Goal: Task Accomplishment & Management: Complete application form

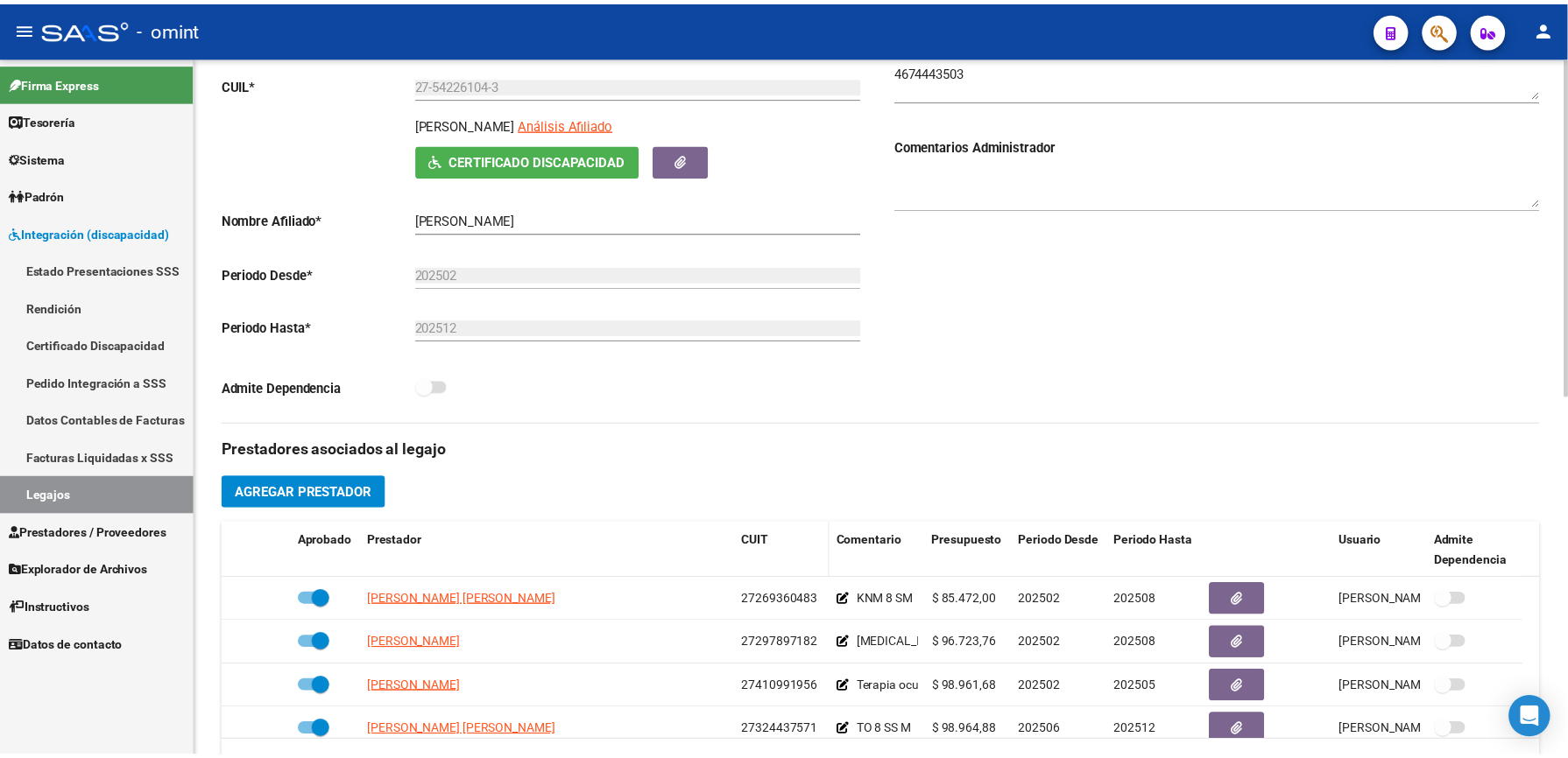
scroll to position [351, 0]
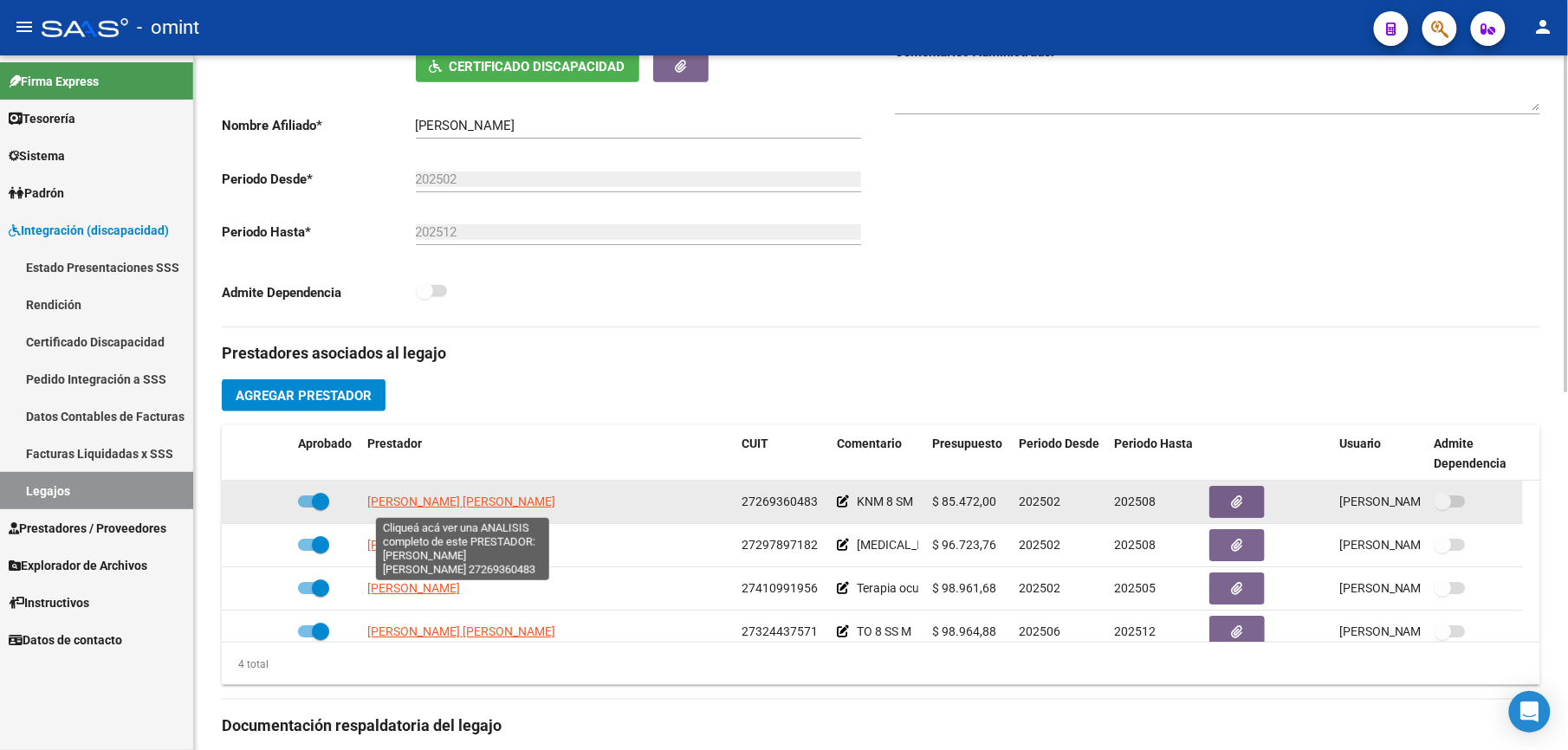
click at [535, 506] on span "ARAOZ SANDOVAL MARIELA ROSA" at bounding box center [461, 502] width 188 height 14
type textarea "27269360483"
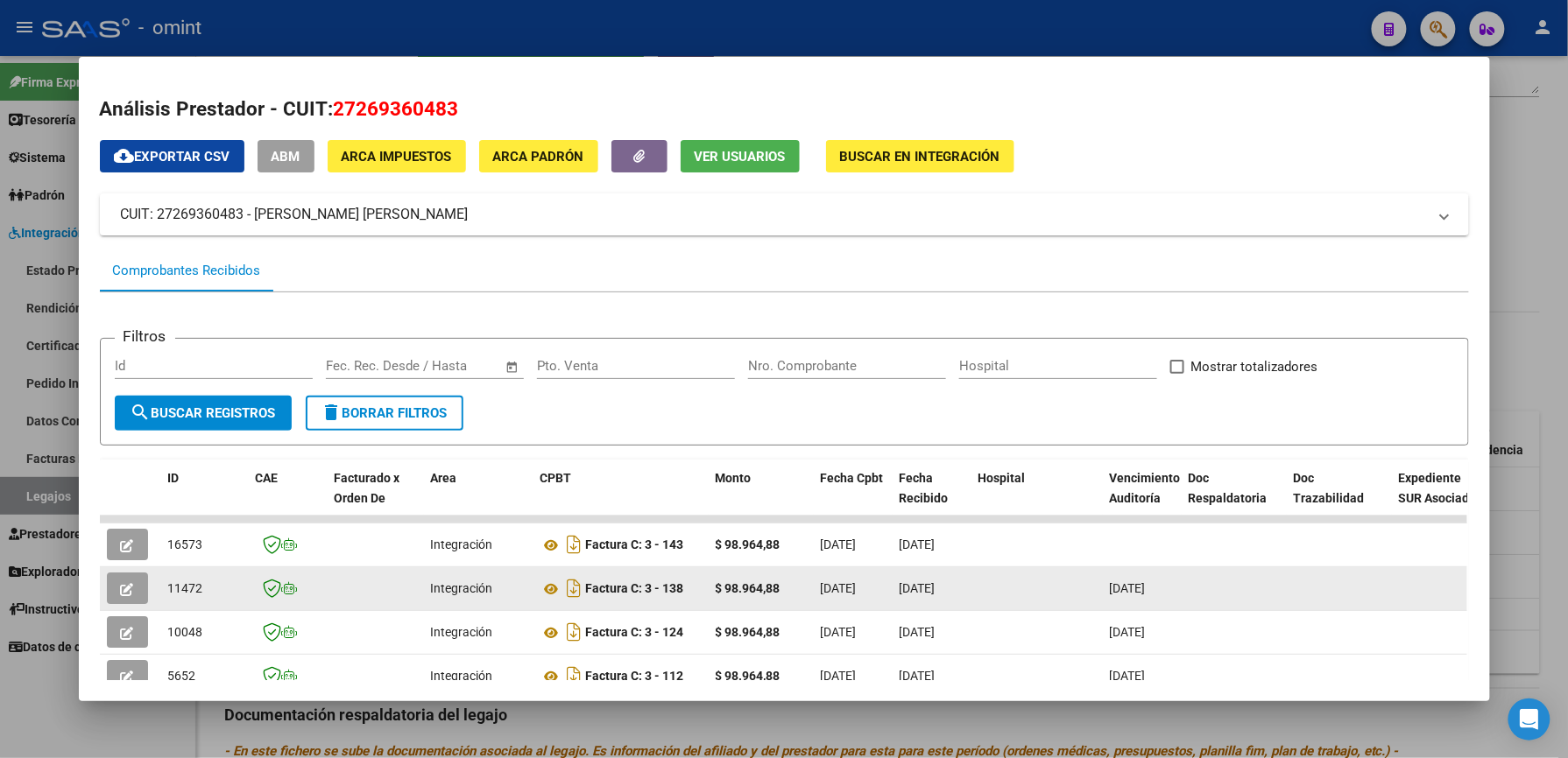
scroll to position [207, 0]
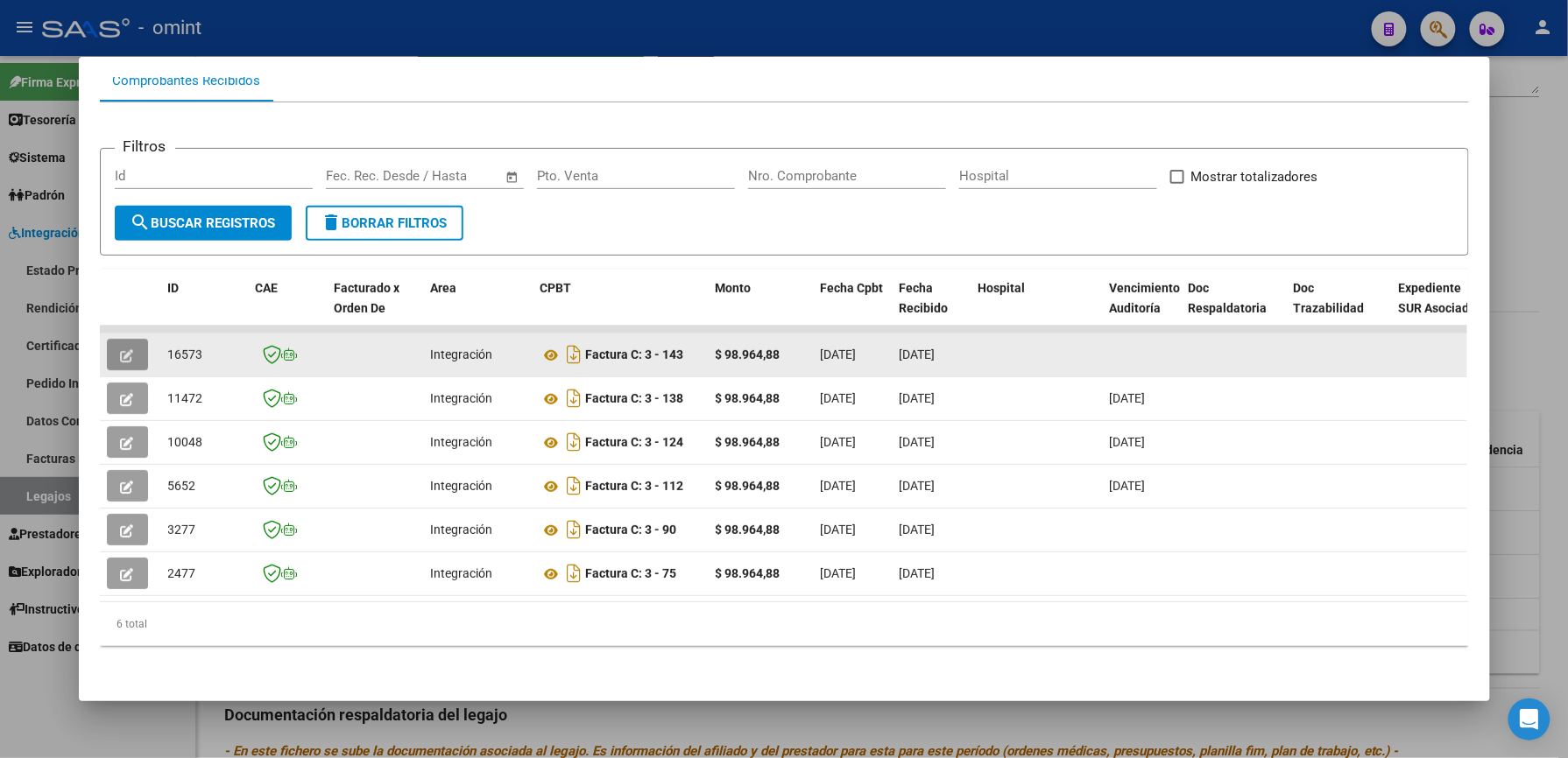
click at [121, 350] on icon "button" at bounding box center [127, 356] width 13 height 13
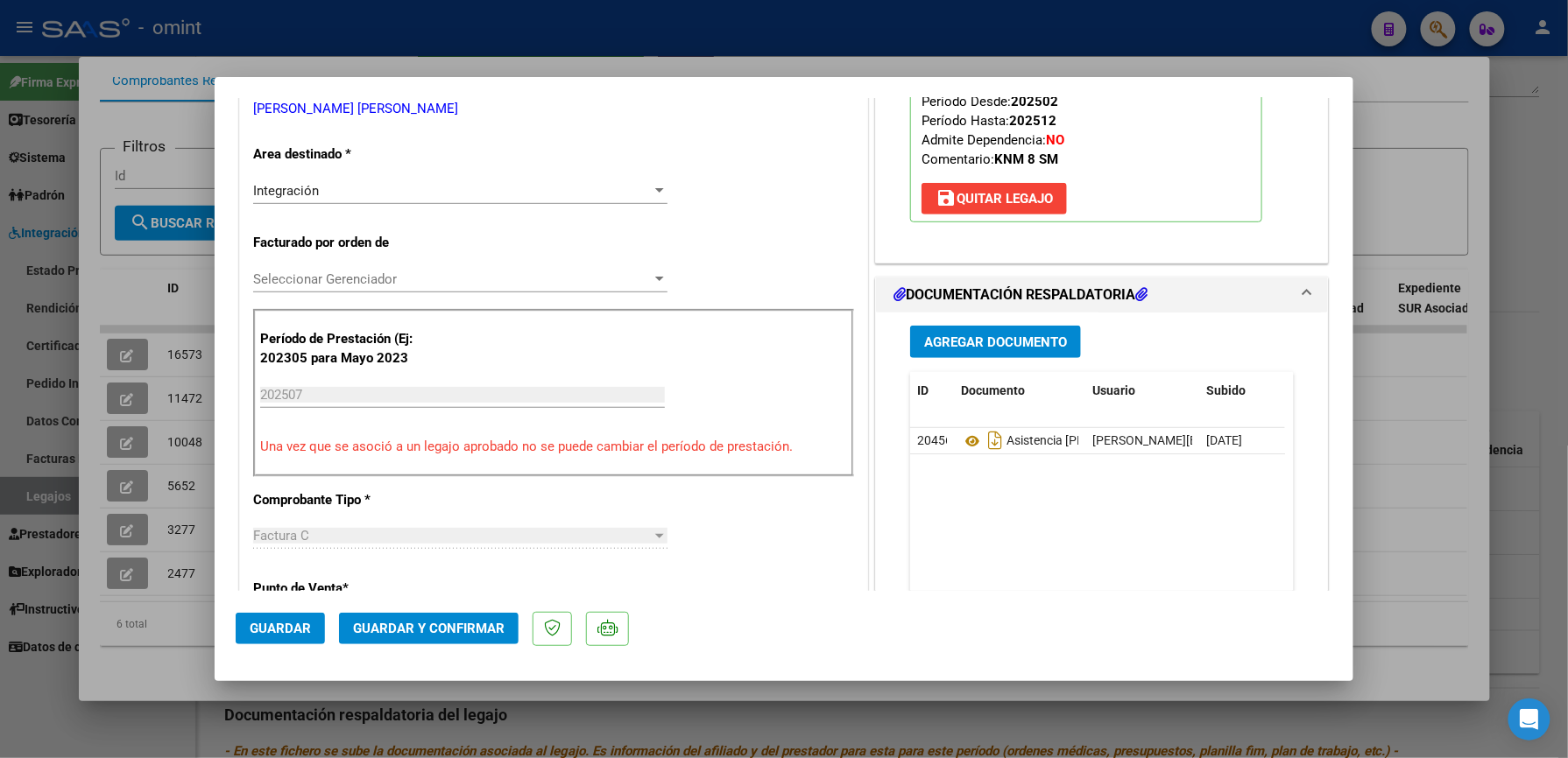
scroll to position [351, 0]
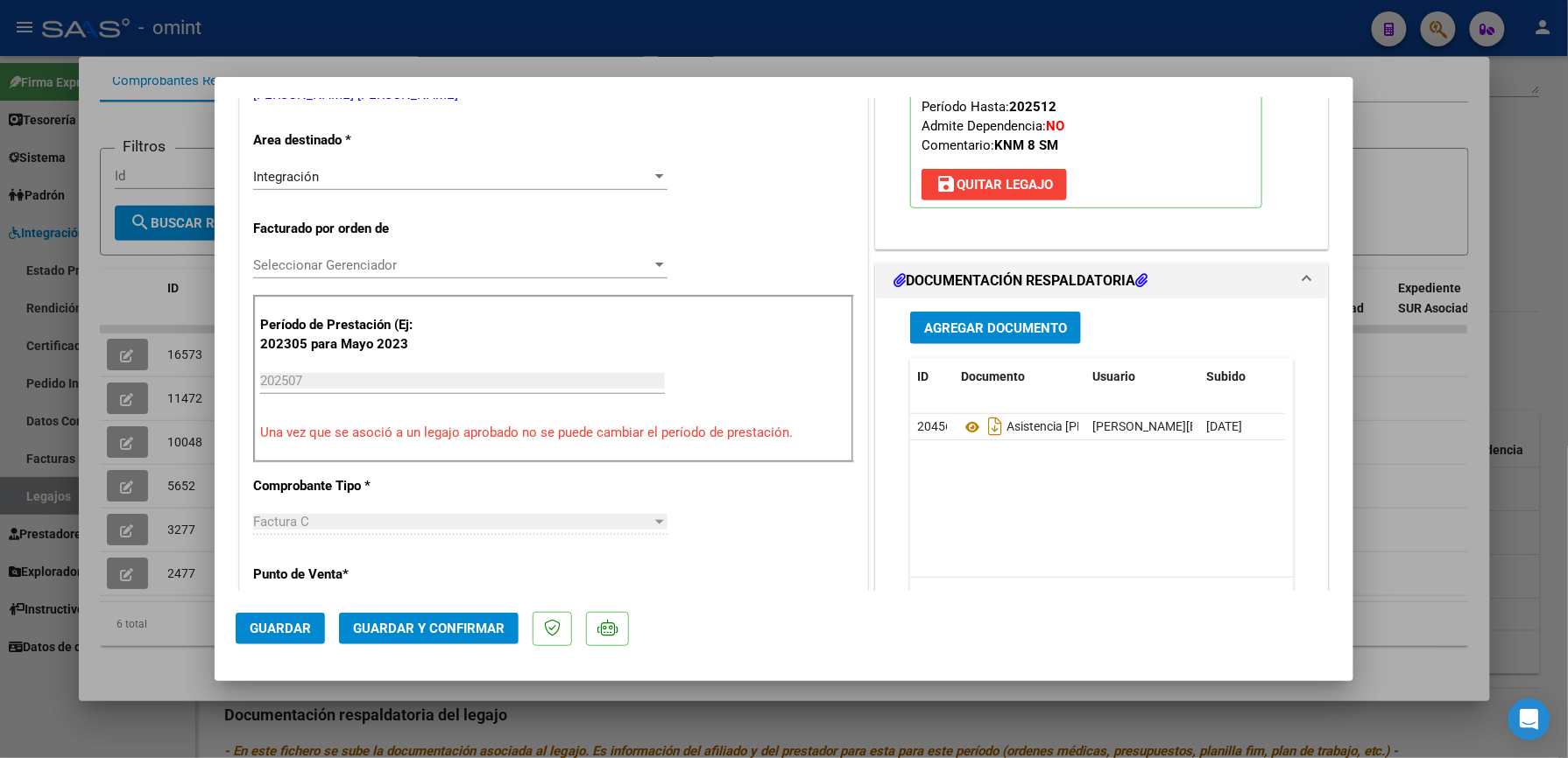
click at [445, 630] on span "Guardar y Confirmar" at bounding box center [429, 629] width 152 height 16
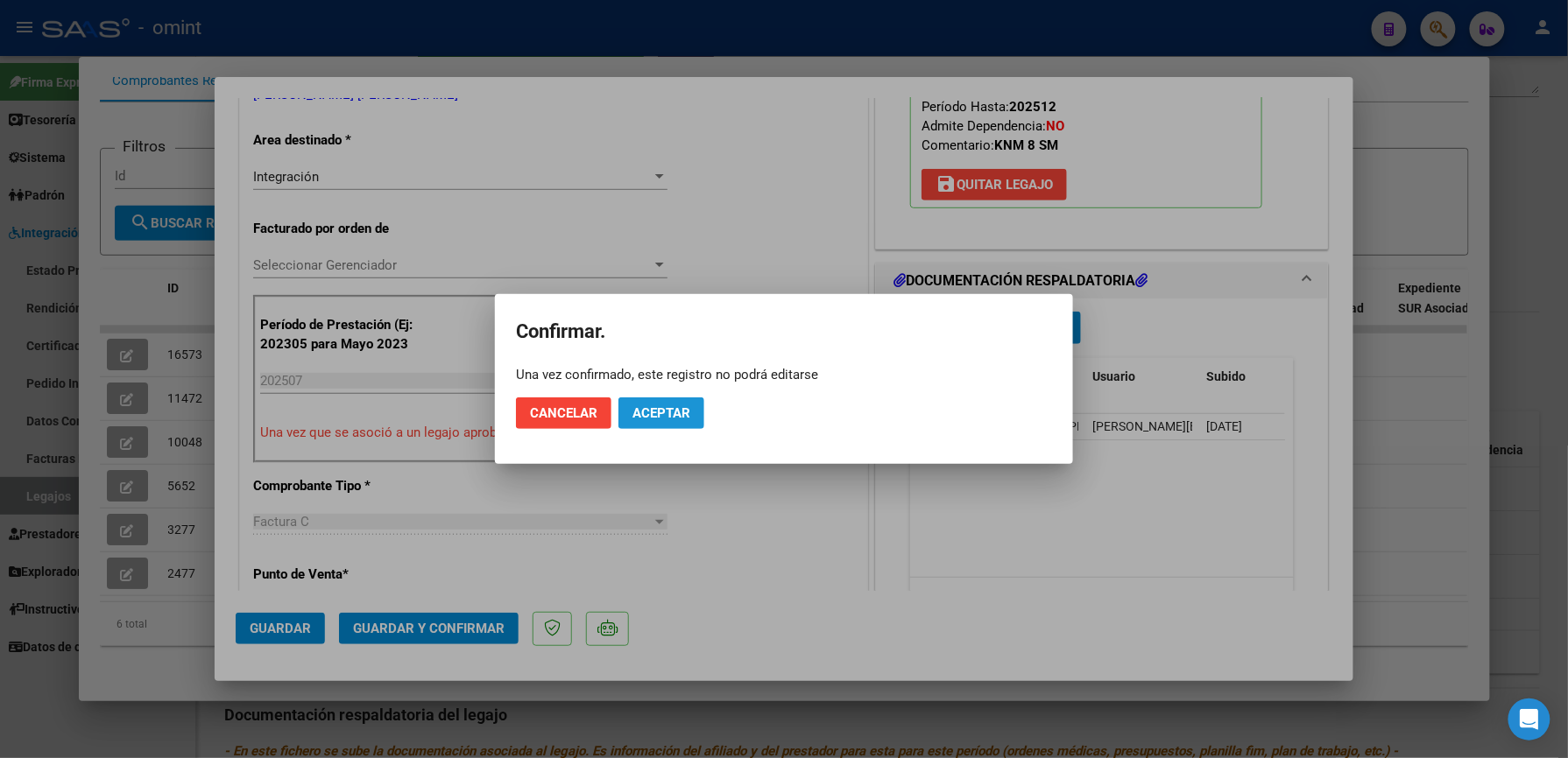
click at [655, 407] on span "Aceptar" at bounding box center [661, 414] width 58 height 16
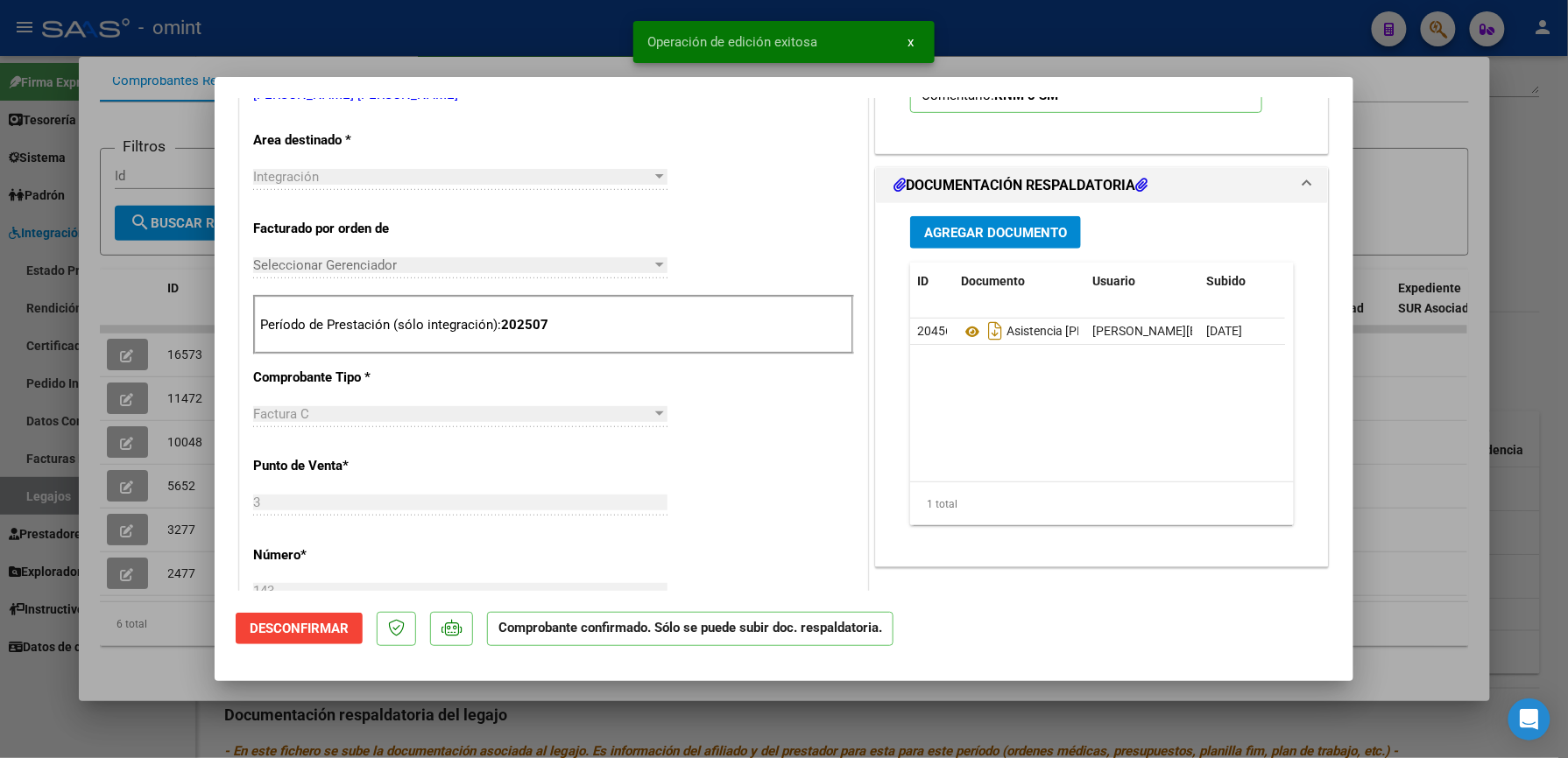
click at [1135, 39] on div at bounding box center [784, 379] width 1568 height 758
type input "$ 0,00"
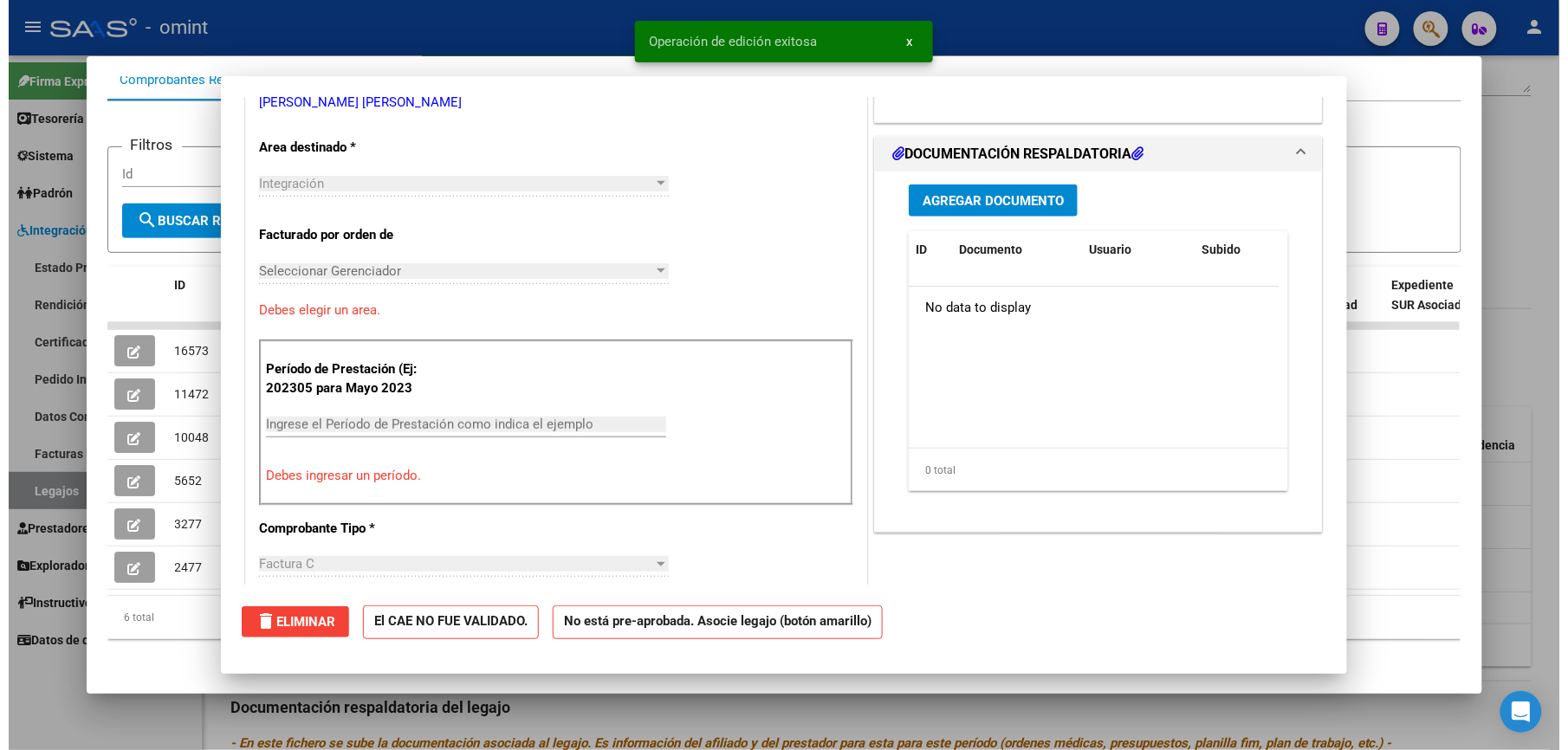
scroll to position [0, 0]
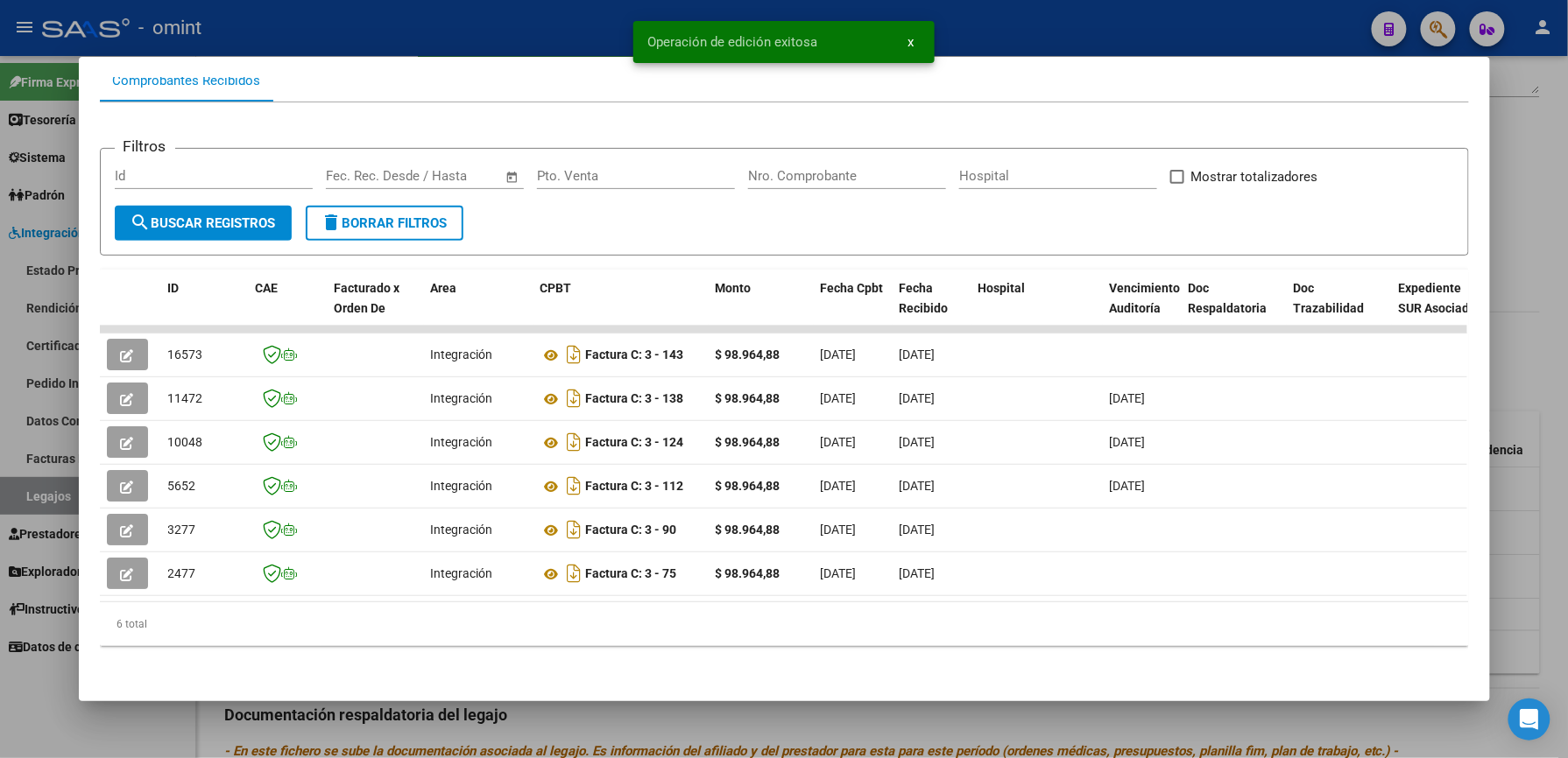
click at [1132, 28] on div at bounding box center [784, 379] width 1568 height 758
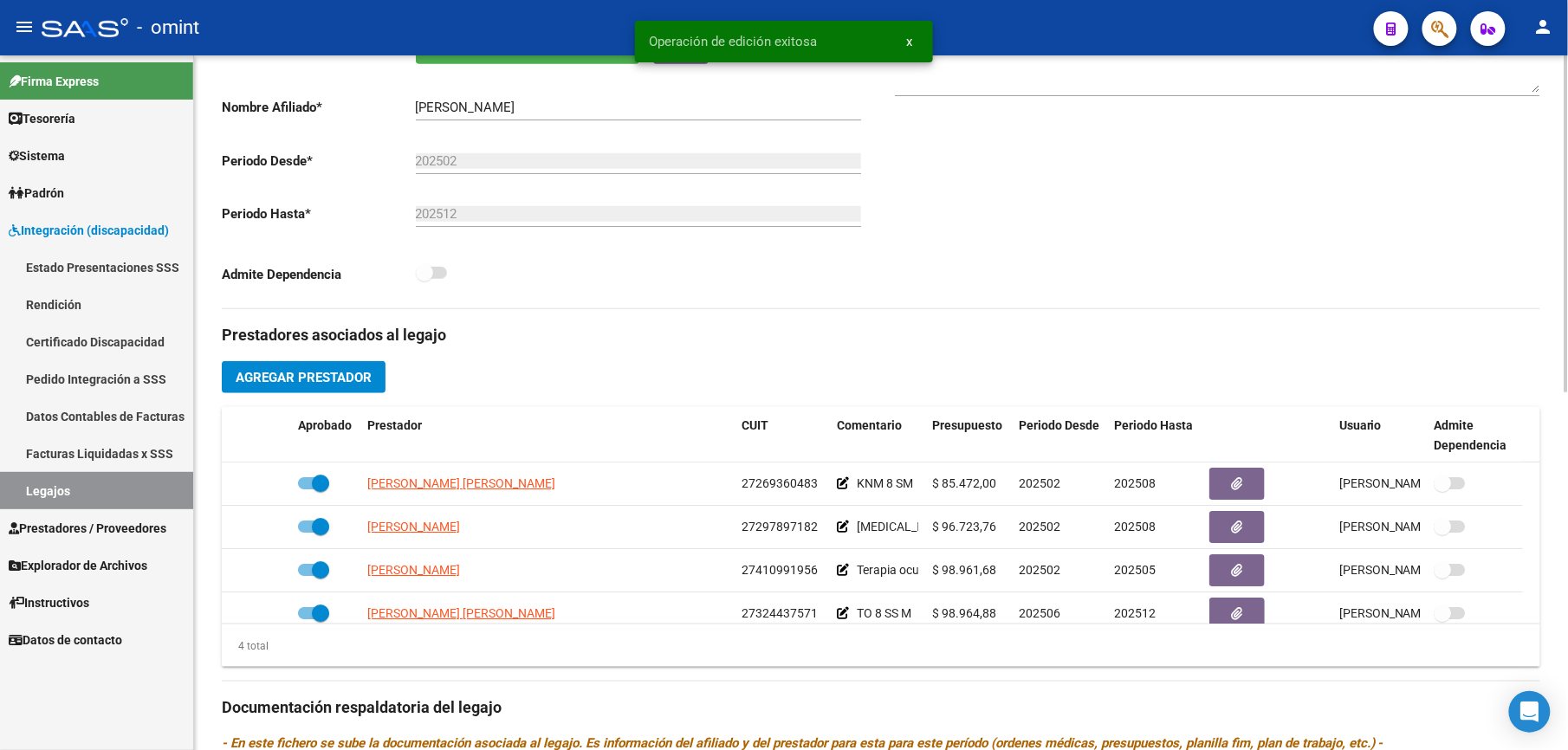
scroll to position [347, 0]
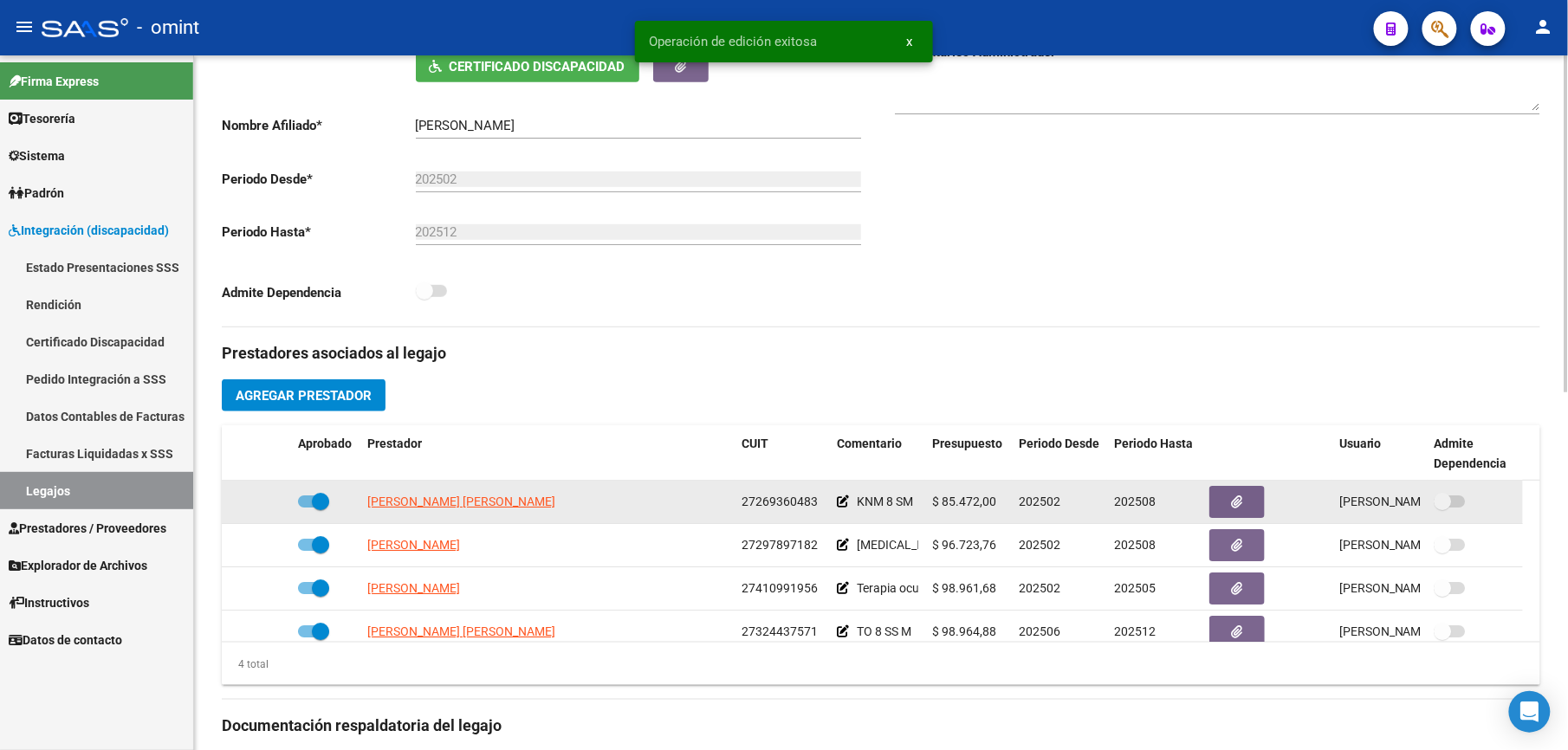
drag, startPoint x: 742, startPoint y: 503, endPoint x: 823, endPoint y: 508, distance: 81.2
click at [823, 508] on datatable-body-cell "27269360483" at bounding box center [782, 502] width 95 height 42
drag, startPoint x: 823, startPoint y: 508, endPoint x: 788, endPoint y: 503, distance: 35.4
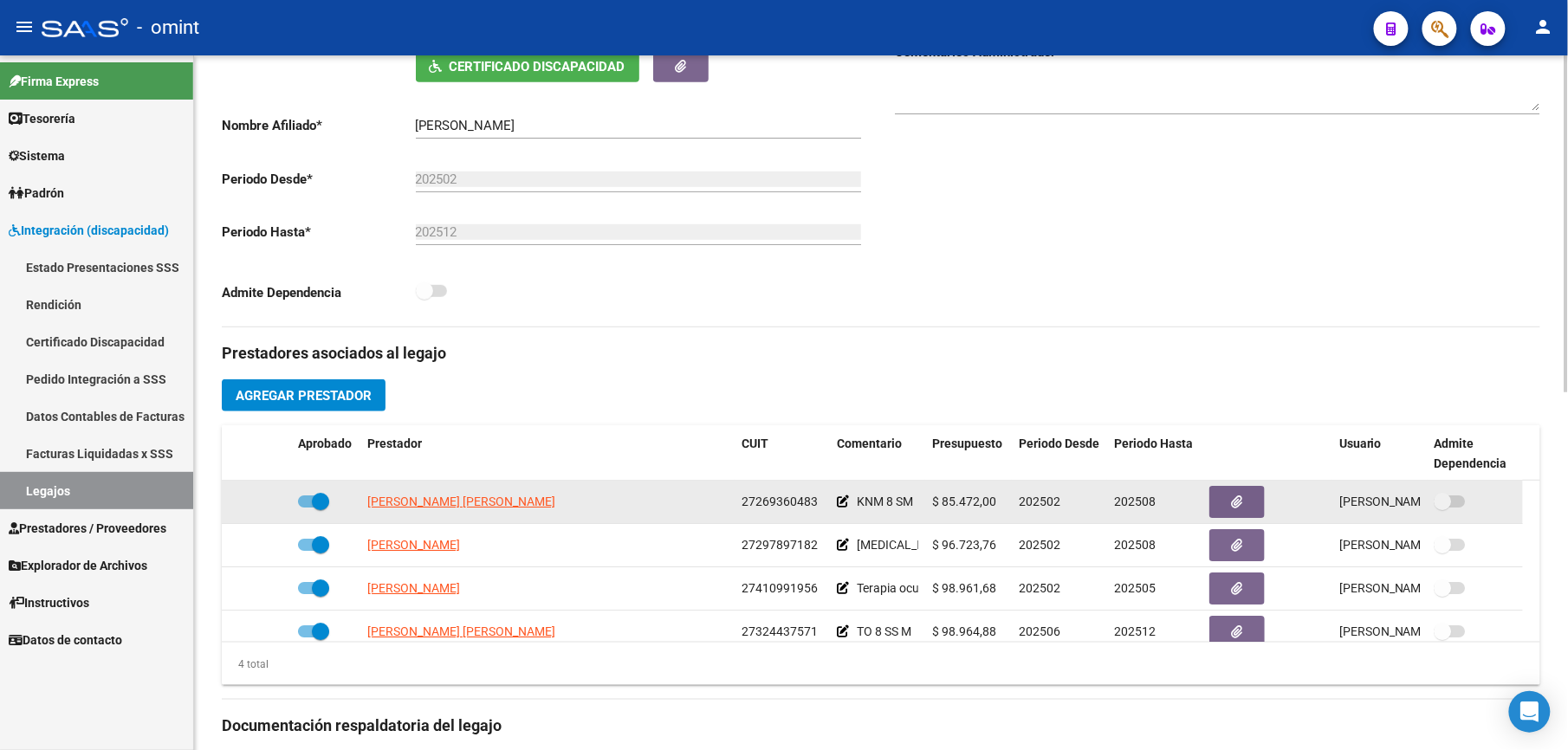
copy span "27269360483"
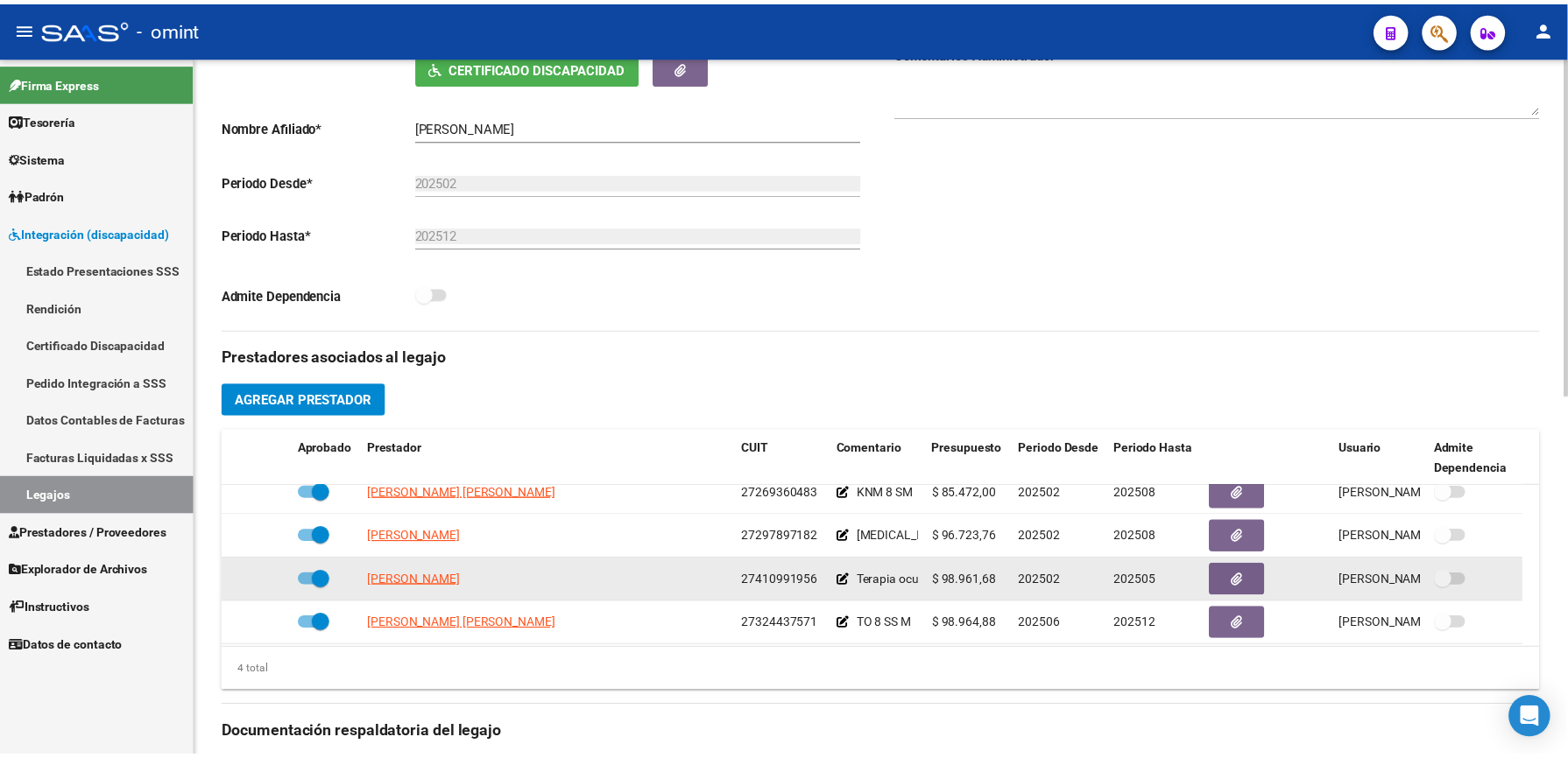
scroll to position [18, 0]
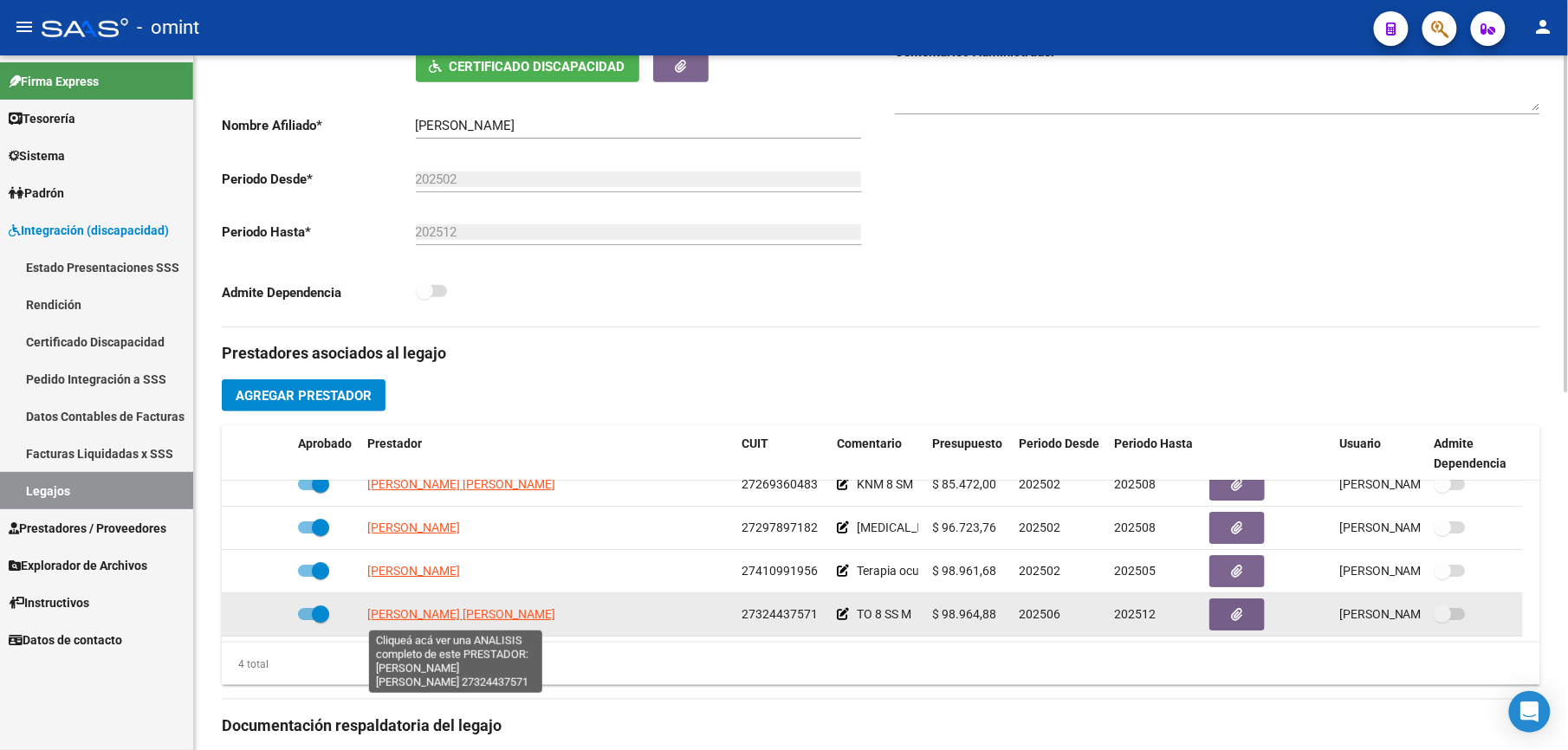
click at [499, 615] on span "[PERSON_NAME] [PERSON_NAME]" at bounding box center [461, 615] width 188 height 14
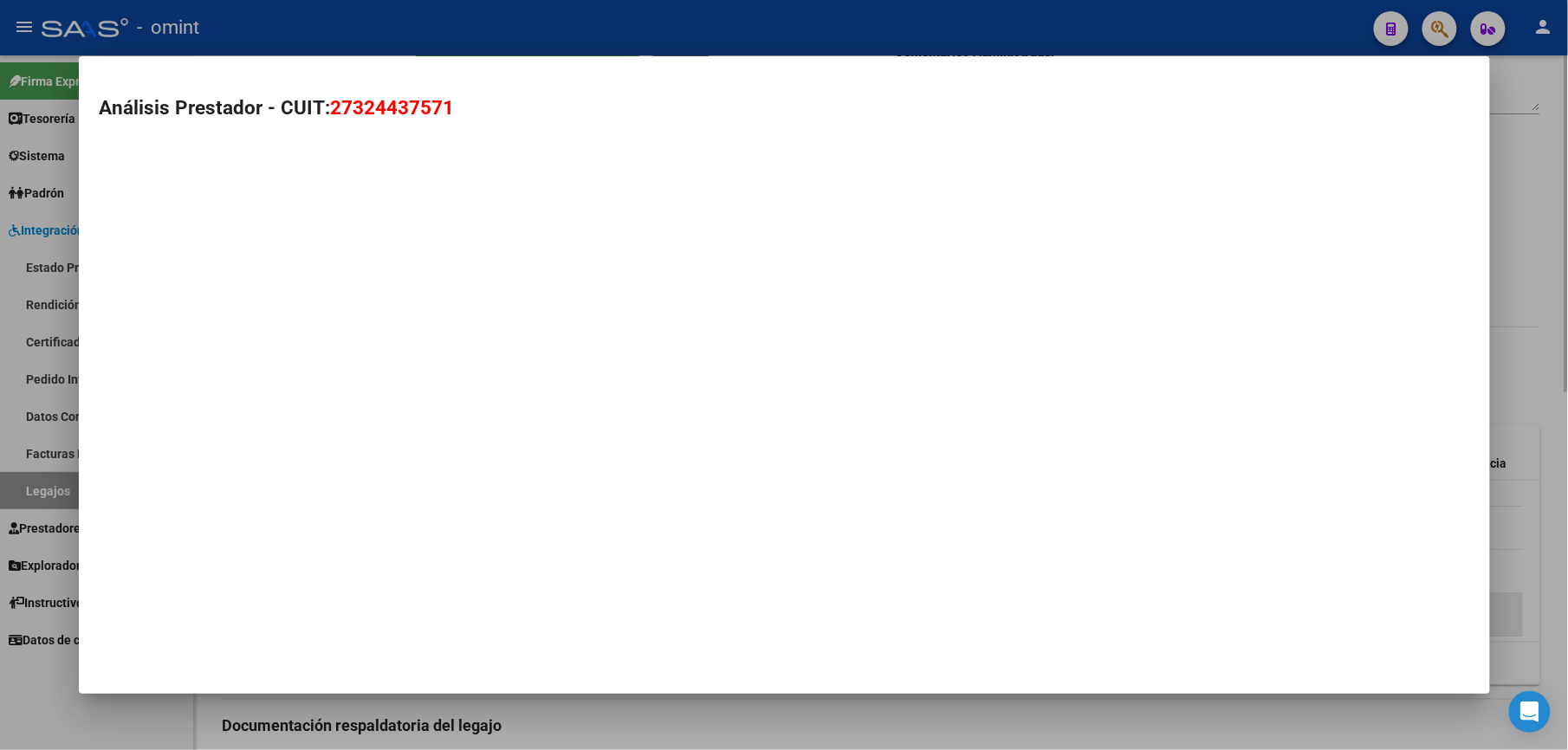
type textarea "27324437571"
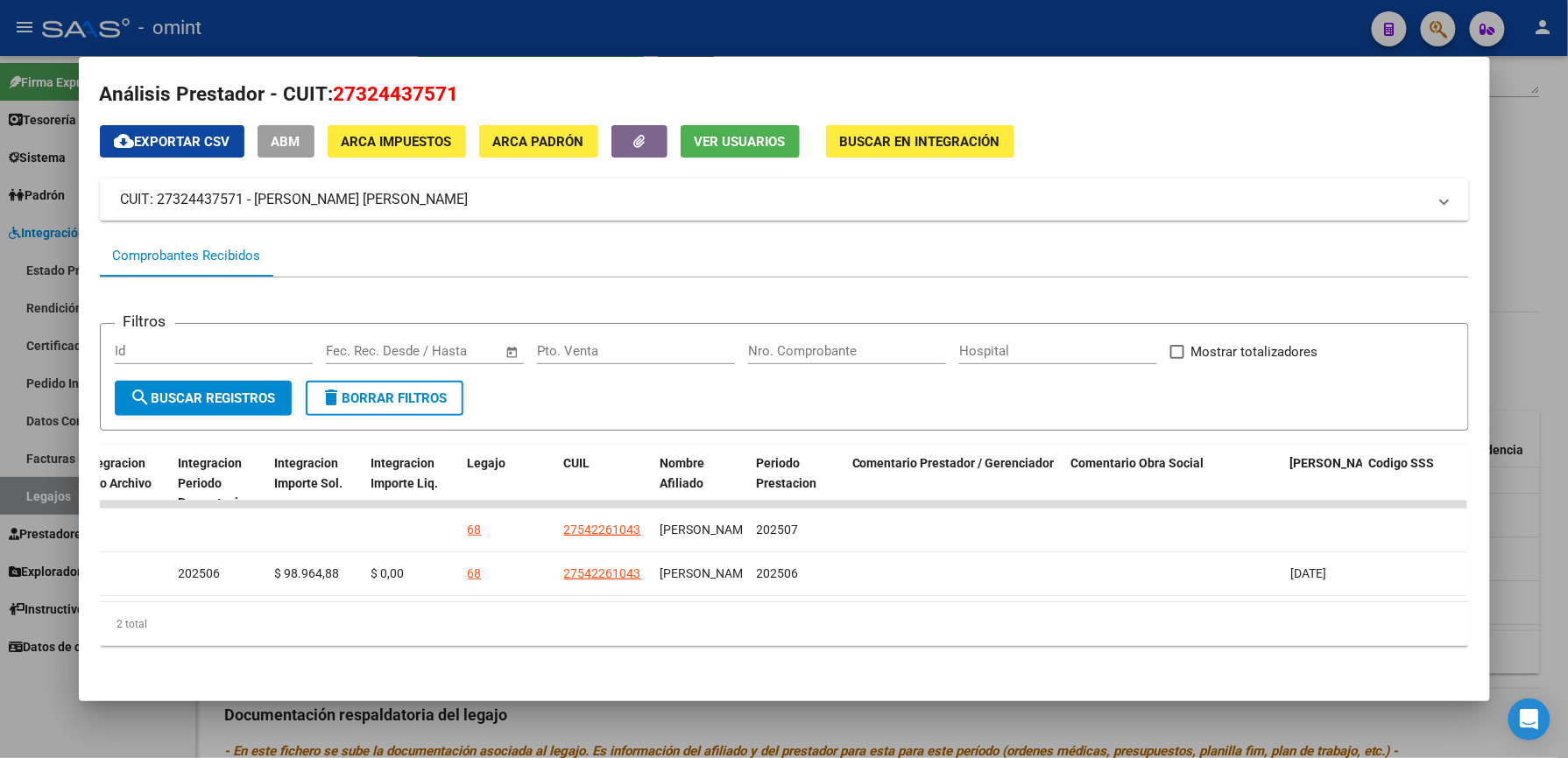
scroll to position [0, 0]
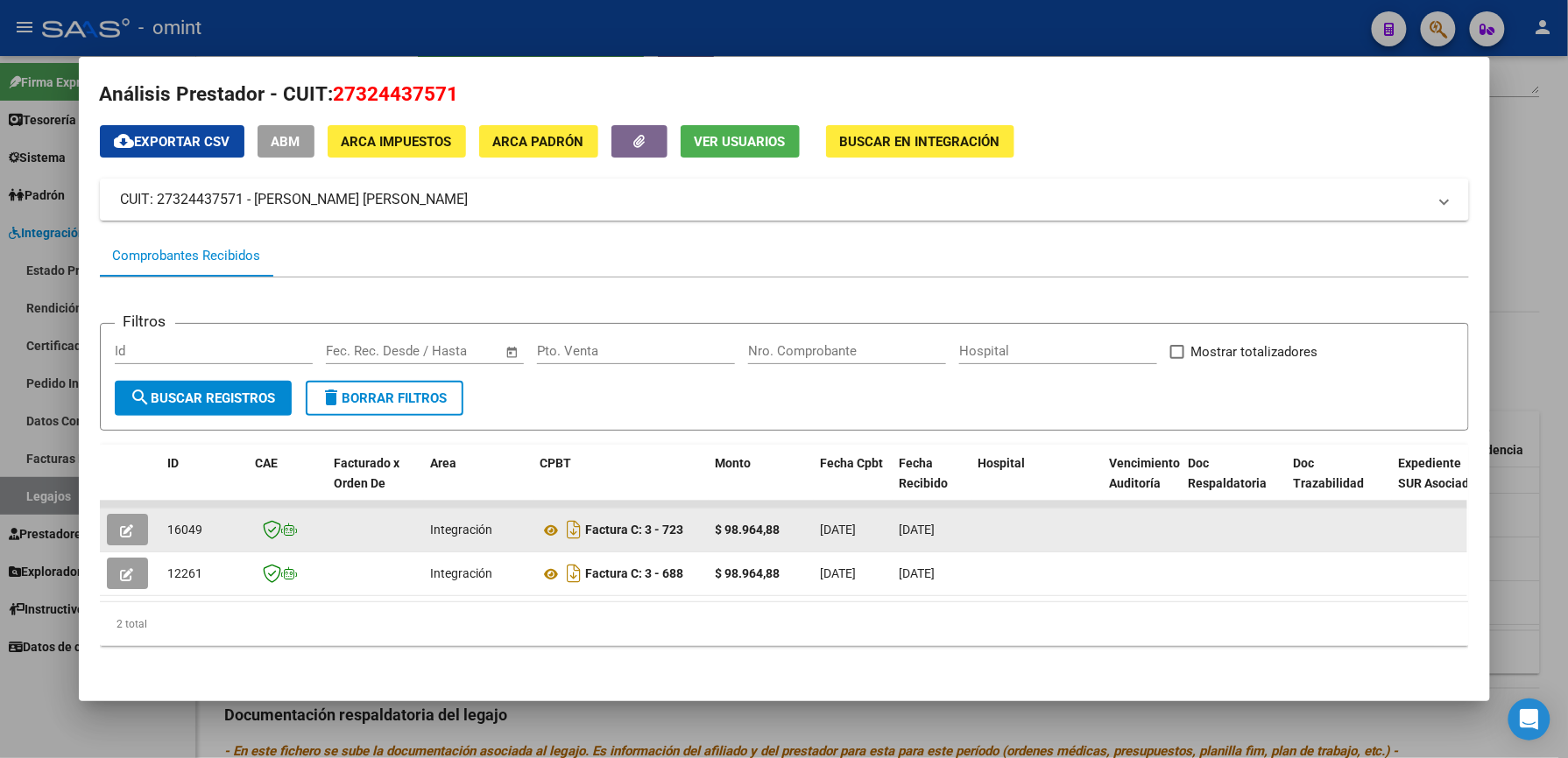
click at [110, 514] on button "button" at bounding box center [127, 530] width 41 height 32
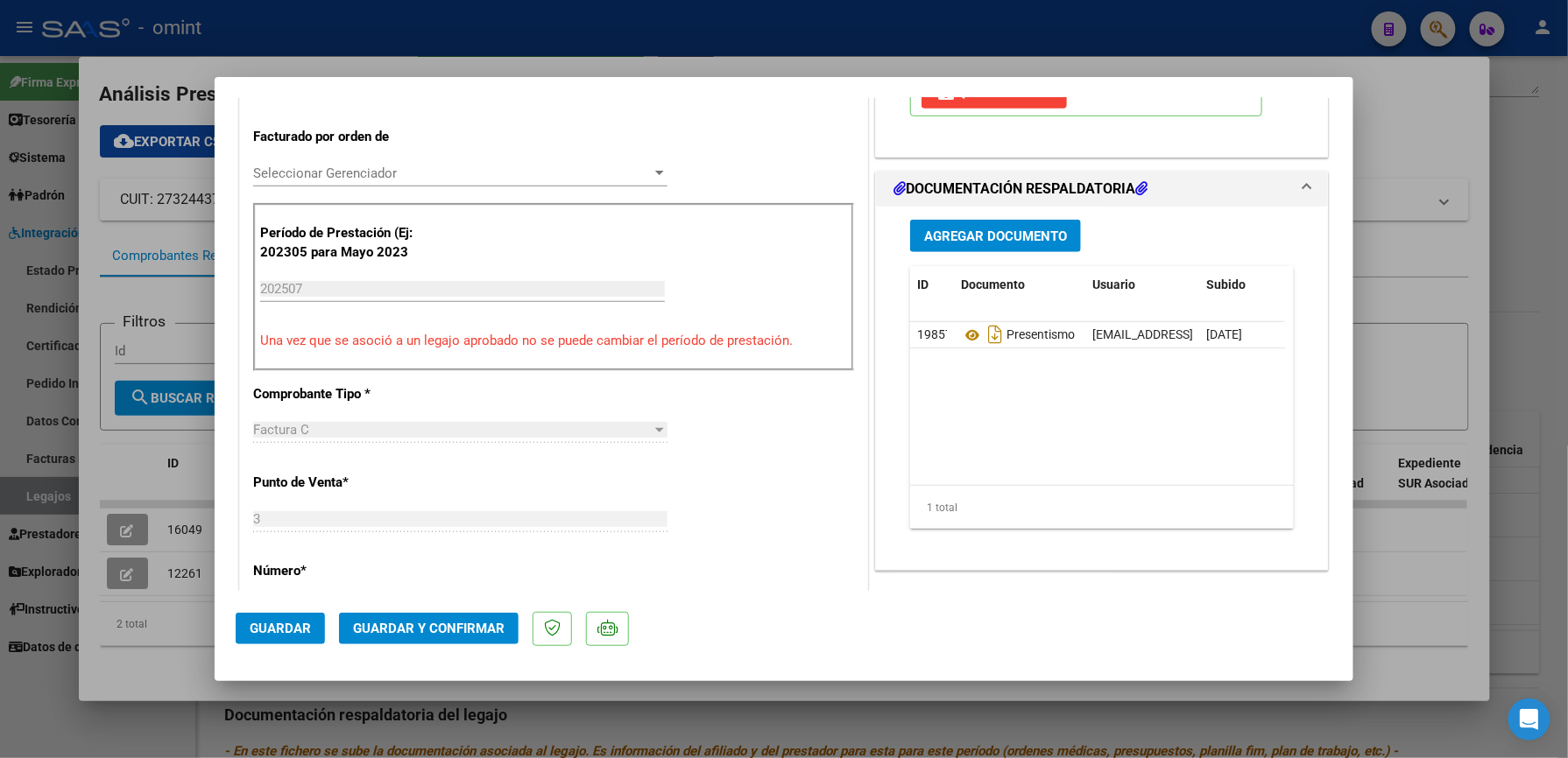
scroll to position [467, 0]
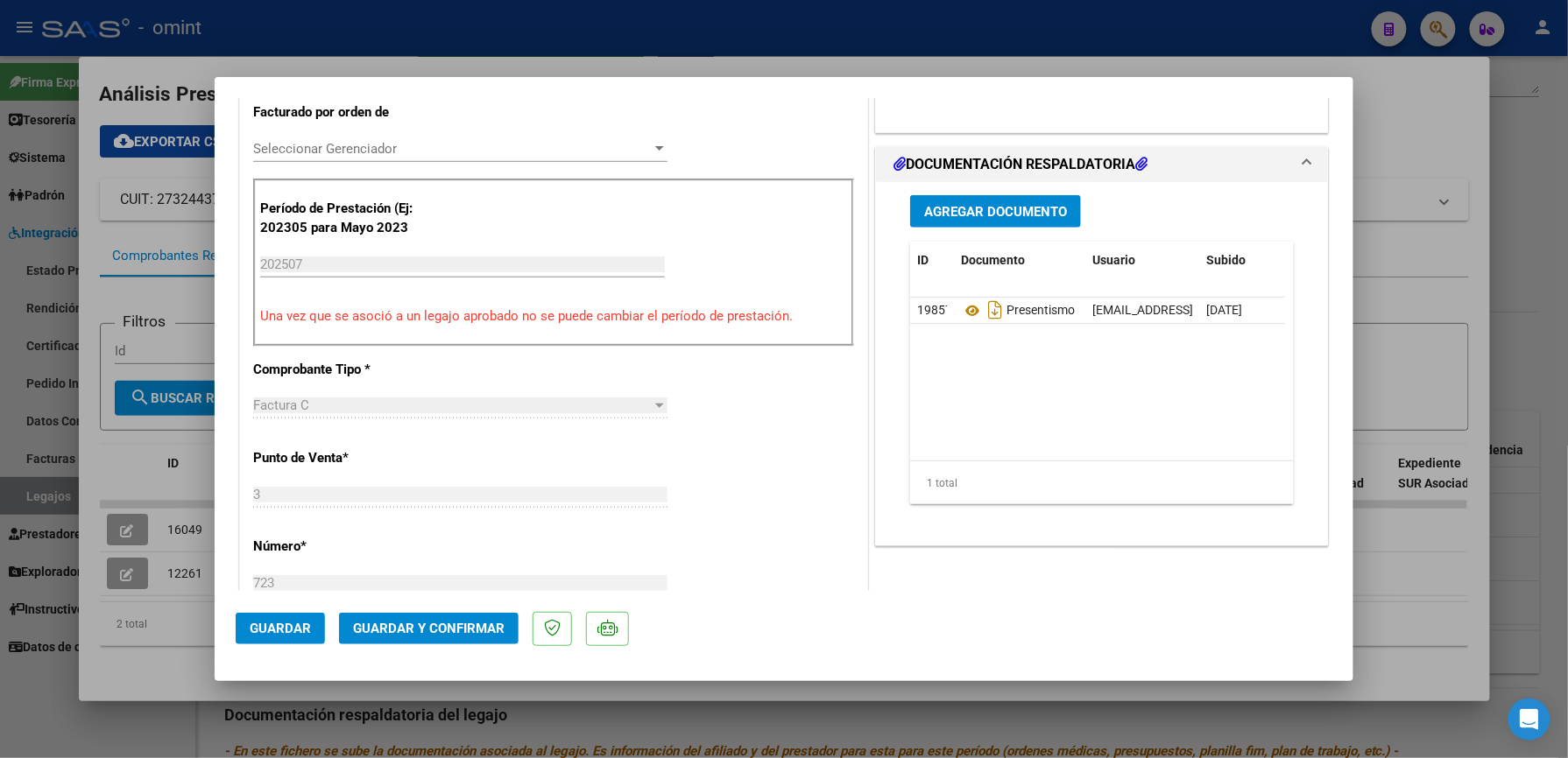
click at [474, 627] on span "Guardar y Confirmar" at bounding box center [429, 629] width 152 height 16
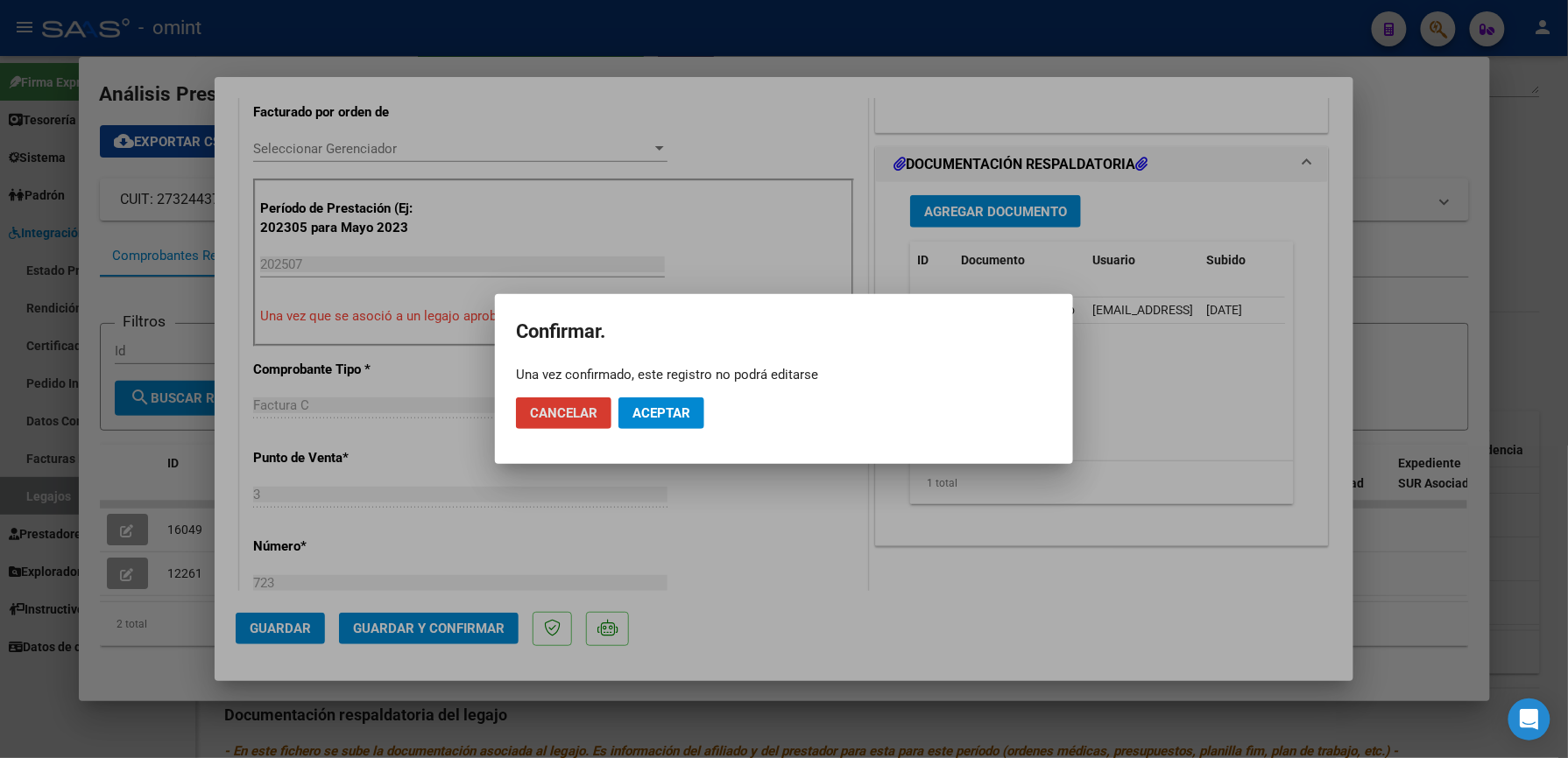
click at [662, 408] on span "Aceptar" at bounding box center [661, 414] width 58 height 16
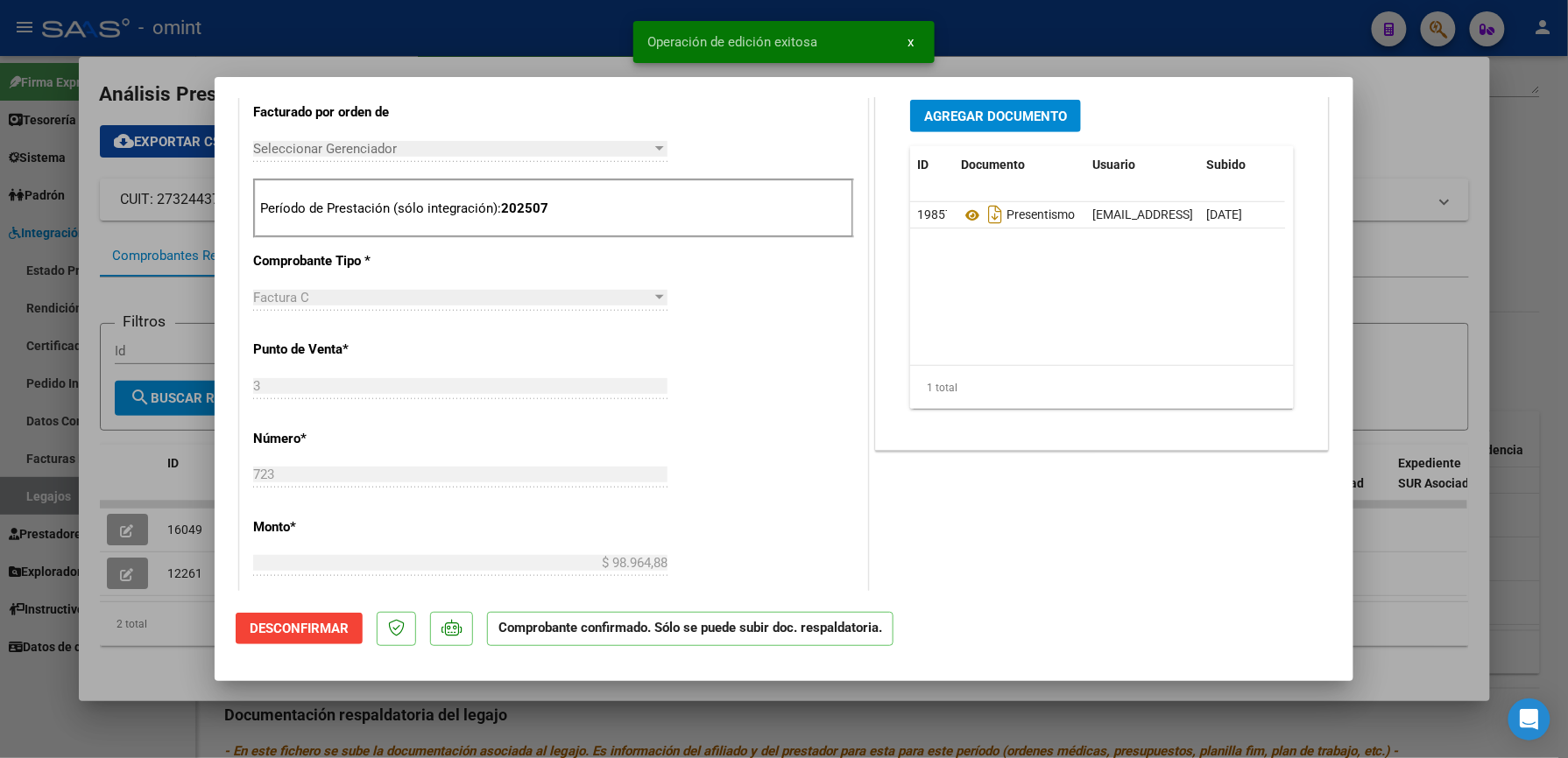
click at [1093, 28] on div at bounding box center [784, 379] width 1568 height 758
type input "$ 0,00"
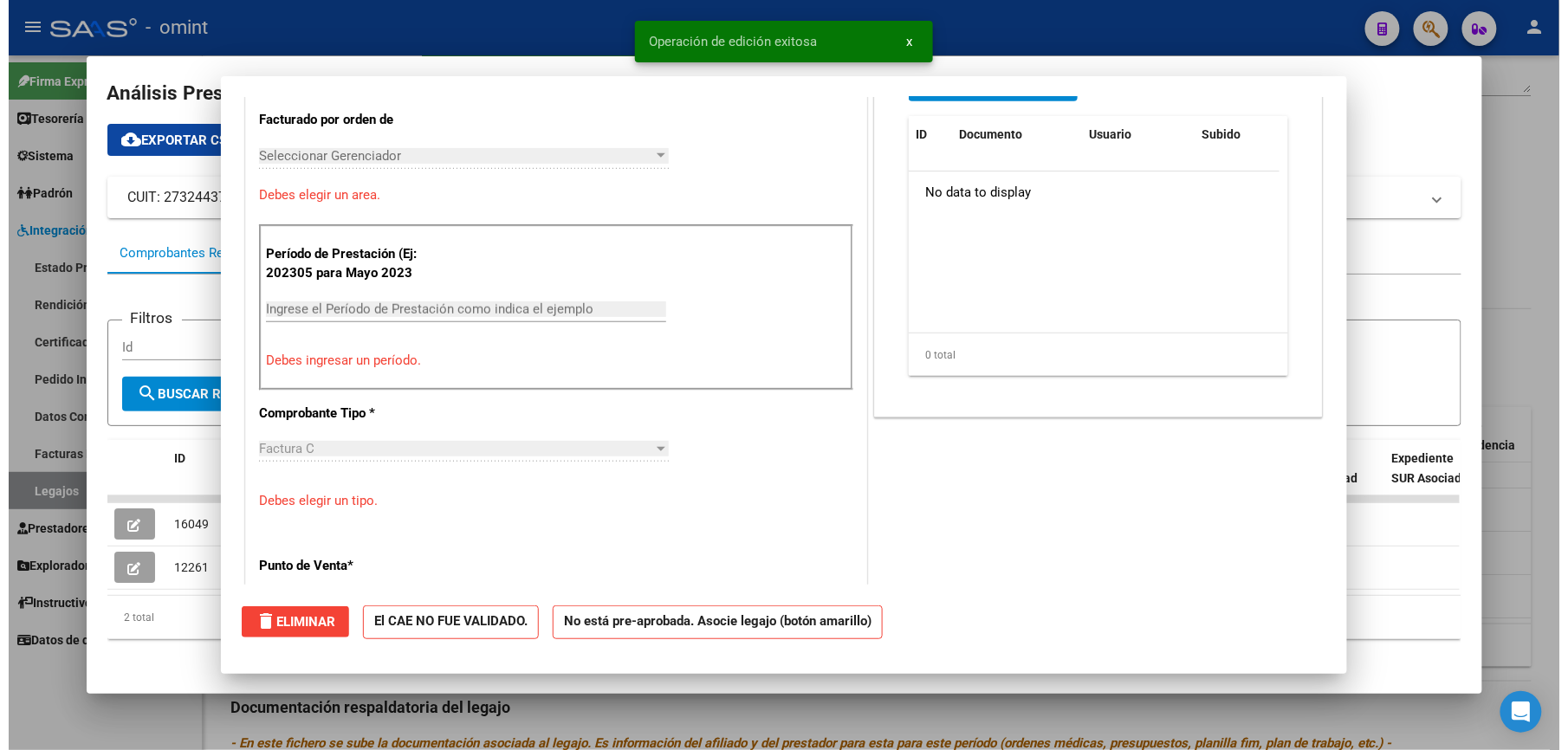
scroll to position [493, 0]
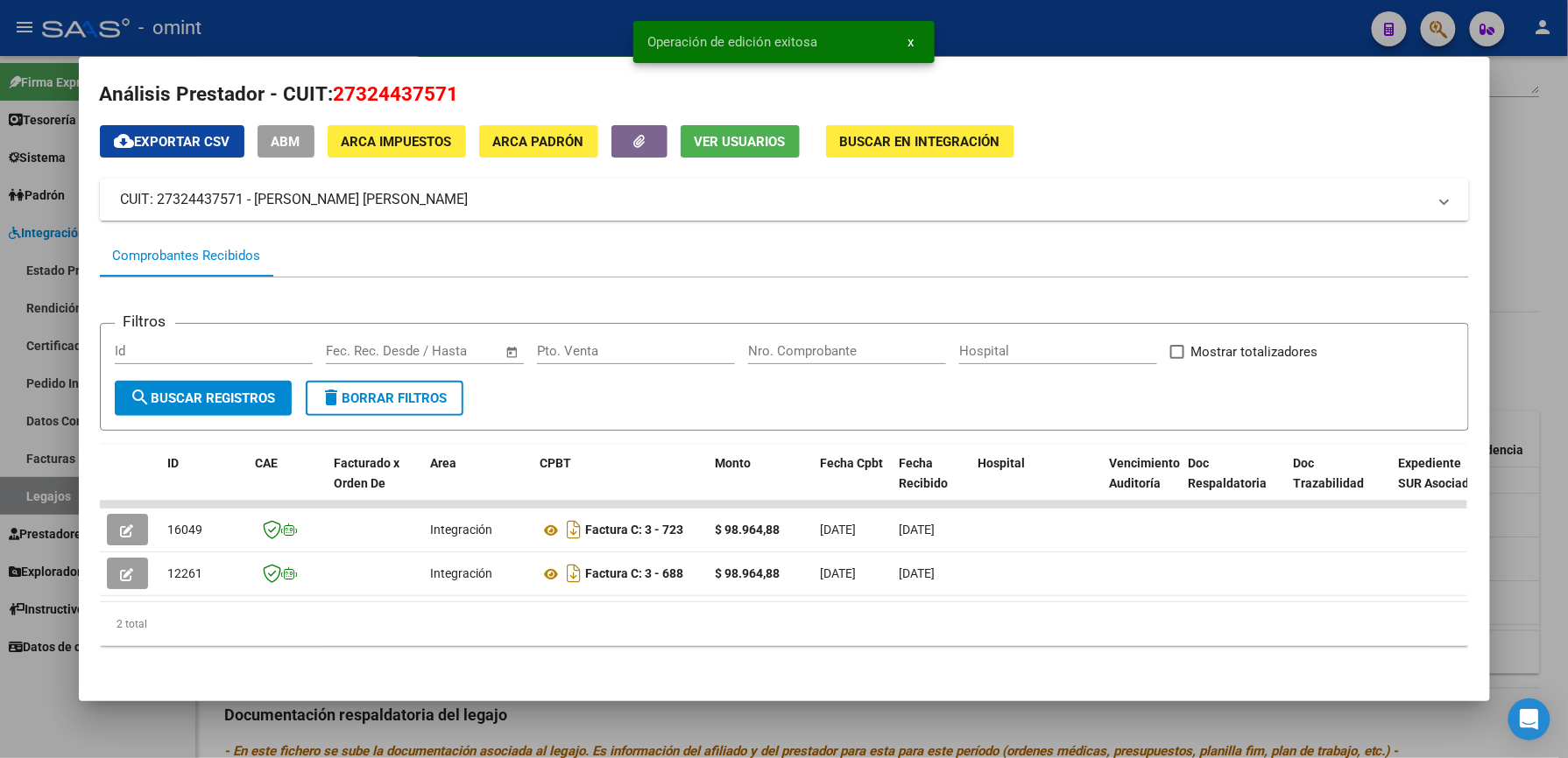
click at [1090, 16] on div at bounding box center [784, 379] width 1568 height 758
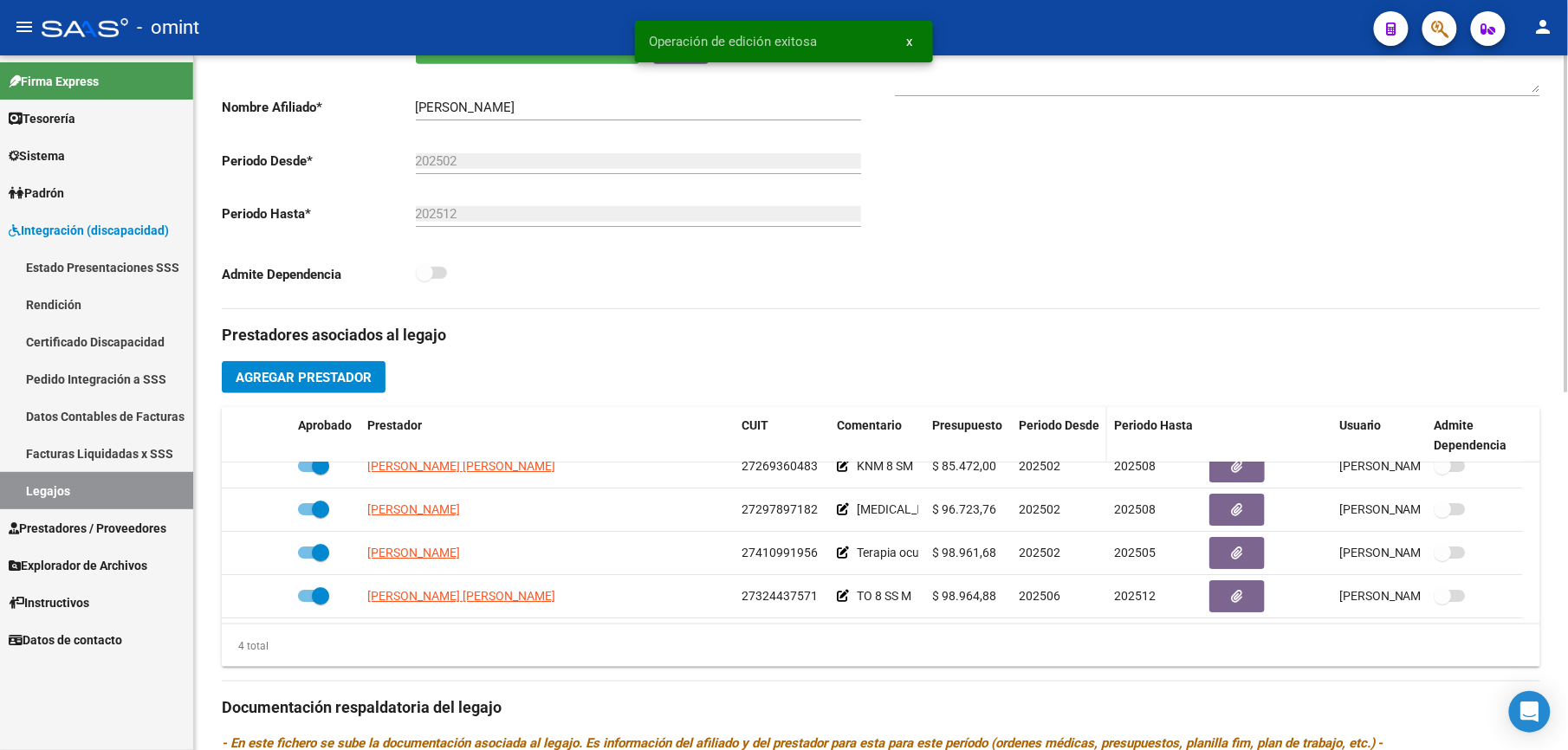
scroll to position [347, 0]
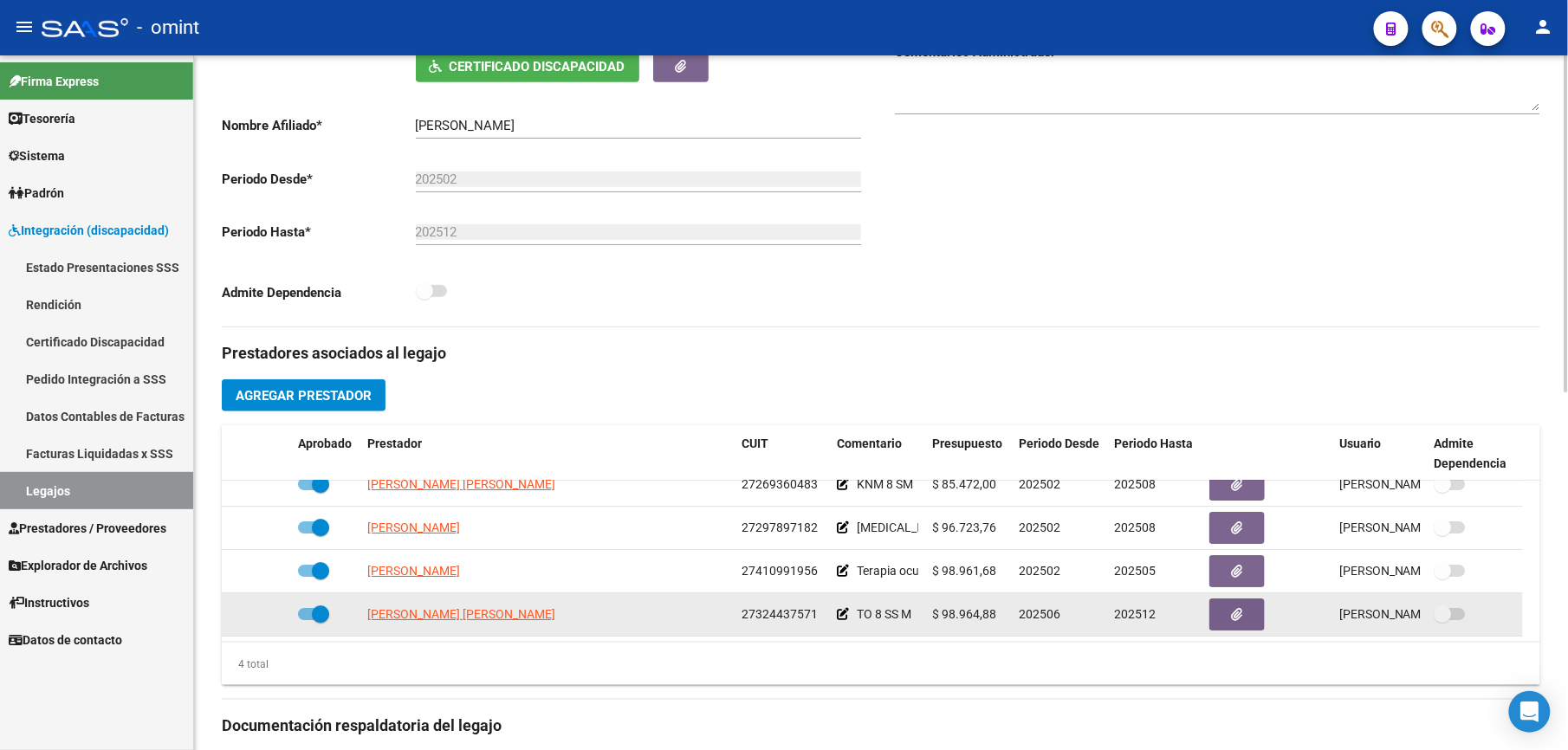
drag, startPoint x: 741, startPoint y: 612, endPoint x: 817, endPoint y: 614, distance: 76.0
click at [817, 614] on div "27324437571" at bounding box center [782, 615] width 81 height 20
drag, startPoint x: 817, startPoint y: 614, endPoint x: 801, endPoint y: 618, distance: 16.5
copy span "27324437571"
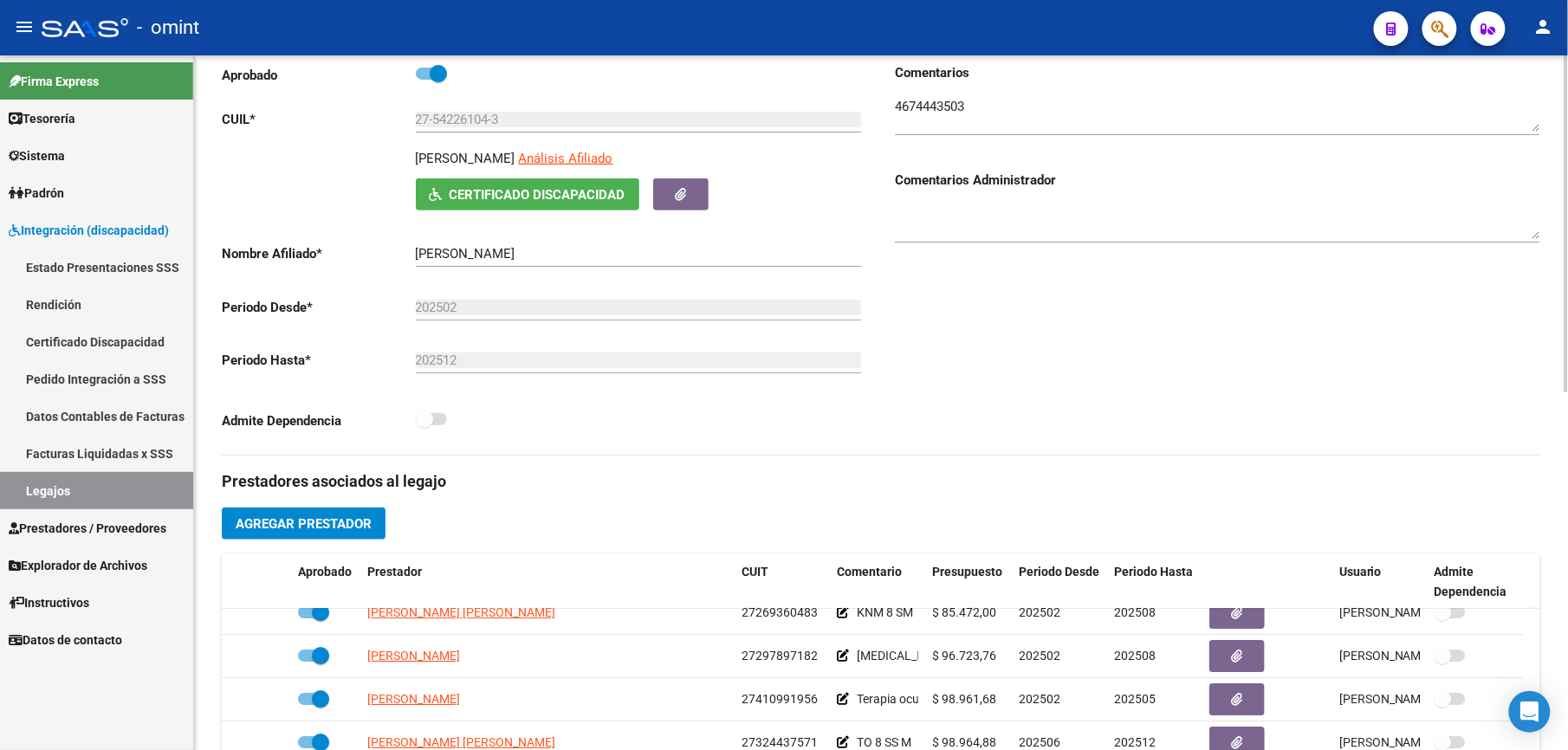
scroll to position [0, 0]
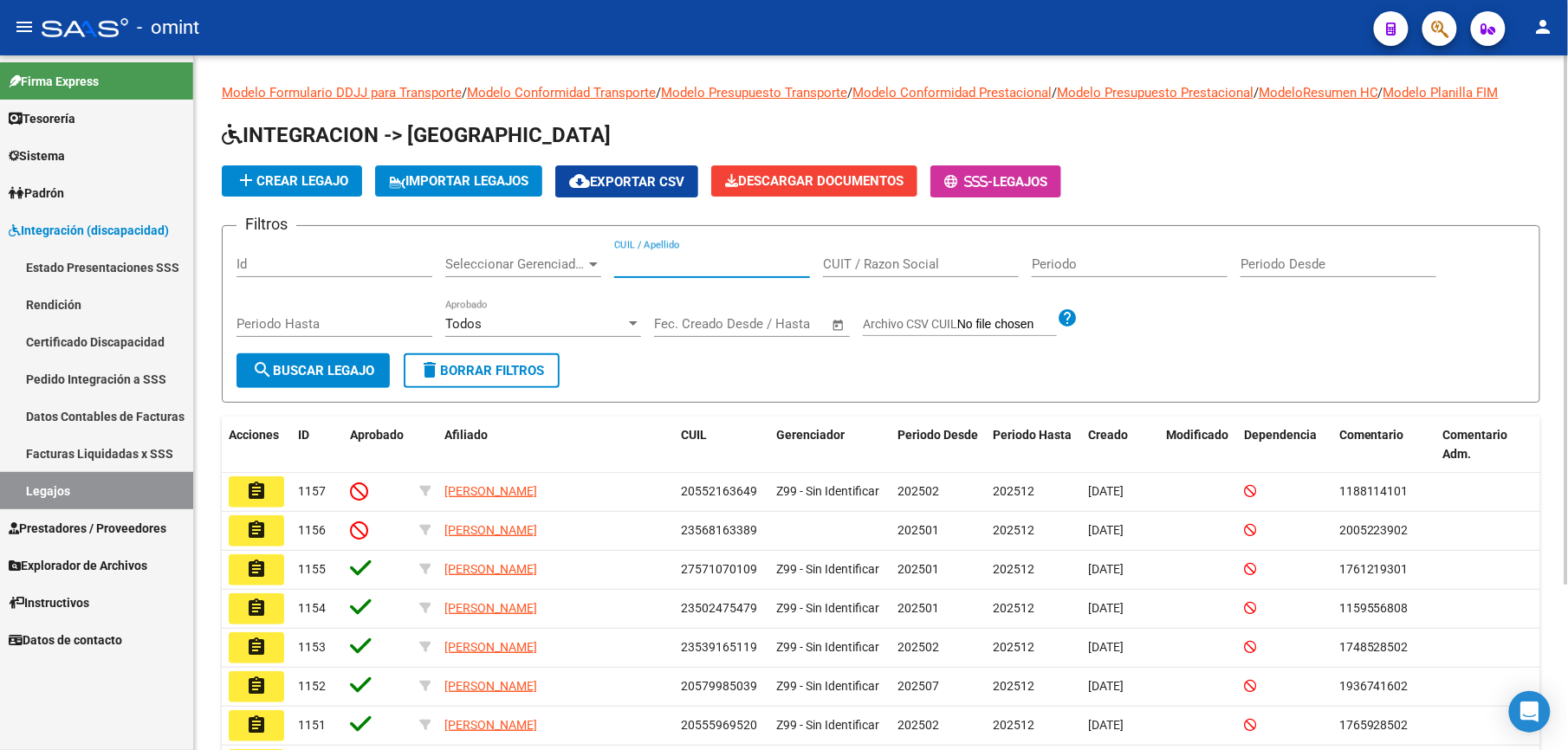
click at [696, 264] on input "CUIL / Apellido" at bounding box center [712, 264] width 196 height 16
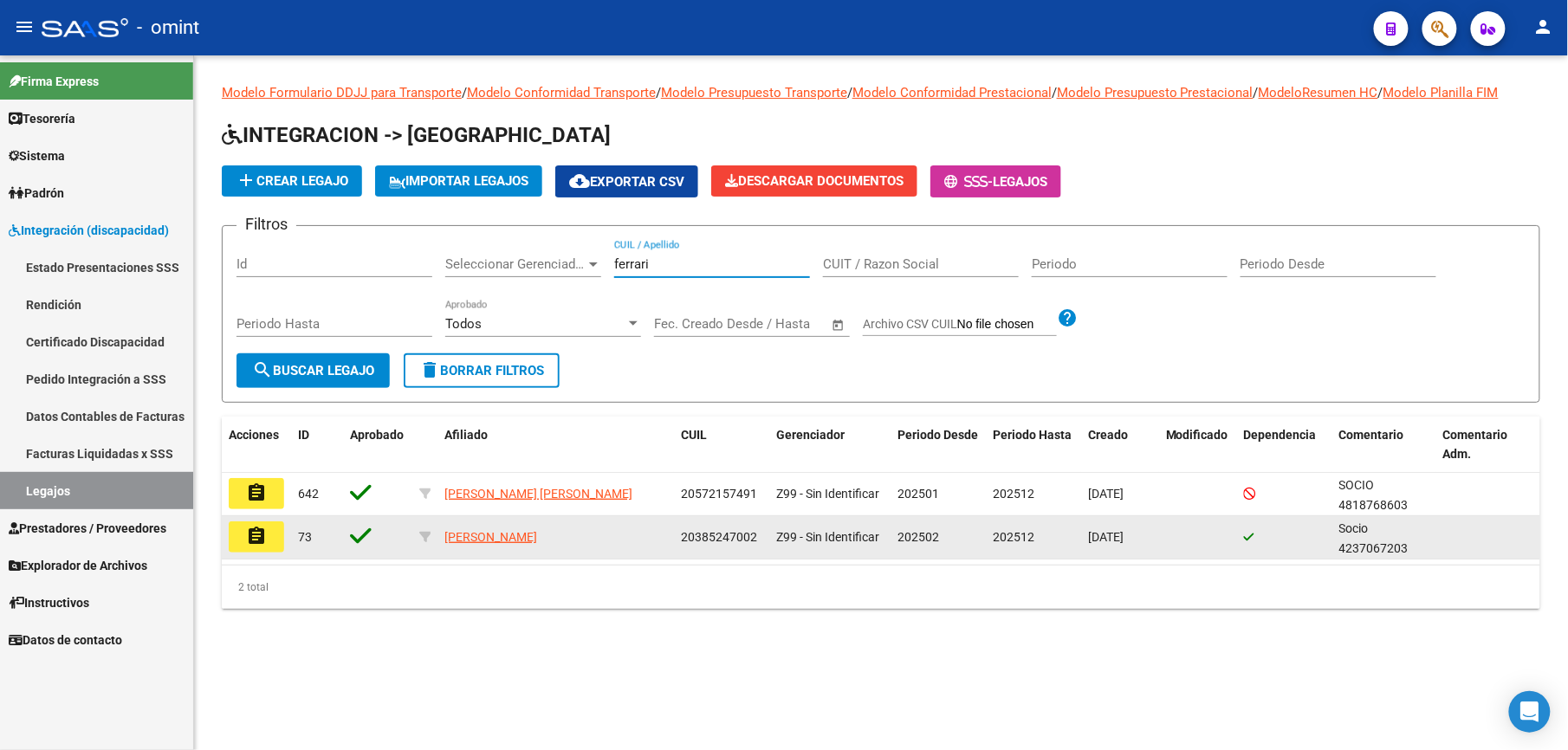
type input "ferrari"
drag, startPoint x: 260, startPoint y: 528, endPoint x: 269, endPoint y: 529, distance: 9.1
click at [262, 528] on mat-icon "assignment" at bounding box center [257, 537] width 21 height 21
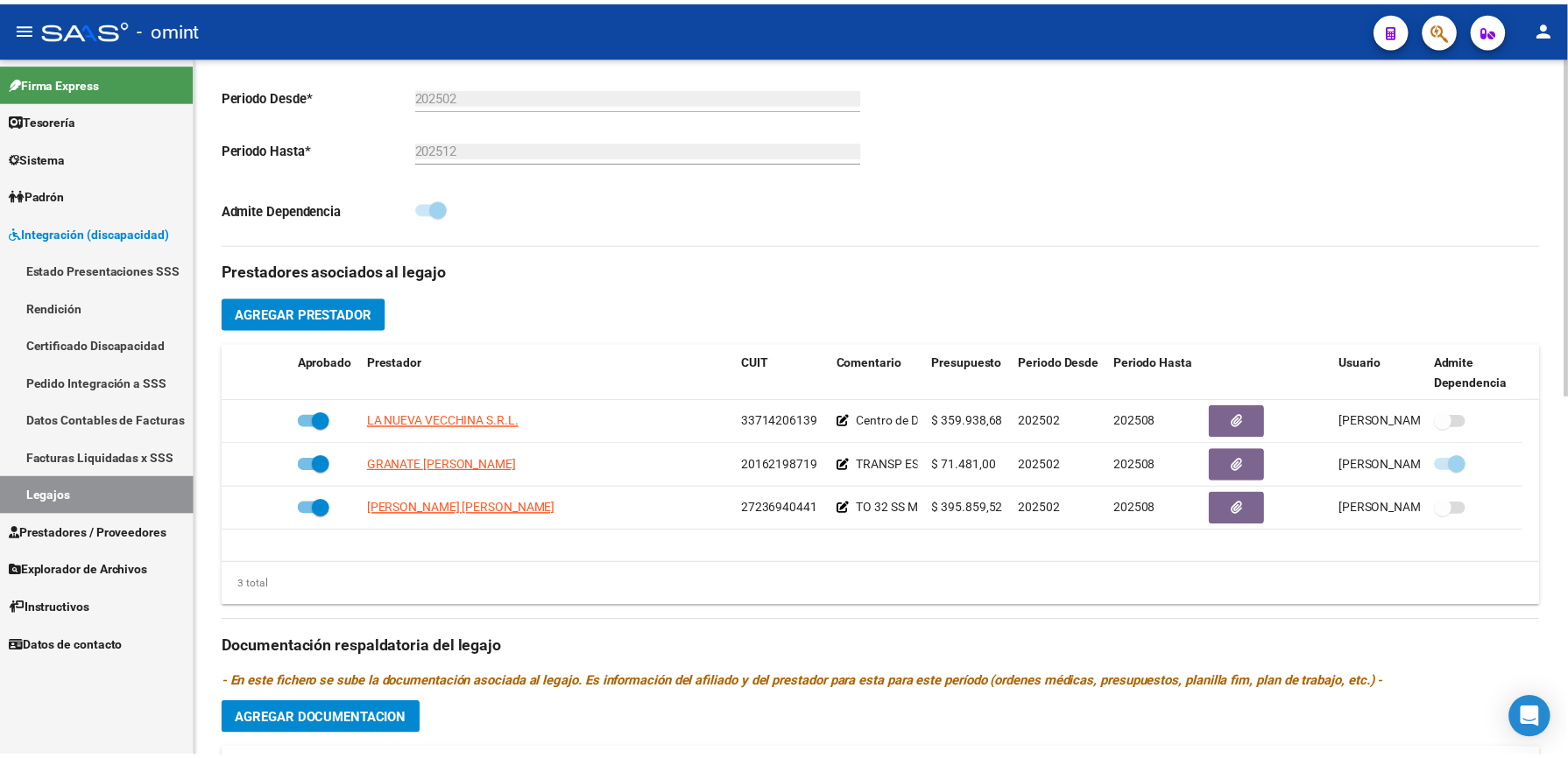
scroll to position [467, 0]
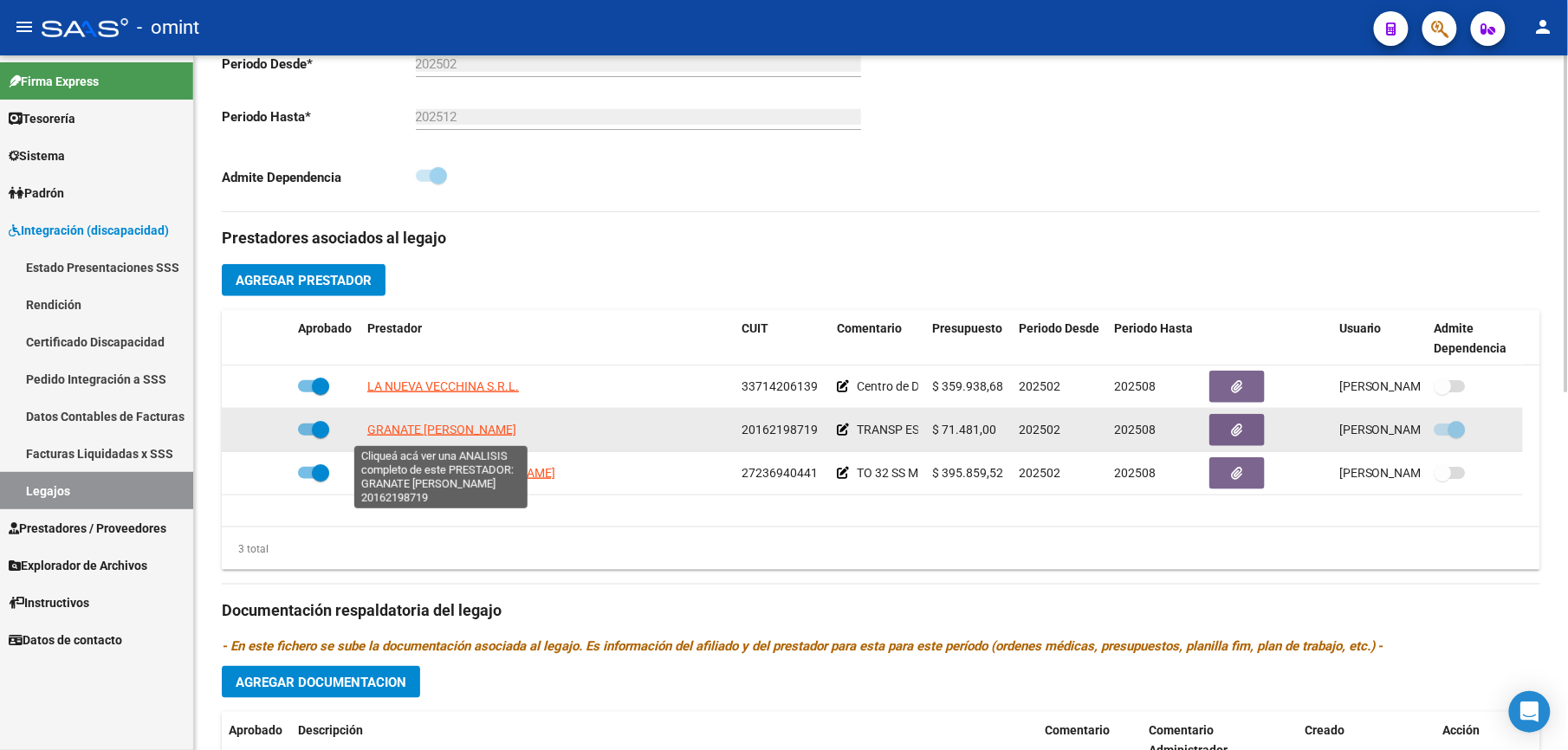
click at [402, 430] on span "GRANATE [PERSON_NAME]" at bounding box center [442, 430] width 149 height 14
type textarea "20162198719"
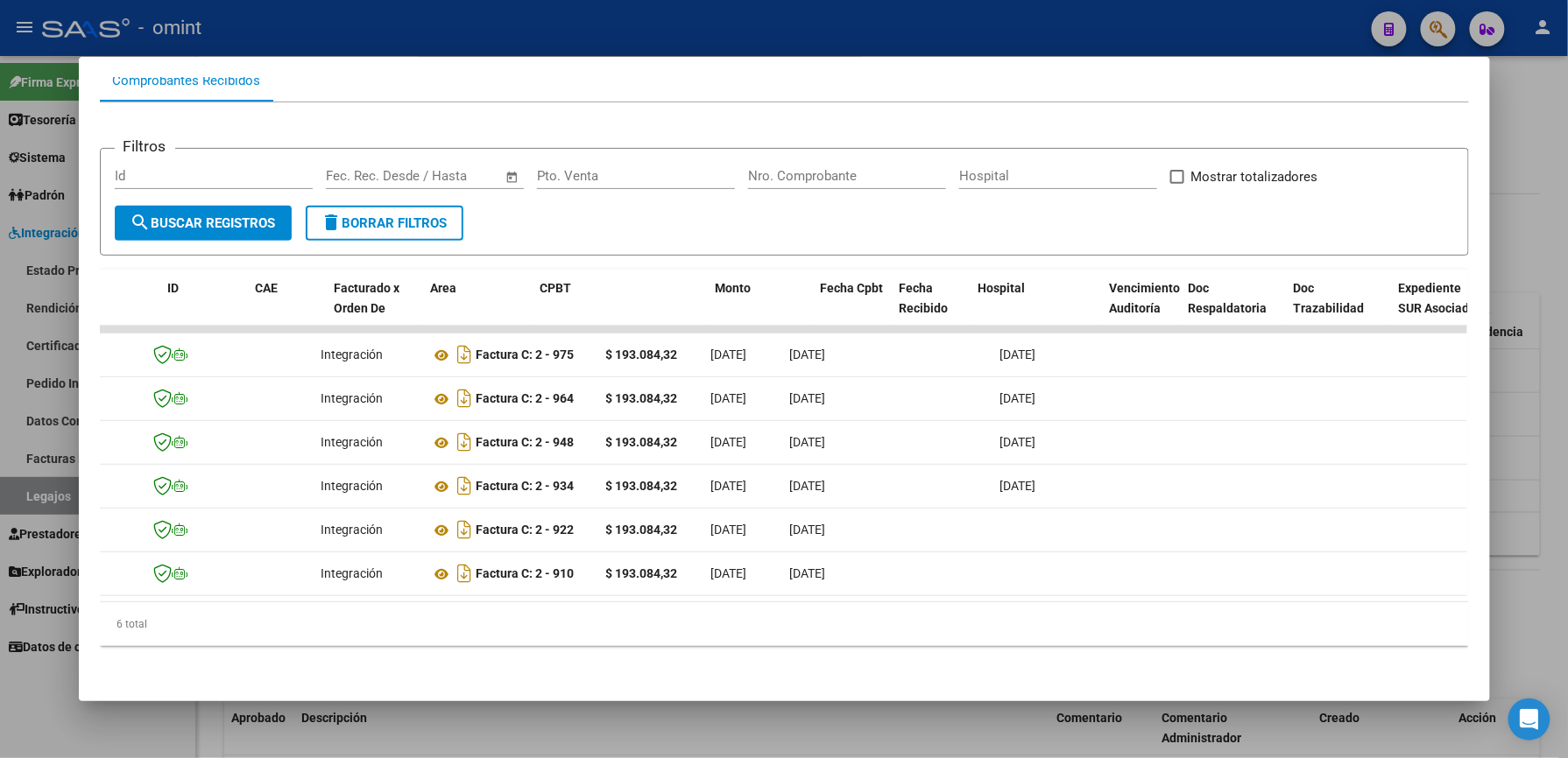
scroll to position [0, 0]
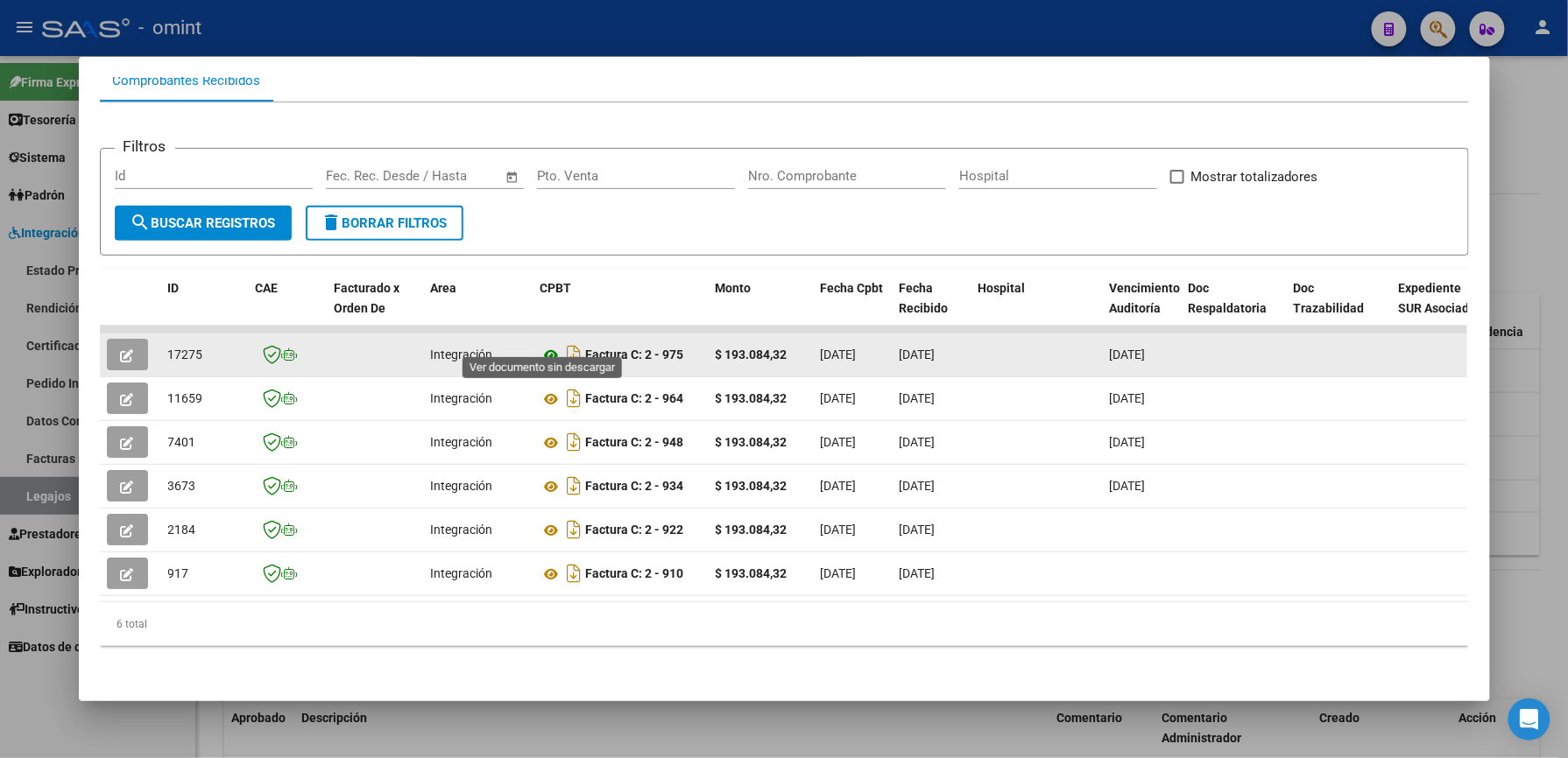
click at [541, 345] on icon at bounding box center [552, 356] width 23 height 21
click at [121, 350] on icon "button" at bounding box center [127, 356] width 13 height 13
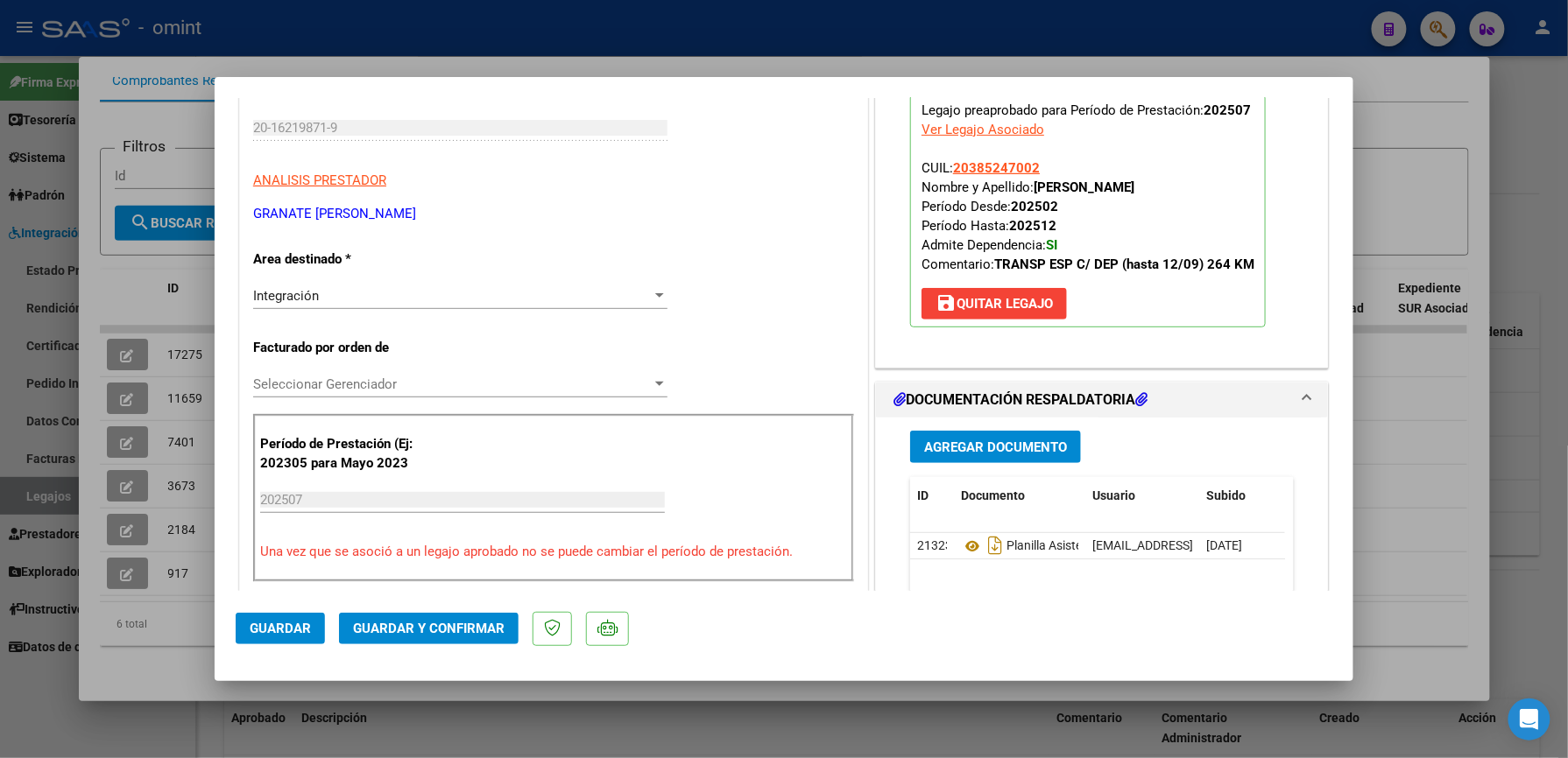
scroll to position [233, 0]
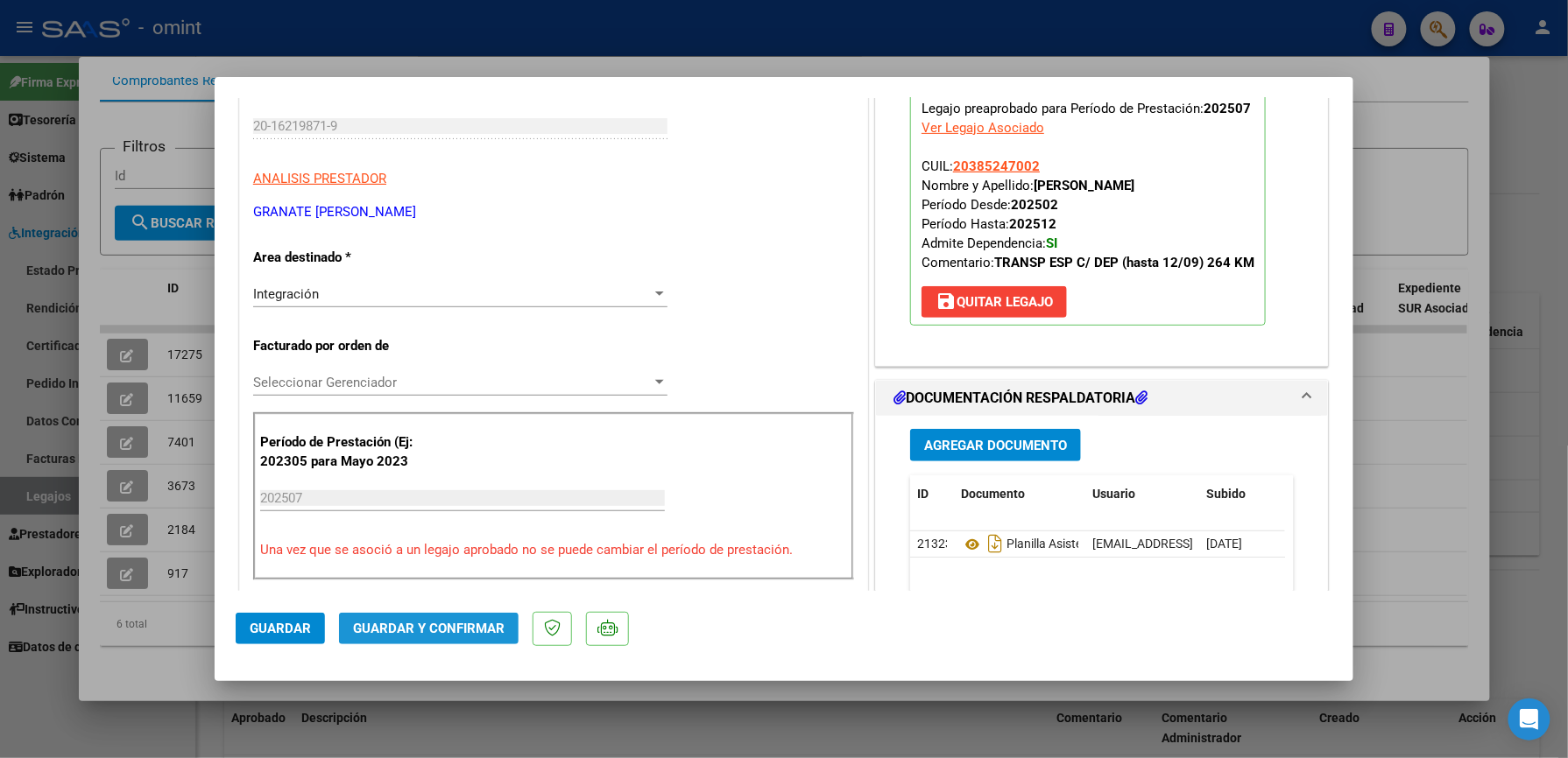
click at [460, 621] on span "Guardar y Confirmar" at bounding box center [429, 629] width 152 height 16
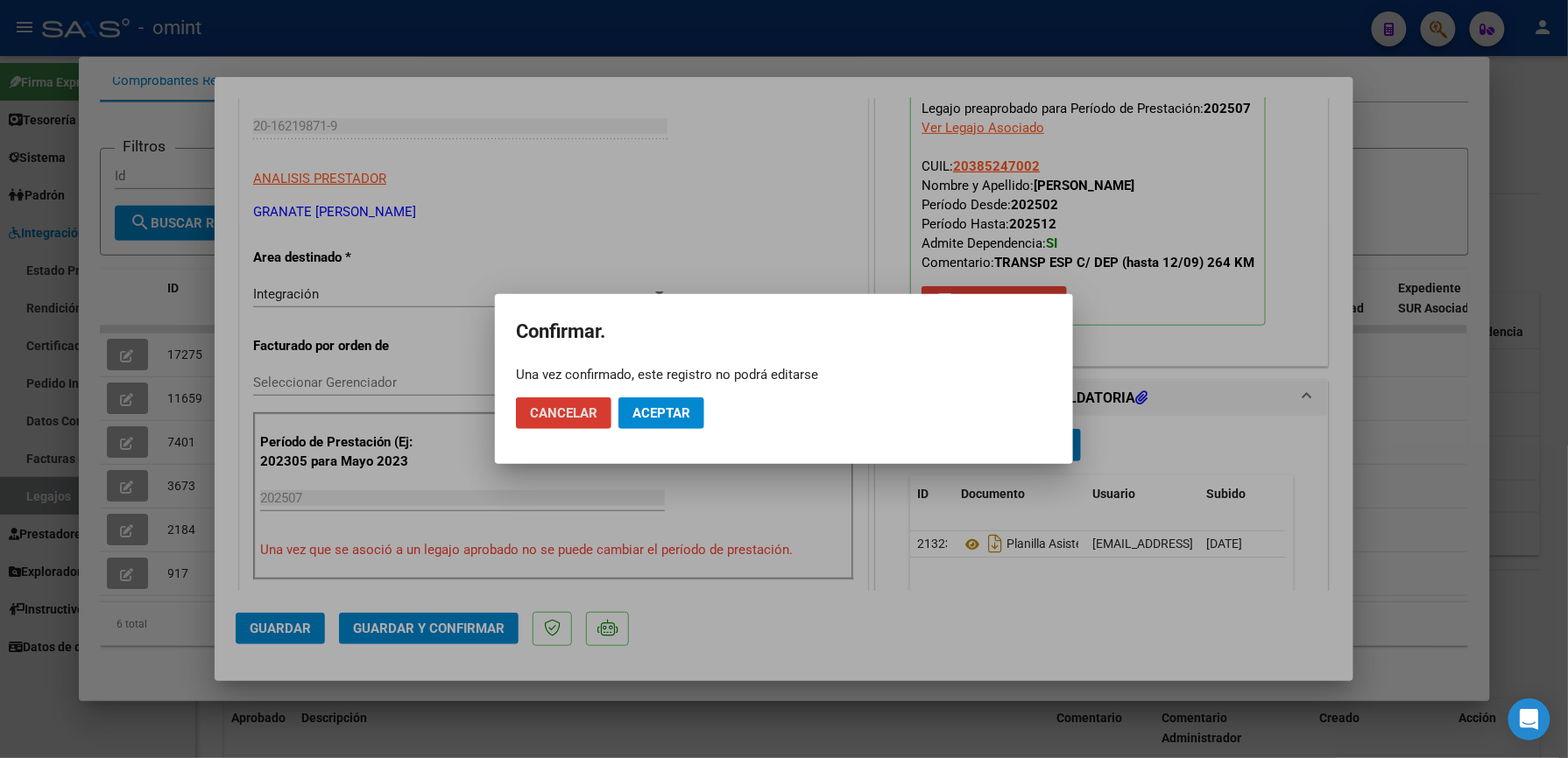
click at [665, 415] on span "Aceptar" at bounding box center [661, 414] width 58 height 16
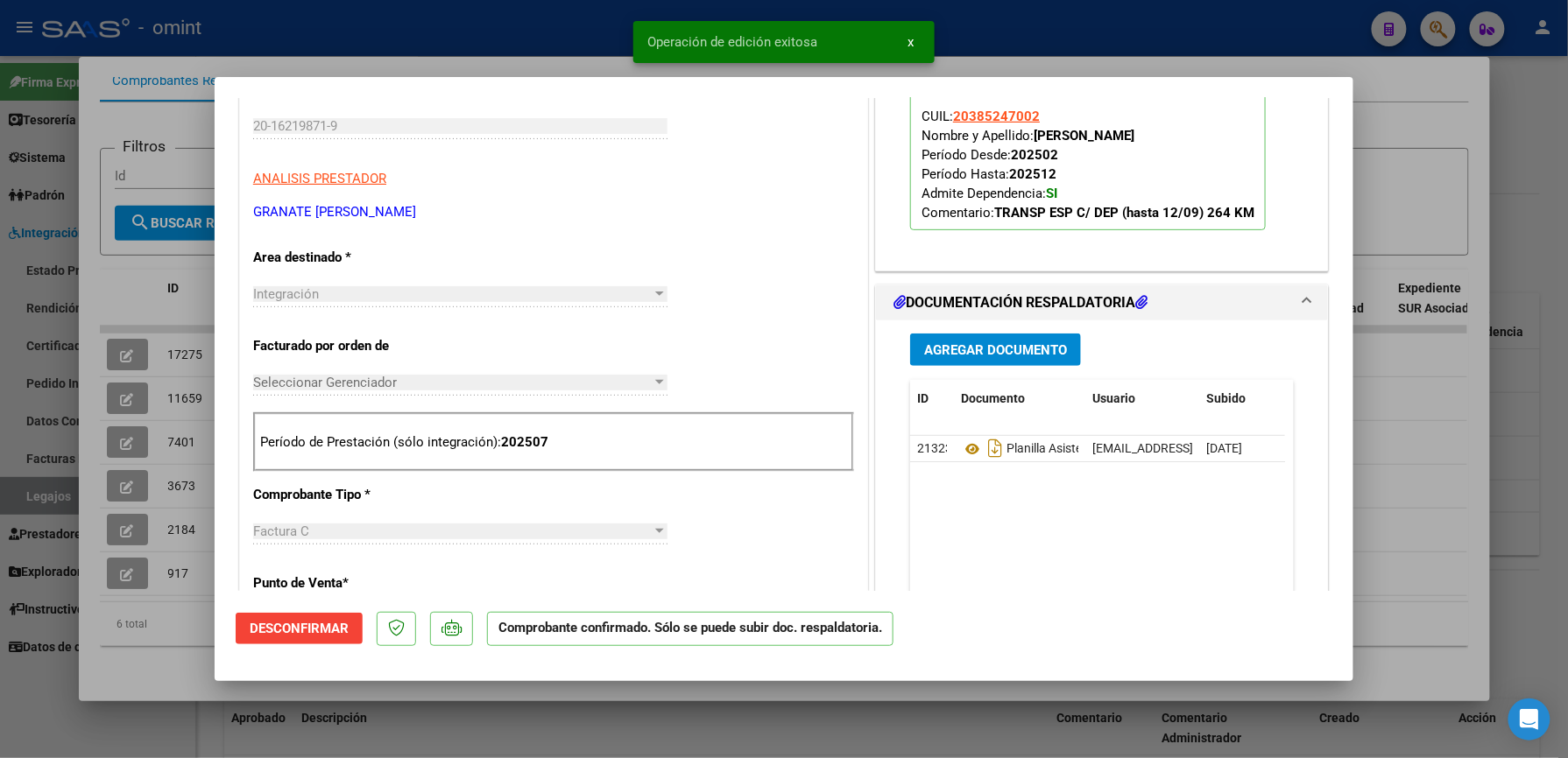
click at [1052, 12] on div at bounding box center [784, 379] width 1568 height 758
type input "$ 0,00"
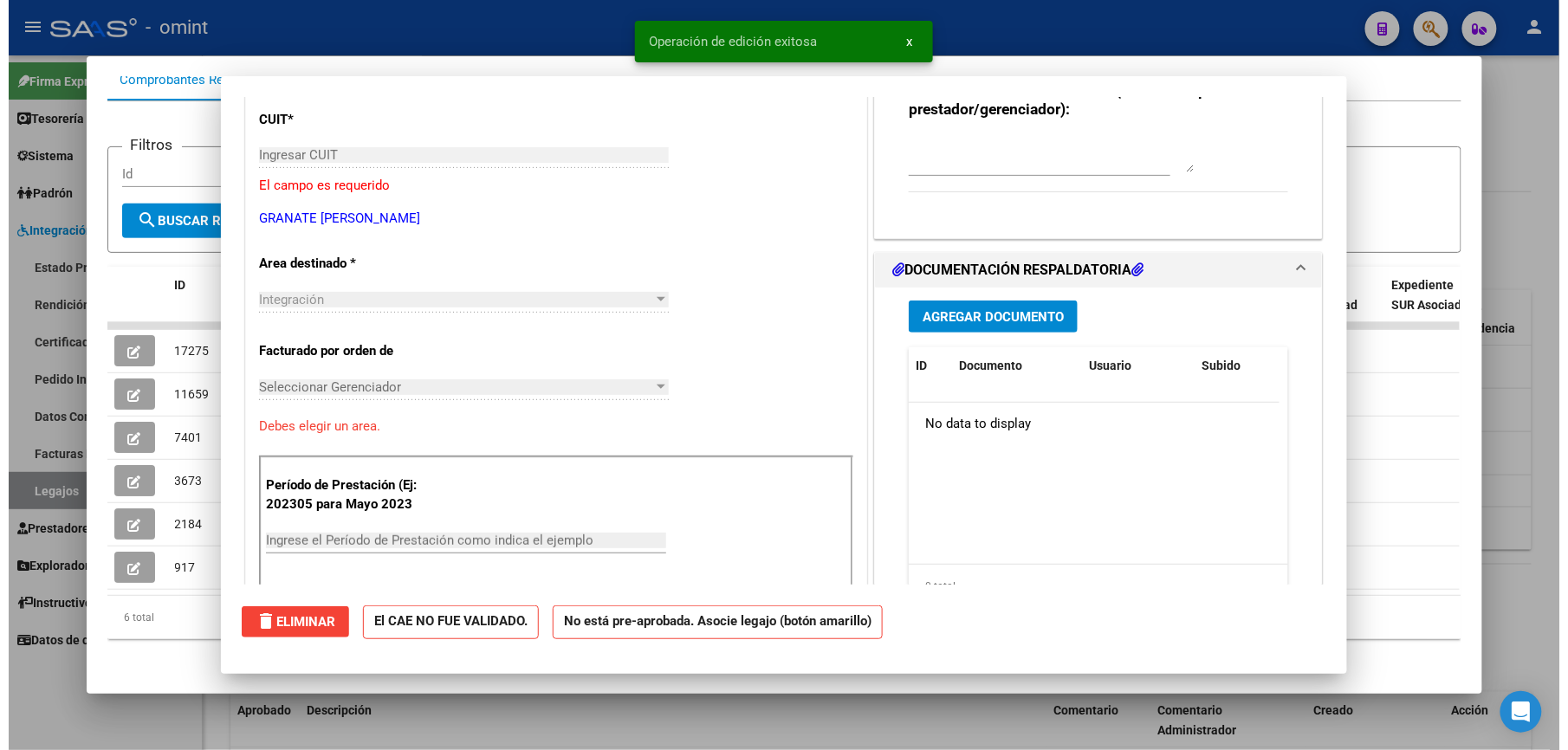
scroll to position [0, 0]
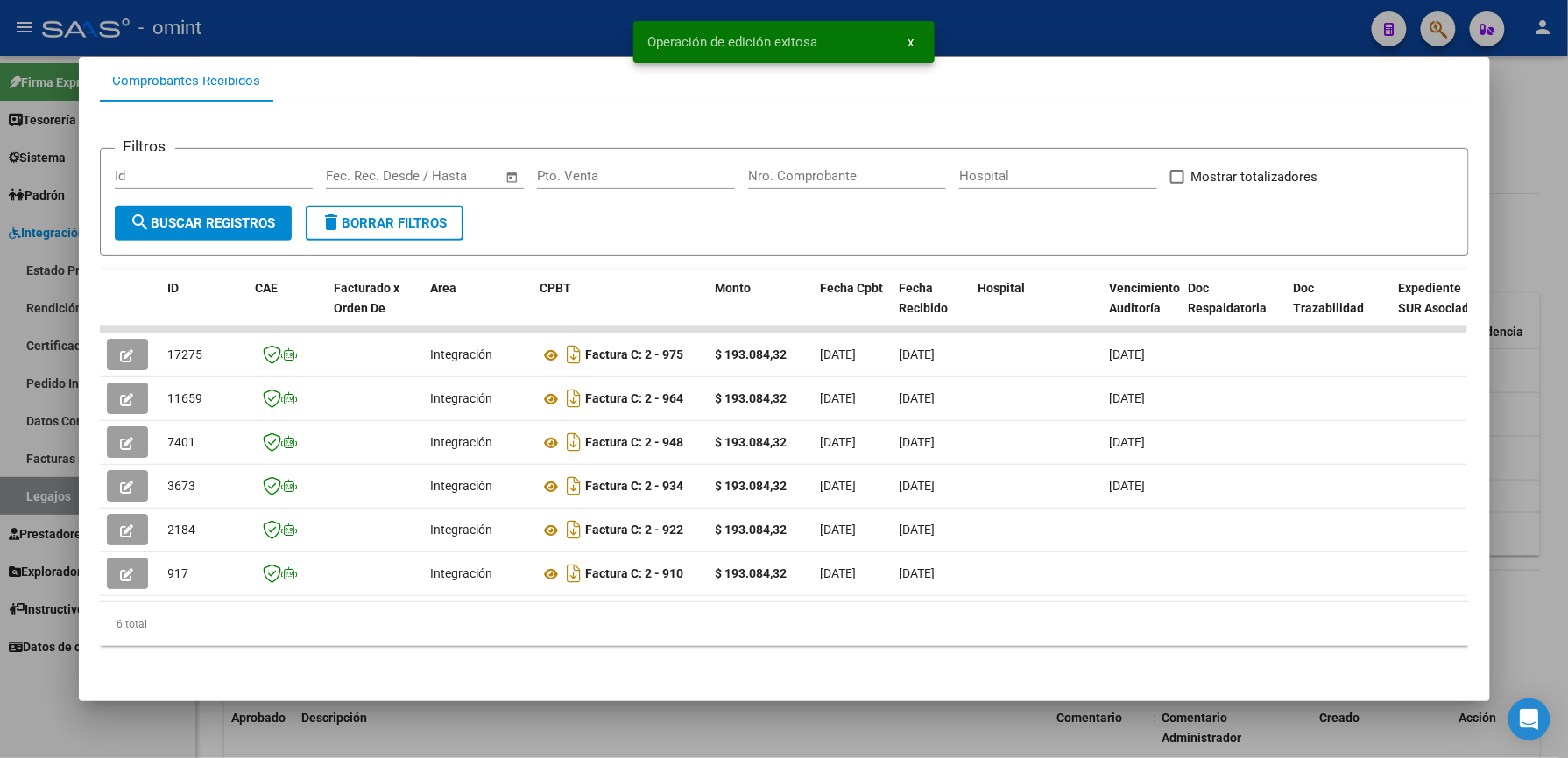
click at [1052, 12] on div at bounding box center [784, 379] width 1568 height 758
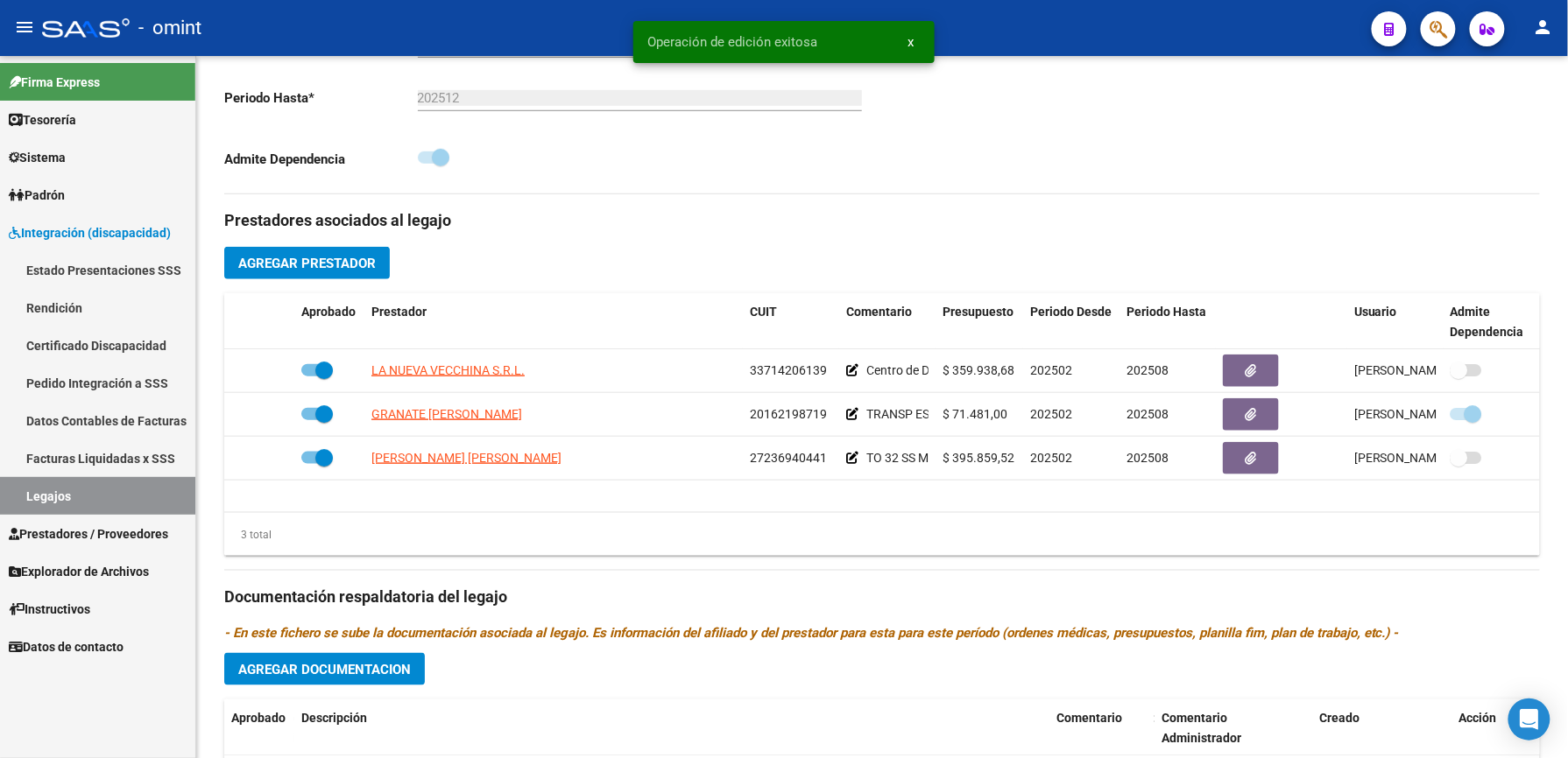
scroll to position [467, 0]
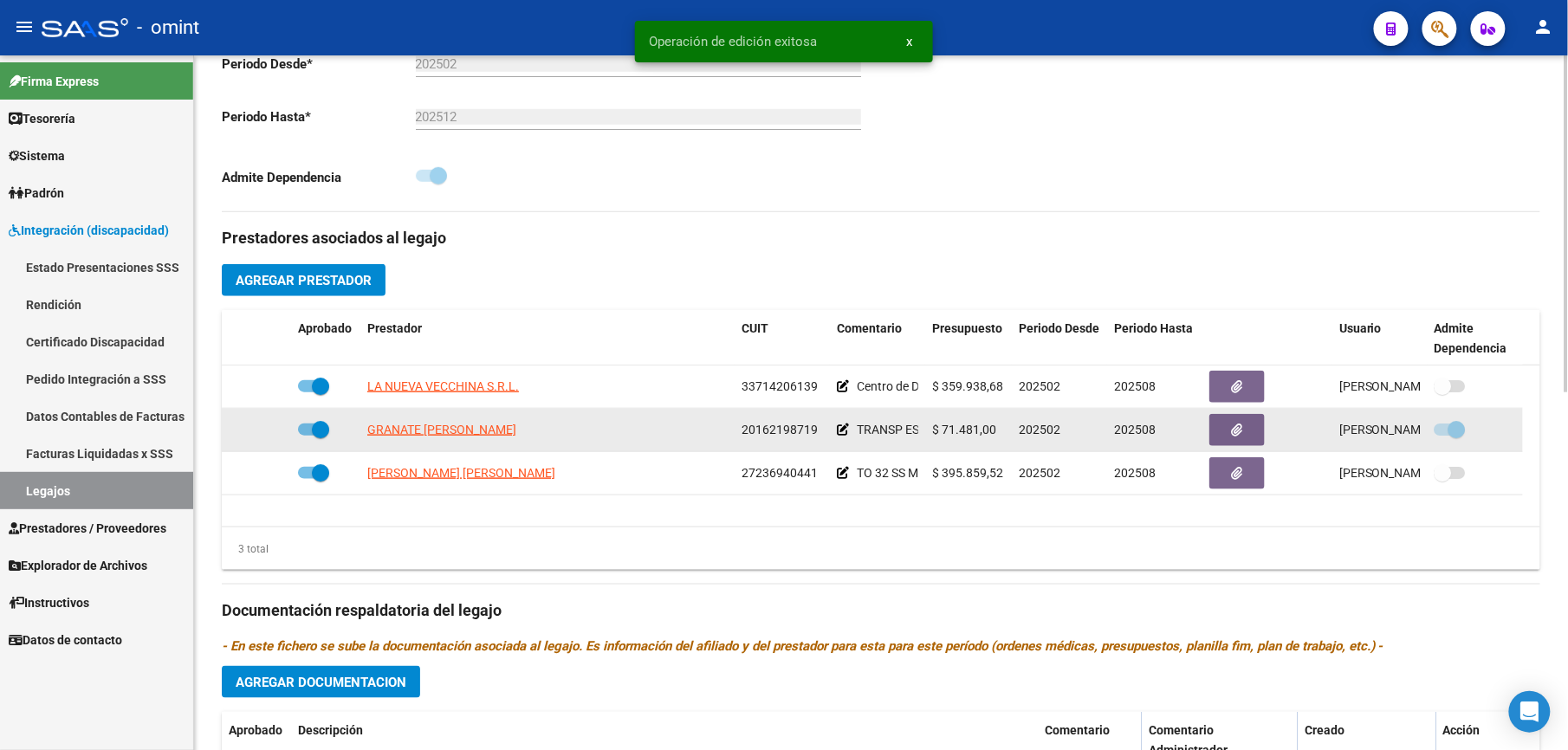
drag, startPoint x: 741, startPoint y: 424, endPoint x: 830, endPoint y: 434, distance: 89.6
click at [830, 434] on div "GRANATE MARIO RICARDO 20162198719 TRANSP ESP C/ DEP (hasta 12/09) 264 KM $ 71.4…" at bounding box center [872, 431] width 1301 height 43
drag, startPoint x: 830, startPoint y: 434, endPoint x: 793, endPoint y: 434, distance: 37.0
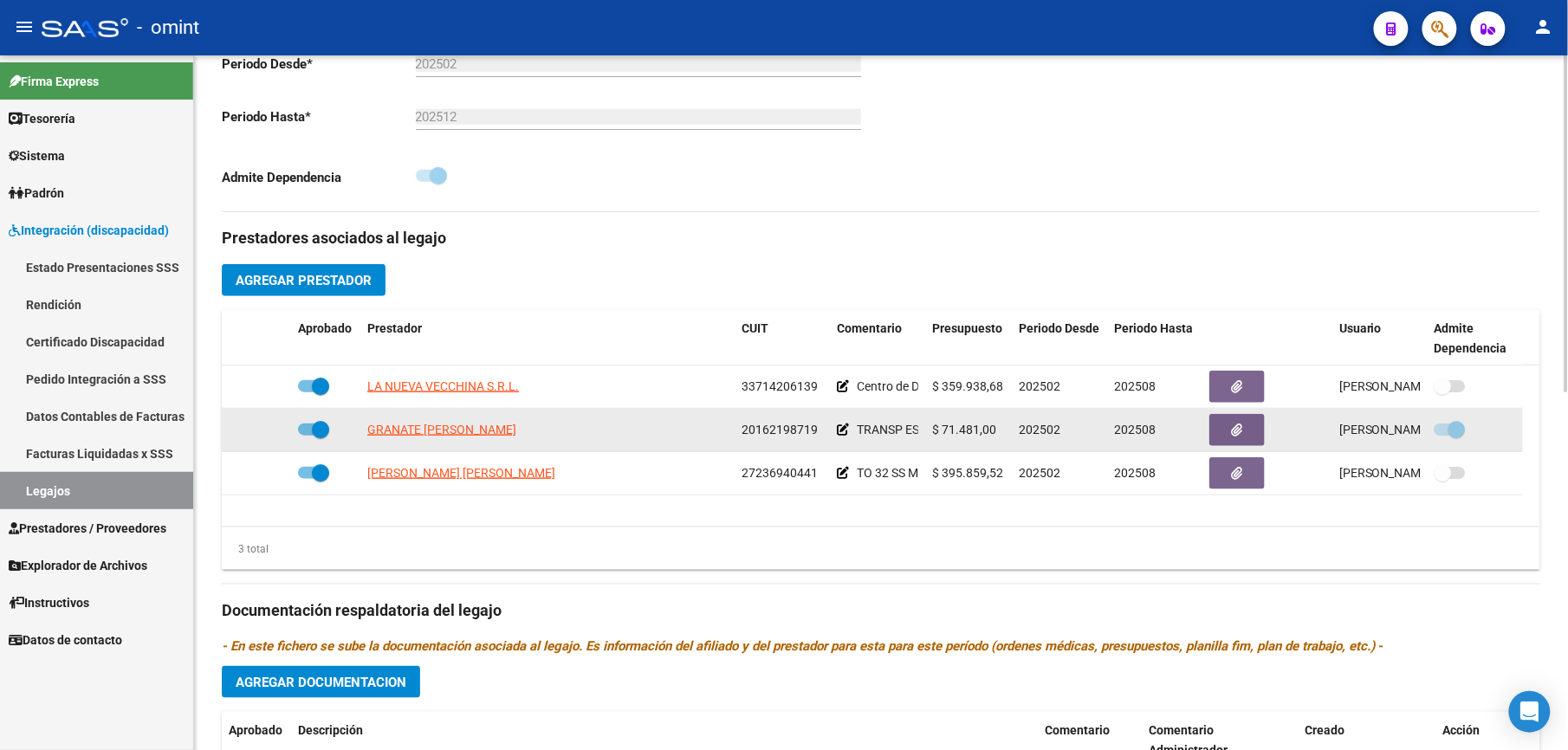
copy span "20162198719"
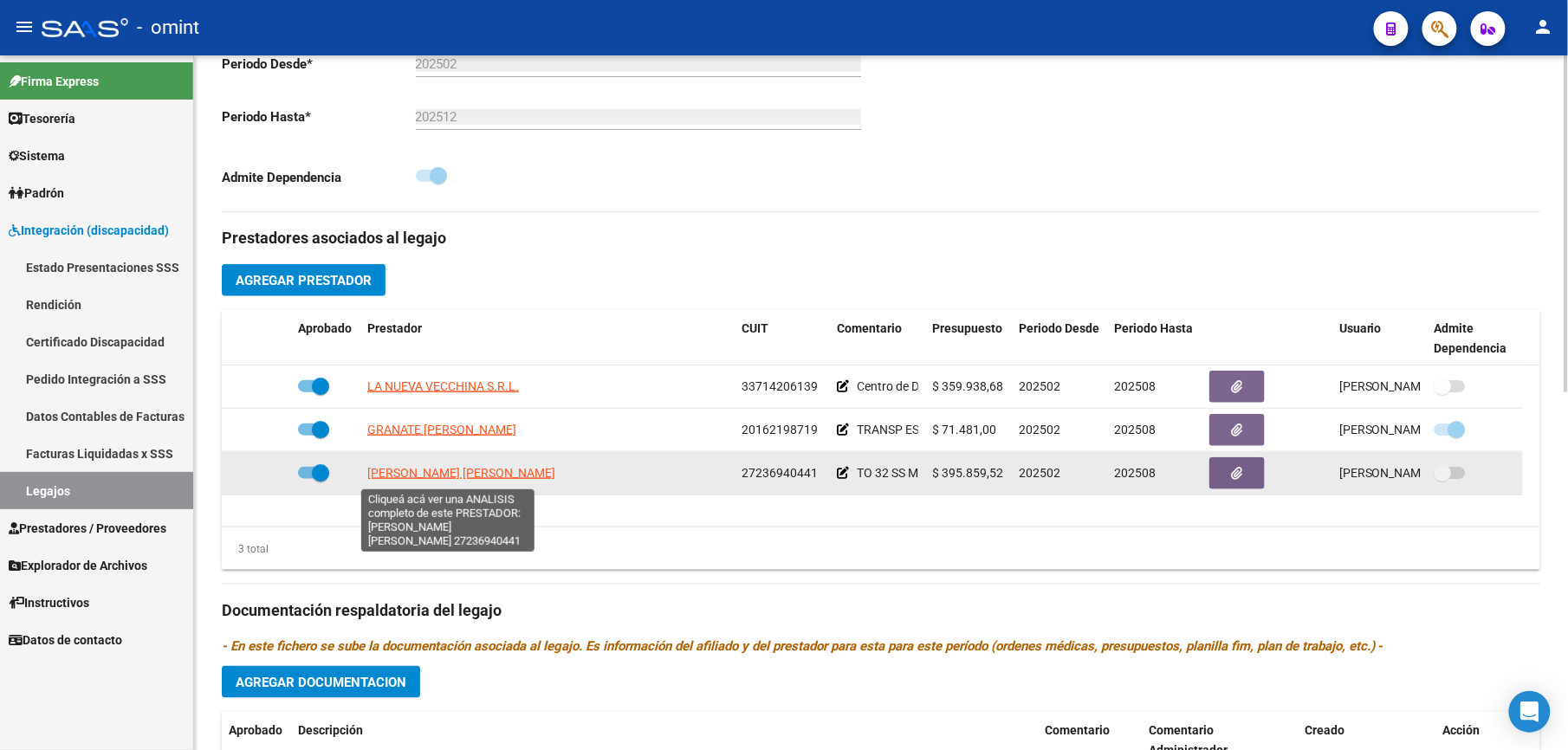
click at [480, 479] on span "[PERSON_NAME] [PERSON_NAME]" at bounding box center [461, 473] width 188 height 14
type textarea "27236940441"
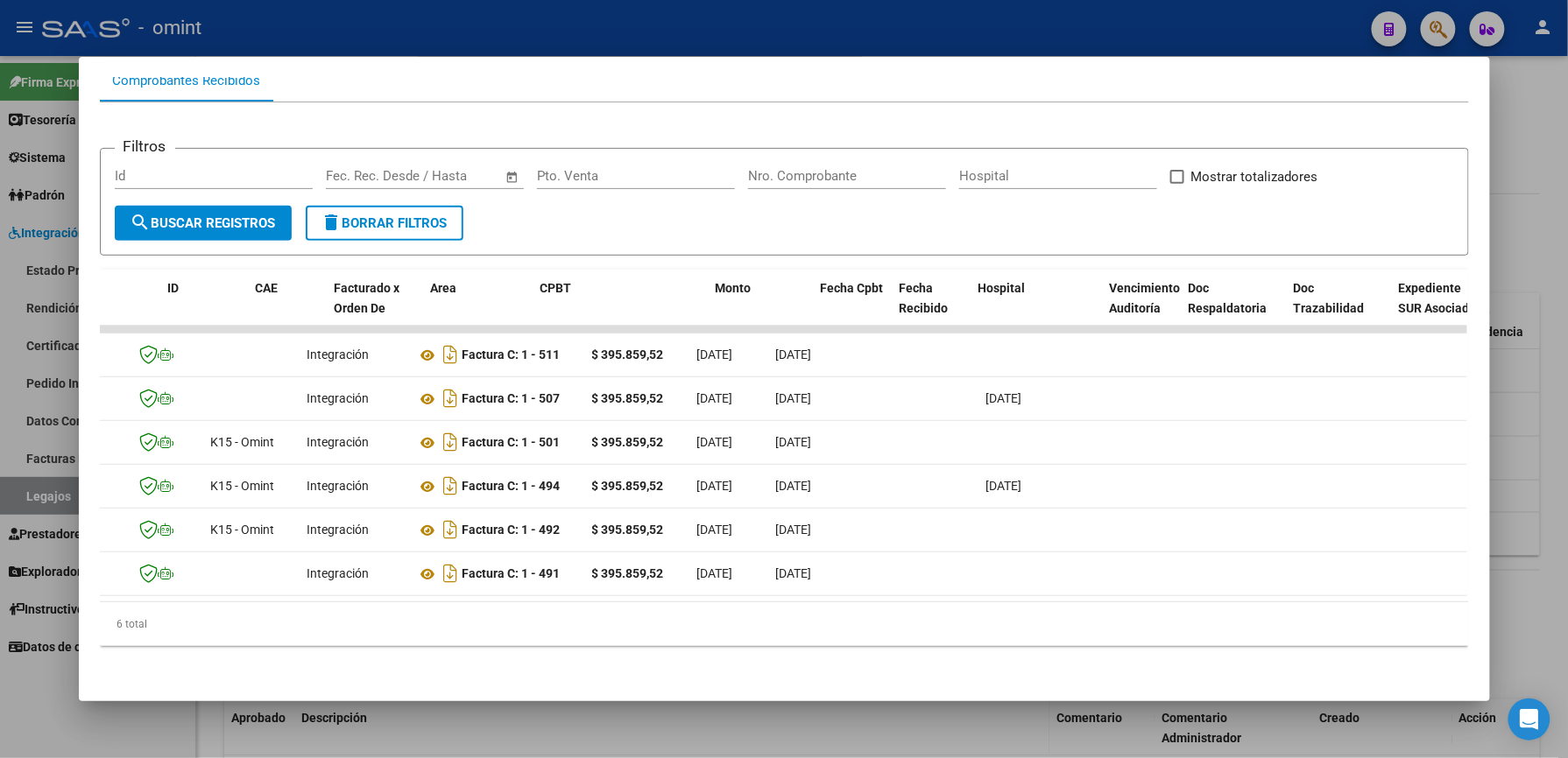
scroll to position [0, 0]
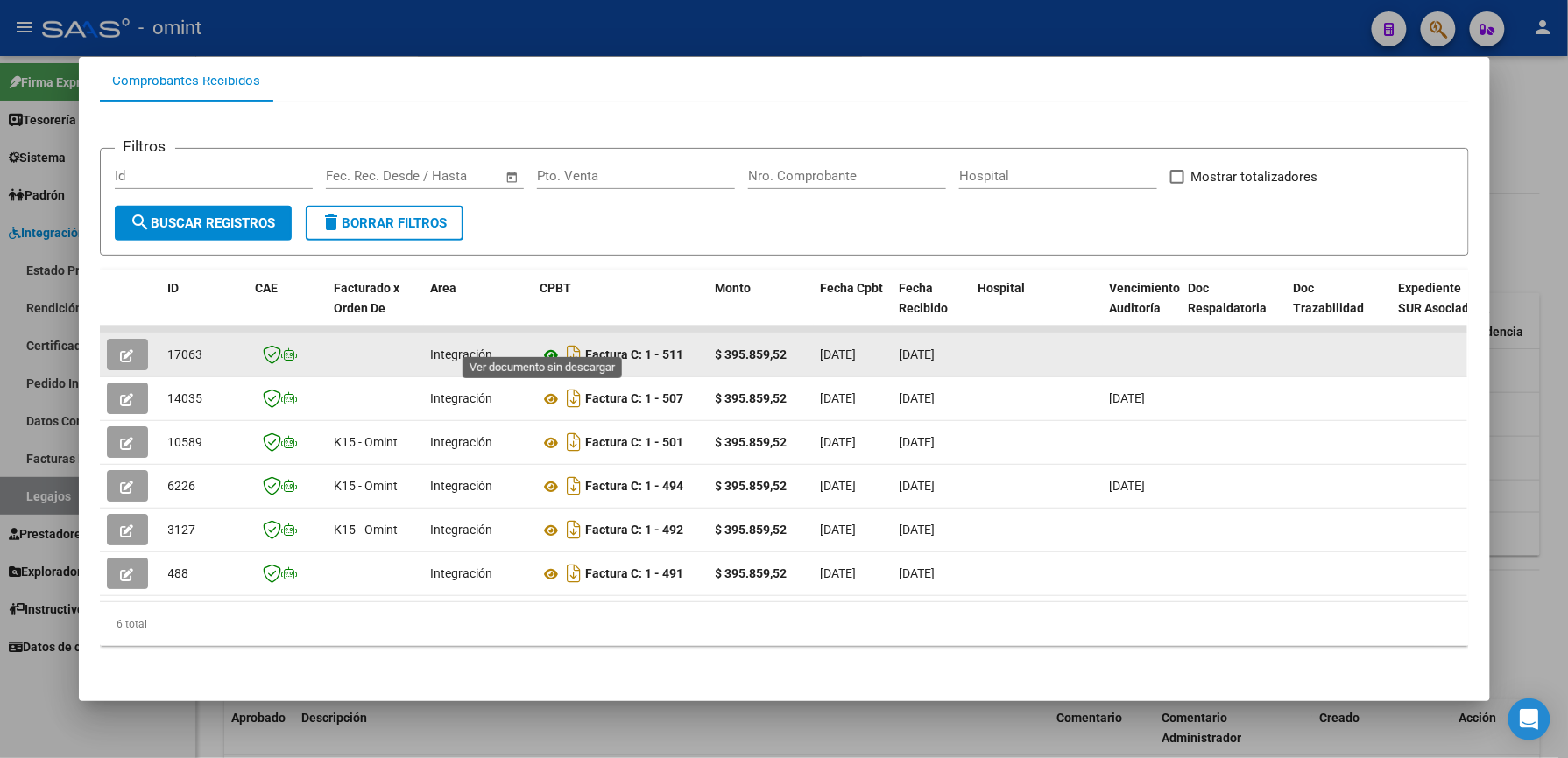
click at [543, 345] on icon at bounding box center [552, 356] width 23 height 21
click at [121, 350] on icon "button" at bounding box center [127, 356] width 13 height 13
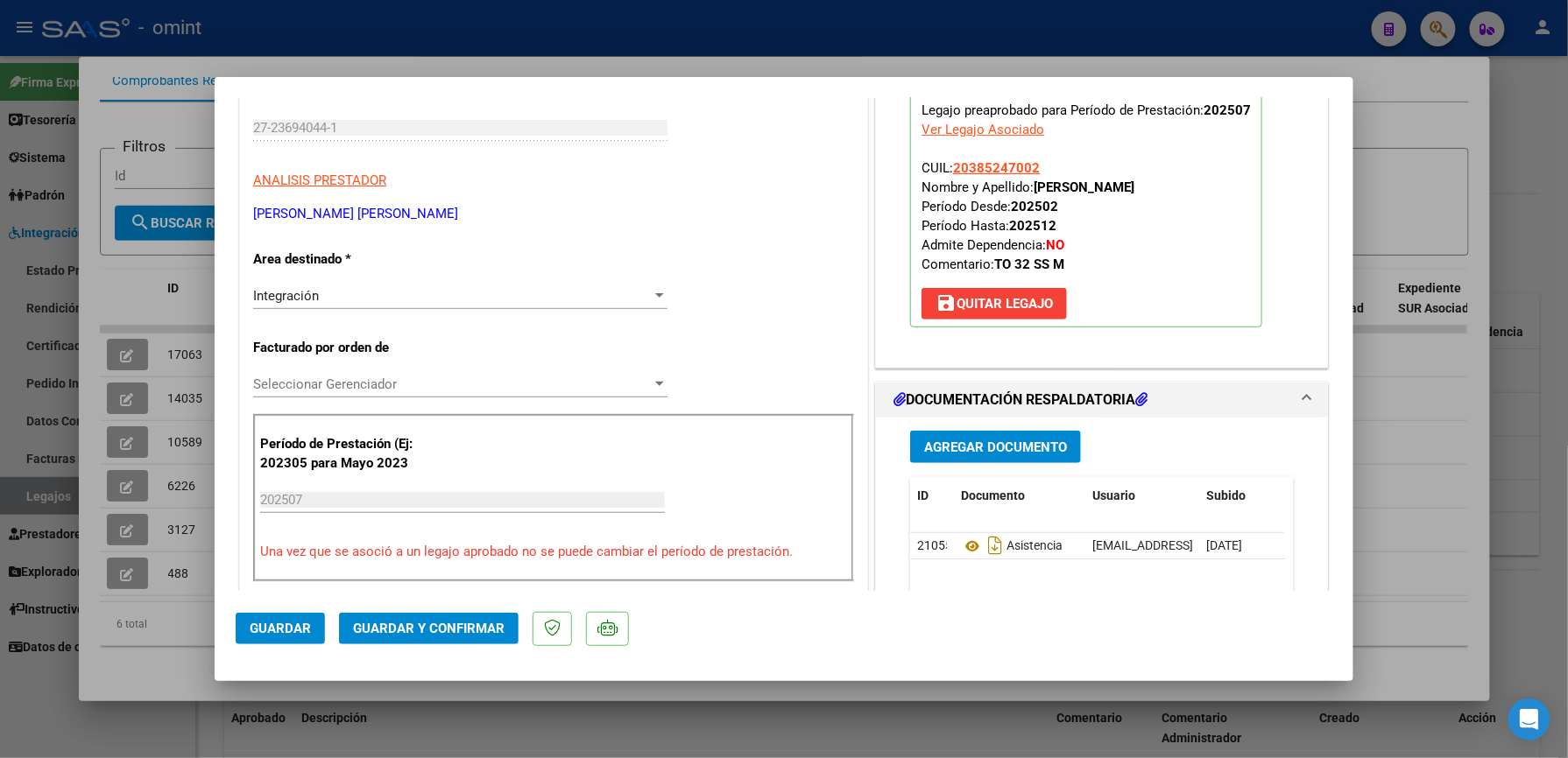
scroll to position [233, 0]
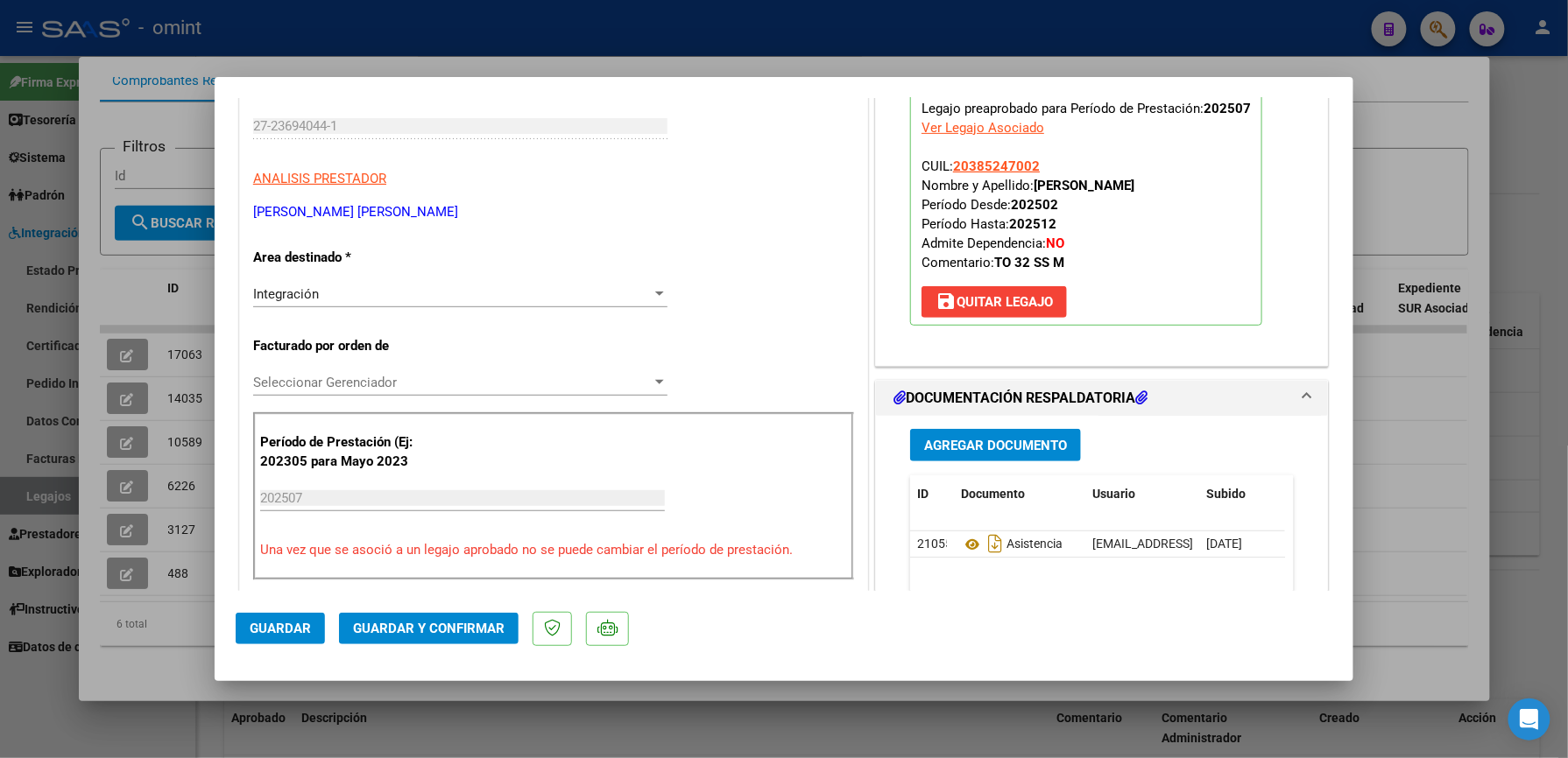
click at [454, 625] on span "Guardar y Confirmar" at bounding box center [429, 629] width 152 height 16
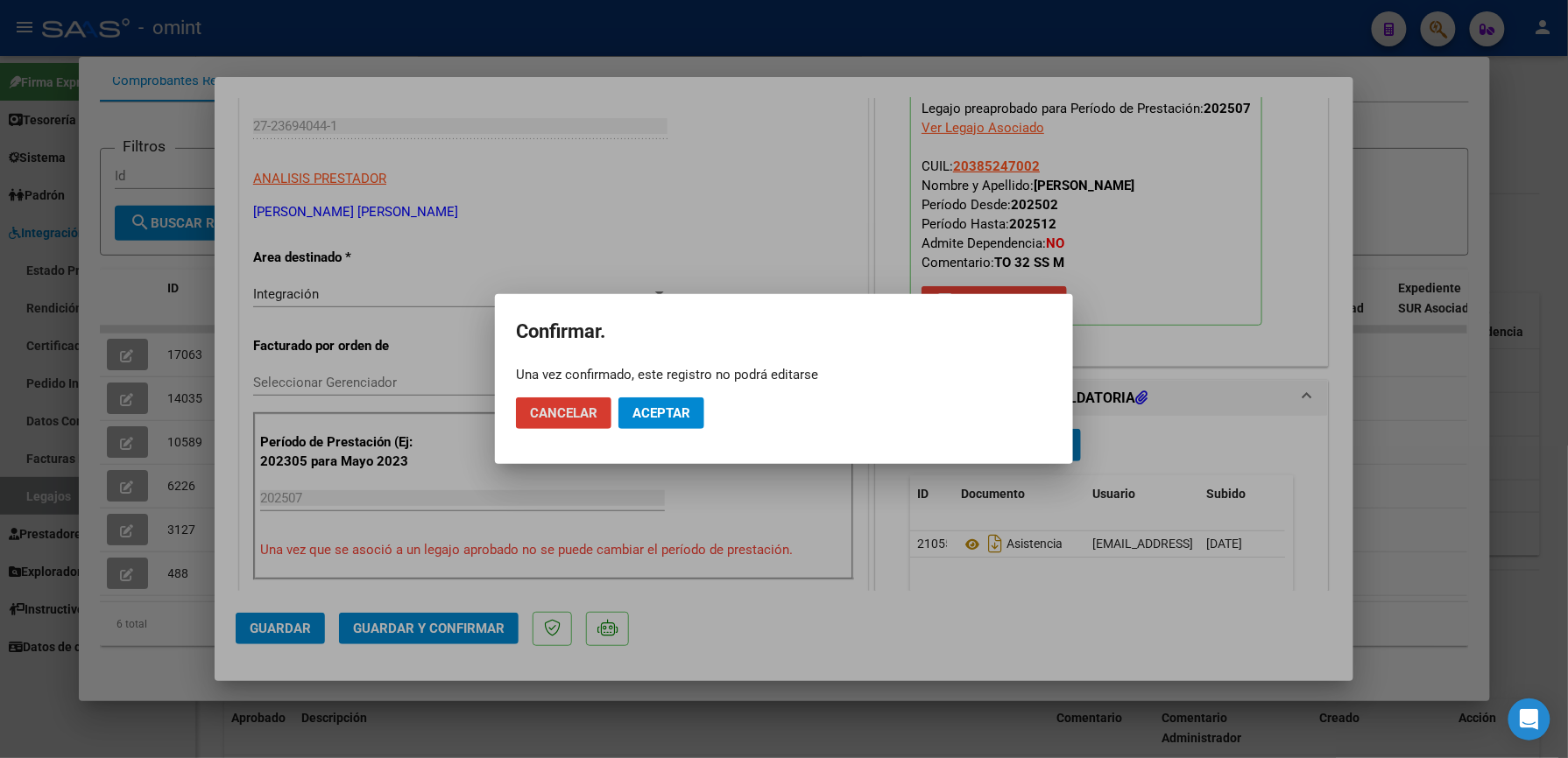
click at [669, 410] on span "Aceptar" at bounding box center [661, 414] width 58 height 16
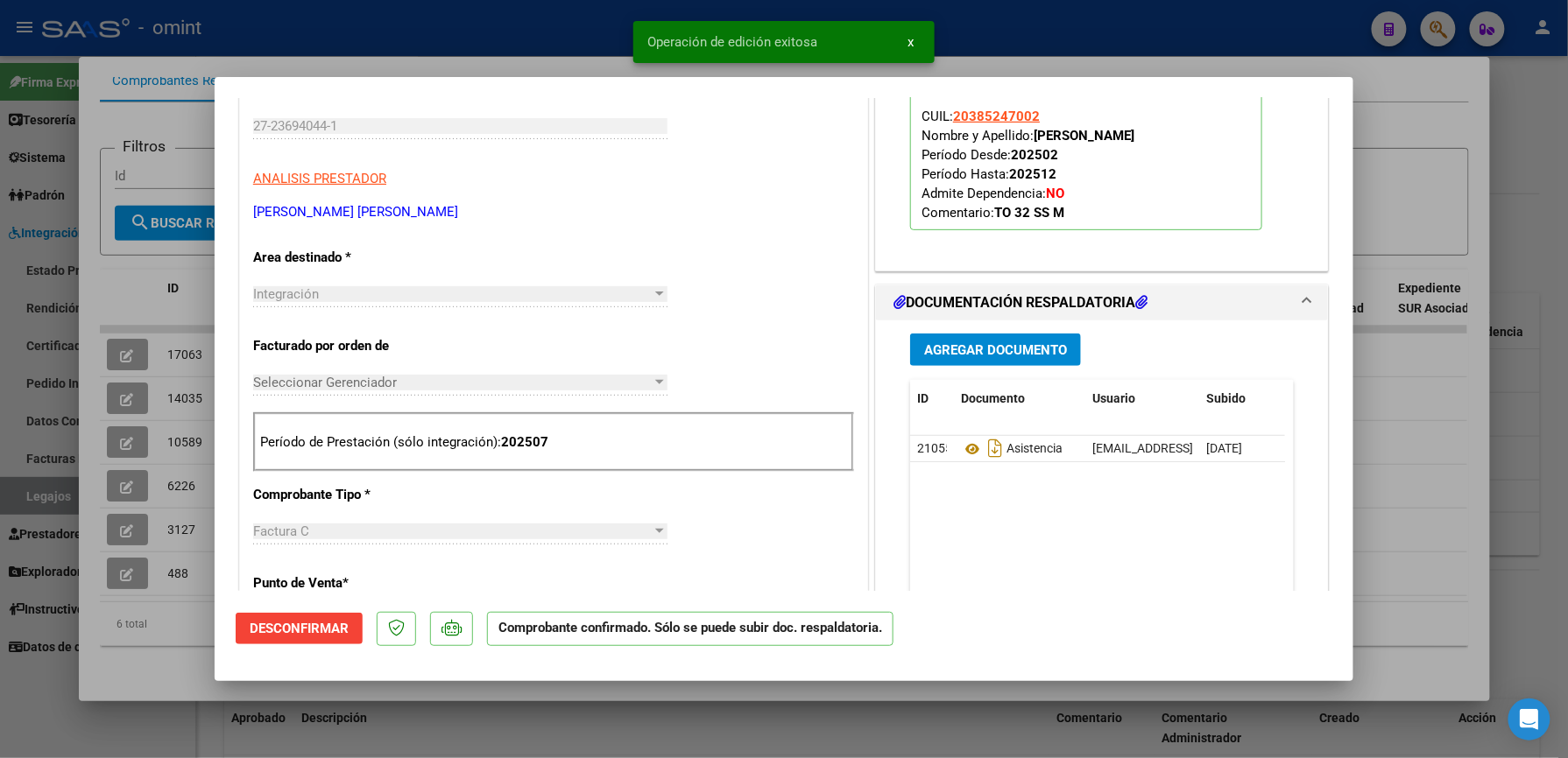
click at [1137, 43] on div at bounding box center [784, 379] width 1568 height 758
type input "$ 0,00"
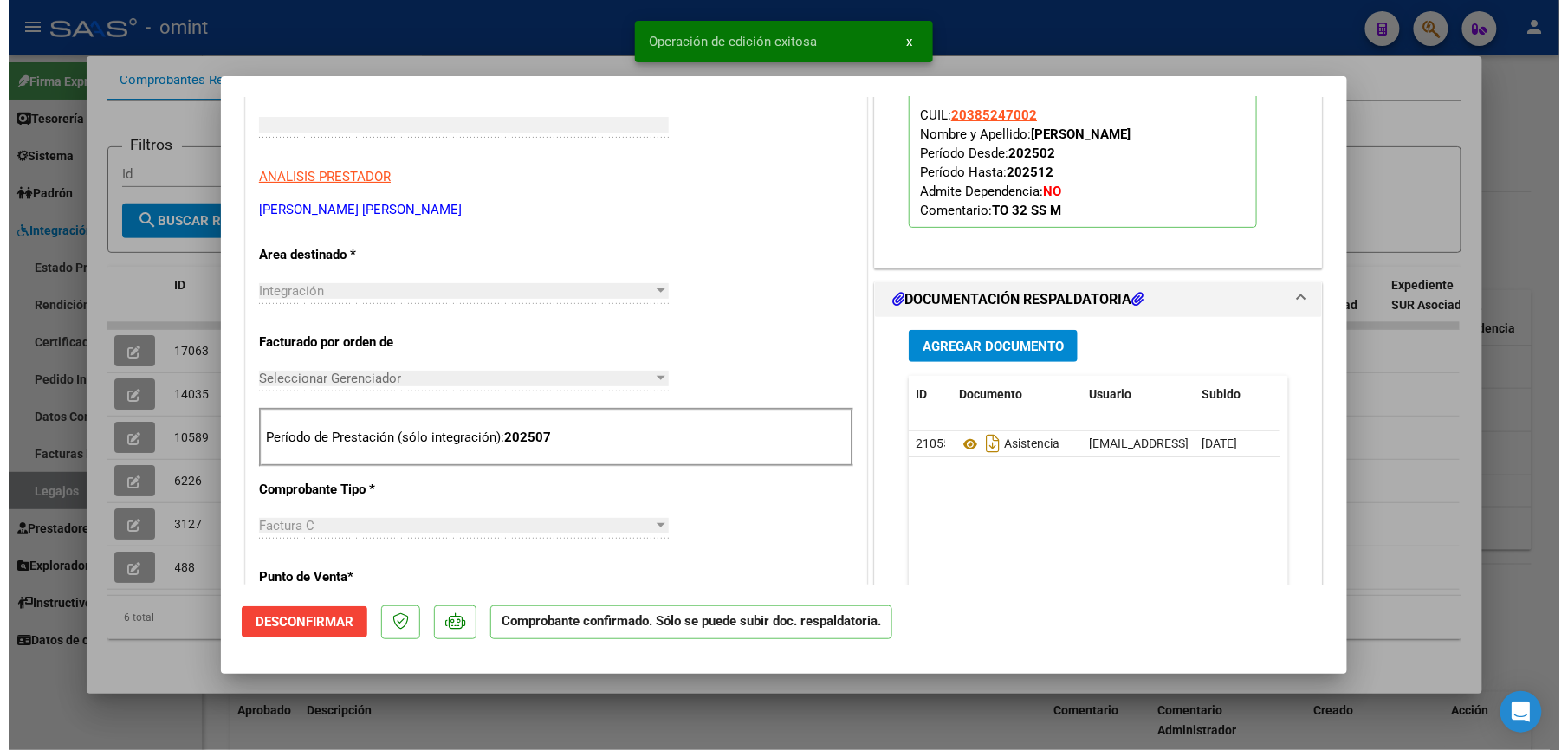
scroll to position [0, 0]
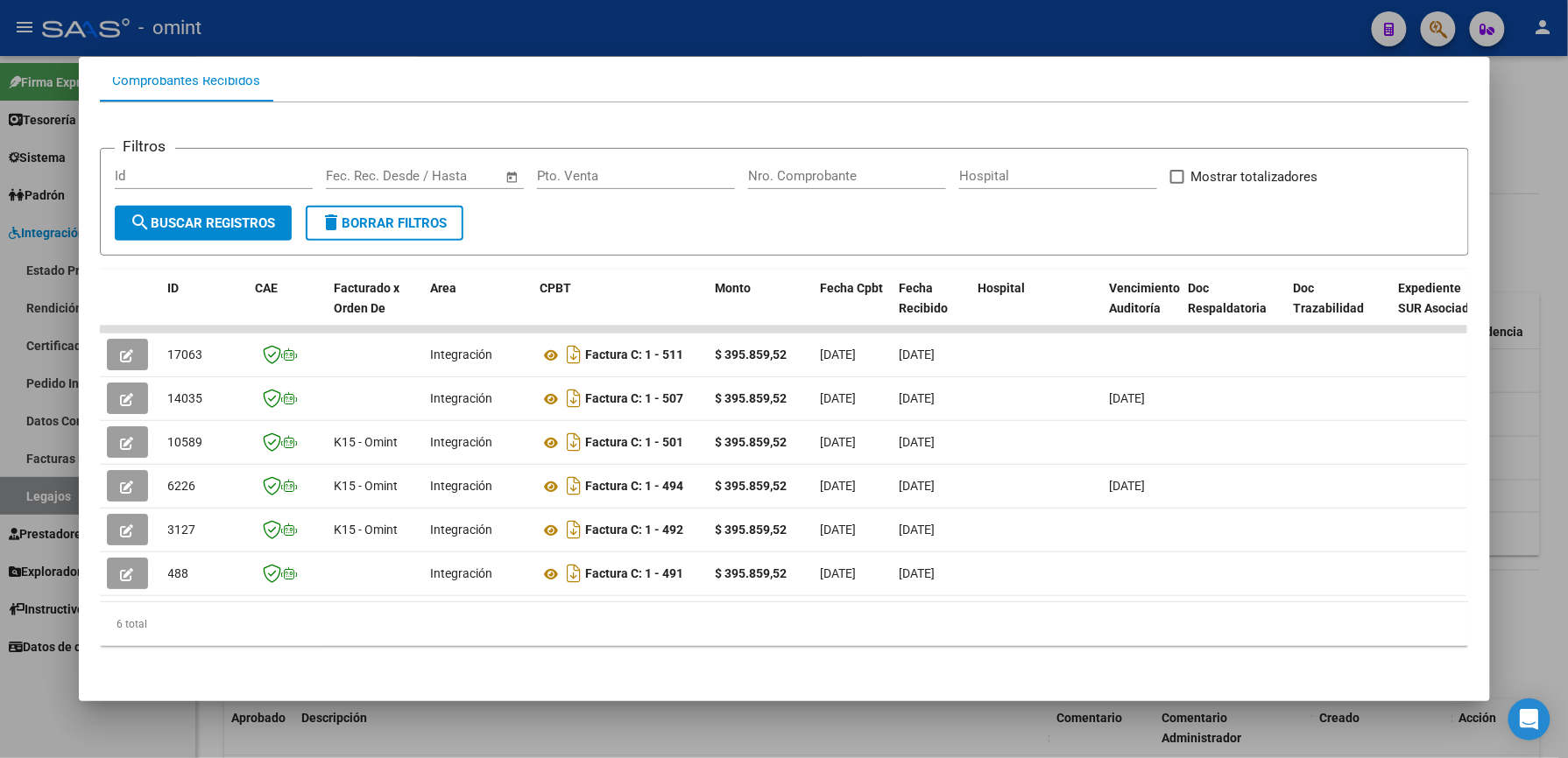
click at [1102, 32] on div at bounding box center [784, 379] width 1568 height 758
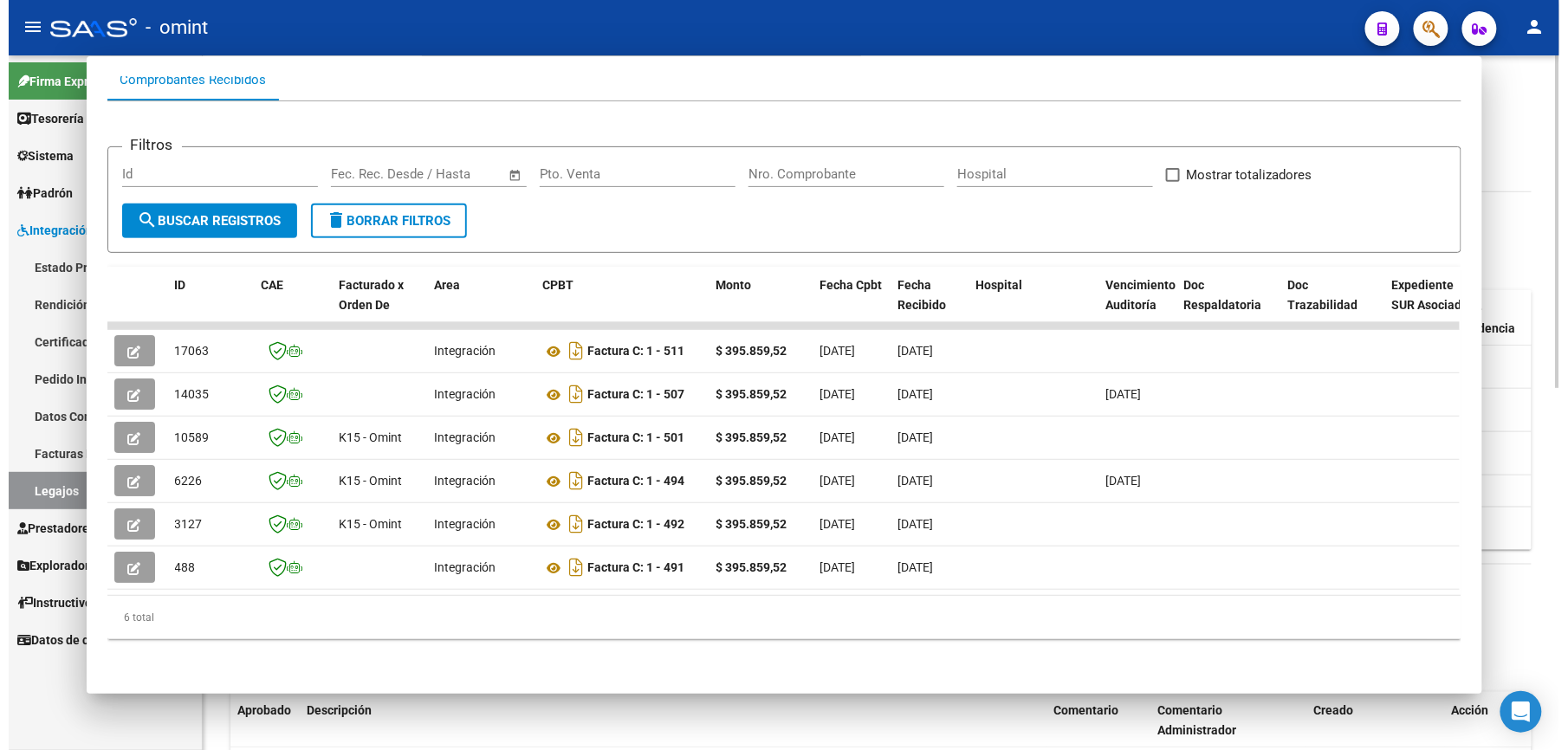
scroll to position [462, 0]
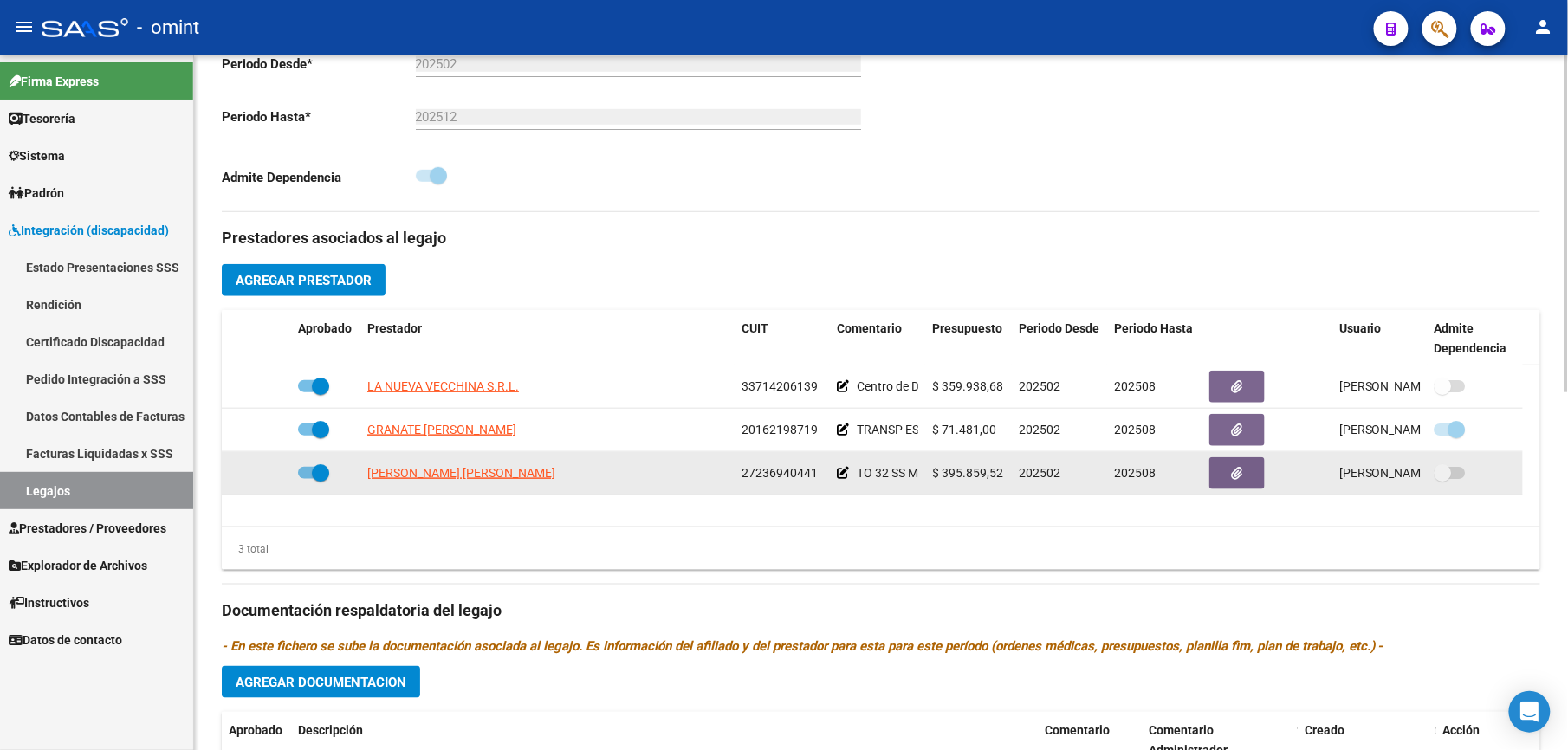
drag, startPoint x: 739, startPoint y: 470, endPoint x: 819, endPoint y: 475, distance: 80.2
click at [819, 475] on datatable-body-cell "27236940441" at bounding box center [782, 473] width 95 height 42
drag, startPoint x: 819, startPoint y: 475, endPoint x: 798, endPoint y: 473, distance: 21.1
copy span "27236940441"
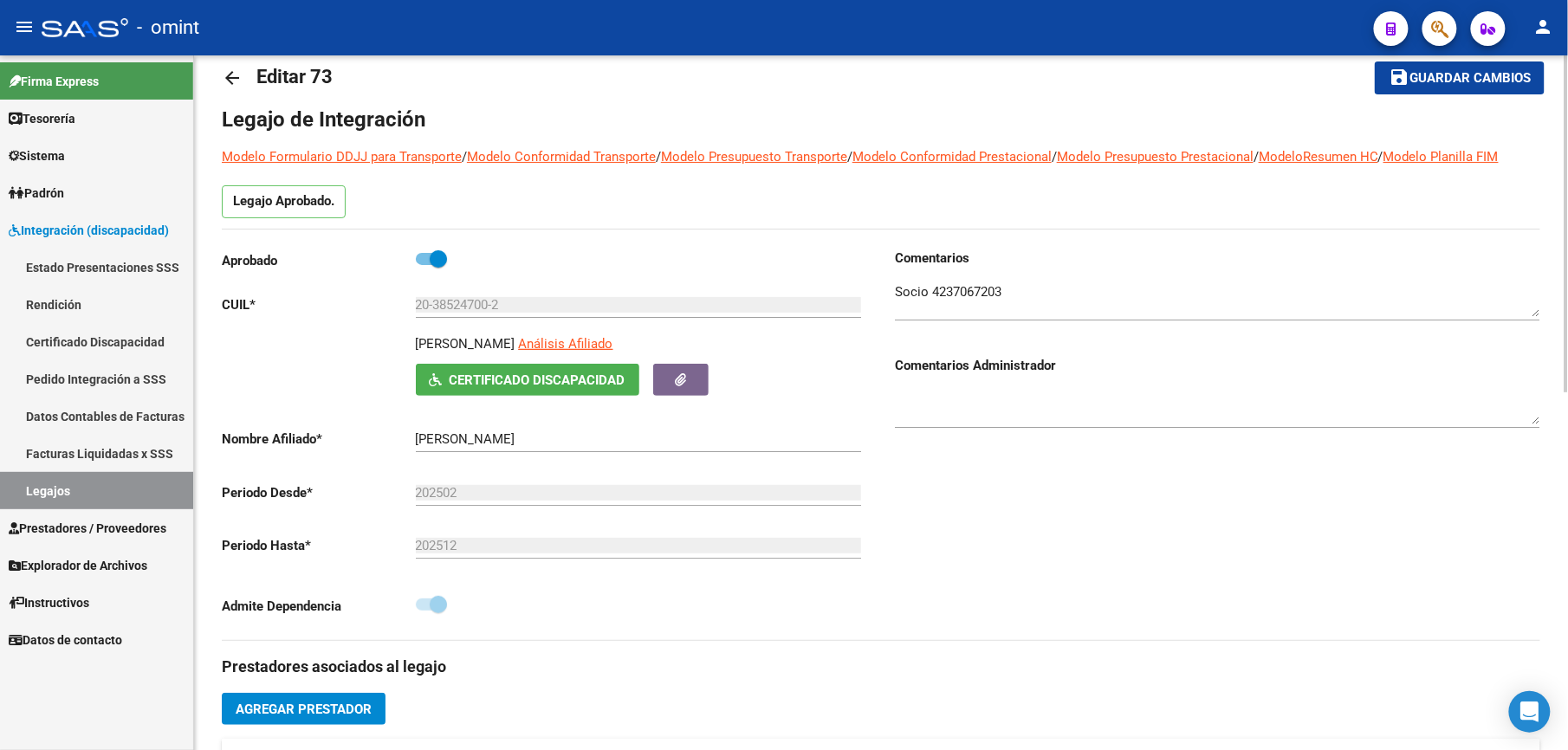
scroll to position [0, 0]
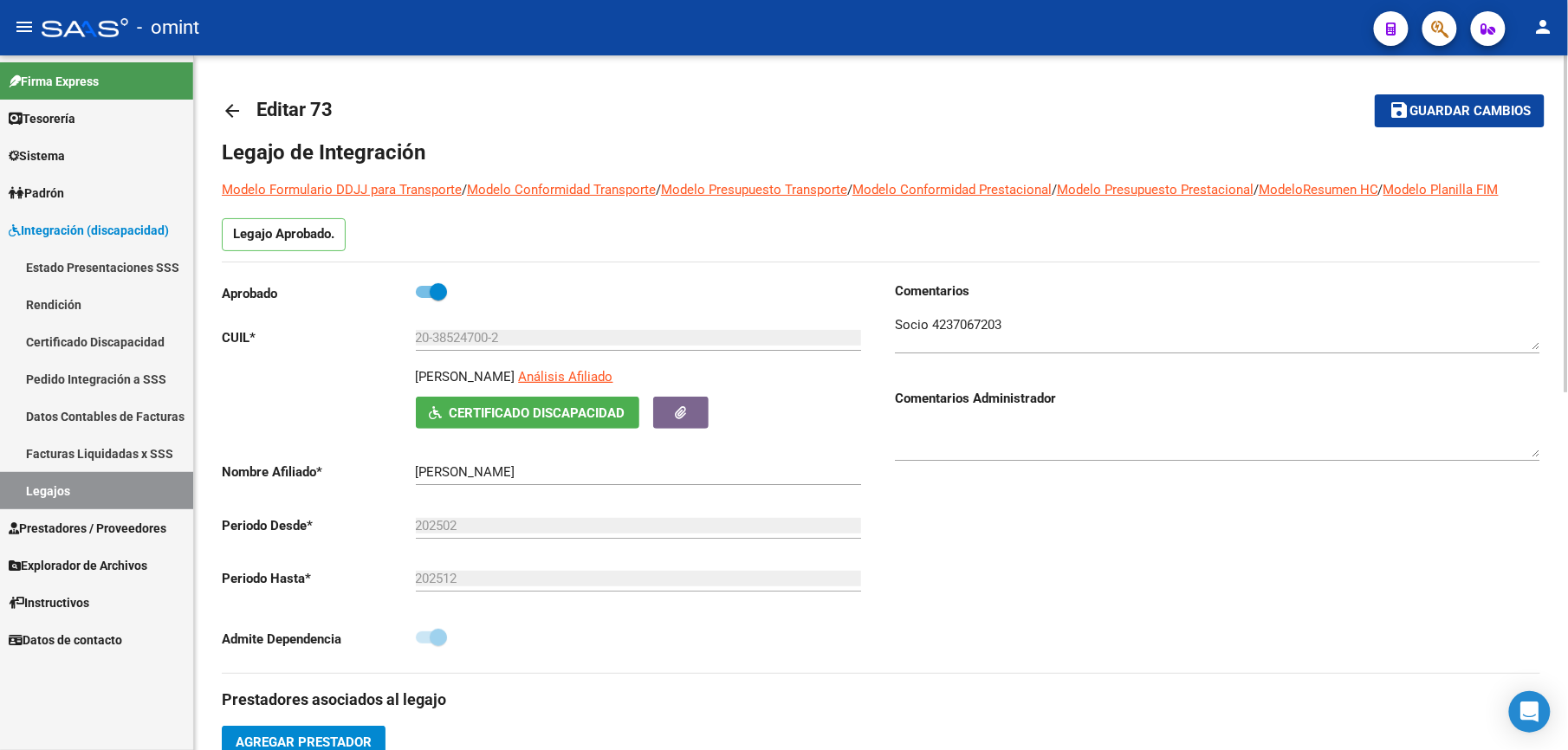
click at [222, 108] on mat-icon "arrow_back" at bounding box center [232, 111] width 21 height 21
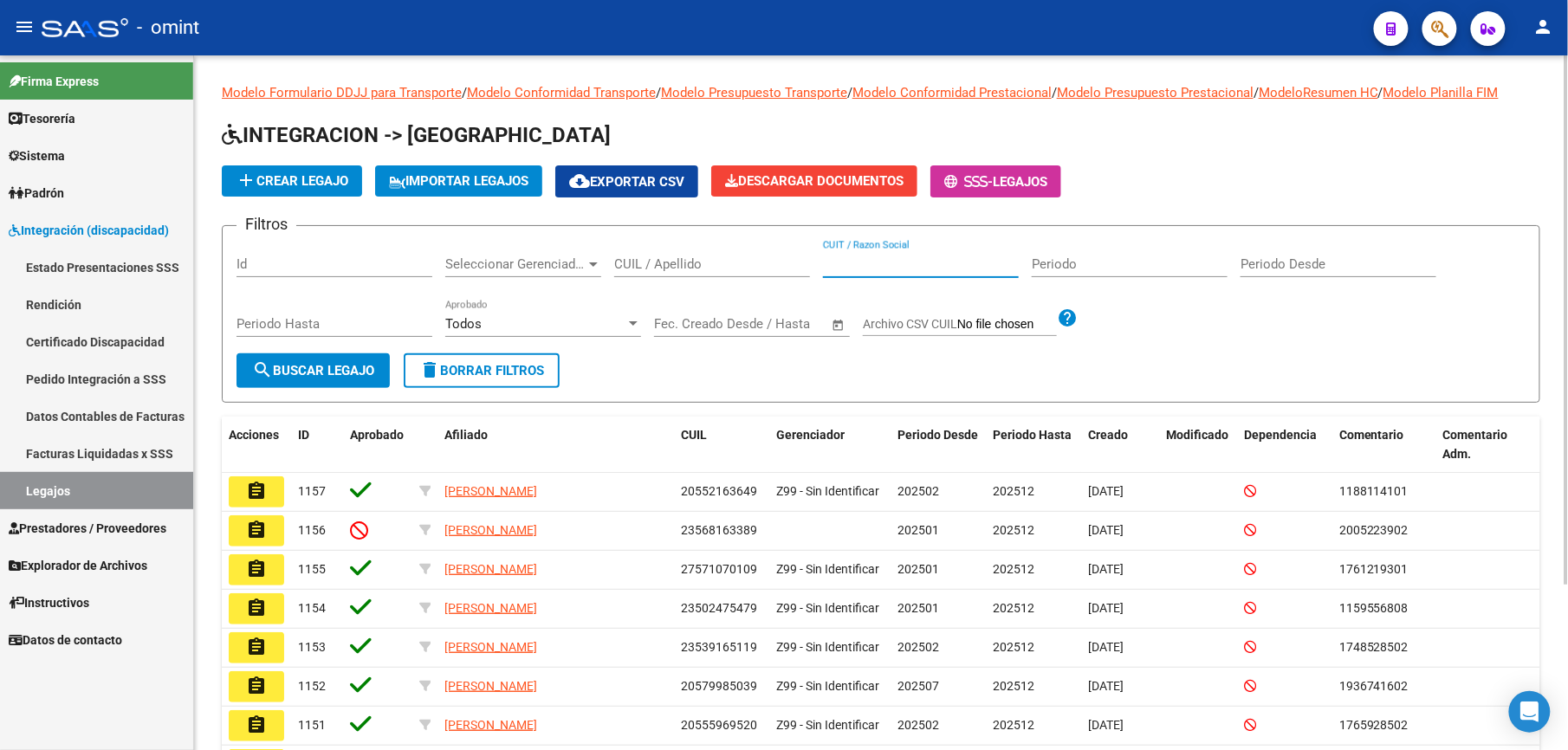
click at [857, 258] on input "CUIT / Razon Social" at bounding box center [921, 264] width 196 height 16
type input "ferreira"
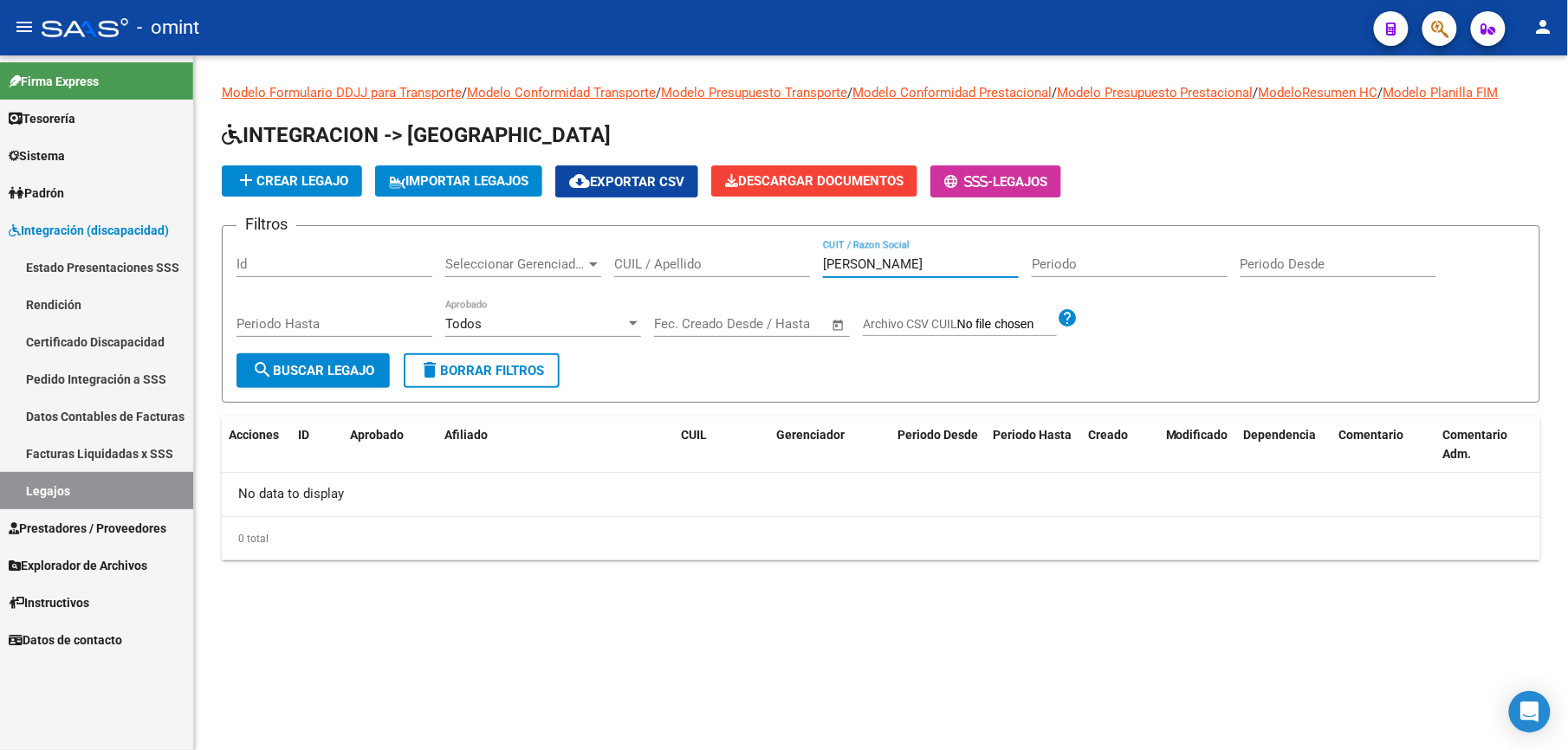
drag, startPoint x: 908, startPoint y: 265, endPoint x: 725, endPoint y: 260, distance: 183.1
click at [725, 260] on div "Filtros Id Seleccionar Gerenciador Seleccionar Gerenciador CUIL / Apellido ferr…" at bounding box center [881, 297] width 1289 height 114
click at [725, 260] on input "CUIL / Apellido" at bounding box center [712, 264] width 196 height 16
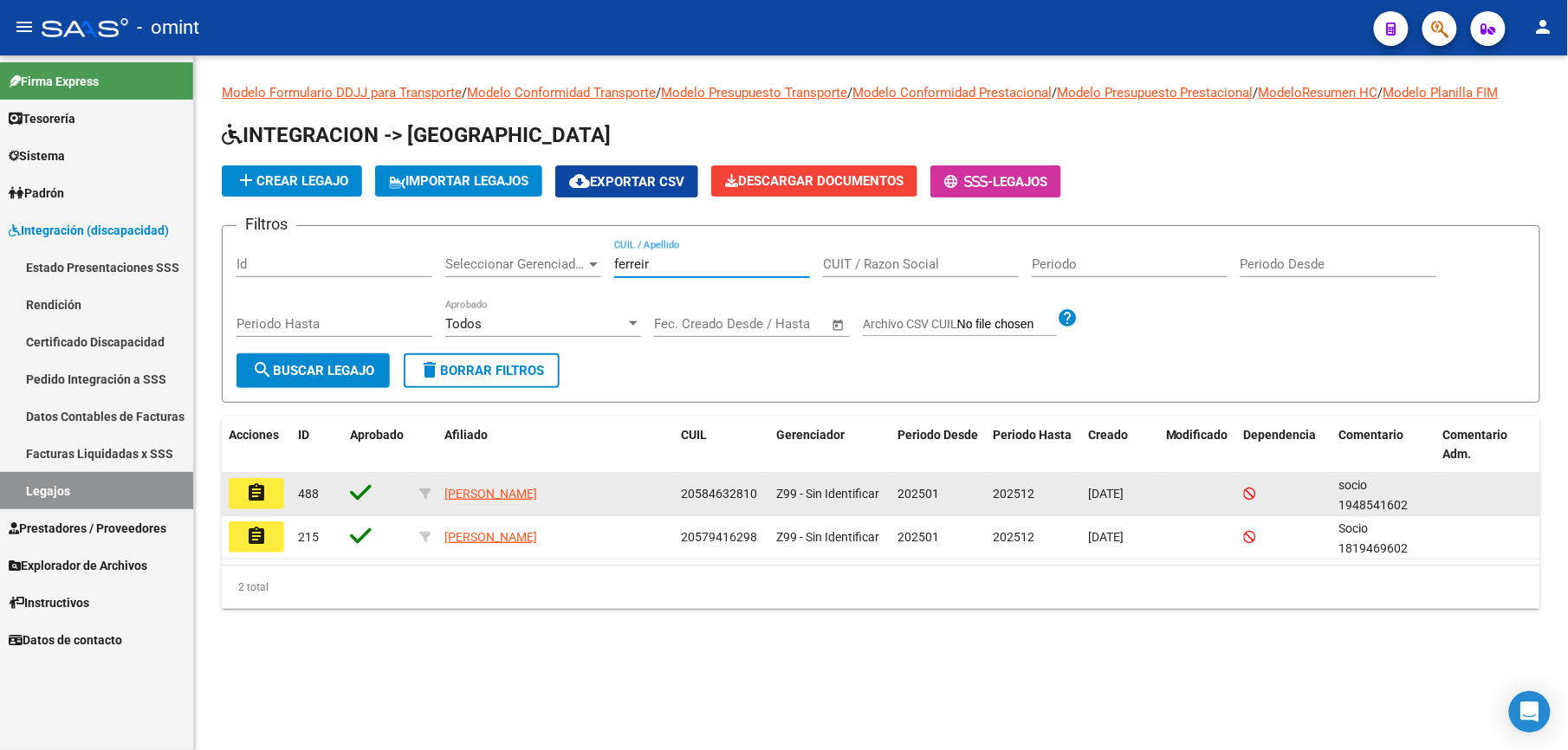
type input "ferreir"
click at [264, 494] on mat-icon "assignment" at bounding box center [257, 493] width 21 height 21
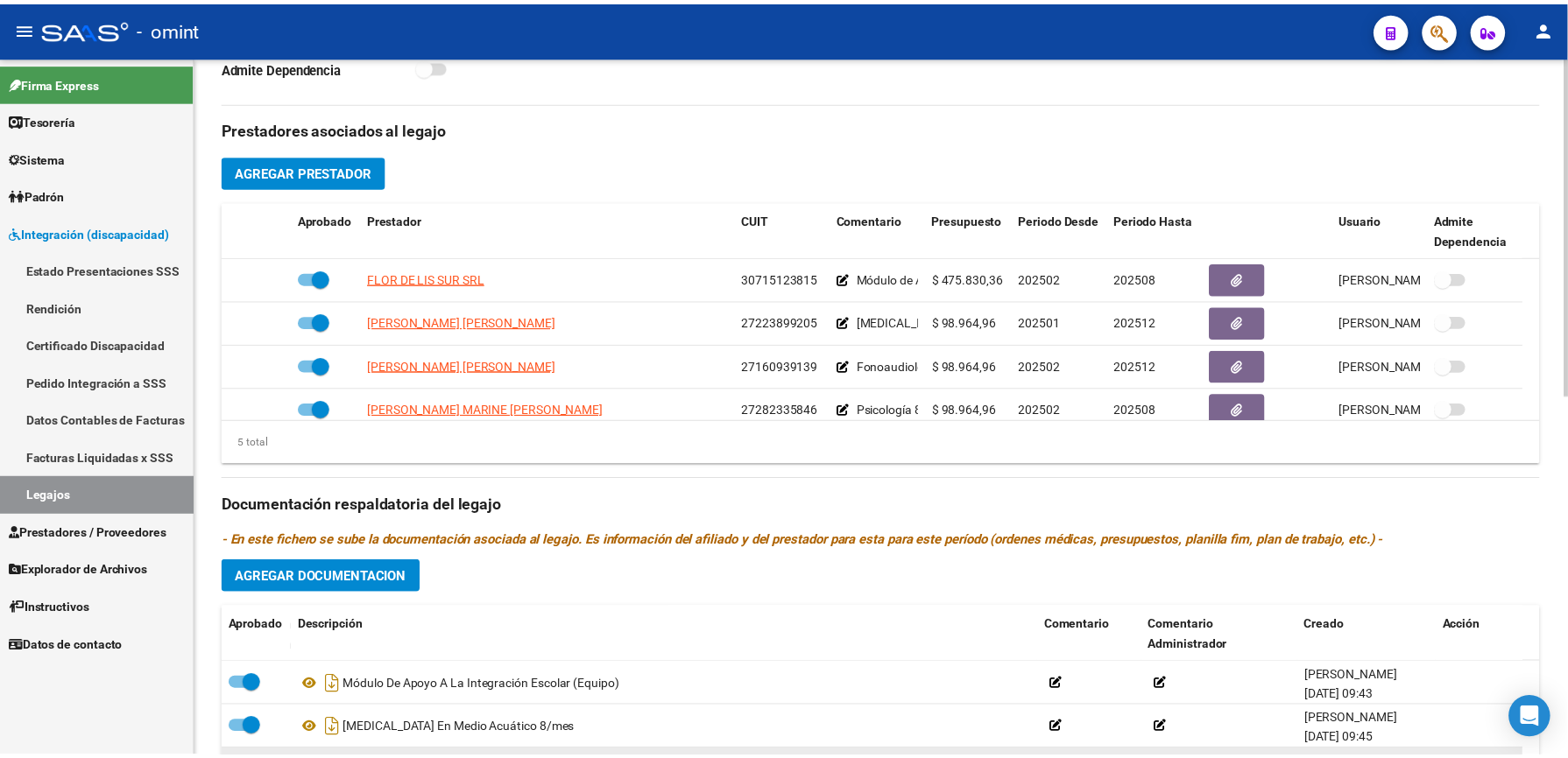
scroll to position [584, 0]
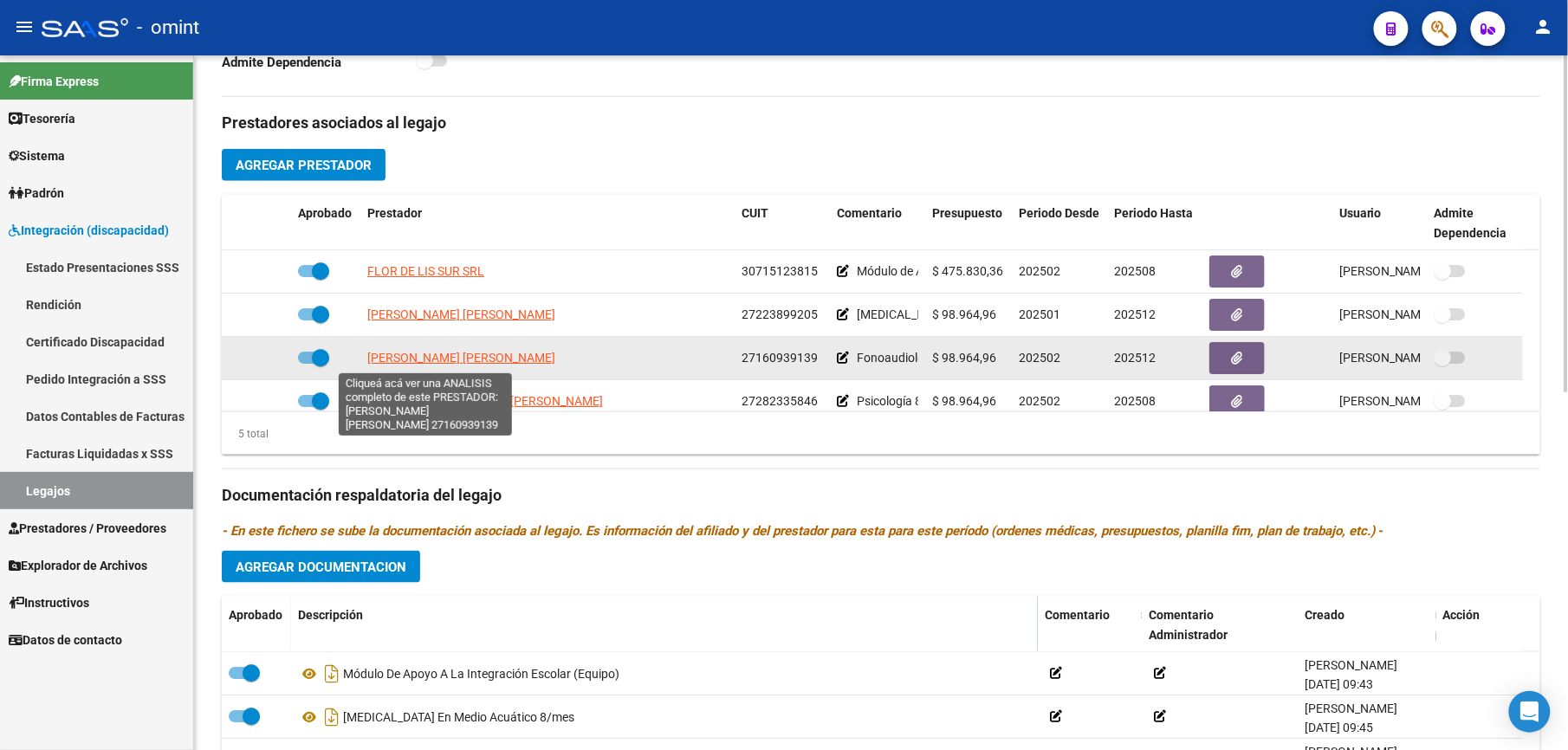
click at [475, 364] on span "[PERSON_NAME] [PERSON_NAME]" at bounding box center [461, 358] width 188 height 14
type textarea "27160939139"
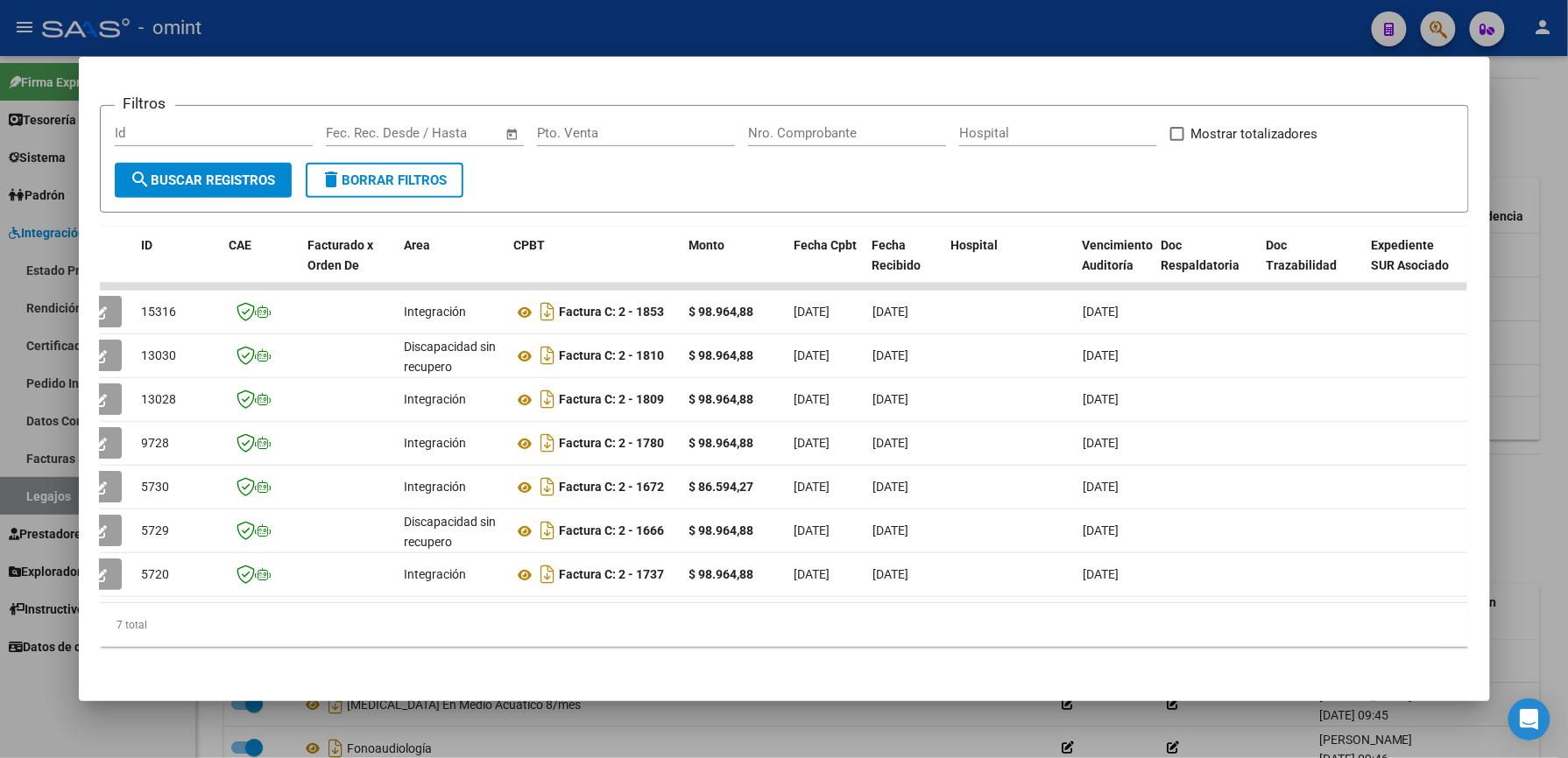
scroll to position [0, 0]
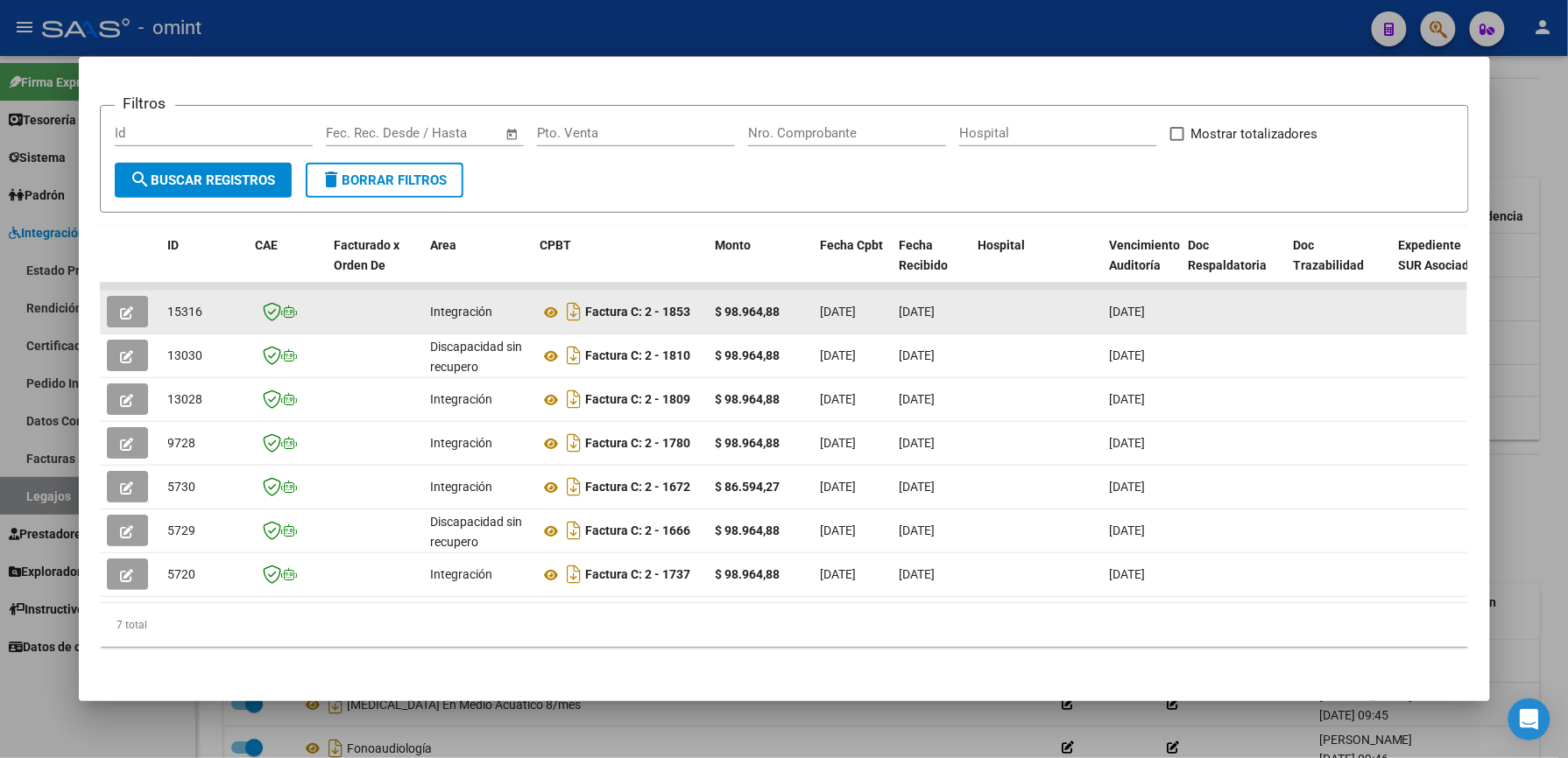
click at [107, 320] on button "button" at bounding box center [127, 312] width 41 height 32
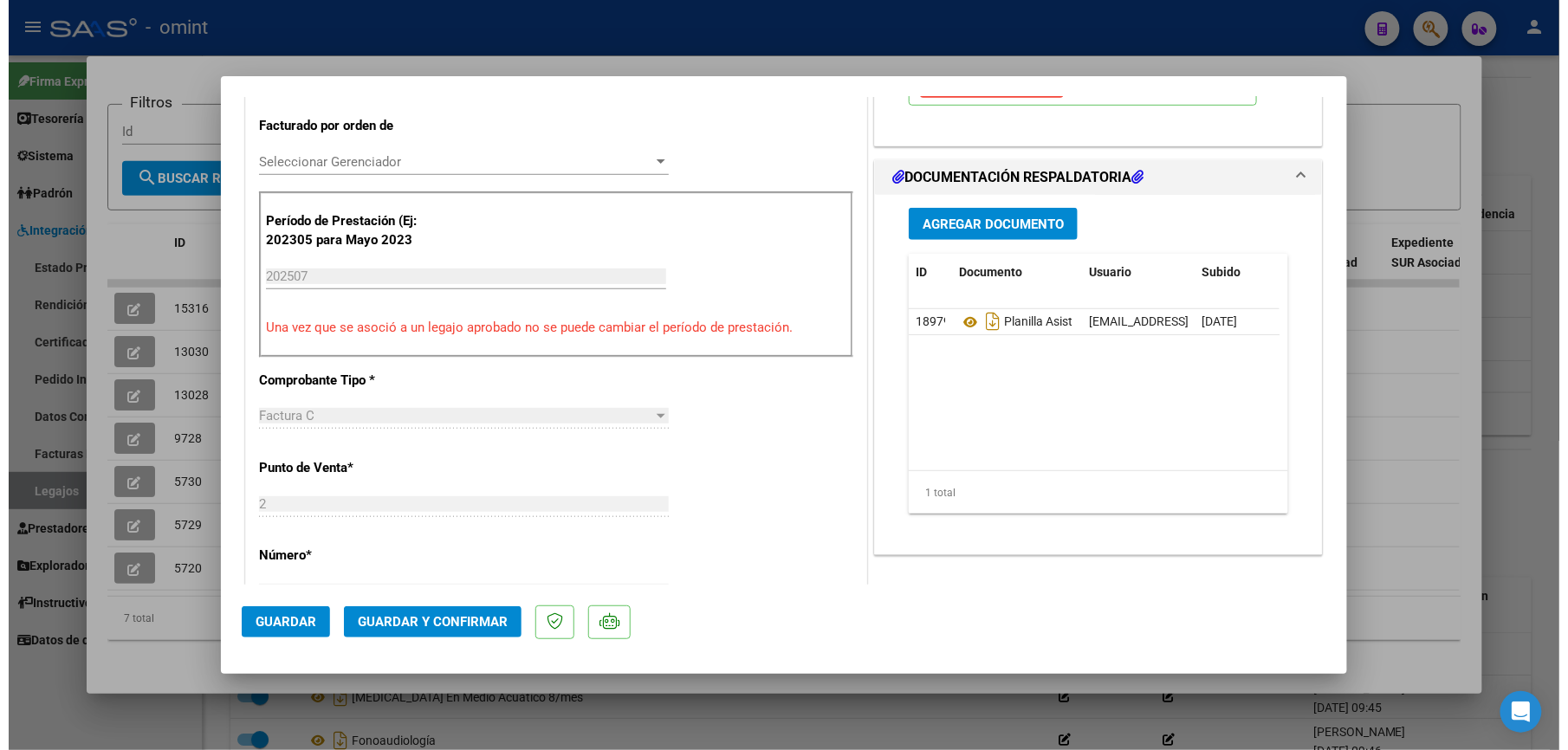
scroll to position [462, 0]
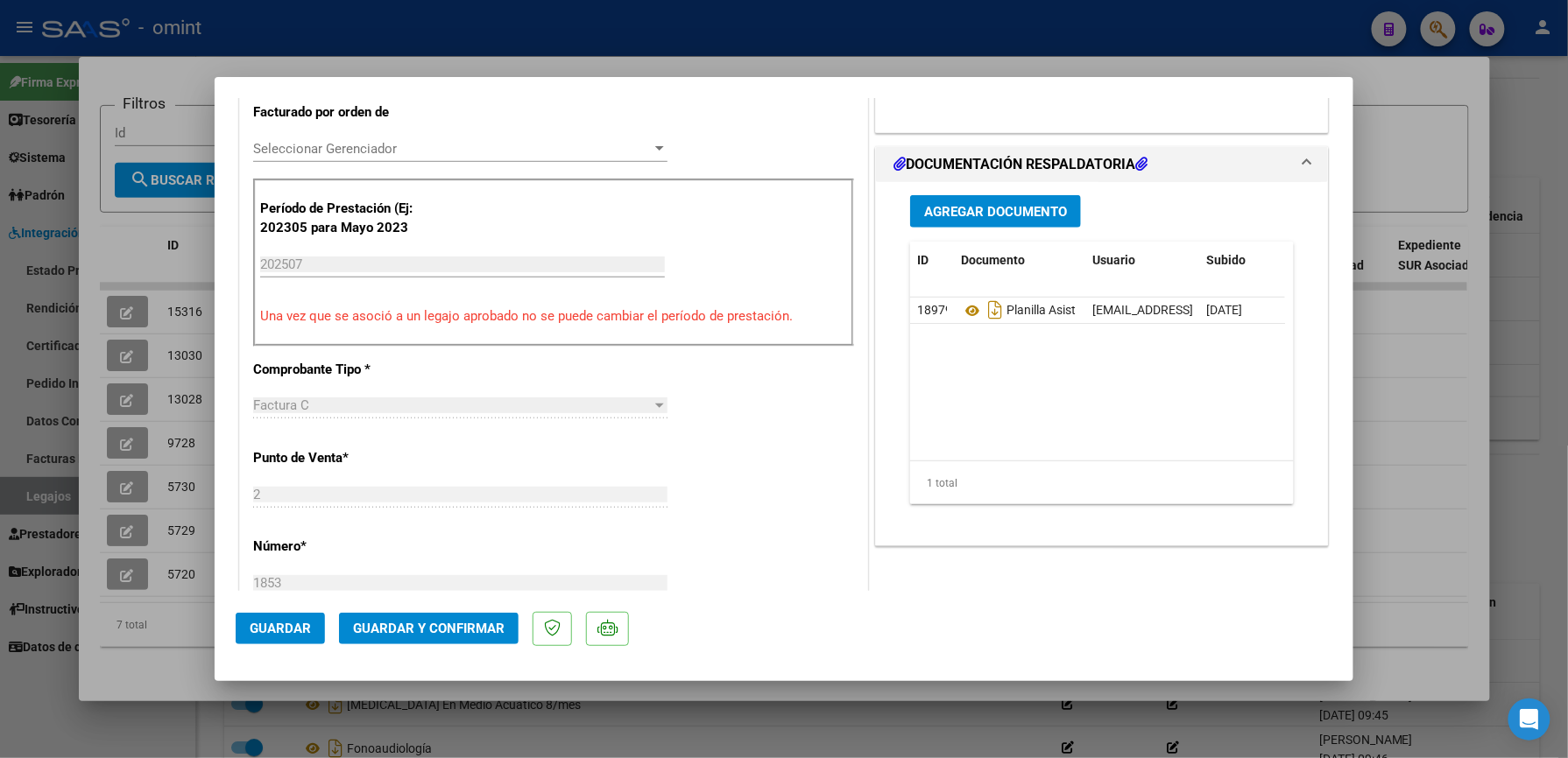
click at [337, 737] on div at bounding box center [784, 379] width 1568 height 758
type input "$ 0,00"
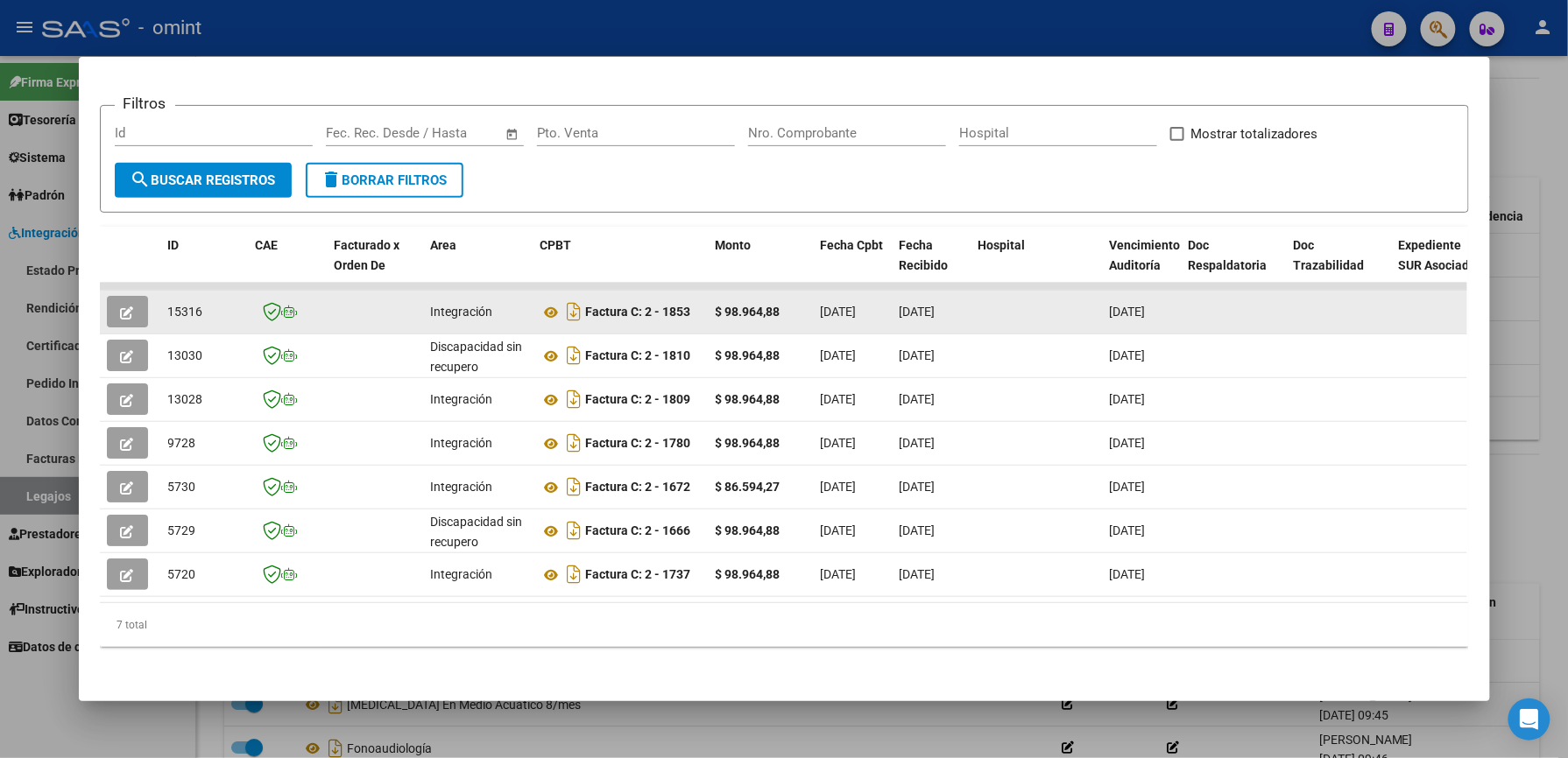
click at [123, 307] on icon "button" at bounding box center [127, 313] width 13 height 13
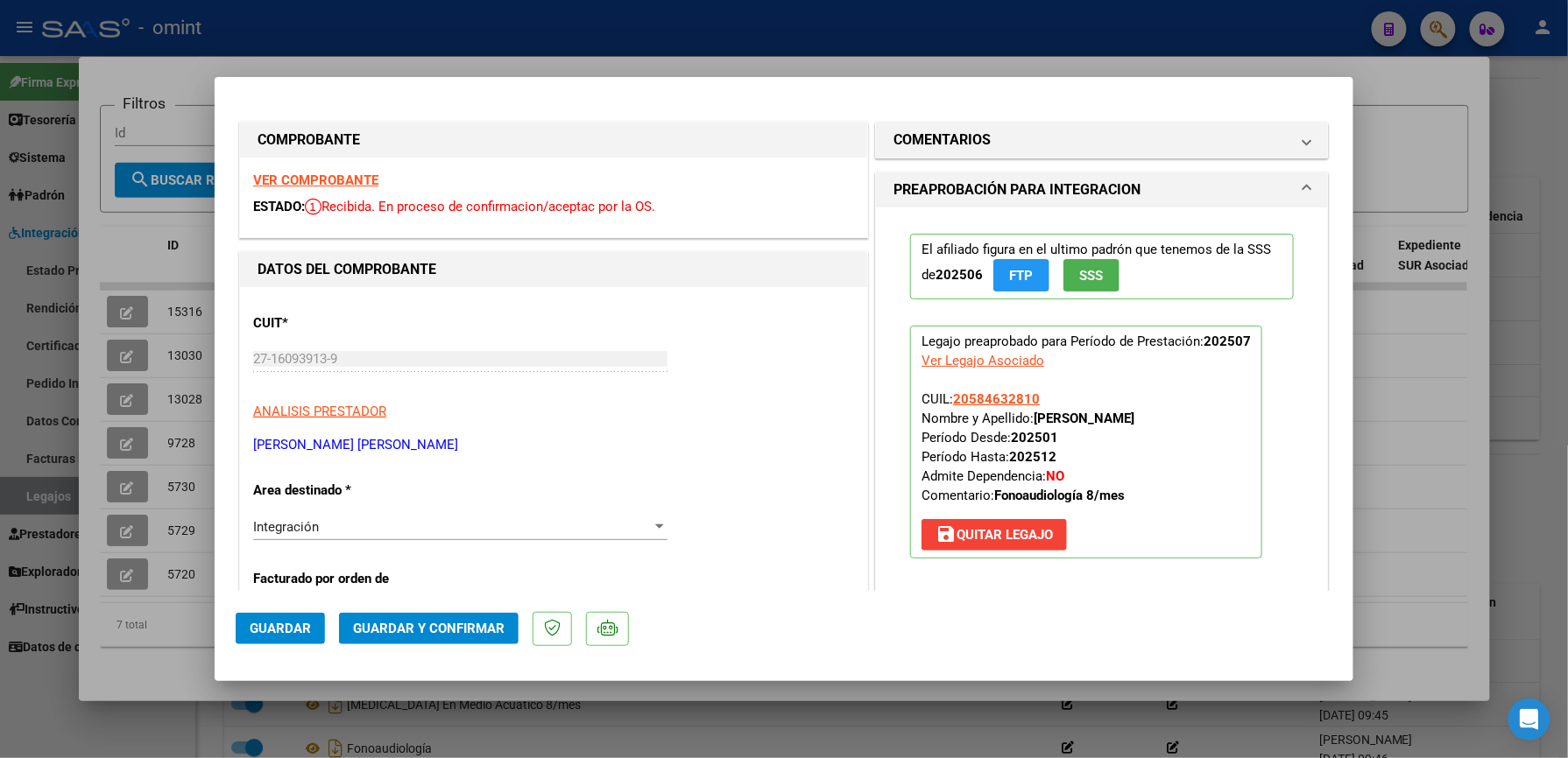
click at [429, 624] on span "Guardar y Confirmar" at bounding box center [429, 629] width 152 height 16
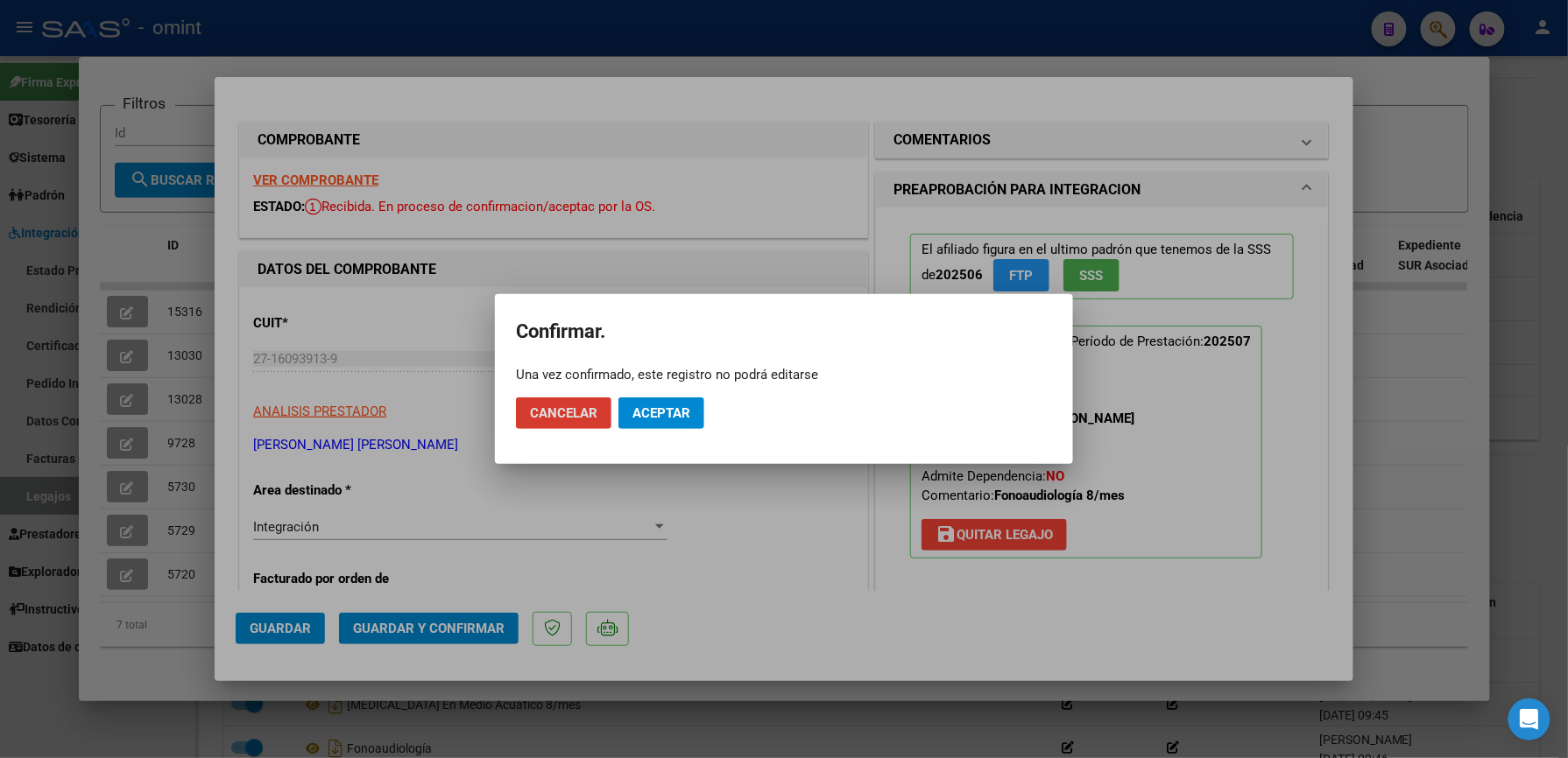
click at [677, 410] on span "Aceptar" at bounding box center [661, 414] width 58 height 16
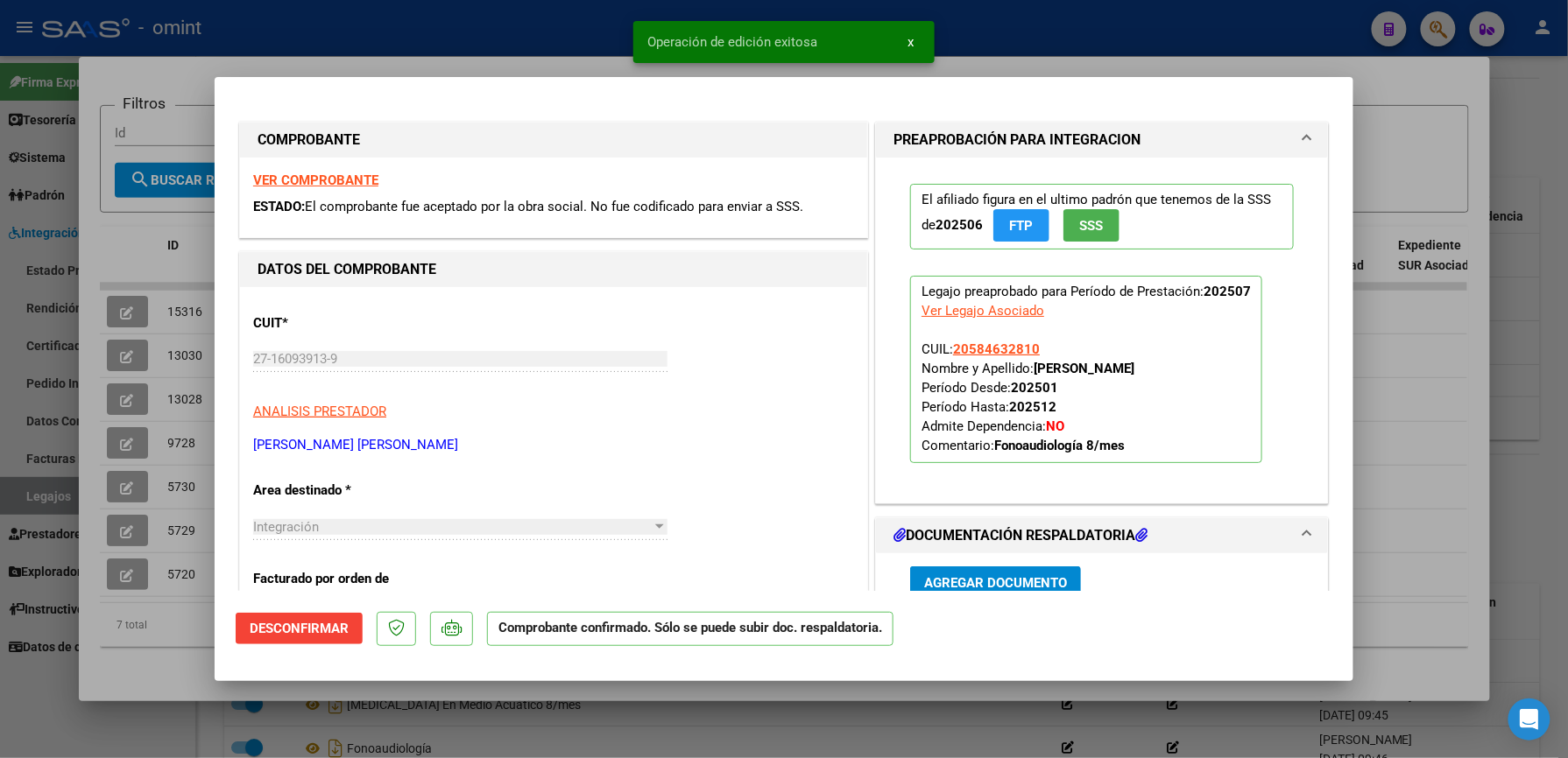
click at [1108, 46] on div at bounding box center [784, 379] width 1568 height 758
type input "$ 0,00"
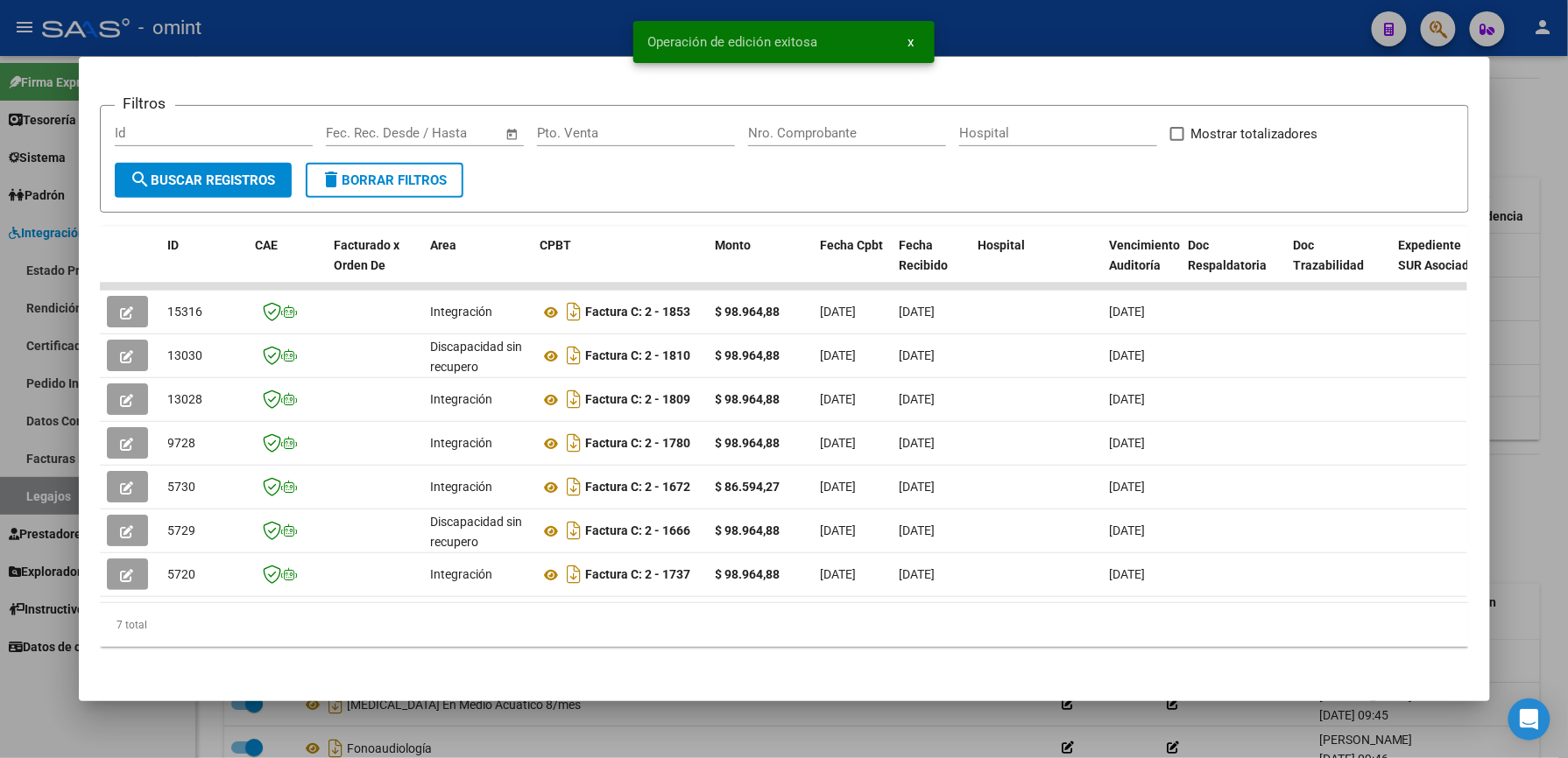
click at [1117, 21] on div at bounding box center [784, 379] width 1568 height 758
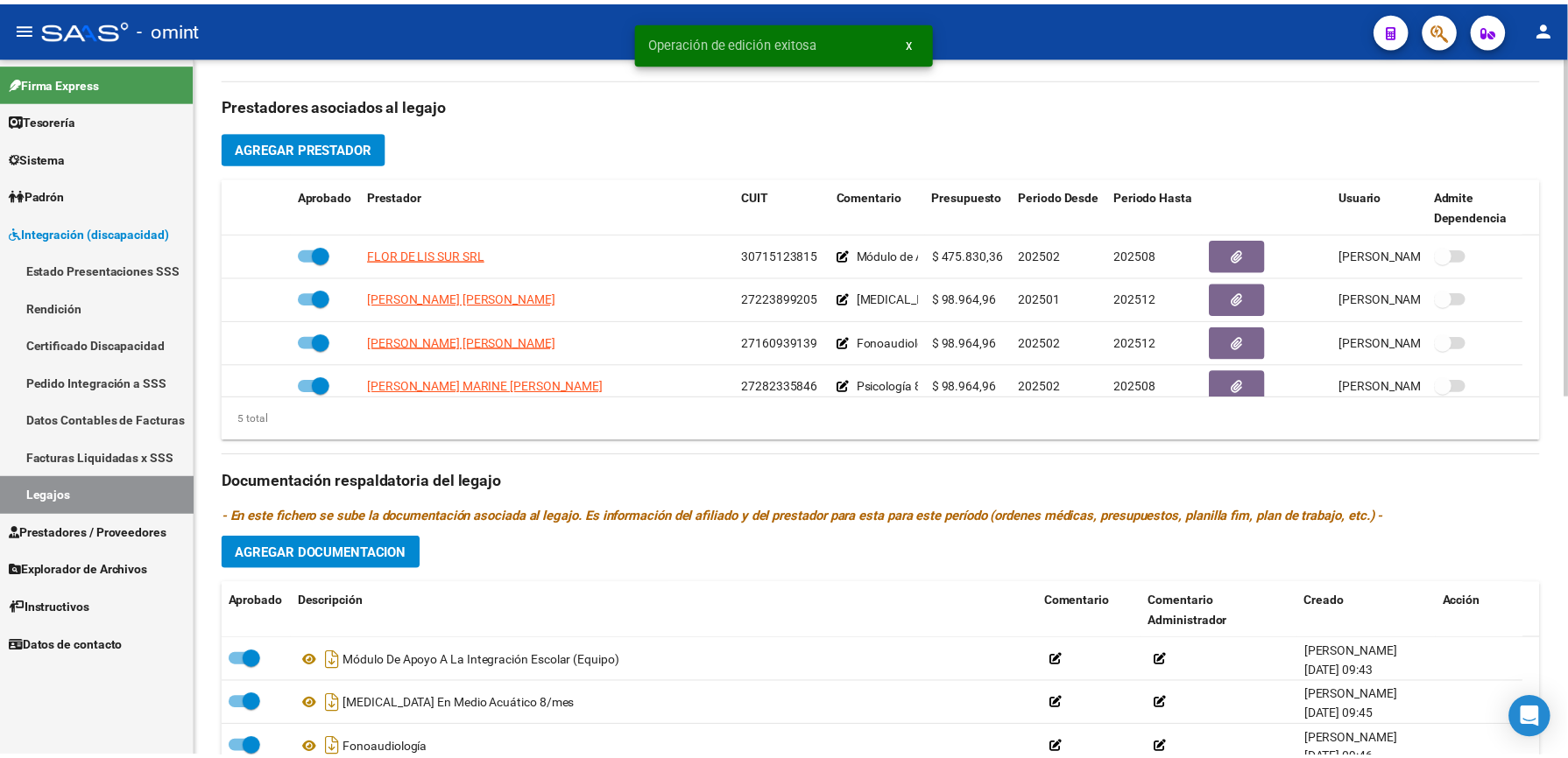
scroll to position [584, 0]
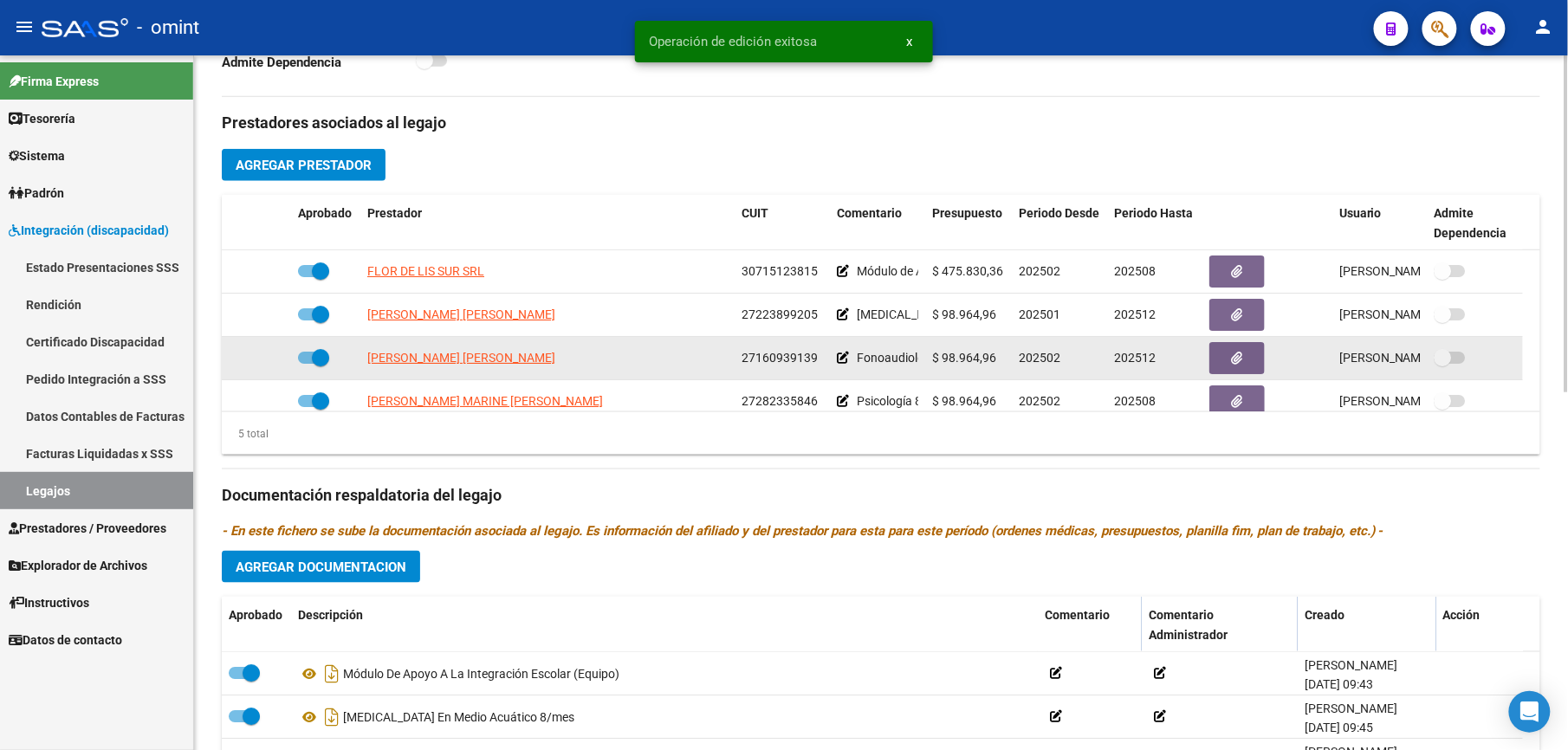
drag, startPoint x: 742, startPoint y: 357, endPoint x: 815, endPoint y: 358, distance: 73.0
click at [815, 358] on span "27160939139" at bounding box center [779, 358] width 76 height 14
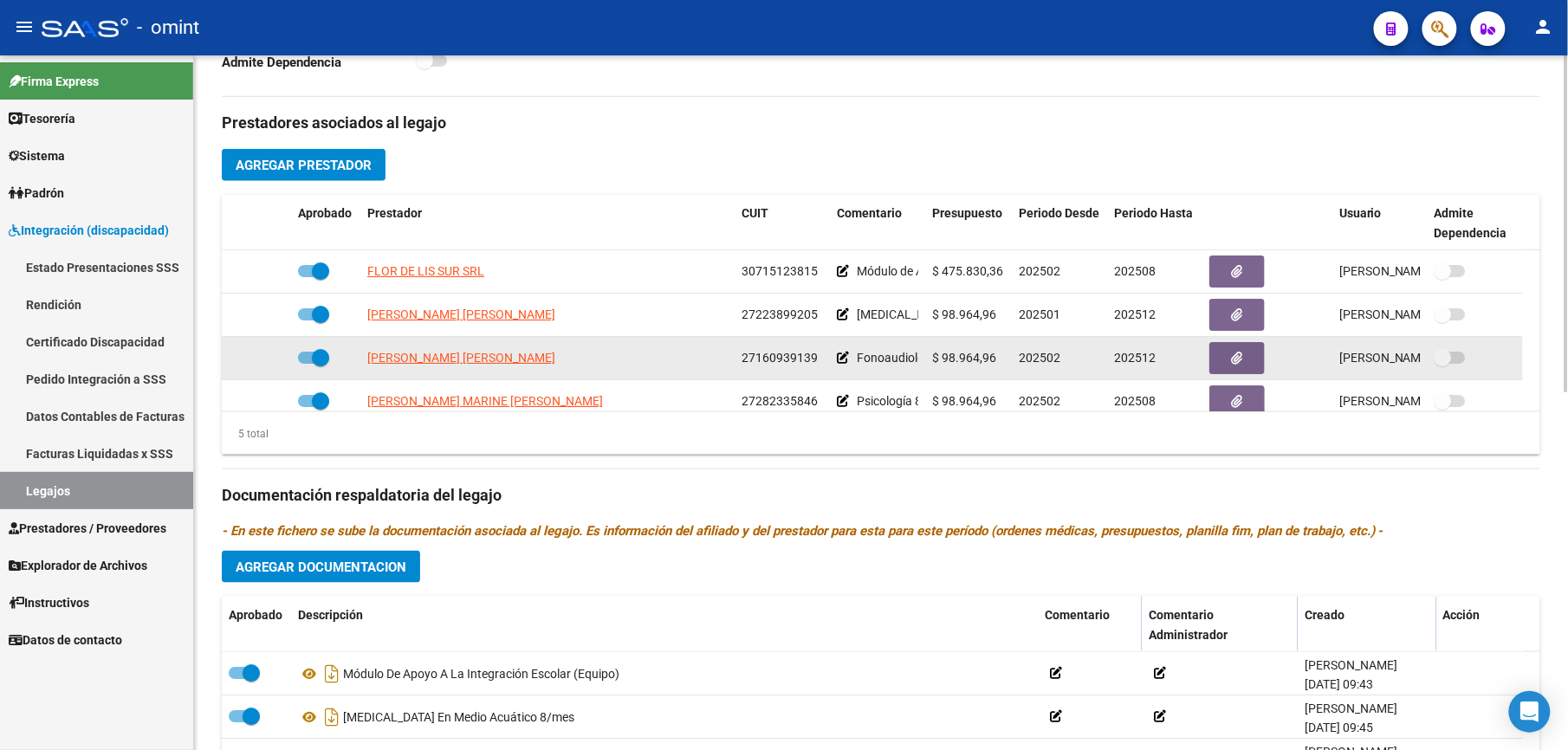
drag, startPoint x: 815, startPoint y: 358, endPoint x: 800, endPoint y: 361, distance: 15.3
copy span "27160939139"
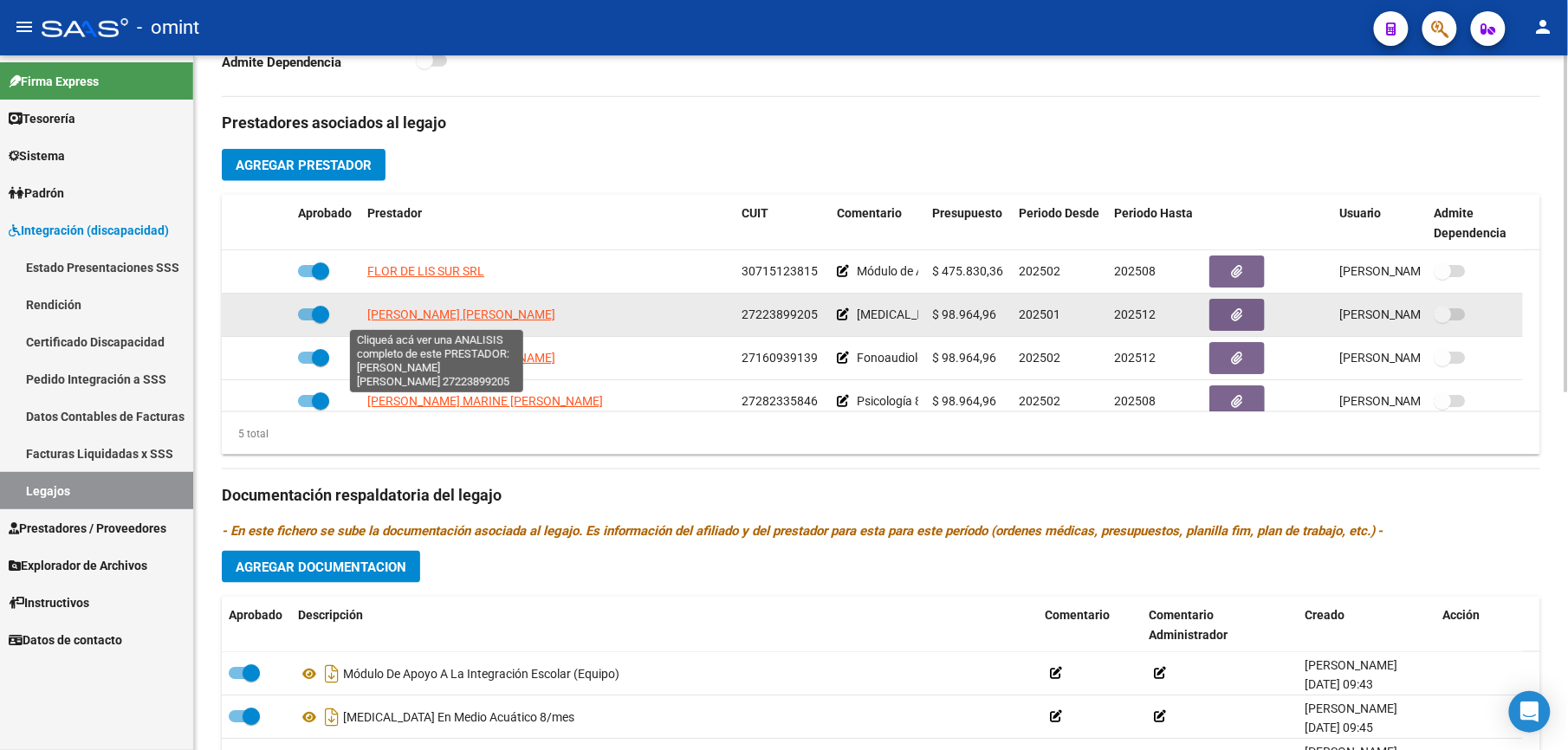
click at [477, 316] on span "[PERSON_NAME] [PERSON_NAME]" at bounding box center [461, 315] width 188 height 14
type textarea "27223899205"
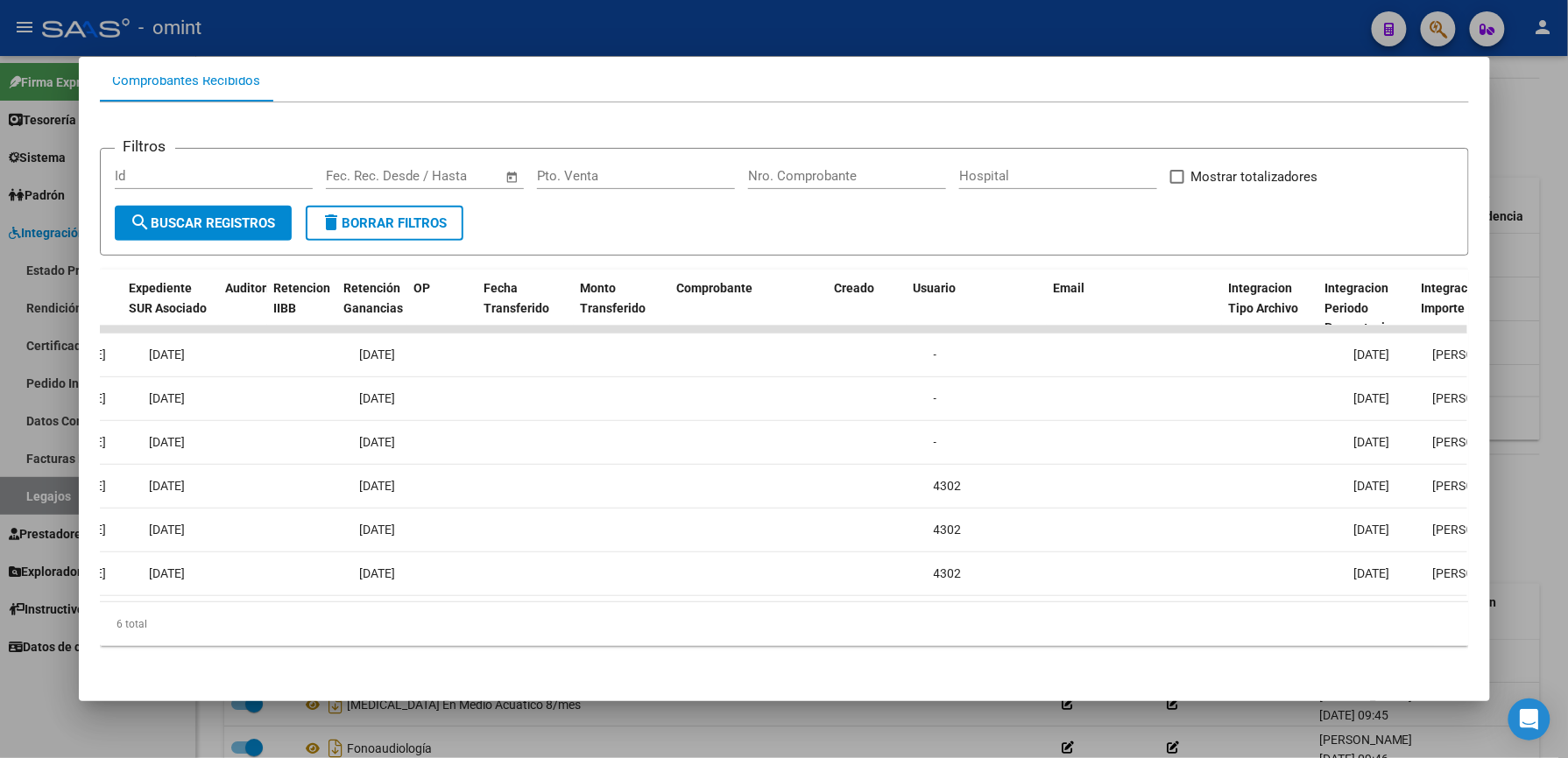
scroll to position [0, 0]
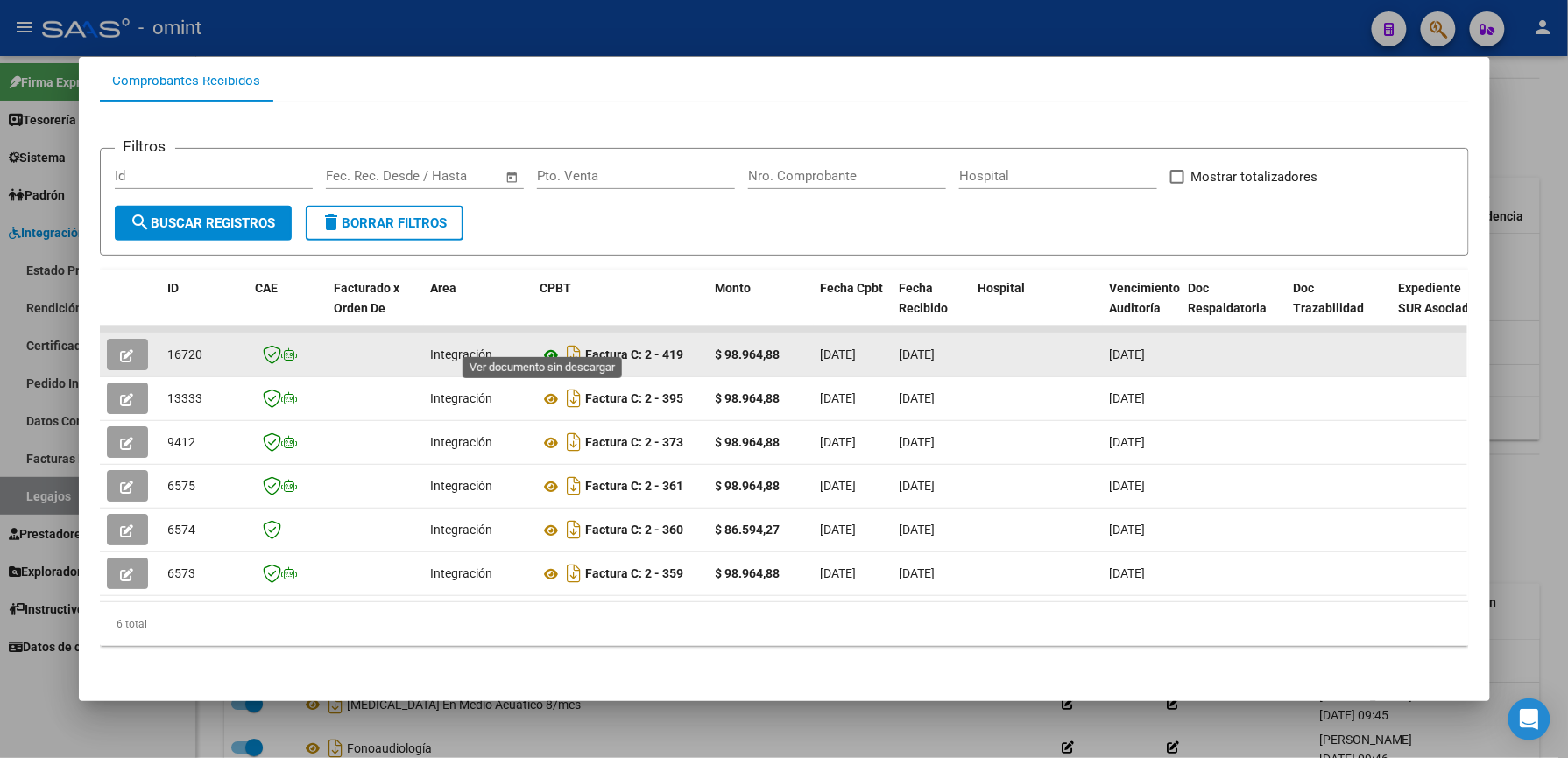
click at [542, 345] on icon at bounding box center [552, 356] width 23 height 21
click at [121, 350] on icon "button" at bounding box center [127, 356] width 13 height 13
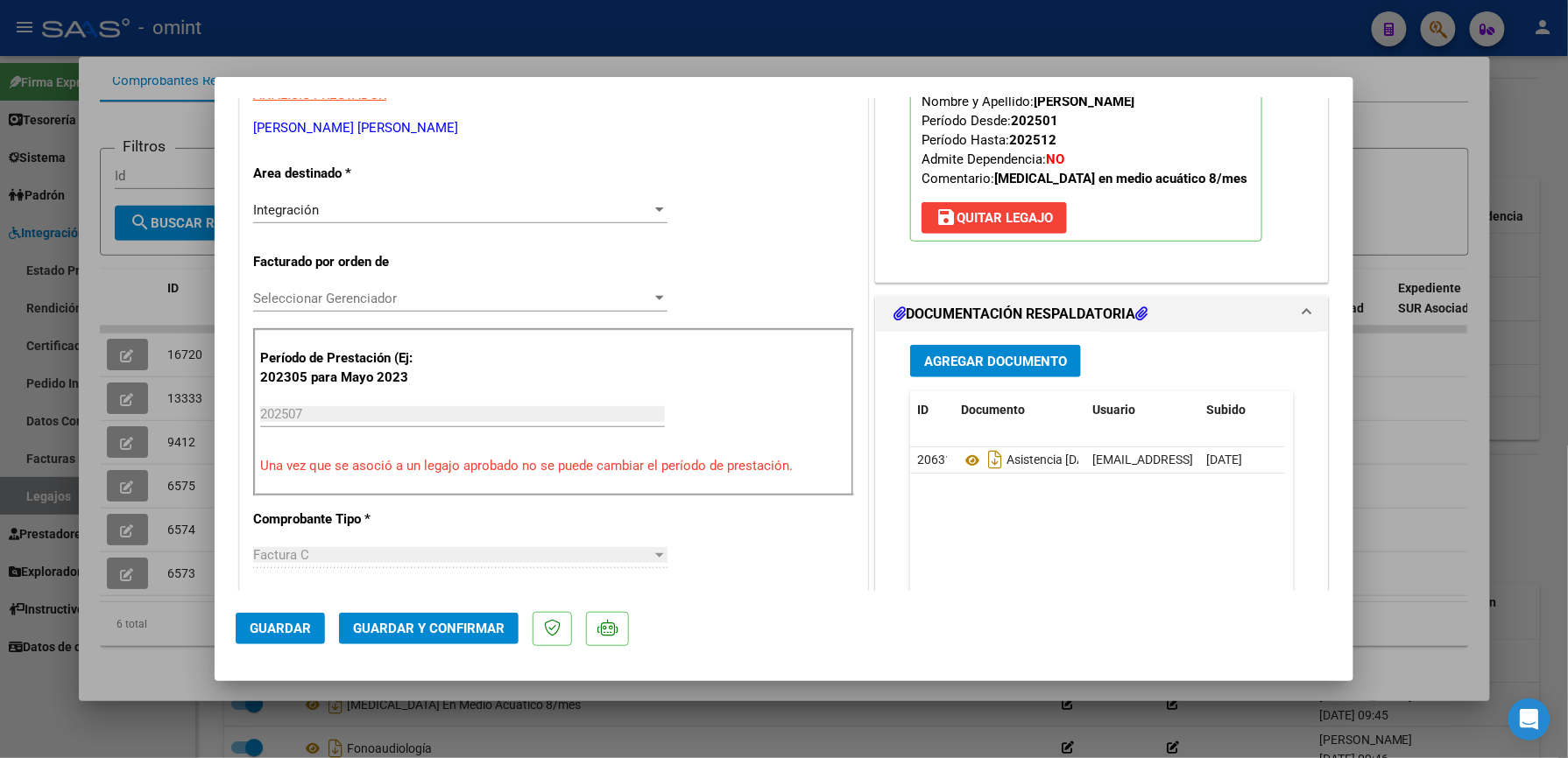
scroll to position [351, 0]
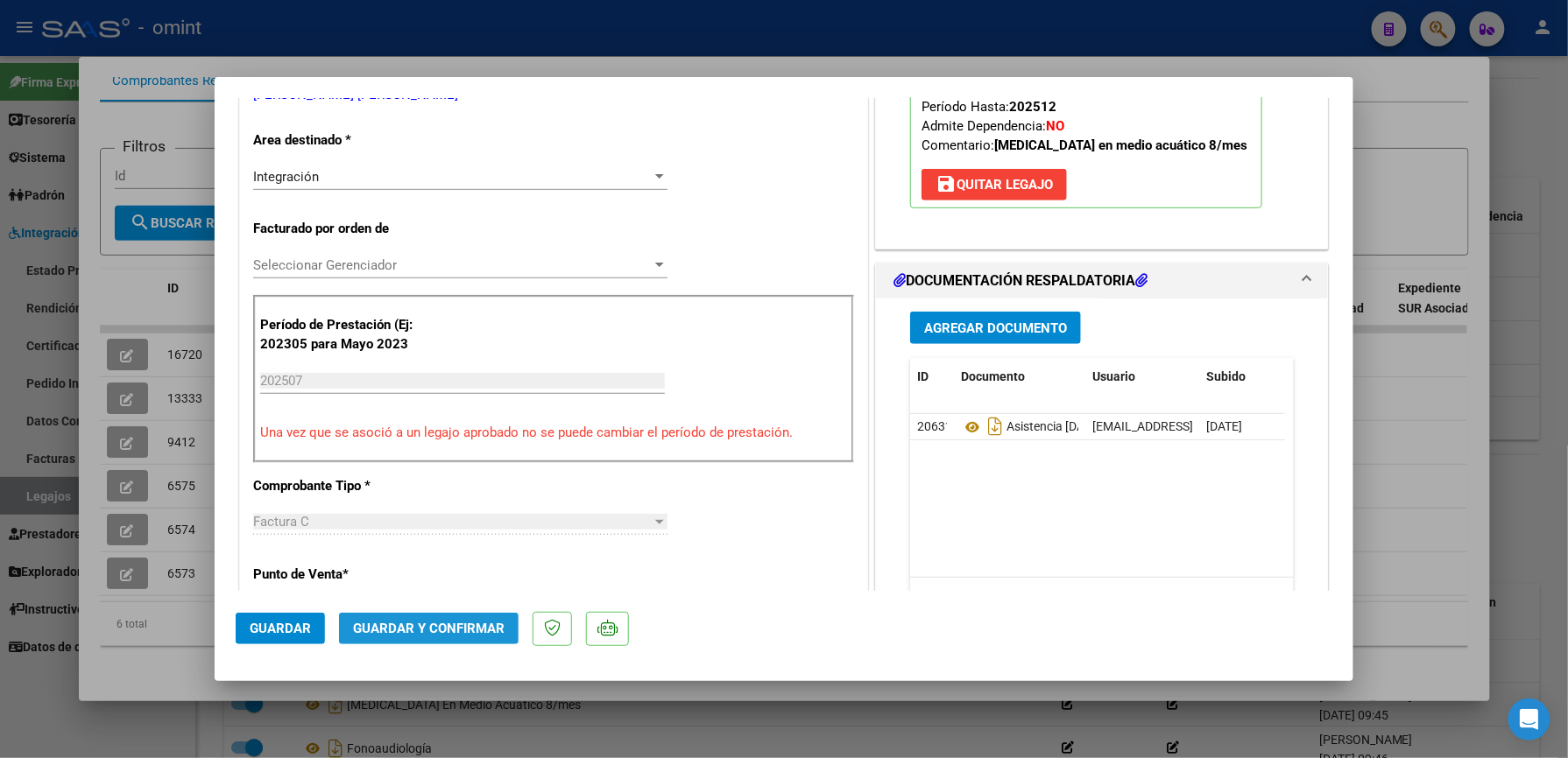
click at [440, 624] on span "Guardar y Confirmar" at bounding box center [429, 629] width 152 height 16
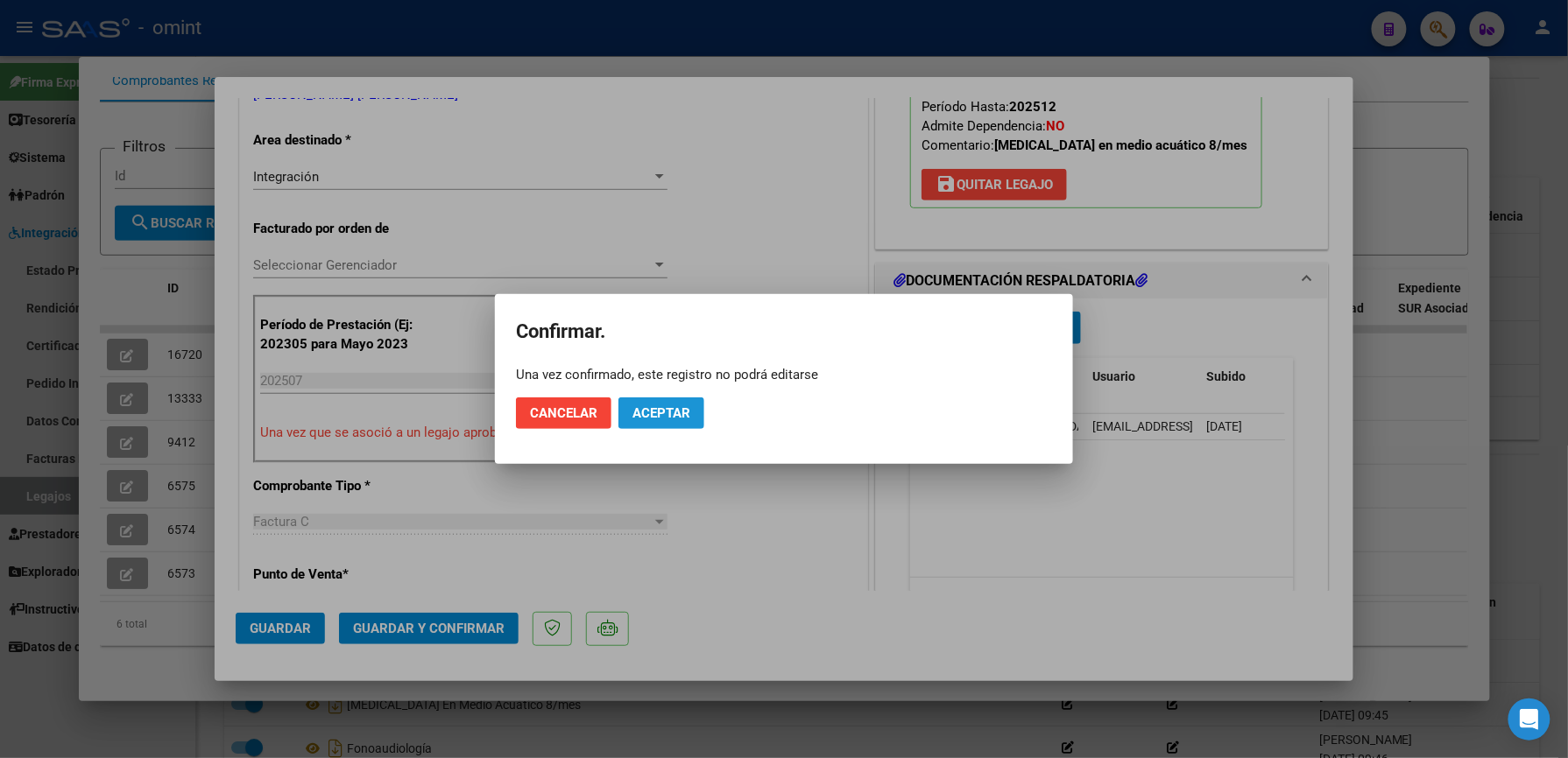
click at [669, 408] on span "Aceptar" at bounding box center [661, 414] width 58 height 16
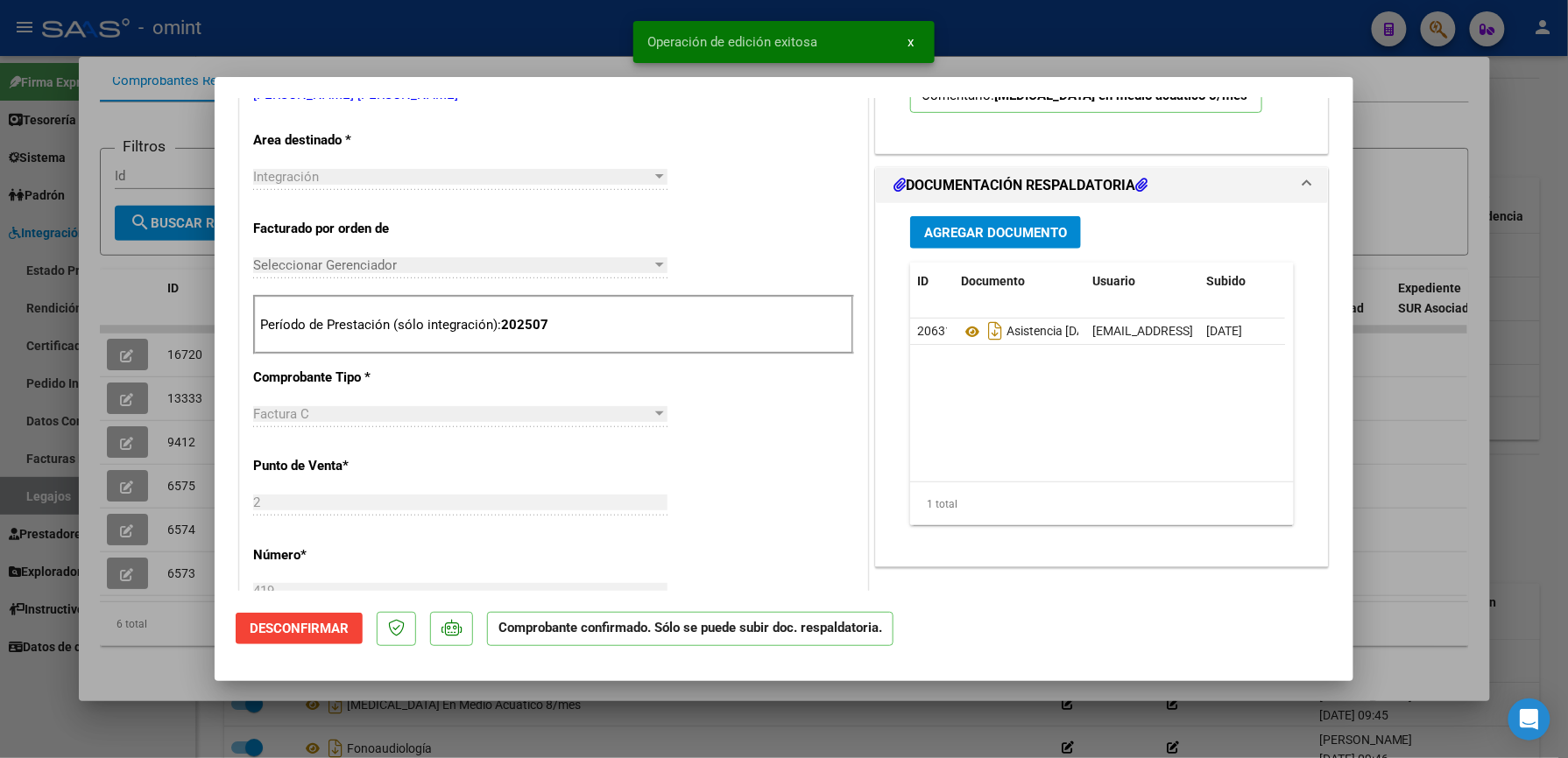
click at [1182, 26] on div at bounding box center [784, 379] width 1568 height 758
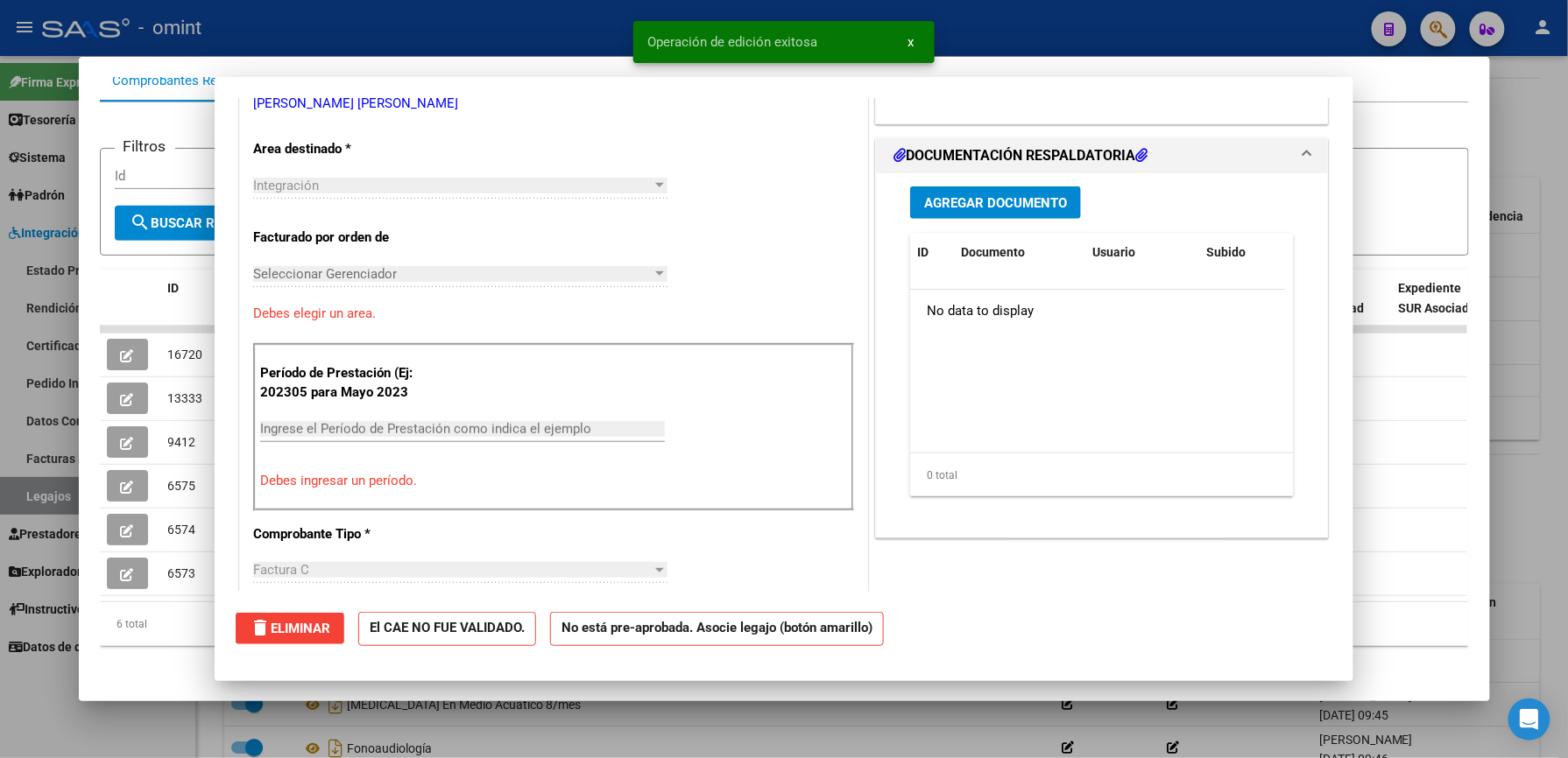
type input "$ 0,00"
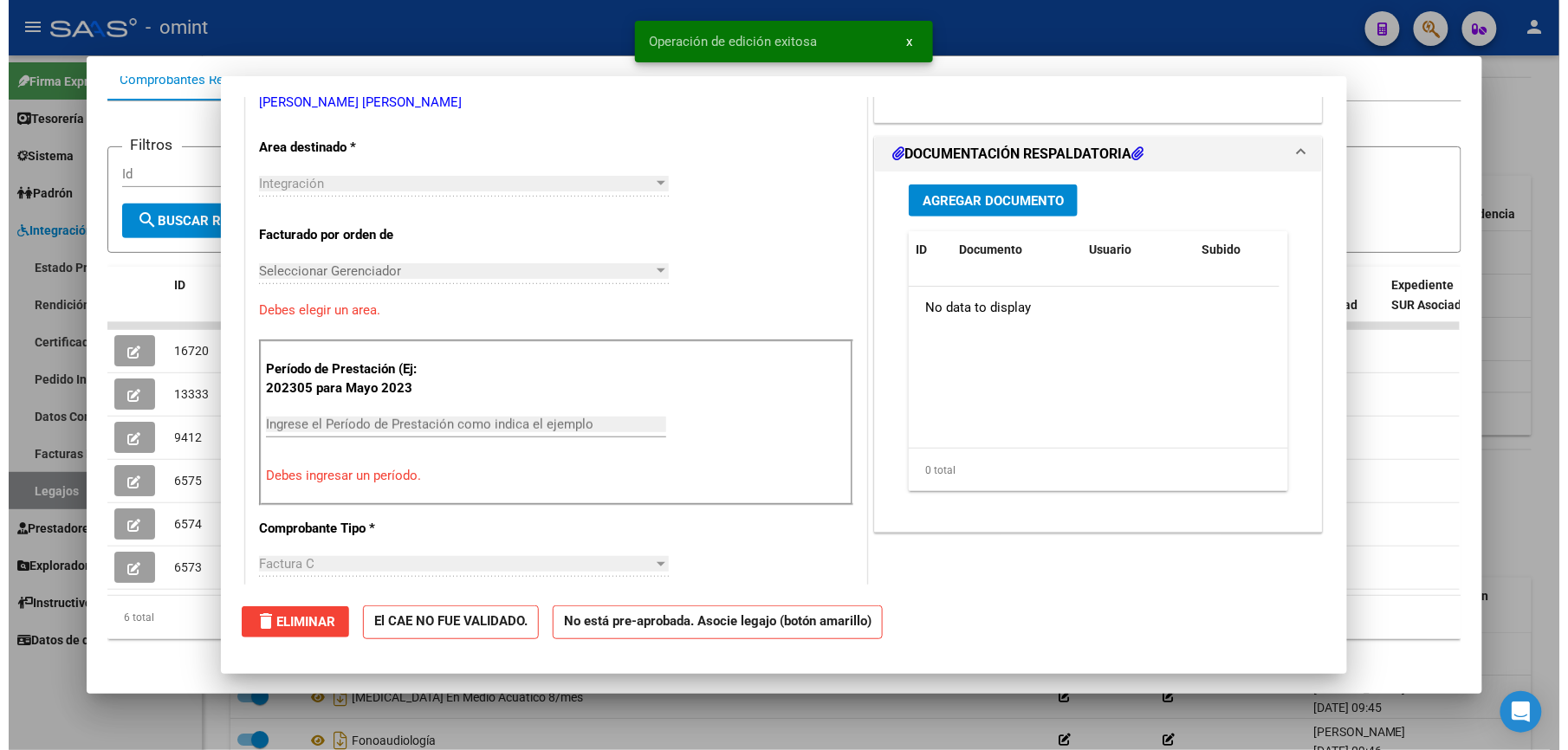
scroll to position [0, 0]
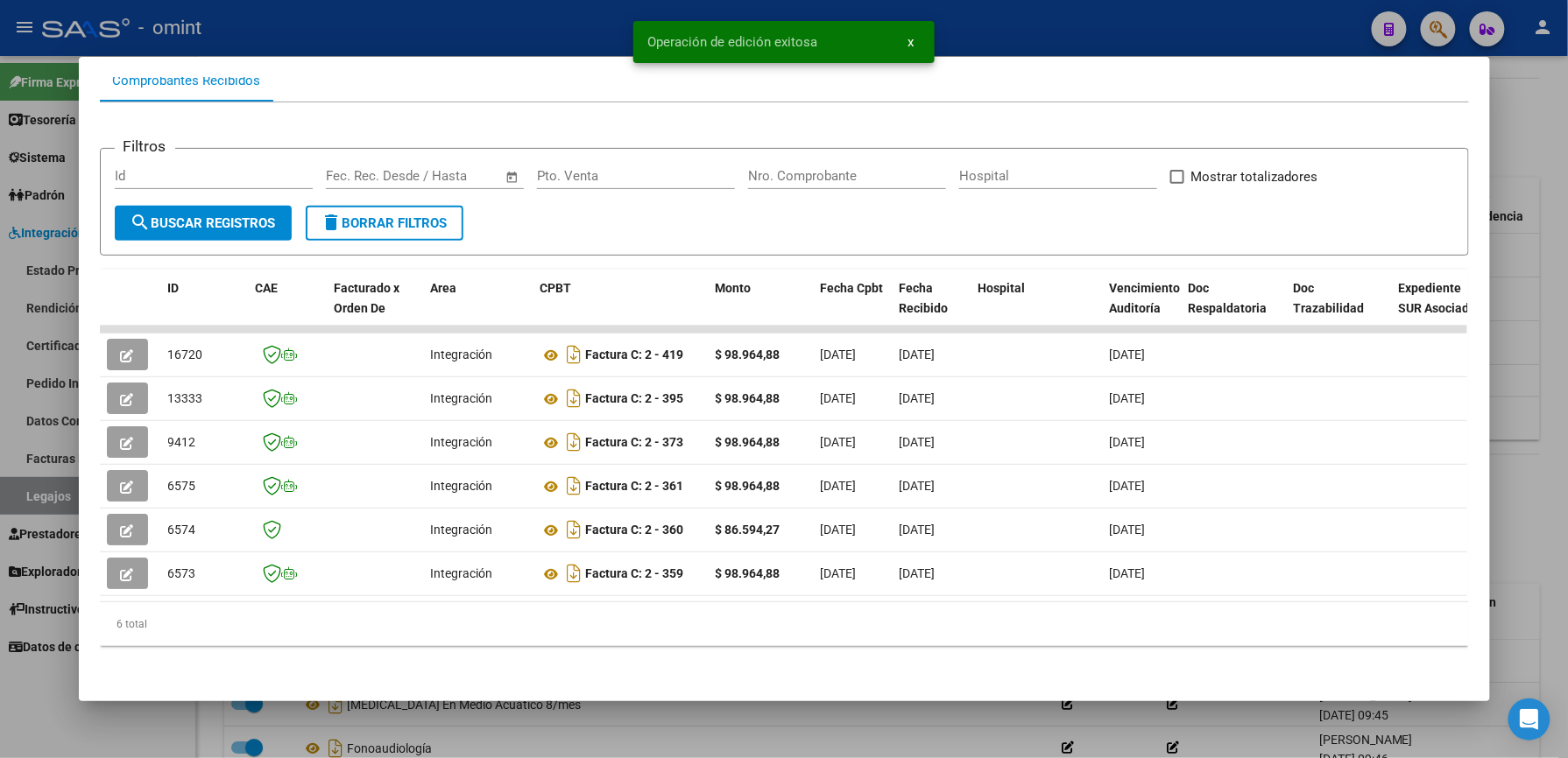
click at [1027, 25] on div at bounding box center [784, 379] width 1568 height 758
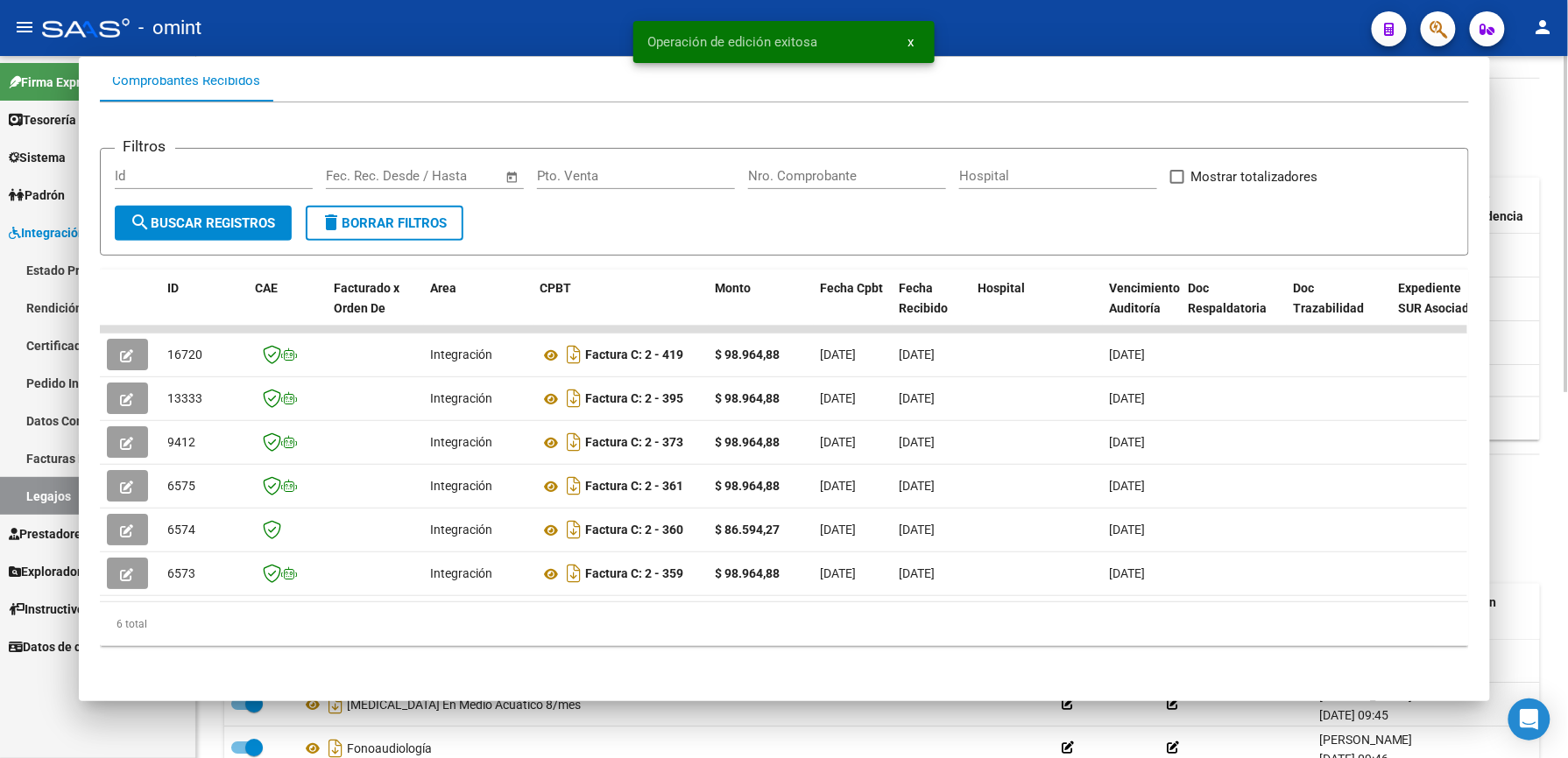
scroll to position [584, 0]
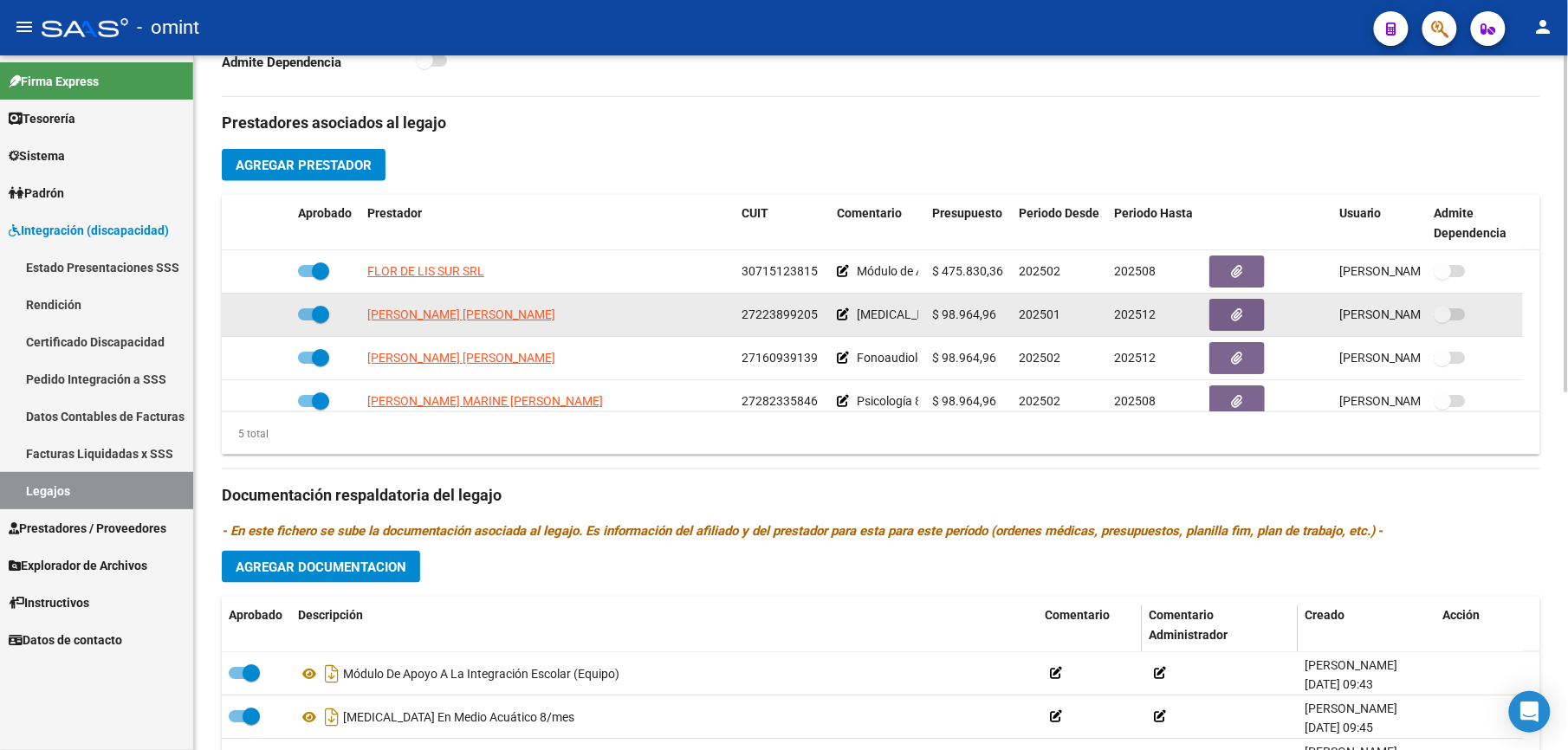
drag, startPoint x: 739, startPoint y: 316, endPoint x: 821, endPoint y: 316, distance: 82.0
click at [821, 316] on datatable-body-cell "27223899205" at bounding box center [782, 315] width 95 height 42
drag, startPoint x: 821, startPoint y: 316, endPoint x: 804, endPoint y: 316, distance: 17.0
copy span "27223899205"
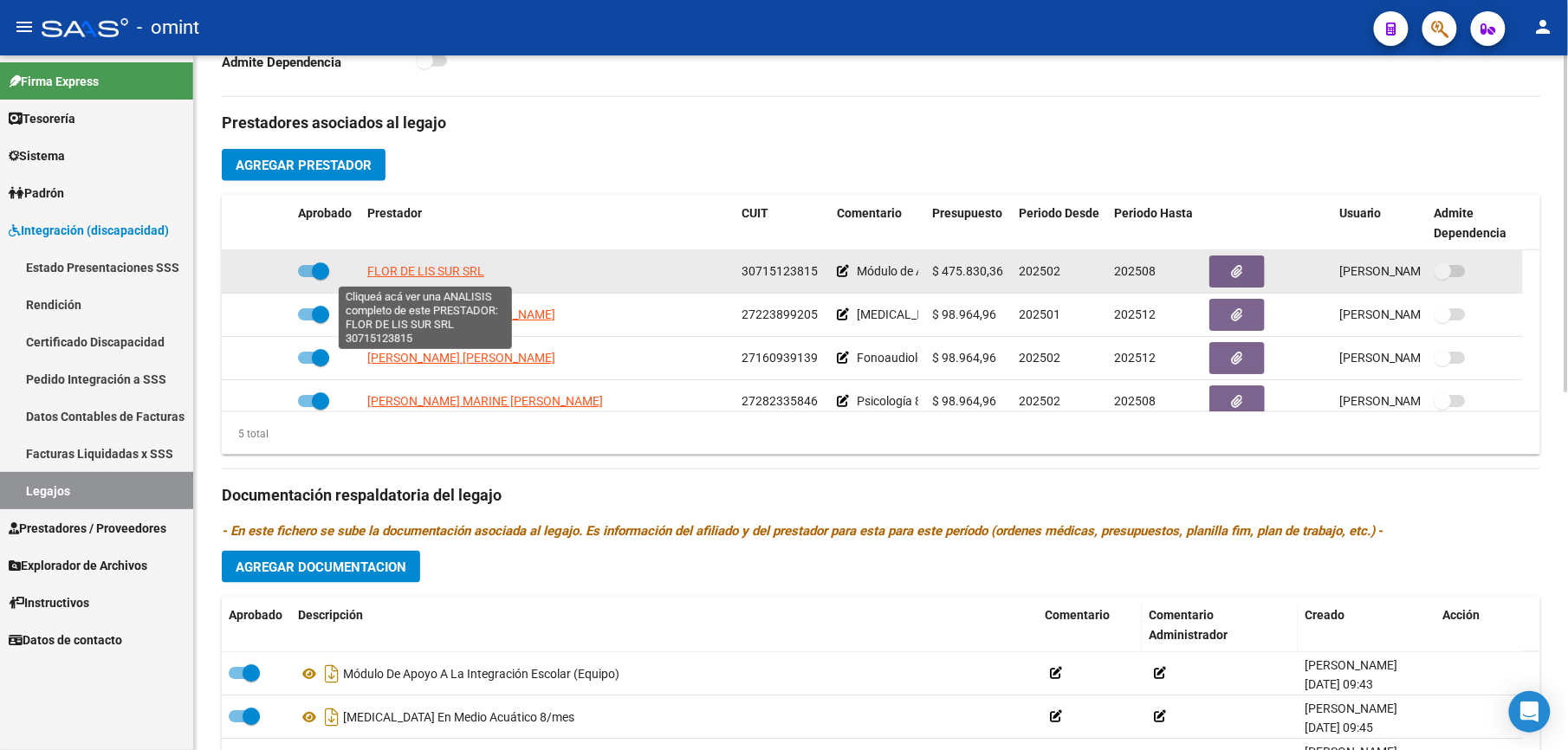
click at [418, 271] on span "FLOR DE LIS SUR SRL" at bounding box center [426, 271] width 117 height 14
type textarea "30715123815"
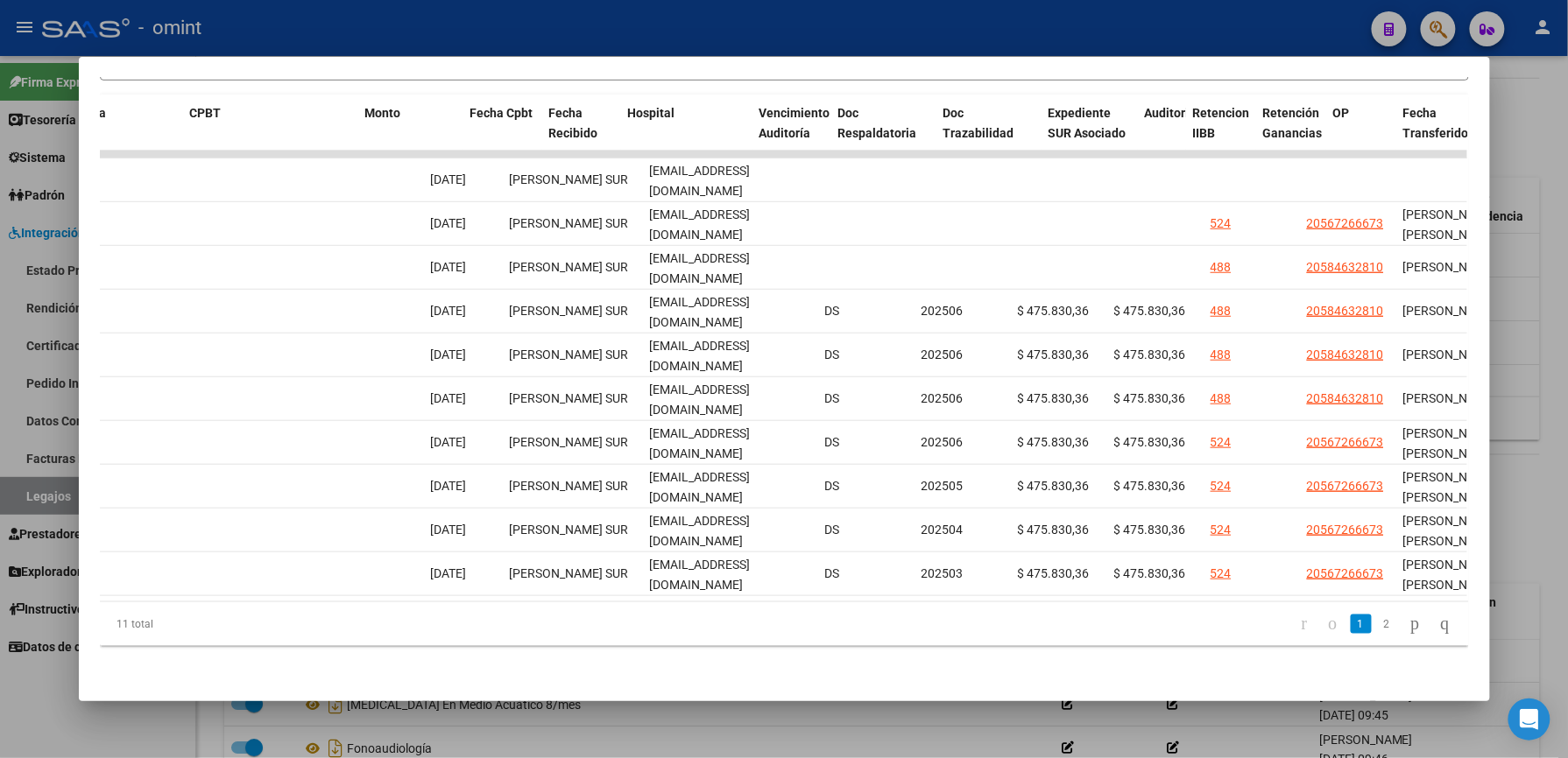
scroll to position [0, 0]
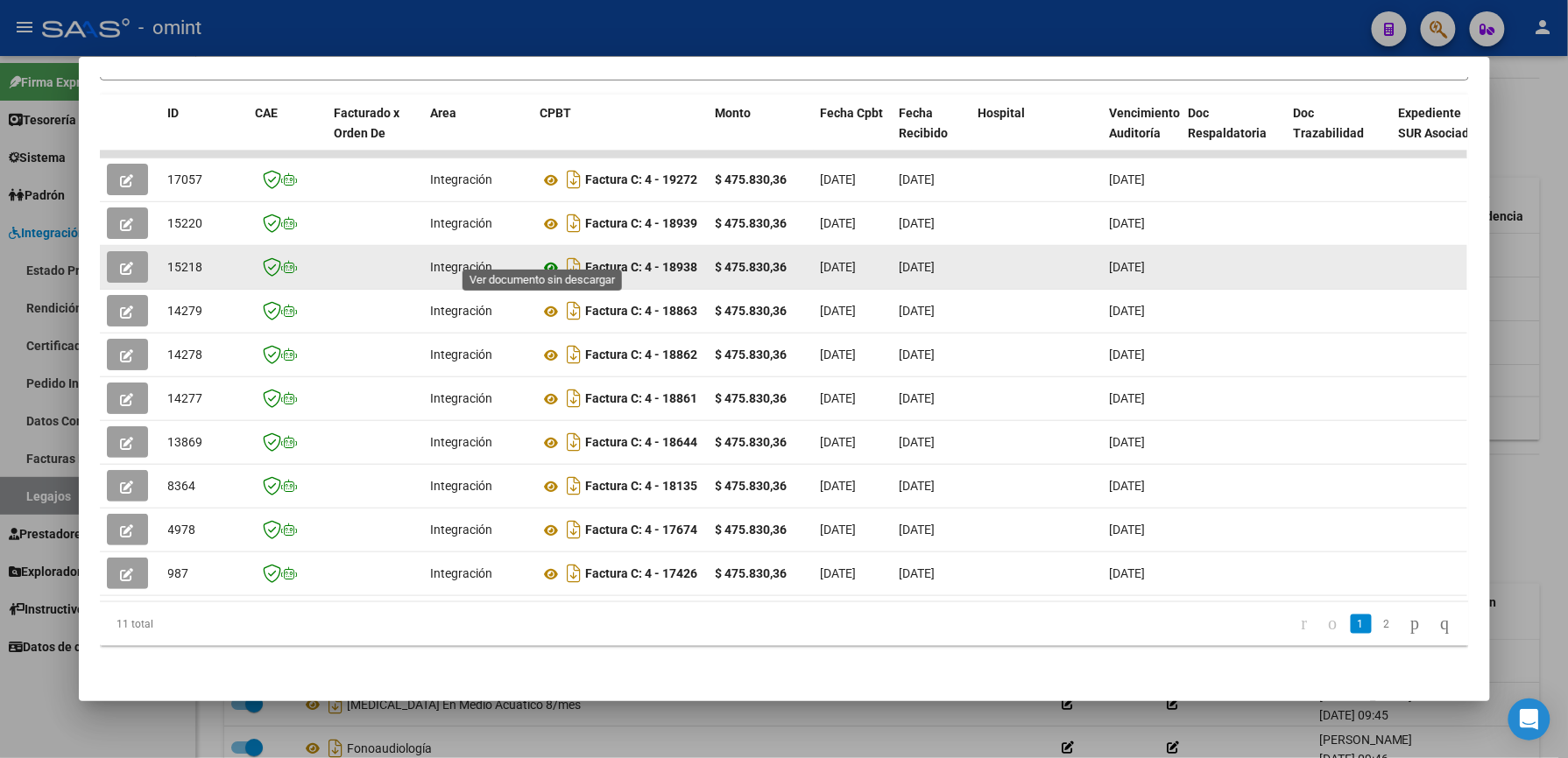
click at [545, 258] on icon at bounding box center [552, 268] width 23 height 21
click at [121, 262] on icon "button" at bounding box center [127, 268] width 13 height 13
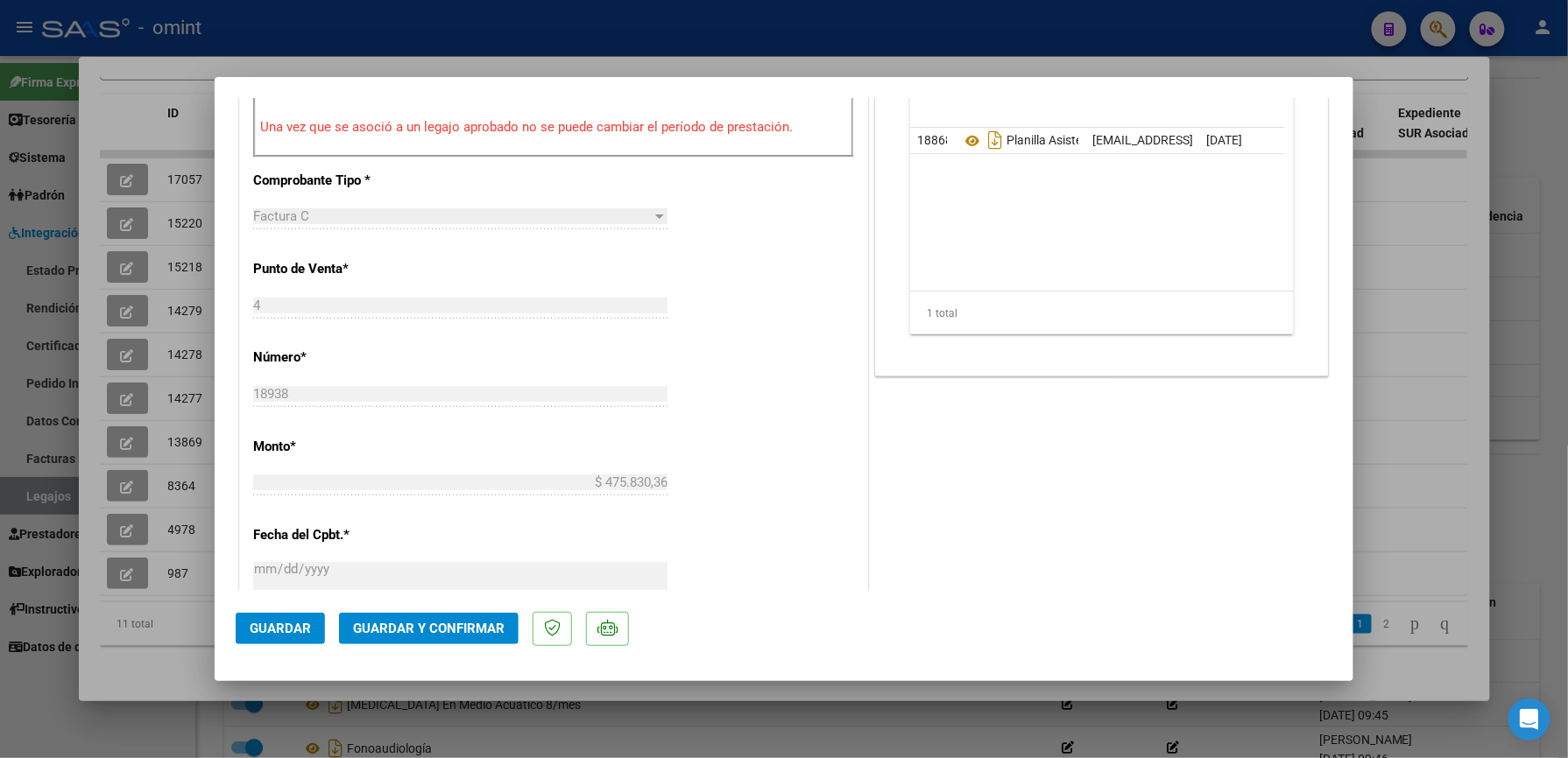
scroll to position [700, 0]
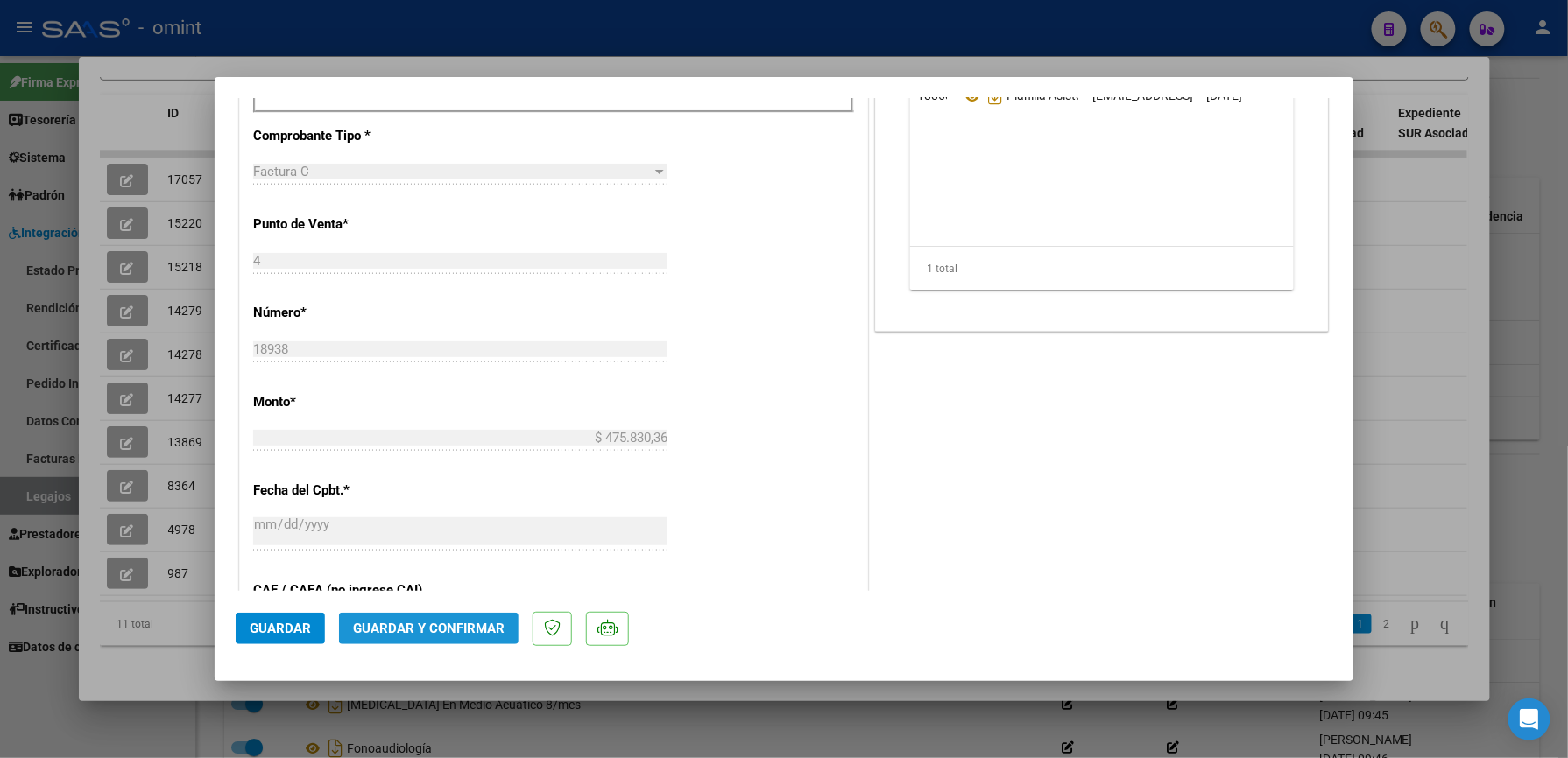
click at [433, 621] on span "Guardar y Confirmar" at bounding box center [429, 629] width 152 height 16
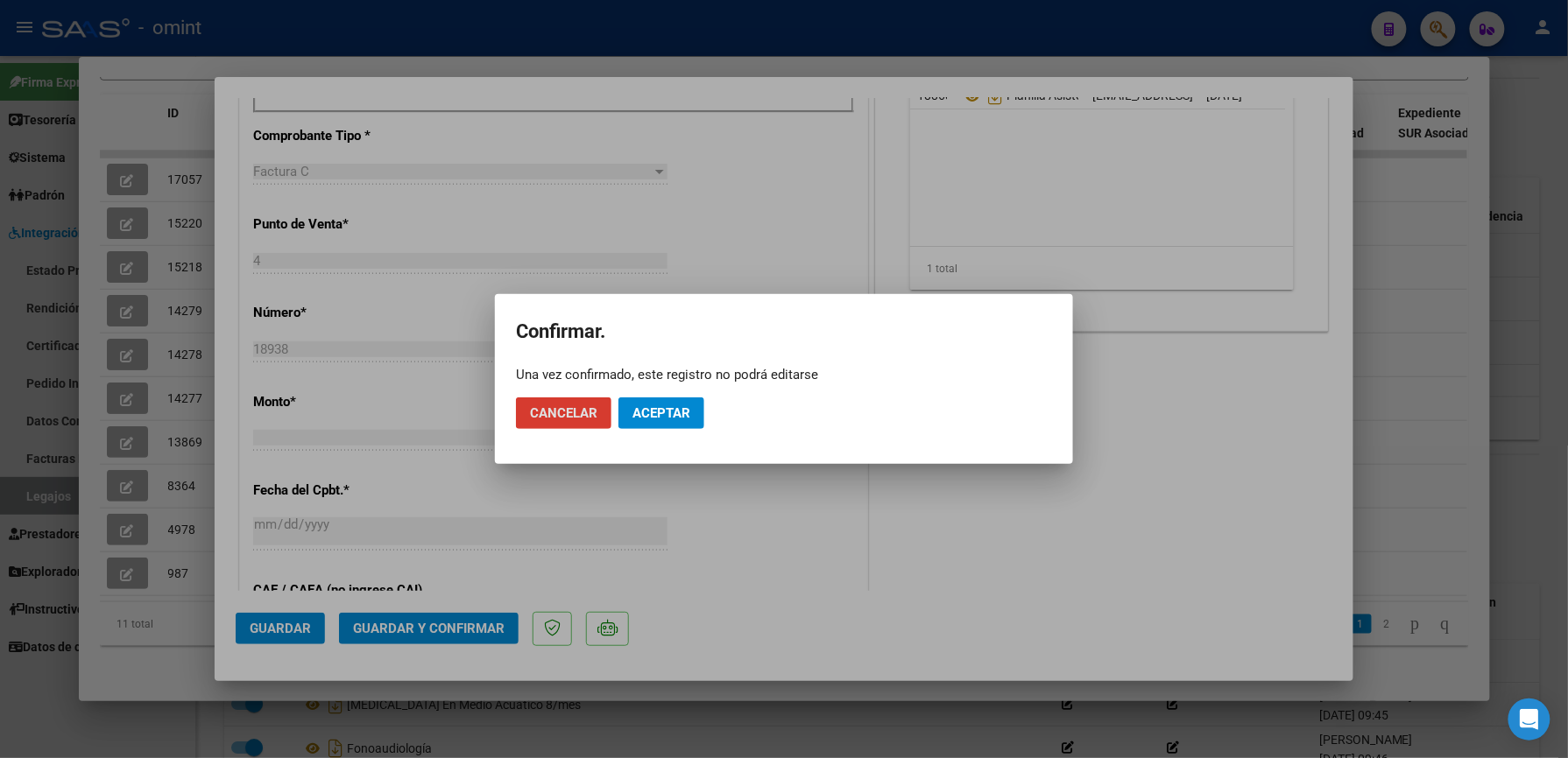
click at [669, 408] on span "Aceptar" at bounding box center [661, 414] width 58 height 16
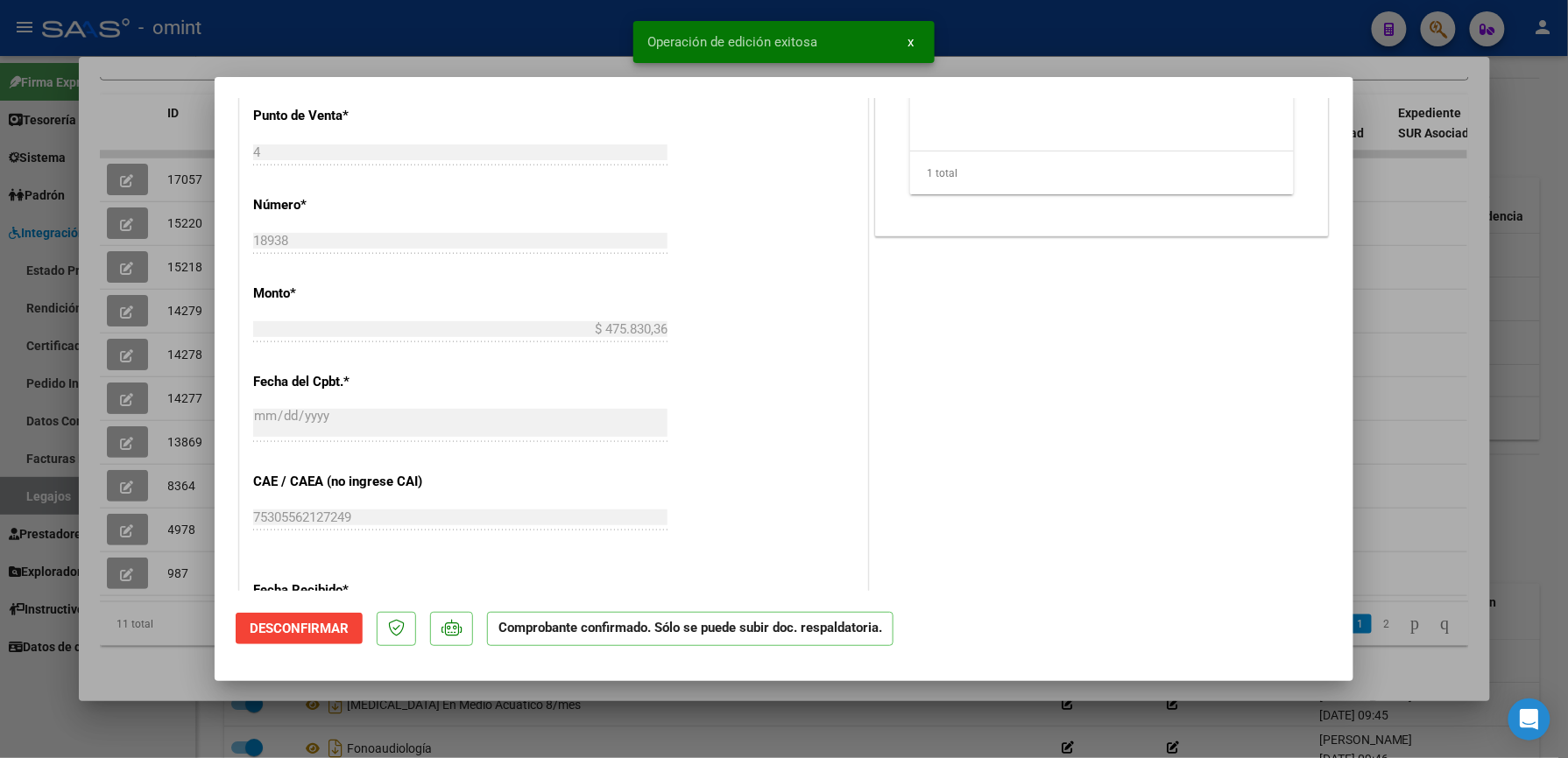
click at [1055, 23] on div at bounding box center [784, 379] width 1568 height 758
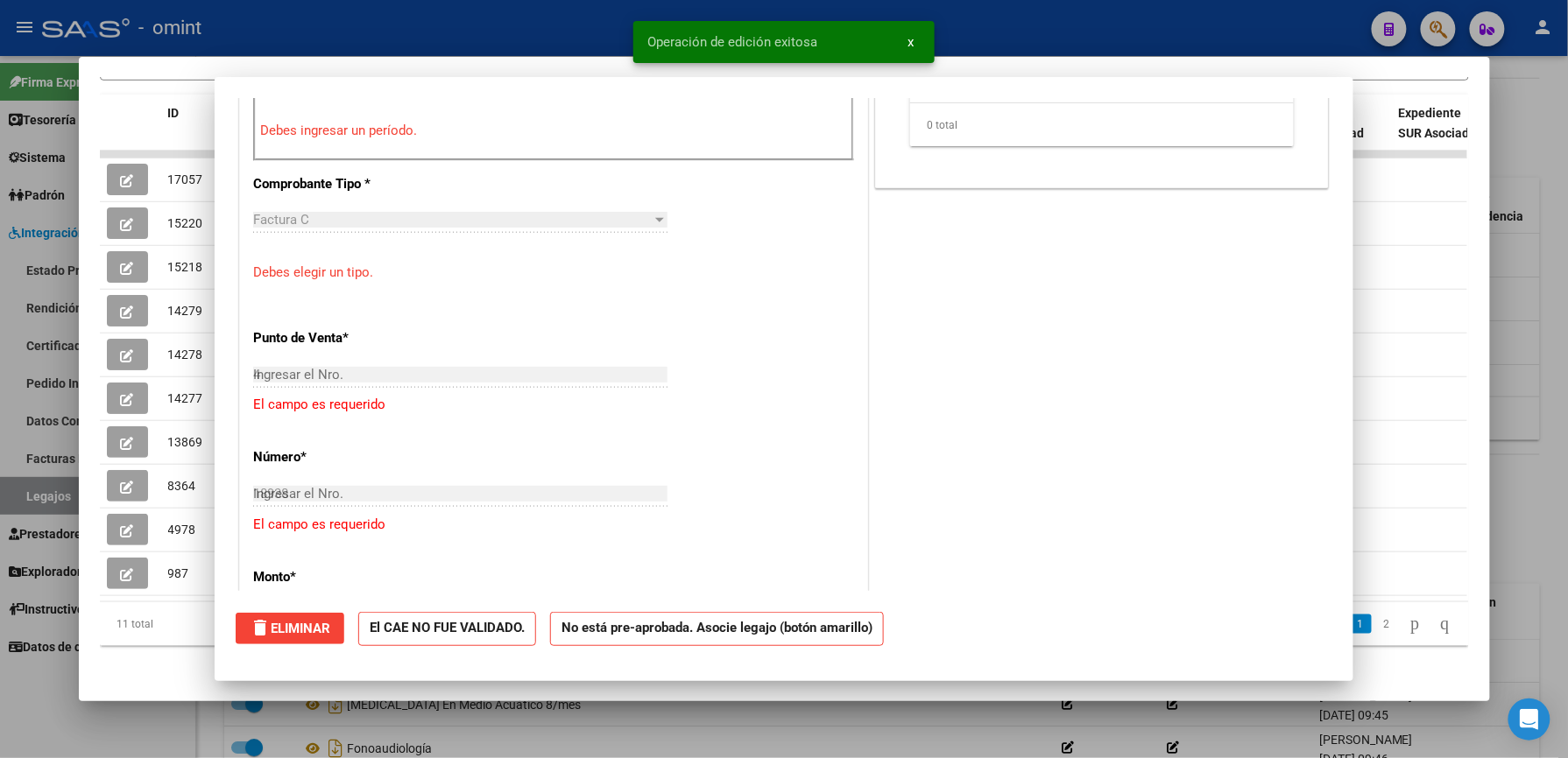
type input "$ 0,00"
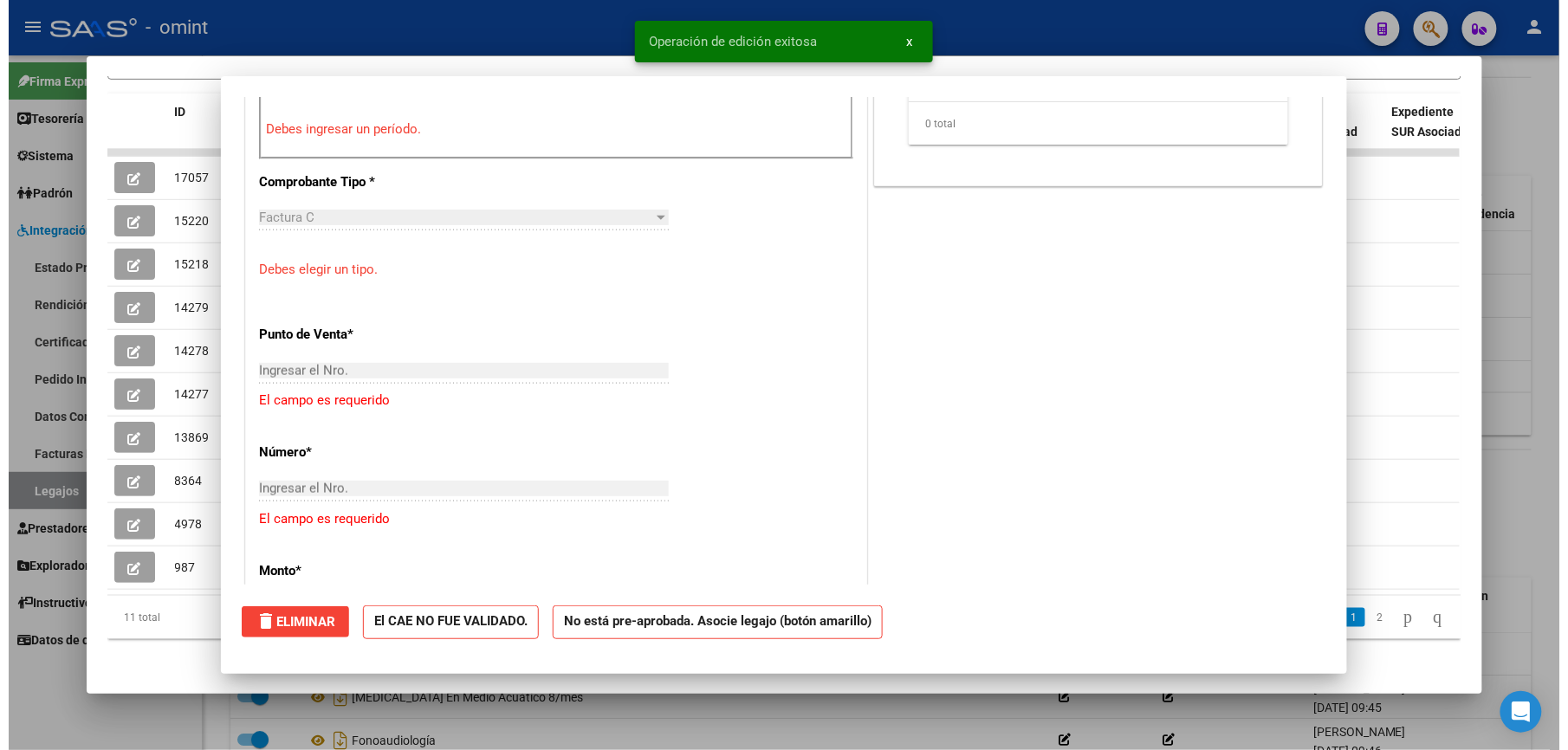
scroll to position [0, 0]
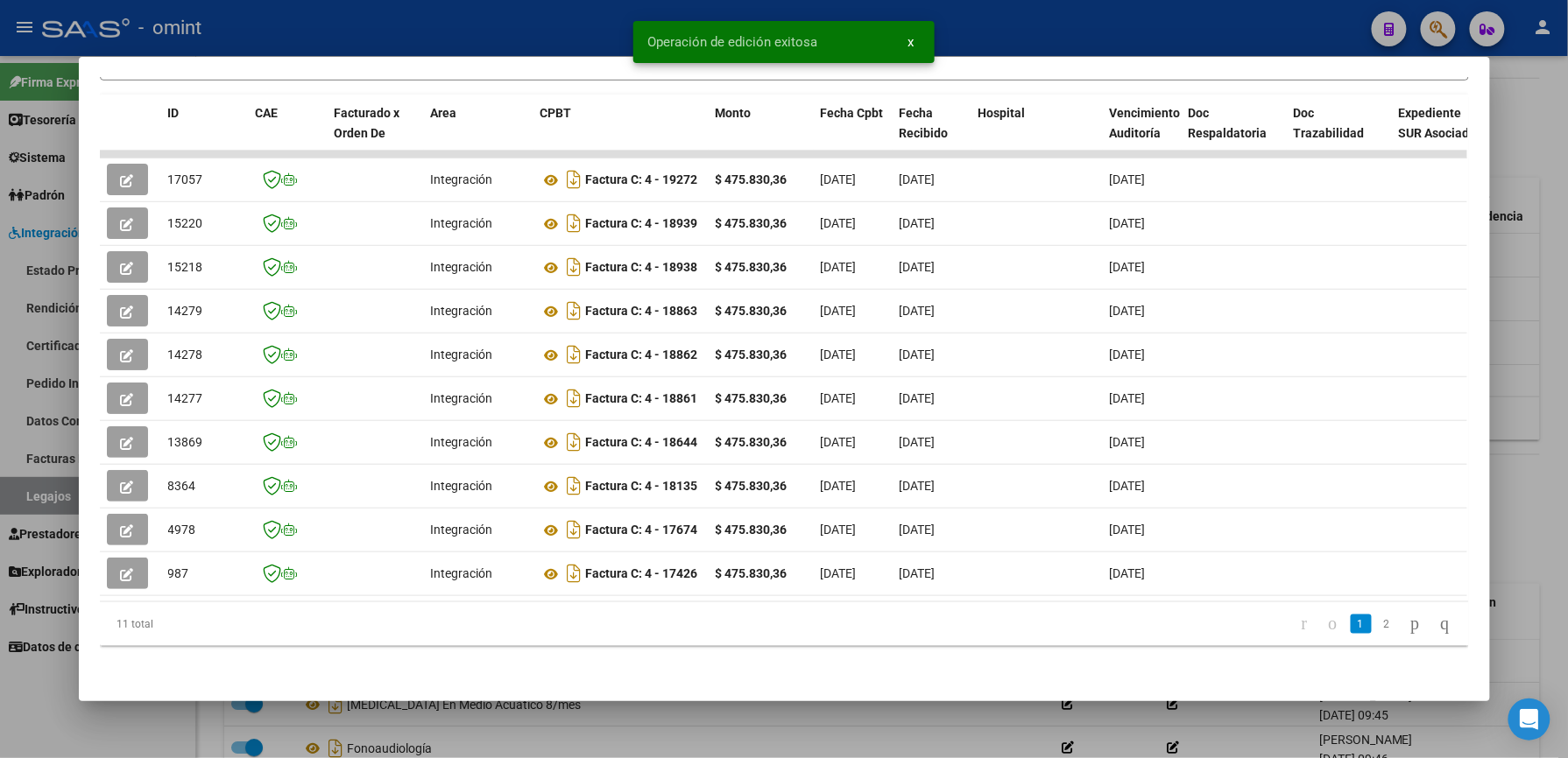
click at [1055, 23] on div at bounding box center [784, 379] width 1568 height 758
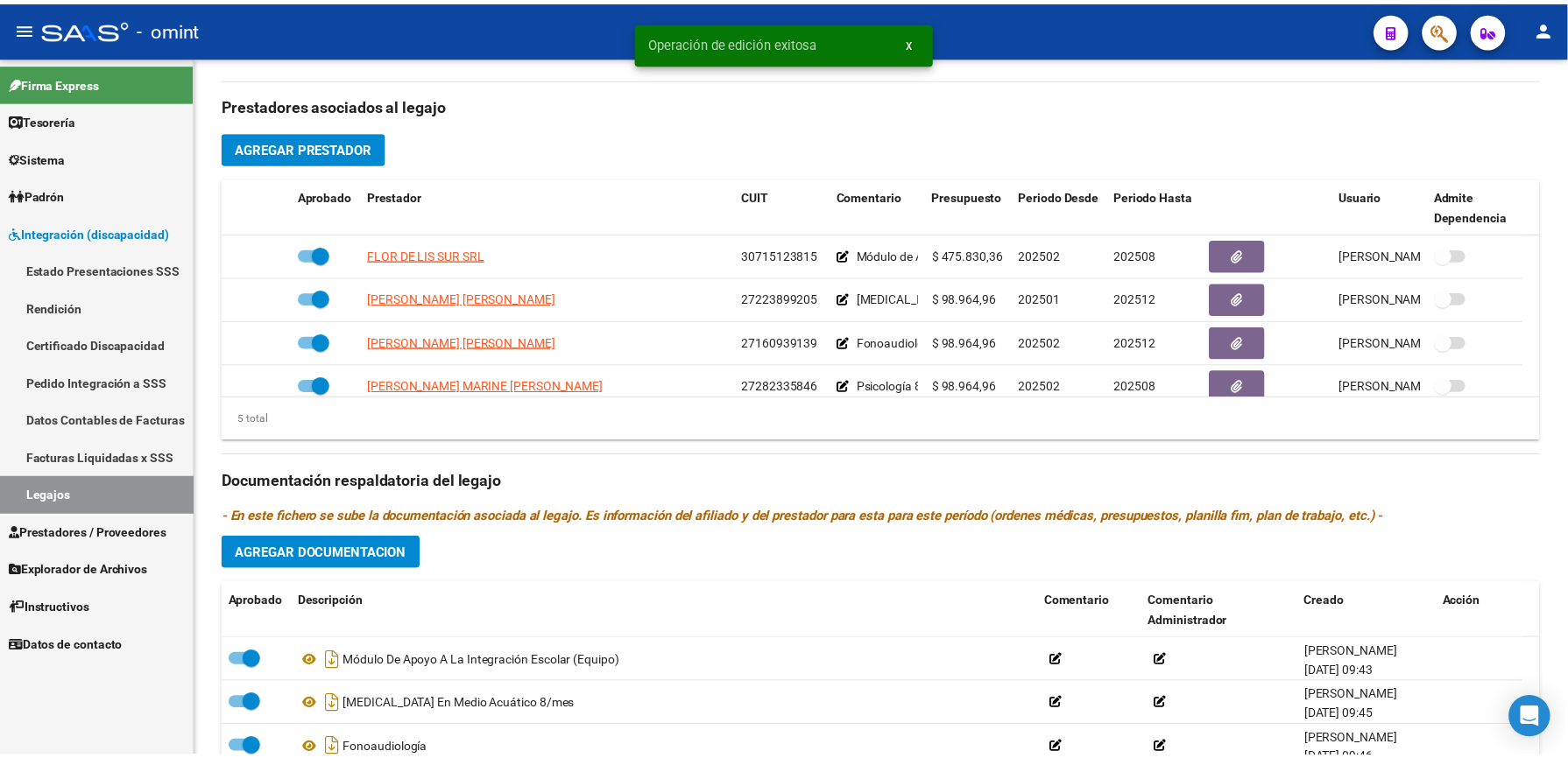
scroll to position [584, 0]
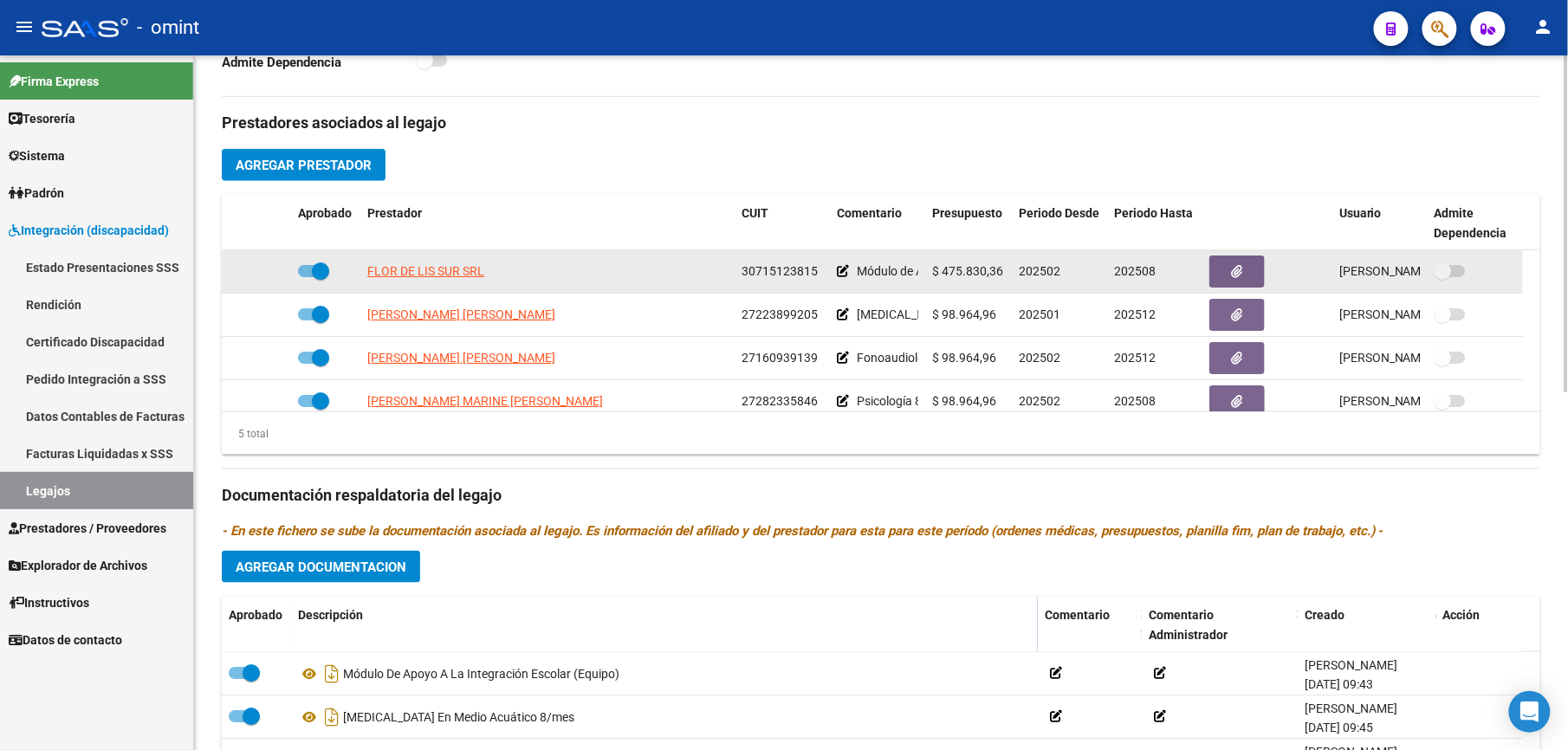
drag, startPoint x: 743, startPoint y: 272, endPoint x: 819, endPoint y: 272, distance: 76.0
click at [819, 272] on div "30715123815" at bounding box center [782, 271] width 81 height 20
drag, startPoint x: 819, startPoint y: 272, endPoint x: 798, endPoint y: 274, distance: 21.1
copy span "30715123815"
click at [454, 271] on span "FLOR DE LIS SUR SRL" at bounding box center [426, 271] width 117 height 14
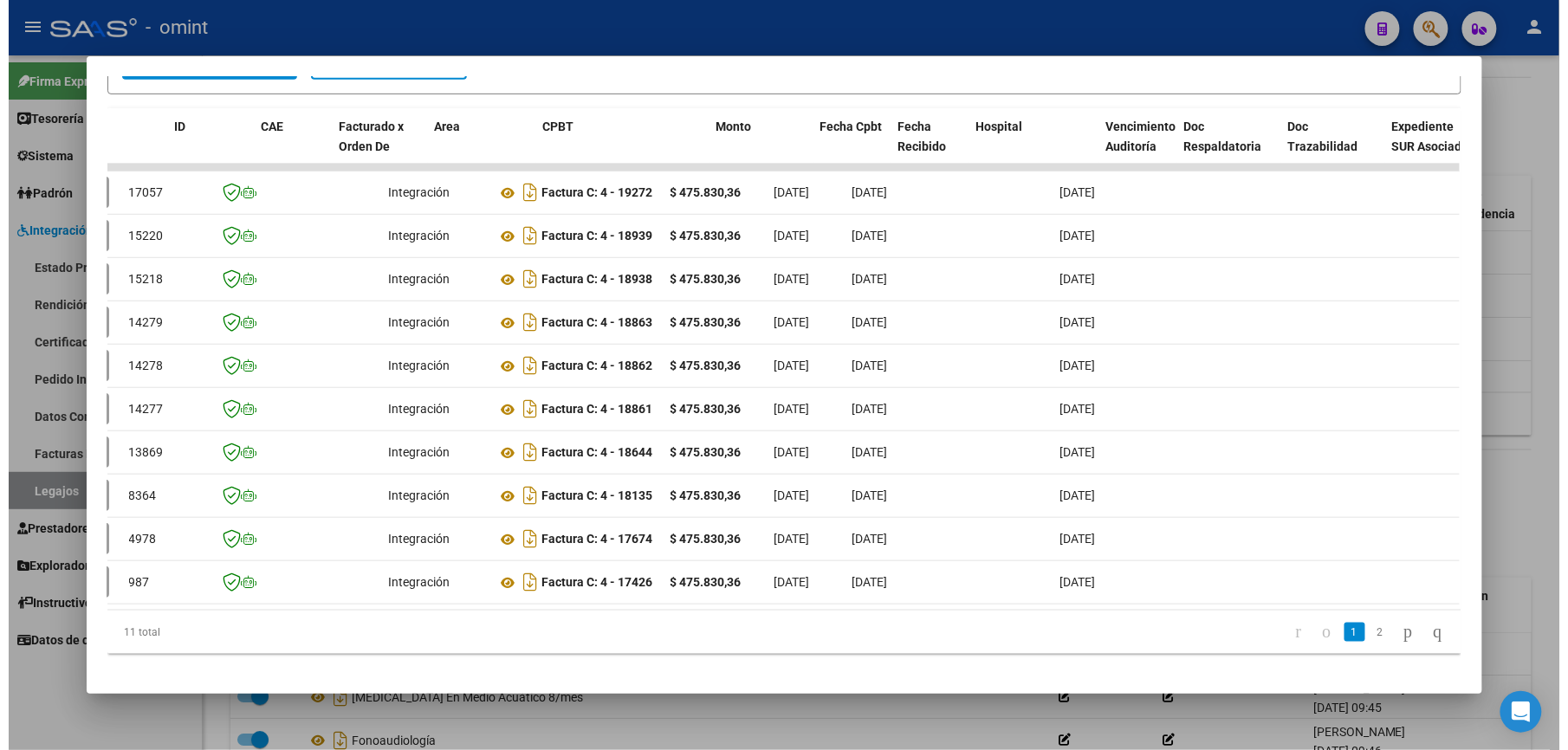
scroll to position [0, 0]
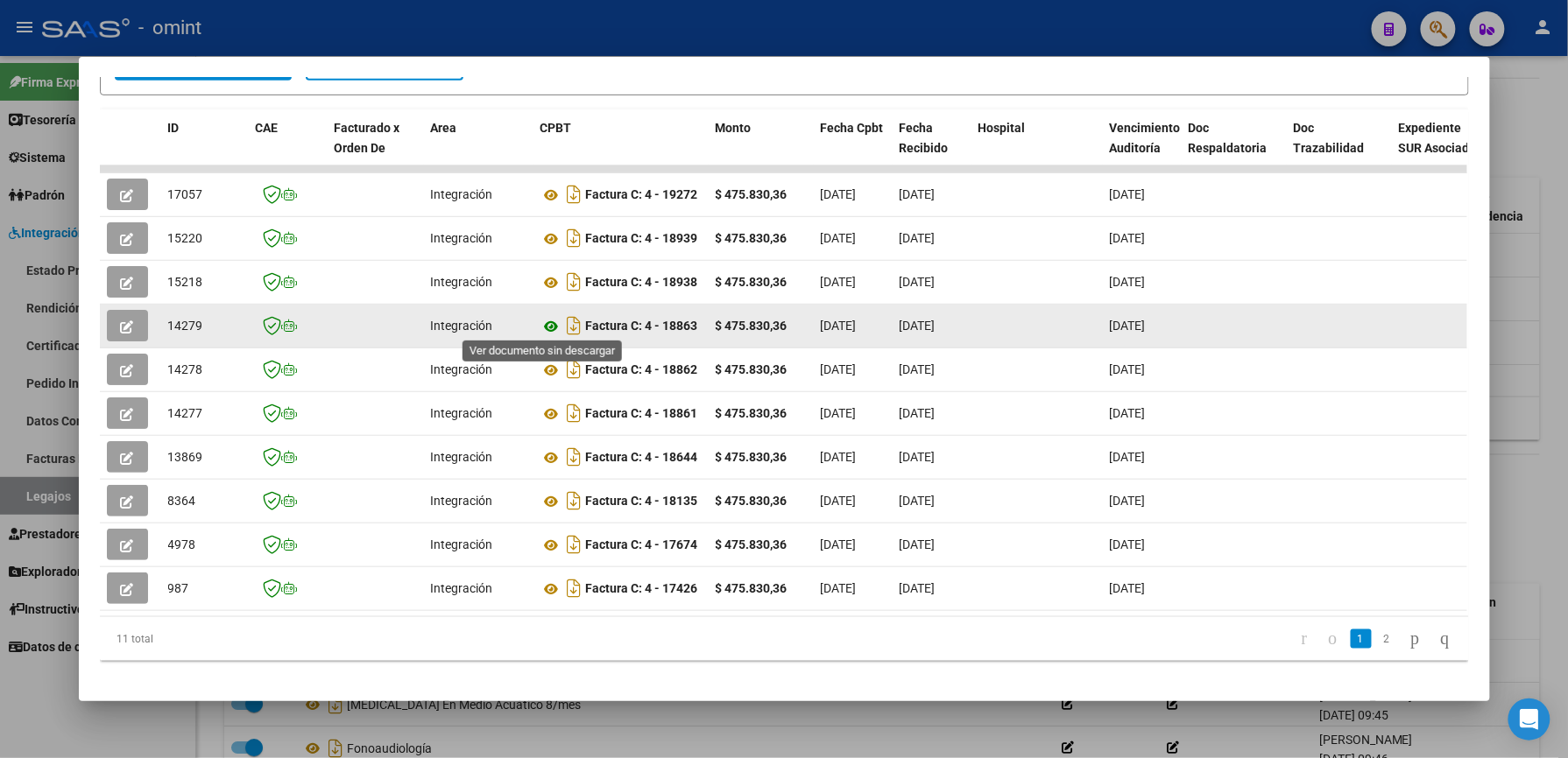
click at [541, 321] on icon at bounding box center [552, 327] width 23 height 21
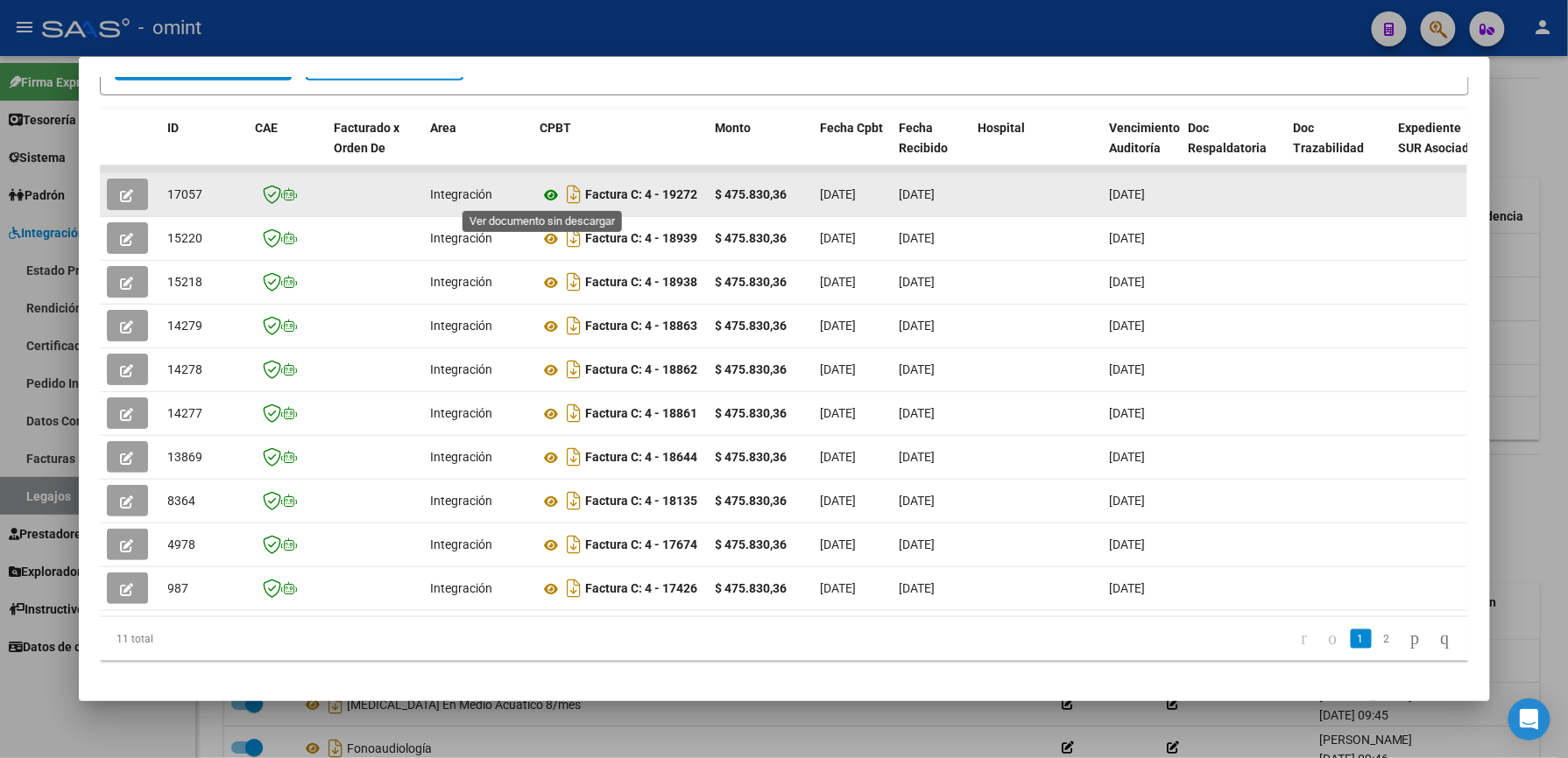
click at [541, 195] on icon at bounding box center [552, 195] width 23 height 21
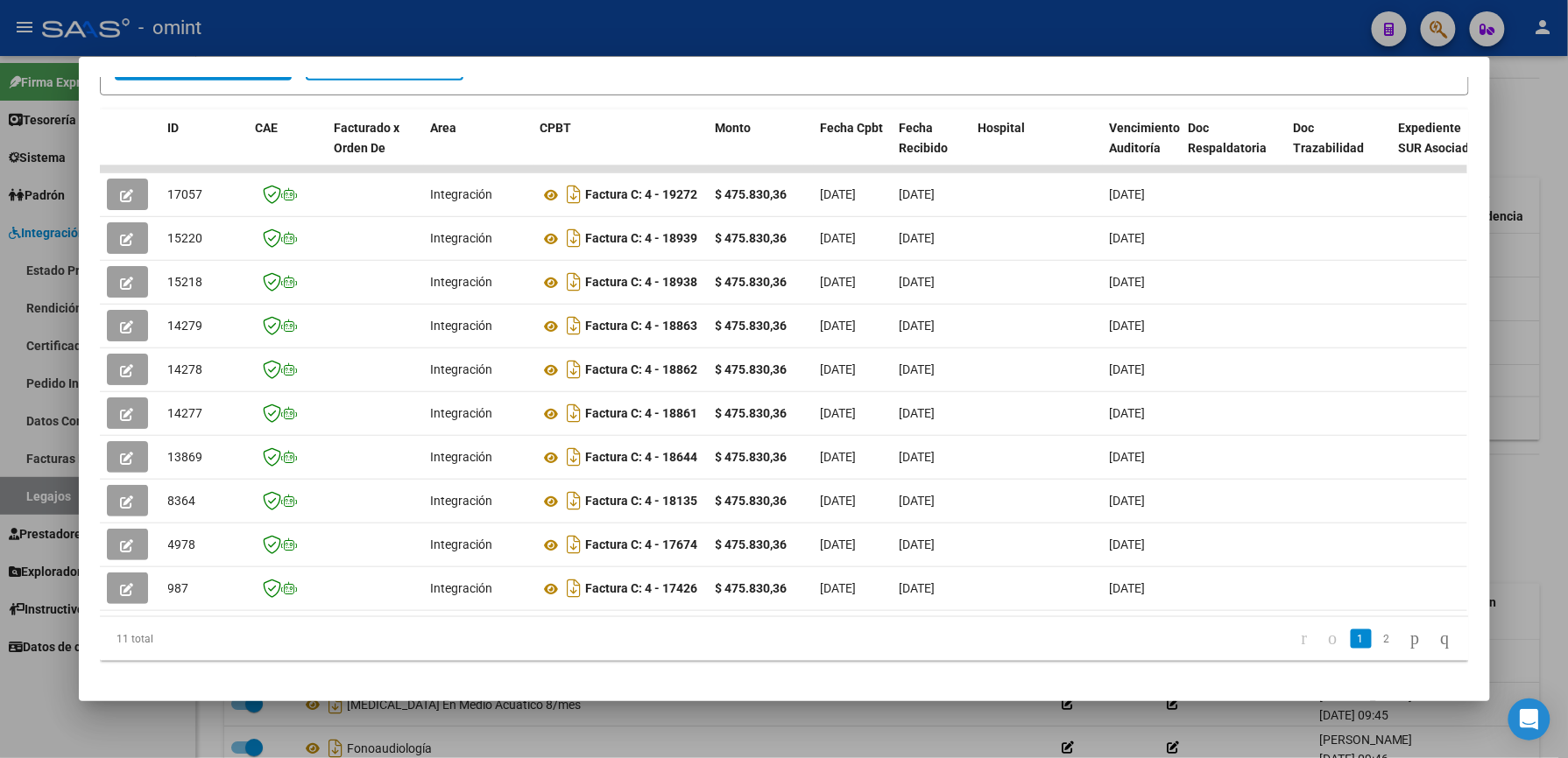
click at [883, 25] on div at bounding box center [784, 379] width 1568 height 758
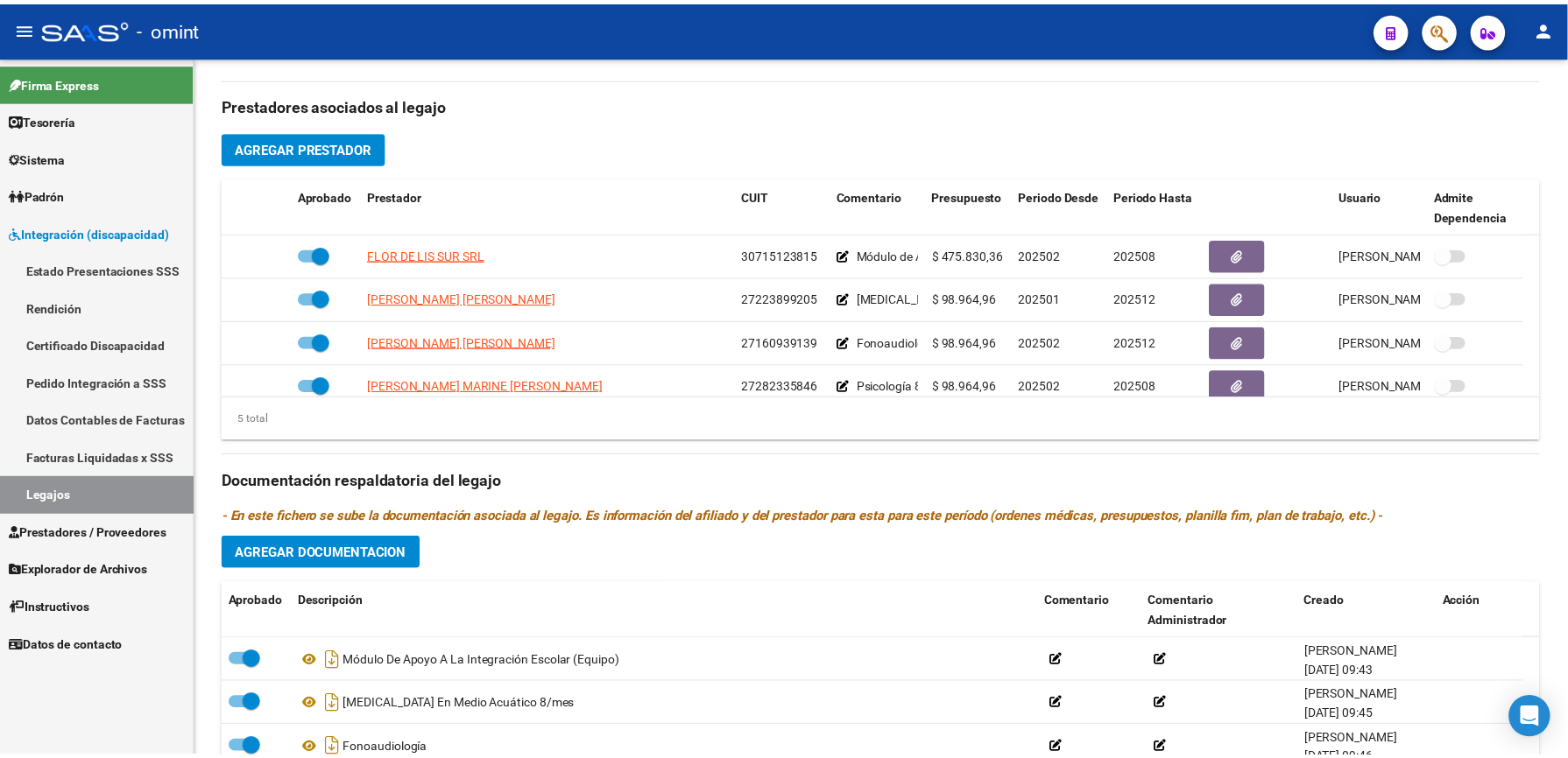
scroll to position [584, 0]
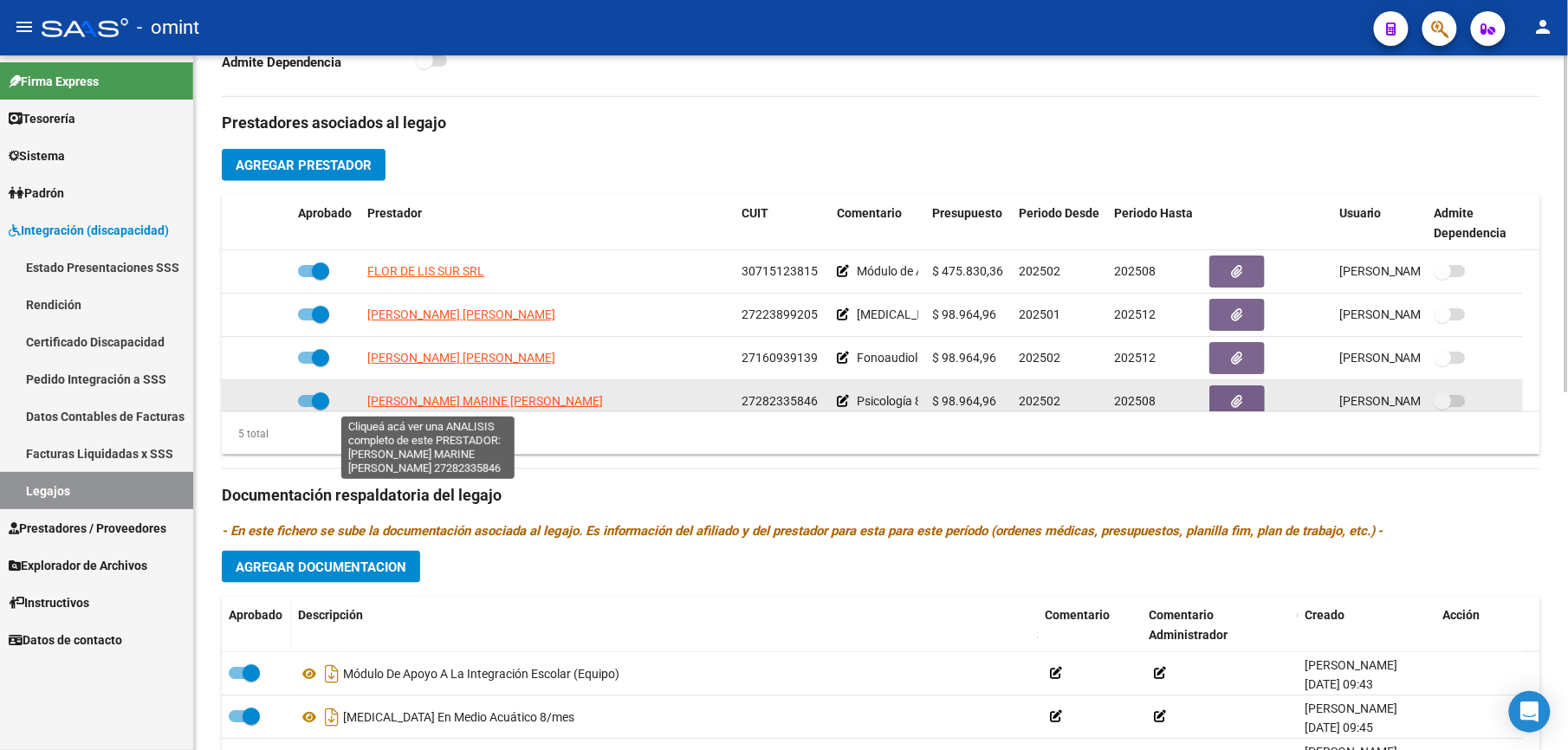
click at [435, 404] on span "[PERSON_NAME] MARINE [PERSON_NAME]" at bounding box center [485, 401] width 236 height 14
type textarea "27282335846"
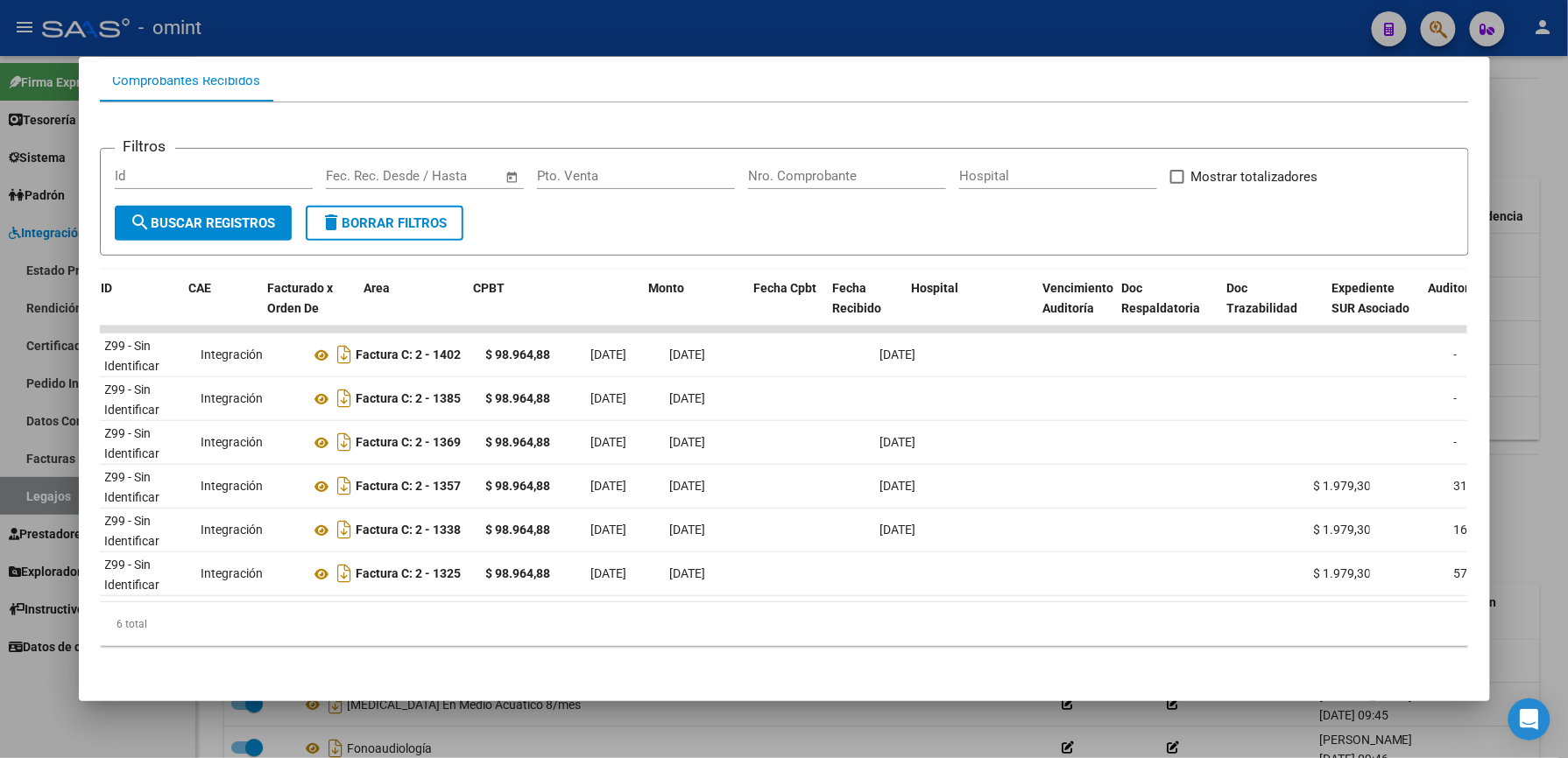
scroll to position [0, 0]
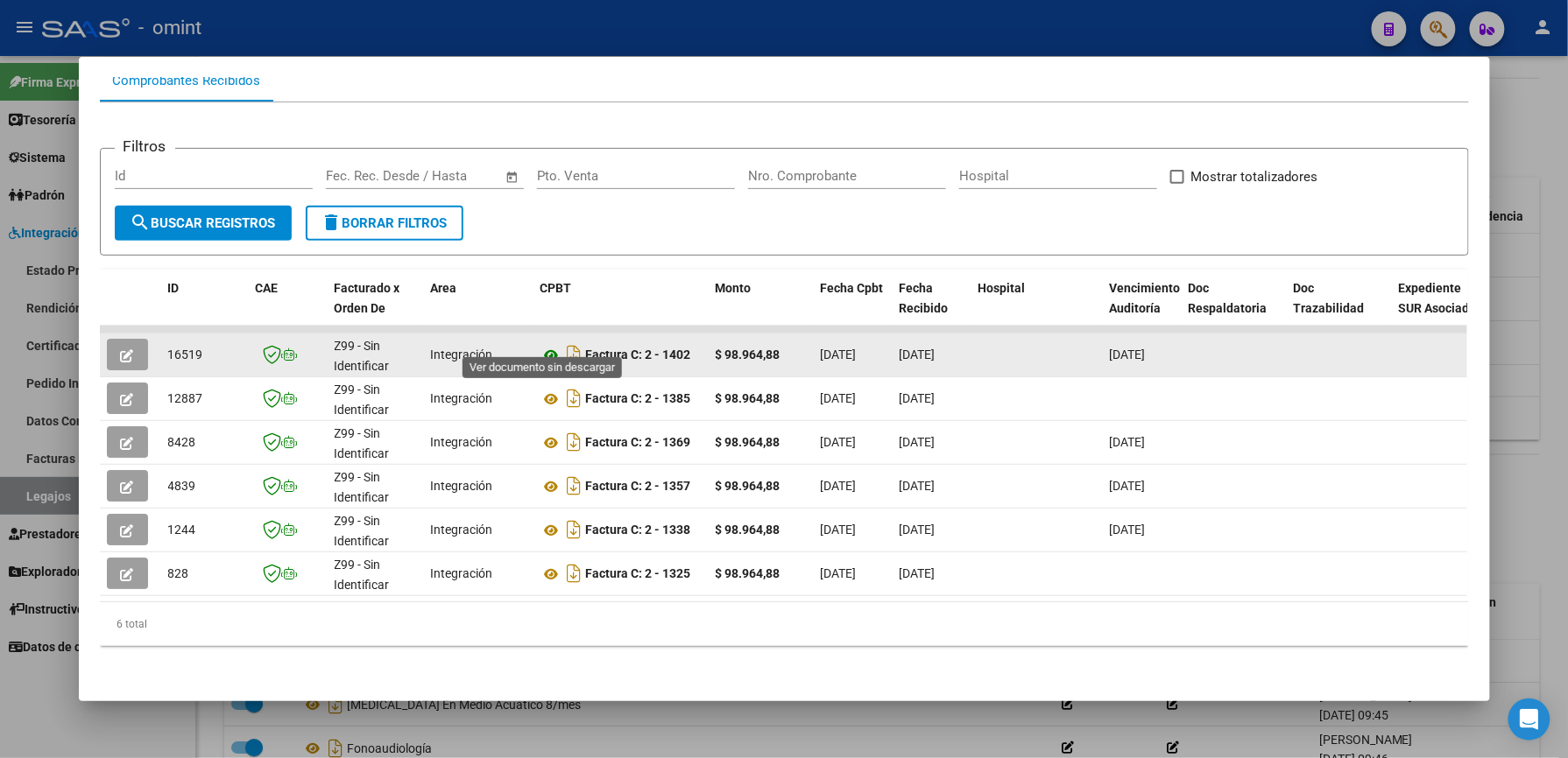
click at [548, 345] on icon at bounding box center [552, 356] width 23 height 21
click at [127, 339] on button "button" at bounding box center [127, 355] width 41 height 32
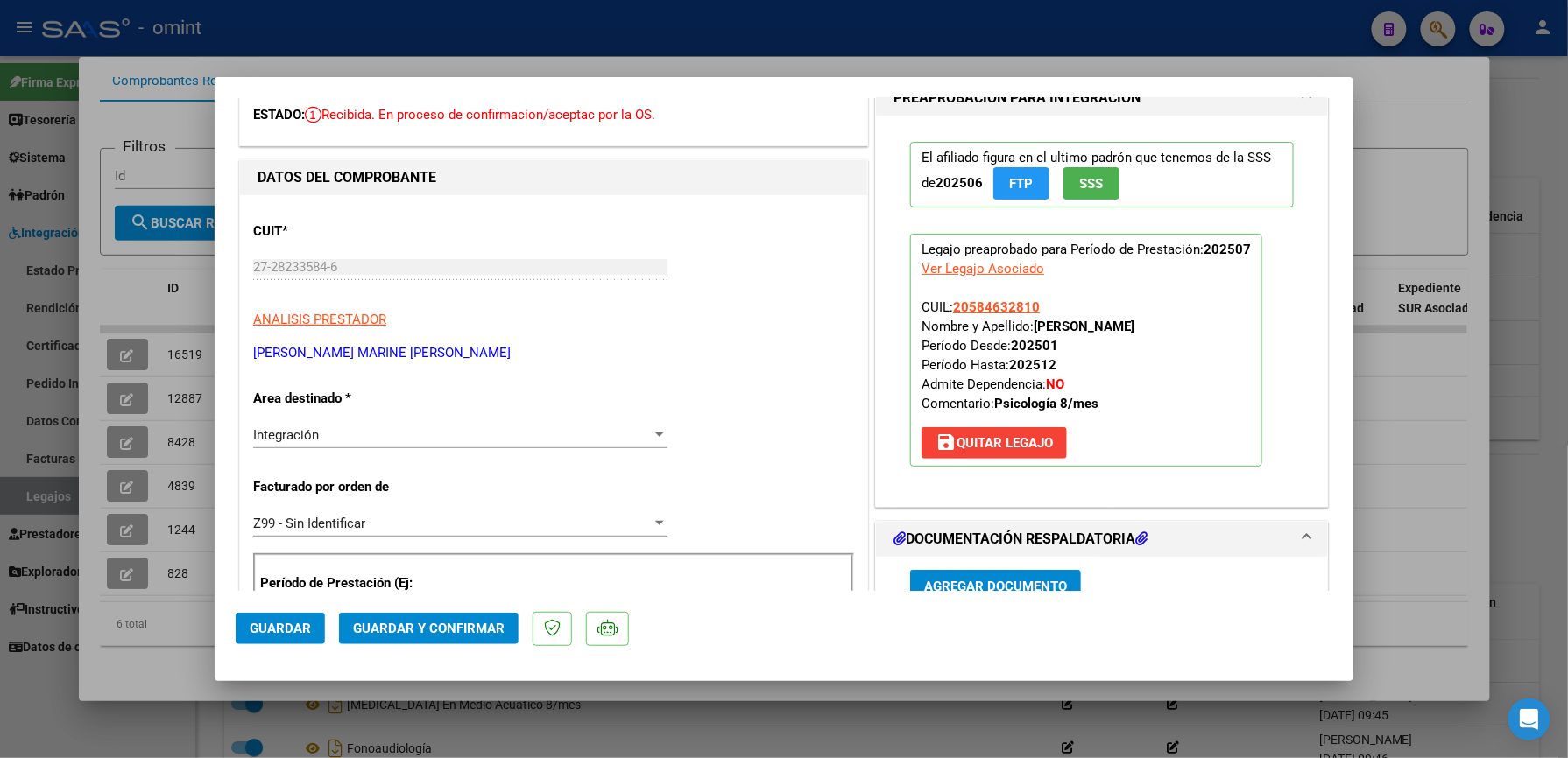
scroll to position [351, 0]
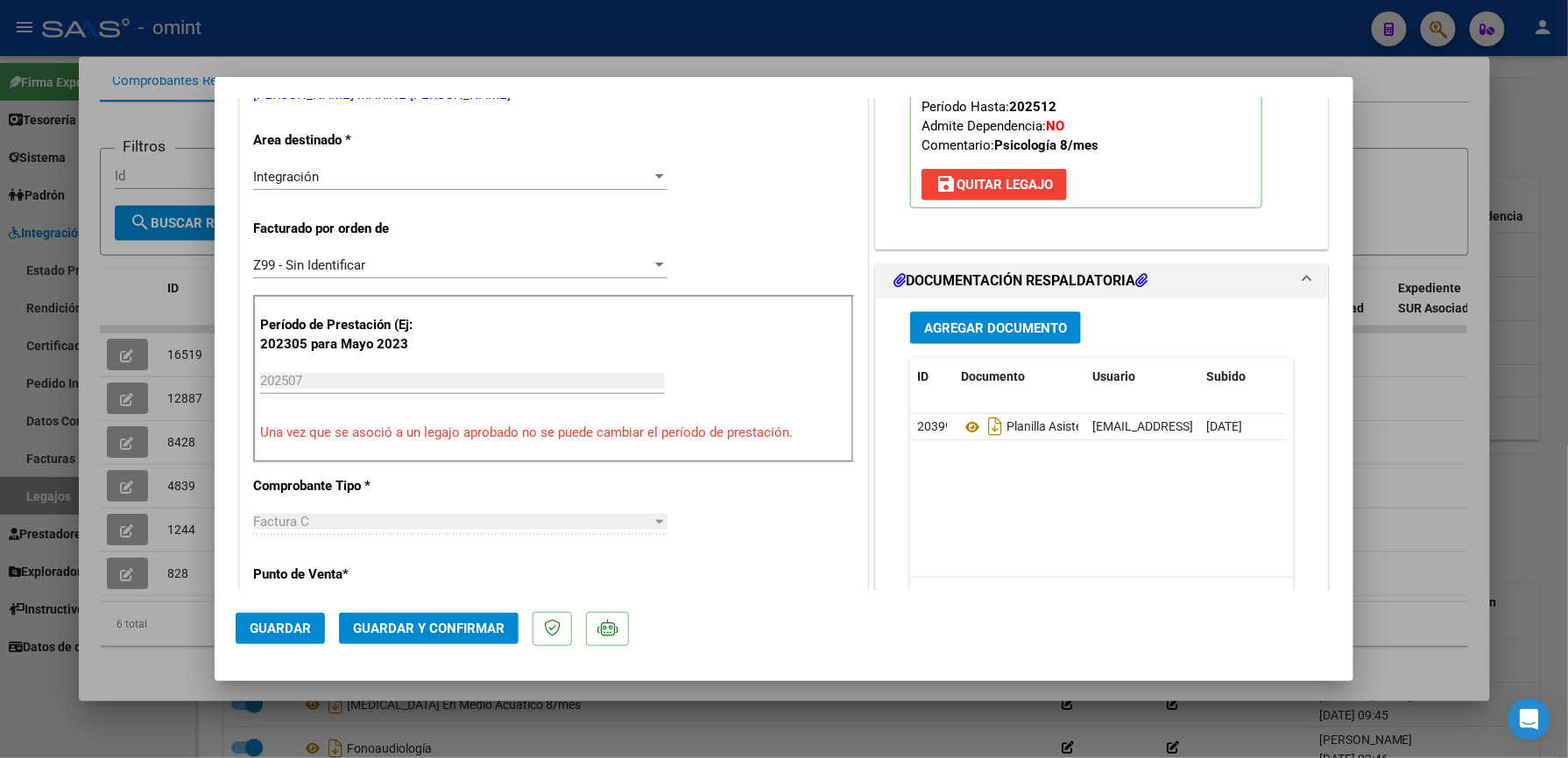
click at [473, 625] on span "Guardar y Confirmar" at bounding box center [429, 629] width 152 height 16
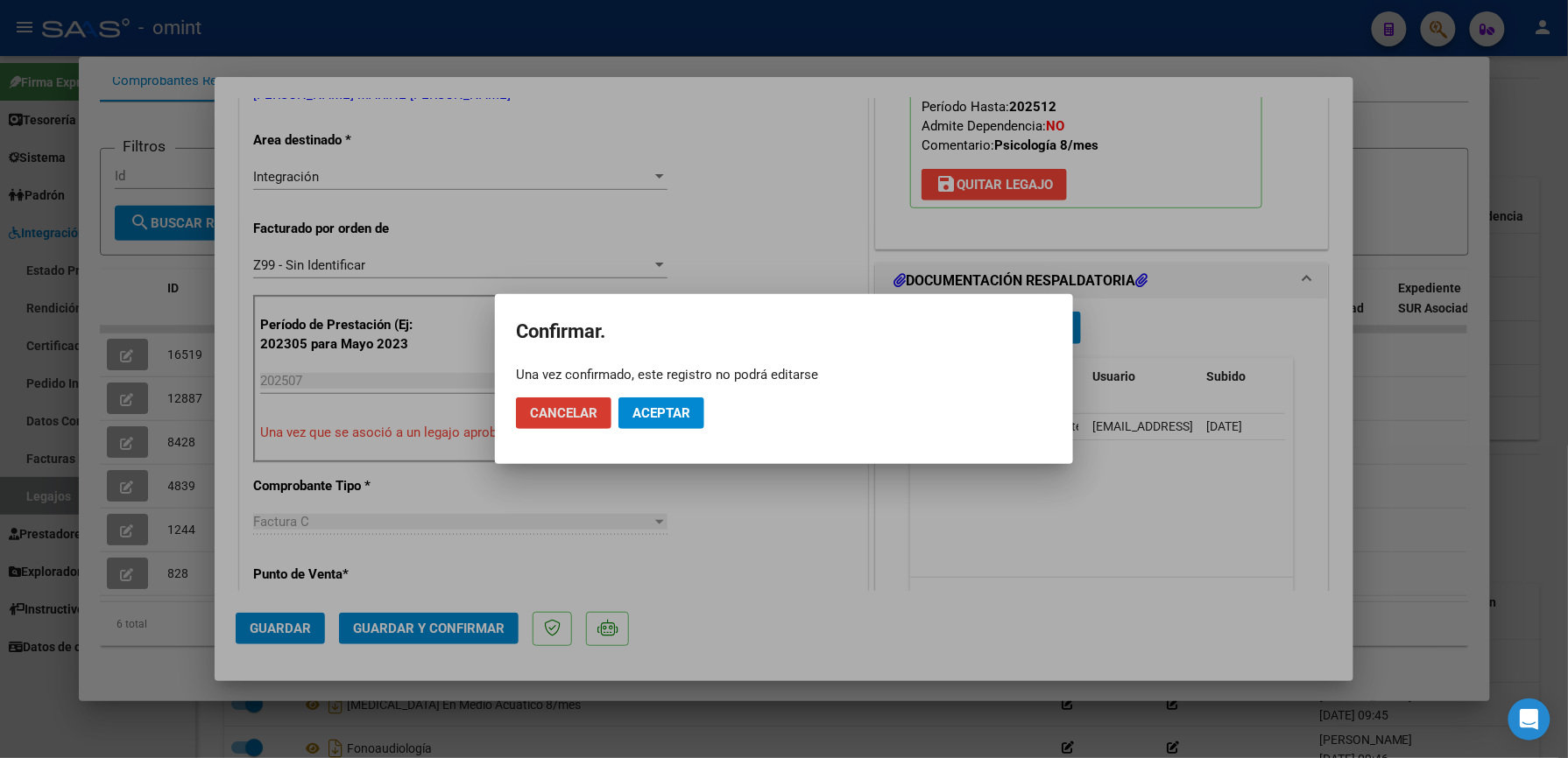
click at [656, 414] on span "Aceptar" at bounding box center [661, 414] width 58 height 16
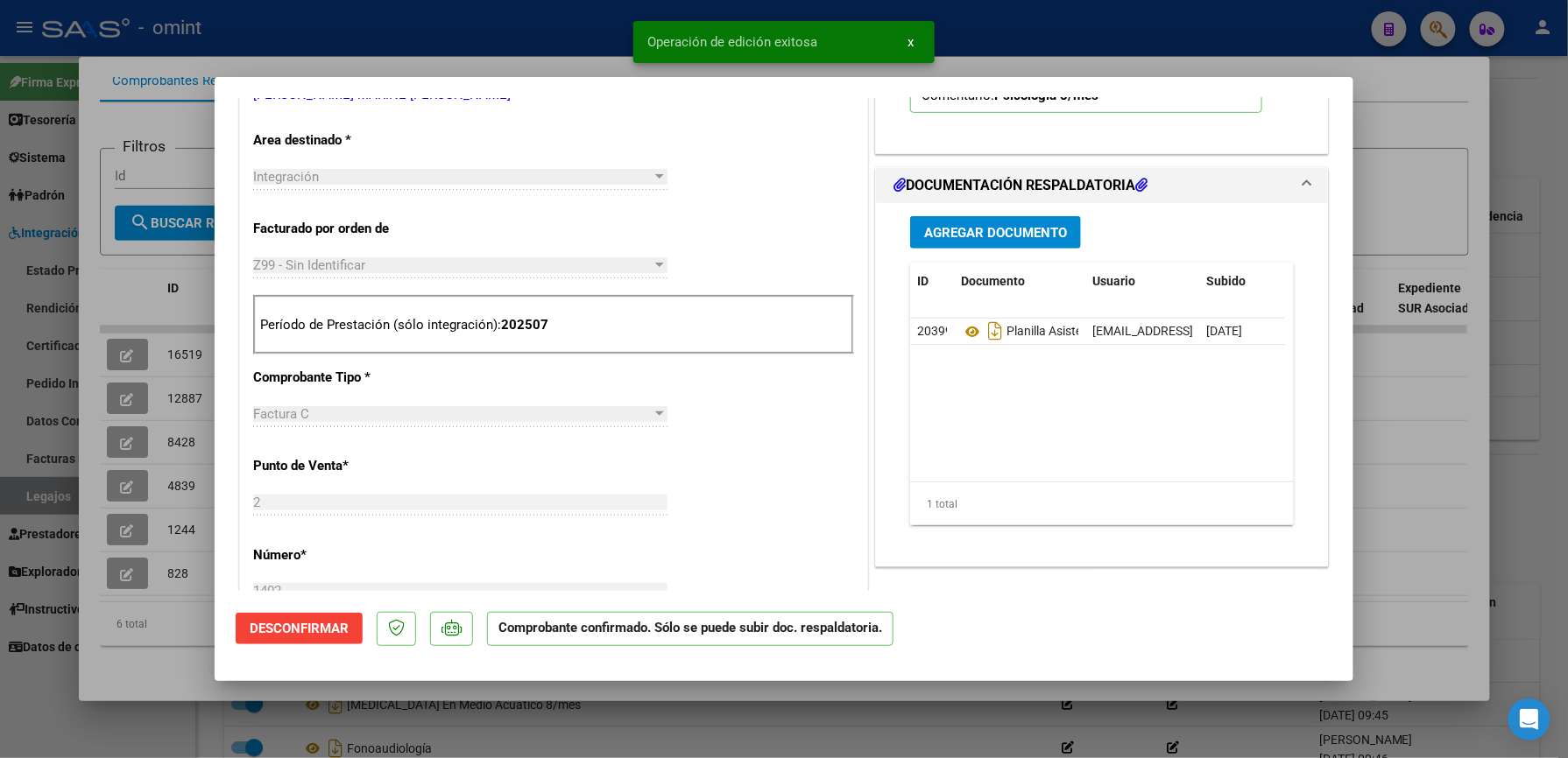
click at [990, 23] on div at bounding box center [784, 379] width 1568 height 758
type input "$ 0,00"
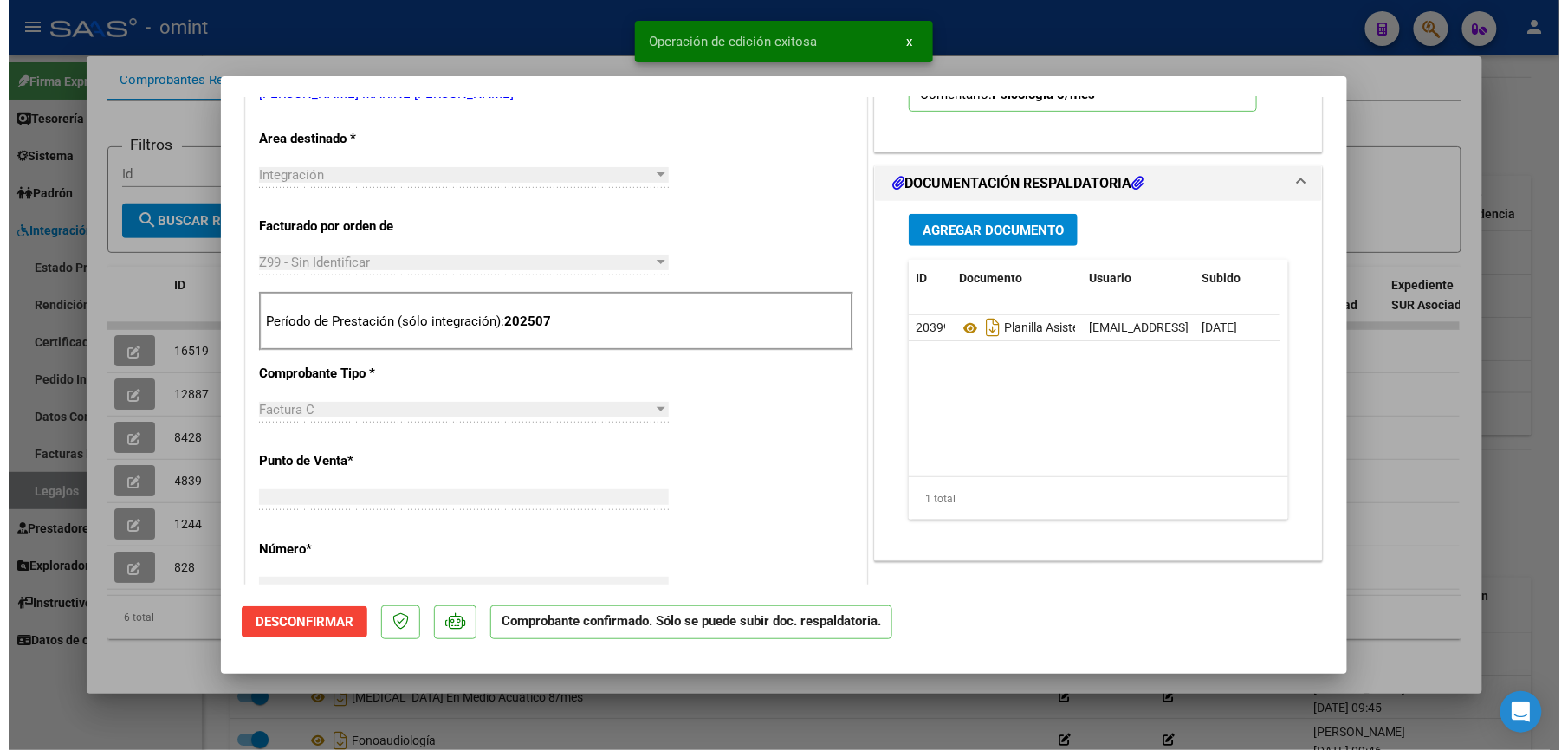
scroll to position [0, 0]
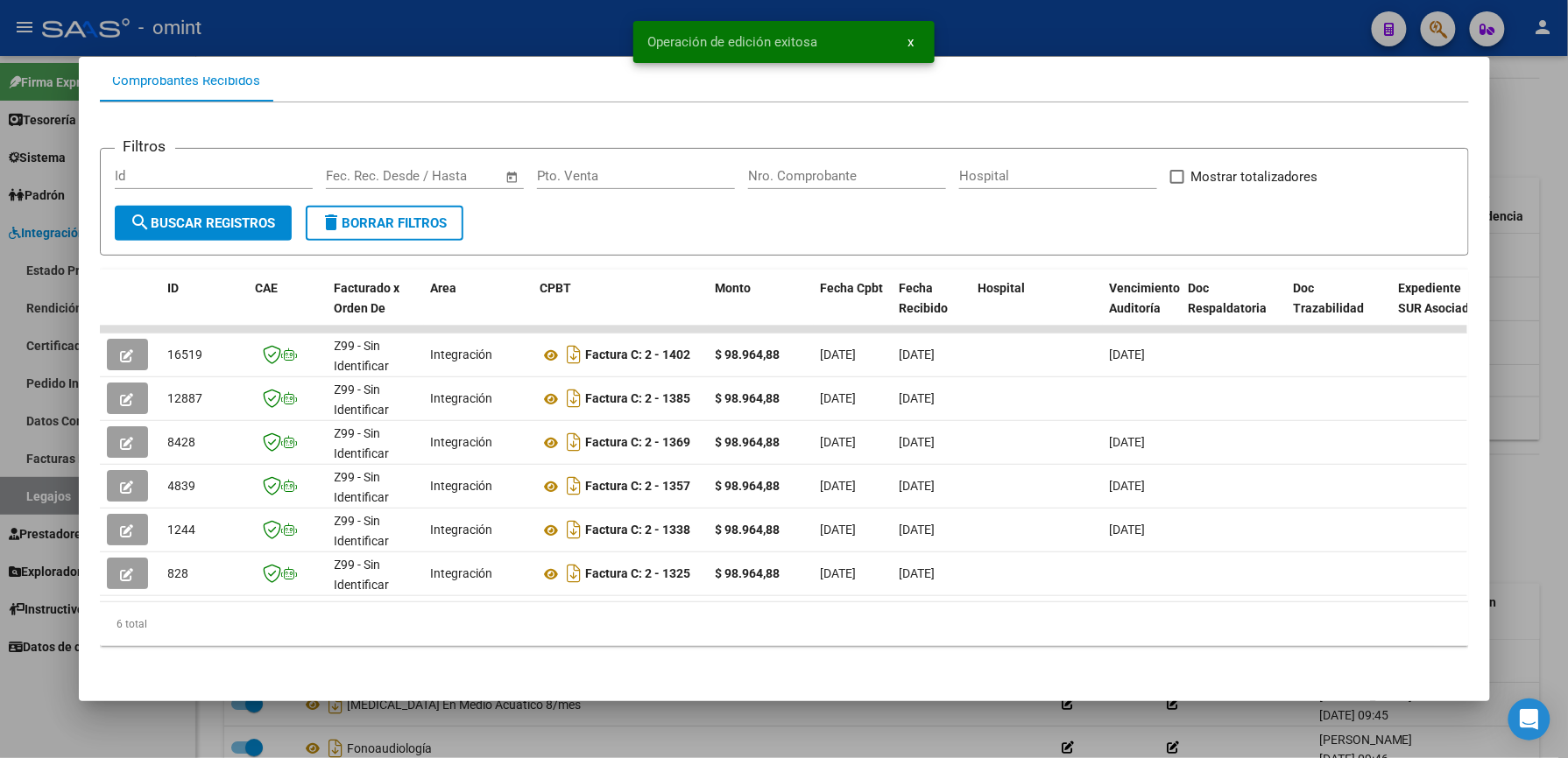
click at [990, 23] on div at bounding box center [784, 379] width 1568 height 758
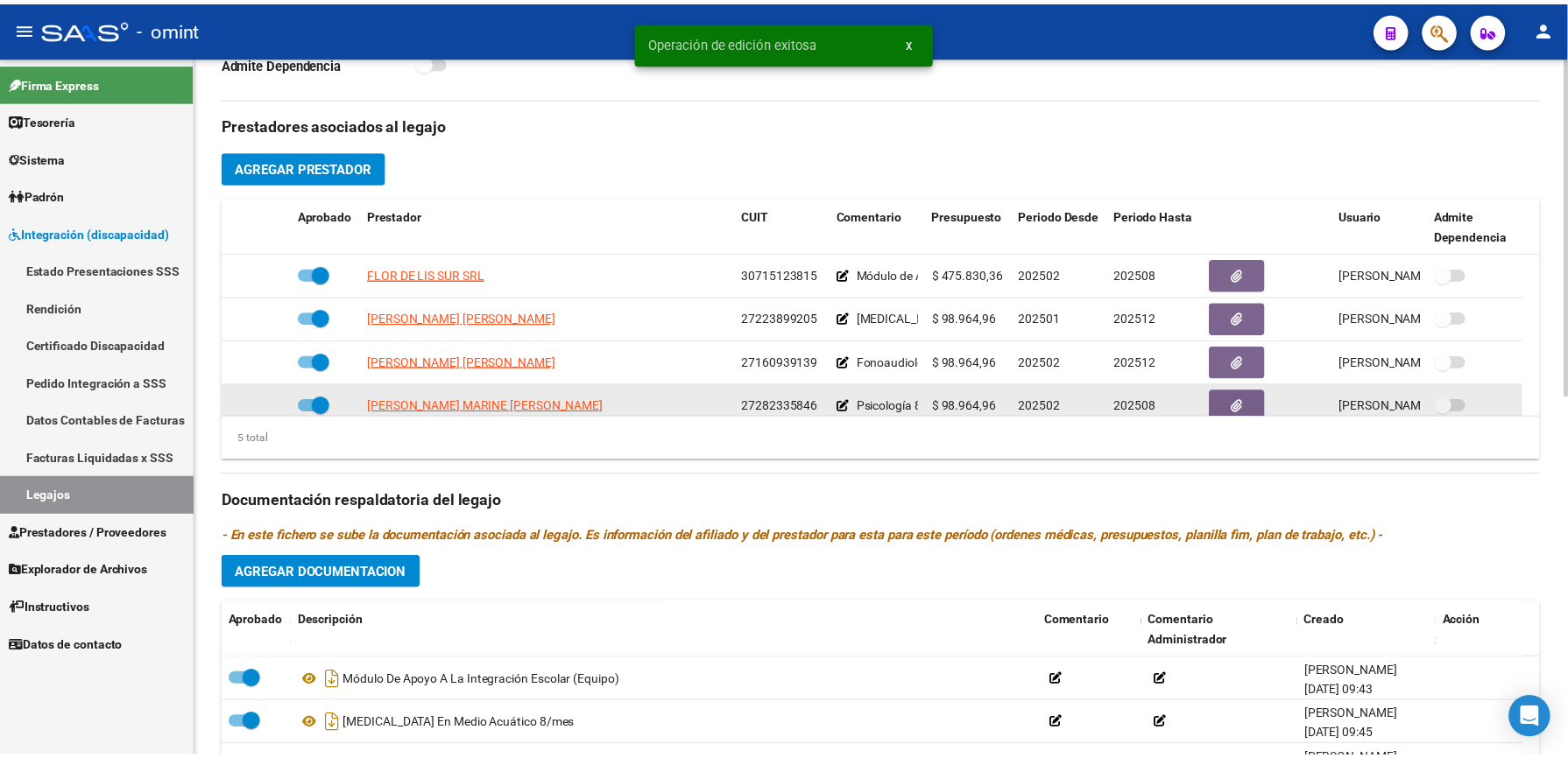
scroll to position [60, 0]
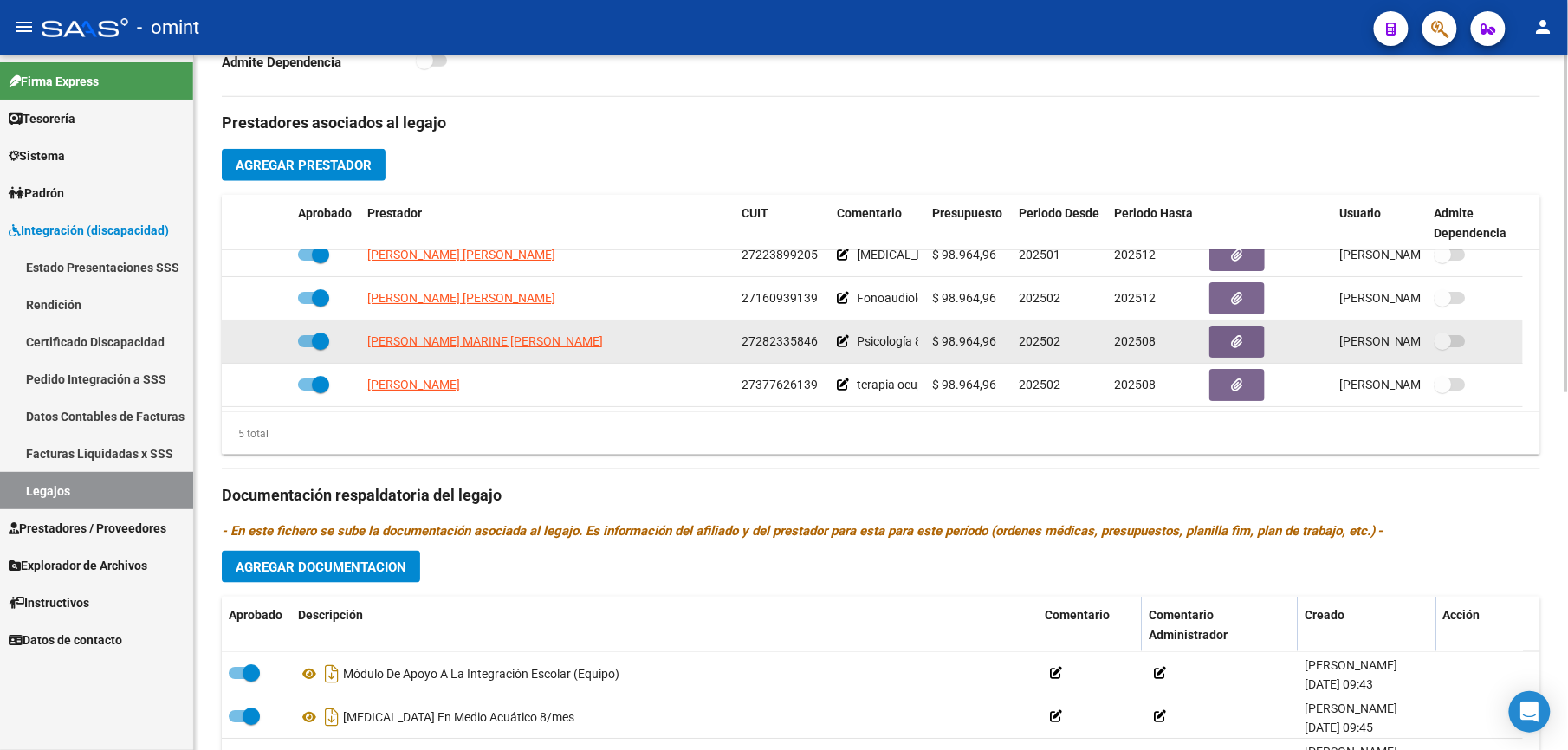
drag, startPoint x: 741, startPoint y: 401, endPoint x: 815, endPoint y: 345, distance: 92.8
click at [815, 345] on span "27282335846" at bounding box center [779, 342] width 76 height 14
drag, startPoint x: 815, startPoint y: 345, endPoint x: 793, endPoint y: 341, distance: 22.4
copy span "27282335846"
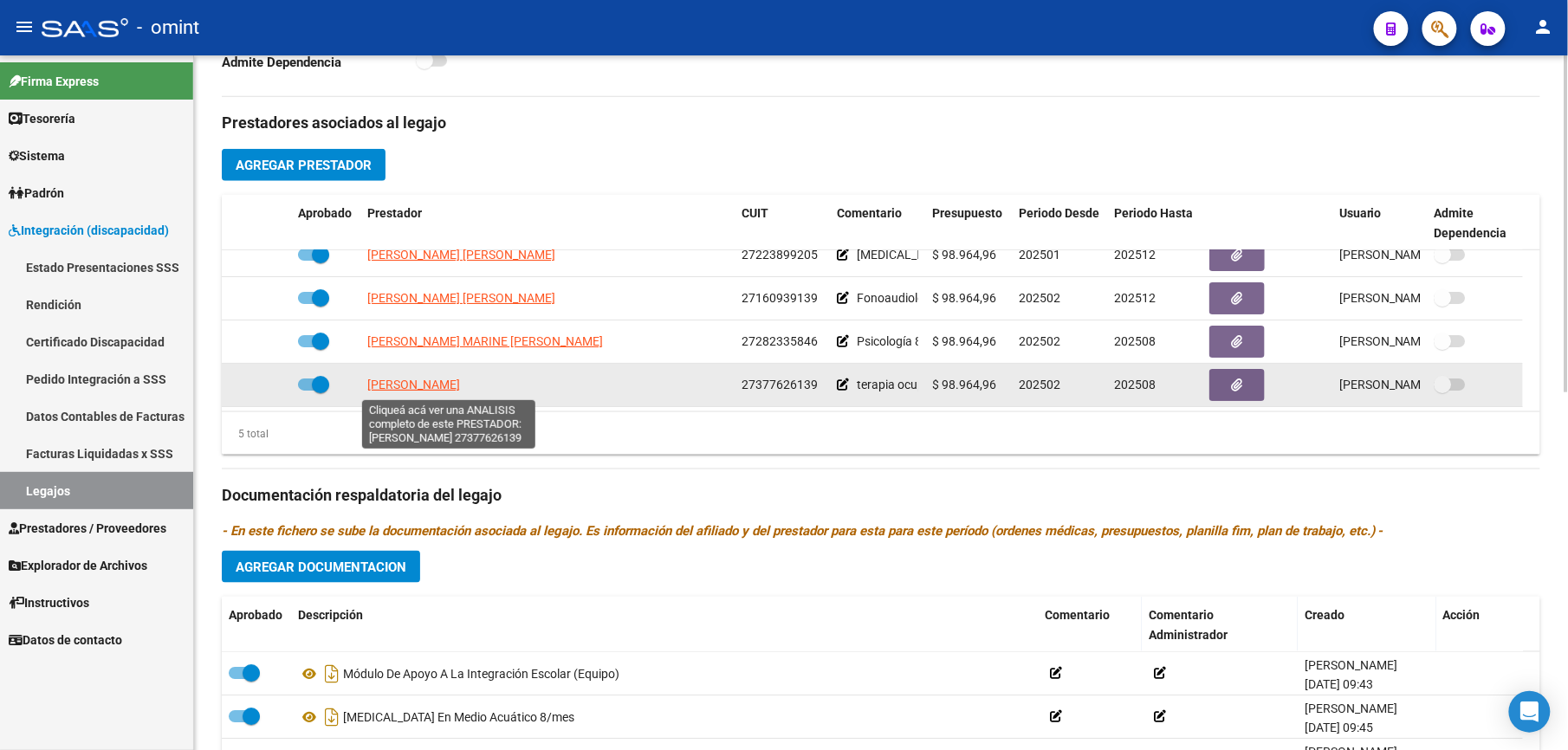
click at [460, 383] on span "[PERSON_NAME]" at bounding box center [413, 385] width 93 height 14
type textarea "27377626139"
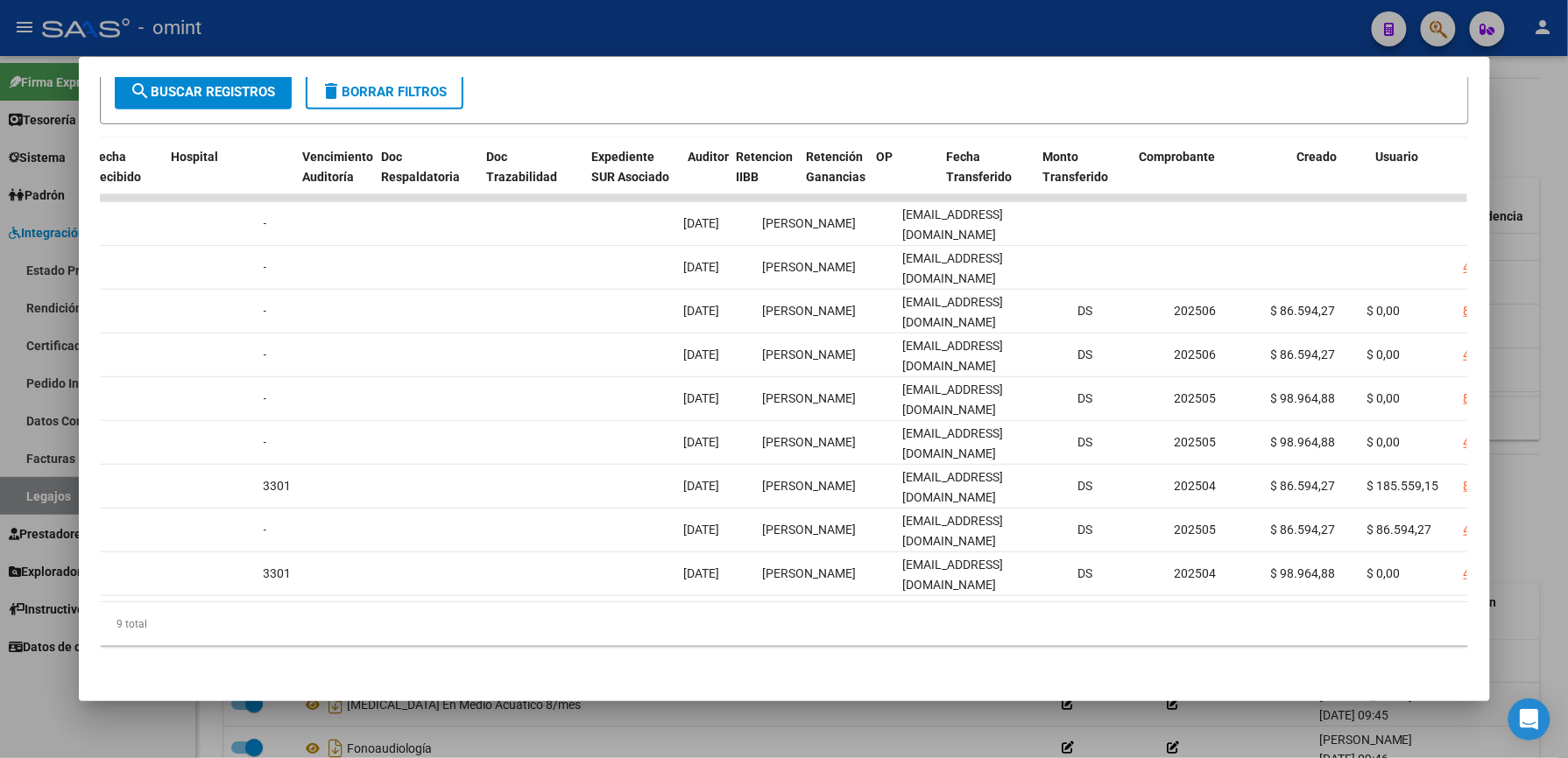
scroll to position [0, 0]
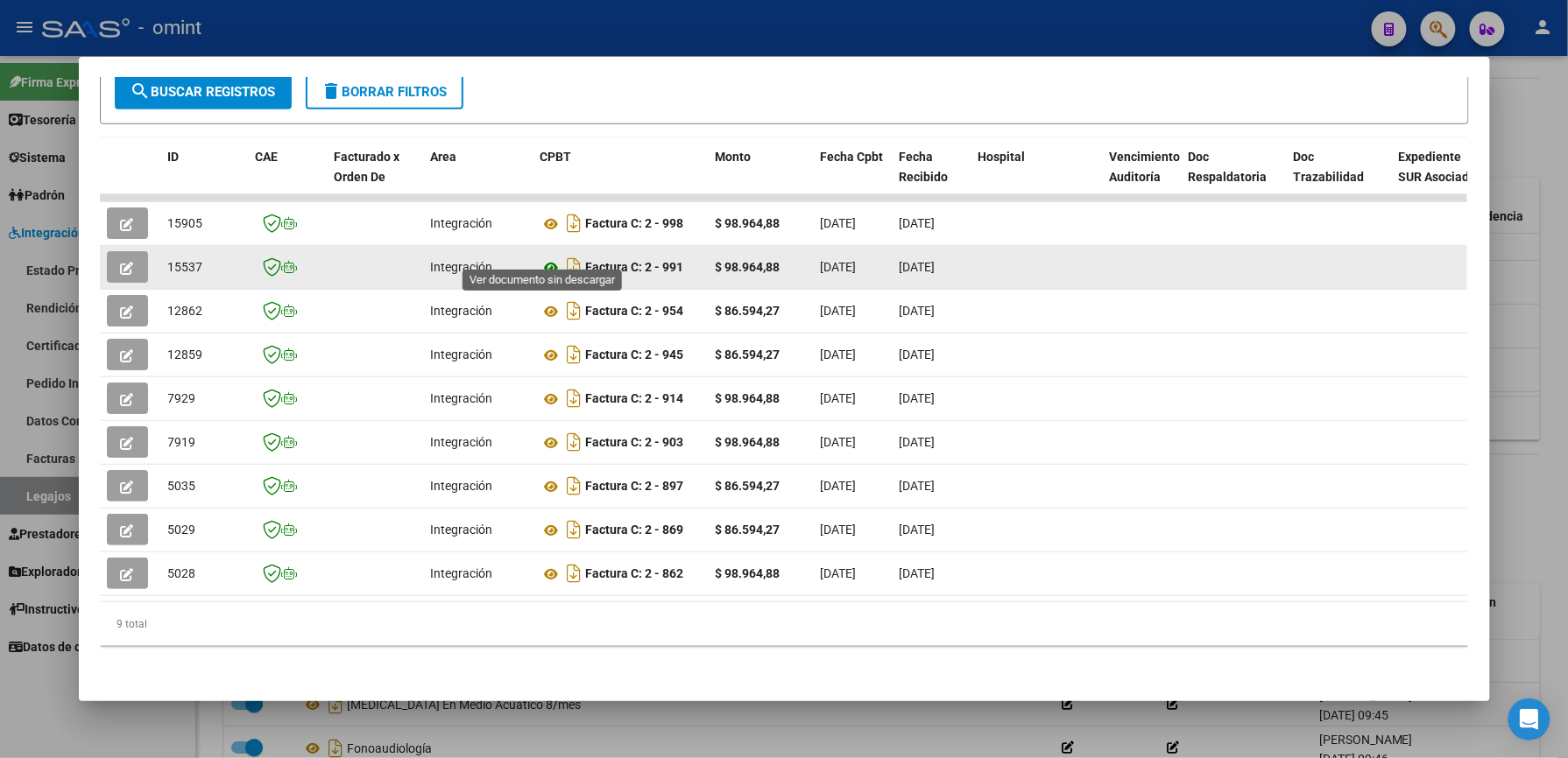
click at [542, 258] on icon at bounding box center [552, 268] width 23 height 21
click at [110, 251] on button "button" at bounding box center [127, 267] width 41 height 32
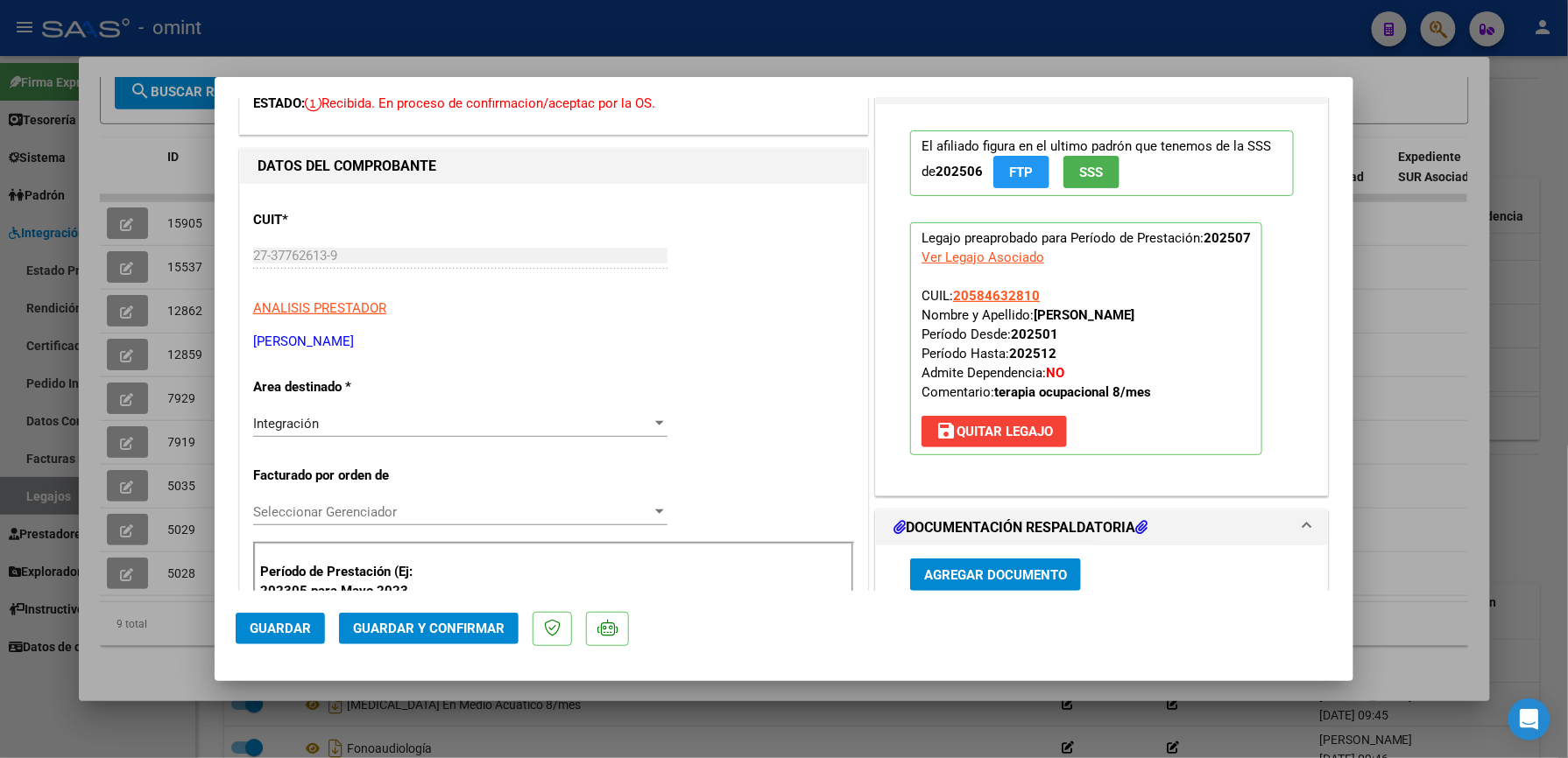
scroll to position [351, 0]
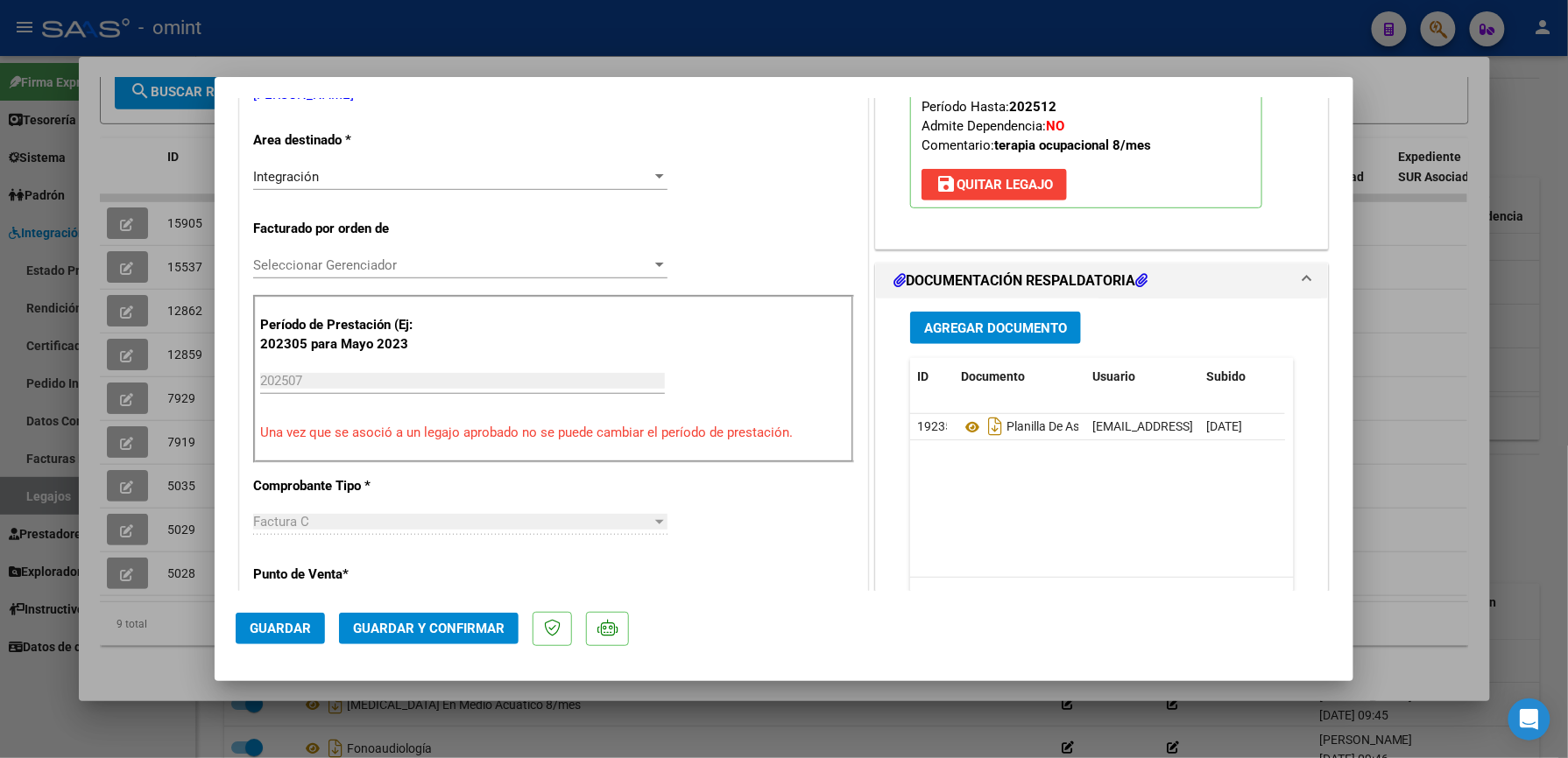
click at [443, 625] on span "Guardar y Confirmar" at bounding box center [429, 629] width 152 height 16
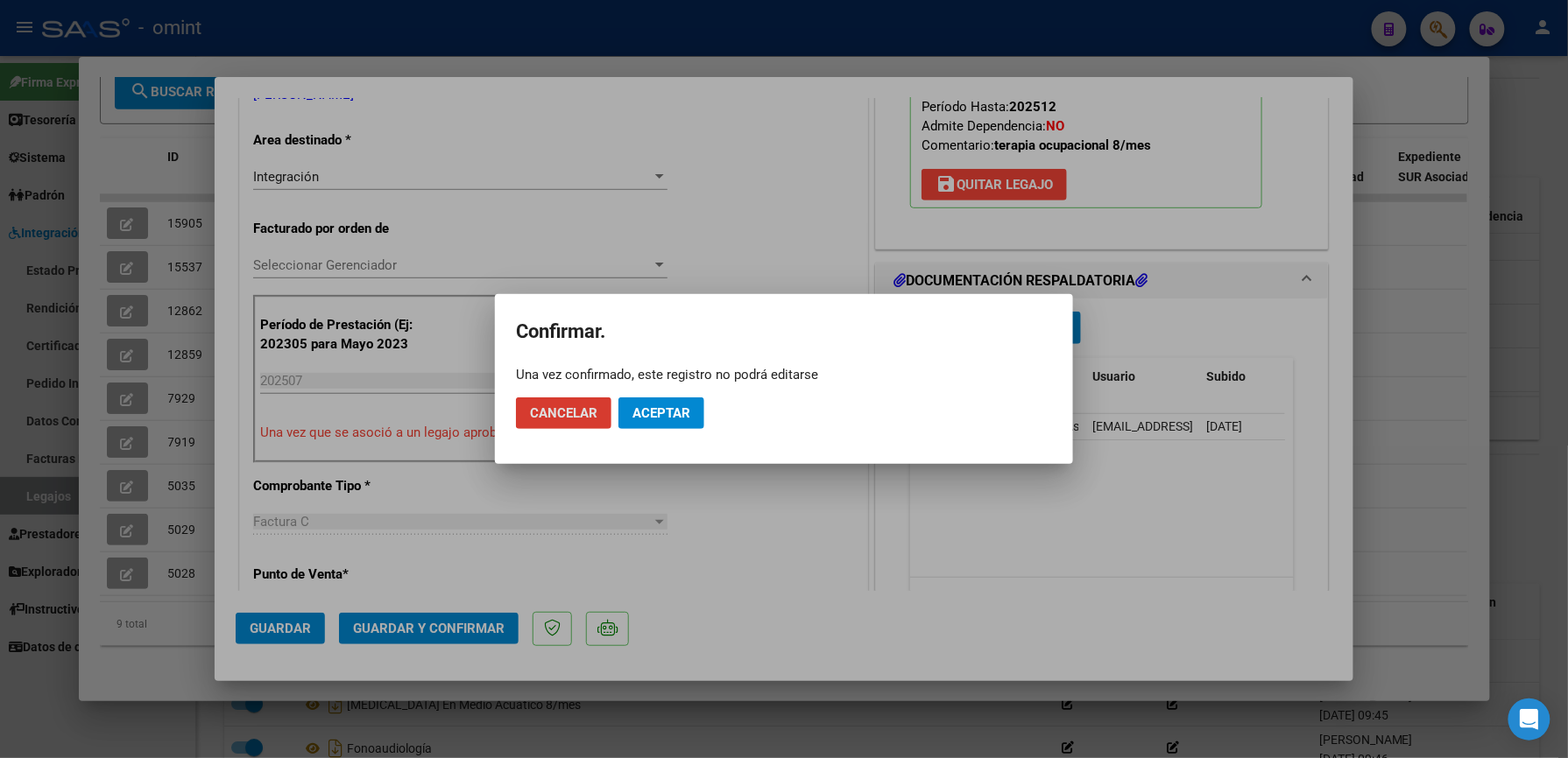
click at [670, 414] on span "Aceptar" at bounding box center [661, 414] width 58 height 16
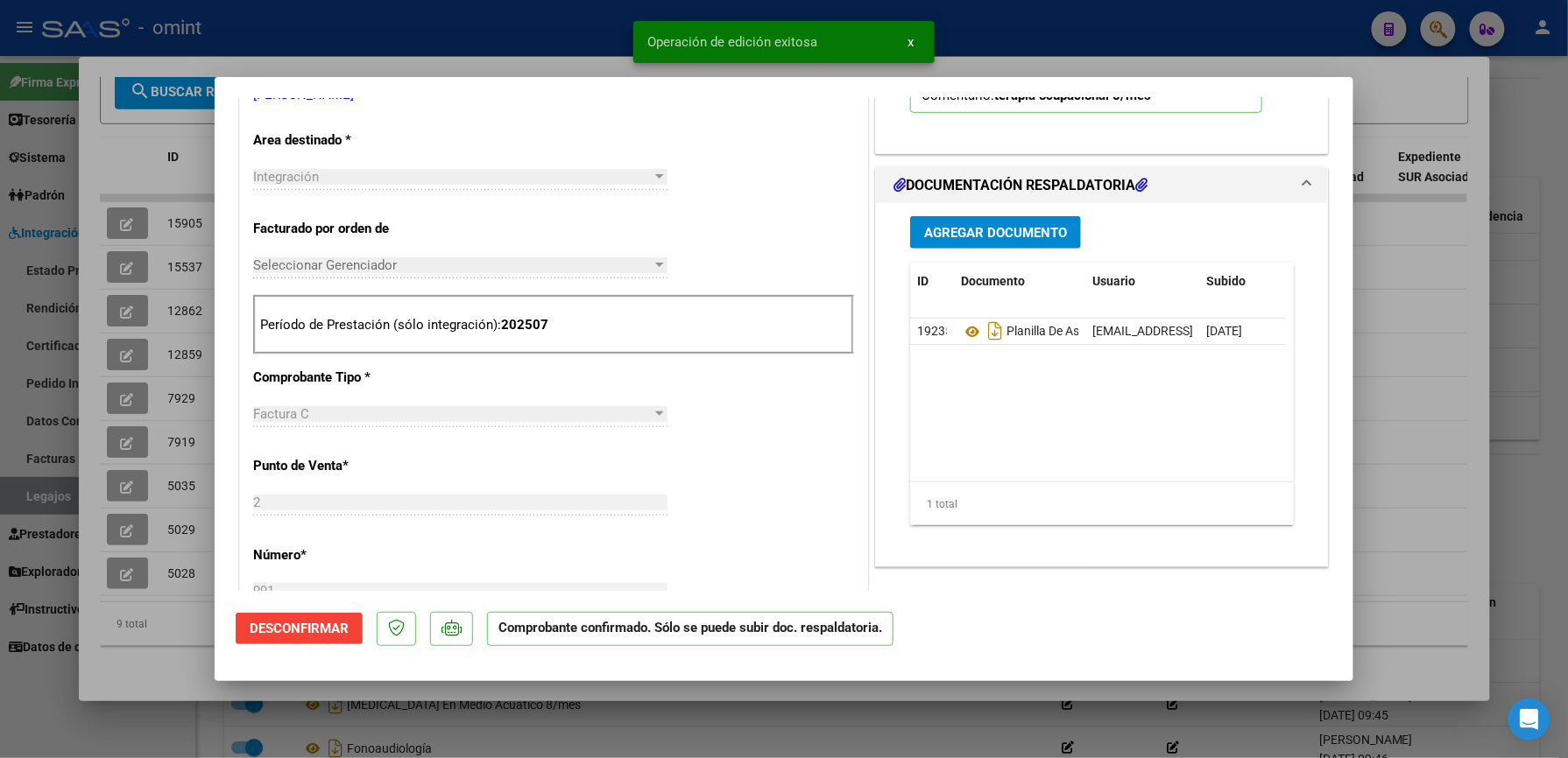
click at [498, 35] on div at bounding box center [784, 379] width 1568 height 758
type input "$ 0,00"
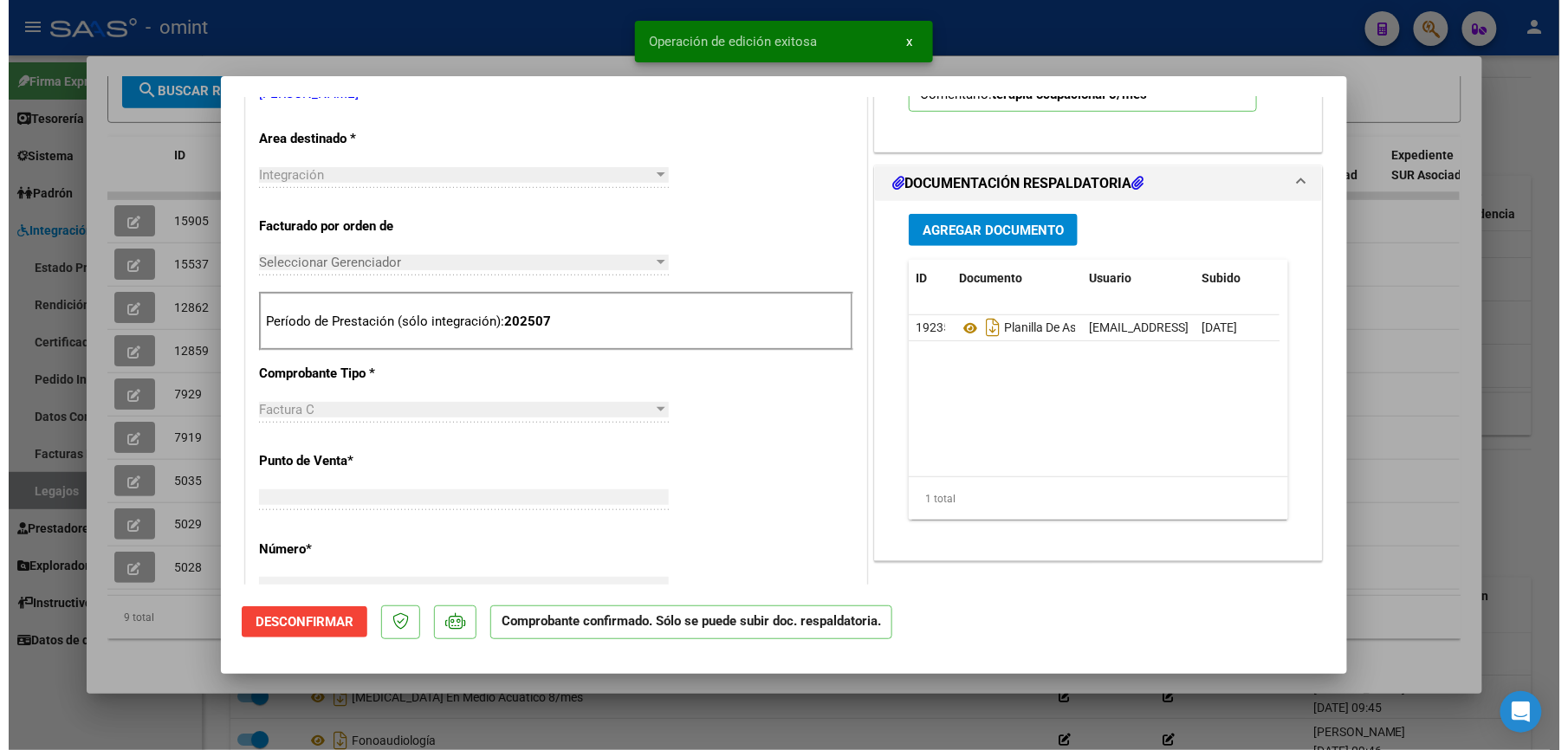
scroll to position [0, 0]
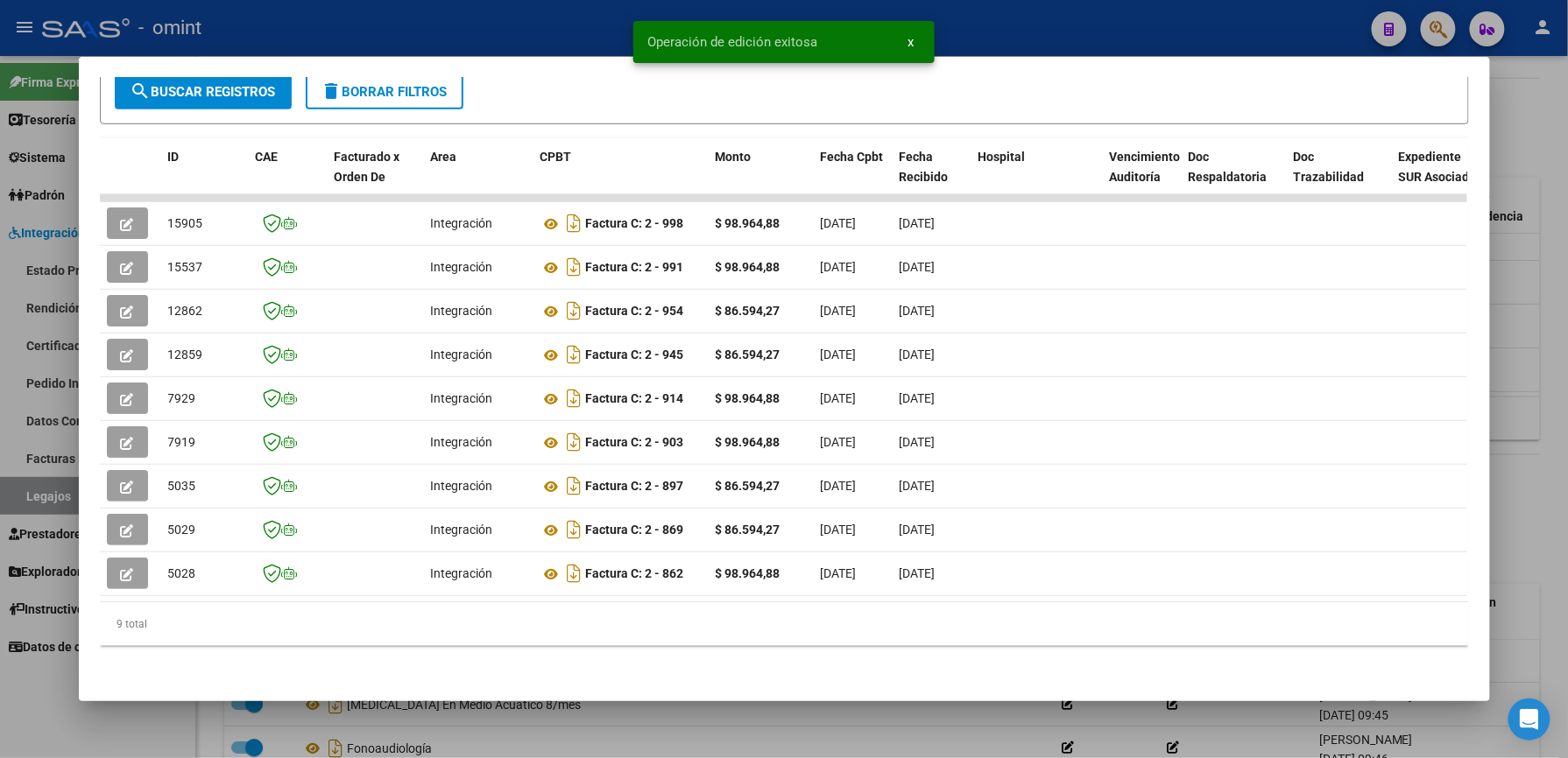
click at [494, 28] on div at bounding box center [784, 379] width 1568 height 758
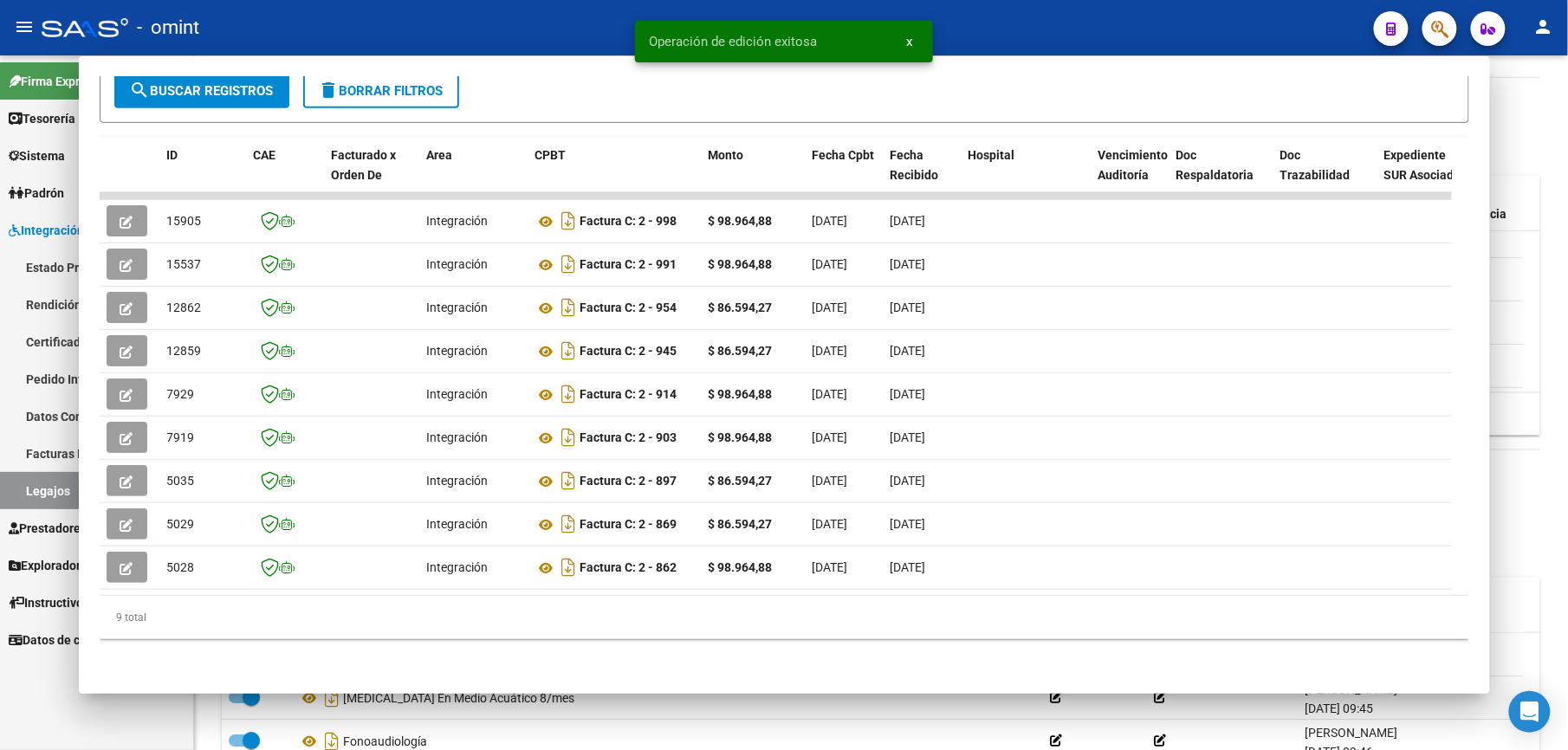
scroll to position [577, 0]
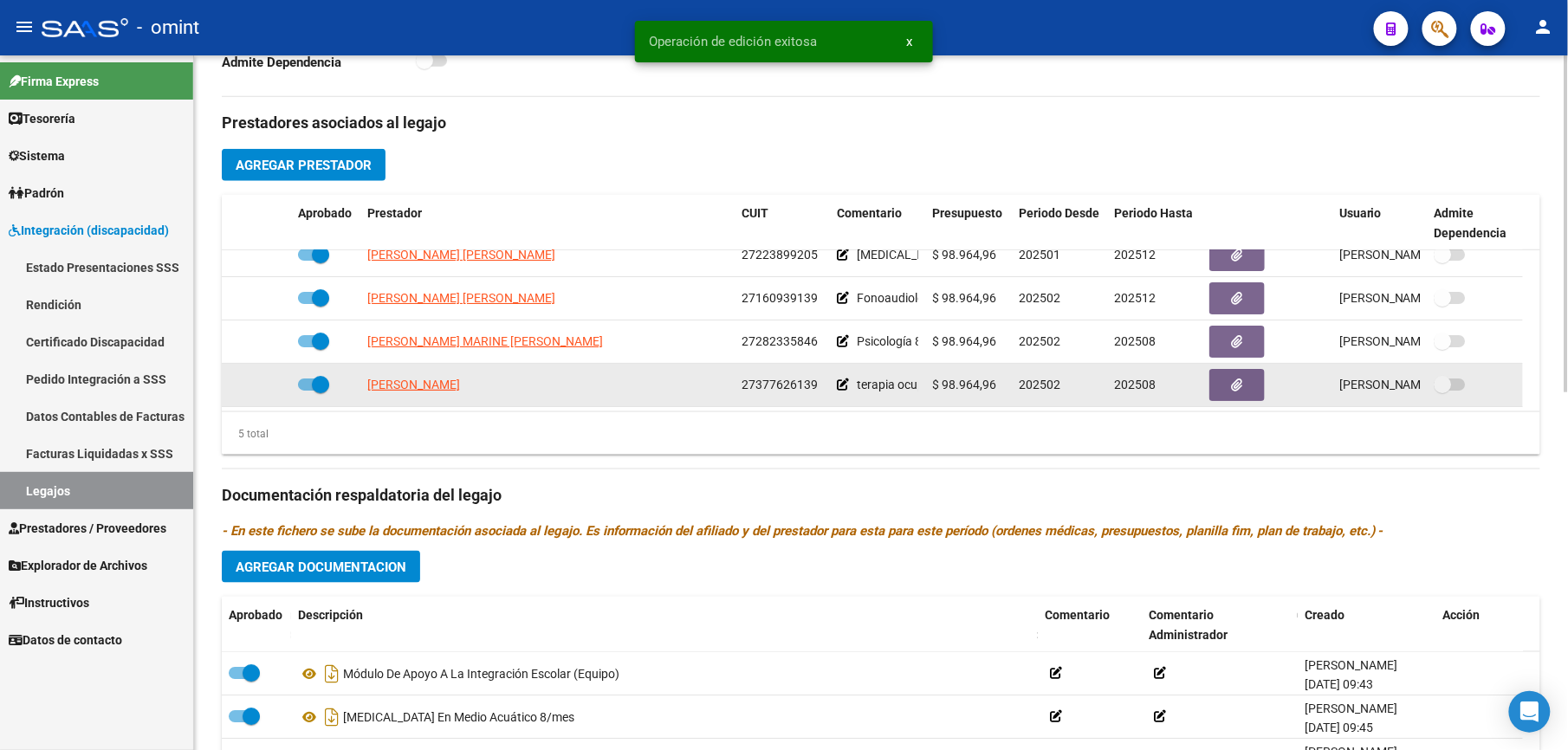
drag, startPoint x: 742, startPoint y: 383, endPoint x: 816, endPoint y: 383, distance: 74.0
click at [816, 383] on div "27377626139" at bounding box center [782, 385] width 81 height 20
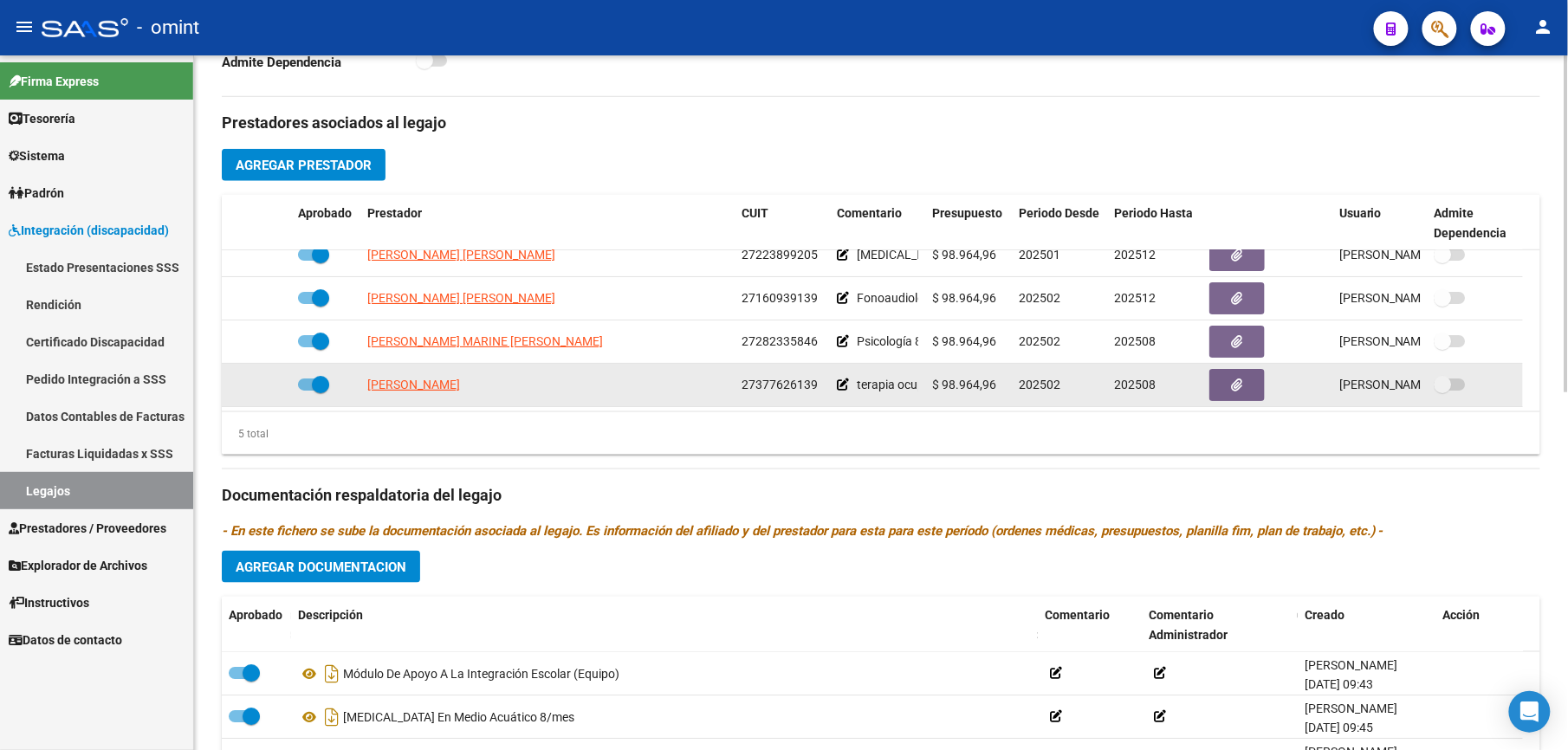
drag, startPoint x: 816, startPoint y: 383, endPoint x: 805, endPoint y: 383, distance: 11.0
copy span "27377626139"
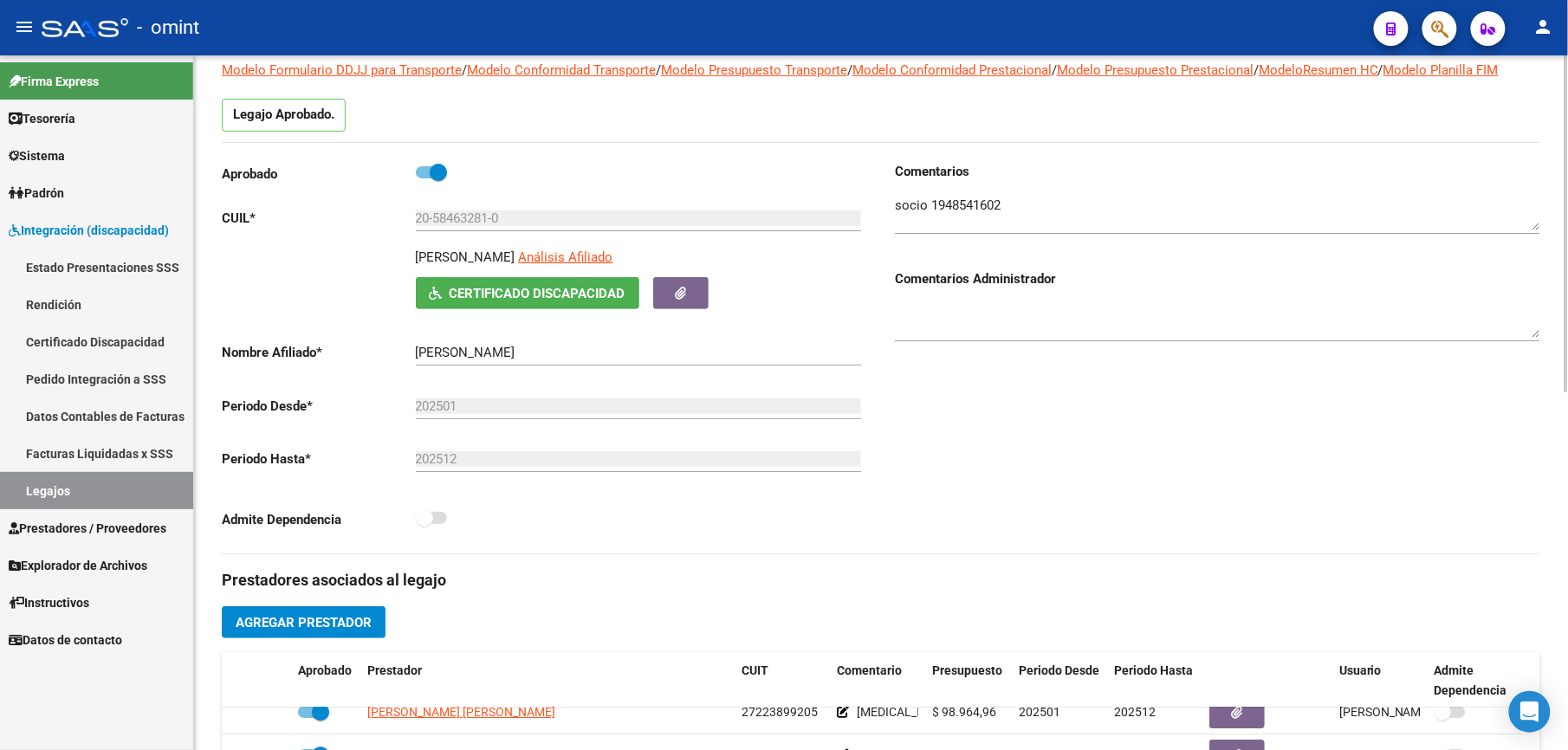
scroll to position [0, 0]
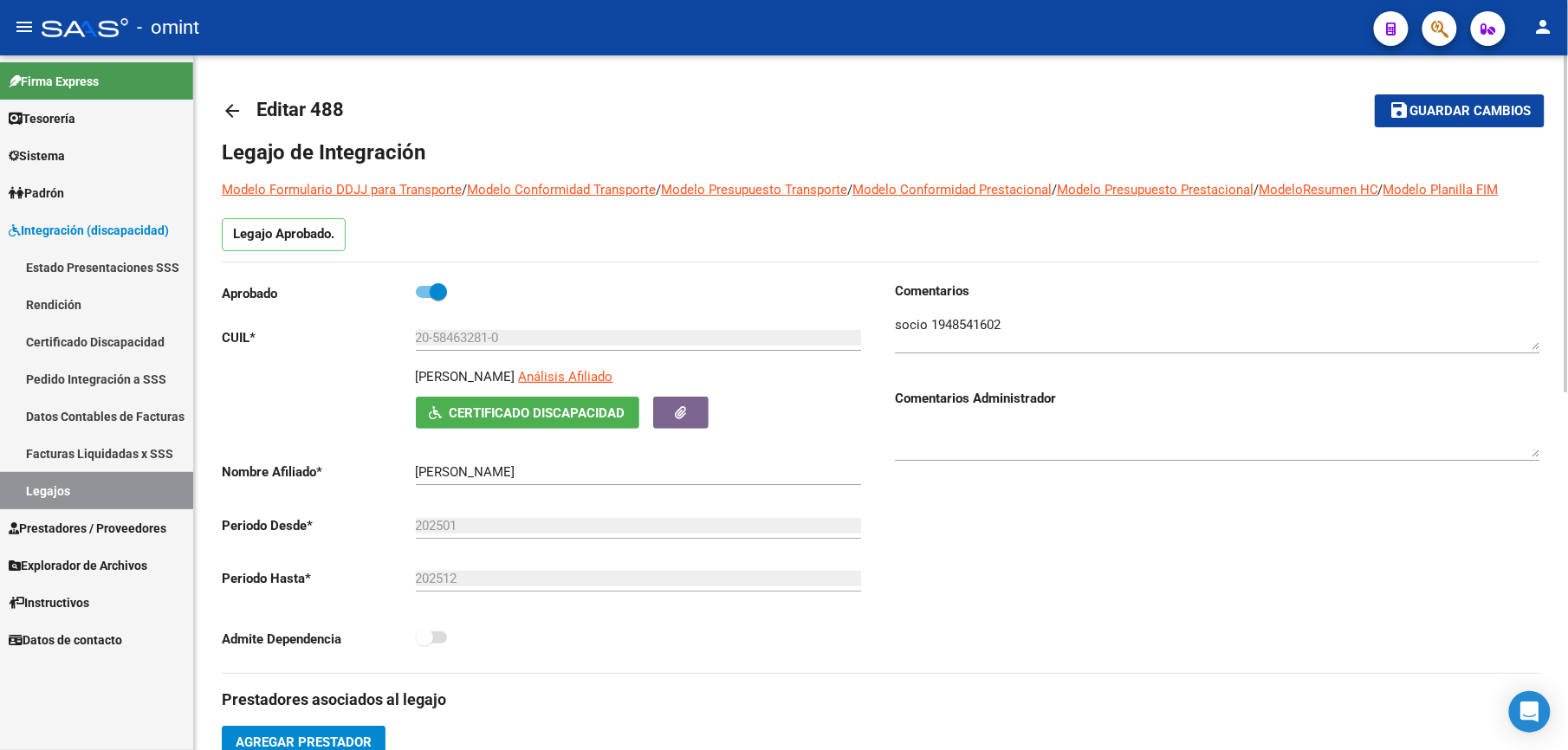
click at [230, 115] on mat-icon "arrow_back" at bounding box center [232, 111] width 21 height 21
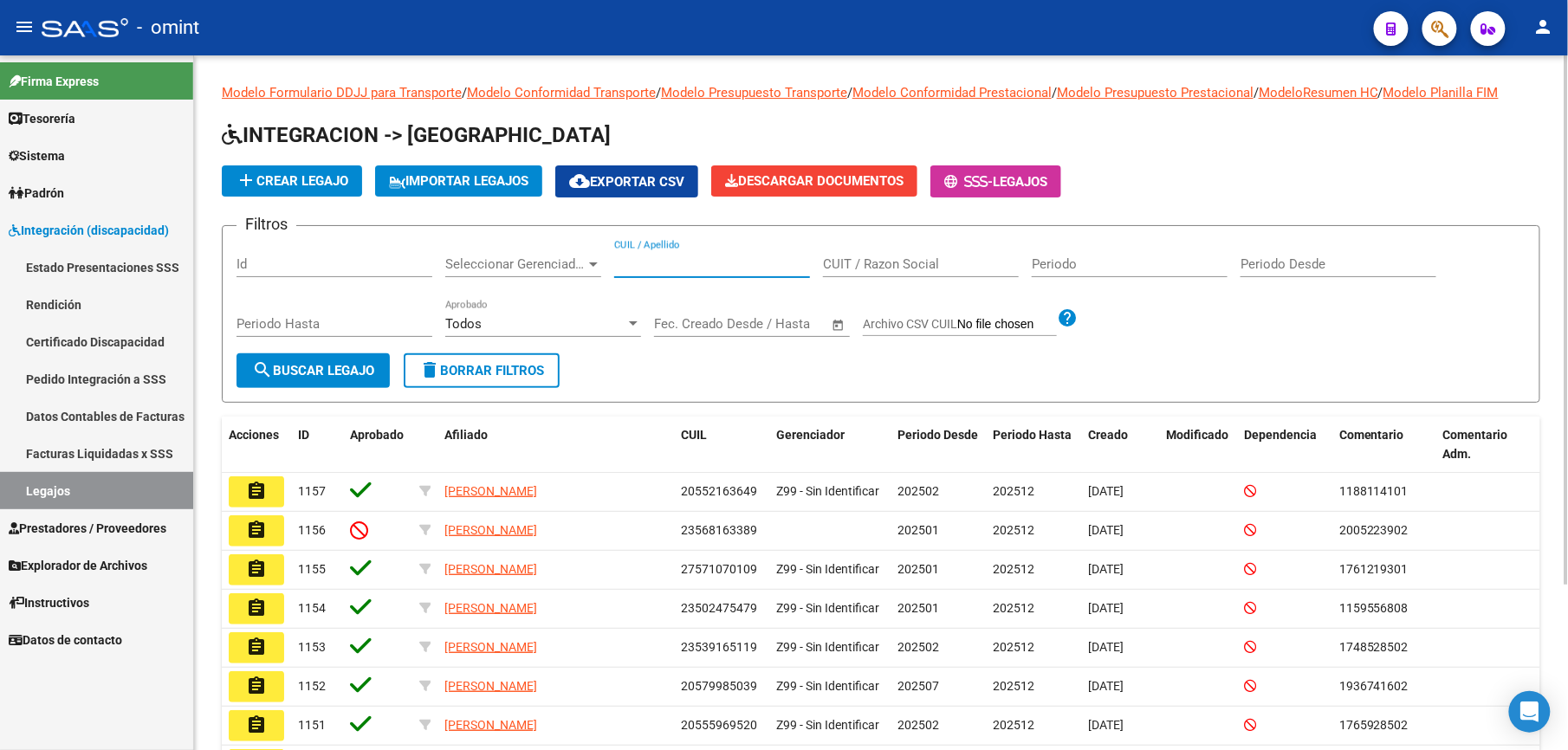
click at [706, 257] on input "CUIL / Apellido" at bounding box center [712, 264] width 196 height 16
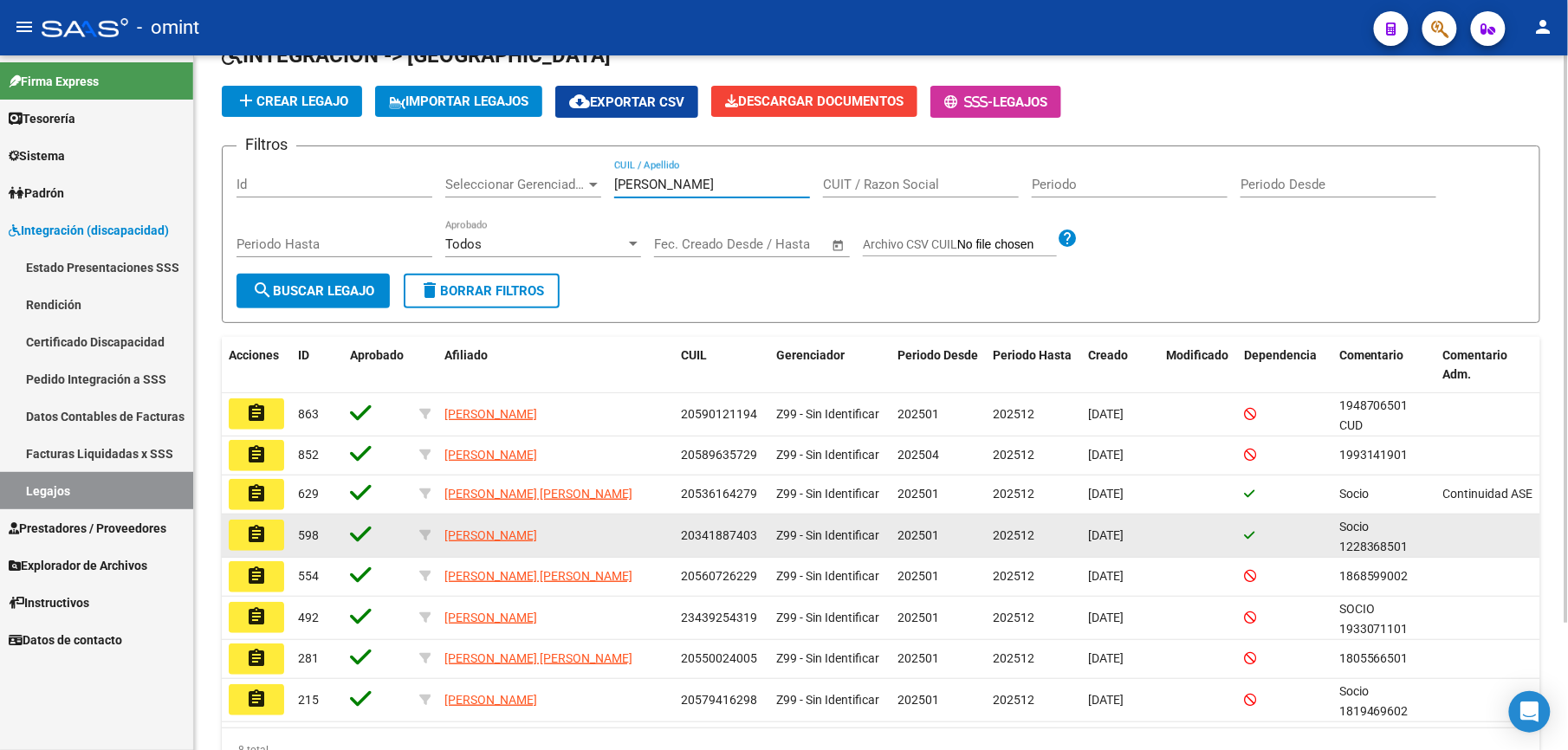
scroll to position [115, 0]
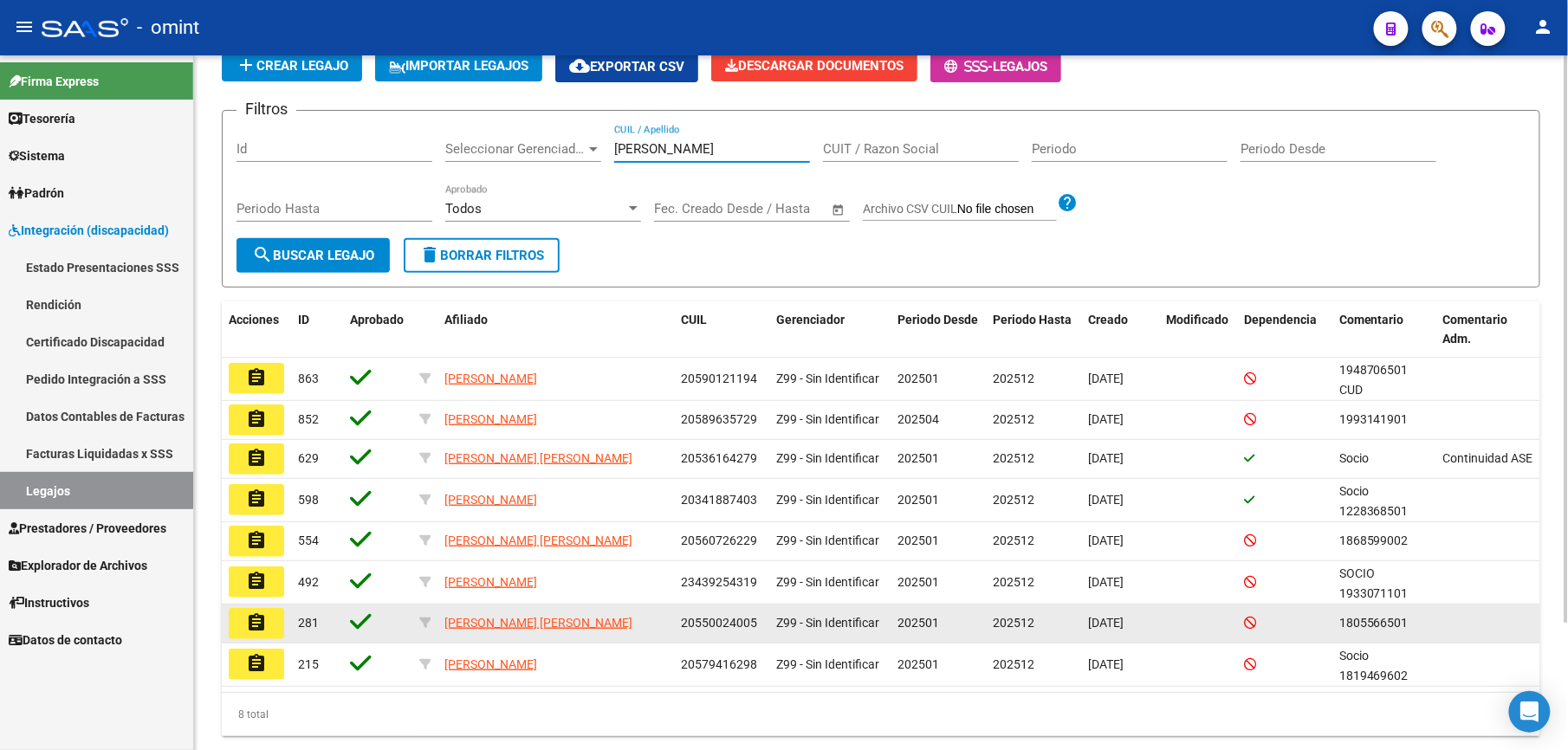
type input "ferreyra"
click at [247, 620] on mat-icon "assignment" at bounding box center [257, 623] width 21 height 21
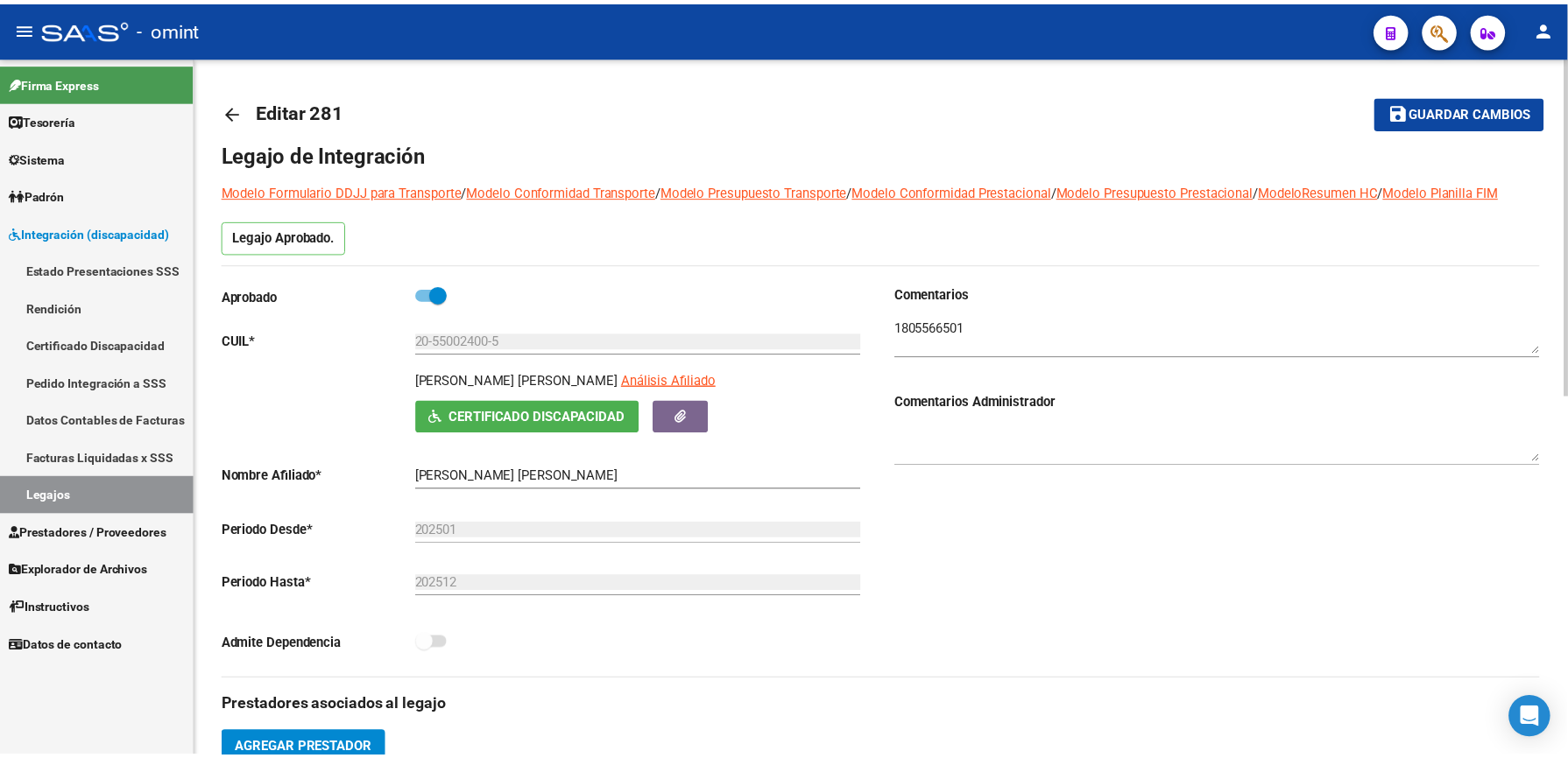
scroll to position [467, 0]
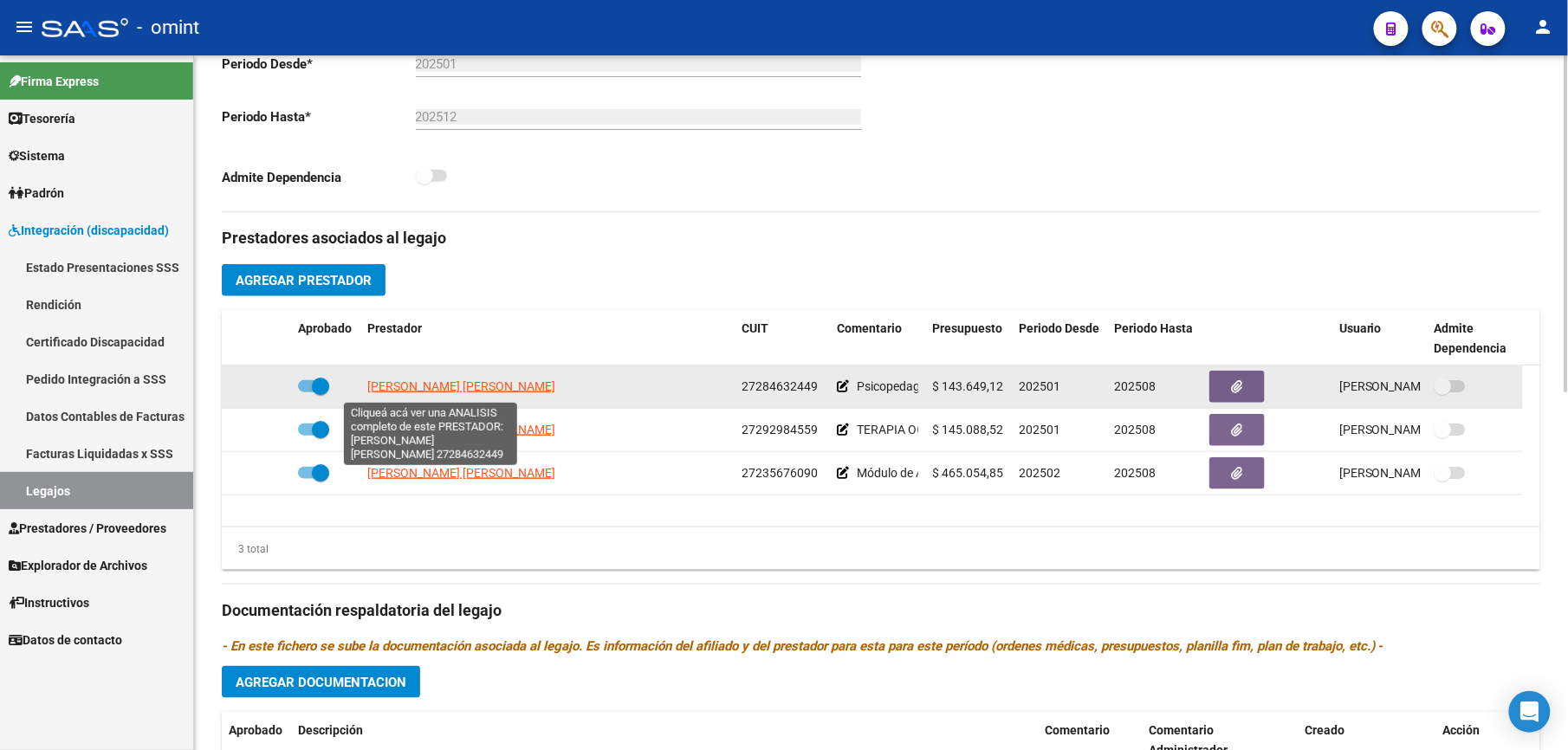
click at [434, 392] on span "[PERSON_NAME] [PERSON_NAME]" at bounding box center [461, 387] width 188 height 14
type textarea "27284632449"
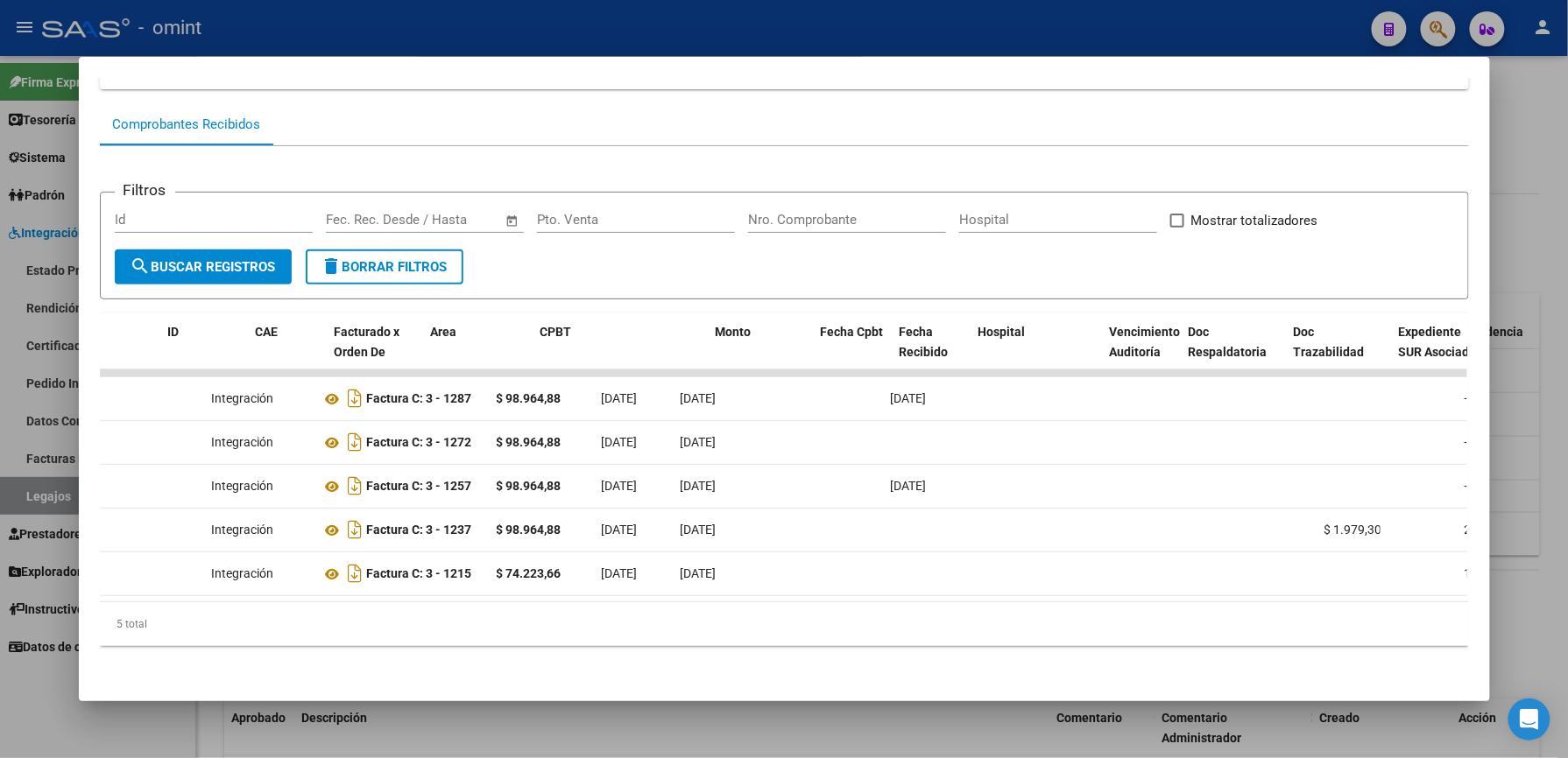
scroll to position [0, 0]
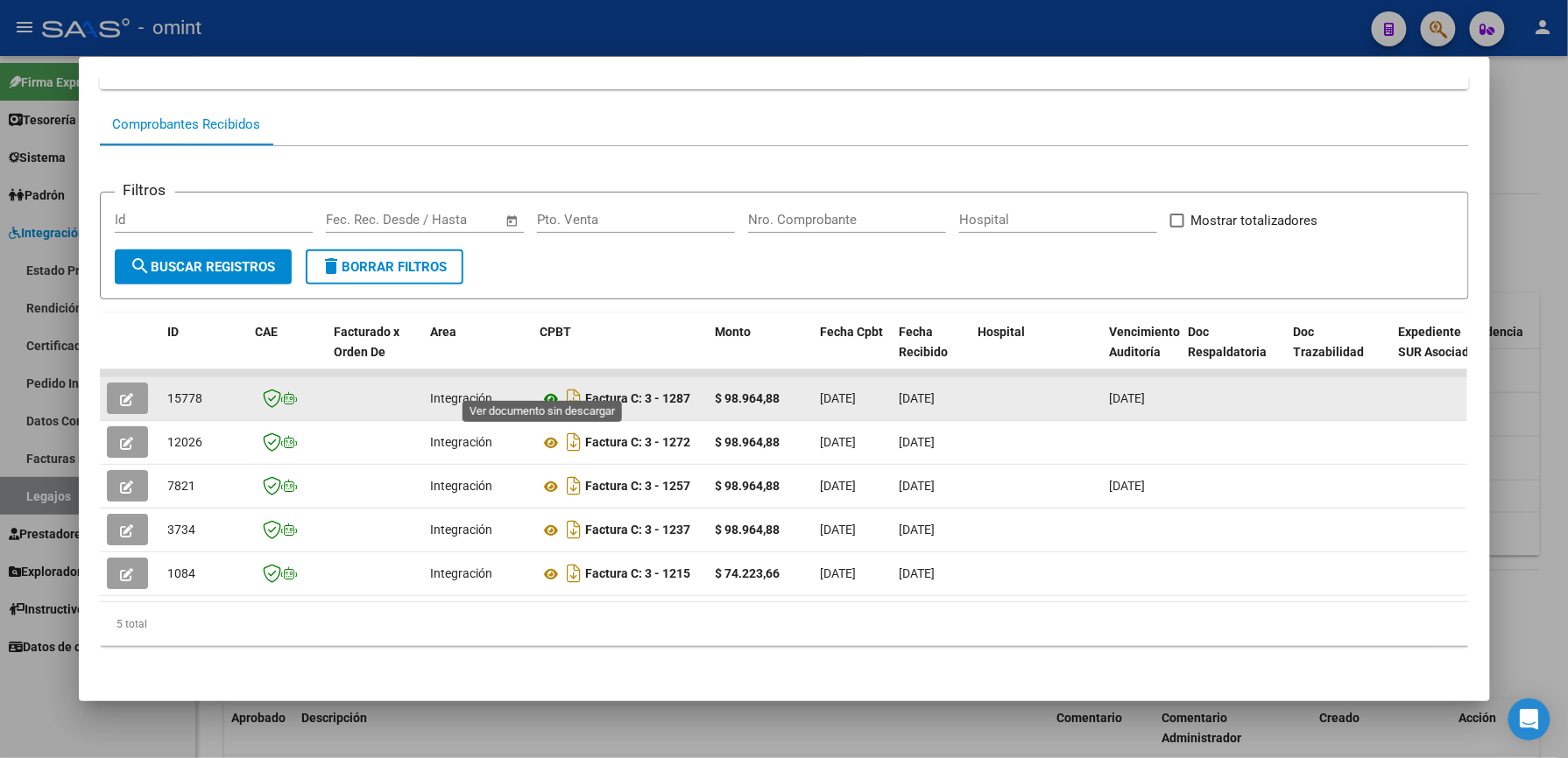
click at [543, 389] on icon at bounding box center [552, 400] width 23 height 21
click at [107, 389] on button "button" at bounding box center [127, 399] width 41 height 32
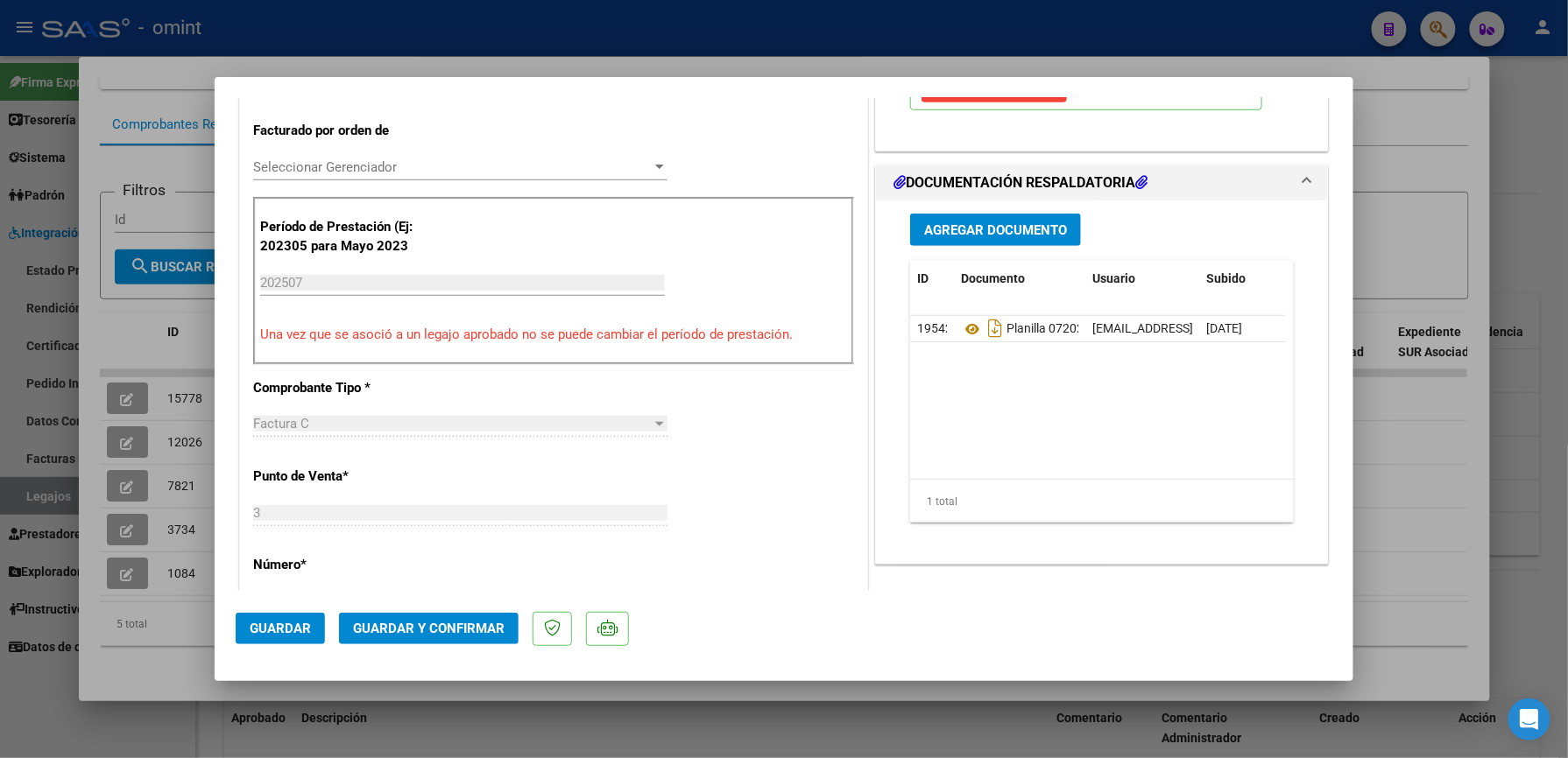
scroll to position [467, 0]
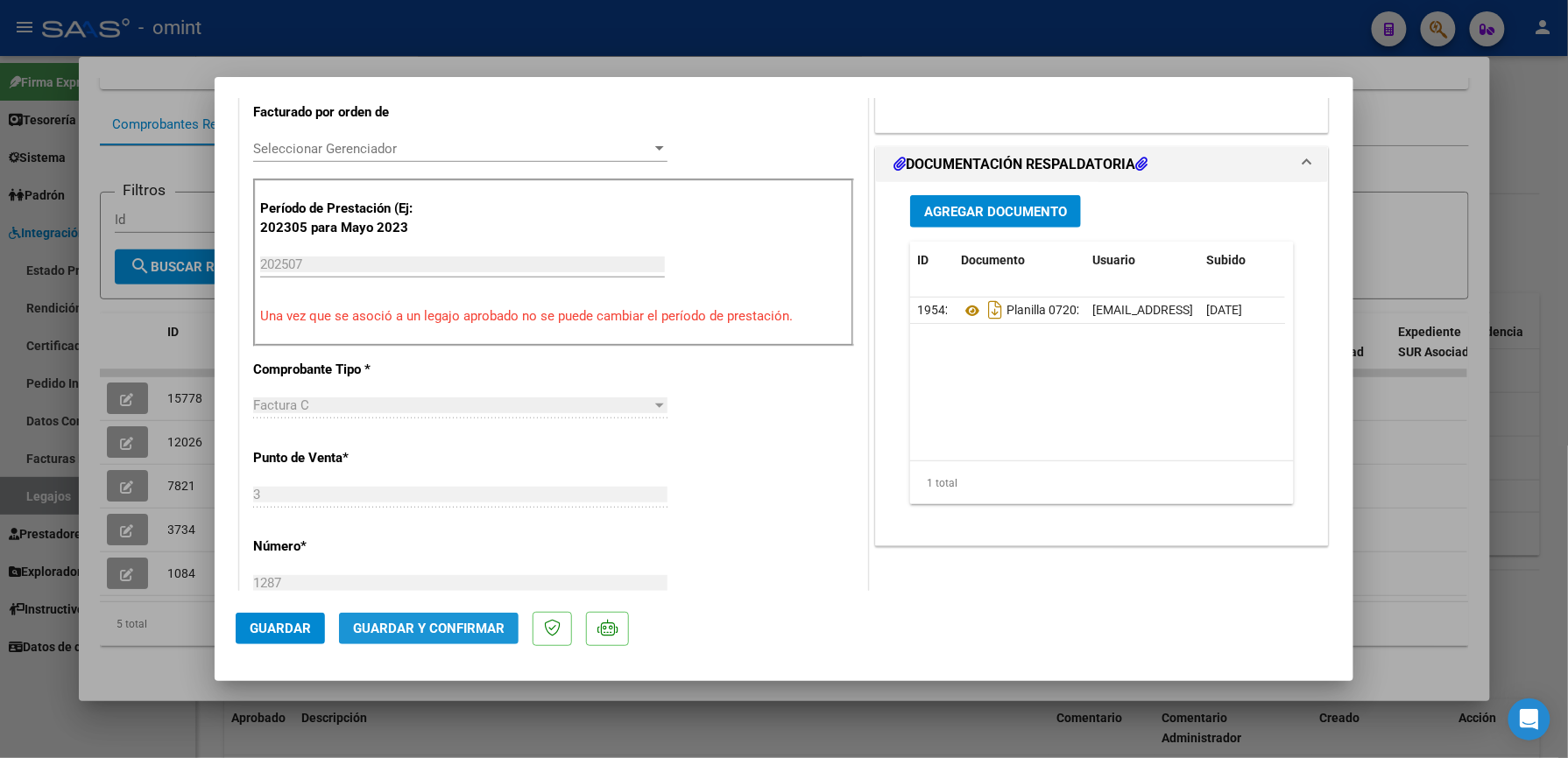
click at [452, 627] on span "Guardar y Confirmar" at bounding box center [429, 629] width 152 height 16
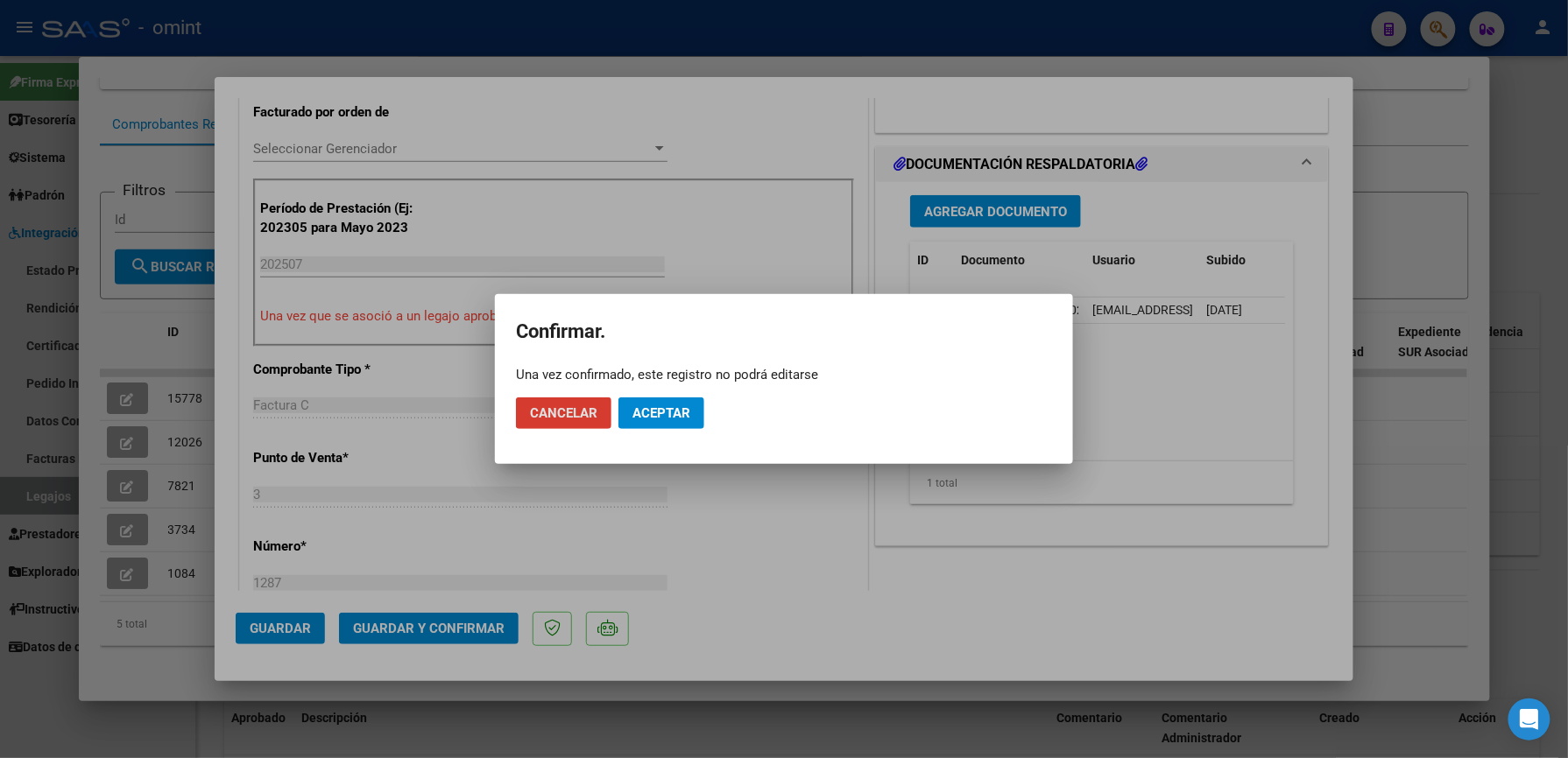
click at [660, 407] on span "Aceptar" at bounding box center [661, 414] width 58 height 16
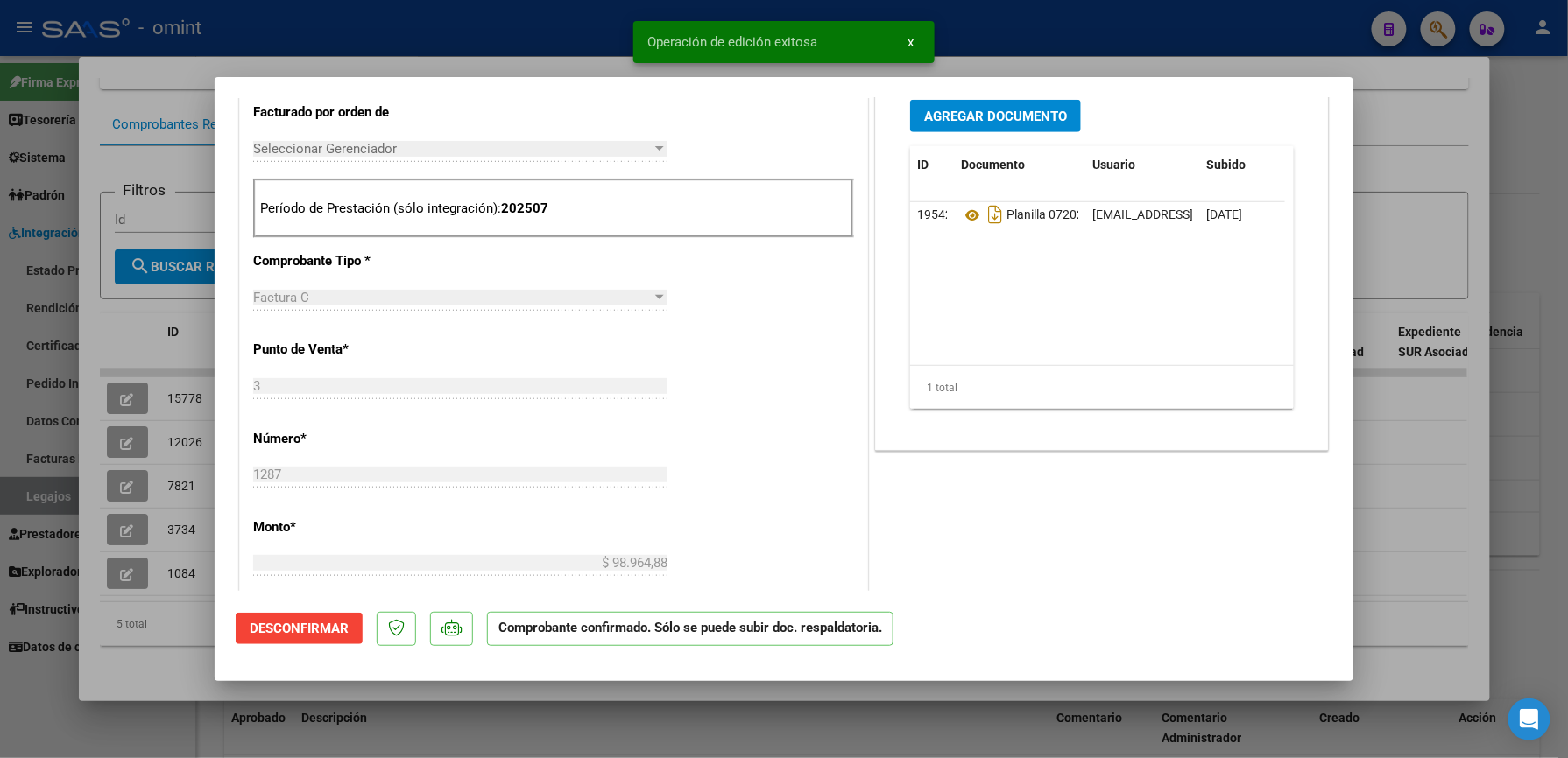
click at [547, 37] on div at bounding box center [784, 379] width 1568 height 758
type input "$ 0,00"
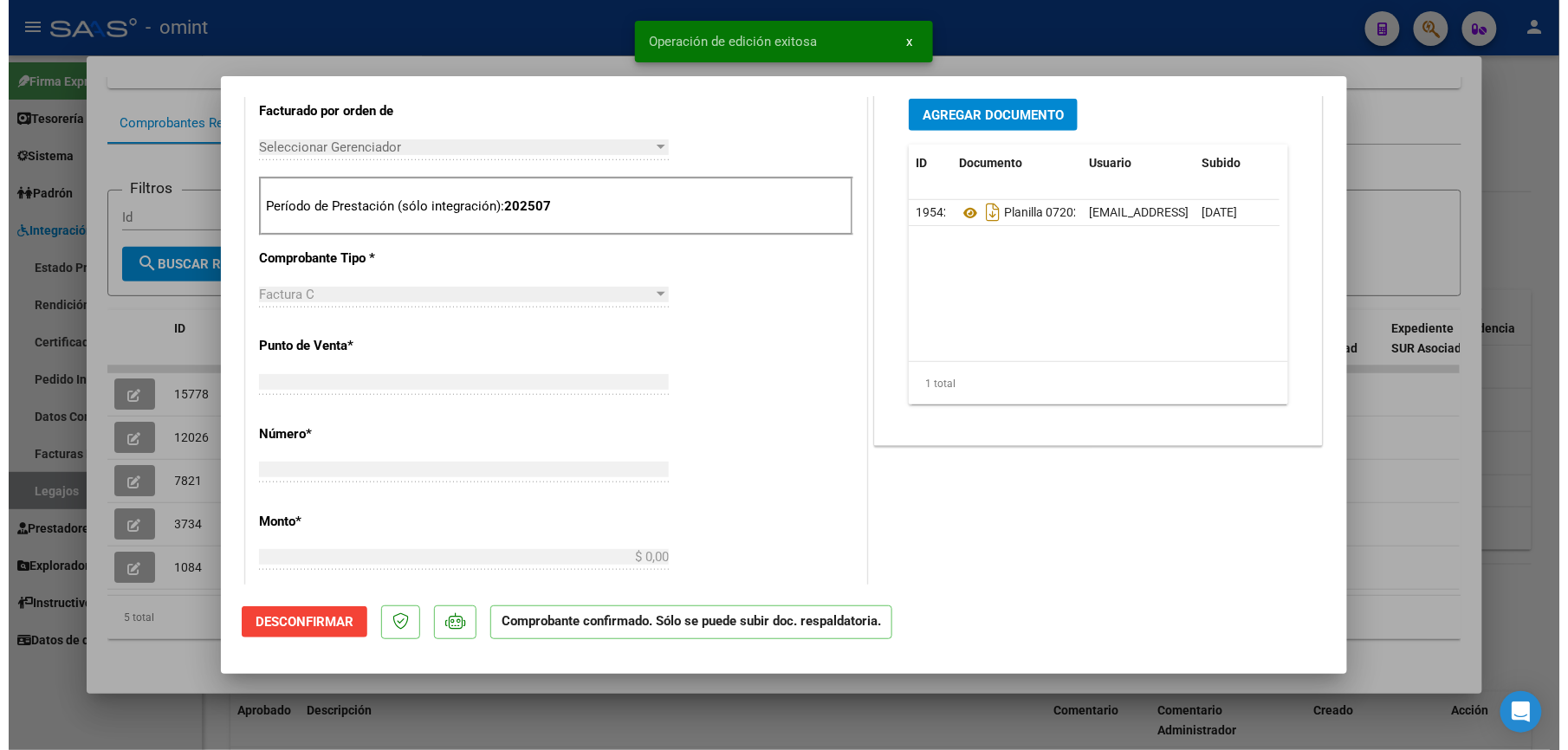
scroll to position [0, 0]
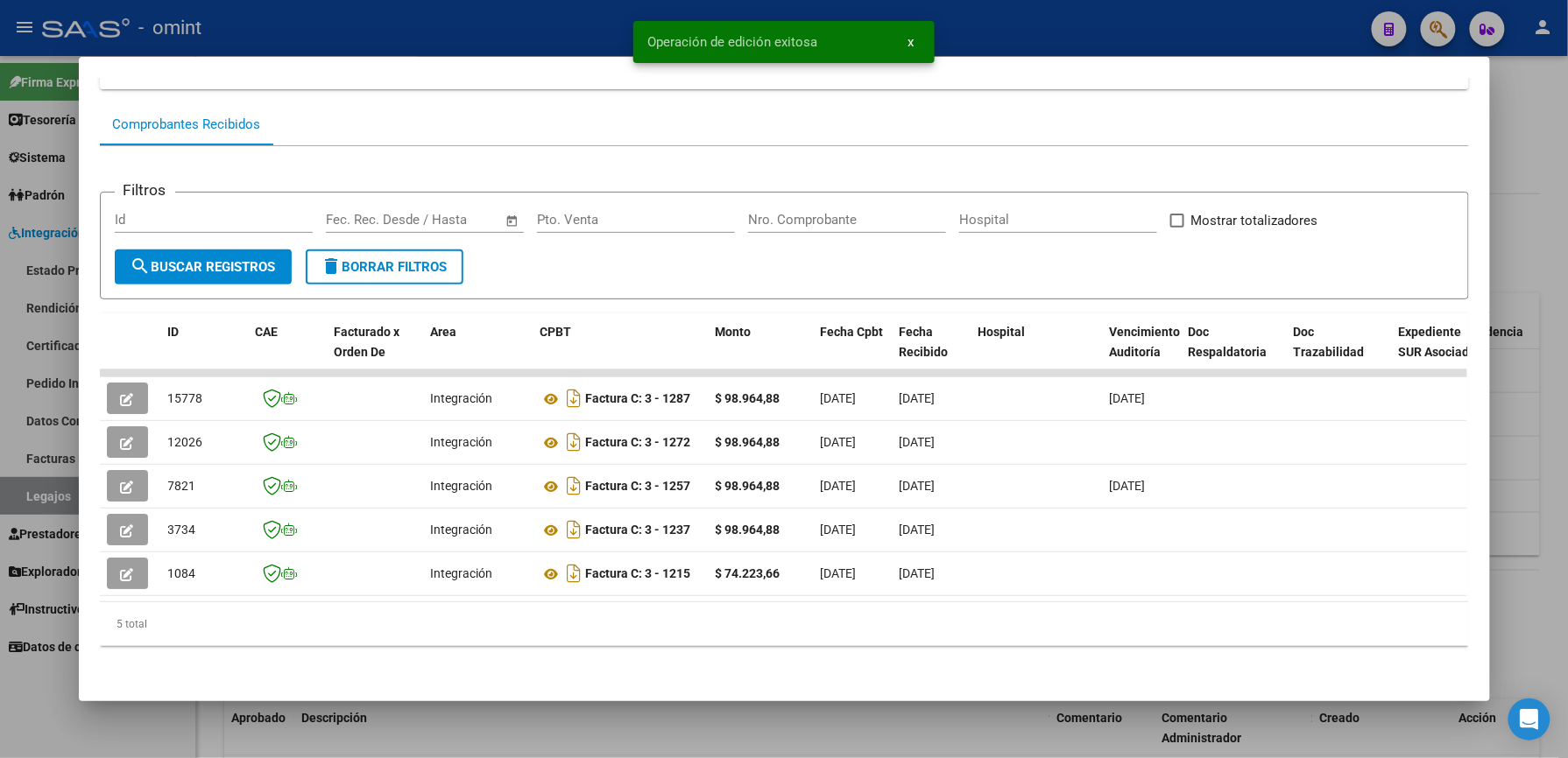
click at [548, 32] on div at bounding box center [784, 379] width 1568 height 758
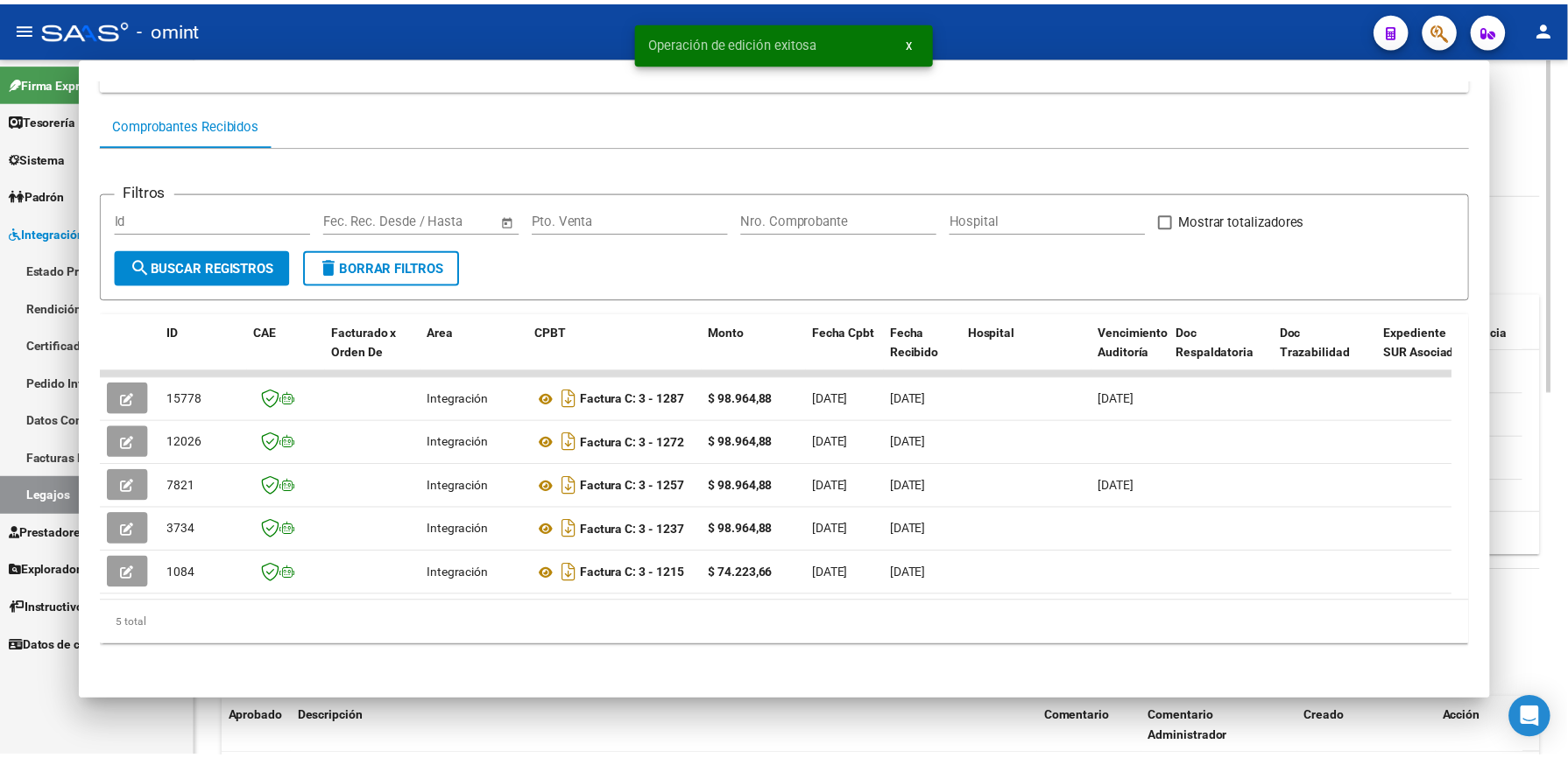
scroll to position [467, 0]
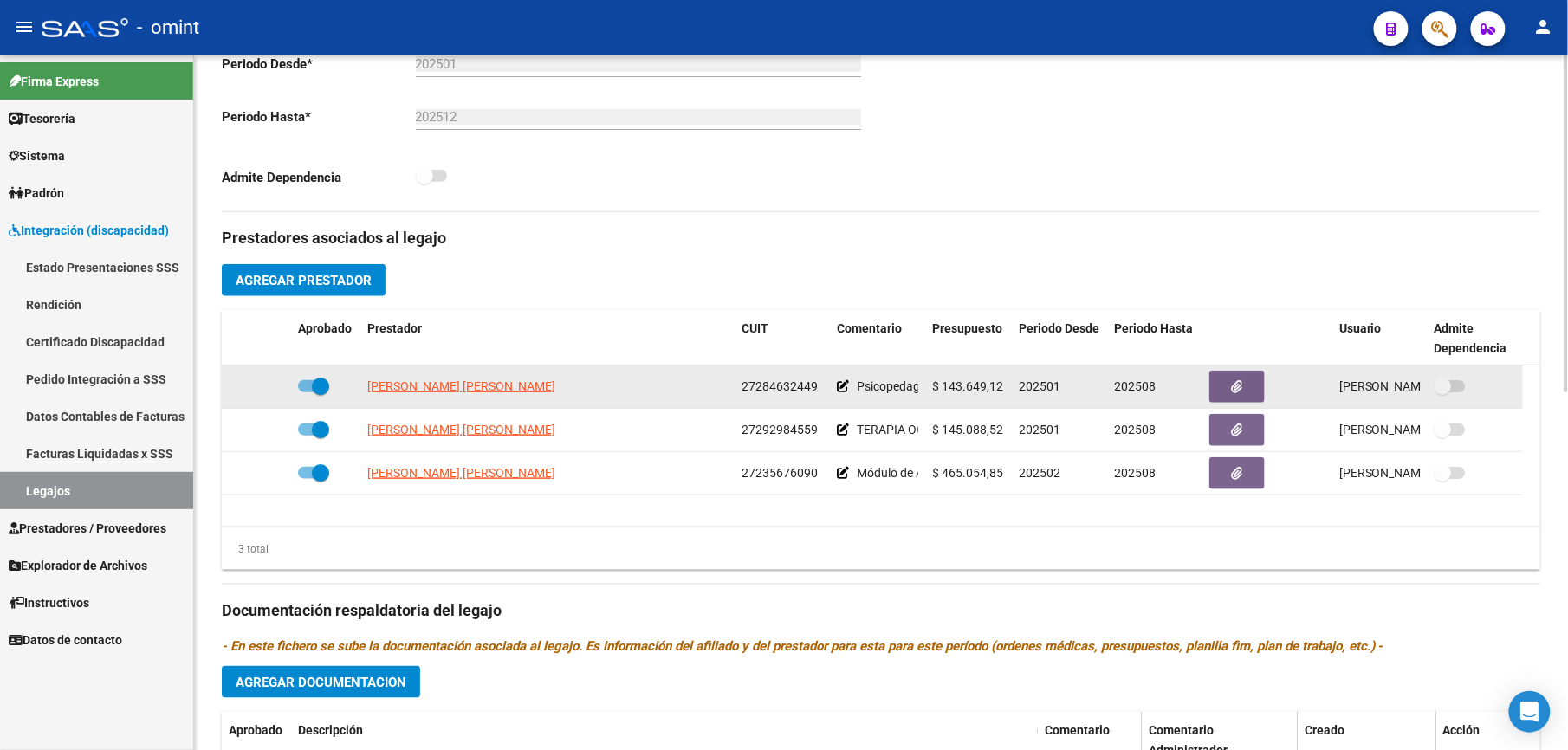
drag, startPoint x: 739, startPoint y: 386, endPoint x: 818, endPoint y: 393, distance: 79.3
click at [818, 393] on datatable-body-cell "27284632449" at bounding box center [782, 387] width 95 height 42
drag, startPoint x: 818, startPoint y: 393, endPoint x: 797, endPoint y: 388, distance: 21.6
copy span "27284632449"
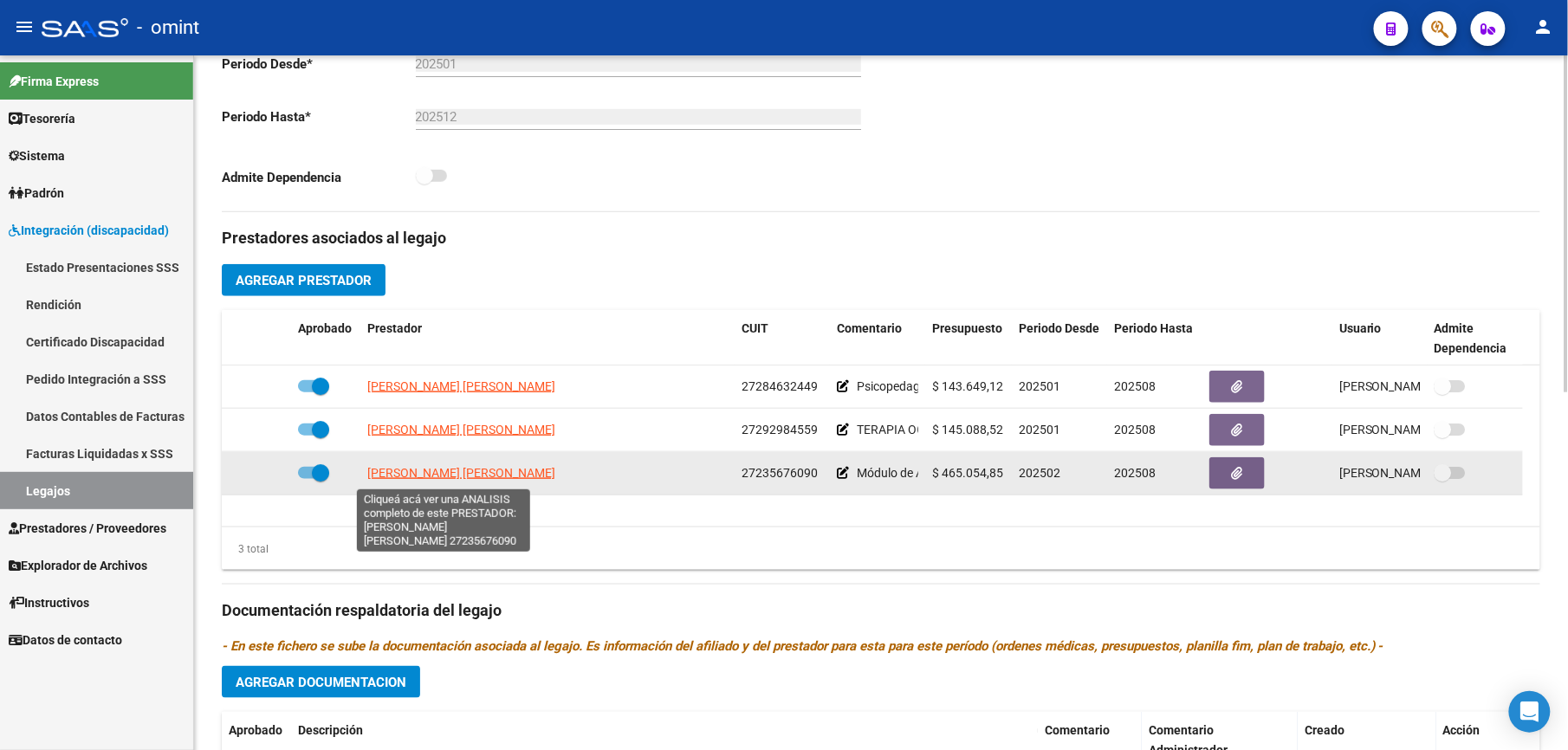
click at [473, 473] on span "[PERSON_NAME] [PERSON_NAME]" at bounding box center [461, 473] width 188 height 14
type textarea "27235676090"
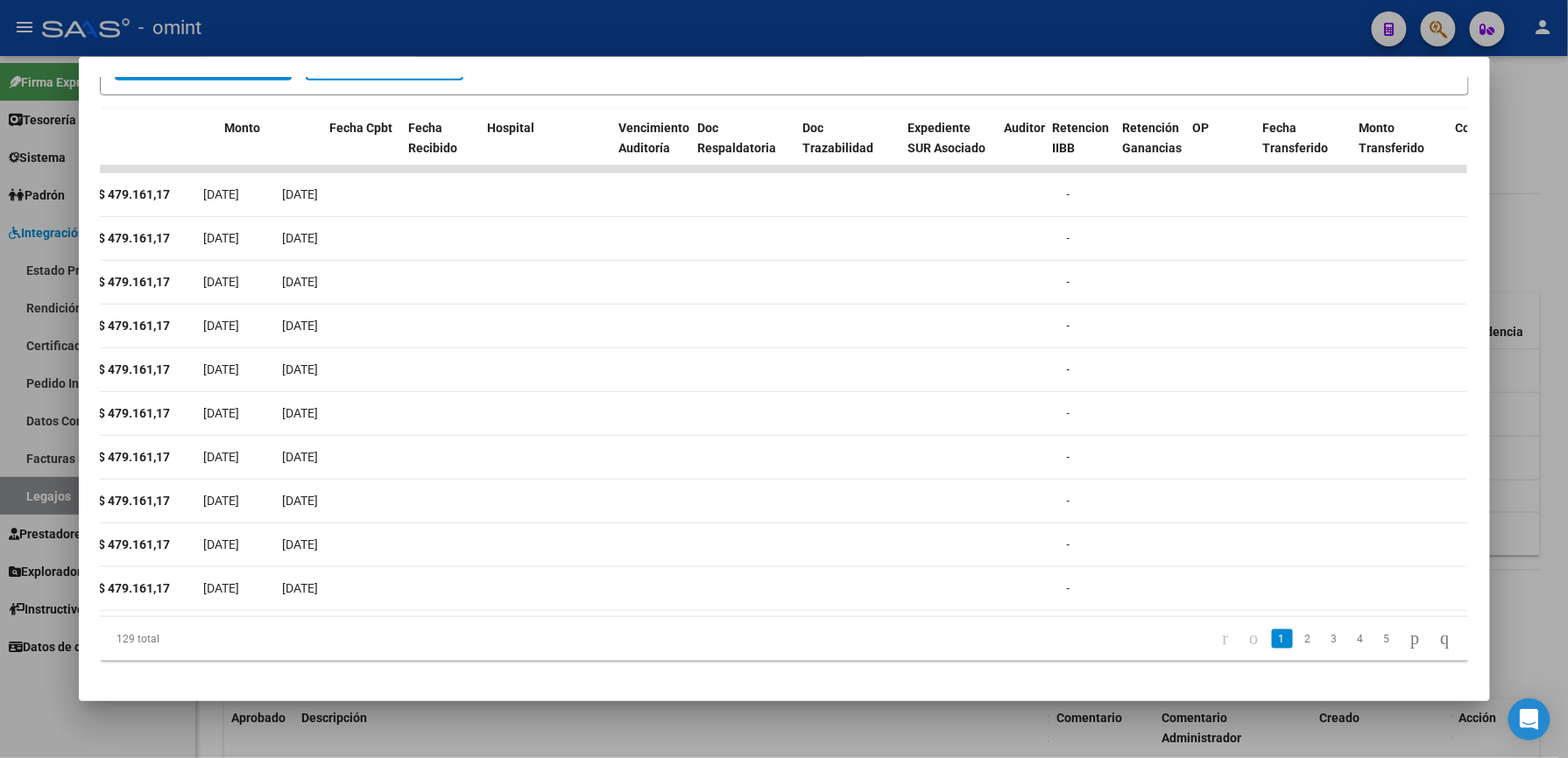
scroll to position [0, 0]
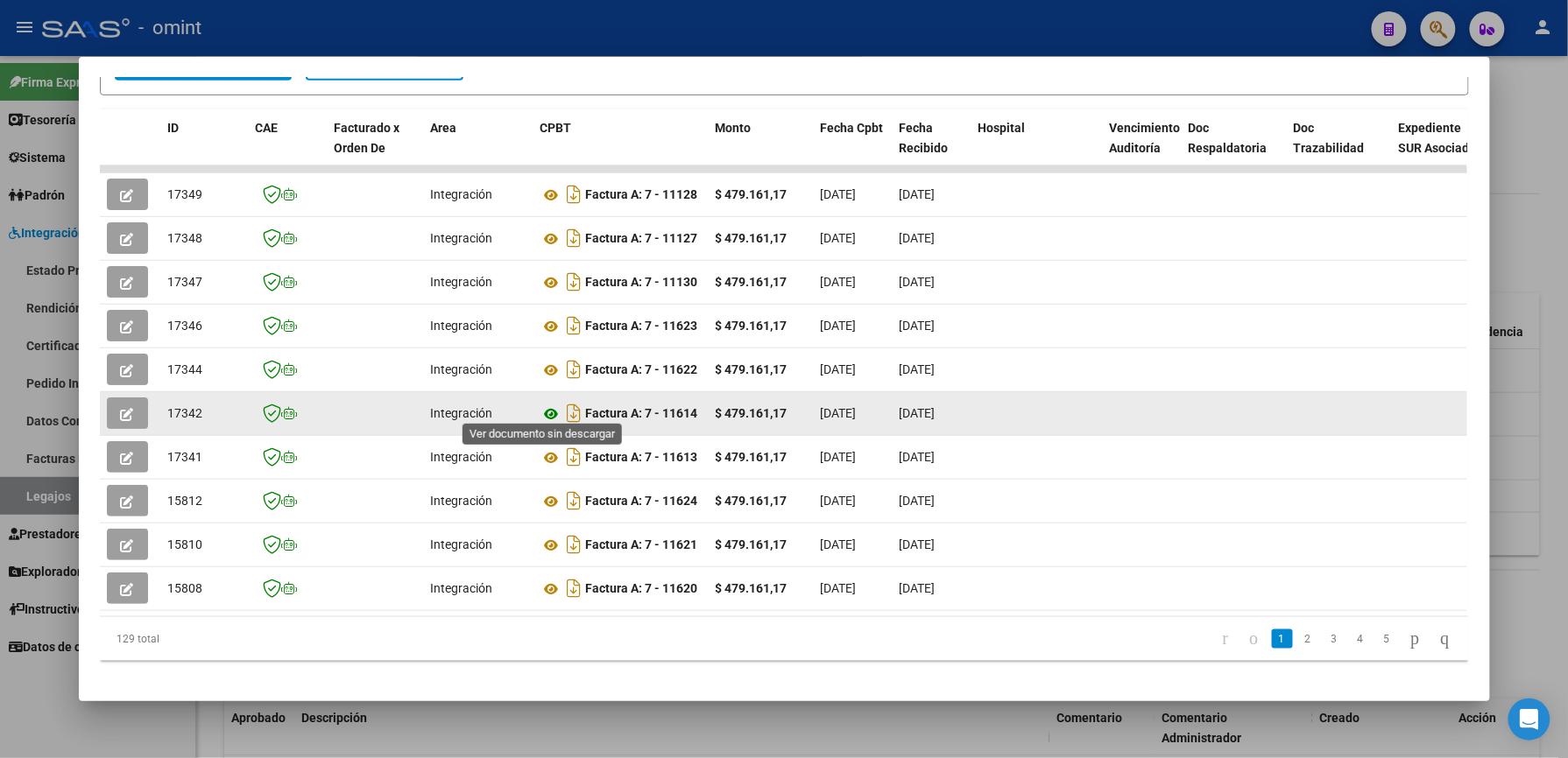
click at [547, 404] on icon at bounding box center [552, 414] width 23 height 21
click at [131, 403] on button "button" at bounding box center [127, 414] width 41 height 32
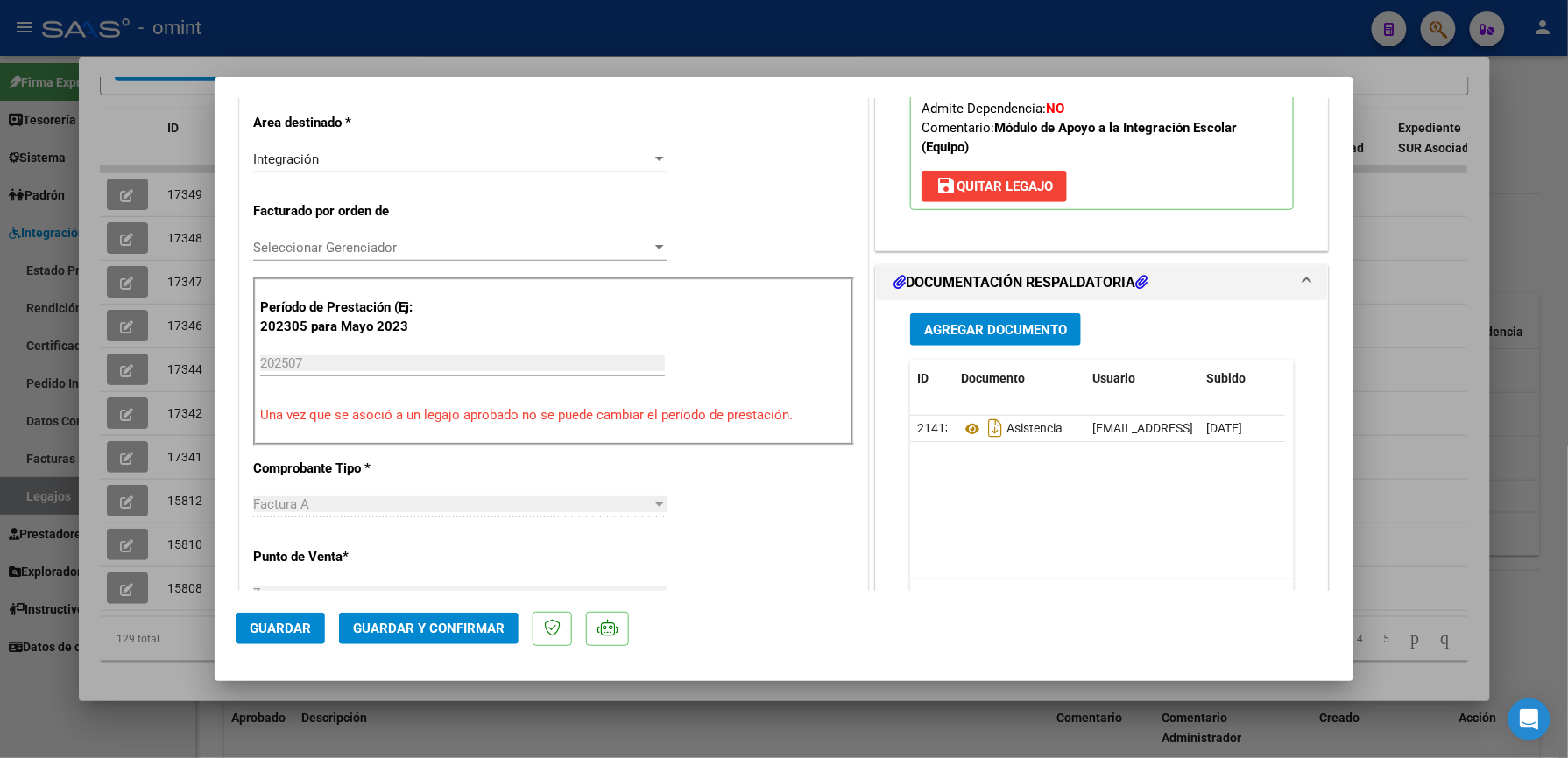
scroll to position [467, 0]
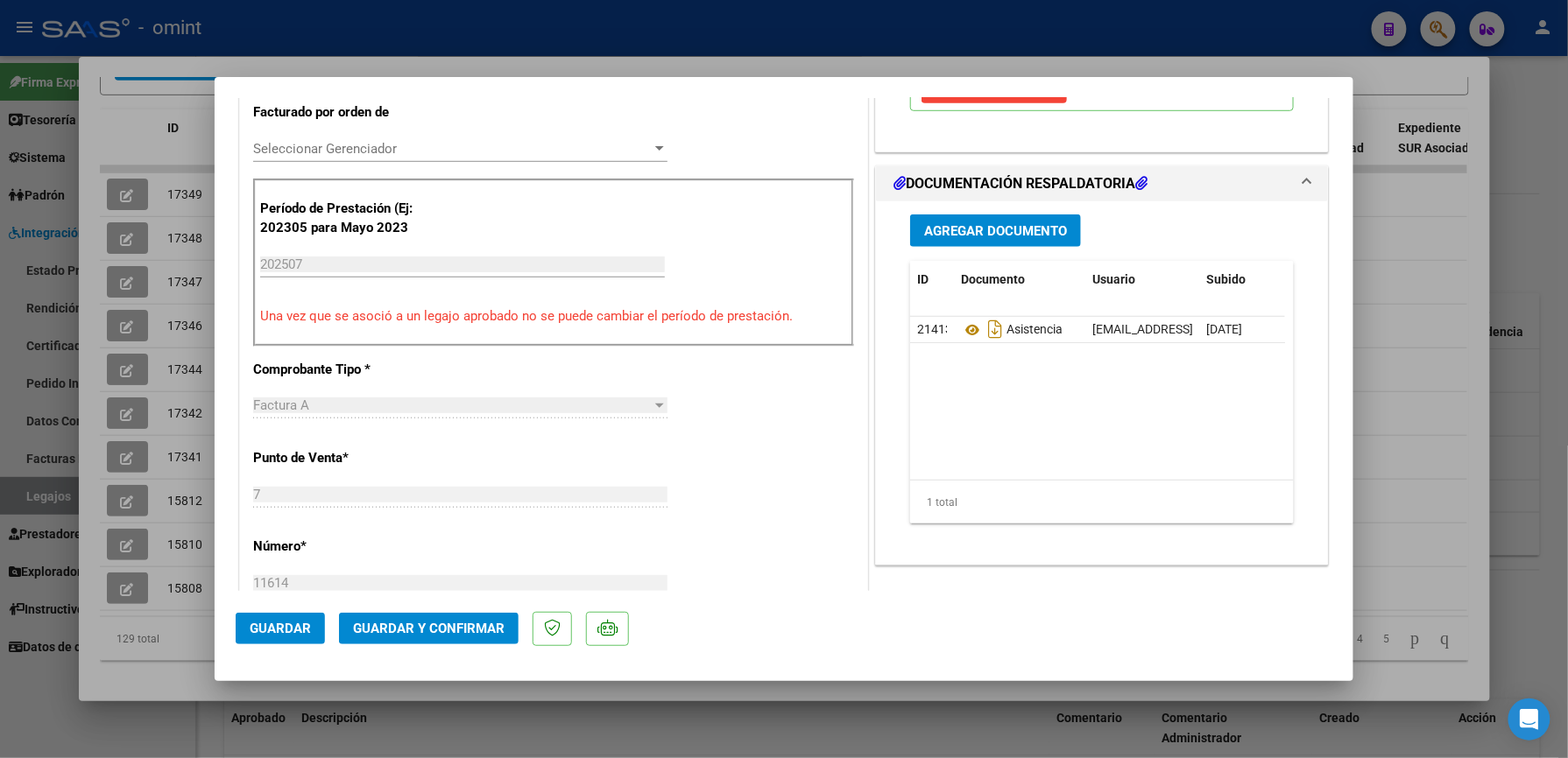
click at [471, 627] on span "Guardar y Confirmar" at bounding box center [429, 629] width 152 height 16
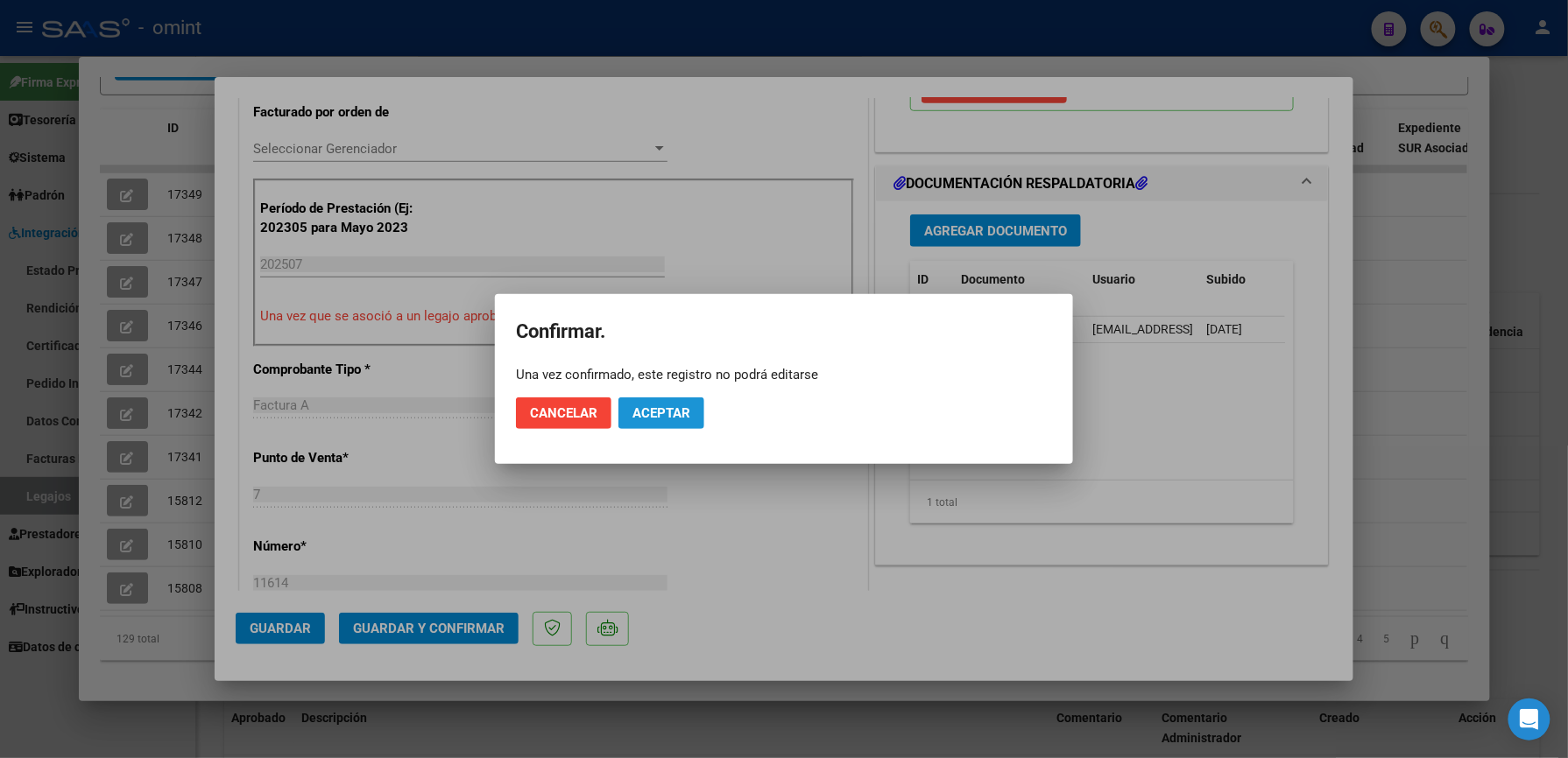
click at [670, 410] on span "Aceptar" at bounding box center [661, 414] width 58 height 16
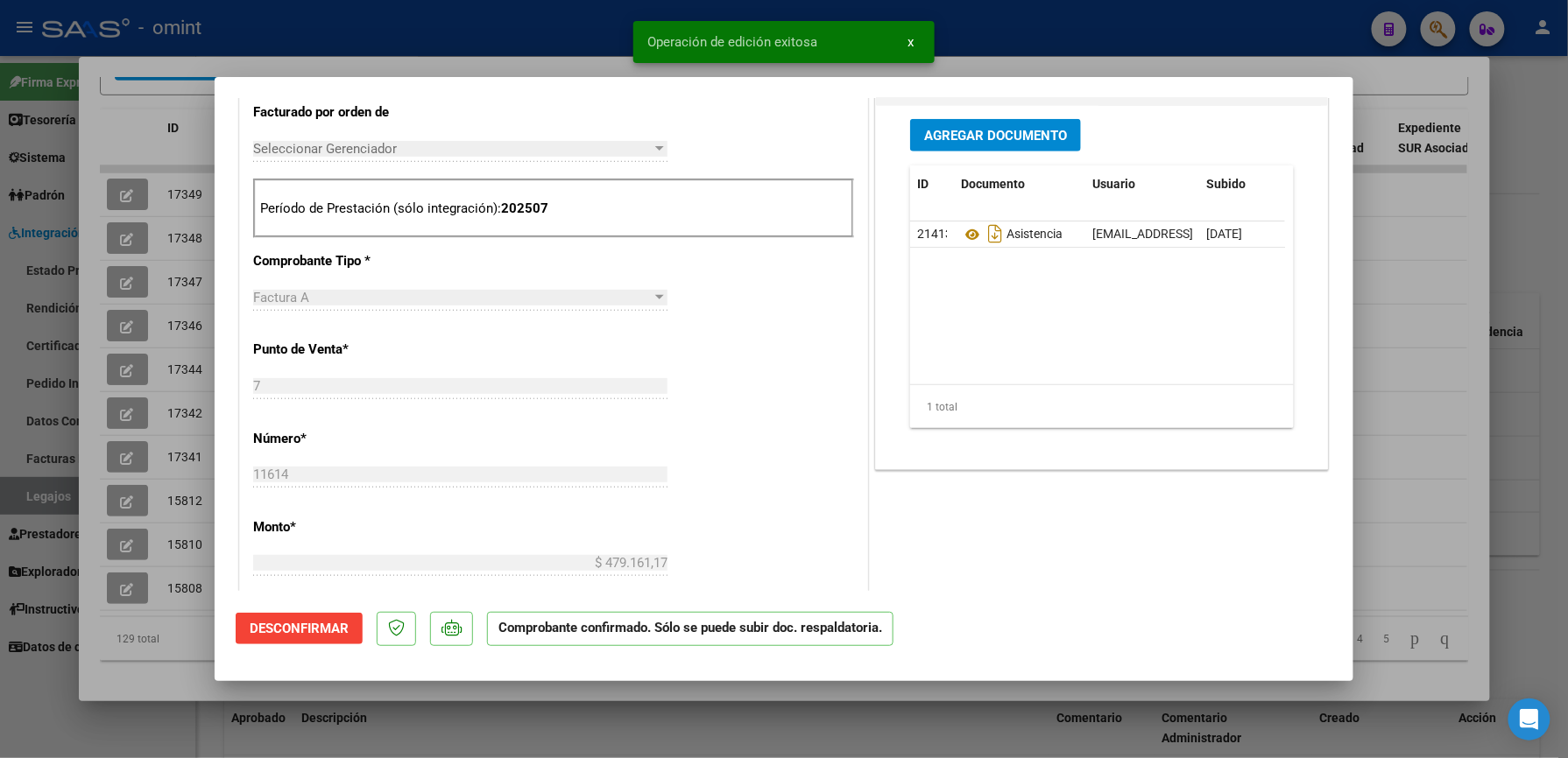
click at [958, 9] on div at bounding box center [784, 379] width 1568 height 758
type input "$ 0,00"
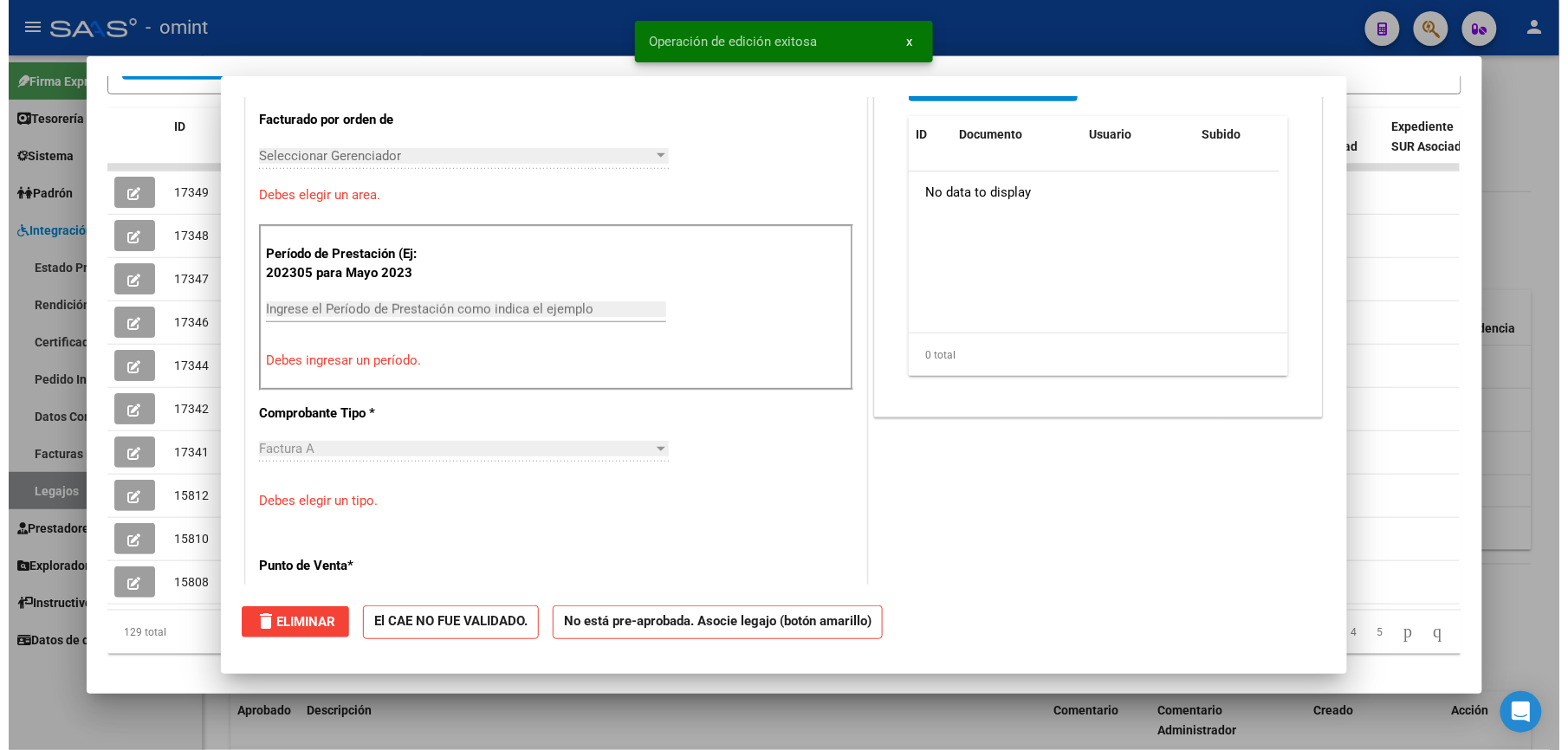
scroll to position [0, 0]
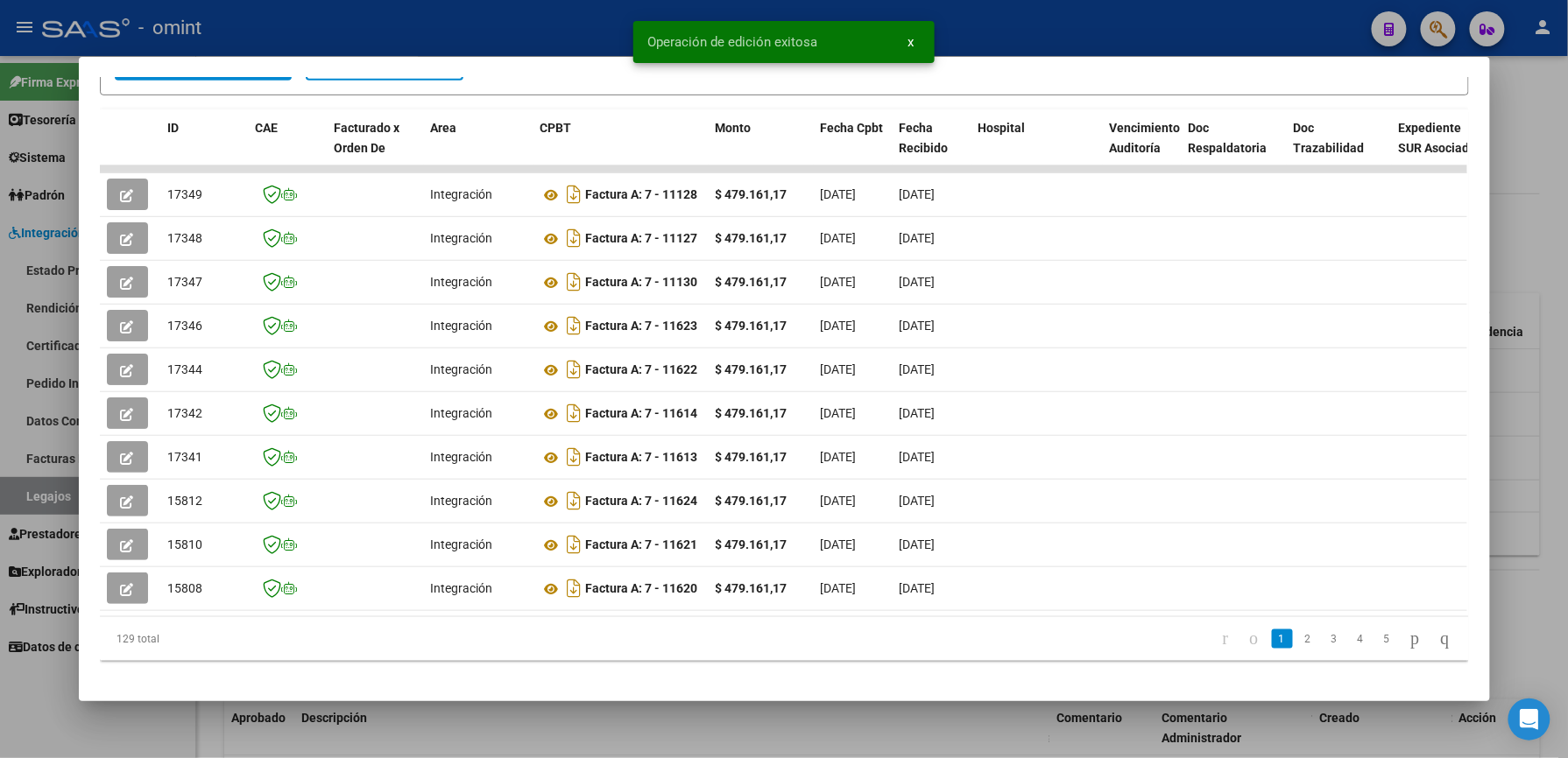
click at [958, 9] on div at bounding box center [784, 379] width 1568 height 758
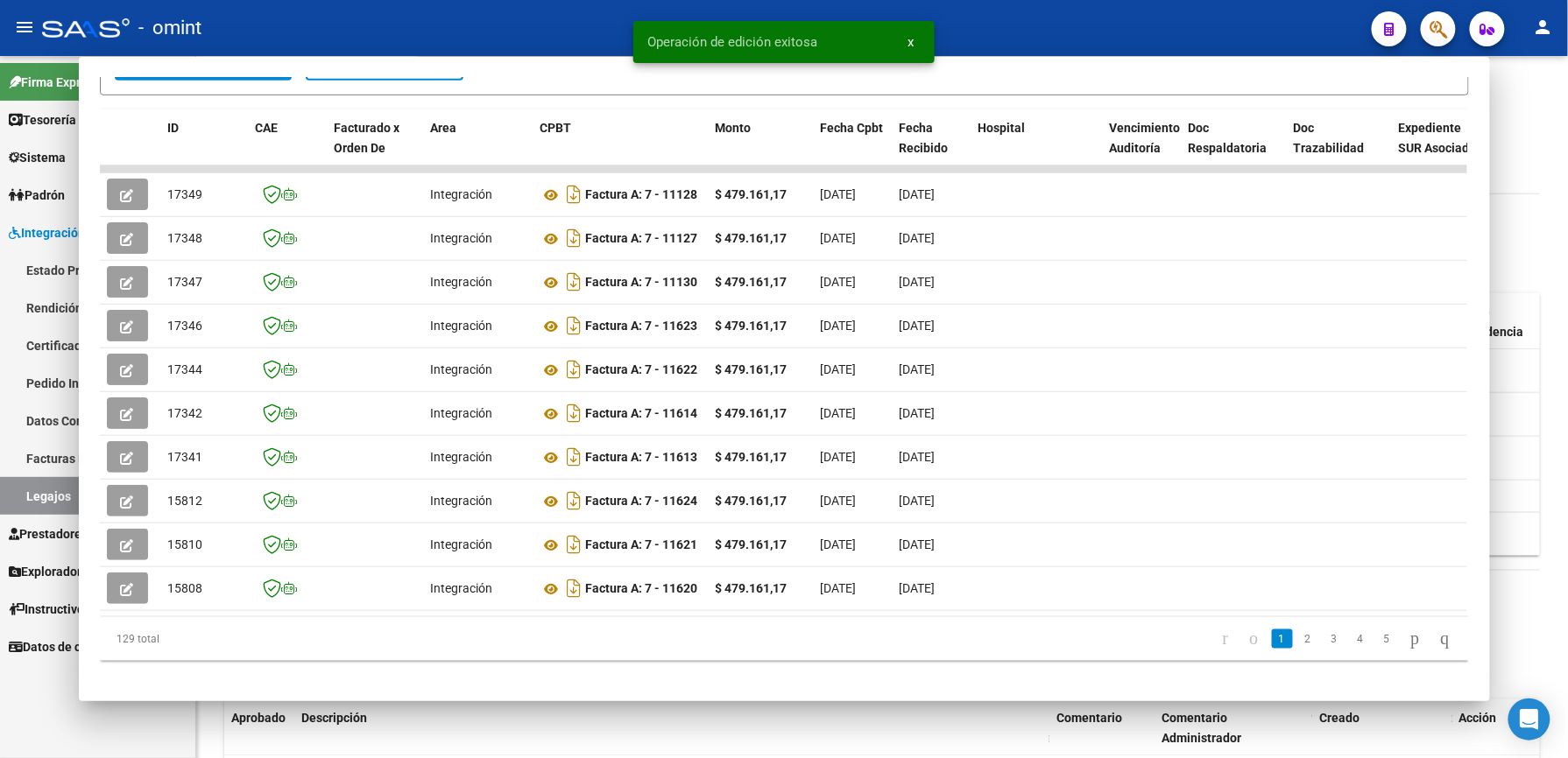
scroll to position [467, 0]
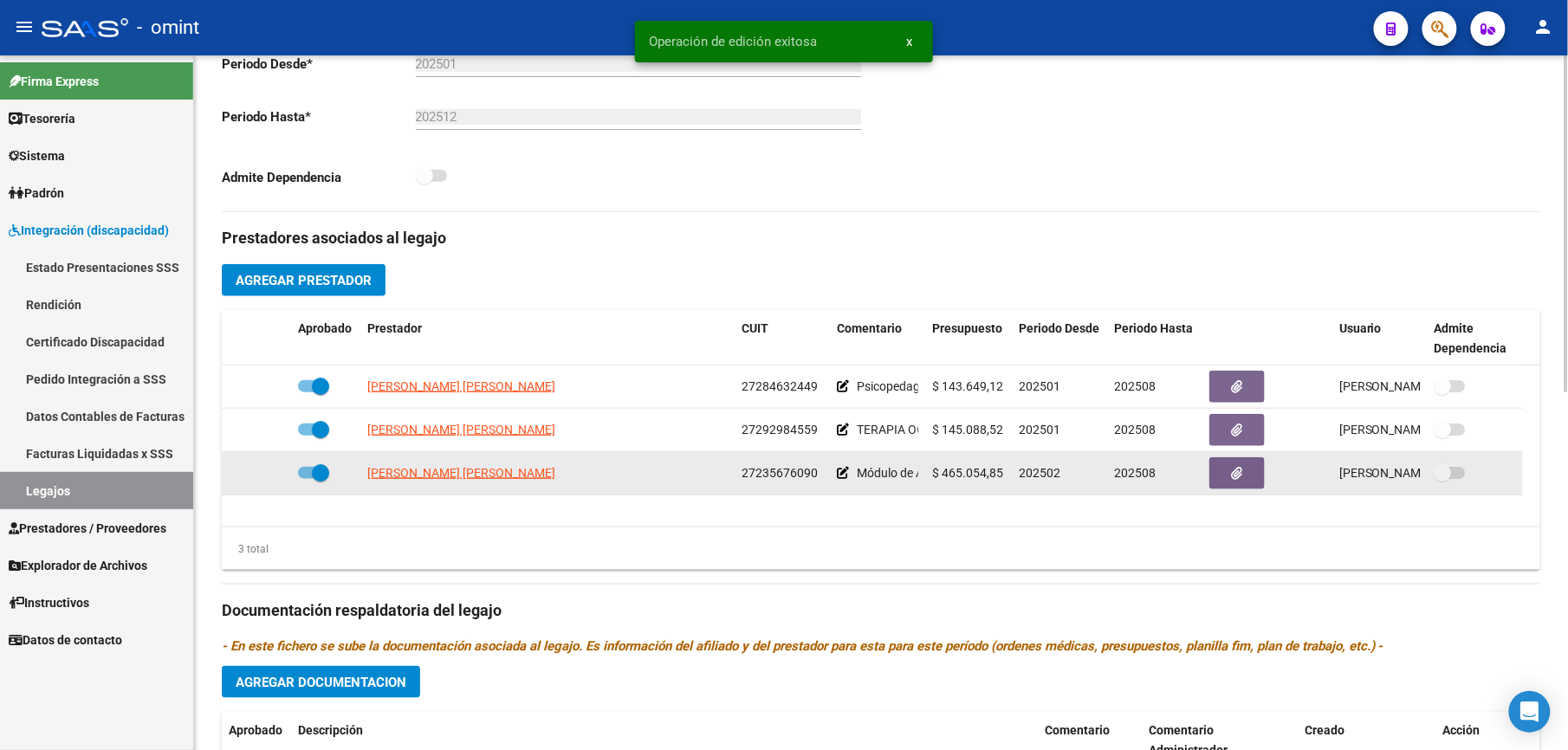
drag, startPoint x: 743, startPoint y: 475, endPoint x: 845, endPoint y: 483, distance: 102.3
click at [845, 483] on div "URRIZA MARIA ALEJANDRA 27235676090 Módulo de Apoyo a la Integración Escolar (Eq…" at bounding box center [872, 474] width 1301 height 43
drag, startPoint x: 845, startPoint y: 483, endPoint x: 787, endPoint y: 472, distance: 59.0
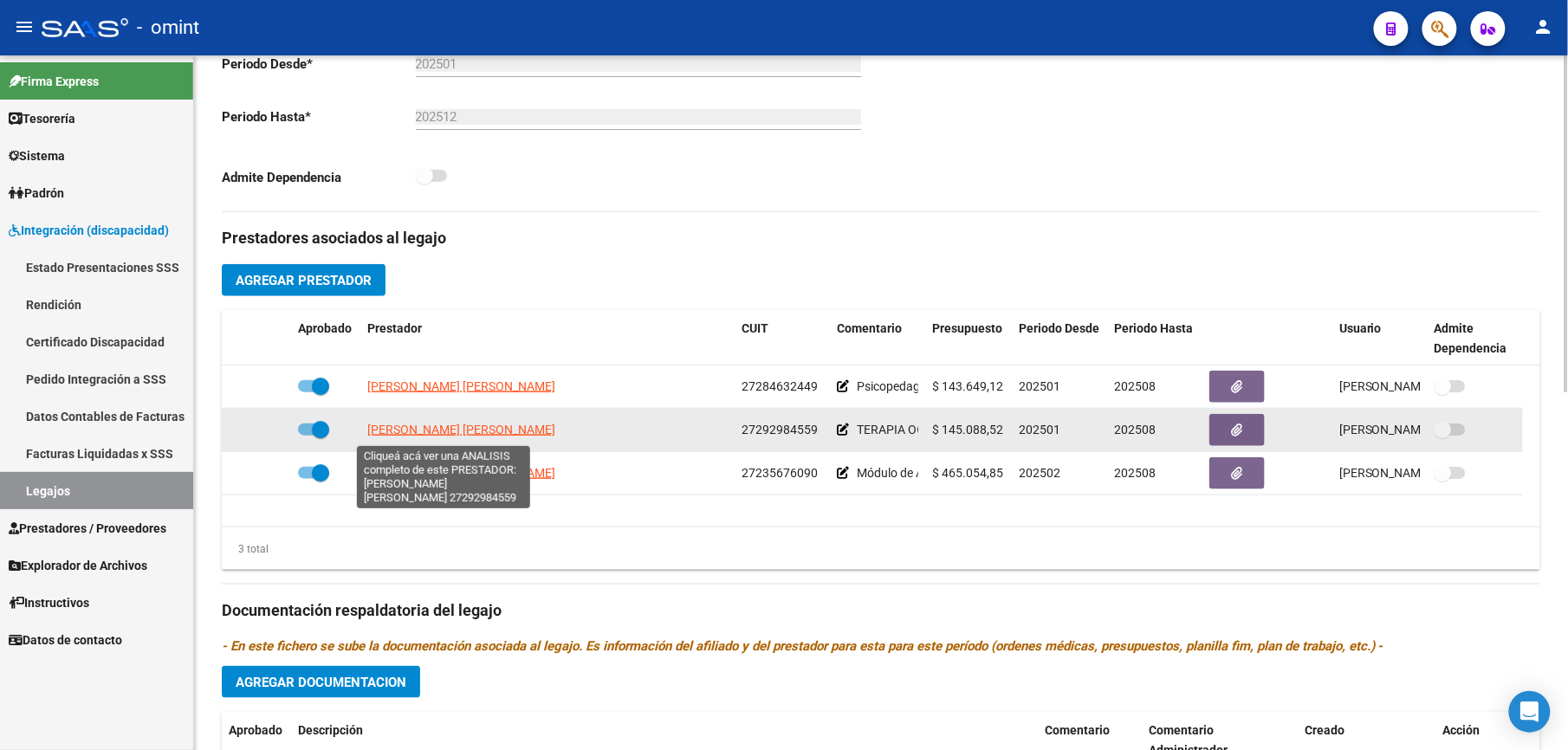
click at [472, 434] on span "[PERSON_NAME] [PERSON_NAME]" at bounding box center [461, 430] width 188 height 14
type textarea "27292984559"
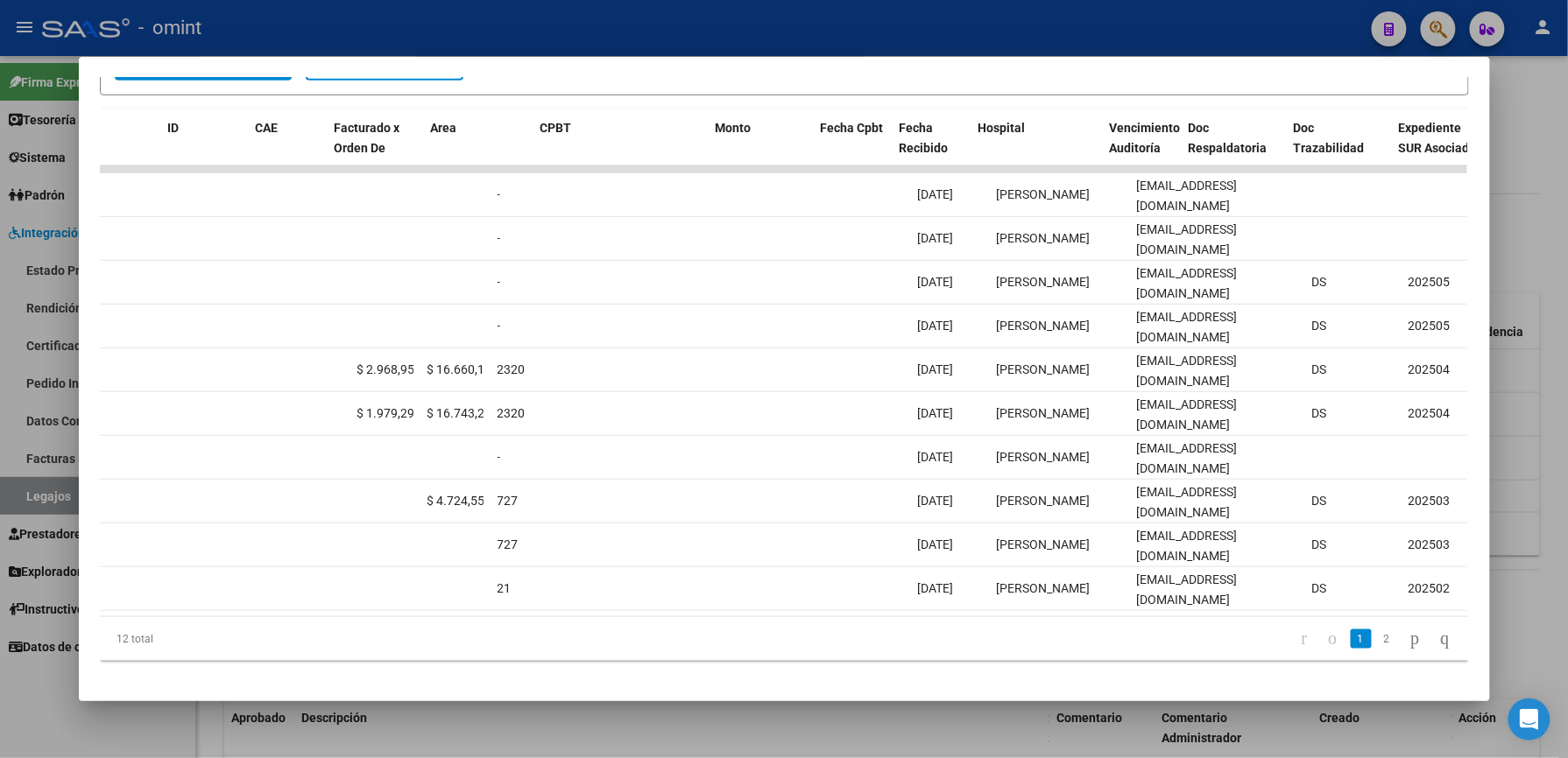
scroll to position [0, 0]
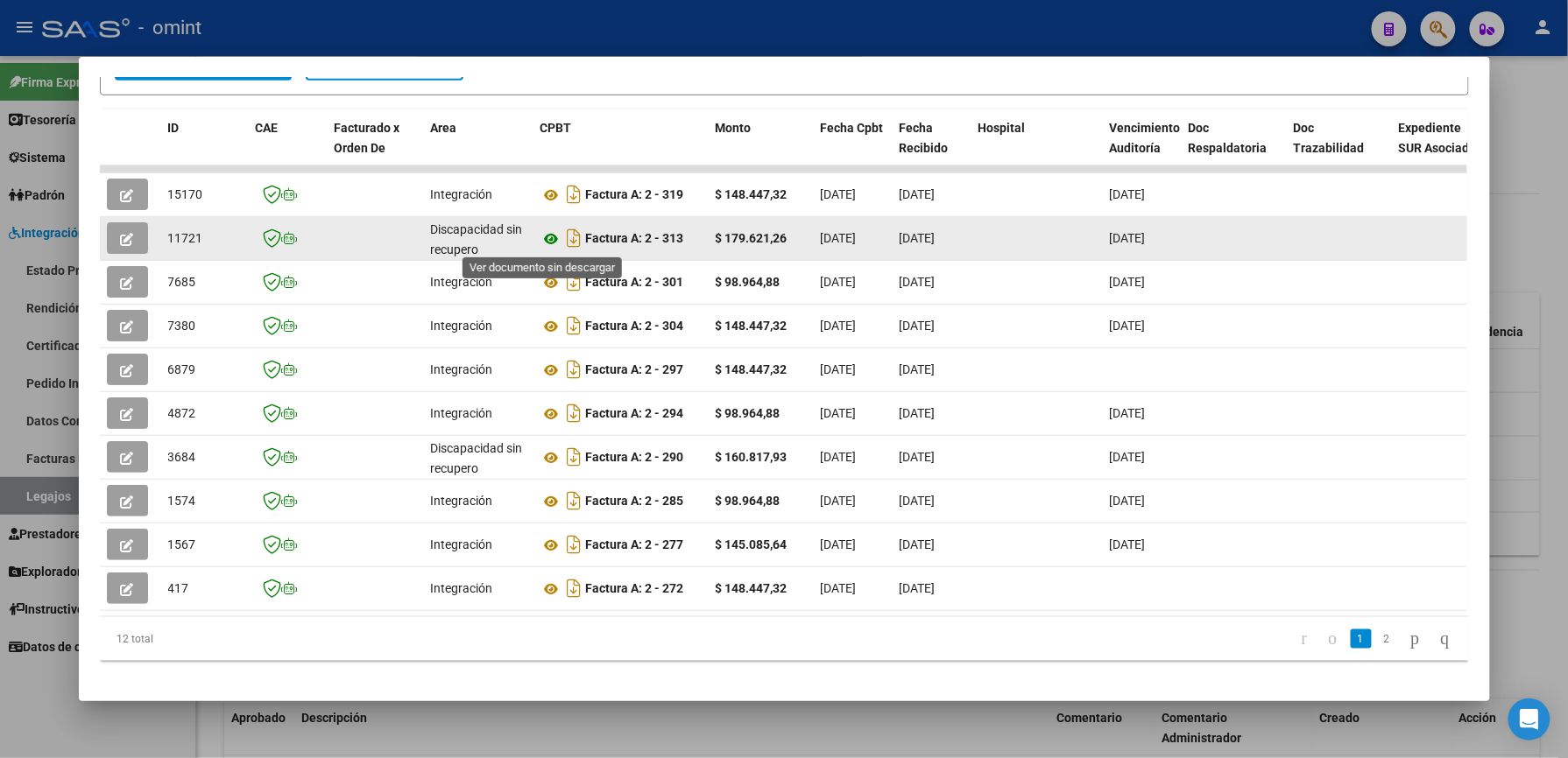
click at [545, 239] on icon at bounding box center [552, 239] width 23 height 21
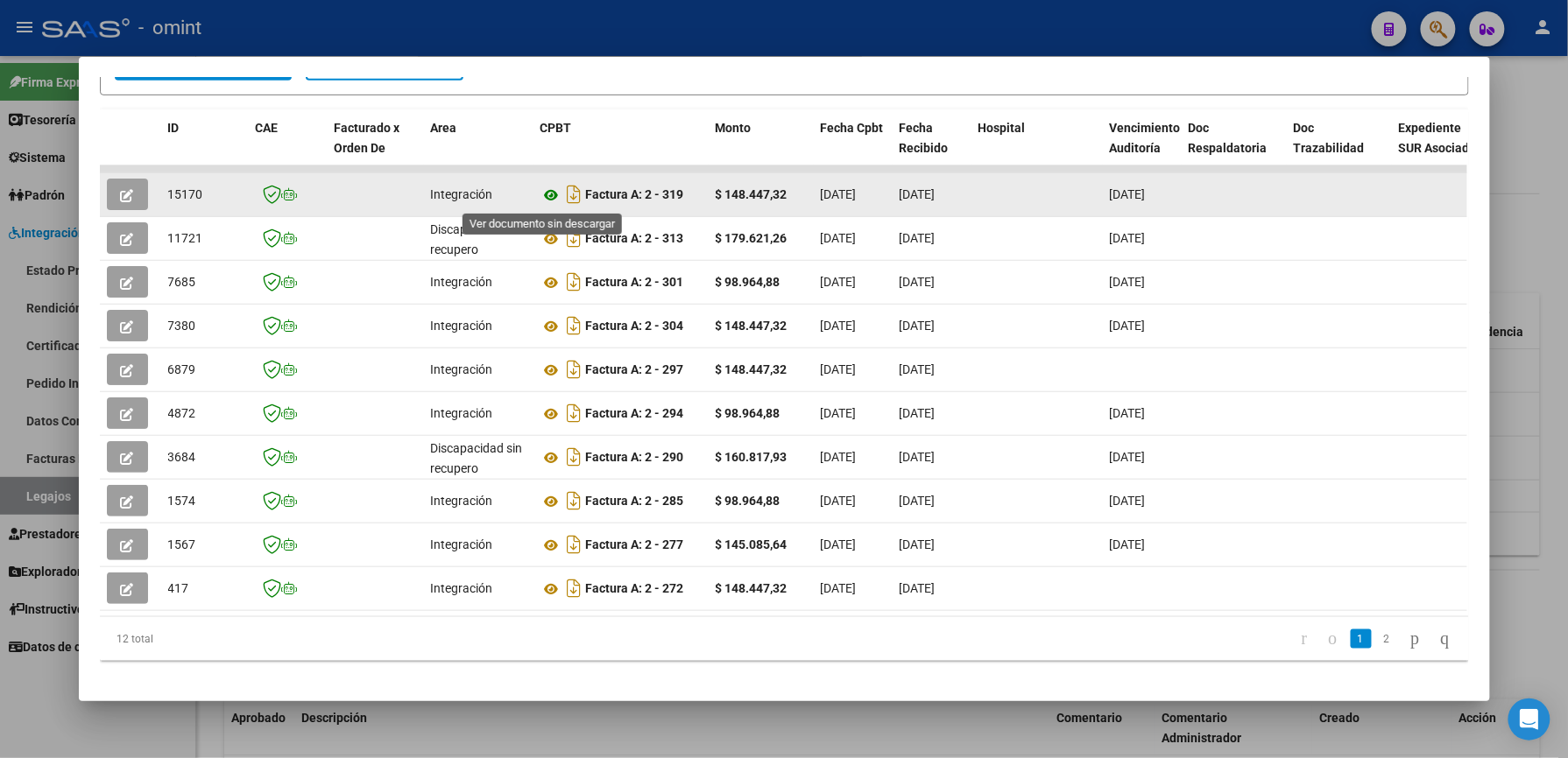
click at [541, 189] on icon at bounding box center [552, 195] width 23 height 21
click at [130, 189] on button "button" at bounding box center [127, 195] width 41 height 32
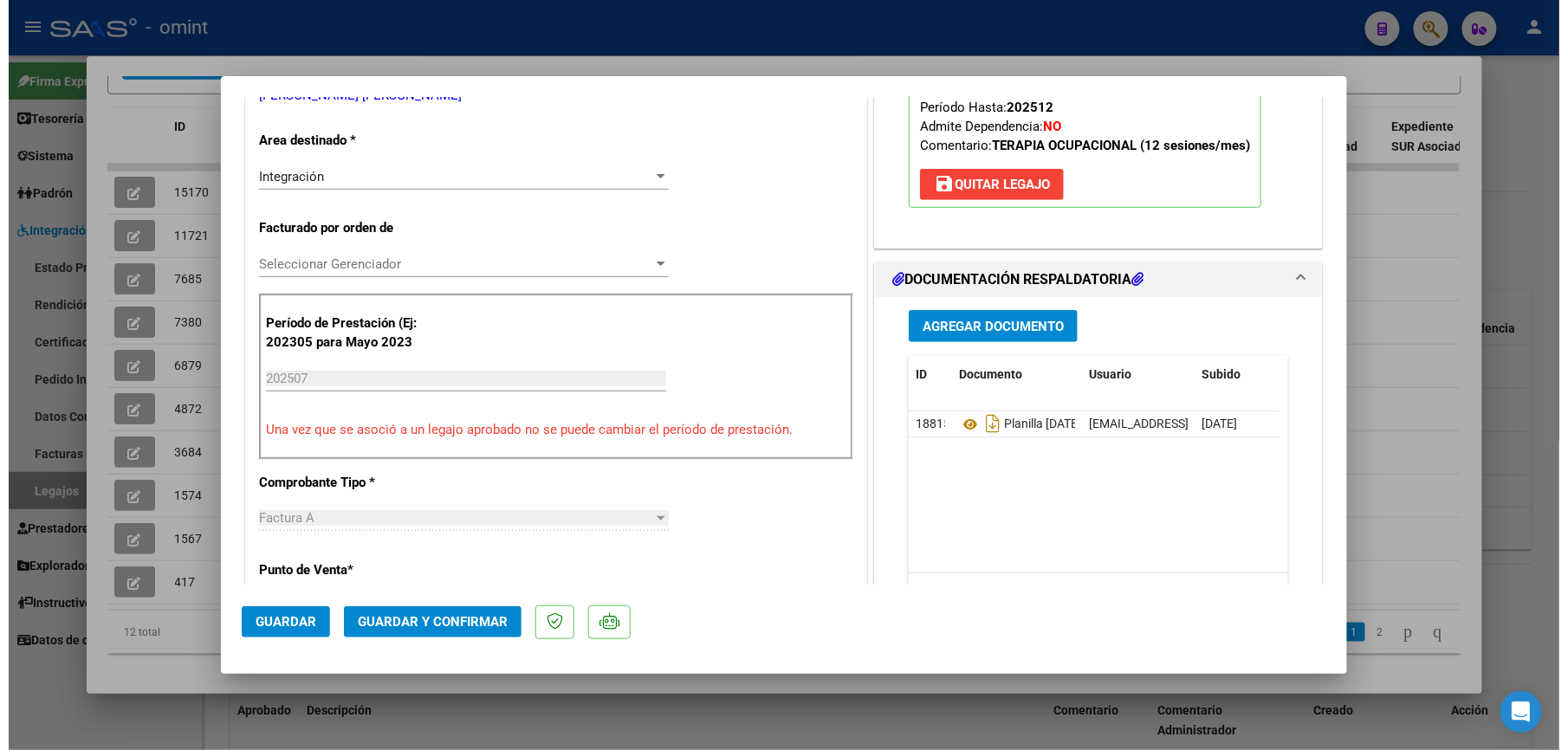
scroll to position [347, 0]
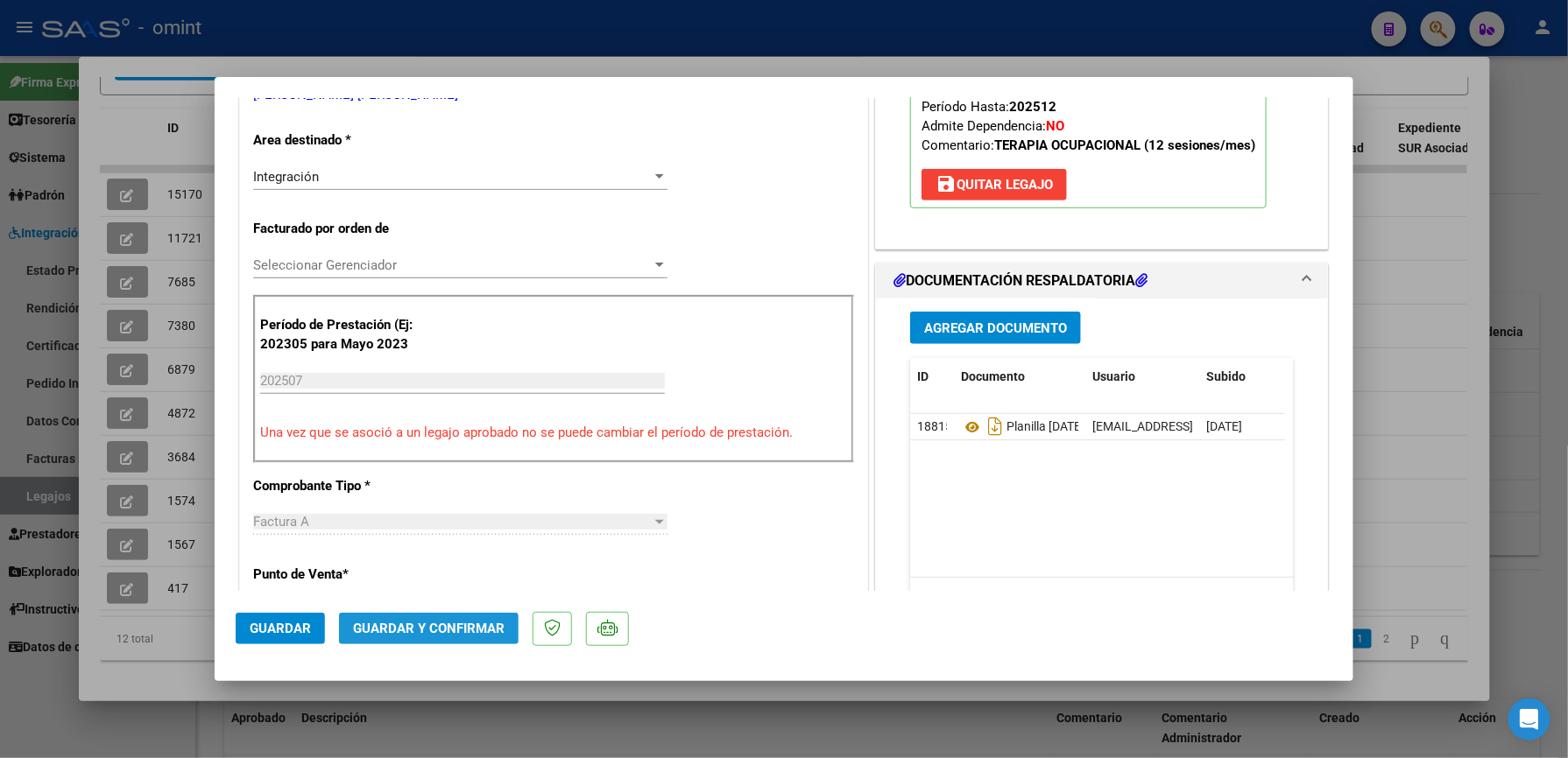
click at [458, 634] on span "Guardar y Confirmar" at bounding box center [429, 629] width 152 height 16
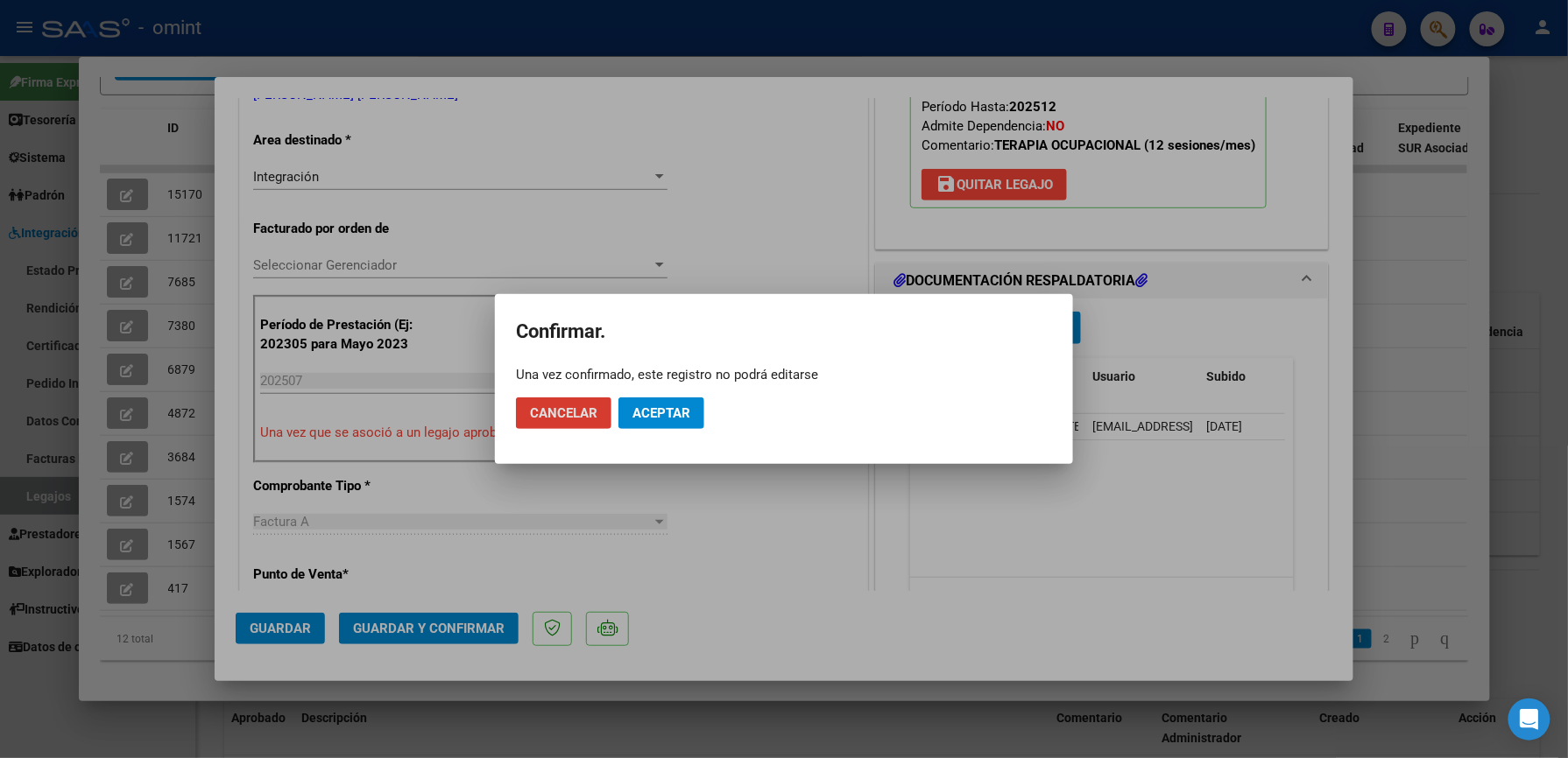
click at [655, 418] on span "Aceptar" at bounding box center [661, 414] width 58 height 16
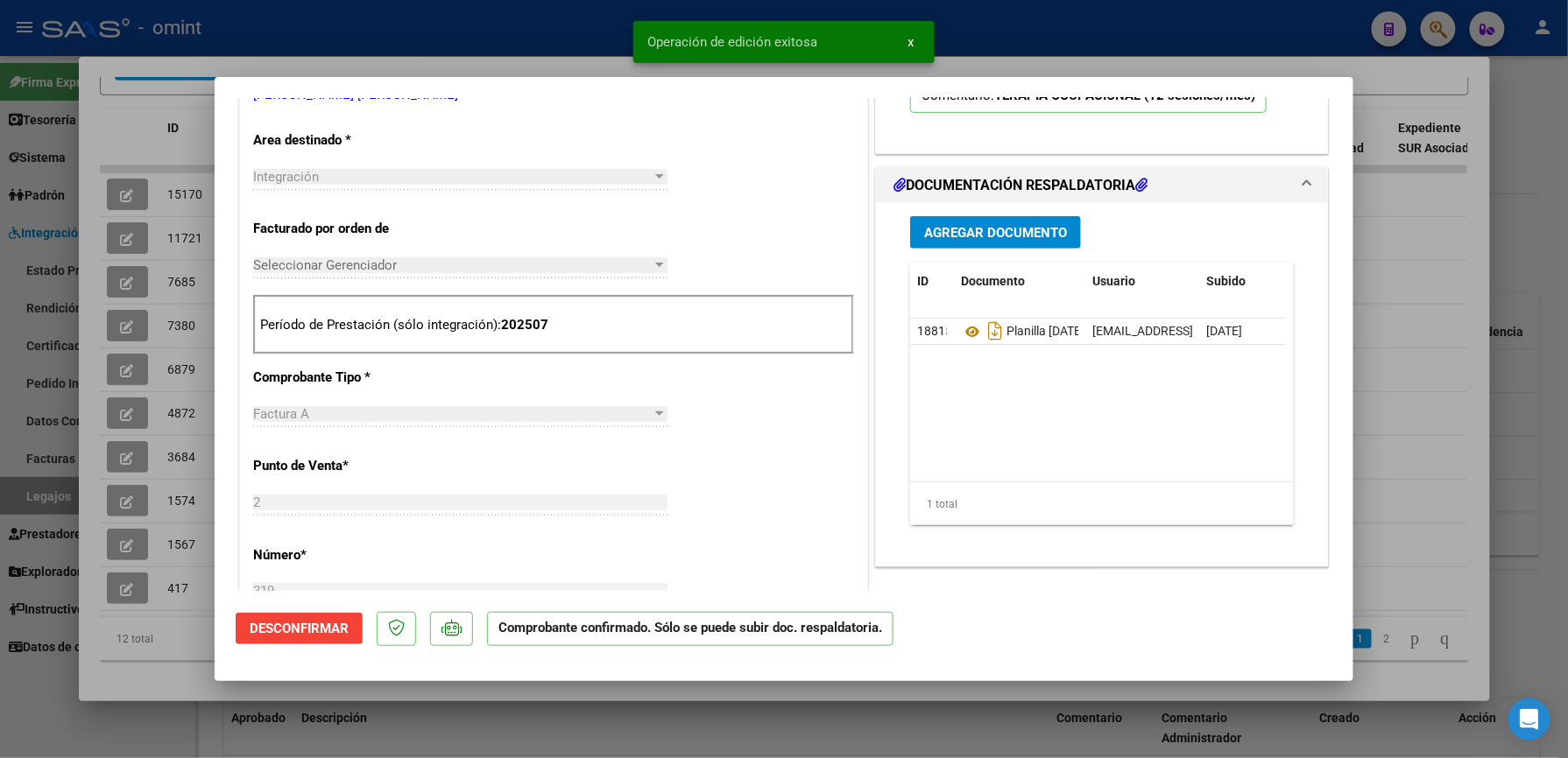
click at [536, 19] on div at bounding box center [784, 379] width 1568 height 758
type input "$ 0,00"
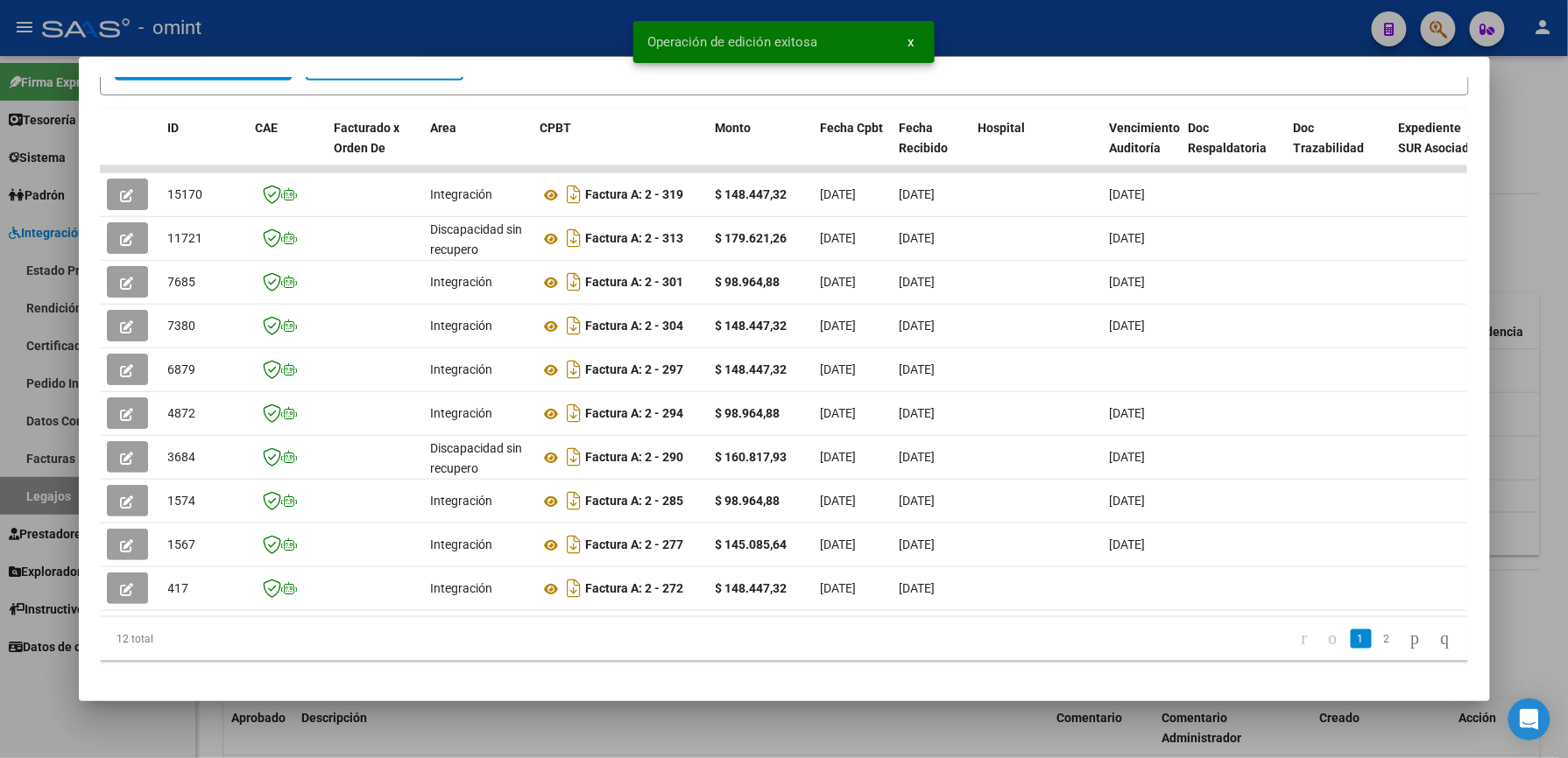
click at [510, 18] on div at bounding box center [784, 379] width 1568 height 758
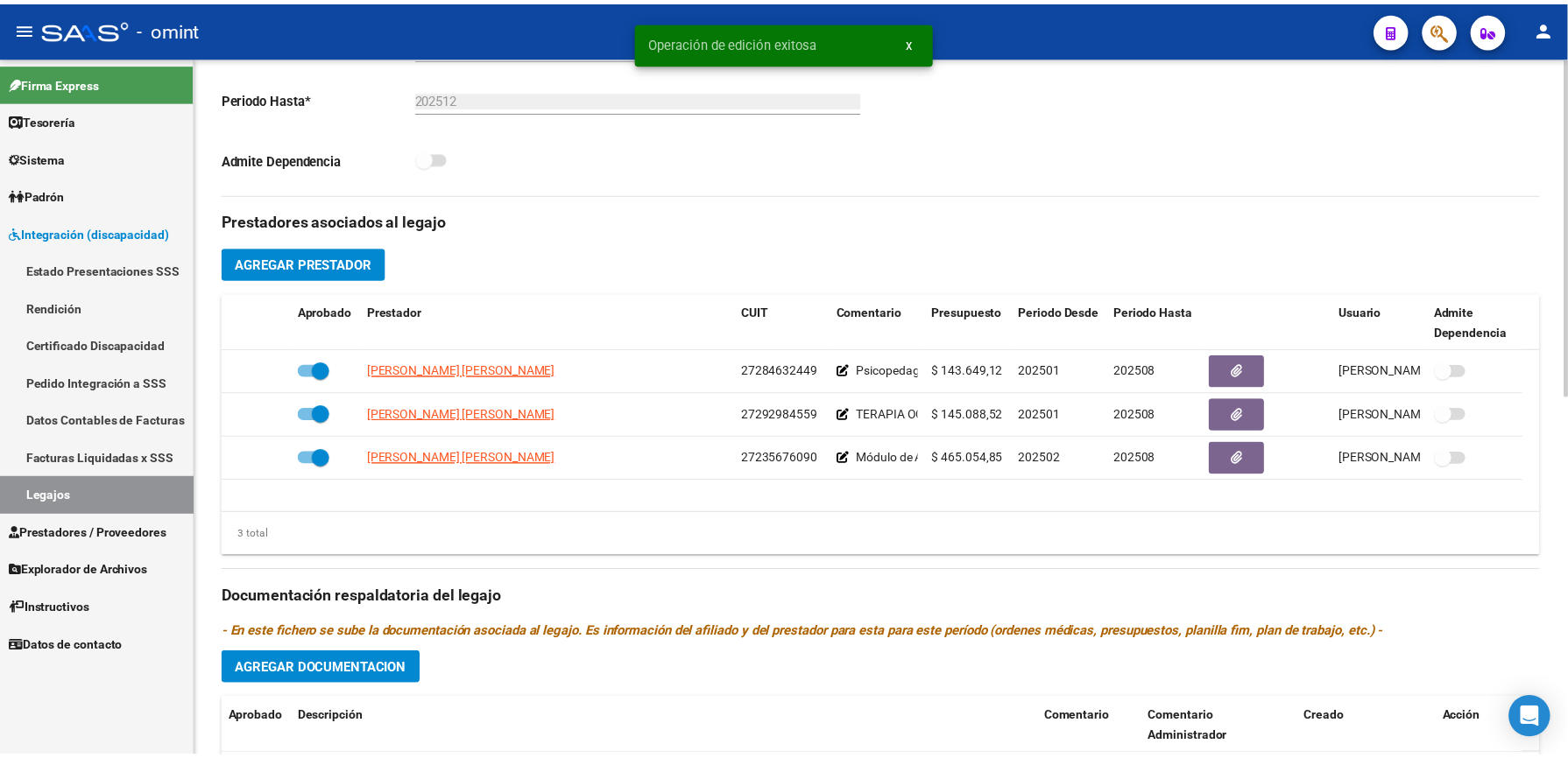
scroll to position [467, 0]
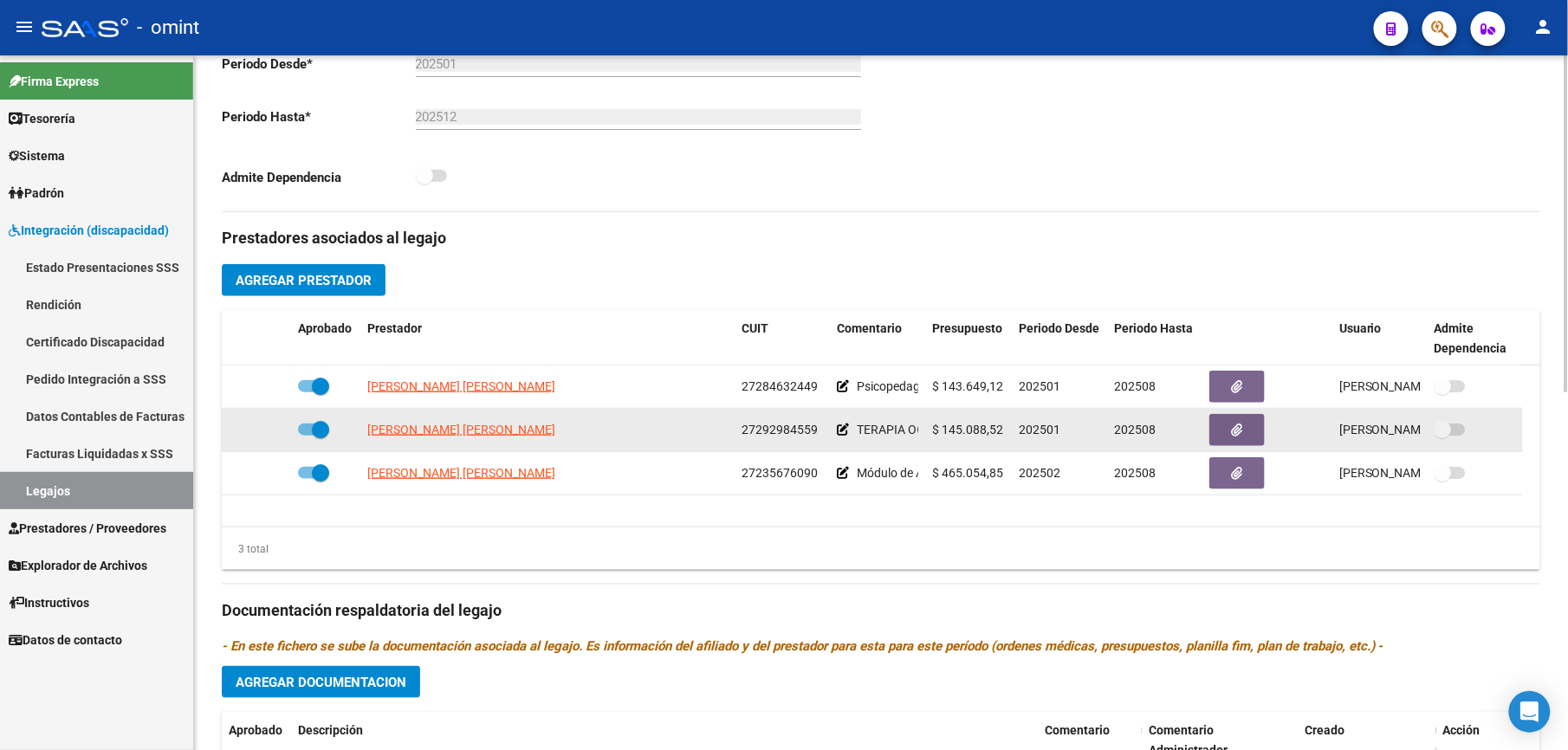
drag, startPoint x: 741, startPoint y: 431, endPoint x: 815, endPoint y: 431, distance: 74.0
click at [815, 431] on span "27292984559" at bounding box center [779, 430] width 76 height 14
drag, startPoint x: 815, startPoint y: 431, endPoint x: 800, endPoint y: 432, distance: 15.0
click at [480, 434] on span "[PERSON_NAME] [PERSON_NAME]" at bounding box center [461, 430] width 188 height 14
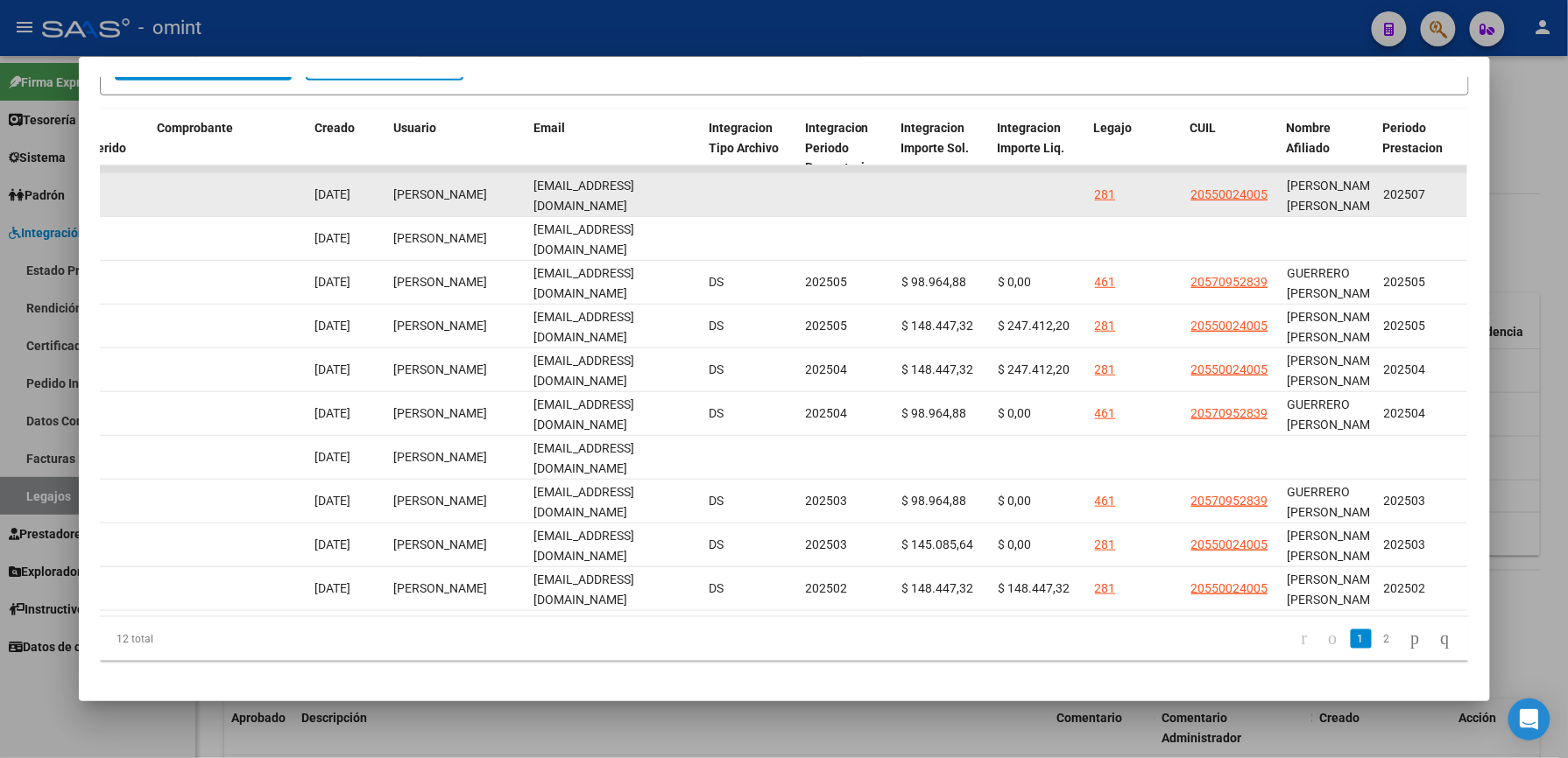
scroll to position [0, 2]
drag, startPoint x: 527, startPoint y: 190, endPoint x: 718, endPoint y: 197, distance: 191.1
click at [718, 197] on div "15170 Integración Factura A: 2 - 319 $ 148.447,32 01/08/2025 02/08/2025 08/08/2…" at bounding box center [202, 195] width 3784 height 44
drag, startPoint x: 718, startPoint y: 197, endPoint x: 642, endPoint y: 198, distance: 76.0
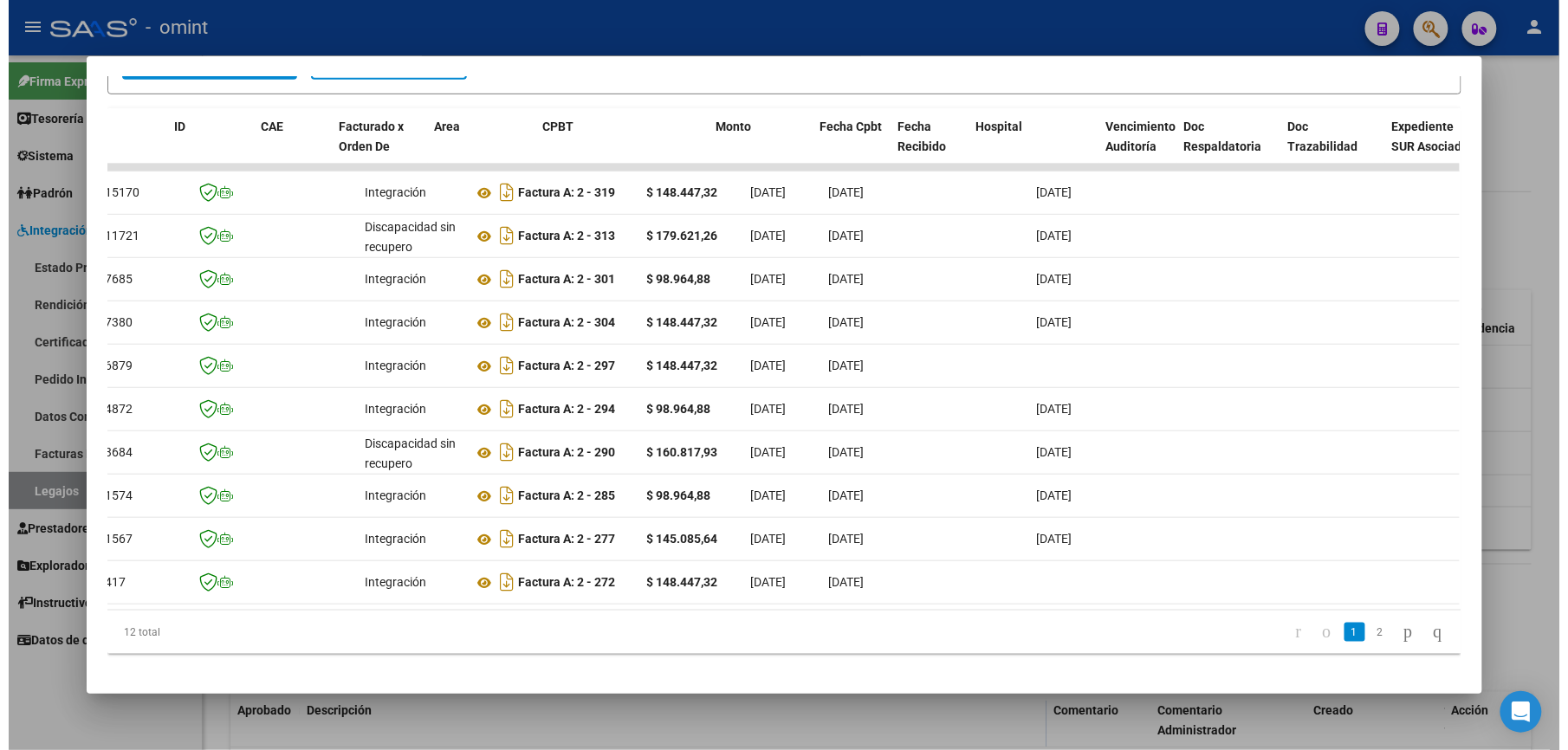
scroll to position [0, 0]
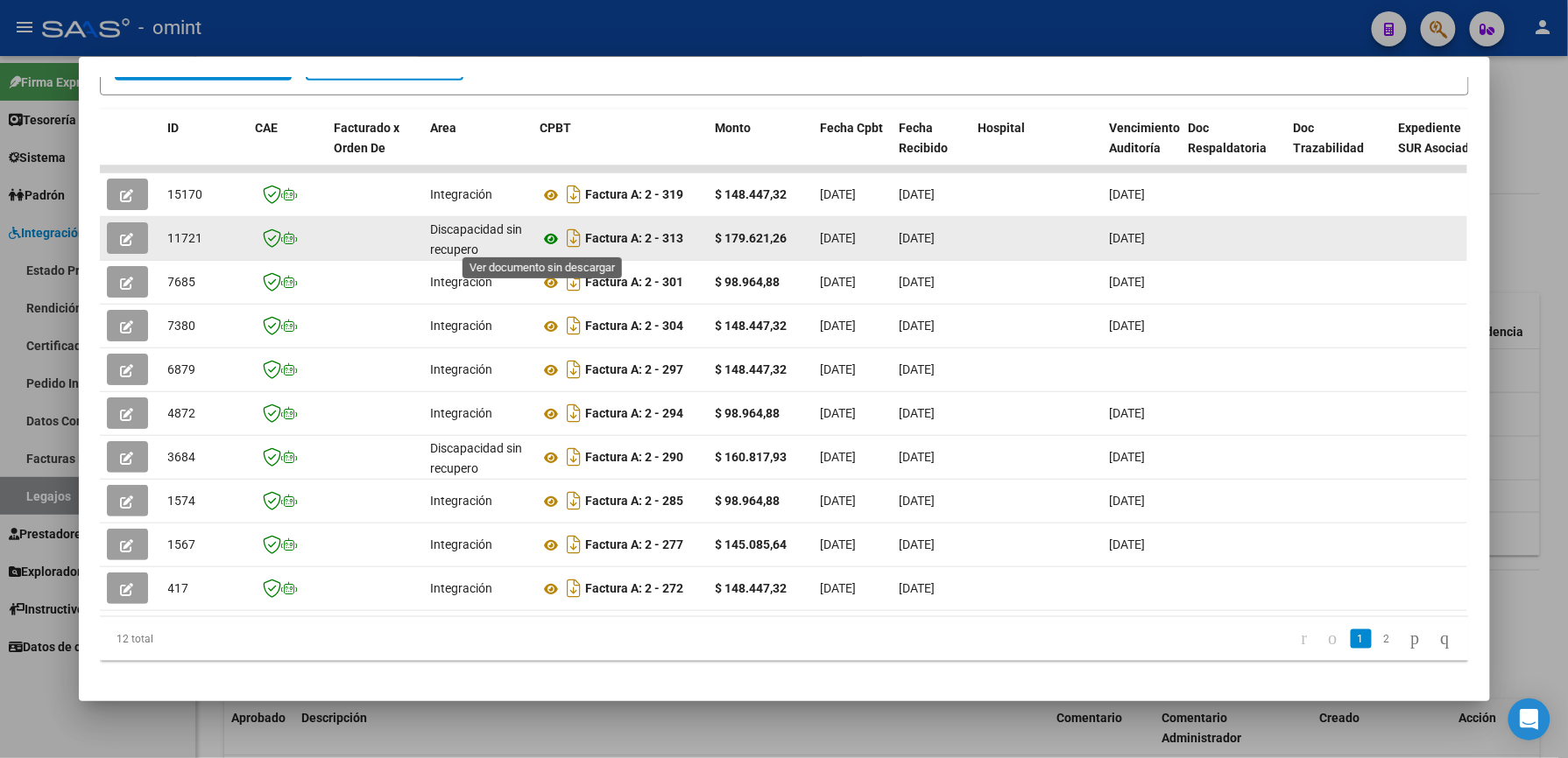
click at [543, 238] on icon at bounding box center [552, 239] width 23 height 21
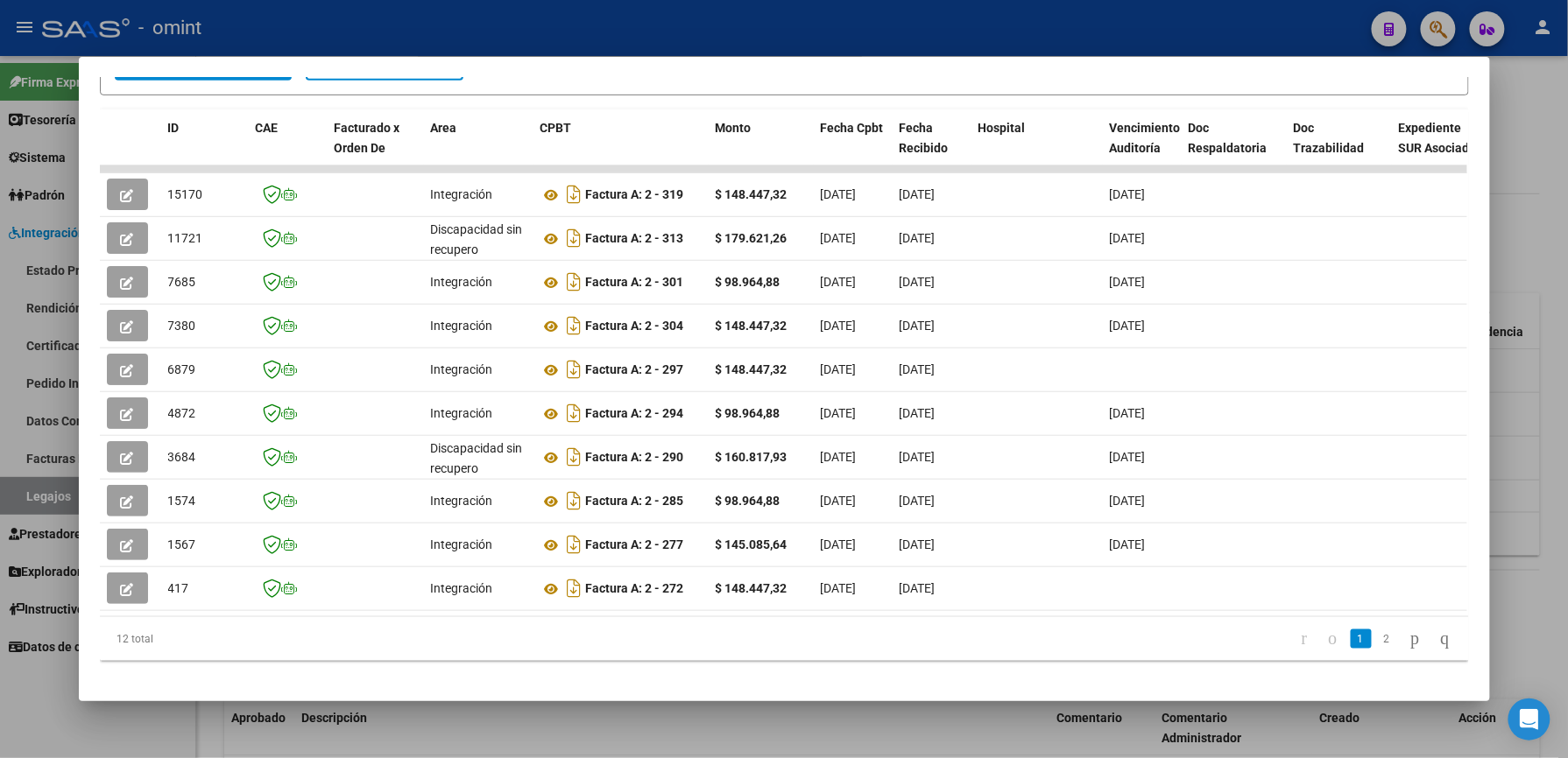
drag, startPoint x: 575, startPoint y: 25, endPoint x: 663, endPoint y: 131, distance: 137.8
click at [577, 26] on div at bounding box center [784, 379] width 1568 height 758
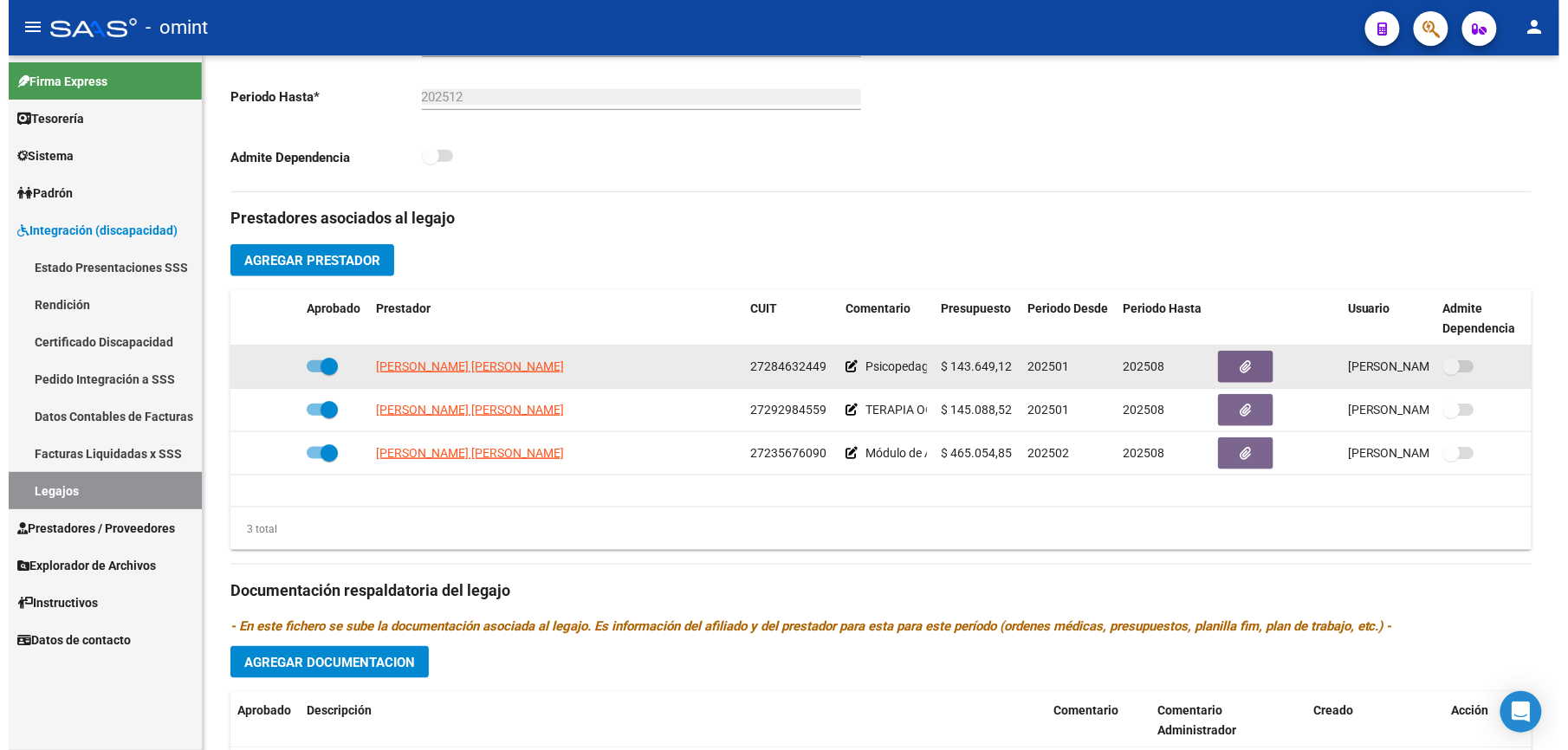
scroll to position [462, 0]
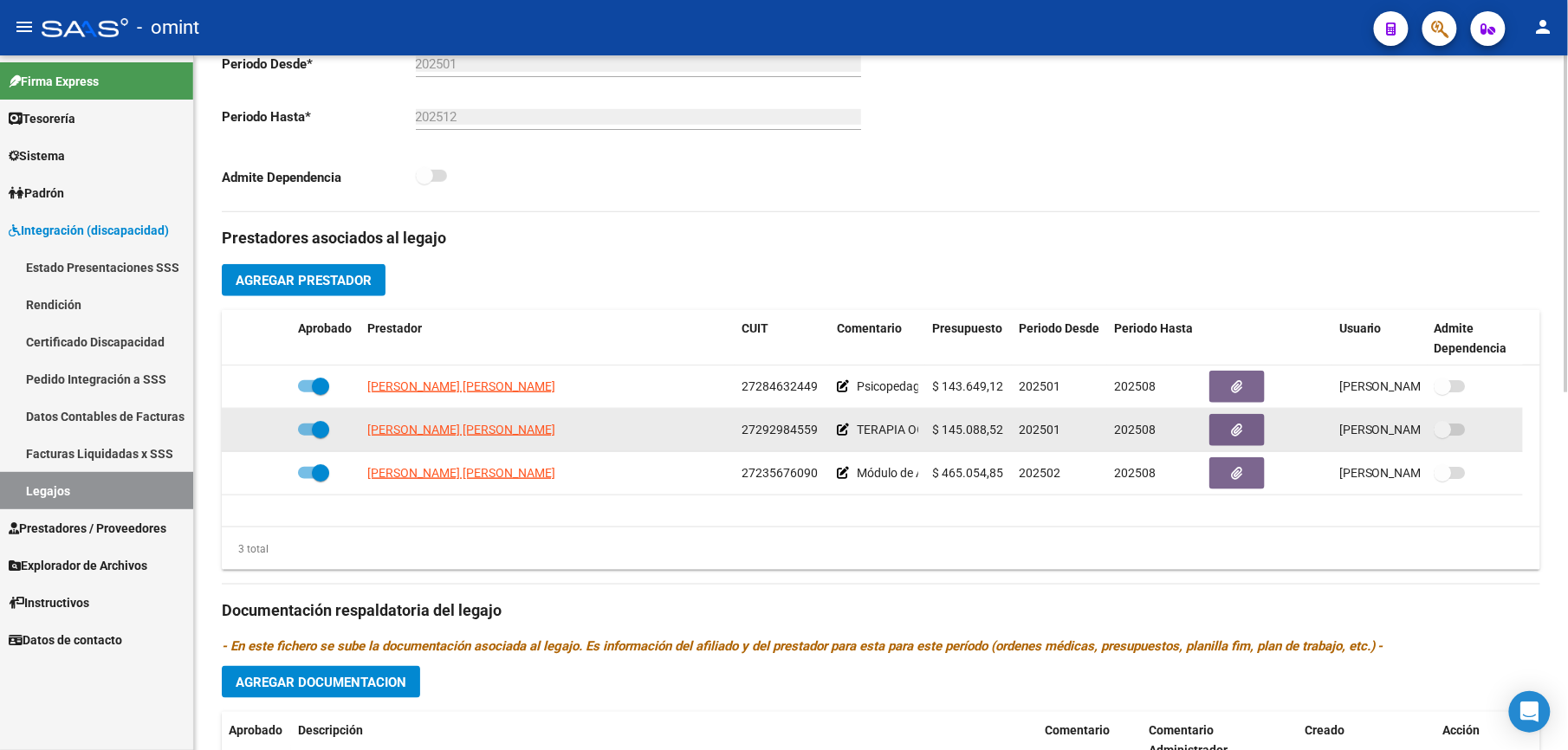
drag, startPoint x: 742, startPoint y: 431, endPoint x: 824, endPoint y: 434, distance: 82.1
click at [824, 434] on datatable-body-cell "27292984559" at bounding box center [782, 430] width 95 height 42
drag, startPoint x: 824, startPoint y: 434, endPoint x: 794, endPoint y: 439, distance: 30.4
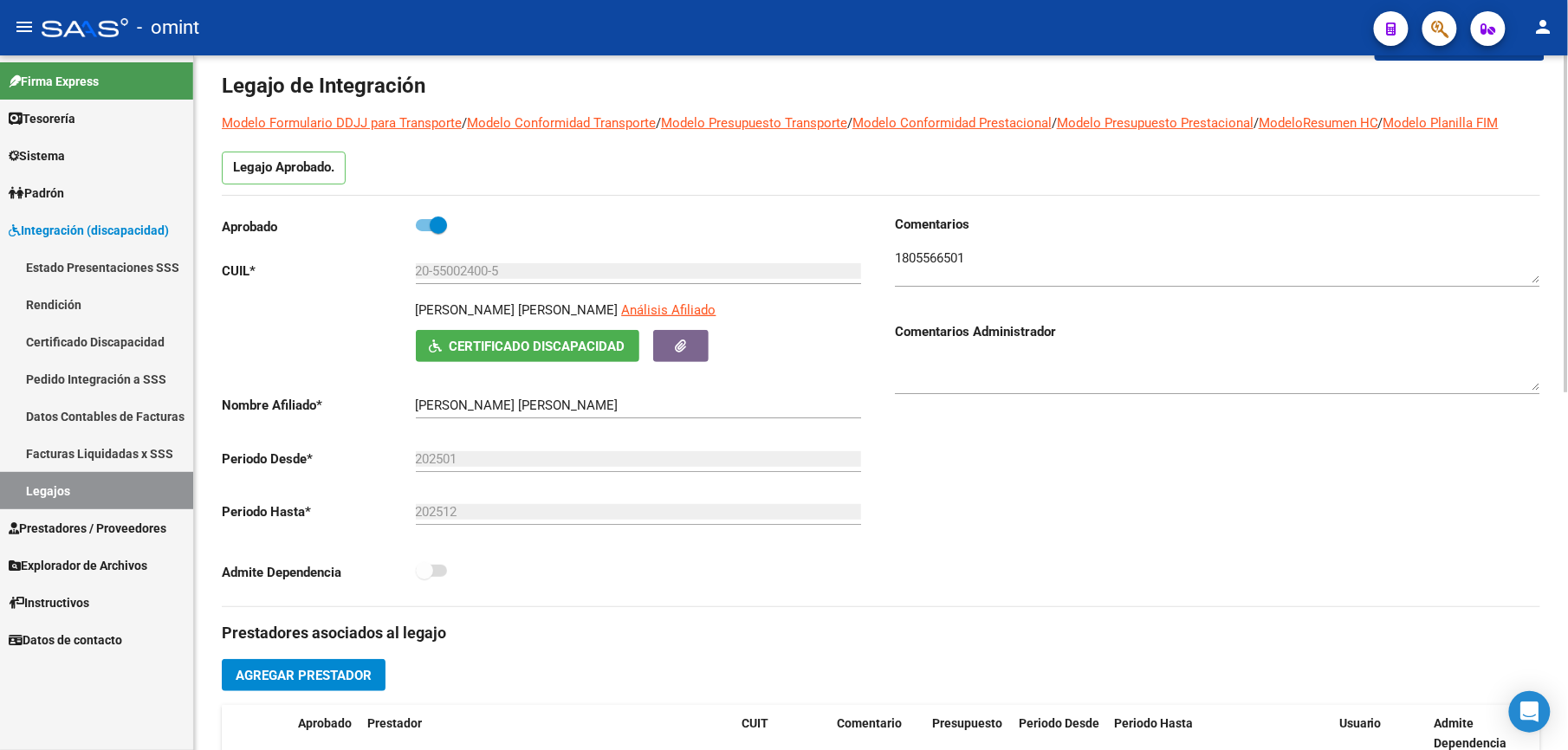
scroll to position [0, 0]
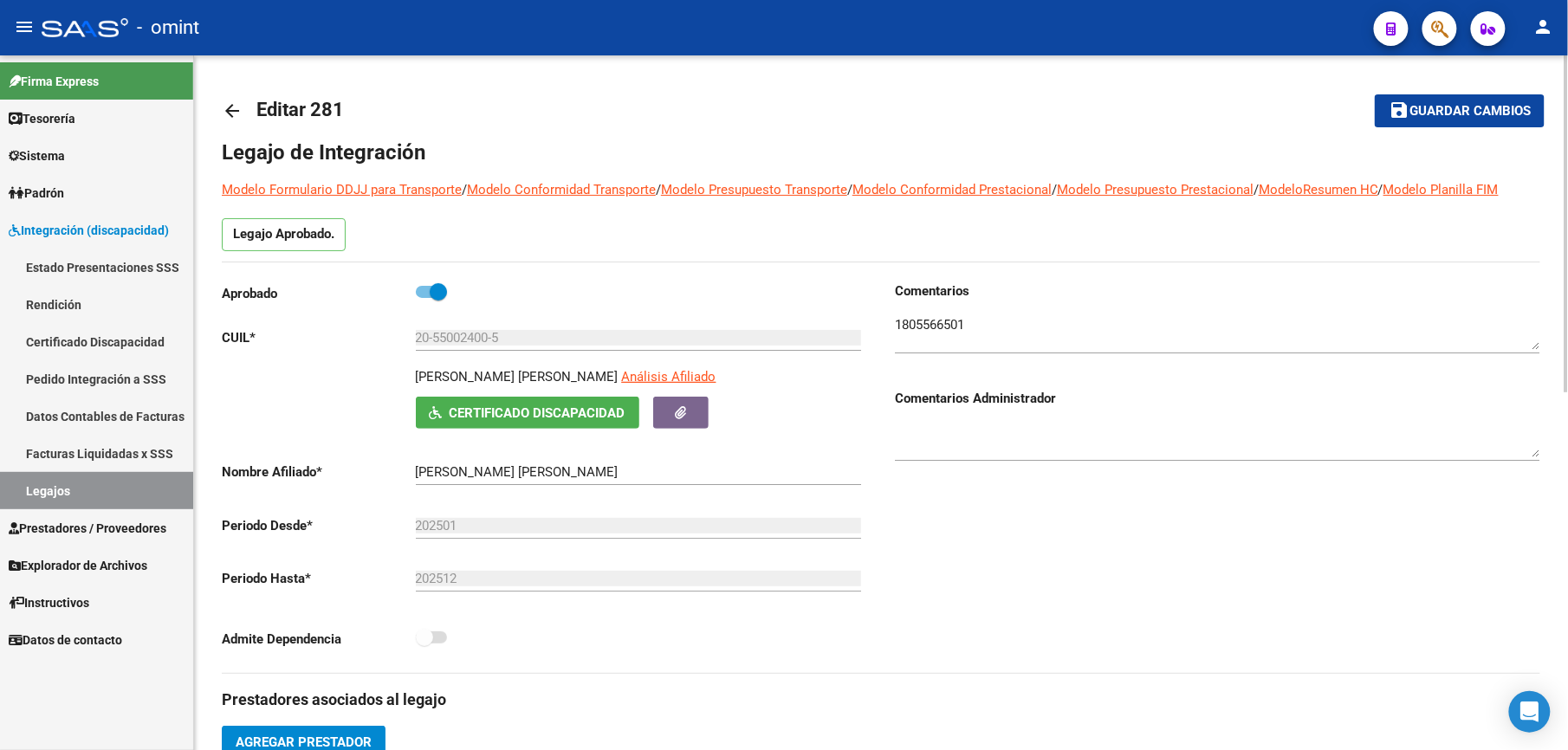
click at [236, 105] on mat-icon "arrow_back" at bounding box center [232, 111] width 21 height 21
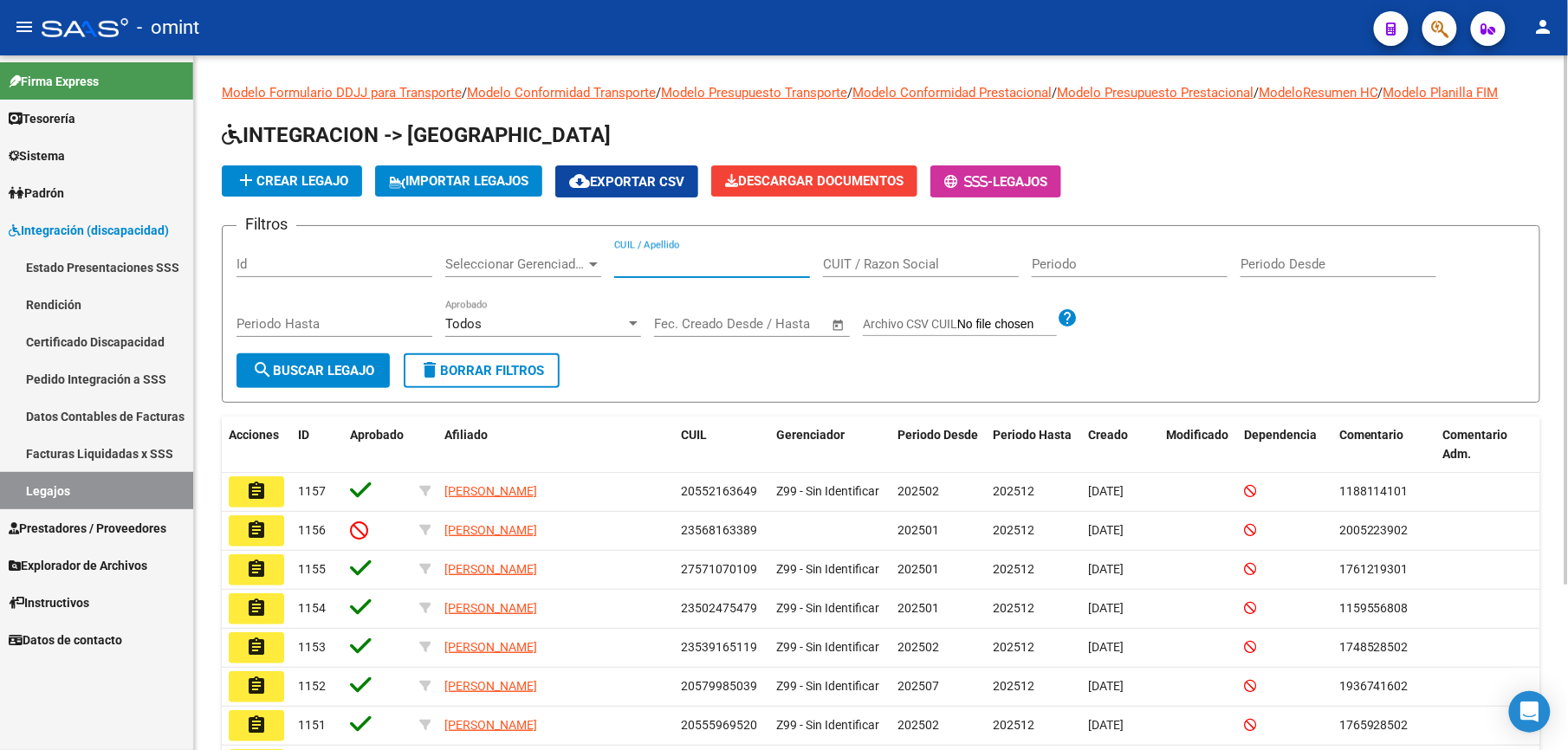
click at [651, 264] on input "CUIL / Apellido" at bounding box center [712, 264] width 196 height 16
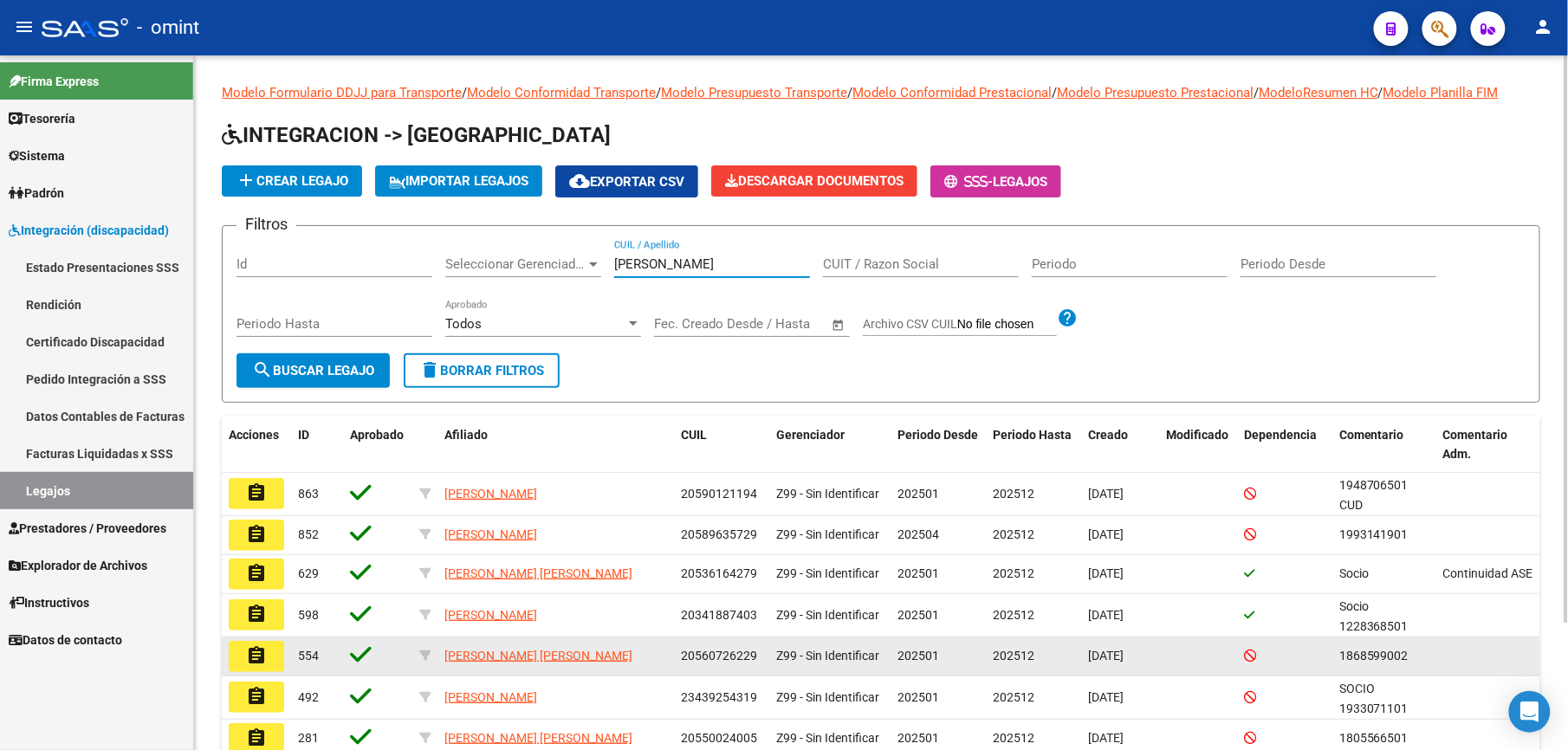
type input "ferreyra"
click at [265, 651] on mat-icon "assignment" at bounding box center [257, 655] width 21 height 21
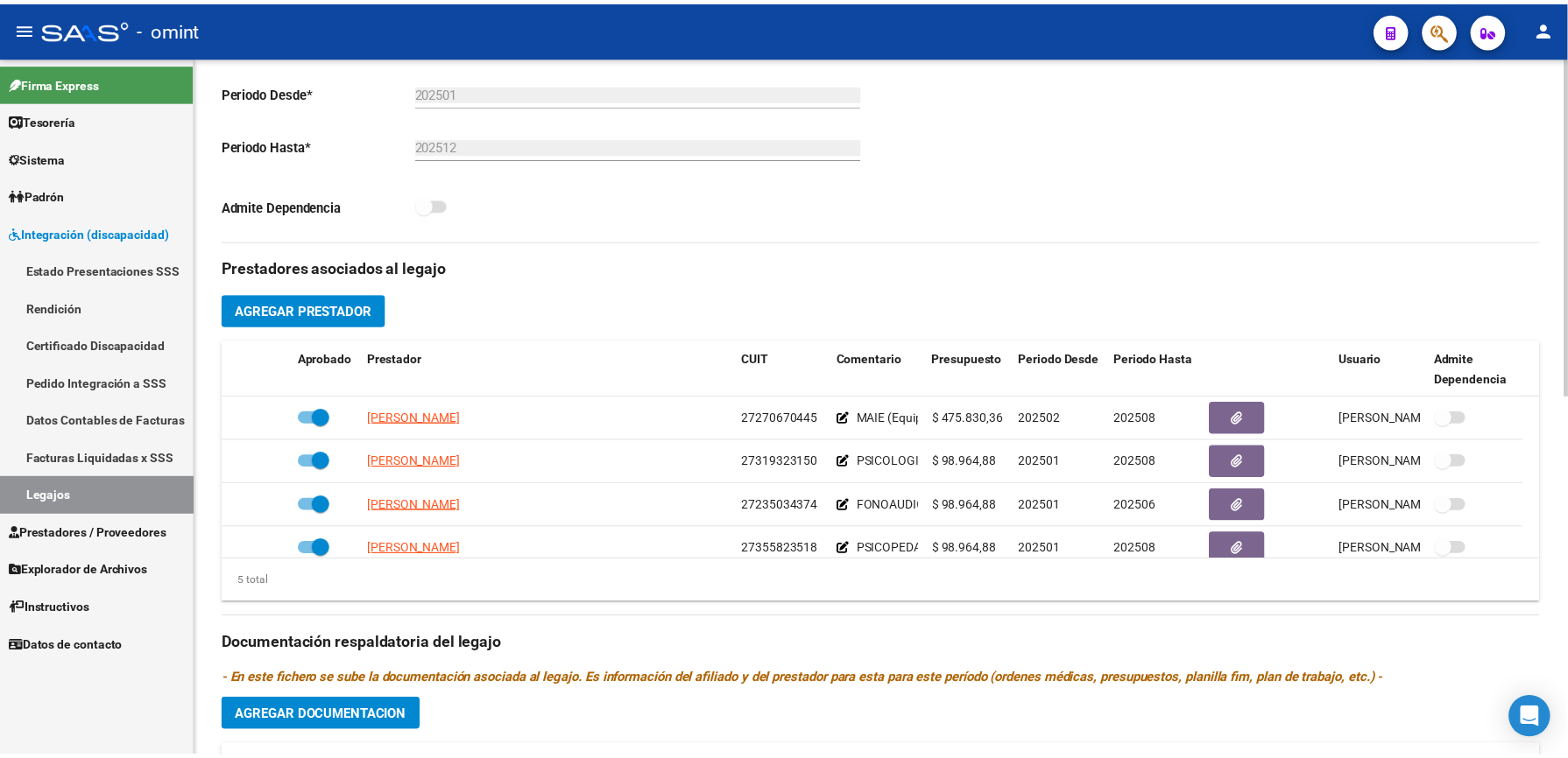
scroll to position [467, 0]
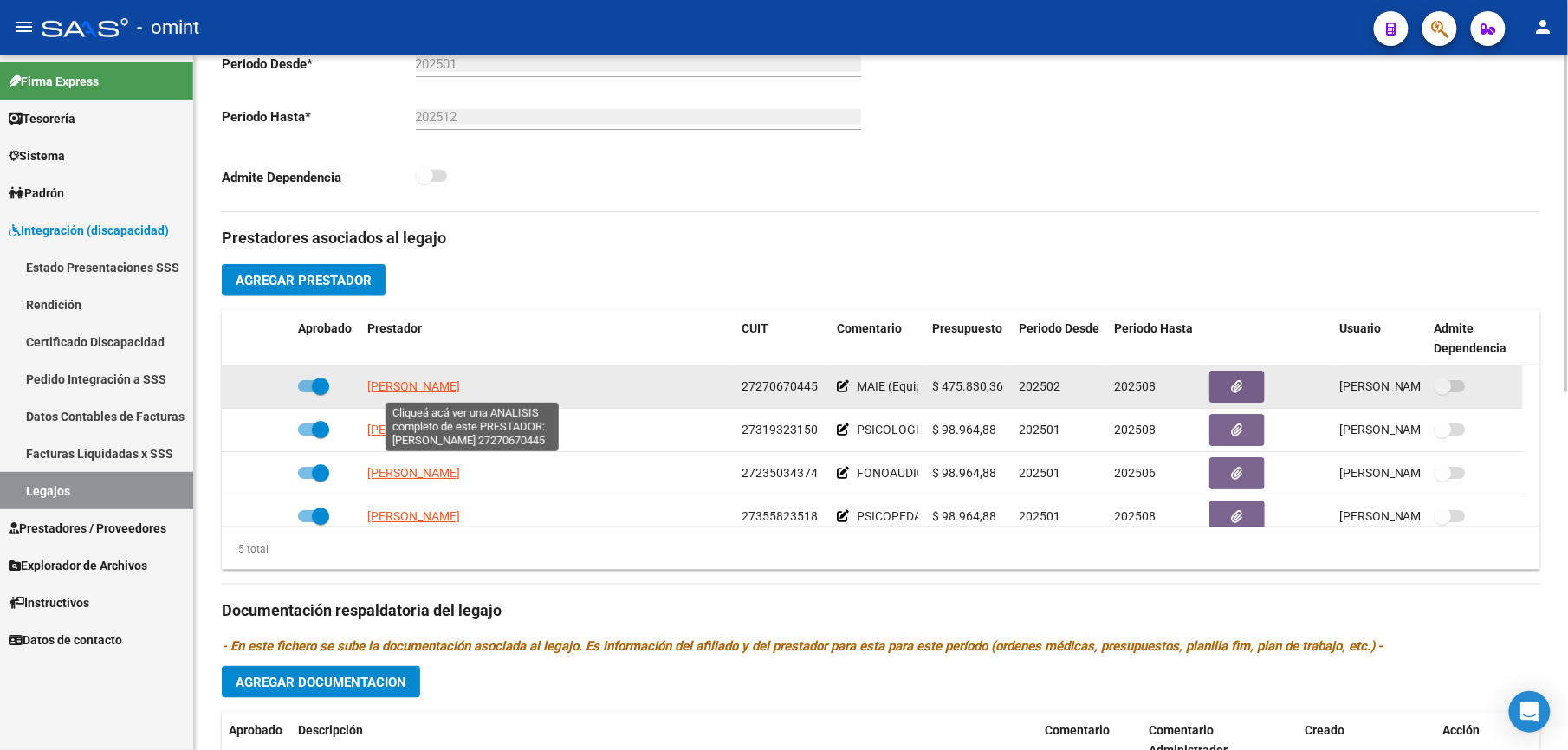
click at [460, 387] on span "[PERSON_NAME]" at bounding box center [413, 387] width 93 height 14
type textarea "27270670445"
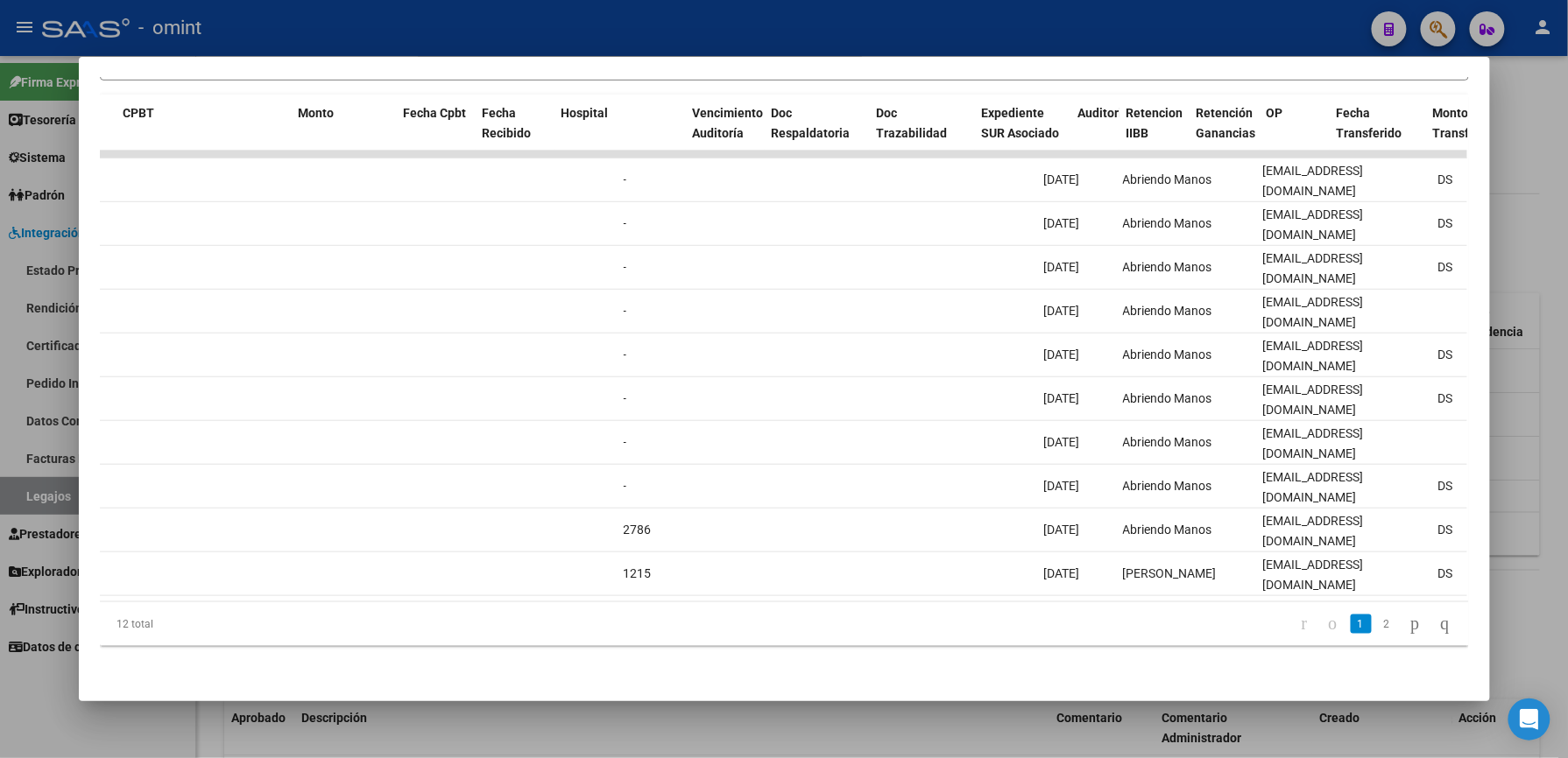
scroll to position [0, 0]
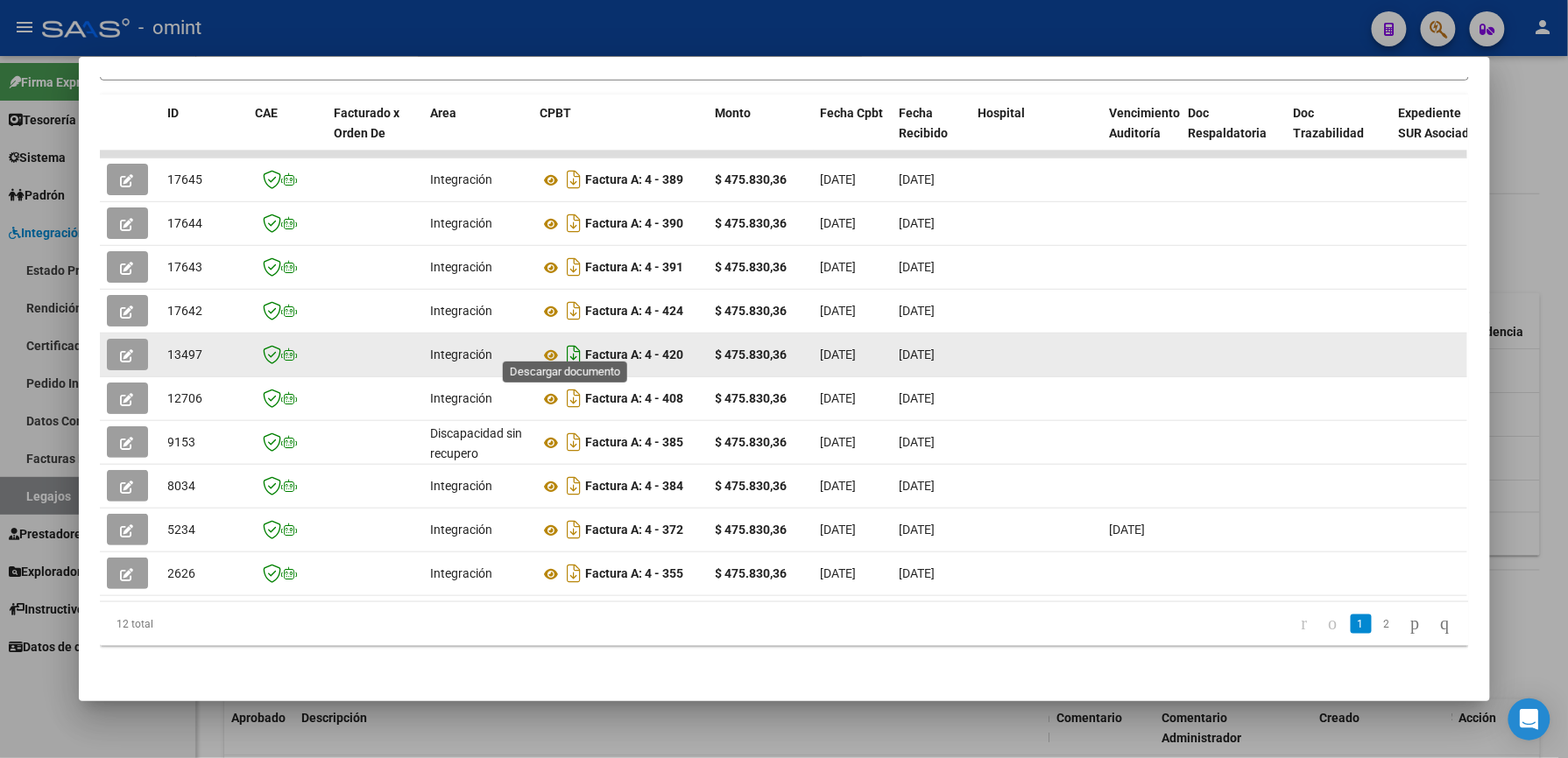
click at [564, 345] on icon "Descargar documento" at bounding box center [575, 355] width 23 height 28
click at [543, 345] on icon at bounding box center [552, 356] width 23 height 21
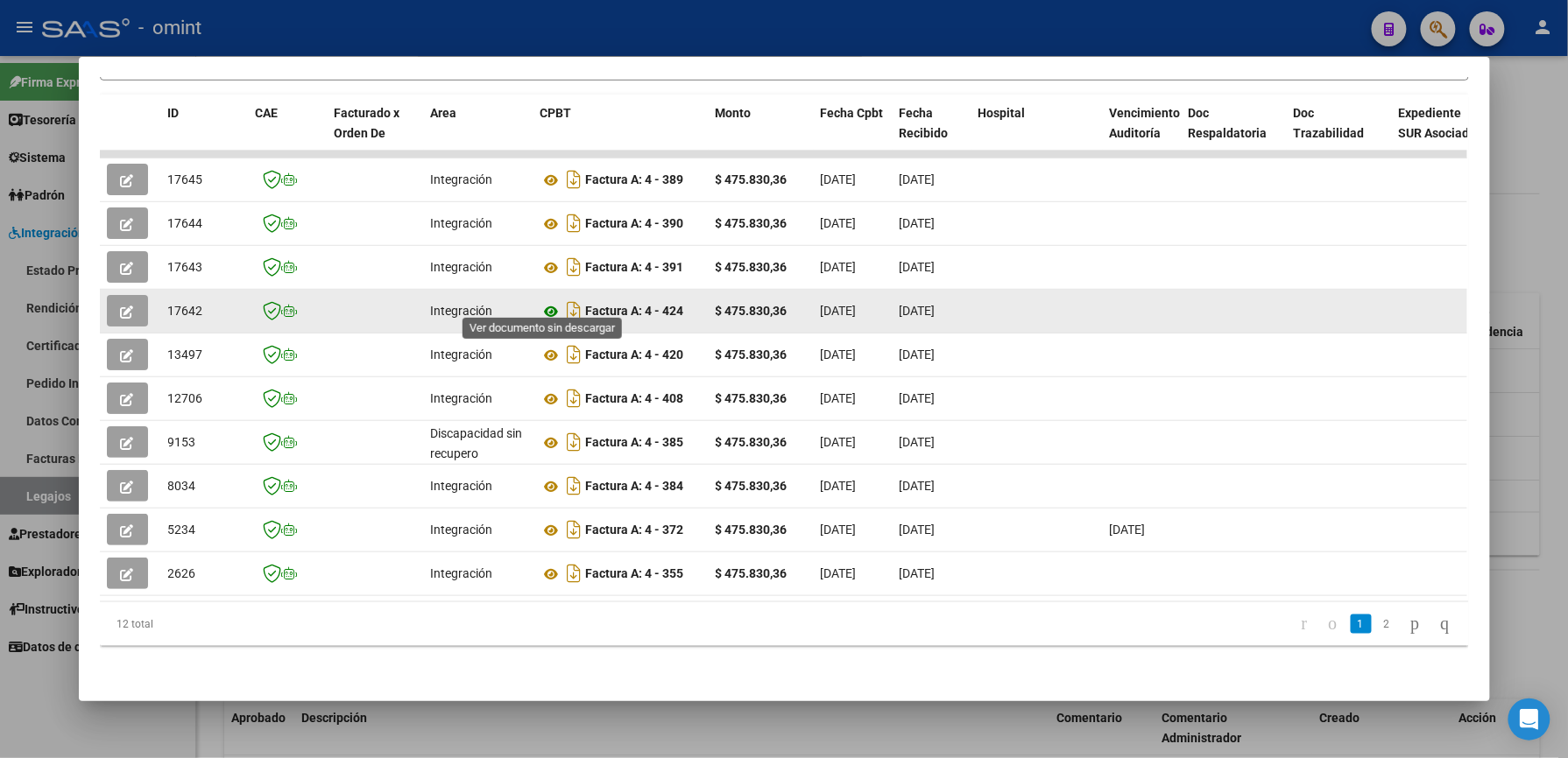
click at [541, 301] on icon at bounding box center [552, 312] width 23 height 21
click at [110, 299] on button "button" at bounding box center [127, 311] width 41 height 32
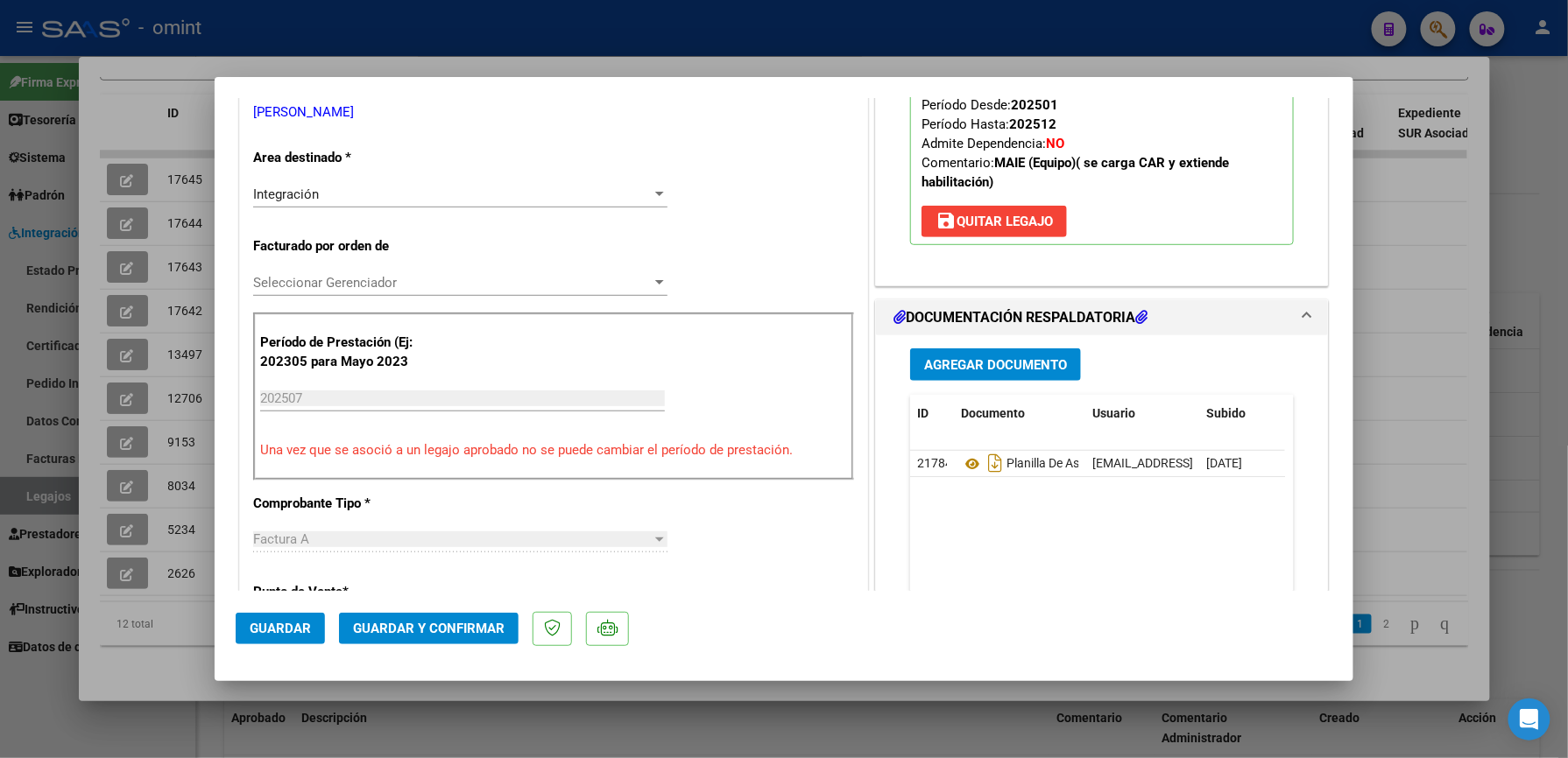
scroll to position [351, 0]
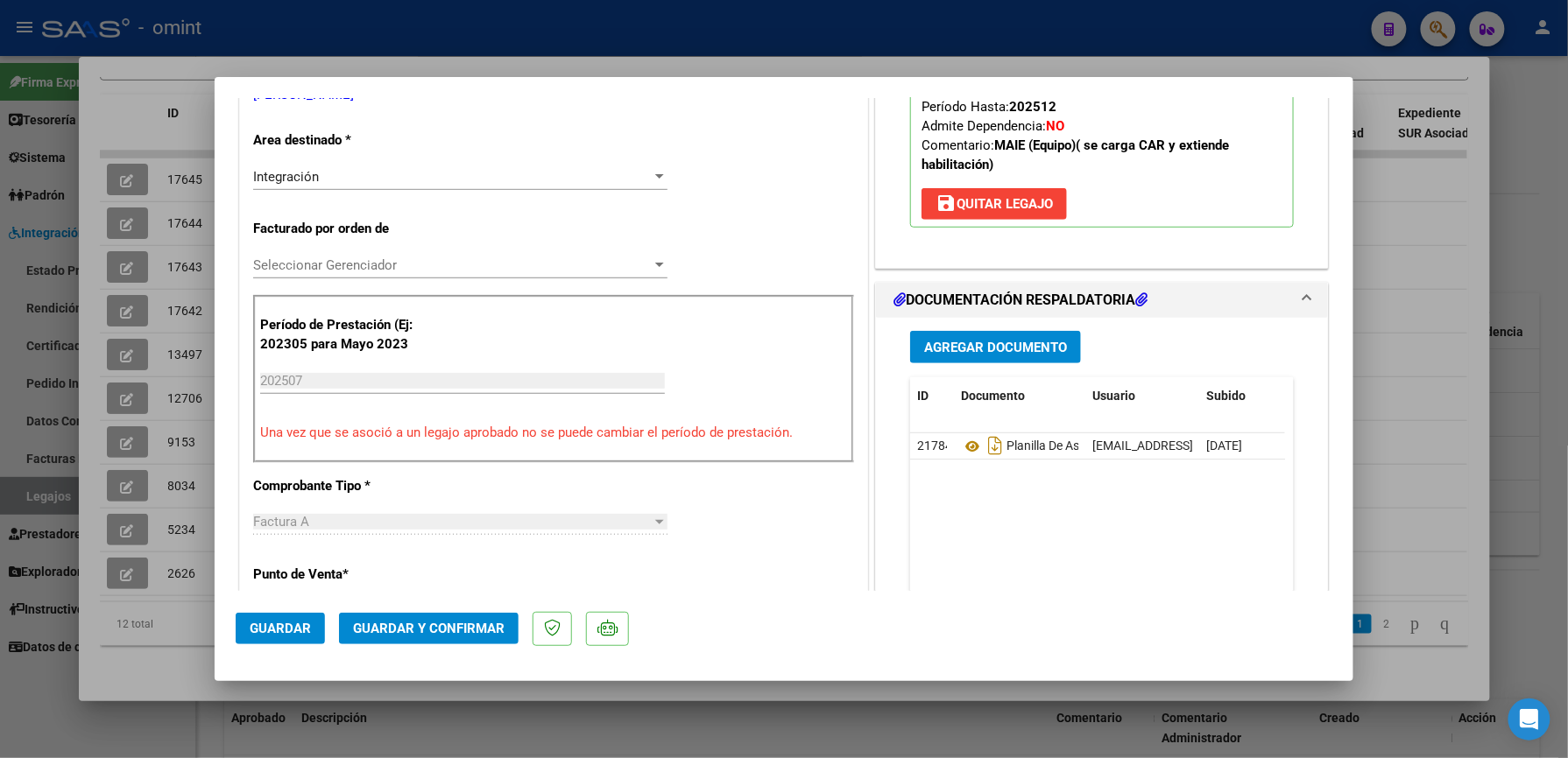
click at [460, 621] on span "Guardar y Confirmar" at bounding box center [429, 629] width 152 height 16
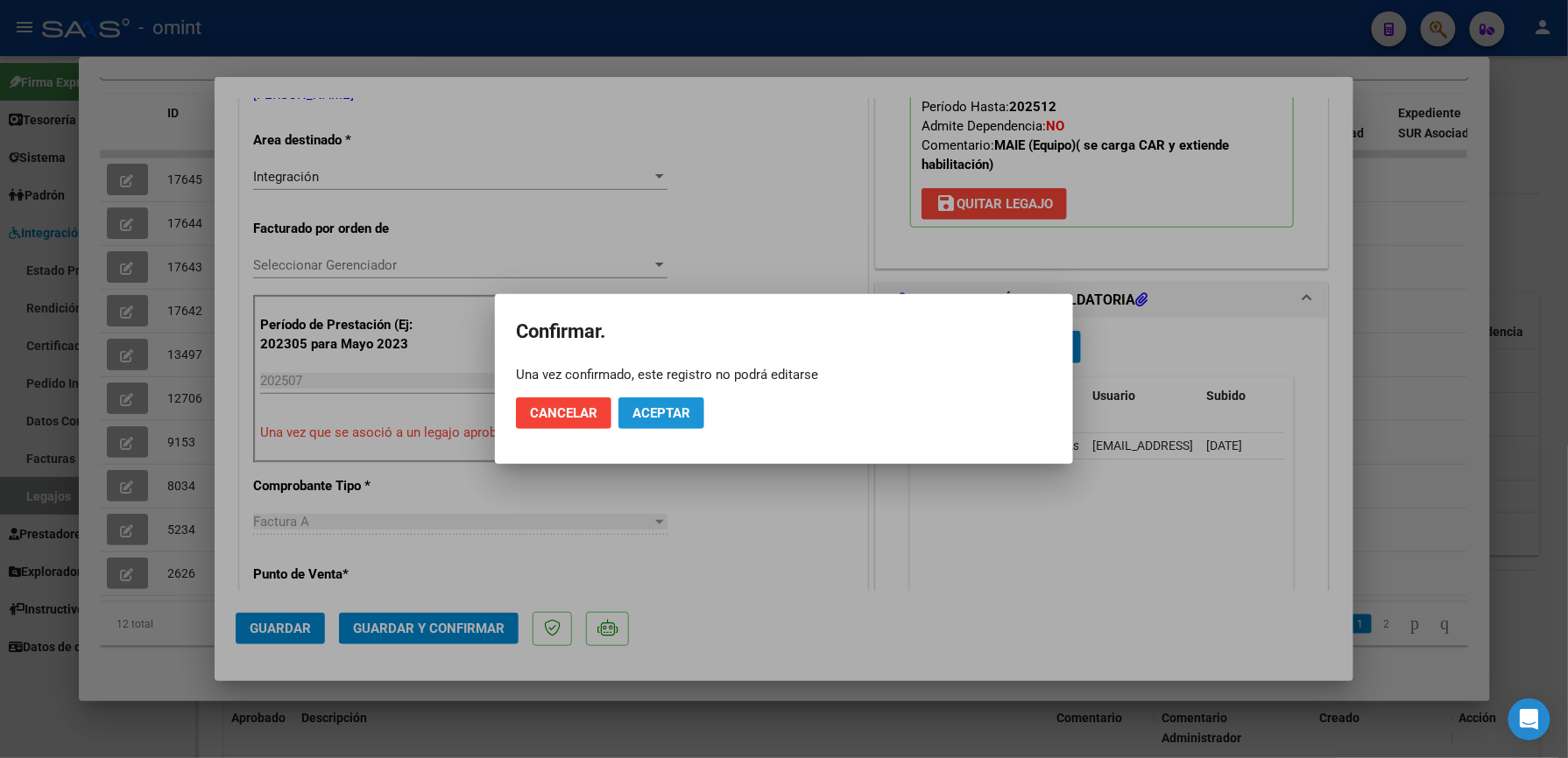
click at [681, 417] on span "Aceptar" at bounding box center [661, 414] width 58 height 16
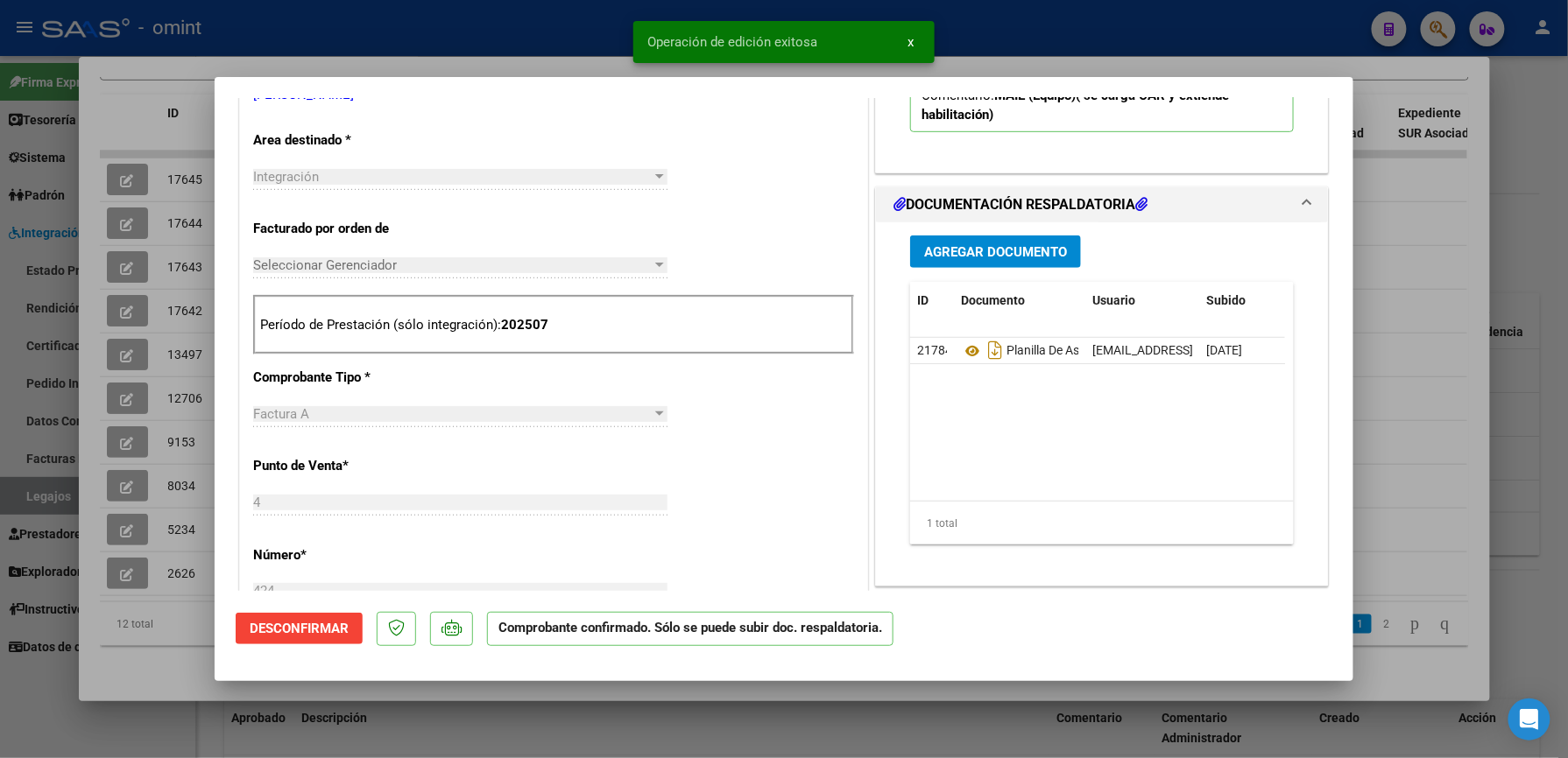
click at [1054, 18] on div at bounding box center [784, 379] width 1568 height 758
type input "$ 0,00"
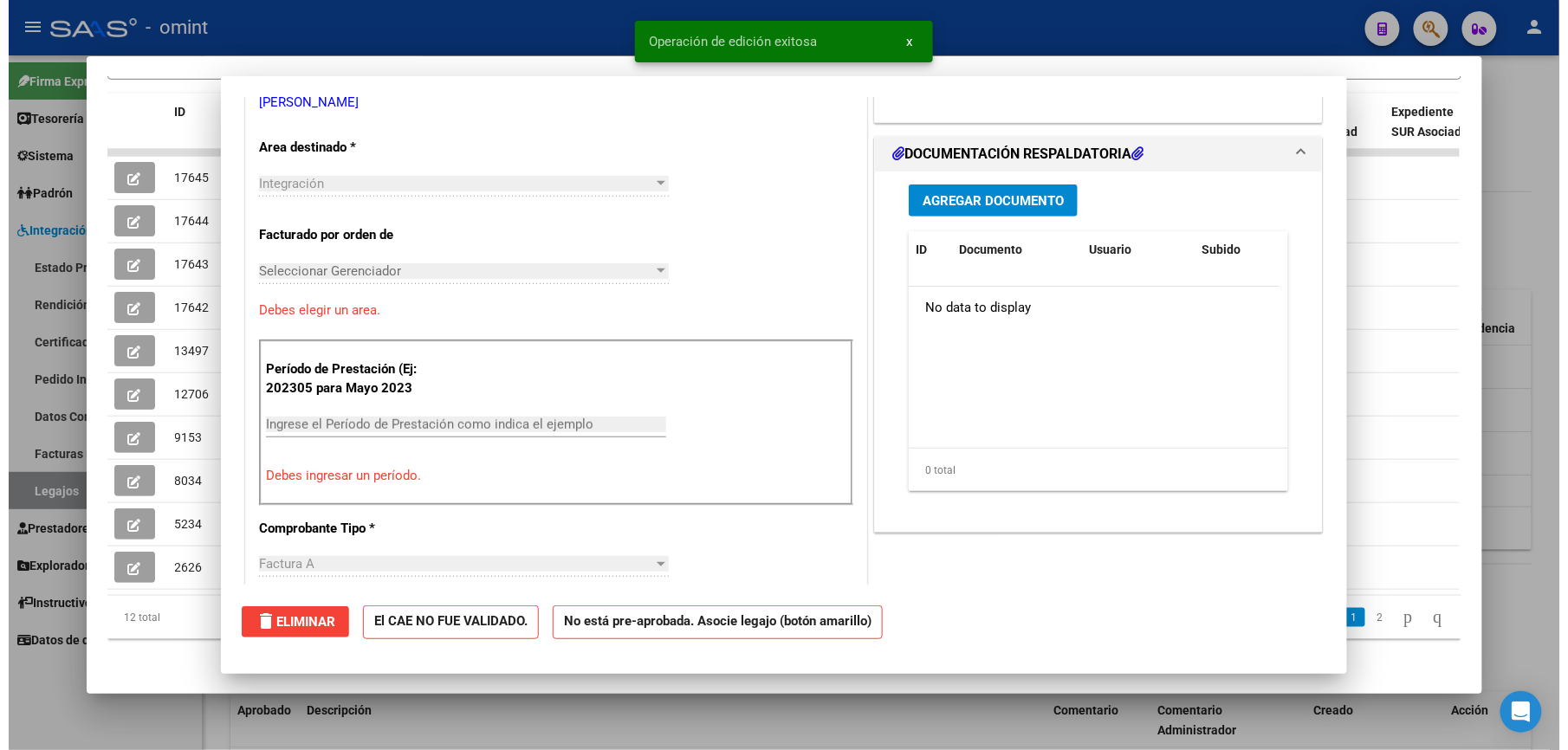
scroll to position [0, 0]
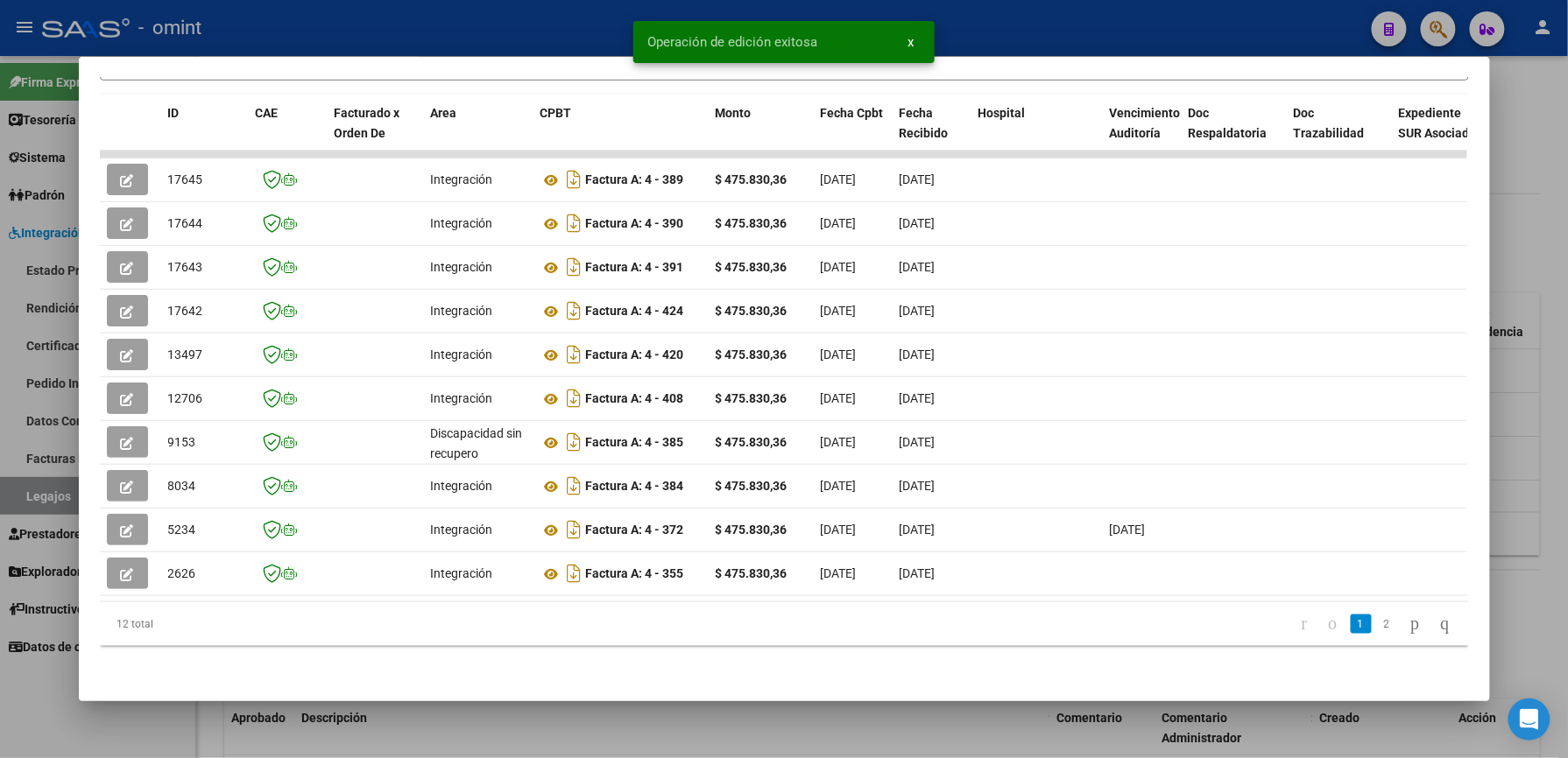
click at [1054, 18] on div at bounding box center [784, 379] width 1568 height 758
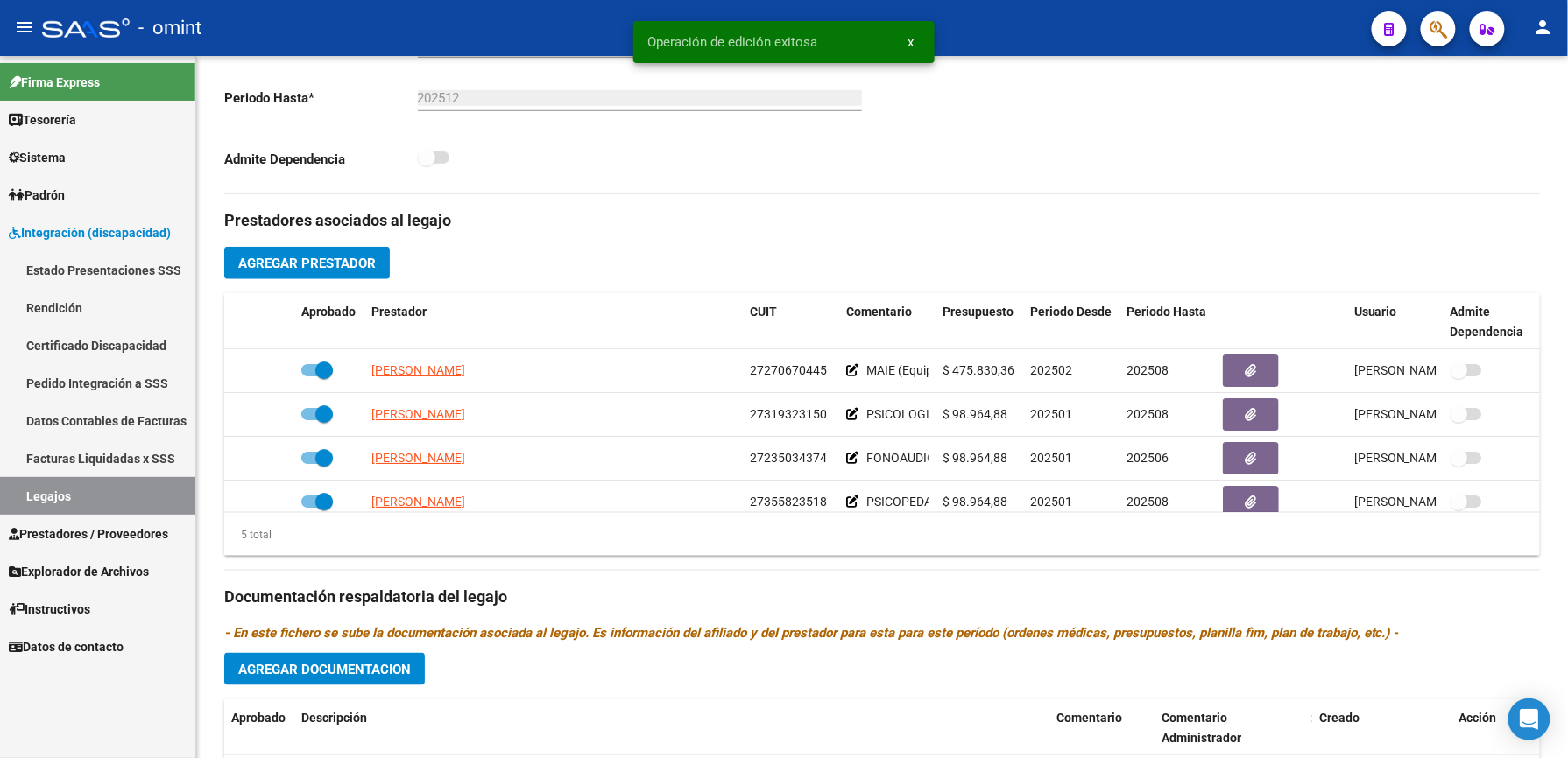
scroll to position [467, 0]
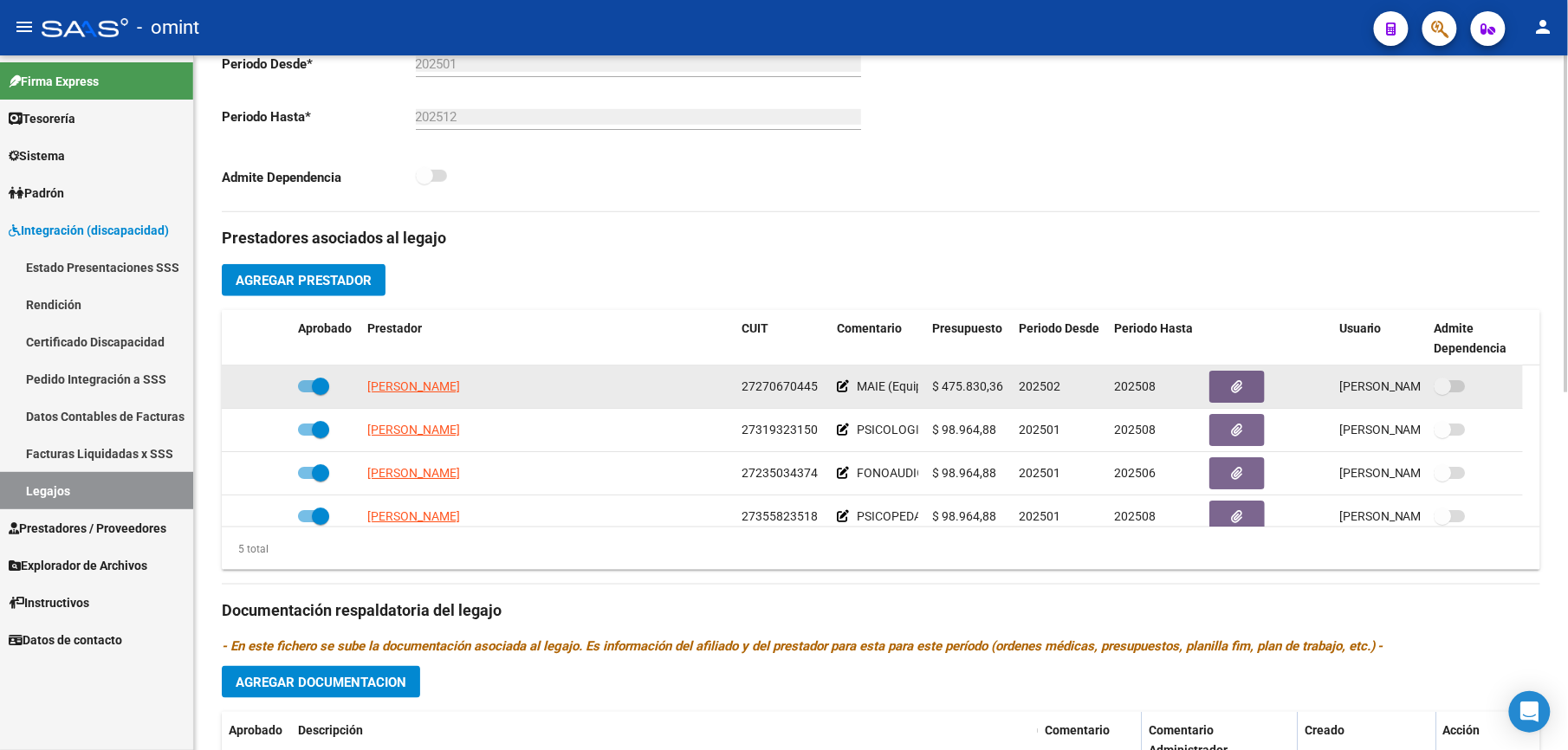
drag, startPoint x: 742, startPoint y: 387, endPoint x: 815, endPoint y: 387, distance: 73.0
click at [815, 387] on span "27270670445" at bounding box center [779, 387] width 76 height 14
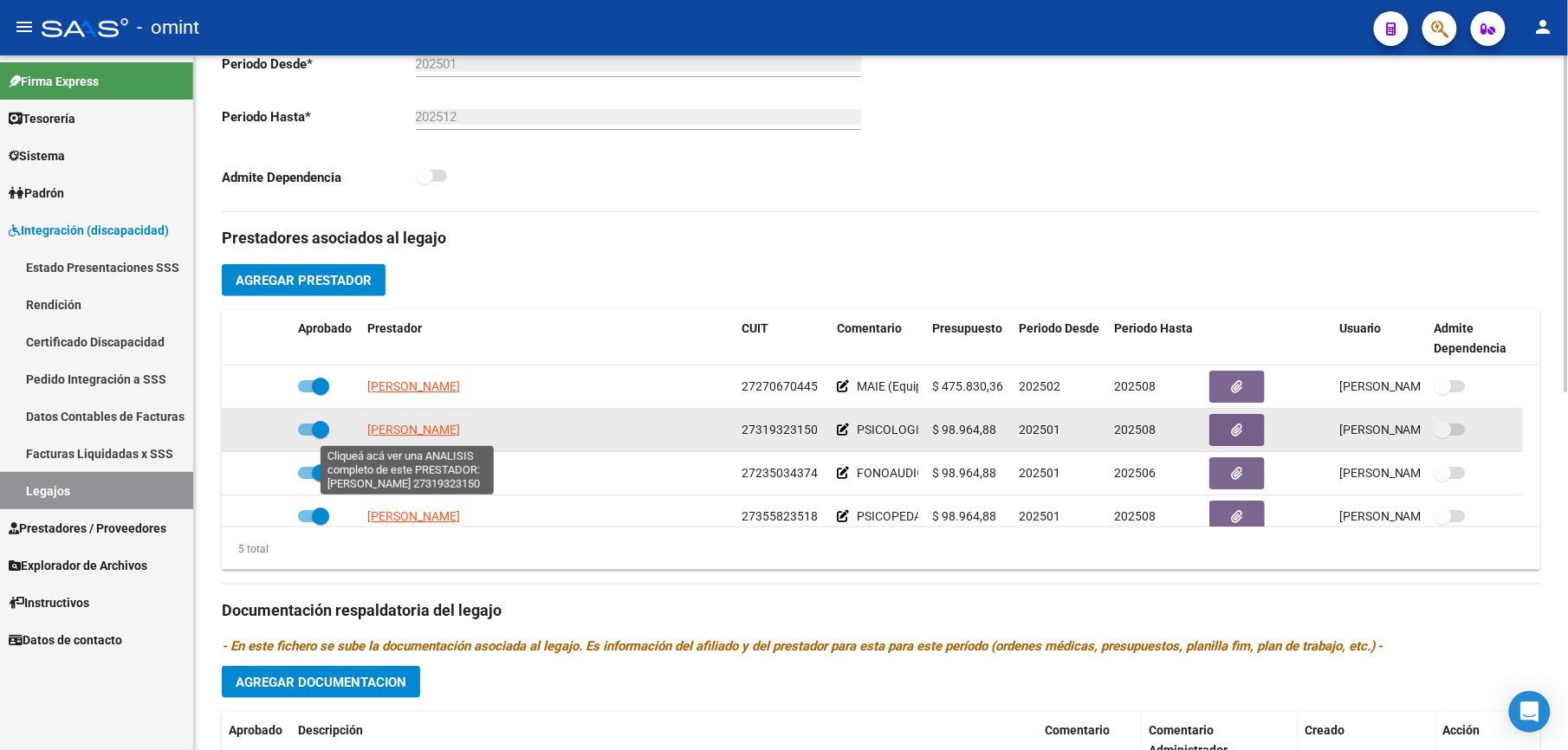
click at [420, 430] on span "[PERSON_NAME]" at bounding box center [413, 430] width 93 height 14
type textarea "27319323150"
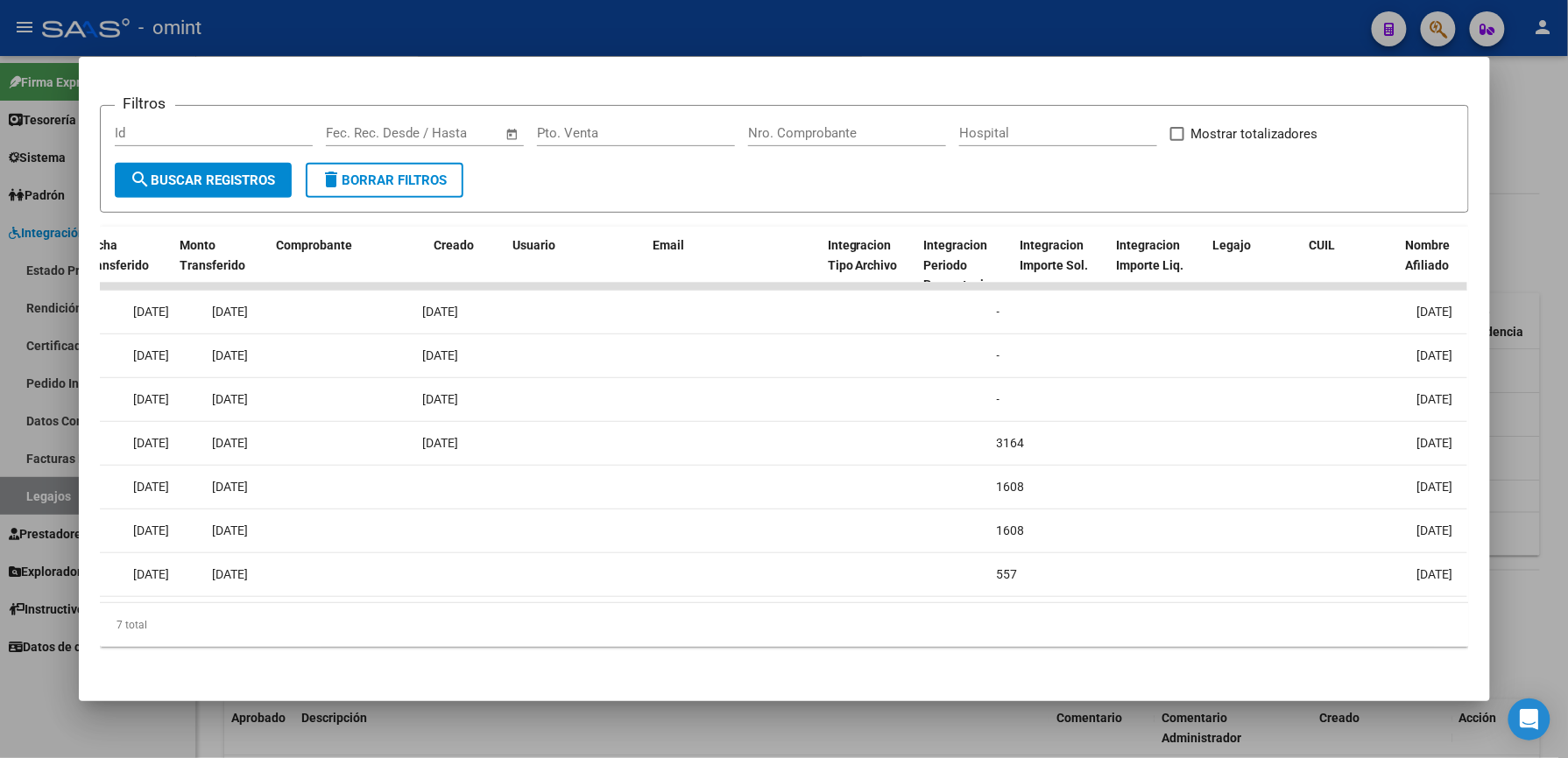
scroll to position [0, 0]
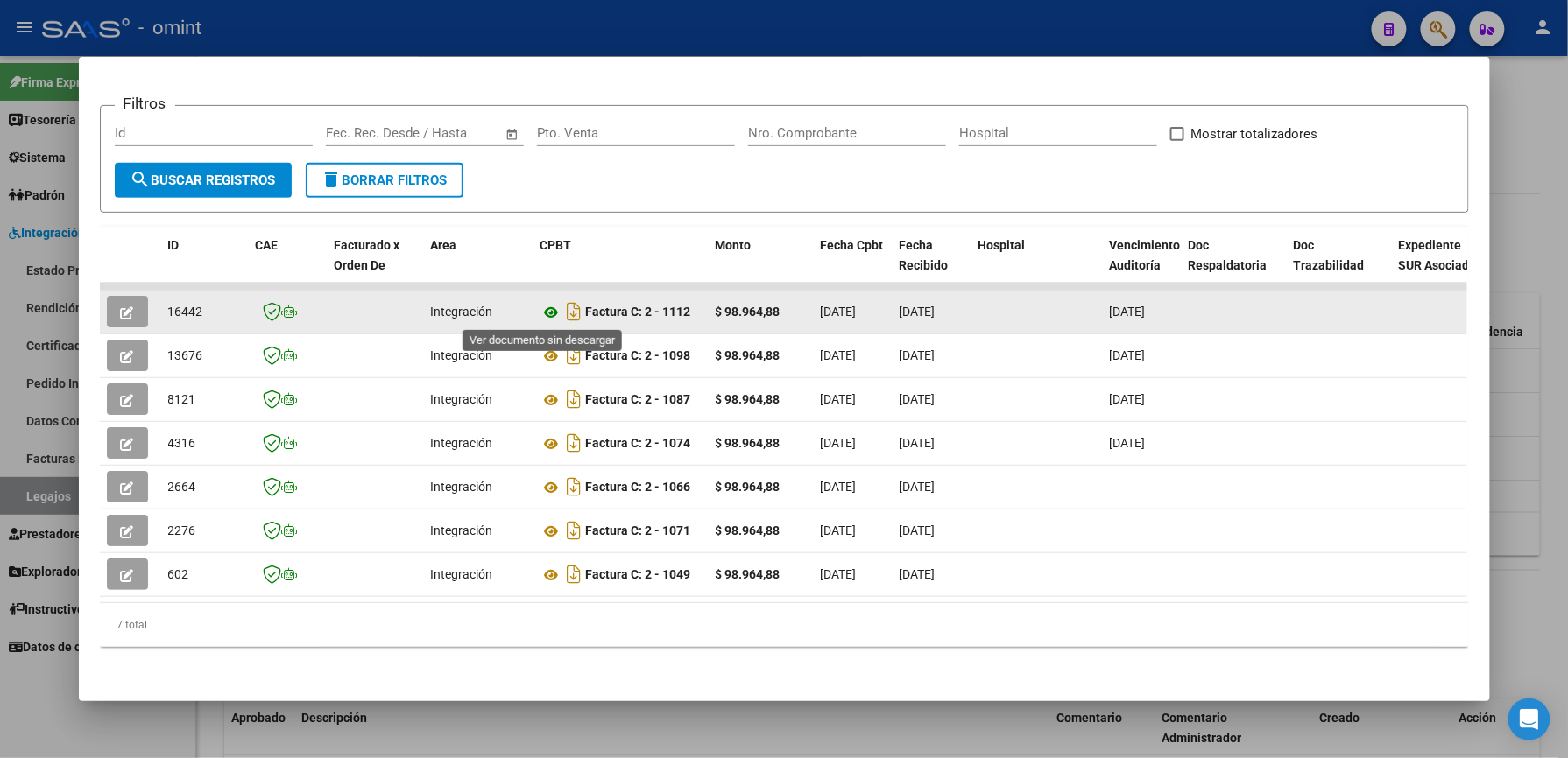
click at [541, 310] on icon at bounding box center [552, 313] width 23 height 21
click at [121, 309] on icon "button" at bounding box center [127, 313] width 13 height 13
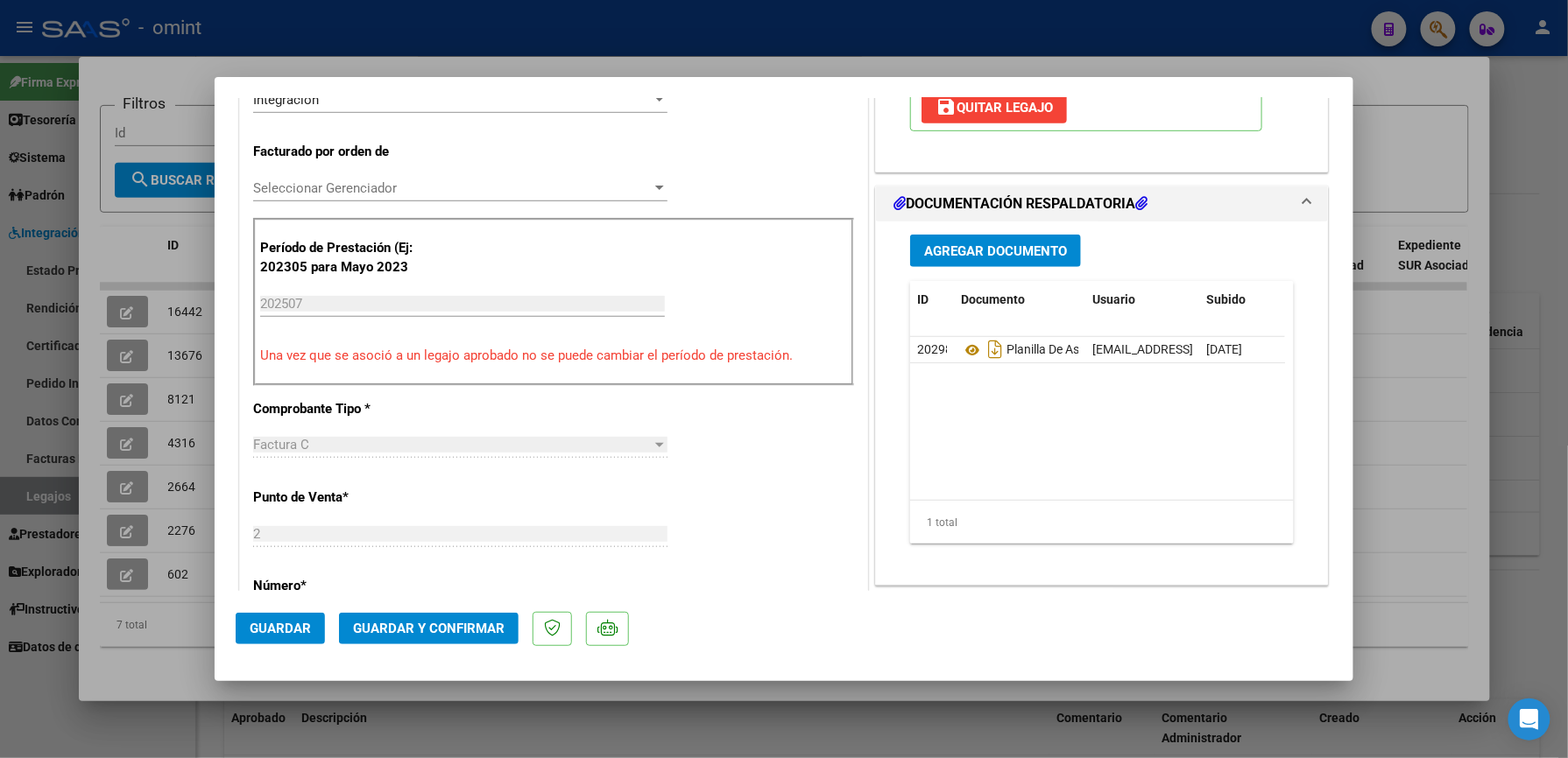
scroll to position [584, 0]
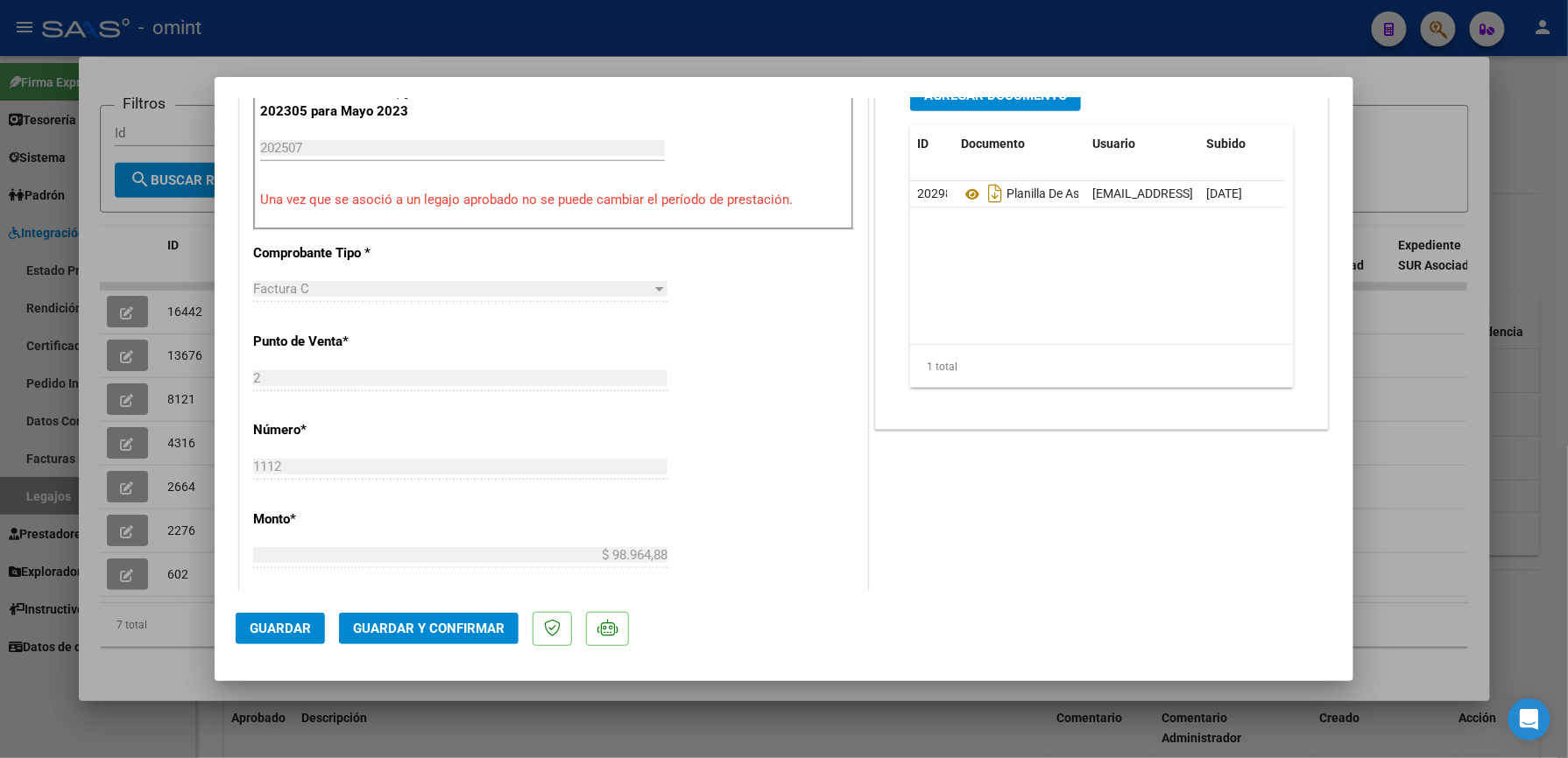
click at [465, 638] on button "Guardar y Confirmar" at bounding box center [429, 629] width 180 height 32
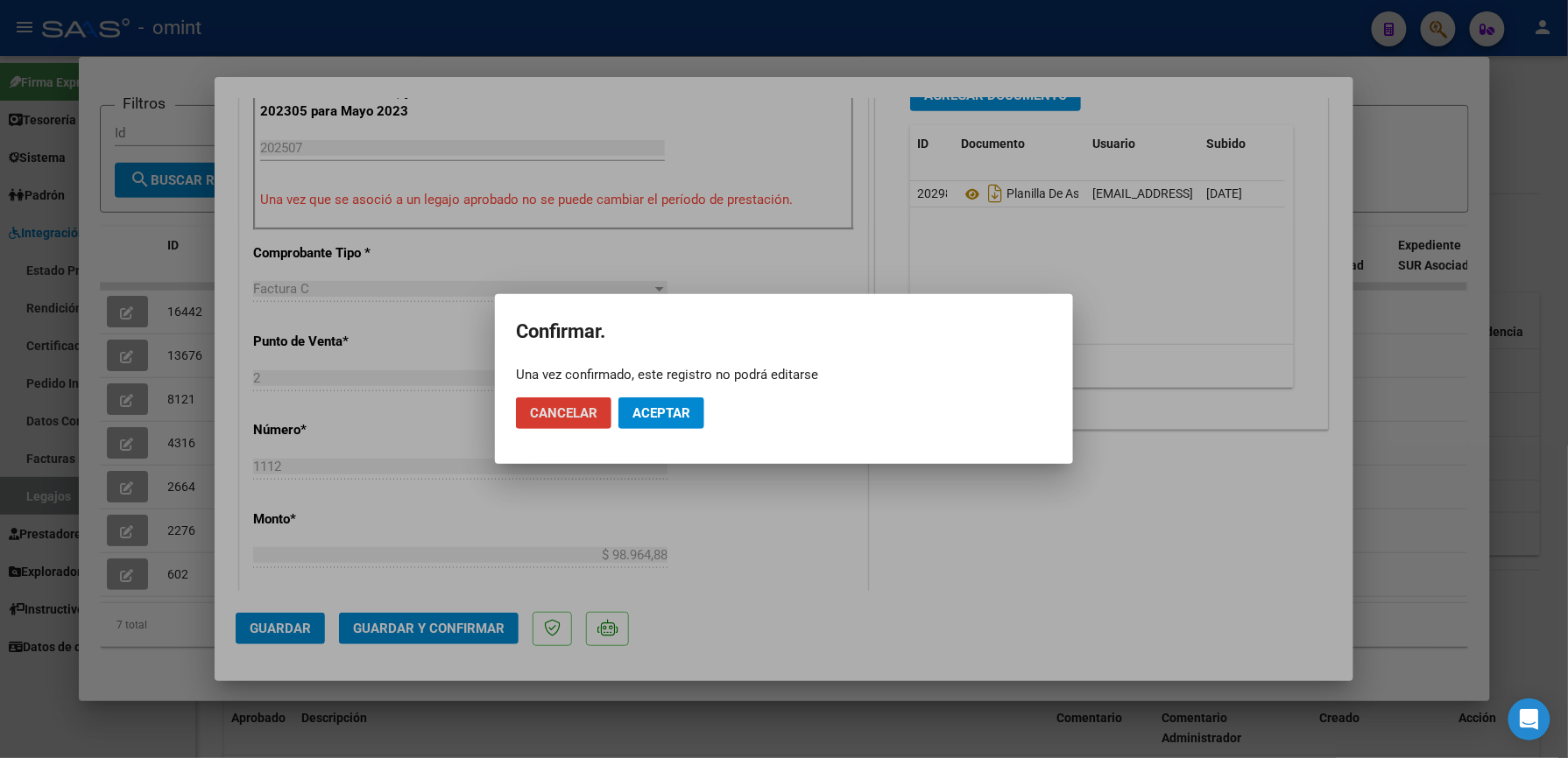
click at [649, 414] on span "Aceptar" at bounding box center [661, 414] width 58 height 16
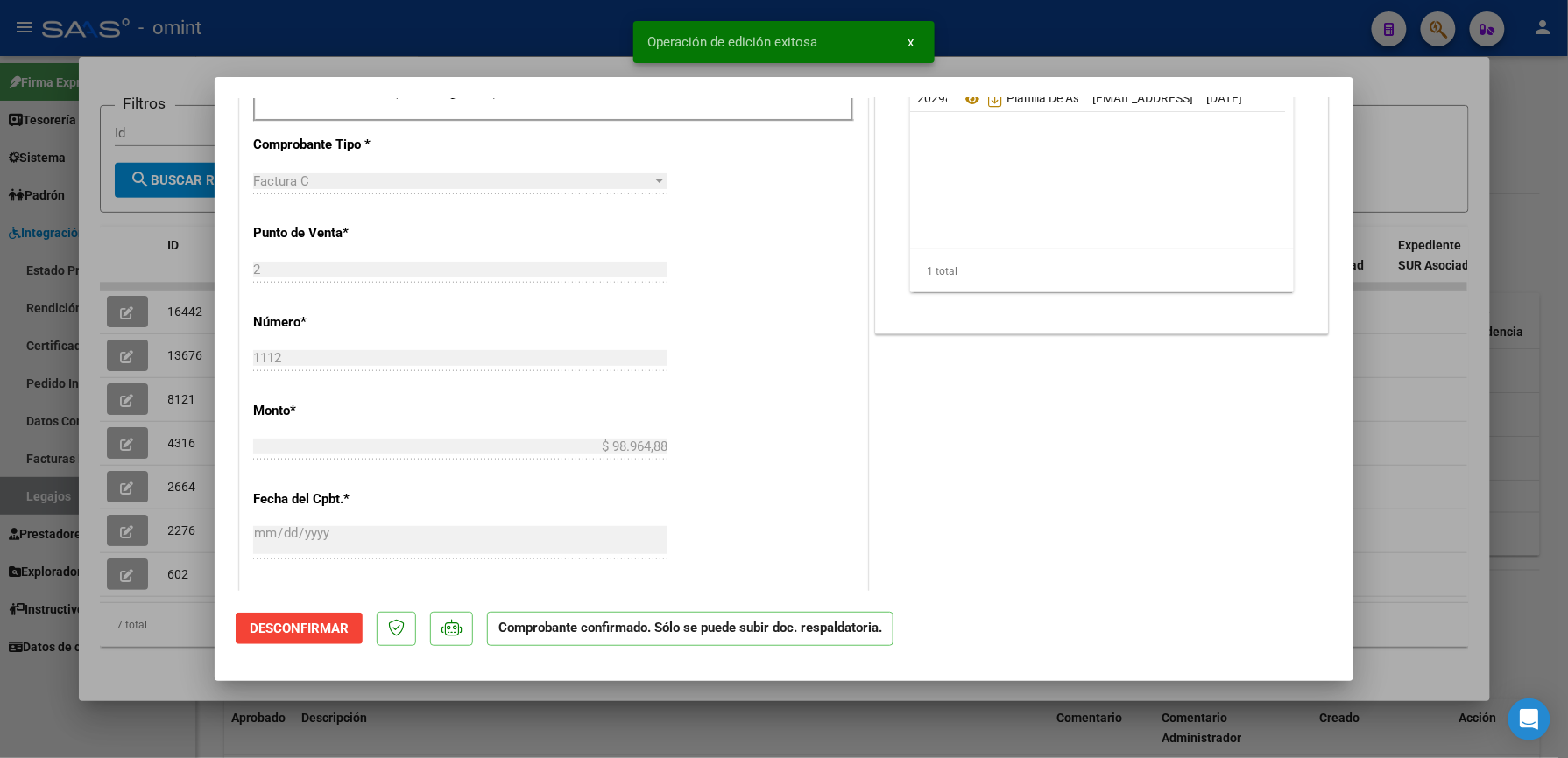
click at [1074, 32] on div at bounding box center [784, 379] width 1568 height 758
type input "$ 0,00"
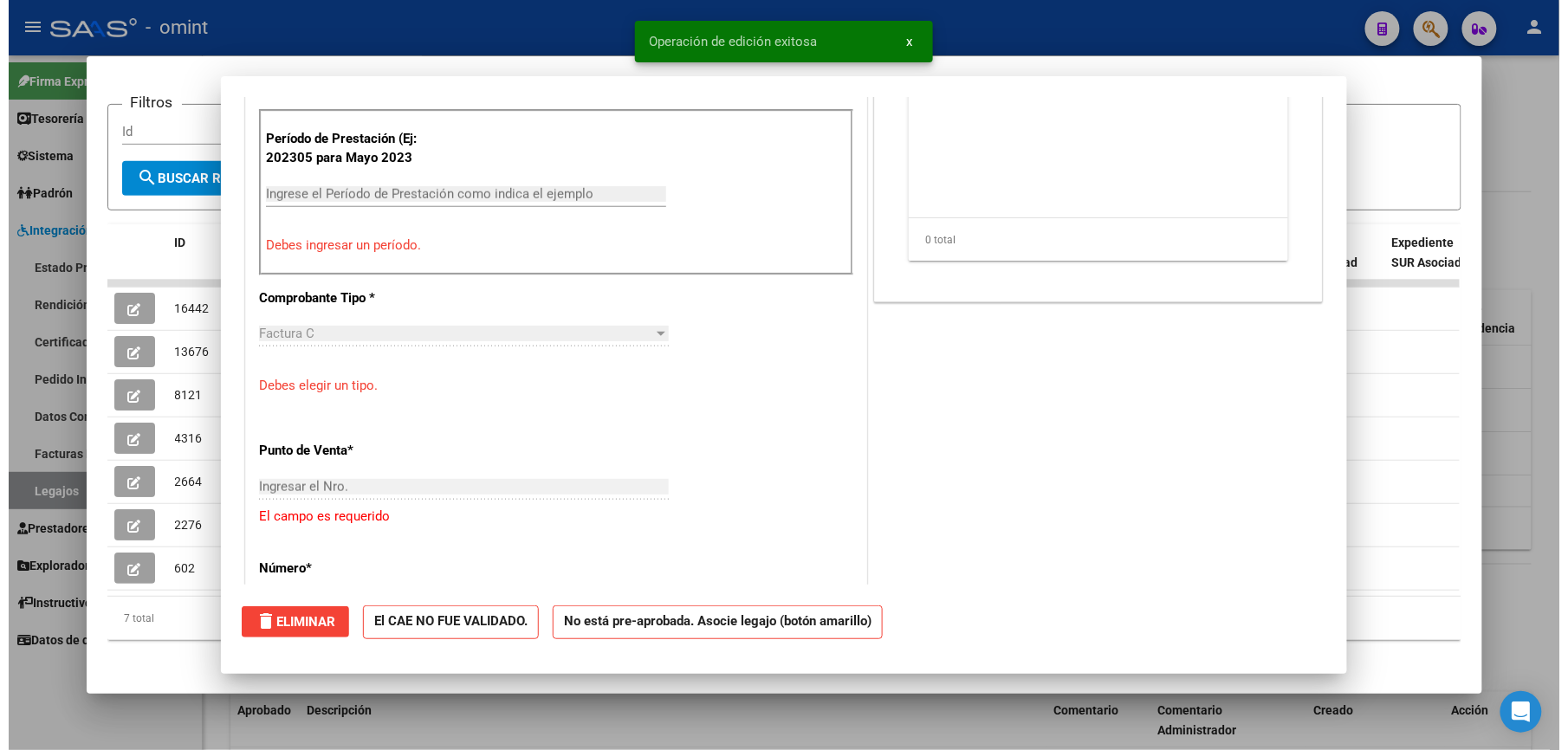
scroll to position [0, 0]
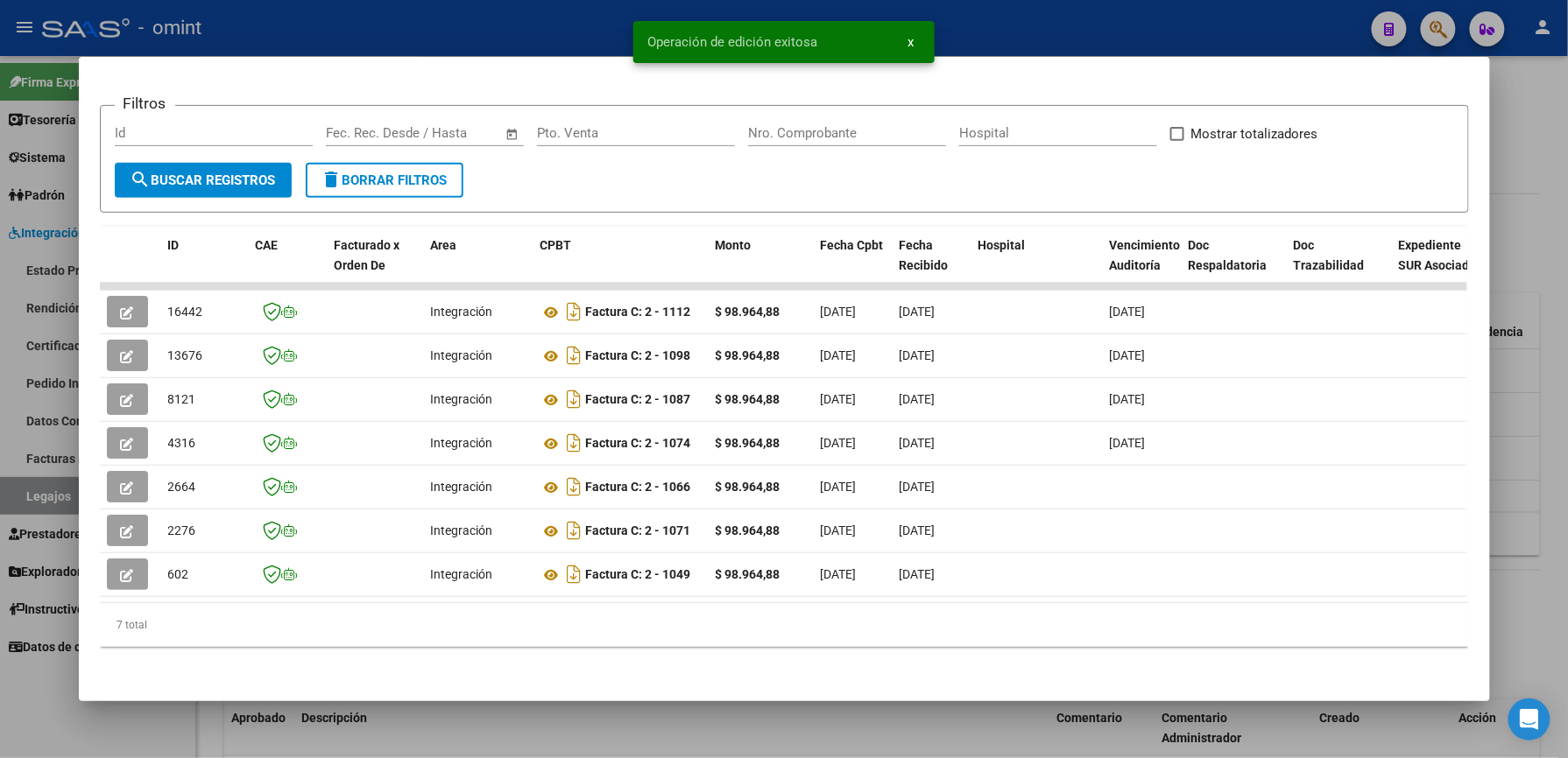
click at [977, 12] on div at bounding box center [784, 379] width 1568 height 758
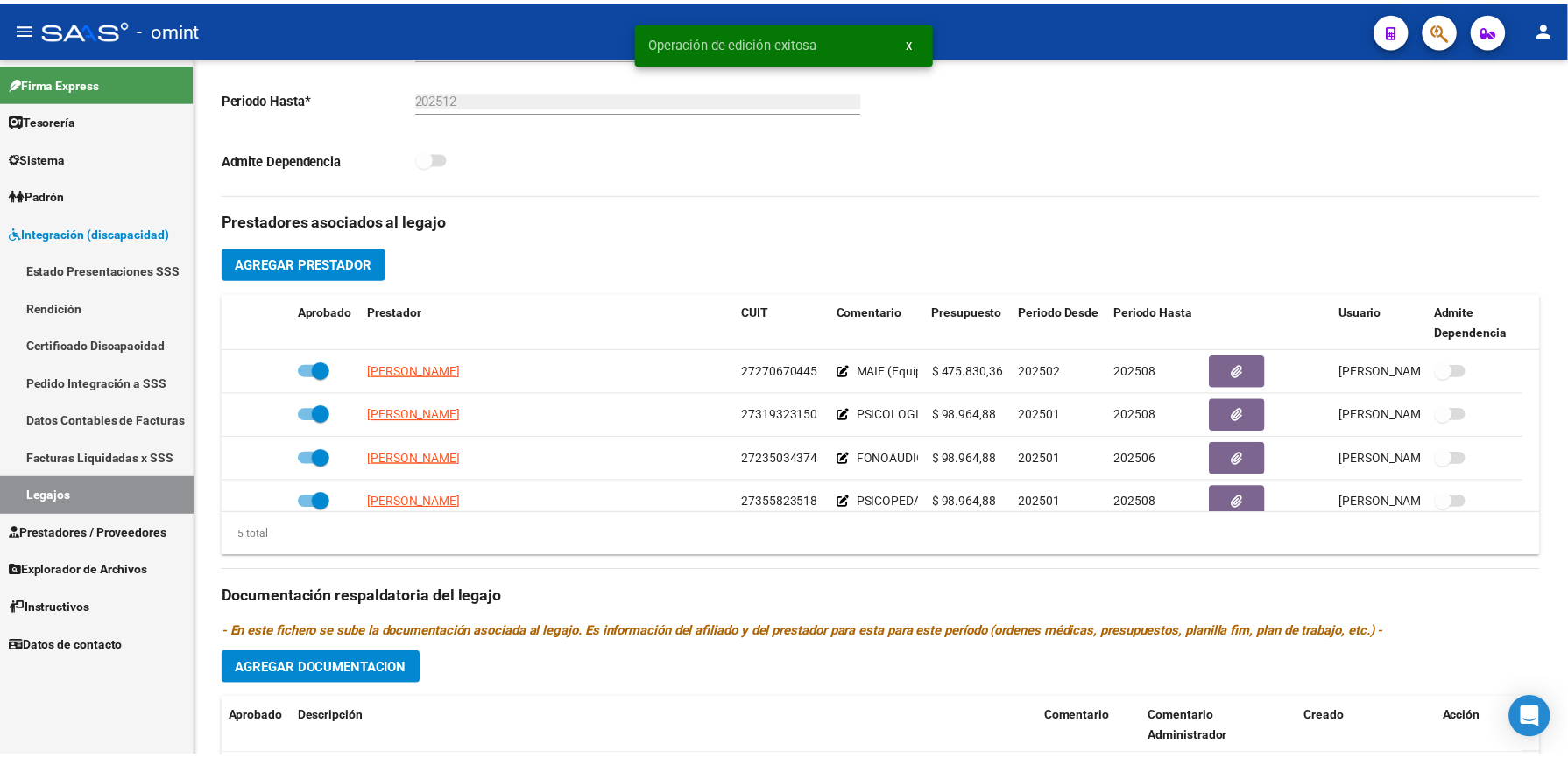
scroll to position [467, 0]
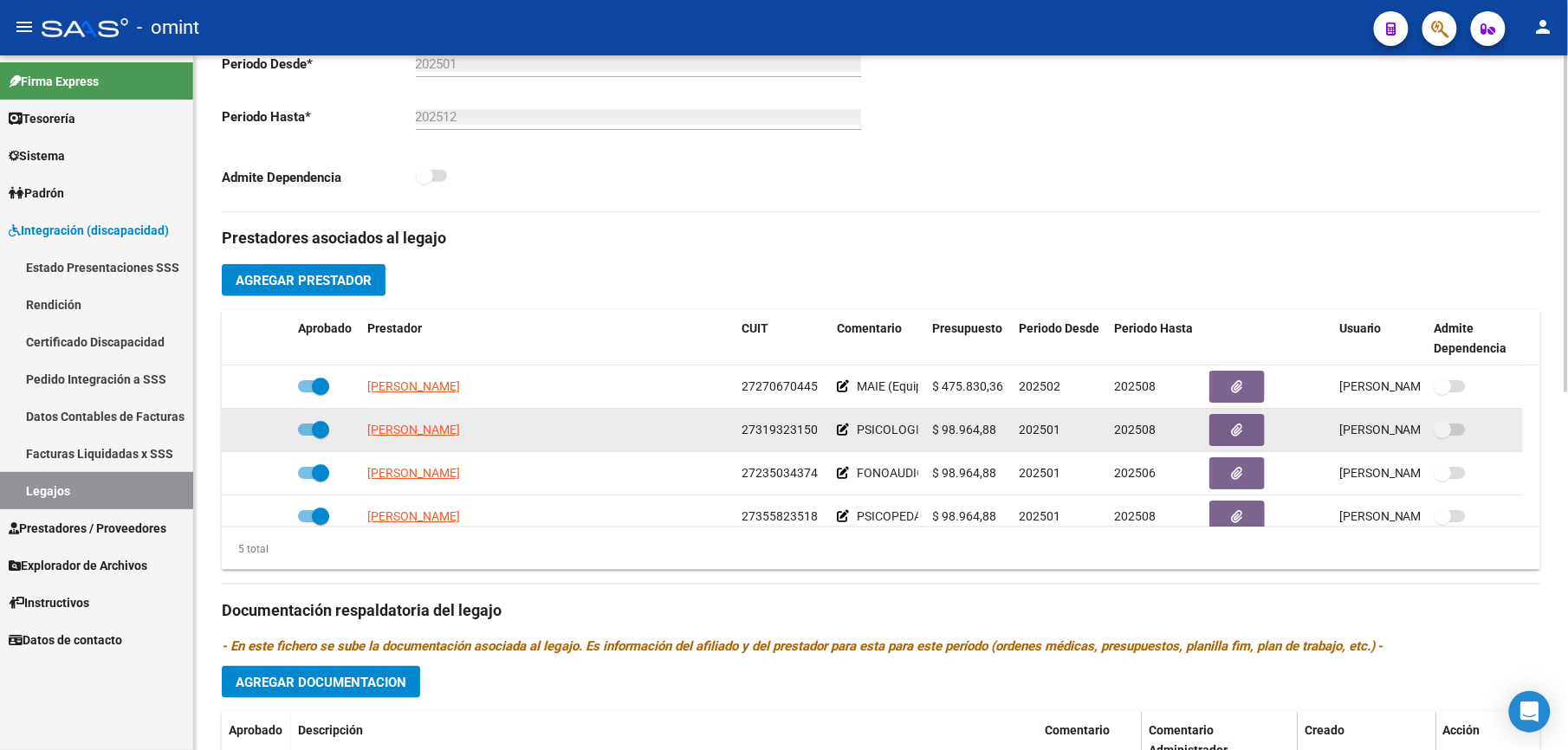
drag, startPoint x: 741, startPoint y: 430, endPoint x: 814, endPoint y: 431, distance: 73.0
click at [814, 431] on span "27319323150" at bounding box center [779, 430] width 76 height 14
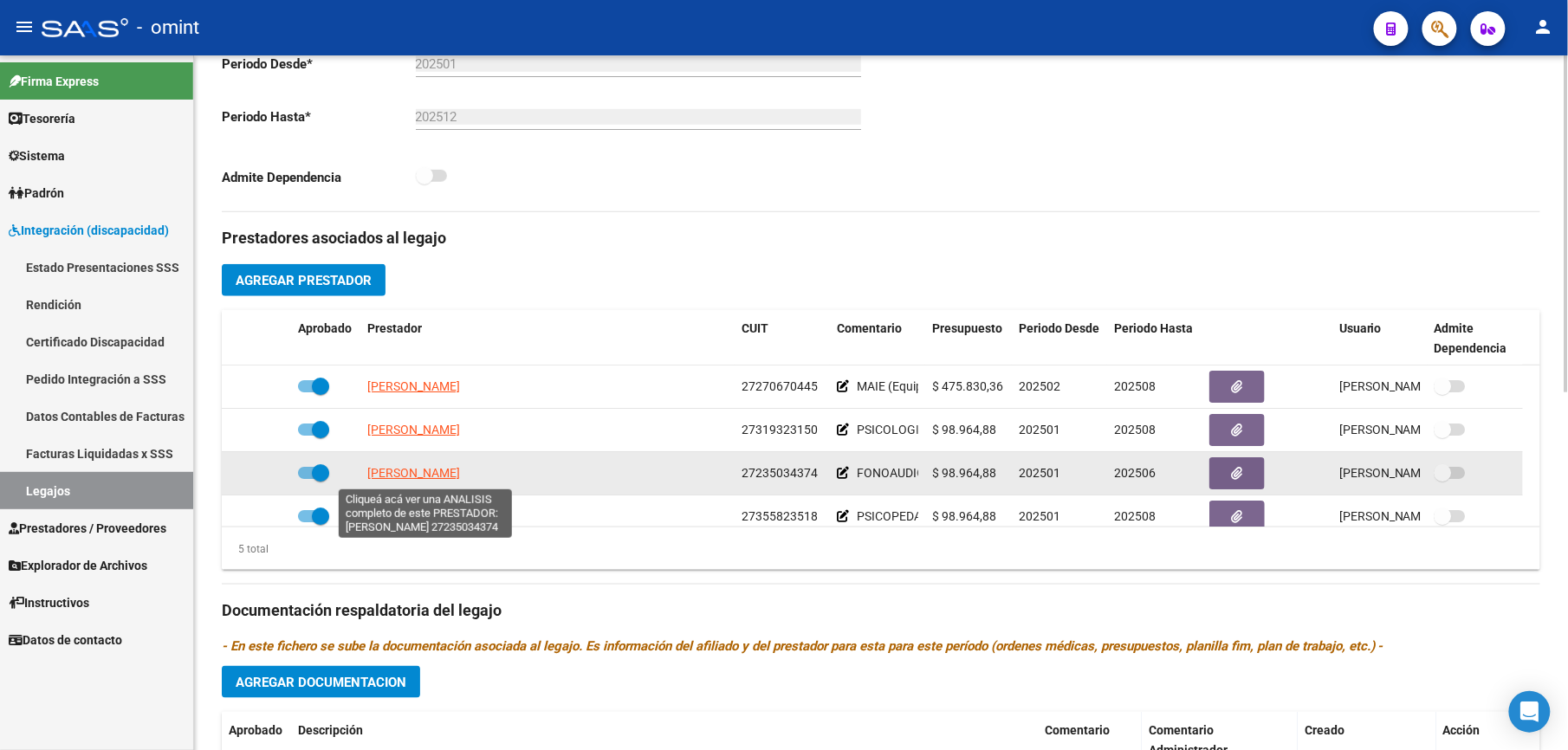
click at [425, 473] on span "ALONSO MARIA INES" at bounding box center [413, 473] width 93 height 14
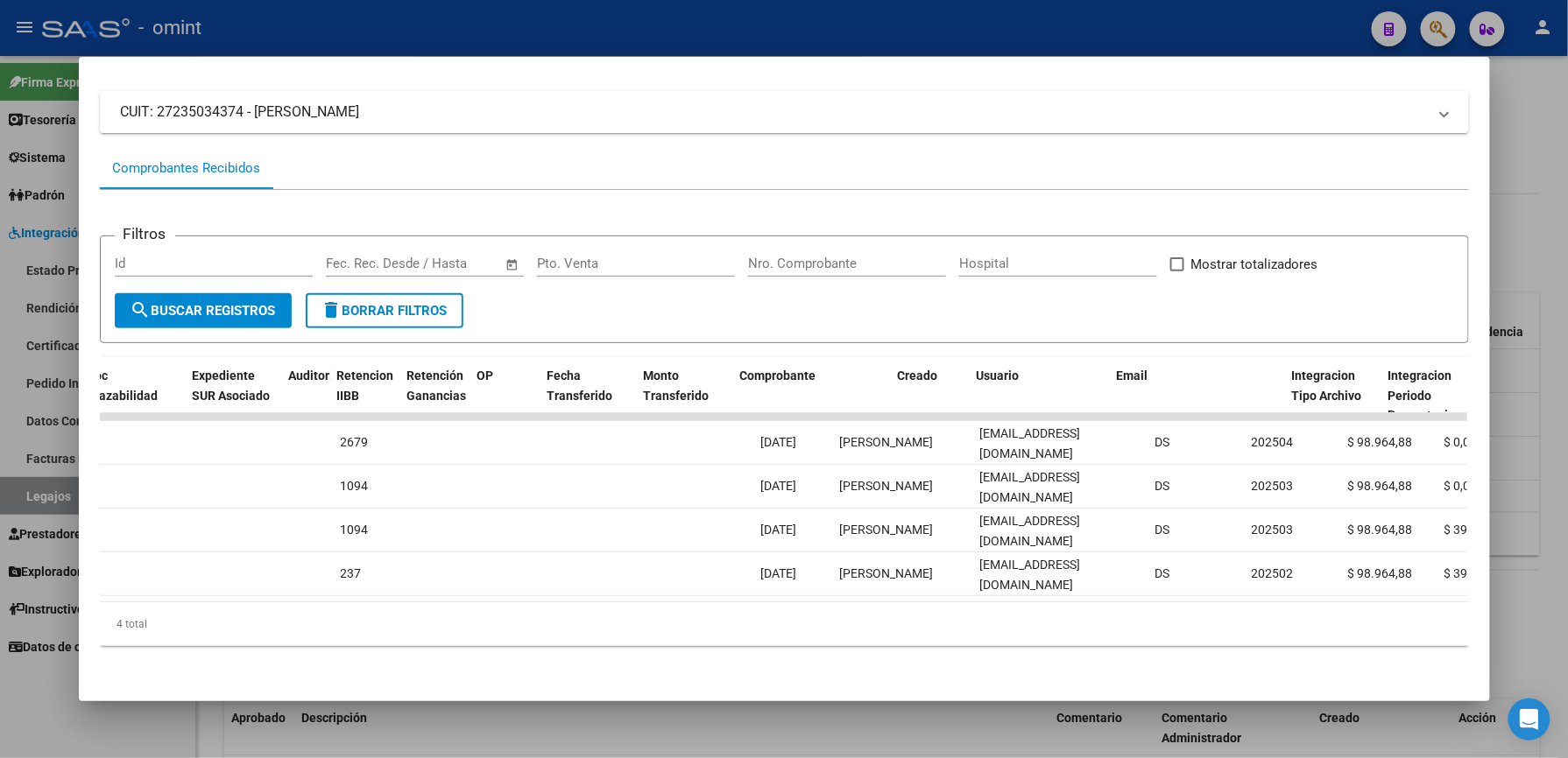
scroll to position [0, 1206]
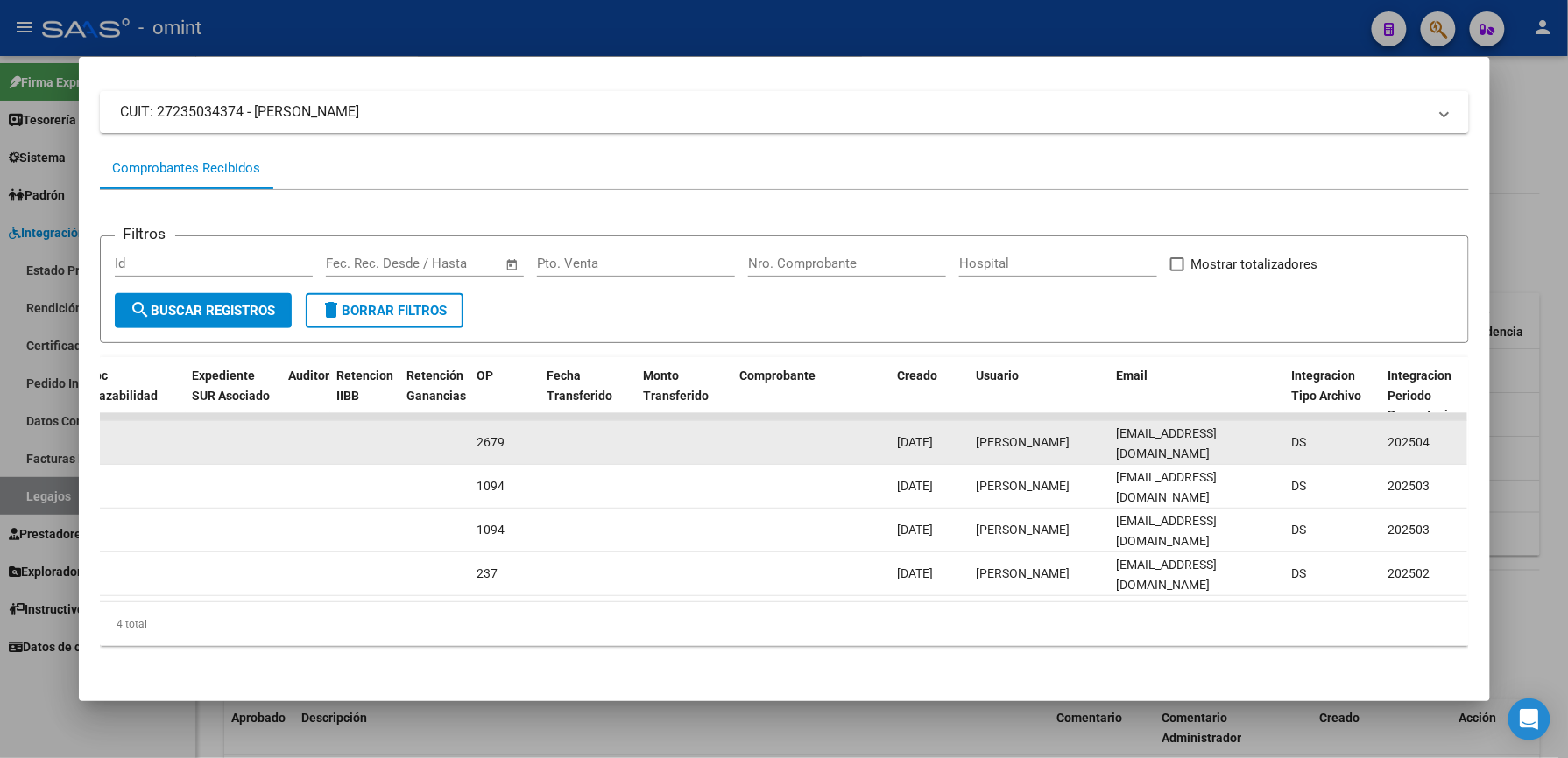
drag, startPoint x: 1105, startPoint y: 429, endPoint x: 1259, endPoint y: 436, distance: 154.2
click at [1259, 436] on datatable-body-cell "mialonso@hotmail.com" at bounding box center [1197, 443] width 175 height 43
drag, startPoint x: 1259, startPoint y: 436, endPoint x: 1212, endPoint y: 429, distance: 47.5
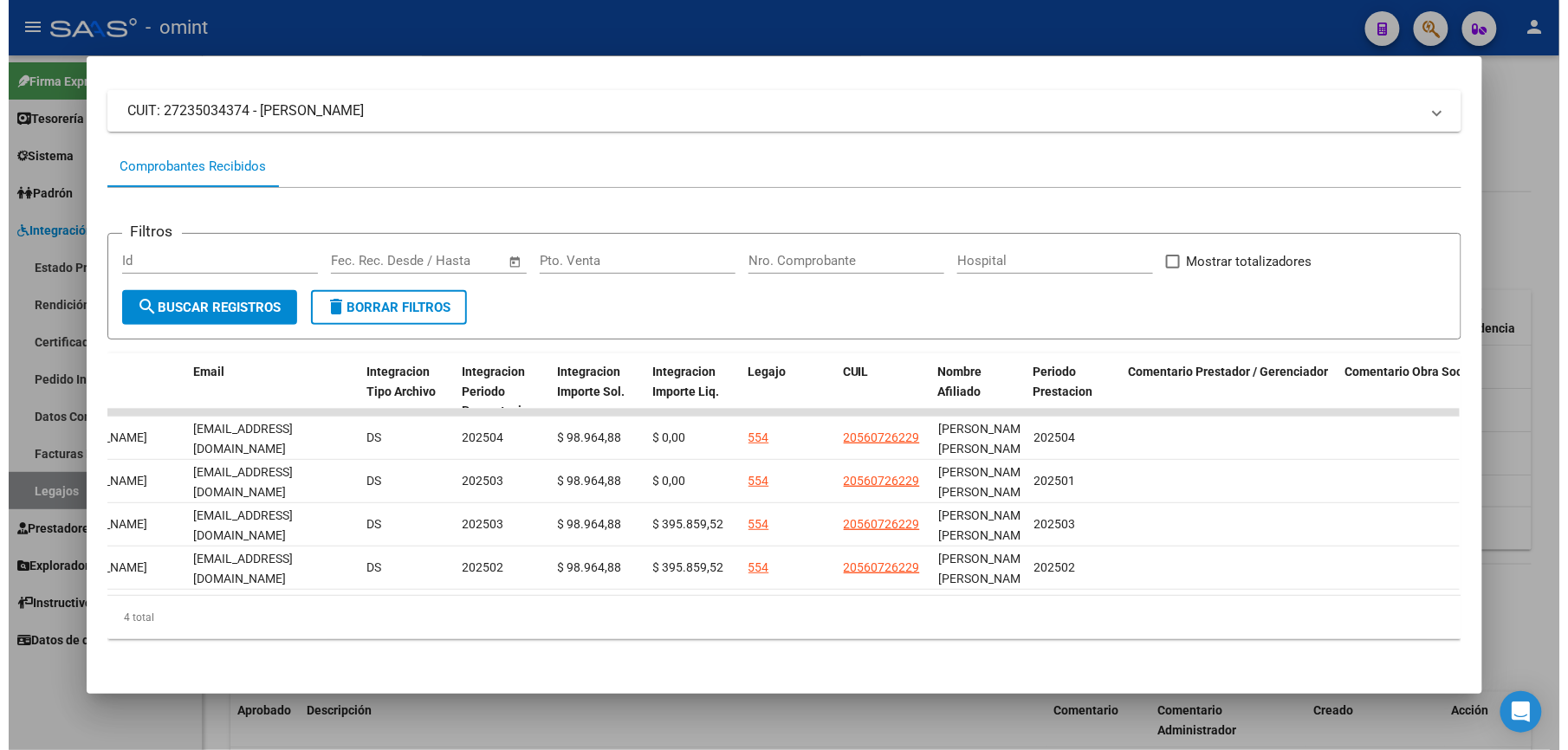
scroll to position [0, 2389]
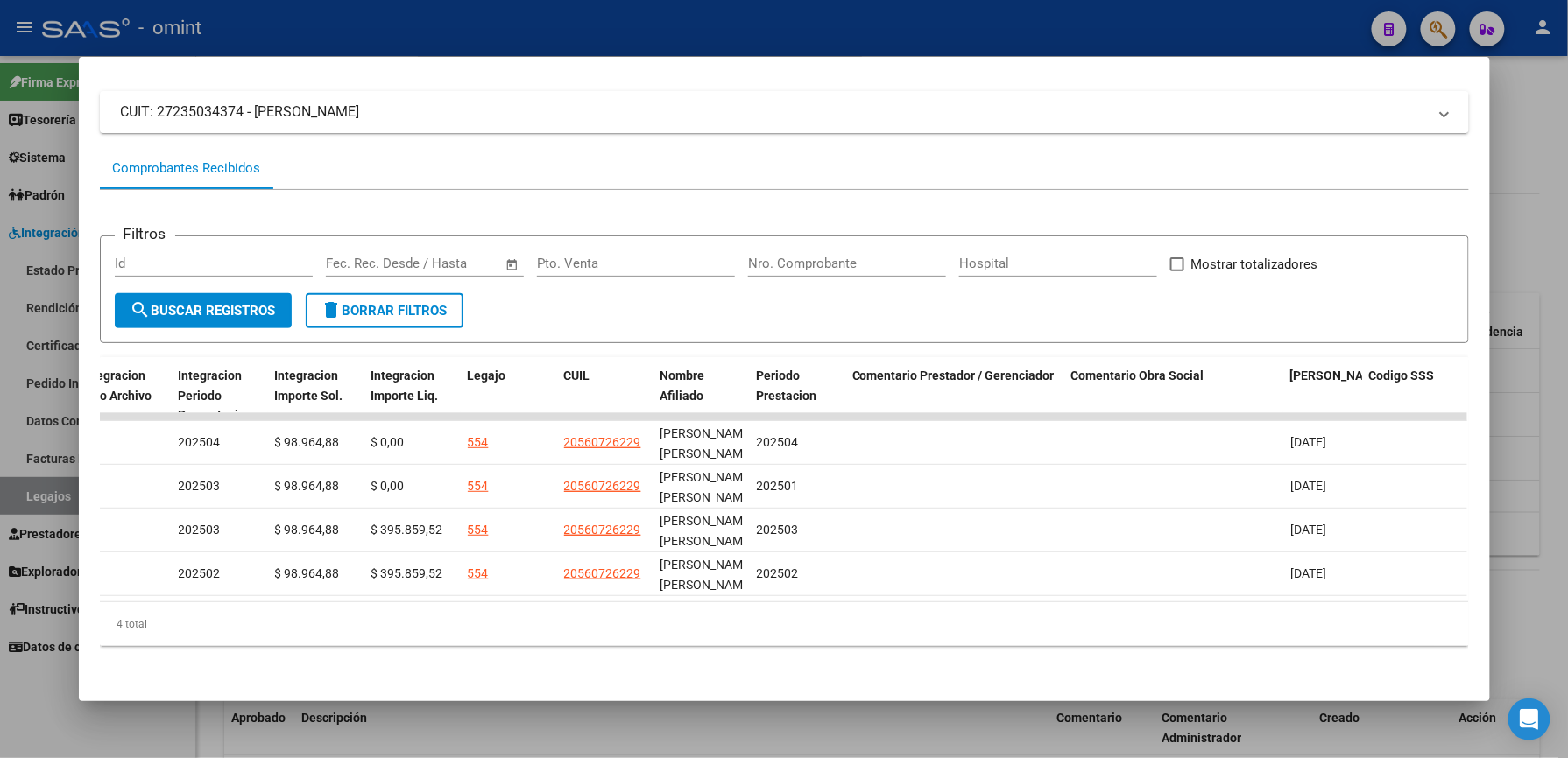
click at [876, 33] on div at bounding box center [784, 379] width 1568 height 758
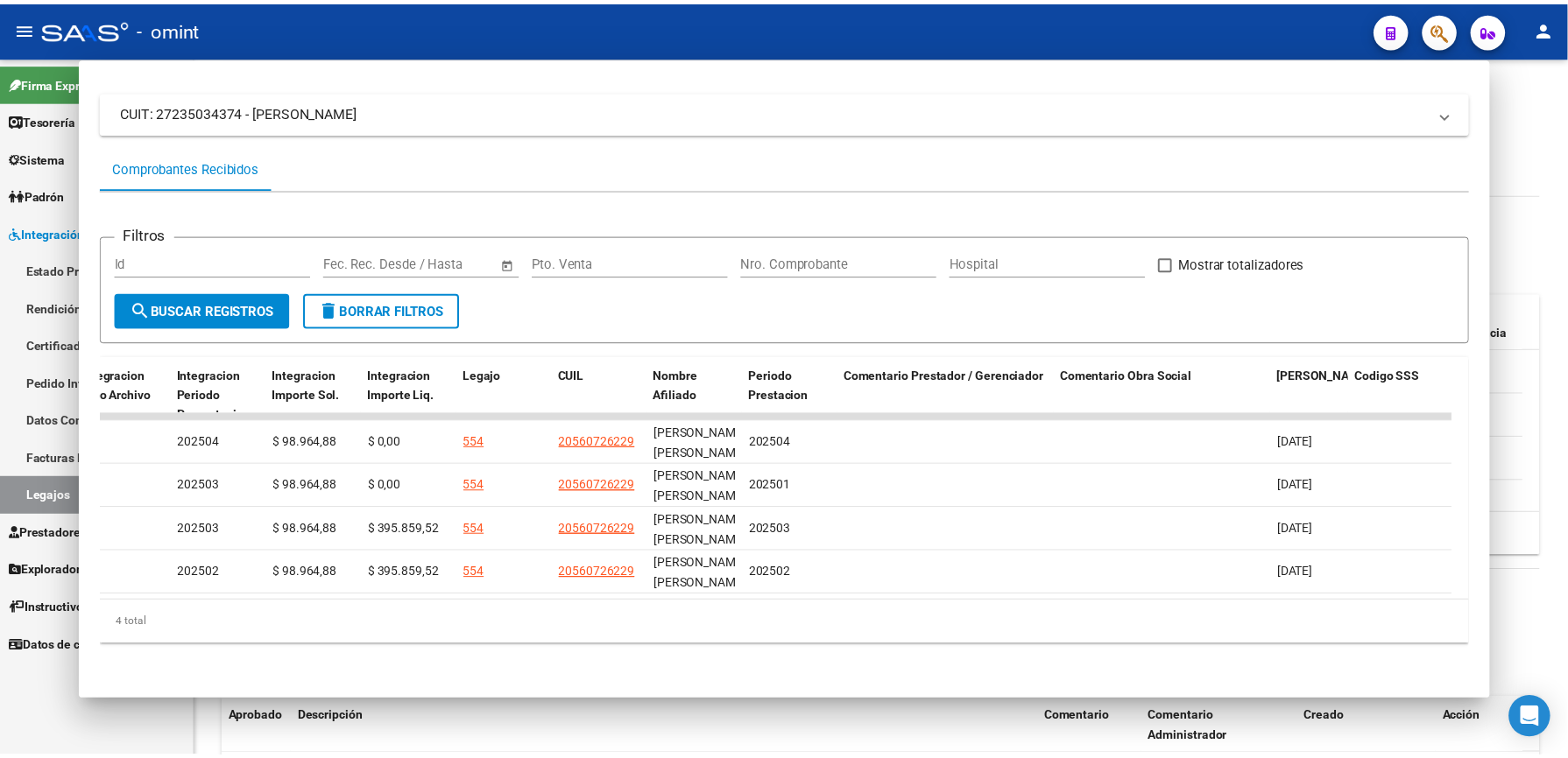
scroll to position [467, 0]
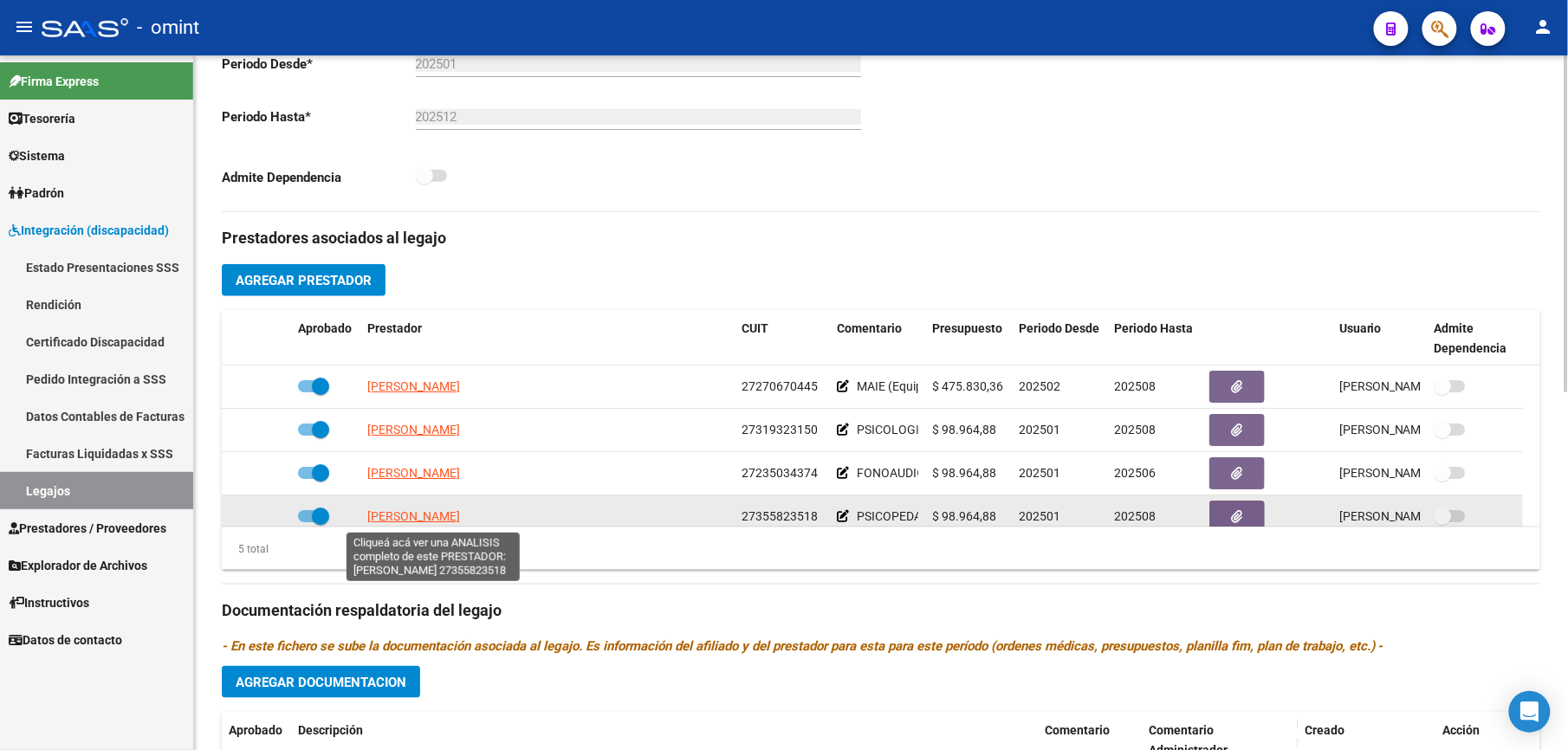
click at [460, 514] on span "[PERSON_NAME]" at bounding box center [413, 517] width 93 height 14
type textarea "27355823518"
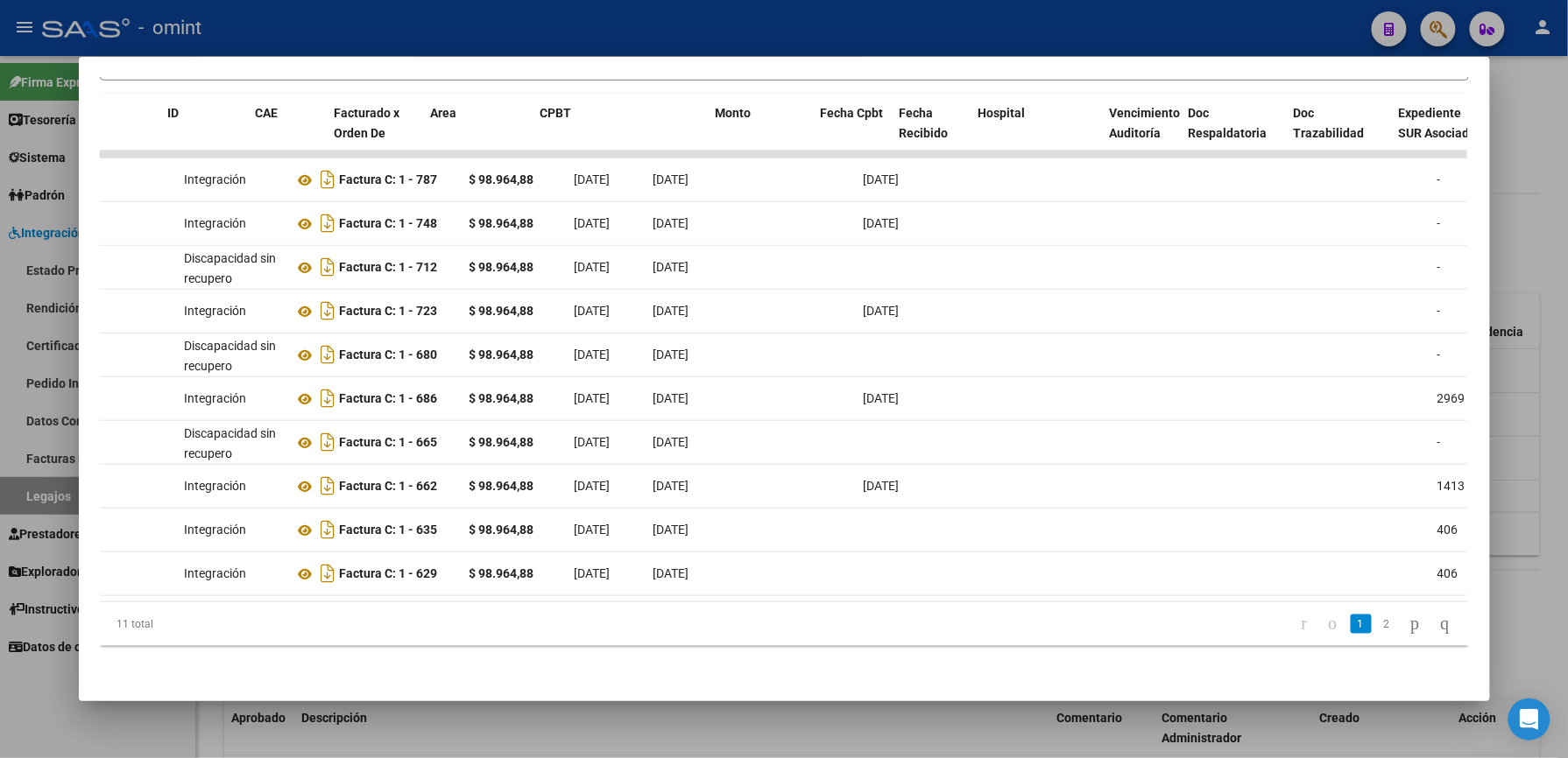
scroll to position [0, 0]
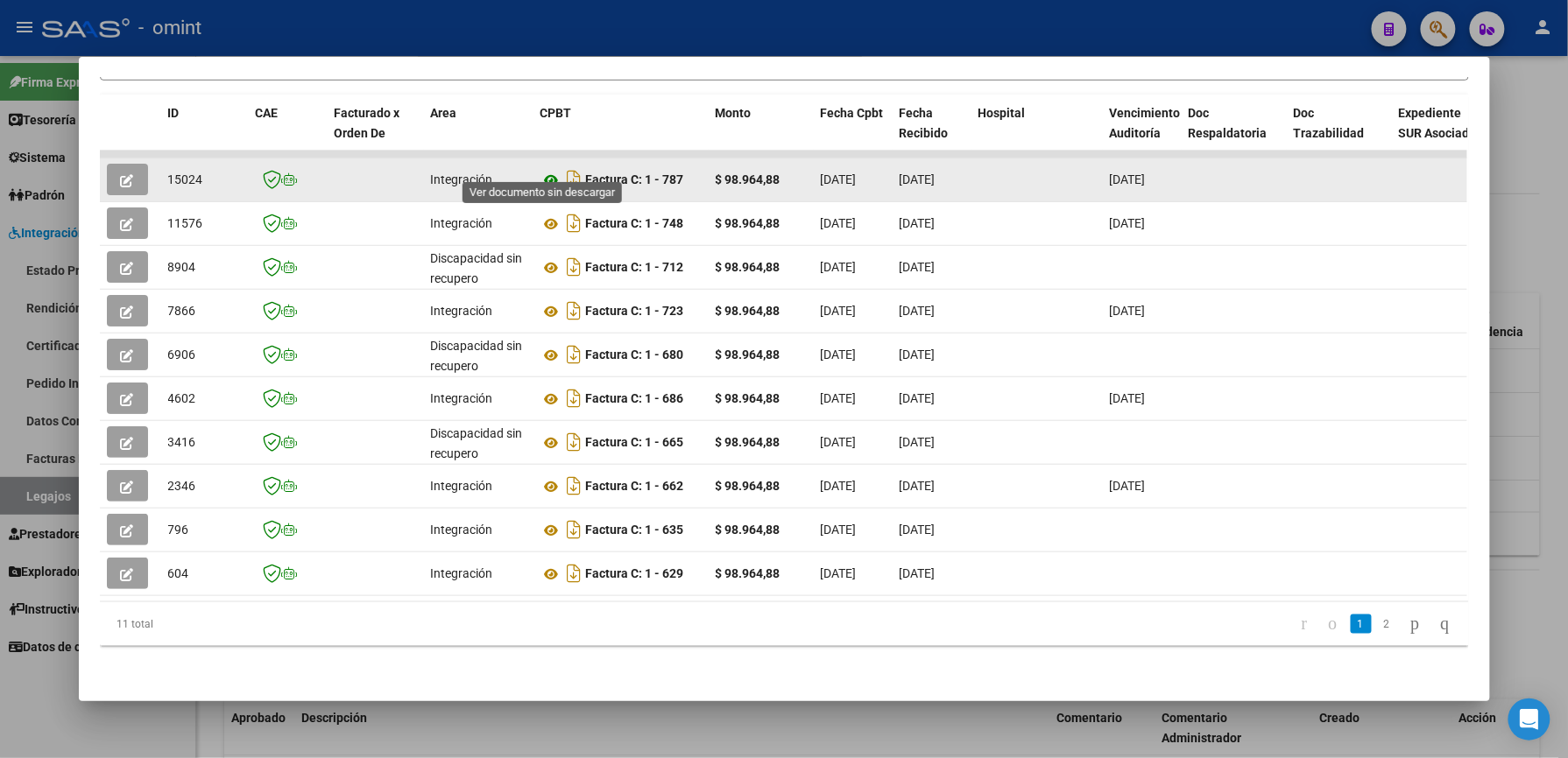
click at [545, 170] on icon at bounding box center [552, 181] width 23 height 21
click at [128, 164] on button "button" at bounding box center [127, 180] width 41 height 32
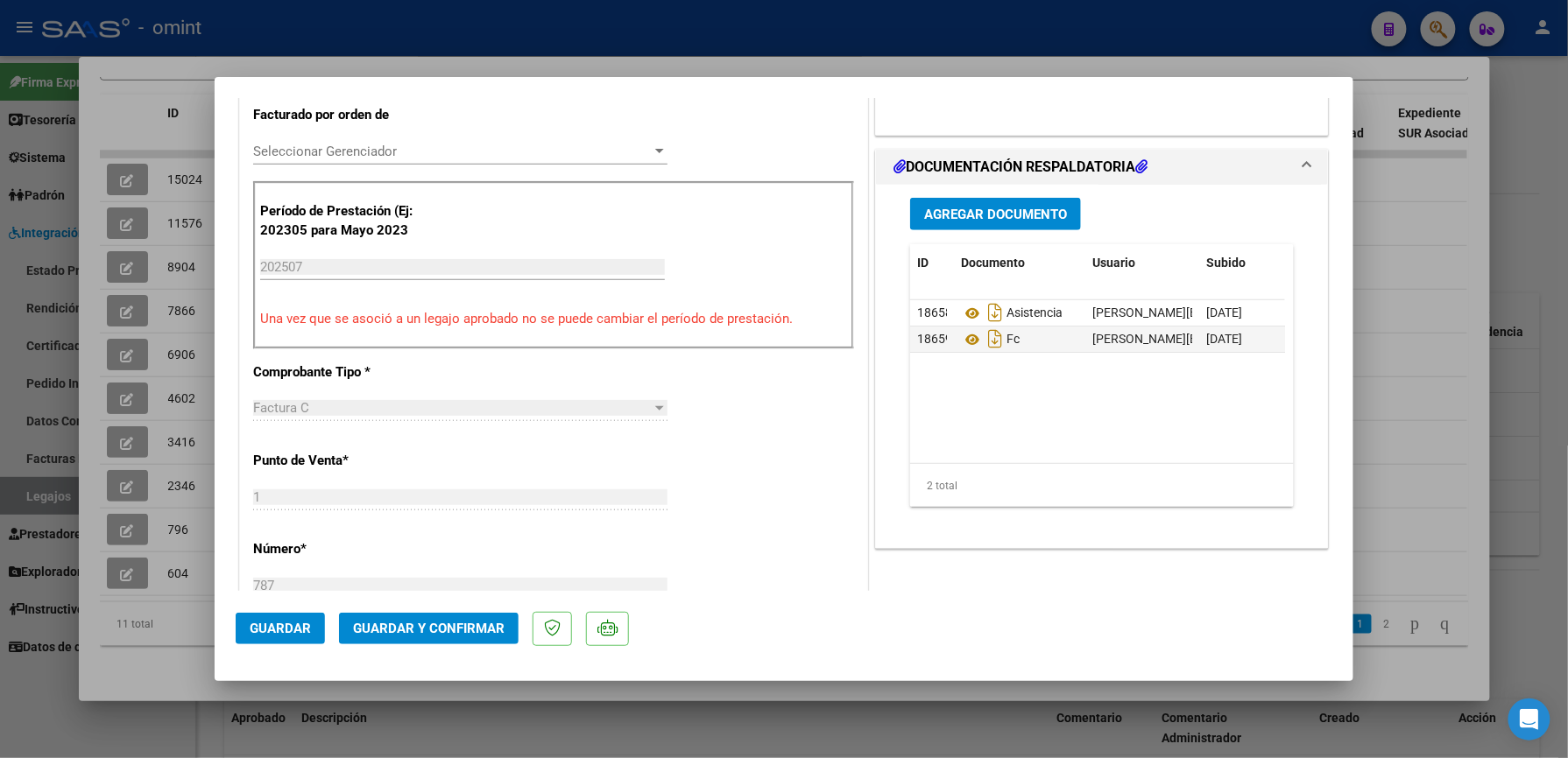
scroll to position [467, 0]
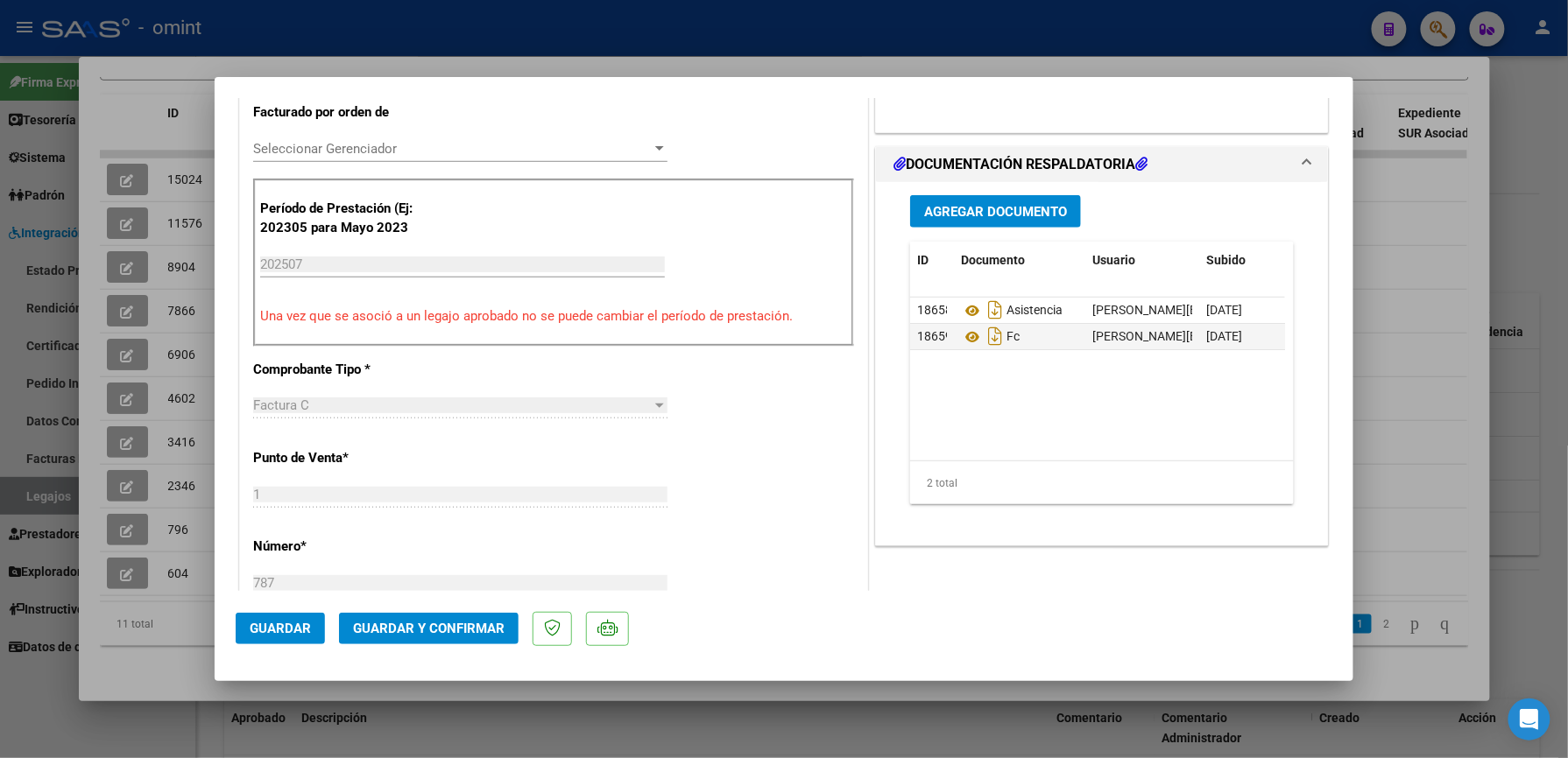
click at [487, 627] on span "Guardar y Confirmar" at bounding box center [429, 629] width 152 height 16
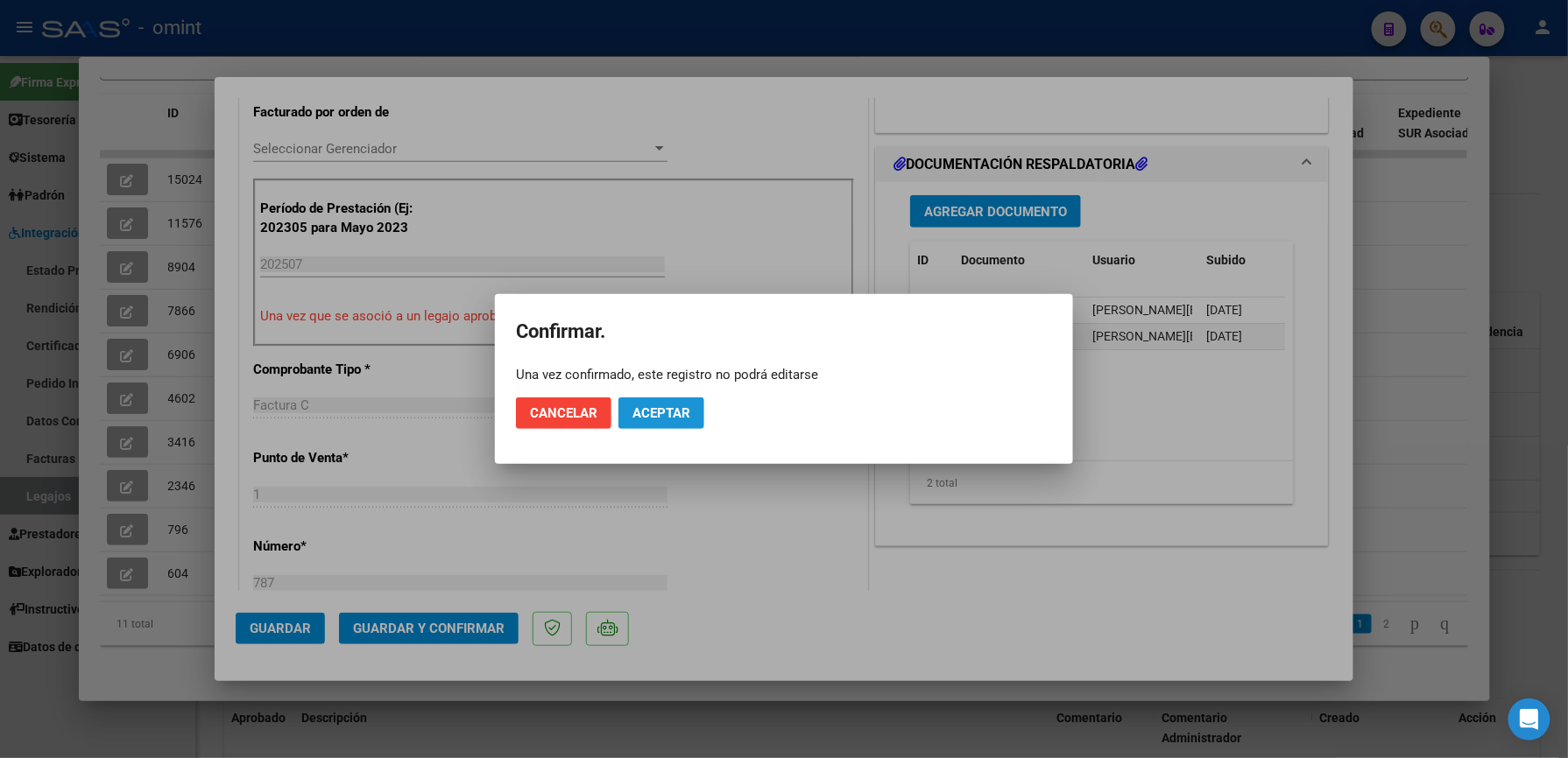
click at [670, 410] on span "Aceptar" at bounding box center [661, 414] width 58 height 16
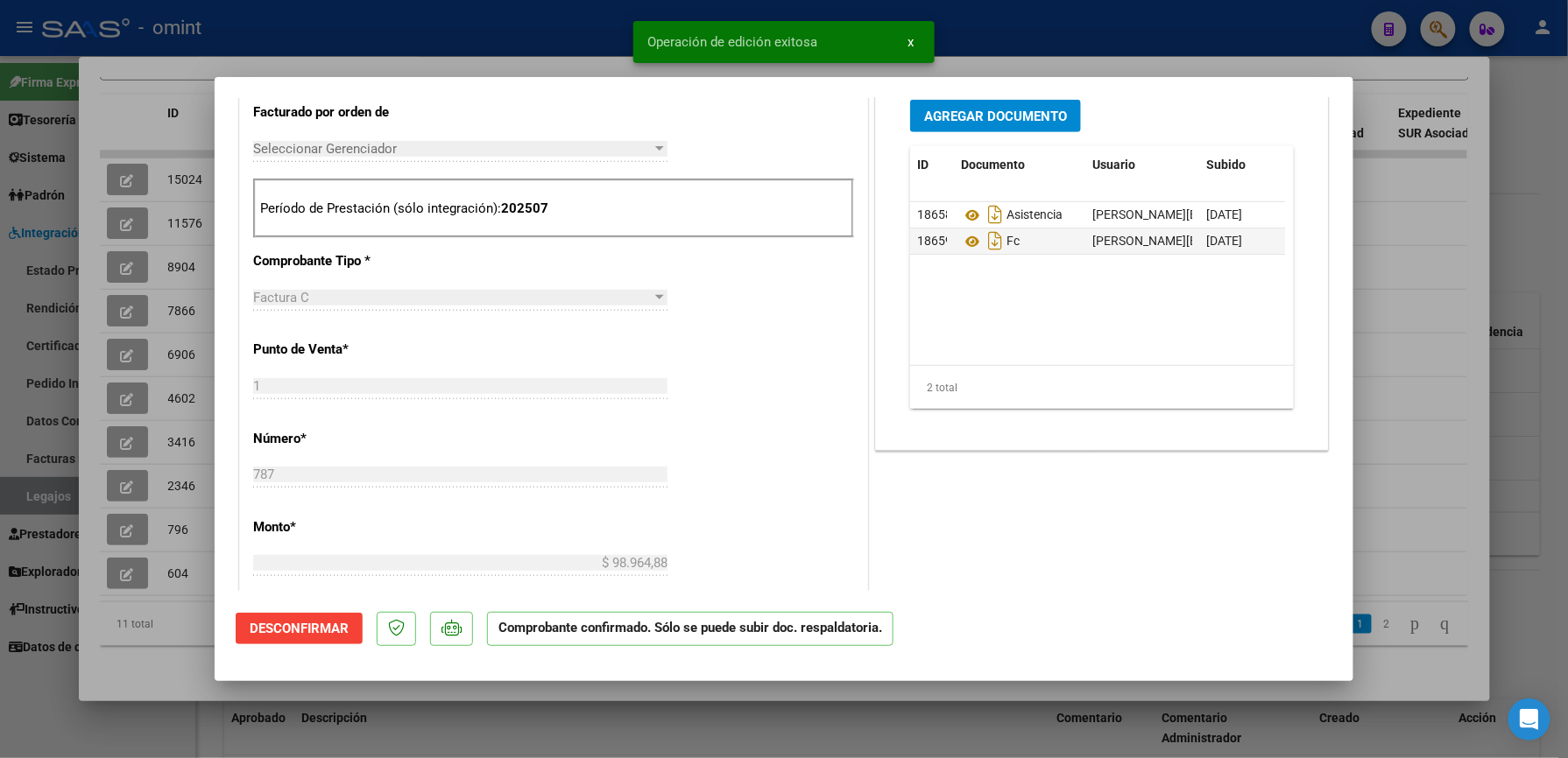
click at [1095, 23] on div at bounding box center [784, 379] width 1568 height 758
type input "$ 0,00"
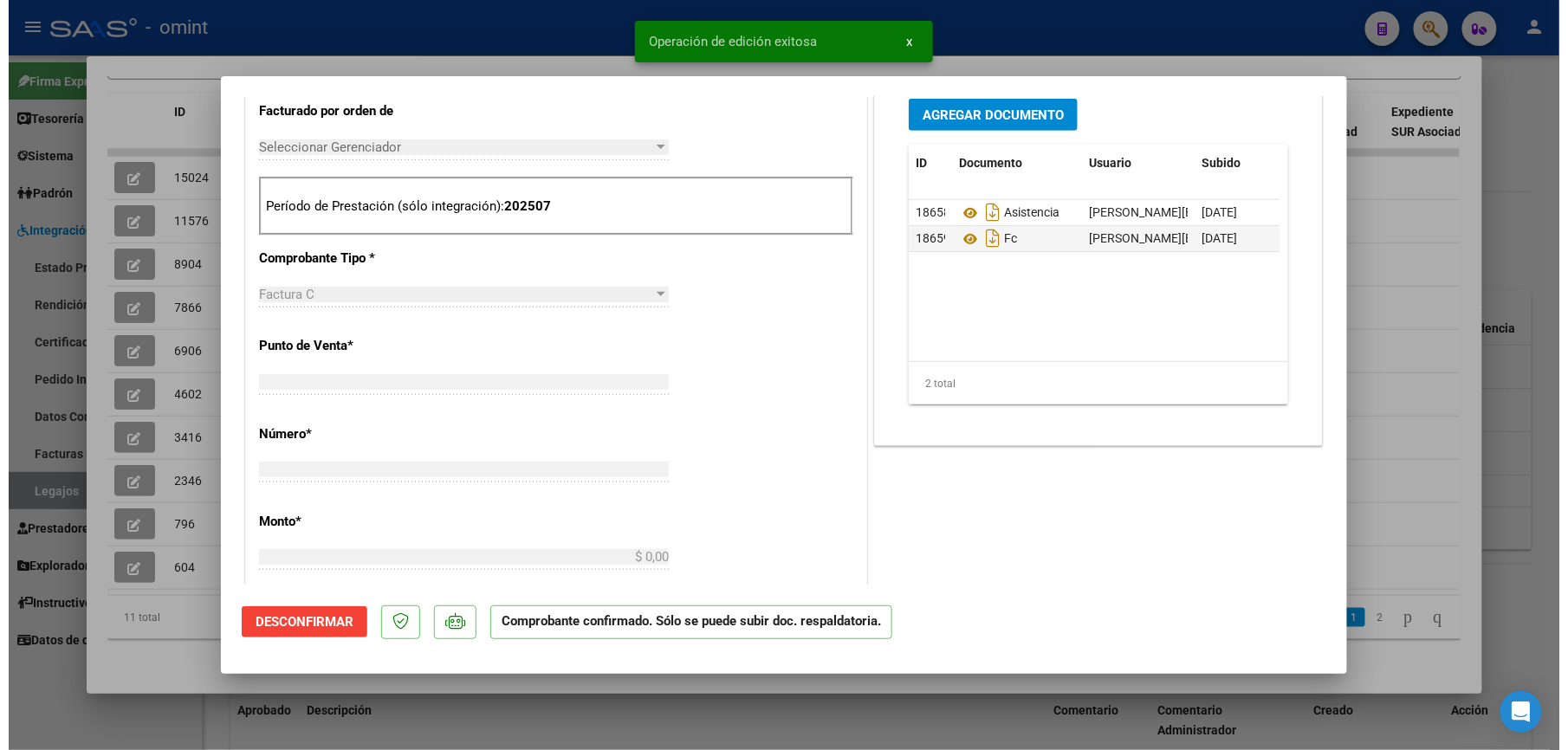
scroll to position [0, 0]
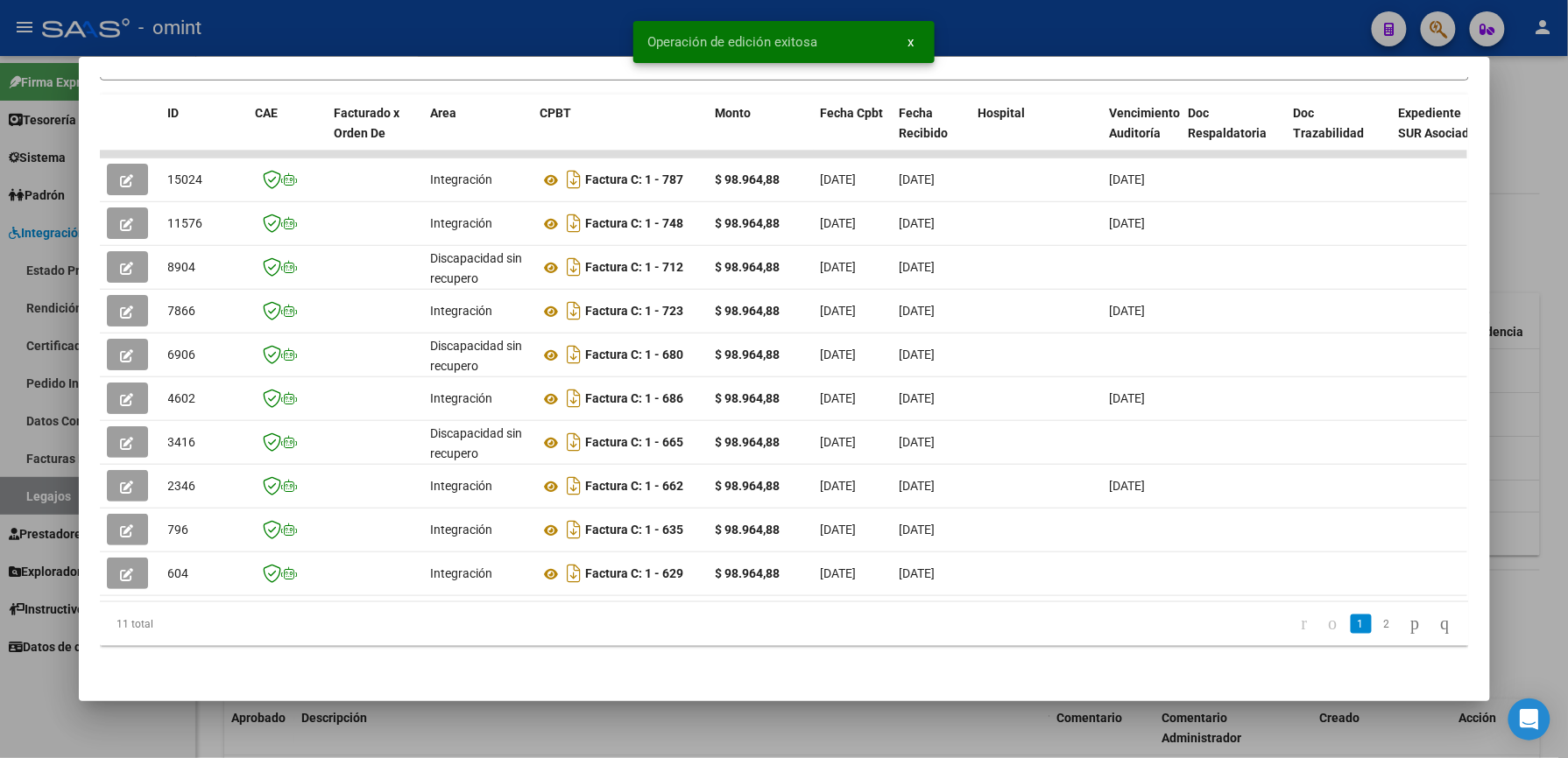
click at [1095, 23] on div at bounding box center [784, 379] width 1568 height 758
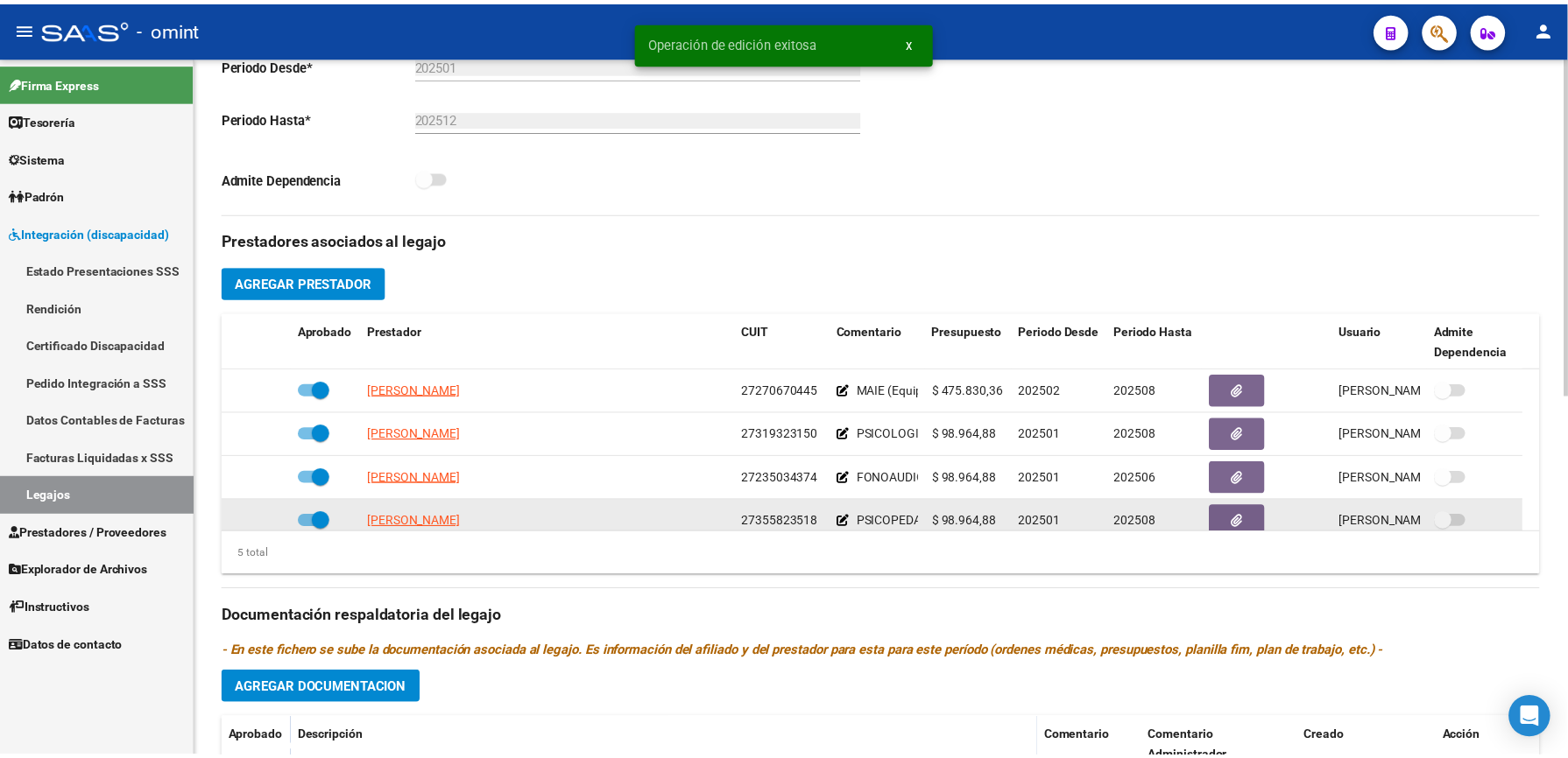
scroll to position [60, 0]
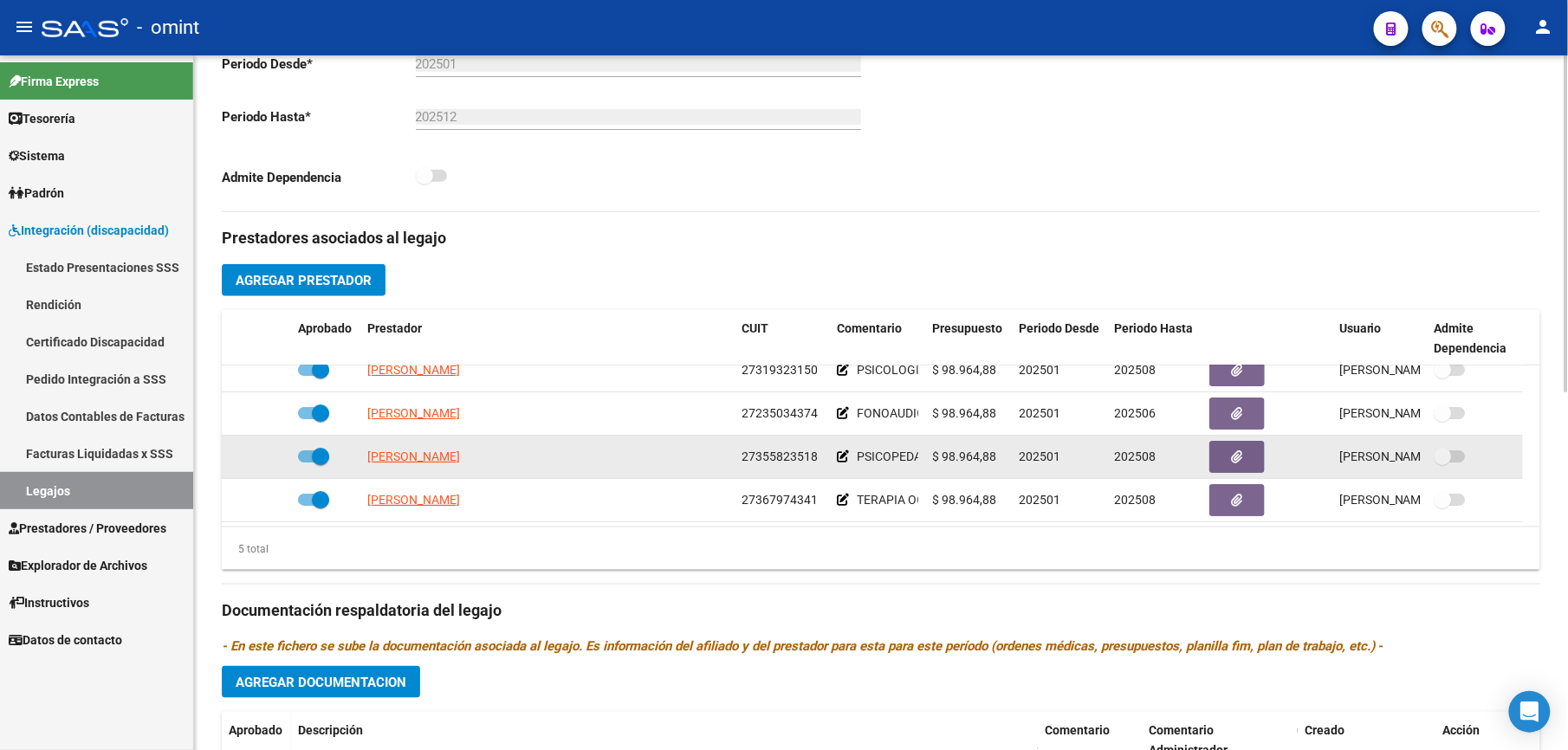
drag, startPoint x: 741, startPoint y: 518, endPoint x: 815, endPoint y: 461, distance: 93.4
click at [815, 461] on span "27355823518" at bounding box center [779, 457] width 76 height 14
drag, startPoint x: 815, startPoint y: 461, endPoint x: 804, endPoint y: 459, distance: 11.2
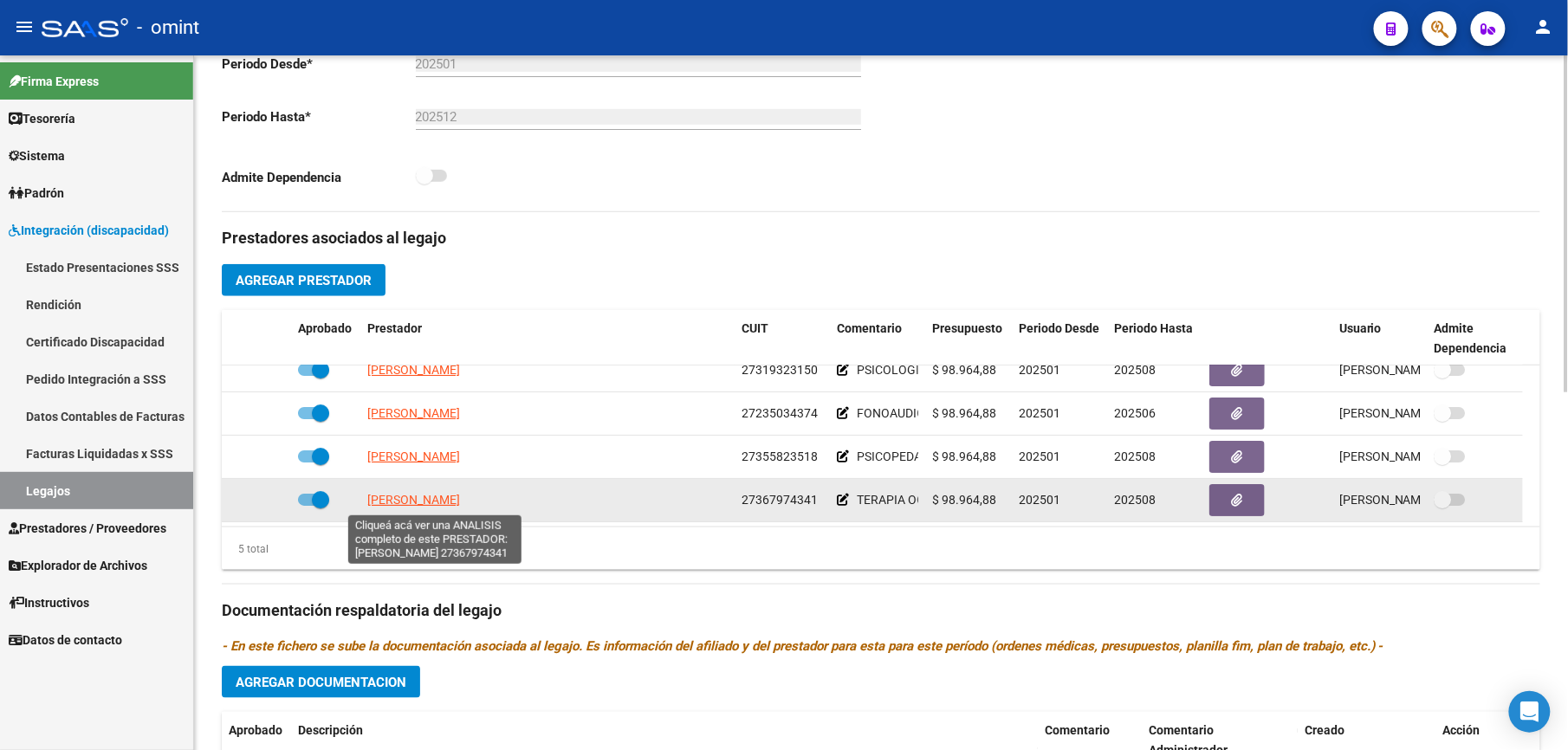
click at [460, 494] on span "[PERSON_NAME]" at bounding box center [413, 500] width 93 height 14
type textarea "27367974341"
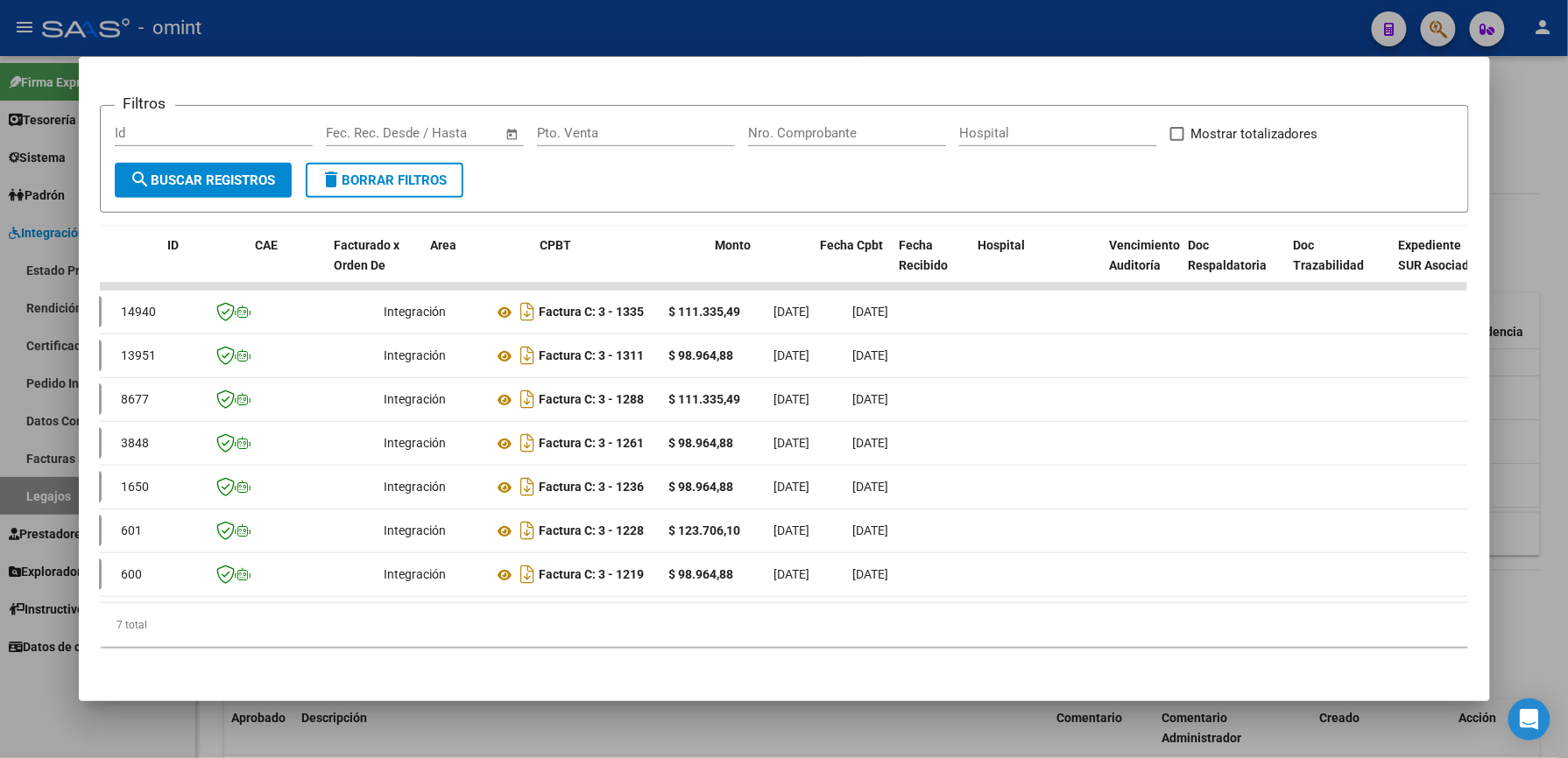
scroll to position [0, 0]
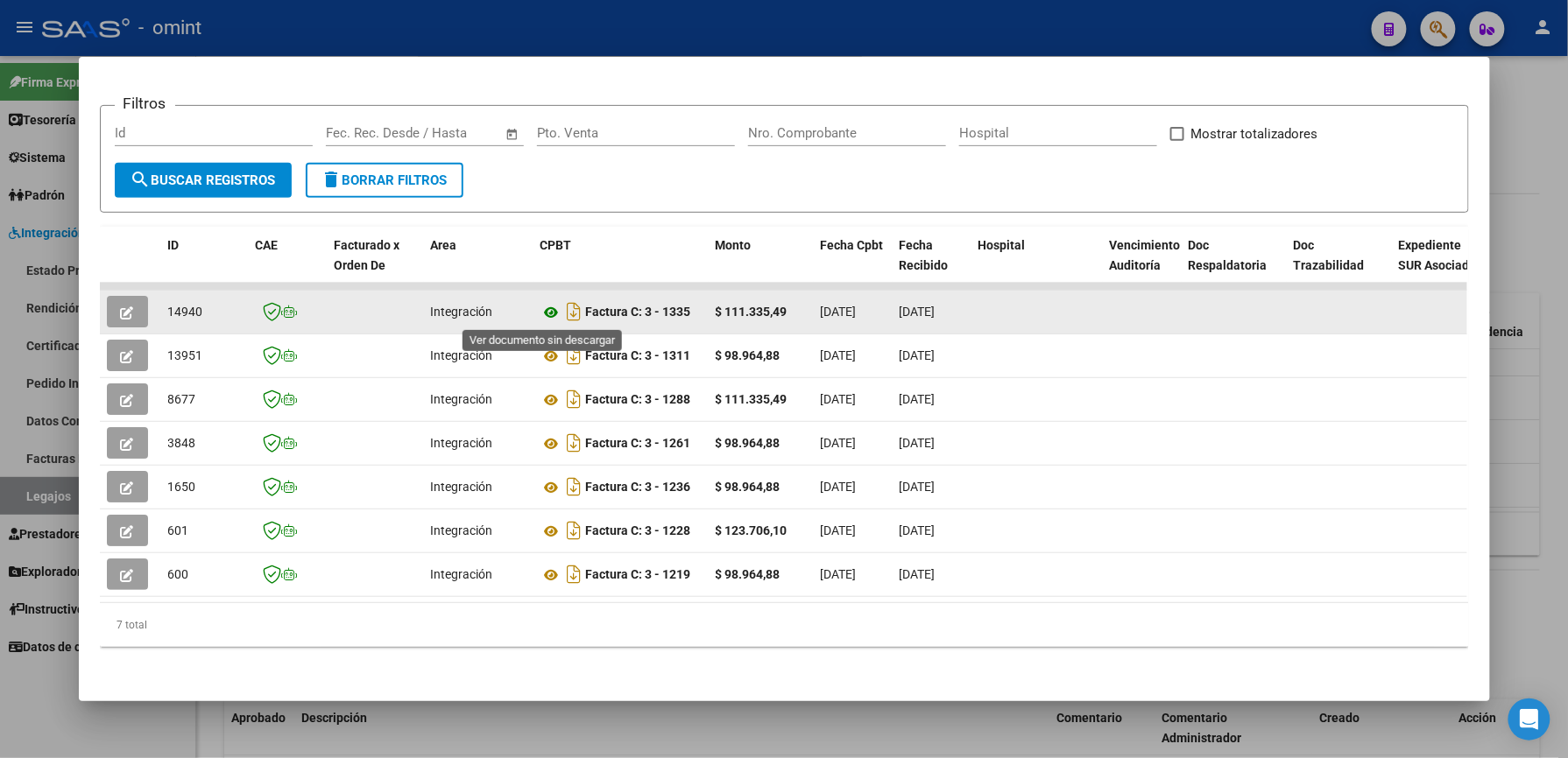
click at [541, 314] on icon at bounding box center [552, 313] width 23 height 21
click at [121, 310] on icon "button" at bounding box center [127, 313] width 13 height 13
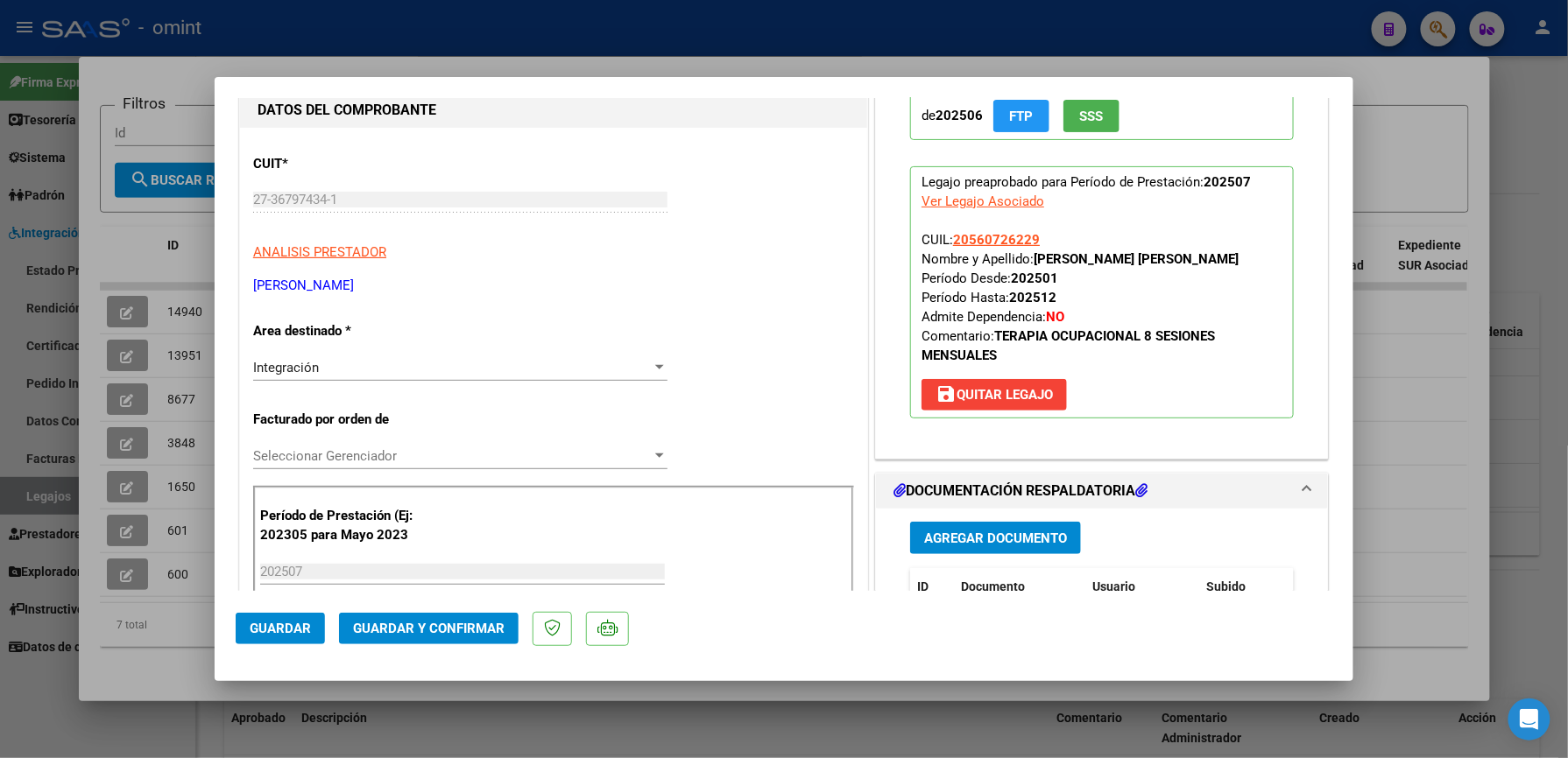
scroll to position [233, 0]
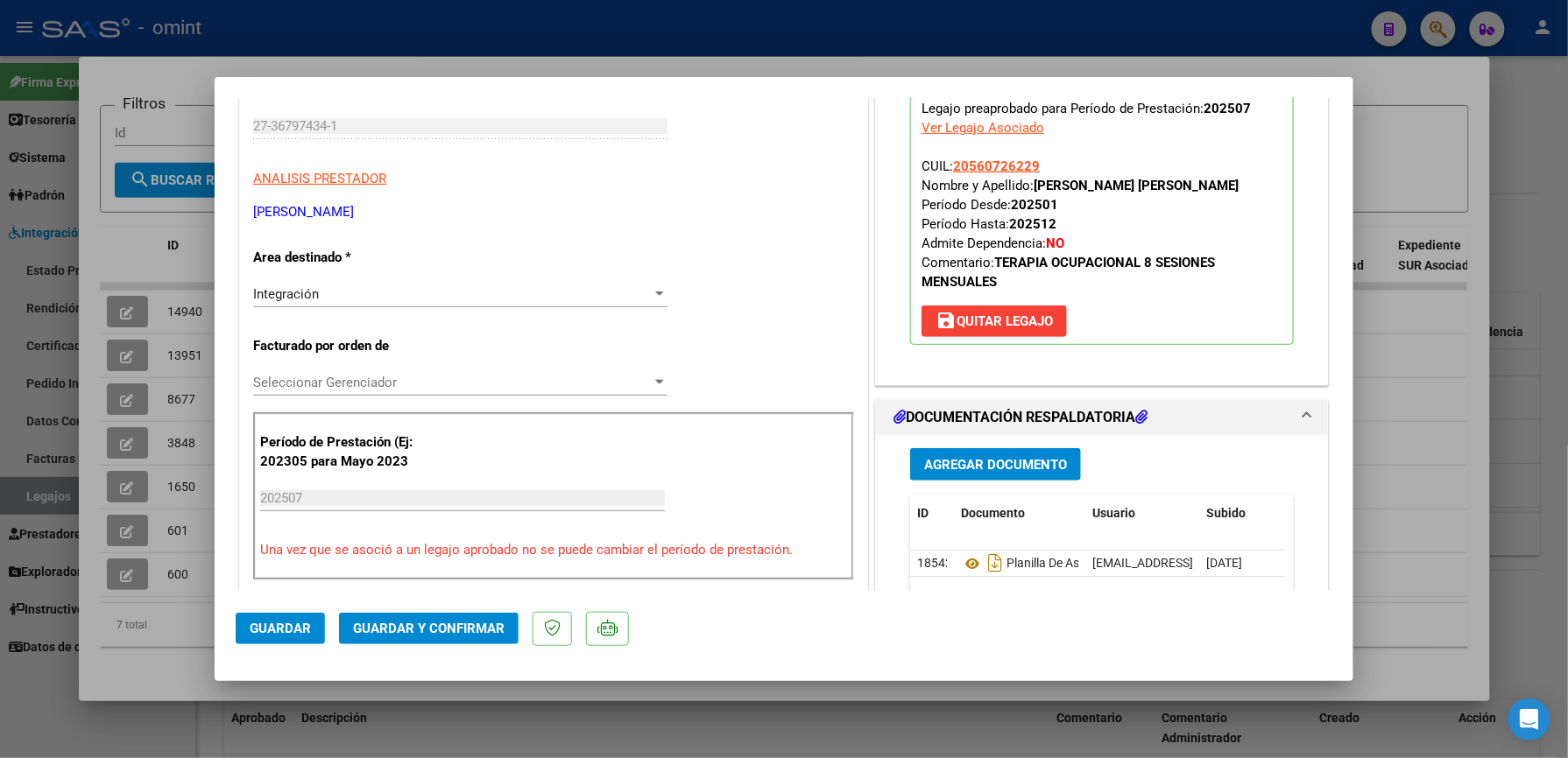
click at [651, 291] on div at bounding box center [659, 294] width 16 height 14
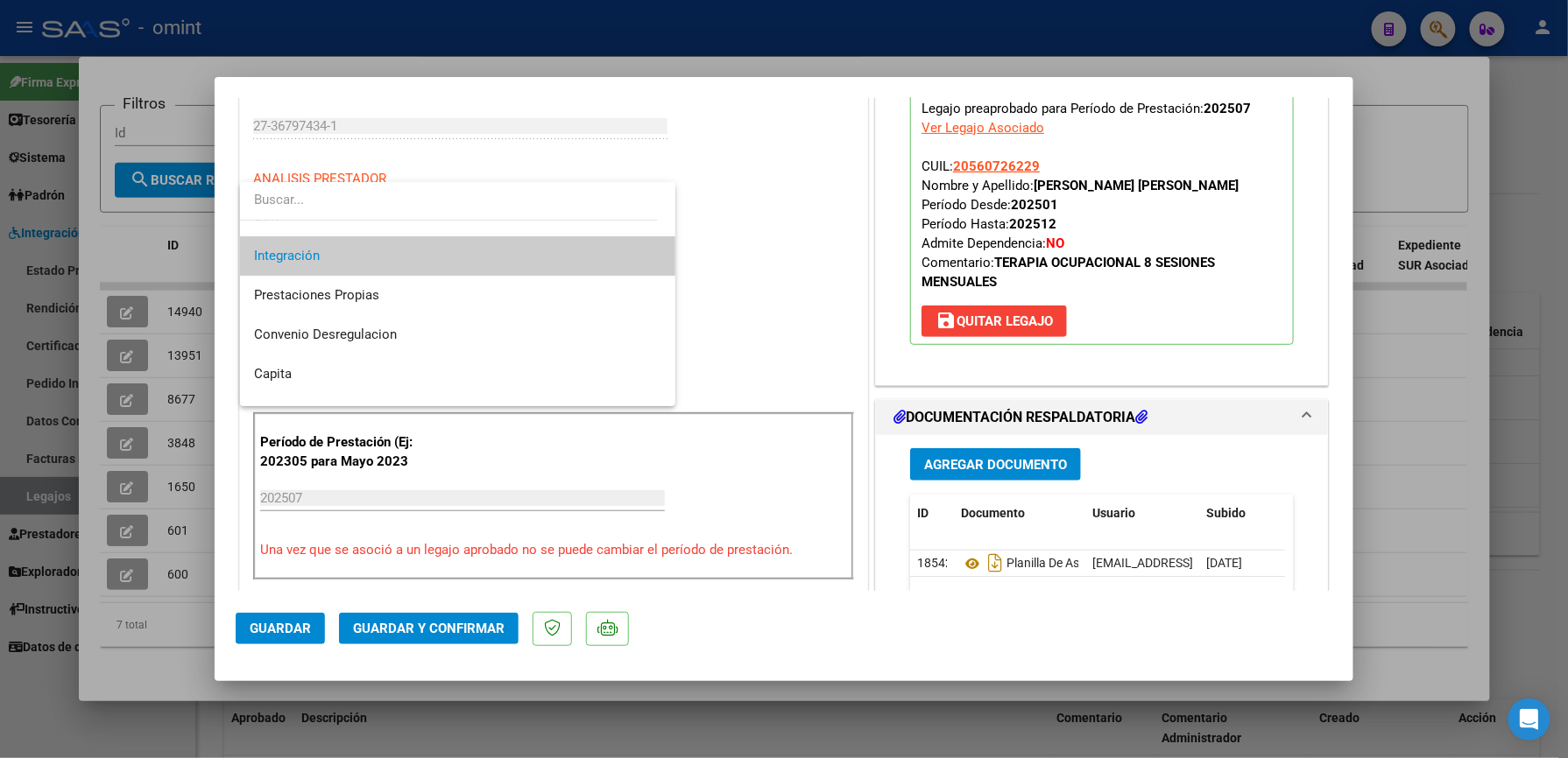
scroll to position [170, 0]
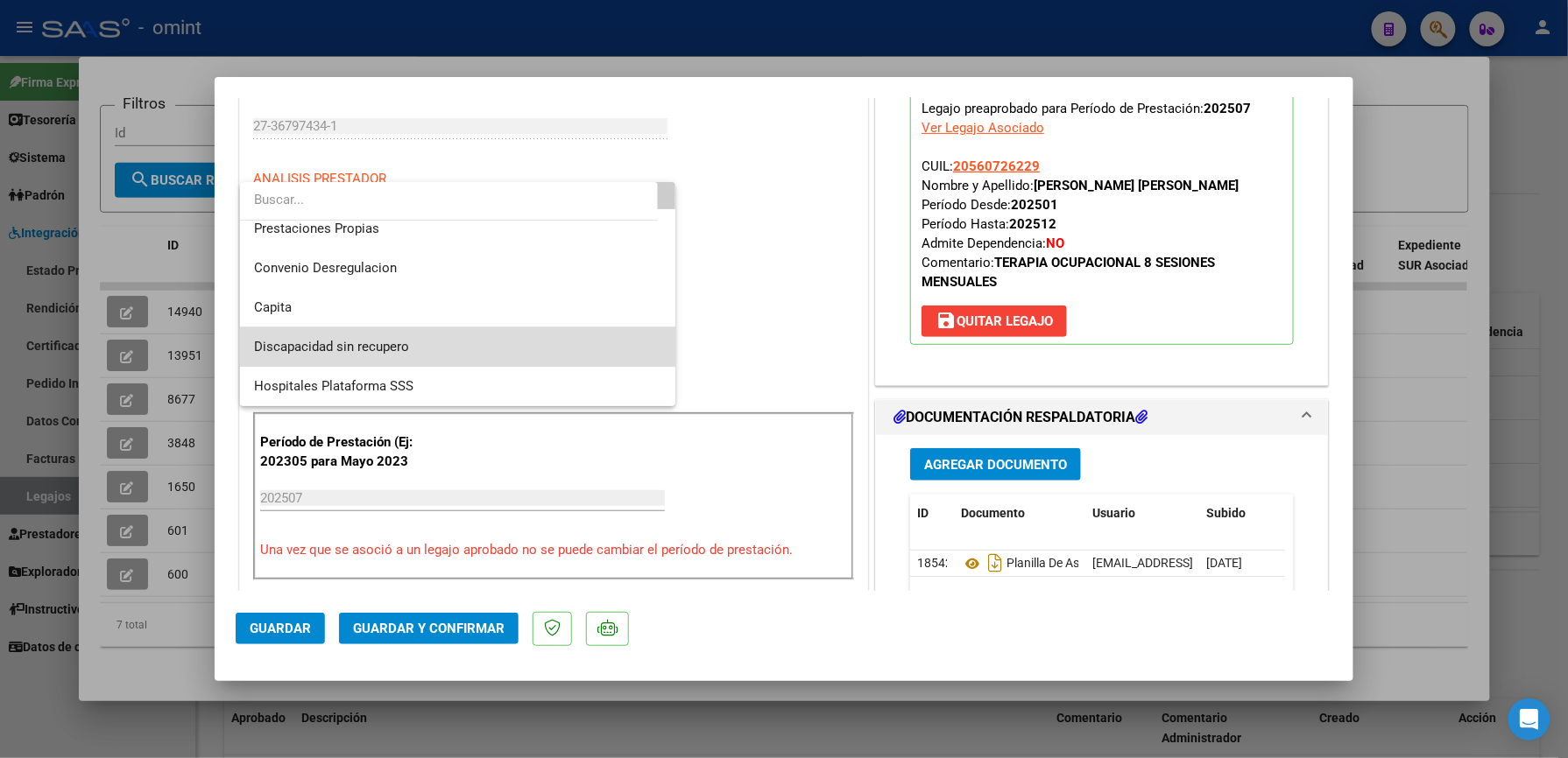
click at [505, 341] on span "Discapacidad sin recupero" at bounding box center [458, 347] width 408 height 39
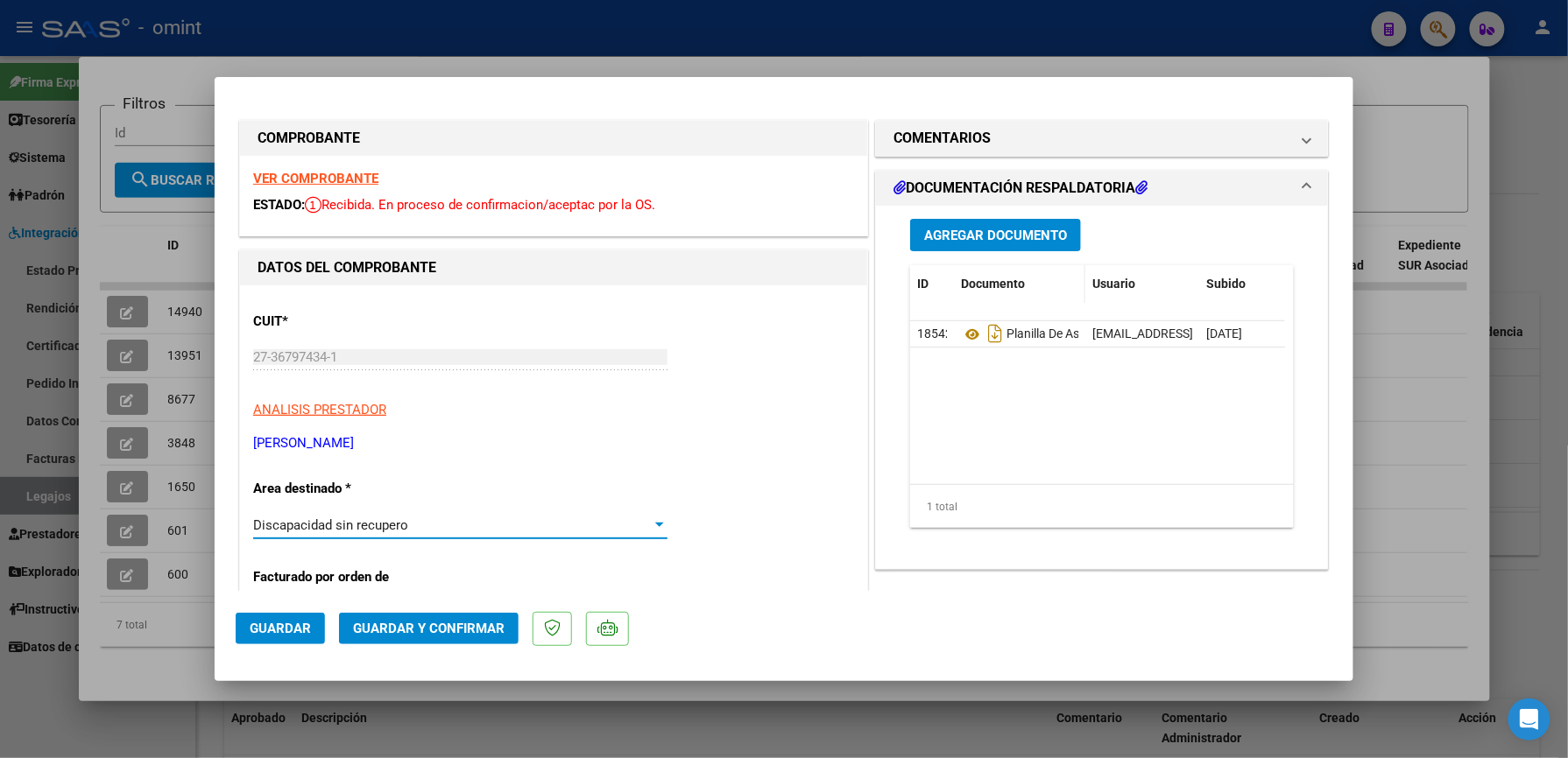
scroll to position [0, 0]
click at [1075, 135] on mat-panel-title "COMENTARIOS" at bounding box center [1091, 140] width 396 height 21
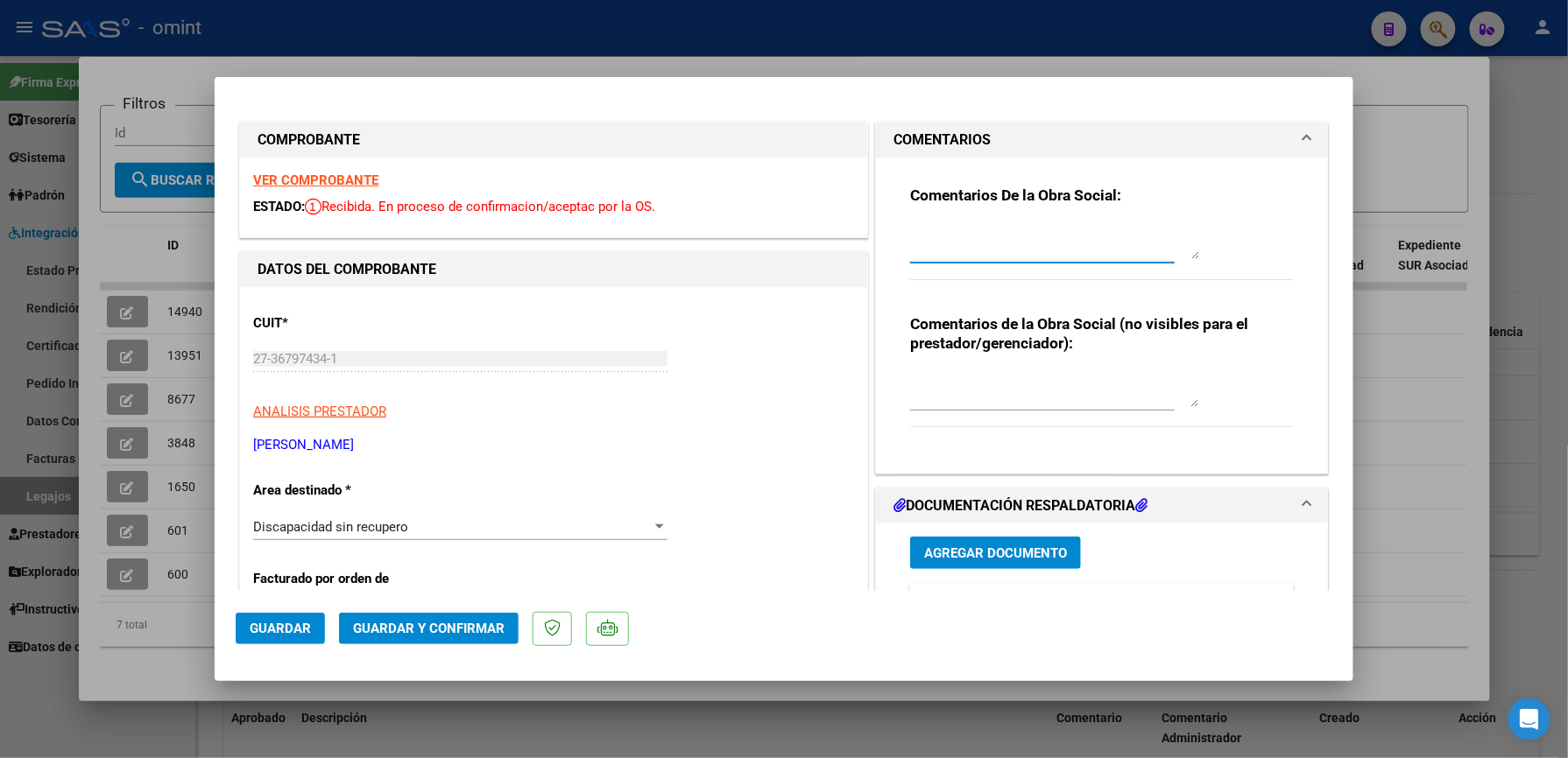
click at [981, 242] on textarea at bounding box center [1054, 242] width 289 height 35
type textarea "lo habilitado es por un total de 8 sesiones mensuales, para el proximo mes debe…"
click at [580, 526] on div "Discapacidad sin recupero" at bounding box center [452, 528] width 399 height 16
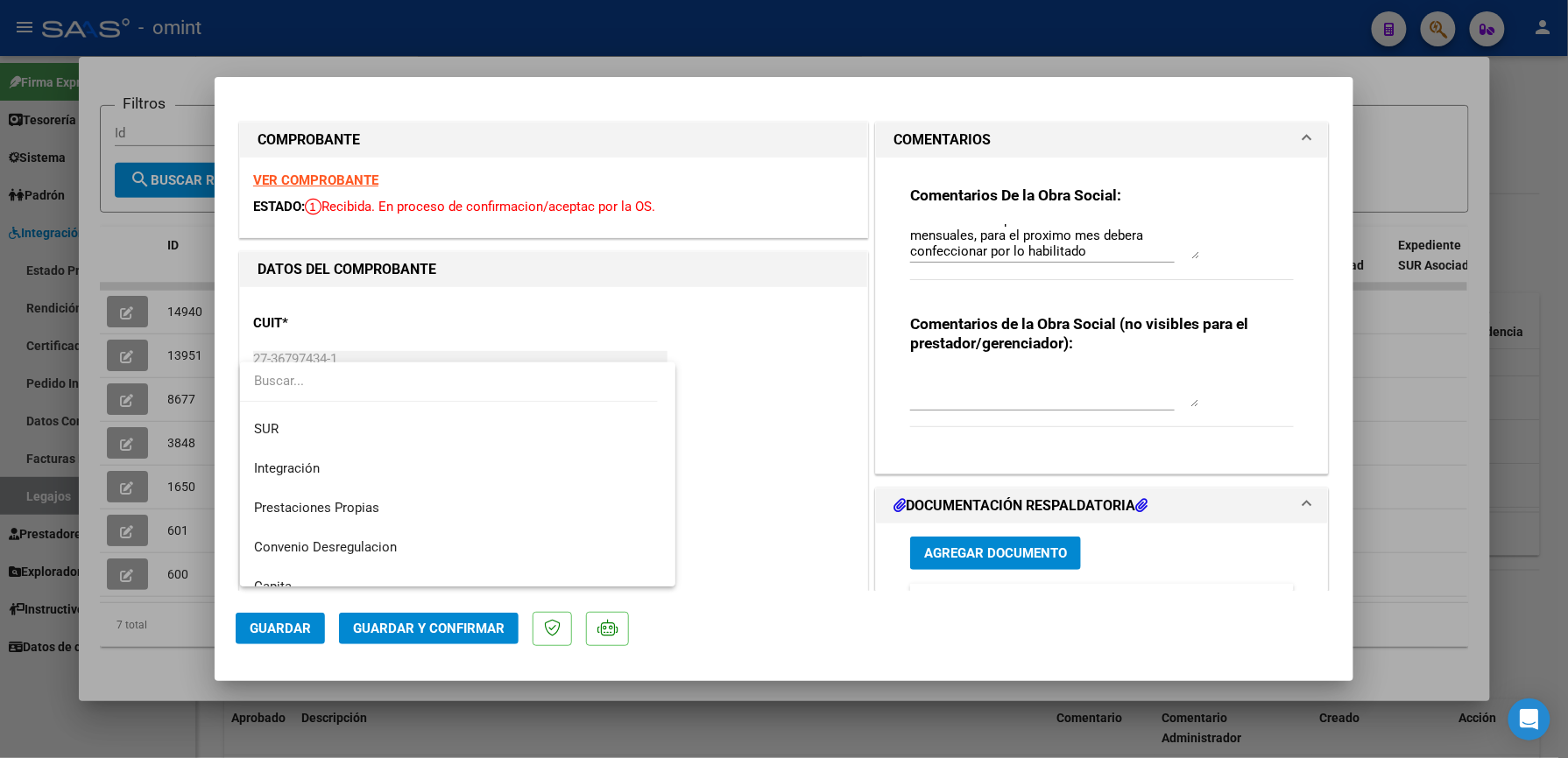
scroll to position [63, 0]
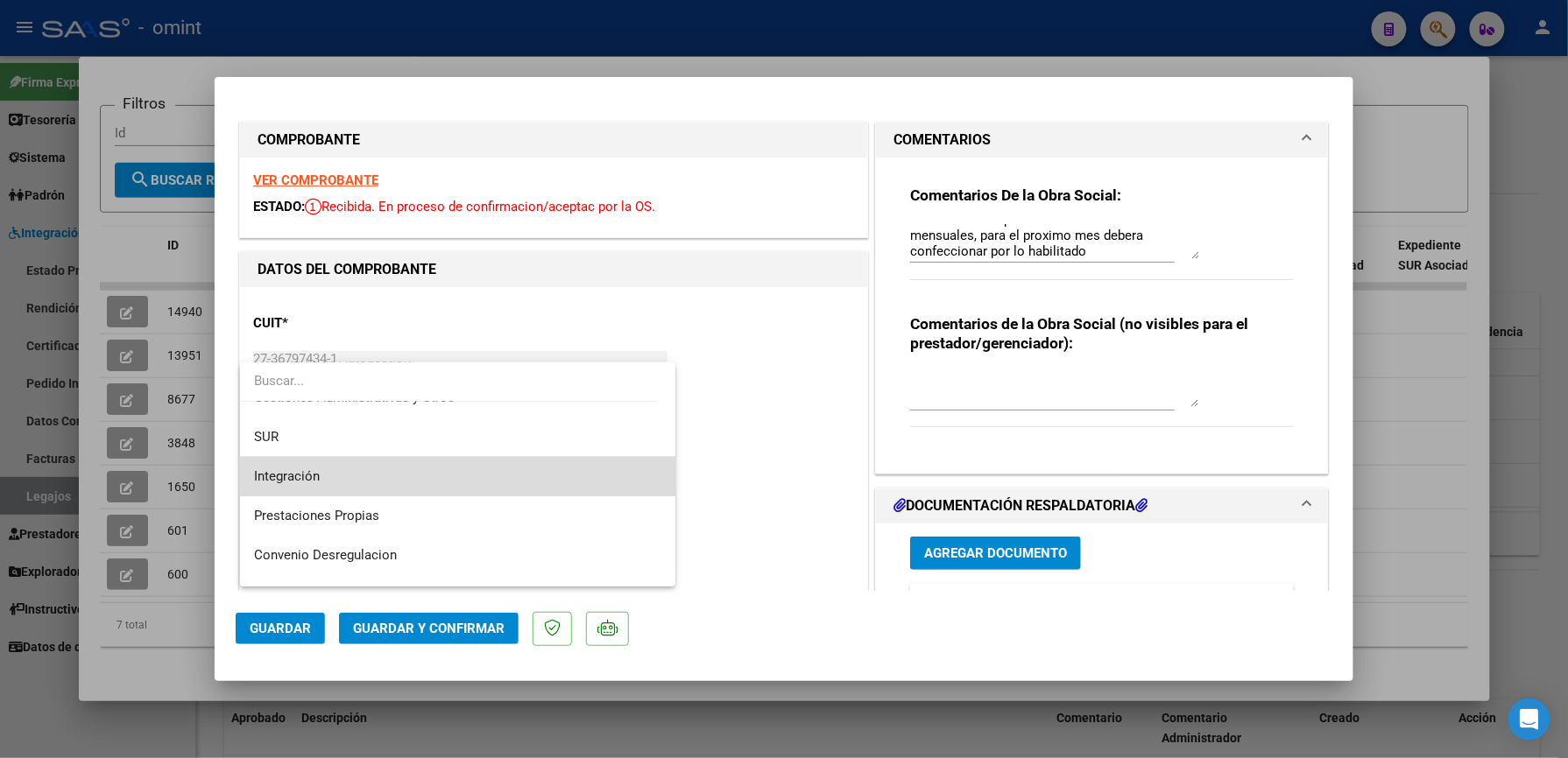
click at [540, 478] on span "Integración" at bounding box center [458, 477] width 408 height 39
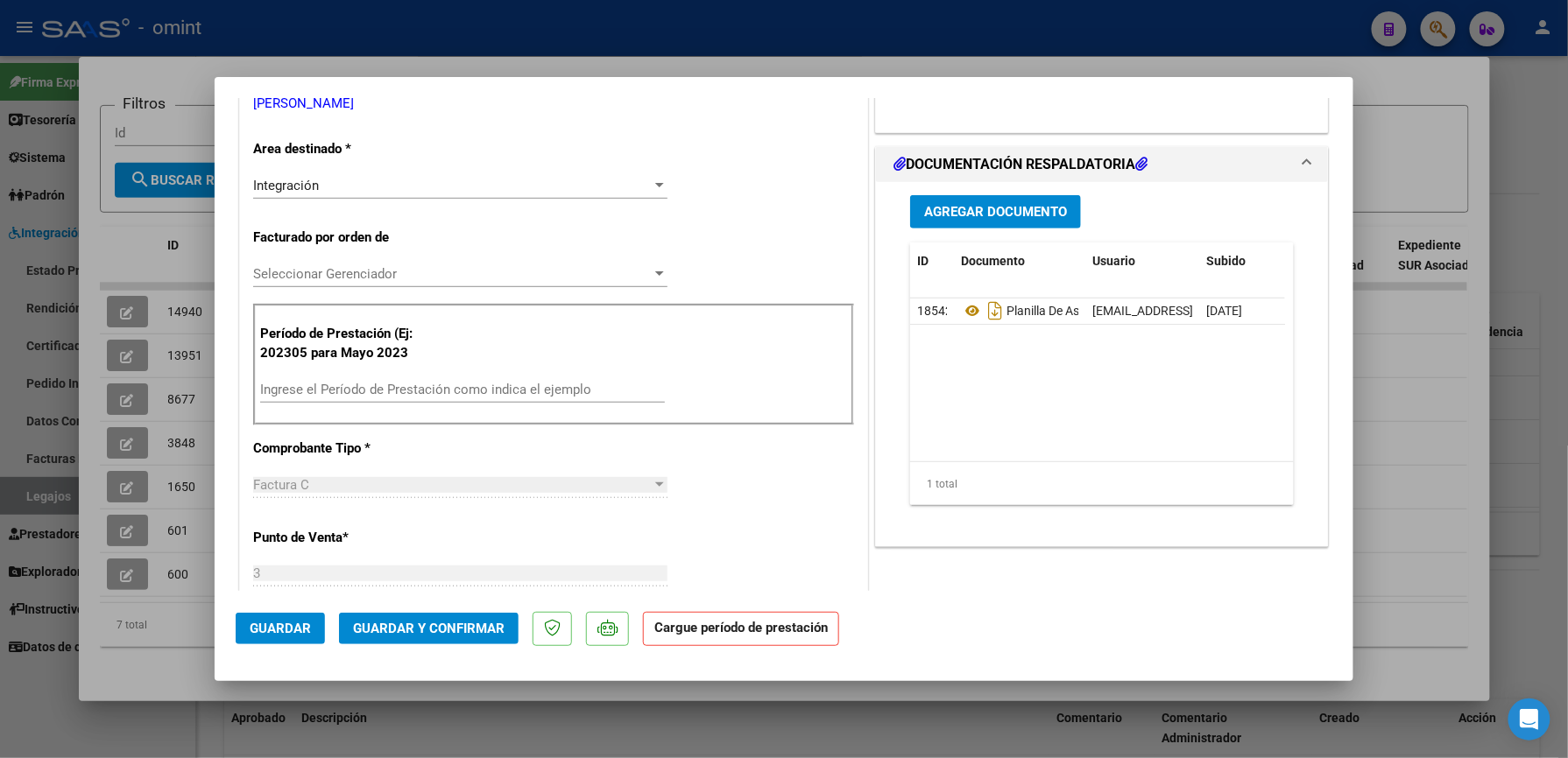
scroll to position [351, 0]
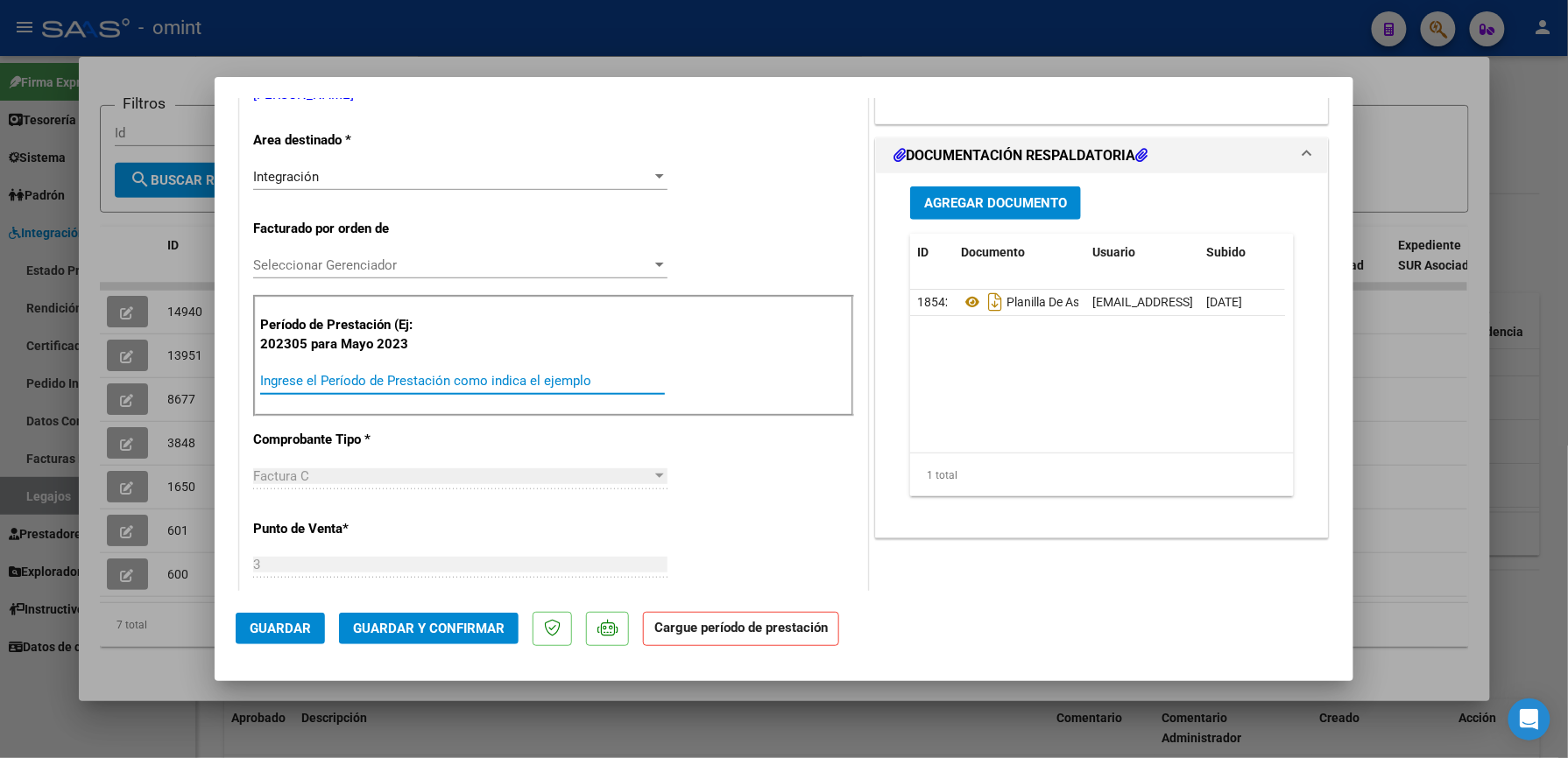
click at [499, 379] on input "Ingrese el Período de Prestación como indica el ejemplo" at bounding box center [463, 381] width 405 height 16
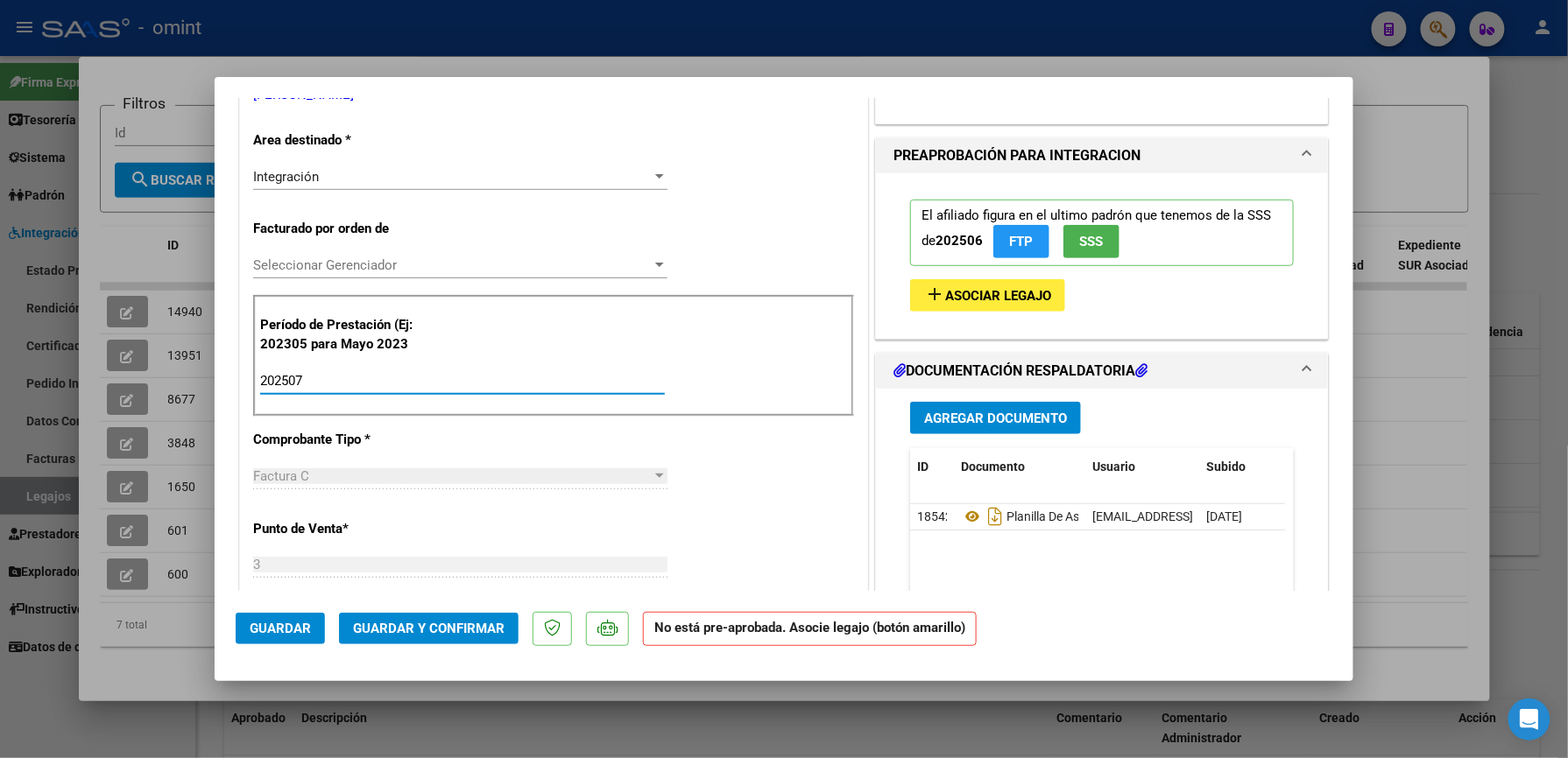
type input "202507"
click at [951, 304] on span "Asociar Legajo" at bounding box center [997, 296] width 106 height 16
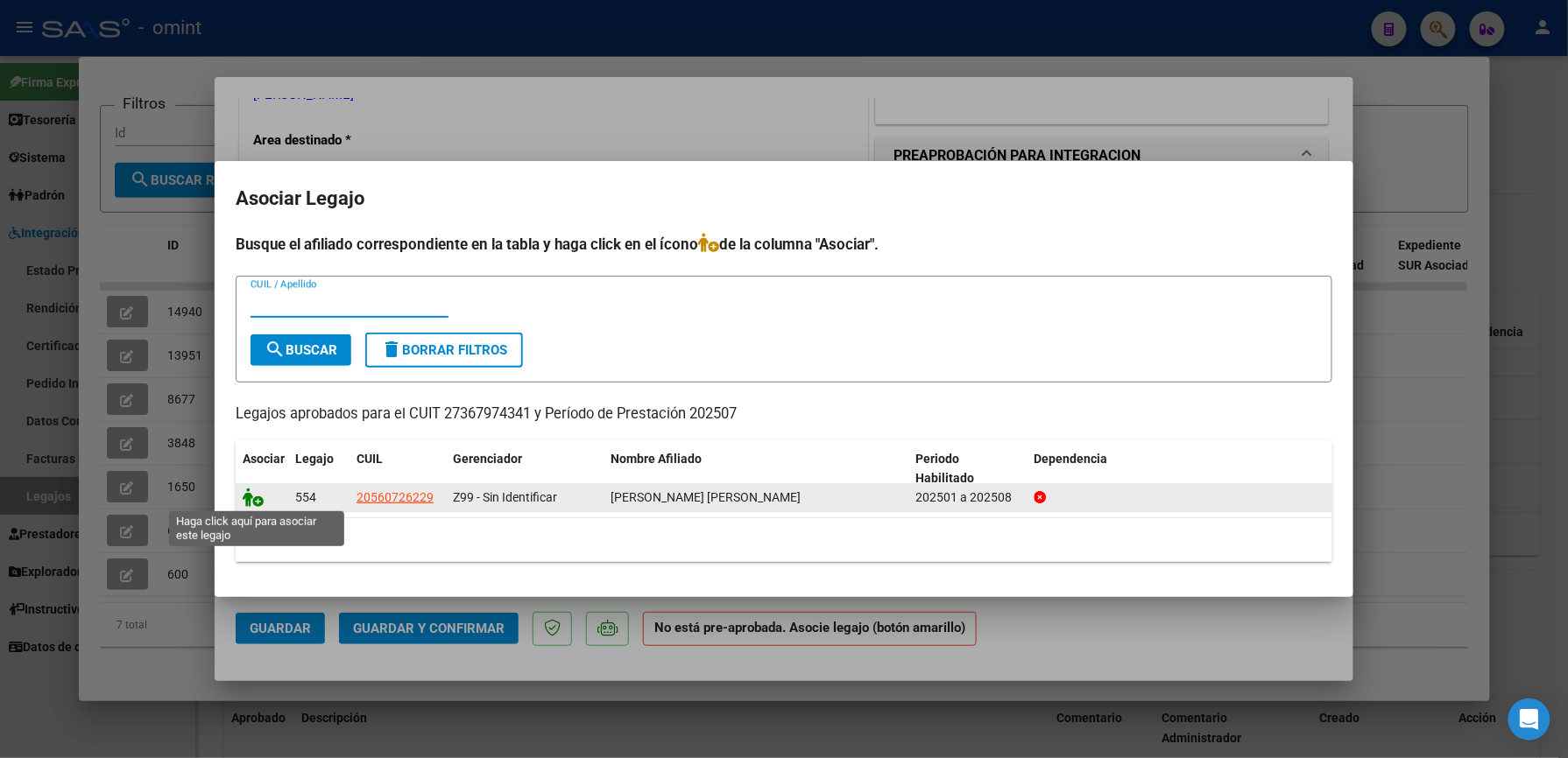
click at [252, 496] on icon at bounding box center [253, 498] width 21 height 19
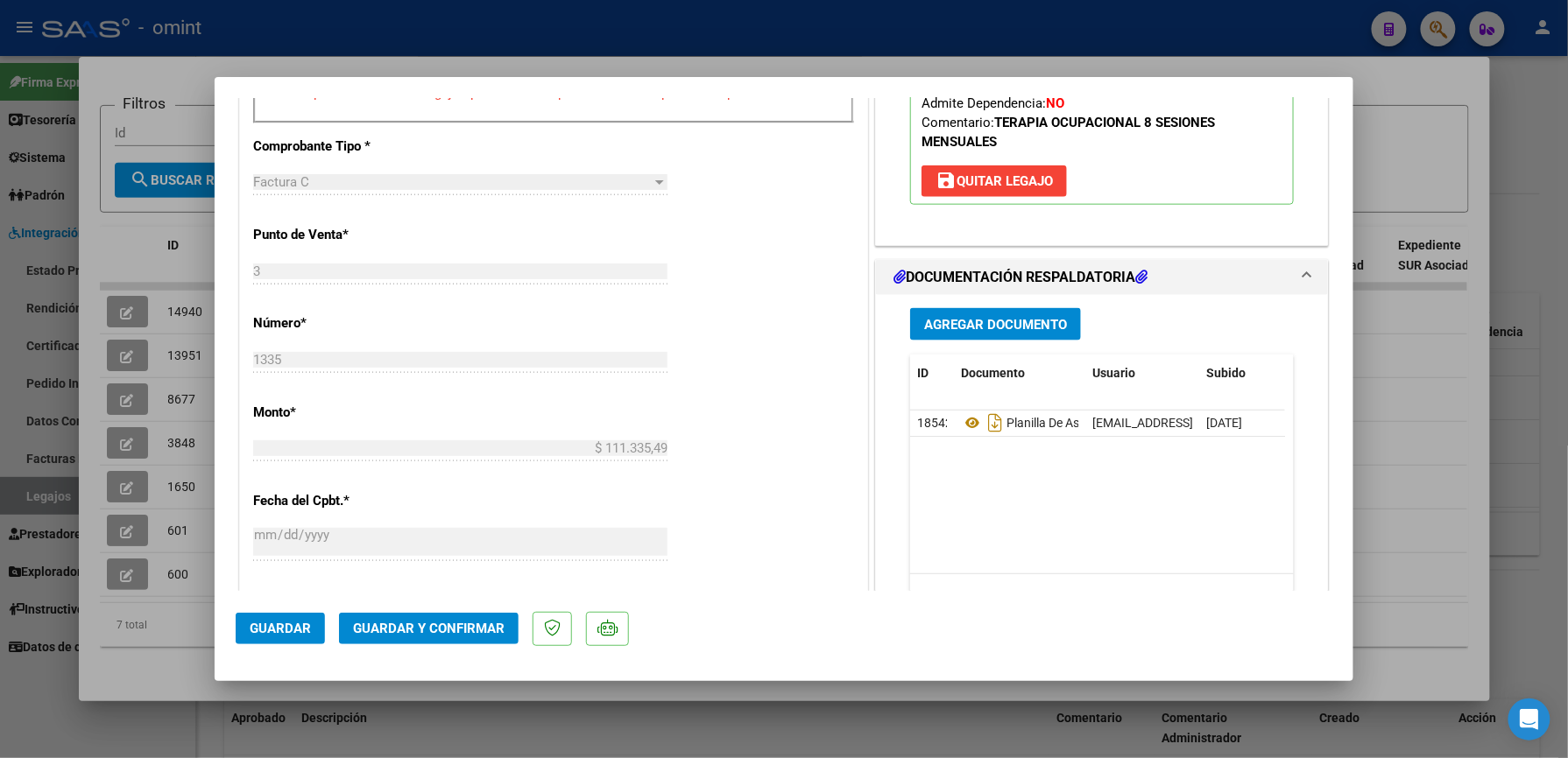
scroll to position [700, 0]
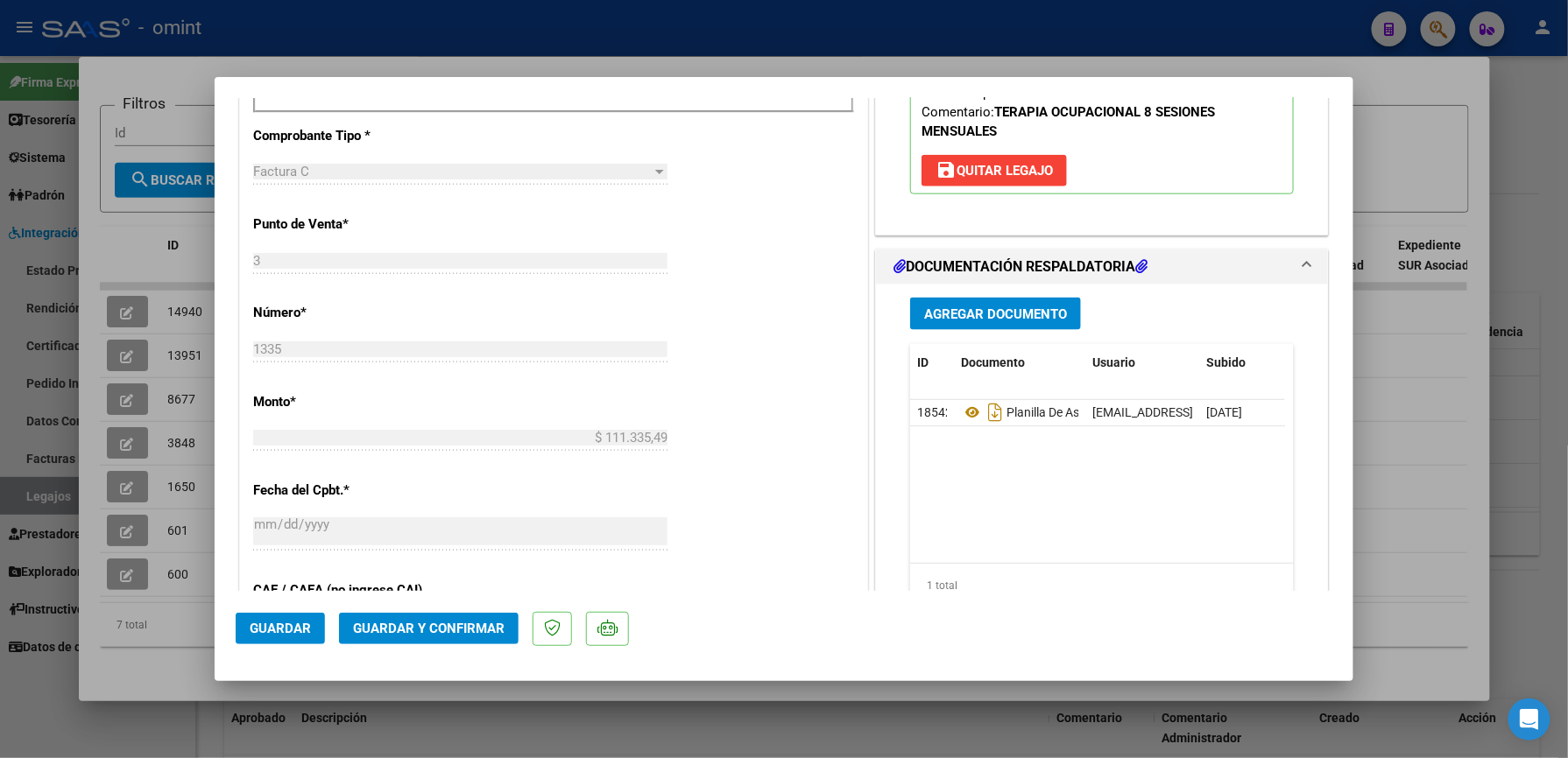
click at [449, 622] on span "Guardar y Confirmar" at bounding box center [429, 629] width 152 height 16
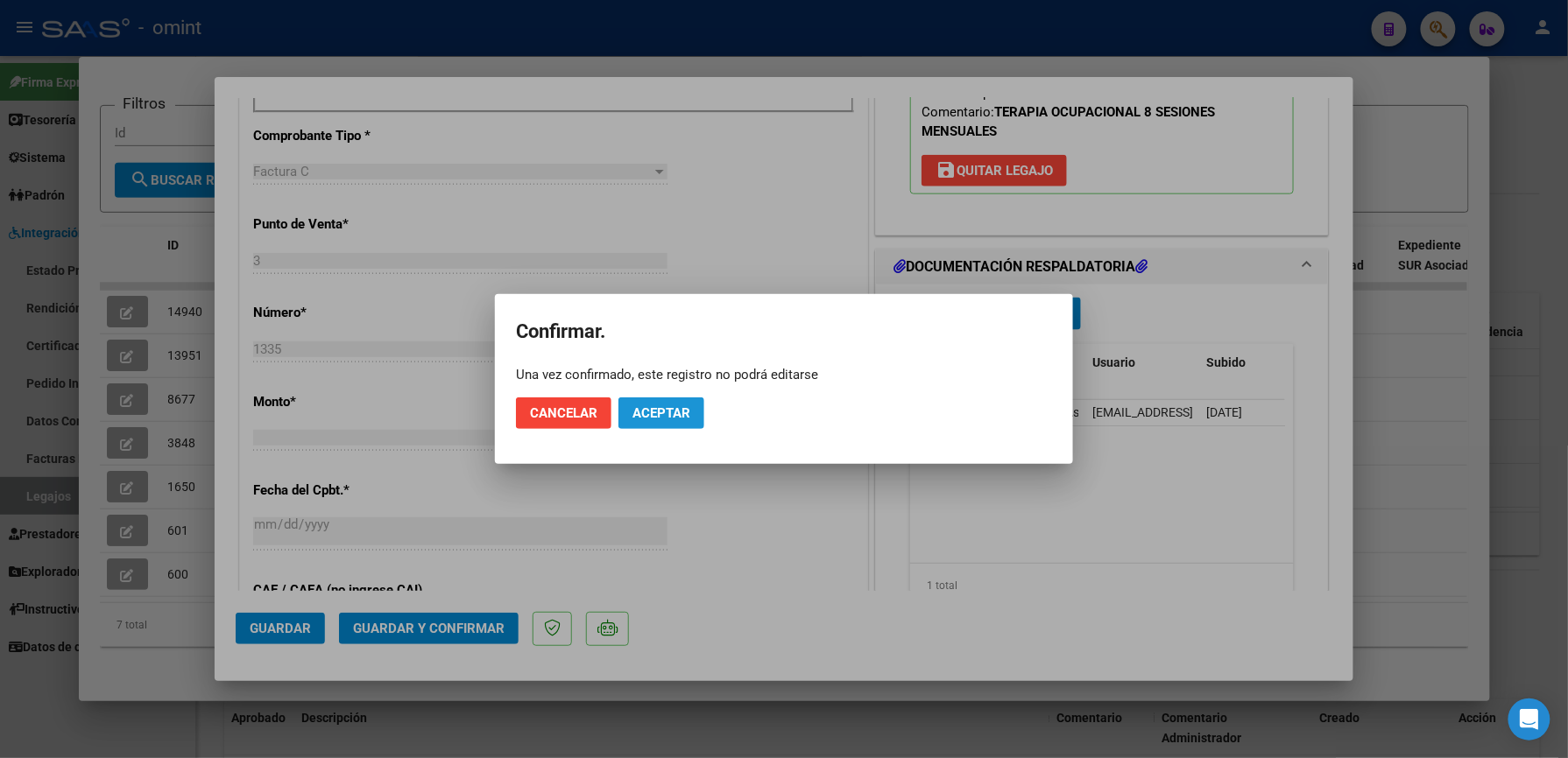
click at [678, 411] on span "Aceptar" at bounding box center [661, 414] width 58 height 16
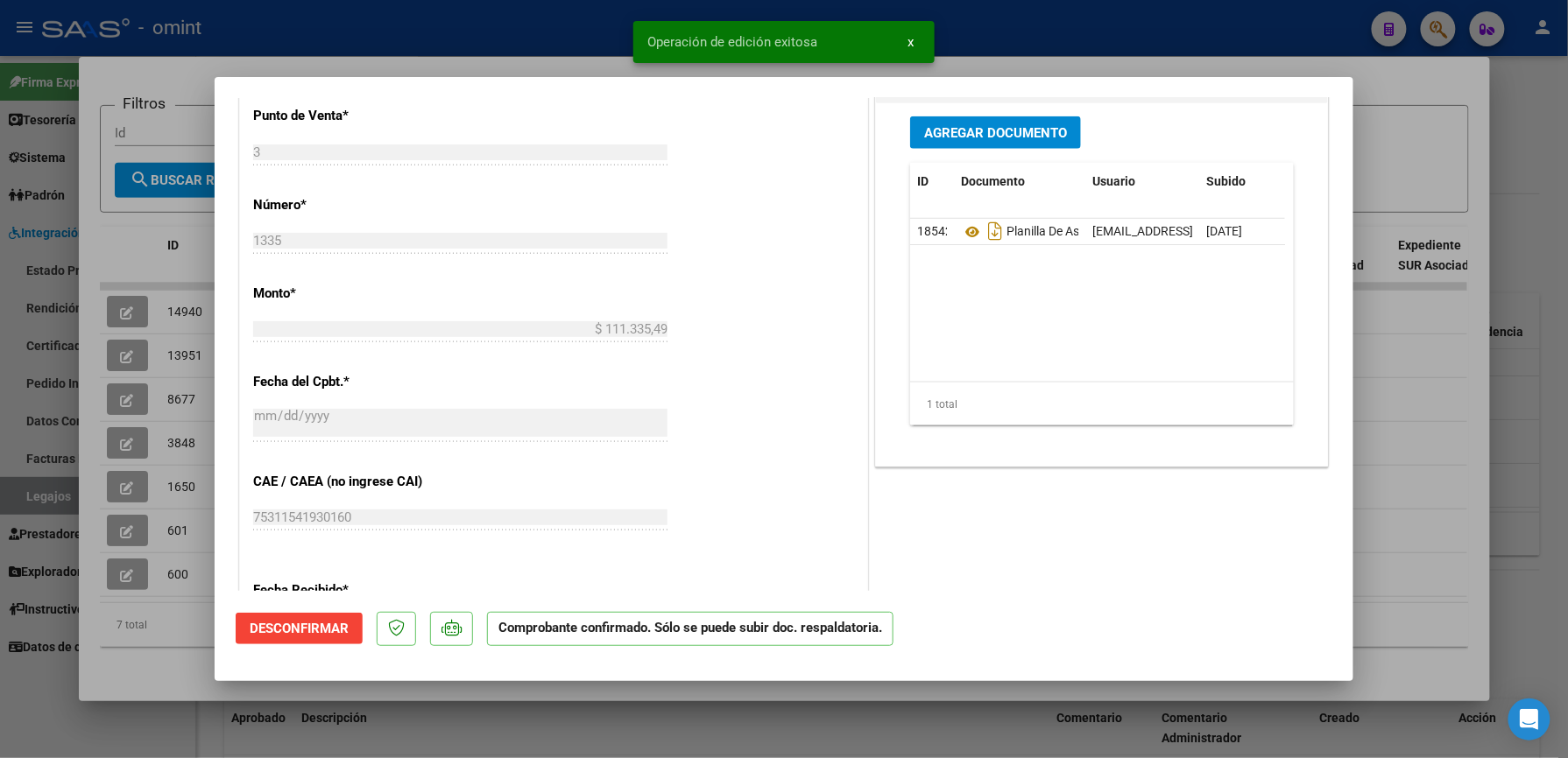
click at [1184, 14] on div at bounding box center [784, 379] width 1568 height 758
type input "$ 0,00"
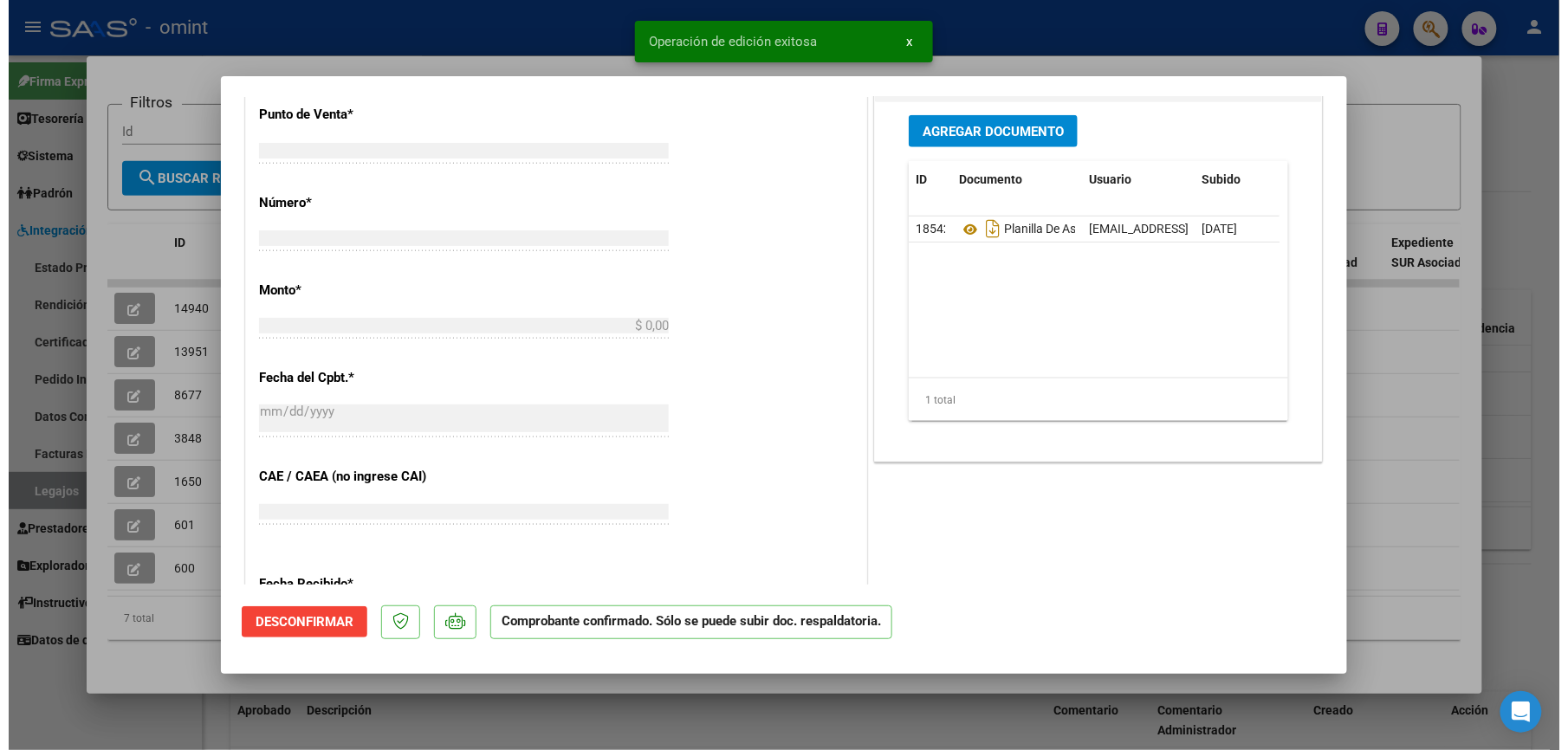
scroll to position [0, 0]
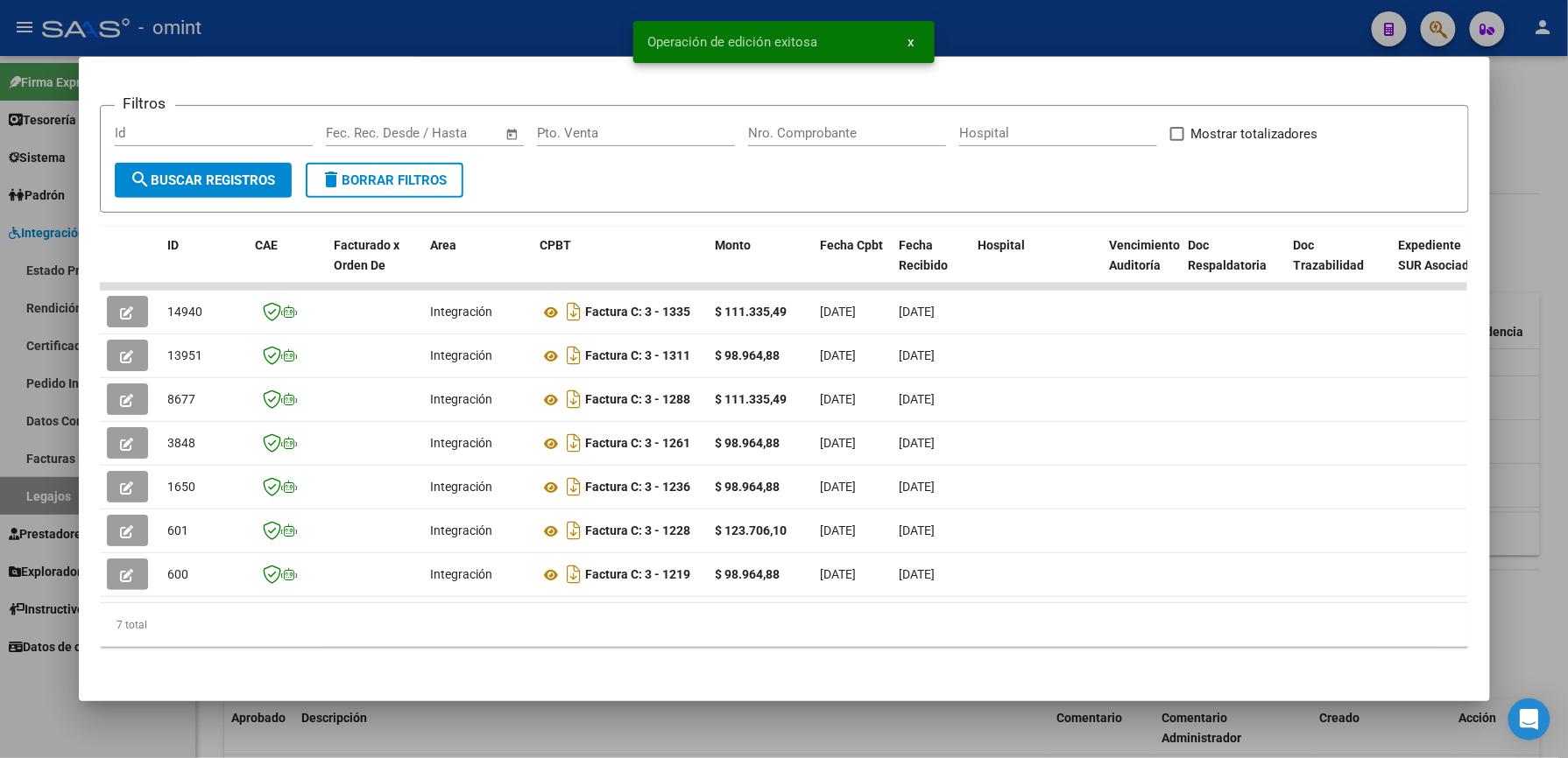
click at [1174, 18] on div at bounding box center [784, 379] width 1568 height 758
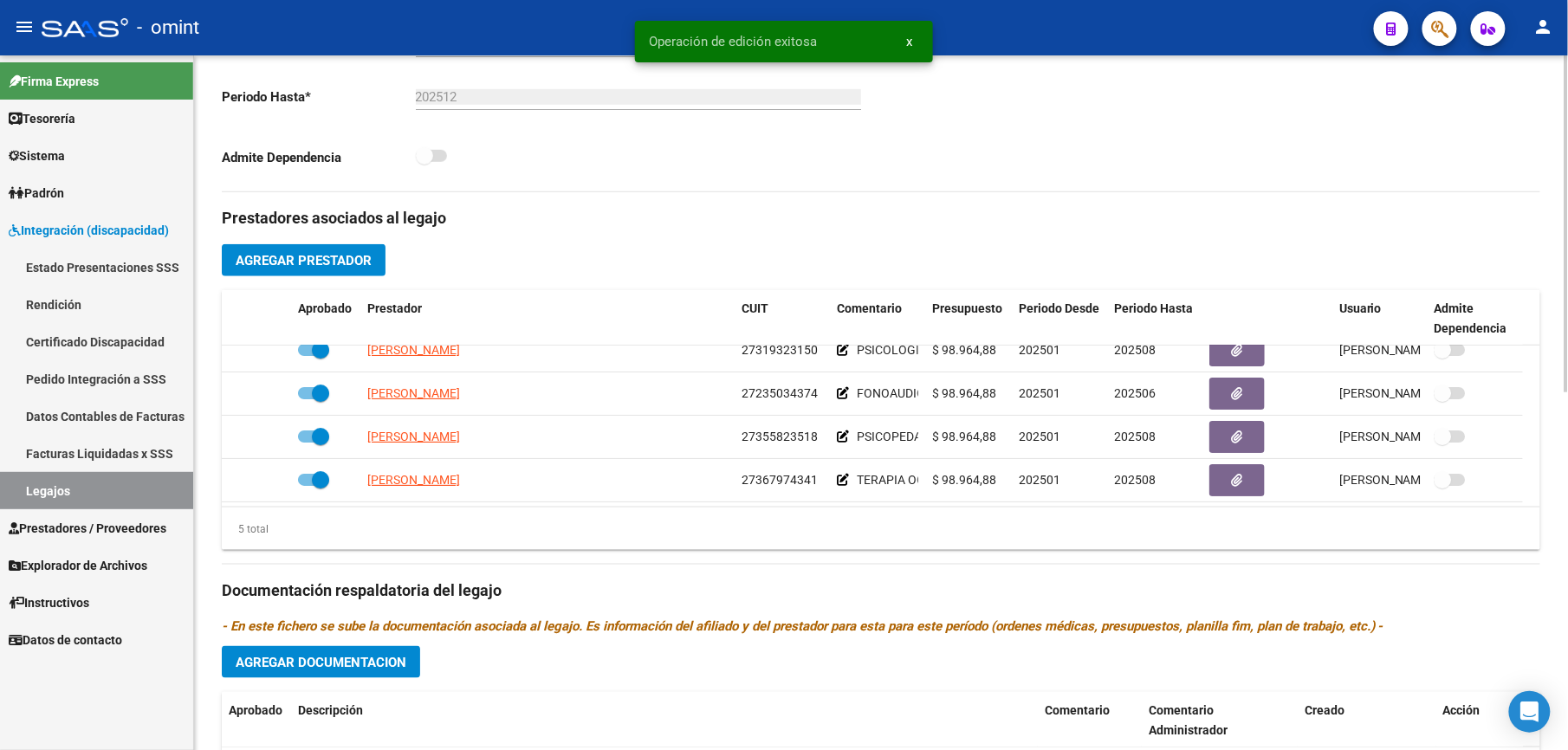
scroll to position [462, 0]
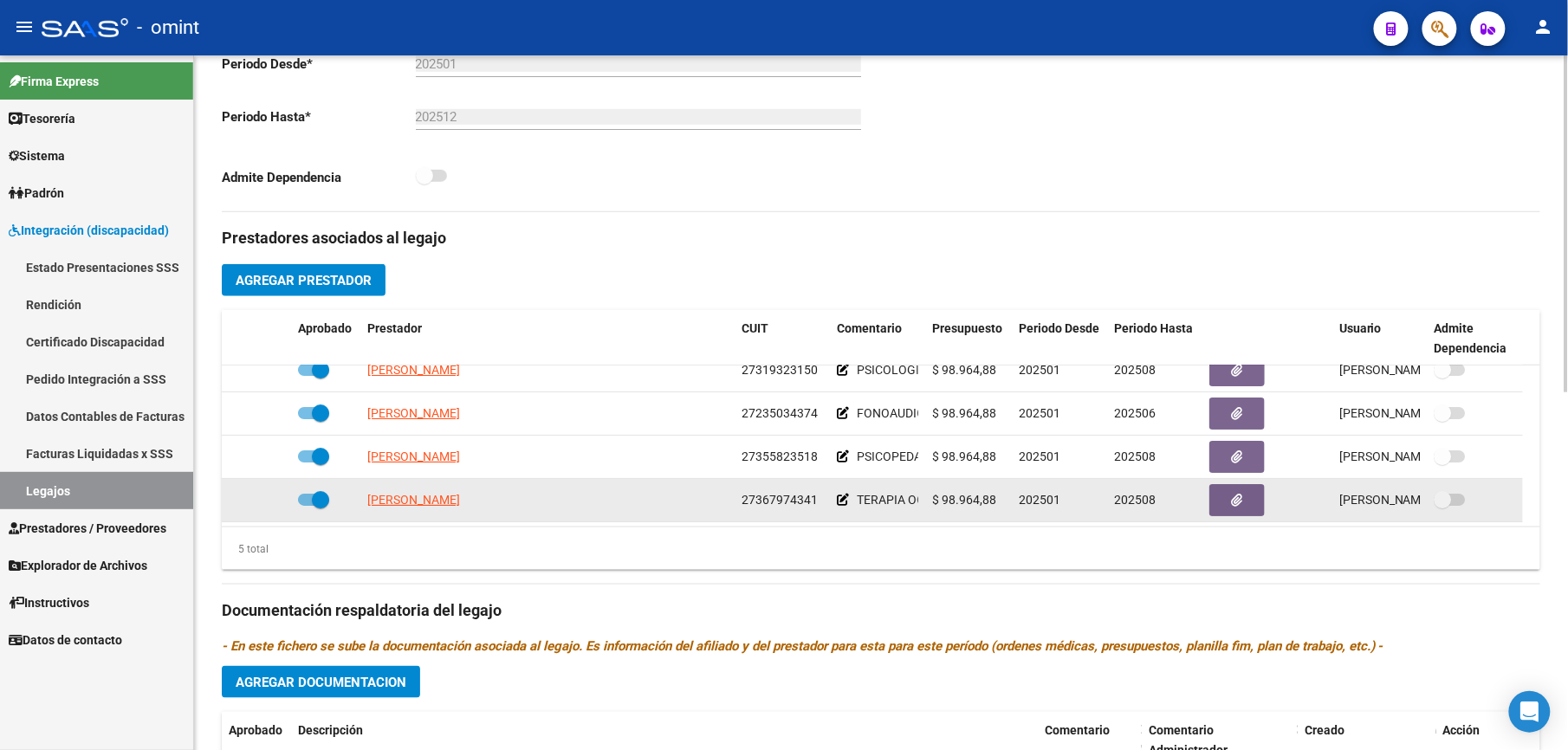
drag, startPoint x: 742, startPoint y: 500, endPoint x: 812, endPoint y: 500, distance: 70.0
click at [812, 500] on span "27367974341" at bounding box center [779, 500] width 76 height 14
drag, startPoint x: 812, startPoint y: 500, endPoint x: 790, endPoint y: 501, distance: 22.0
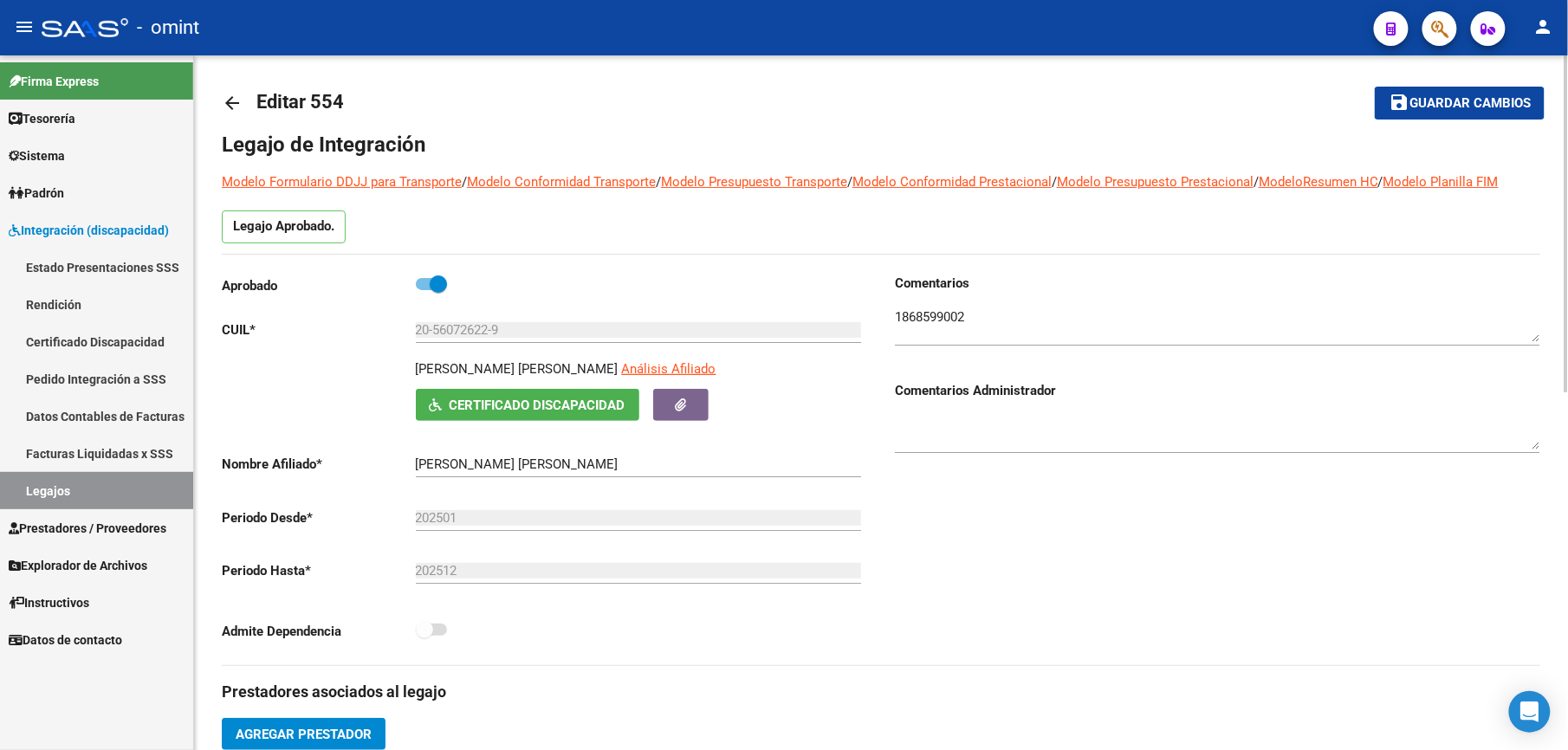
scroll to position [0, 0]
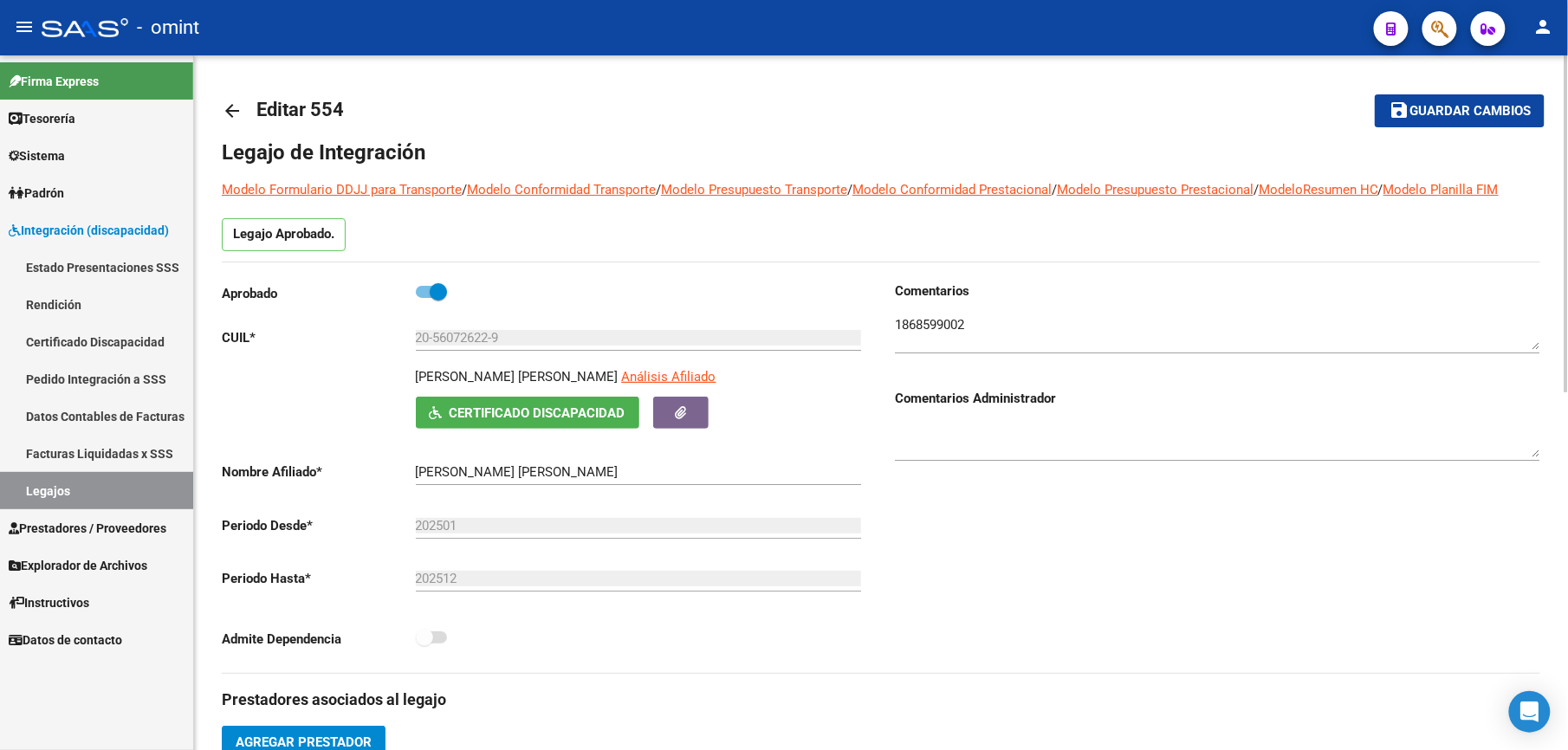
click at [239, 109] on mat-icon "arrow_back" at bounding box center [232, 111] width 21 height 21
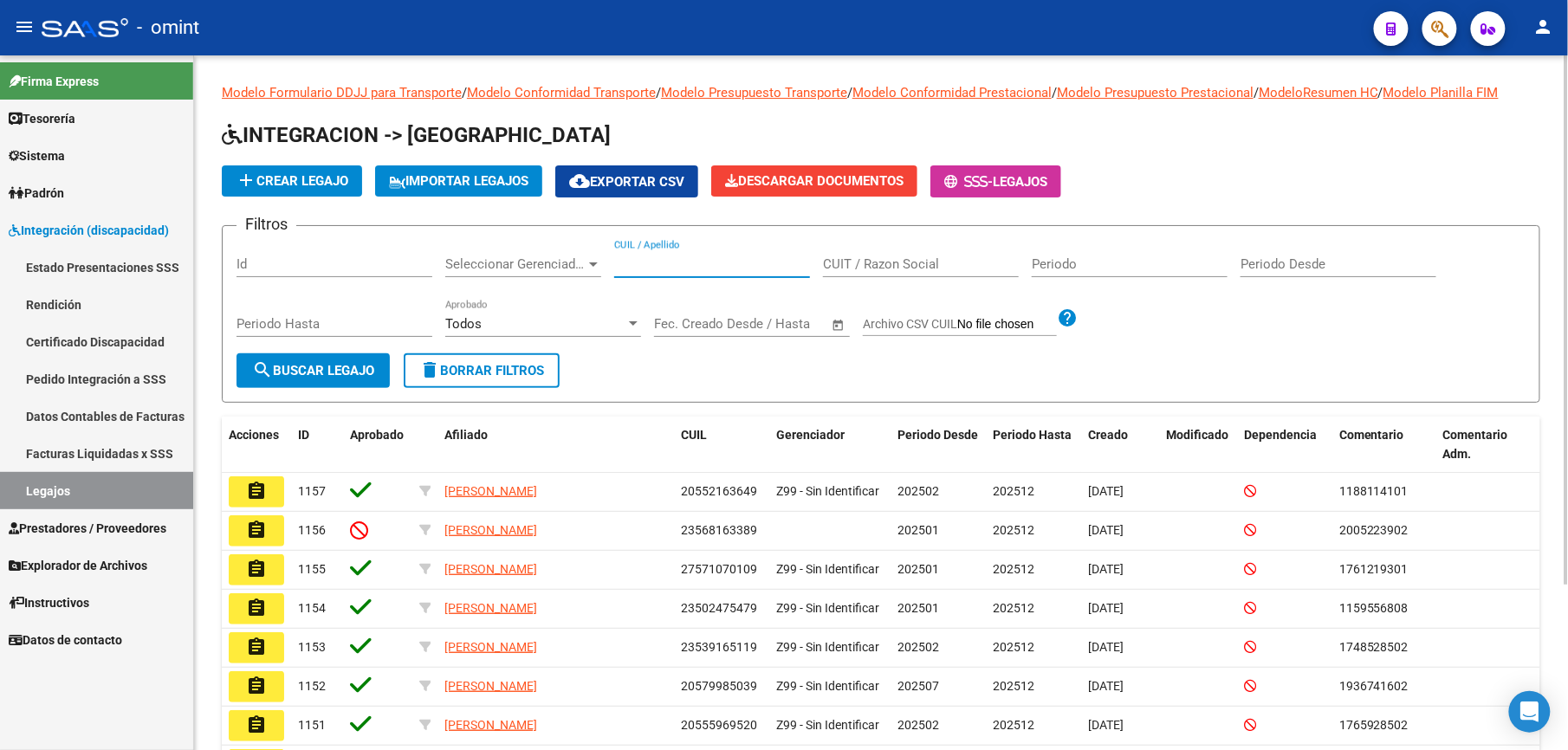
click at [638, 260] on input "CUIL / Apellido" at bounding box center [712, 264] width 196 height 16
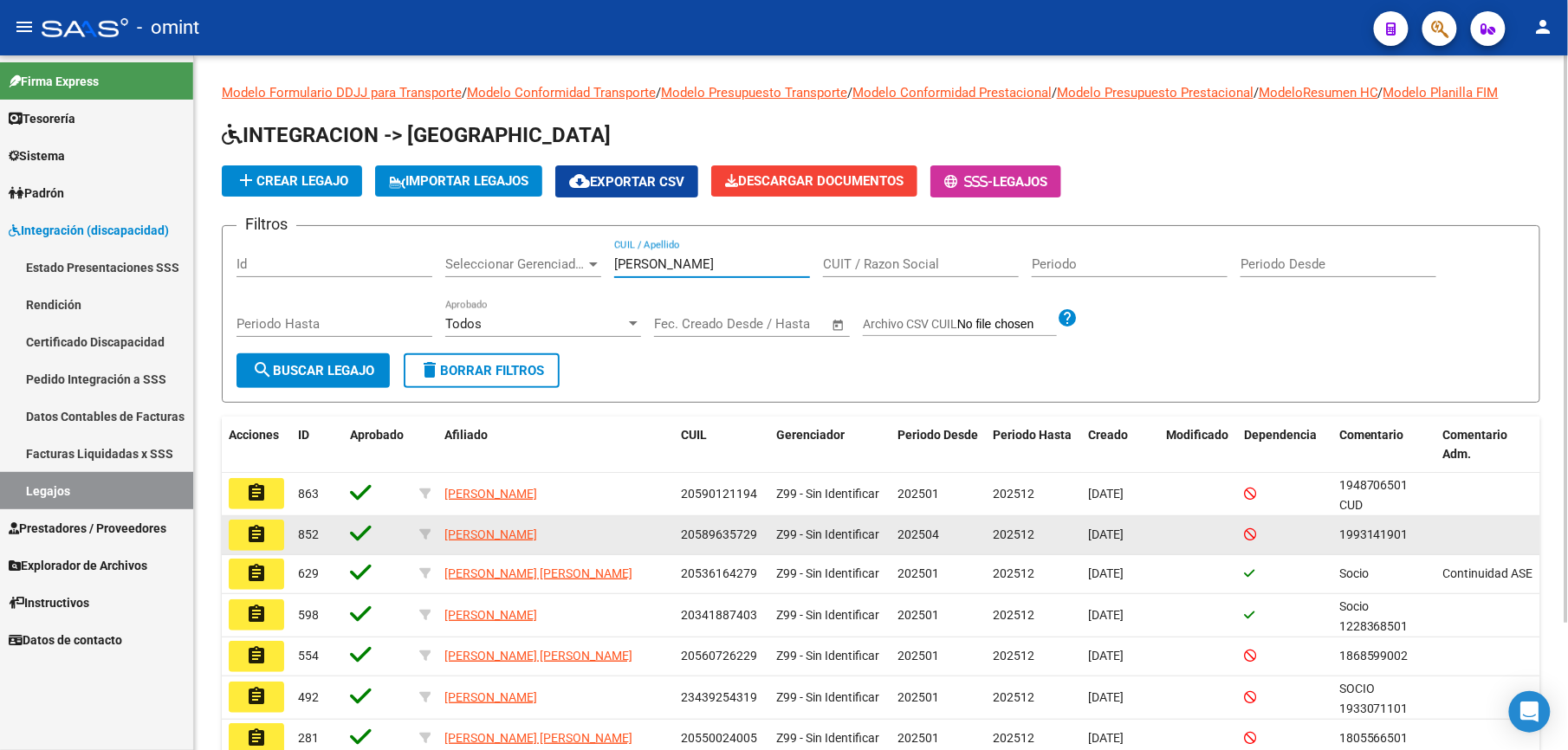
type input "ferreyra"
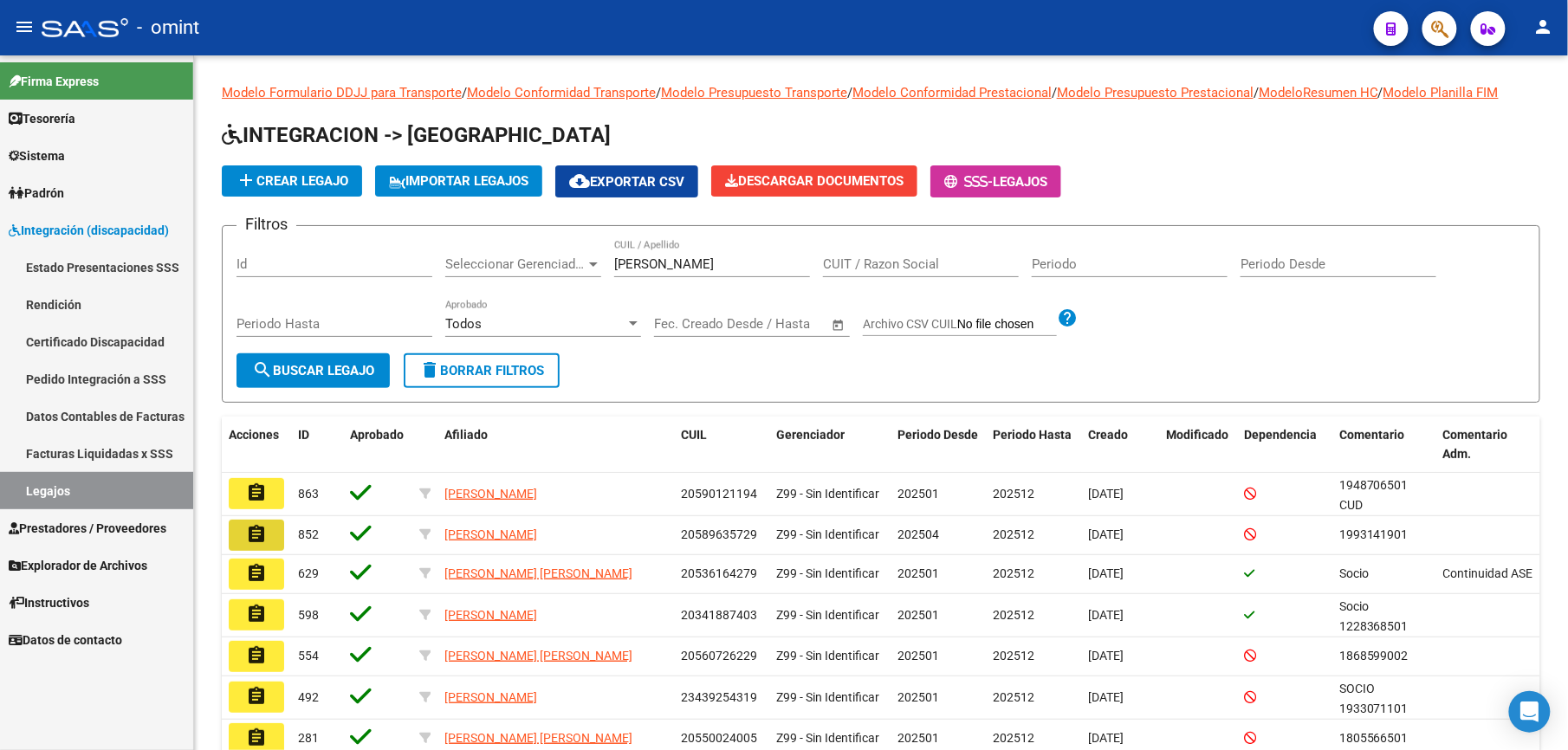
click at [254, 532] on mat-icon "assignment" at bounding box center [257, 535] width 21 height 21
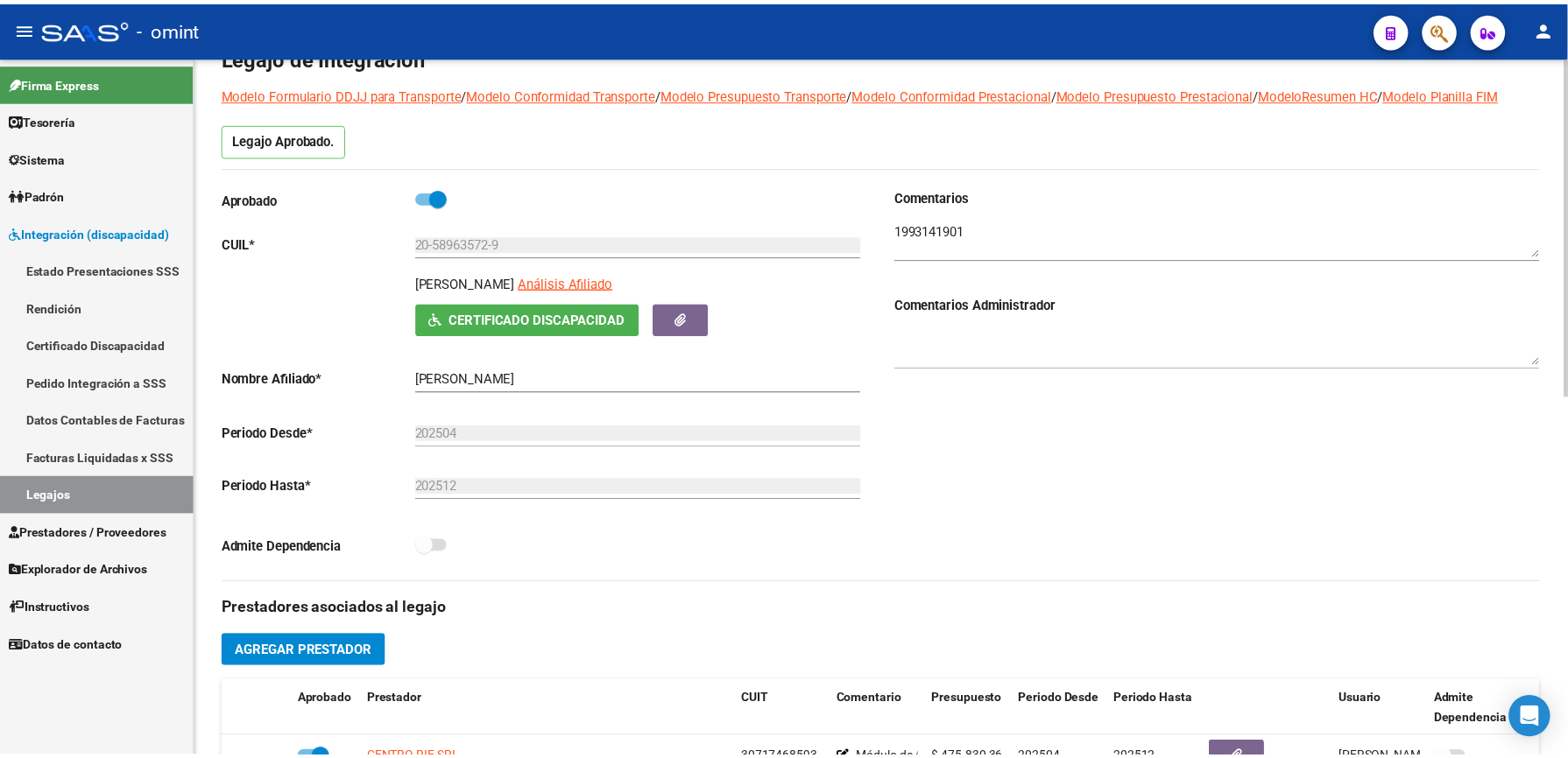
scroll to position [233, 0]
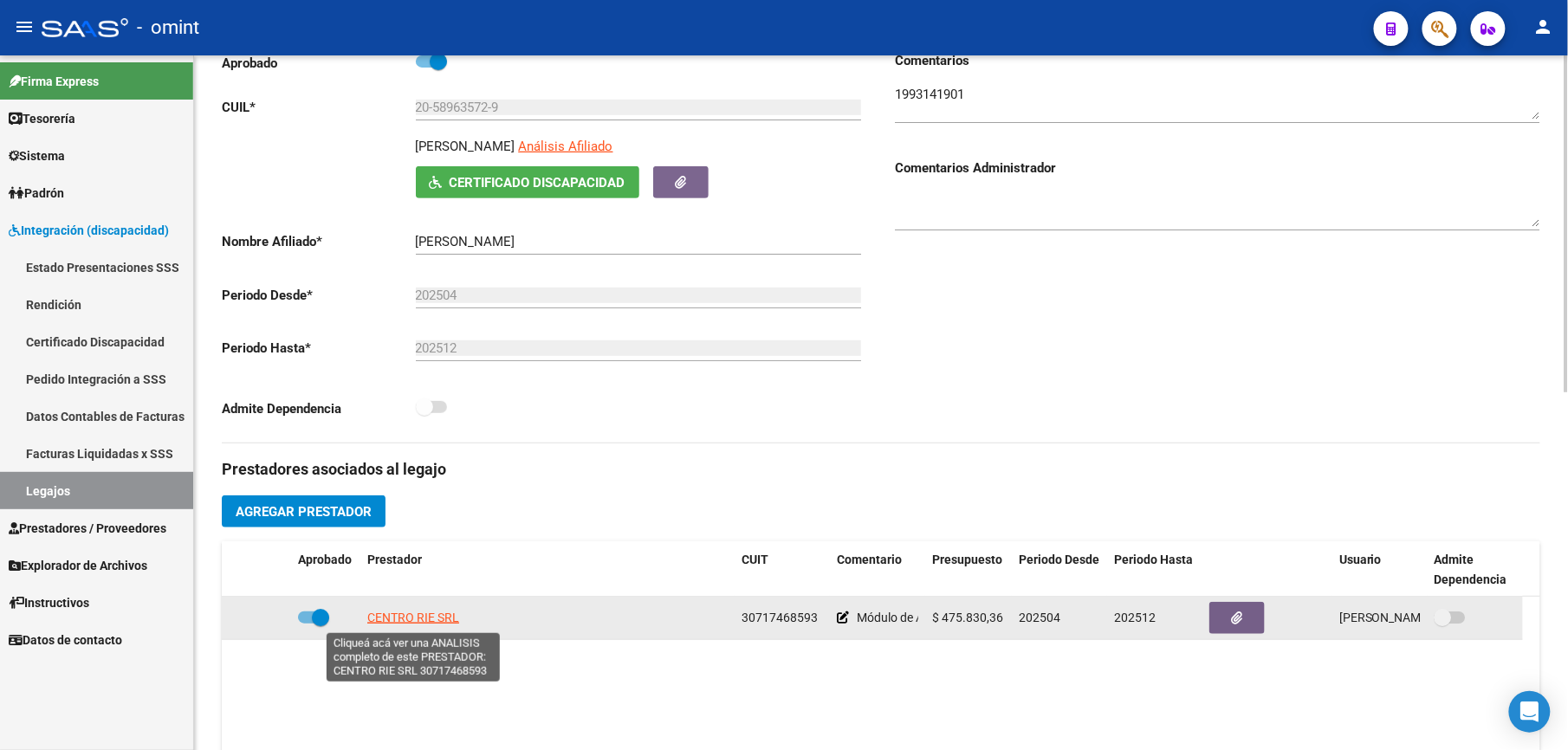
click at [435, 615] on span "CENTRO RIE SRL" at bounding box center [413, 618] width 92 height 14
type textarea "30717468593"
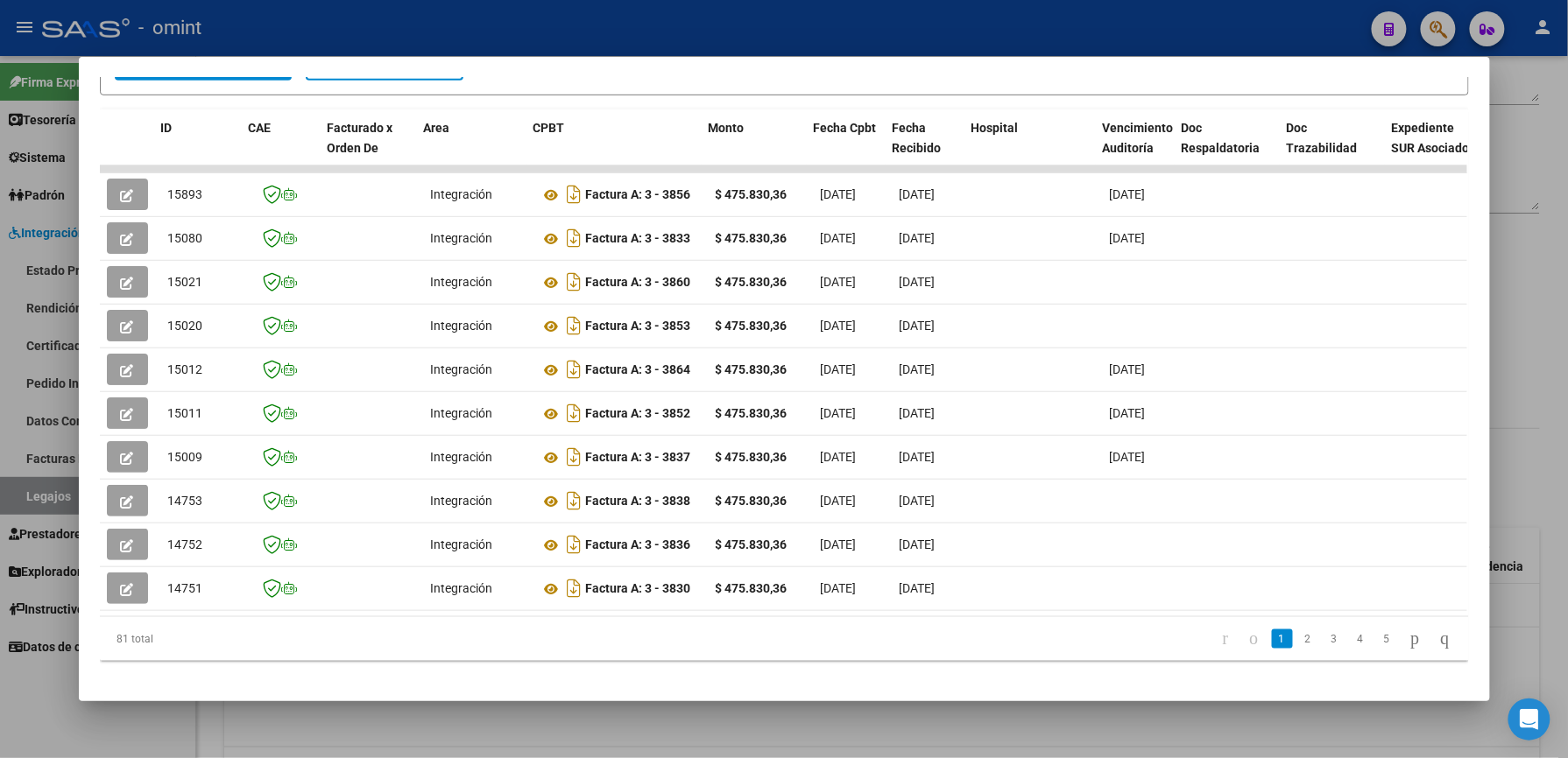
scroll to position [0, 2416]
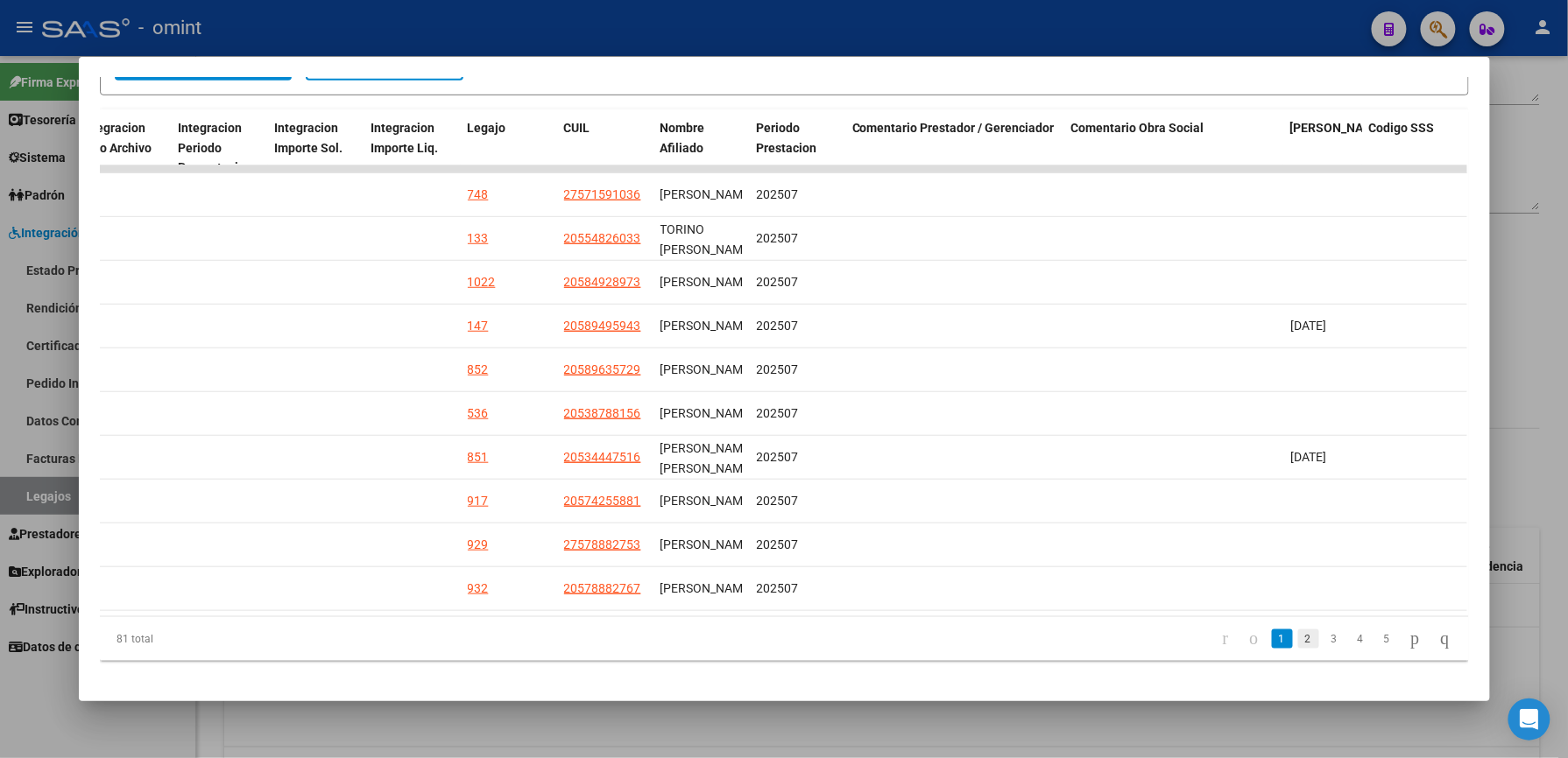
click at [1298, 644] on link "2" at bounding box center [1309, 639] width 21 height 19
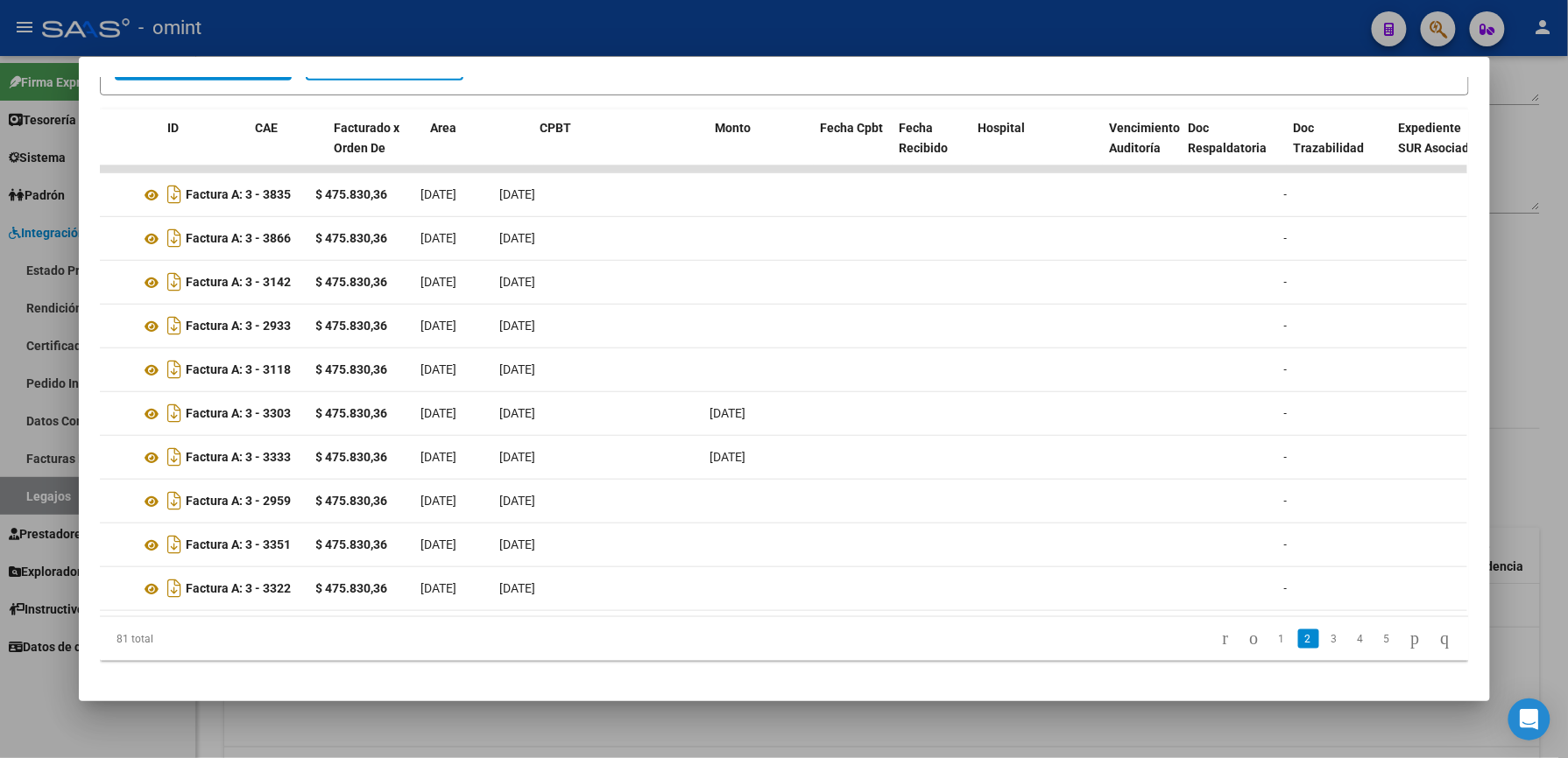
scroll to position [0, 0]
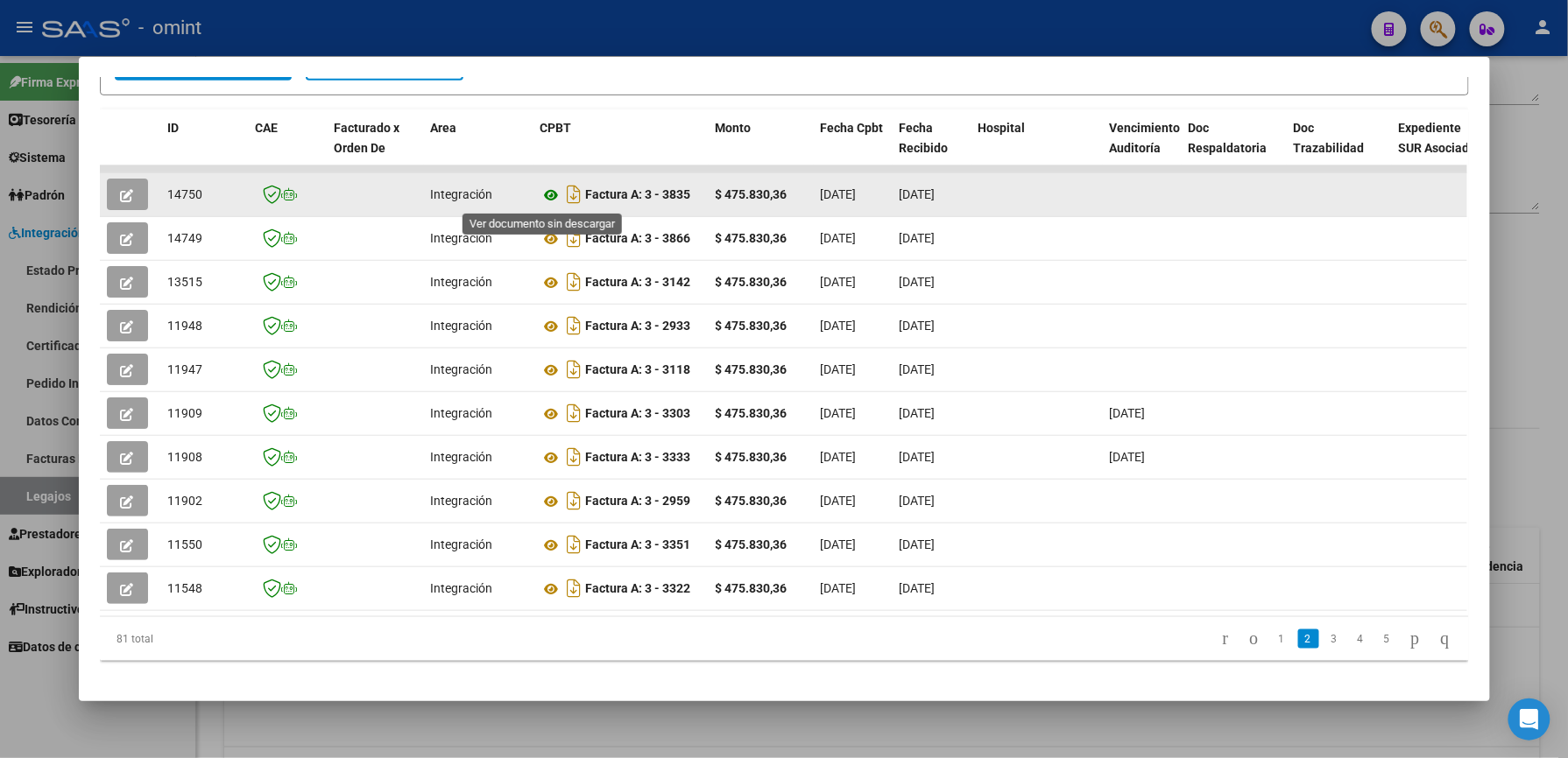
click at [542, 193] on icon at bounding box center [552, 195] width 23 height 21
click at [123, 190] on icon "button" at bounding box center [127, 195] width 13 height 13
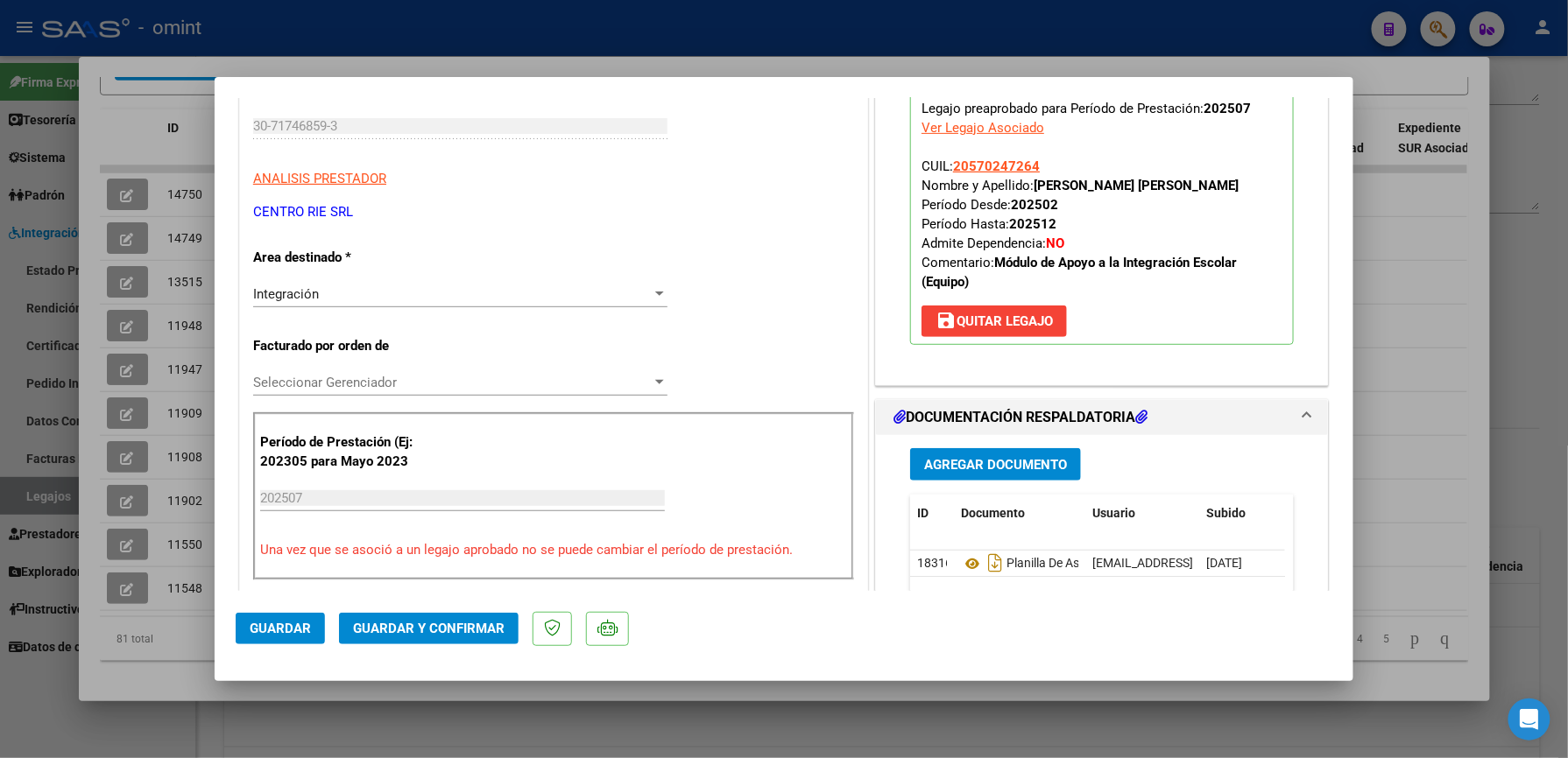
scroll to position [351, 0]
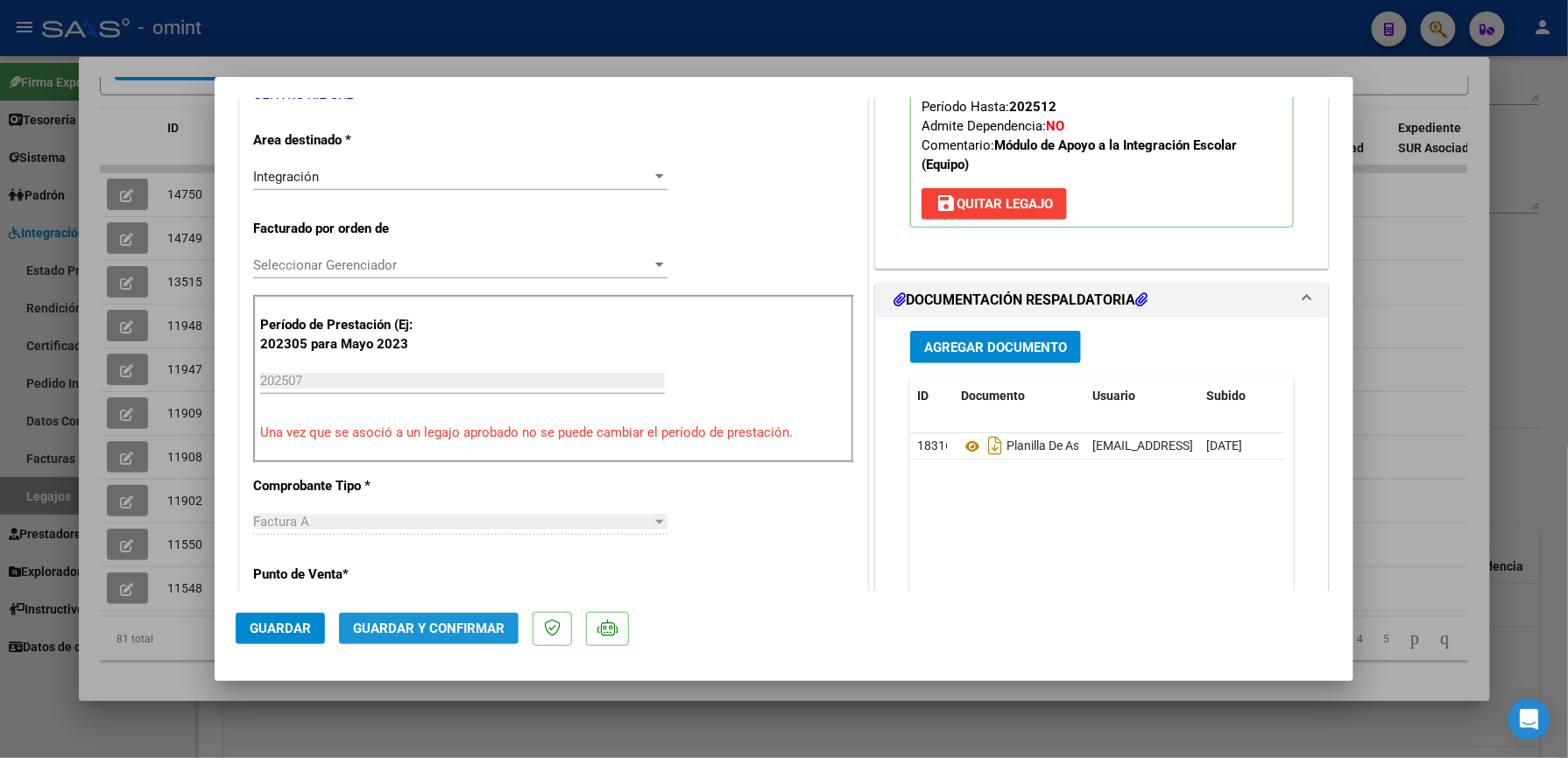
click at [429, 625] on span "Guardar y Confirmar" at bounding box center [429, 629] width 152 height 16
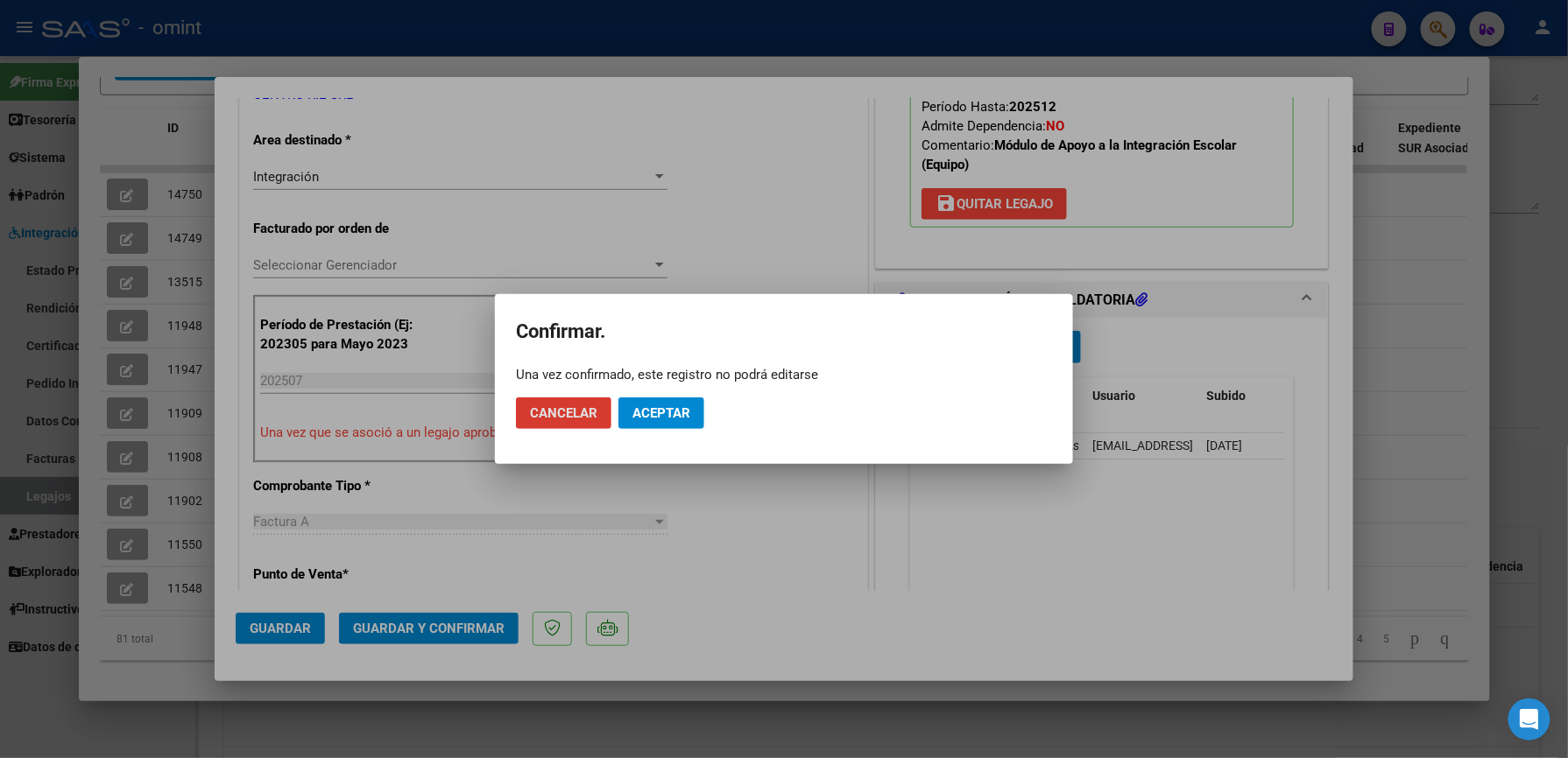
click at [666, 401] on button "Aceptar" at bounding box center [662, 414] width 86 height 32
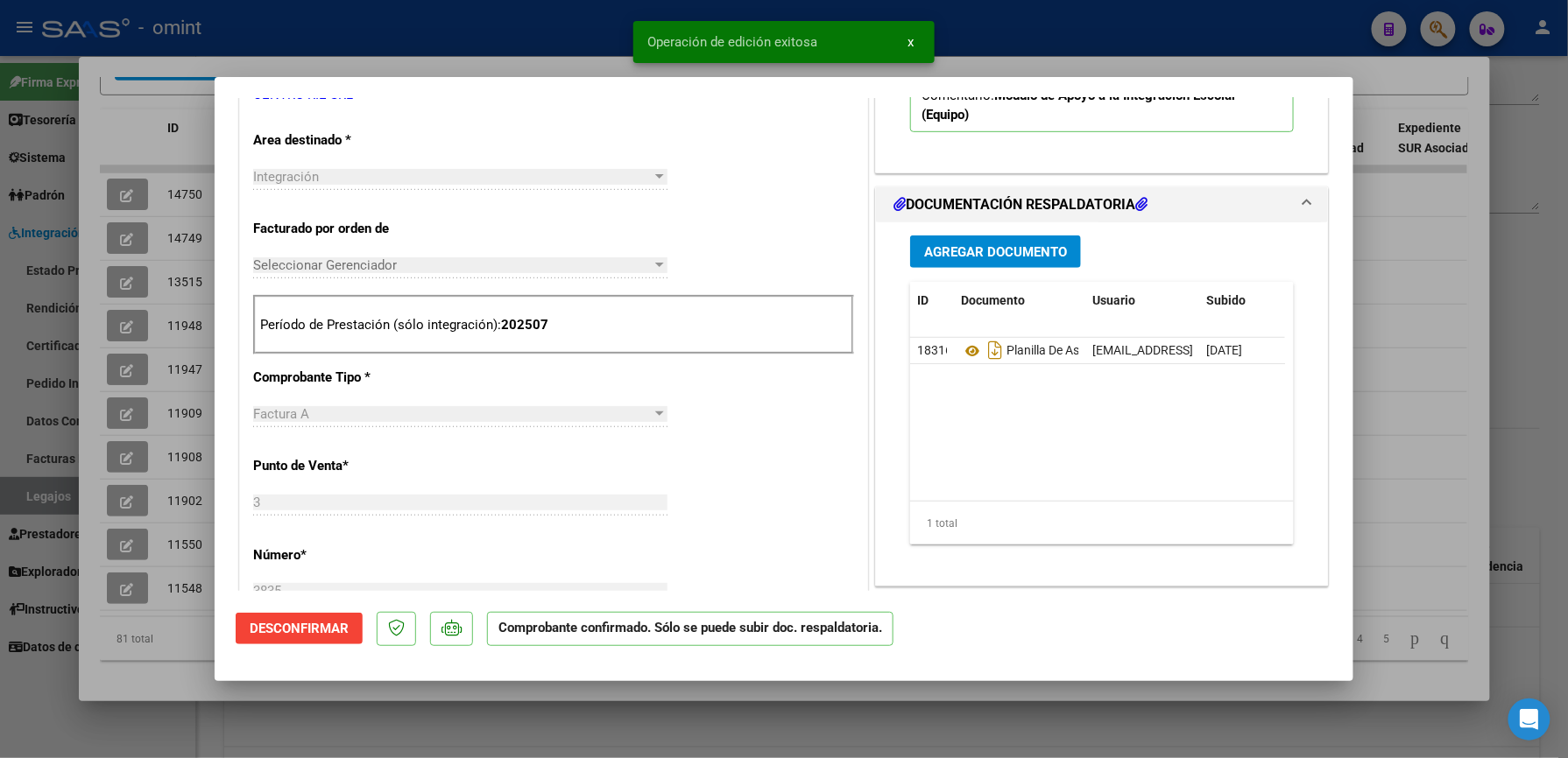
click at [1025, 30] on div at bounding box center [784, 379] width 1568 height 758
type input "$ 0,00"
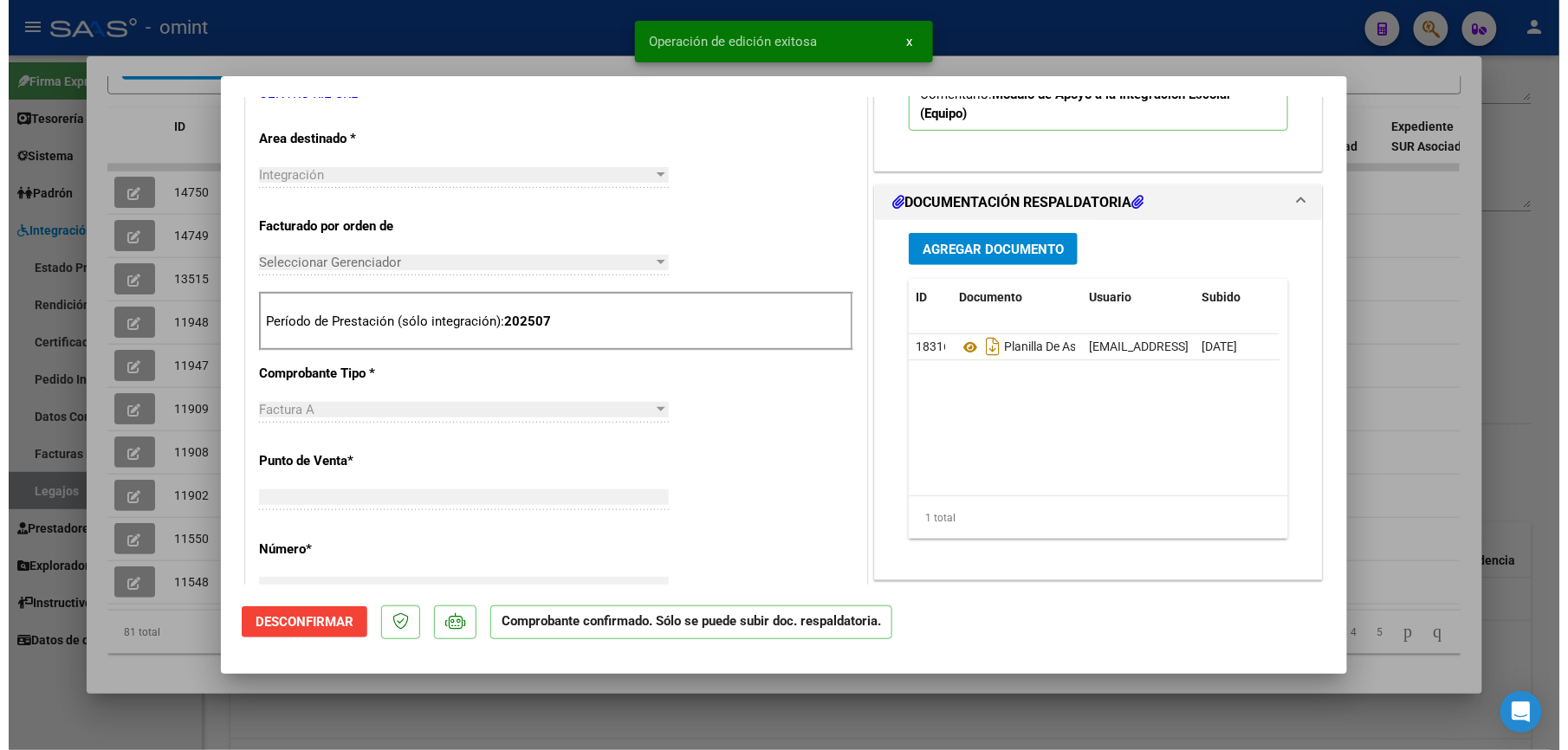
scroll to position [0, 0]
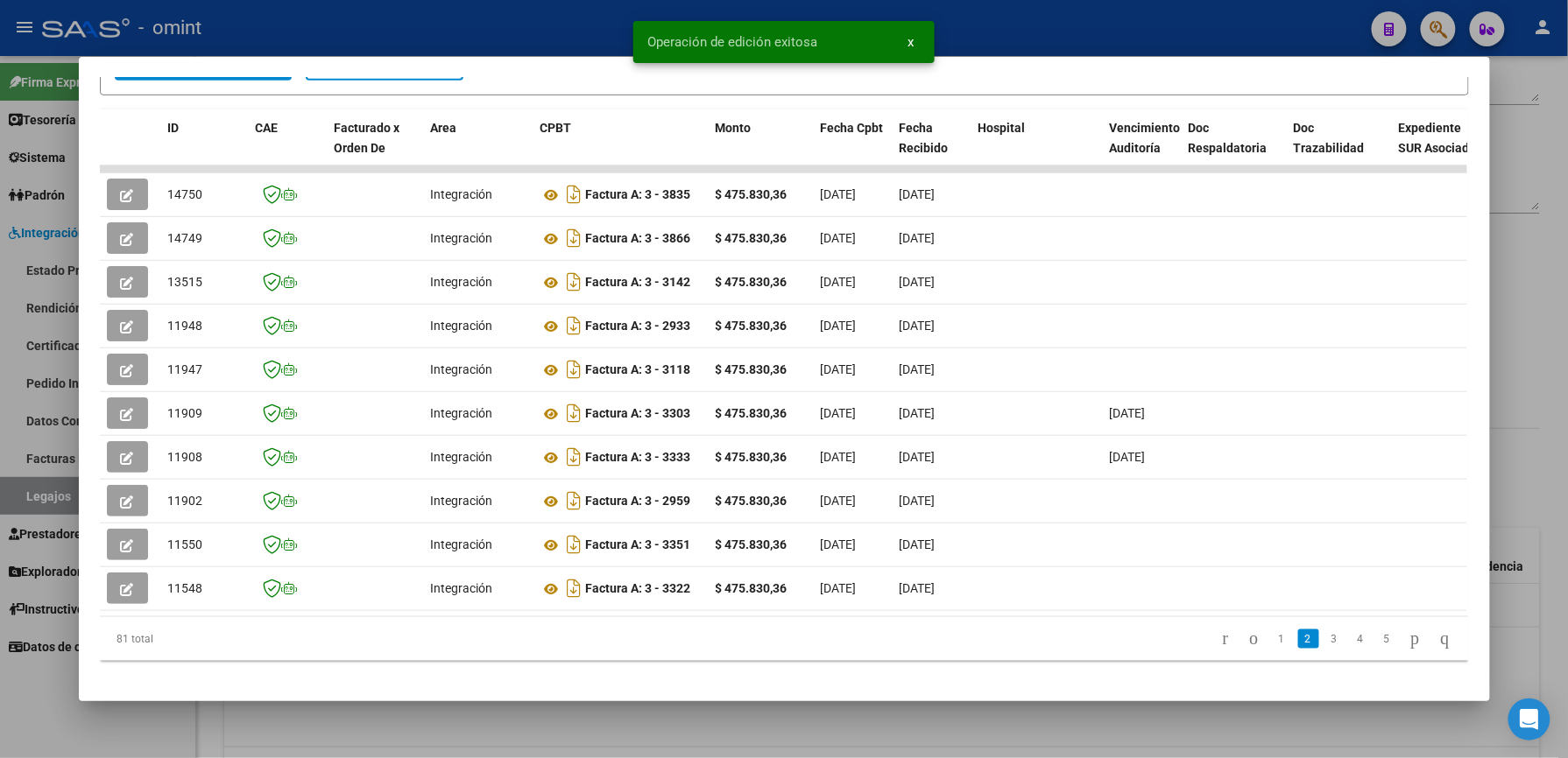
click at [1025, 30] on div at bounding box center [784, 379] width 1568 height 758
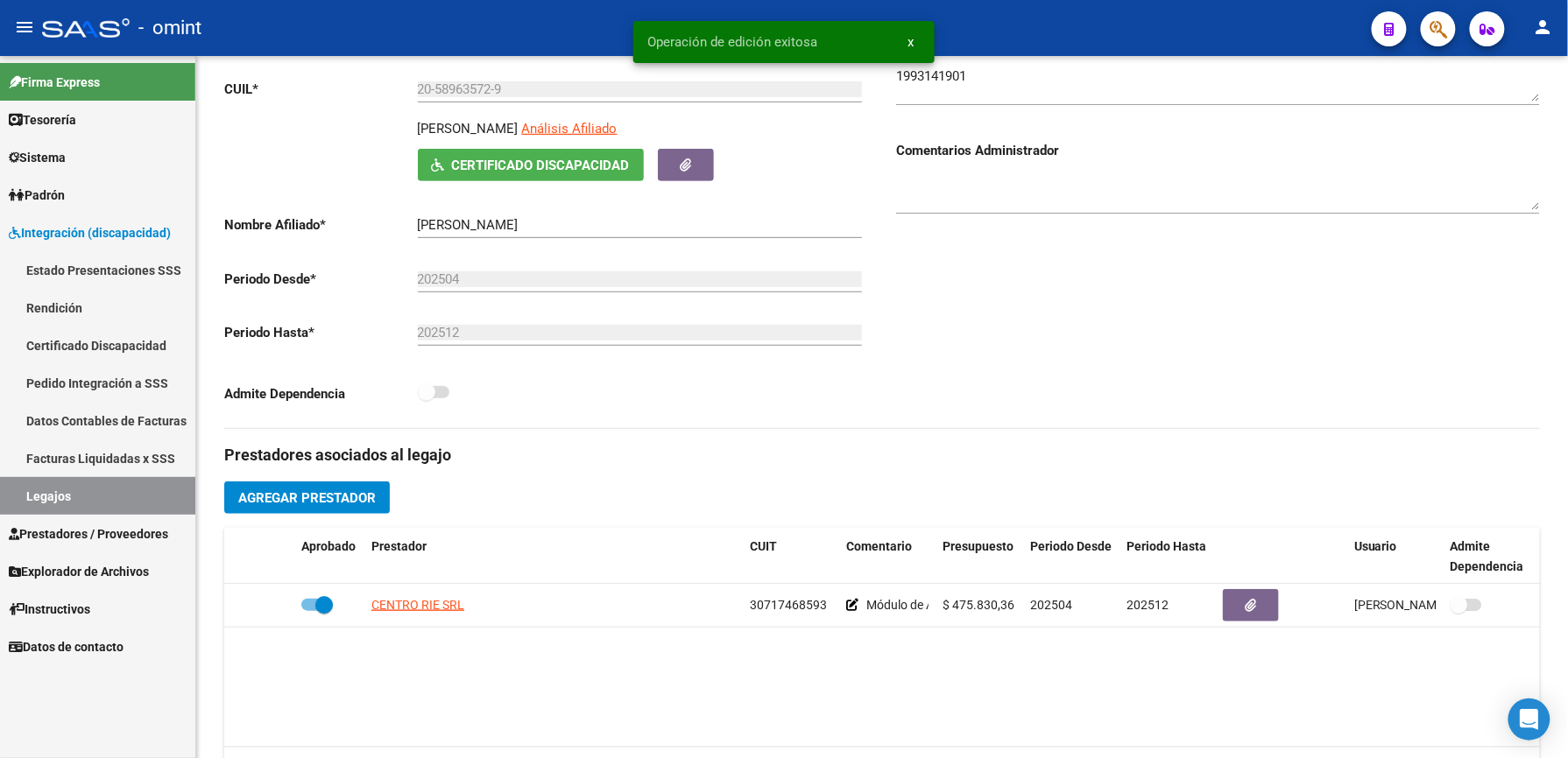
scroll to position [233, 0]
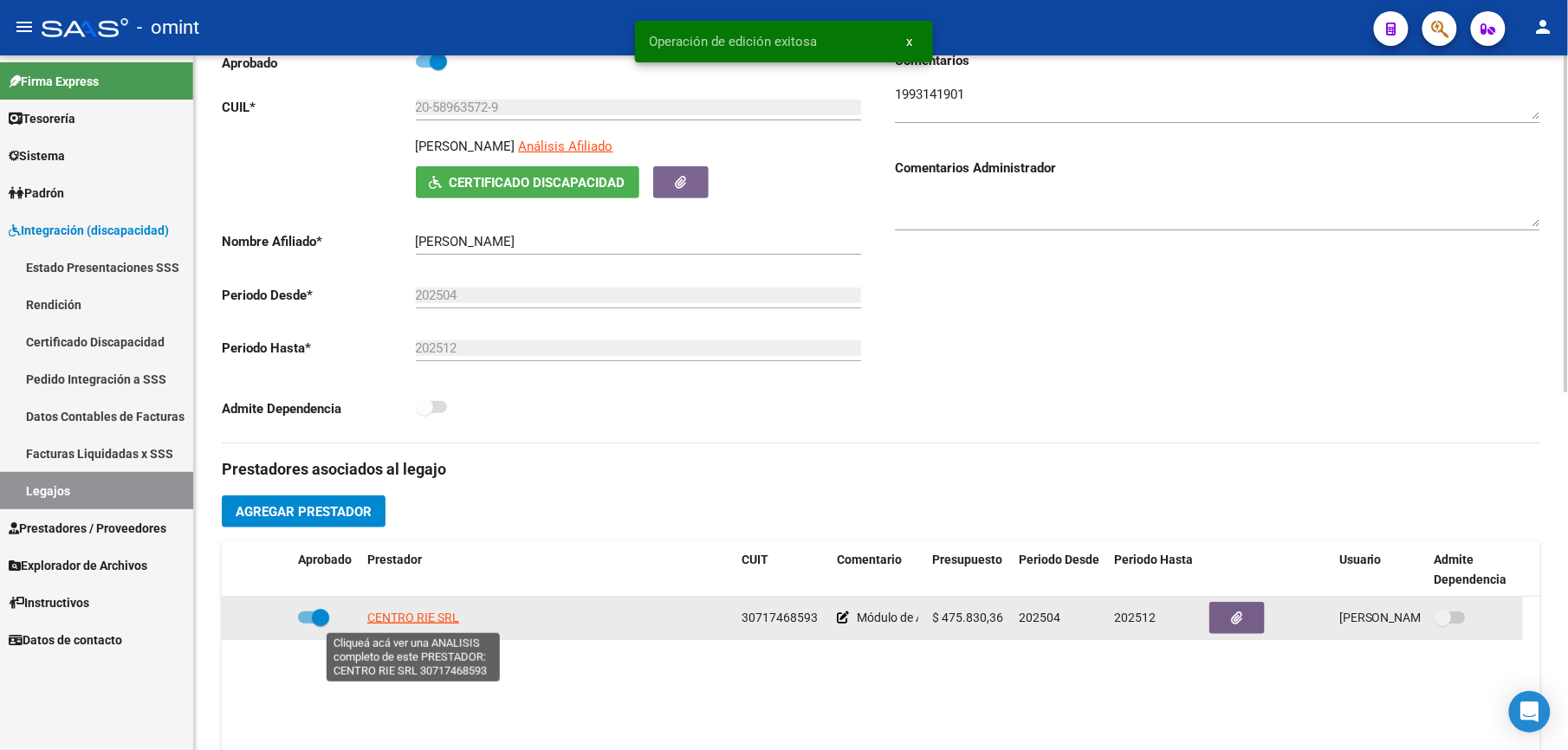
click at [432, 624] on span "CENTRO RIE SRL" at bounding box center [413, 618] width 92 height 14
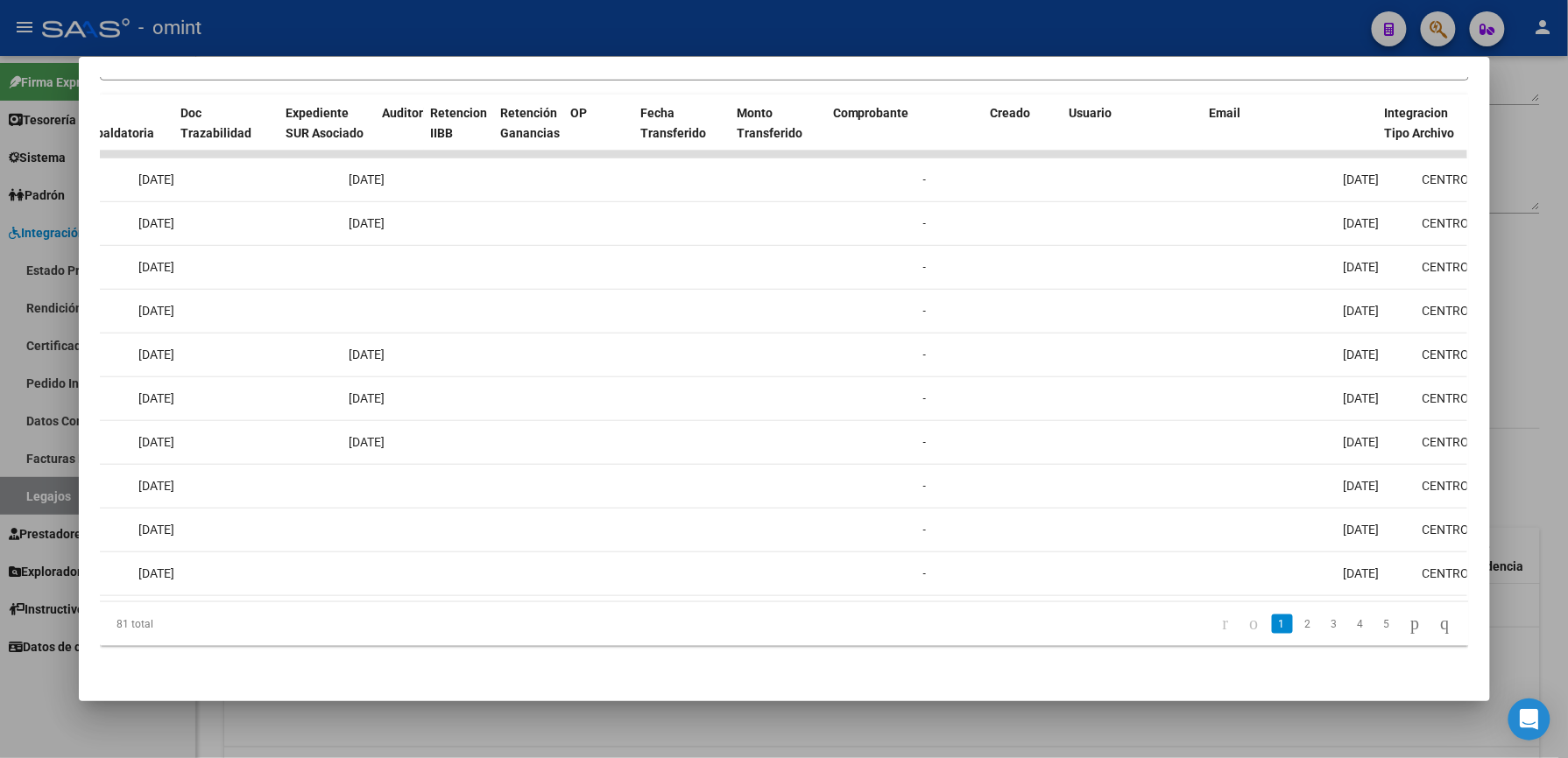
scroll to position [0, 0]
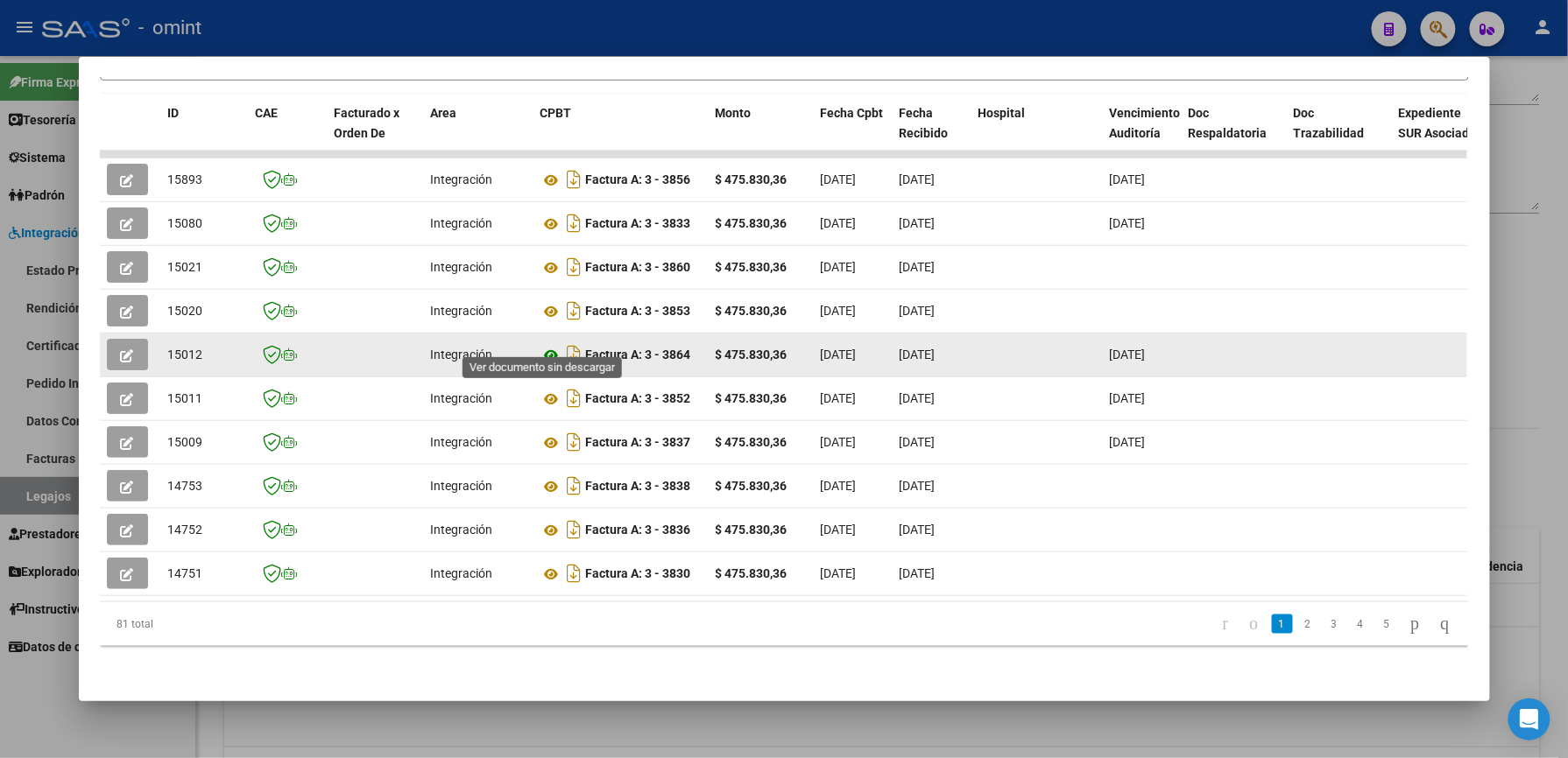
click at [543, 345] on icon at bounding box center [552, 356] width 23 height 21
click at [121, 350] on icon "button" at bounding box center [127, 356] width 13 height 13
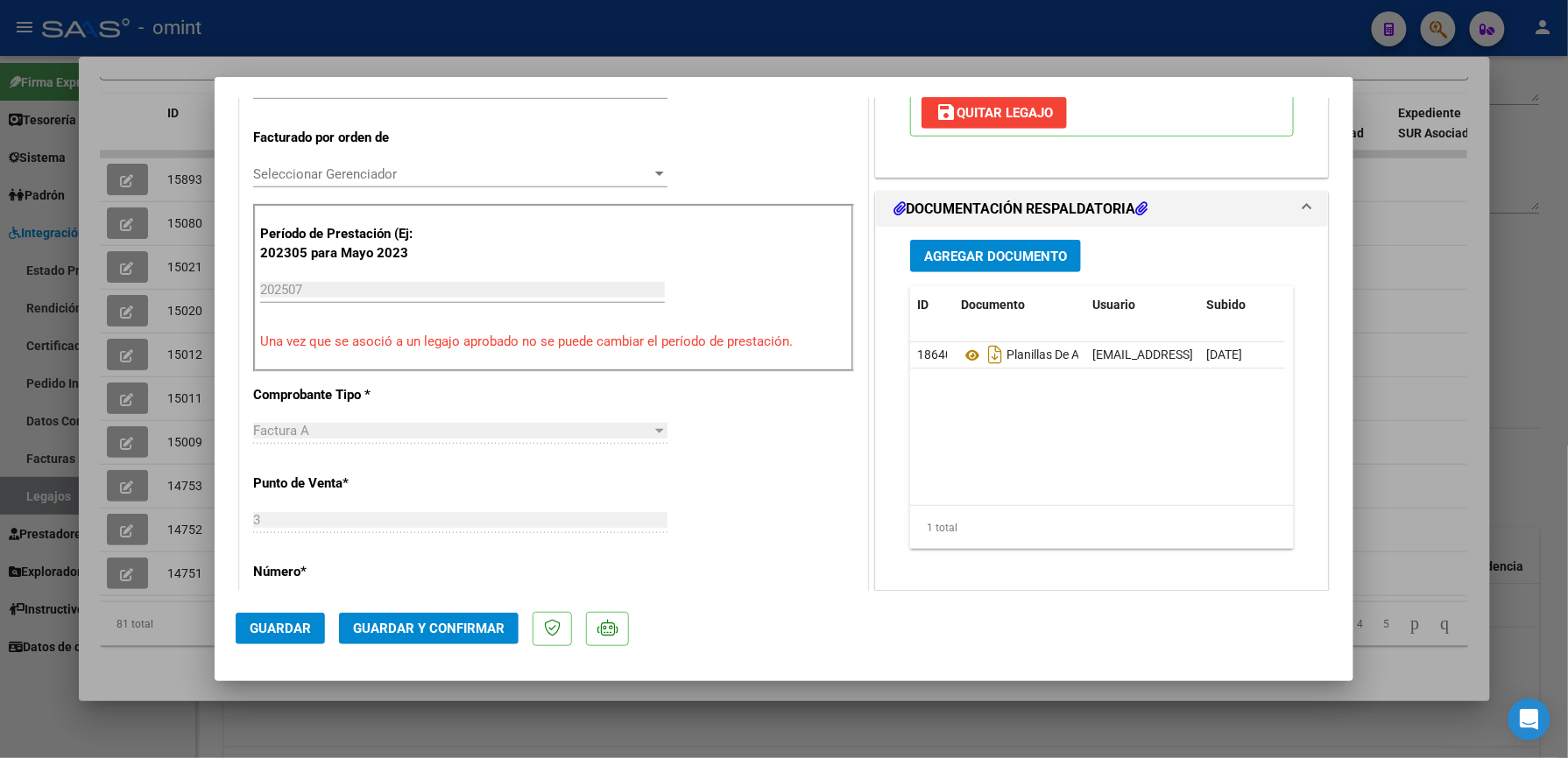
scroll to position [467, 0]
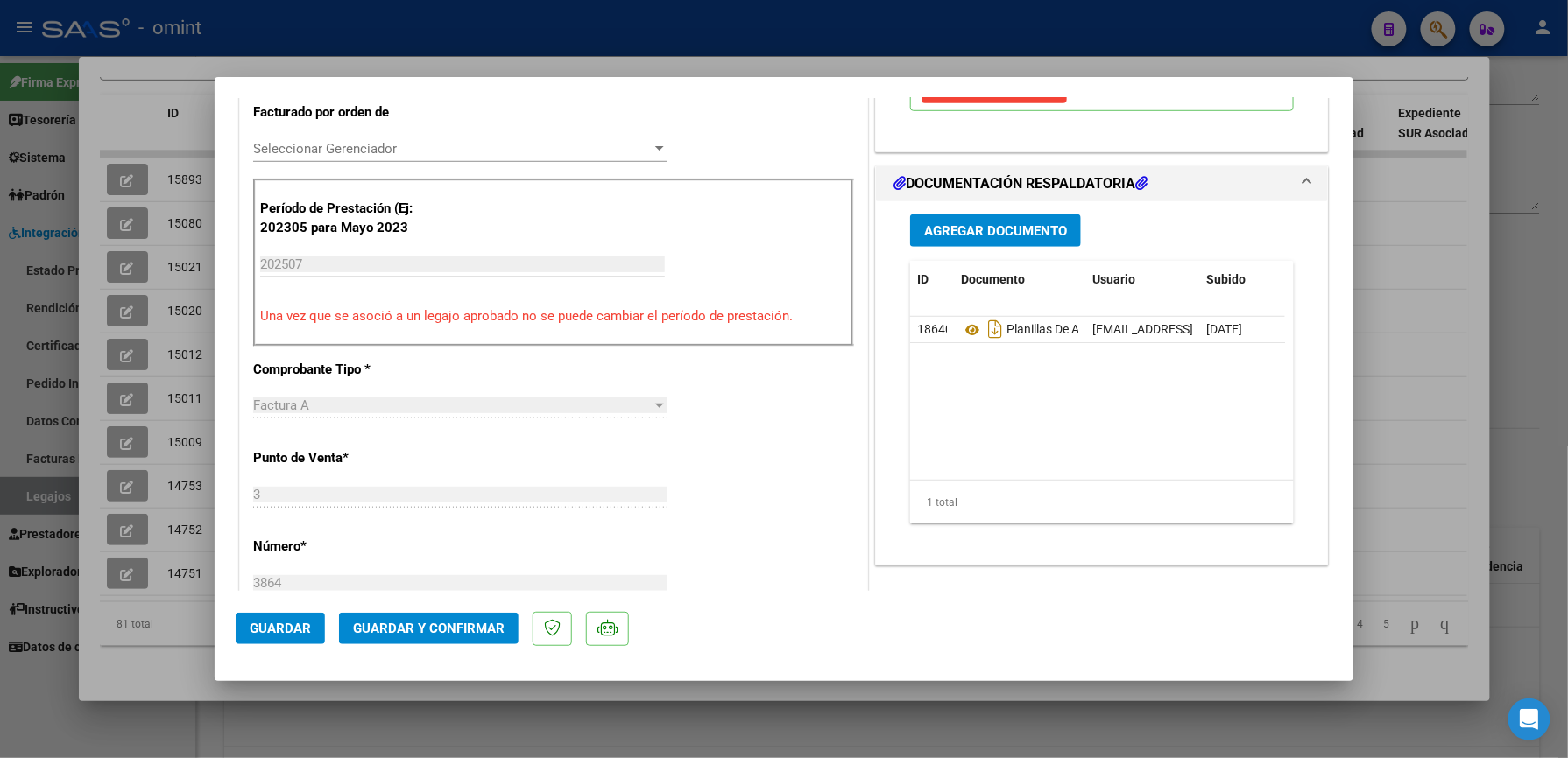
click at [435, 630] on span "Guardar y Confirmar" at bounding box center [429, 629] width 152 height 16
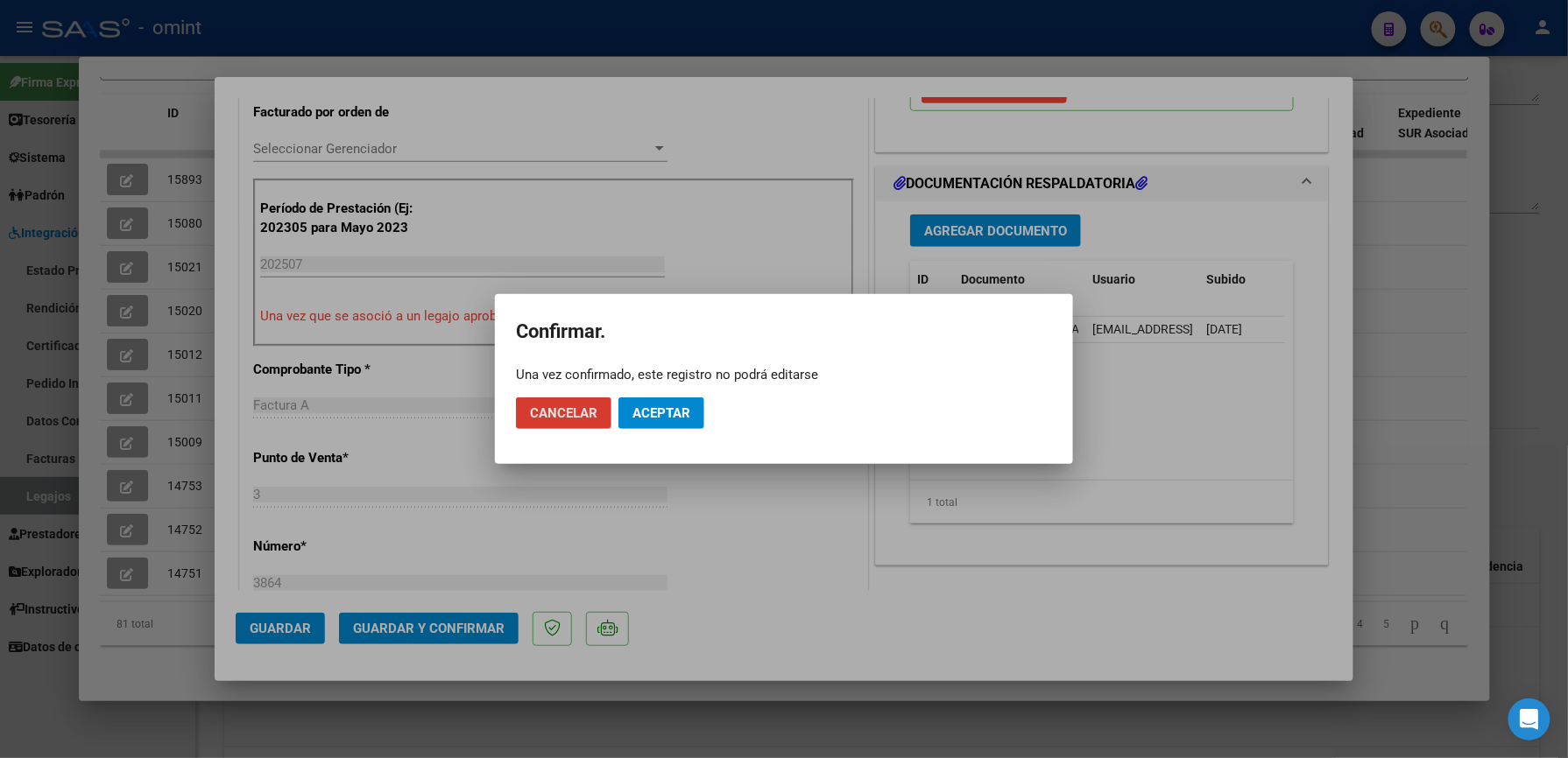
click at [665, 408] on span "Aceptar" at bounding box center [661, 414] width 58 height 16
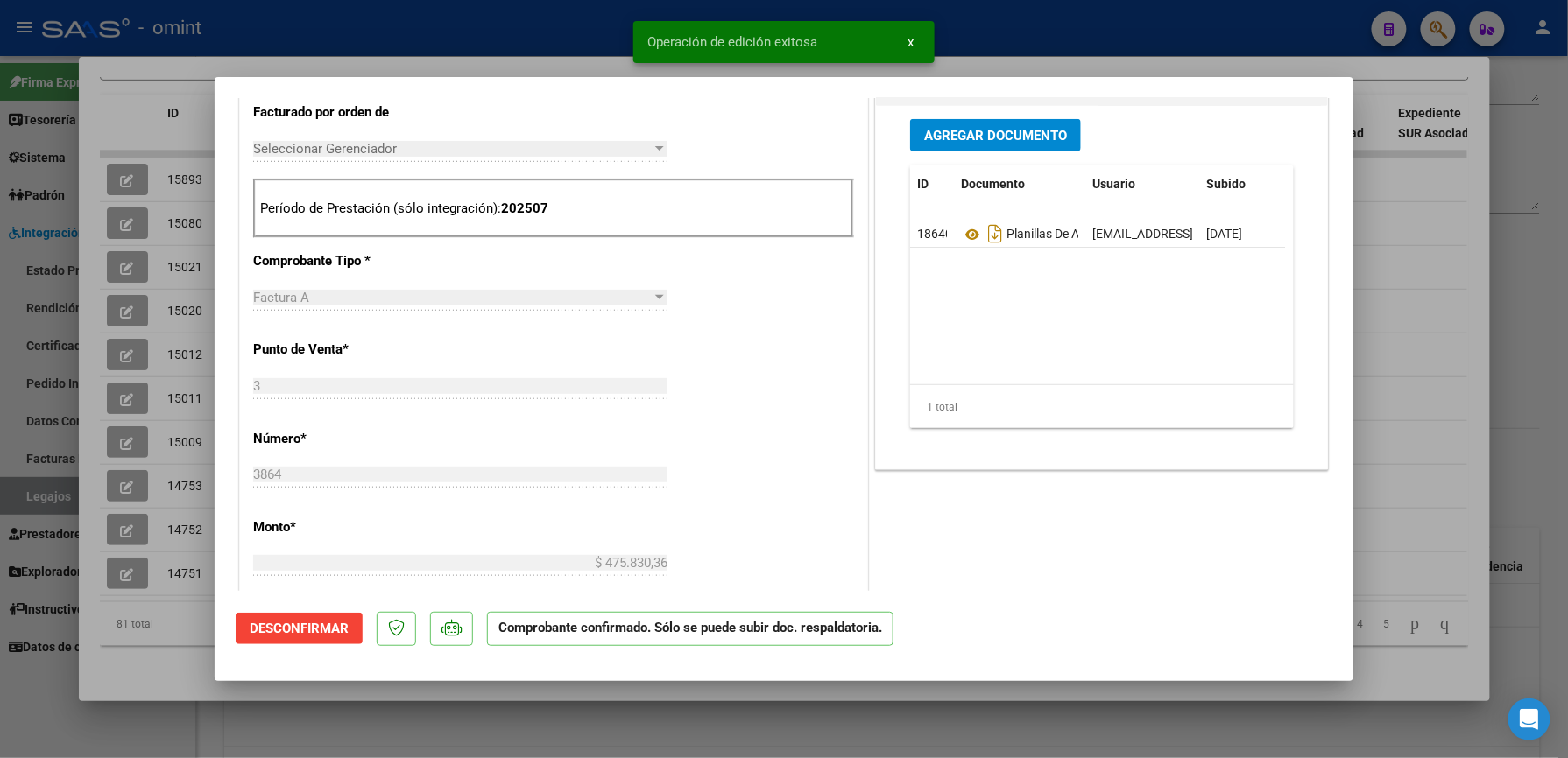
click at [984, 28] on div at bounding box center [784, 379] width 1568 height 758
type input "$ 0,00"
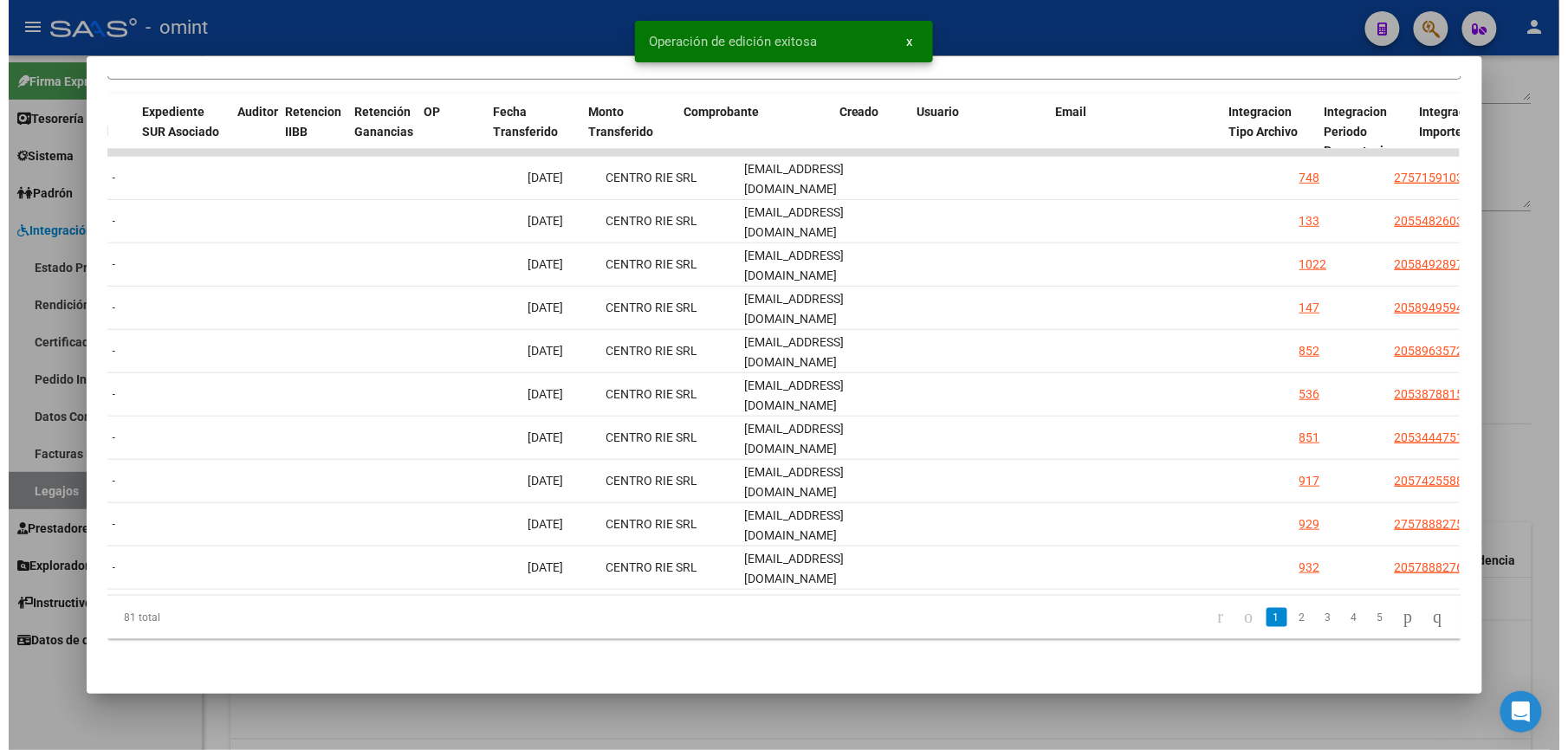
scroll to position [0, 0]
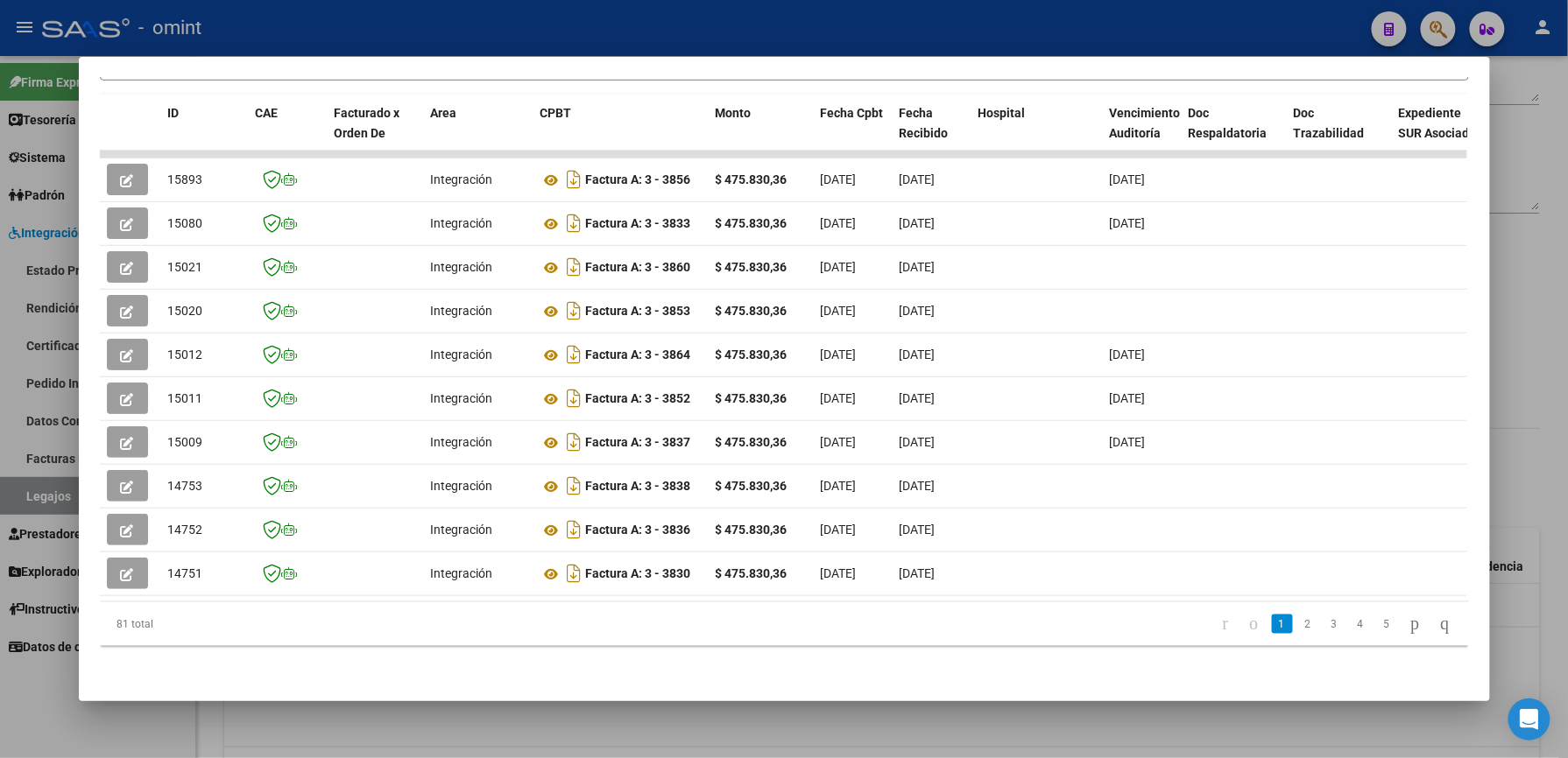
click at [365, 30] on div at bounding box center [784, 379] width 1568 height 758
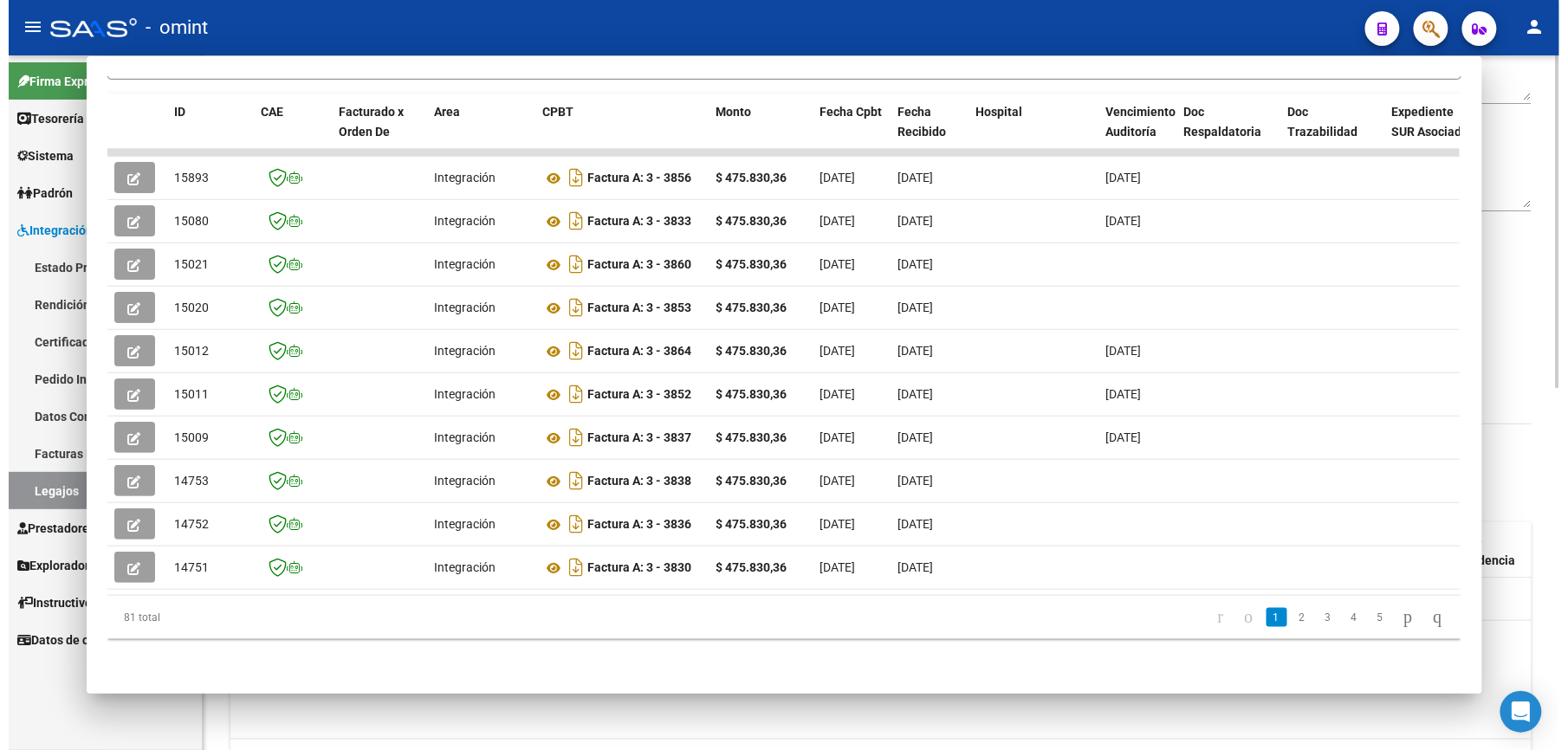
scroll to position [231, 0]
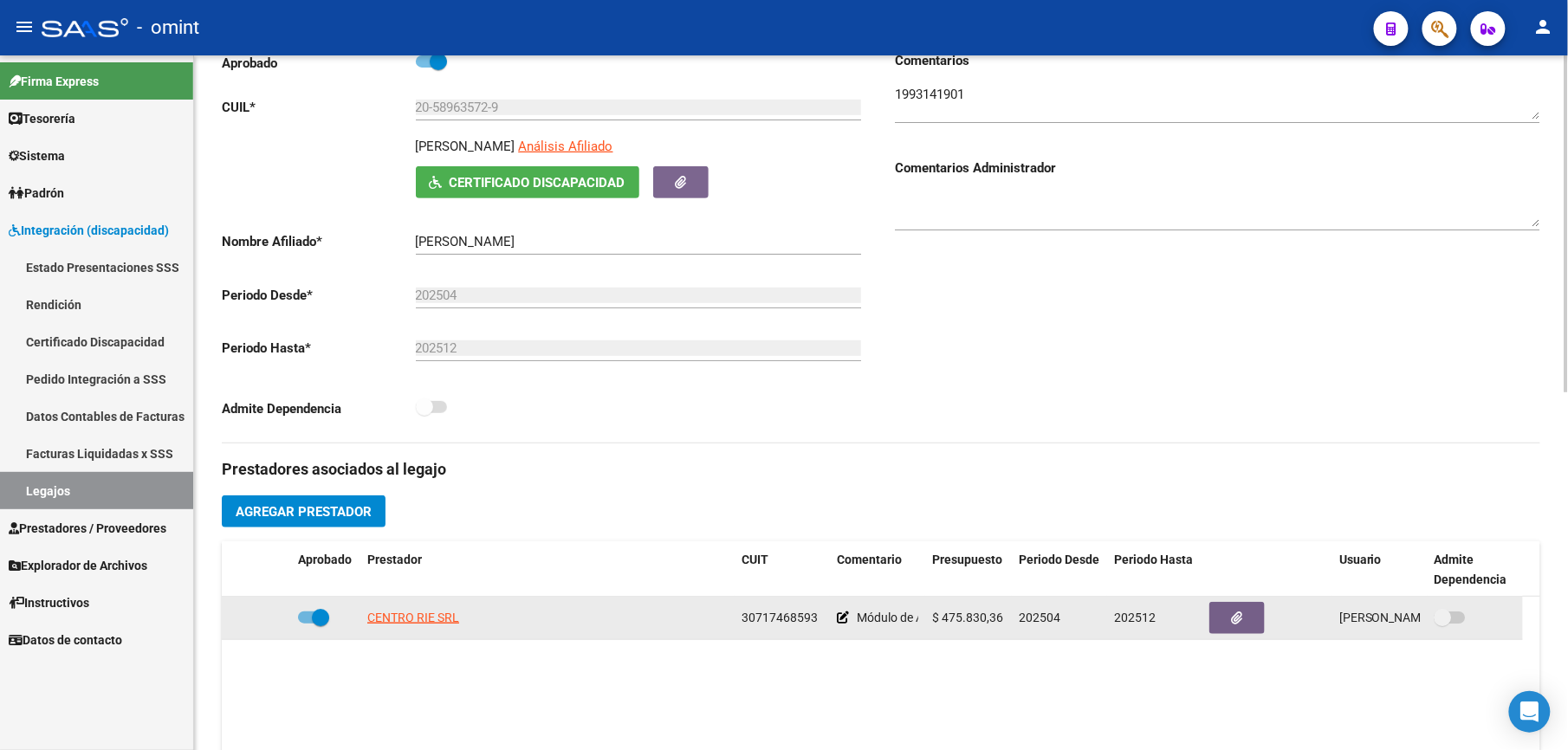
drag, startPoint x: 742, startPoint y: 617, endPoint x: 817, endPoint y: 621, distance: 75.1
click at [817, 621] on div "30717468593" at bounding box center [782, 618] width 81 height 20
drag, startPoint x: 817, startPoint y: 621, endPoint x: 808, endPoint y: 620, distance: 9.1
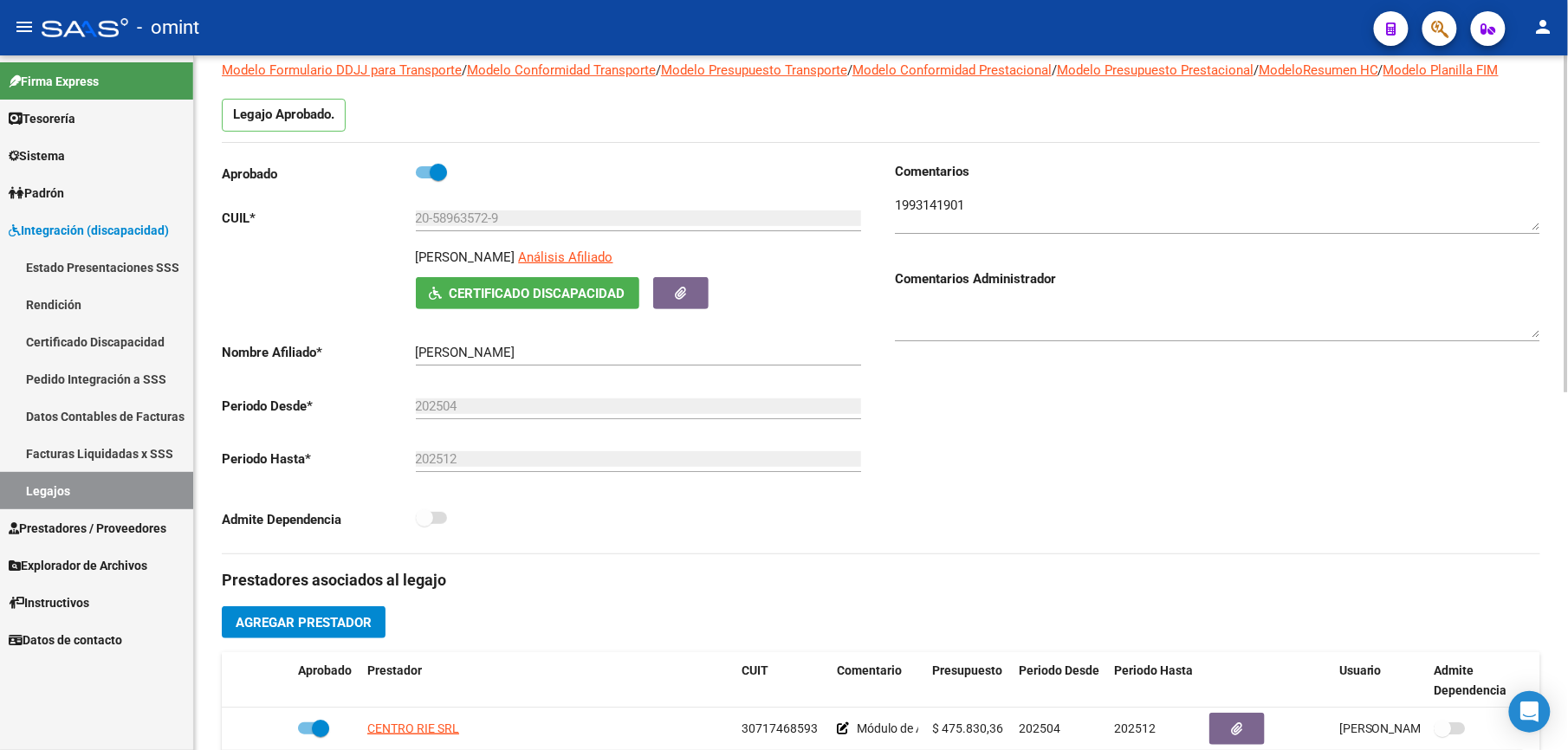
scroll to position [0, 0]
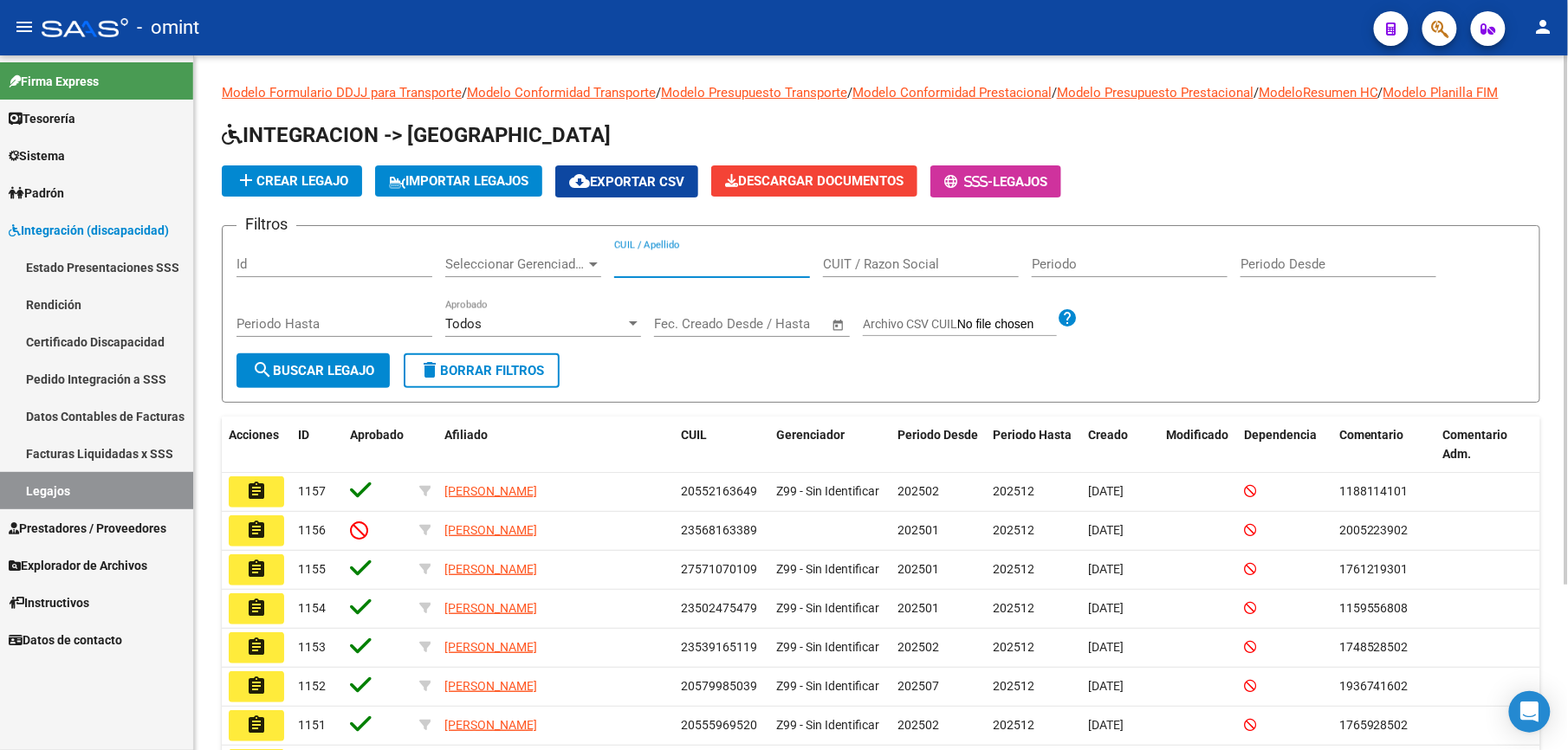
click at [658, 260] on input "CUIL / Apellido" at bounding box center [712, 264] width 196 height 16
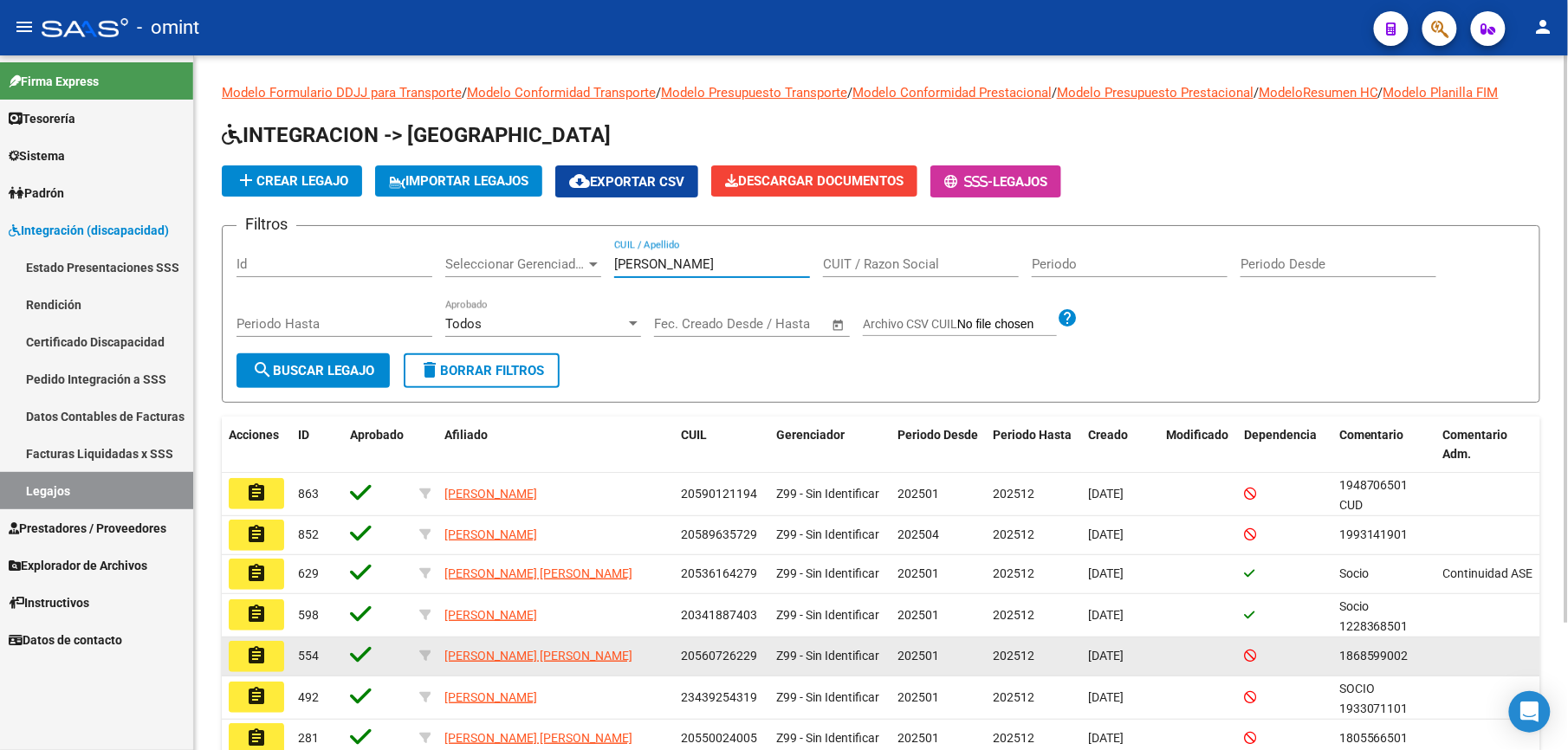
type input "ferreyra"
click at [258, 663] on mat-icon "assignment" at bounding box center [257, 655] width 21 height 21
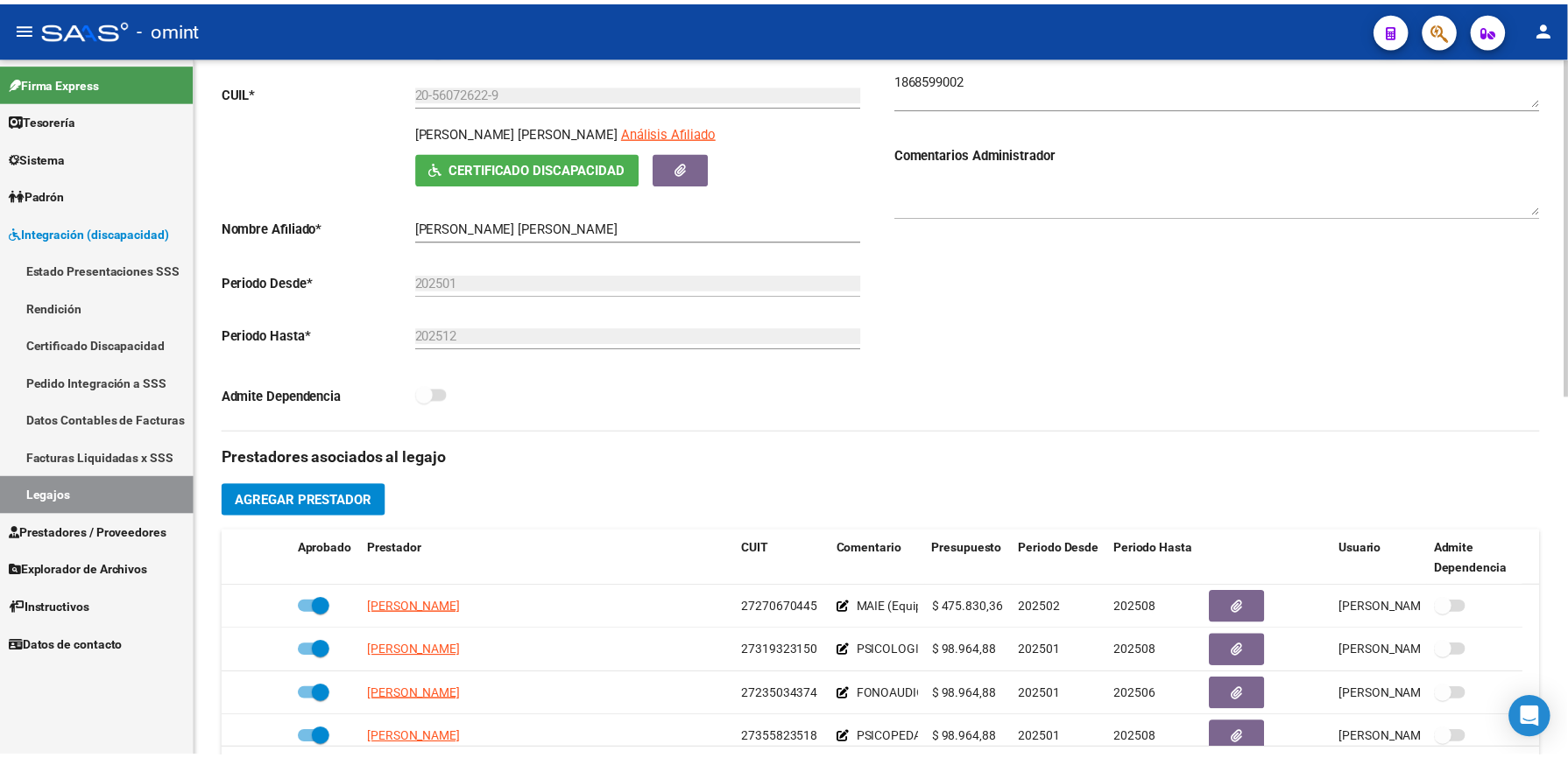
scroll to position [351, 0]
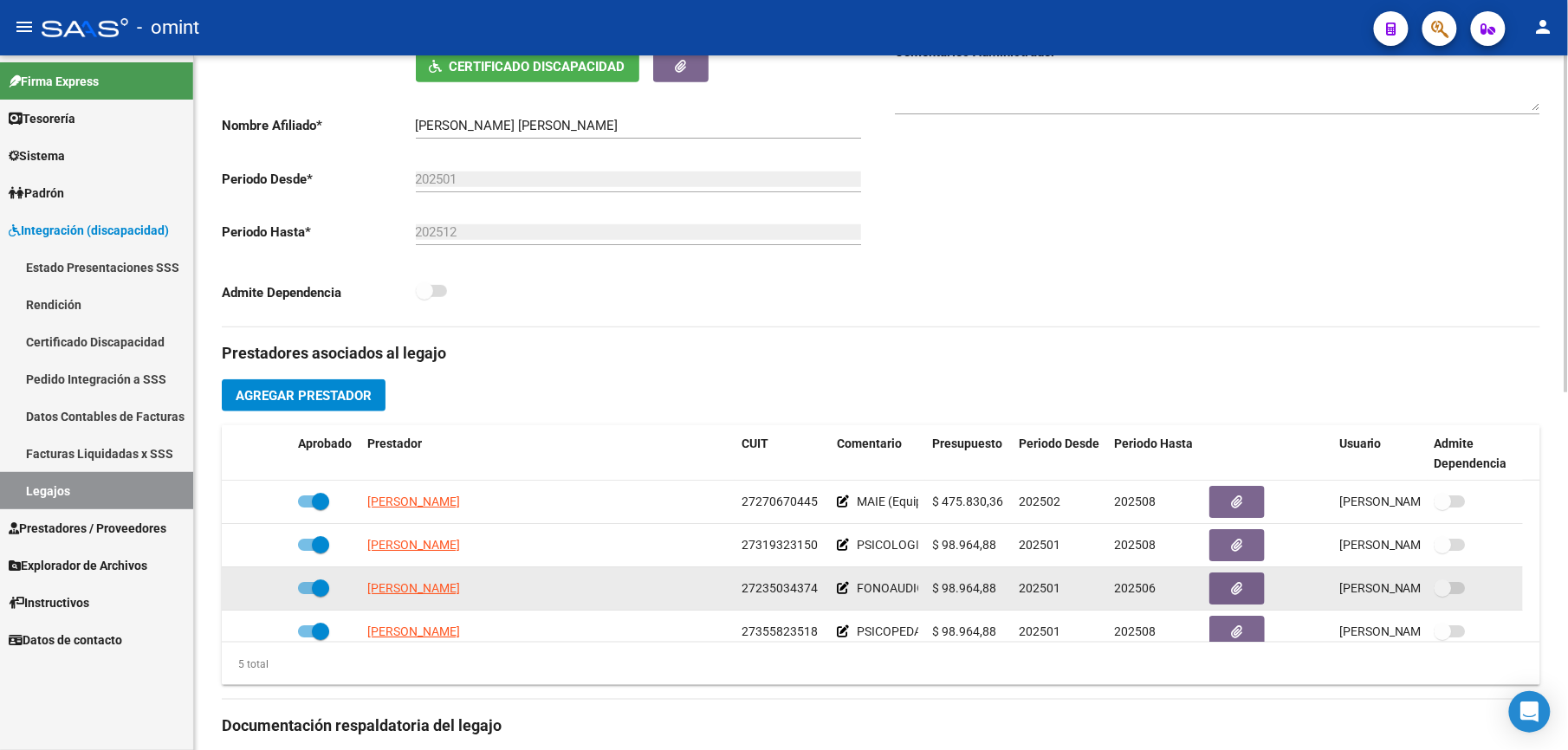
click at [300, 590] on span at bounding box center [314, 589] width 31 height 12
click at [306, 595] on input "checkbox" at bounding box center [306, 595] width 1 height 1
checkbox input "false"
click at [269, 588] on icon at bounding box center [266, 589] width 12 height 12
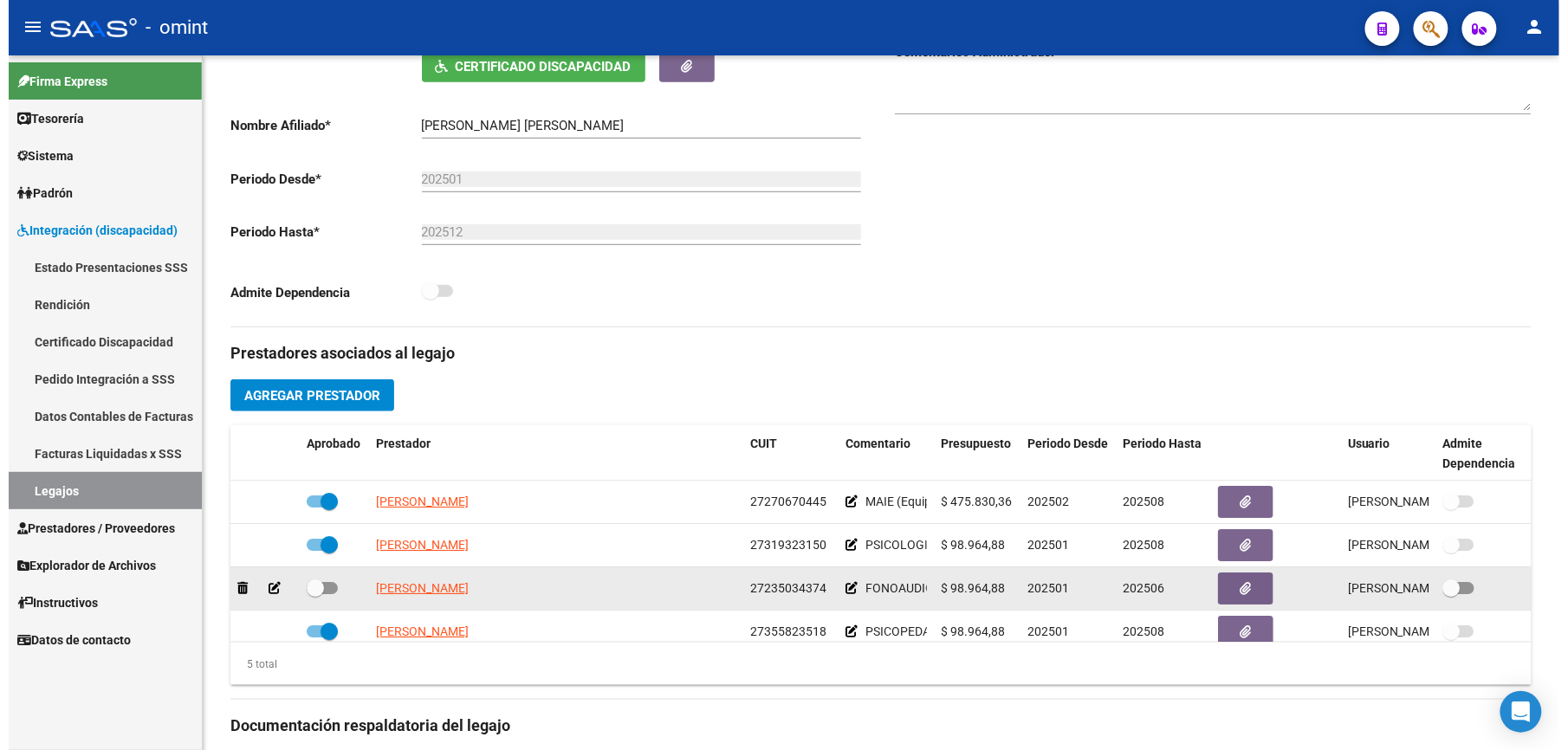
scroll to position [365, 0]
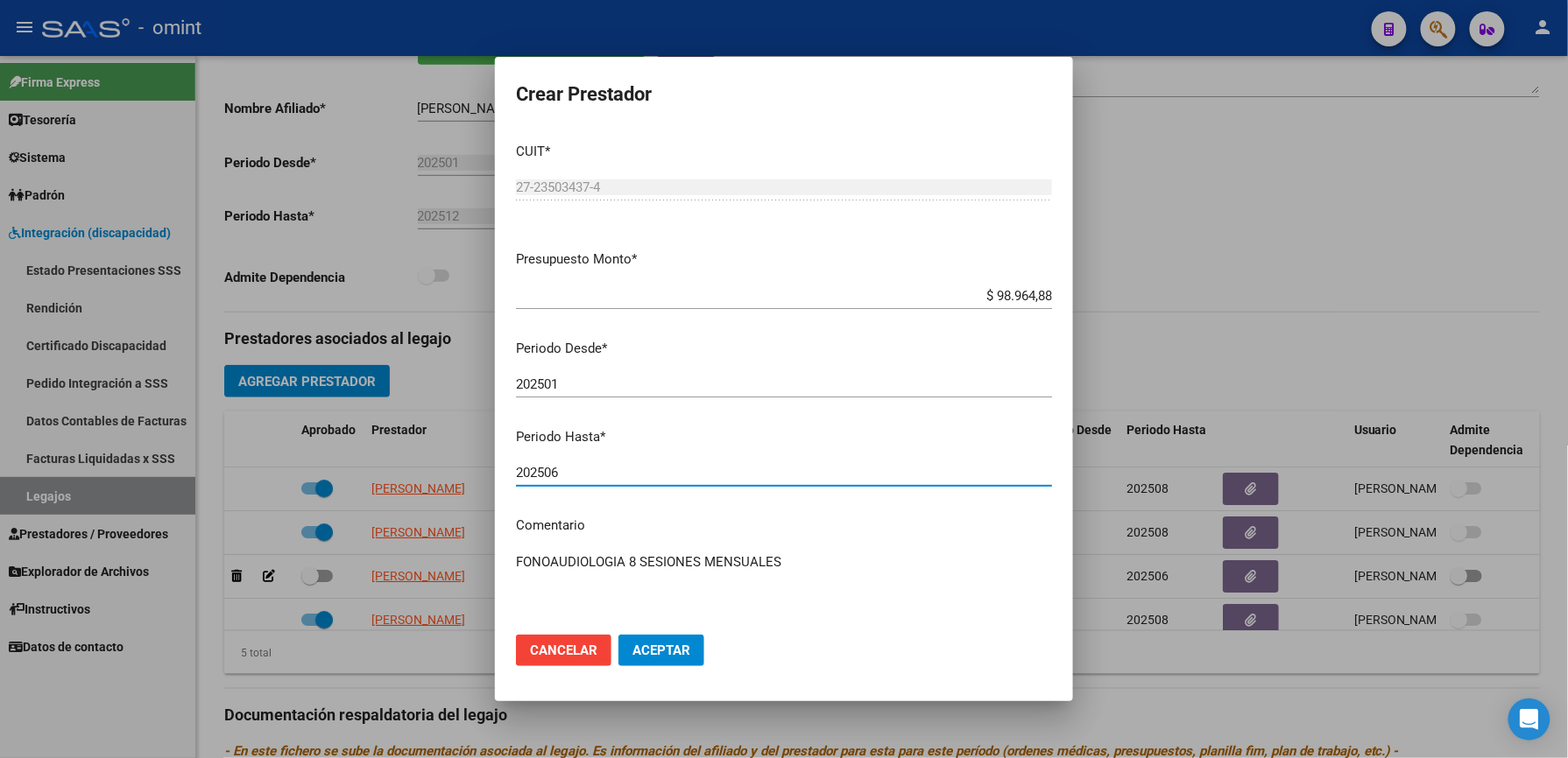
click at [614, 466] on input "202506" at bounding box center [784, 473] width 536 height 16
type input "202505"
click at [665, 655] on span "Aceptar" at bounding box center [661, 650] width 58 height 16
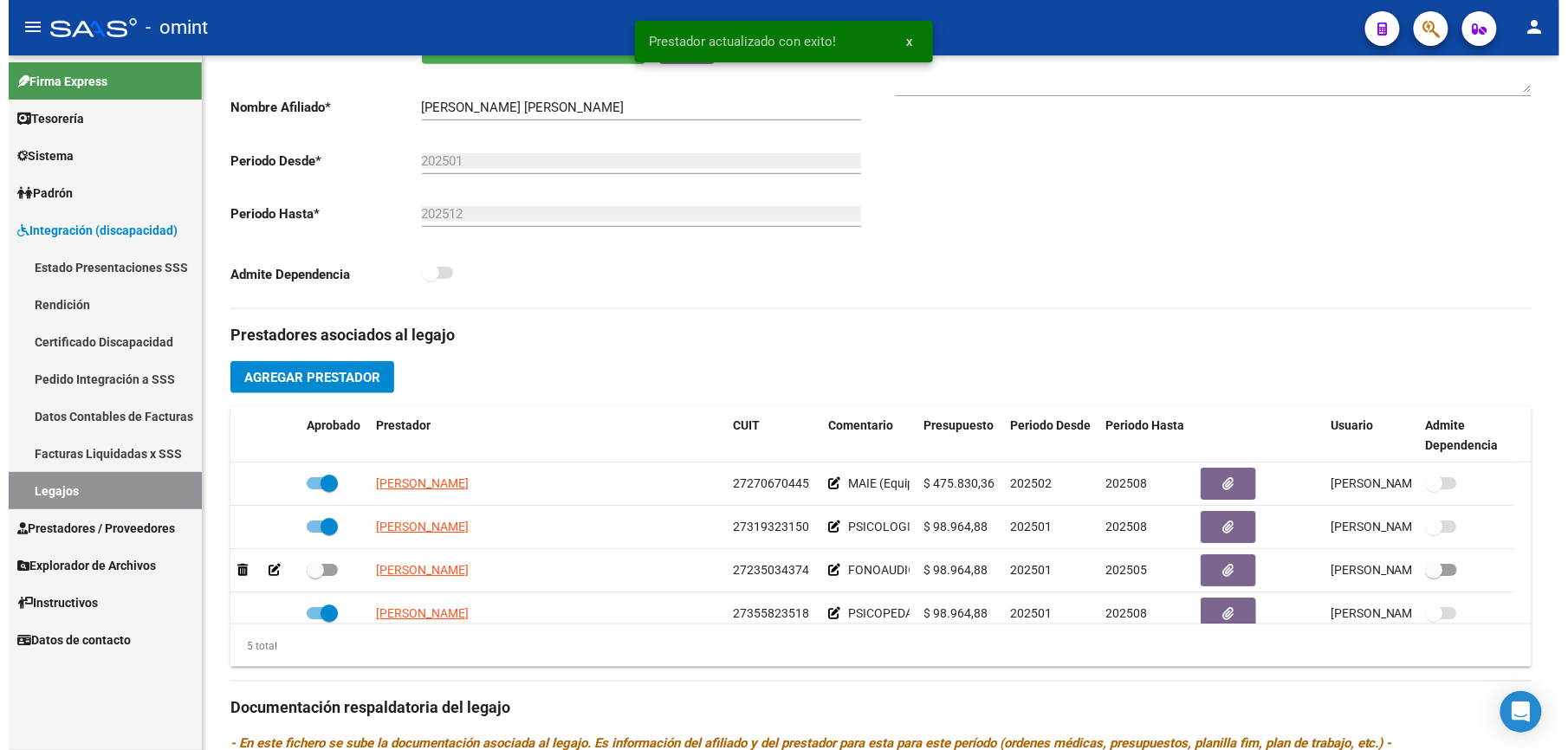
scroll to position [347, 0]
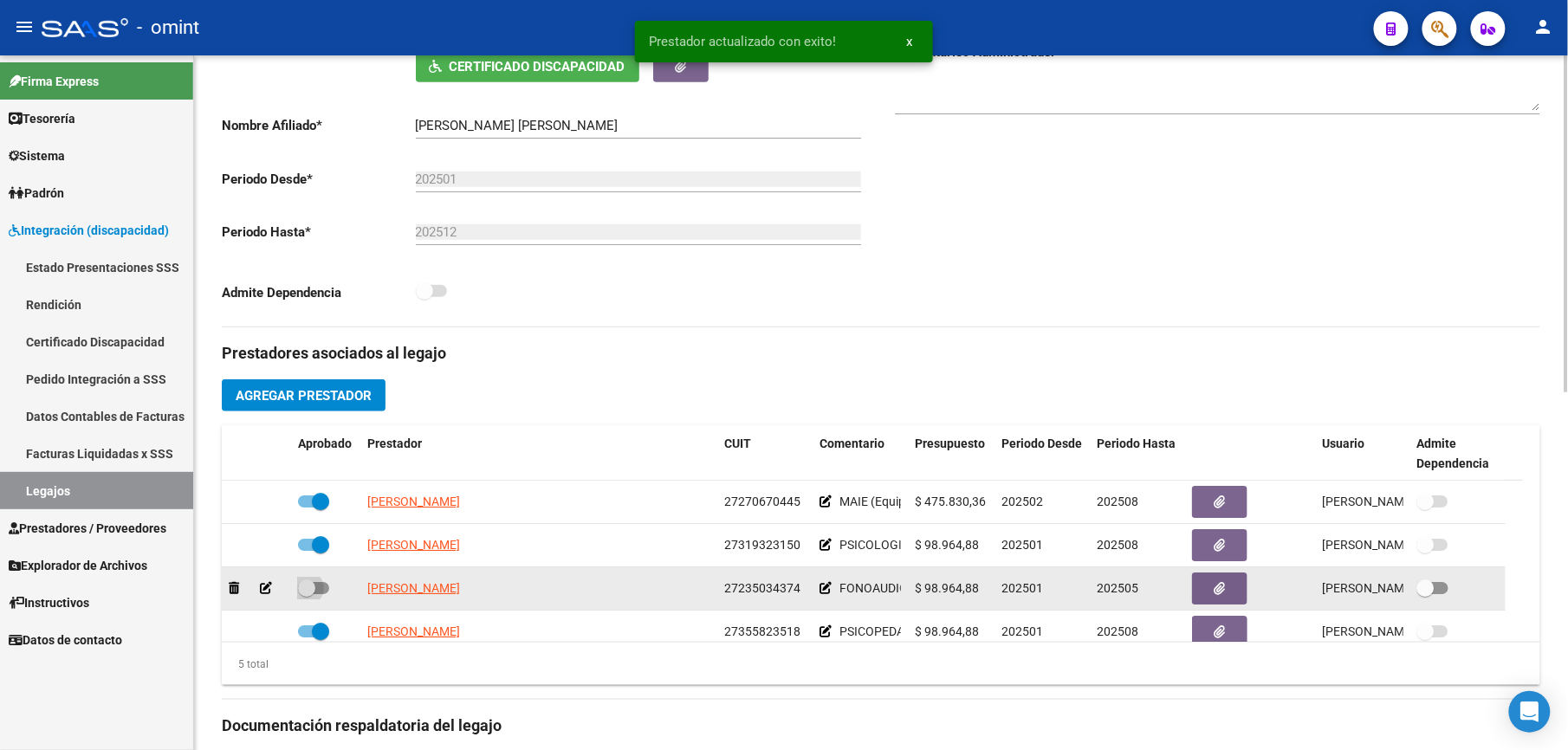
click at [323, 587] on span at bounding box center [314, 589] width 31 height 12
click at [307, 595] on input "checkbox" at bounding box center [306, 595] width 1 height 1
checkbox input "true"
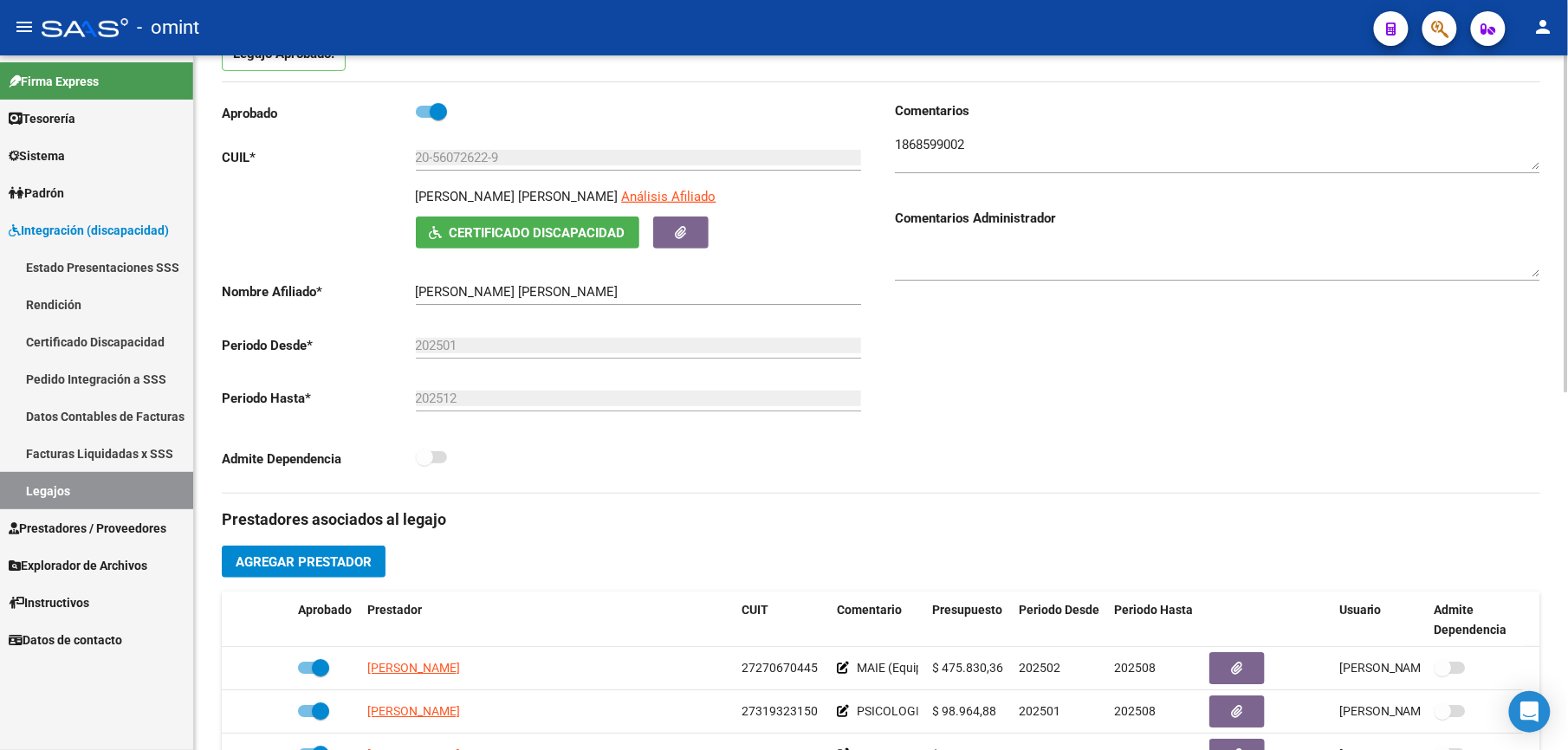
scroll to position [163, 0]
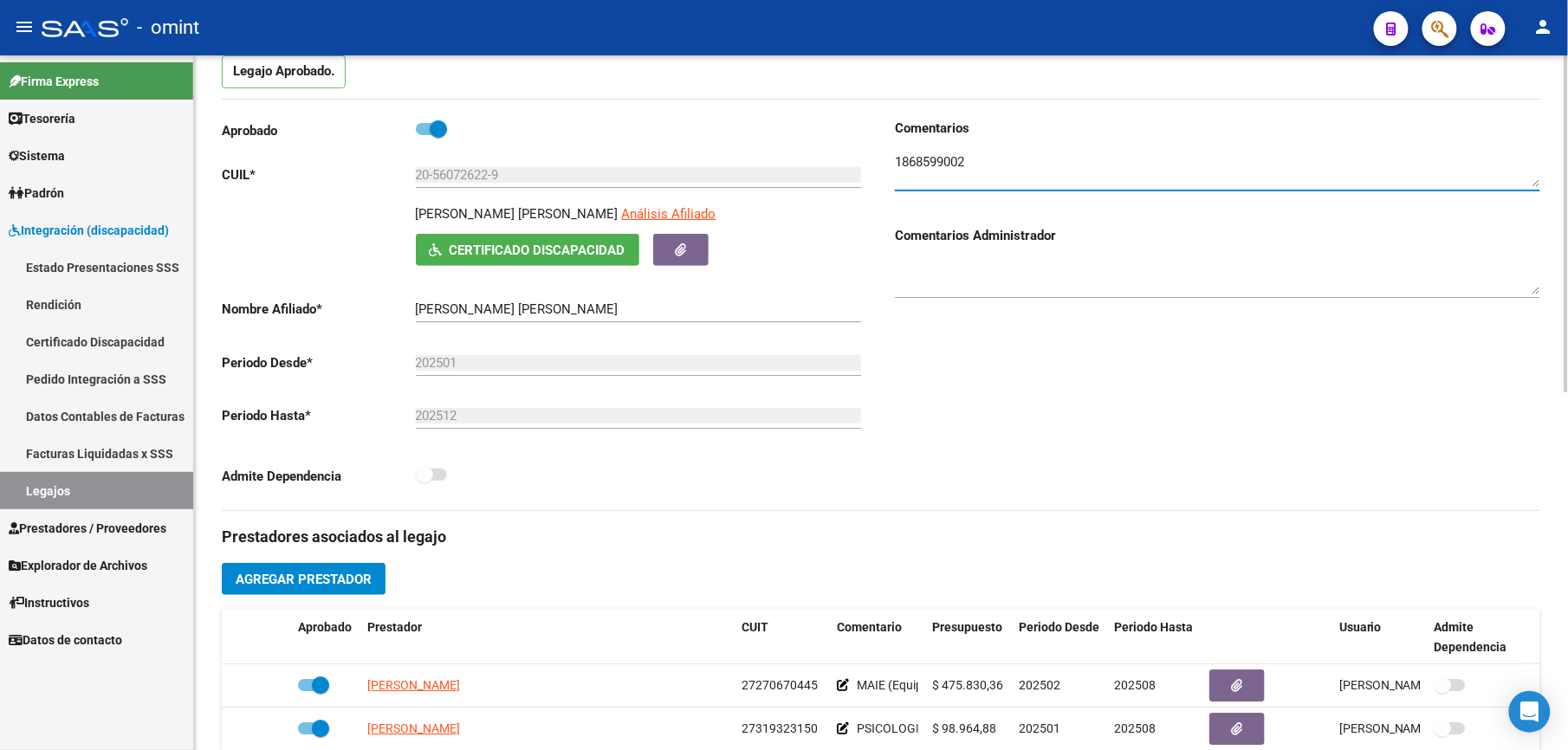
drag, startPoint x: 974, startPoint y: 166, endPoint x: 891, endPoint y: 165, distance: 83.0
click at [891, 165] on div "Comentarios Comentarios Administrador" at bounding box center [1210, 315] width 659 height 392
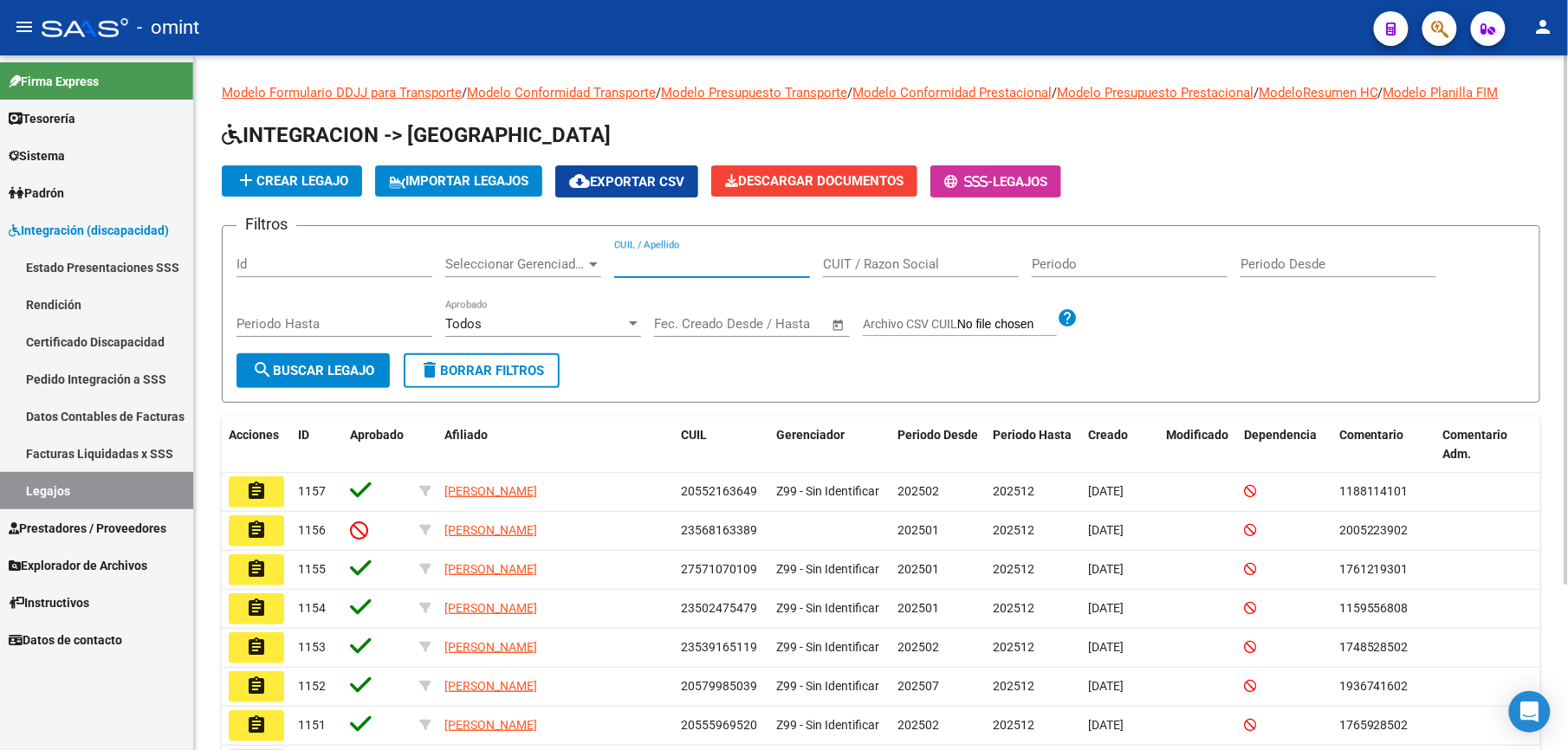
click at [635, 268] on input "CUIL / Apellido" at bounding box center [712, 264] width 196 height 16
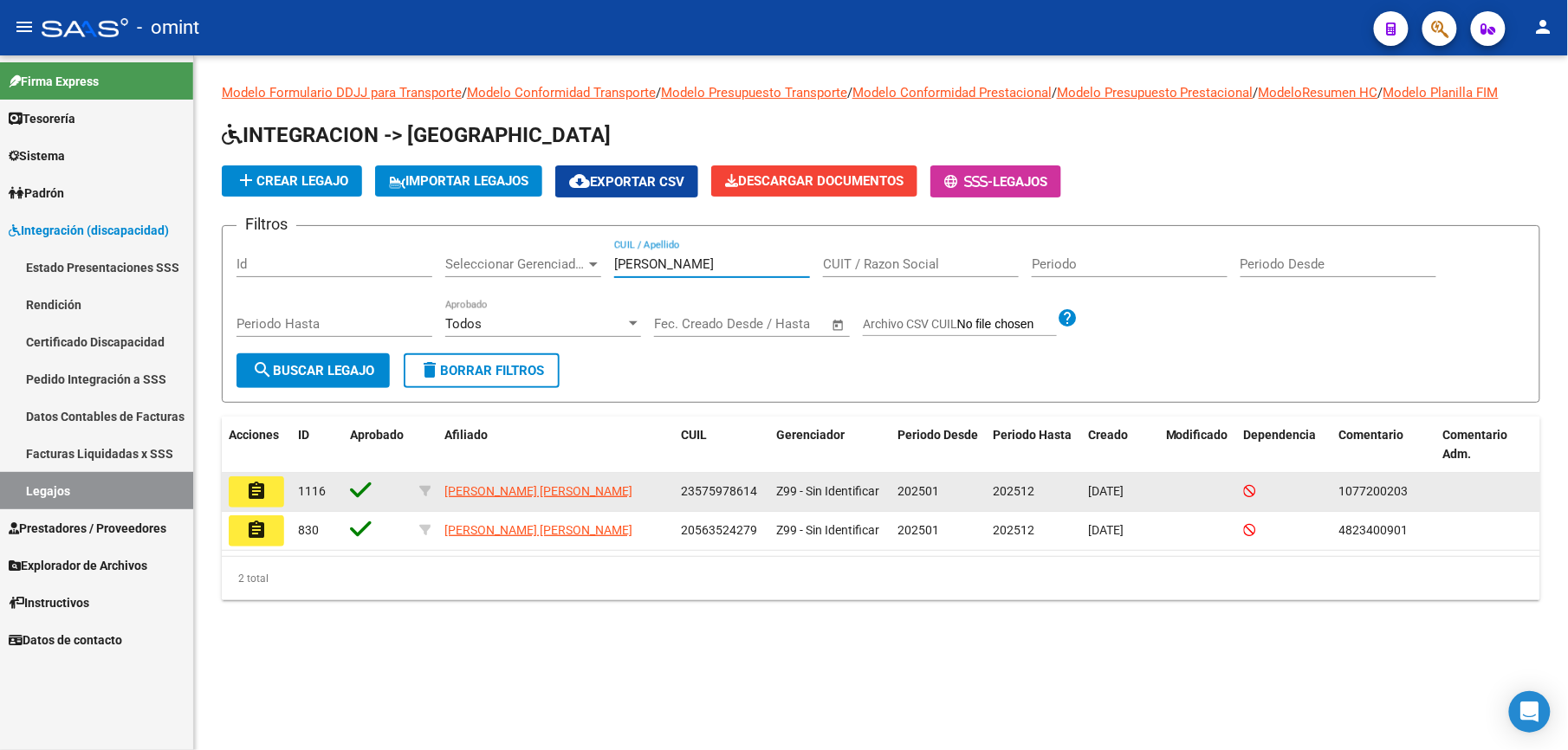
type input "ferro"
click at [261, 490] on mat-icon "assignment" at bounding box center [257, 492] width 21 height 21
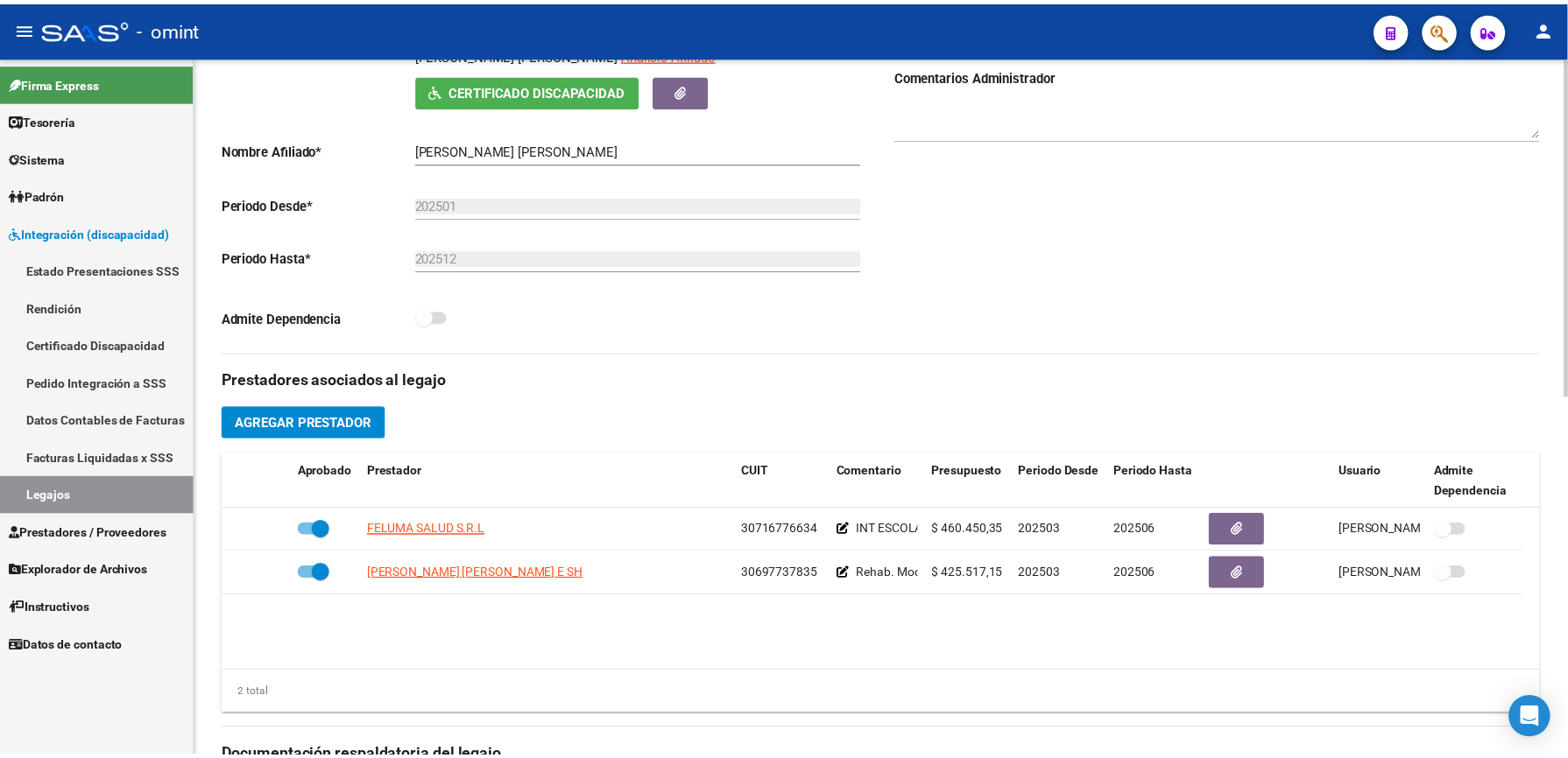
scroll to position [351, 0]
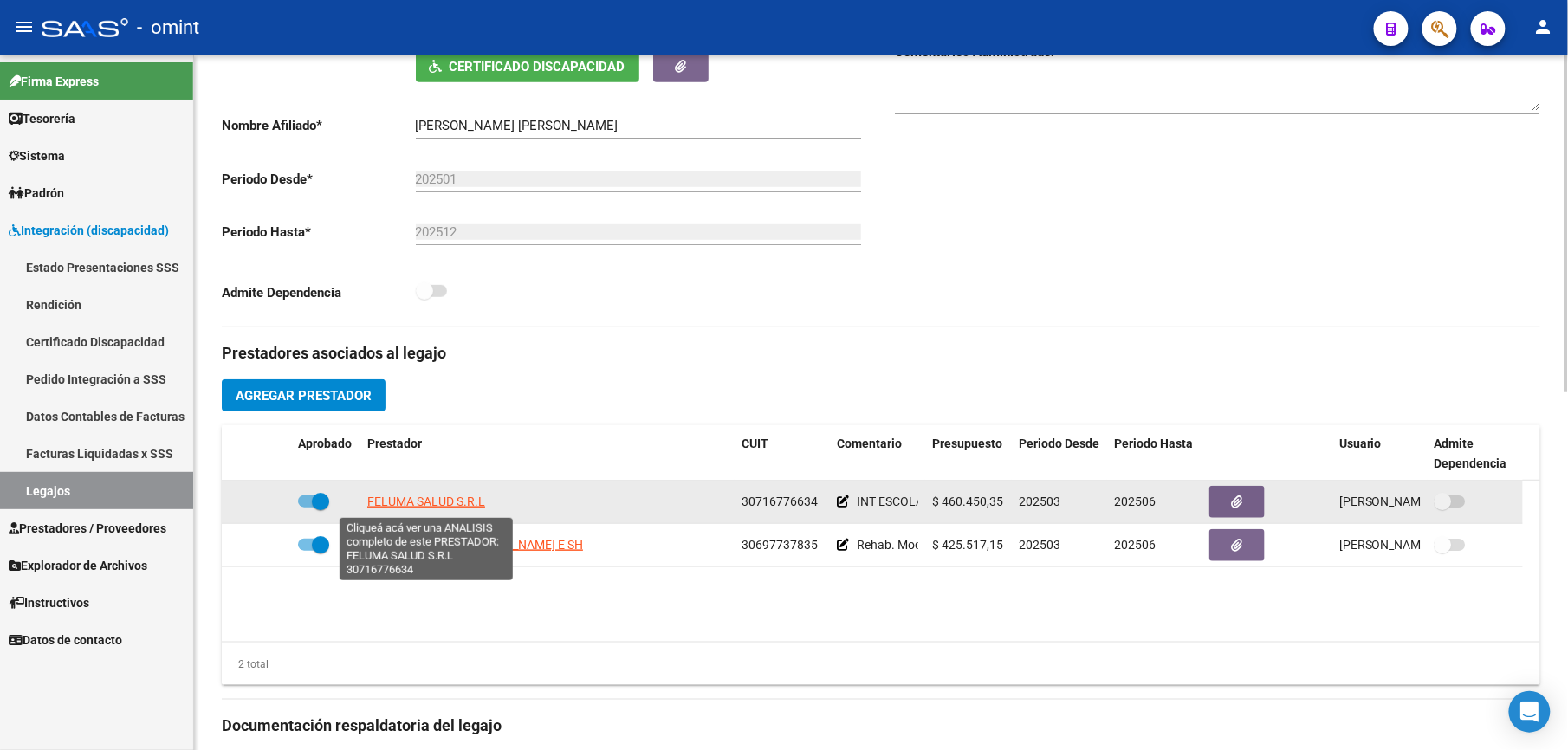
click at [439, 505] on span "FELUMA SALUD S.R.L" at bounding box center [426, 502] width 118 height 14
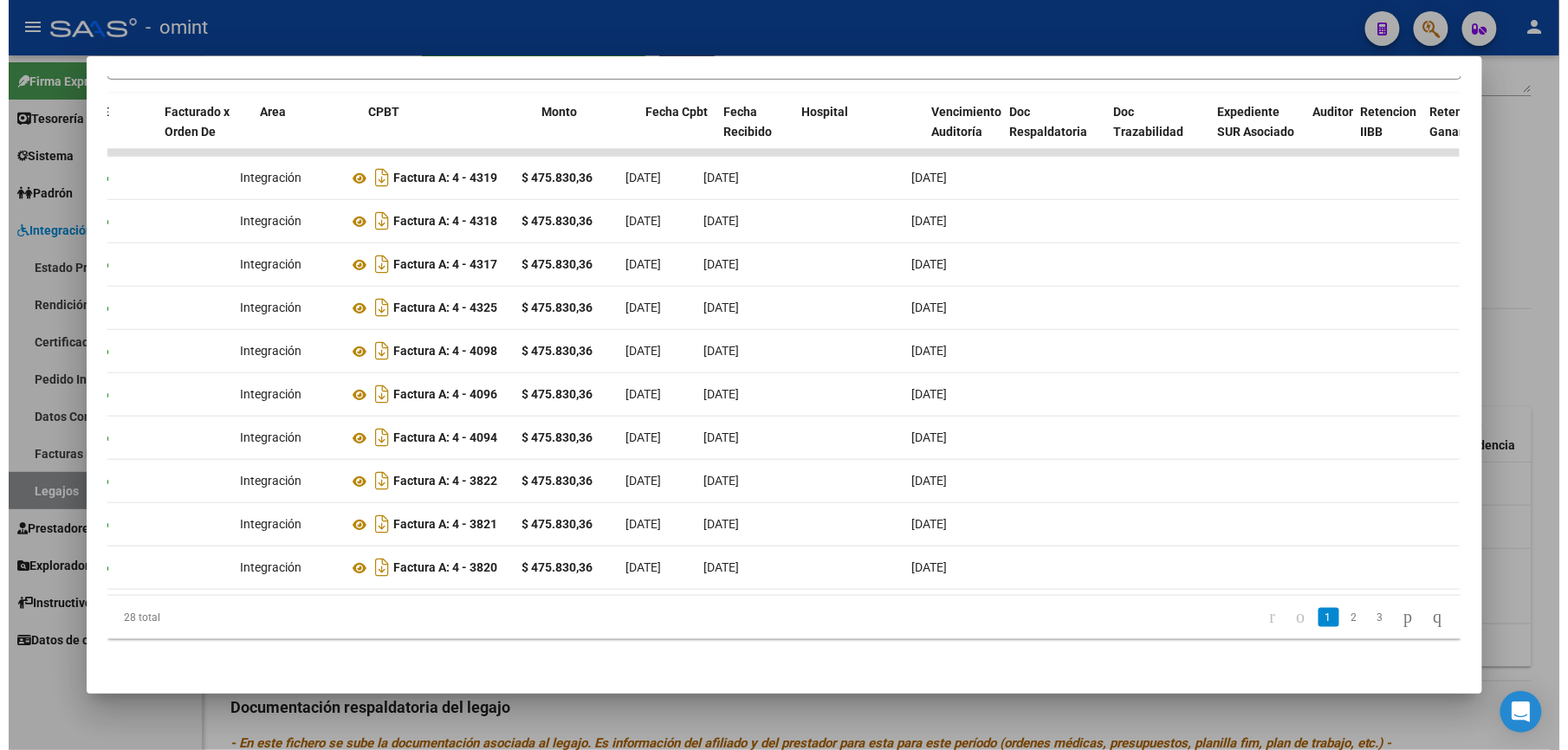
scroll to position [0, 168]
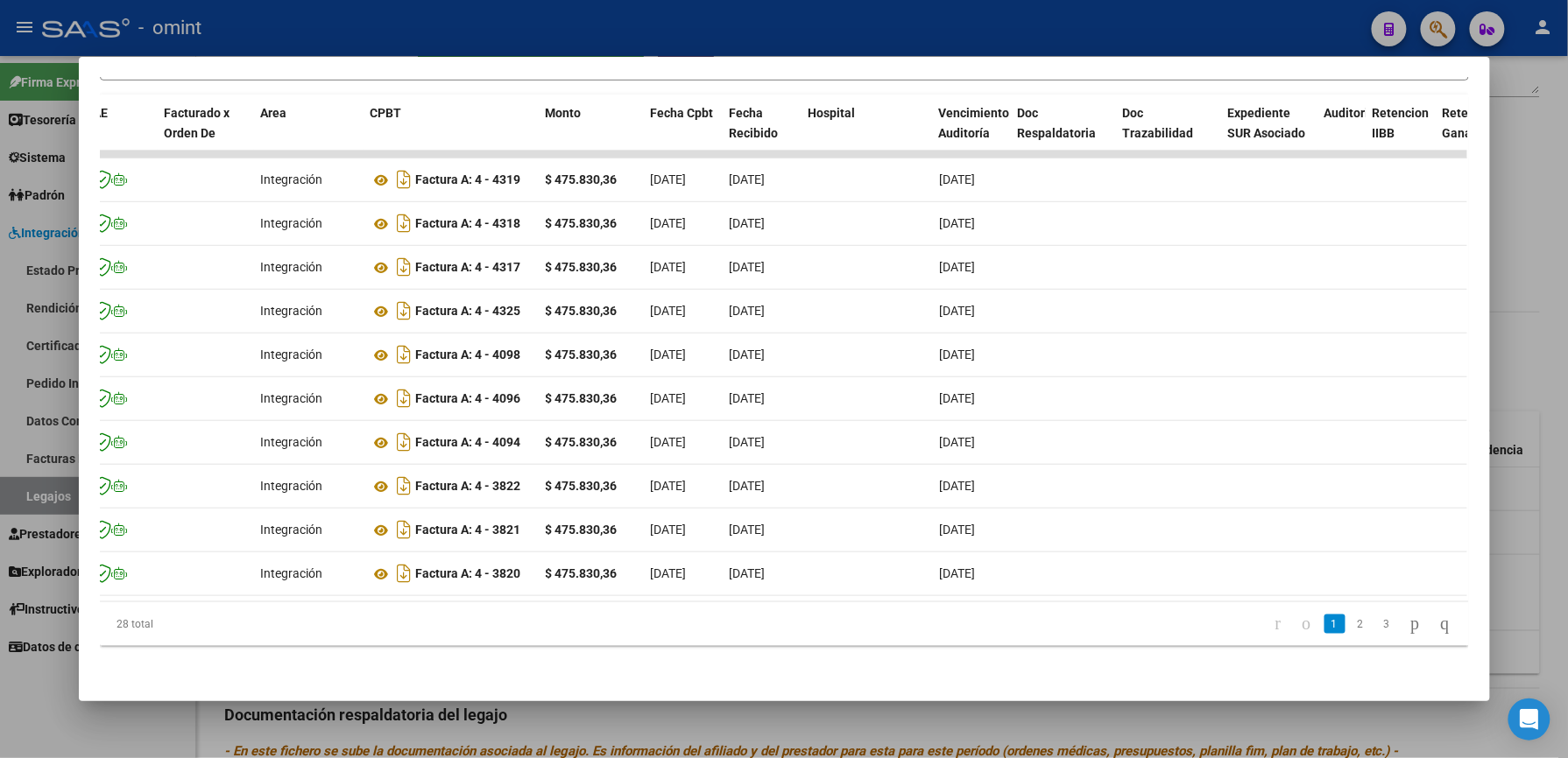
click at [841, 25] on div at bounding box center [784, 379] width 1568 height 758
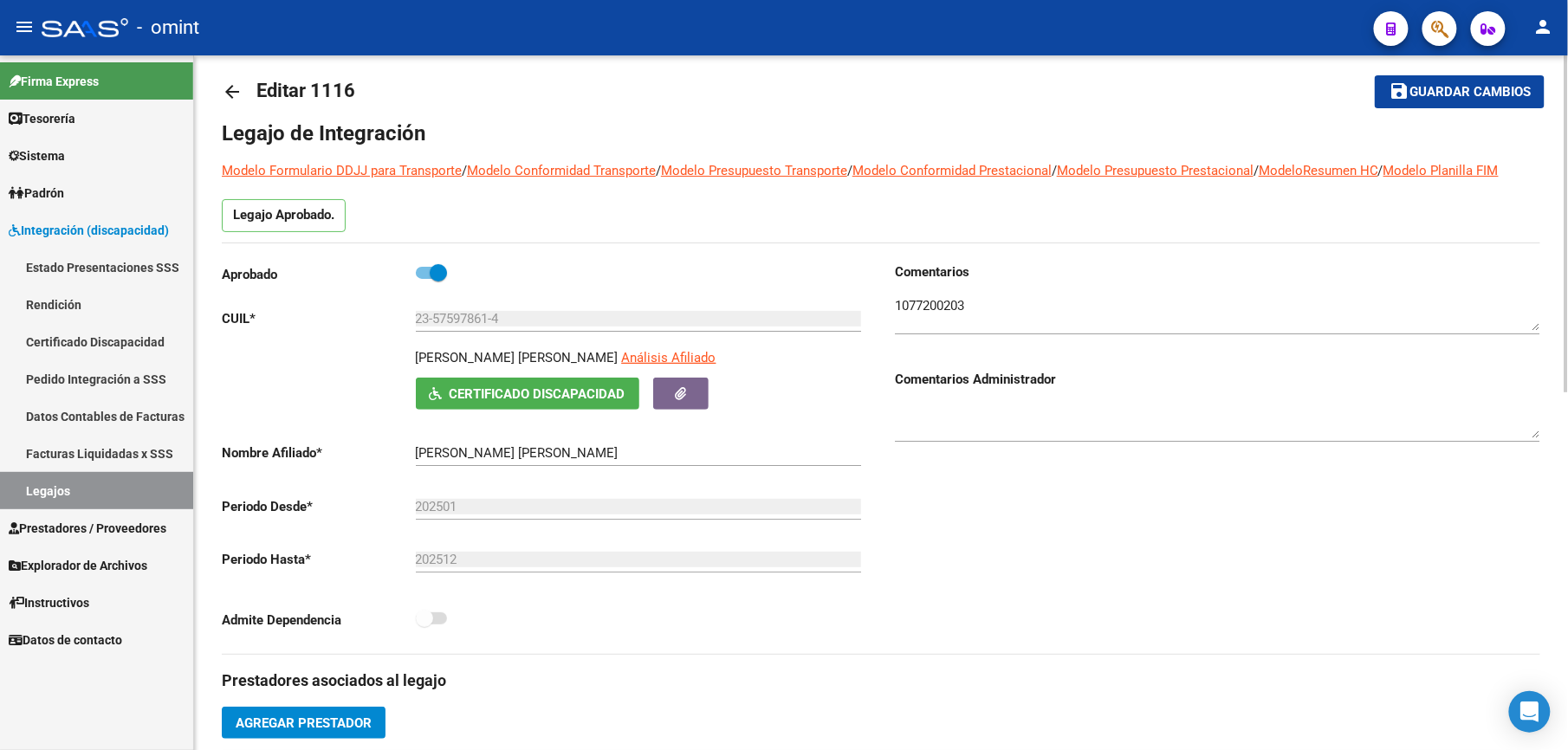
scroll to position [0, 0]
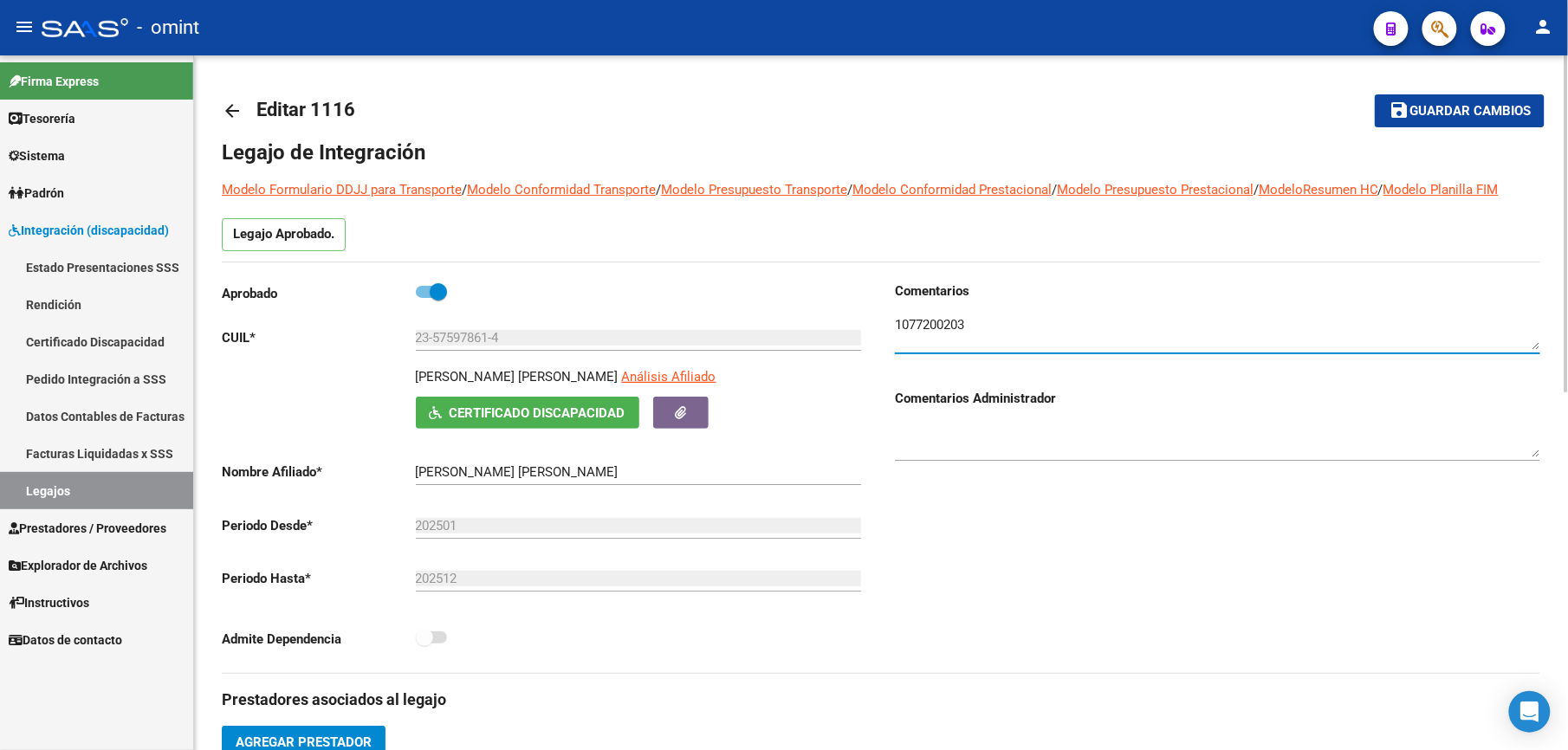
drag, startPoint x: 898, startPoint y: 323, endPoint x: 982, endPoint y: 326, distance: 84.1
click at [982, 326] on textarea at bounding box center [1217, 333] width 645 height 35
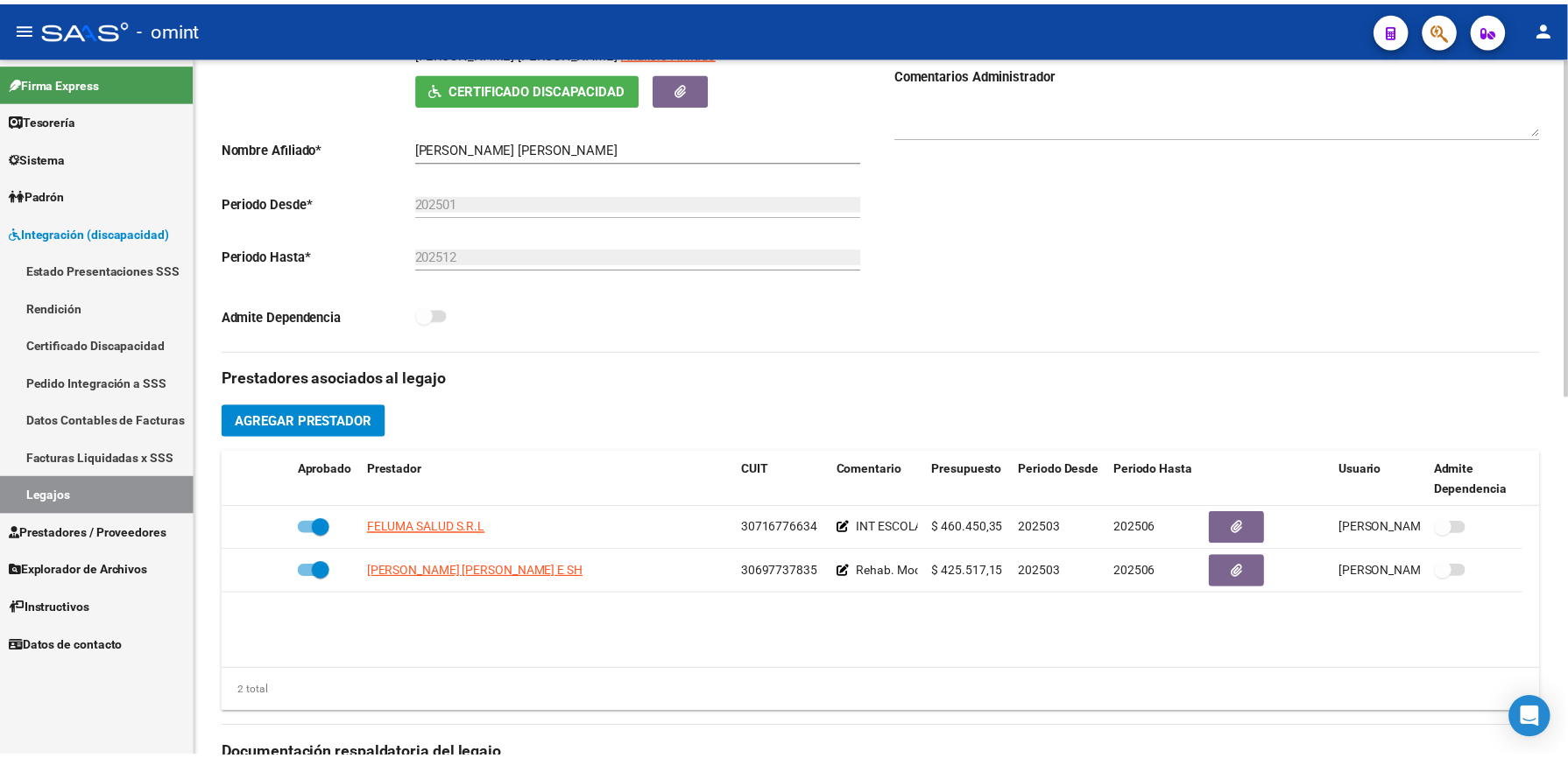
scroll to position [351, 0]
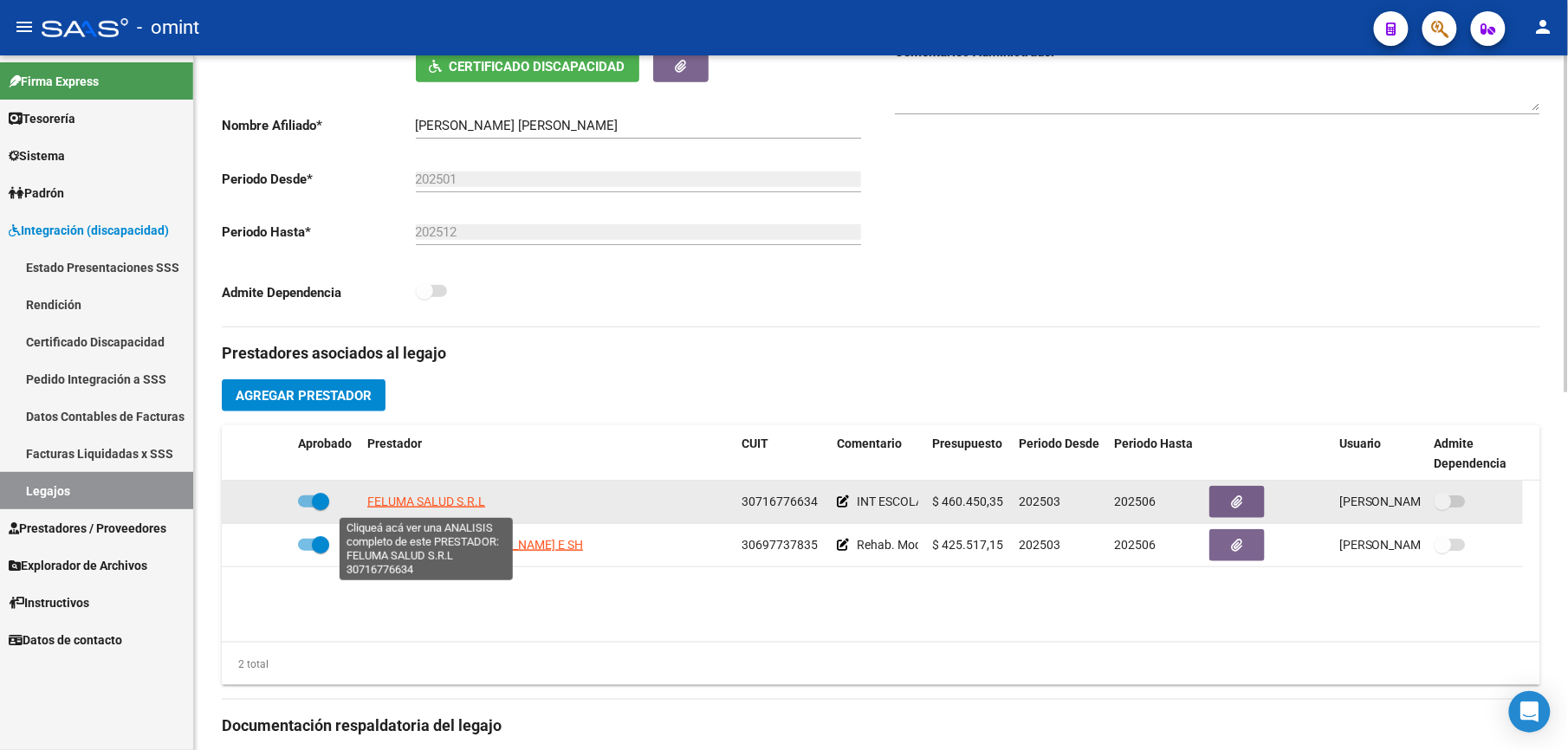
click at [470, 501] on span "FELUMA SALUD S.R.L" at bounding box center [426, 502] width 118 height 14
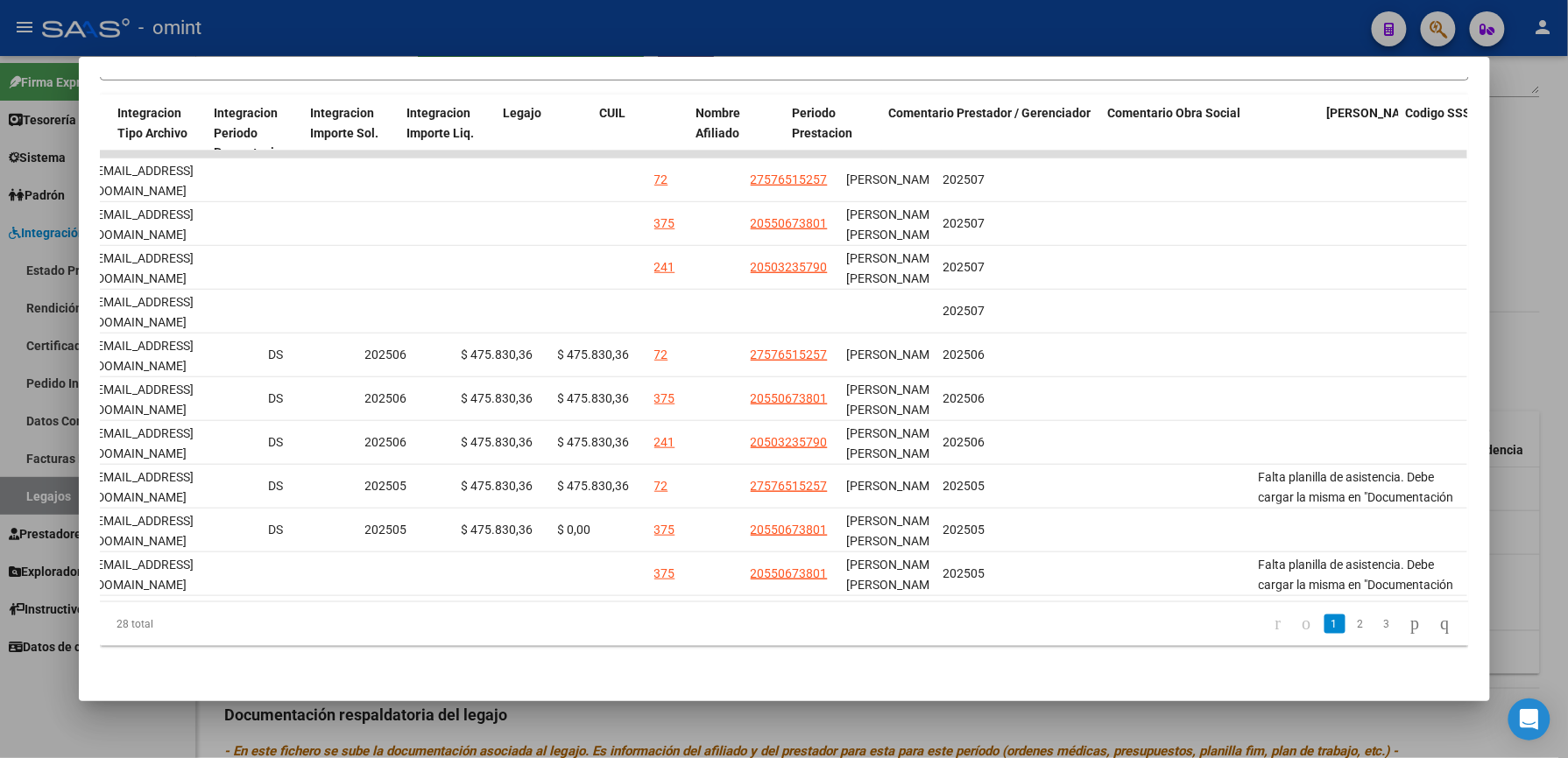
scroll to position [0, 2416]
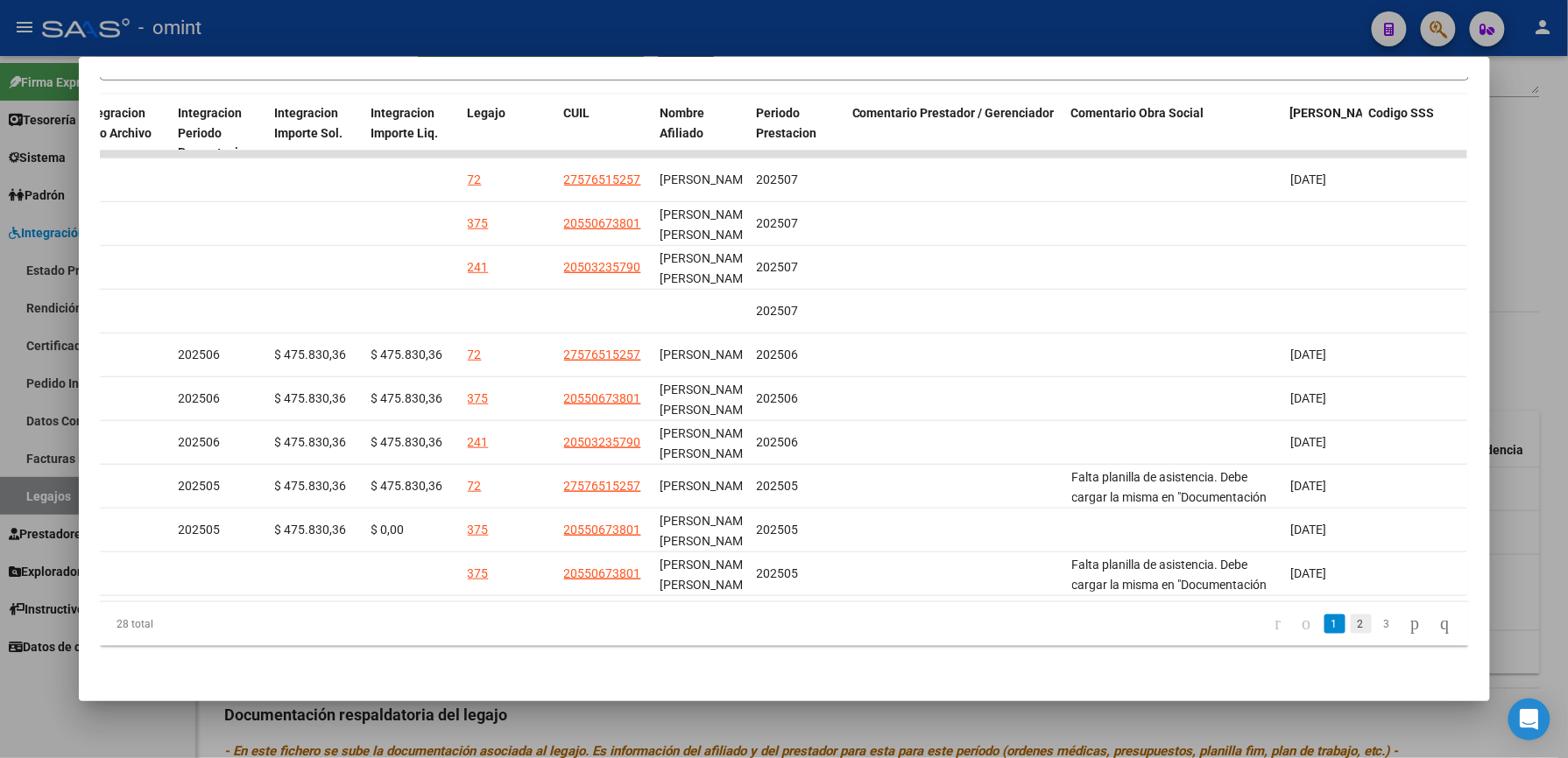
click at [1351, 624] on link "2" at bounding box center [1361, 625] width 21 height 19
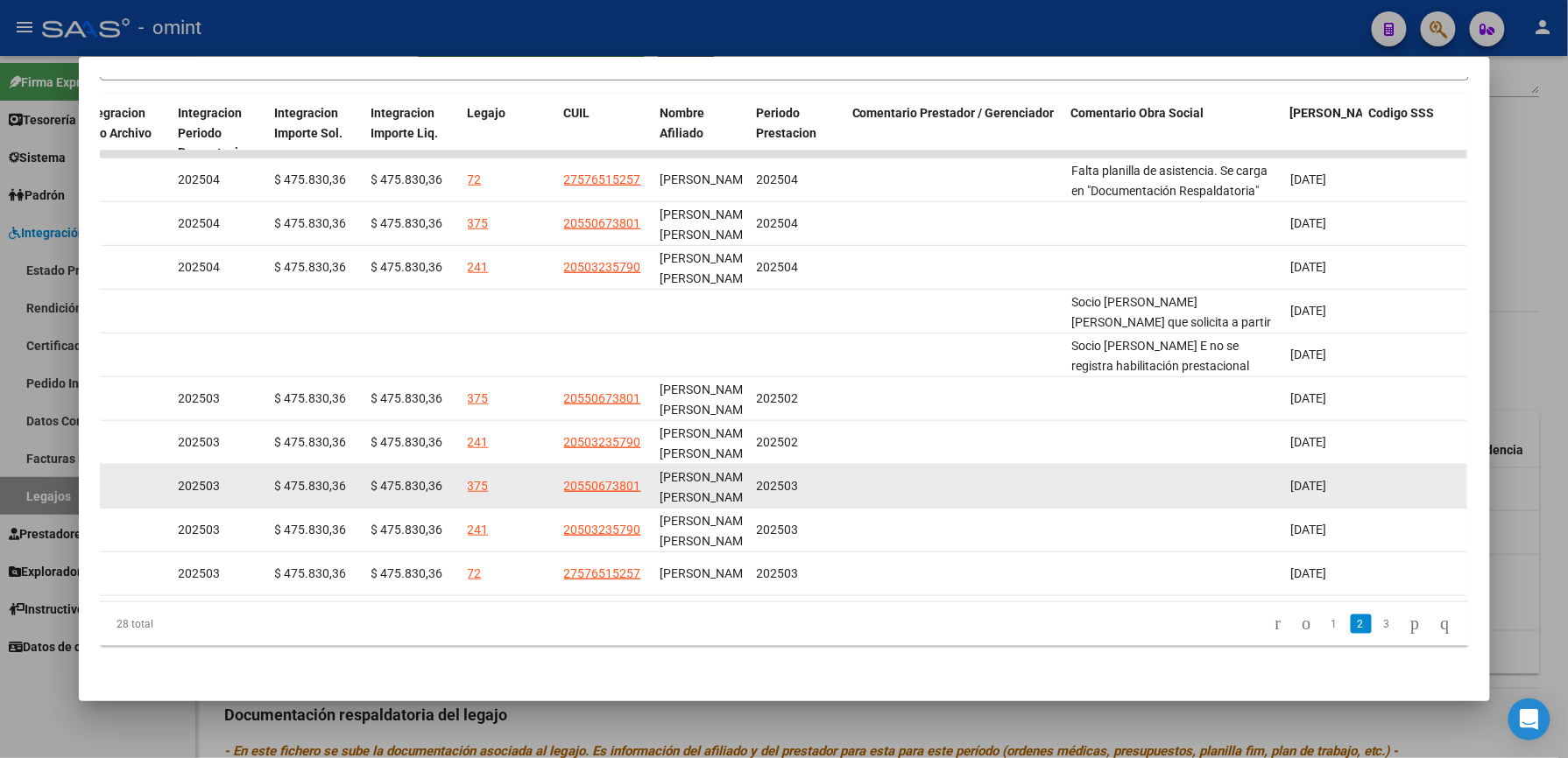
scroll to position [382, 0]
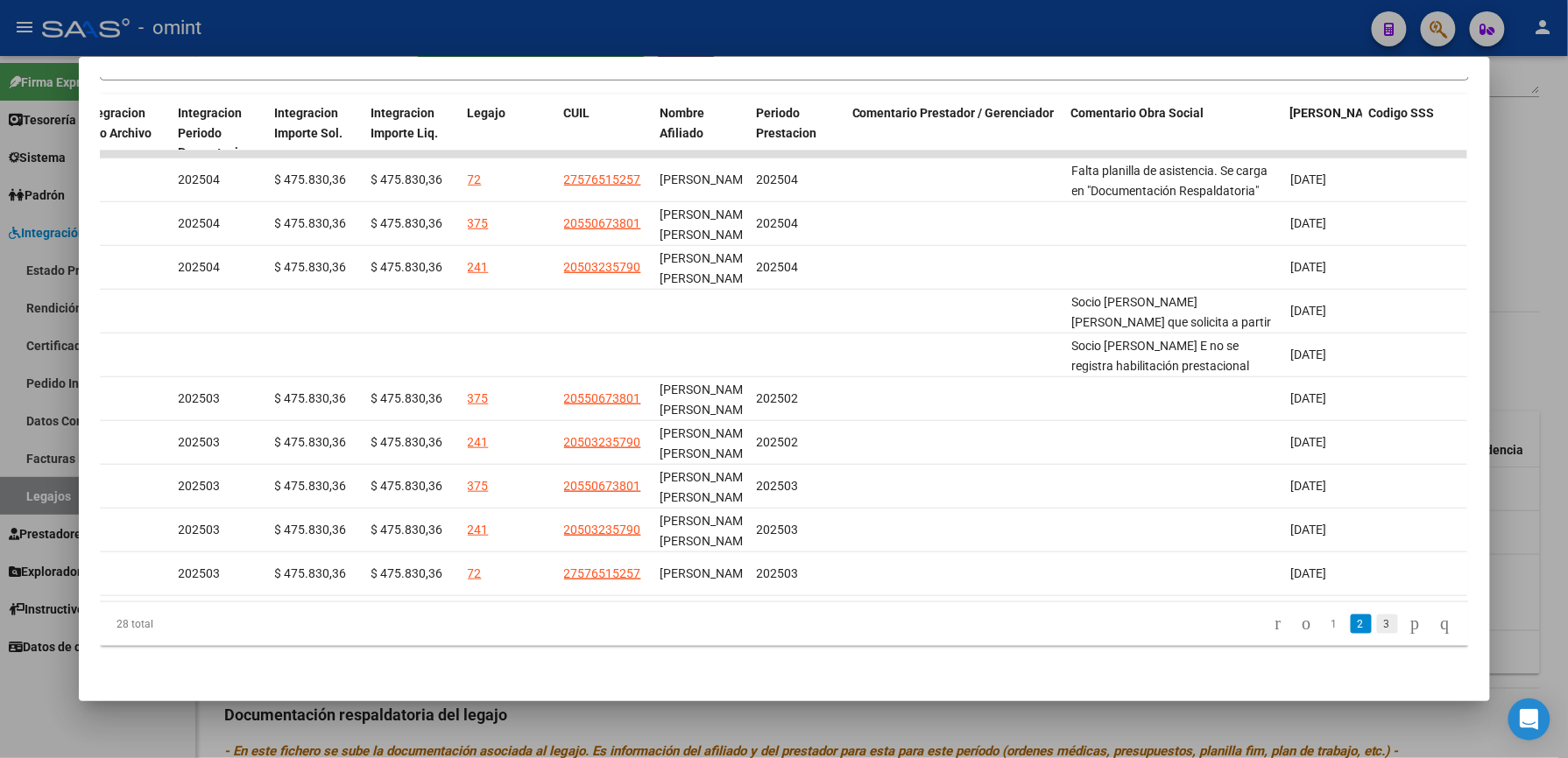
click at [1377, 624] on link "3" at bounding box center [1387, 625] width 21 height 19
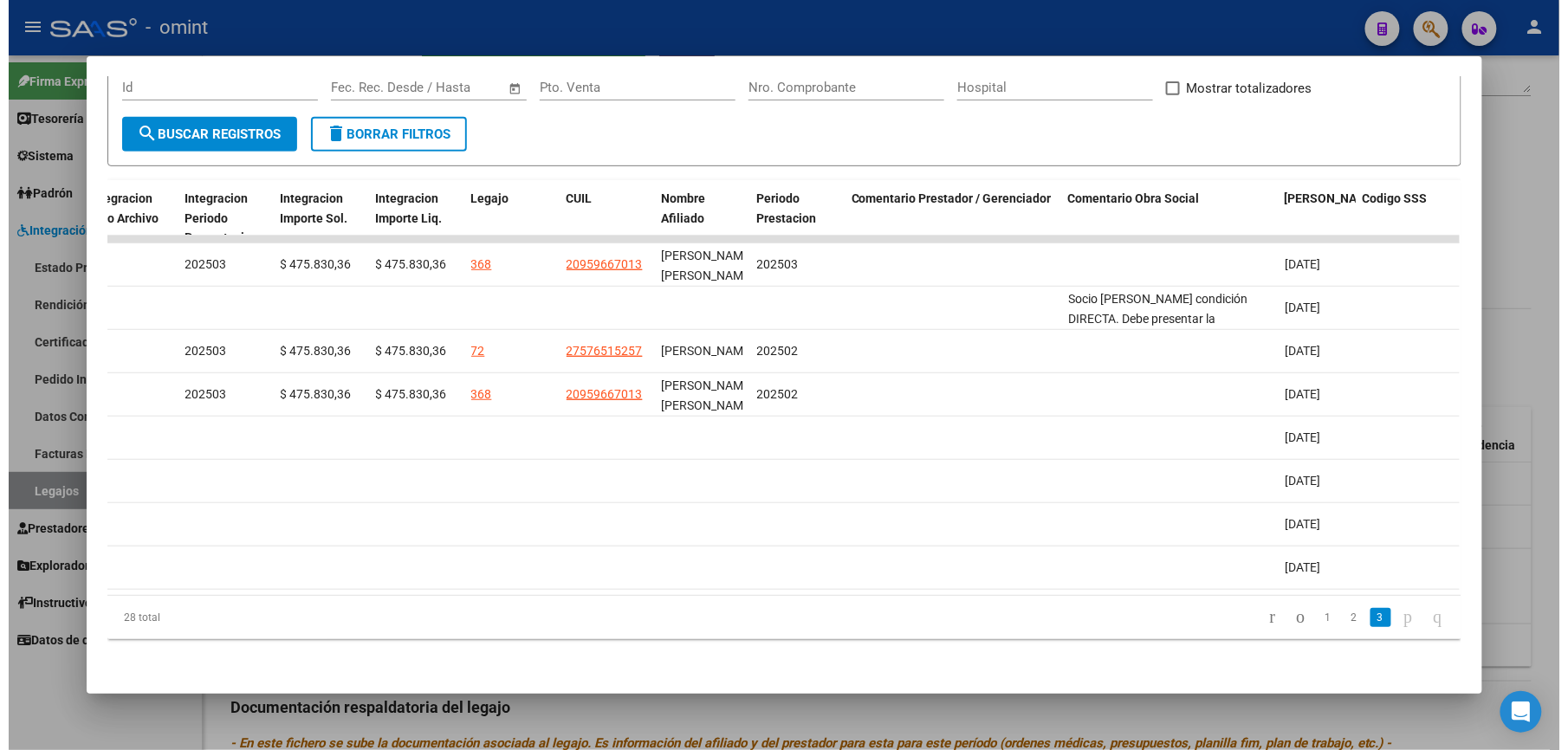
scroll to position [291, 0]
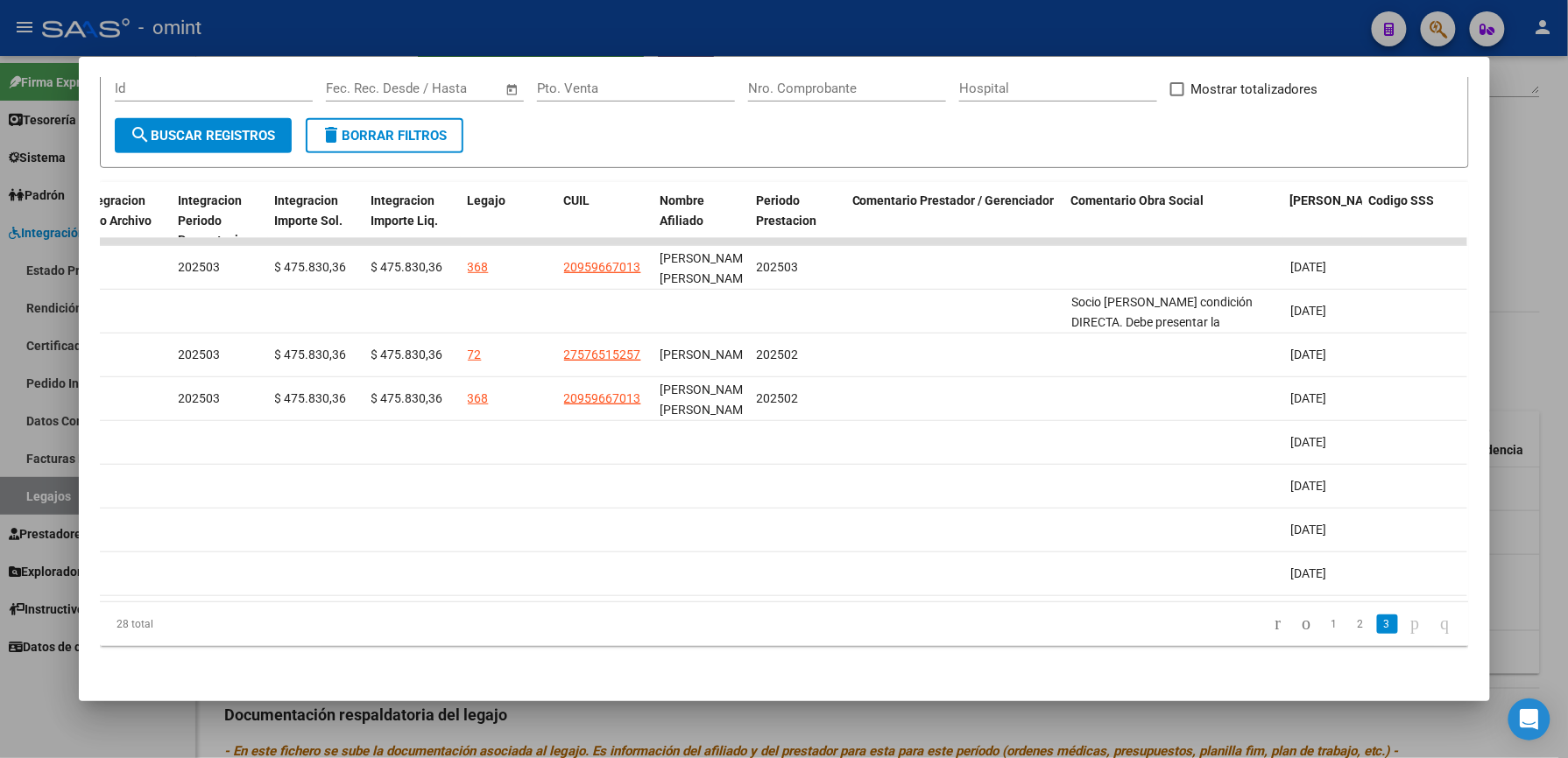
click at [1556, 368] on div at bounding box center [784, 379] width 1568 height 758
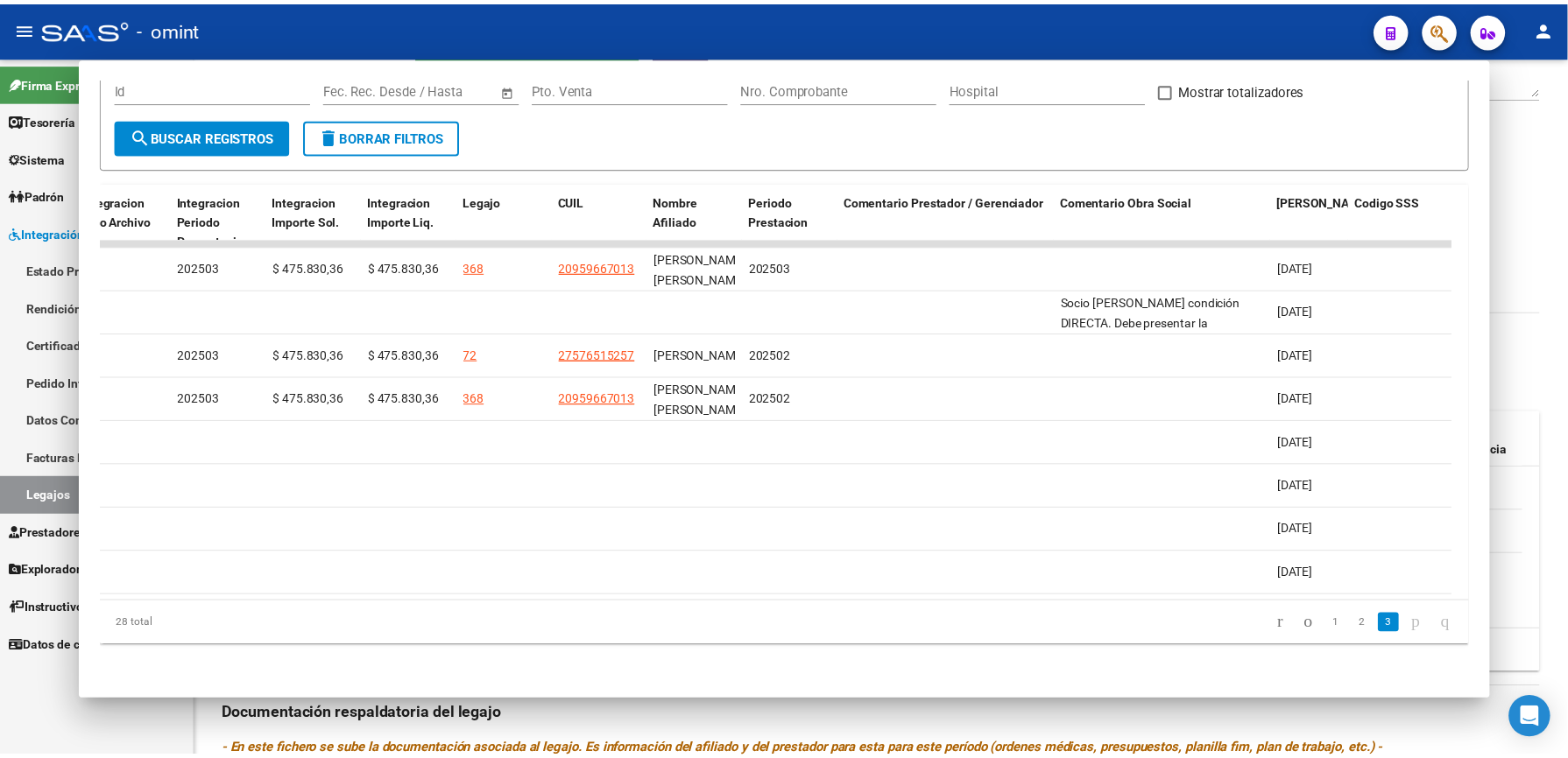
scroll to position [351, 0]
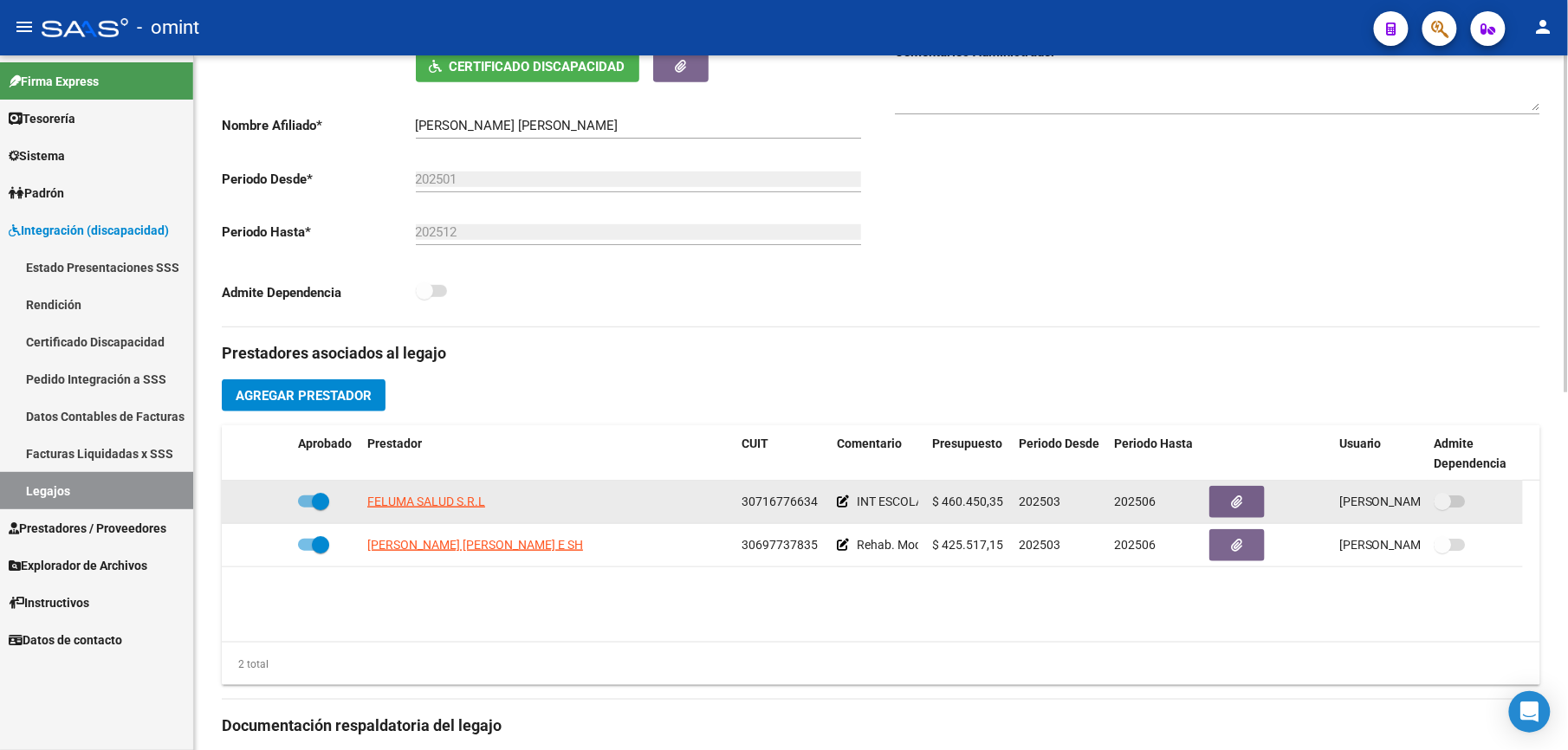
drag, startPoint x: 742, startPoint y: 501, endPoint x: 812, endPoint y: 508, distance: 70.3
click at [812, 508] on span "30716776634" at bounding box center [779, 502] width 76 height 14
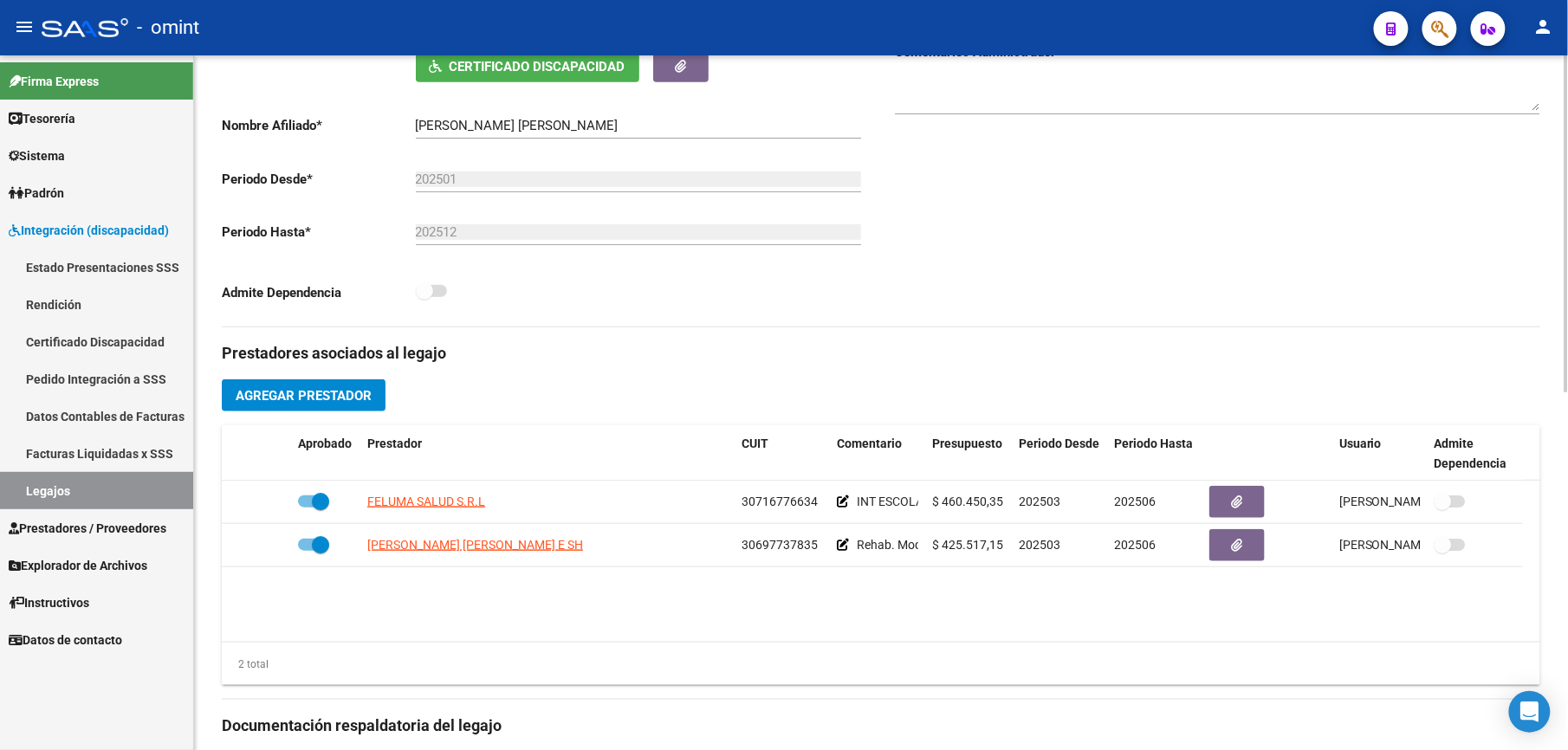
drag, startPoint x: 807, startPoint y: 505, endPoint x: 760, endPoint y: 656, distance: 158.1
click at [760, 656] on div "2 total" at bounding box center [881, 664] width 1318 height 43
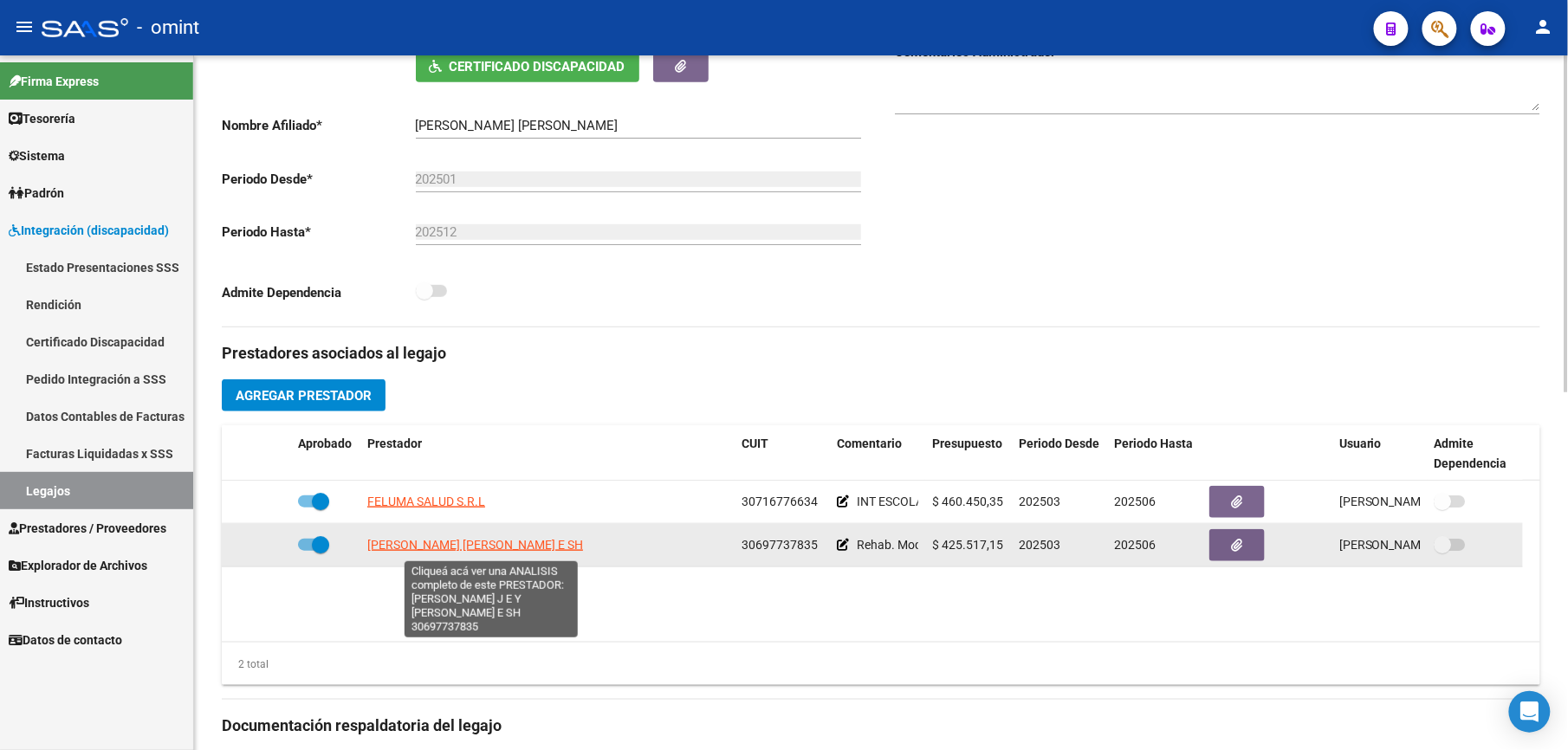
click at [493, 549] on span "[PERSON_NAME] [PERSON_NAME] E SH" at bounding box center [475, 545] width 216 height 14
type textarea "30697737835"
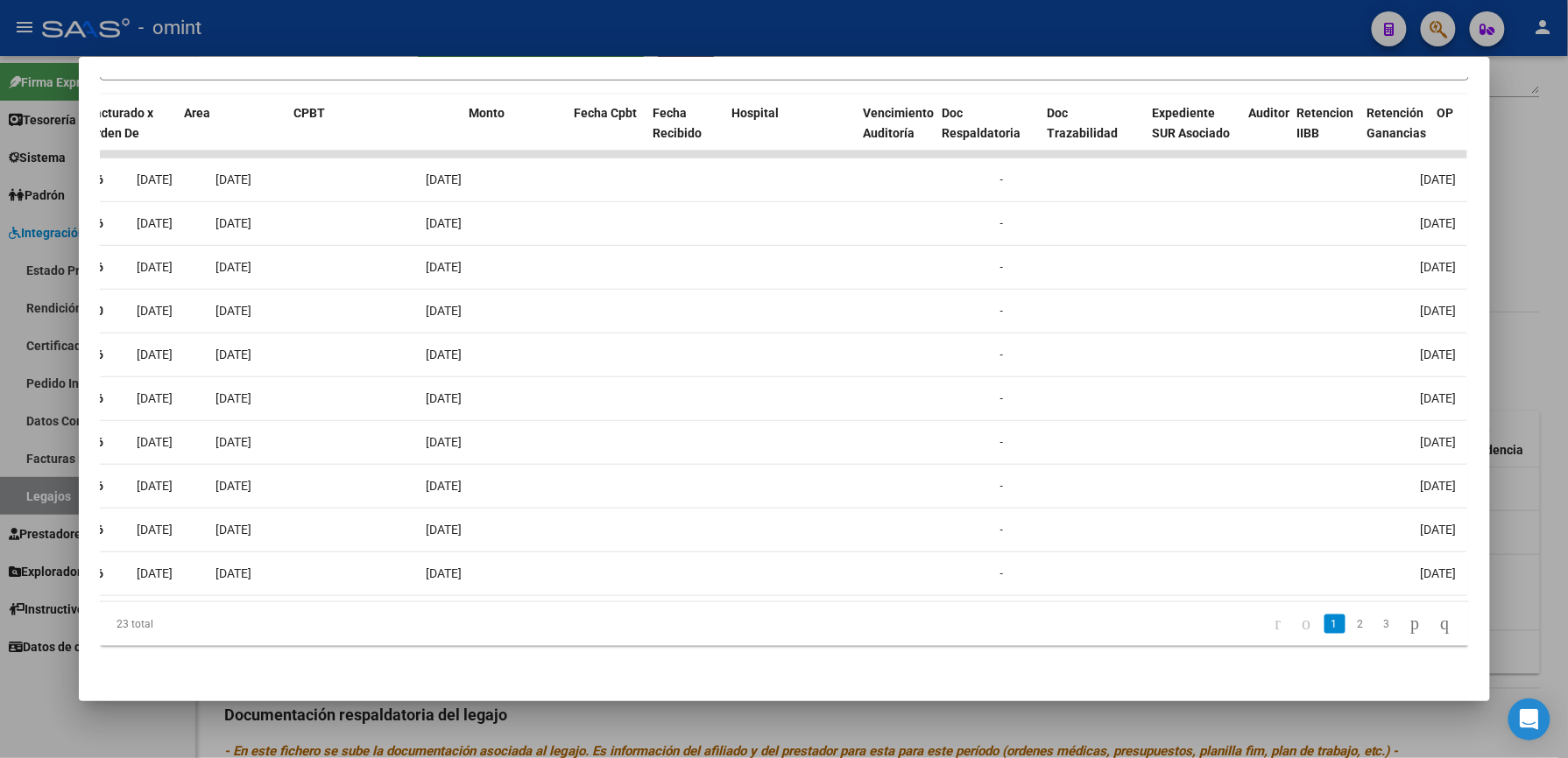
scroll to position [0, 0]
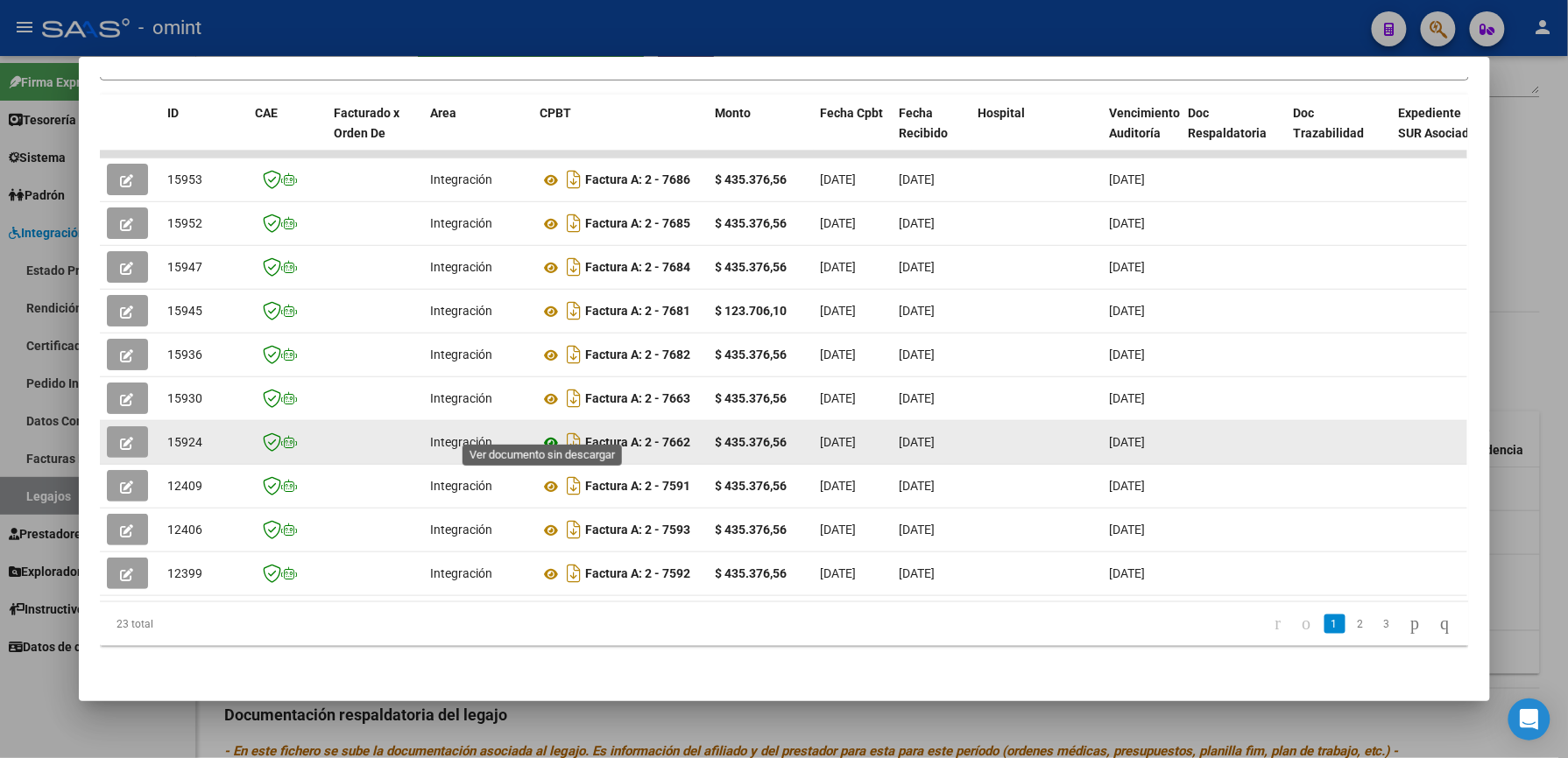
click at [545, 433] on icon at bounding box center [552, 443] width 23 height 21
click at [127, 428] on button "button" at bounding box center [127, 443] width 41 height 32
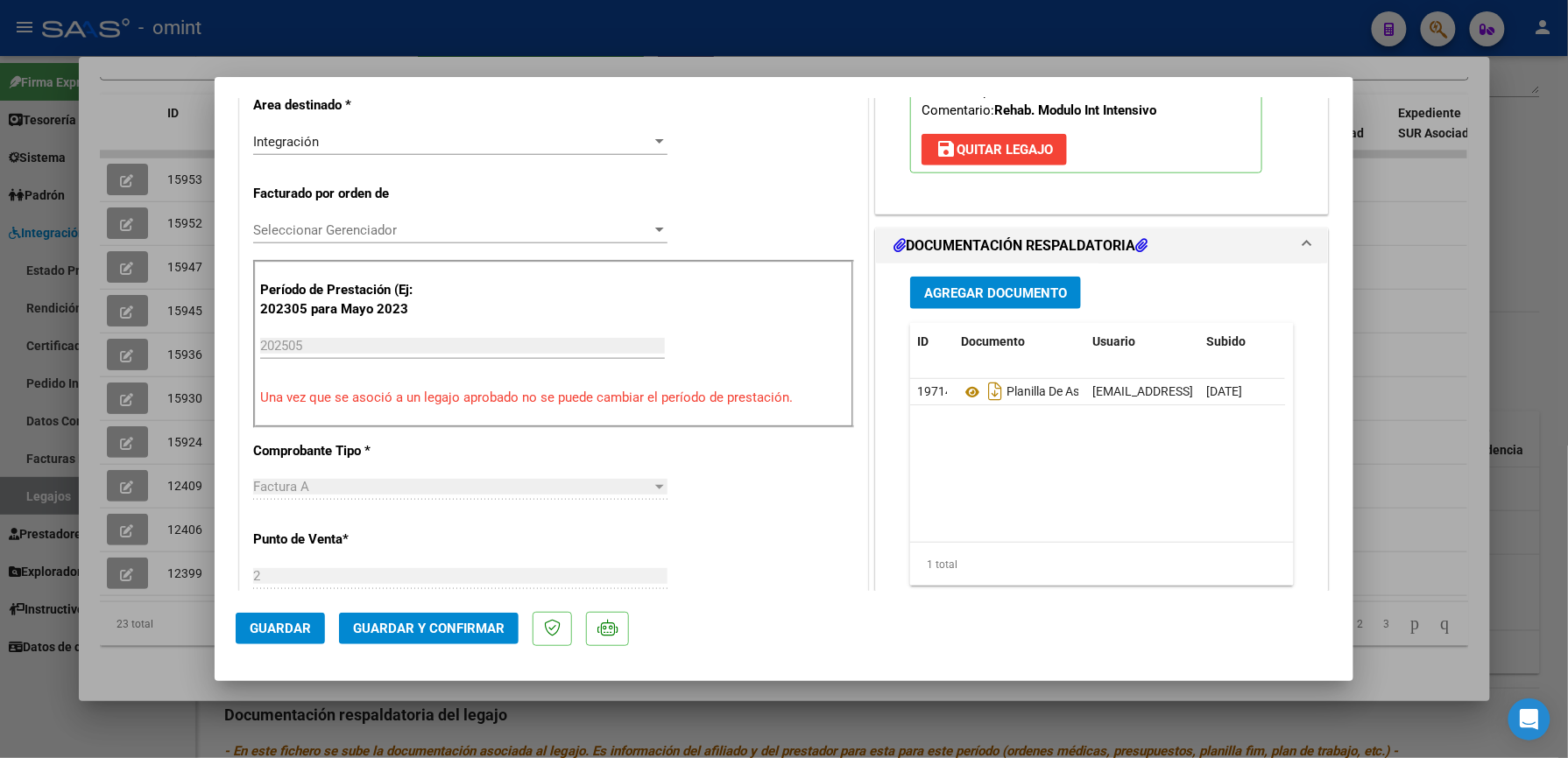
scroll to position [700, 0]
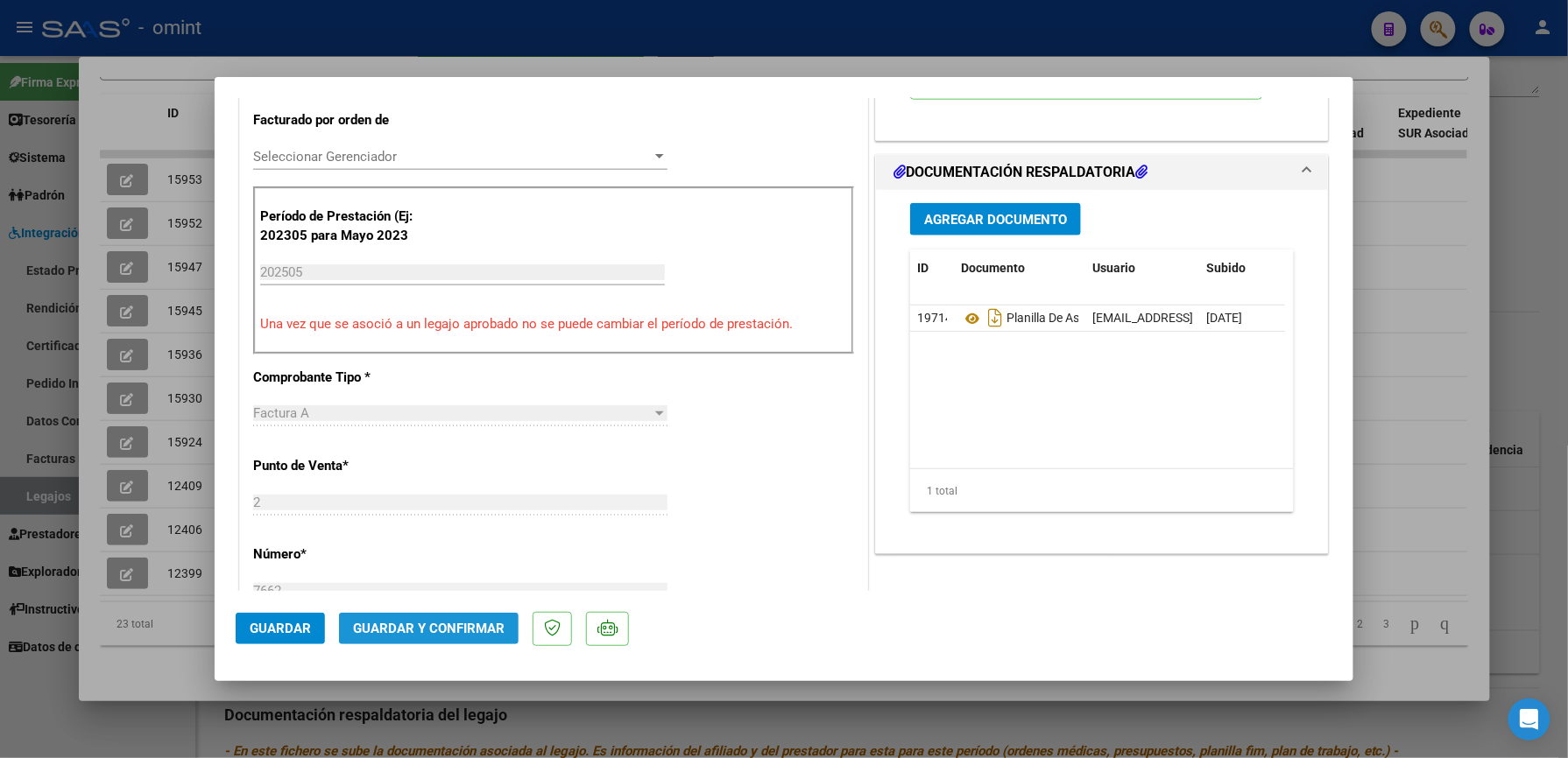
click at [486, 624] on span "Guardar y Confirmar" at bounding box center [429, 629] width 152 height 16
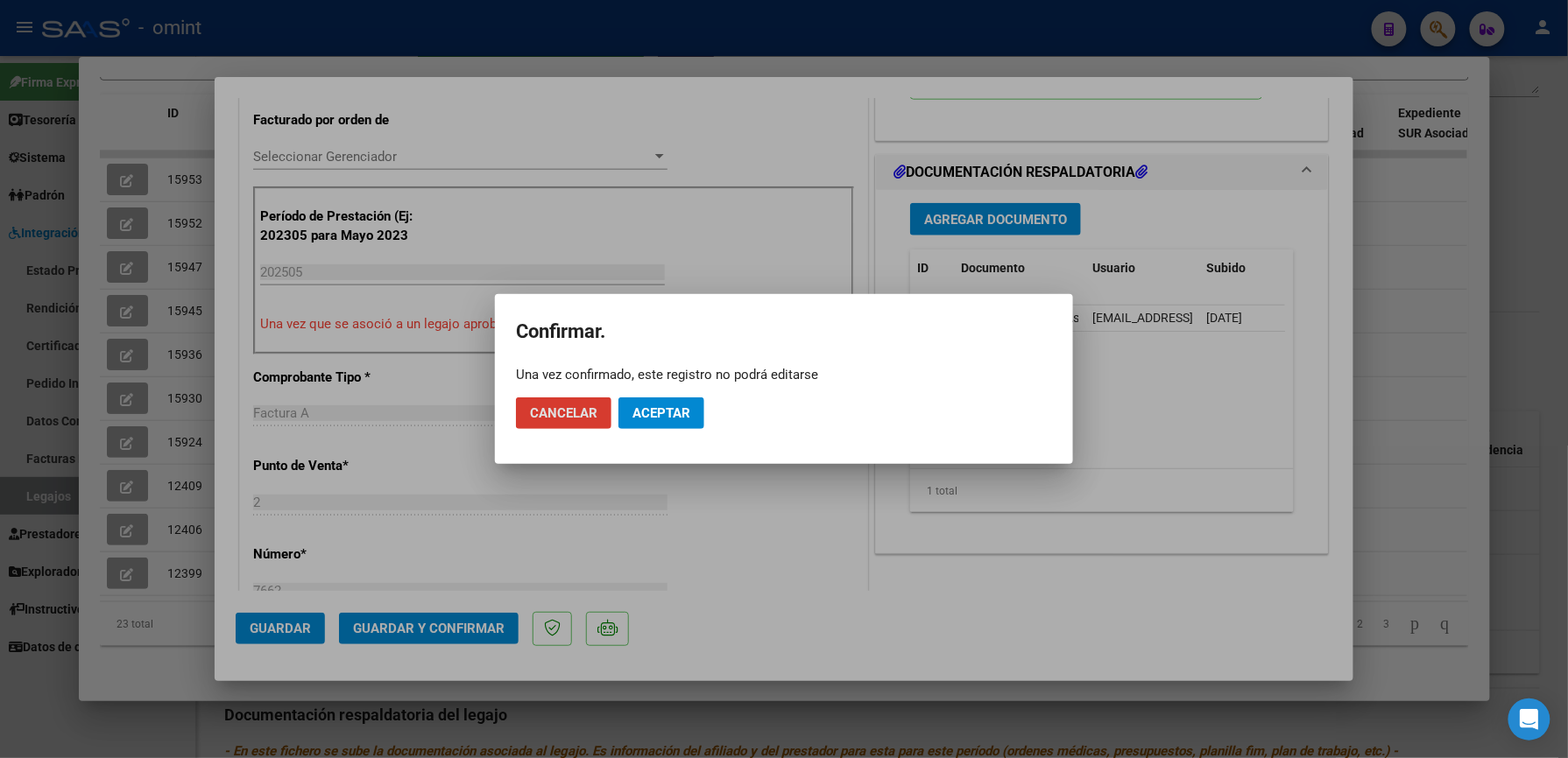
click at [660, 412] on span "Aceptar" at bounding box center [661, 414] width 58 height 16
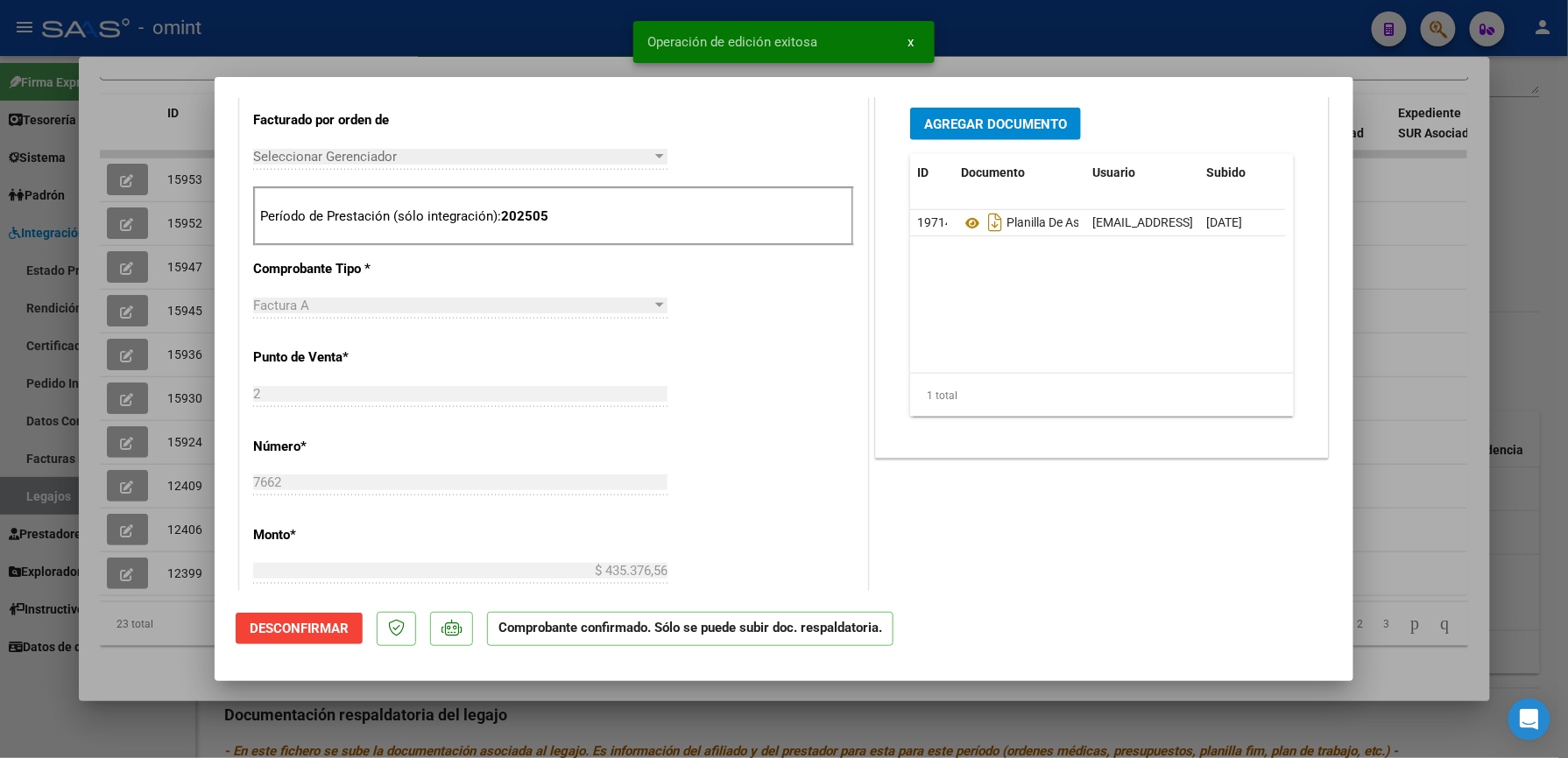
click at [1076, 50] on div at bounding box center [784, 379] width 1568 height 758
type input "$ 0,00"
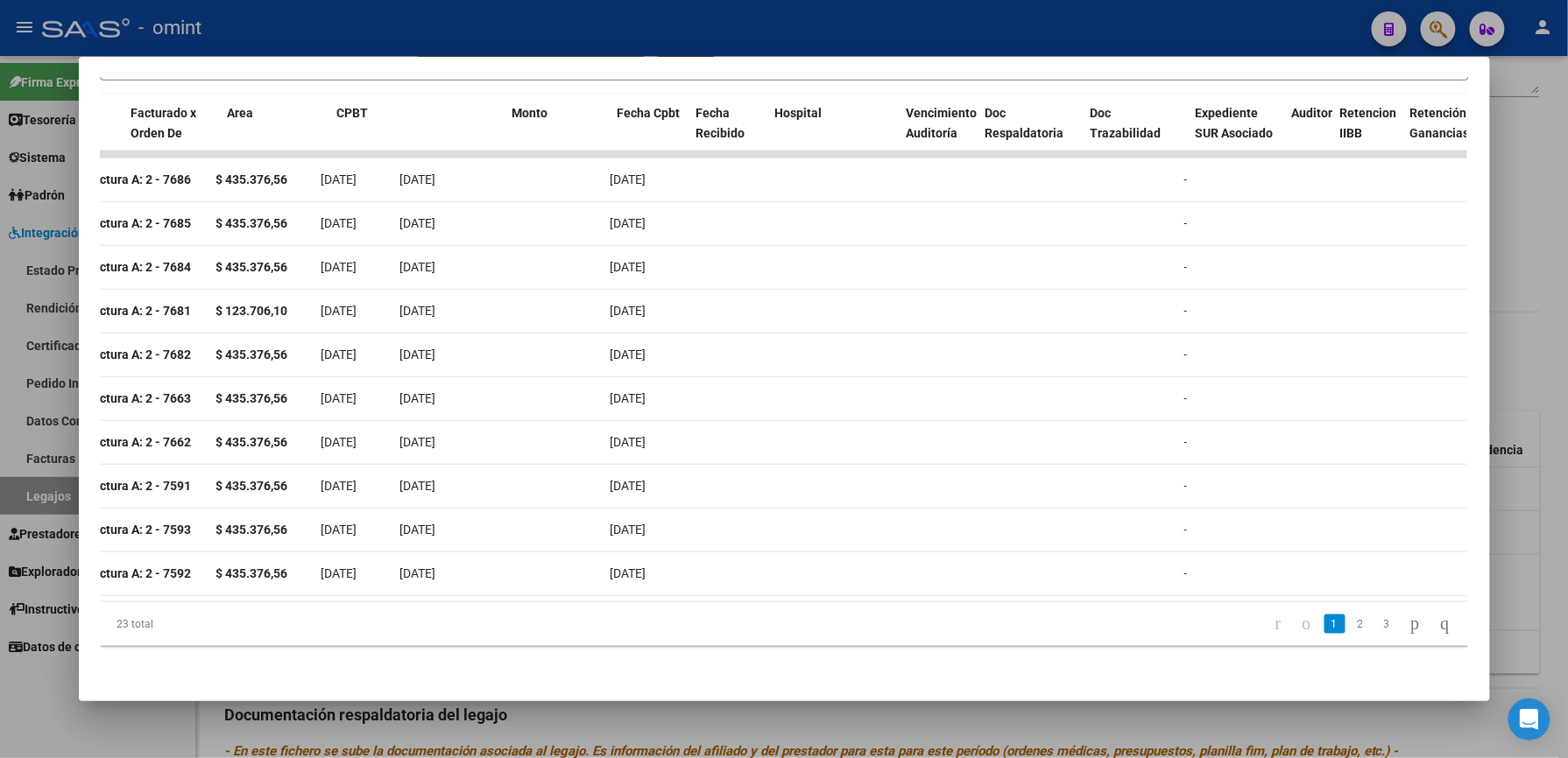
scroll to position [0, 0]
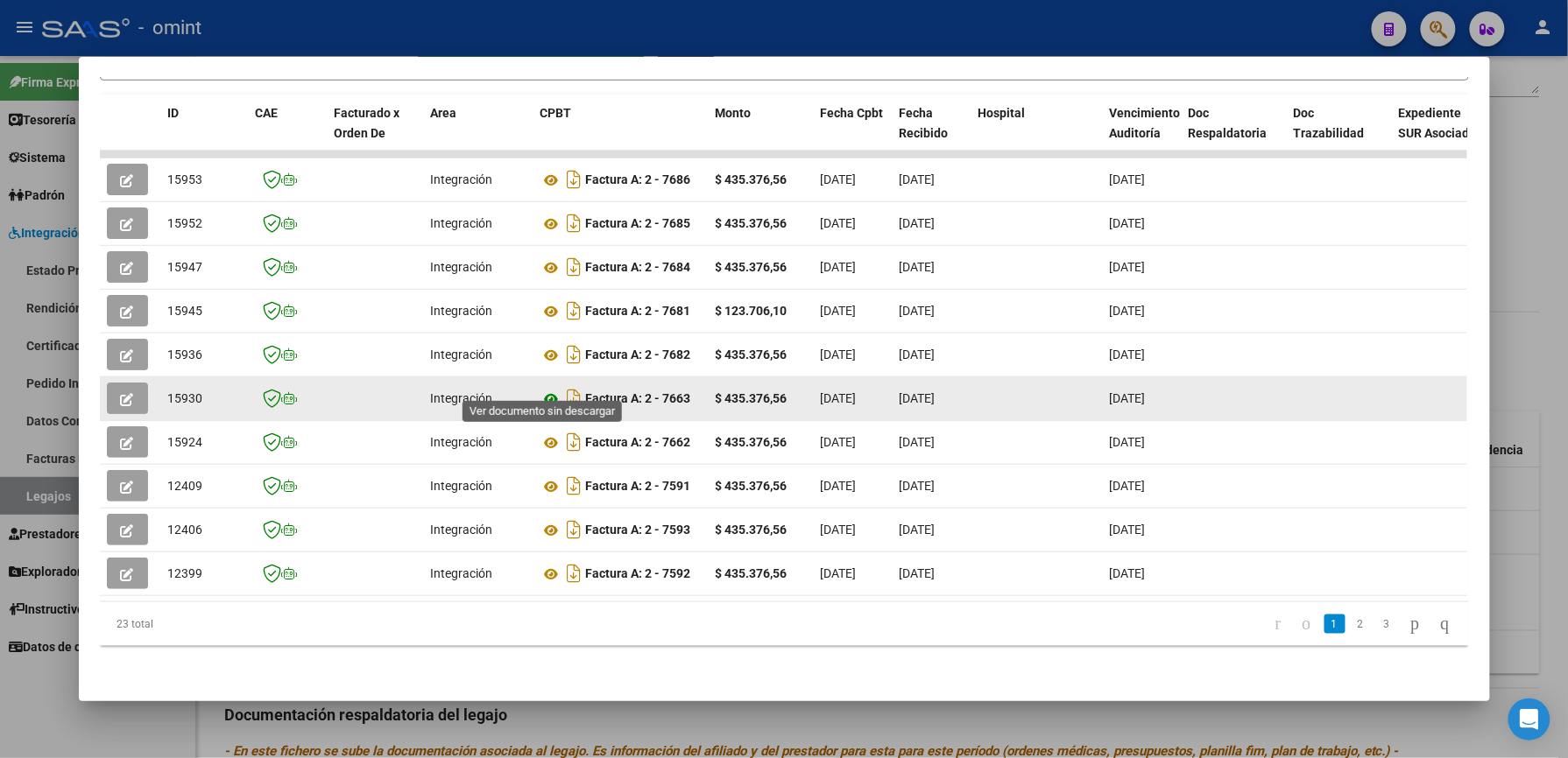
click at [542, 389] on icon at bounding box center [552, 400] width 23 height 21
click at [107, 383] on button "button" at bounding box center [127, 399] width 41 height 32
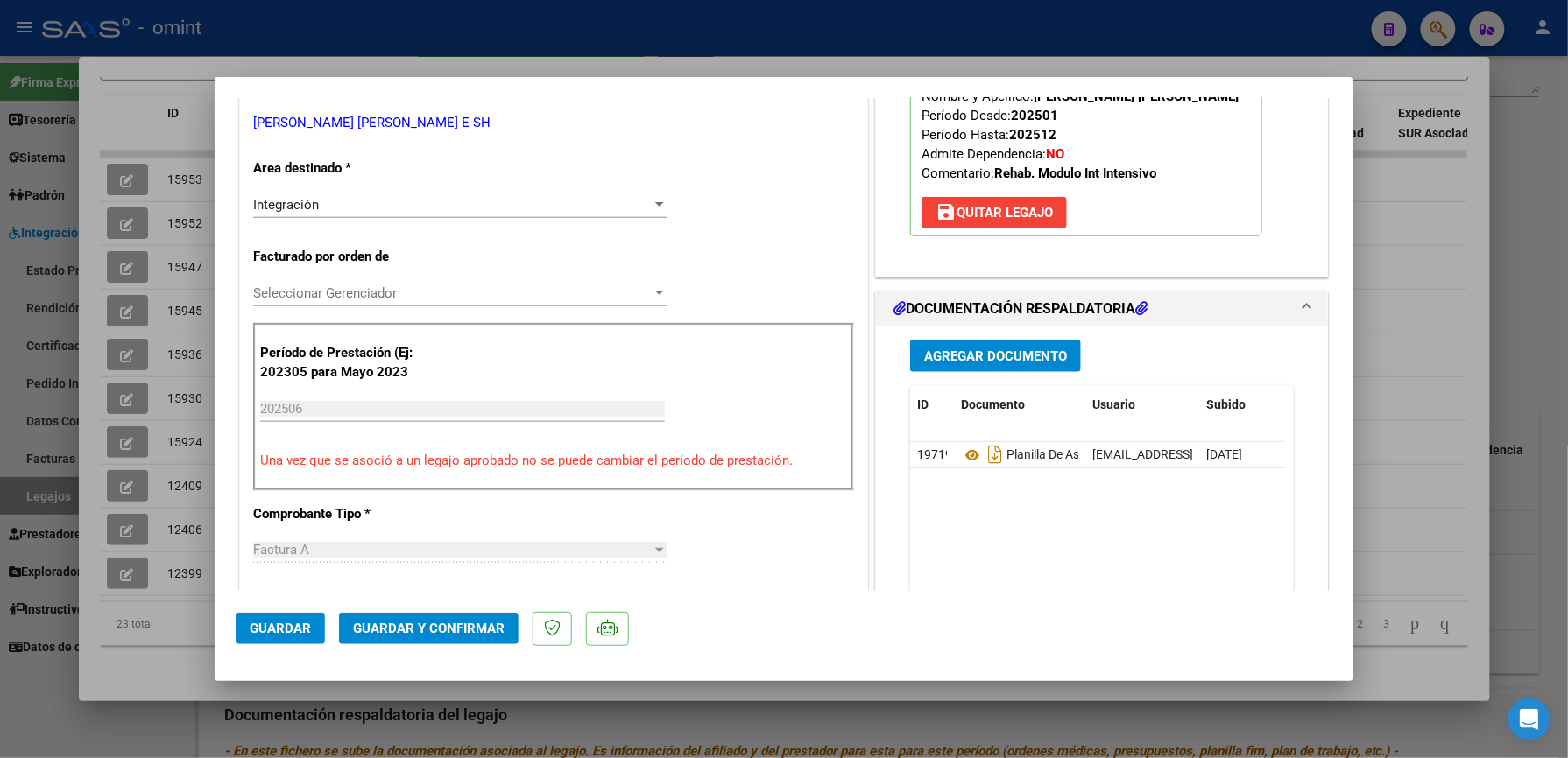
scroll to position [584, 0]
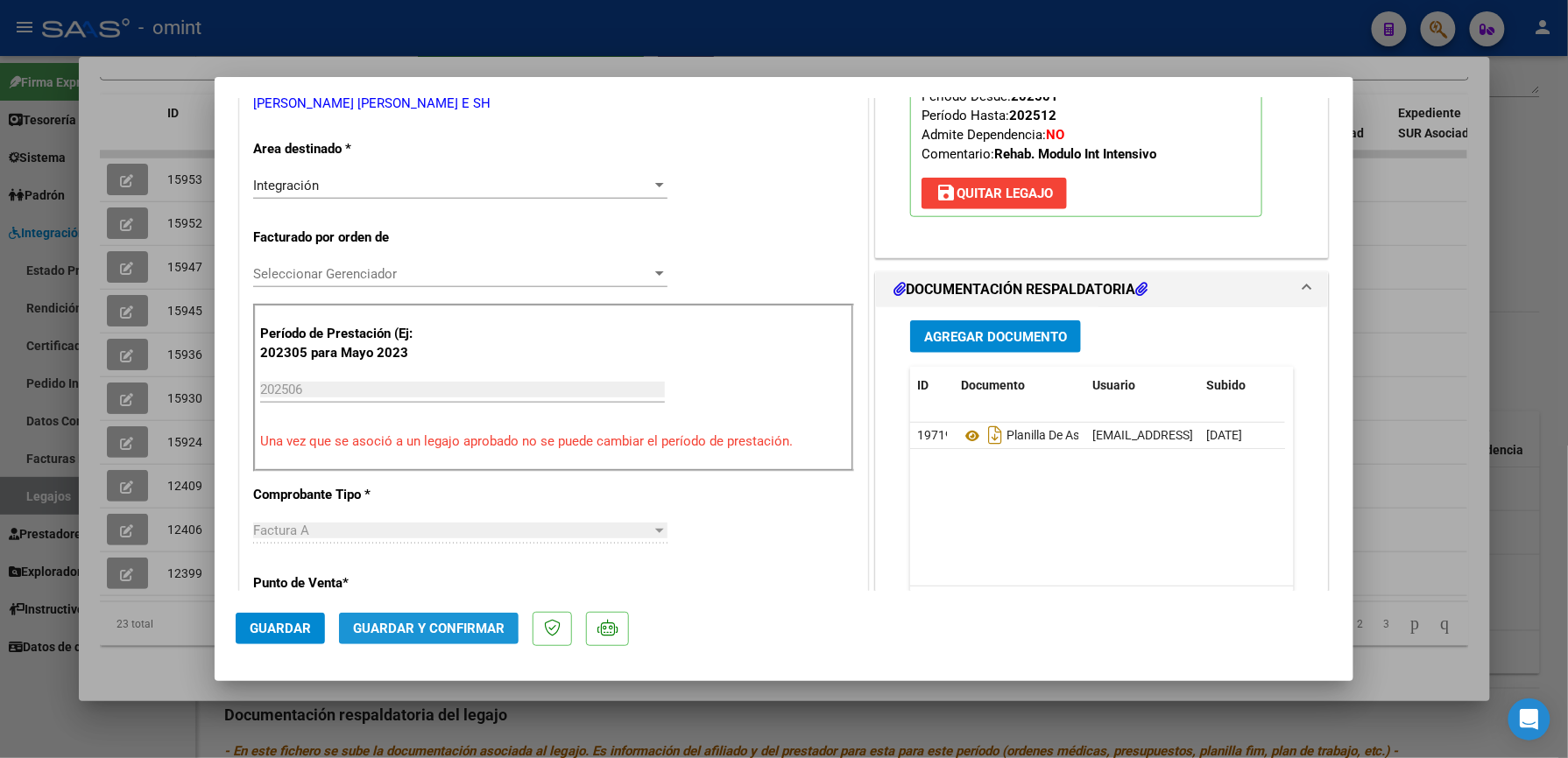
click at [422, 624] on span "Guardar y Confirmar" at bounding box center [429, 629] width 152 height 16
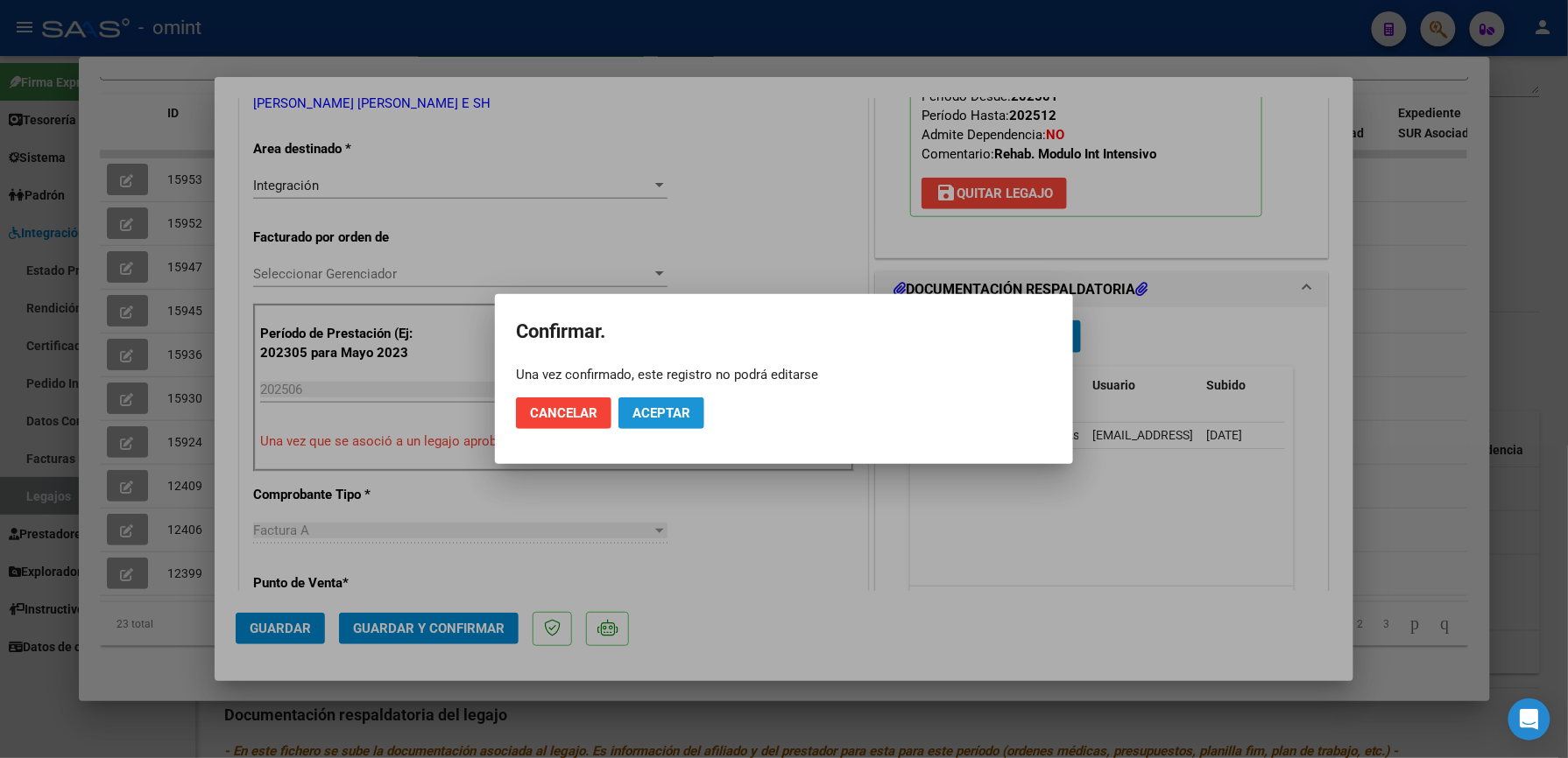
click at [648, 412] on span "Aceptar" at bounding box center [661, 414] width 58 height 16
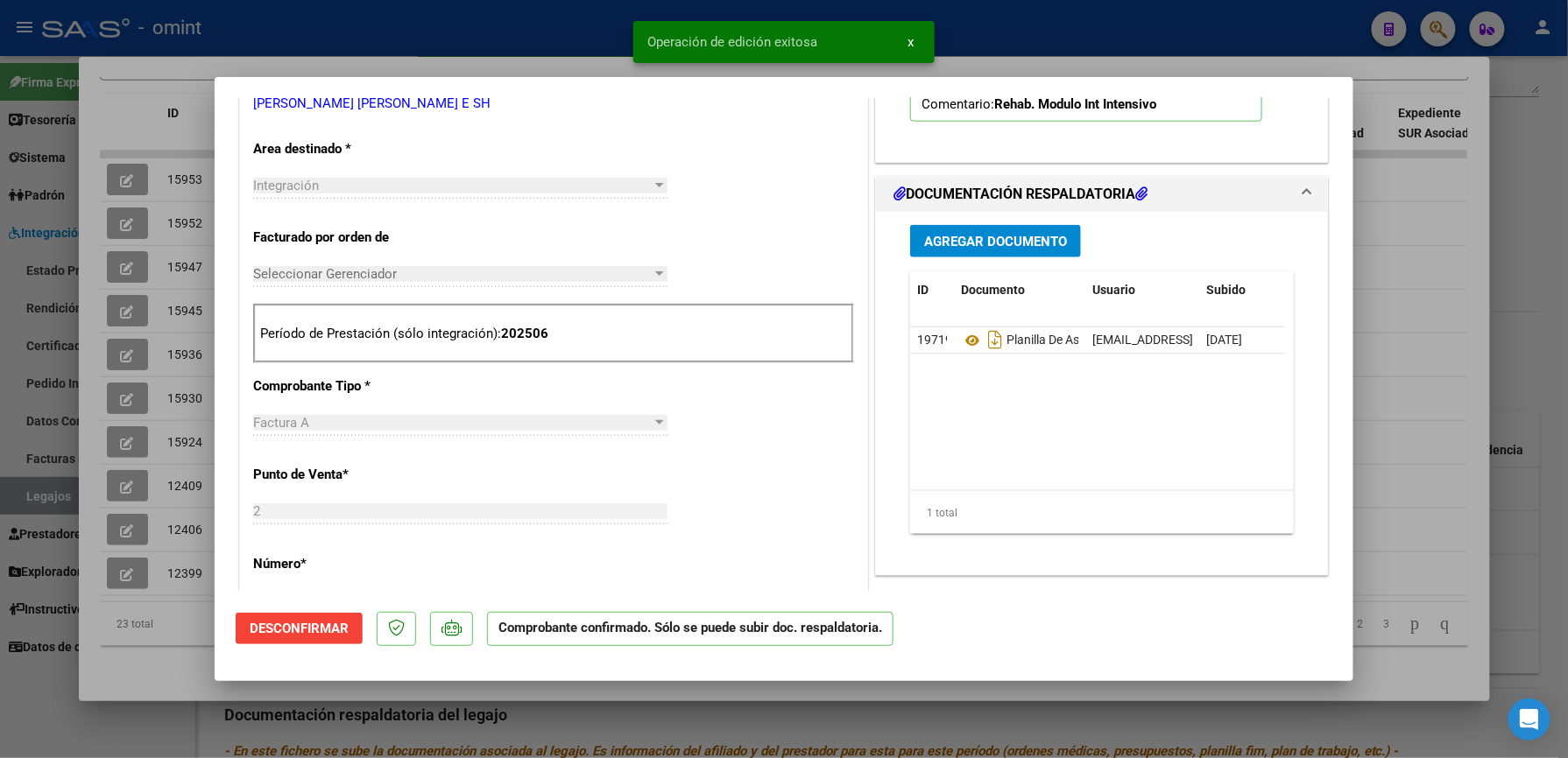
click at [1016, 33] on div at bounding box center [784, 379] width 1568 height 758
type input "$ 0,00"
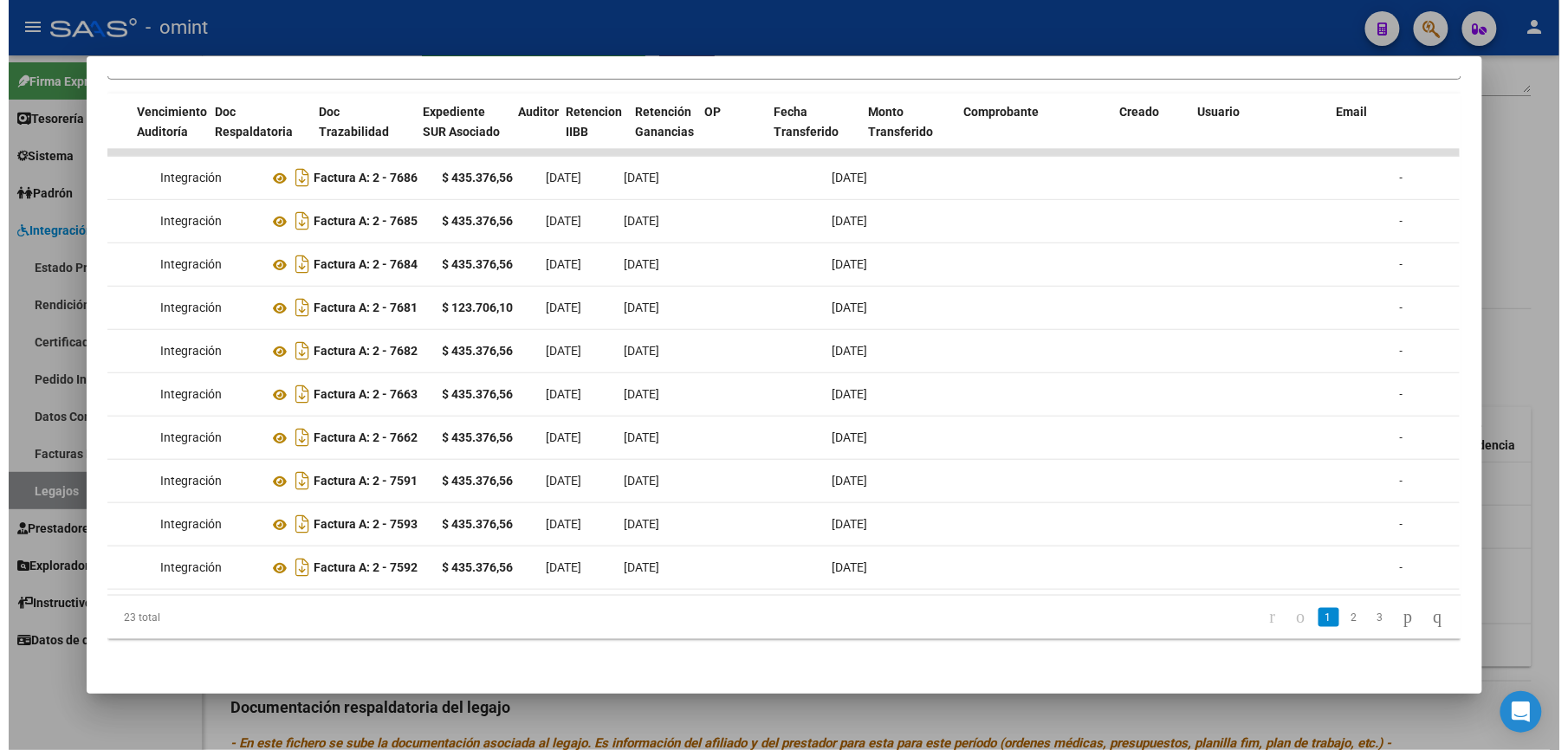
scroll to position [0, 0]
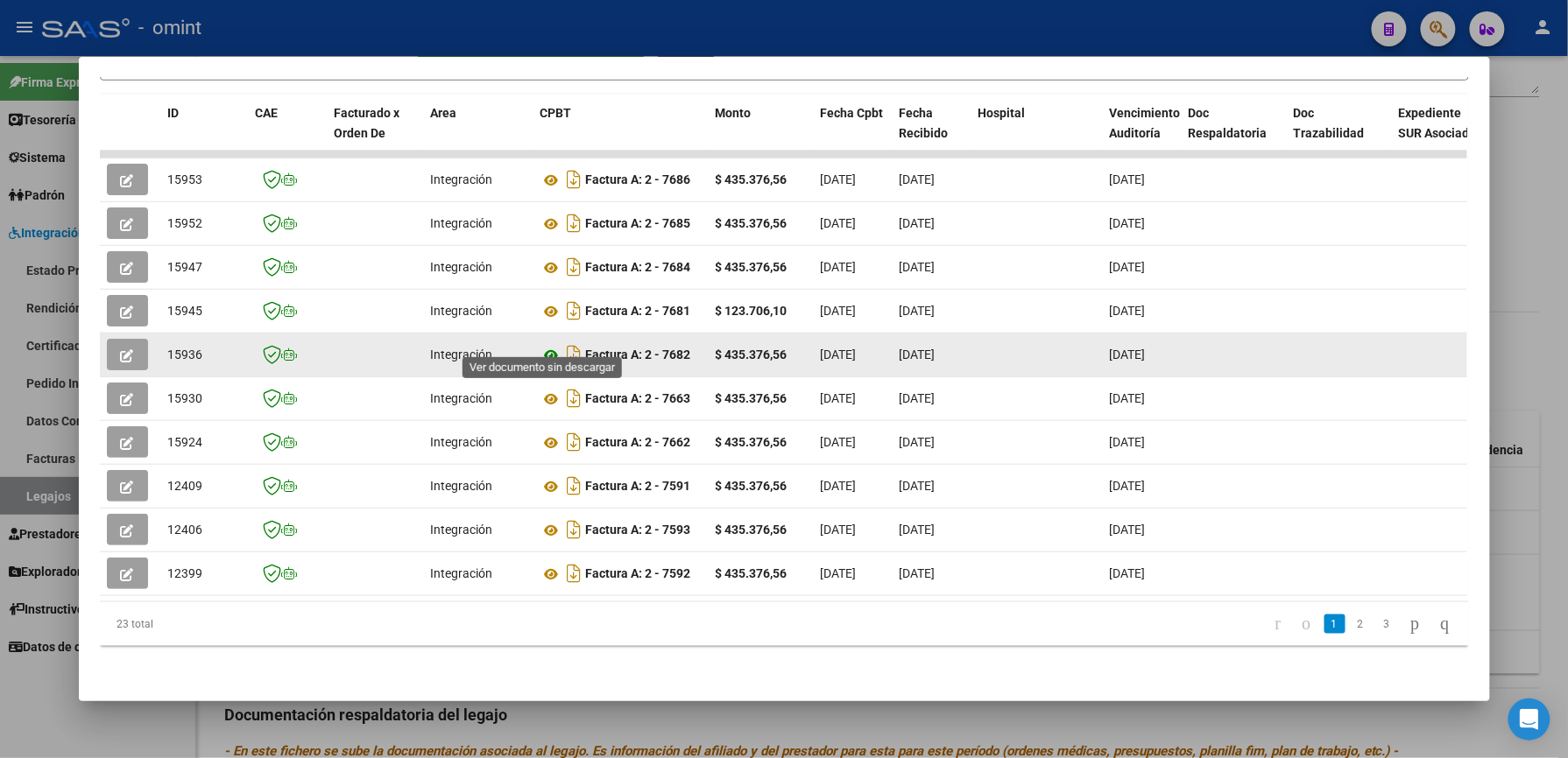
click at [547, 345] on icon at bounding box center [552, 356] width 23 height 21
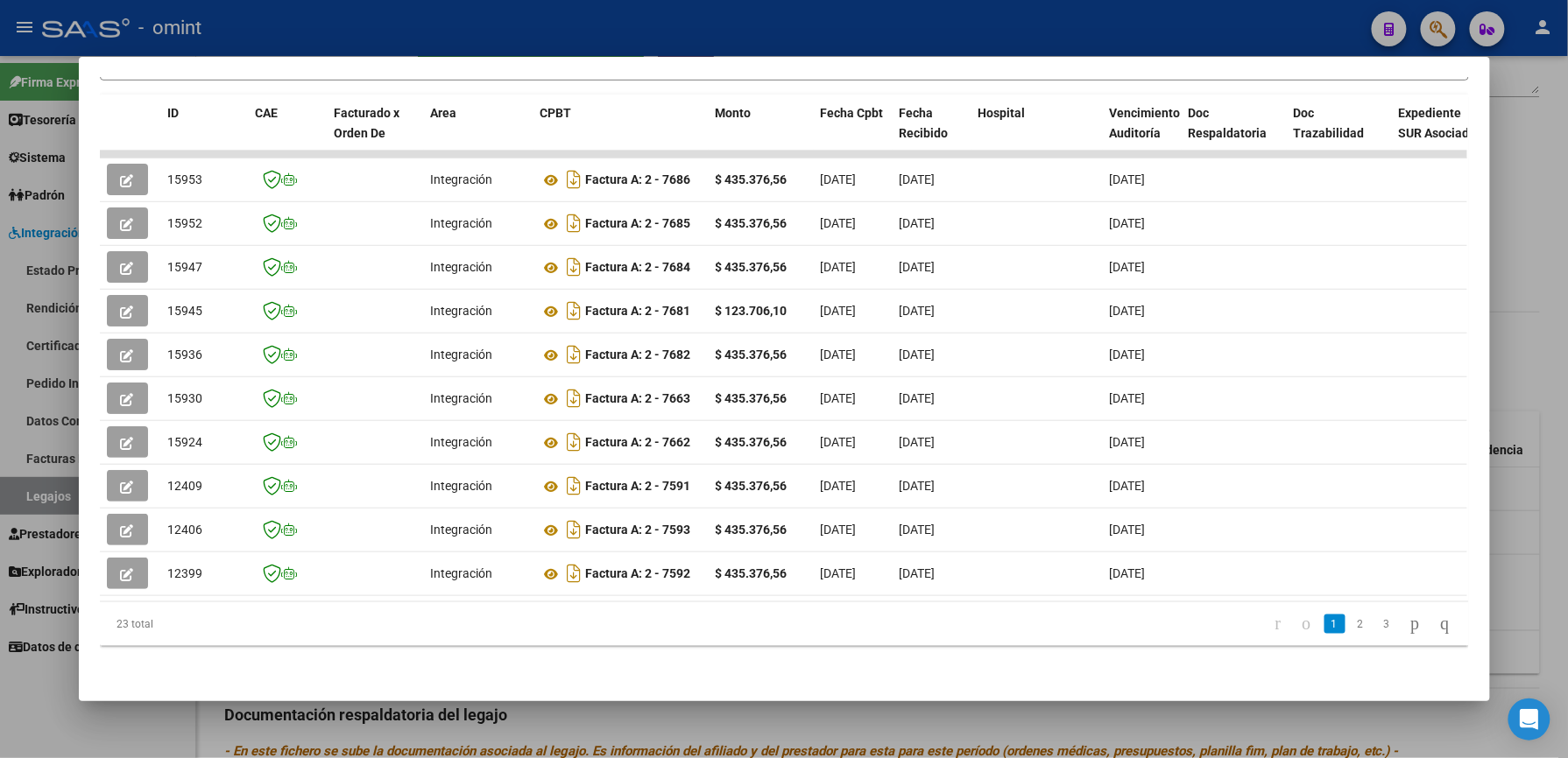
drag, startPoint x: 390, startPoint y: 25, endPoint x: 396, endPoint y: 32, distance: 9.2
click at [389, 25] on div at bounding box center [784, 379] width 1568 height 758
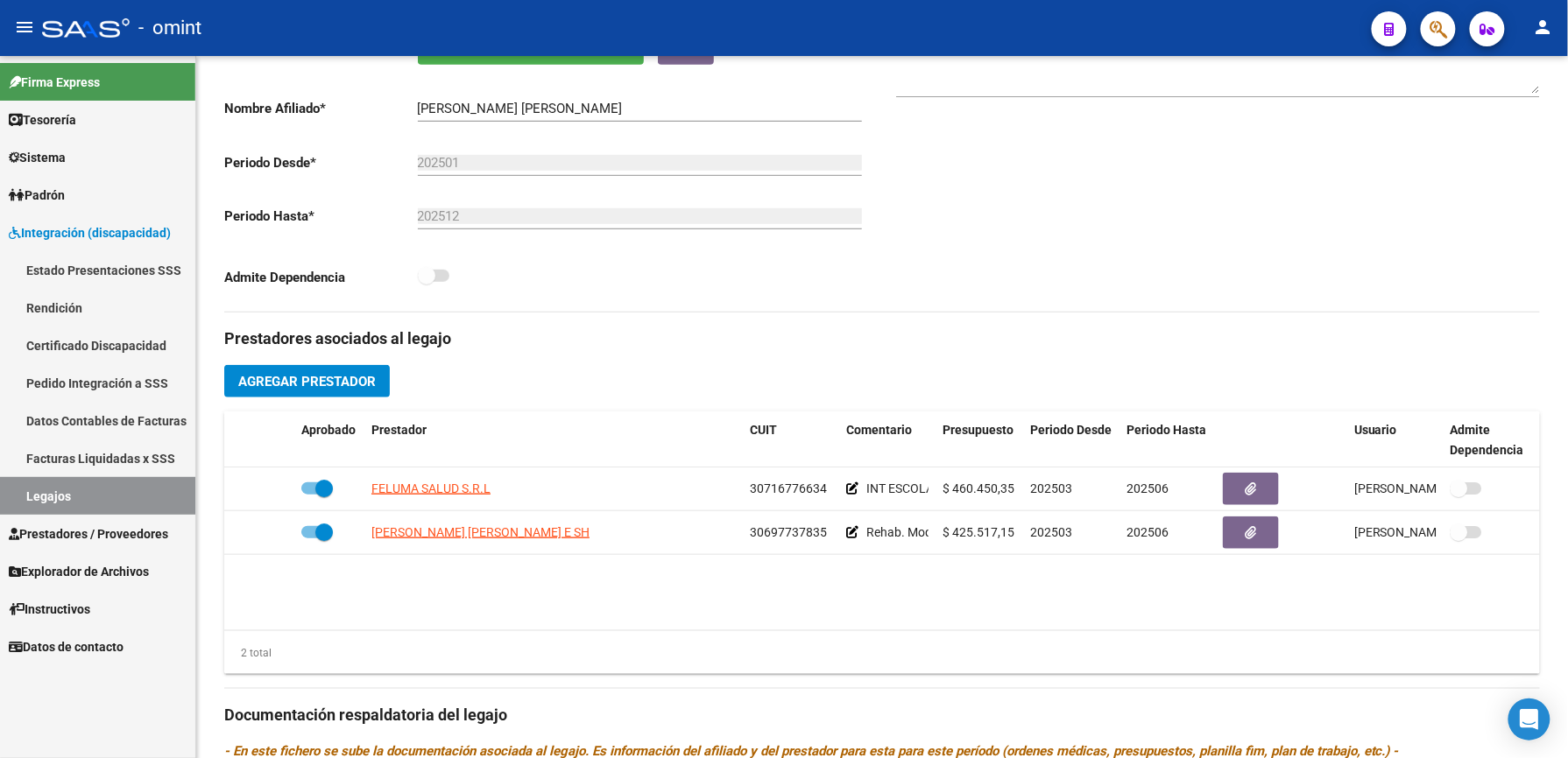
scroll to position [351, 0]
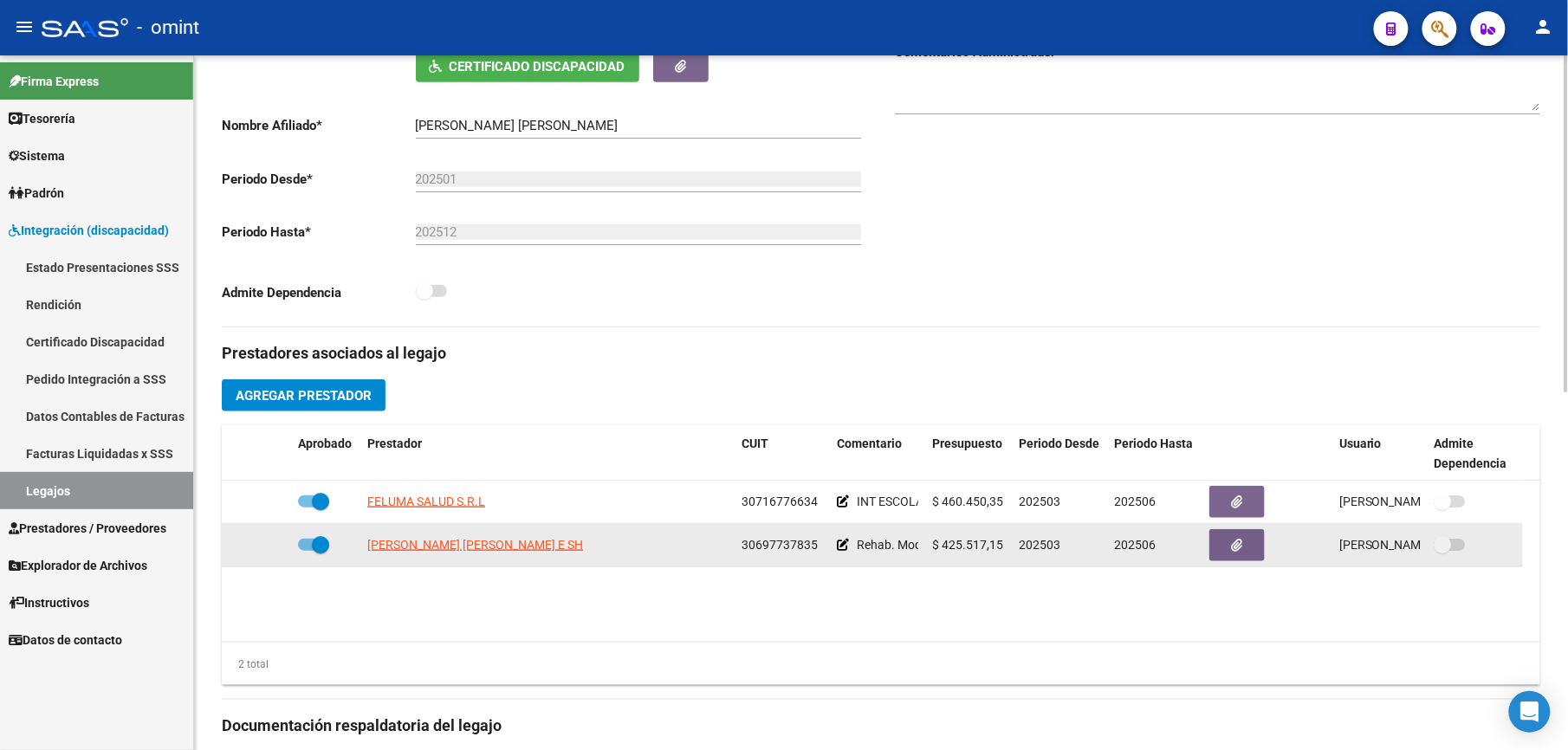
drag, startPoint x: 307, startPoint y: 548, endPoint x: 293, endPoint y: 549, distance: 14.0
click at [306, 548] on span at bounding box center [314, 545] width 31 height 12
click at [306, 551] on input "checkbox" at bounding box center [306, 551] width 1 height 1
checkbox input "false"
click at [265, 548] on icon at bounding box center [266, 545] width 12 height 12
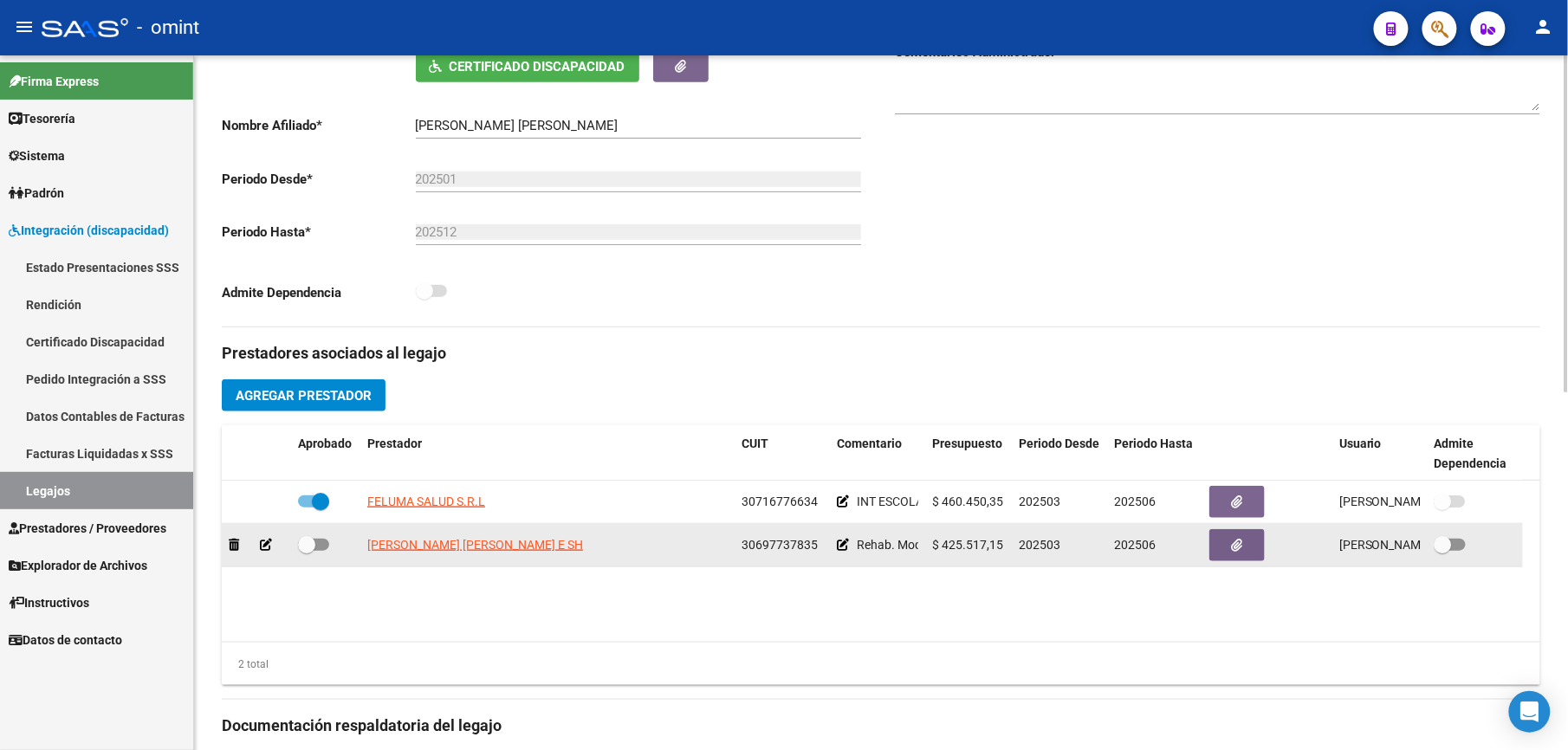
scroll to position [365, 0]
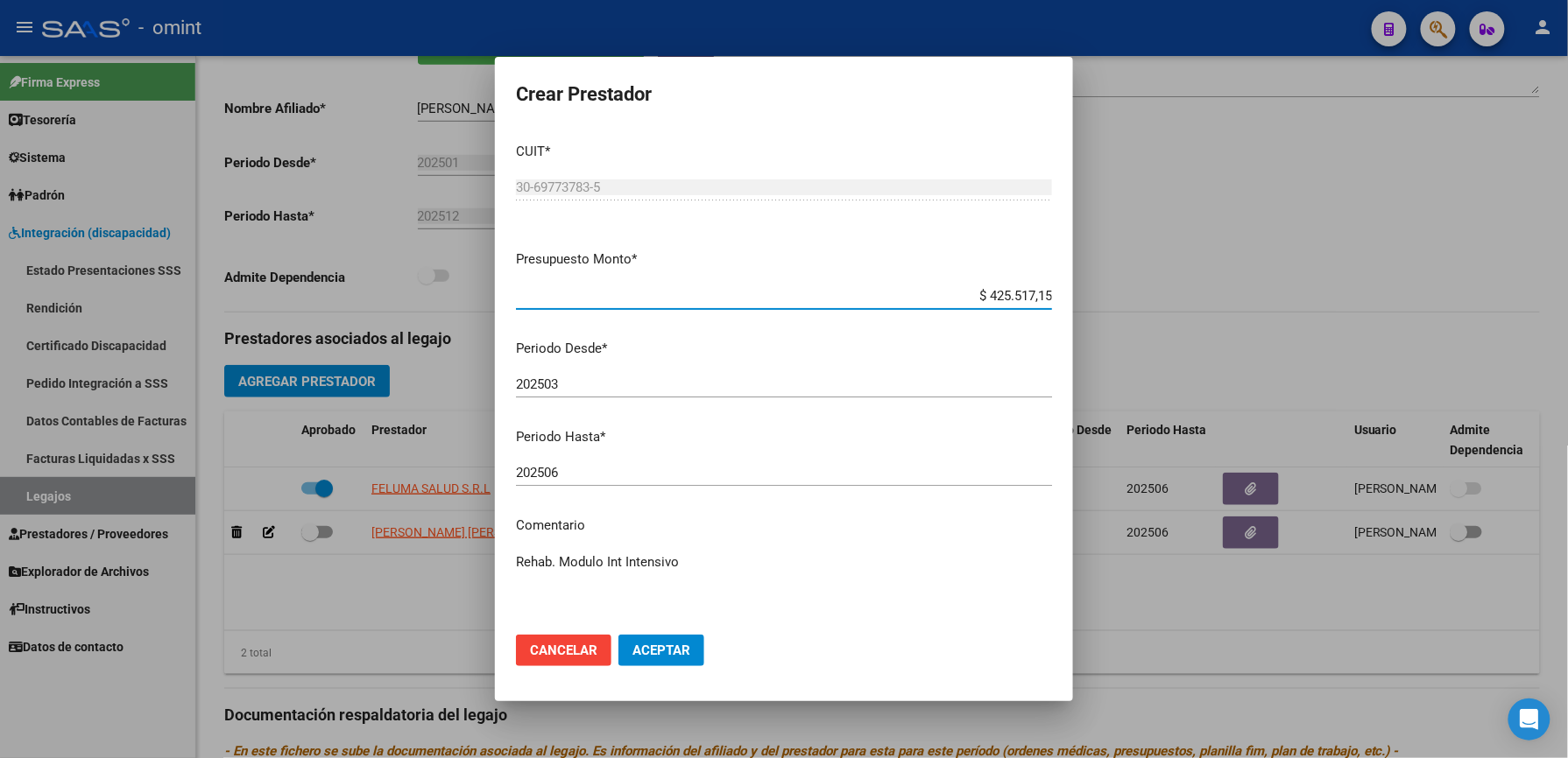
click at [611, 471] on input "202506" at bounding box center [784, 473] width 536 height 16
type input "202508"
click at [662, 656] on span "Aceptar" at bounding box center [661, 650] width 58 height 16
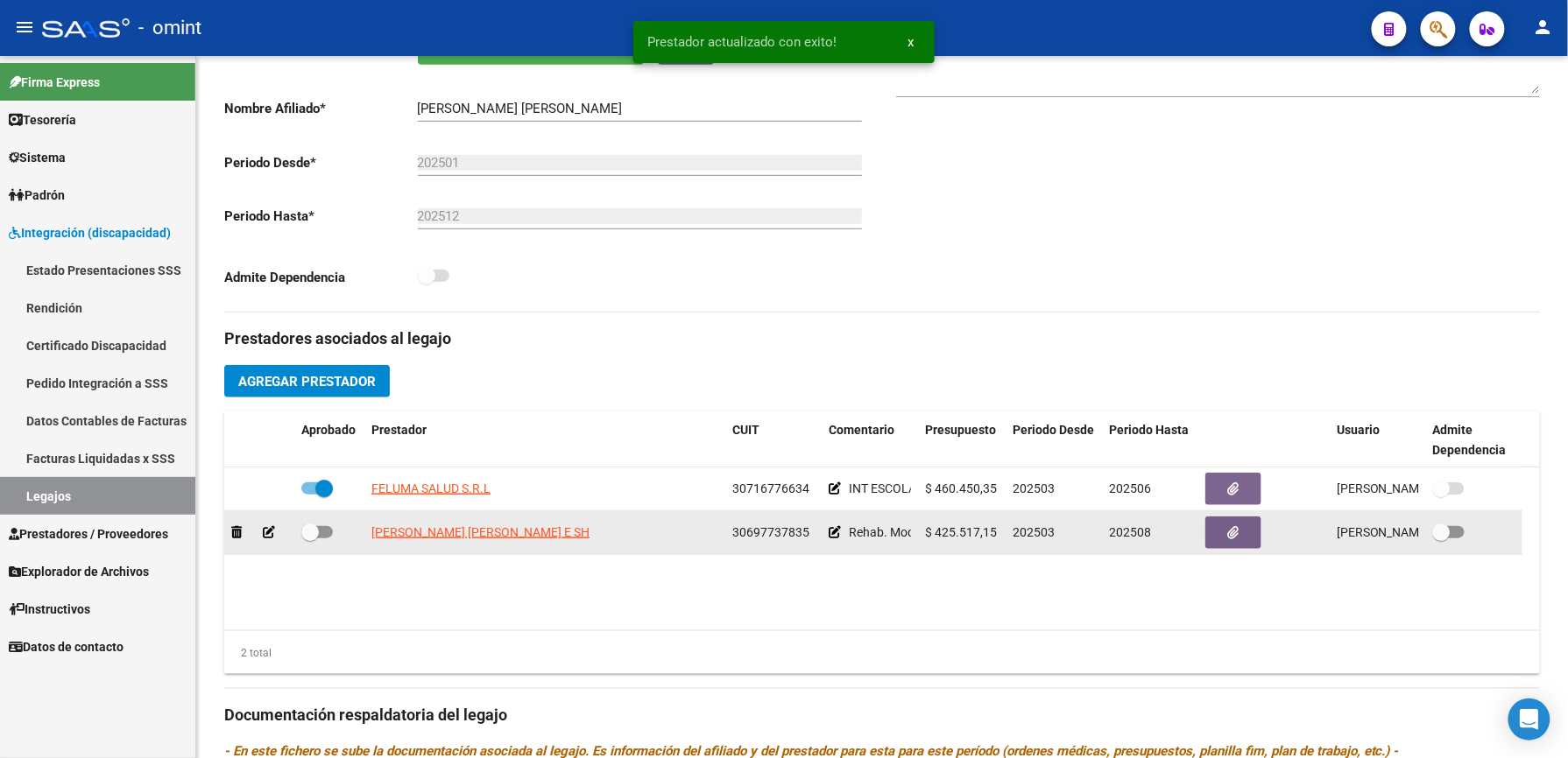
scroll to position [351, 0]
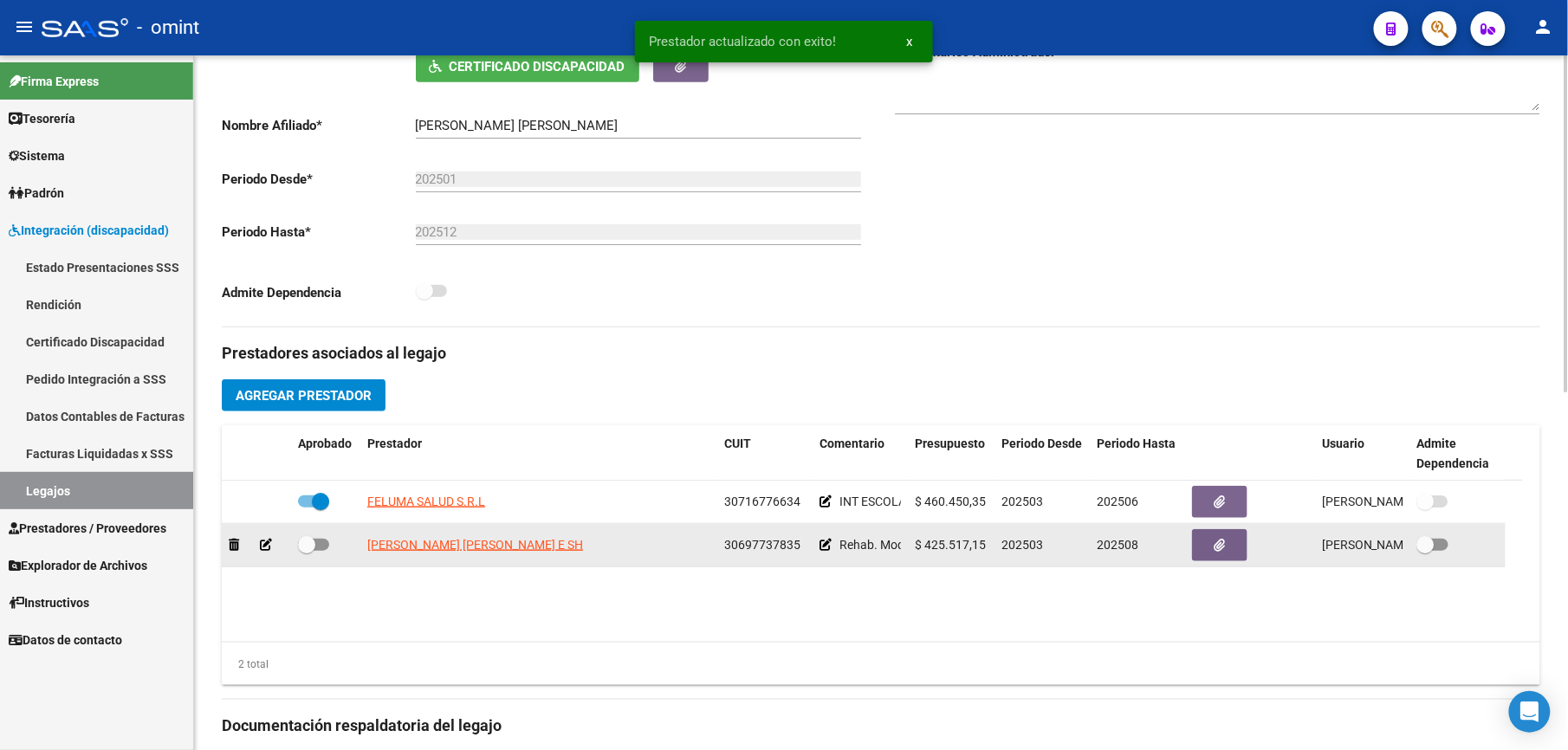
click at [327, 545] on span at bounding box center [314, 545] width 31 height 12
click at [307, 551] on input "checkbox" at bounding box center [306, 551] width 1 height 1
checkbox input "true"
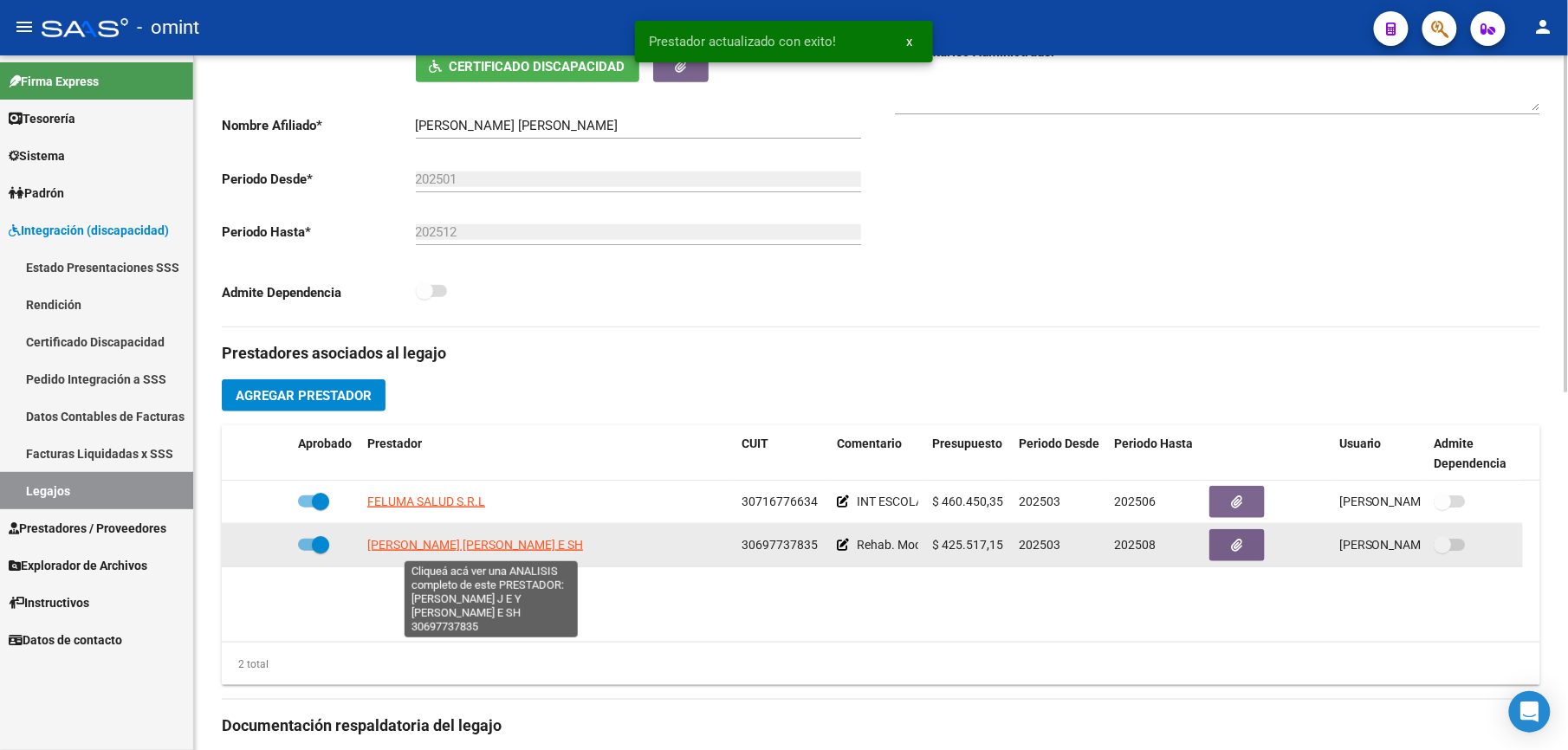
click at [537, 546] on span "[PERSON_NAME] [PERSON_NAME] E SH" at bounding box center [475, 545] width 216 height 14
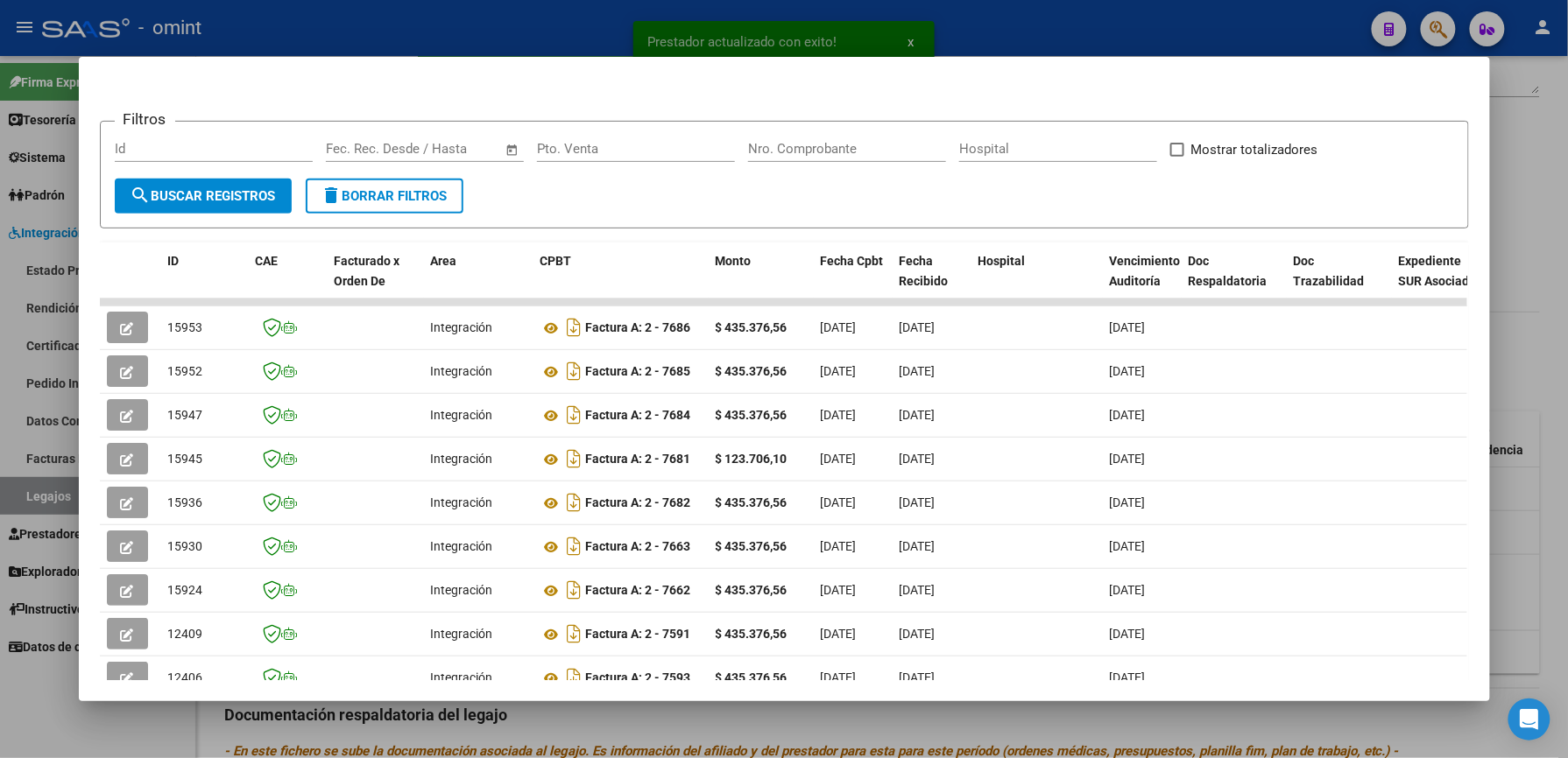
scroll to position [233, 0]
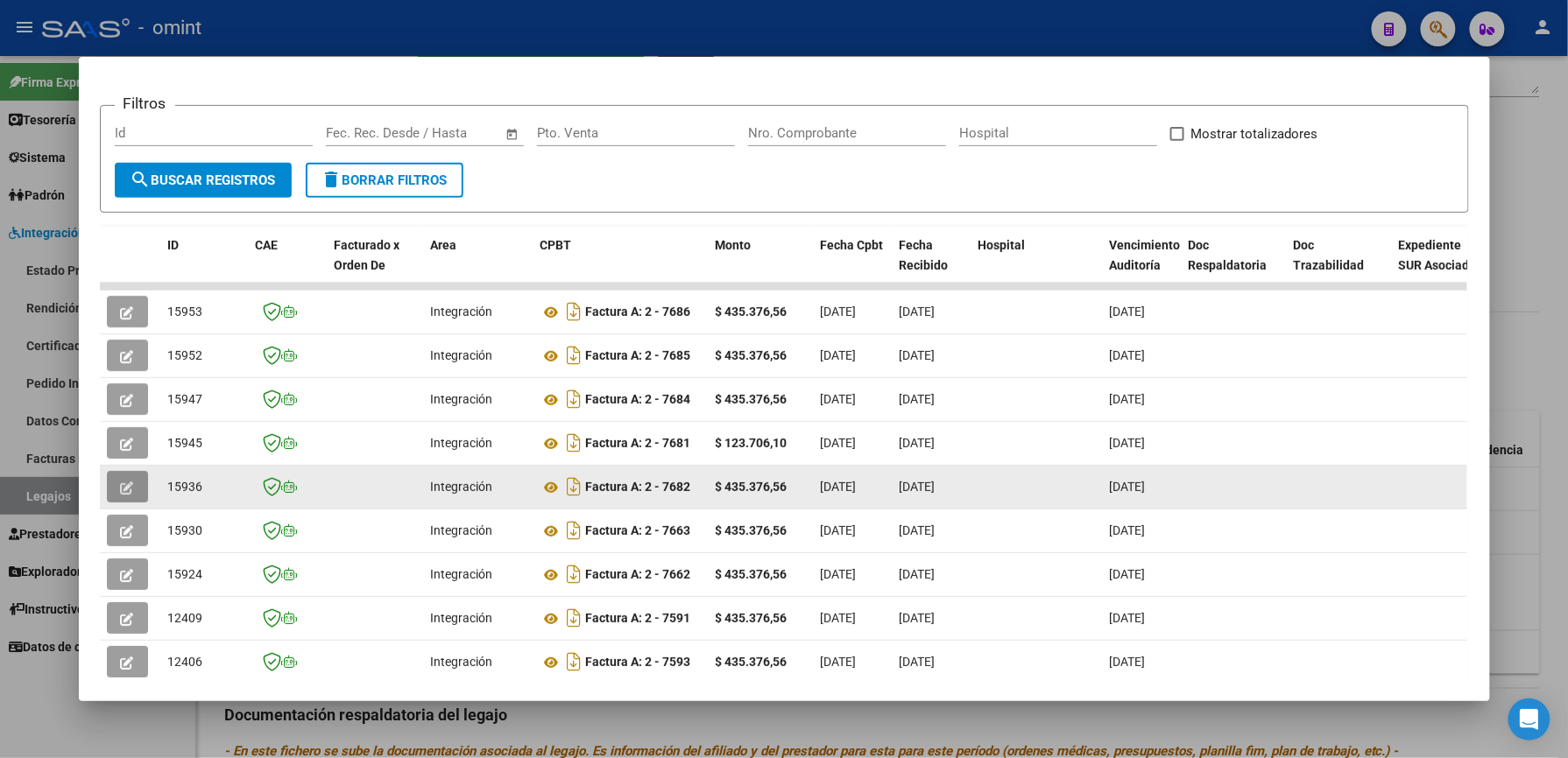
click at [121, 485] on icon "button" at bounding box center [127, 488] width 13 height 13
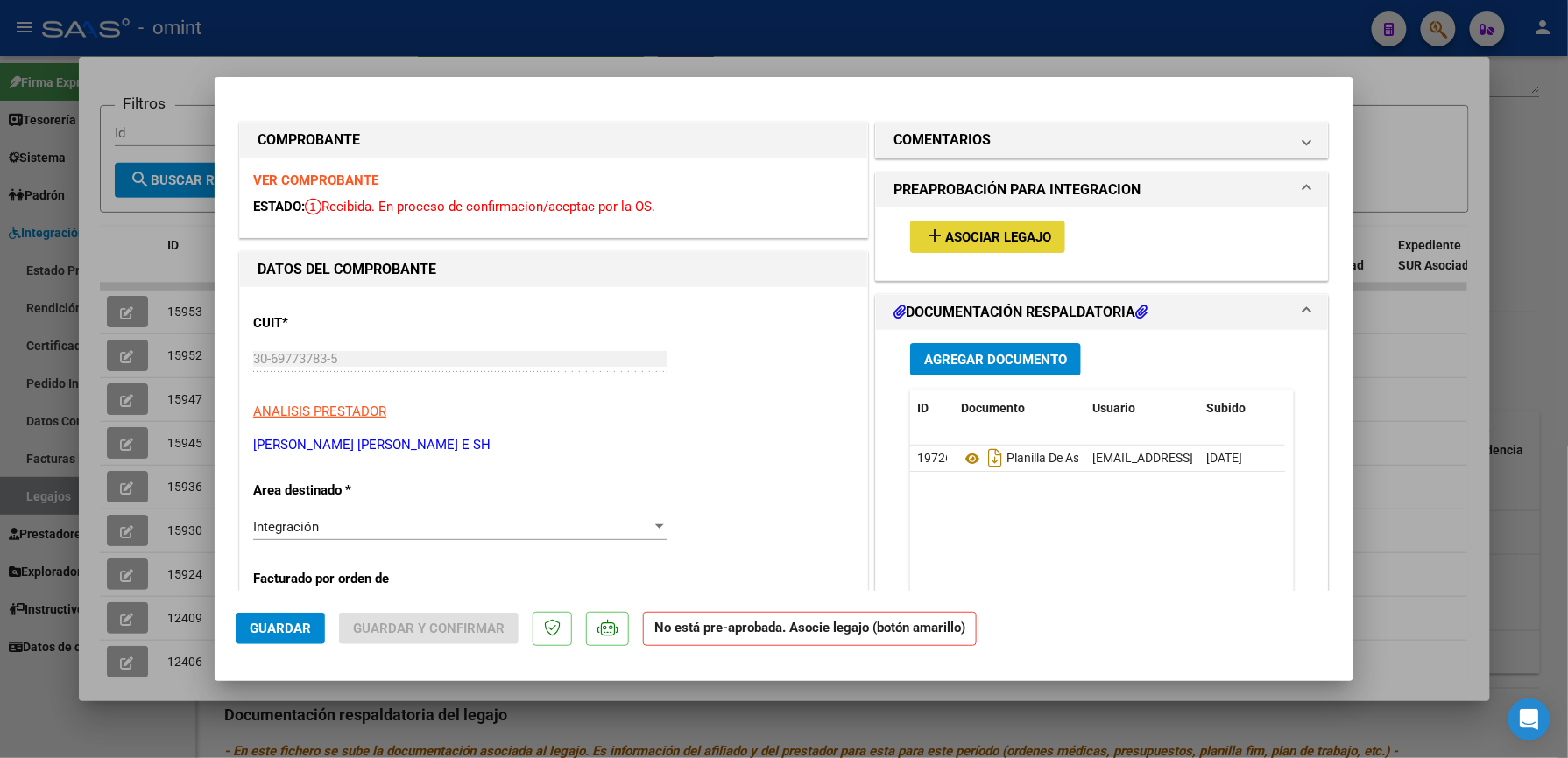
click at [933, 244] on mat-icon "add" at bounding box center [934, 236] width 21 height 21
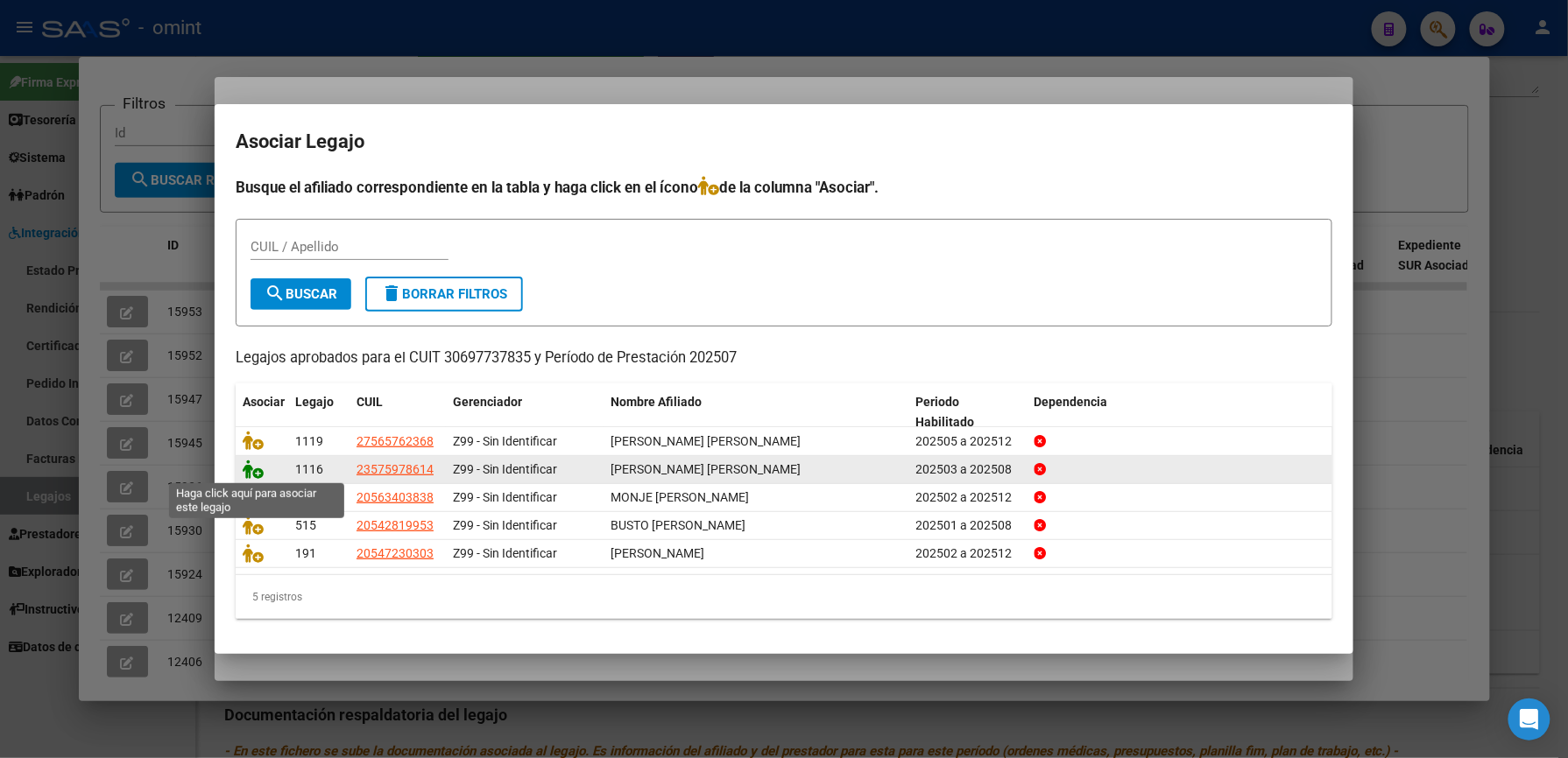
click at [253, 473] on icon at bounding box center [253, 470] width 21 height 19
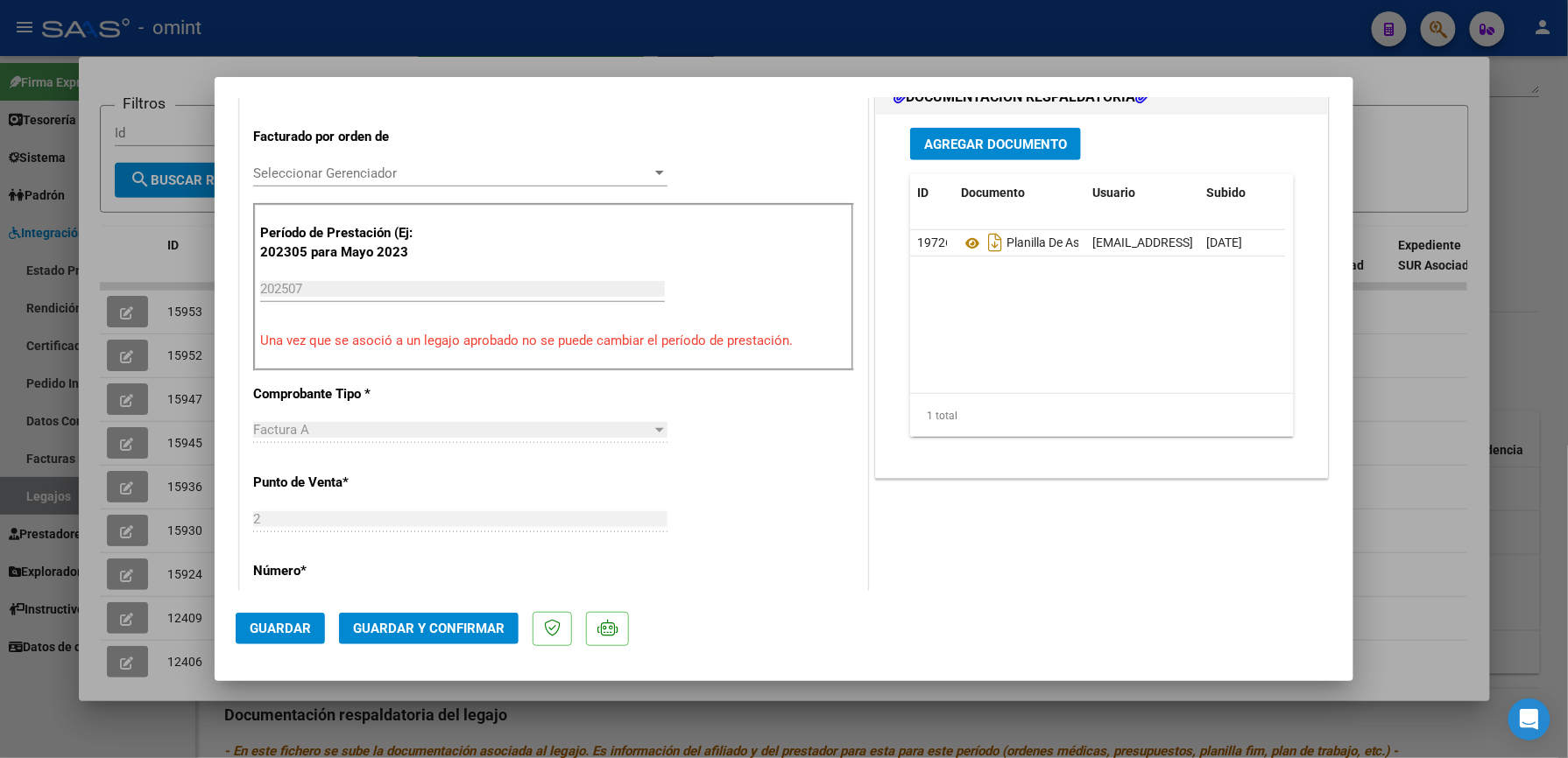
scroll to position [467, 0]
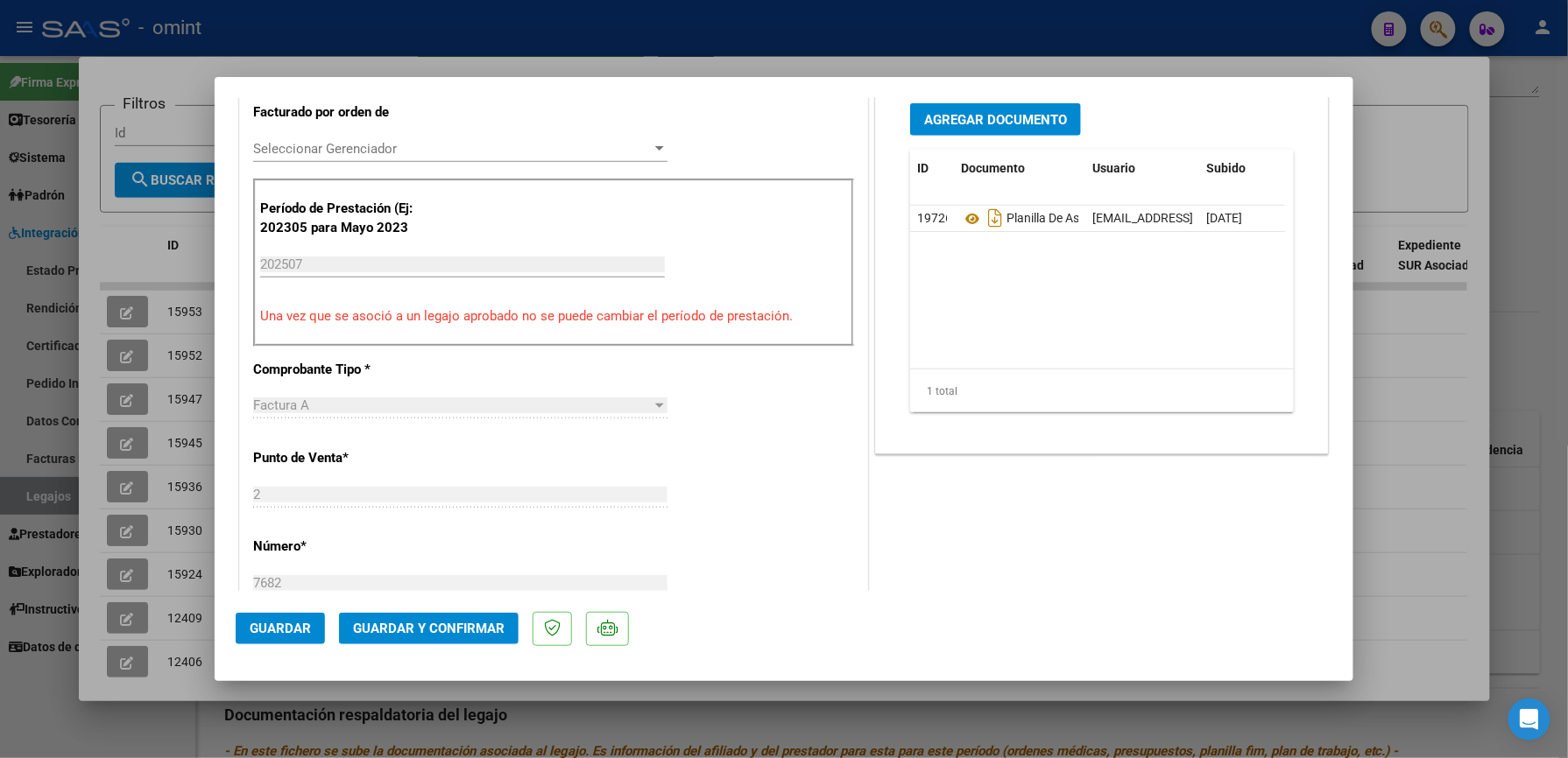
click at [465, 625] on span "Guardar y Confirmar" at bounding box center [429, 629] width 152 height 16
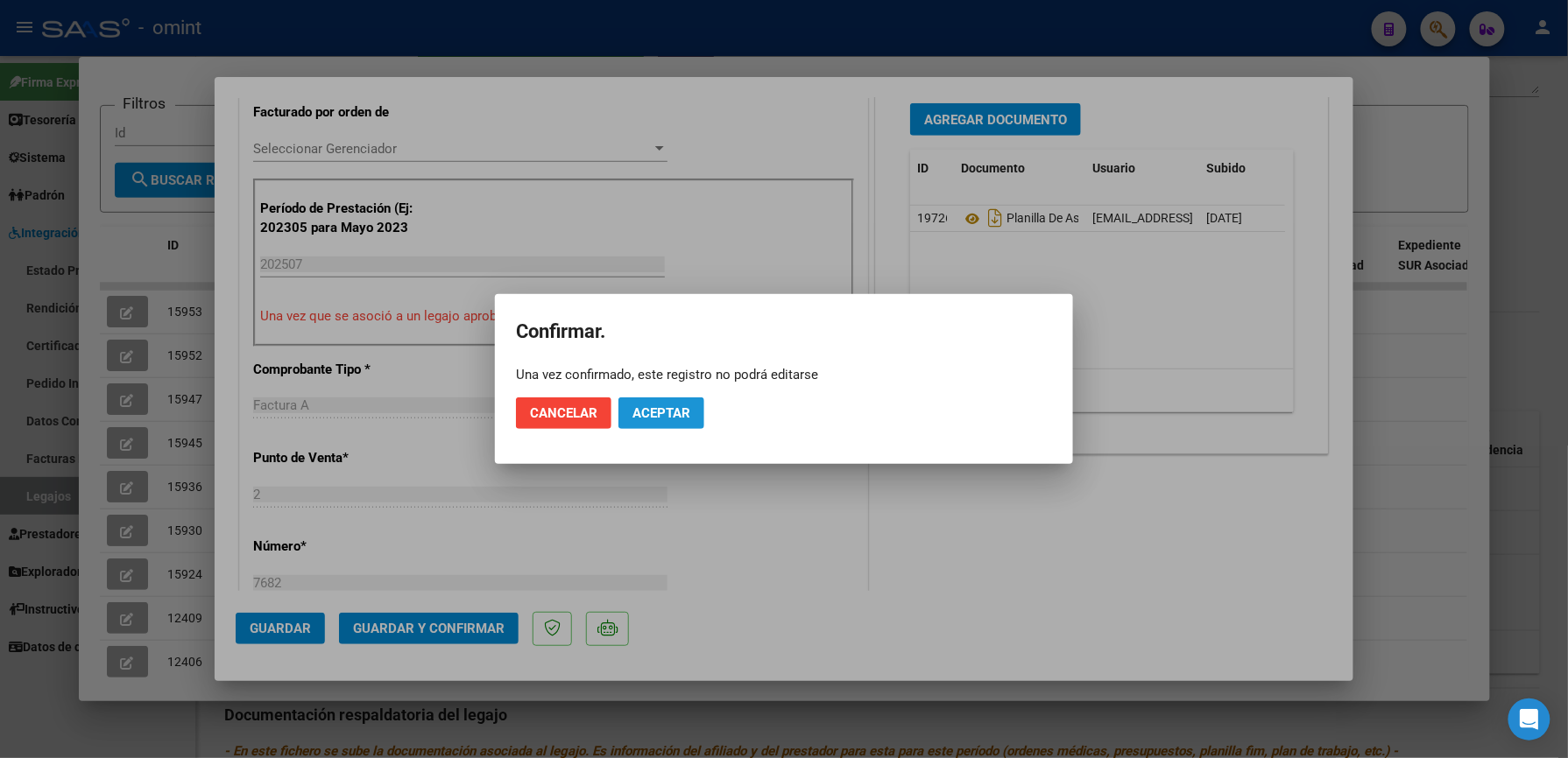
click at [652, 417] on span "Aceptar" at bounding box center [661, 414] width 58 height 16
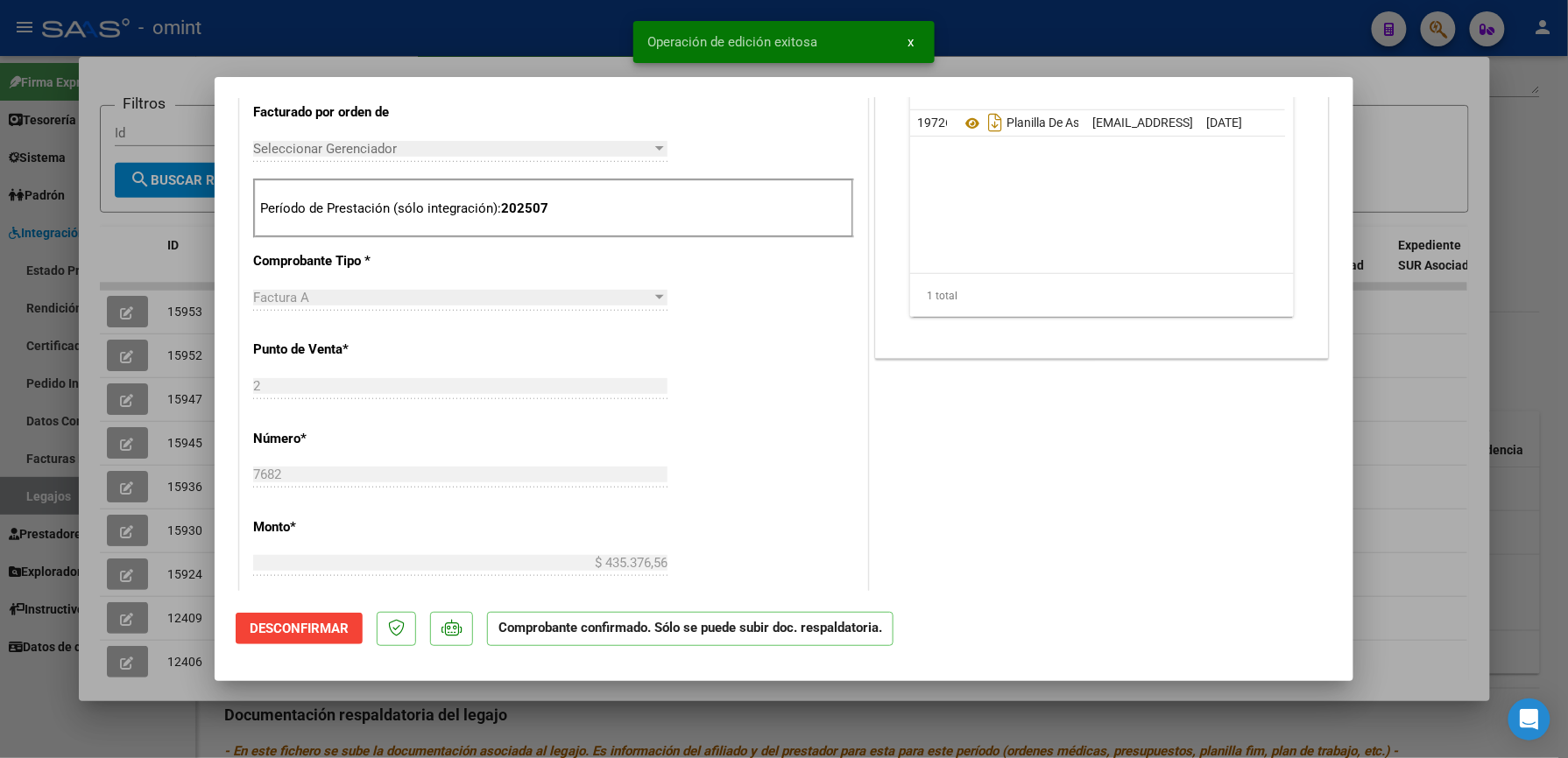
click at [1139, 44] on div at bounding box center [784, 379] width 1568 height 758
type input "$ 0,00"
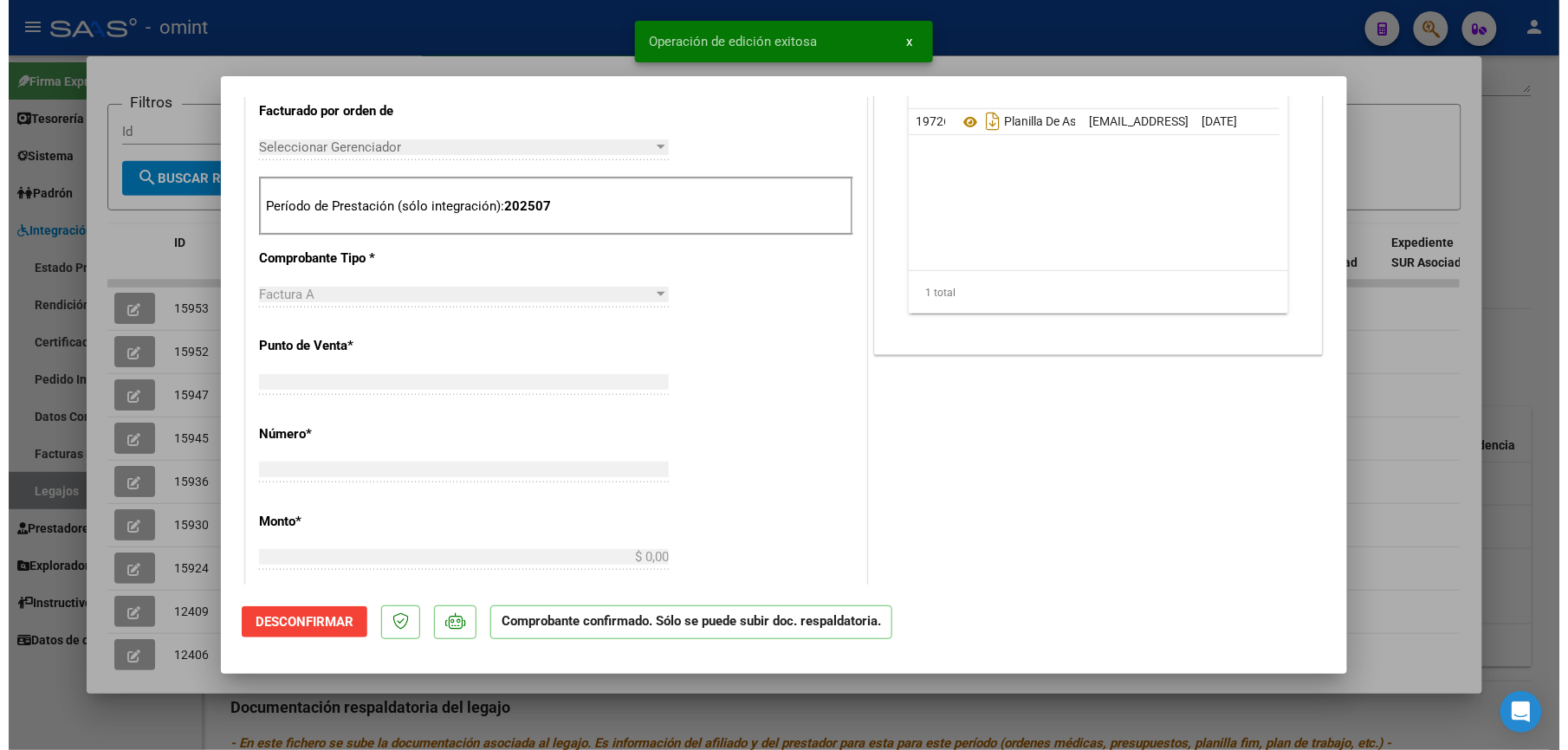
scroll to position [0, 0]
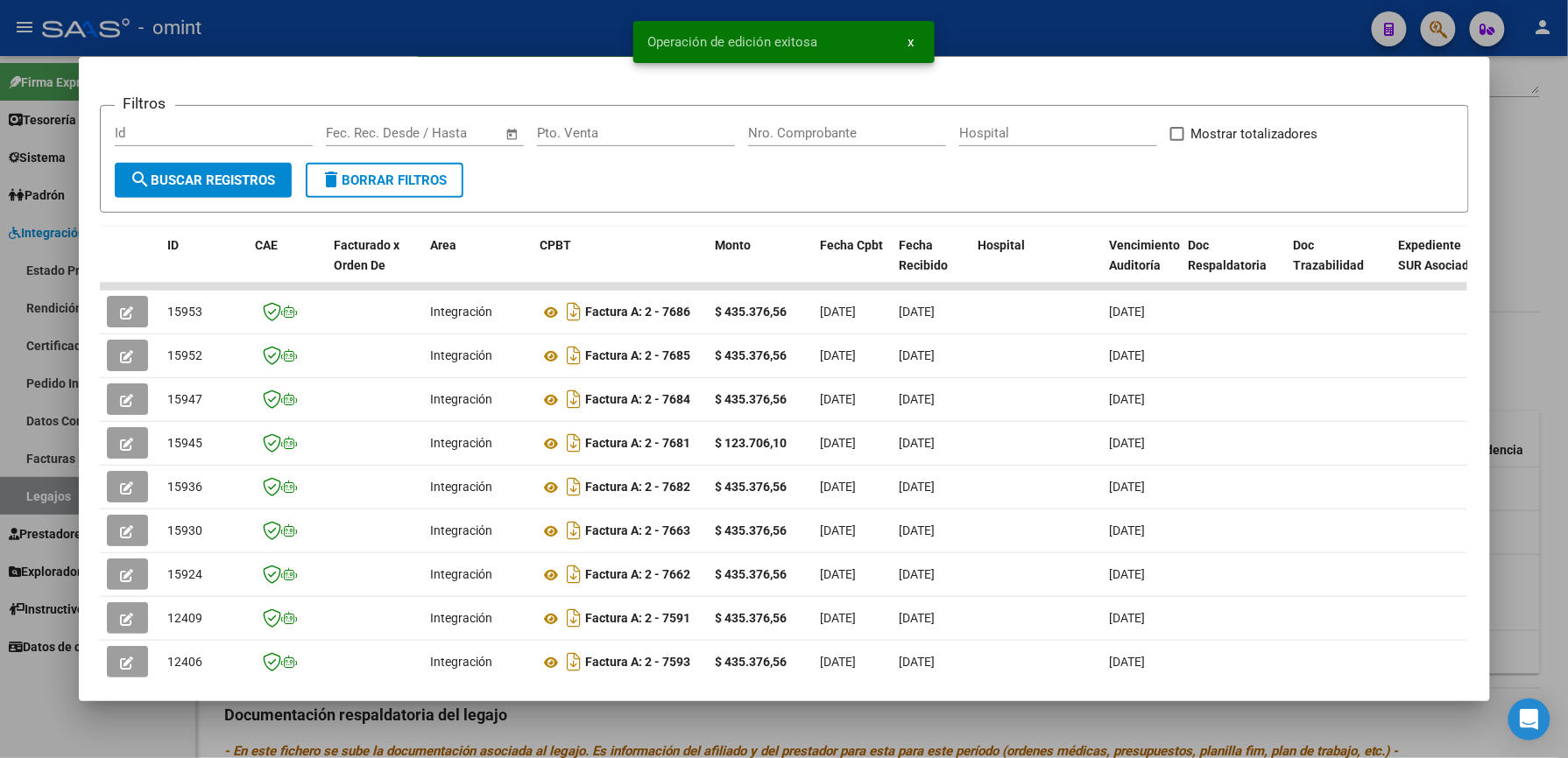
click at [1112, 30] on div at bounding box center [784, 379] width 1568 height 758
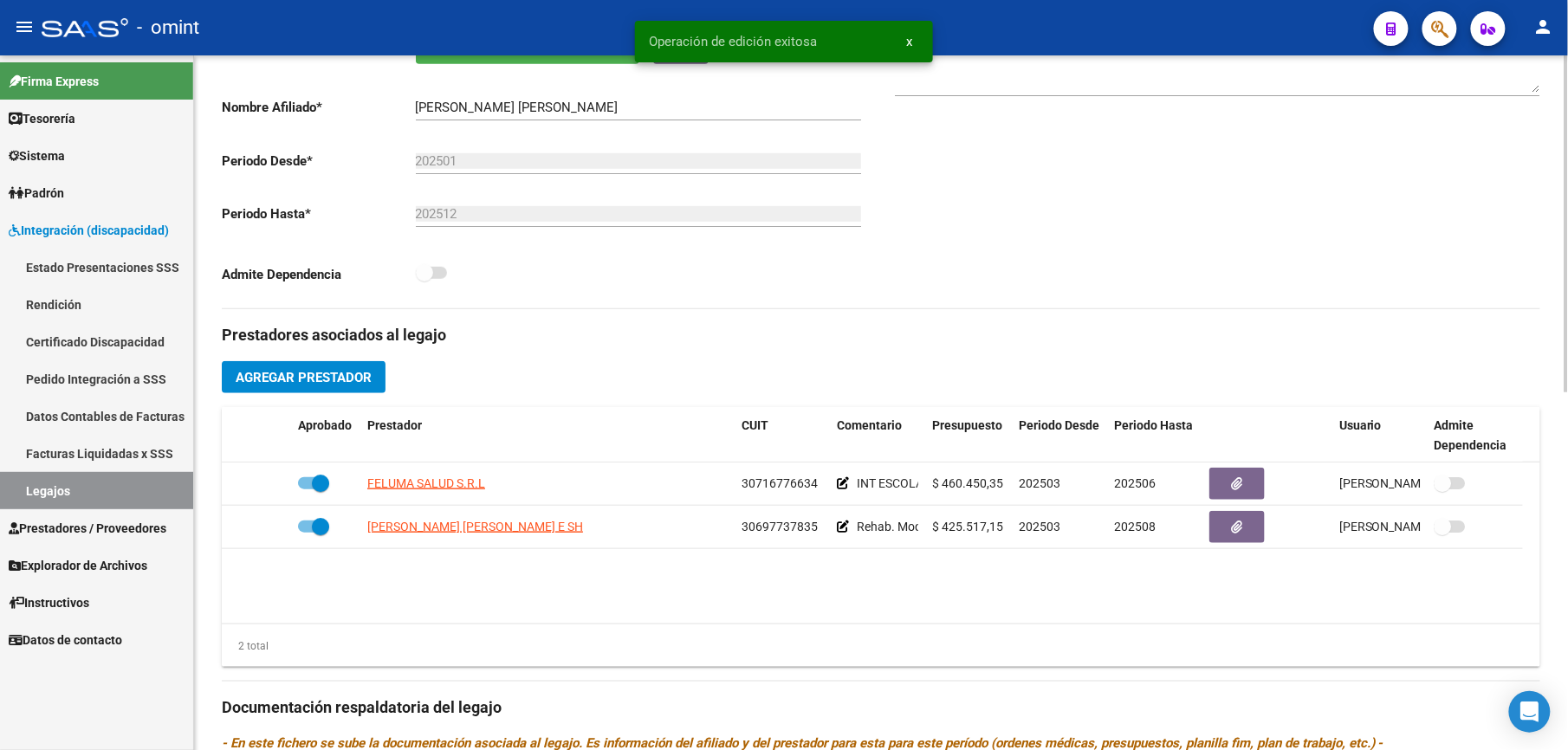
scroll to position [347, 0]
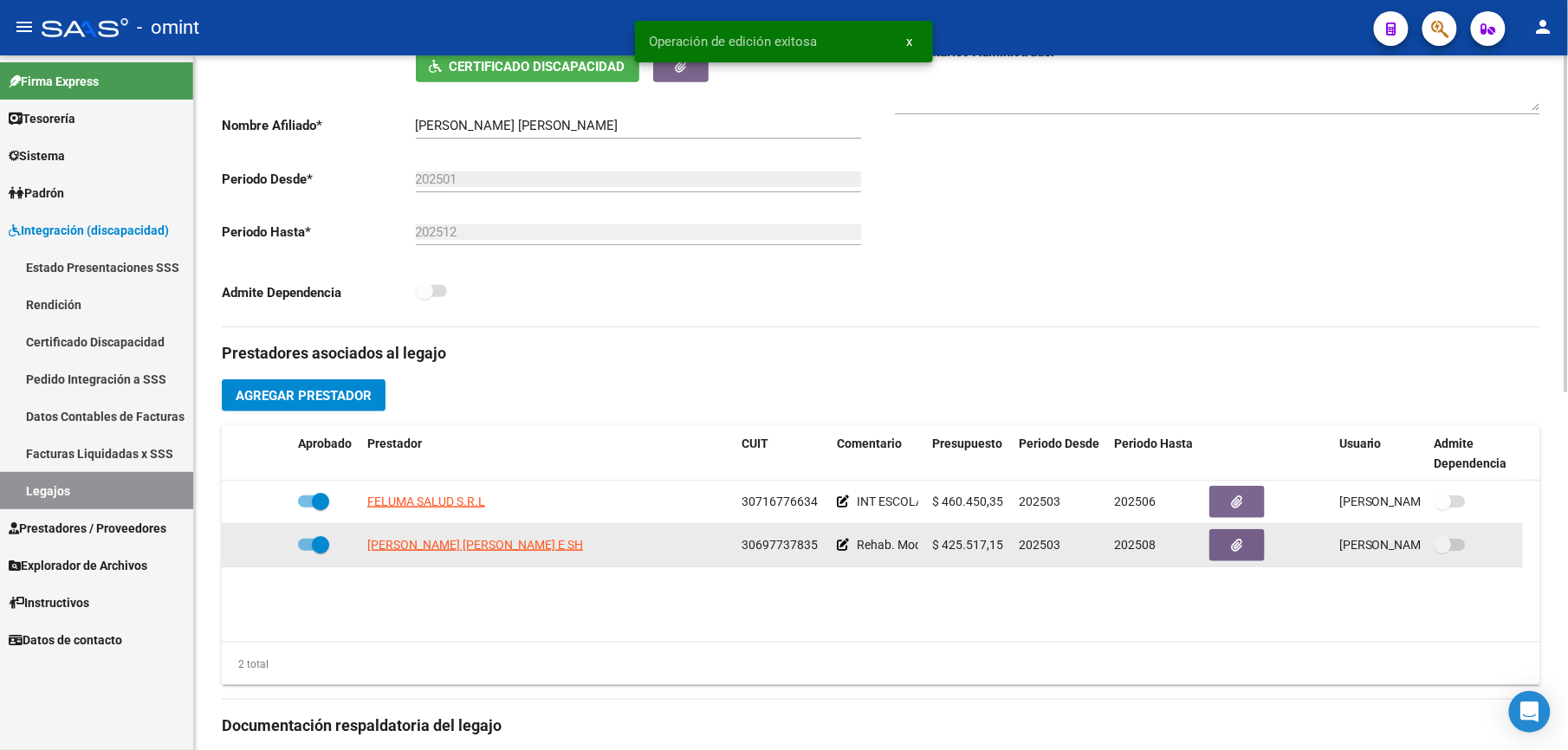
drag, startPoint x: 743, startPoint y: 548, endPoint x: 812, endPoint y: 548, distance: 69.0
click at [812, 548] on span "30697737835" at bounding box center [779, 545] width 76 height 14
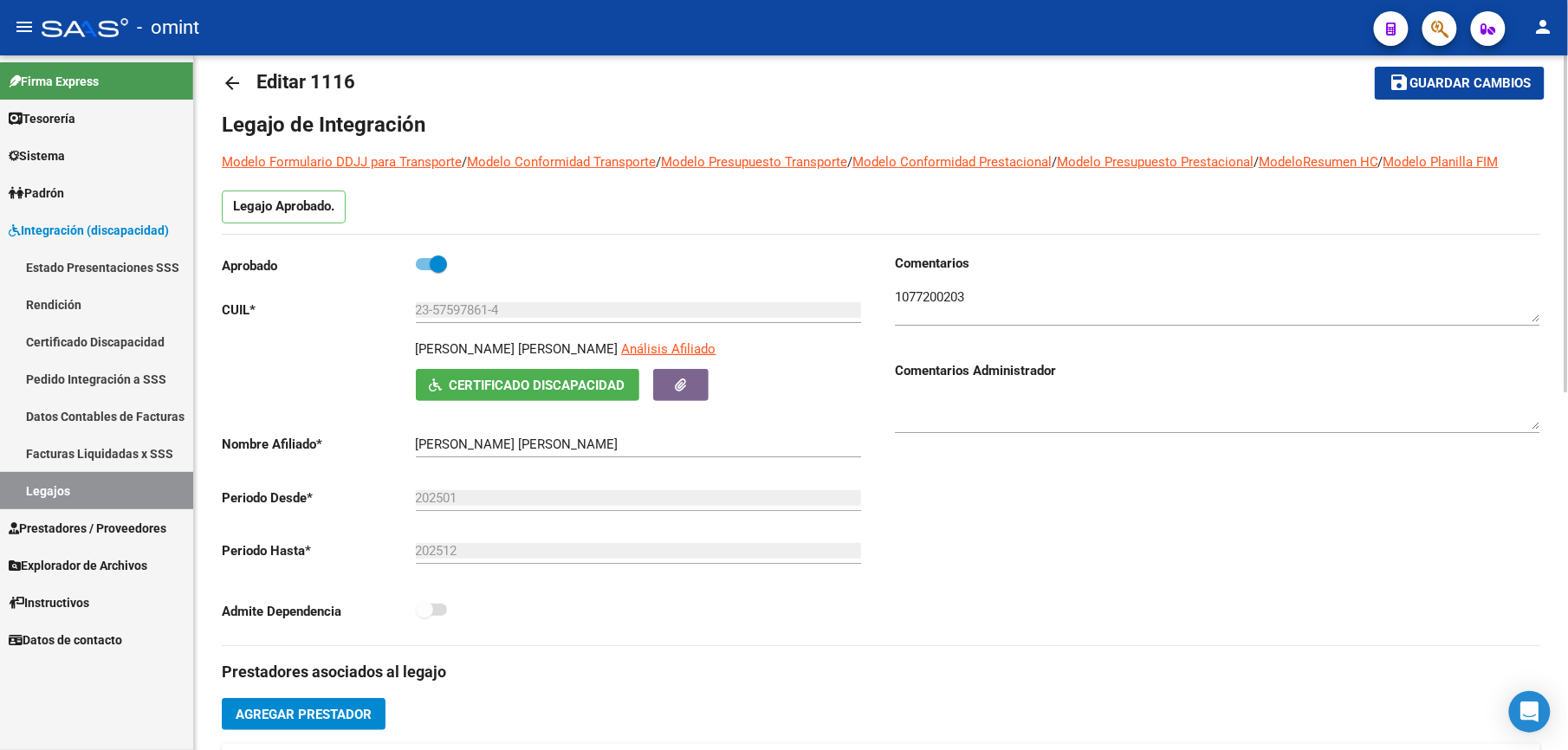
scroll to position [0, 0]
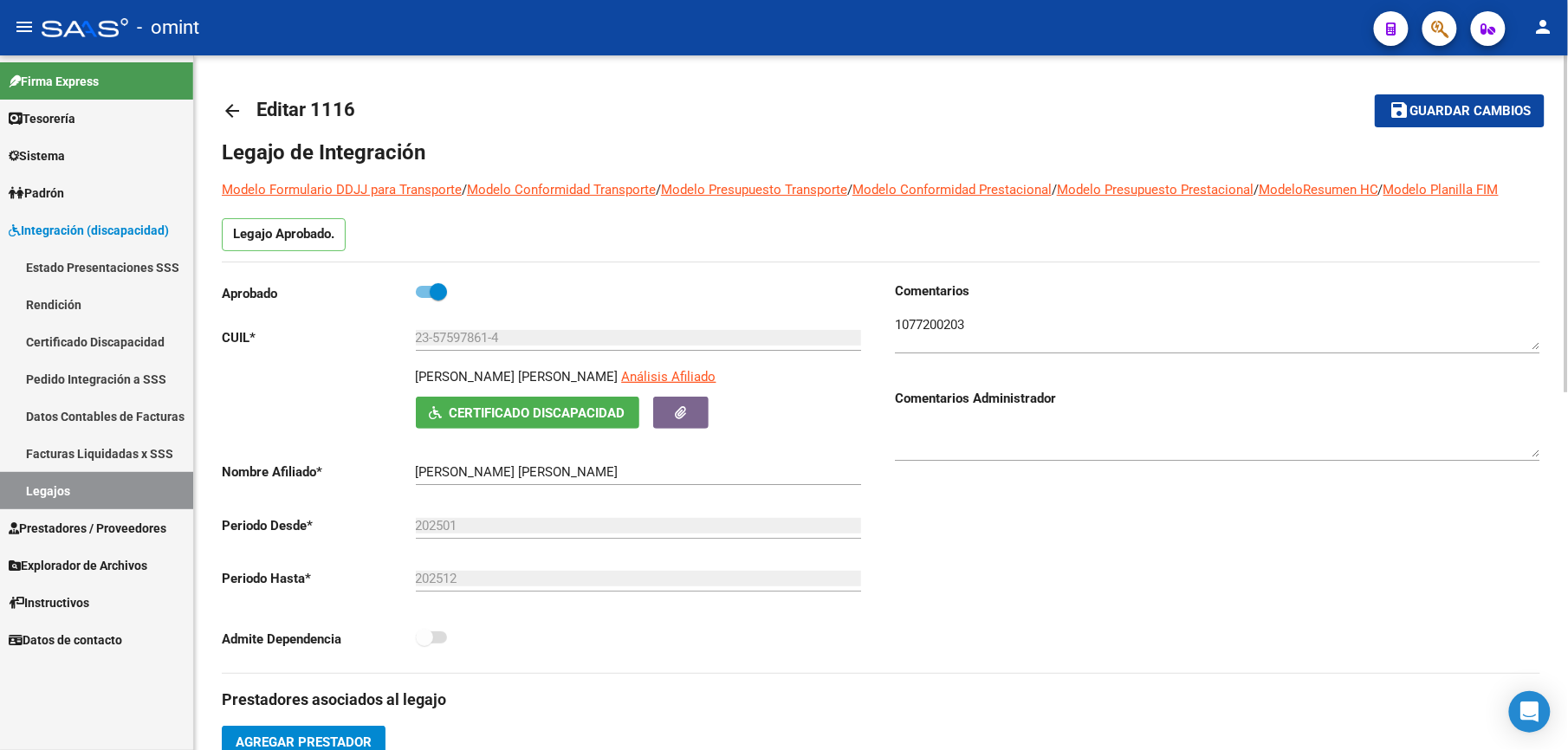
drag, startPoint x: 1509, startPoint y: 116, endPoint x: 1417, endPoint y: 116, distance: 92.0
click at [1506, 116] on span "Guardar cambios" at bounding box center [1470, 112] width 121 height 16
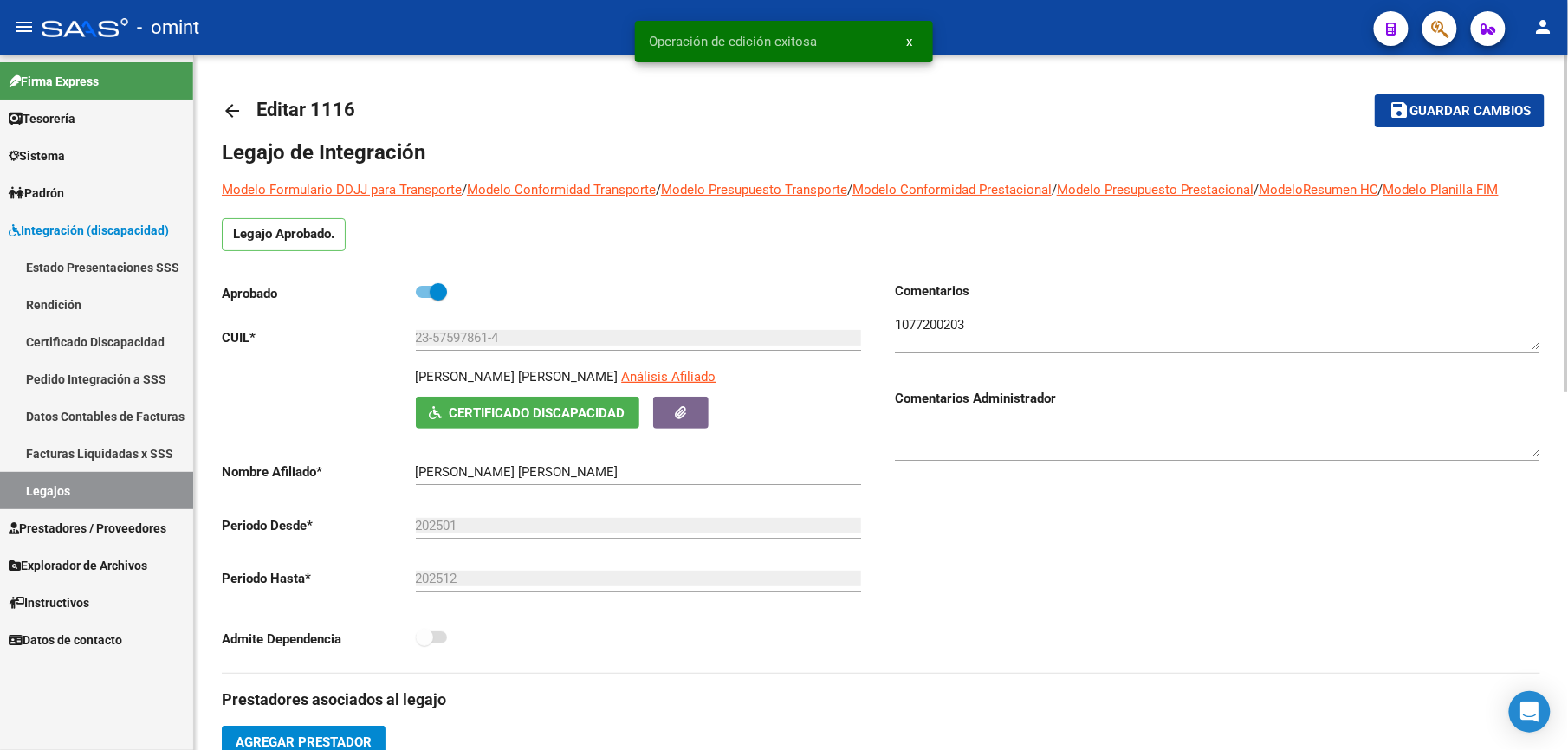
click at [227, 105] on mat-icon "arrow_back" at bounding box center [232, 111] width 21 height 21
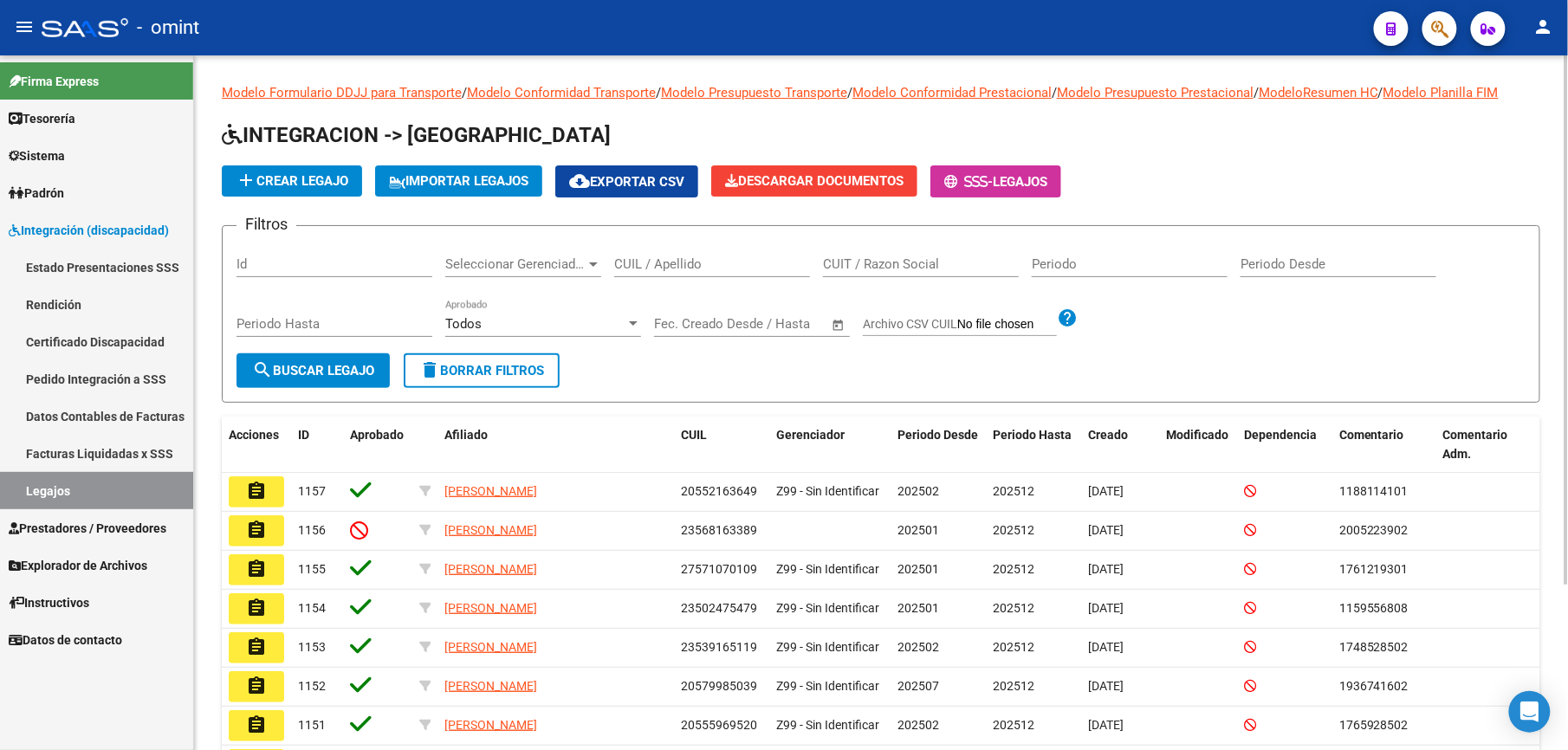
click at [703, 267] on input "CUIL / Apellido" at bounding box center [712, 264] width 196 height 16
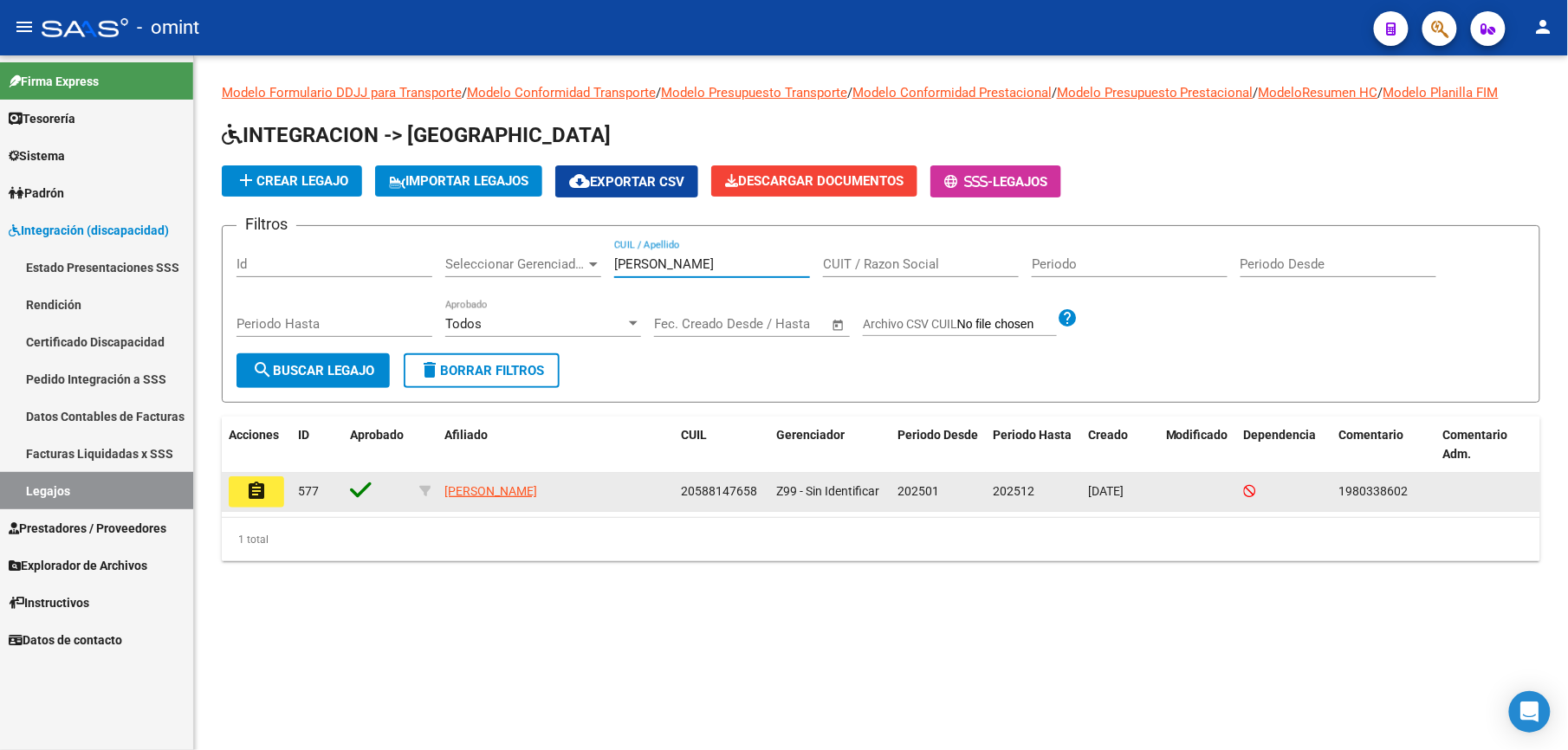
click at [270, 477] on button "assignment" at bounding box center [257, 492] width 55 height 31
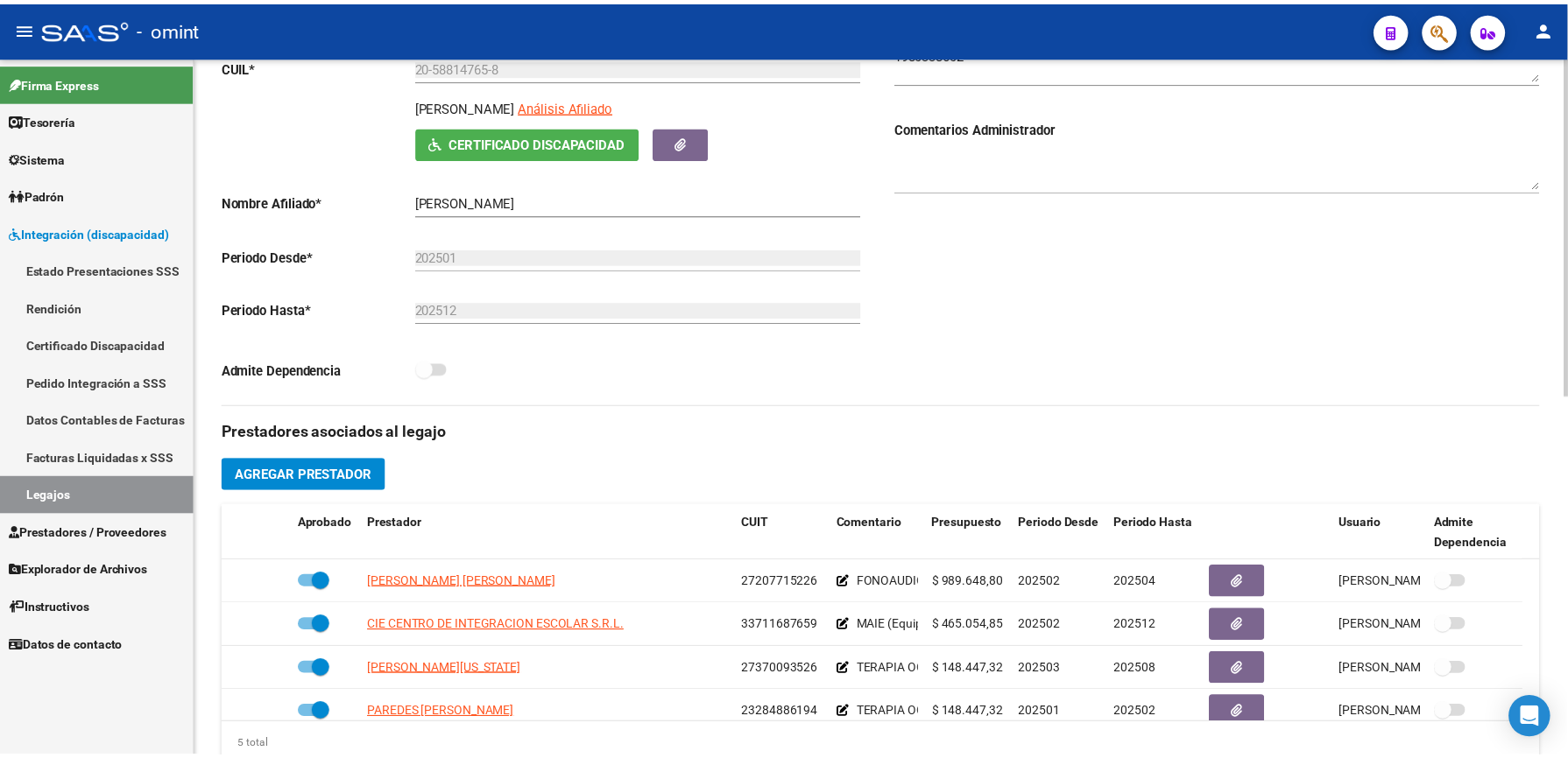
scroll to position [351, 0]
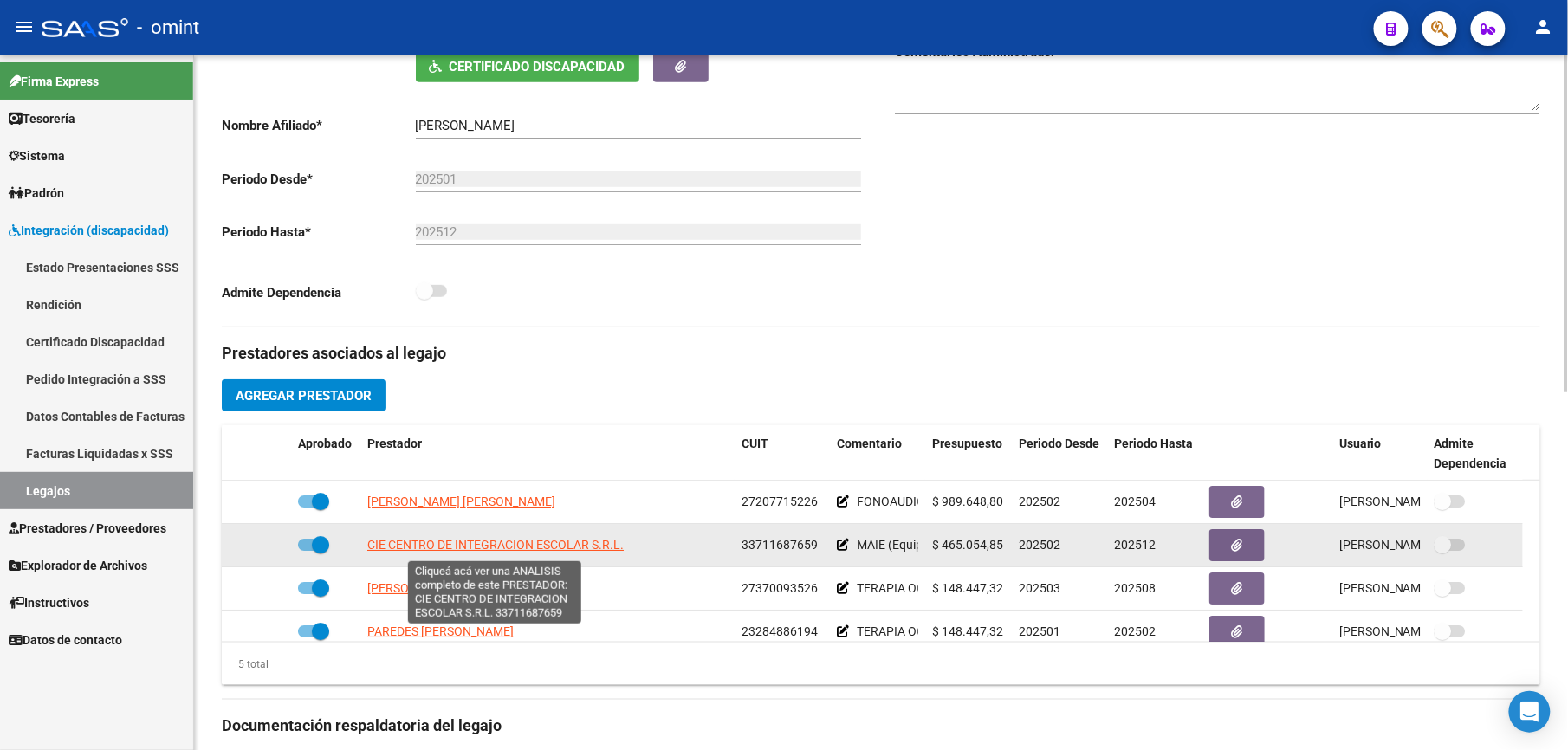
click at [553, 550] on span "CIE CENTRO DE INTEGRACION ESCOLAR S.R.L." at bounding box center [496, 545] width 257 height 14
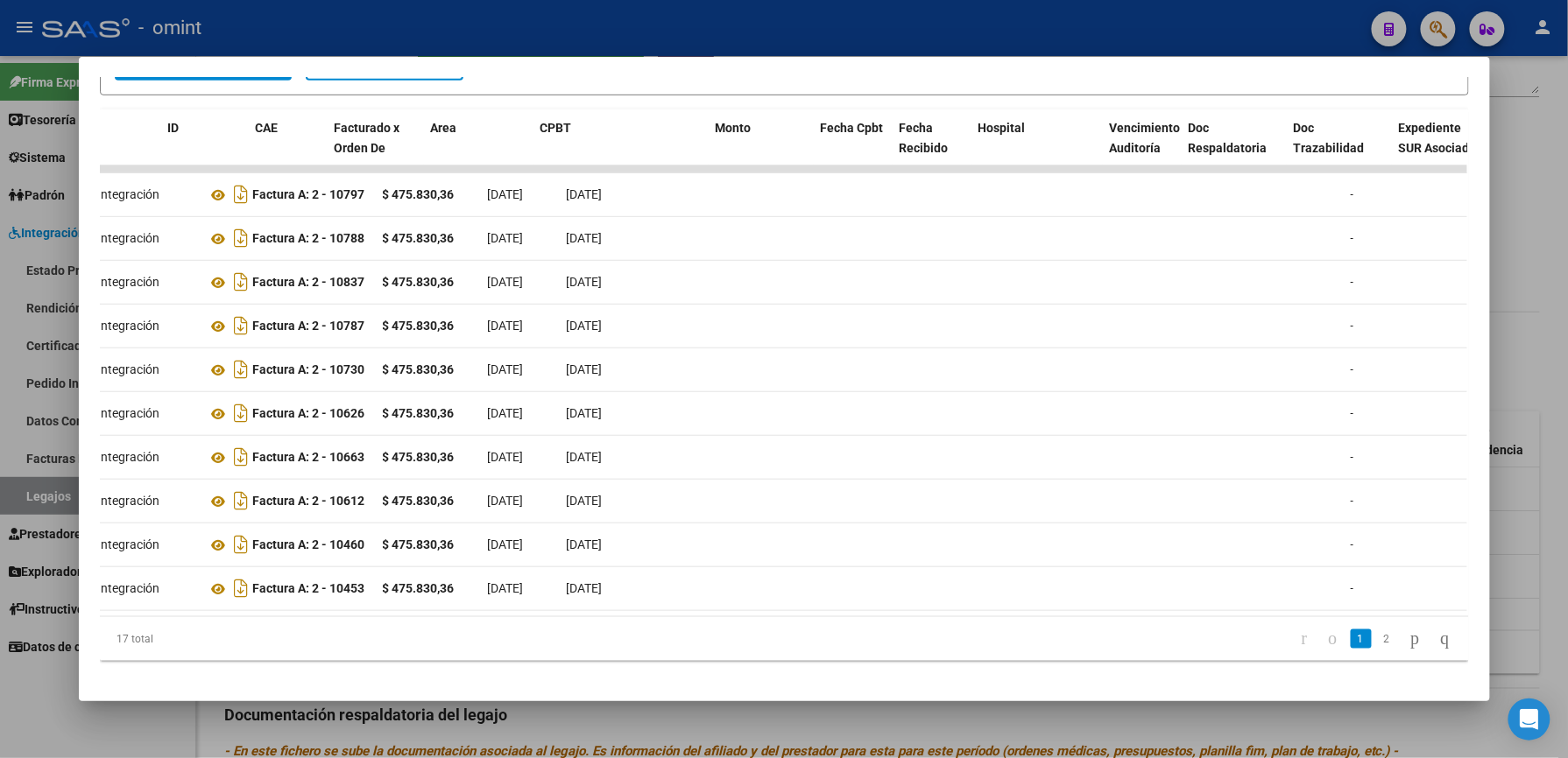
scroll to position [0, 0]
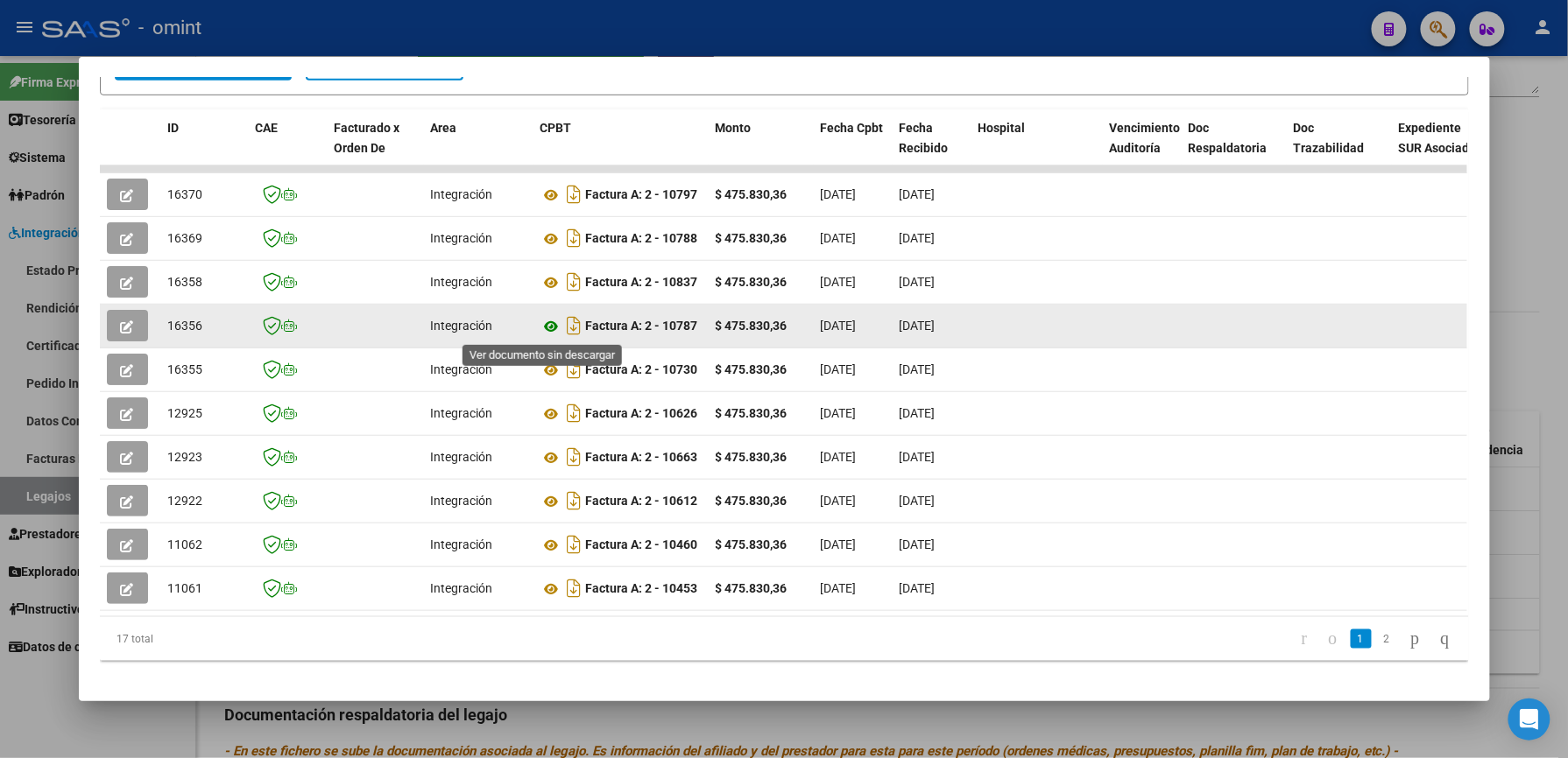
click at [545, 323] on icon at bounding box center [552, 327] width 23 height 21
click at [121, 321] on icon "button" at bounding box center [127, 327] width 13 height 13
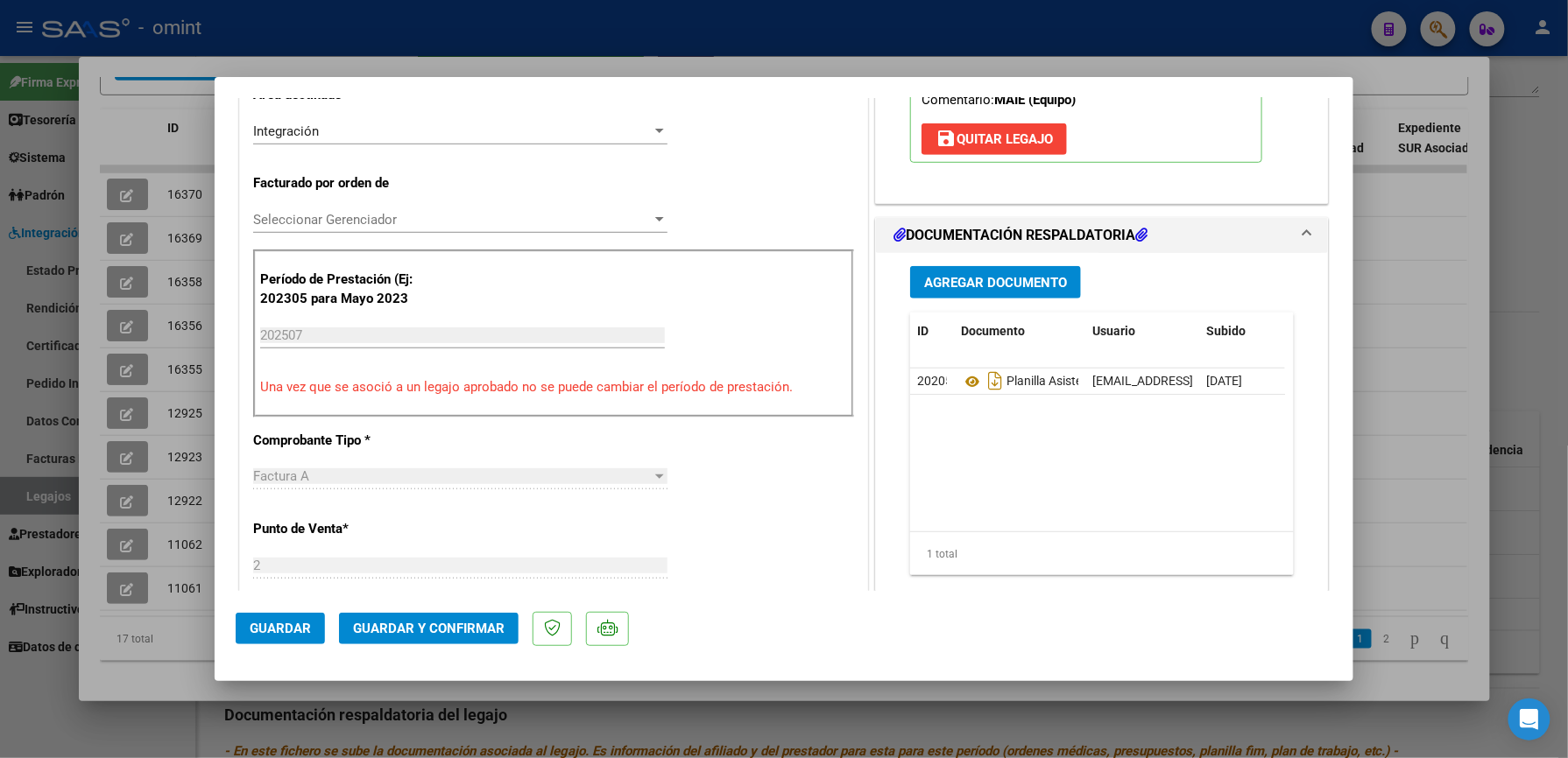
scroll to position [467, 0]
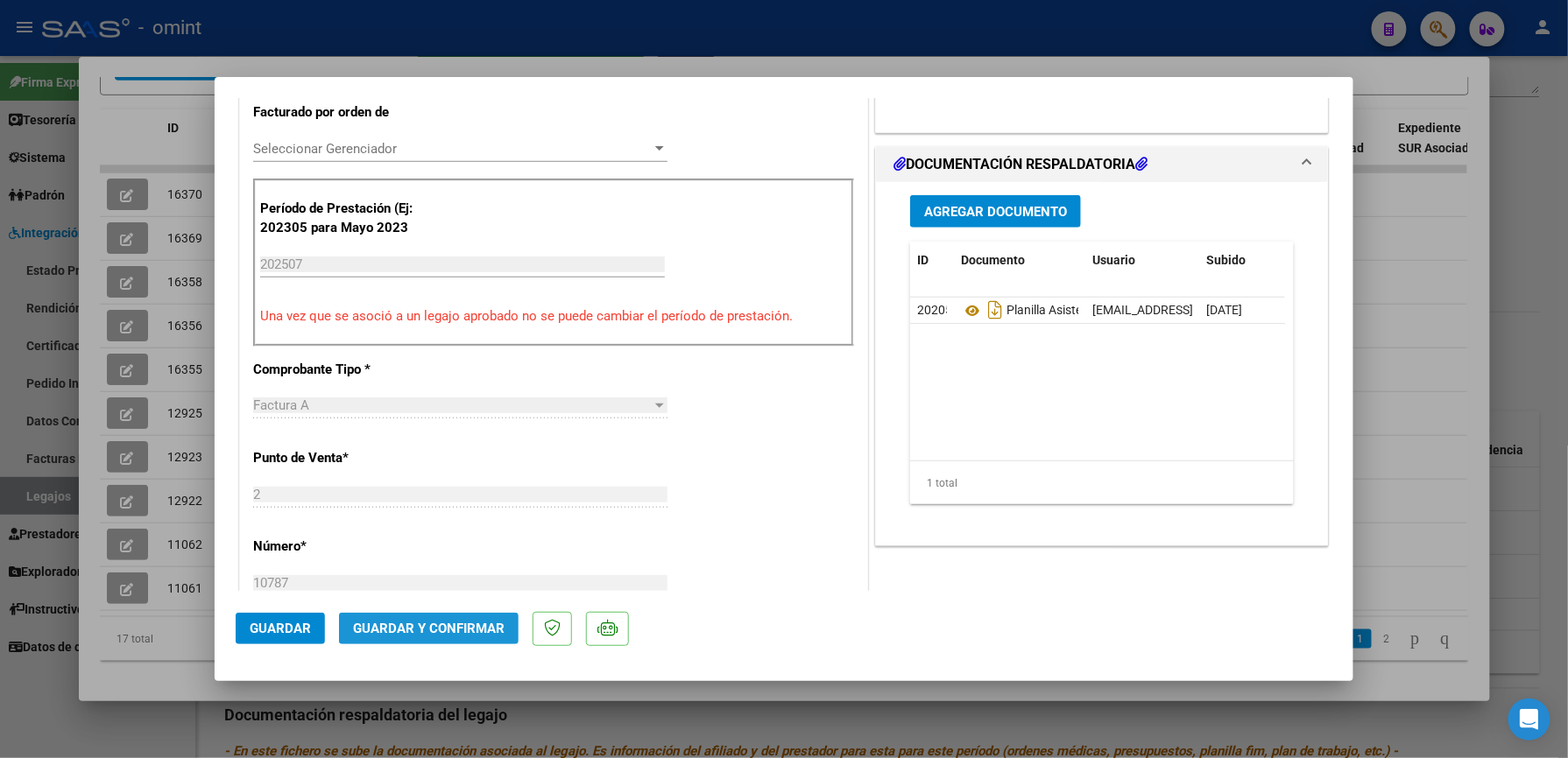
click at [446, 632] on span "Guardar y Confirmar" at bounding box center [429, 629] width 152 height 16
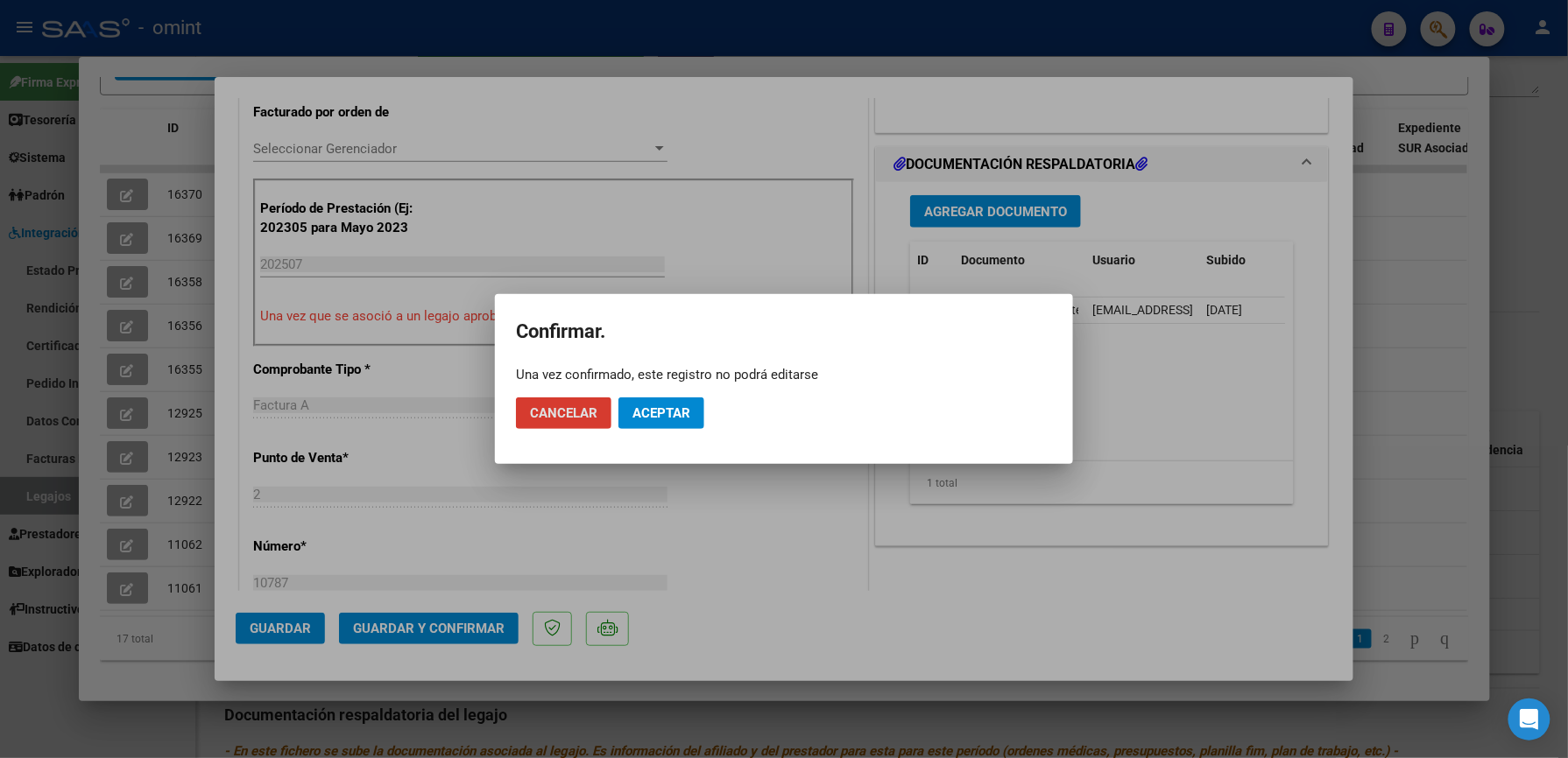
click at [663, 411] on span "Aceptar" at bounding box center [661, 414] width 58 height 16
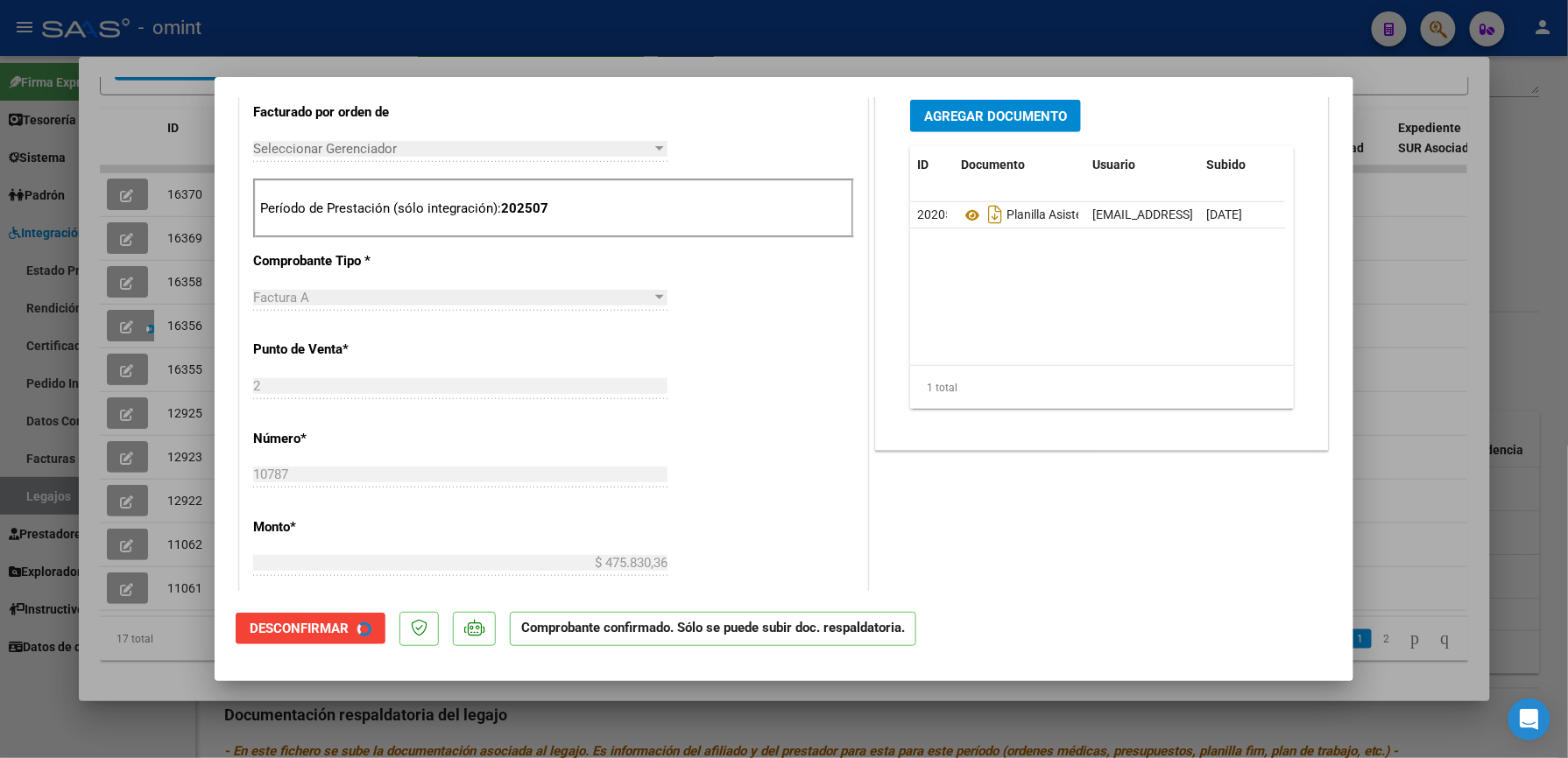
click at [730, 33] on div at bounding box center [784, 379] width 1568 height 758
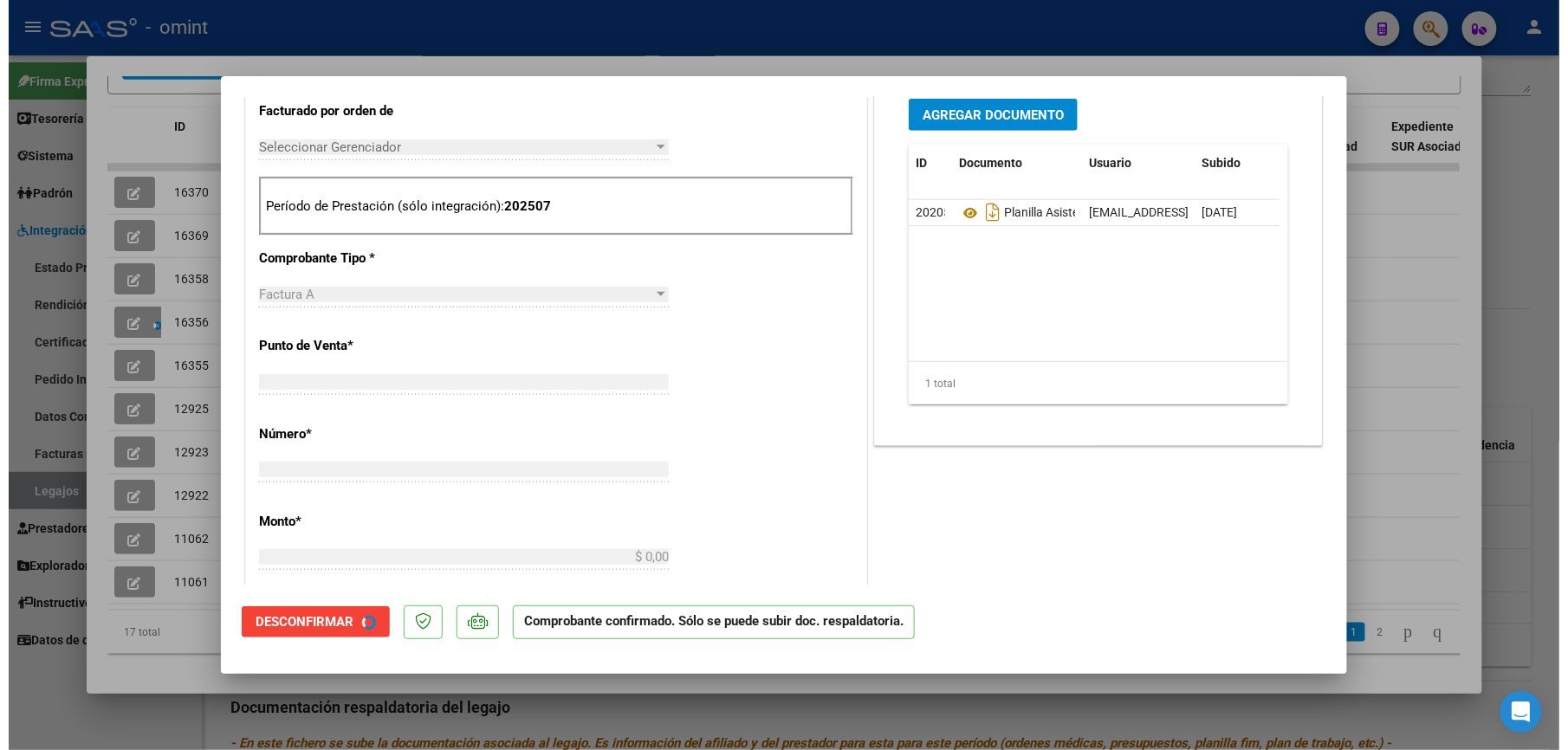
scroll to position [0, 0]
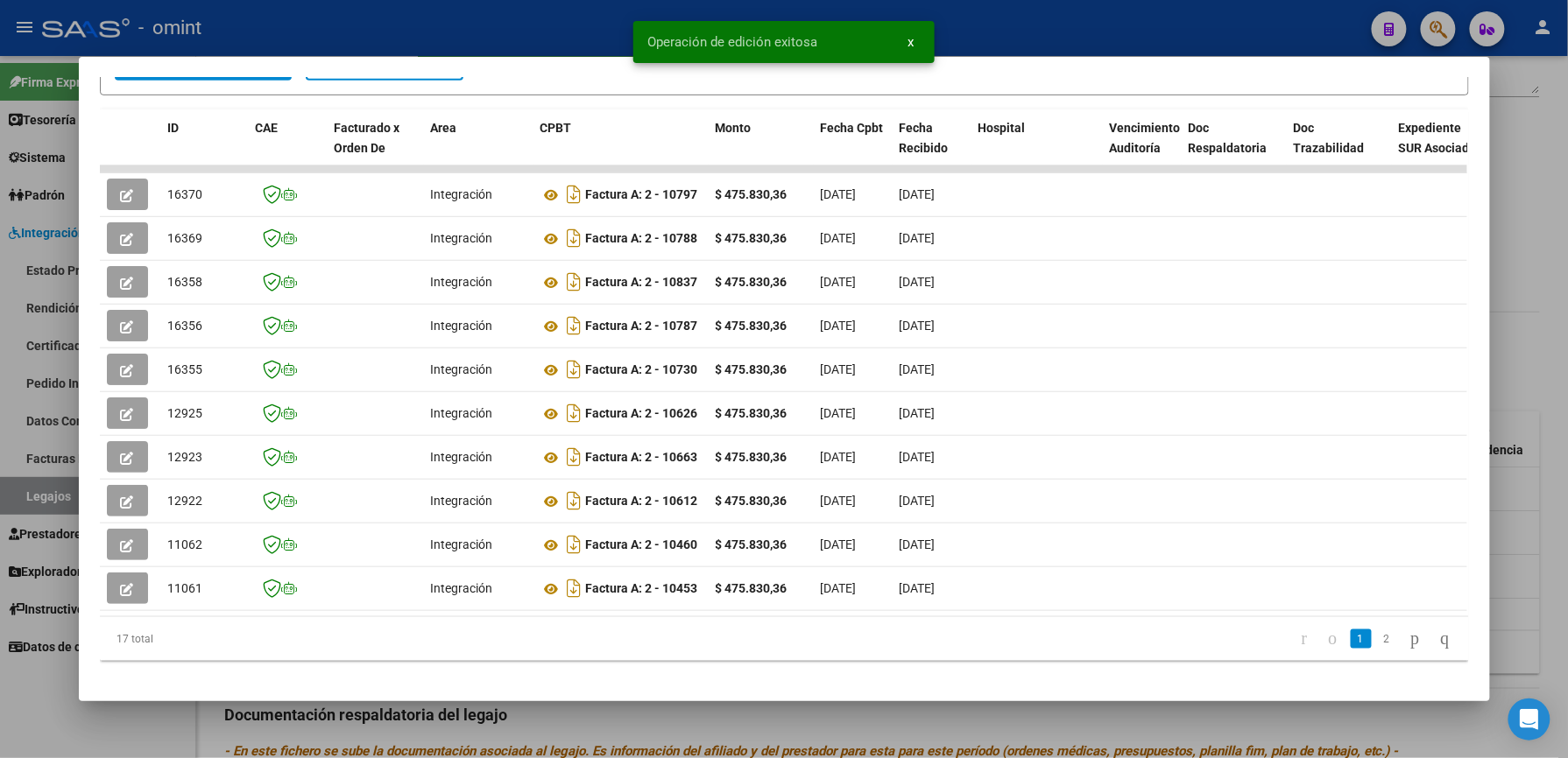
click at [730, 33] on span "Operación de edición exitosa" at bounding box center [732, 42] width 170 height 18
click at [604, 12] on div at bounding box center [784, 379] width 1568 height 758
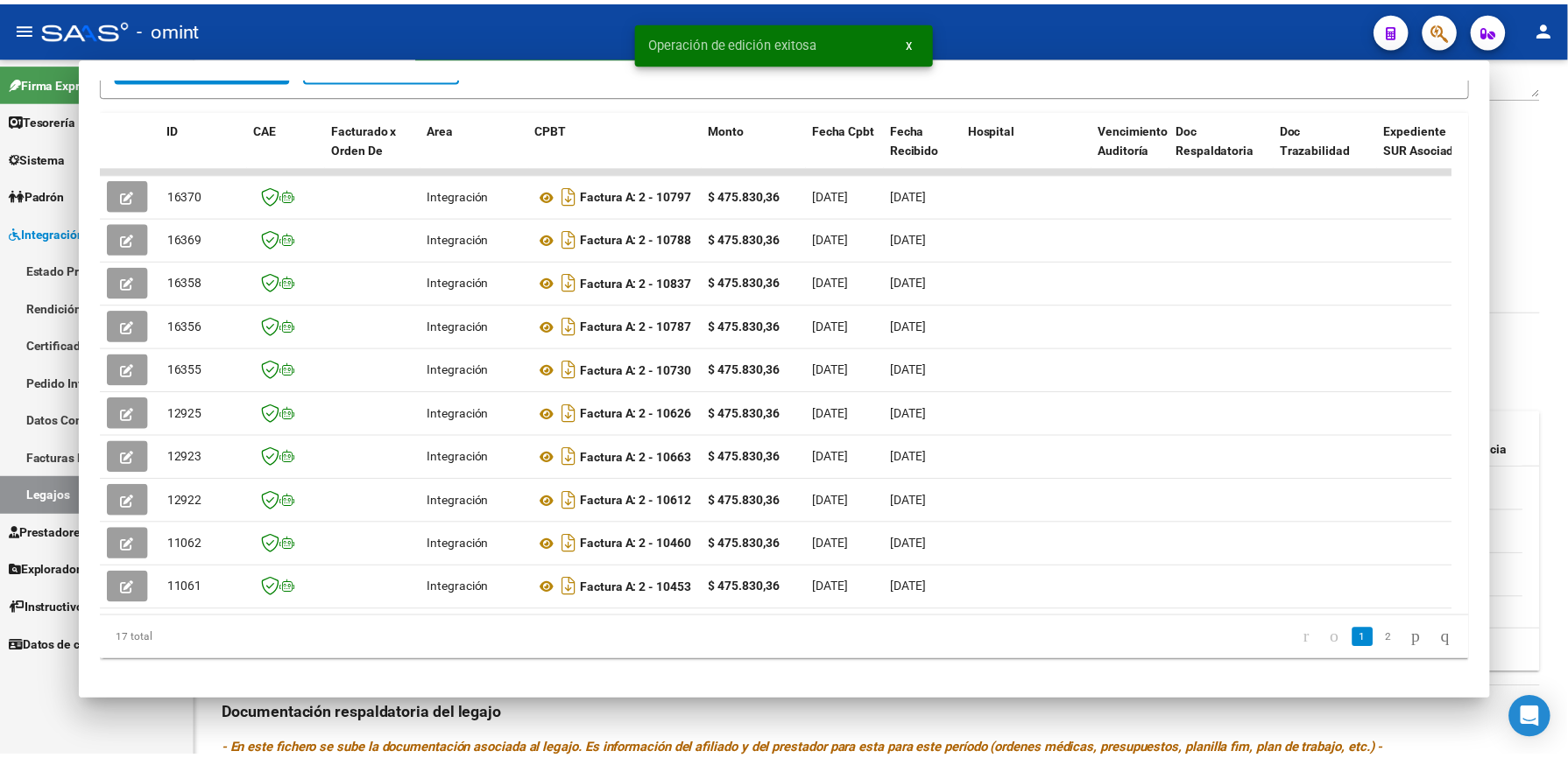
scroll to position [351, 0]
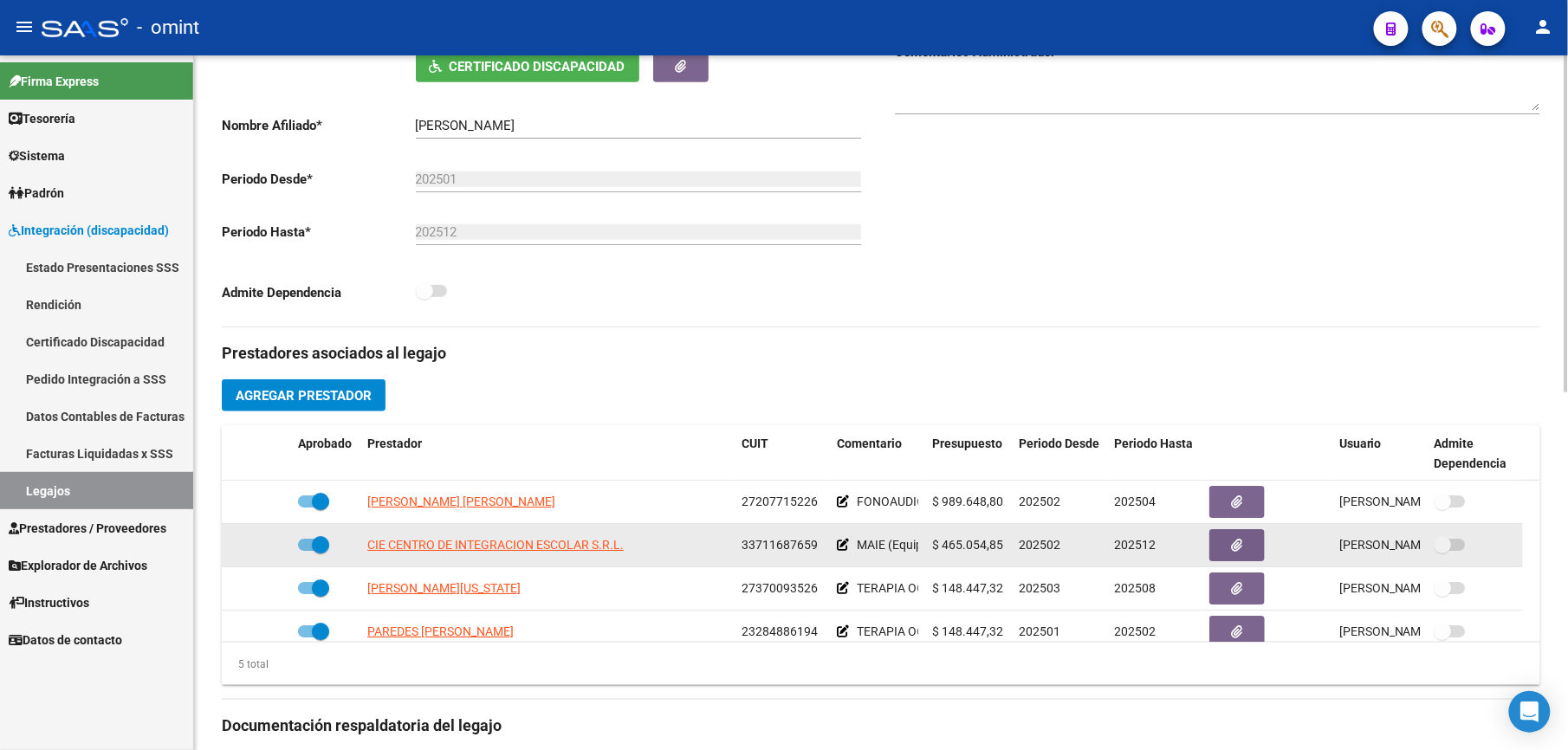
drag, startPoint x: 750, startPoint y: 545, endPoint x: 819, endPoint y: 553, distance: 69.5
click at [819, 553] on div "33711687659" at bounding box center [782, 545] width 81 height 20
drag, startPoint x: 819, startPoint y: 553, endPoint x: 797, endPoint y: 546, distance: 23.1
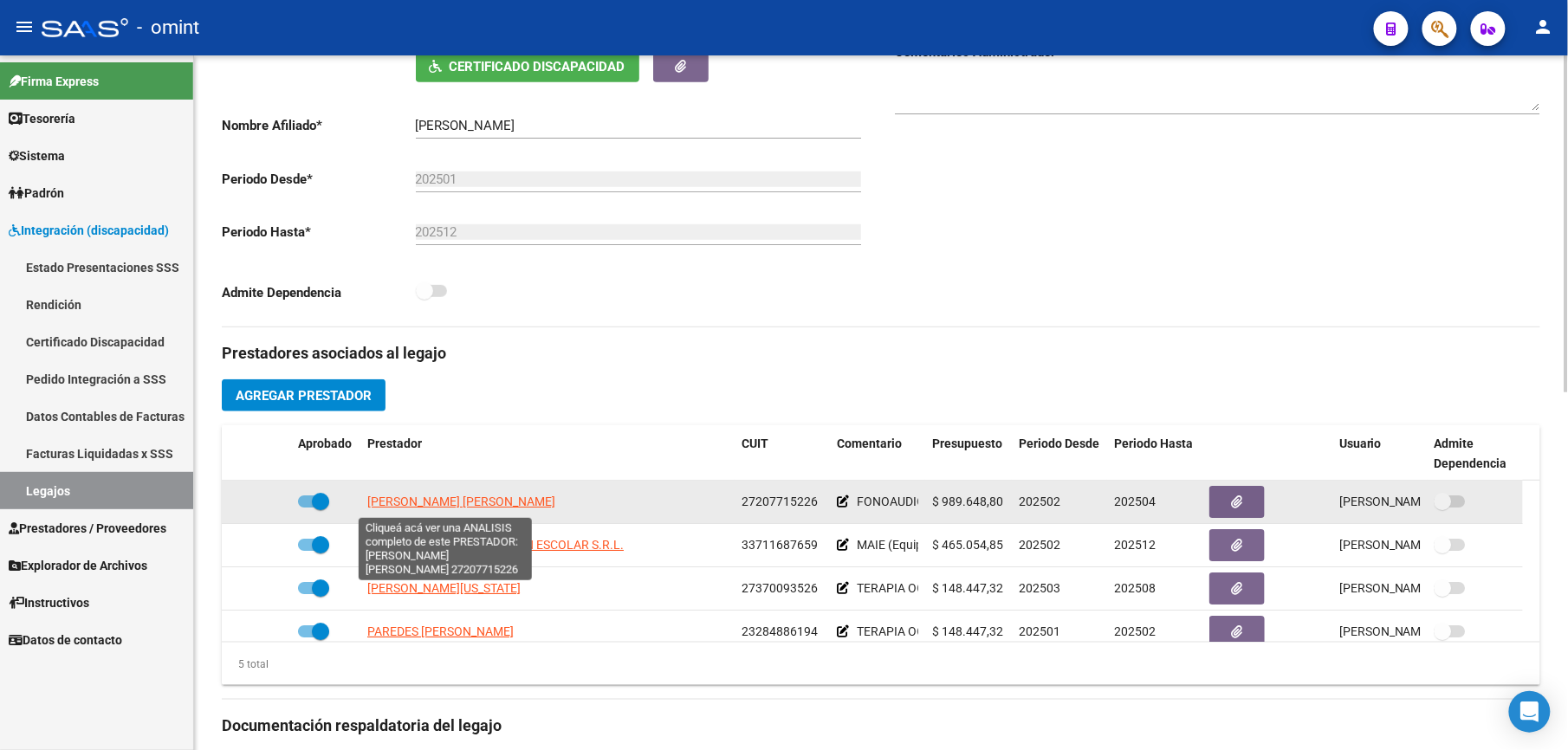
click at [503, 498] on span "YOSHIHARA JULIETA PAOLA" at bounding box center [461, 502] width 188 height 14
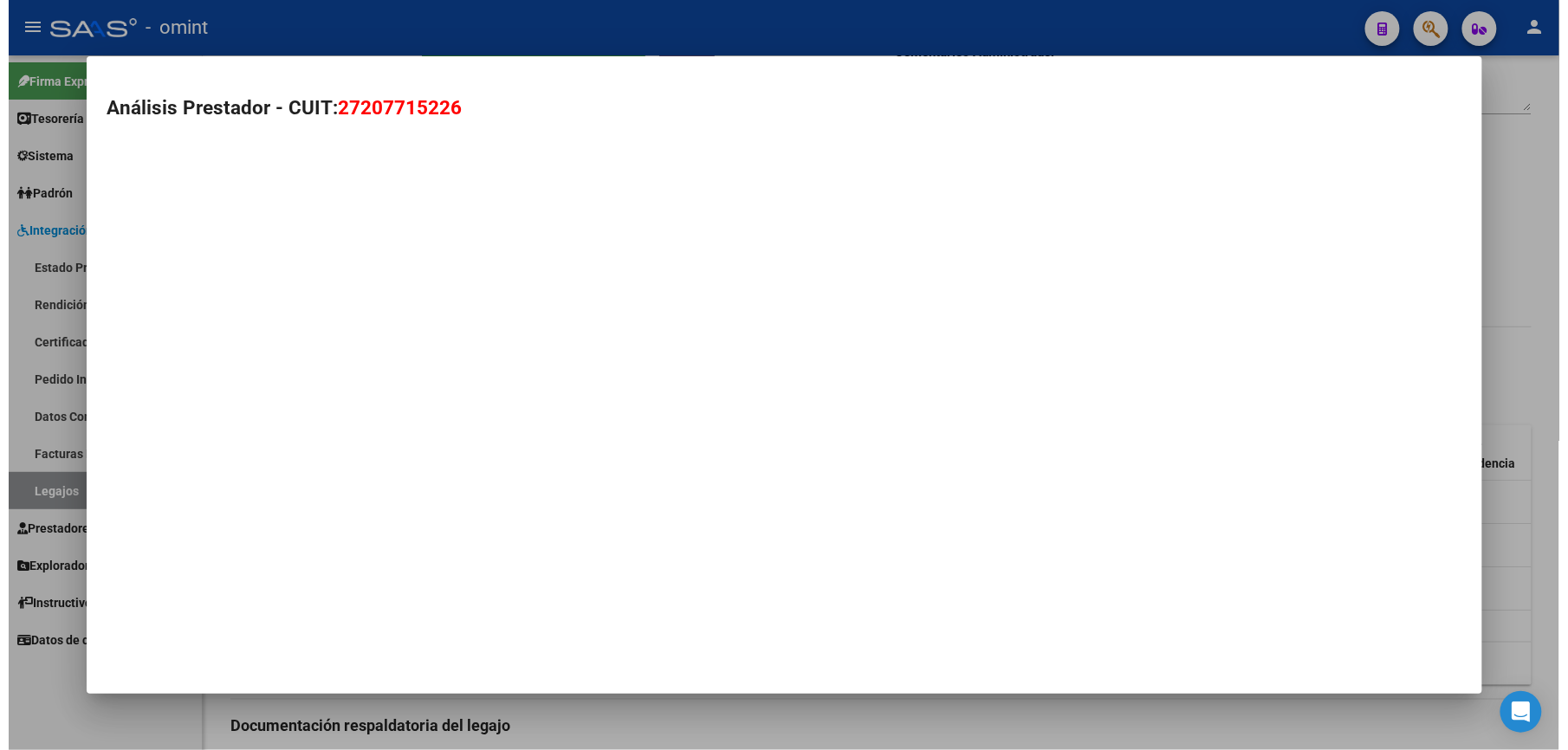
scroll to position [365, 0]
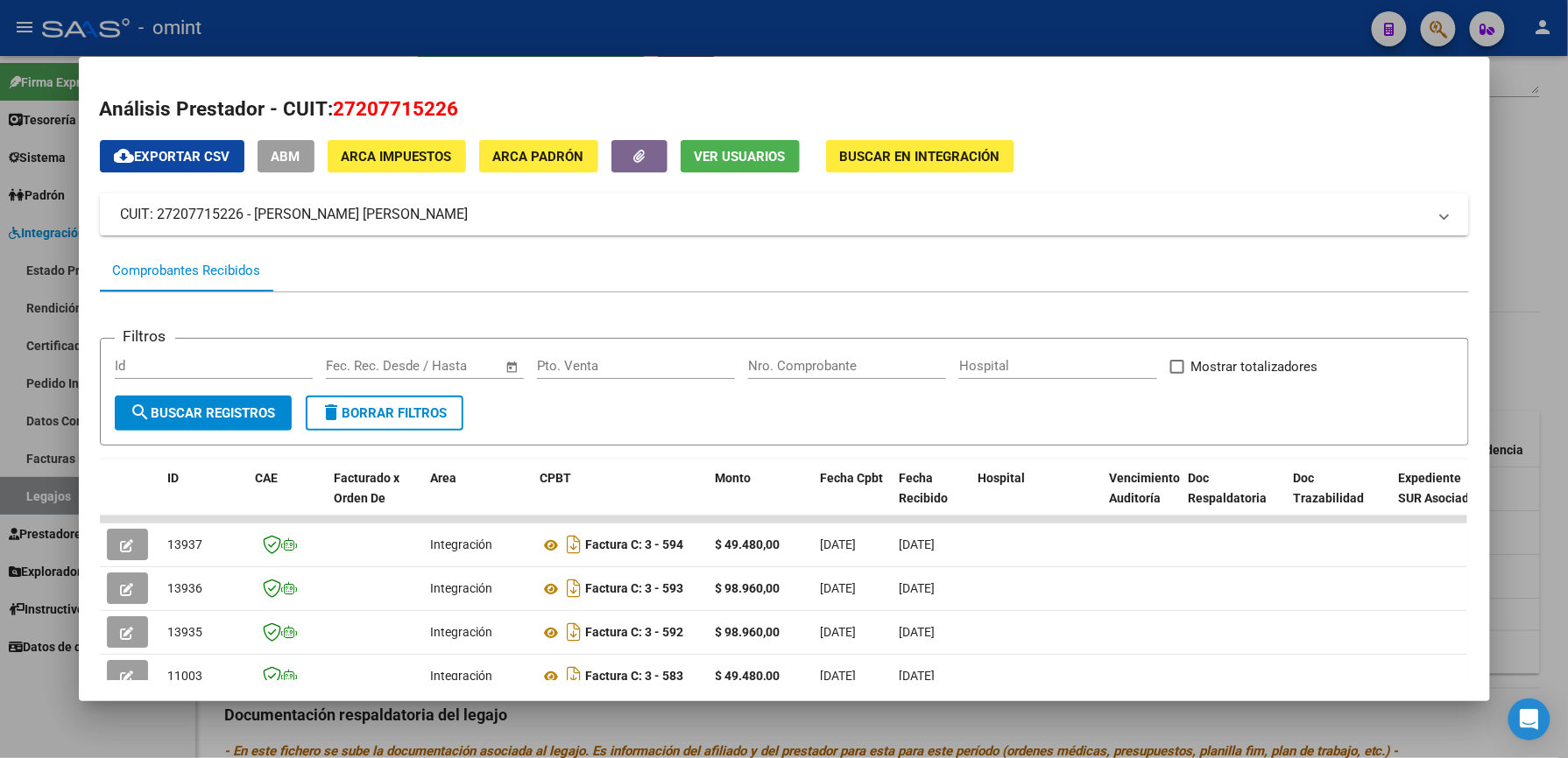
click at [1018, 29] on div at bounding box center [784, 379] width 1568 height 758
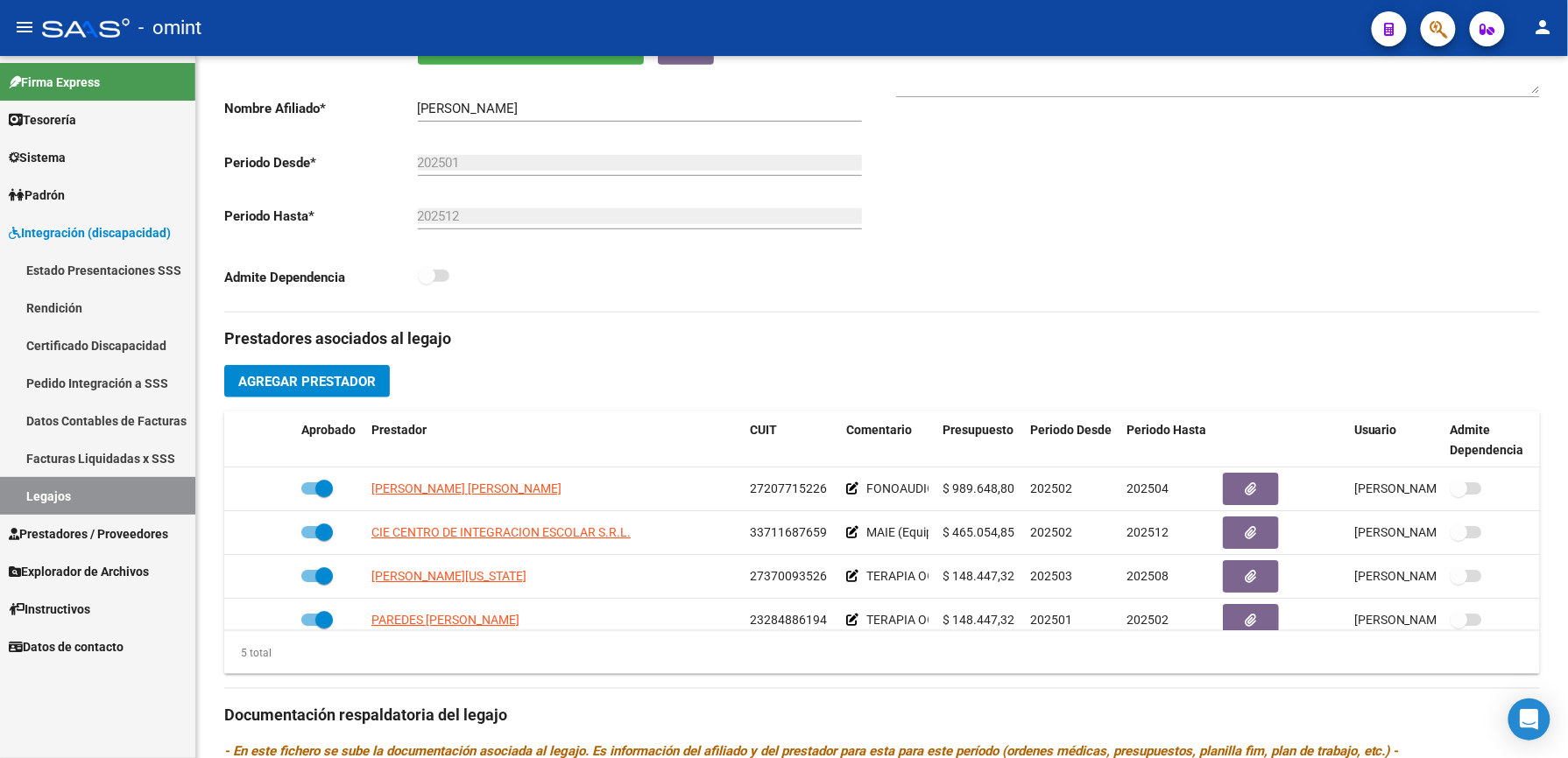
scroll to position [351, 0]
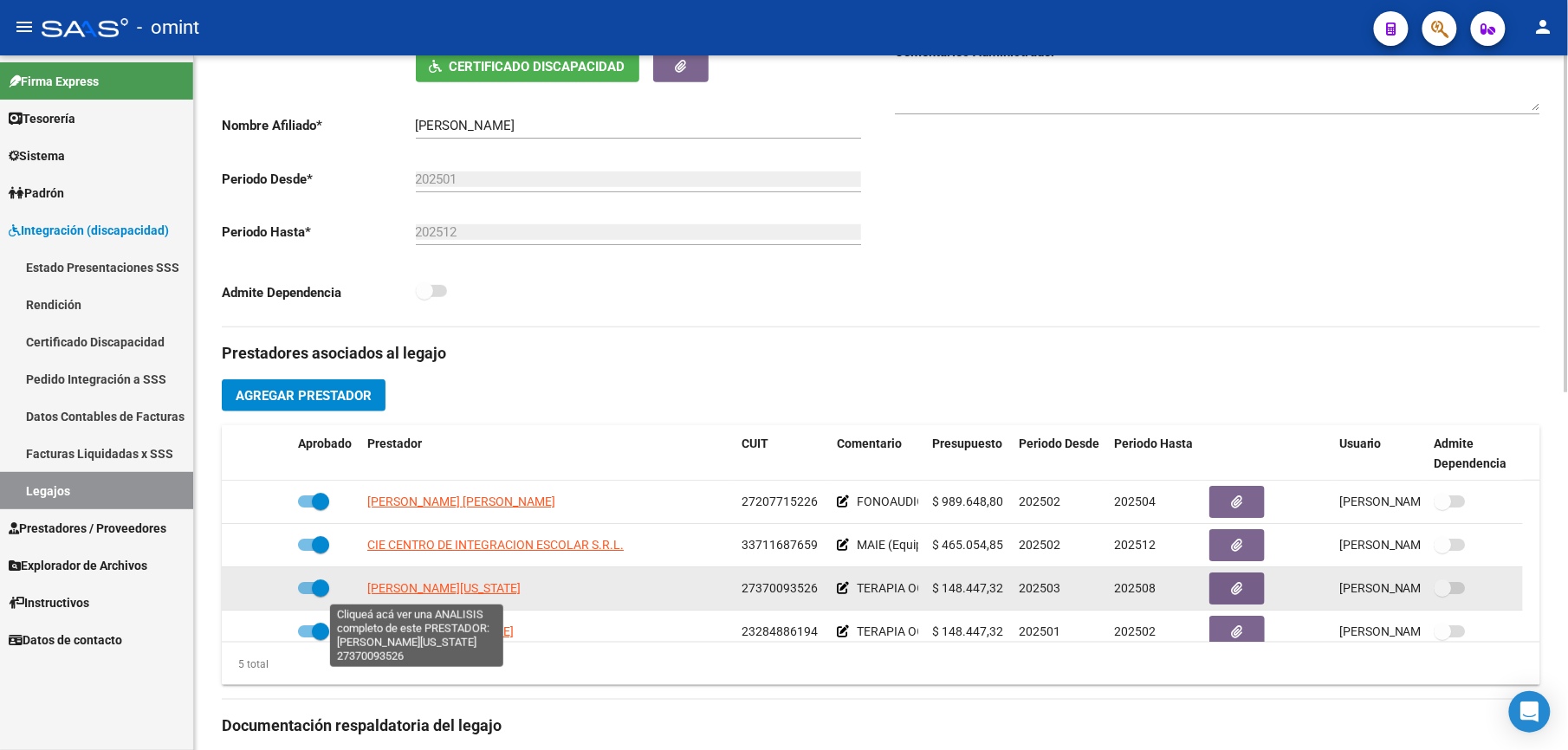
click at [448, 590] on span "[PERSON_NAME][US_STATE]" at bounding box center [444, 589] width 153 height 14
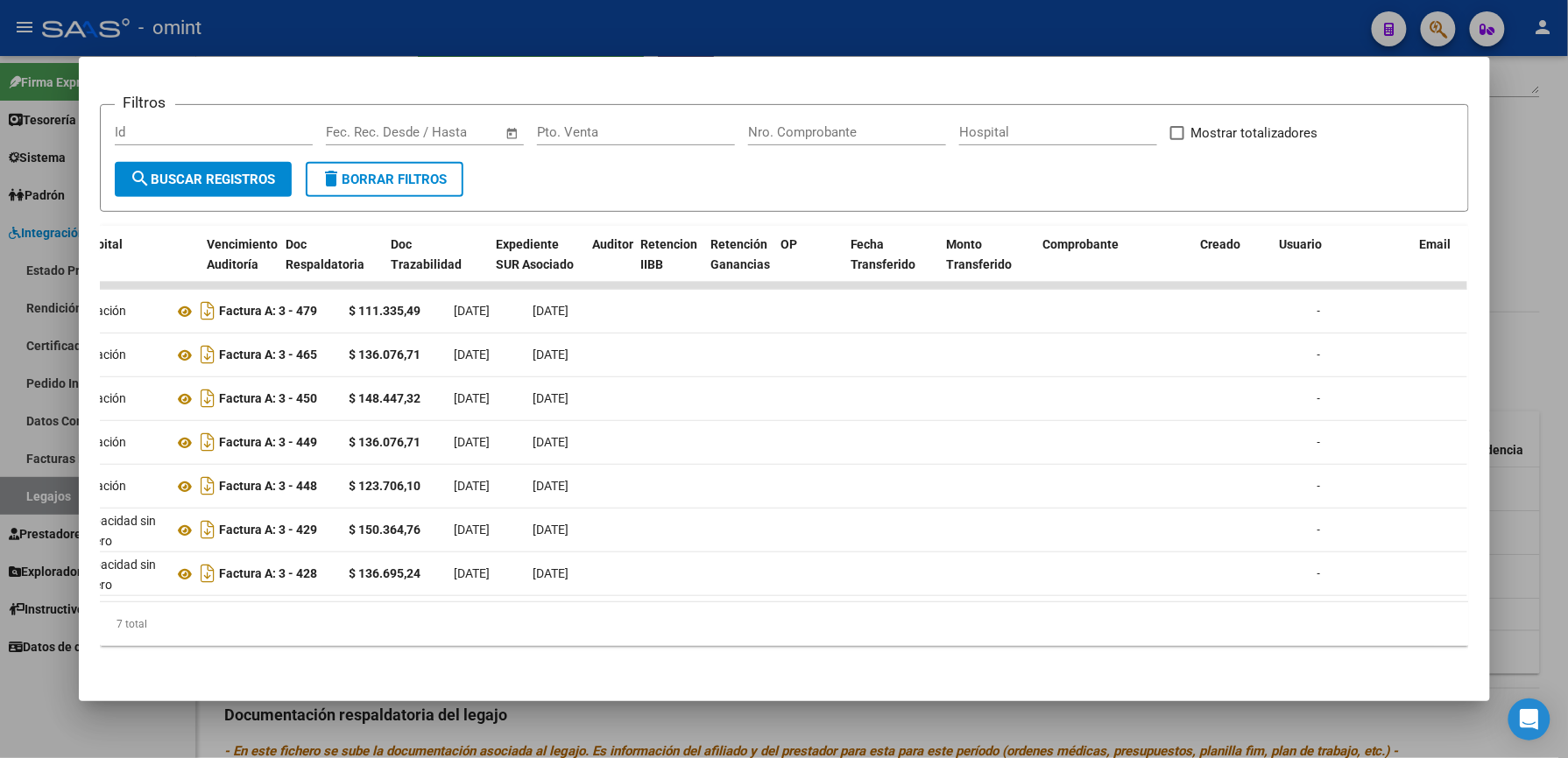
scroll to position [0, 0]
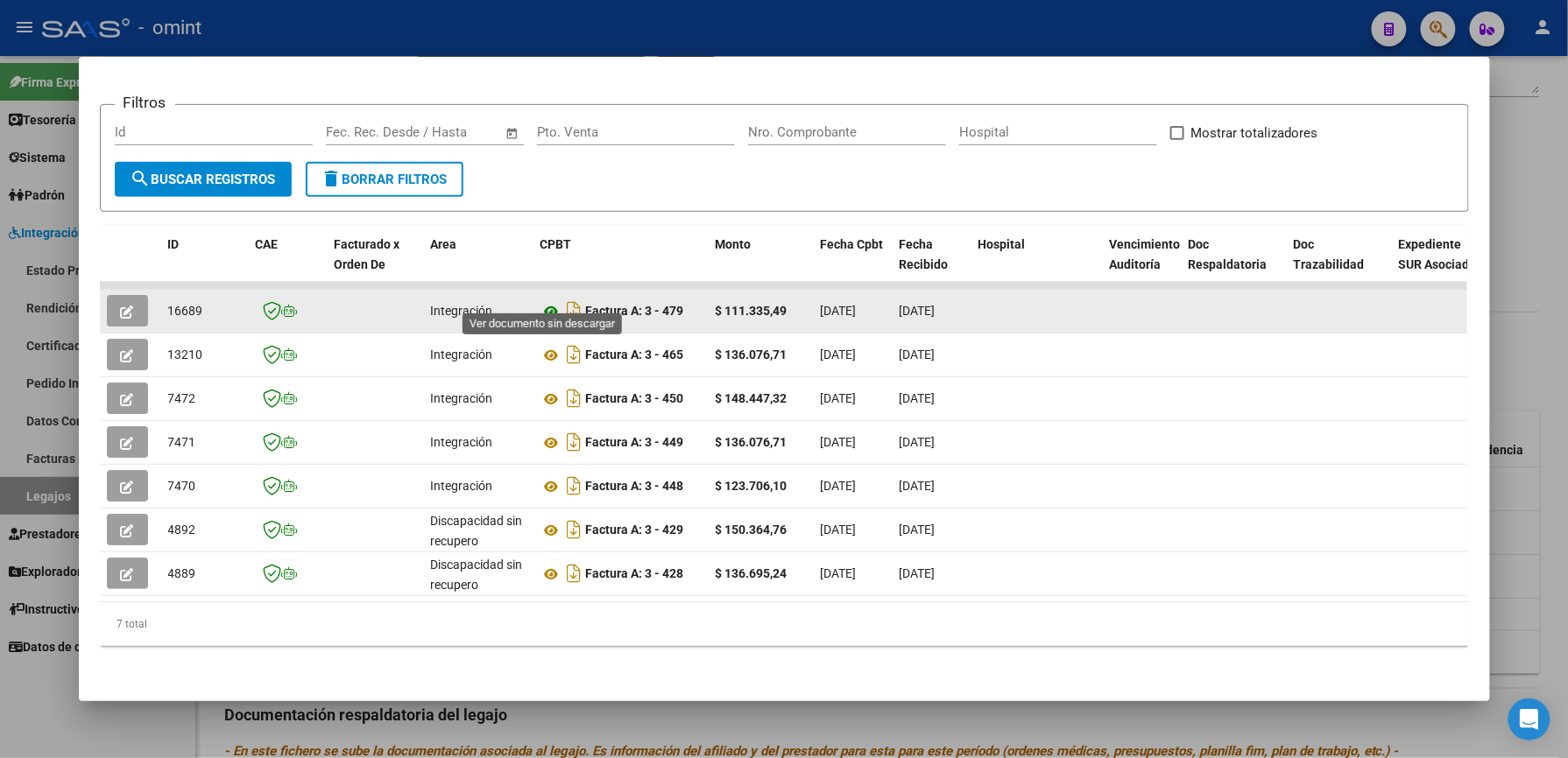
click at [541, 301] on icon at bounding box center [552, 312] width 23 height 21
click at [121, 306] on icon "button" at bounding box center [127, 312] width 13 height 13
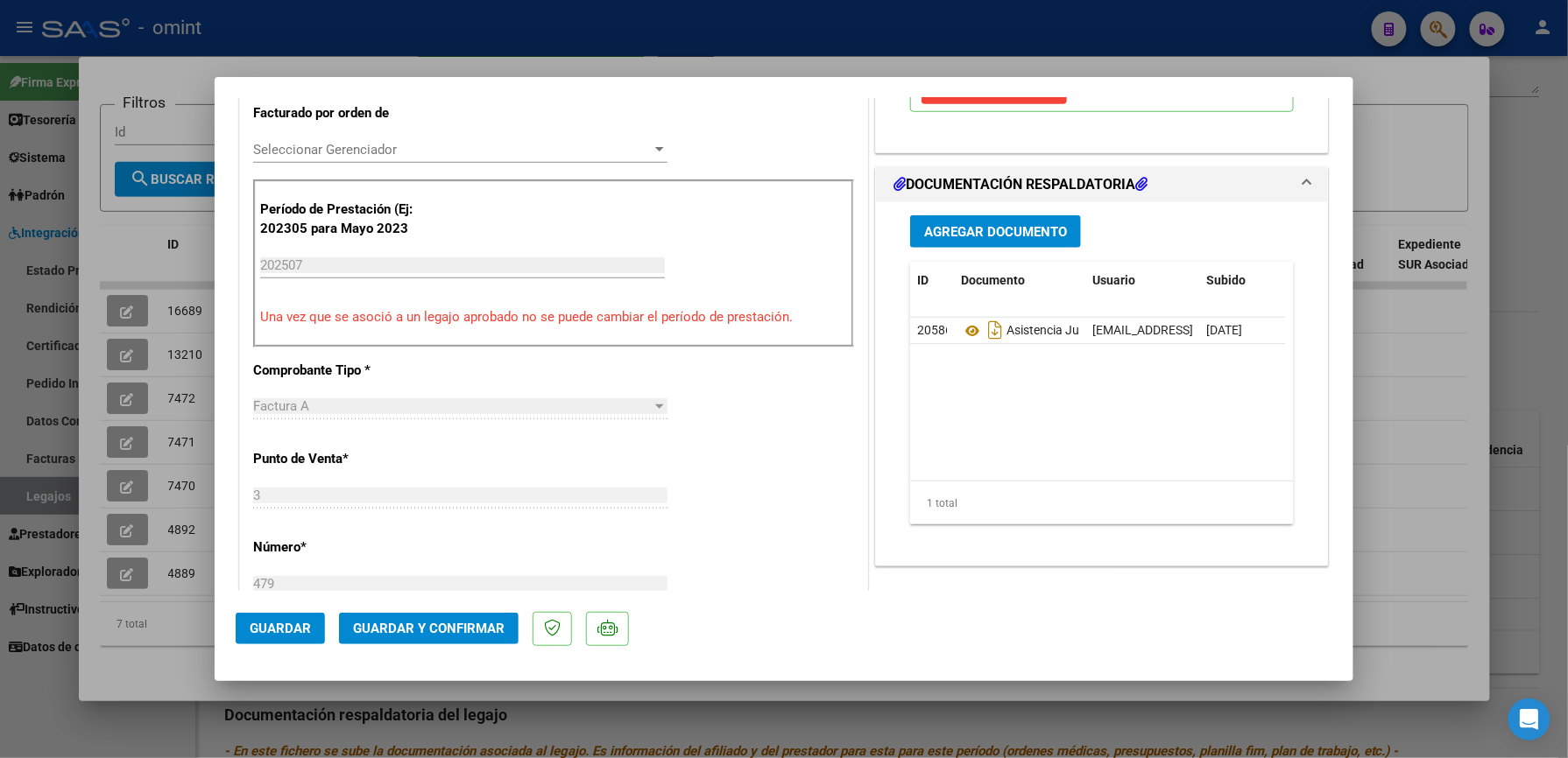
scroll to position [467, 0]
click at [467, 628] on span "Guardar y Confirmar" at bounding box center [429, 629] width 152 height 16
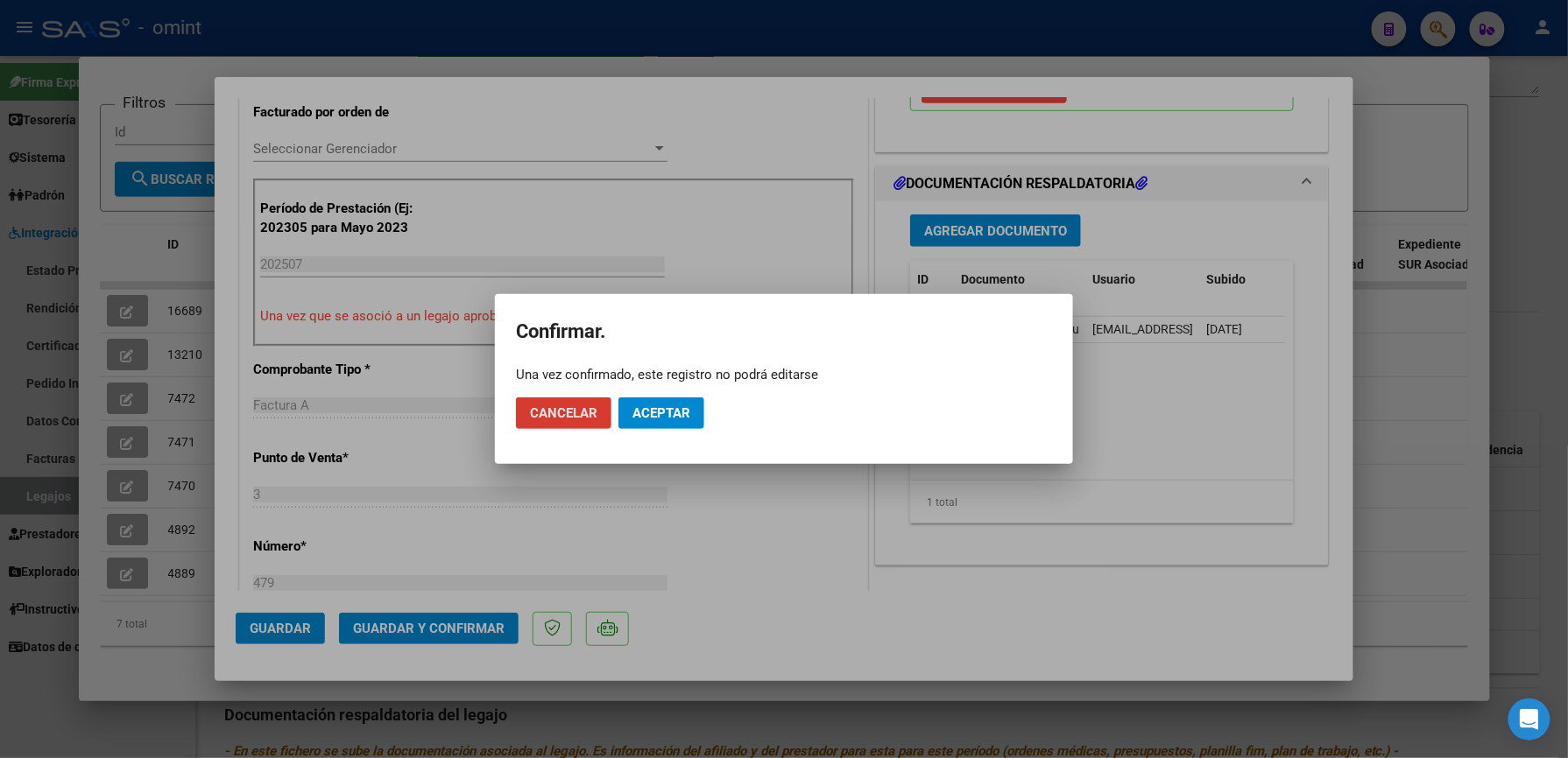
click at [662, 403] on button "Aceptar" at bounding box center [662, 414] width 86 height 32
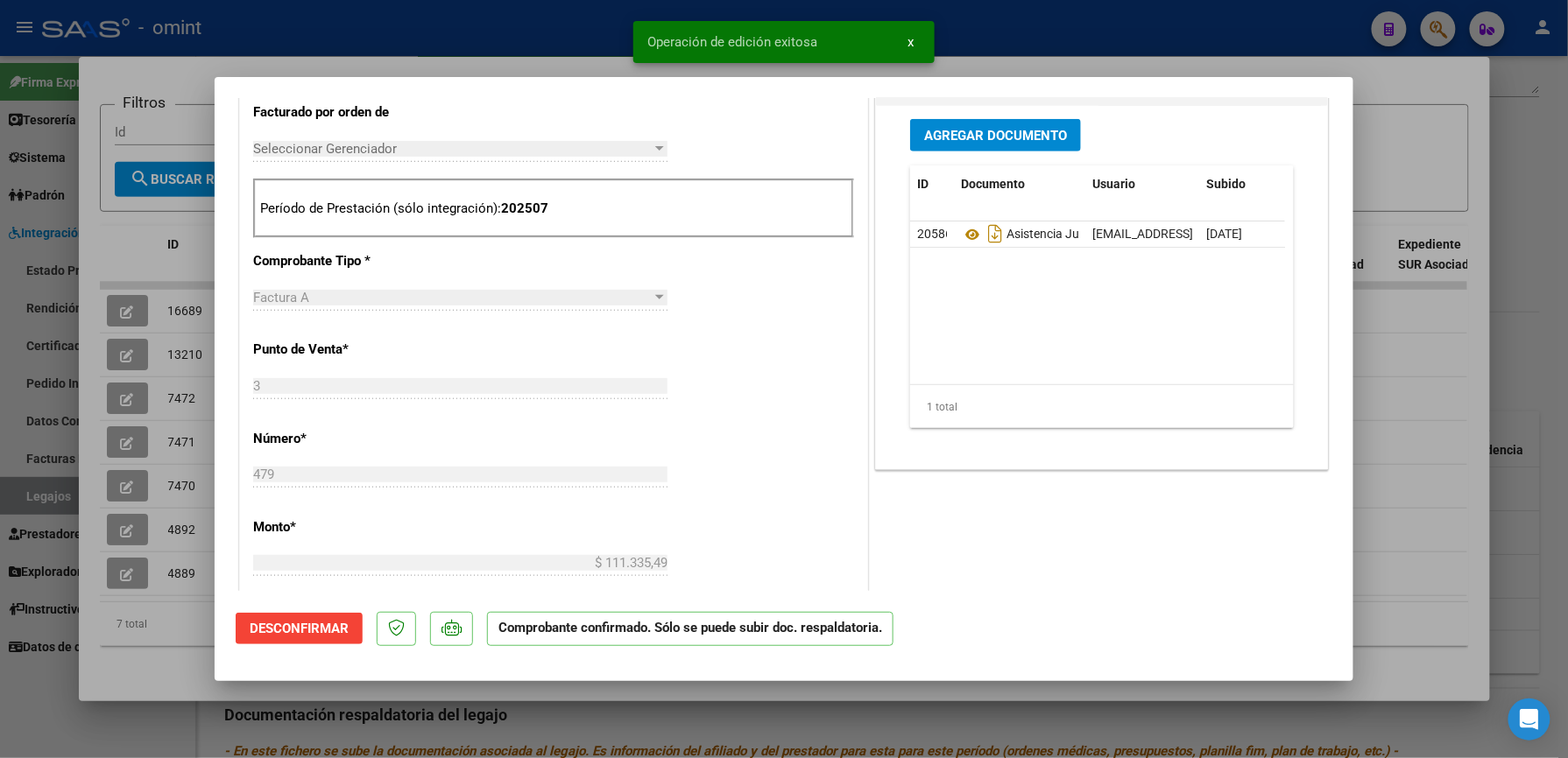
click at [744, 4] on div "Operación de edición exitosa x" at bounding box center [784, 42] width 344 height 84
drag, startPoint x: 436, startPoint y: 39, endPoint x: 419, endPoint y: 16, distance: 28.6
click at [436, 37] on div at bounding box center [784, 379] width 1568 height 758
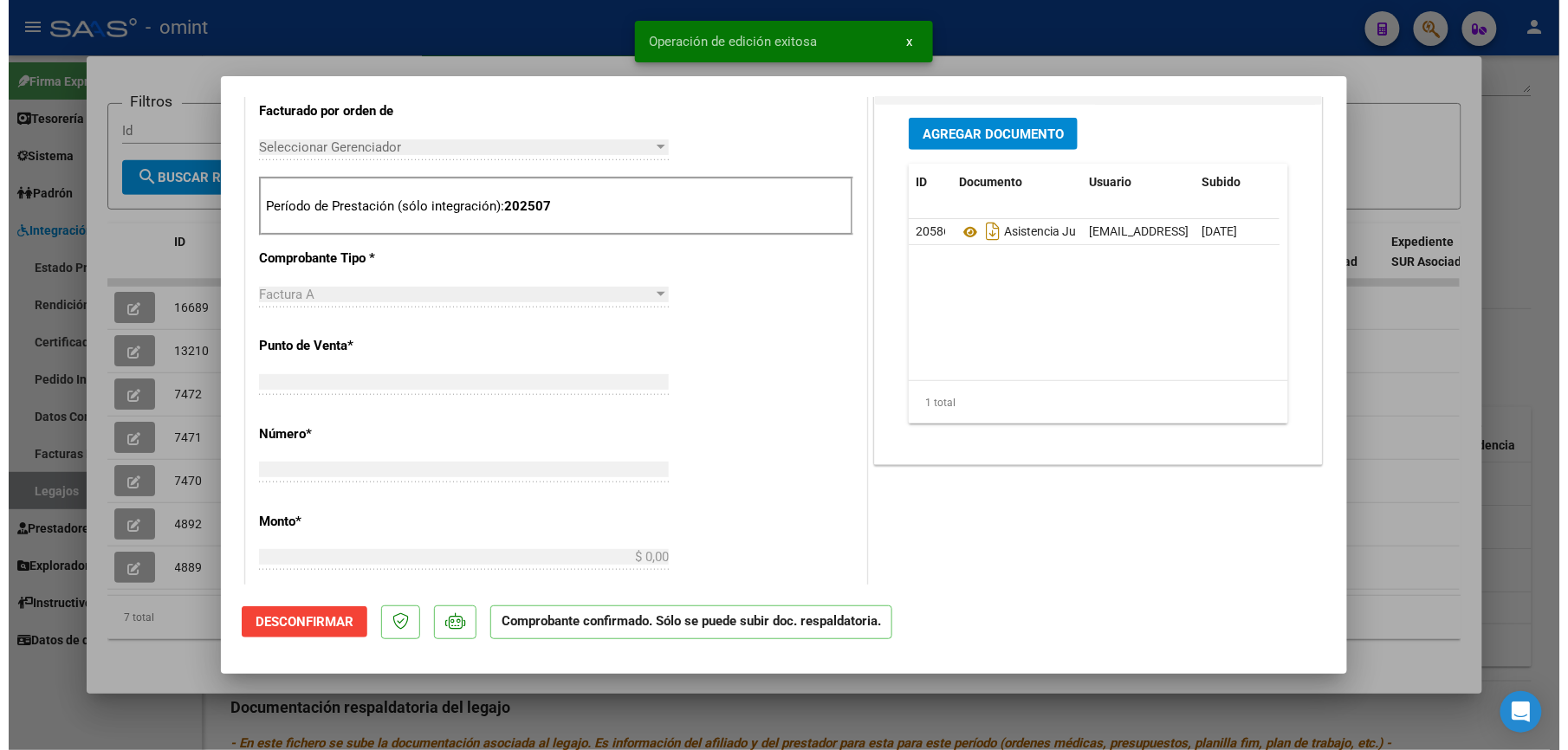
scroll to position [0, 0]
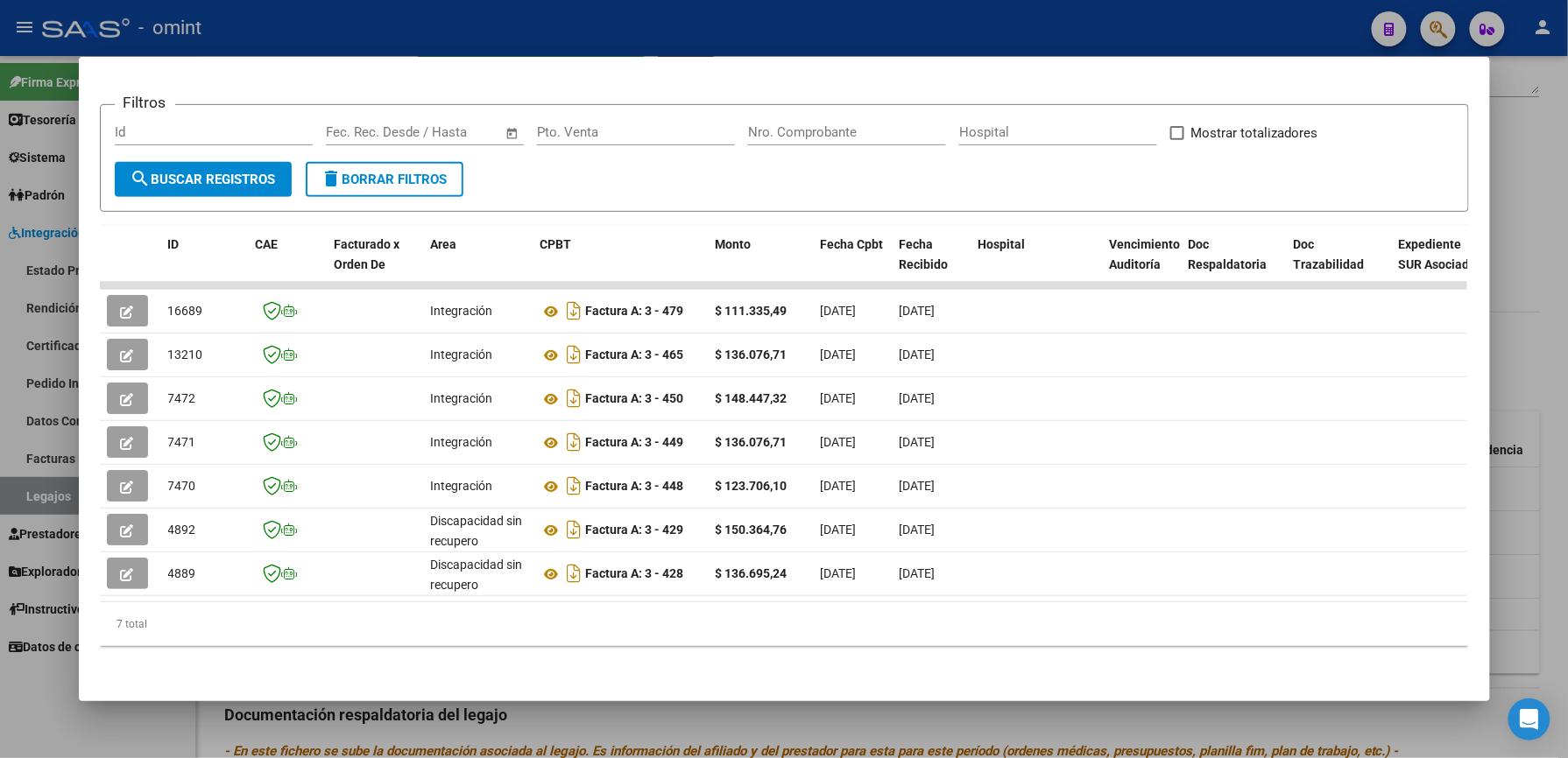
click at [527, 37] on div at bounding box center [784, 379] width 1568 height 758
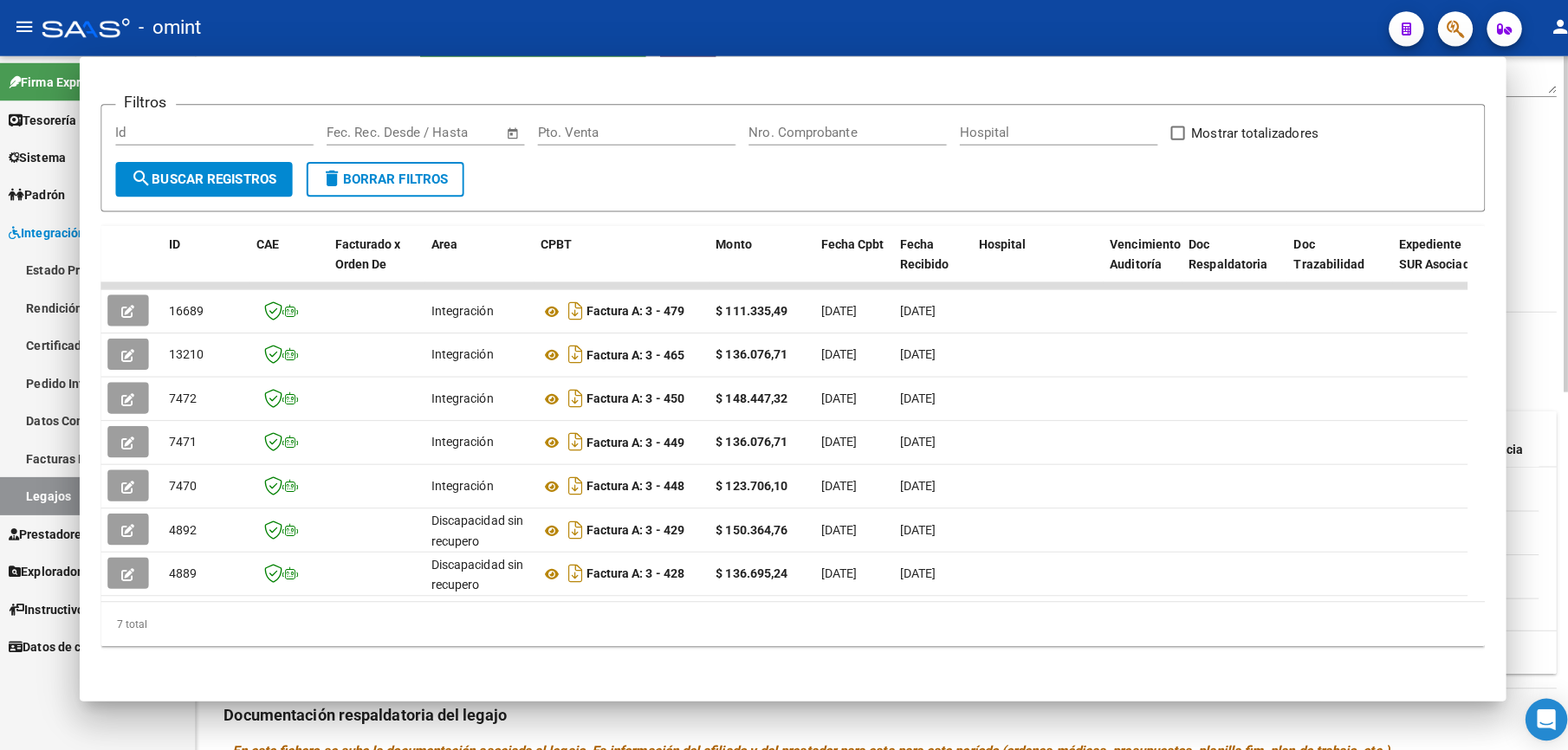
scroll to position [347, 0]
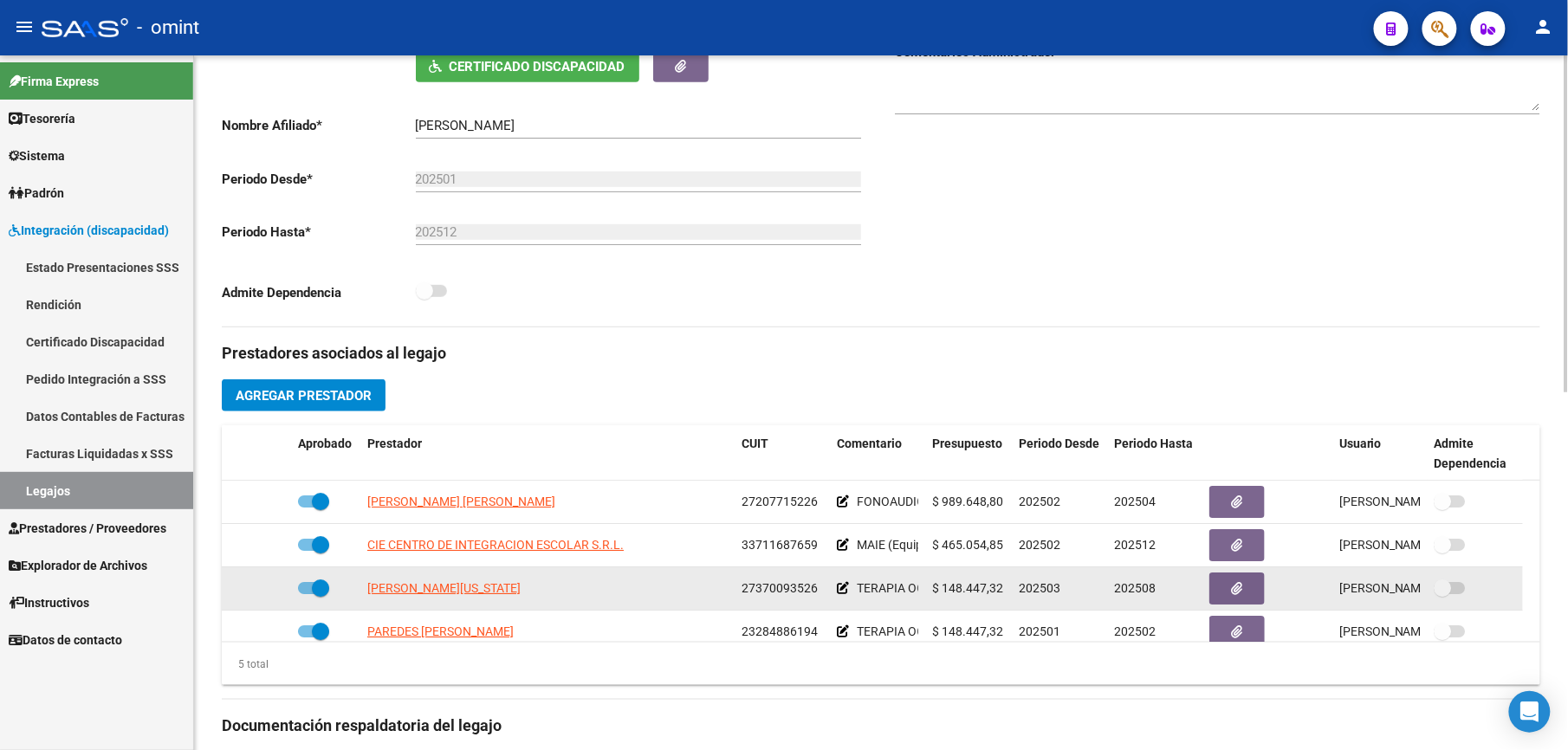
drag, startPoint x: 739, startPoint y: 588, endPoint x: 816, endPoint y: 588, distance: 77.0
click at [816, 588] on datatable-body-cell "27370093526" at bounding box center [782, 589] width 95 height 42
drag, startPoint x: 816, startPoint y: 588, endPoint x: 794, endPoint y: 595, distance: 23.1
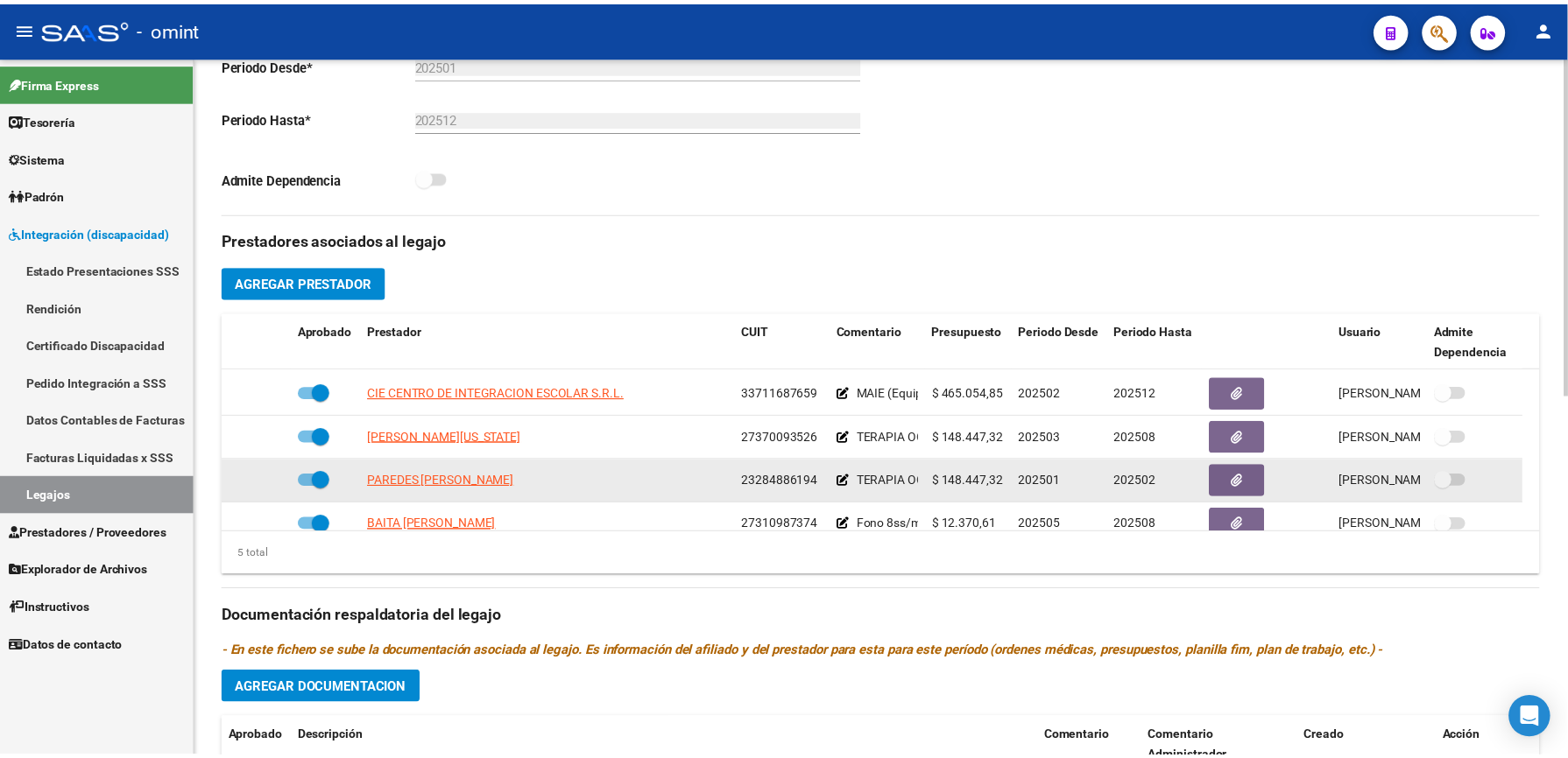
scroll to position [60, 0]
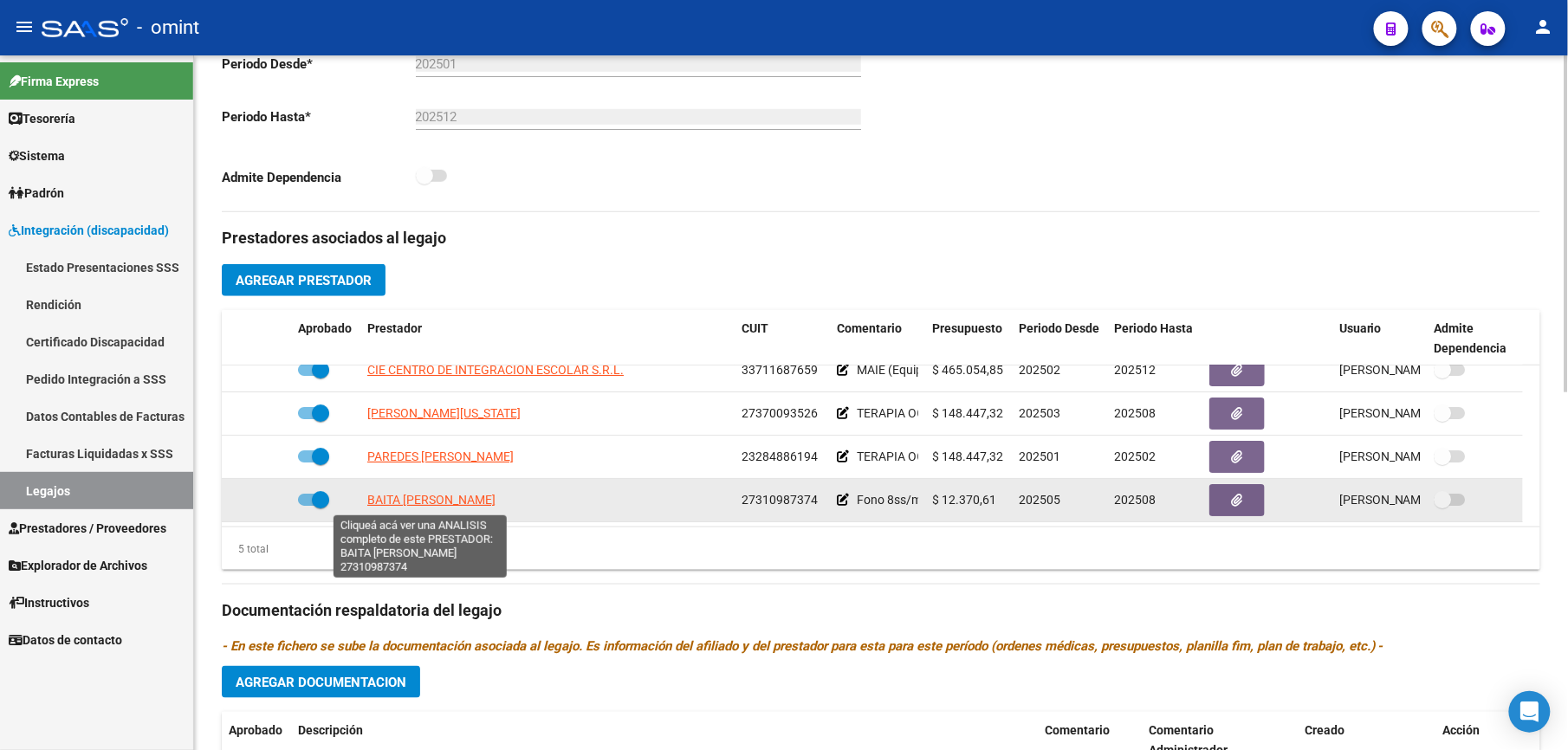
click at [424, 499] on span "BAITA [PERSON_NAME]" at bounding box center [432, 500] width 128 height 14
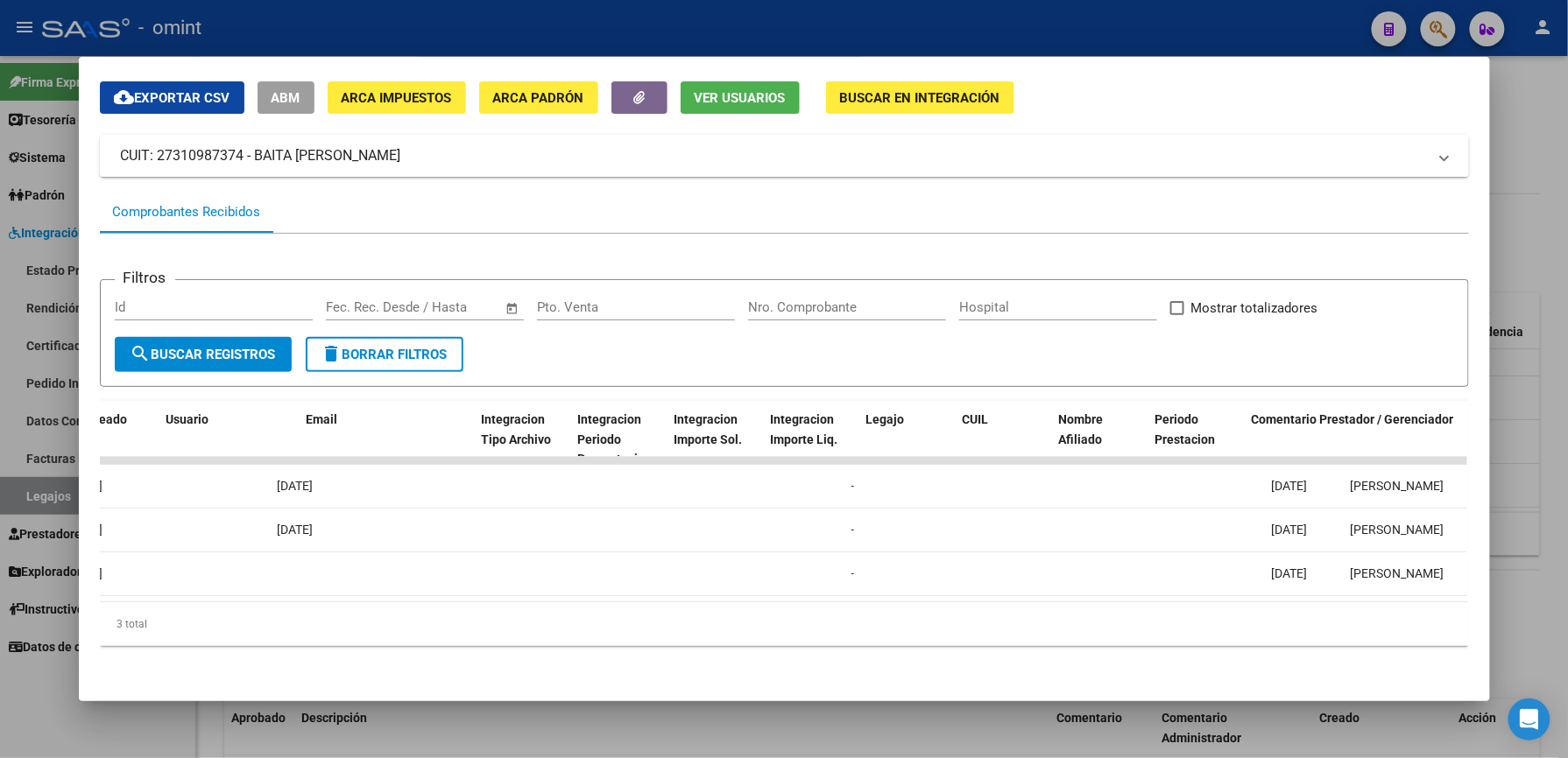
scroll to position [0, 0]
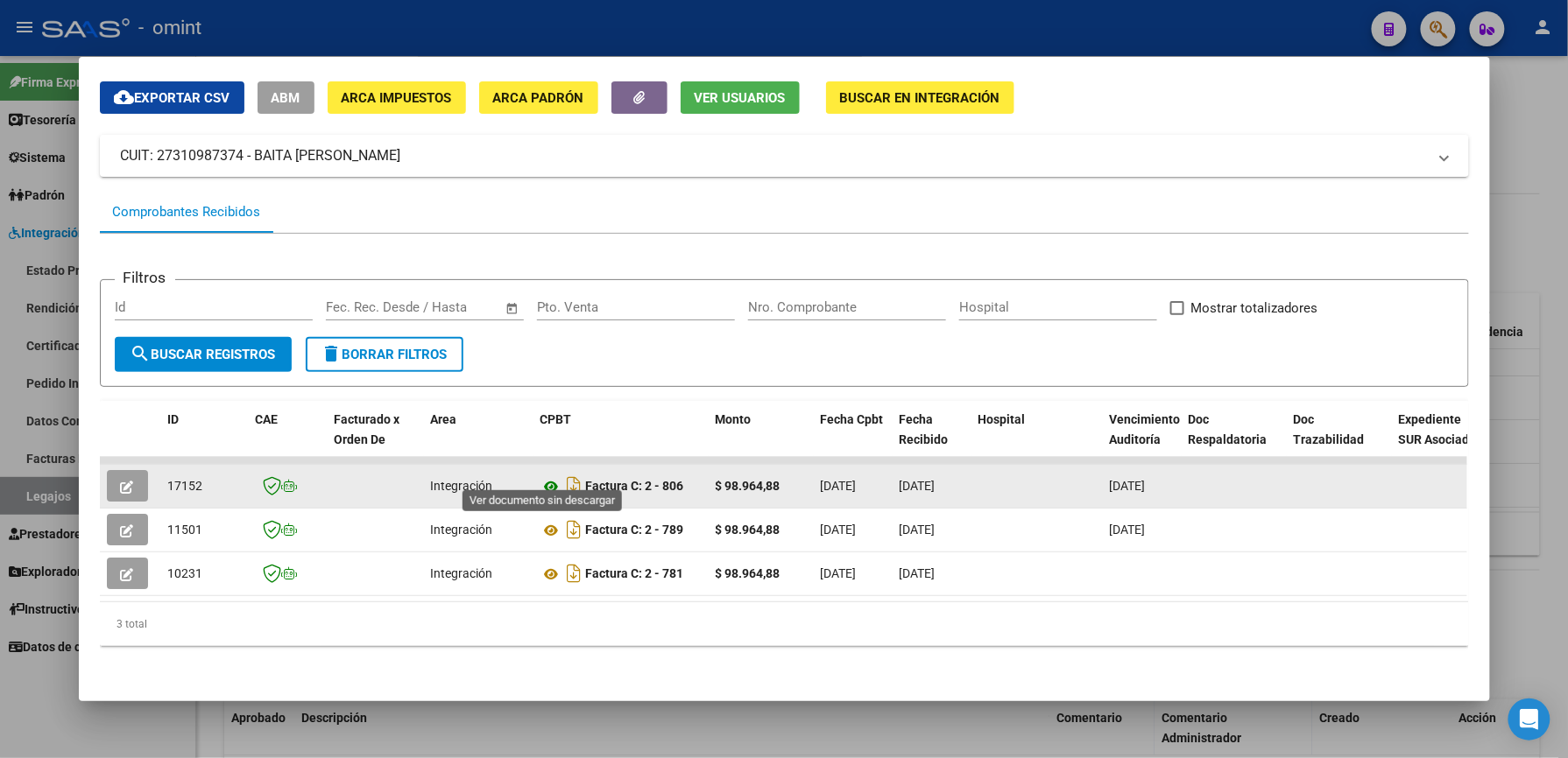
click at [541, 477] on icon at bounding box center [552, 487] width 23 height 21
click at [121, 478] on span "button" at bounding box center [127, 486] width 13 height 16
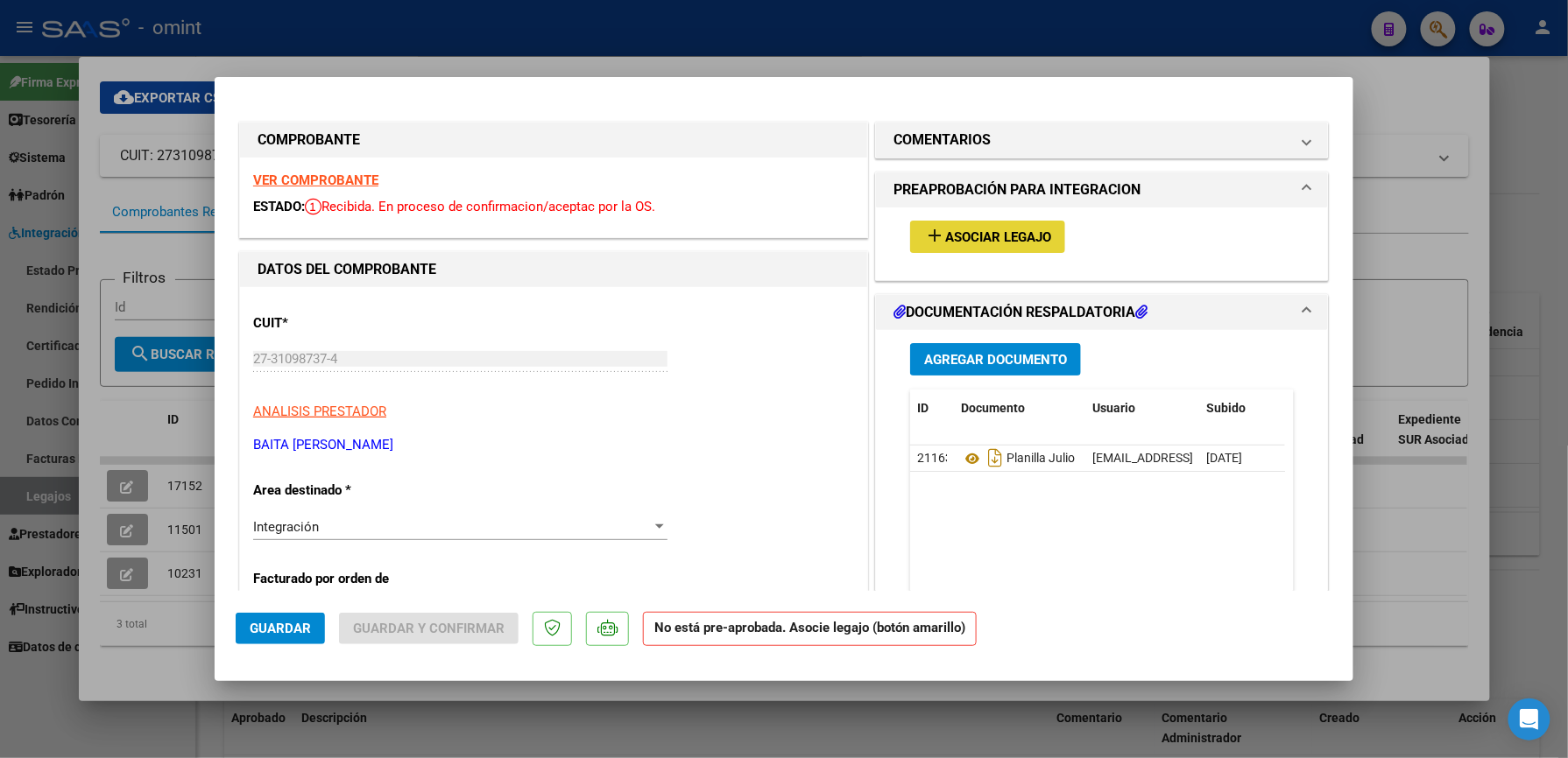
click at [979, 239] on span "Asociar Legajo" at bounding box center [997, 237] width 106 height 16
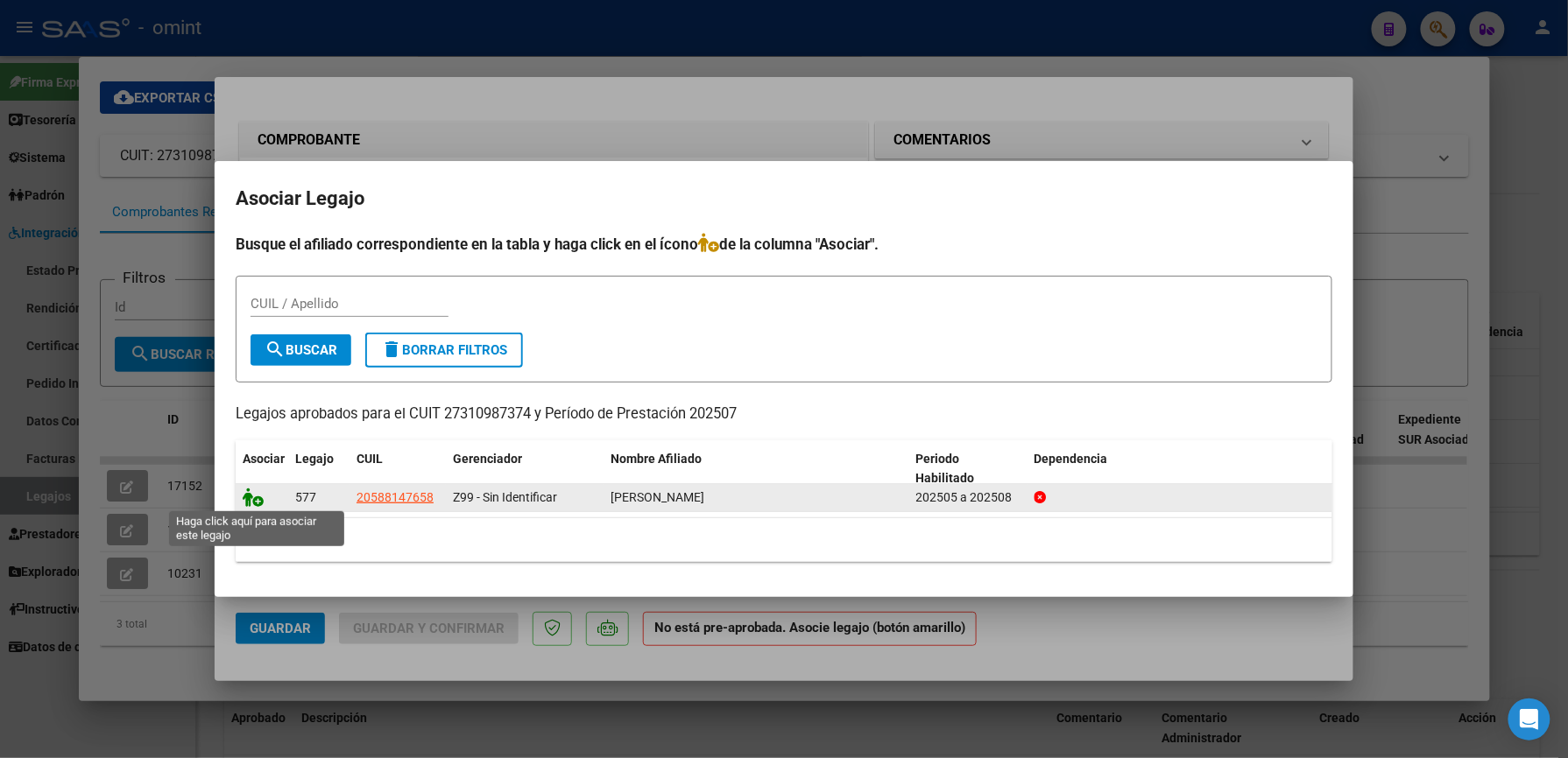
click at [247, 495] on icon at bounding box center [253, 498] width 21 height 19
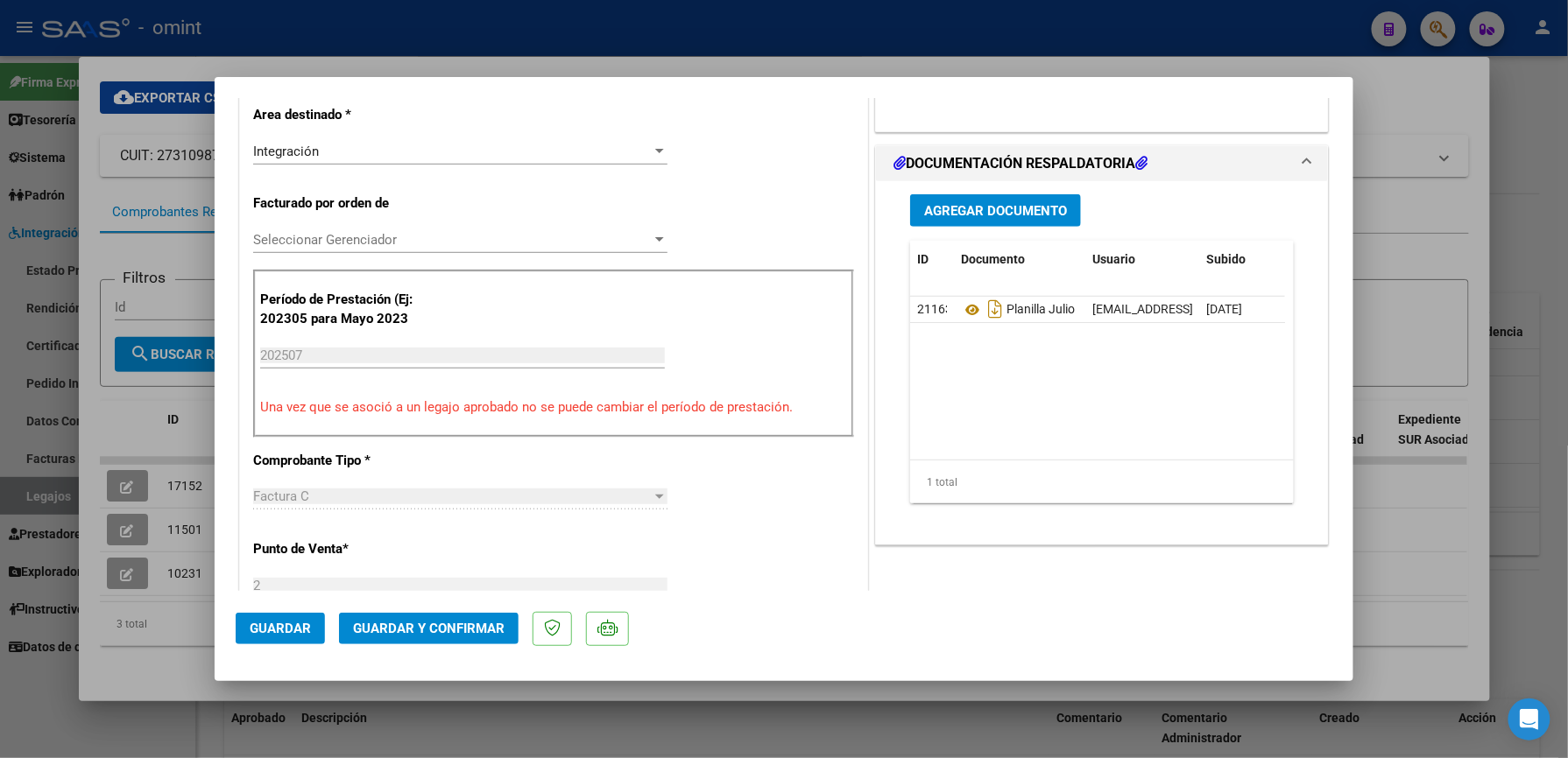
scroll to position [467, 0]
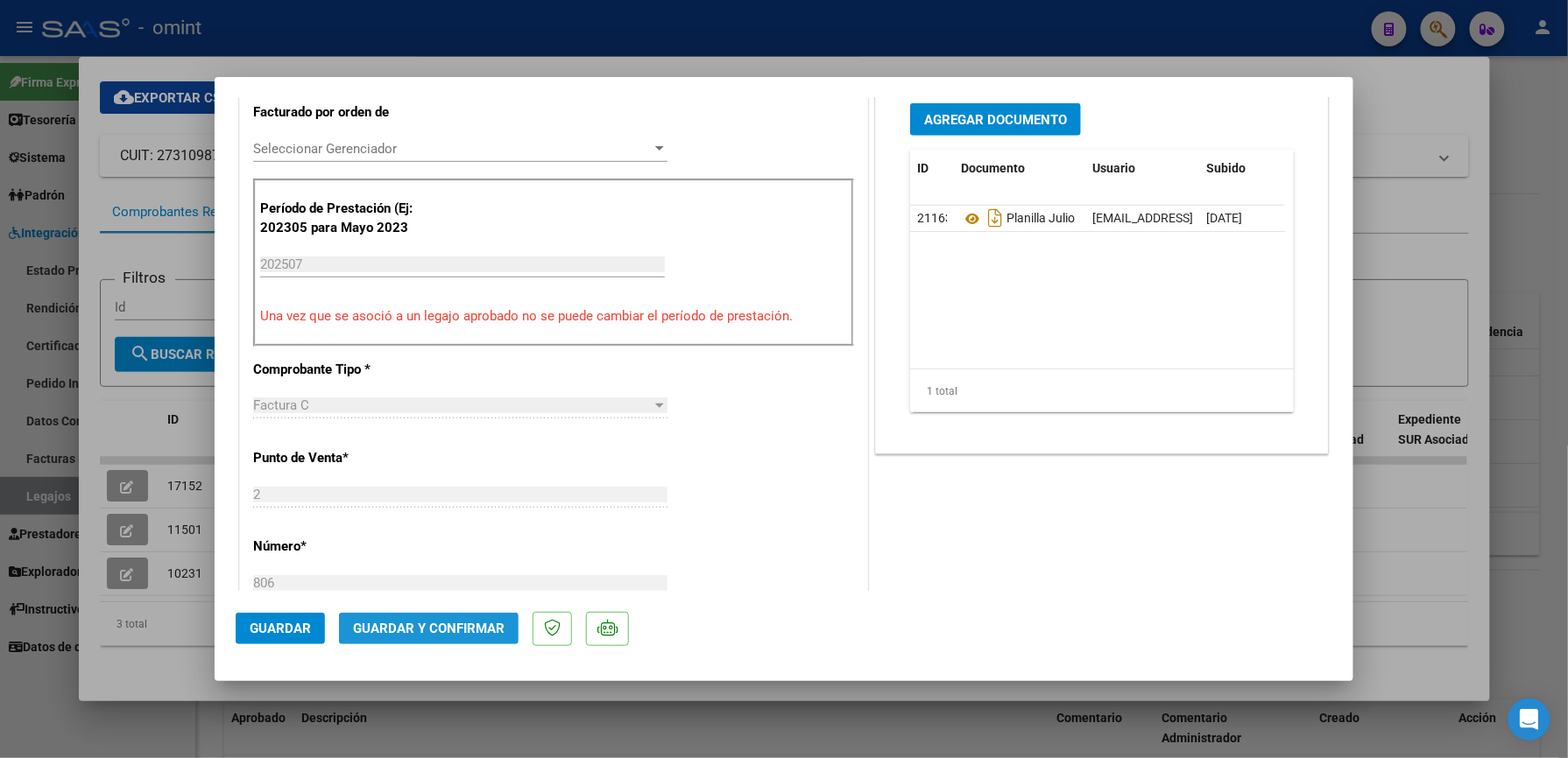
click at [480, 621] on span "Guardar y Confirmar" at bounding box center [429, 629] width 152 height 16
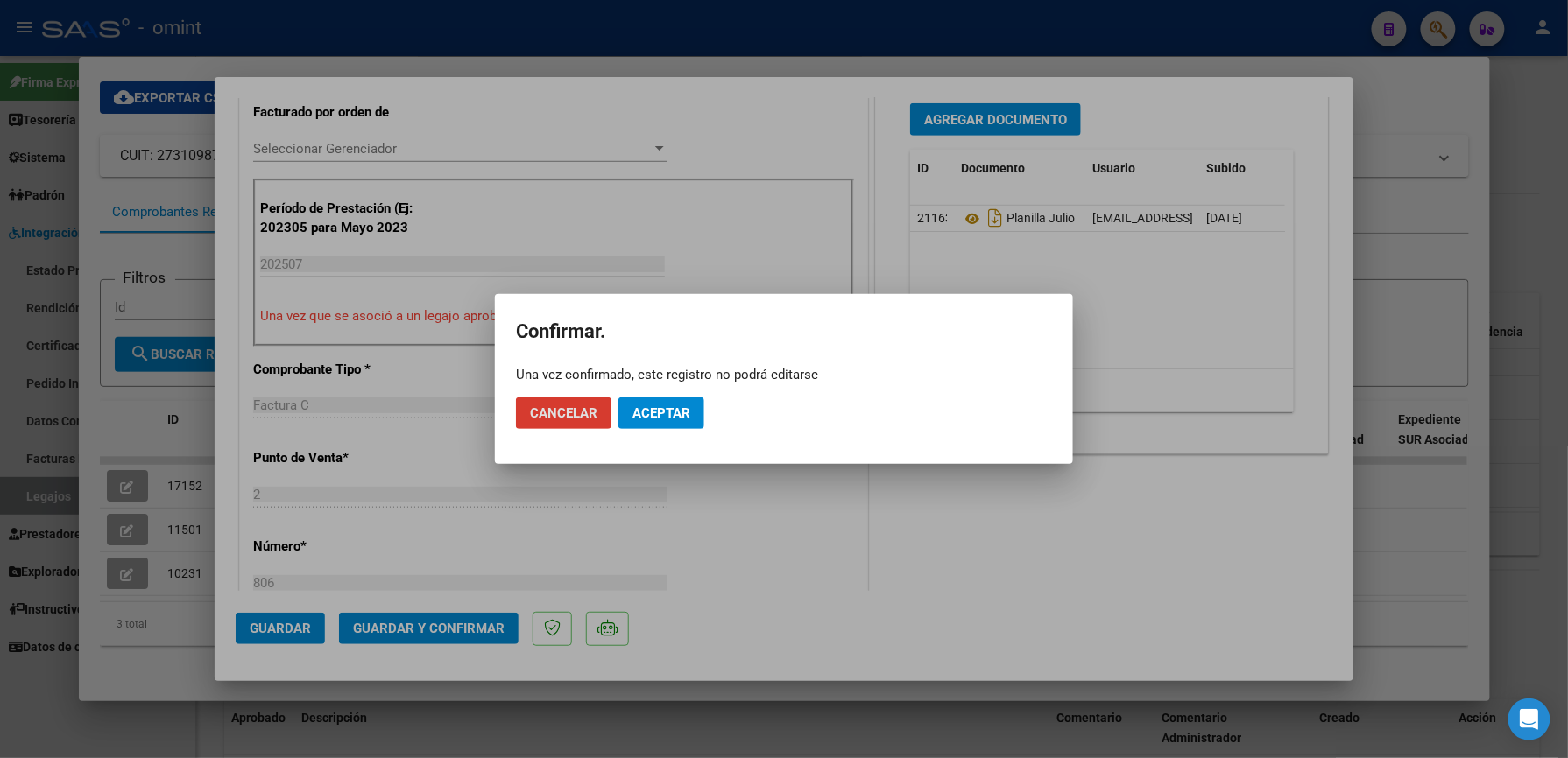
click at [659, 414] on span "Aceptar" at bounding box center [661, 414] width 58 height 16
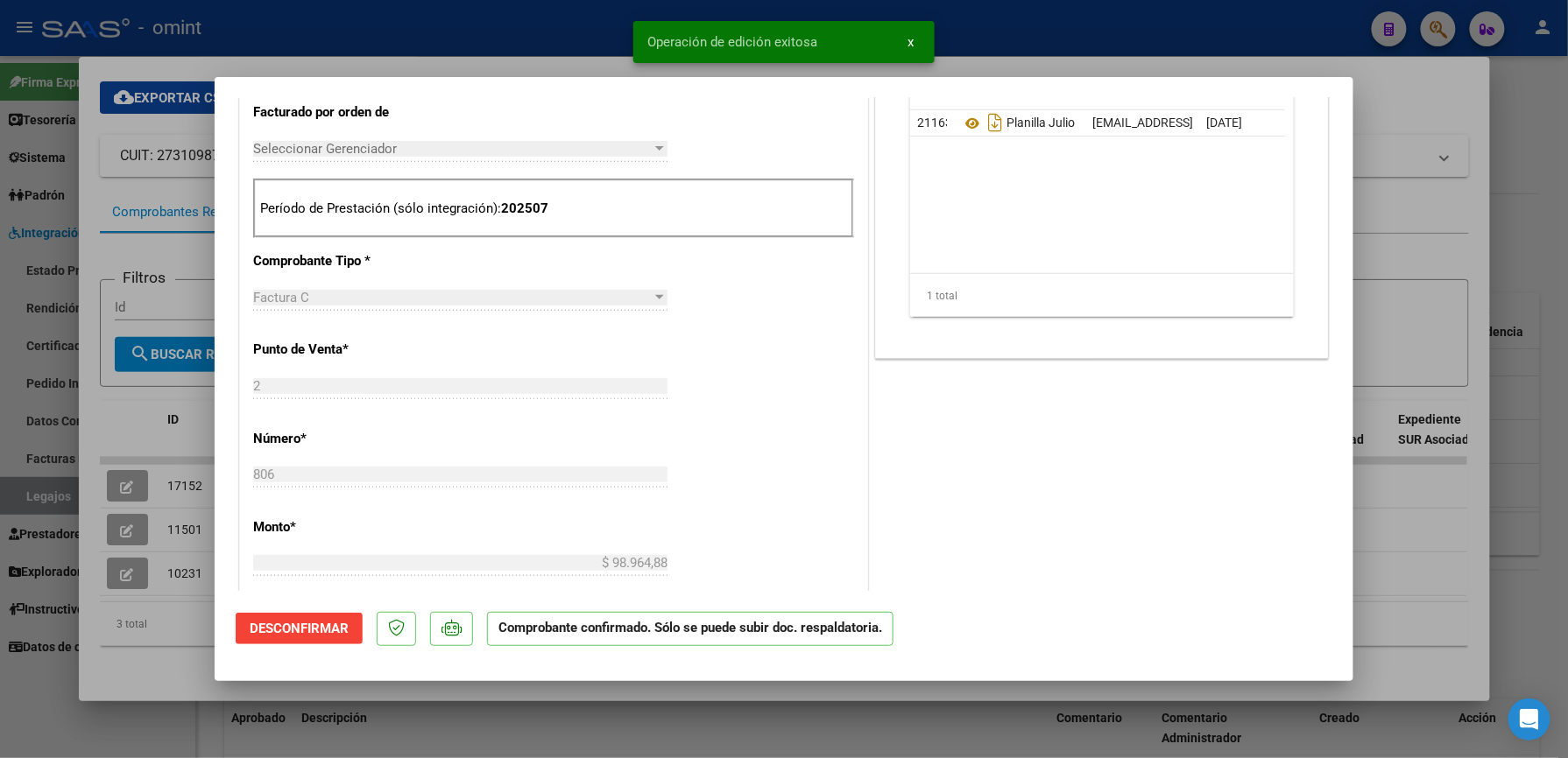
click at [1039, 43] on div at bounding box center [784, 379] width 1568 height 758
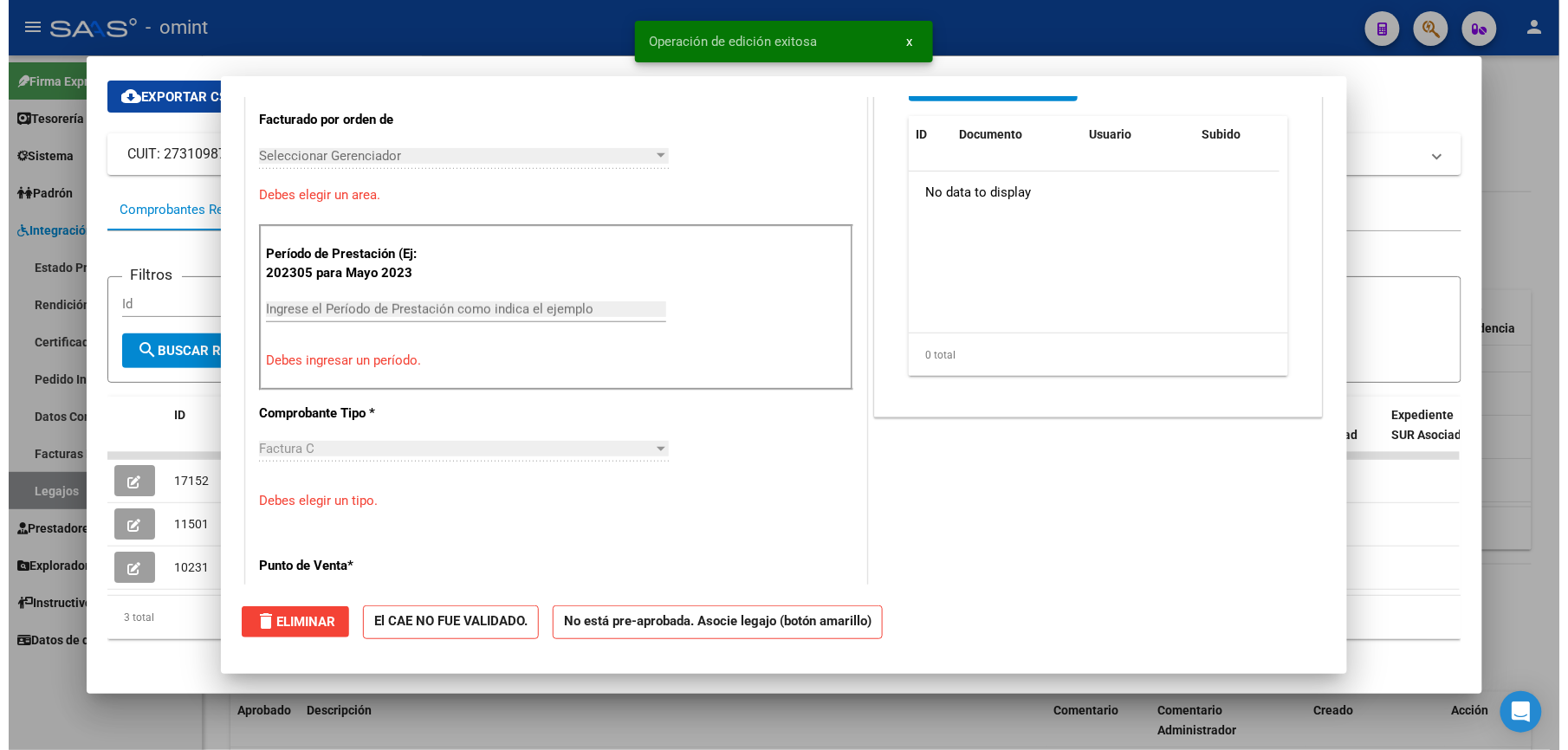
scroll to position [0, 0]
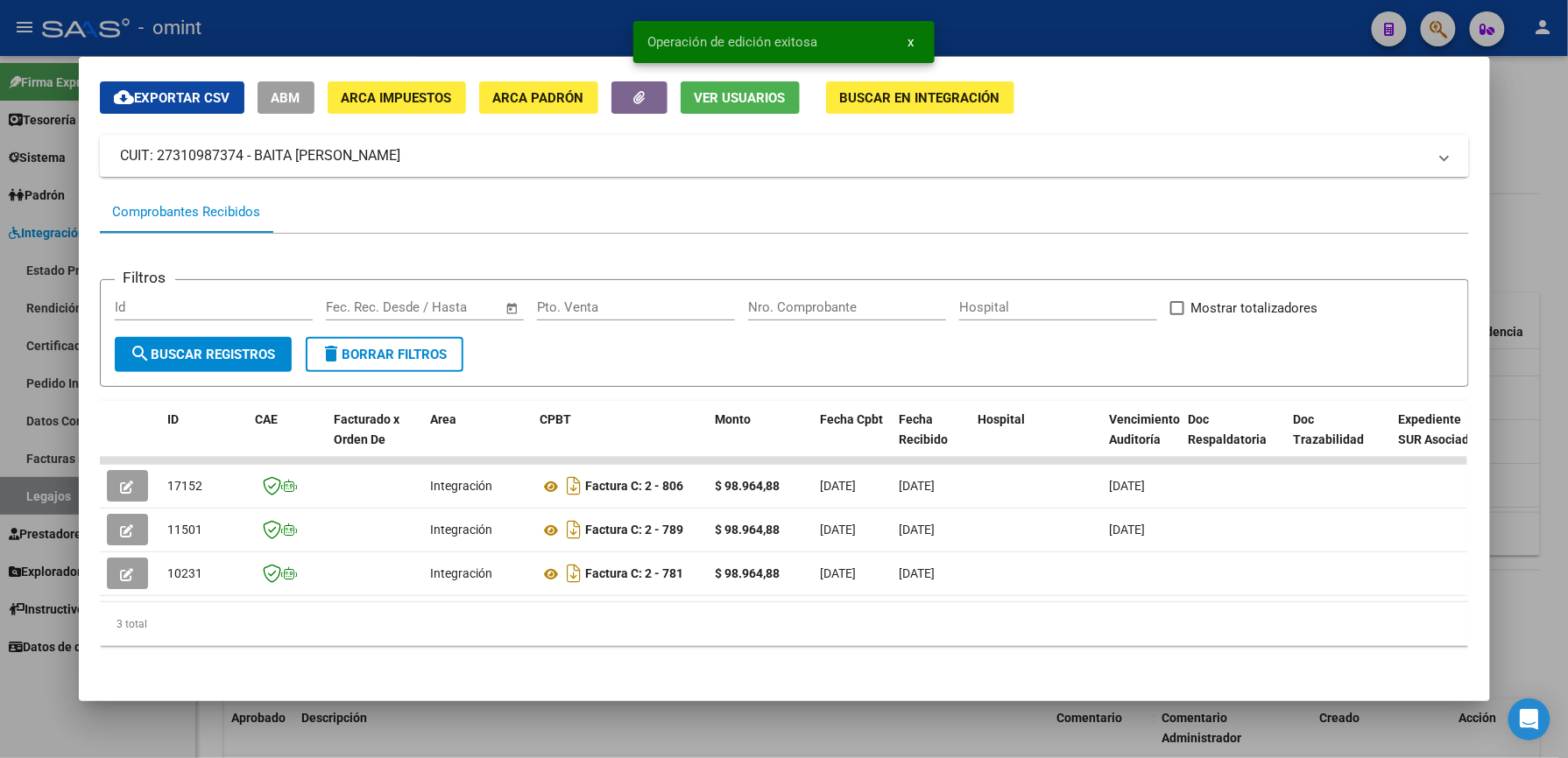
click at [1039, 36] on div at bounding box center [784, 379] width 1568 height 758
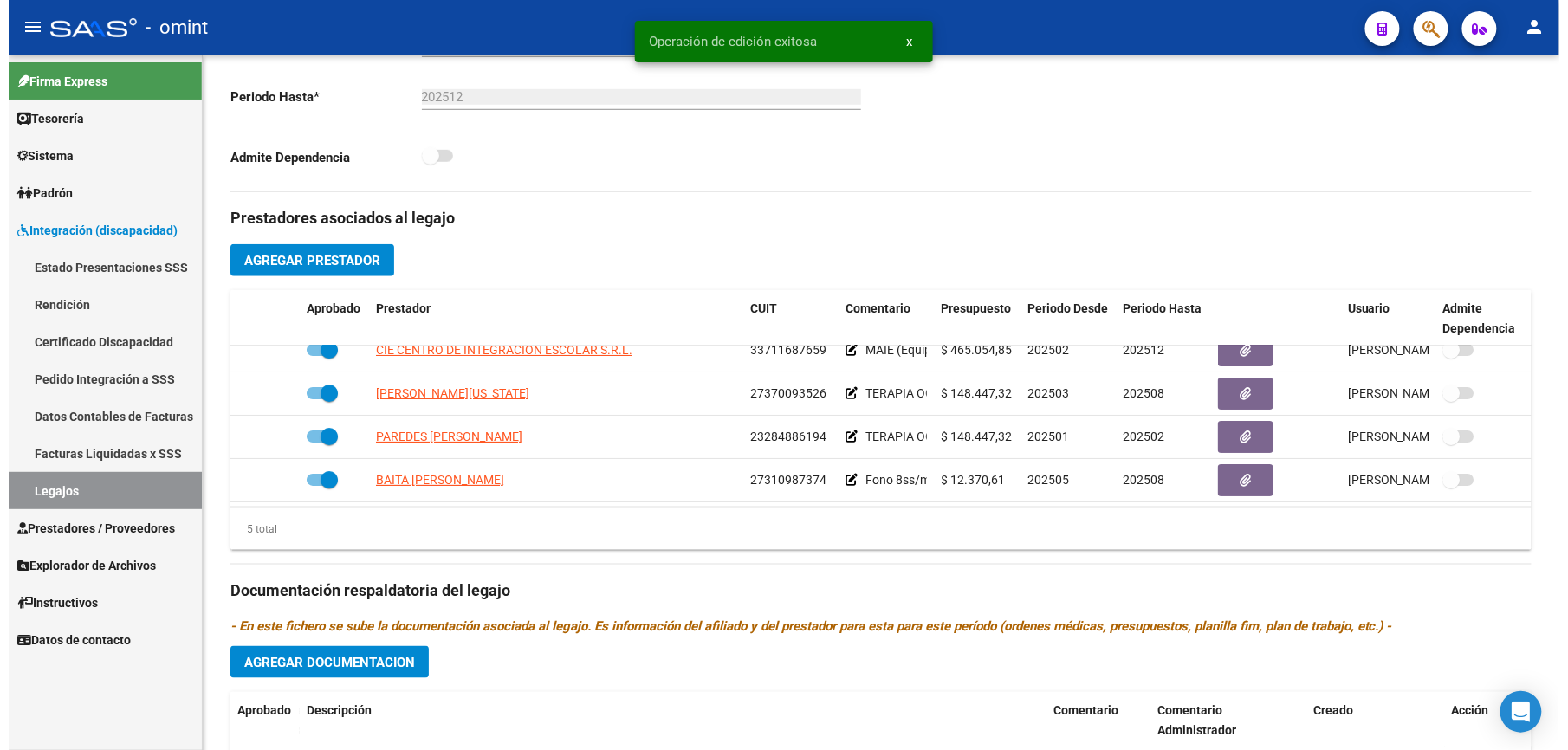
scroll to position [462, 0]
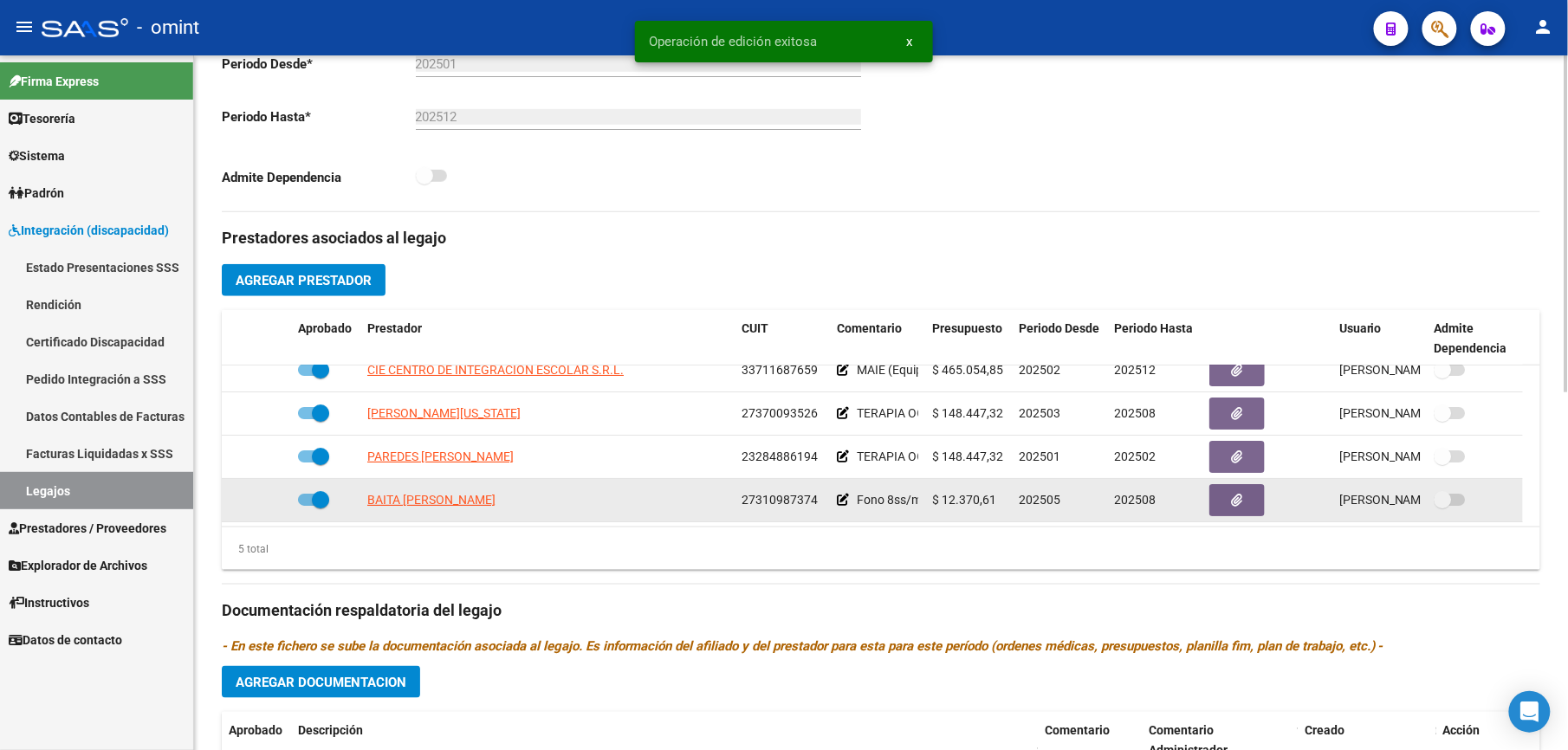
drag, startPoint x: 742, startPoint y: 503, endPoint x: 816, endPoint y: 504, distance: 74.0
click at [816, 504] on div "27310987374" at bounding box center [782, 500] width 81 height 20
drag, startPoint x: 816, startPoint y: 504, endPoint x: 804, endPoint y: 501, distance: 12.4
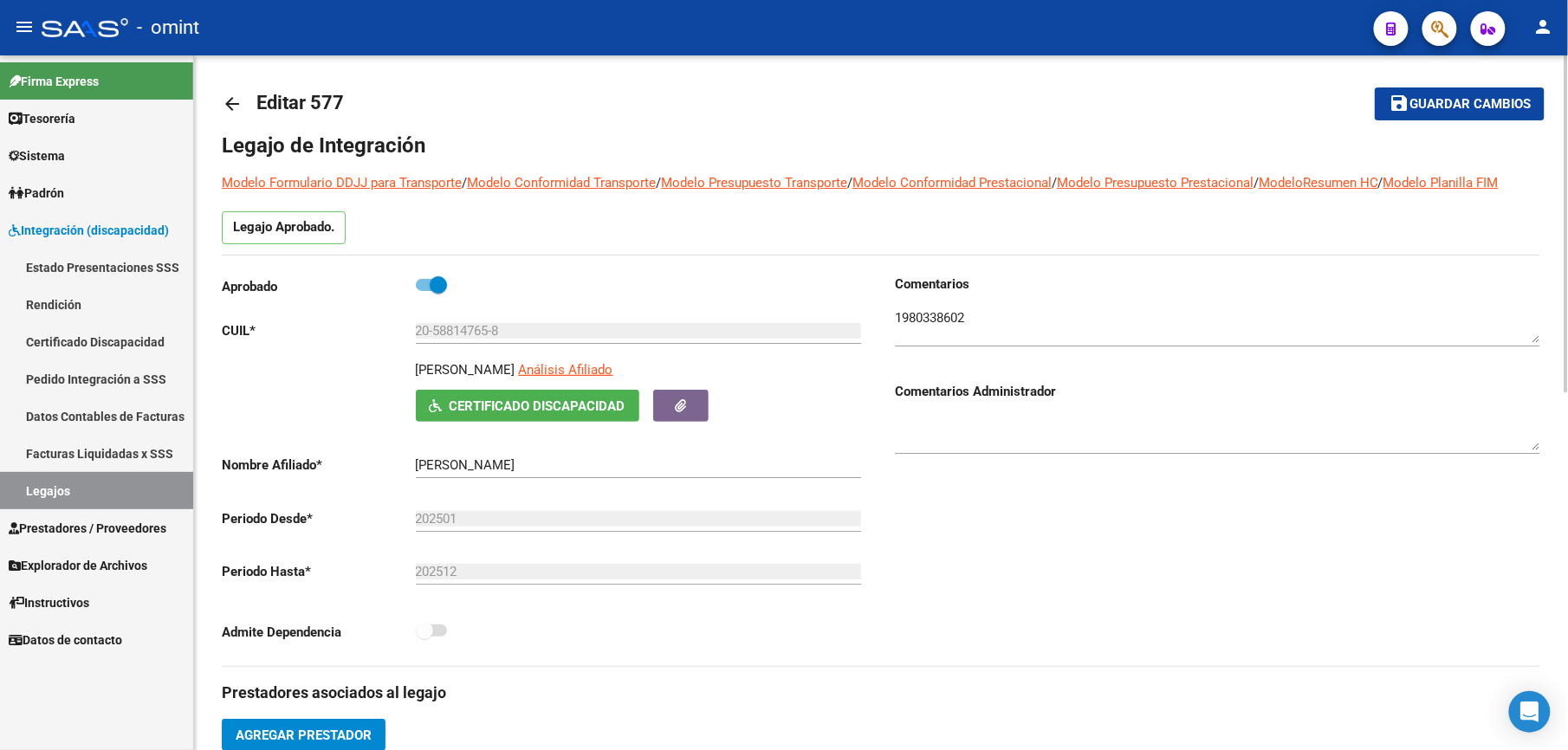
scroll to position [0, 0]
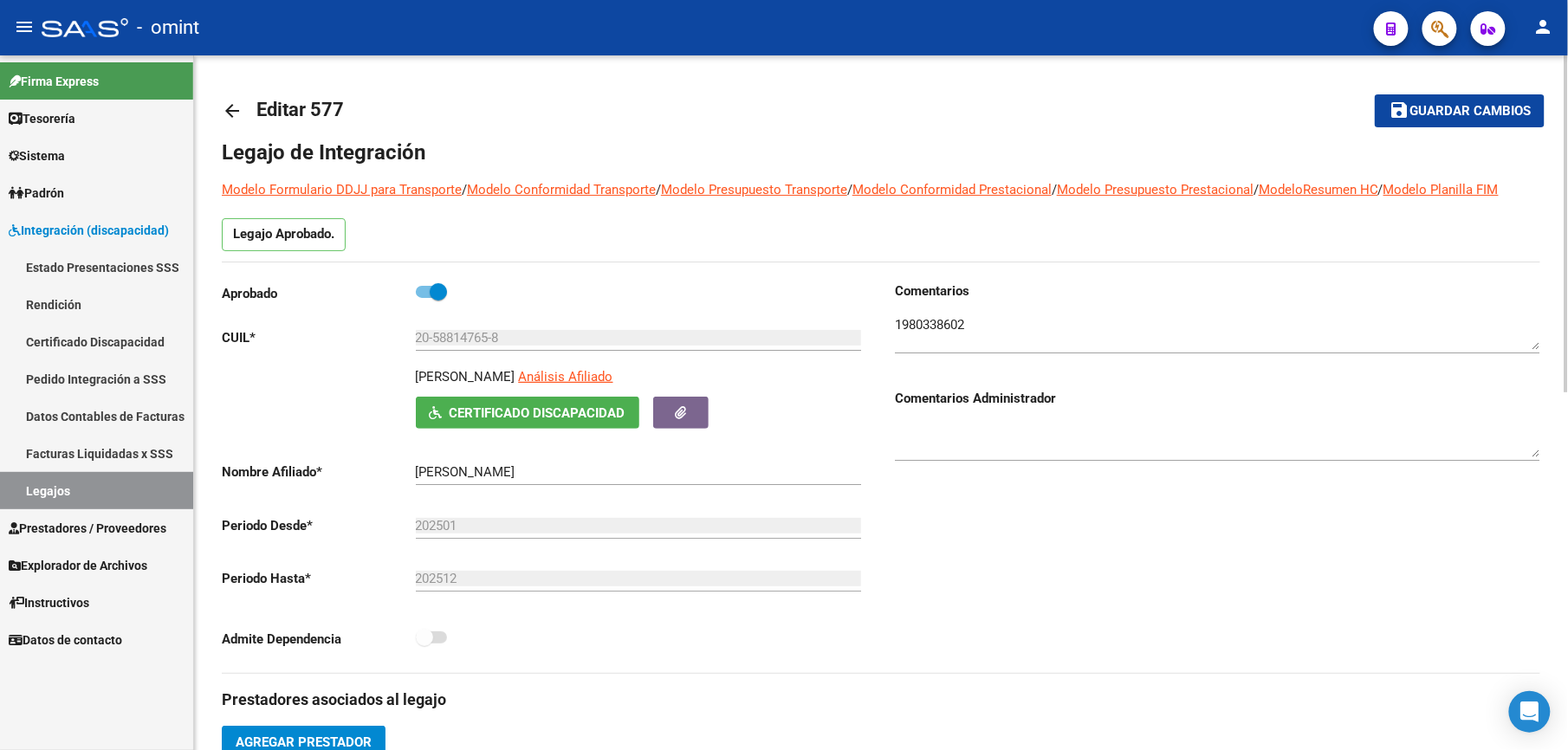
drag, startPoint x: 1469, startPoint y: 108, endPoint x: 1381, endPoint y: 108, distance: 88.0
click at [1464, 108] on span "Guardar cambios" at bounding box center [1470, 112] width 121 height 16
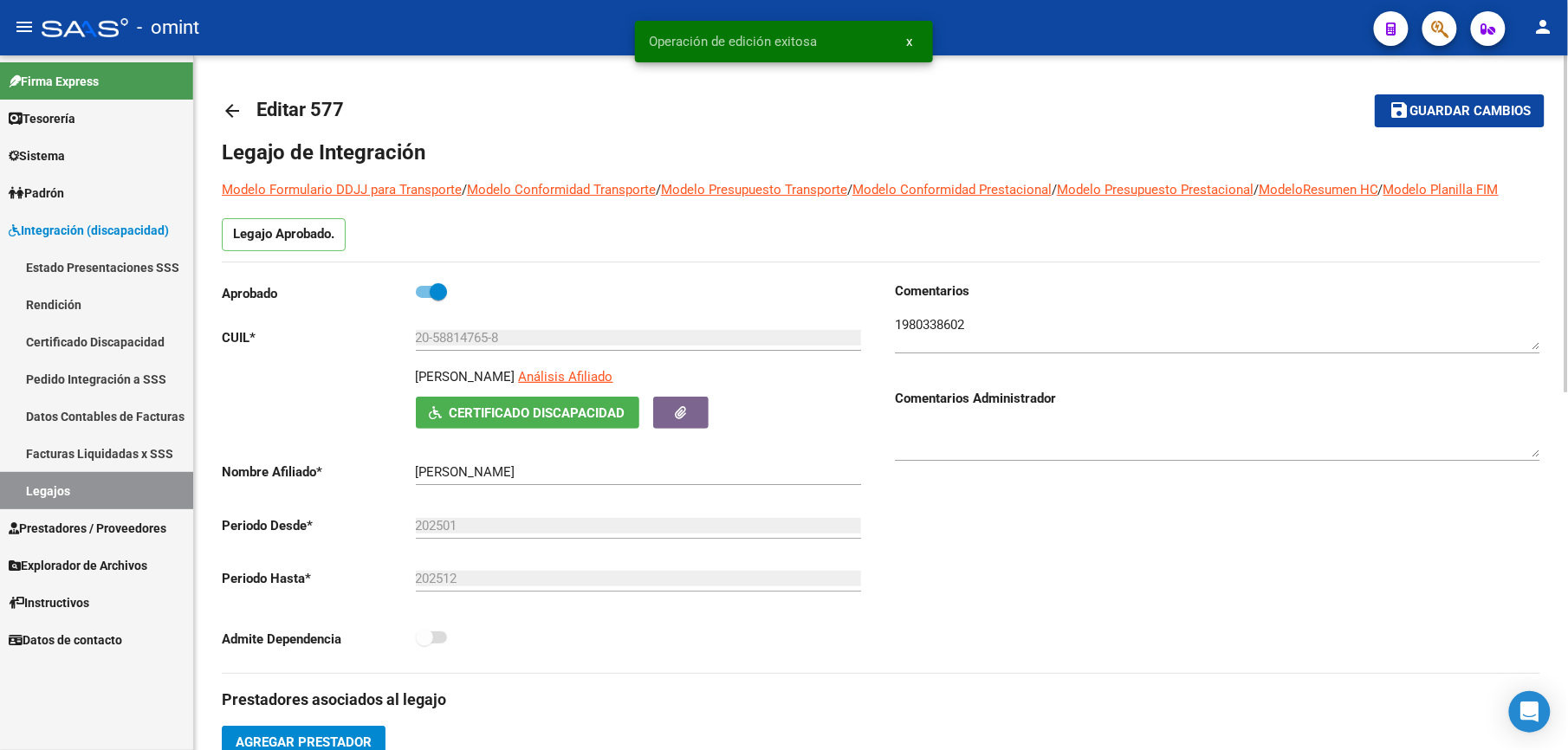
click at [230, 111] on mat-icon "arrow_back" at bounding box center [232, 111] width 21 height 21
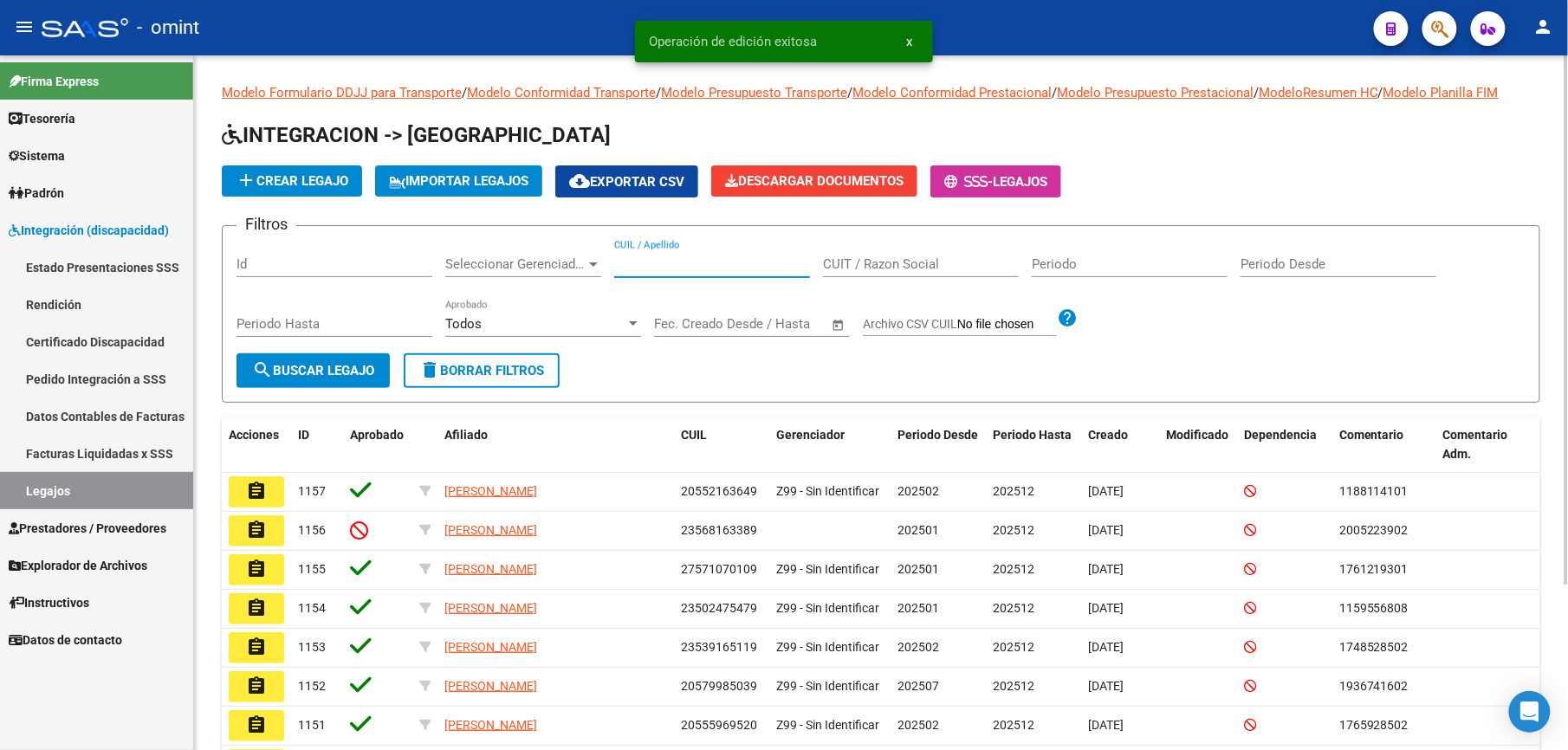
click at [670, 269] on input "CUIL / Apellido" at bounding box center [712, 264] width 196 height 16
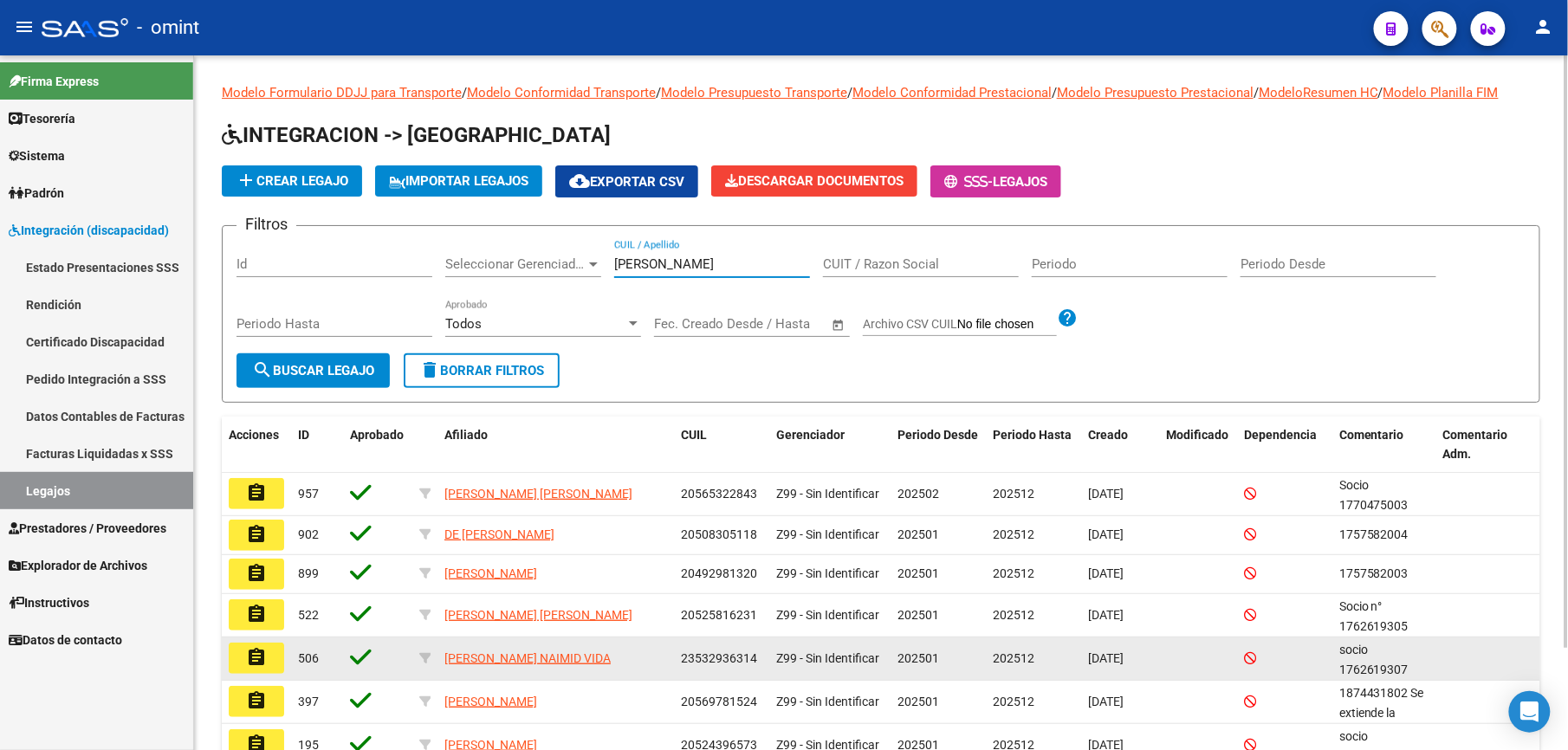
click at [268, 655] on button "assignment" at bounding box center [257, 658] width 55 height 31
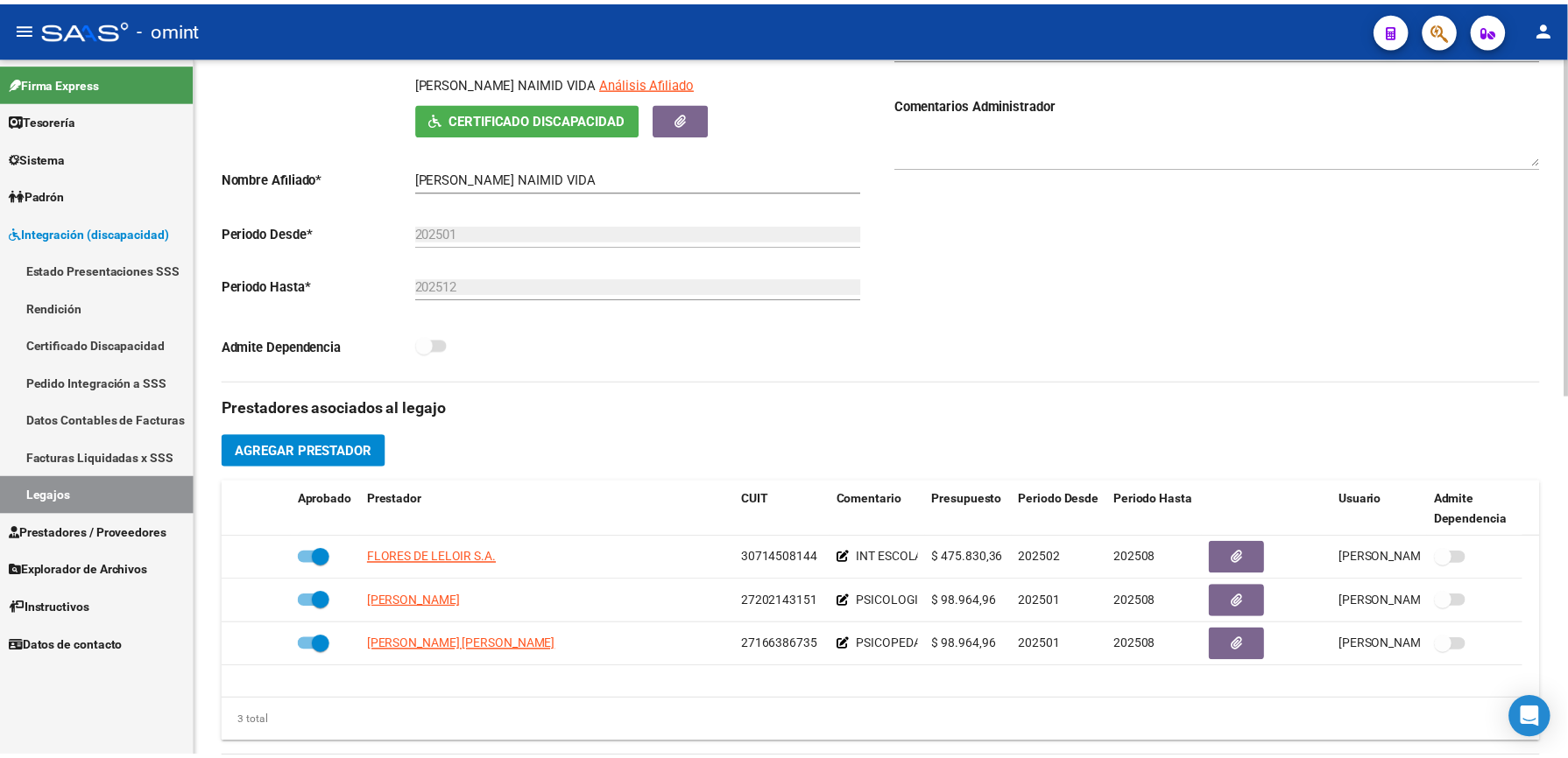
scroll to position [351, 0]
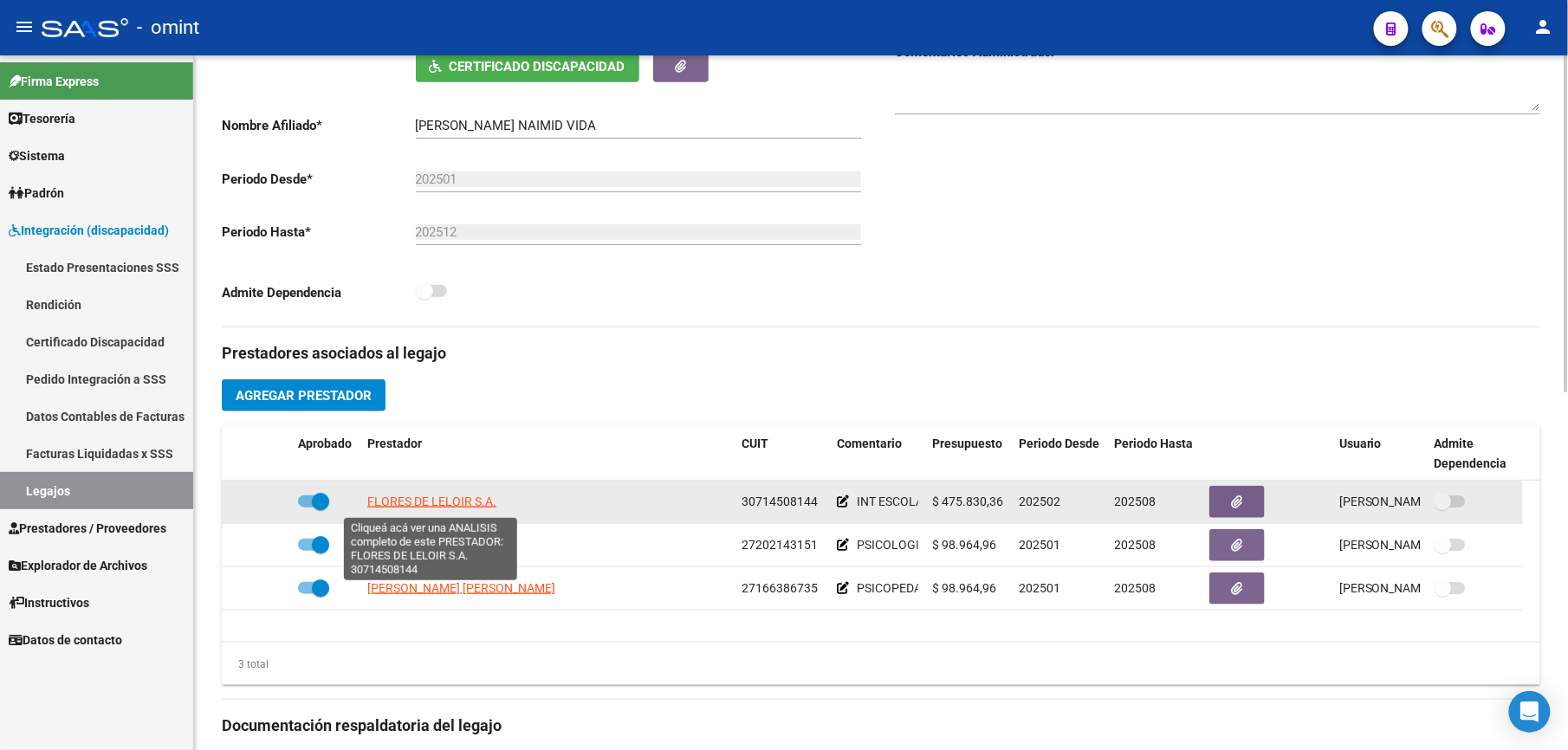
click at [442, 506] on span "FLORES DE LELOIR S.A." at bounding box center [432, 502] width 129 height 14
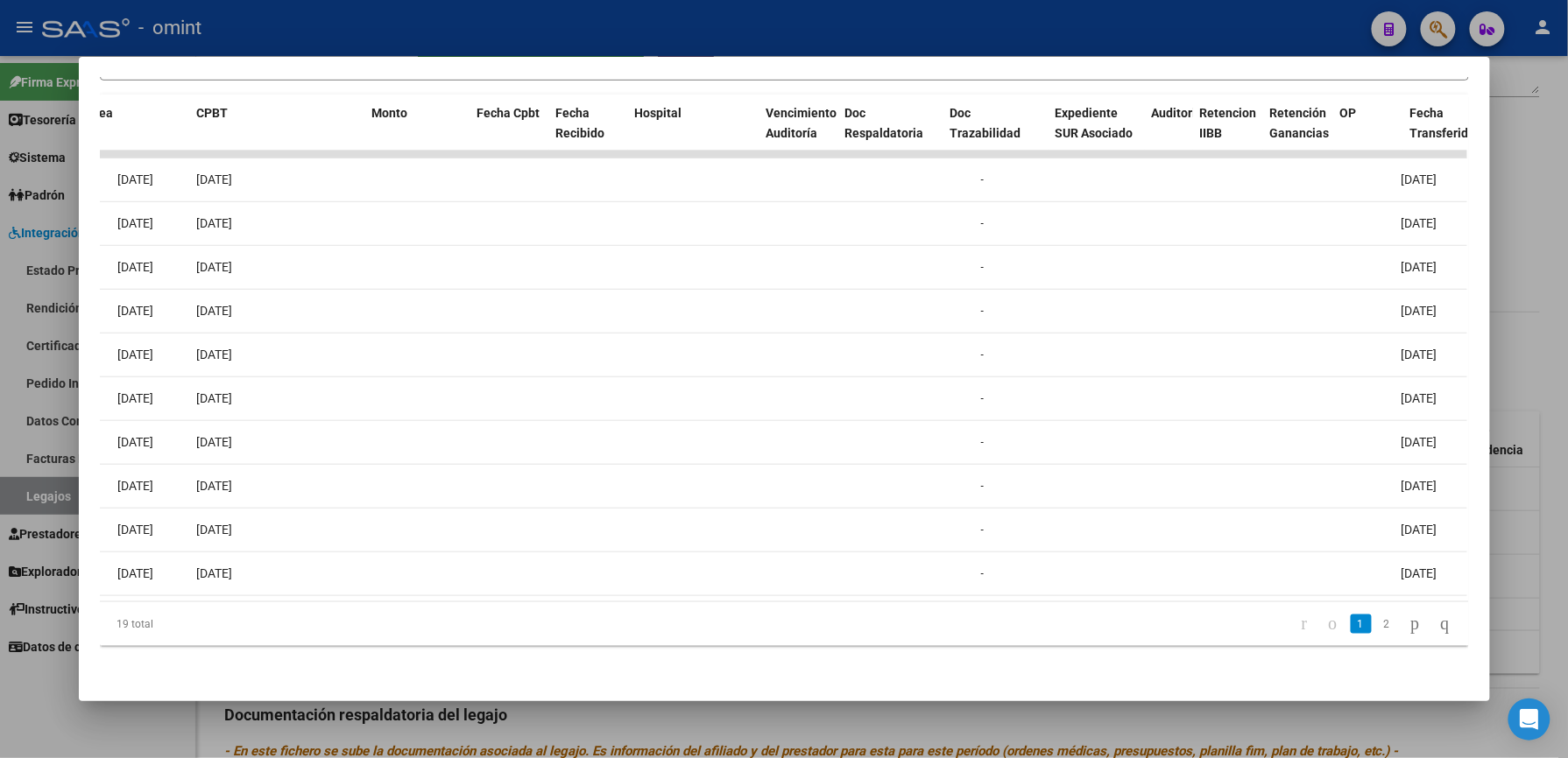
scroll to position [0, 296]
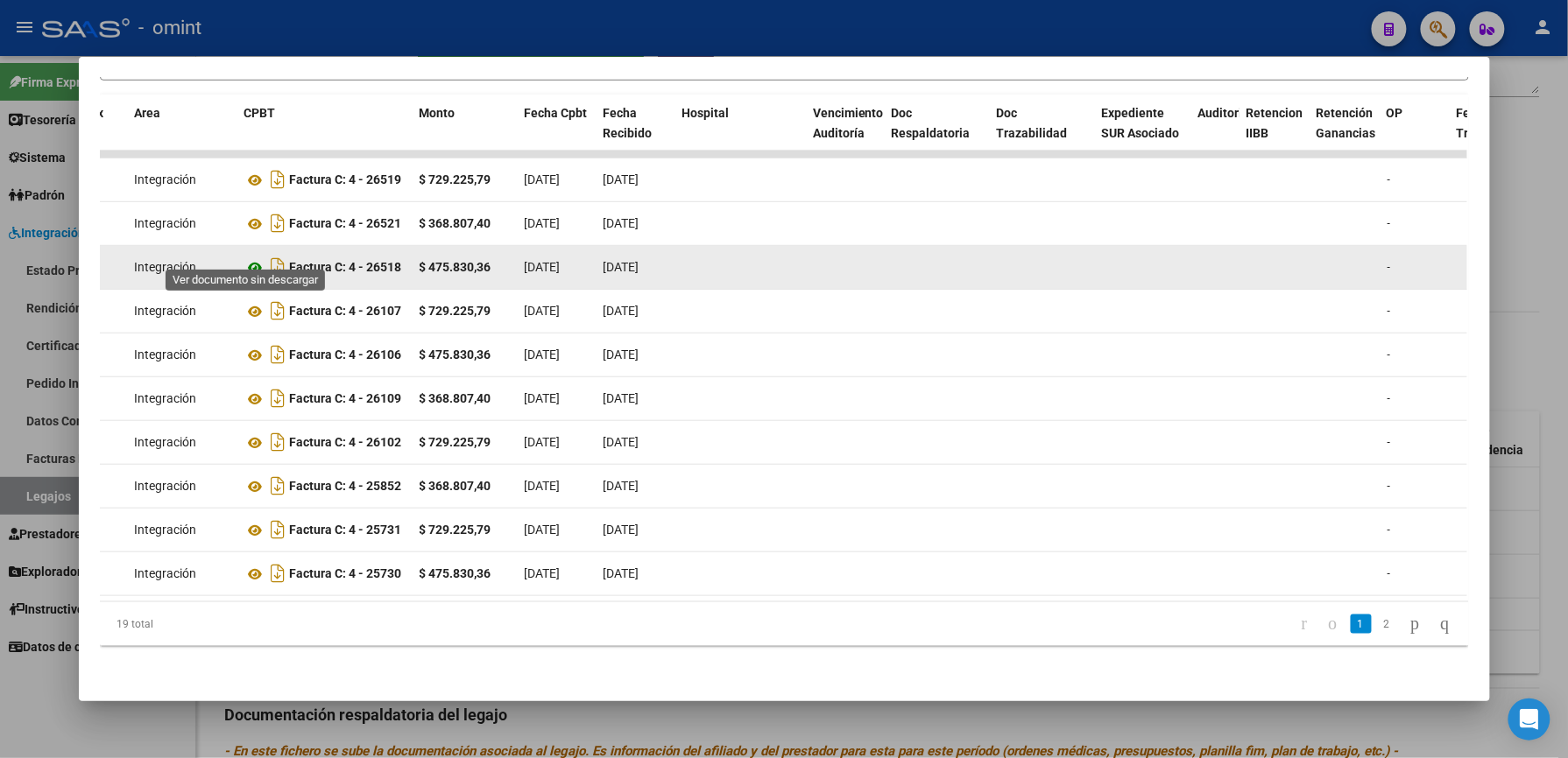
click at [245, 258] on icon at bounding box center [256, 268] width 23 height 21
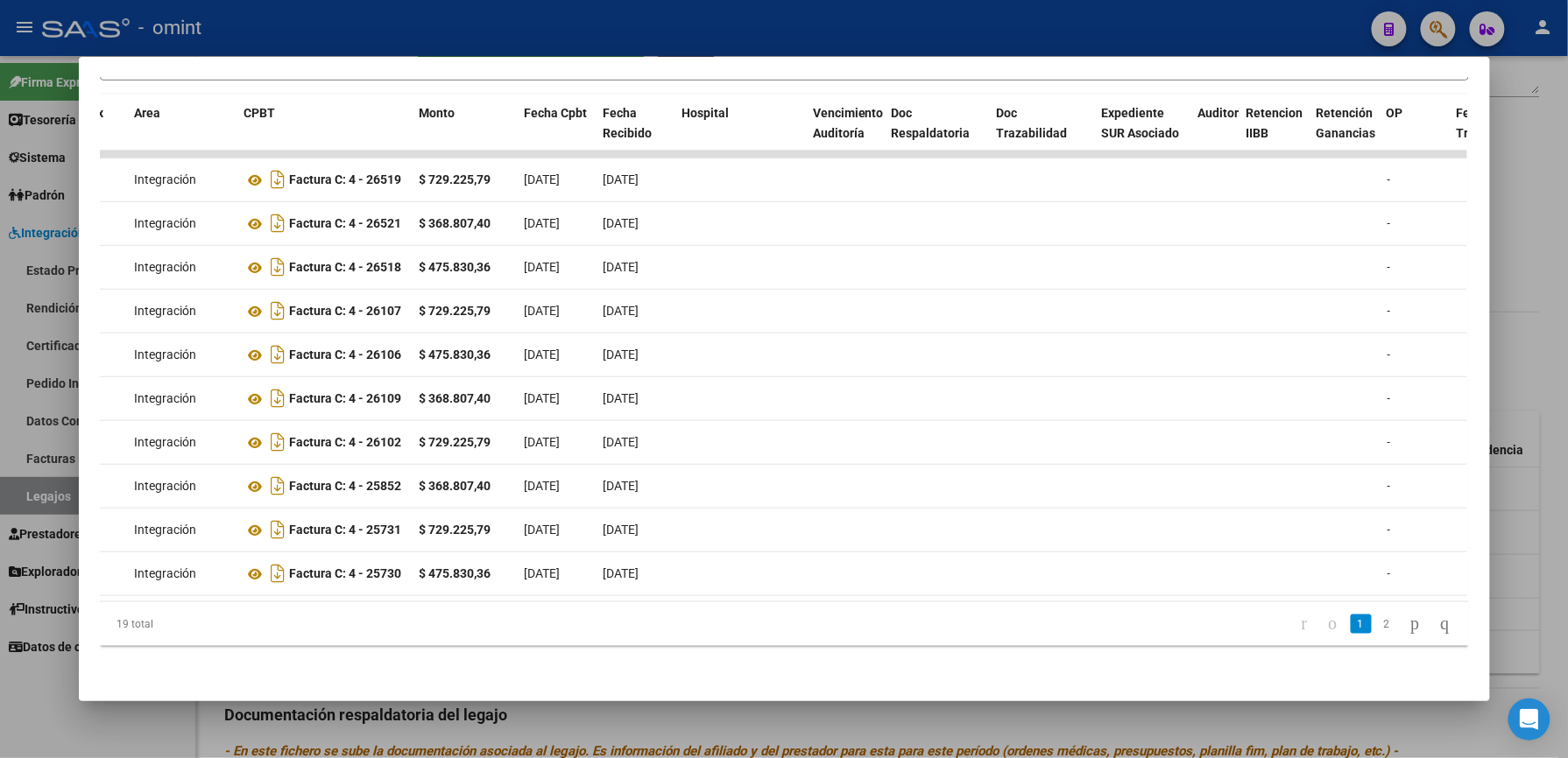
scroll to position [0, 0]
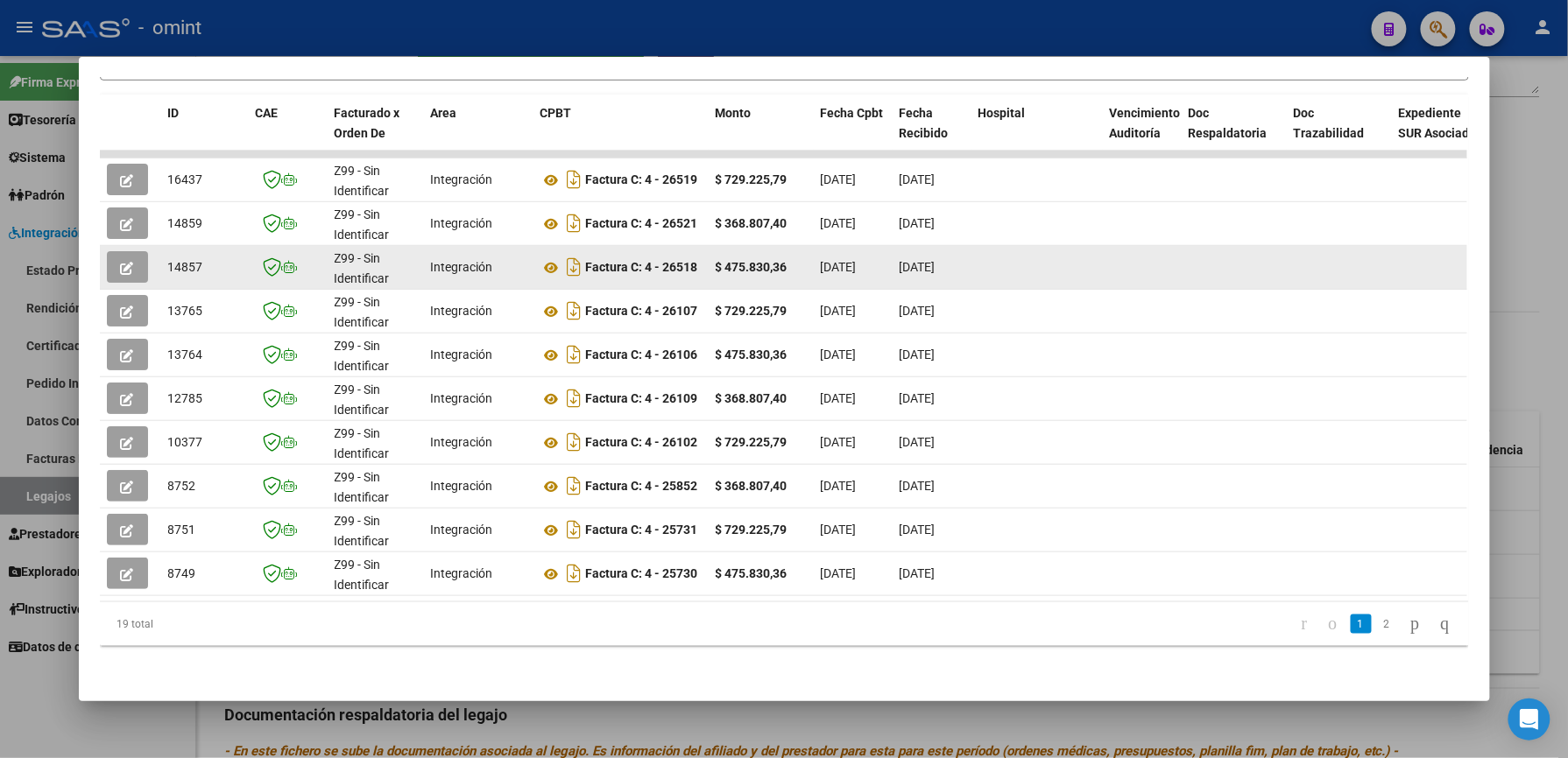
click at [121, 262] on icon "button" at bounding box center [127, 268] width 13 height 13
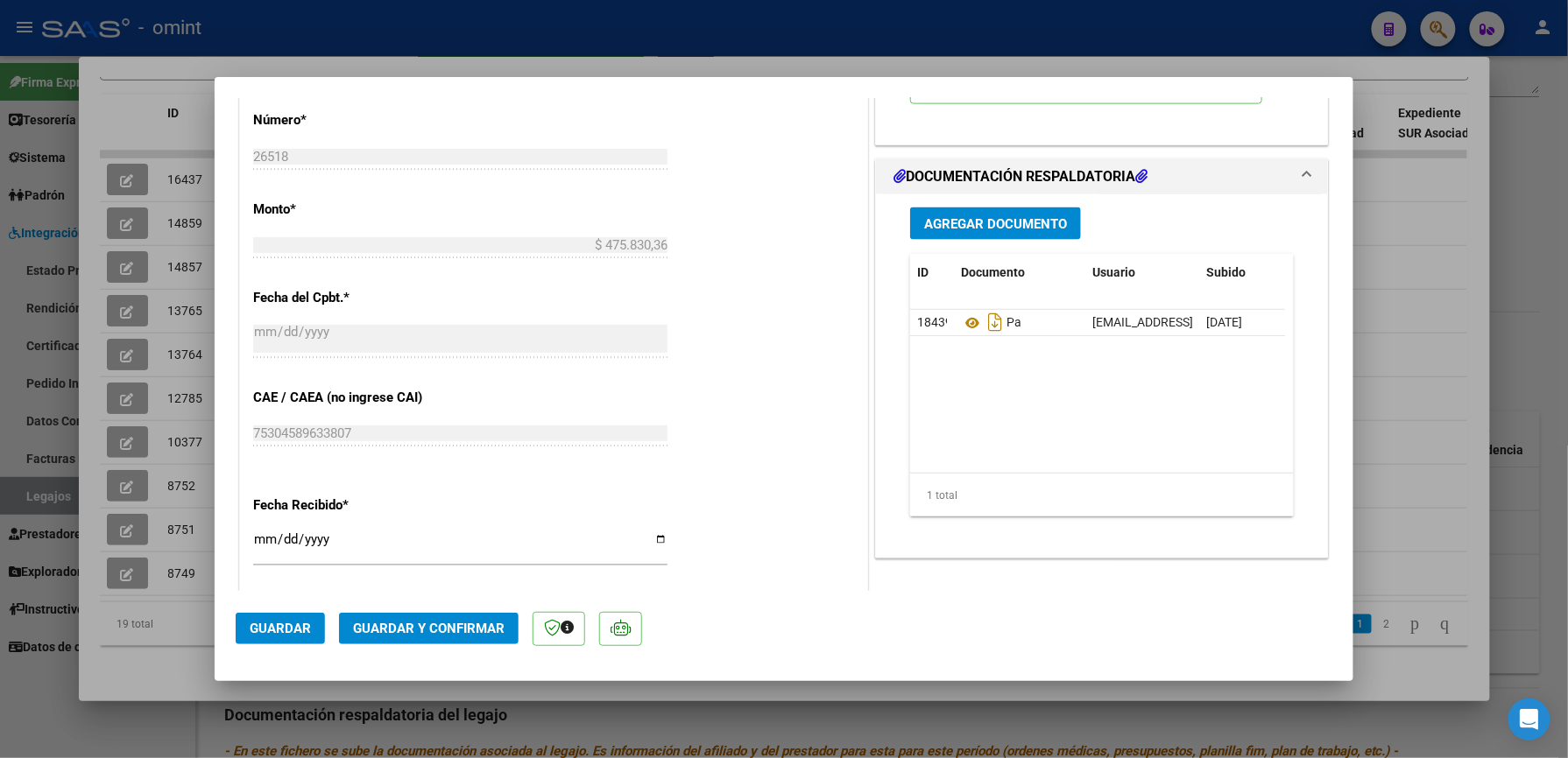
scroll to position [933, 0]
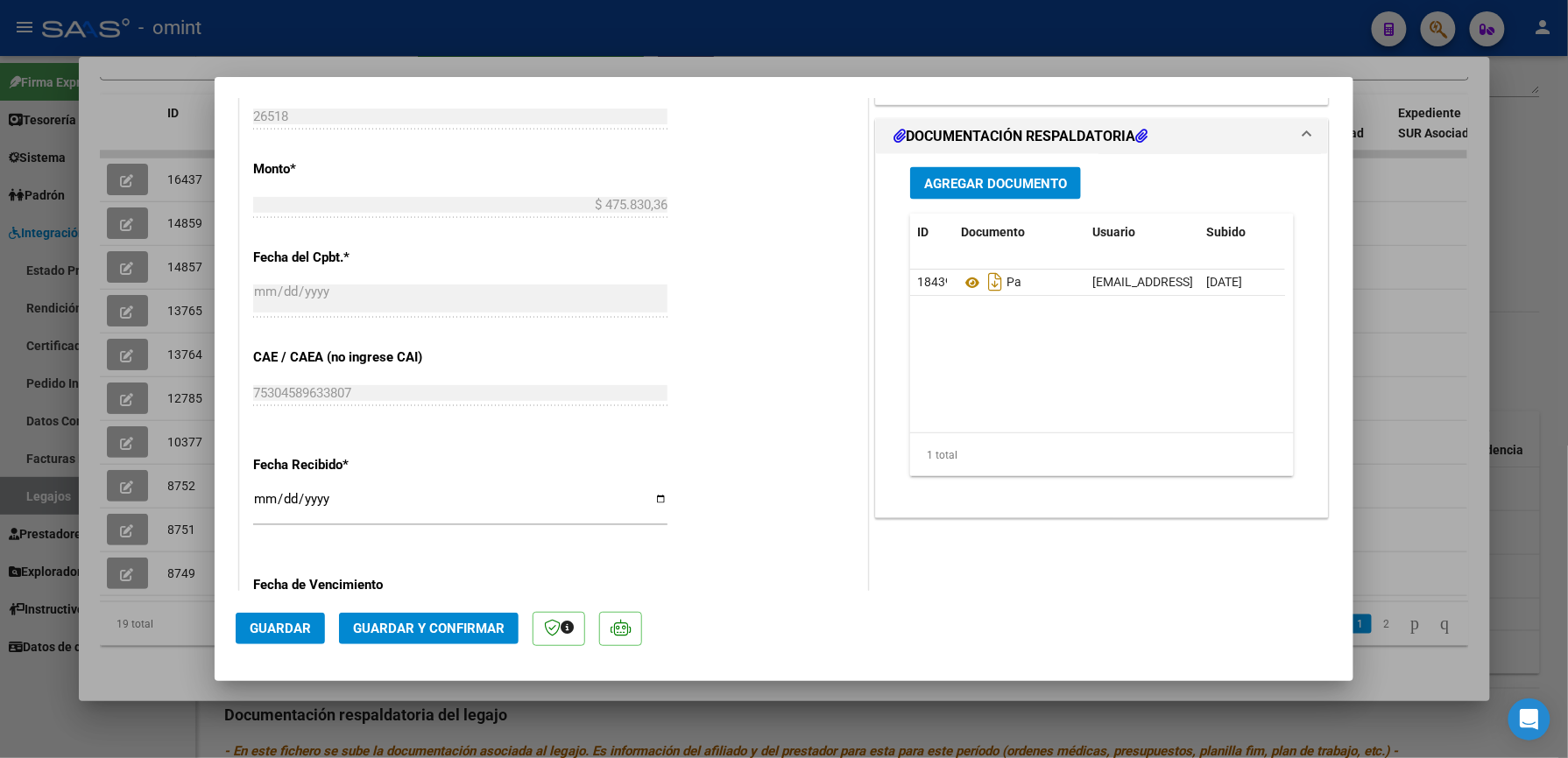
click at [411, 621] on span "Guardar y Confirmar" at bounding box center [429, 629] width 152 height 16
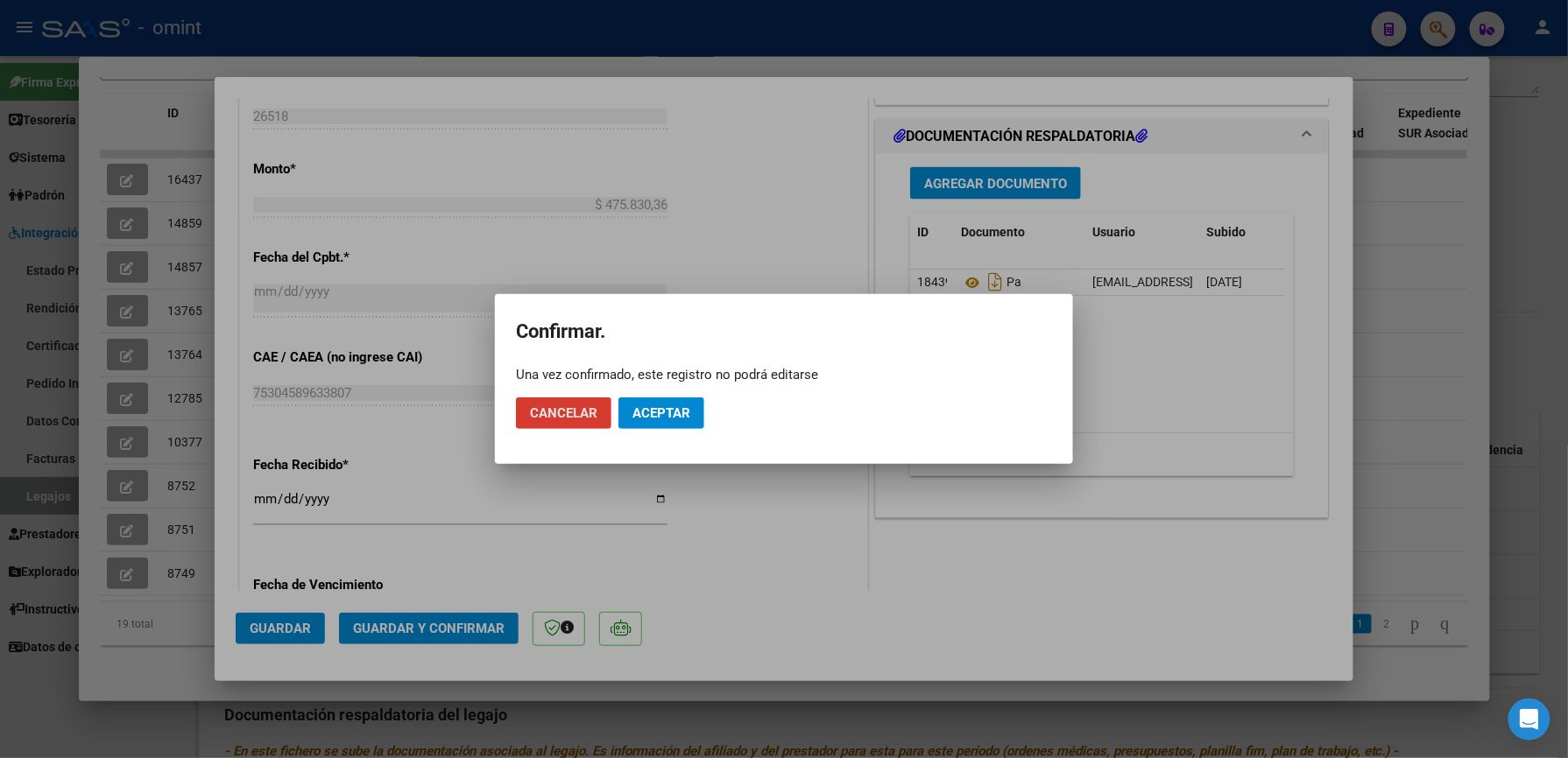
click at [646, 414] on span "Aceptar" at bounding box center [661, 414] width 58 height 16
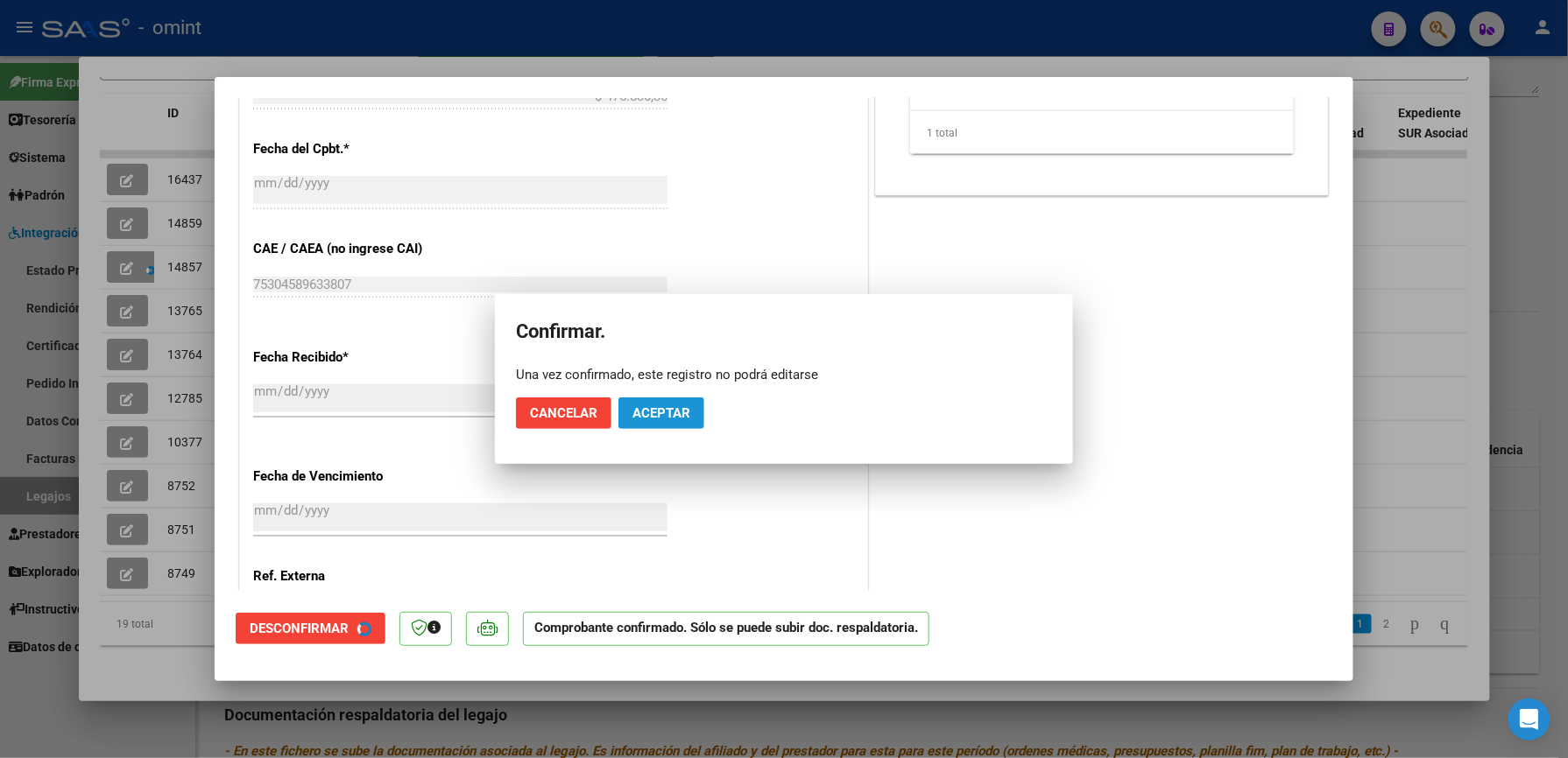
scroll to position [825, 0]
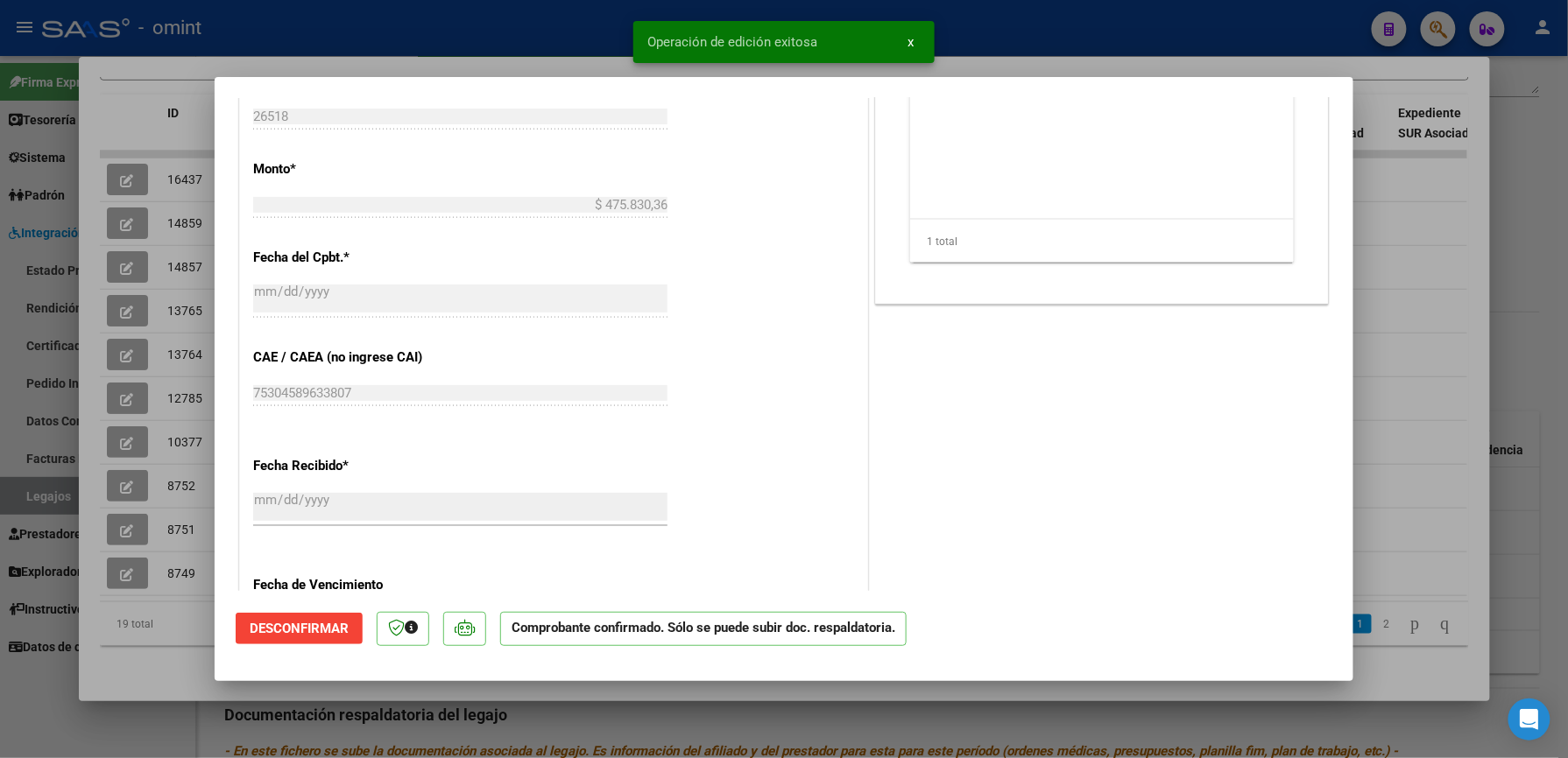
click at [995, 18] on div at bounding box center [784, 379] width 1568 height 758
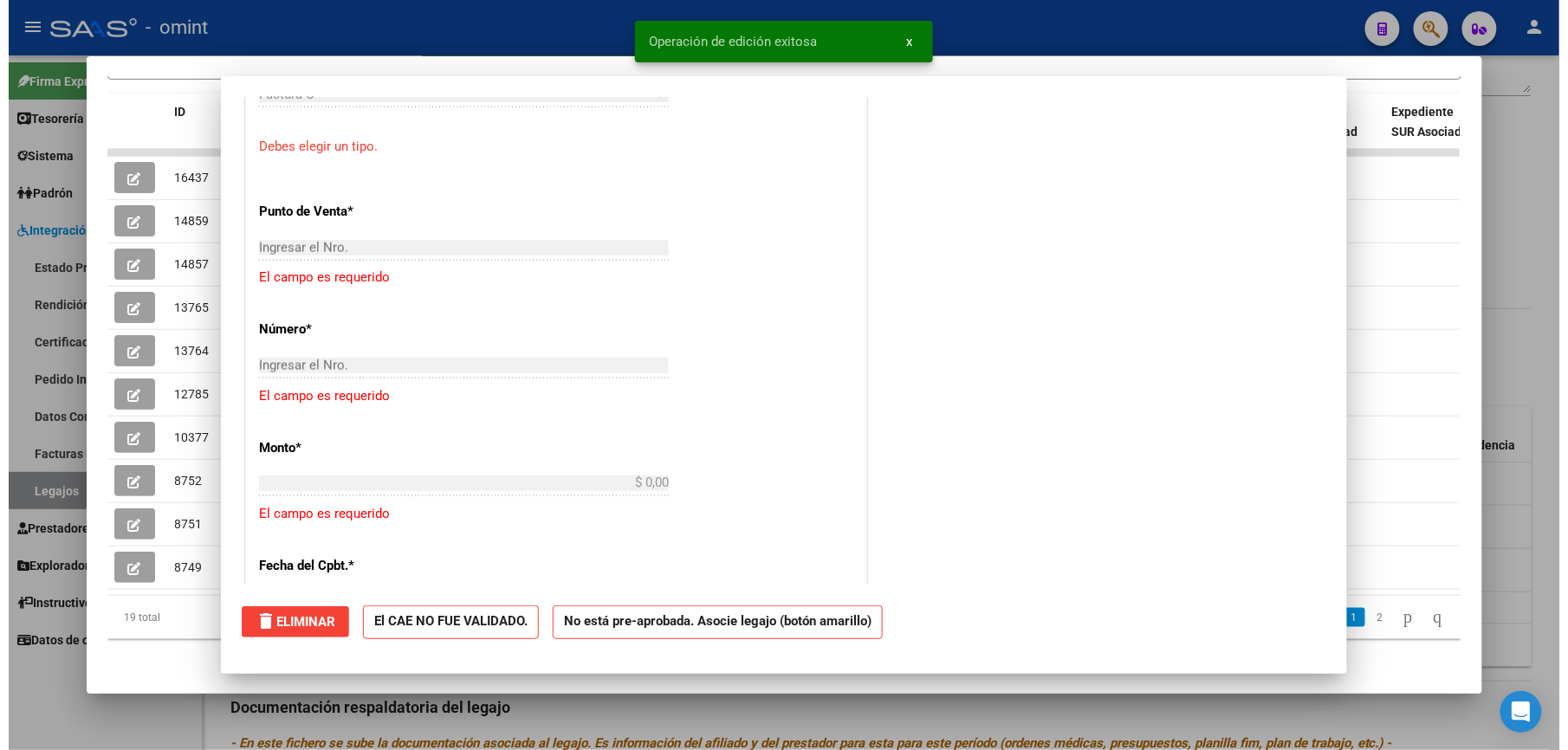
scroll to position [0, 0]
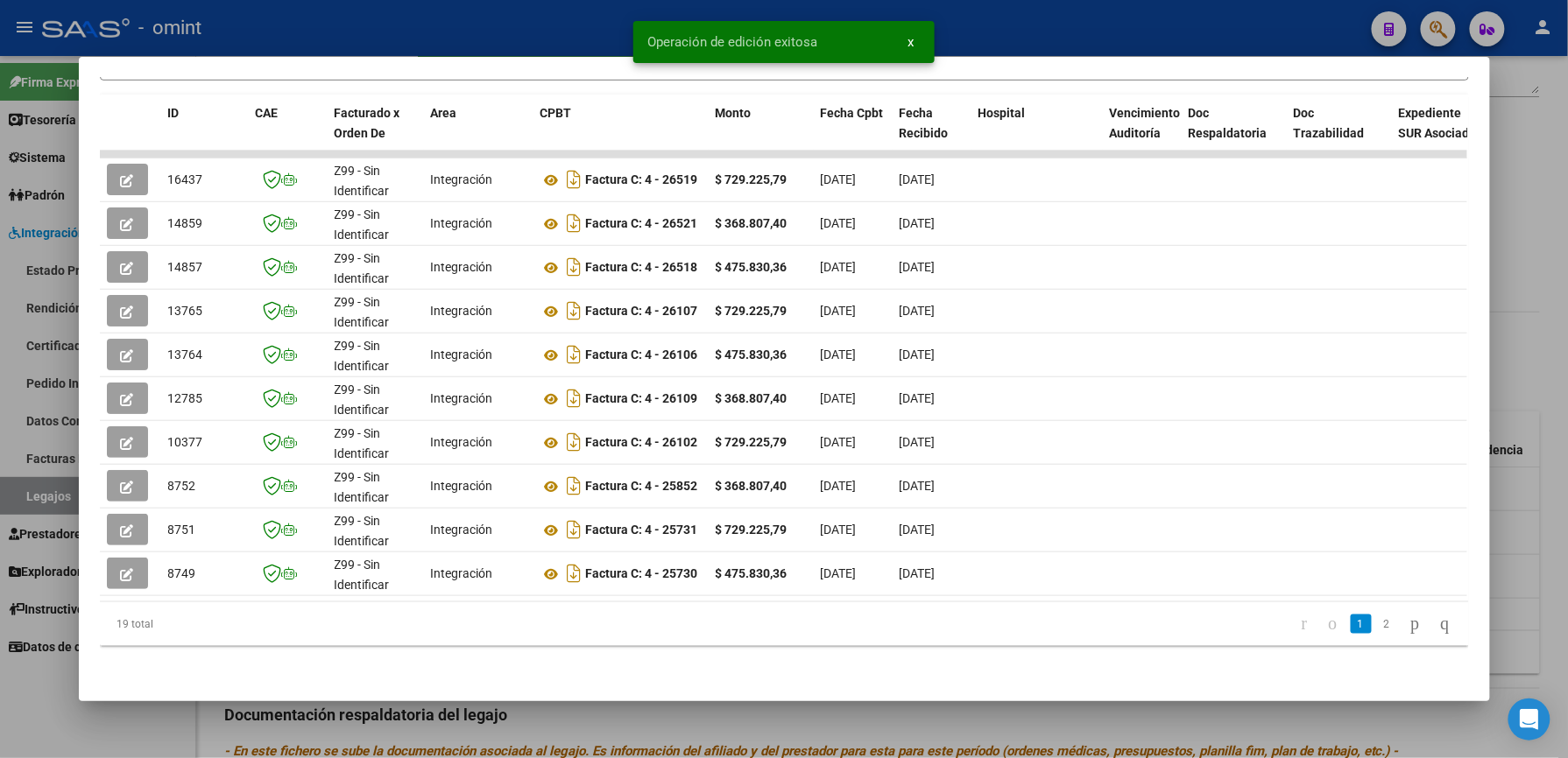
click at [995, 18] on div at bounding box center [784, 379] width 1568 height 758
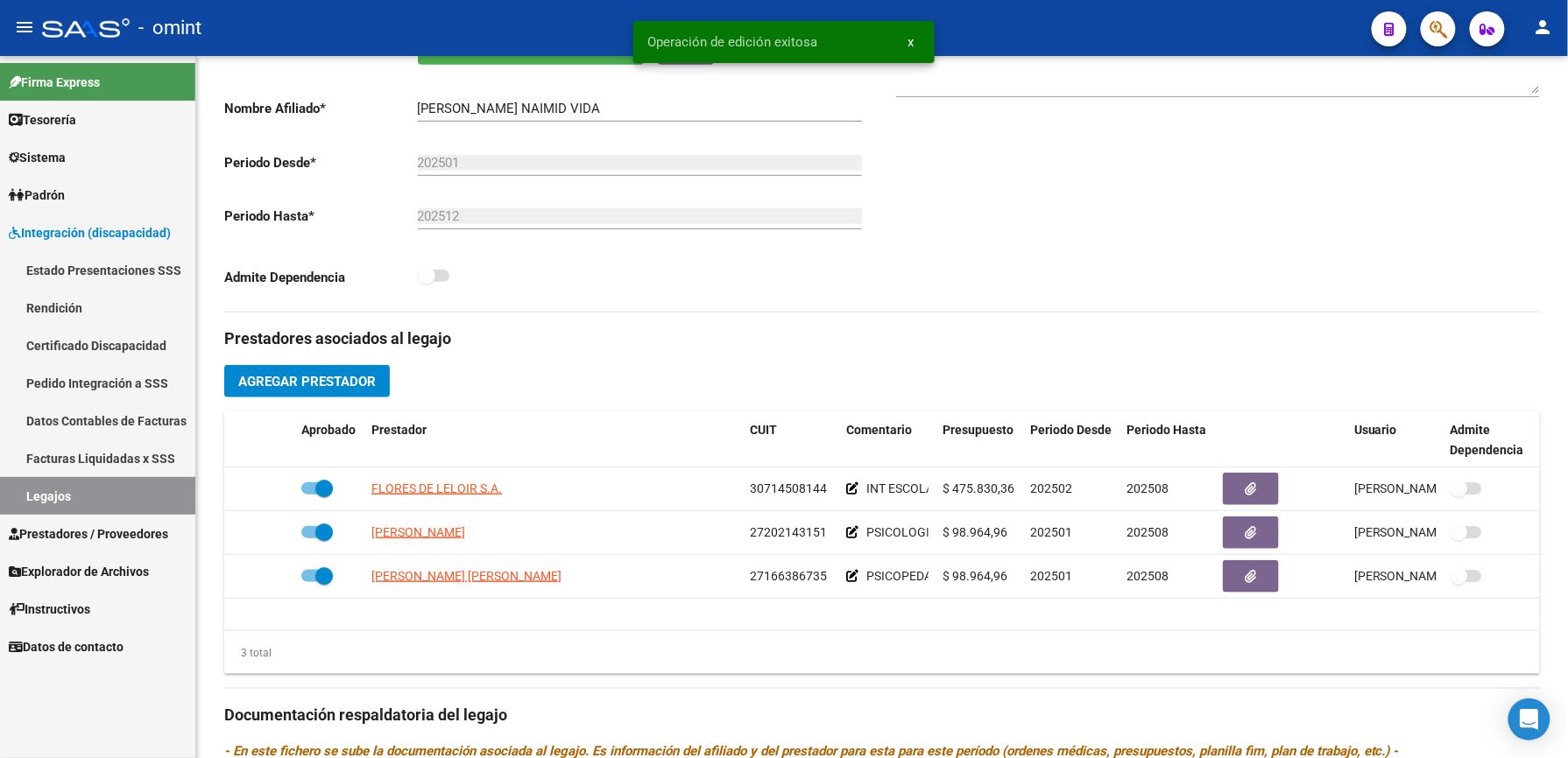
scroll to position [351, 0]
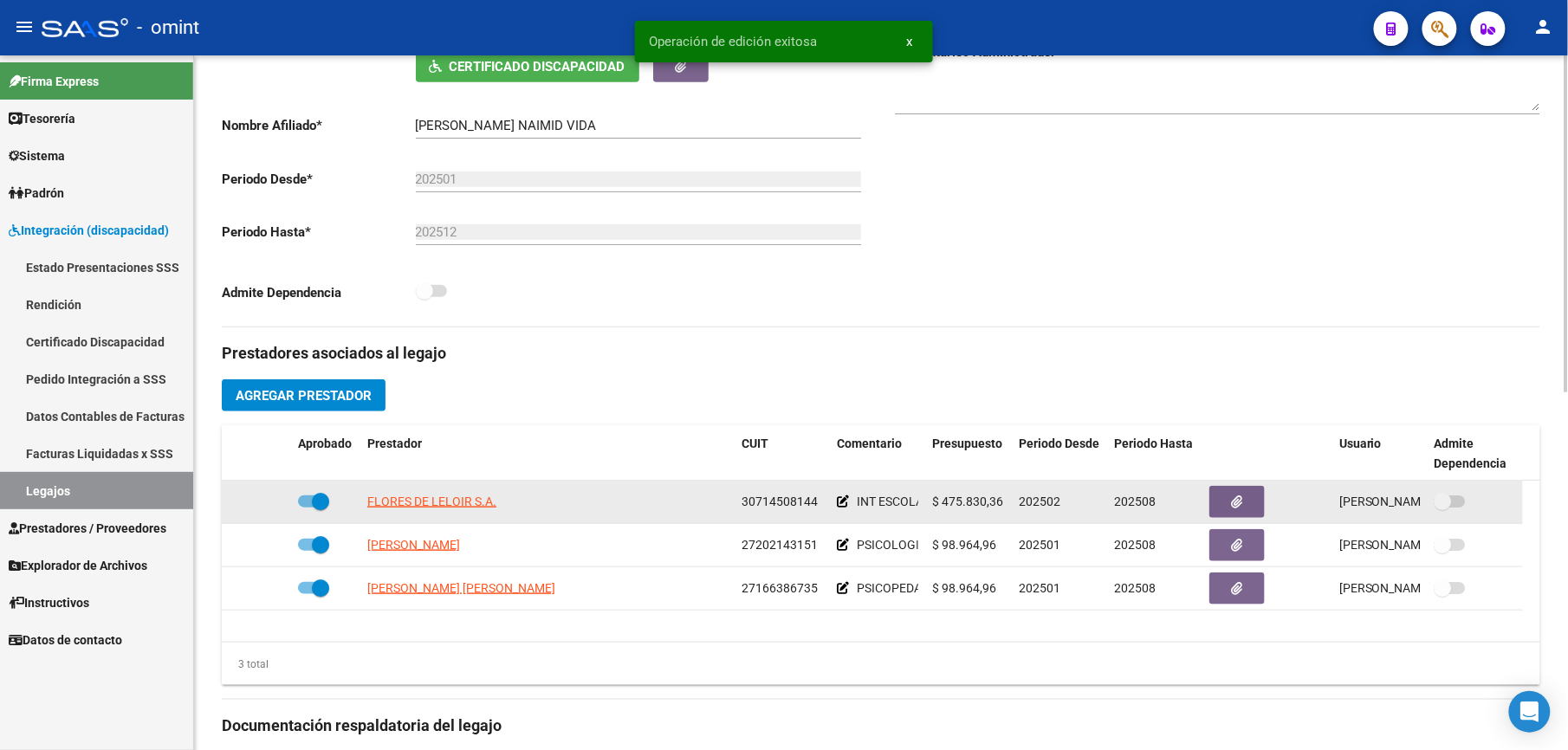
drag, startPoint x: 741, startPoint y: 501, endPoint x: 816, endPoint y: 501, distance: 75.0
click at [816, 501] on div "30714508144" at bounding box center [782, 502] width 81 height 20
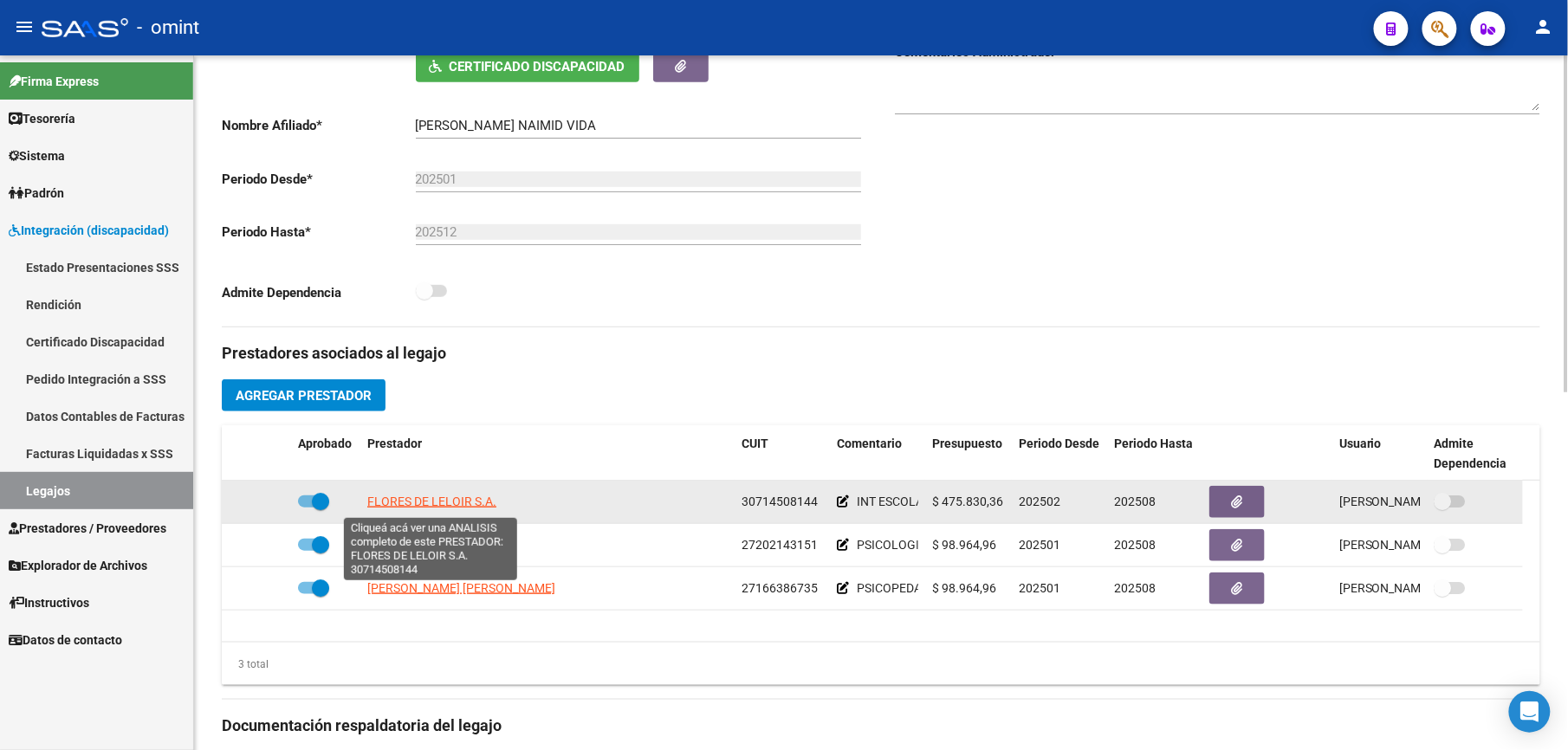
click at [463, 508] on span "FLORES DE LELOIR S.A." at bounding box center [432, 502] width 129 height 14
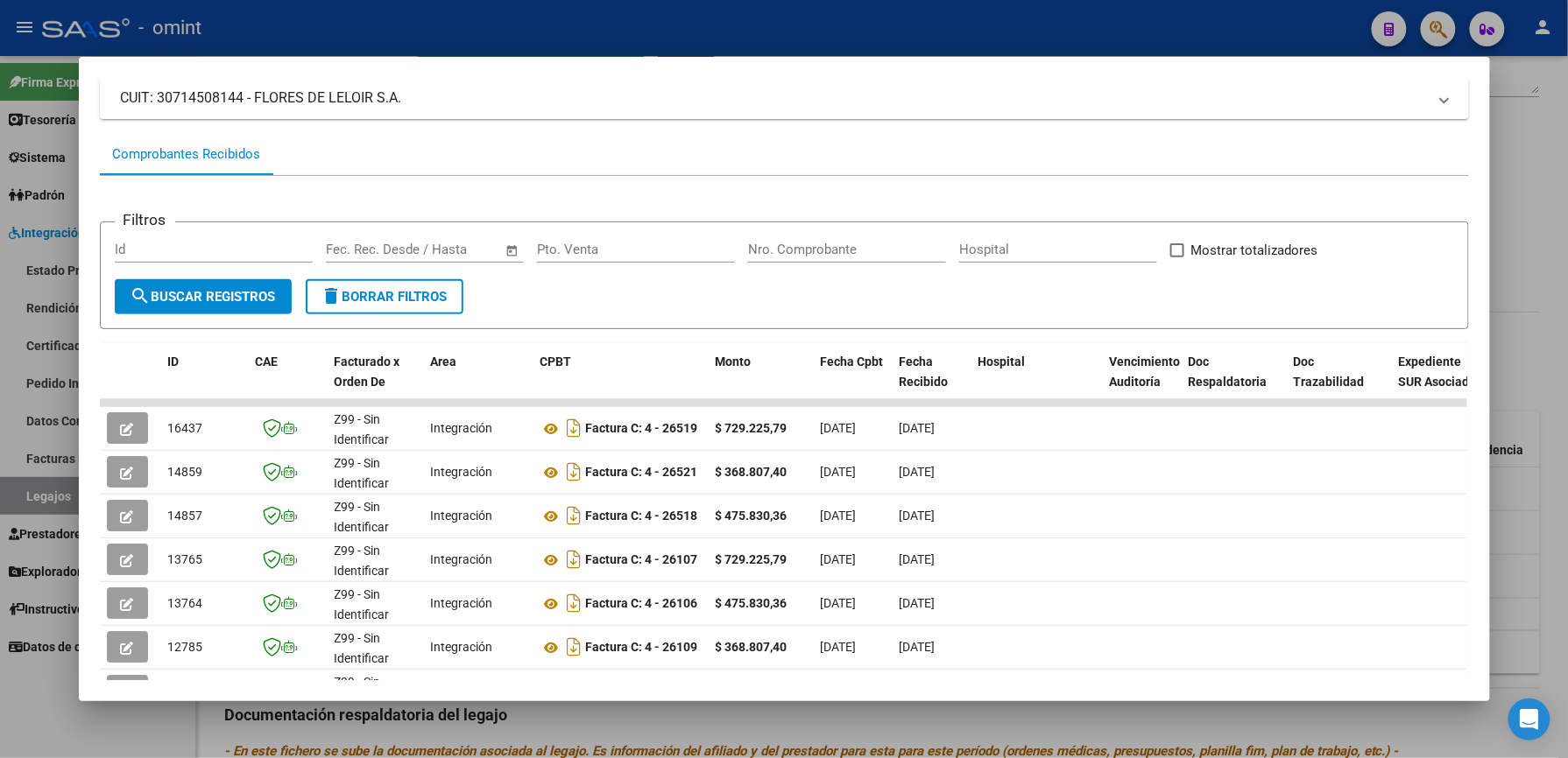
scroll to position [233, 0]
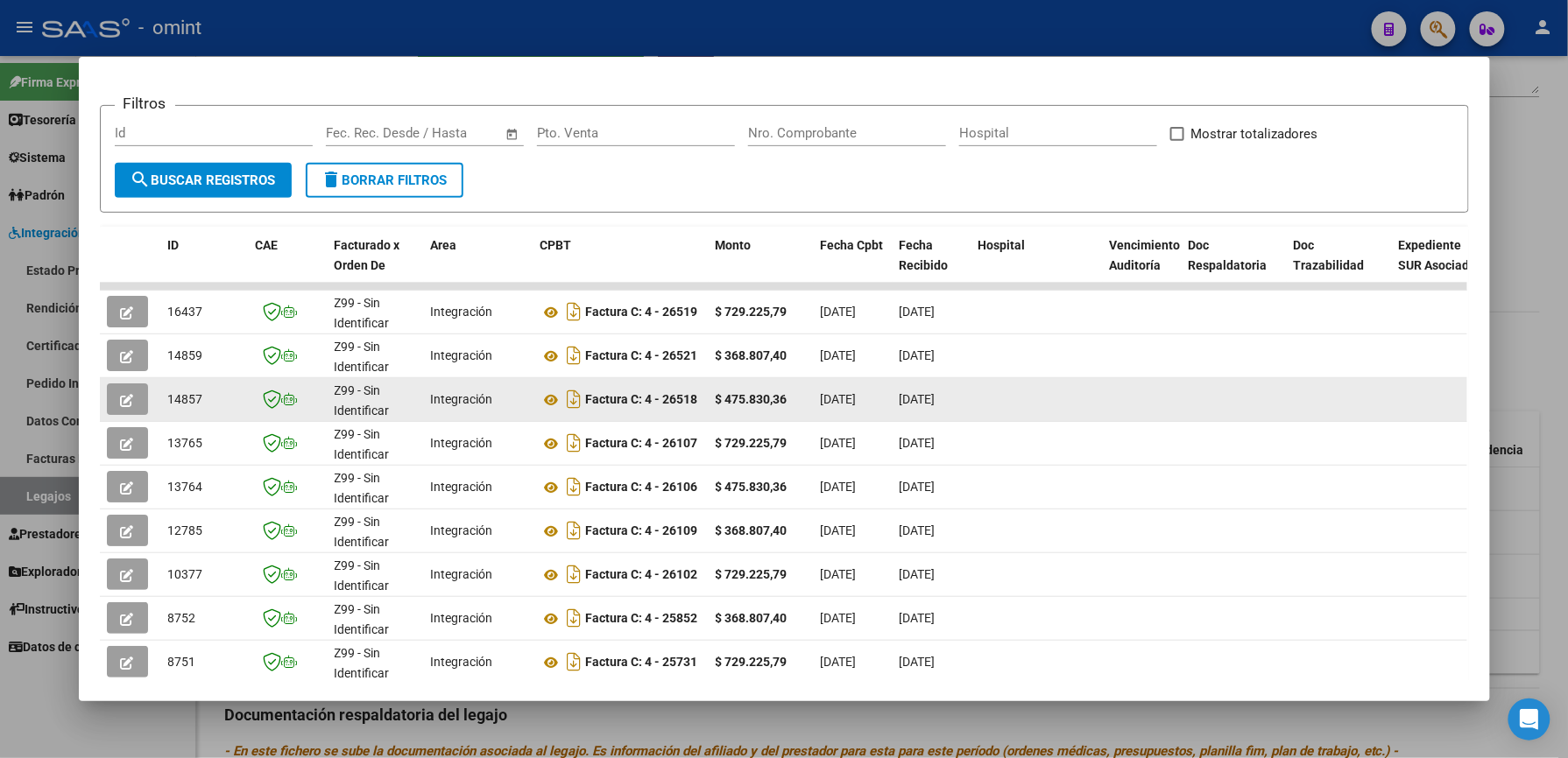
click at [126, 397] on button "button" at bounding box center [127, 400] width 41 height 32
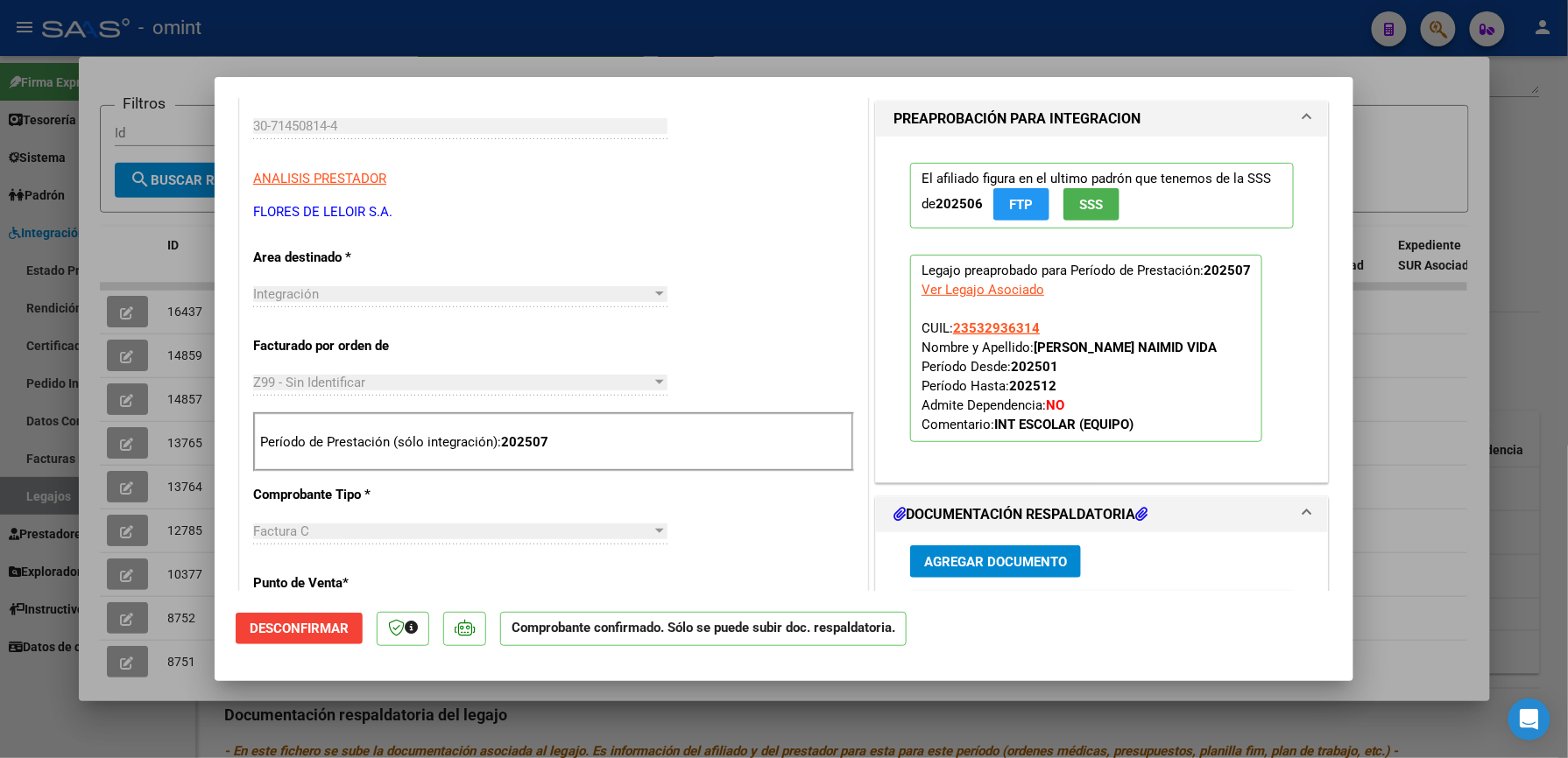
click at [320, 631] on span "Desconfirmar" at bounding box center [299, 629] width 99 height 16
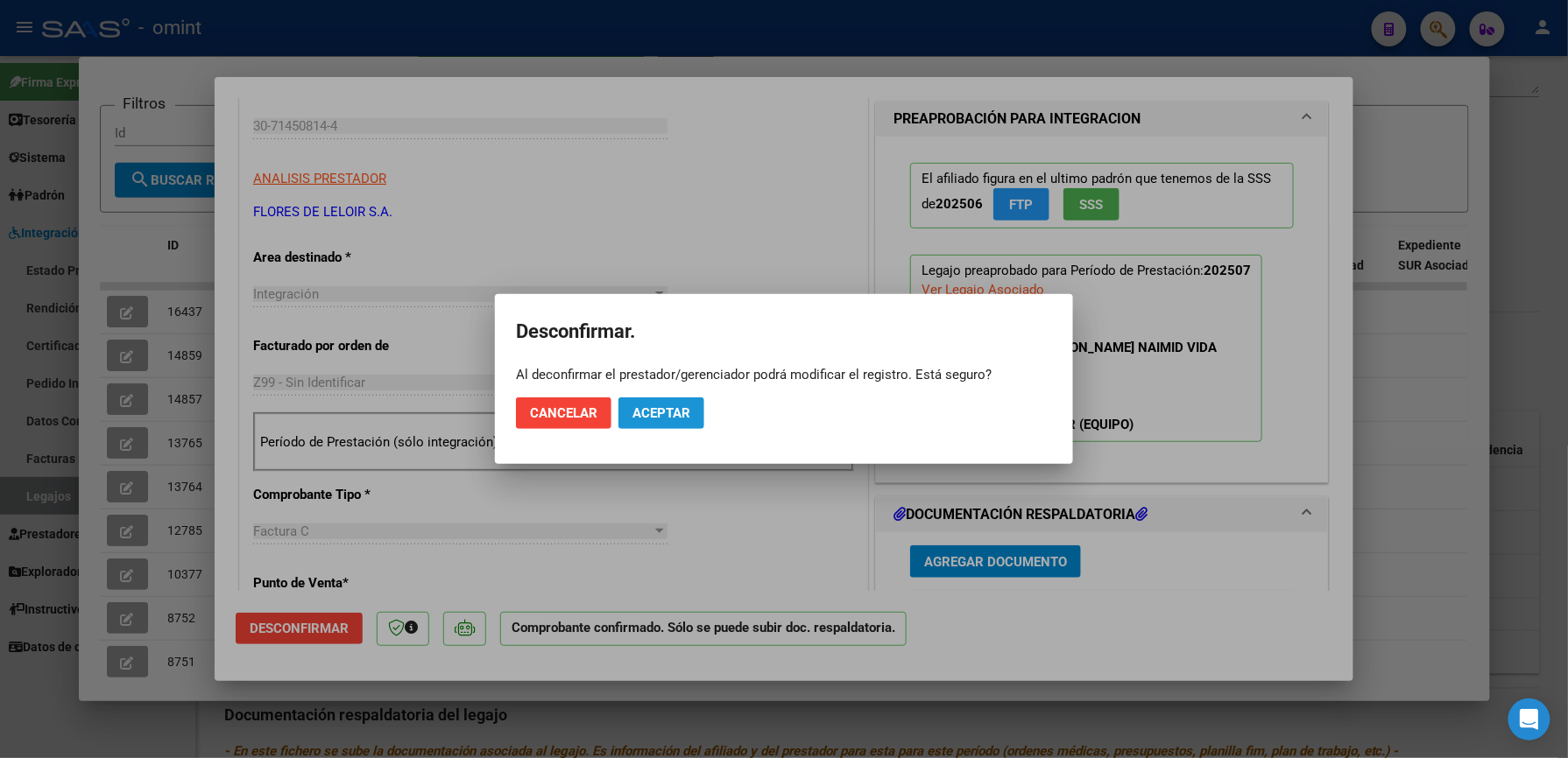
click at [666, 414] on span "Aceptar" at bounding box center [661, 414] width 58 height 16
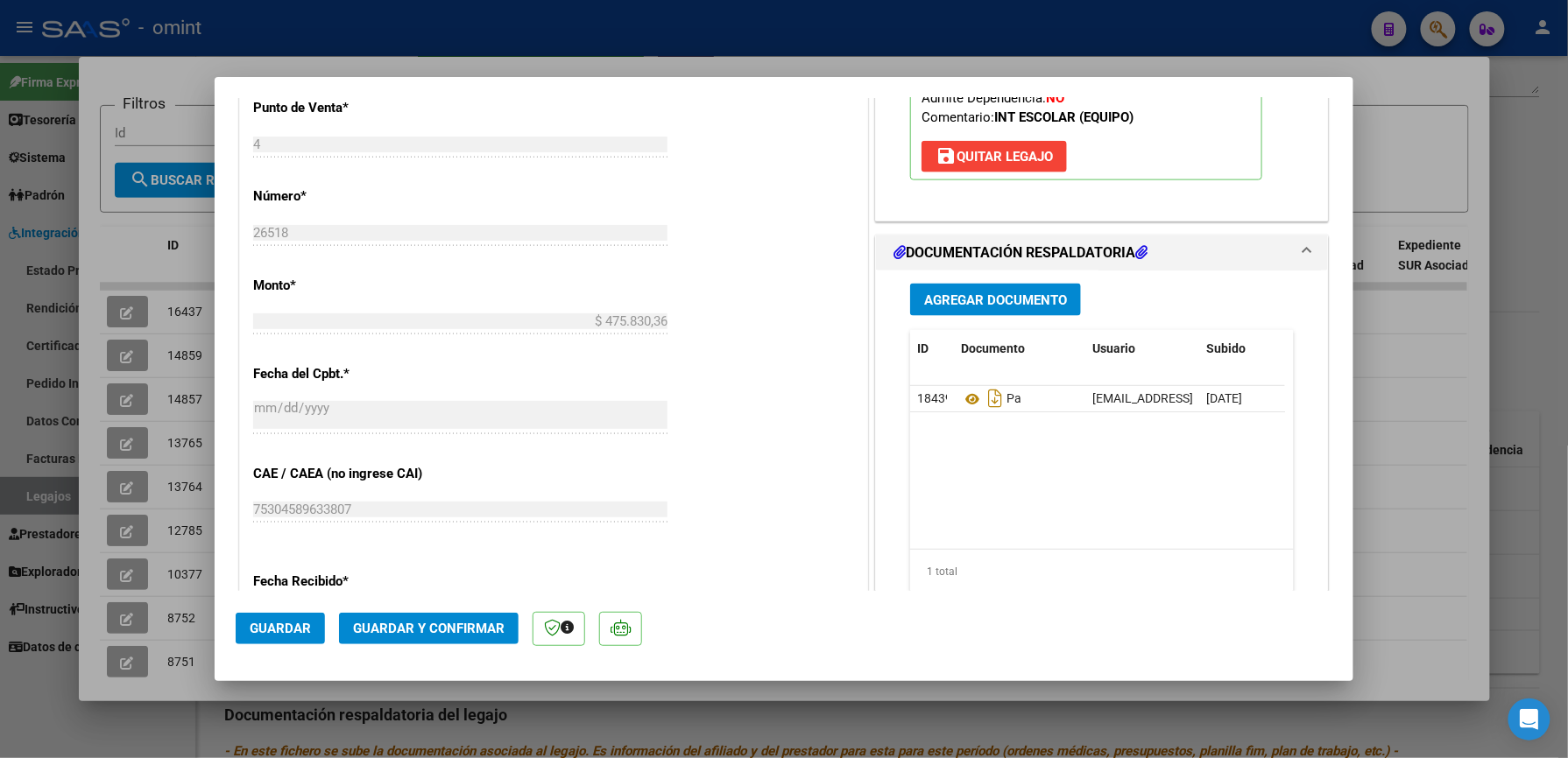
scroll to position [933, 0]
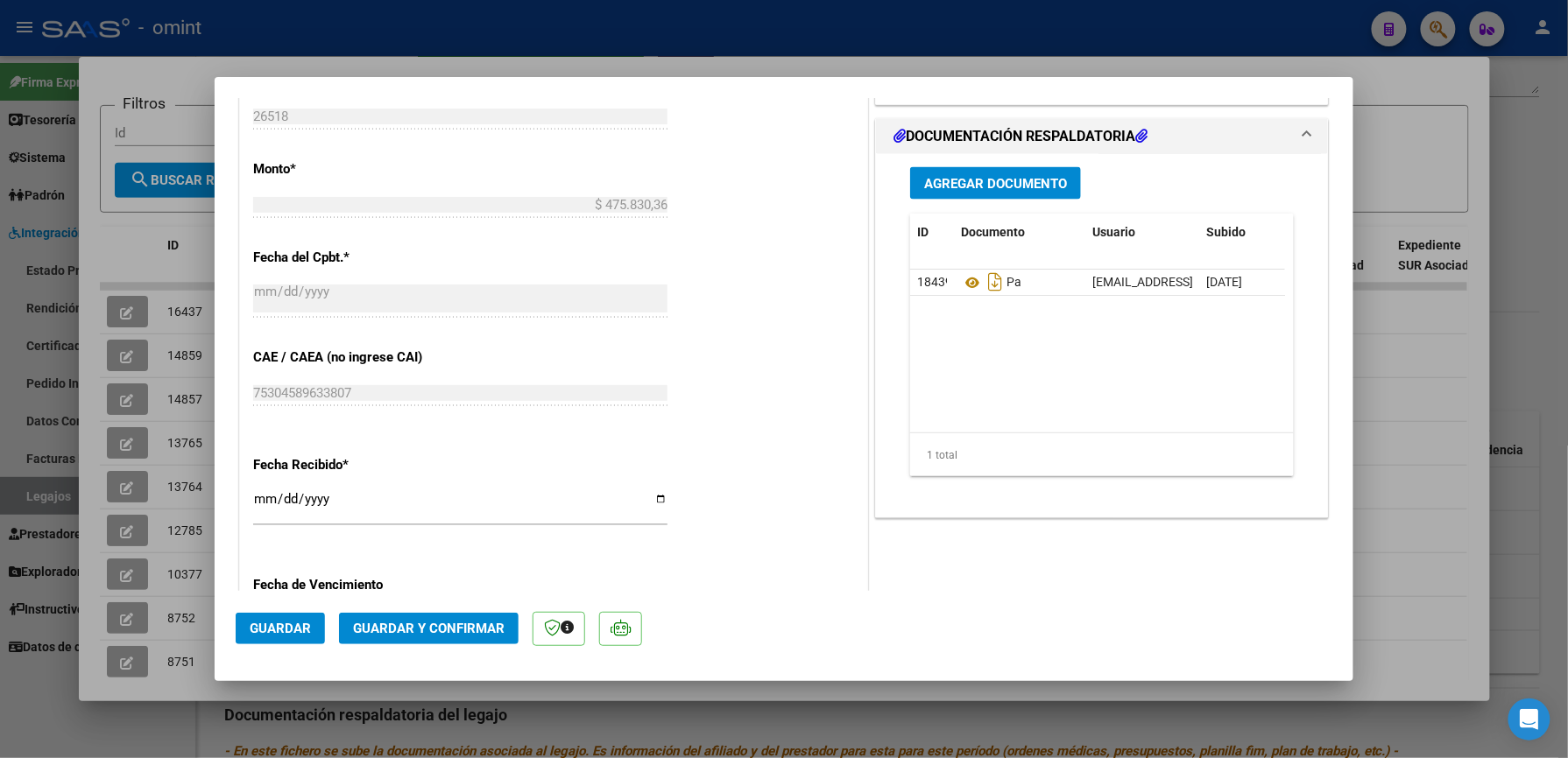
click at [258, 496] on input "2025-08-01" at bounding box center [460, 507] width 415 height 28
click at [496, 561] on div "CUIT * 30-71450814-4 Ingresar CUIT ANALISIS PRESTADOR FLORES DE LELOIR S.A. ARC…" at bounding box center [553, 103] width 627 height 1498
click at [452, 627] on span "Guardar y Confirmar" at bounding box center [429, 629] width 152 height 16
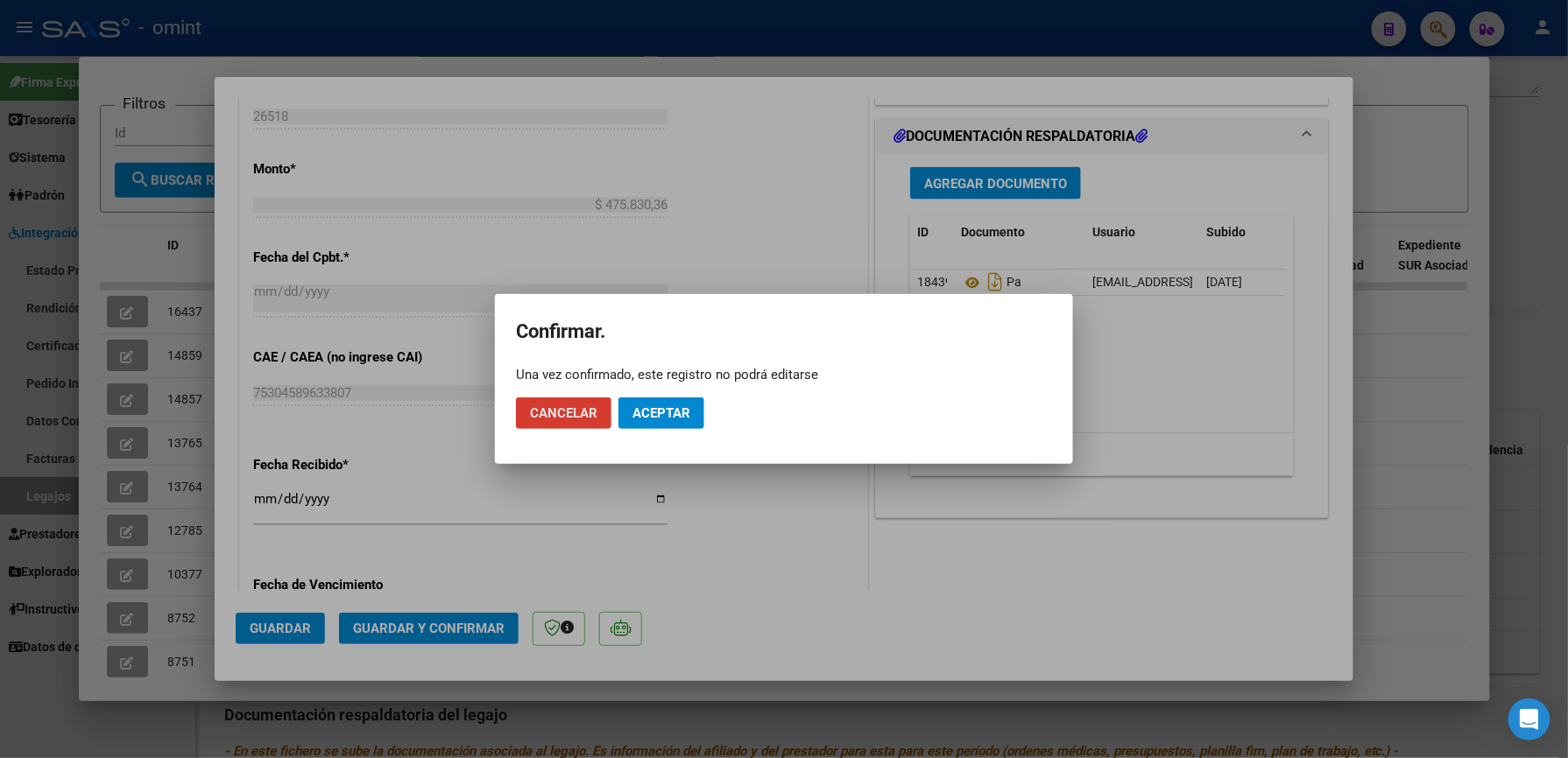
click at [658, 415] on span "Aceptar" at bounding box center [661, 414] width 58 height 16
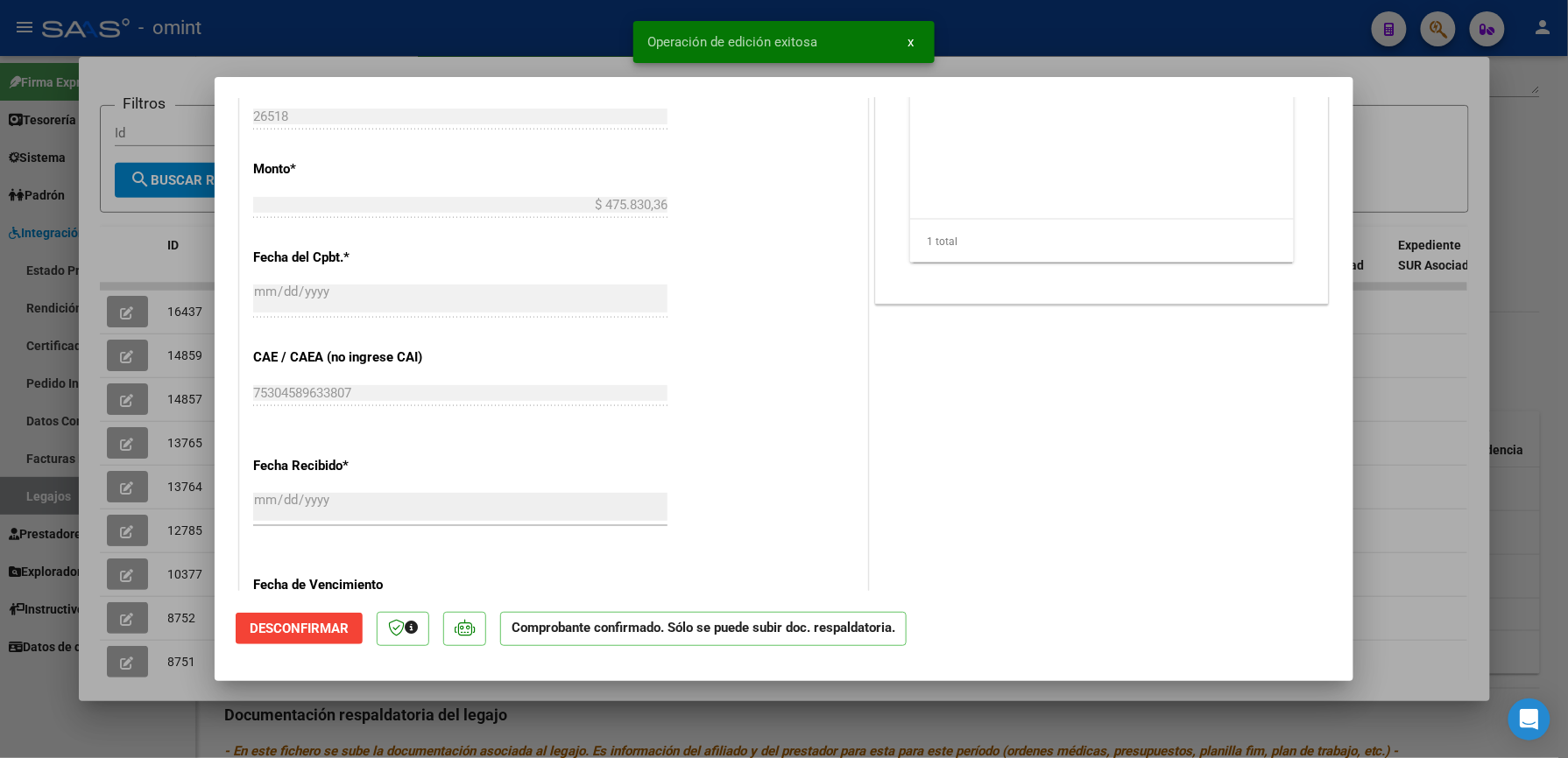
click at [1056, 29] on div at bounding box center [784, 379] width 1568 height 758
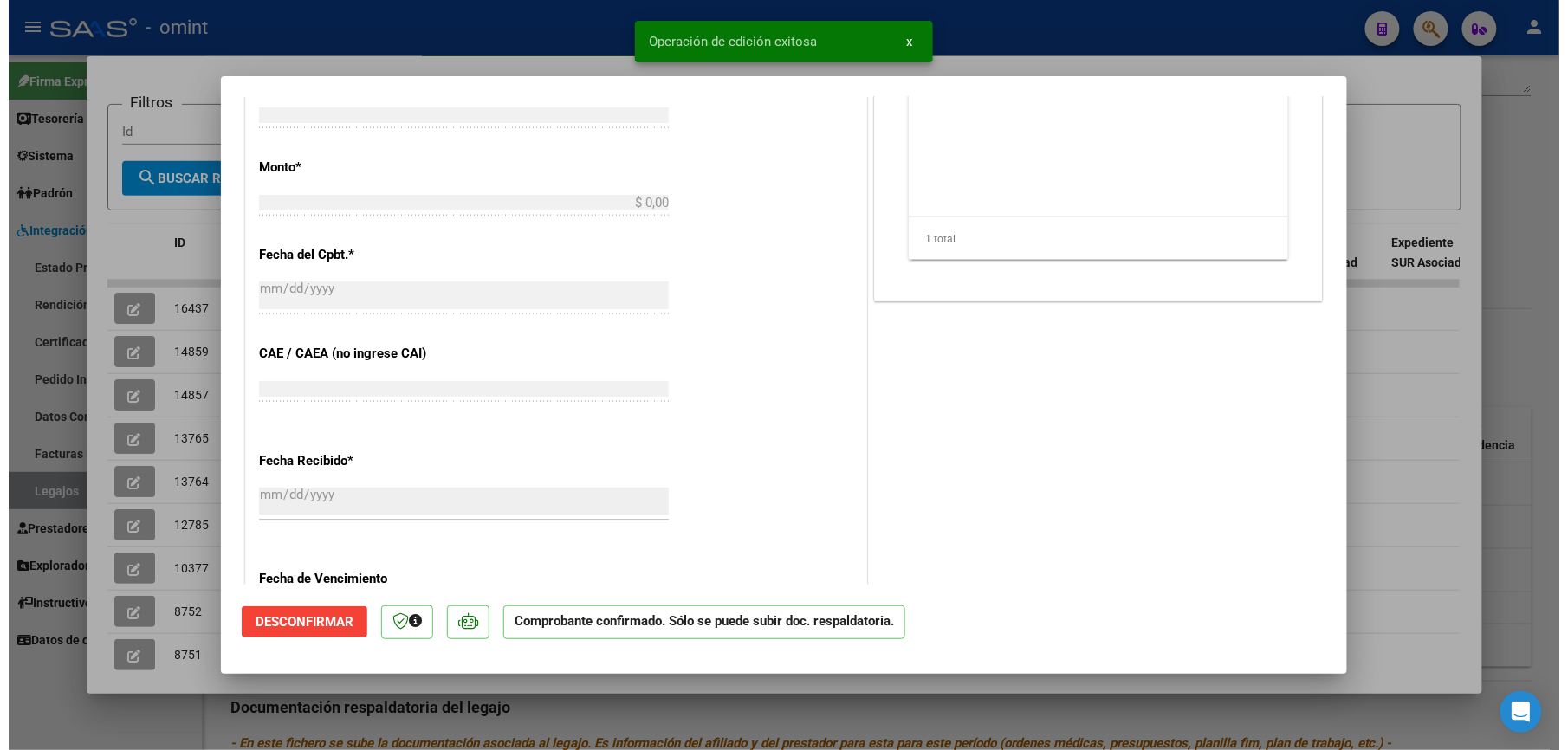
scroll to position [0, 0]
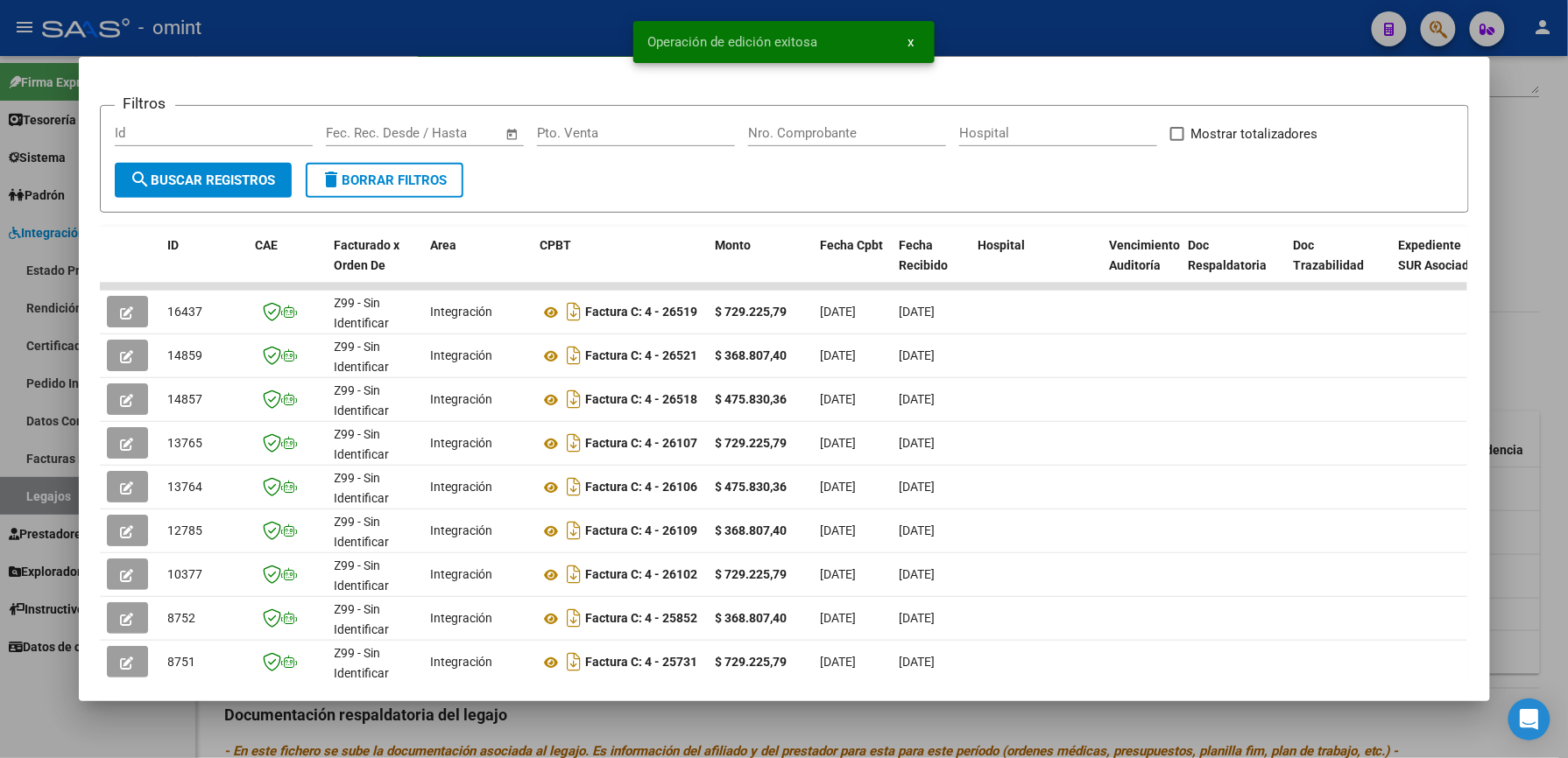
click at [1070, 5] on div at bounding box center [784, 379] width 1568 height 758
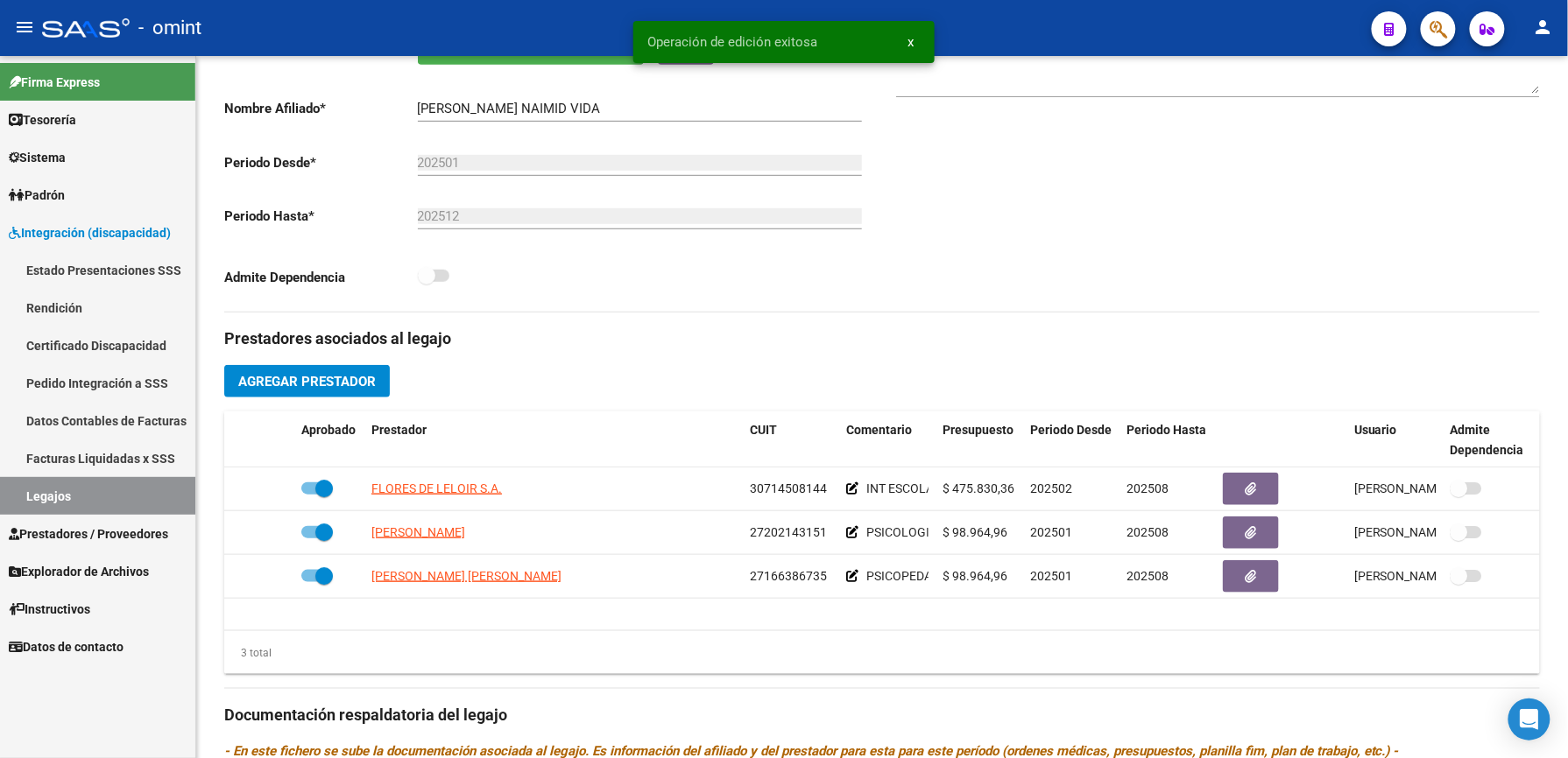
scroll to position [351, 0]
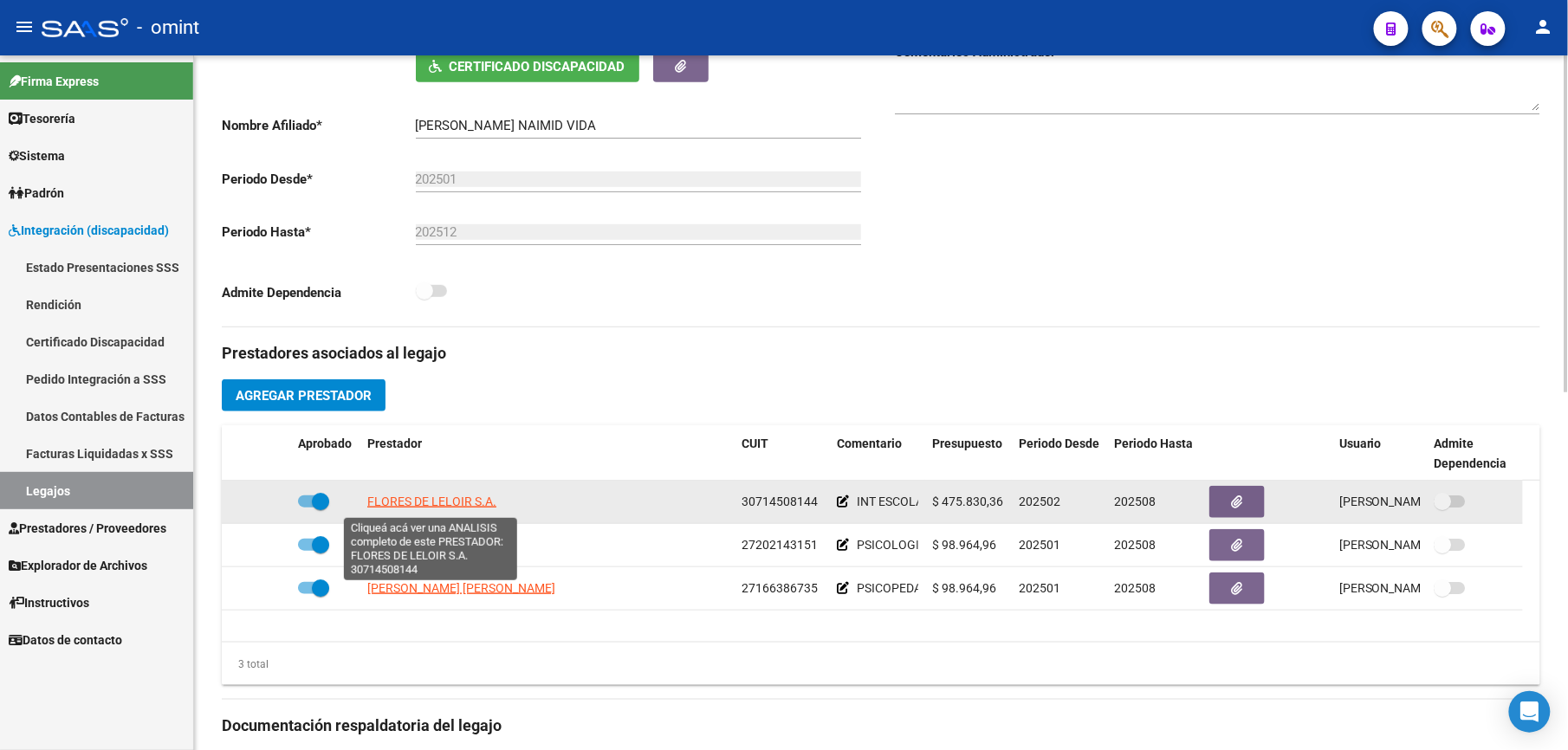
click at [455, 501] on span "FLORES DE LELOIR S.A." at bounding box center [432, 502] width 129 height 14
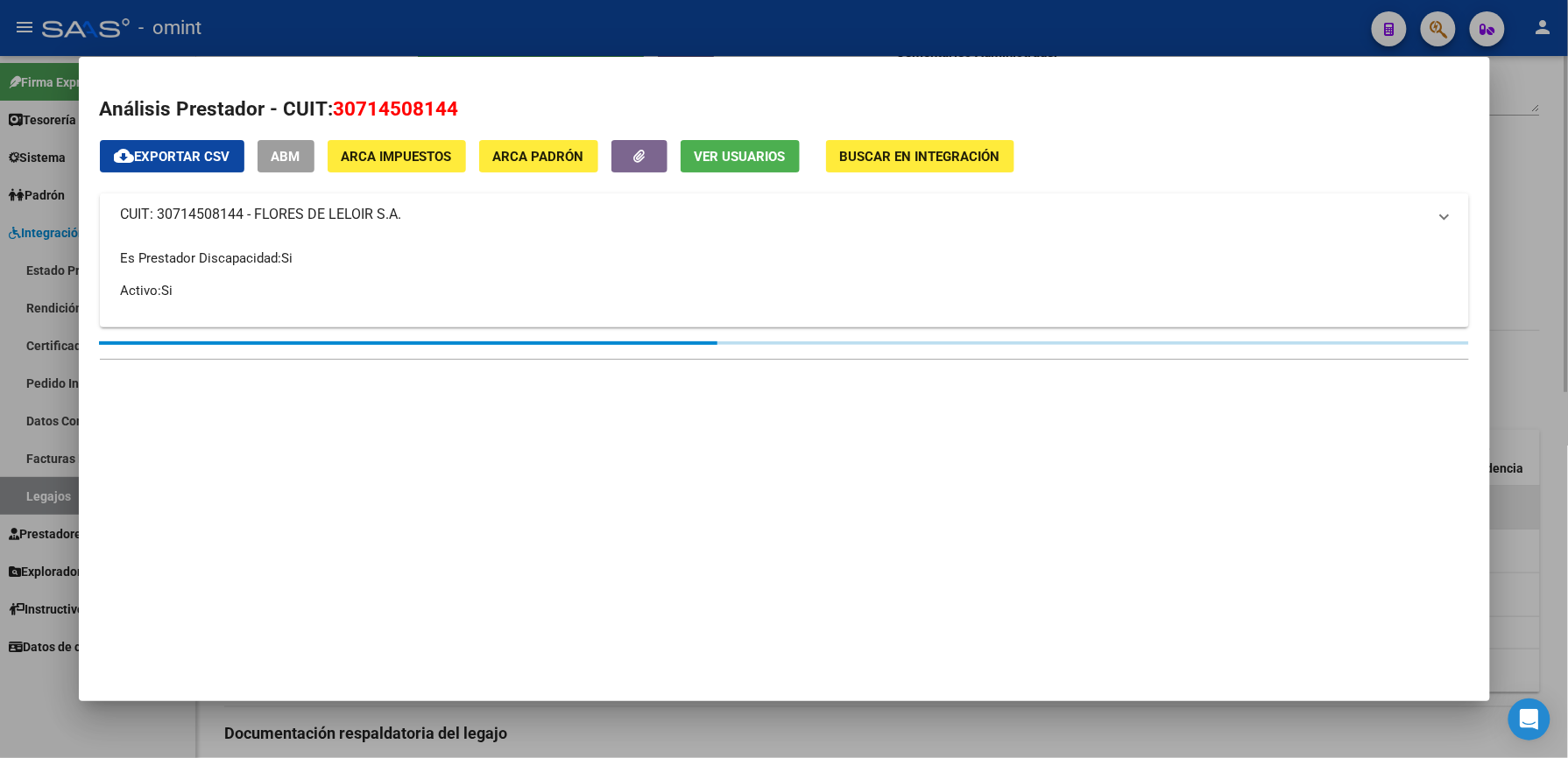
scroll to position [369, 0]
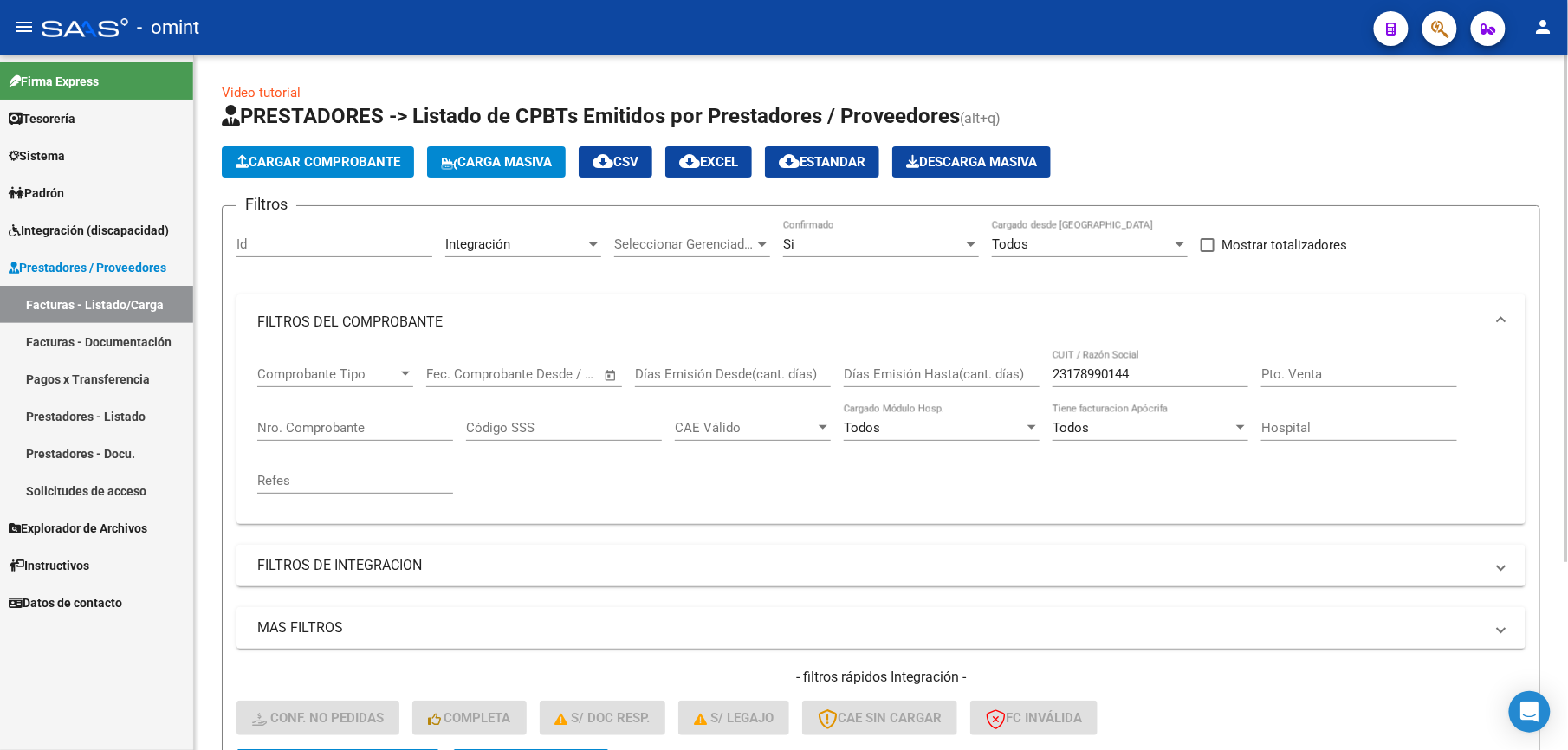
scroll to position [260, 0]
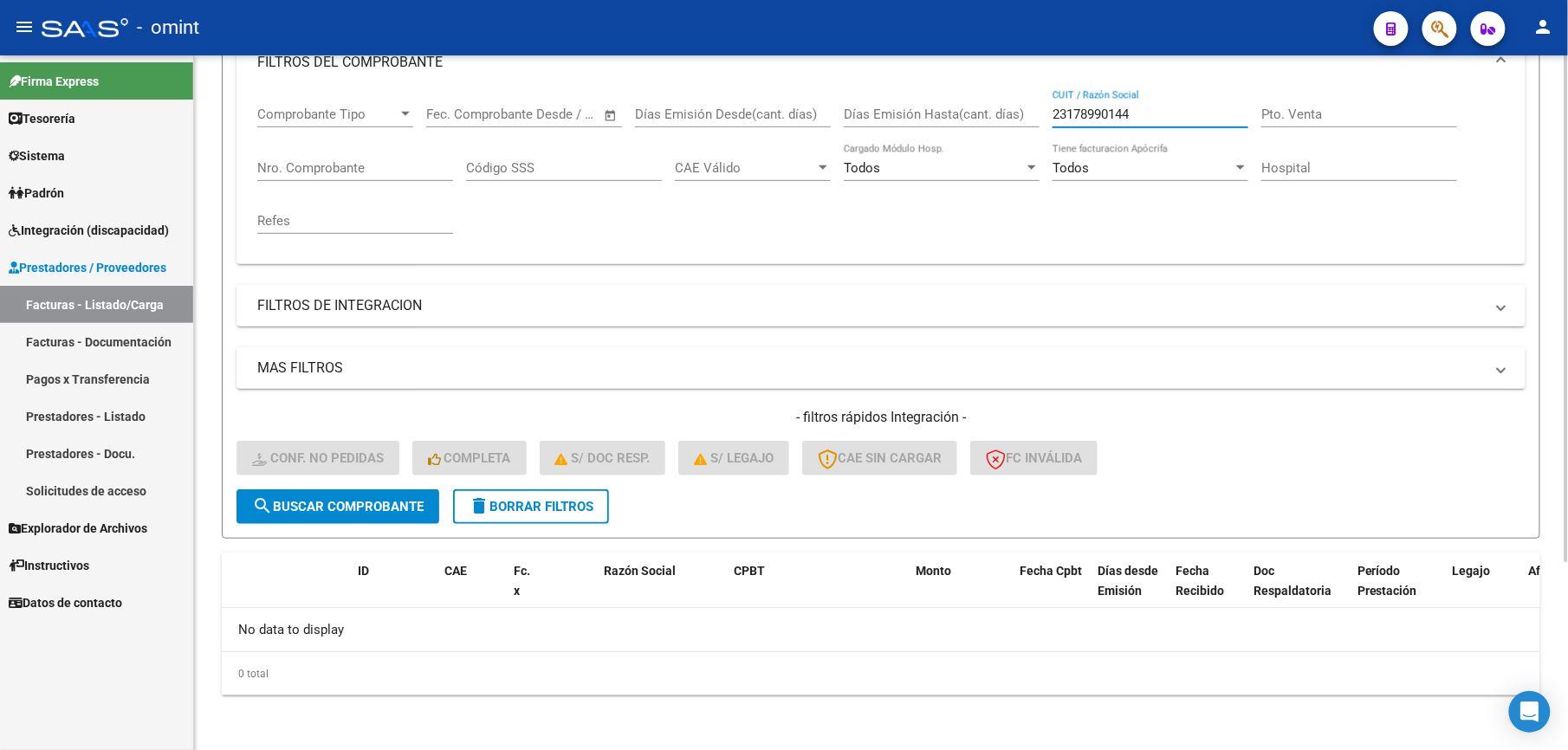
drag, startPoint x: 1179, startPoint y: 116, endPoint x: 1046, endPoint y: 116, distance: 133.0
click at [1046, 116] on div "Comprobante Tipo Comprobante Tipo Start date – End date Fec. Comprobante Desde …" at bounding box center [881, 170] width 1247 height 160
paste input "7269360483"
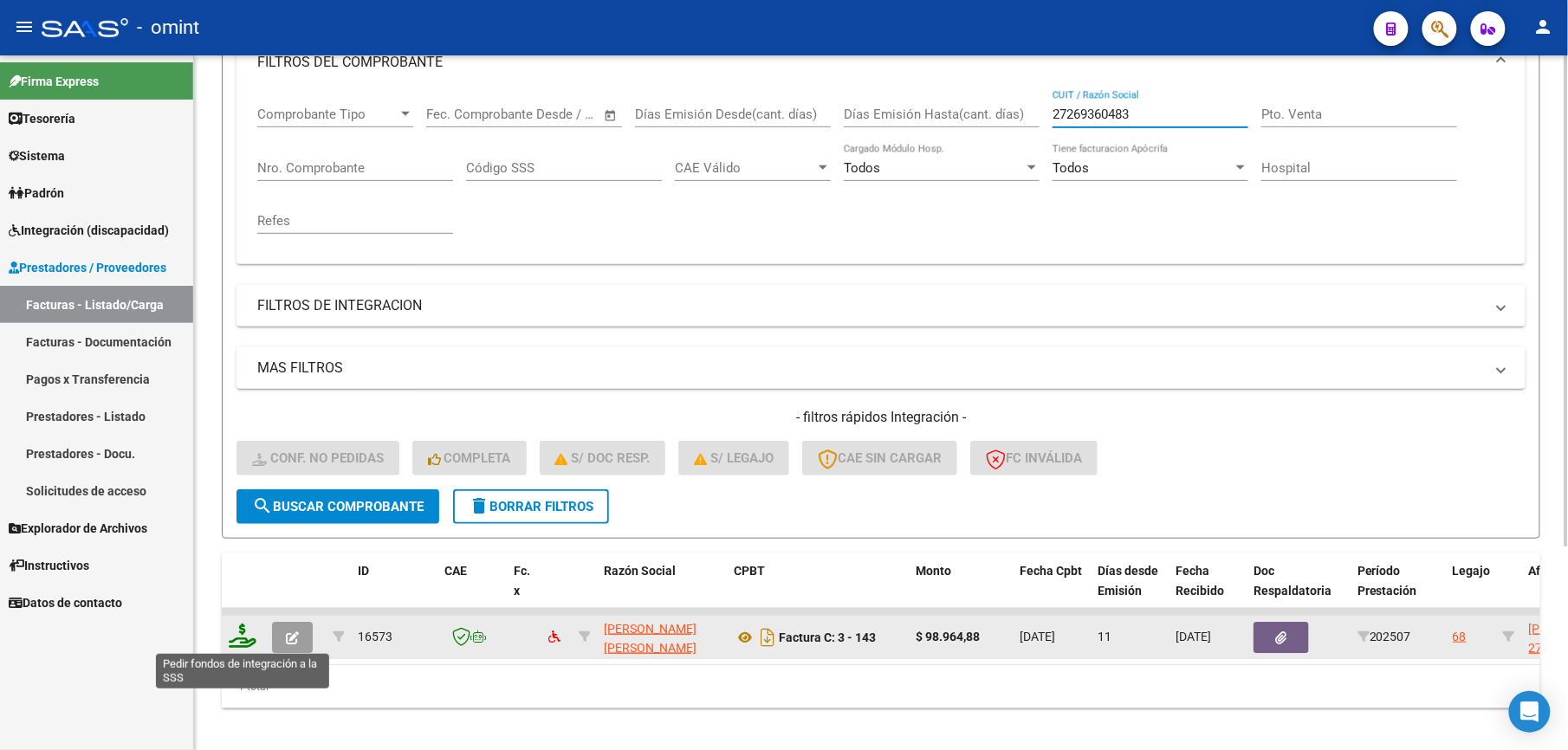
type input "27269360483"
click at [243, 634] on icon at bounding box center [243, 636] width 28 height 24
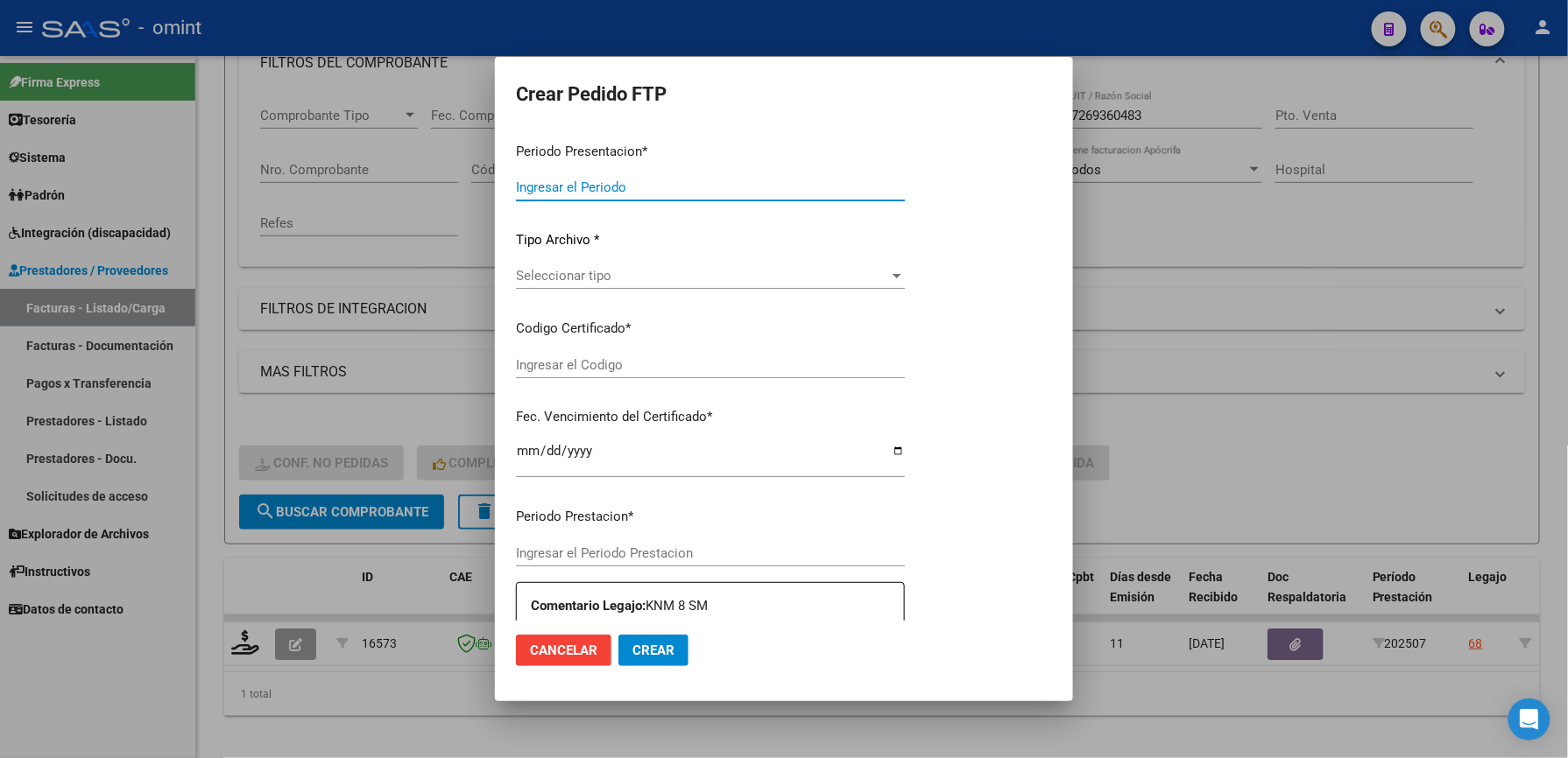
type input "202507"
type input "$ 98.964,88"
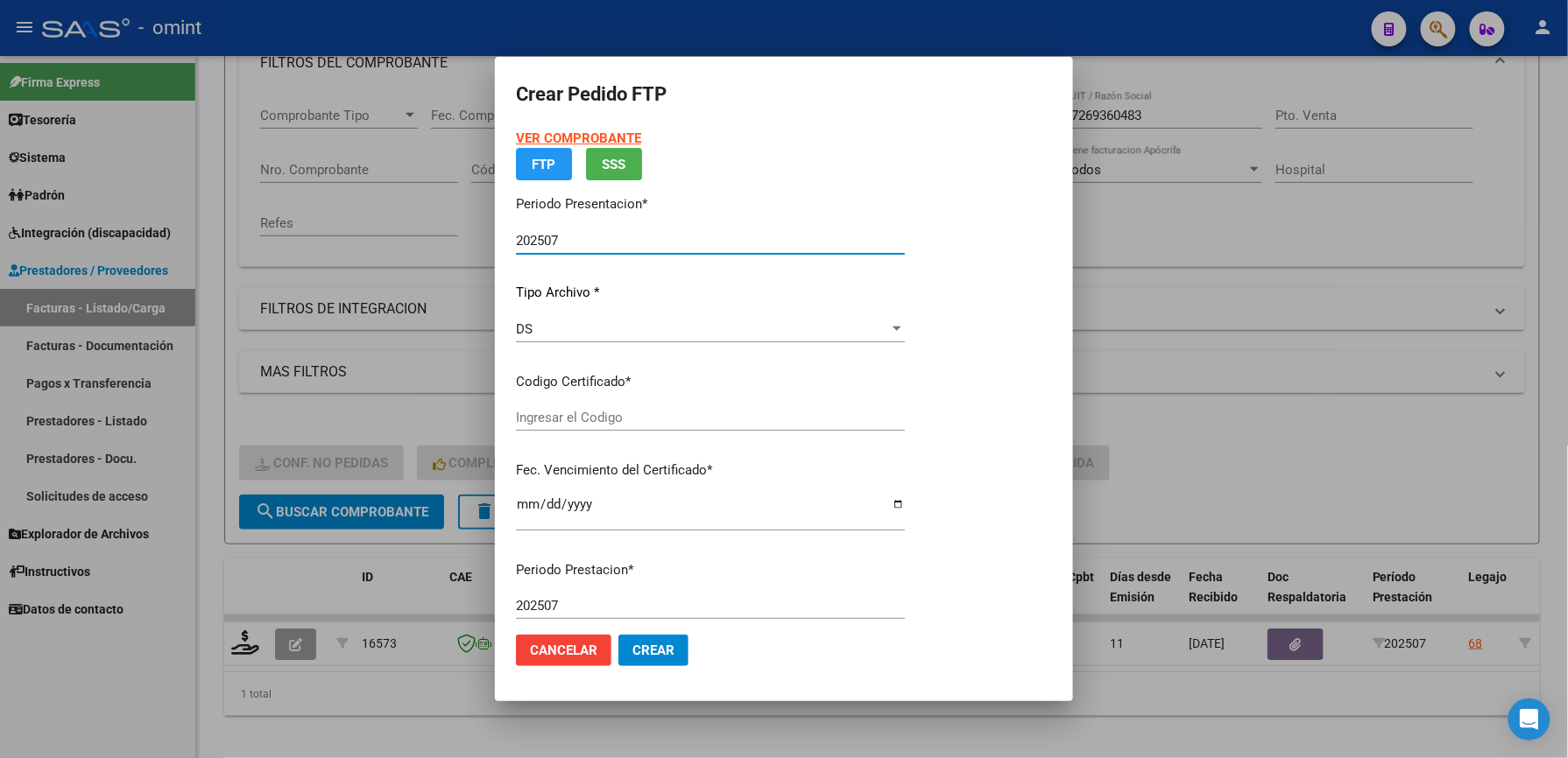
type input "4608186541"
type input "[DATE]"
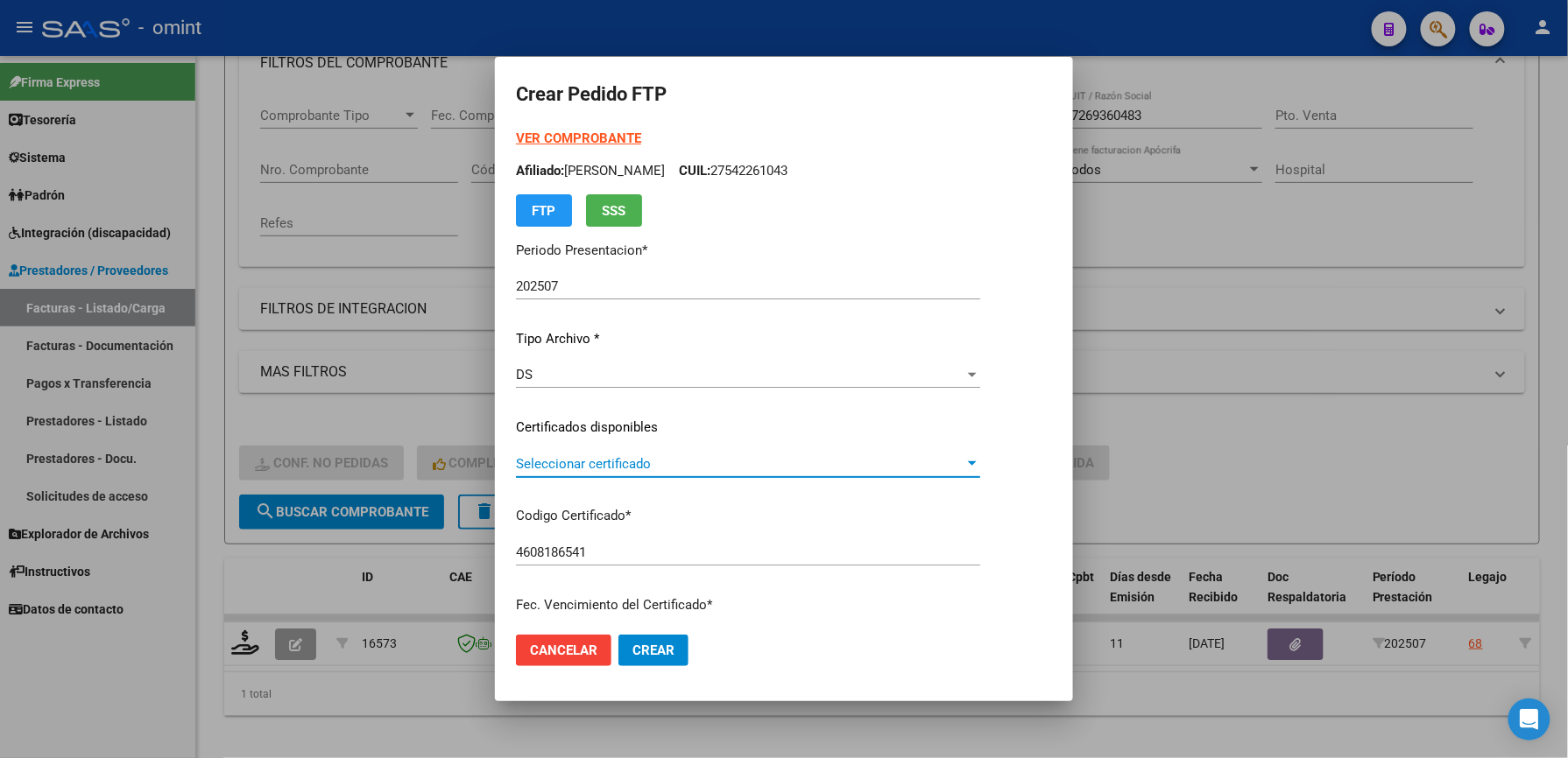
click at [612, 459] on span "Seleccionar certificado" at bounding box center [741, 464] width 449 height 16
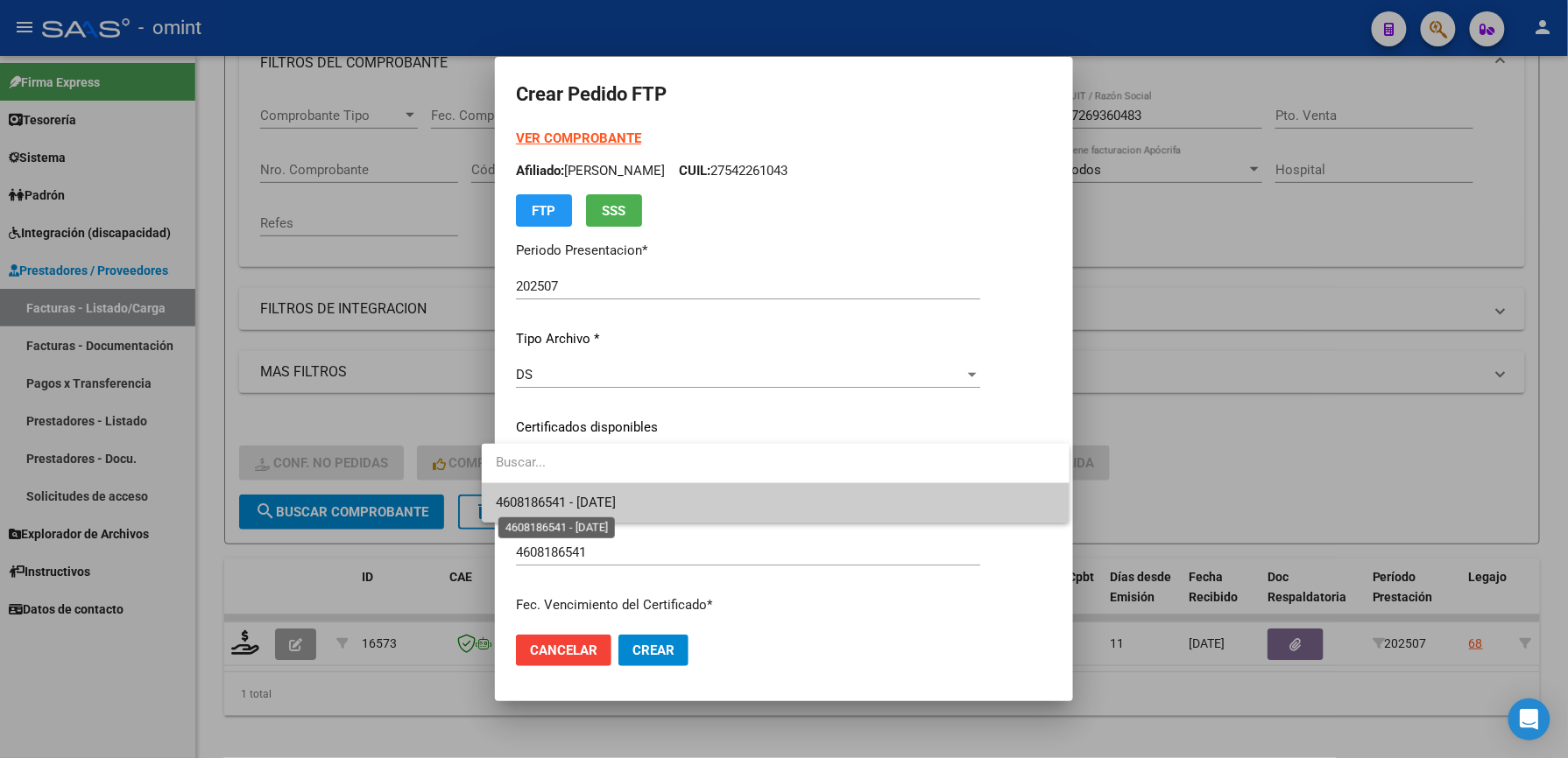
click at [605, 498] on span "4608186541 - [DATE]" at bounding box center [556, 503] width 120 height 16
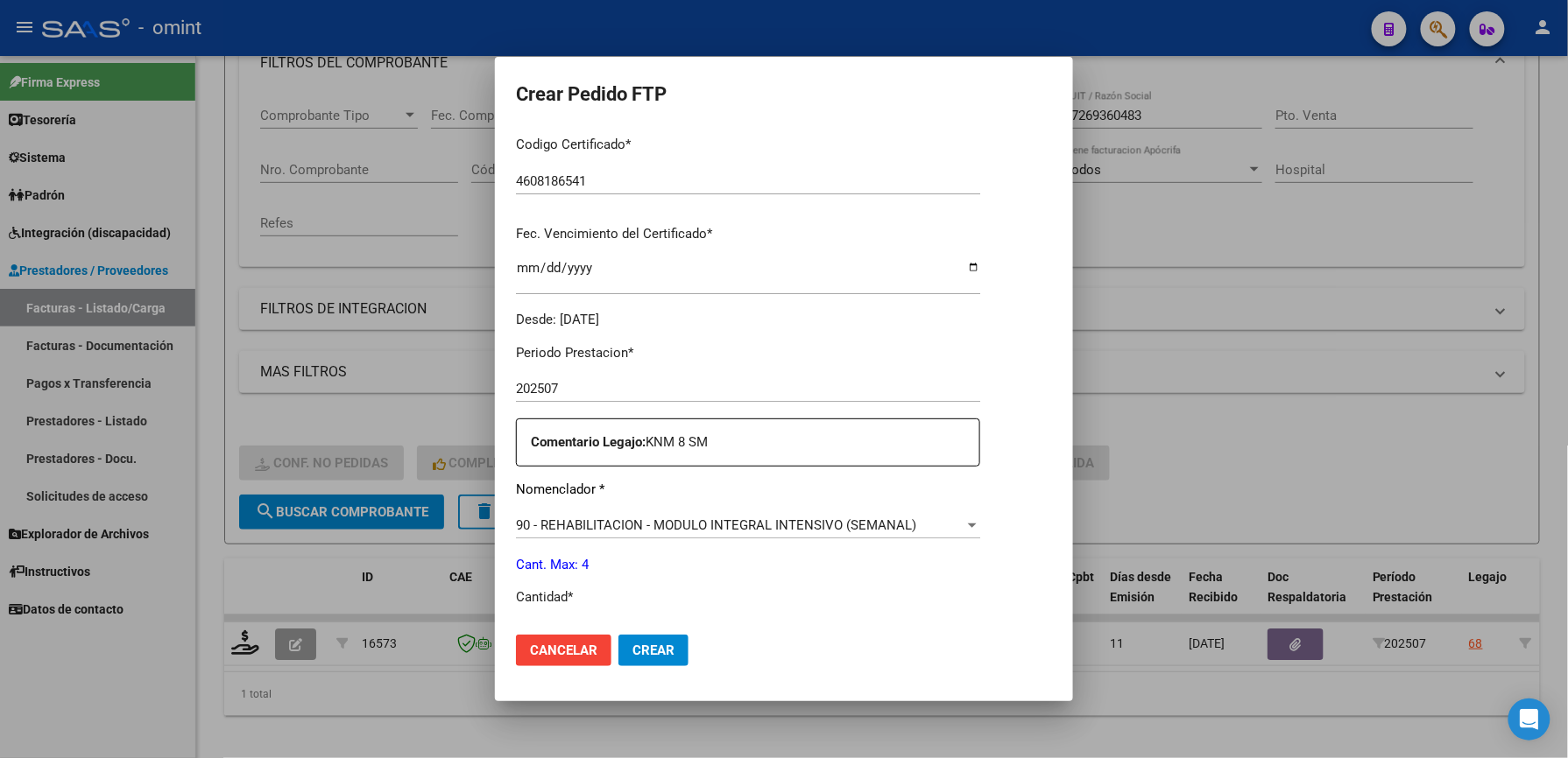
scroll to position [467, 0]
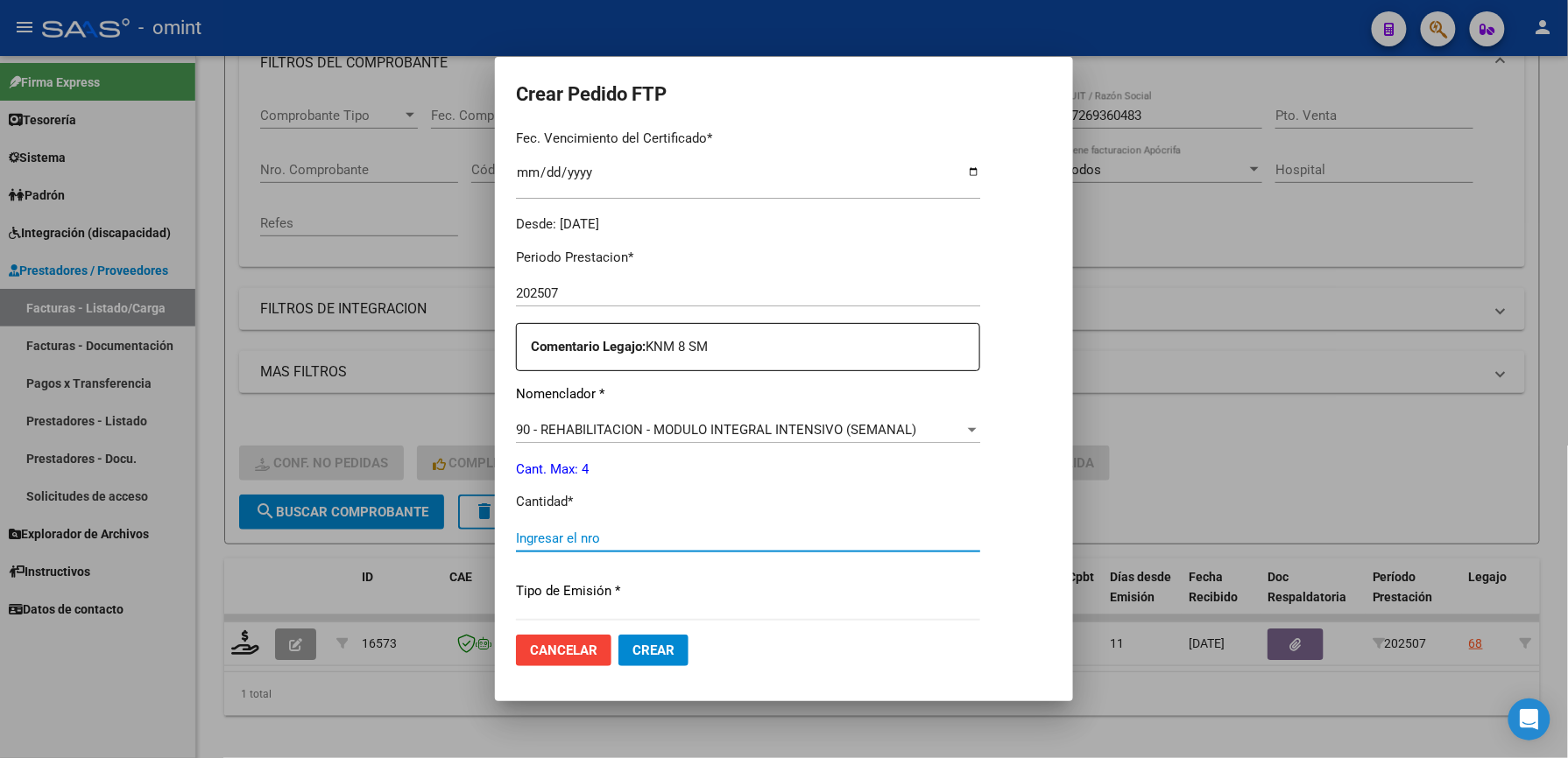
click at [579, 533] on input "Ingresar el nro" at bounding box center [749, 539] width 465 height 16
type input "4"
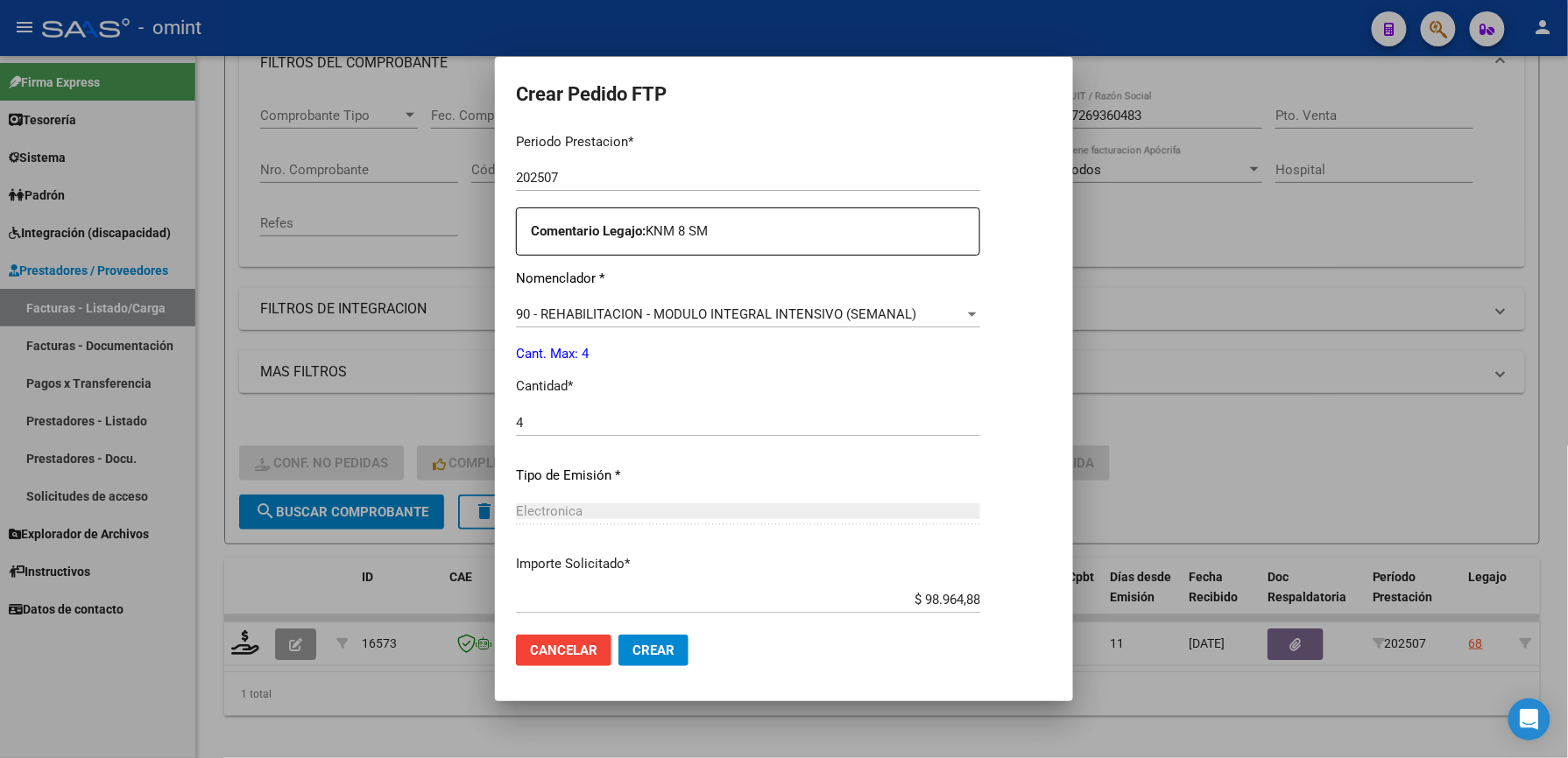
scroll to position [677, 0]
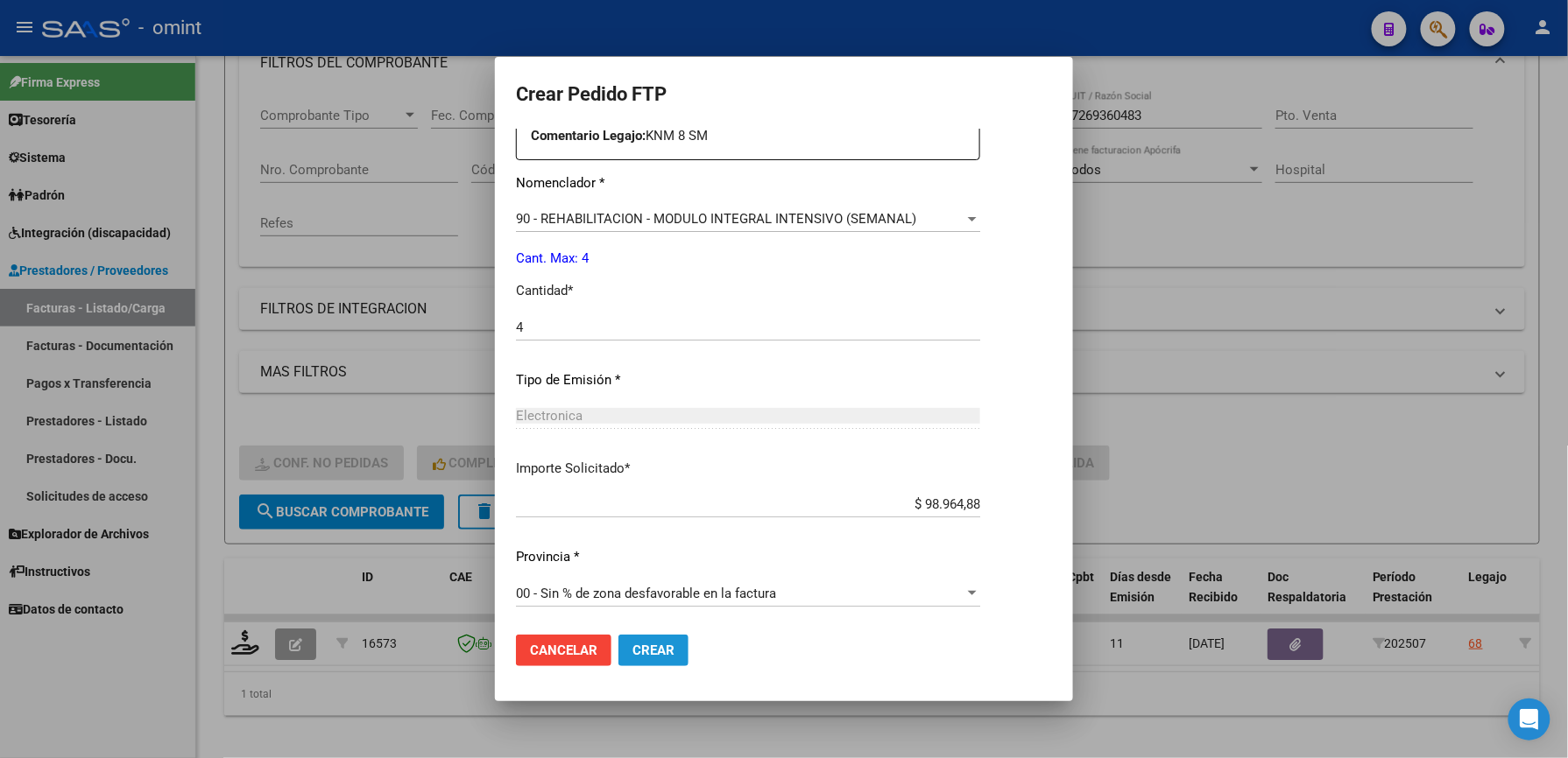
click at [642, 655] on span "Crear" at bounding box center [653, 650] width 42 height 16
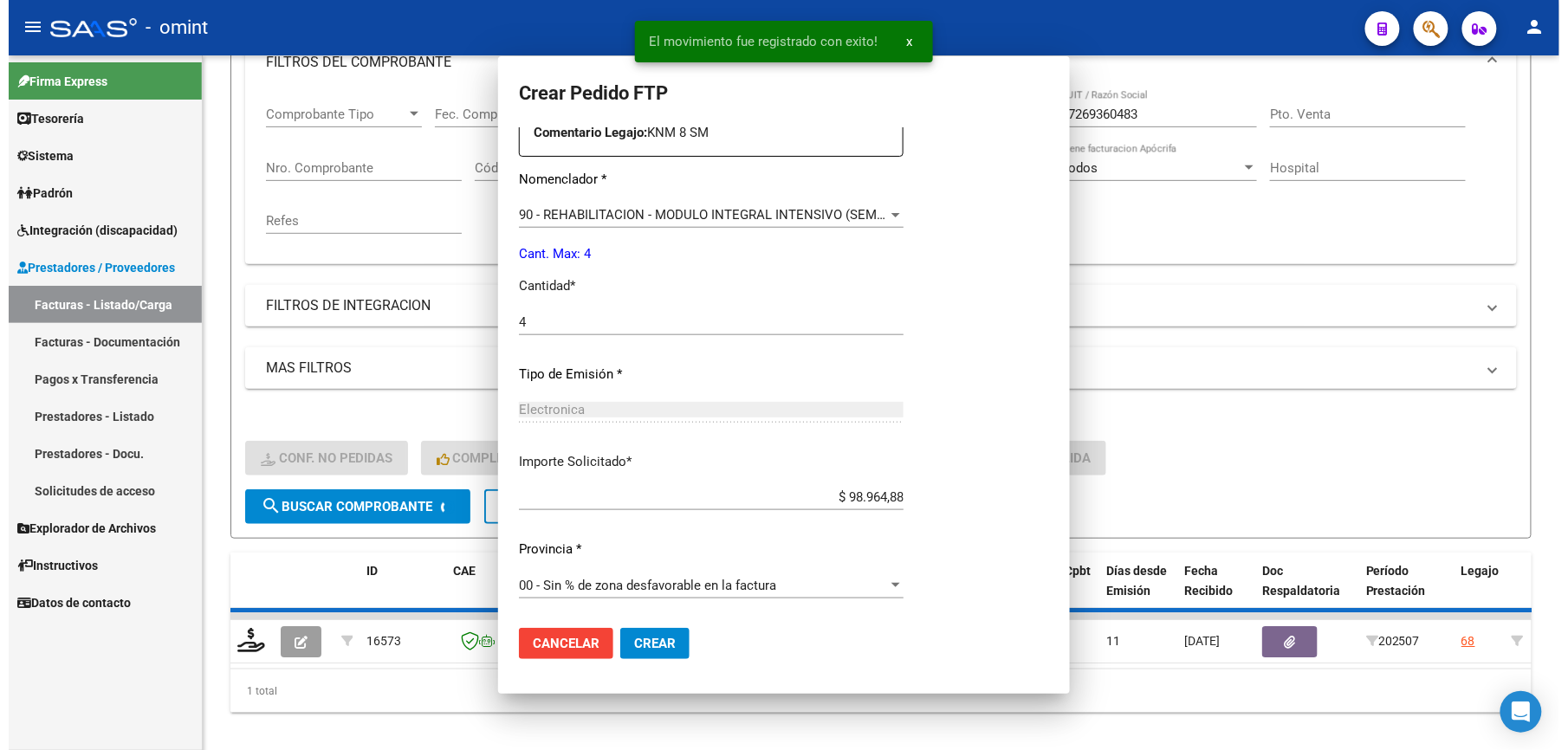
scroll to position [573, 0]
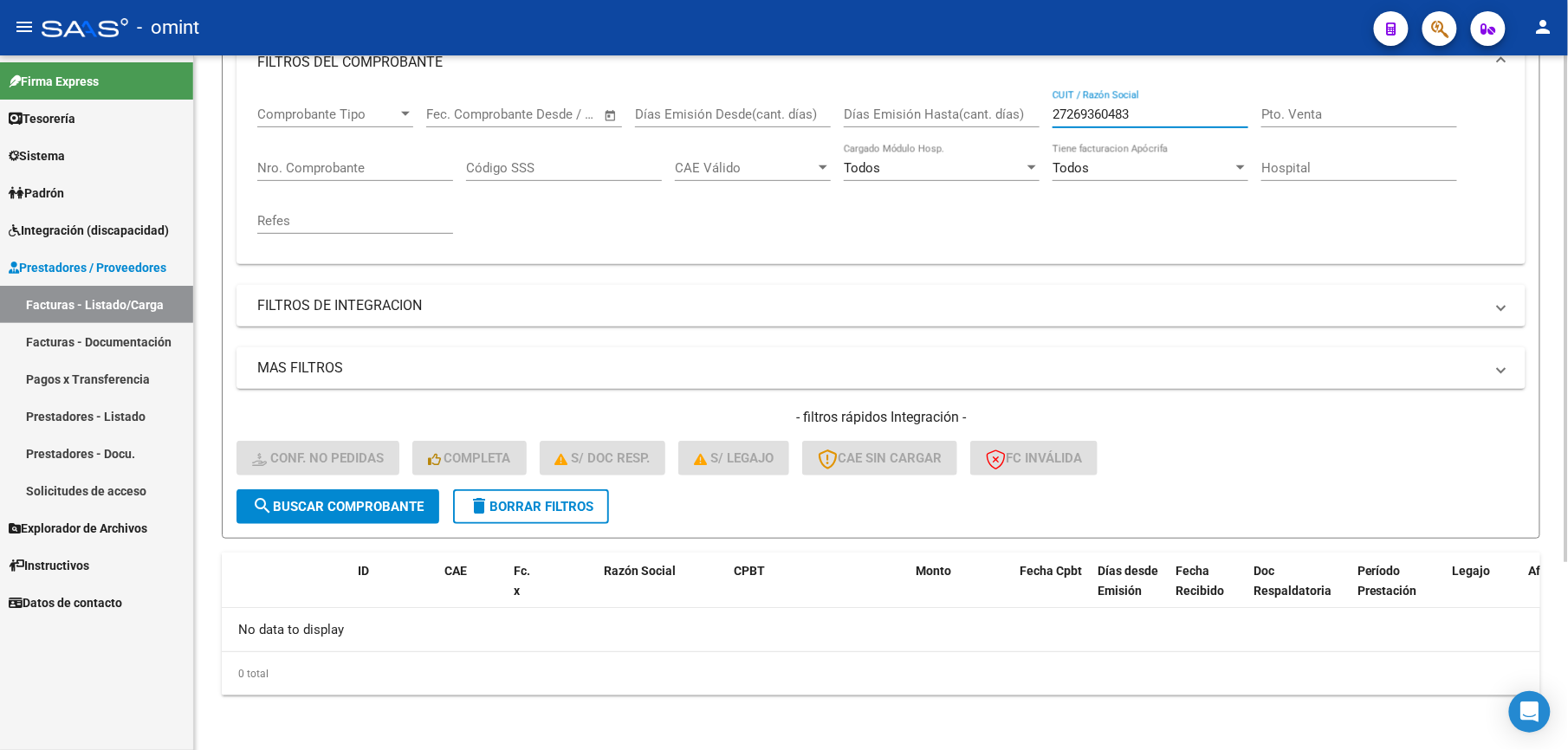
drag, startPoint x: 1071, startPoint y: 115, endPoint x: 940, endPoint y: 111, distance: 131.1
click at [940, 111] on div "Comprobante Tipo Comprobante Tipo Start date – End date Fec. Comprobante Desde …" at bounding box center [881, 170] width 1247 height 160
paste input "324437571"
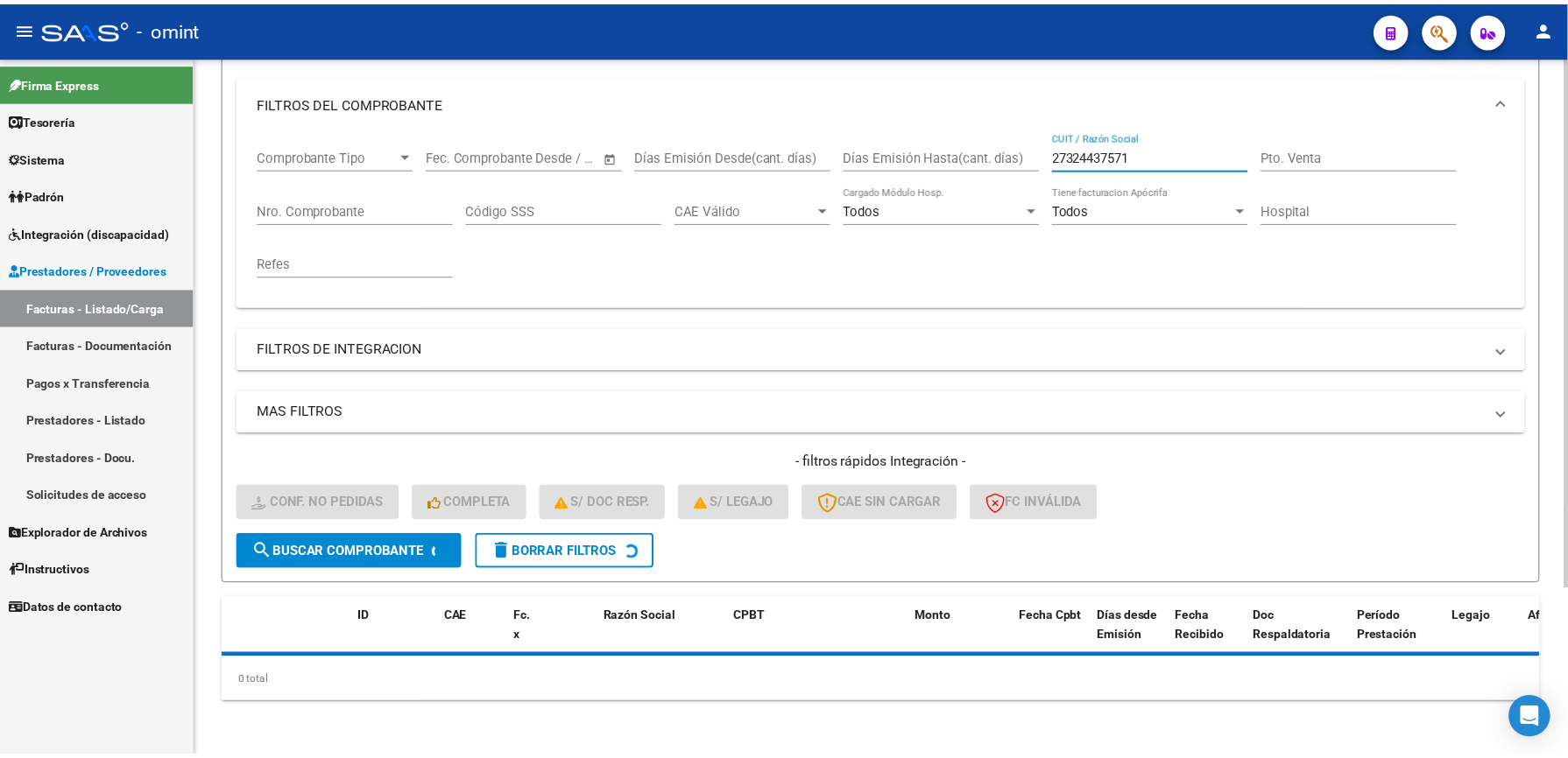
scroll to position [263, 0]
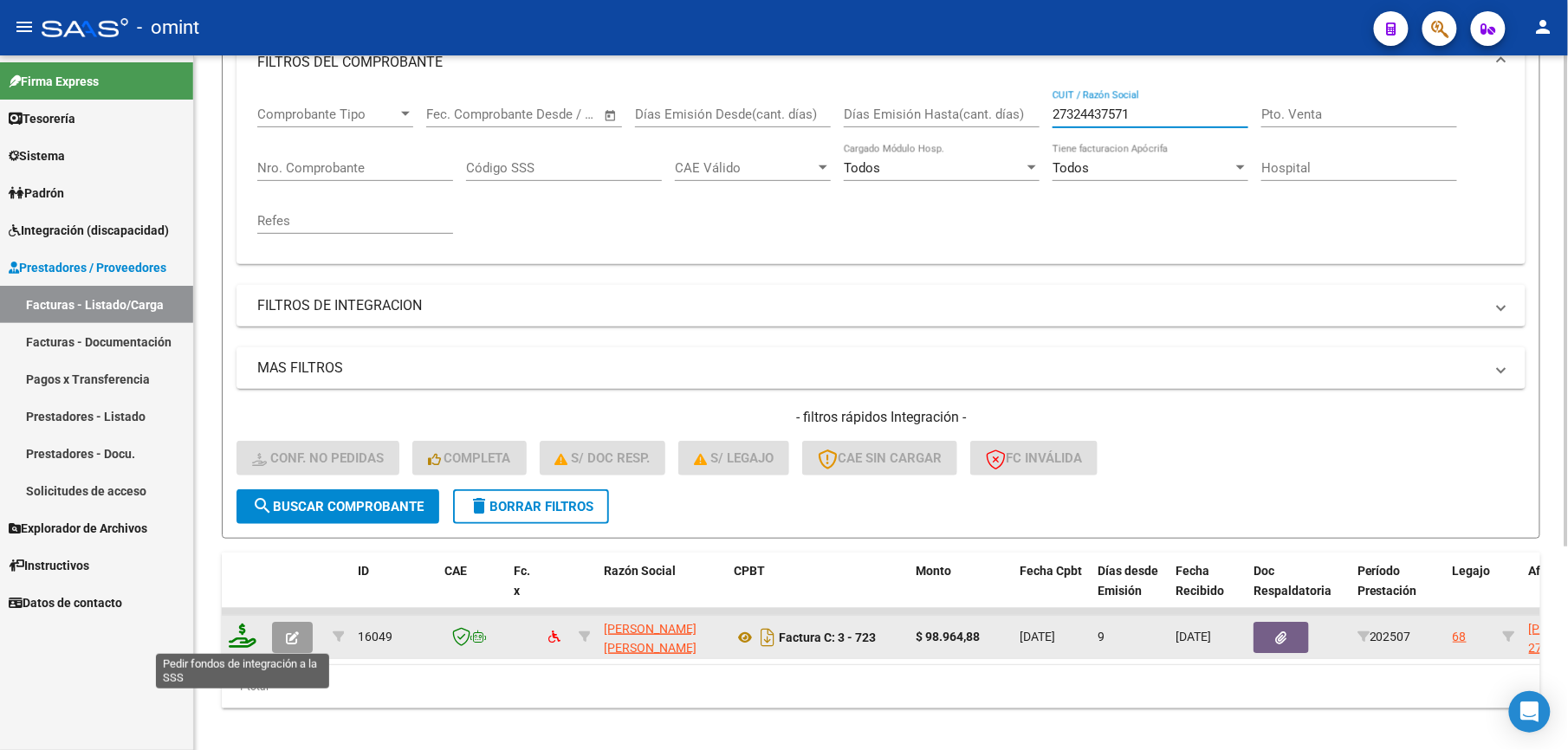
type input "27324437571"
click at [239, 637] on icon at bounding box center [243, 636] width 28 height 24
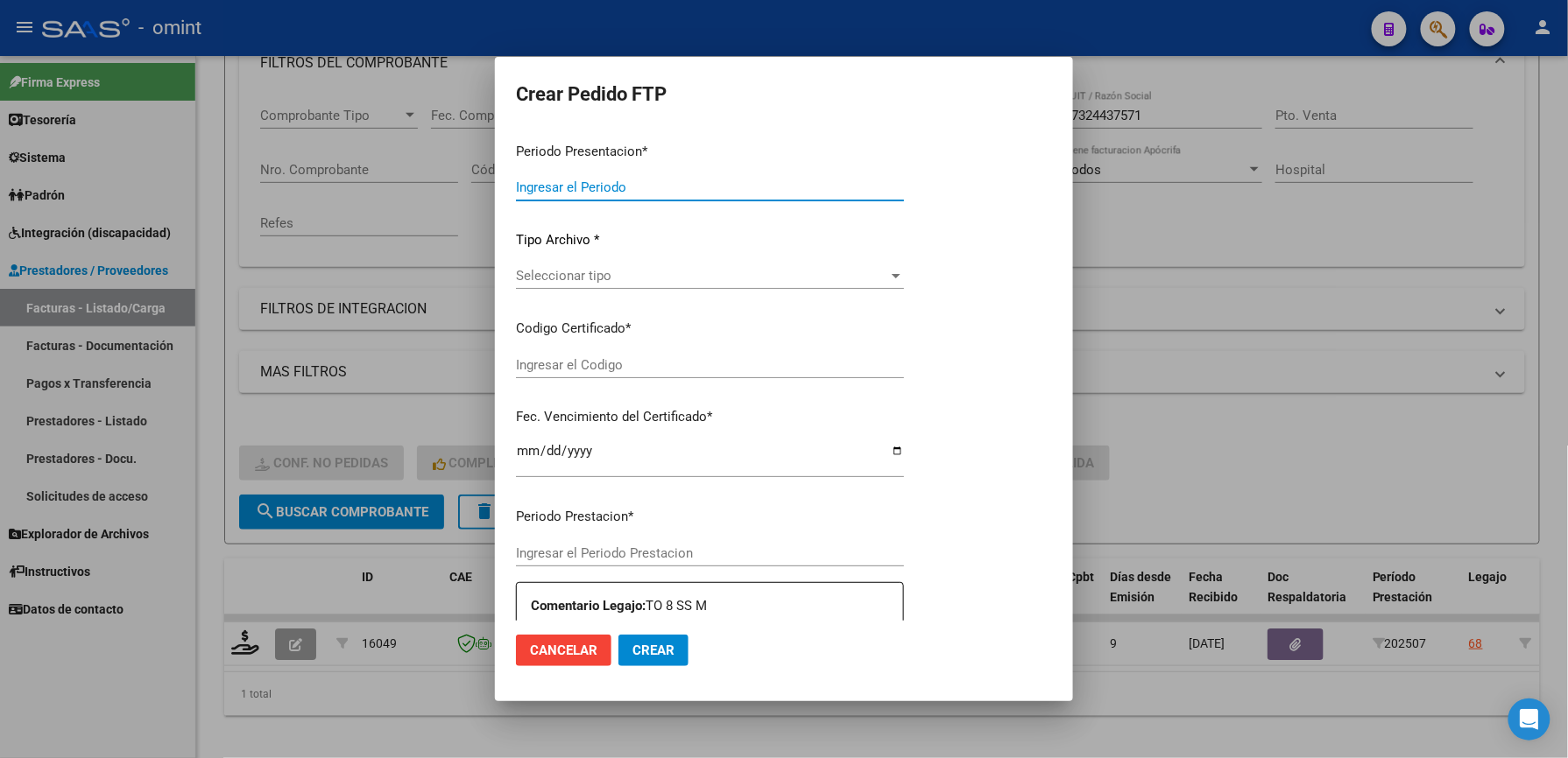
type input "202507"
type input "$ 98.964,88"
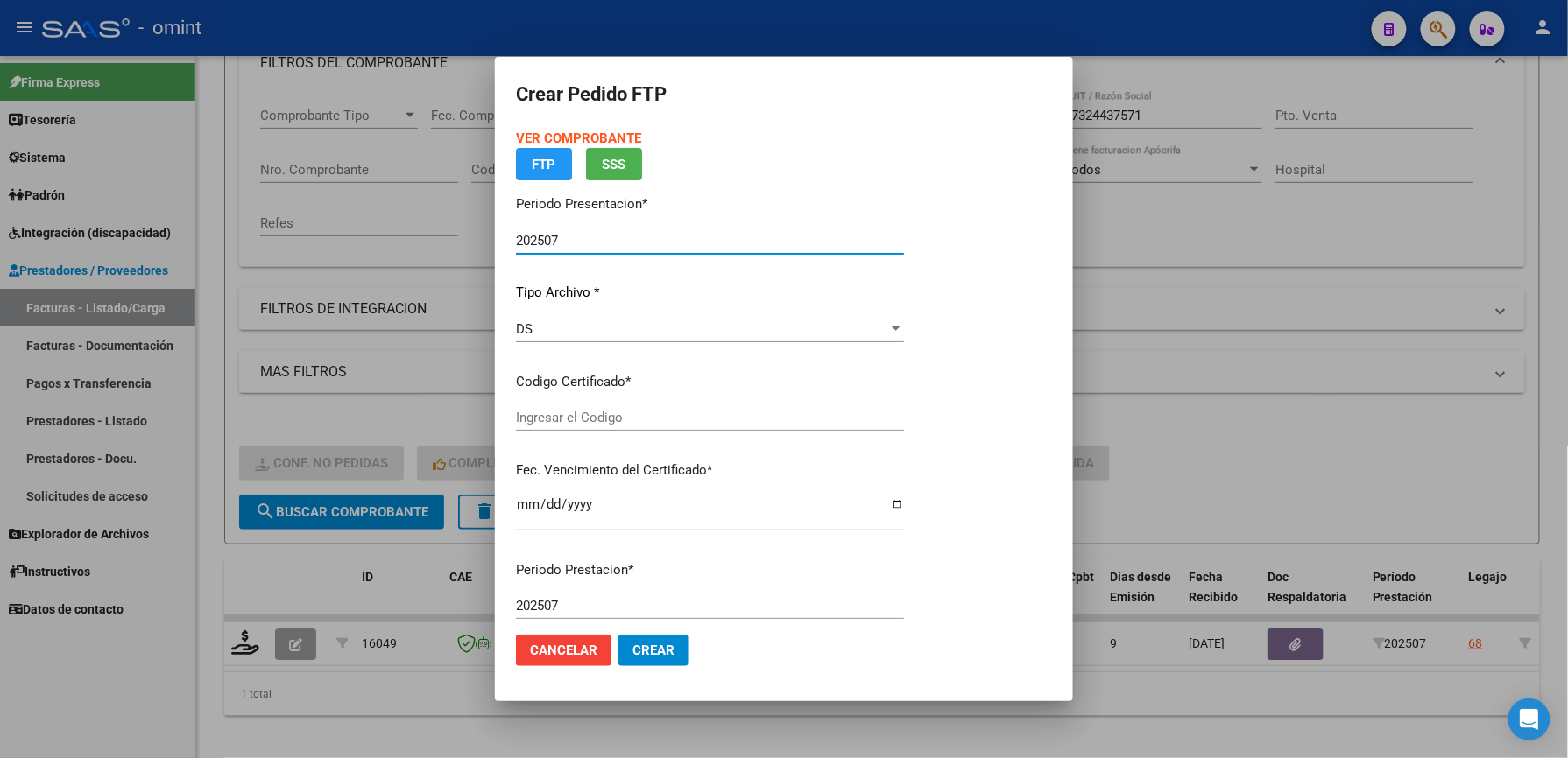
type input "4608186541"
type input "[DATE]"
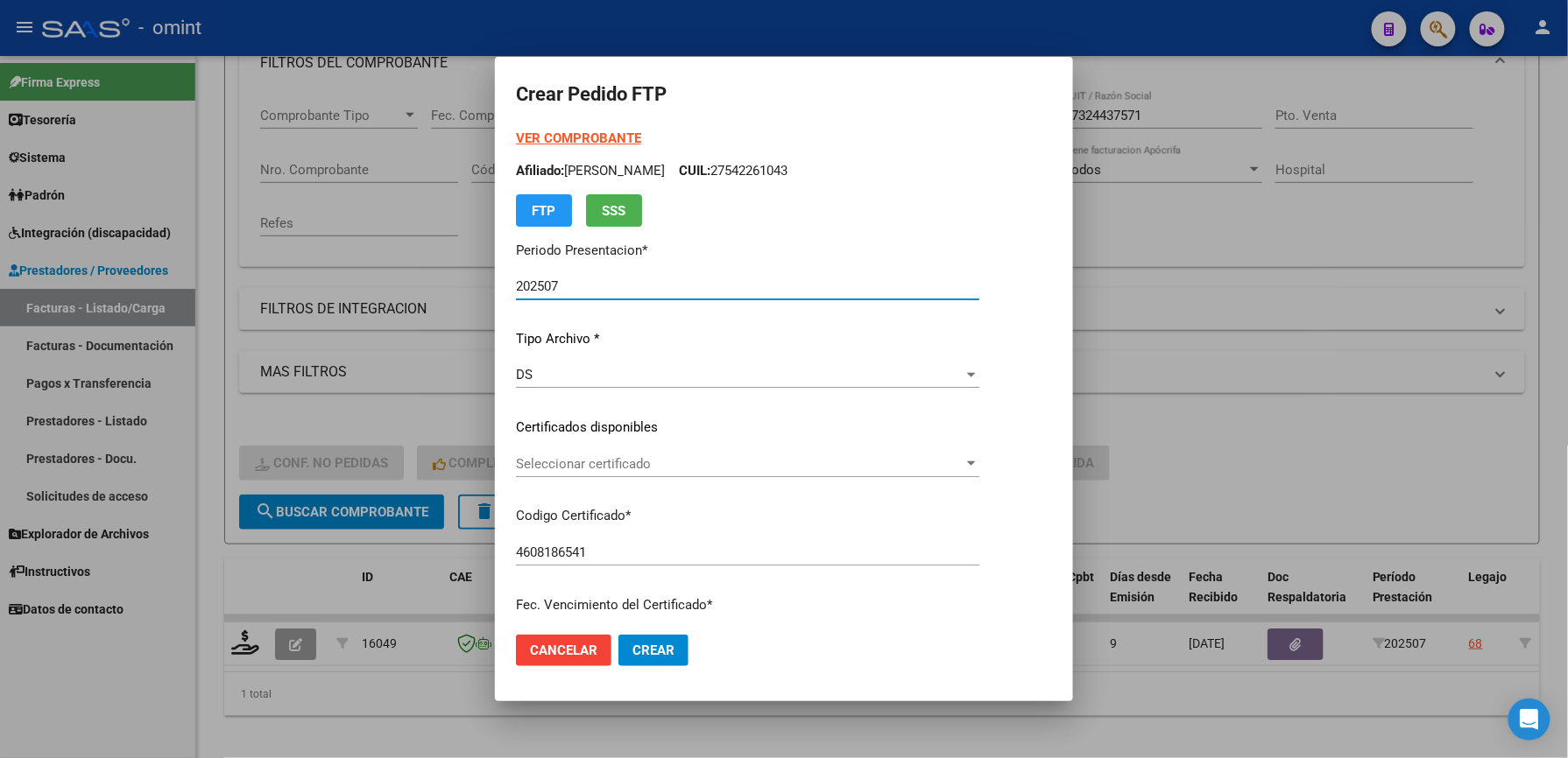
click at [611, 460] on span "Seleccionar certificado" at bounding box center [740, 464] width 448 height 16
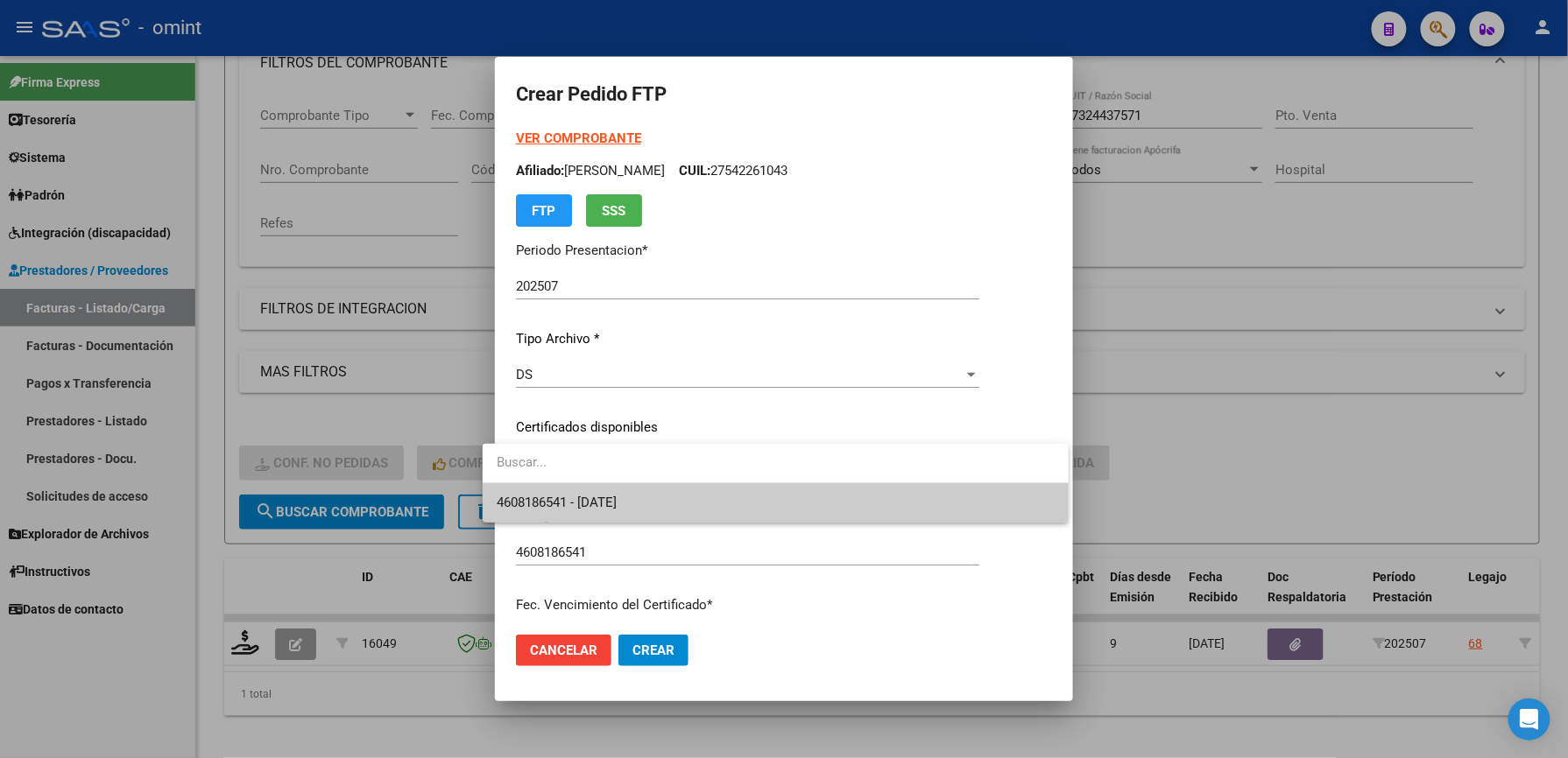
click at [604, 491] on span "4608186541 - [DATE]" at bounding box center [776, 503] width 558 height 39
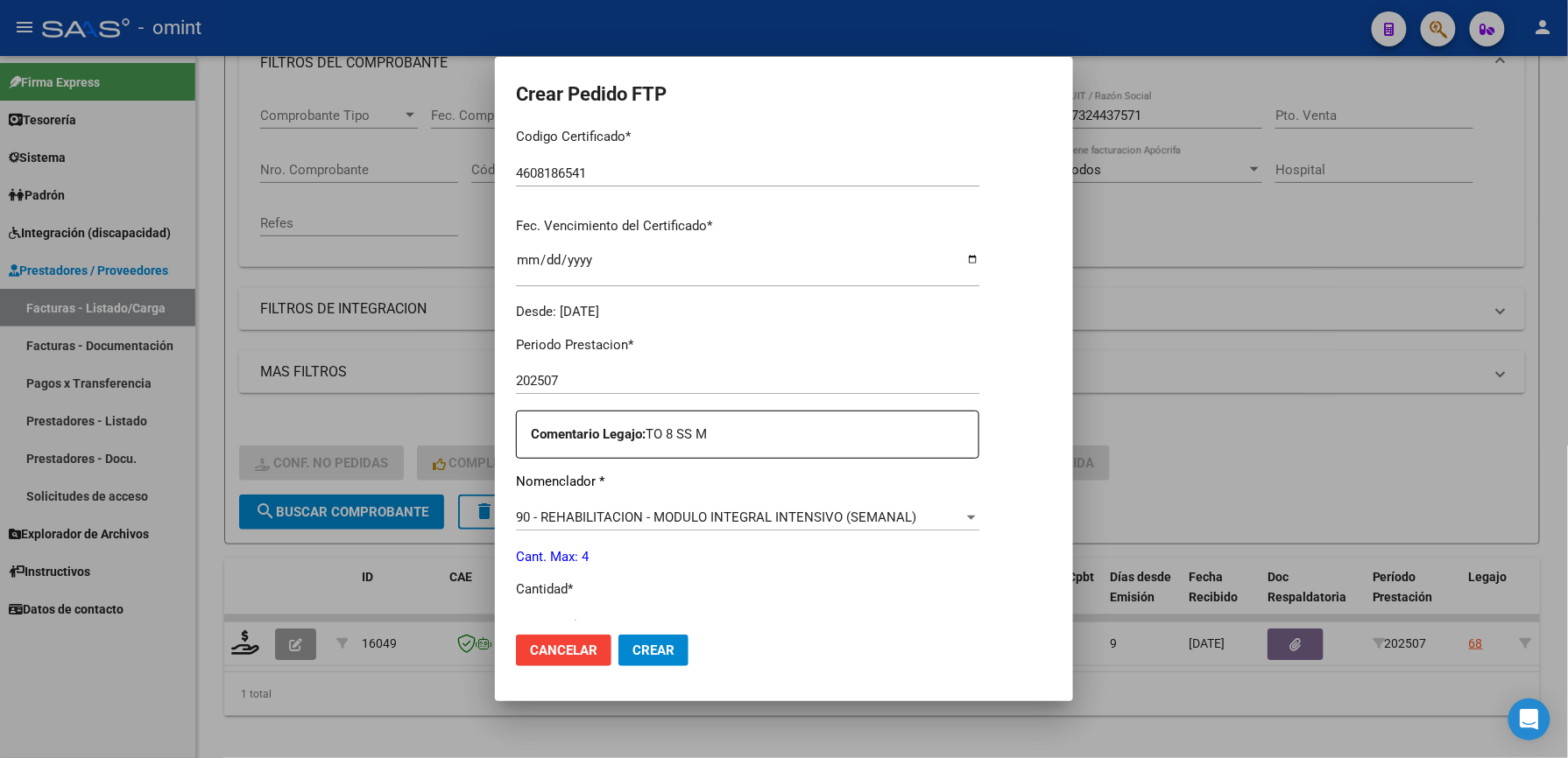
scroll to position [467, 0]
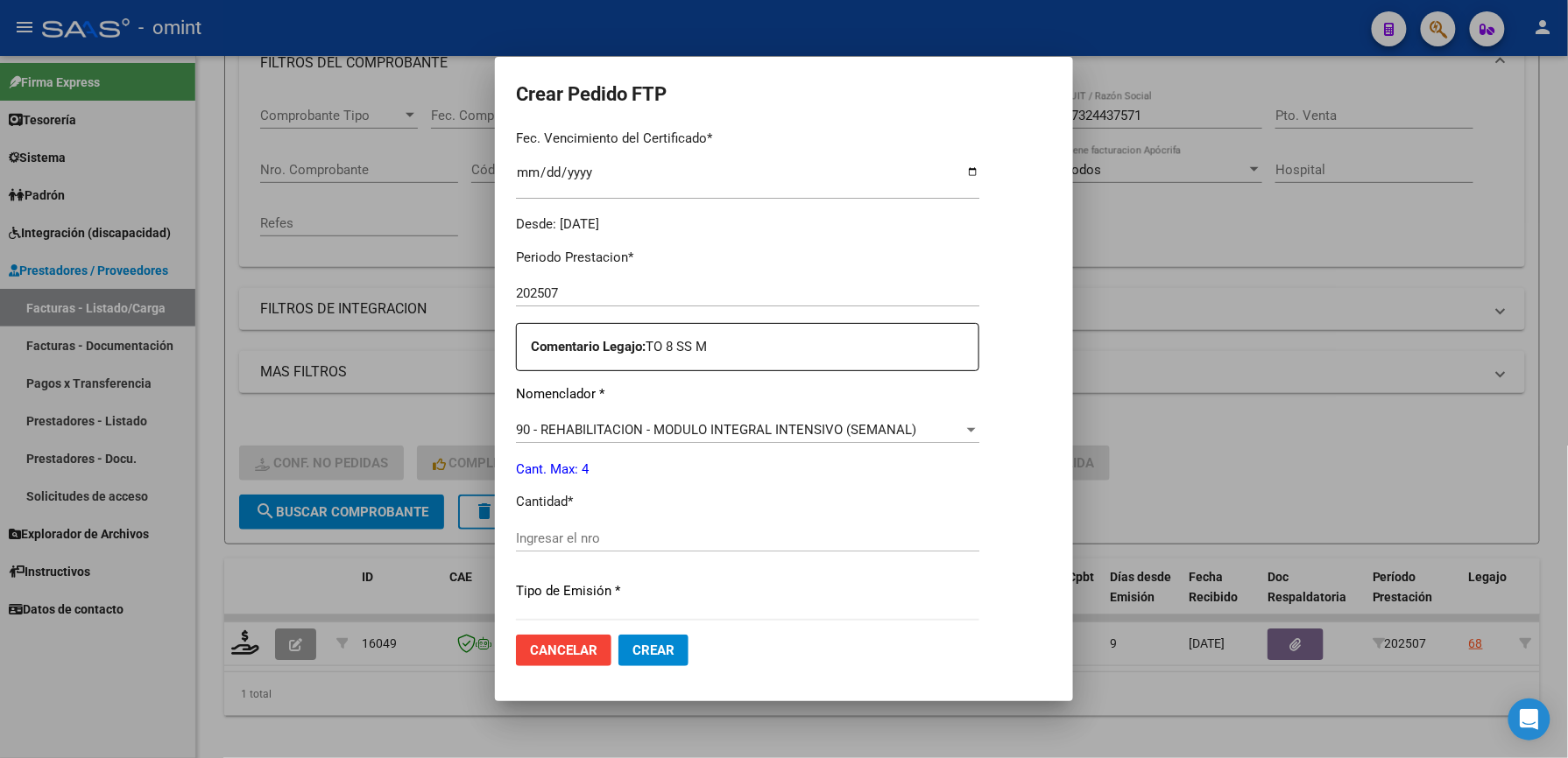
click at [624, 527] on div "Ingresar el nro" at bounding box center [748, 539] width 464 height 26
type input "4"
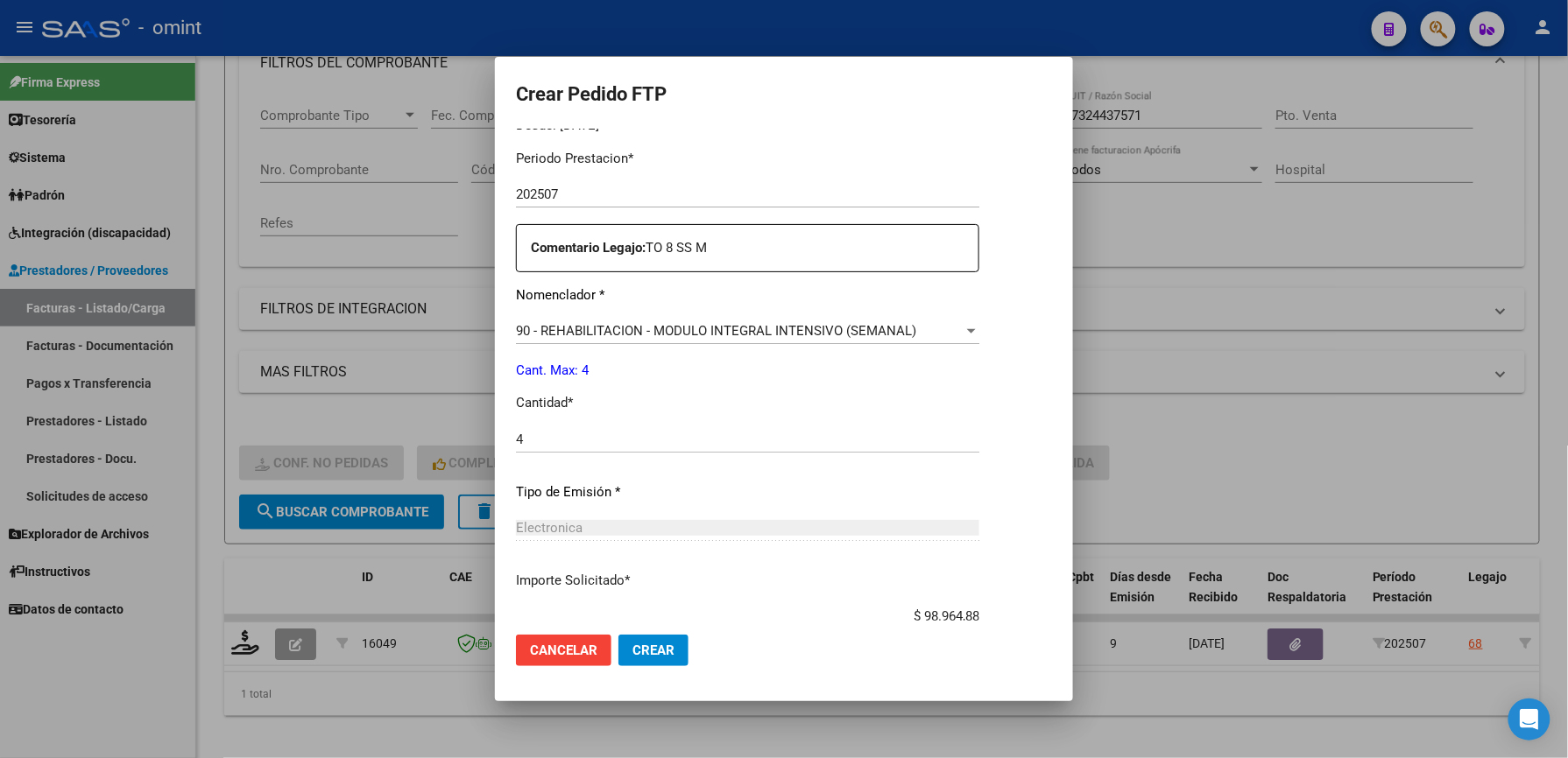
scroll to position [677, 0]
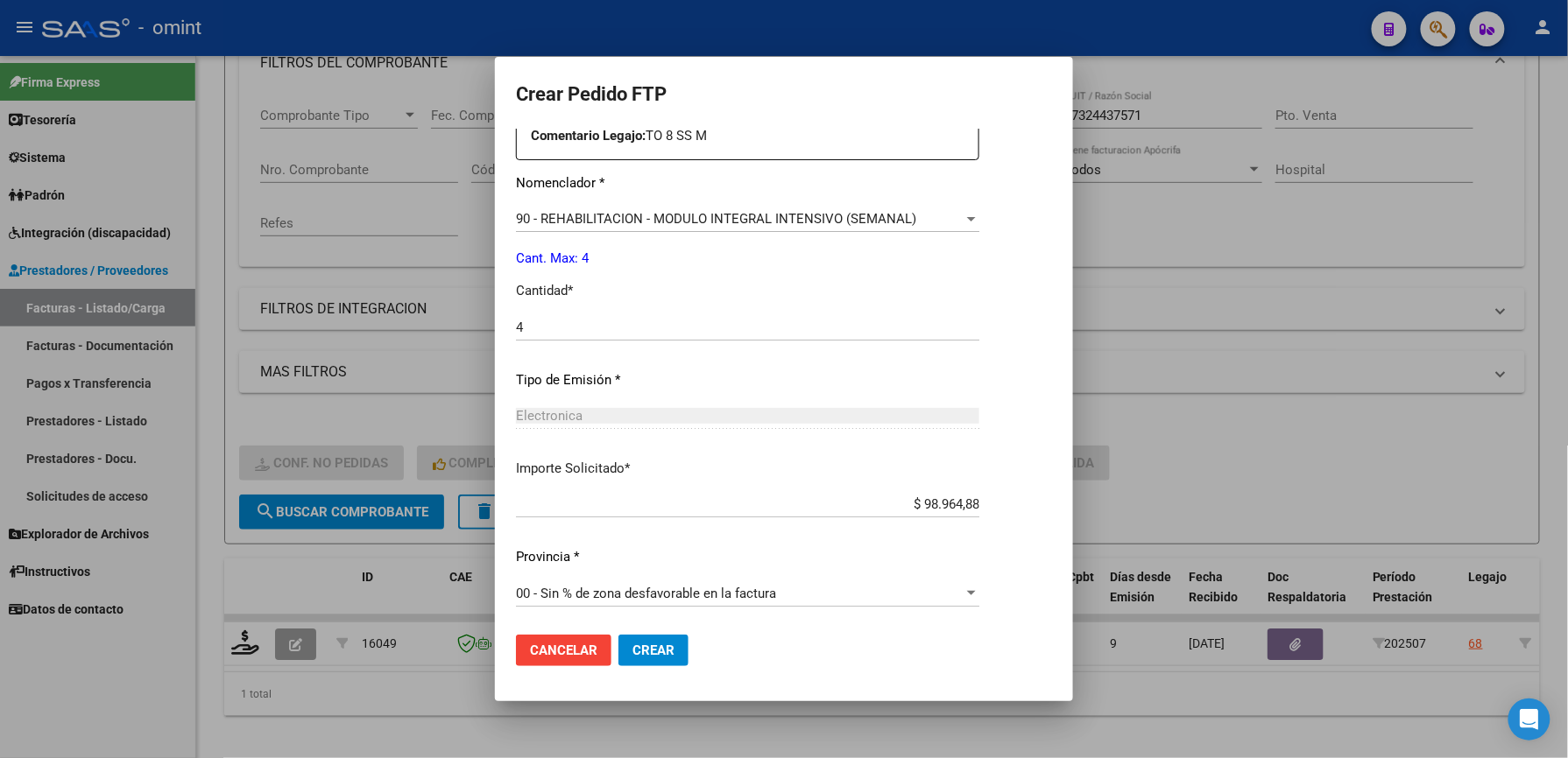
click at [648, 648] on span "Crear" at bounding box center [653, 650] width 42 height 16
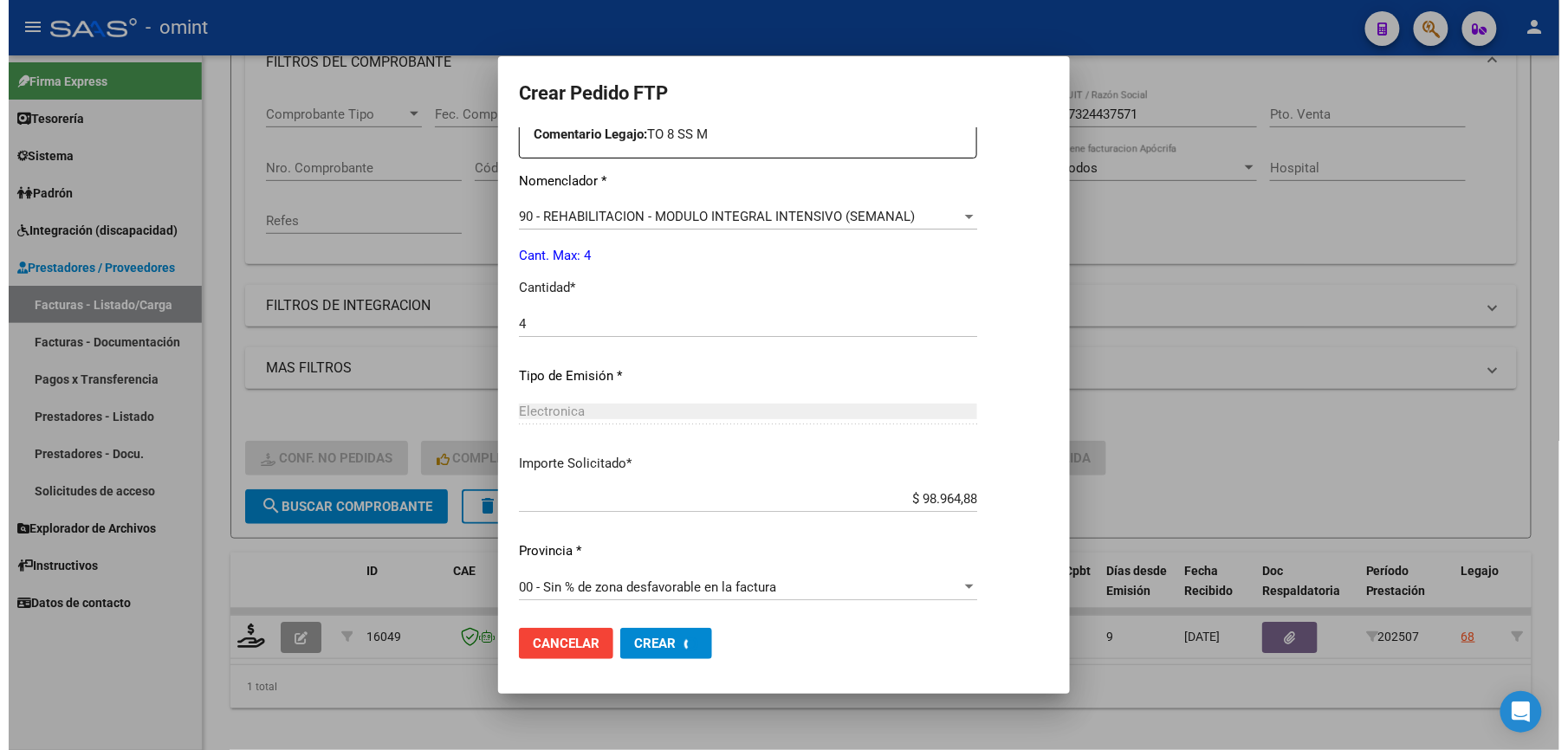
scroll to position [0, 0]
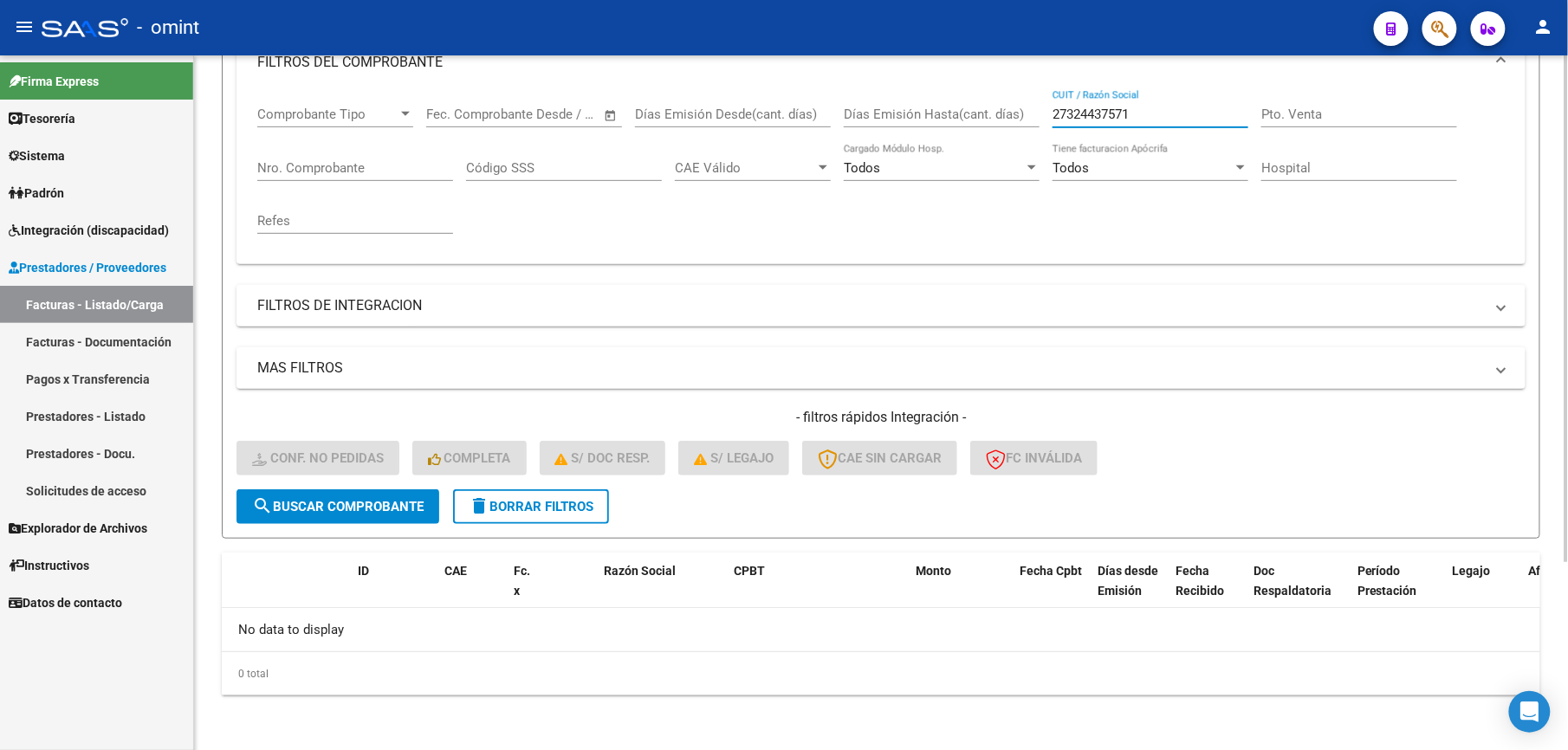
drag, startPoint x: 1180, startPoint y: 115, endPoint x: 988, endPoint y: 119, distance: 192.0
click at [988, 119] on div "Comprobante Tipo Comprobante Tipo Start date – End date Fec. Comprobante Desde …" at bounding box center [881, 170] width 1247 height 160
paste input "0162198719"
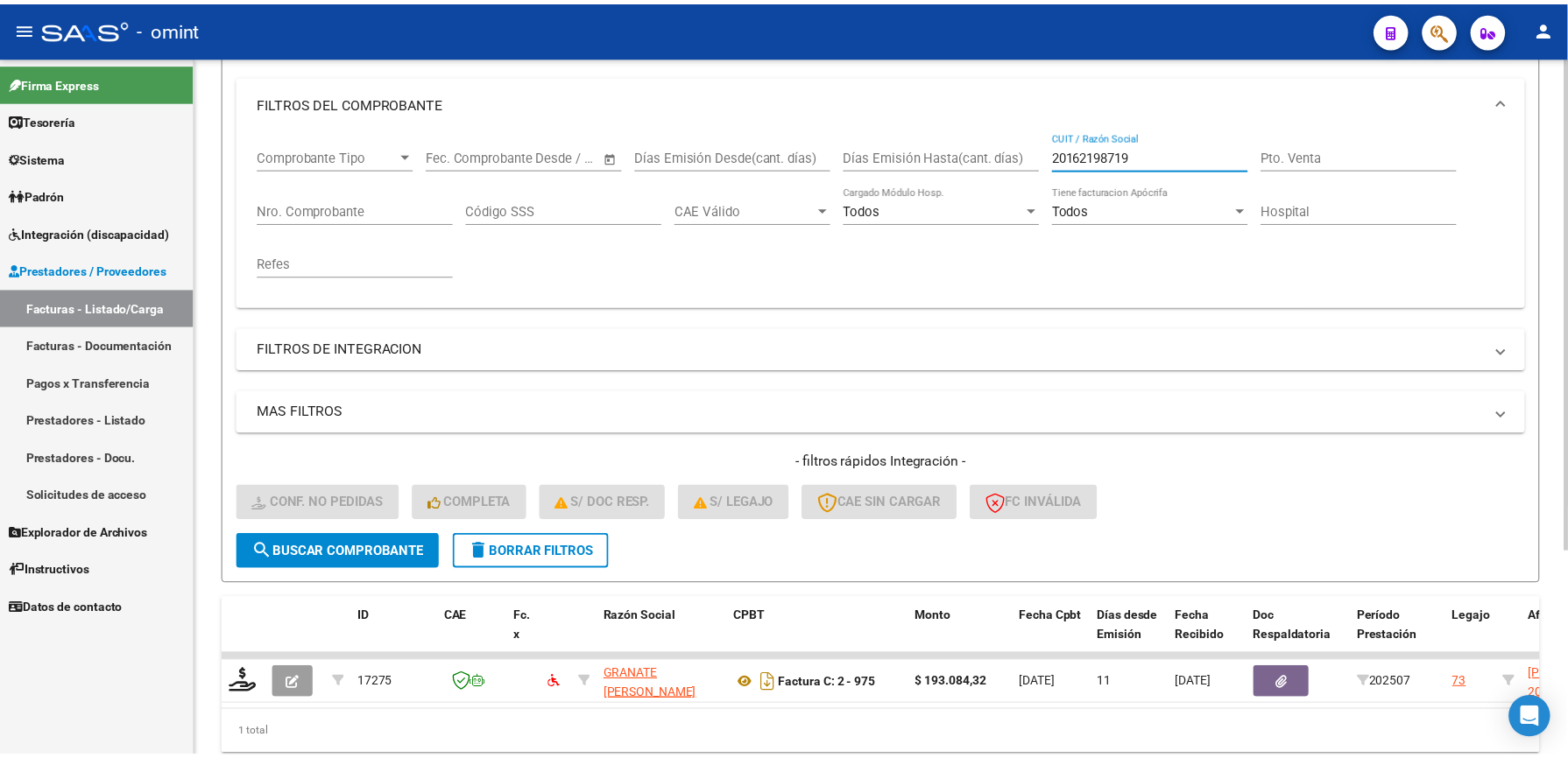
scroll to position [263, 0]
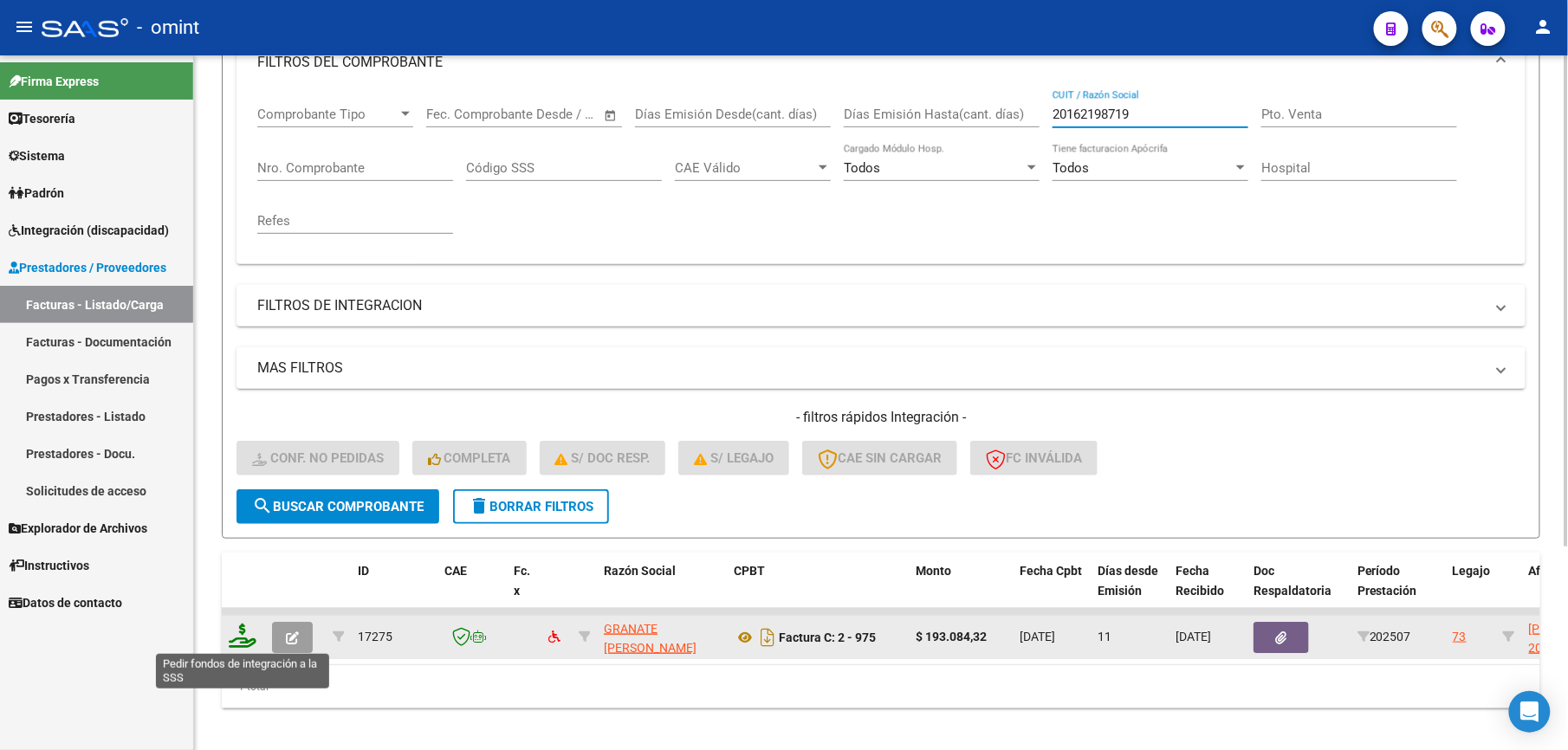
type input "20162198719"
click at [248, 634] on icon at bounding box center [243, 636] width 28 height 24
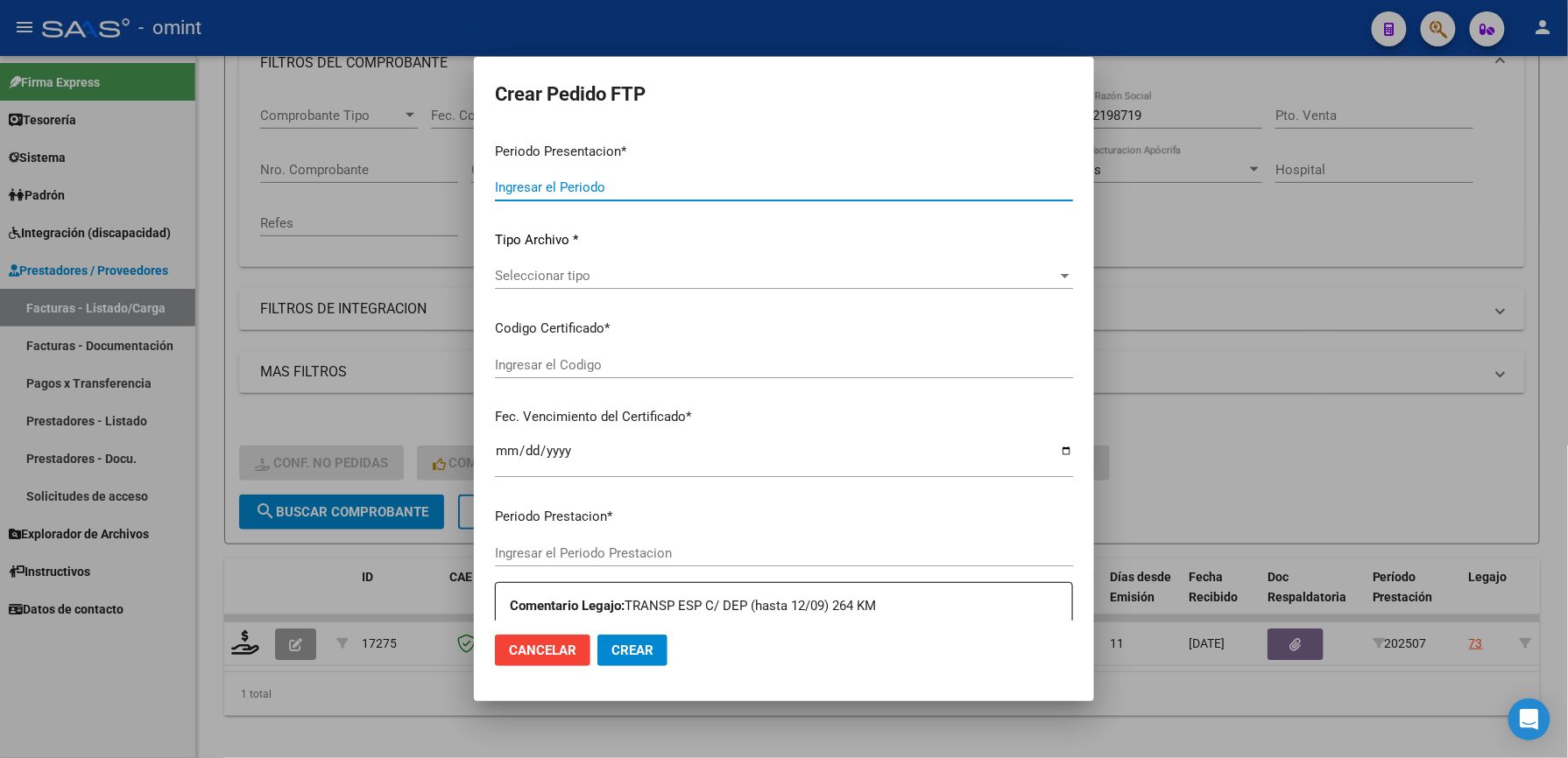
type input "202507"
type input "$ 193.084,32"
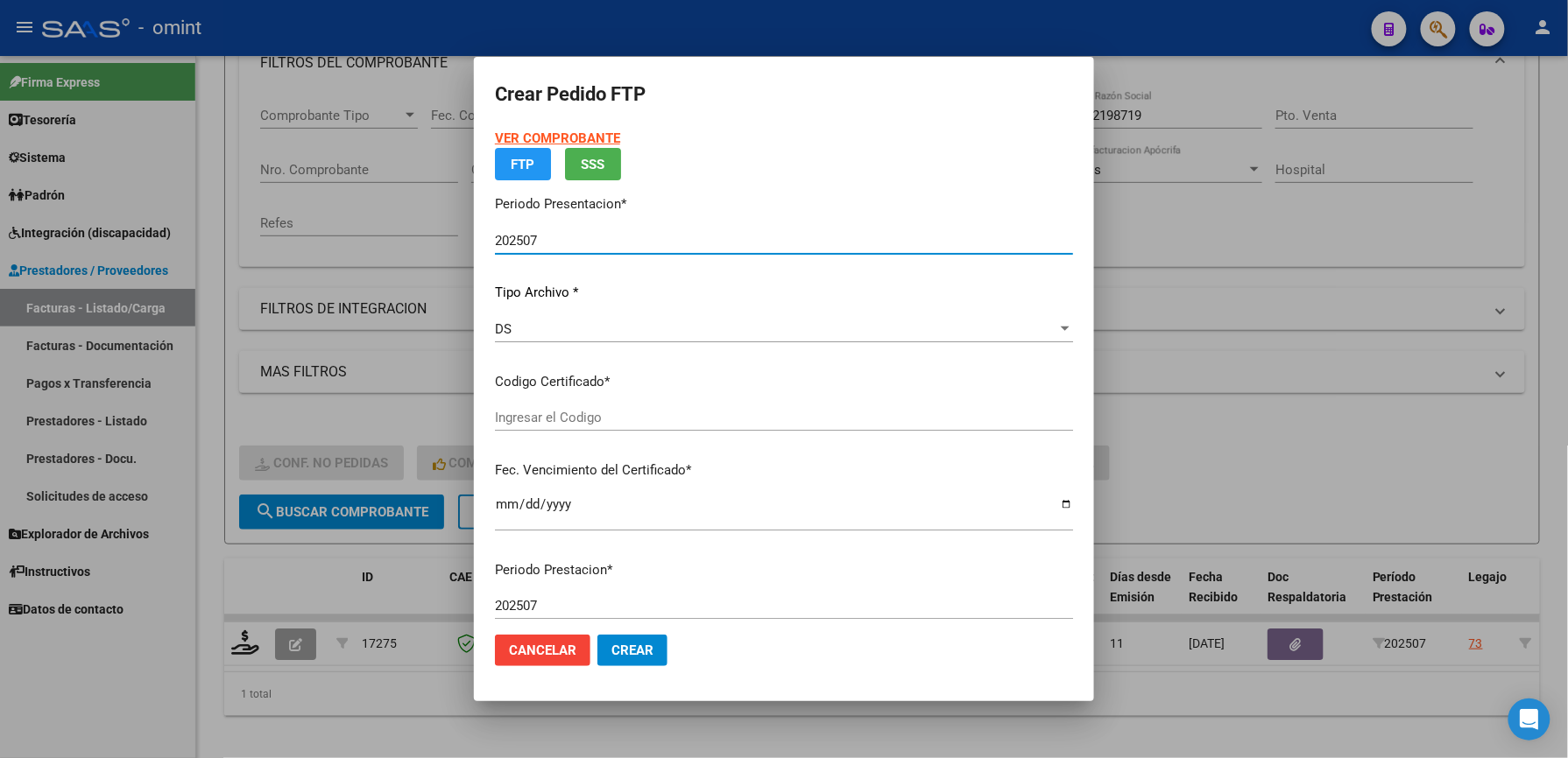
type input "9869418005"
type input "[DATE]"
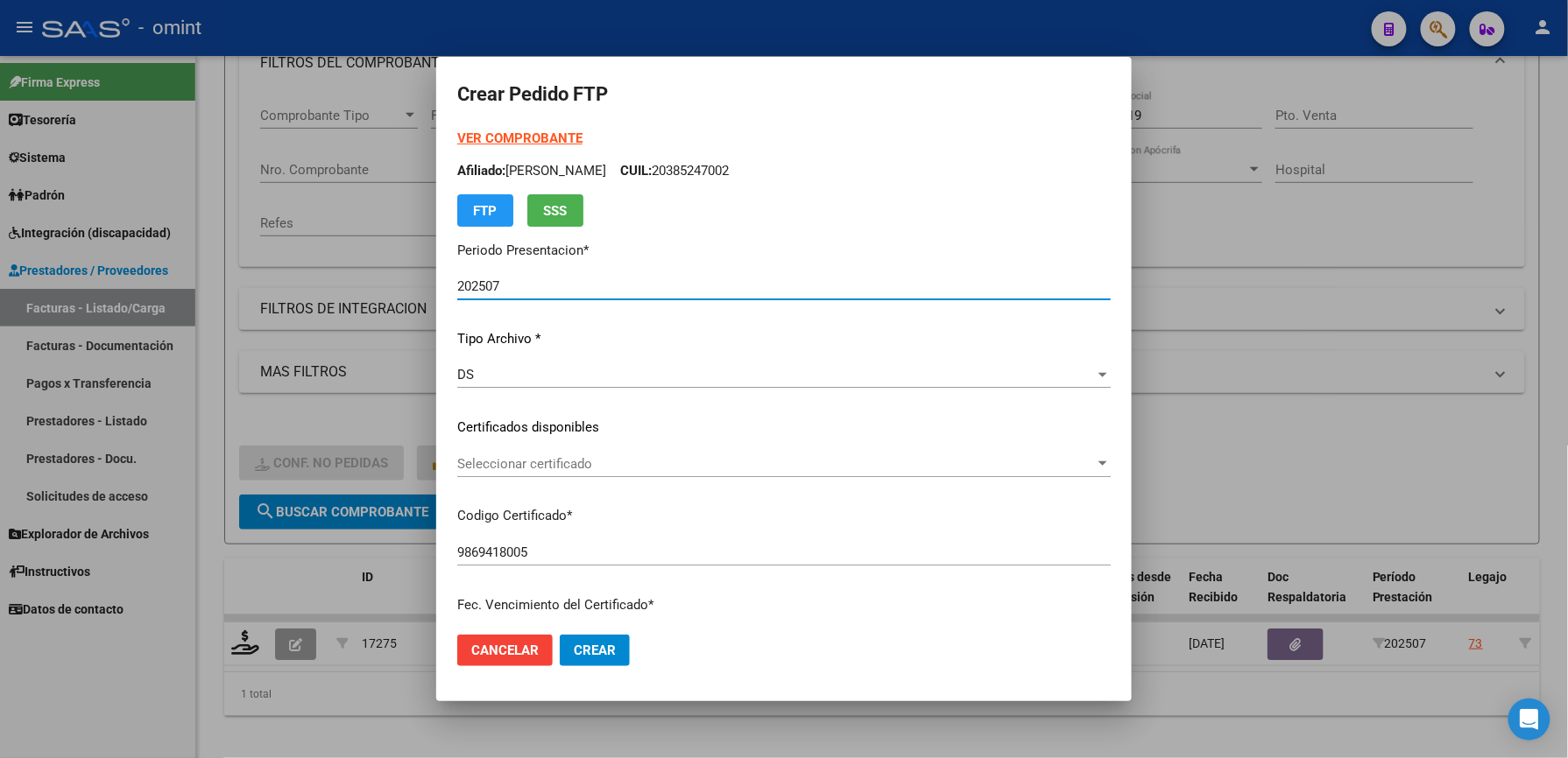
click at [736, 449] on div "VER COMPROBANTE ARCA Padrón Afiliado: [PERSON_NAME]: 20385247002 FTP SSS Period…" at bounding box center [784, 415] width 653 height 573
click at [743, 473] on div "Seleccionar certificado Seleccionar certificado" at bounding box center [784, 464] width 653 height 26
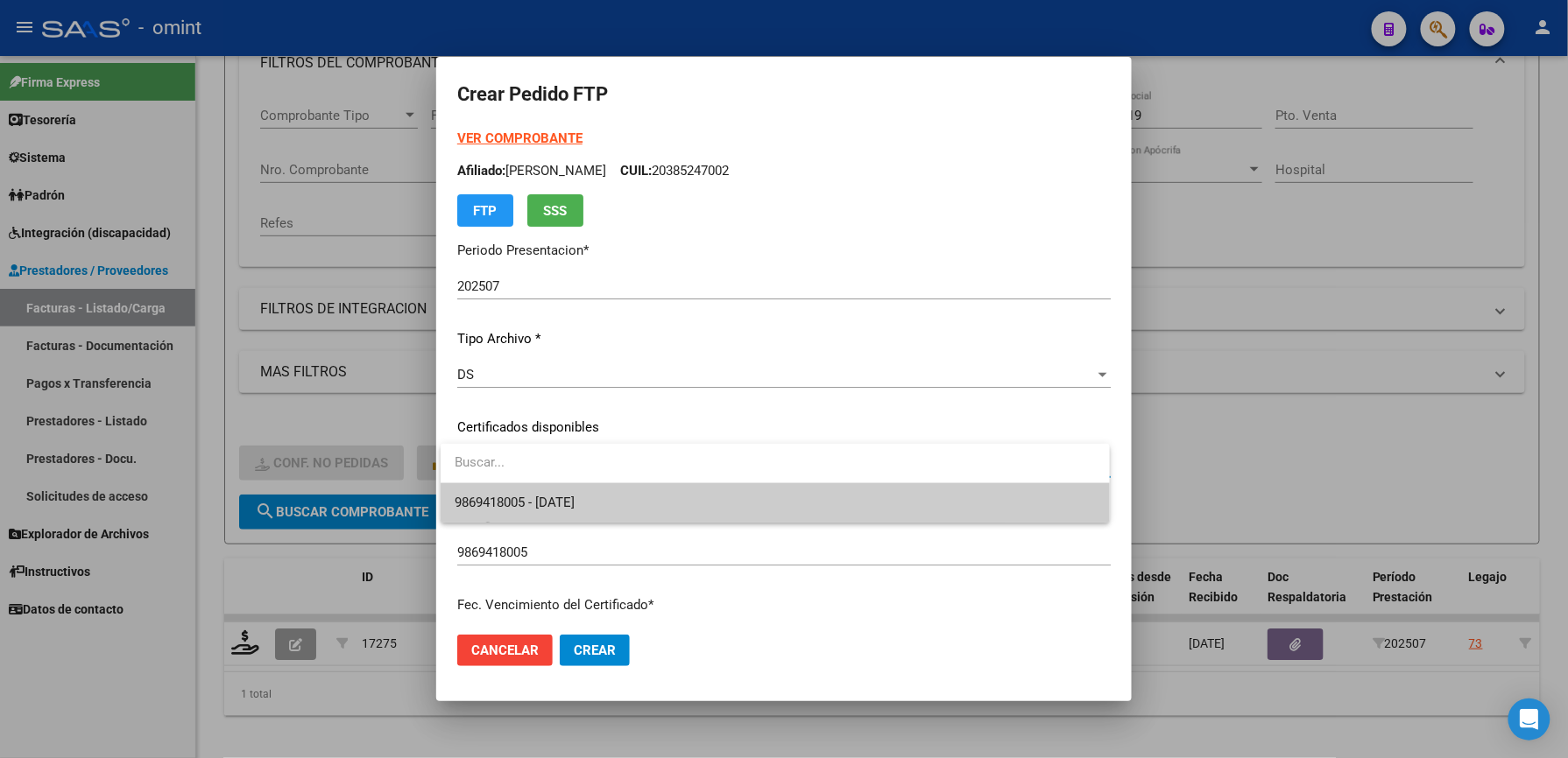
click at [757, 506] on span "9869418005 - [DATE]" at bounding box center [775, 503] width 641 height 39
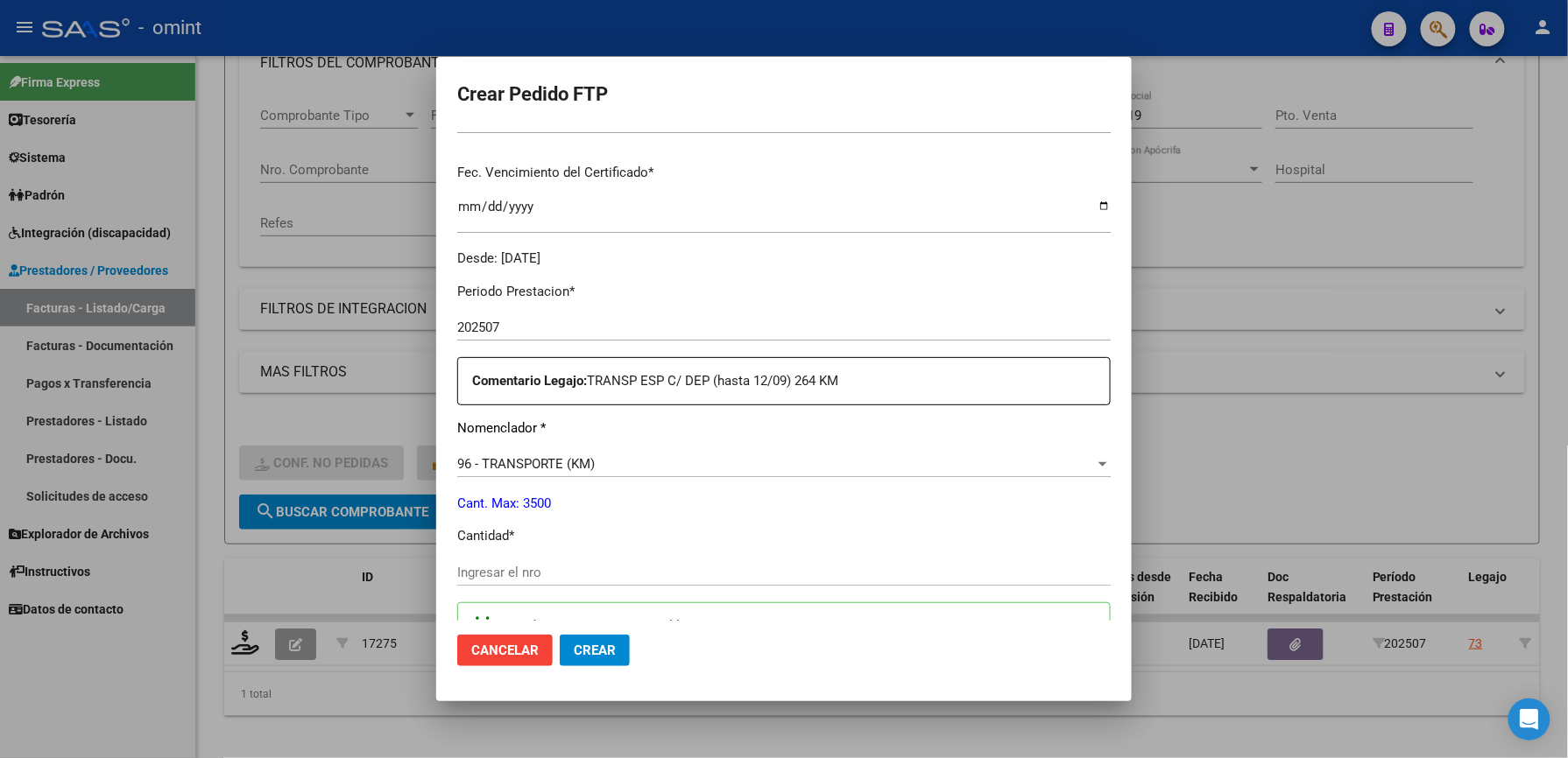
scroll to position [584, 0]
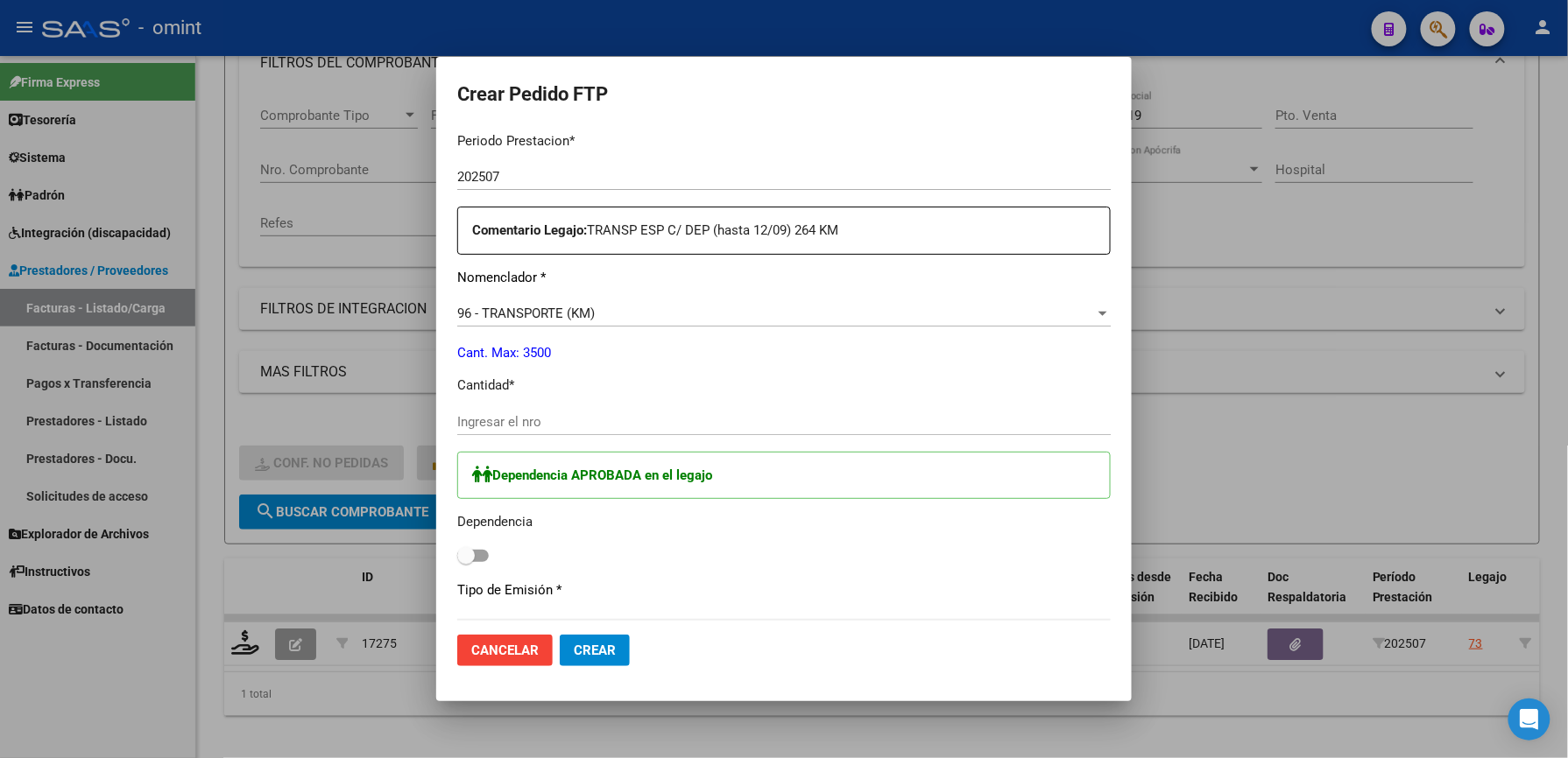
click at [592, 410] on div "Ingresar el nro" at bounding box center [784, 422] width 653 height 26
type input "264"
click at [474, 548] on label at bounding box center [473, 556] width 32 height 21
click at [466, 563] on input "checkbox" at bounding box center [465, 563] width 1 height 1
checkbox input "true"
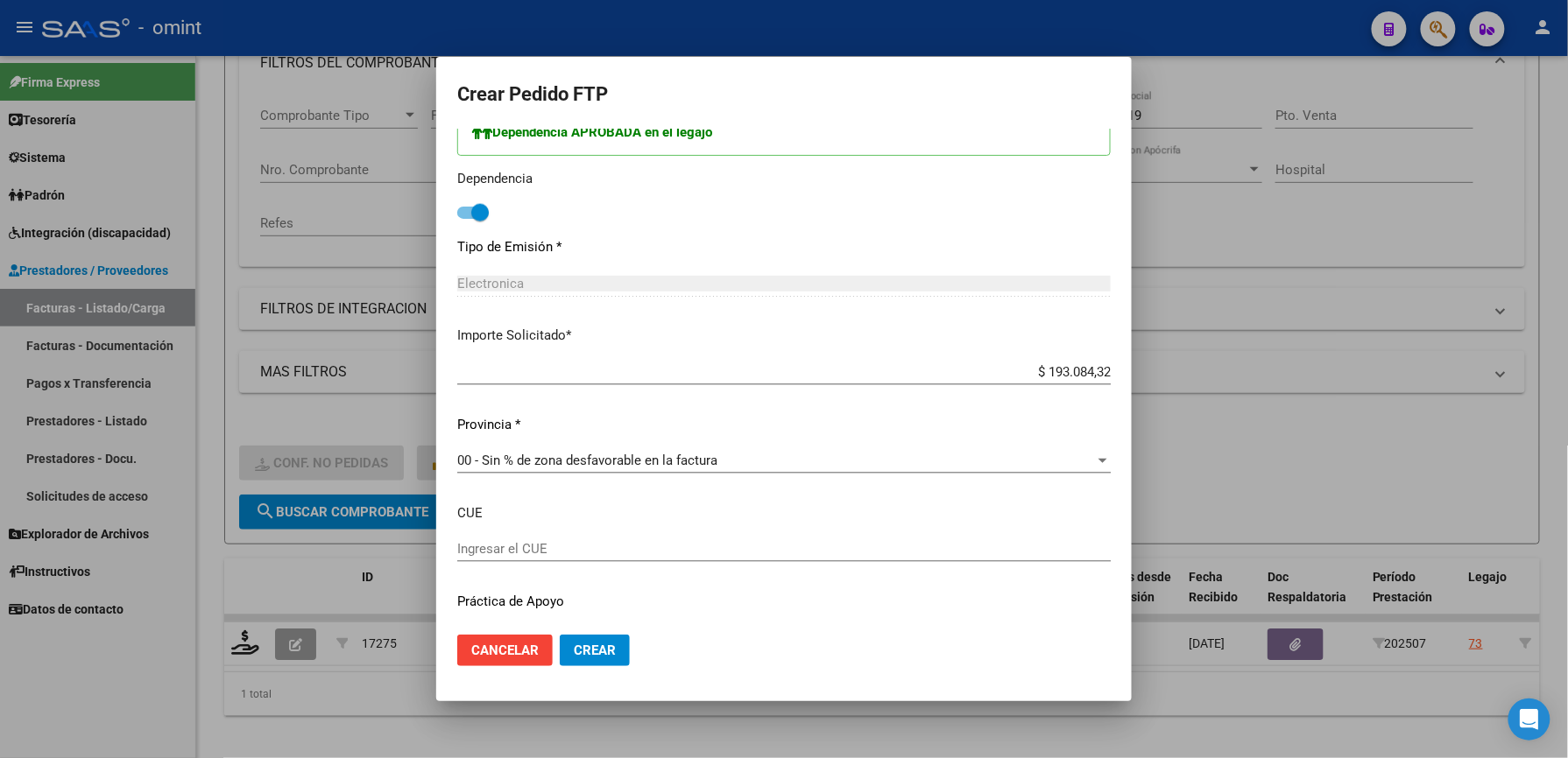
scroll to position [972, 0]
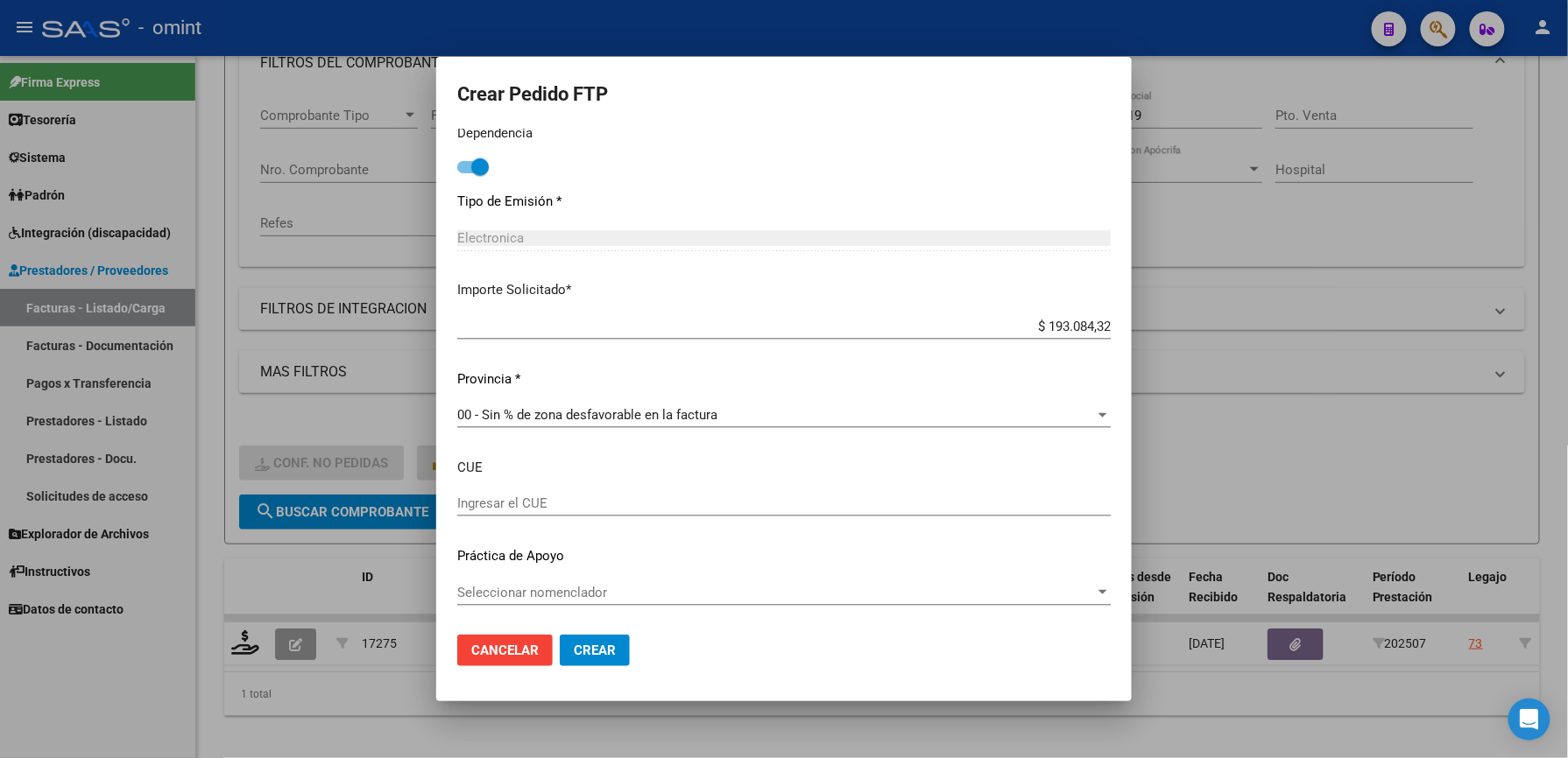
click at [600, 655] on span "Crear" at bounding box center [595, 650] width 42 height 16
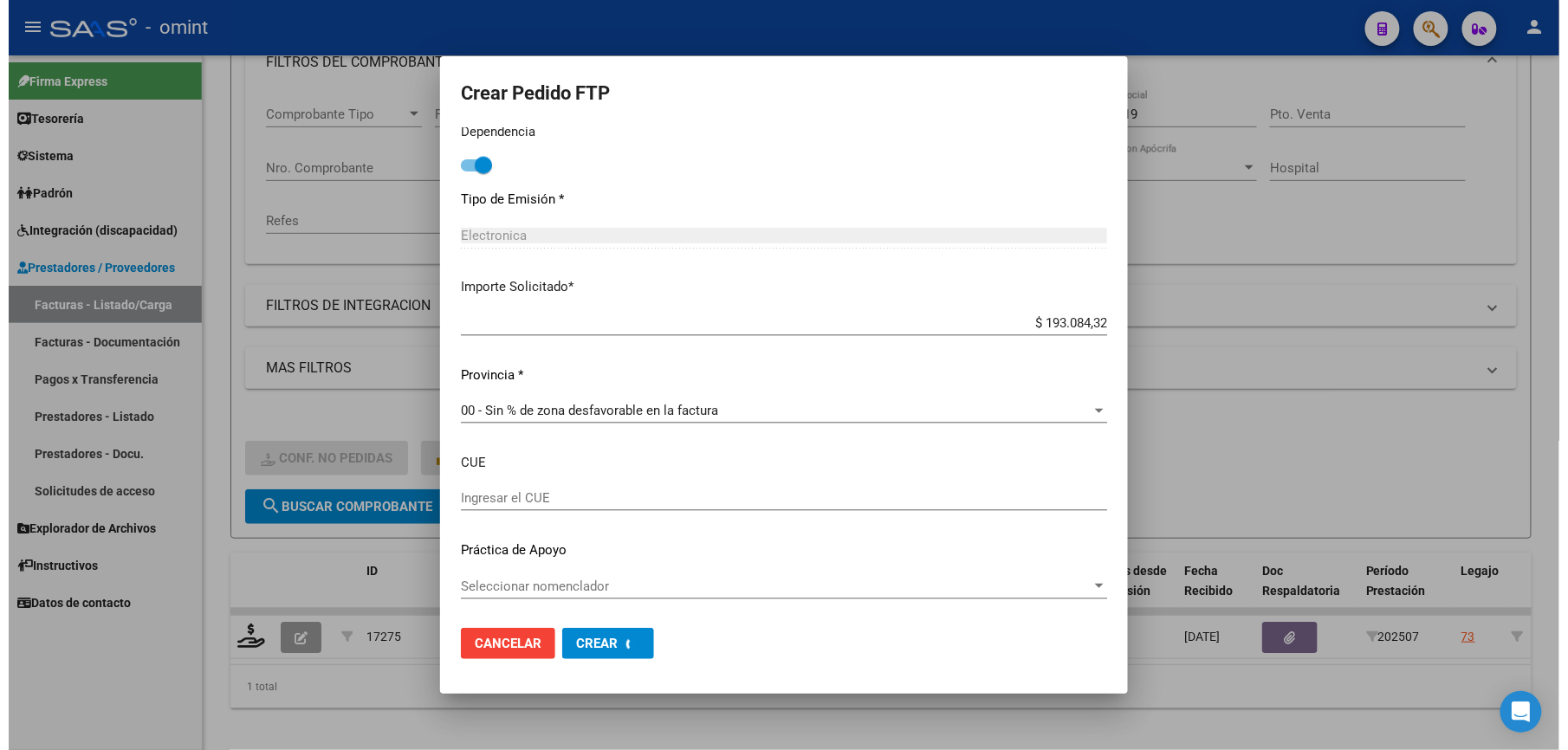
scroll to position [0, 0]
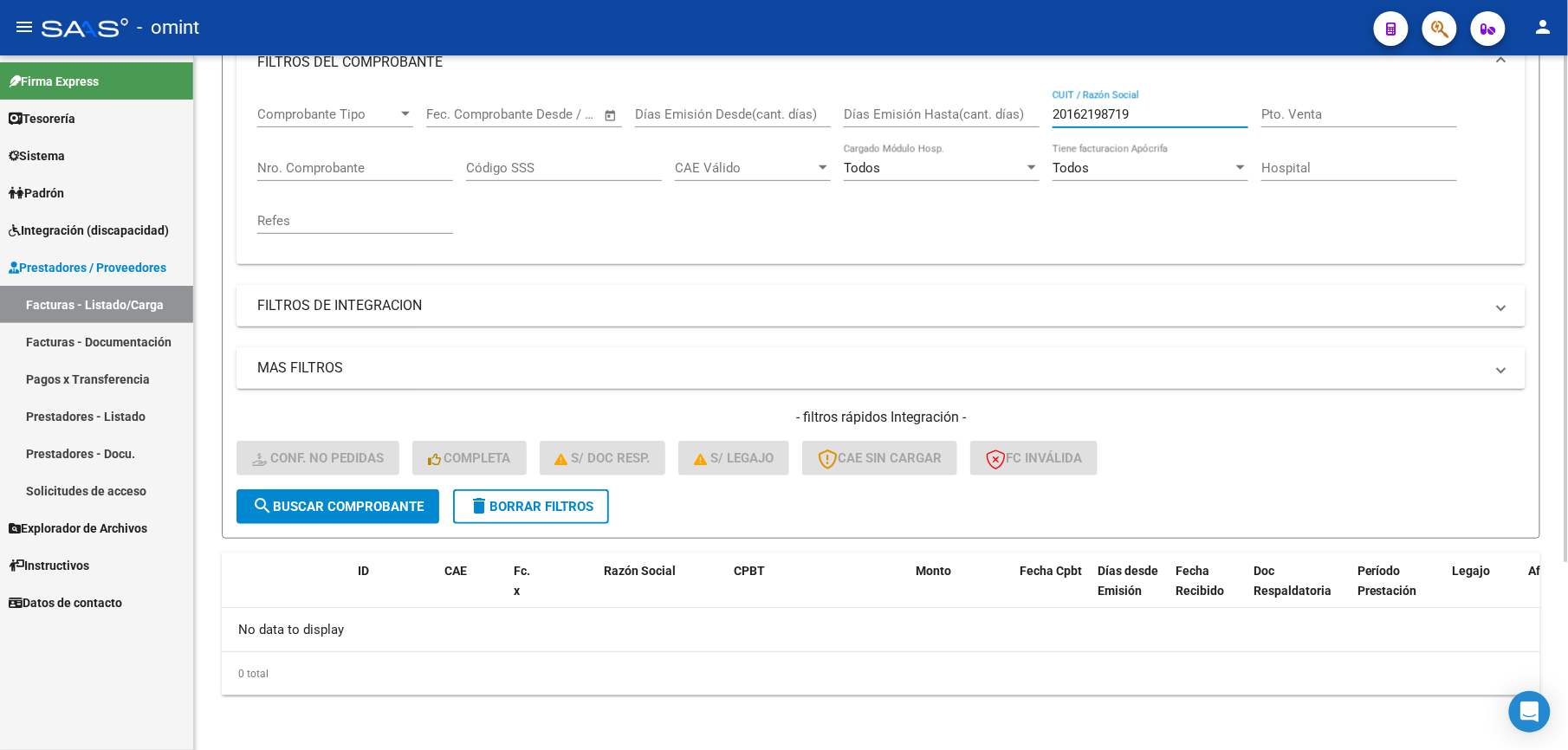
drag, startPoint x: 904, startPoint y: 116, endPoint x: 862, endPoint y: 116, distance: 42.0
click at [862, 116] on div "Comprobante Tipo Comprobante Tipo Start date – End date Fec. Comprobante Desde …" at bounding box center [881, 170] width 1247 height 160
paste input "7236940441"
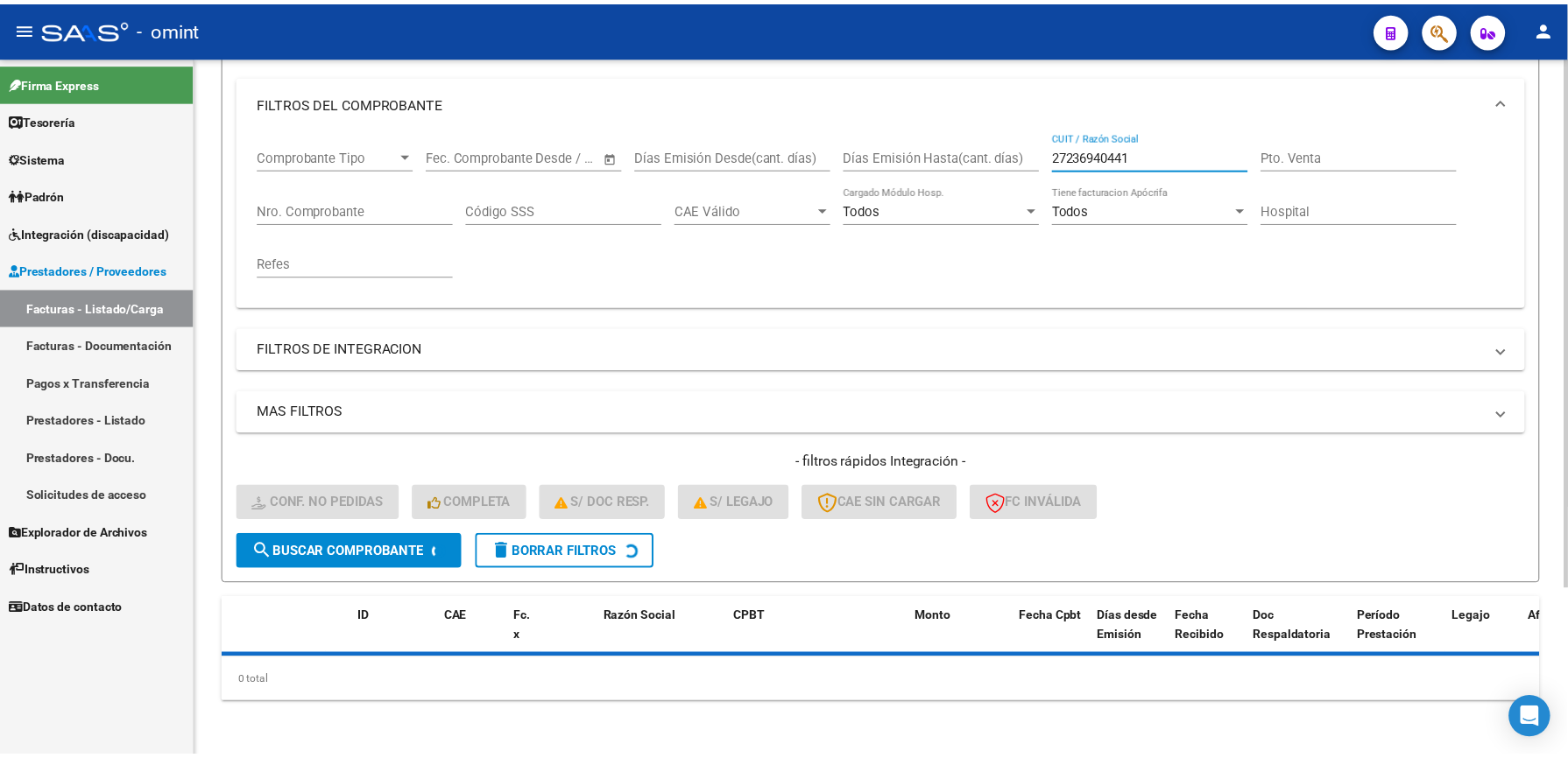
scroll to position [263, 0]
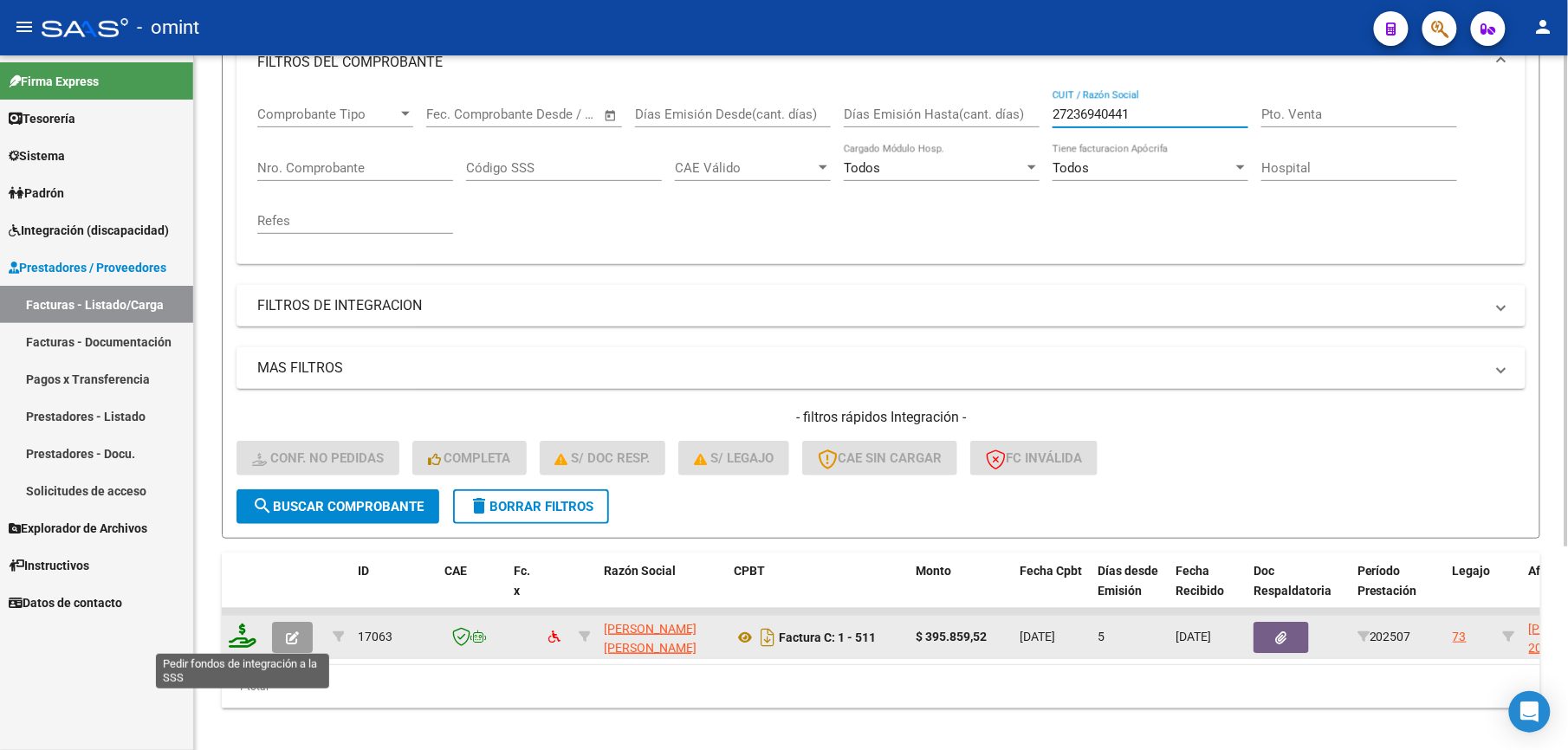
type input "27236940441"
click at [250, 637] on icon at bounding box center [243, 636] width 28 height 24
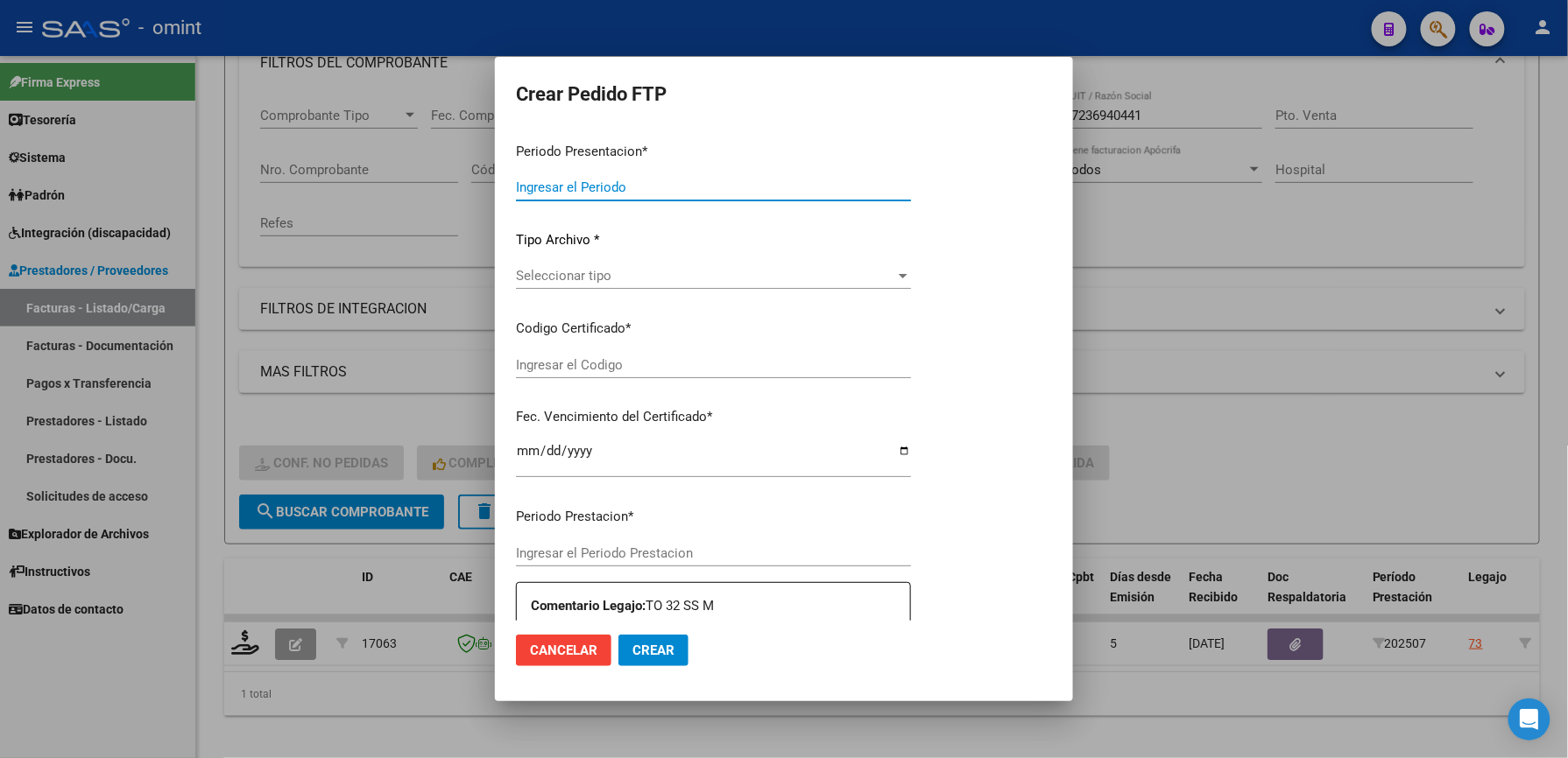
type input "202507"
type input "$ 395.859,52"
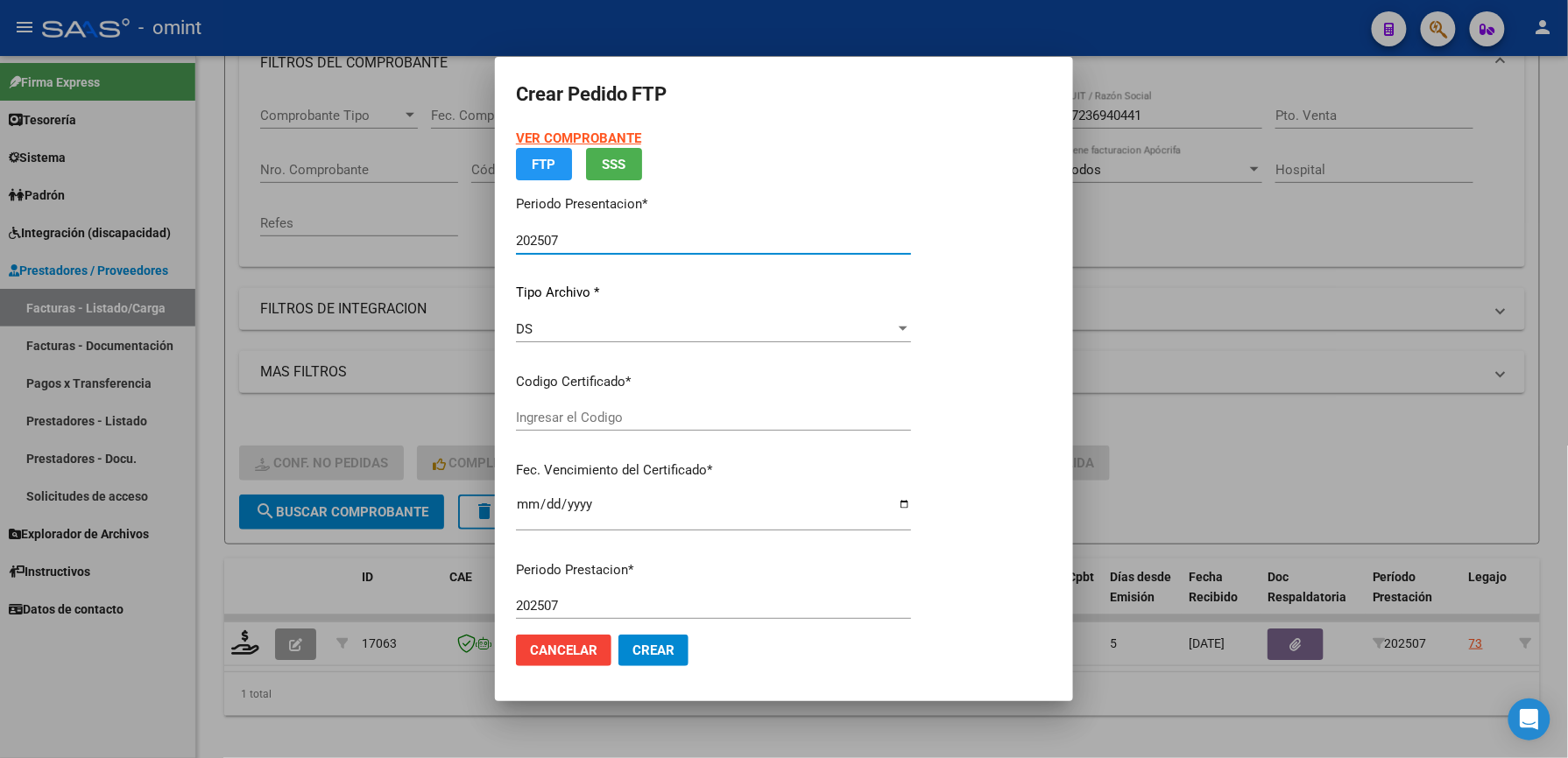
type input "9869418005"
type input "[DATE]"
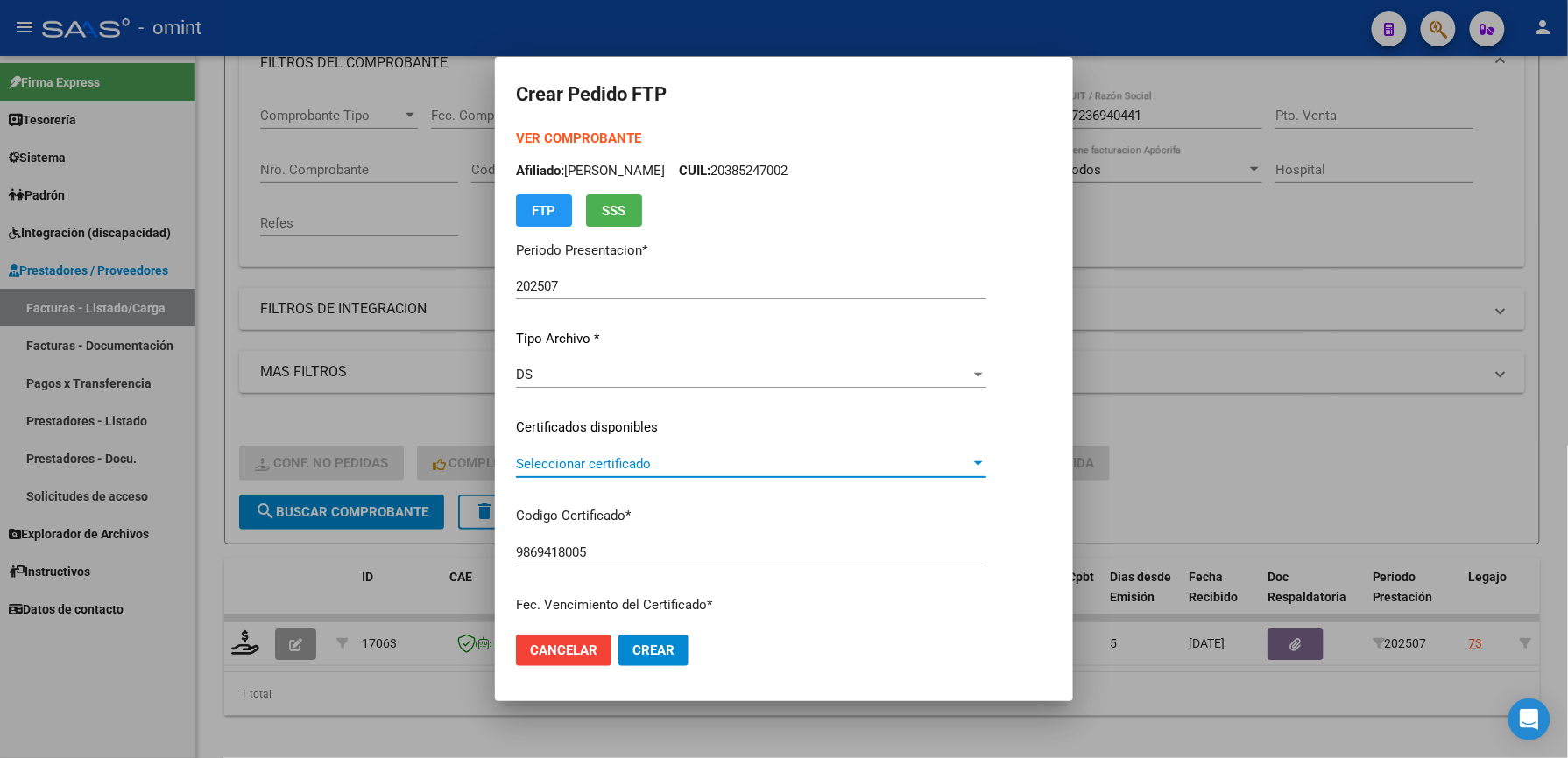
click at [669, 457] on span "Seleccionar certificado" at bounding box center [743, 464] width 455 height 16
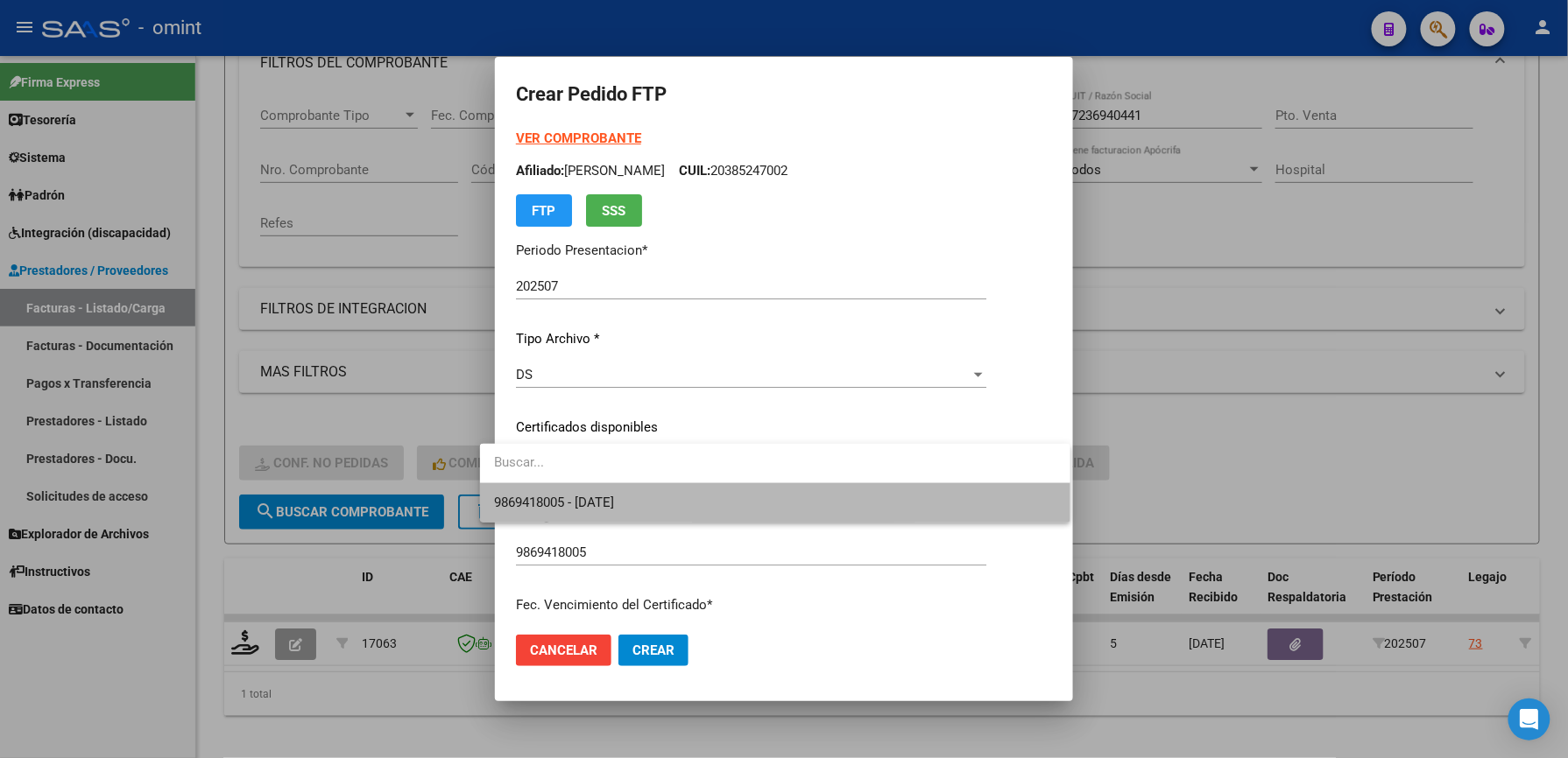
click at [658, 506] on span "9869418005 - [DATE]" at bounding box center [776, 503] width 563 height 39
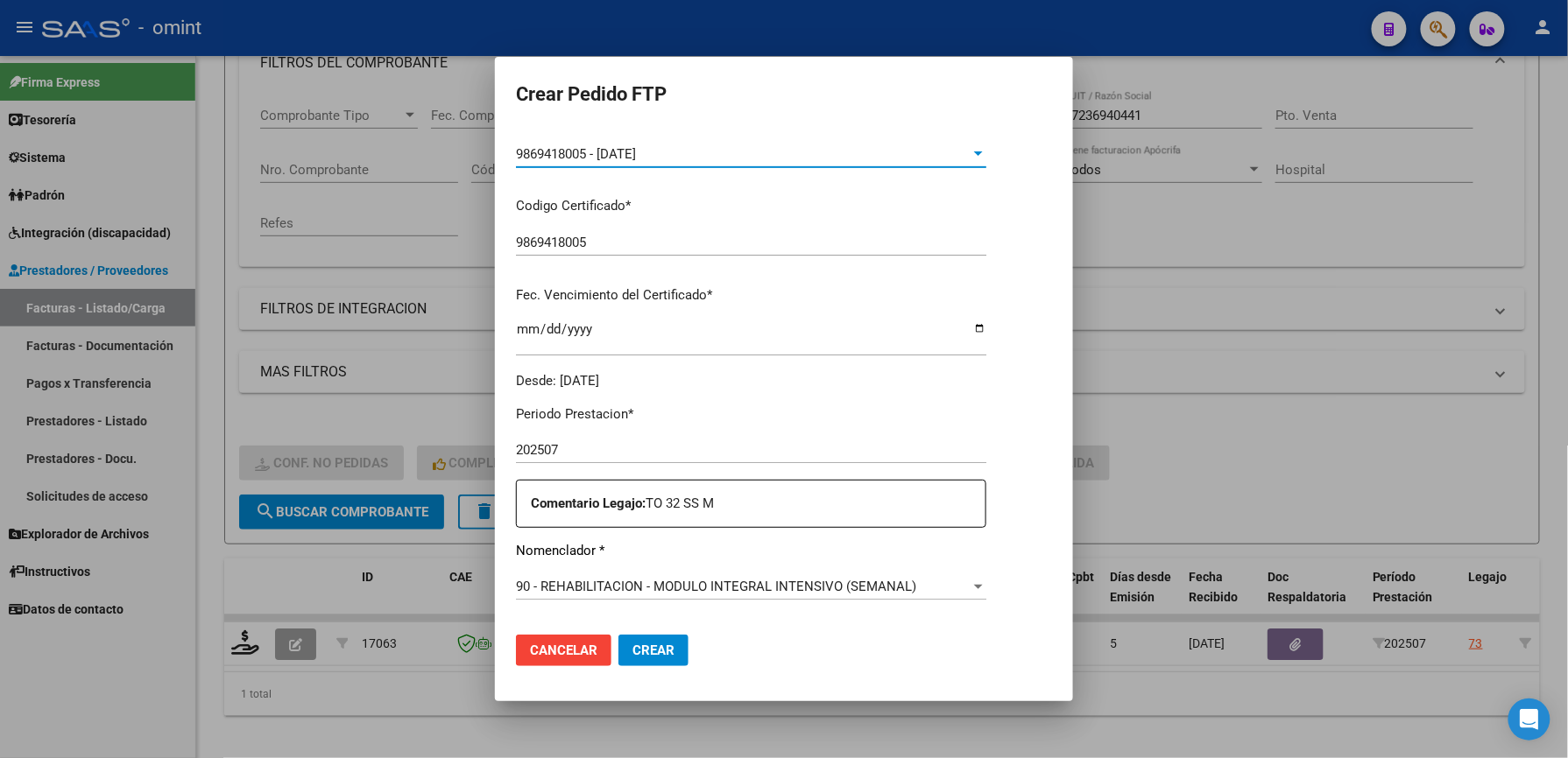
scroll to position [467, 0]
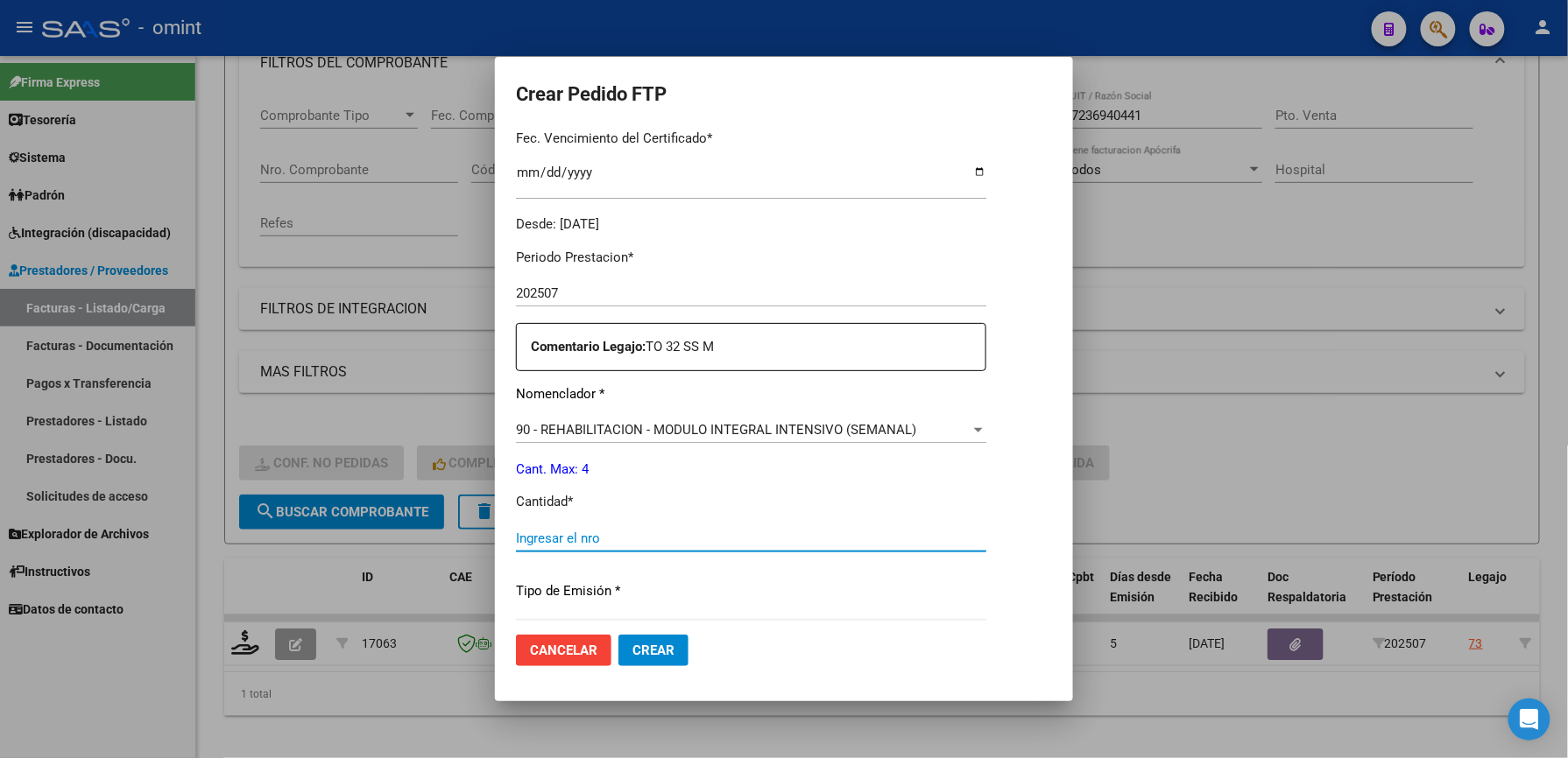
click at [642, 531] on input "Ingresar el nro" at bounding box center [751, 539] width 471 height 16
type input "4"
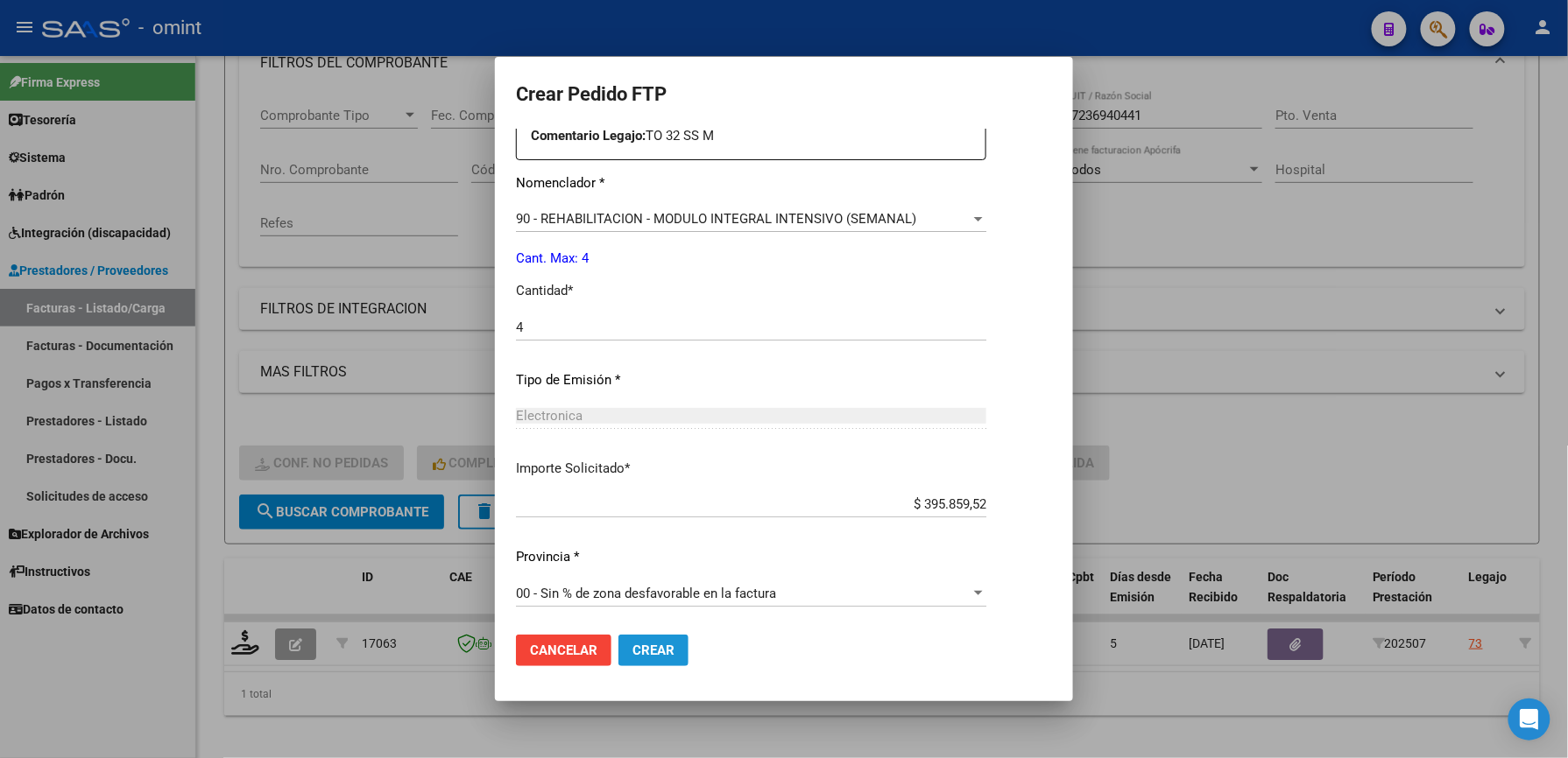
click at [632, 655] on span "Crear" at bounding box center [653, 650] width 42 height 16
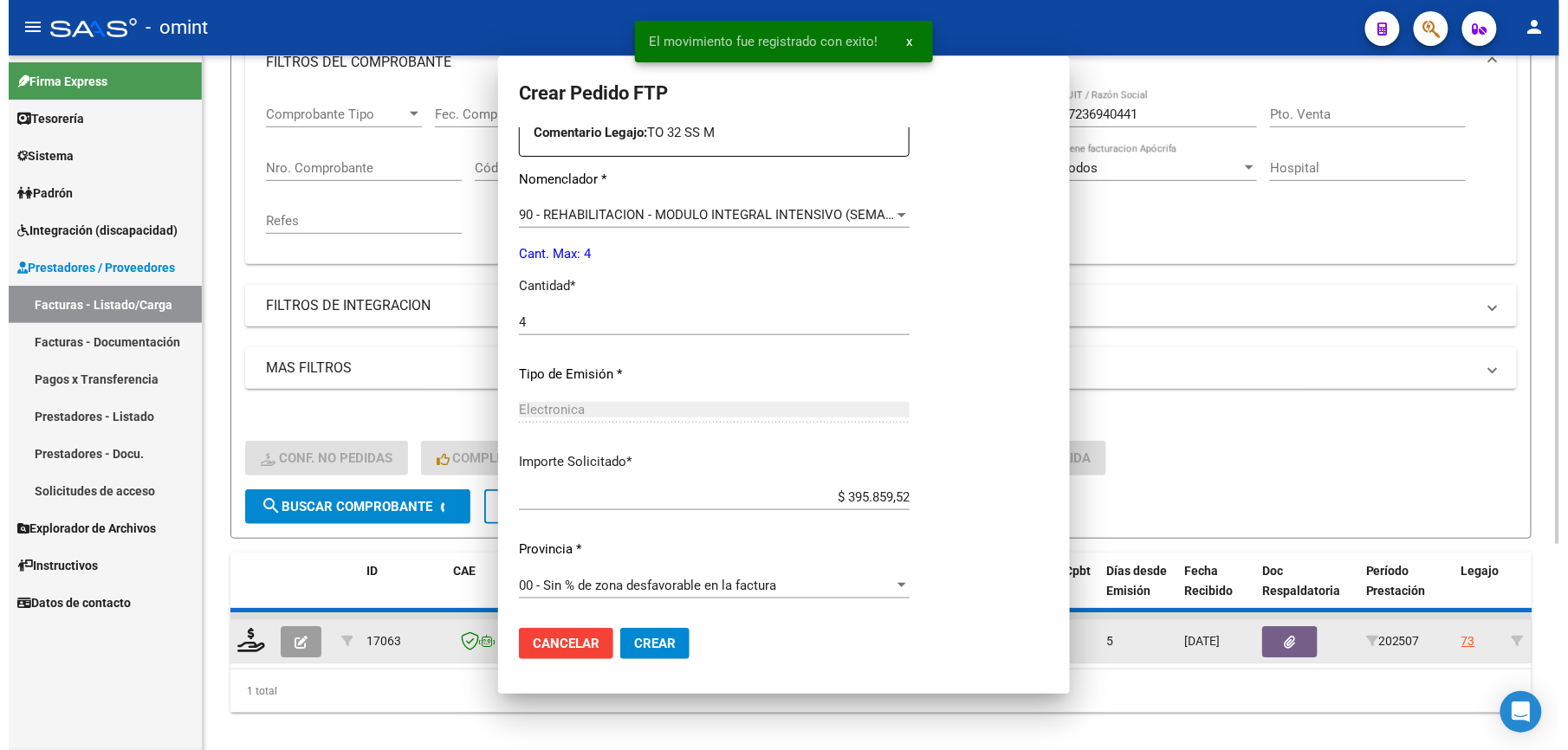
scroll to position [573, 0]
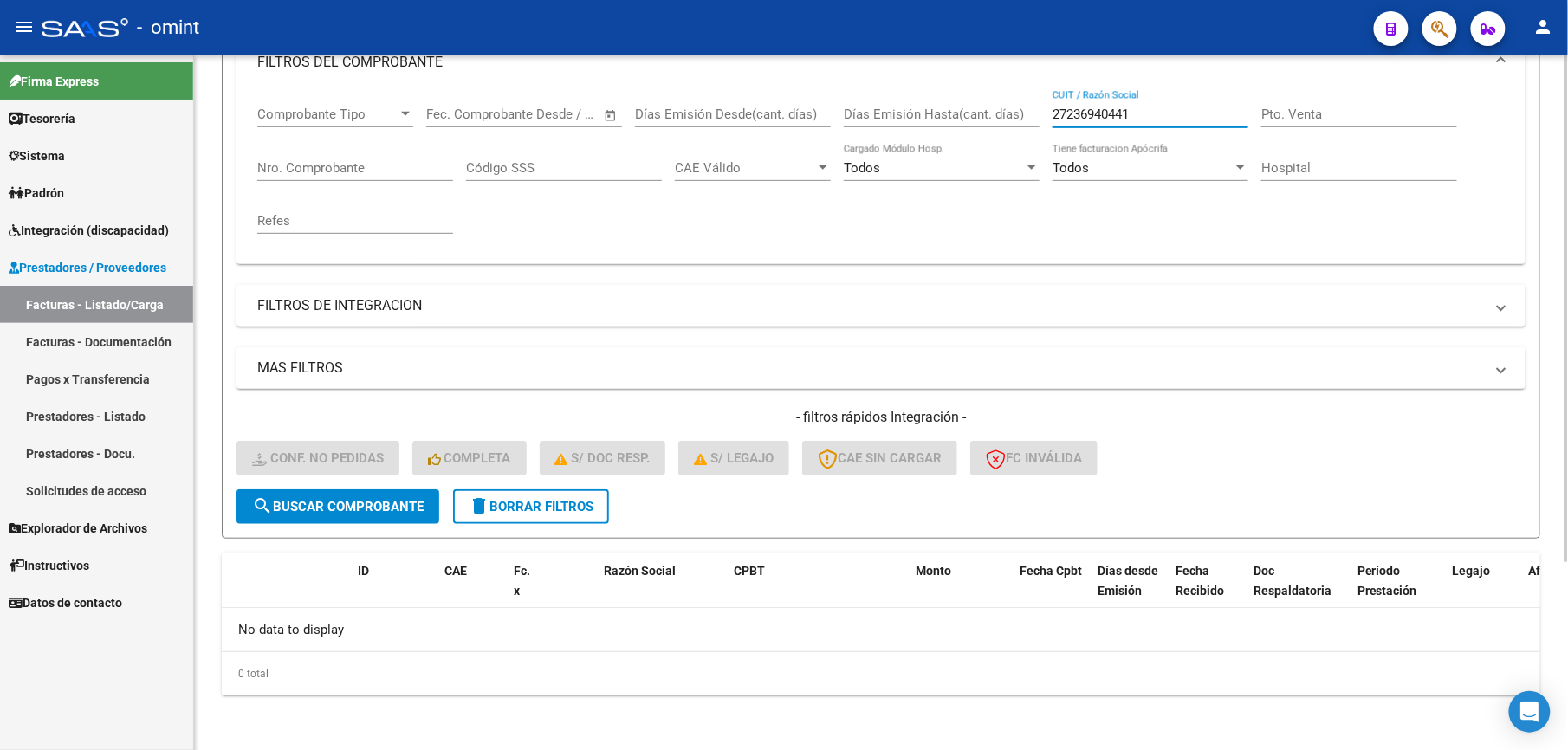
drag, startPoint x: 1147, startPoint y: 114, endPoint x: 965, endPoint y: 114, distance: 182.0
click at [965, 114] on div "Comprobante Tipo Comprobante Tipo Start date – End date Fec. Comprobante Desde …" at bounding box center [881, 170] width 1247 height 160
paste input "160939139"
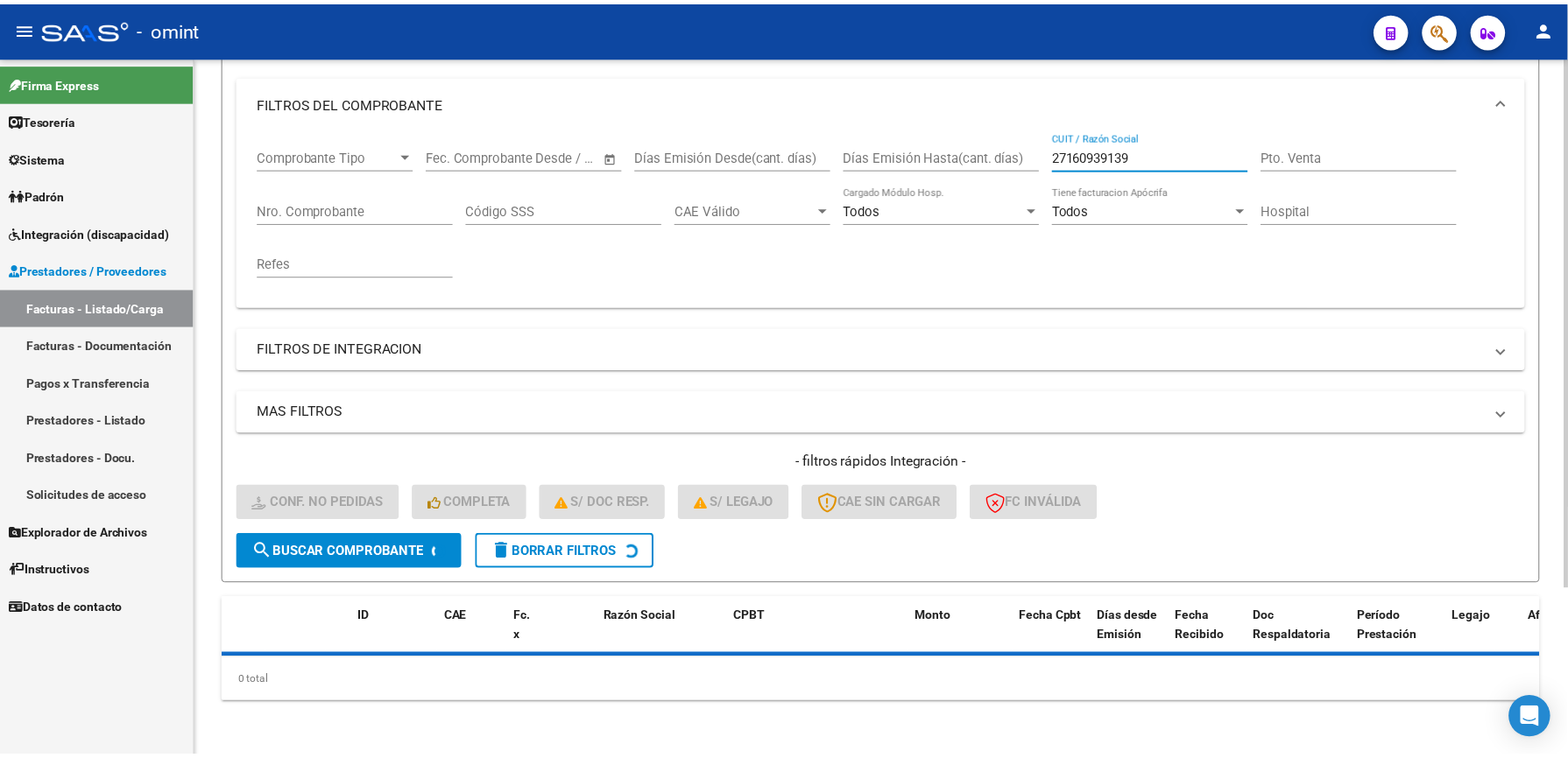
scroll to position [263, 0]
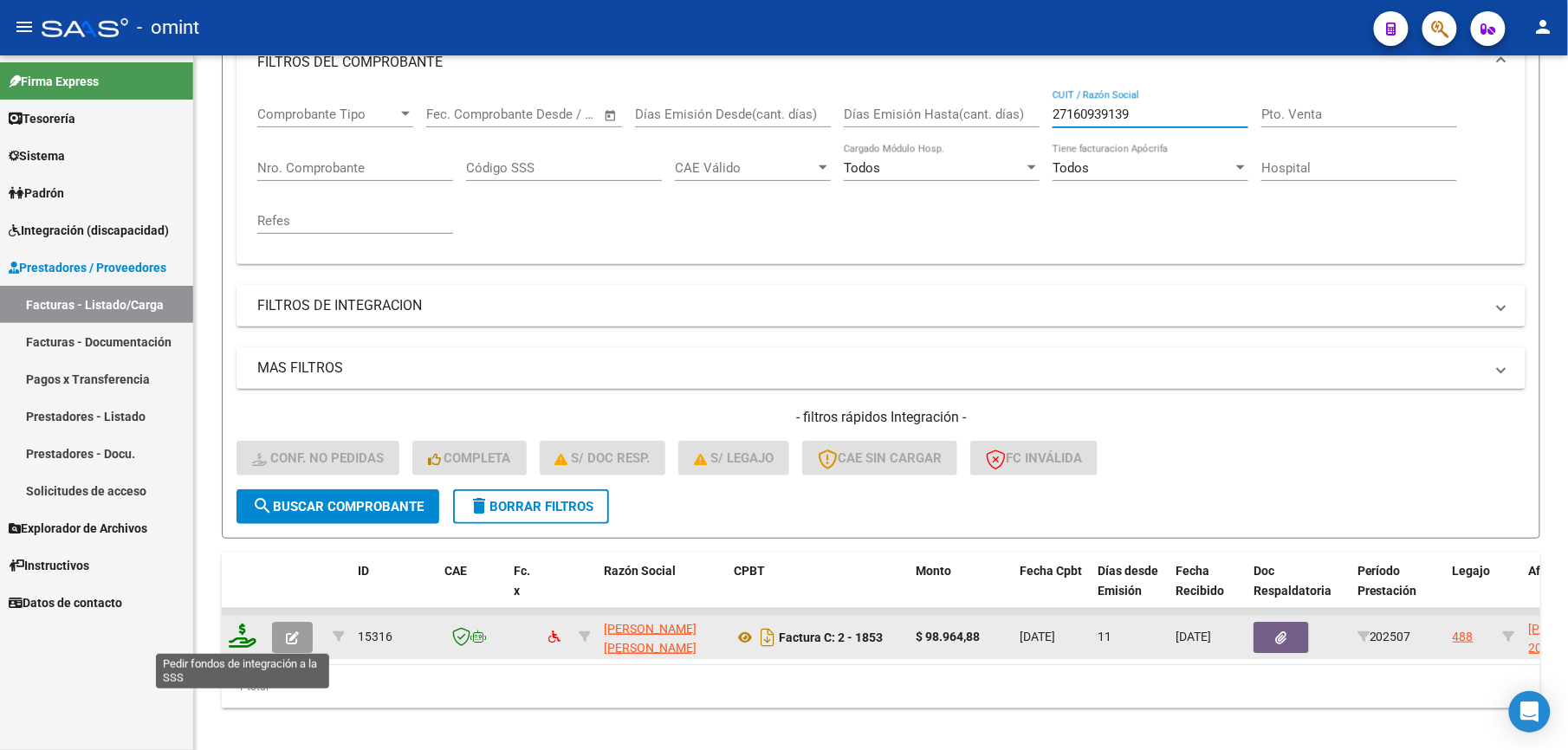
type input "27160939139"
click at [241, 644] on icon at bounding box center [243, 636] width 28 height 24
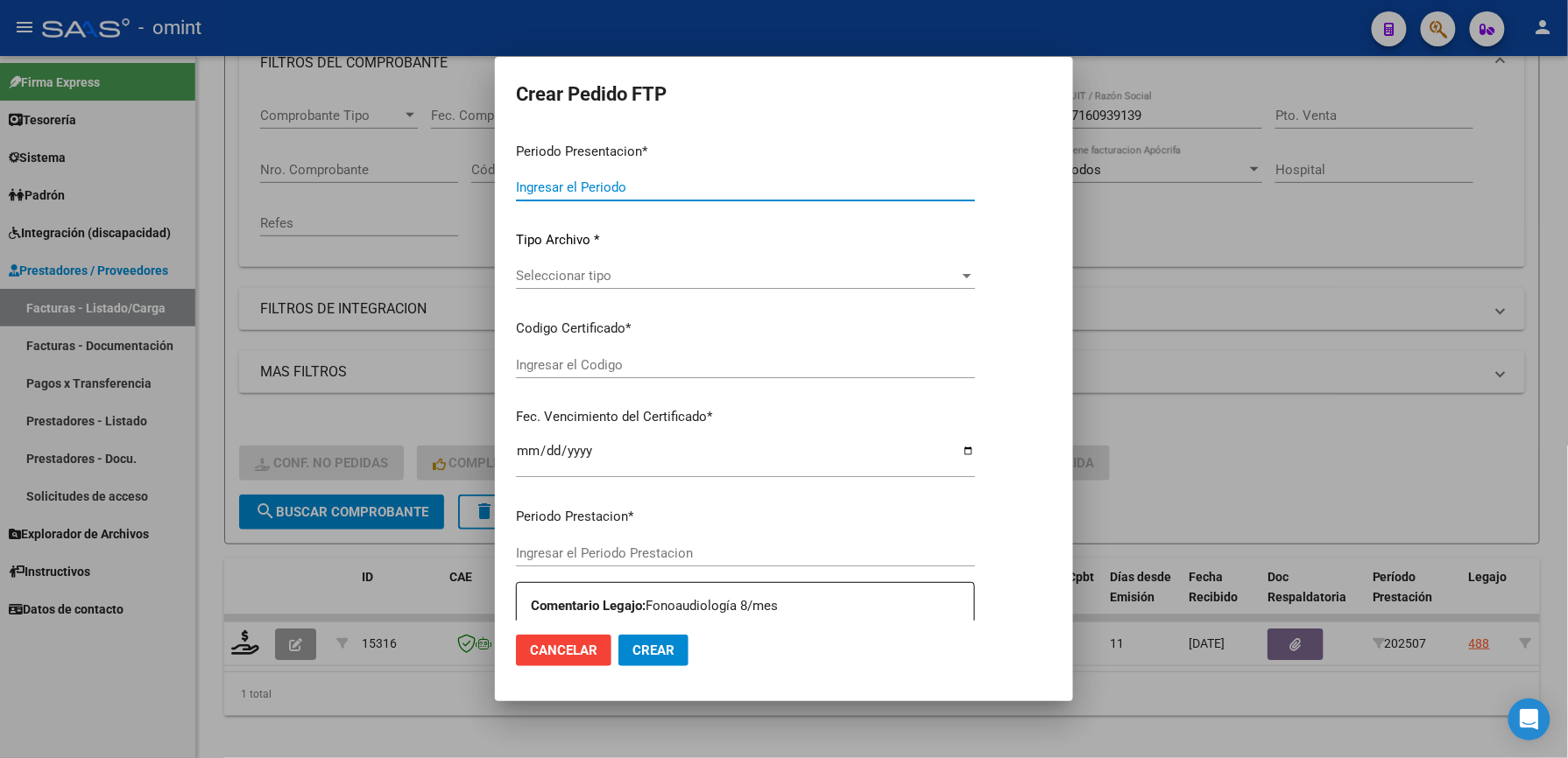
type input "202507"
type input "$ 98.964,88"
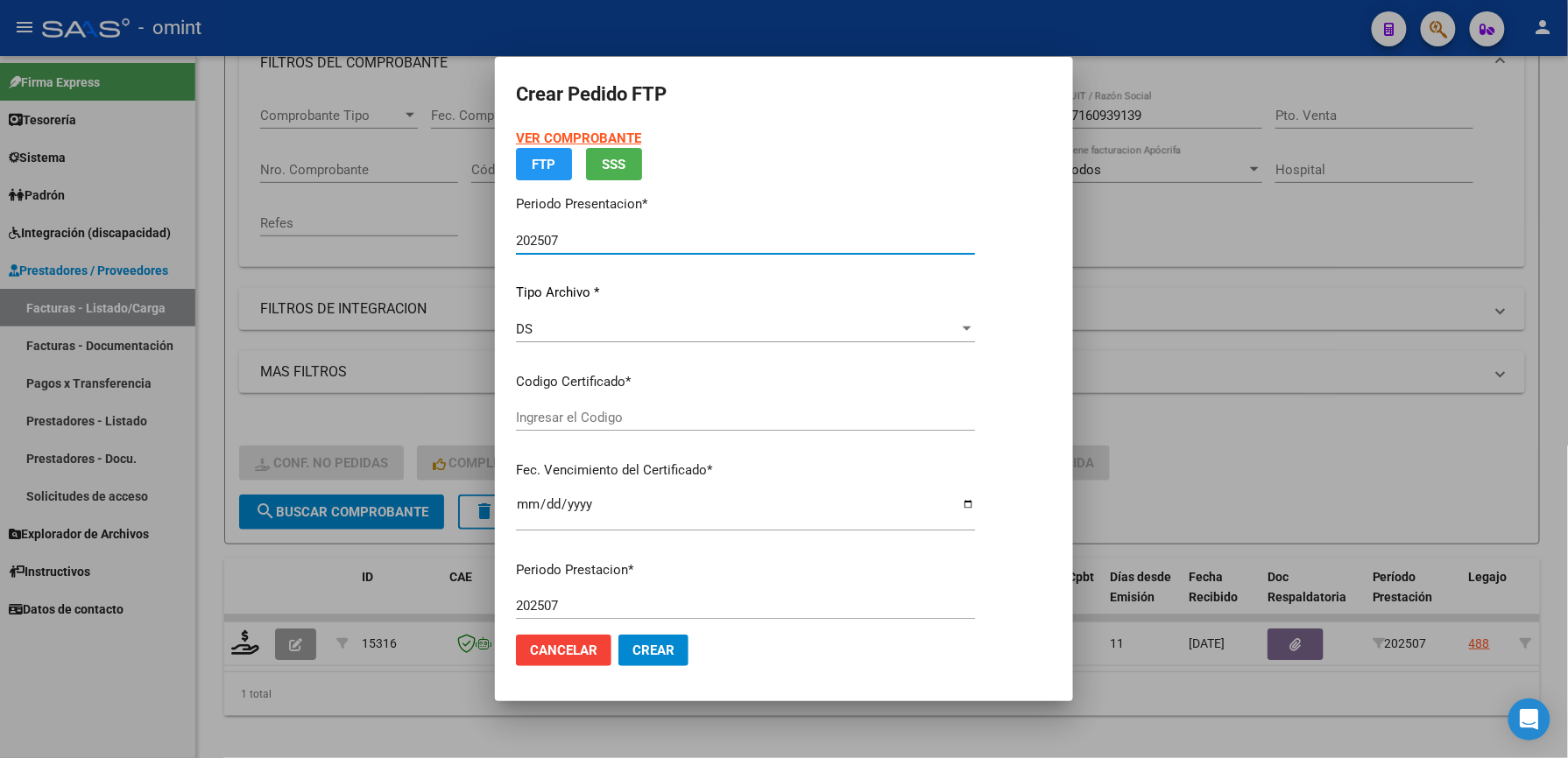
type input "2116146326"
type input "[DATE]"
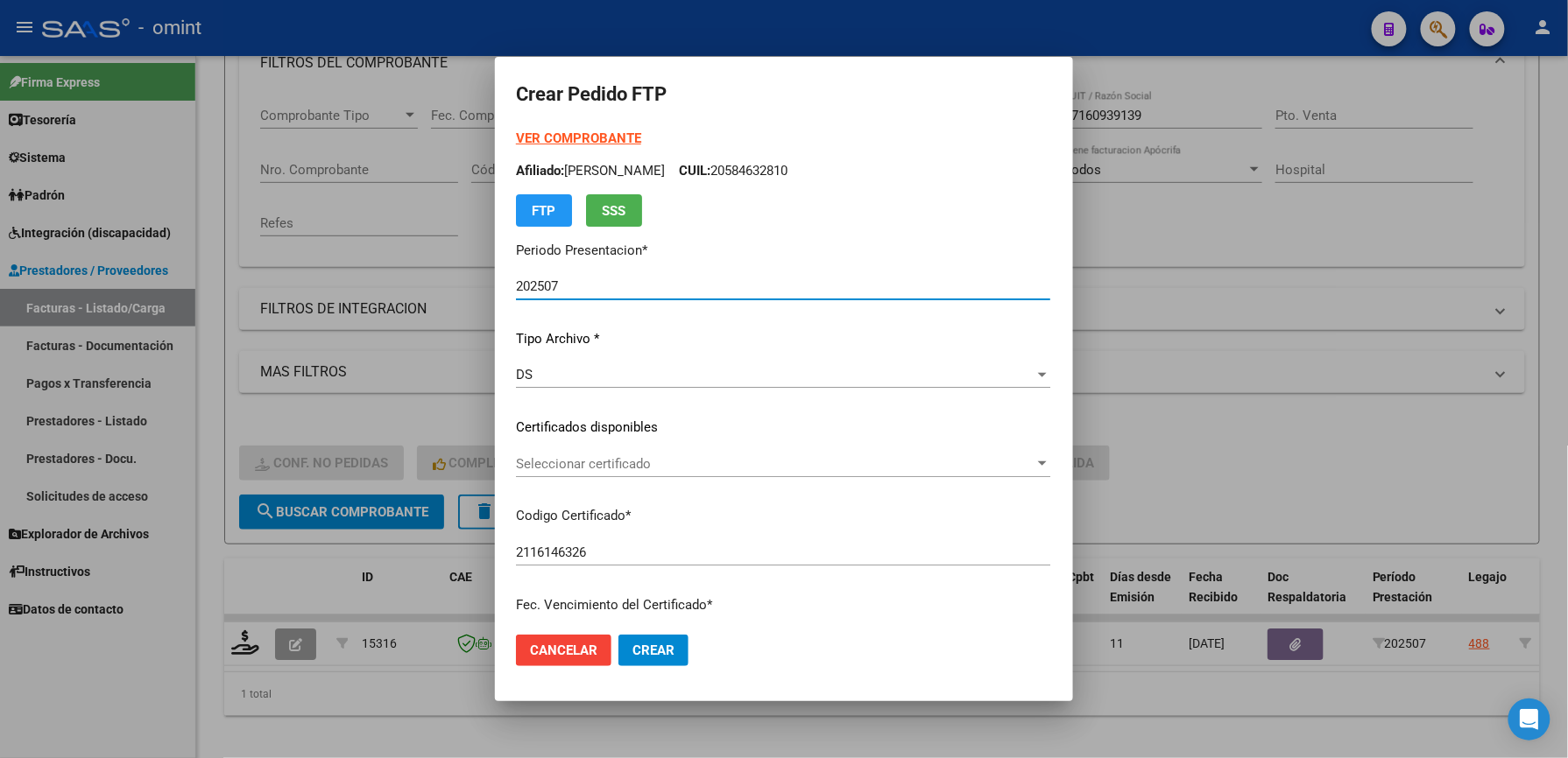
click at [604, 460] on span "Seleccionar certificado" at bounding box center [776, 464] width 519 height 16
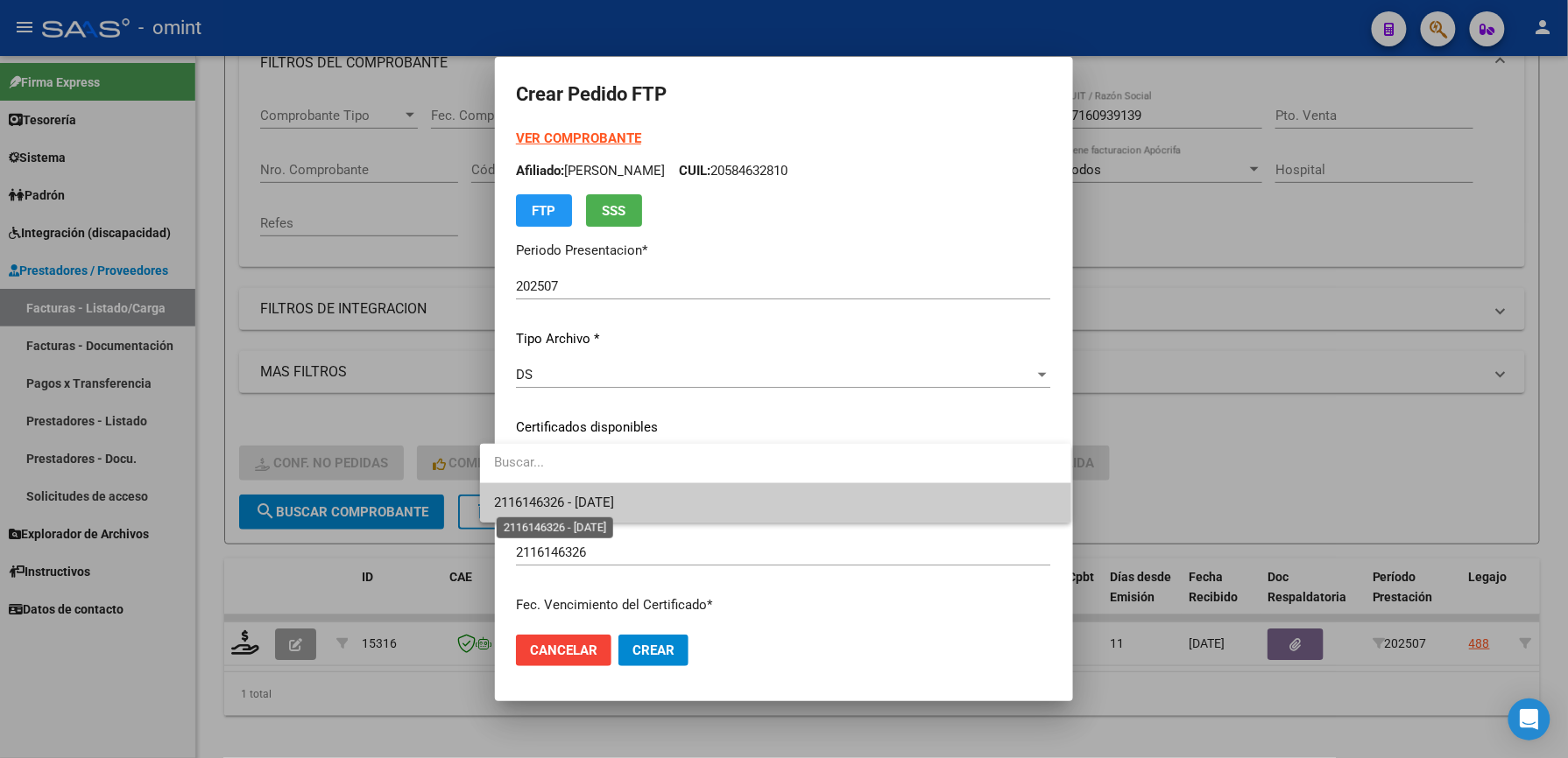
click at [611, 496] on span "2116146326 - [DATE]" at bounding box center [554, 503] width 120 height 16
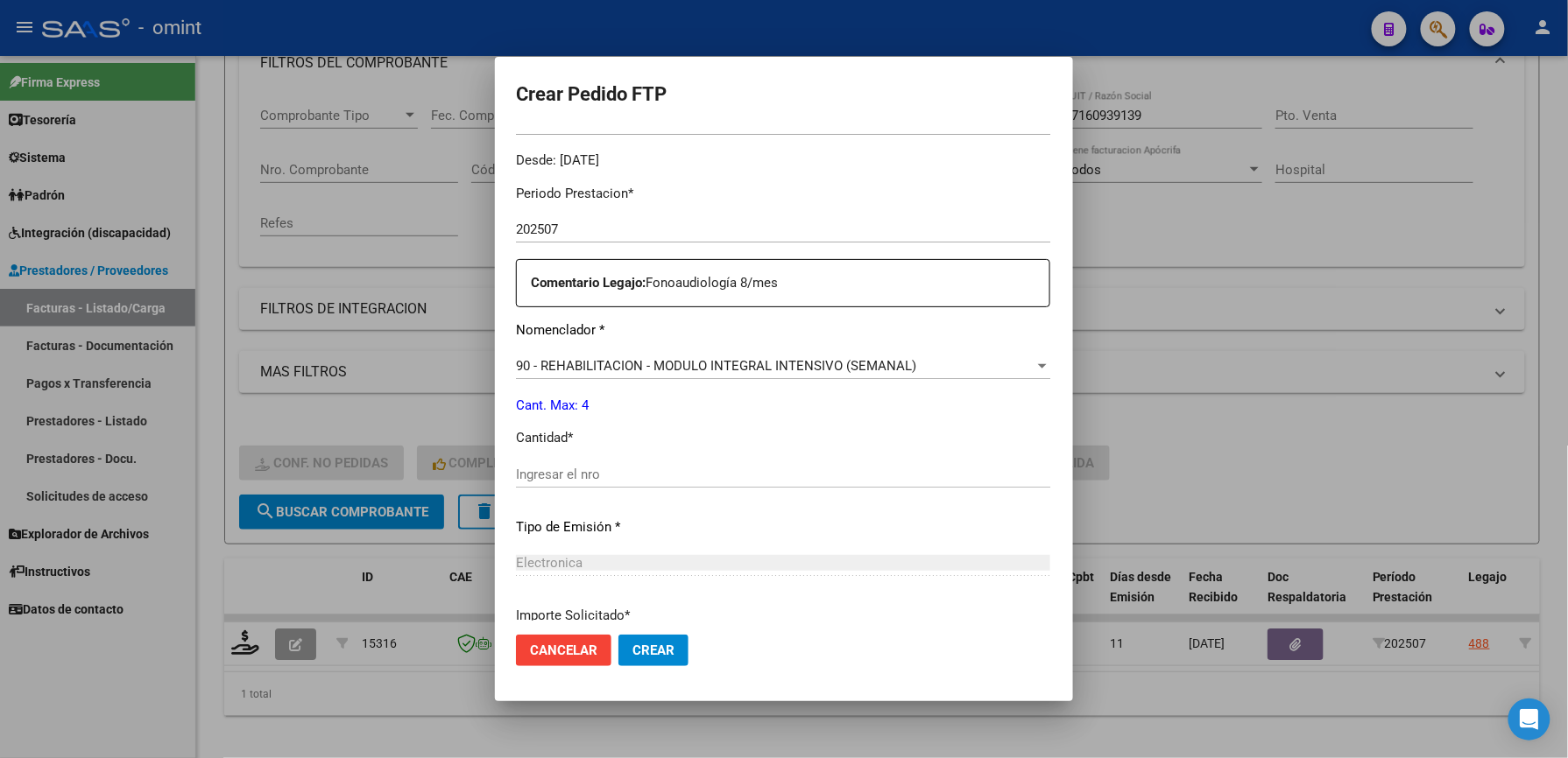
scroll to position [584, 0]
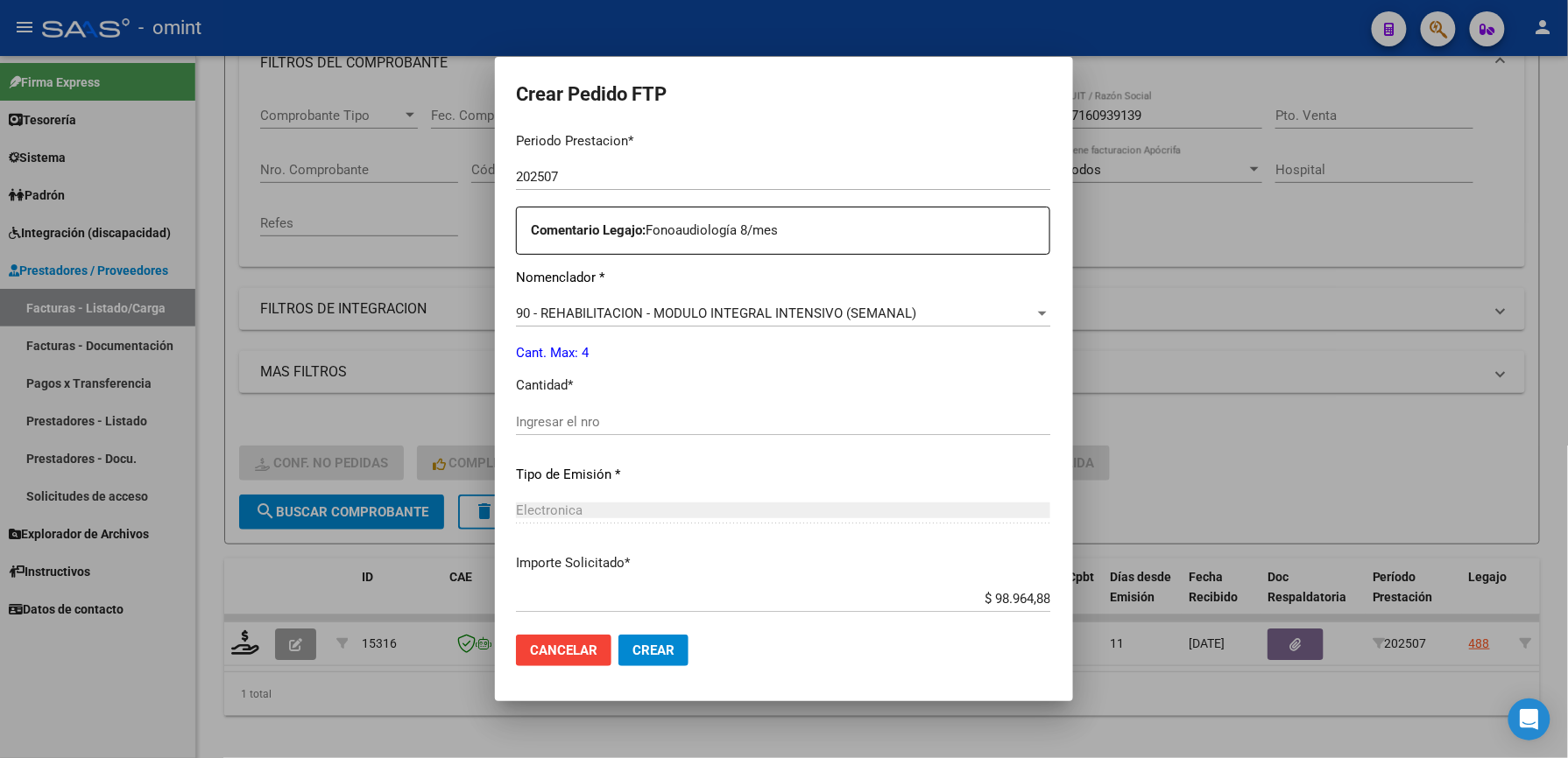
click at [596, 414] on input "Ingresar el nro" at bounding box center [784, 422] width 535 height 16
type input "4"
click at [621, 409] on div "4 Ingresar el nro" at bounding box center [784, 422] width 535 height 26
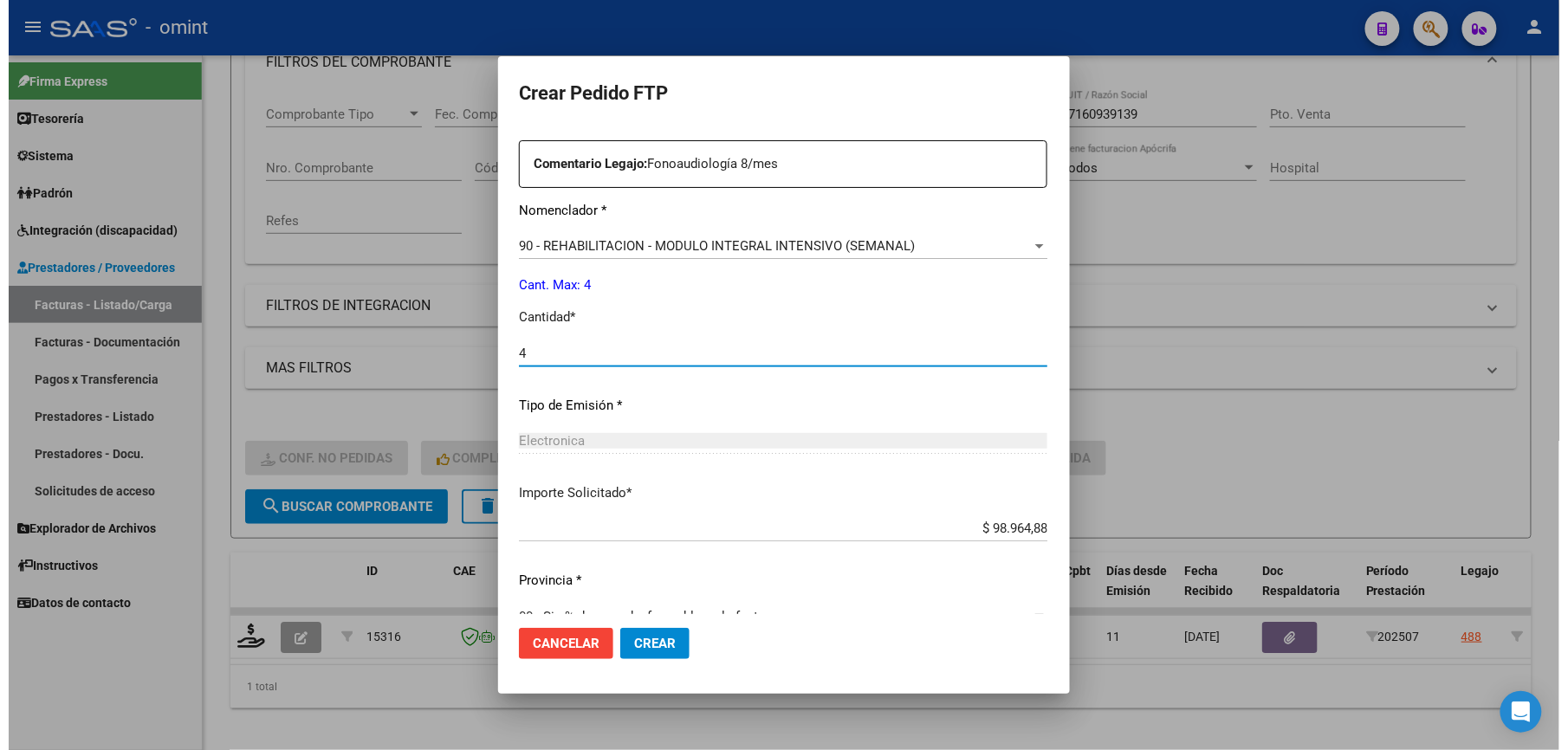
scroll to position [670, 0]
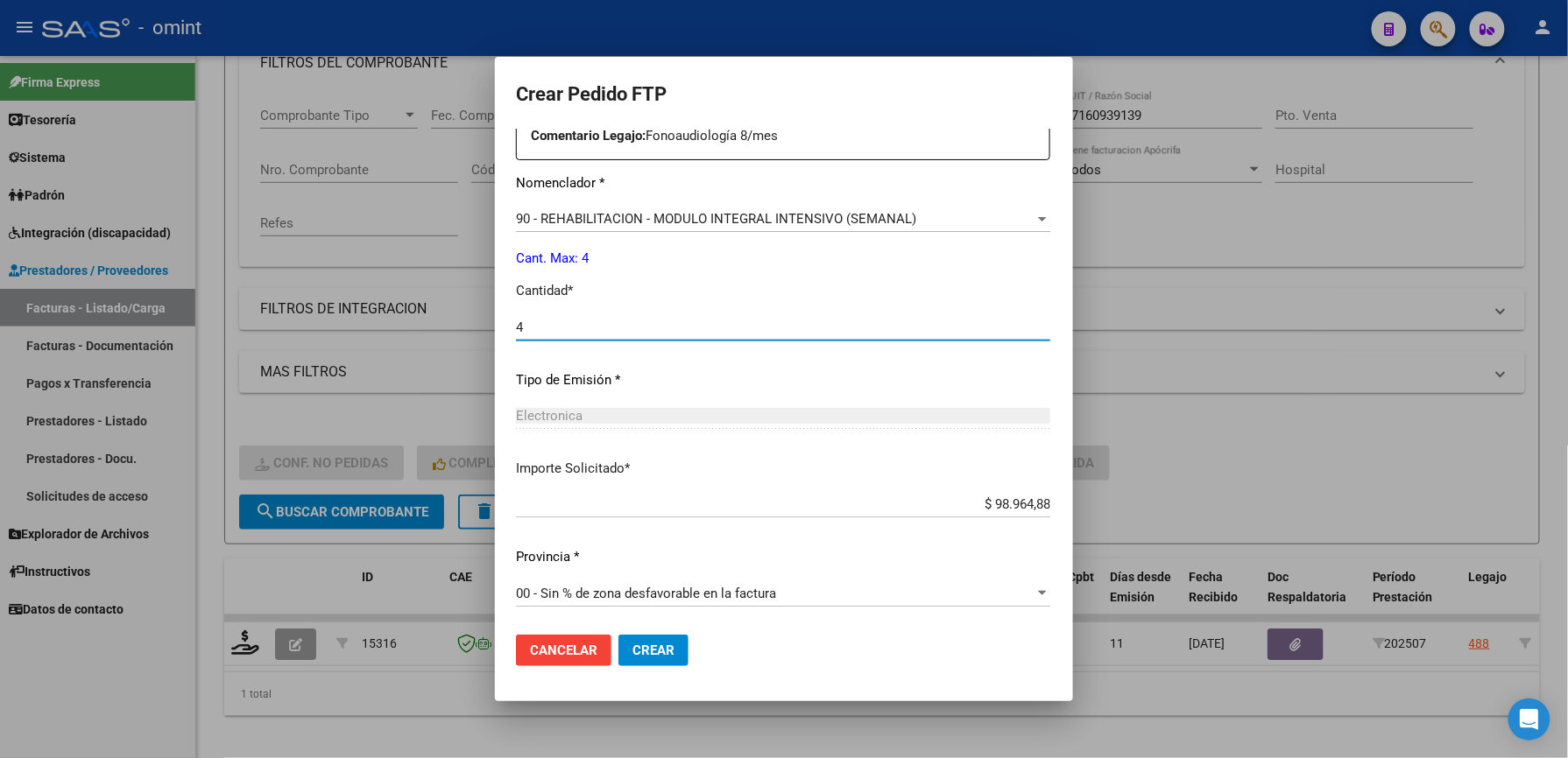
click at [638, 649] on span "Crear" at bounding box center [653, 650] width 42 height 16
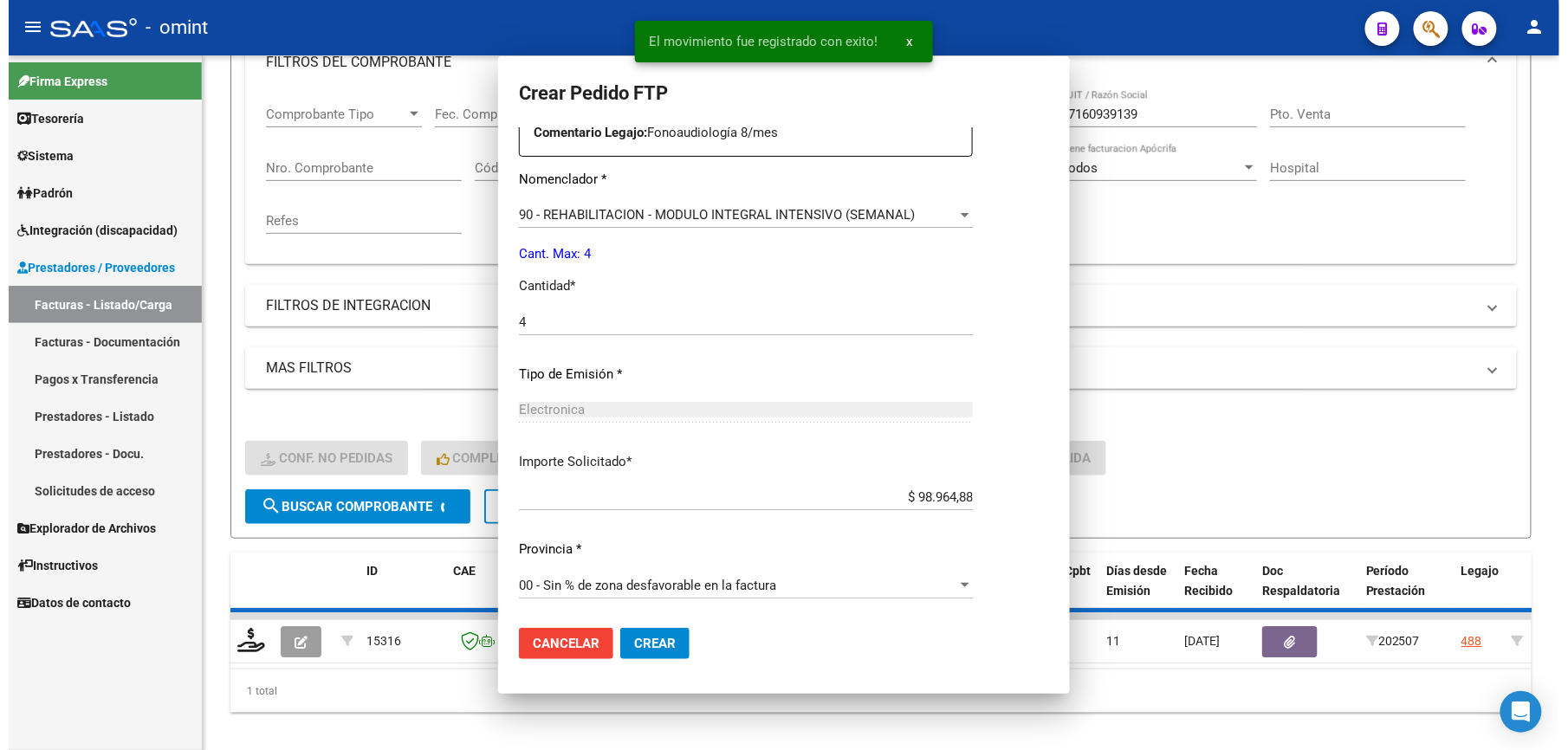
scroll to position [0, 0]
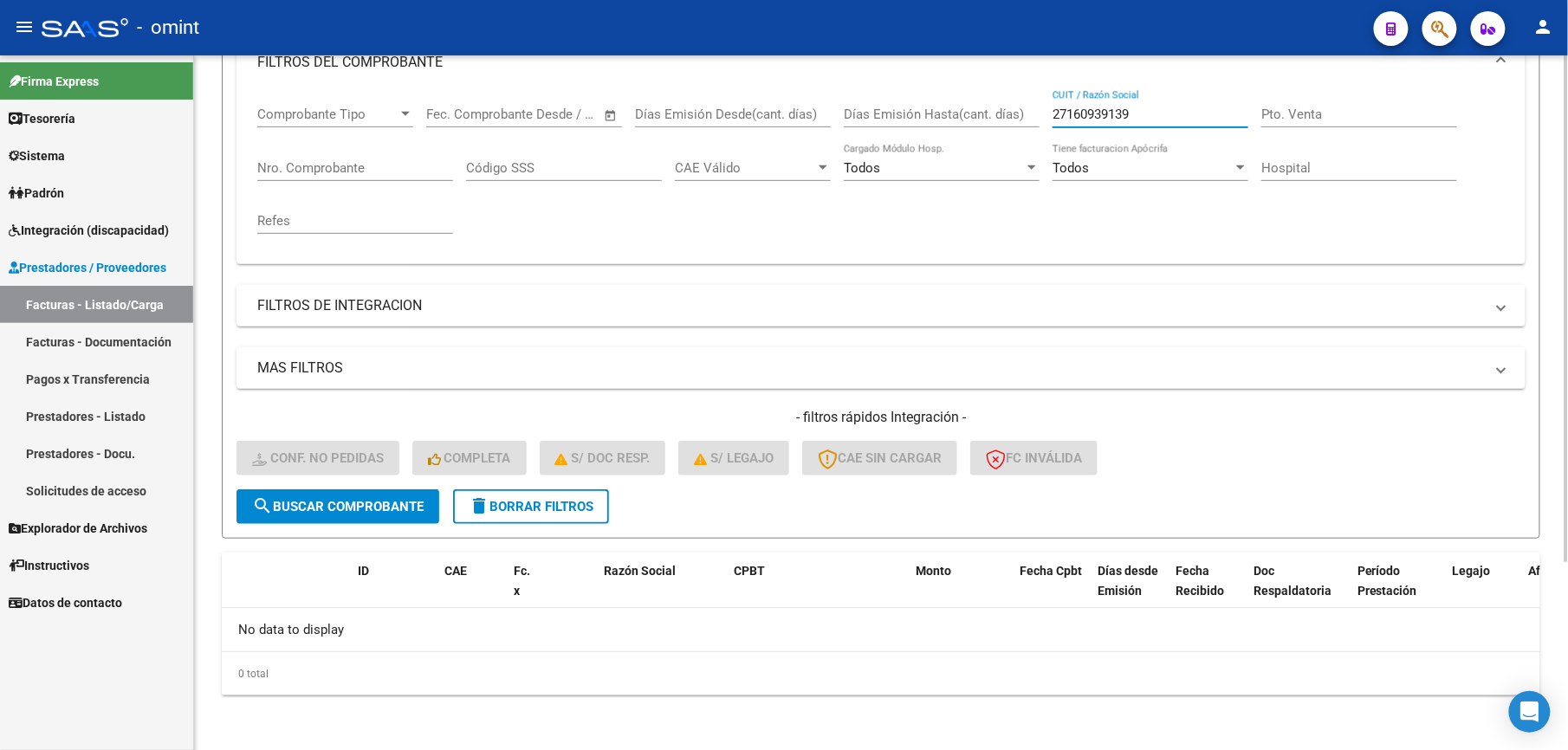
drag, startPoint x: 1166, startPoint y: 114, endPoint x: 975, endPoint y: 114, distance: 191.0
click at [975, 114] on div "Comprobante Tipo Comprobante Tipo Start date – End date Fec. Comprobante Desde …" at bounding box center [881, 170] width 1247 height 160
paste input "223899205"
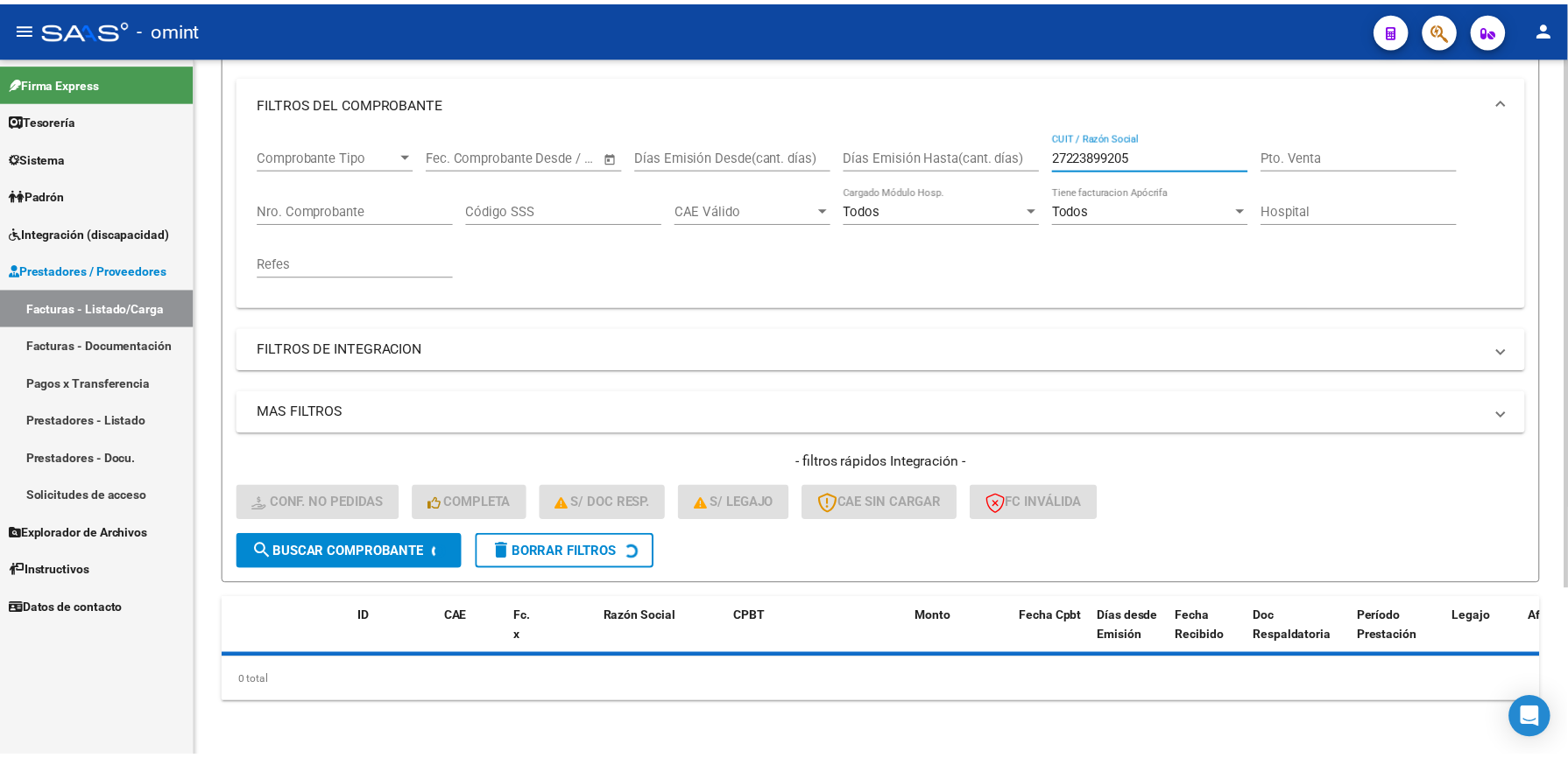
scroll to position [263, 0]
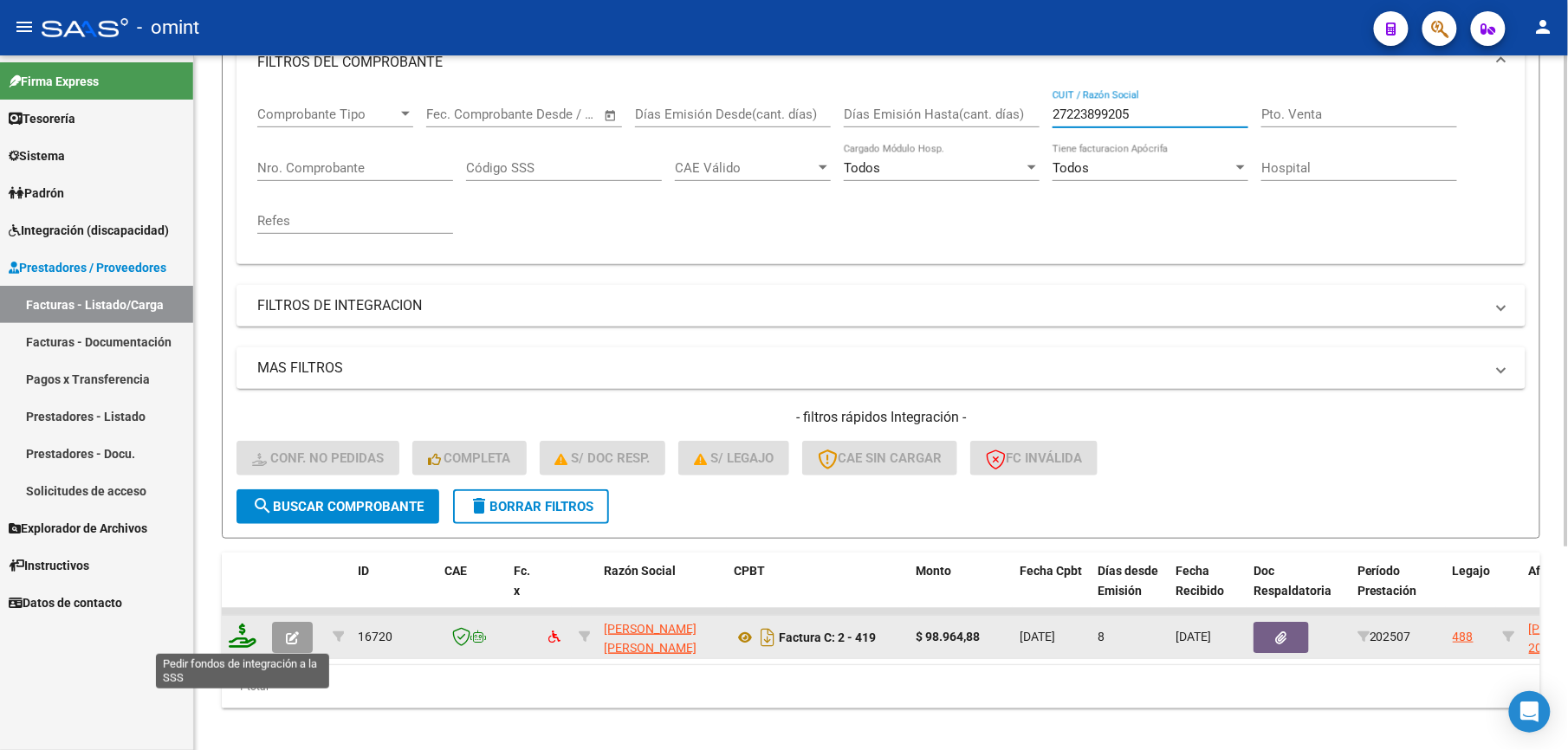
type input "27223899205"
click at [243, 641] on icon at bounding box center [243, 636] width 28 height 24
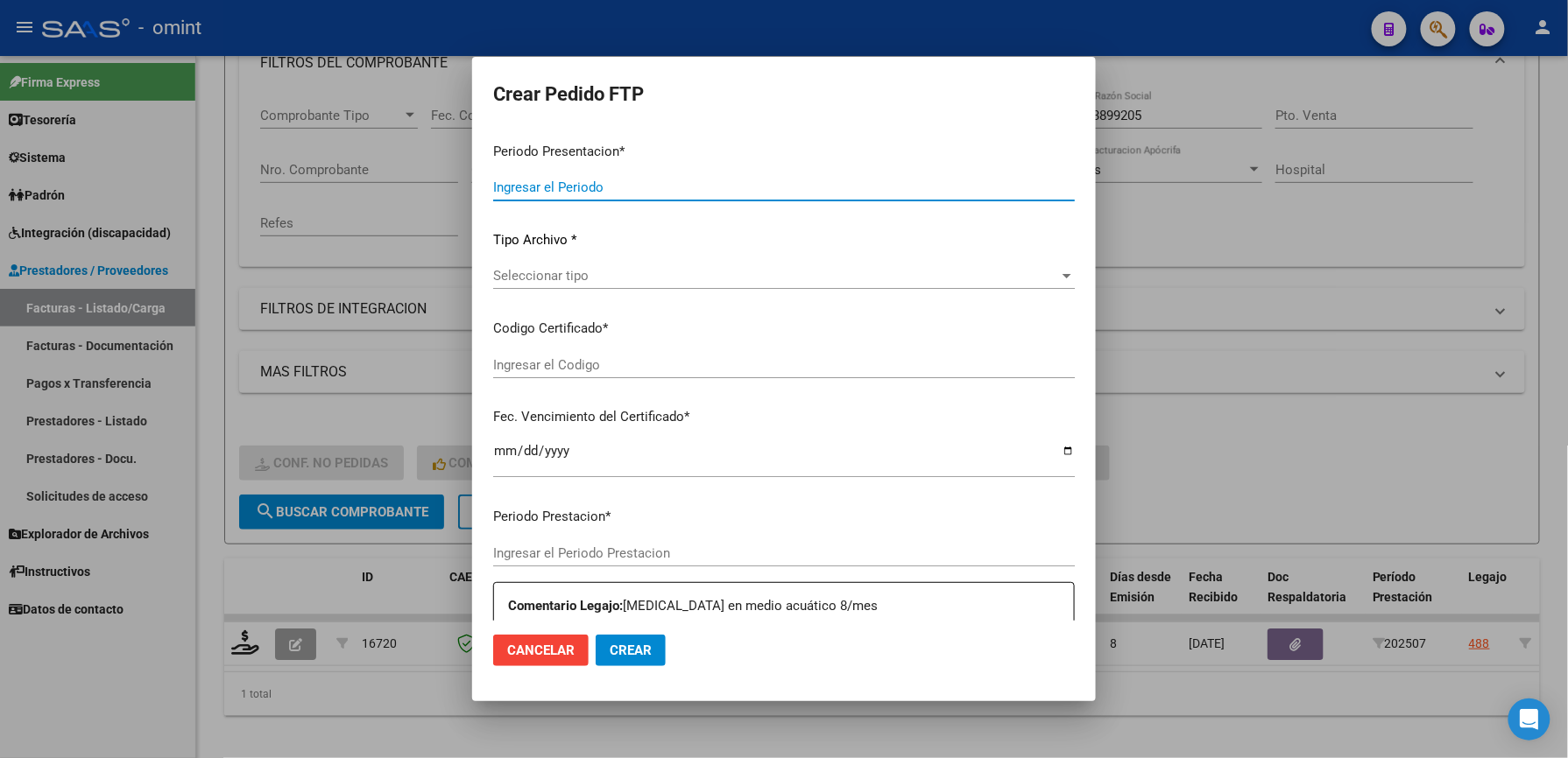
type input "202507"
type input "$ 98.964,88"
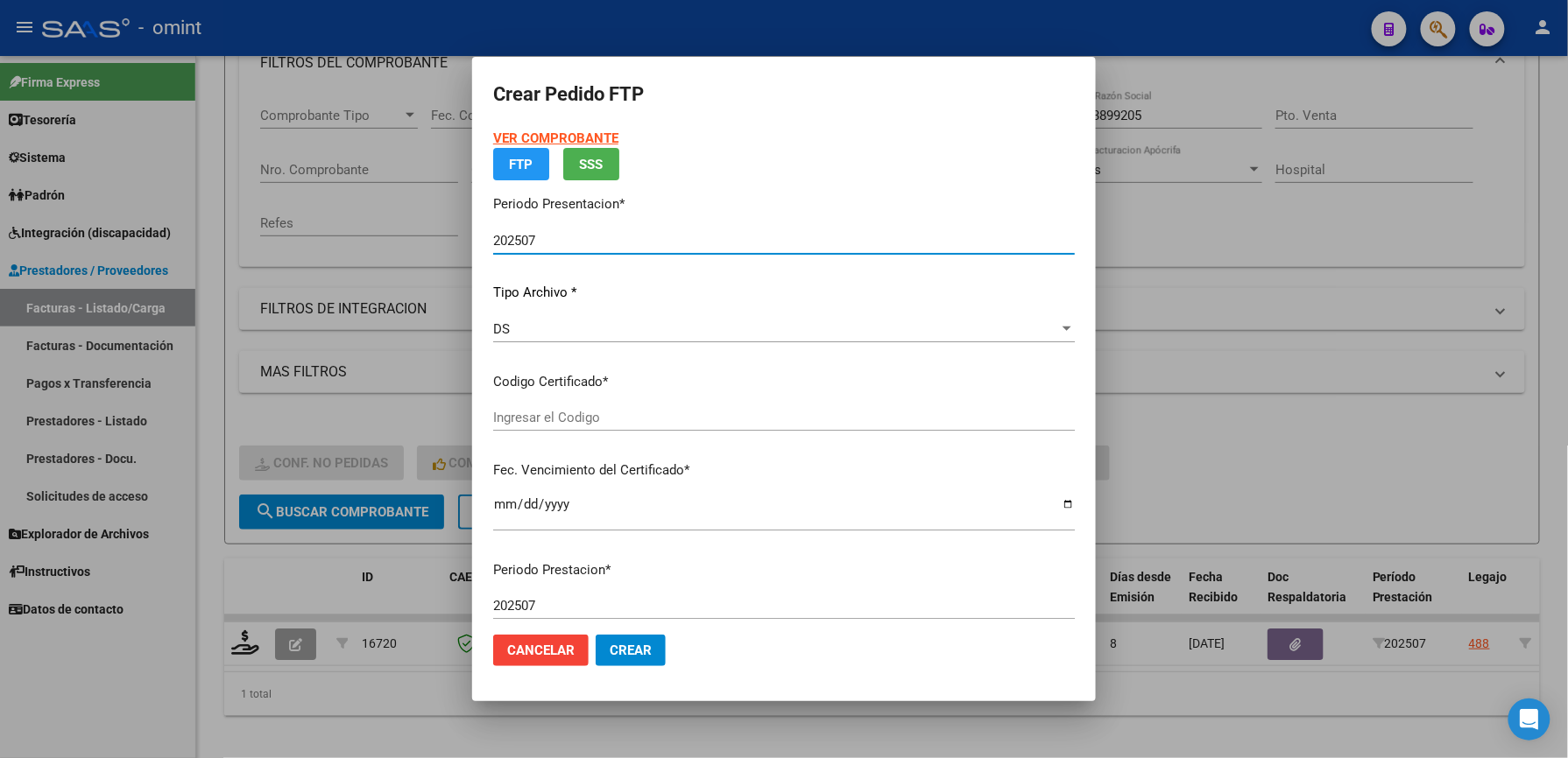
type input "2116146326"
type input "[DATE]"
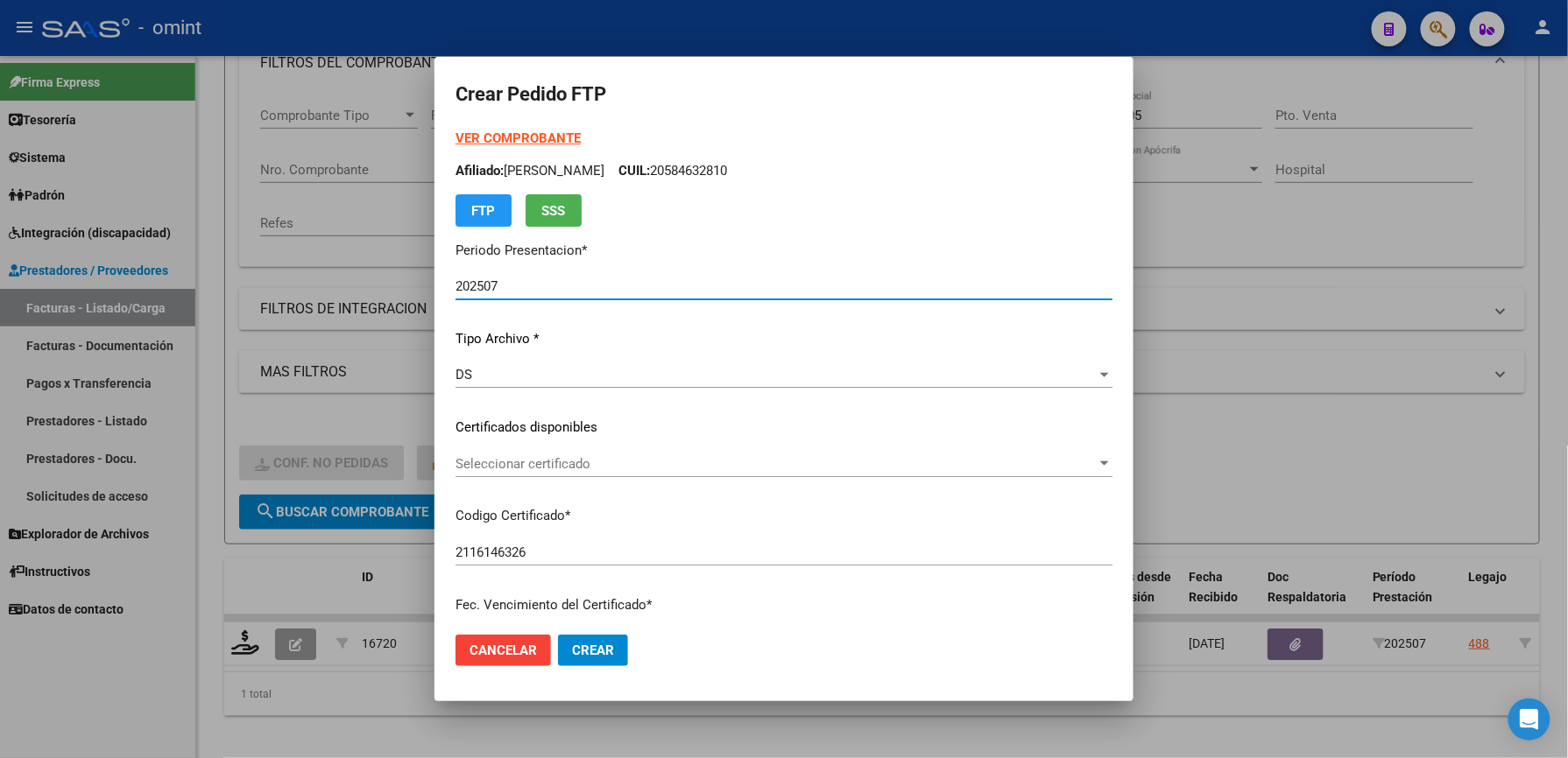
click at [558, 457] on span "Seleccionar certificado" at bounding box center [776, 464] width 641 height 16
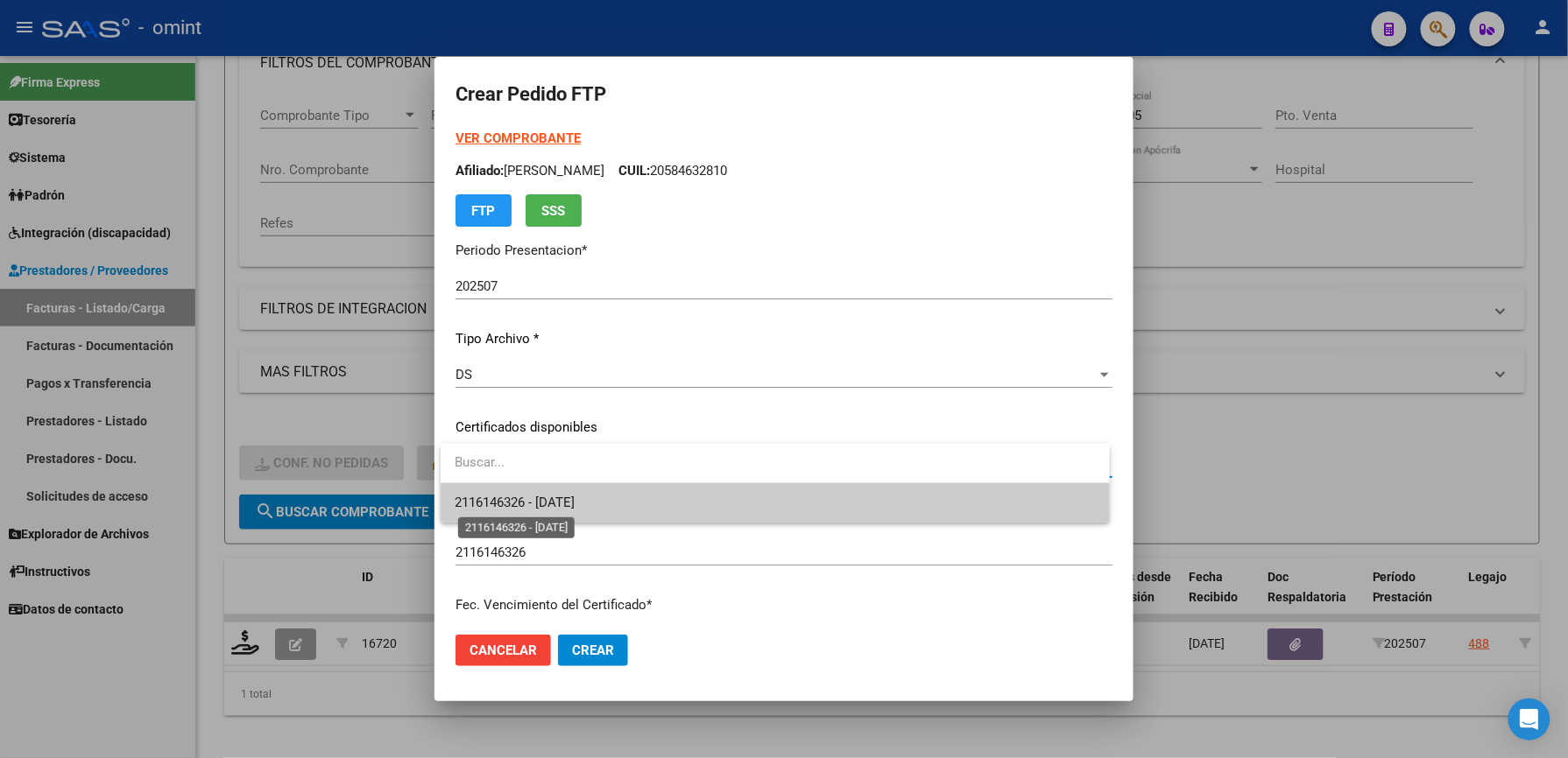
click at [550, 505] on span "2116146326 - [DATE]" at bounding box center [514, 503] width 120 height 16
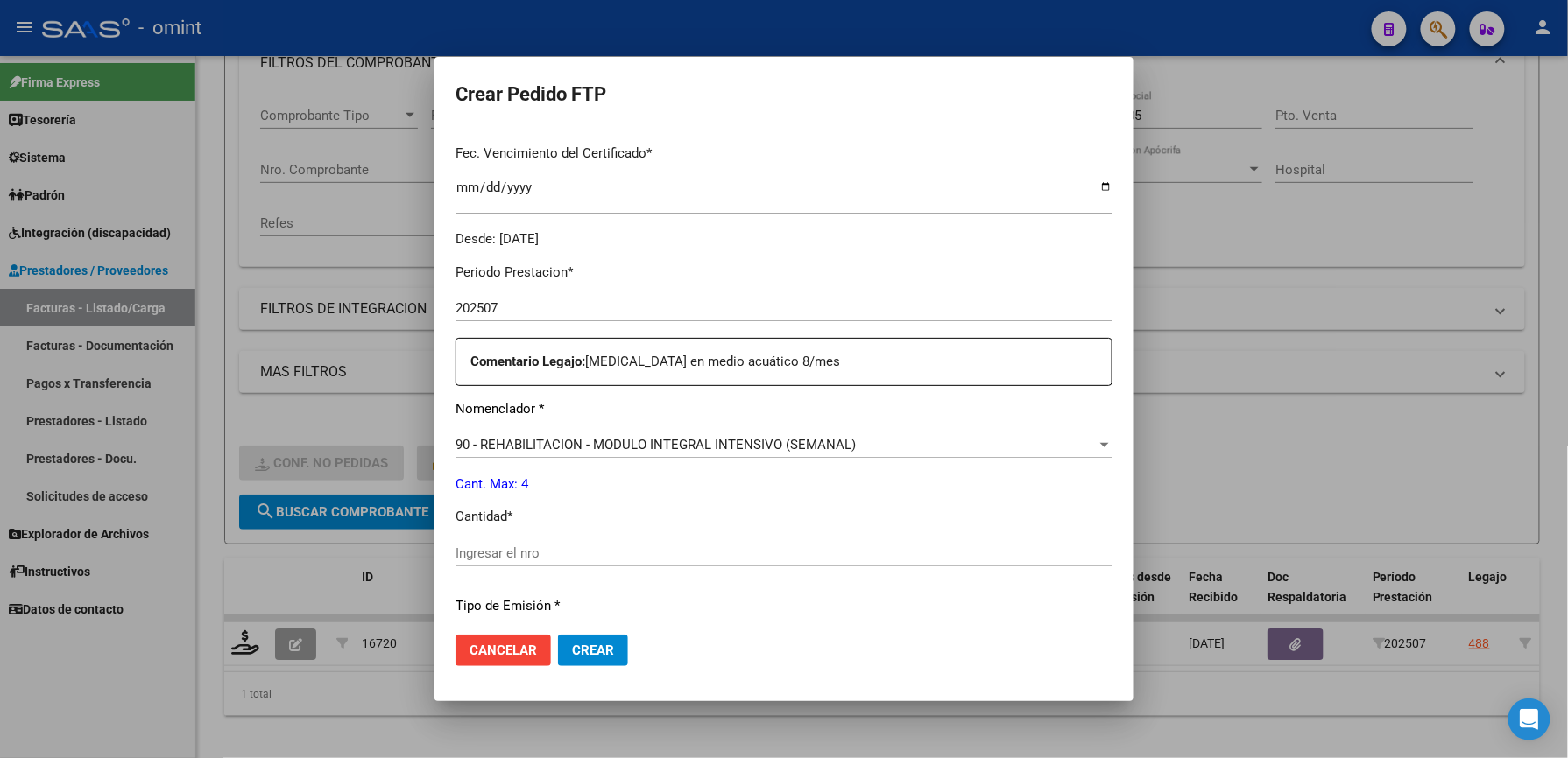
scroll to position [584, 0]
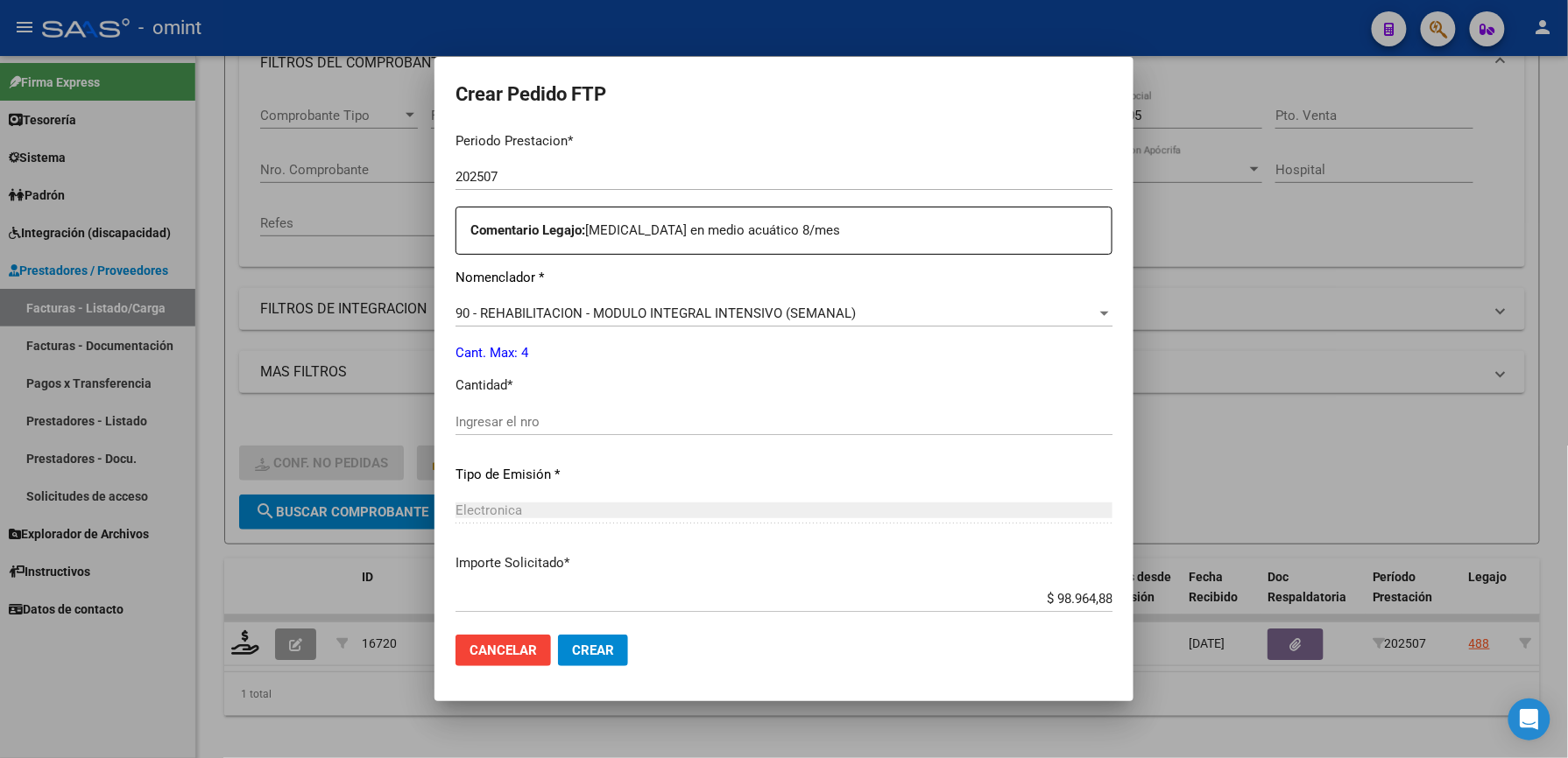
click at [554, 431] on div "Ingresar el nro" at bounding box center [784, 422] width 656 height 26
click at [555, 426] on input "Ingresar el nro" at bounding box center [784, 422] width 656 height 16
type input "4"
click at [655, 358] on p "Cant. Max: 4" at bounding box center [784, 353] width 656 height 20
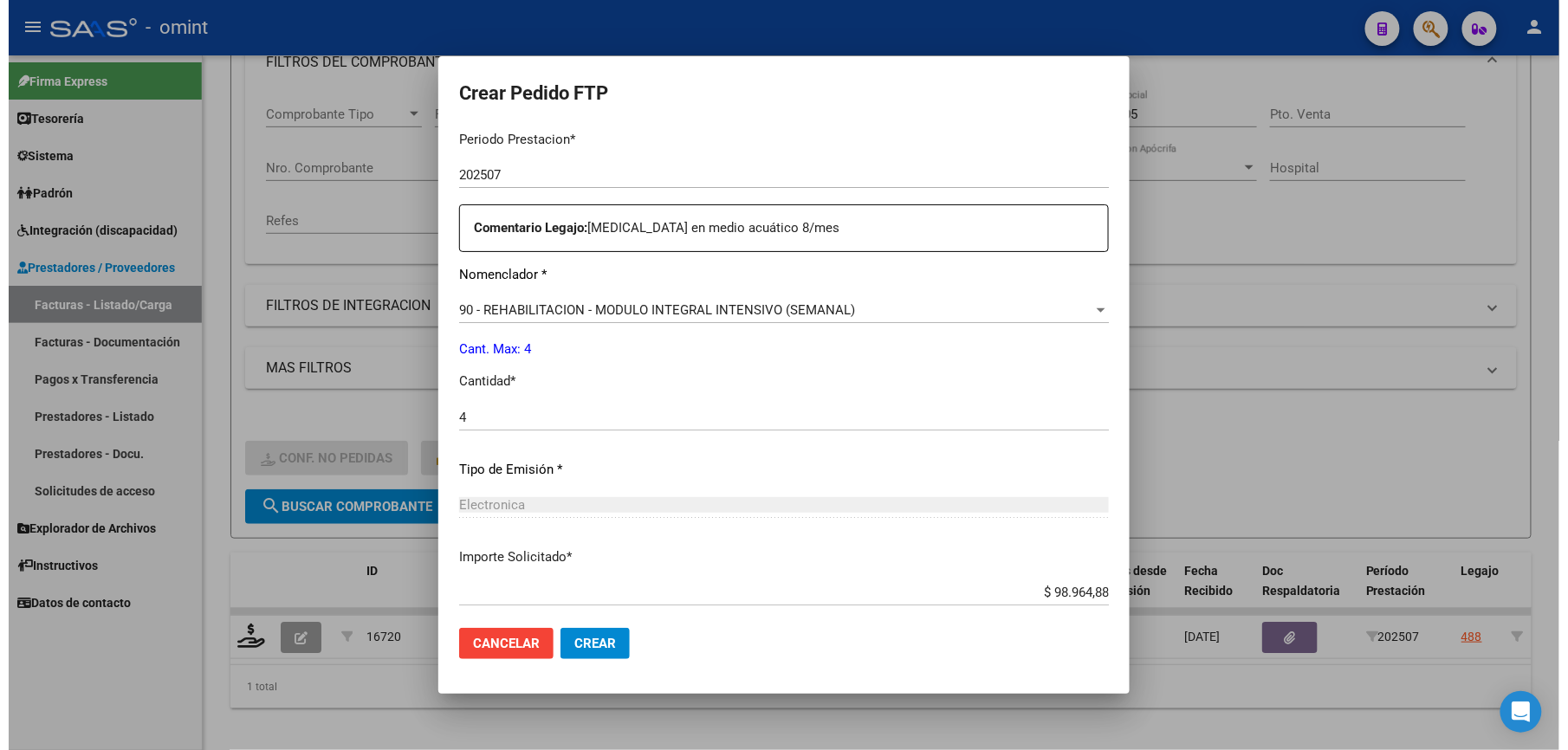
scroll to position [670, 0]
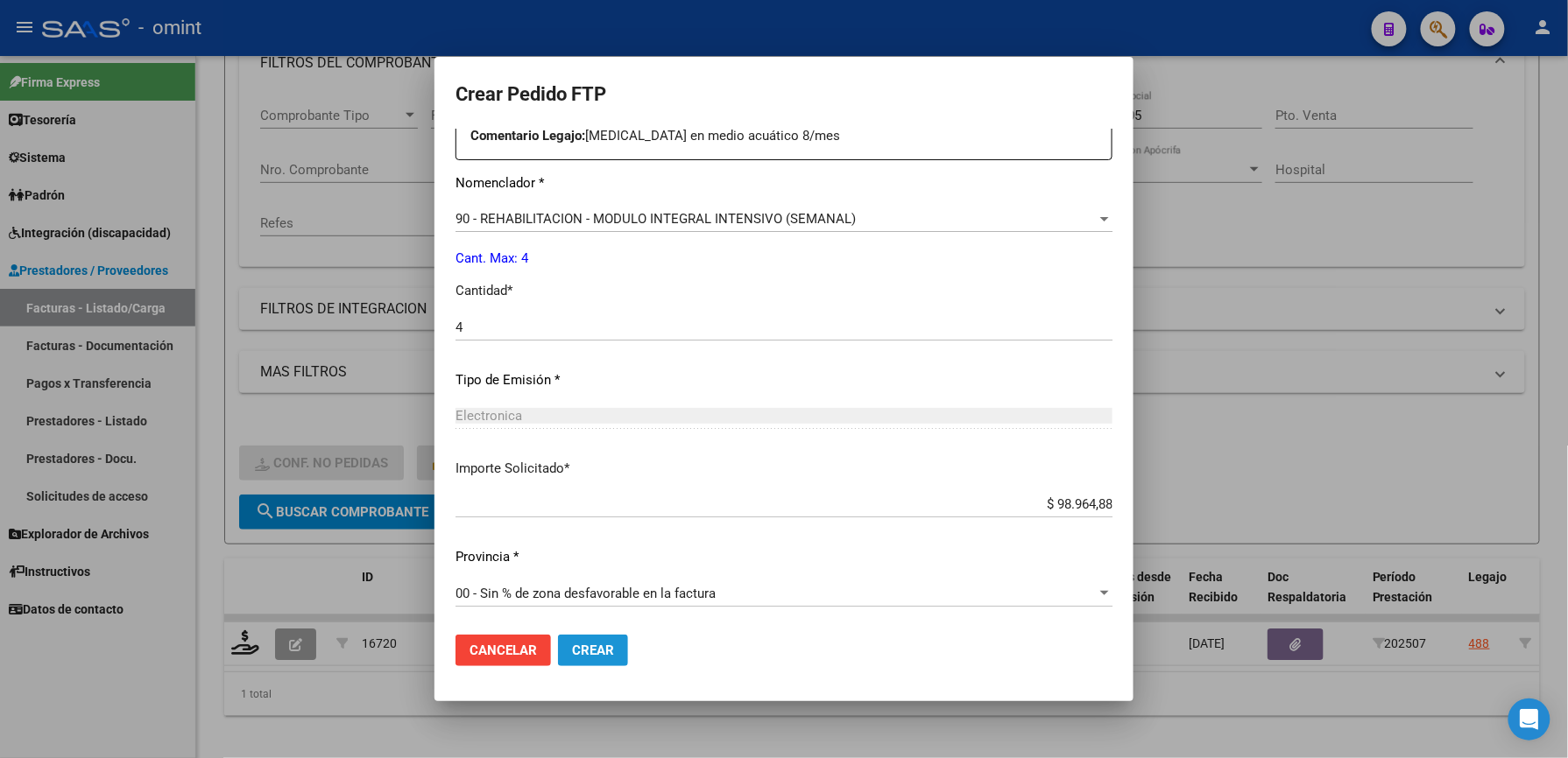
click at [605, 646] on span "Crear" at bounding box center [593, 650] width 42 height 16
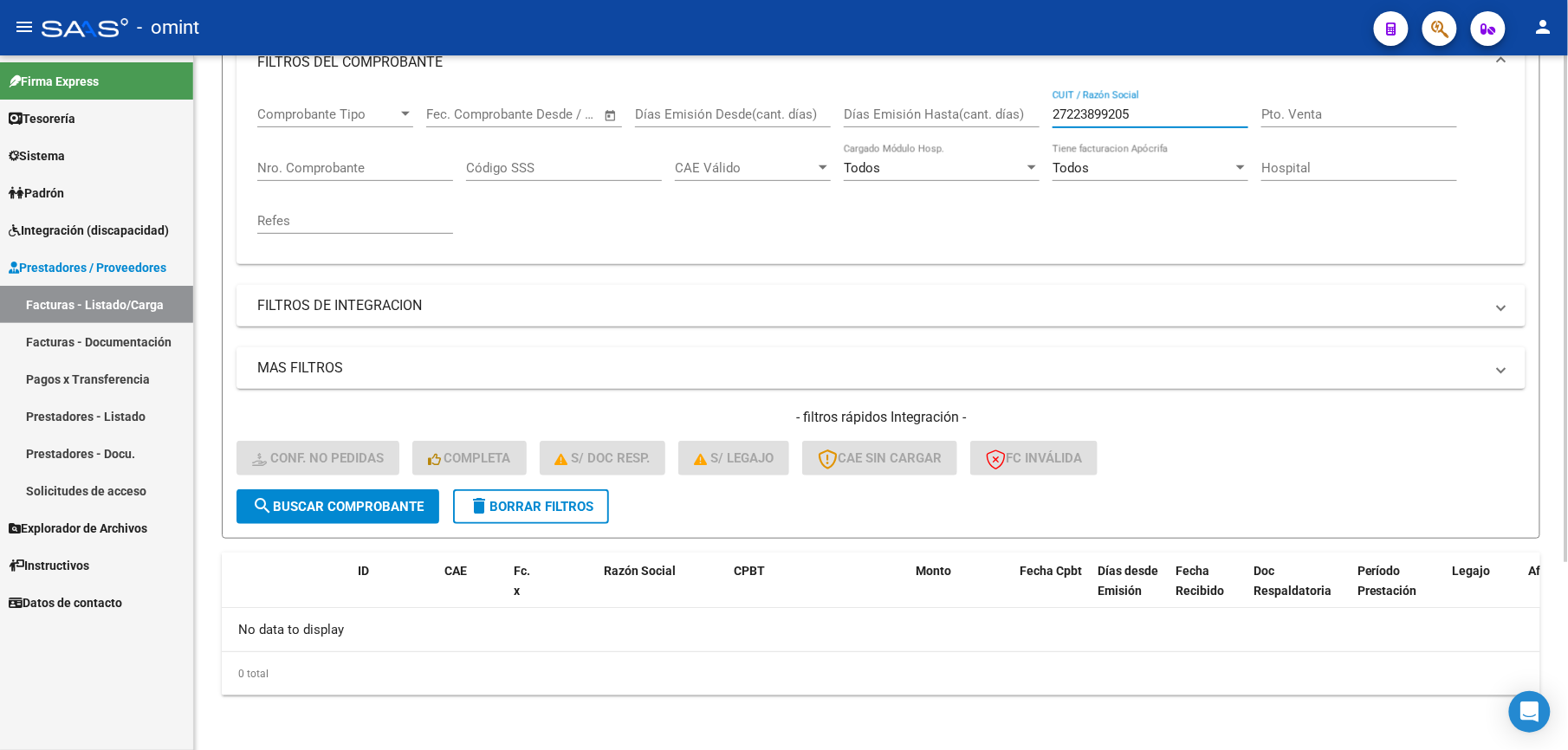
drag, startPoint x: 1194, startPoint y: 108, endPoint x: 937, endPoint y: 108, distance: 257.0
click at [937, 108] on div "Comprobante Tipo Comprobante Tipo Start date – End date Fec. Comprobante Desde …" at bounding box center [881, 170] width 1247 height 160
paste input "3071512381"
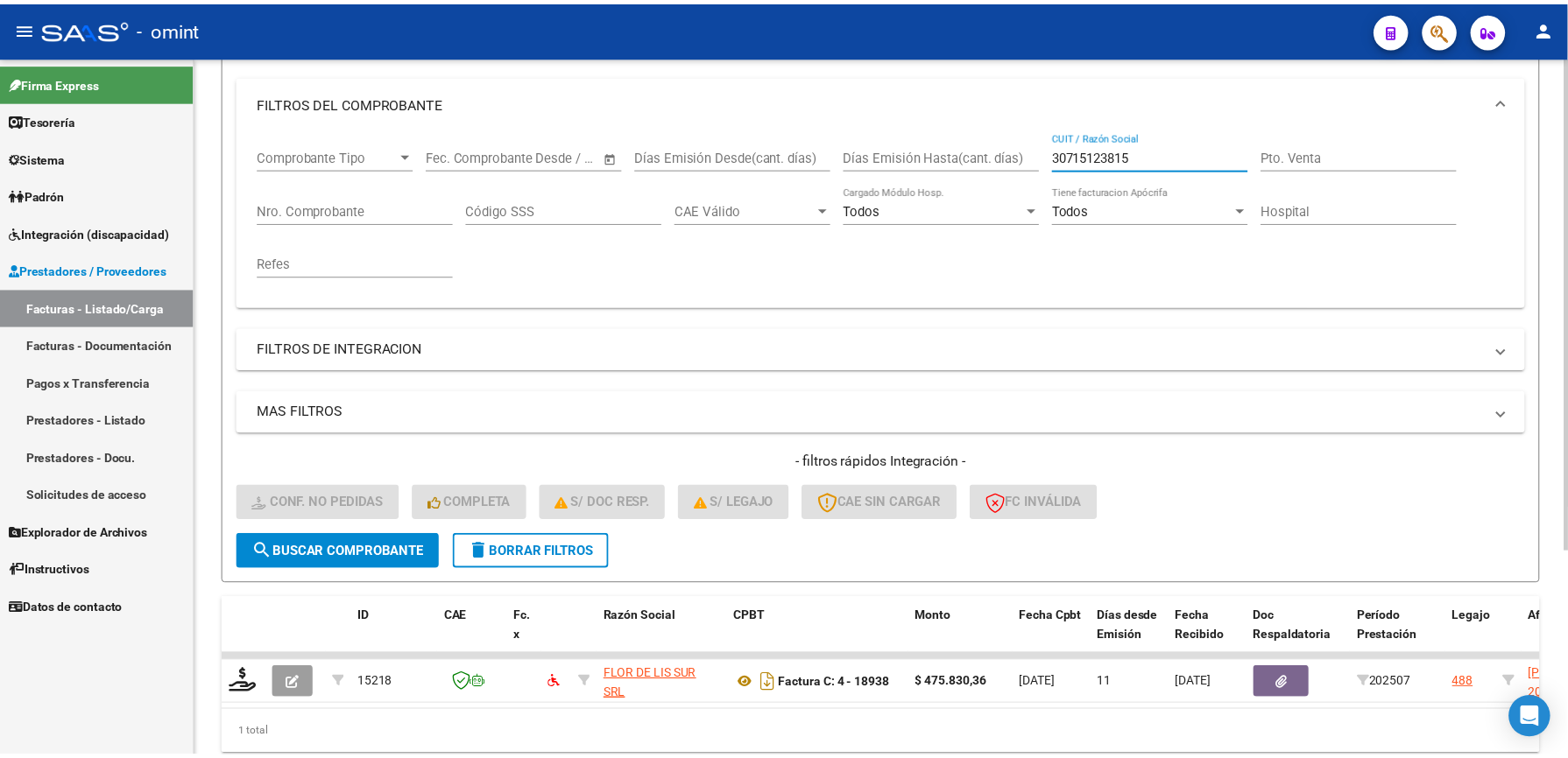
scroll to position [263, 0]
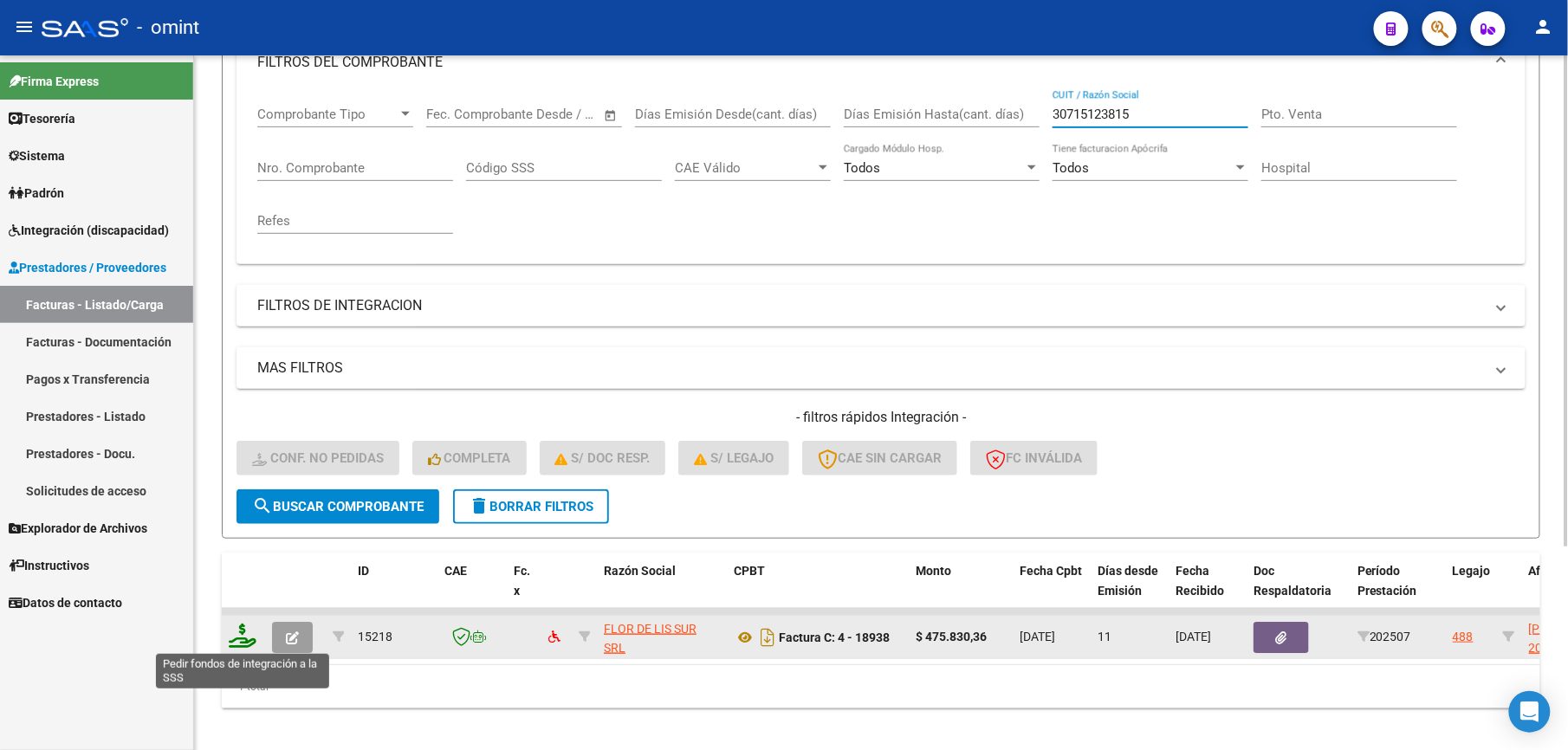
type input "30715123815"
click at [244, 642] on icon at bounding box center [243, 636] width 28 height 24
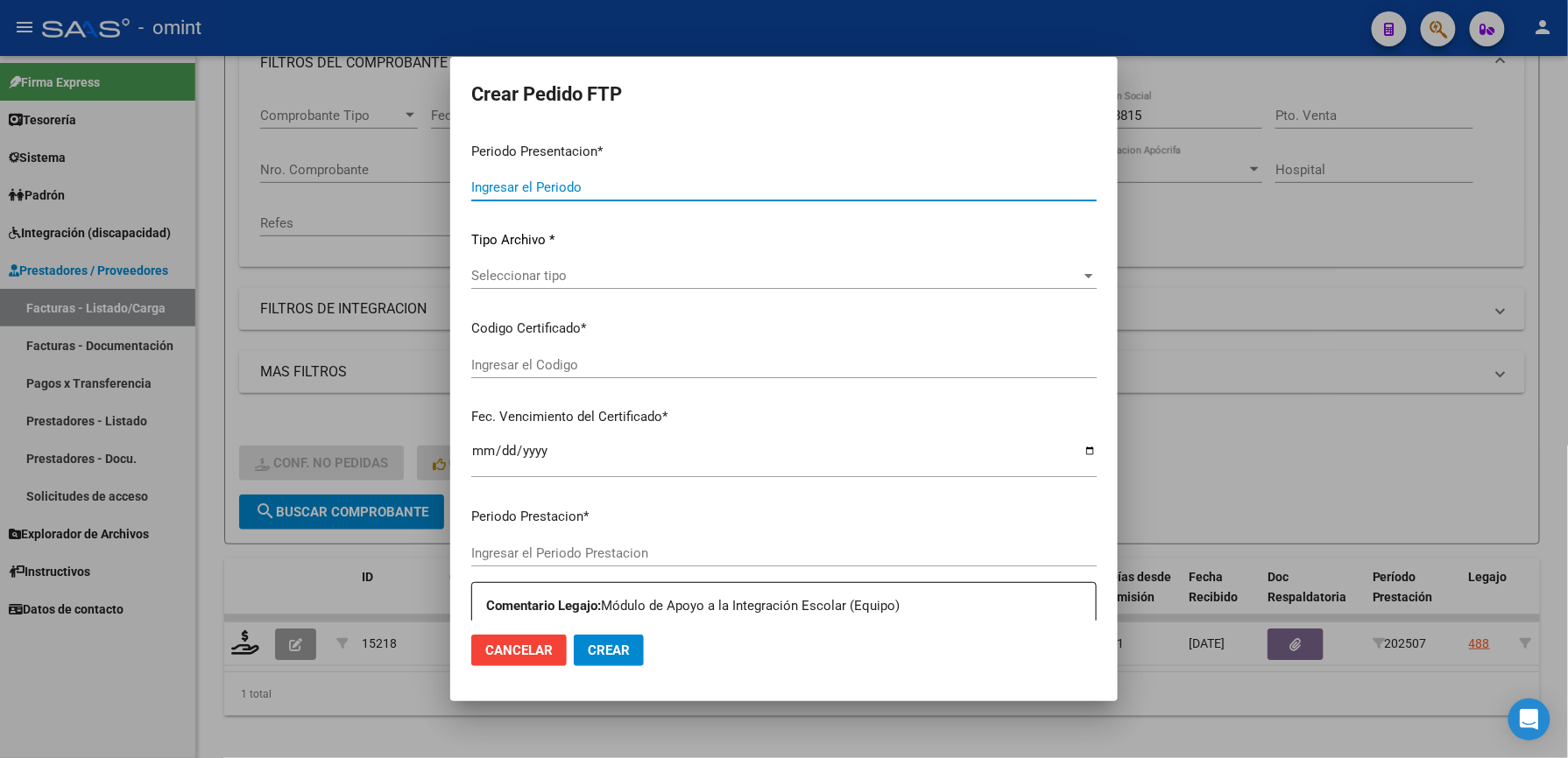
type input "202507"
type input "$ 475.830,36"
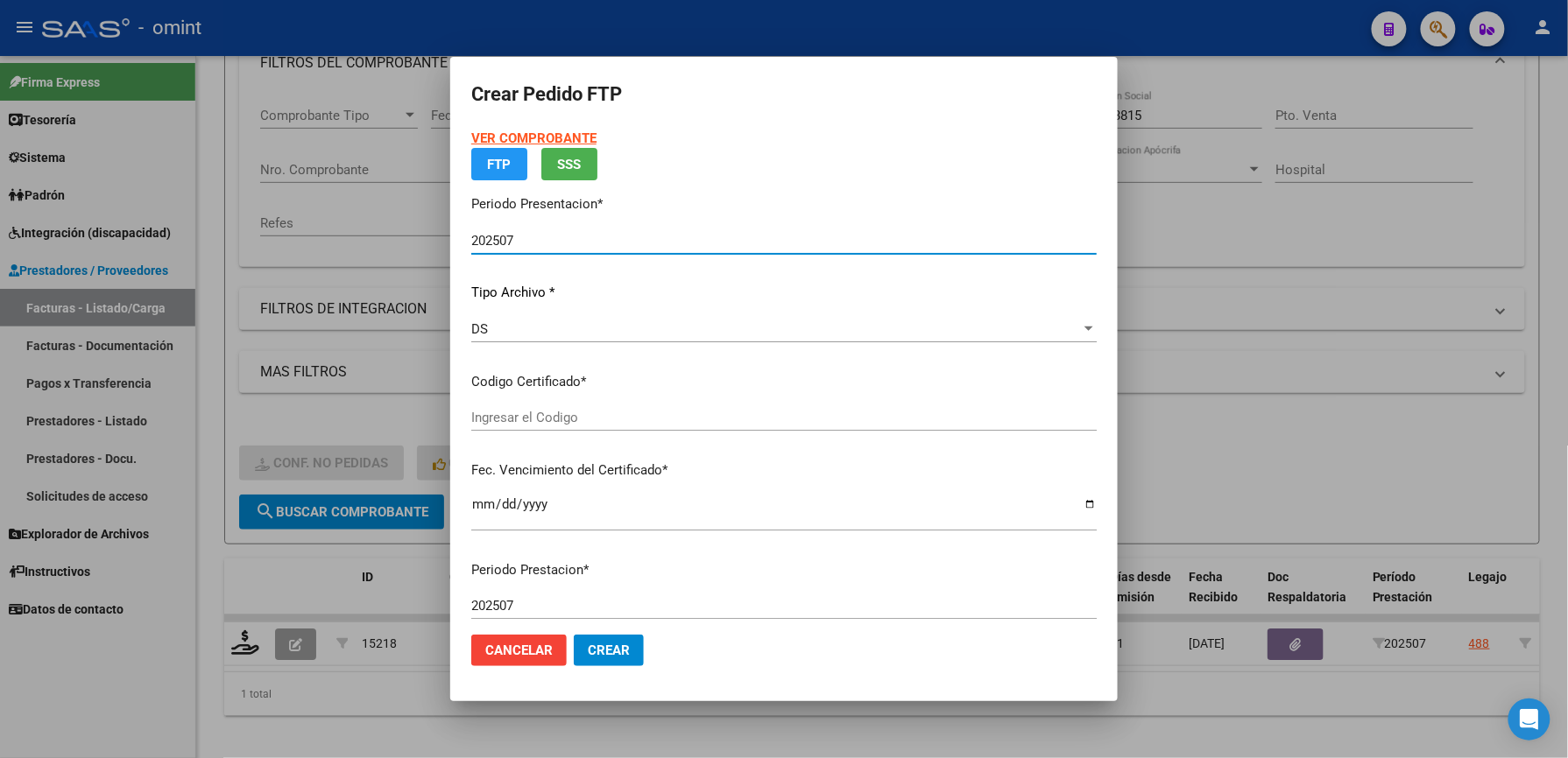
type input "2116146326"
type input "[DATE]"
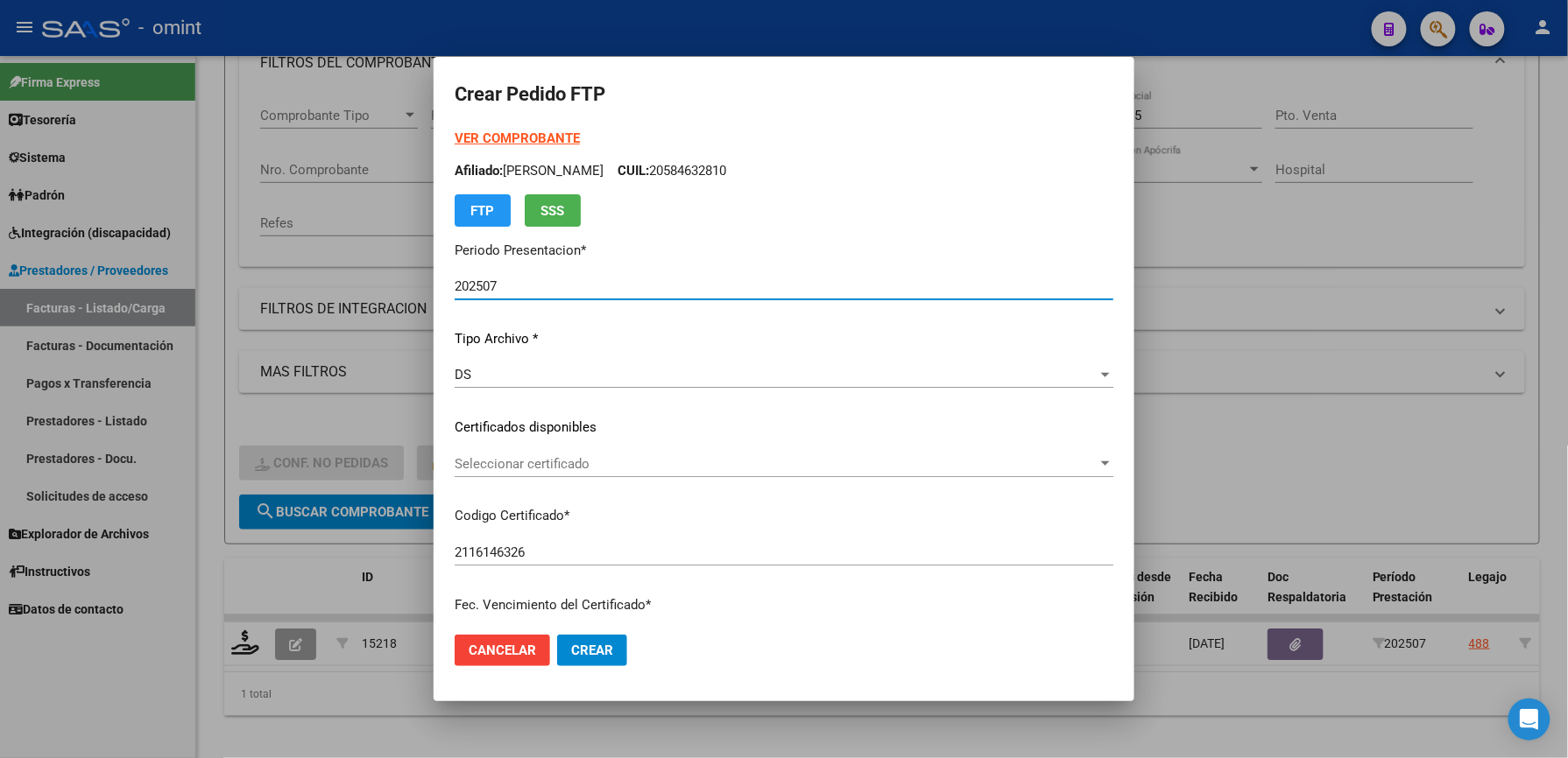
click at [528, 459] on span "Seleccionar certificado" at bounding box center [776, 464] width 642 height 16
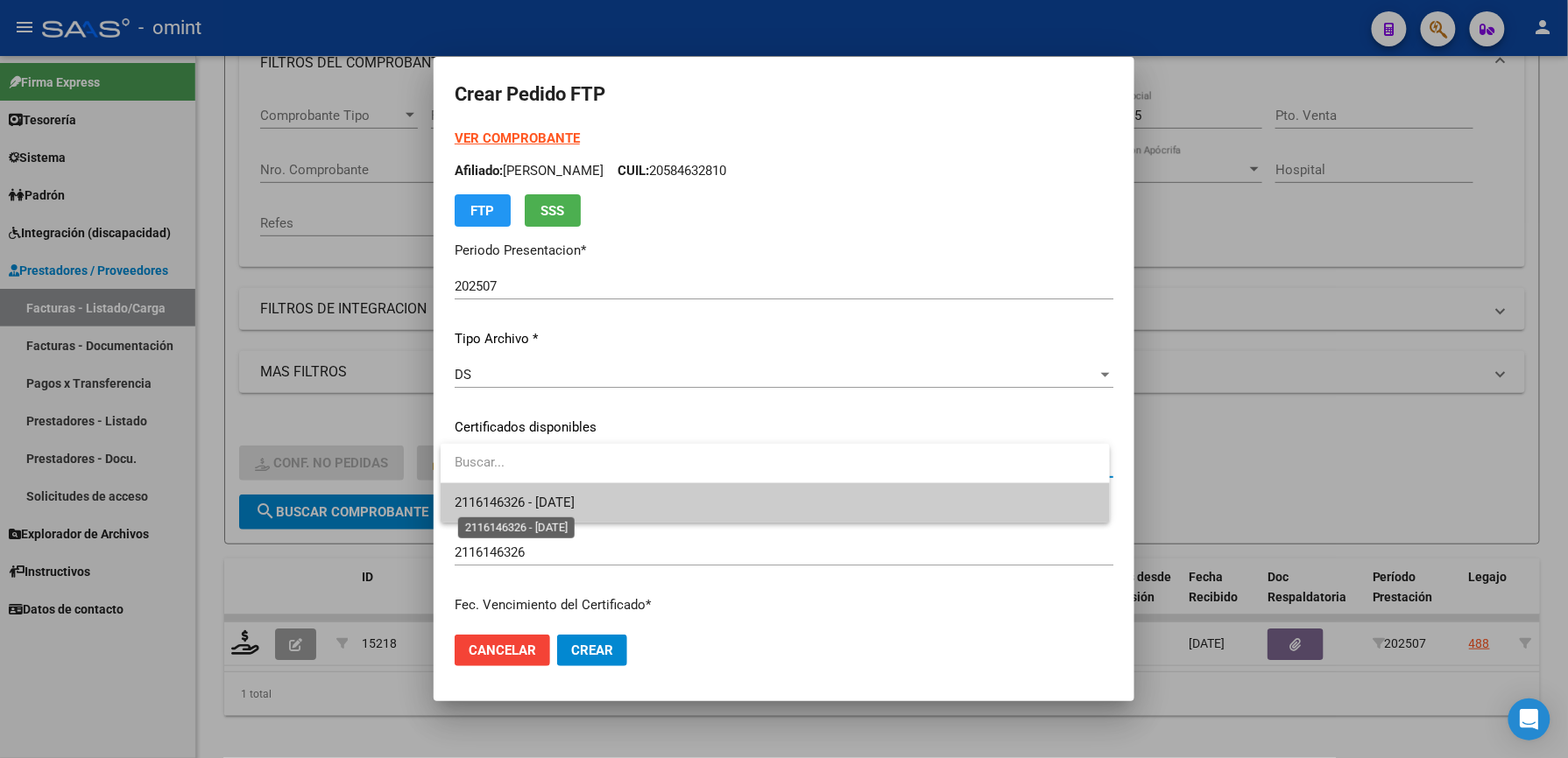
click at [537, 501] on span "2116146326 - [DATE]" at bounding box center [514, 503] width 120 height 16
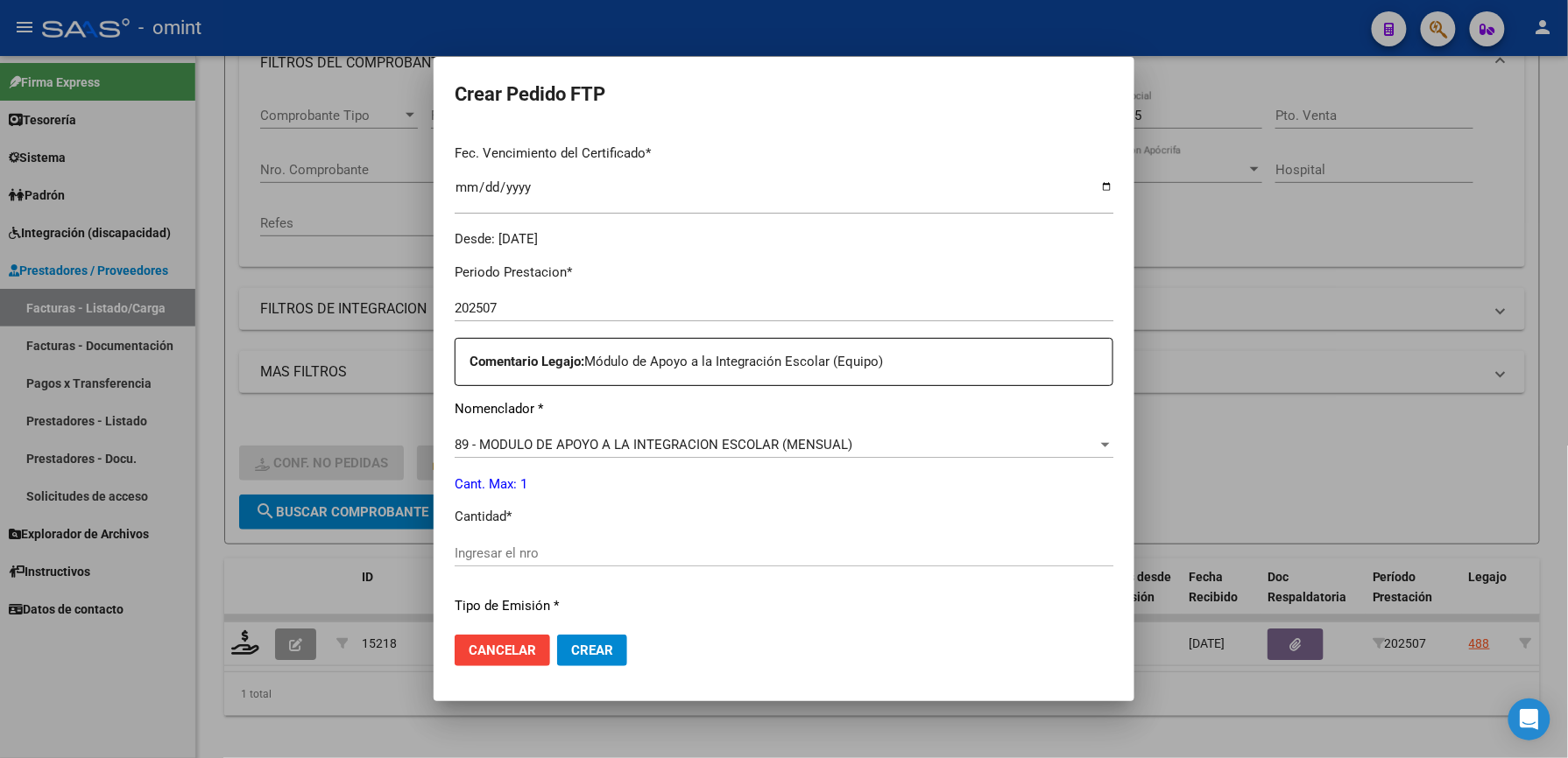
scroll to position [467, 0]
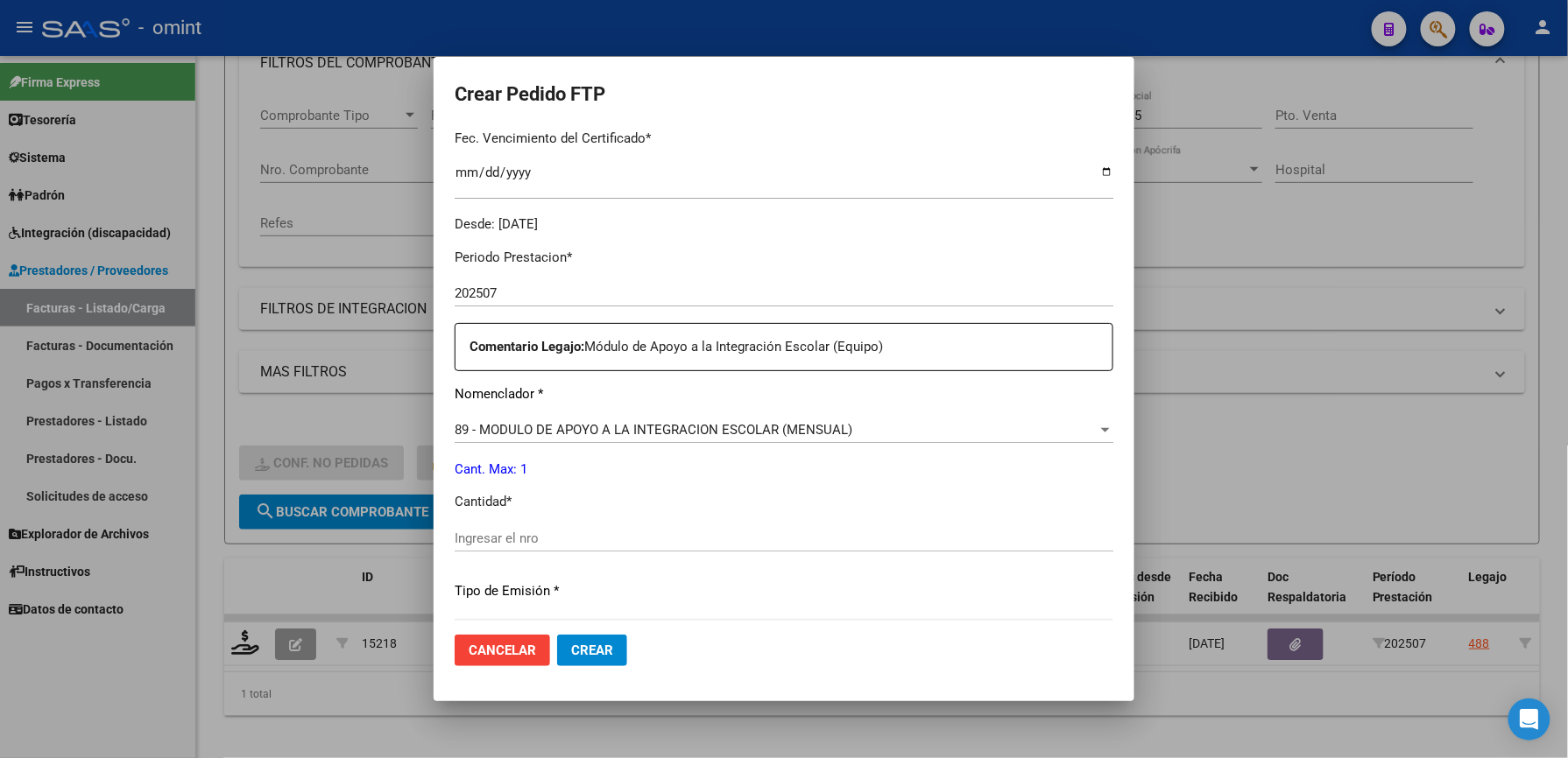
click at [537, 531] on input "Ingresar el nro" at bounding box center [784, 539] width 658 height 16
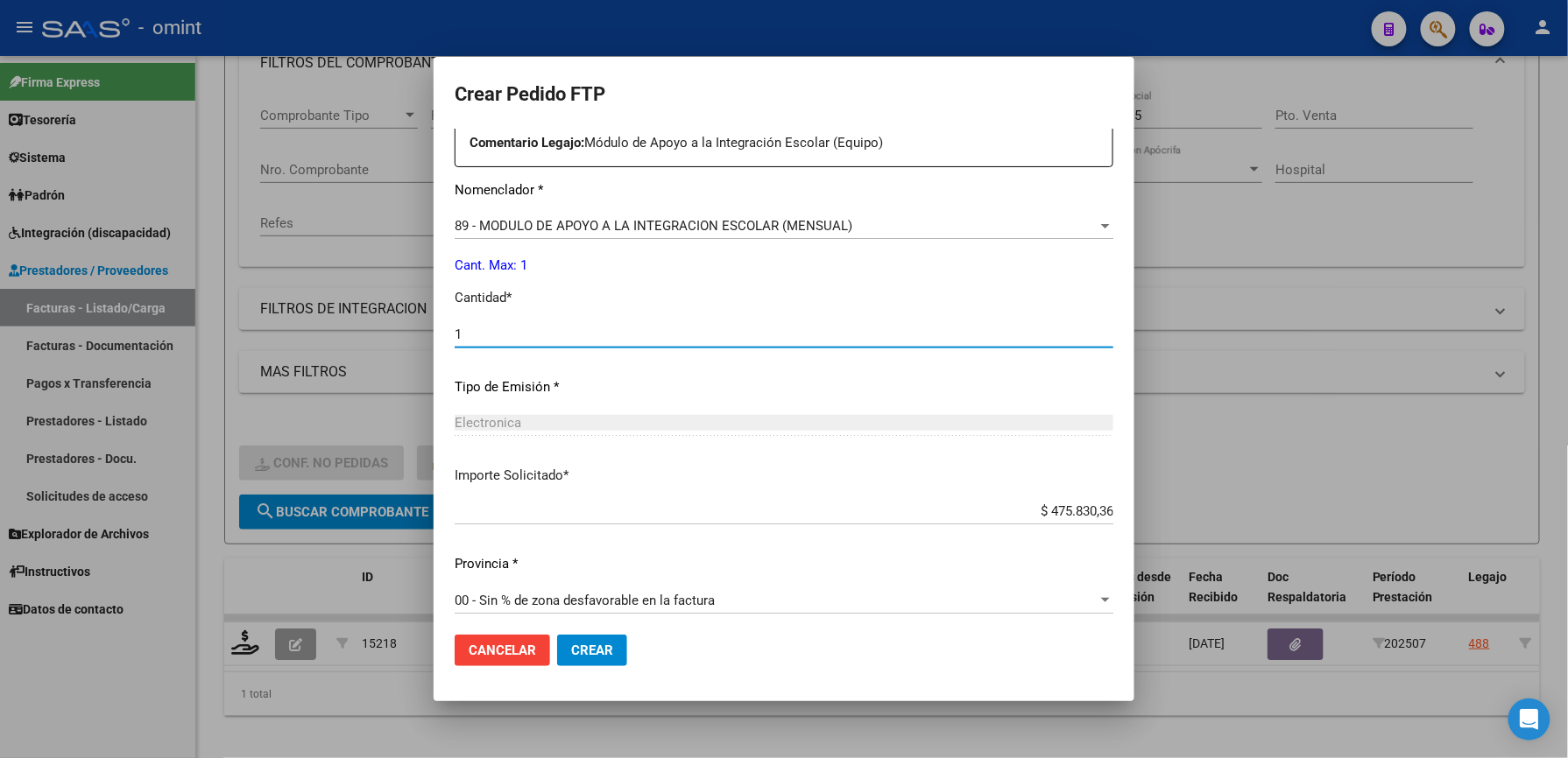
scroll to position [677, 0]
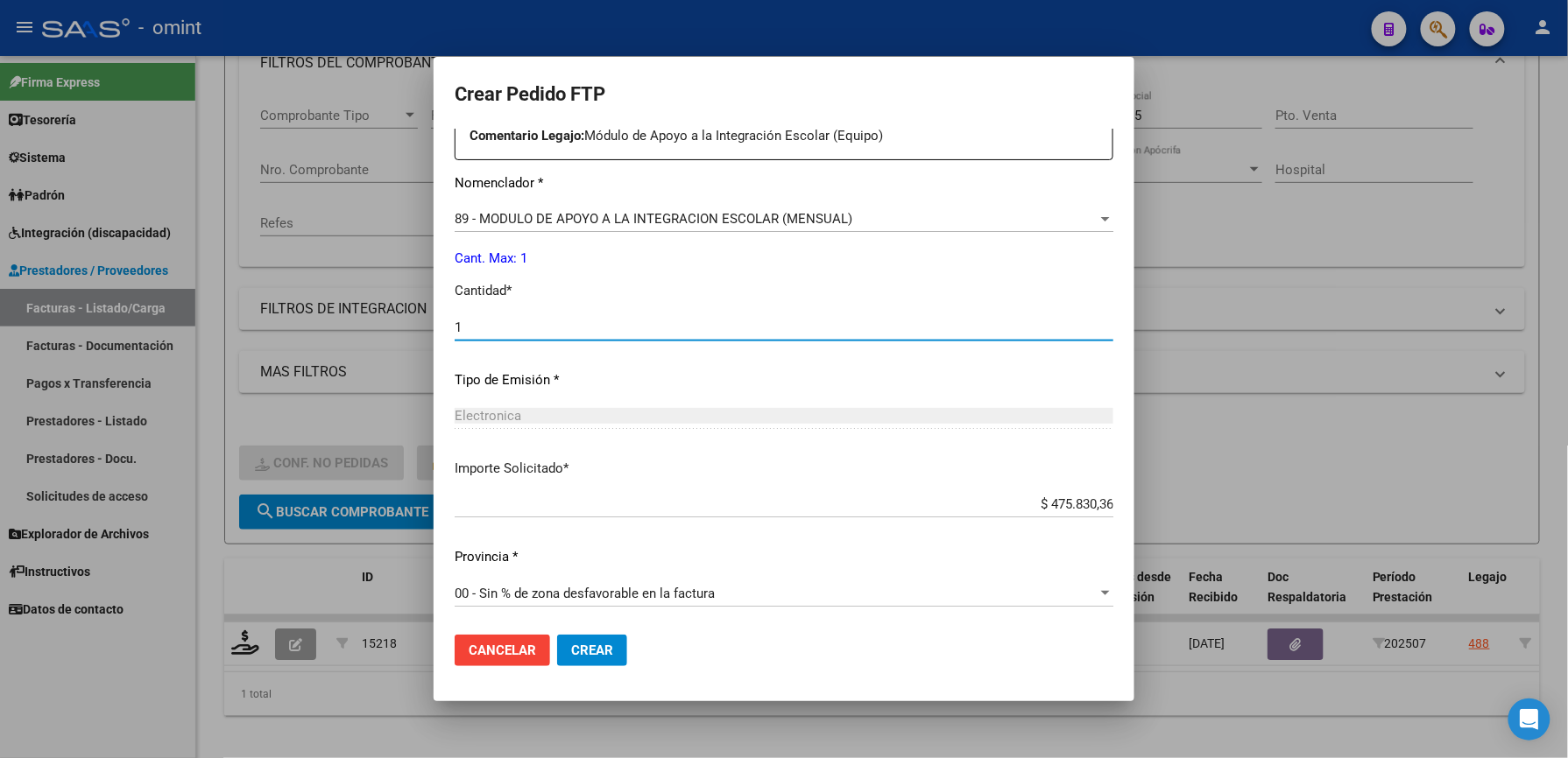
type input "1"
click at [594, 638] on button "Crear" at bounding box center [592, 650] width 70 height 32
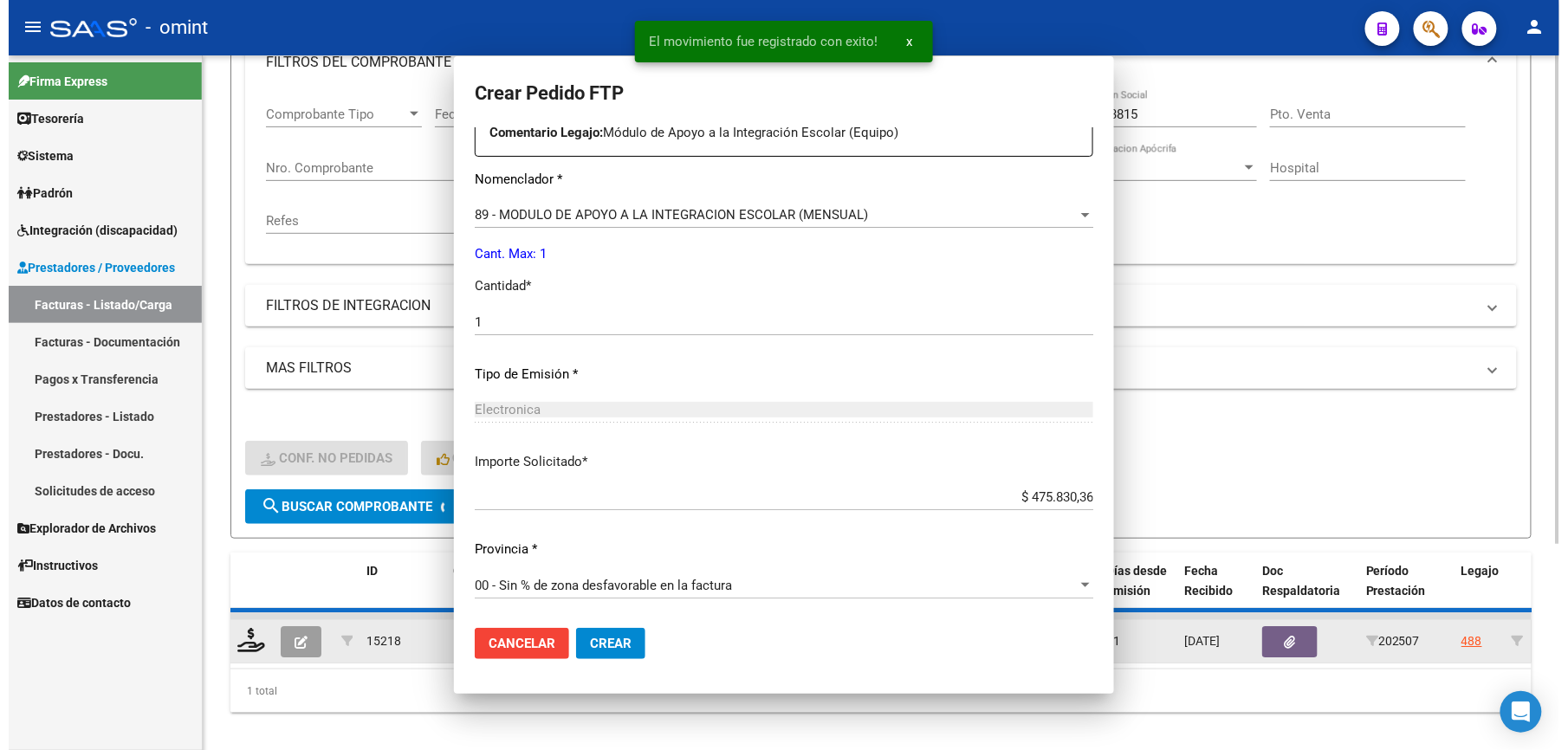
scroll to position [0, 0]
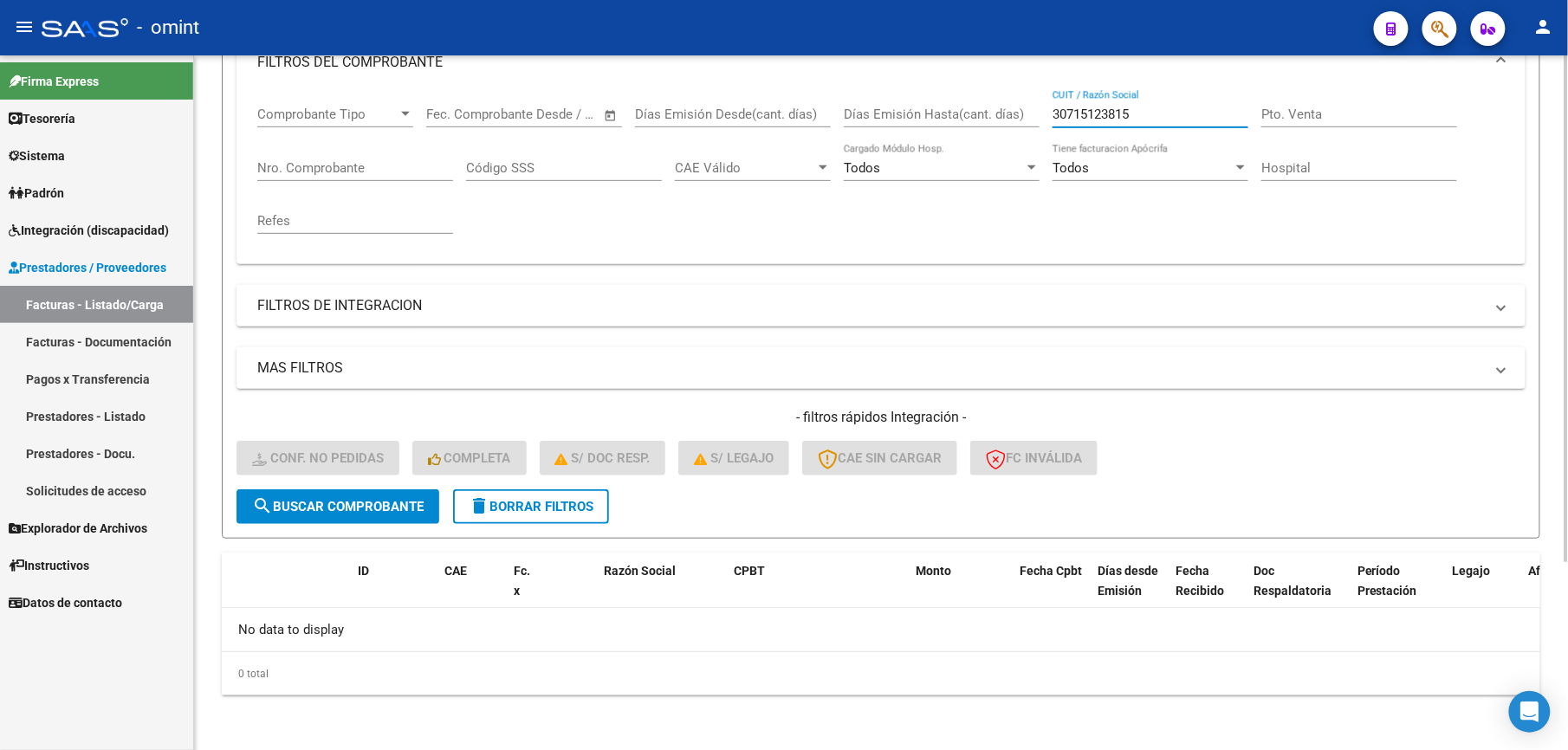
drag, startPoint x: 1186, startPoint y: 116, endPoint x: 974, endPoint y: 113, distance: 212.0
click at [974, 113] on div "Comprobante Tipo Comprobante Tipo Start date – End date Fec. Comprobante Desde …" at bounding box center [881, 170] width 1247 height 160
paste input "27282335846"
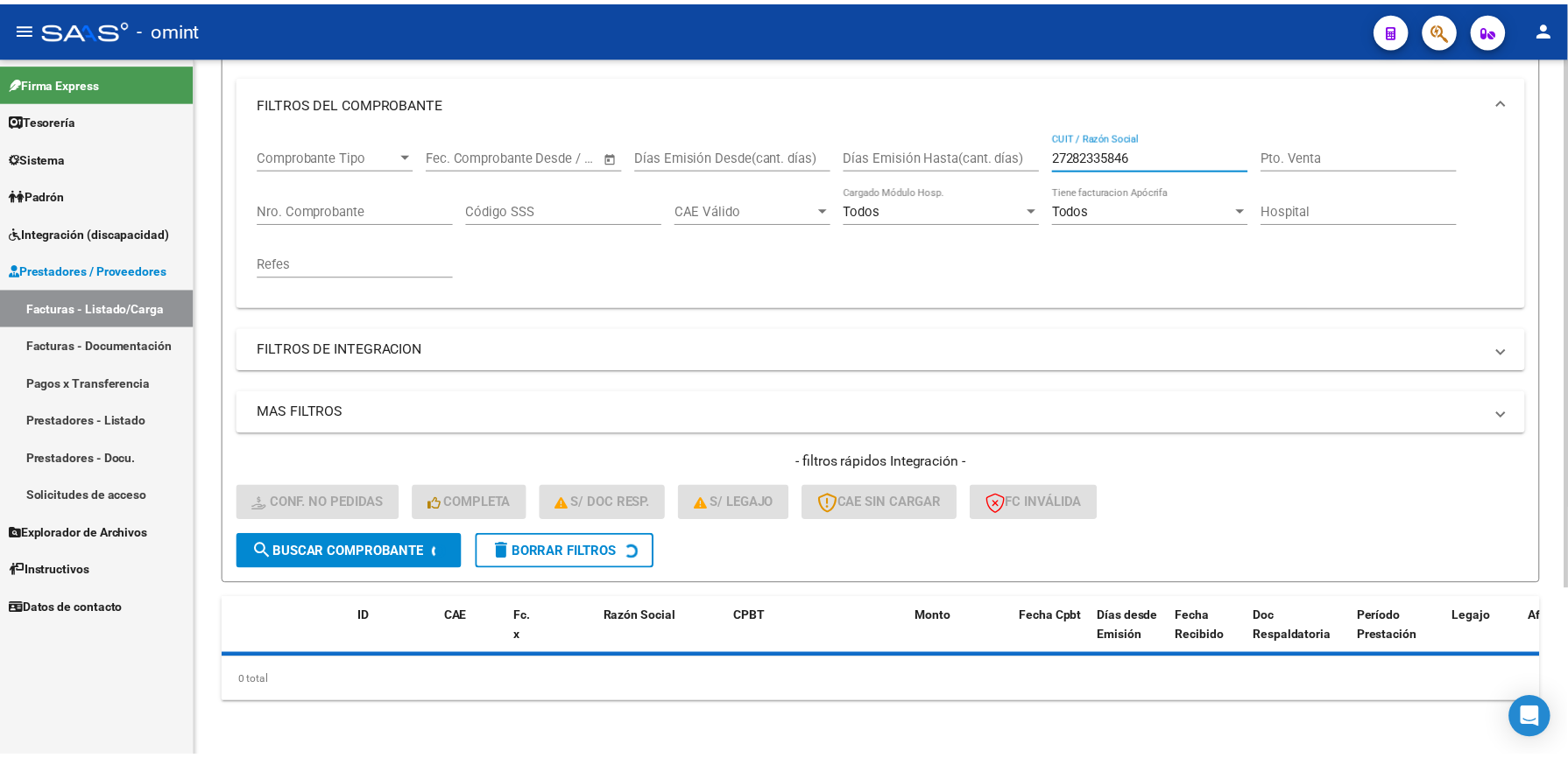
scroll to position [263, 0]
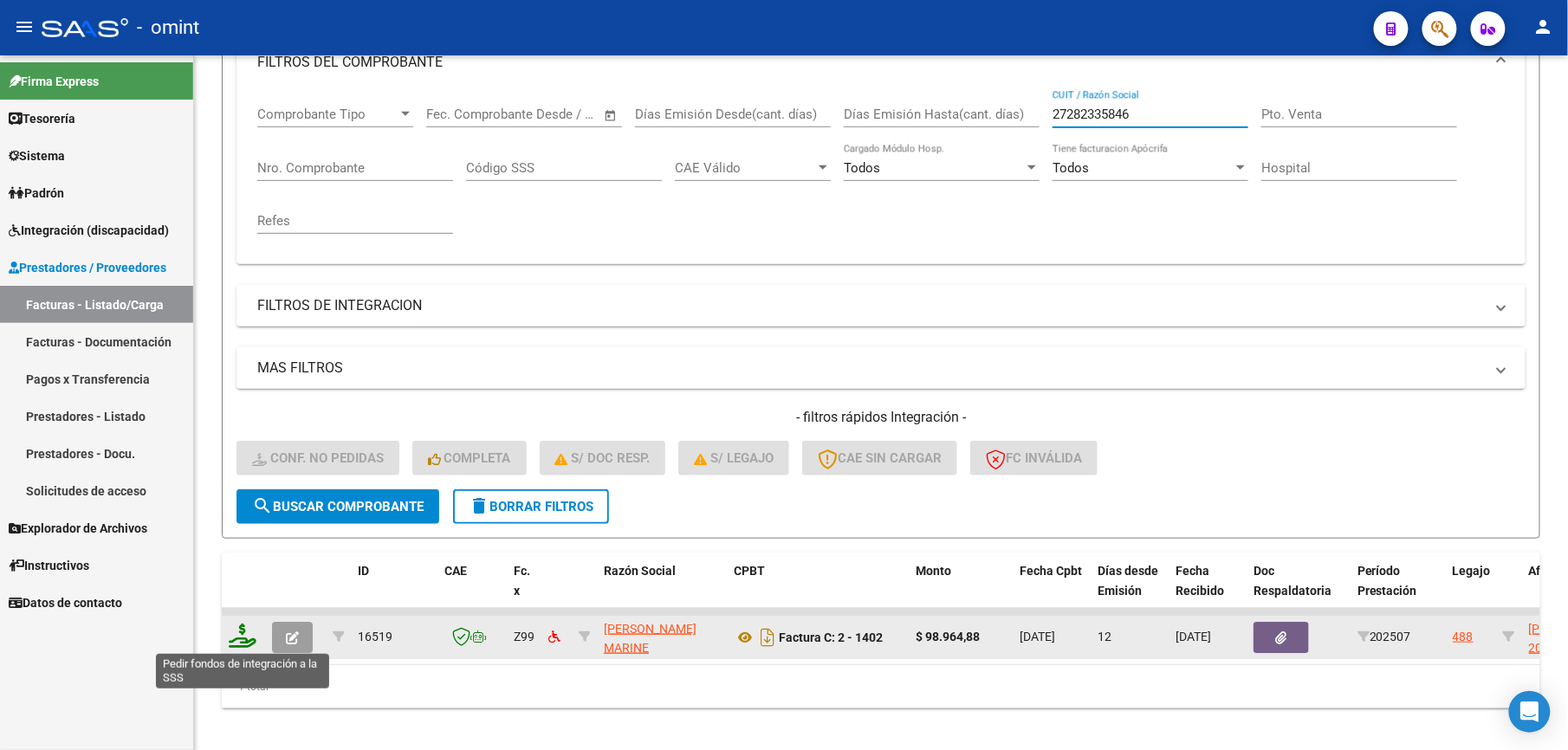
type input "27282335846"
click at [244, 641] on icon at bounding box center [243, 636] width 28 height 24
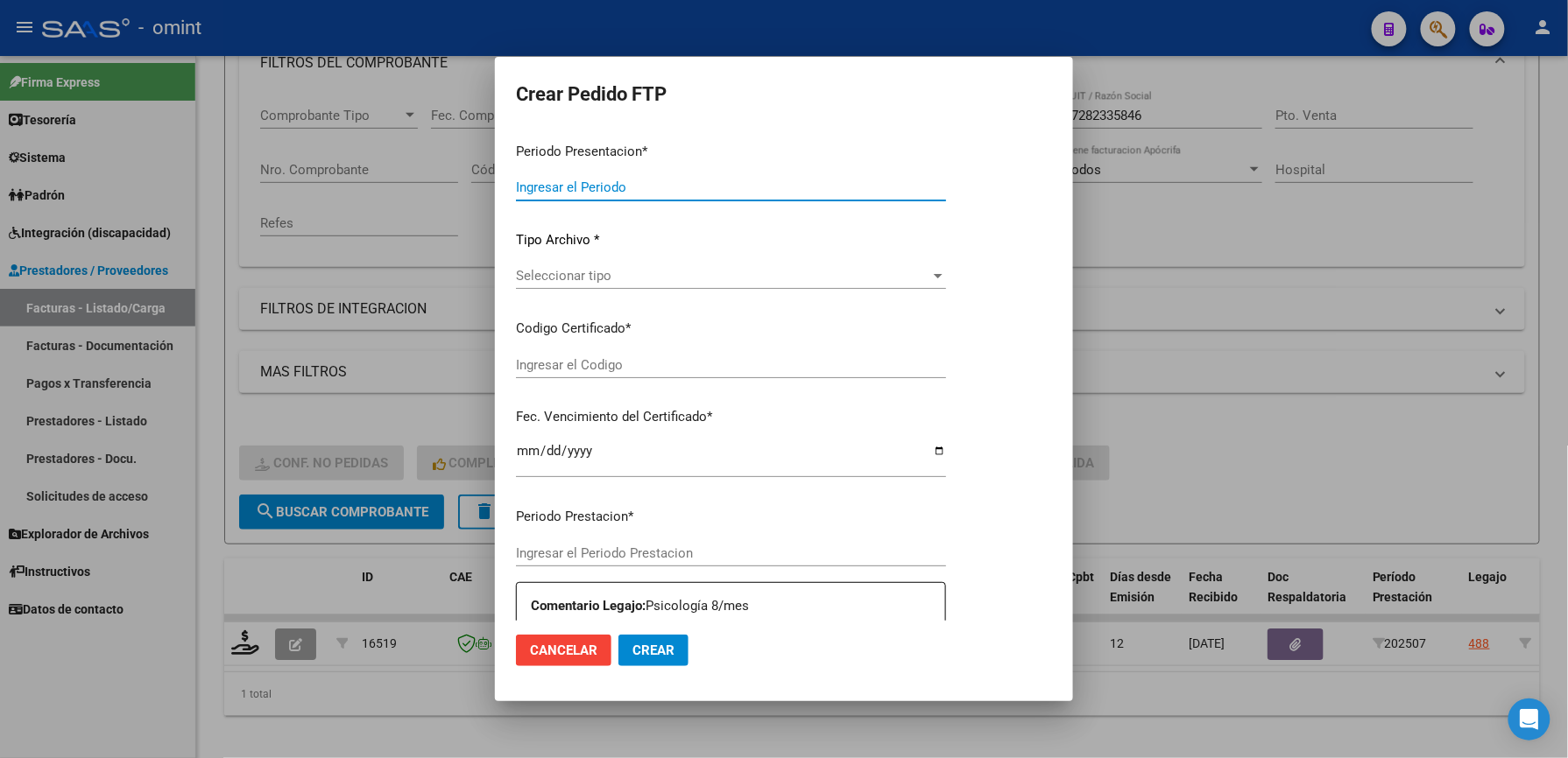
type input "202507"
type input "$ 98.964,88"
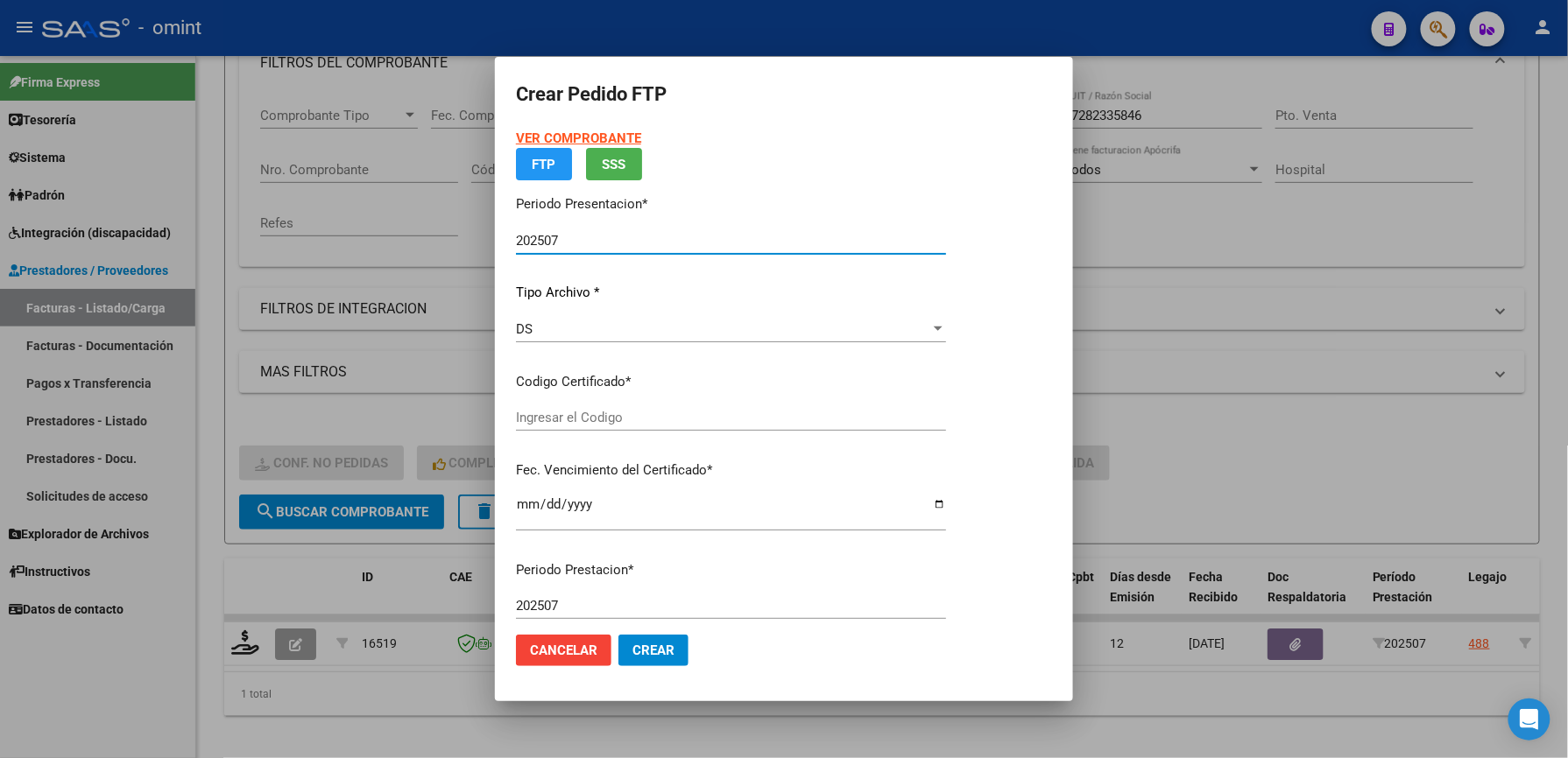
type input "2116146326"
type input "[DATE]"
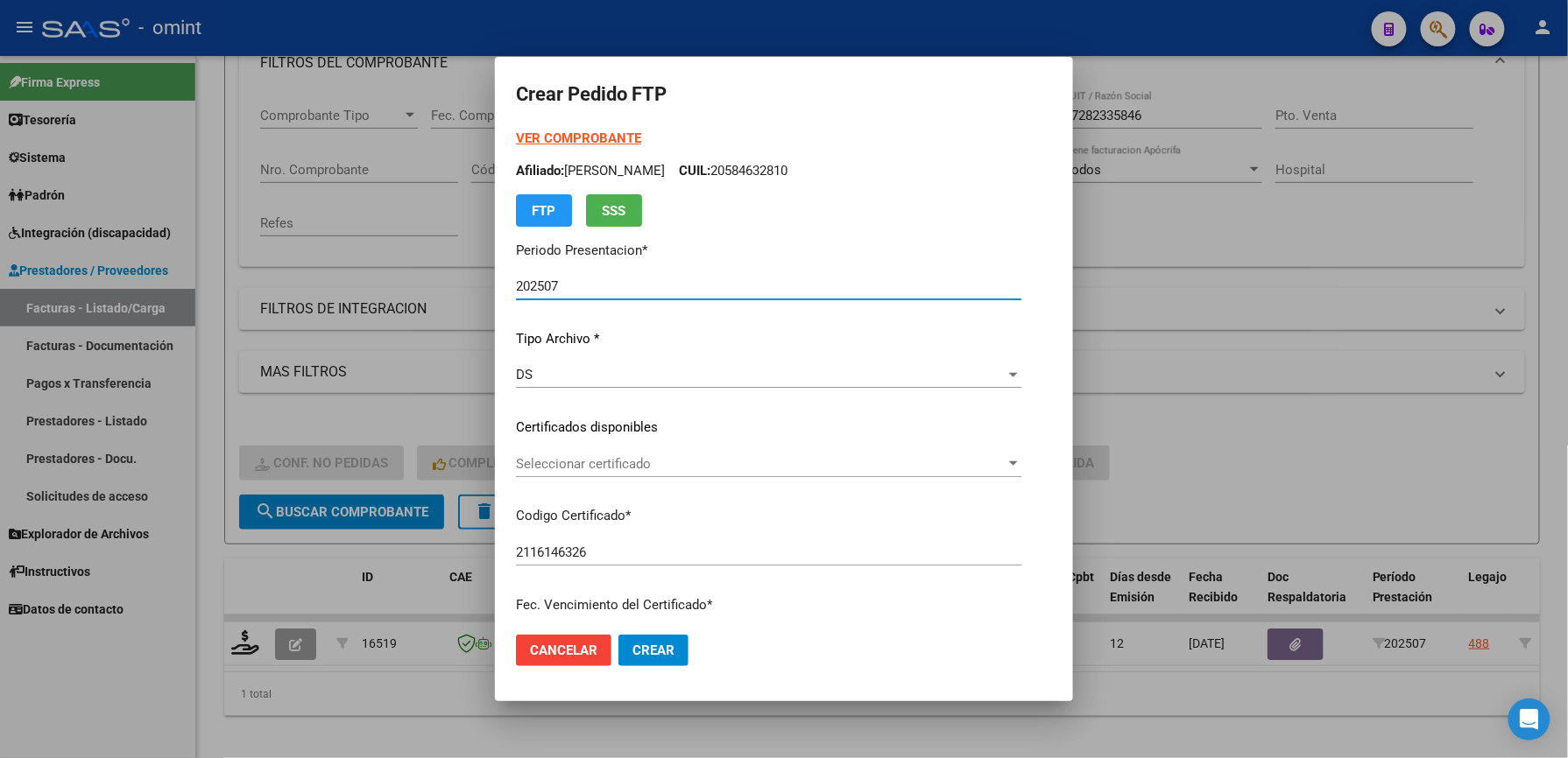
click at [638, 457] on span "Seleccionar certificado" at bounding box center [761, 464] width 490 height 16
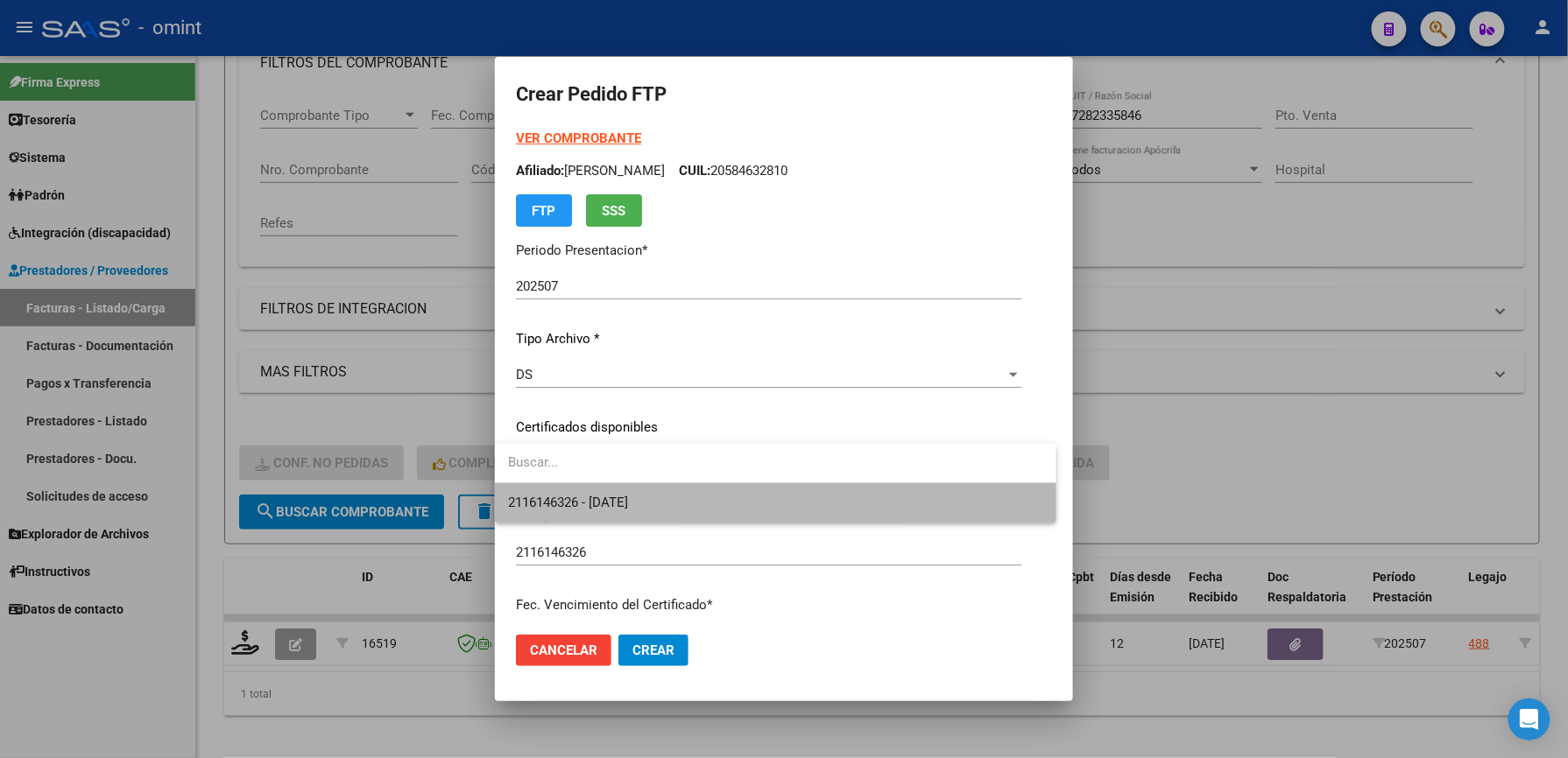
click at [646, 489] on span "2116146326 - [DATE]" at bounding box center [776, 503] width 534 height 39
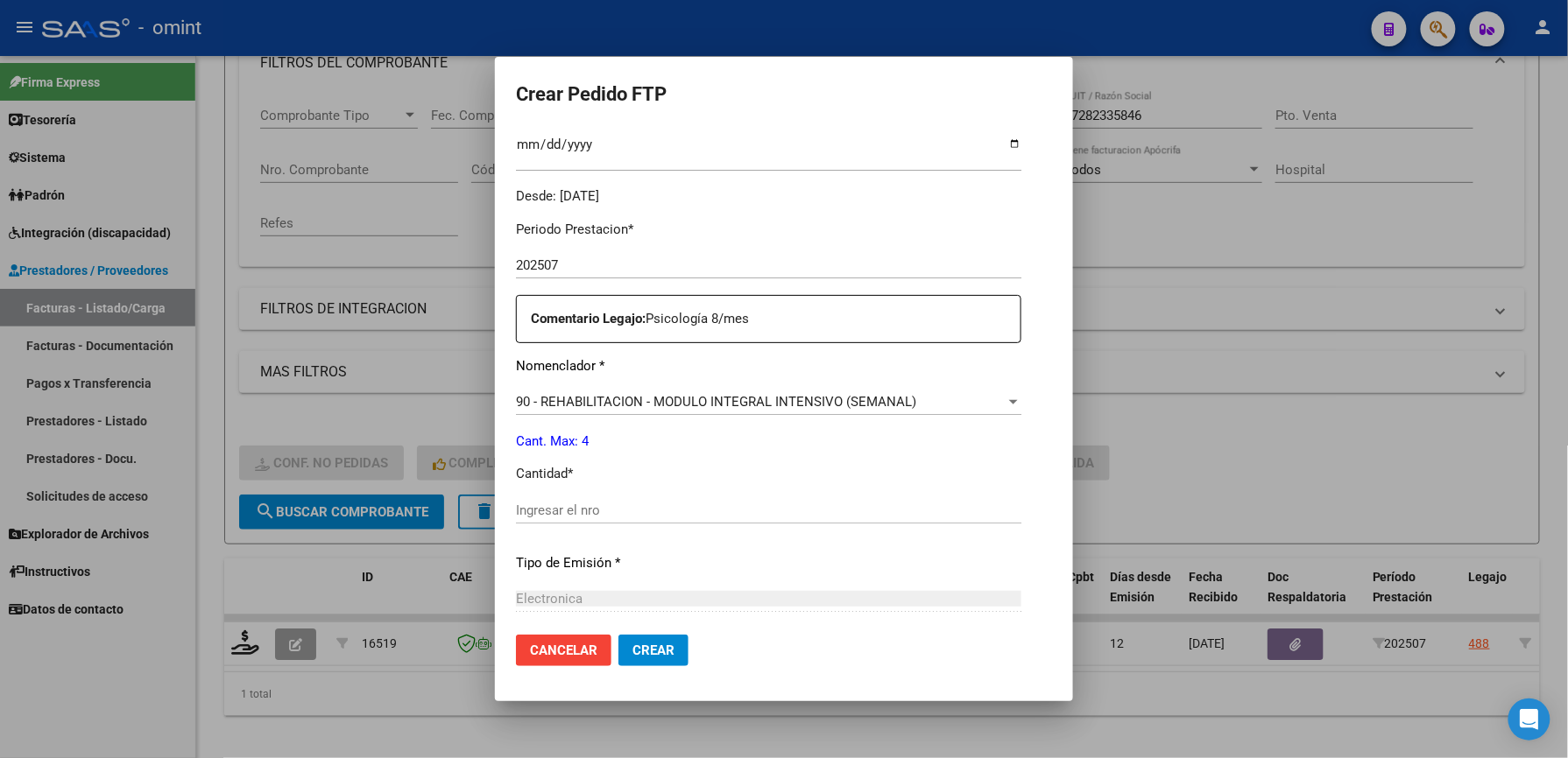
scroll to position [584, 0]
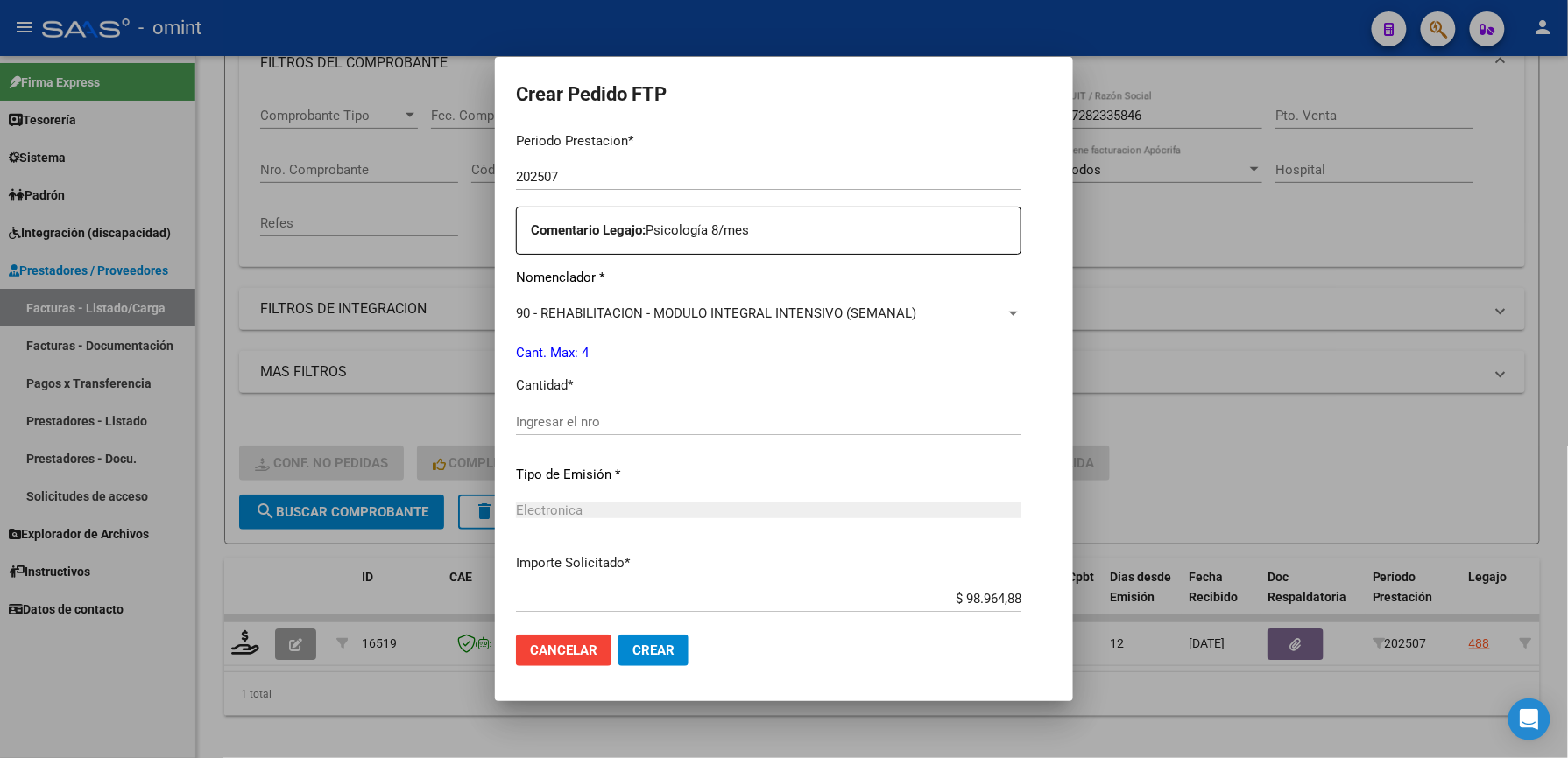
click at [589, 409] on div "Ingresar el nro" at bounding box center [769, 422] width 506 height 26
type input "4"
click at [721, 400] on div "Periodo Prestacion * 202507 Ingresar el Periodo Prestacion Comentario Legajo: P…" at bounding box center [769, 418] width 506 height 600
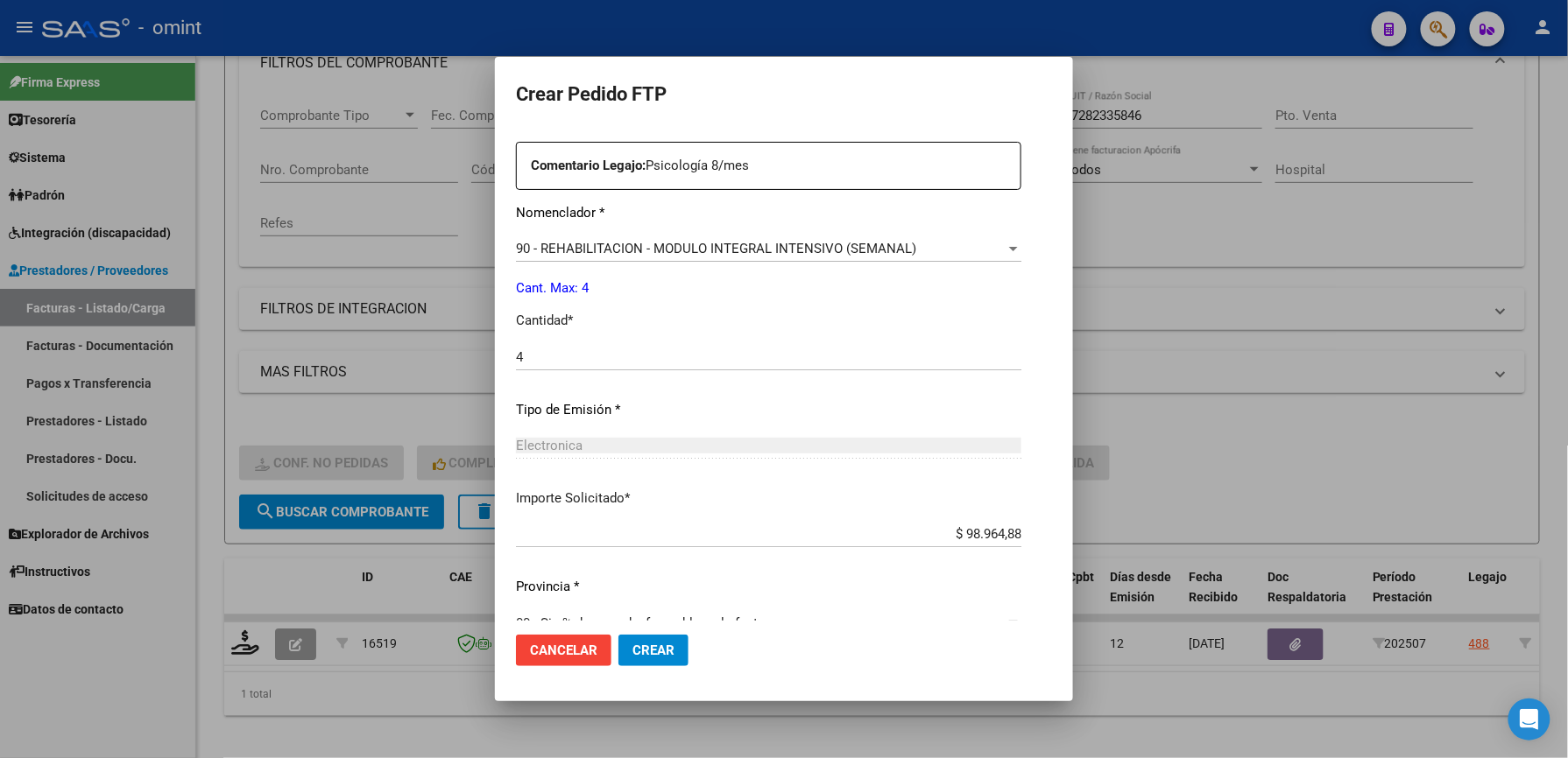
scroll to position [677, 0]
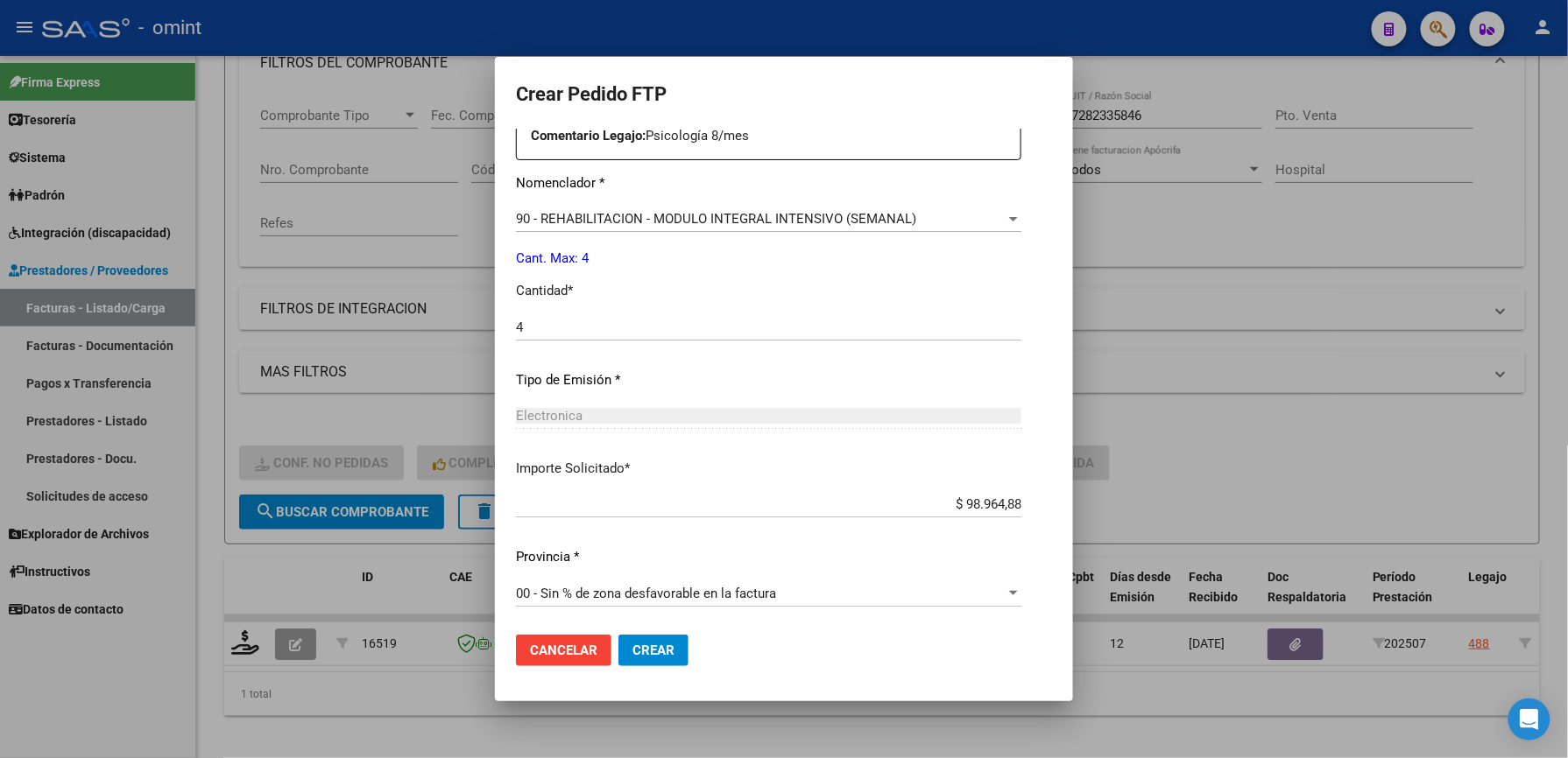
click at [645, 649] on span "Crear" at bounding box center [653, 650] width 42 height 16
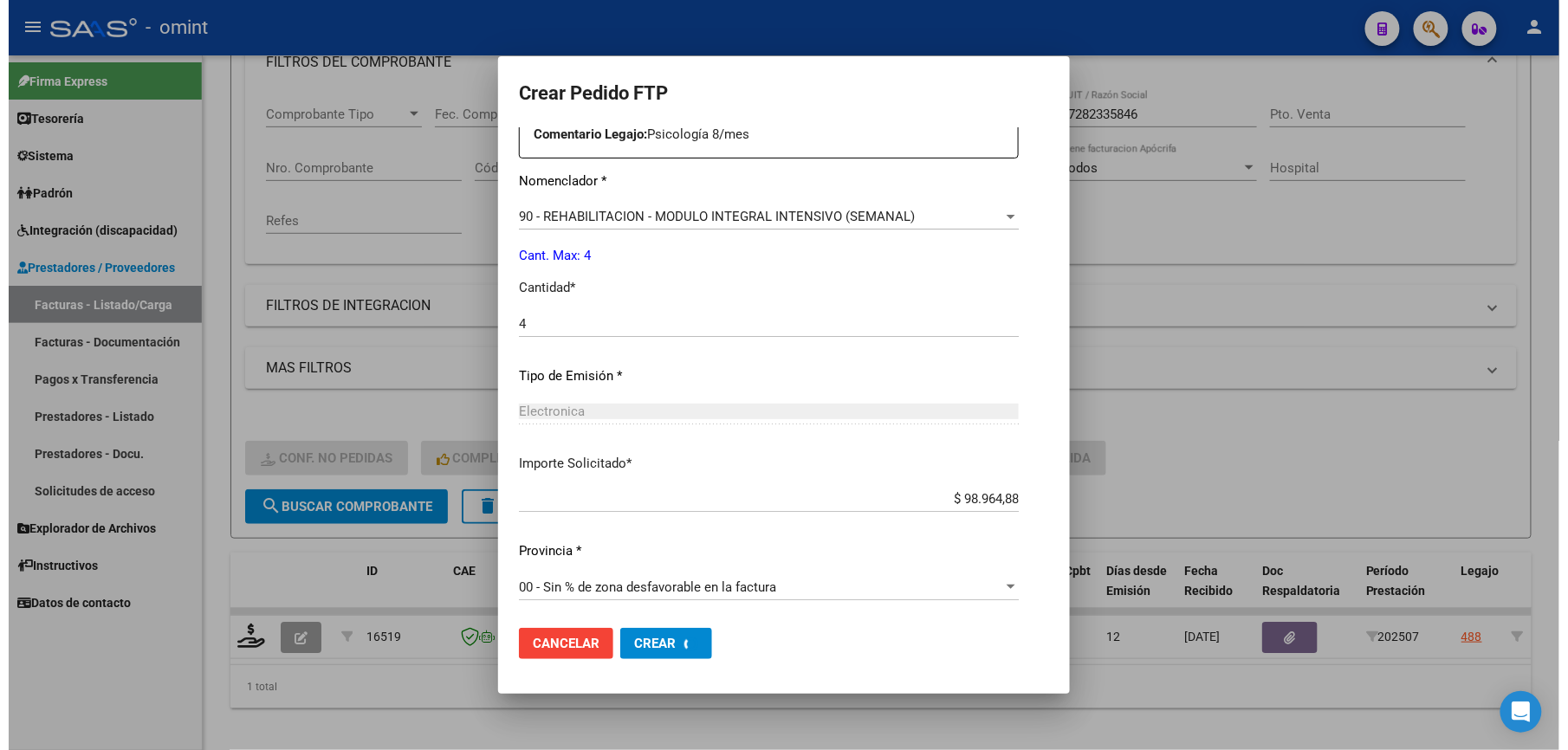
scroll to position [0, 0]
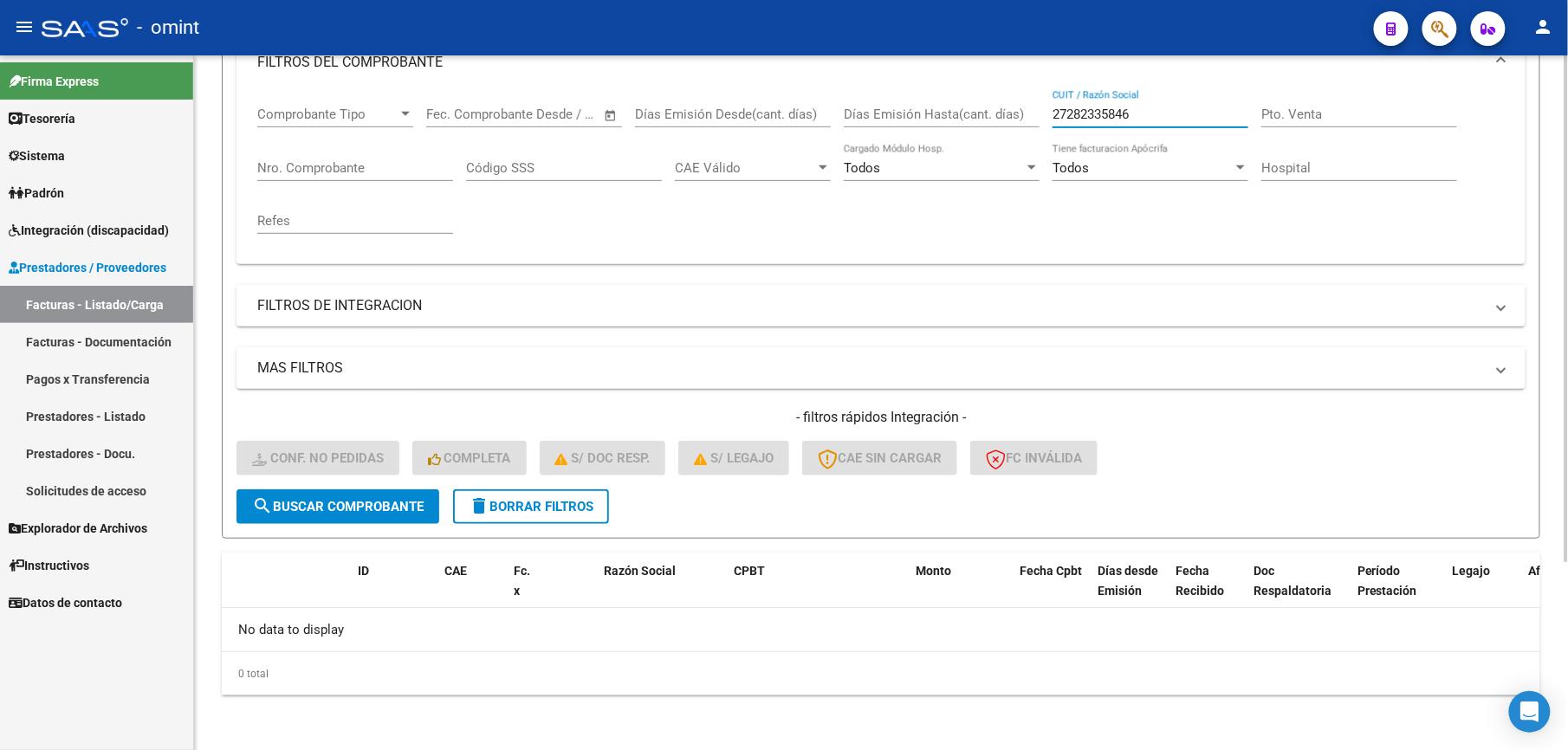
drag, startPoint x: 1030, startPoint y: 115, endPoint x: 915, endPoint y: 113, distance: 115.0
click at [913, 113] on div "Comprobante Tipo Comprobante Tipo Start date – End date Fec. Comprobante Desde …" at bounding box center [881, 170] width 1247 height 160
paste input "377626139"
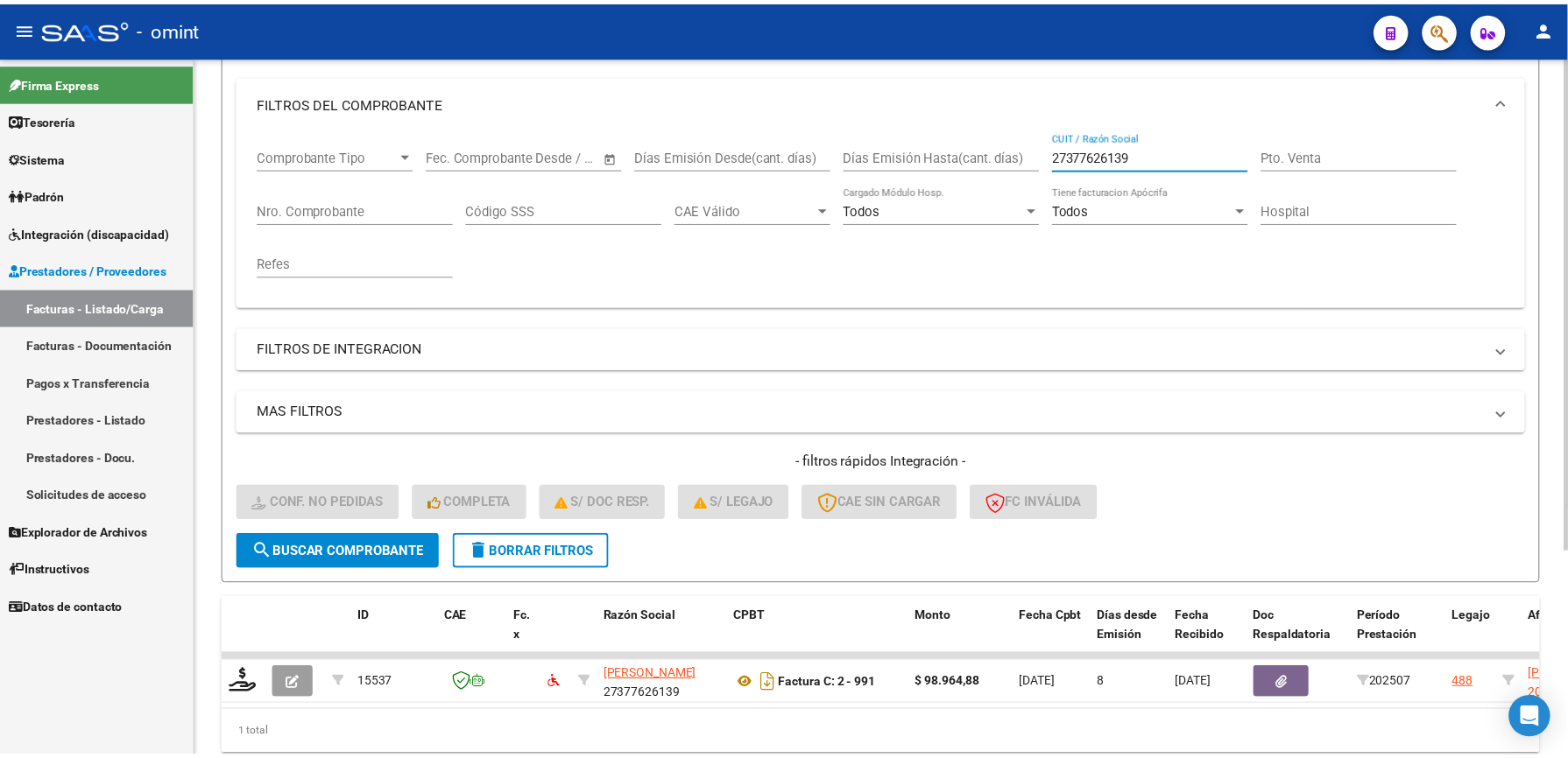
scroll to position [263, 0]
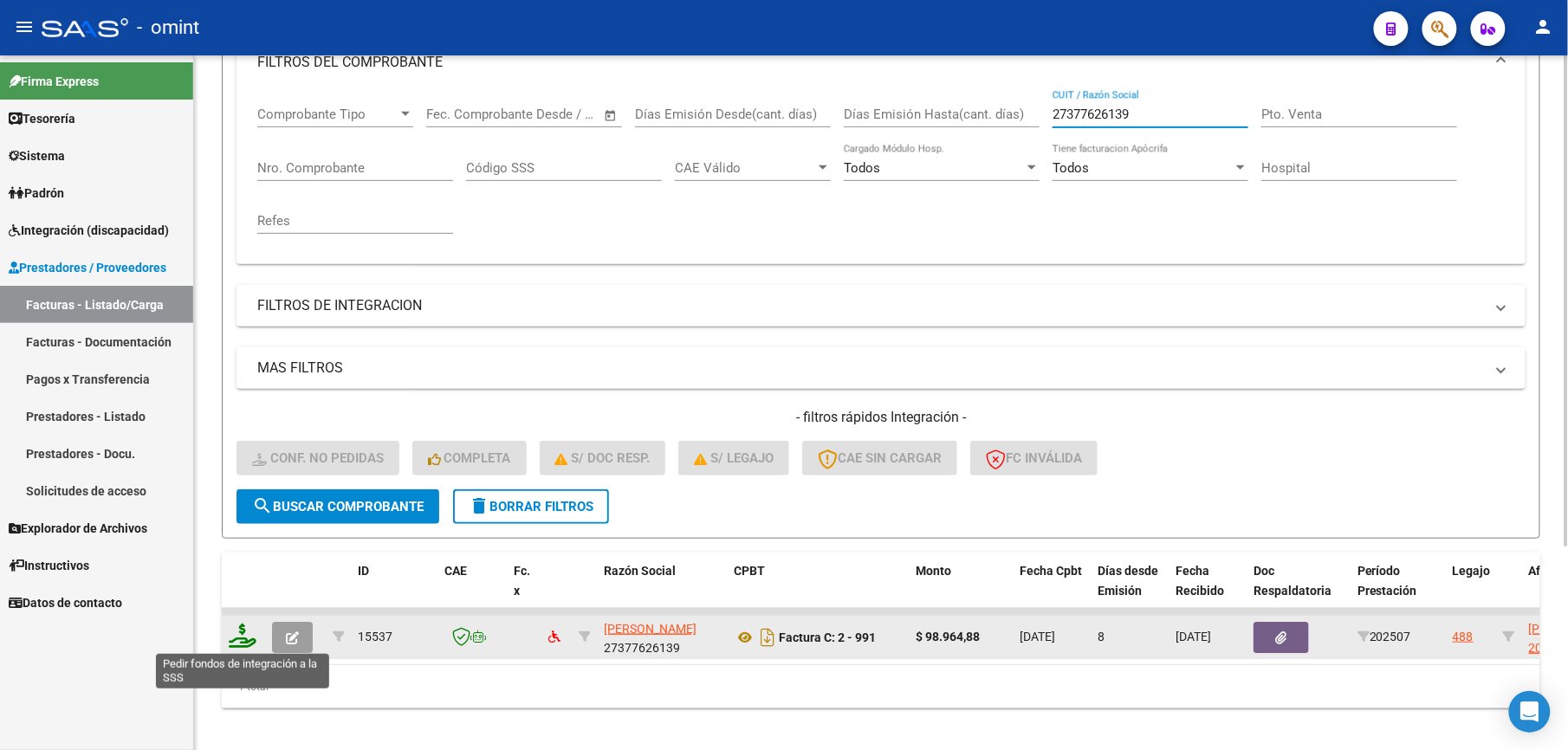
type input "27377626139"
click at [253, 635] on icon at bounding box center [243, 636] width 28 height 24
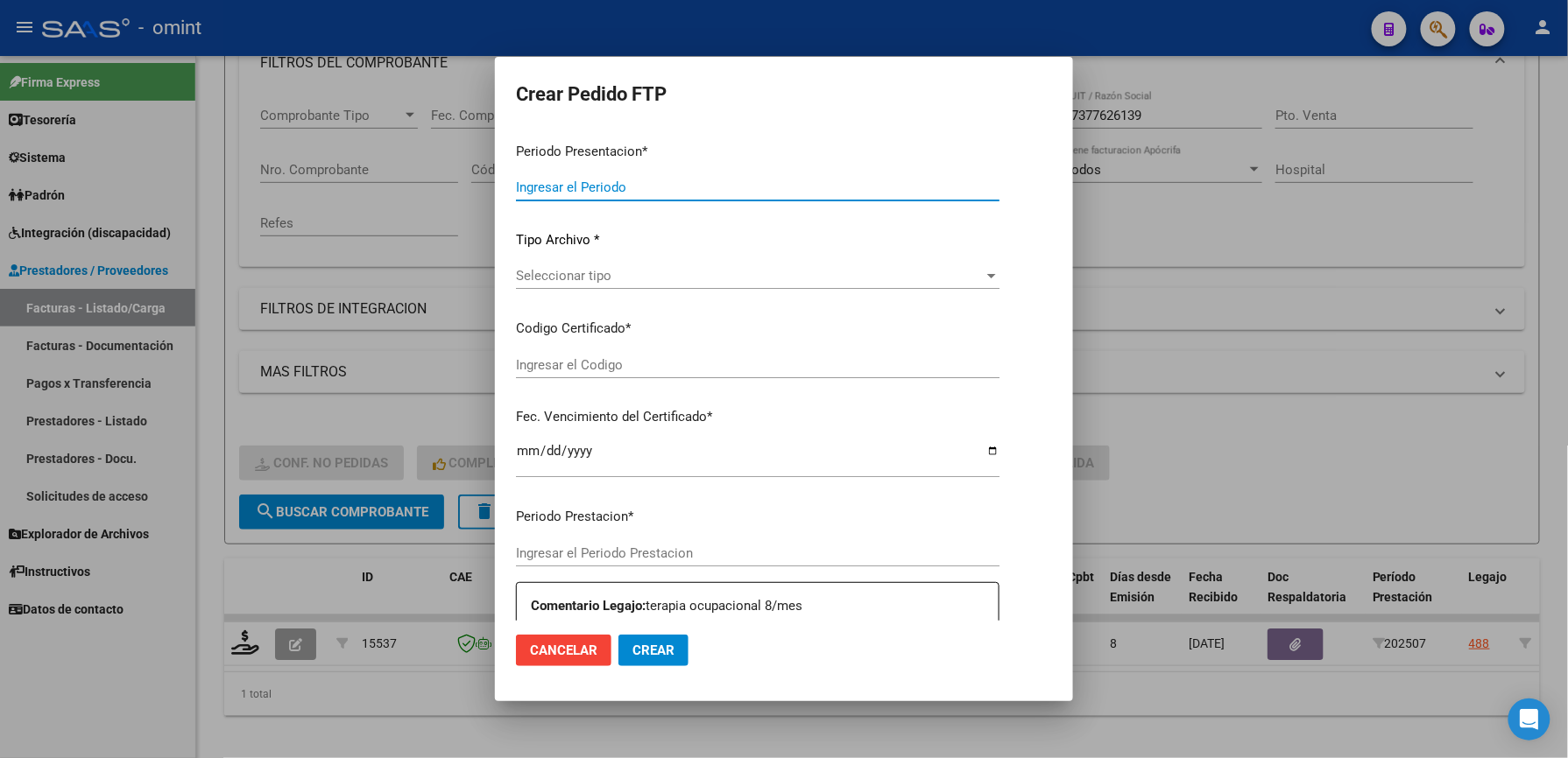
type input "202507"
type input "$ 98.964,88"
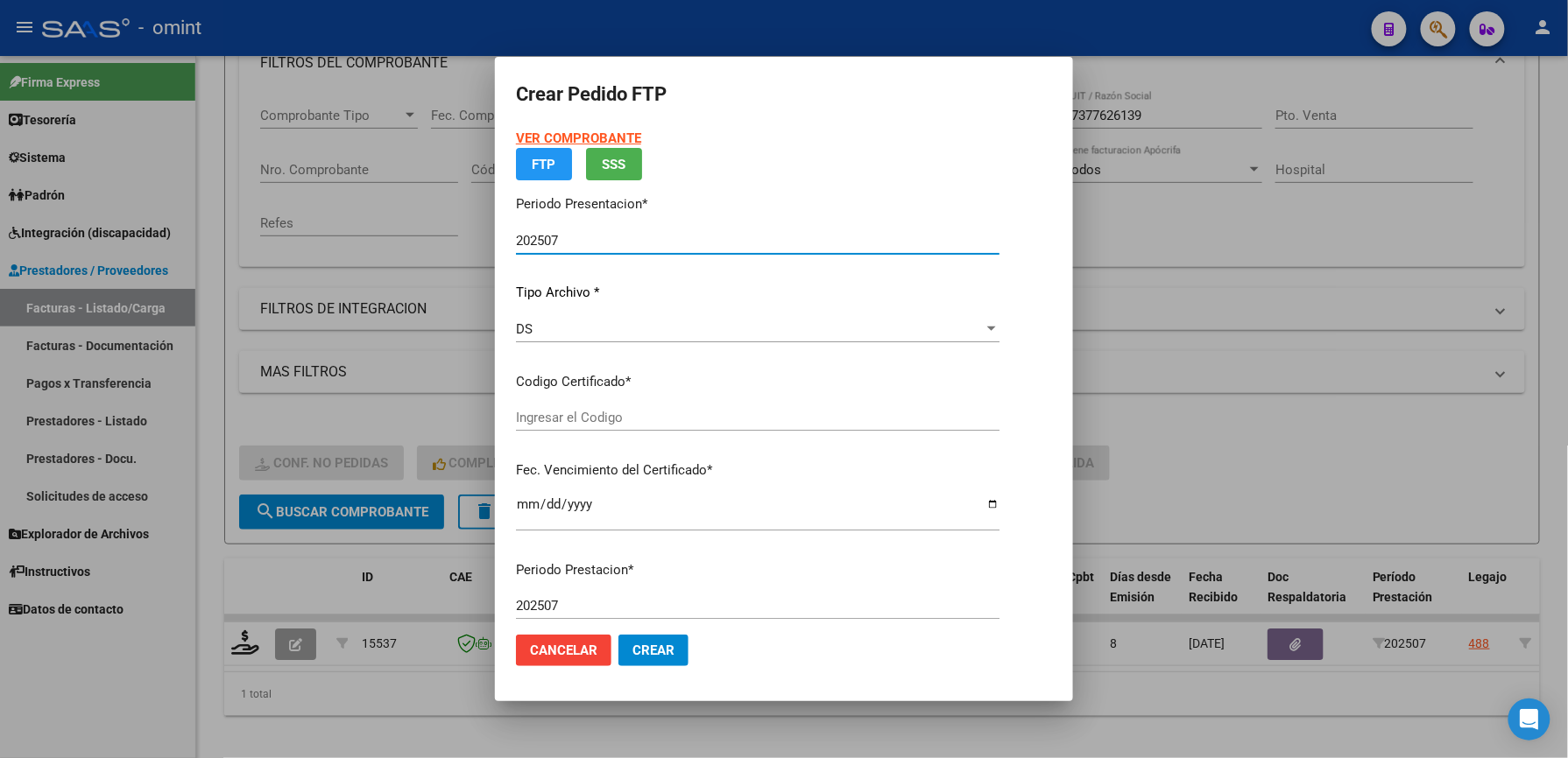
type input "2116146326"
type input "[DATE]"
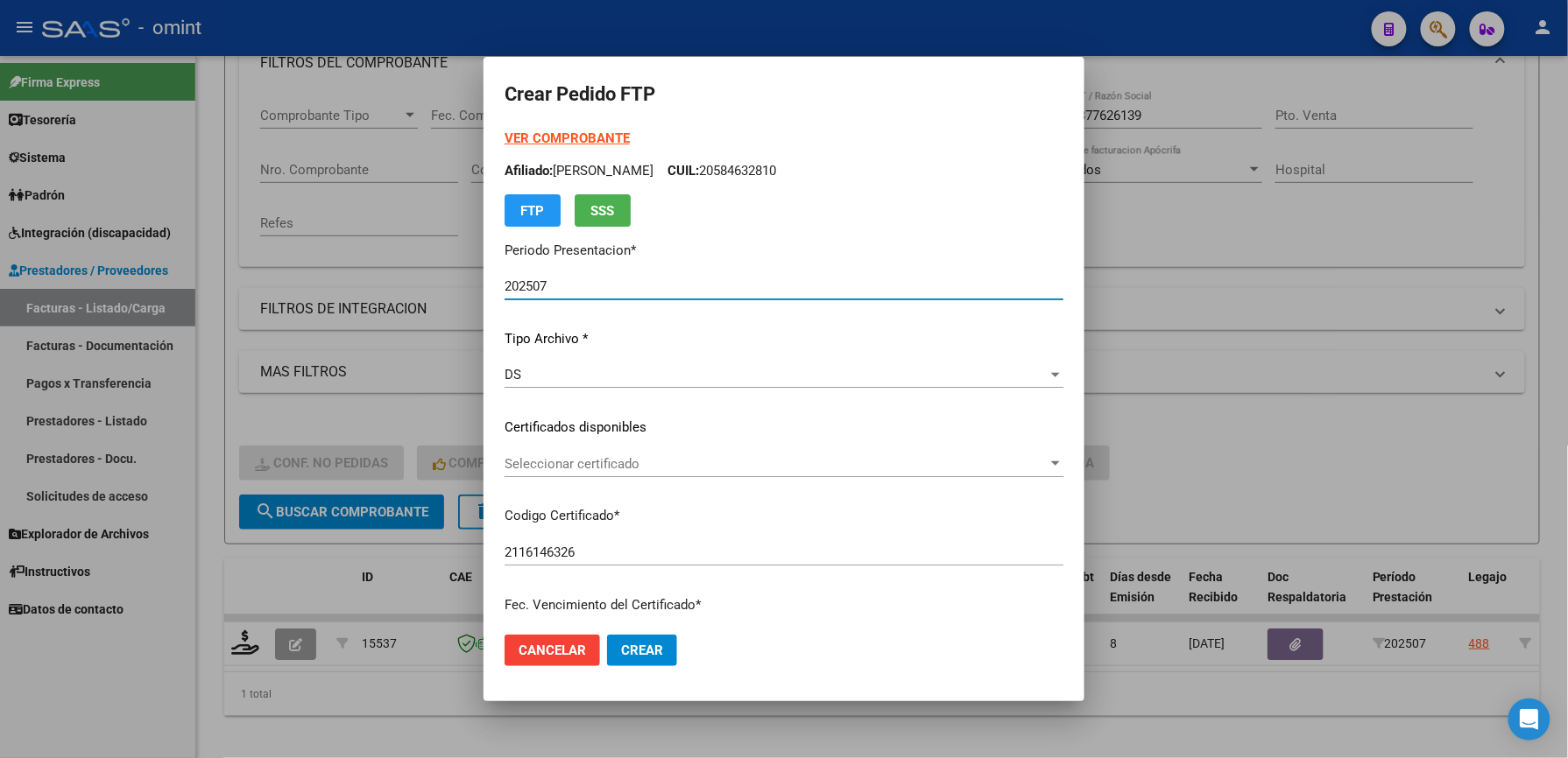
click at [610, 464] on span "Seleccionar certificado" at bounding box center [777, 464] width 543 height 16
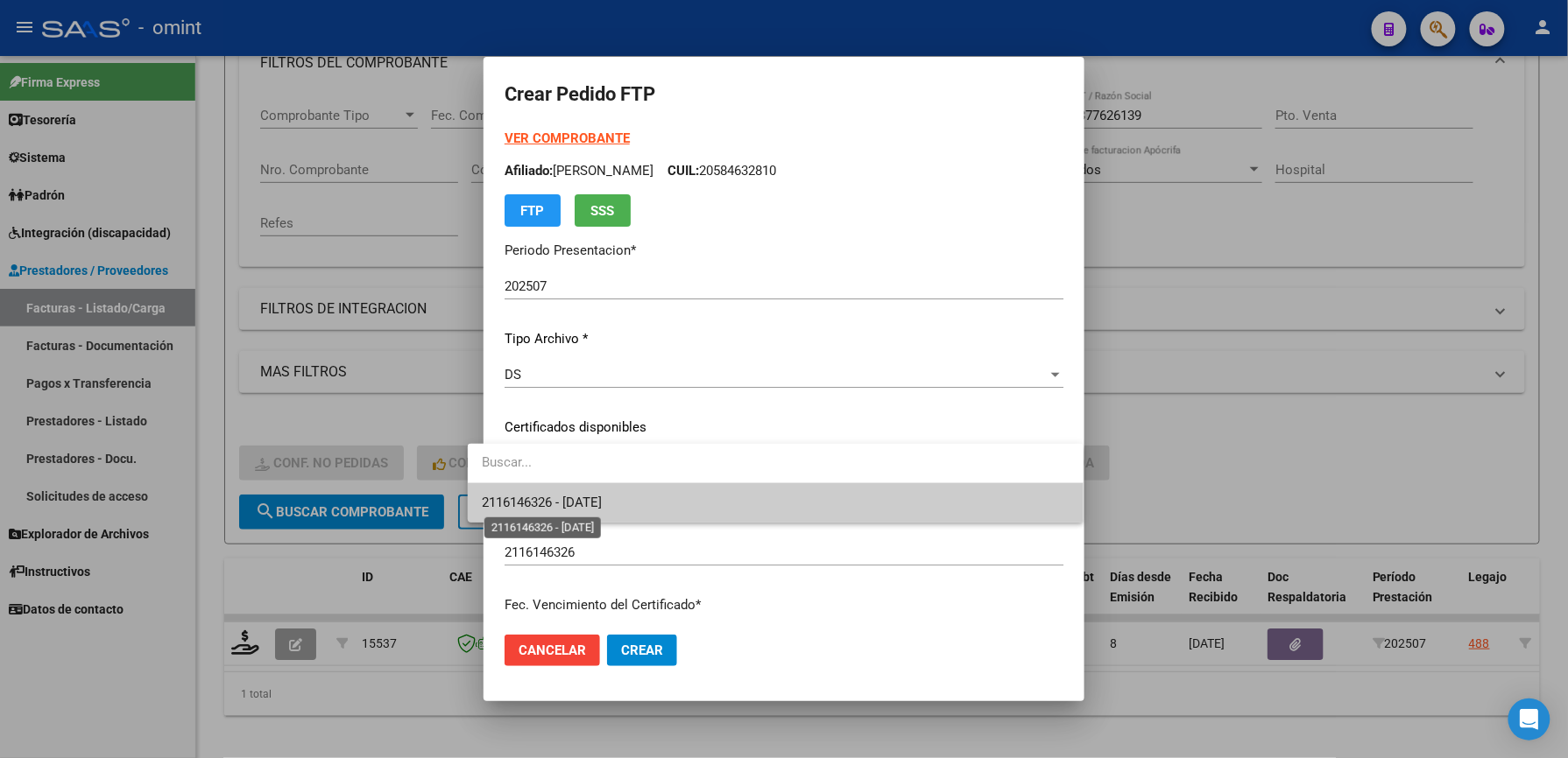
click at [602, 496] on span "2116146326 - [DATE]" at bounding box center [542, 503] width 120 height 16
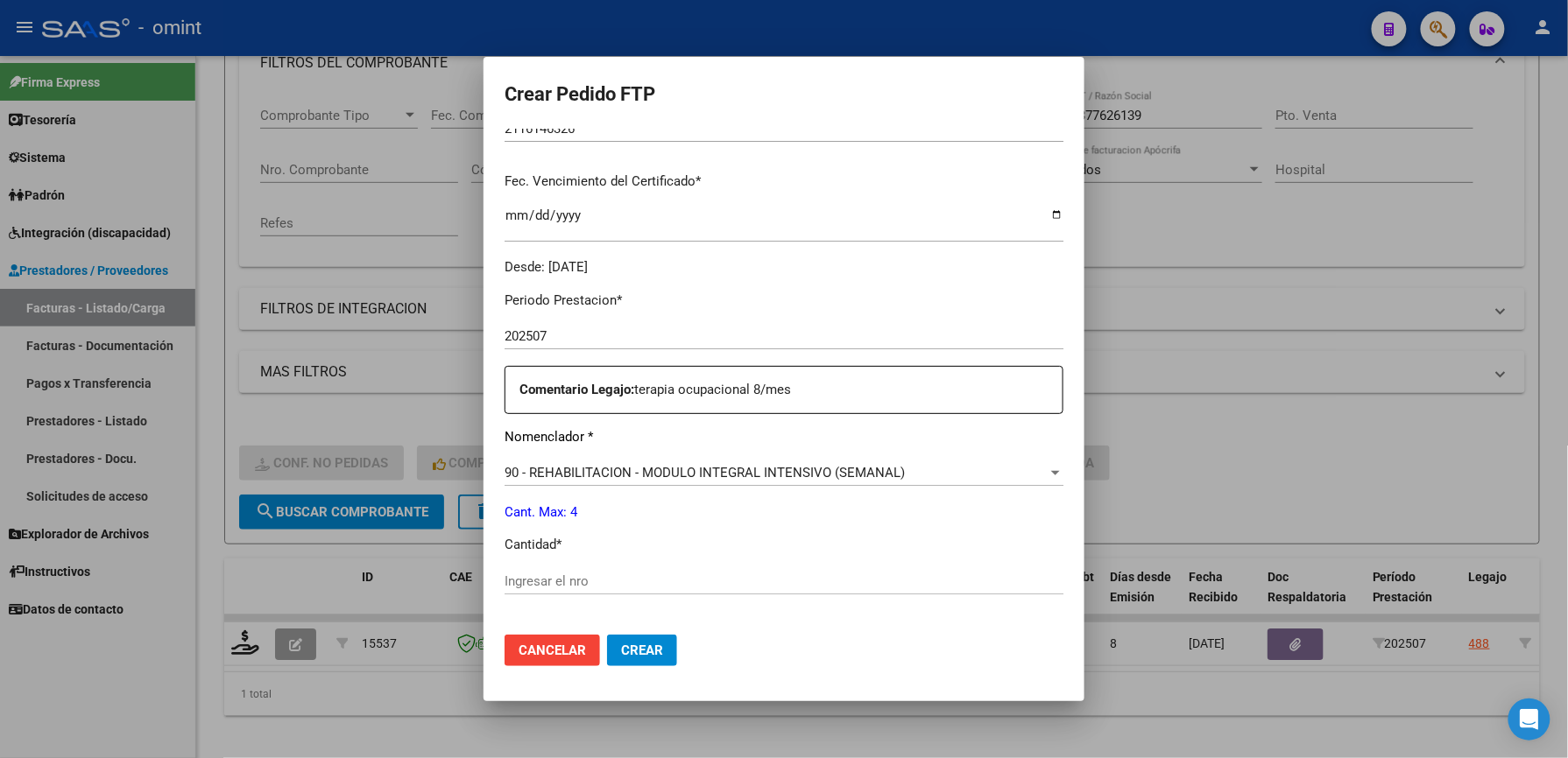
scroll to position [584, 0]
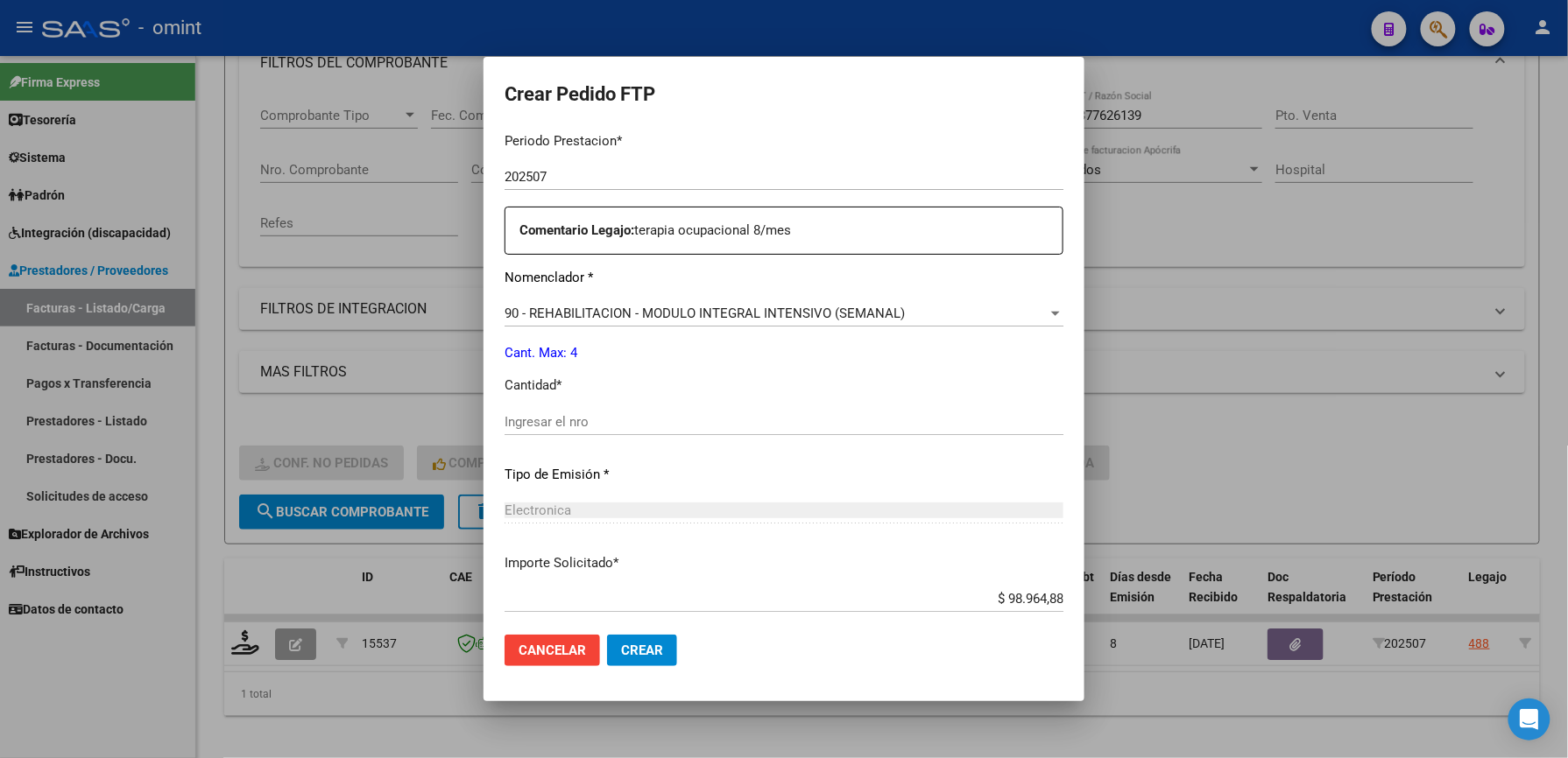
click at [586, 410] on div "Ingresar el nro" at bounding box center [784, 422] width 559 height 26
type input "4"
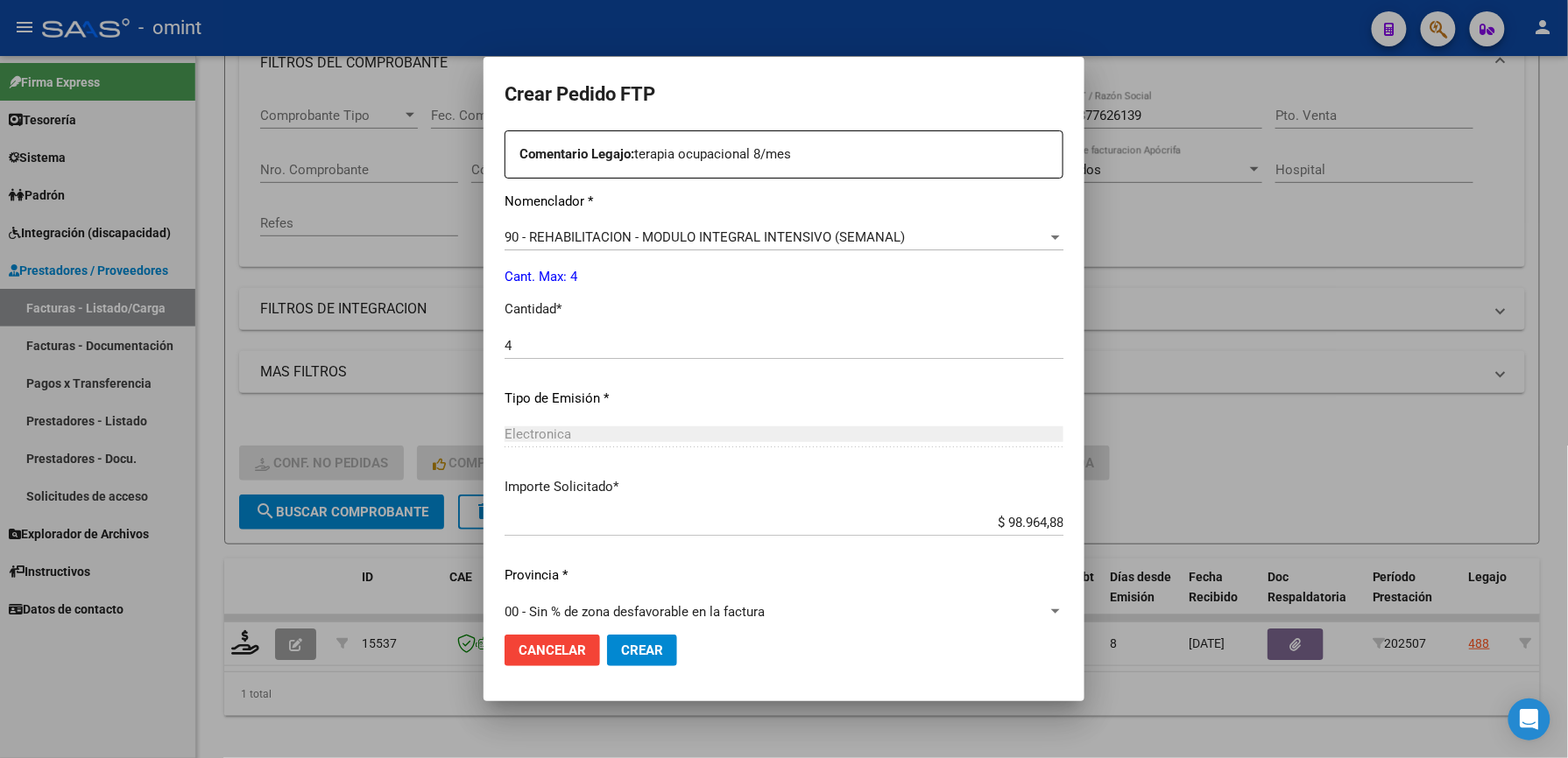
scroll to position [677, 0]
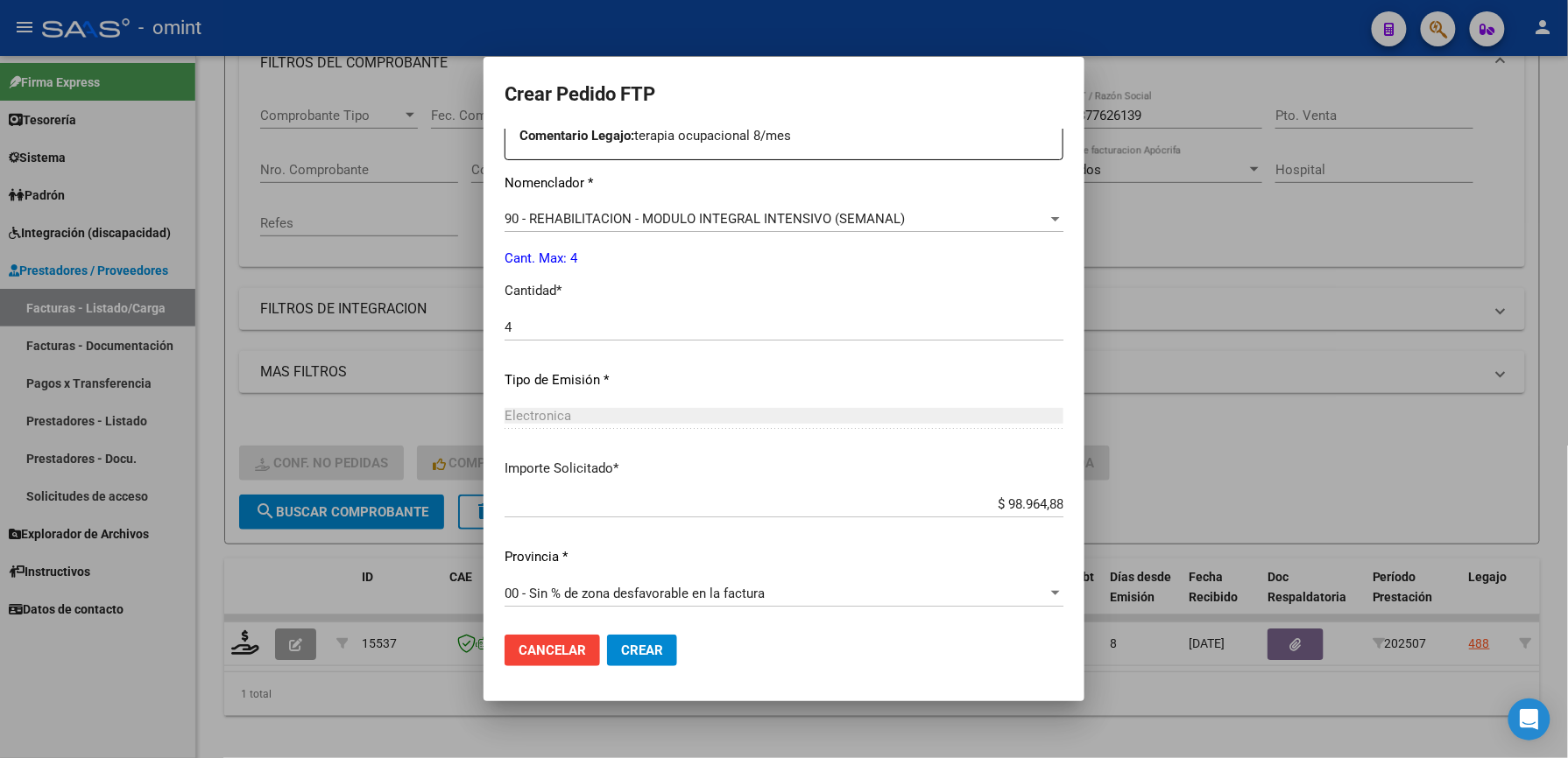
click at [621, 644] on span "Crear" at bounding box center [642, 650] width 42 height 16
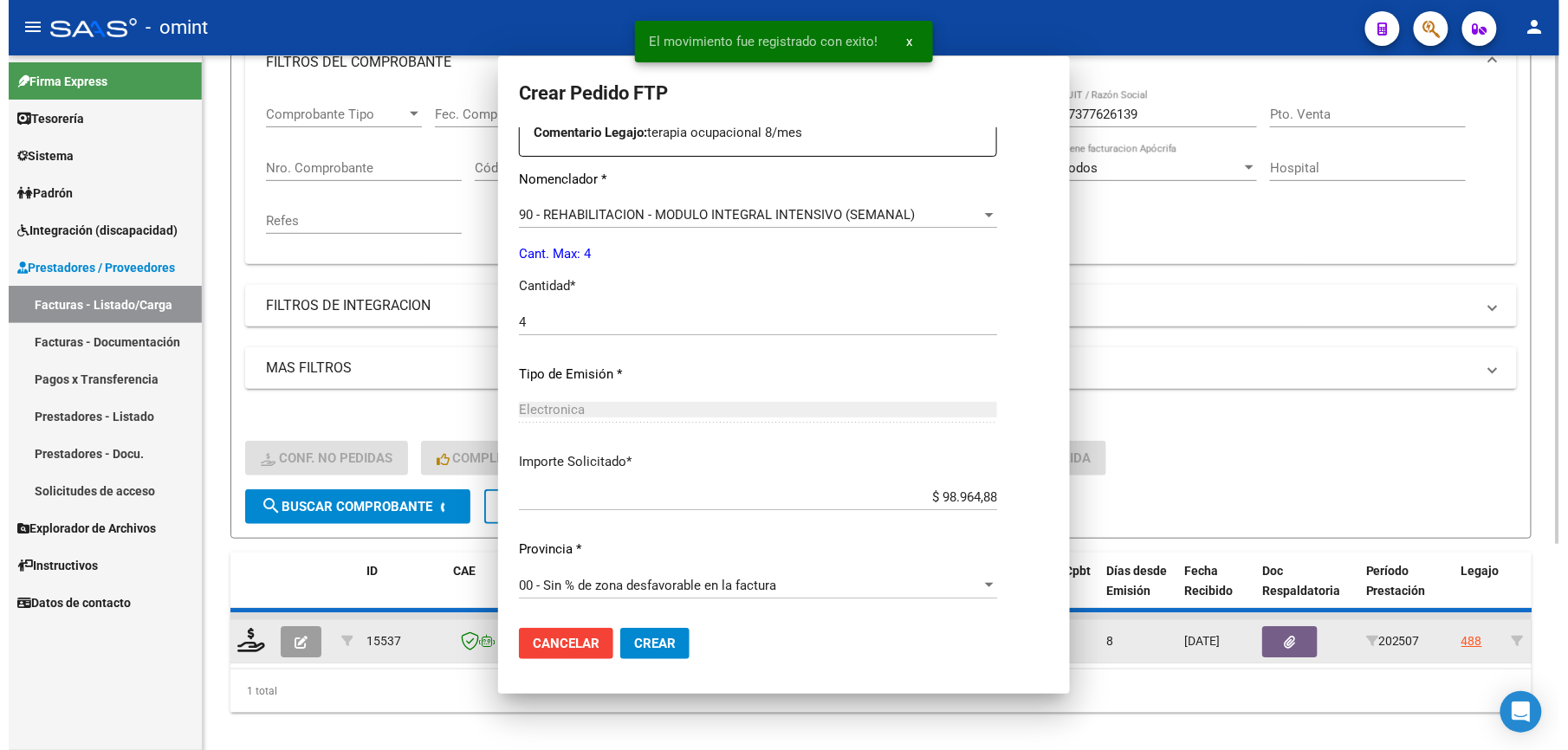
scroll to position [573, 0]
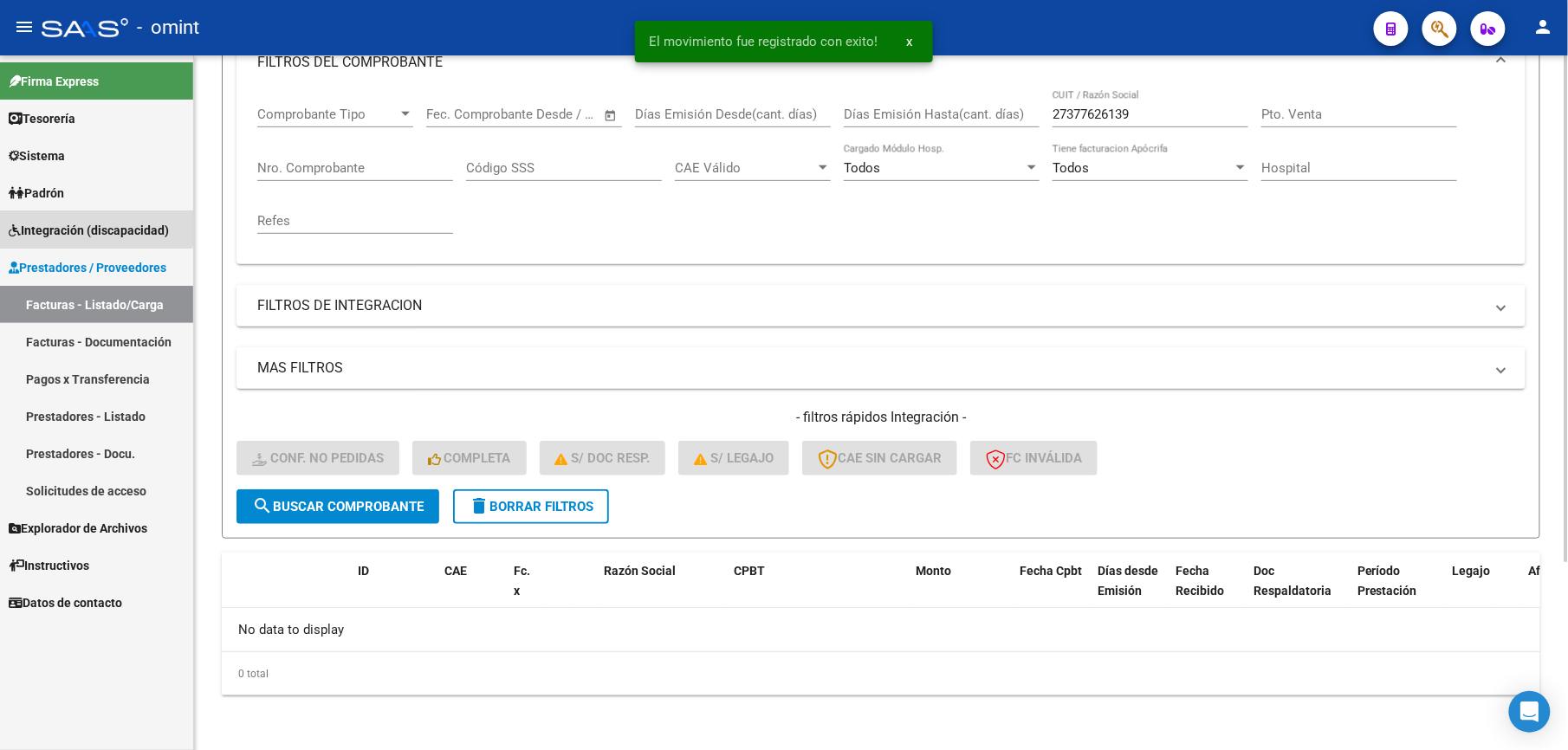
click at [91, 227] on span "Integración (discapacidad)" at bounding box center [88, 231] width 160 height 19
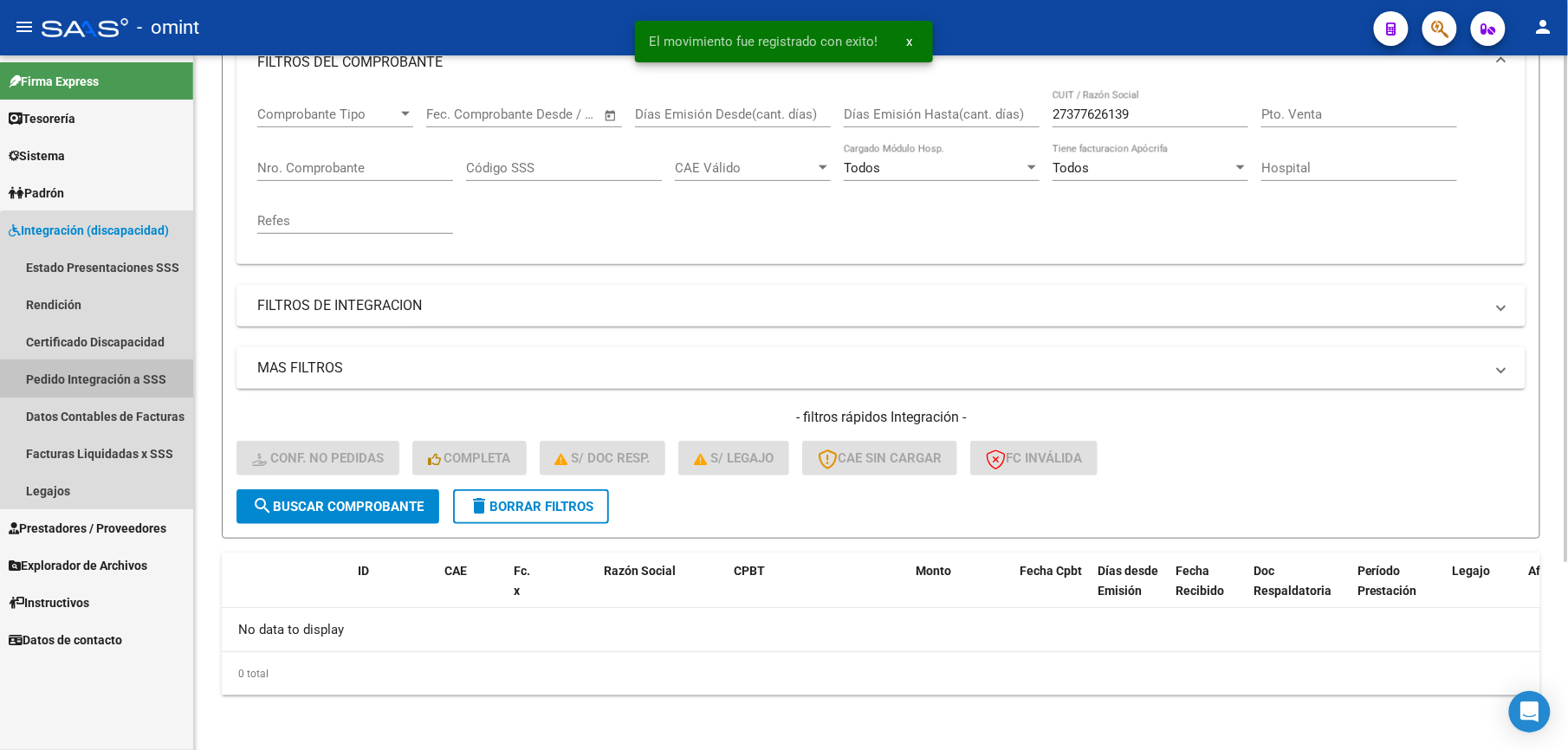
click at [125, 372] on link "Pedido Integración a SSS" at bounding box center [96, 379] width 193 height 37
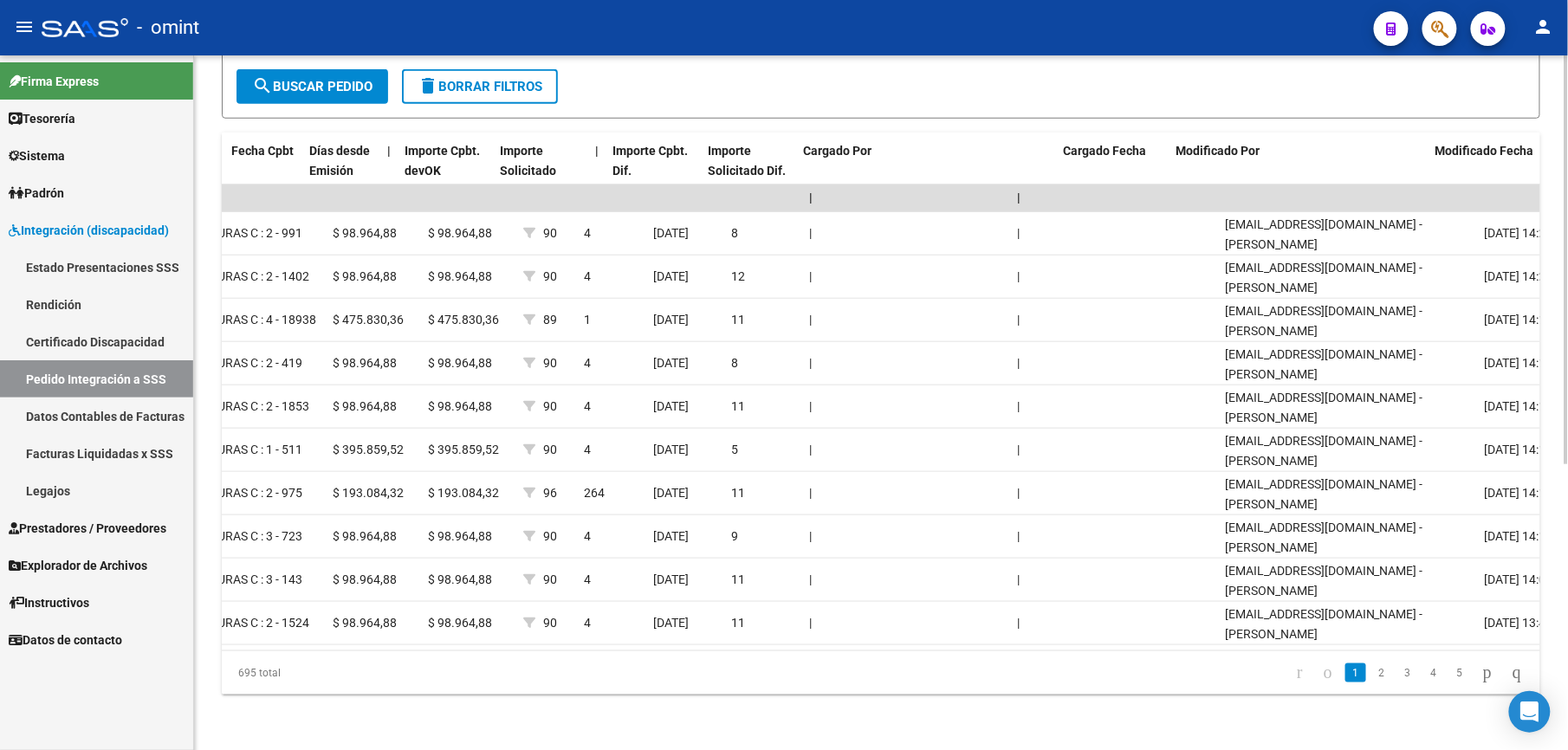
scroll to position [0, 1466]
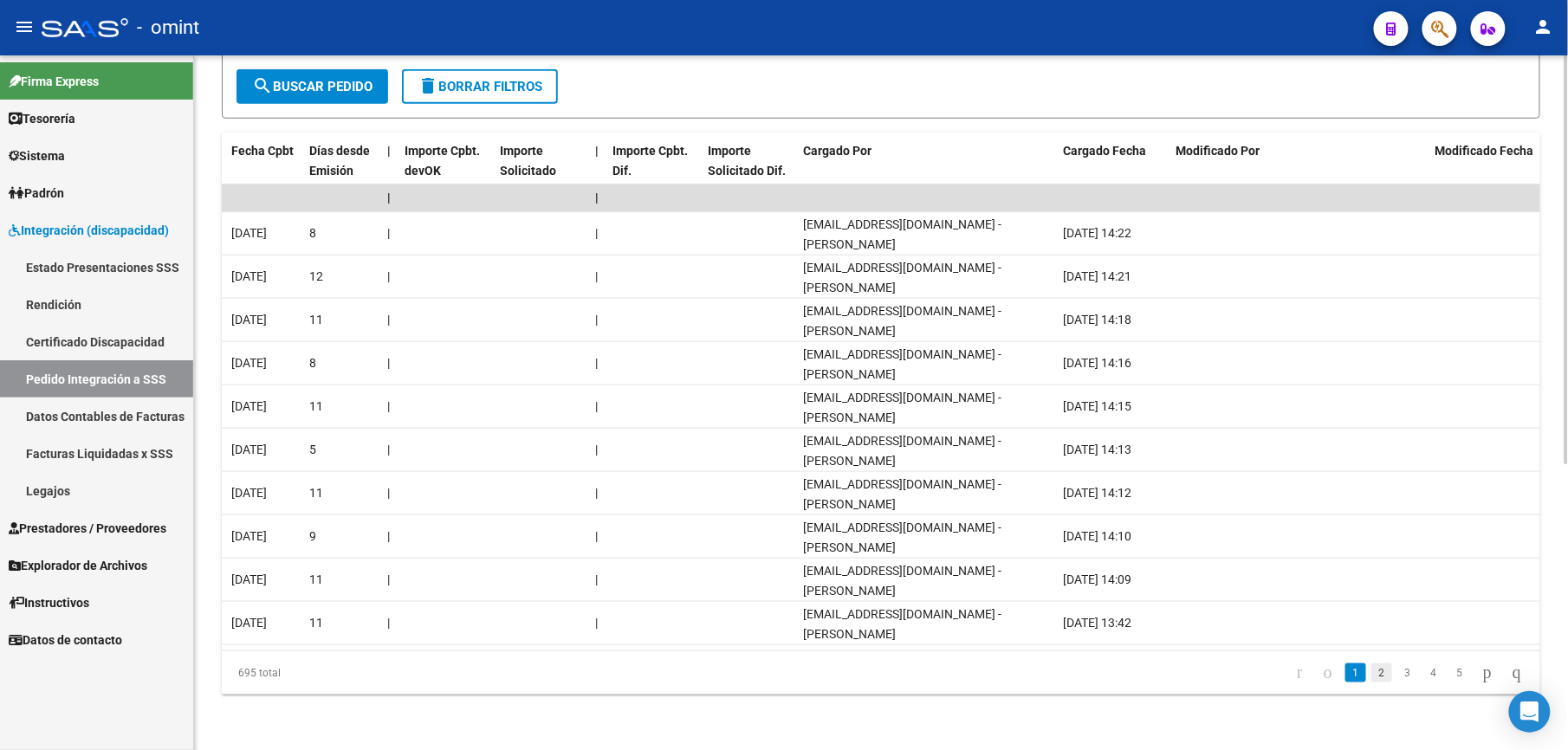
click at [1371, 672] on link "2" at bounding box center [1382, 673] width 21 height 19
click at [1397, 673] on link "3" at bounding box center [1408, 673] width 21 height 19
click at [1423, 675] on link "4" at bounding box center [1434, 673] width 21 height 19
click at [1423, 675] on link "5" at bounding box center [1434, 673] width 21 height 19
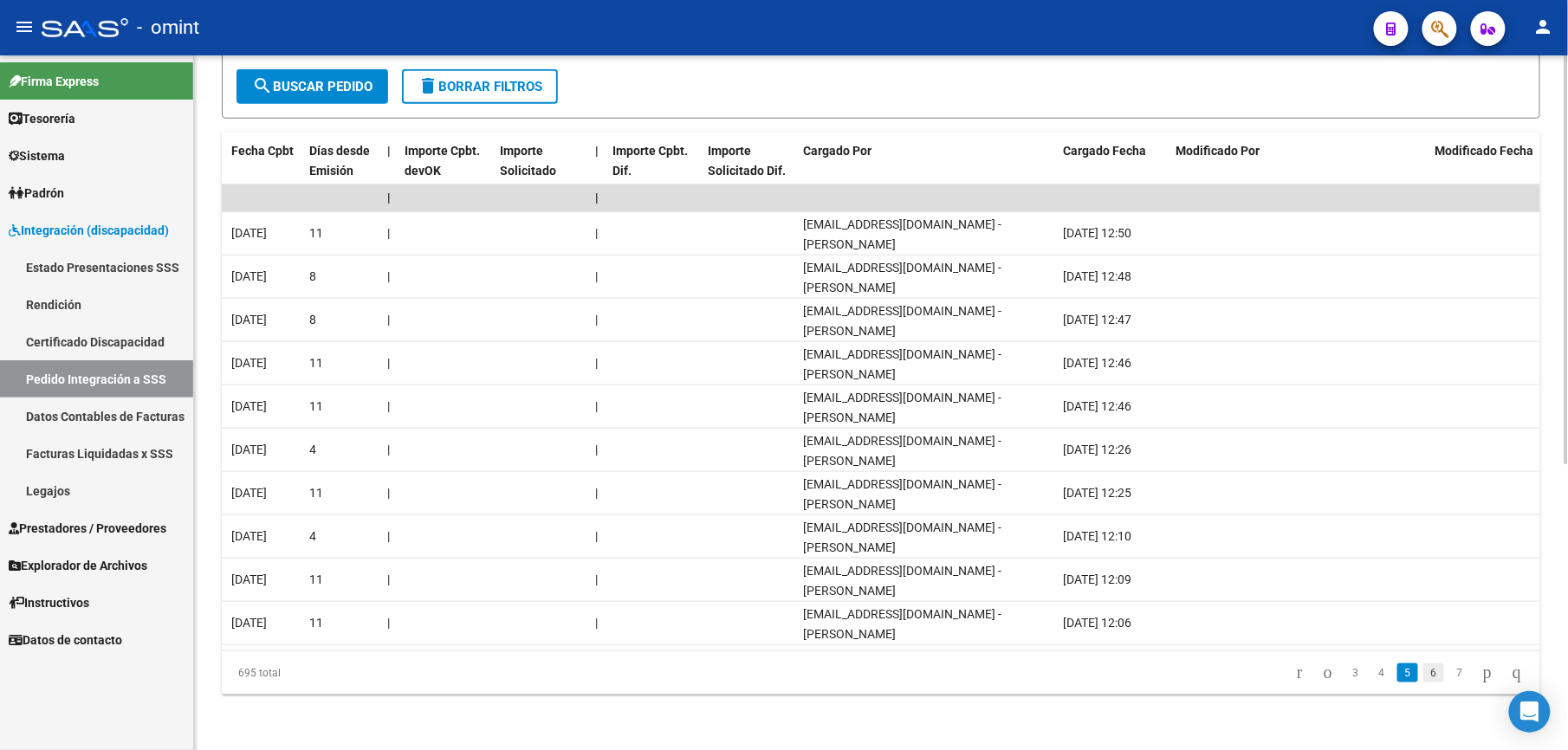
click at [1423, 672] on link "6" at bounding box center [1434, 673] width 21 height 19
click at [1423, 672] on link "7" at bounding box center [1434, 673] width 21 height 19
click at [1423, 672] on link "8" at bounding box center [1434, 673] width 21 height 19
click at [1422, 672] on link "9" at bounding box center [1432, 673] width 21 height 19
click at [1420, 672] on link "10" at bounding box center [1431, 673] width 23 height 19
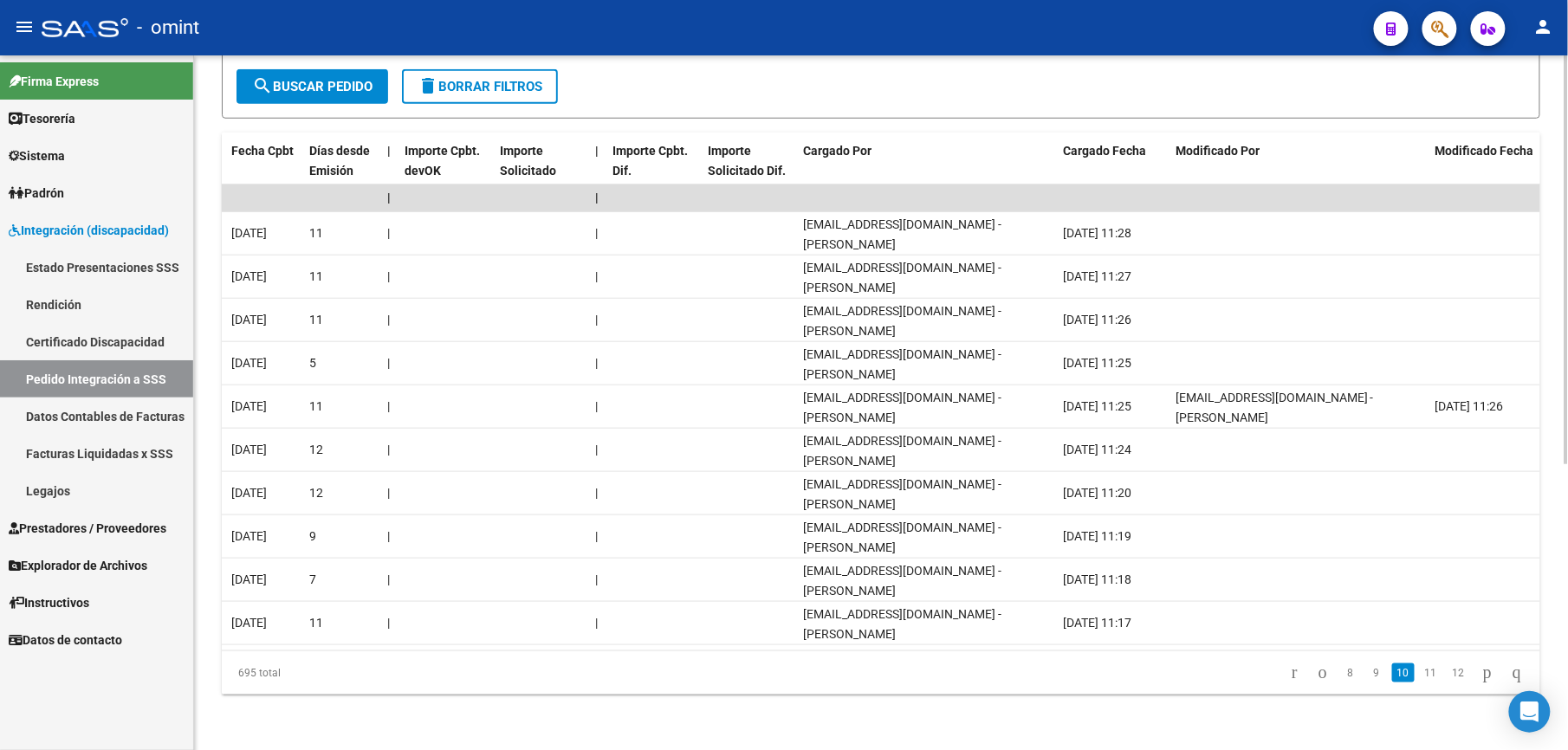
click at [1420, 672] on link "11" at bounding box center [1431, 673] width 23 height 19
click at [1420, 672] on link "12" at bounding box center [1431, 673] width 23 height 19
click at [1420, 672] on link "13" at bounding box center [1431, 673] width 23 height 19
click at [1420, 672] on link "14" at bounding box center [1431, 673] width 23 height 19
click at [1420, 672] on link "15" at bounding box center [1431, 673] width 23 height 19
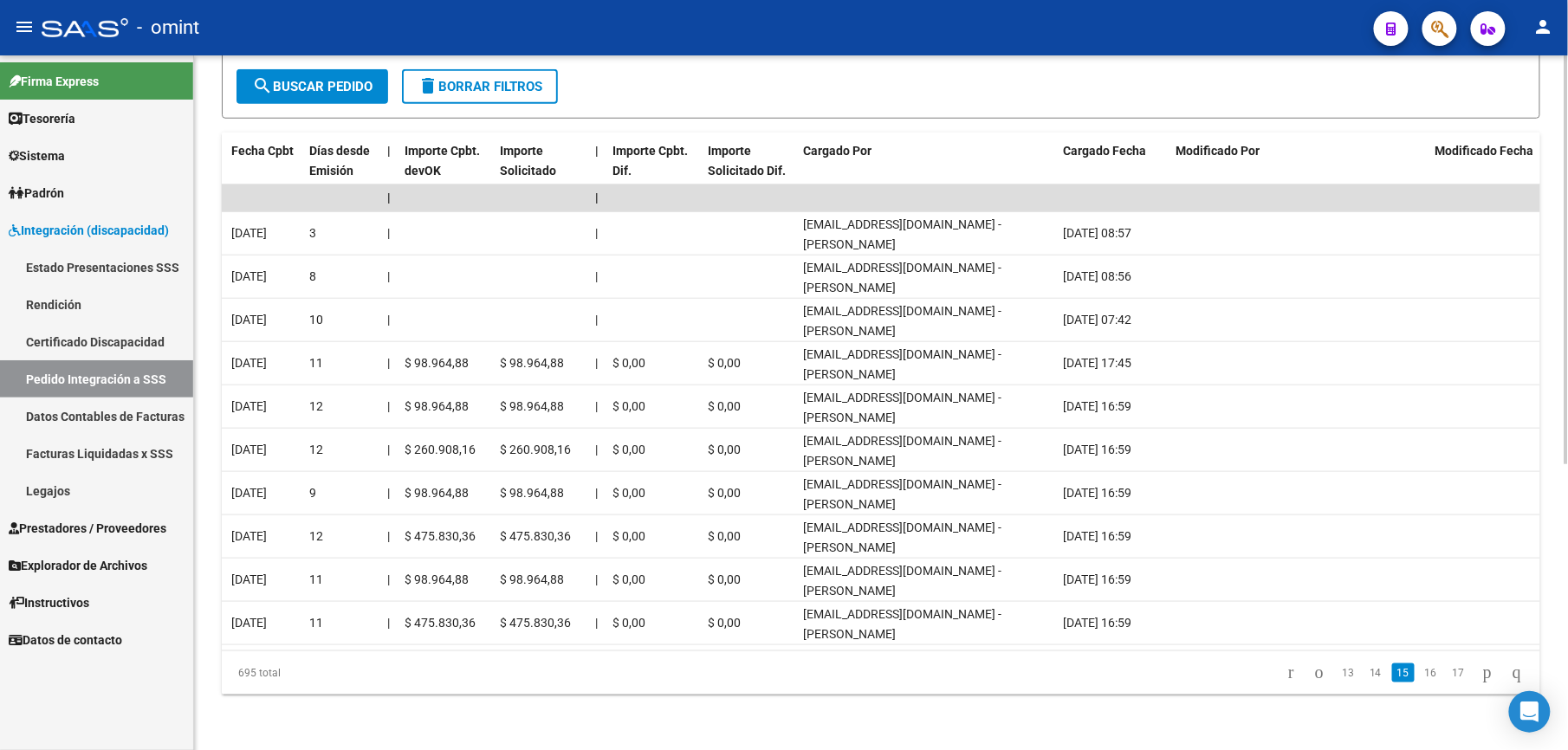
click at [1420, 672] on link "16" at bounding box center [1431, 673] width 23 height 19
click at [1420, 672] on link "17" at bounding box center [1431, 673] width 23 height 19
click at [1420, 672] on link "18" at bounding box center [1431, 673] width 23 height 19
click at [1420, 672] on link "19" at bounding box center [1431, 673] width 23 height 19
click at [1420, 672] on link "20" at bounding box center [1431, 673] width 23 height 19
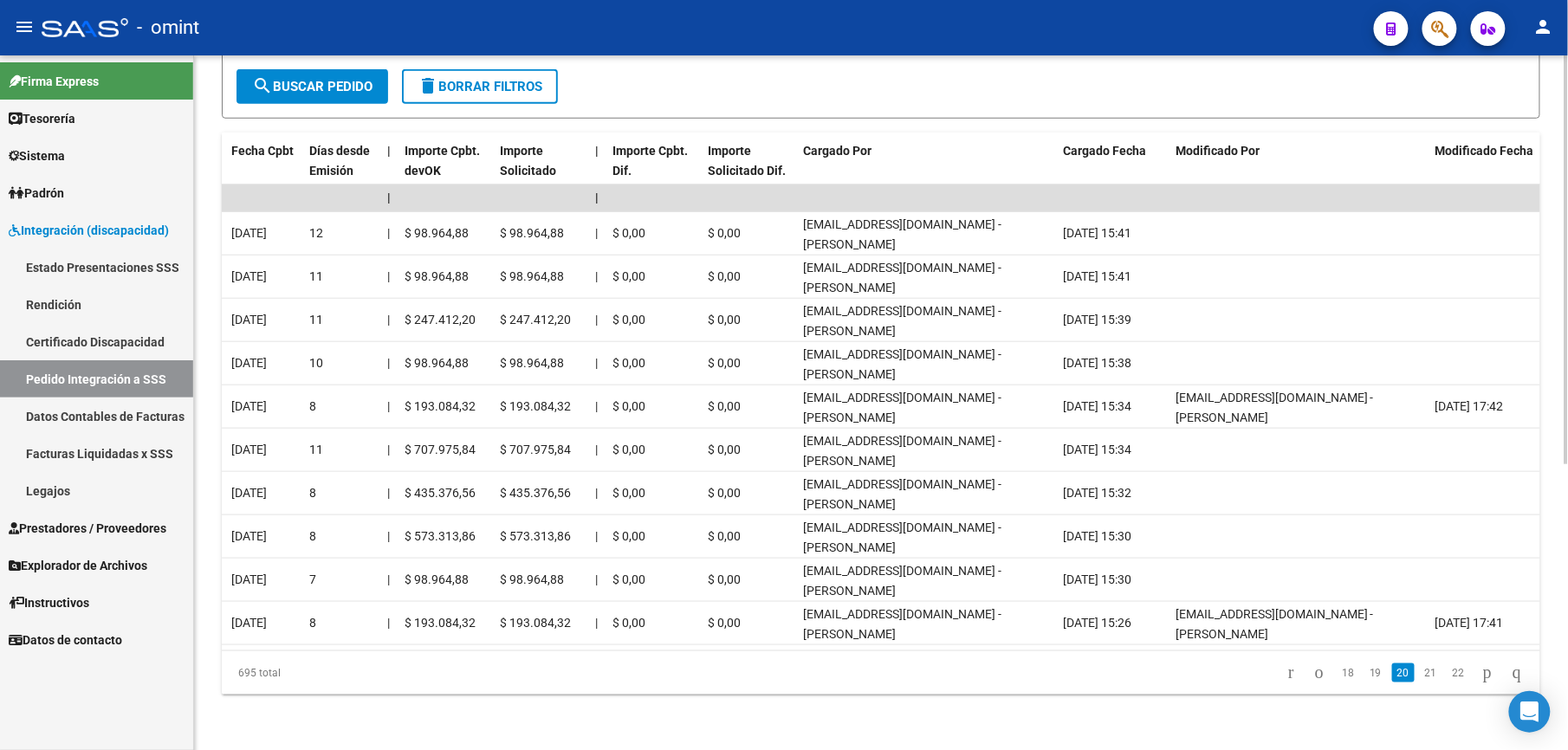
click at [1420, 672] on link "21" at bounding box center [1431, 673] width 23 height 19
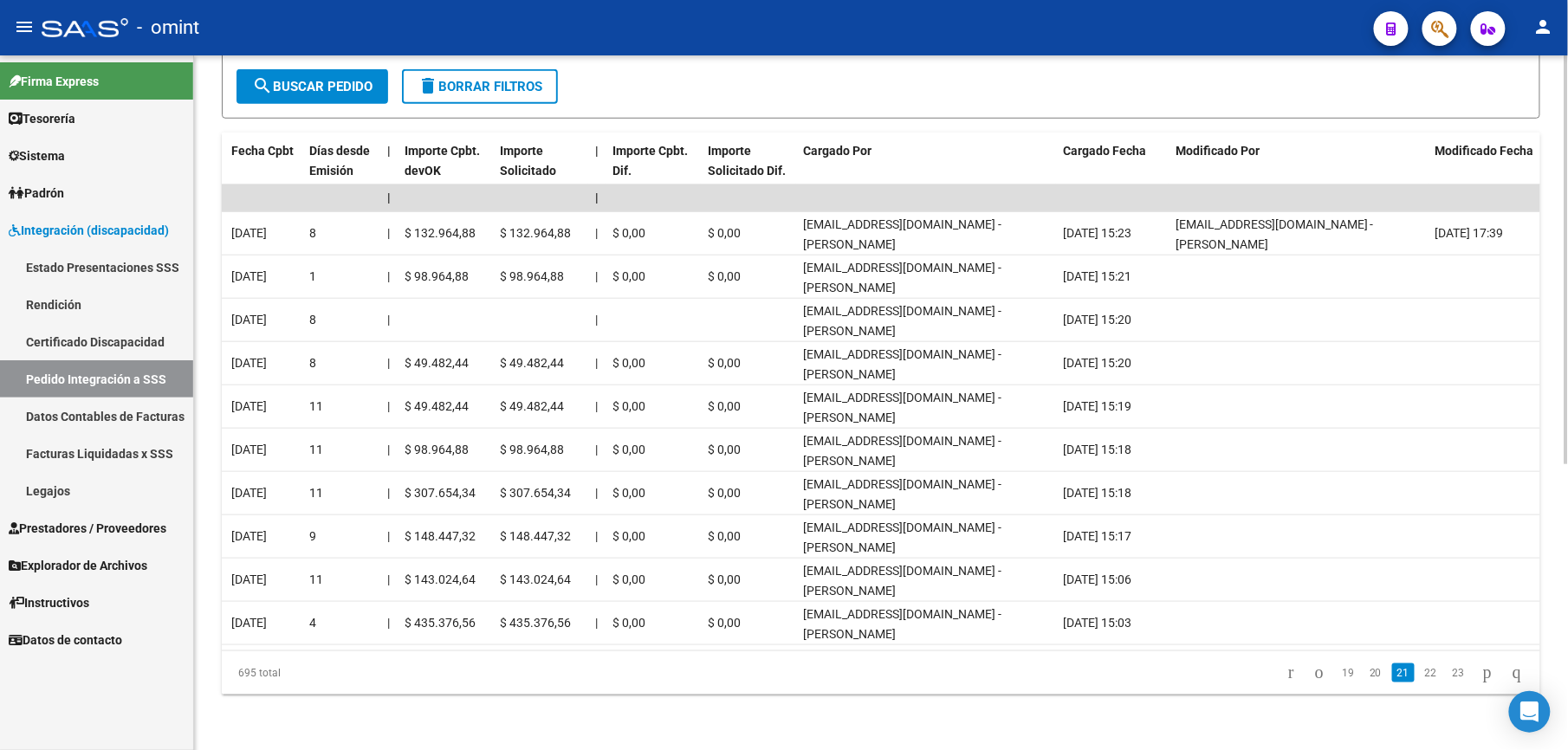
click at [1420, 672] on link "22" at bounding box center [1431, 673] width 23 height 19
click at [1420, 672] on link "23" at bounding box center [1431, 673] width 23 height 19
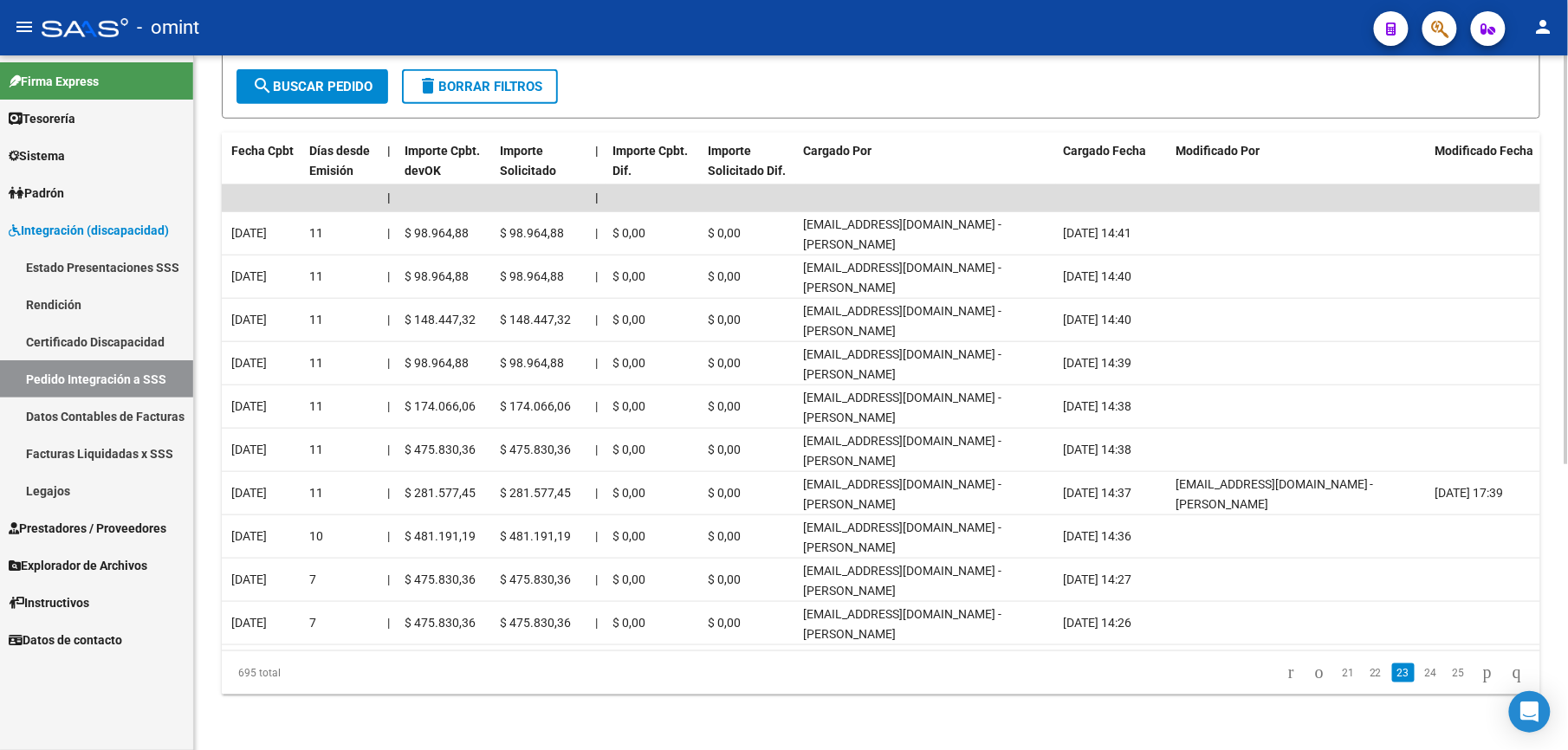
click at [1420, 672] on link "24" at bounding box center [1431, 673] width 23 height 19
click at [1420, 672] on link "25" at bounding box center [1431, 673] width 23 height 19
click at [1420, 672] on link "26" at bounding box center [1431, 673] width 23 height 19
click at [1420, 672] on link "27" at bounding box center [1431, 673] width 23 height 19
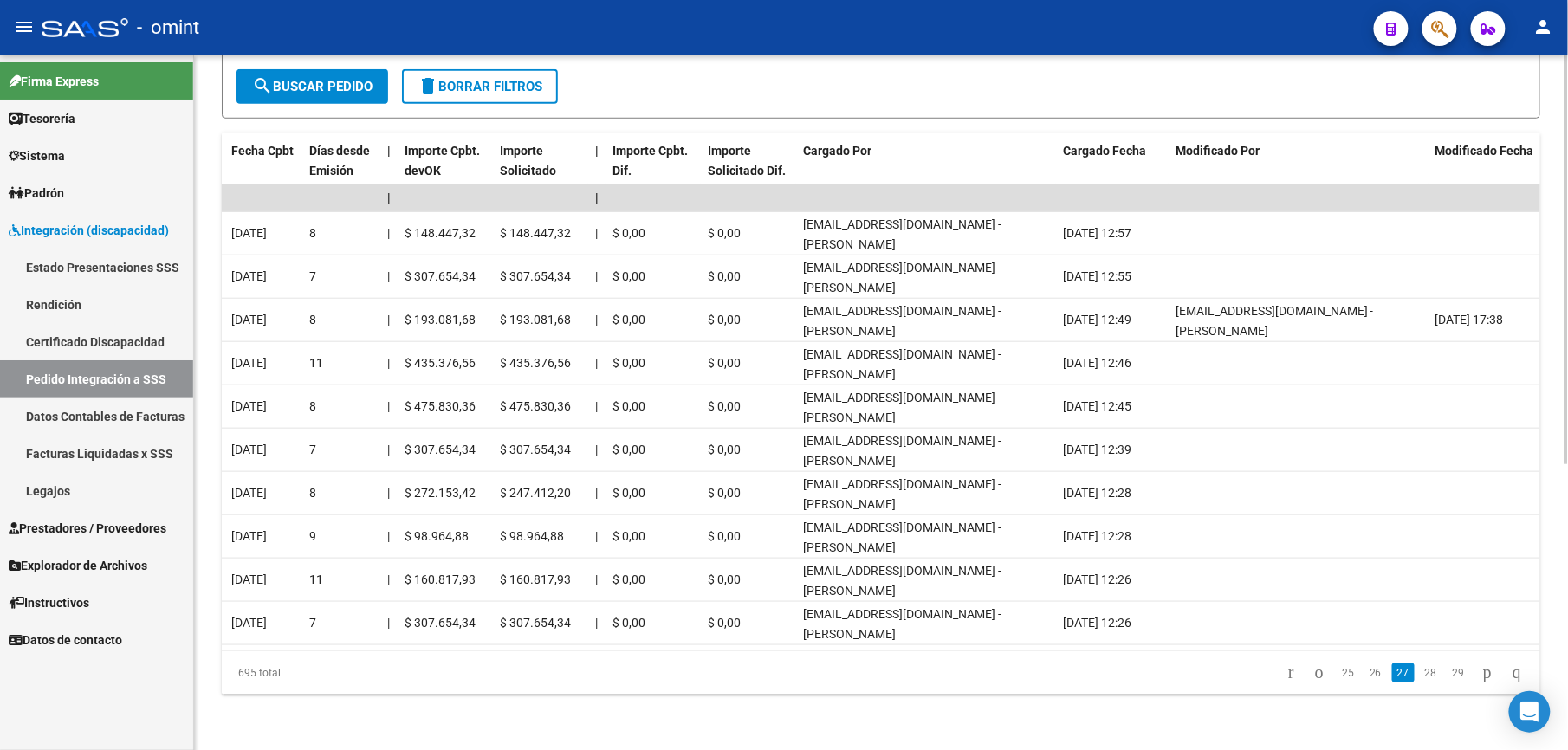
click at [1420, 672] on link "28" at bounding box center [1431, 673] width 23 height 19
click at [1420, 672] on link "29" at bounding box center [1431, 673] width 23 height 19
click at [1420, 672] on link "30" at bounding box center [1431, 673] width 23 height 19
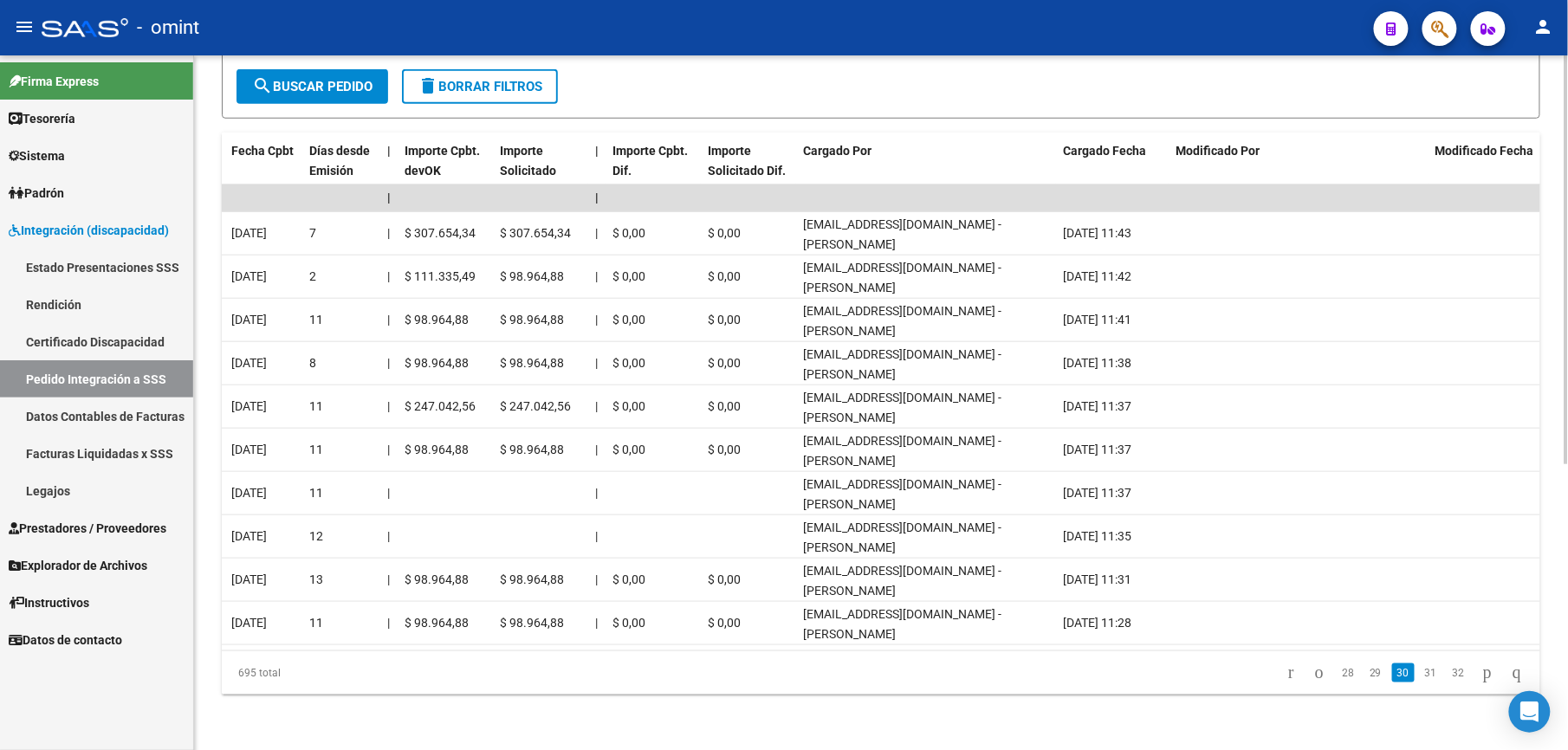
click at [1420, 672] on link "31" at bounding box center [1431, 673] width 23 height 19
click at [1420, 672] on link "32" at bounding box center [1431, 673] width 23 height 19
click at [1420, 672] on link "33" at bounding box center [1431, 673] width 23 height 19
click at [1420, 672] on link "34" at bounding box center [1431, 673] width 23 height 19
click at [1420, 672] on link "35" at bounding box center [1431, 673] width 23 height 19
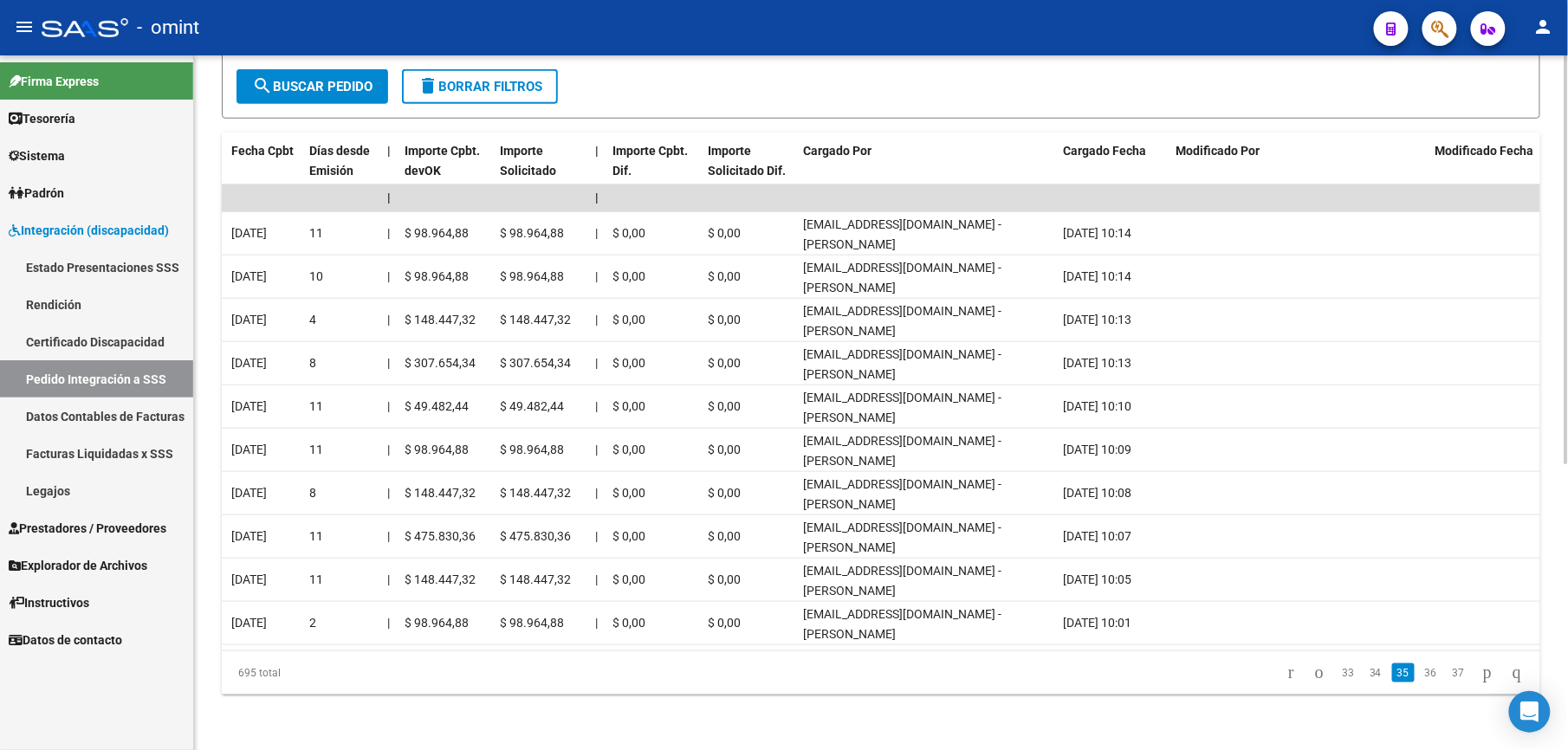
click at [1420, 672] on link "36" at bounding box center [1431, 673] width 23 height 19
click at [1420, 672] on link "37" at bounding box center [1431, 673] width 23 height 19
click at [1420, 672] on link "38" at bounding box center [1431, 673] width 23 height 19
click at [1420, 672] on link "39" at bounding box center [1431, 673] width 23 height 19
click at [1420, 672] on link "40" at bounding box center [1431, 673] width 23 height 19
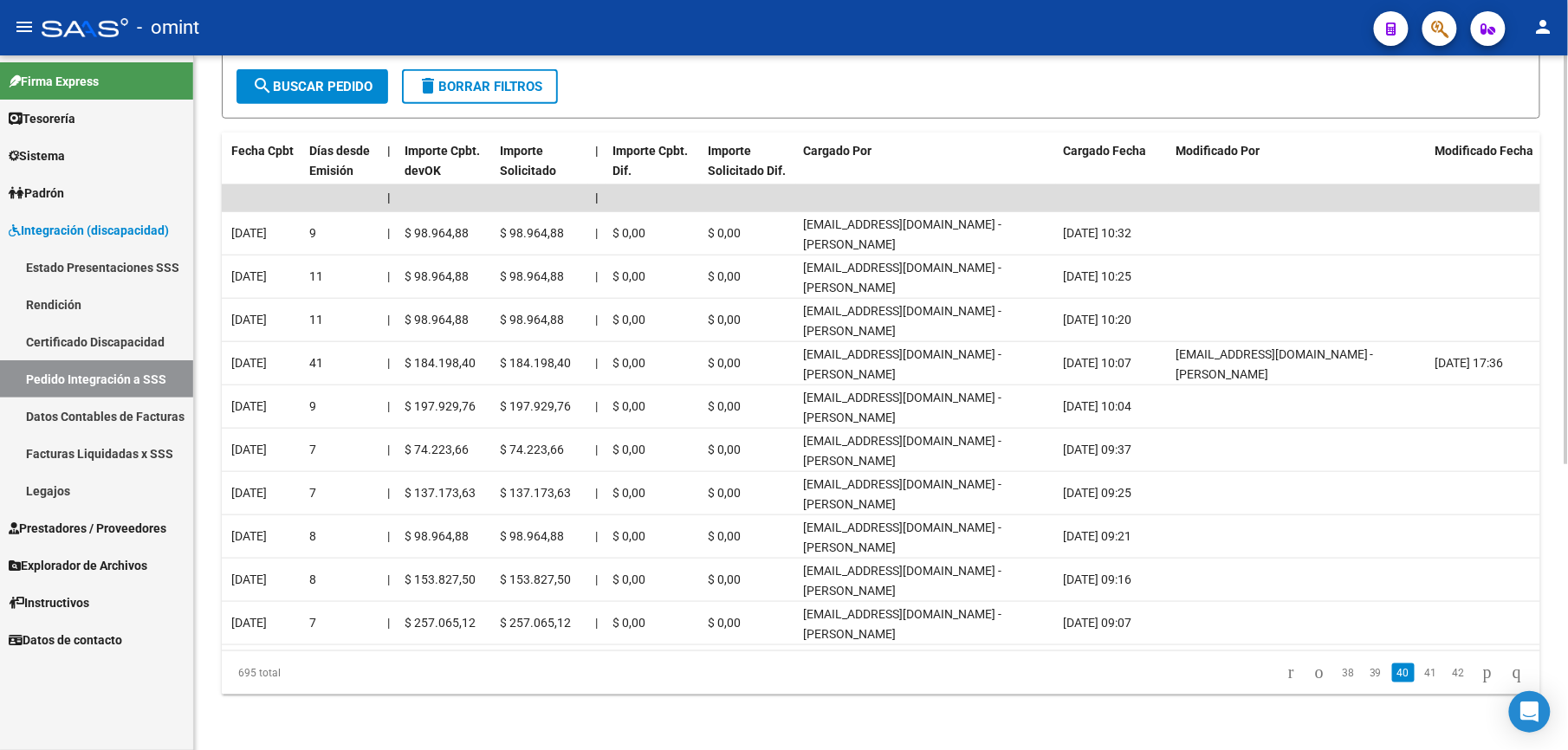
click at [1420, 672] on link "41" at bounding box center [1431, 673] width 23 height 19
click at [1420, 672] on link "42" at bounding box center [1431, 673] width 23 height 19
click at [1420, 672] on link "43" at bounding box center [1431, 673] width 23 height 19
click at [1420, 672] on link "44" at bounding box center [1431, 673] width 23 height 19
click at [1420, 672] on link "45" at bounding box center [1431, 673] width 23 height 19
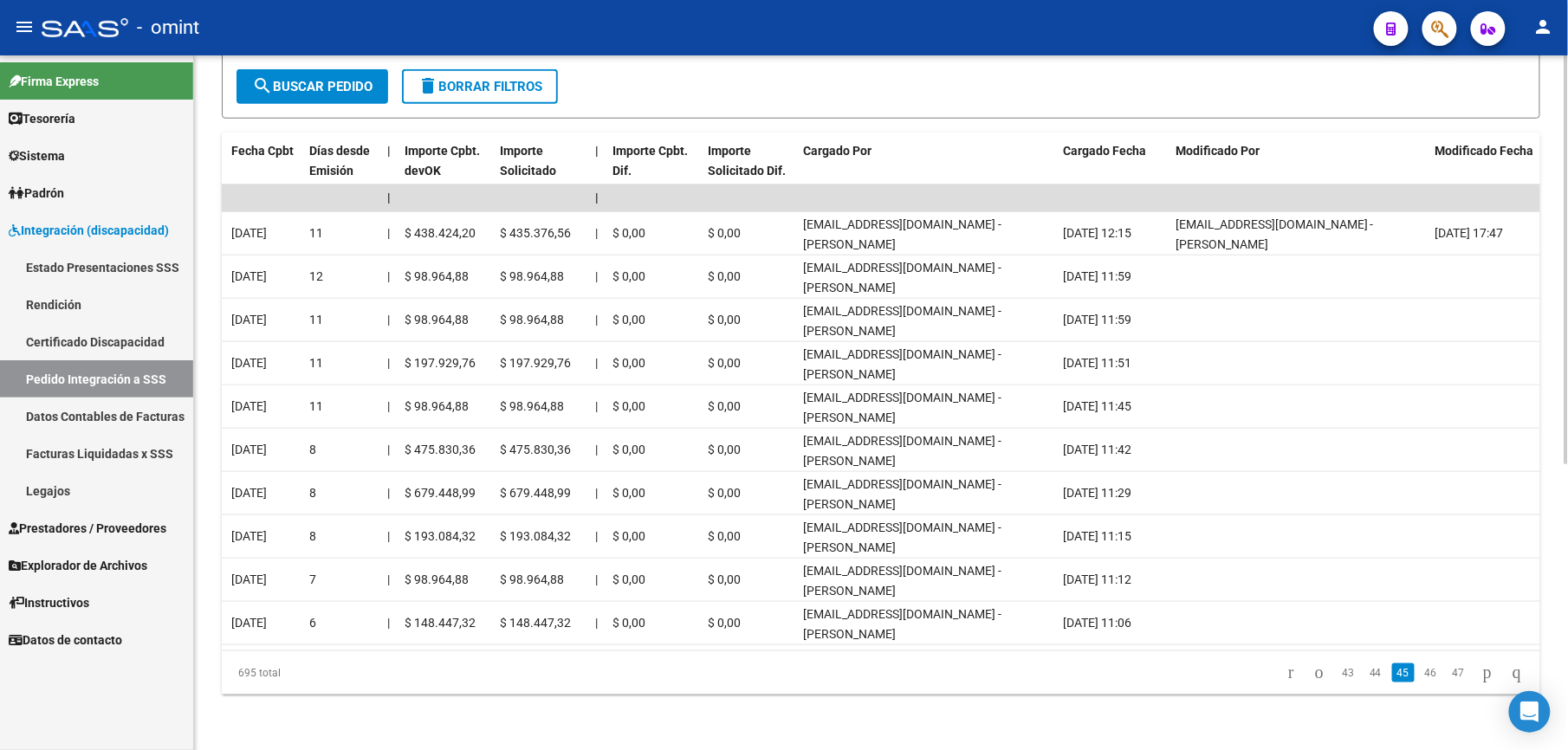
click at [1420, 672] on link "46" at bounding box center [1431, 673] width 23 height 19
click at [1420, 672] on link "47" at bounding box center [1431, 673] width 23 height 19
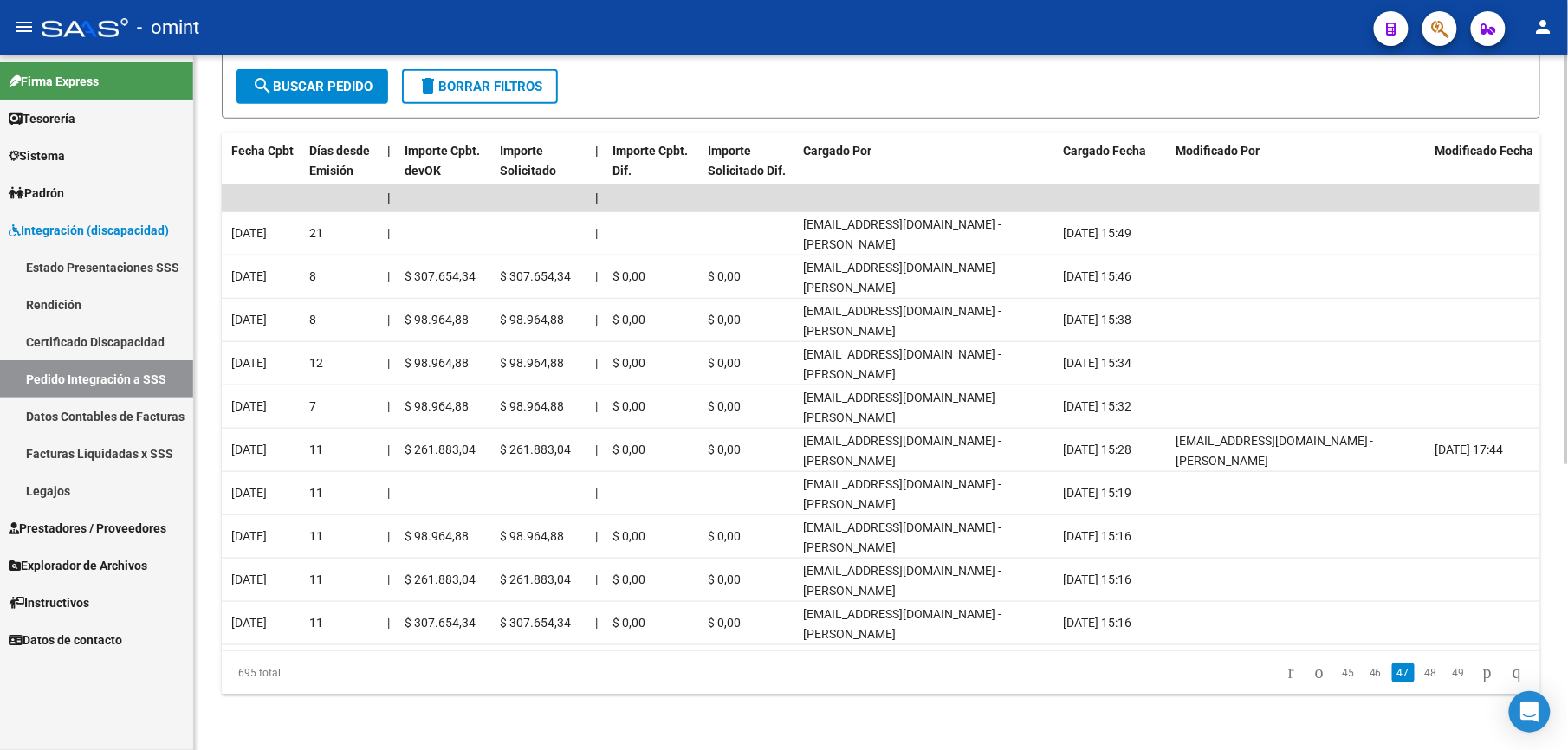
click at [1420, 672] on link "48" at bounding box center [1431, 673] width 23 height 19
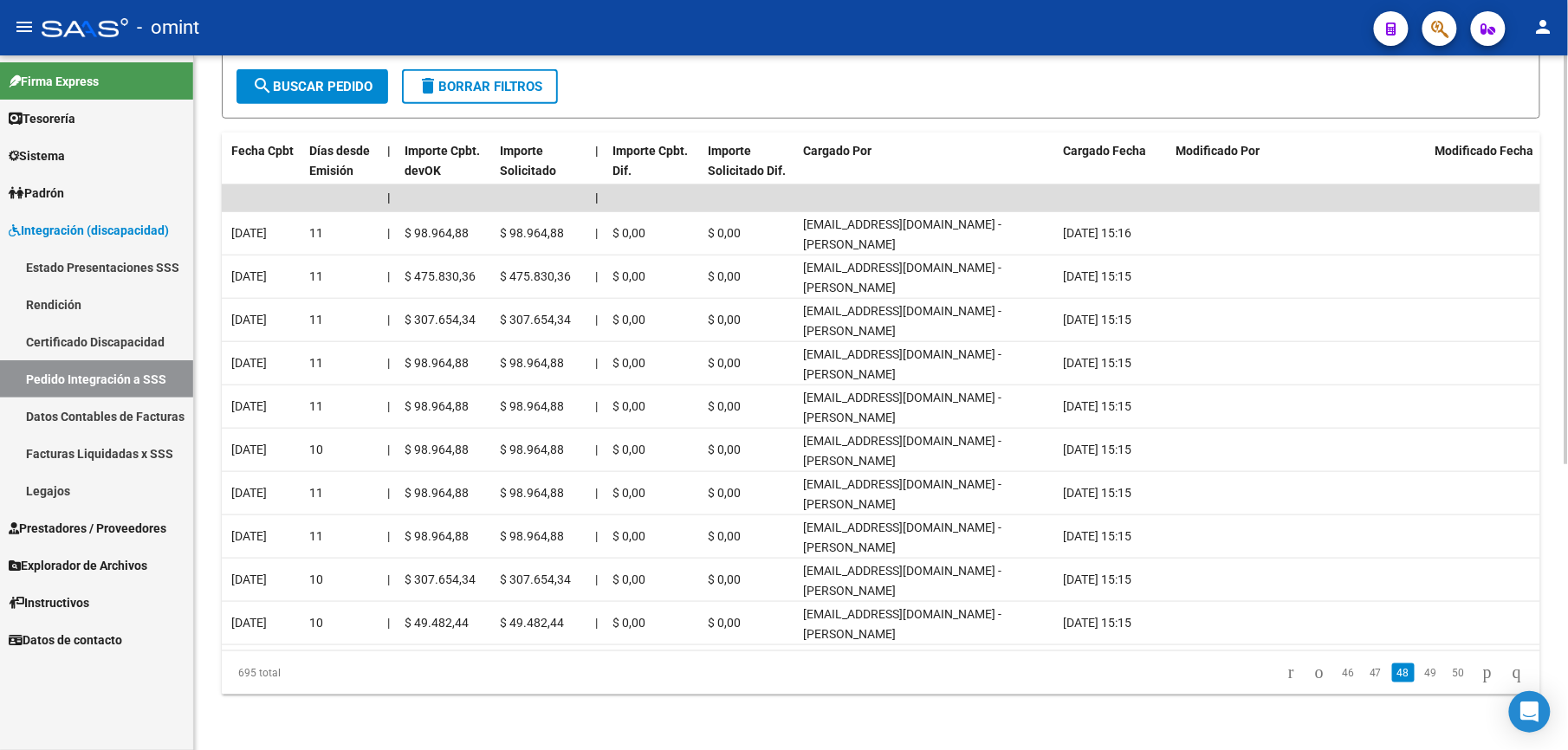
click at [1420, 672] on link "49" at bounding box center [1431, 673] width 23 height 19
click at [1420, 672] on link "50" at bounding box center [1431, 673] width 23 height 19
click at [1420, 672] on link "51" at bounding box center [1431, 673] width 23 height 19
click at [1420, 672] on link "52" at bounding box center [1431, 673] width 23 height 19
click at [1420, 672] on link "53" at bounding box center [1431, 673] width 23 height 19
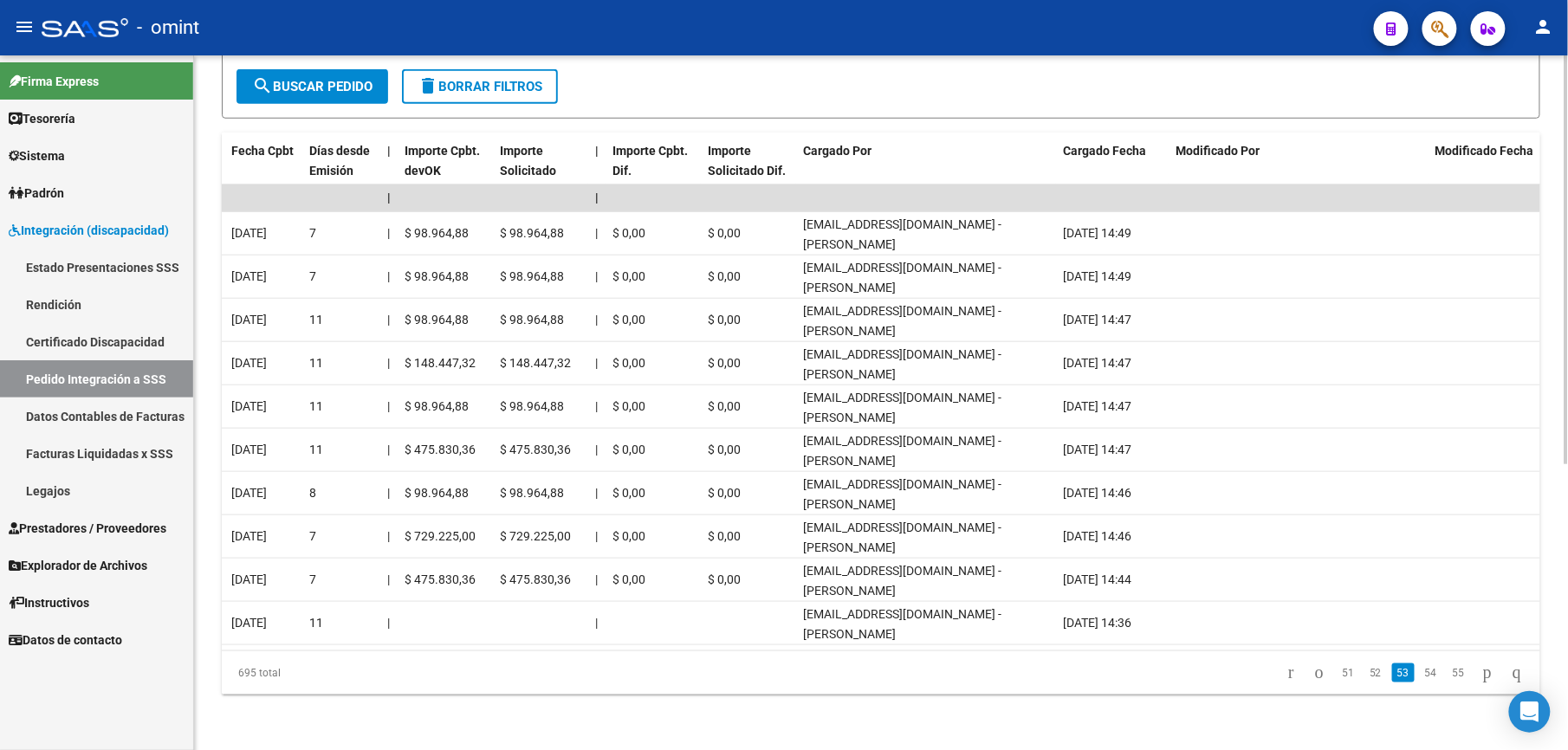
click at [1420, 672] on link "54" at bounding box center [1431, 673] width 23 height 19
click at [1420, 672] on link "55" at bounding box center [1431, 673] width 23 height 19
click at [1420, 672] on link "56" at bounding box center [1431, 673] width 23 height 19
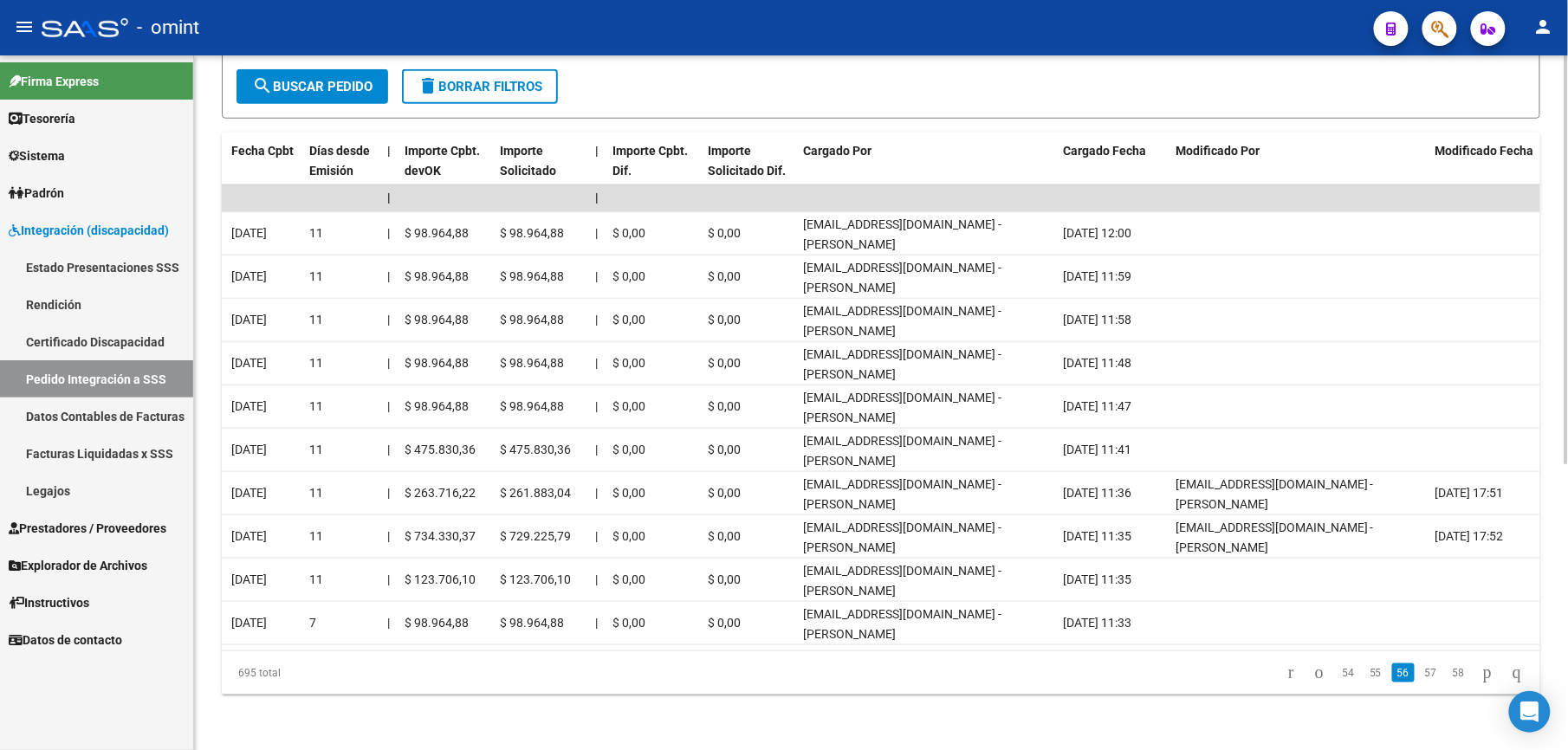
click at [1420, 672] on link "57" at bounding box center [1431, 673] width 23 height 19
click at [1420, 672] on link "58" at bounding box center [1431, 673] width 23 height 19
click at [1420, 672] on link "59" at bounding box center [1431, 673] width 23 height 19
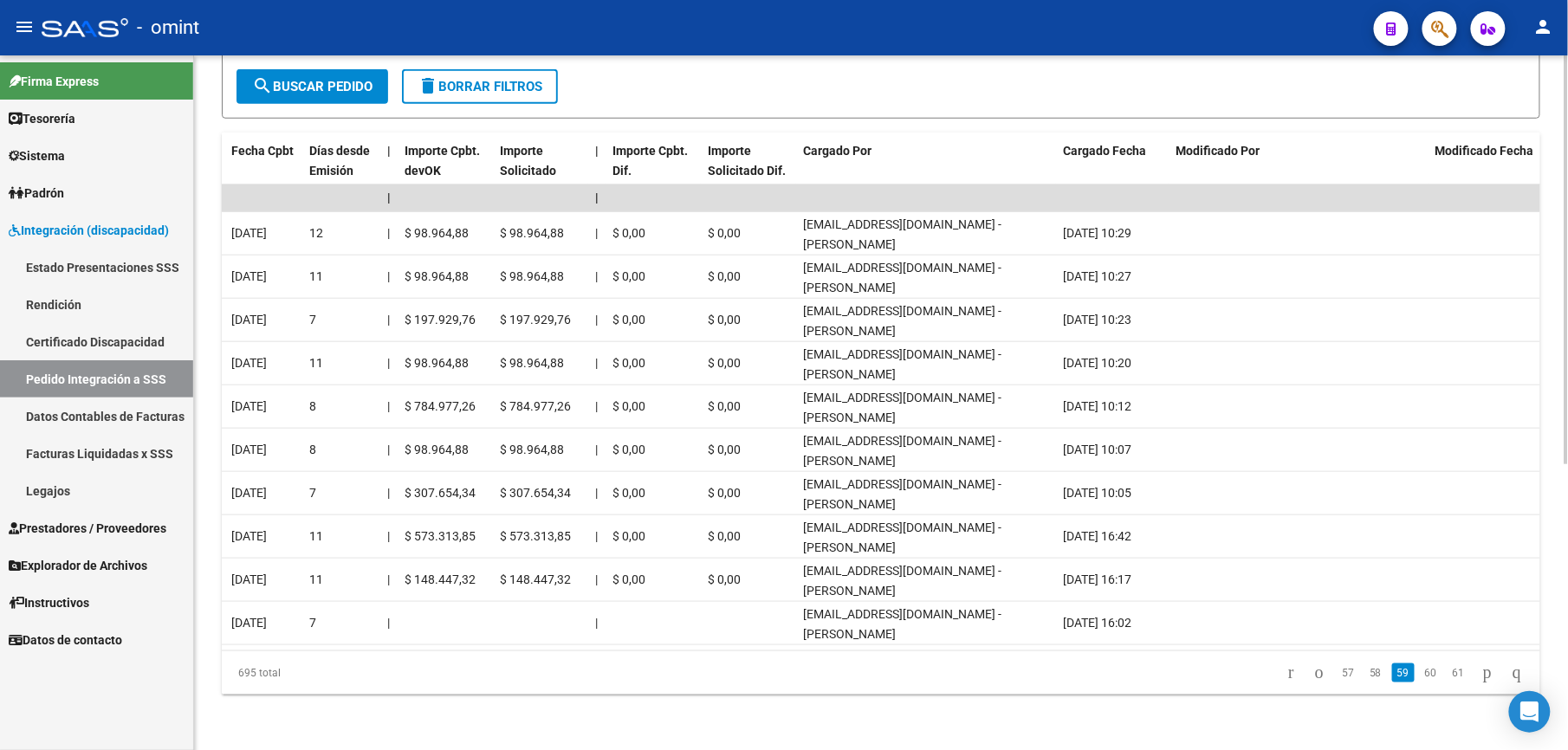
click at [1420, 672] on link "60" at bounding box center [1431, 673] width 23 height 19
click at [1420, 672] on link "61" at bounding box center [1431, 673] width 23 height 19
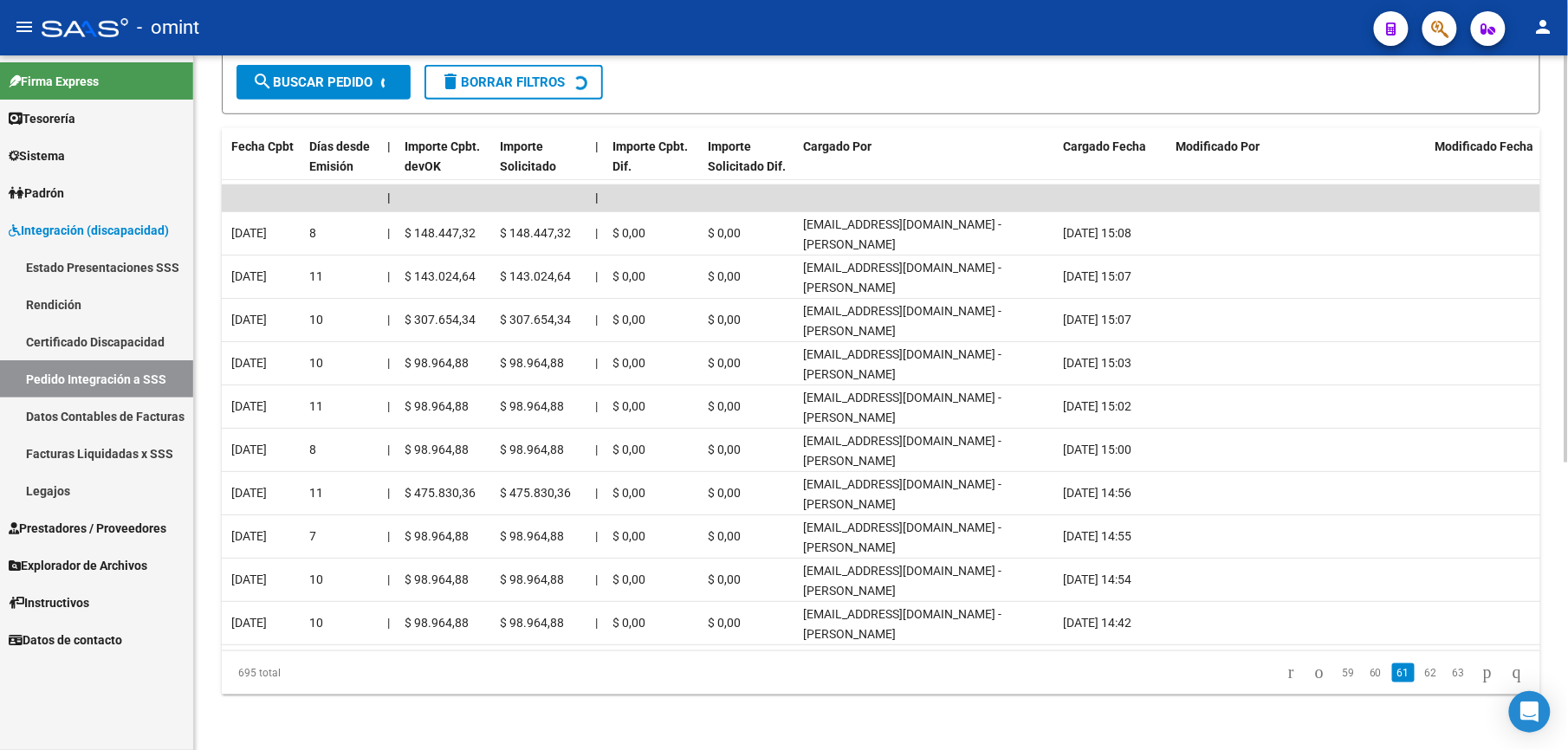
scroll to position [482, 0]
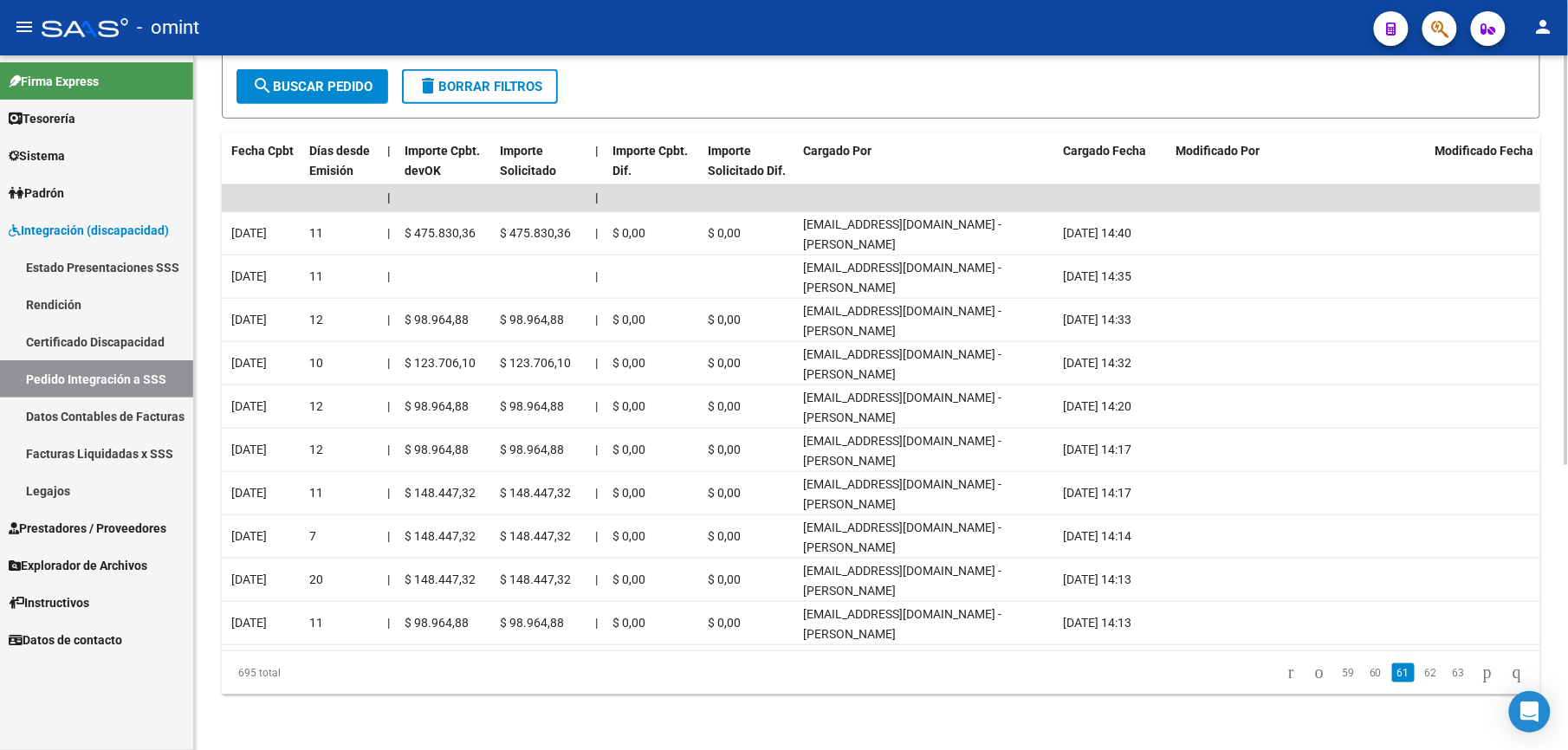
click at [1420, 672] on link "62" at bounding box center [1431, 673] width 23 height 19
click at [1420, 672] on link "63" at bounding box center [1431, 673] width 23 height 19
click at [1420, 672] on link "64" at bounding box center [1431, 673] width 23 height 19
click at [1420, 672] on link "65" at bounding box center [1431, 673] width 23 height 19
click at [1420, 672] on link "66" at bounding box center [1431, 673] width 23 height 19
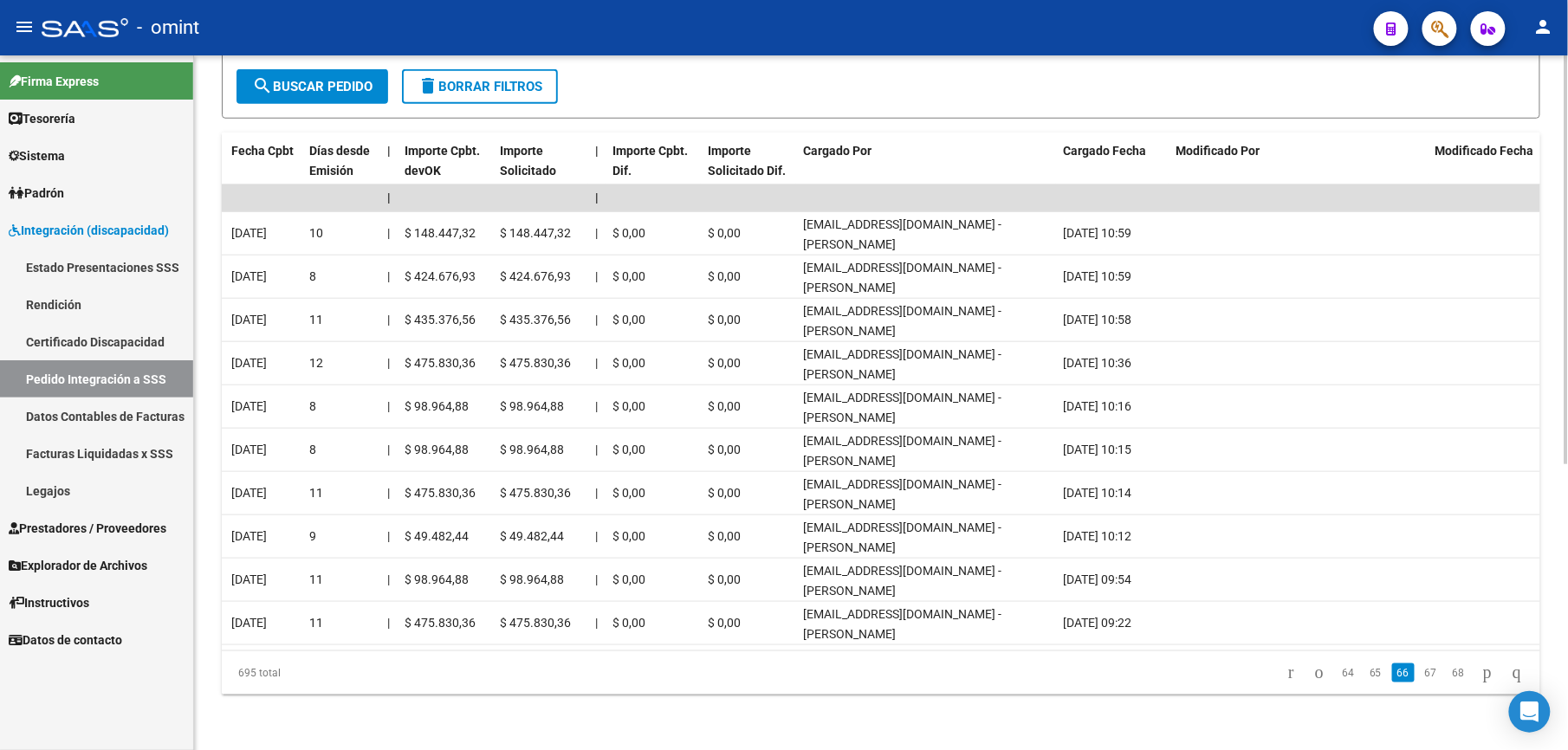
click at [1420, 672] on link "67" at bounding box center [1431, 673] width 23 height 19
click at [1420, 672] on link "68" at bounding box center [1431, 673] width 23 height 19
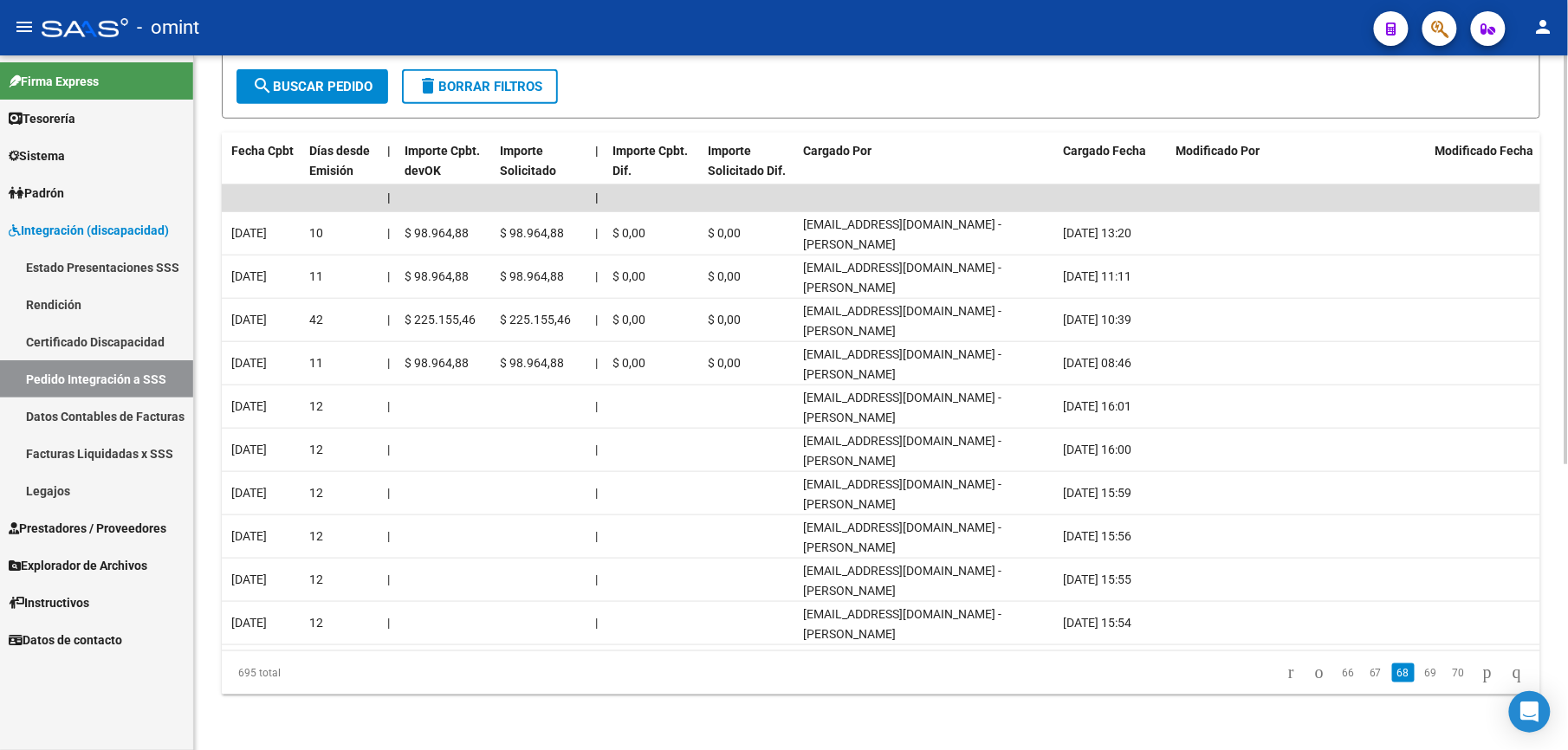
click at [1420, 672] on link "69" at bounding box center [1431, 673] width 23 height 19
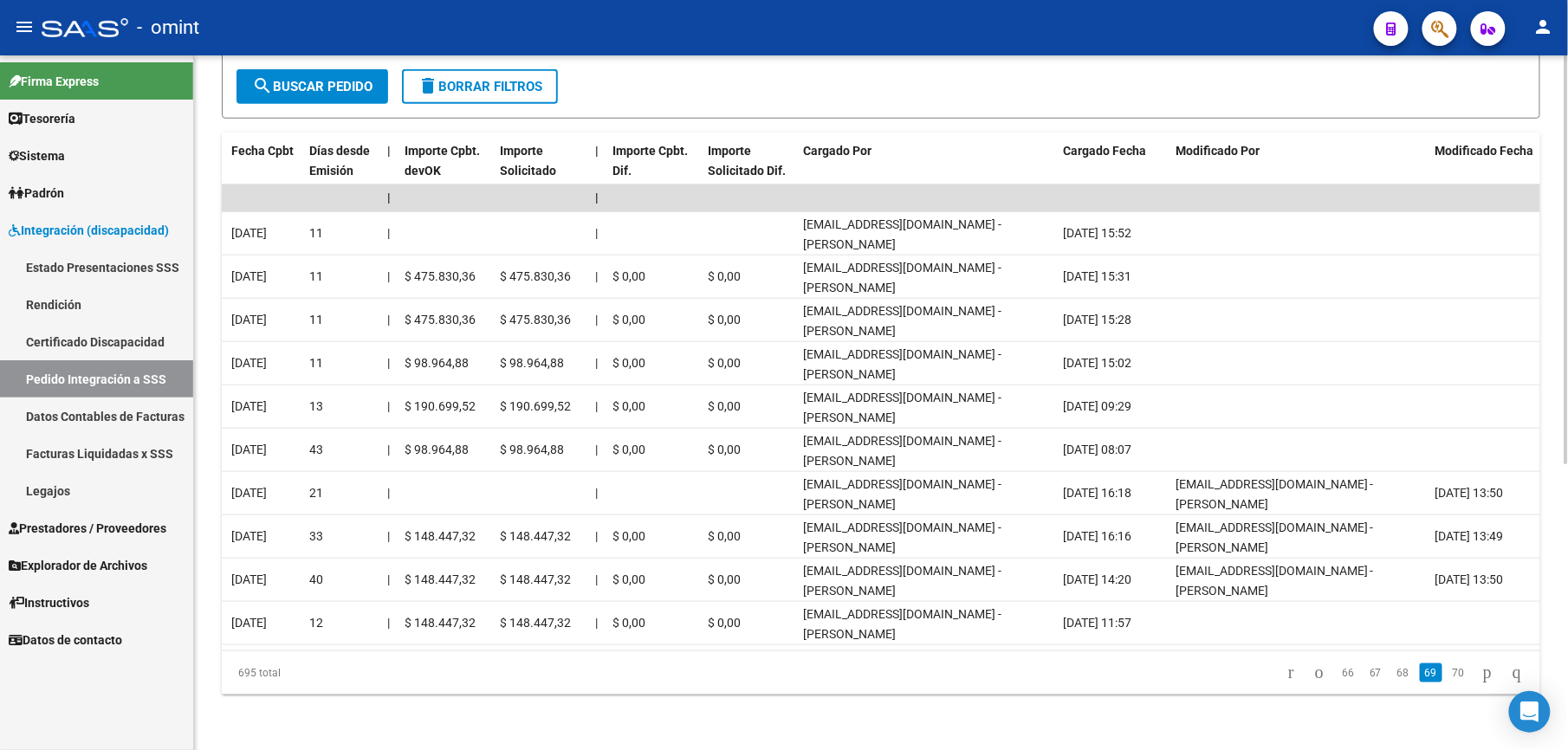
click at [1420, 672] on link "69" at bounding box center [1431, 673] width 23 height 19
click at [1448, 674] on link "70" at bounding box center [1459, 673] width 23 height 19
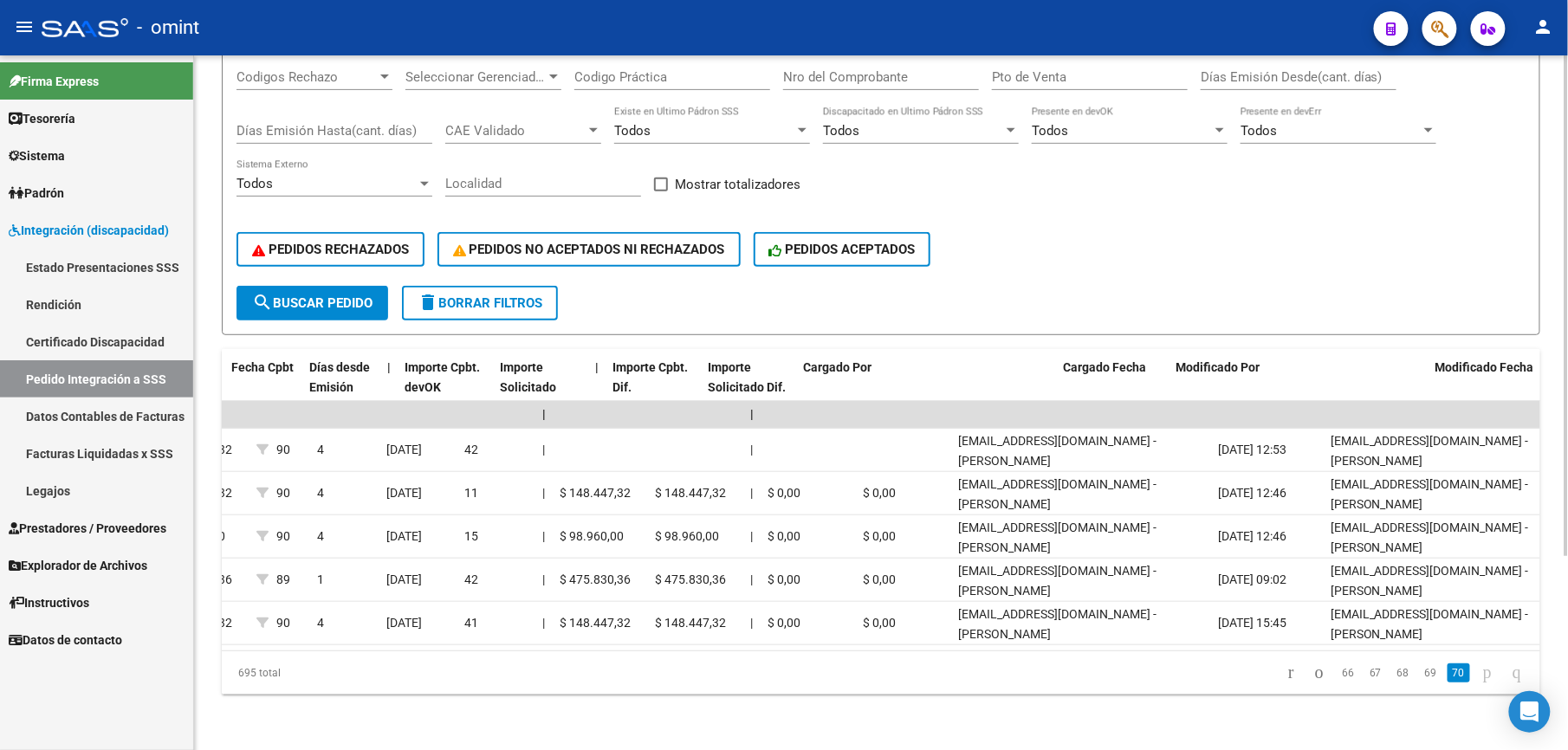
scroll to position [0, 1466]
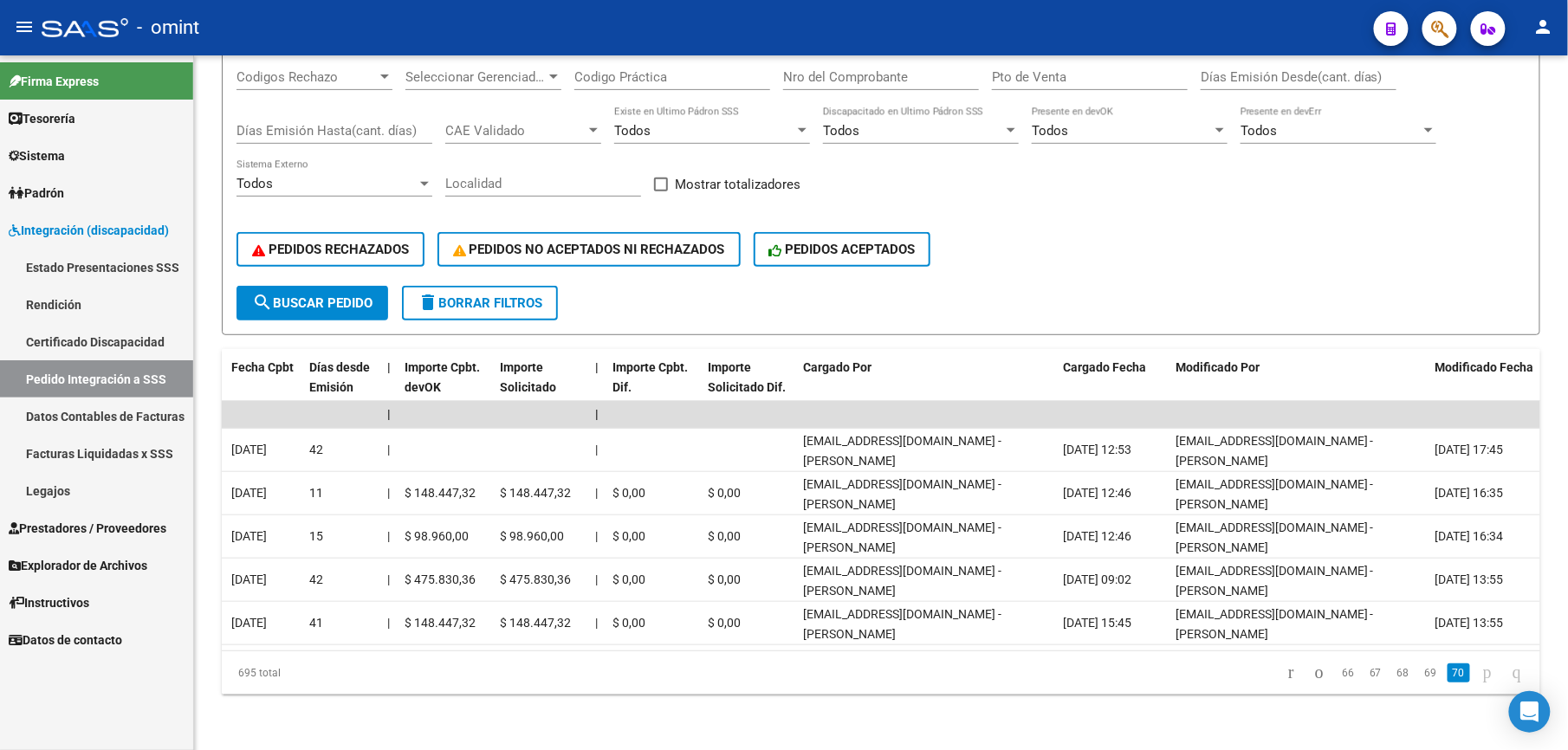
click at [101, 520] on span "Prestadores / Proveedores" at bounding box center [88, 529] width 158 height 19
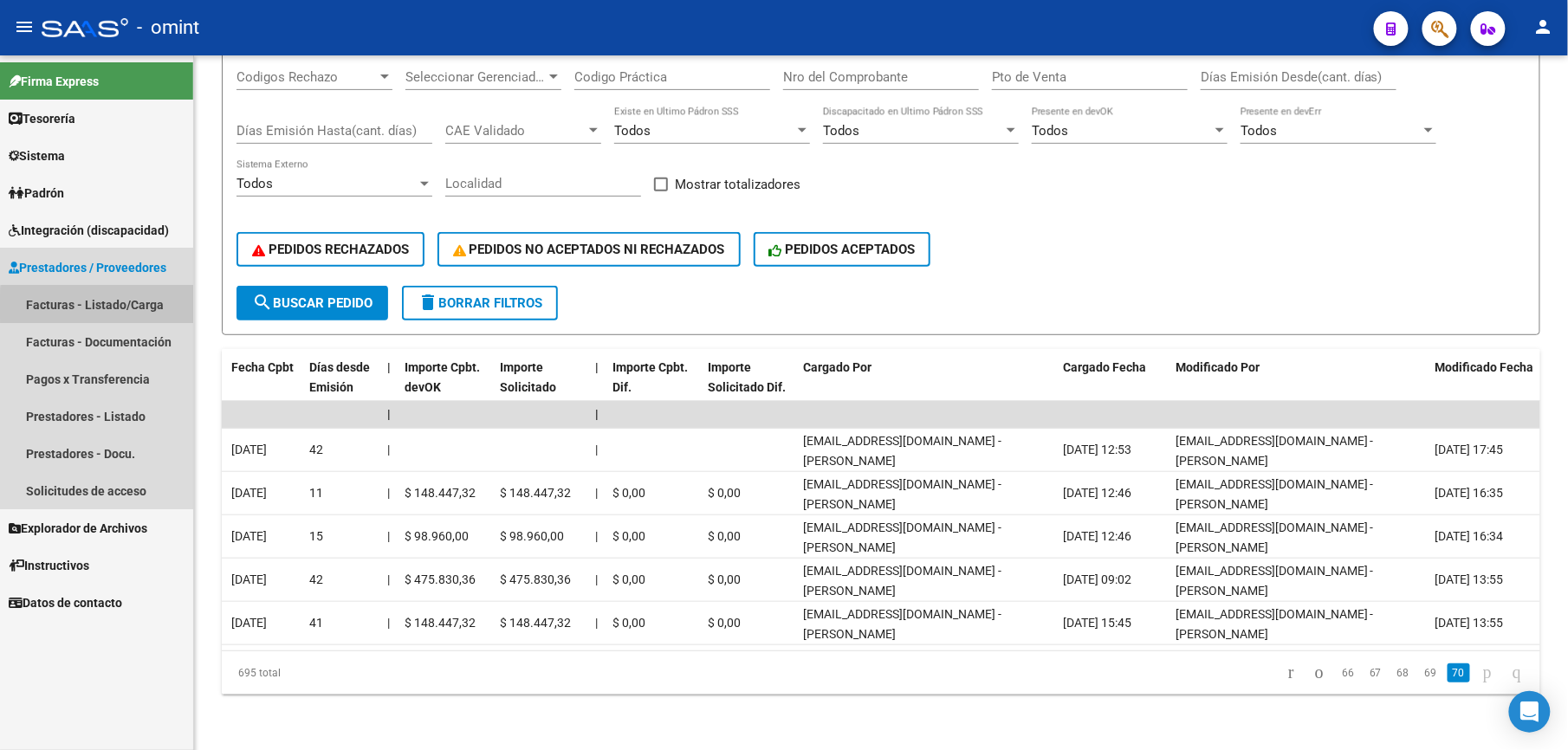
click at [107, 307] on link "Facturas - Listado/Carga" at bounding box center [96, 304] width 193 height 37
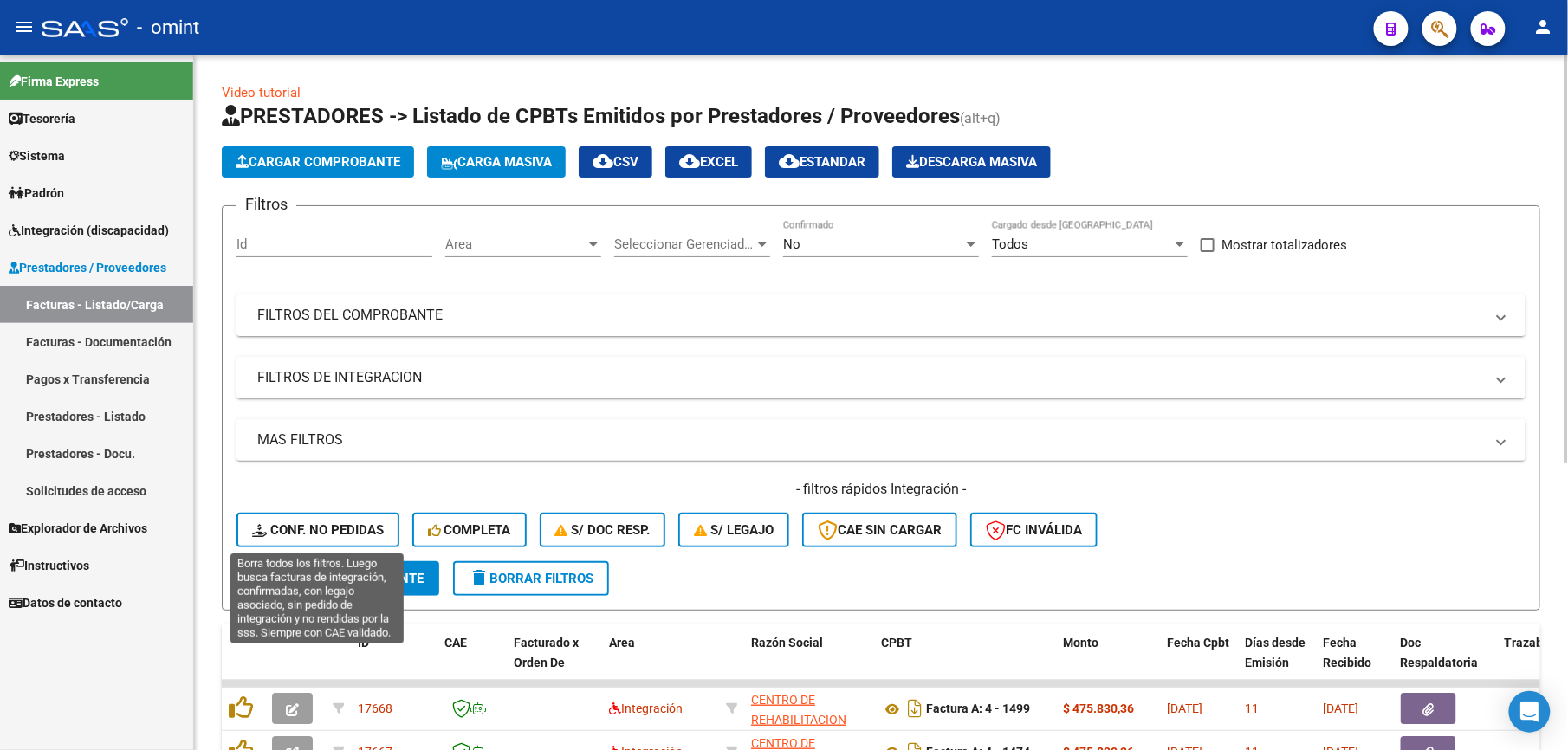
click at [345, 534] on span "Conf. no pedidas" at bounding box center [318, 531] width 132 height 16
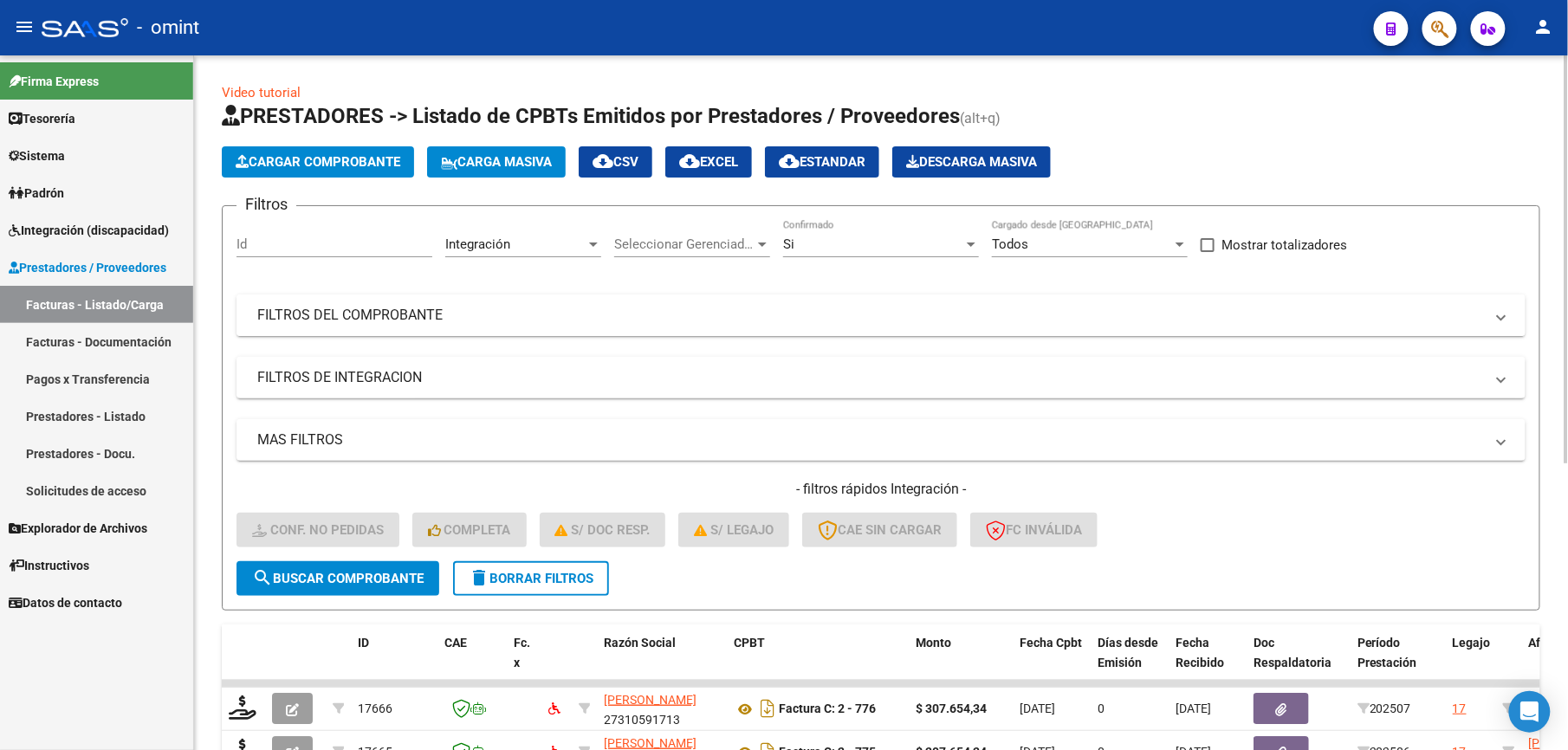
click at [707, 321] on mat-panel-title "FILTROS DEL COMPROBANTE" at bounding box center [870, 316] width 1226 height 19
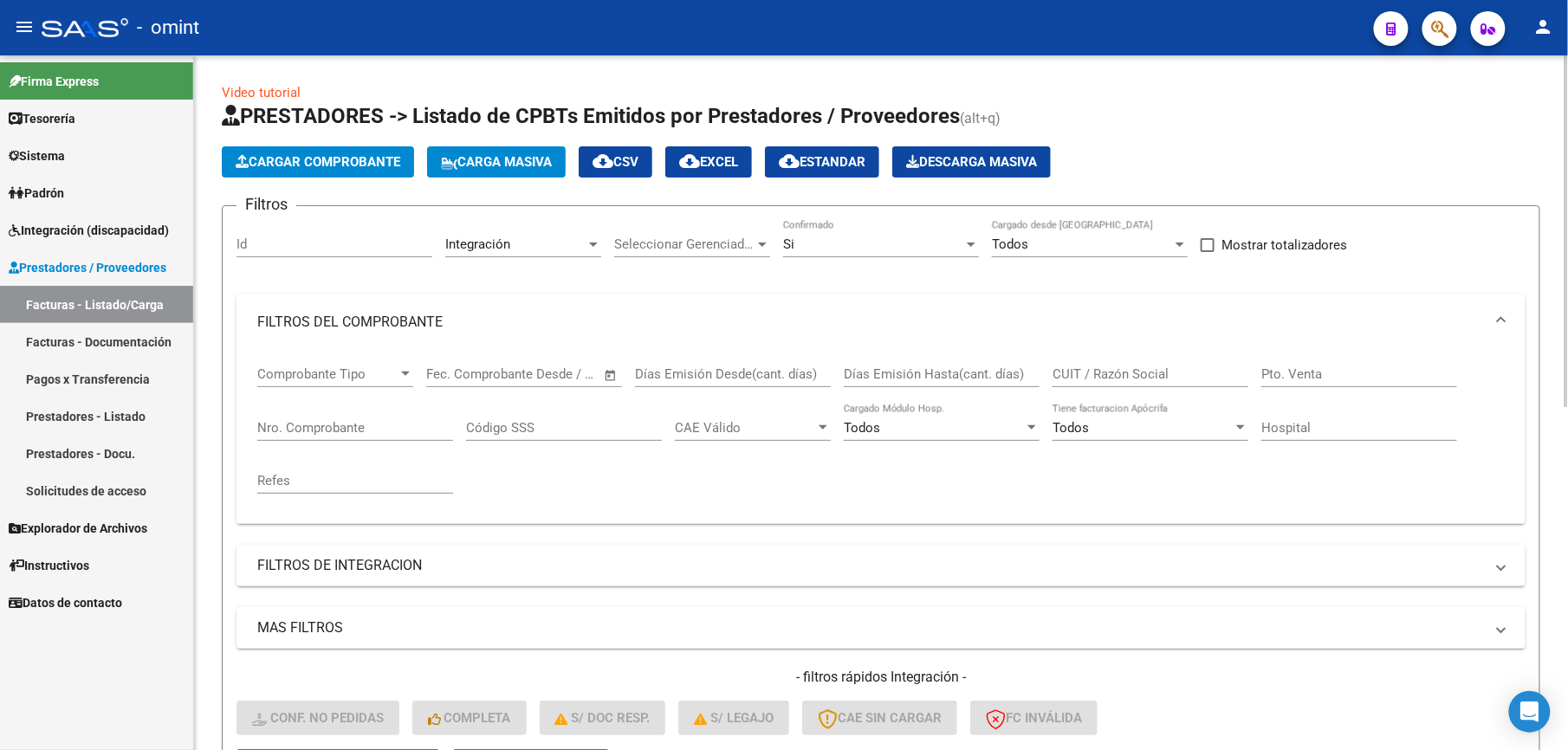
drag, startPoint x: 1102, startPoint y: 365, endPoint x: 1075, endPoint y: 376, distance: 29.2
paste input "27284632449"
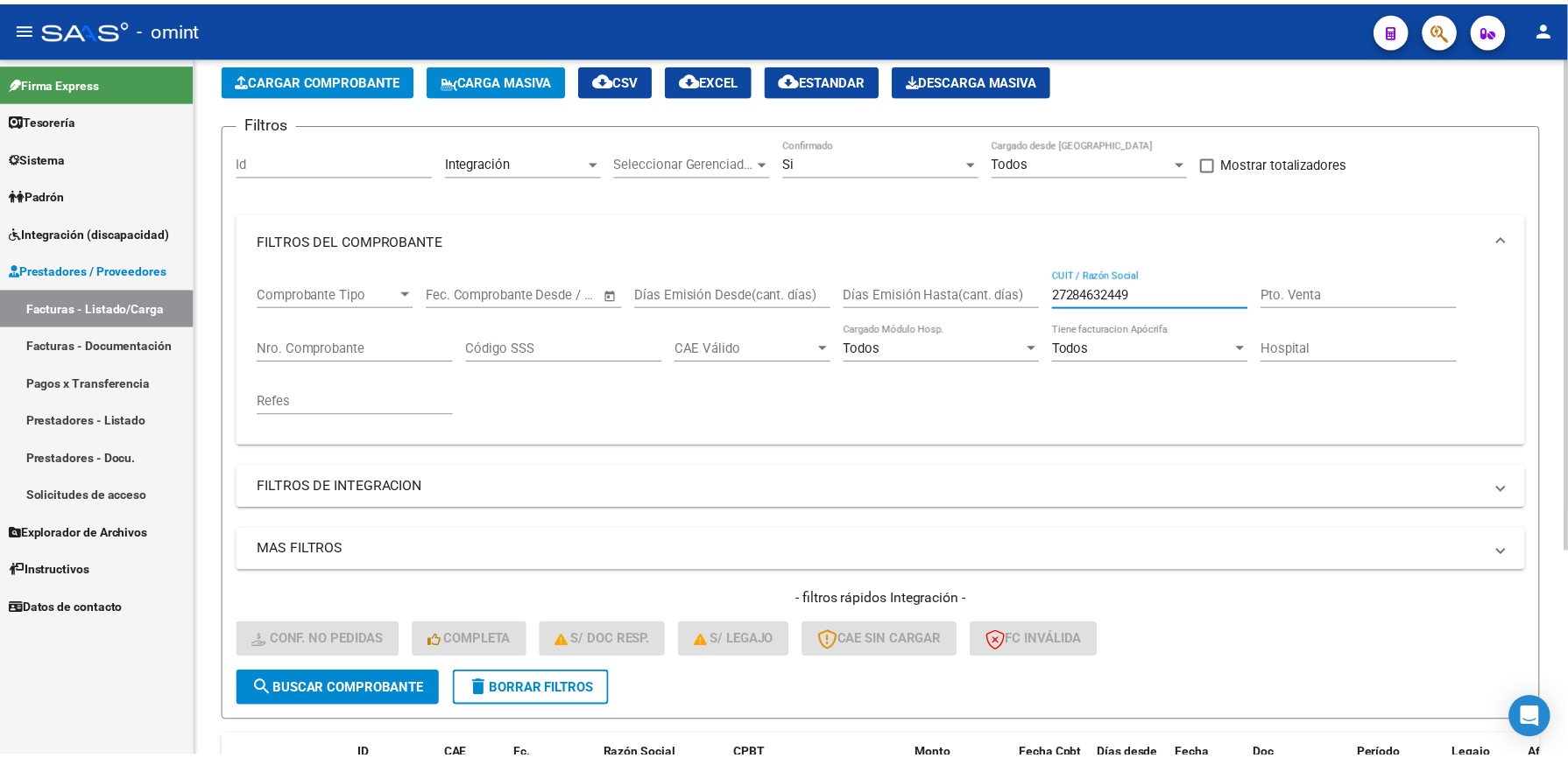
scroll to position [293, 0]
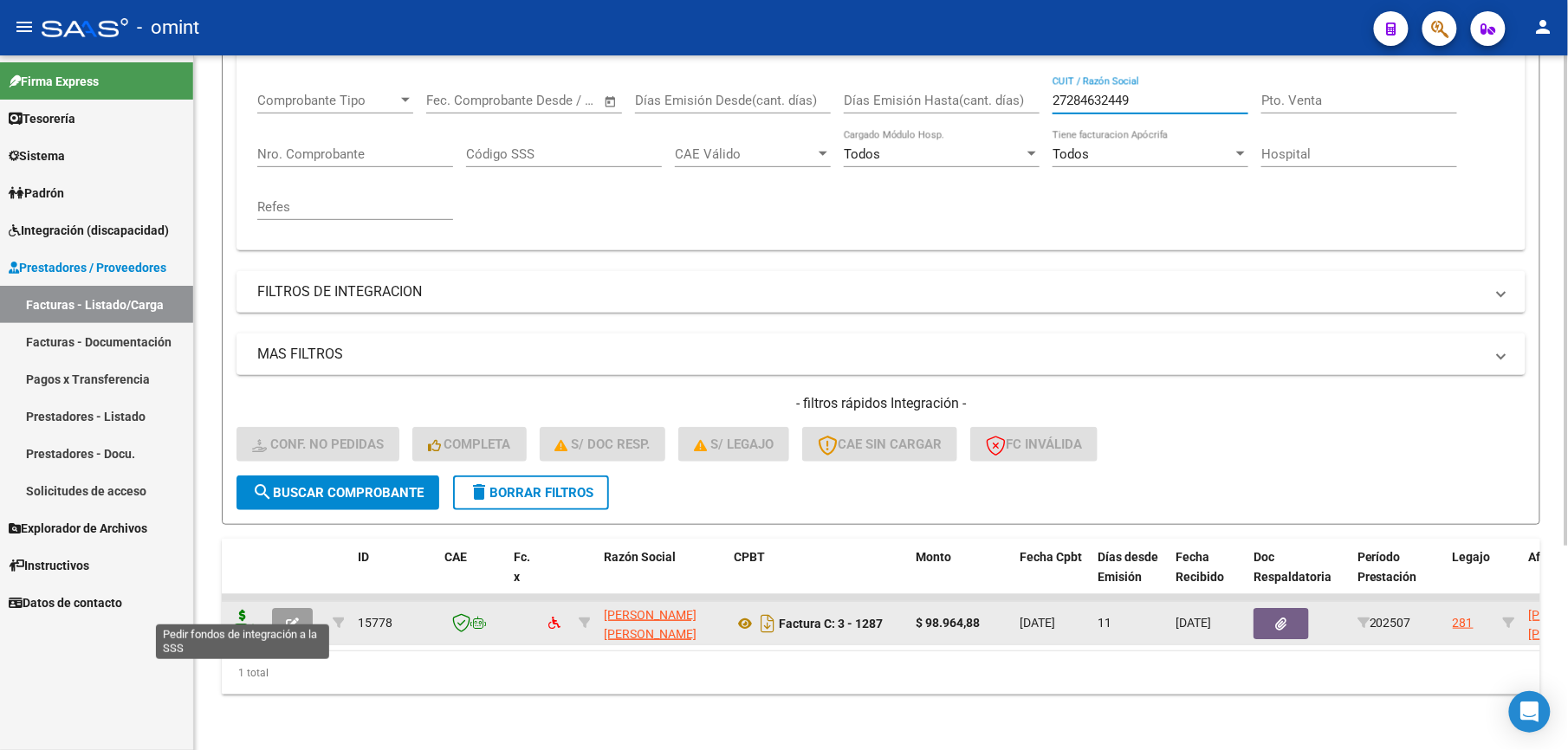
type input "27284632449"
click at [241, 610] on icon at bounding box center [243, 623] width 28 height 24
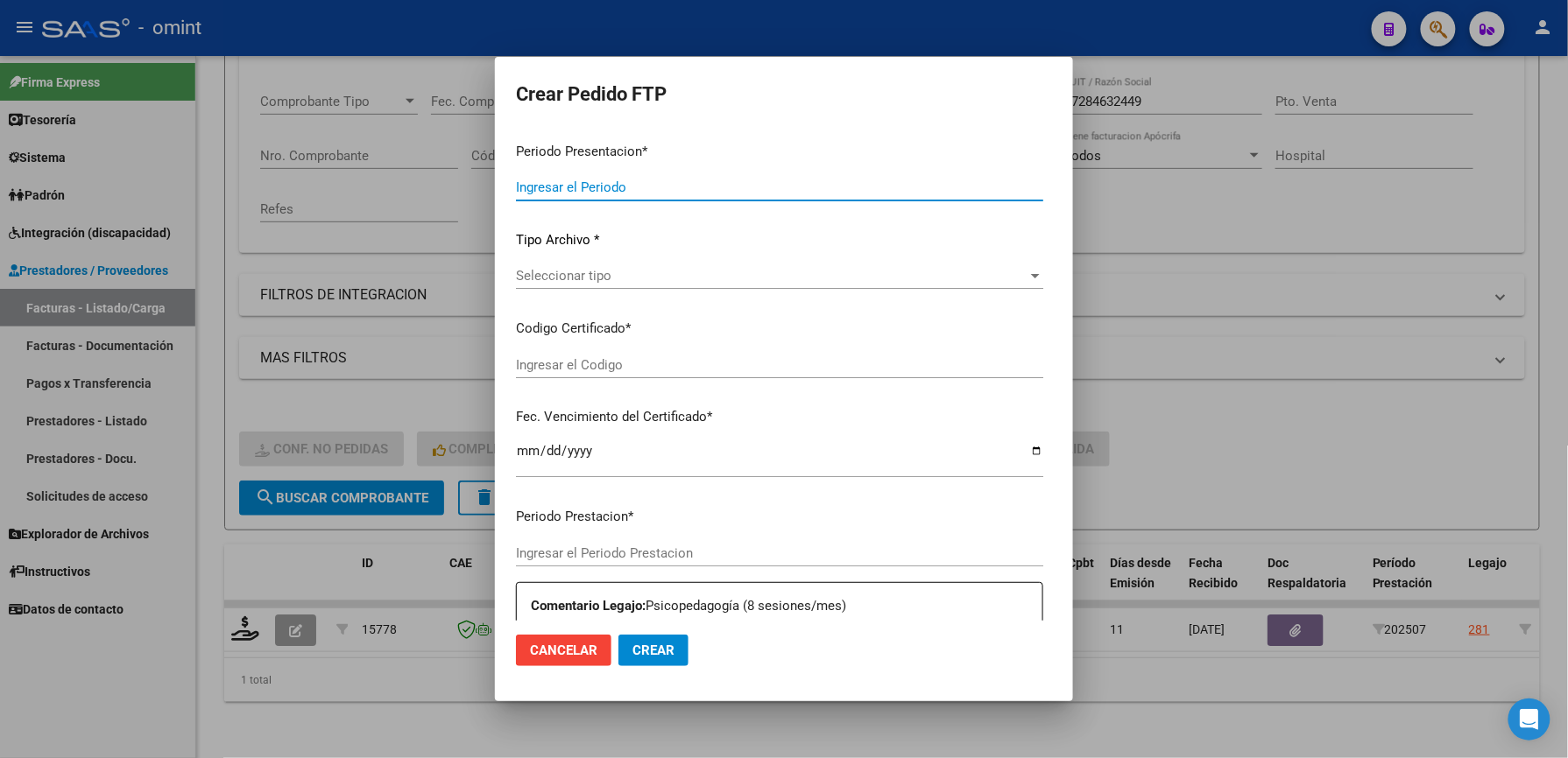
type input "202507"
type input "$ 98.964,88"
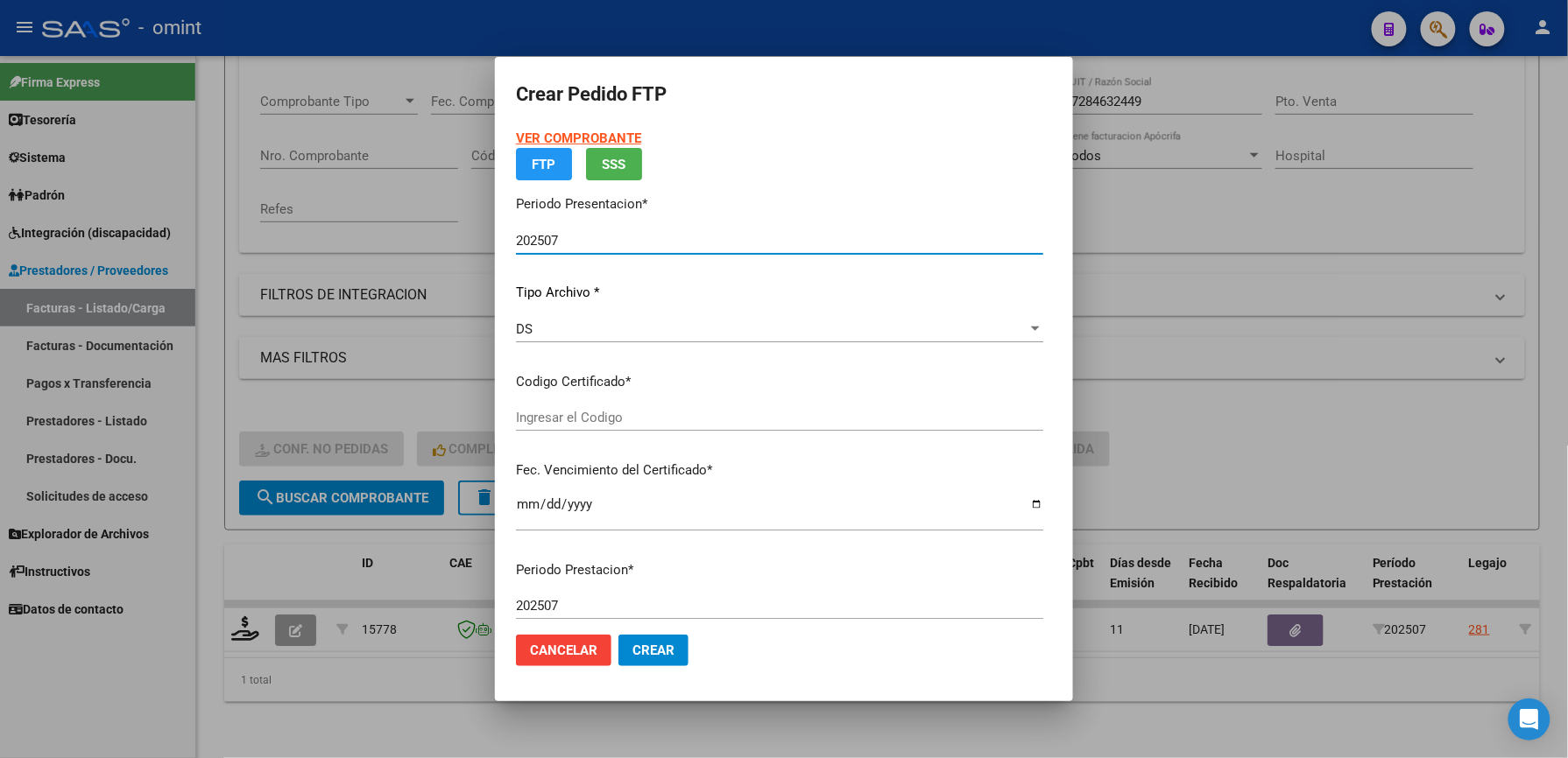
type input "9554027513"
type input "[DATE]"
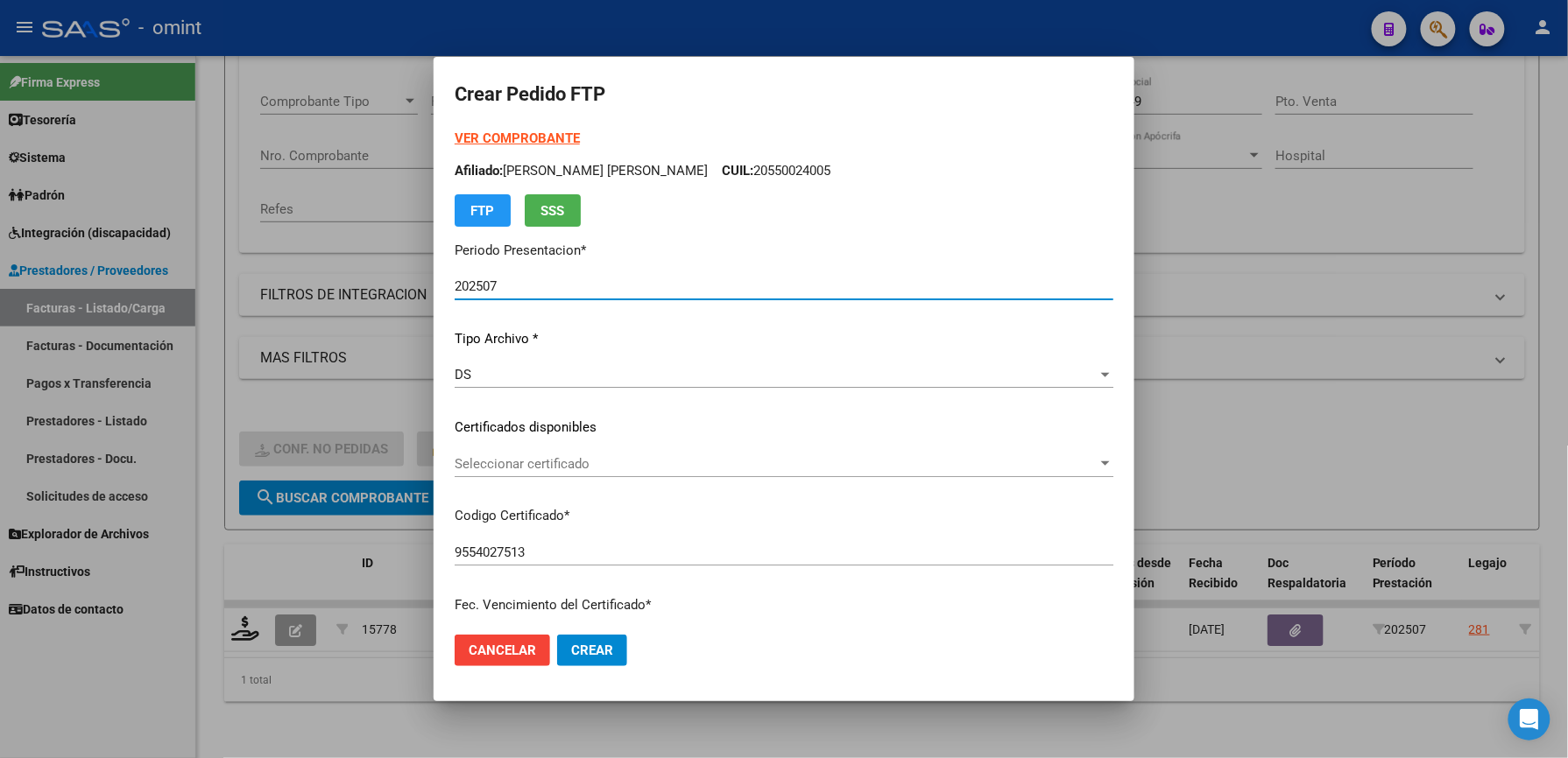
click at [561, 464] on span "Seleccionar certificado" at bounding box center [776, 464] width 642 height 16
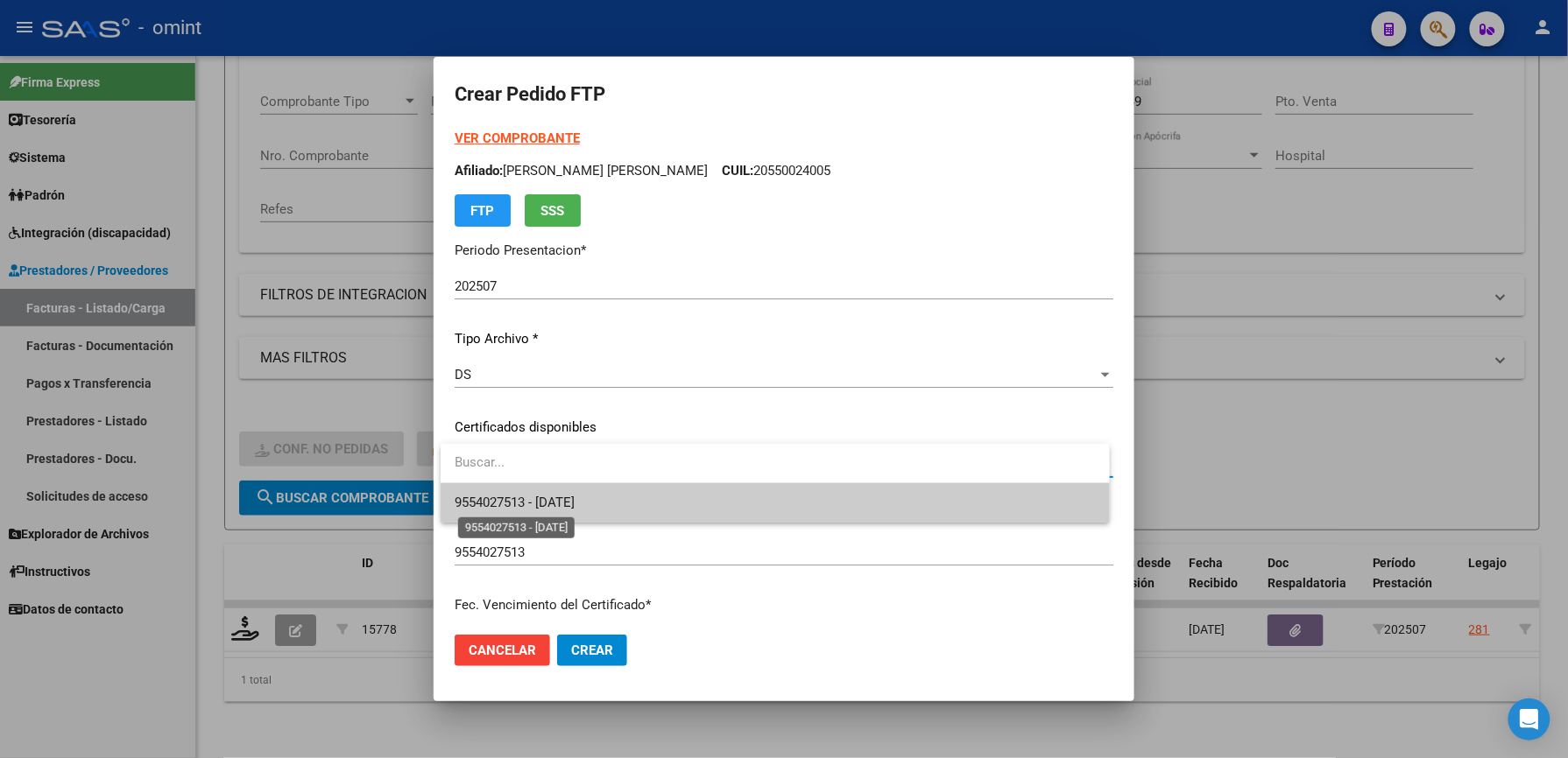
click at [548, 496] on span "9554027513 - [DATE]" at bounding box center [514, 503] width 120 height 16
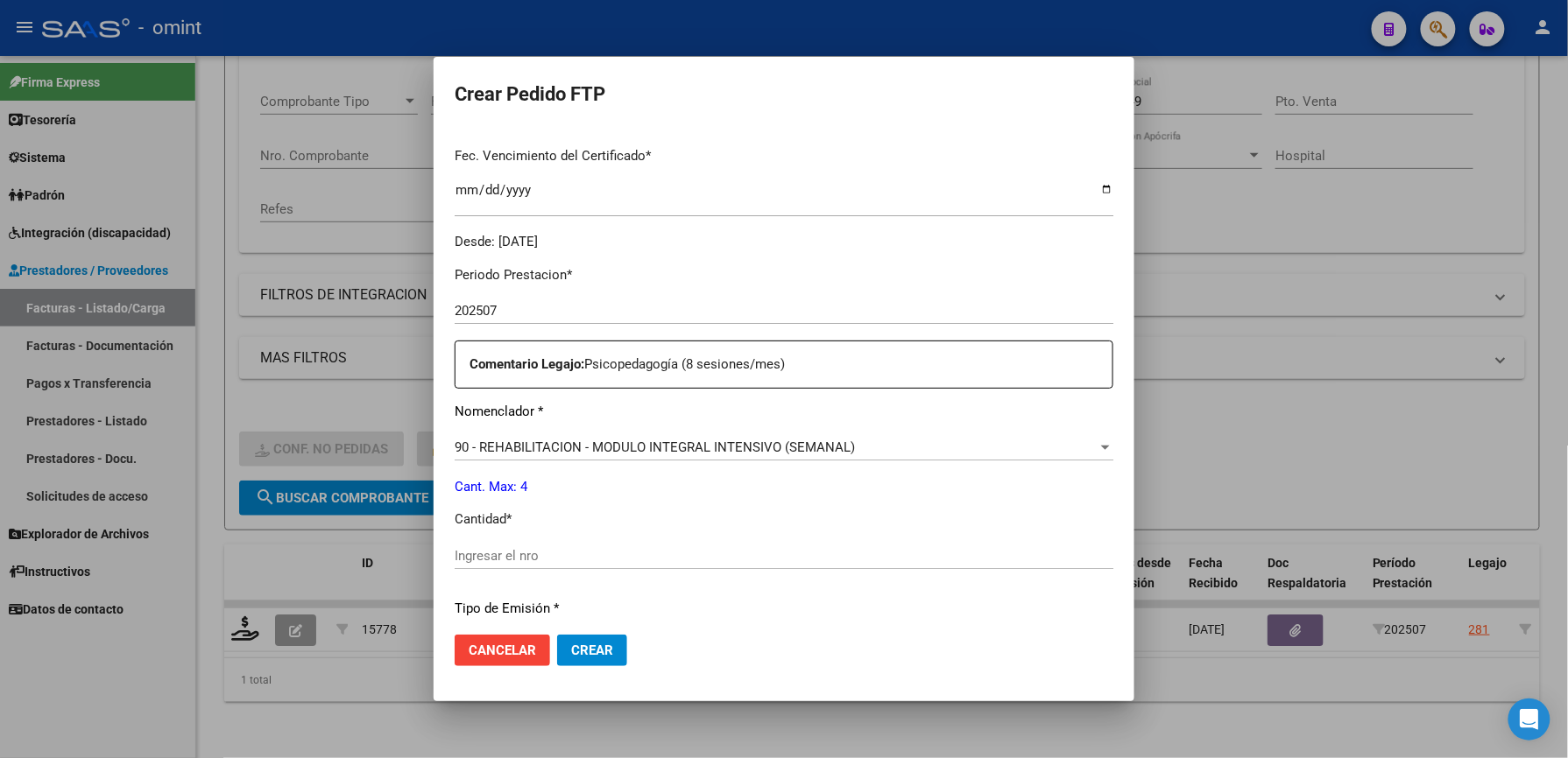
scroll to position [584, 0]
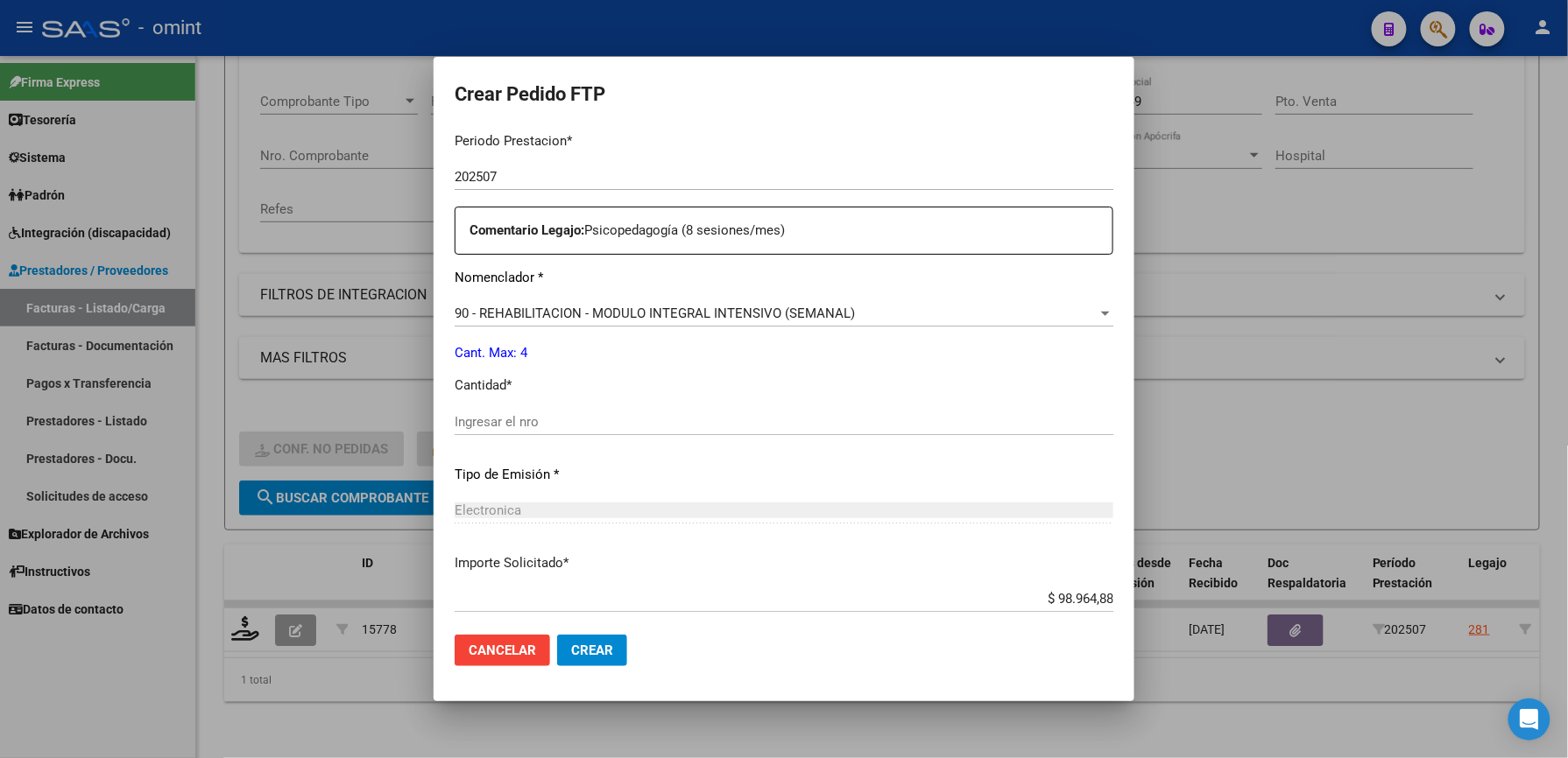
click at [535, 426] on input "Ingresar el nro" at bounding box center [784, 422] width 658 height 16
type input "4"
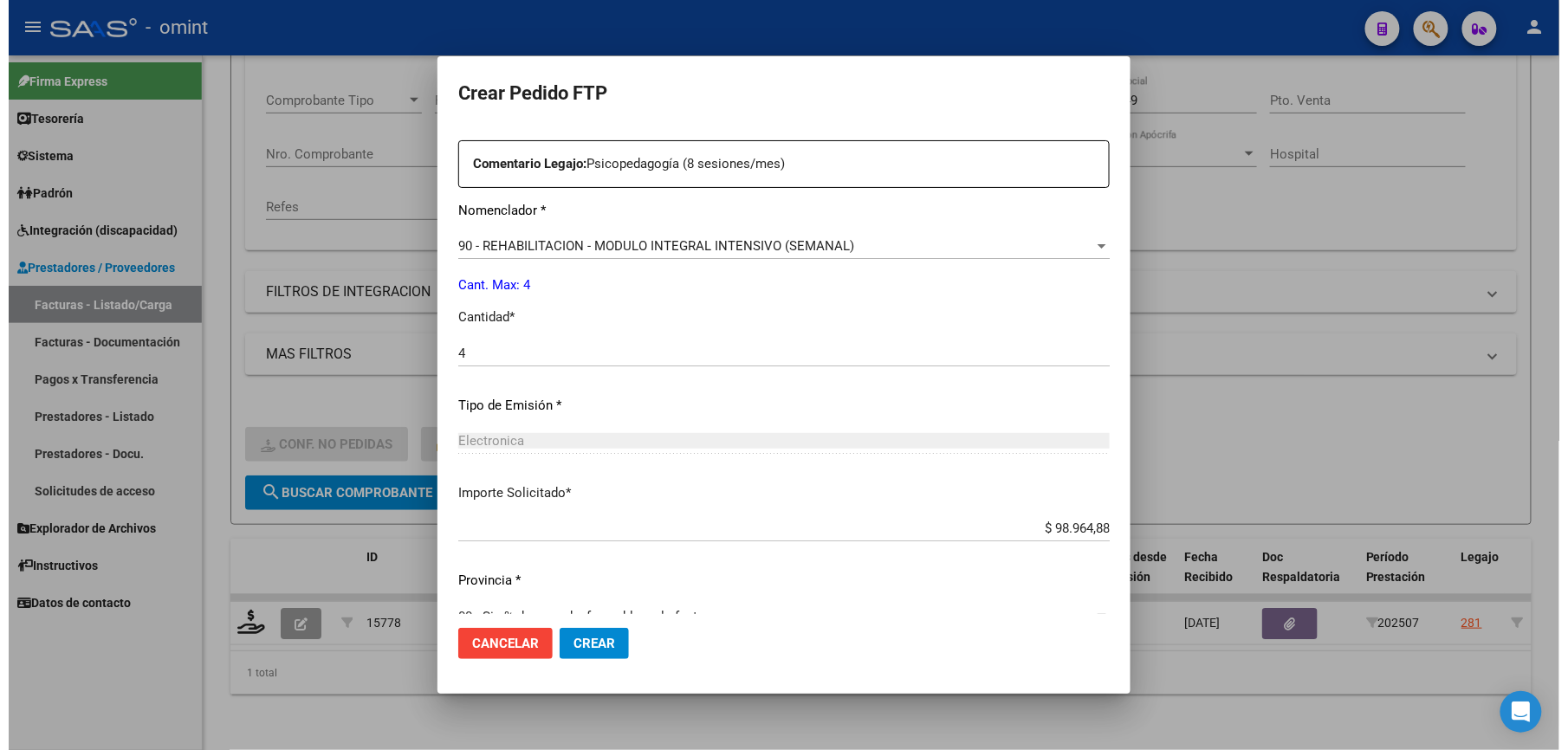
scroll to position [670, 0]
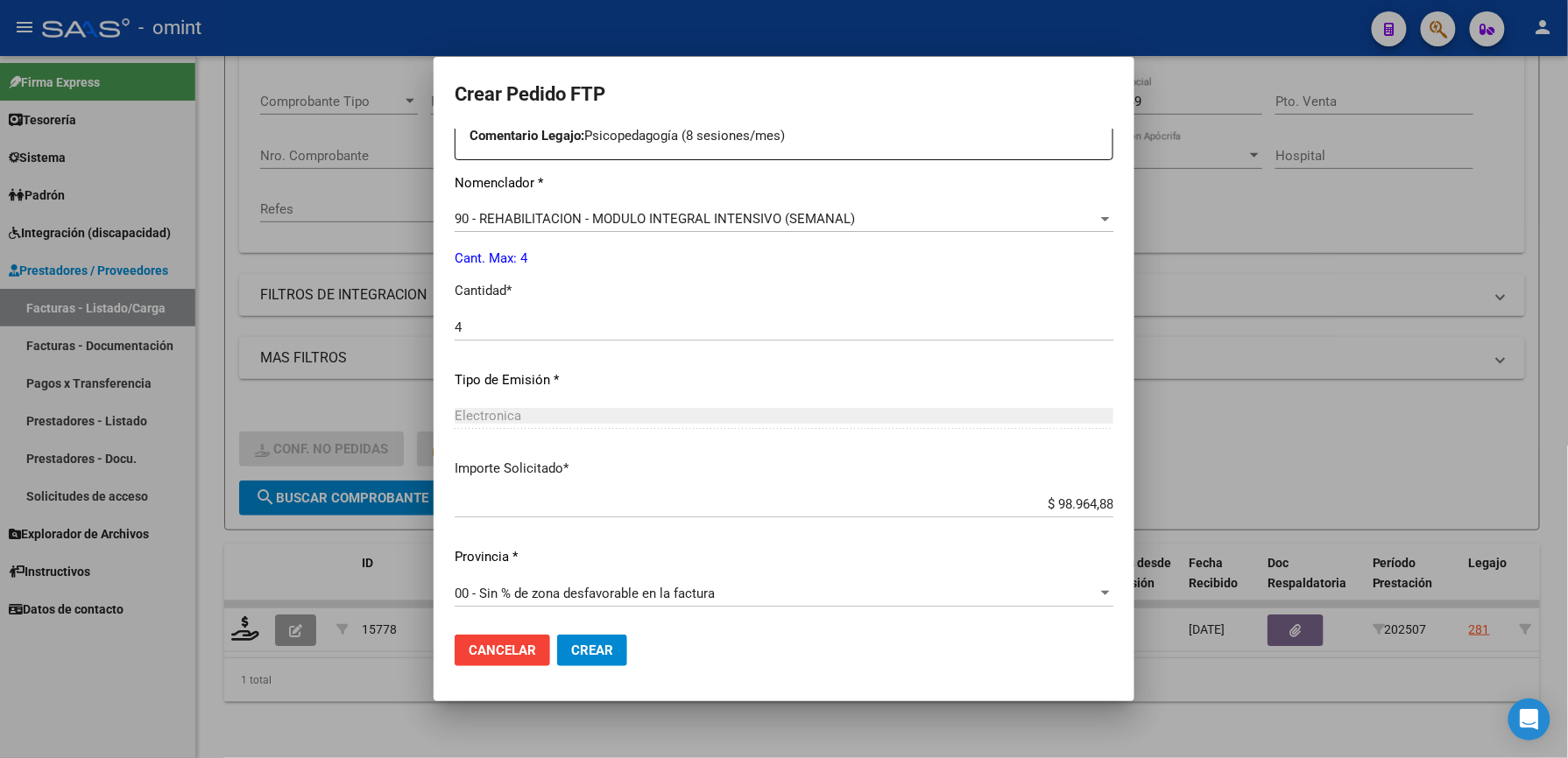
click at [578, 652] on span "Crear" at bounding box center [592, 650] width 42 height 16
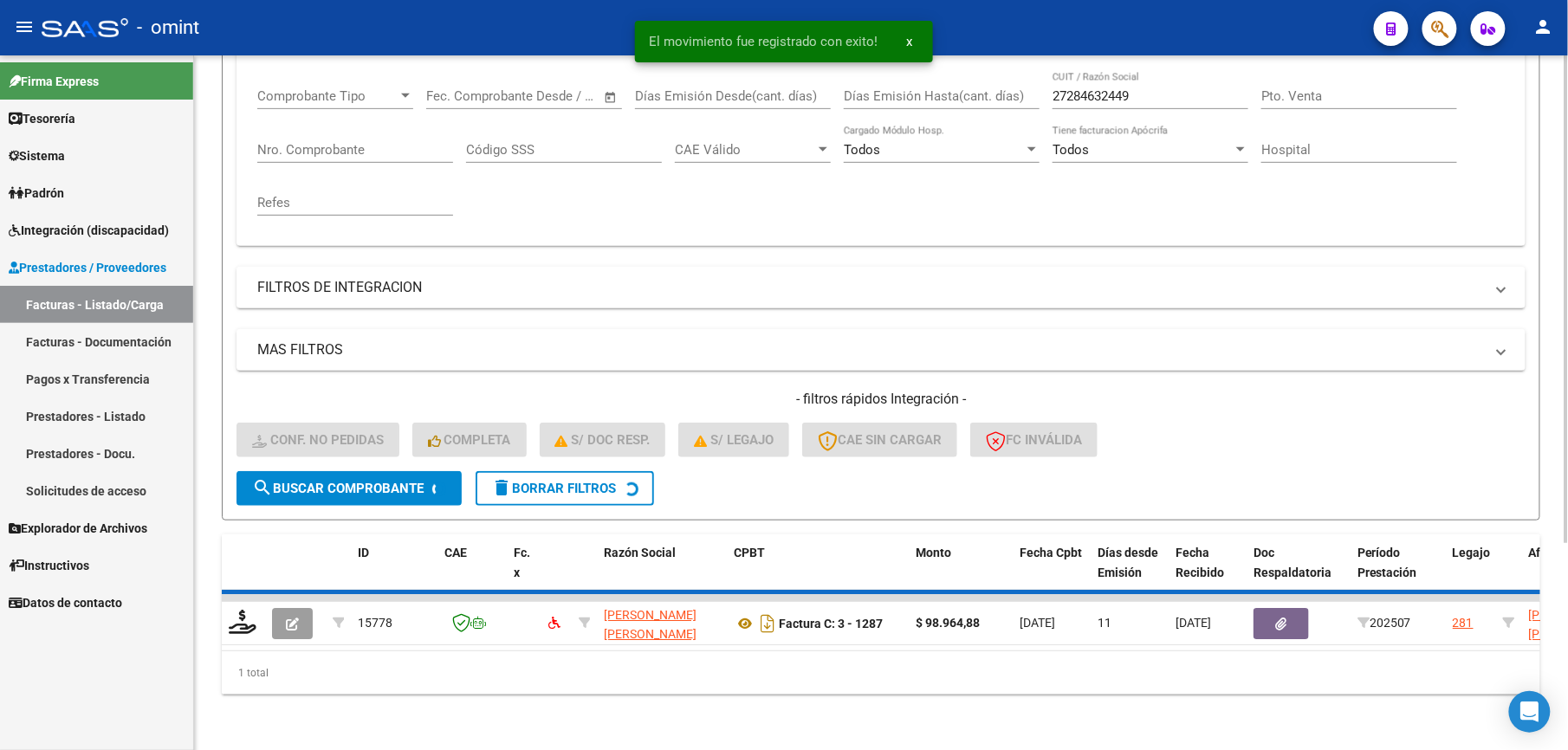
scroll to position [260, 0]
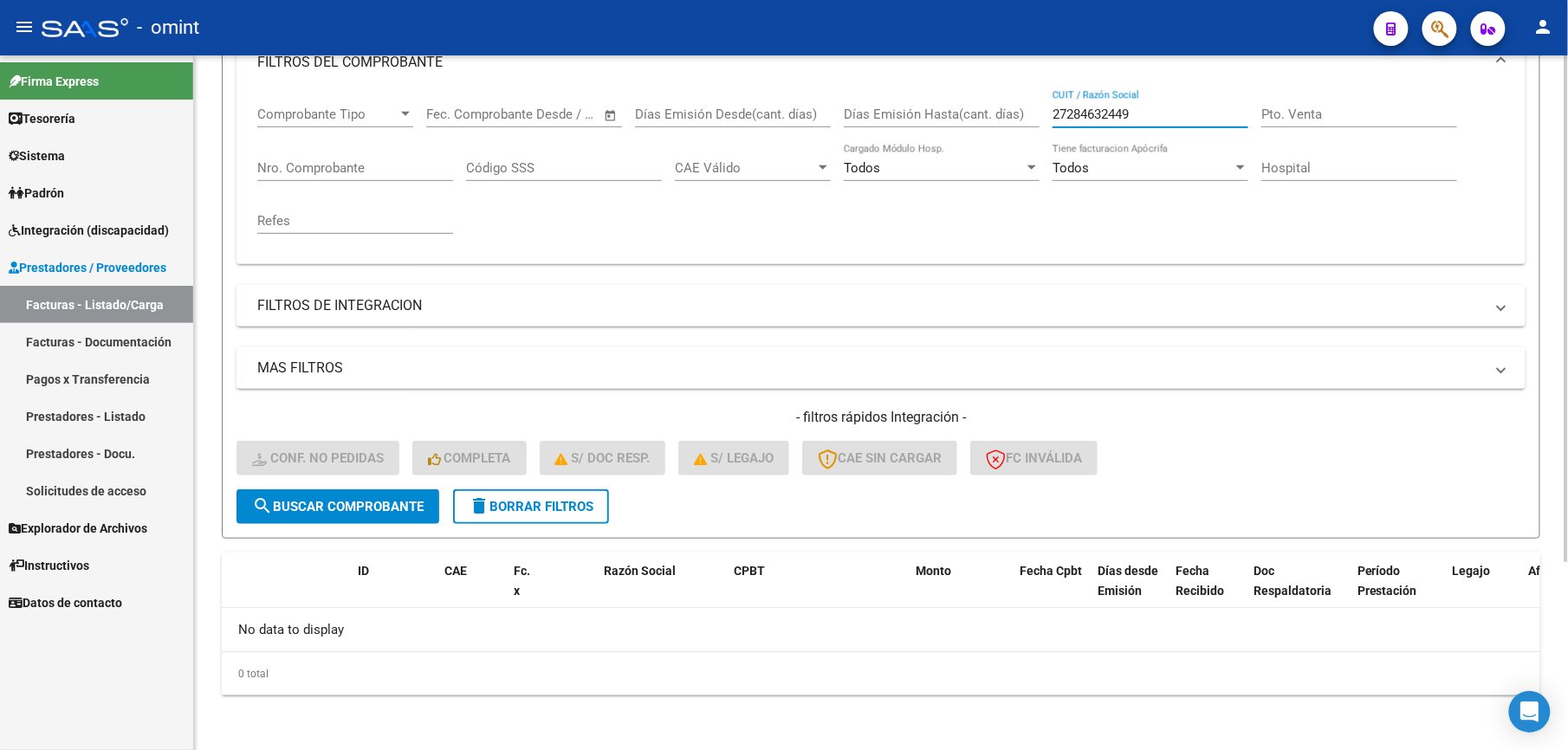
drag, startPoint x: 1141, startPoint y: 116, endPoint x: 1016, endPoint y: 116, distance: 125.0
click at [1016, 116] on div "Comprobante Tipo Comprobante Tipo Start date – End date Fec. Comprobante Desde …" at bounding box center [881, 170] width 1247 height 160
paste input "35676090"
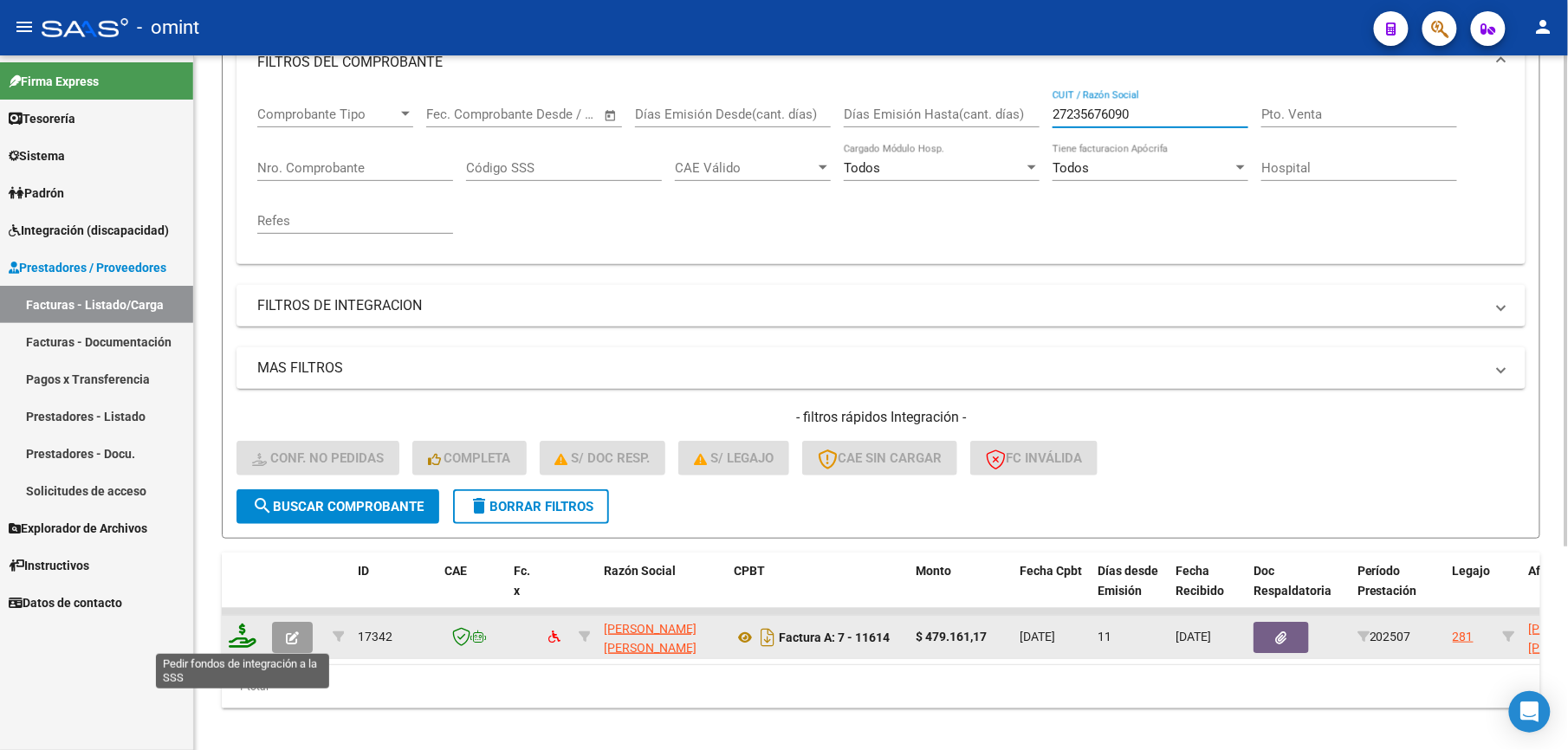
type input "27235676090"
click at [241, 639] on icon at bounding box center [243, 636] width 28 height 24
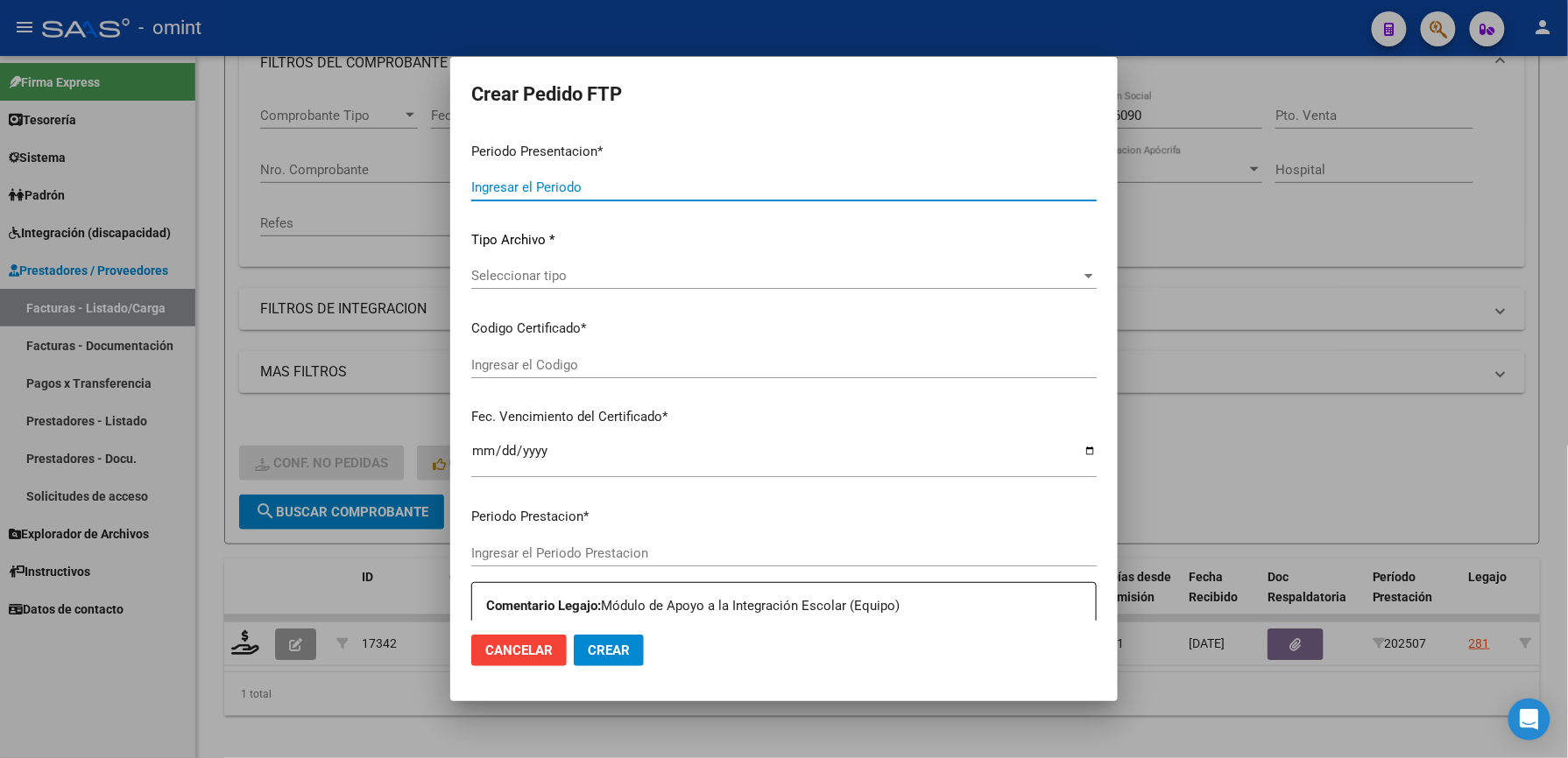
type input "202507"
type input "$ 479.161,17"
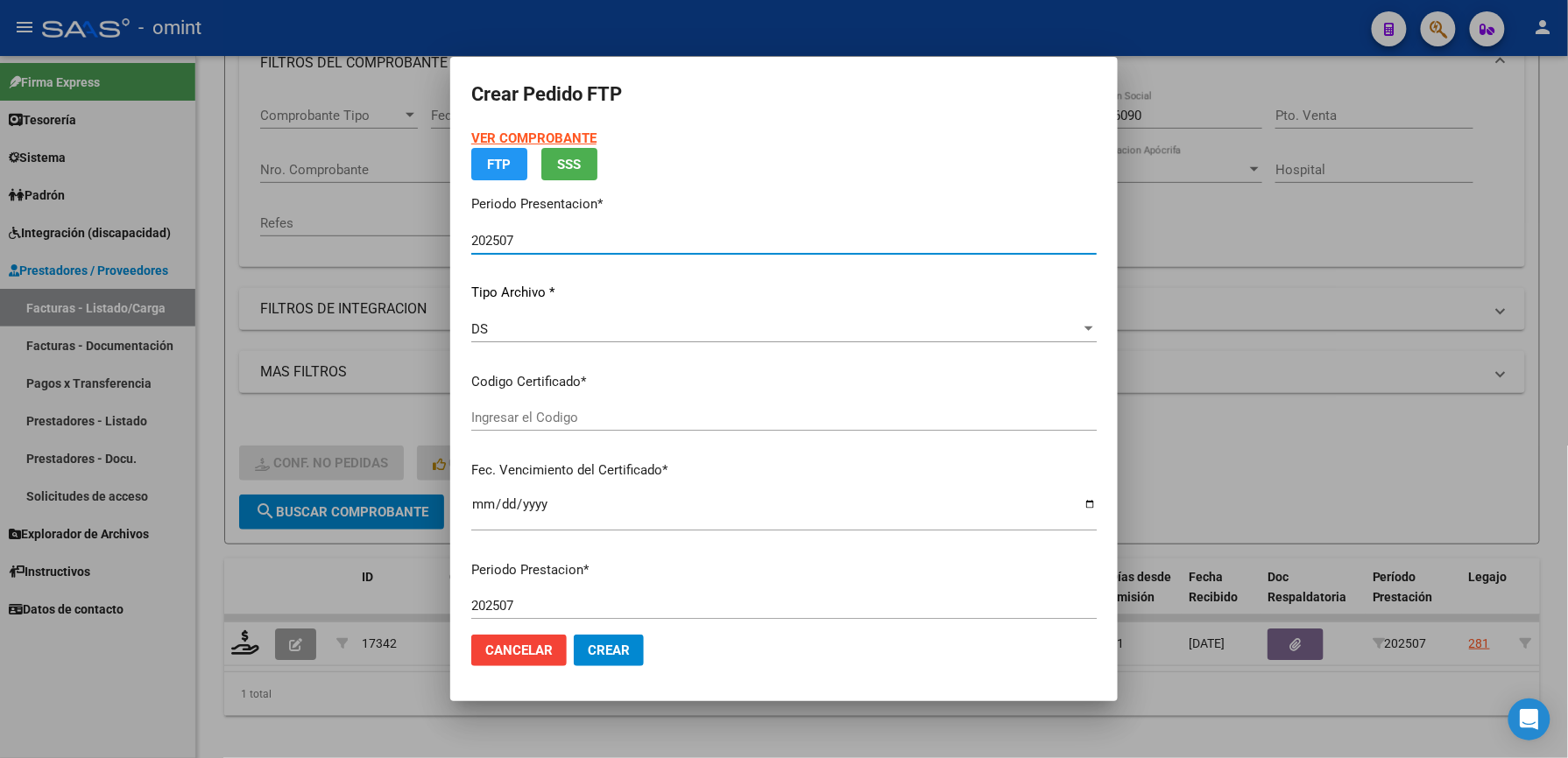
type input "9554027513"
type input "[DATE]"
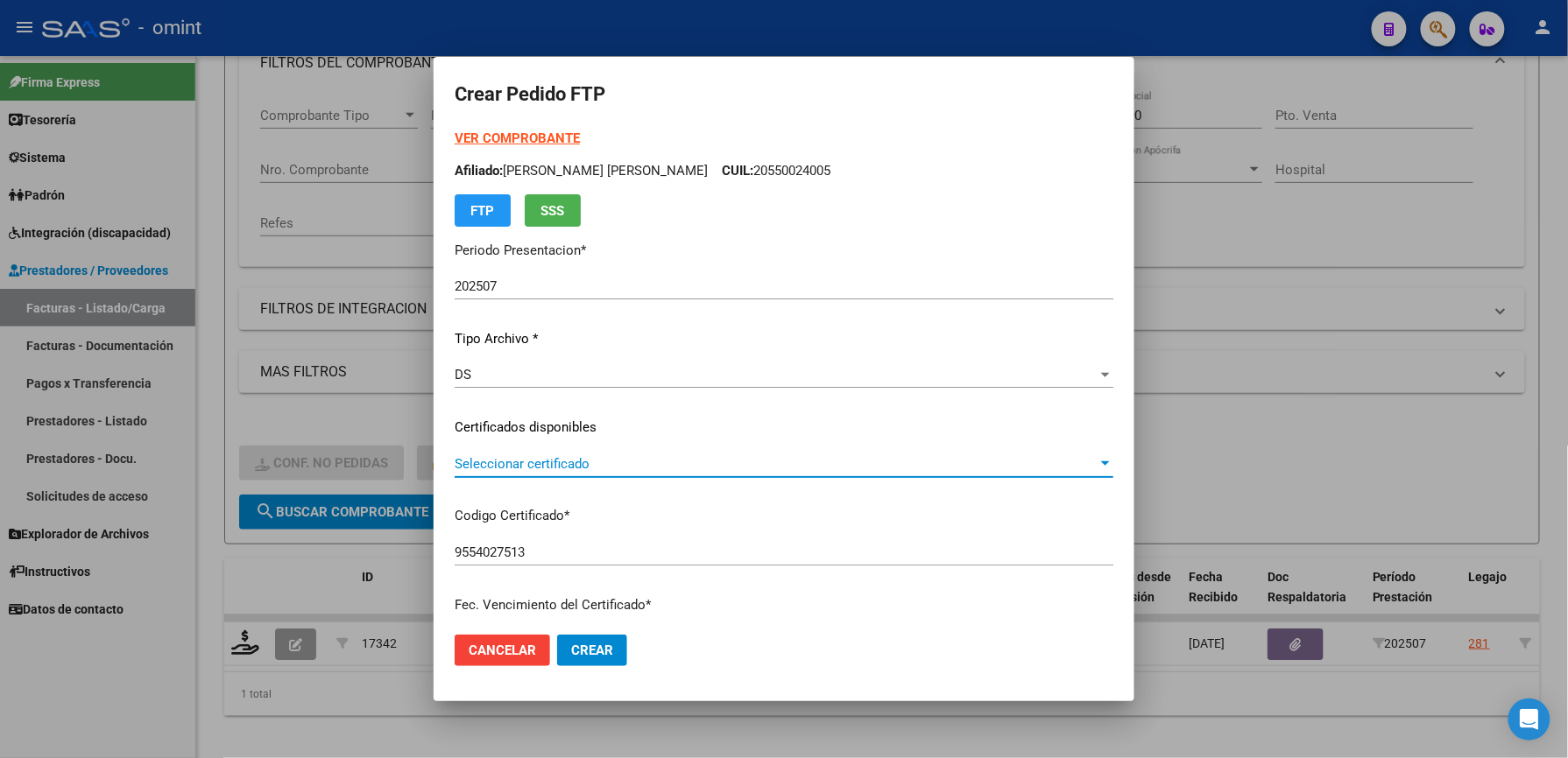
click at [585, 457] on span "Seleccionar certificado" at bounding box center [776, 464] width 642 height 16
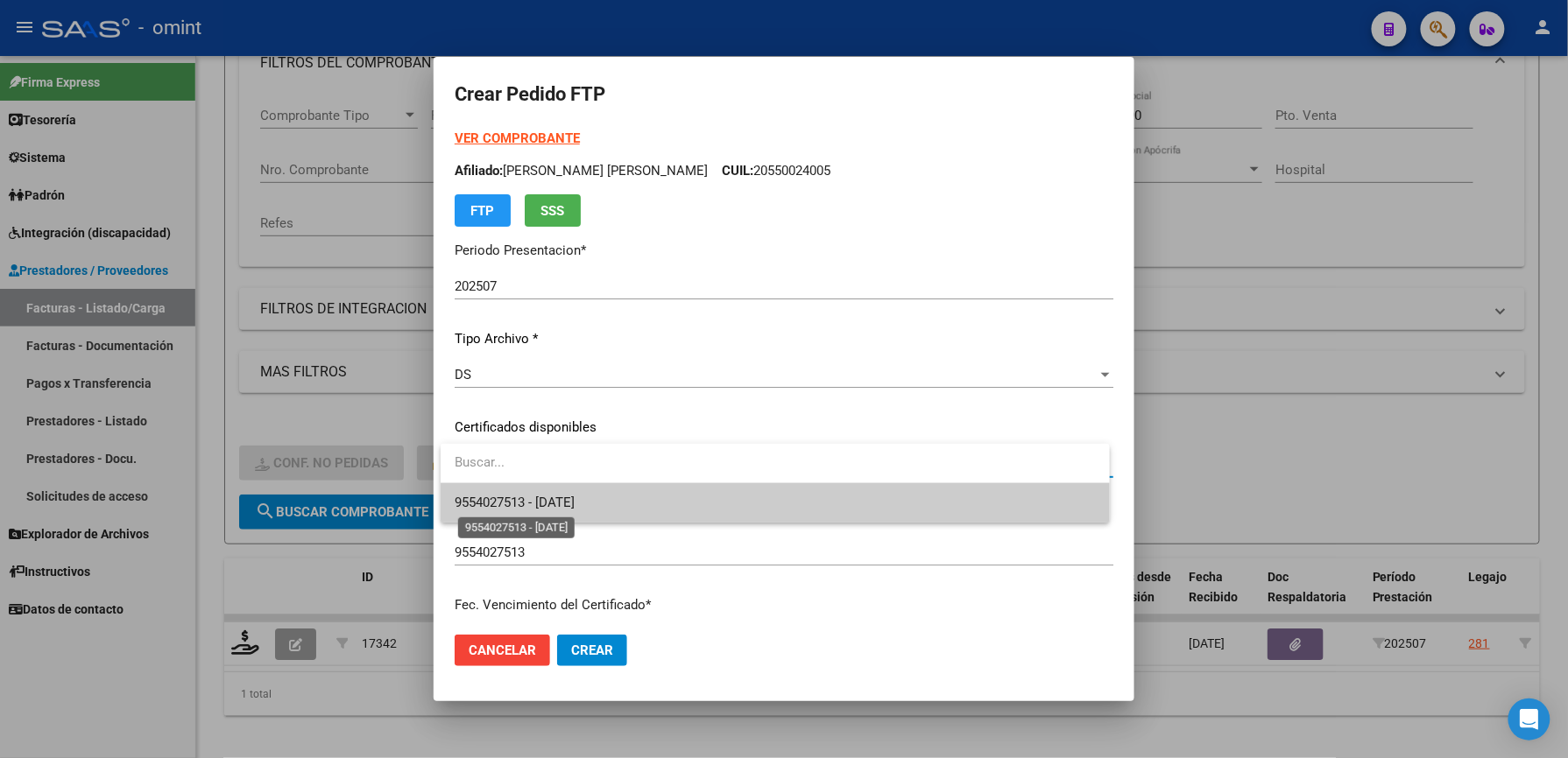
click at [575, 499] on span "9554027513 - [DATE]" at bounding box center [514, 503] width 120 height 16
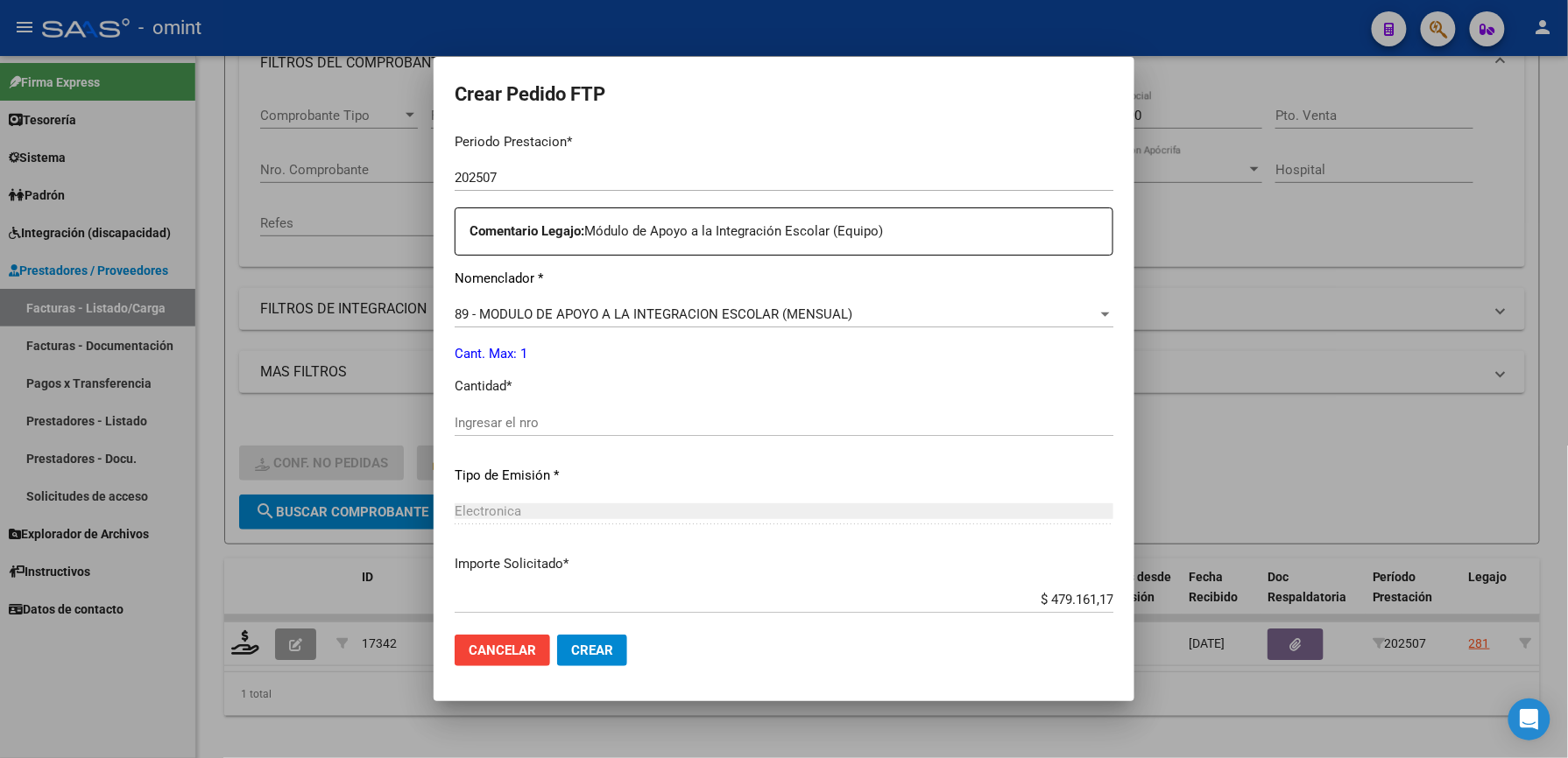
scroll to position [584, 0]
click at [569, 409] on div "Ingresar el nro" at bounding box center [784, 422] width 658 height 26
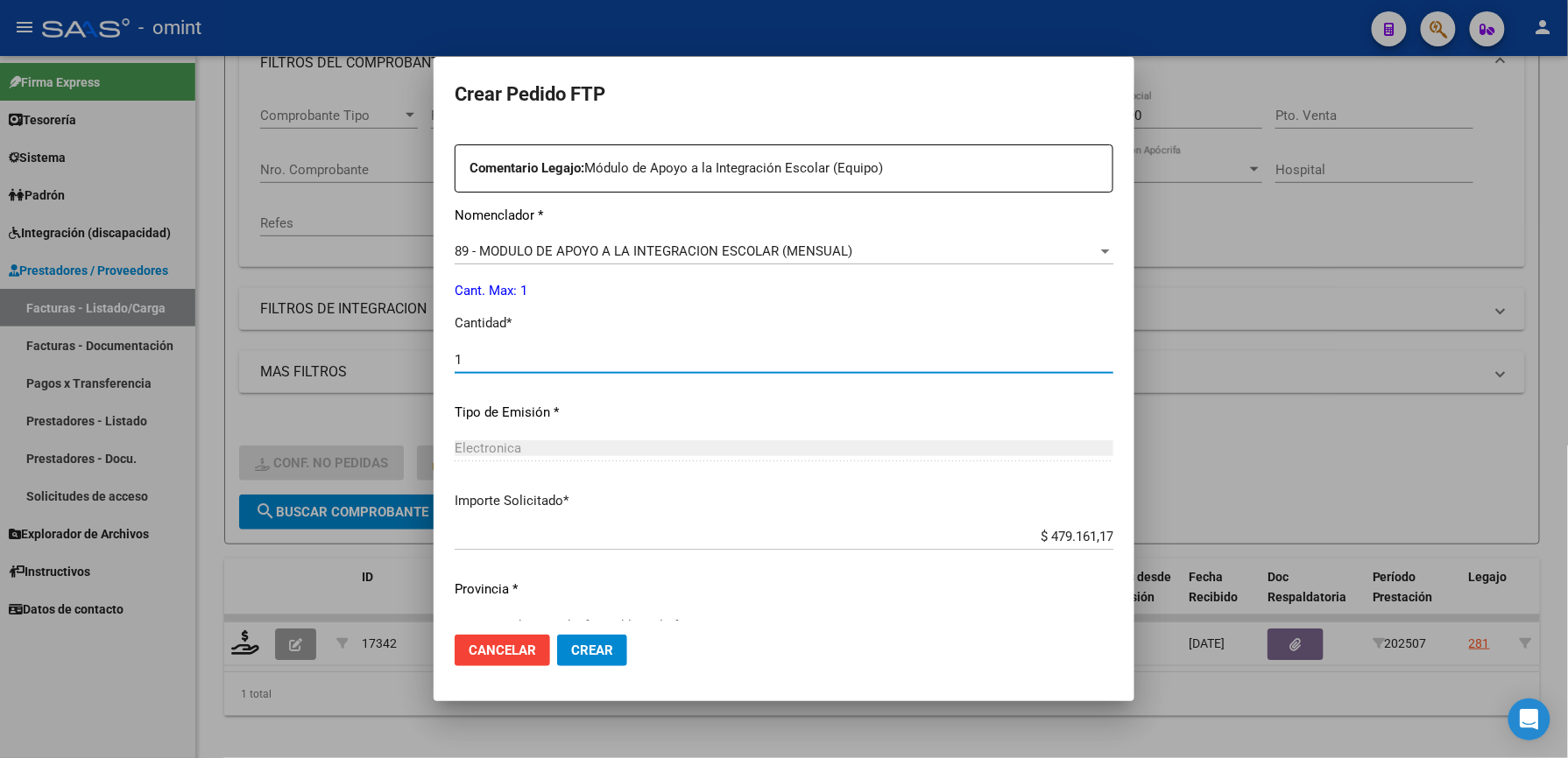
scroll to position [677, 0]
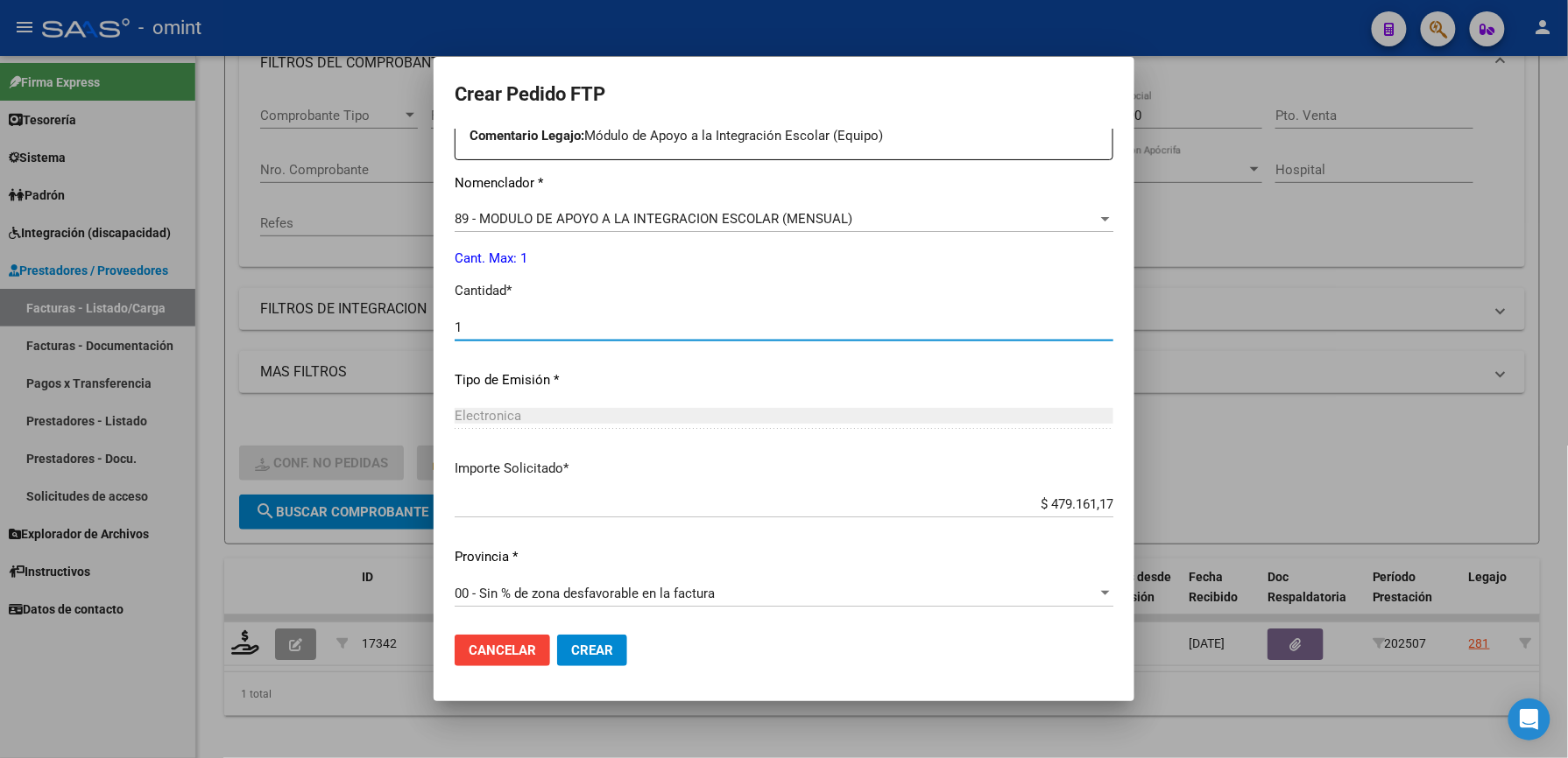
type input "1"
click at [603, 644] on span "Crear" at bounding box center [592, 650] width 42 height 16
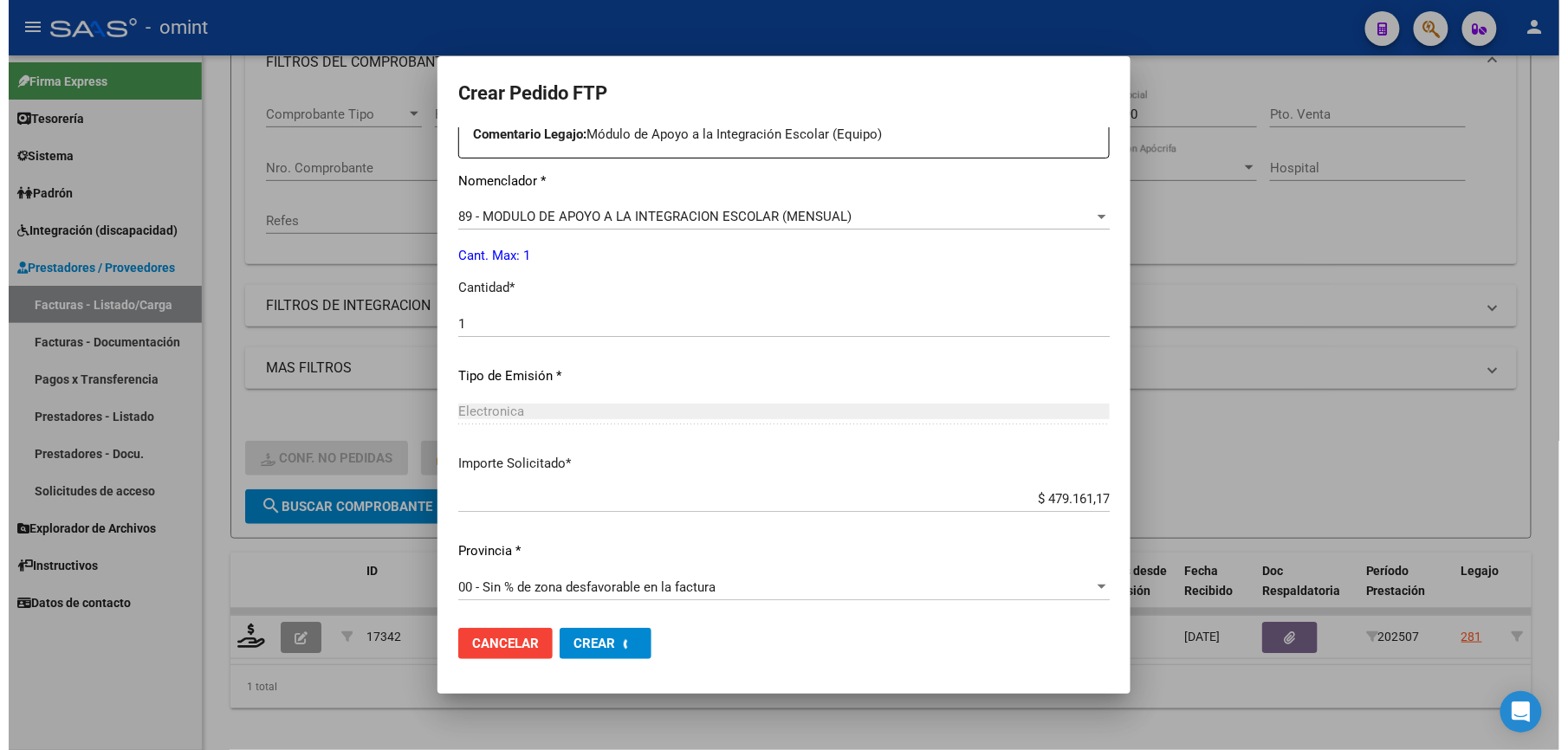
scroll to position [0, 0]
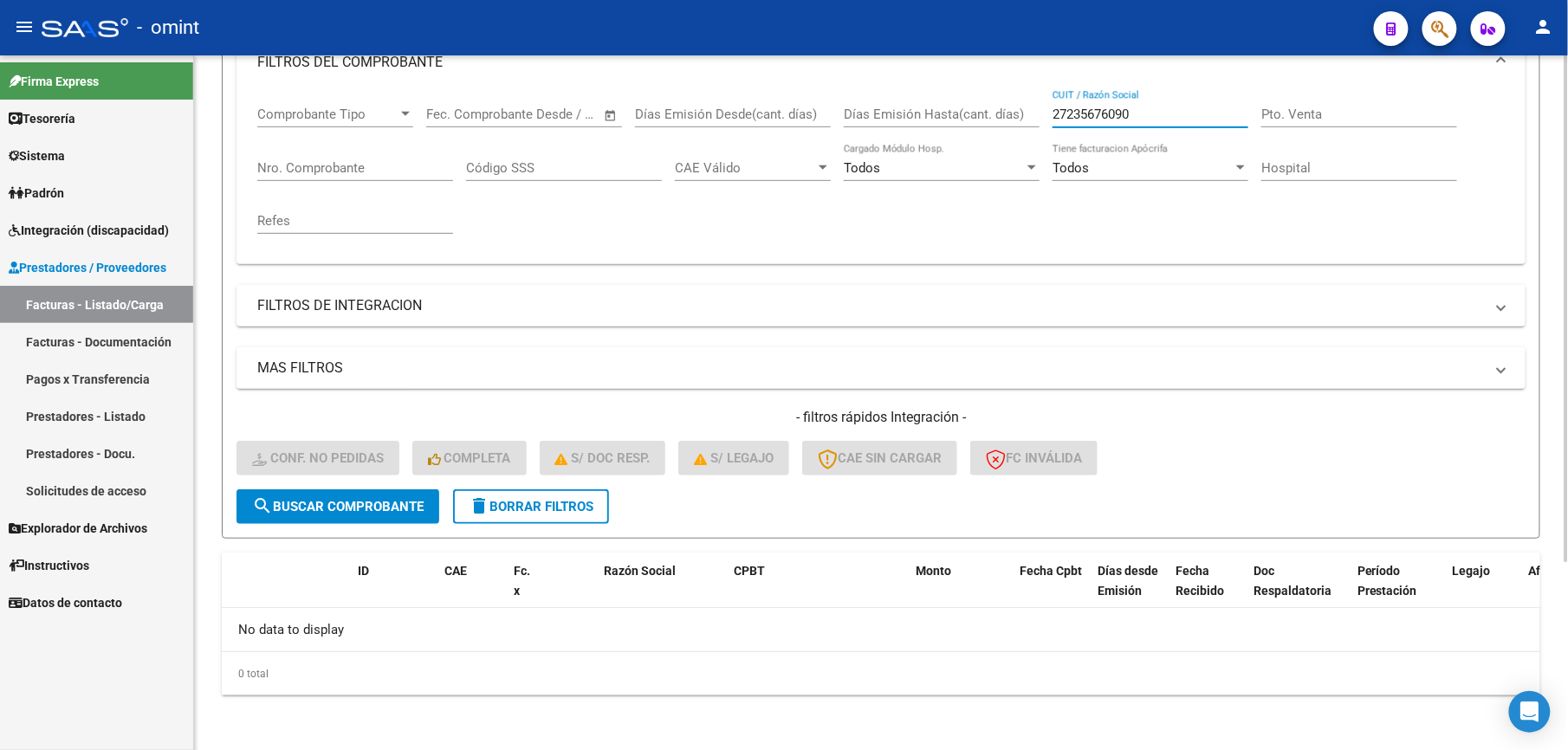
drag, startPoint x: 1107, startPoint y: 114, endPoint x: 995, endPoint y: 114, distance: 112.0
click at [995, 114] on div "Comprobante Tipo Comprobante Tipo Start date – End date Fec. Comprobante Desde …" at bounding box center [881, 170] width 1247 height 160
paste input "92984559"
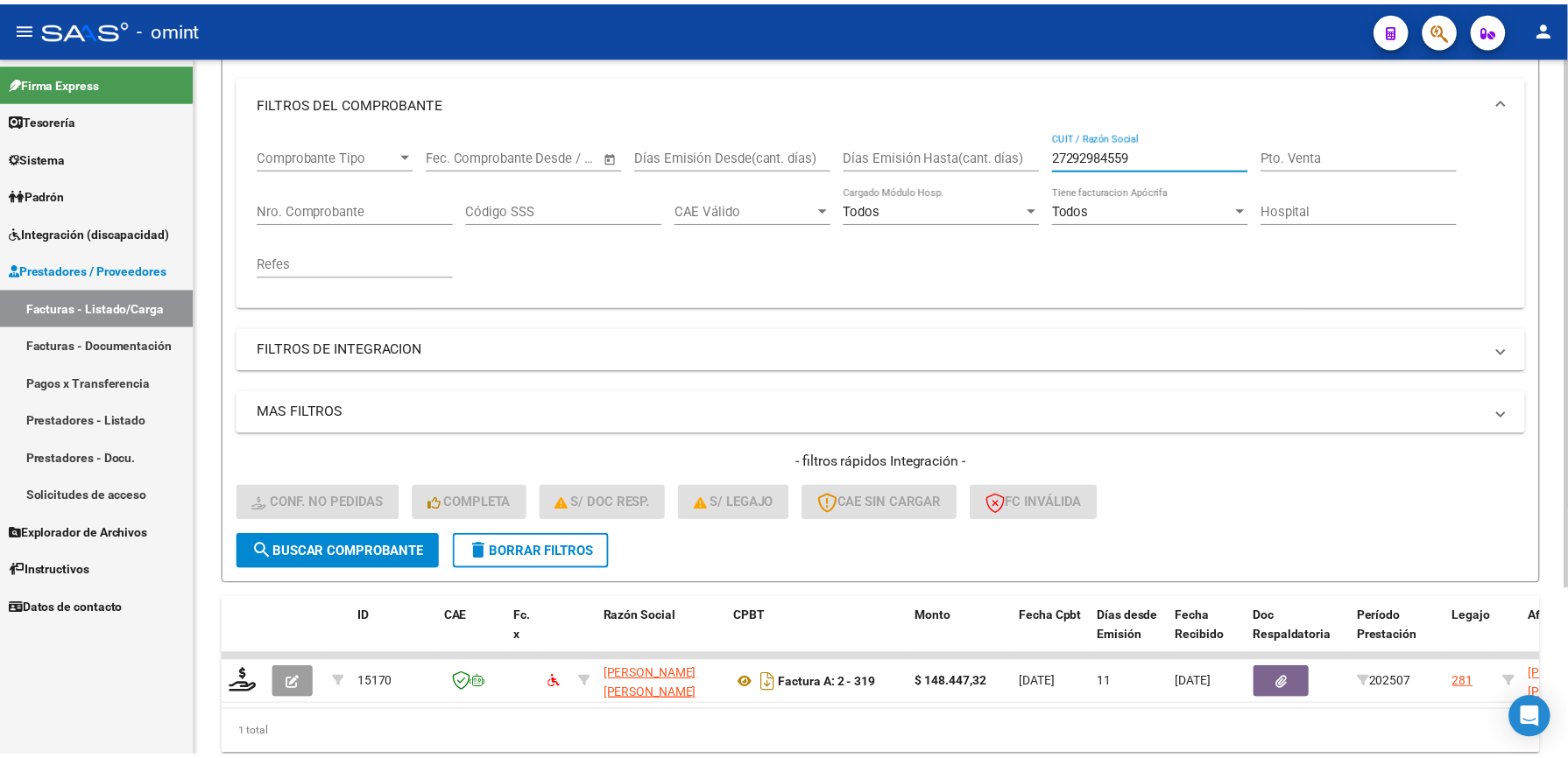
scroll to position [263, 0]
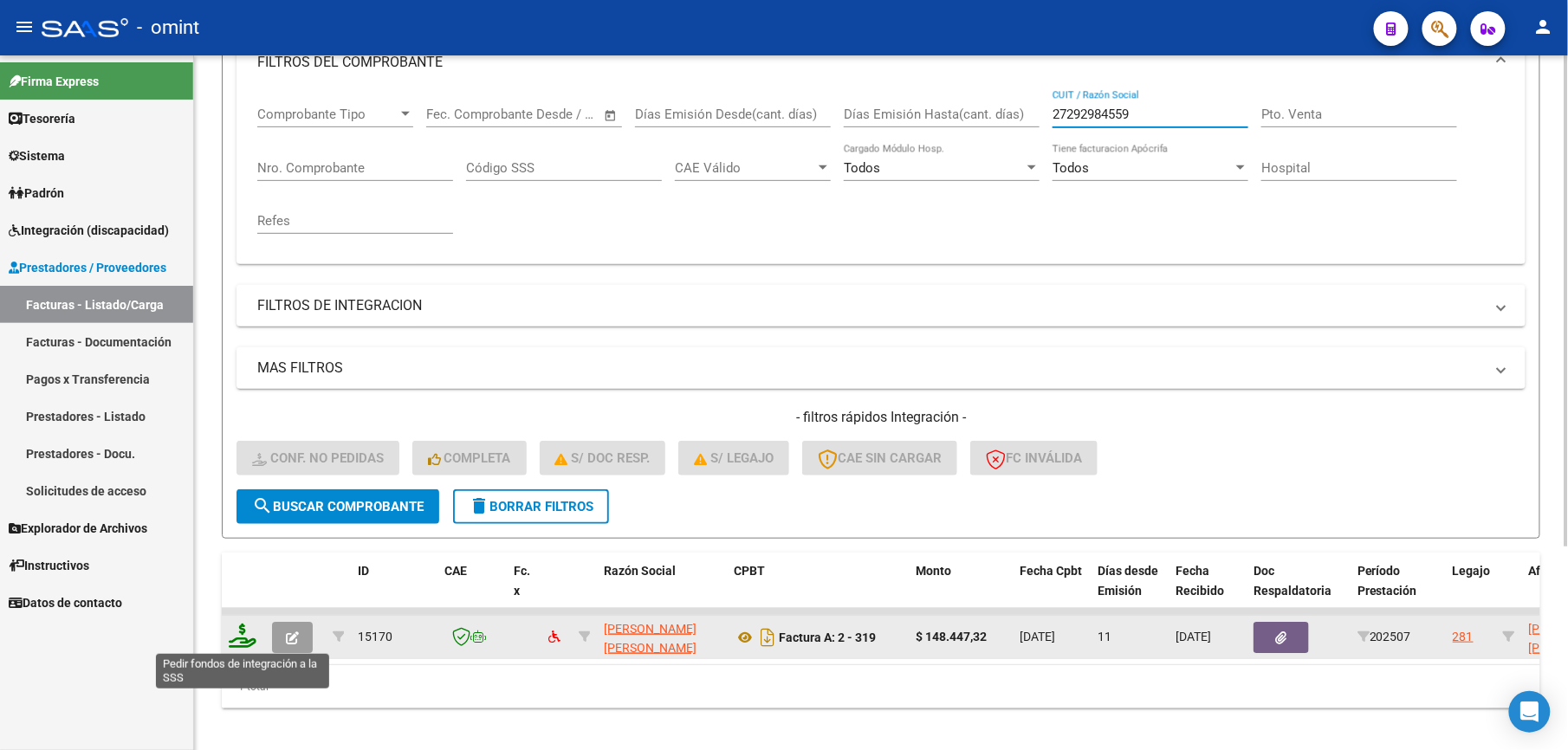
type input "27292984559"
click at [247, 635] on icon at bounding box center [243, 636] width 28 height 24
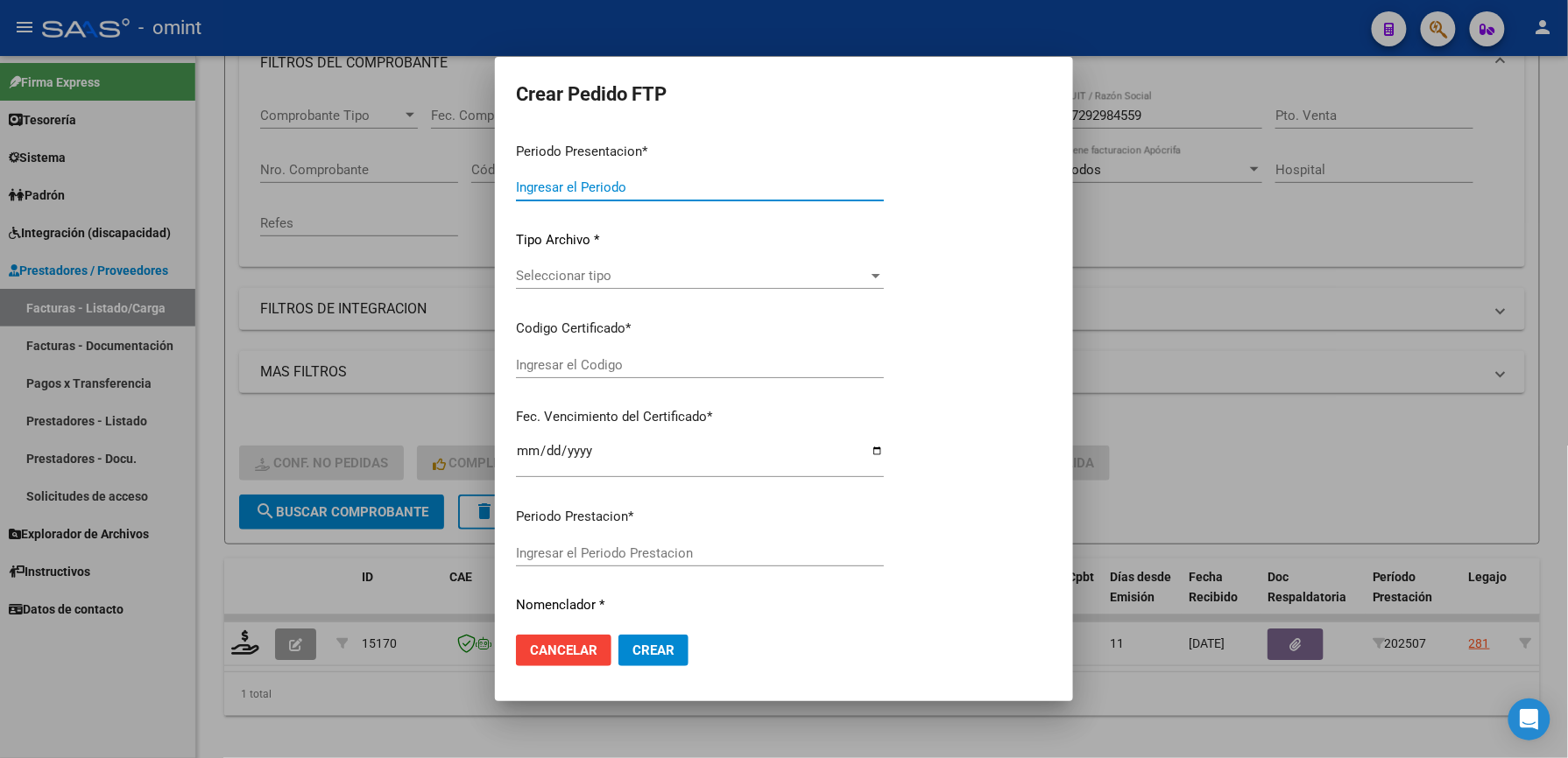
type input "202507"
type input "$ 148.447,32"
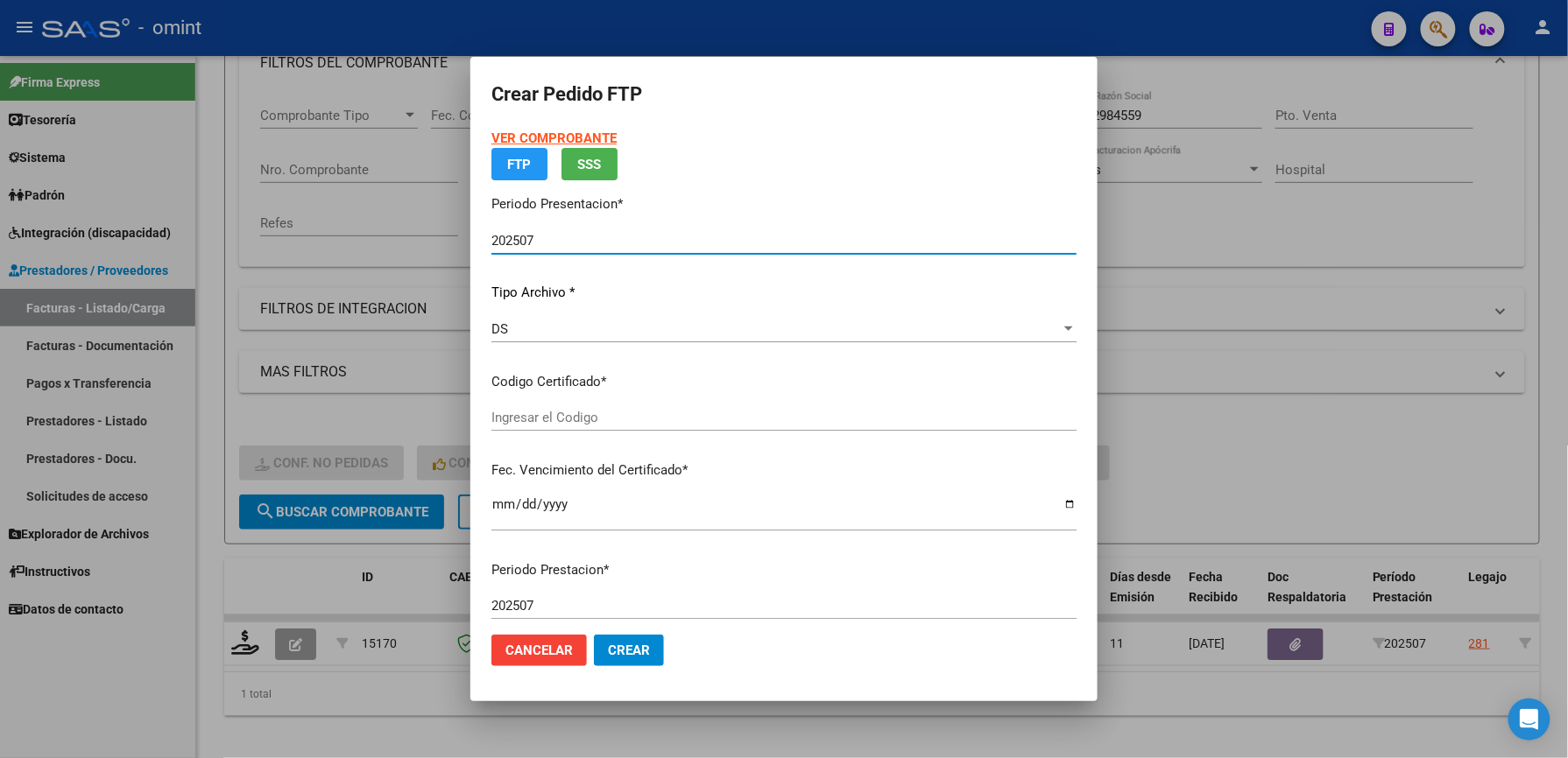
type input "9554027513"
type input "[DATE]"
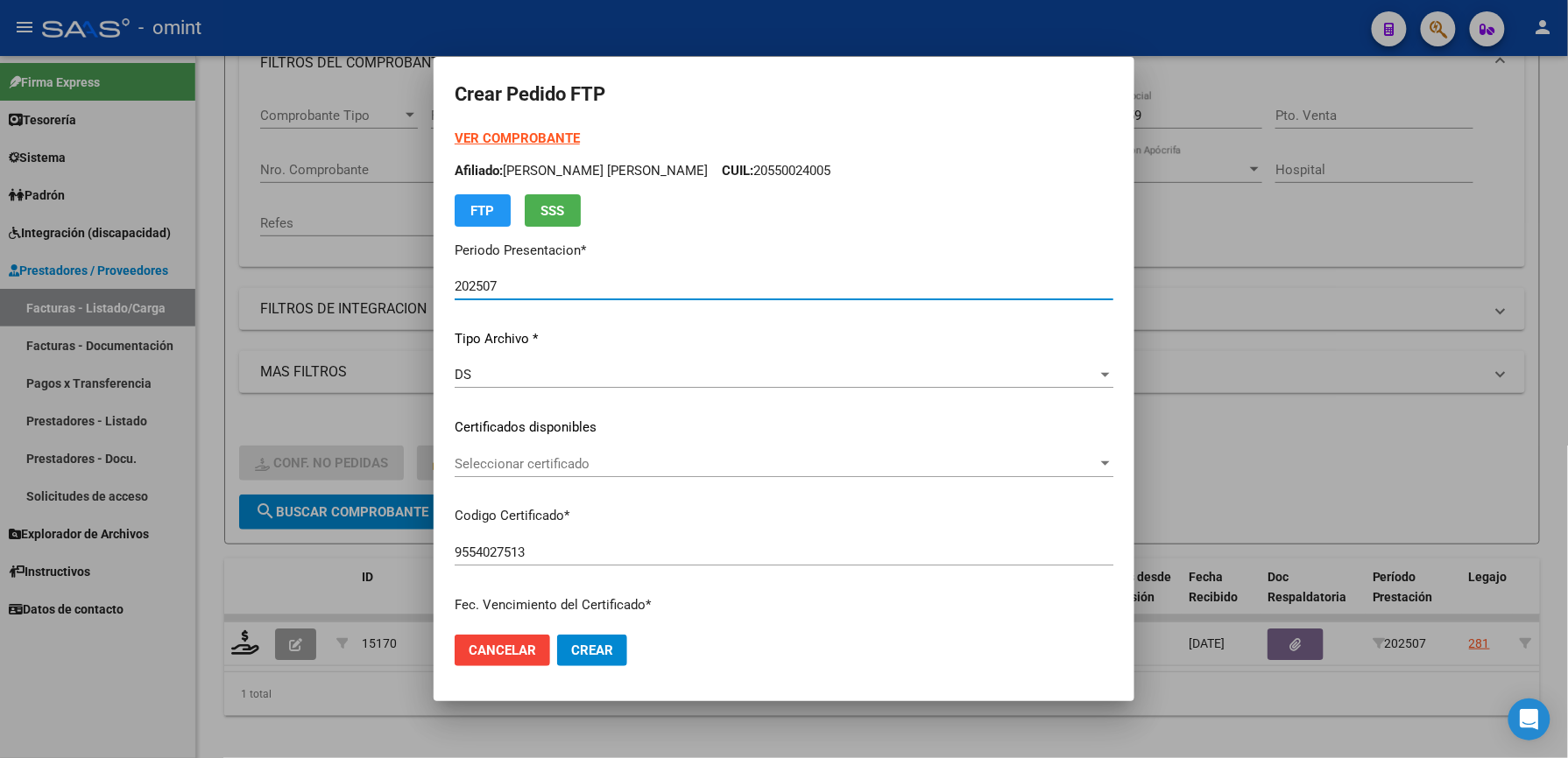
click at [590, 460] on span "Seleccionar certificado" at bounding box center [776, 464] width 642 height 16
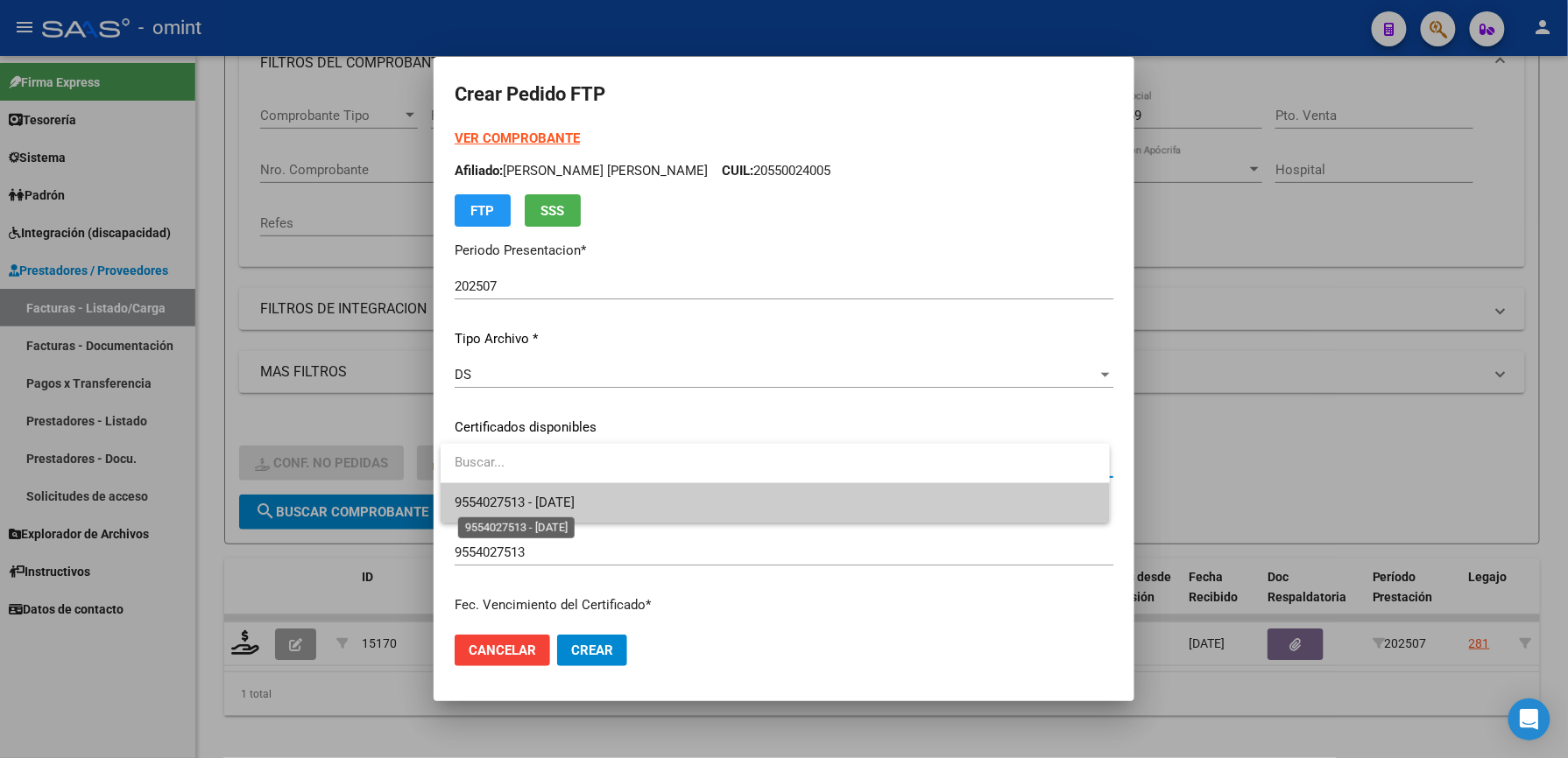
click at [575, 499] on span "9554027513 - [DATE]" at bounding box center [514, 503] width 120 height 16
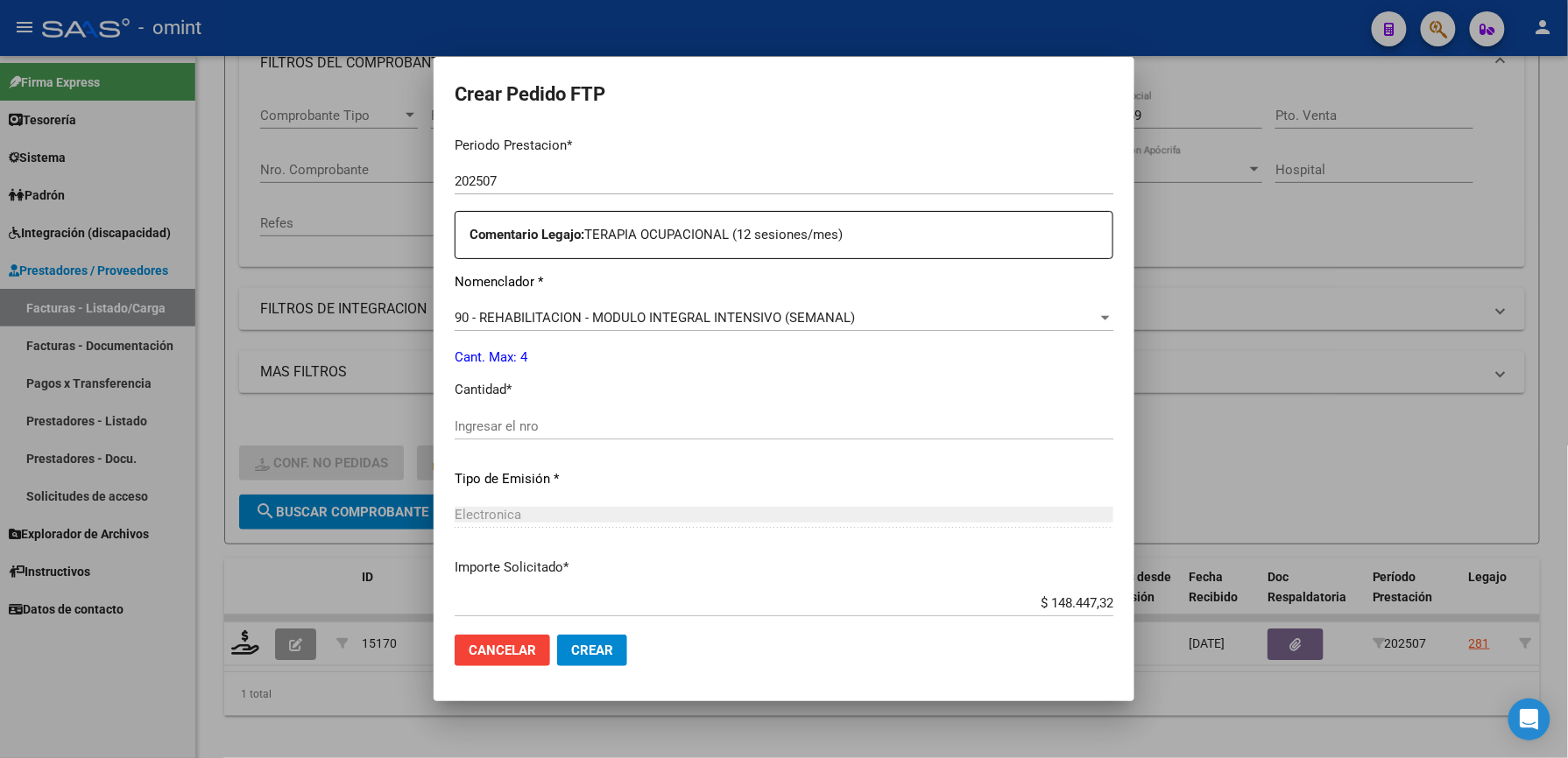
scroll to position [584, 0]
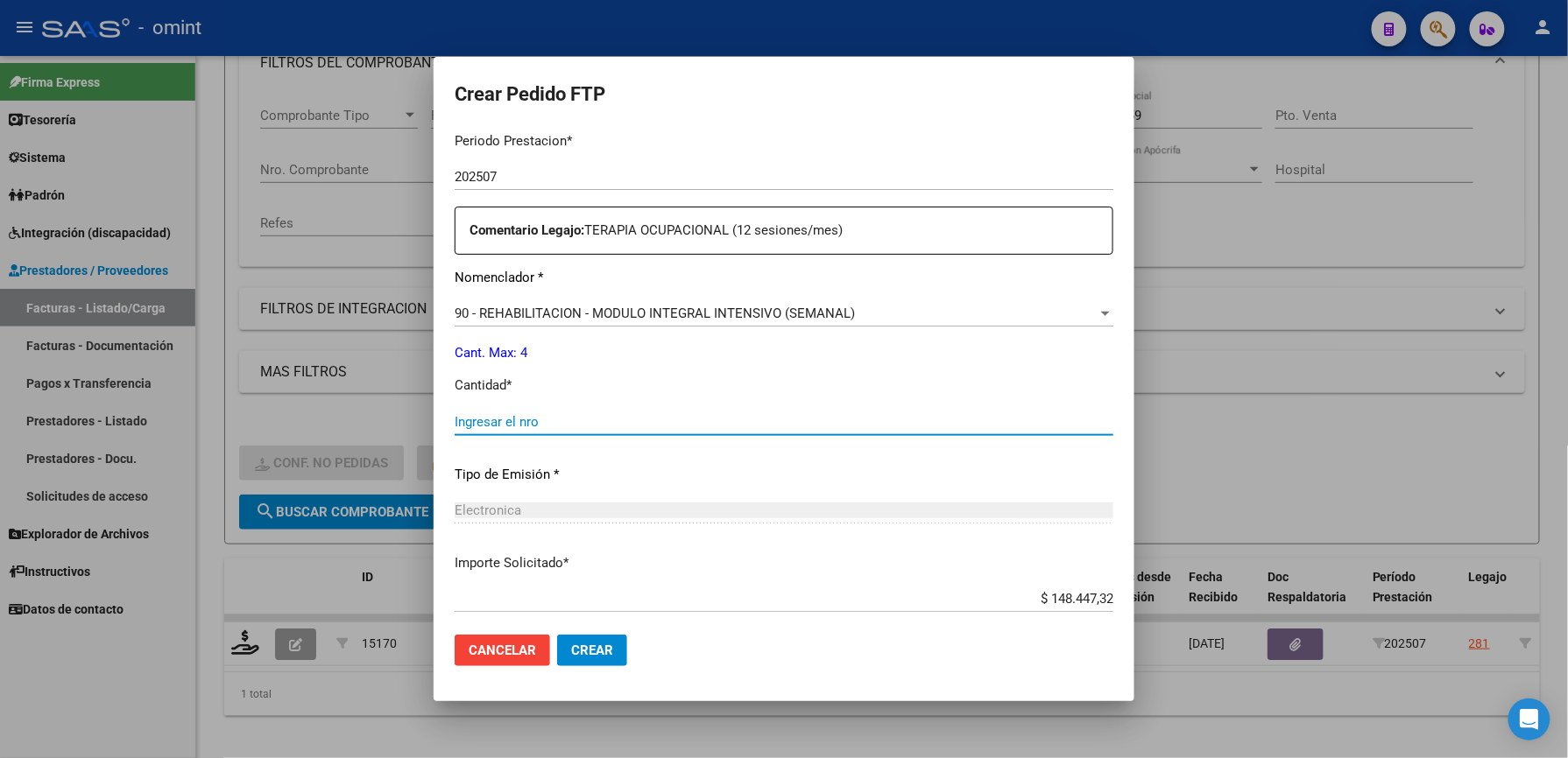
click at [543, 428] on input "Ingresar el nro" at bounding box center [784, 422] width 658 height 16
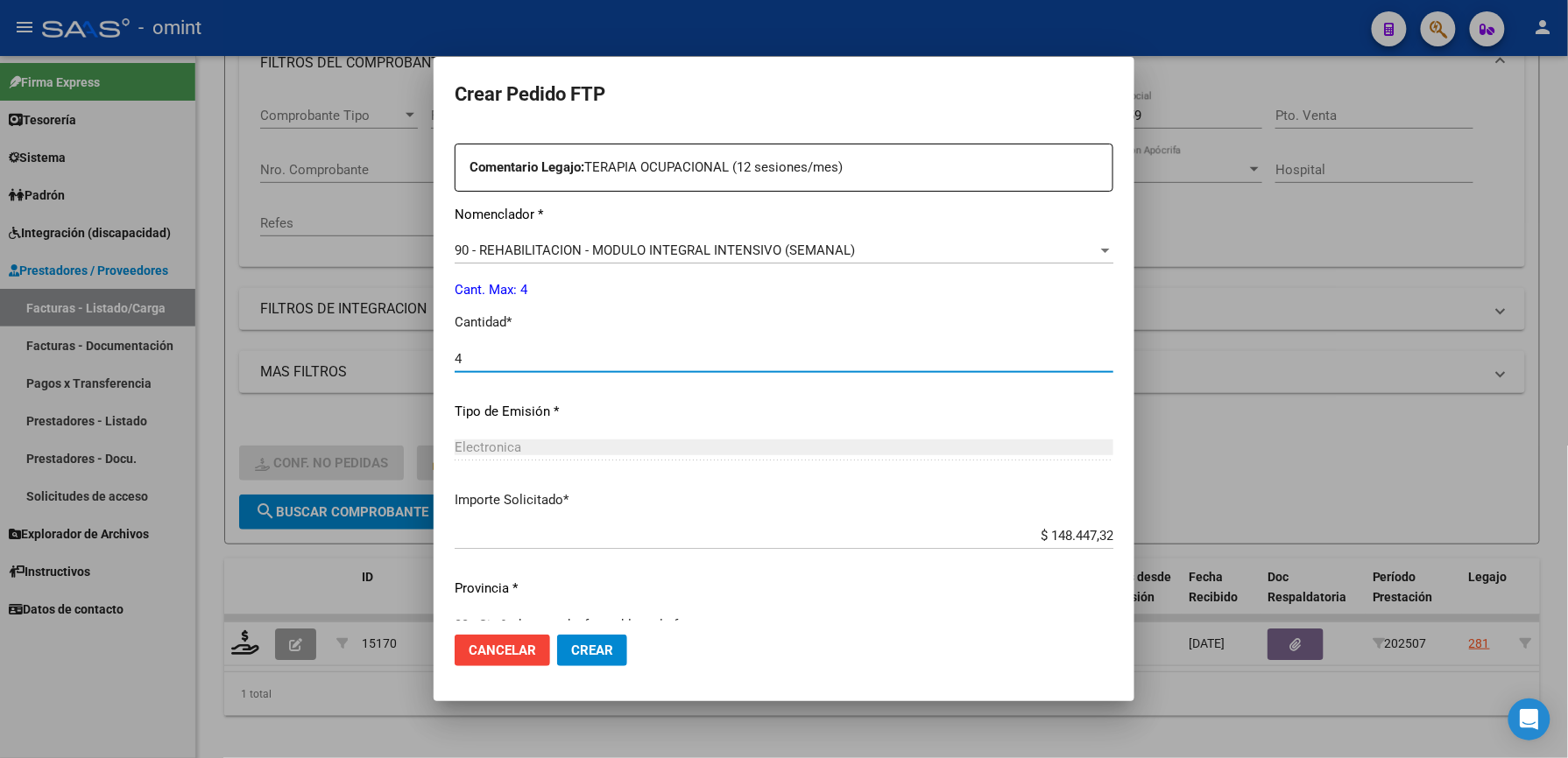
scroll to position [677, 0]
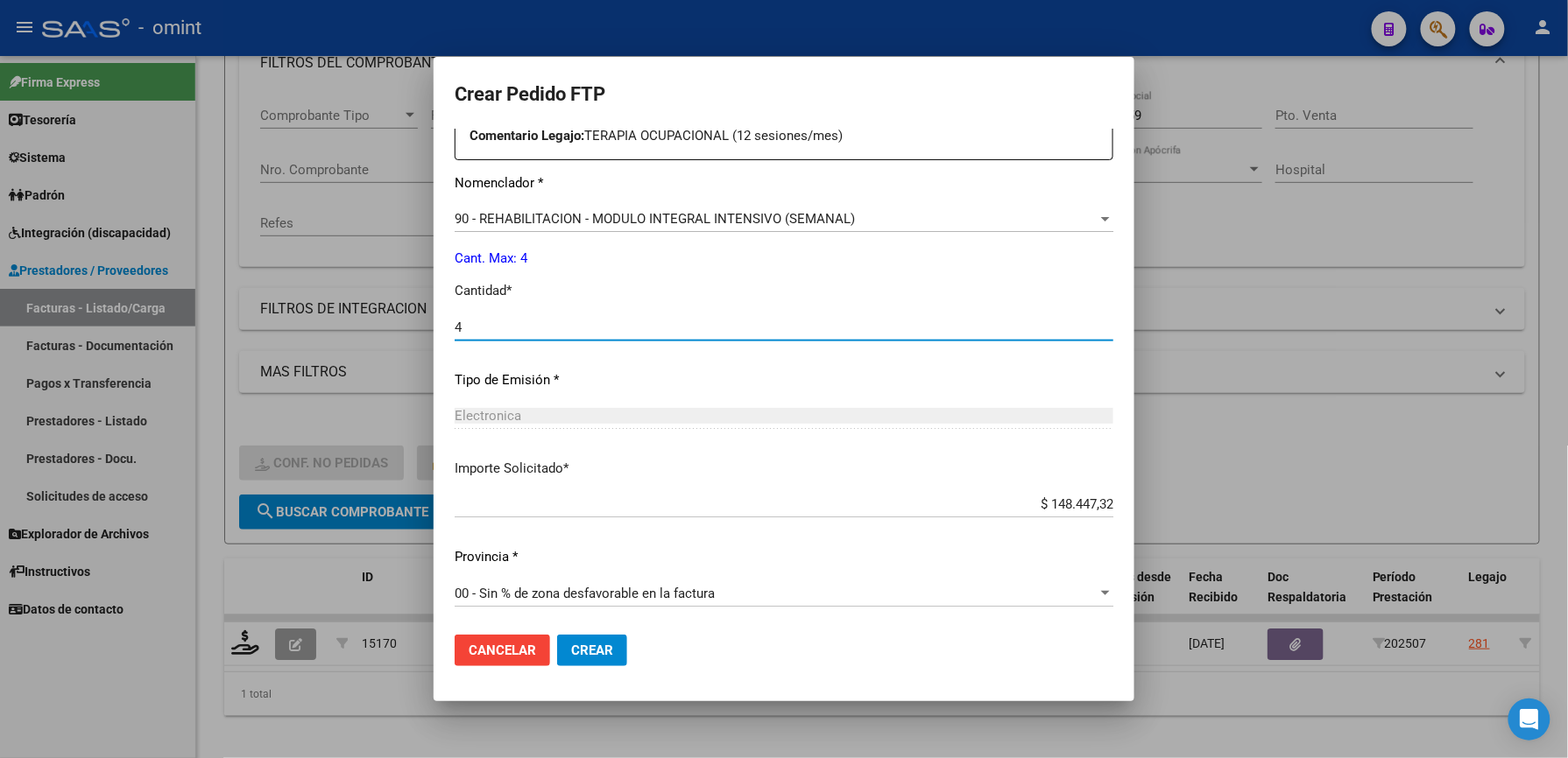
type input "4"
click at [592, 642] on span "Crear" at bounding box center [592, 650] width 42 height 16
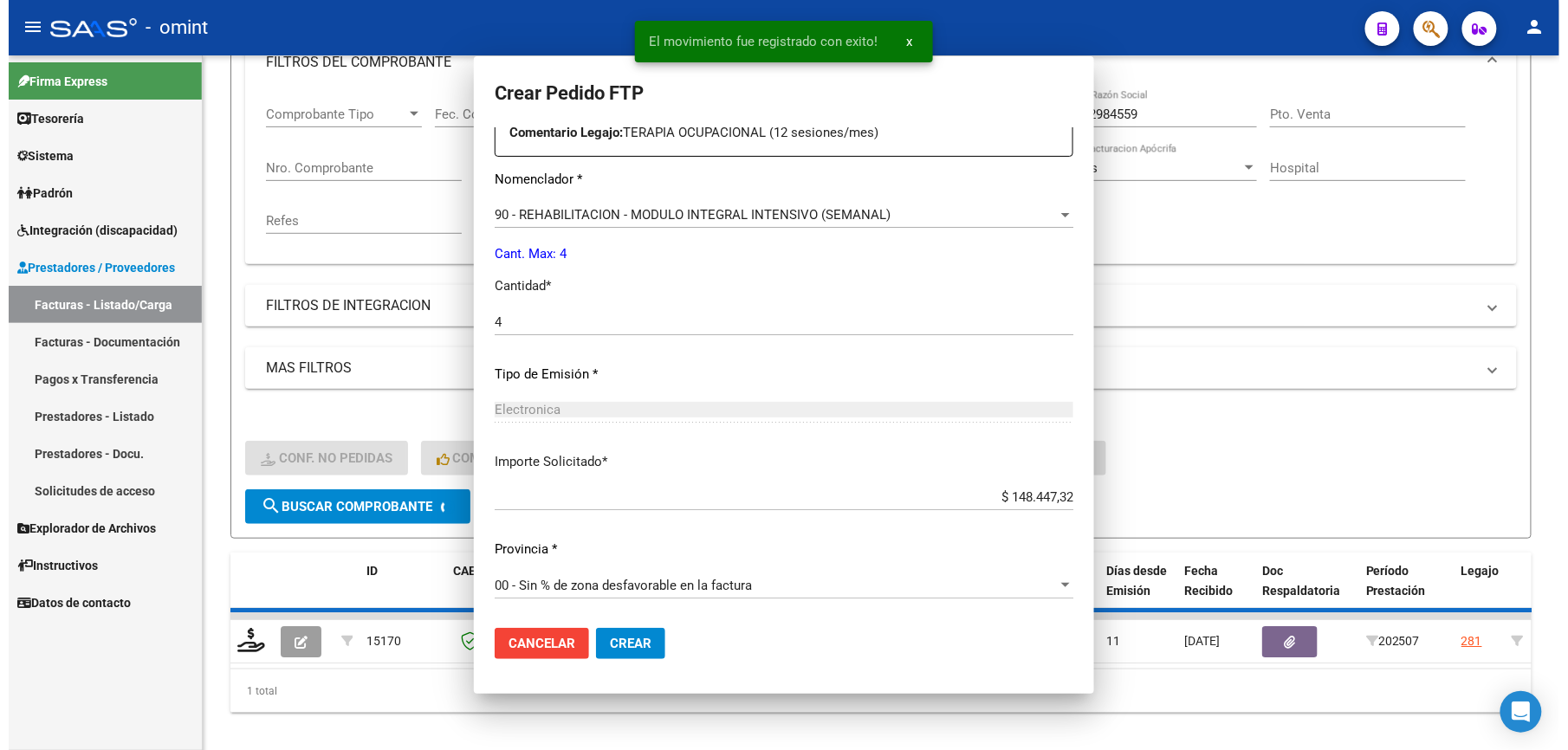
scroll to position [573, 0]
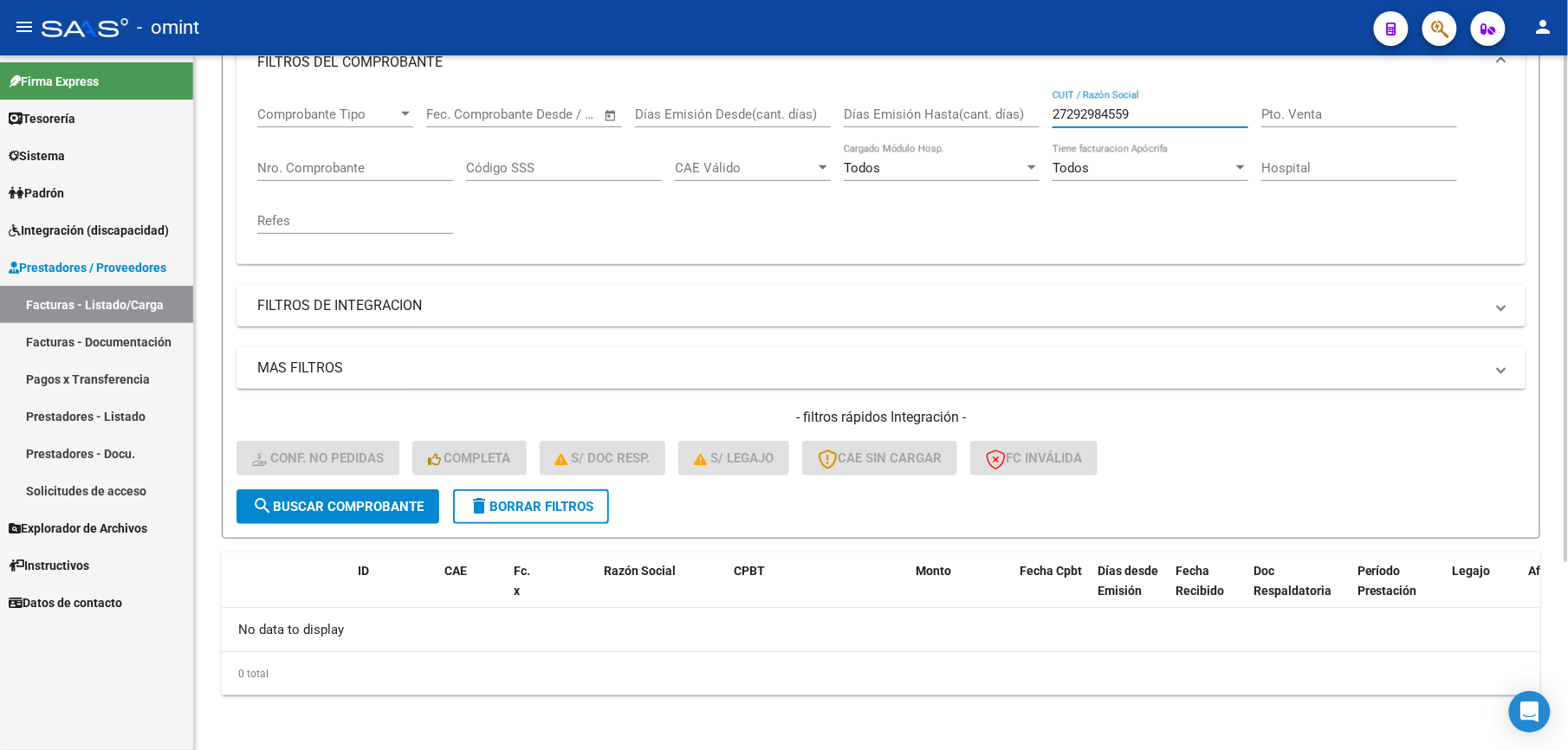
drag, startPoint x: 1154, startPoint y: 113, endPoint x: 973, endPoint y: 113, distance: 181.0
click at [973, 113] on div "Comprobante Tipo Comprobante Tipo Start date – End date Fec. Comprobante Desde …" at bounding box center [881, 170] width 1247 height 160
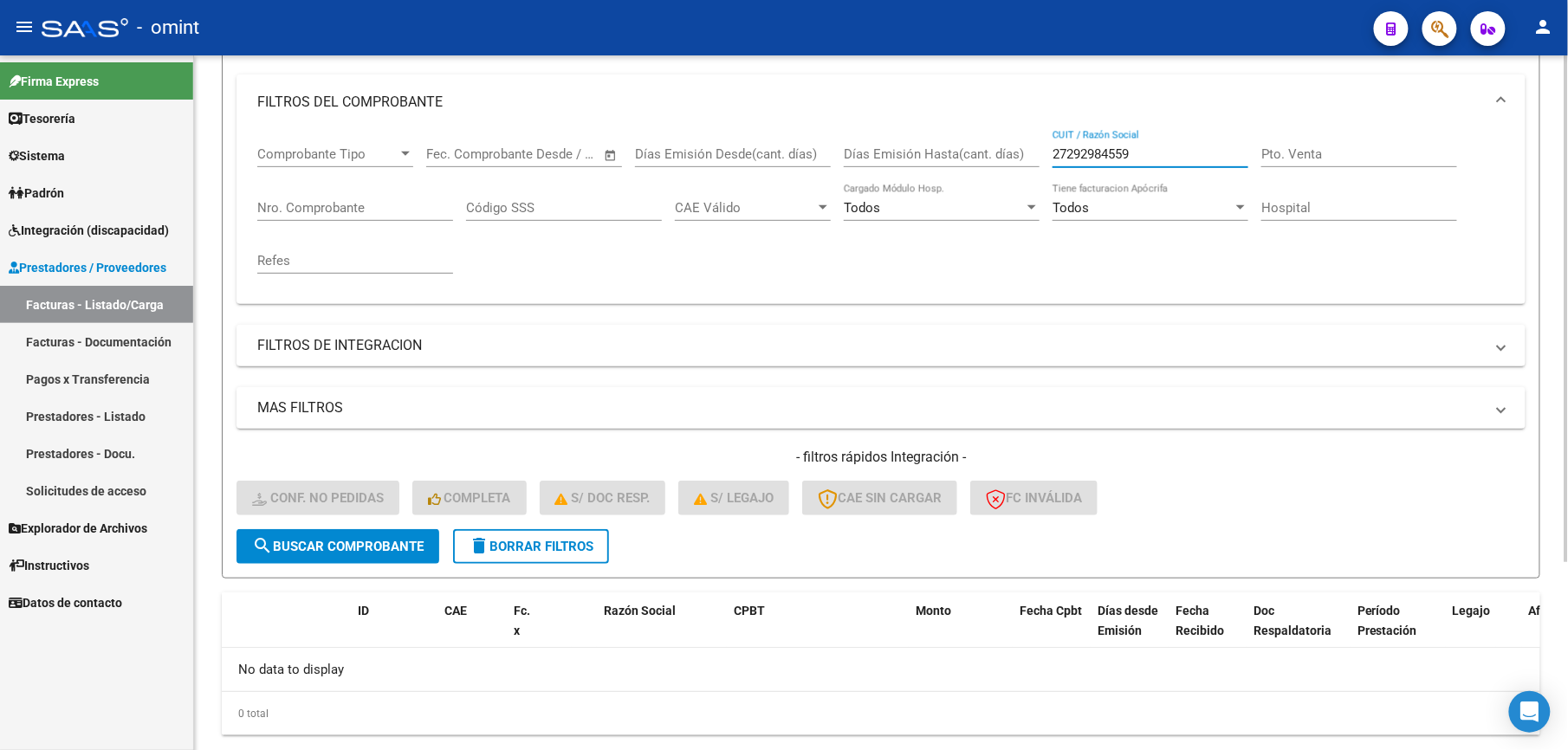
scroll to position [260, 0]
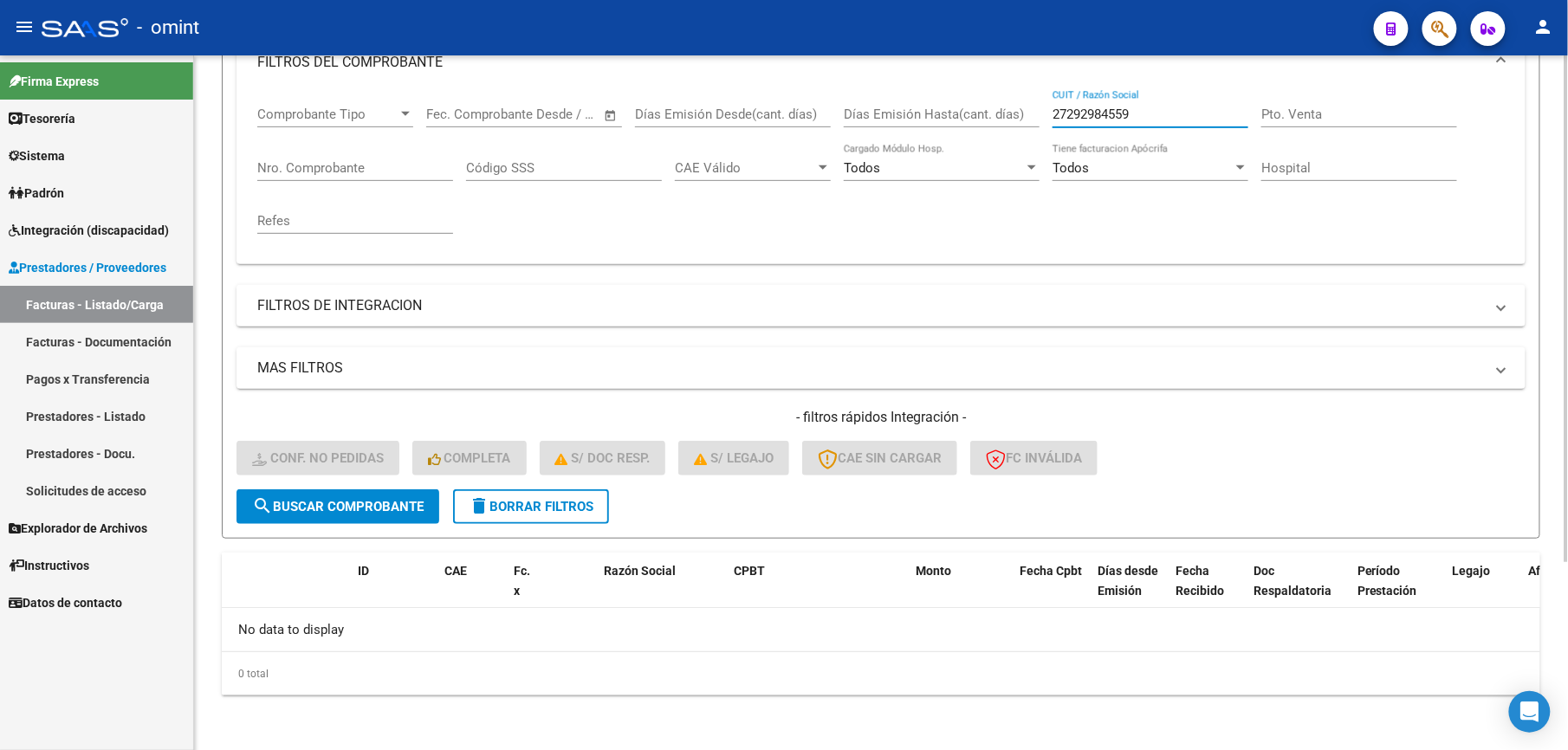
drag, startPoint x: 1015, startPoint y: 118, endPoint x: 934, endPoint y: 126, distance: 81.4
click at [934, 126] on div "Comprobante Tipo Comprobante Tipo Start date – End date Fec. Comprobante Desde …" at bounding box center [881, 170] width 1247 height 160
paste input "70670445"
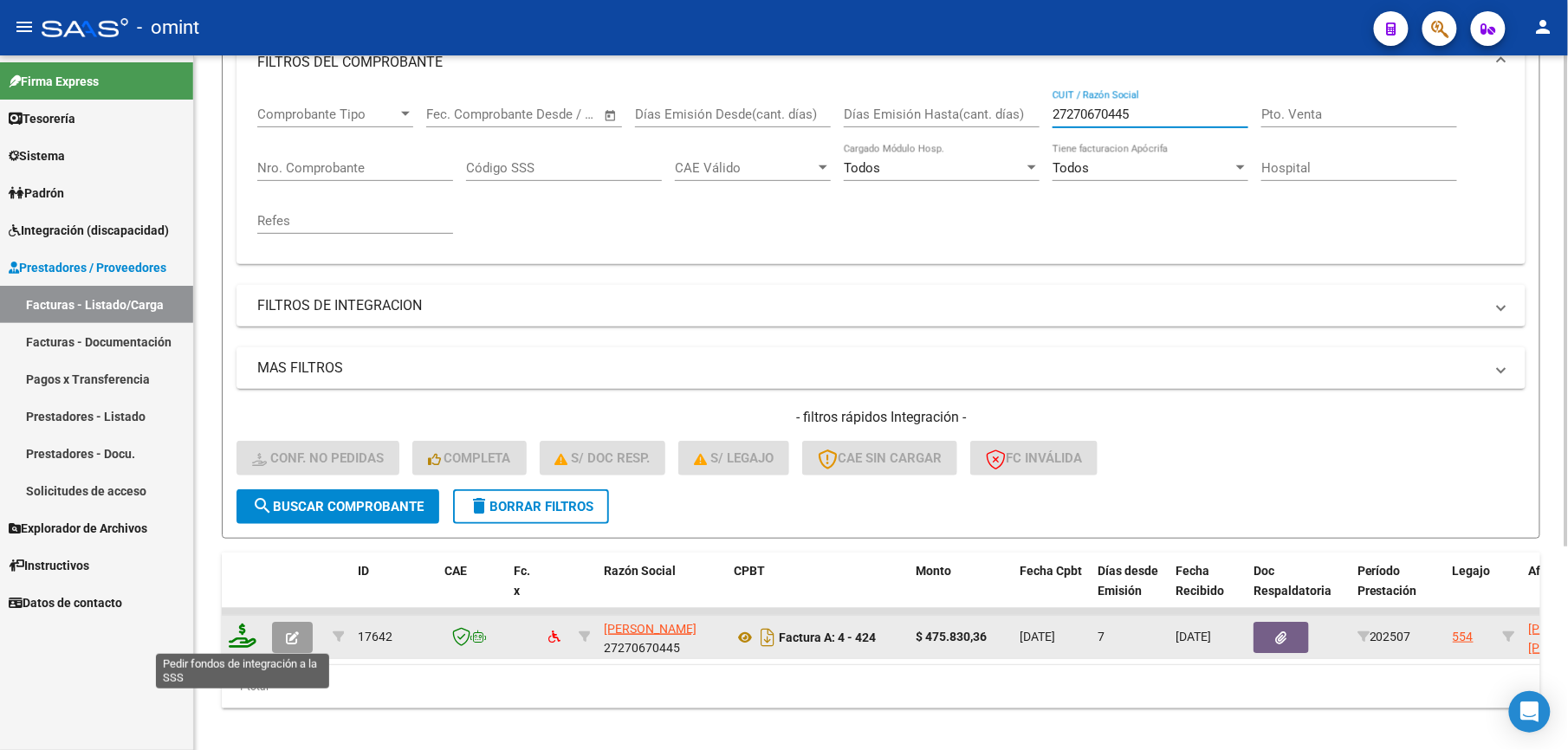
type input "27270670445"
click at [250, 641] on icon at bounding box center [243, 636] width 28 height 24
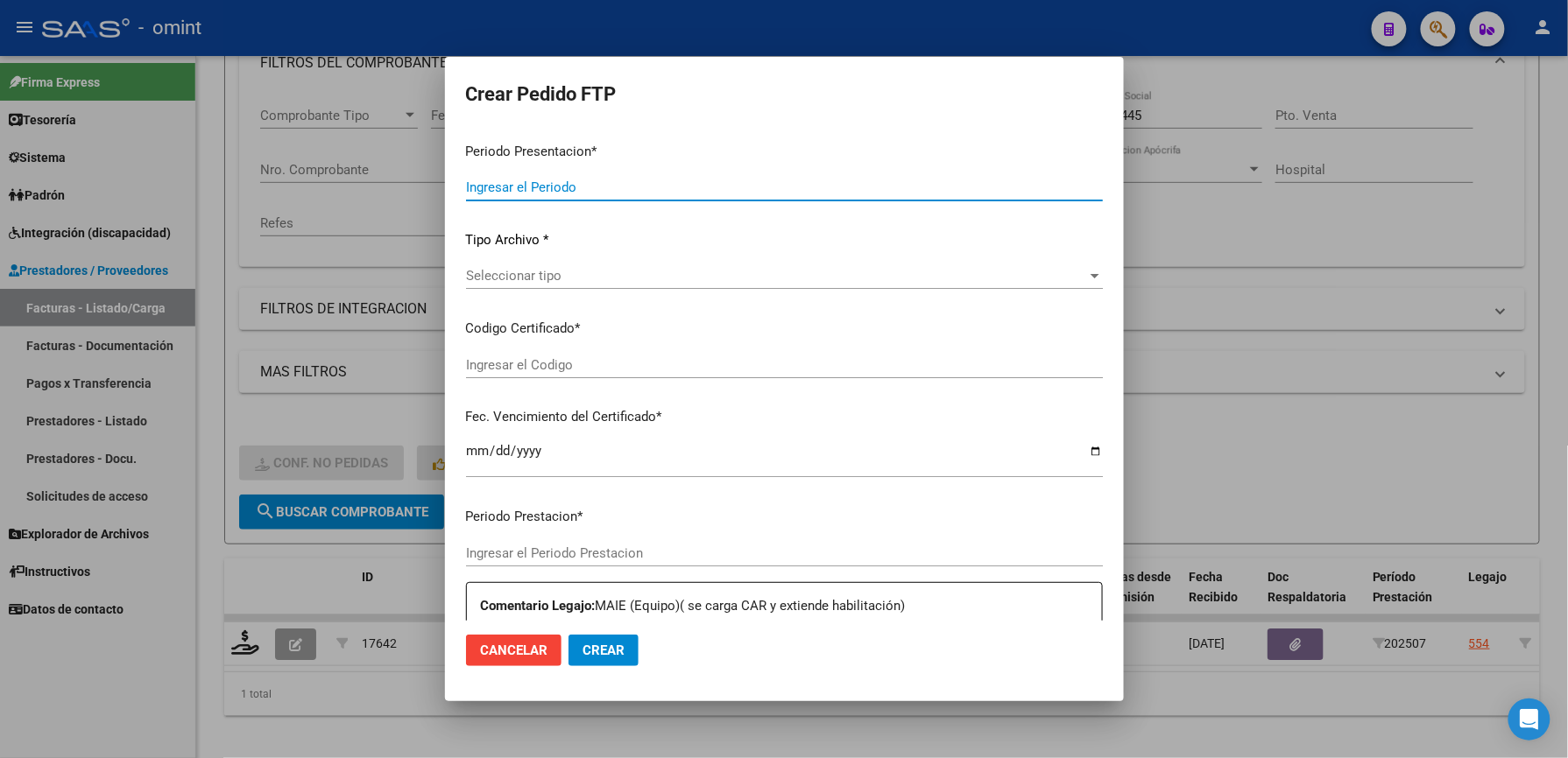
type input "202507"
type input "$ 475.830,36"
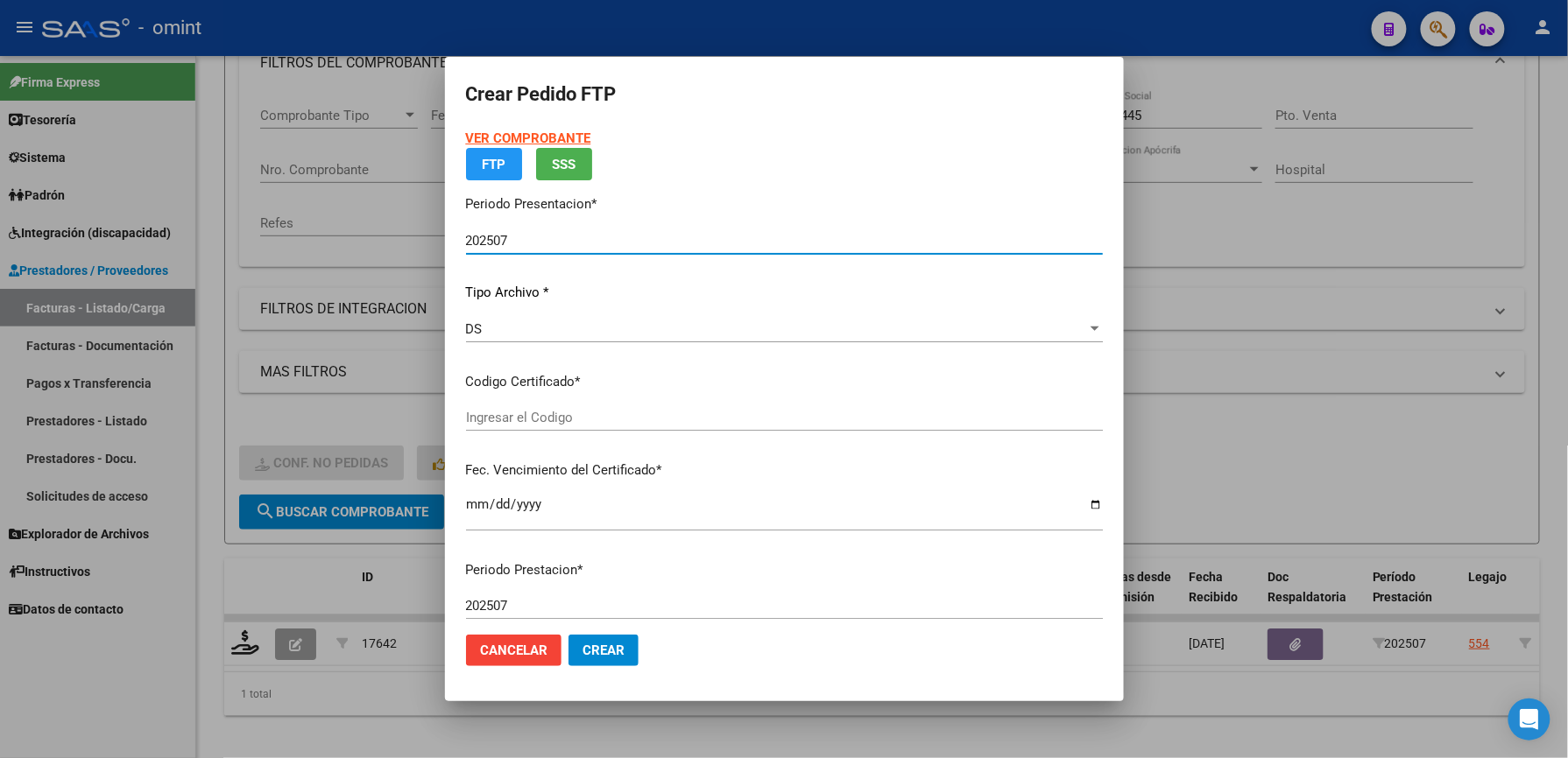
type input "4007410272"
type input "[DATE]"
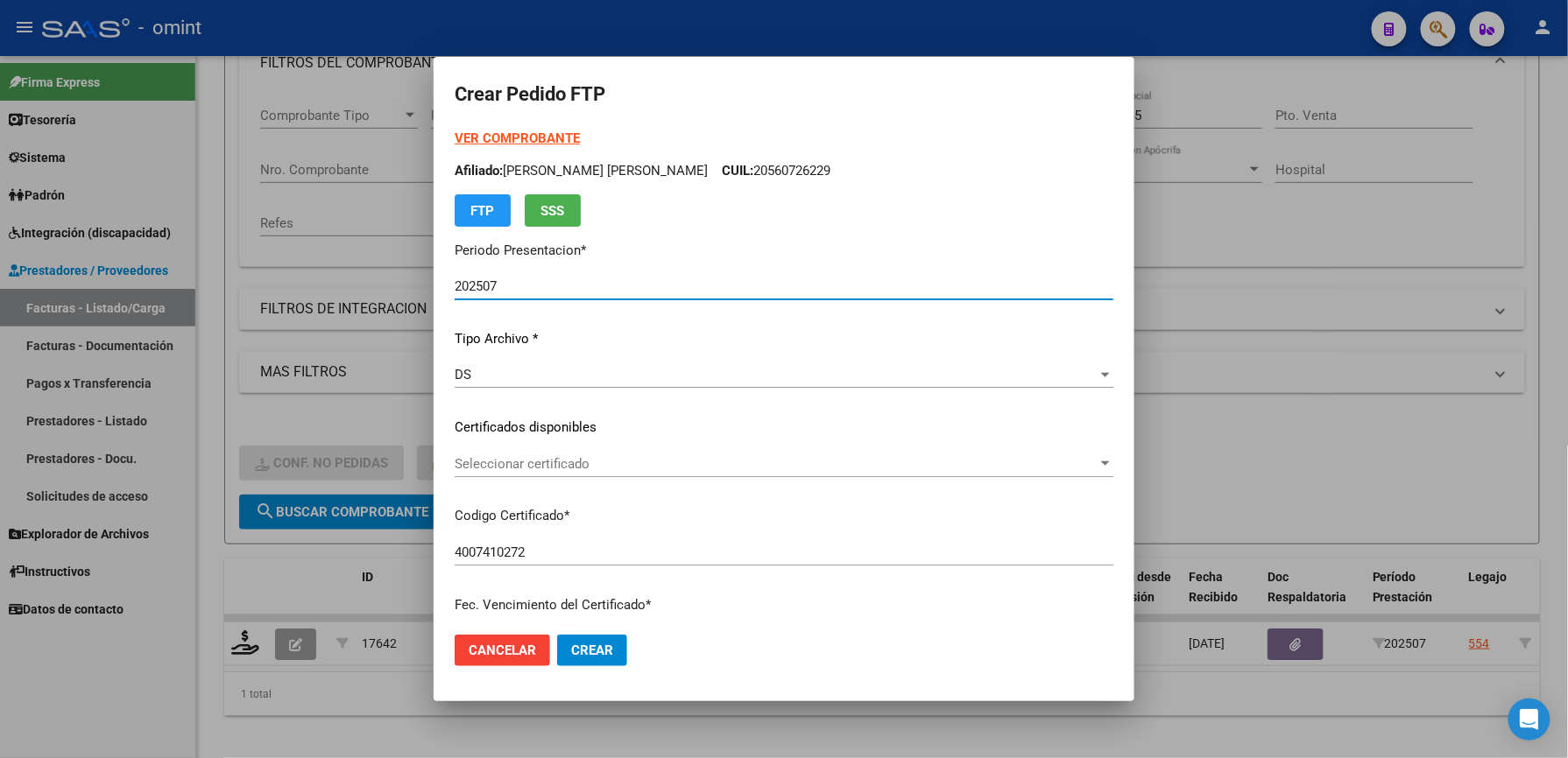
click at [540, 464] on span "Seleccionar certificado" at bounding box center [776, 464] width 642 height 16
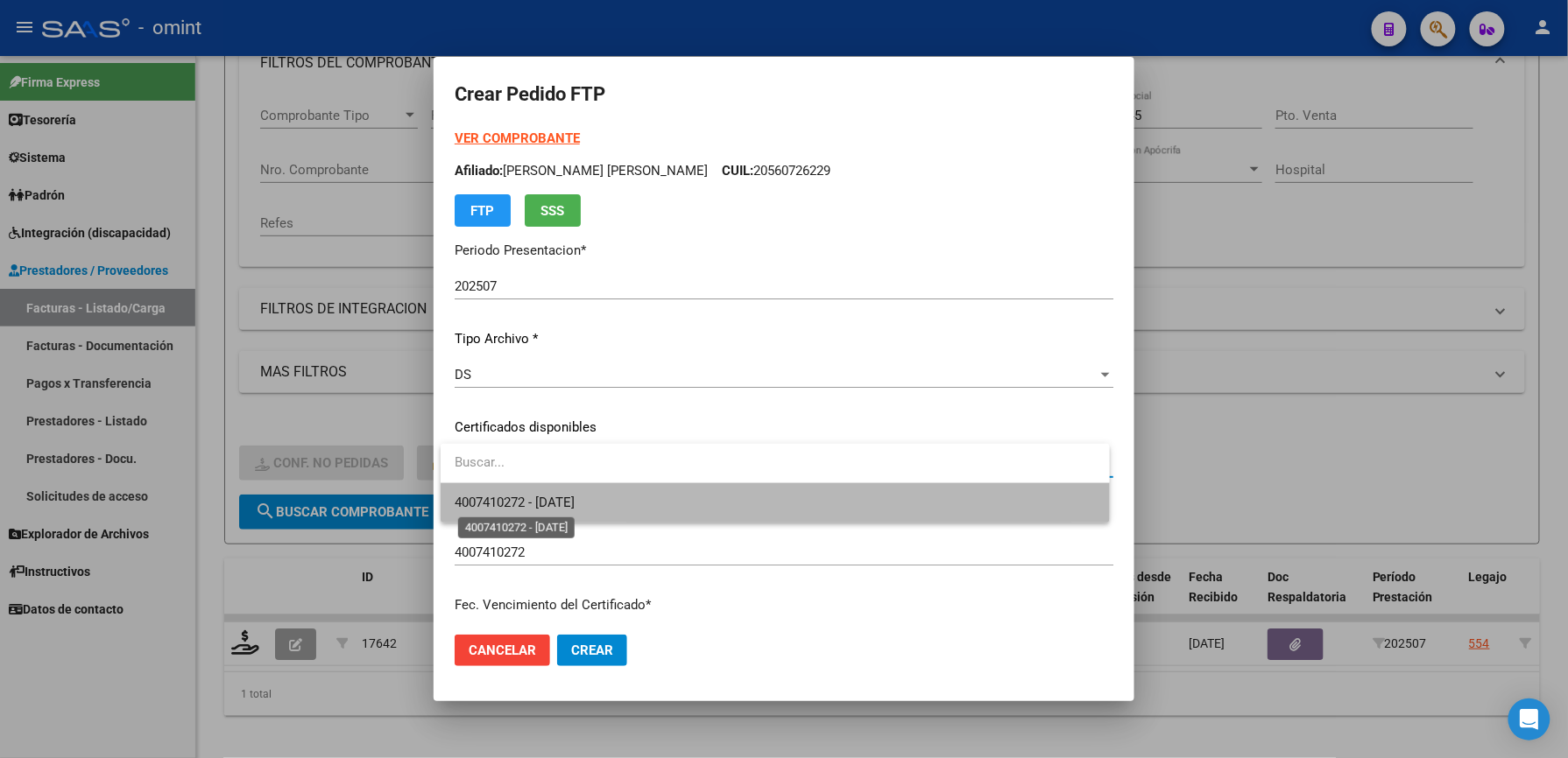
click at [534, 495] on span "4007410272 - [DATE]" at bounding box center [514, 503] width 120 height 16
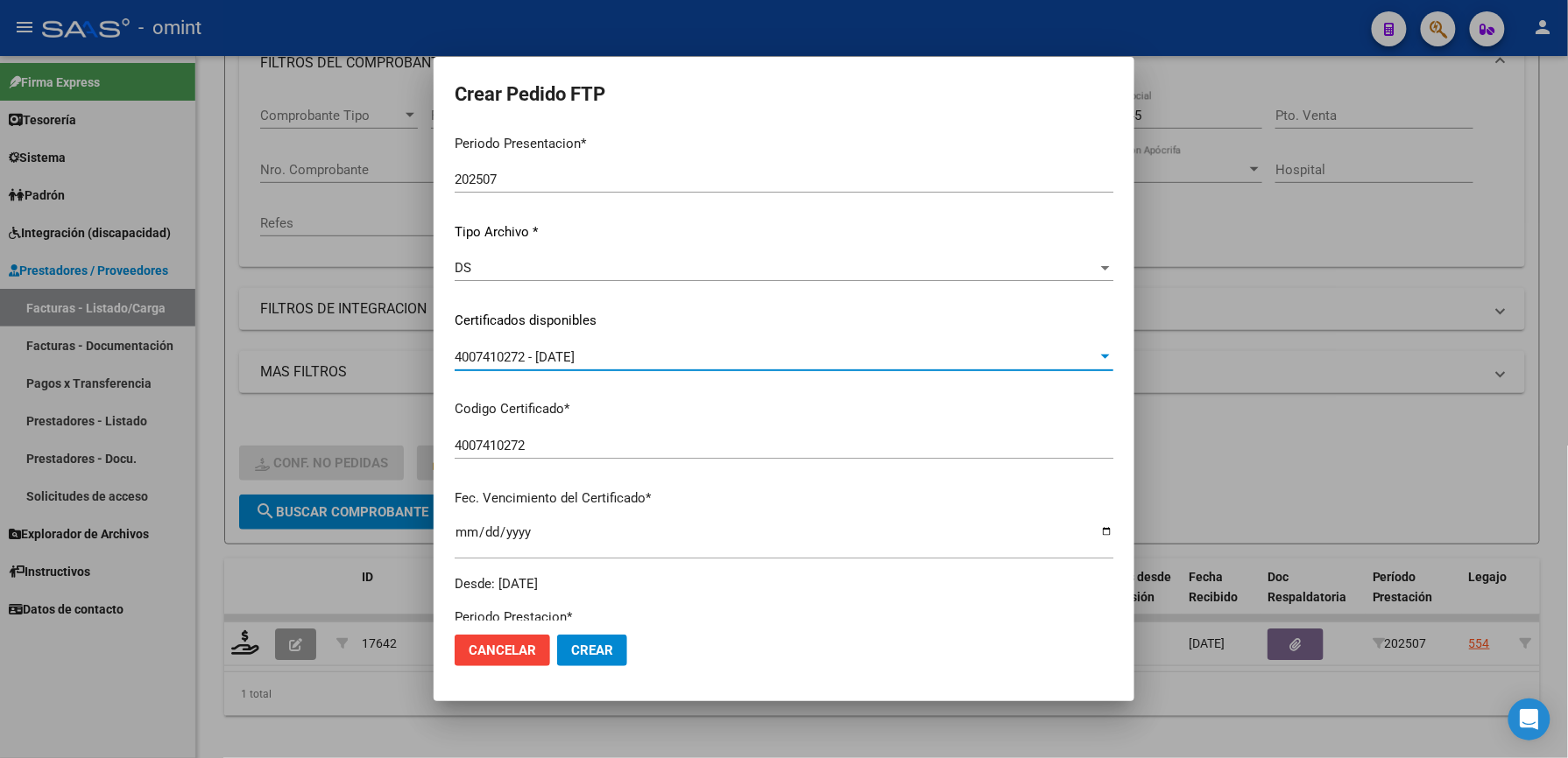
scroll to position [467, 0]
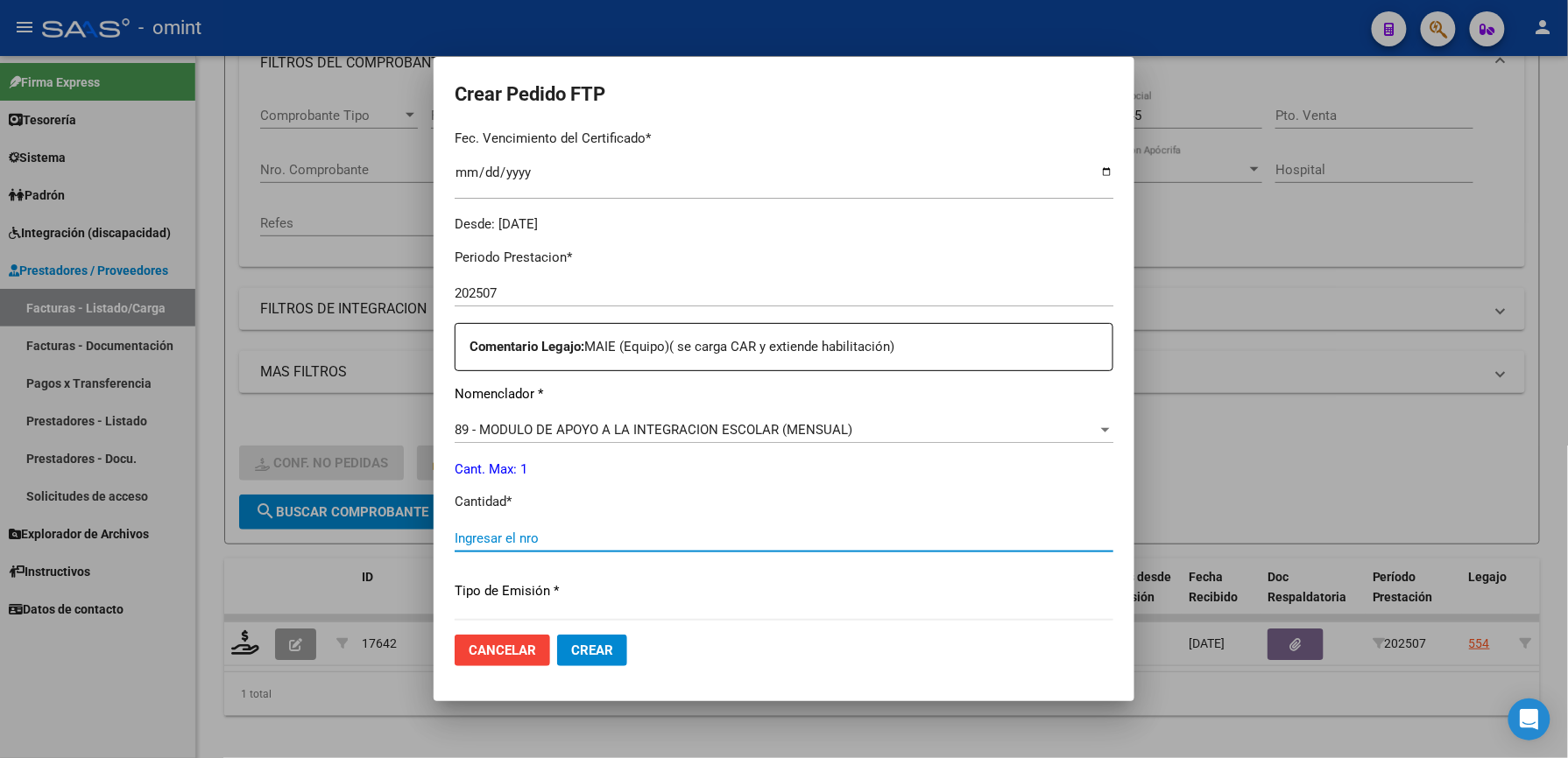
click at [512, 535] on input "Ingresar el nro" at bounding box center [784, 539] width 658 height 16
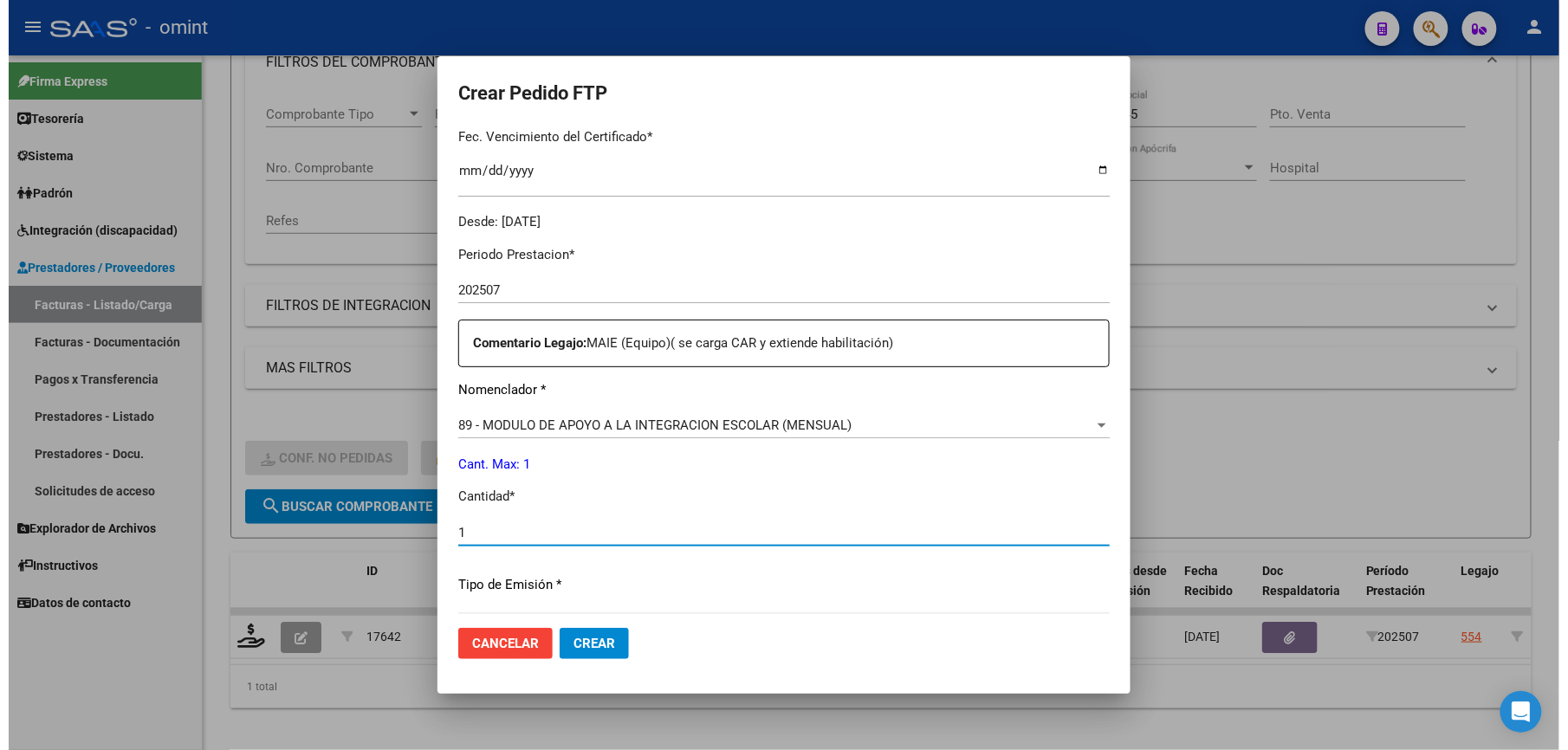
scroll to position [670, 0]
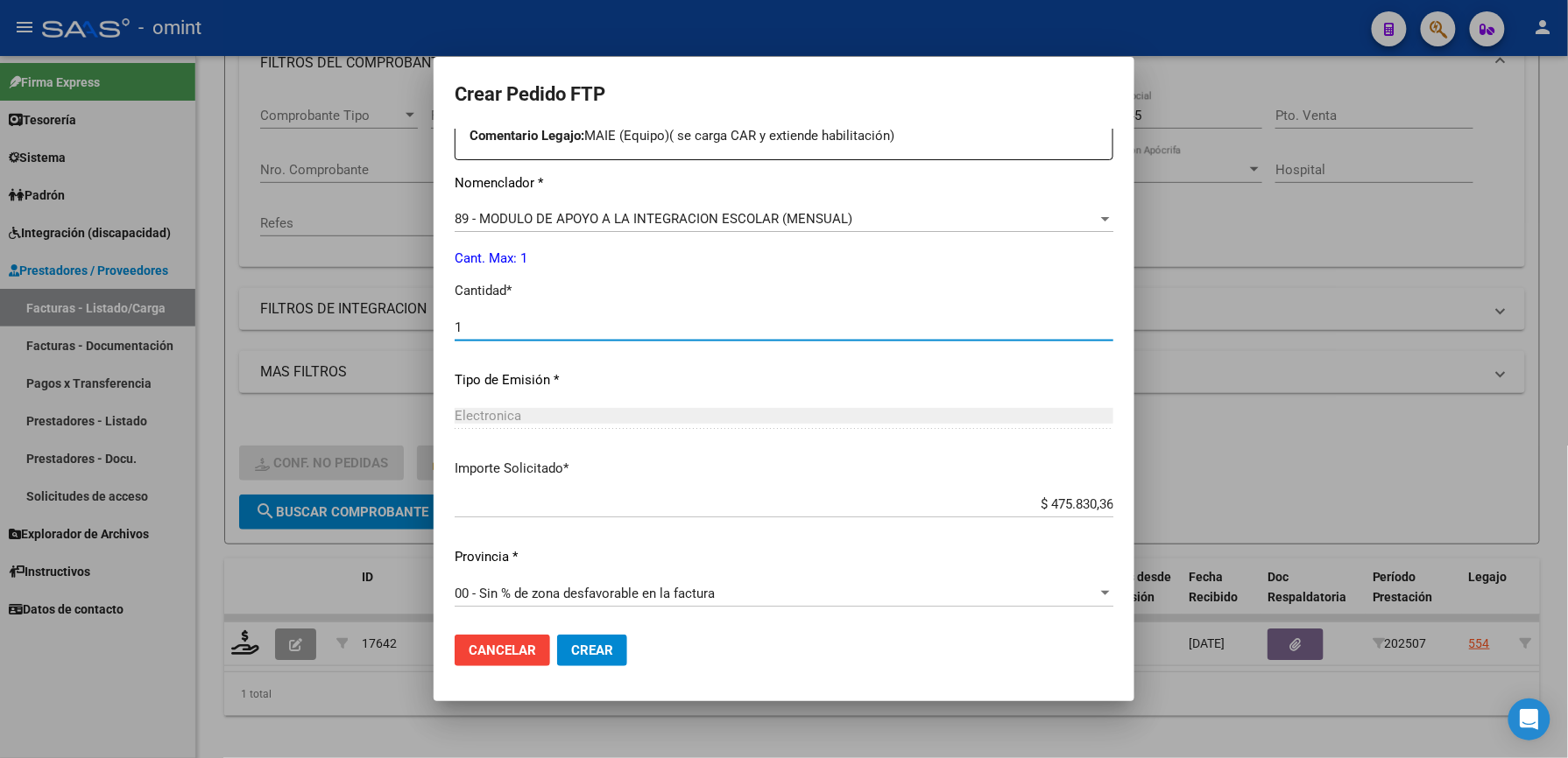
type input "1"
click at [607, 642] on span "Crear" at bounding box center [592, 650] width 42 height 16
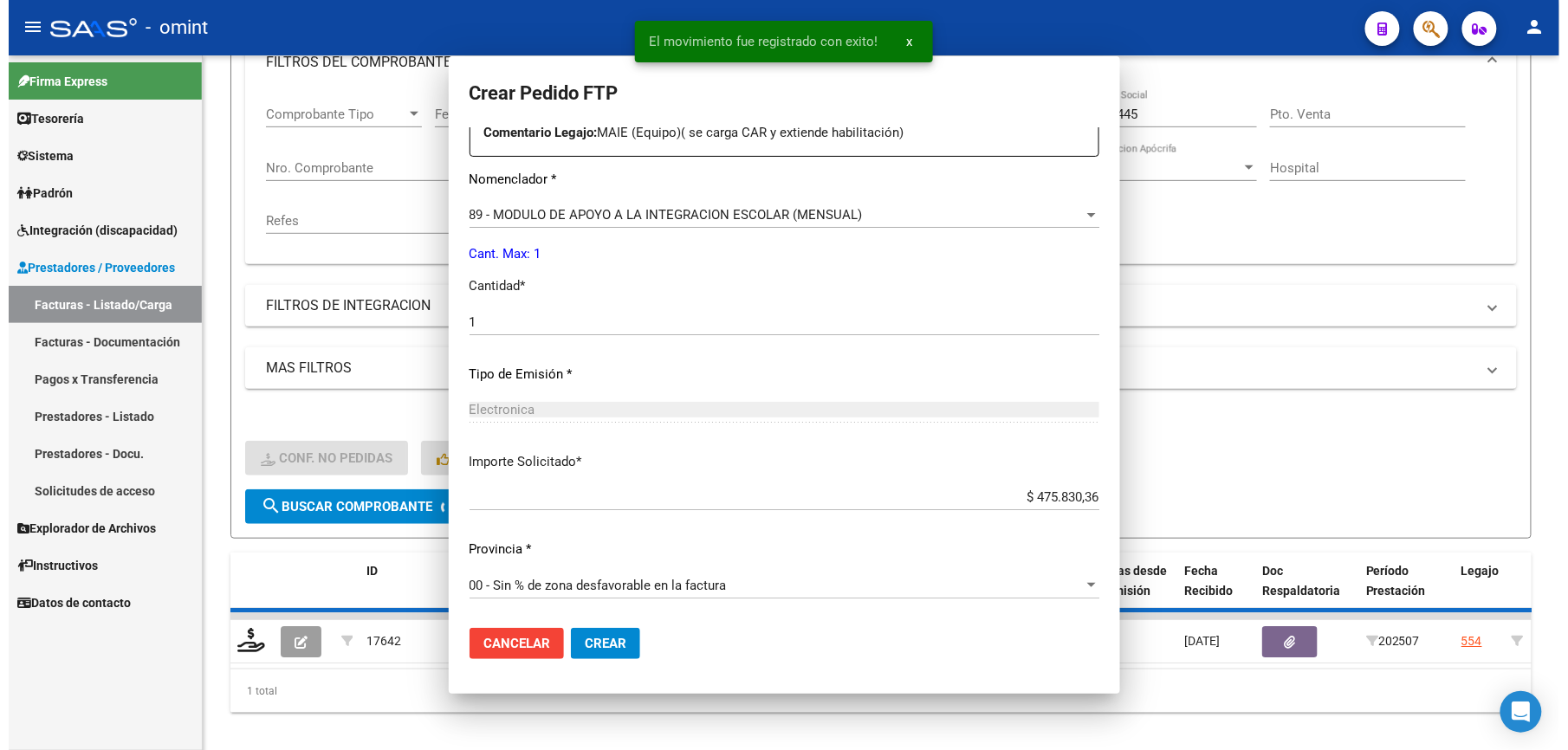
scroll to position [0, 0]
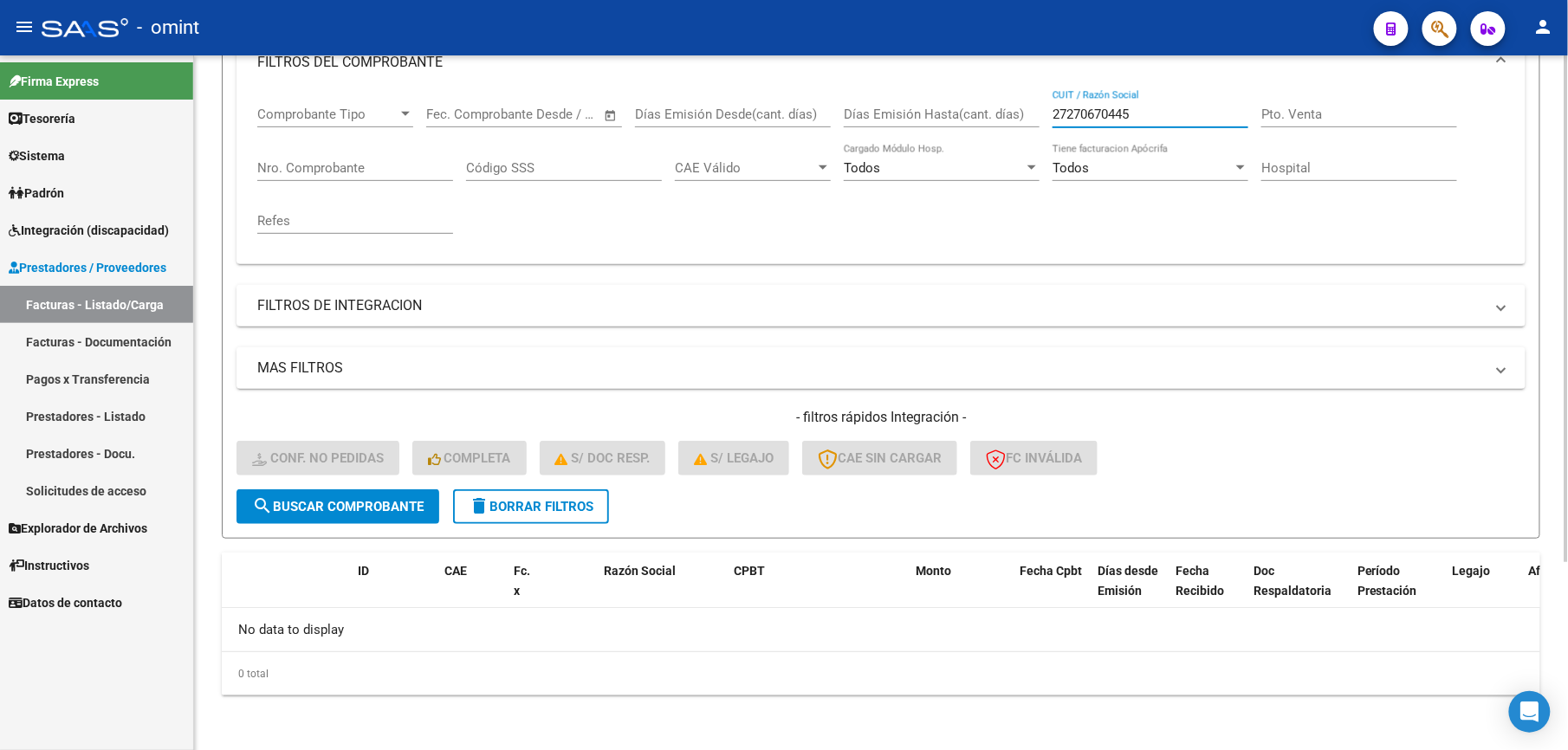
drag, startPoint x: 1180, startPoint y: 114, endPoint x: 943, endPoint y: 116, distance: 237.0
click at [943, 116] on div "Comprobante Tipo Comprobante Tipo Start date – End date Fec. Comprobante Desde …" at bounding box center [881, 170] width 1247 height 160
paste input "319323150"
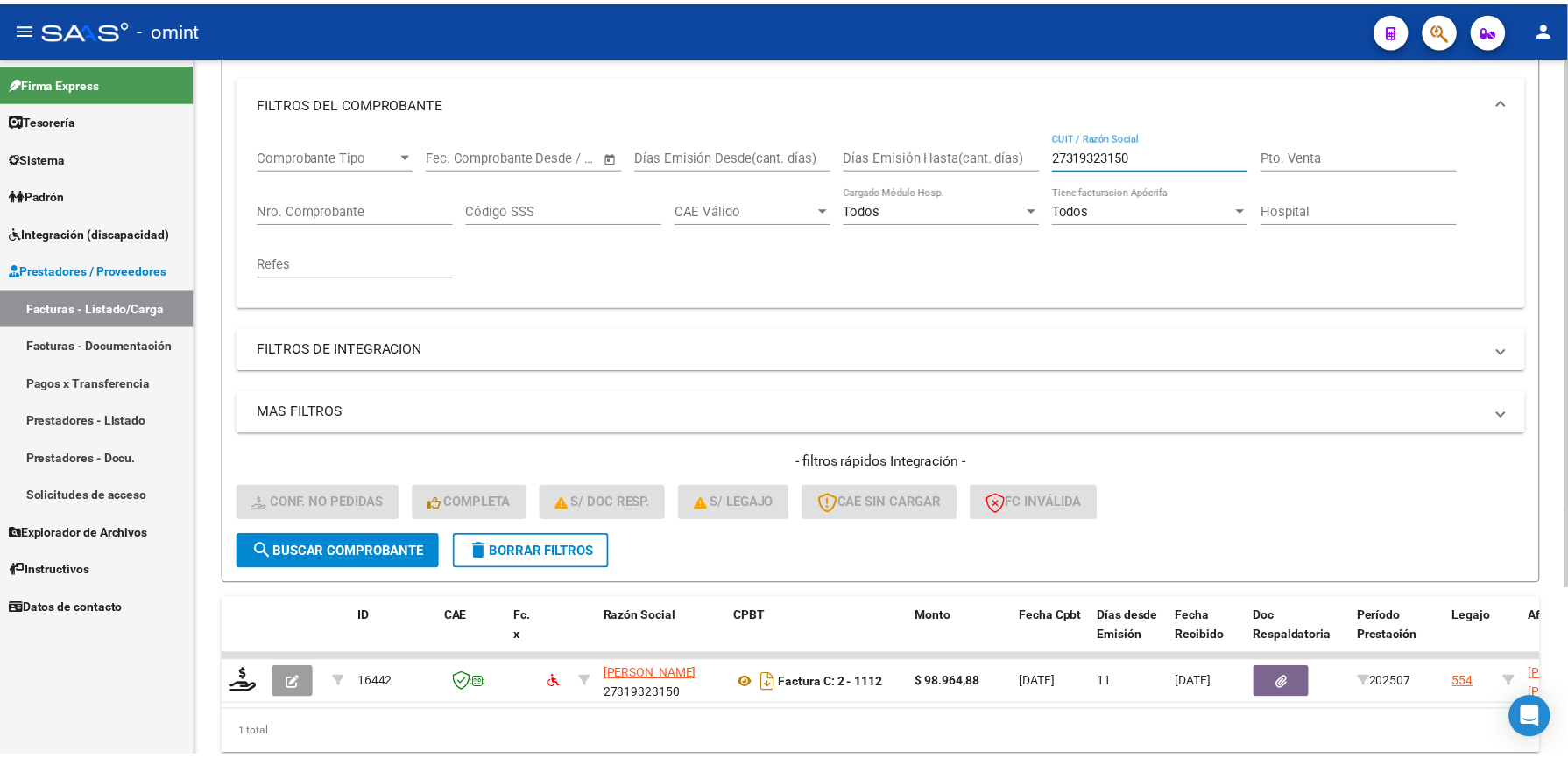
scroll to position [263, 0]
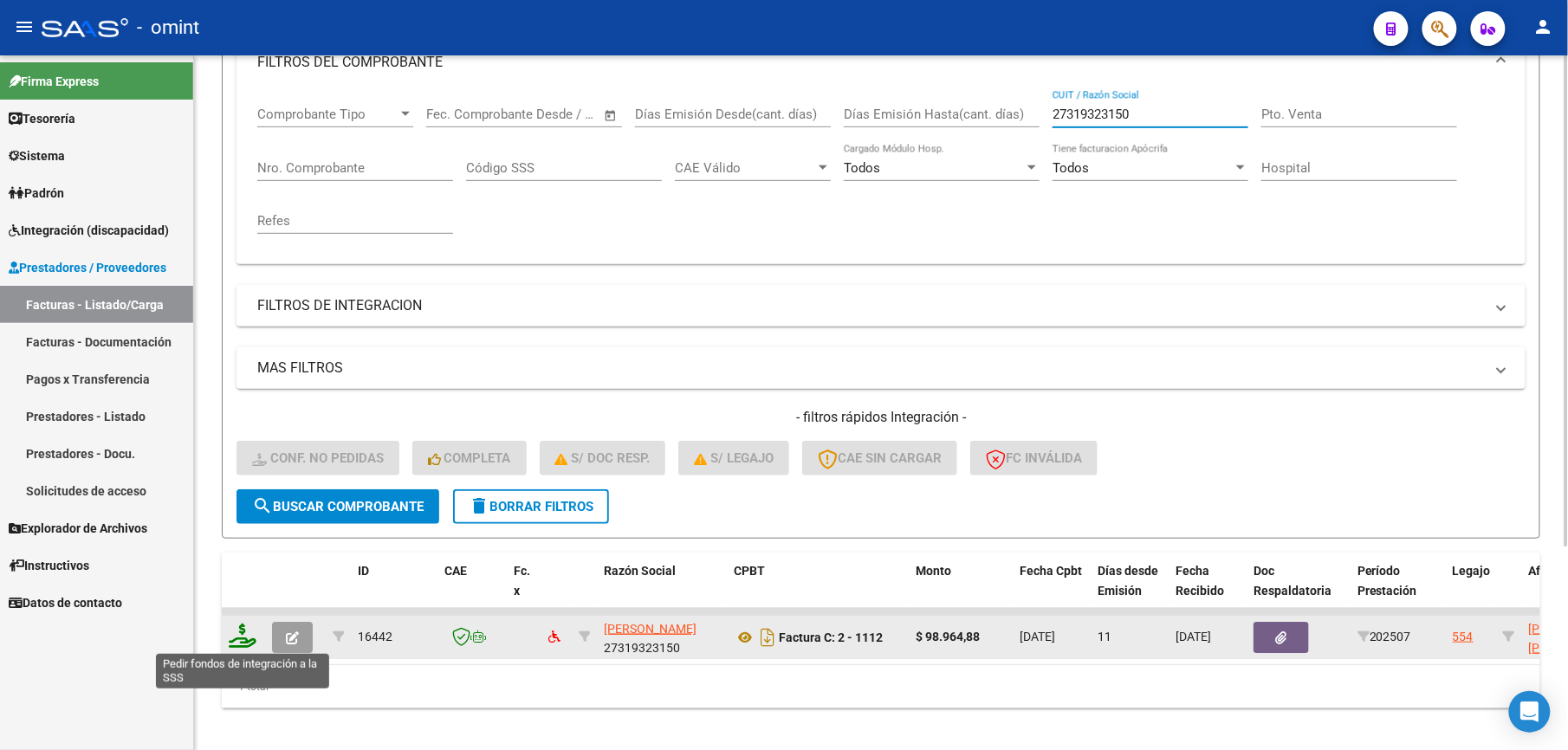
type input "27319323150"
click at [250, 636] on icon at bounding box center [243, 636] width 28 height 24
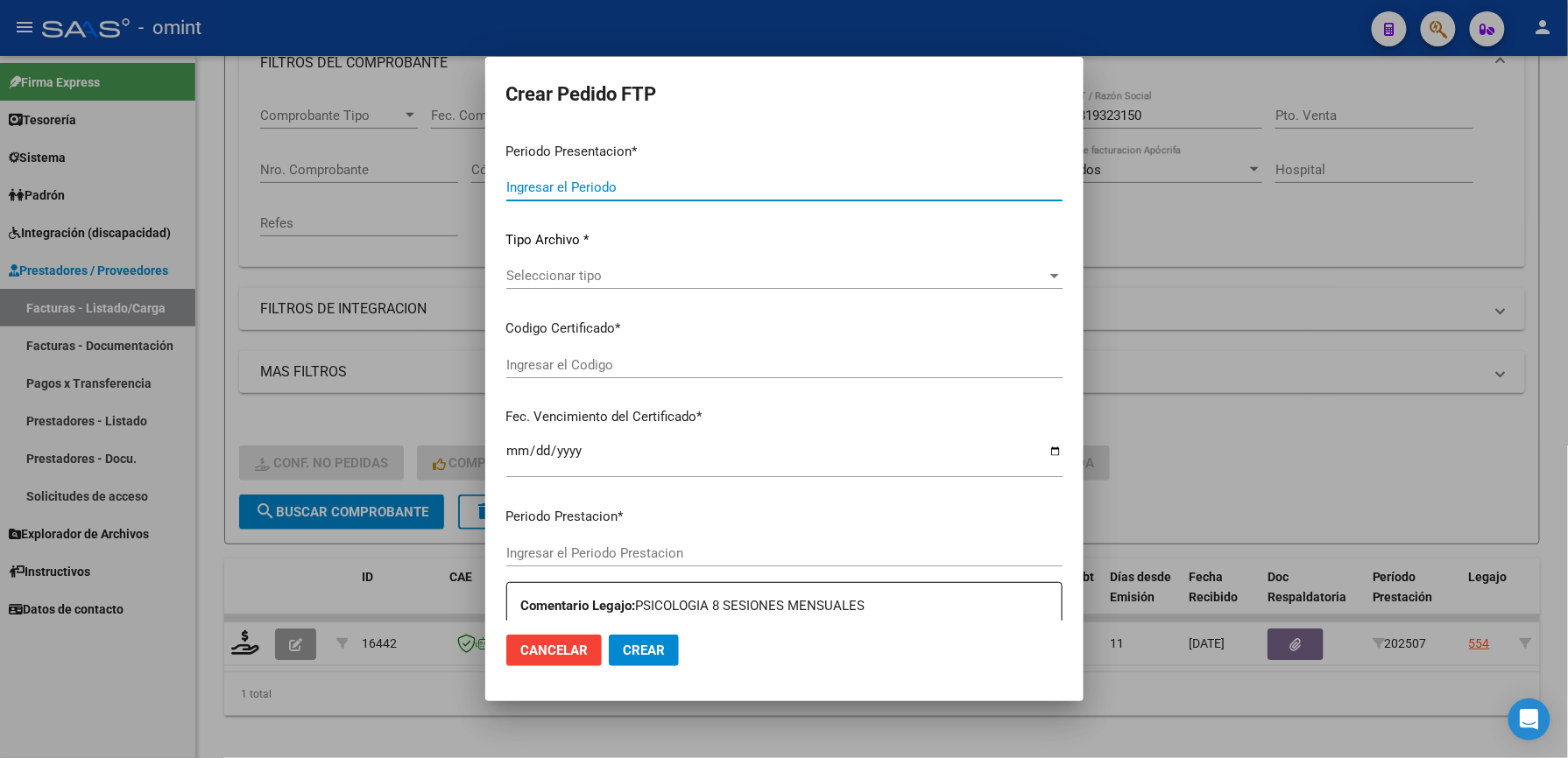
type input "202507"
type input "$ 98.964,88"
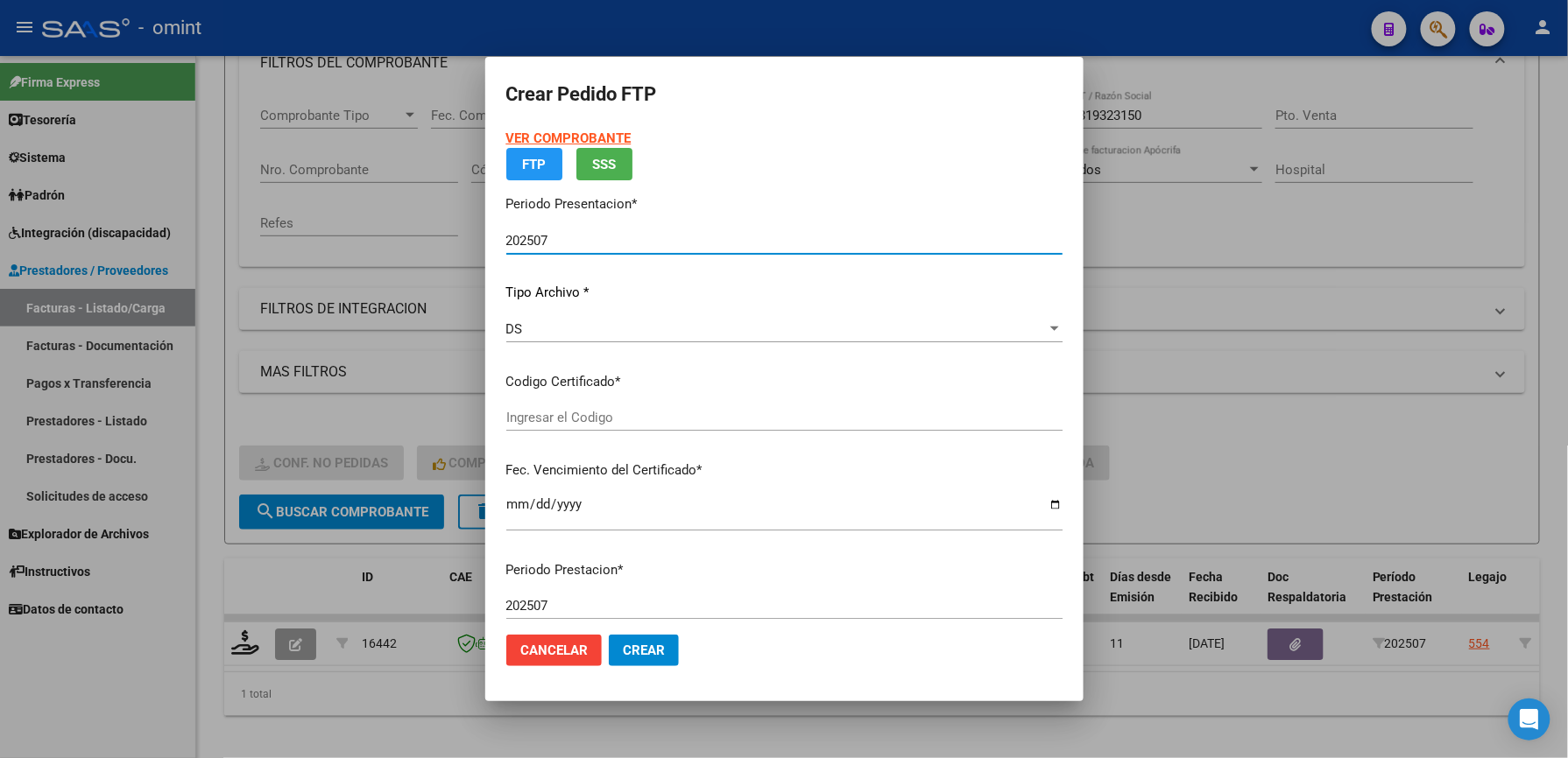
type input "4007410272"
type input "[DATE]"
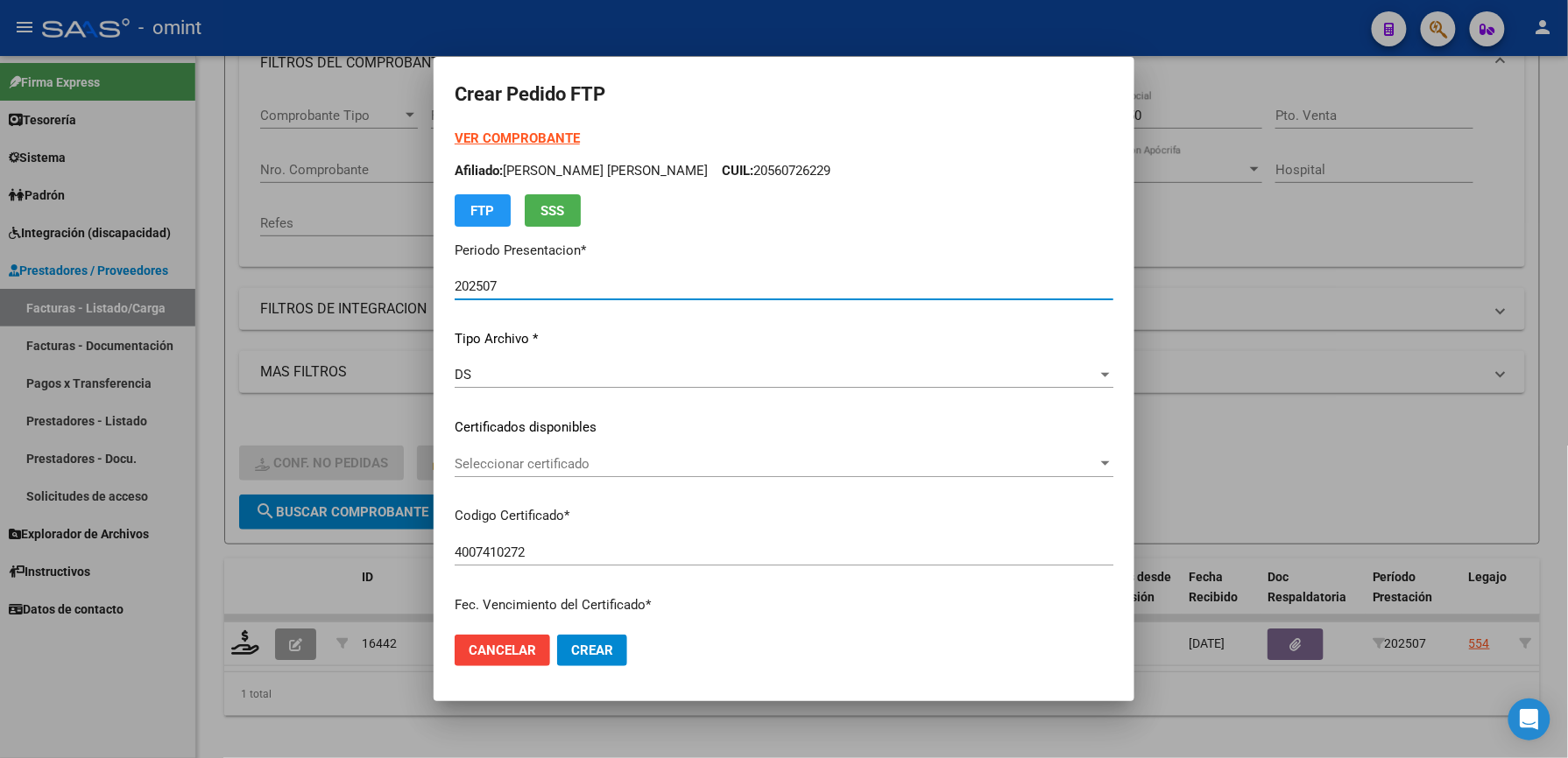
click at [597, 464] on span "Seleccionar certificado" at bounding box center [776, 464] width 642 height 16
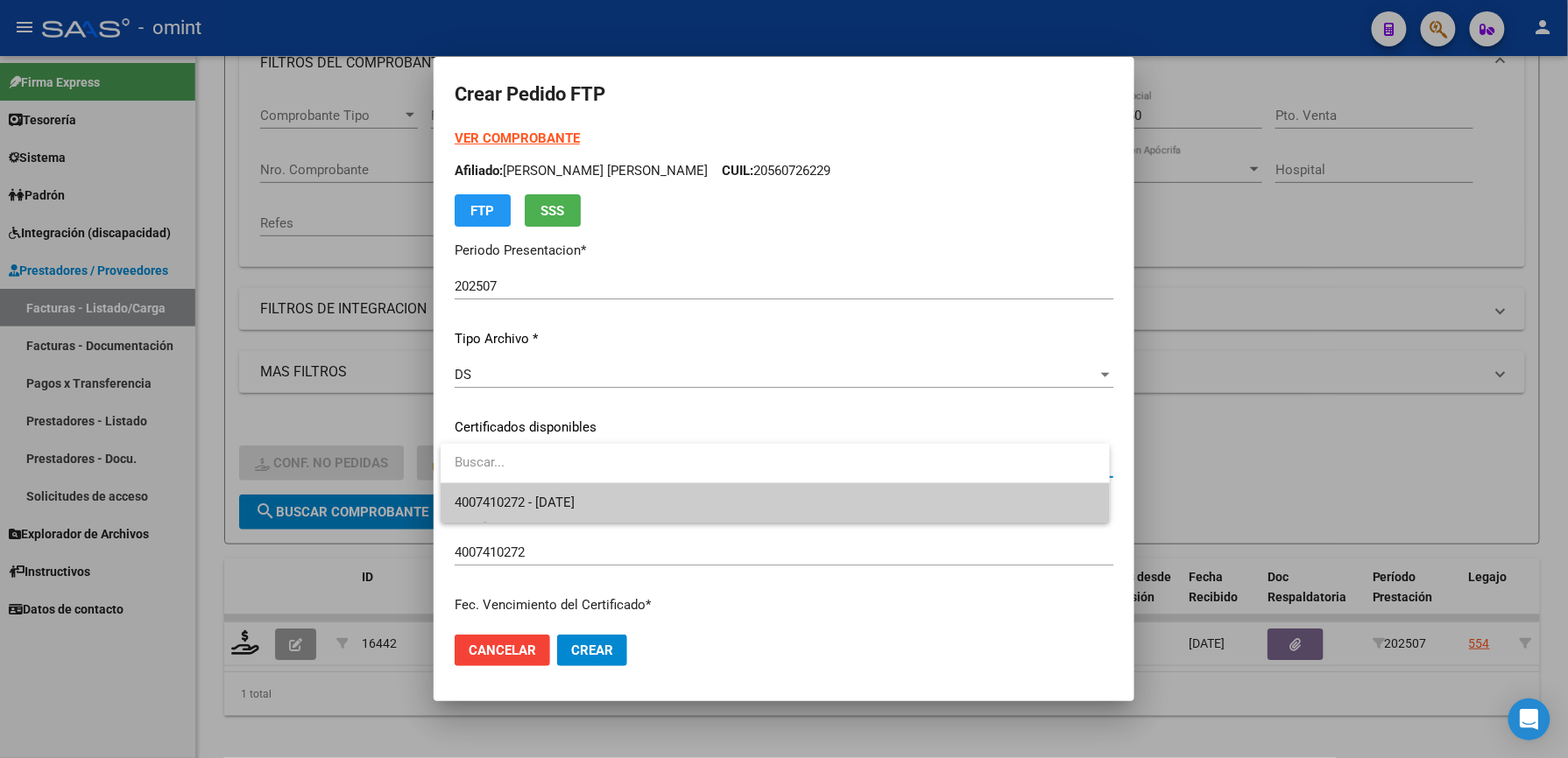
click at [614, 499] on span "4007410272 - [DATE]" at bounding box center [775, 503] width 641 height 39
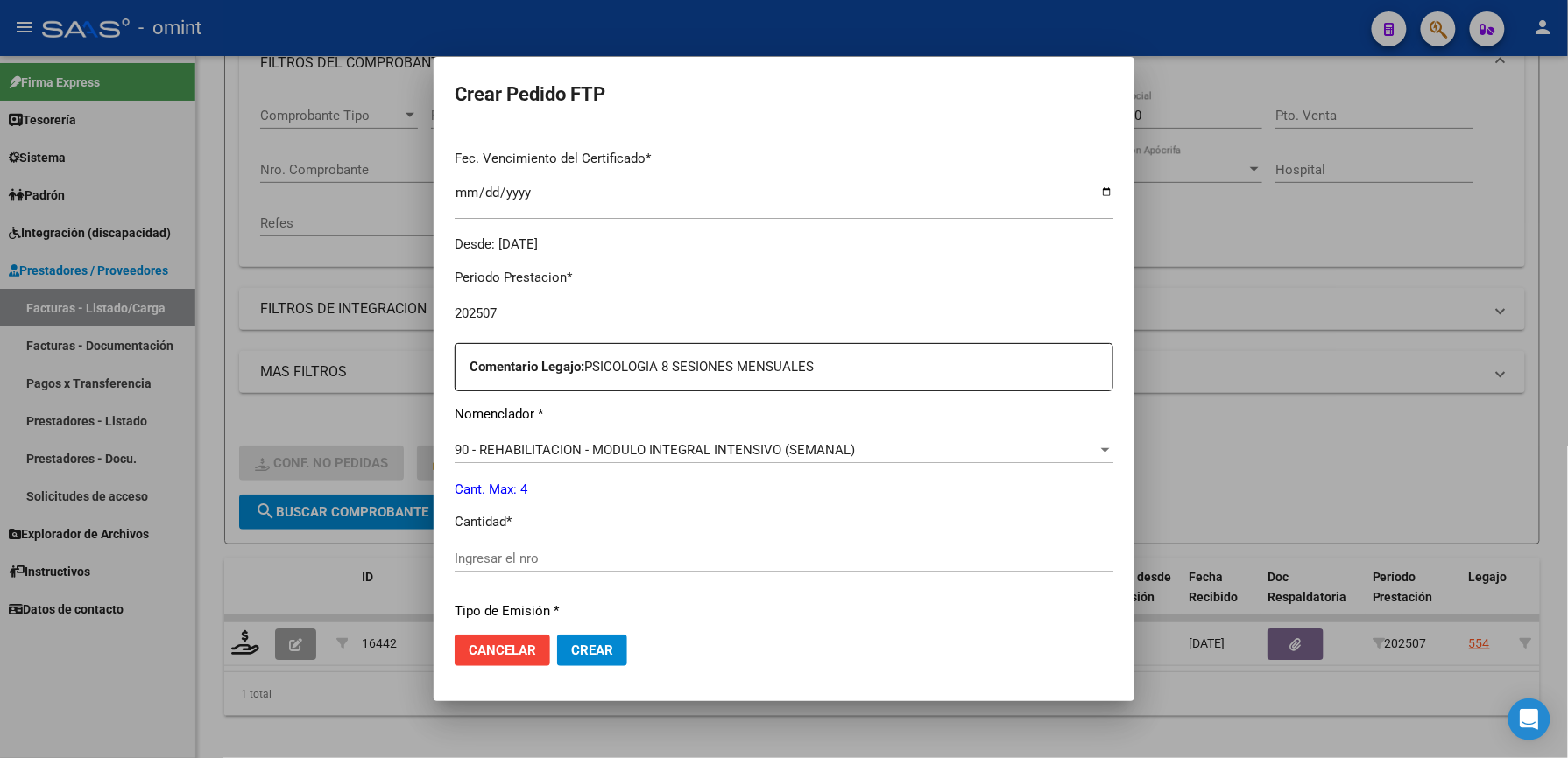
scroll to position [584, 0]
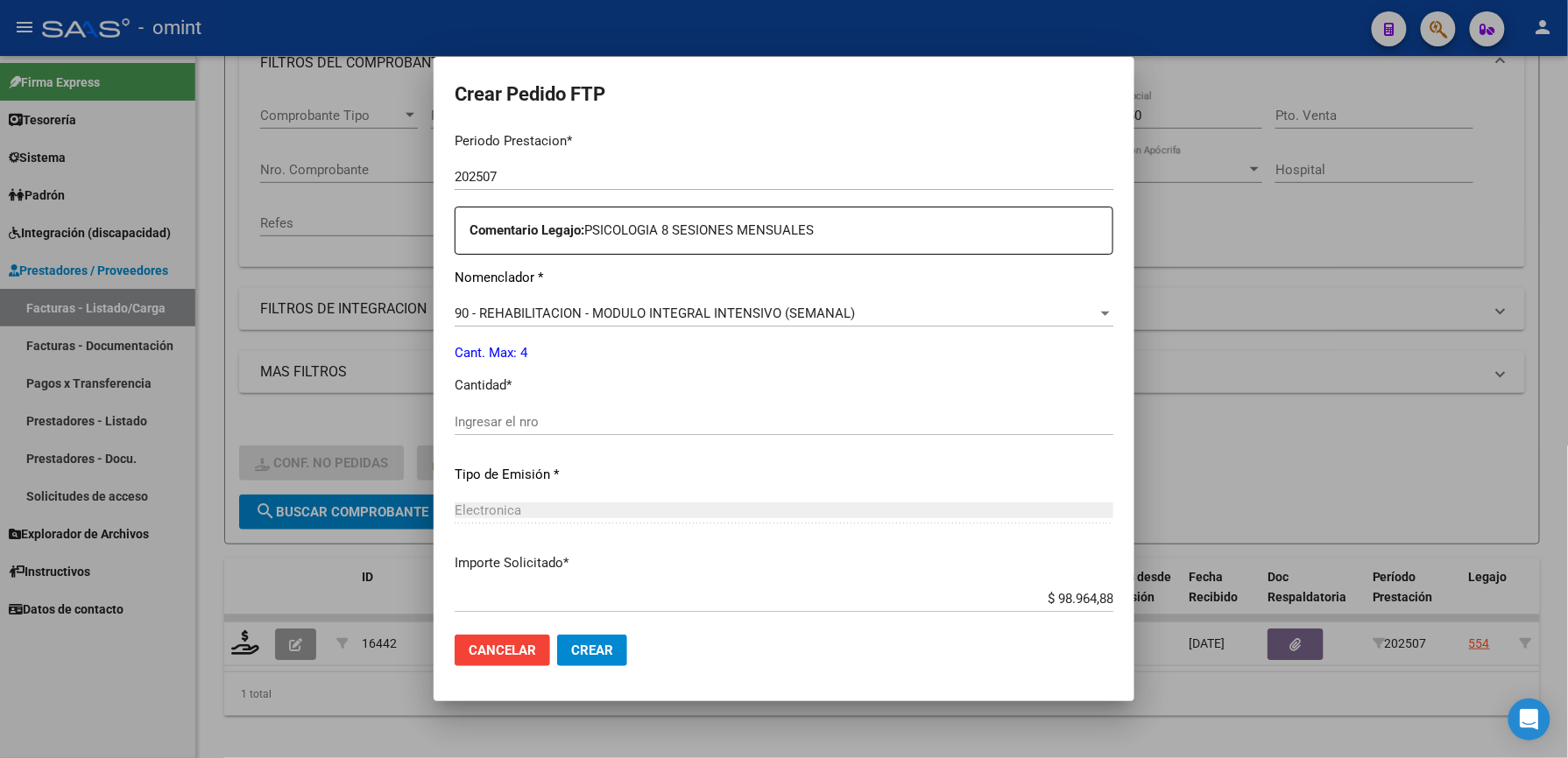
click at [586, 422] on input "Ingresar el nro" at bounding box center [784, 422] width 658 height 16
type input "4"
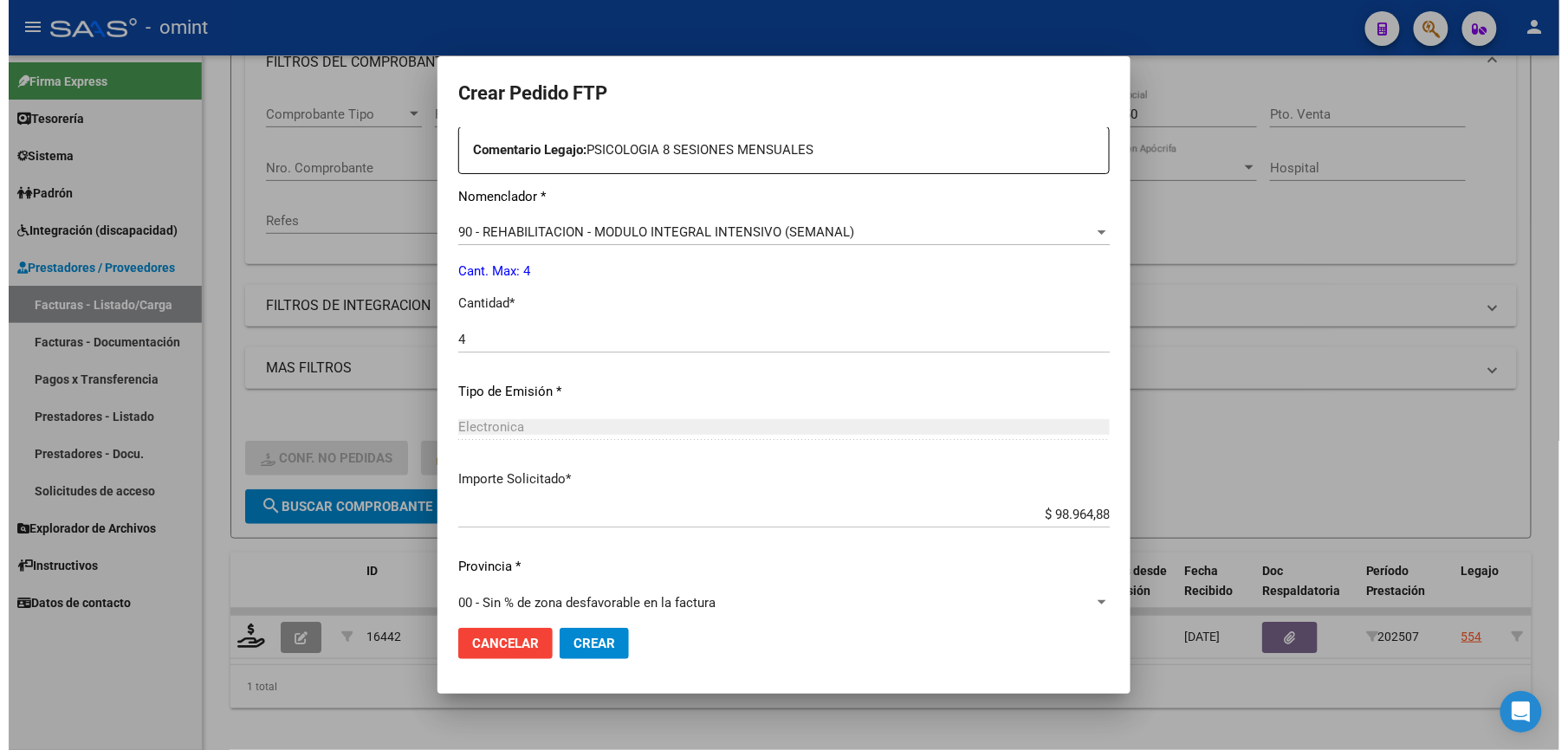
scroll to position [670, 0]
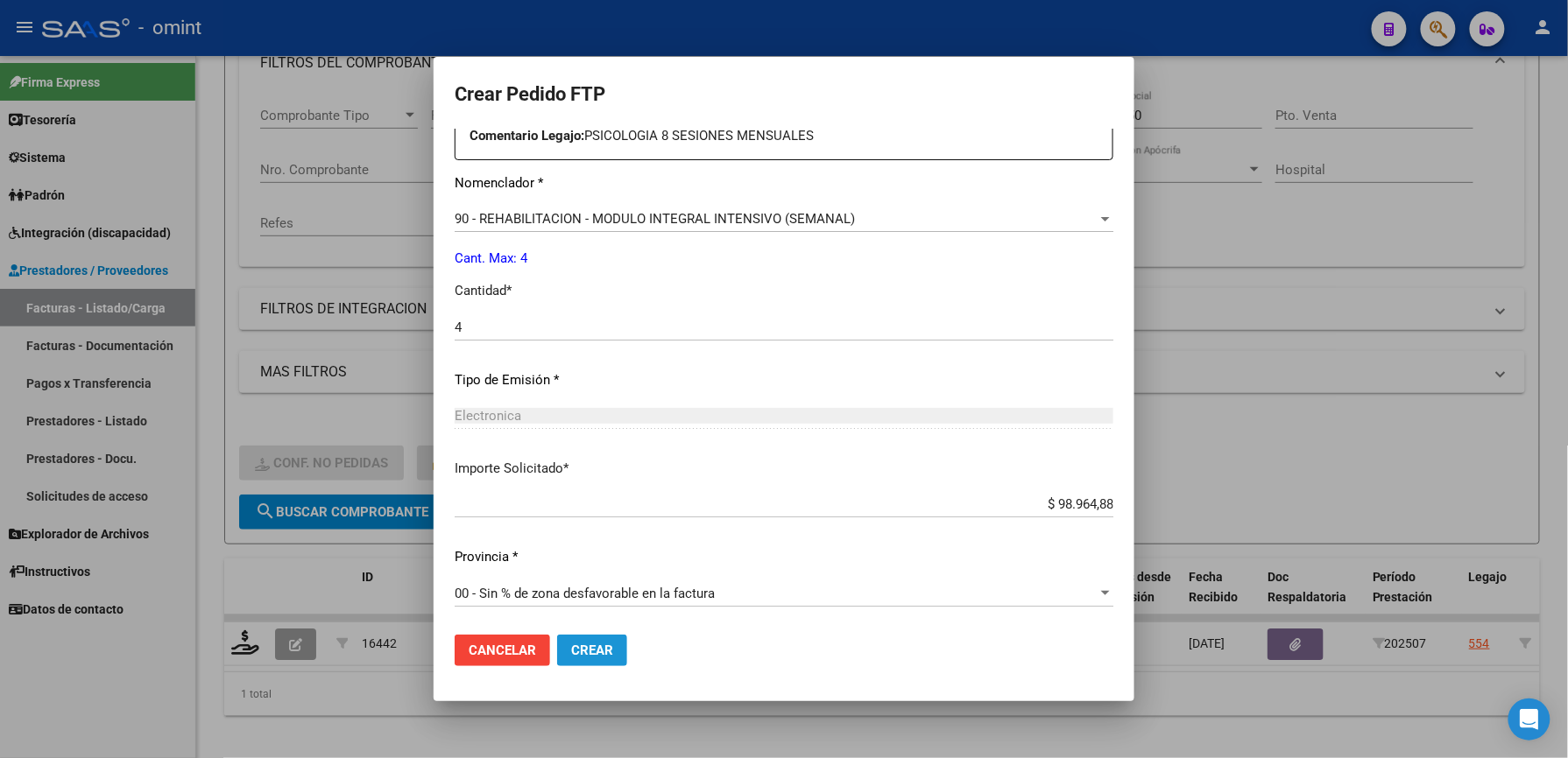
click at [586, 642] on span "Crear" at bounding box center [592, 650] width 42 height 16
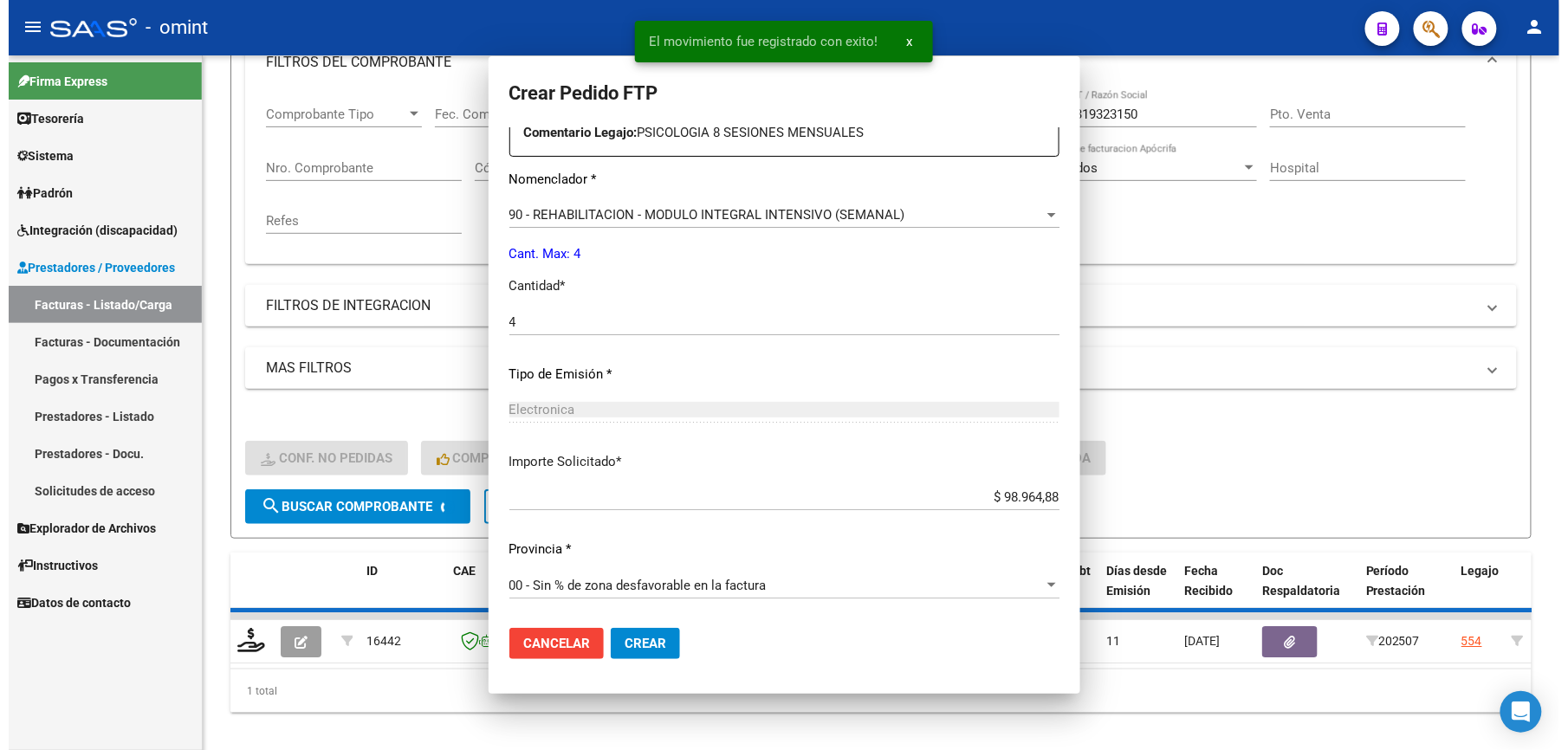
scroll to position [0, 0]
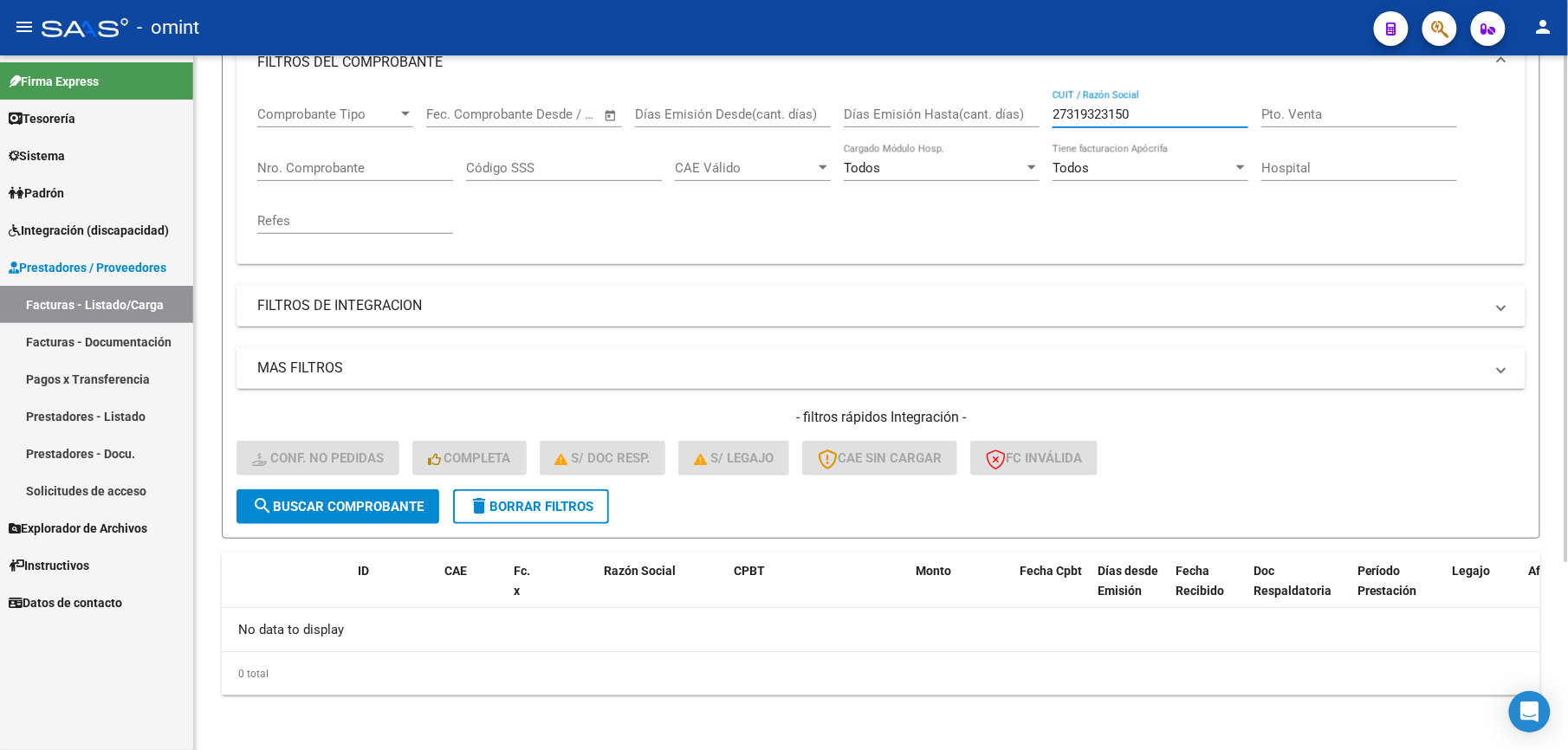
drag, startPoint x: 1141, startPoint y: 114, endPoint x: 963, endPoint y: 121, distance: 178.1
click at [961, 121] on div "Comprobante Tipo Comprobante Tipo Start date – End date Fec. Comprobante Desde …" at bounding box center [881, 170] width 1247 height 160
paste input "55823518"
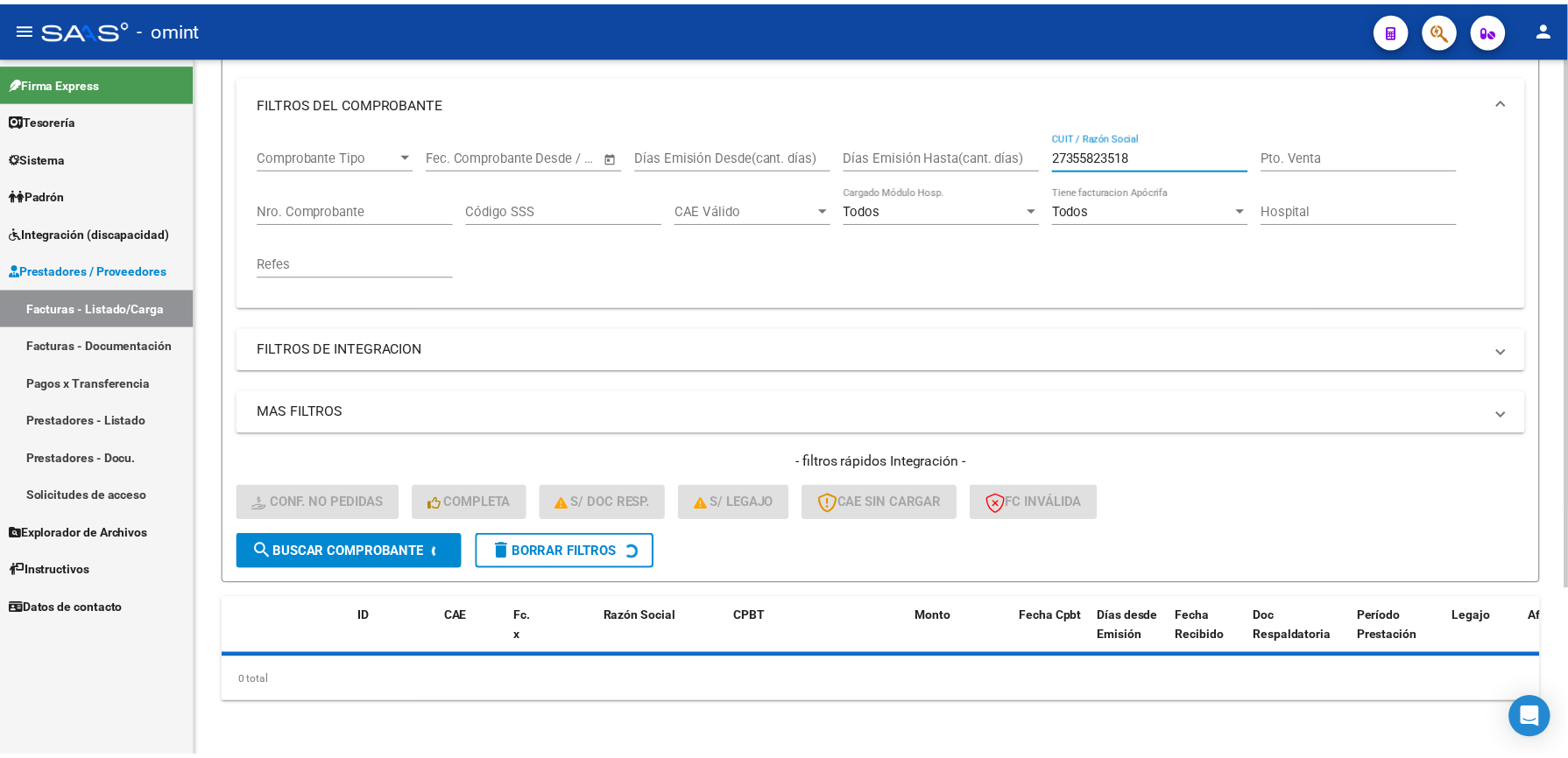
scroll to position [263, 0]
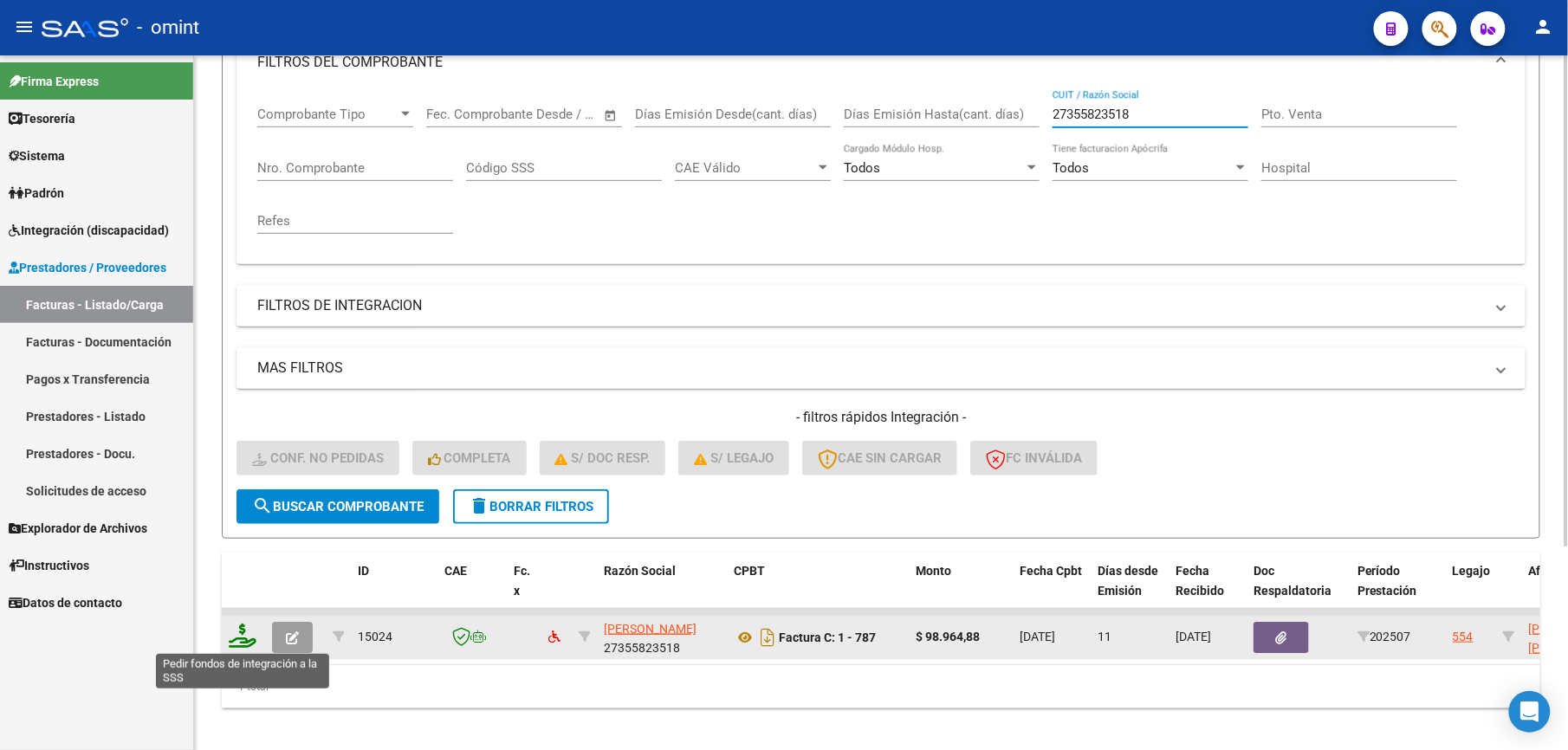
type input "27355823518"
click at [250, 642] on icon at bounding box center [243, 636] width 28 height 24
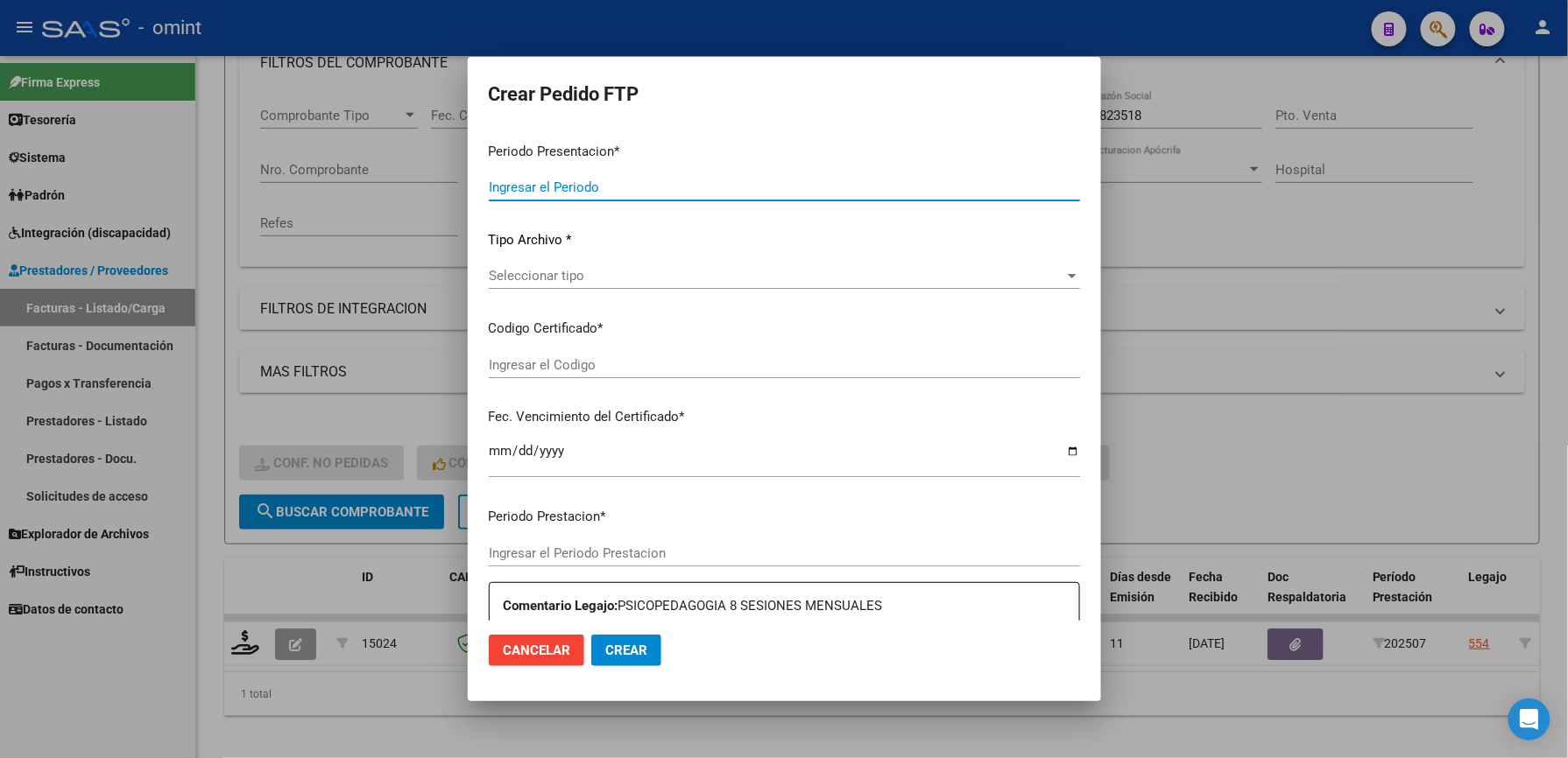
type input "202507"
type input "$ 98.964,88"
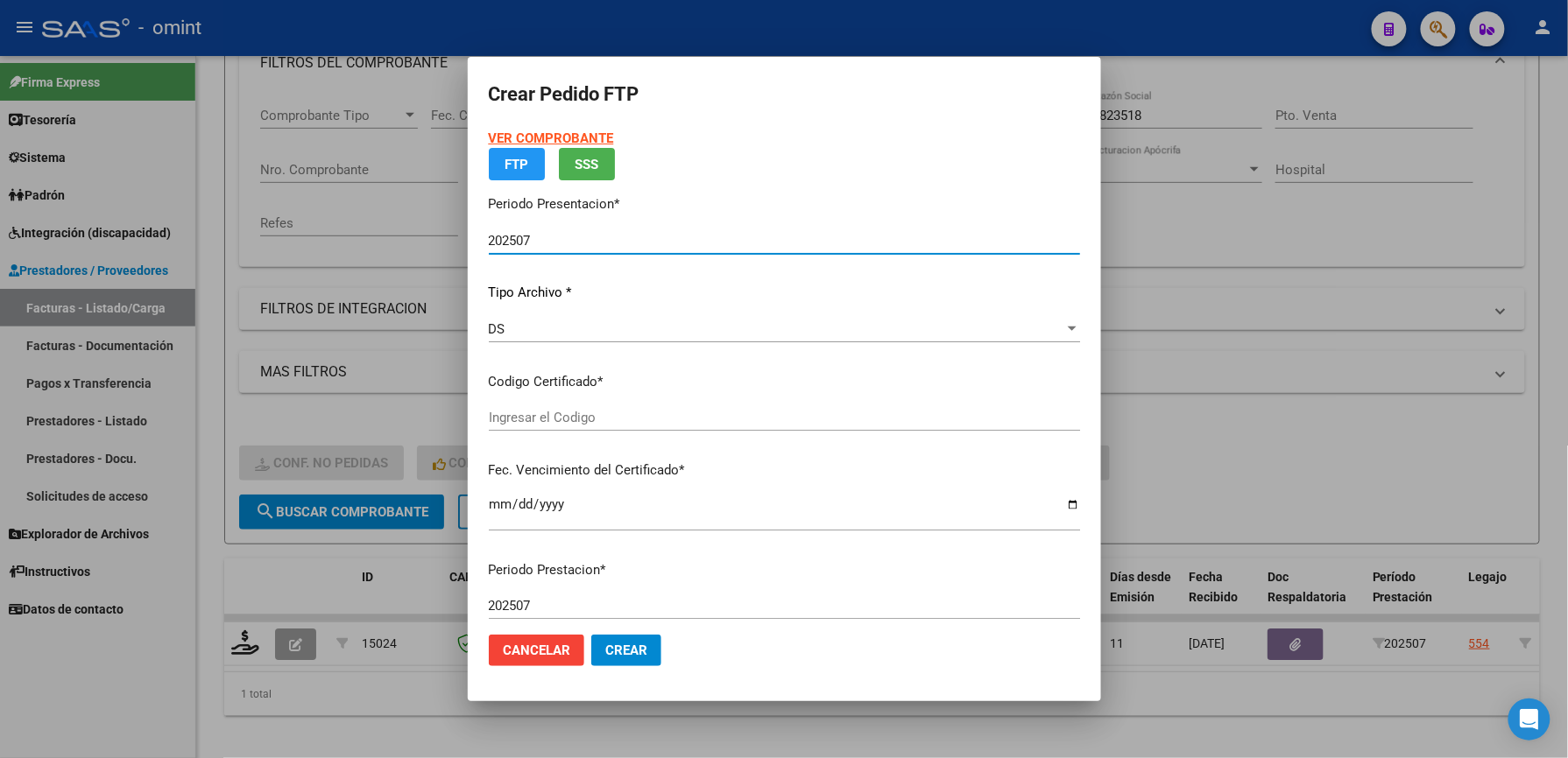
type input "4007410272"
type input "[DATE]"
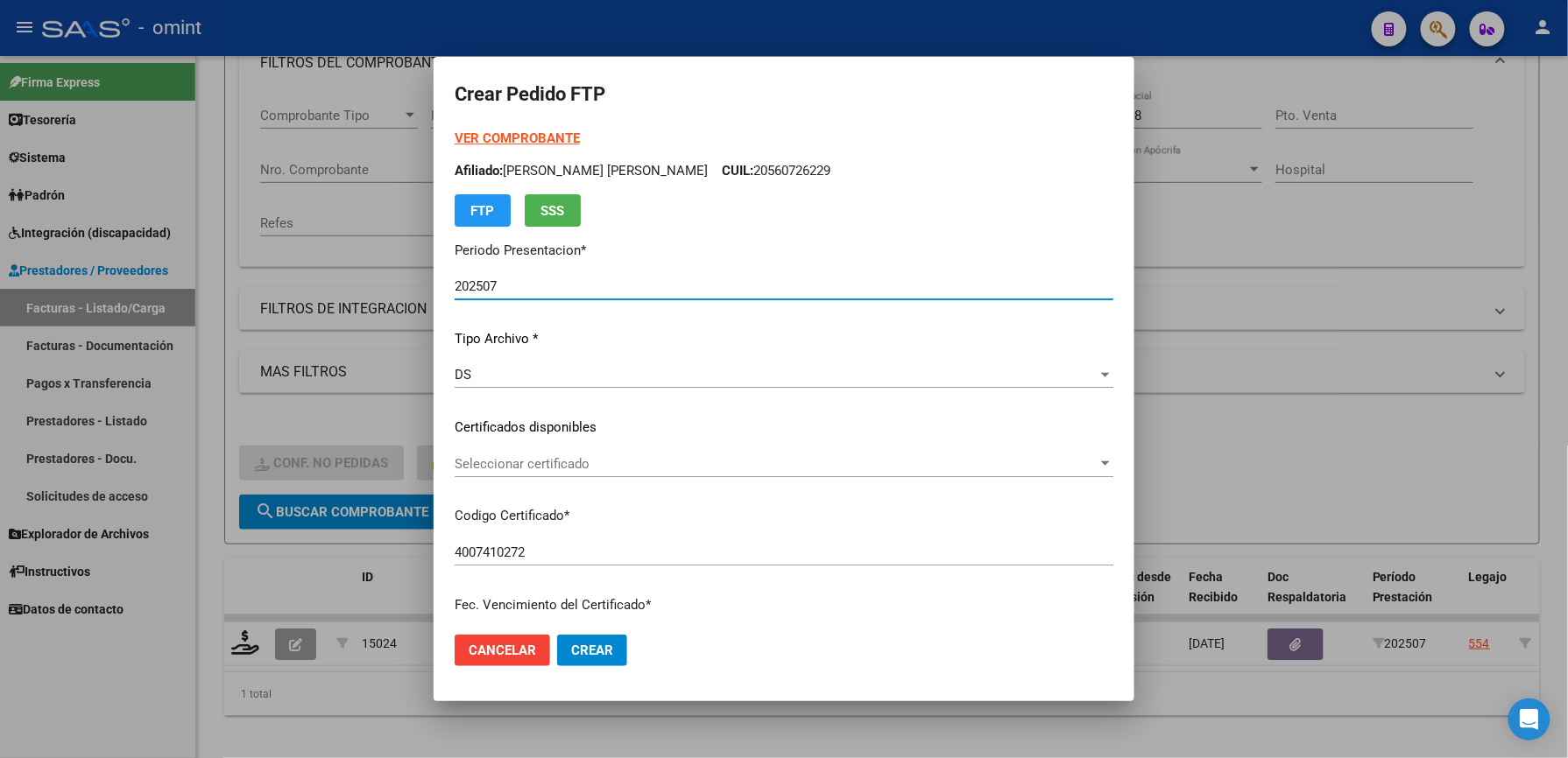
click at [573, 466] on span "Seleccionar certificado" at bounding box center [776, 464] width 642 height 16
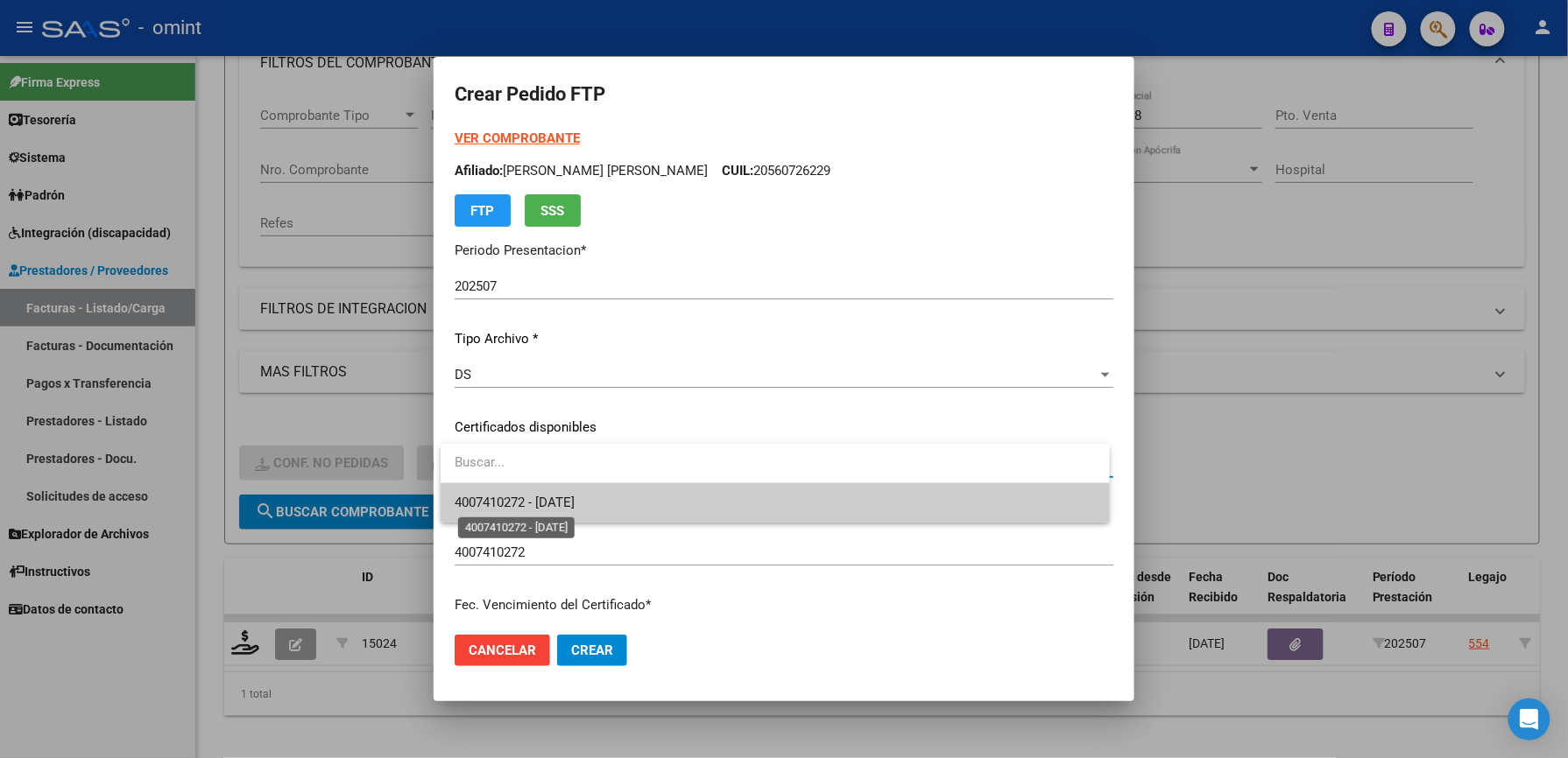
click at [575, 506] on span "4007410272 - [DATE]" at bounding box center [514, 503] width 120 height 16
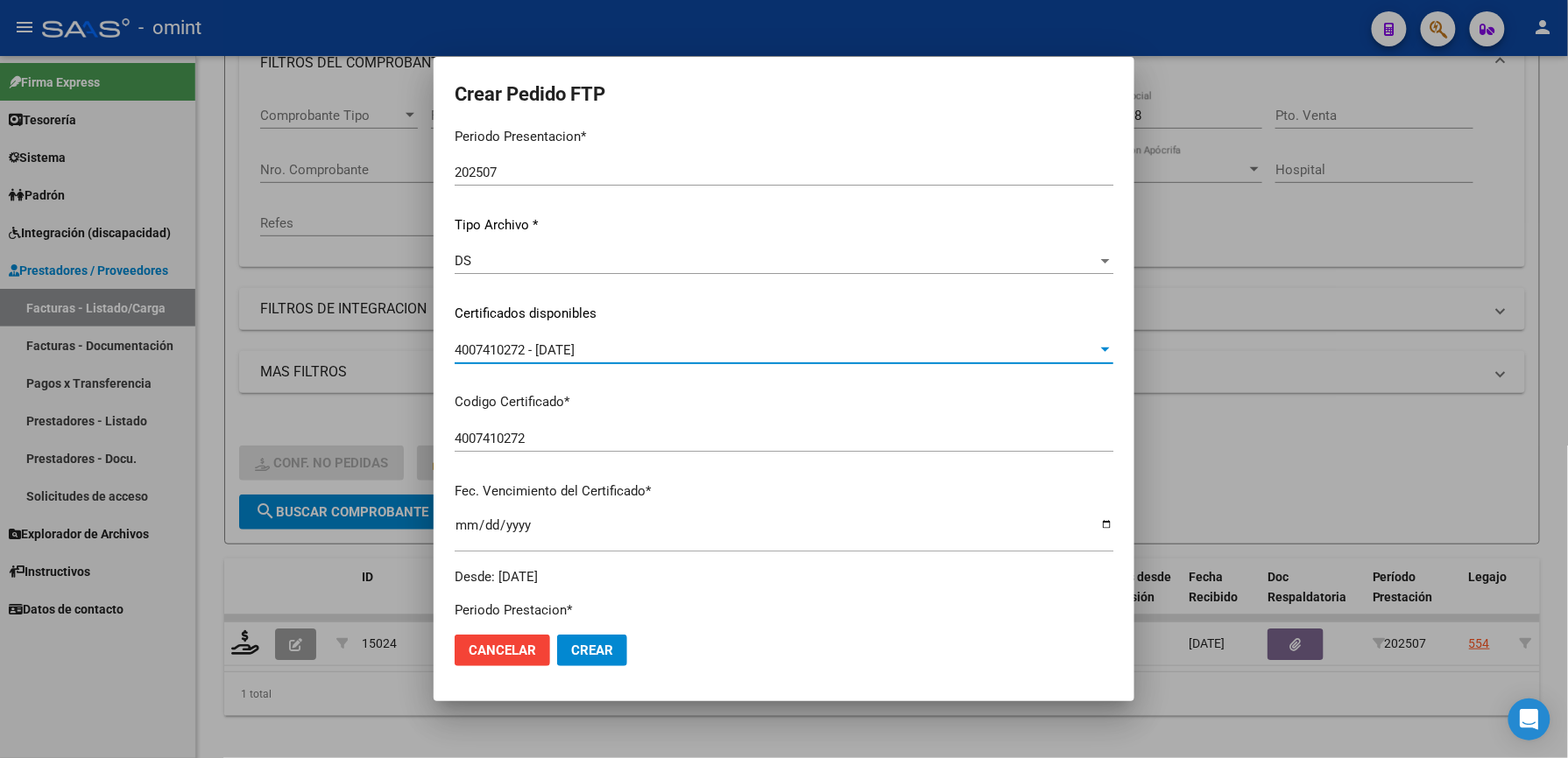
scroll to position [584, 0]
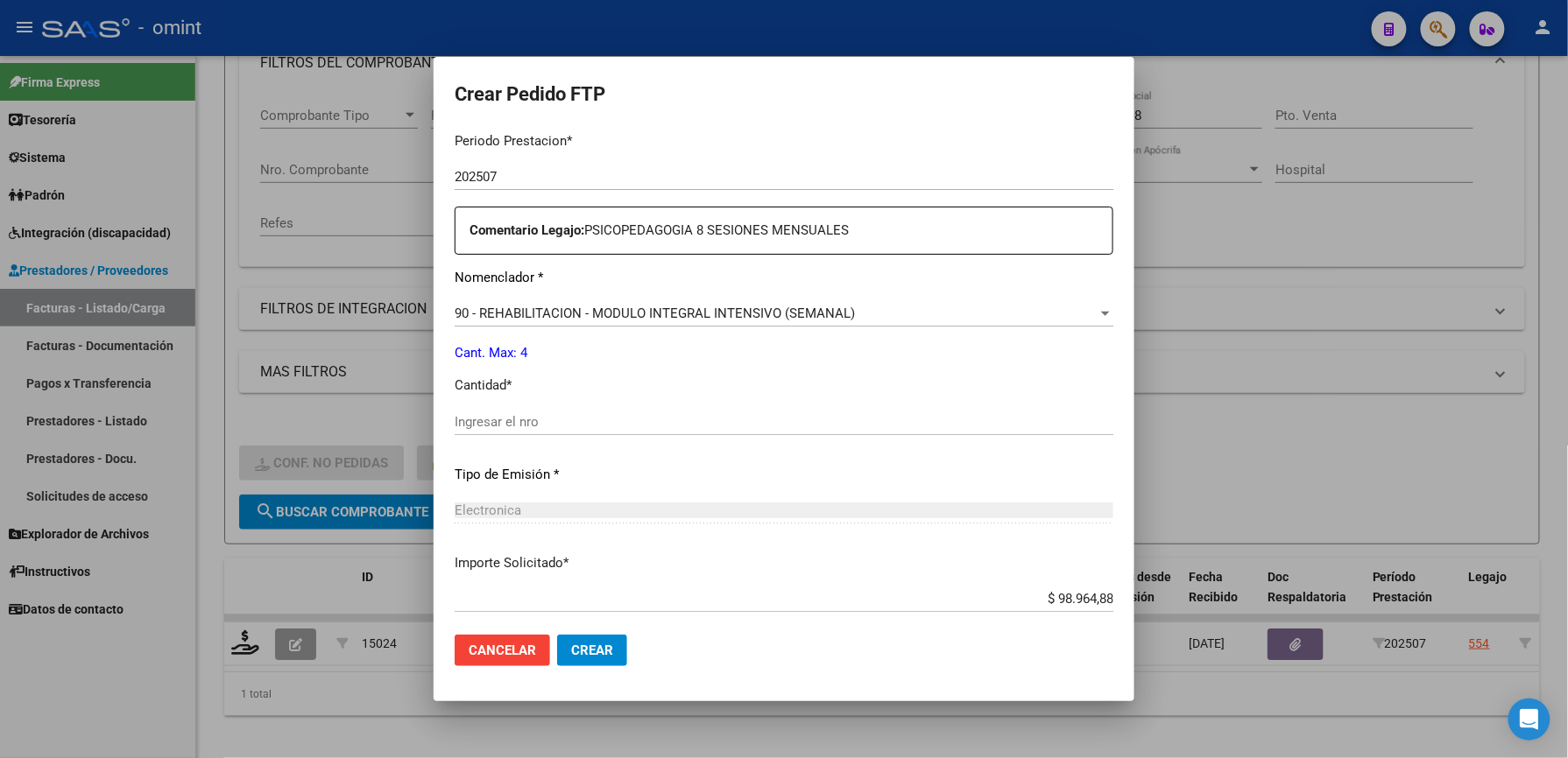
click at [556, 407] on div "Periodo Prestacion * 202507 Ingresar el Periodo Prestacion Comentario Legajo: P…" at bounding box center [784, 418] width 658 height 600
click at [568, 431] on div "Ingresar el nro" at bounding box center [784, 422] width 658 height 26
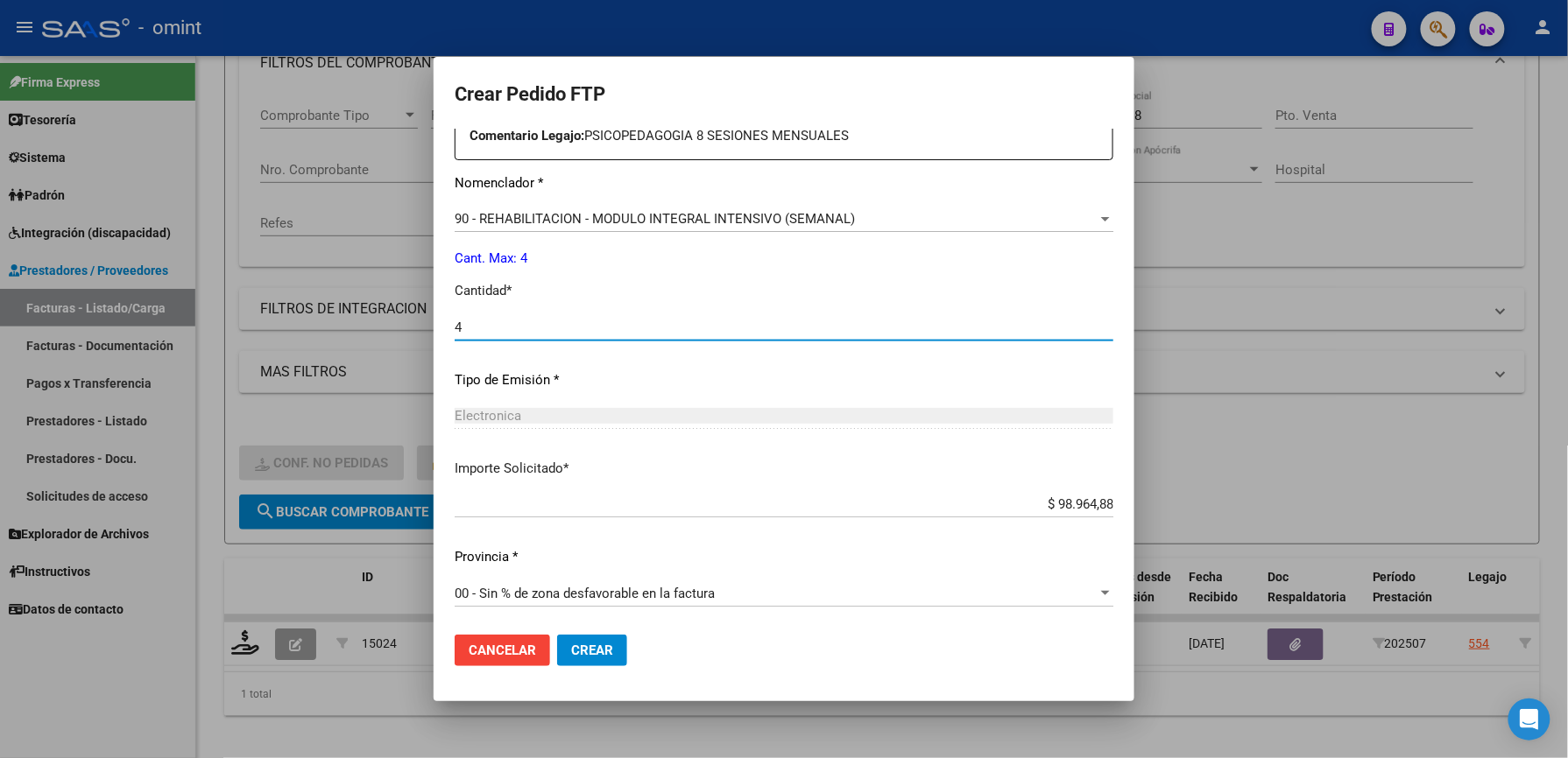
type input "4"
click at [601, 641] on button "Crear" at bounding box center [592, 650] width 70 height 32
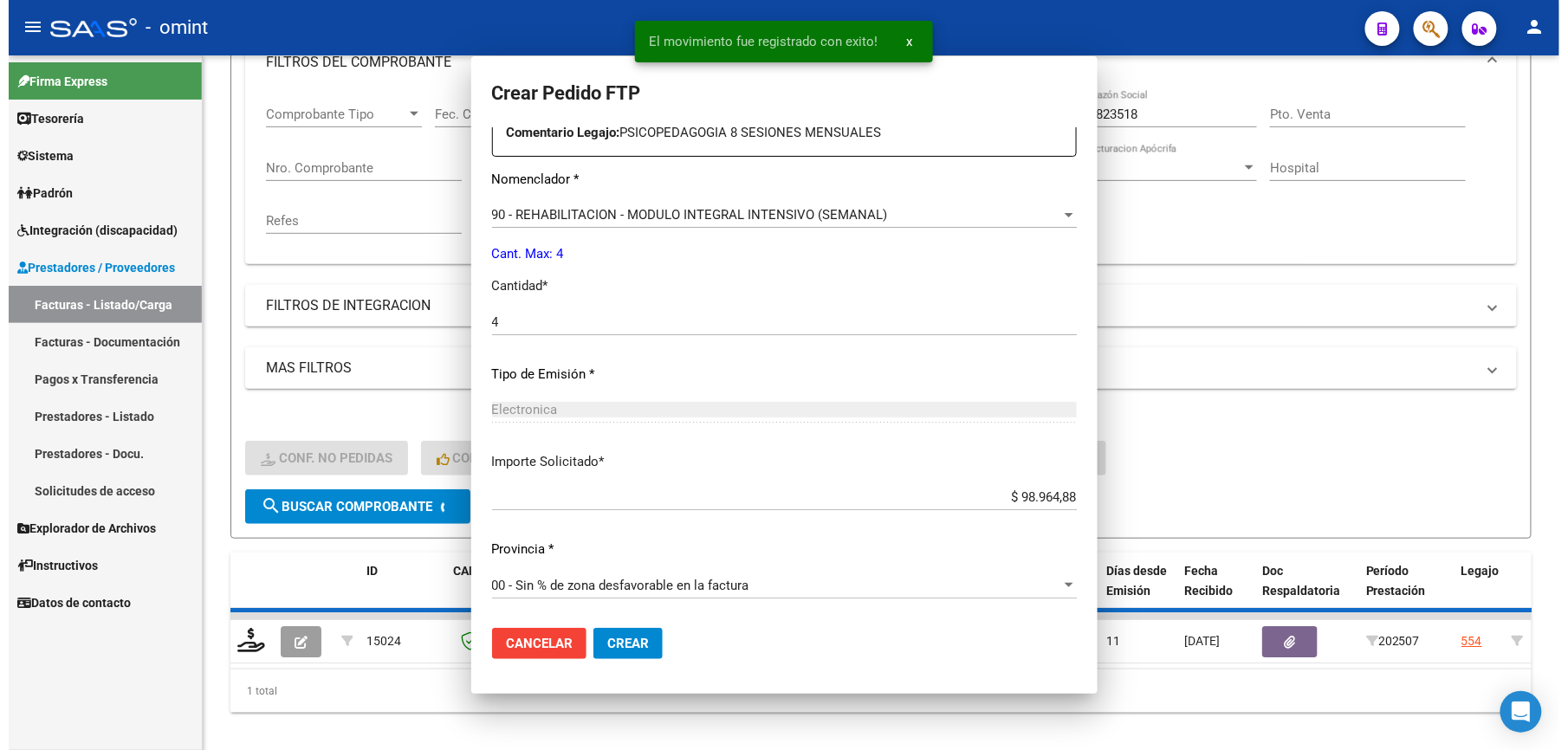
scroll to position [0, 0]
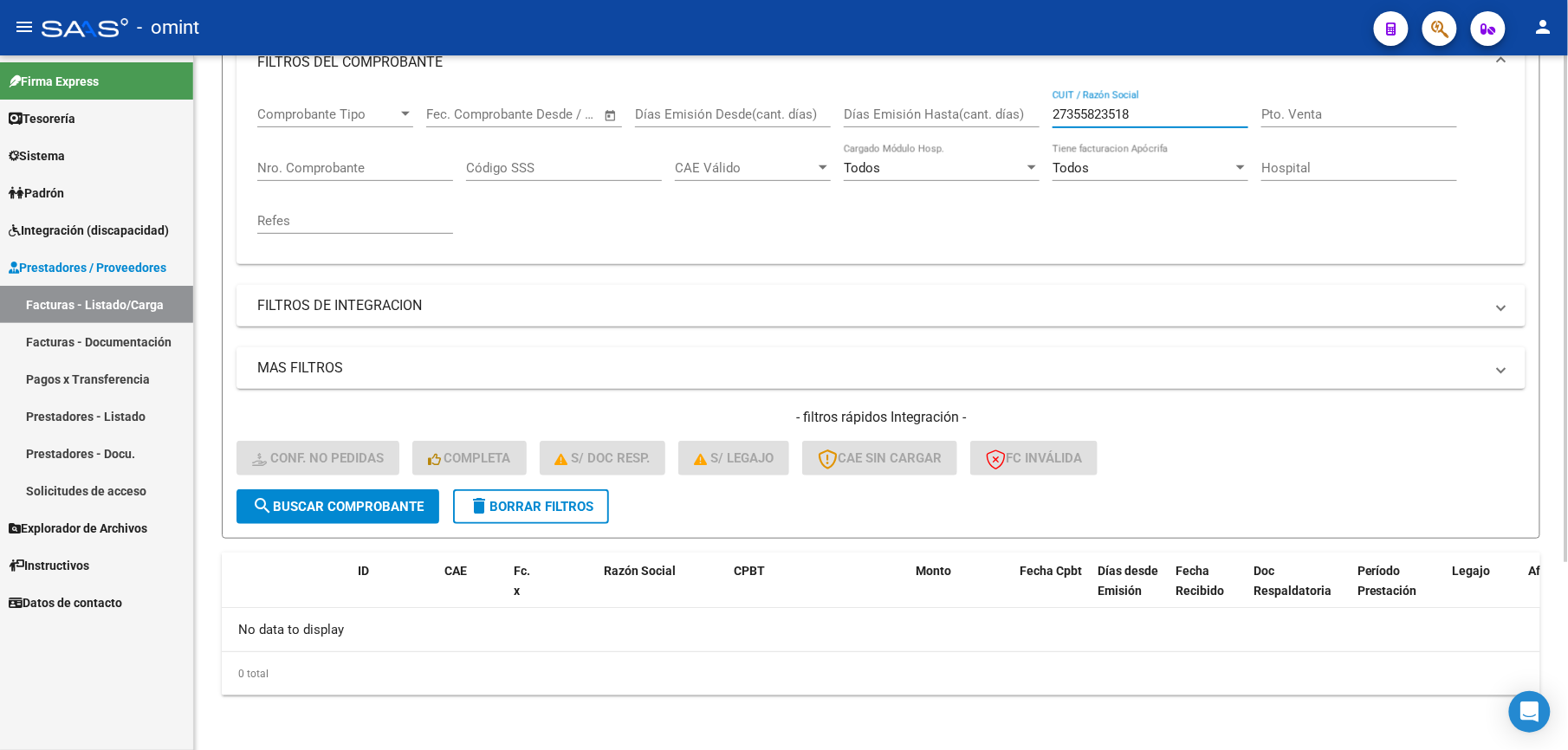
drag, startPoint x: 1161, startPoint y: 114, endPoint x: 968, endPoint y: 111, distance: 193.0
click at [970, 111] on div "Comprobante Tipo Comprobante Tipo Start date – End date Fec. Comprobante Desde …" at bounding box center [881, 170] width 1247 height 160
paste input "67974341"
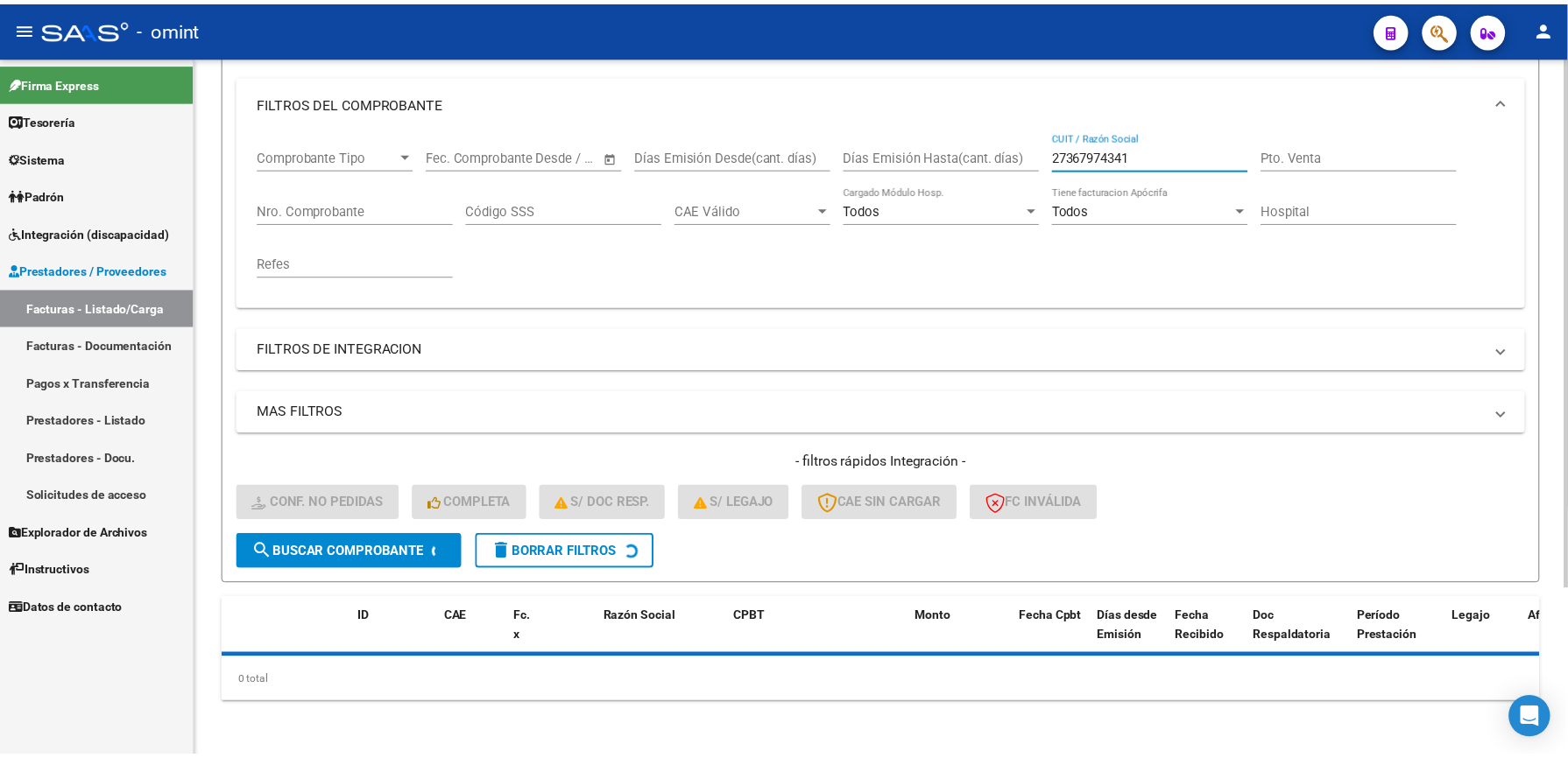
scroll to position [263, 0]
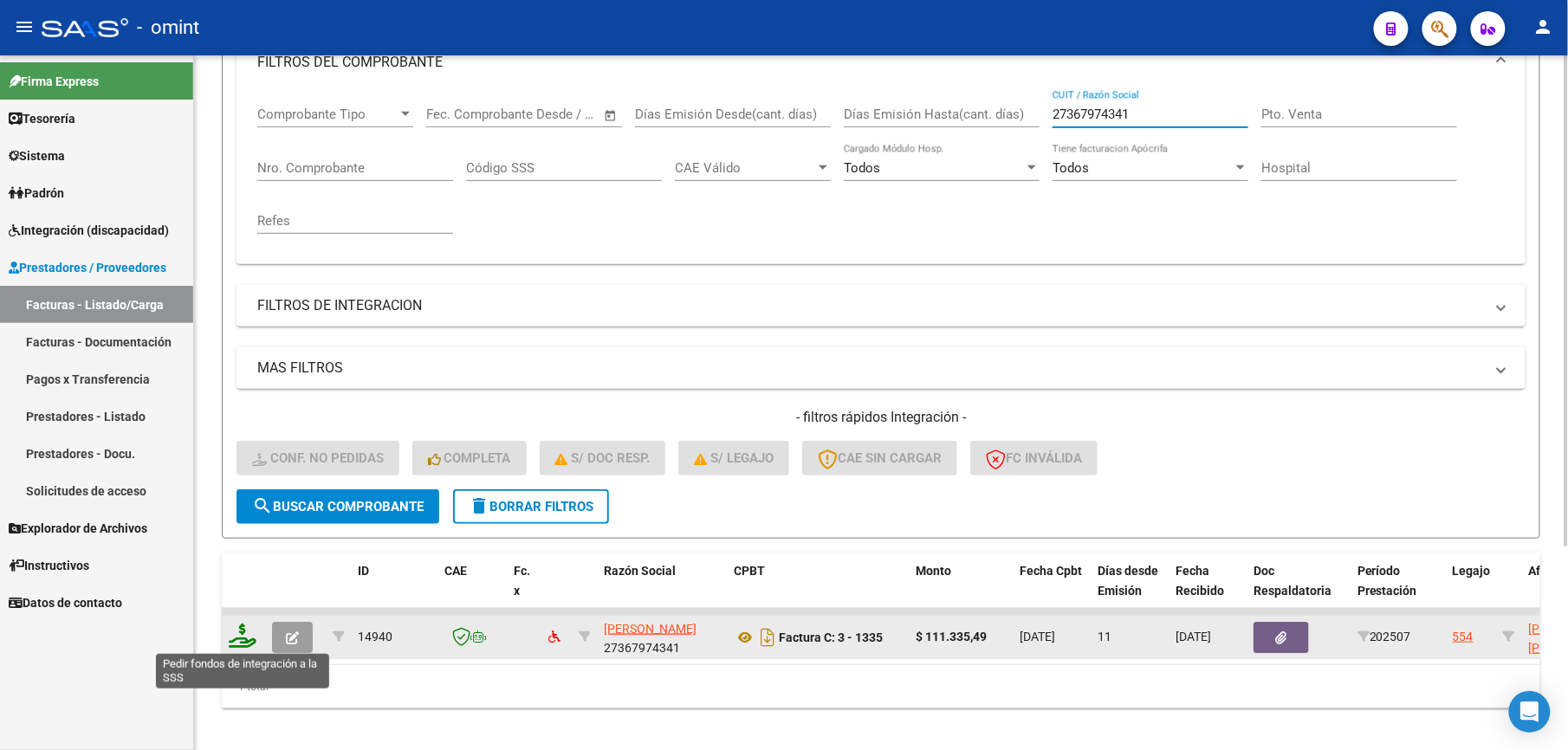
type input "27367974341"
click at [248, 634] on icon at bounding box center [243, 636] width 28 height 24
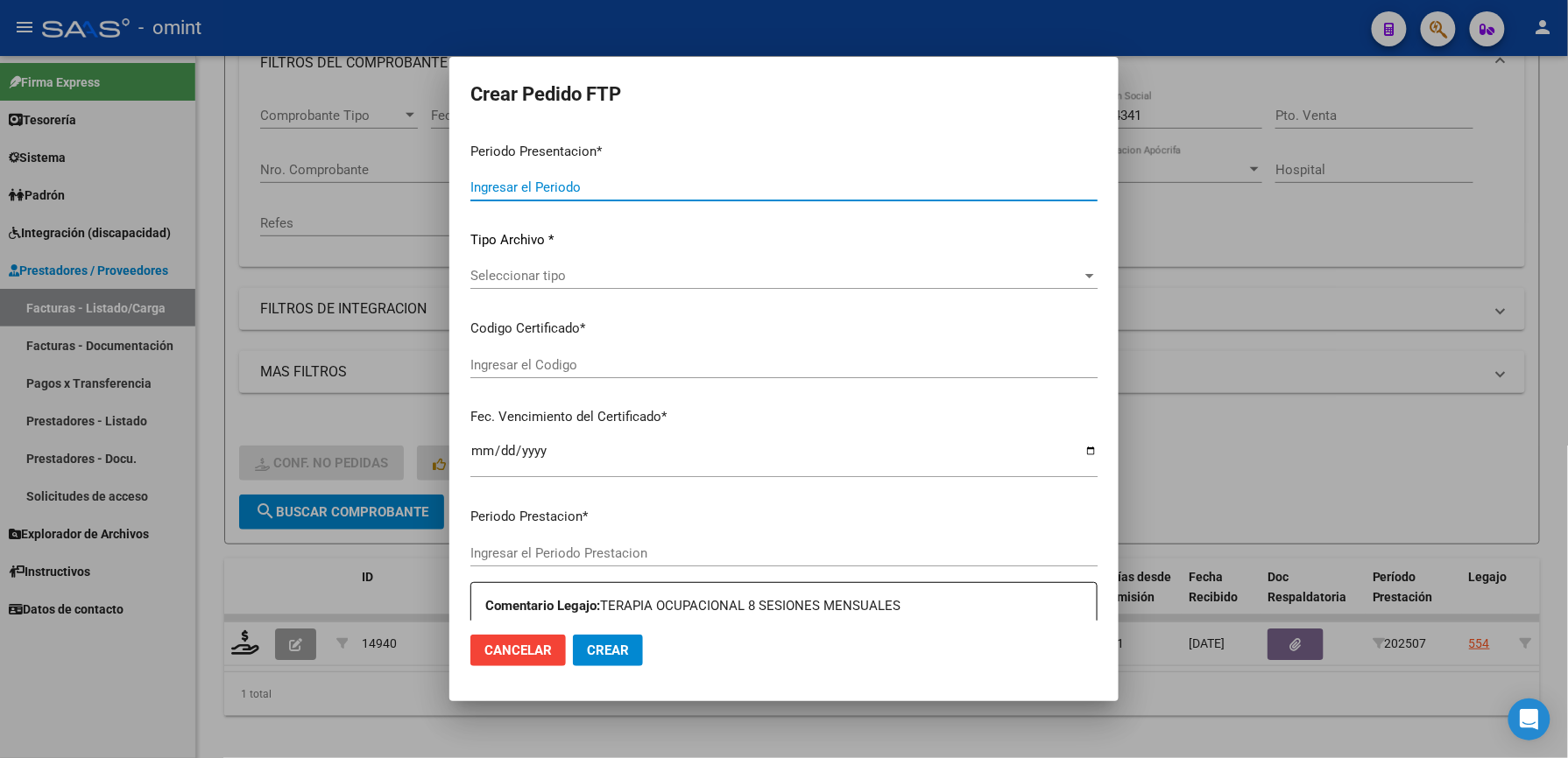
type input "202507"
type input "$ 111.335,49"
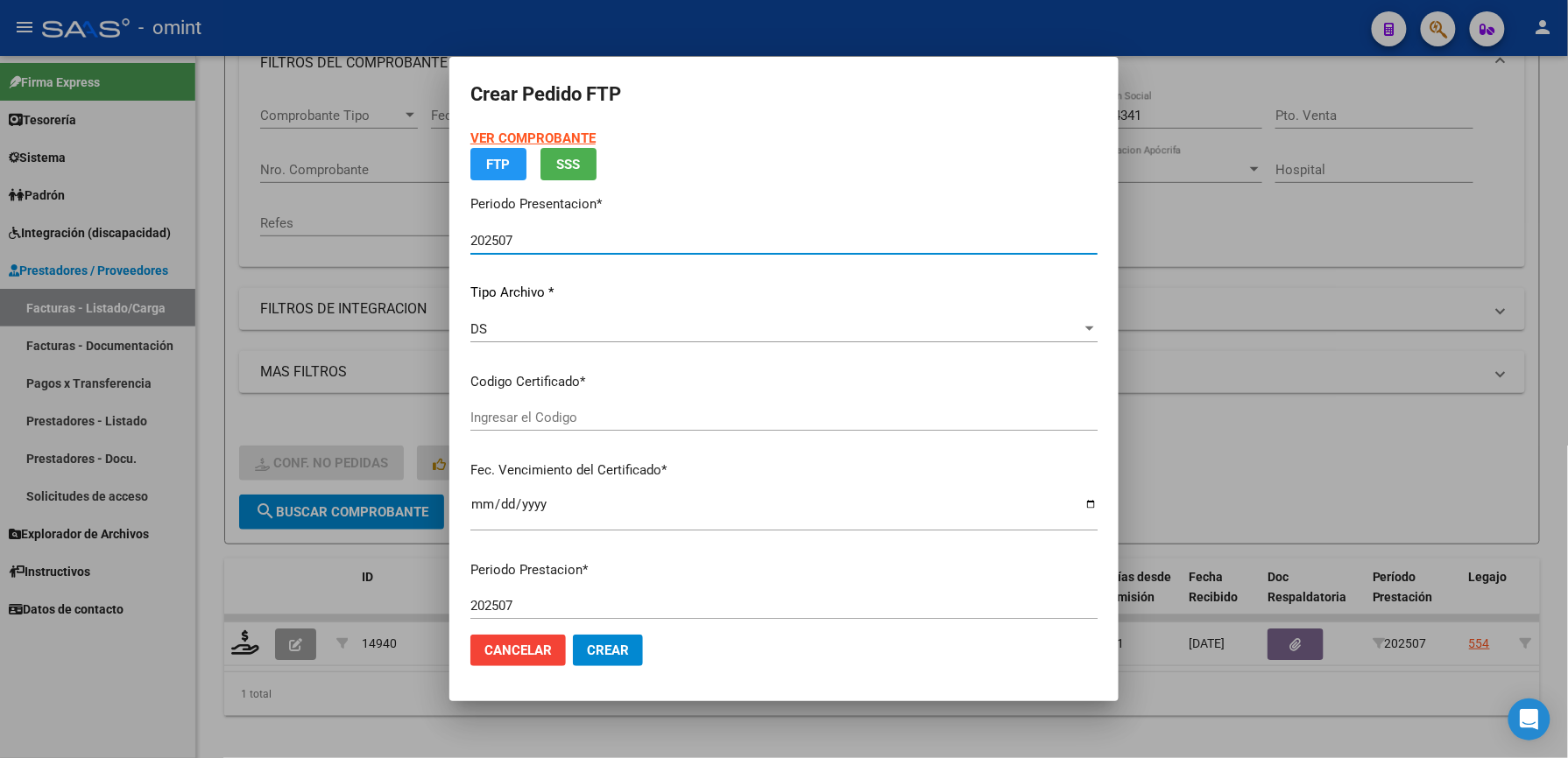
type input "4007410272"
type input "[DATE]"
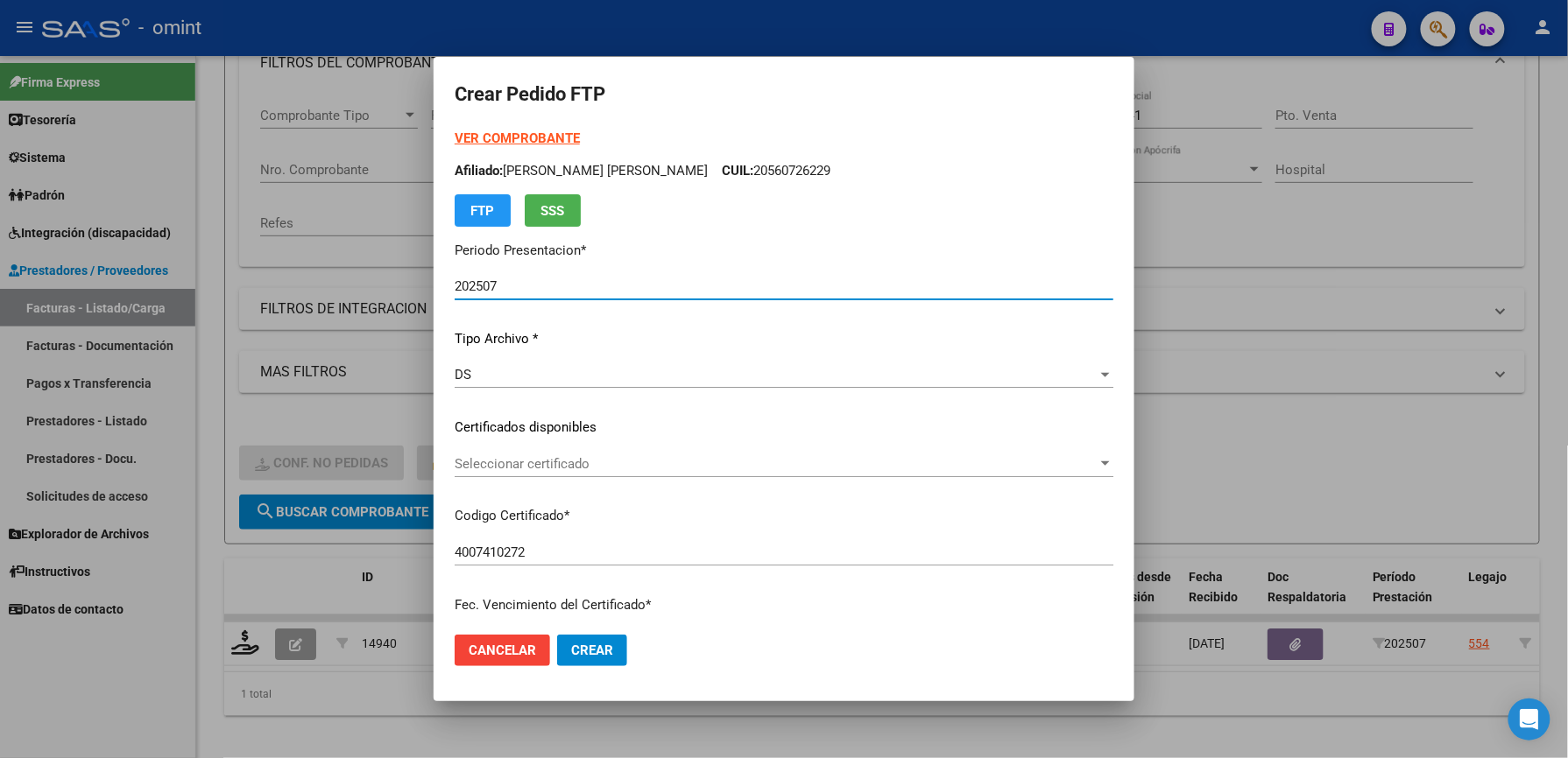
click at [579, 464] on span "Seleccionar certificado" at bounding box center [776, 464] width 642 height 16
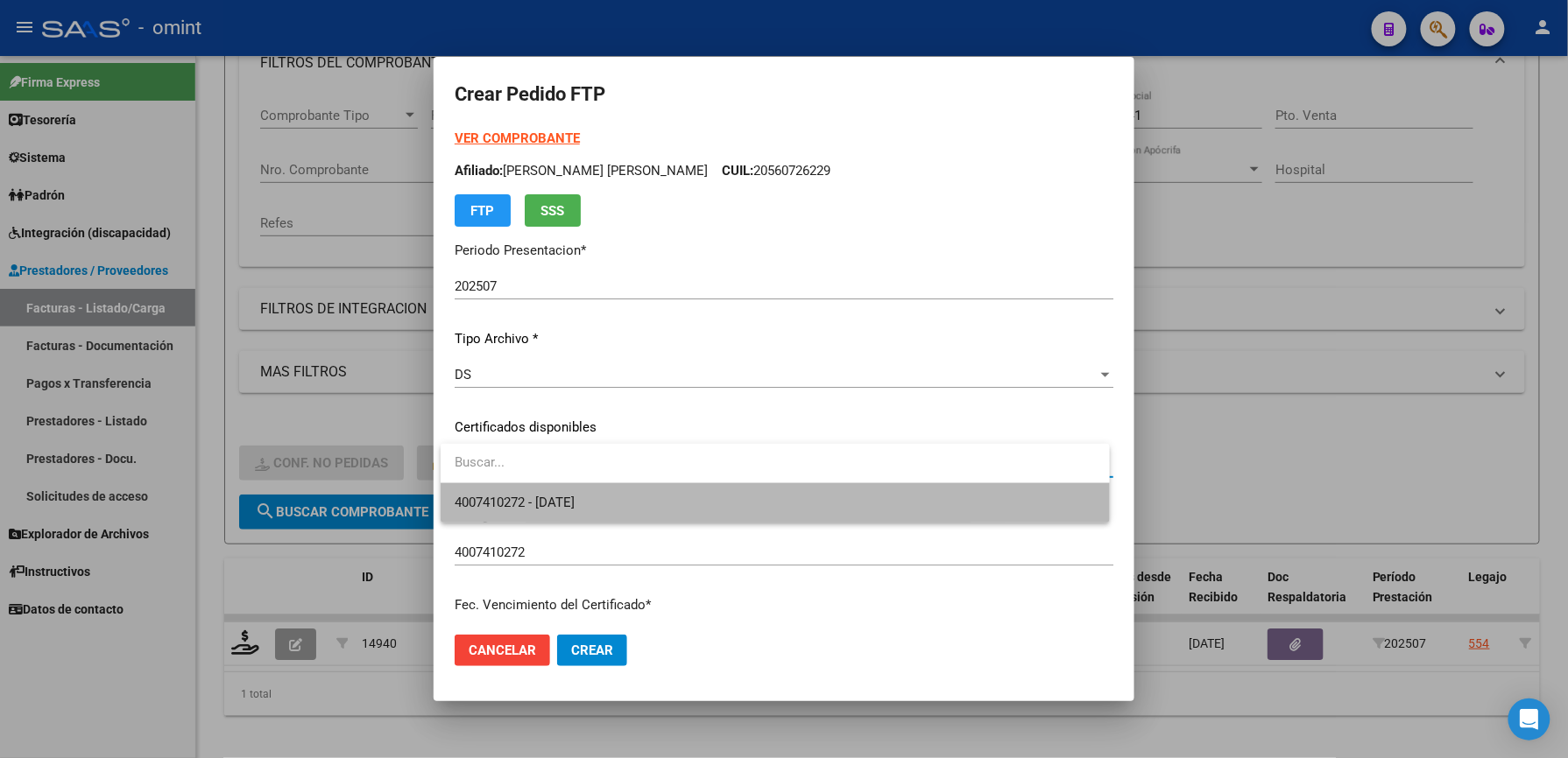
click at [596, 492] on span "4007410272 - [DATE]" at bounding box center [775, 503] width 641 height 39
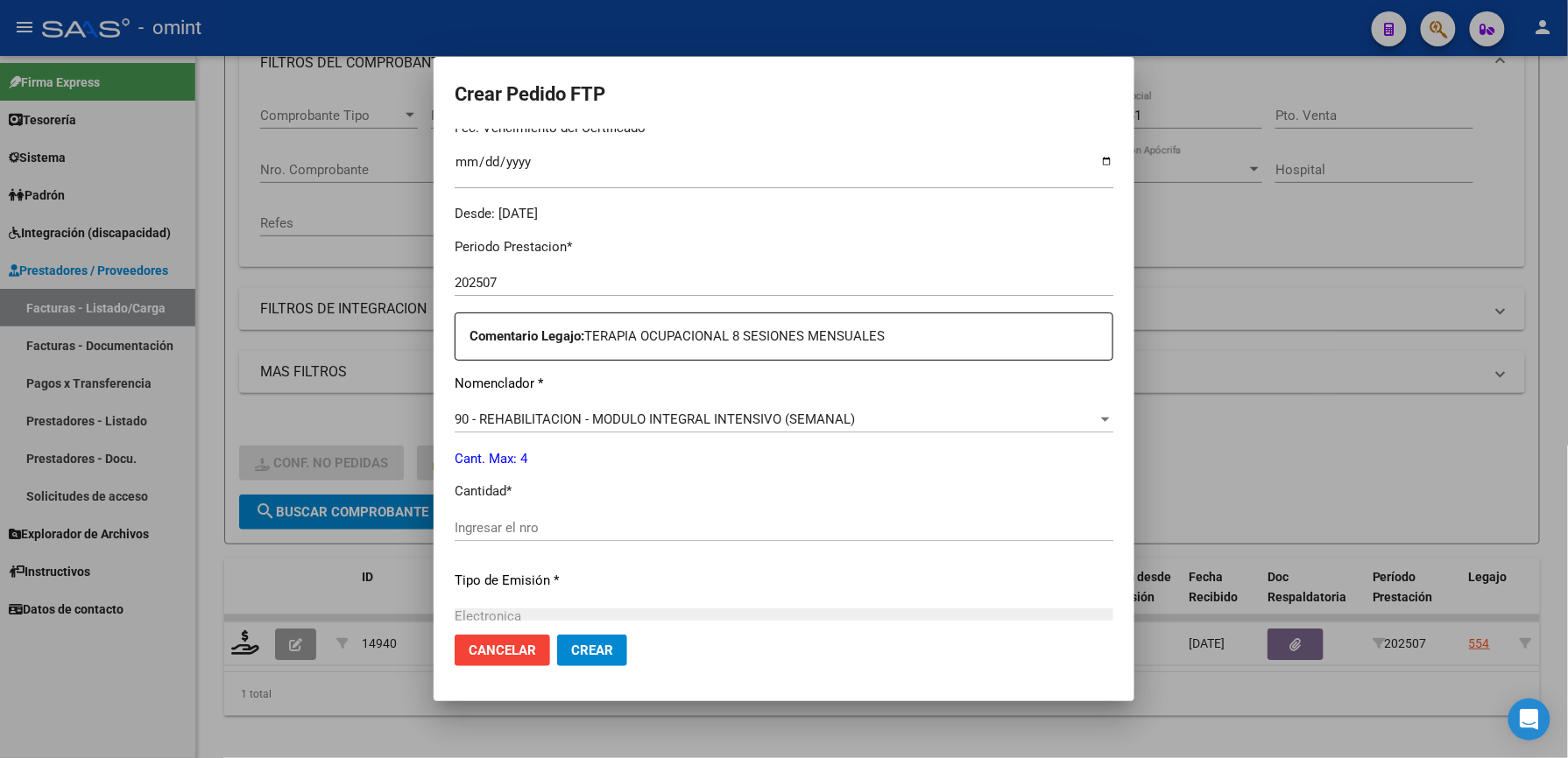
scroll to position [584, 0]
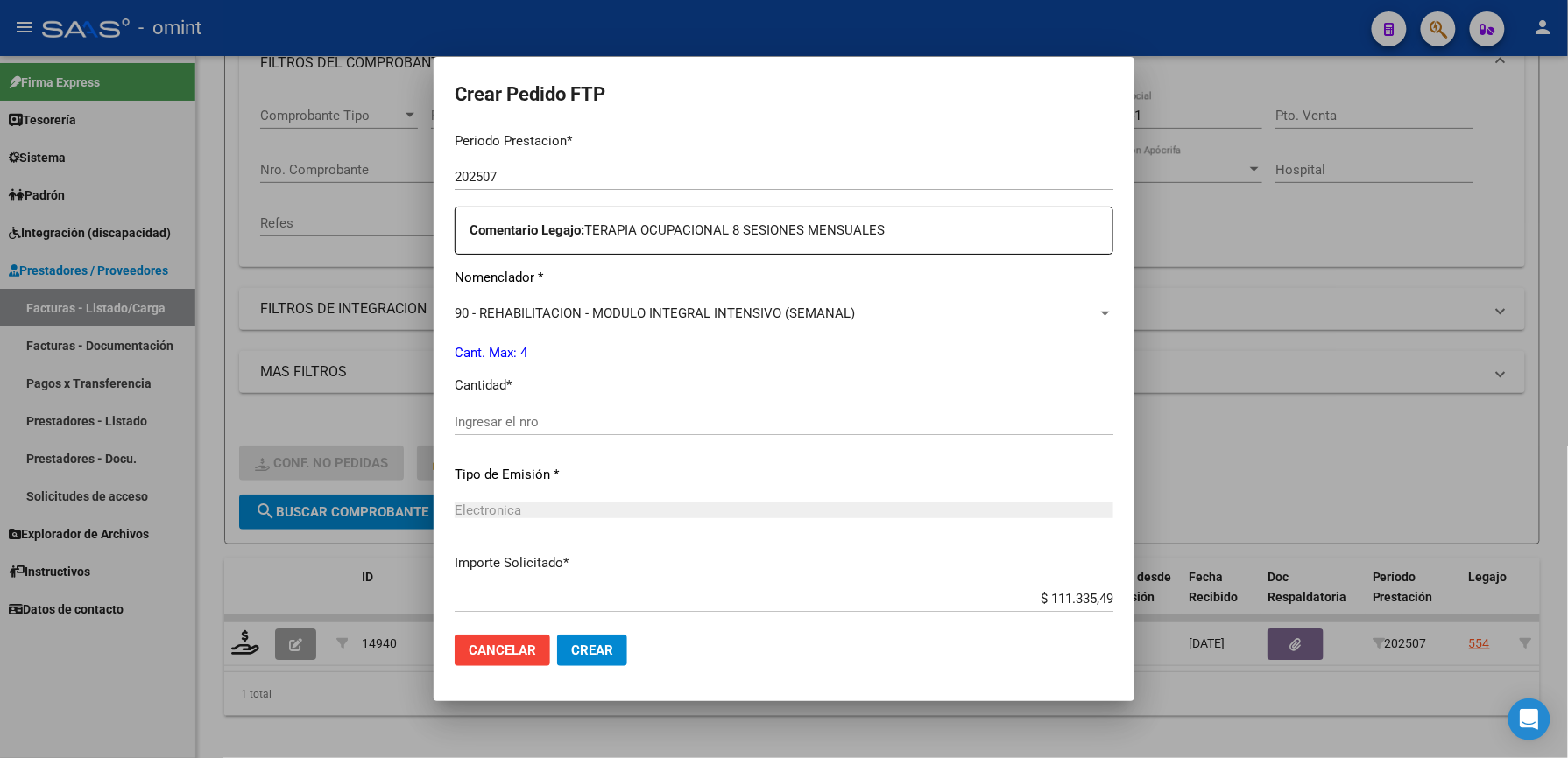
click at [564, 414] on input "Ingresar el nro" at bounding box center [784, 422] width 658 height 16
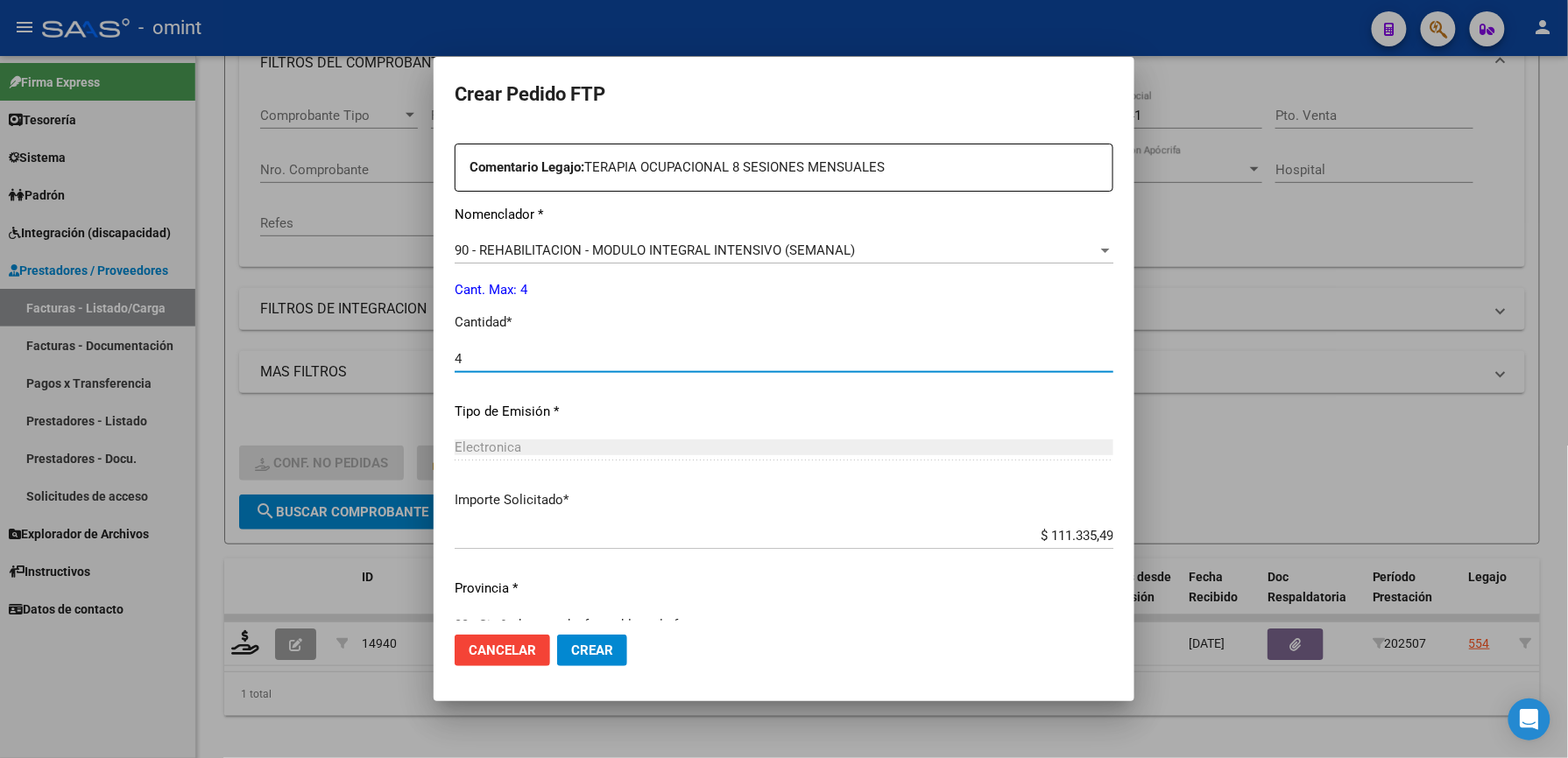
scroll to position [677, 0]
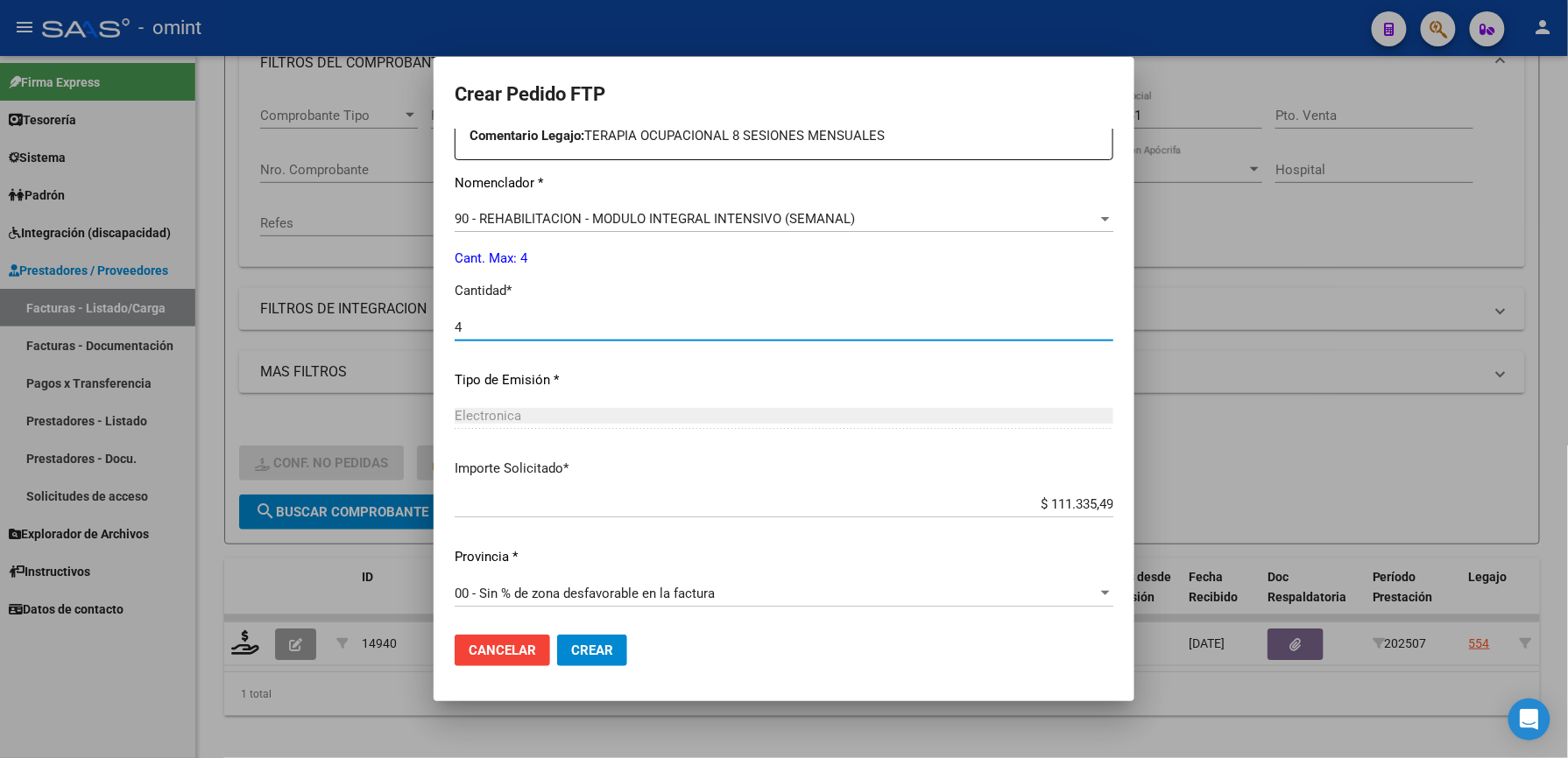
type input "4"
drag, startPoint x: 592, startPoint y: 653, endPoint x: 758, endPoint y: 729, distance: 182.6
click at [597, 652] on span "Crear" at bounding box center [592, 650] width 42 height 16
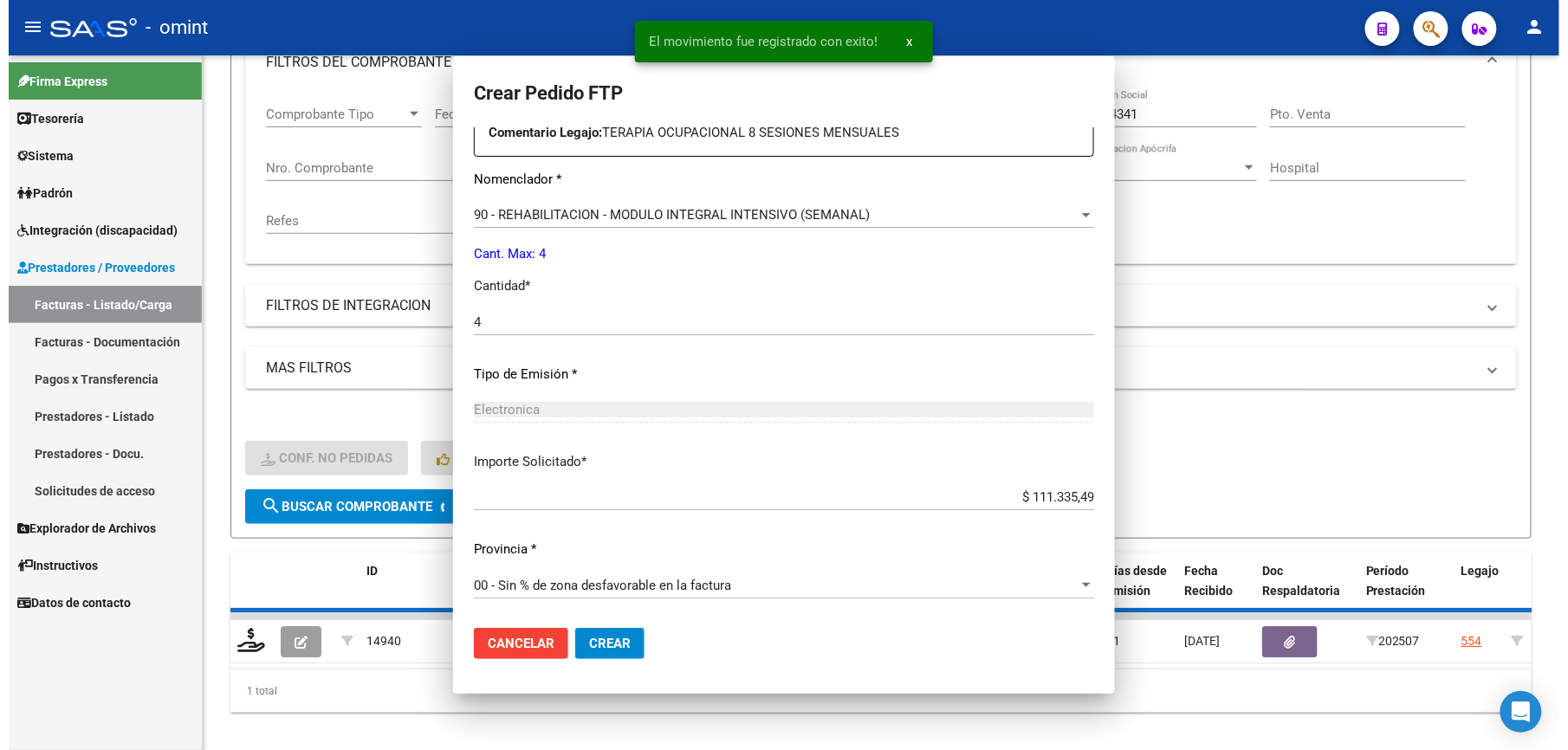
scroll to position [0, 0]
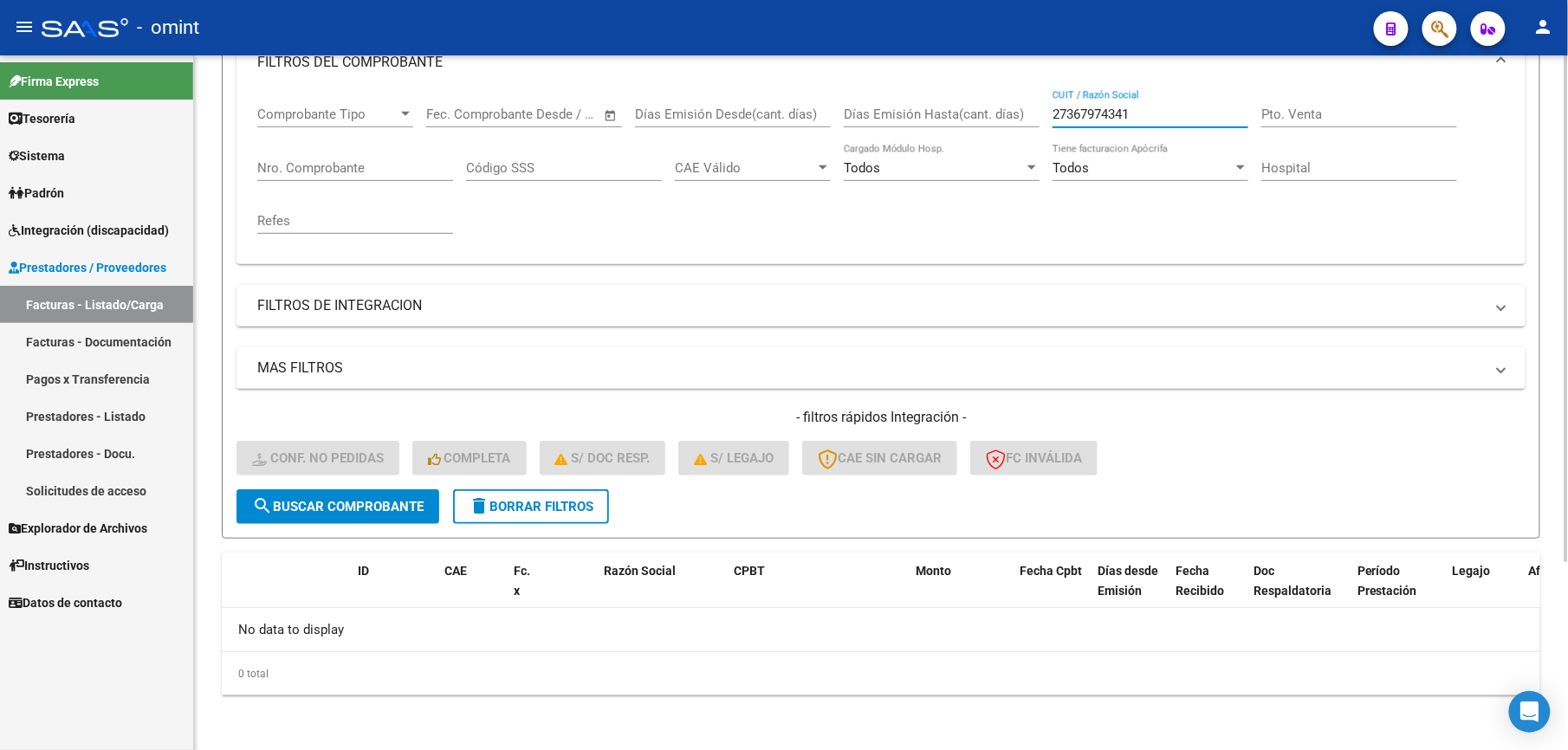
drag, startPoint x: 1143, startPoint y: 120, endPoint x: 936, endPoint y: 114, distance: 207.1
click at [936, 114] on div "Comprobante Tipo Comprobante Tipo Start date – End date Fec. Comprobante Desde …" at bounding box center [881, 170] width 1247 height 160
paste input "30717468593"
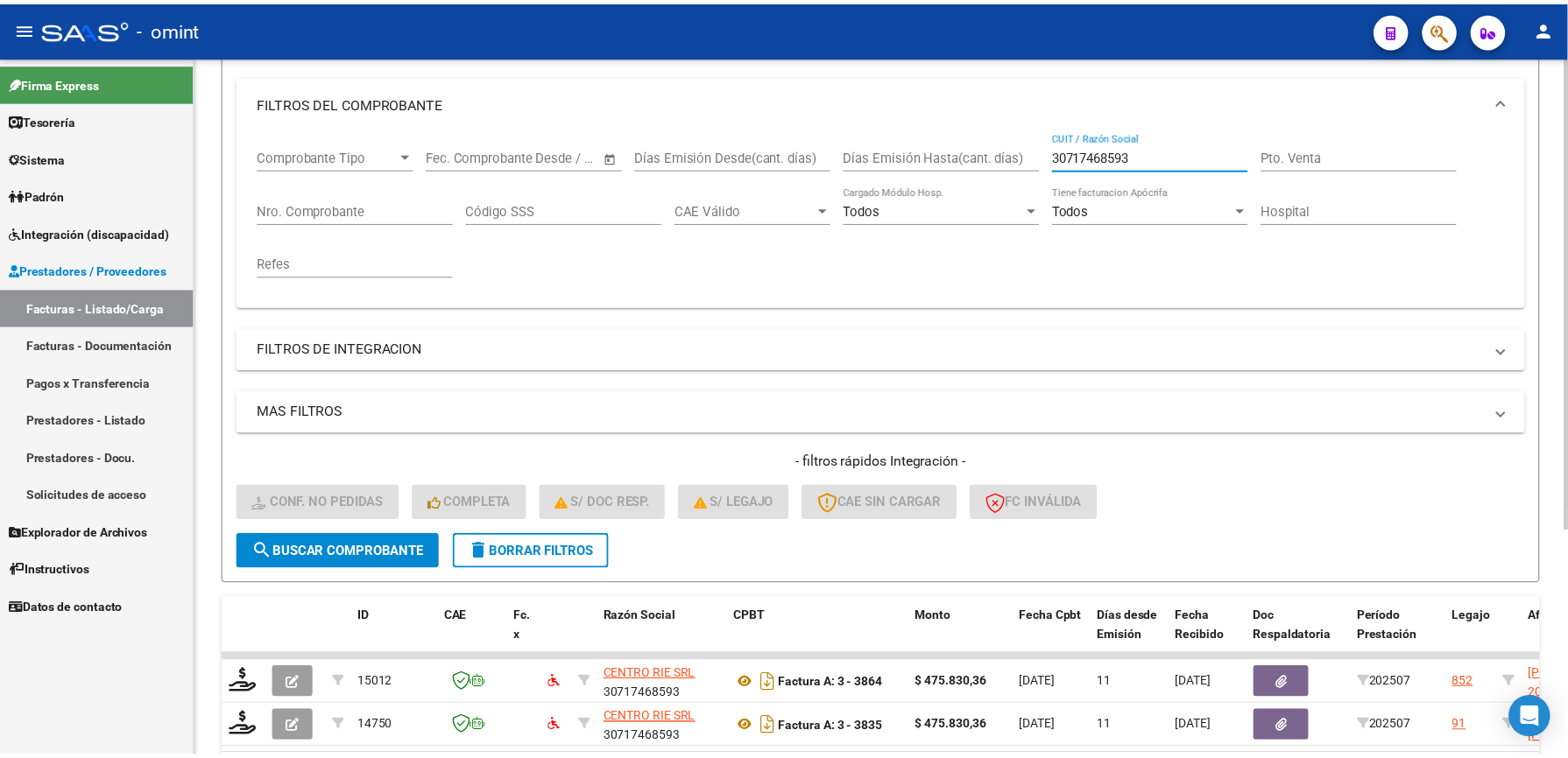
scroll to position [263, 0]
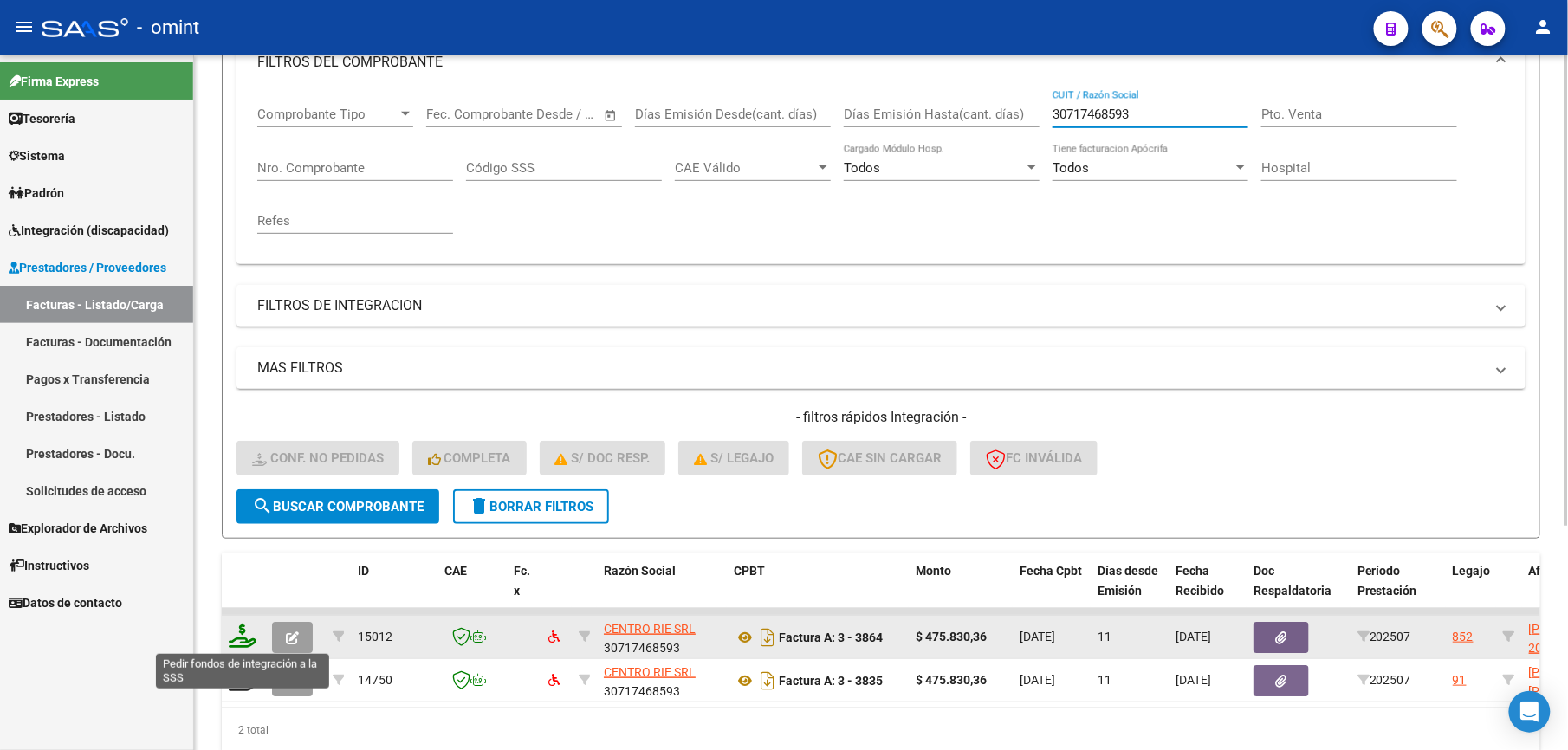
type input "30717468593"
click at [244, 644] on icon at bounding box center [243, 636] width 28 height 24
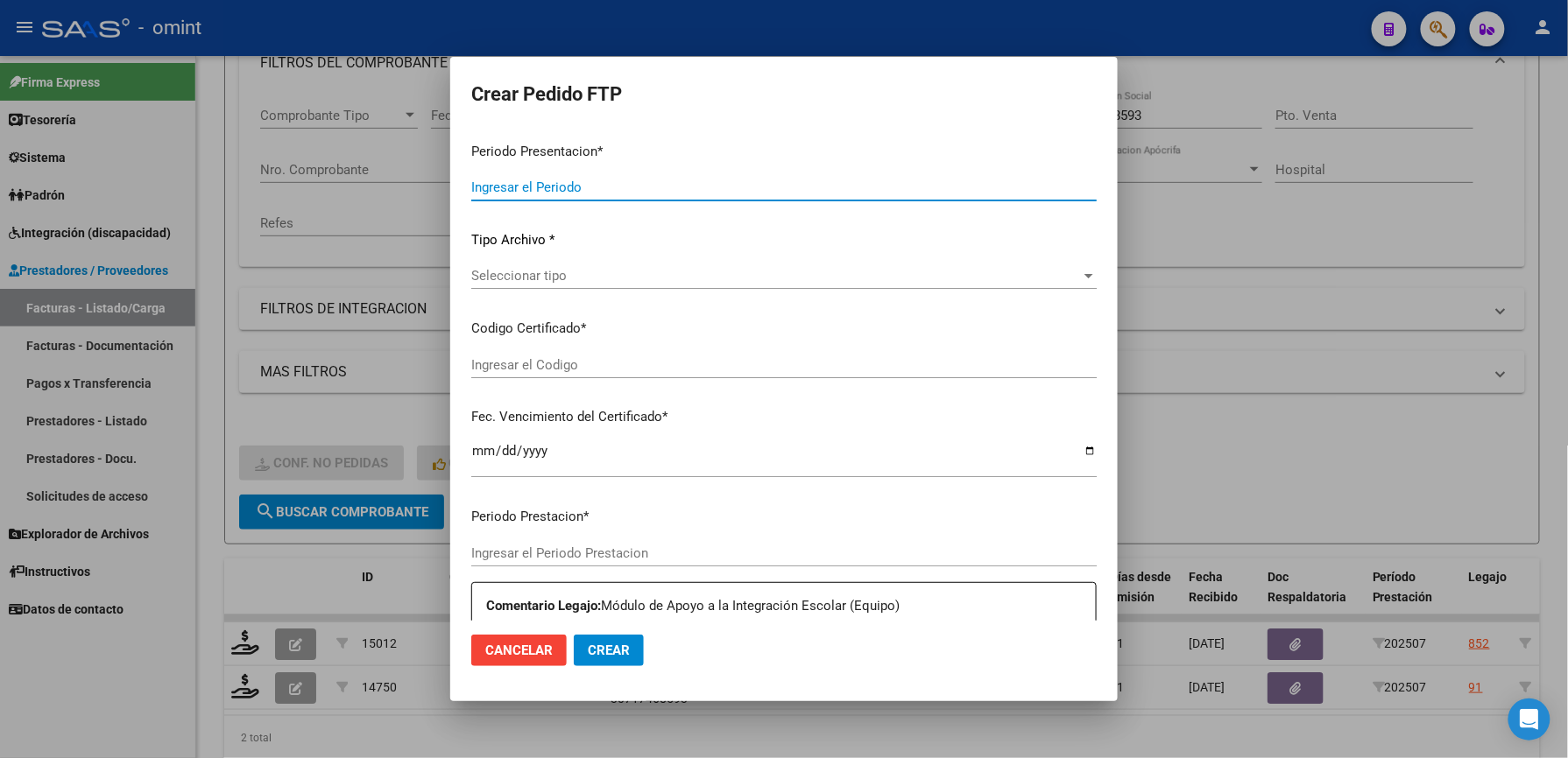
type input "202507"
type input "$ 475.830,36"
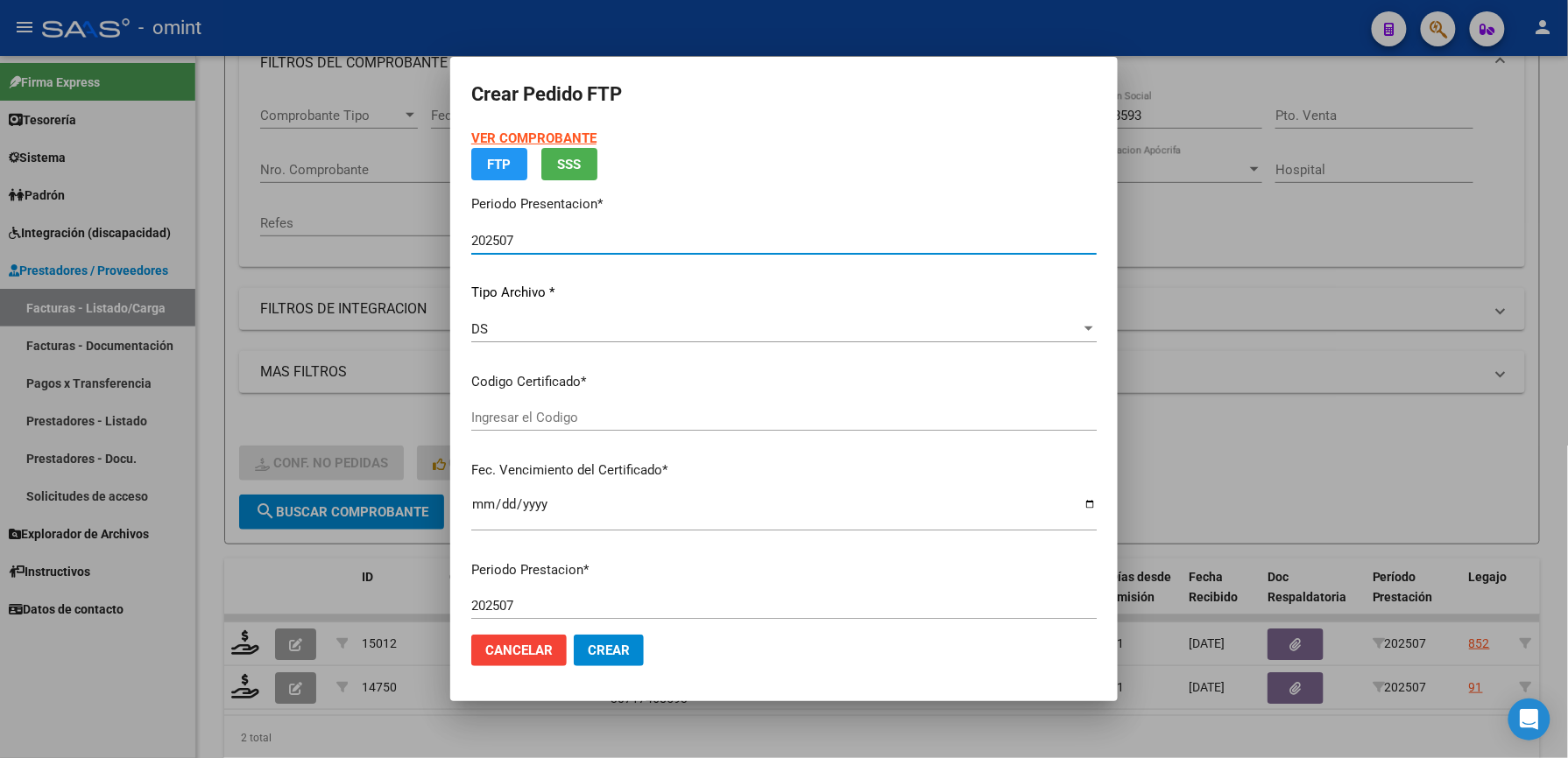
type input "5324063360"
type input "[DATE]"
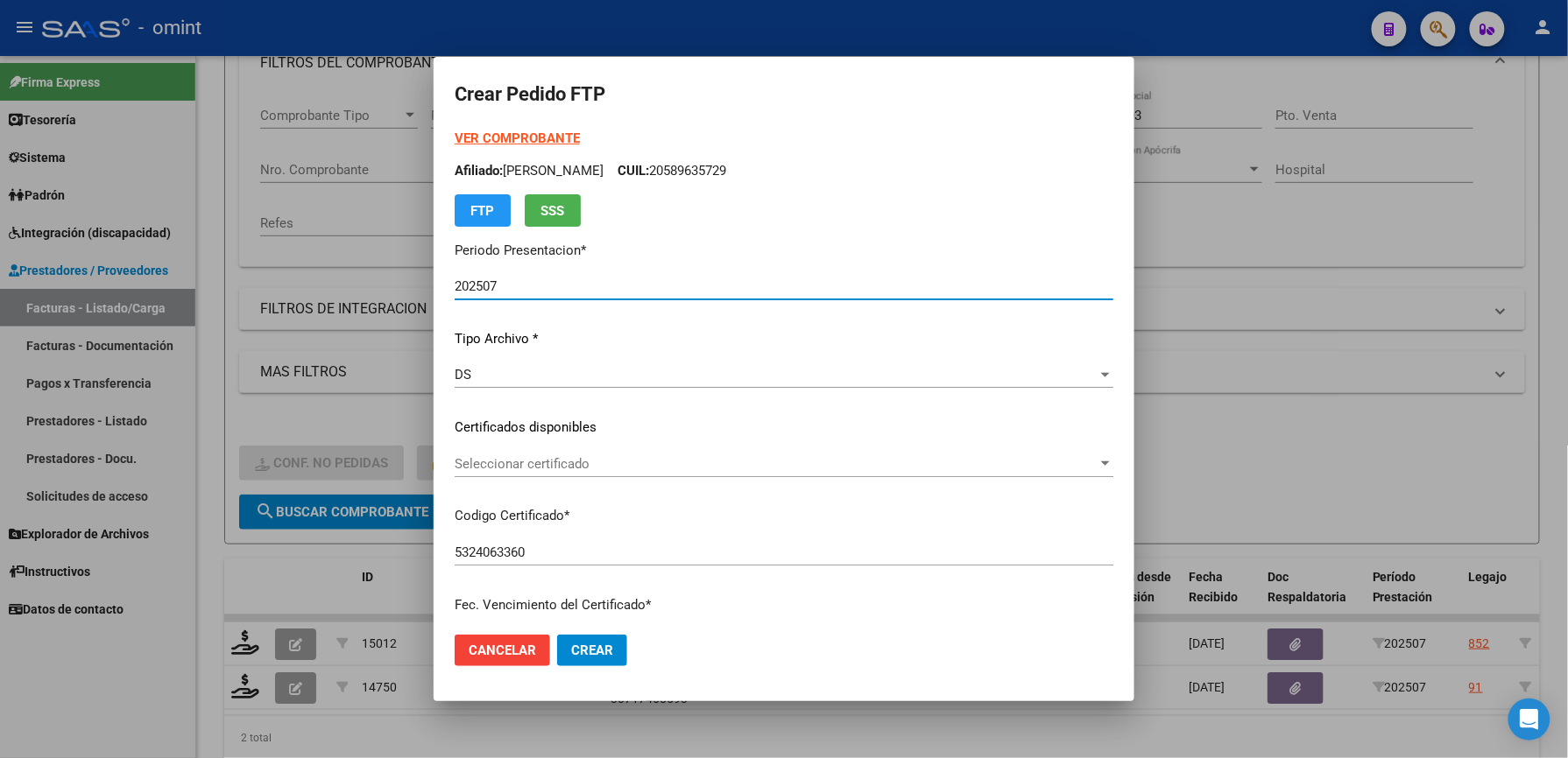
click at [523, 457] on span "Seleccionar certificado" at bounding box center [776, 464] width 642 height 16
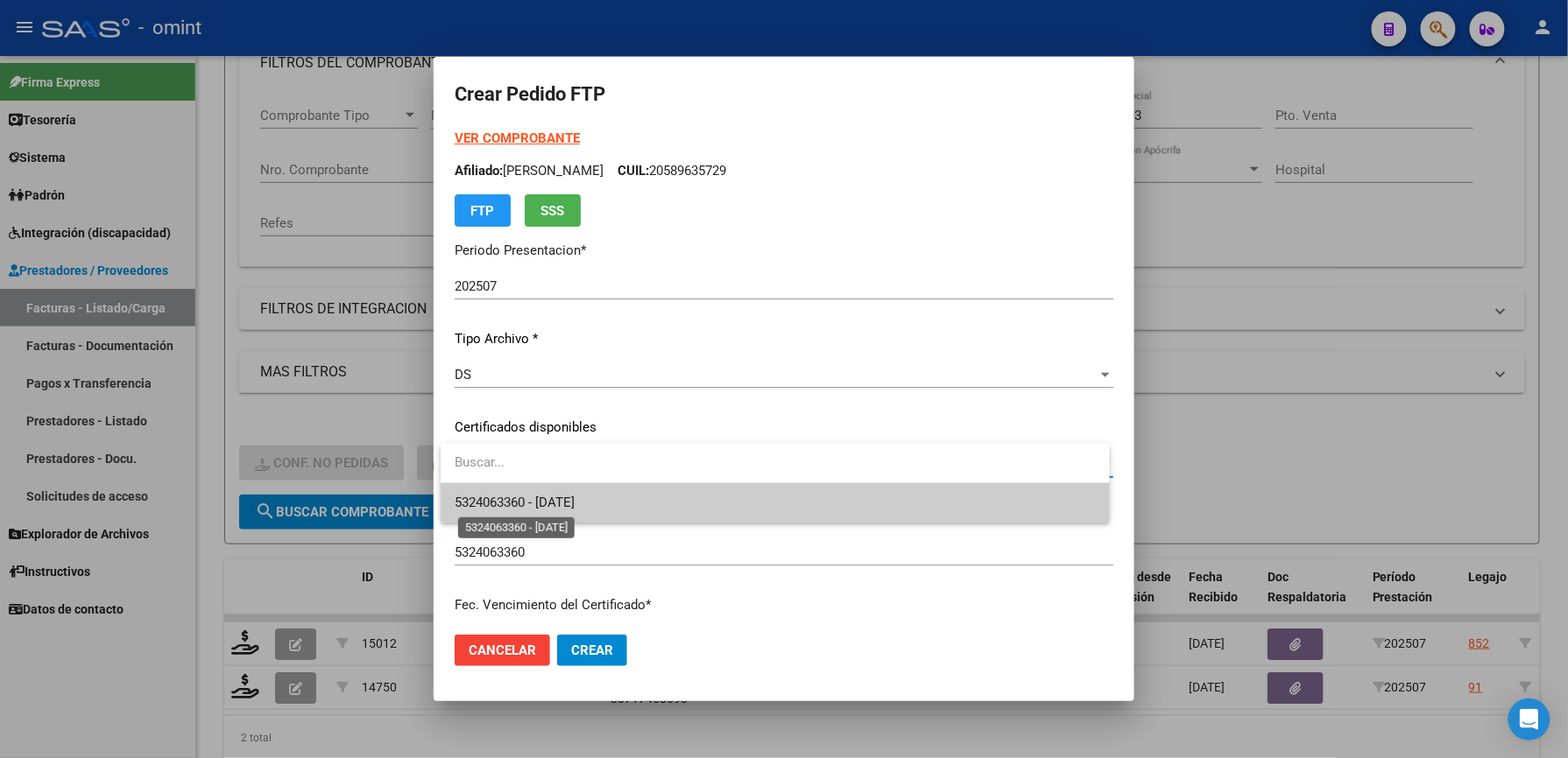
click at [534, 505] on span "5324063360 - [DATE]" at bounding box center [514, 503] width 120 height 16
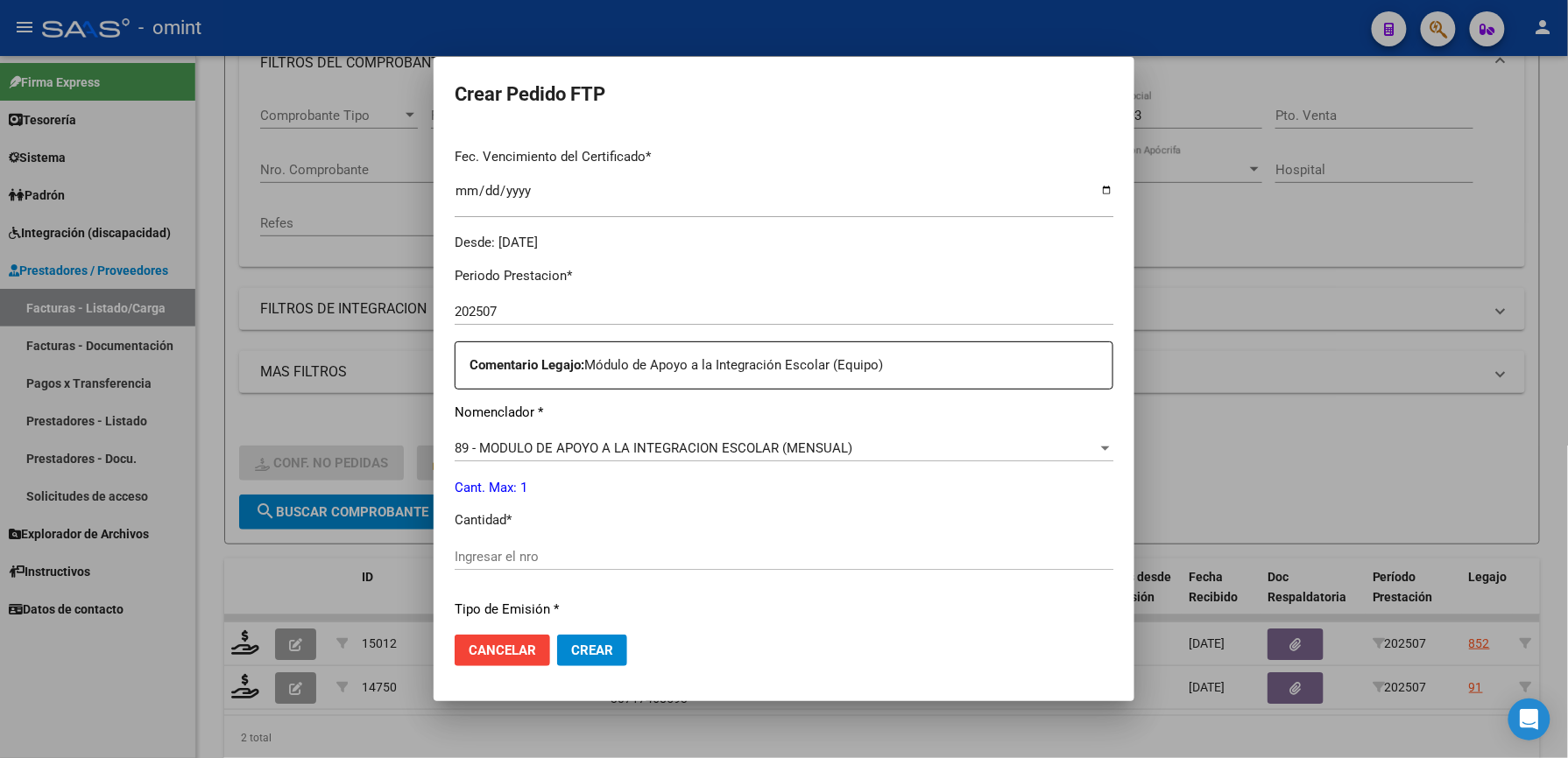
scroll to position [467, 0]
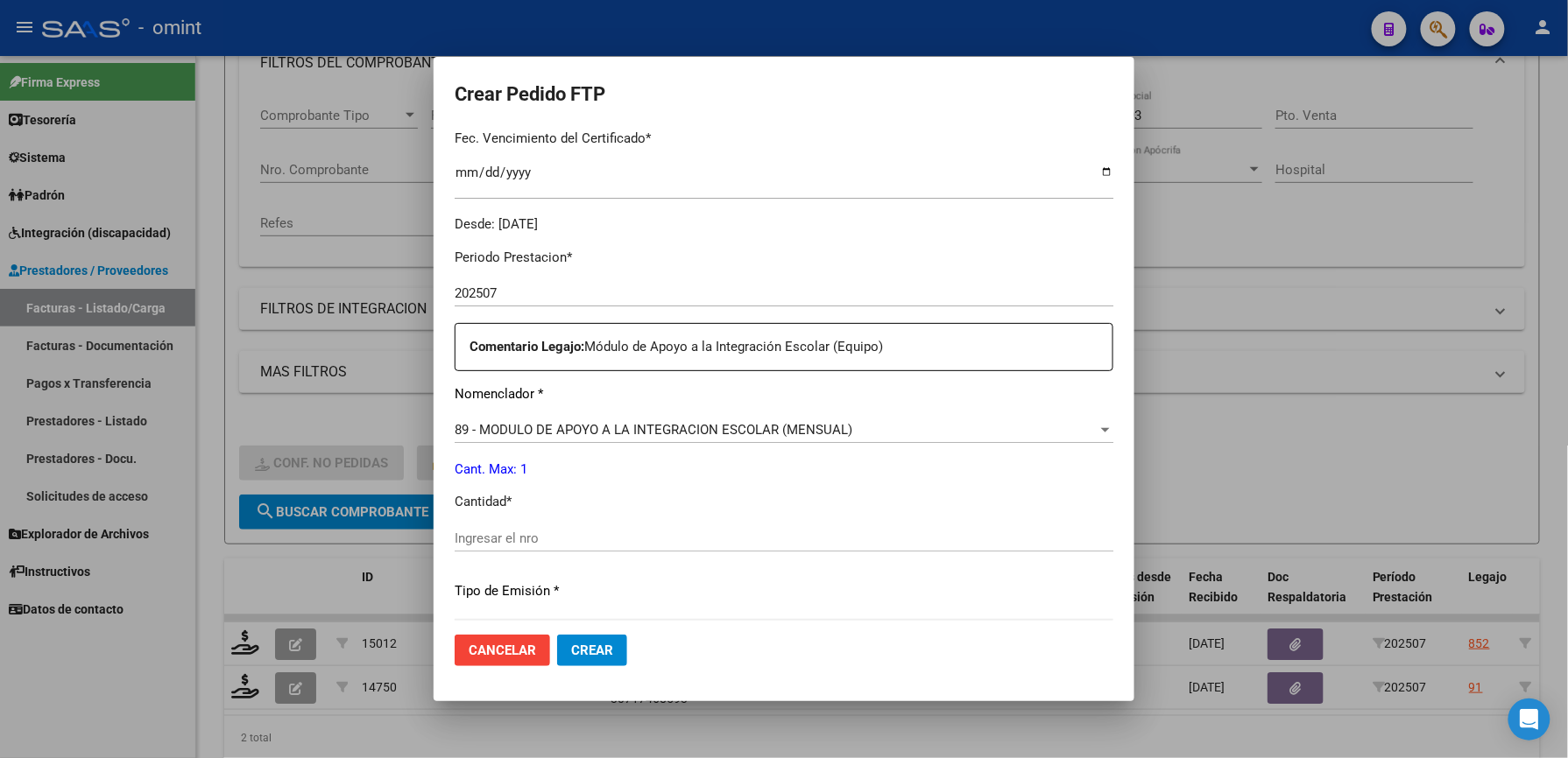
click at [505, 535] on input "Ingresar el nro" at bounding box center [784, 539] width 658 height 16
type input "1"
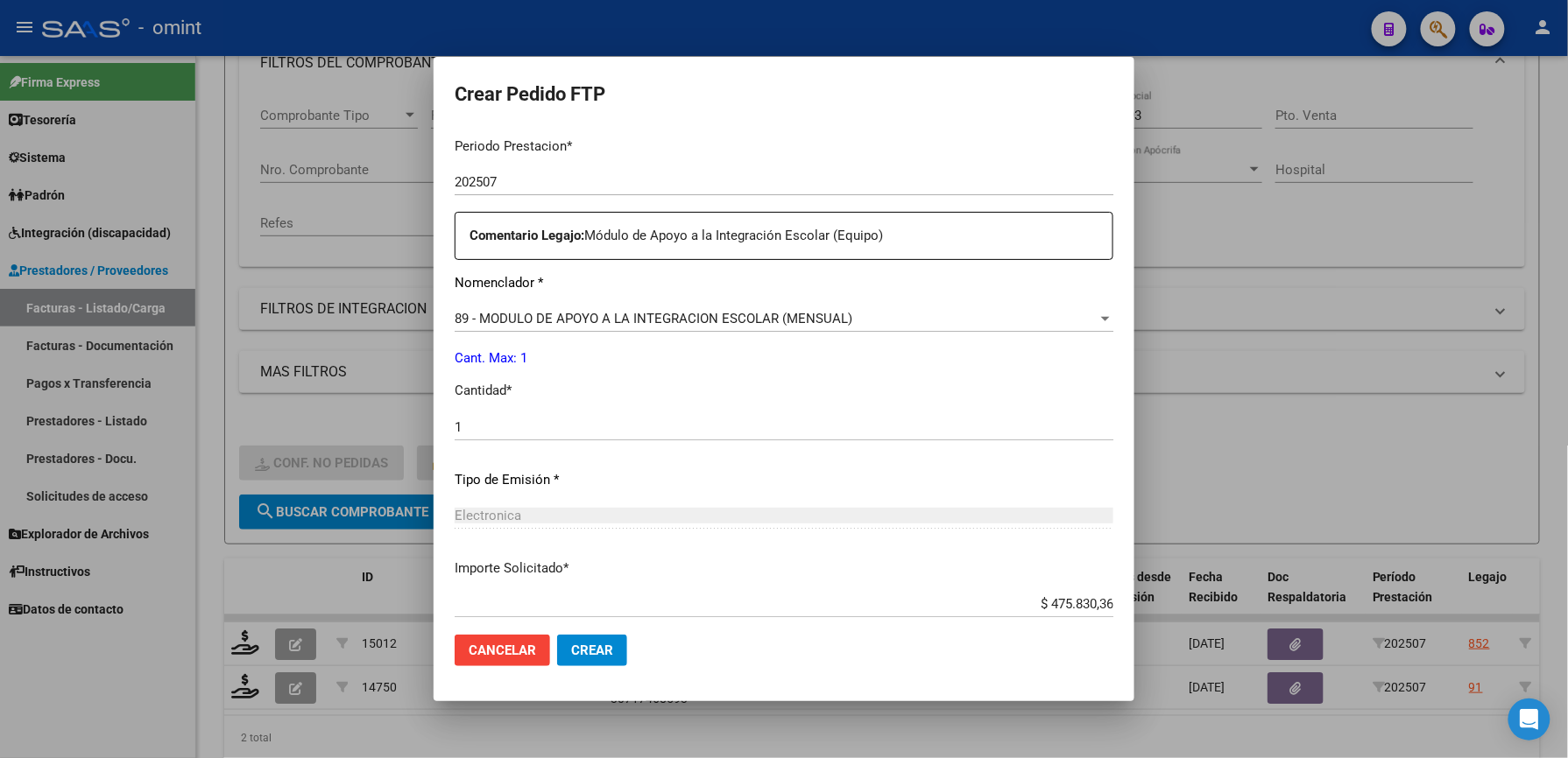
scroll to position [677, 0]
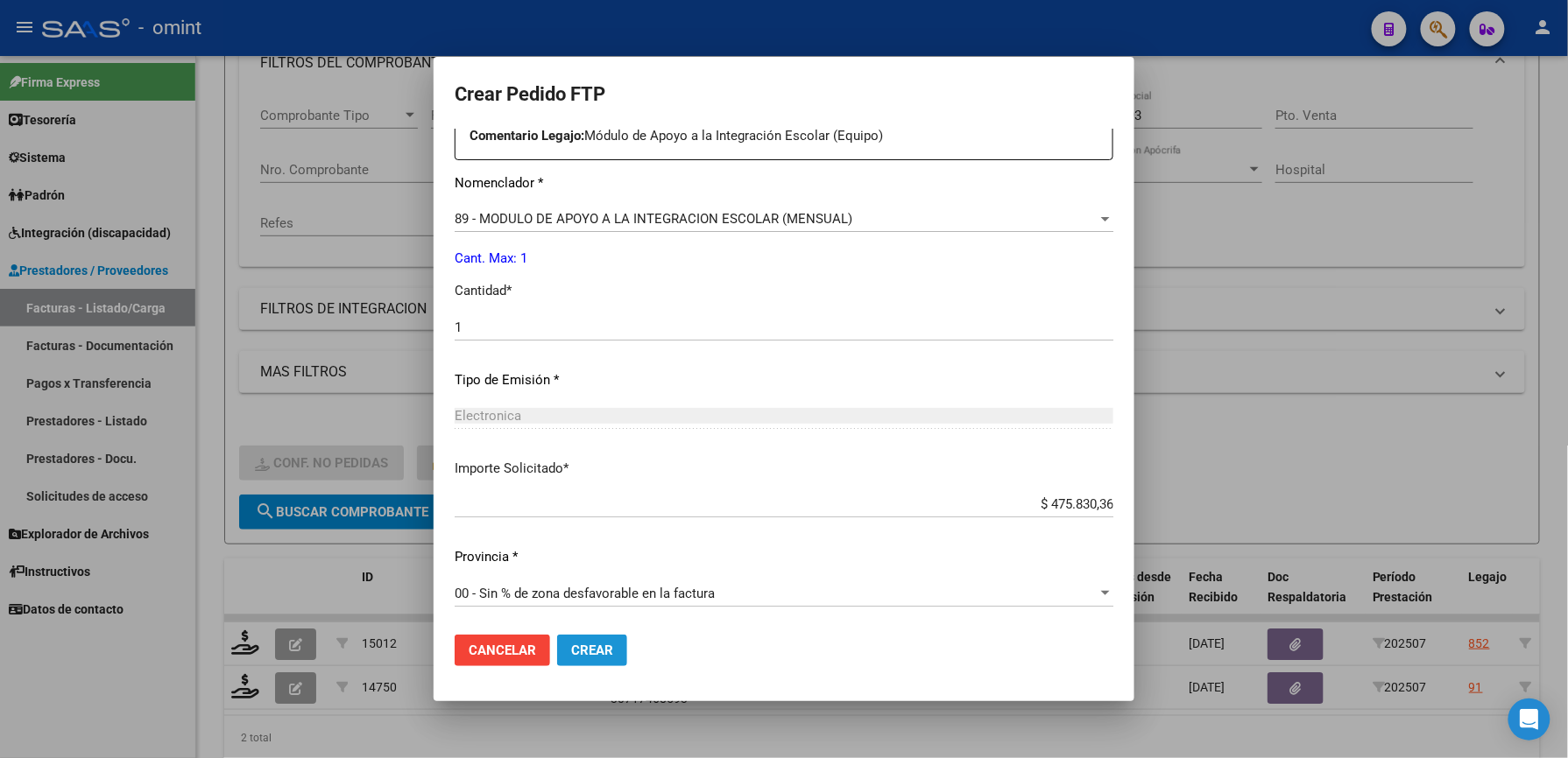
click at [589, 655] on span "Crear" at bounding box center [592, 650] width 42 height 16
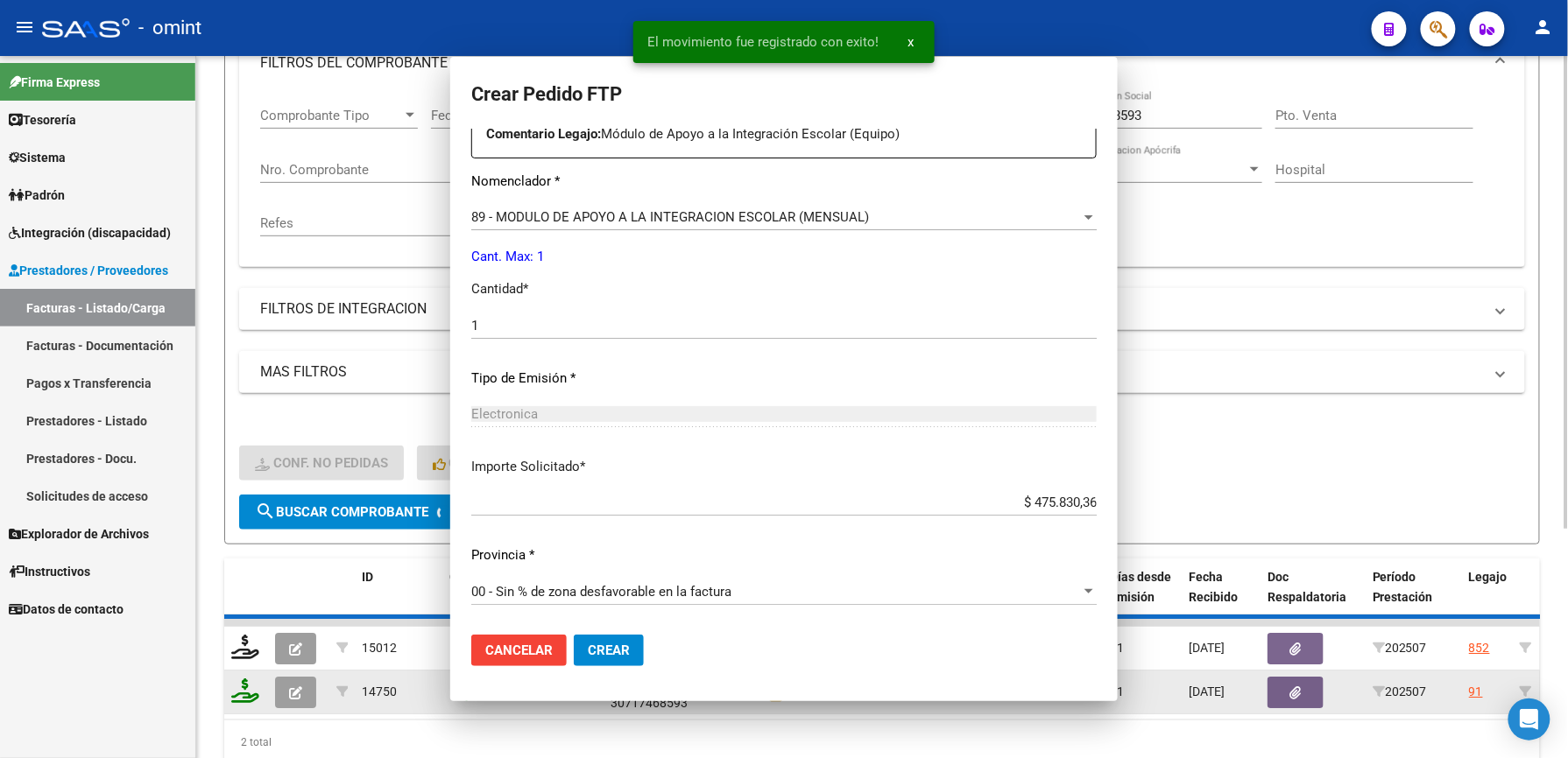
scroll to position [0, 0]
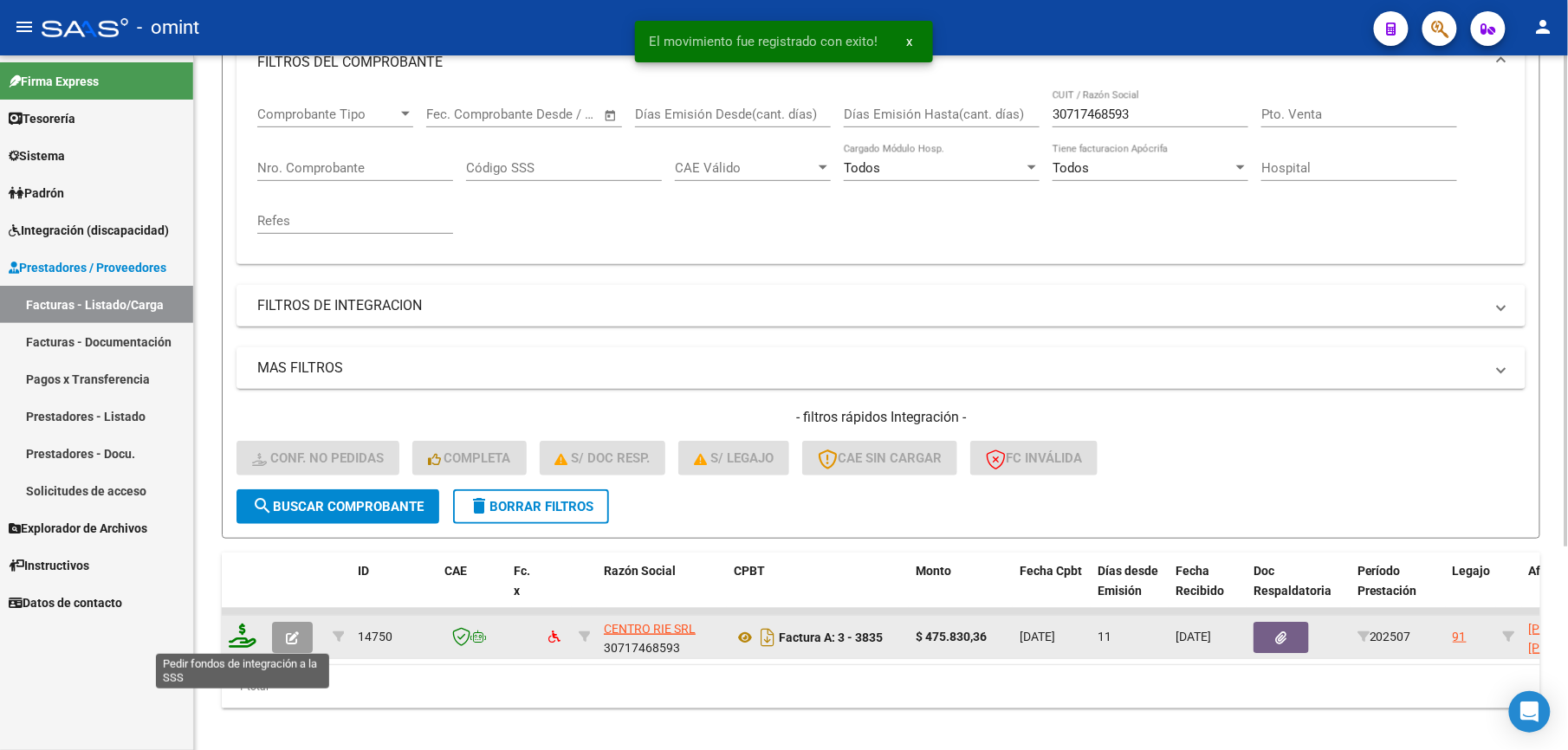
click at [240, 638] on icon at bounding box center [243, 636] width 28 height 24
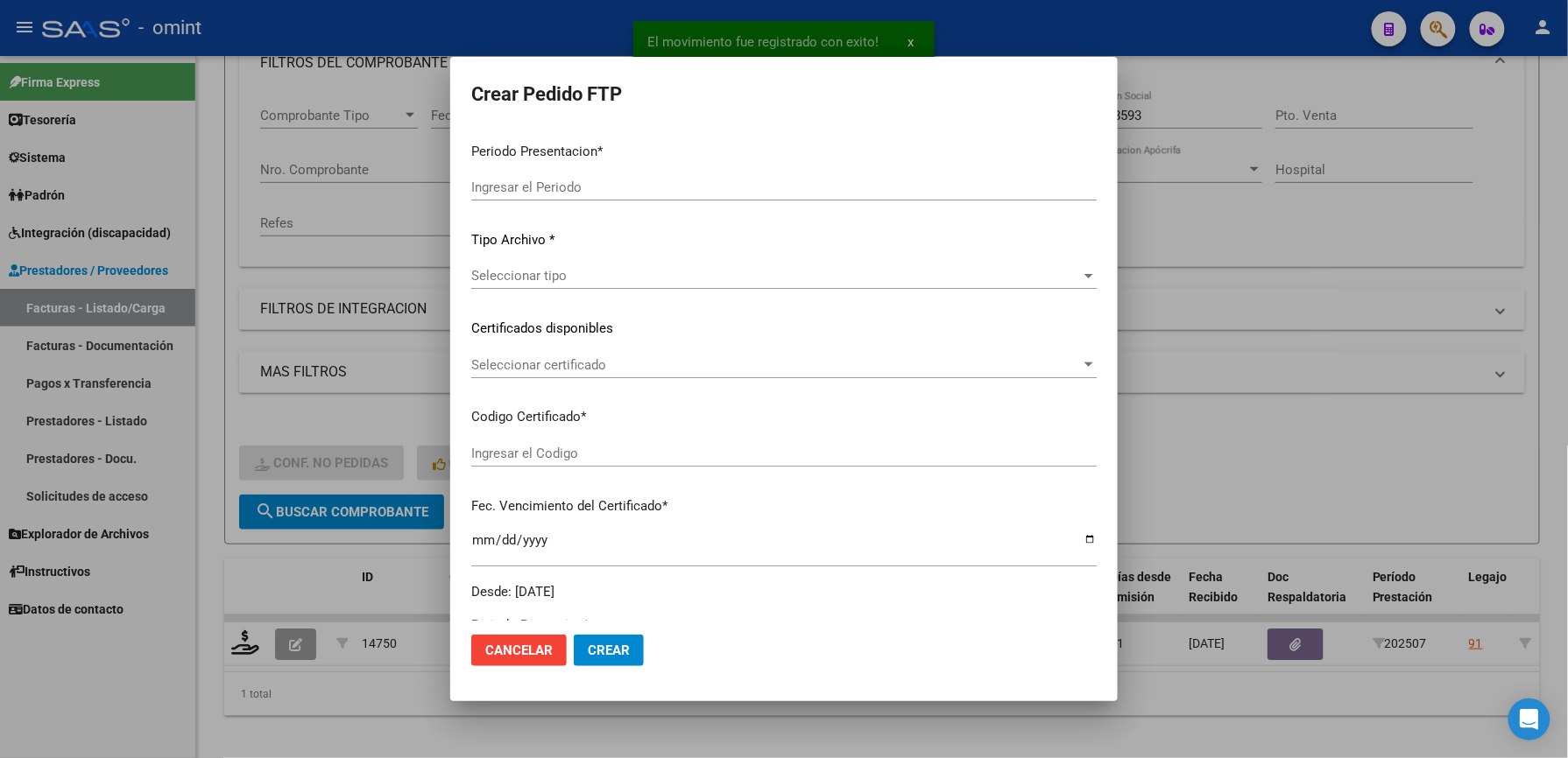
type input "202507"
type input "$ 475.830,36"
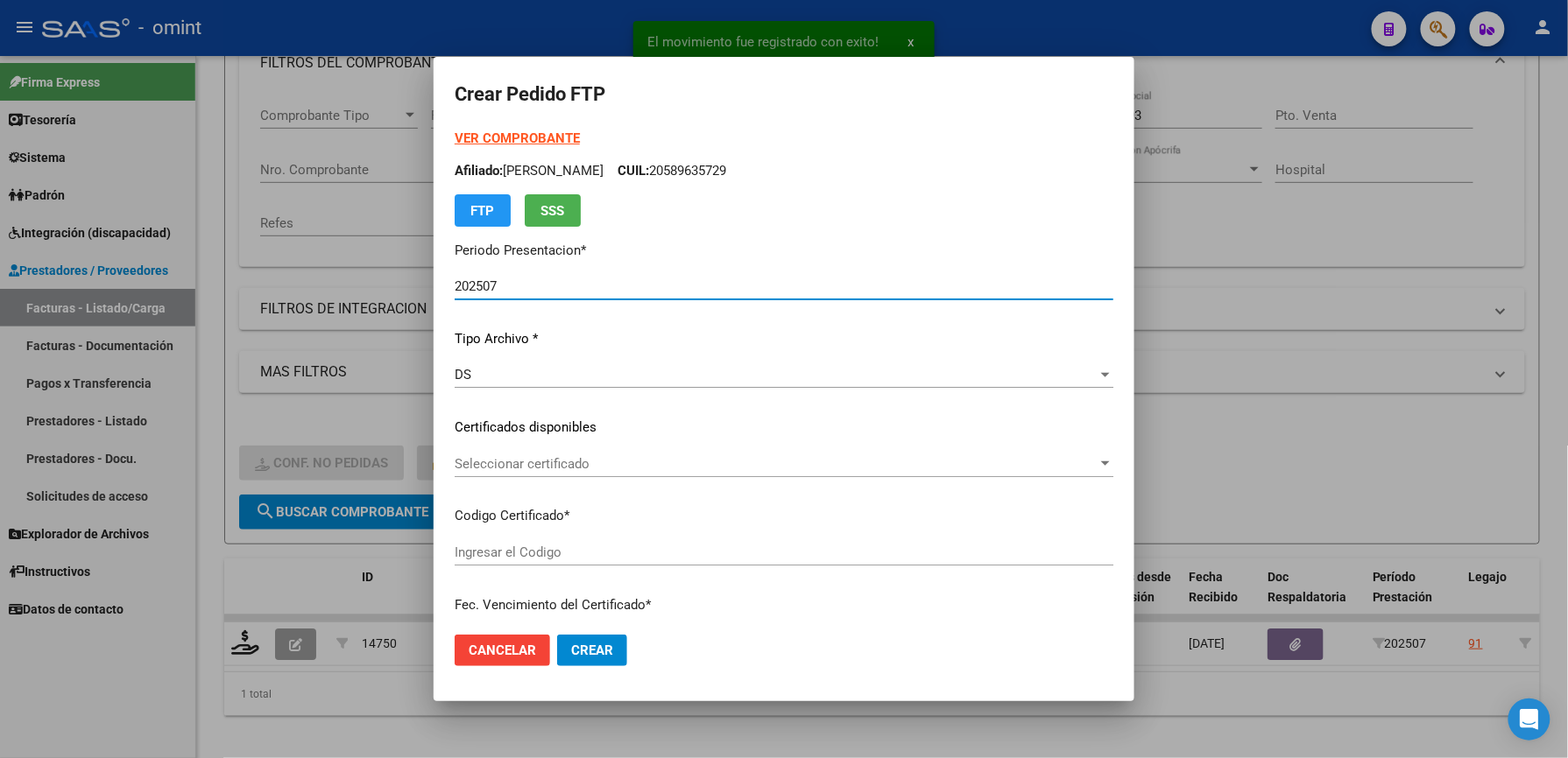
type input "8904423216"
type input "[DATE]"
click at [523, 471] on span "Seleccionar certificado" at bounding box center [776, 464] width 642 height 16
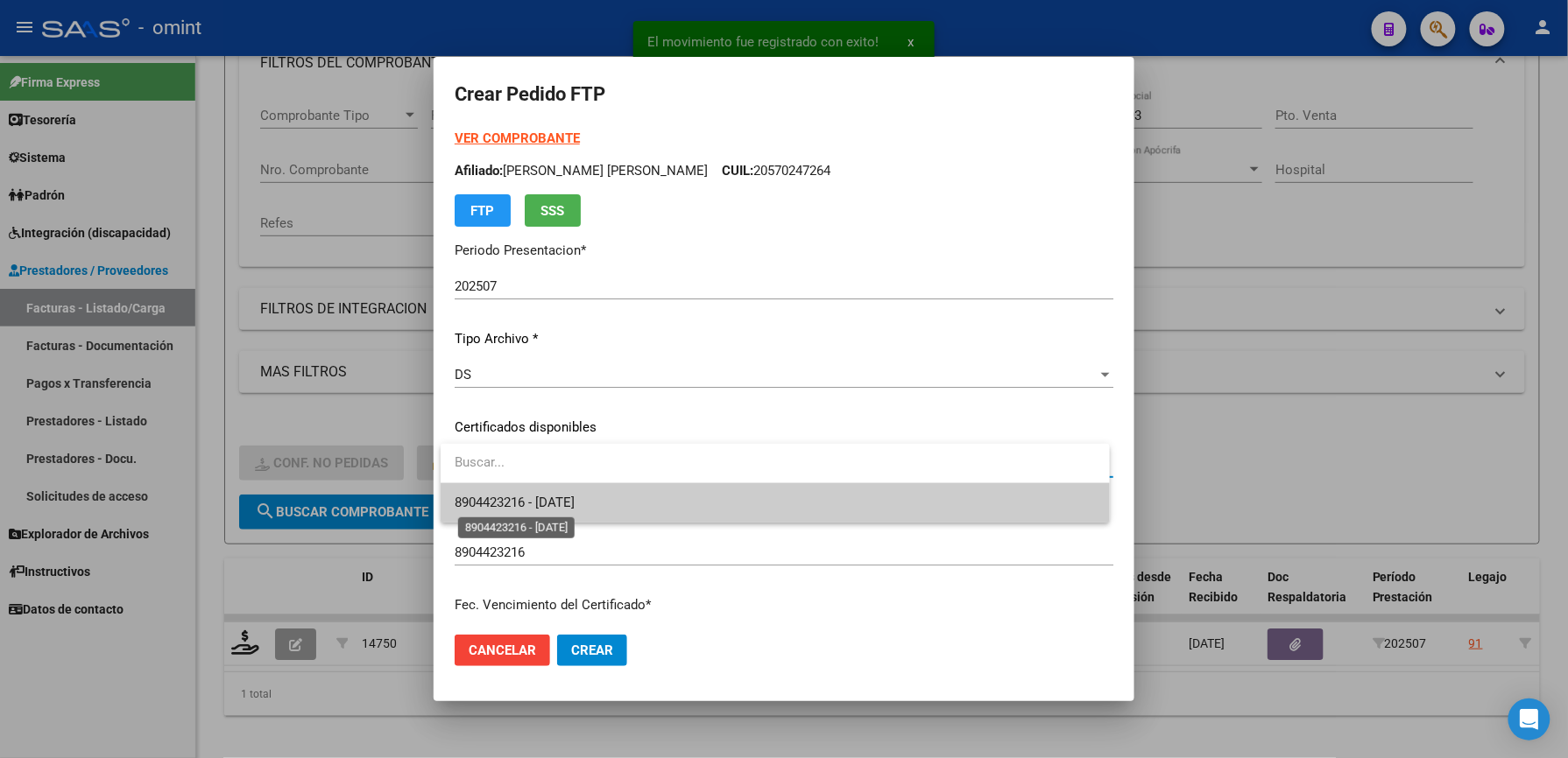
click at [547, 499] on span "8904423216 - [DATE]" at bounding box center [514, 503] width 120 height 16
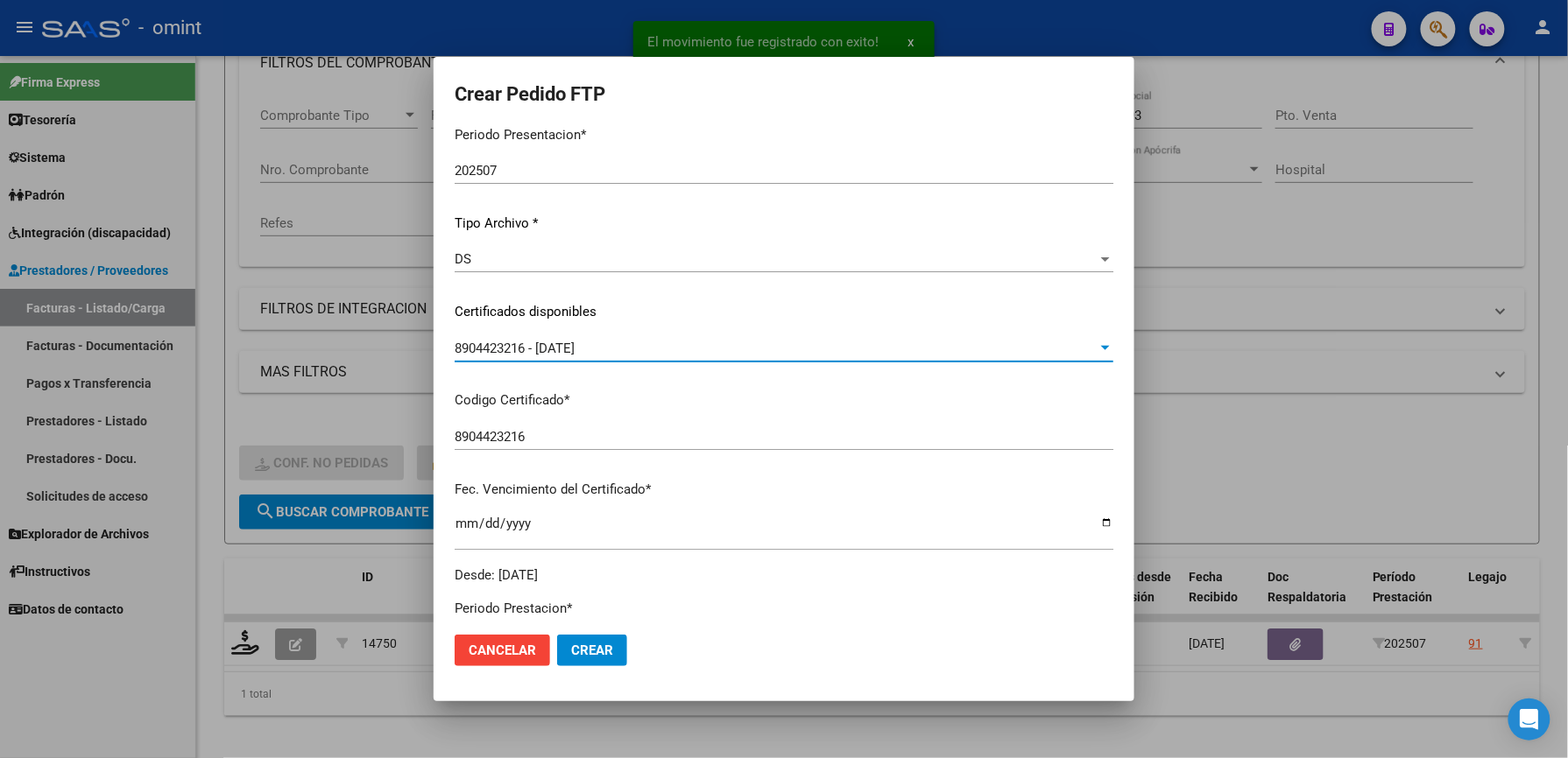
scroll to position [467, 0]
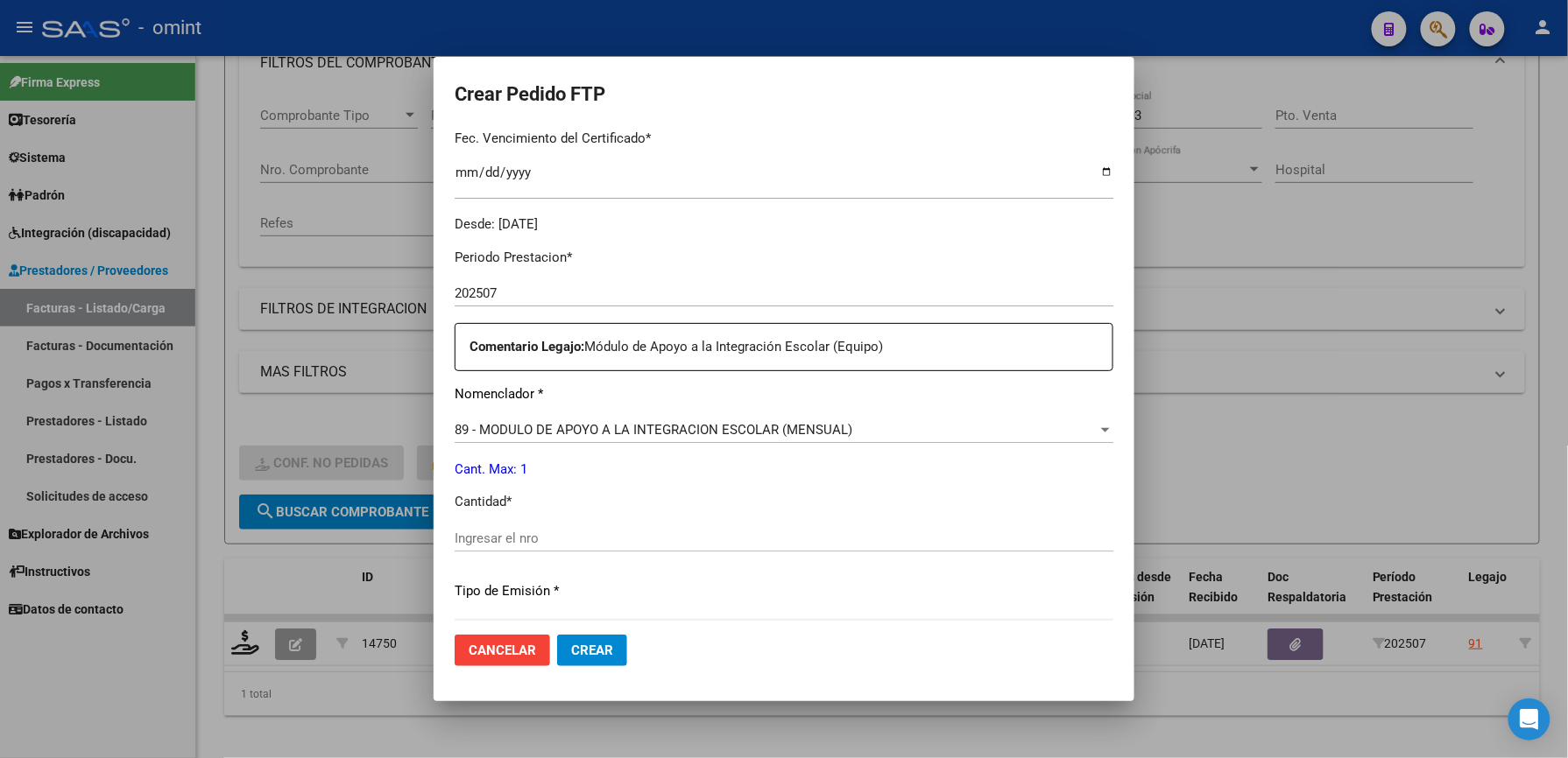
click at [544, 530] on div "Ingresar el nro" at bounding box center [784, 539] width 658 height 26
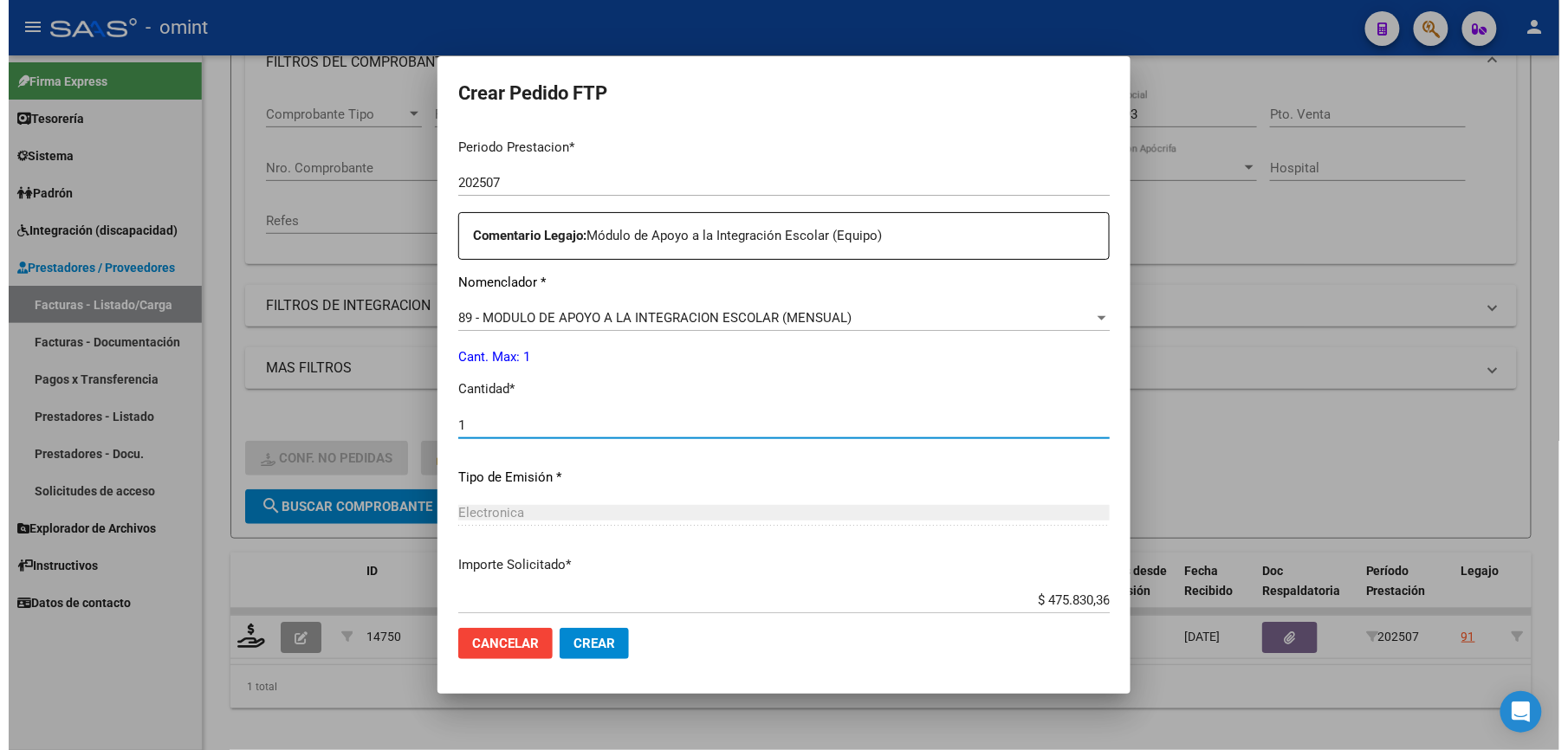
scroll to position [670, 0]
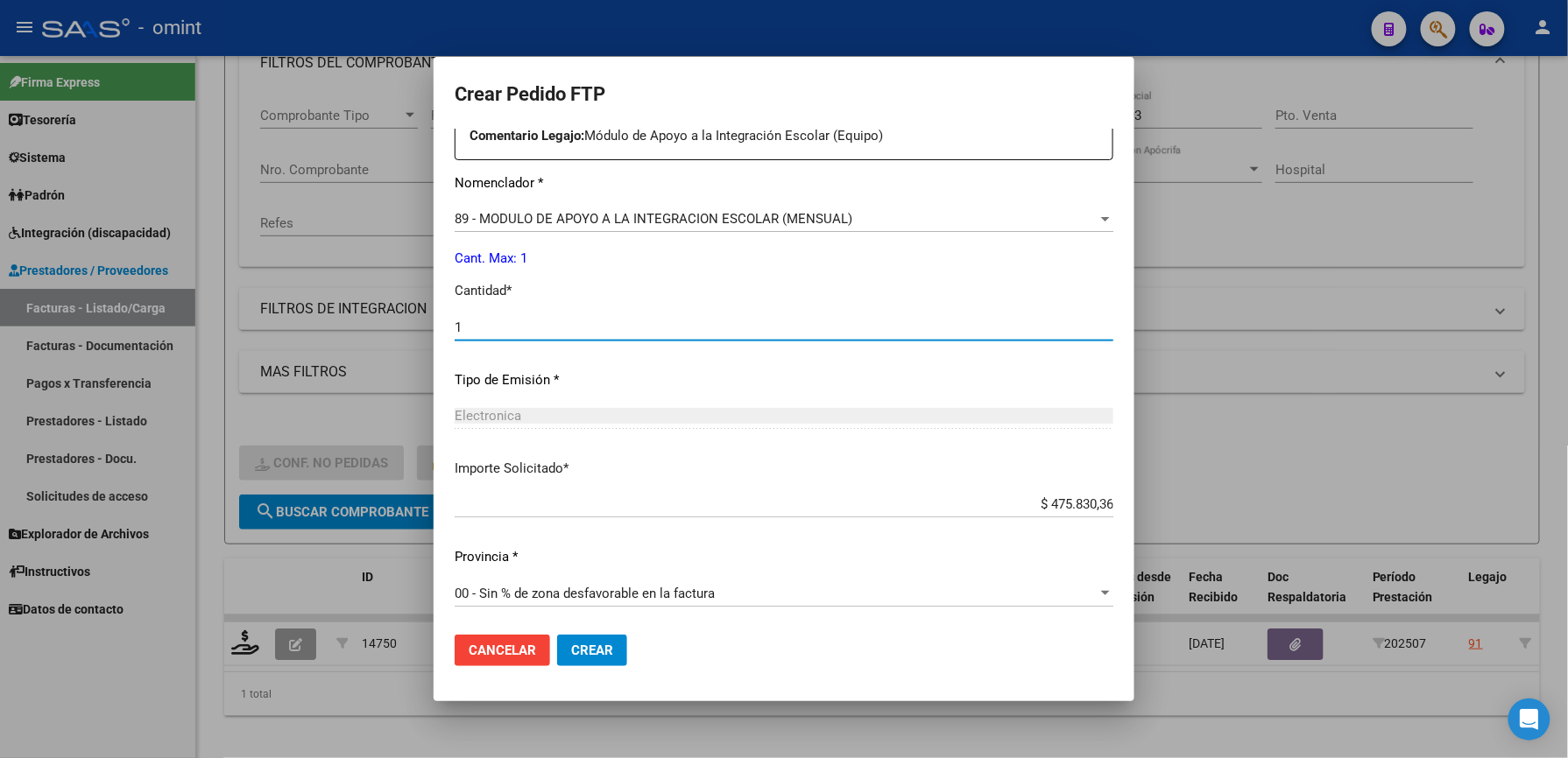
type input "1"
click at [601, 642] on span "Crear" at bounding box center [592, 650] width 42 height 16
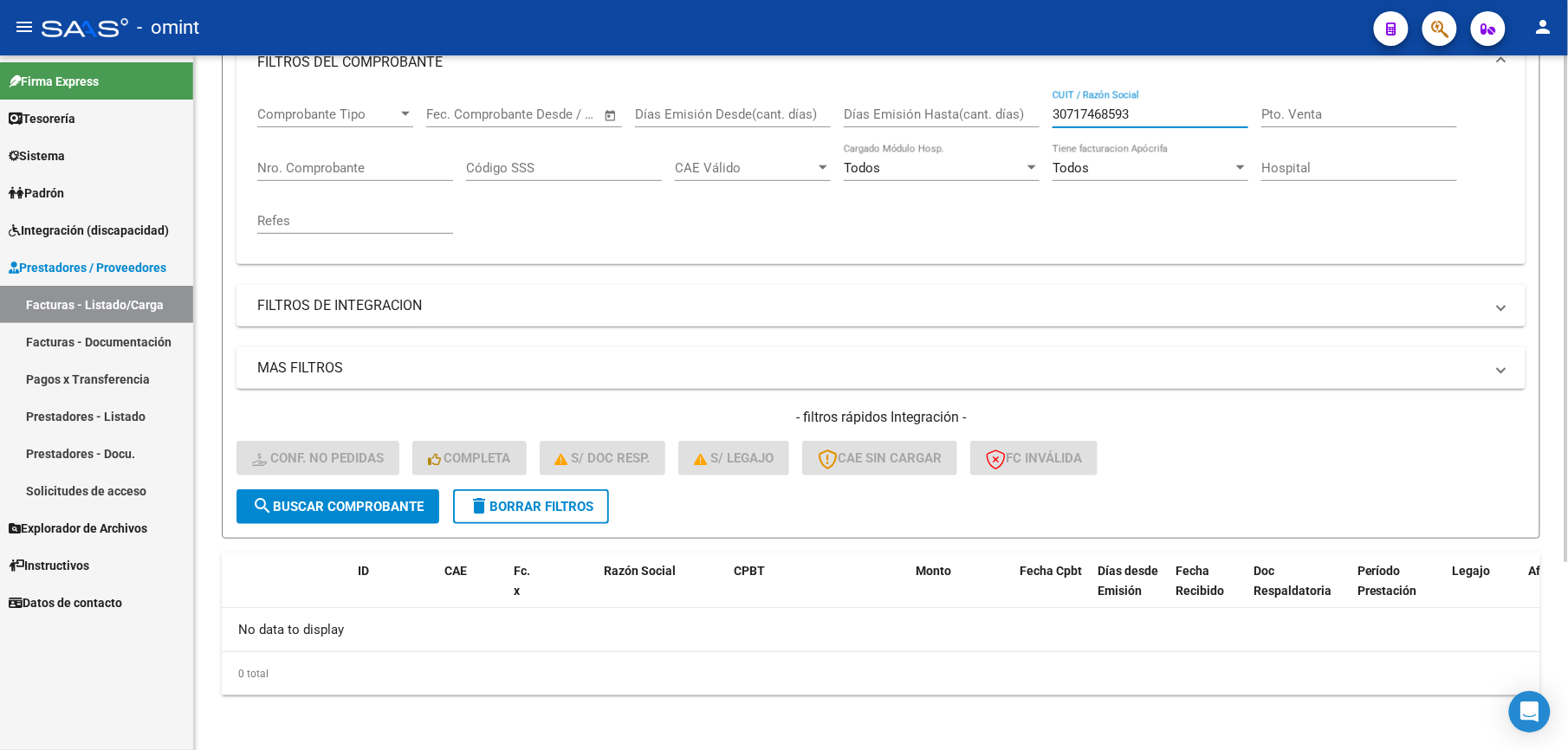
drag, startPoint x: 1148, startPoint y: 111, endPoint x: 987, endPoint y: 111, distance: 161.0
click at [987, 111] on div "Comprobante Tipo Comprobante Tipo Start date – End date Fec. Comprobante Desde …" at bounding box center [881, 170] width 1247 height 160
paste input "697737835"
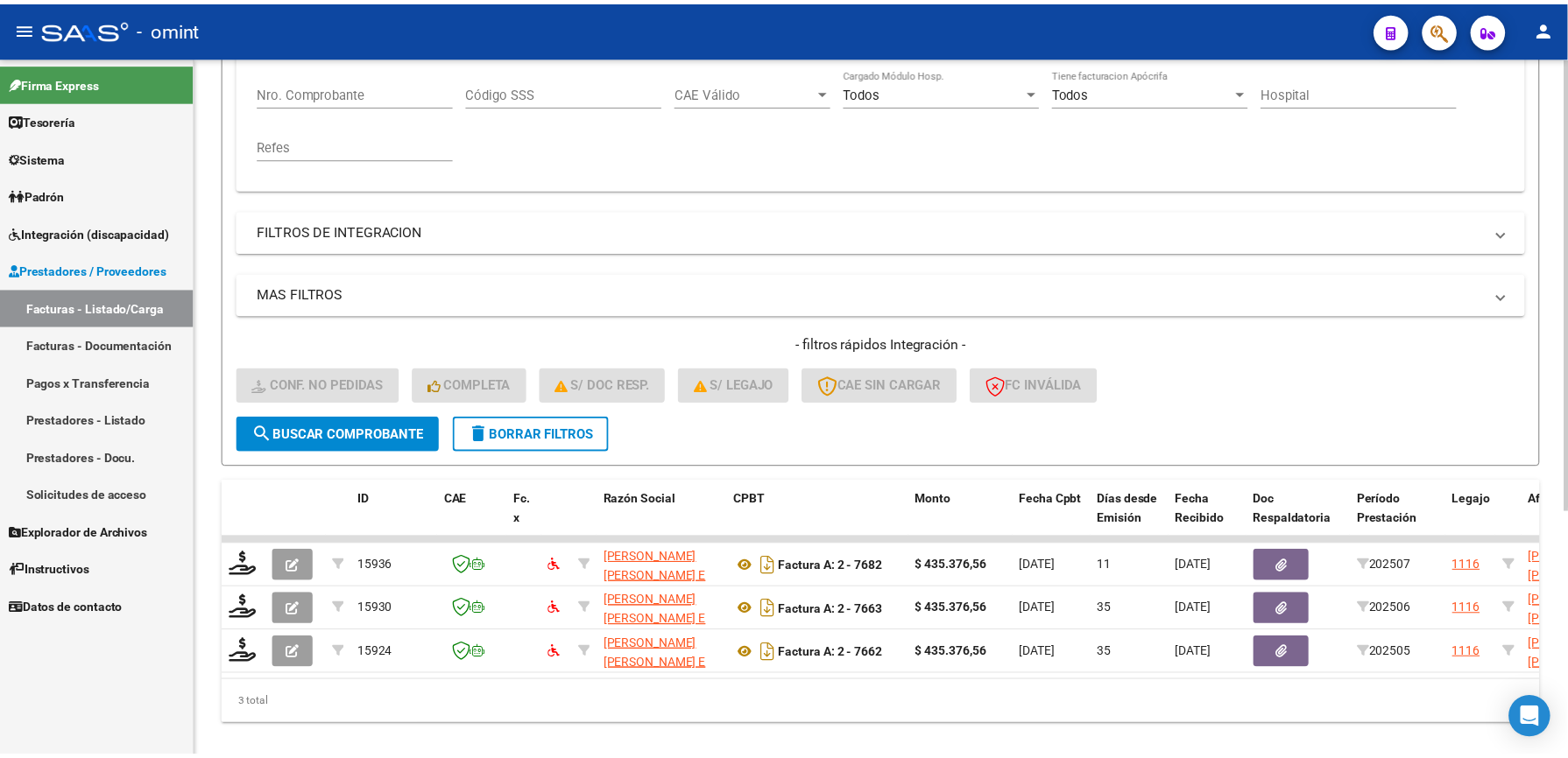
scroll to position [380, 0]
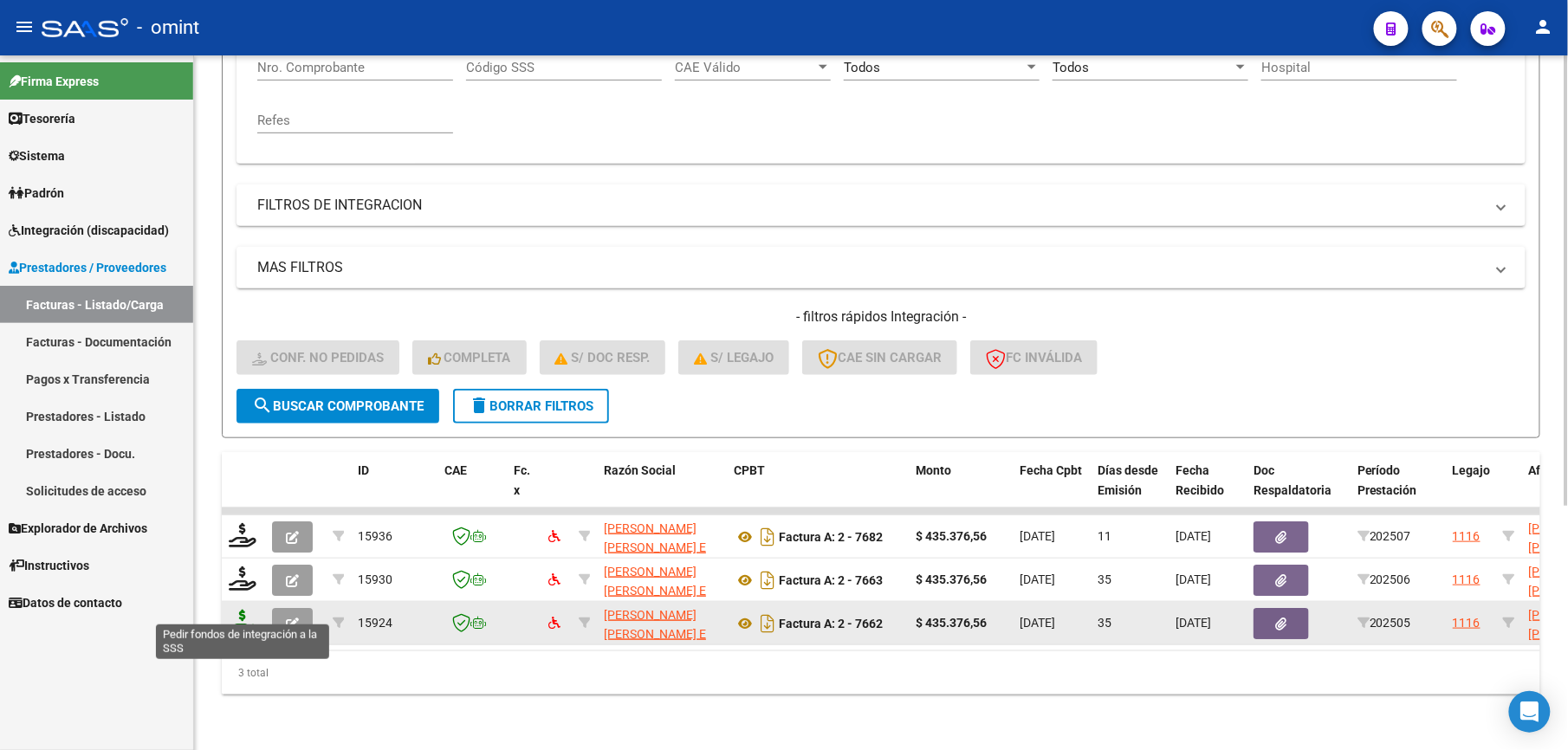
type input "30697737835"
click at [246, 610] on icon at bounding box center [243, 623] width 28 height 24
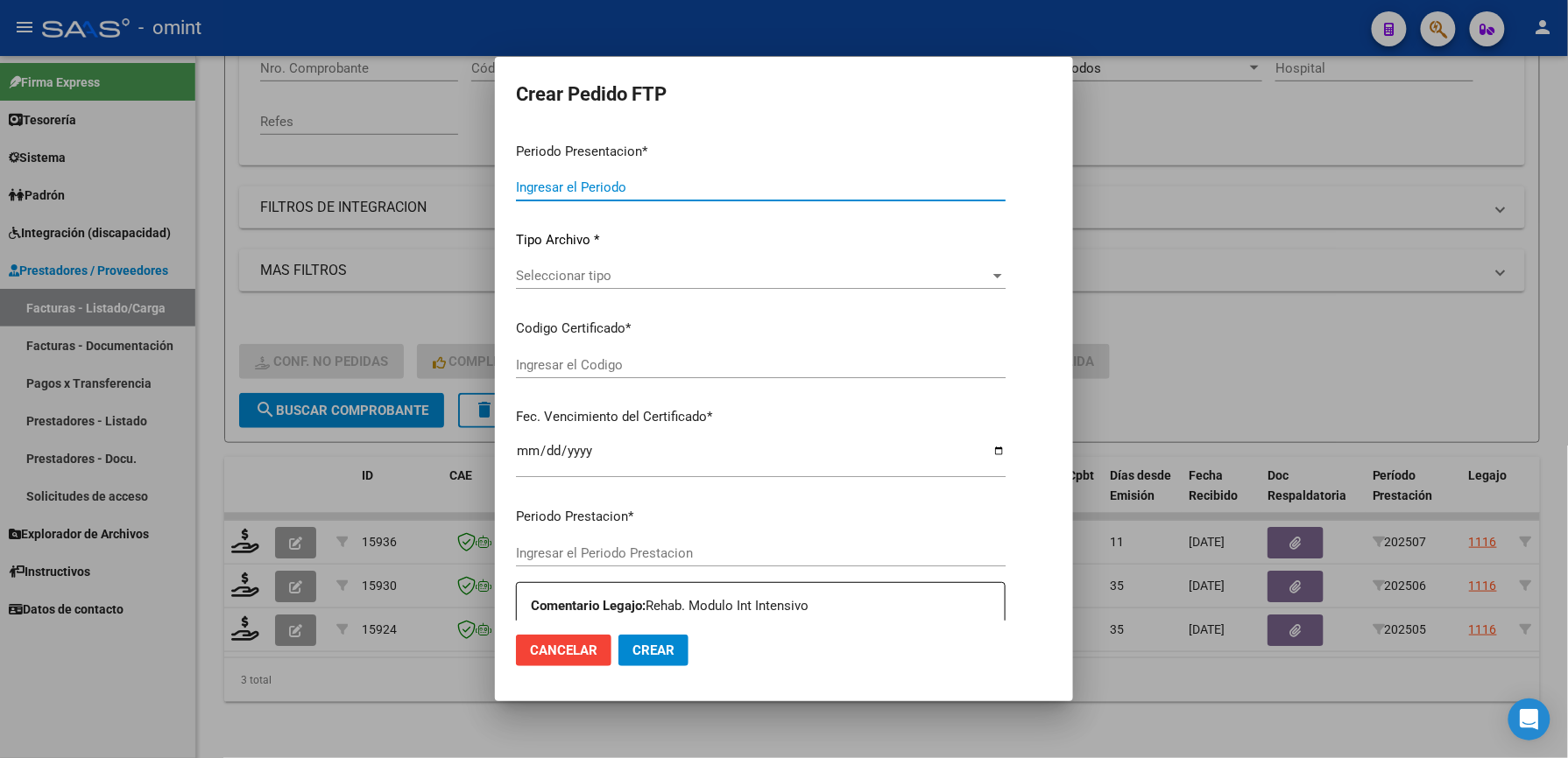
type input "202507"
type input "202505"
type input "$ 435.376,56"
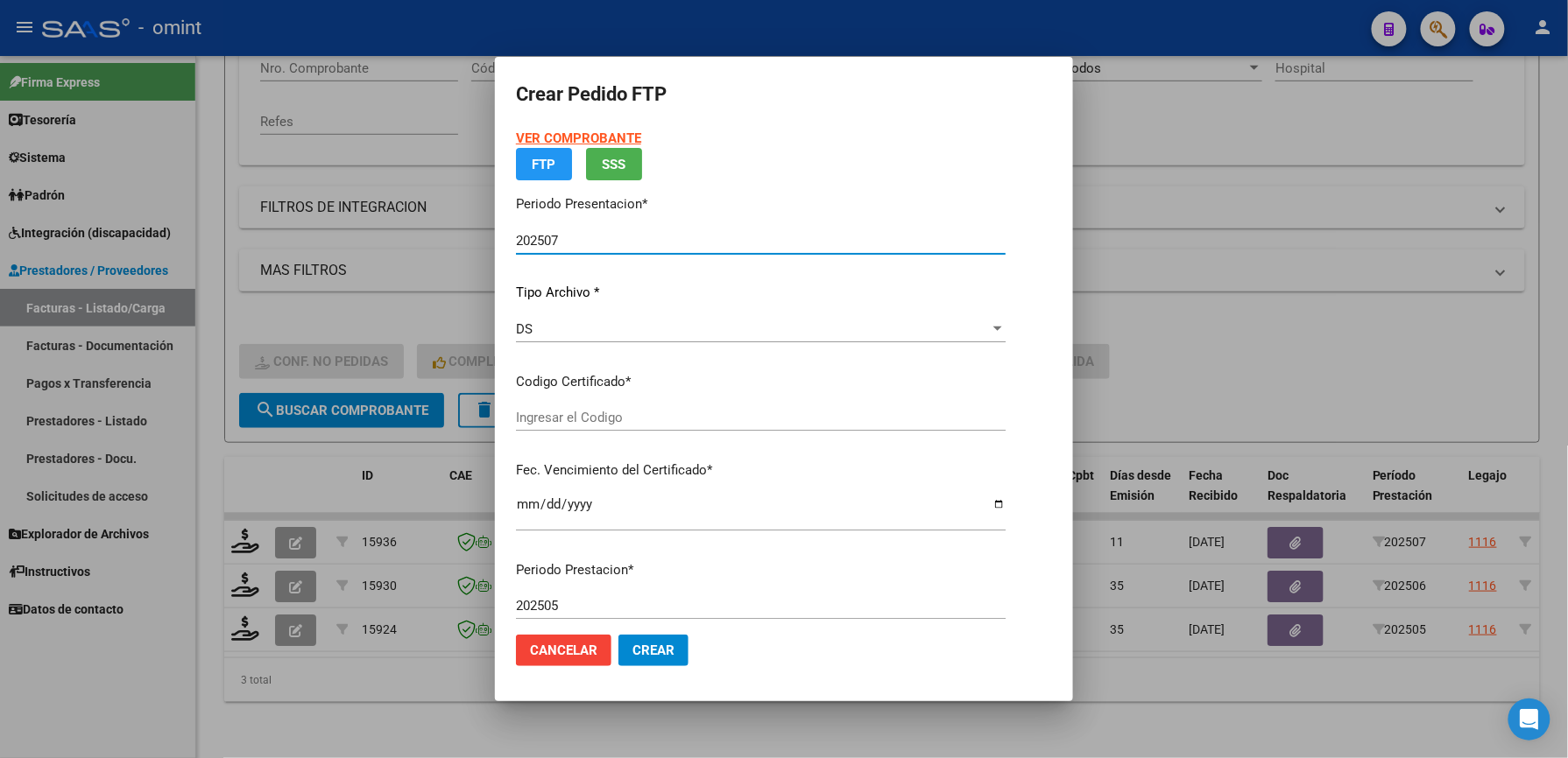
type input "8844059535"
type input "[DATE]"
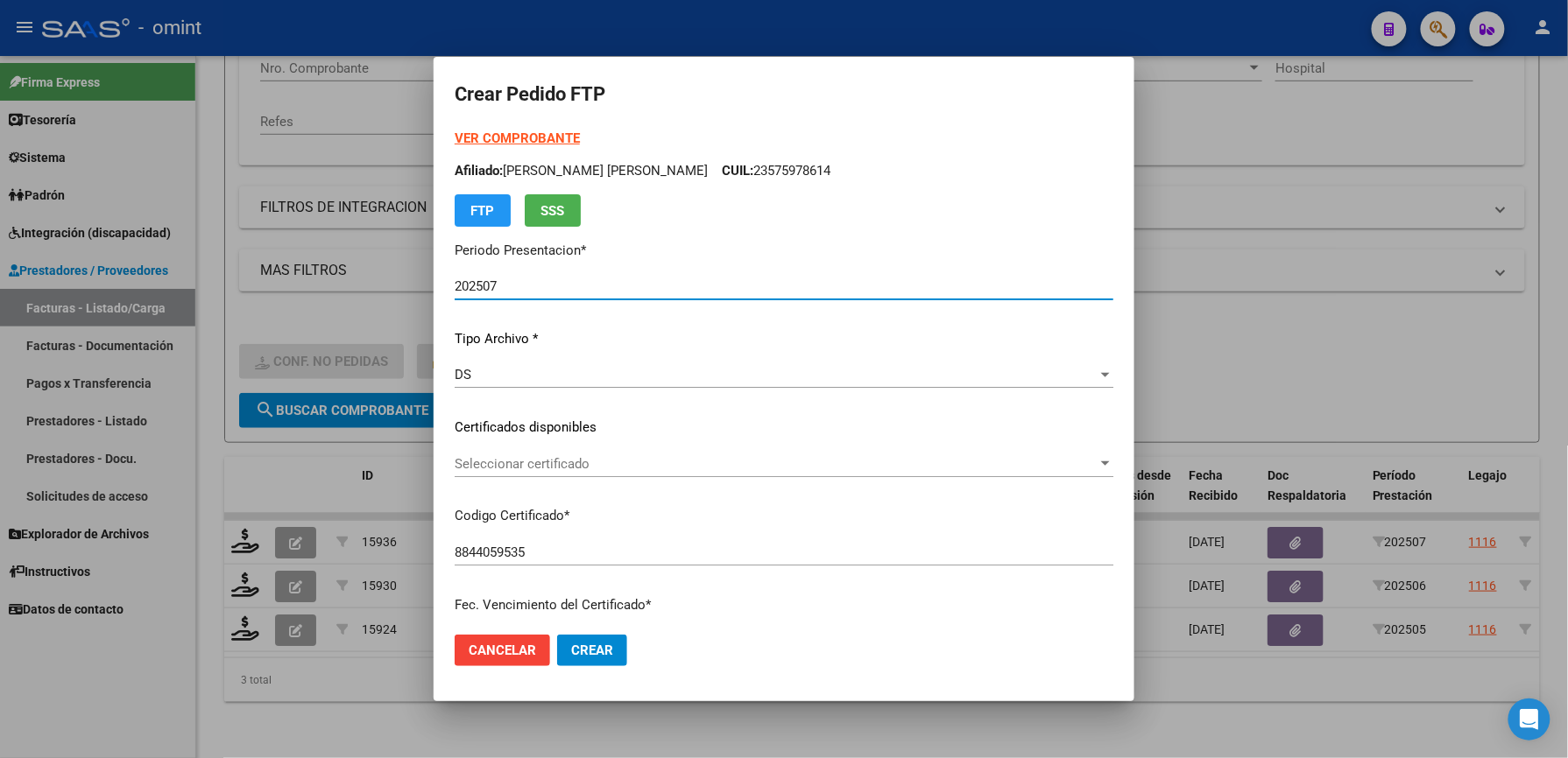
click at [582, 463] on span "Seleccionar certificado" at bounding box center [776, 464] width 642 height 16
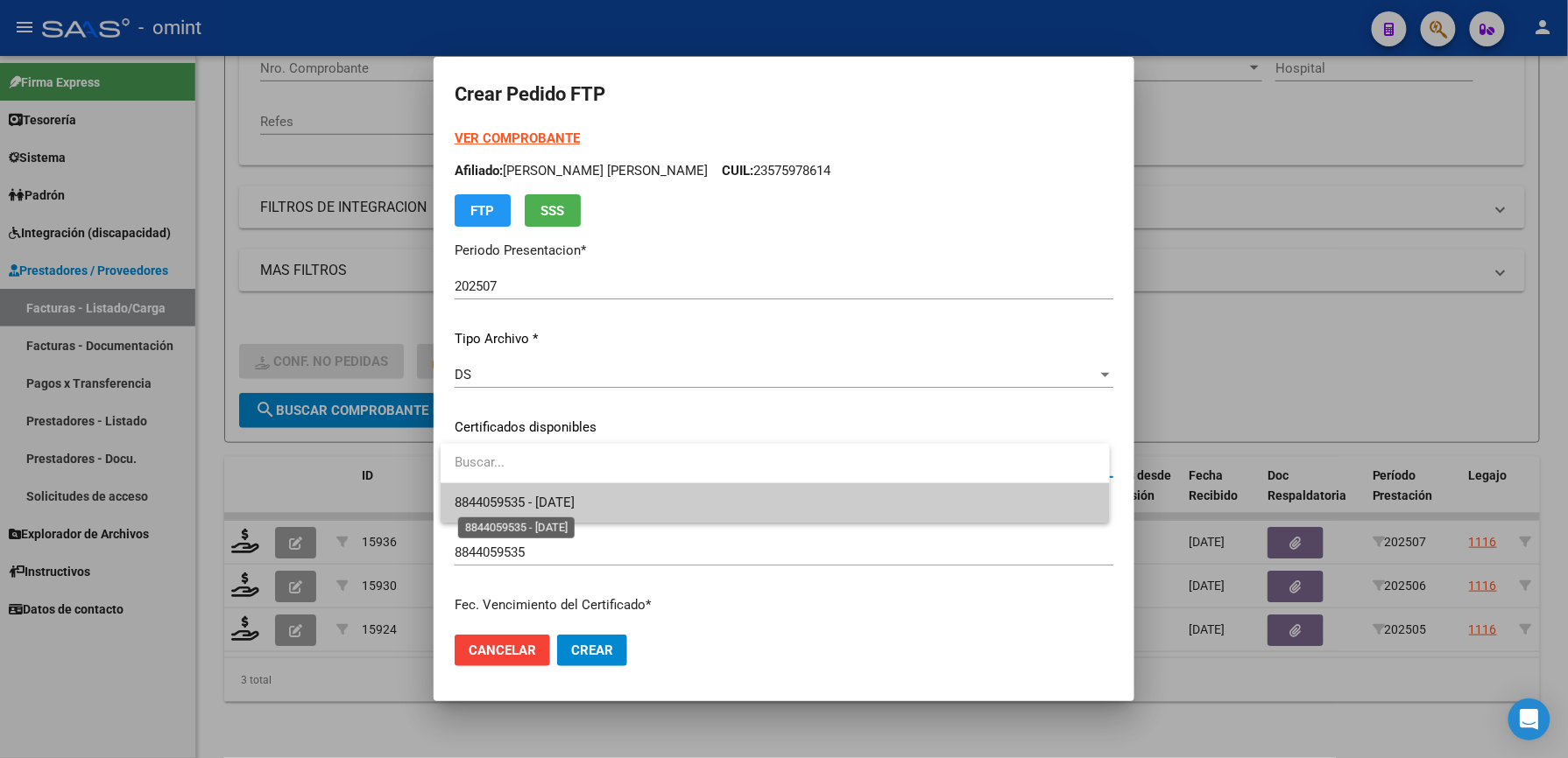
click at [575, 508] on span "8844059535 - [DATE]" at bounding box center [514, 503] width 120 height 16
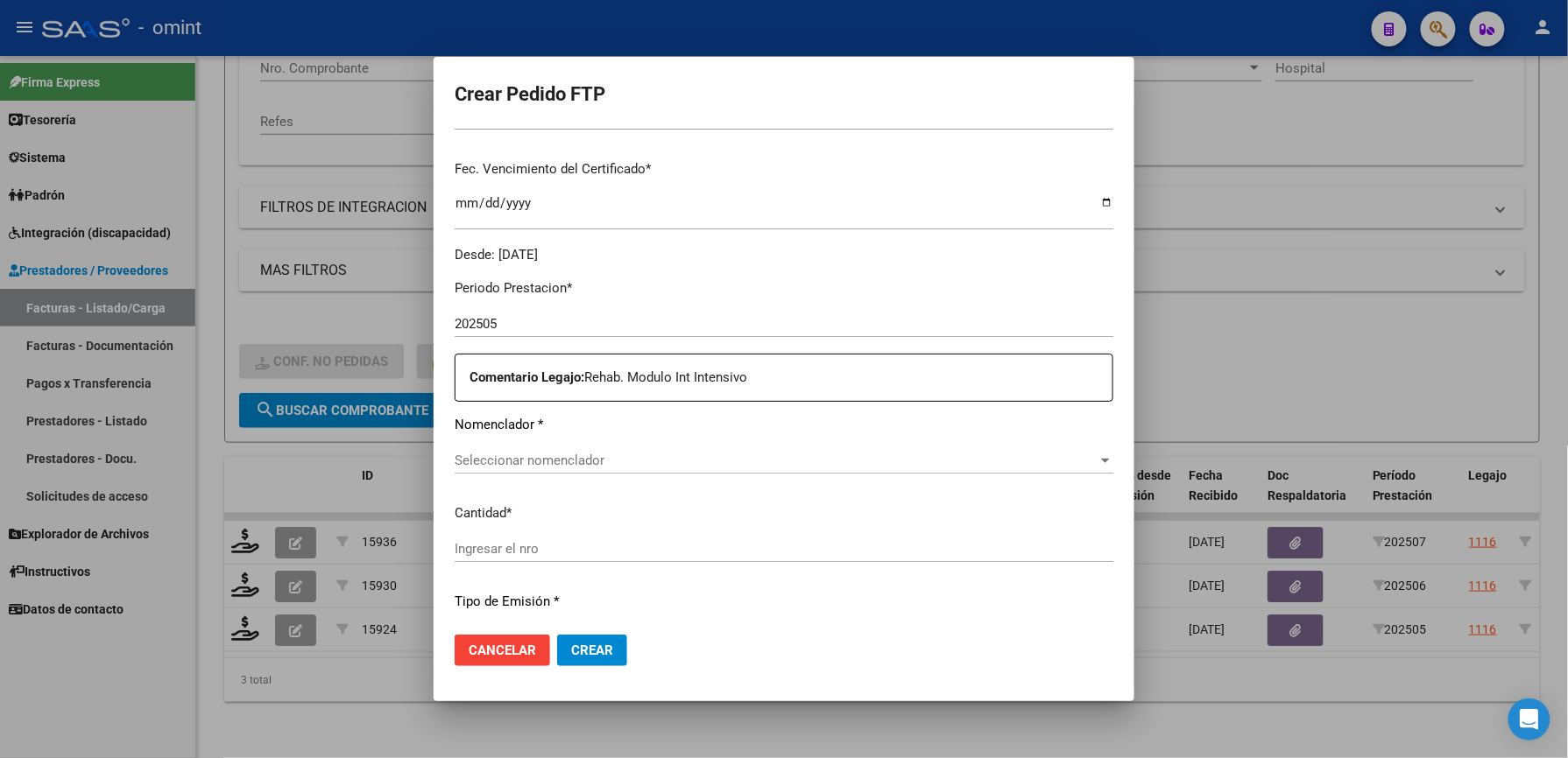
scroll to position [467, 0]
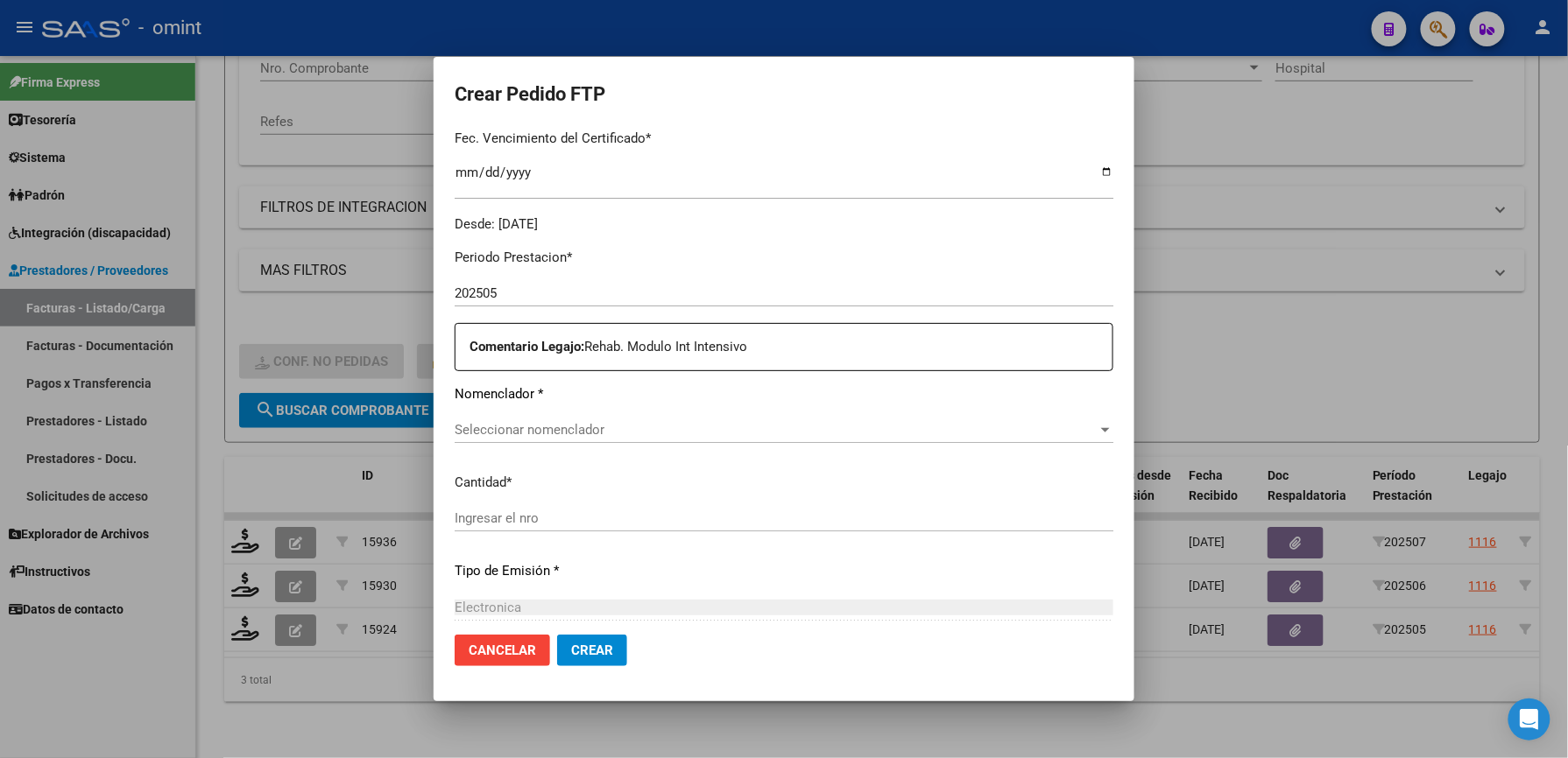
click at [590, 425] on span "Seleccionar nomenclador" at bounding box center [776, 430] width 642 height 16
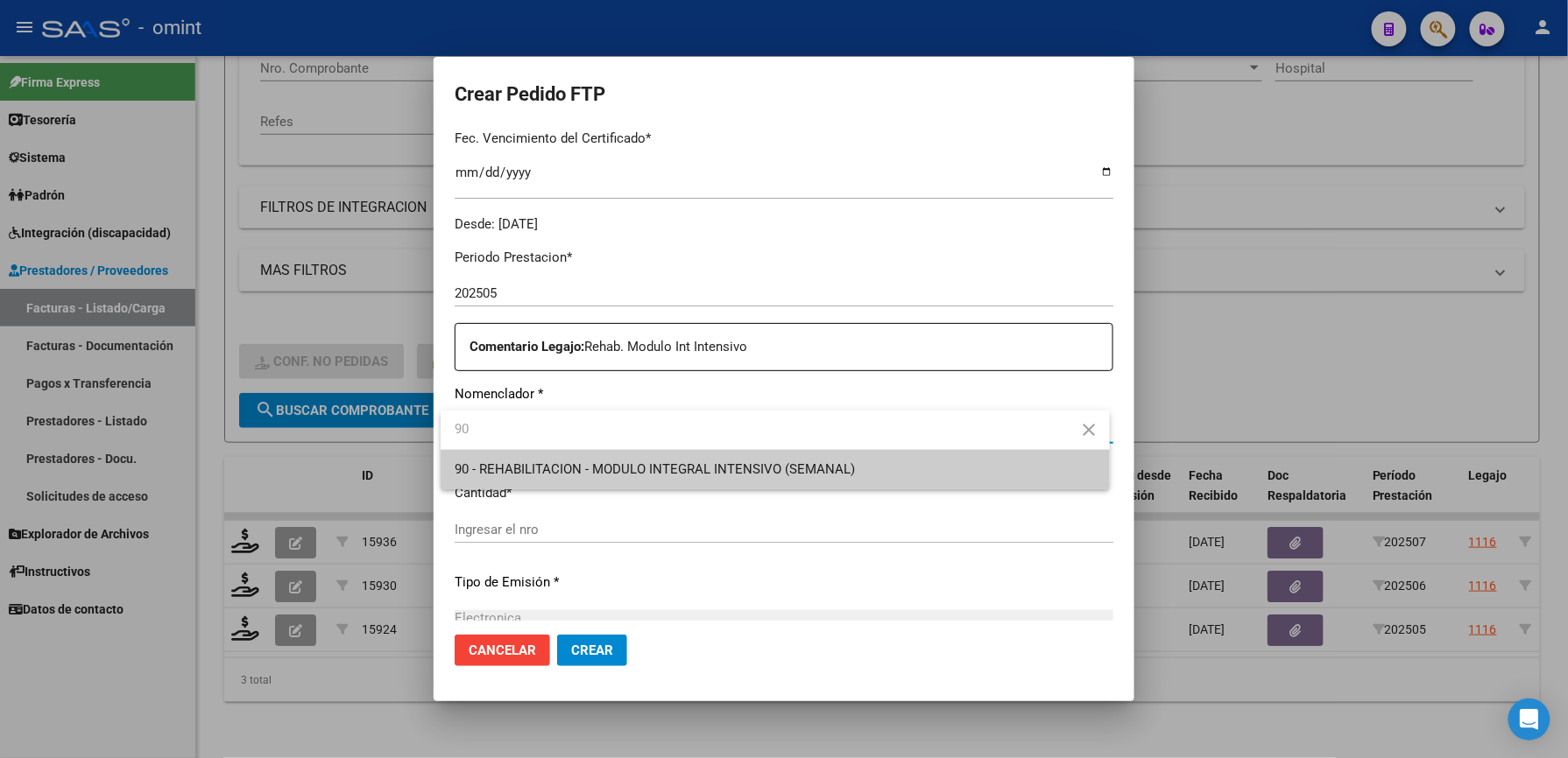
type input "90"
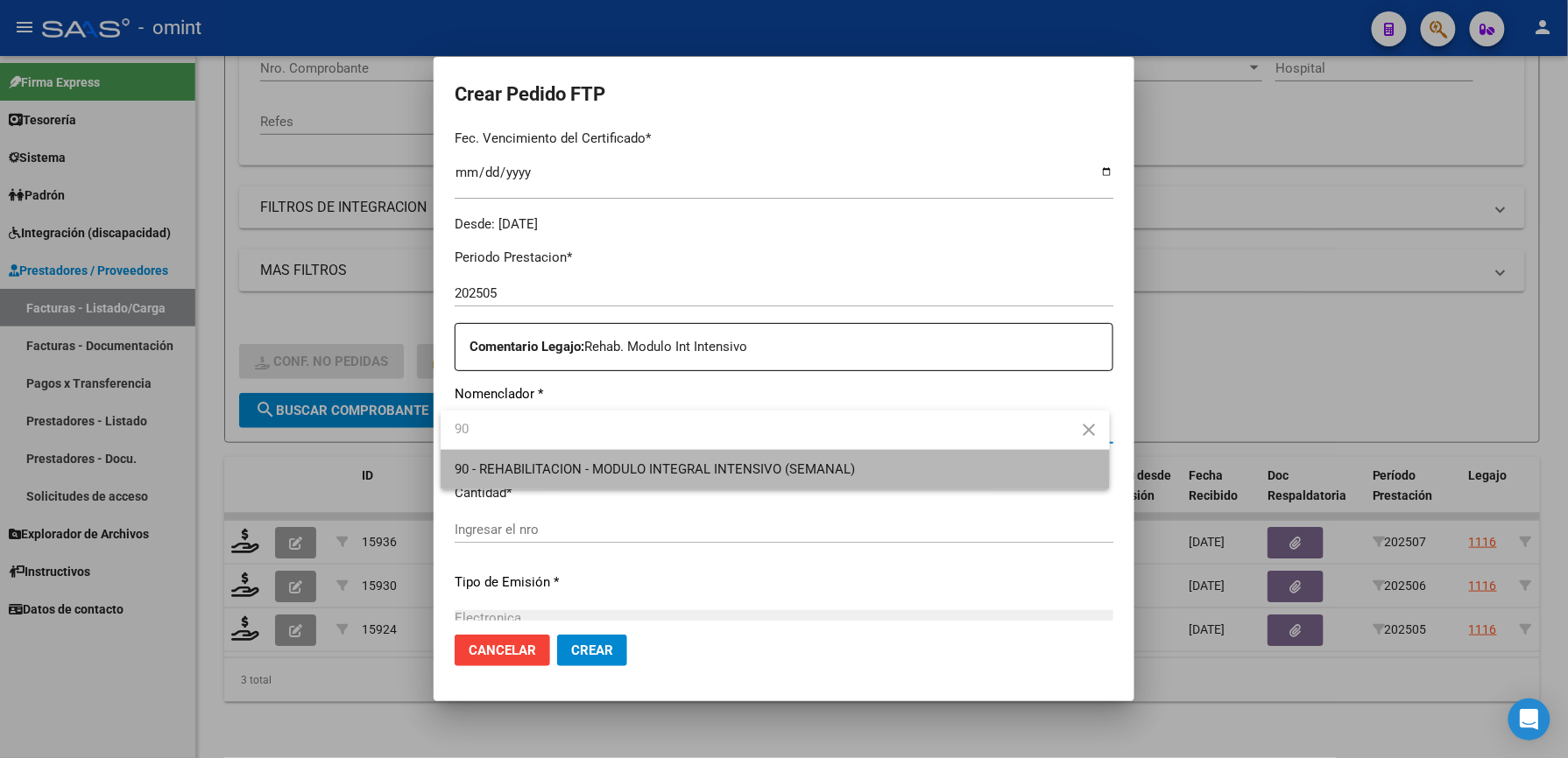
click at [607, 459] on span "90 - REHABILITACION - MODULO INTEGRAL INTENSIVO (SEMANAL)" at bounding box center [775, 470] width 641 height 39
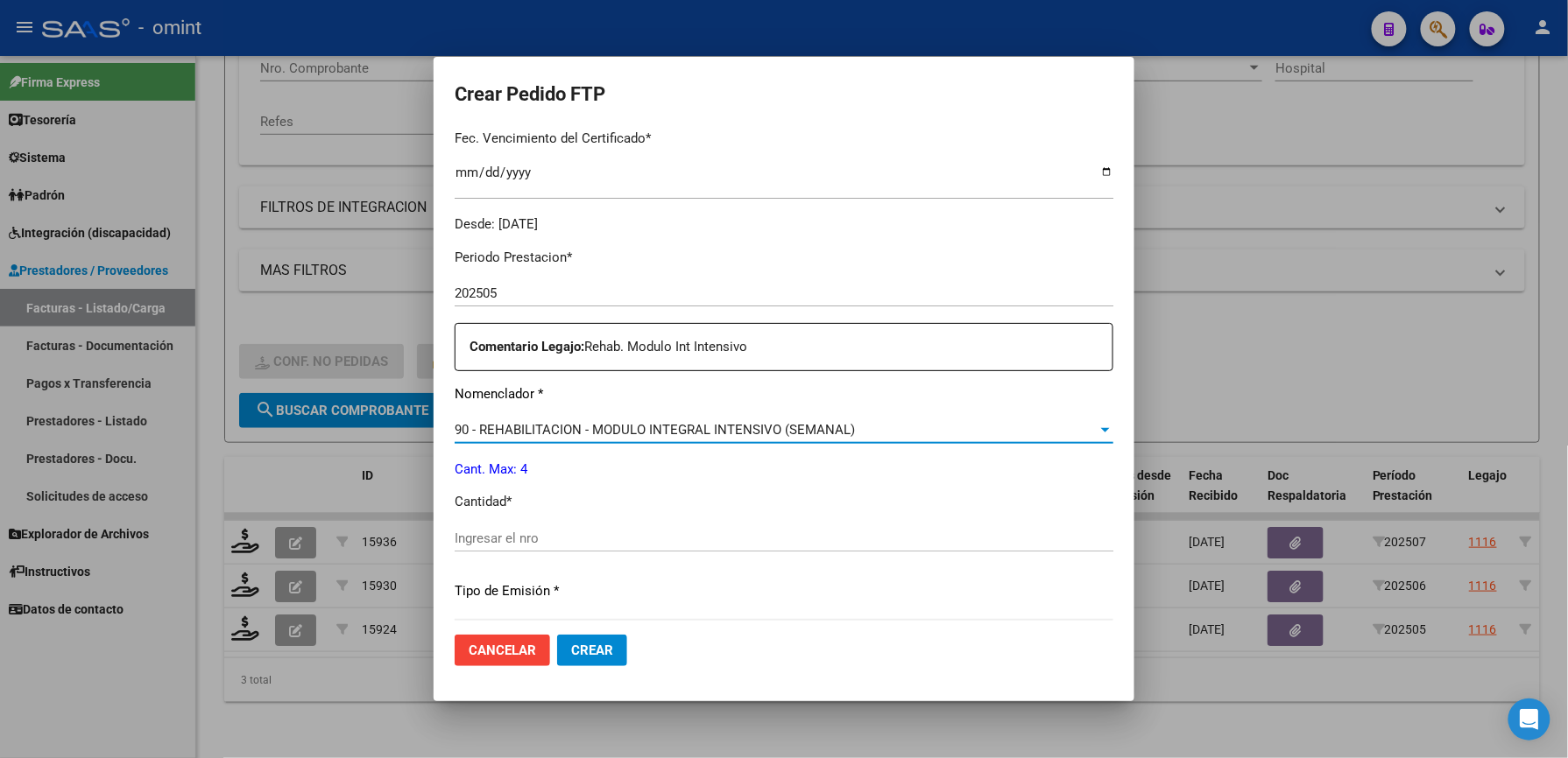
click at [570, 534] on input "Ingresar el nro" at bounding box center [784, 539] width 658 height 16
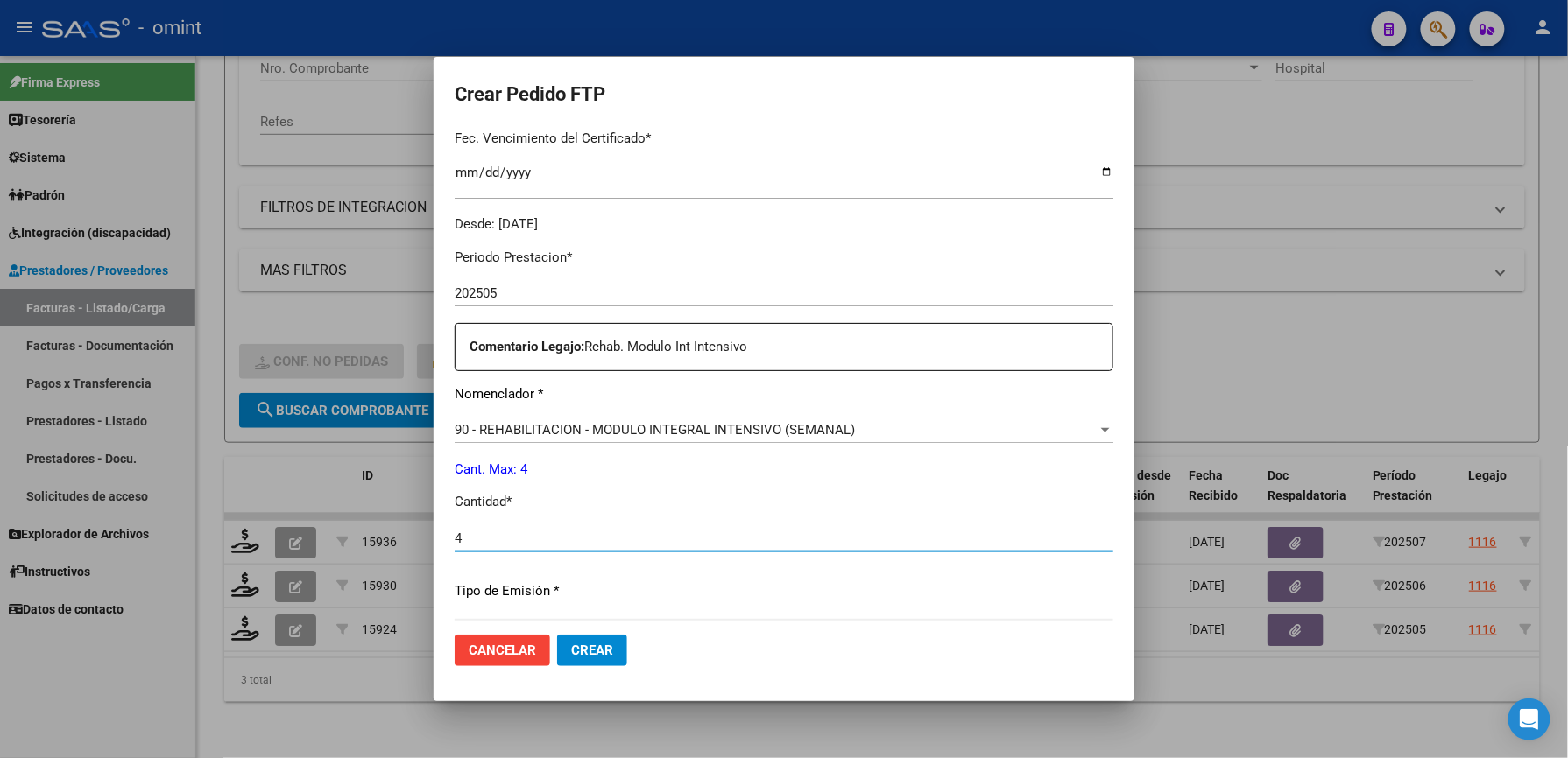
type input "4"
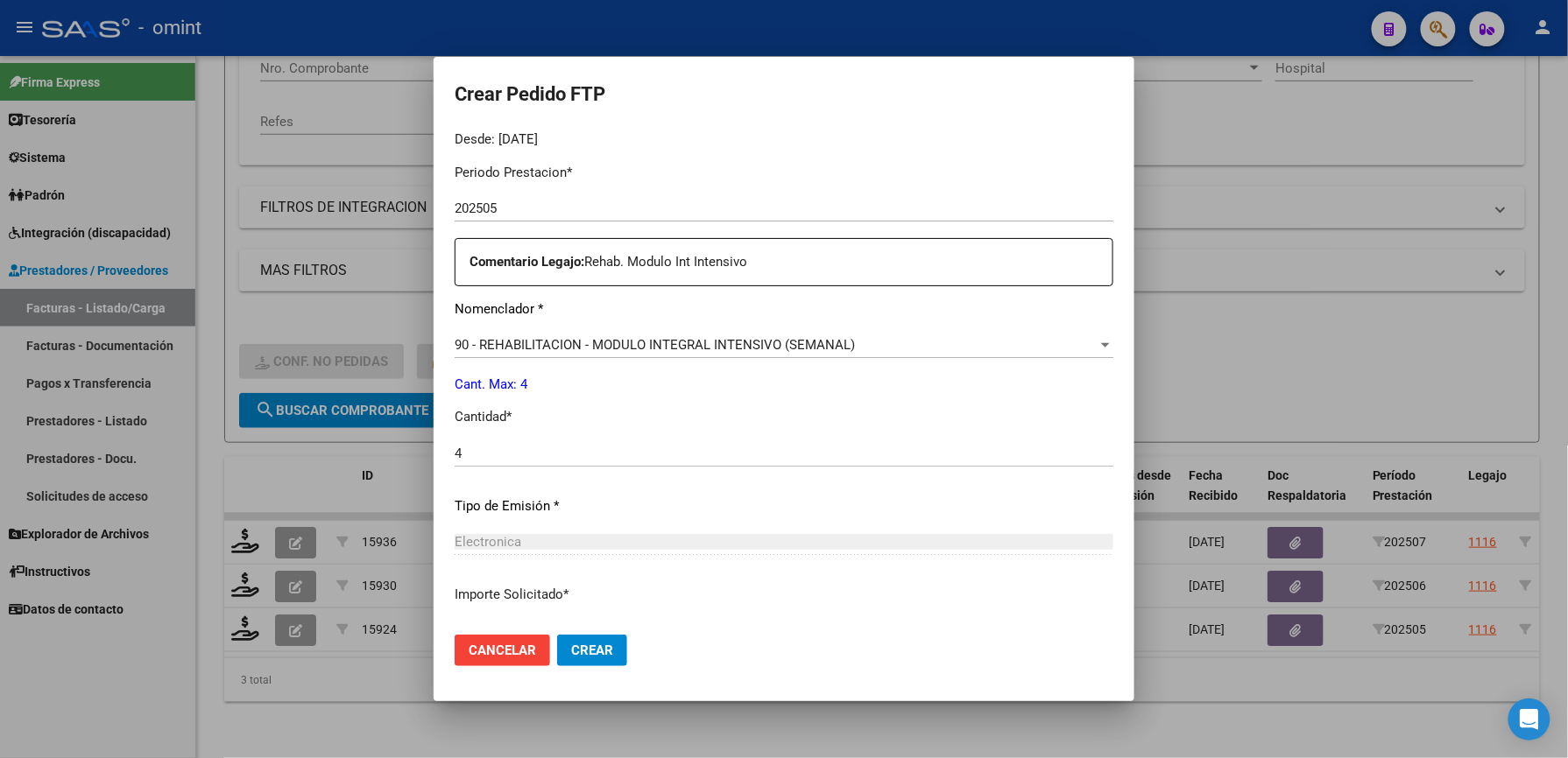
scroll to position [677, 0]
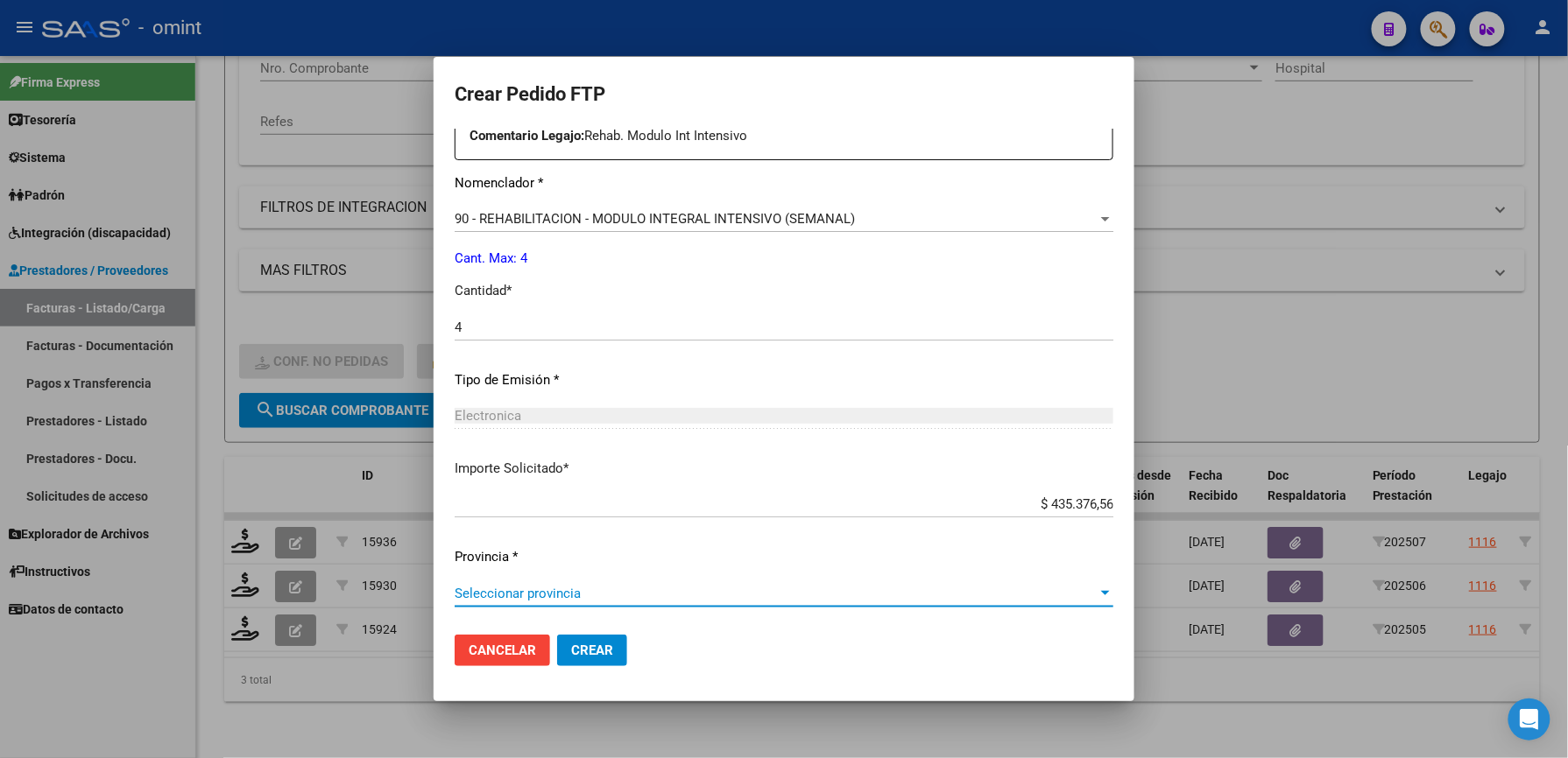
click at [563, 592] on span "Seleccionar provincia" at bounding box center [776, 594] width 642 height 16
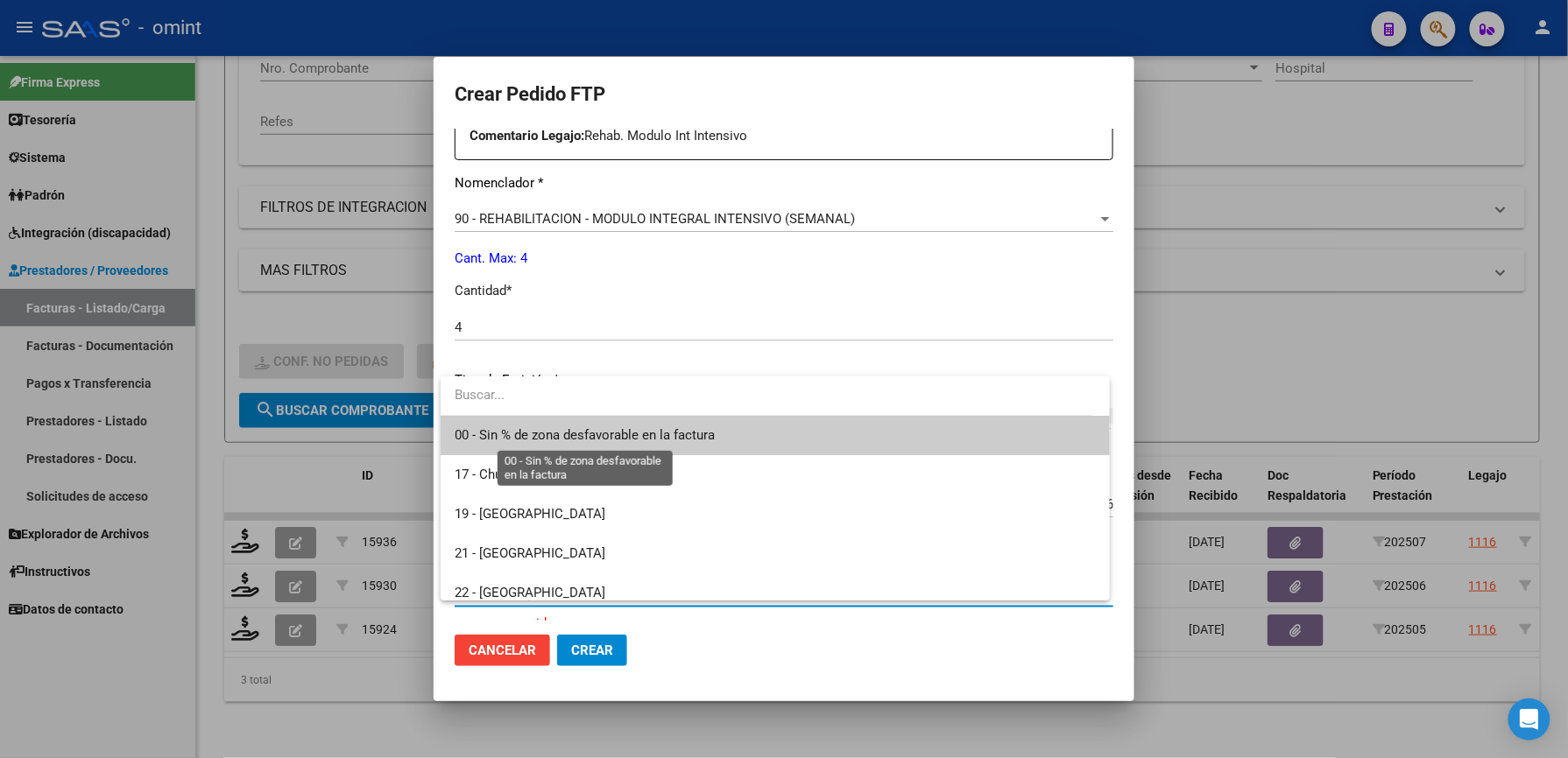
click at [592, 438] on span "00 - Sin % de zona desfavorable en la factura" at bounding box center [585, 436] width 260 height 16
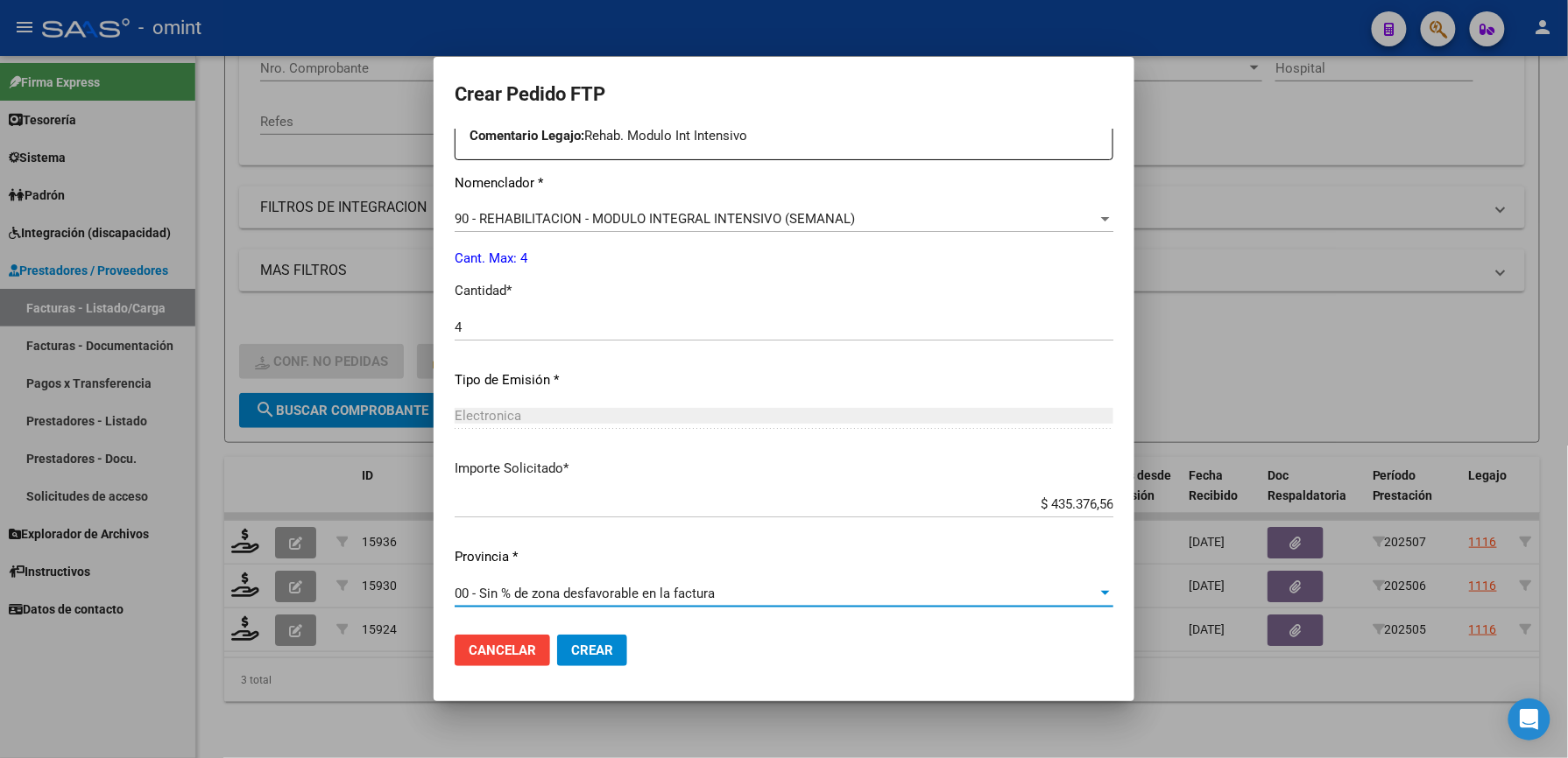
click at [600, 662] on button "Crear" at bounding box center [592, 650] width 70 height 32
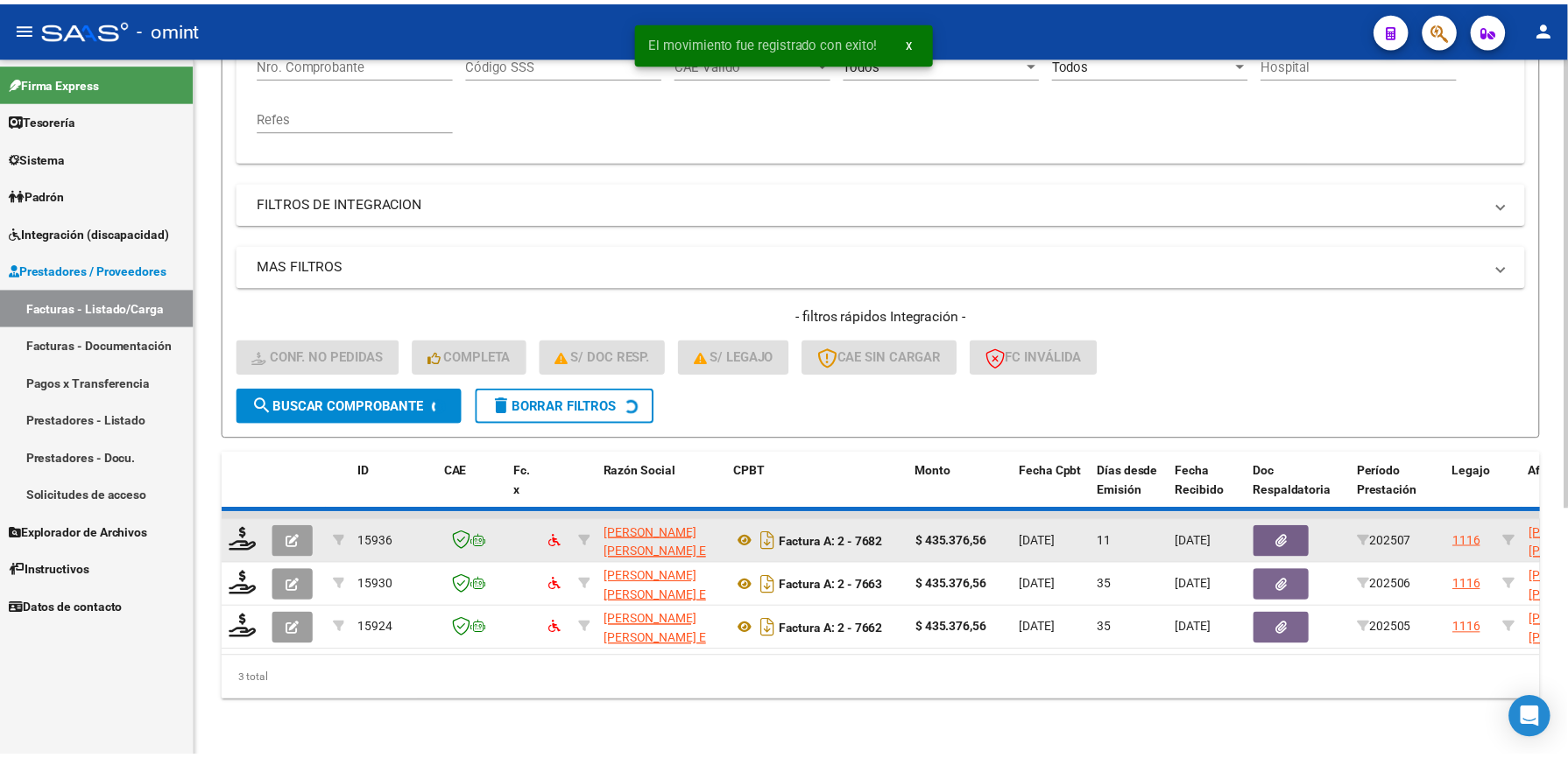
scroll to position [337, 0]
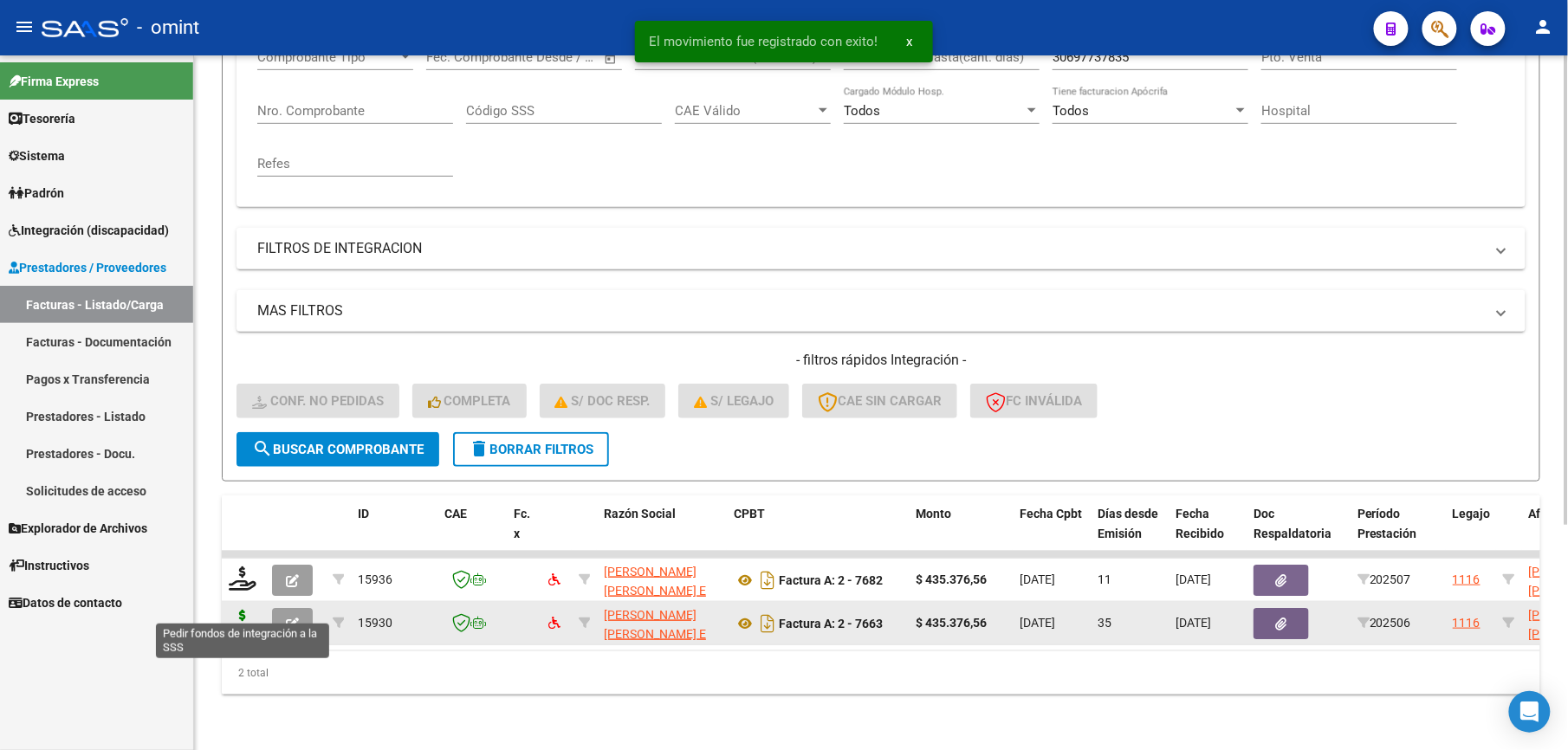
click at [234, 610] on icon at bounding box center [243, 623] width 28 height 24
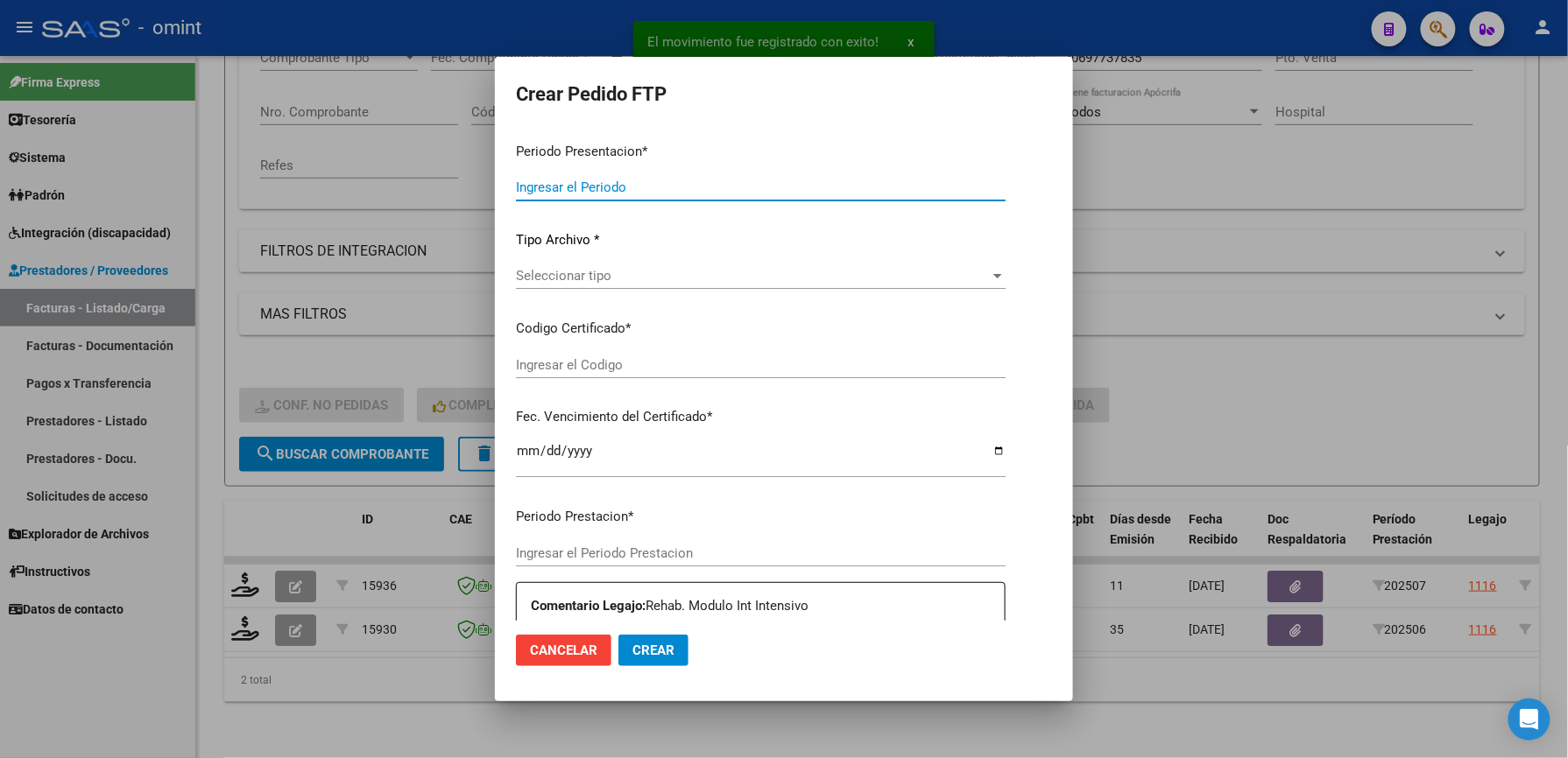
type input "202507"
type input "202506"
type input "$ 435.376,56"
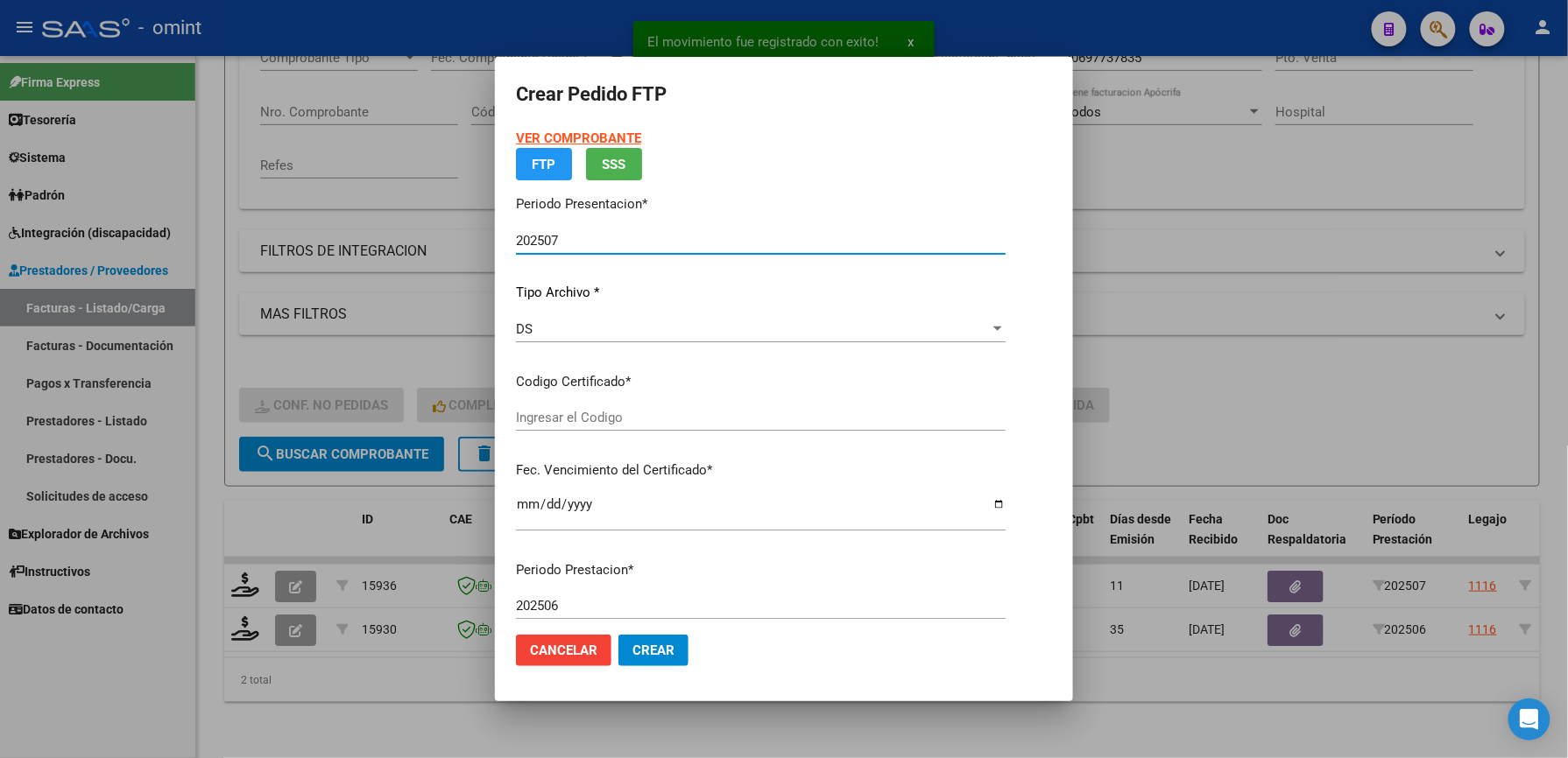
type input "8844059535"
type input "[DATE]"
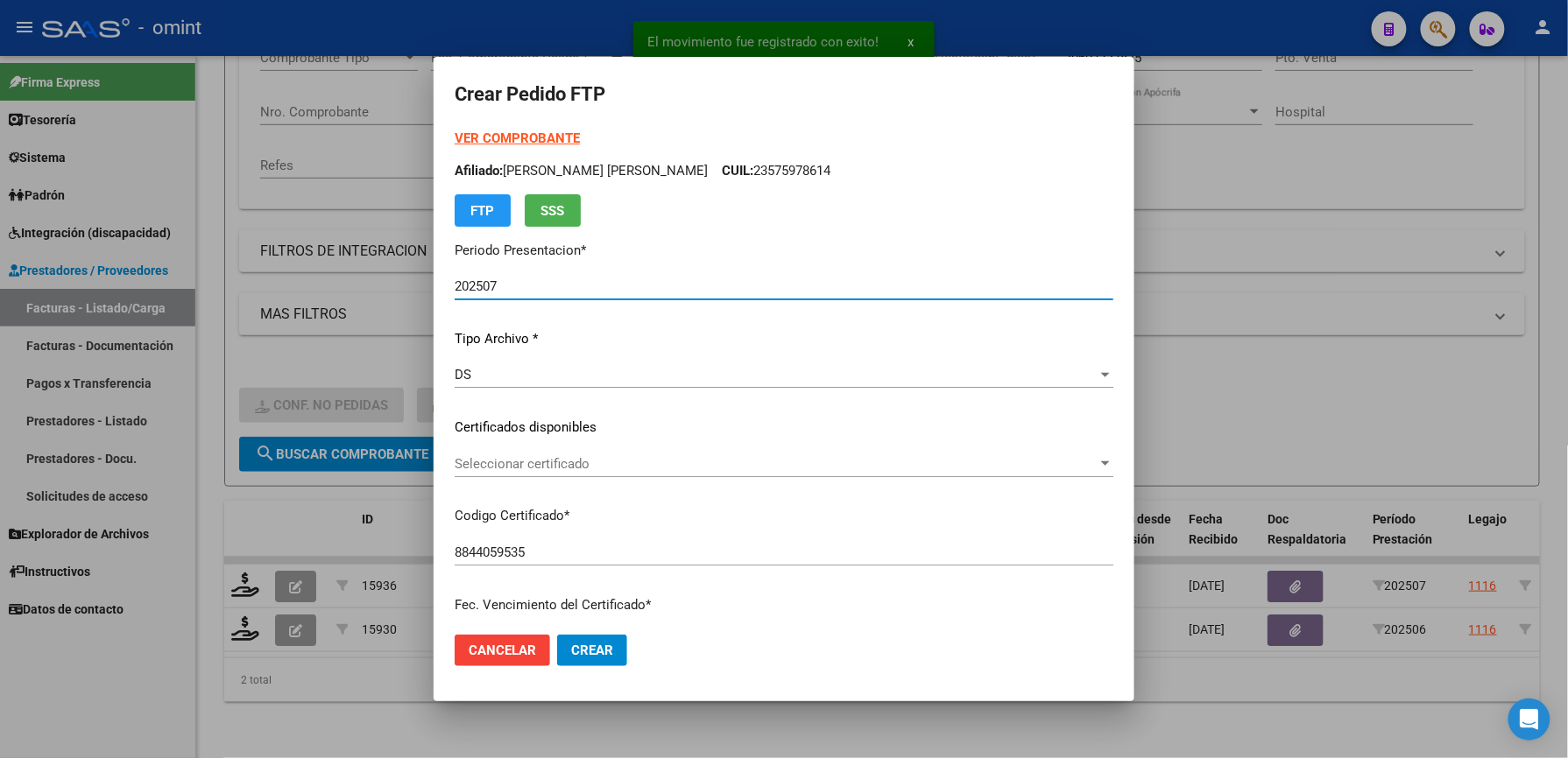
click at [583, 457] on span "Seleccionar certificado" at bounding box center [776, 464] width 642 height 16
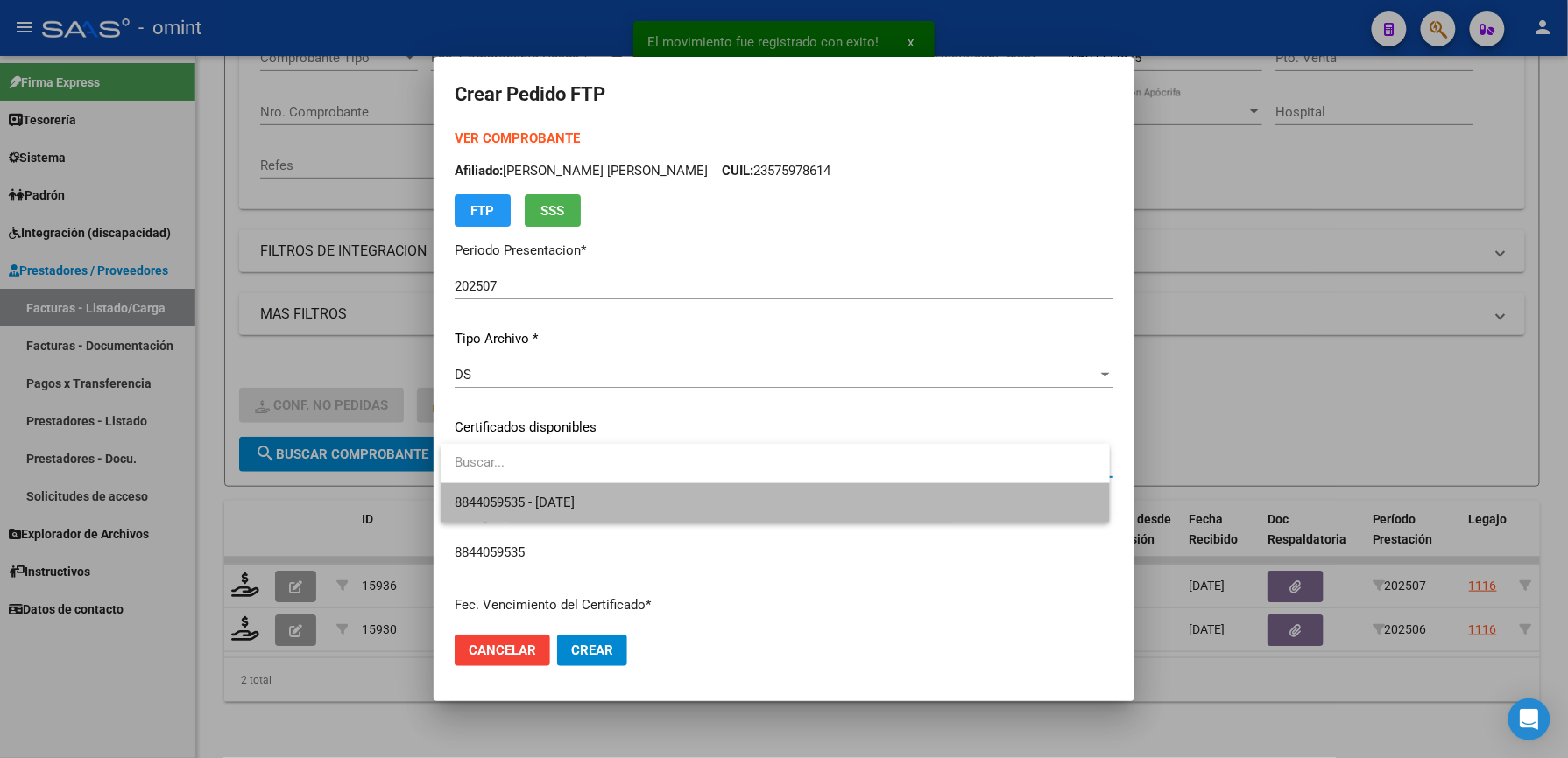
click at [587, 488] on span "8844059535 - [DATE]" at bounding box center [775, 503] width 641 height 39
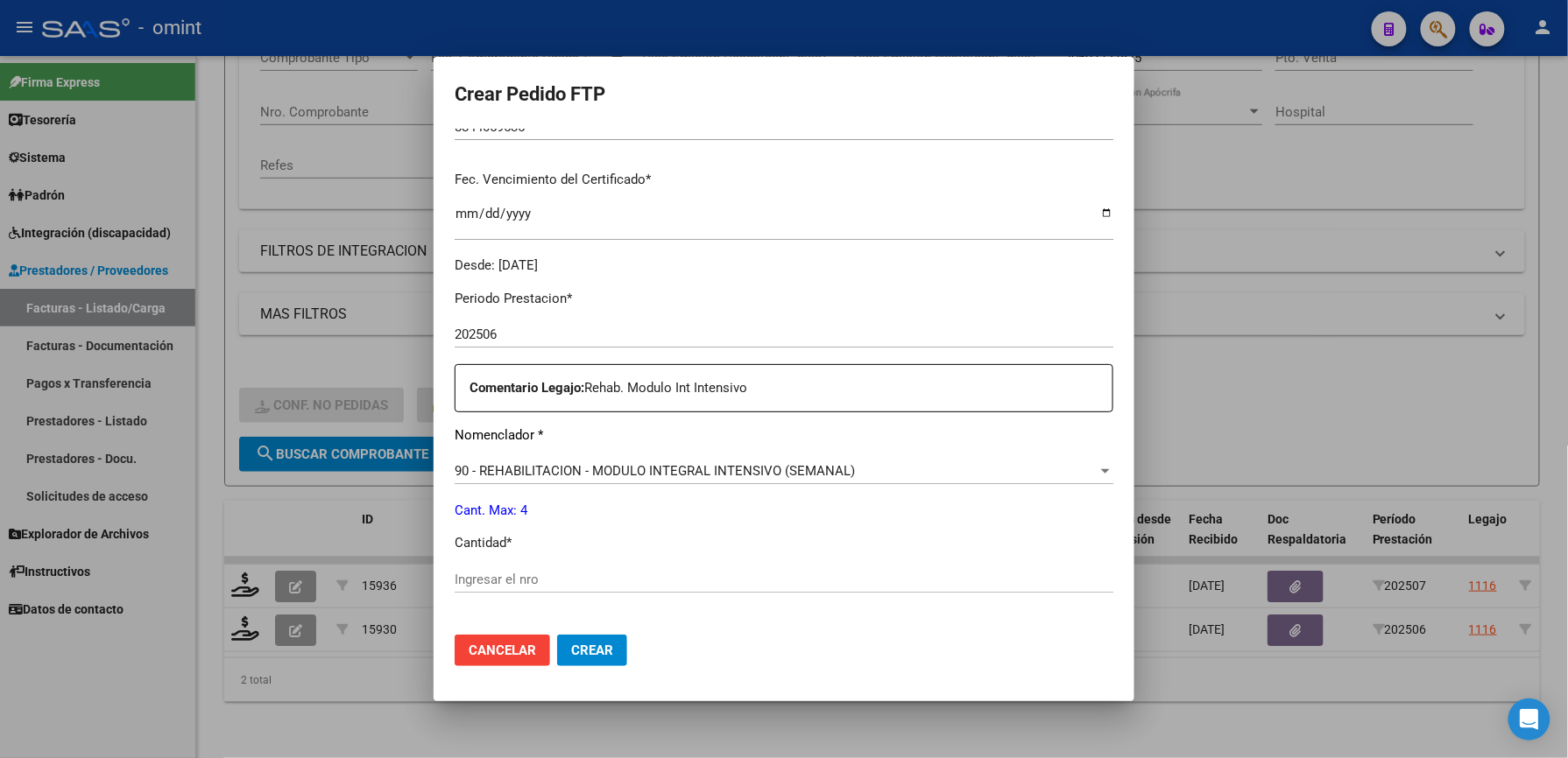
scroll to position [467, 0]
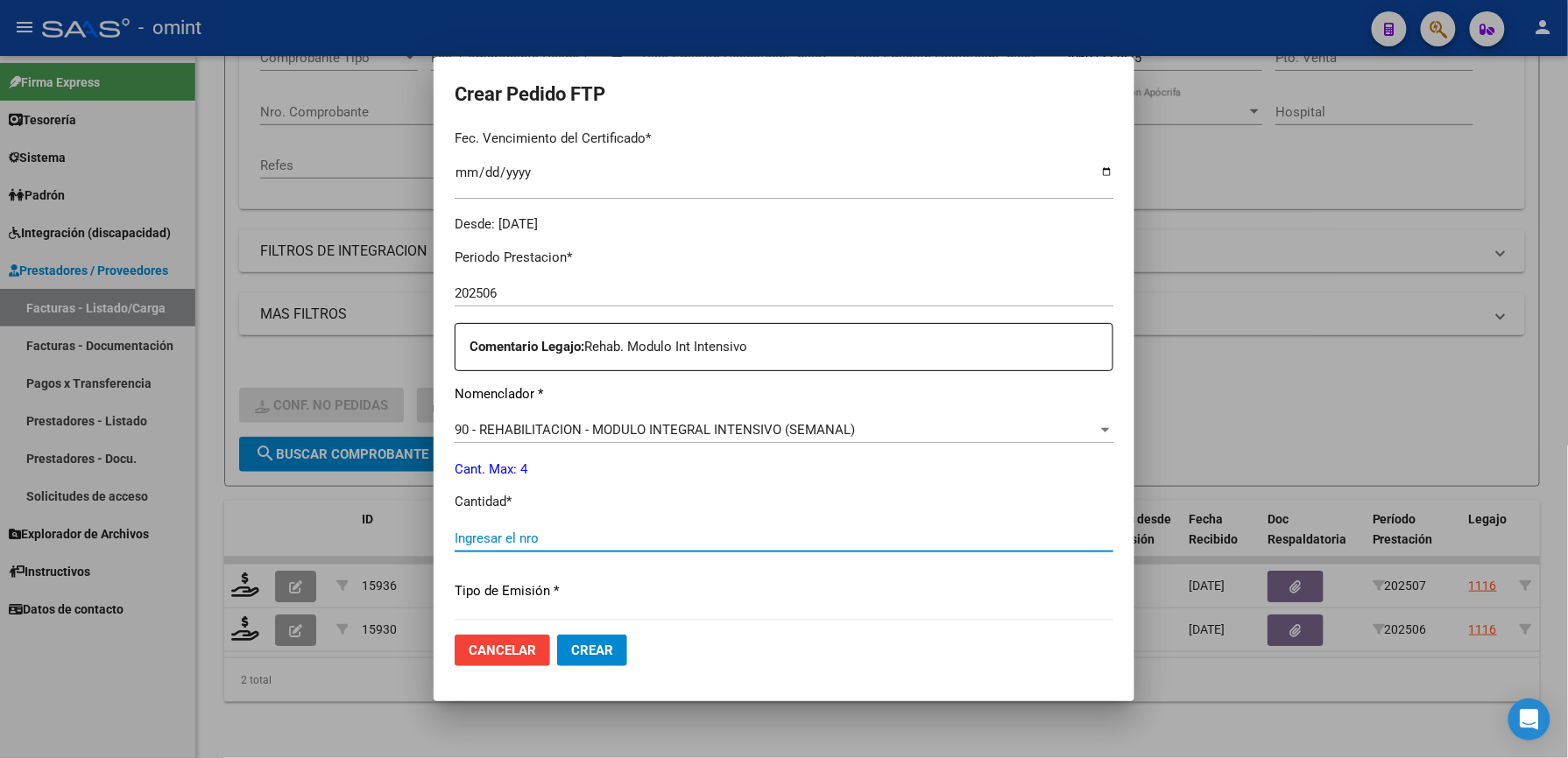
click at [568, 536] on input "Ingresar el nro" at bounding box center [784, 539] width 658 height 16
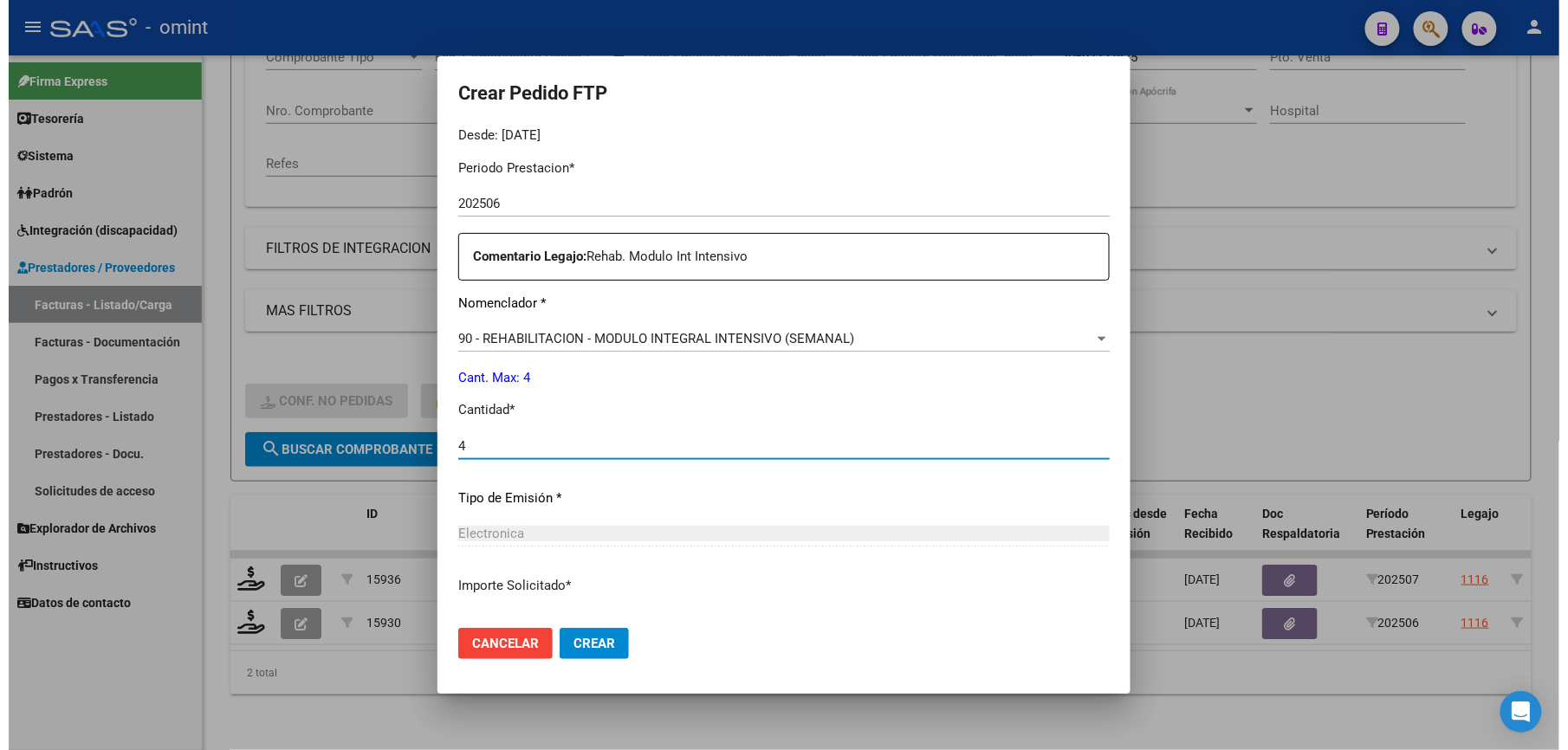
scroll to position [670, 0]
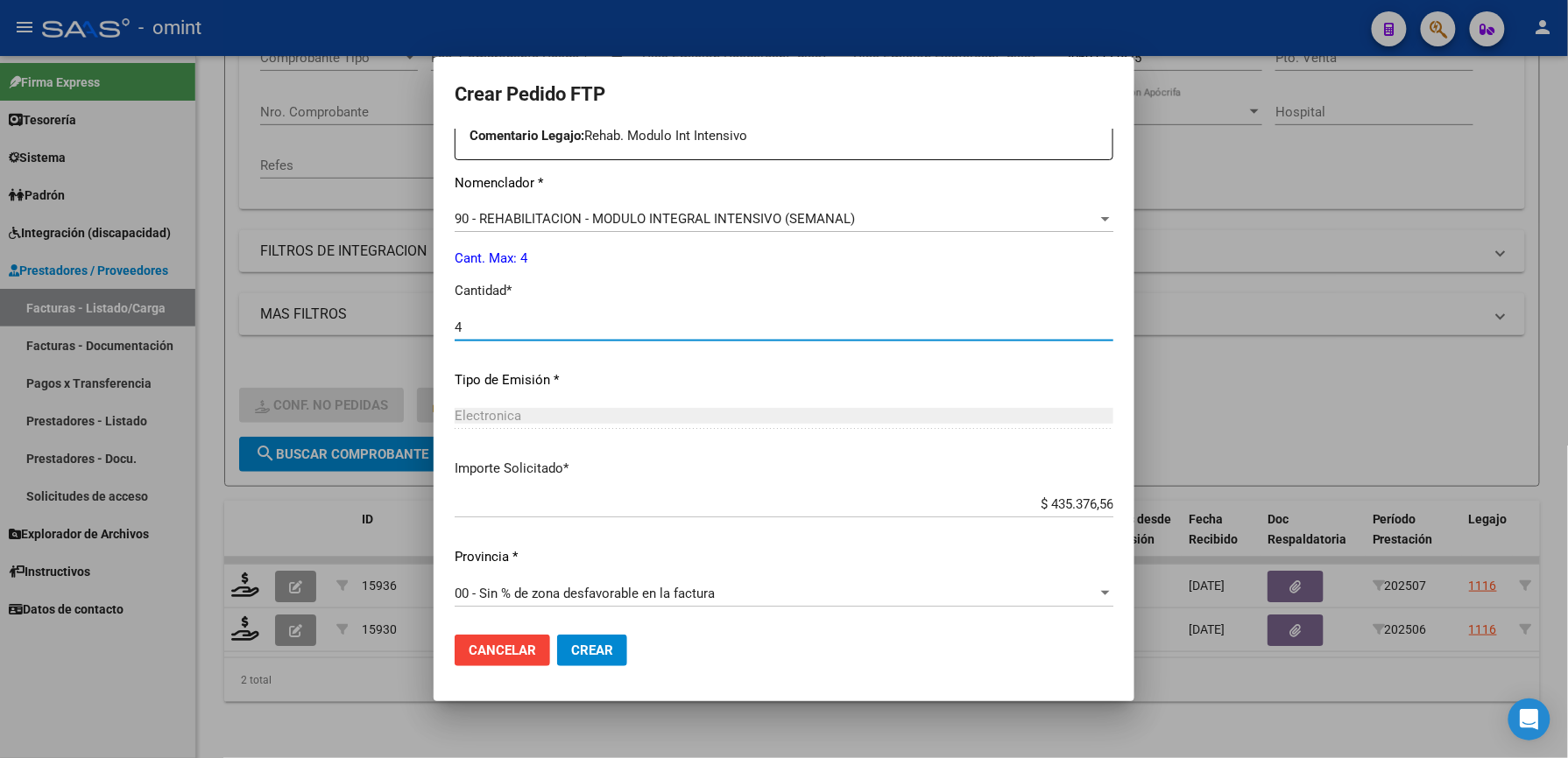
type input "4"
click at [598, 639] on button "Crear" at bounding box center [592, 650] width 70 height 32
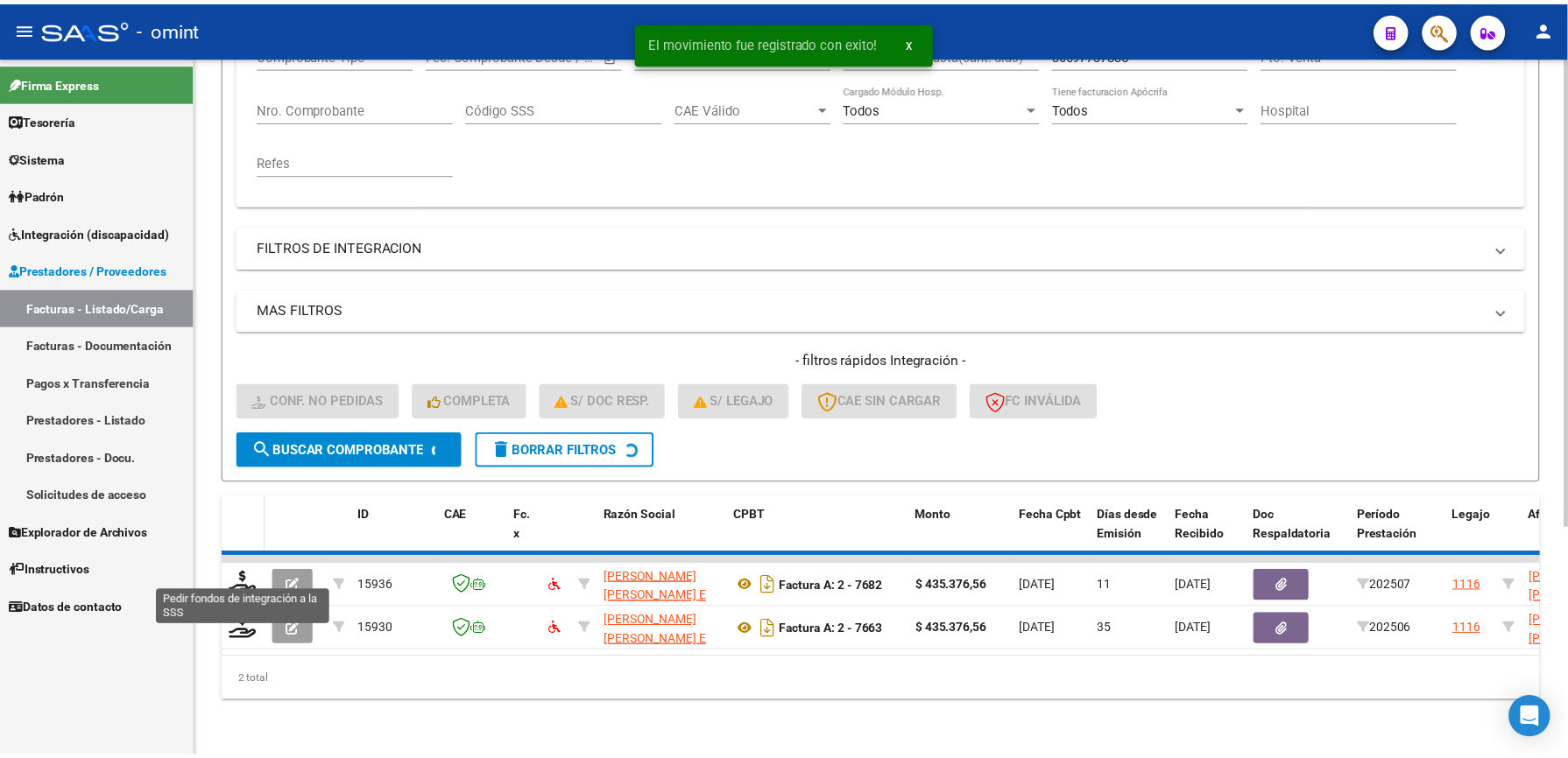
scroll to position [293, 0]
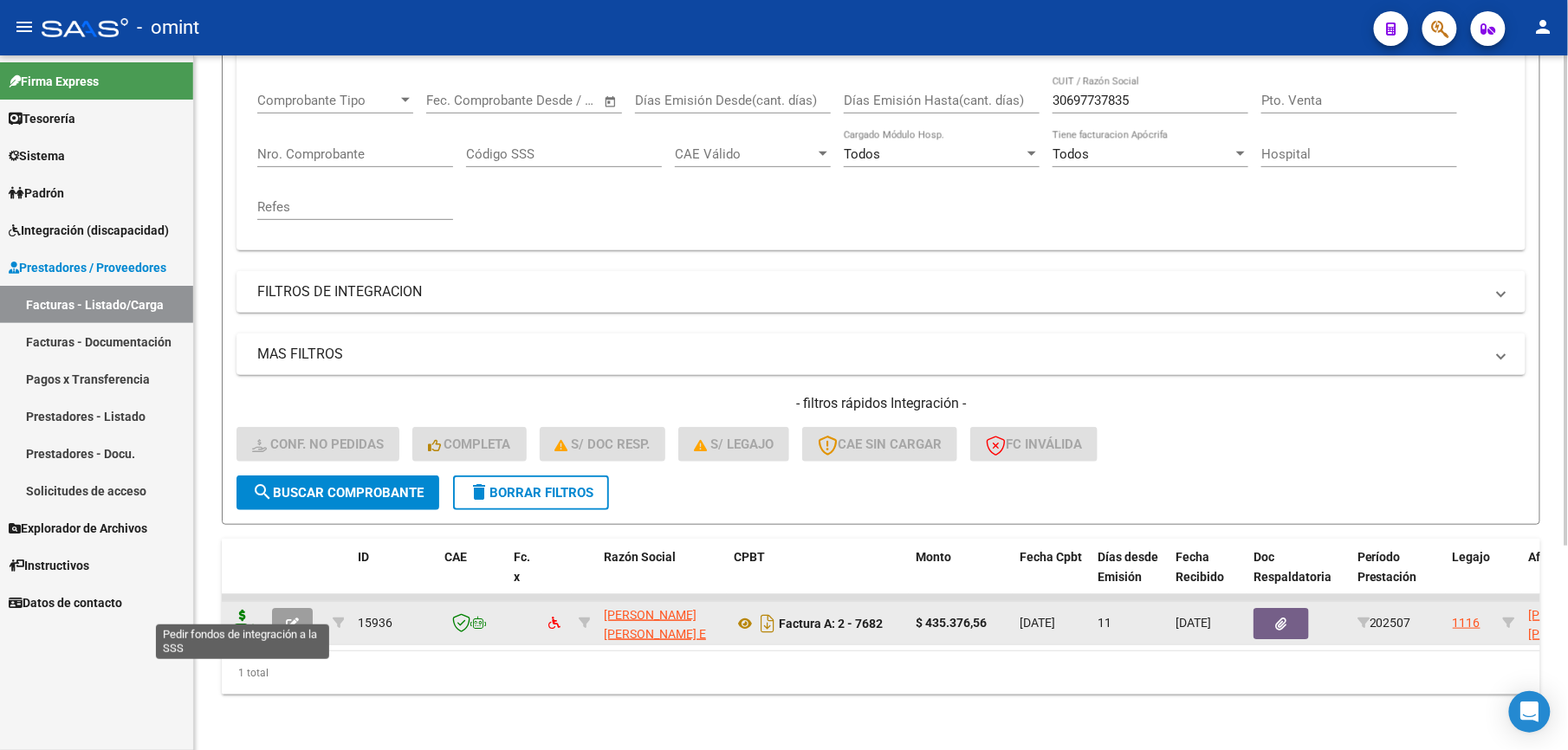
click at [244, 615] on icon at bounding box center [243, 623] width 28 height 24
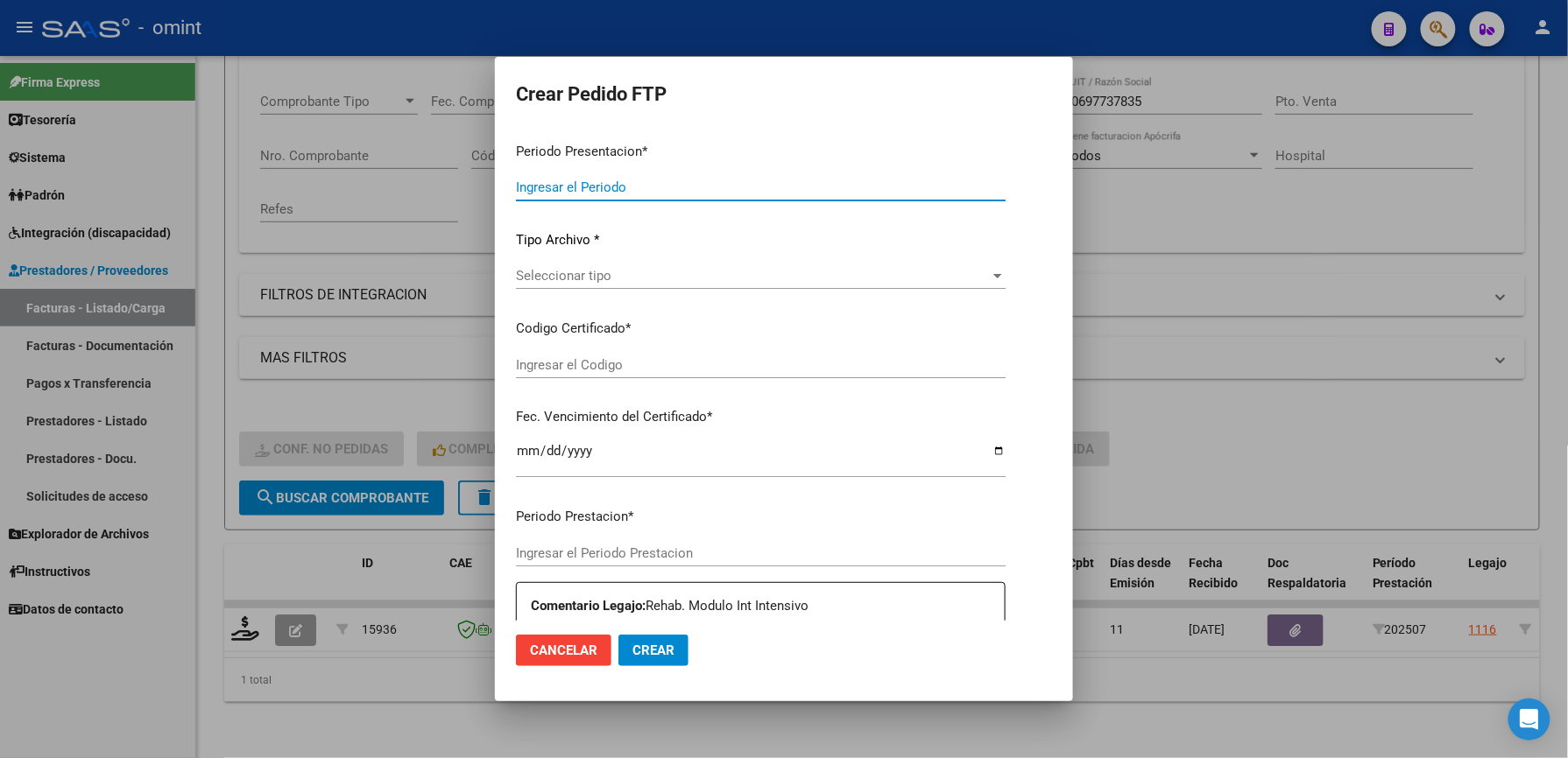
type input "202507"
type input "$ 435.376,56"
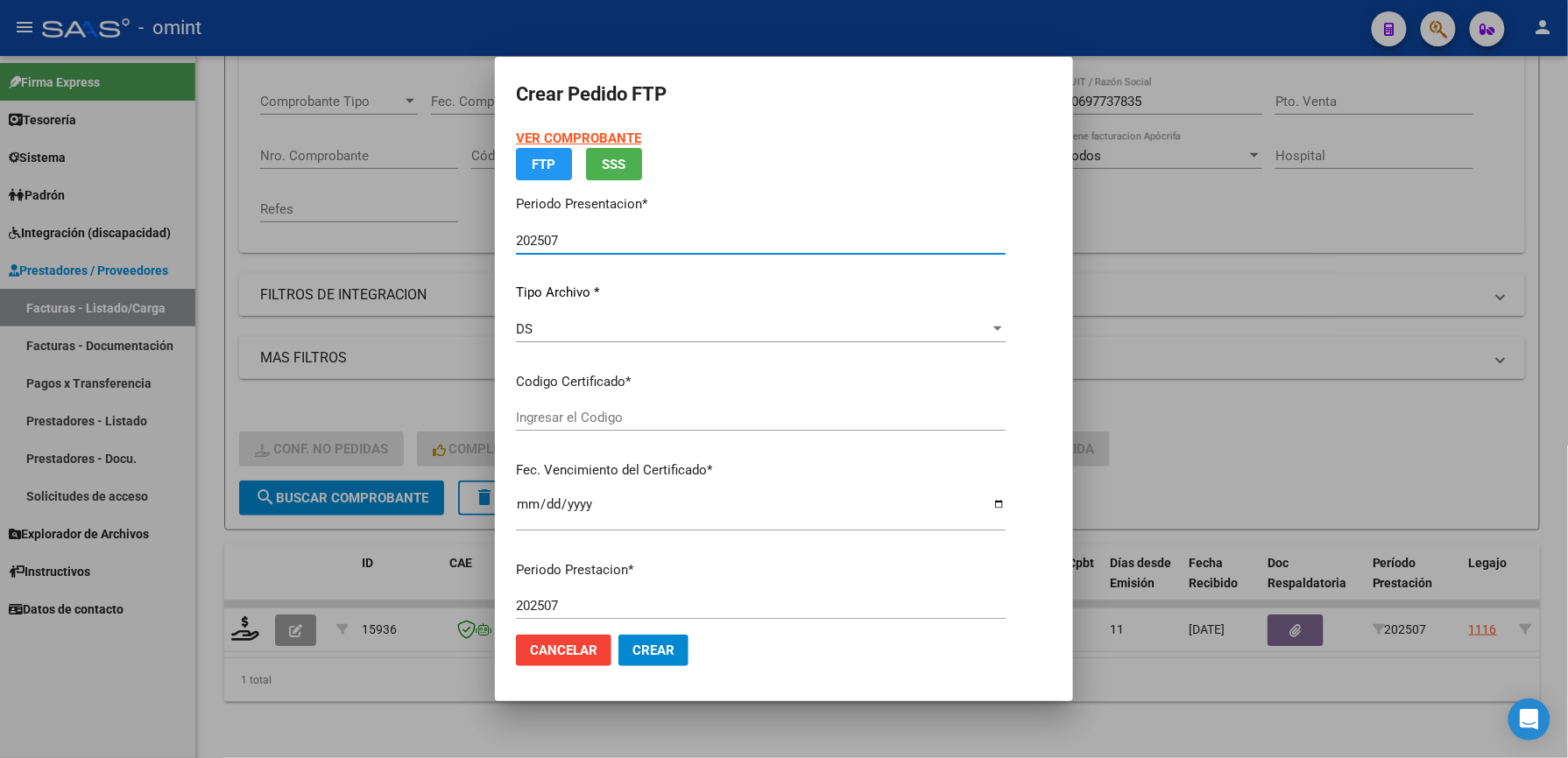
type input "8844059535"
type input "[DATE]"
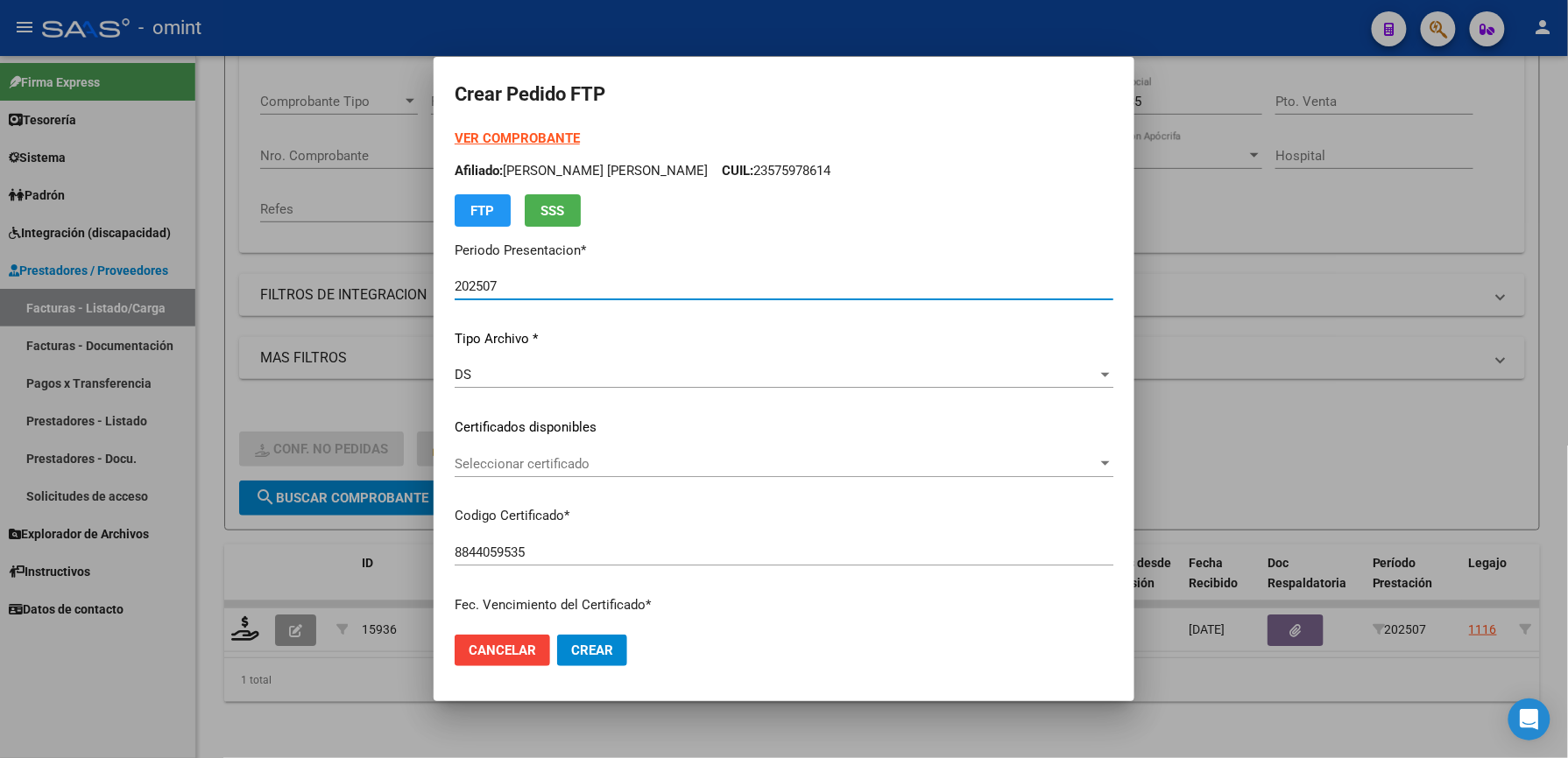
click at [621, 460] on span "Seleccionar certificado" at bounding box center [776, 464] width 642 height 16
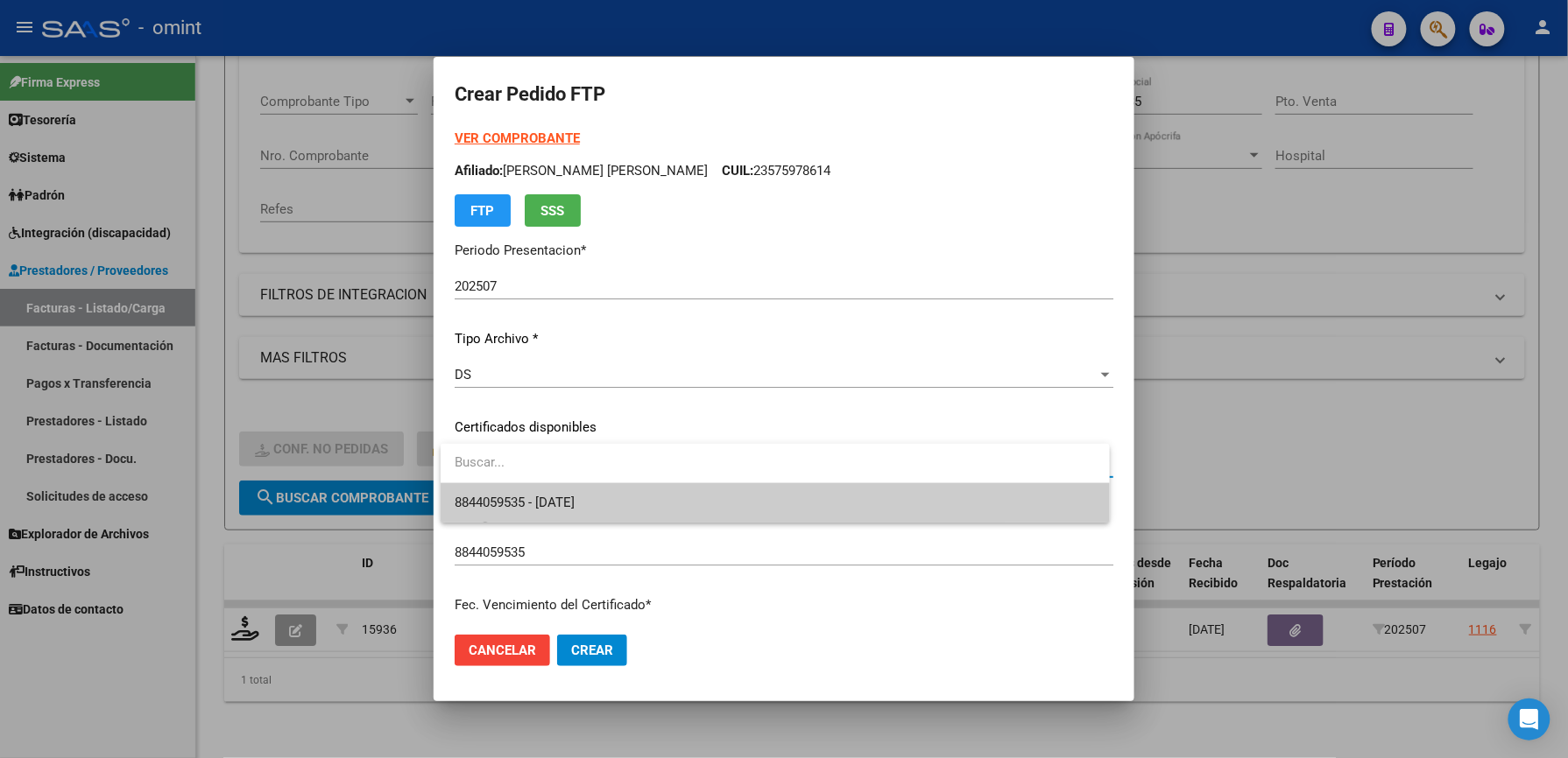
click at [614, 514] on span "8844059535 - [DATE]" at bounding box center [775, 503] width 641 height 39
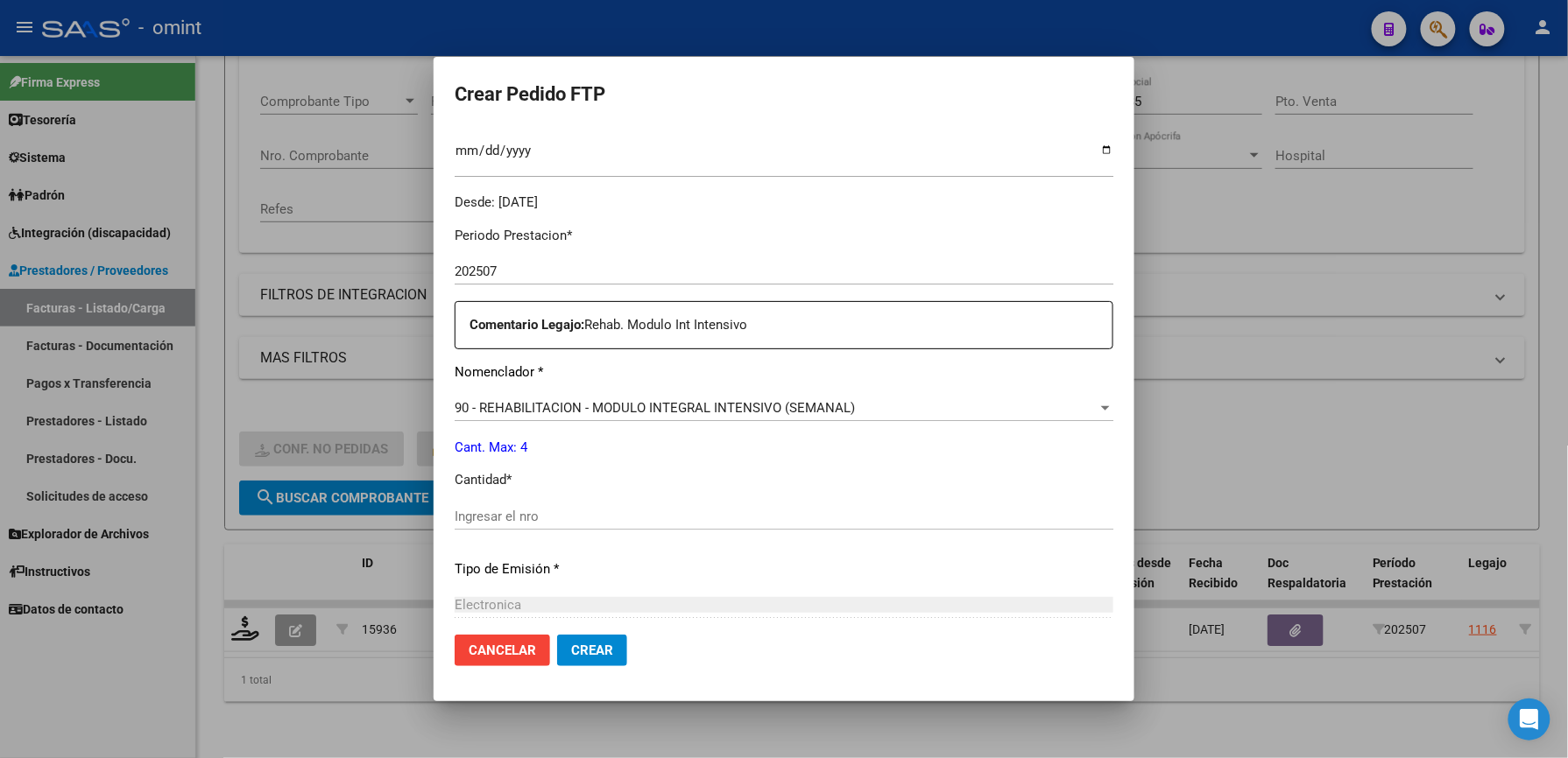
scroll to position [584, 0]
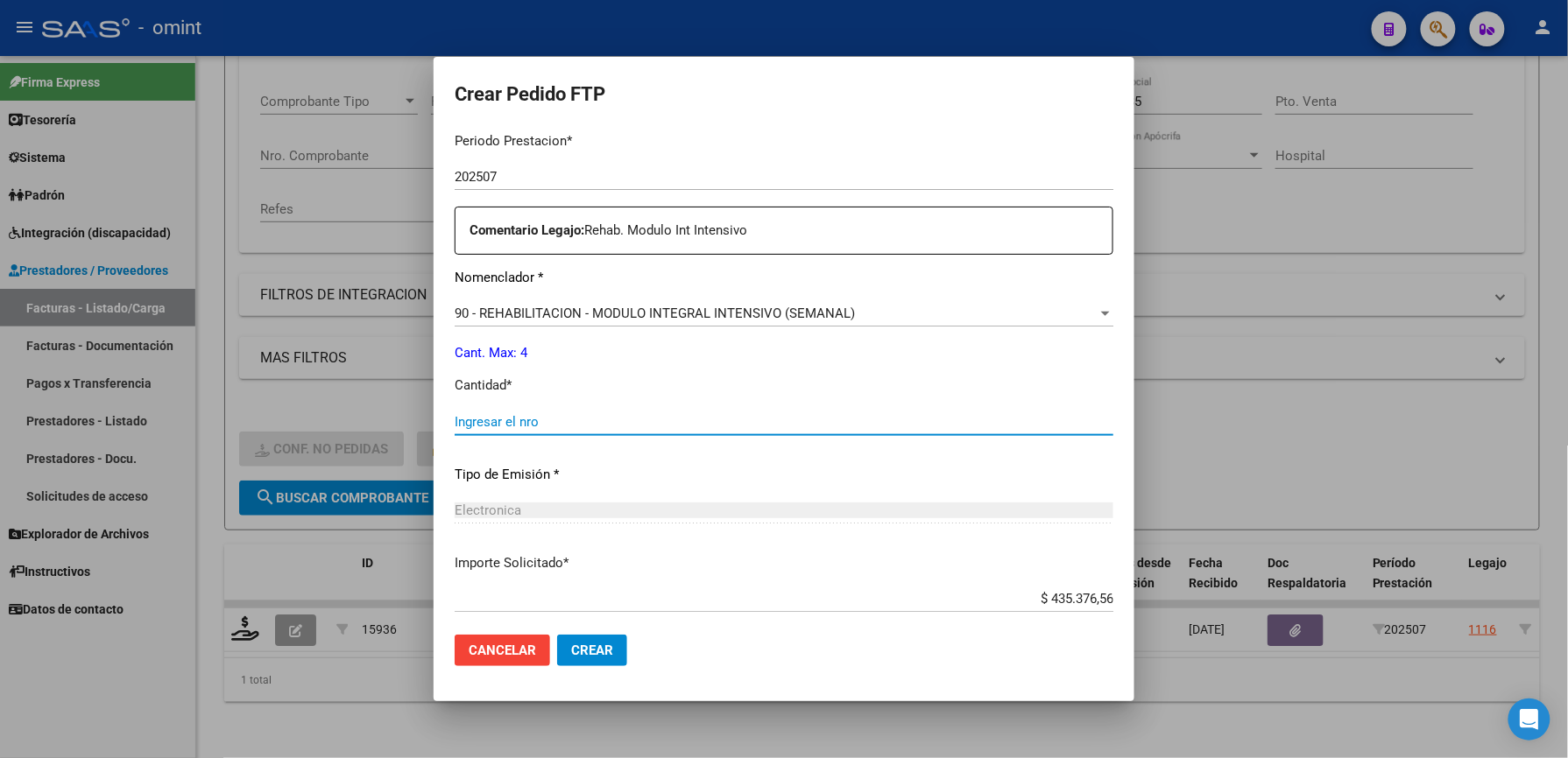
click at [536, 417] on input "Ingresar el nro" at bounding box center [784, 422] width 658 height 16
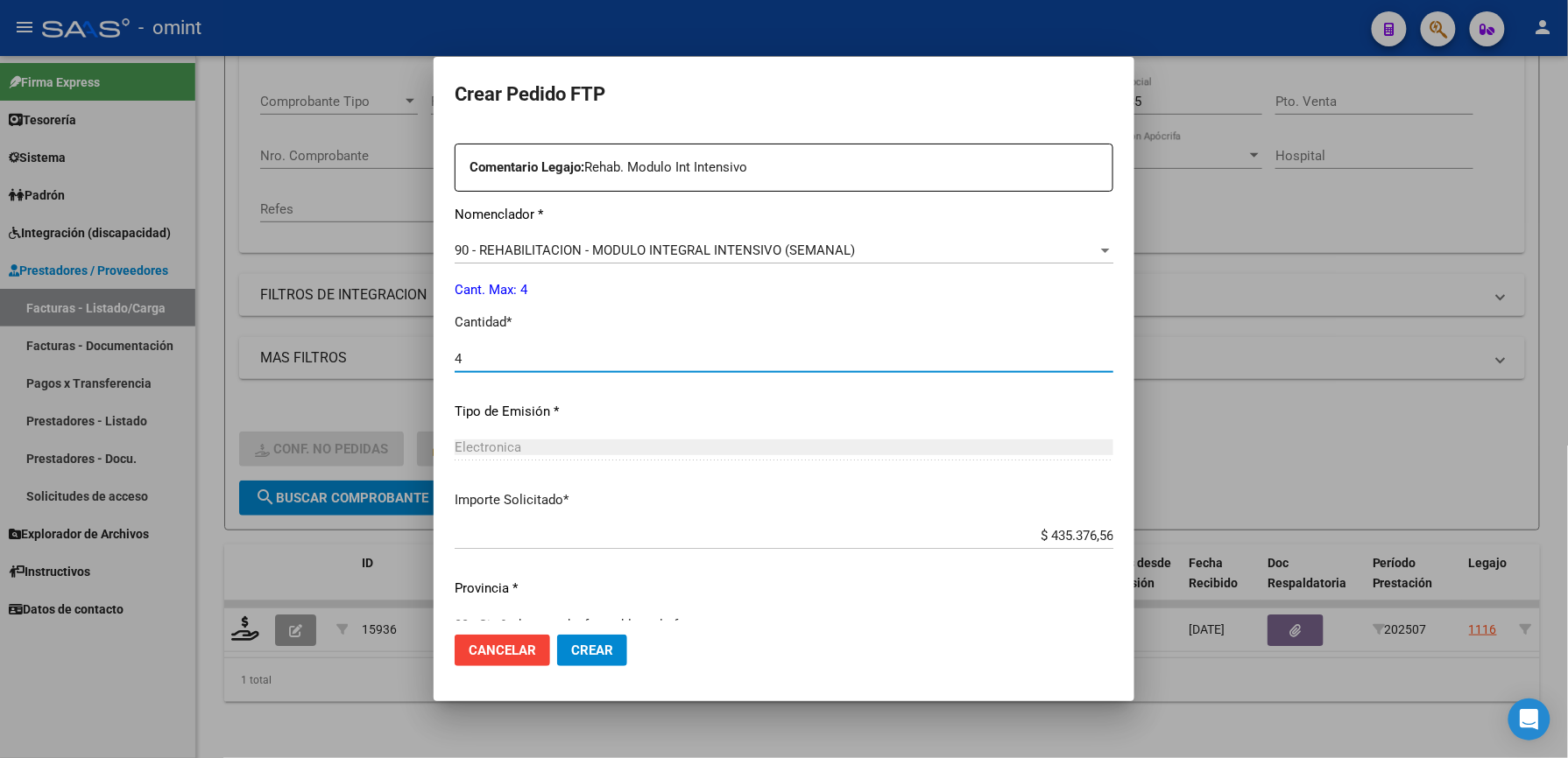
scroll to position [677, 0]
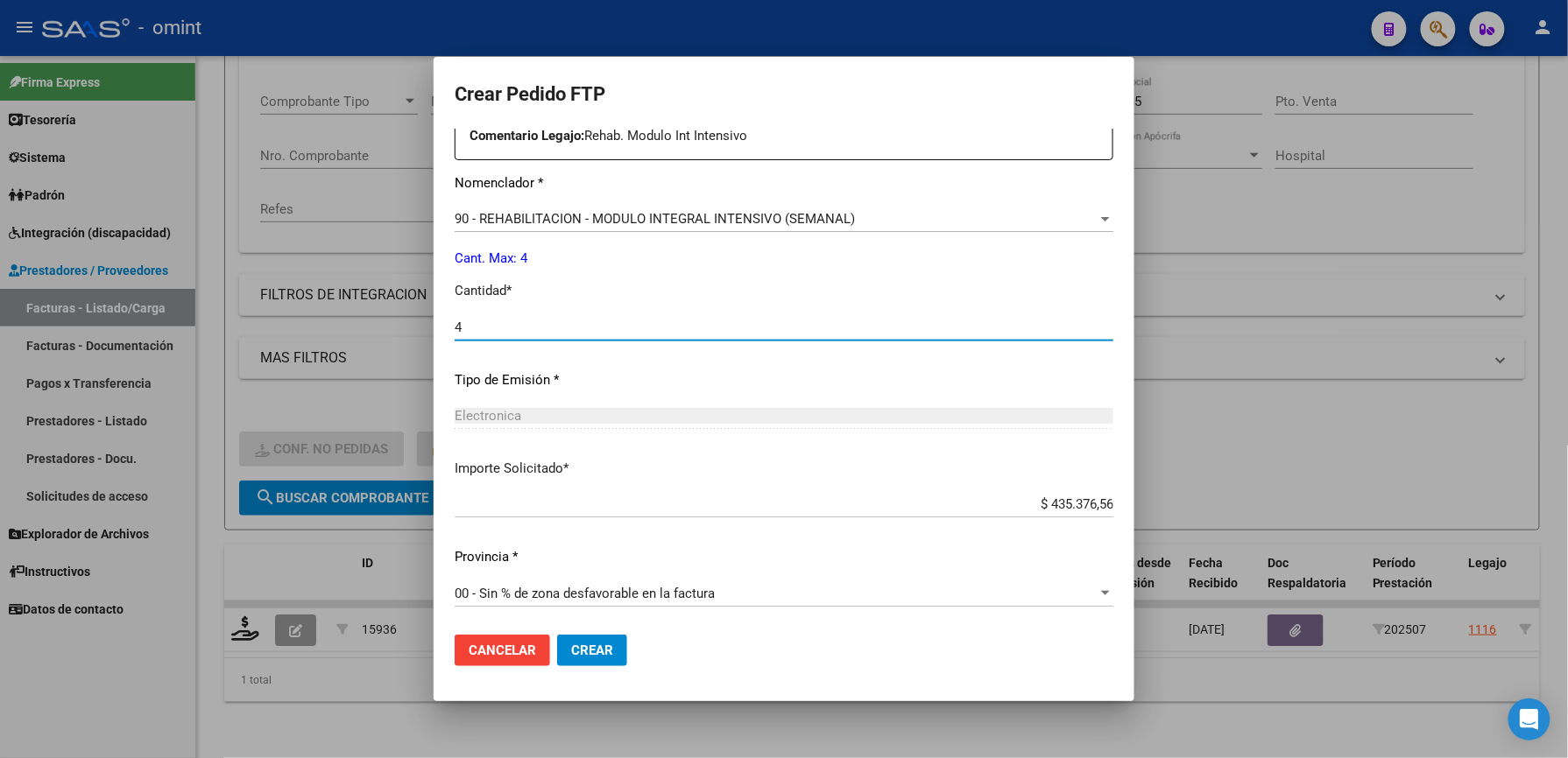
type input "4"
click at [607, 646] on span "Crear" at bounding box center [592, 650] width 42 height 16
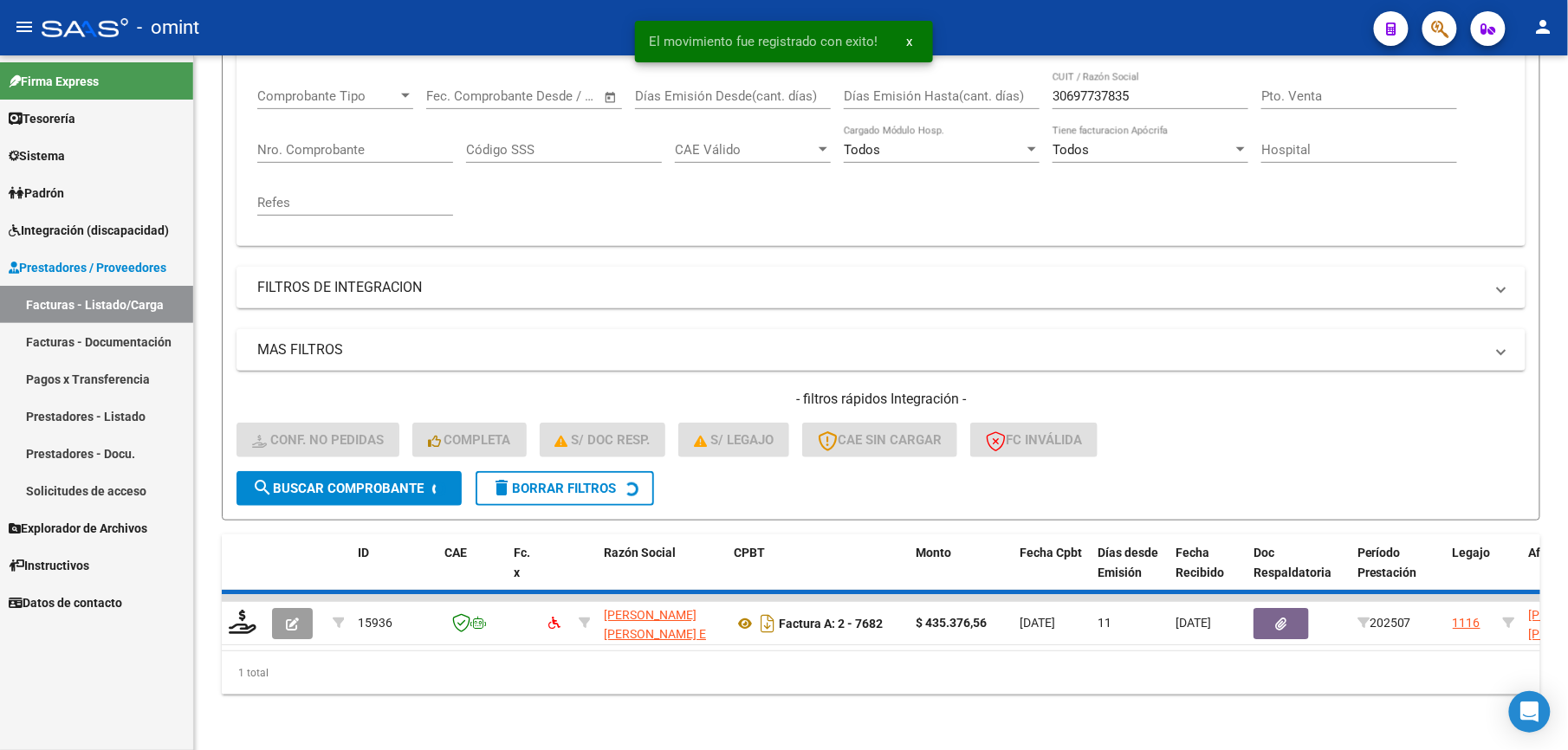
scroll to position [260, 0]
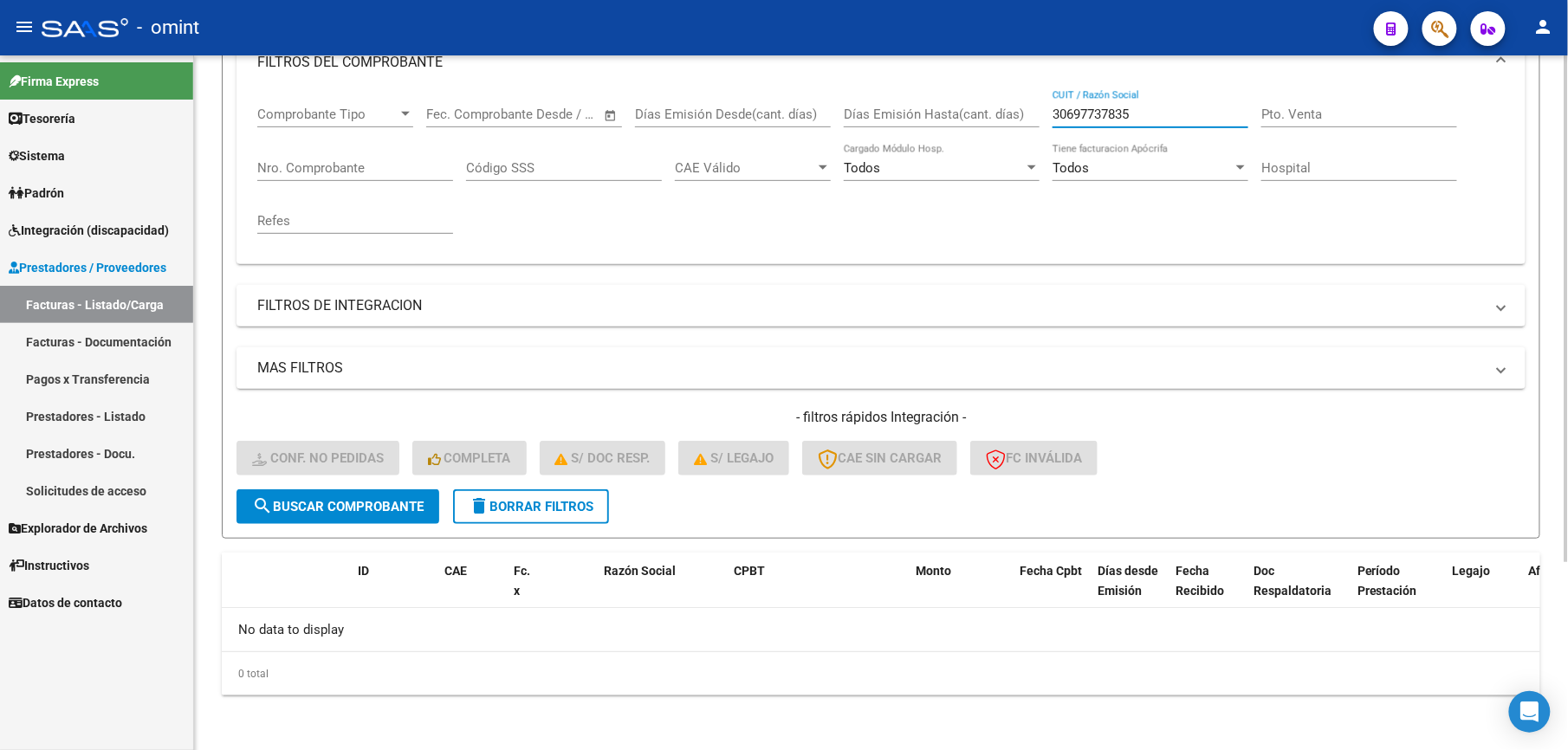
drag, startPoint x: 1168, startPoint y: 115, endPoint x: 999, endPoint y: 113, distance: 169.0
click at [999, 113] on div "Comprobante Tipo Comprobante Tipo Start date – End date Fec. Comprobante Desde …" at bounding box center [881, 170] width 1247 height 160
paste input "3711687659"
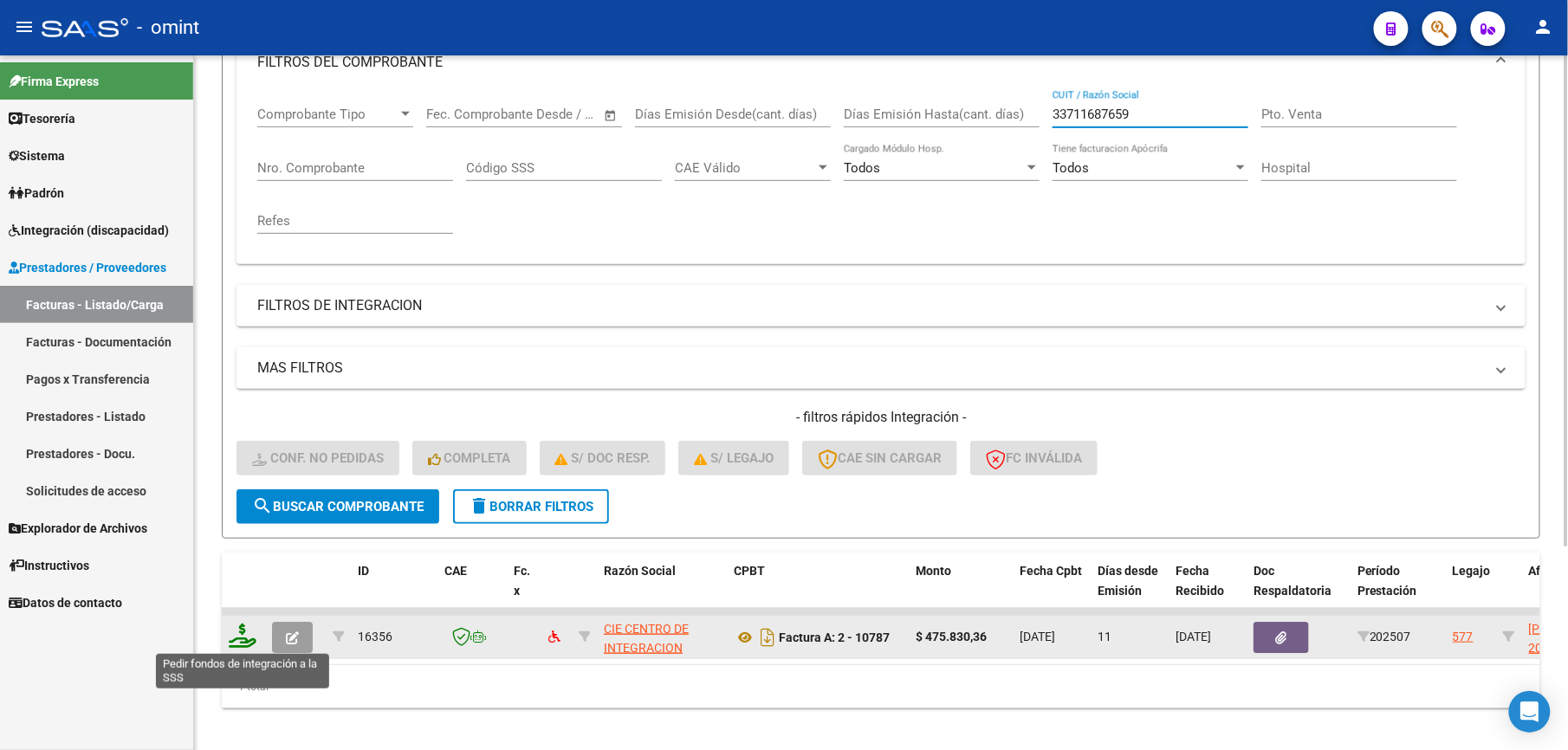
type input "33711687659"
click at [247, 638] on icon at bounding box center [243, 636] width 28 height 24
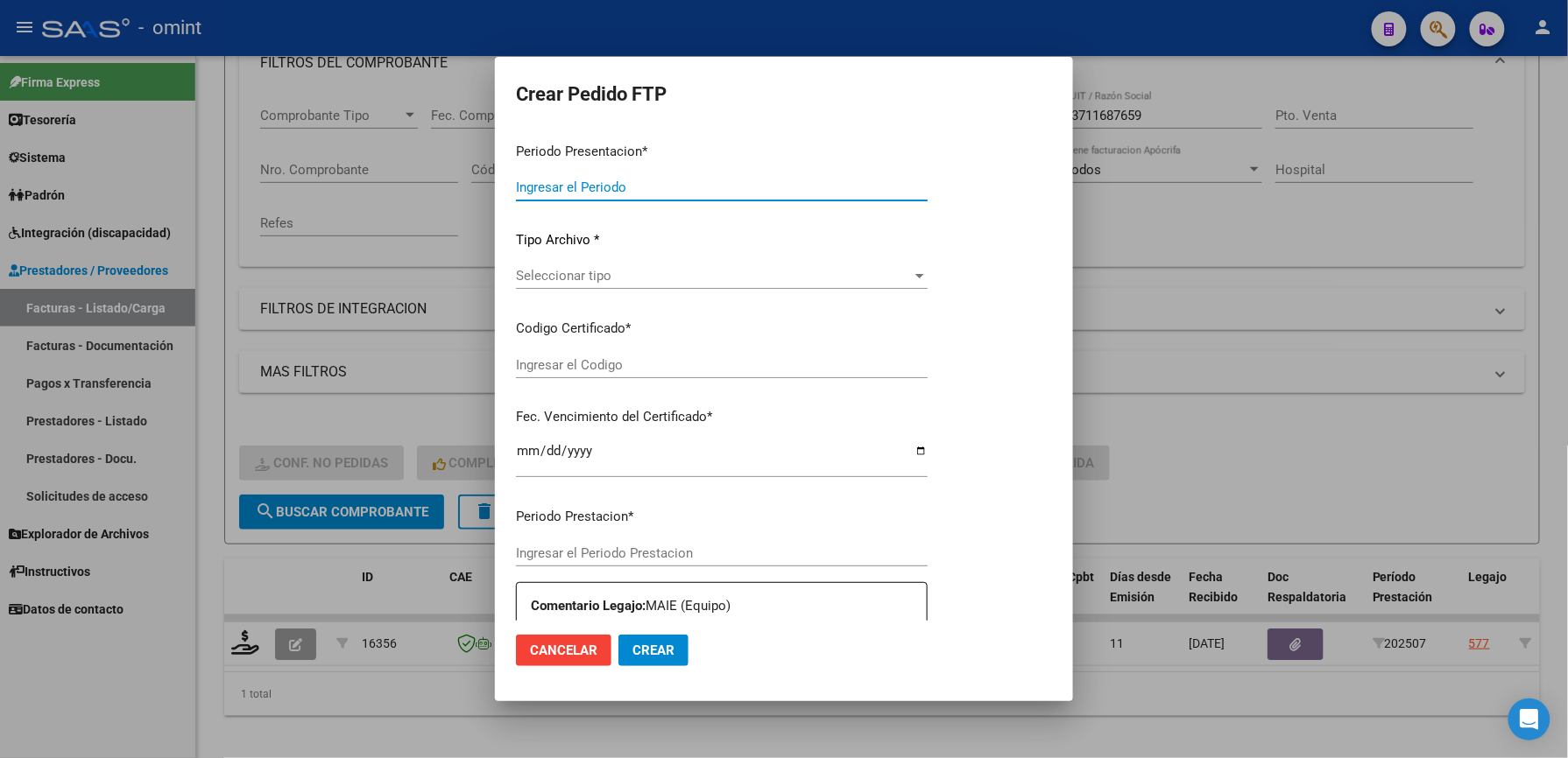
type input "202507"
type input "$ 475.830,36"
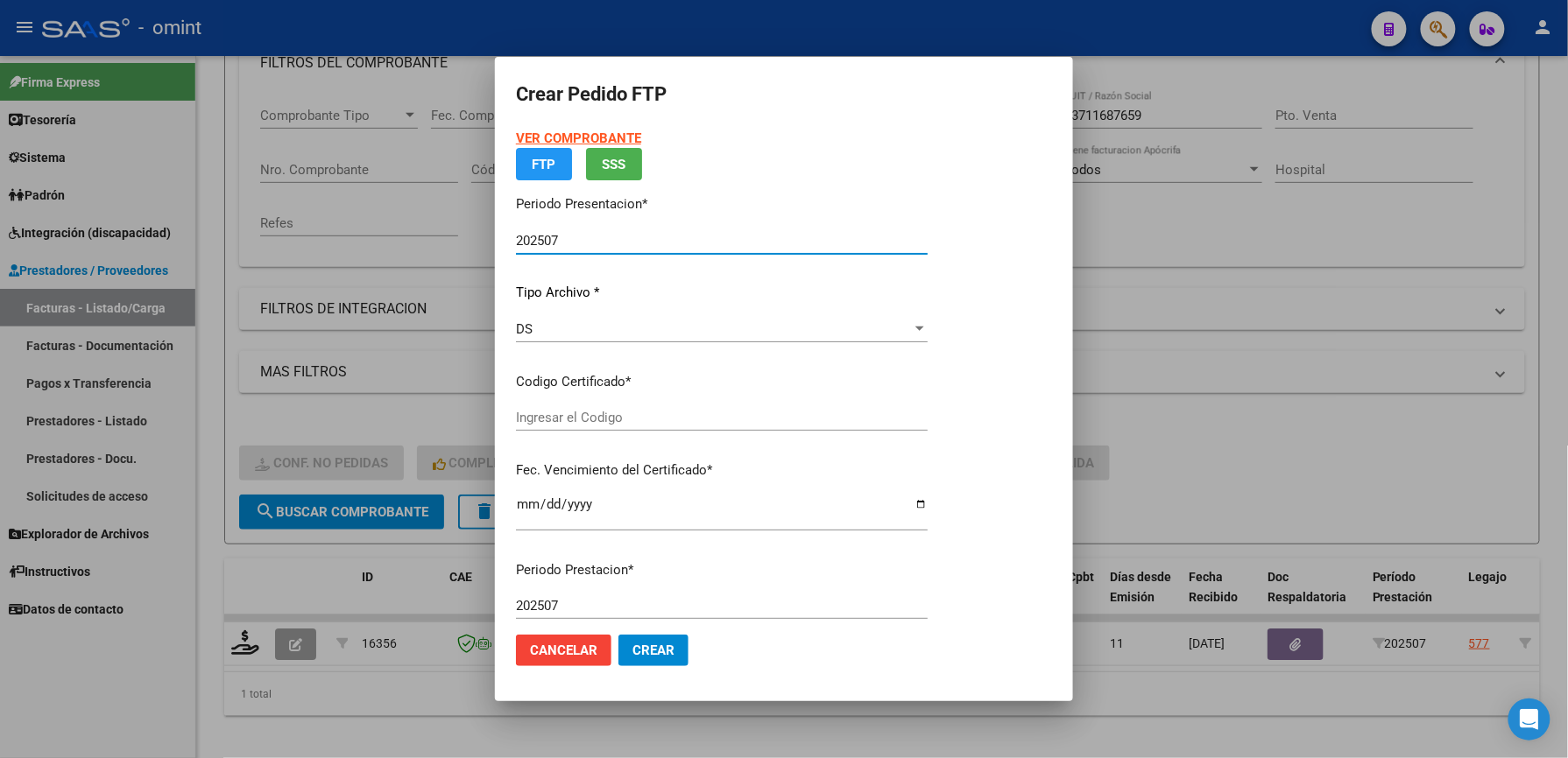
type input "9449745688"
type input "[DATE]"
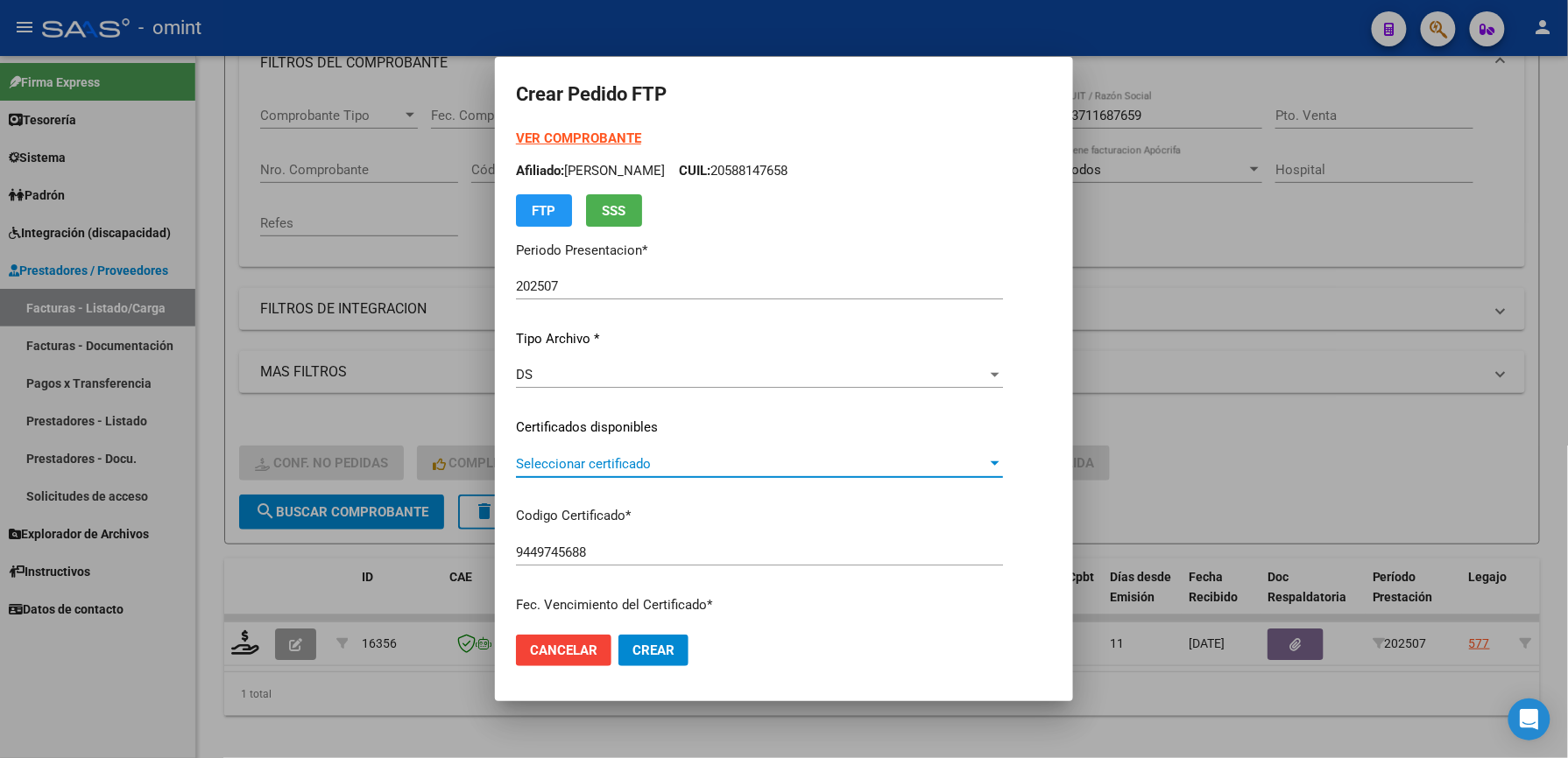
click at [583, 460] on span "Seleccionar certificado" at bounding box center [752, 464] width 472 height 16
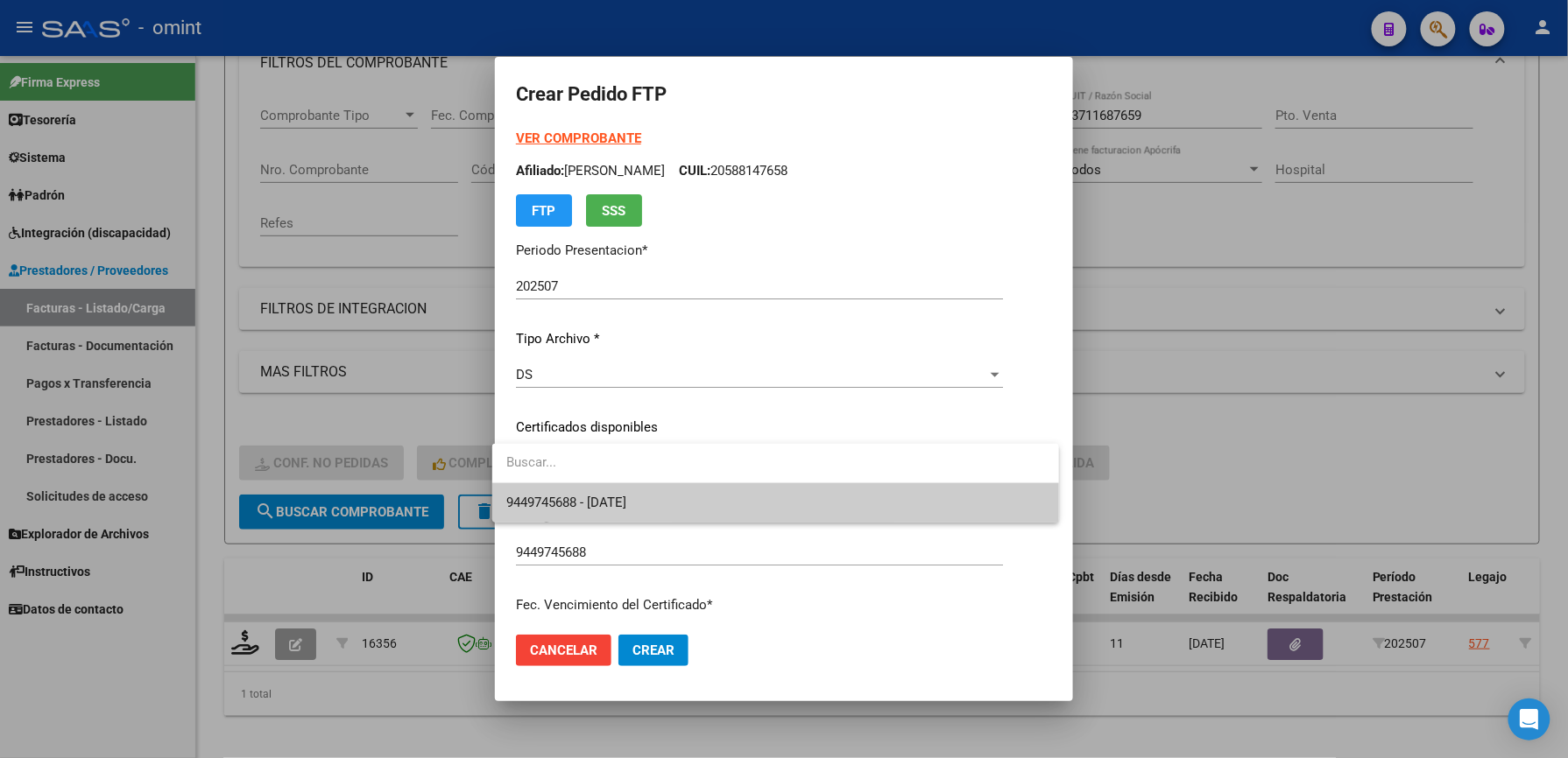
click at [589, 496] on span "9449745688 - [DATE]" at bounding box center [566, 503] width 120 height 16
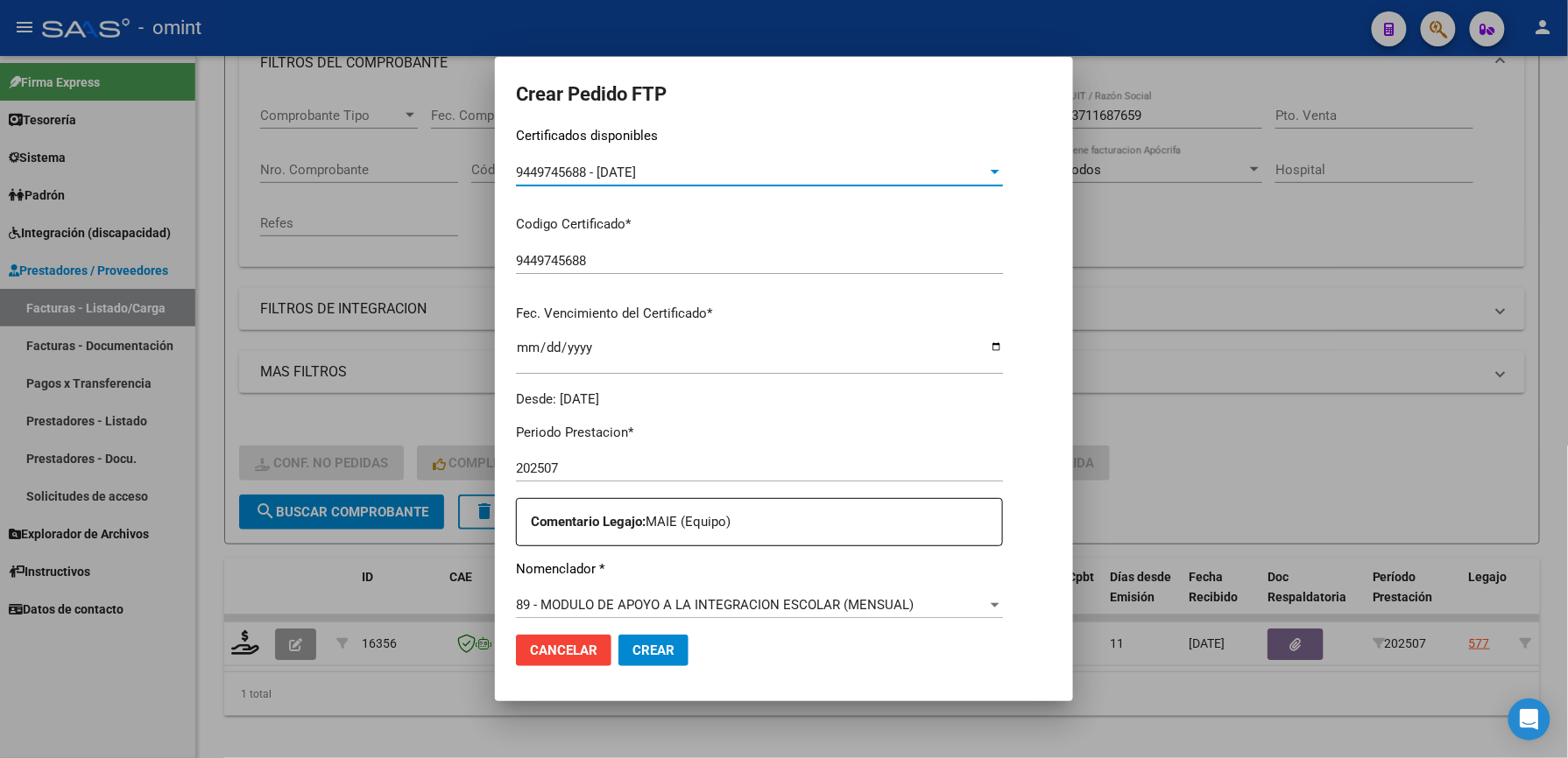
scroll to position [467, 0]
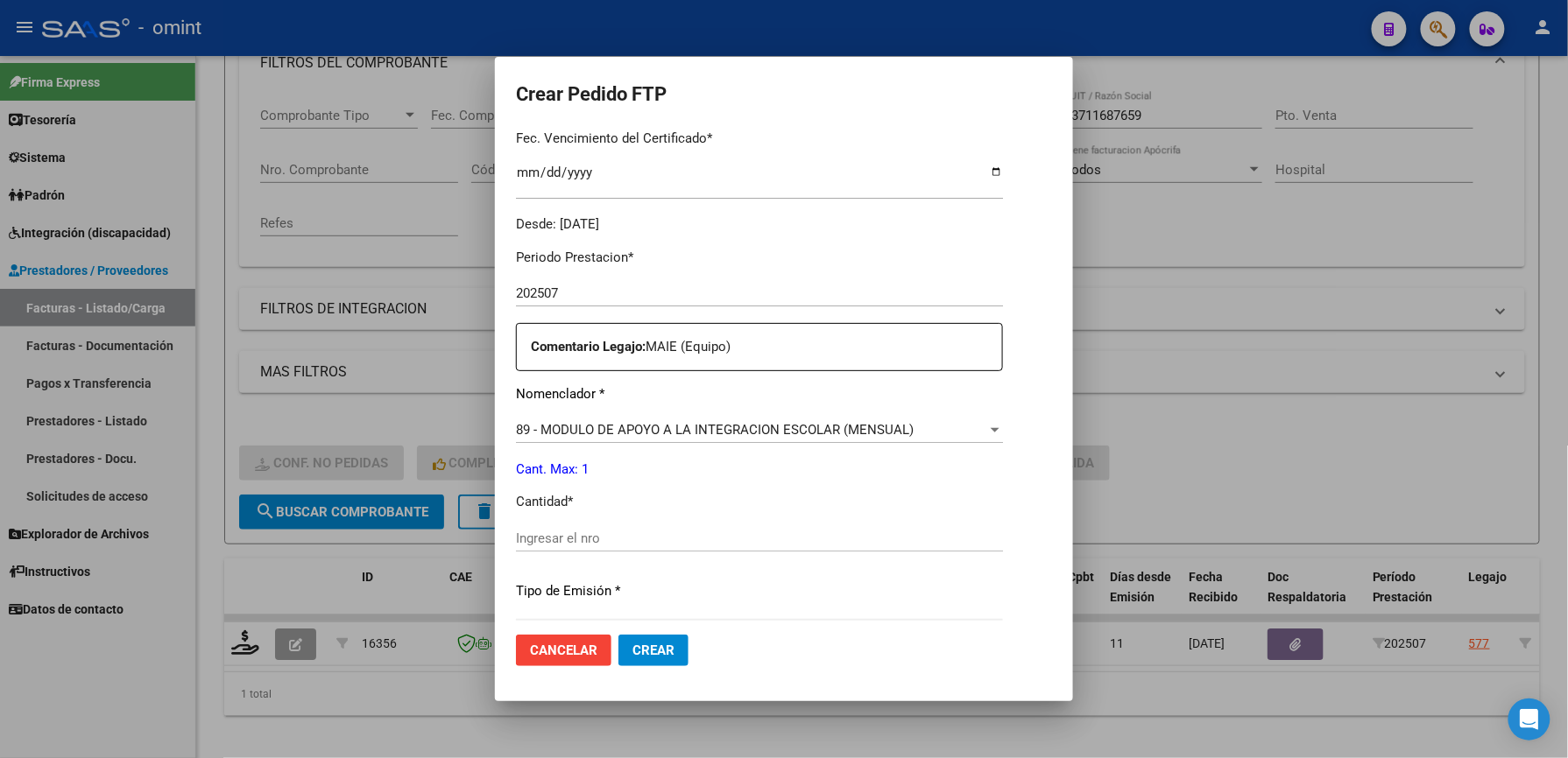
click at [561, 529] on div "Ingresar el nro" at bounding box center [760, 539] width 487 height 26
type input "1"
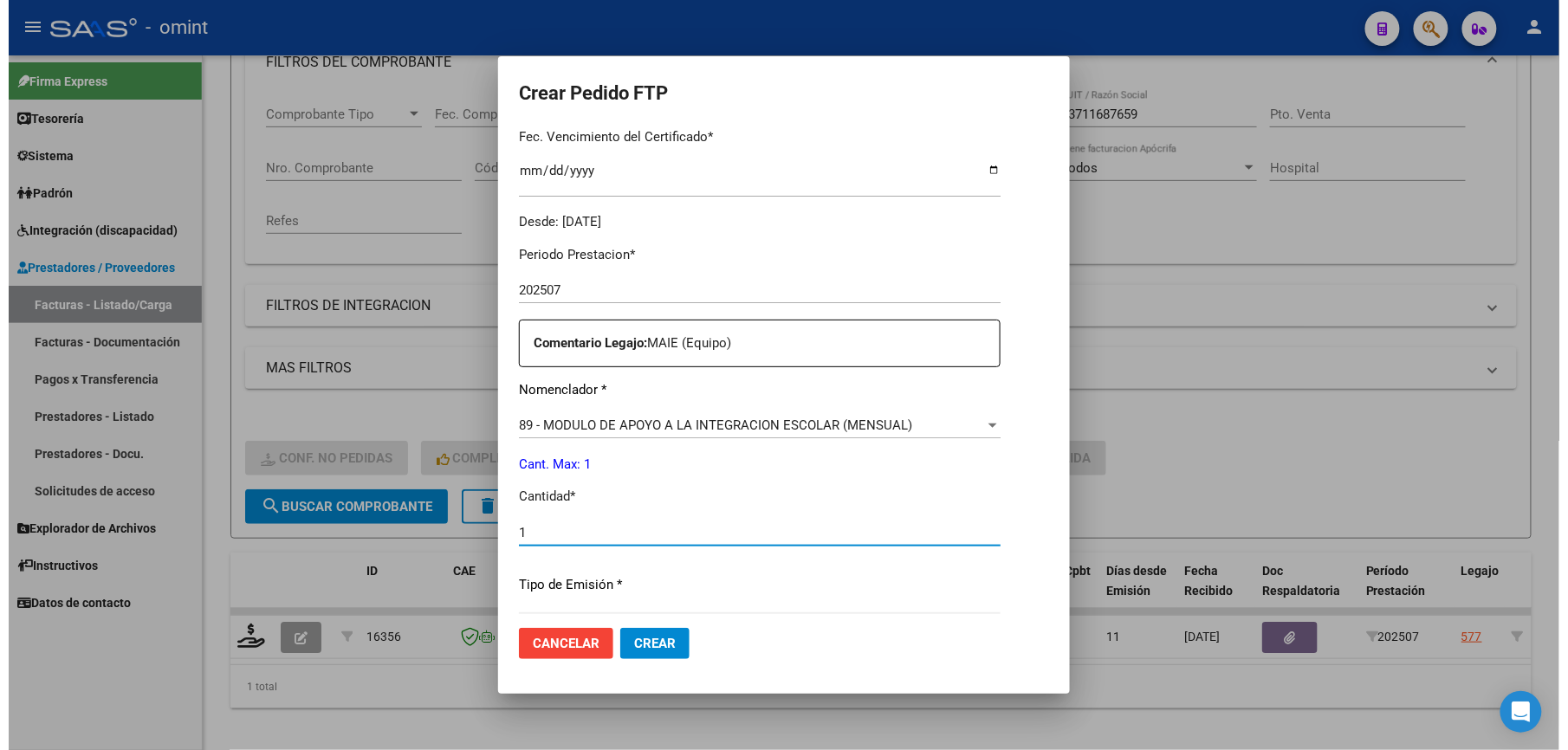
scroll to position [670, 0]
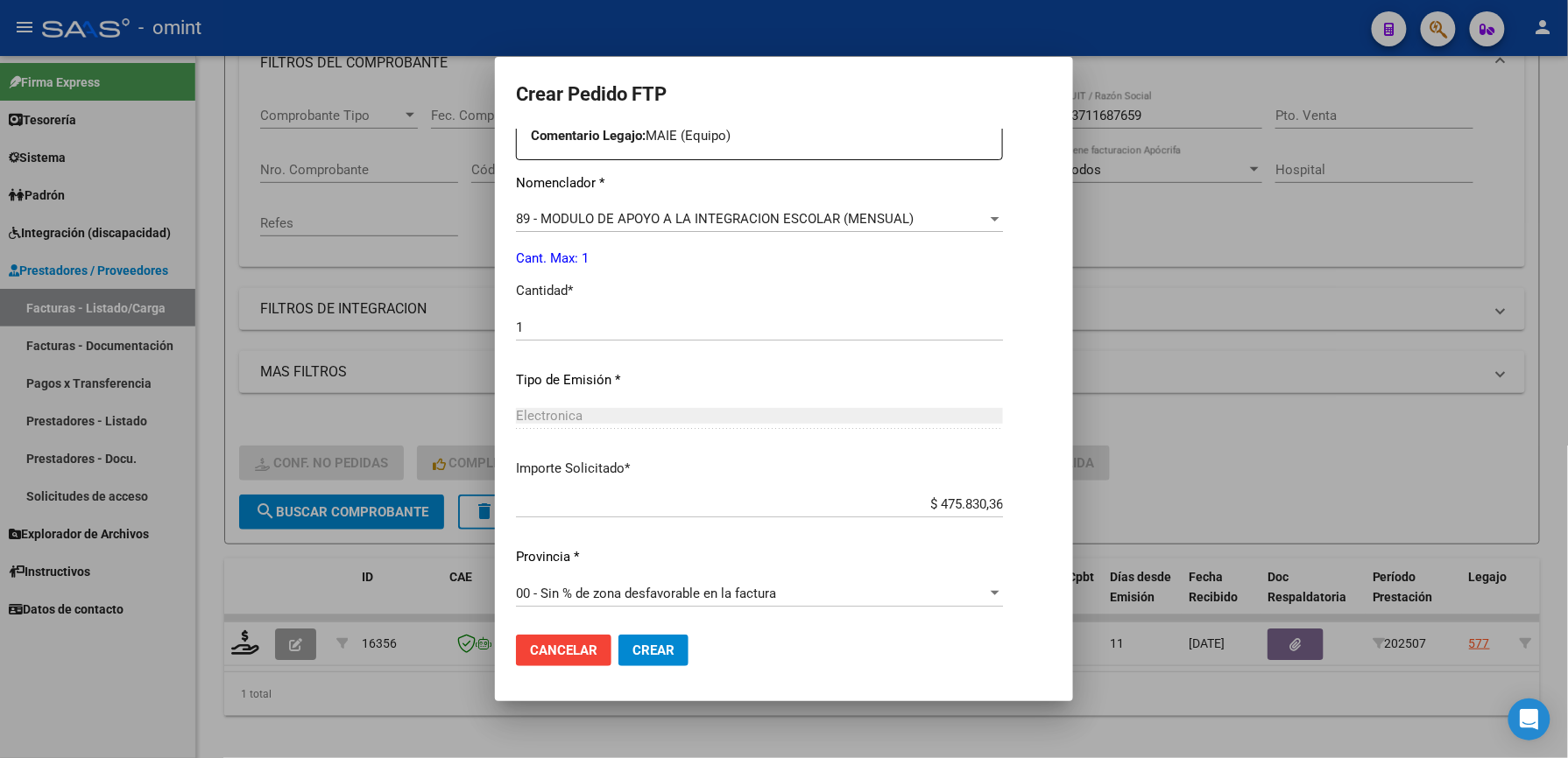
click at [632, 644] on span "Crear" at bounding box center [653, 650] width 42 height 16
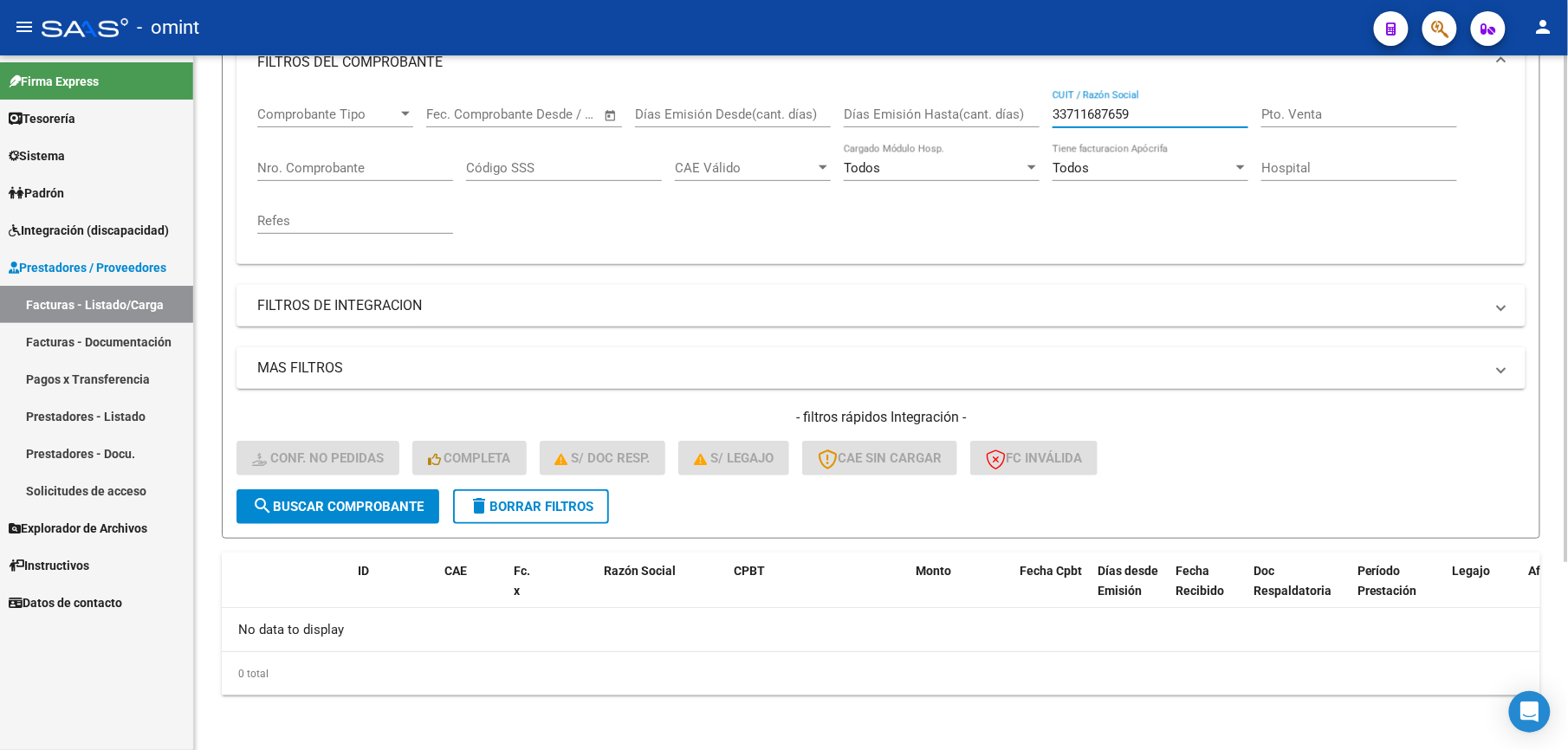
drag, startPoint x: 1143, startPoint y: 115, endPoint x: 975, endPoint y: 101, distance: 168.6
click at [975, 101] on div "Comprobante Tipo Comprobante Tipo Start date – End date Fec. Comprobante Desde …" at bounding box center [881, 170] width 1247 height 160
paste input "27370093526"
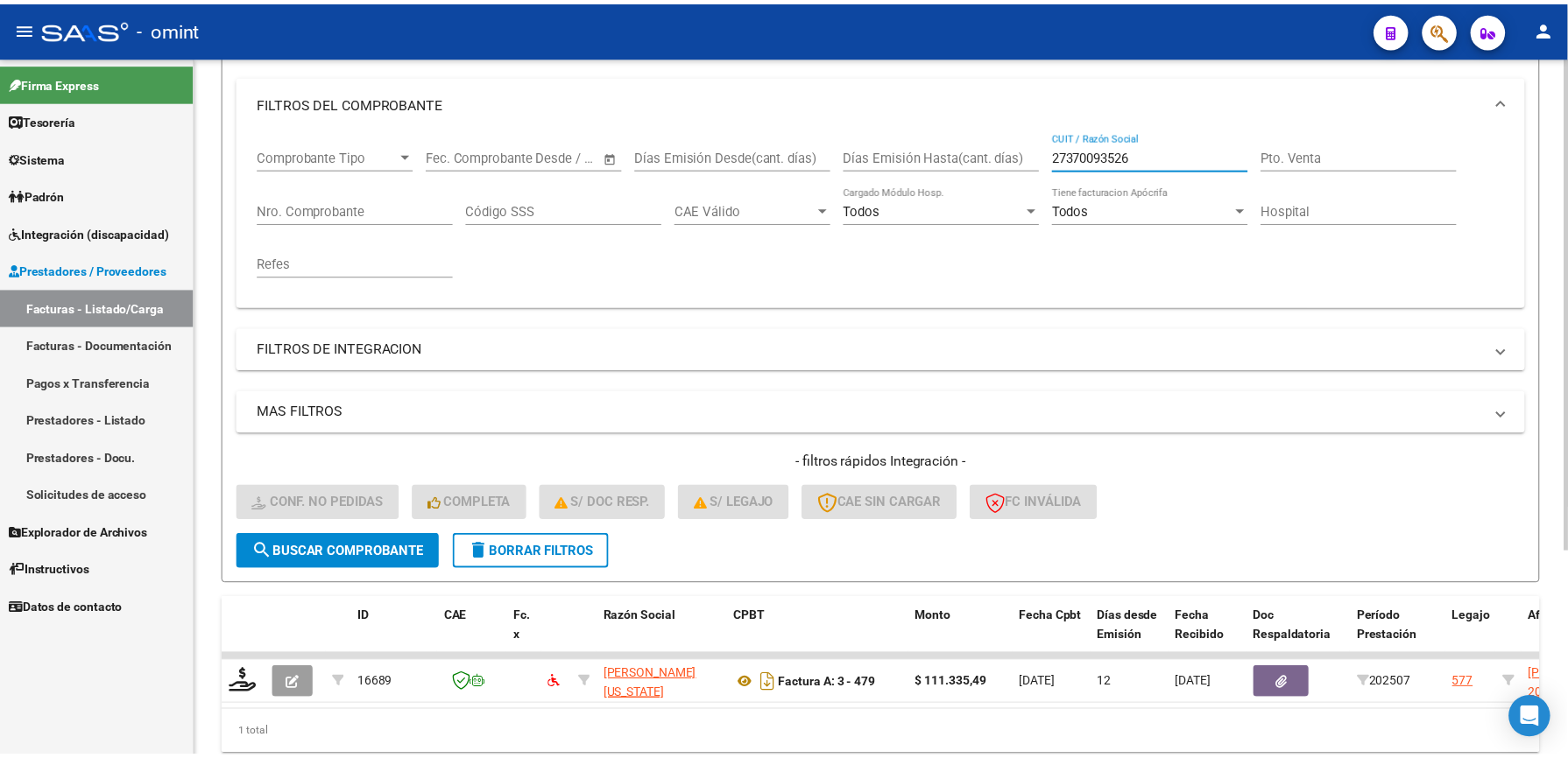
scroll to position [263, 0]
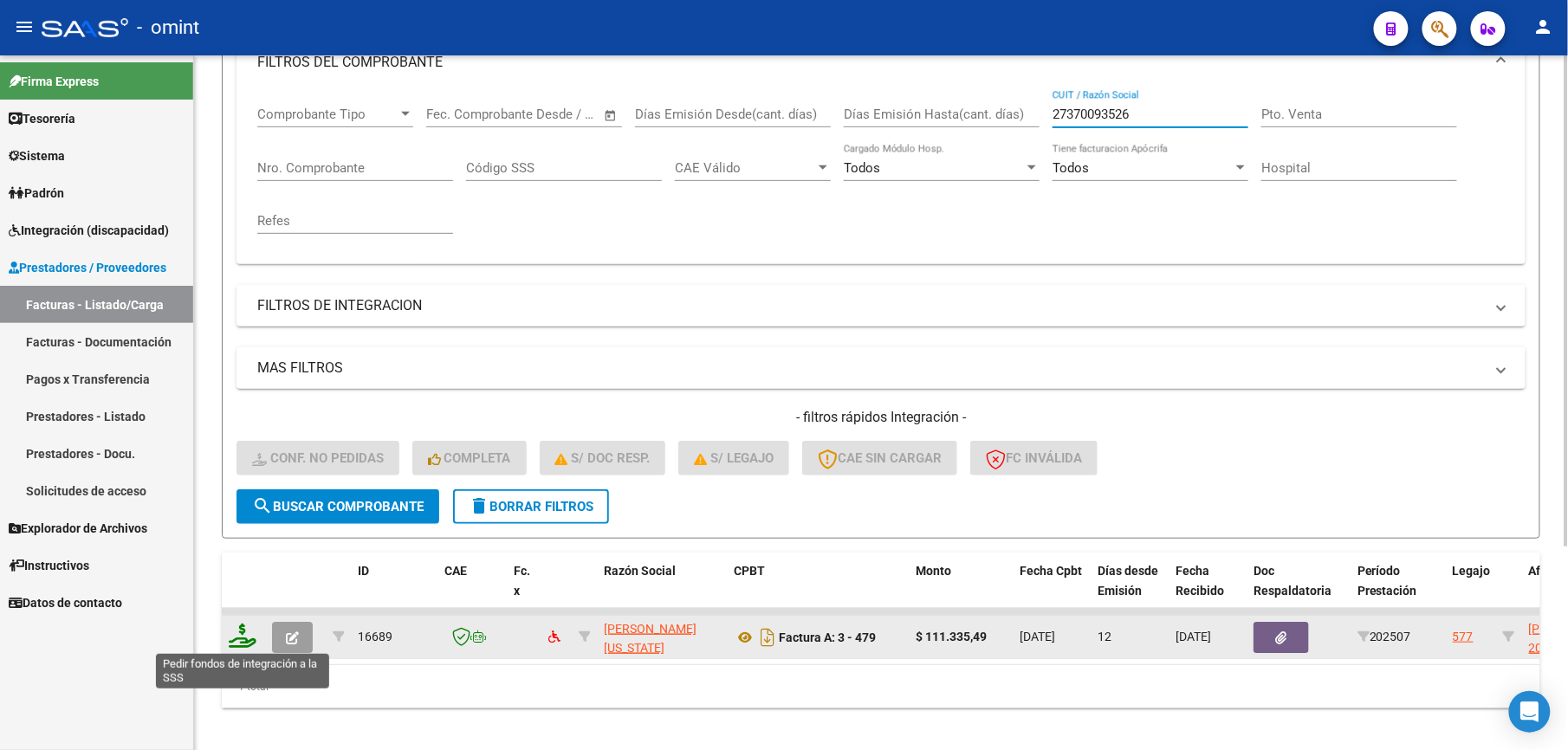
type input "27370093526"
click at [250, 635] on icon at bounding box center [243, 636] width 28 height 24
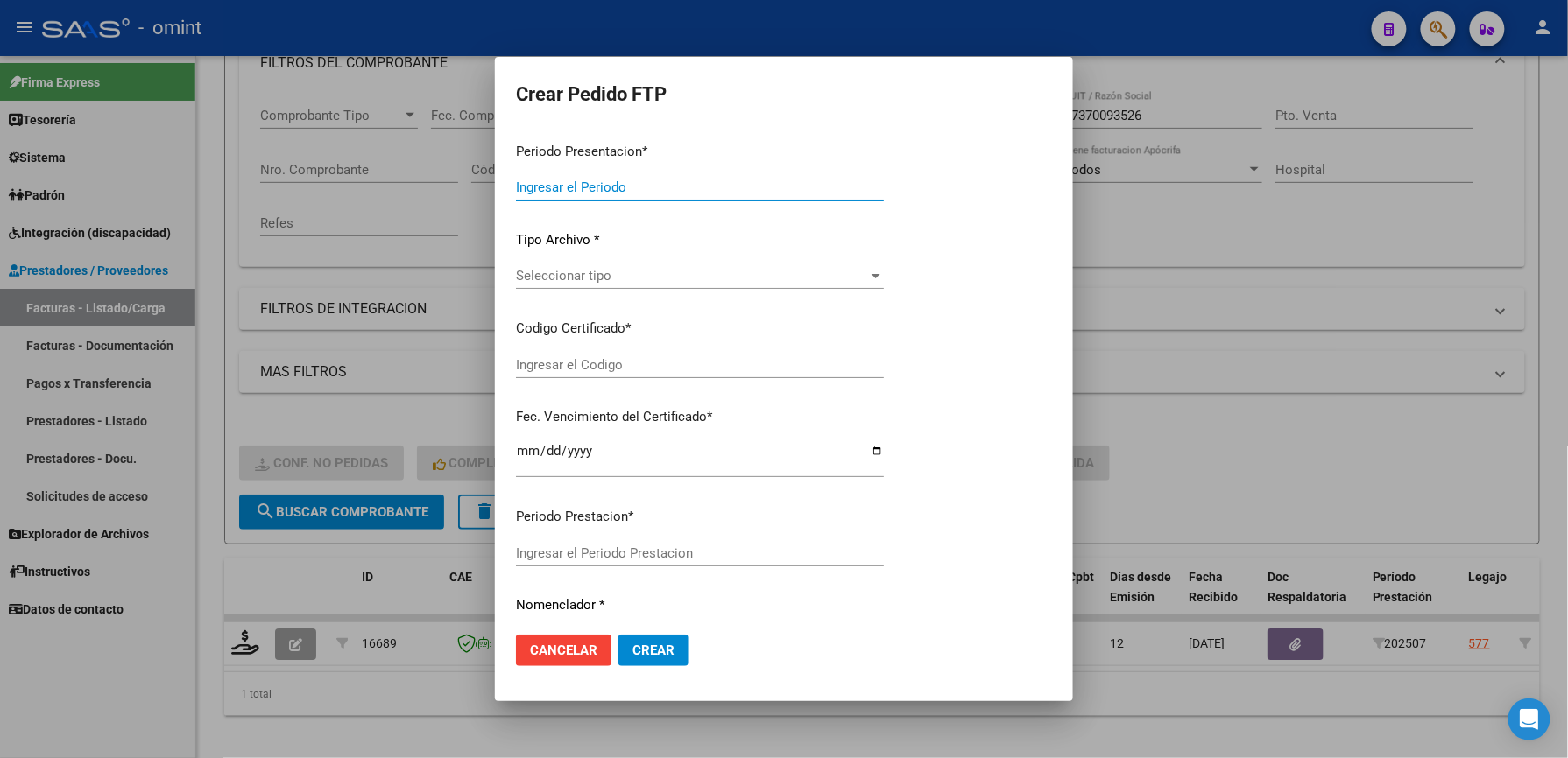
type input "202507"
type input "$ 111.335,49"
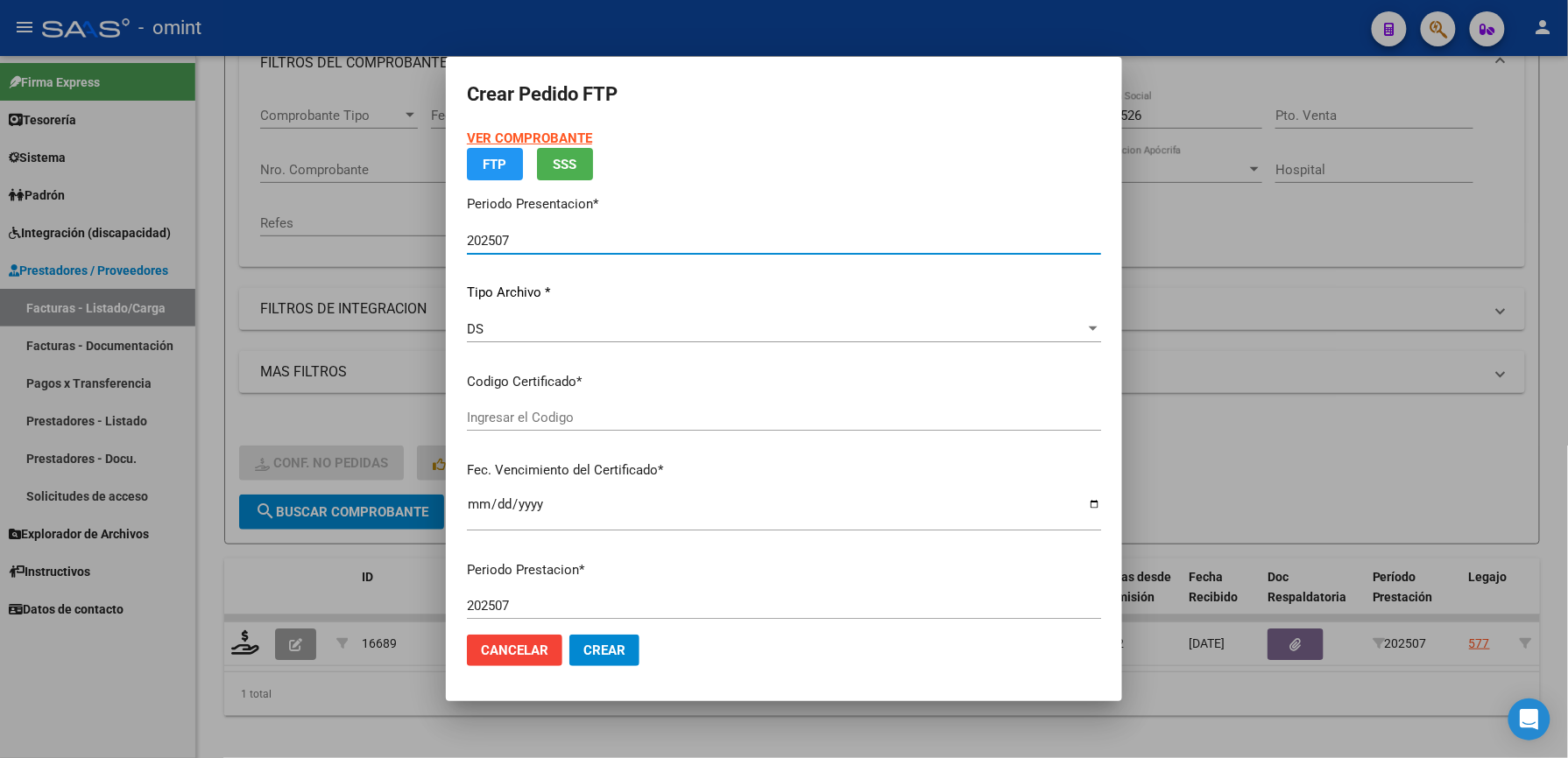
type input "9449745688"
type input "[DATE]"
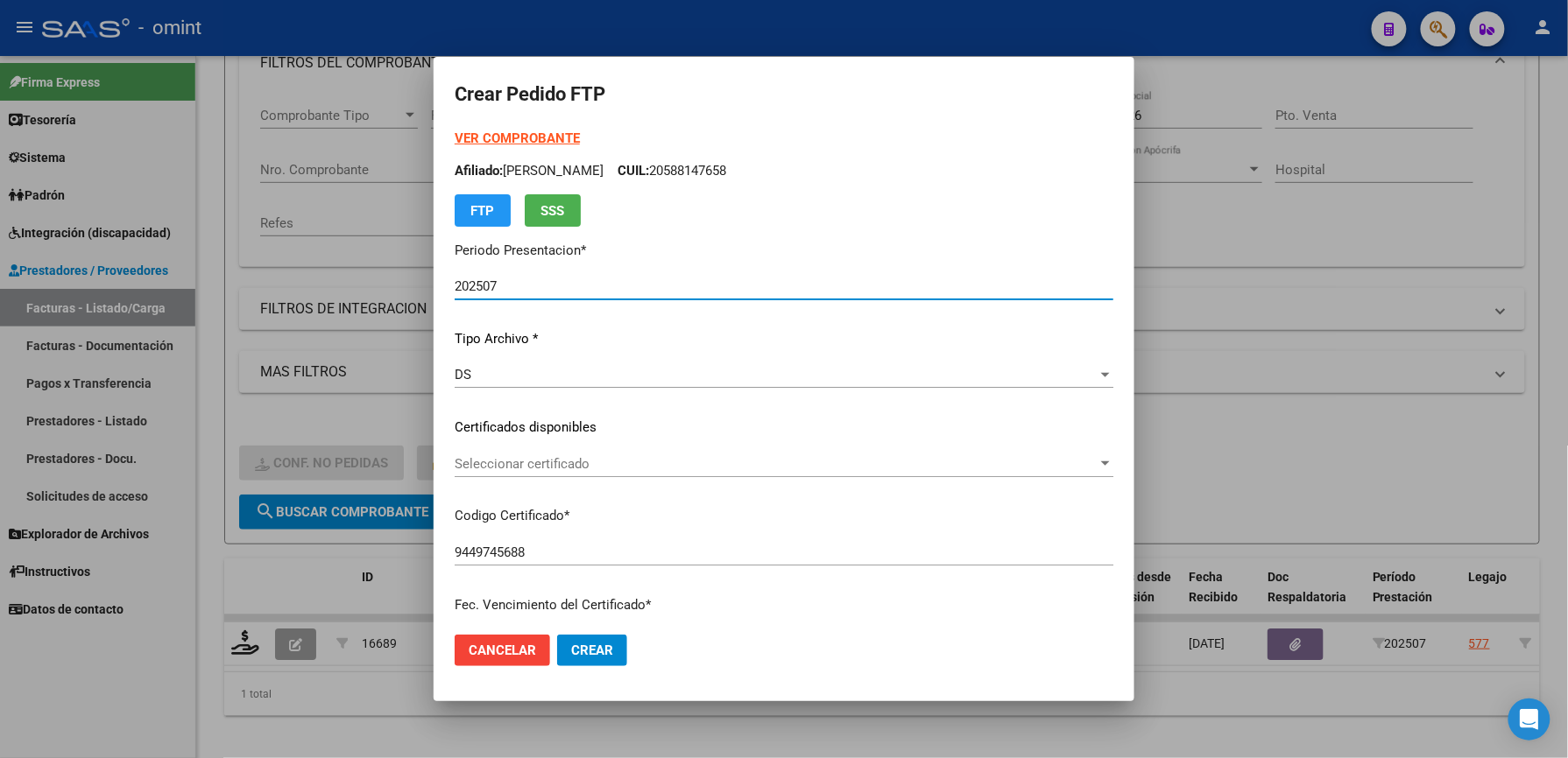
click at [565, 461] on span "Seleccionar certificado" at bounding box center [776, 464] width 642 height 16
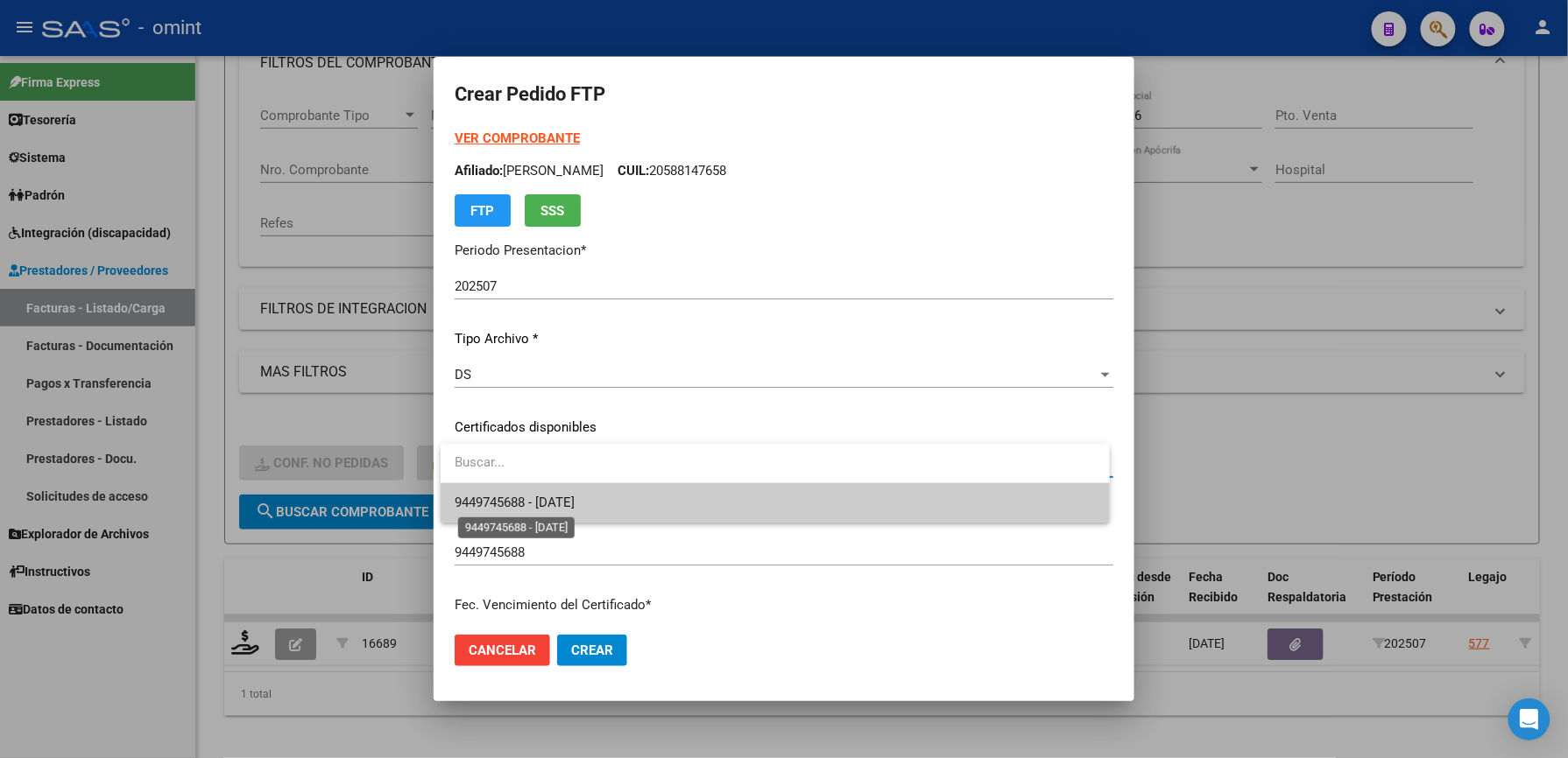
click at [575, 495] on span "9449745688 - [DATE]" at bounding box center [514, 503] width 120 height 16
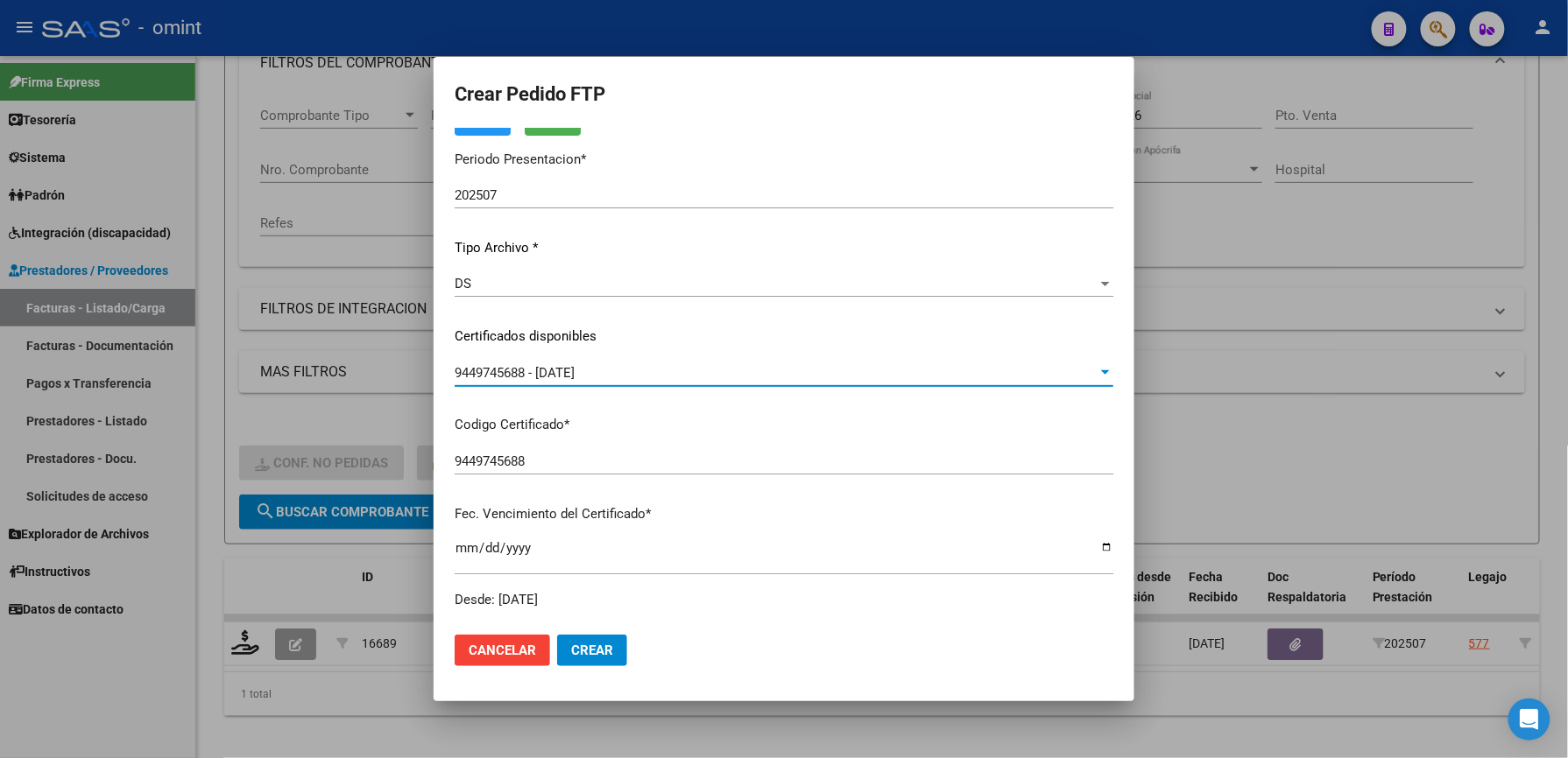
scroll to position [467, 0]
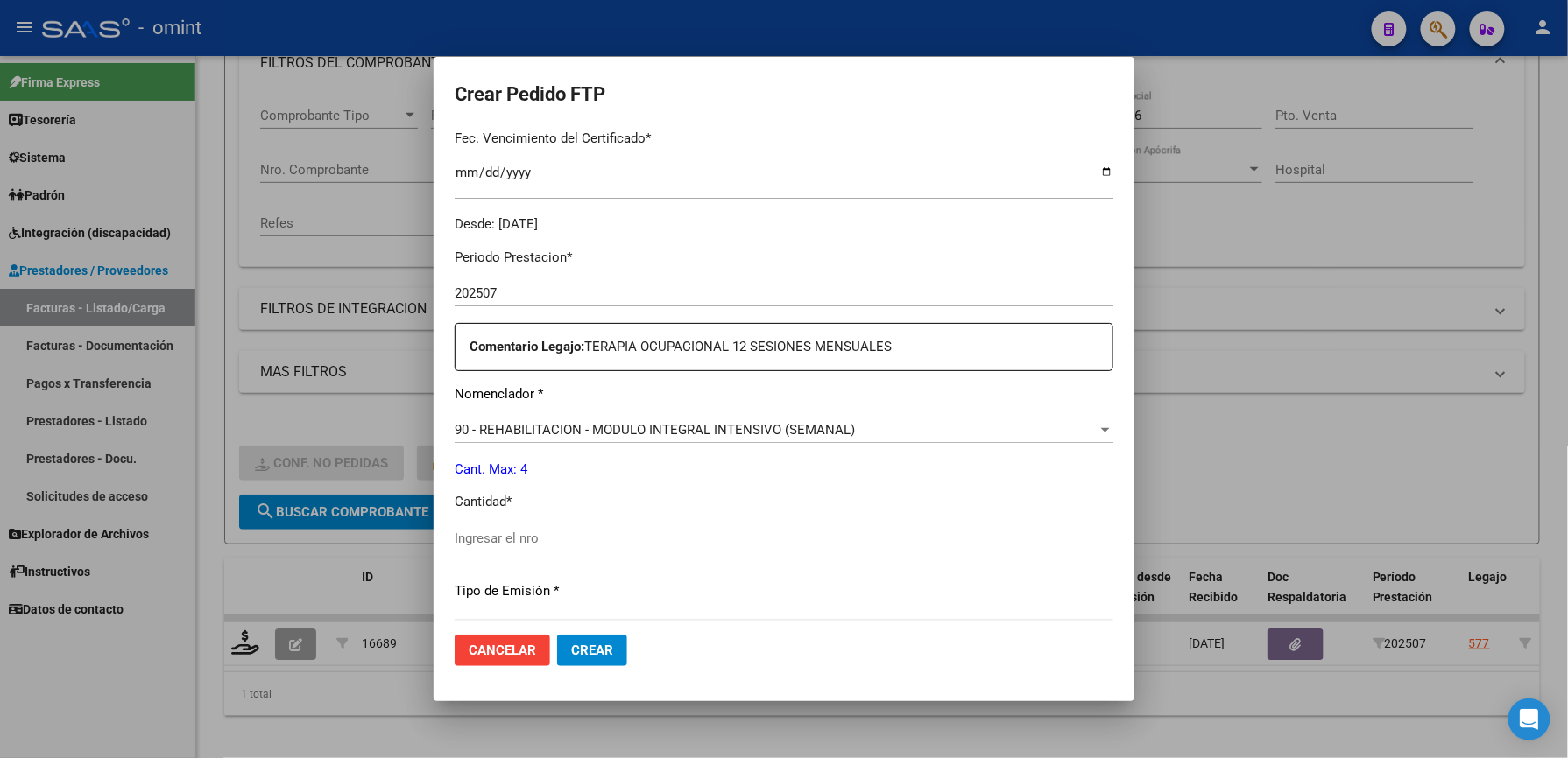
click at [515, 537] on input "Ingresar el nro" at bounding box center [784, 539] width 658 height 16
type input "4"
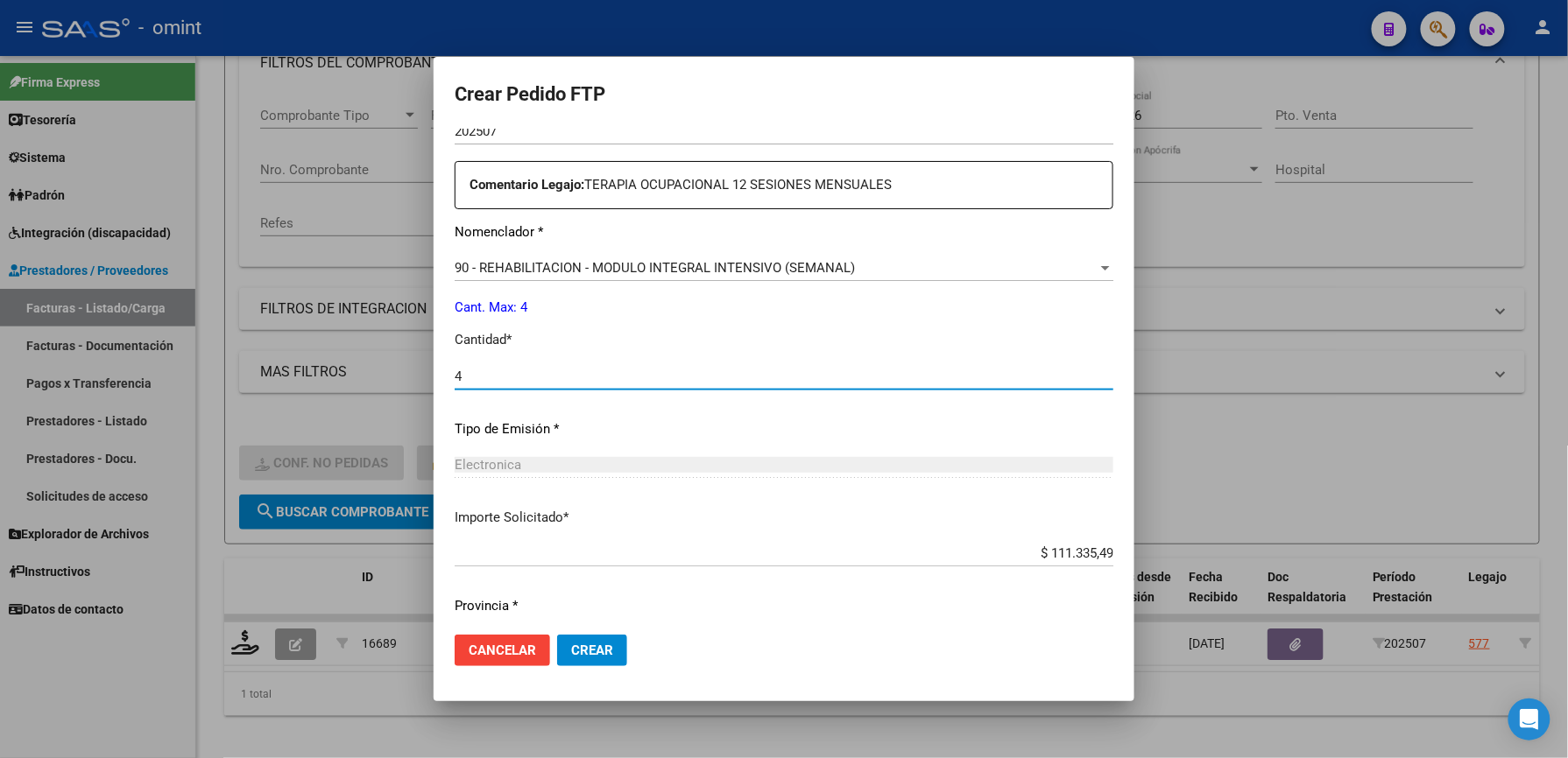
scroll to position [677, 0]
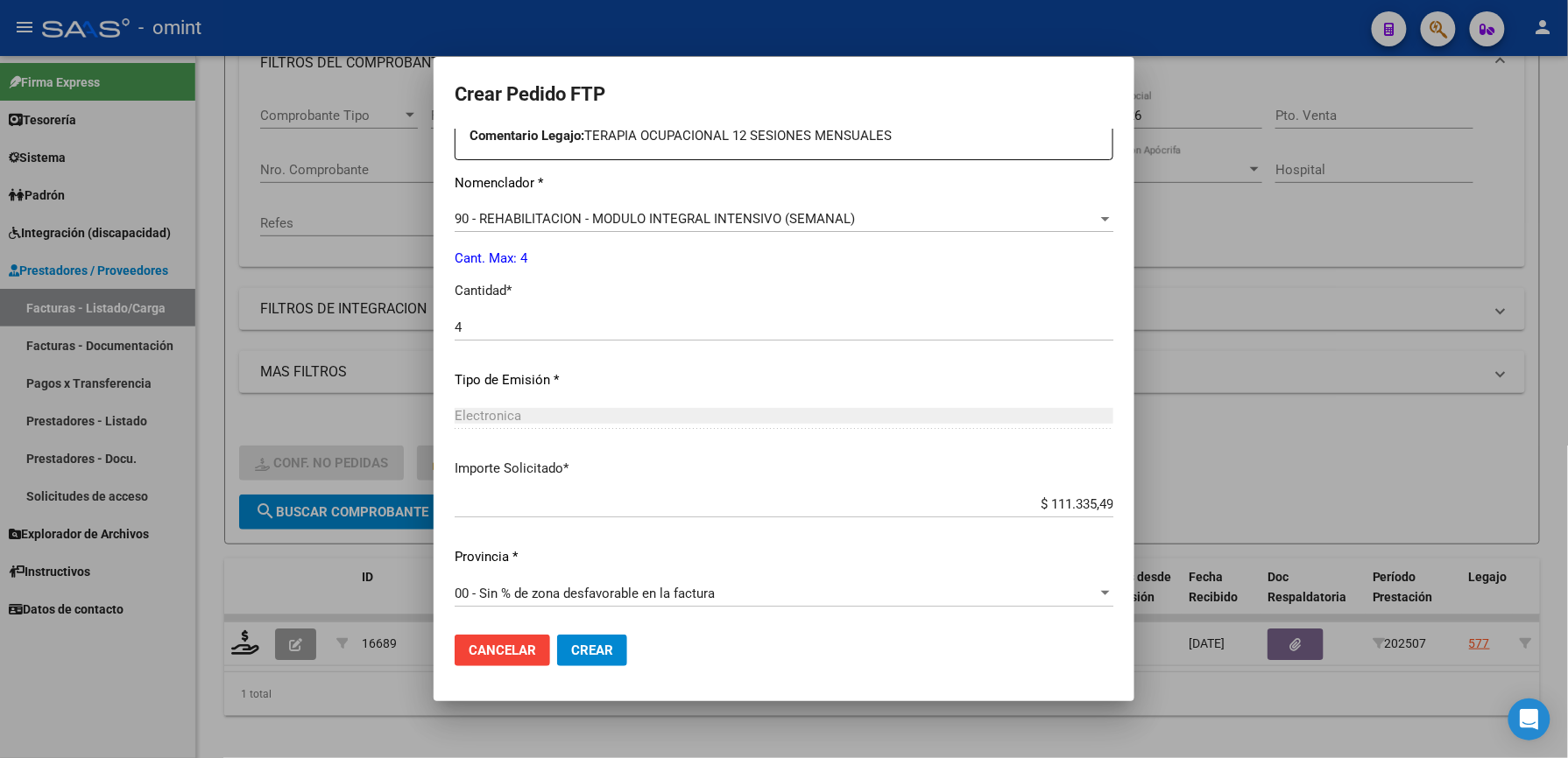
click at [610, 648] on span "Crear" at bounding box center [592, 650] width 42 height 16
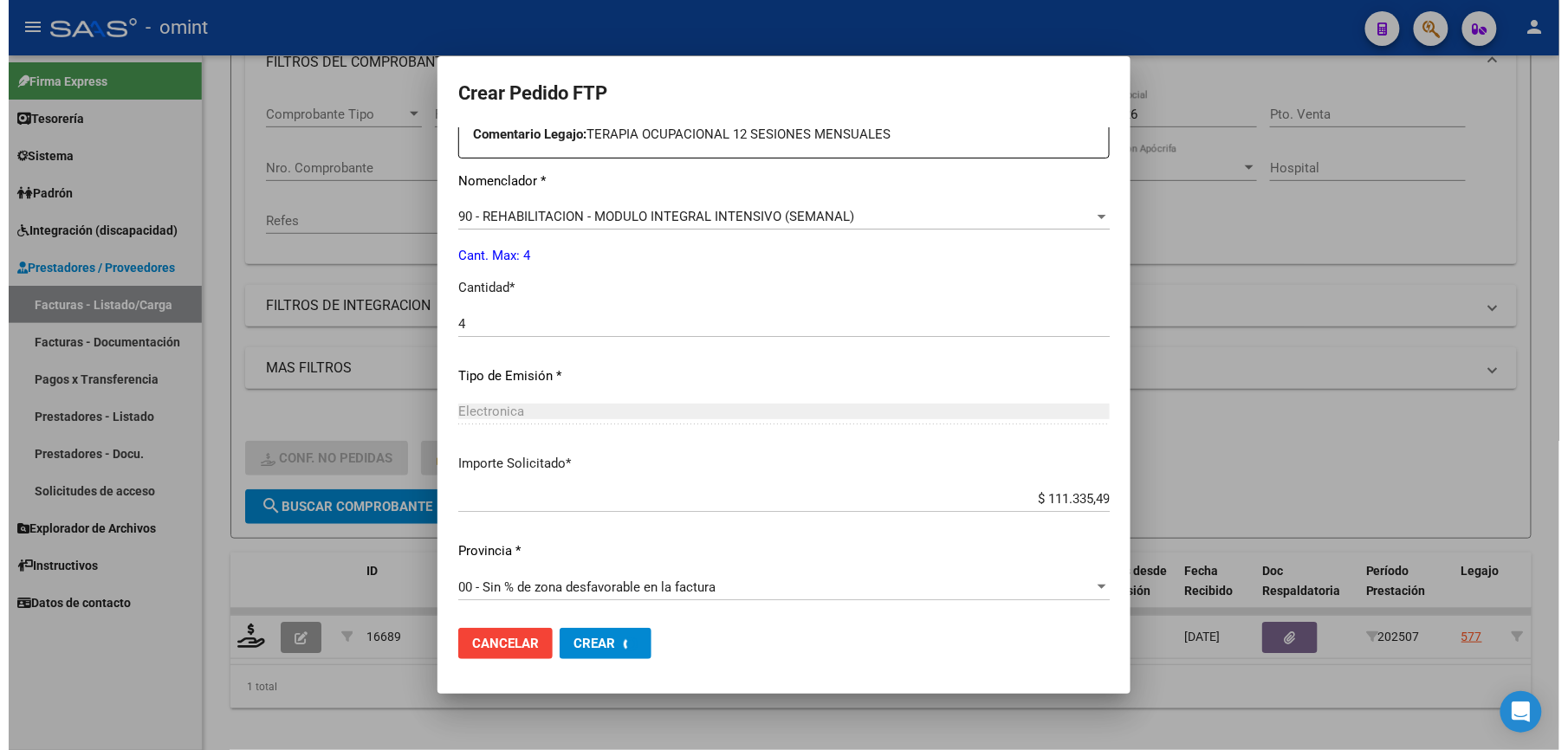
scroll to position [0, 0]
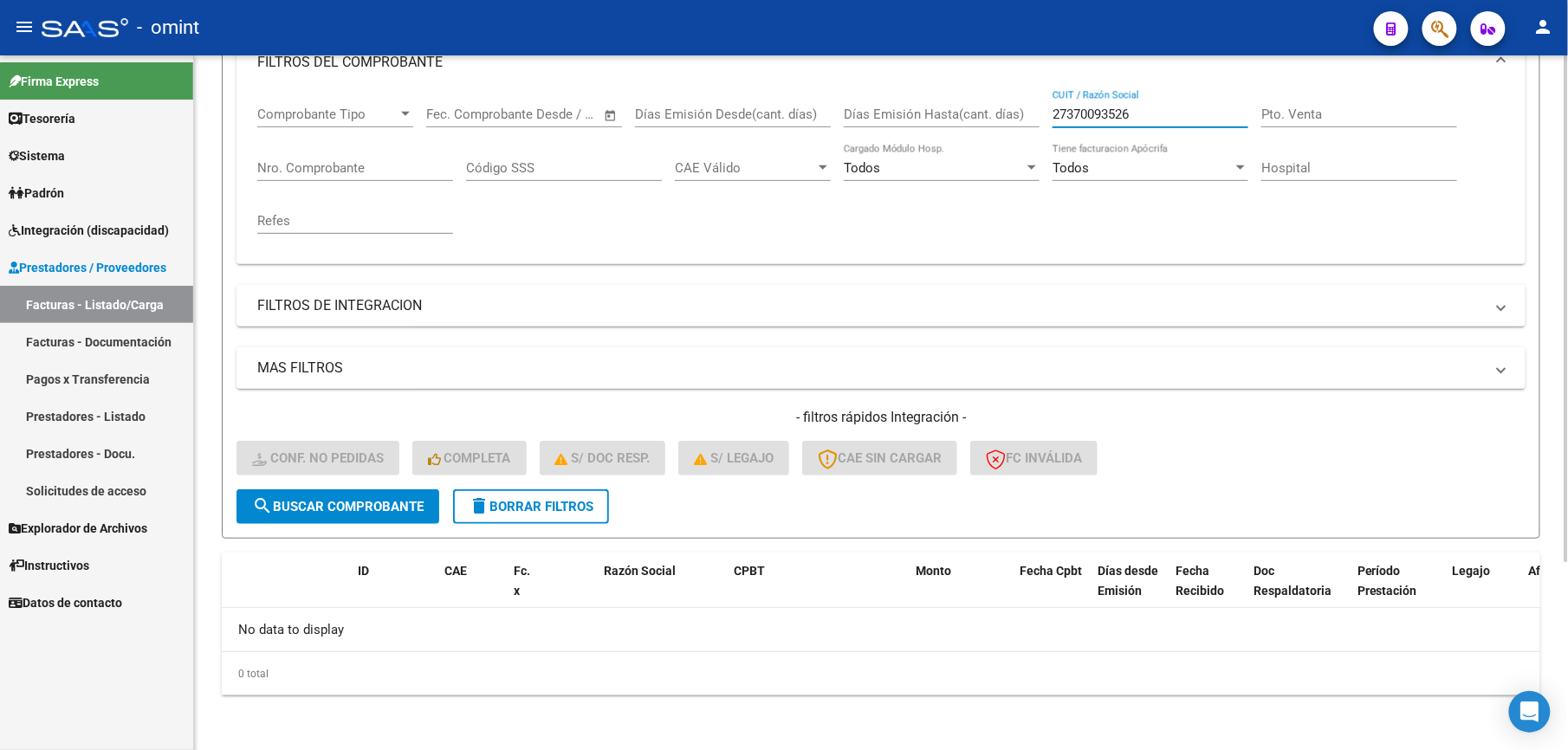
drag, startPoint x: 1171, startPoint y: 118, endPoint x: 1006, endPoint y: 108, distance: 165.3
click at [1006, 108] on div "Comprobante Tipo Comprobante Tipo Start date – End date Fec. Comprobante Desde …" at bounding box center [881, 170] width 1247 height 160
paste input "10987374"
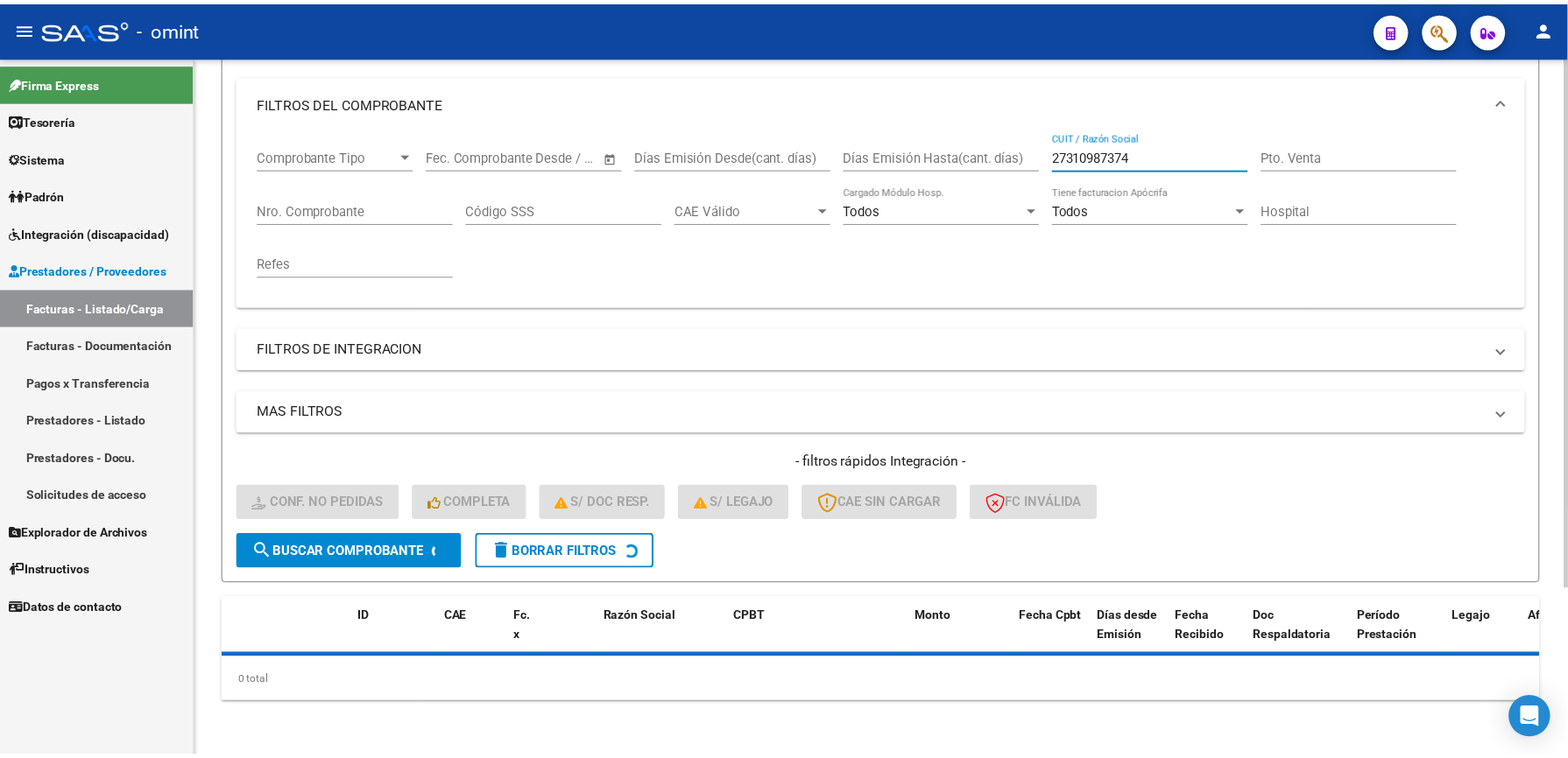
scroll to position [263, 0]
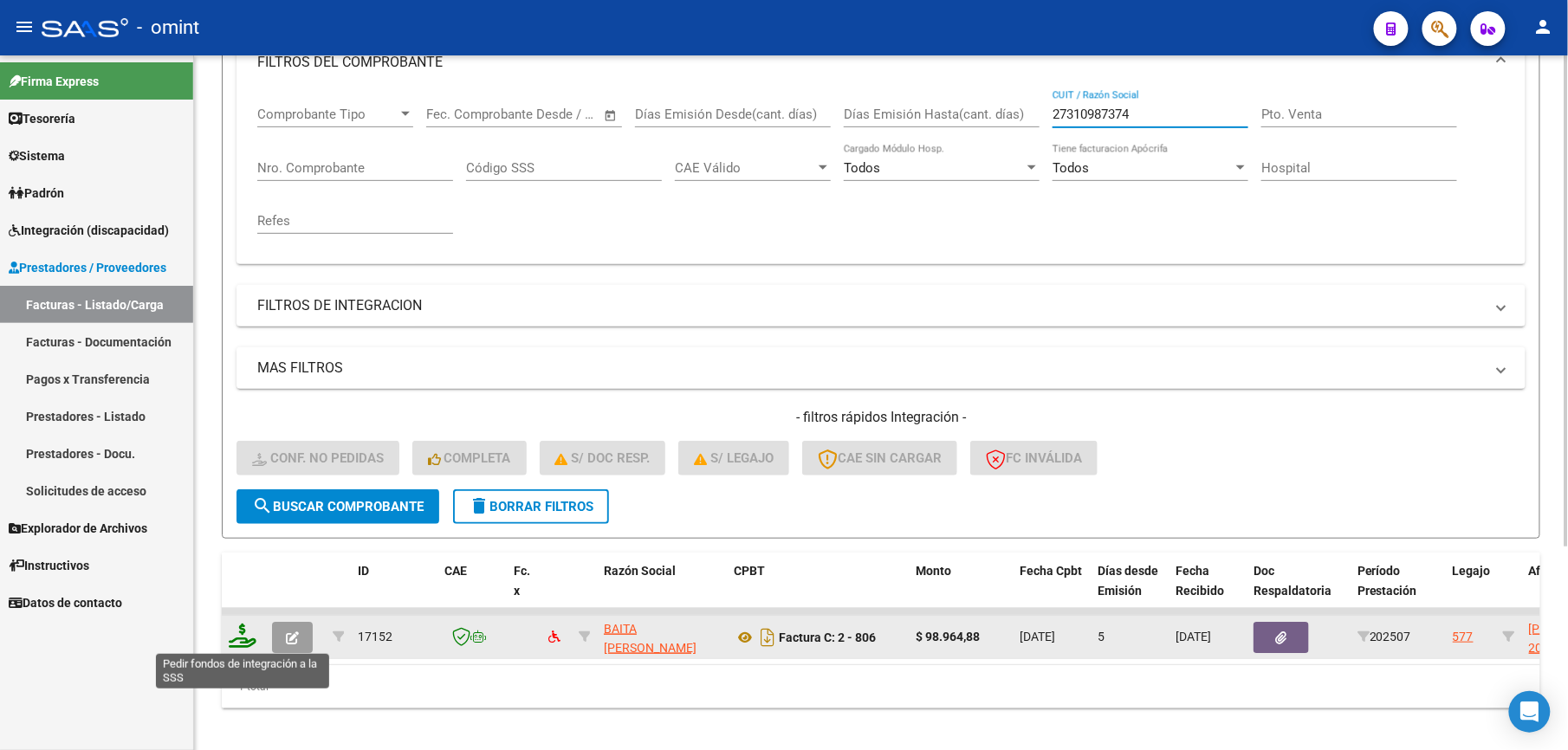
type input "27310987374"
click at [248, 638] on icon at bounding box center [243, 636] width 28 height 24
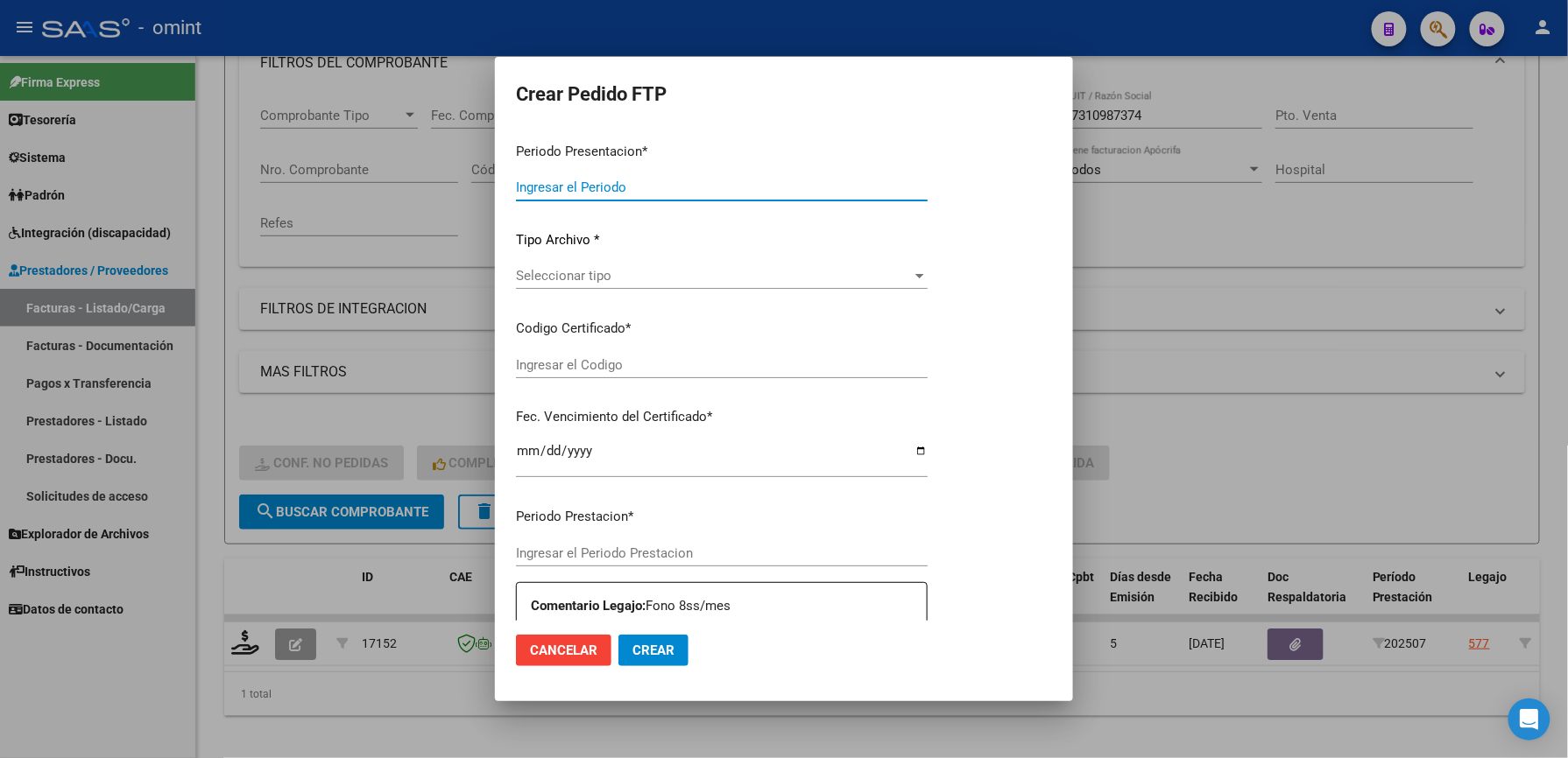
type input "202507"
type input "$ 98.964,88"
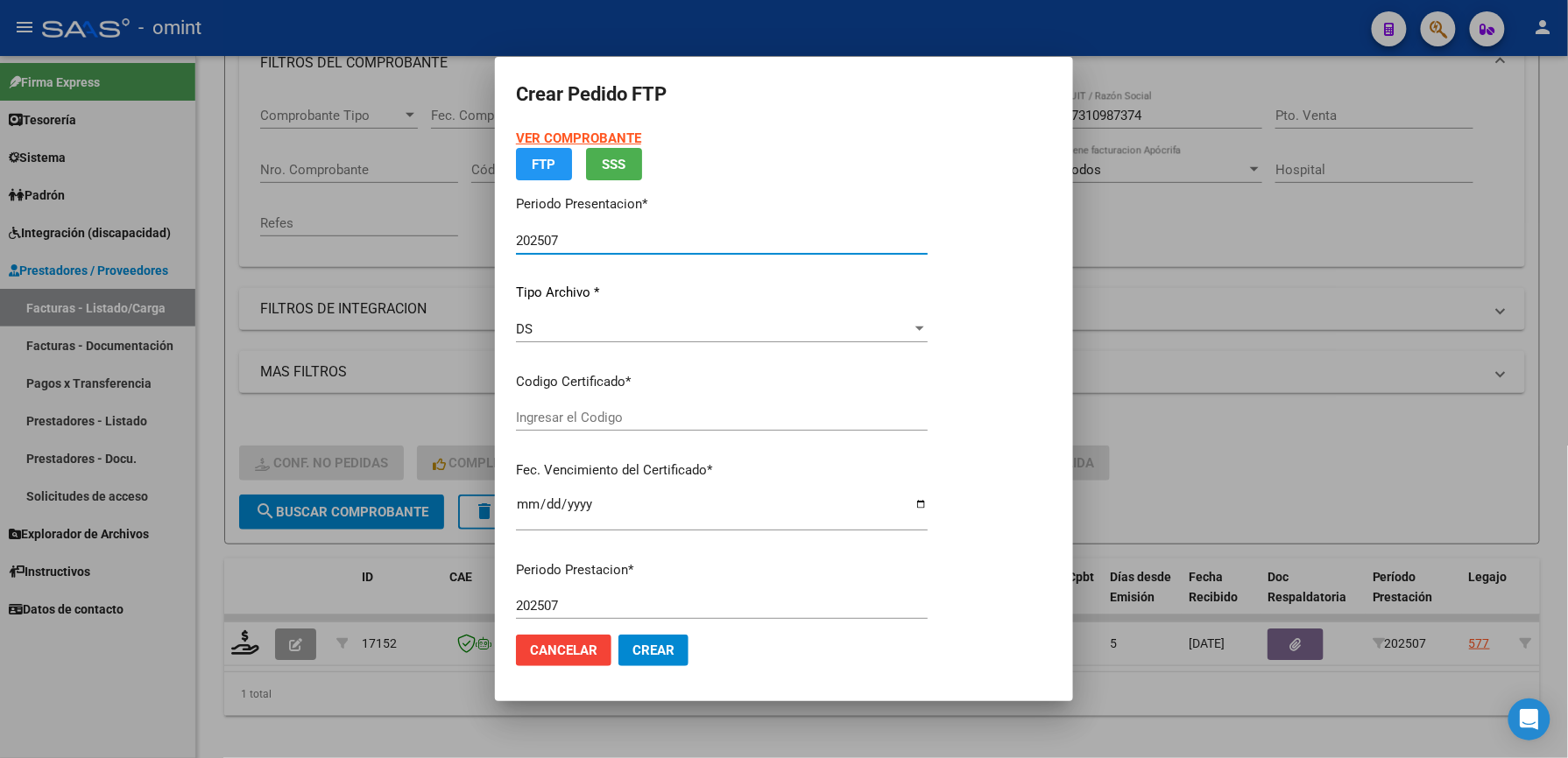
type input "9449745688"
type input "[DATE]"
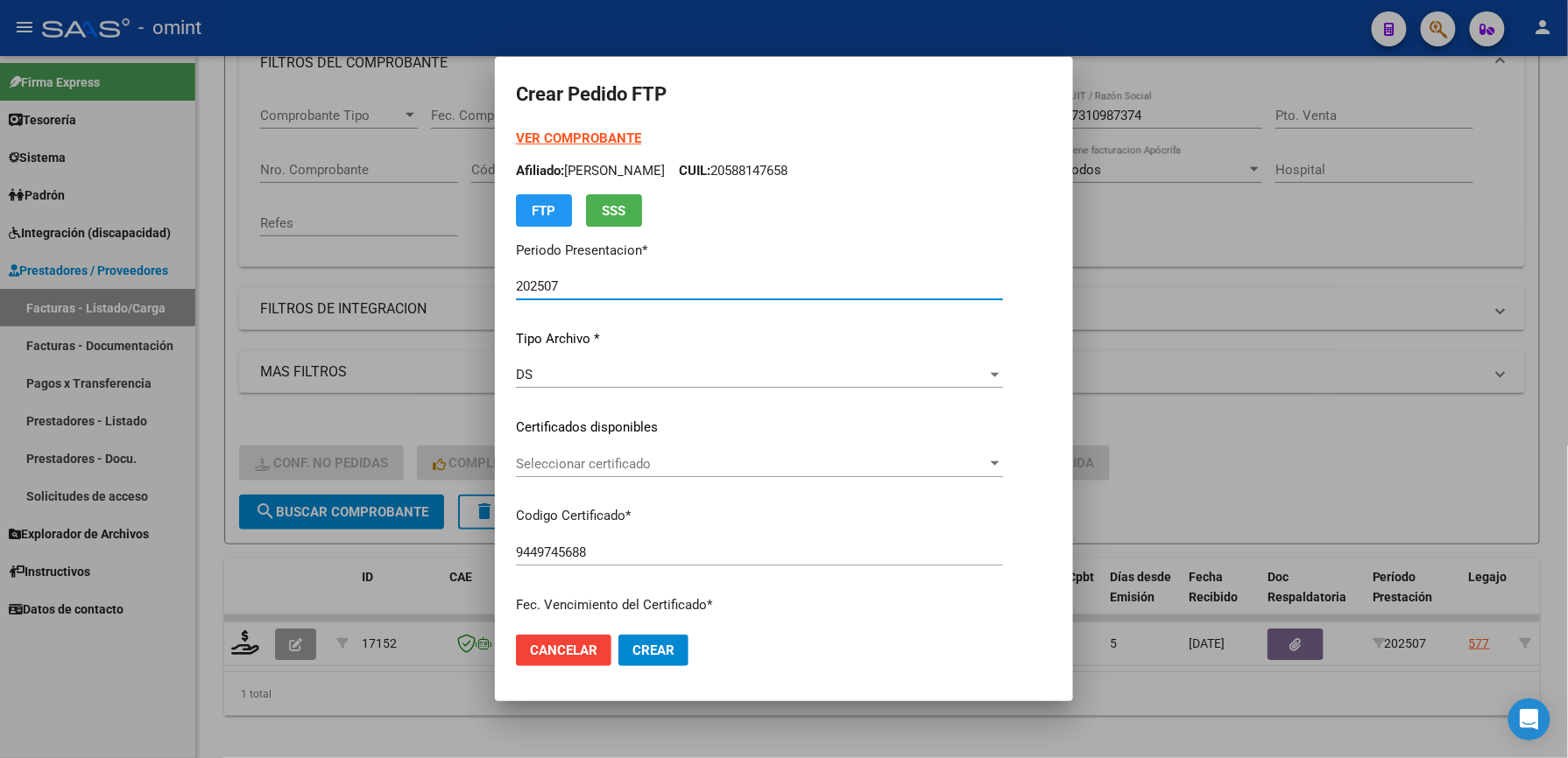
click at [632, 454] on div "Seleccionar certificado Seleccionar certificado" at bounding box center [760, 464] width 487 height 26
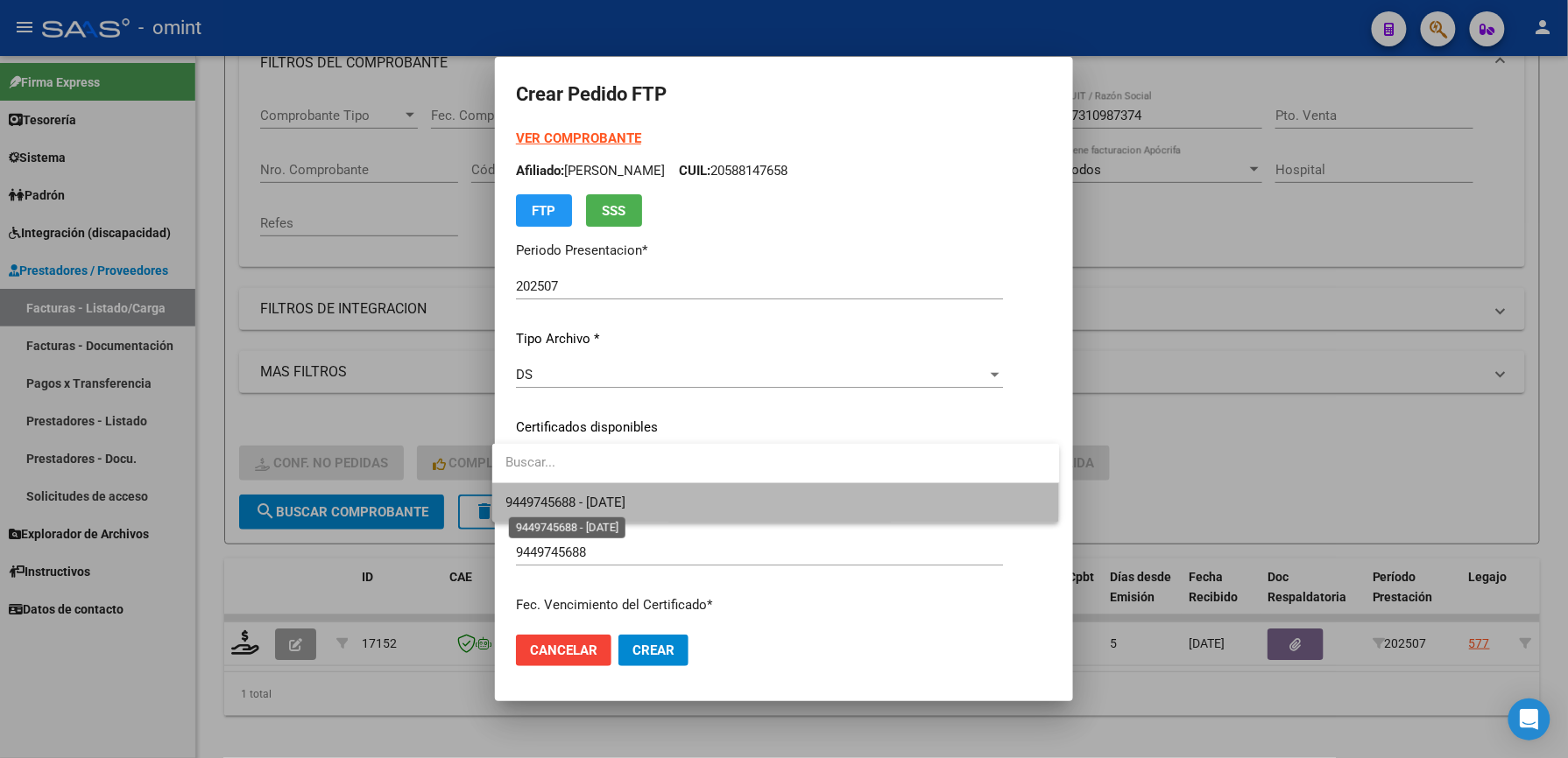
click at [626, 495] on span "9449745688 - [DATE]" at bounding box center [566, 503] width 120 height 16
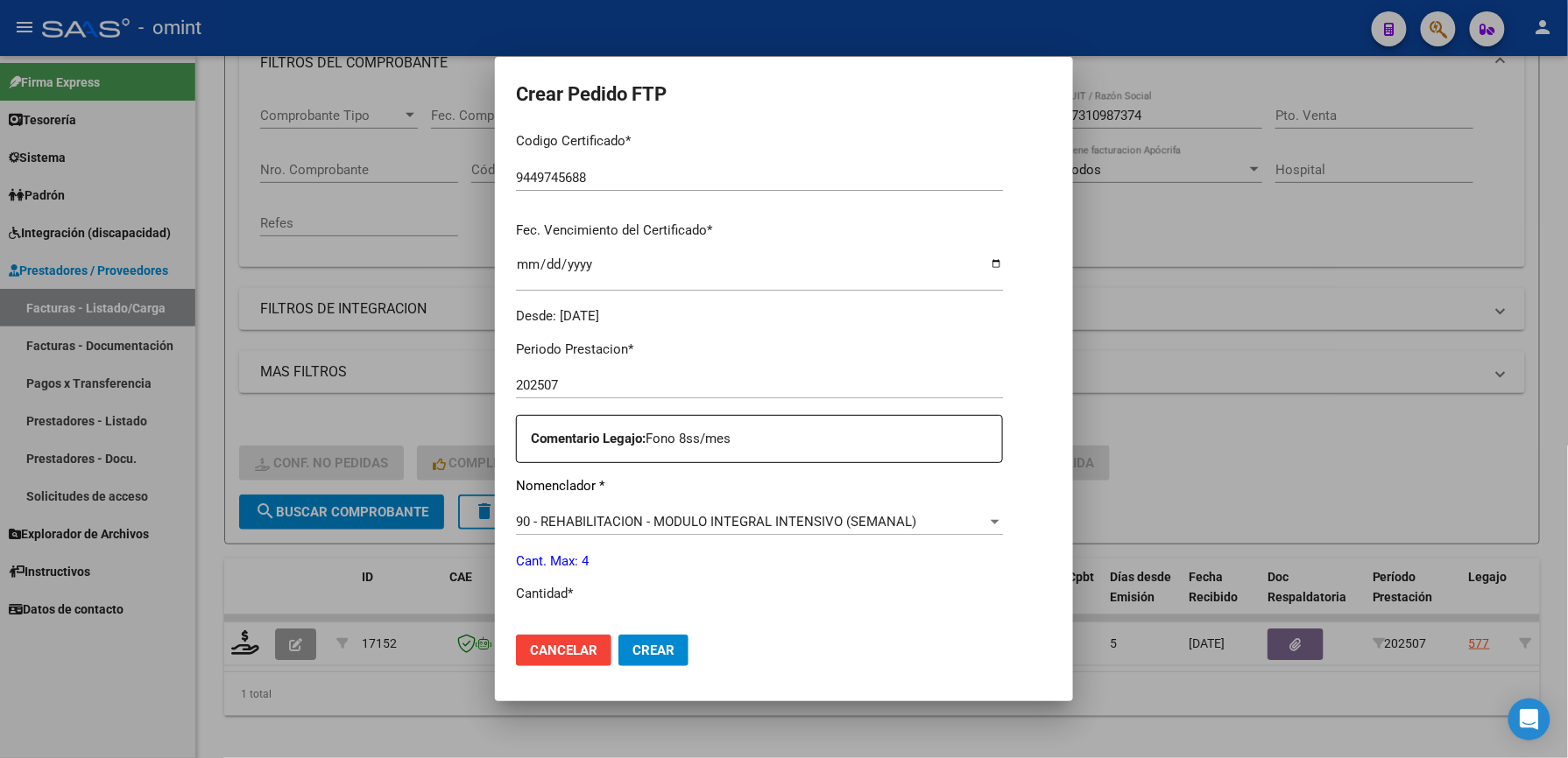
scroll to position [467, 0]
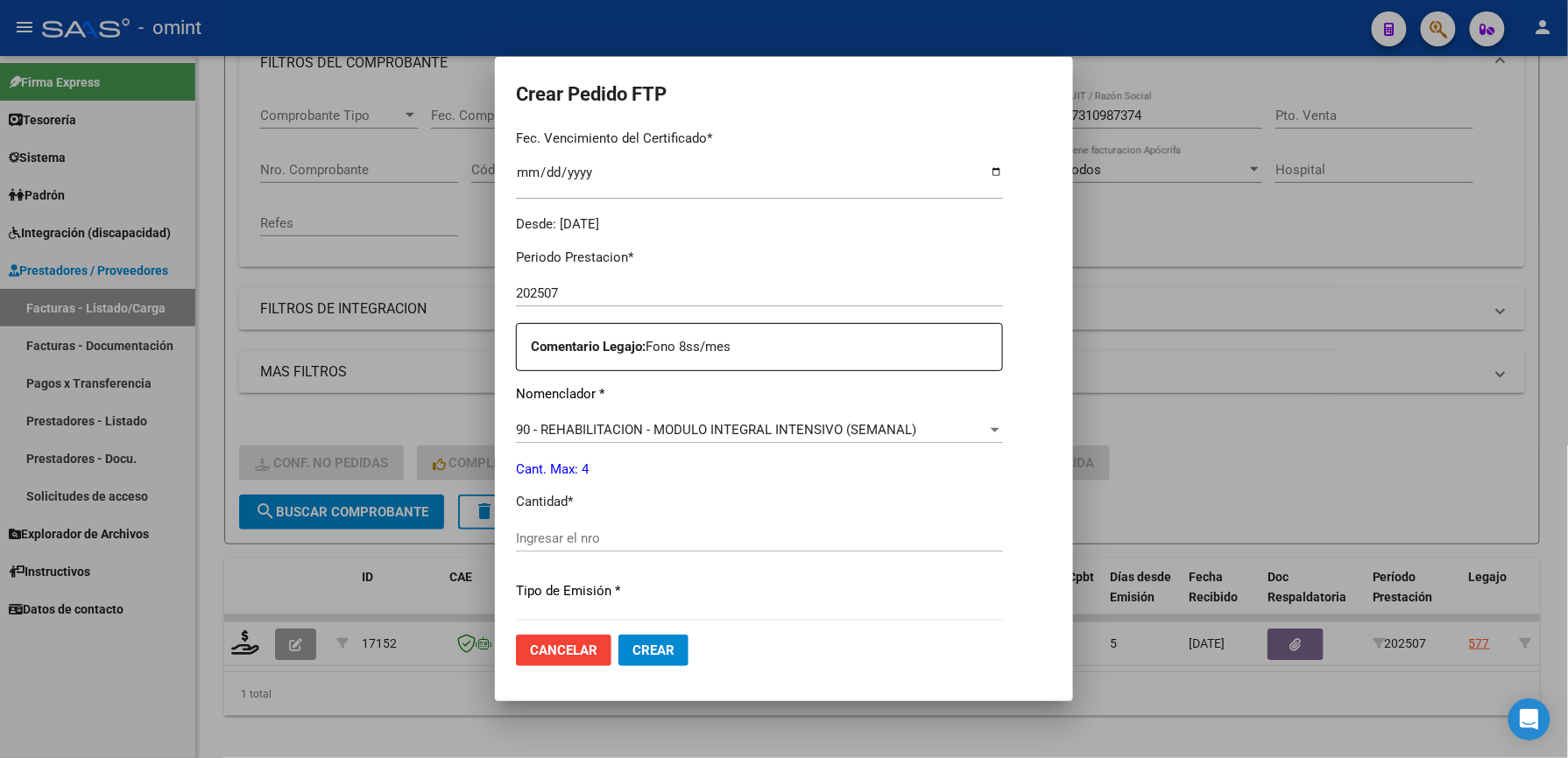
click at [559, 528] on div "Ingresar el nro" at bounding box center [760, 539] width 487 height 26
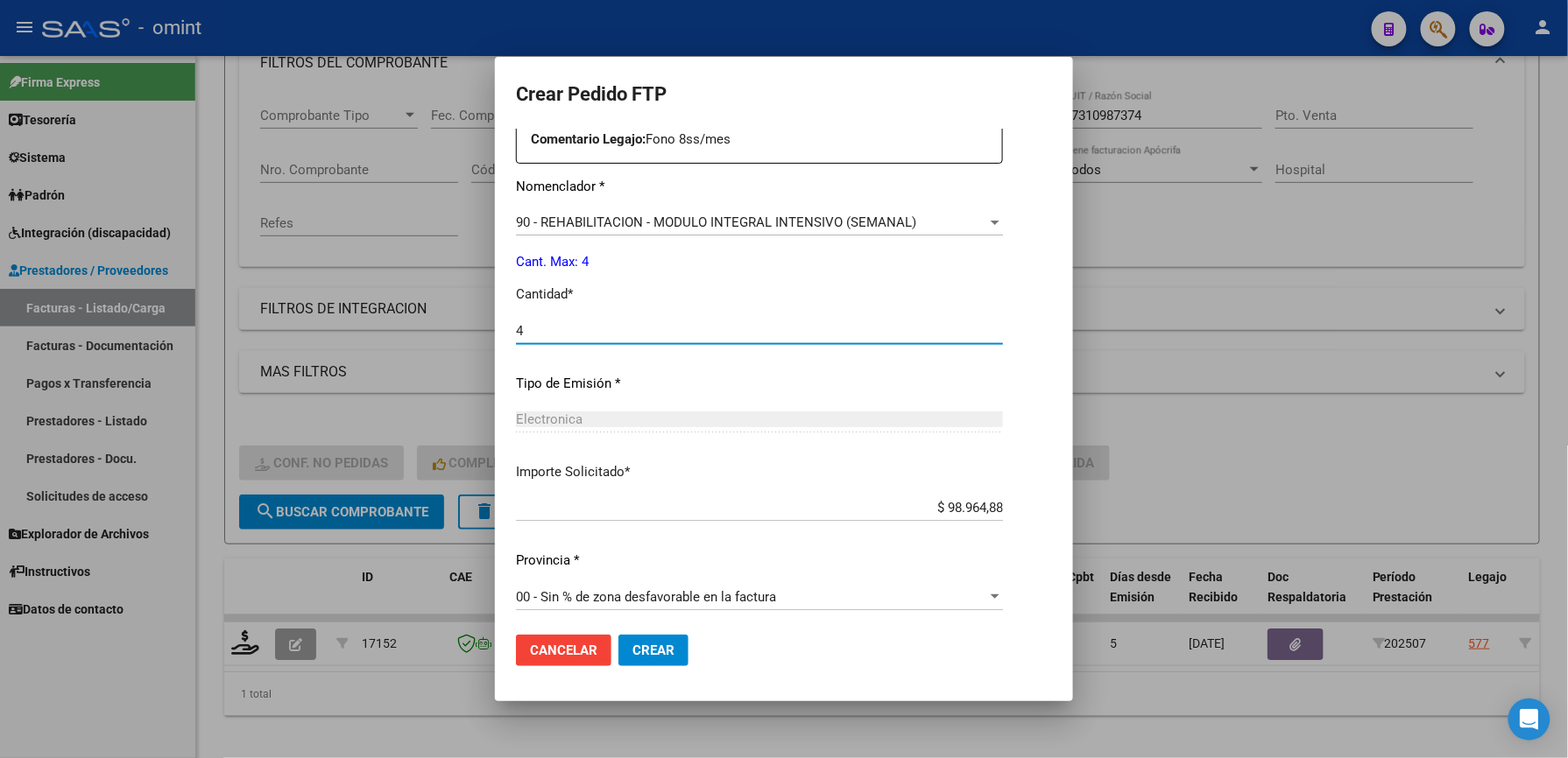
scroll to position [677, 0]
type input "4"
click at [659, 634] on button "Crear" at bounding box center [654, 650] width 70 height 32
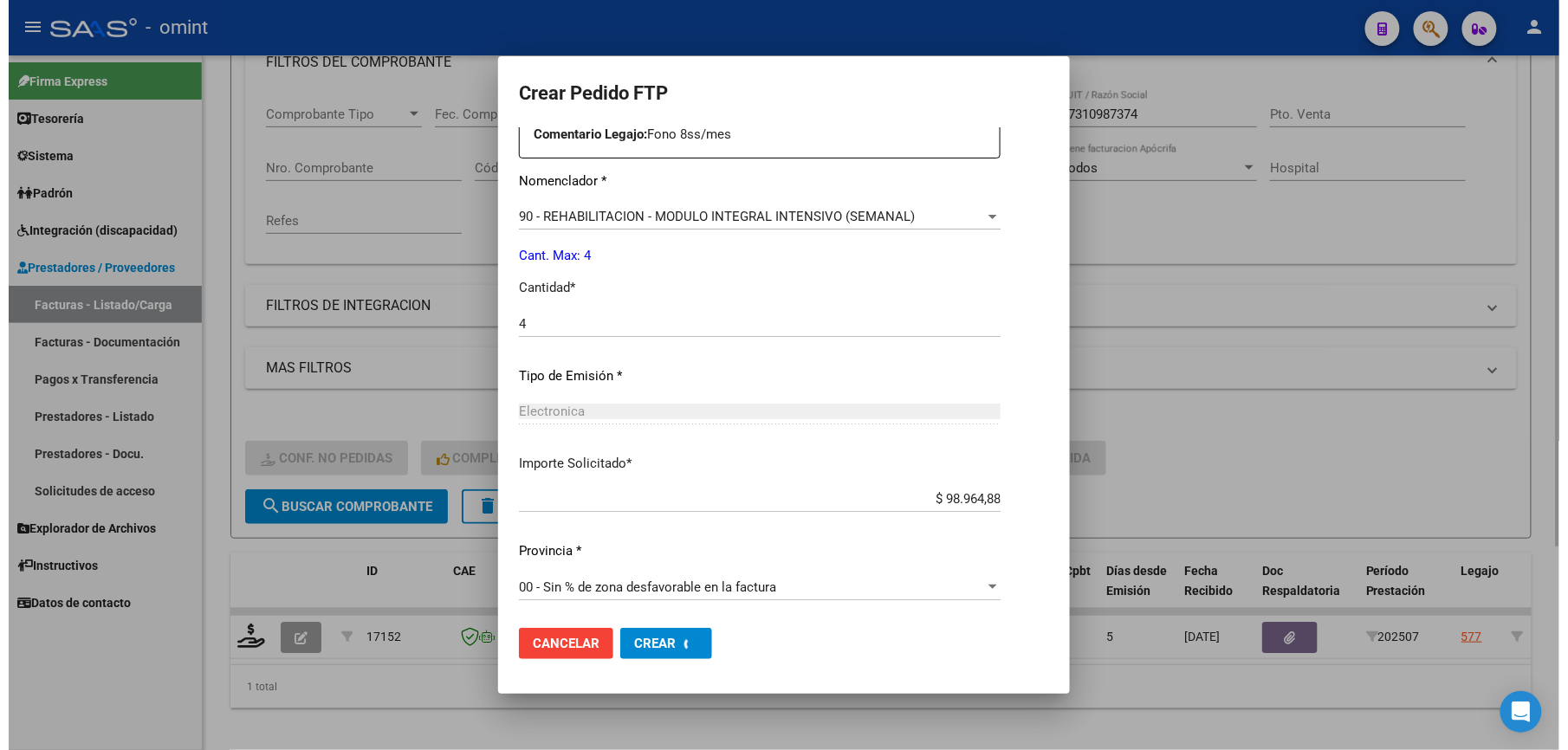
scroll to position [0, 0]
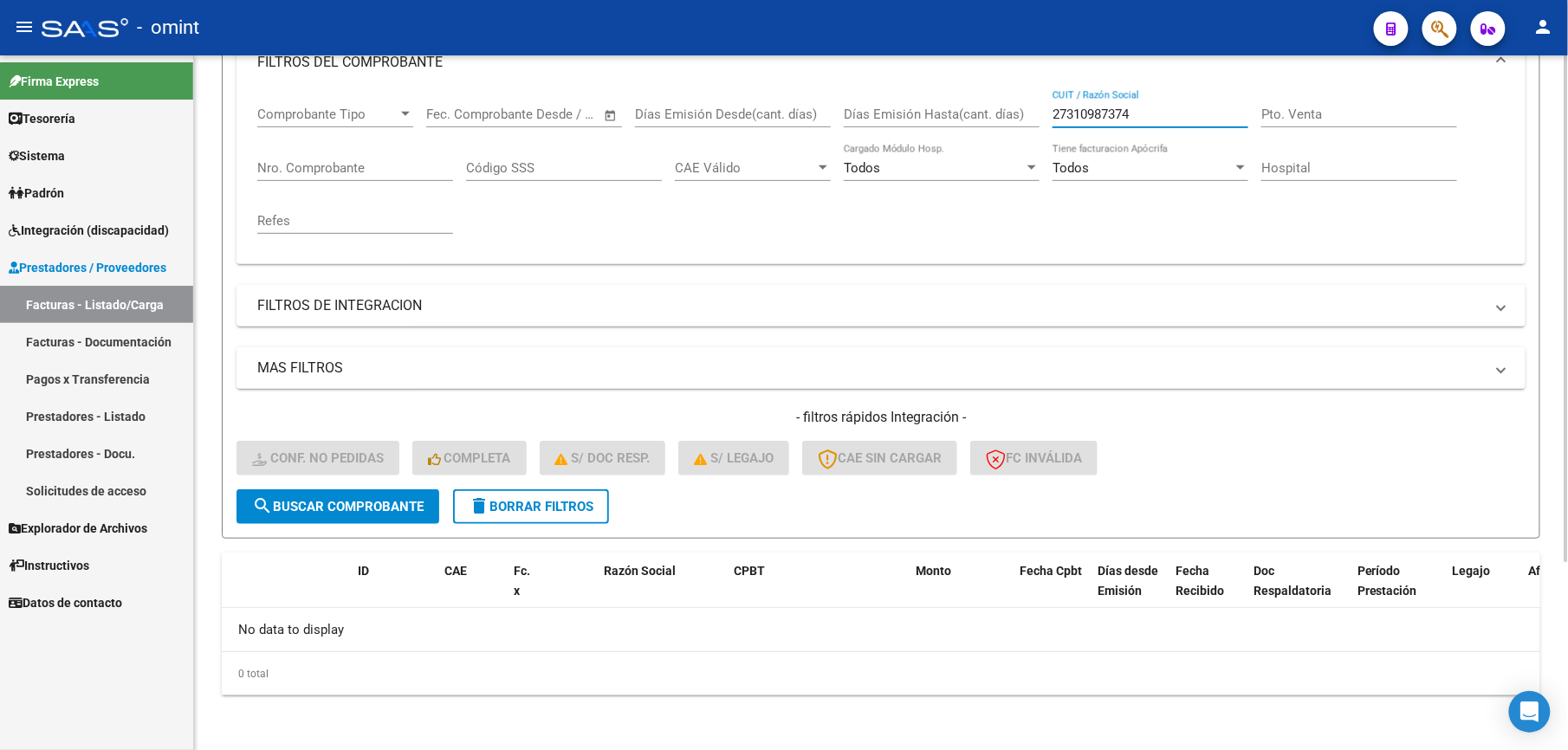
drag, startPoint x: 1172, startPoint y: 116, endPoint x: 957, endPoint y: 114, distance: 215.0
click at [958, 115] on div "Comprobante Tipo Comprobante Tipo Start date – End date Fec. Comprobante Desde …" at bounding box center [881, 170] width 1247 height 160
paste input "3071450814"
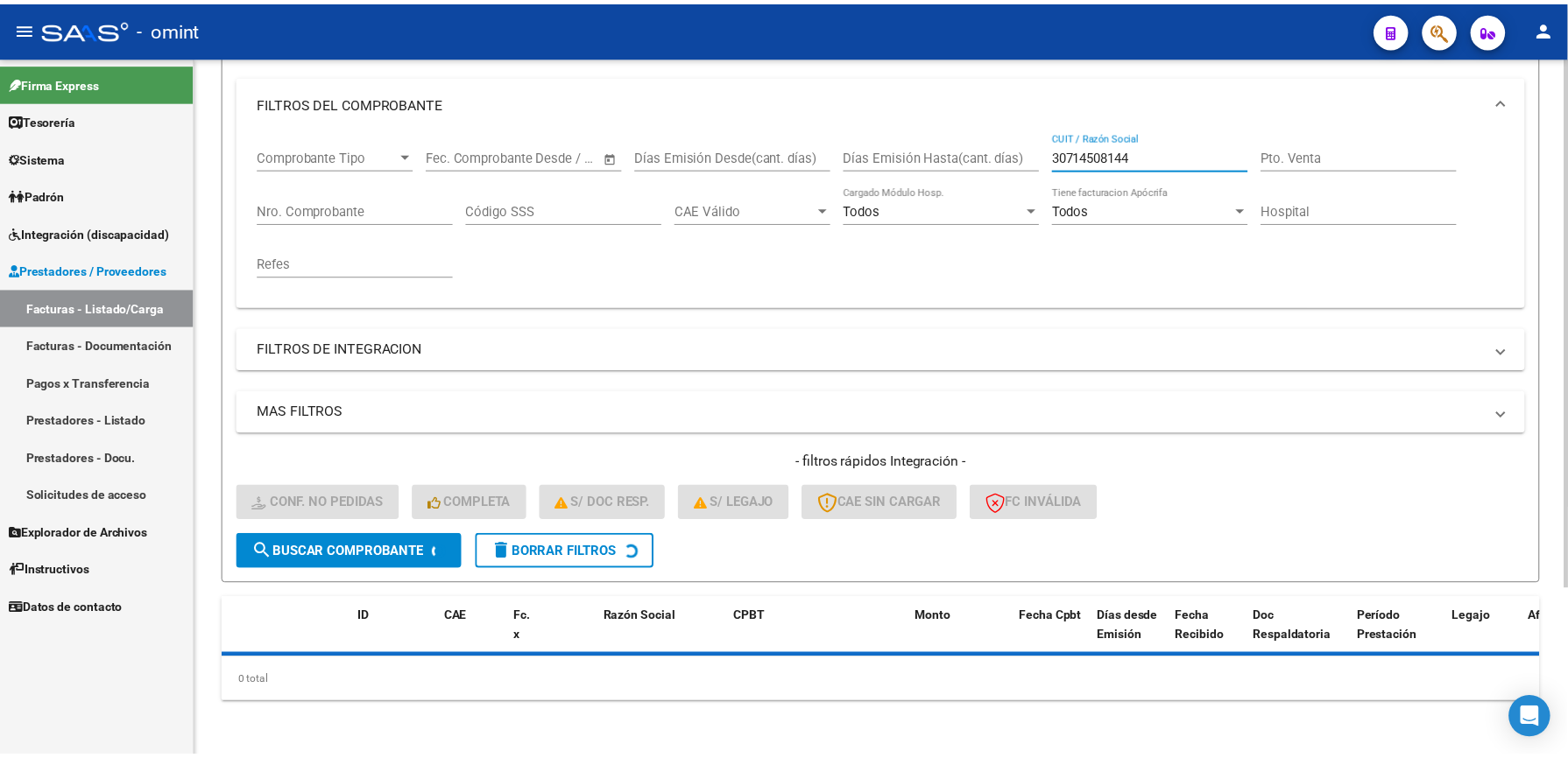
scroll to position [263, 0]
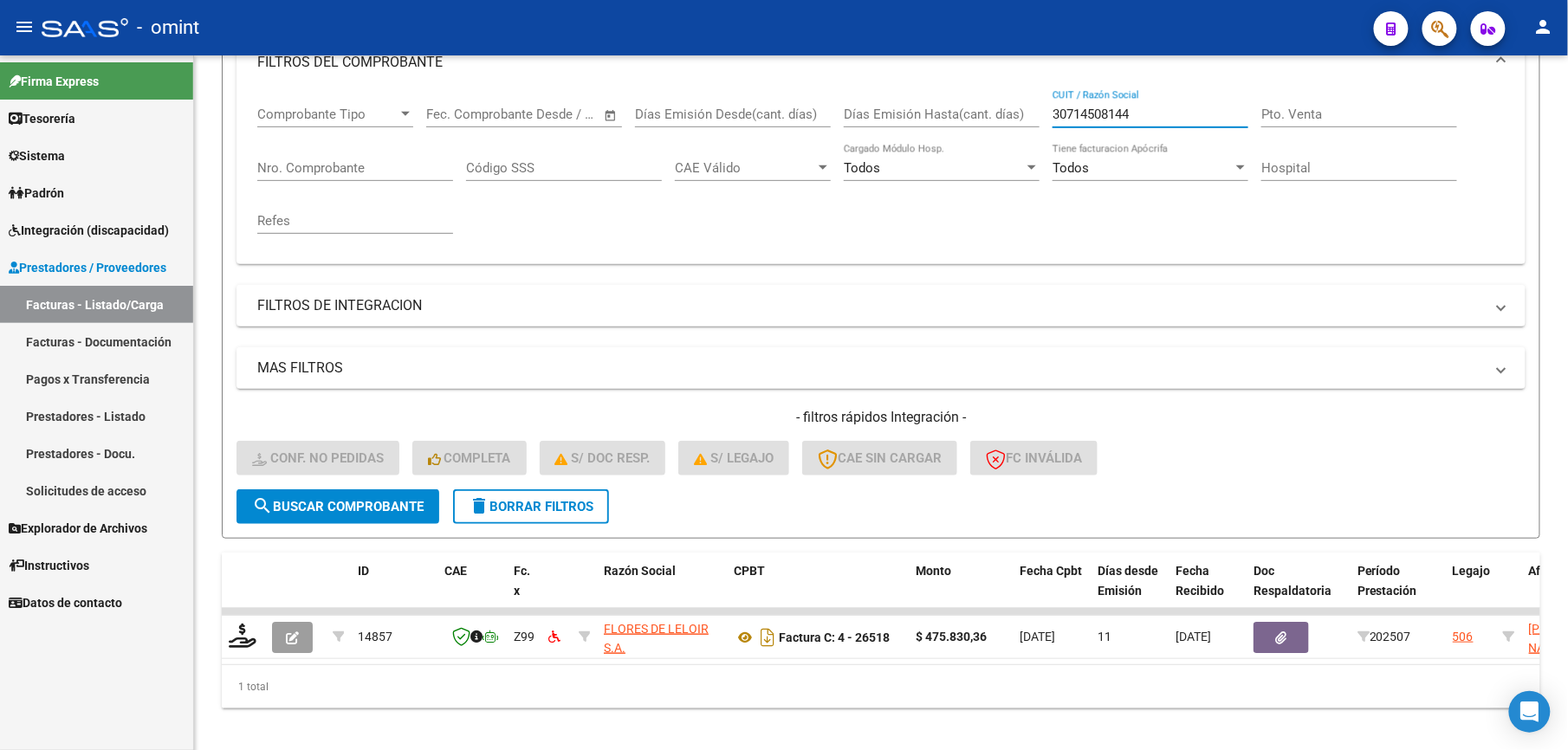
type input "30714508144"
click at [1151, 118] on input "30714508144" at bounding box center [1150, 114] width 196 height 16
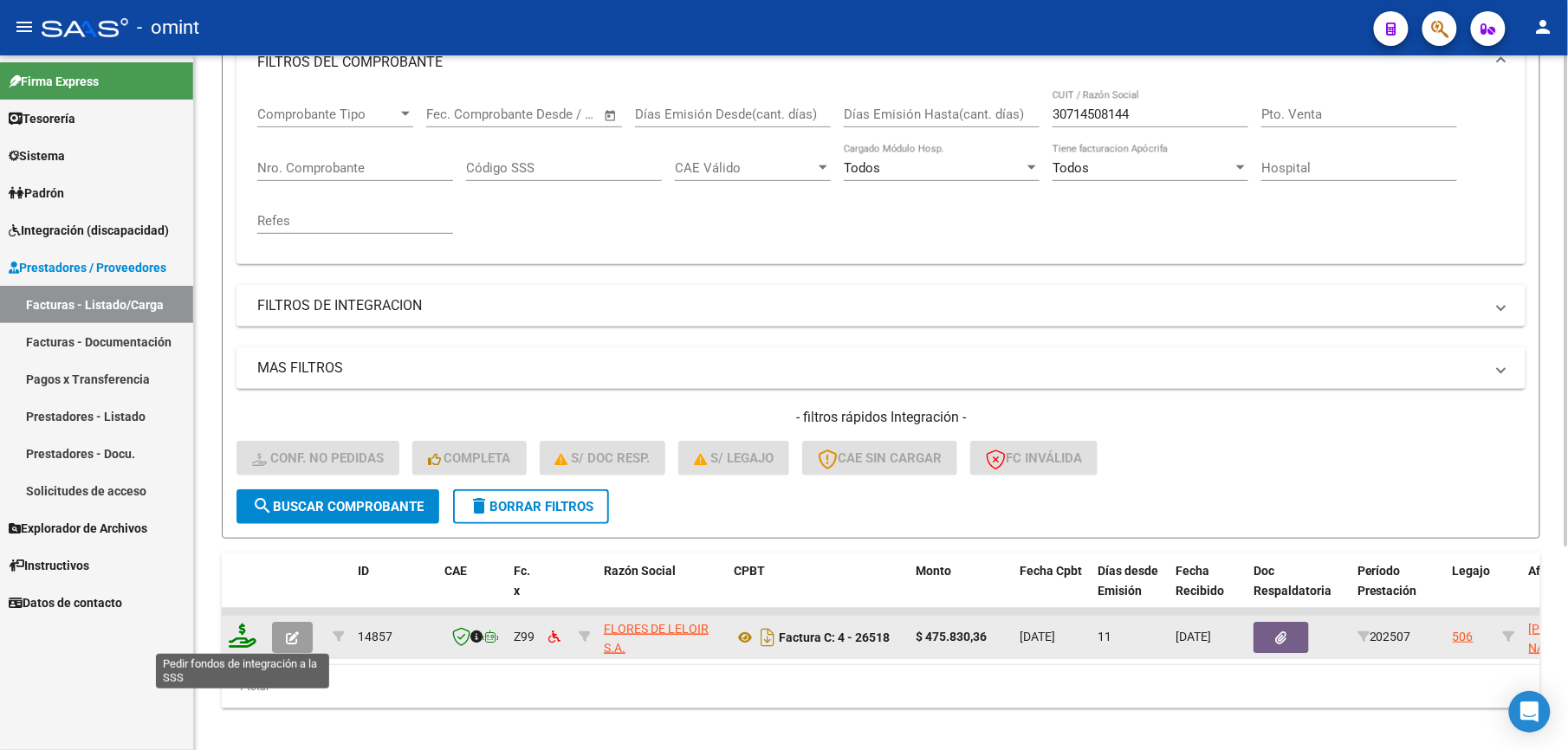
click at [234, 638] on icon at bounding box center [243, 636] width 28 height 24
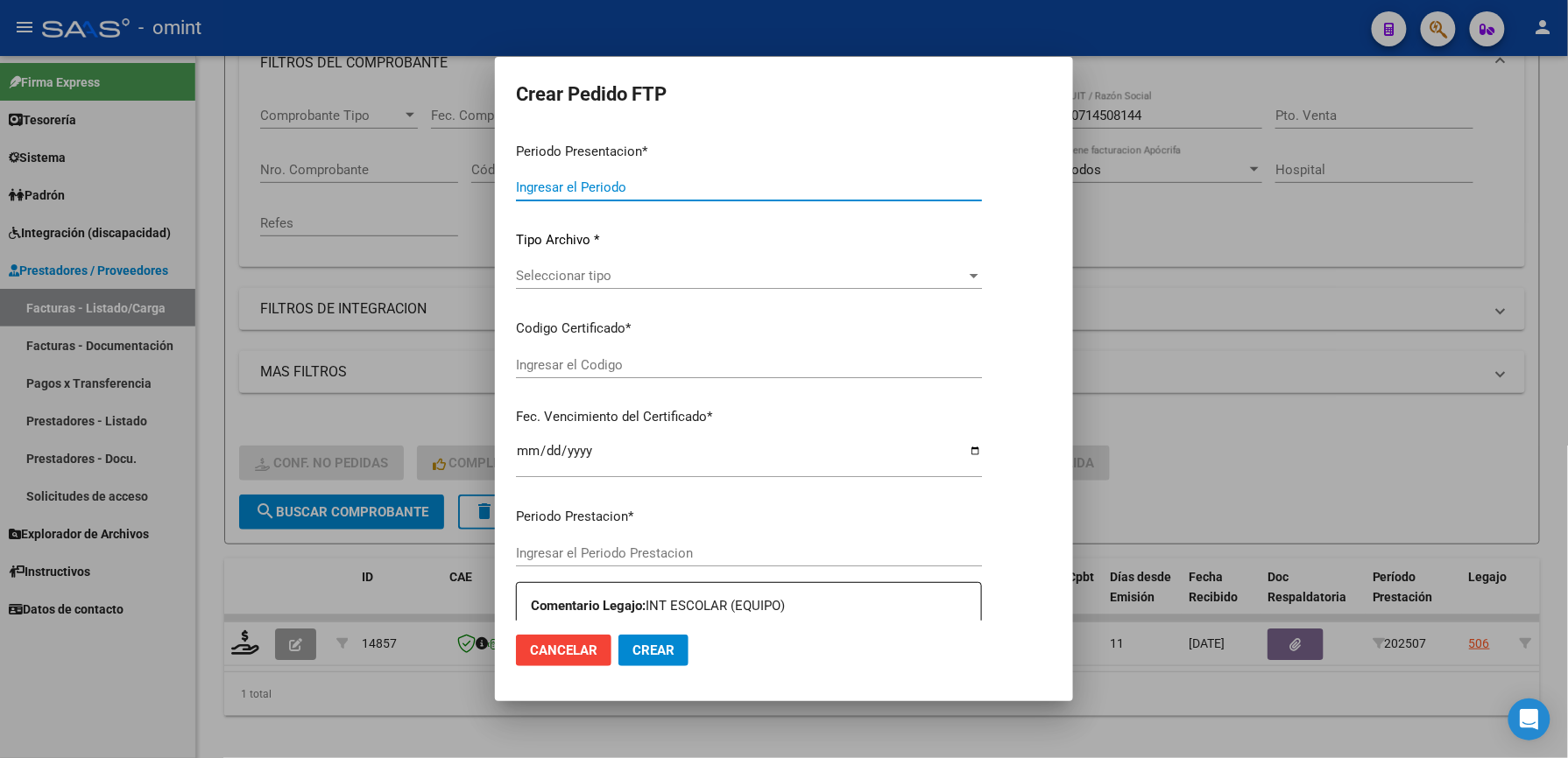
type input "202507"
type input "$ 475.830,36"
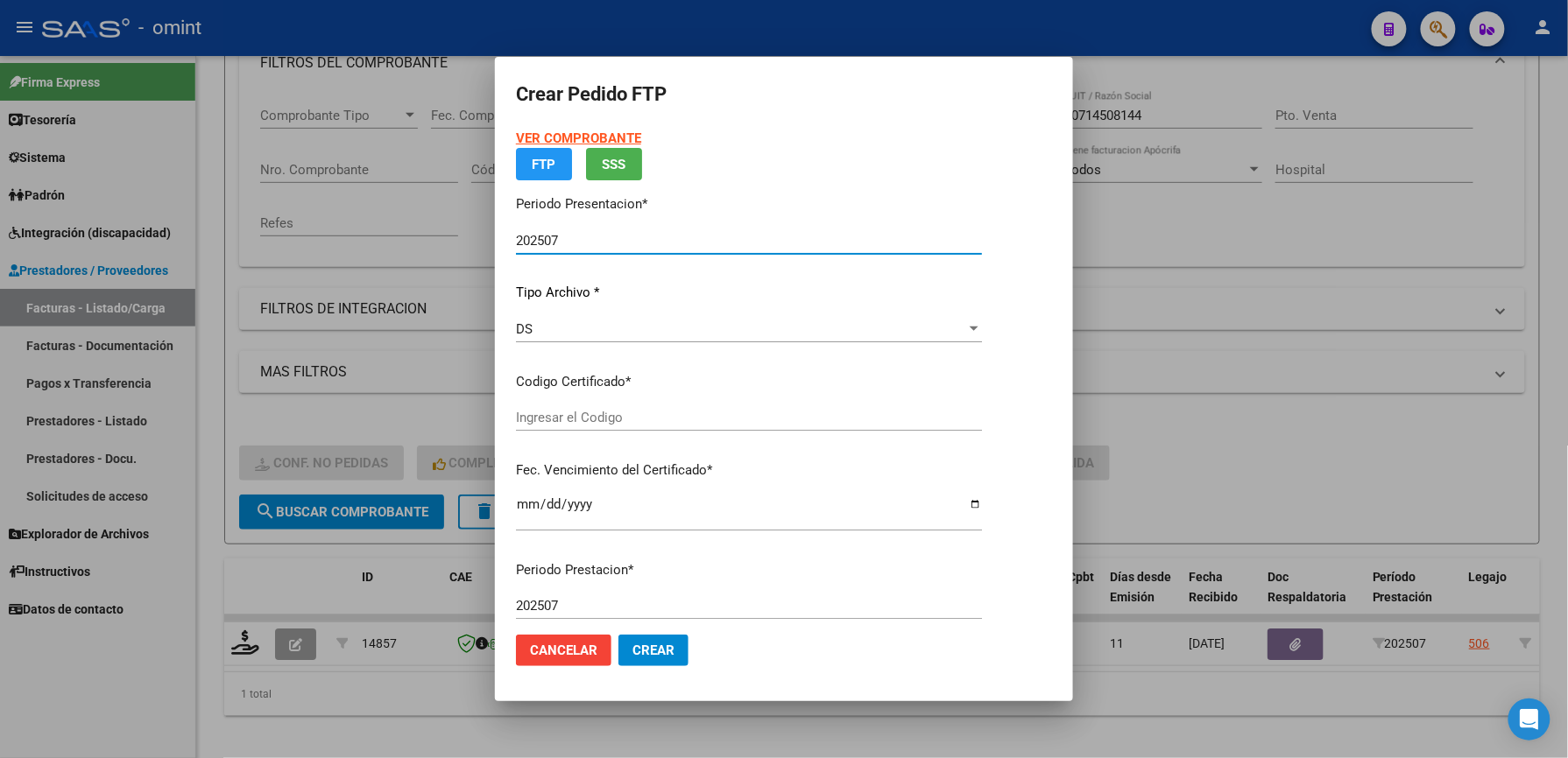
type input "3881160206"
type input "[DATE]"
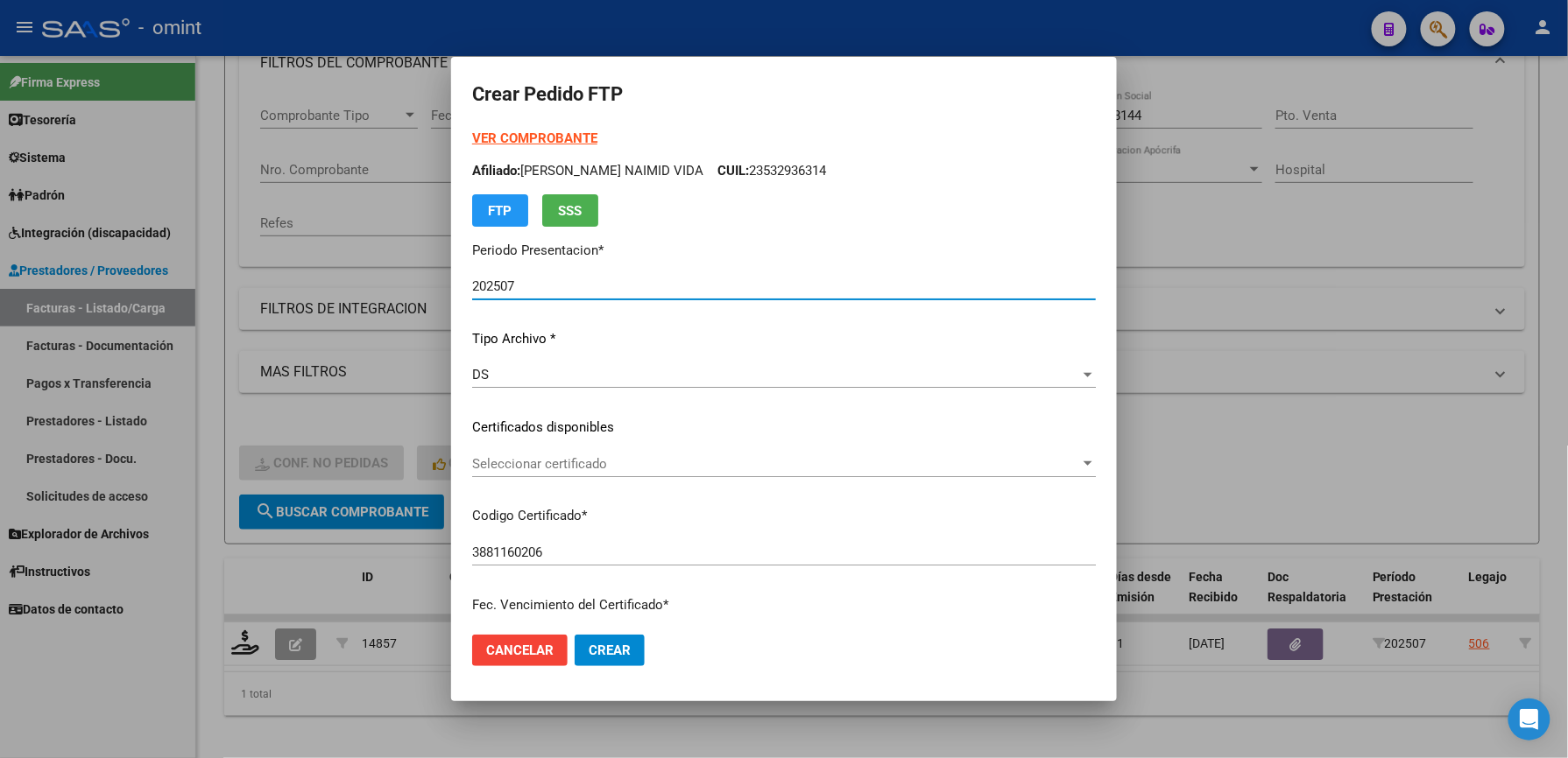
click at [628, 463] on span "Seleccionar certificado" at bounding box center [777, 464] width 608 height 16
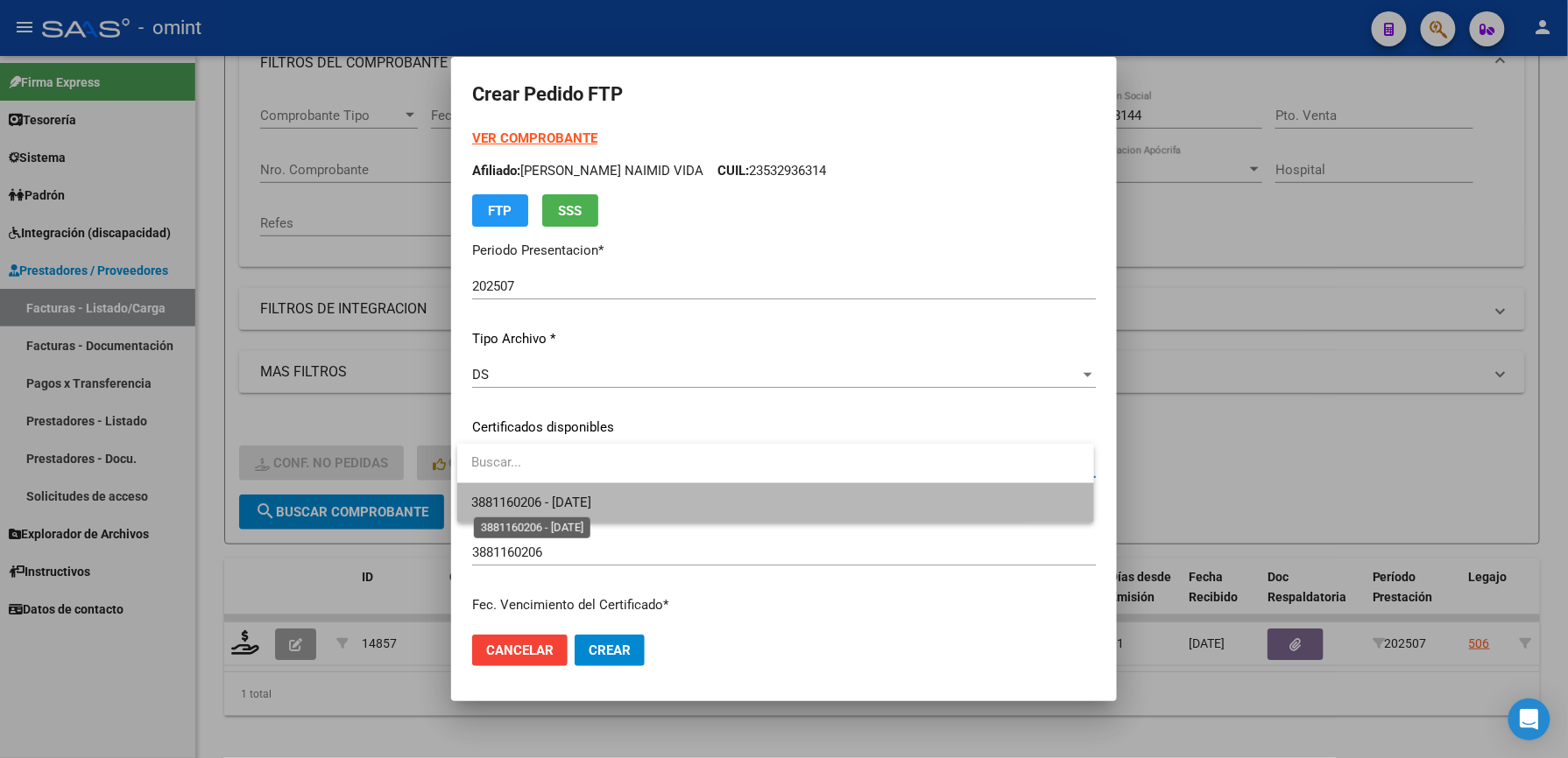
click at [592, 495] on span "3881160206 - [DATE]" at bounding box center [531, 503] width 120 height 16
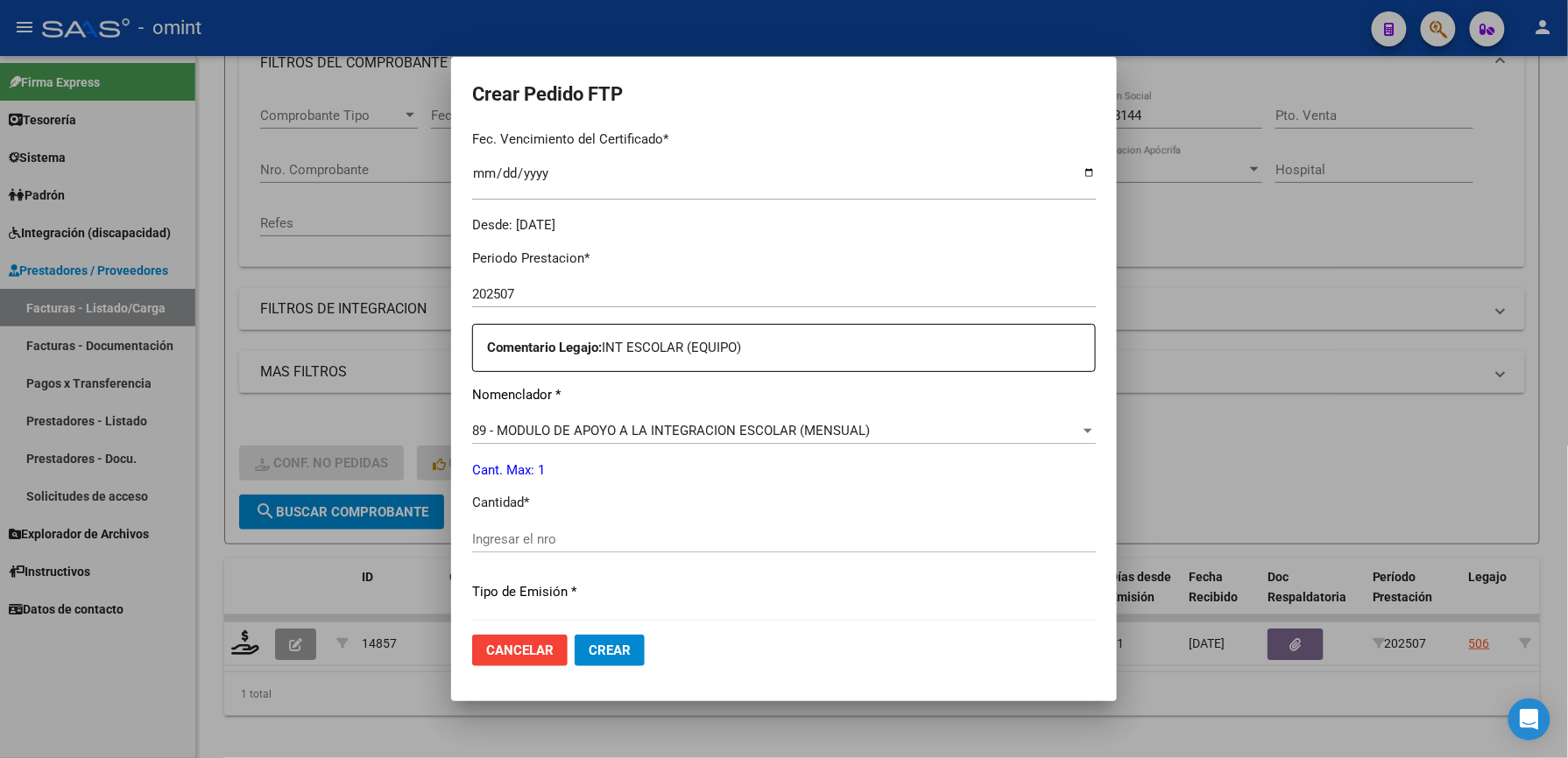
scroll to position [467, 0]
click at [571, 544] on input "Ingresar el nro" at bounding box center [784, 539] width 624 height 16
type input "1"
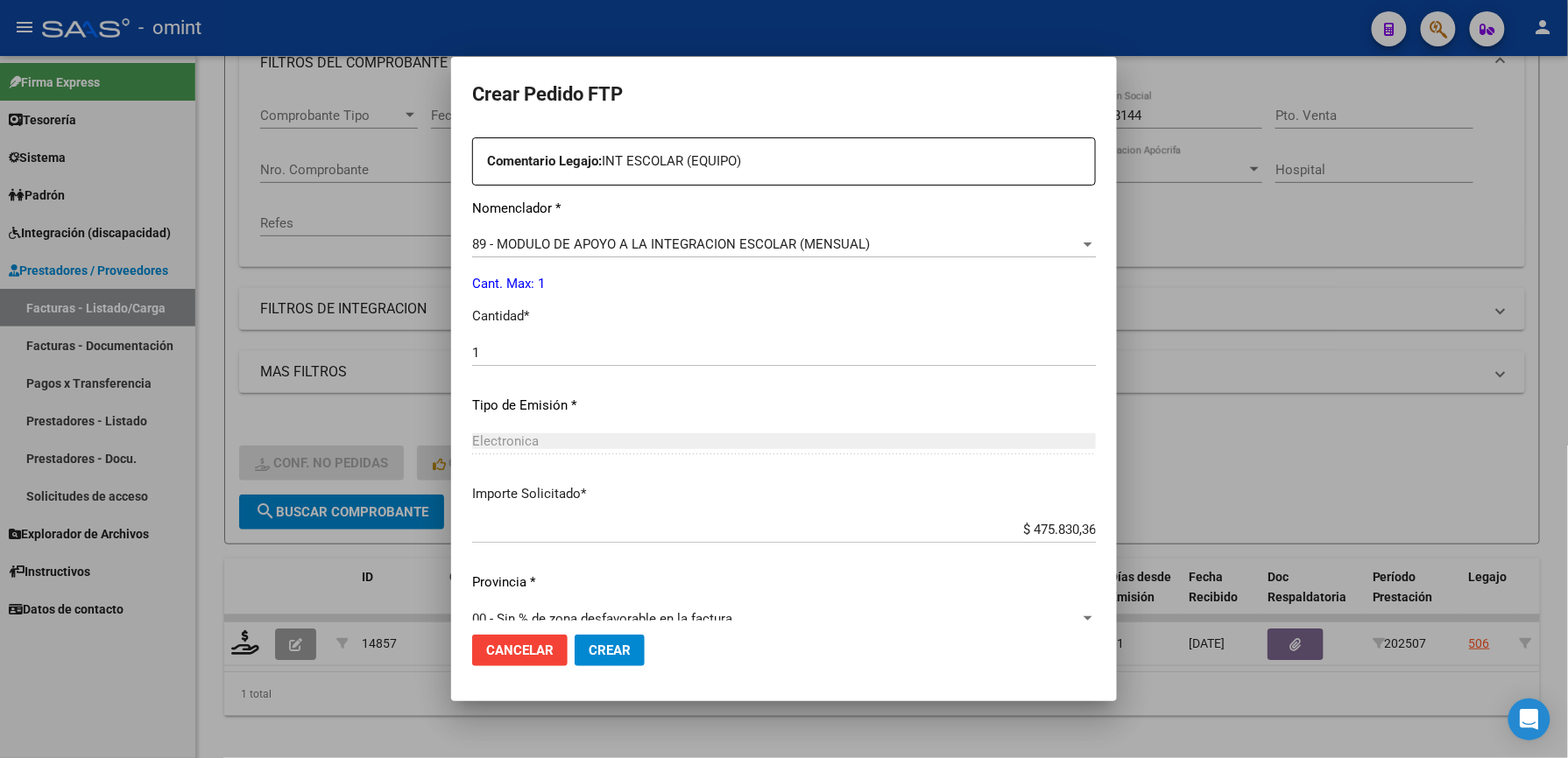
scroll to position [677, 0]
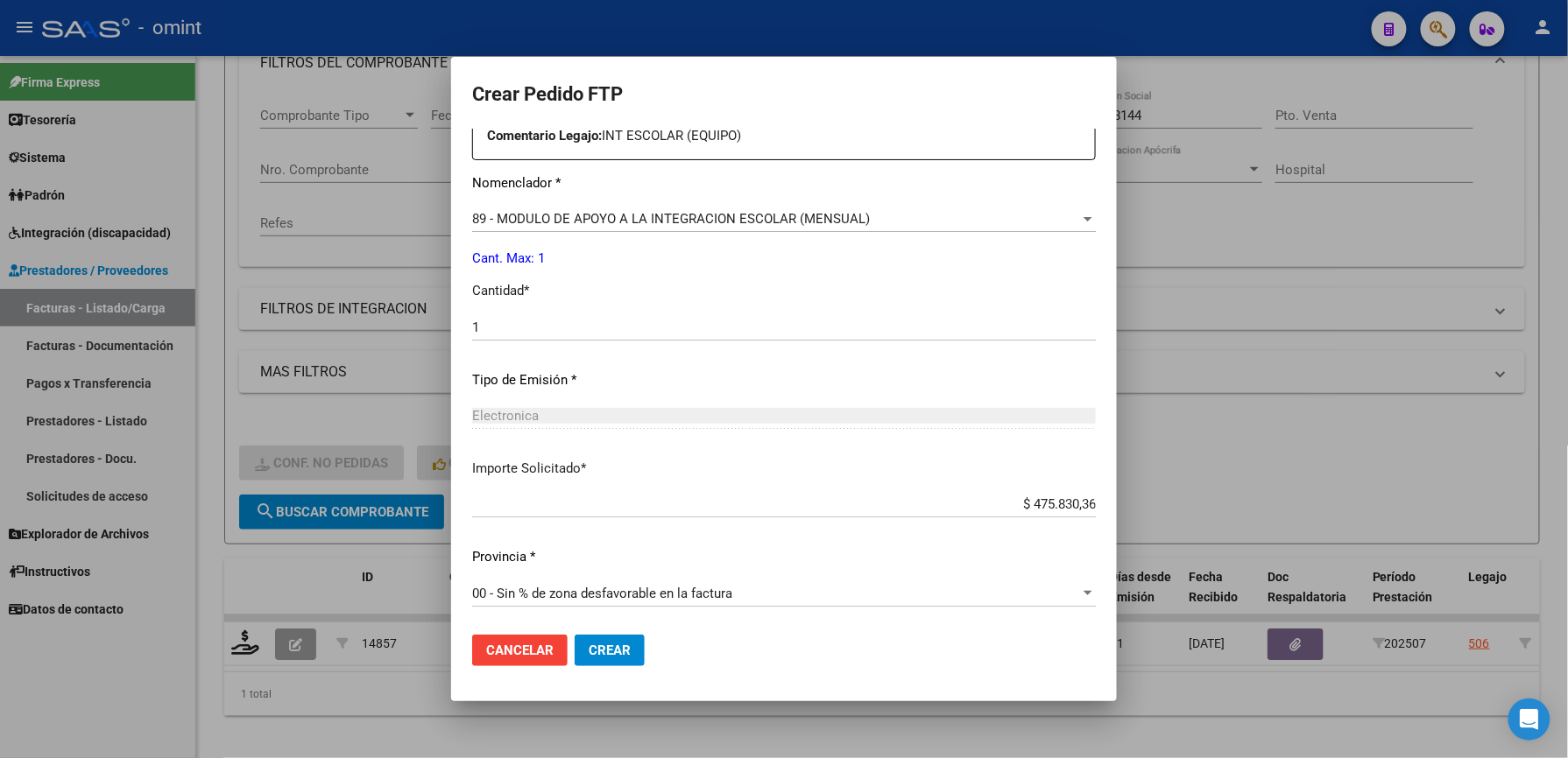
click at [621, 644] on span "Crear" at bounding box center [610, 650] width 42 height 16
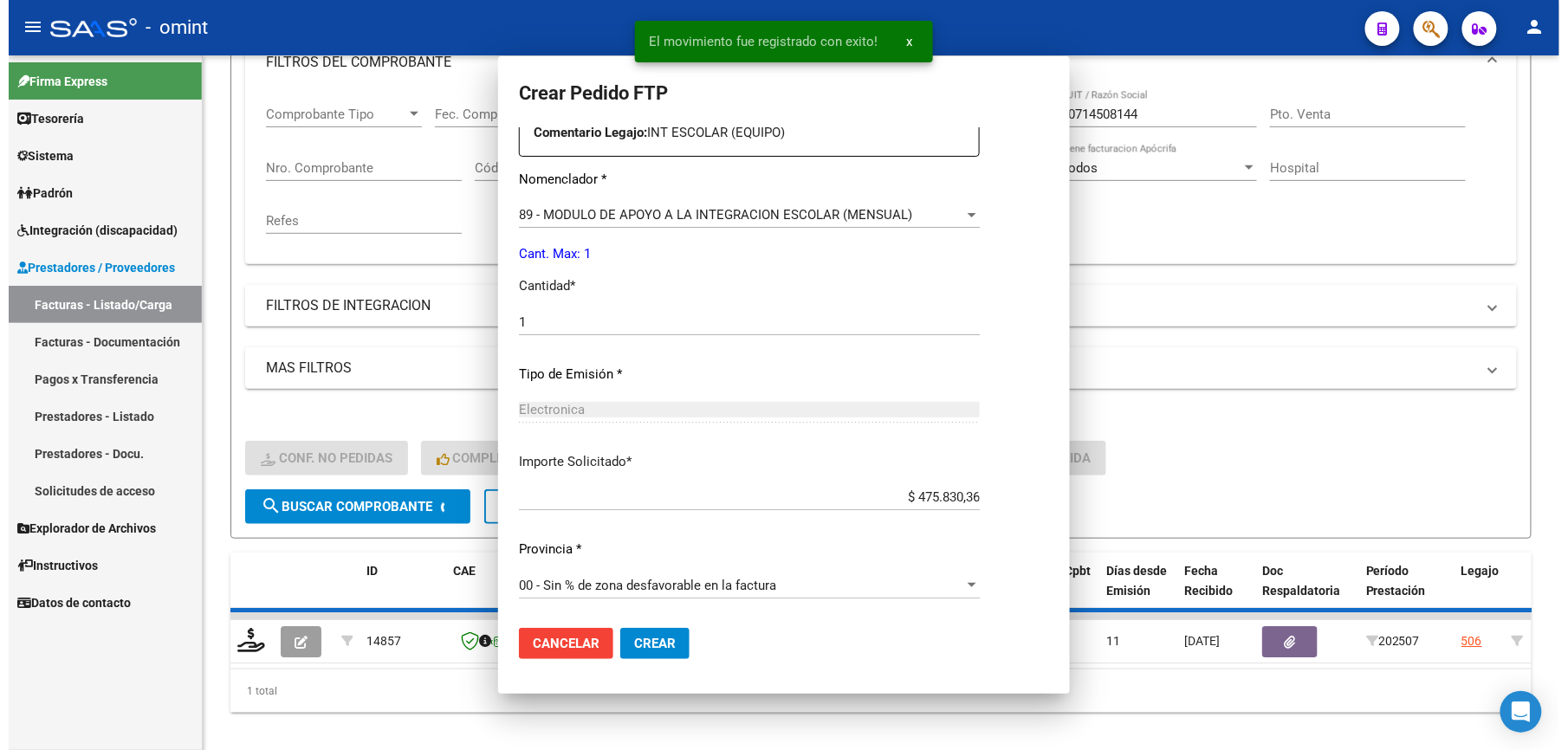
scroll to position [0, 0]
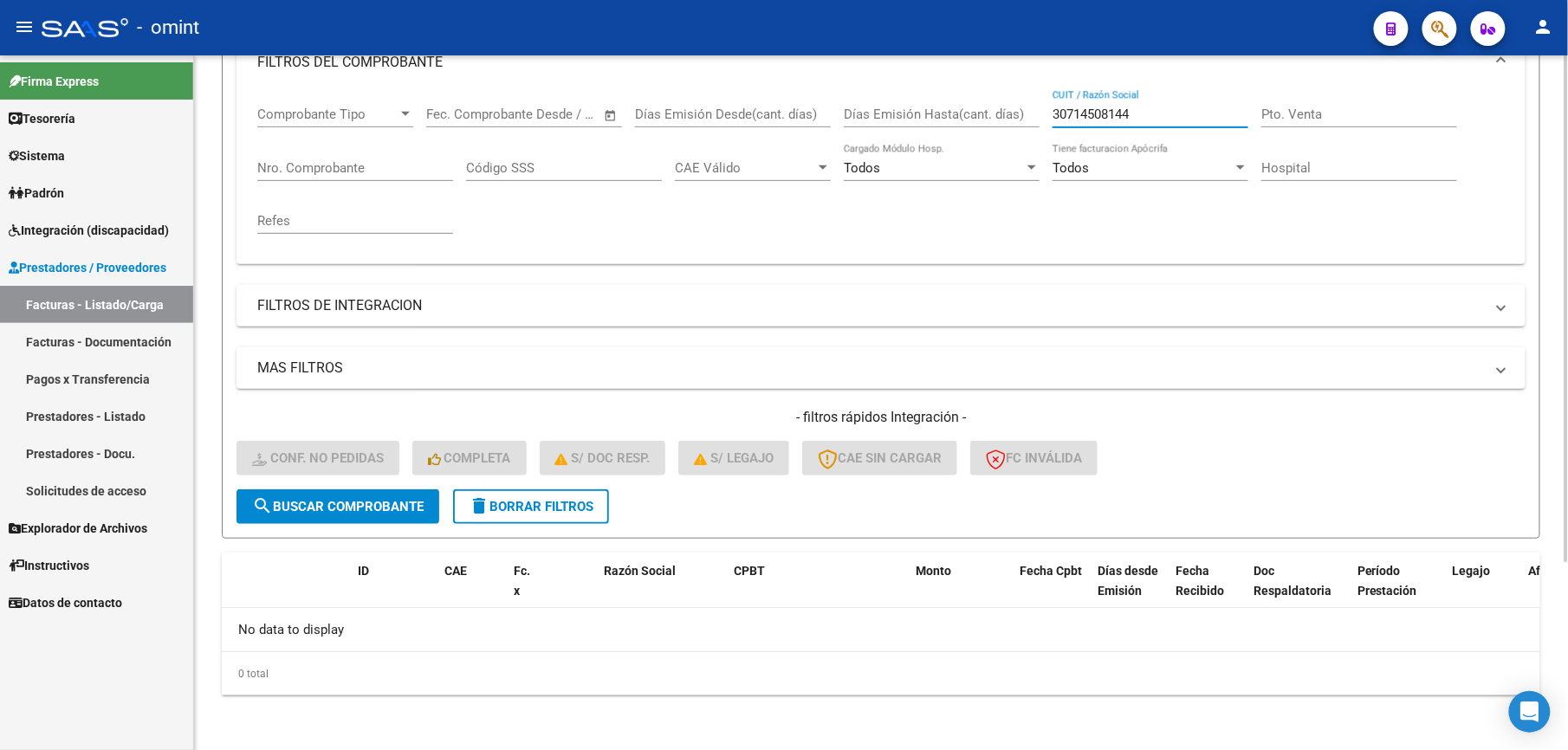
drag, startPoint x: 1088, startPoint y: 113, endPoint x: 1032, endPoint y: 109, distance: 56.1
click at [1032, 109] on div "Comprobante Tipo Comprobante Tipo Start date – End date Fec. Comprobante Desde …" at bounding box center [881, 170] width 1247 height 160
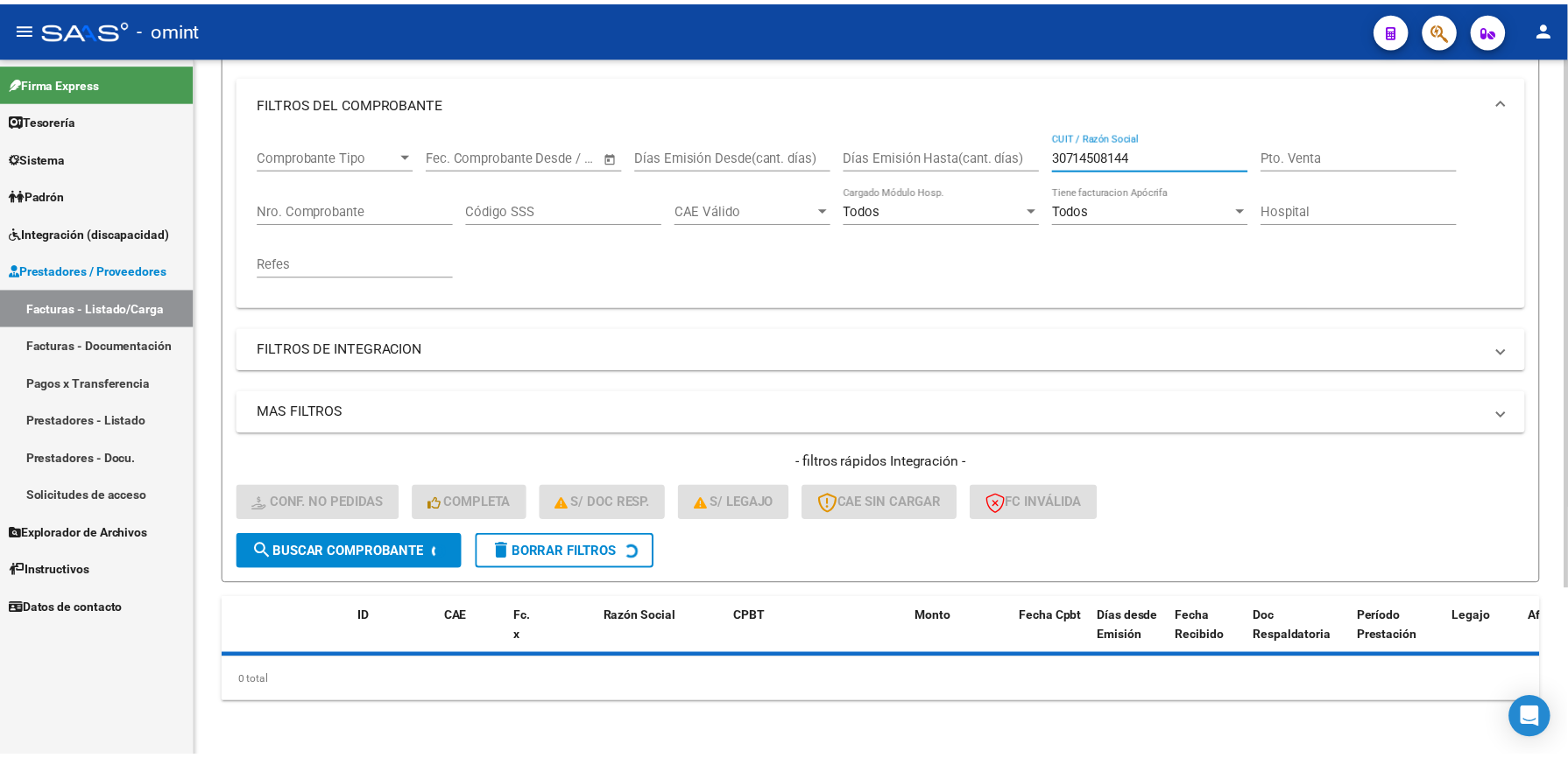
scroll to position [263, 0]
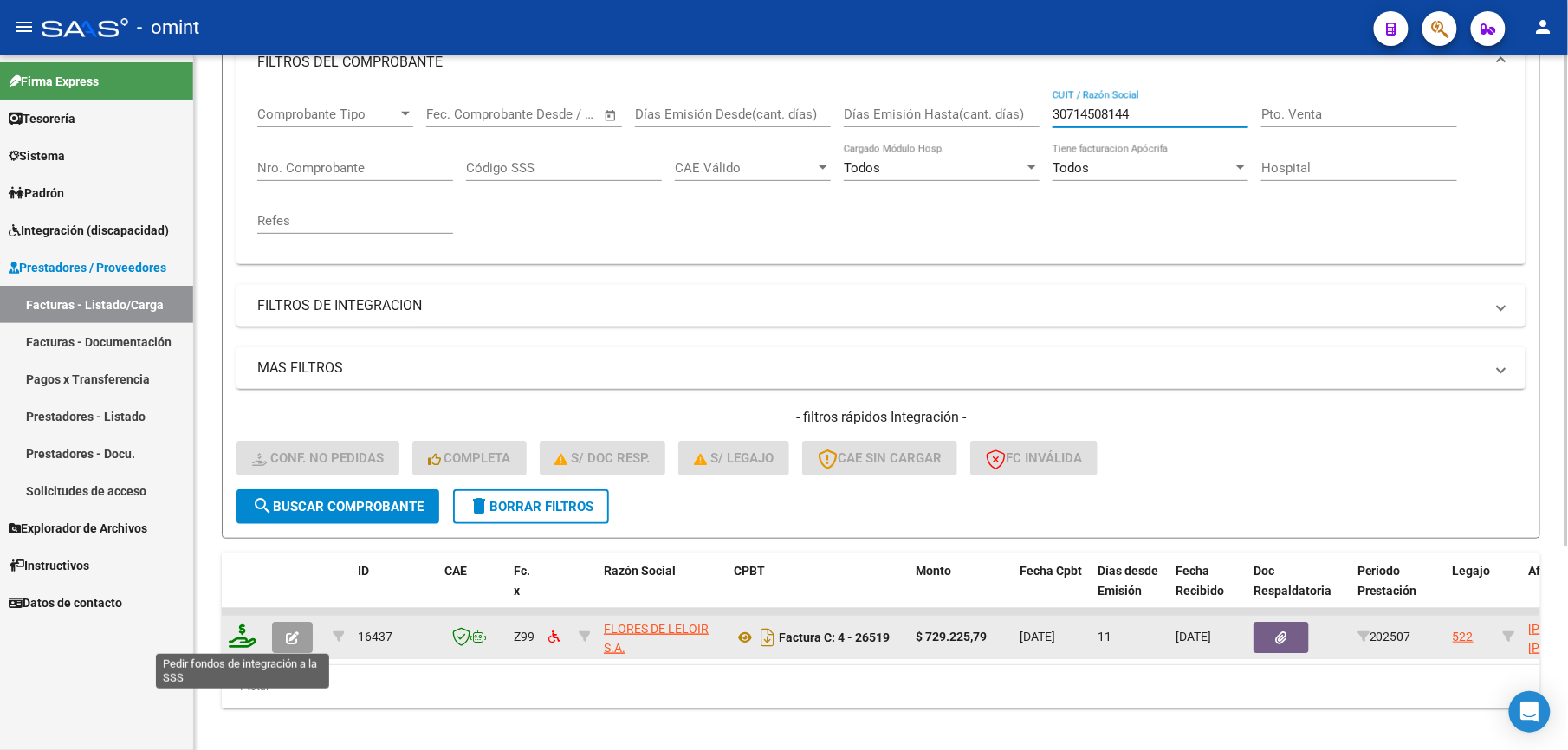
click at [241, 636] on icon at bounding box center [243, 636] width 28 height 24
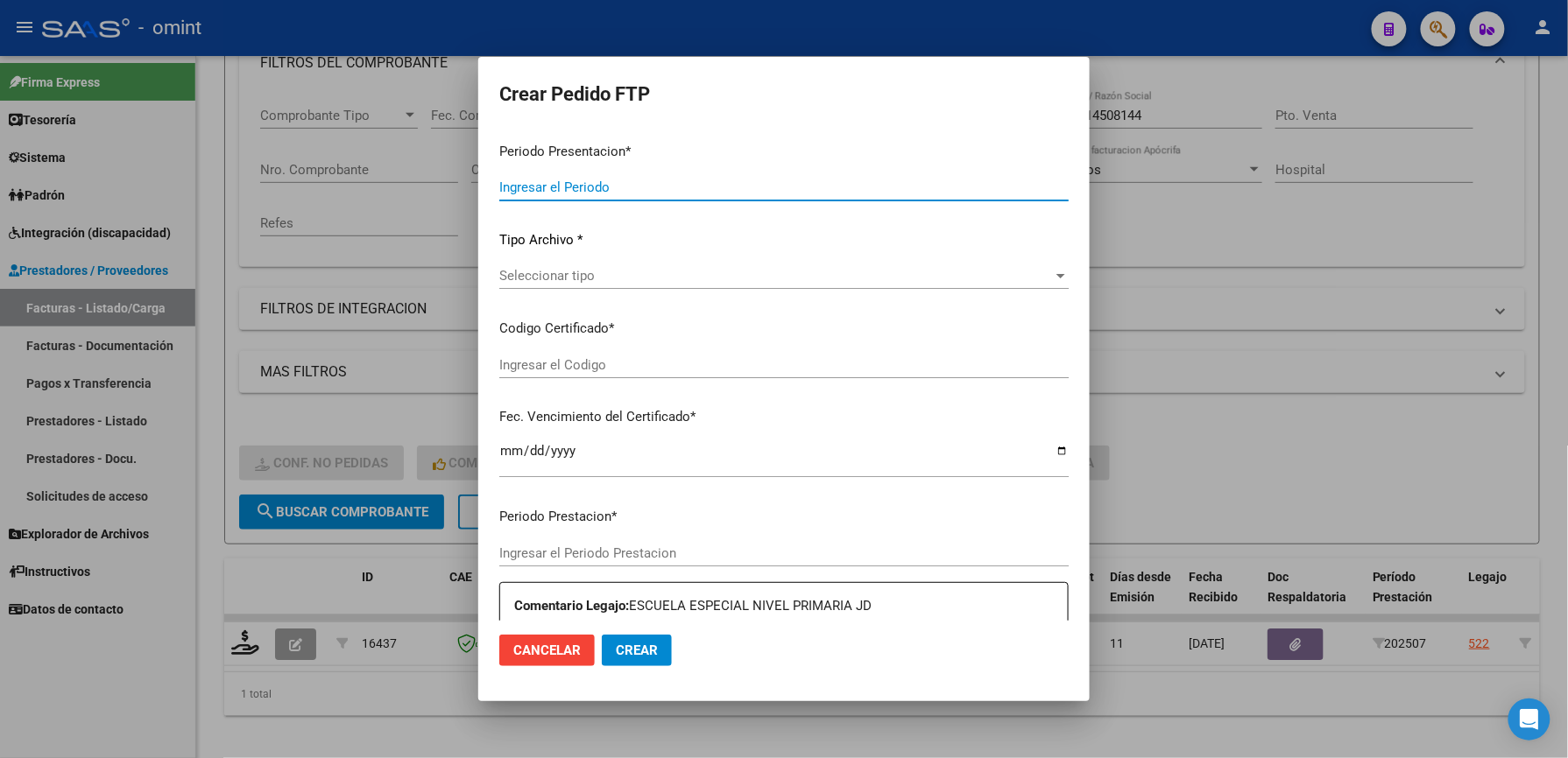
type input "202507"
type input "$ 729.225,79"
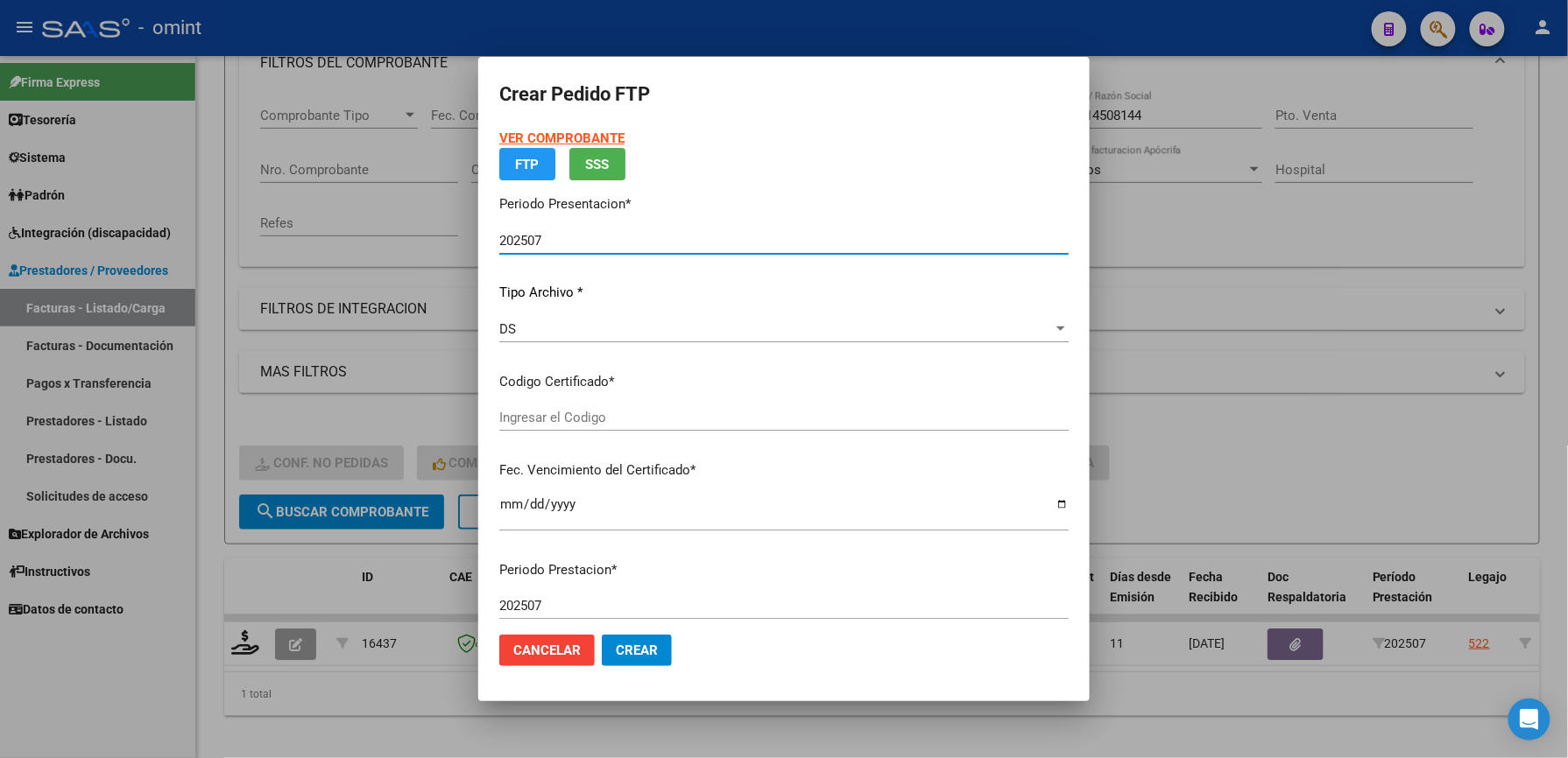
type input "784173072"
type input "[DATE]"
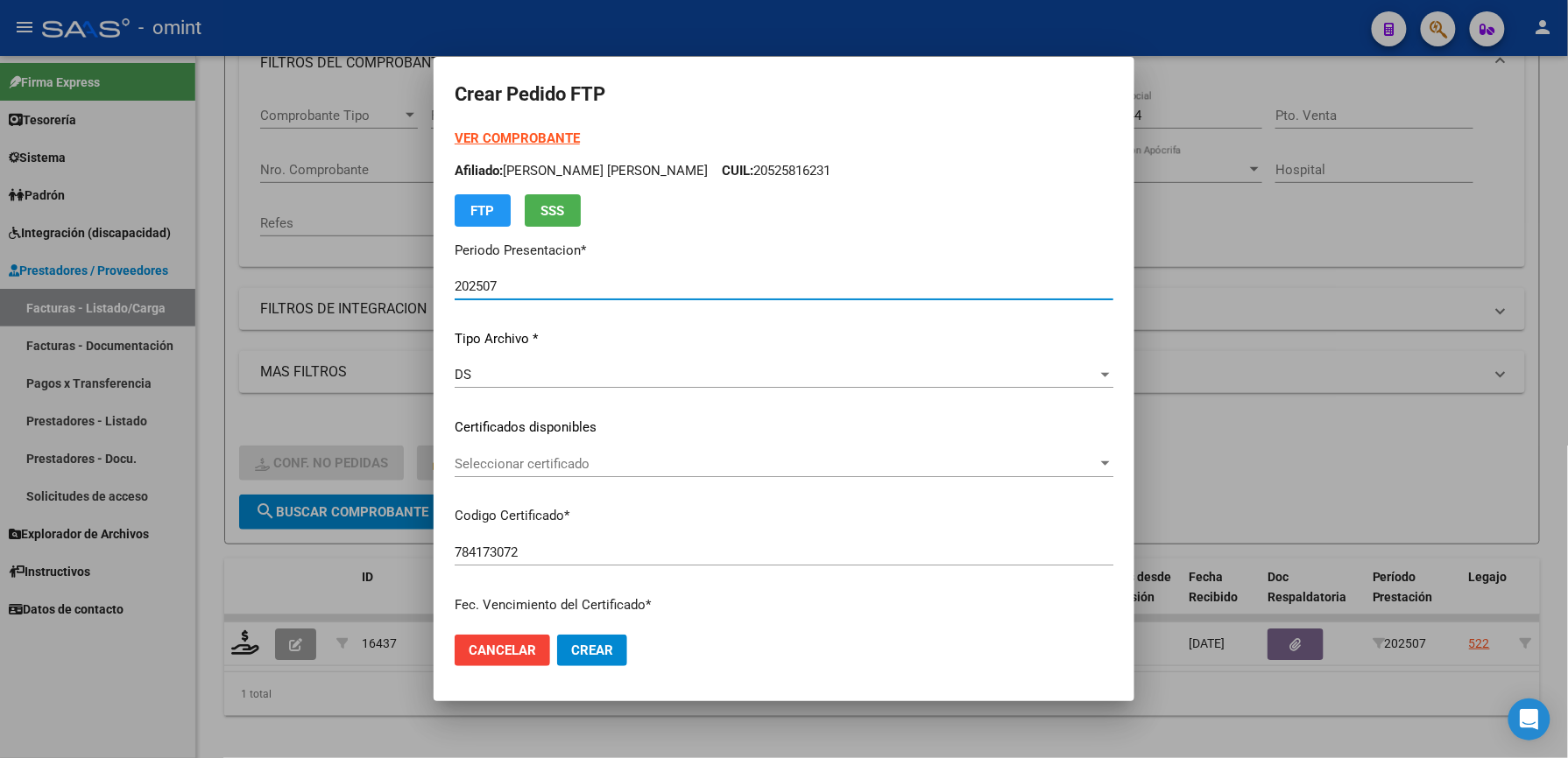
click at [601, 466] on span "Seleccionar certificado" at bounding box center [776, 464] width 642 height 16
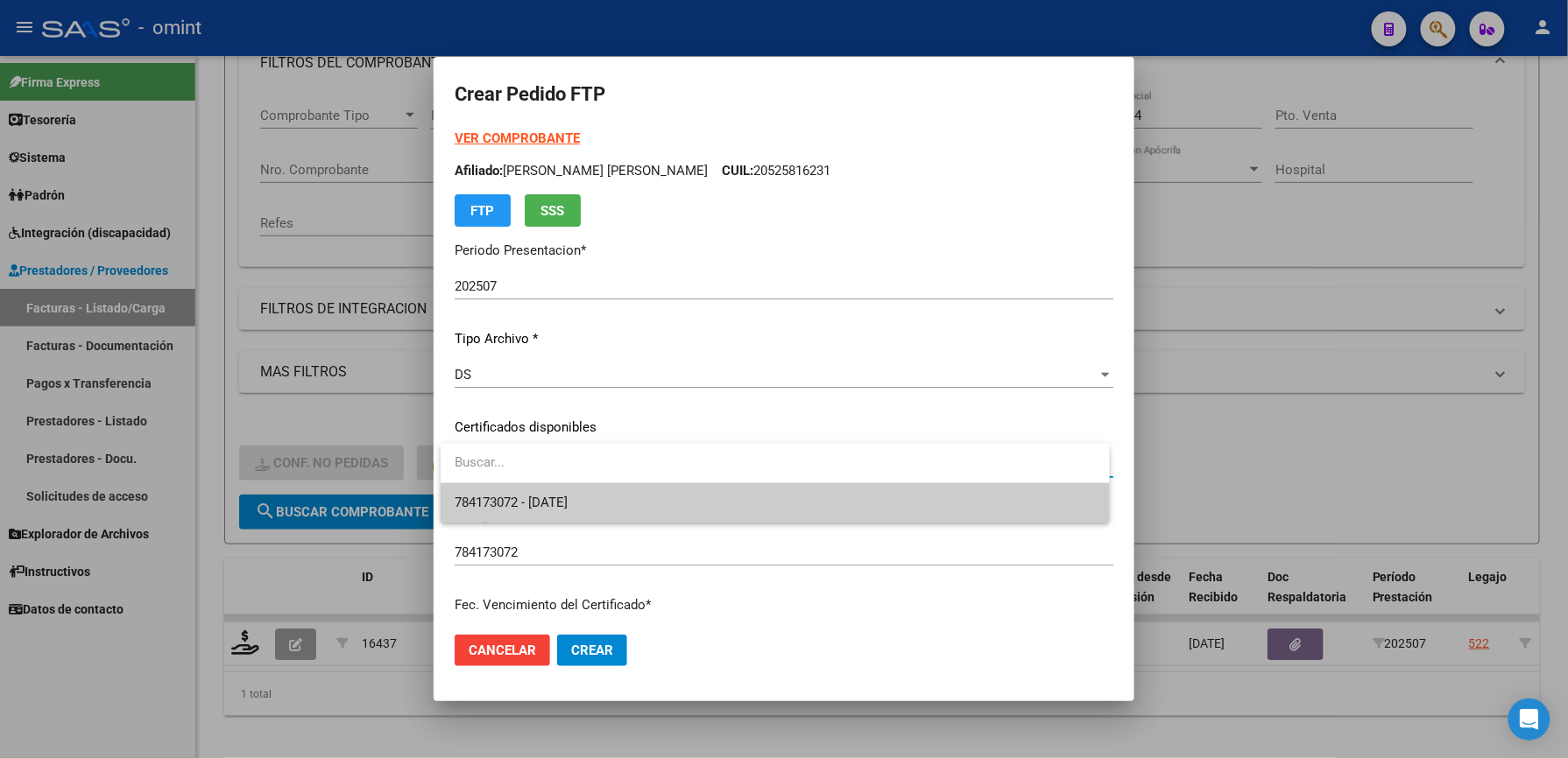
click at [610, 501] on span "784173072 - [DATE]" at bounding box center [775, 503] width 641 height 39
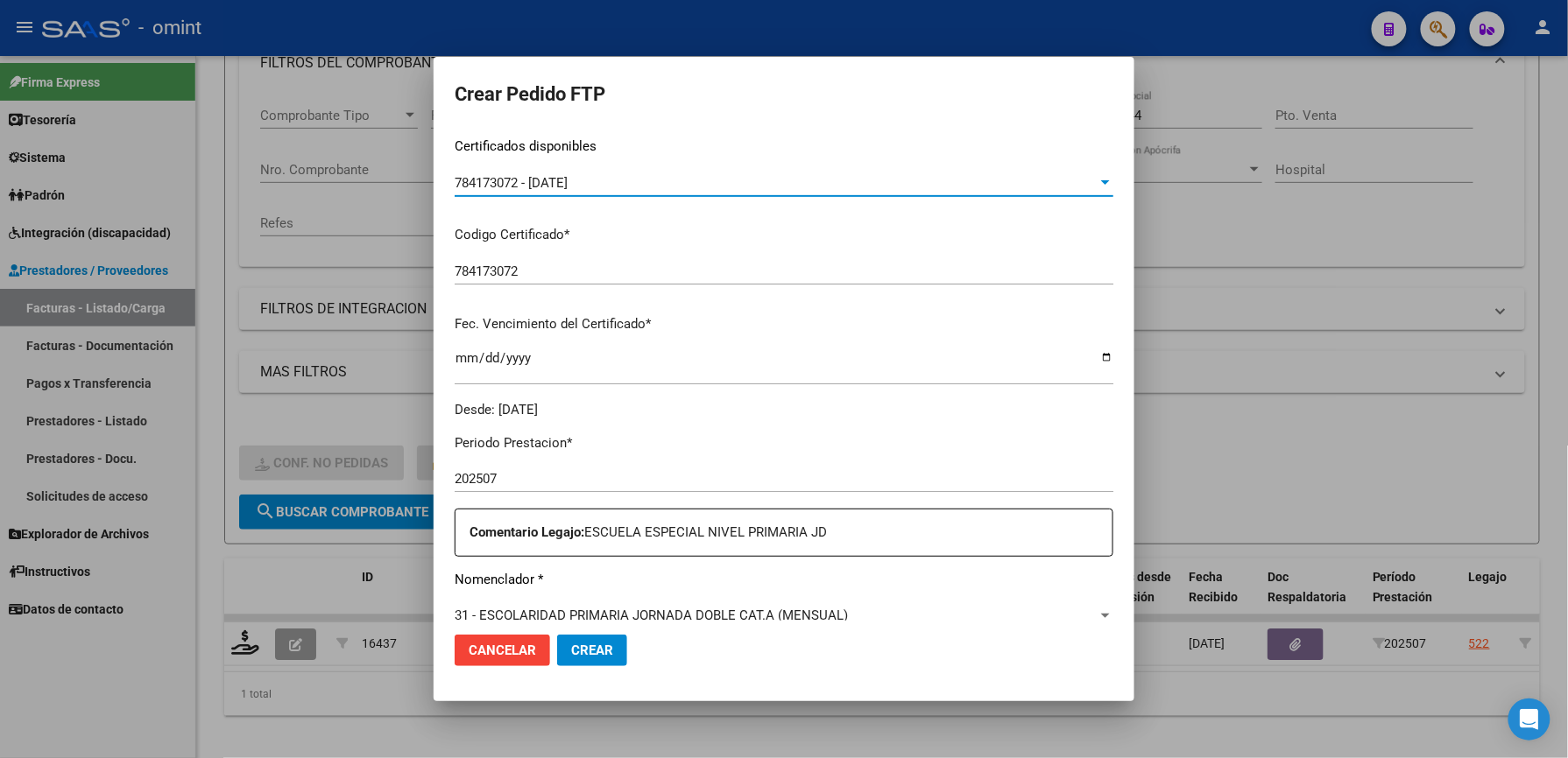
scroll to position [467, 0]
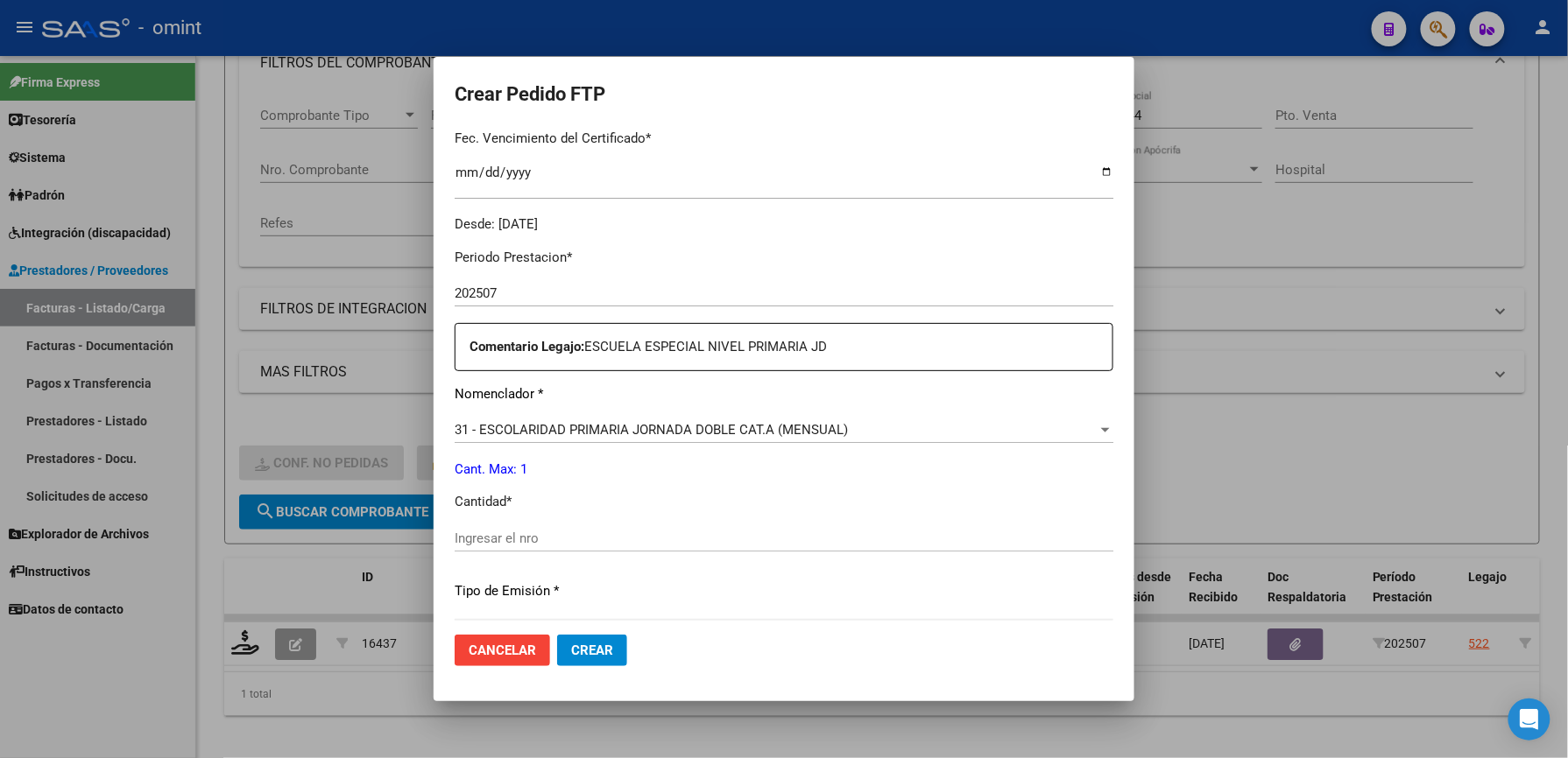
click at [614, 548] on div "Ingresar el nro" at bounding box center [784, 539] width 658 height 26
click at [614, 540] on input "Ingresar el nro" at bounding box center [784, 539] width 658 height 16
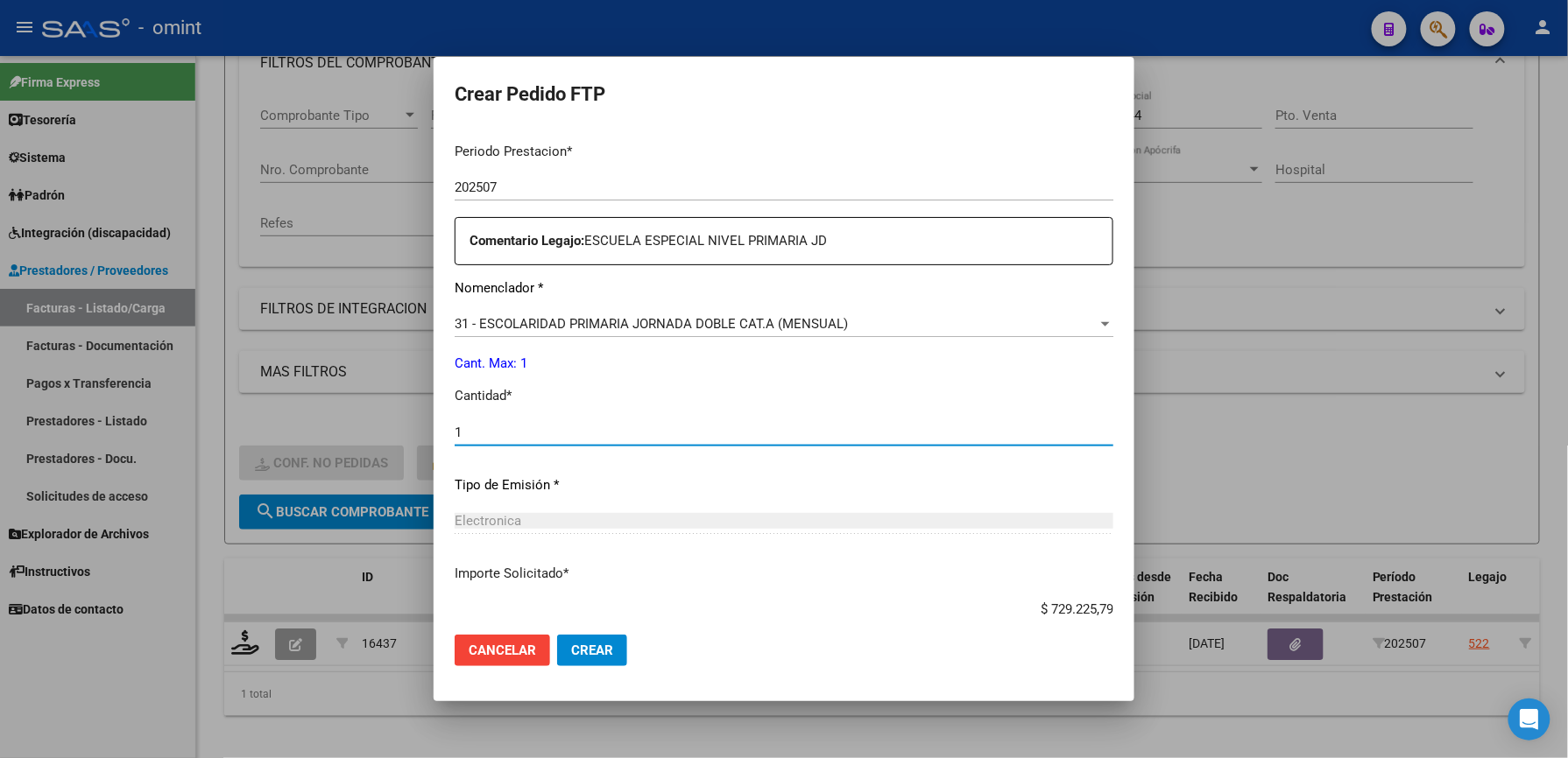
scroll to position [677, 0]
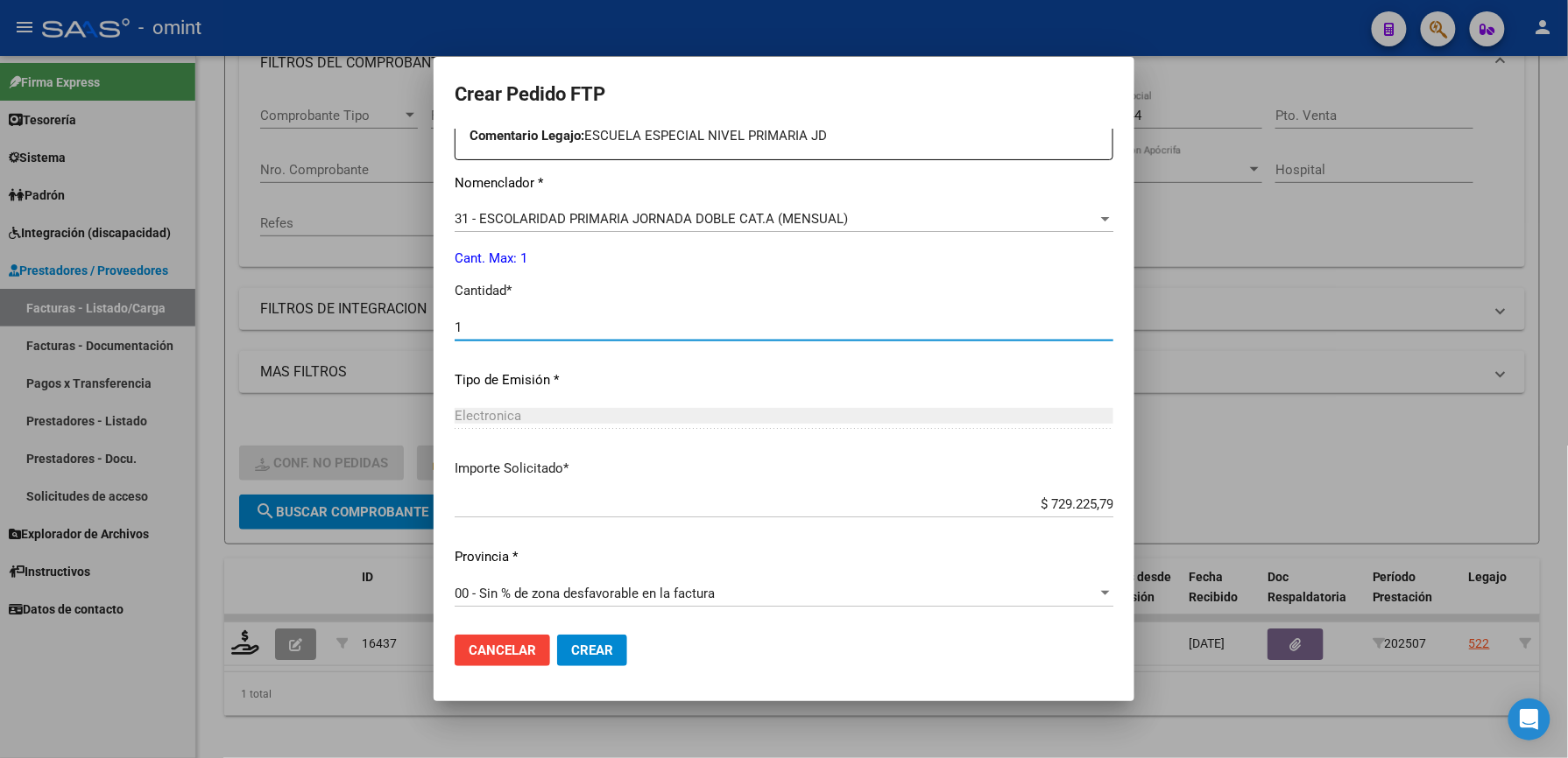
type input "1"
click at [596, 639] on button "Crear" at bounding box center [592, 650] width 70 height 32
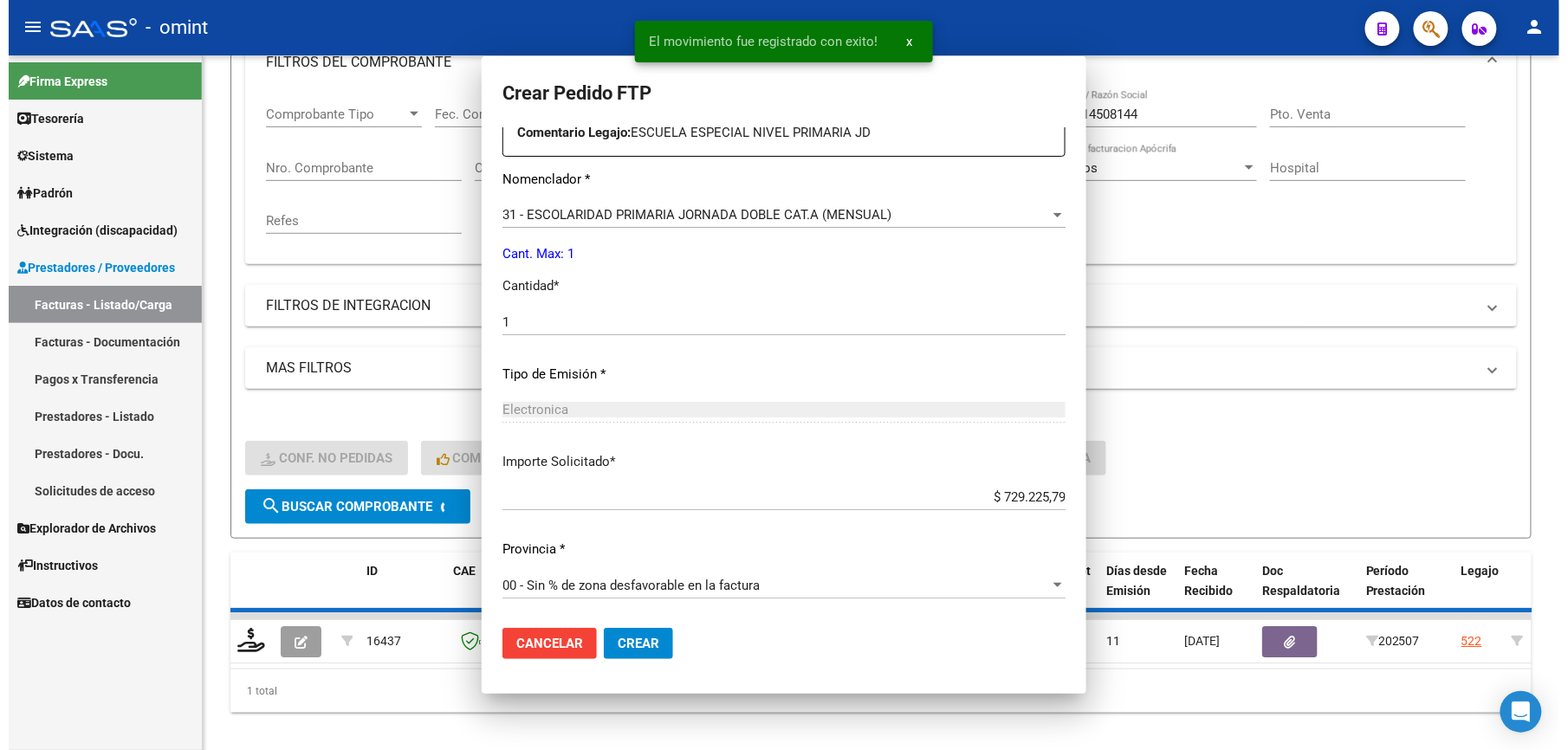
scroll to position [573, 0]
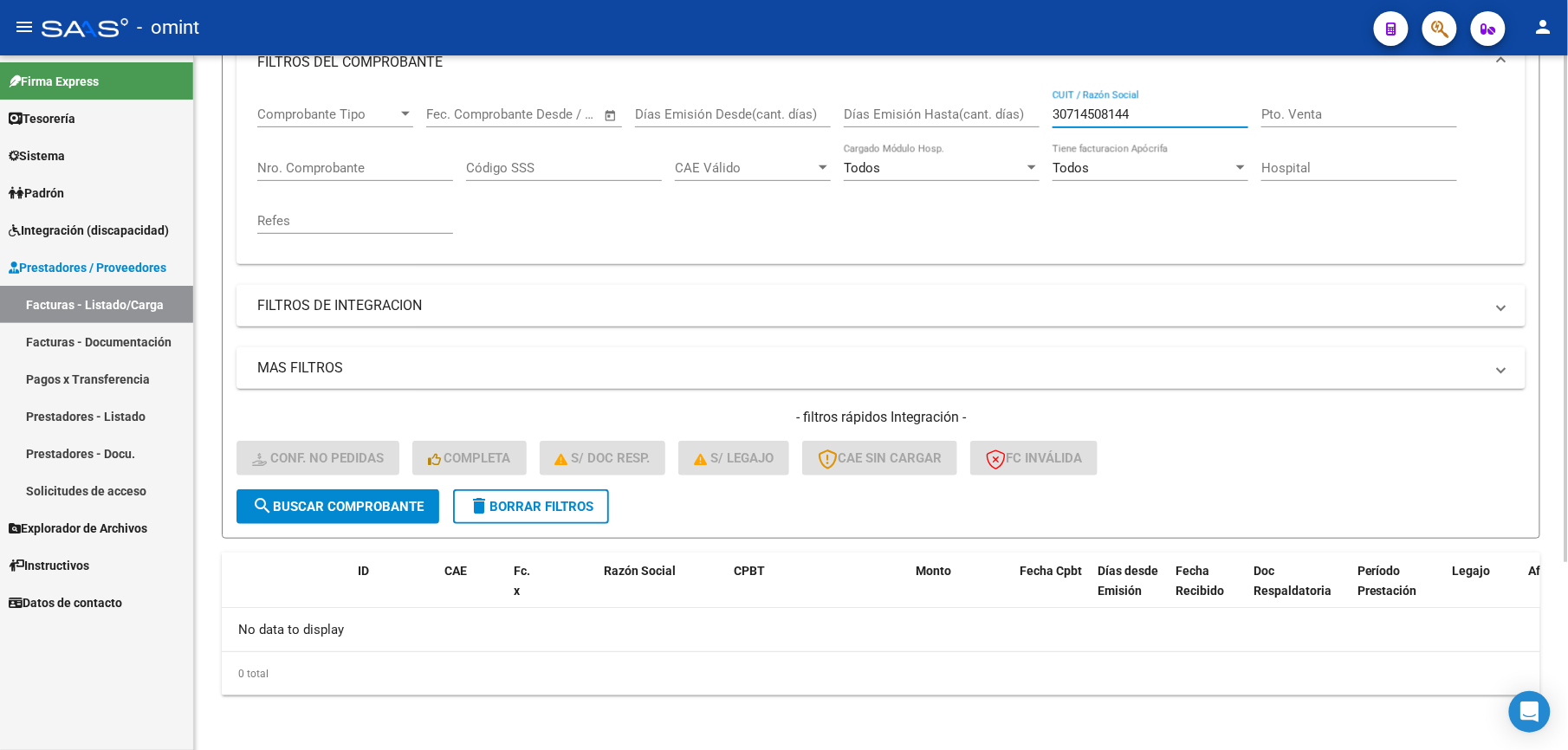
drag, startPoint x: 1145, startPoint y: 122, endPoint x: 1012, endPoint y: 112, distance: 133.4
click at [1012, 112] on div "Comprobante Tipo Comprobante Tipo Start date – End date Fec. Comprobante Desde …" at bounding box center [881, 170] width 1247 height 160
paste input "27166386735"
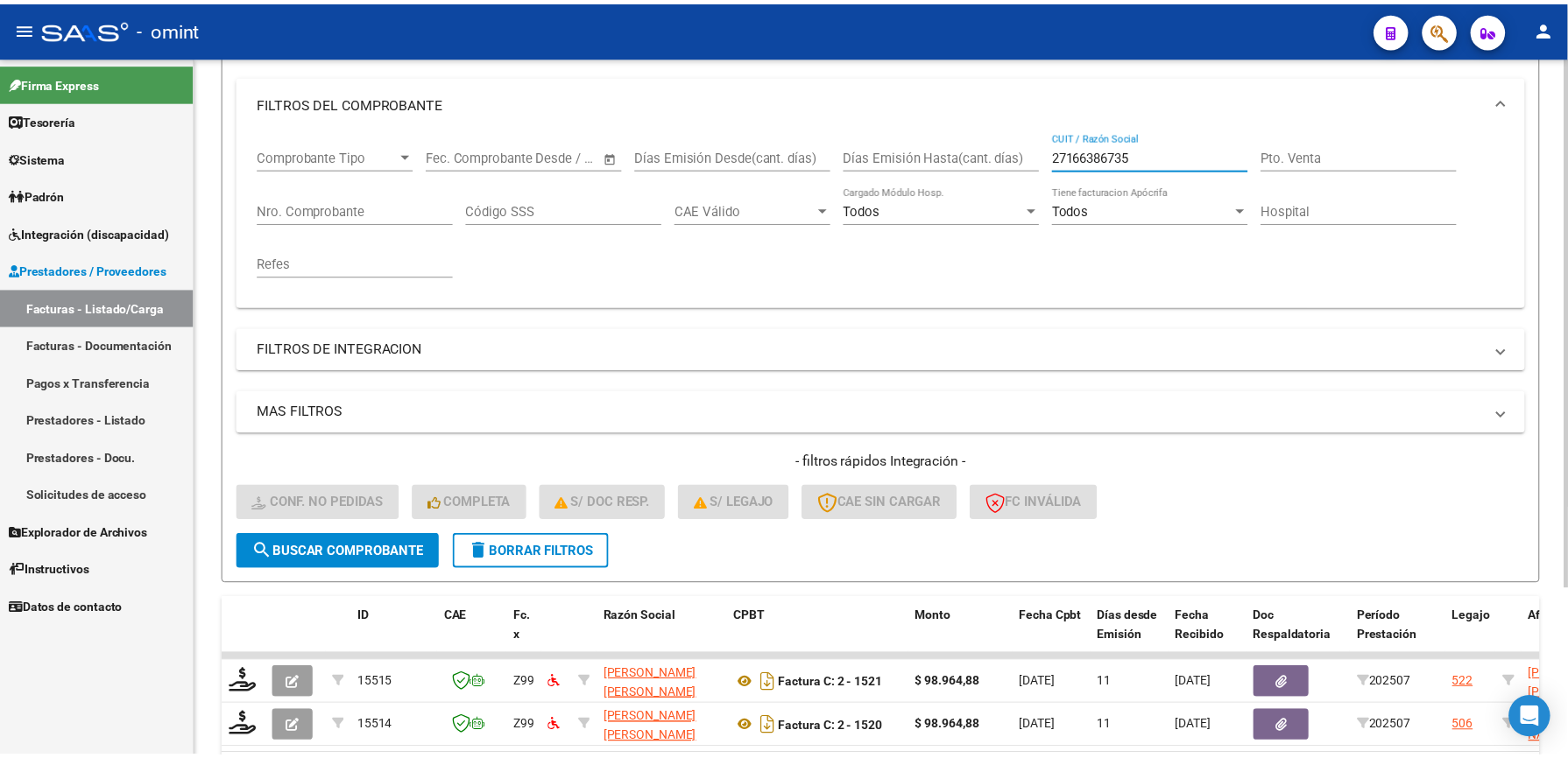
scroll to position [263, 0]
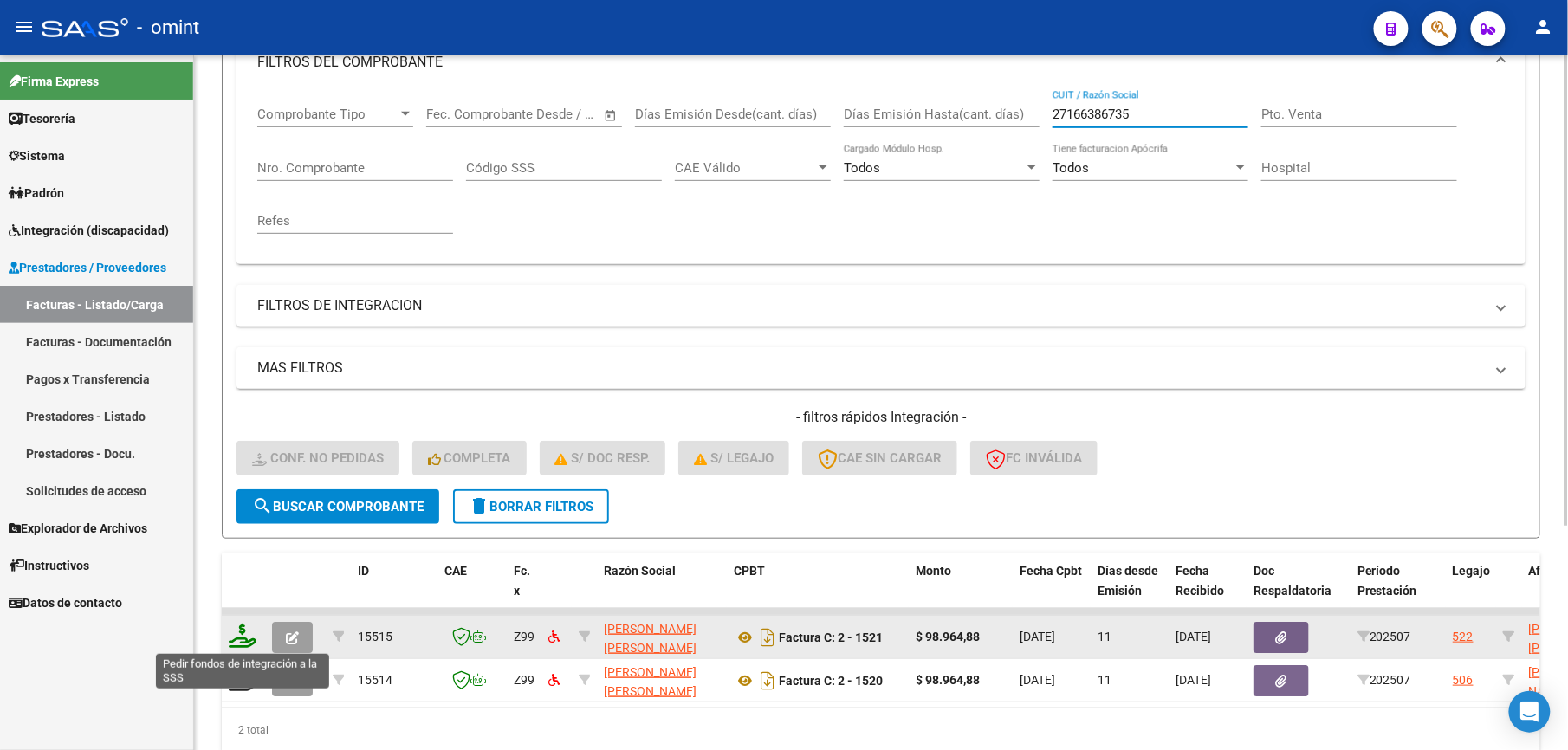
type input "27166386735"
click at [244, 636] on icon at bounding box center [243, 636] width 28 height 24
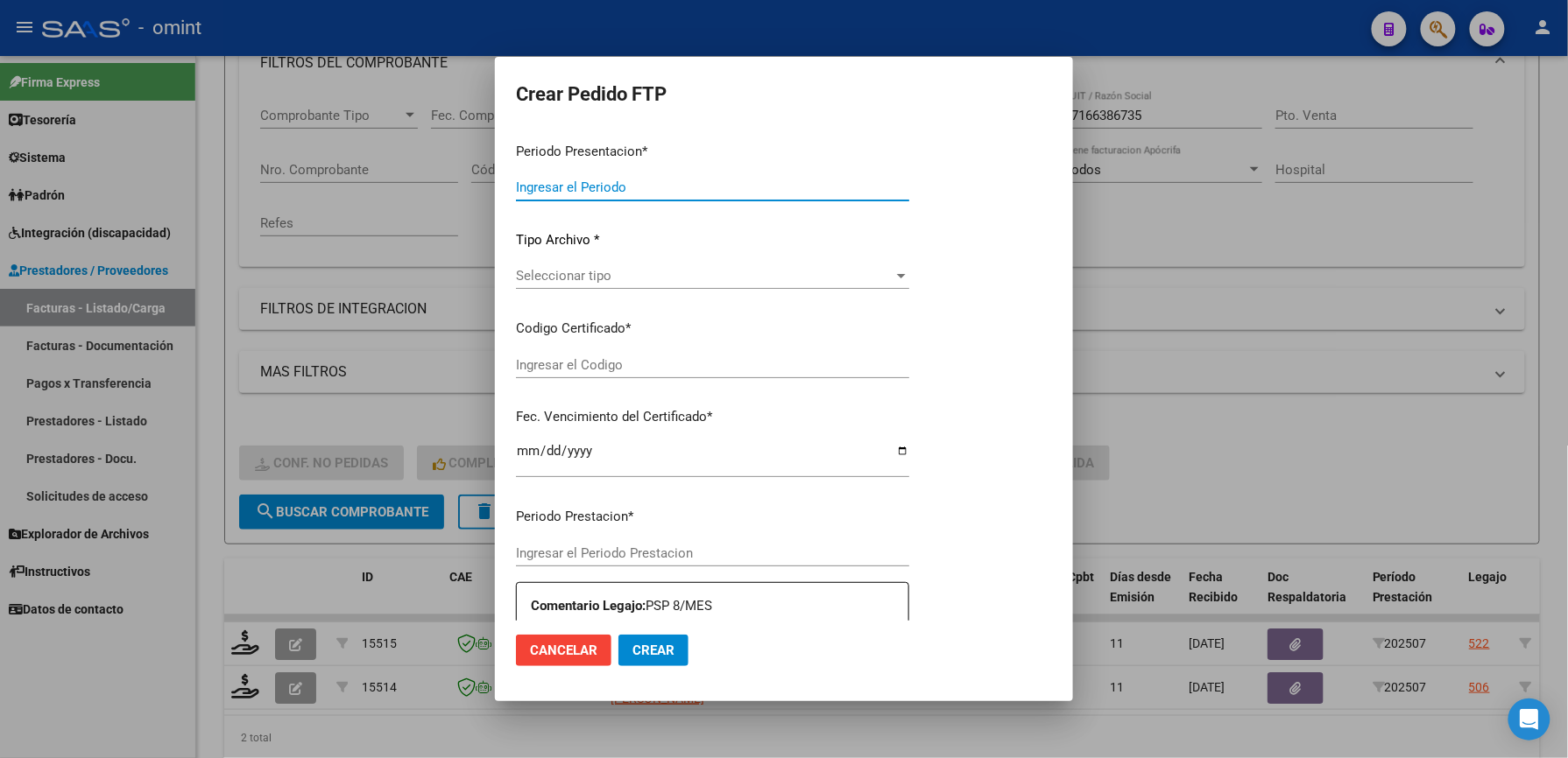
type input "202507"
type input "$ 98.964,88"
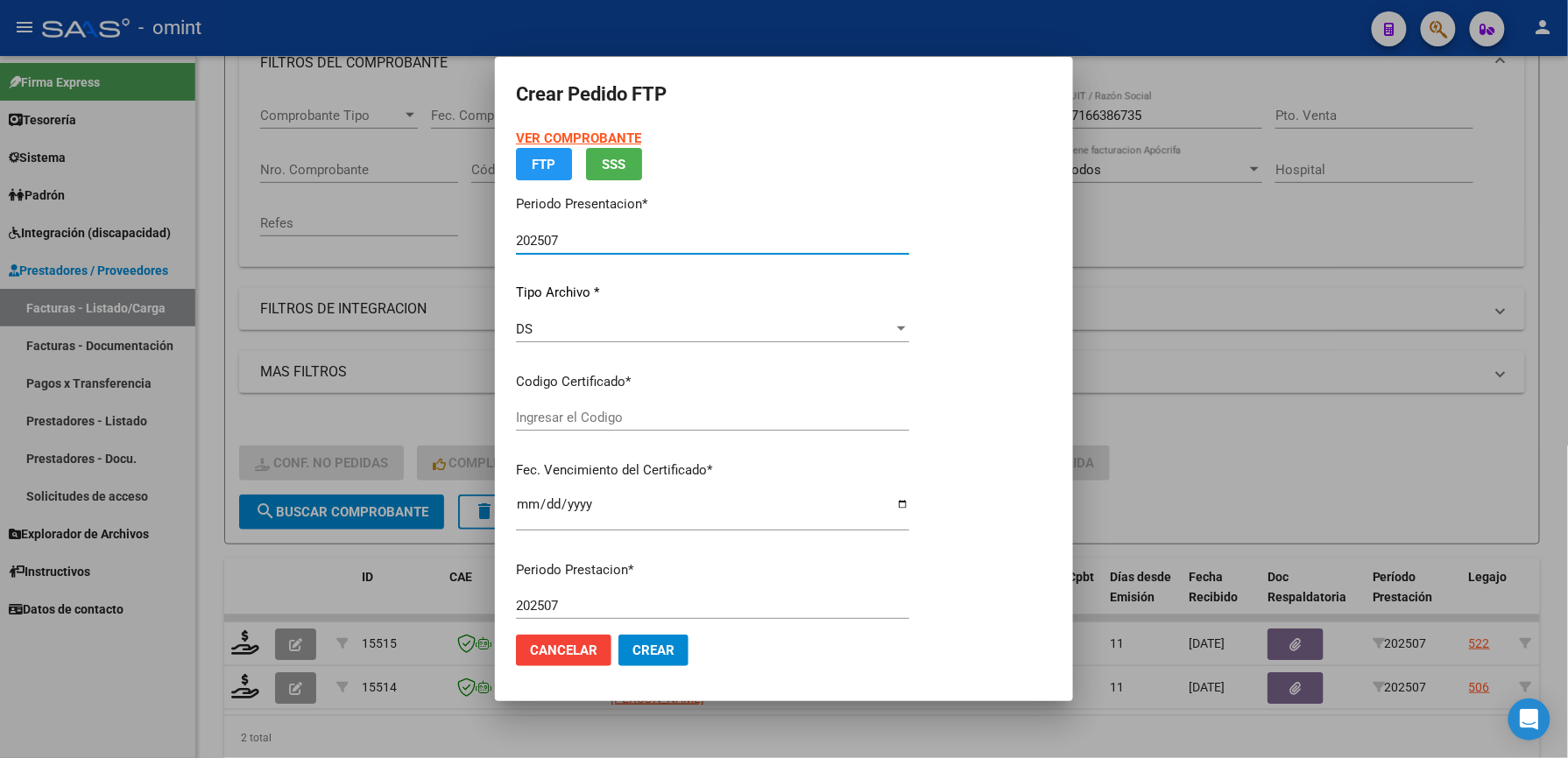
type input "784173072"
type input "[DATE]"
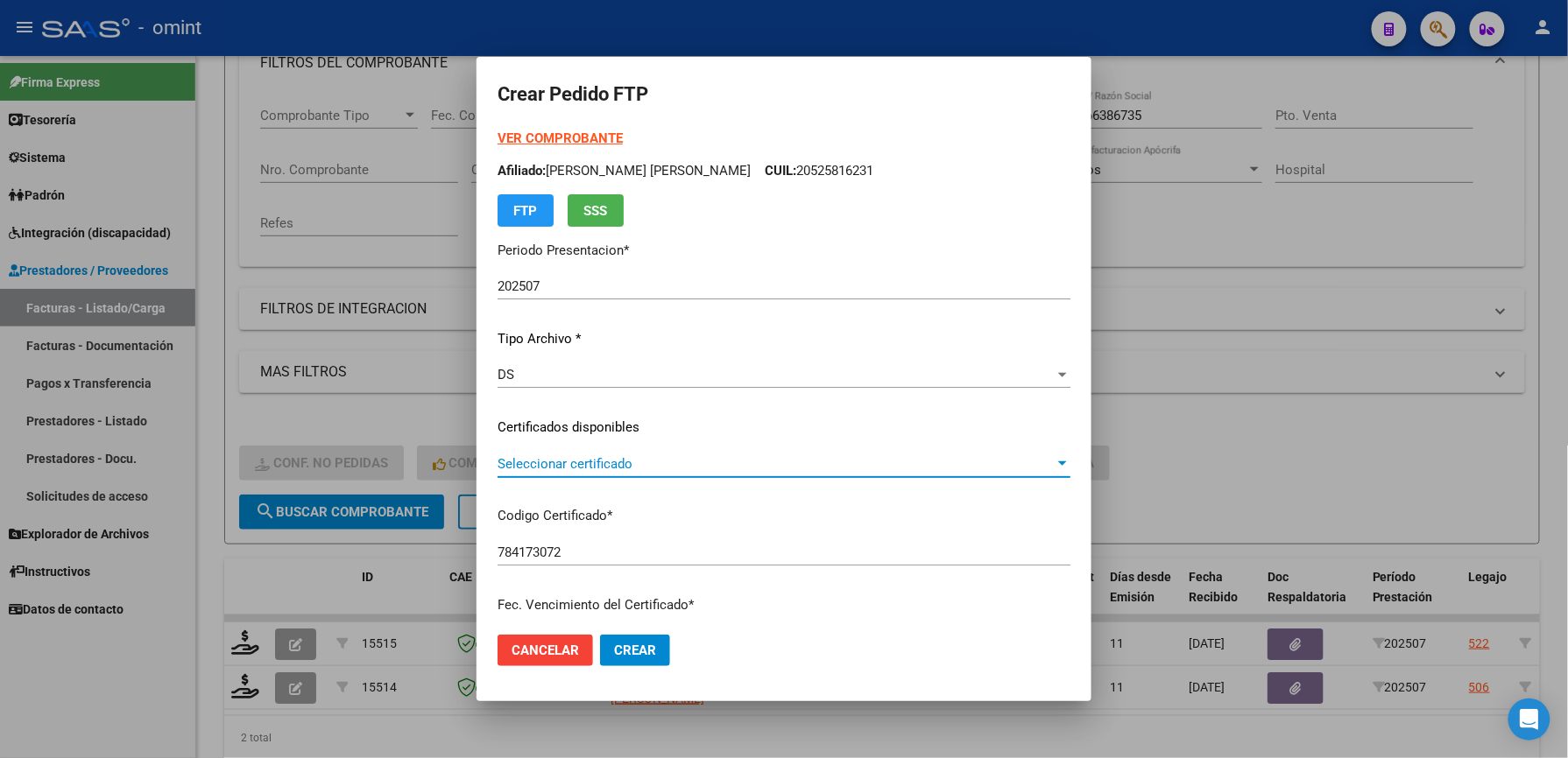
click at [612, 459] on span "Seleccionar certificado" at bounding box center [777, 464] width 557 height 16
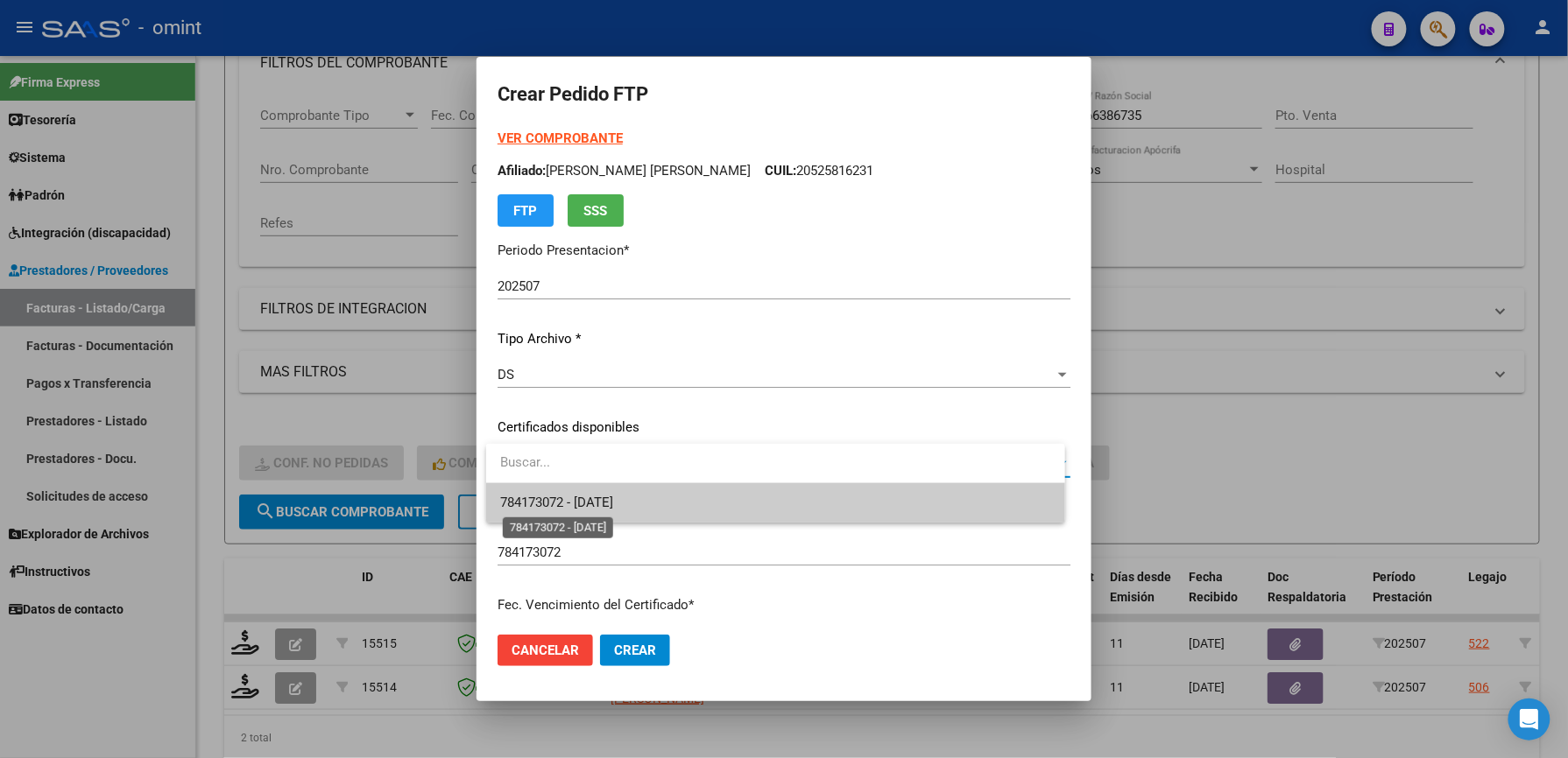
click at [614, 507] on span "784173072 - [DATE]" at bounding box center [557, 503] width 113 height 16
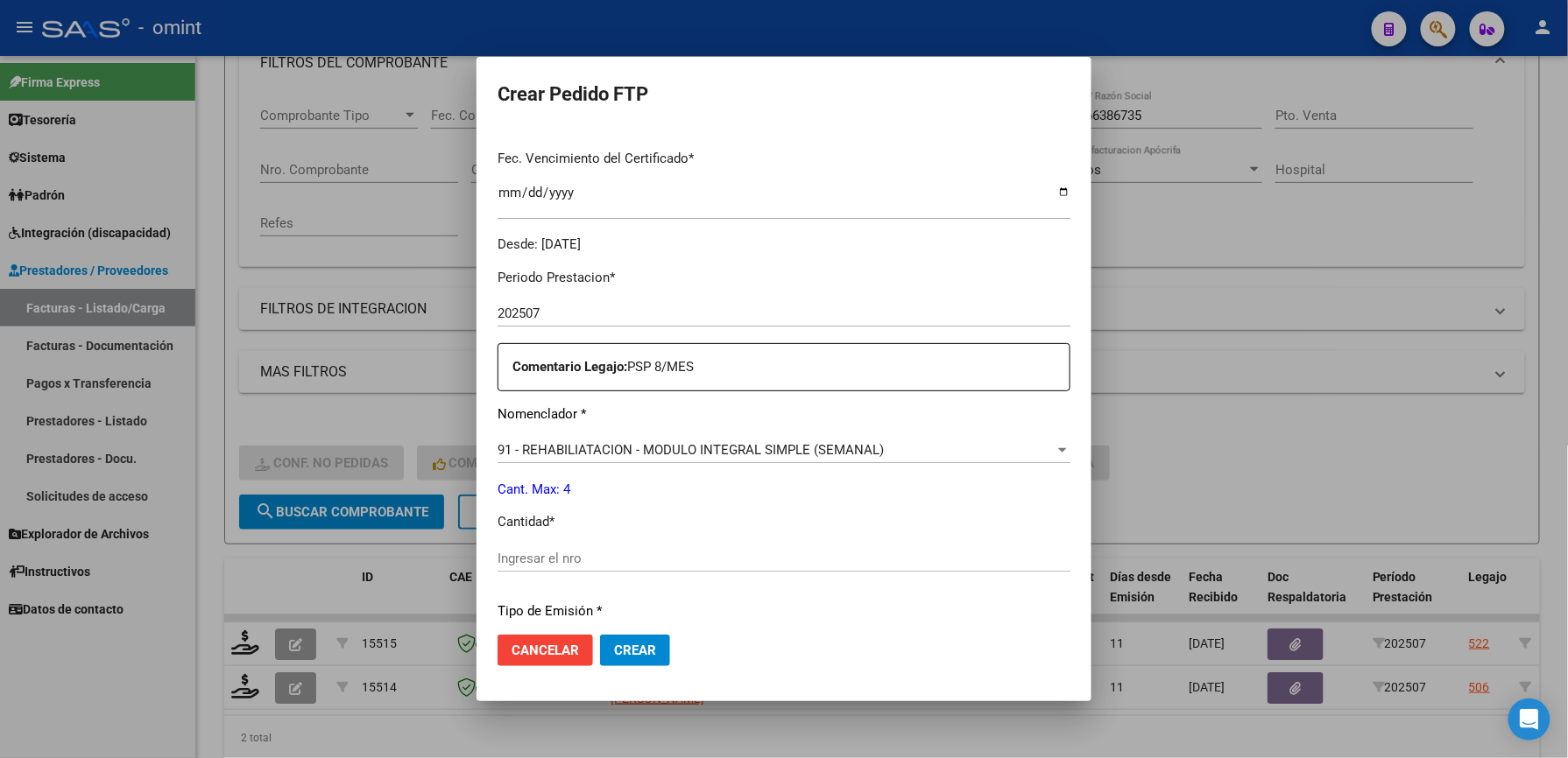
scroll to position [467, 0]
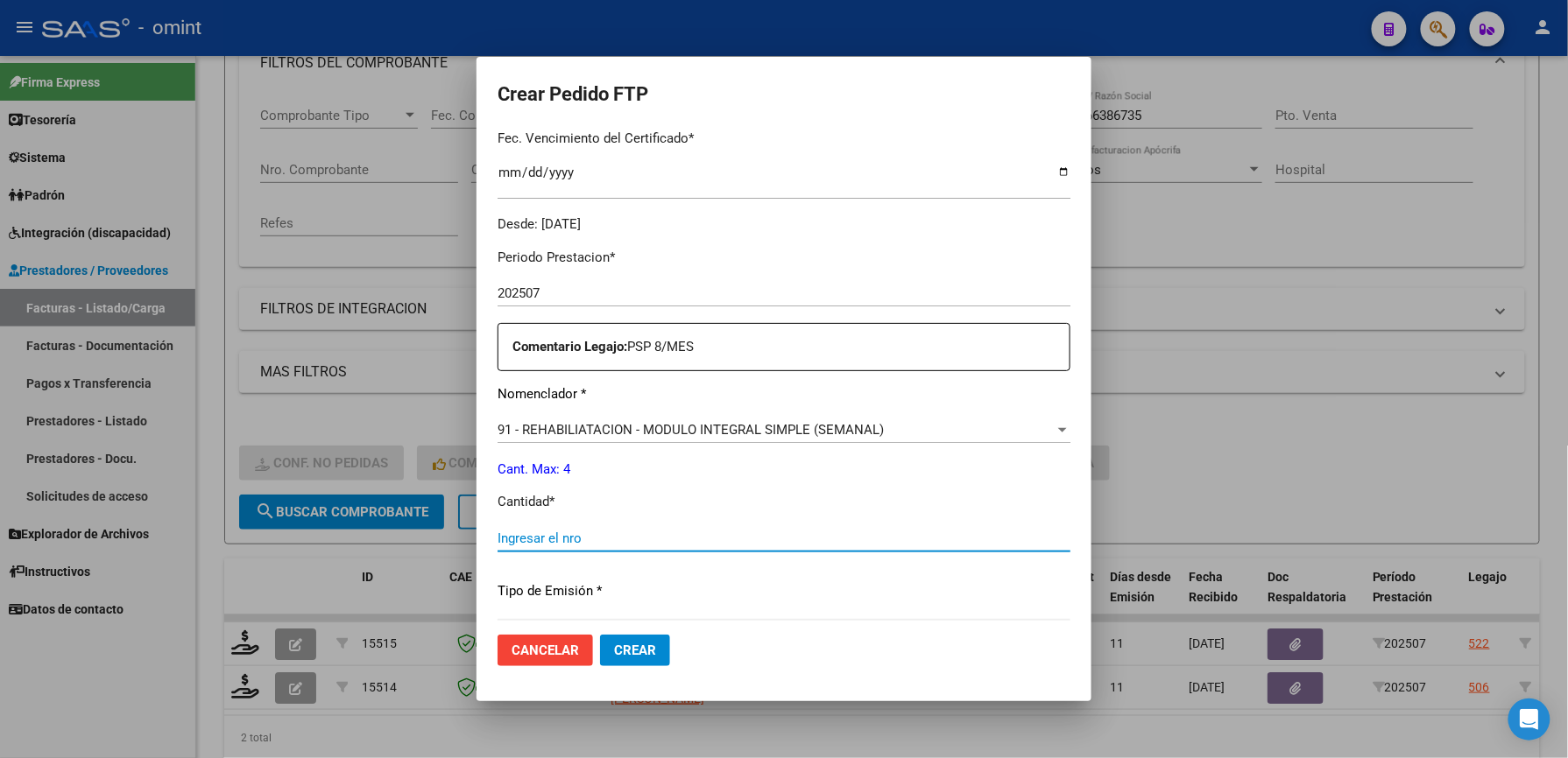
click at [596, 540] on input "Ingresar el nro" at bounding box center [784, 539] width 573 height 16
type input "4"
click at [663, 510] on p "Cantidad *" at bounding box center [784, 502] width 573 height 20
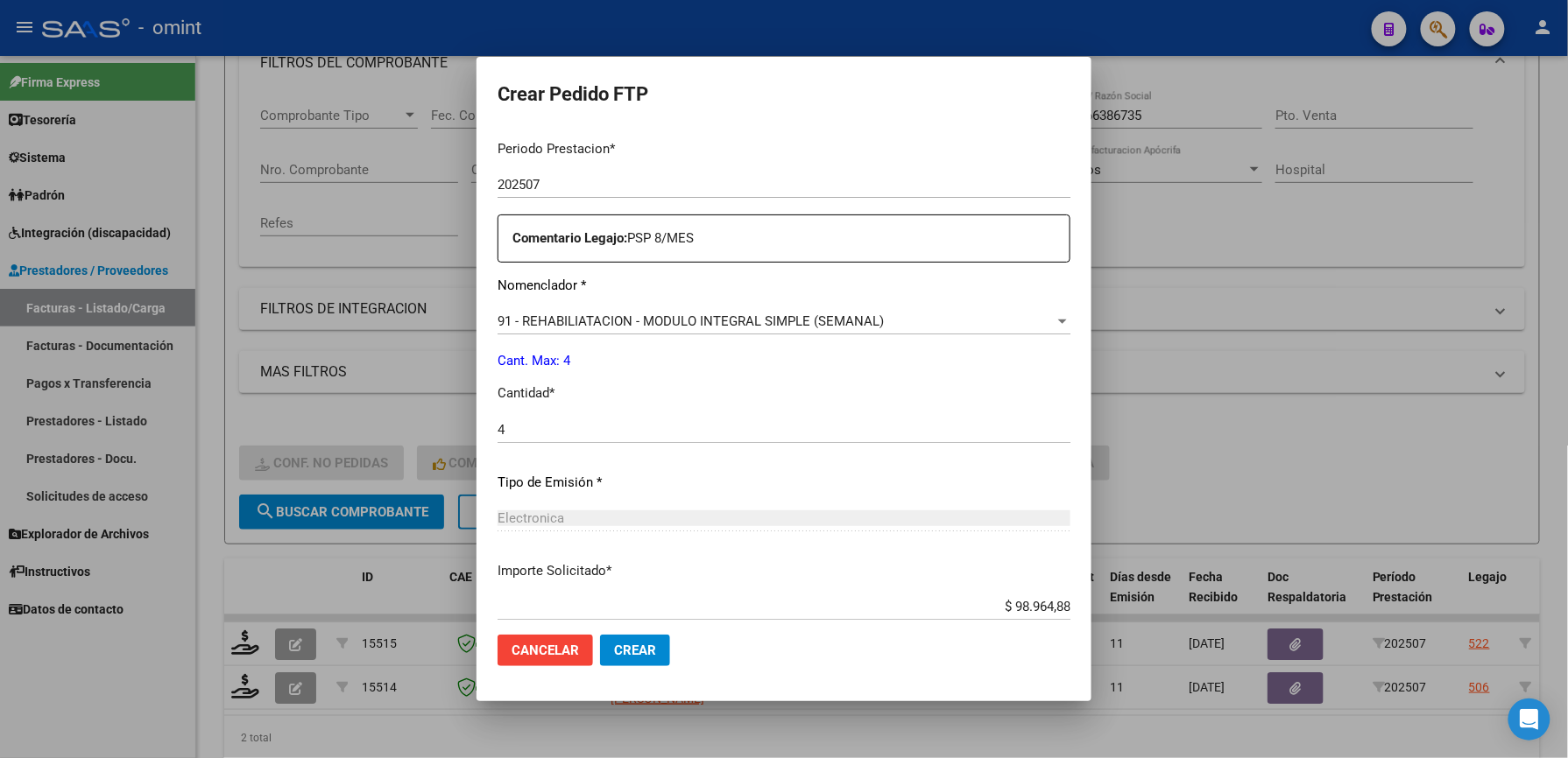
scroll to position [677, 0]
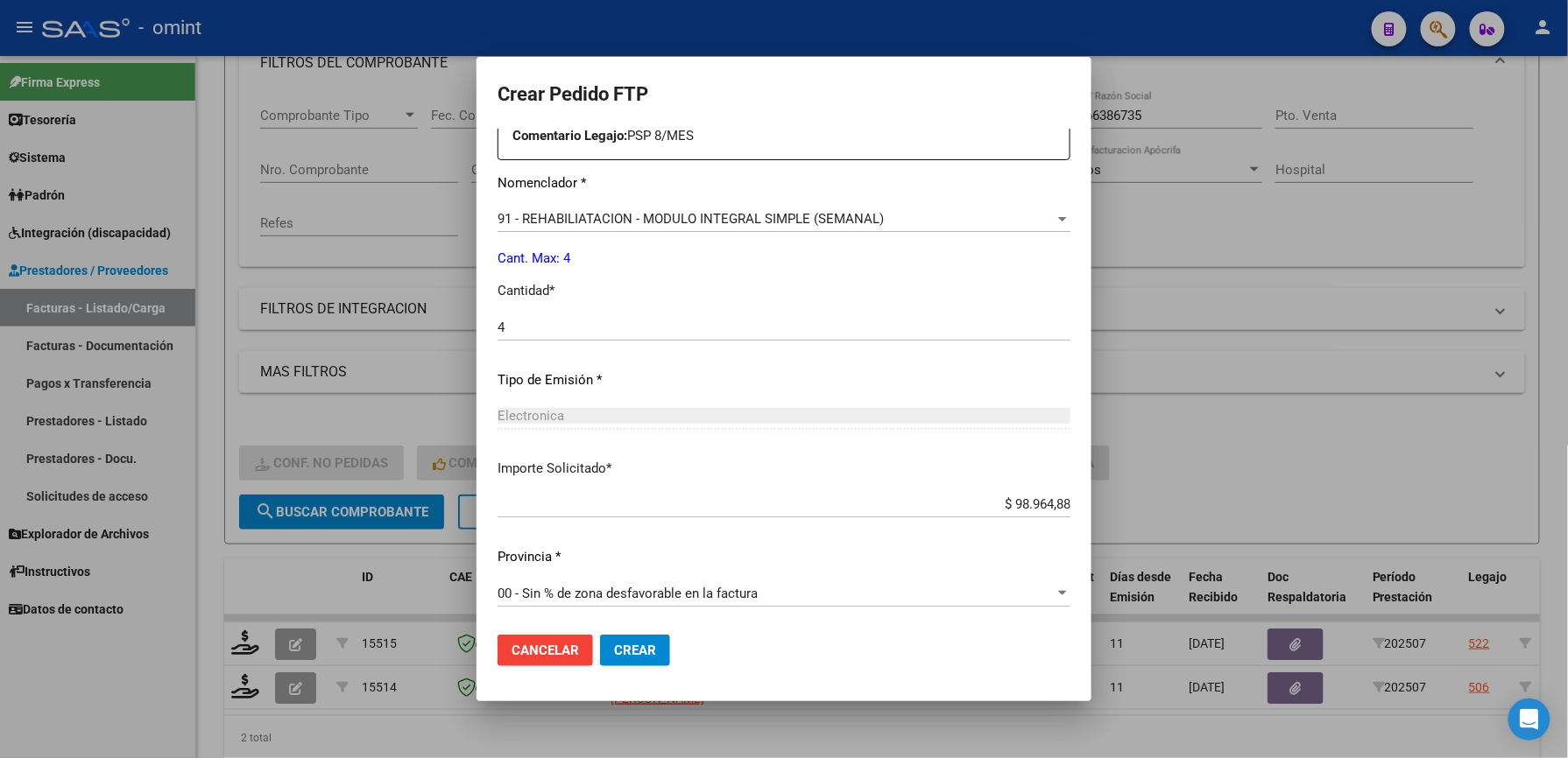
click at [642, 642] on span "Crear" at bounding box center [635, 650] width 42 height 16
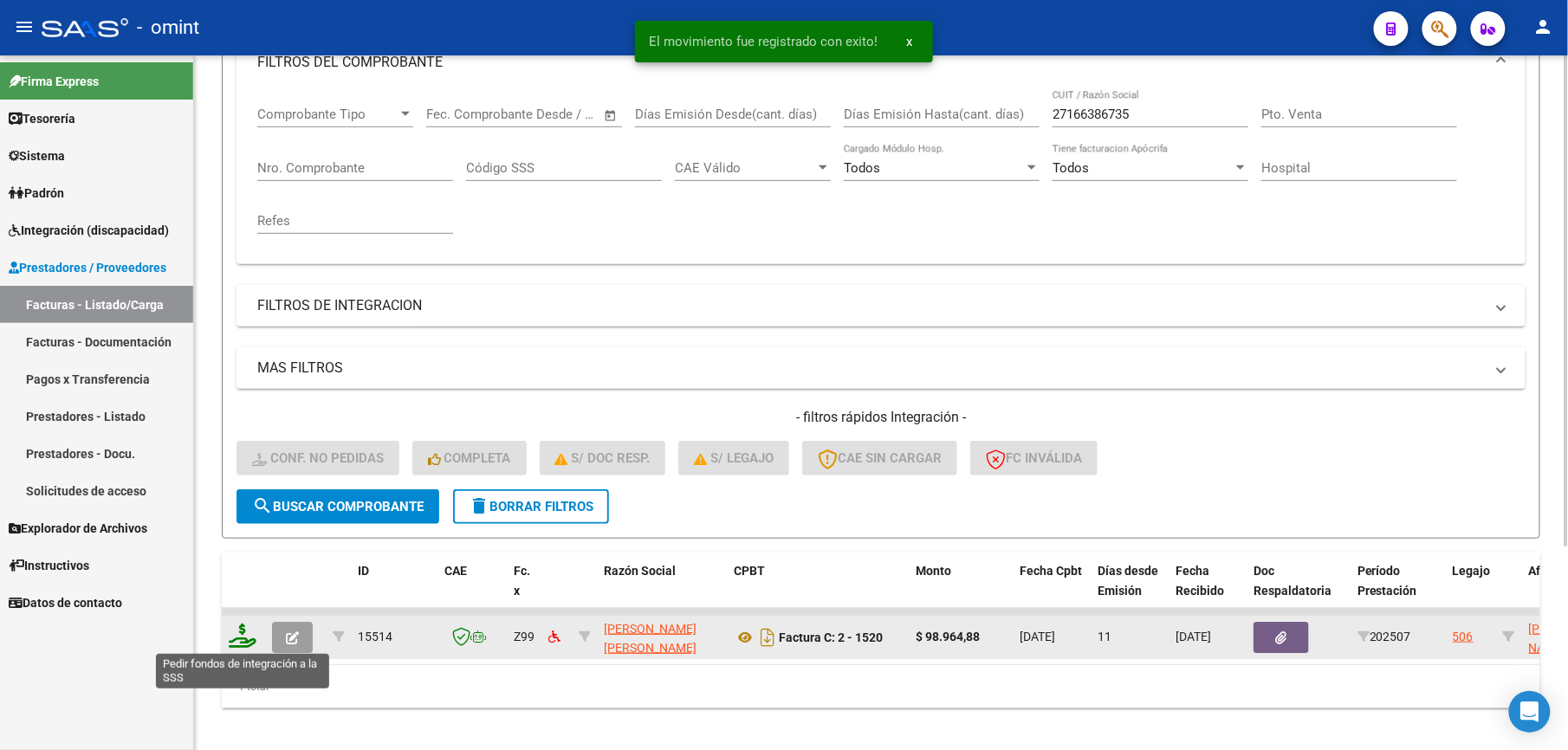
click at [241, 638] on icon at bounding box center [243, 636] width 28 height 24
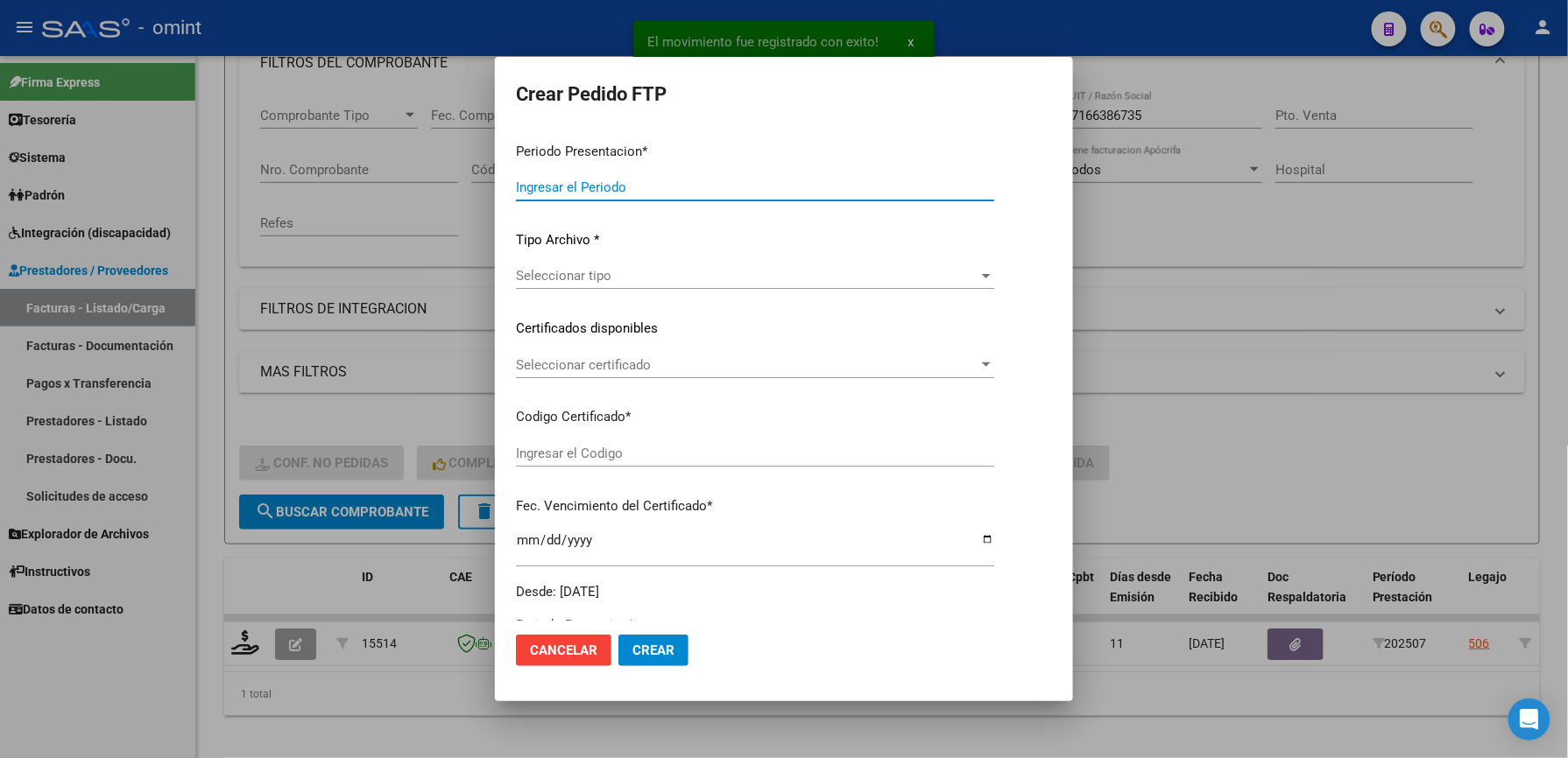
type input "202507"
type input "$ 98.964,88"
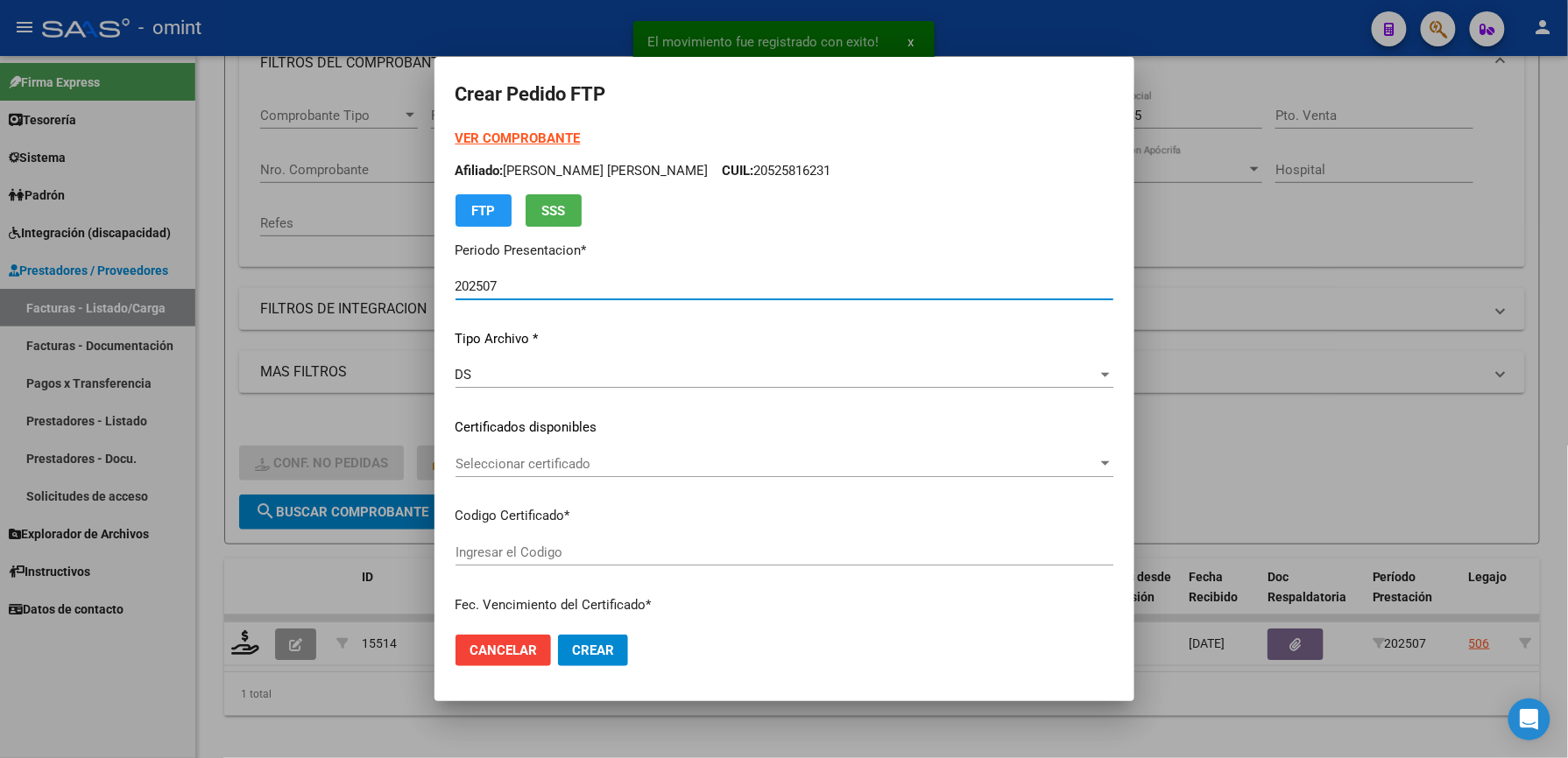
type input "3881160206"
type input "[DATE]"
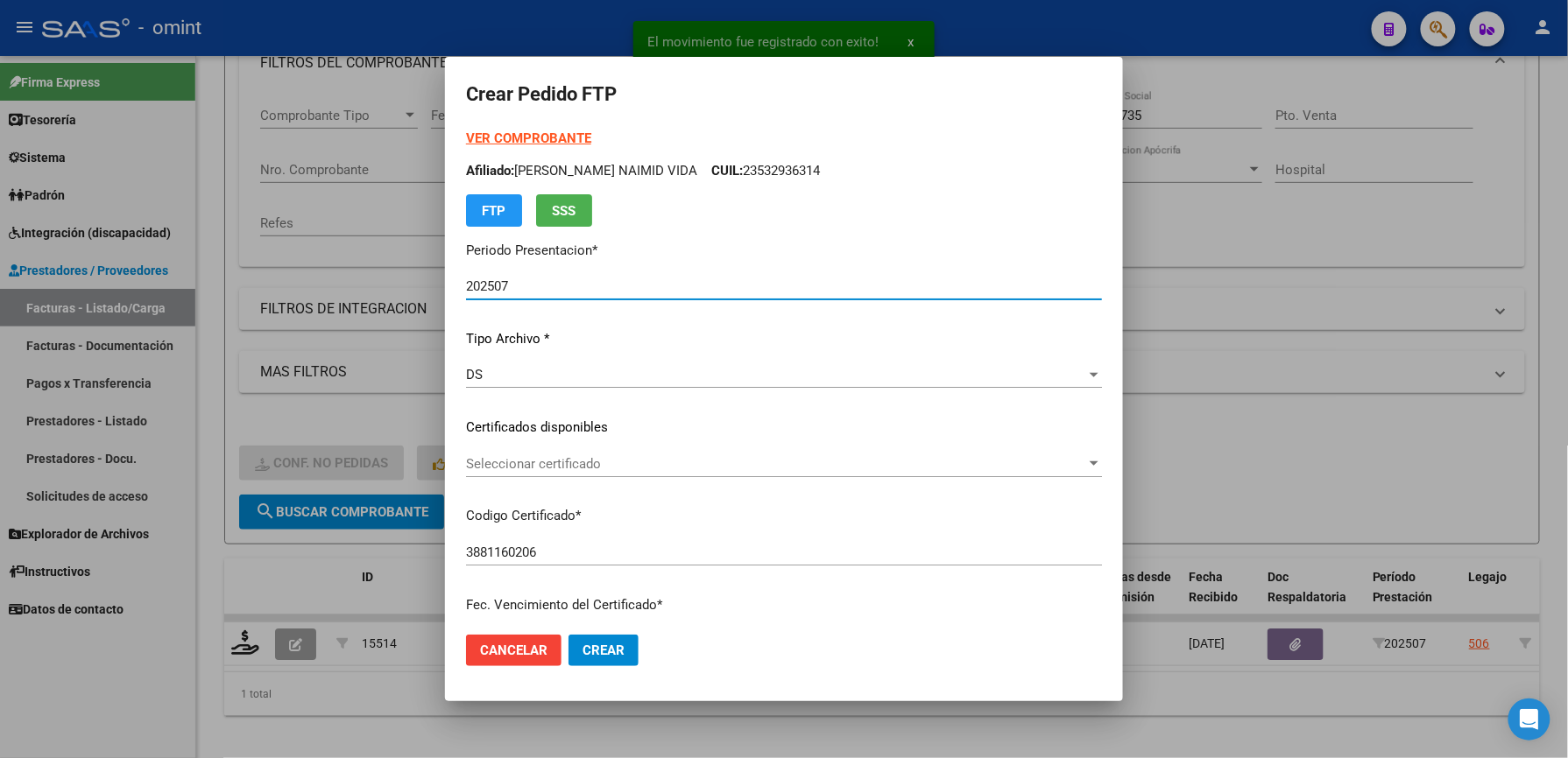
click at [594, 470] on span "Seleccionar certificado" at bounding box center [777, 464] width 621 height 16
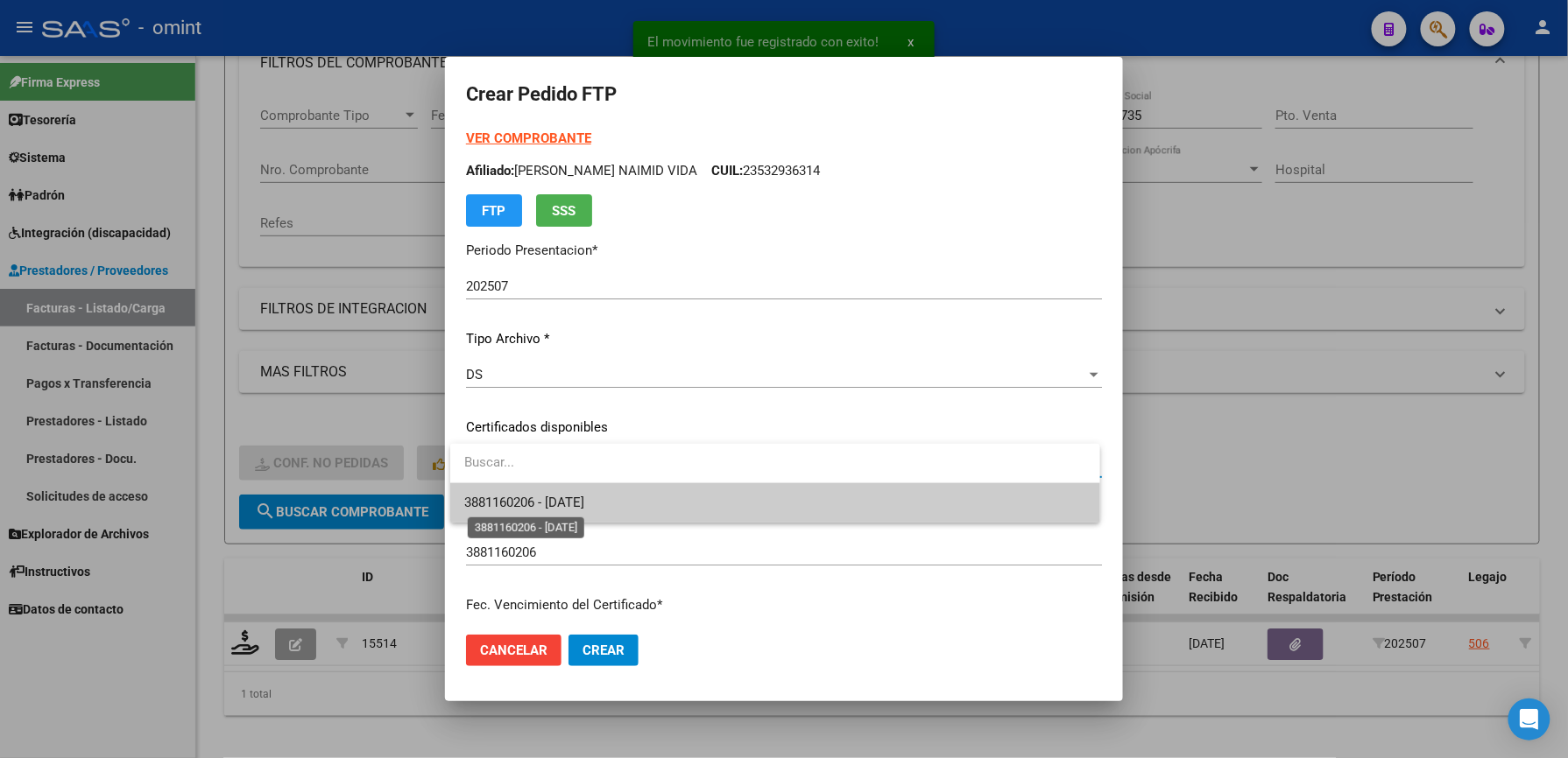
click at [585, 501] on span "3881160206 - [DATE]" at bounding box center [524, 503] width 120 height 16
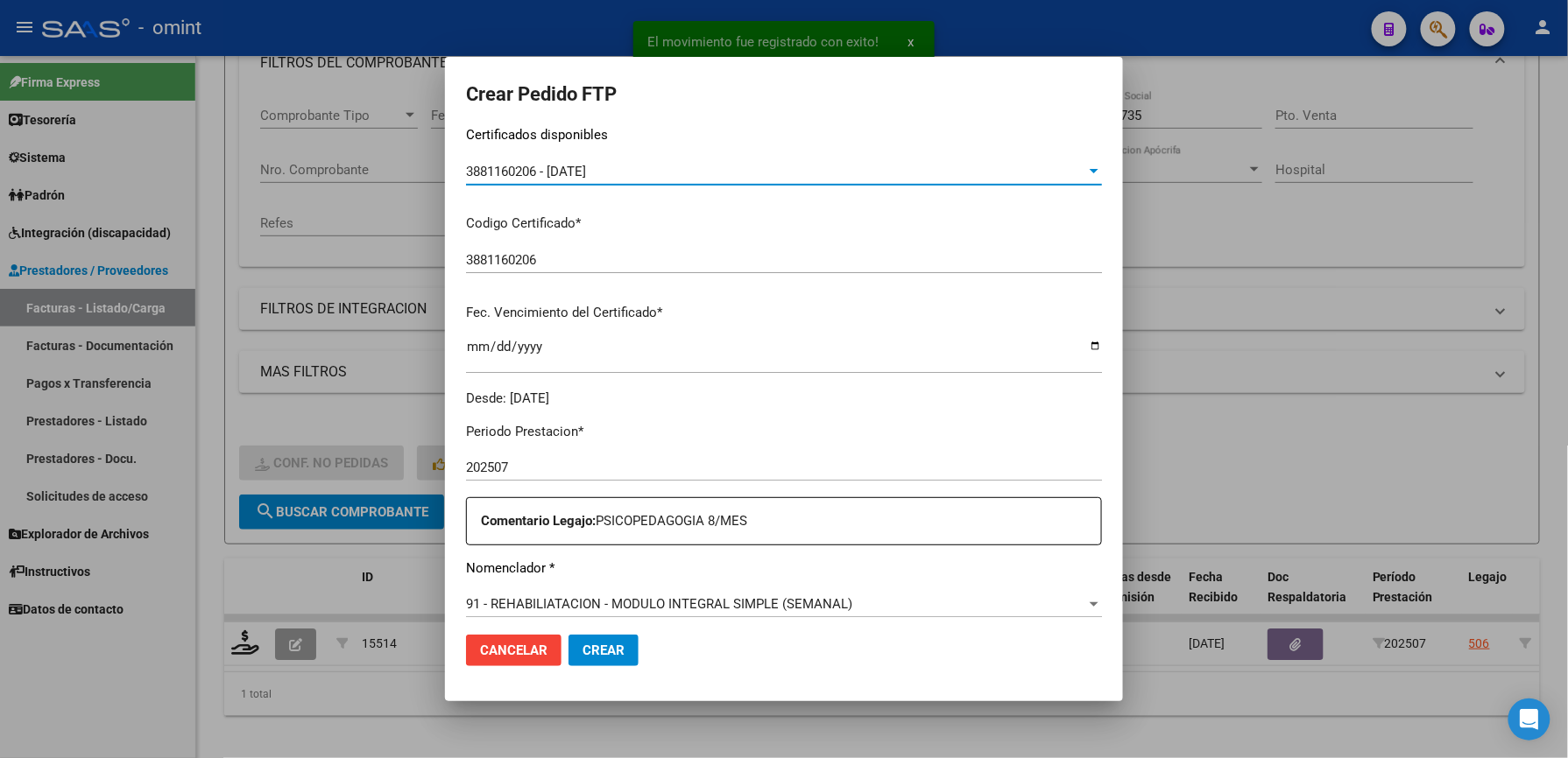
scroll to position [467, 0]
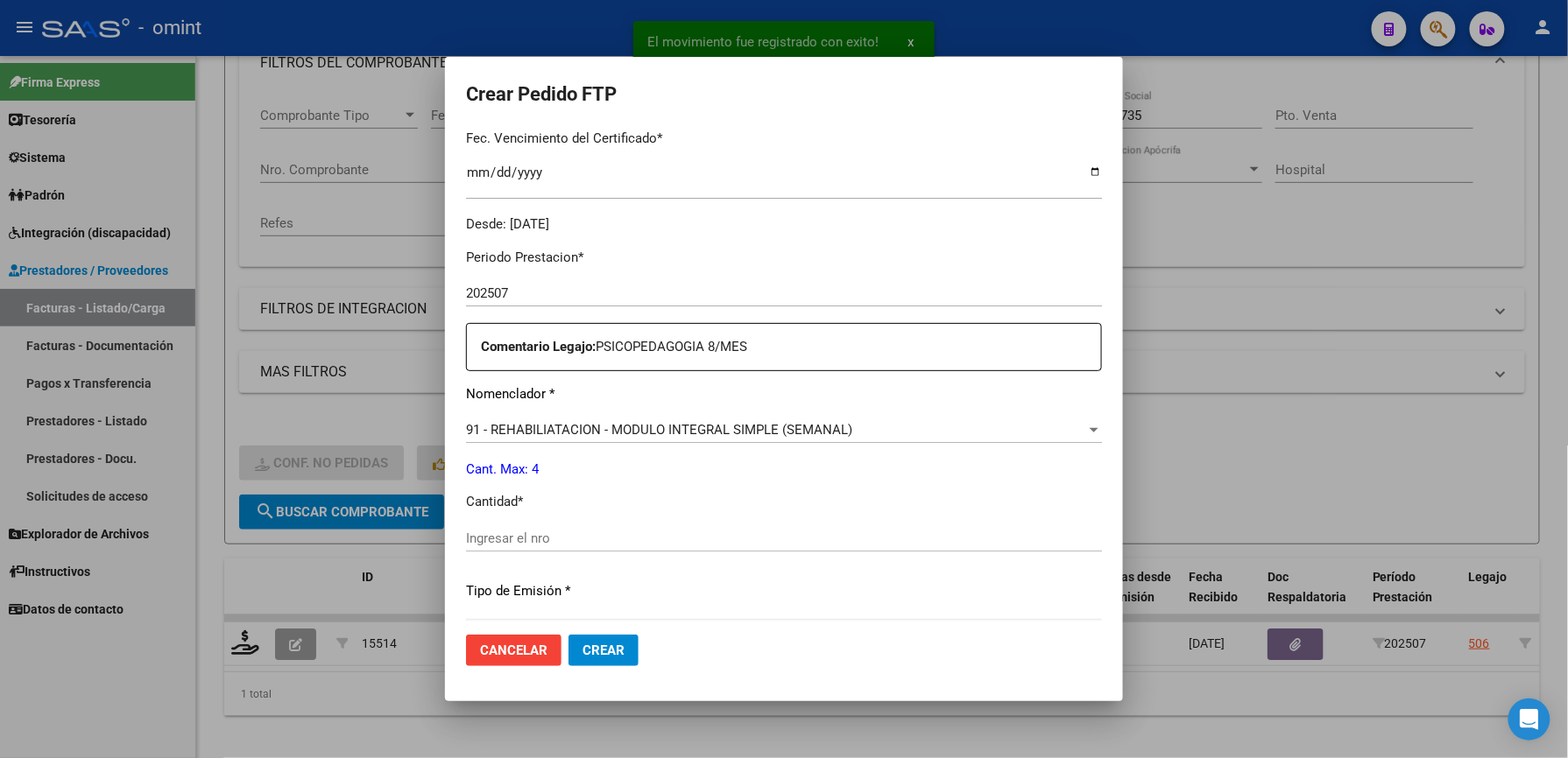
click at [578, 541] on input "Ingresar el nro" at bounding box center [784, 539] width 635 height 16
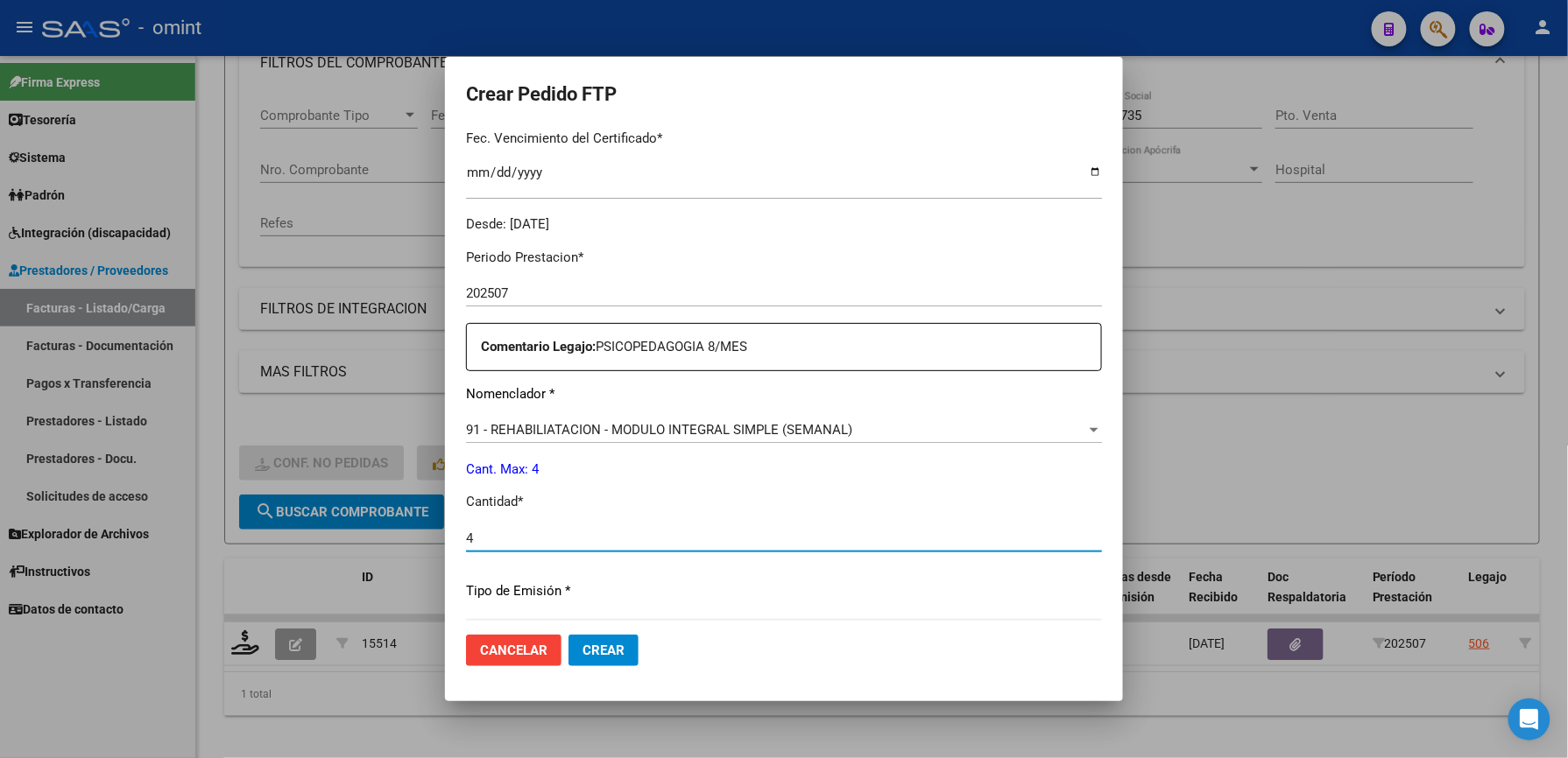
type input "4"
click at [666, 492] on p "Cantidad *" at bounding box center [784, 502] width 635 height 20
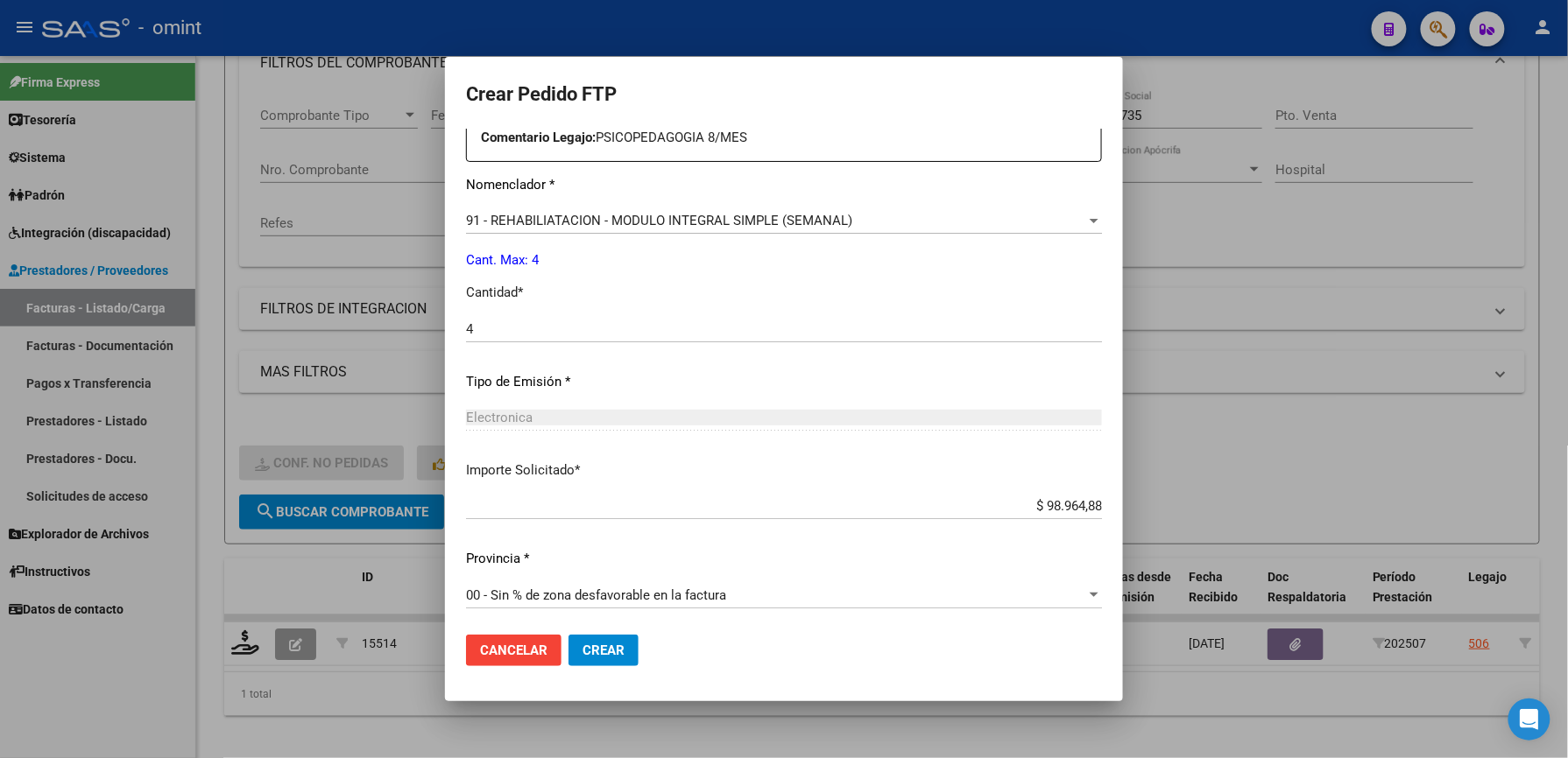
scroll to position [677, 0]
click at [622, 641] on button "Crear" at bounding box center [604, 650] width 70 height 32
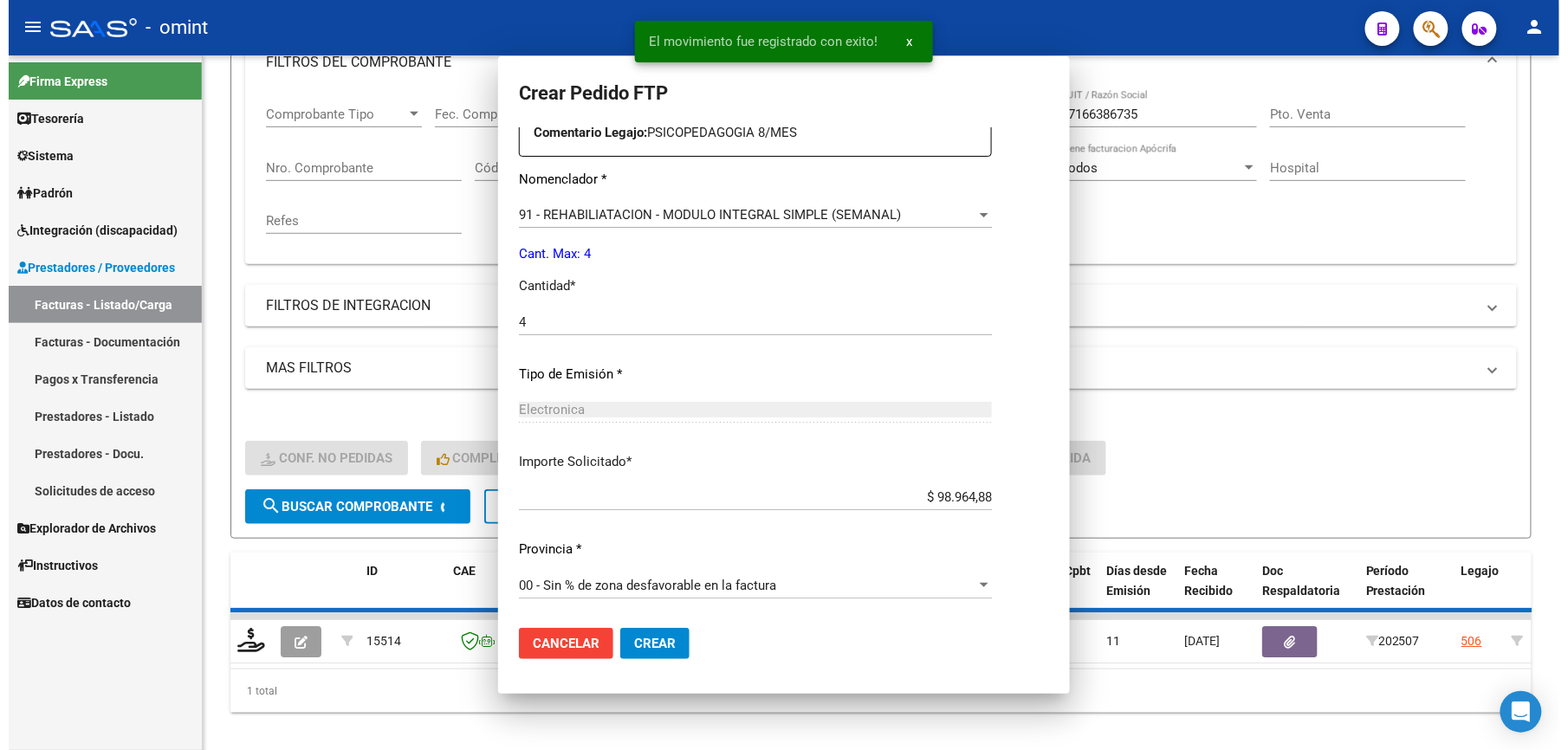
scroll to position [573, 0]
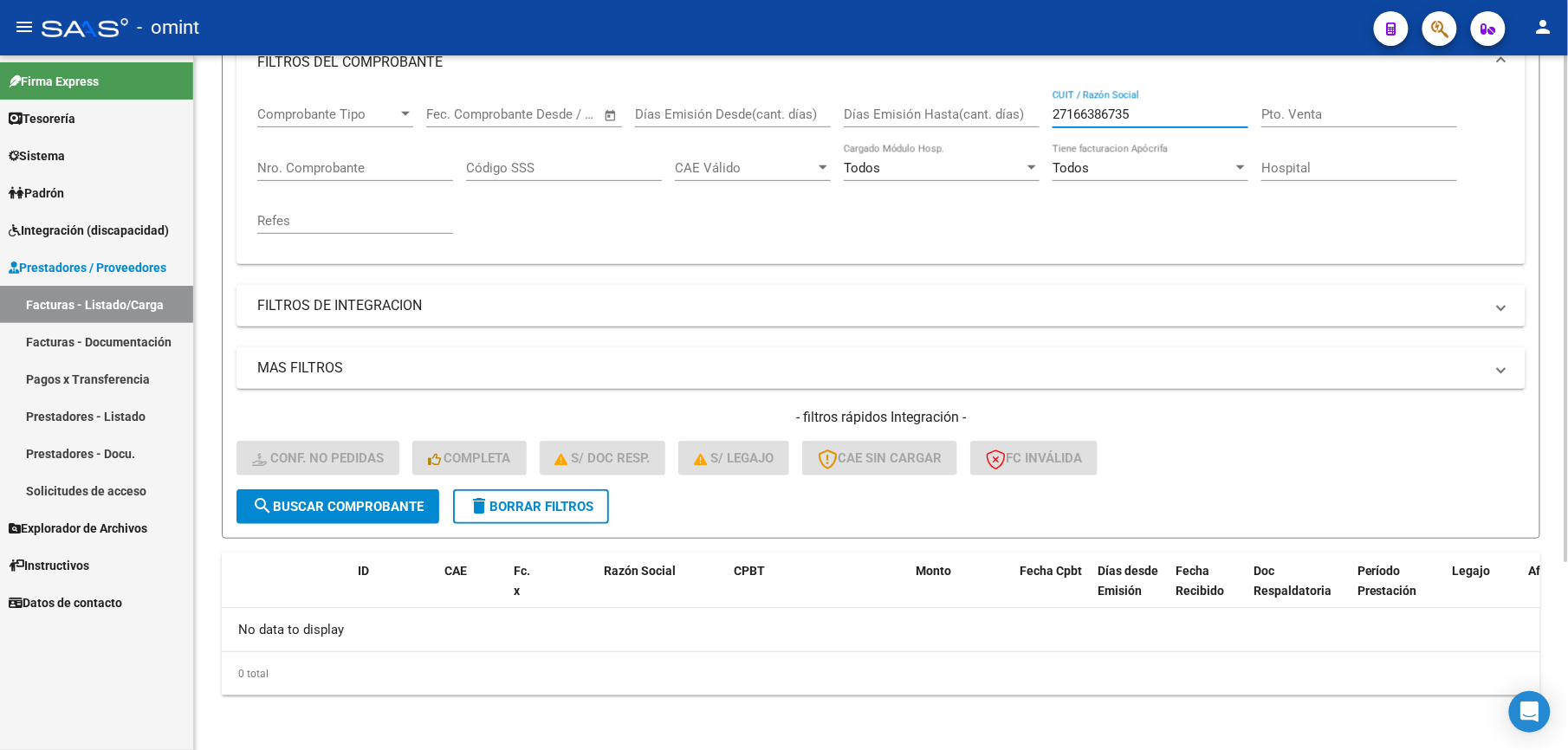
drag, startPoint x: 1152, startPoint y: 119, endPoint x: 1038, endPoint y: 114, distance: 114.1
click at [1038, 114] on div "Comprobante Tipo Comprobante Tipo Start date – End date Fec. Comprobante Desde …" at bounding box center [881, 170] width 1247 height 160
paste input "202143151"
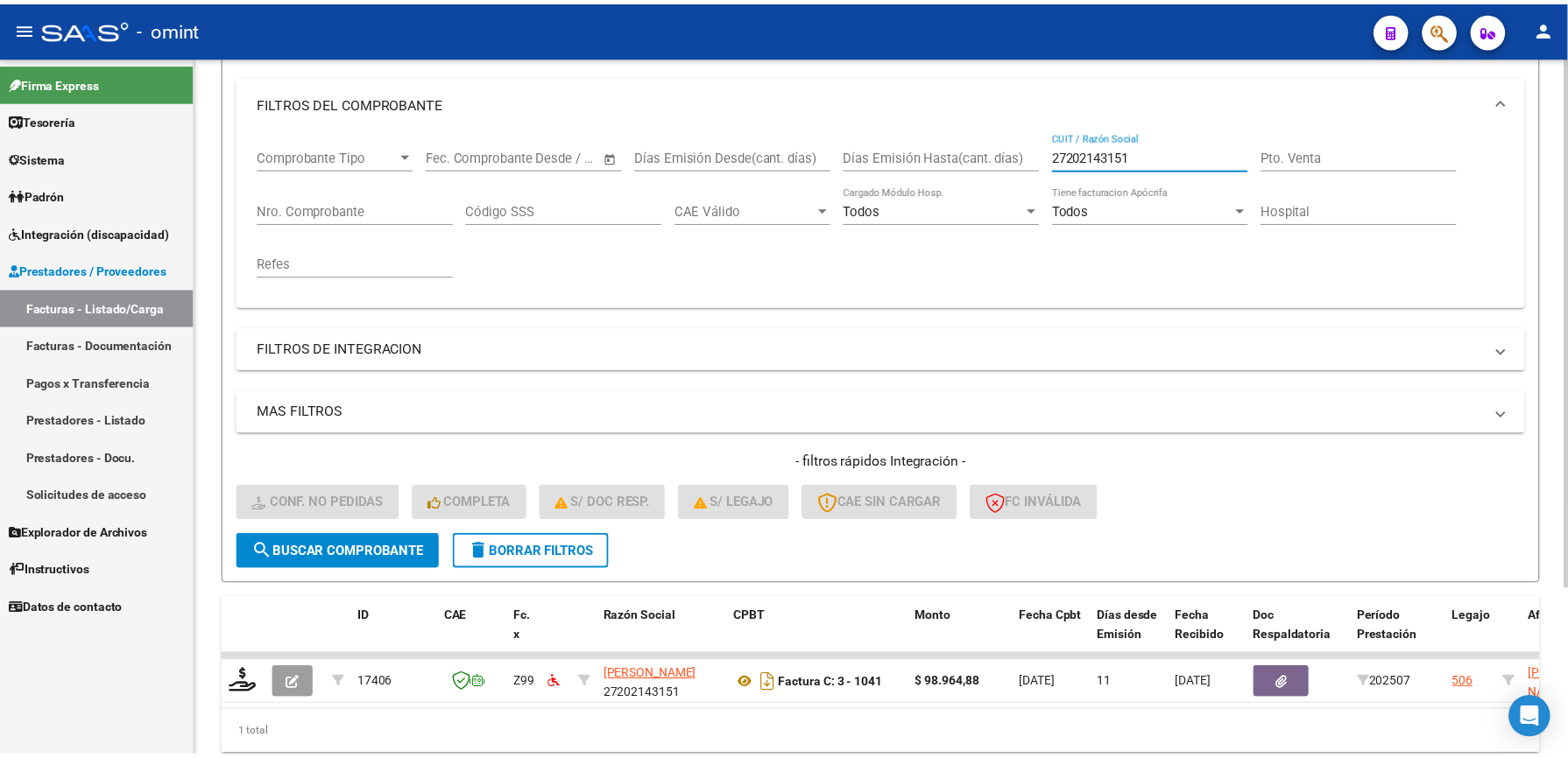
scroll to position [263, 0]
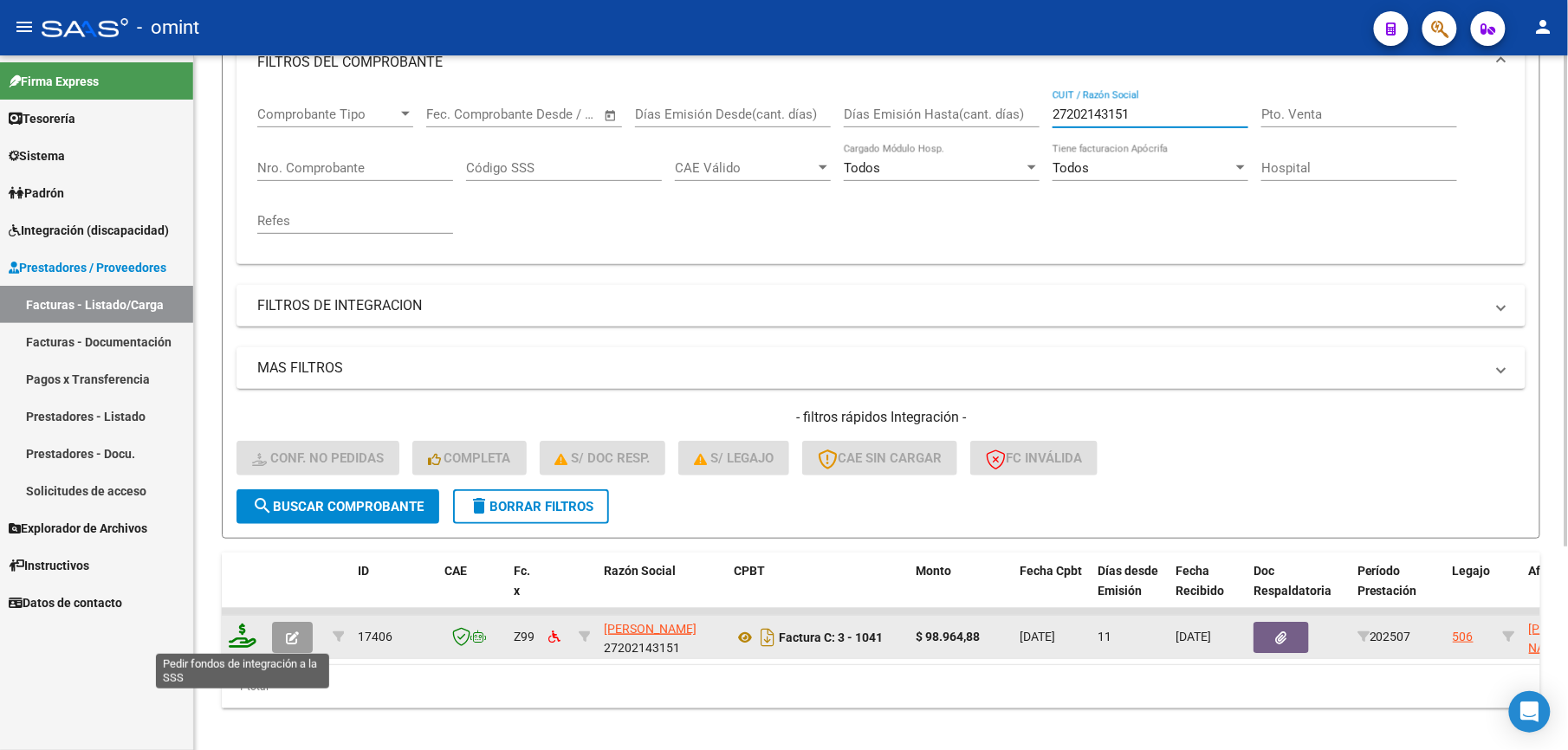
type input "27202143151"
click at [243, 644] on icon at bounding box center [243, 636] width 28 height 24
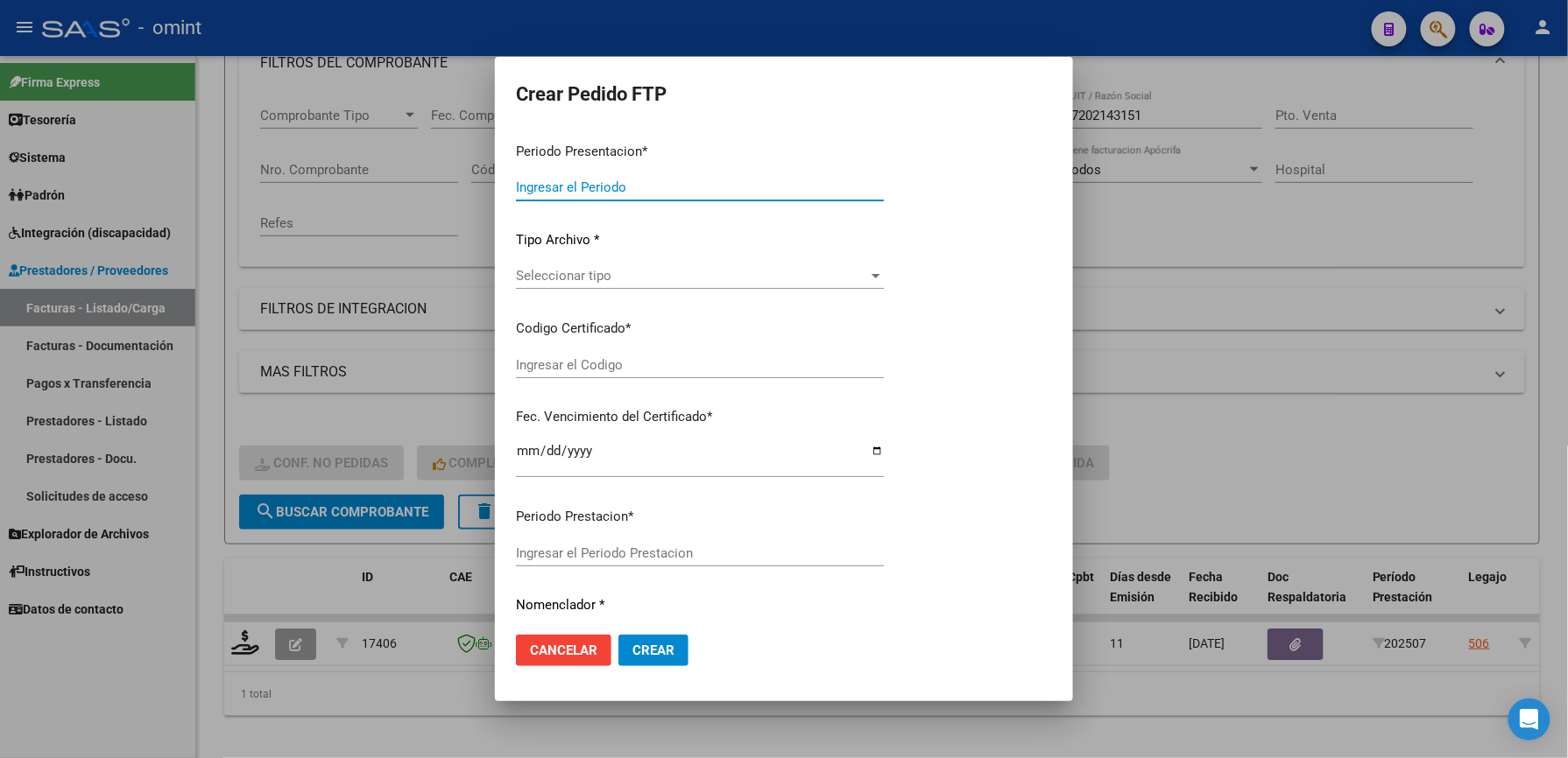
type input "202507"
type input "$ 98.964,88"
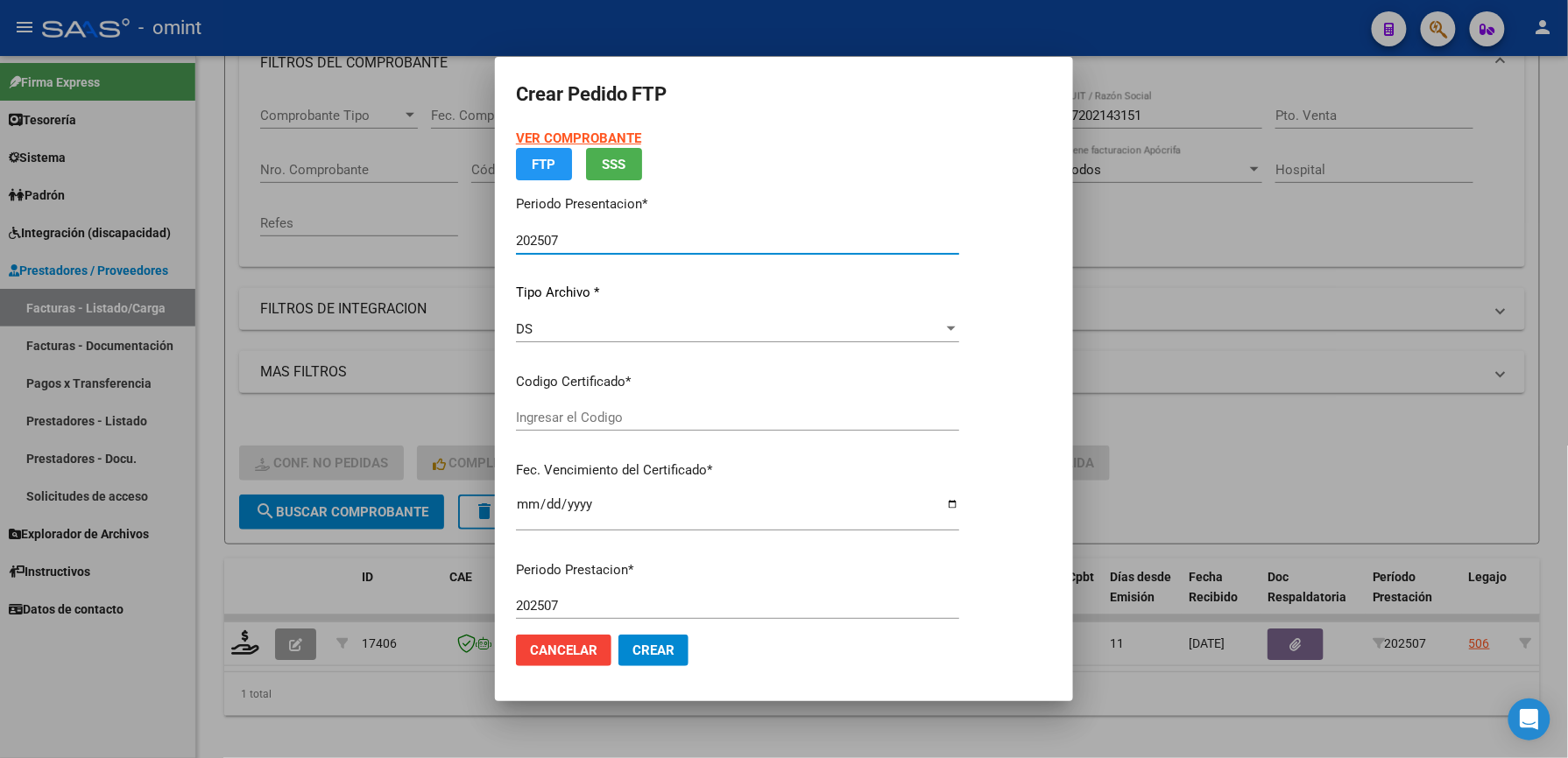
type input "3881160206"
type input "[DATE]"
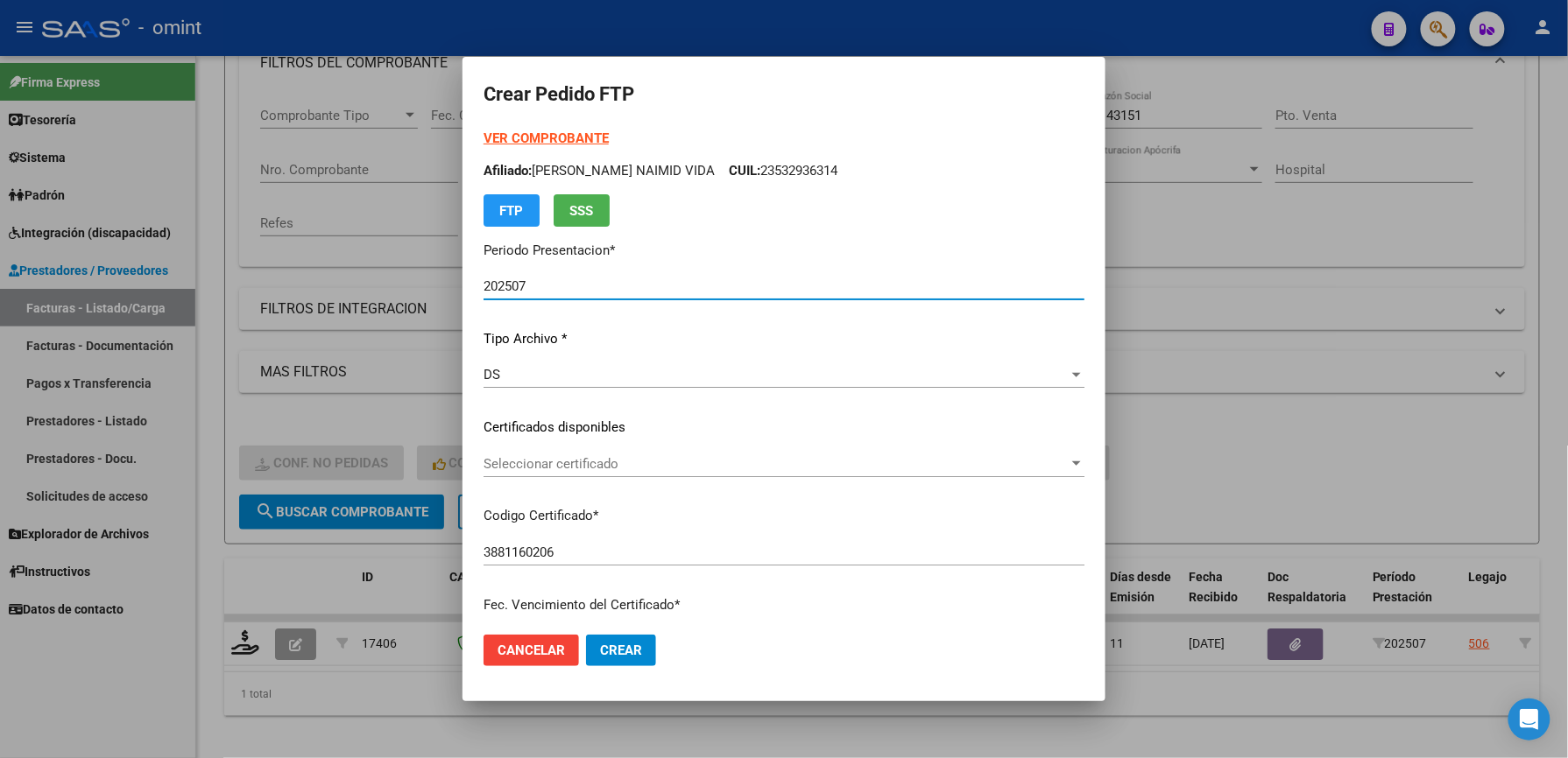
click at [585, 464] on span "Seleccionar certificado" at bounding box center [777, 464] width 585 height 16
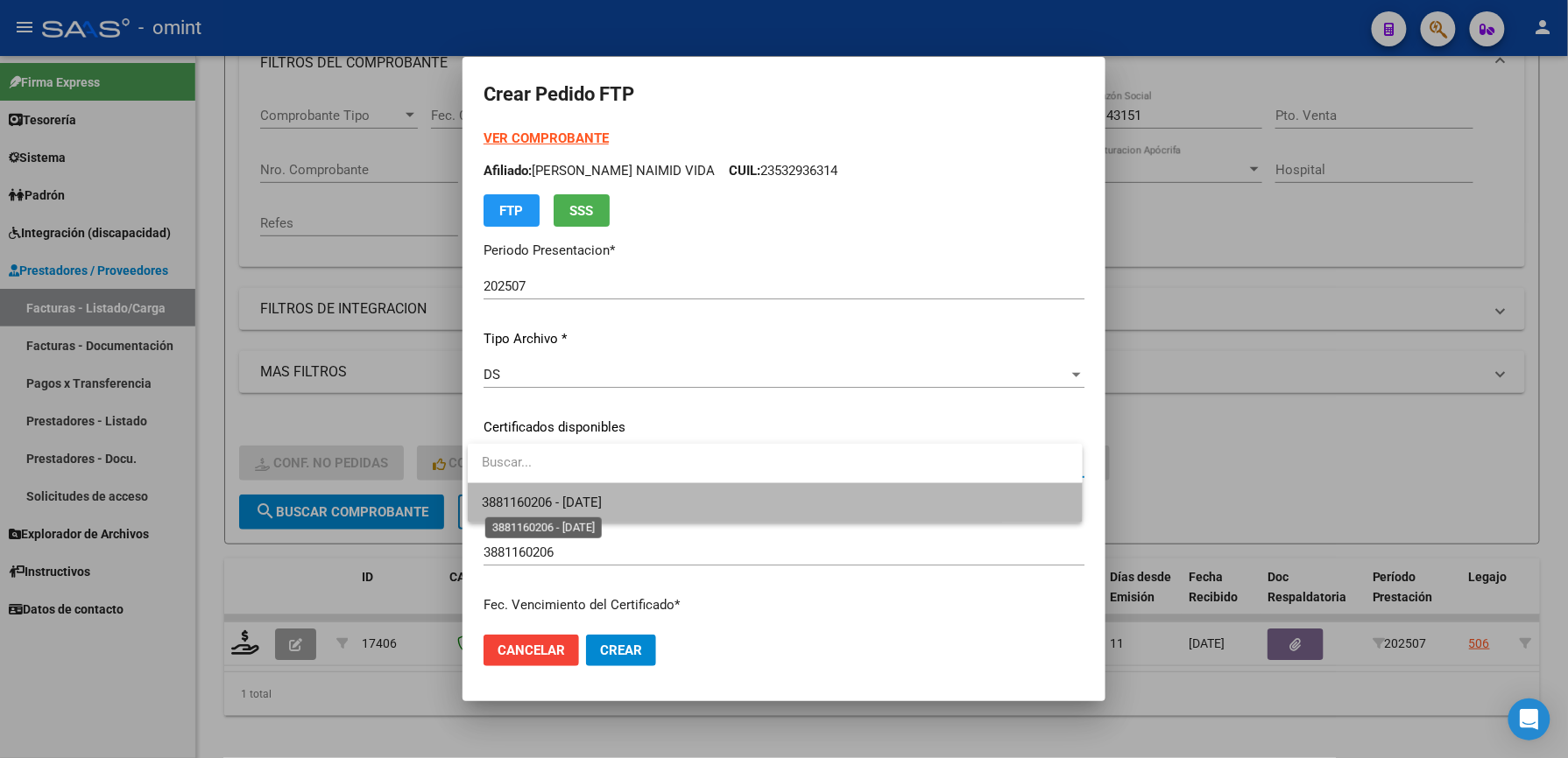
click at [598, 495] on span "3881160206 - [DATE]" at bounding box center [542, 503] width 120 height 16
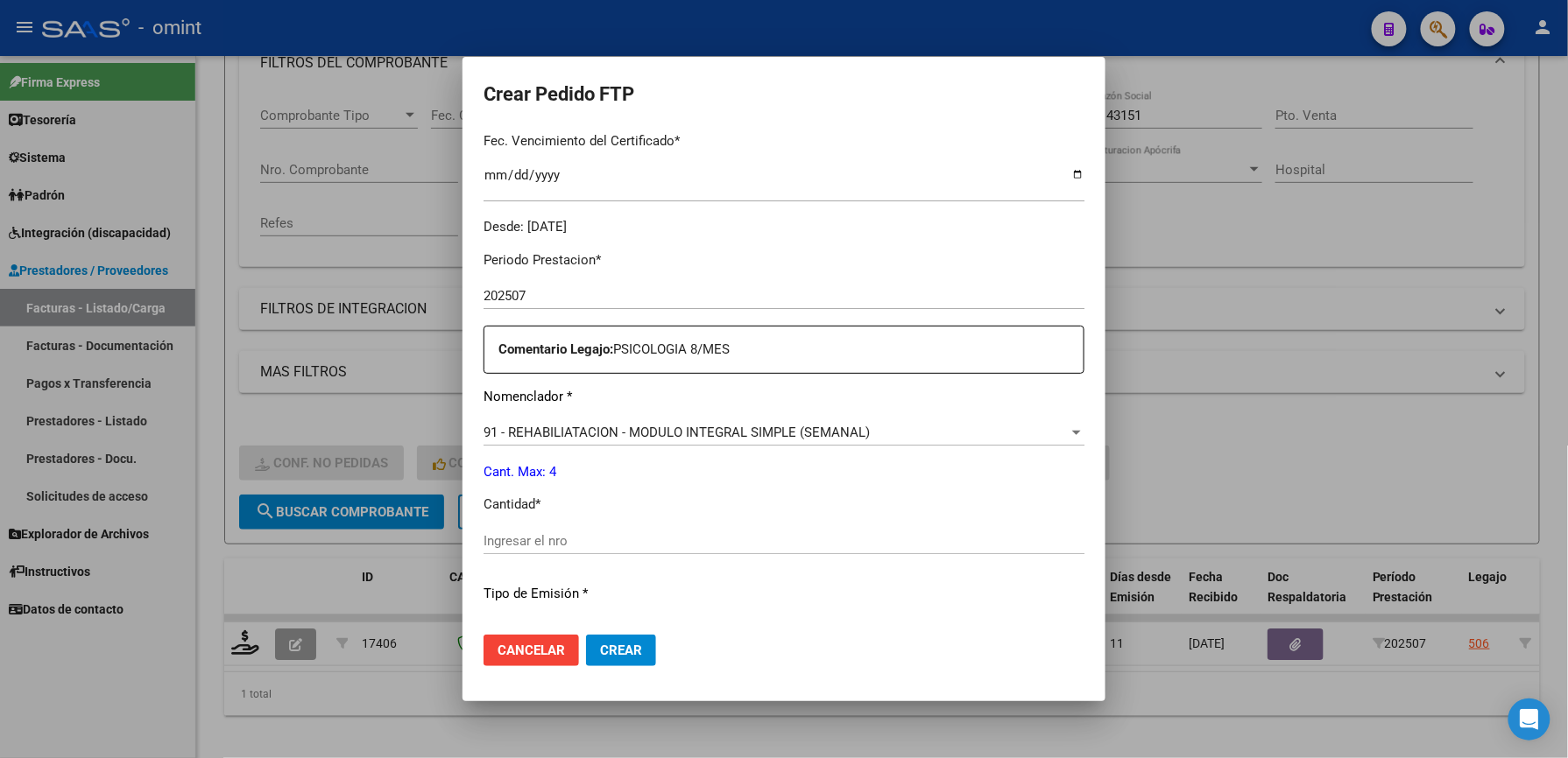
scroll to position [467, 0]
click at [531, 533] on input "Ingresar el nro" at bounding box center [784, 539] width 601 height 16
type input "4"
click at [605, 492] on p "Cantidad *" at bounding box center [784, 502] width 601 height 20
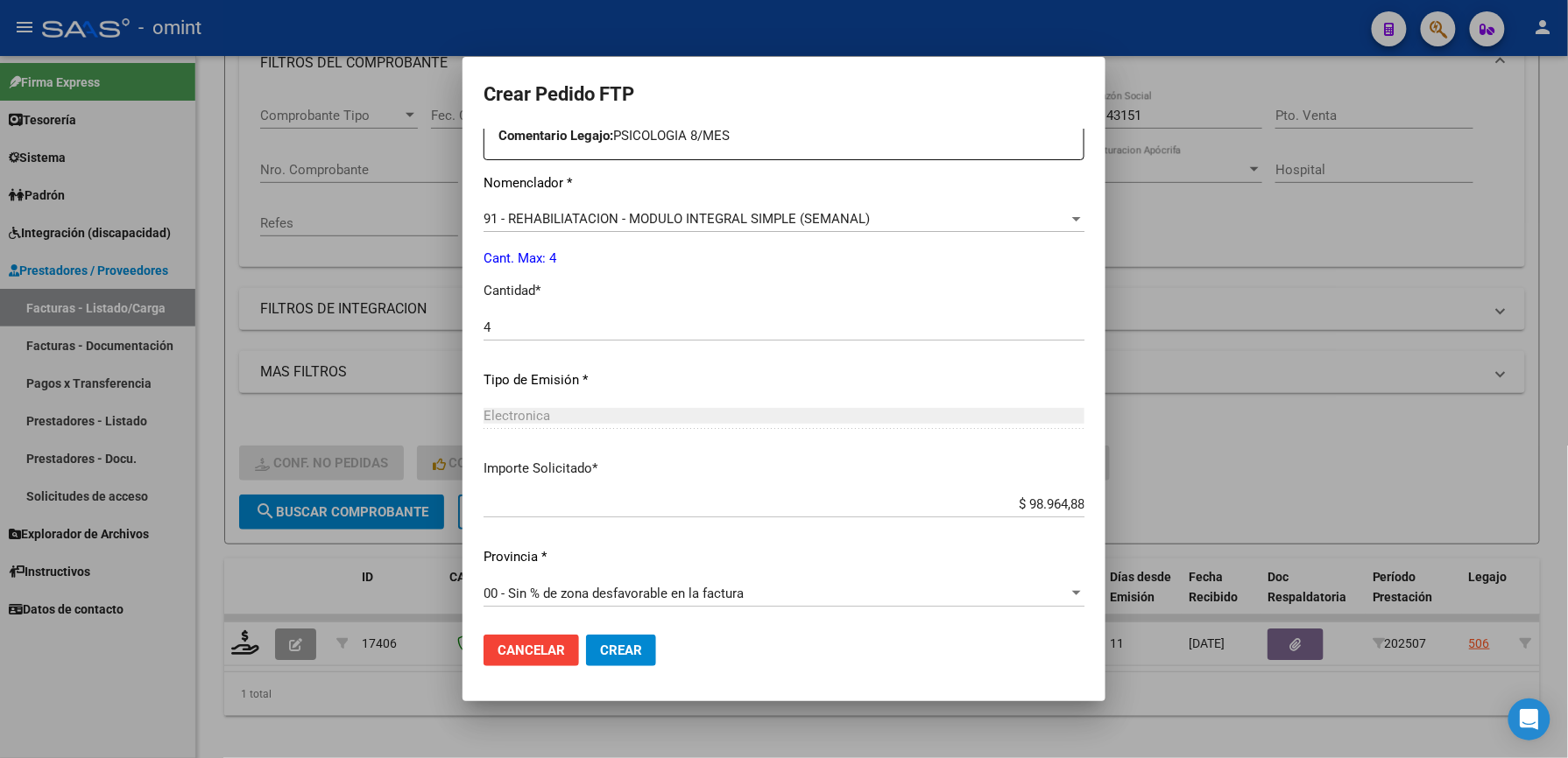
click at [622, 646] on span "Crear" at bounding box center [621, 650] width 42 height 16
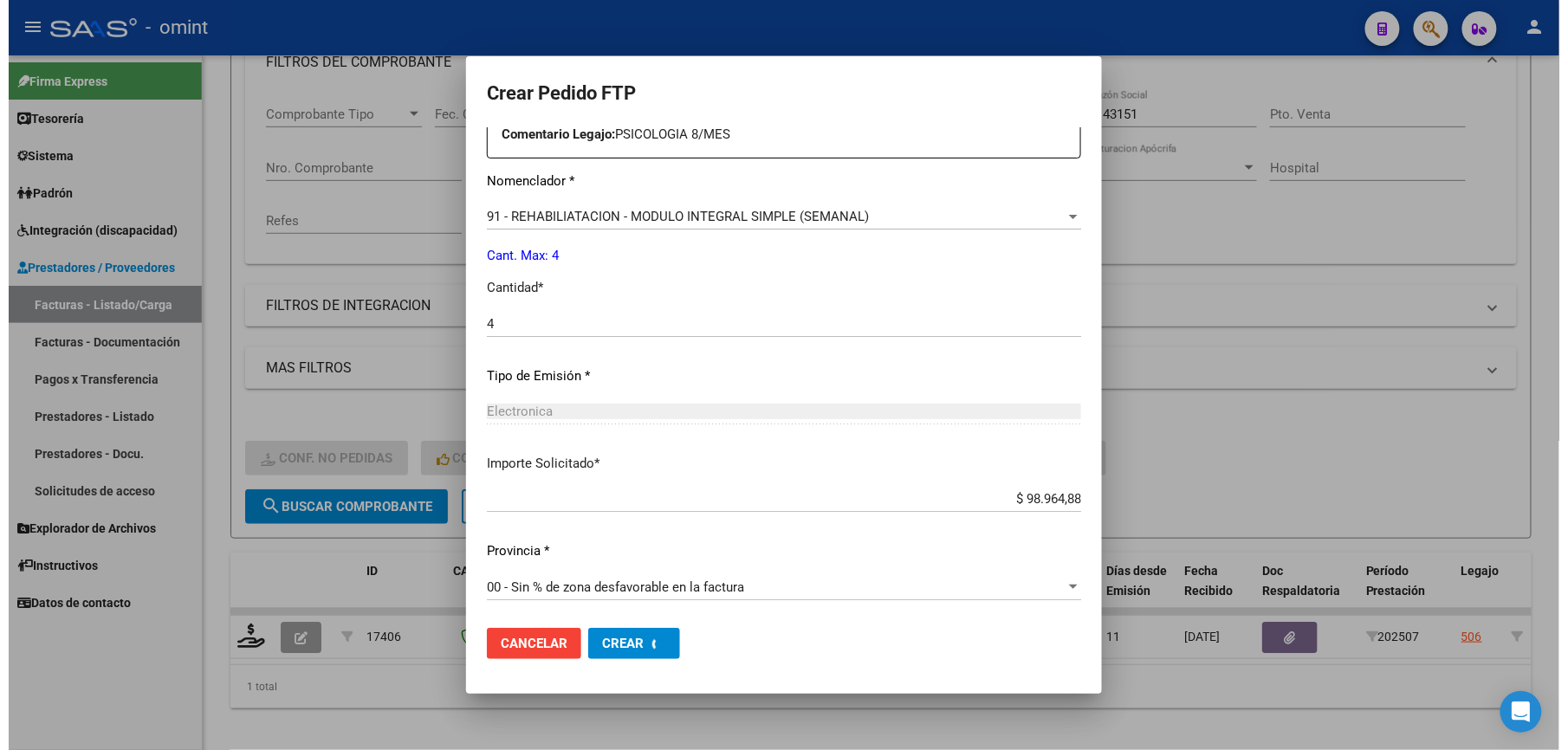
scroll to position [0, 0]
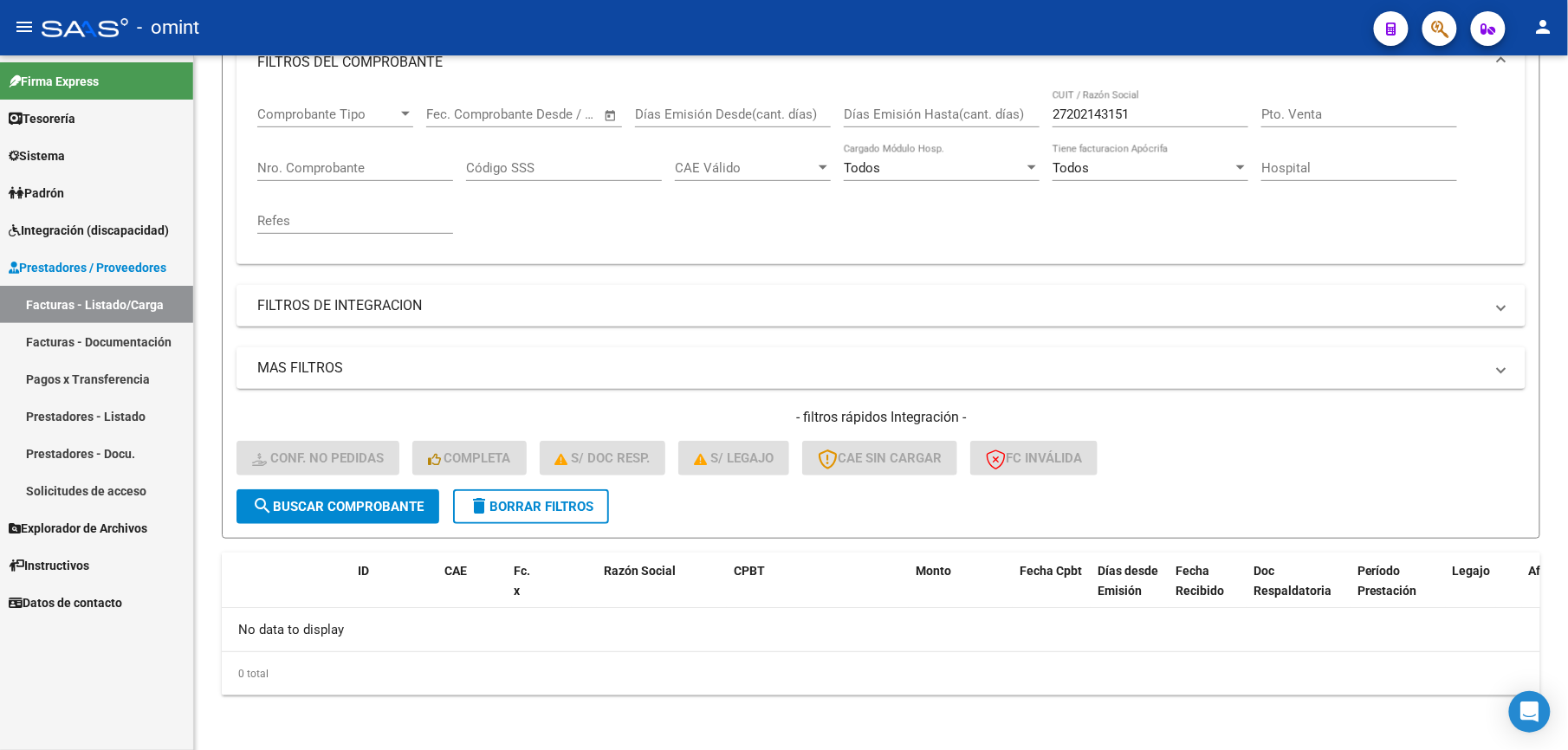
click at [107, 225] on span "Integración (discapacidad)" at bounding box center [88, 231] width 160 height 19
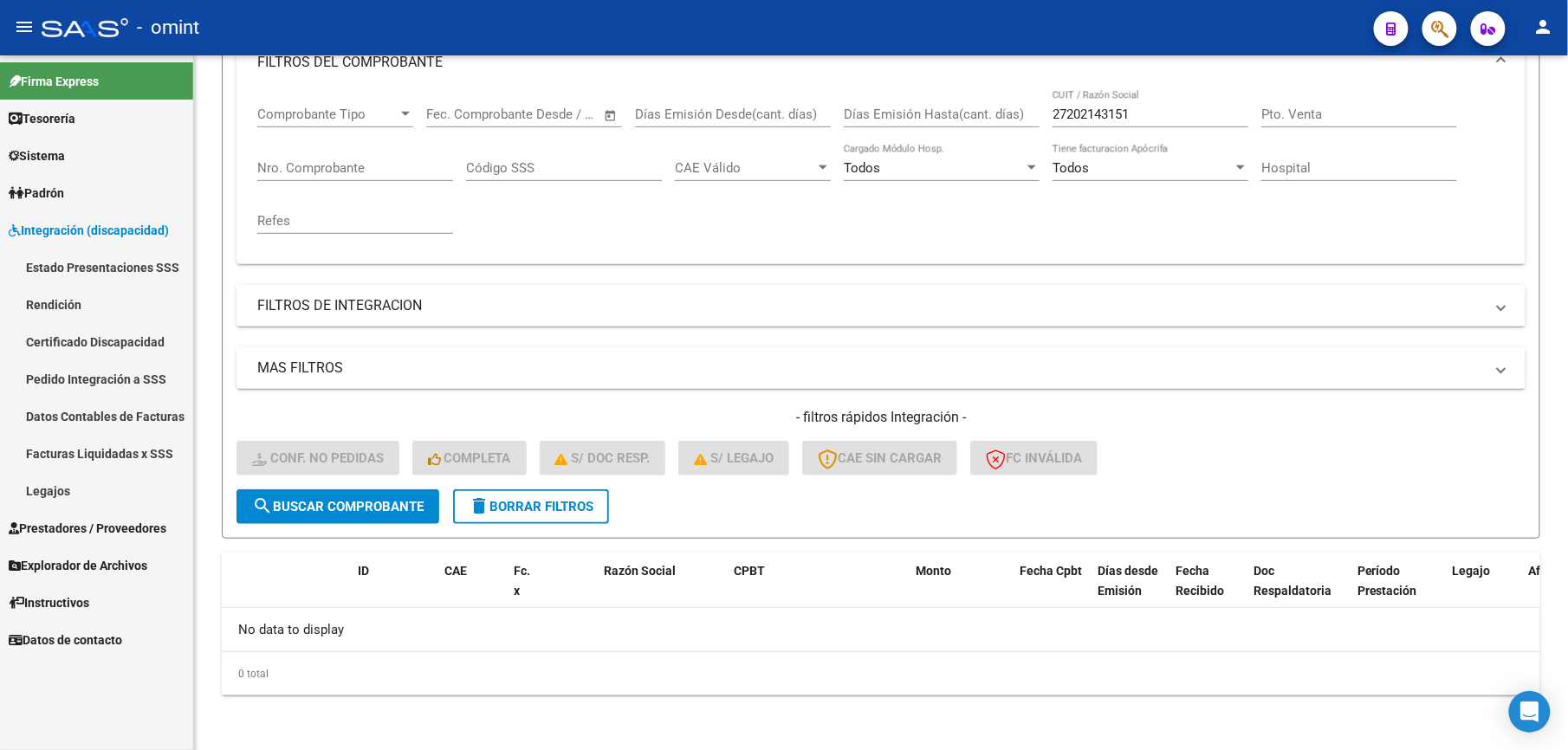
click at [106, 379] on link "Pedido Integración a SSS" at bounding box center [96, 379] width 193 height 37
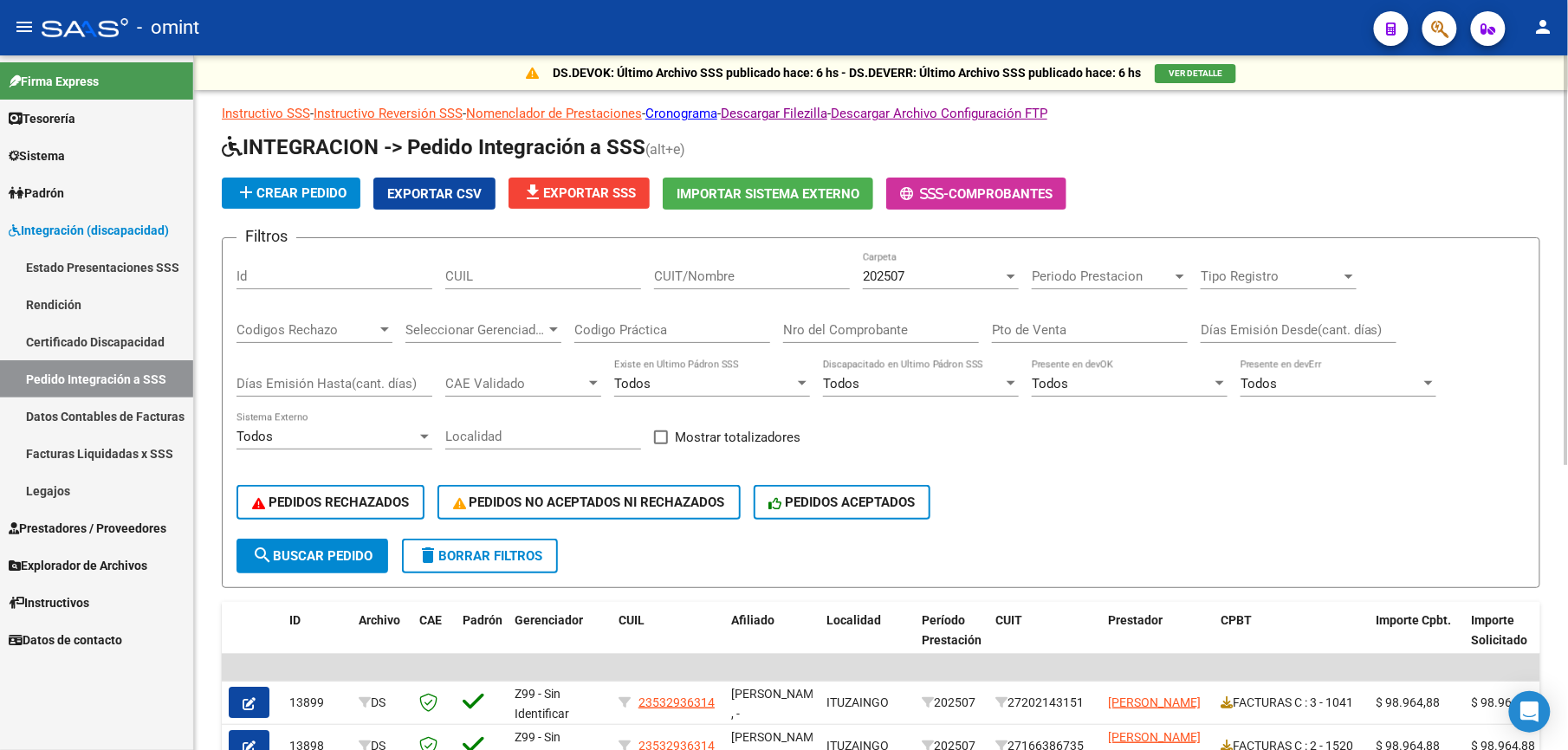
click at [947, 271] on div "202507" at bounding box center [933, 277] width 140 height 16
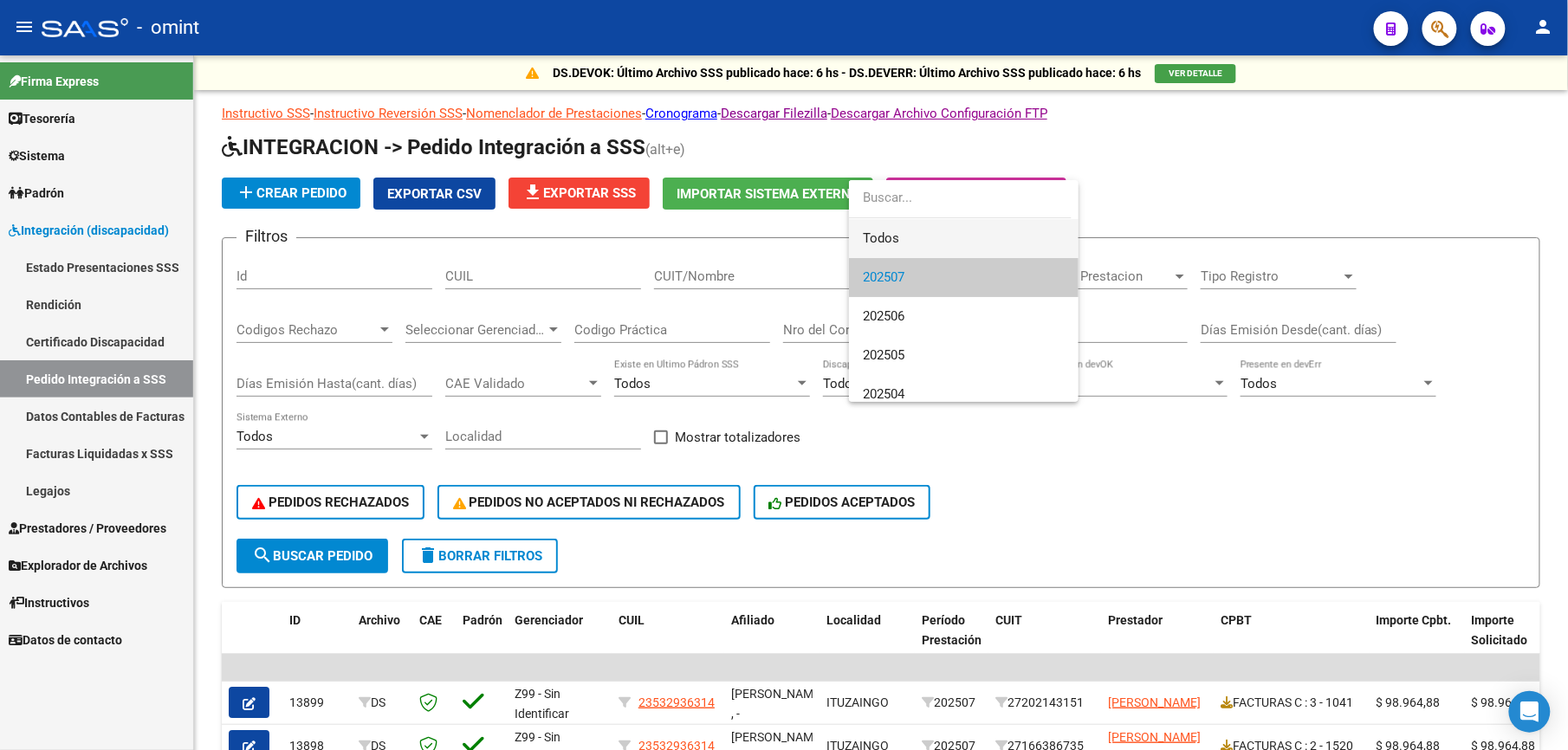
click at [914, 234] on span "Todos" at bounding box center [963, 238] width 202 height 39
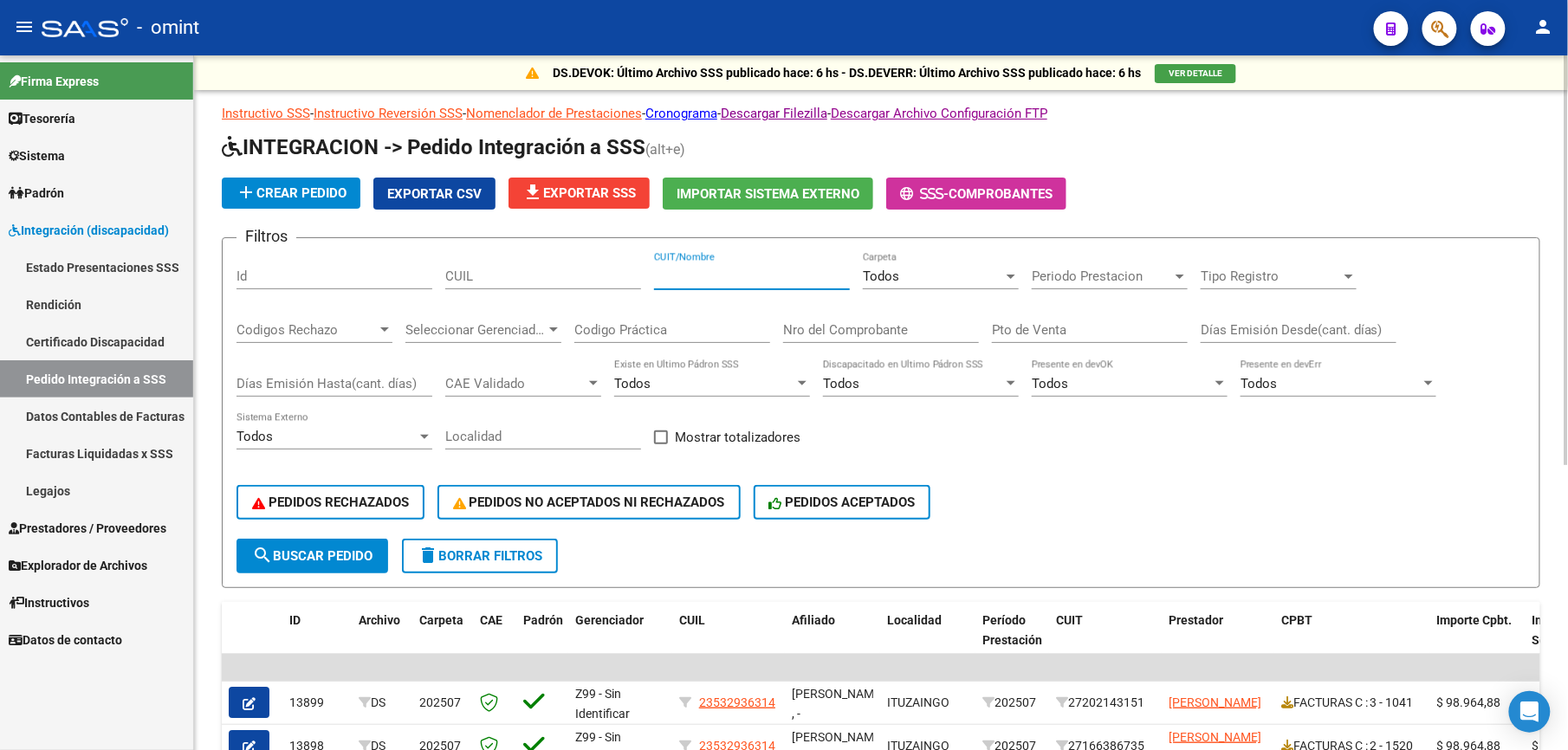
paste input "30700555824"
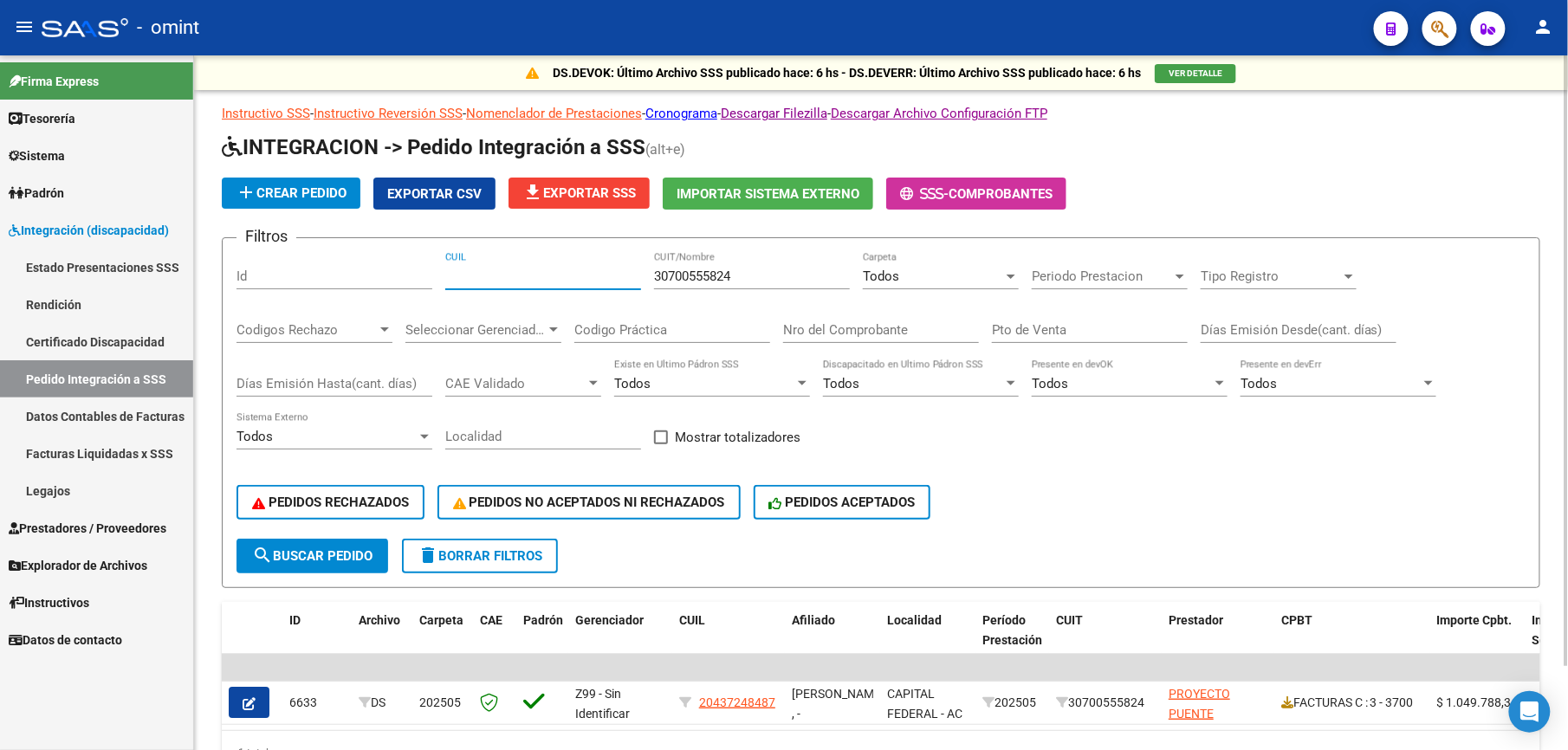
click at [1043, 456] on div "Filtros Id CUIL 30700555824 CUIT/Nombre Todos Carpeta Periodo Prestacion Period…" at bounding box center [881, 395] width 1289 height 287
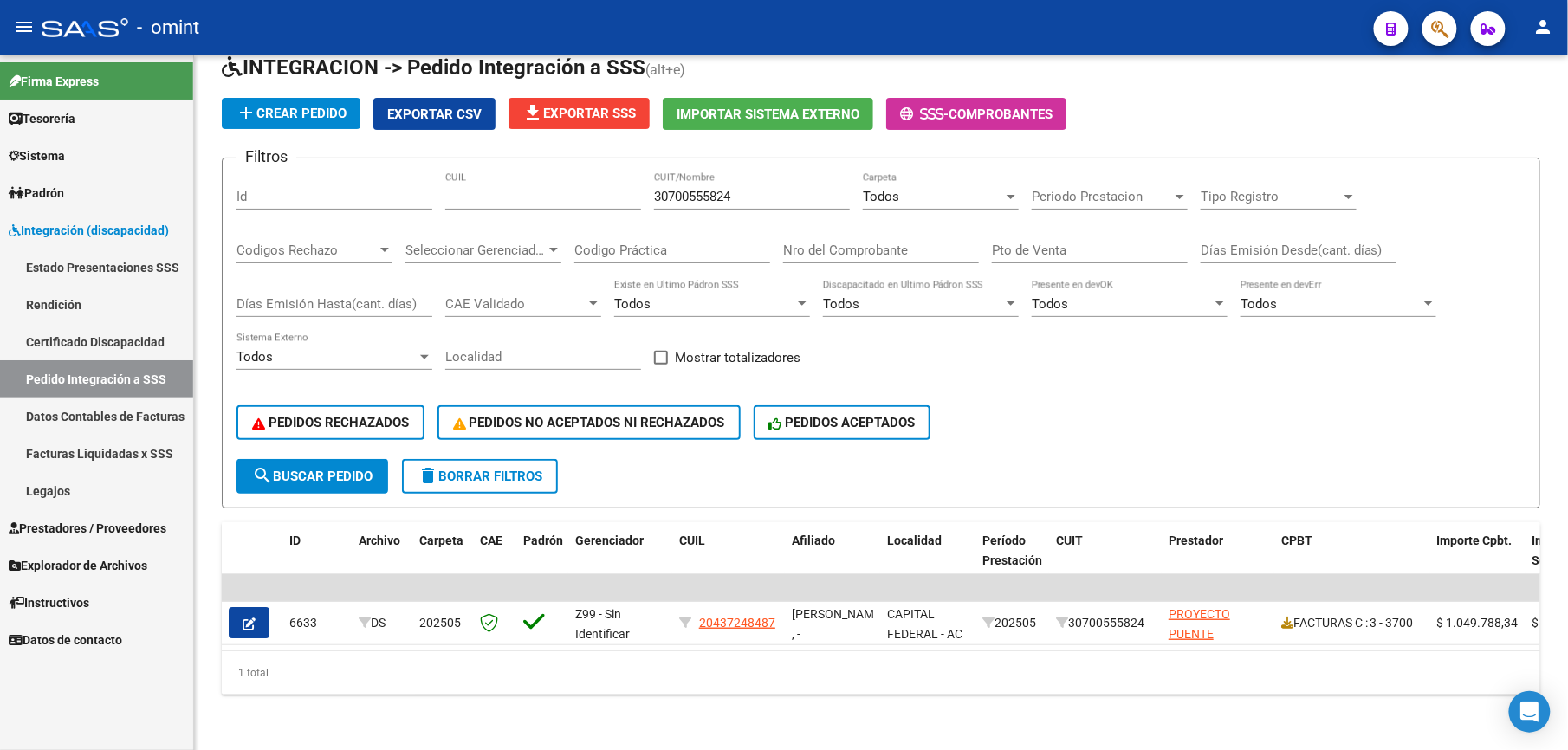
click at [63, 522] on span "Prestadores / Proveedores" at bounding box center [88, 529] width 158 height 19
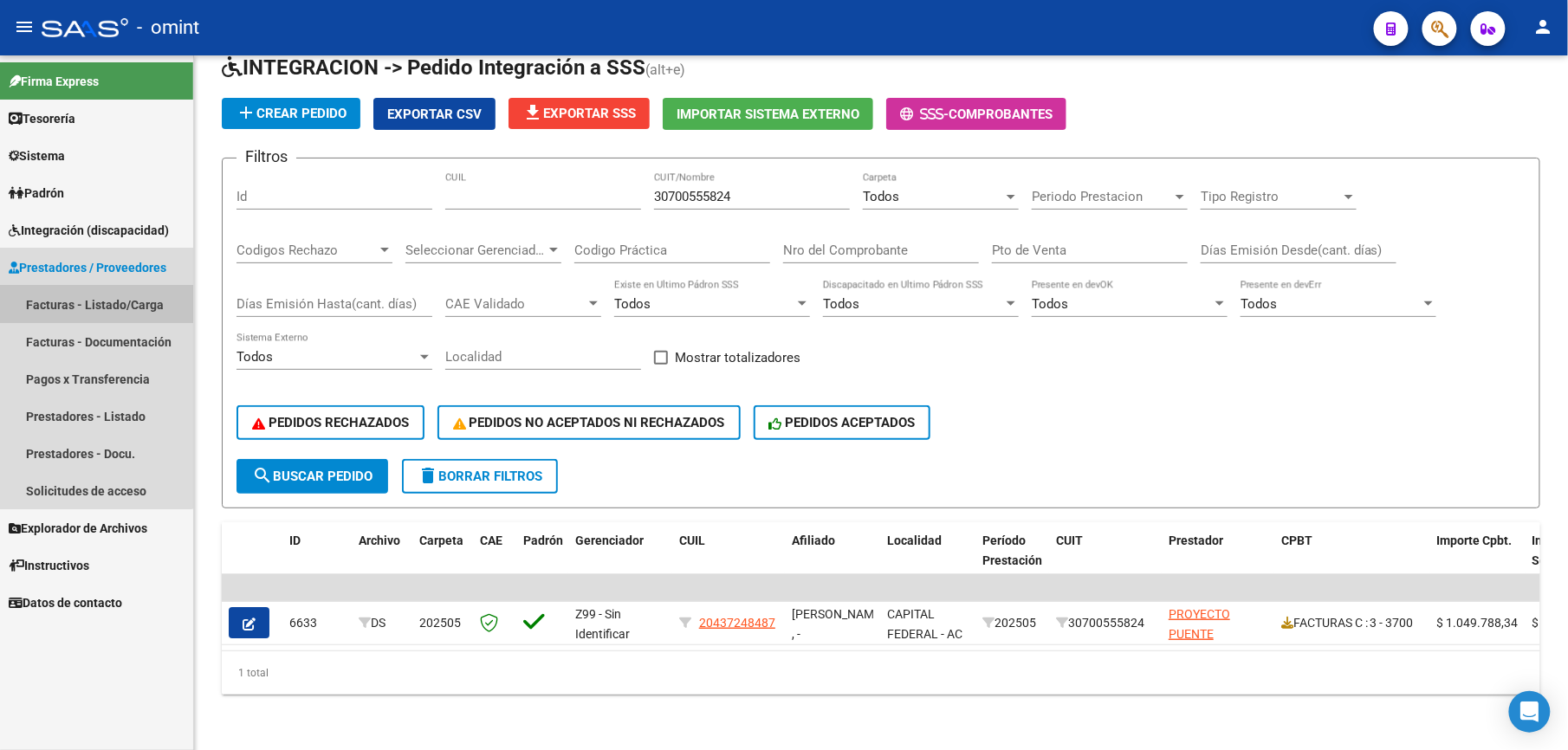
click at [90, 297] on link "Facturas - Listado/Carga" at bounding box center [96, 304] width 193 height 37
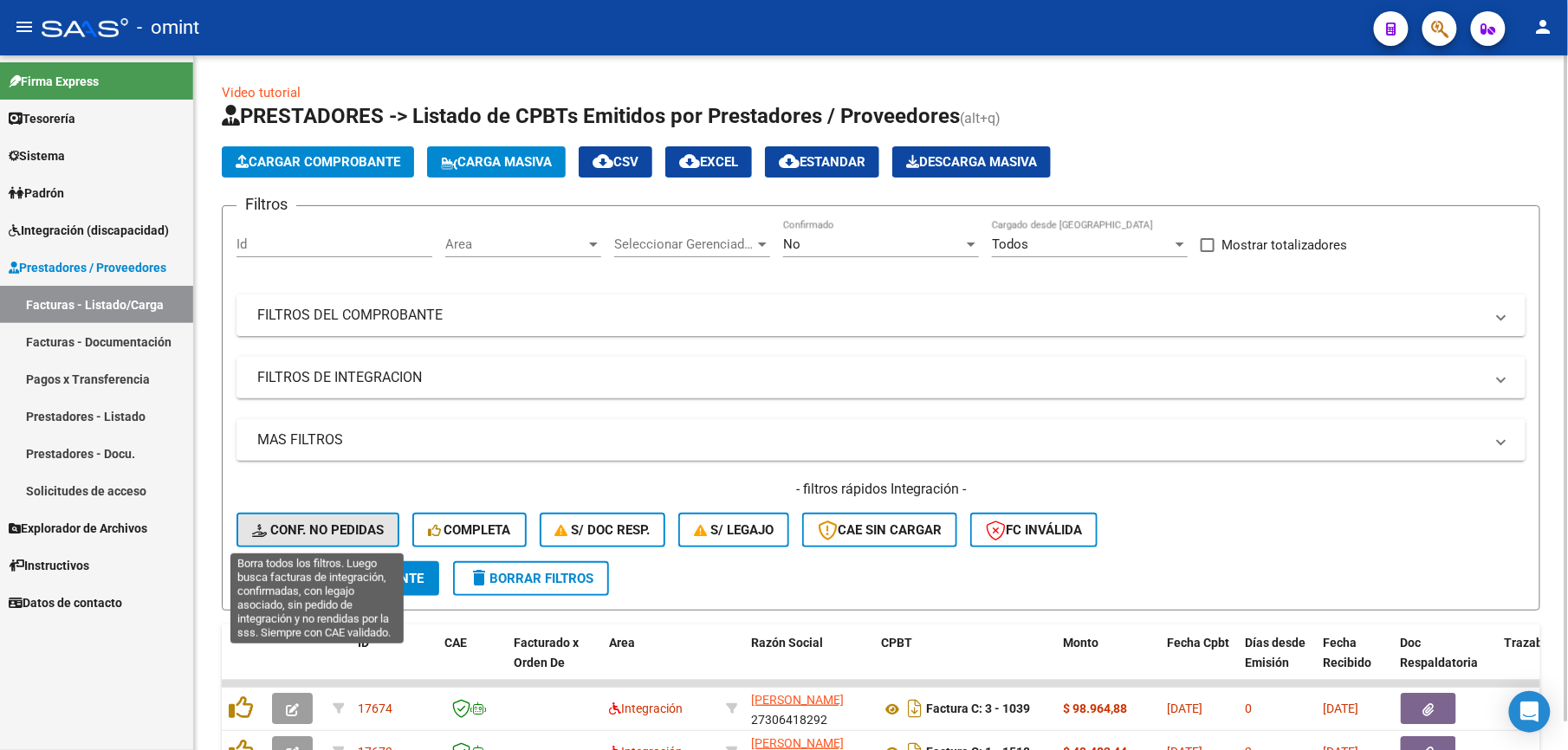
click at [357, 534] on span "Conf. no pedidas" at bounding box center [318, 531] width 132 height 16
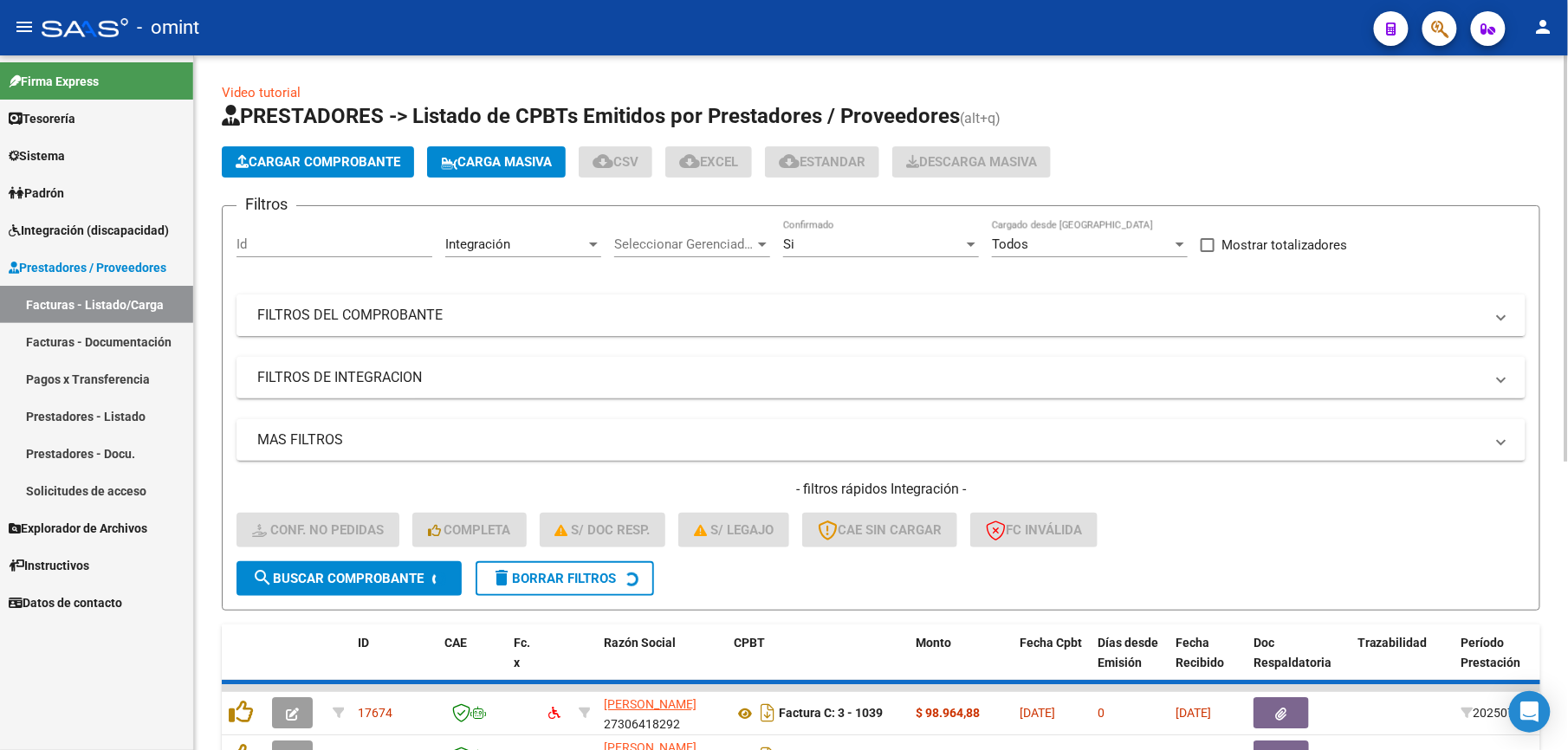
click at [490, 306] on mat-panel-title "FILTROS DEL COMPROBANTE" at bounding box center [870, 316] width 1226 height 19
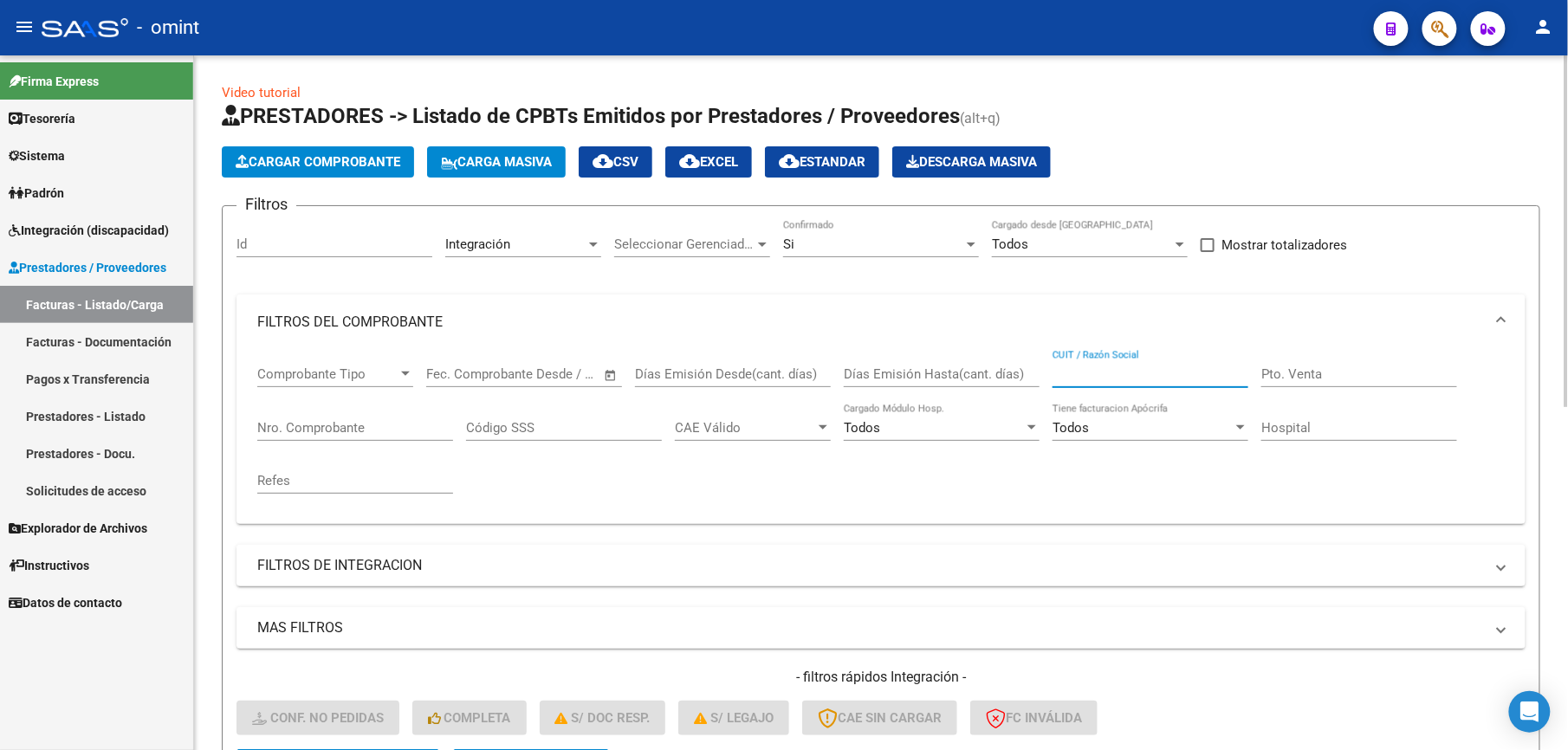
drag, startPoint x: 1072, startPoint y: 385, endPoint x: 1067, endPoint y: 368, distance: 17.7
paste input "[URL][DOMAIN_NAME][PERSON_NAME]"
click at [1232, 382] on input "[URL][DOMAIN_NAME][PERSON_NAME]" at bounding box center [1150, 375] width 196 height 16
drag, startPoint x: 1247, startPoint y: 372, endPoint x: 1134, endPoint y: 369, distance: 113.0
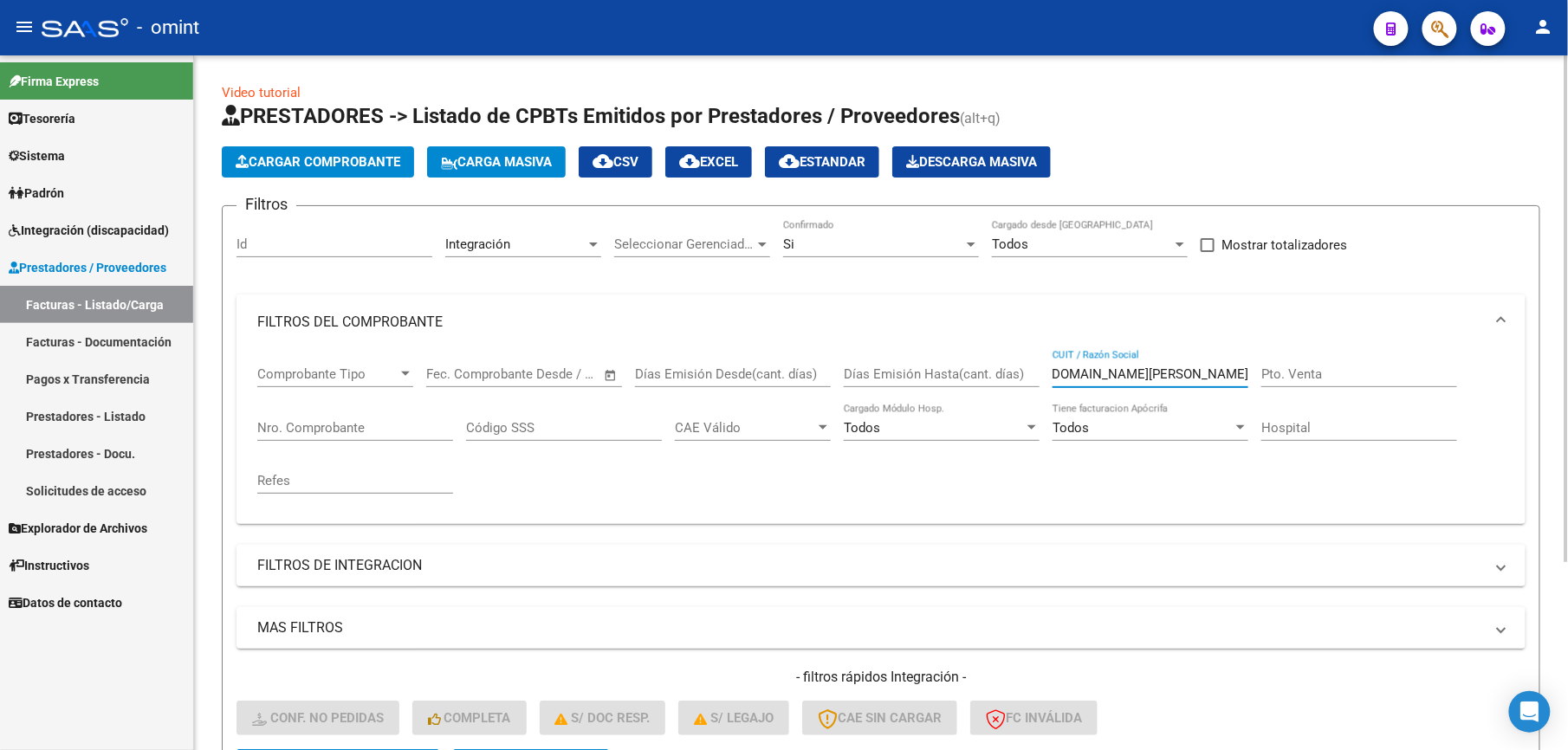
click at [1134, 369] on input "[URL][DOMAIN_NAME][PERSON_NAME]" at bounding box center [1150, 375] width 196 height 16
drag, startPoint x: 1134, startPoint y: 365, endPoint x: 1095, endPoint y: 371, distance: 39.5
paste input "27261186328"
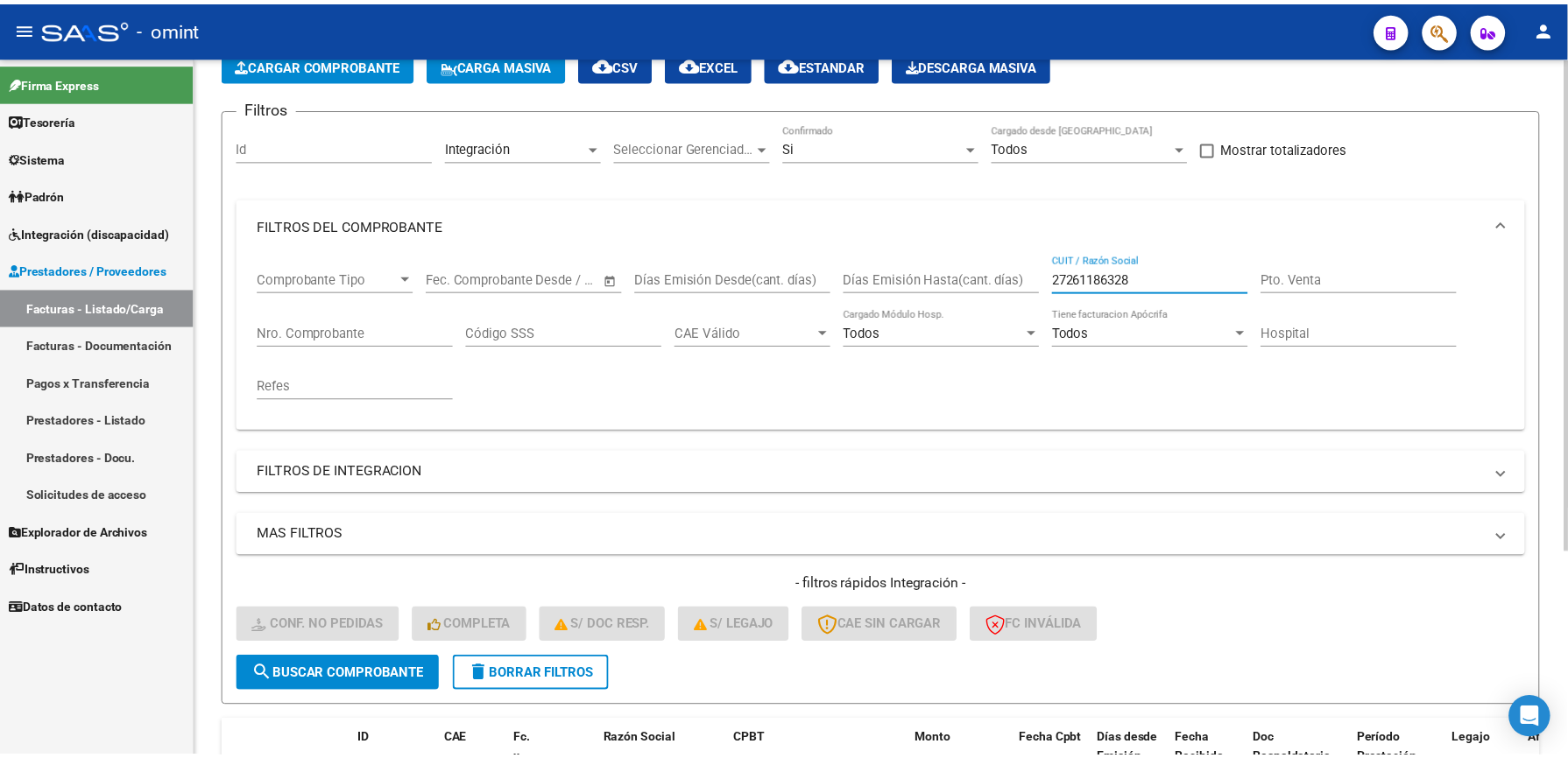
scroll to position [233, 0]
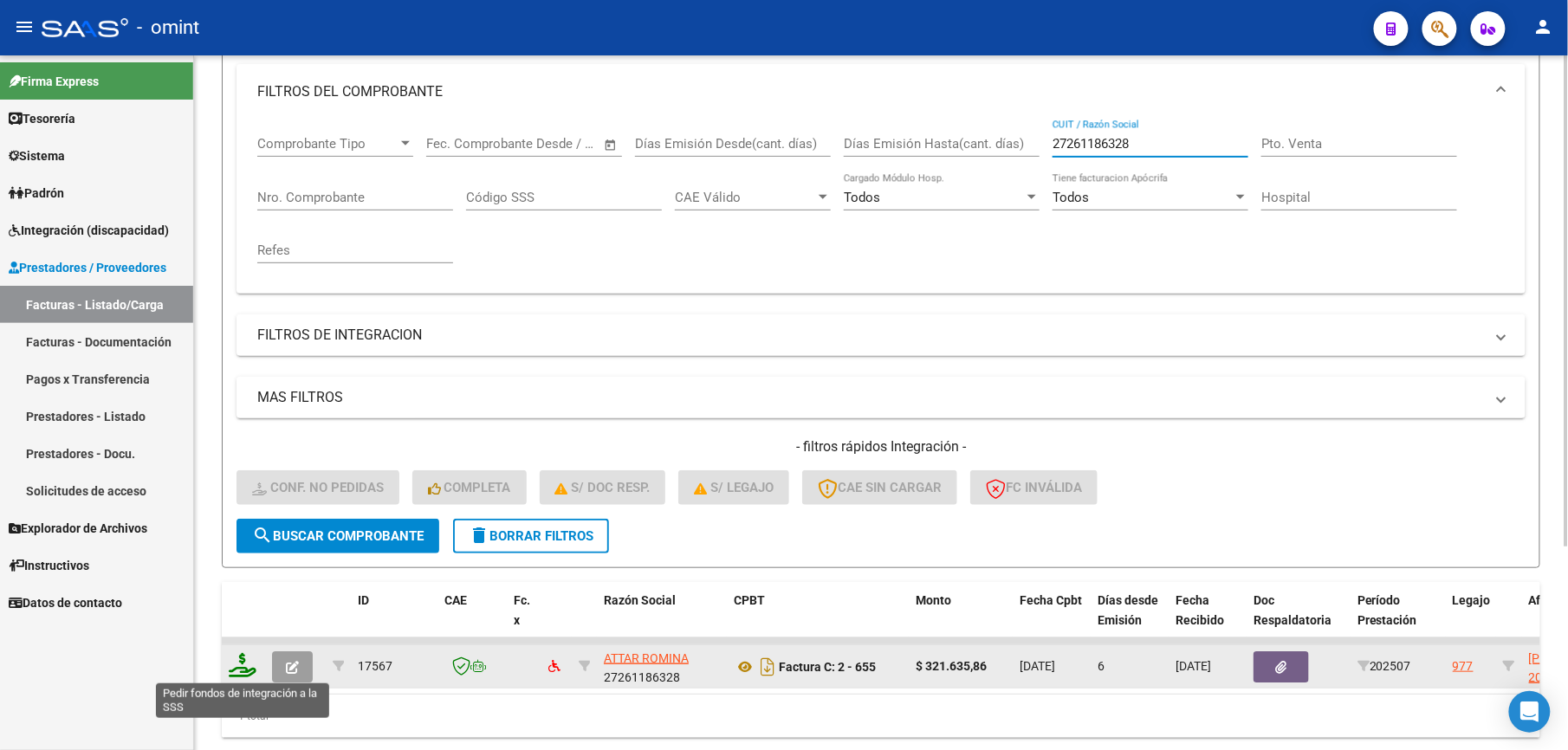
click at [244, 667] on icon at bounding box center [243, 665] width 28 height 24
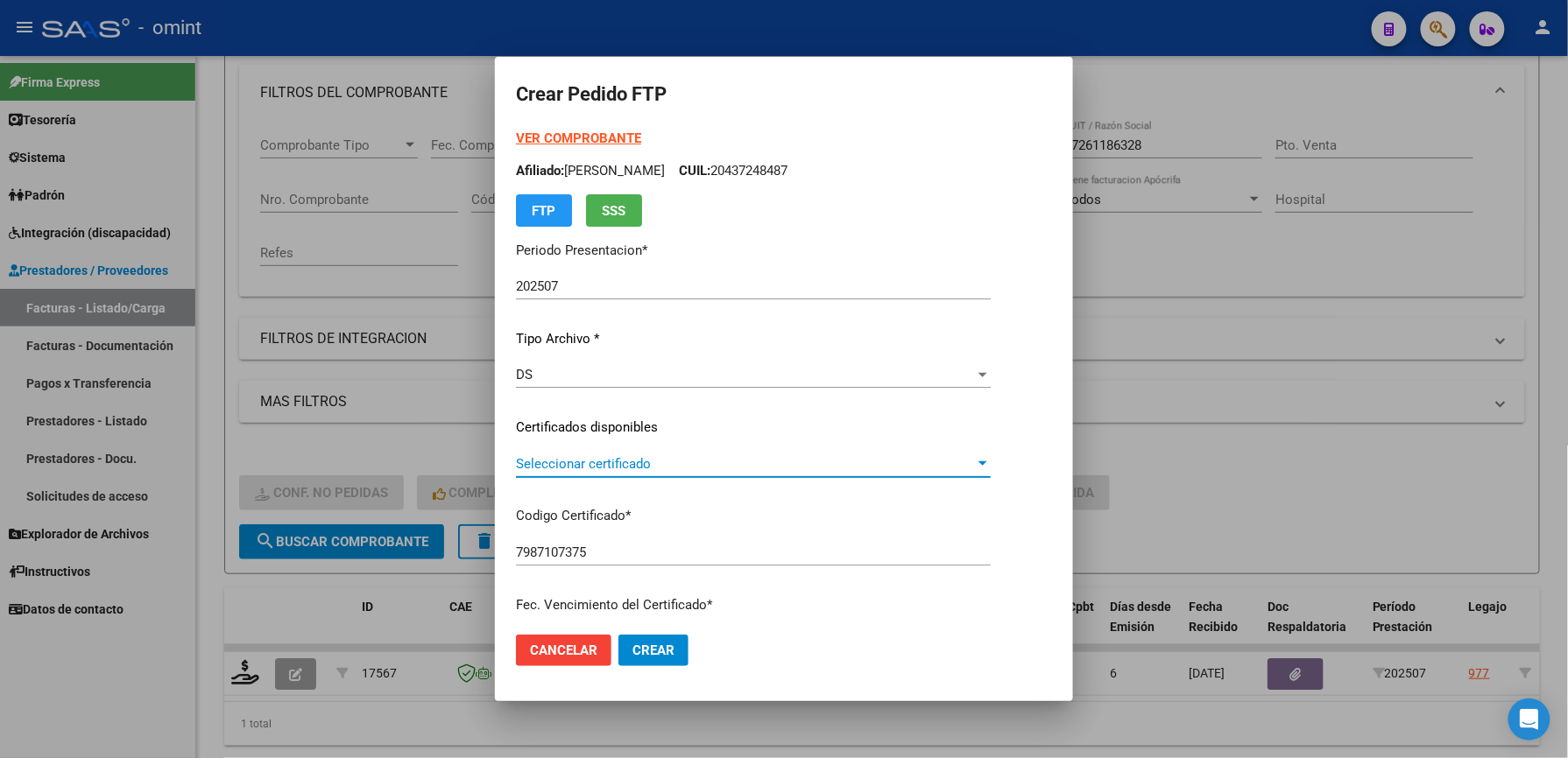
click at [608, 460] on span "Seleccionar certificado" at bounding box center [746, 464] width 459 height 16
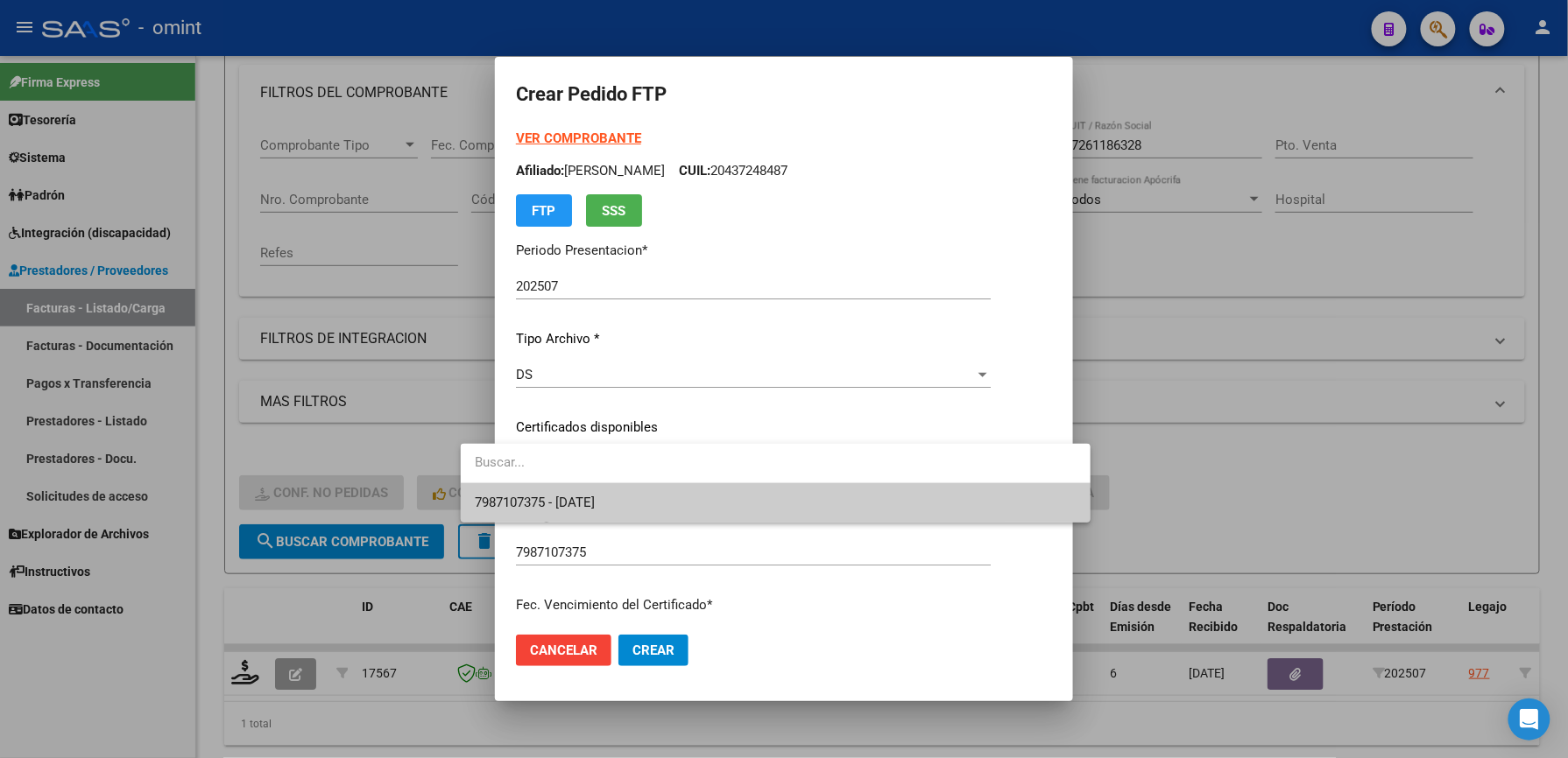
click at [595, 495] on span "7987107375 - [DATE]" at bounding box center [535, 503] width 120 height 16
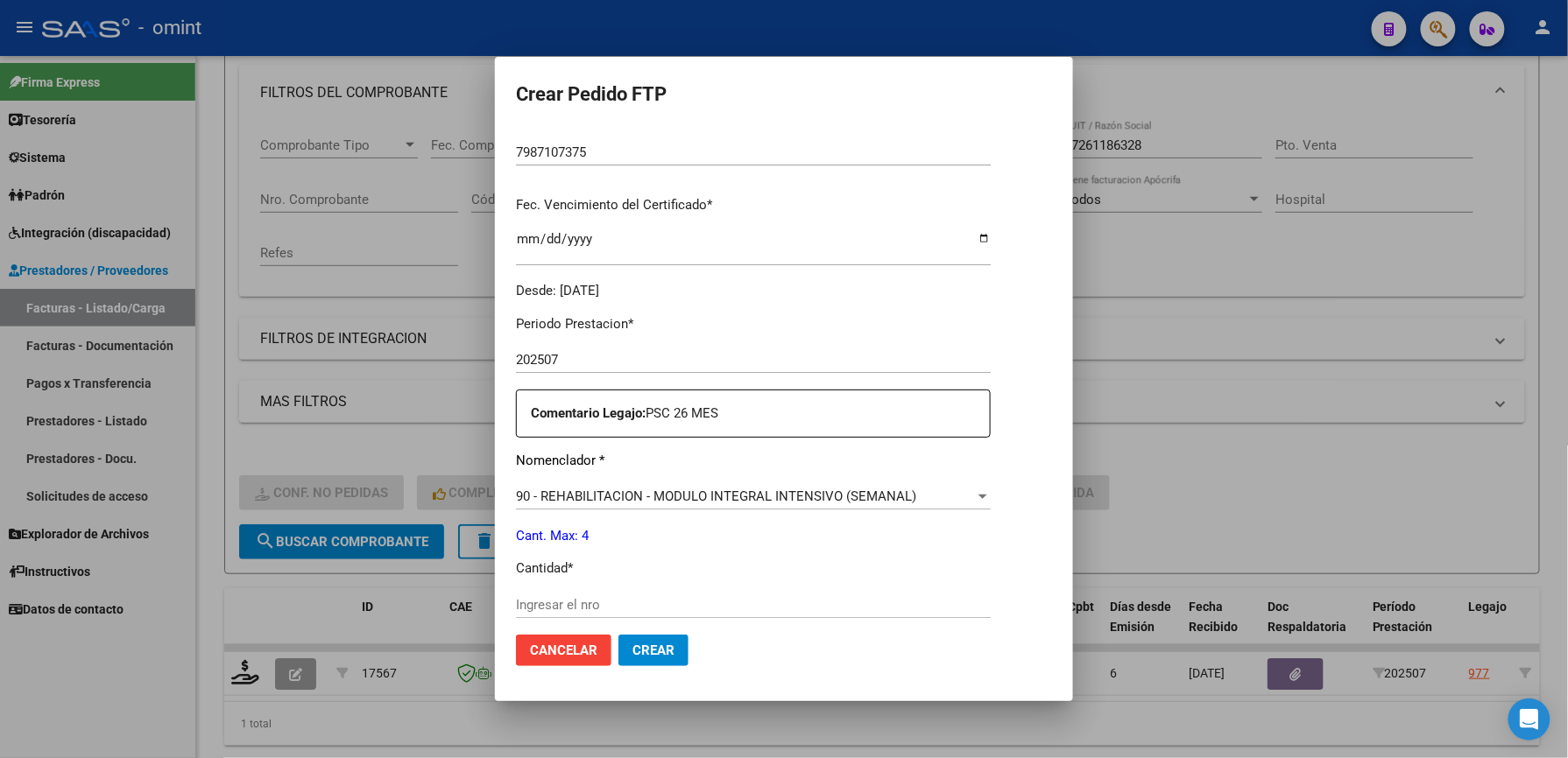
scroll to position [677, 0]
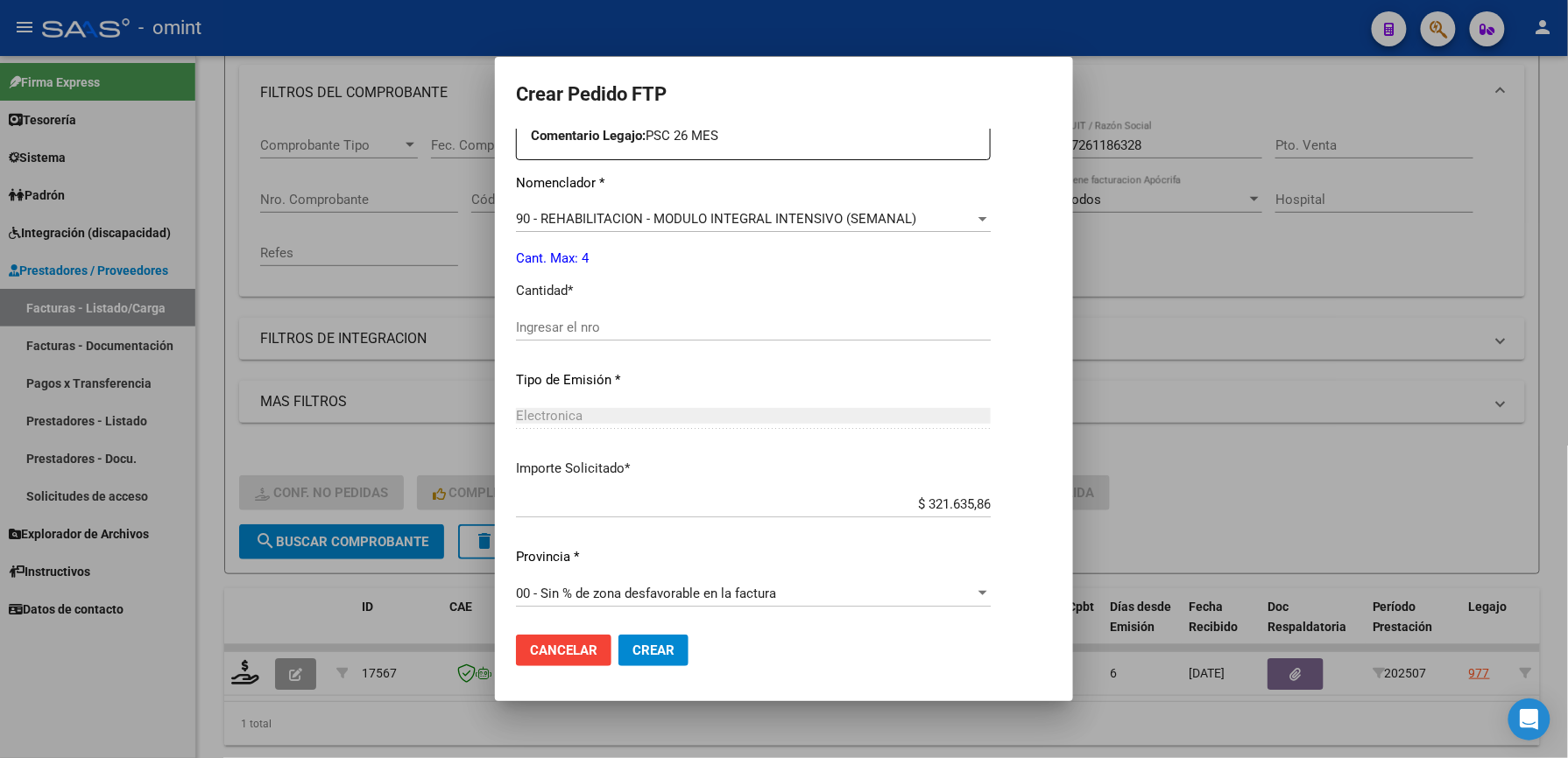
click at [552, 328] on input "Ingresar el nro" at bounding box center [754, 328] width 475 height 16
click at [632, 649] on span "Crear" at bounding box center [653, 650] width 42 height 16
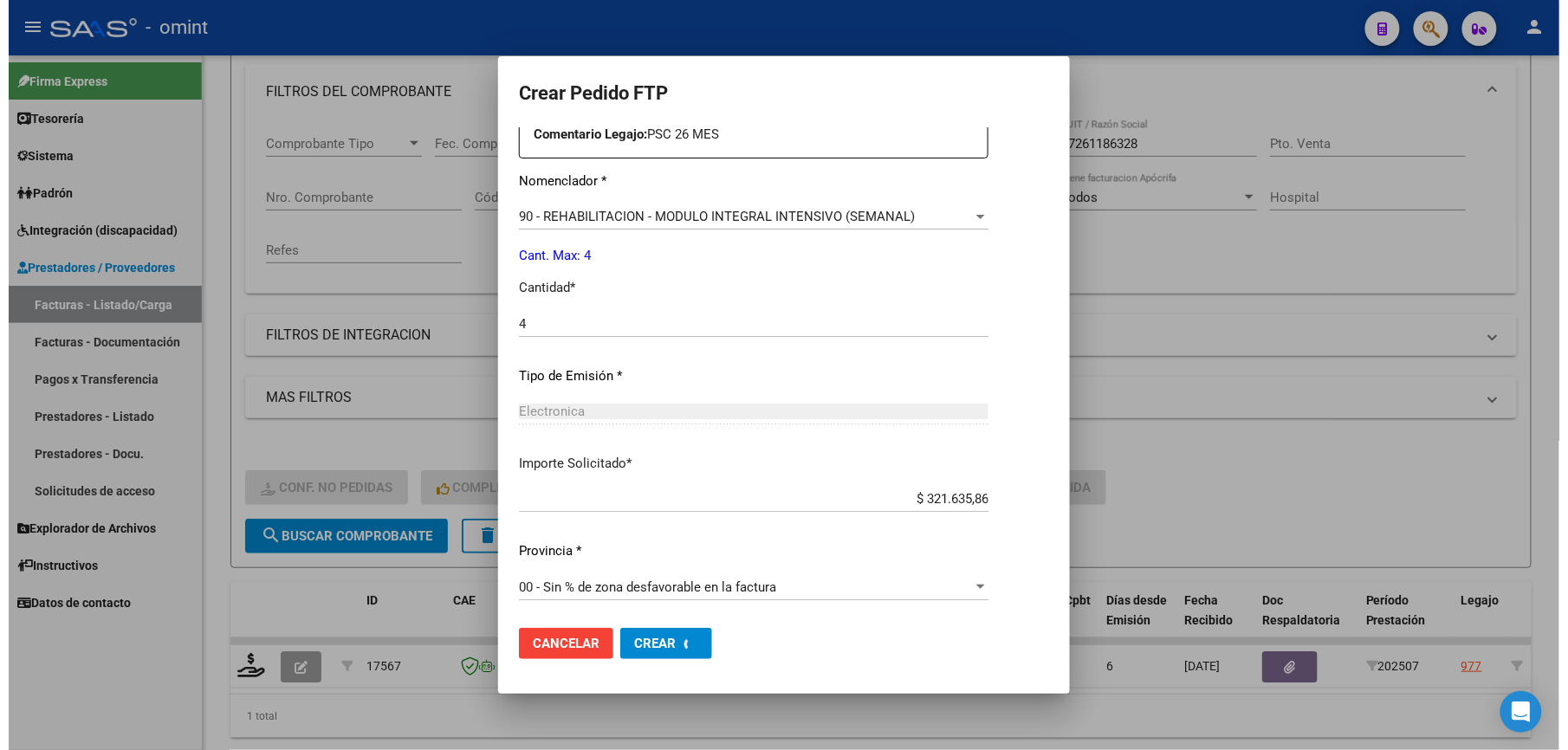
scroll to position [0, 0]
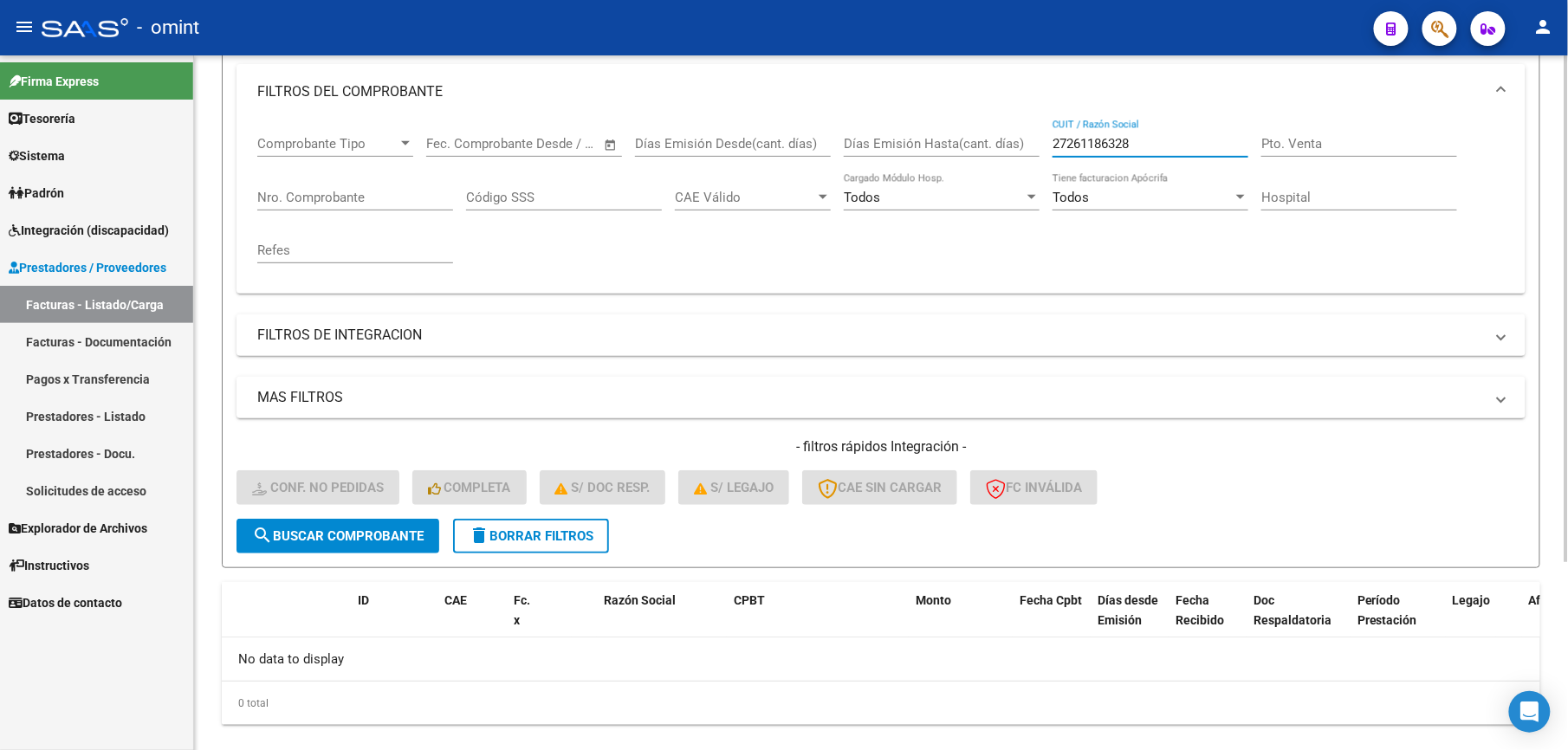
drag, startPoint x: 1099, startPoint y: 139, endPoint x: 1012, endPoint y: 136, distance: 87.1
click at [1012, 136] on div "Comprobante Tipo Comprobante Tipo Start date – End date Fec. Comprobante Desde …" at bounding box center [881, 199] width 1247 height 160
paste input "30714969184"
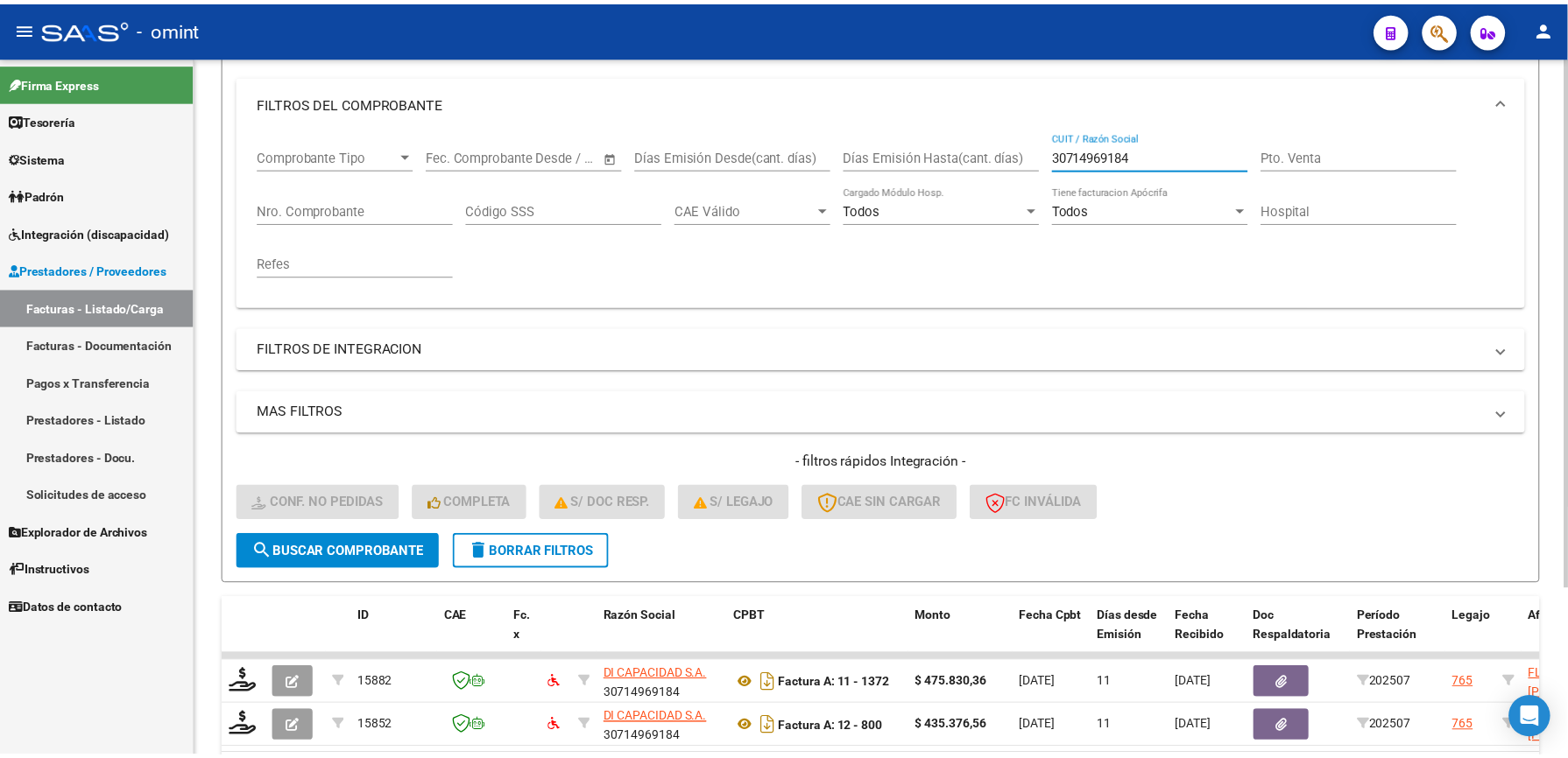
scroll to position [233, 0]
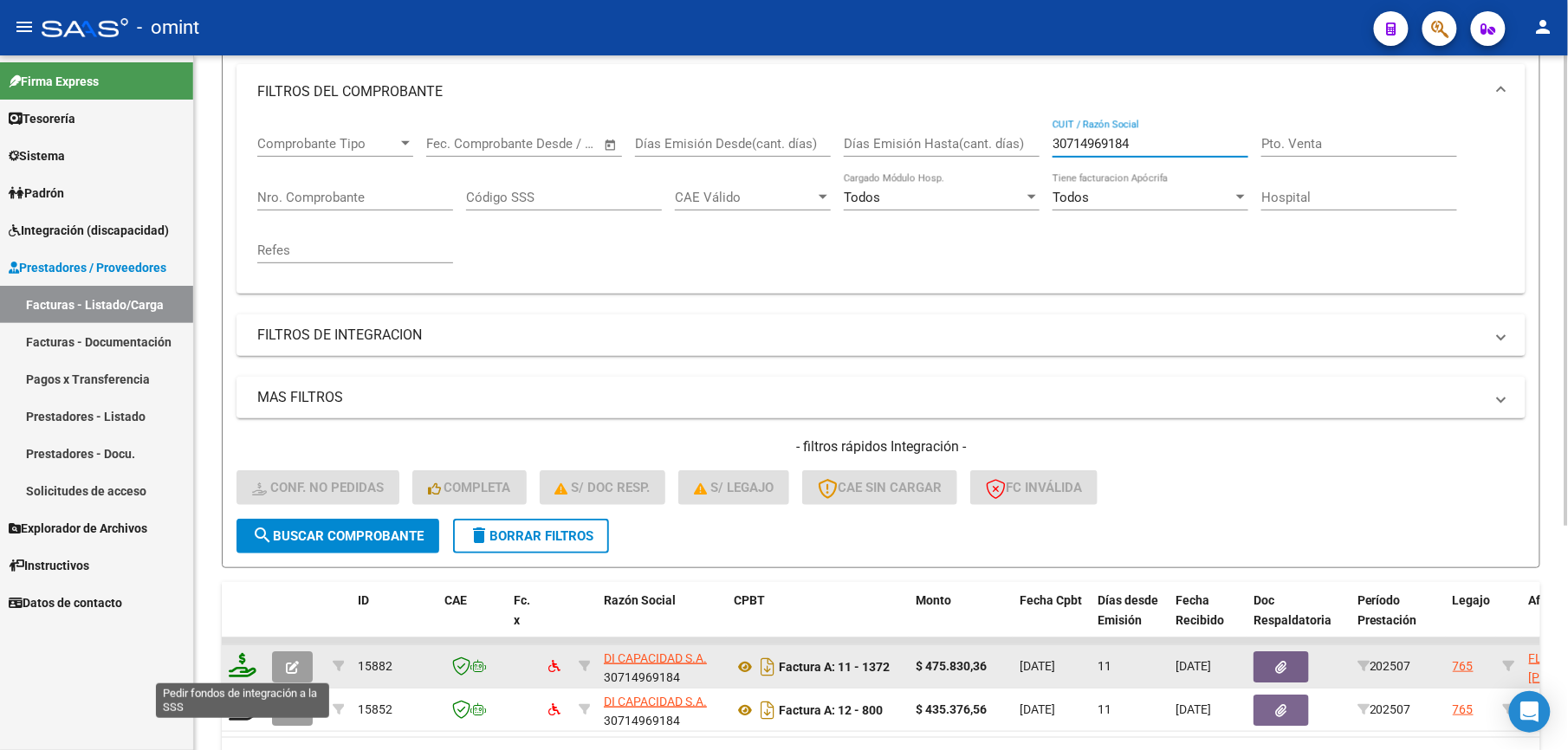
click at [246, 667] on icon at bounding box center [243, 665] width 28 height 24
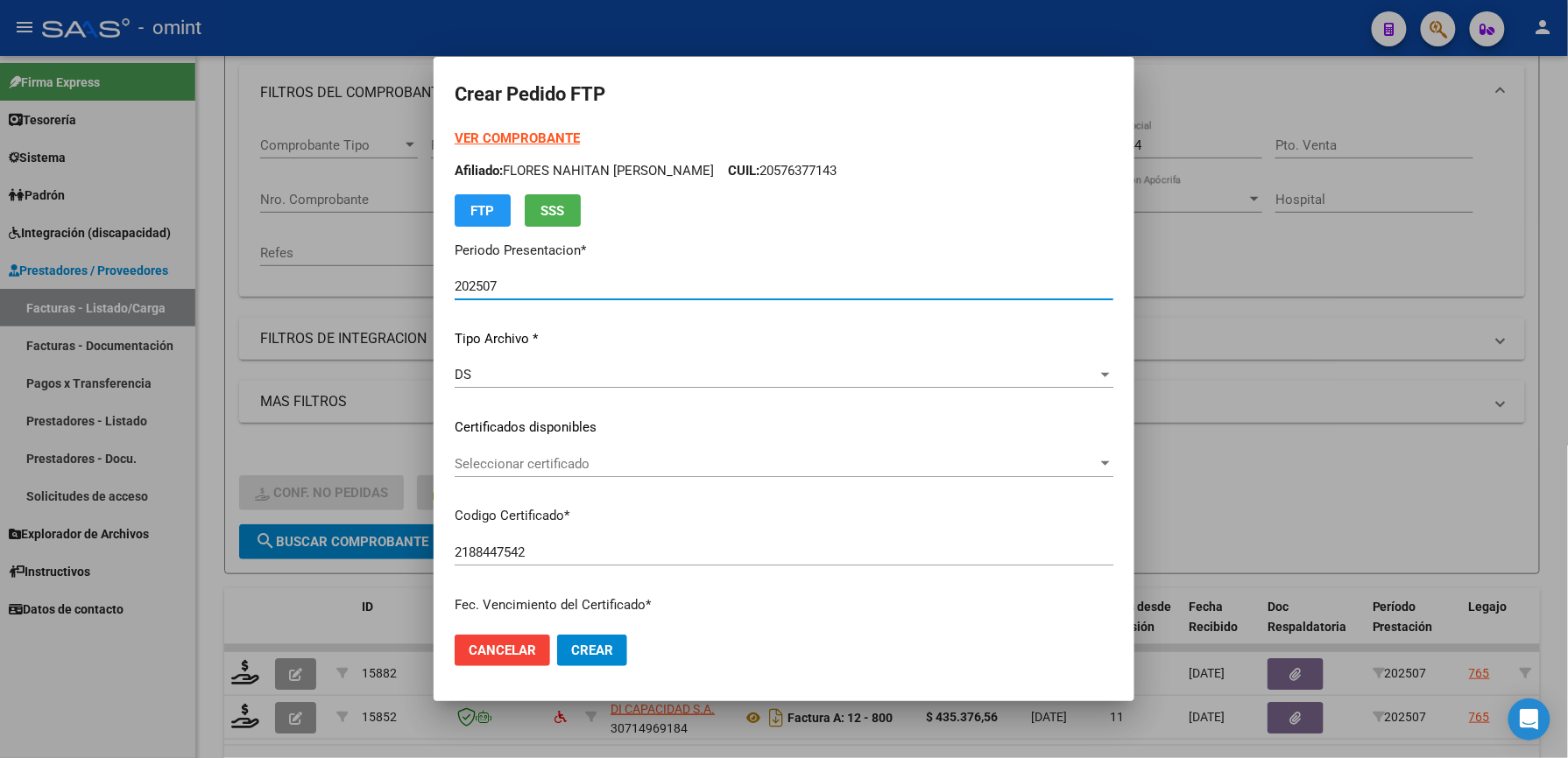
click at [585, 464] on span "Seleccionar certificado" at bounding box center [776, 464] width 642 height 16
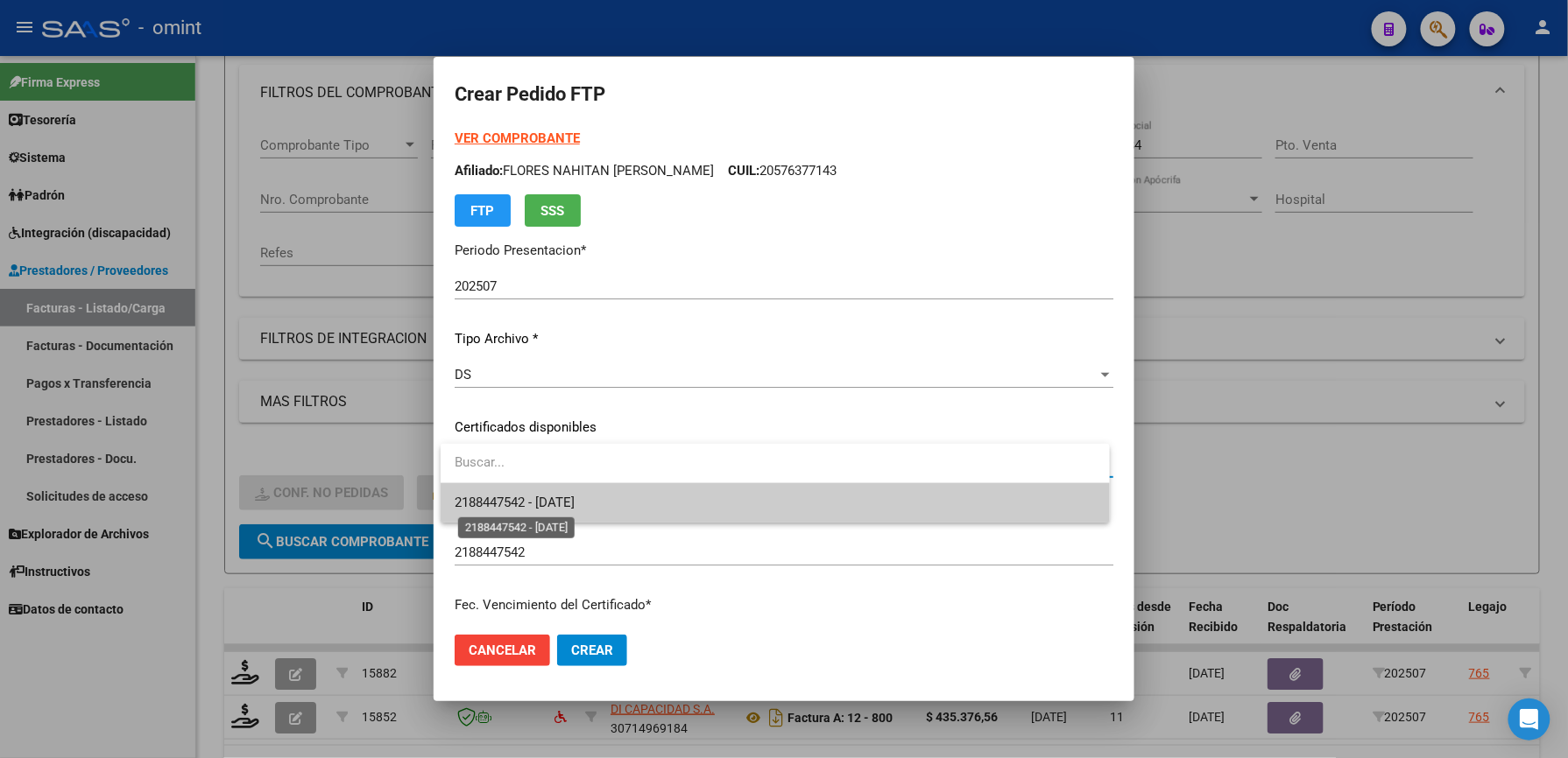
click at [570, 499] on span "2188447542 - [DATE]" at bounding box center [514, 503] width 120 height 16
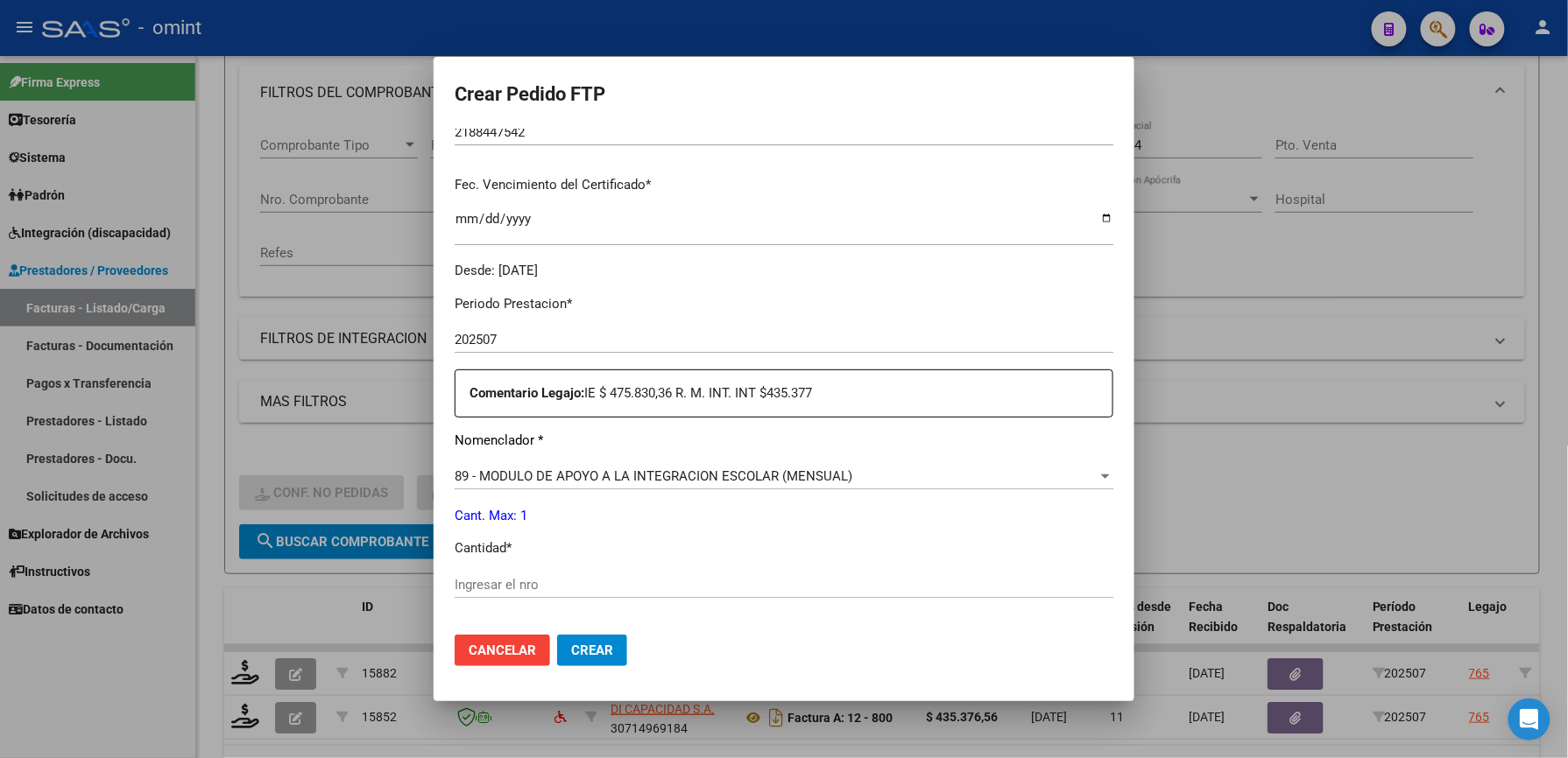
scroll to position [467, 0]
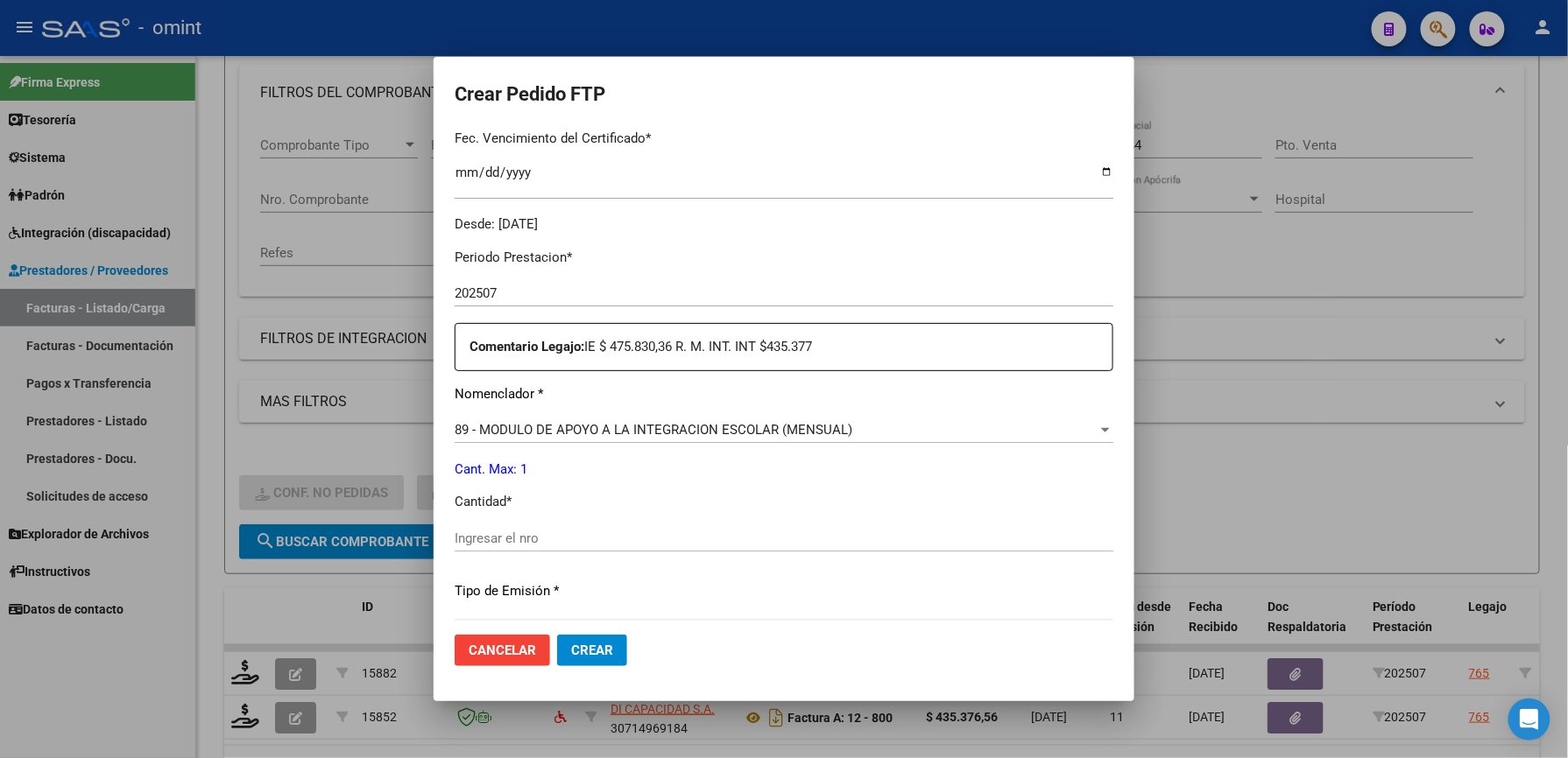
click at [564, 542] on input "Ingresar el nro" at bounding box center [784, 539] width 658 height 16
click at [563, 535] on input "Ingresar el nro" at bounding box center [784, 539] width 658 height 16
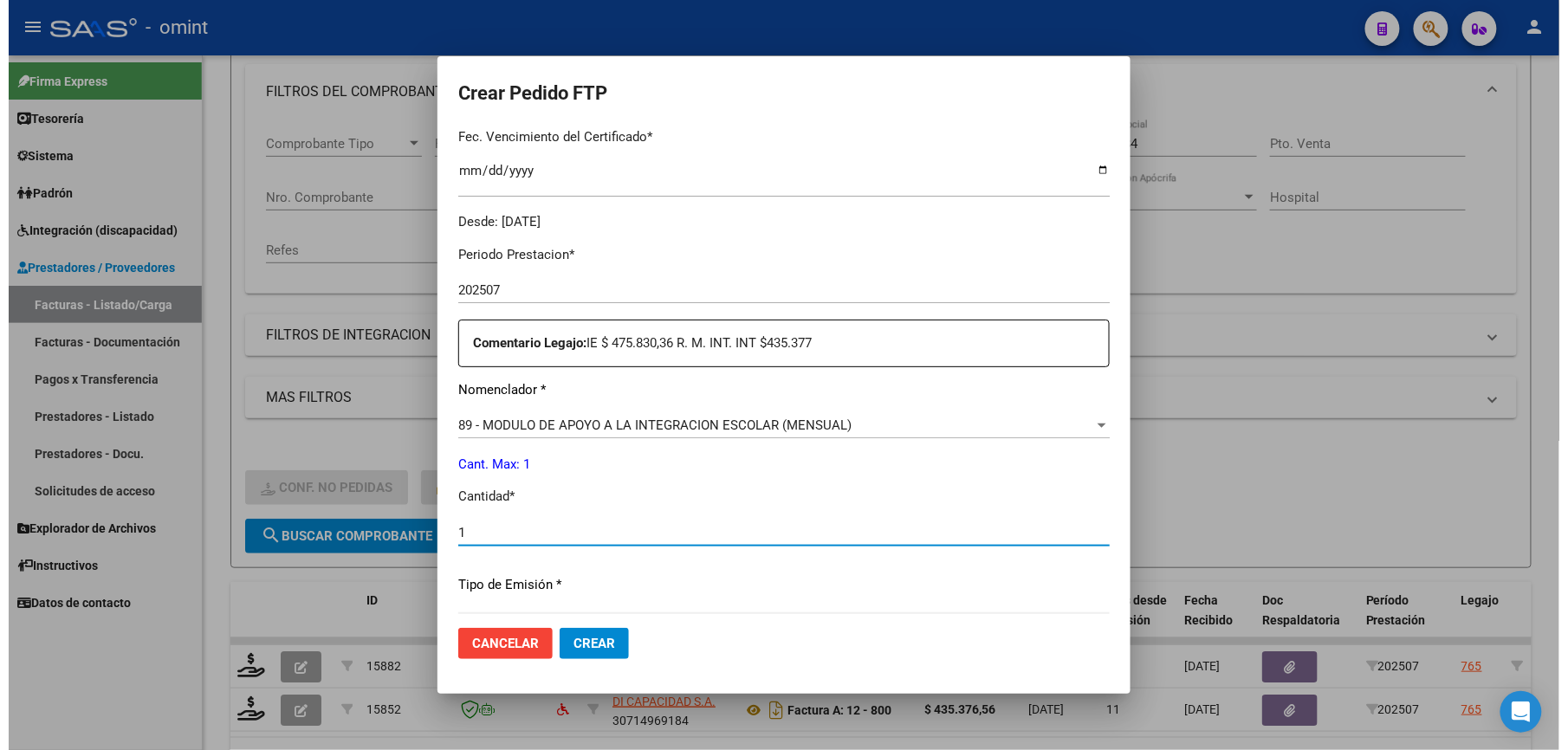
scroll to position [670, 0]
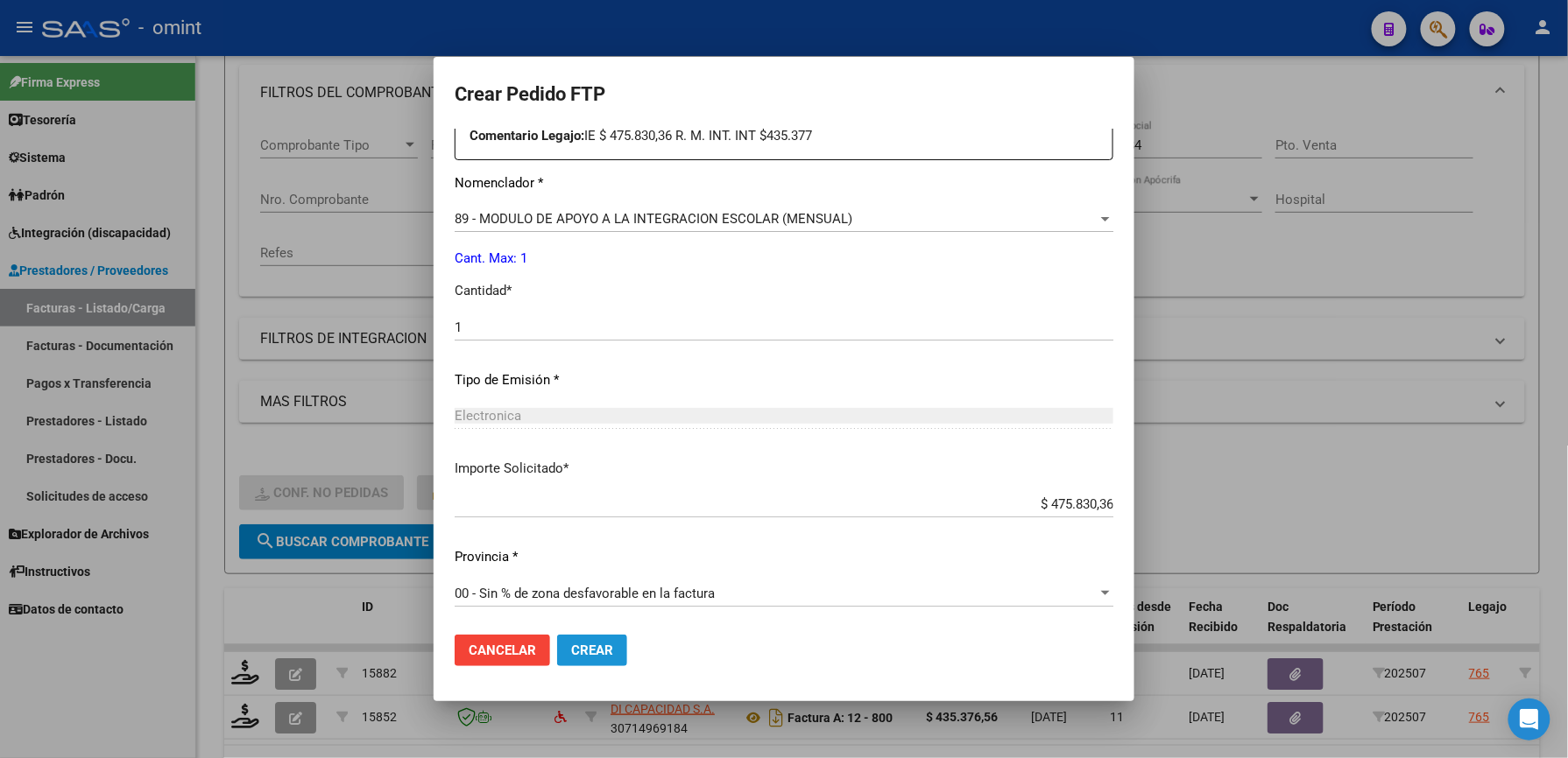
click at [605, 653] on span "Crear" at bounding box center [592, 650] width 42 height 16
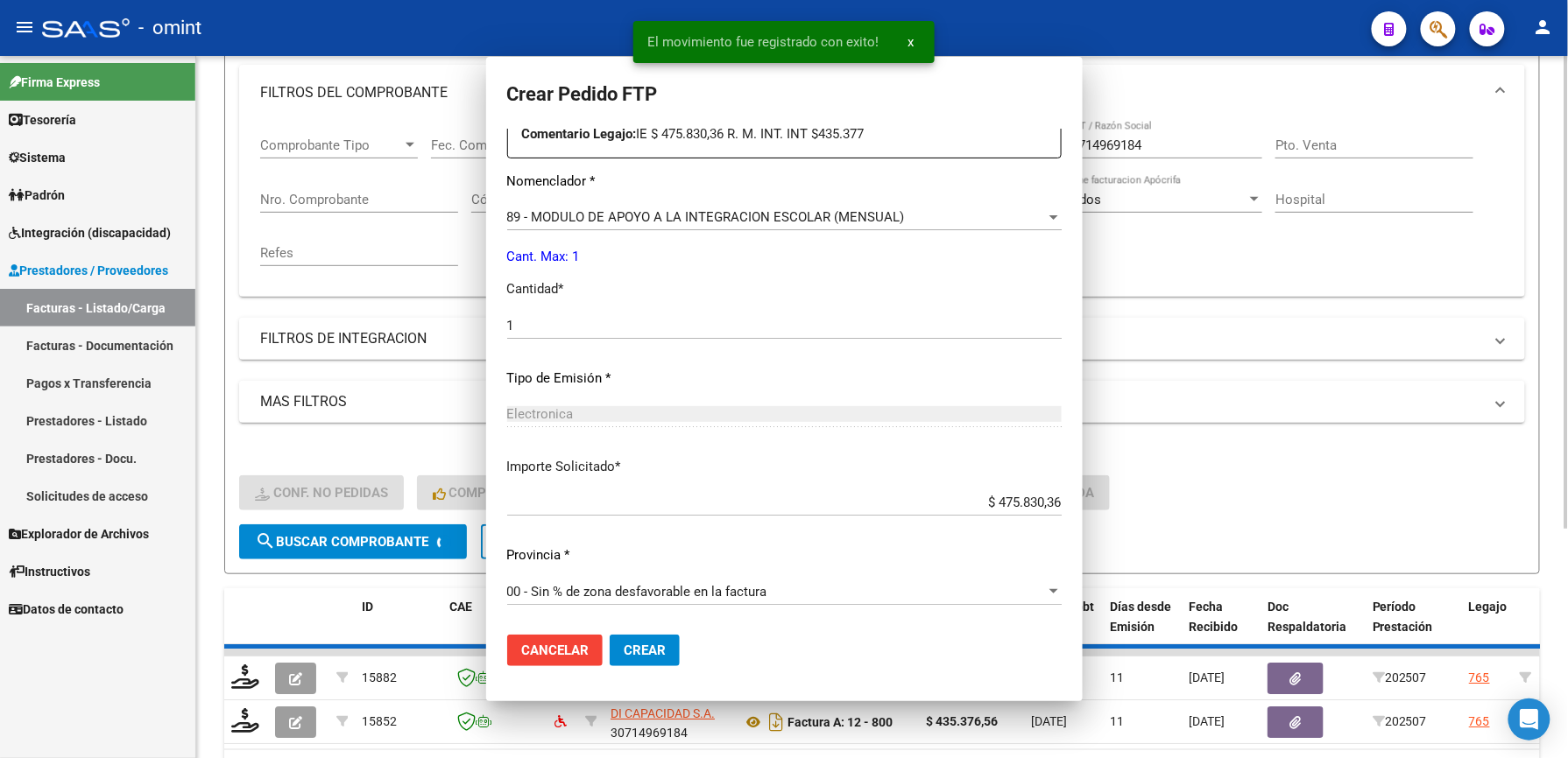
scroll to position [0, 0]
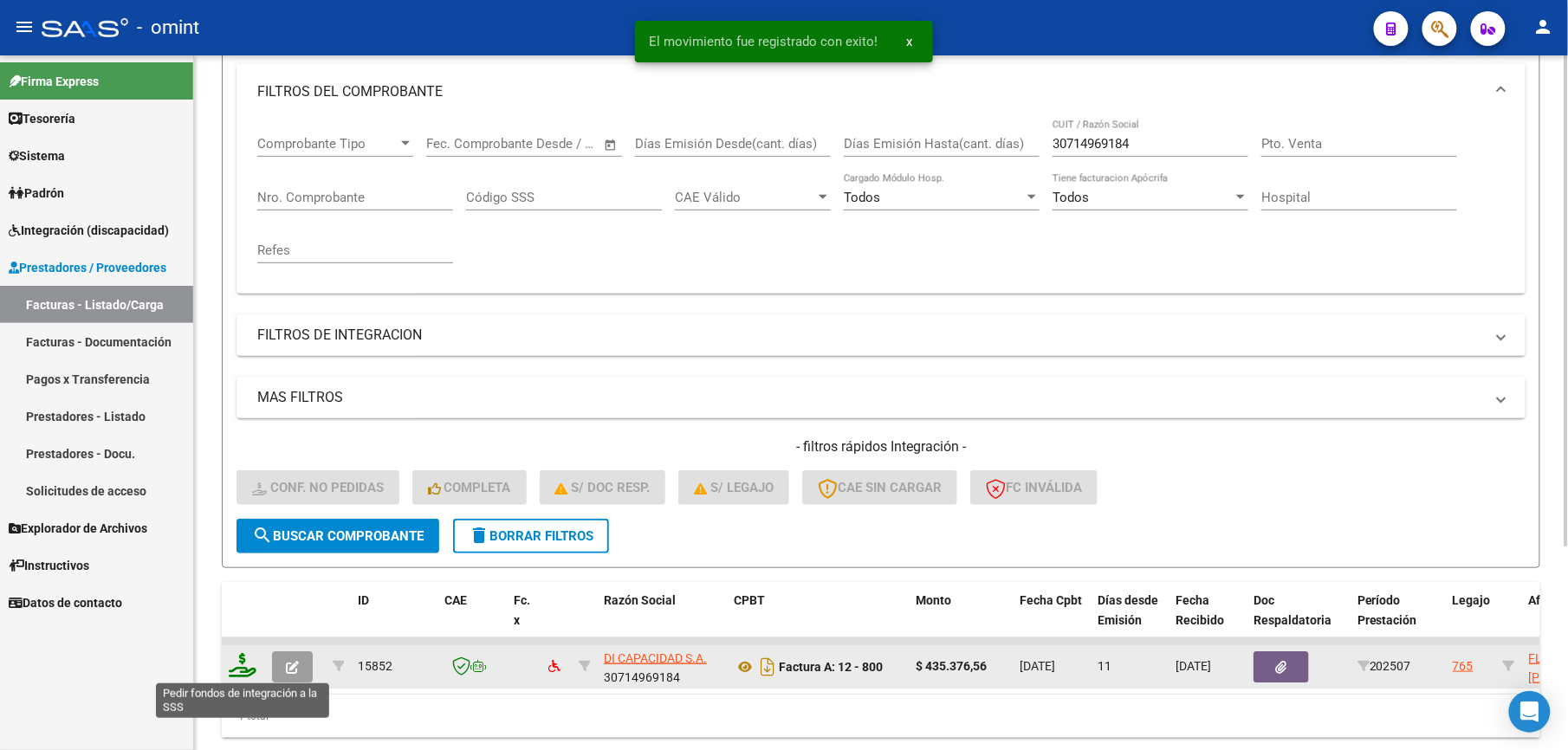
click at [240, 662] on icon at bounding box center [243, 665] width 28 height 24
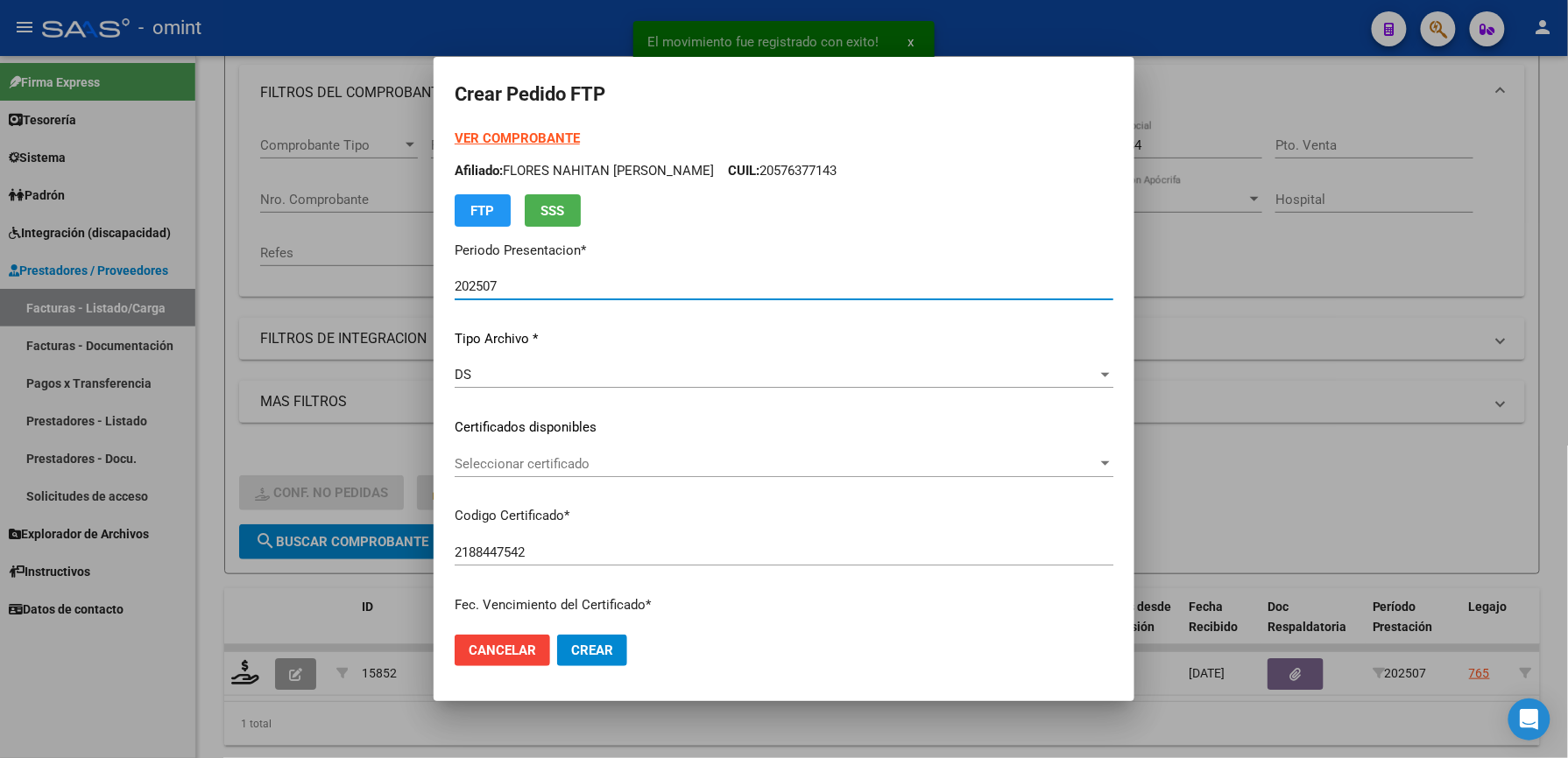
click at [545, 464] on span "Seleccionar certificado" at bounding box center [776, 464] width 642 height 16
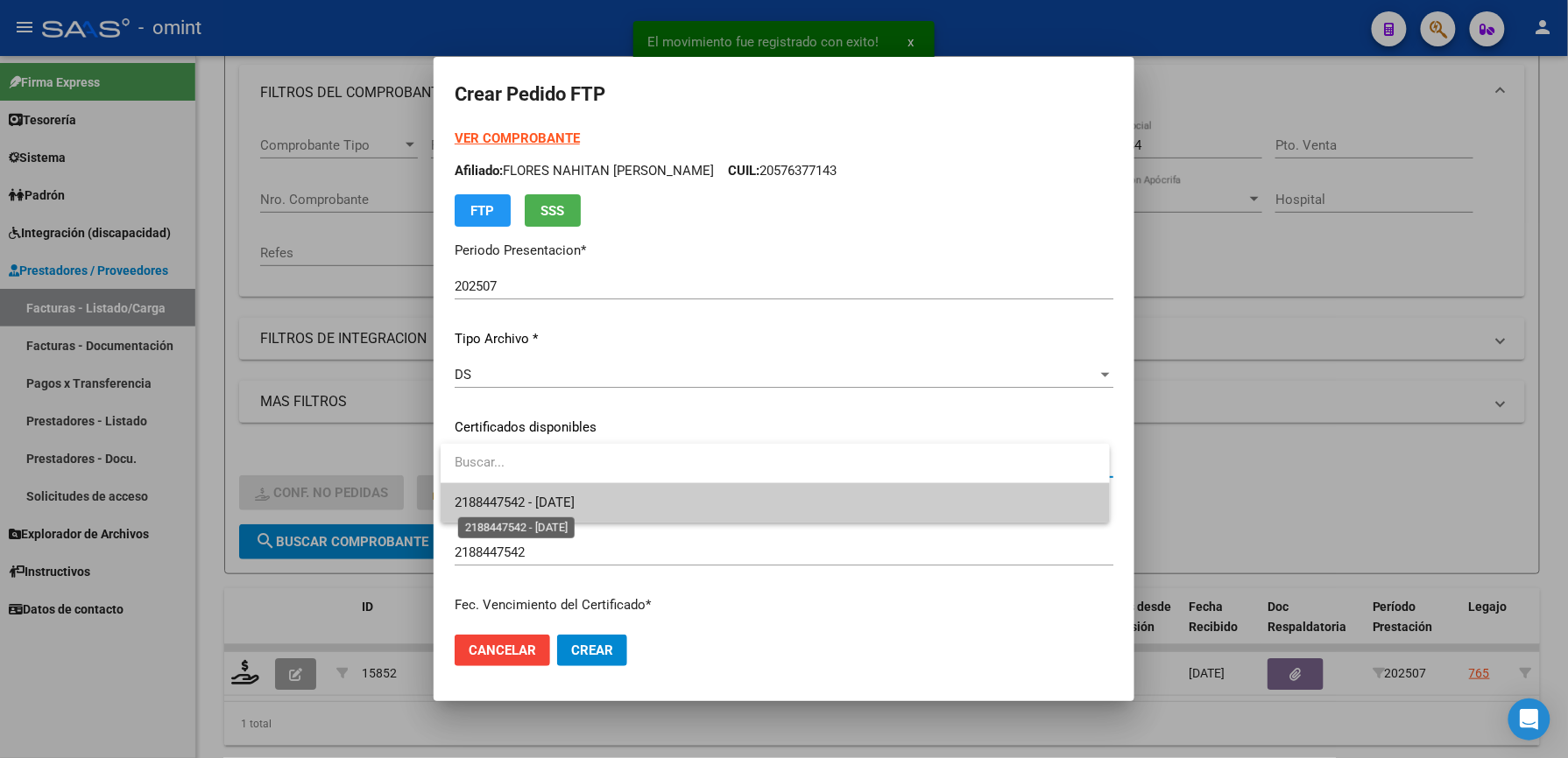
click at [542, 496] on span "2188447542 - [DATE]" at bounding box center [514, 503] width 120 height 16
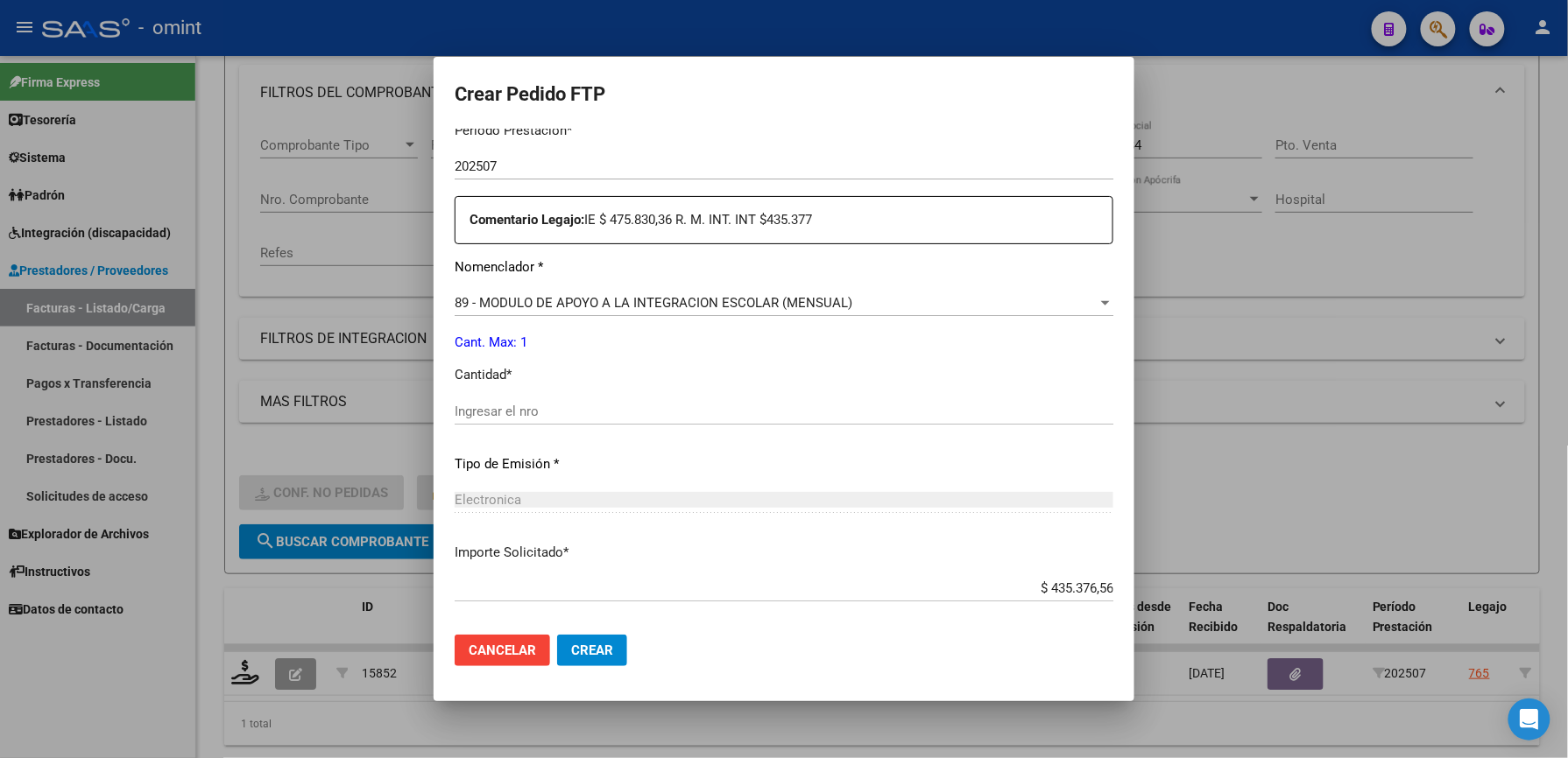
scroll to position [677, 0]
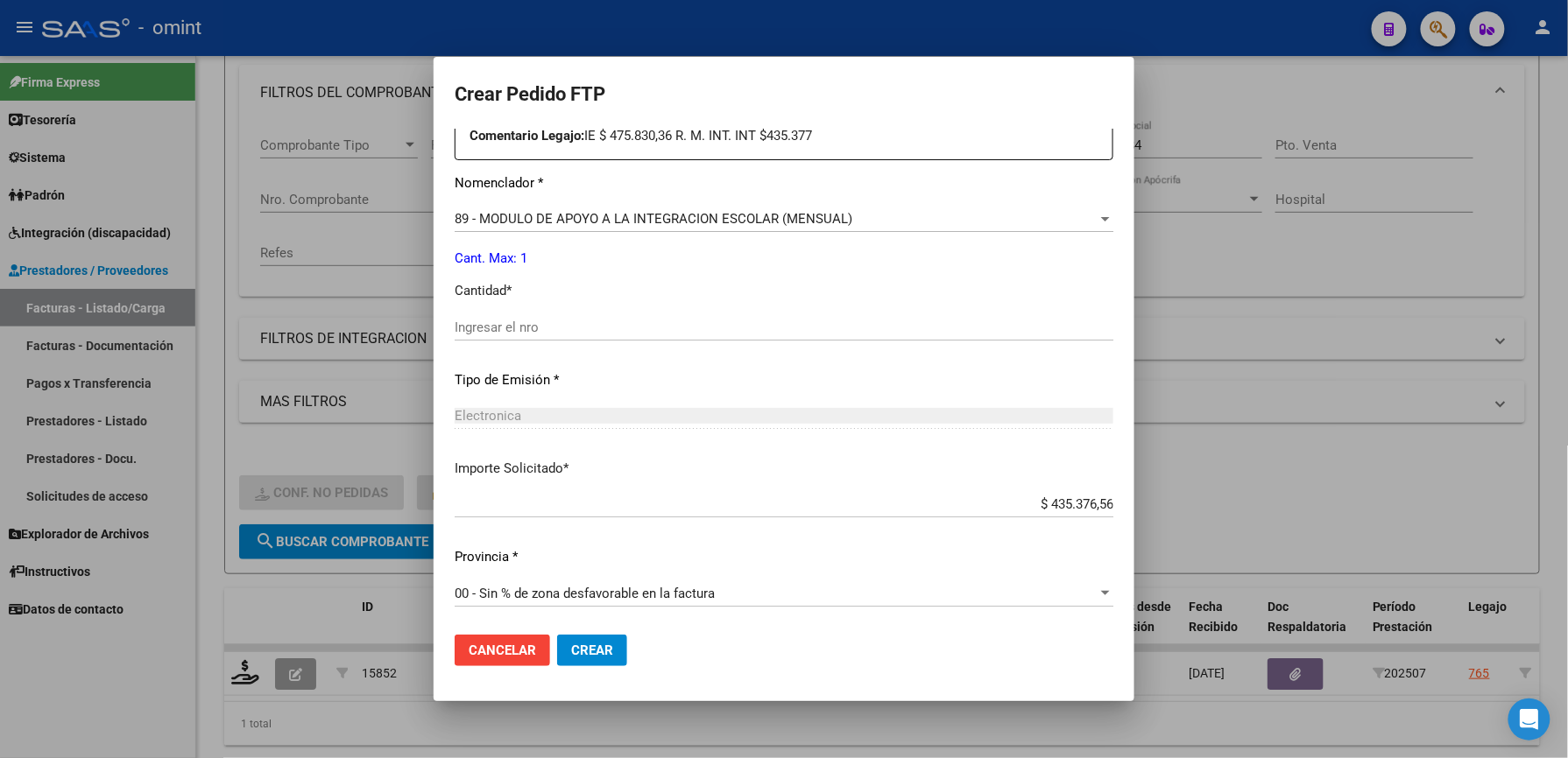
click at [398, 379] on div at bounding box center [784, 379] width 1568 height 758
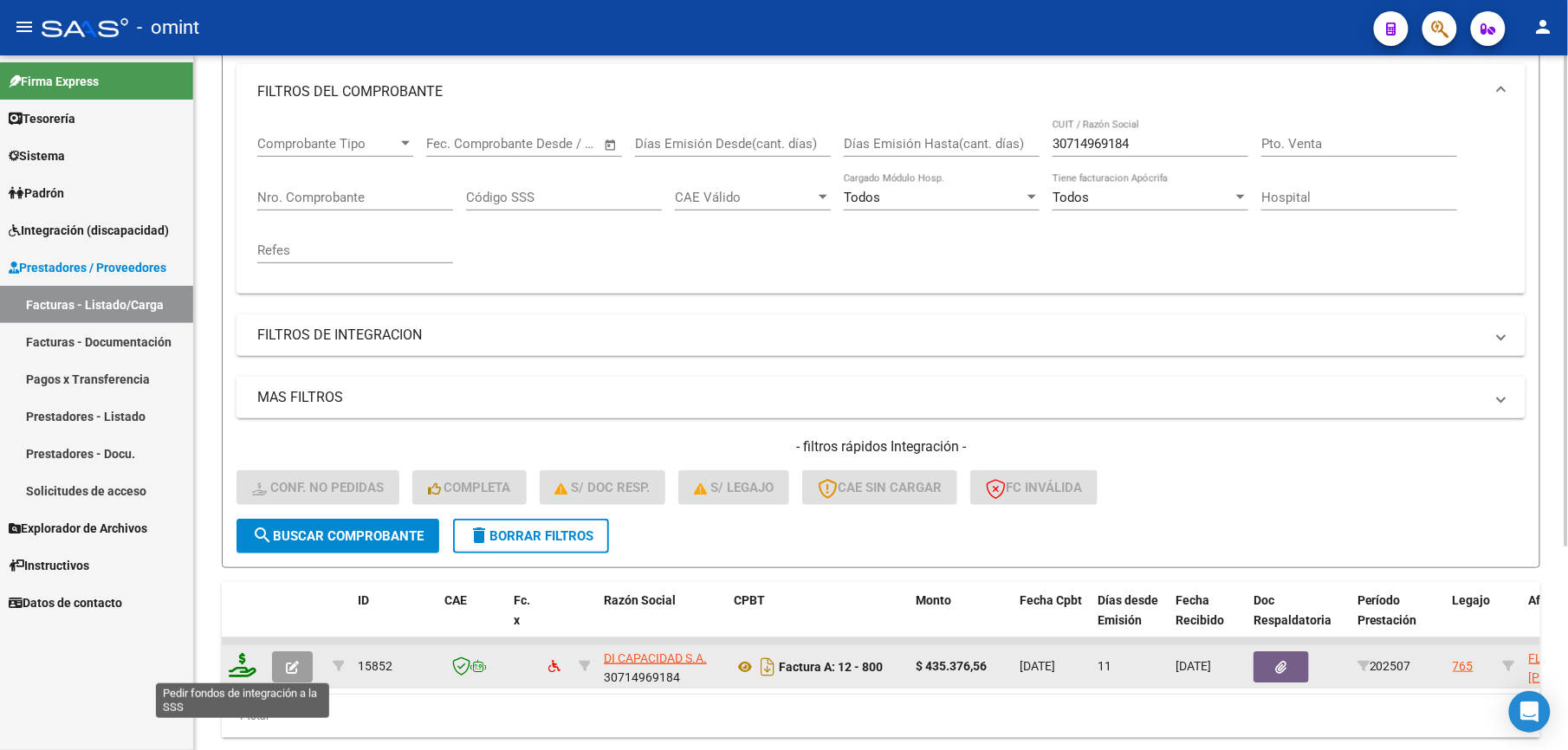
click at [250, 668] on icon at bounding box center [243, 665] width 28 height 24
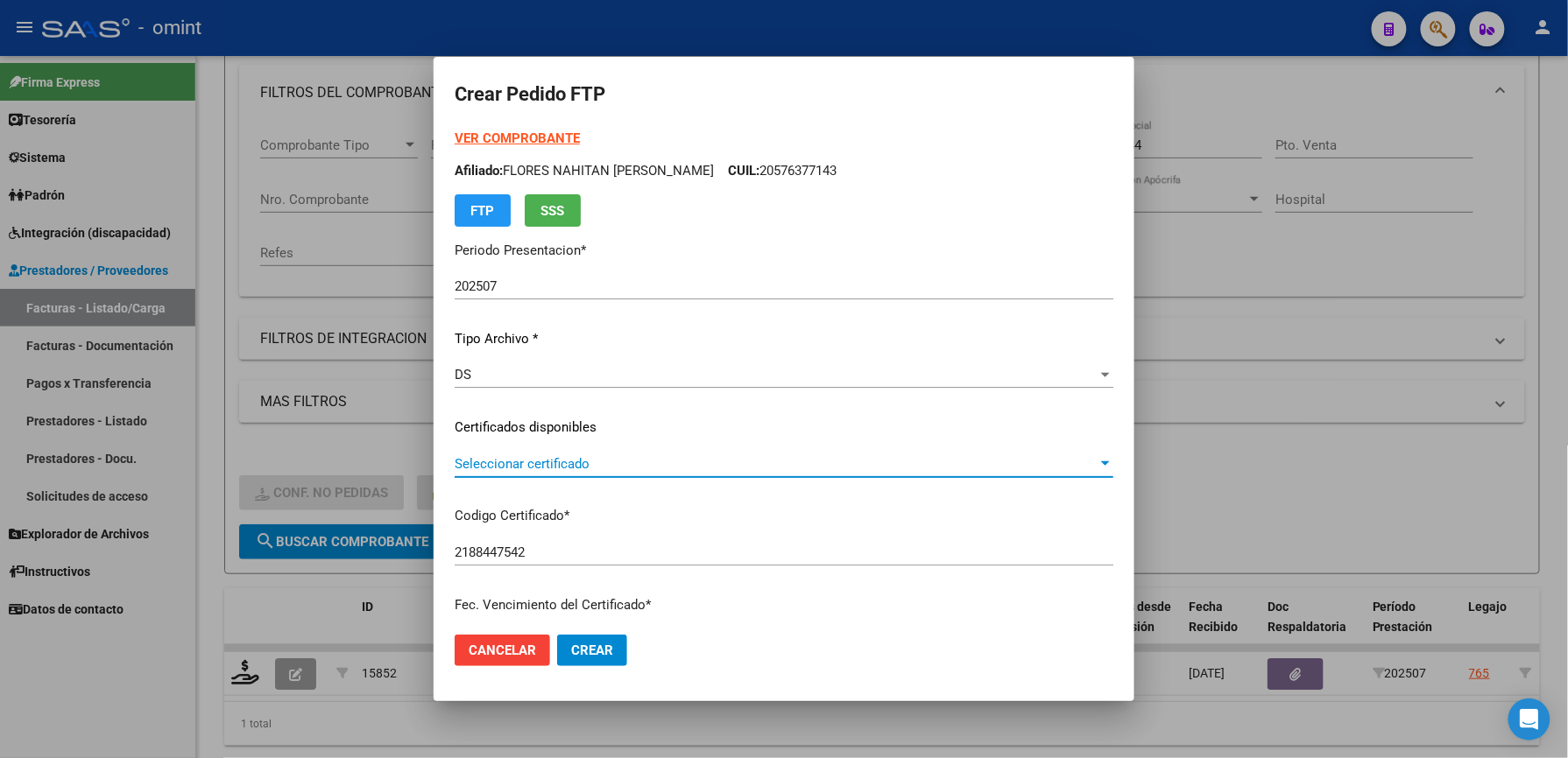
click at [571, 457] on span "Seleccionar certificado" at bounding box center [776, 464] width 642 height 16
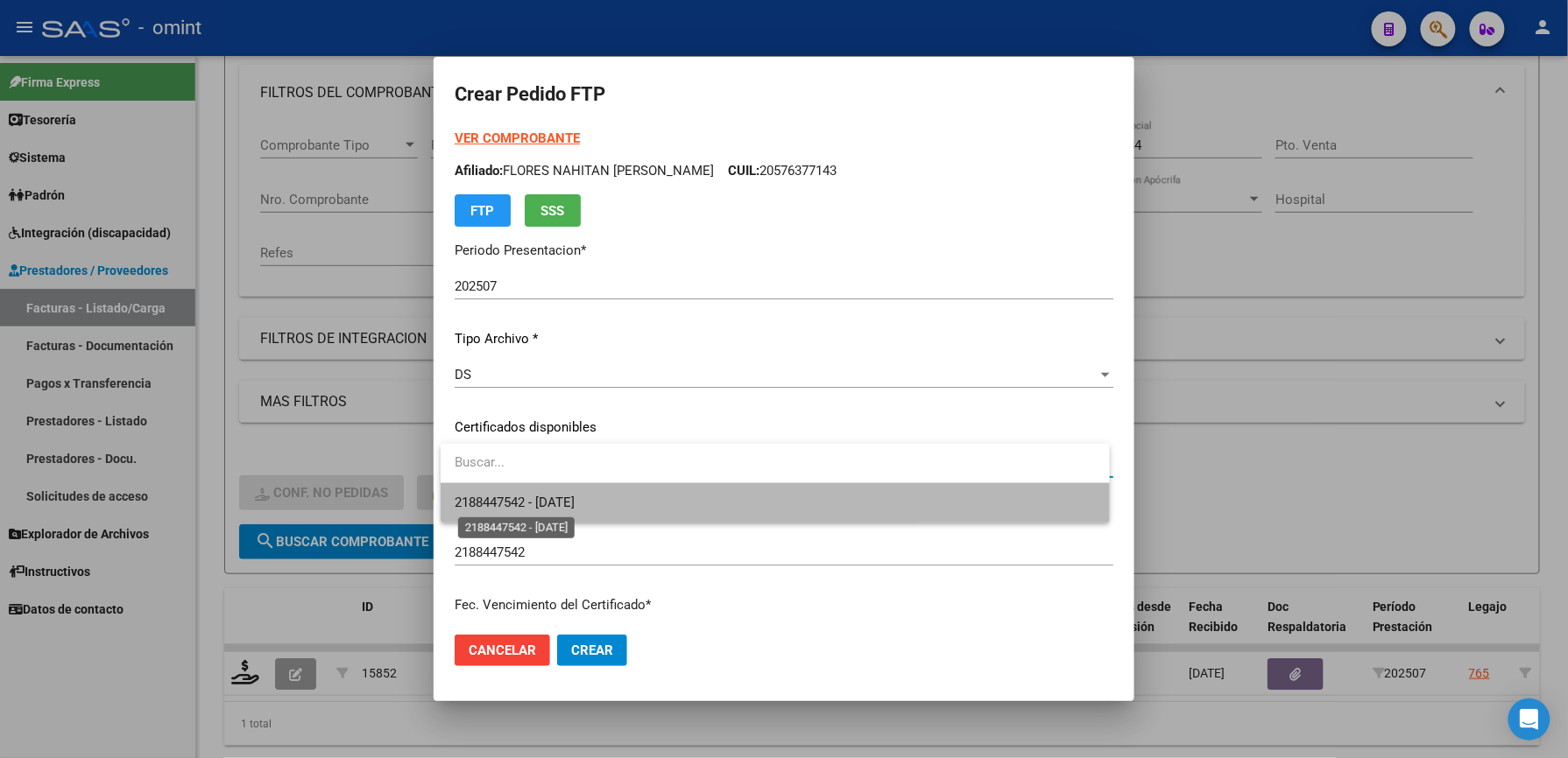
click at [568, 503] on span "2188447542 - [DATE]" at bounding box center [514, 503] width 120 height 16
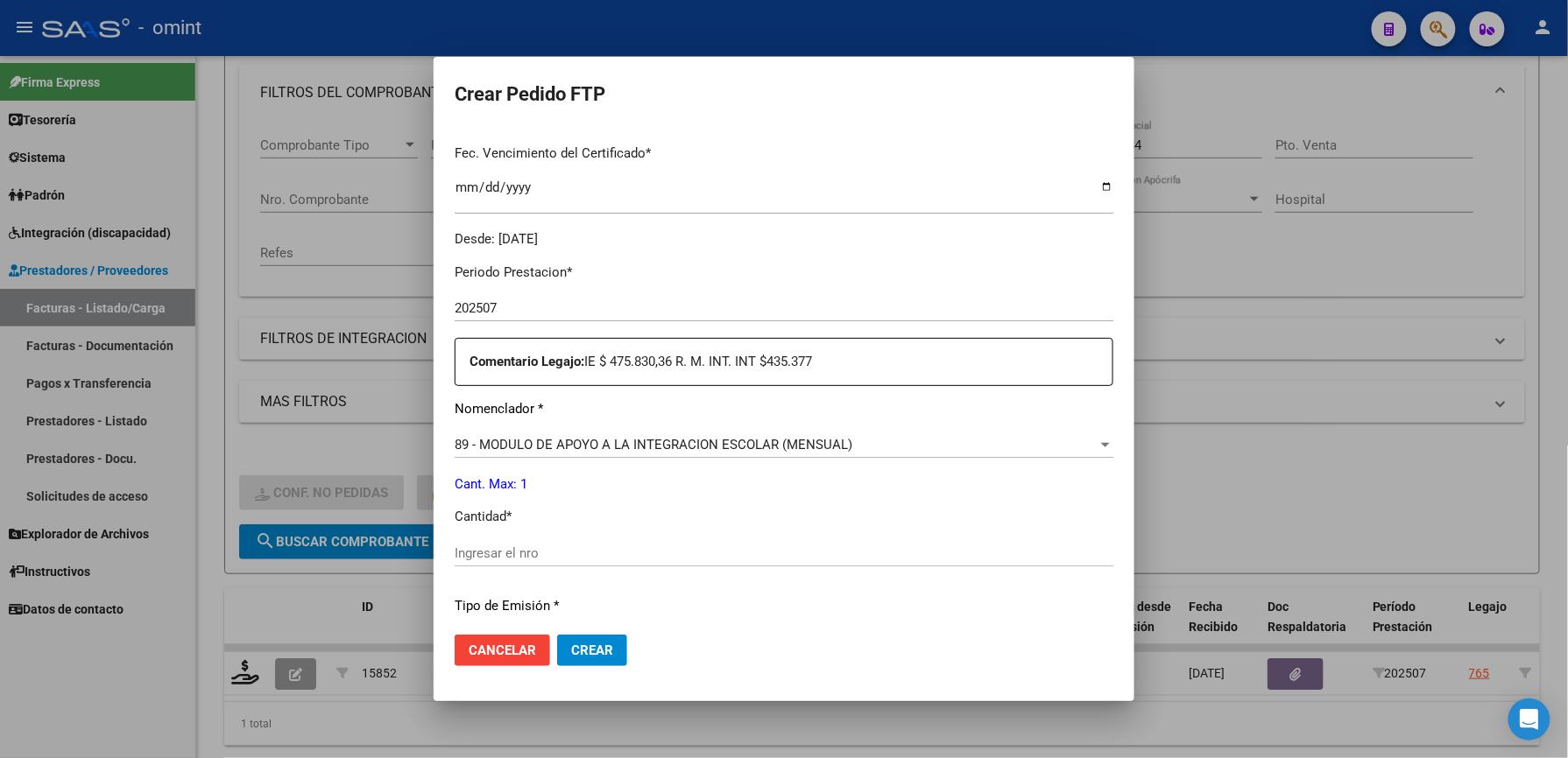
scroll to position [467, 0]
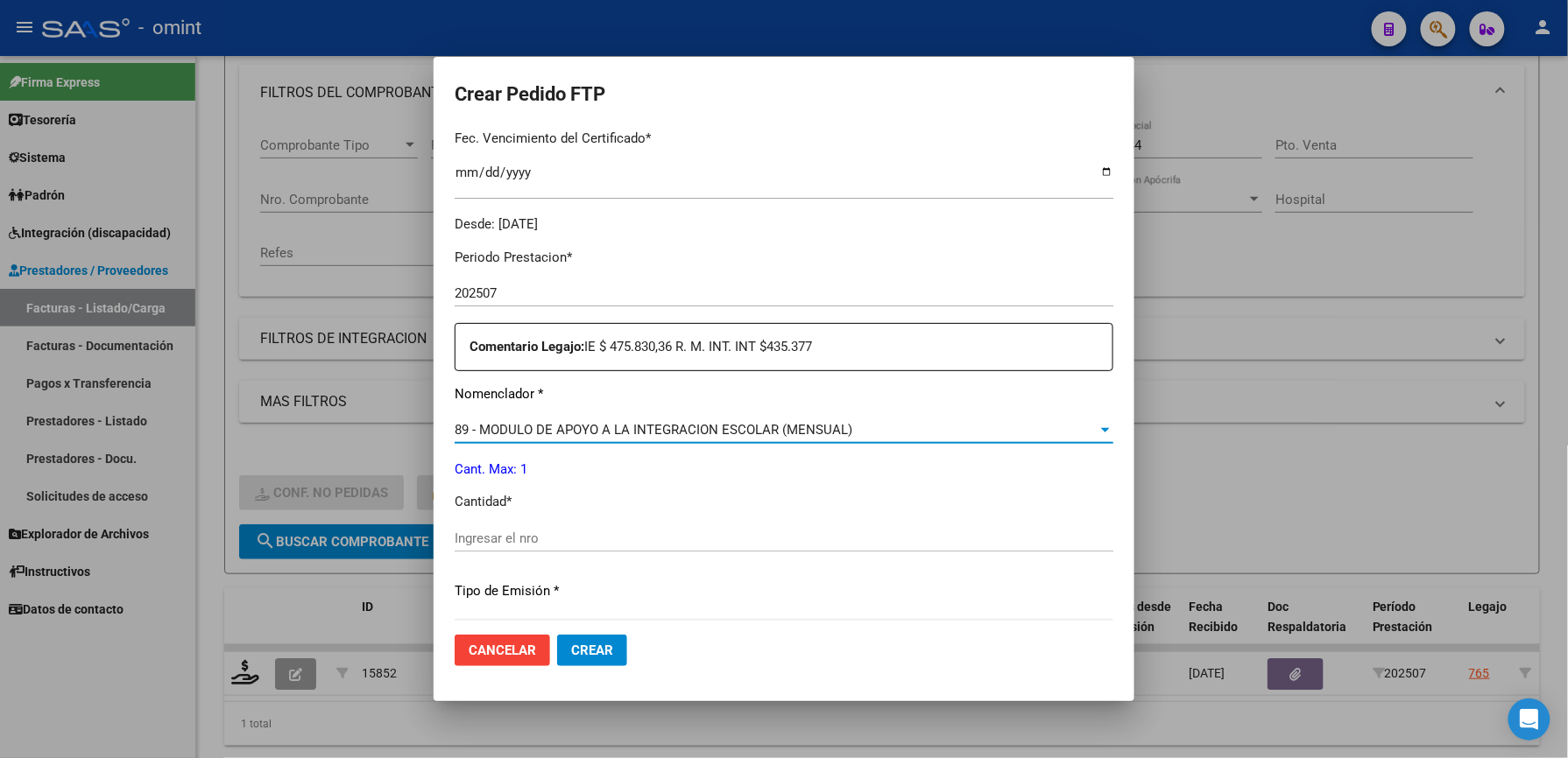
click at [580, 426] on span "89 - MODULO DE APOYO A LA INTEGRACION ESCOLAR (MENSUAL)" at bounding box center [654, 430] width 398 height 16
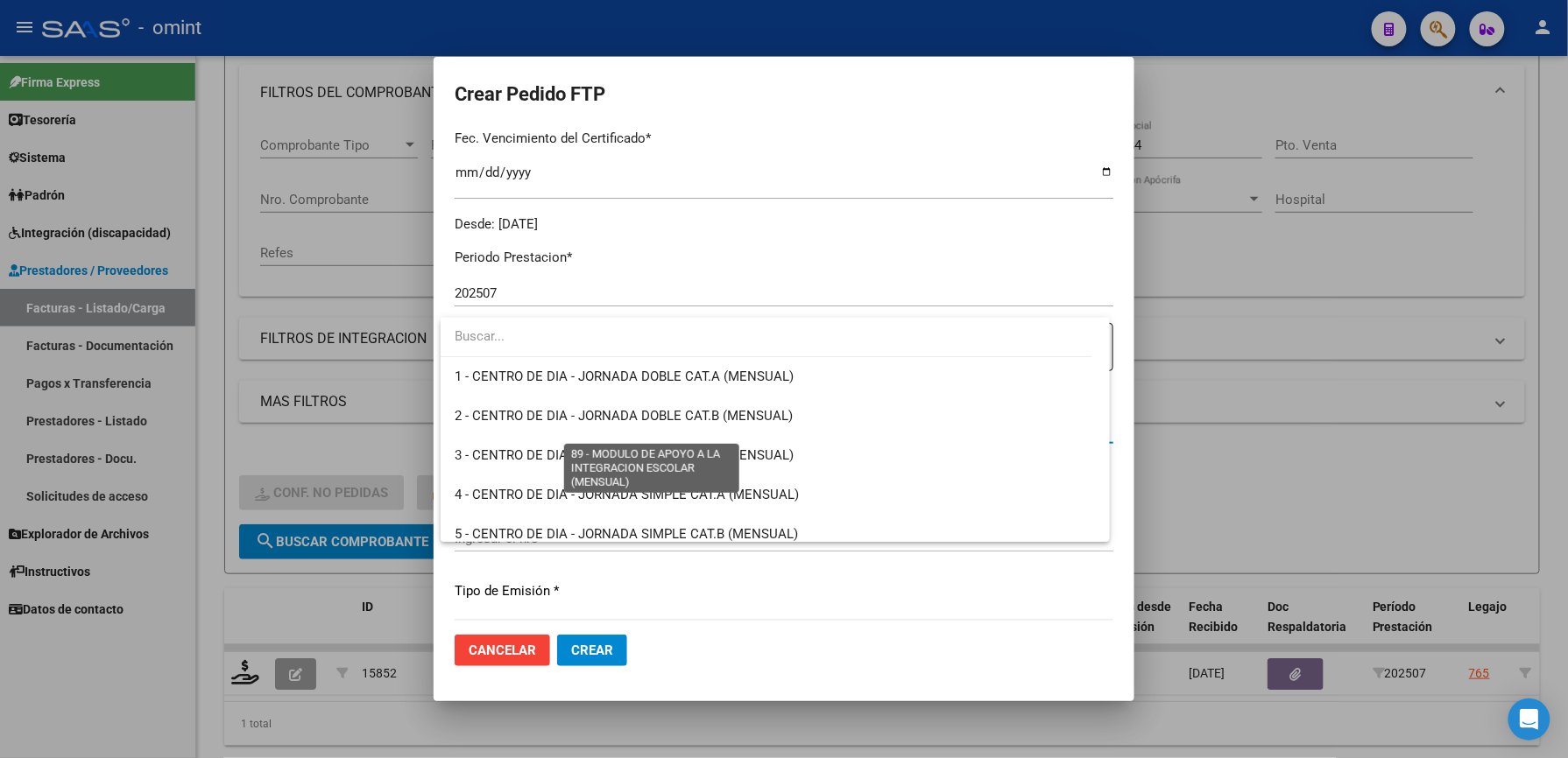
scroll to position [3415, 0]
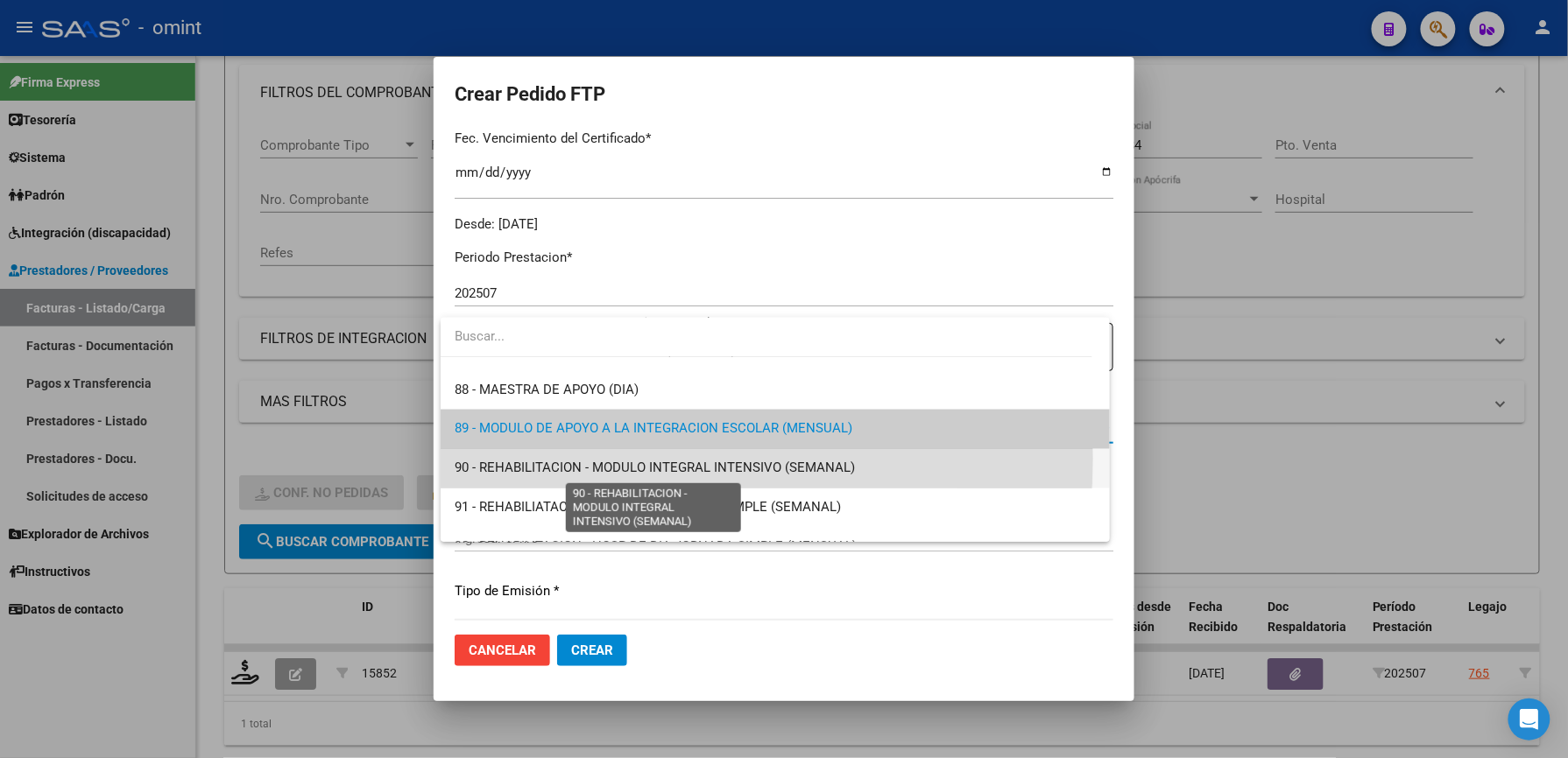
click at [580, 461] on span "90 - REHABILITACION - MODULO INTEGRAL INTENSIVO (SEMANAL)" at bounding box center [655, 469] width 401 height 16
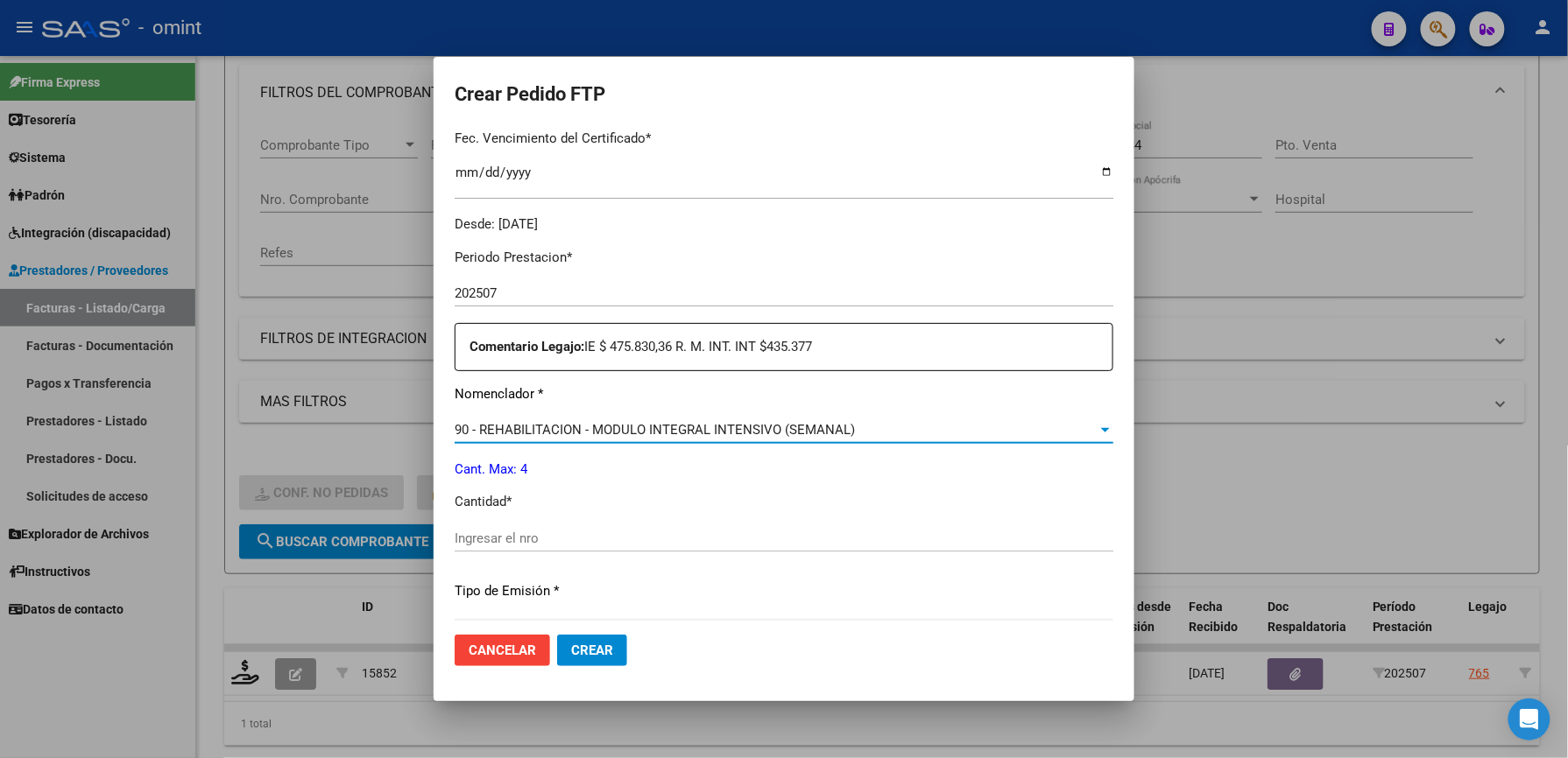
click at [551, 540] on input "Ingresar el nro" at bounding box center [784, 539] width 658 height 16
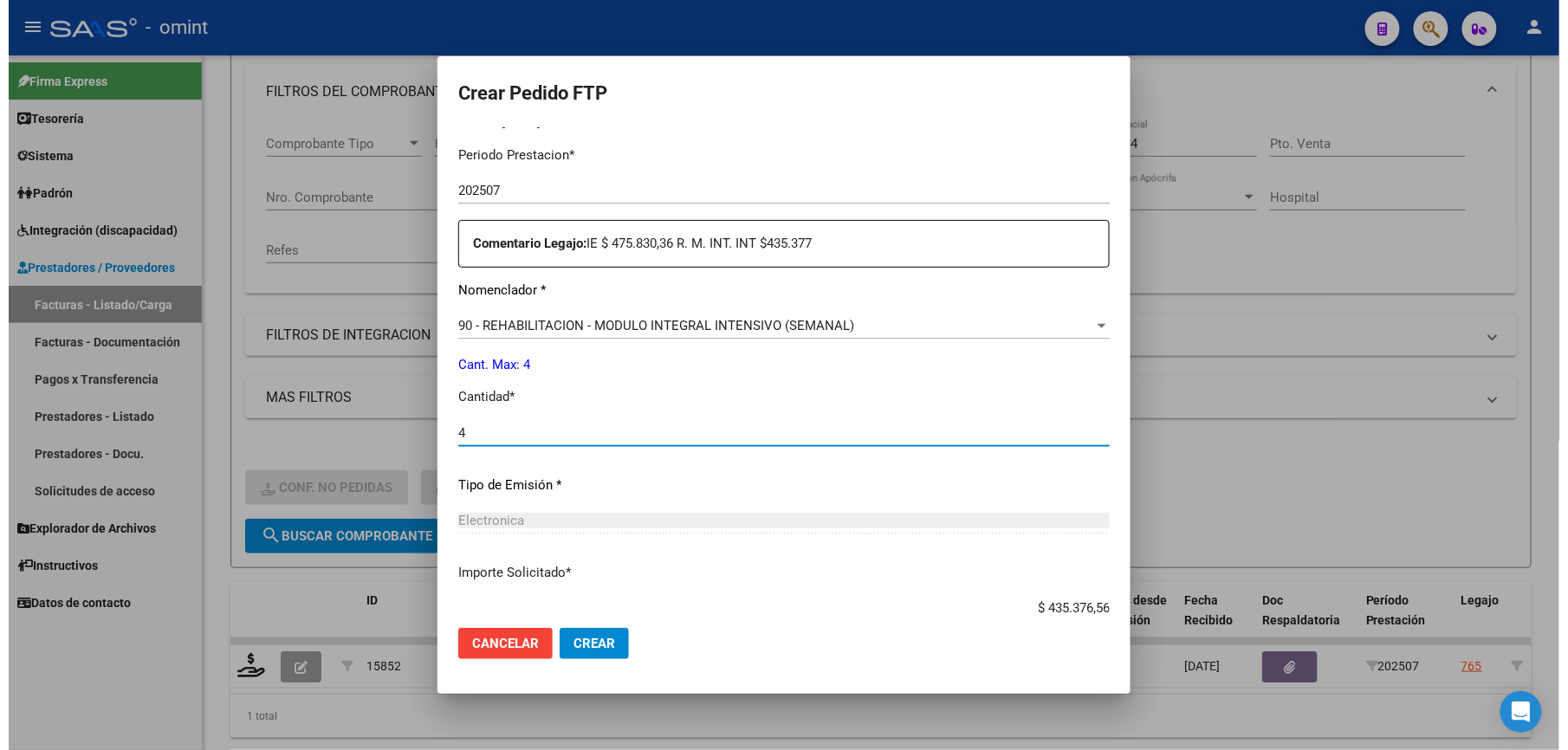
scroll to position [670, 0]
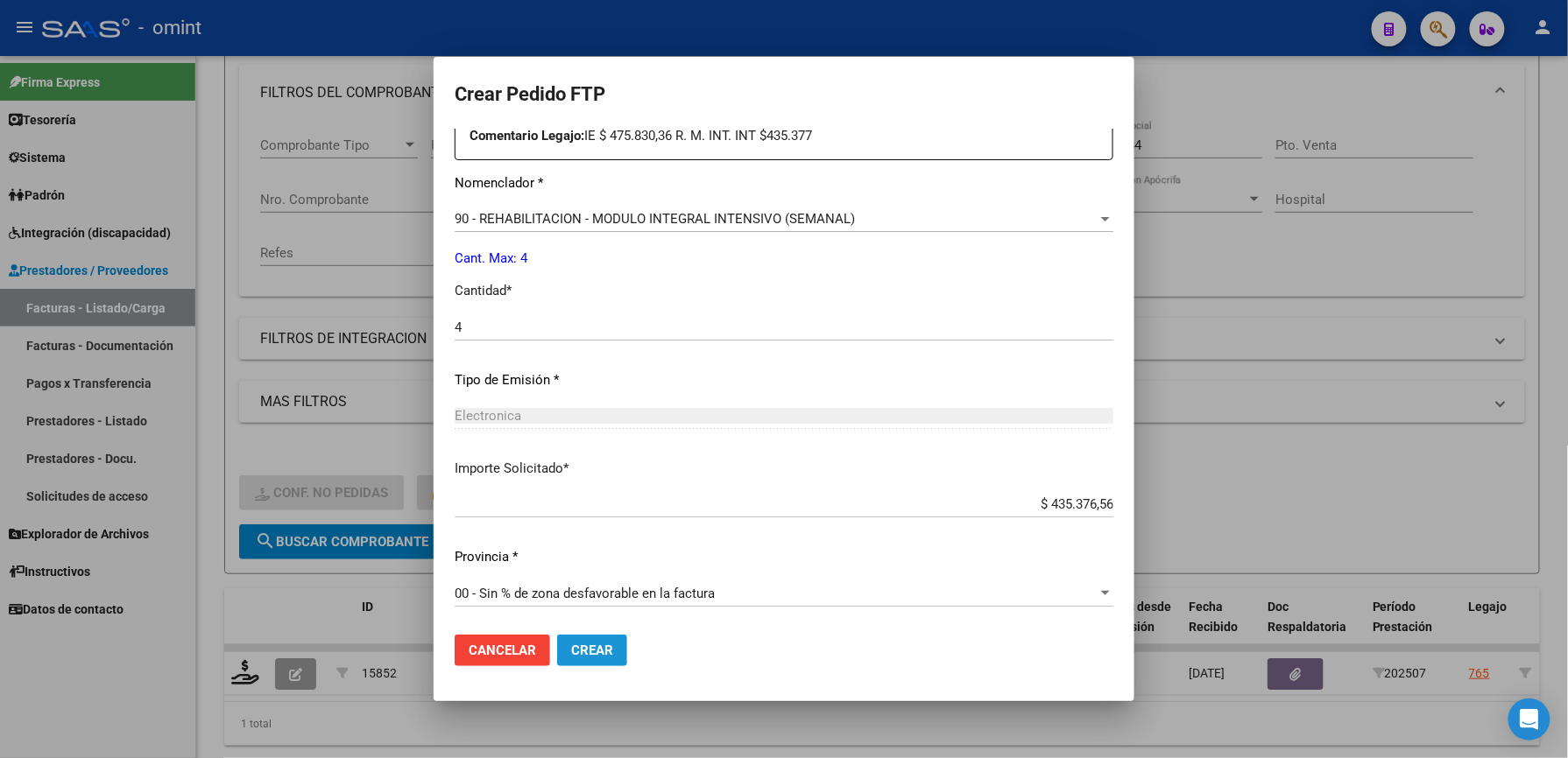
click at [596, 649] on span "Crear" at bounding box center [592, 650] width 42 height 16
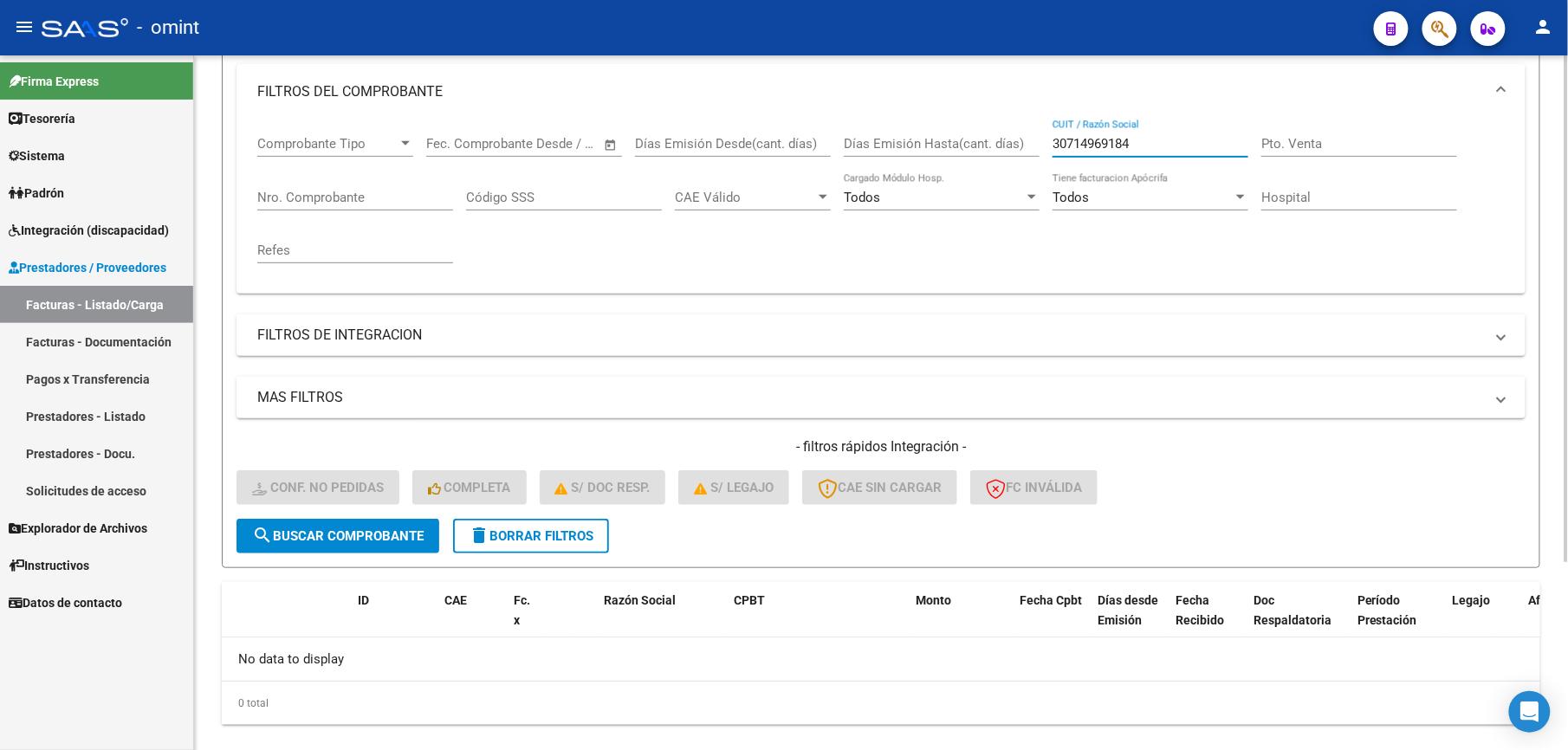
drag, startPoint x: 1008, startPoint y: 140, endPoint x: 966, endPoint y: 140, distance: 42.0
click at [966, 140] on div "Comprobante Tipo Comprobante Tipo Start date – End date Fec. Comprobante Desde …" at bounding box center [881, 199] width 1247 height 160
paste input "6250667"
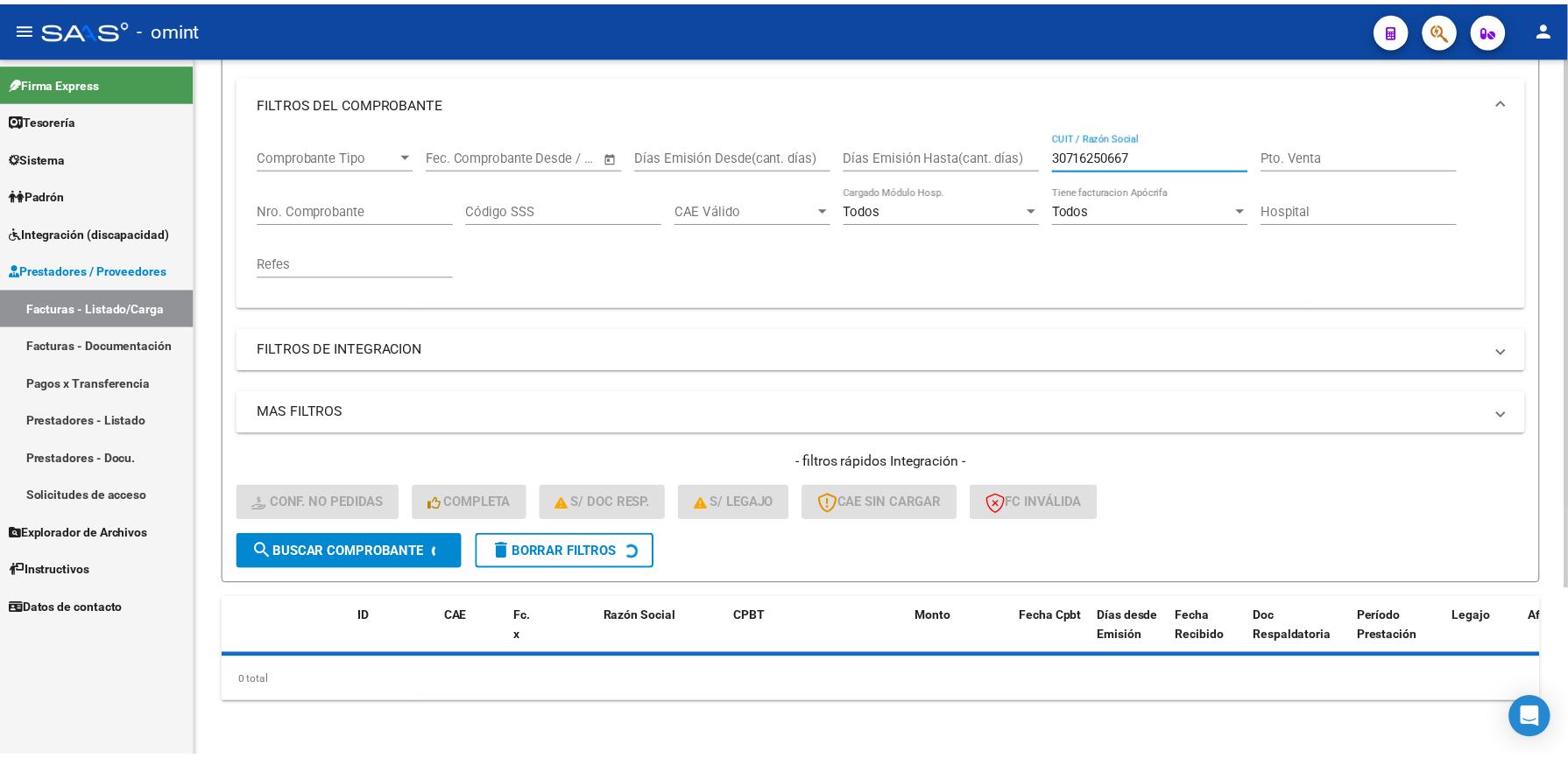
scroll to position [233, 0]
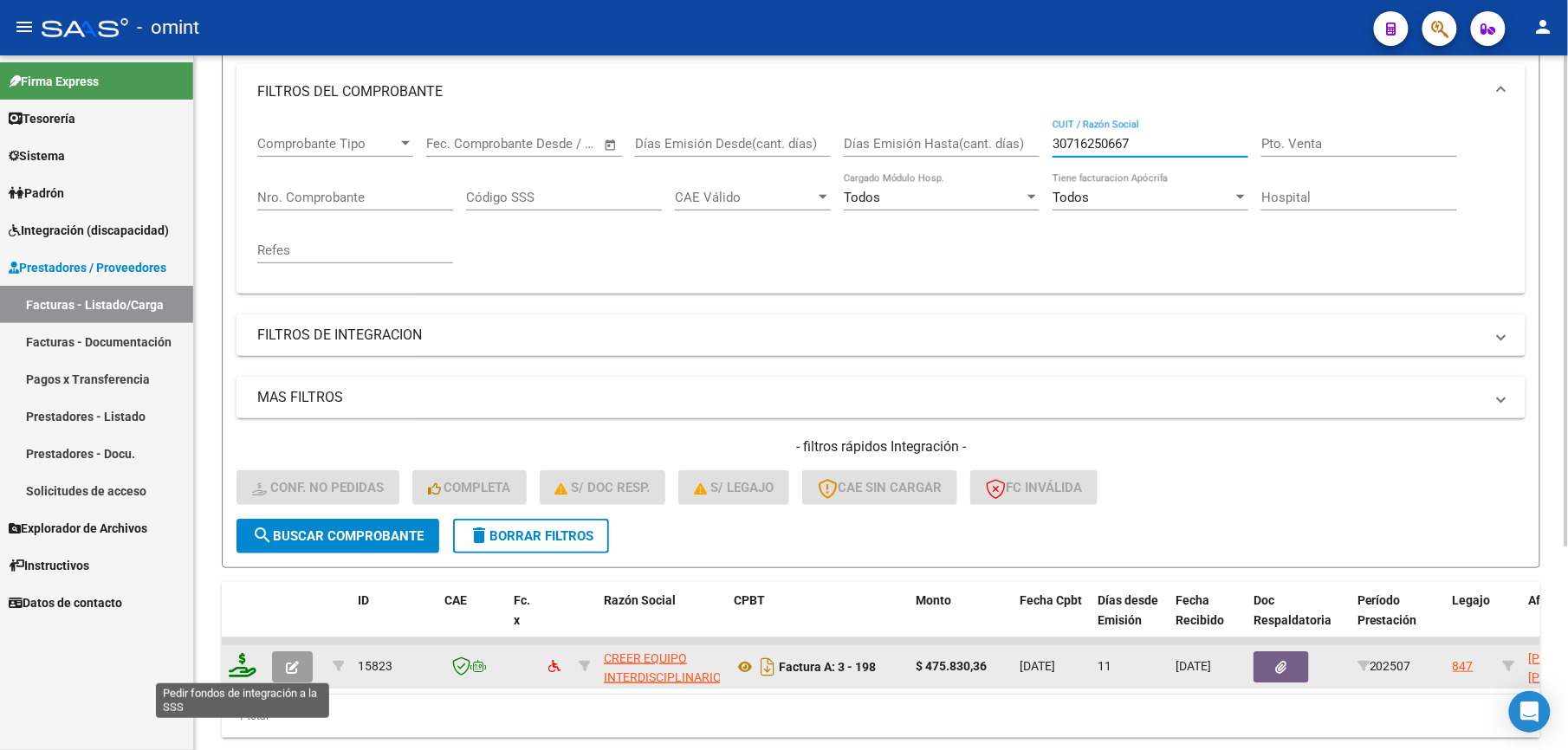
click at [241, 662] on icon at bounding box center [243, 665] width 28 height 24
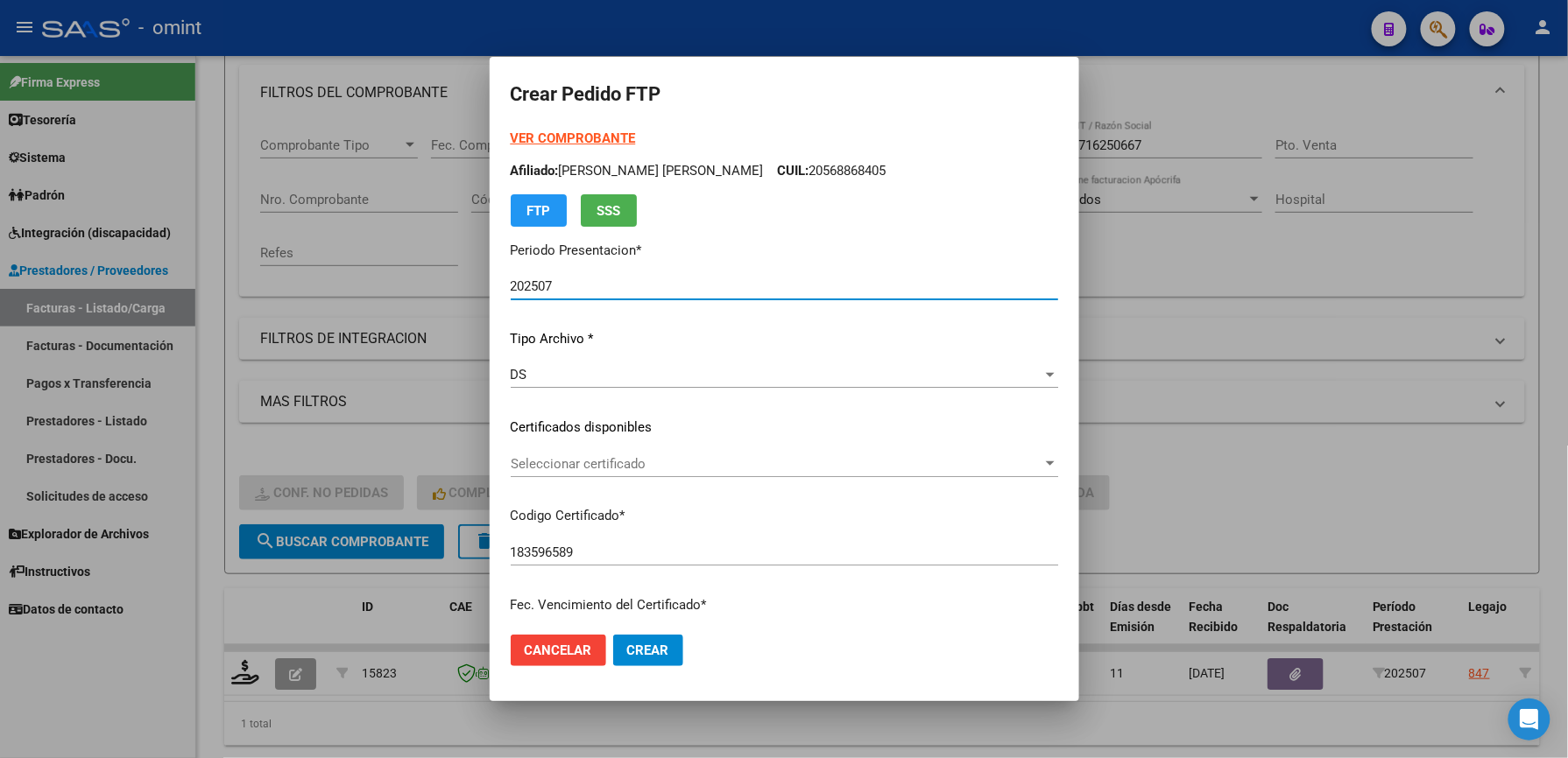
click at [655, 457] on span "Seleccionar certificado" at bounding box center [777, 464] width 532 height 16
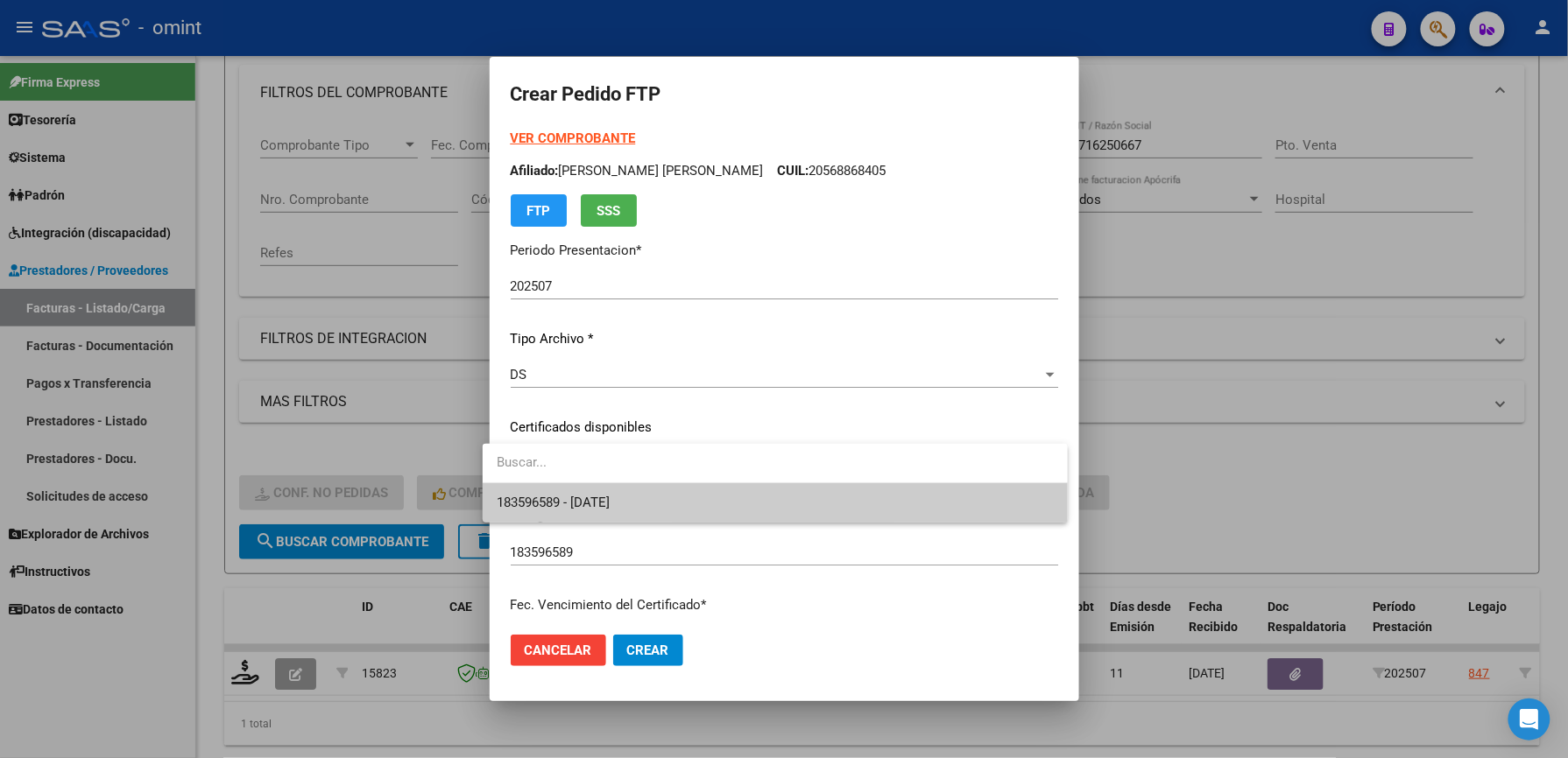
click at [667, 492] on span "183596589 - [DATE]" at bounding box center [776, 503] width 557 height 39
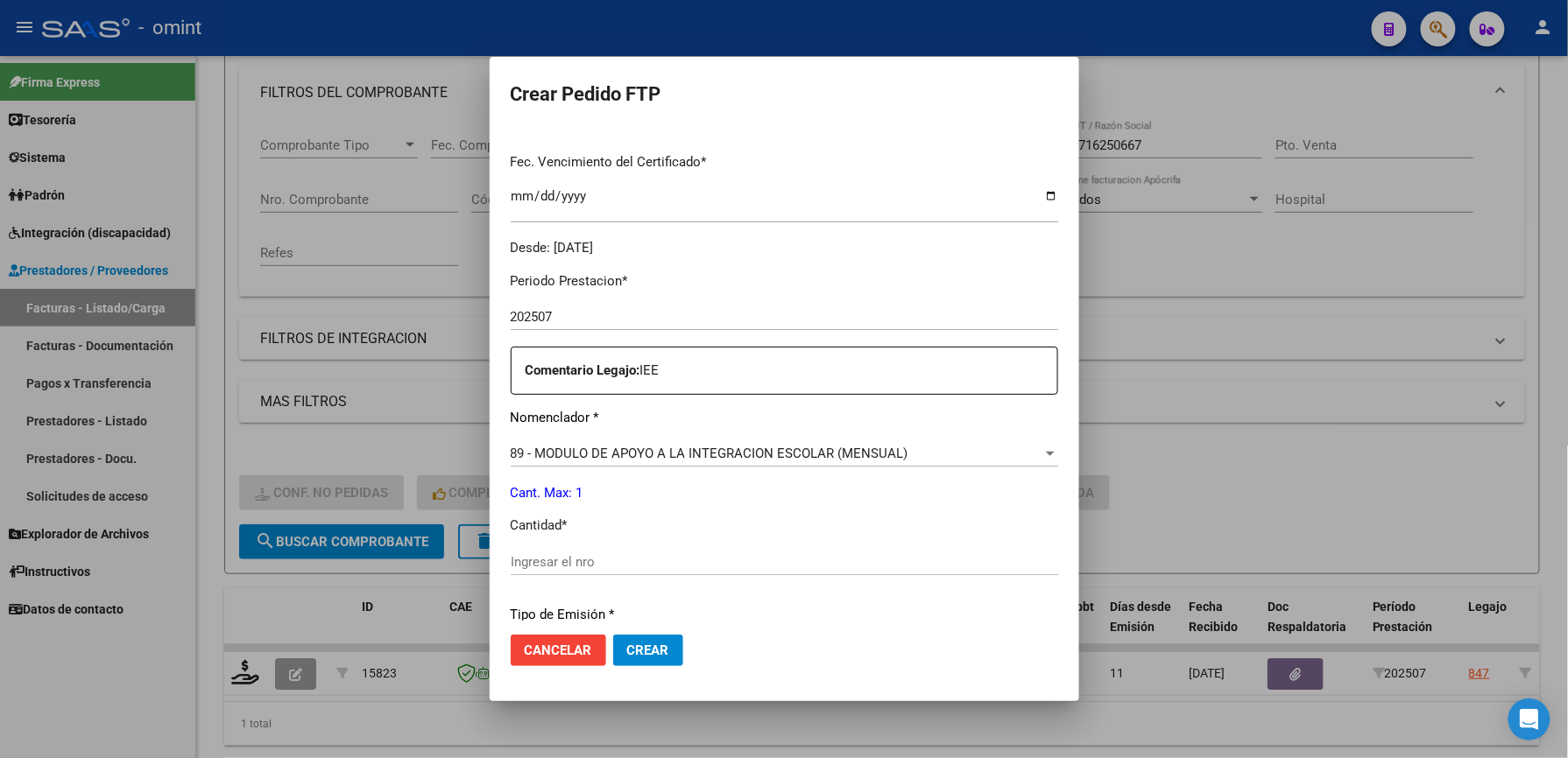
scroll to position [584, 0]
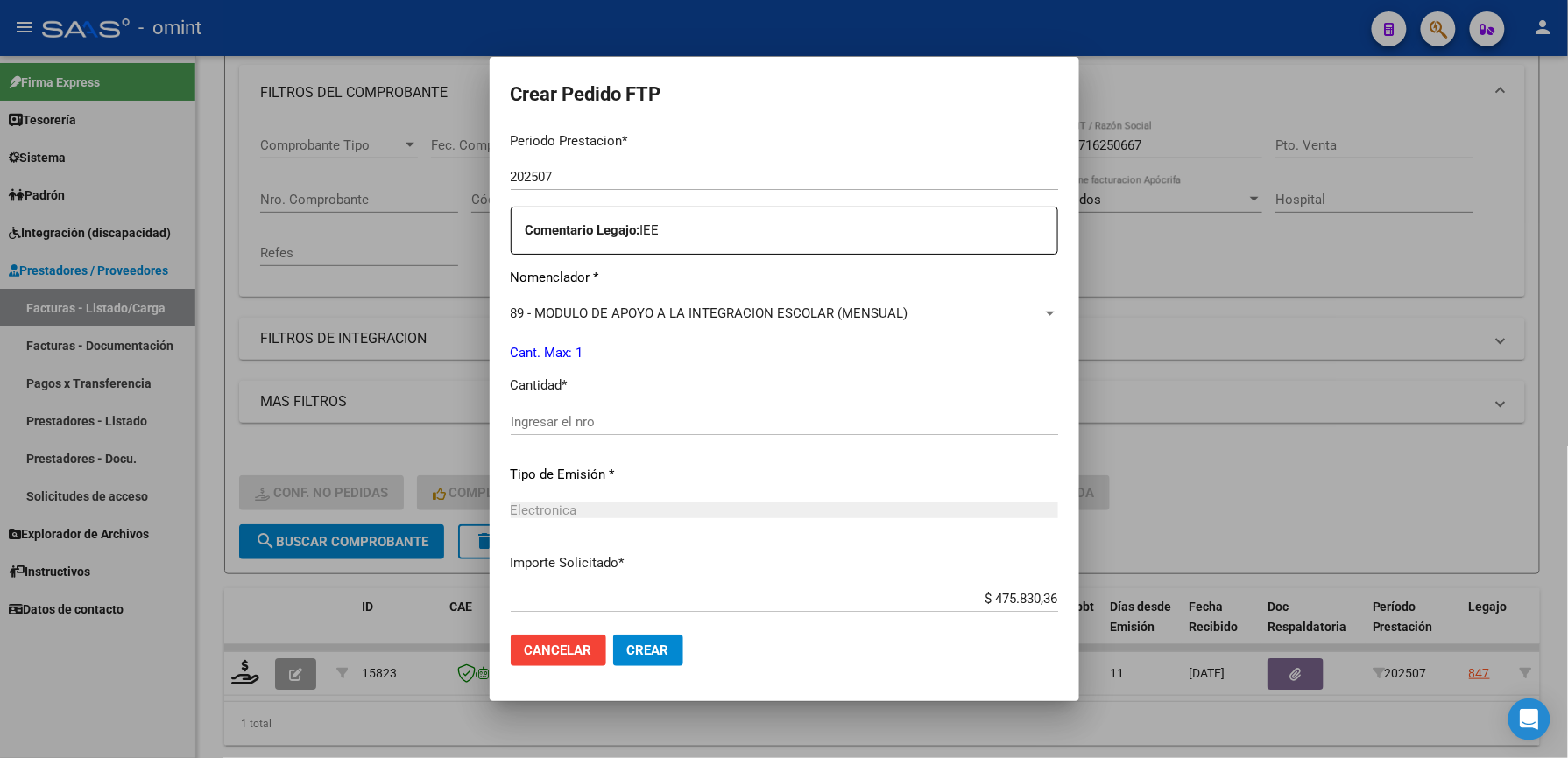
click at [610, 422] on input "Ingresar el nro" at bounding box center [784, 422] width 548 height 16
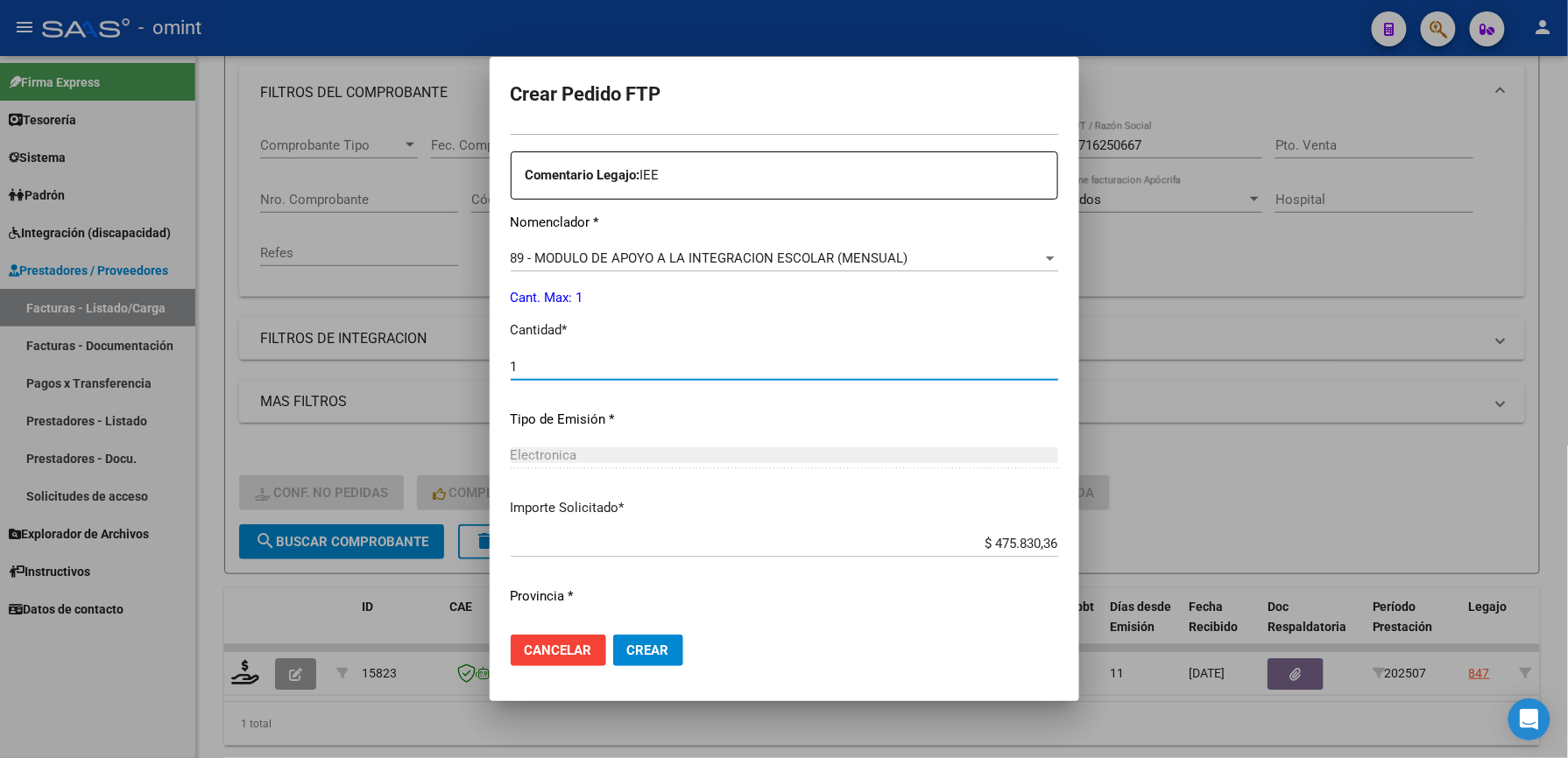
scroll to position [677, 0]
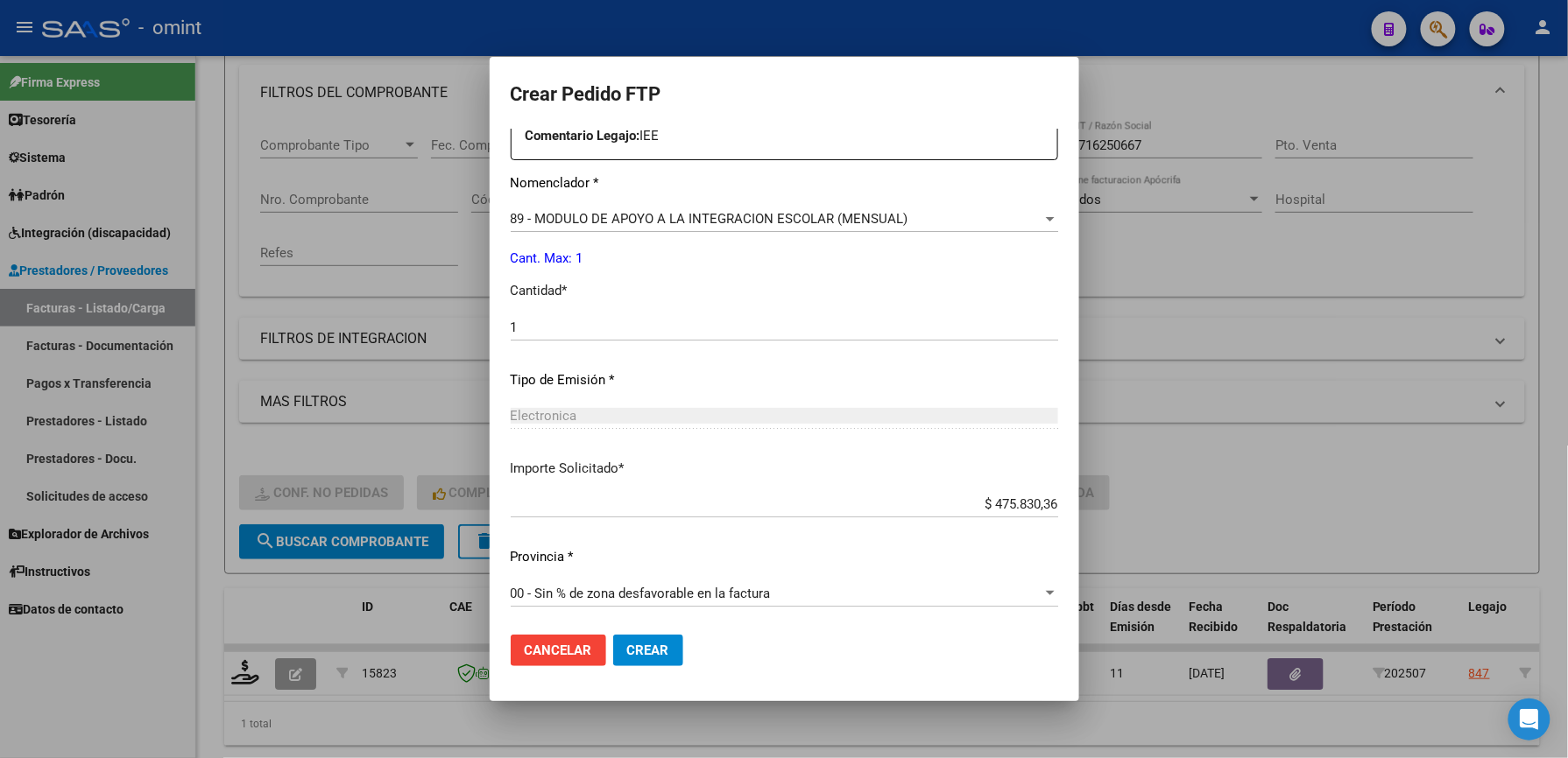
click at [648, 648] on span "Crear" at bounding box center [648, 650] width 42 height 16
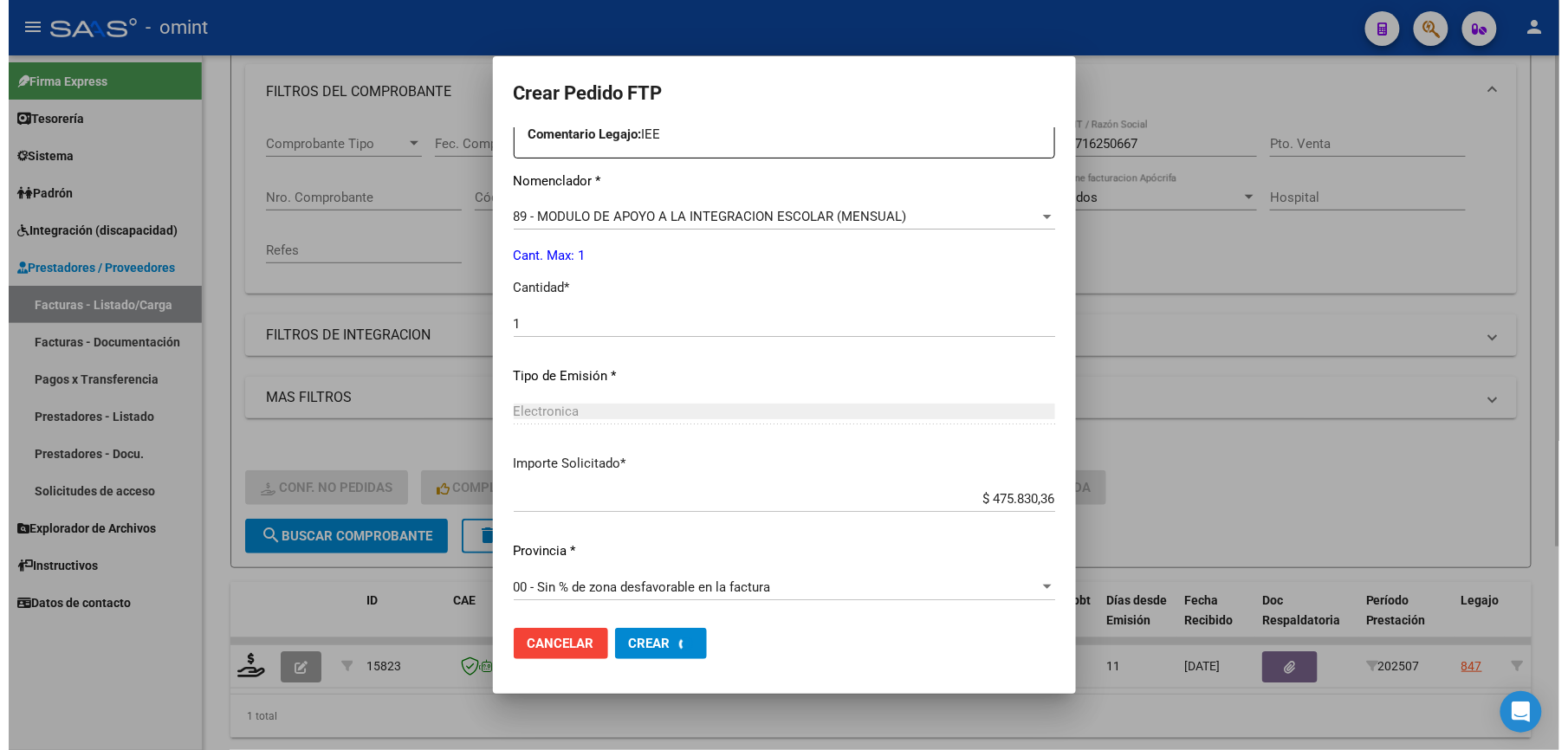
scroll to position [0, 0]
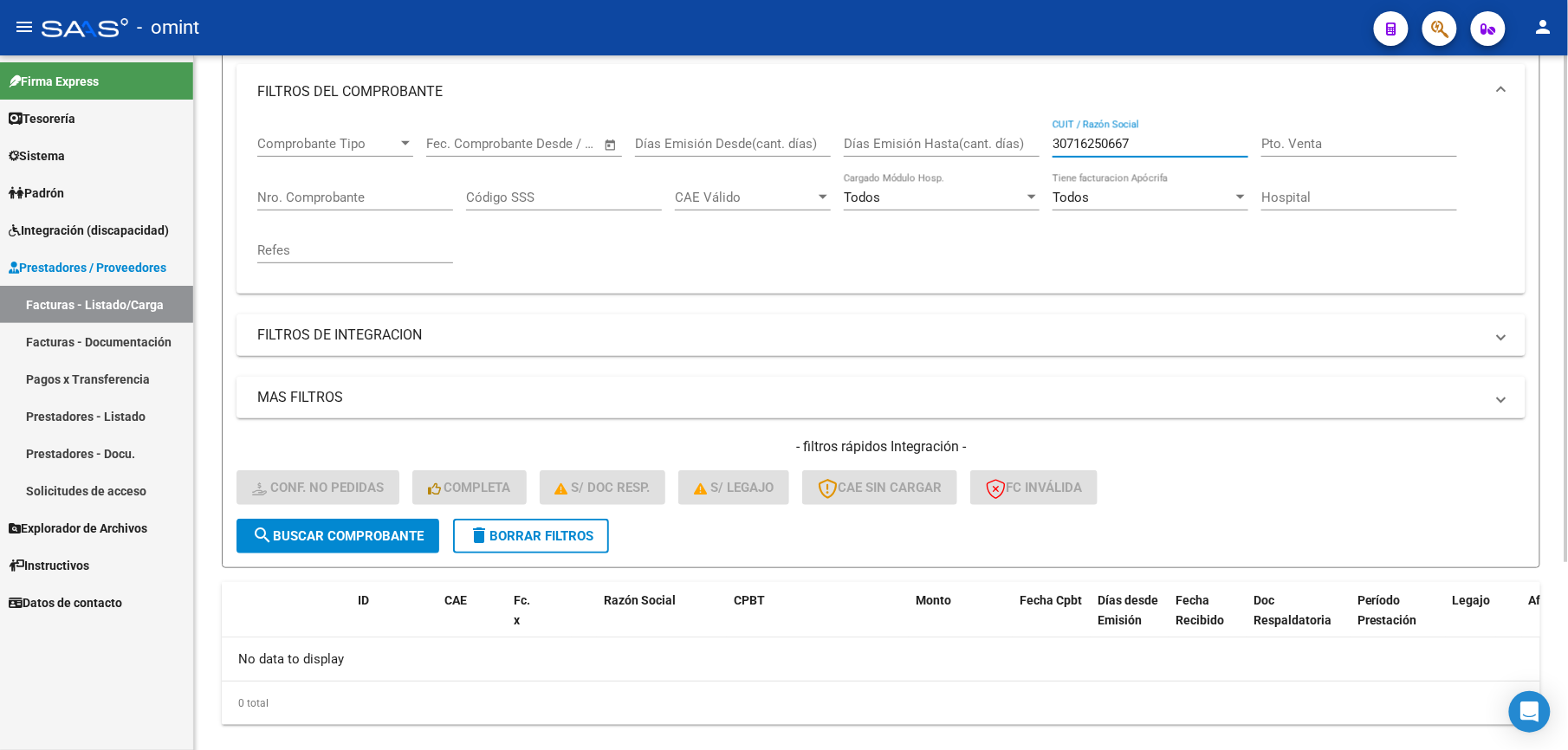
drag, startPoint x: 1145, startPoint y: 136, endPoint x: 1020, endPoint y: 142, distance: 125.1
click at [1020, 142] on div "Comprobante Tipo Comprobante Tipo Start date – End date Fec. Comprobante Desde …" at bounding box center [881, 199] width 1247 height 160
paste input "27377839159"
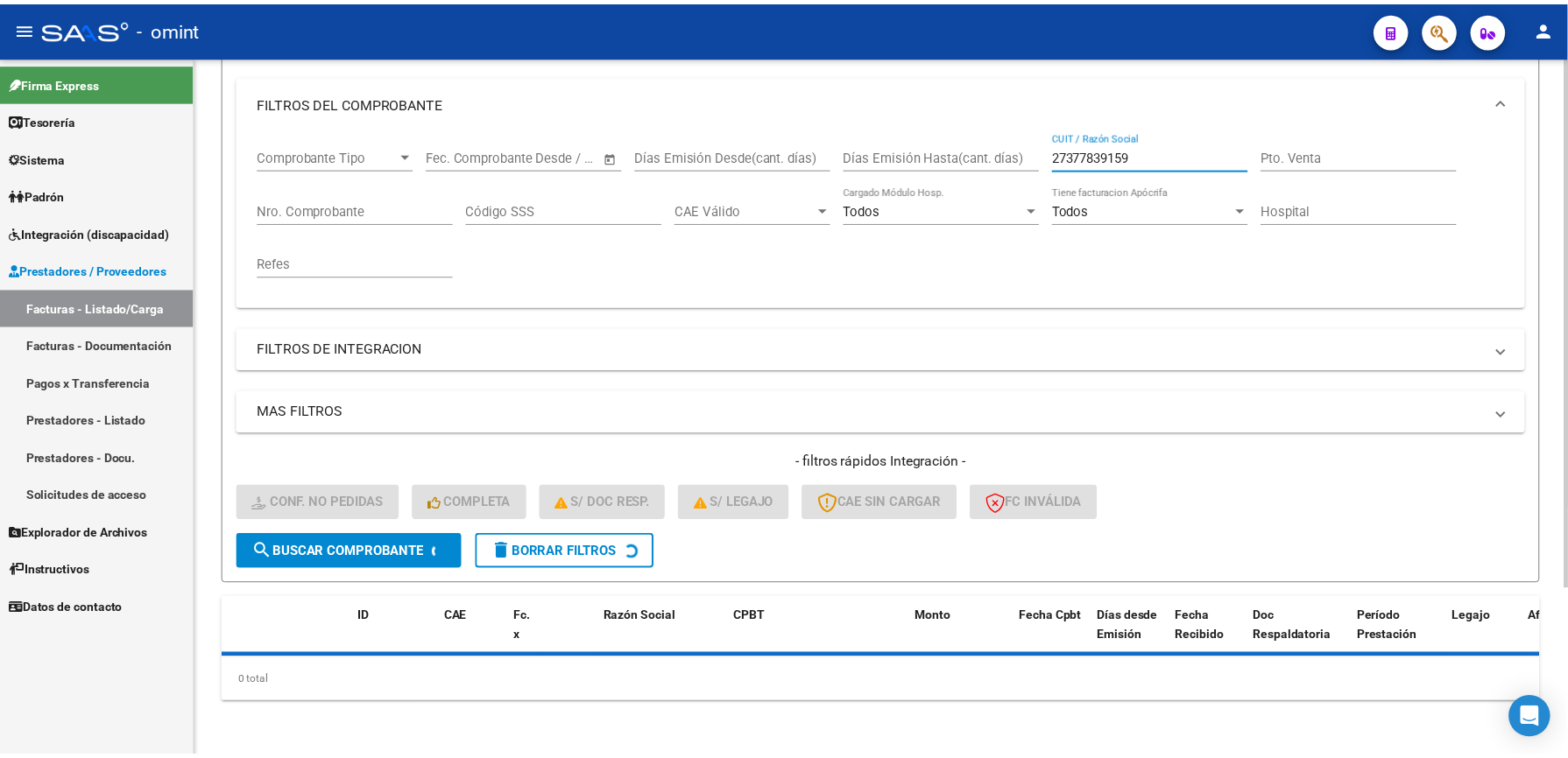
scroll to position [233, 0]
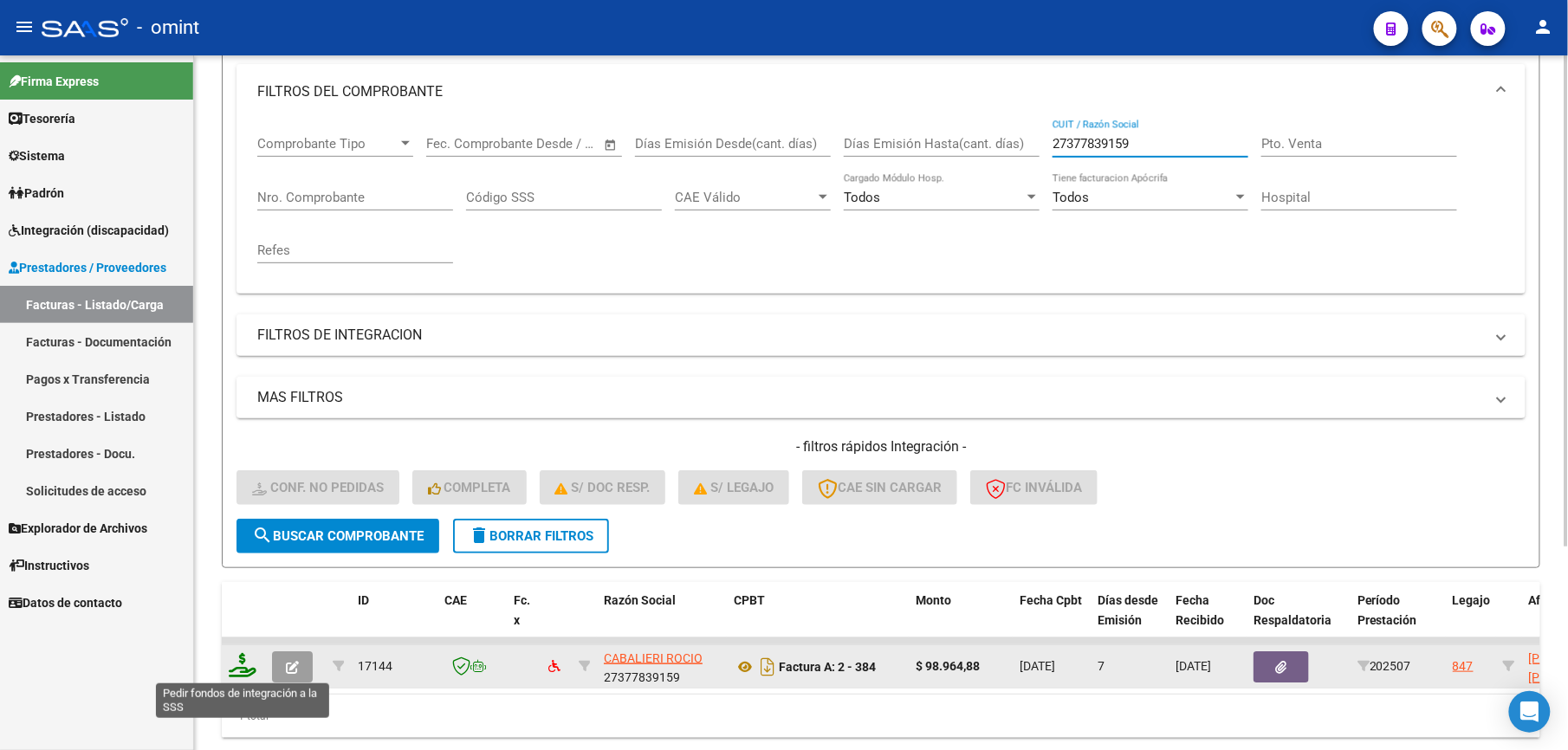
click at [237, 669] on icon at bounding box center [243, 665] width 28 height 24
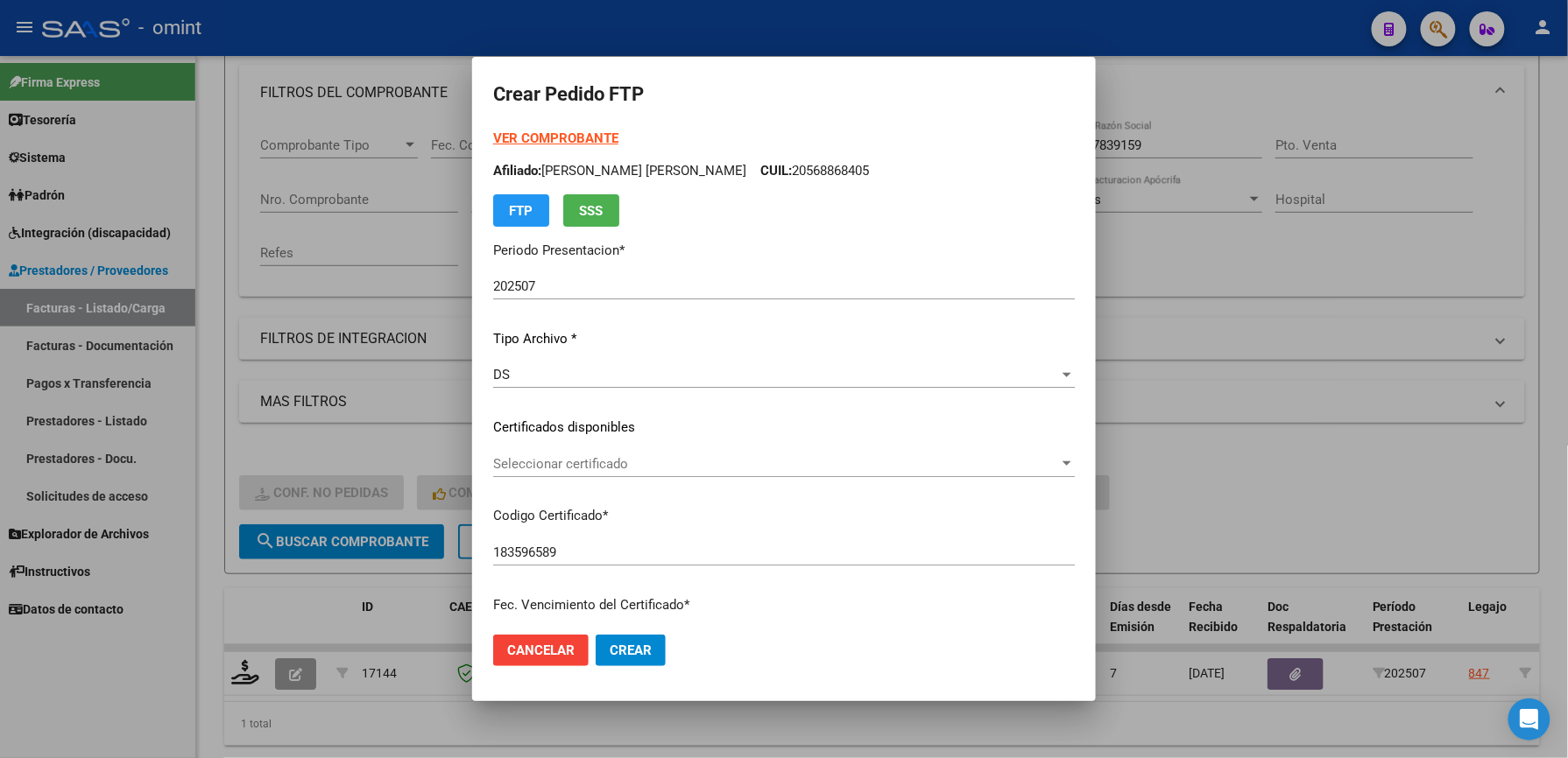
click at [672, 454] on div "Seleccionar certificado Seleccionar certificado" at bounding box center [784, 464] width 582 height 26
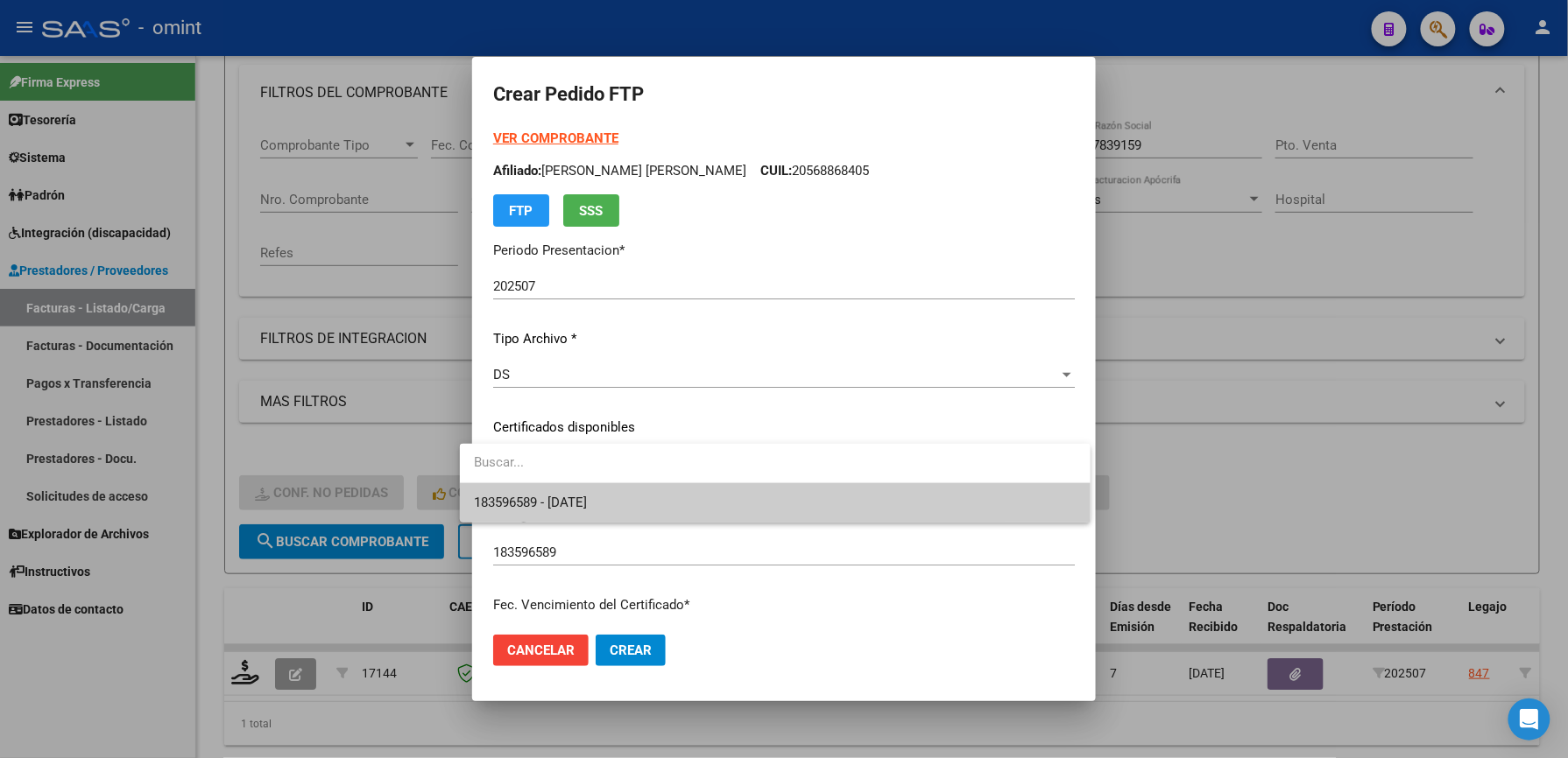
click at [680, 499] on span "183596589 - [DATE]" at bounding box center [776, 503] width 603 height 39
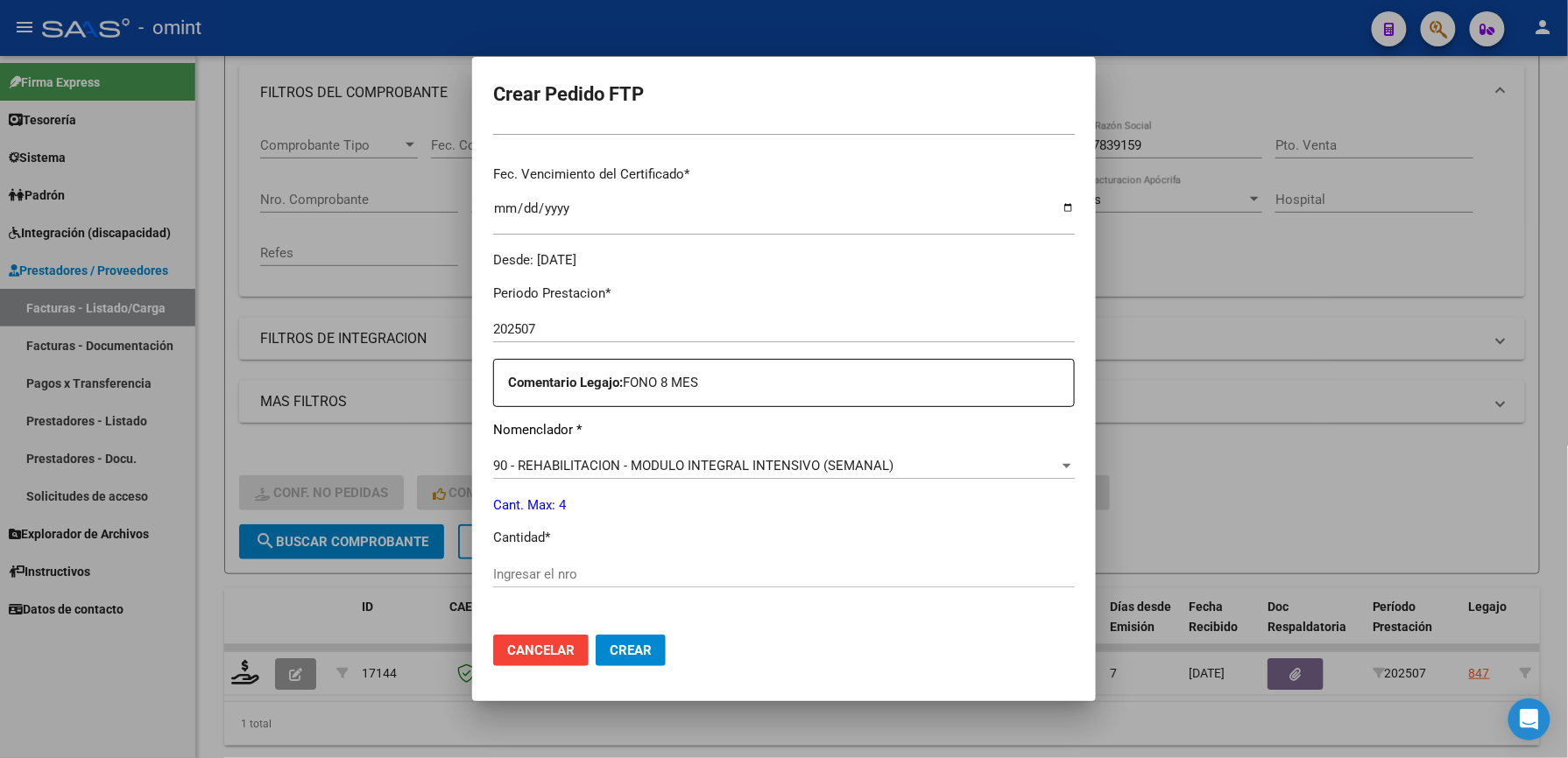
scroll to position [467, 0]
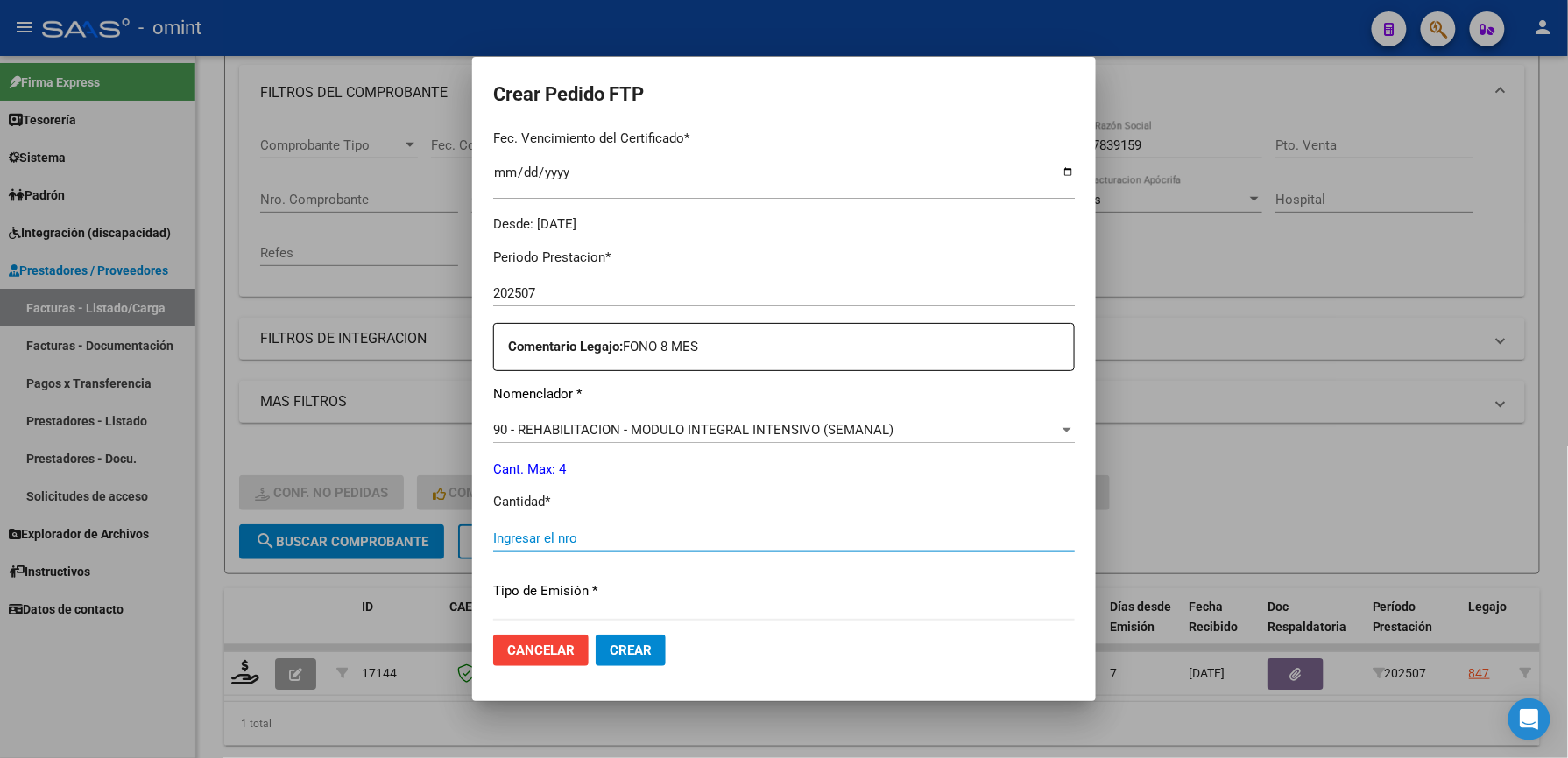
click at [551, 535] on input "Ingresar el nro" at bounding box center [784, 539] width 582 height 16
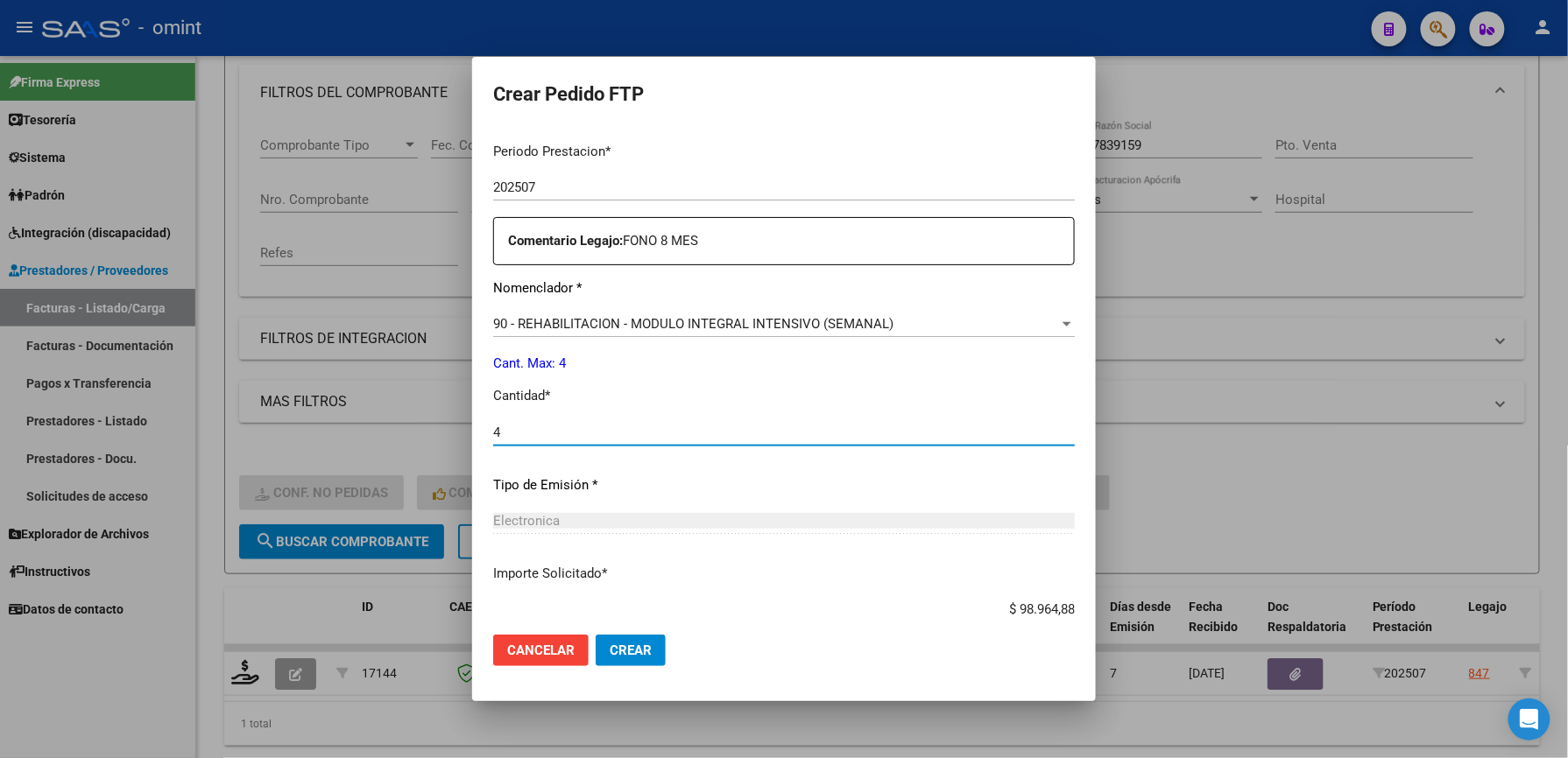
scroll to position [677, 0]
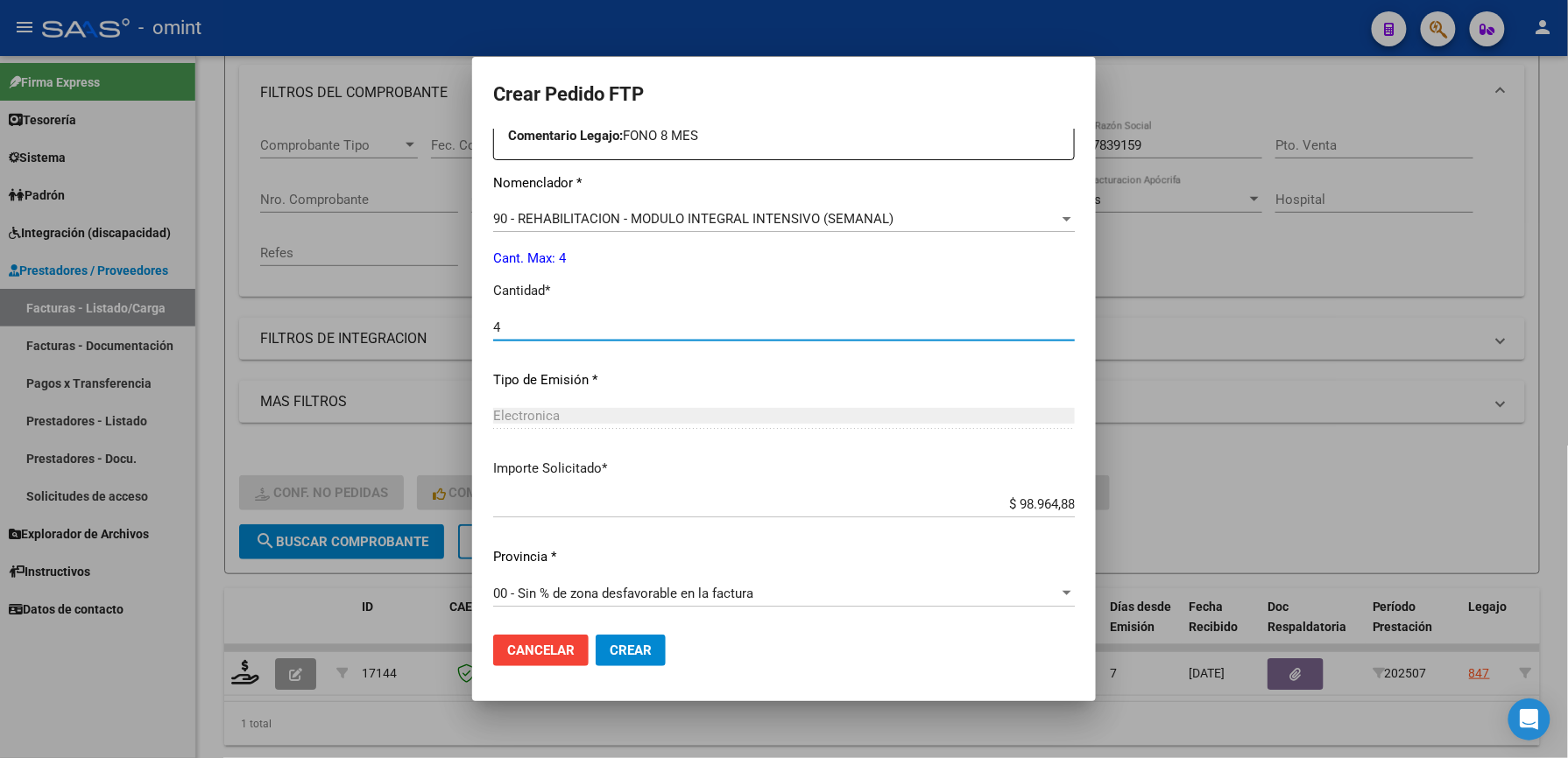
click at [614, 644] on span "Crear" at bounding box center [631, 650] width 42 height 16
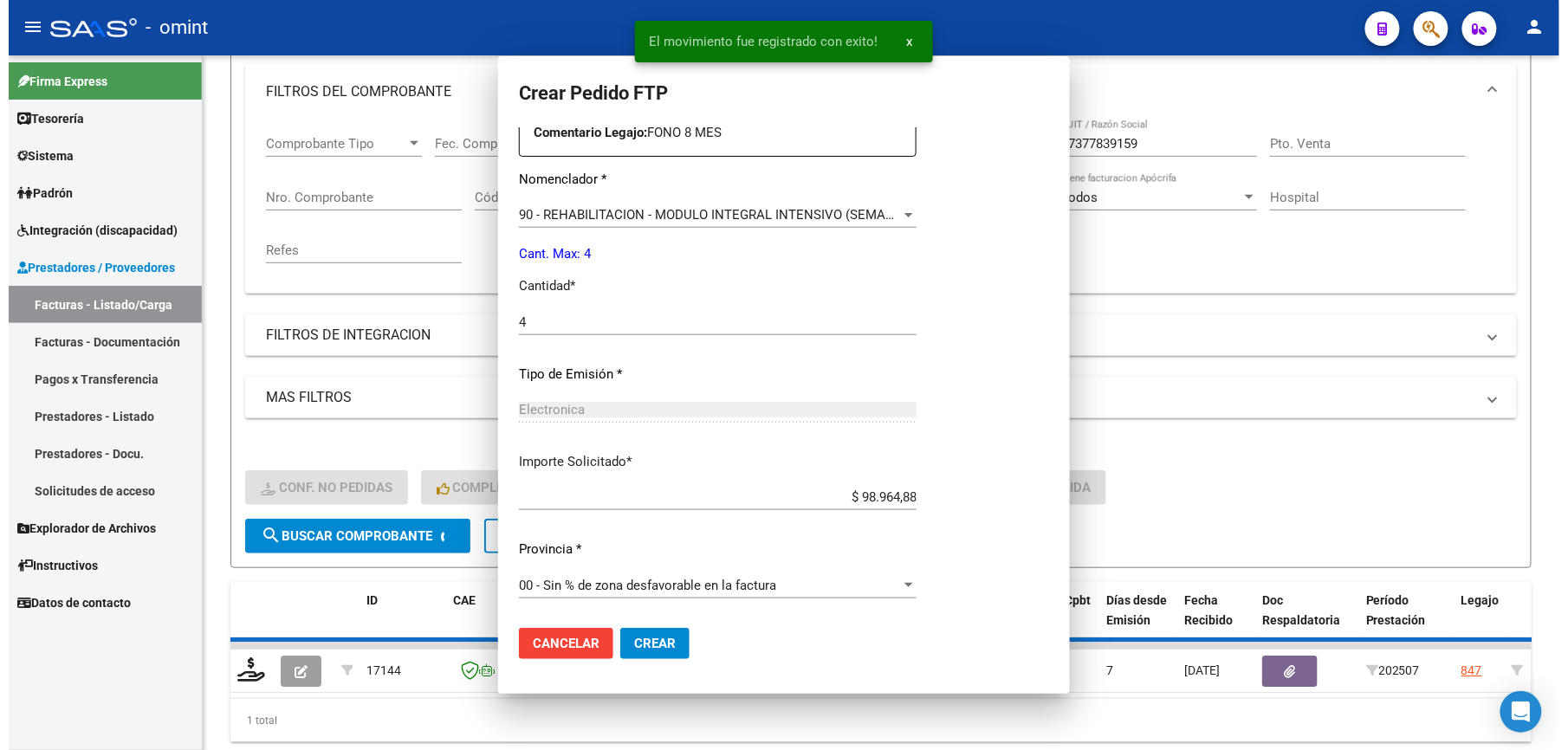
scroll to position [573, 0]
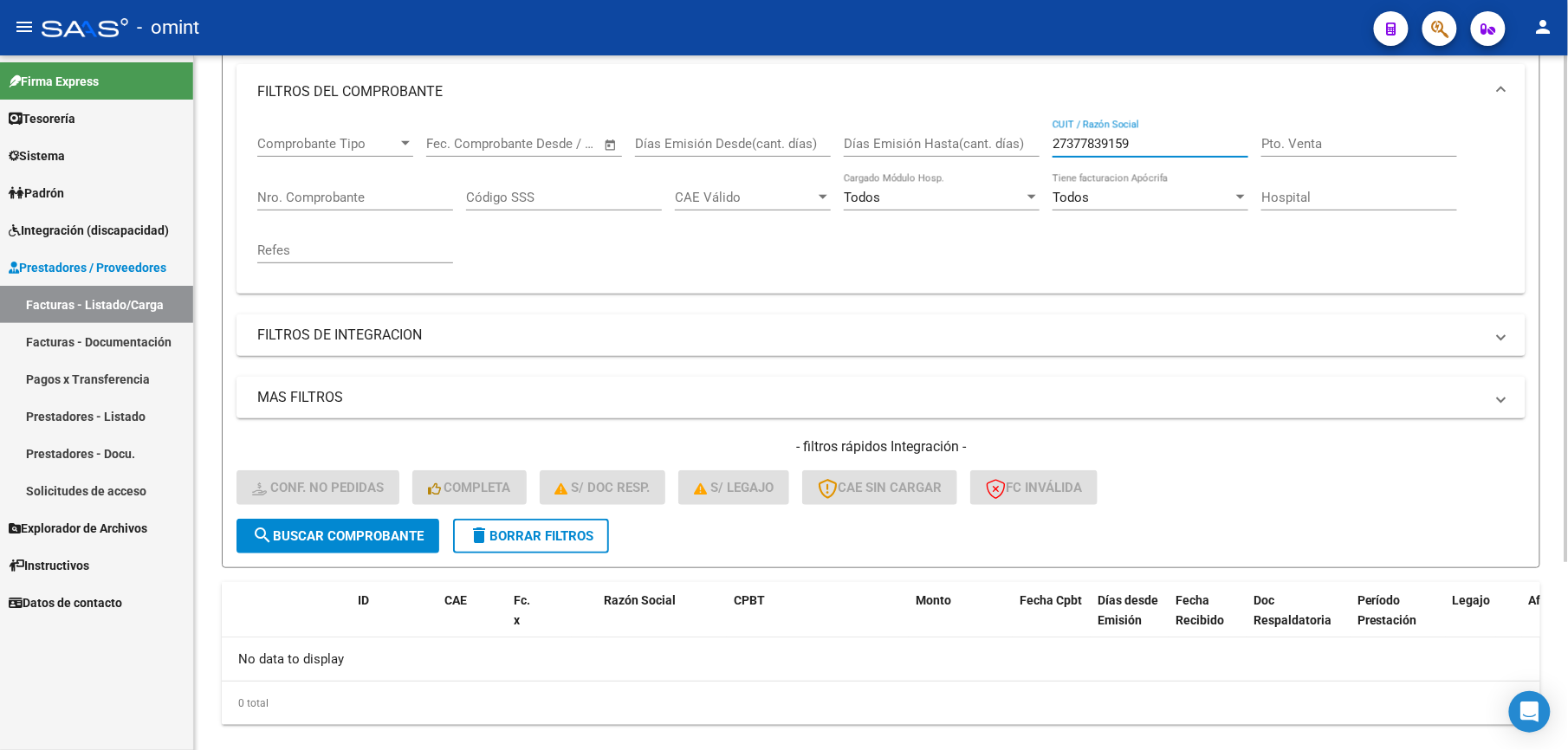
drag, startPoint x: 1098, startPoint y: 140, endPoint x: 999, endPoint y: 139, distance: 99.0
click at [991, 140] on div "Comprobante Tipo Comprobante Tipo Start date – End date Fec. Comprobante Desde …" at bounding box center [881, 199] width 1247 height 160
paste input "90663167"
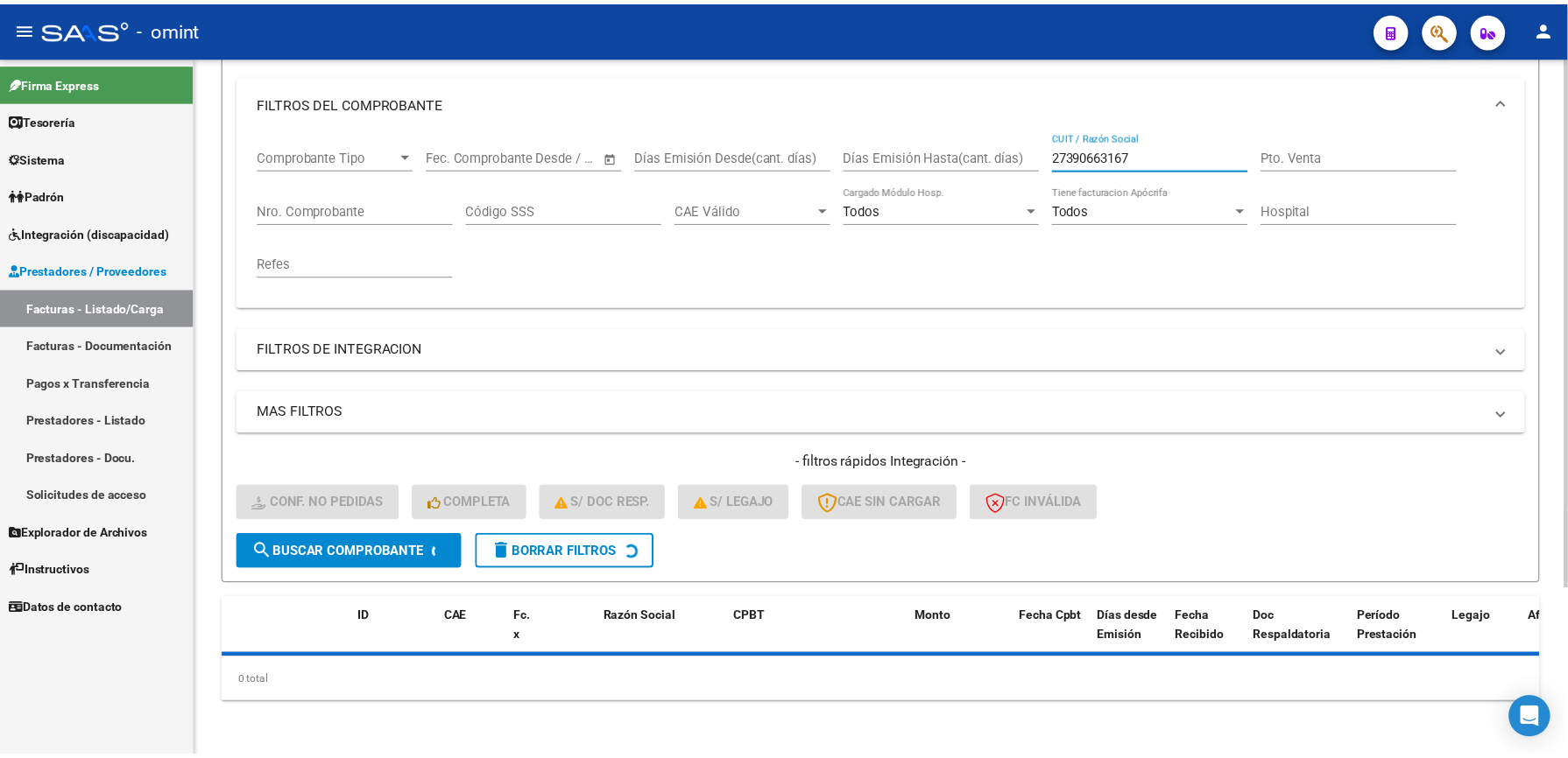
scroll to position [233, 0]
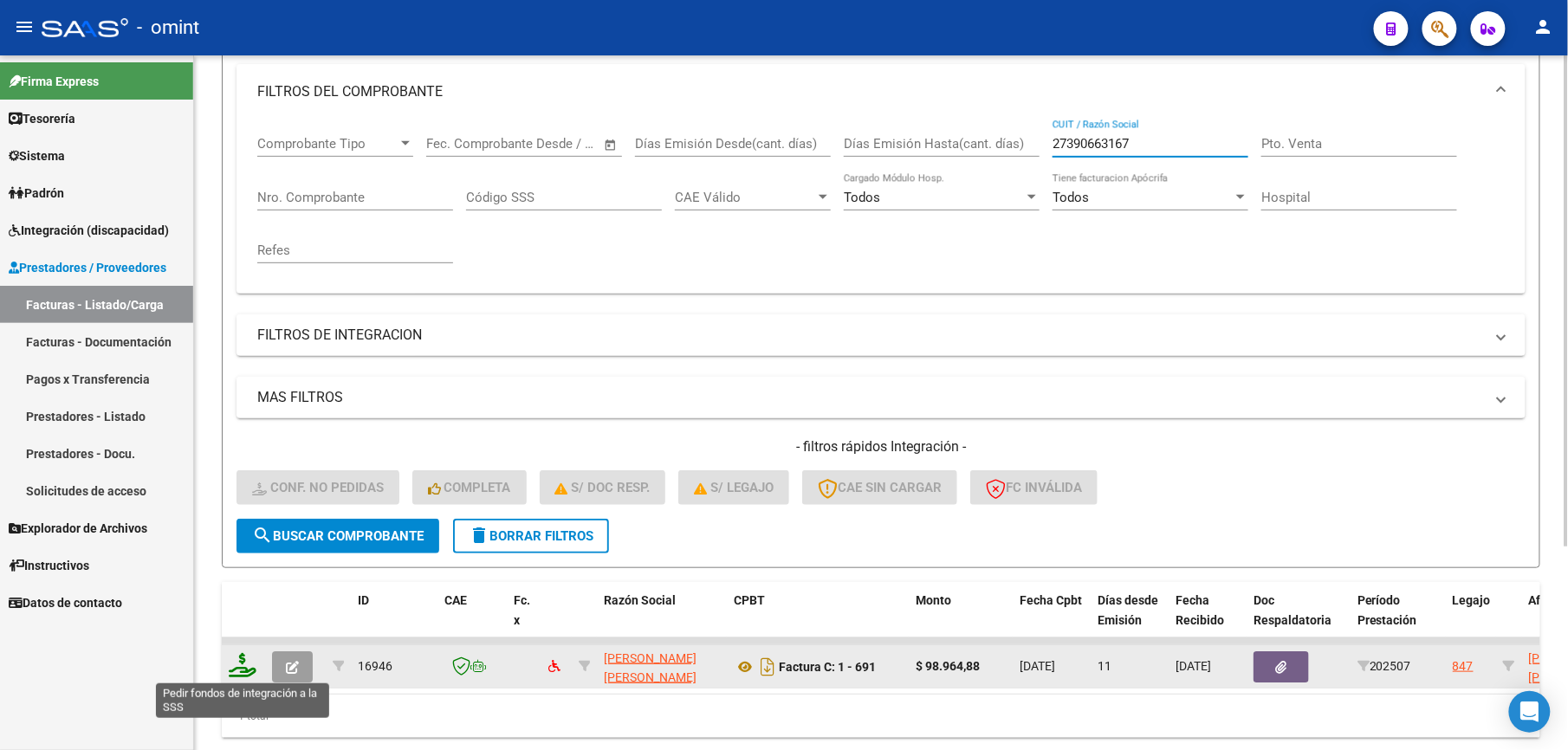
click at [237, 665] on icon at bounding box center [243, 665] width 28 height 24
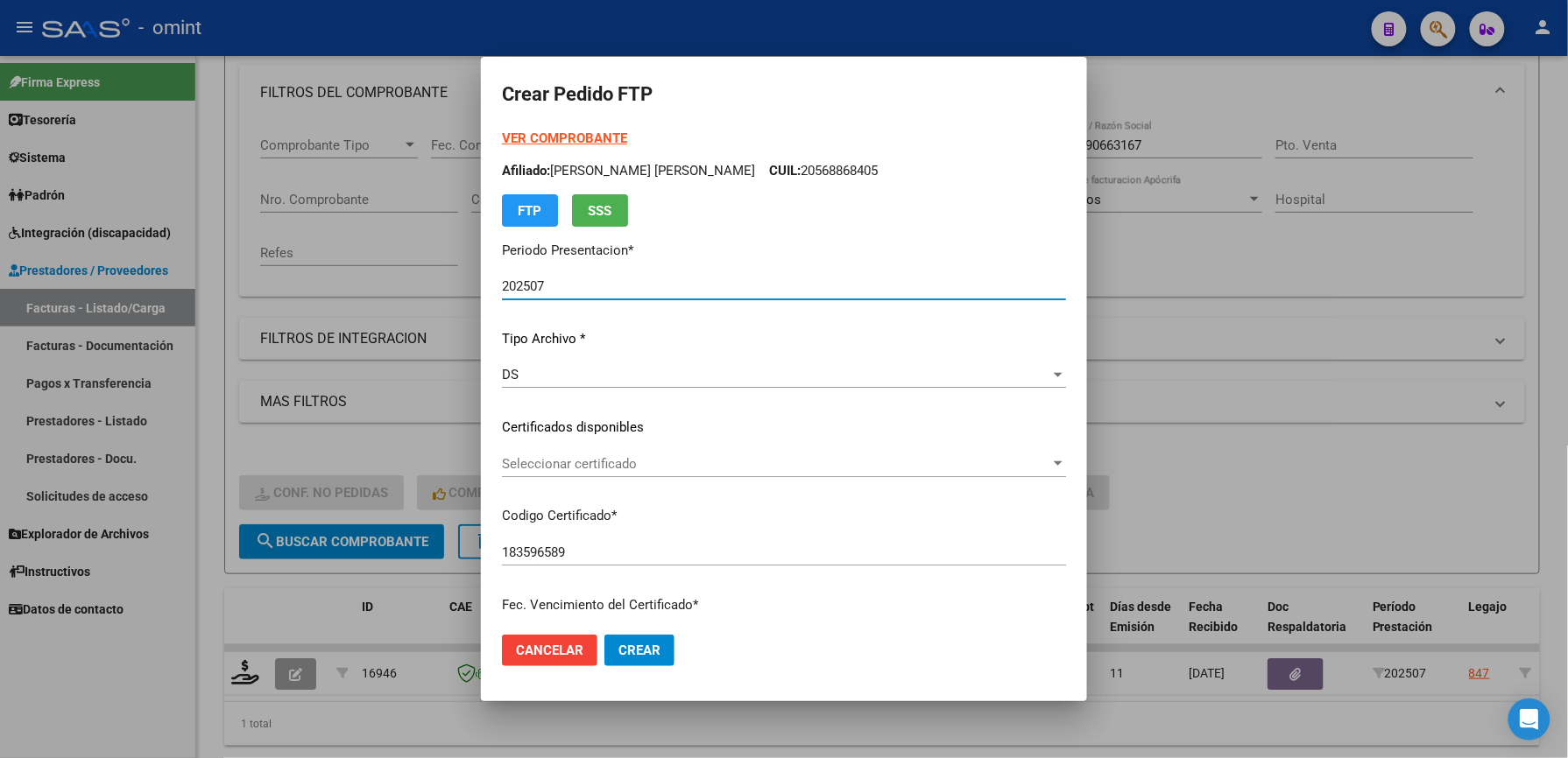
click at [635, 459] on span "Seleccionar certificado" at bounding box center [777, 464] width 549 height 16
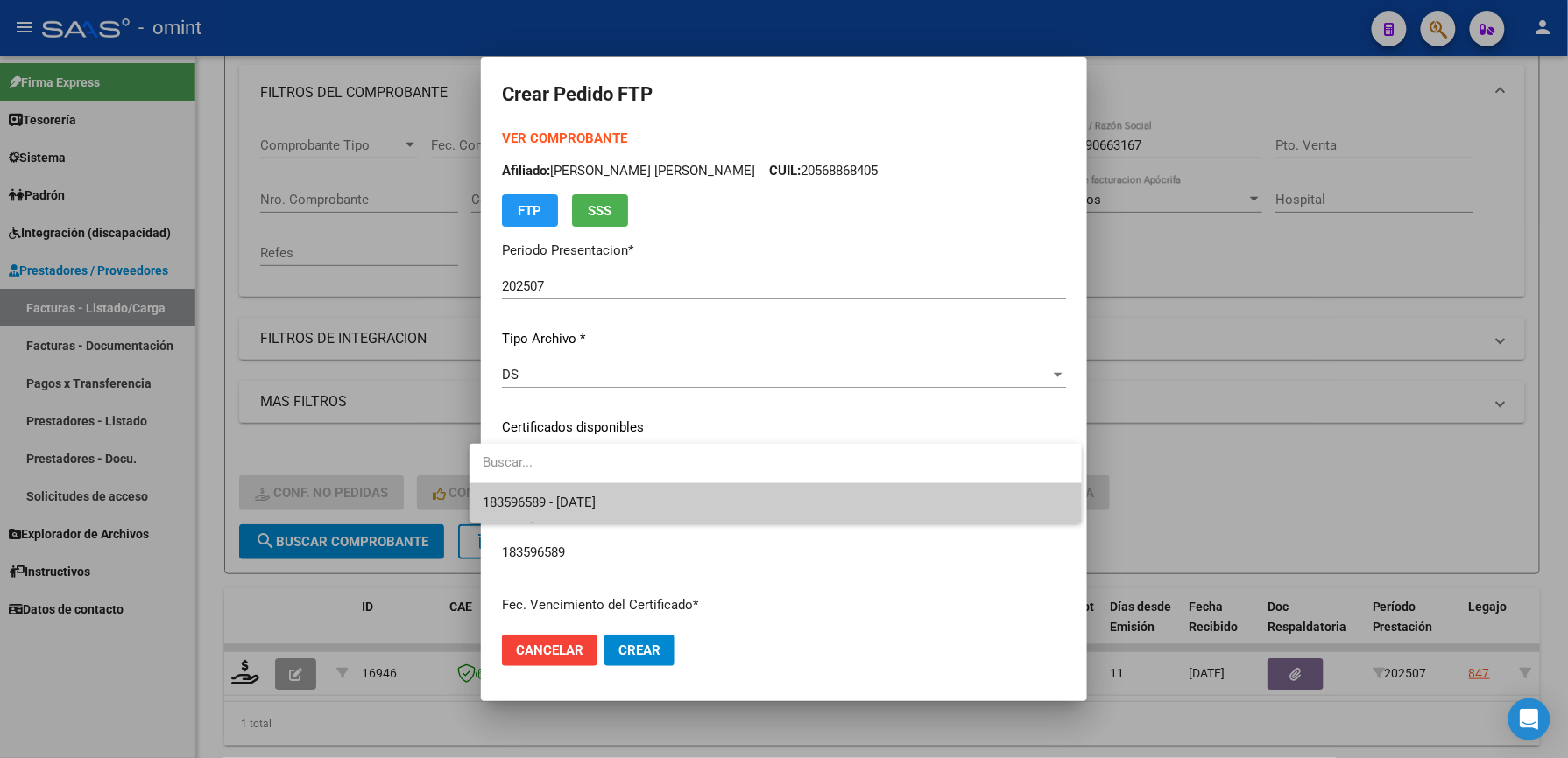
click at [648, 492] on span "183596589 - [DATE]" at bounding box center [776, 503] width 585 height 39
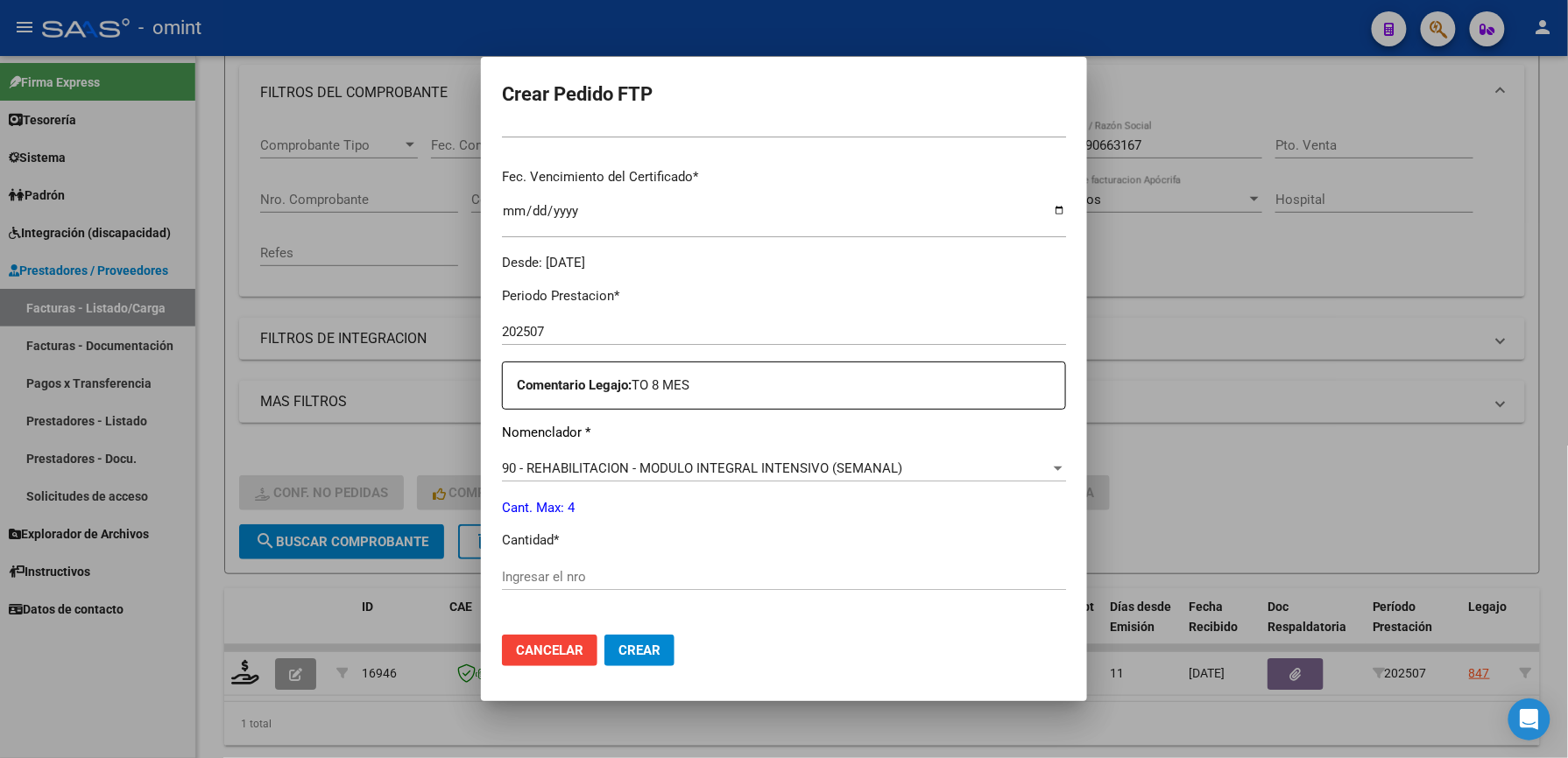
scroll to position [467, 0]
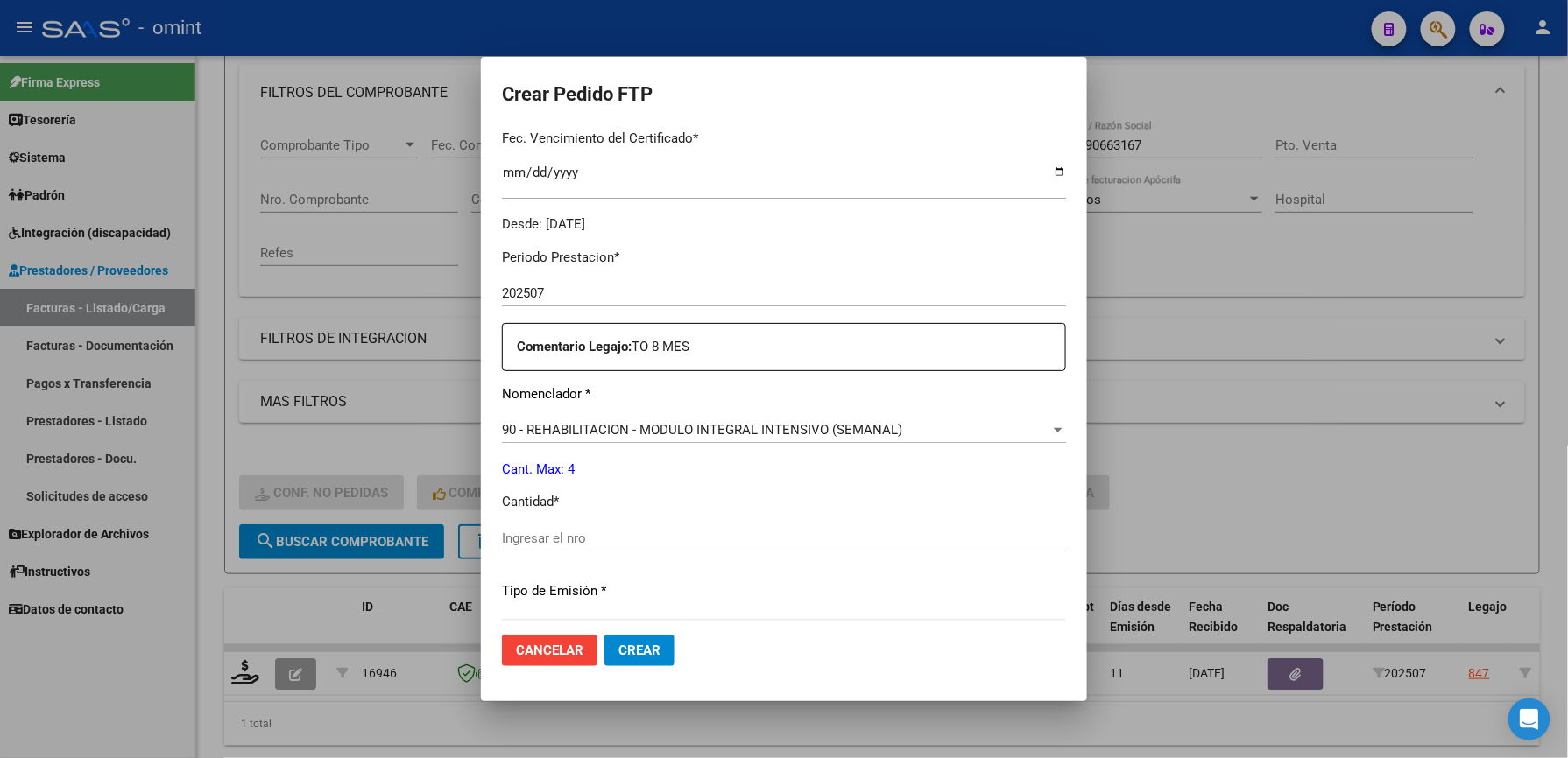
click at [573, 533] on input "Ingresar el nro" at bounding box center [784, 539] width 564 height 16
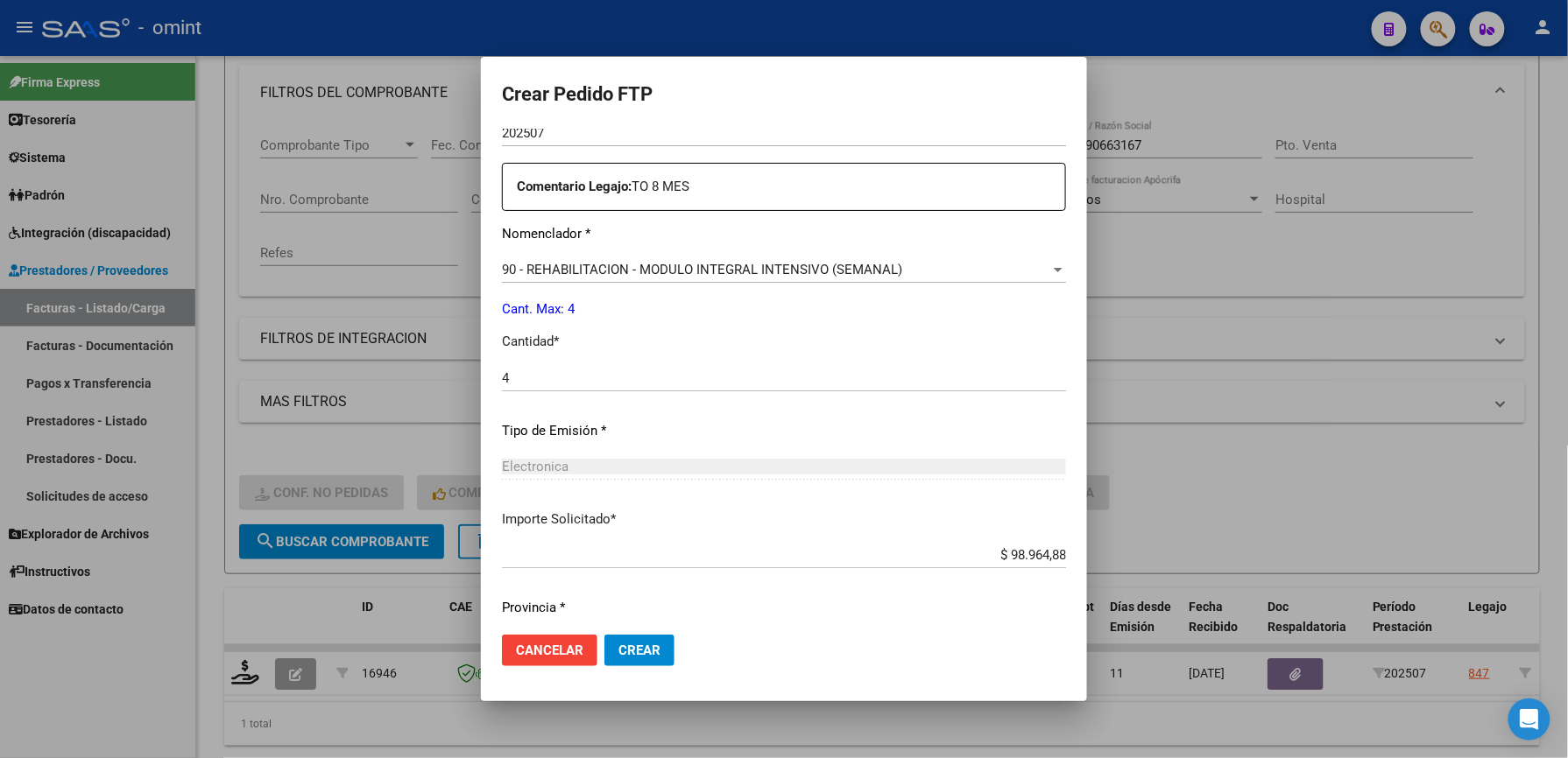
scroll to position [677, 0]
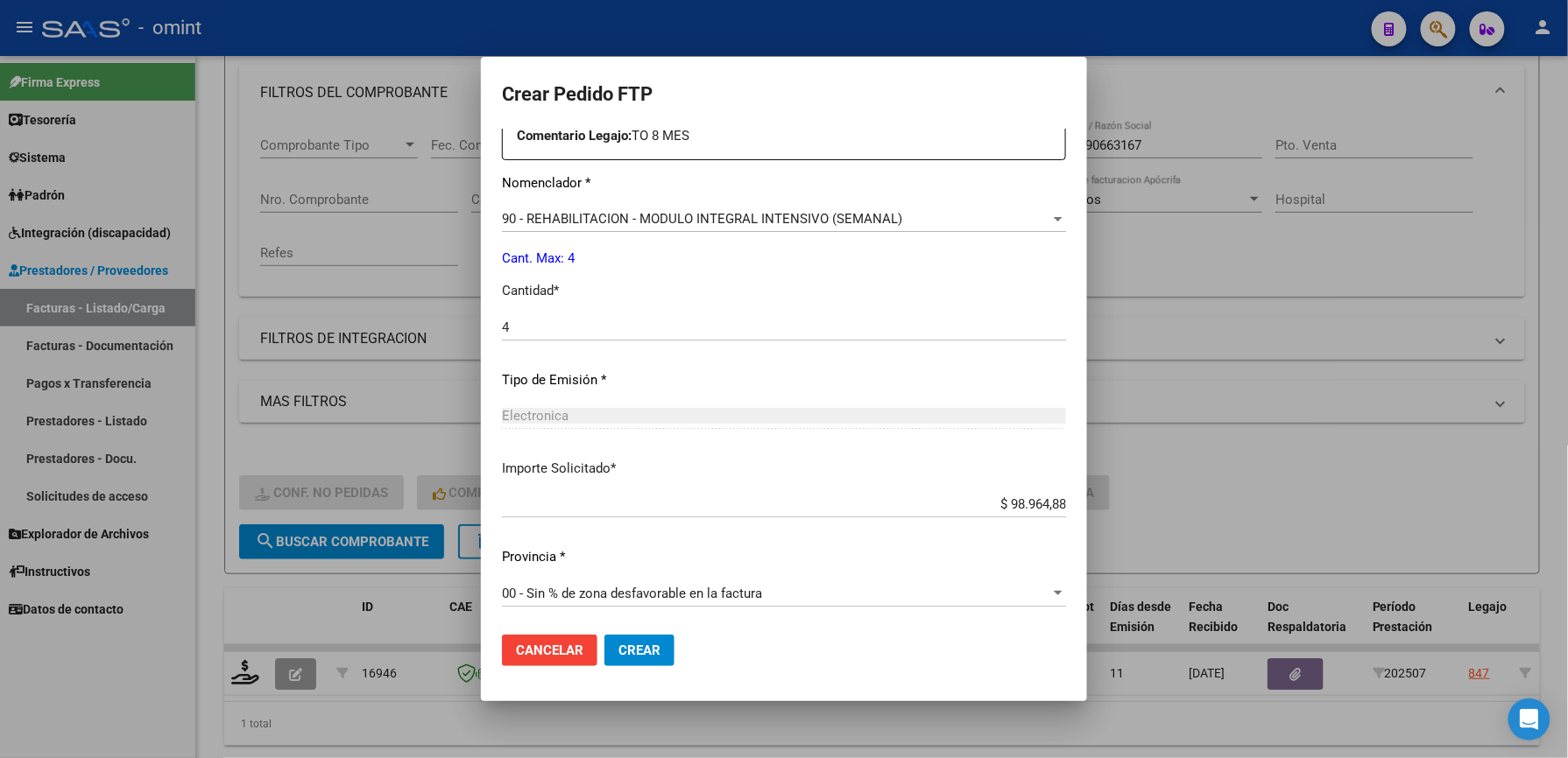
click at [631, 651] on span "Crear" at bounding box center [640, 650] width 42 height 16
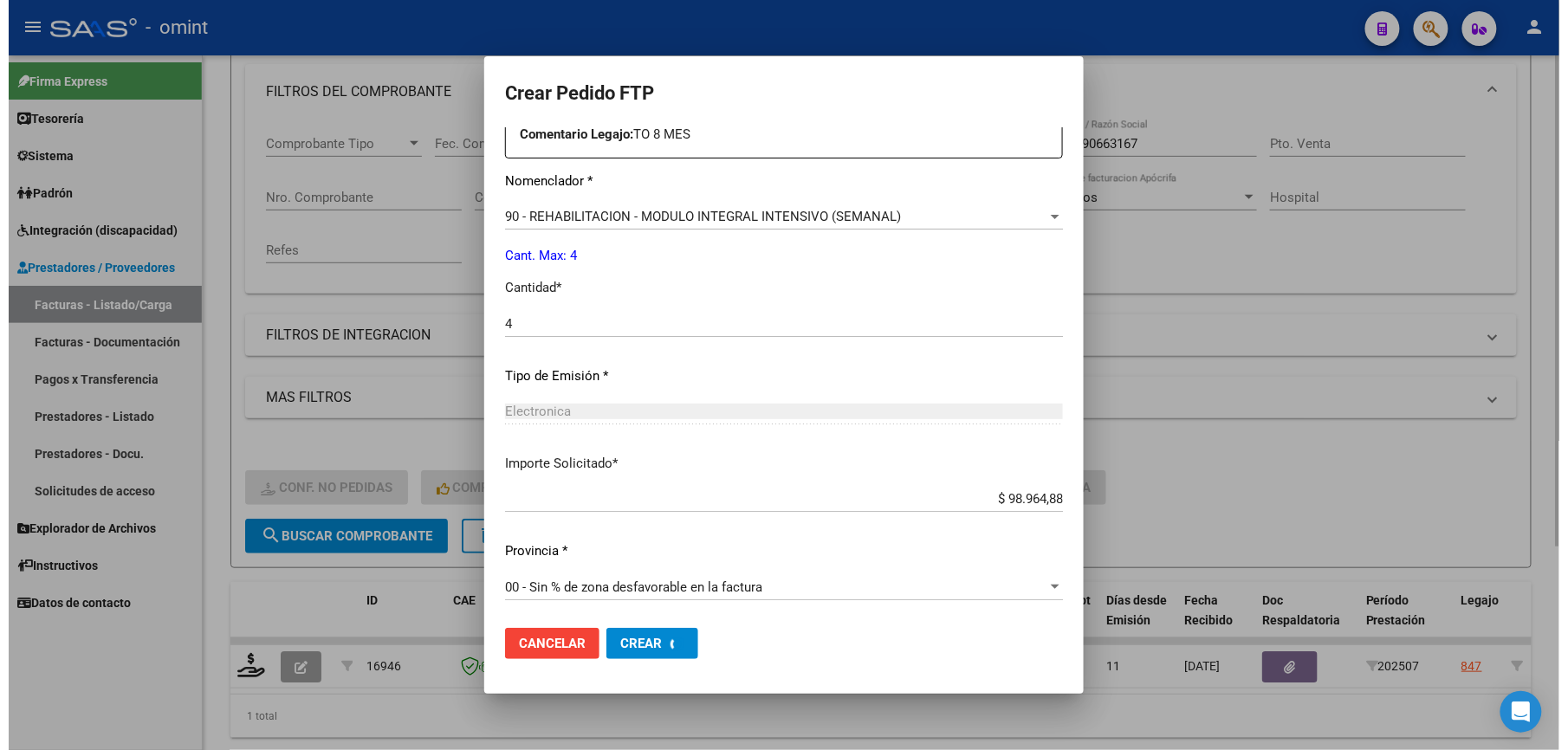
scroll to position [0, 0]
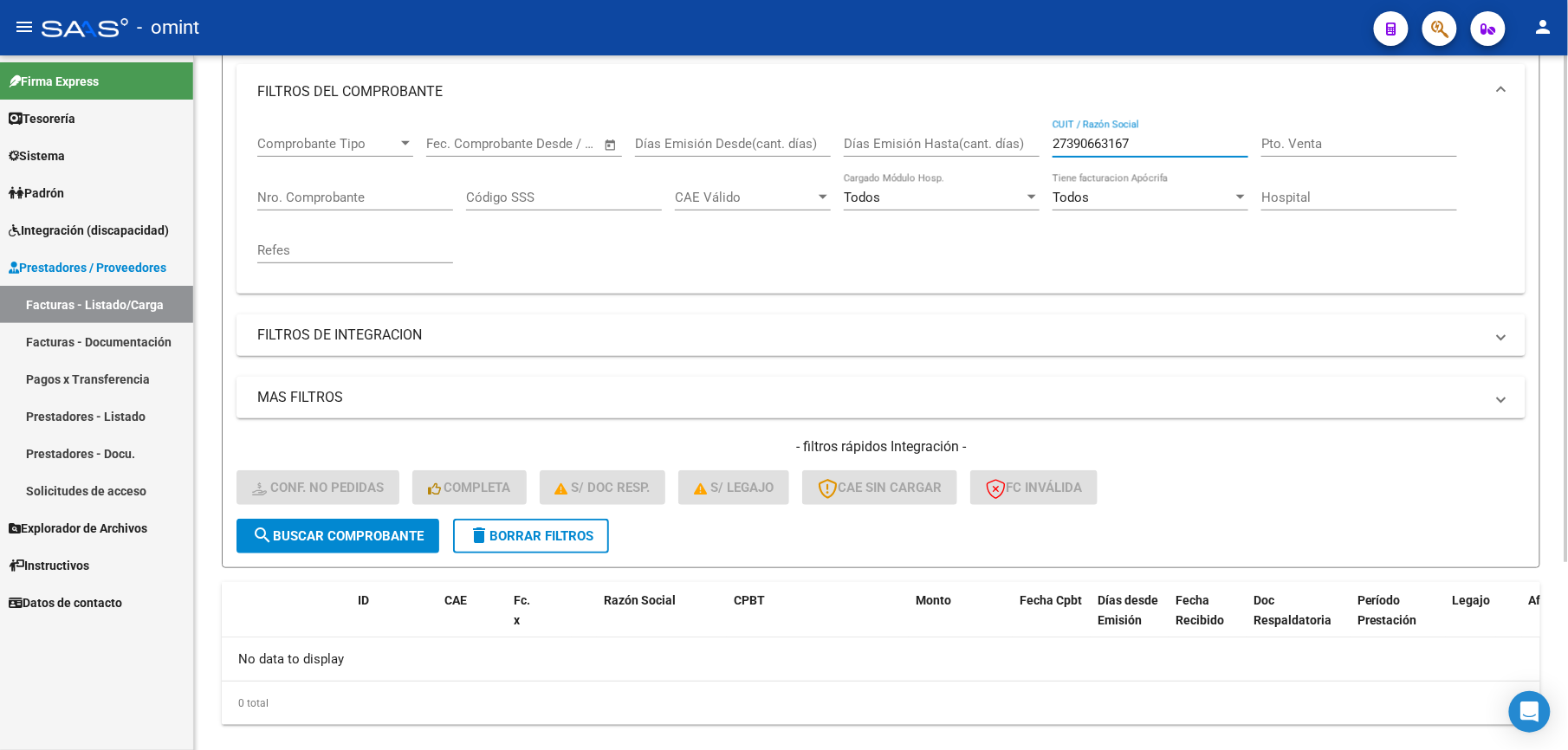
drag, startPoint x: 1155, startPoint y: 142, endPoint x: 989, endPoint y: 142, distance: 166.0
click at [989, 142] on div "Comprobante Tipo Comprobante Tipo Start date – End date Fec. Comprobante Desde …" at bounding box center [881, 199] width 1247 height 160
paste input "79907143"
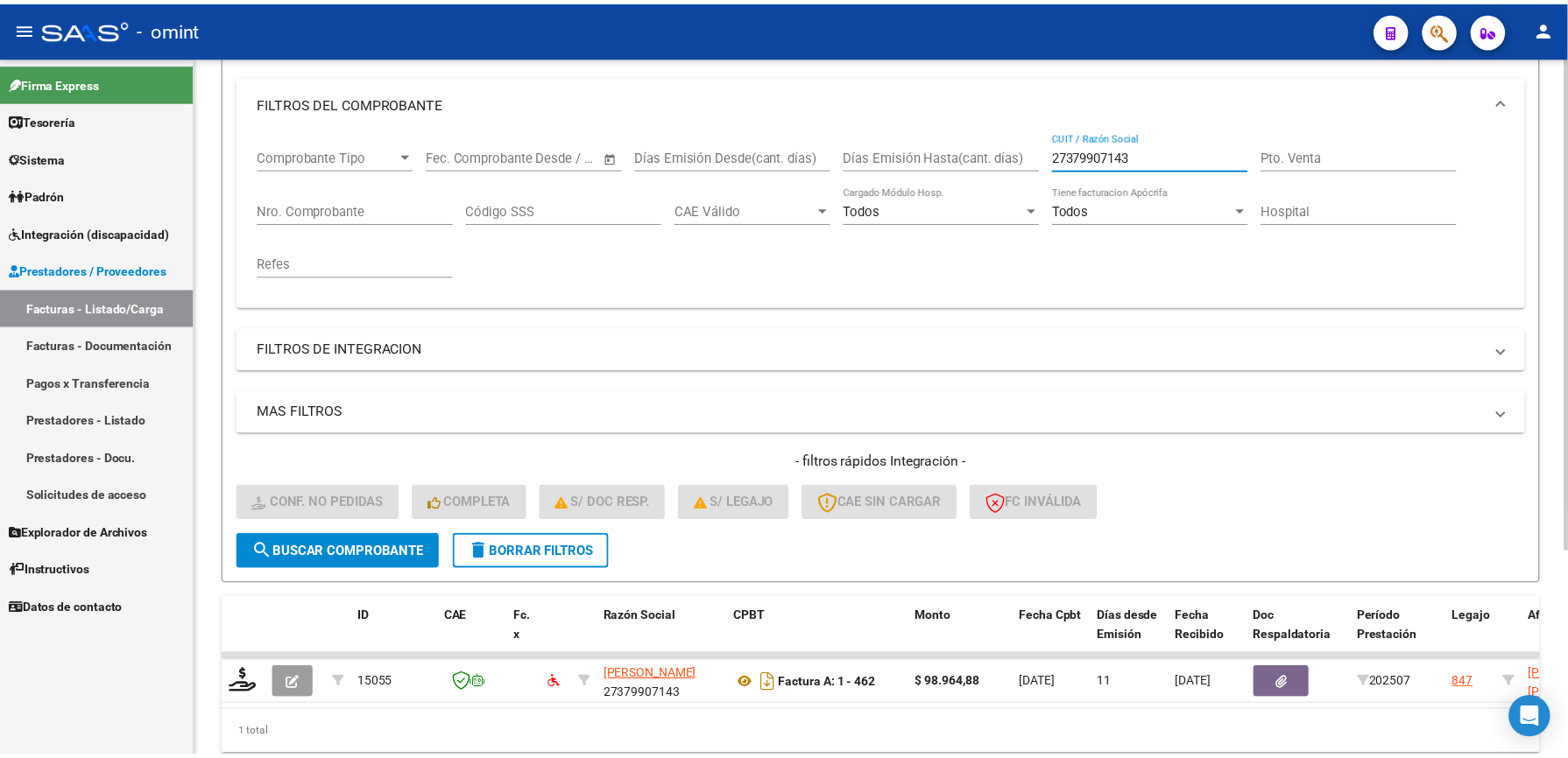
scroll to position [233, 0]
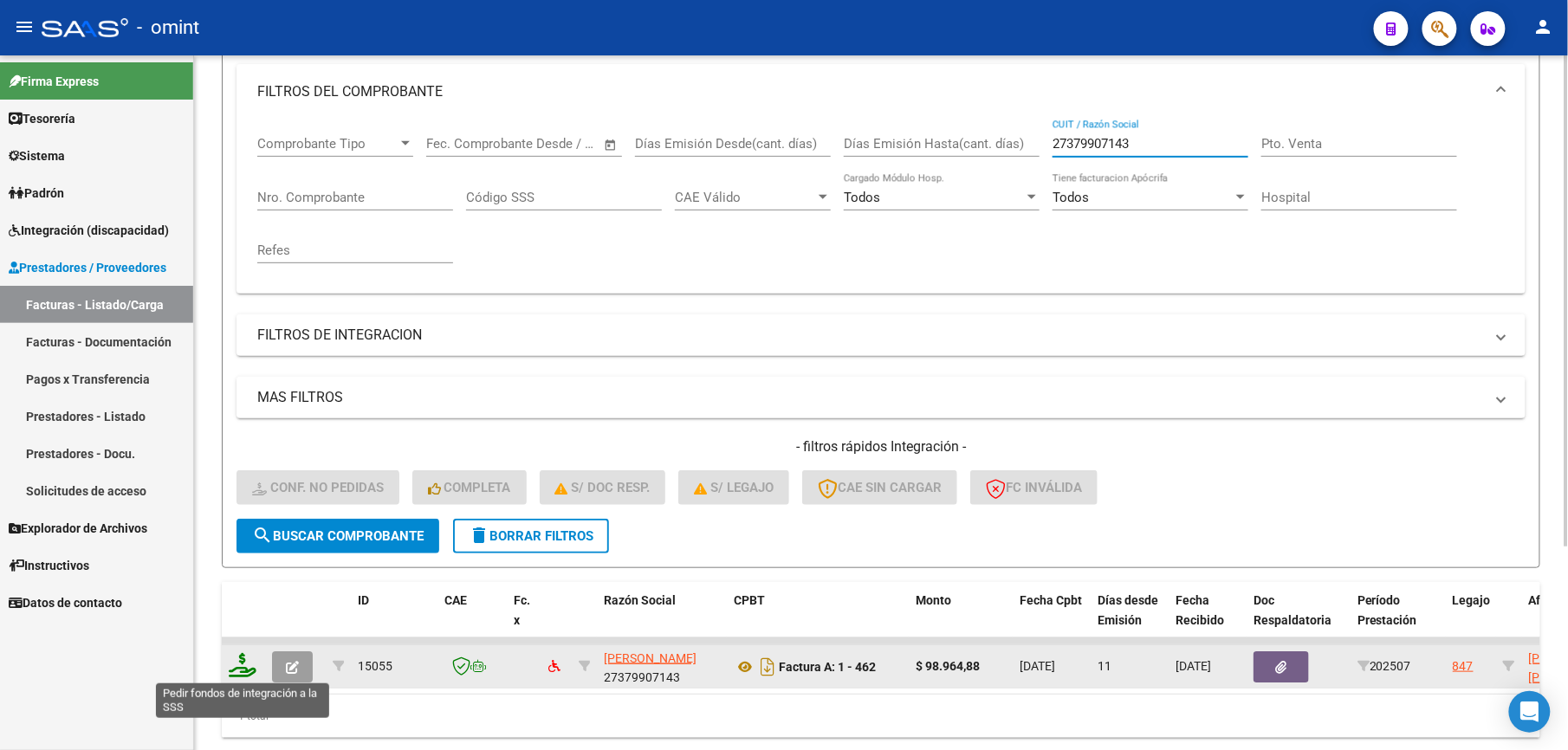
click at [247, 672] on icon at bounding box center [243, 665] width 28 height 24
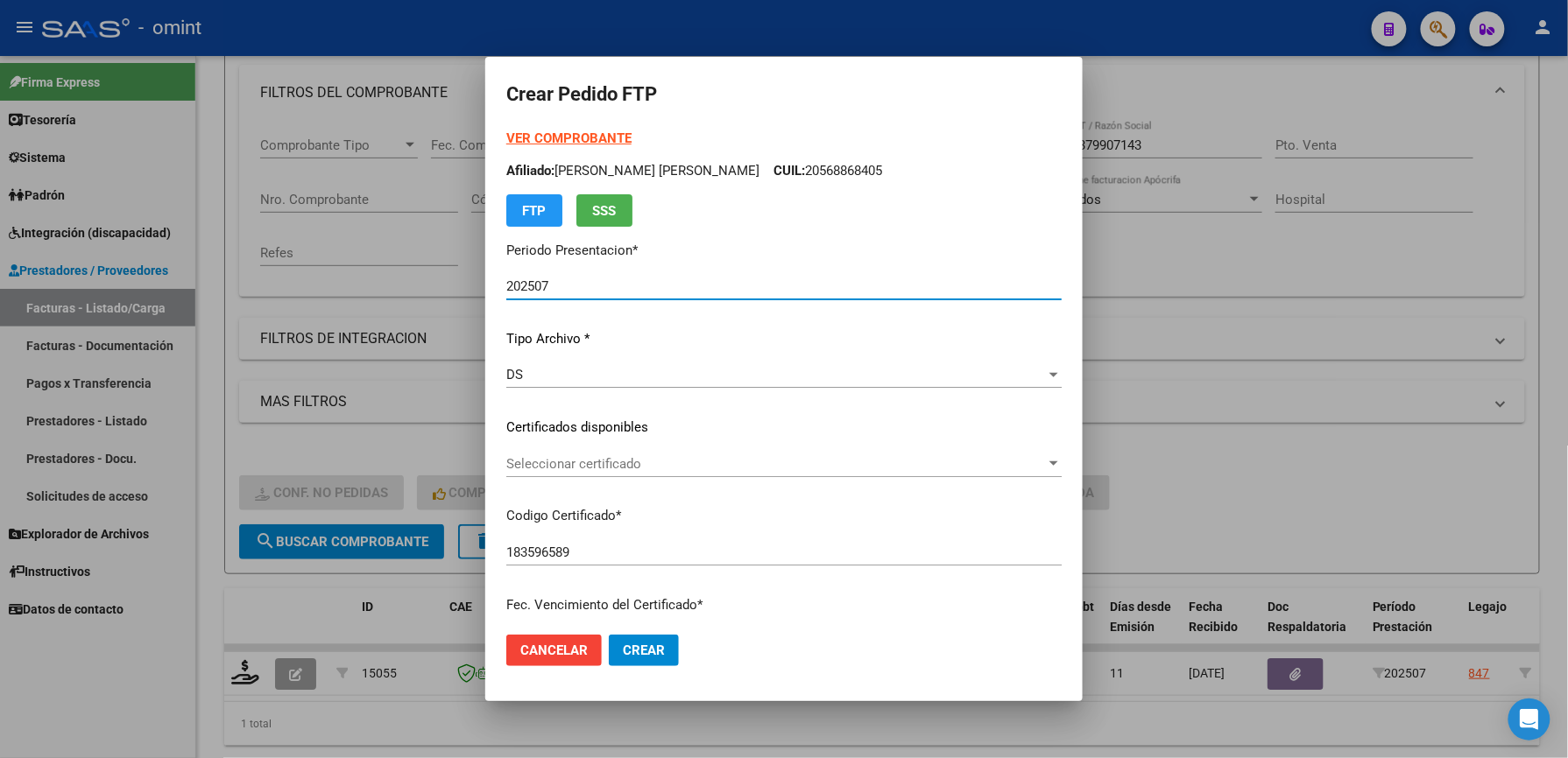
click at [624, 457] on span "Seleccionar certificado" at bounding box center [777, 464] width 540 height 16
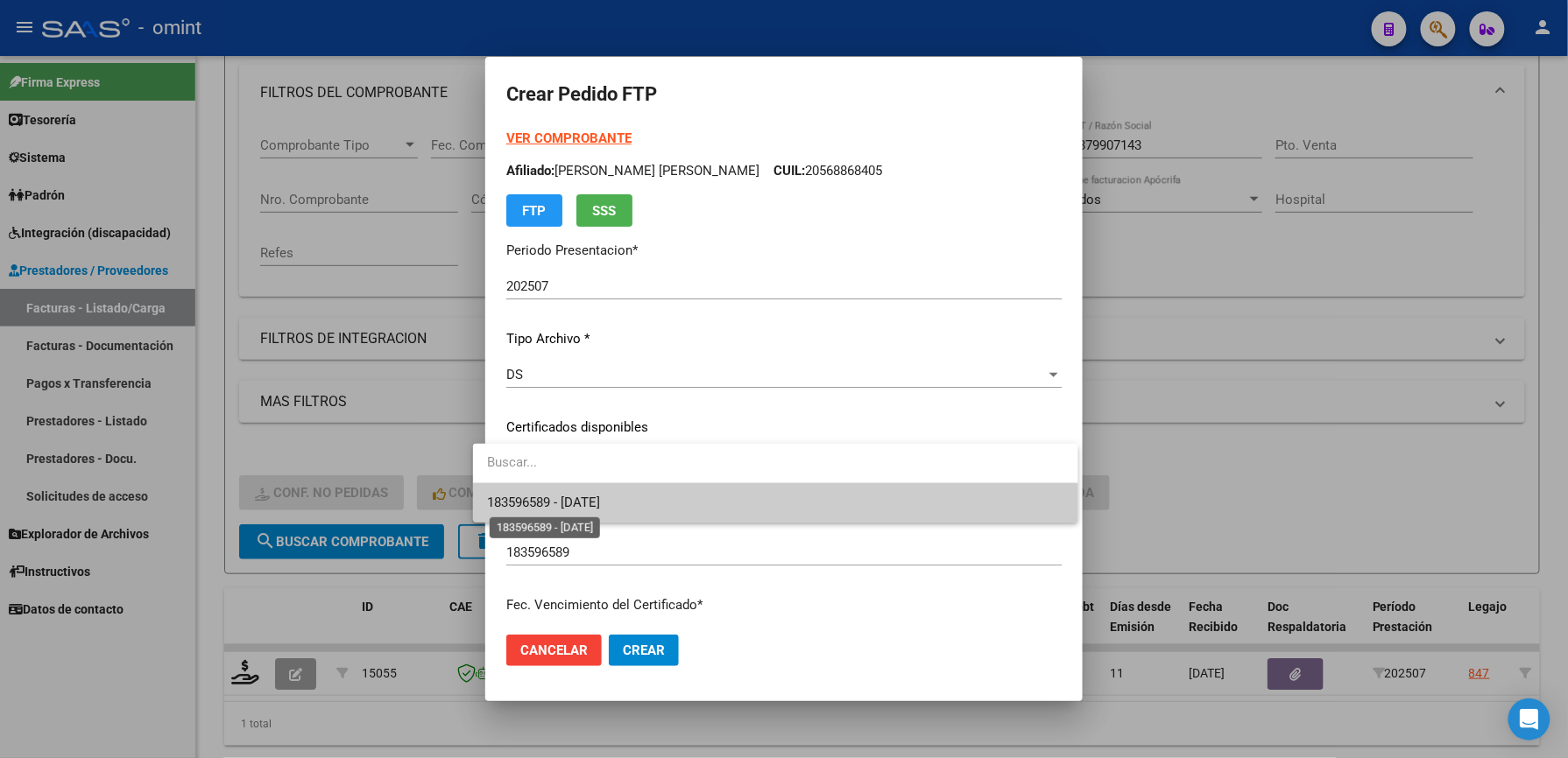
click at [600, 501] on span "183596589 - [DATE]" at bounding box center [543, 503] width 113 height 16
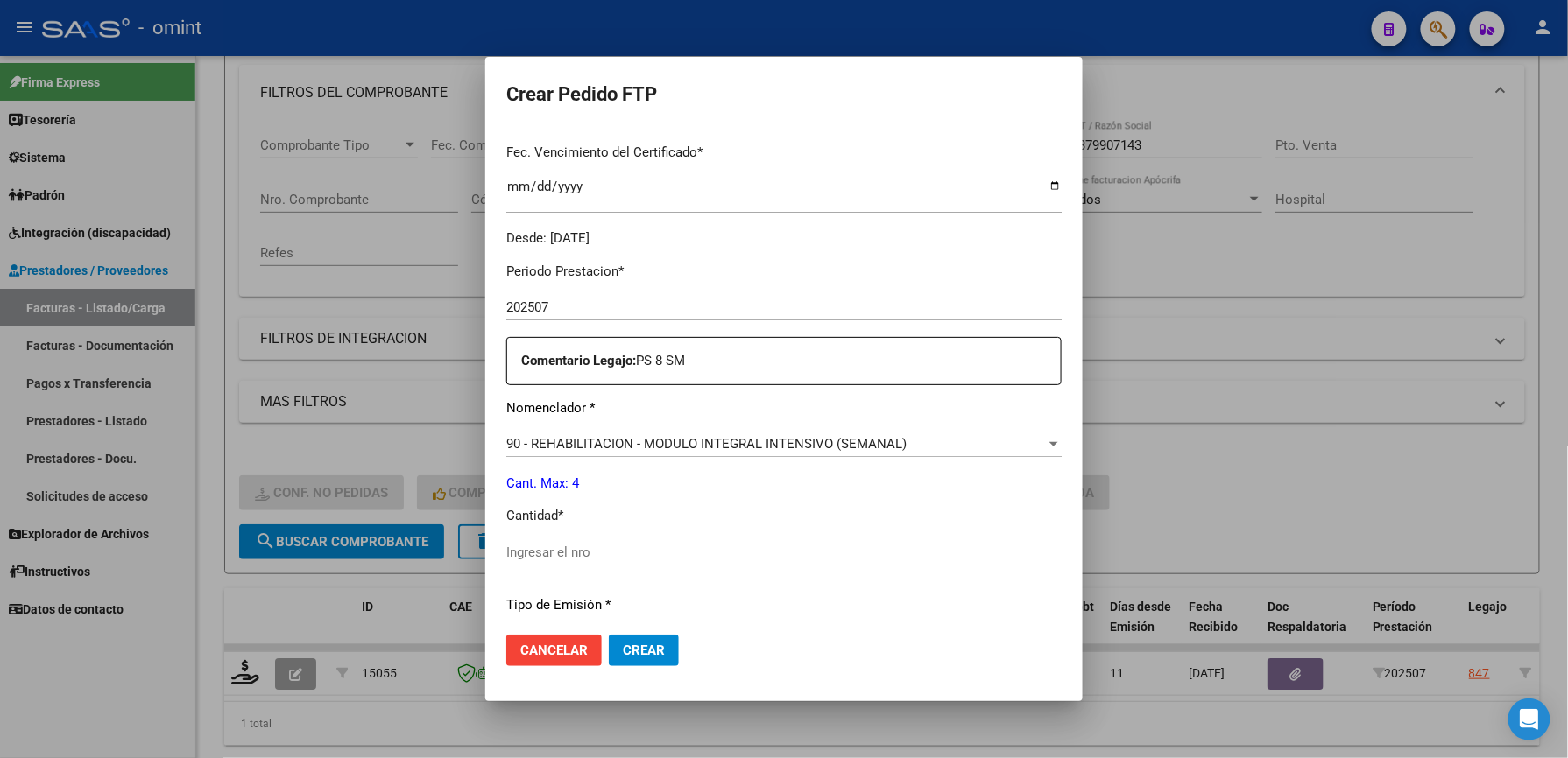
scroll to position [584, 0]
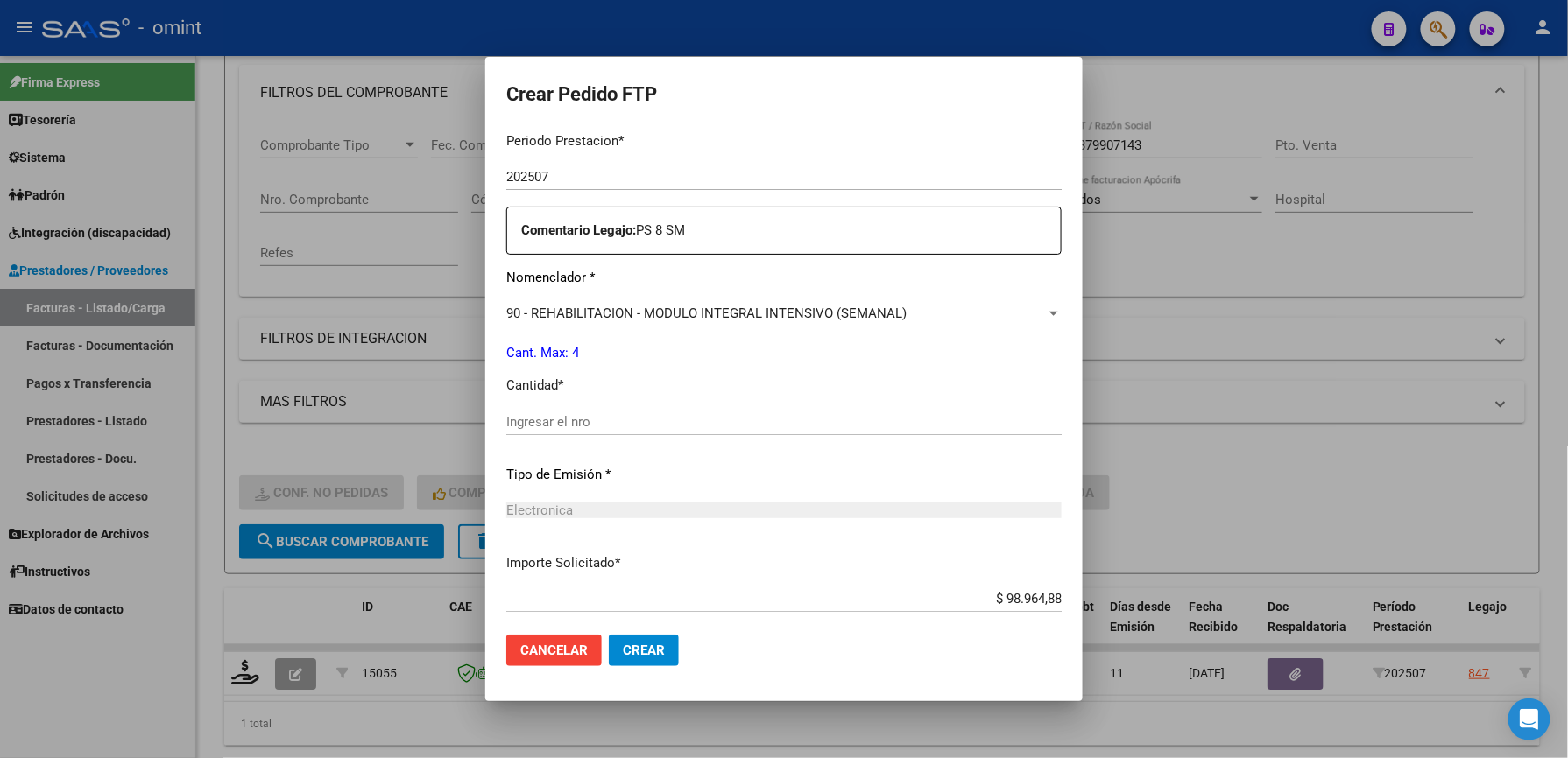
click at [562, 422] on input "Ingresar el nro" at bounding box center [784, 422] width 556 height 16
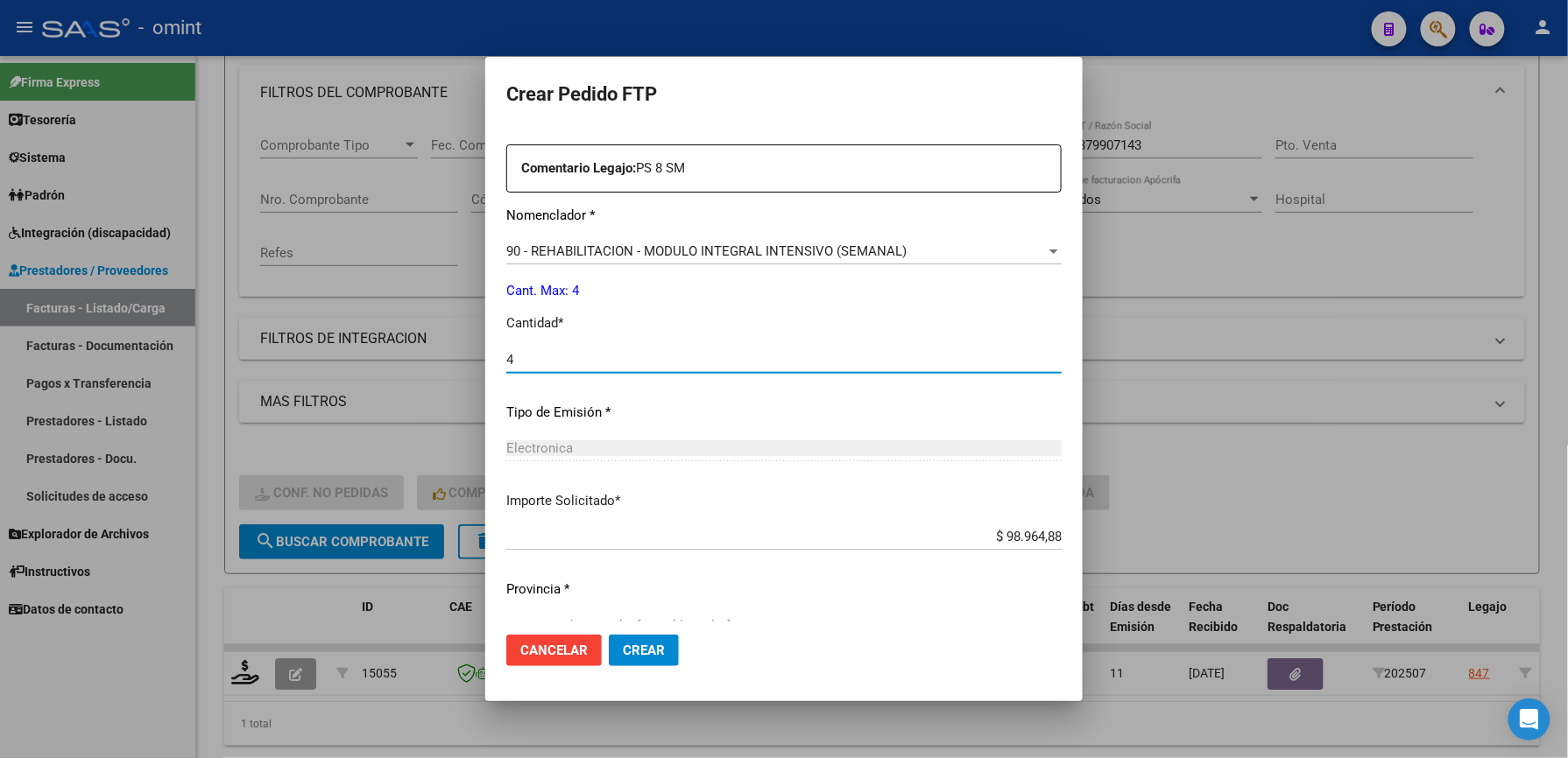
scroll to position [677, 0]
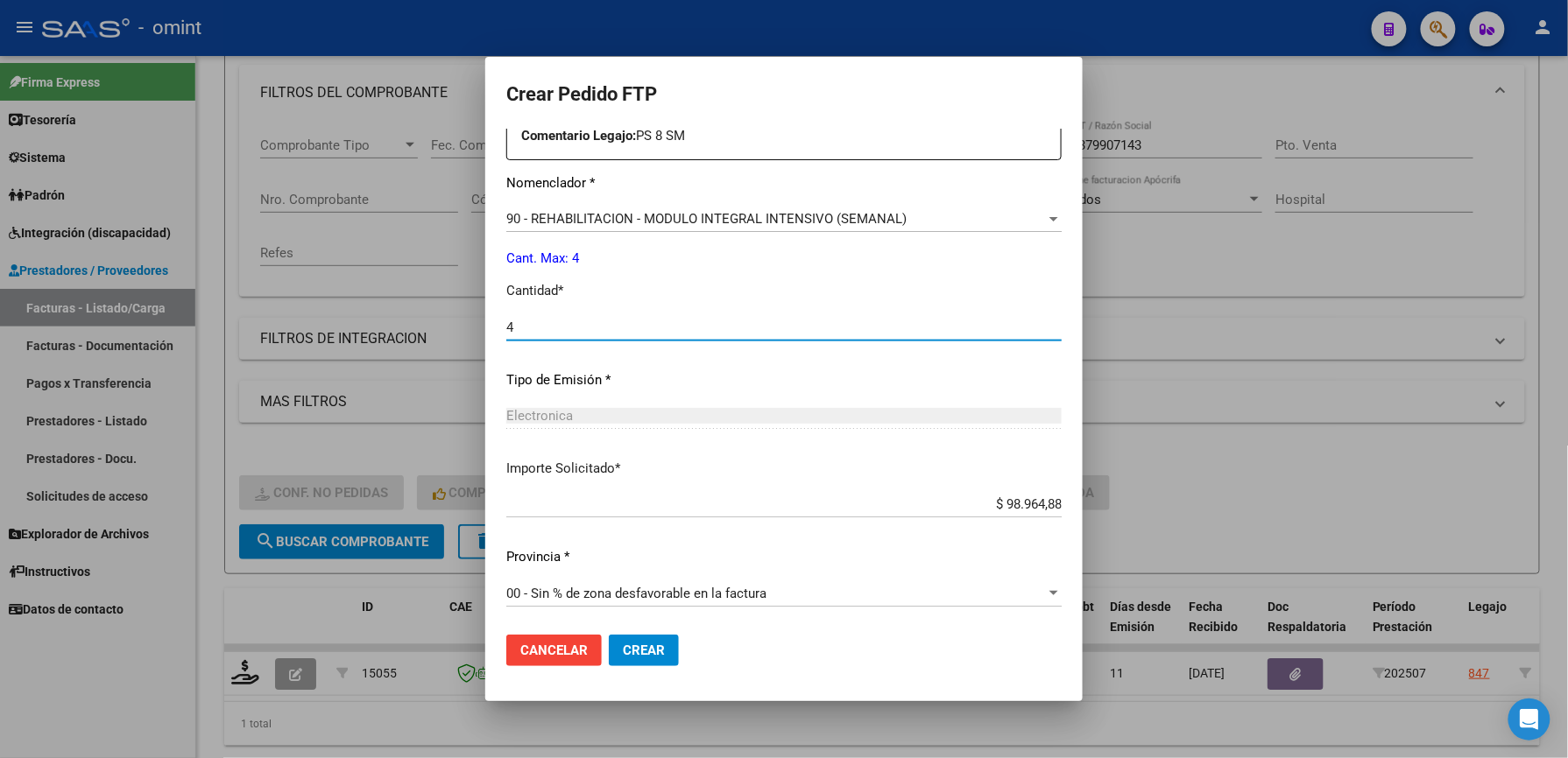
click at [639, 648] on span "Crear" at bounding box center [644, 650] width 42 height 16
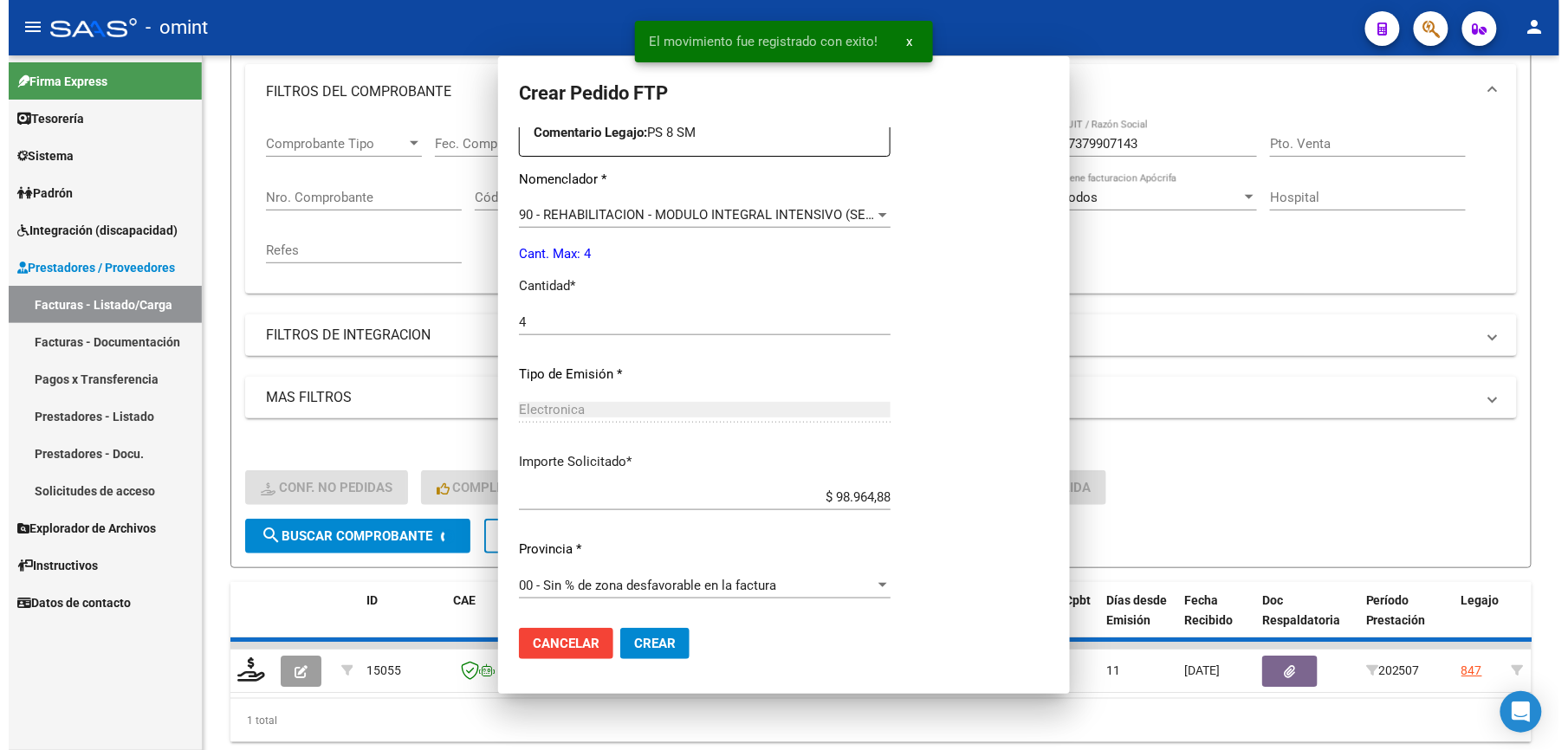
scroll to position [0, 0]
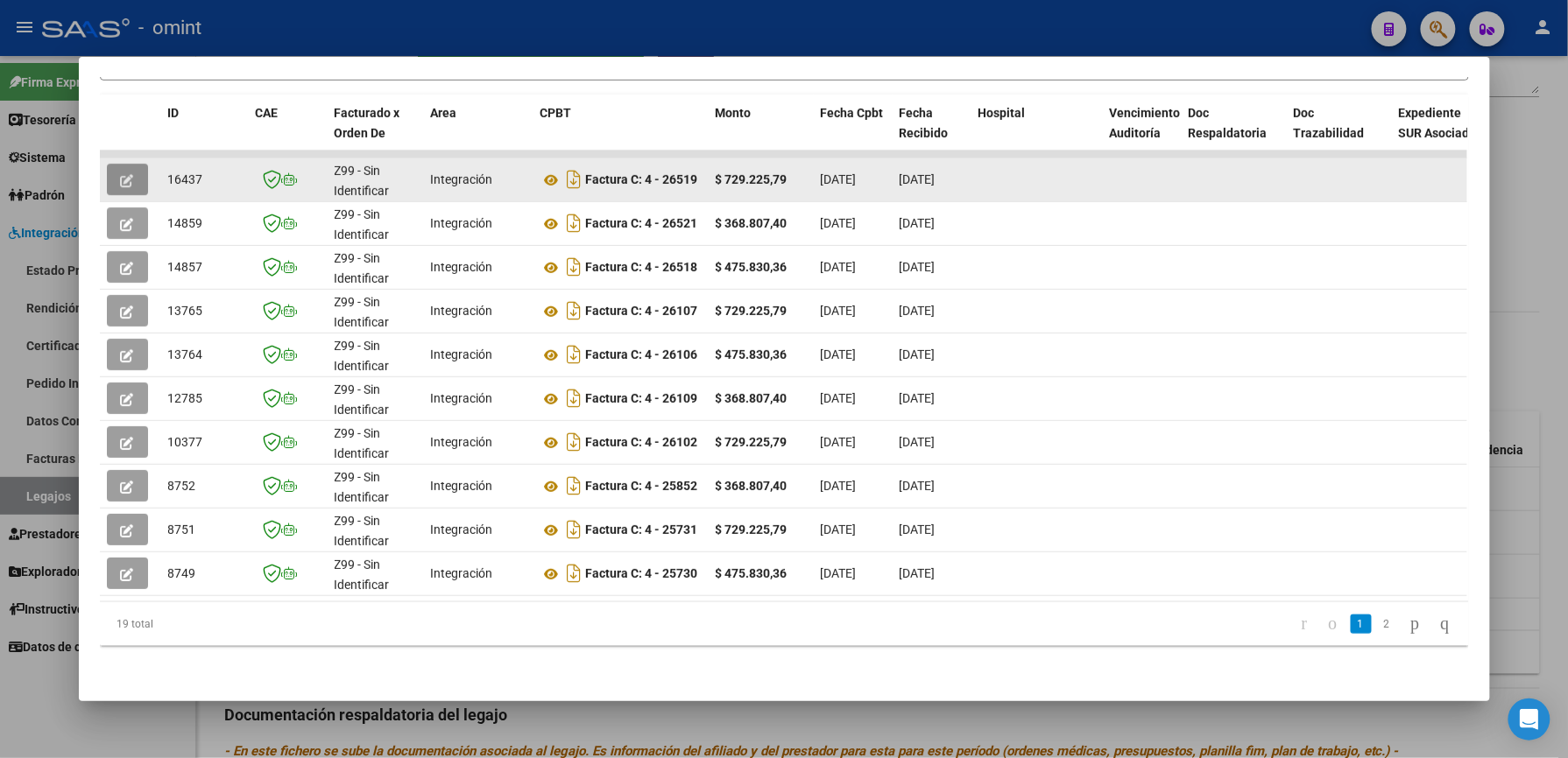
click at [110, 164] on button "button" at bounding box center [127, 180] width 41 height 32
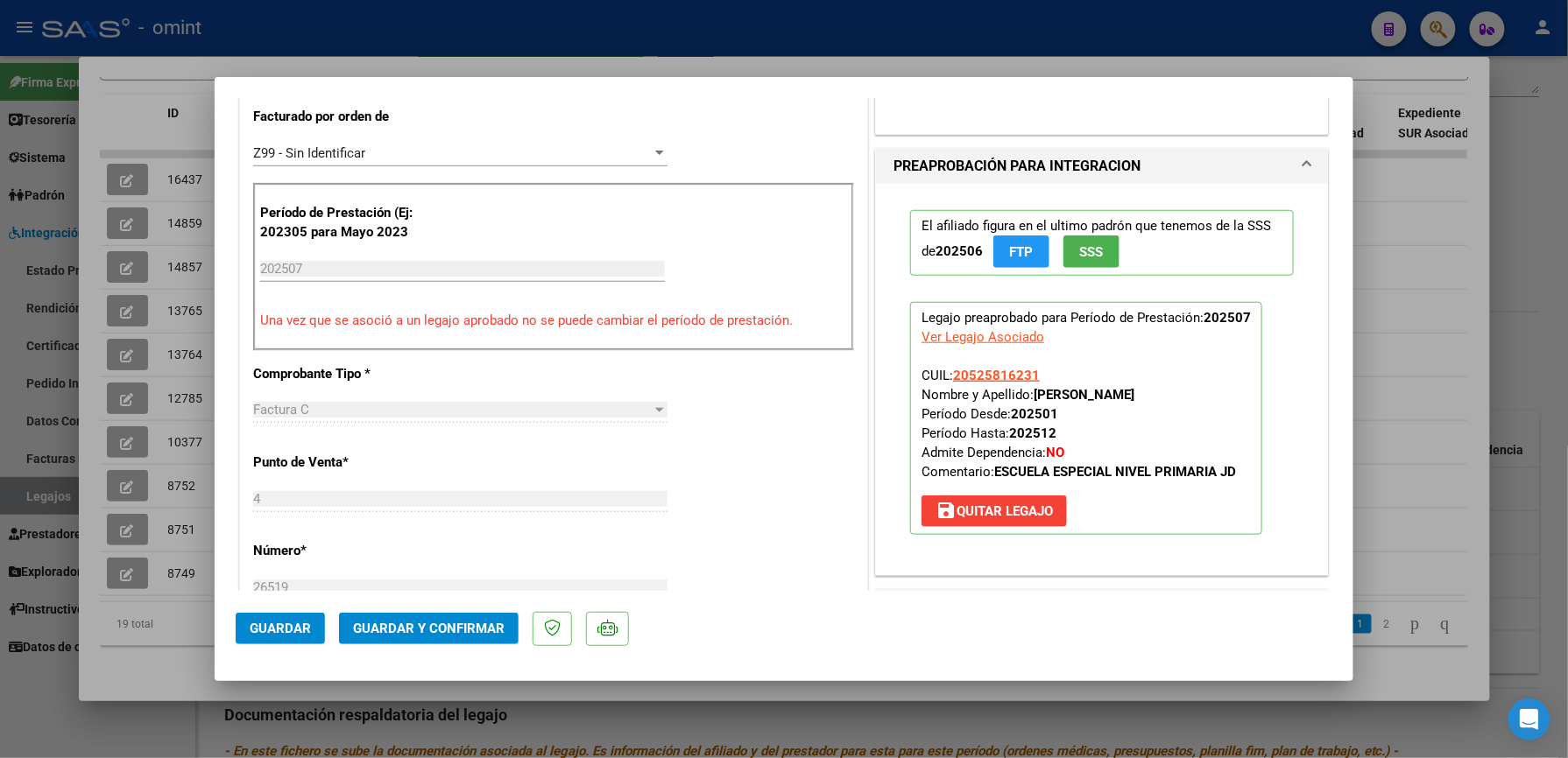
scroll to position [467, 0]
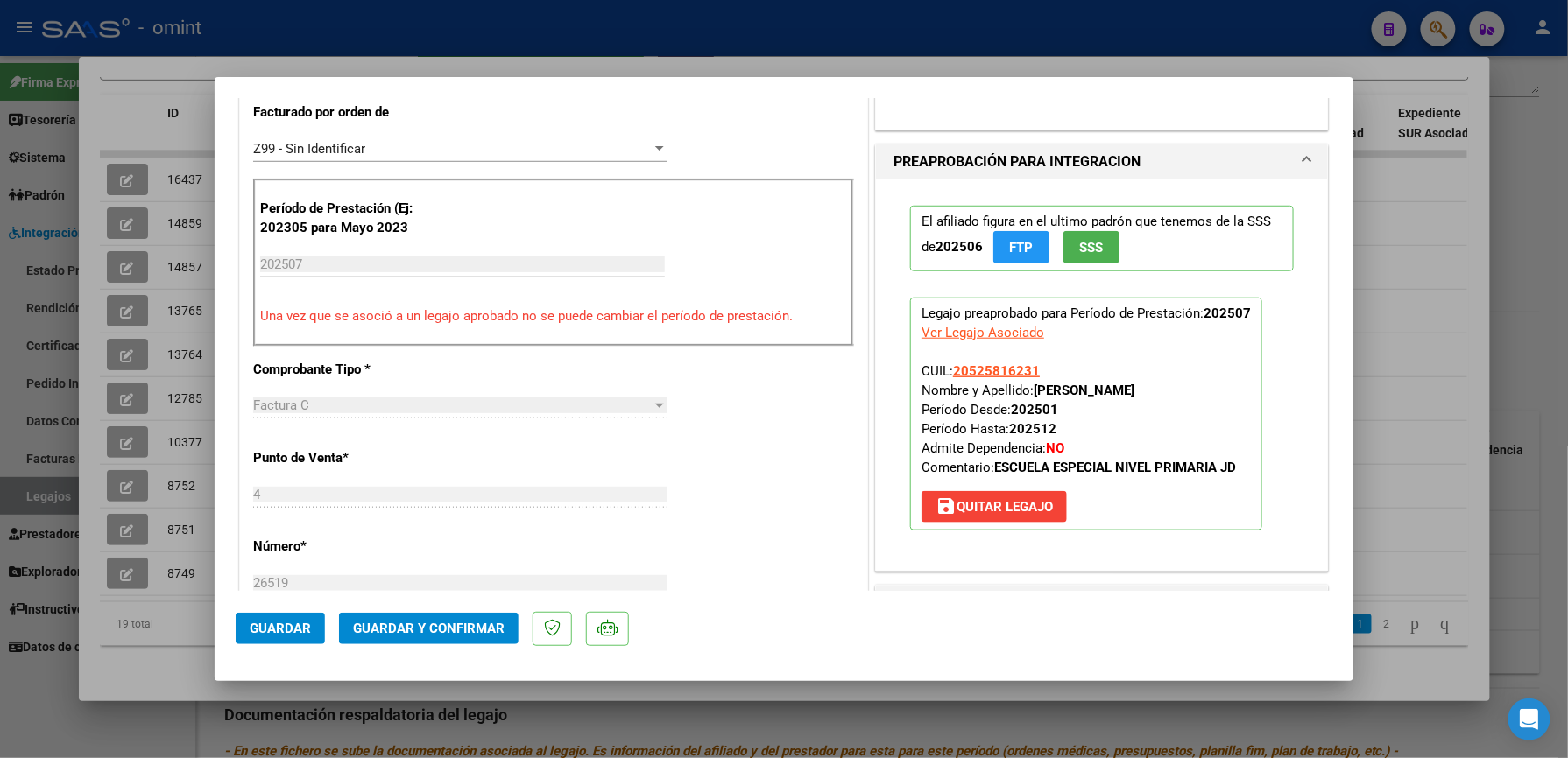
click at [911, 36] on div at bounding box center [784, 379] width 1568 height 758
type input "$ 0,00"
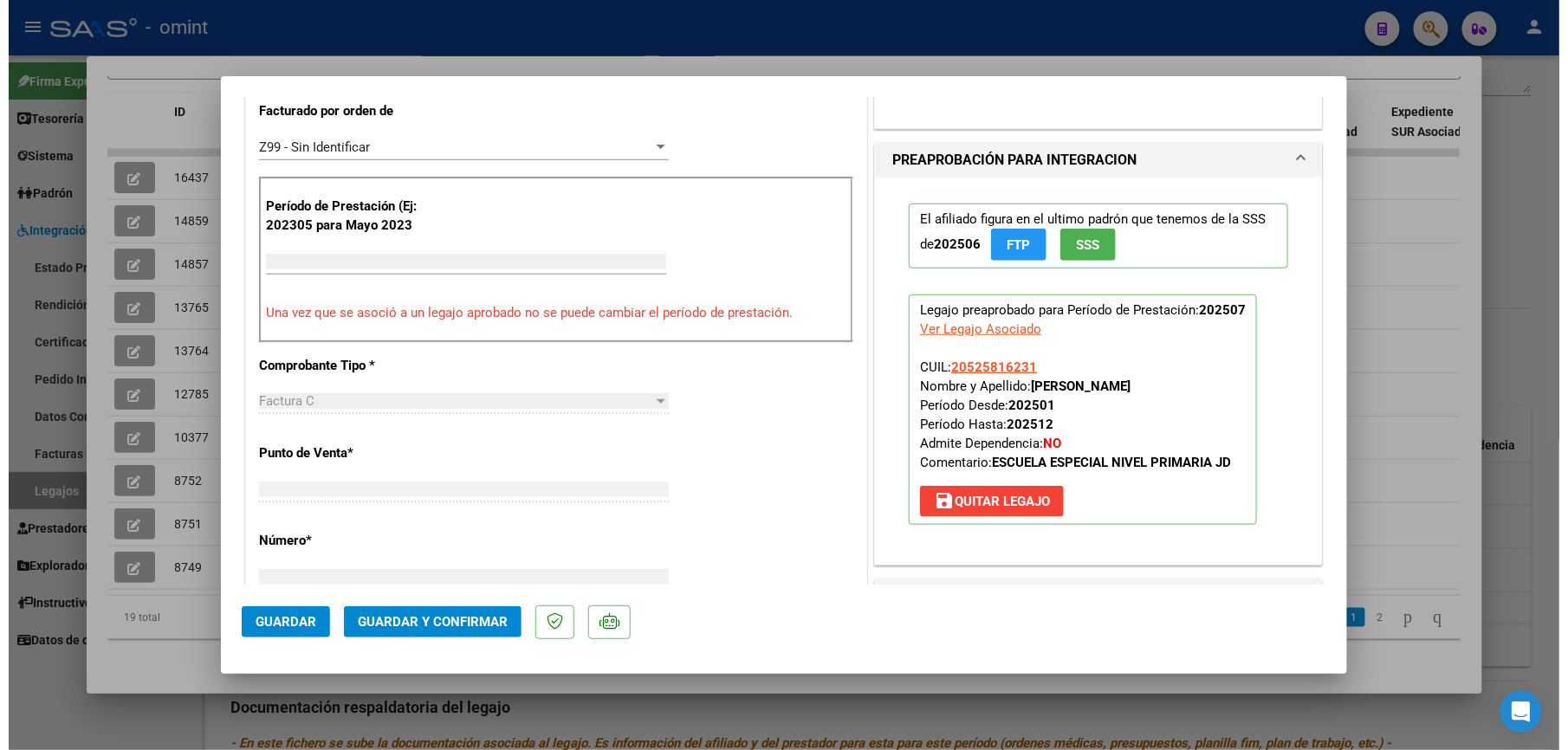
scroll to position [449, 0]
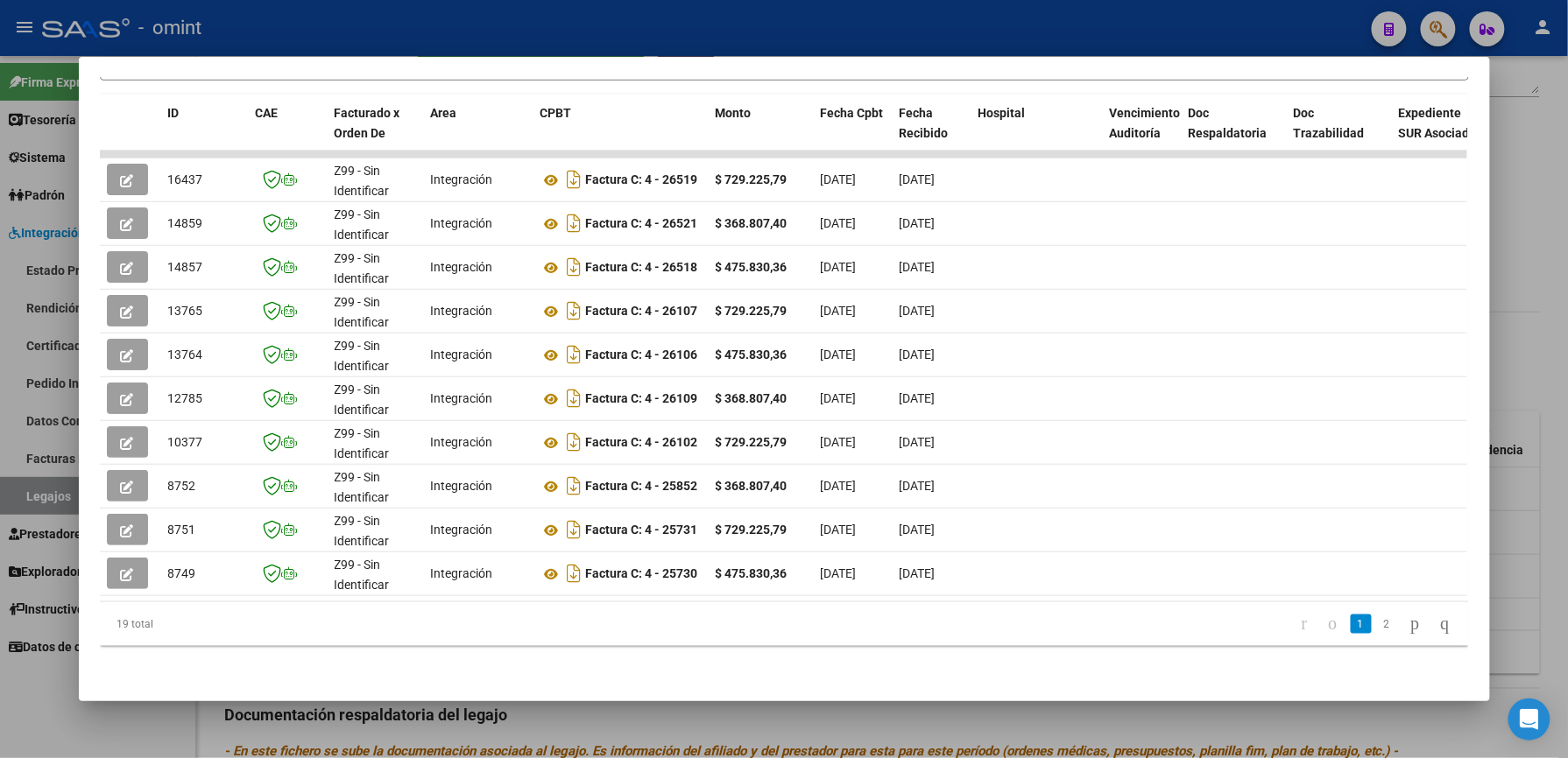
click at [837, 35] on div at bounding box center [784, 379] width 1568 height 758
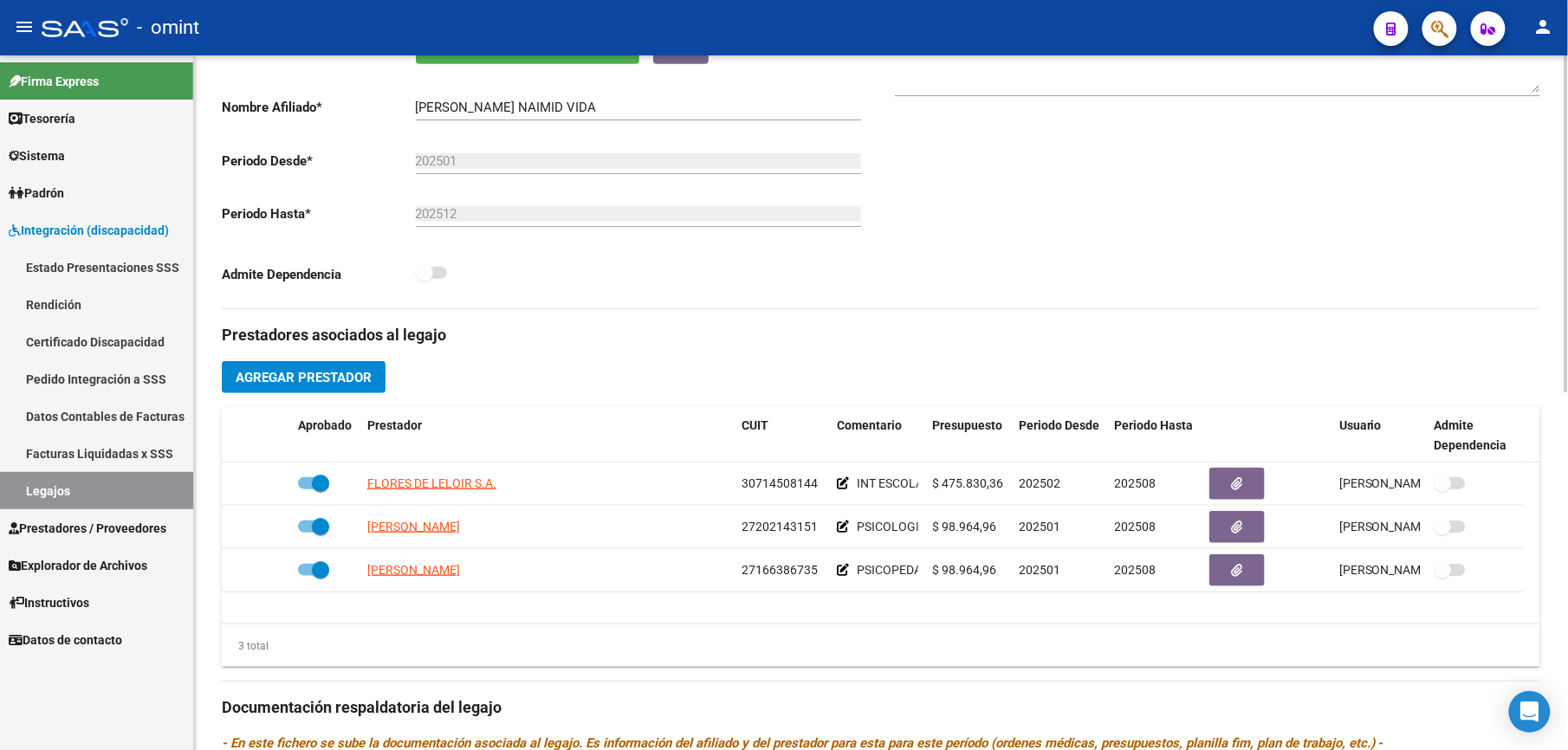
scroll to position [347, 0]
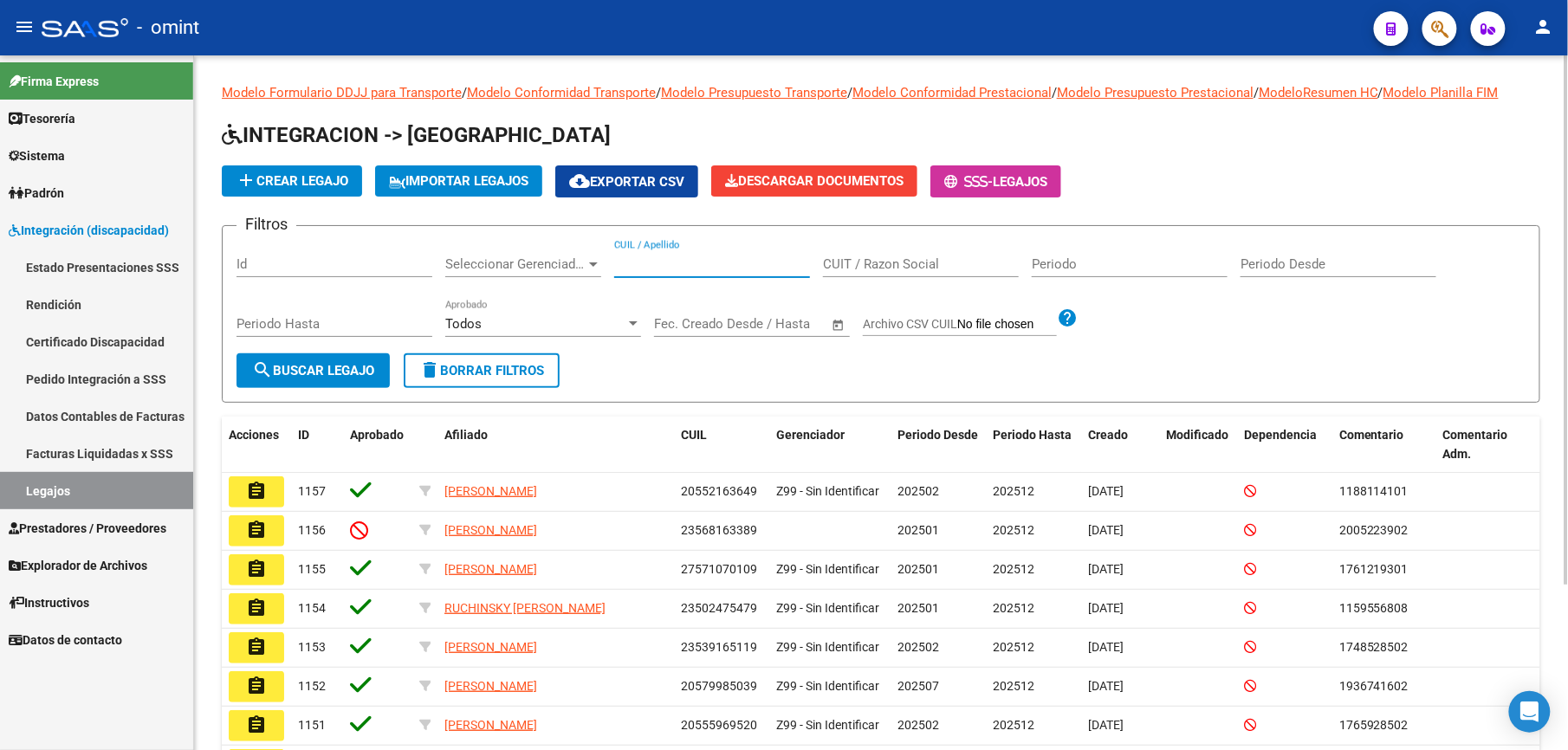
click at [637, 264] on input "CUIL / Apellido" at bounding box center [712, 264] width 196 height 16
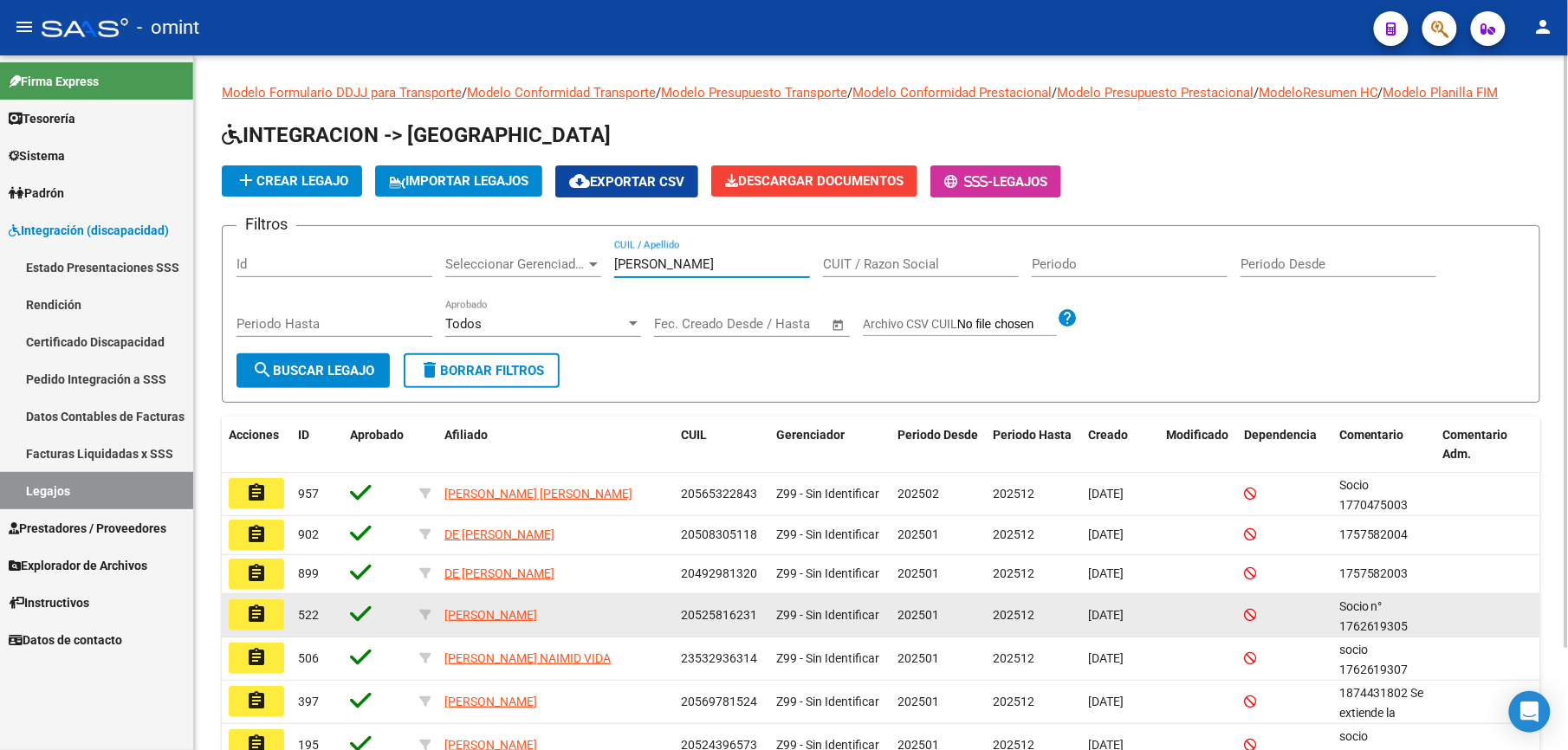
type input "figueroa"
click at [257, 610] on mat-icon "assignment" at bounding box center [257, 615] width 21 height 21
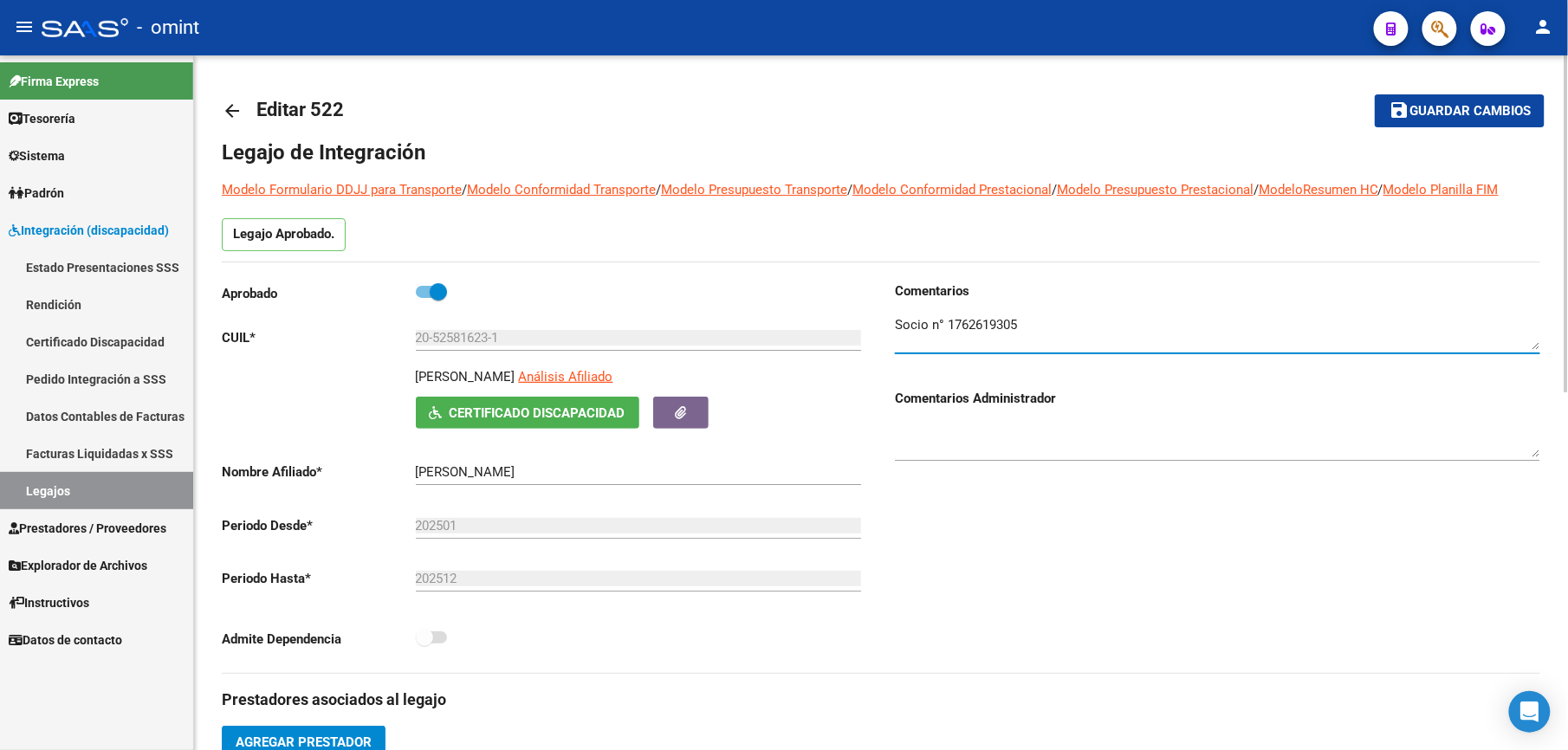
drag, startPoint x: 943, startPoint y: 323, endPoint x: 1026, endPoint y: 320, distance: 83.1
click at [1026, 320] on textarea at bounding box center [1217, 333] width 645 height 35
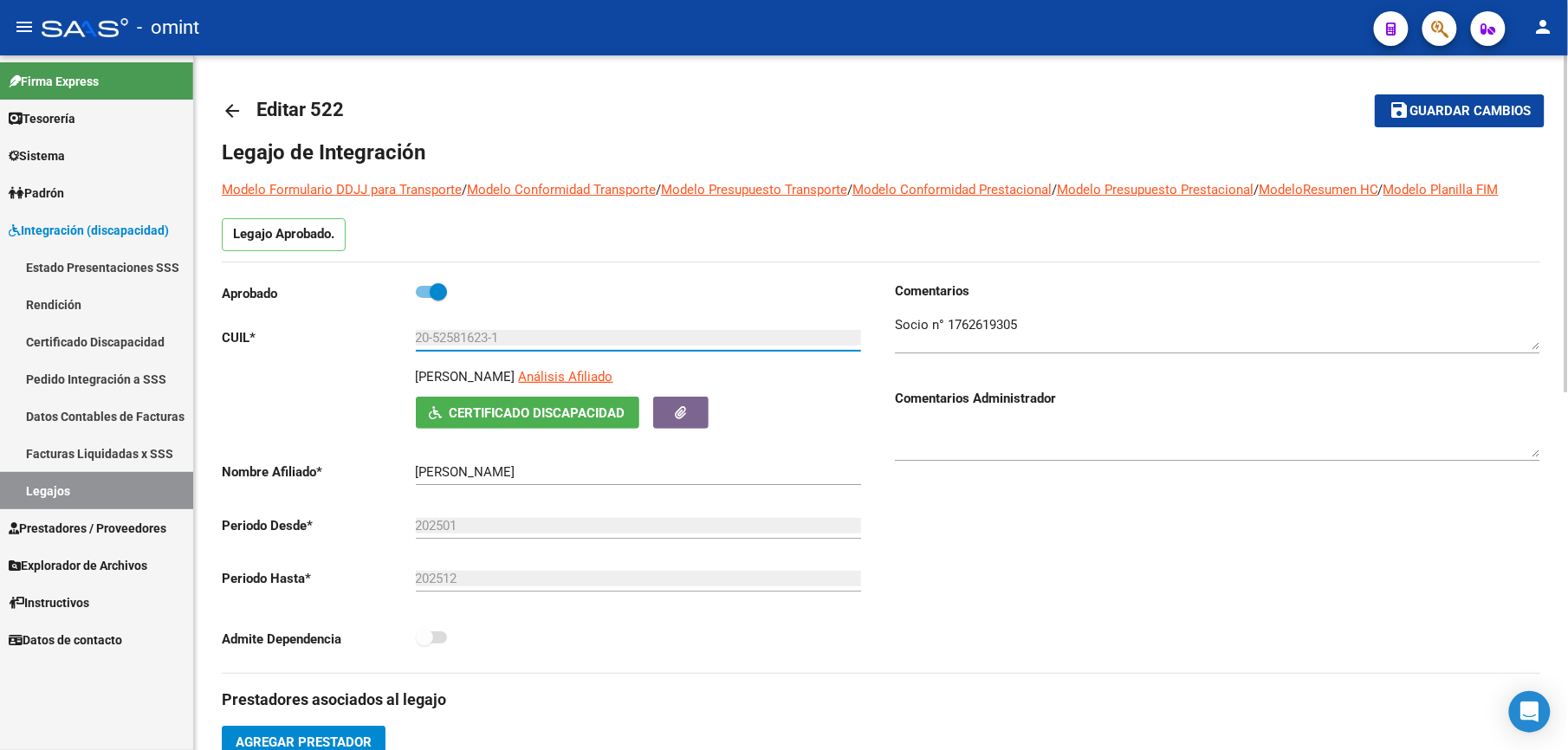
drag, startPoint x: 506, startPoint y: 341, endPoint x: 375, endPoint y: 324, distance: 132.1
click at [375, 324] on div "Aprobado CUIL * 20-52581623-1 Ingresar CUIL FIGUEROA RAYMI CARLOS Análisis Afil…" at bounding box center [544, 471] width 645 height 378
drag, startPoint x: 375, startPoint y: 324, endPoint x: 437, endPoint y: 340, distance: 64.0
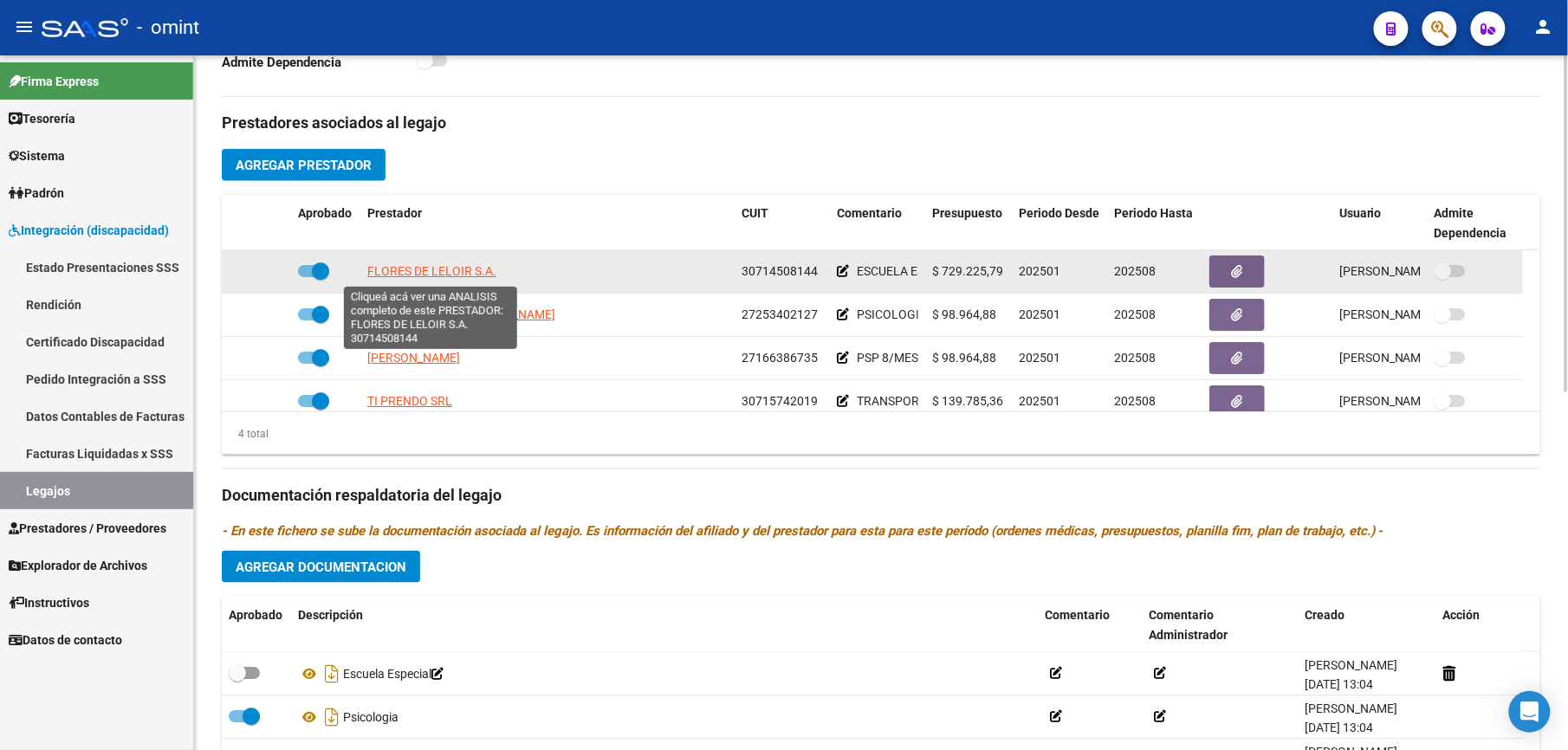
click at [452, 276] on span "FLORES DE LELOIR S.A." at bounding box center [432, 271] width 129 height 14
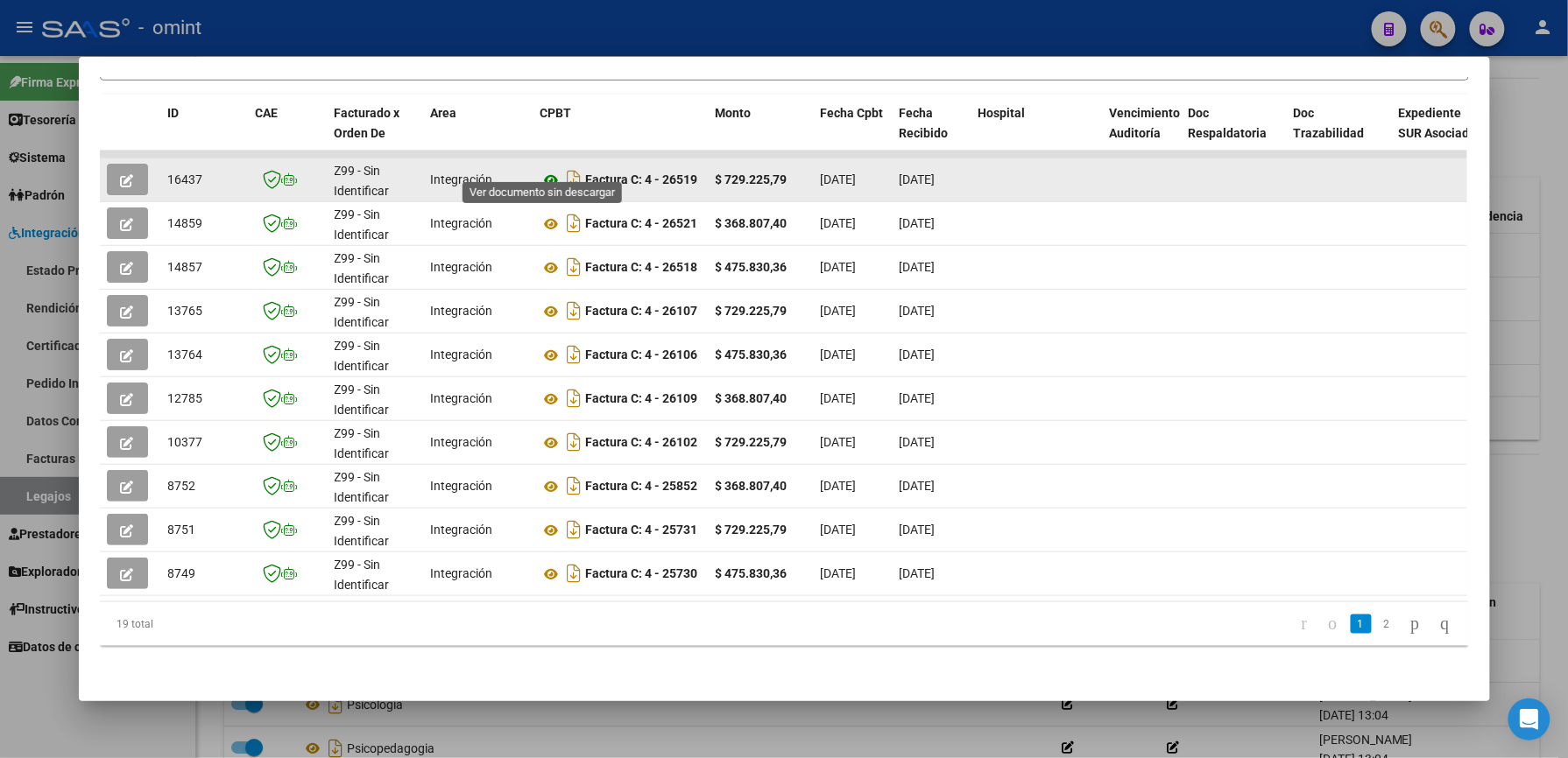
click at [542, 170] on icon at bounding box center [552, 181] width 23 height 21
click at [124, 174] on icon "button" at bounding box center [127, 181] width 13 height 13
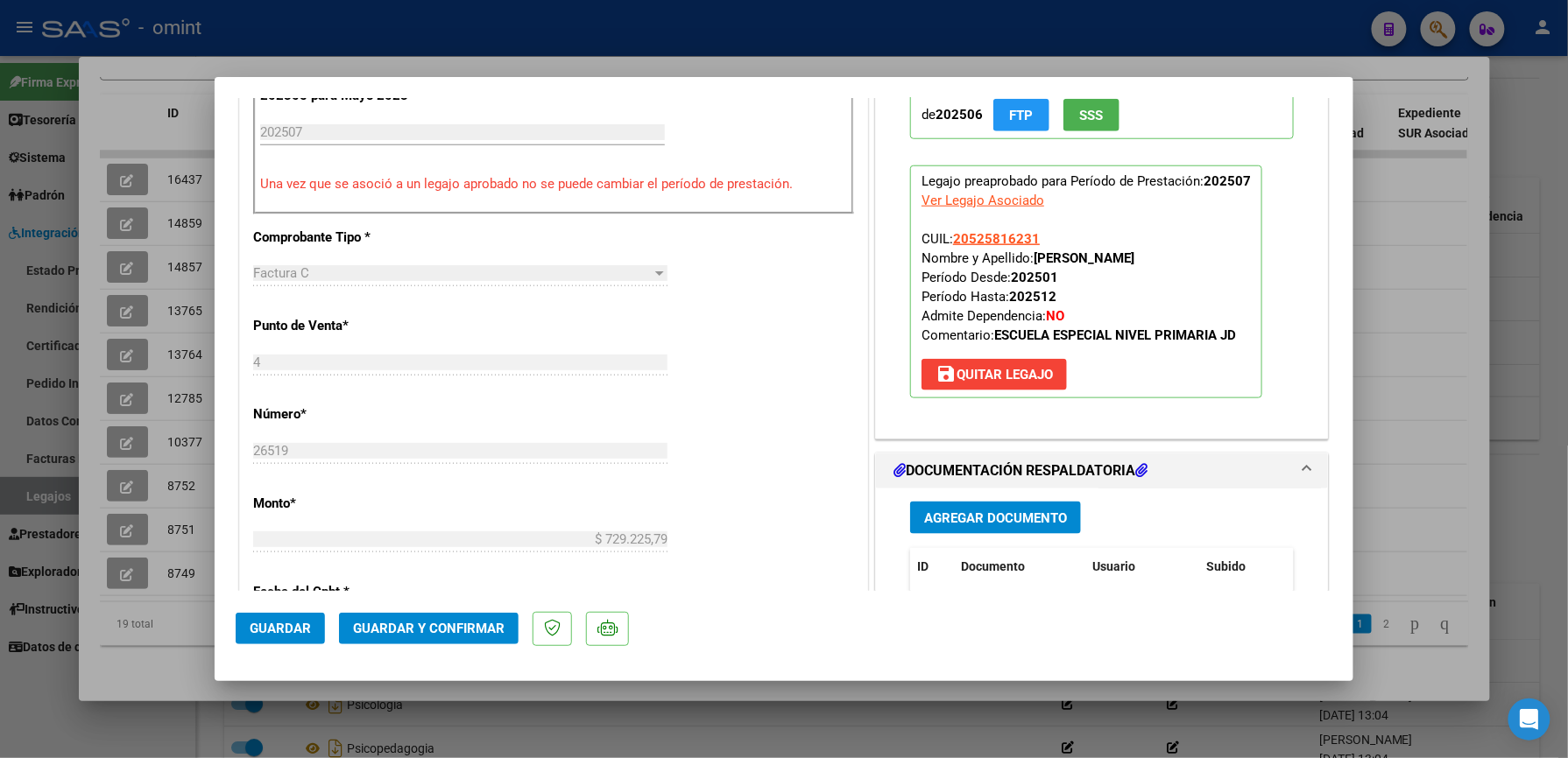
scroll to position [817, 0]
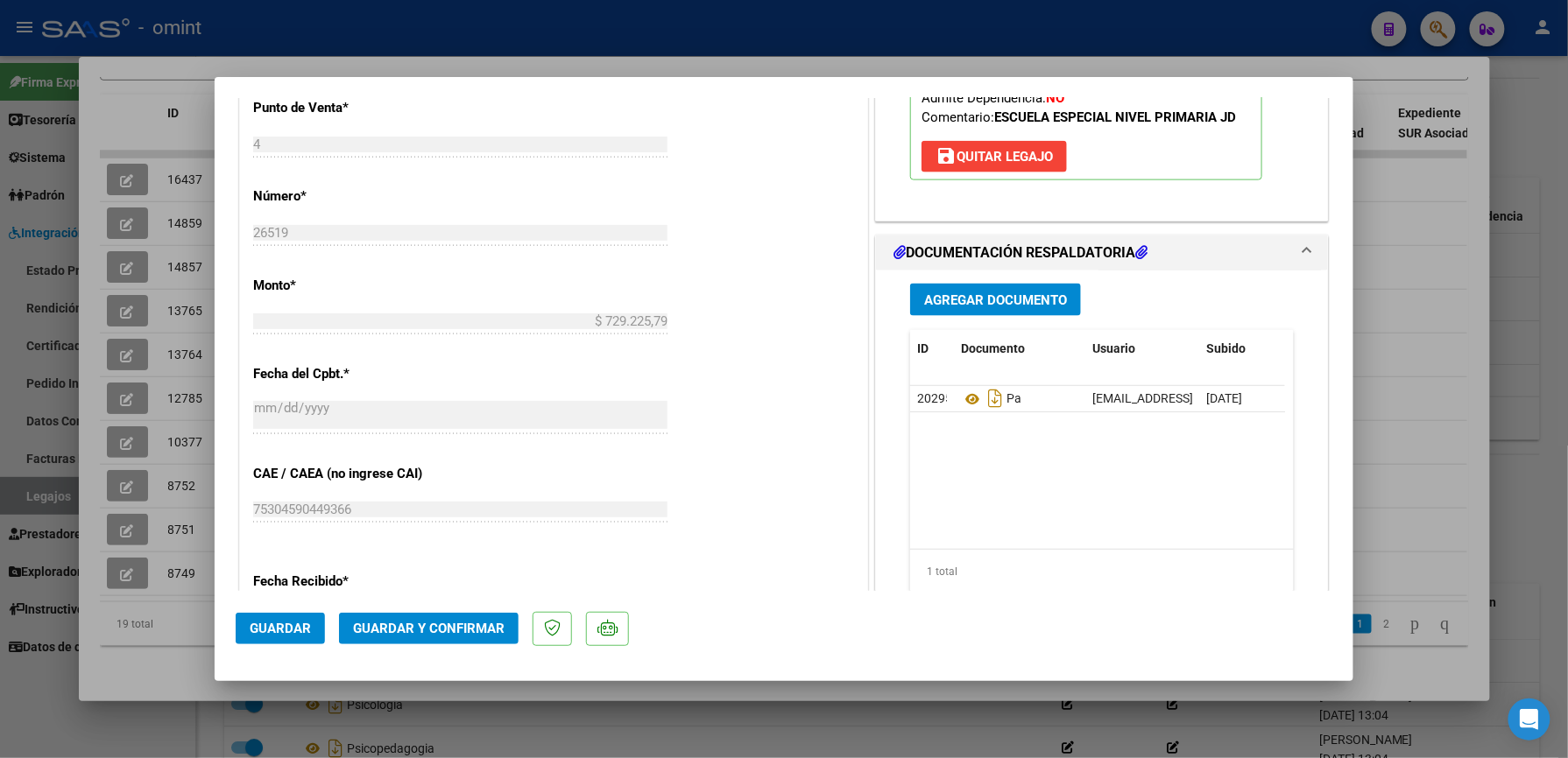
click at [479, 628] on span "Guardar y Confirmar" at bounding box center [429, 629] width 152 height 16
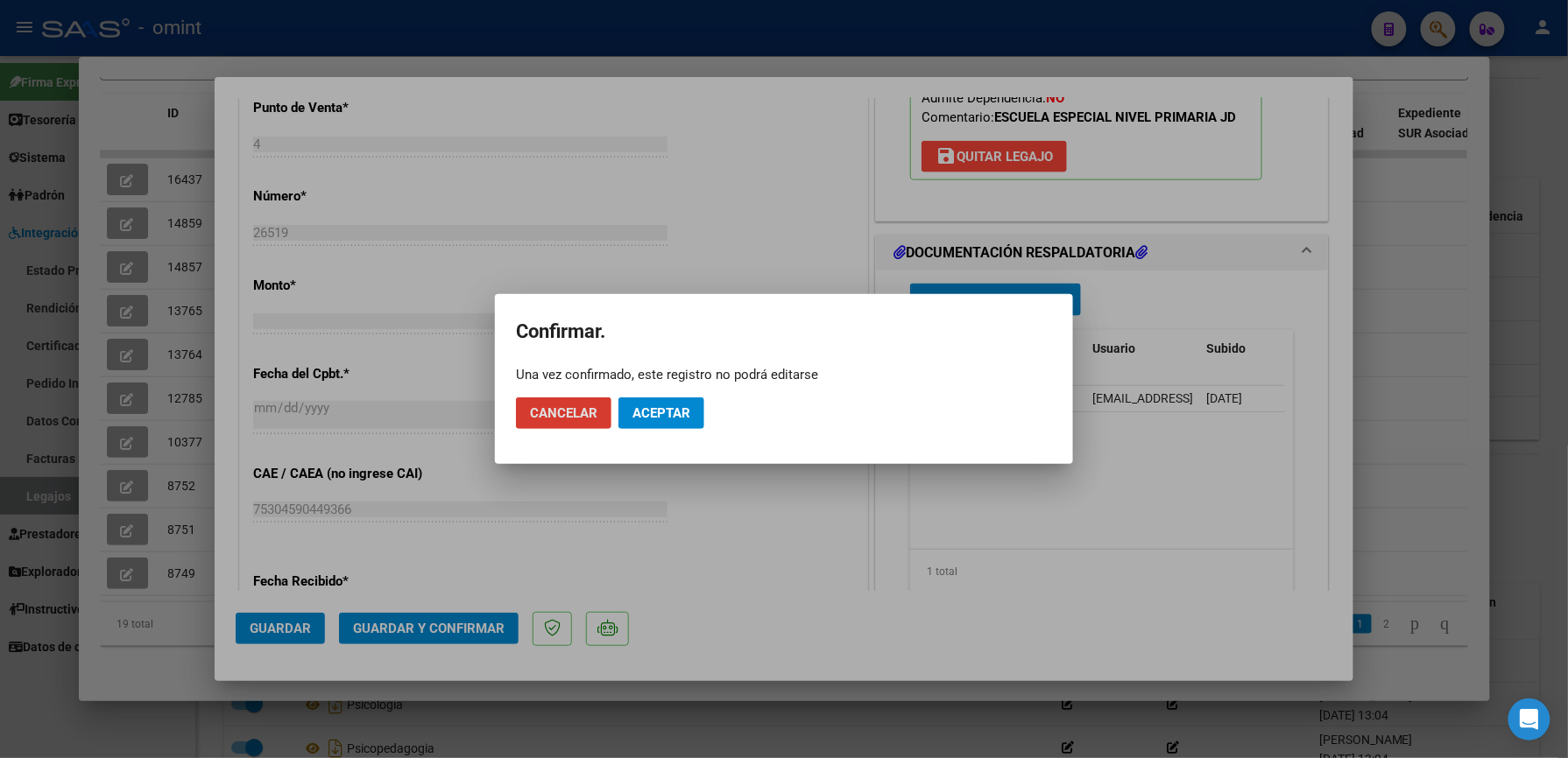
click at [652, 414] on span "Aceptar" at bounding box center [661, 414] width 58 height 16
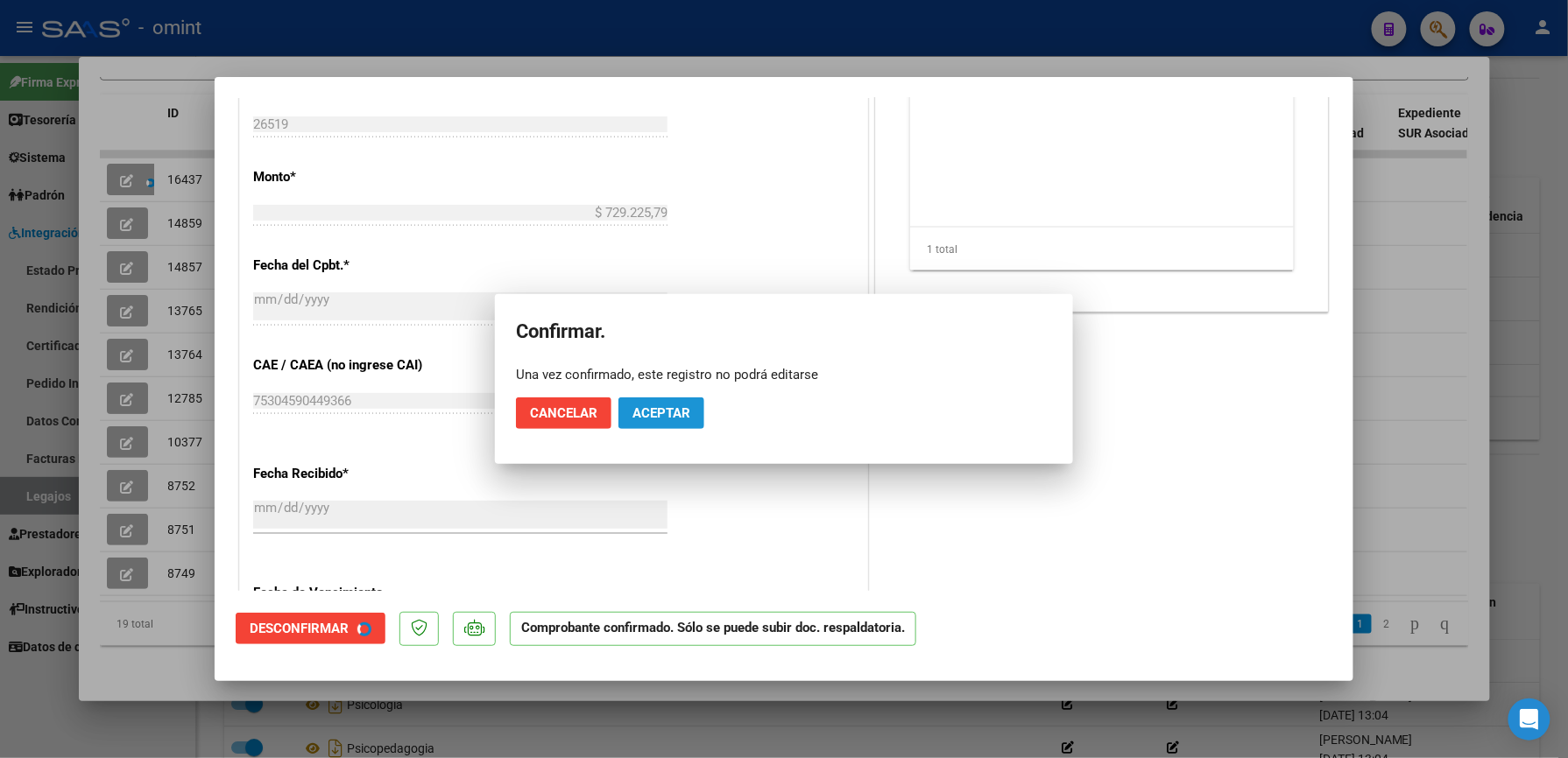
scroll to position [708, 0]
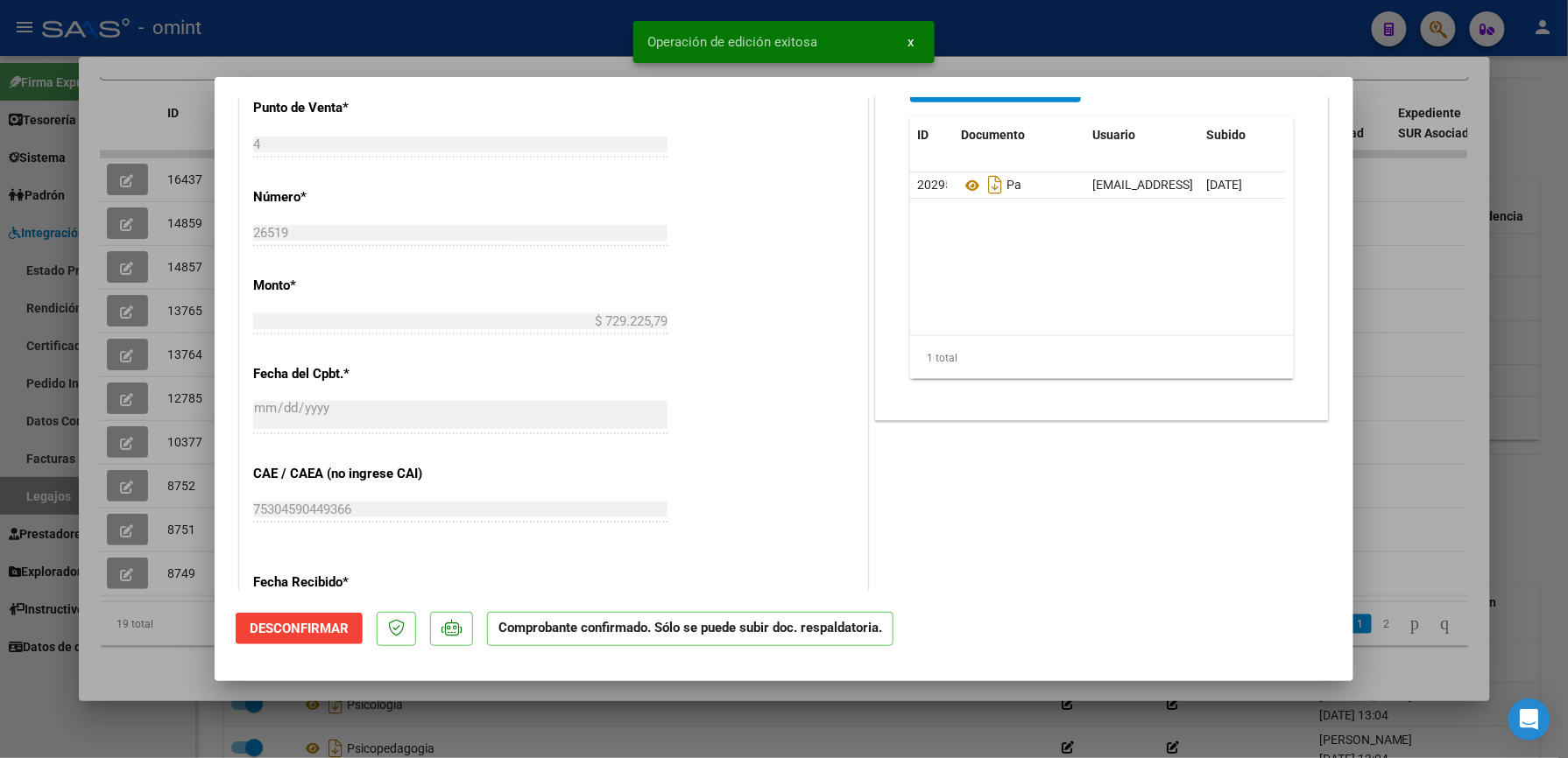
click at [1026, 42] on div at bounding box center [784, 379] width 1568 height 758
type input "$ 0,00"
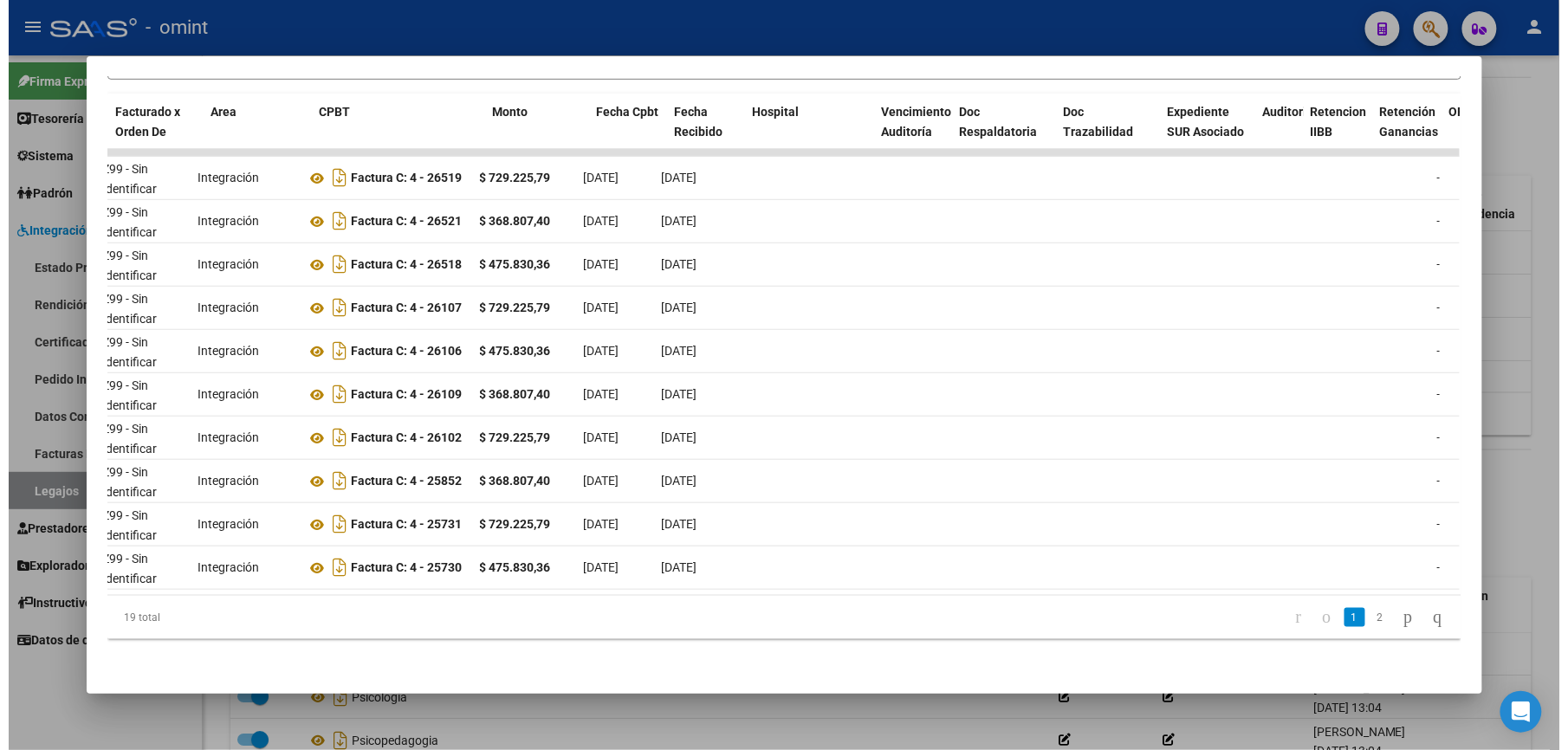
scroll to position [0, 224]
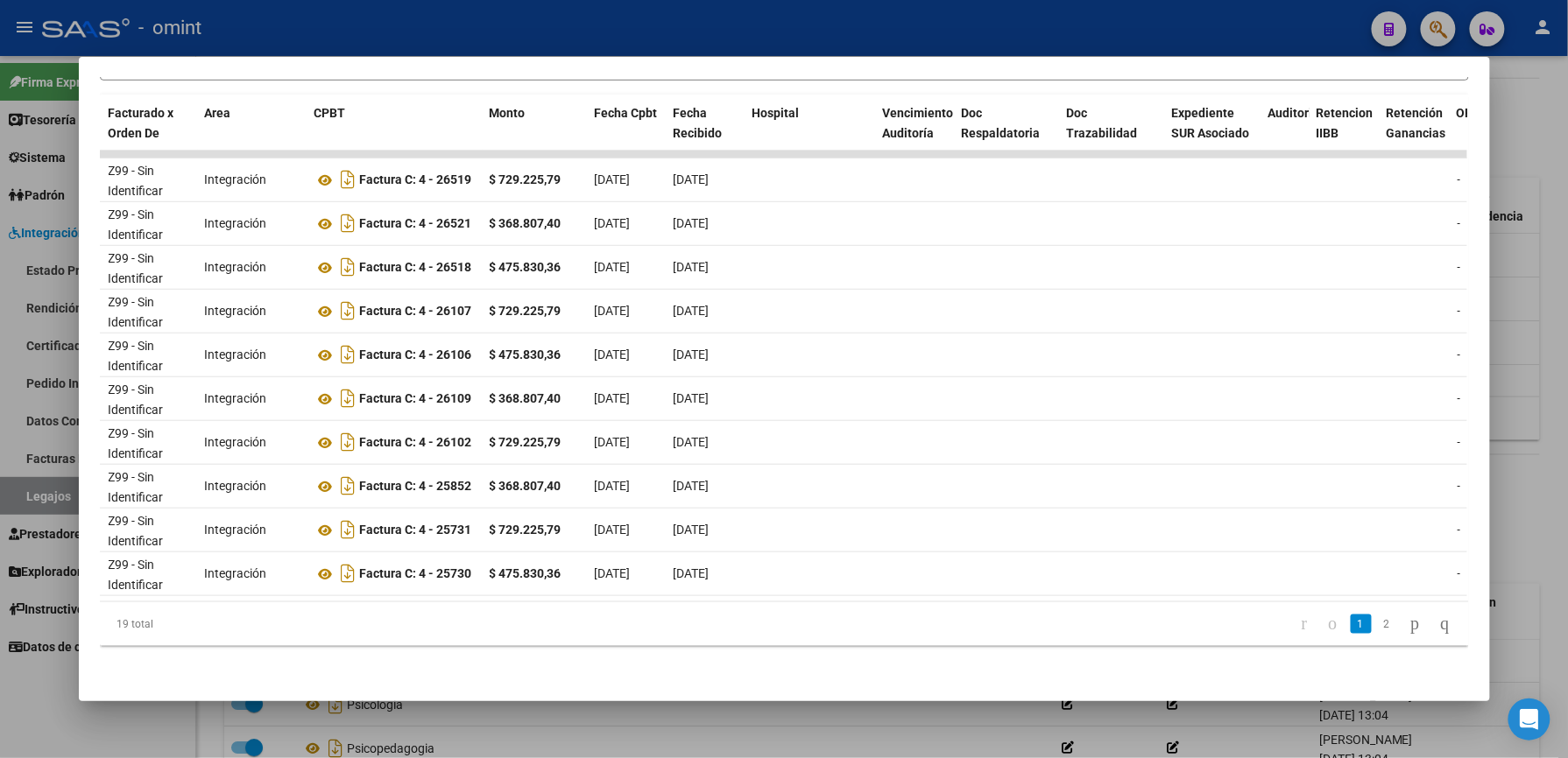
click at [296, 26] on div at bounding box center [784, 379] width 1568 height 758
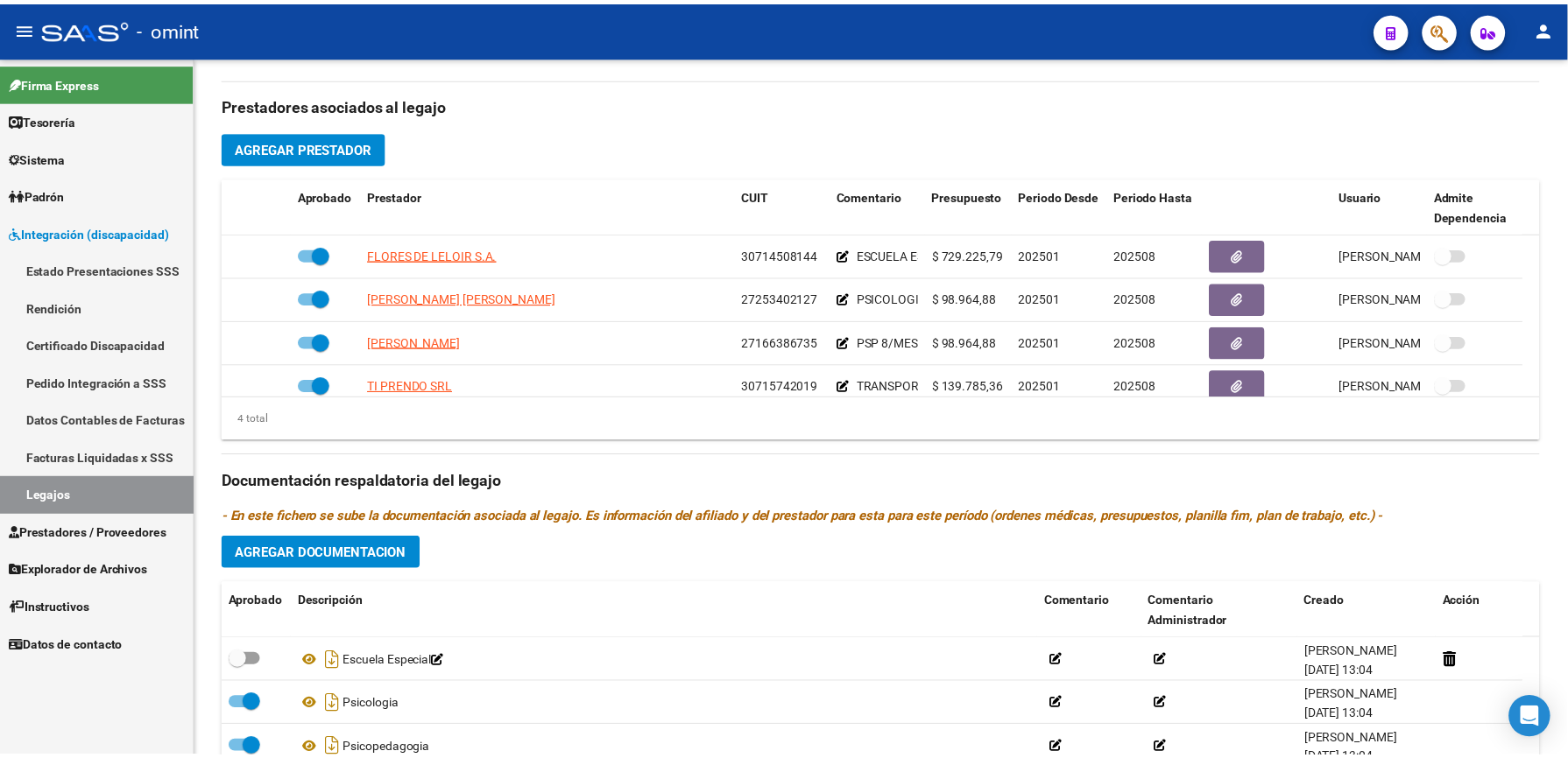
scroll to position [584, 0]
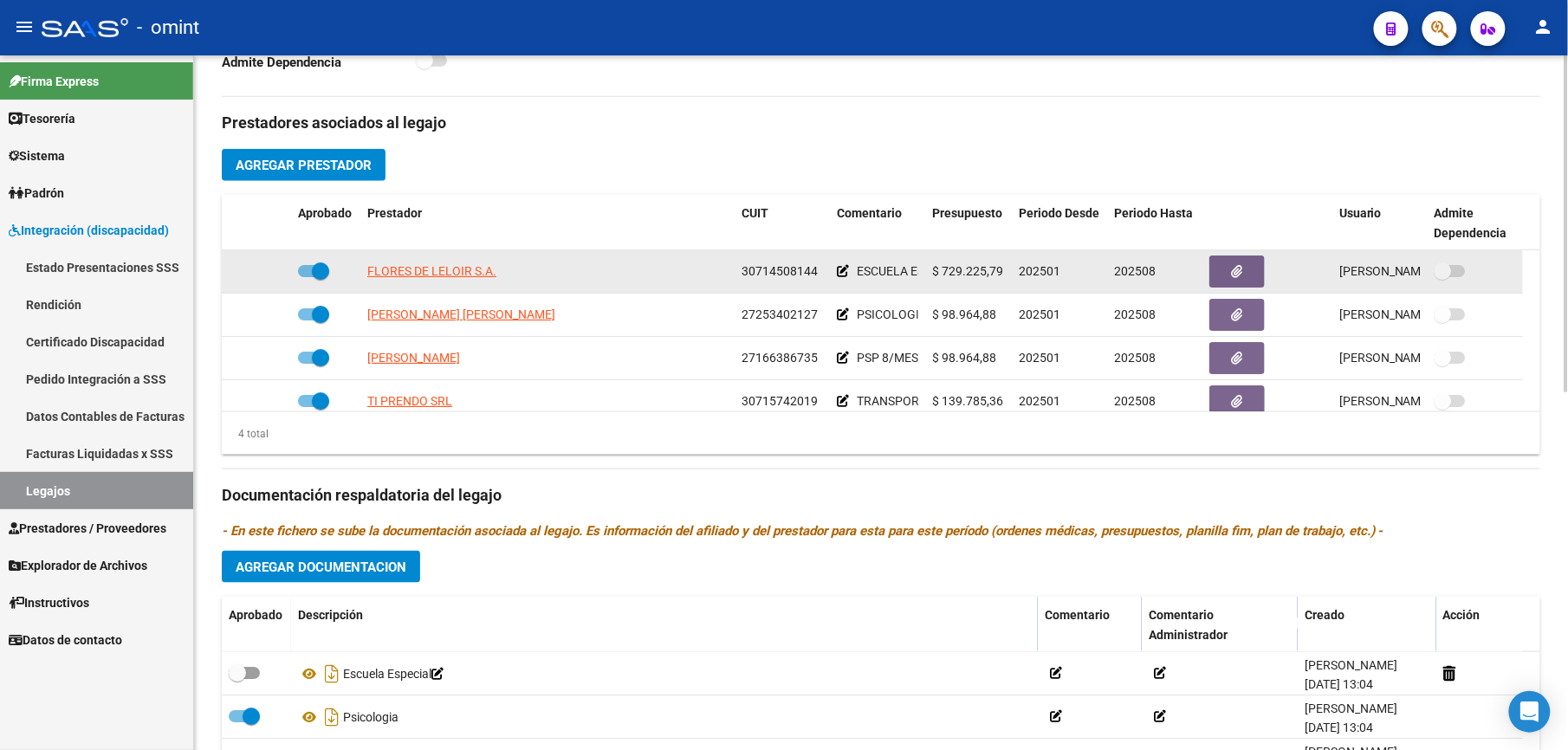
drag, startPoint x: 741, startPoint y: 271, endPoint x: 831, endPoint y: 271, distance: 90.0
click at [831, 271] on div "FLORES DE LELOIR S.A. 30714508144 ESCUELA ESPECIAL NIVEL PRIMARIA JD $ 729.225,…" at bounding box center [872, 272] width 1301 height 43
drag, startPoint x: 831, startPoint y: 271, endPoint x: 797, endPoint y: 271, distance: 34.0
copy span "30714508144"
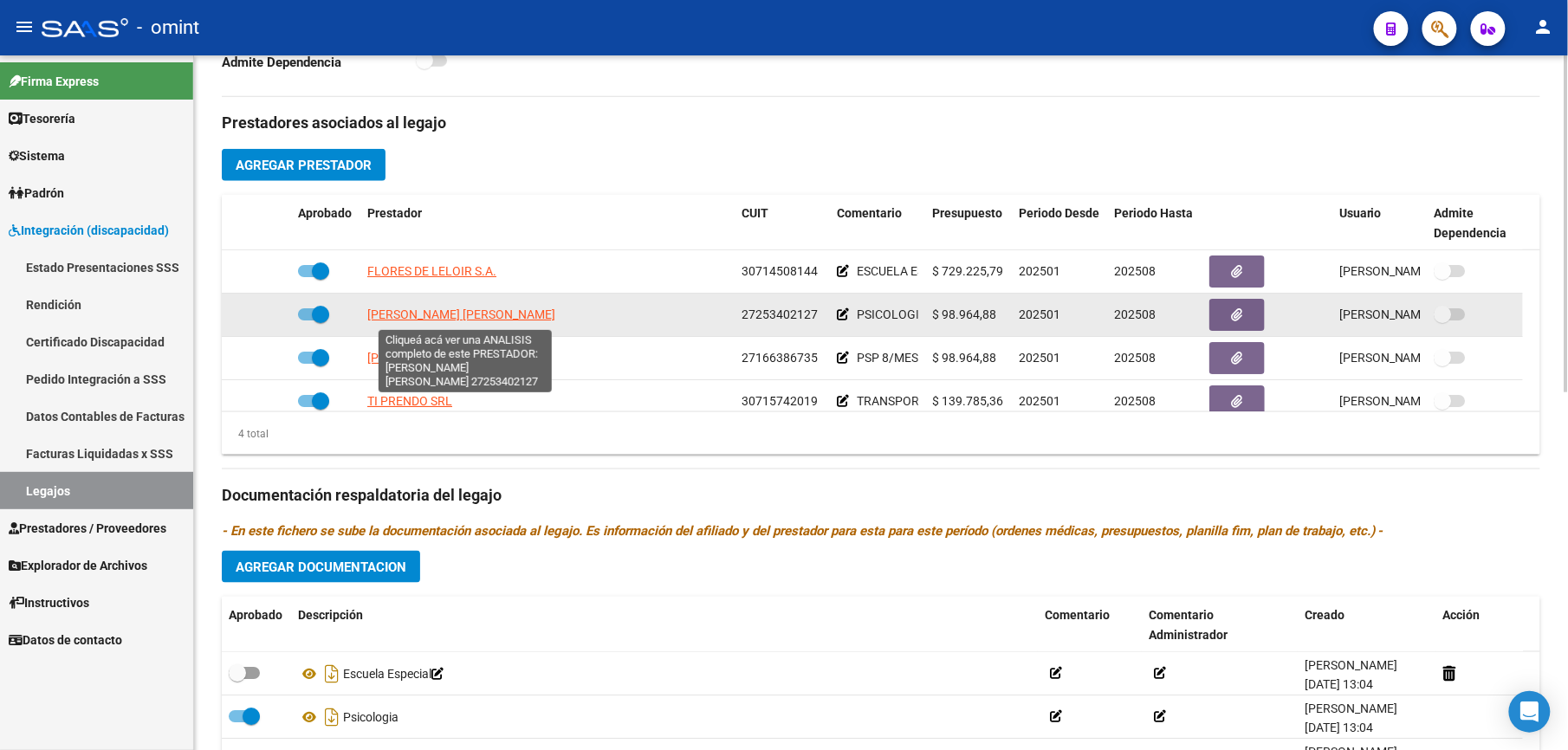
click at [475, 321] on span "ROSSI DAULIAC CYNTHIA CRISTINA" at bounding box center [461, 315] width 188 height 14
type textarea "27253402127"
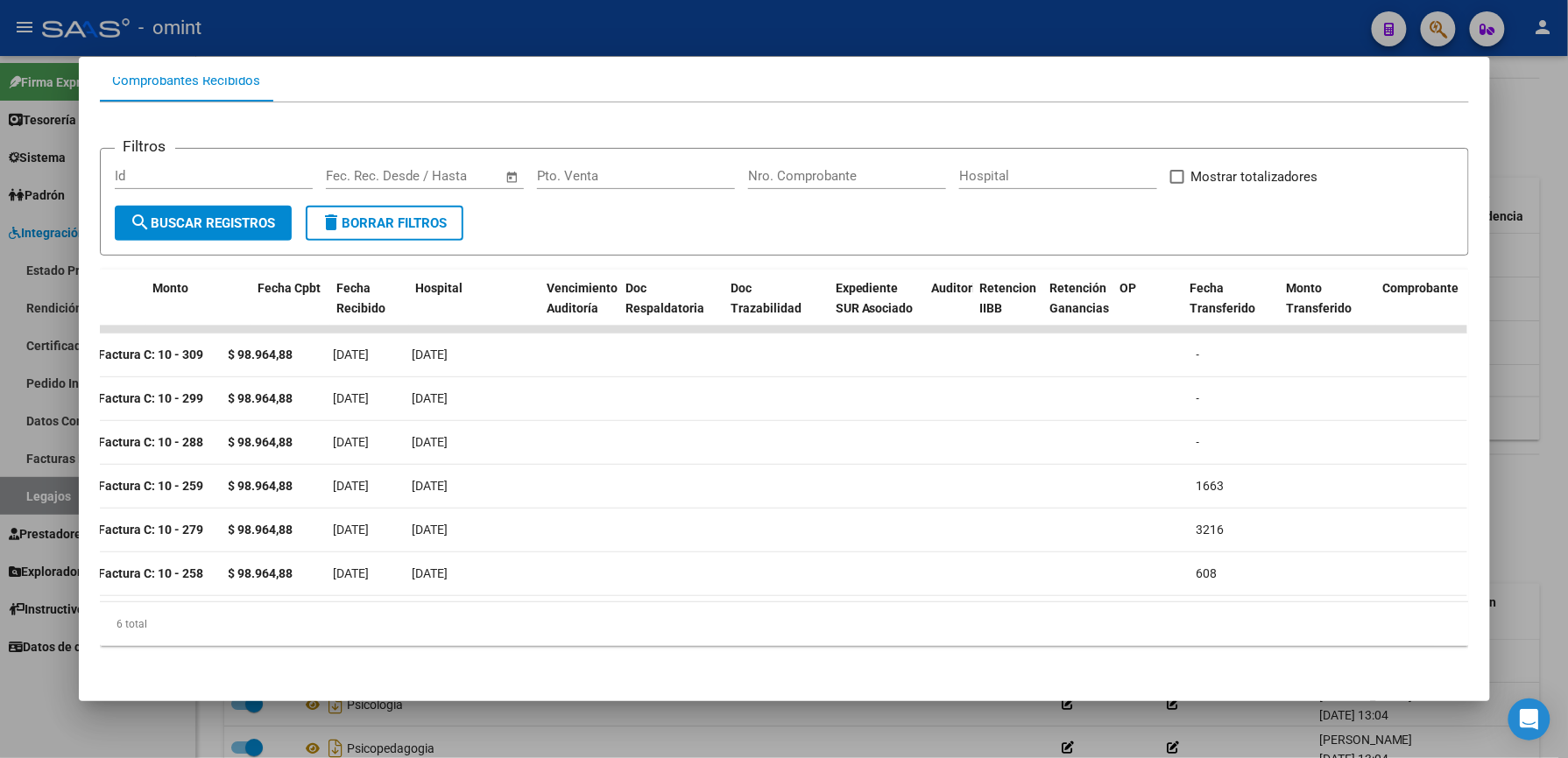
scroll to position [0, 0]
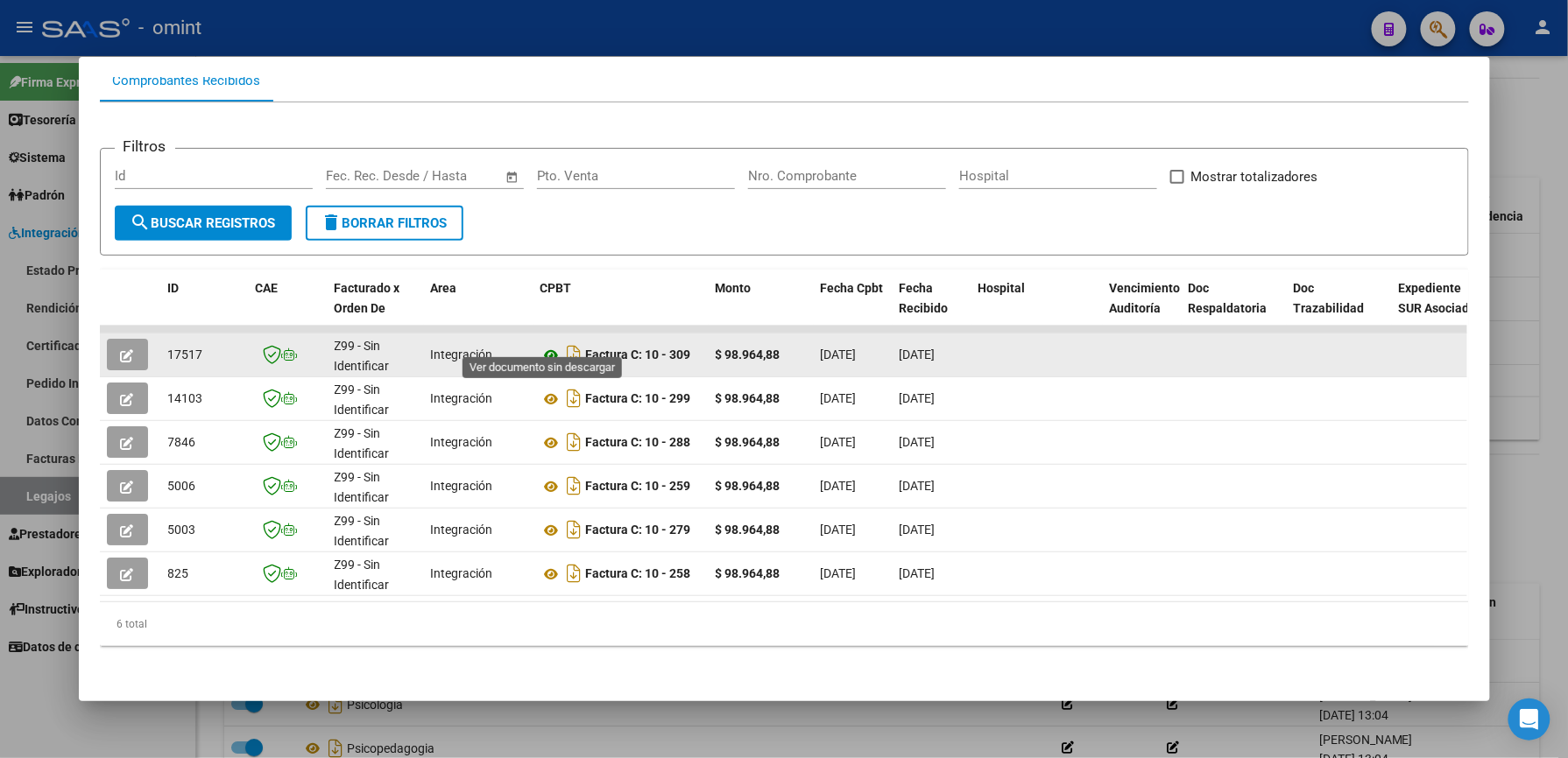
click at [541, 345] on icon at bounding box center [552, 356] width 23 height 21
click at [121, 350] on icon "button" at bounding box center [127, 356] width 13 height 13
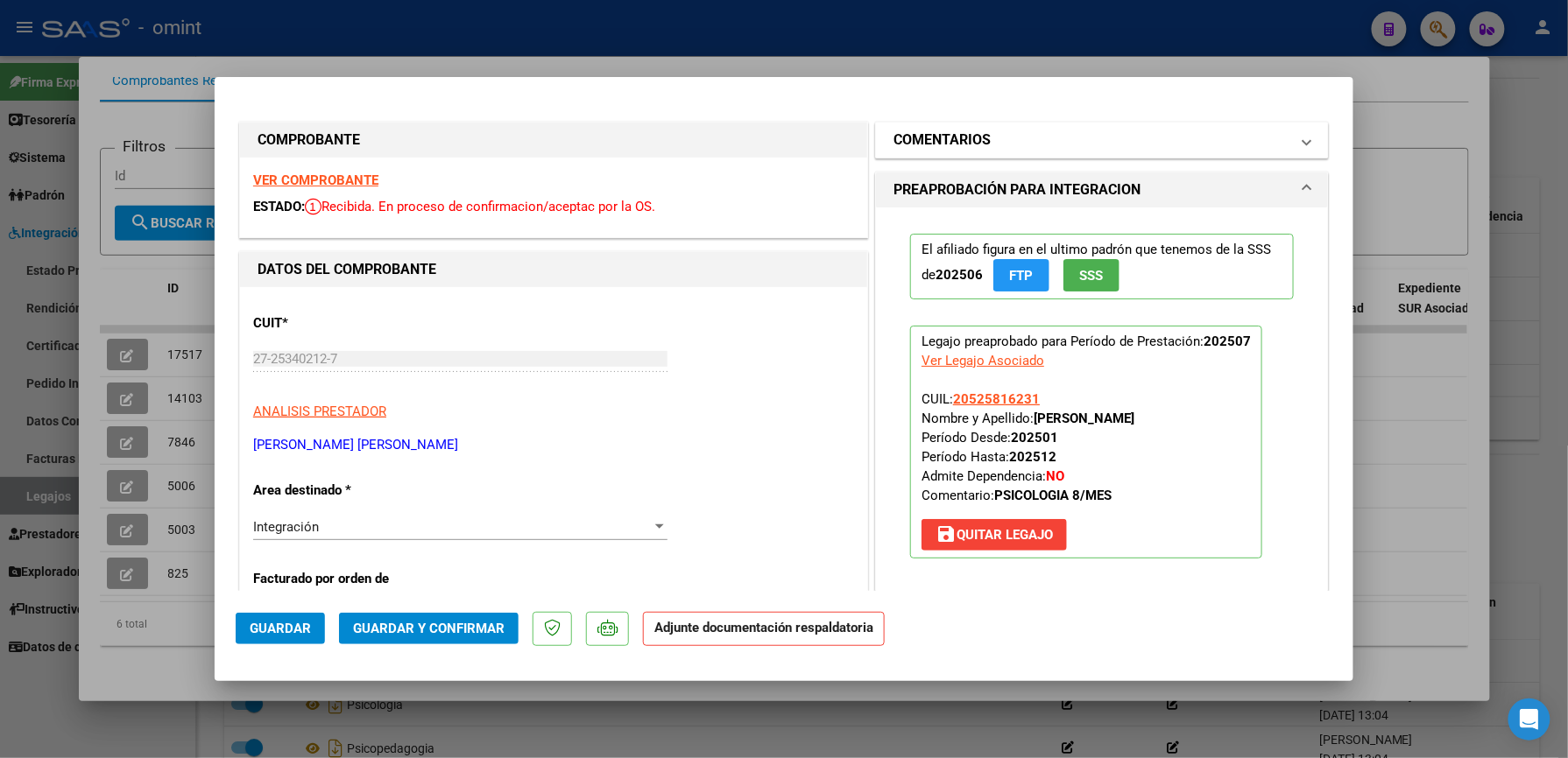
click at [1297, 137] on mat-expansion-panel-header "COMENTARIOS" at bounding box center [1102, 140] width 452 height 35
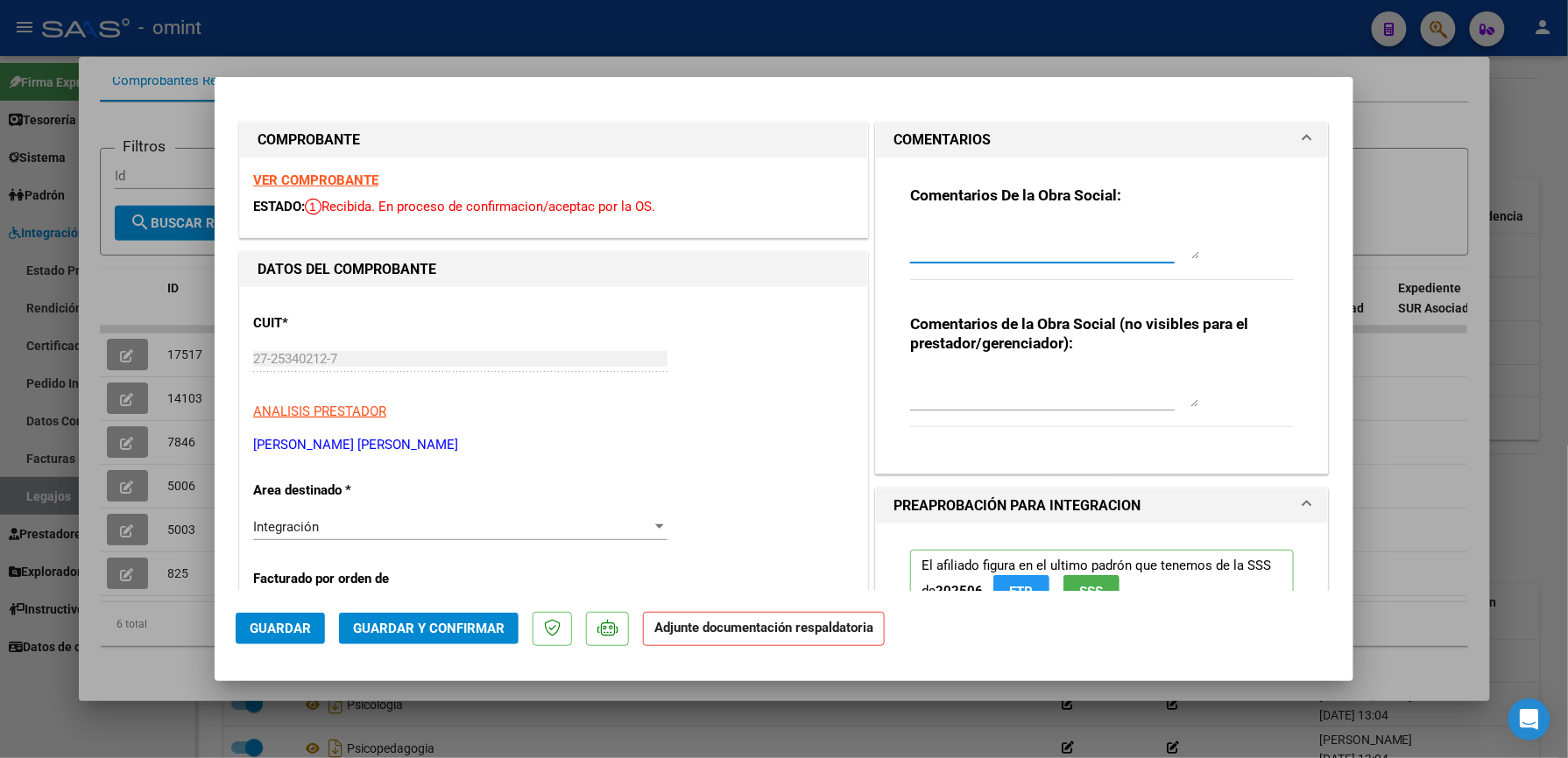
click at [1034, 233] on textarea at bounding box center [1054, 242] width 289 height 35
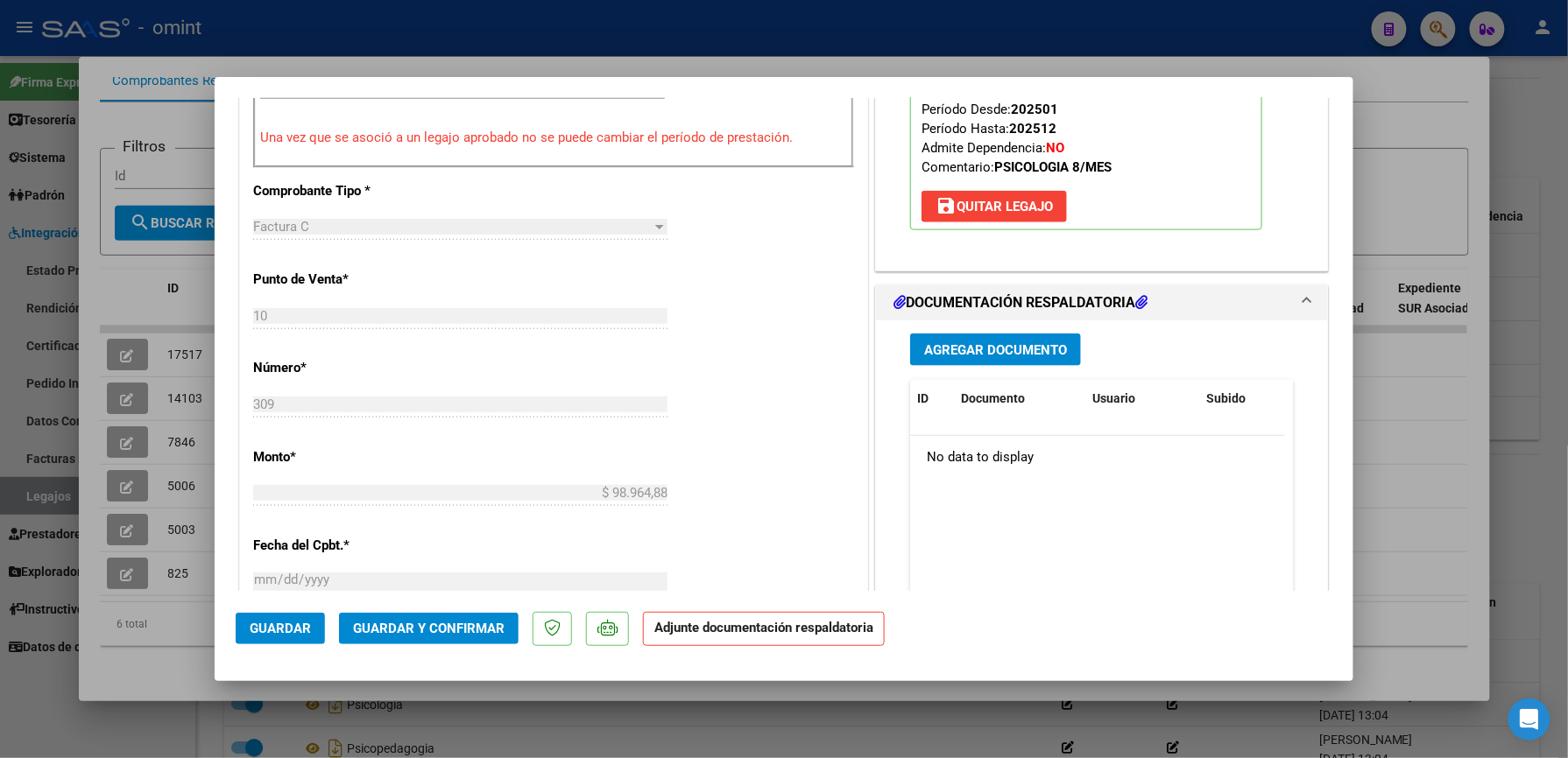
scroll to position [700, 0]
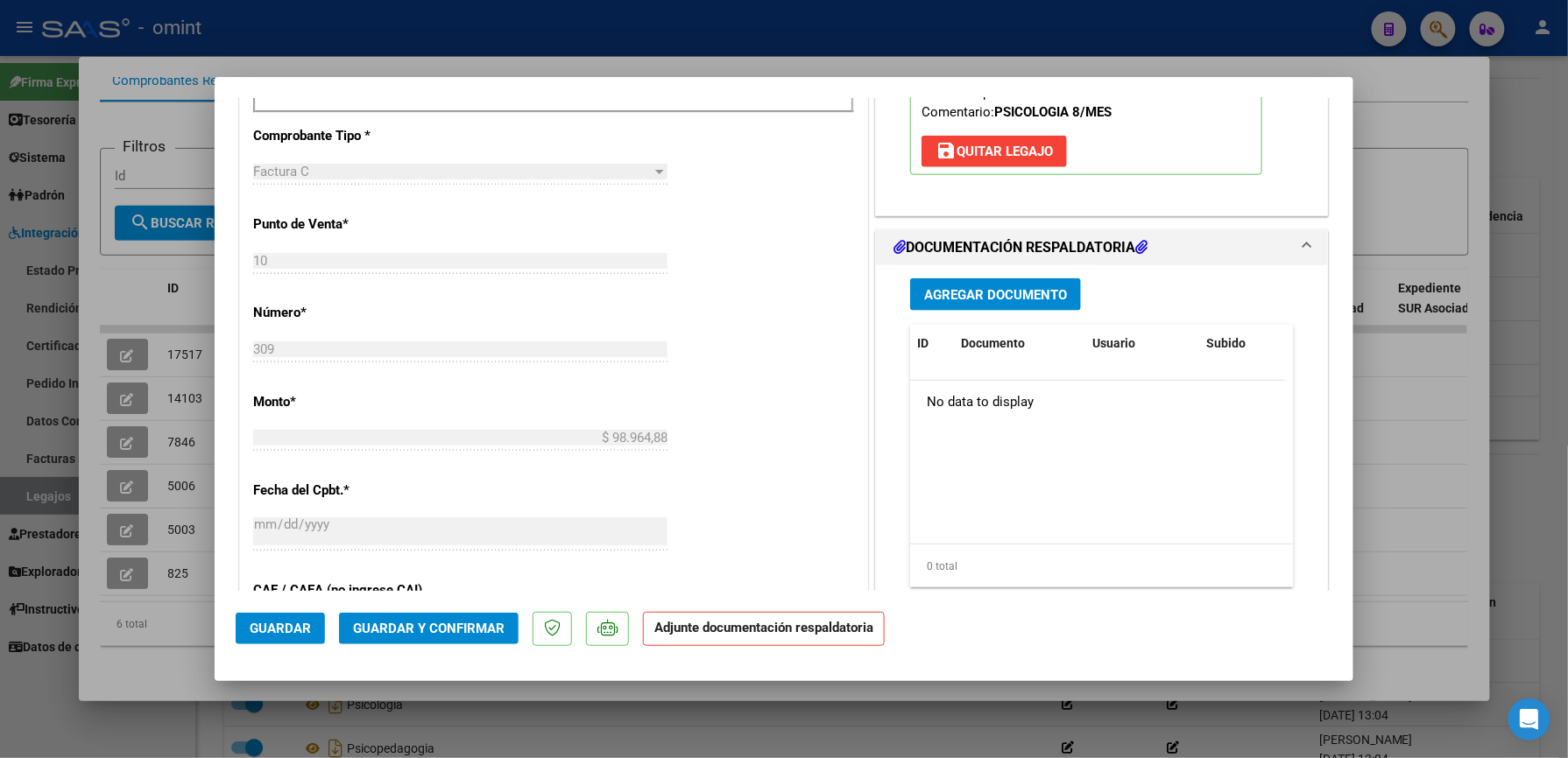
type textarea "DEBE ADJUNTAR LAS ASISTENCIAS"
click at [279, 622] on span "Guardar" at bounding box center [280, 629] width 61 height 16
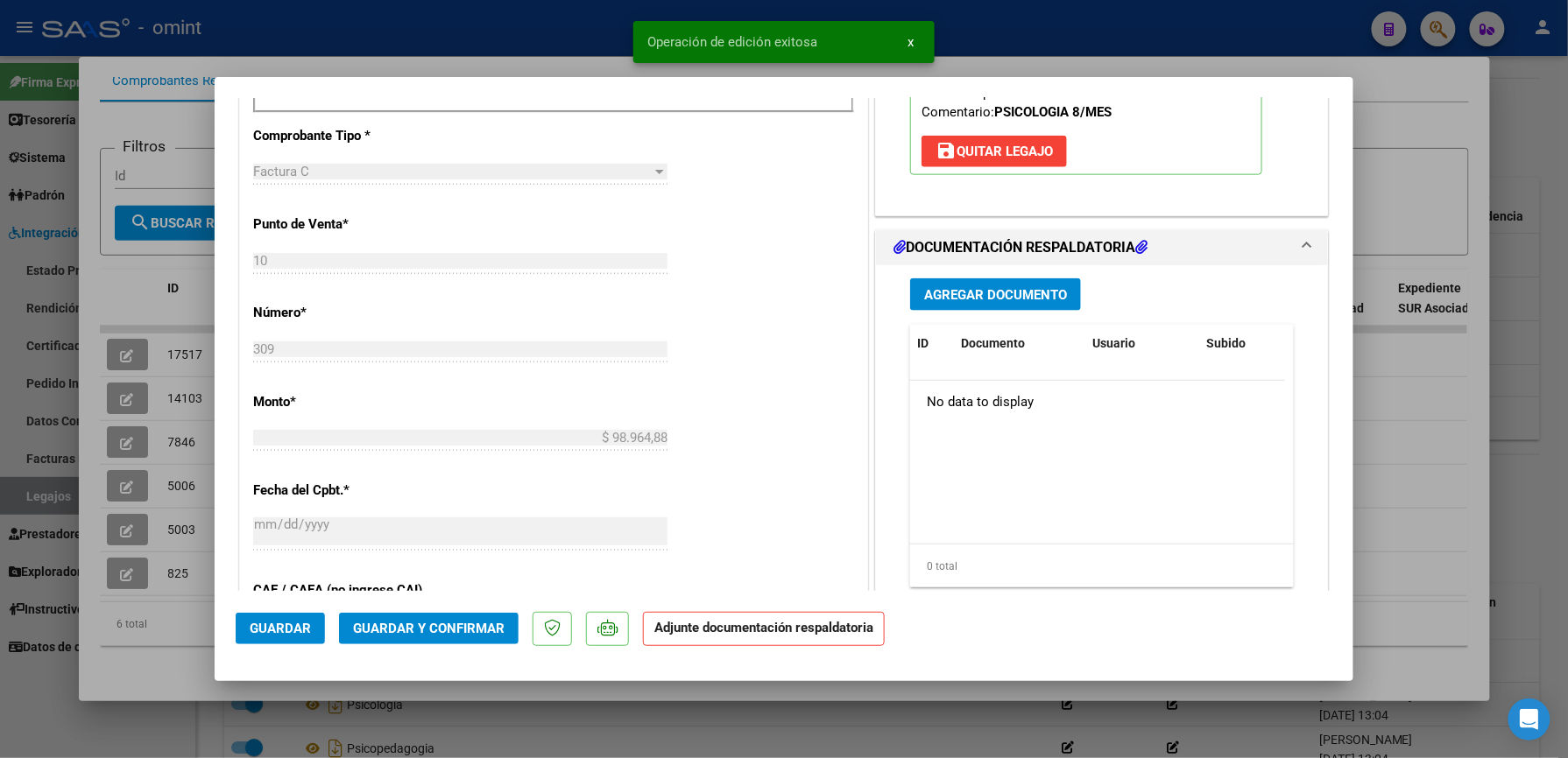
click at [993, 18] on div at bounding box center [784, 379] width 1568 height 758
type input "$ 0,00"
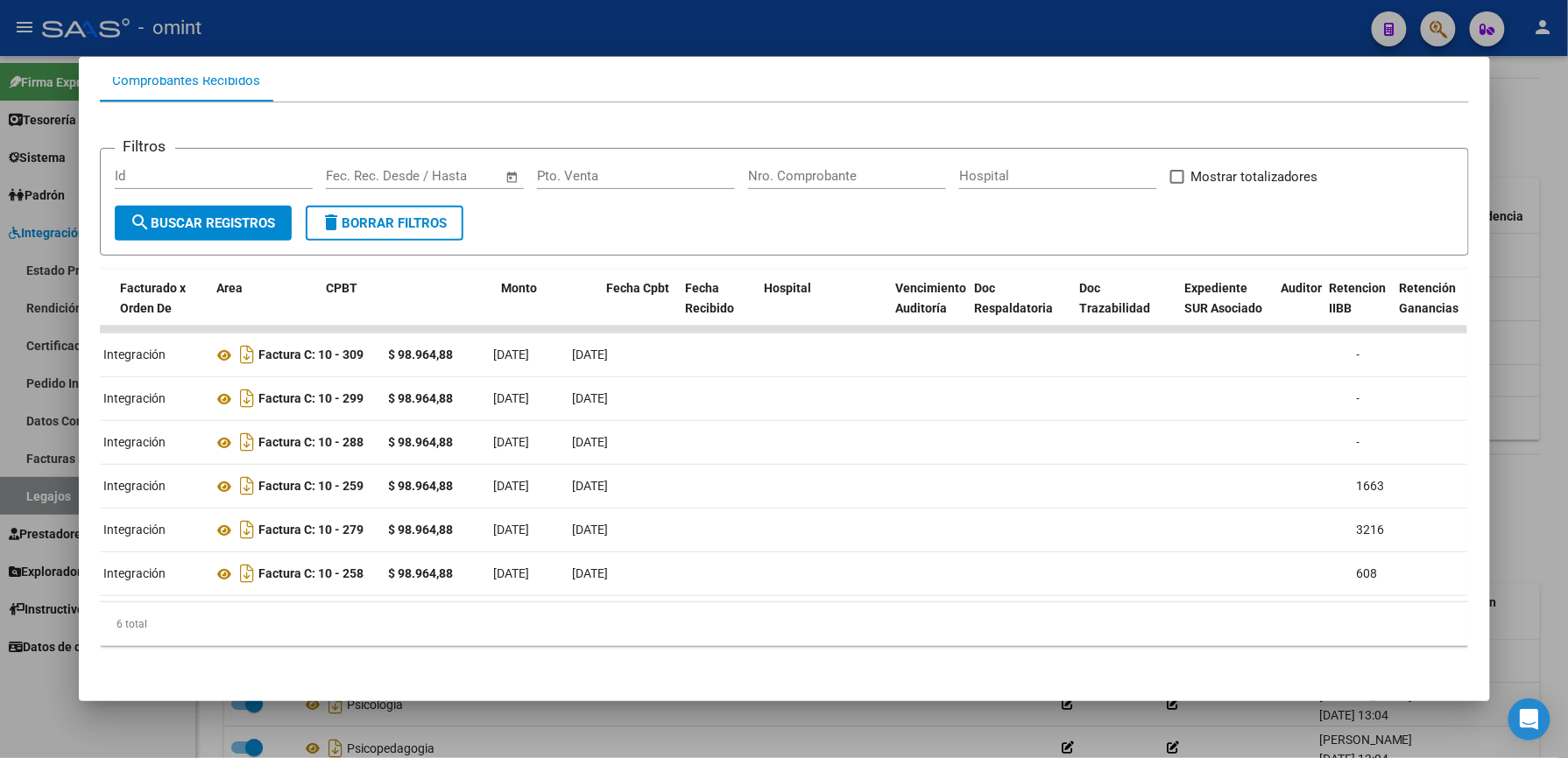
scroll to position [0, 0]
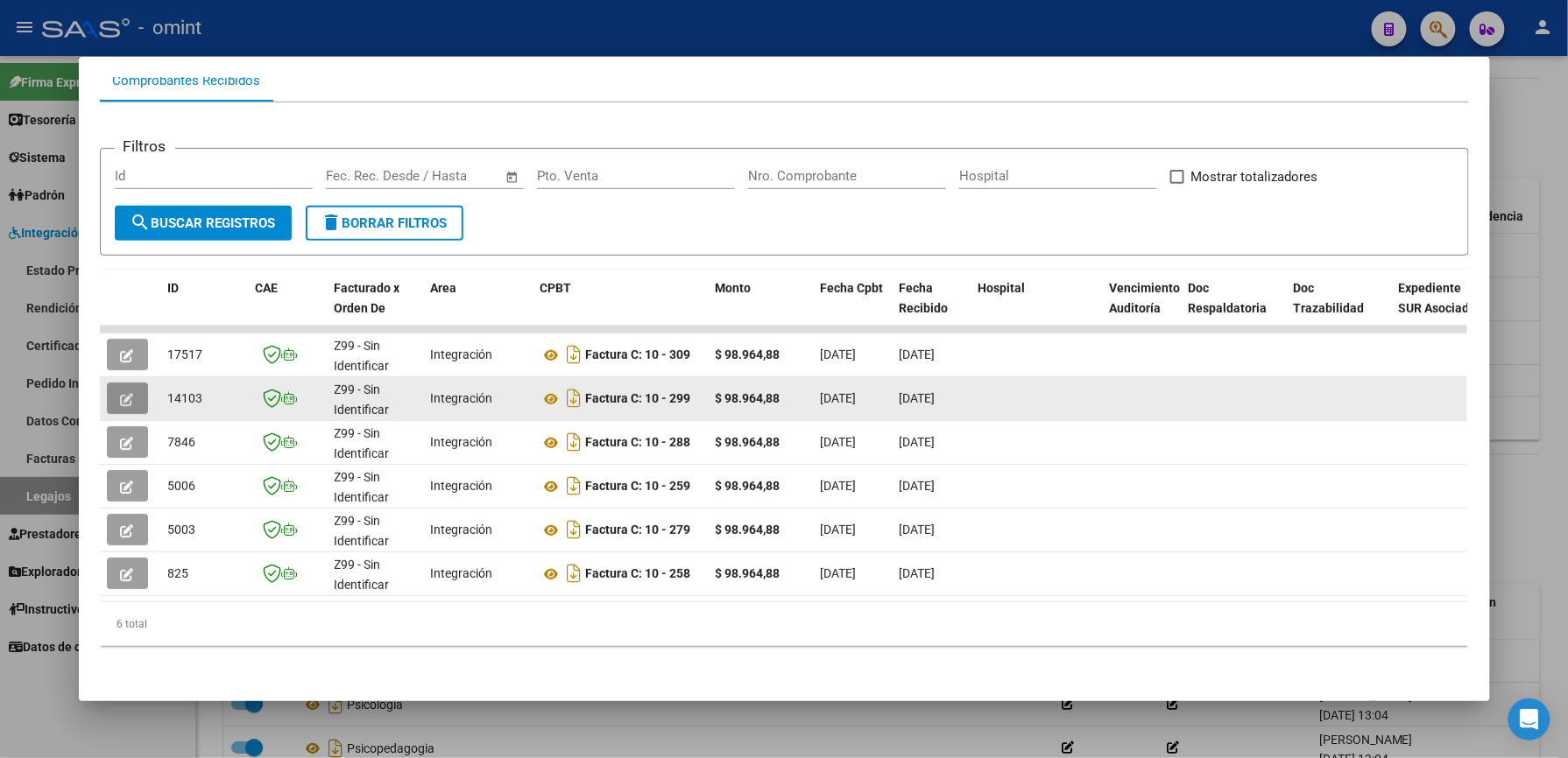
click at [121, 393] on icon "button" at bounding box center [127, 400] width 13 height 13
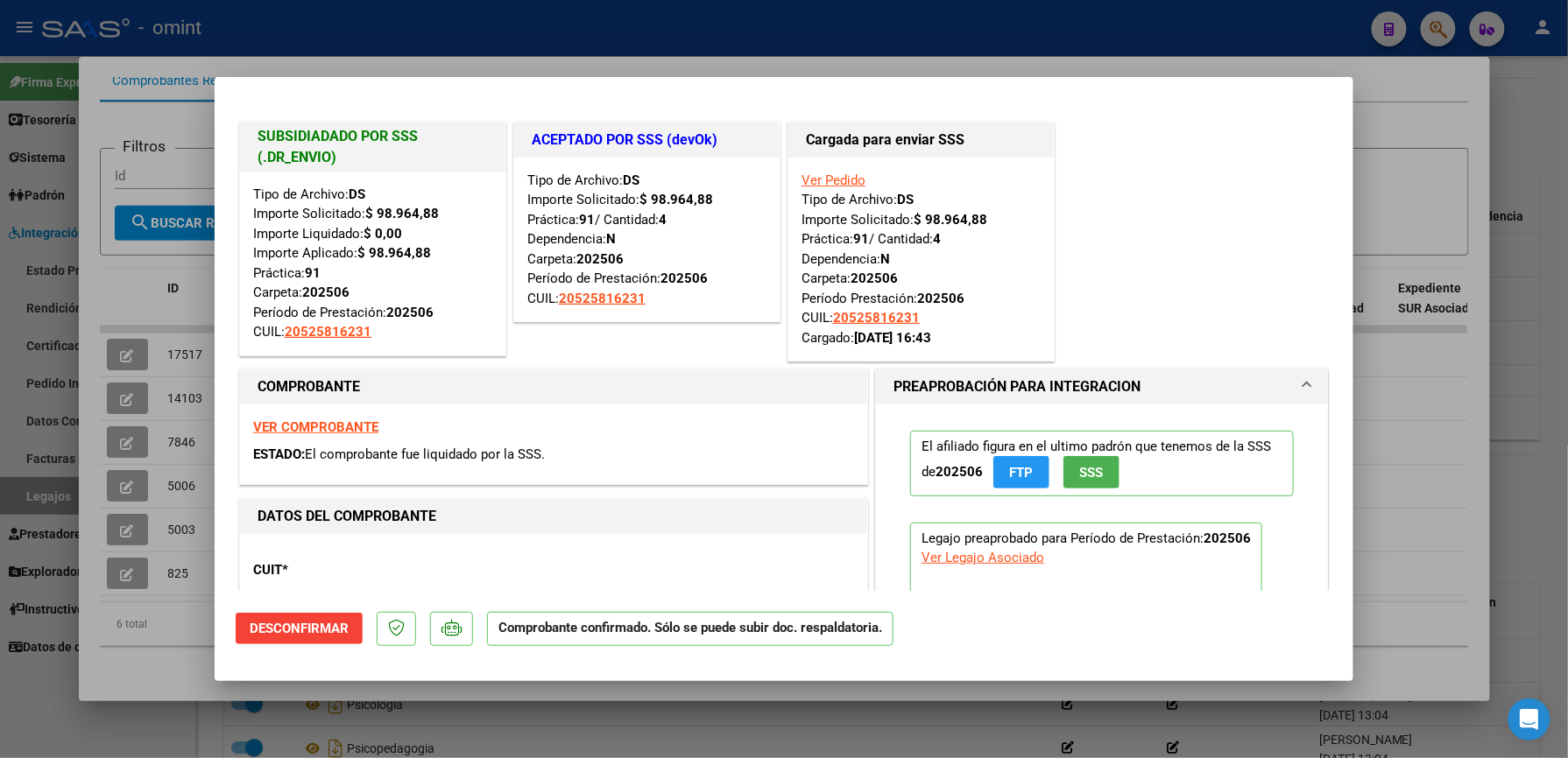
click at [791, 54] on div at bounding box center [784, 379] width 1568 height 758
type input "$ 0,00"
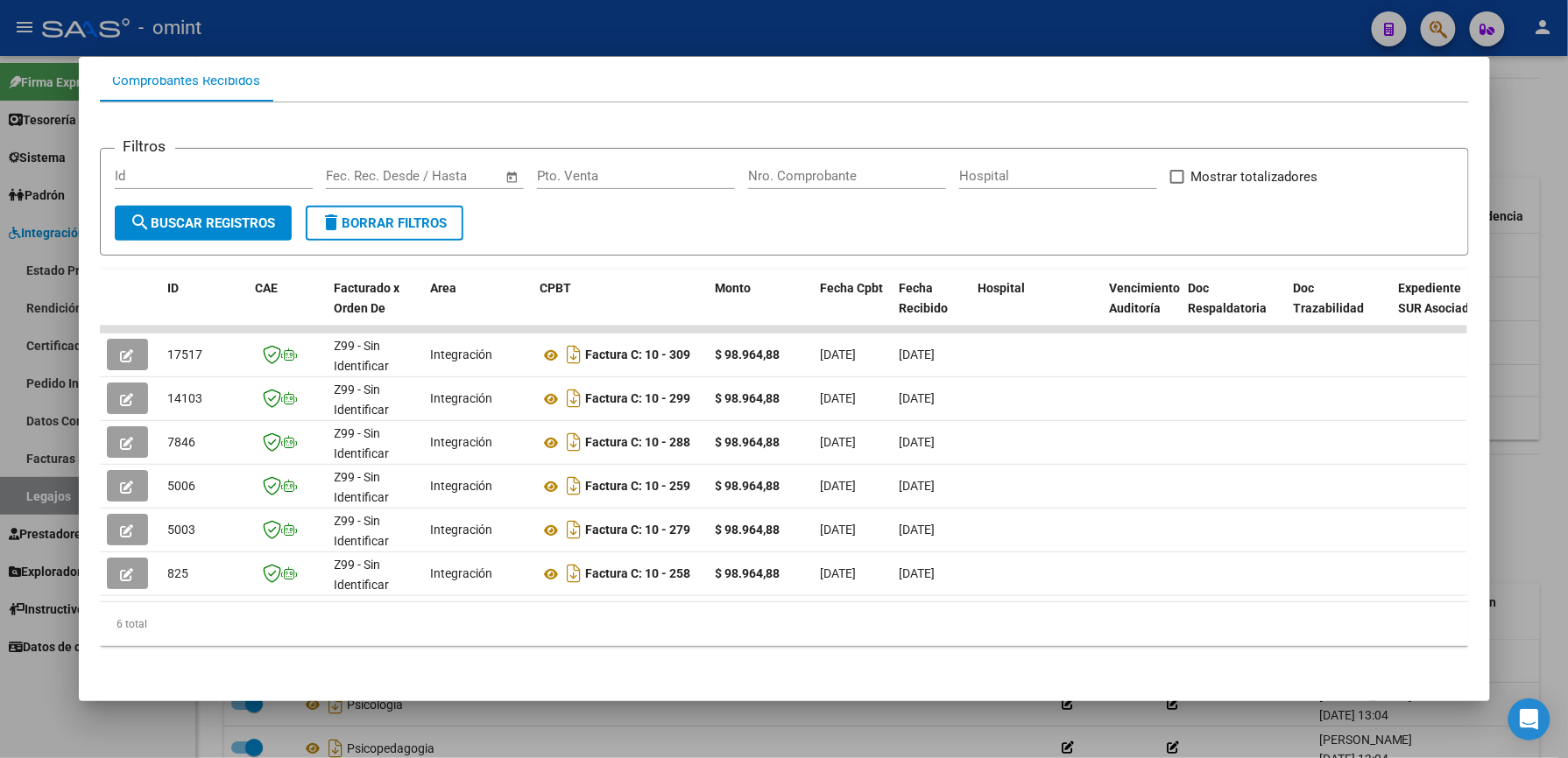
click at [764, 53] on div at bounding box center [784, 379] width 1568 height 758
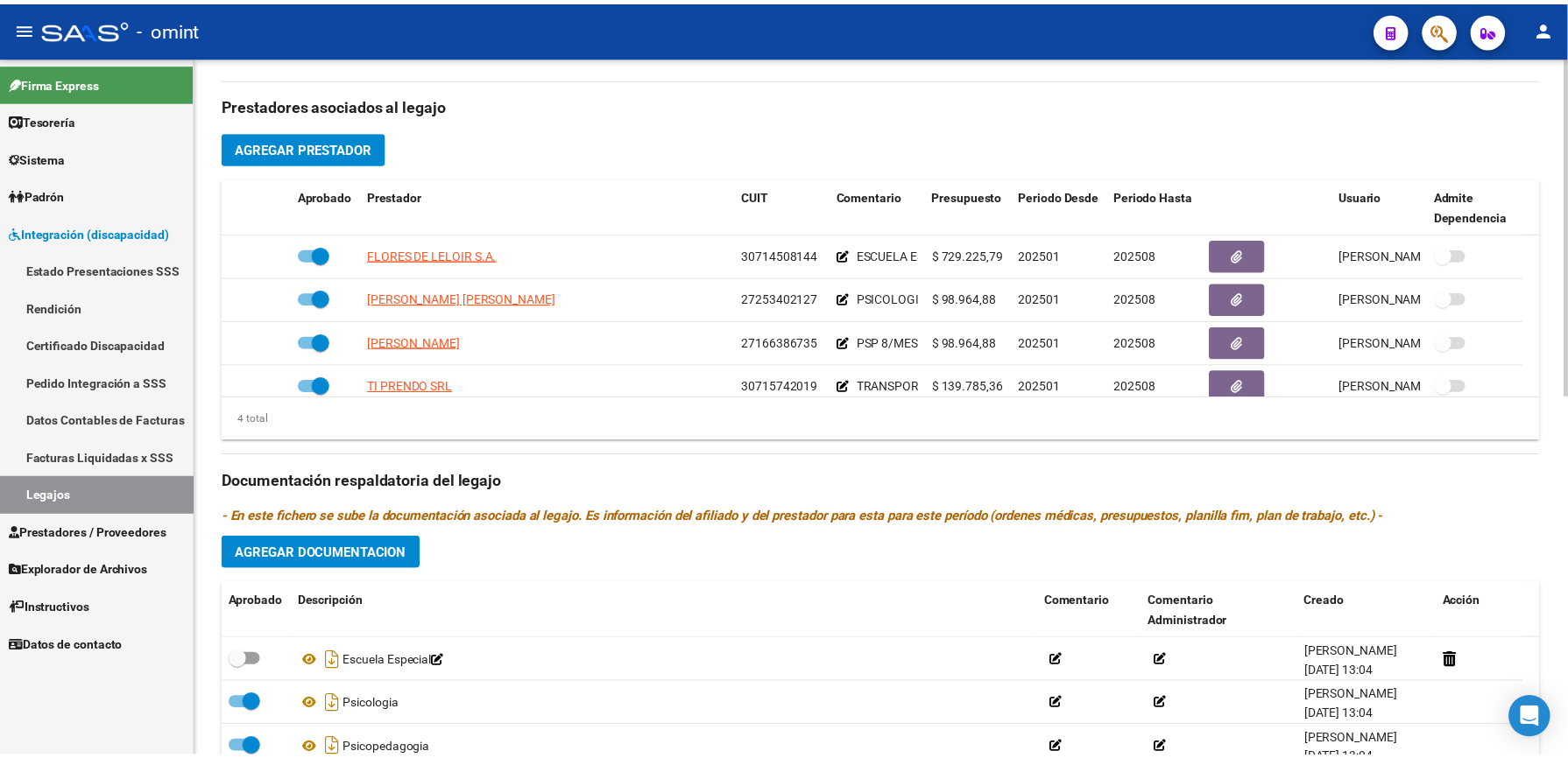
scroll to position [584, 0]
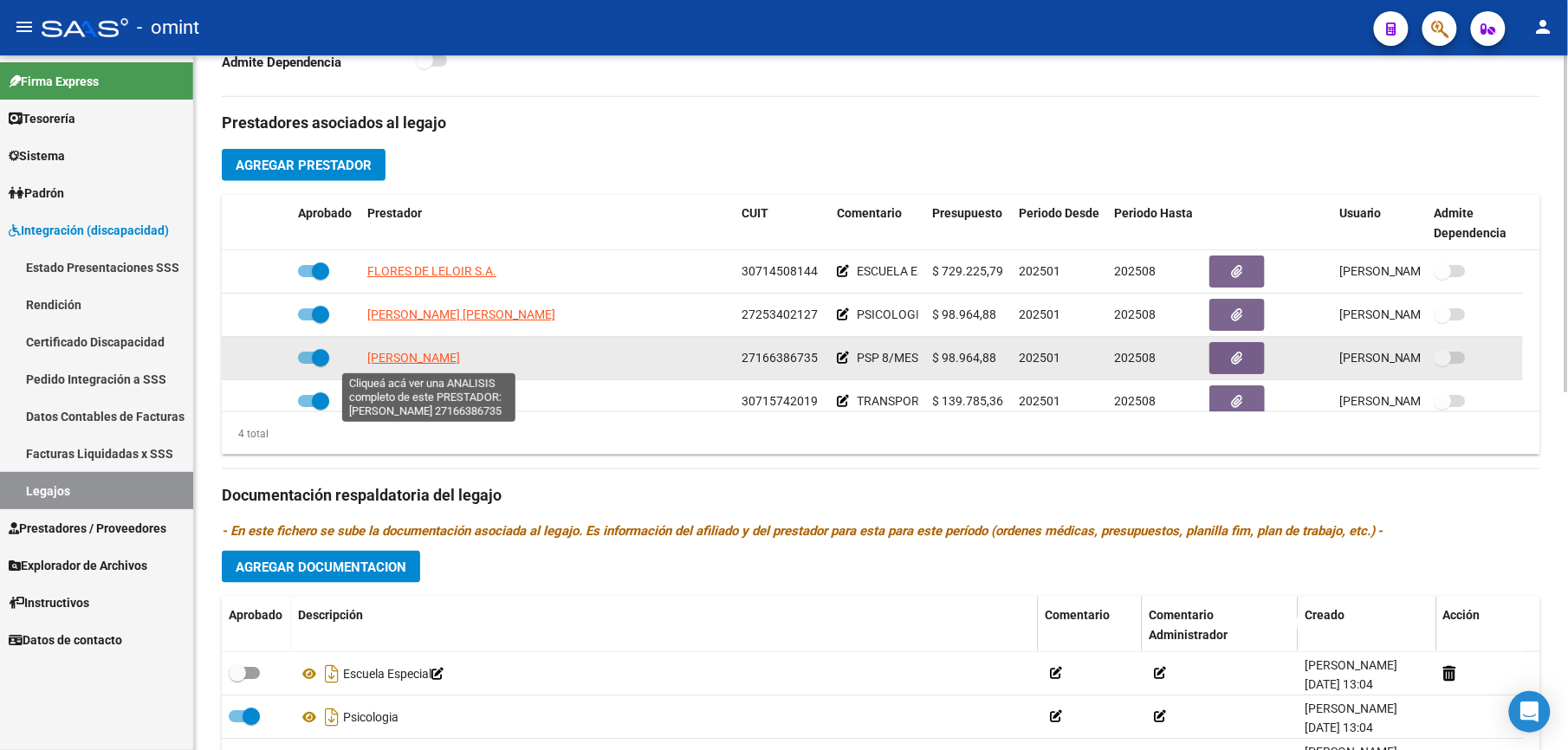
click at [452, 357] on span "[PERSON_NAME] [PERSON_NAME]" at bounding box center [413, 358] width 93 height 14
type textarea "27166386735"
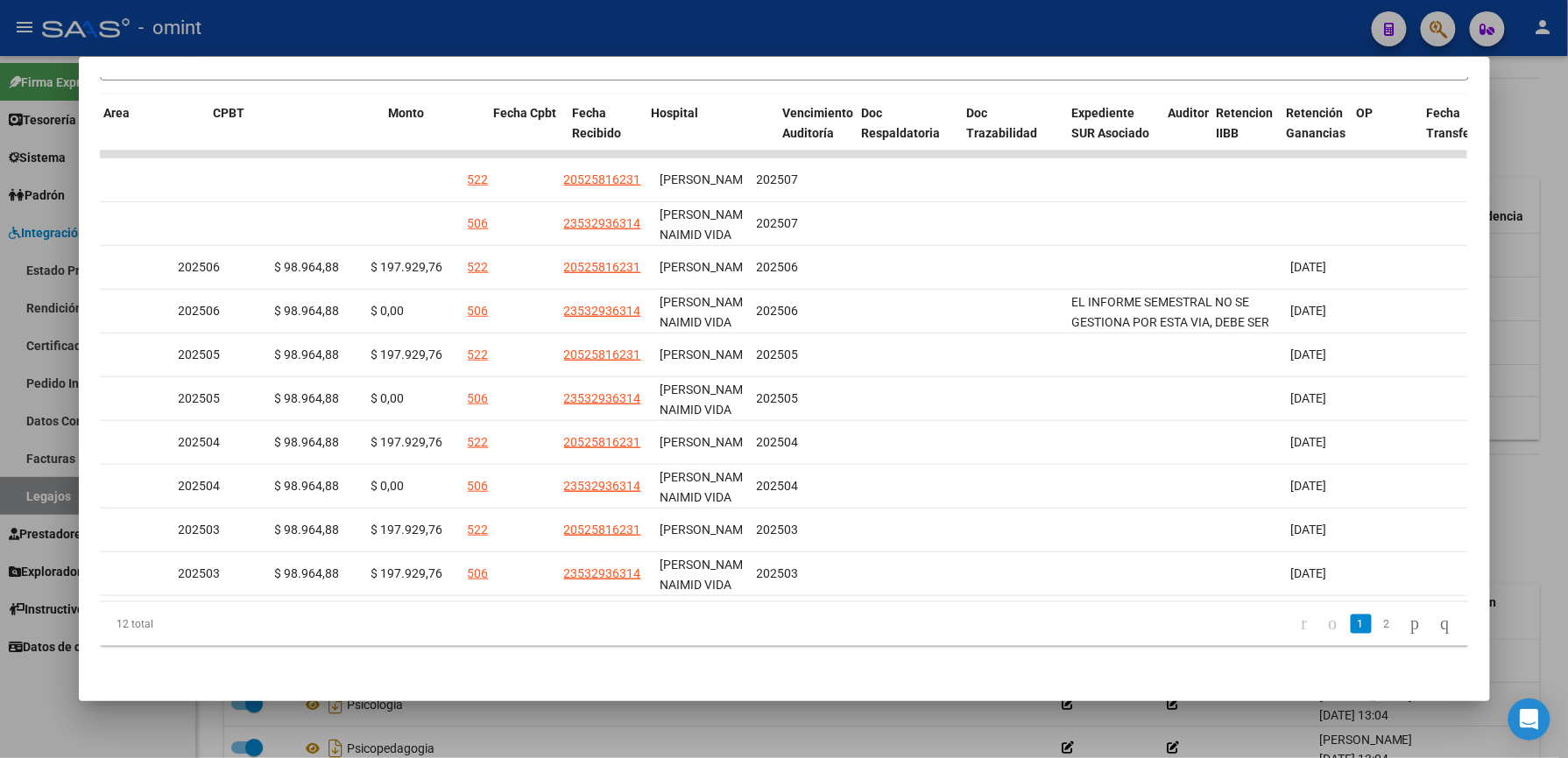
scroll to position [0, 0]
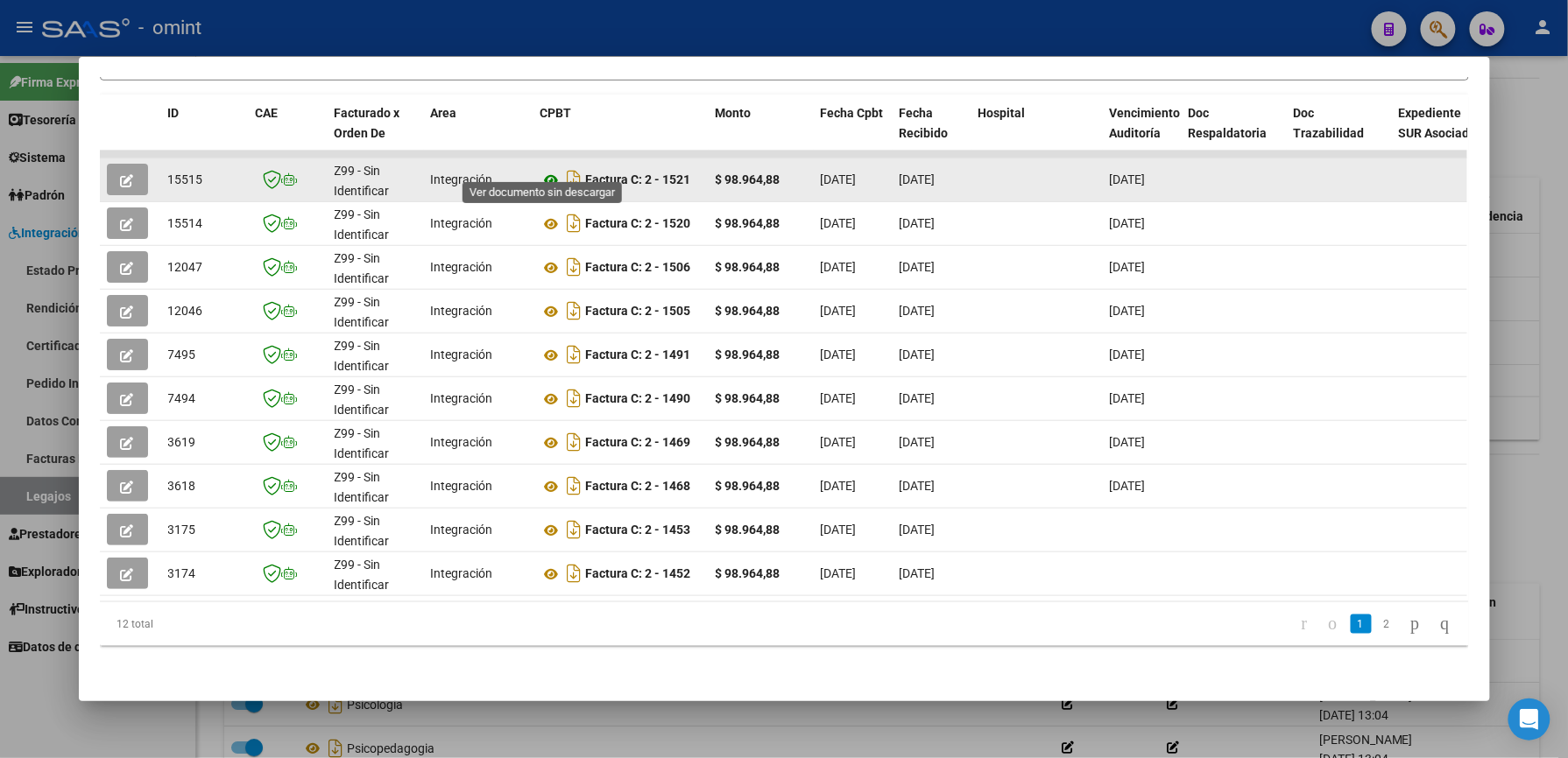
click at [544, 170] on icon at bounding box center [552, 181] width 23 height 21
click at [126, 164] on button "button" at bounding box center [127, 180] width 41 height 32
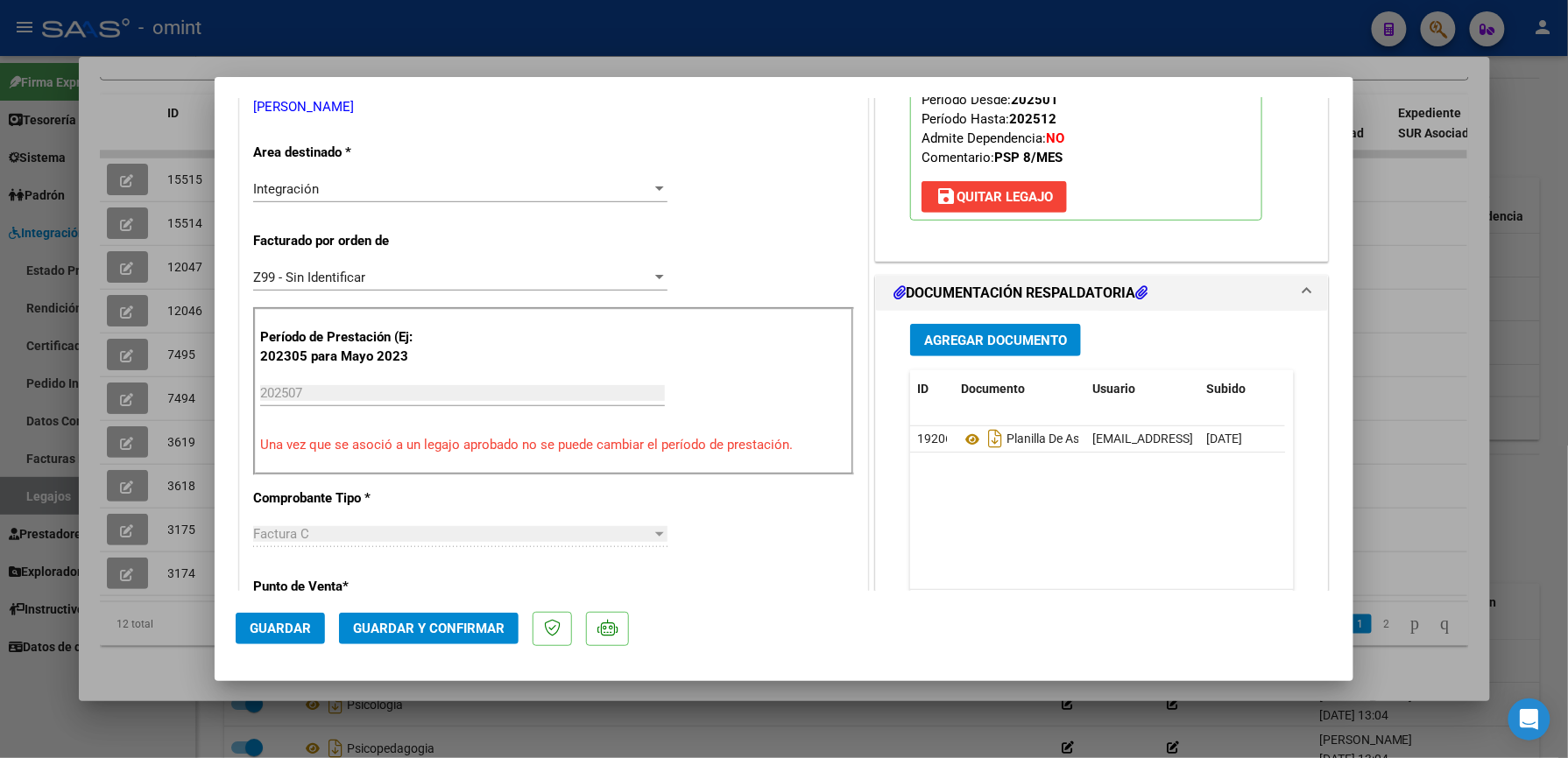
scroll to position [351, 0]
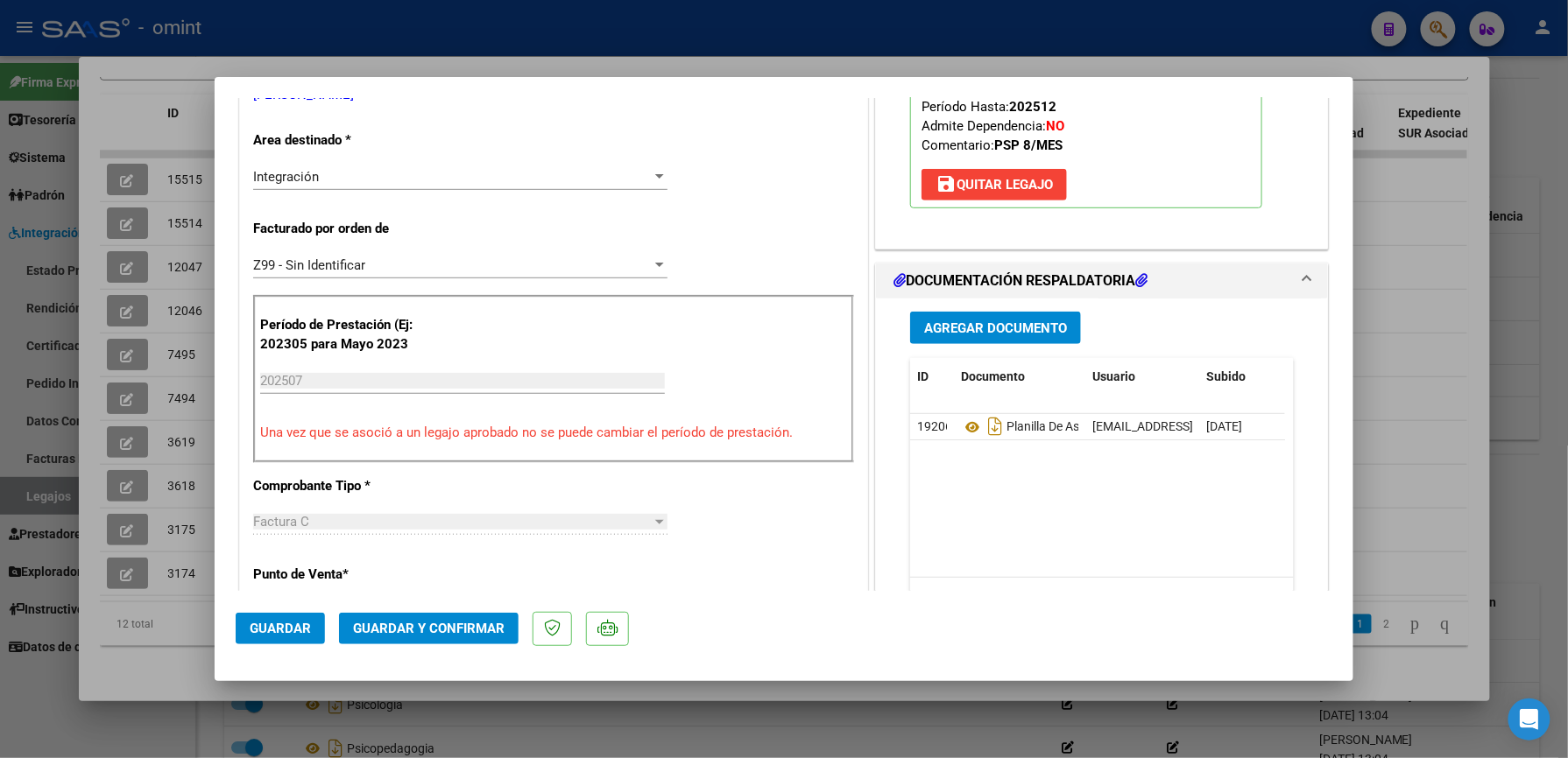
click at [449, 625] on span "Guardar y Confirmar" at bounding box center [429, 629] width 152 height 16
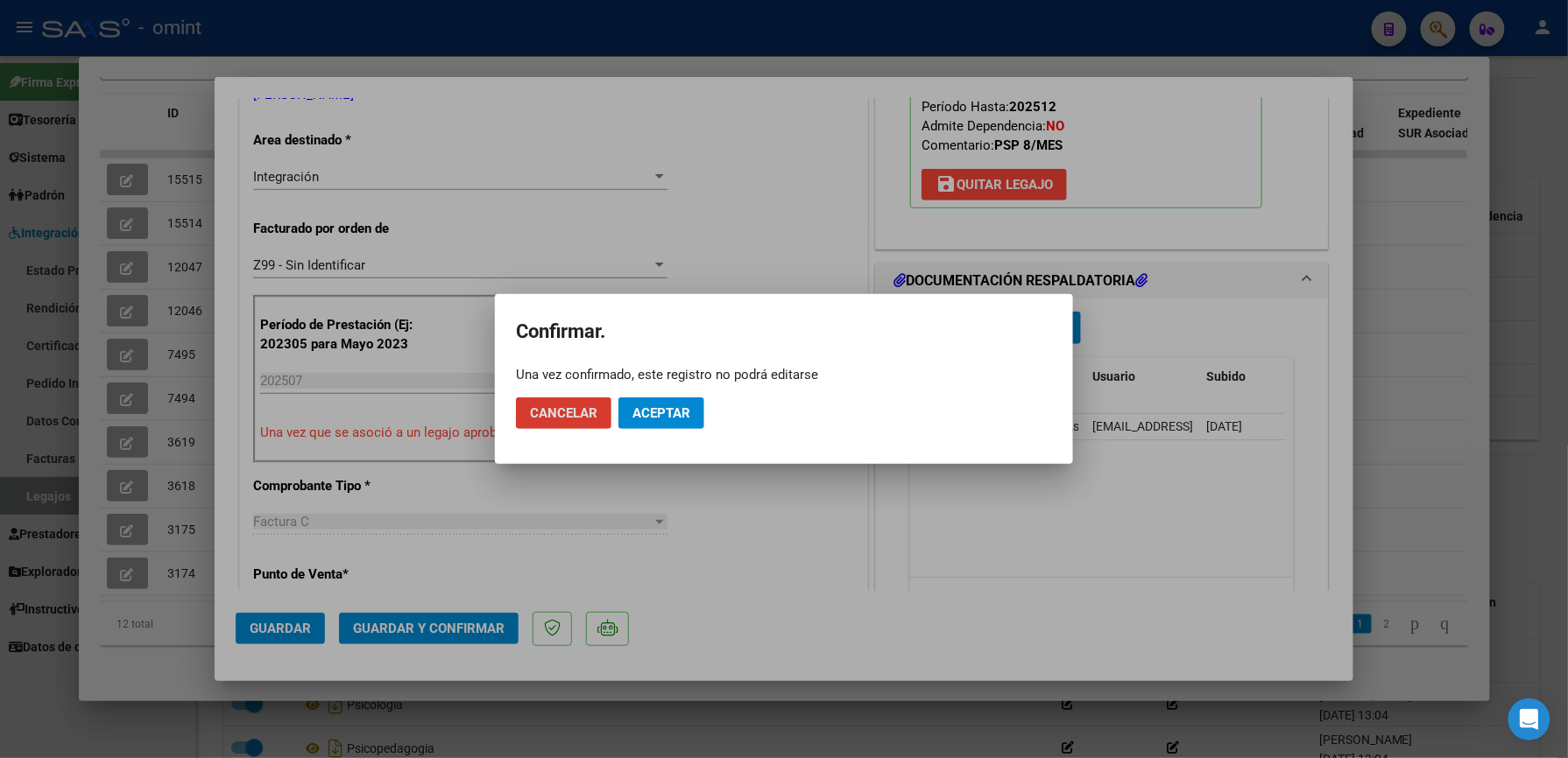
click at [653, 410] on span "Aceptar" at bounding box center [661, 414] width 58 height 16
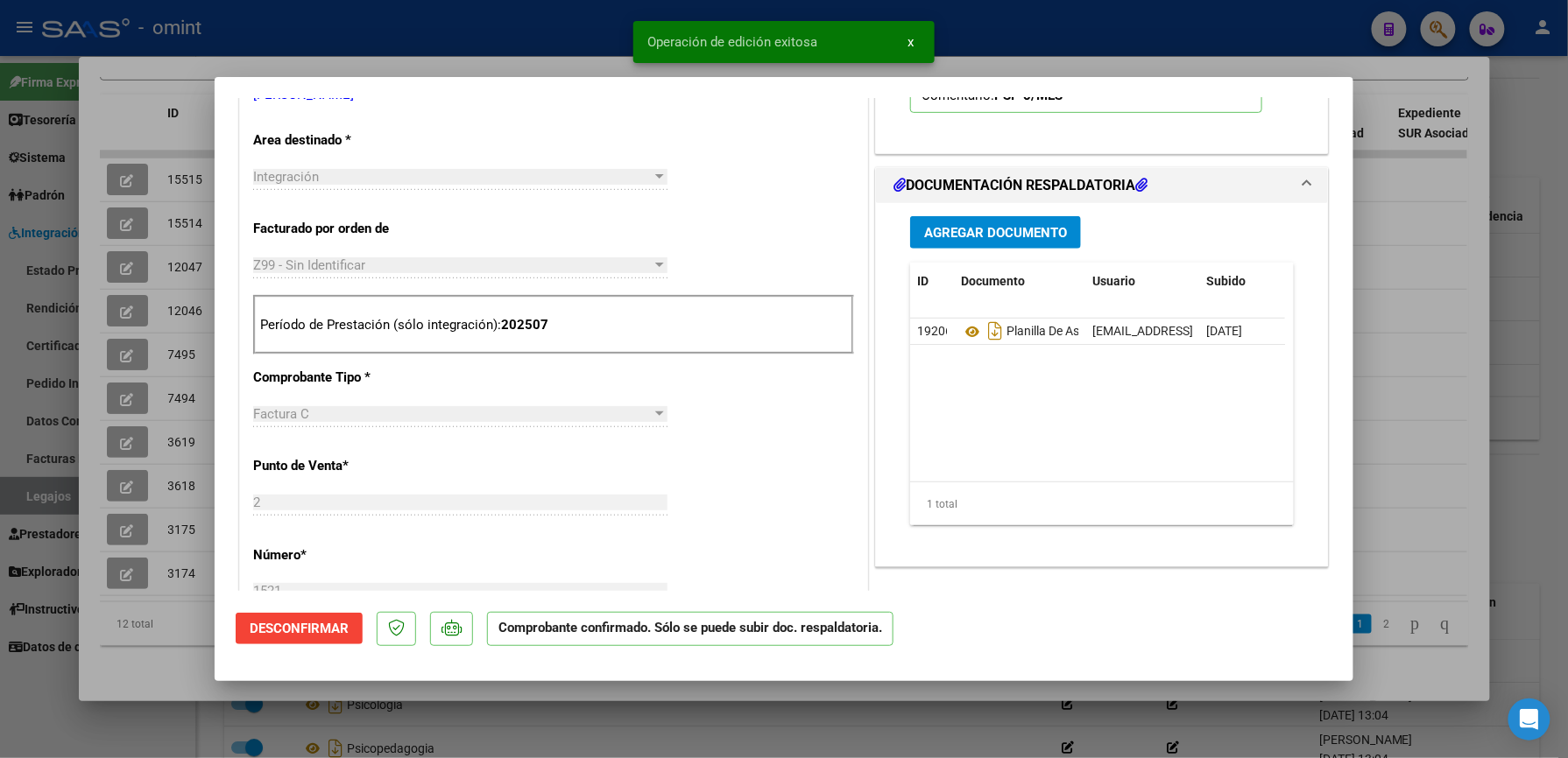
click at [1044, 25] on div at bounding box center [784, 379] width 1568 height 758
type input "$ 0,00"
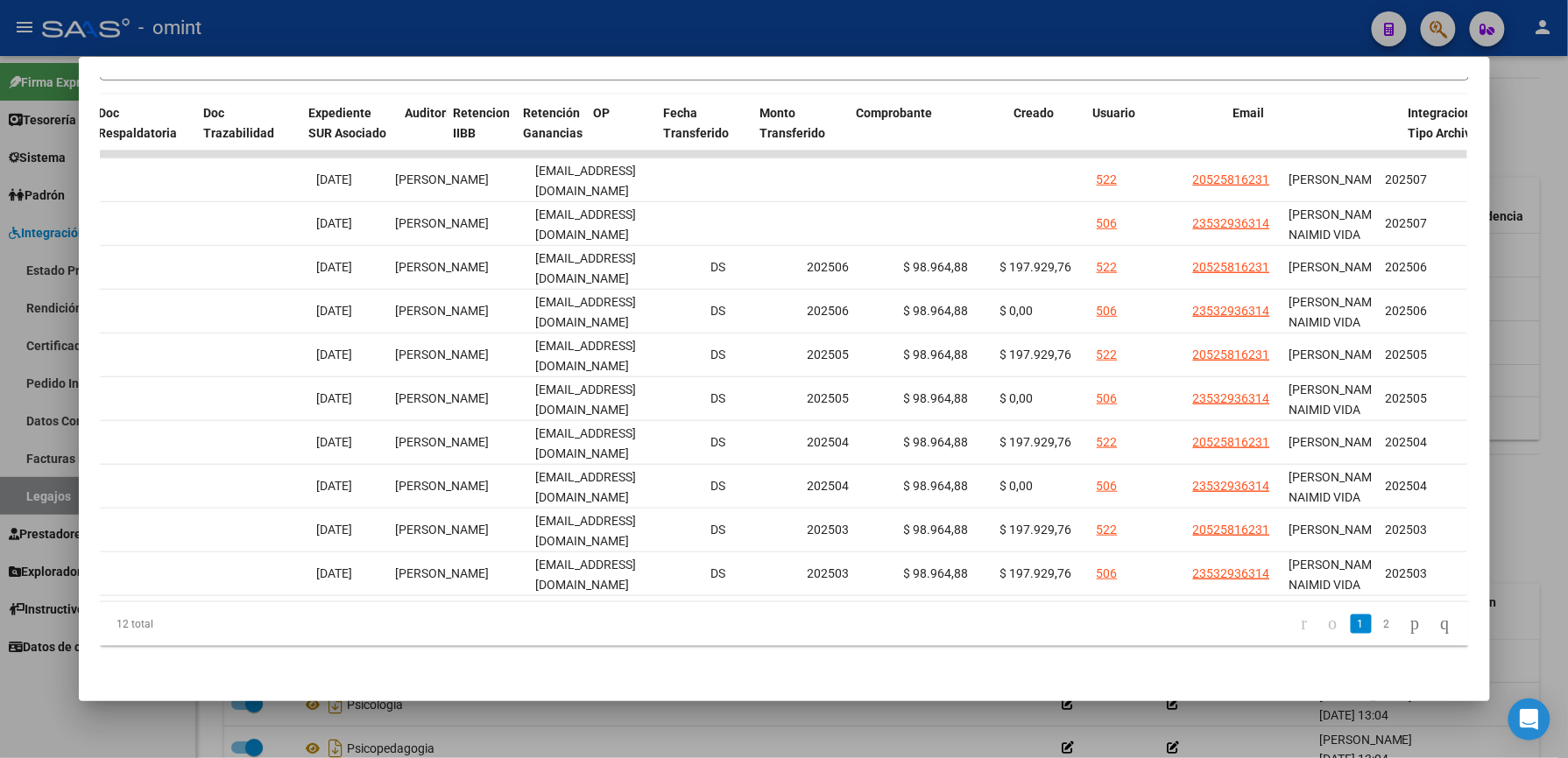
scroll to position [0, 0]
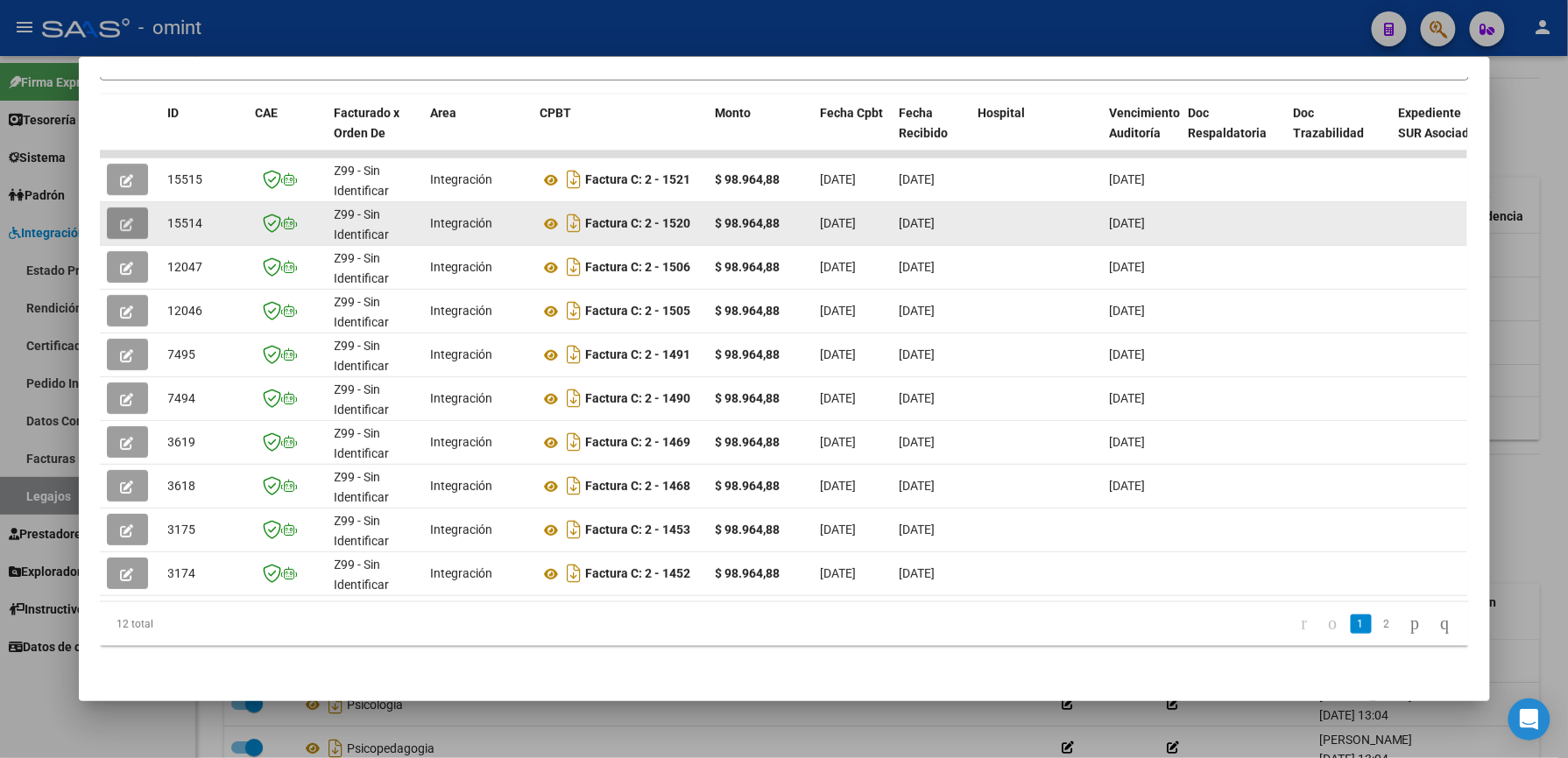
click at [124, 218] on icon "button" at bounding box center [127, 224] width 13 height 13
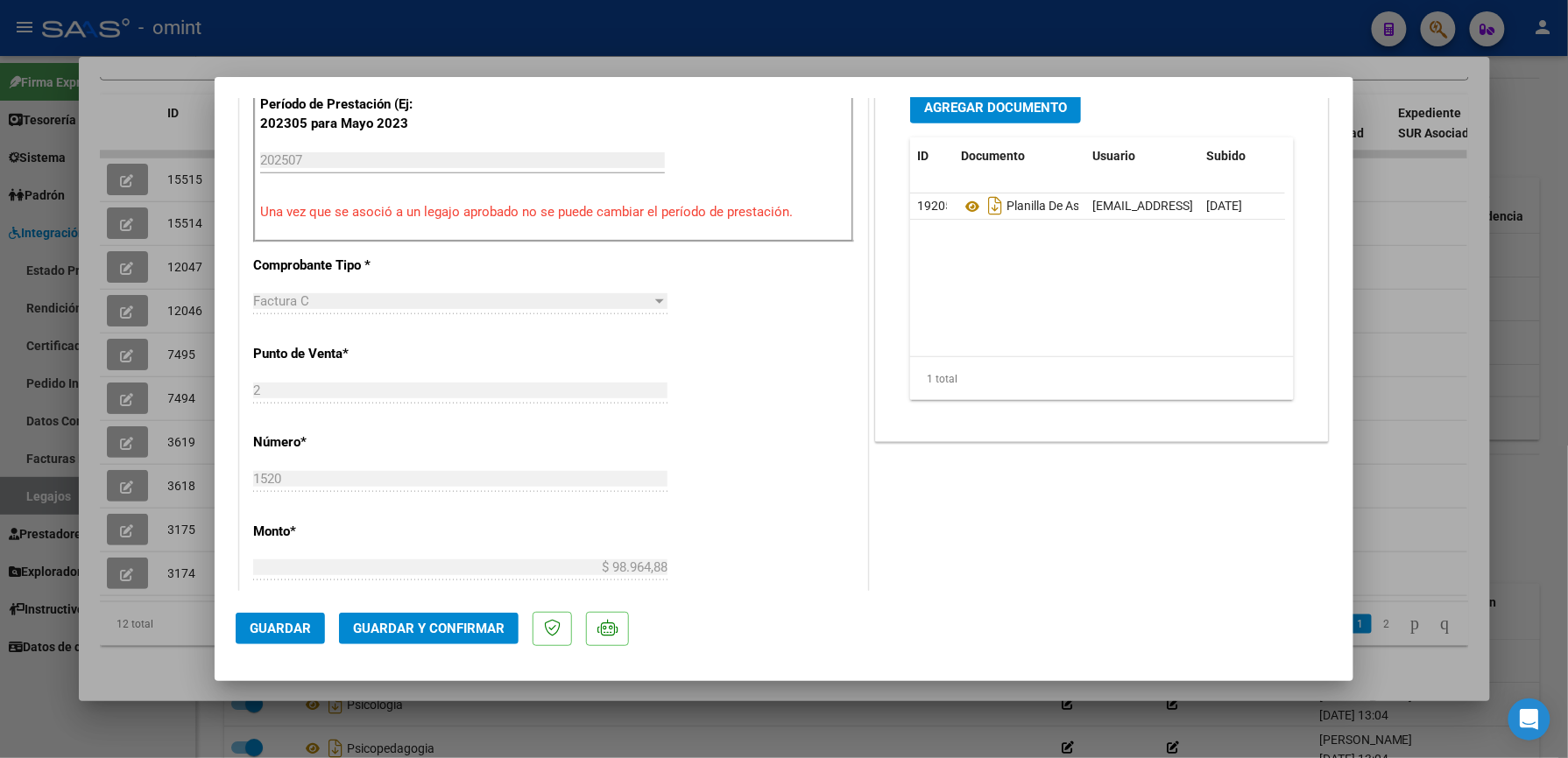
scroll to position [584, 0]
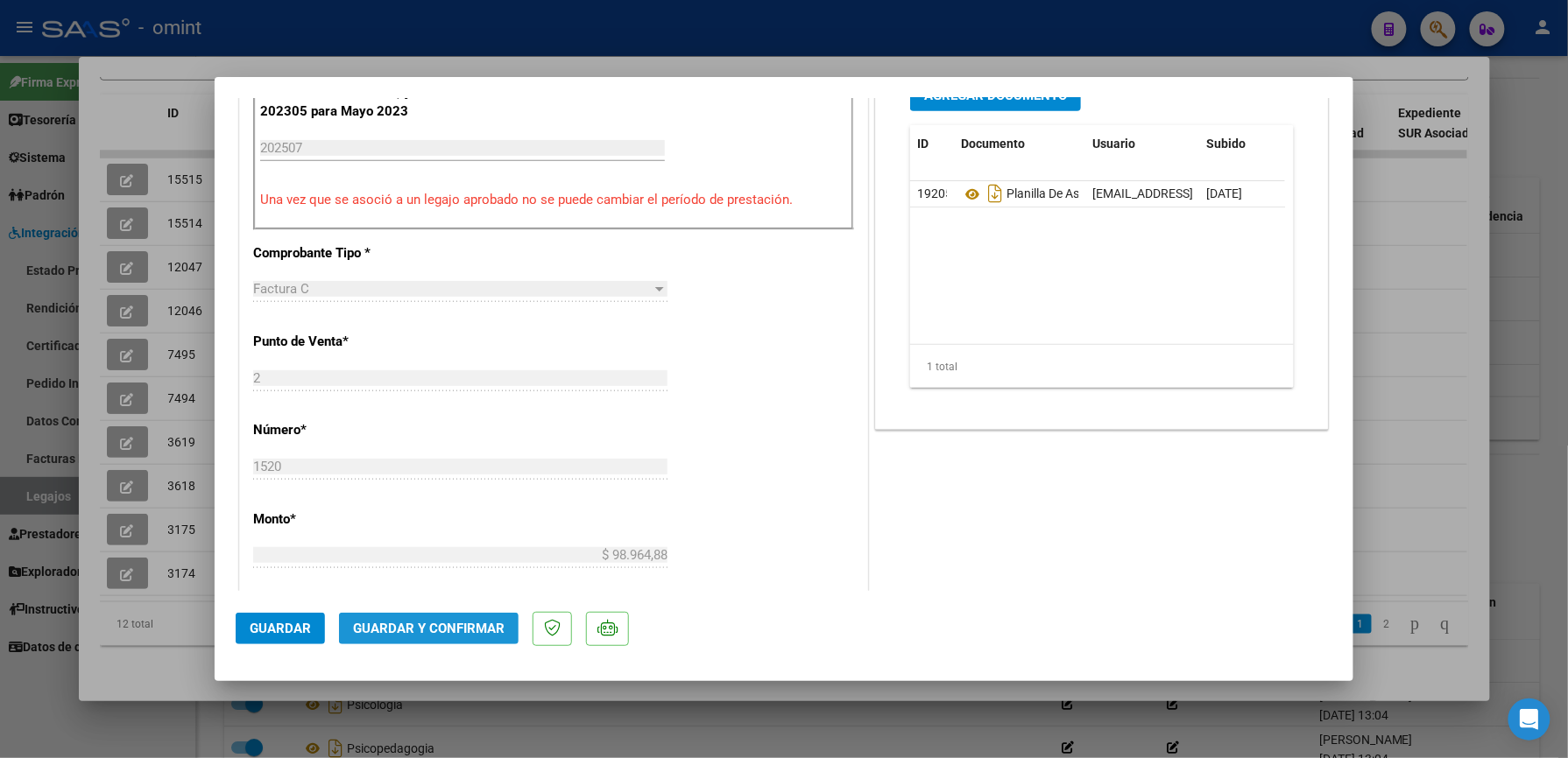
click at [451, 630] on span "Guardar y Confirmar" at bounding box center [429, 629] width 152 height 16
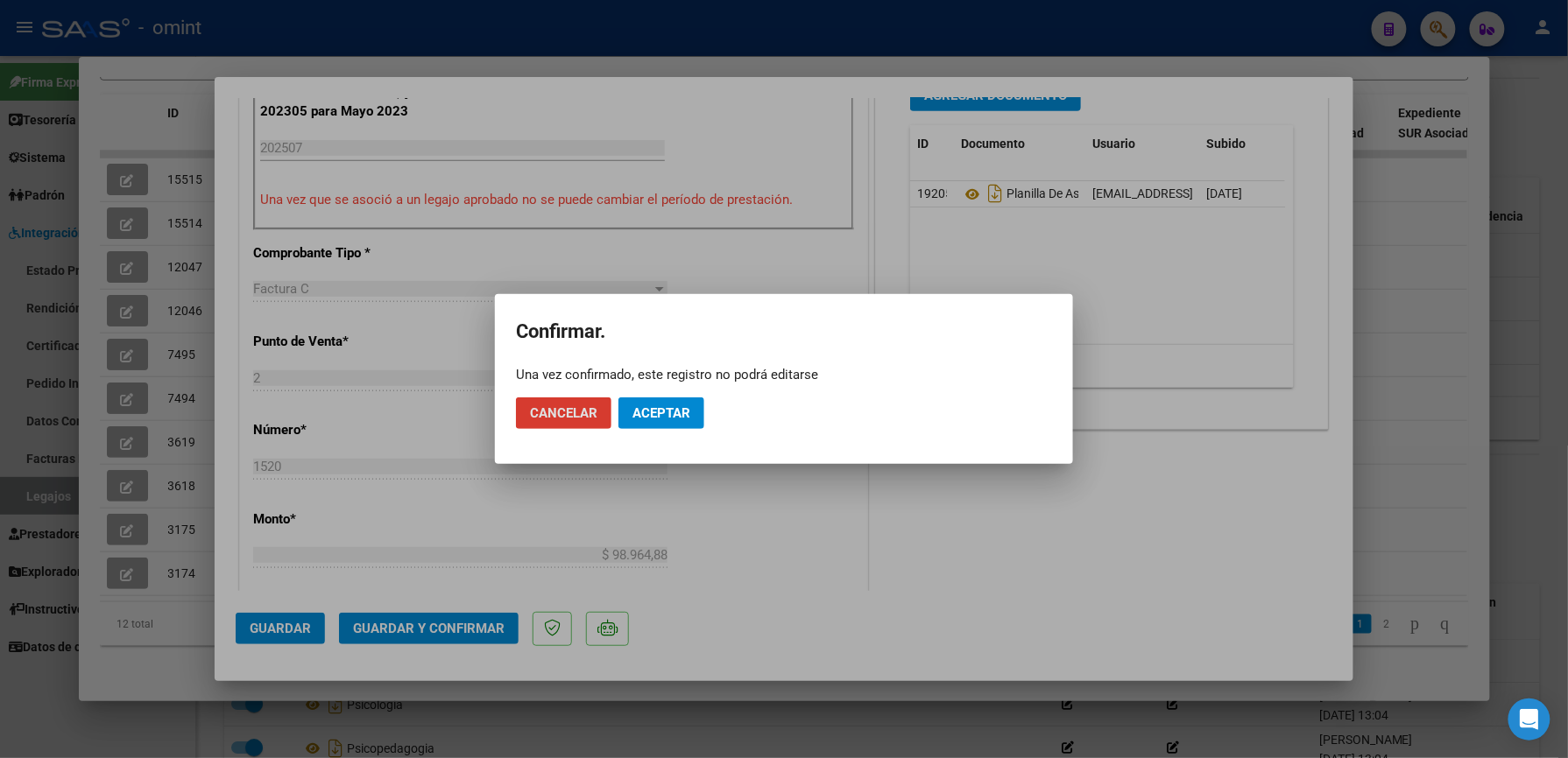
click at [680, 401] on button "Aceptar" at bounding box center [662, 414] width 86 height 32
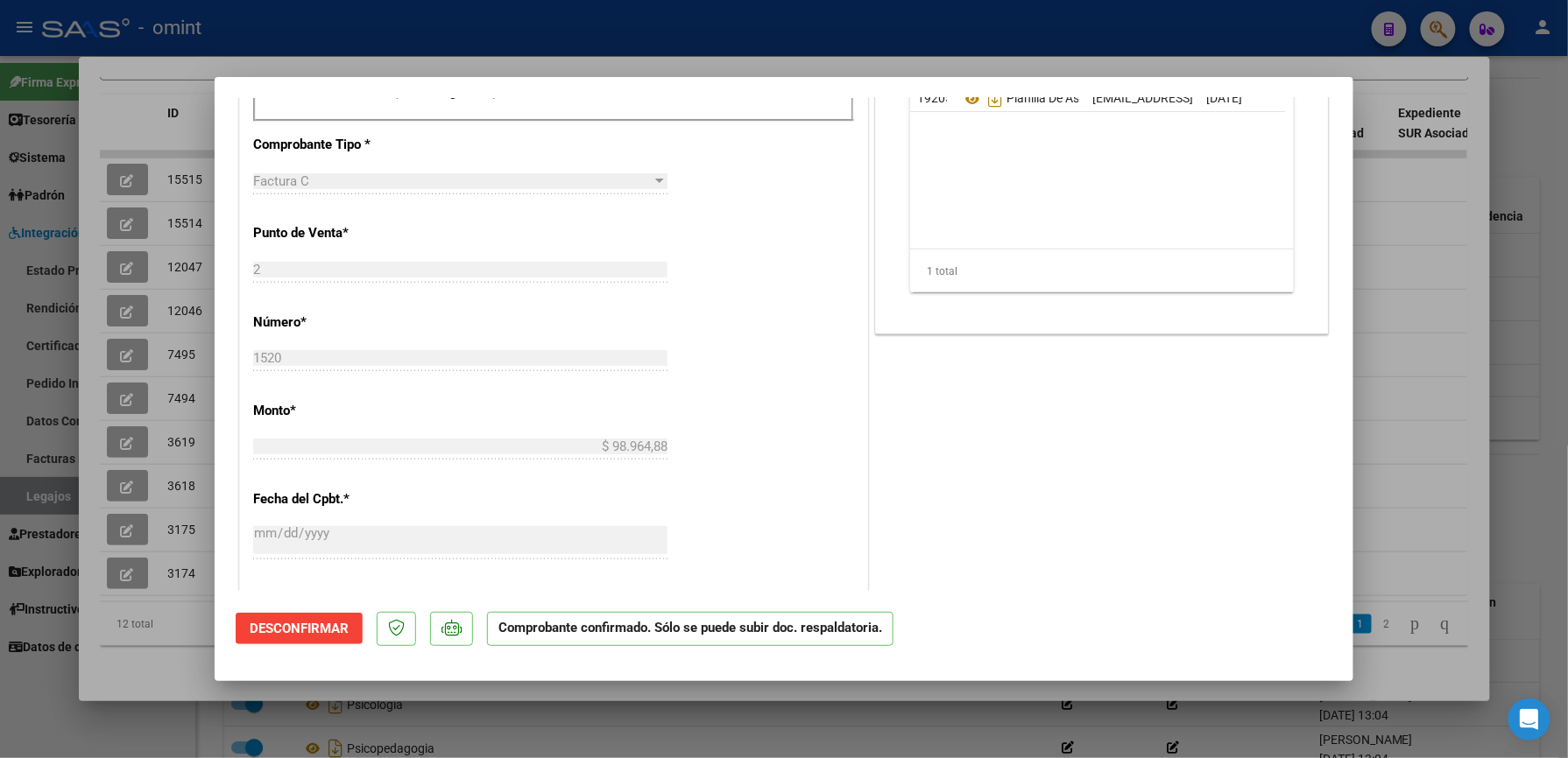
click at [767, 39] on div at bounding box center [784, 379] width 1568 height 758
type input "$ 0,00"
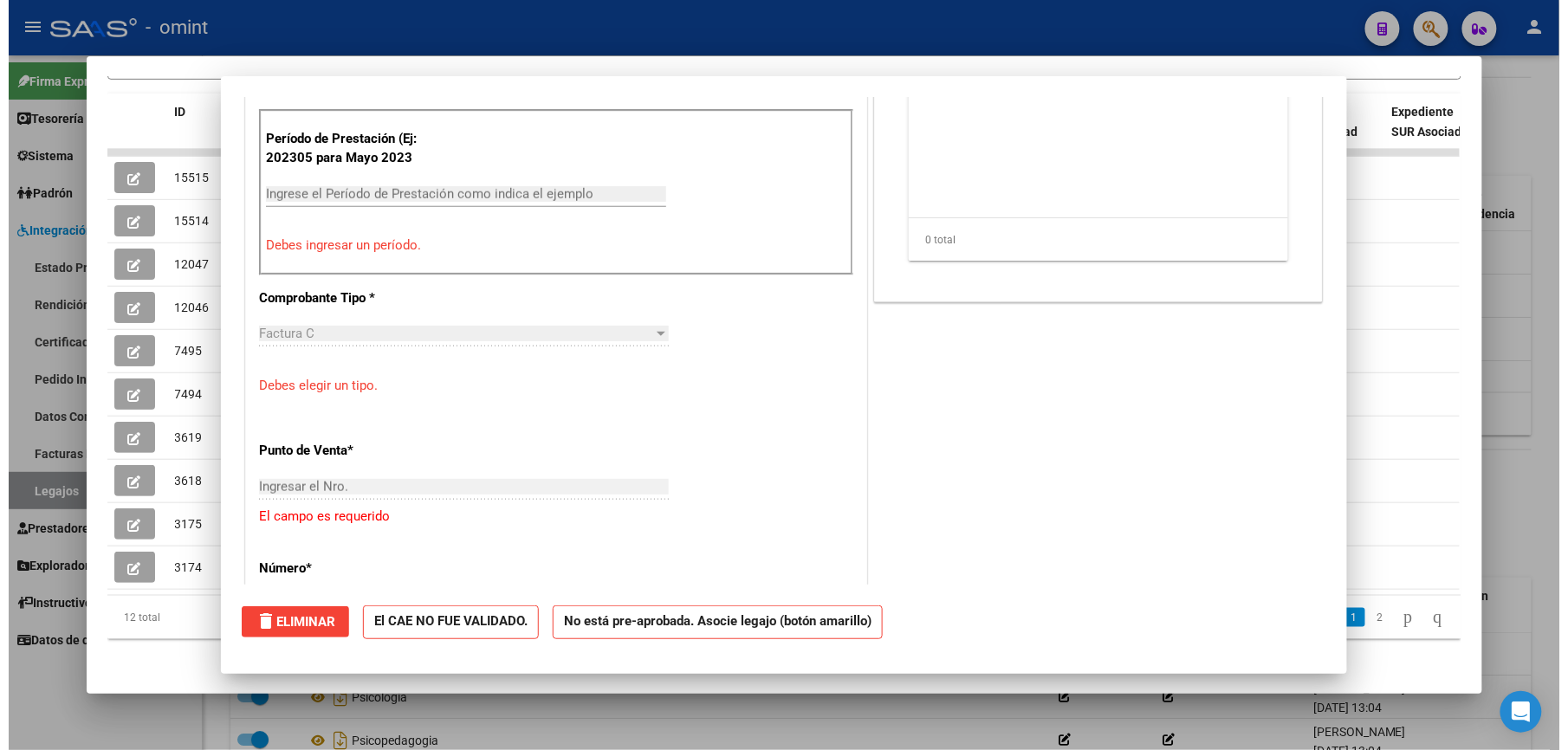
scroll to position [0, 0]
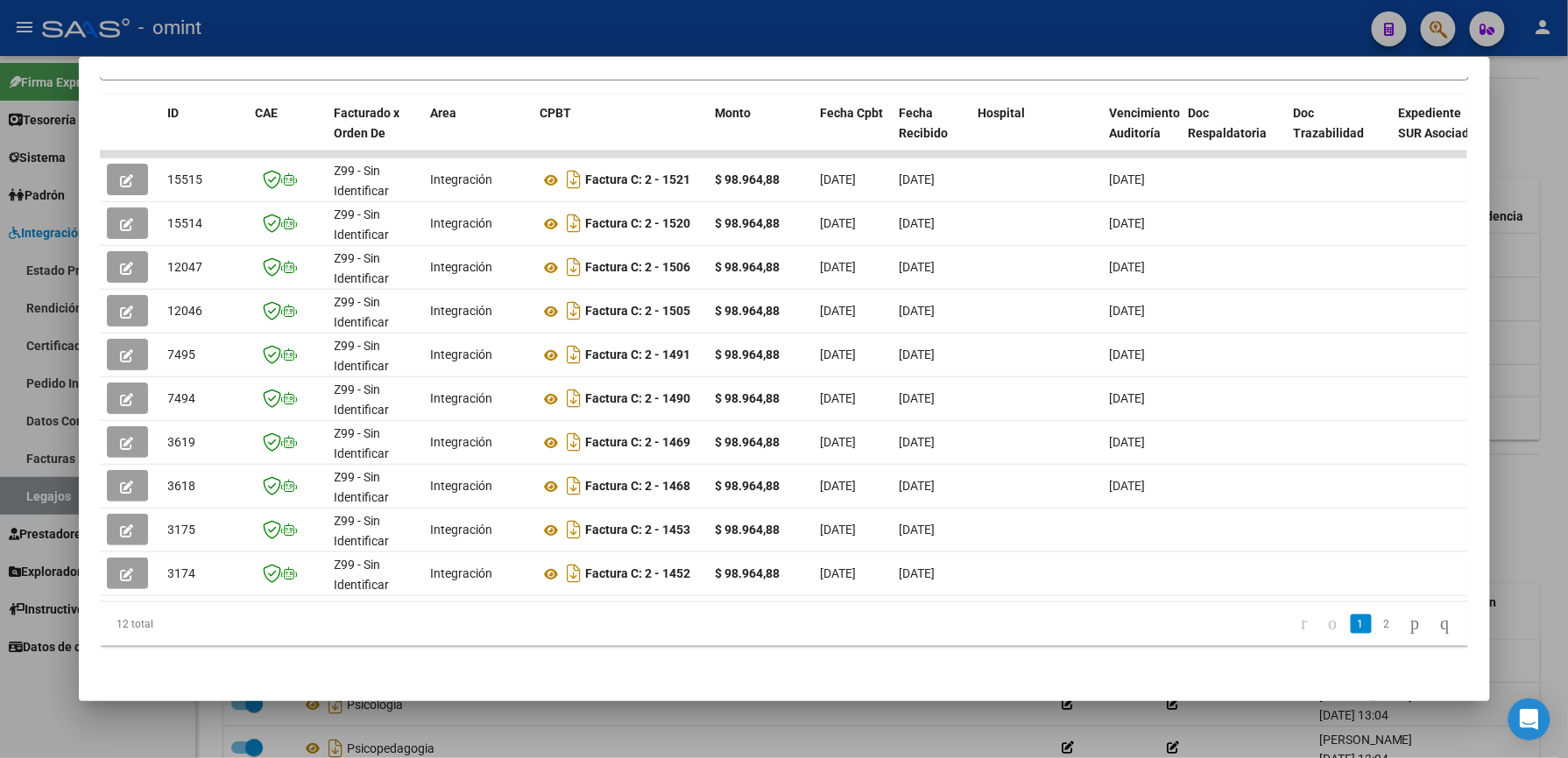
click at [457, 25] on div at bounding box center [784, 379] width 1568 height 758
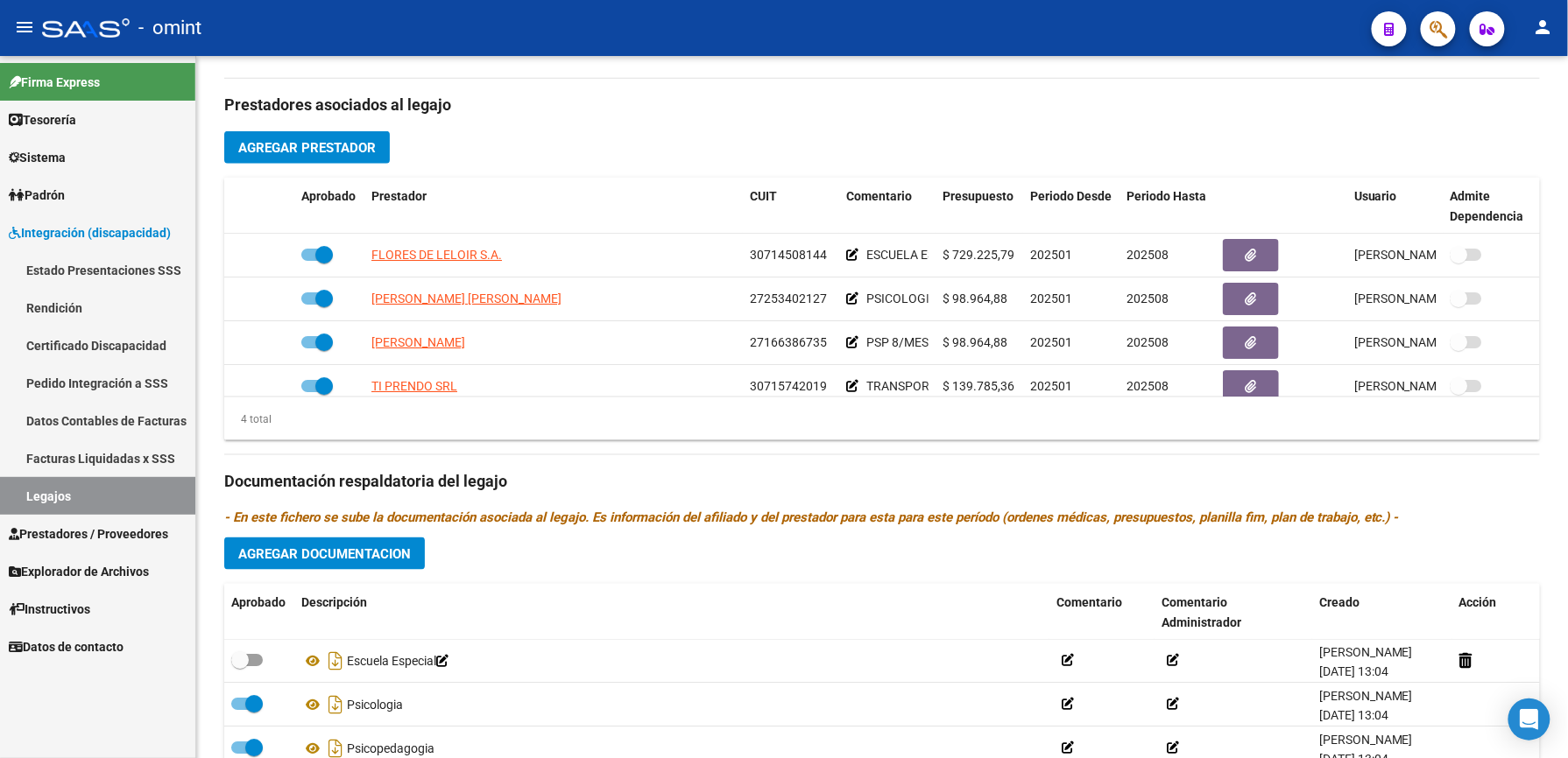
scroll to position [584, 0]
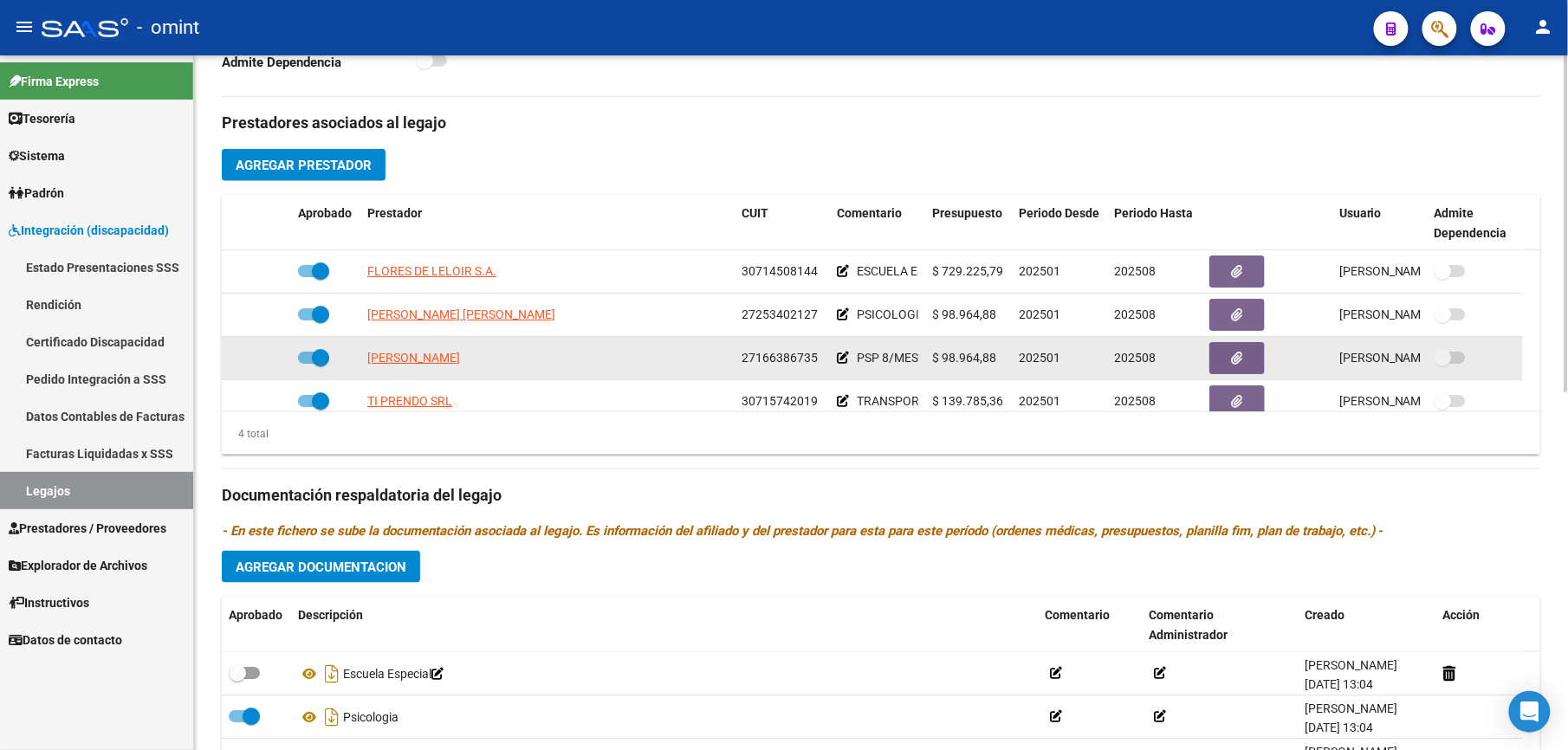
drag, startPoint x: 743, startPoint y: 354, endPoint x: 818, endPoint y: 358, distance: 75.1
click at [818, 358] on div "27166386735" at bounding box center [782, 358] width 81 height 20
drag, startPoint x: 818, startPoint y: 358, endPoint x: 805, endPoint y: 359, distance: 13.0
copy span "27166386735"
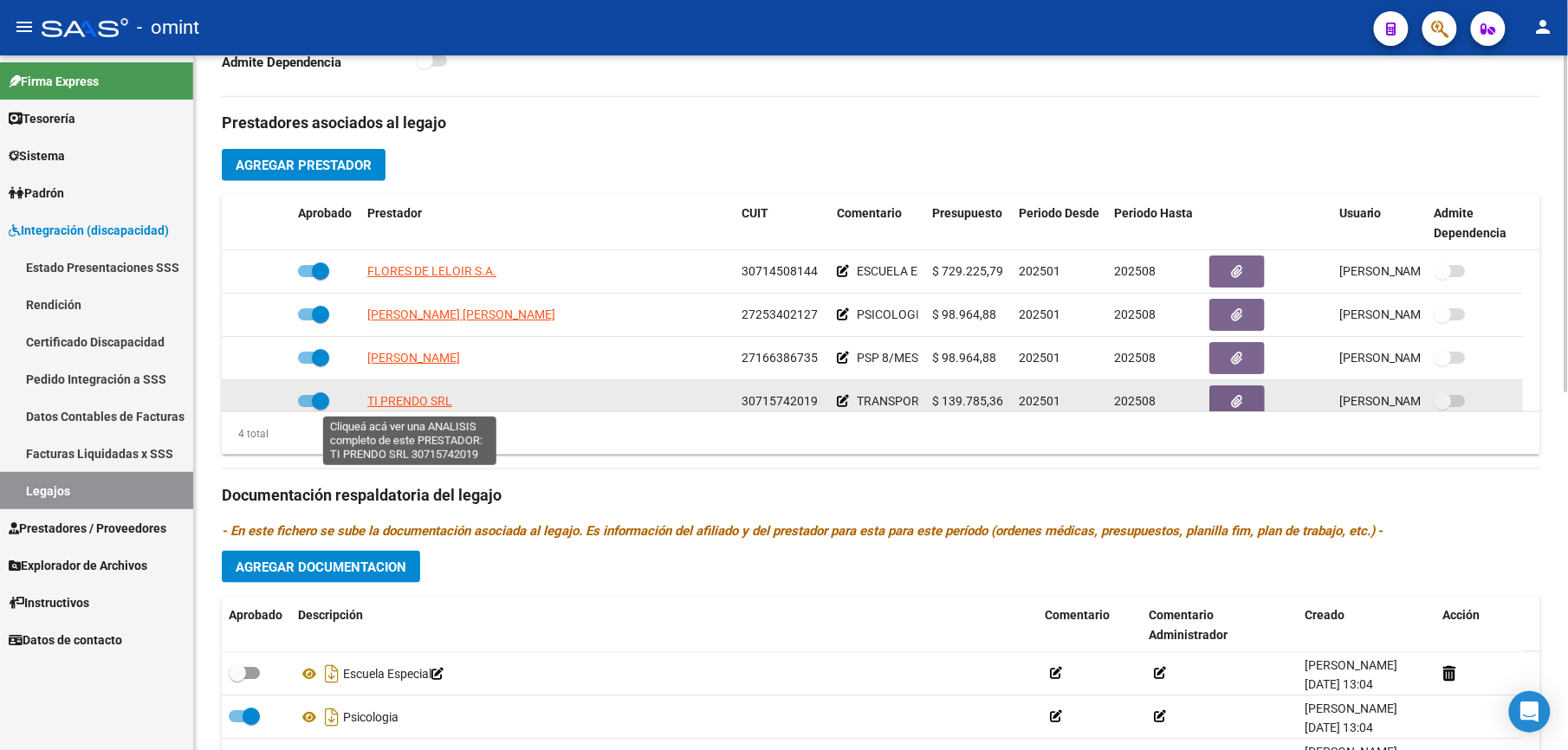
click at [407, 403] on span "TI PRENDO SRL" at bounding box center [410, 401] width 85 height 14
type textarea "30715742019"
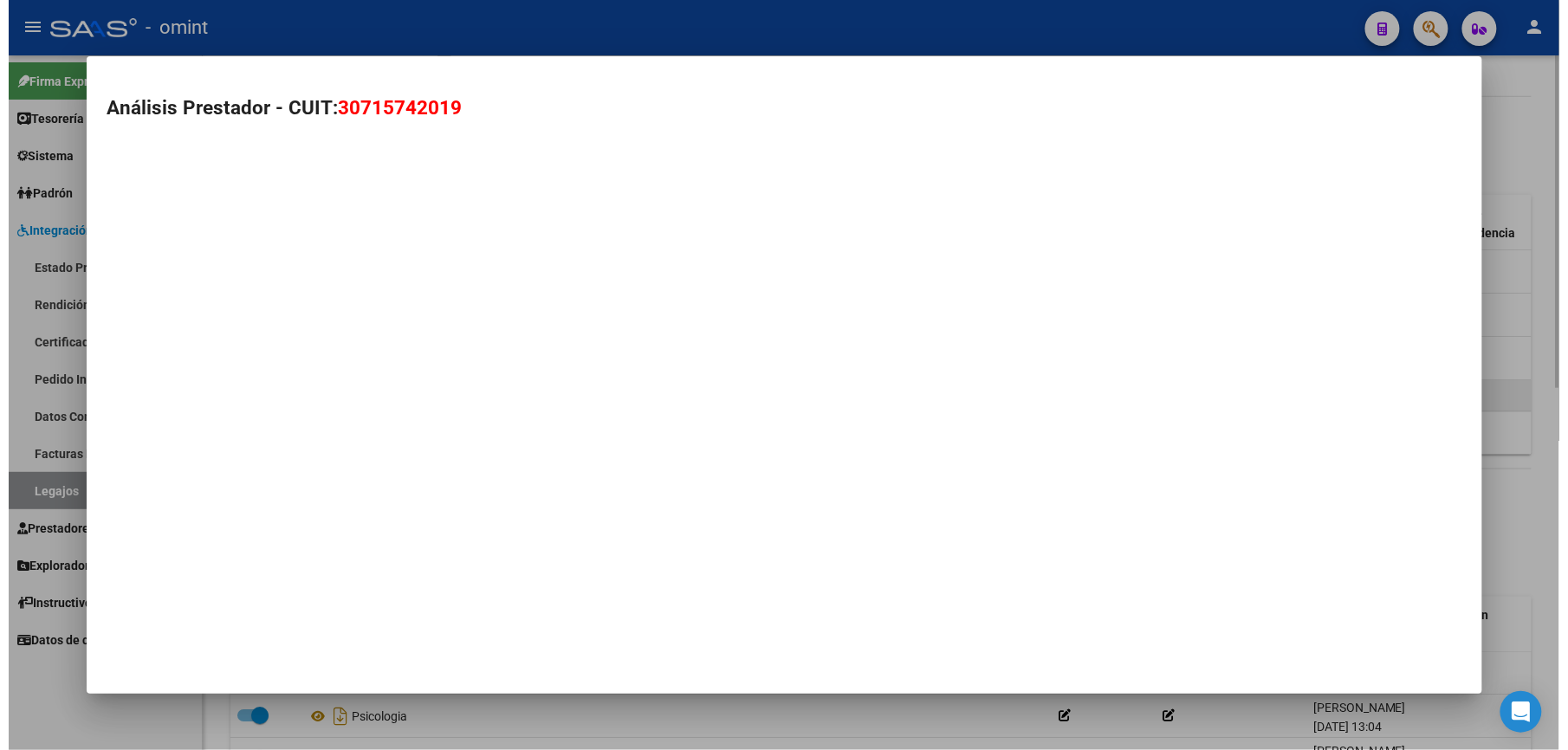
scroll to position [597, 0]
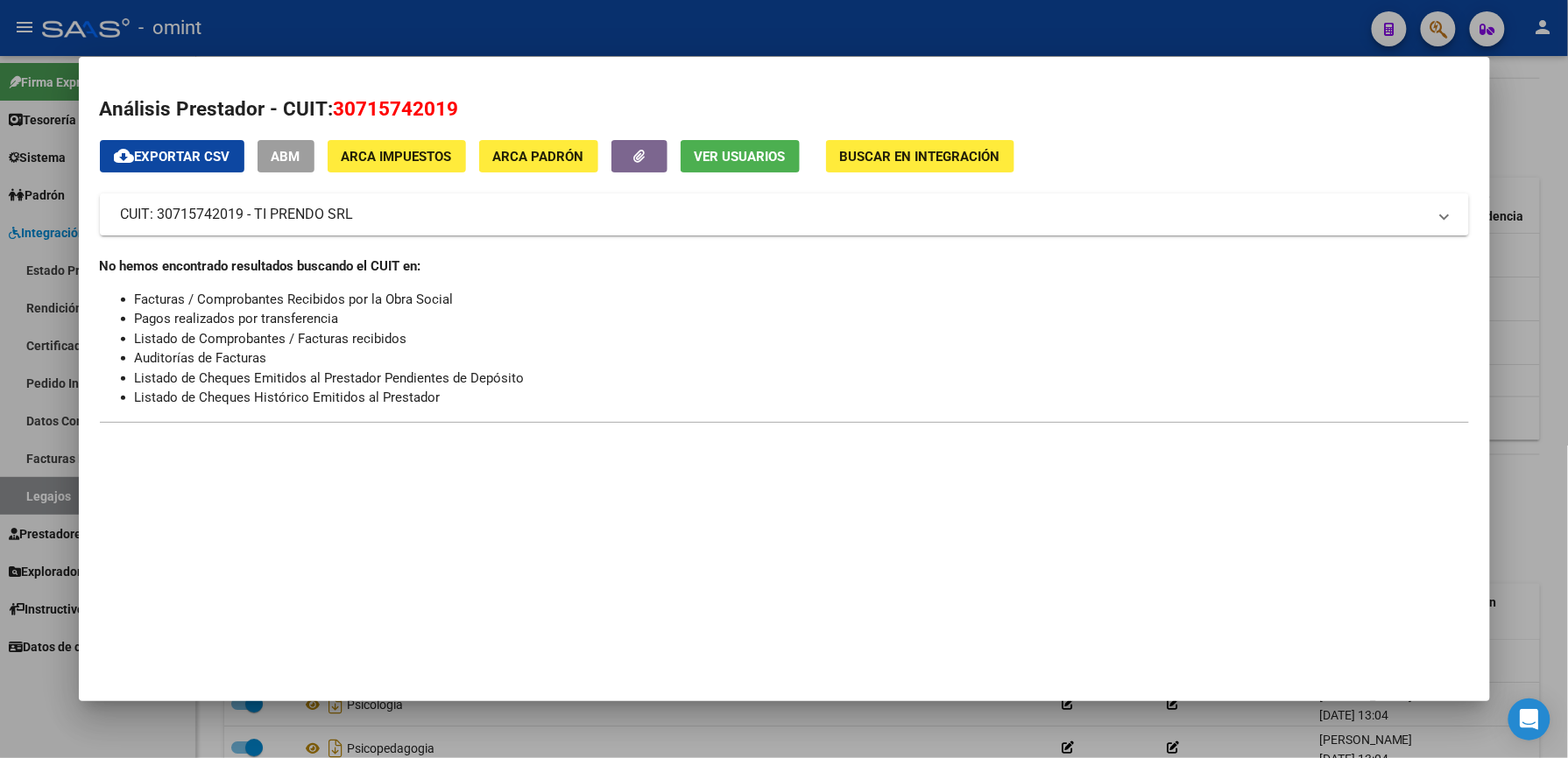
click at [935, 19] on div at bounding box center [784, 379] width 1568 height 758
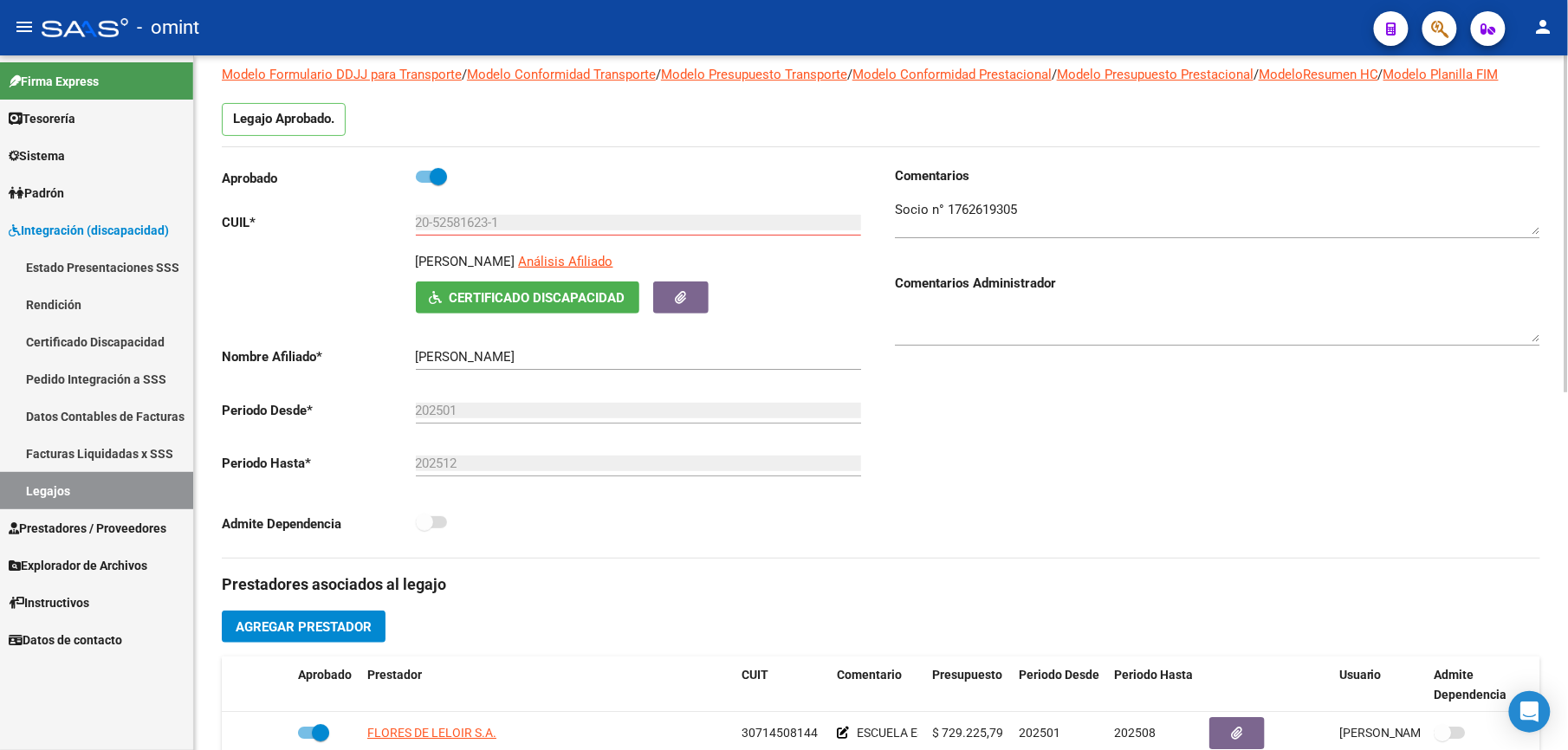
scroll to position [0, 0]
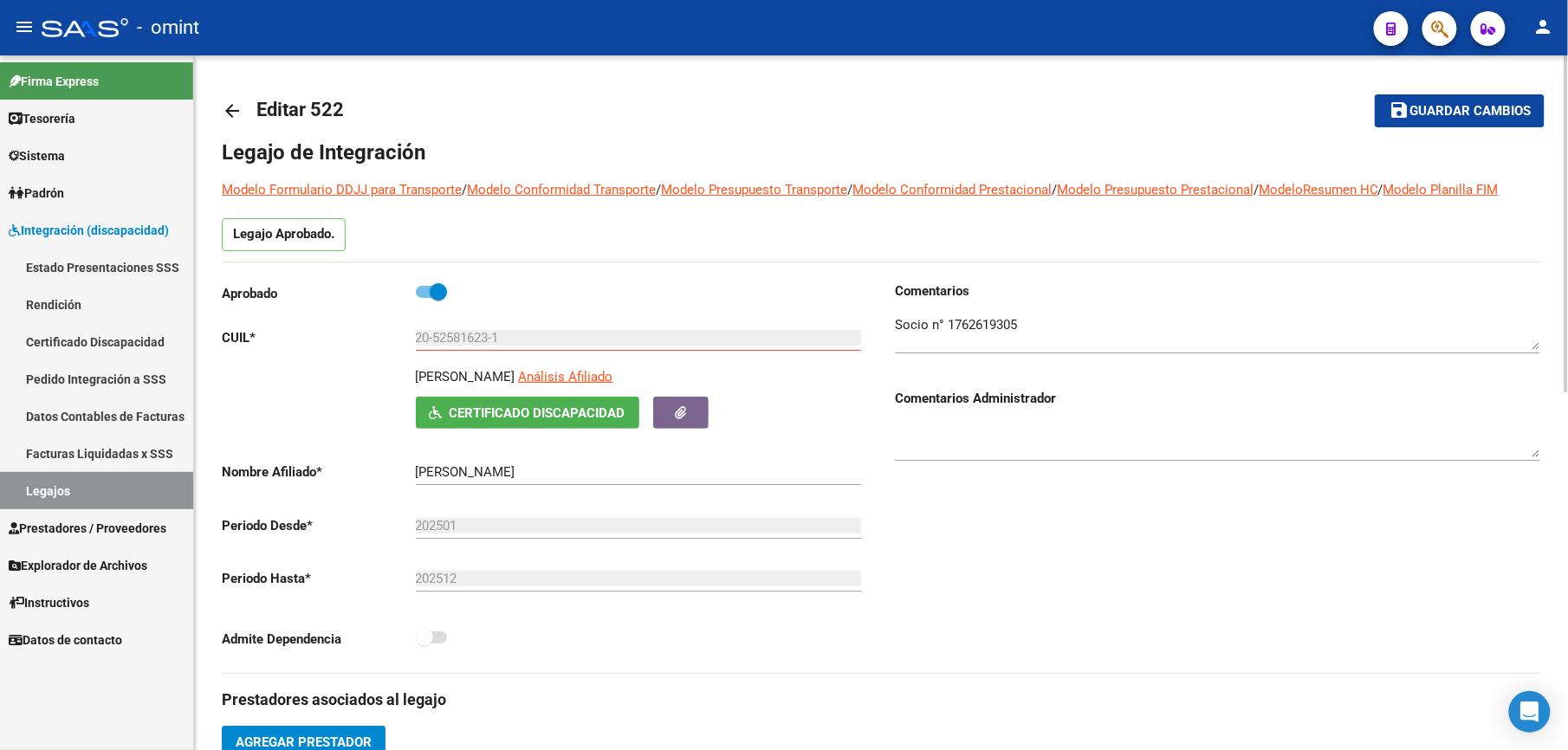
drag, startPoint x: 1456, startPoint y: 98, endPoint x: 1418, endPoint y: 116, distance: 42.0
click at [1455, 98] on button "save Guardar cambios" at bounding box center [1460, 110] width 170 height 32
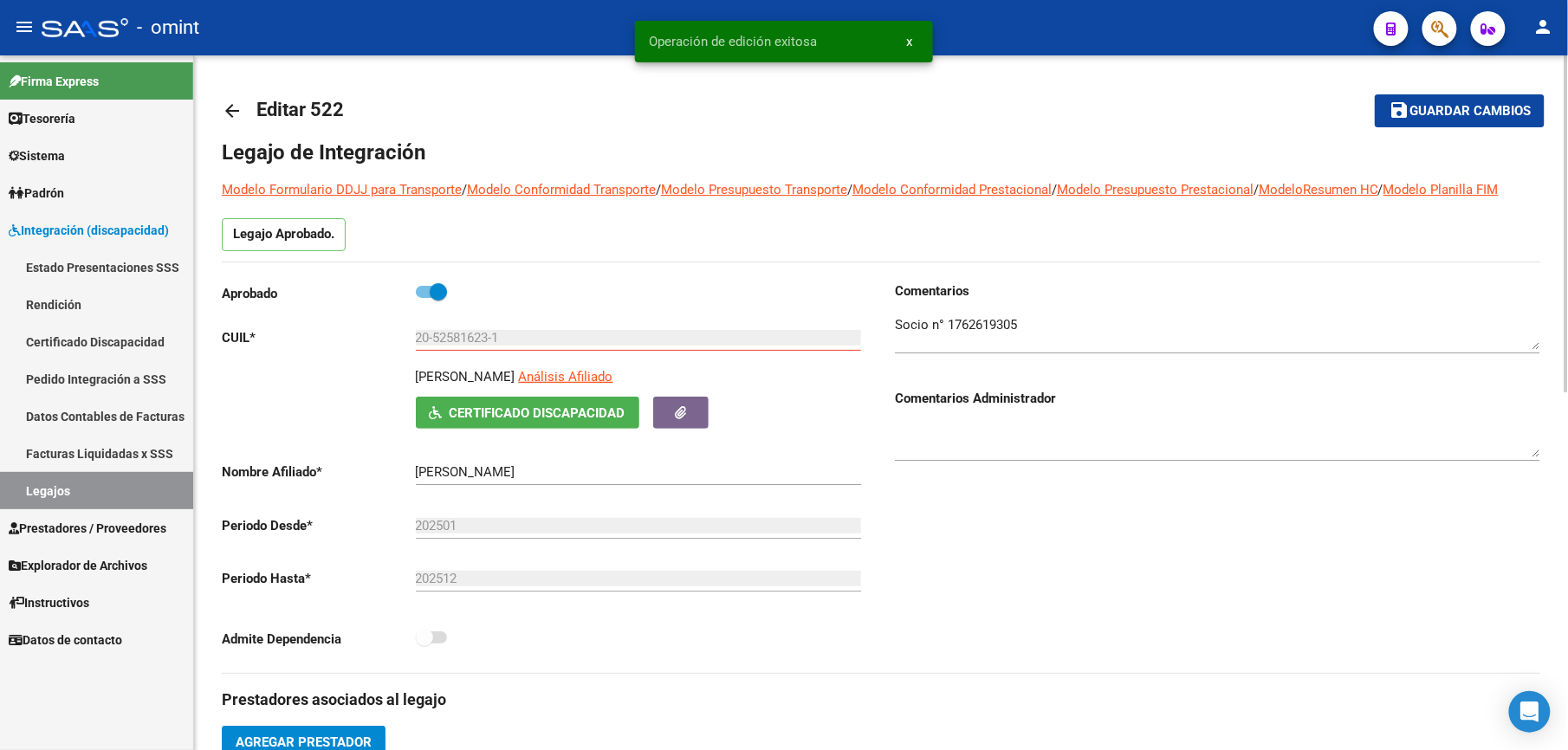
click at [227, 109] on mat-icon "arrow_back" at bounding box center [232, 111] width 21 height 21
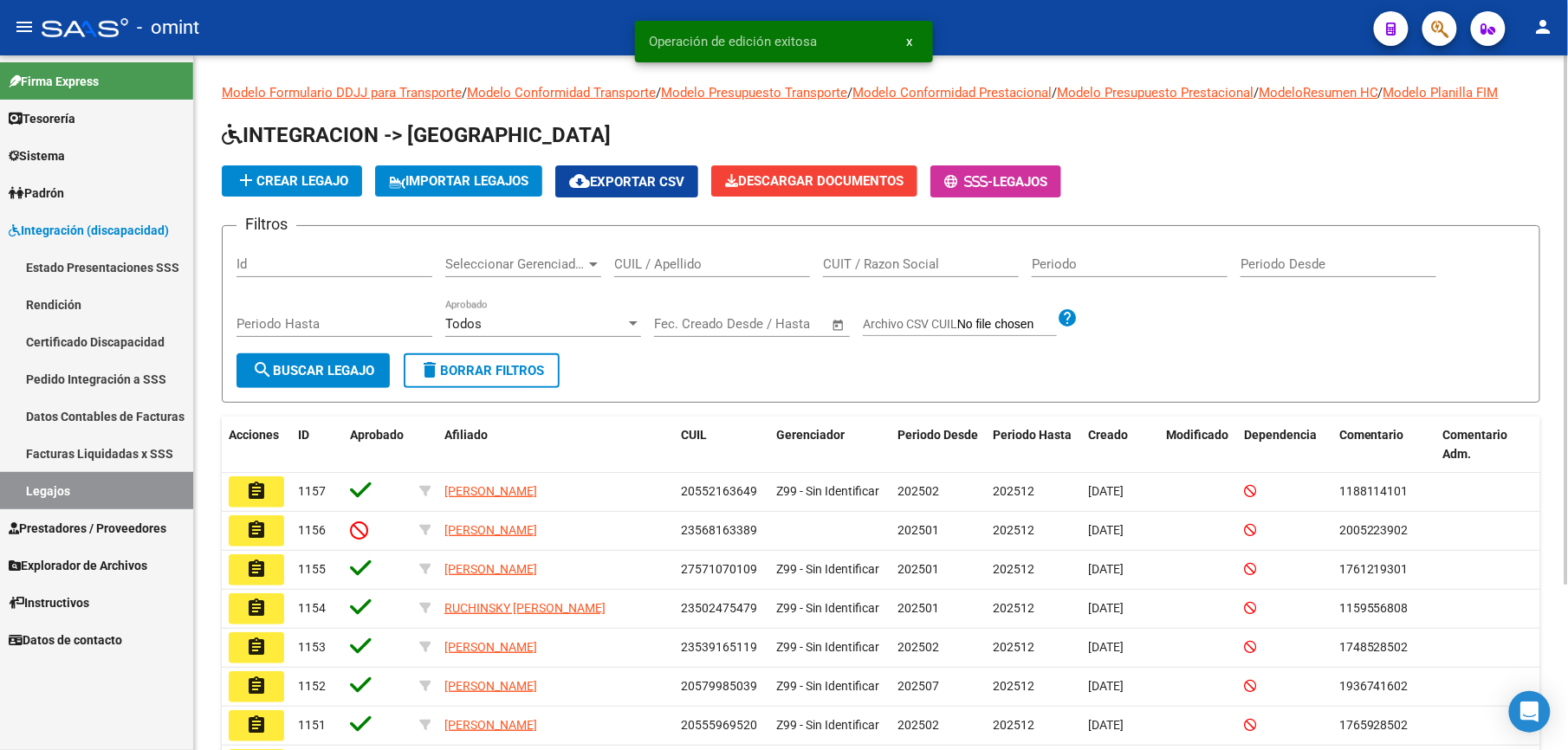
click at [647, 264] on input "CUIL / Apellido" at bounding box center [712, 264] width 196 height 16
type input "G"
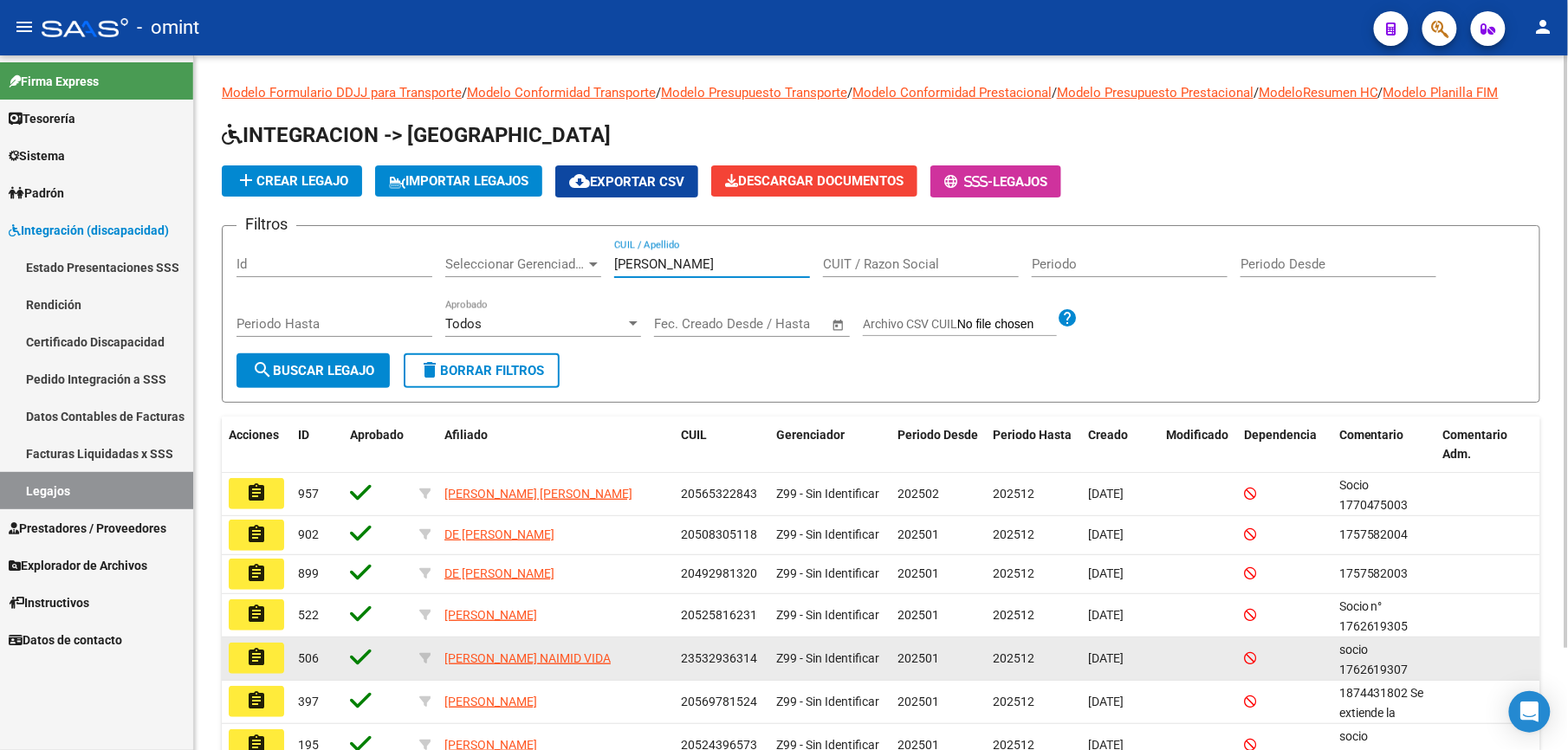
type input "FIGUEROA"
click at [262, 658] on mat-icon "assignment" at bounding box center [257, 657] width 21 height 21
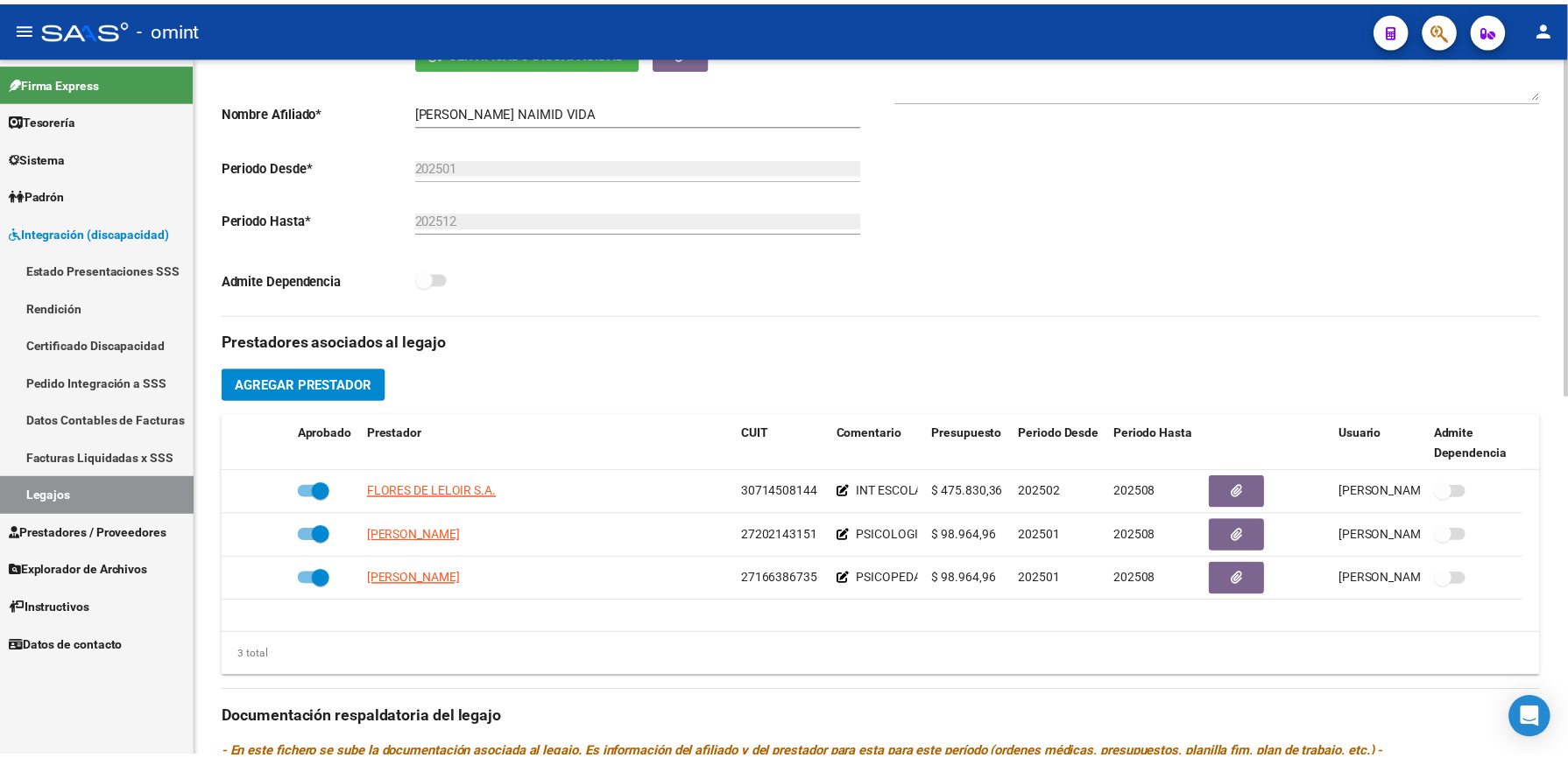
scroll to position [467, 0]
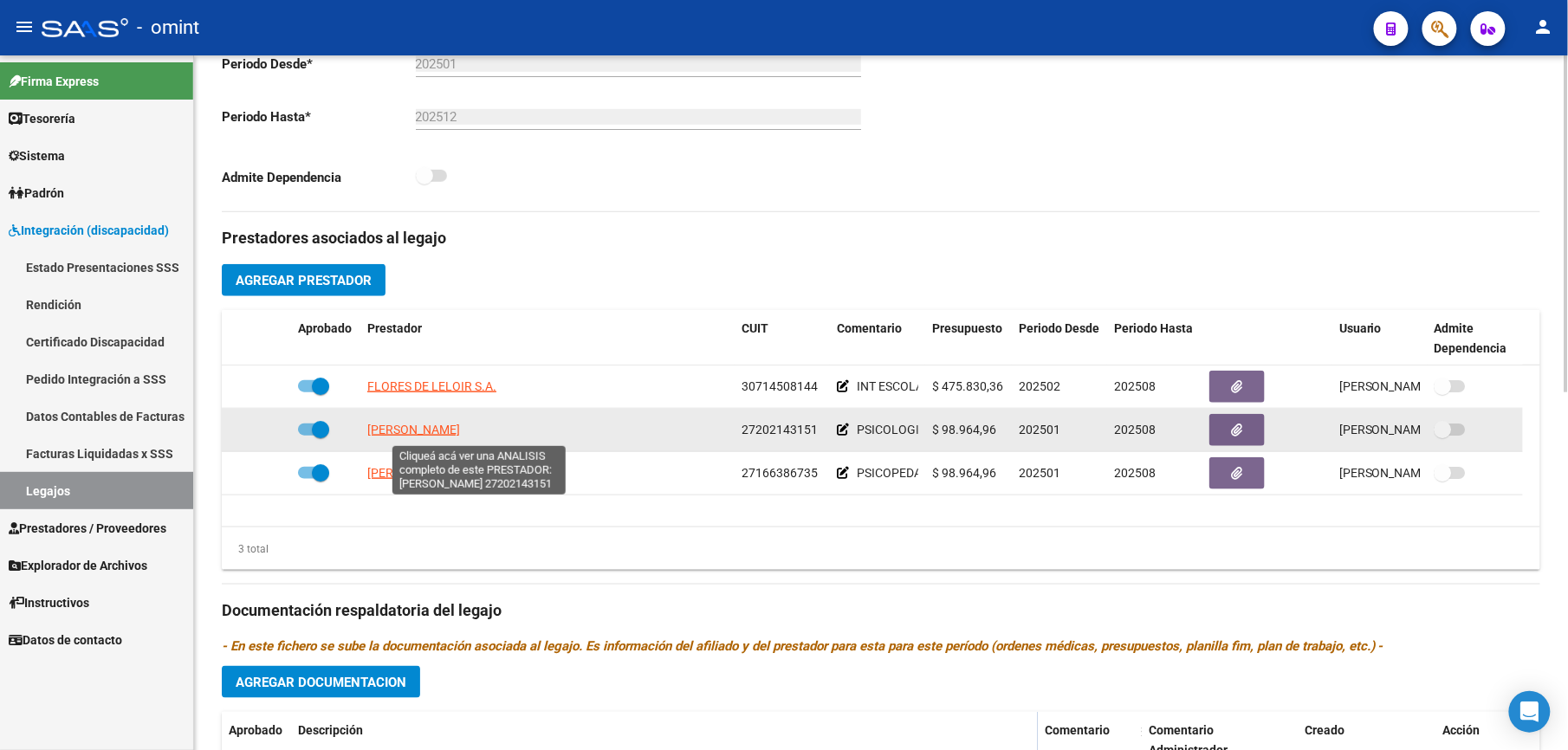
click at [460, 431] on span "[PERSON_NAME]" at bounding box center [413, 430] width 93 height 14
type textarea "27202143151"
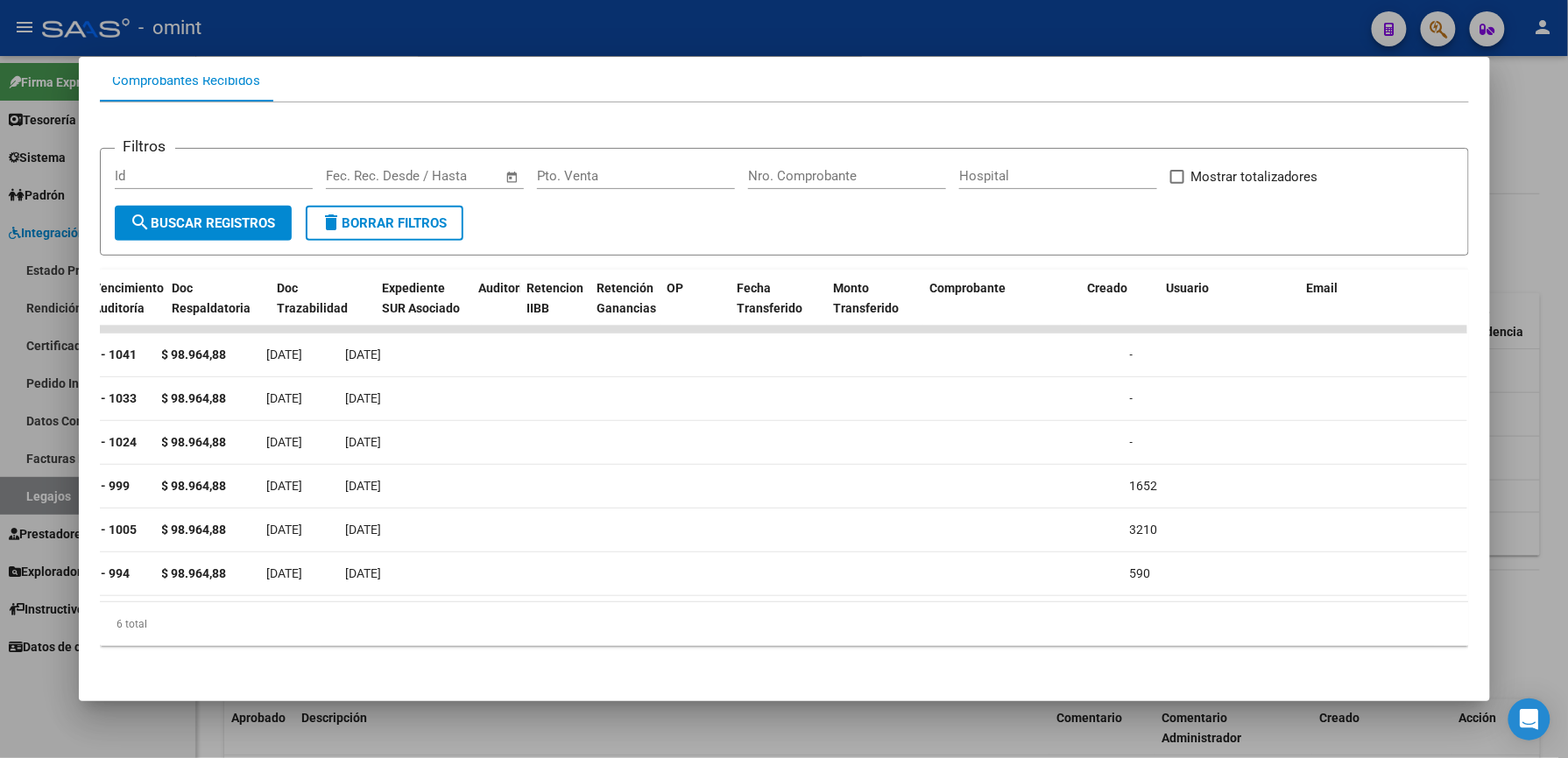
scroll to position [0, 0]
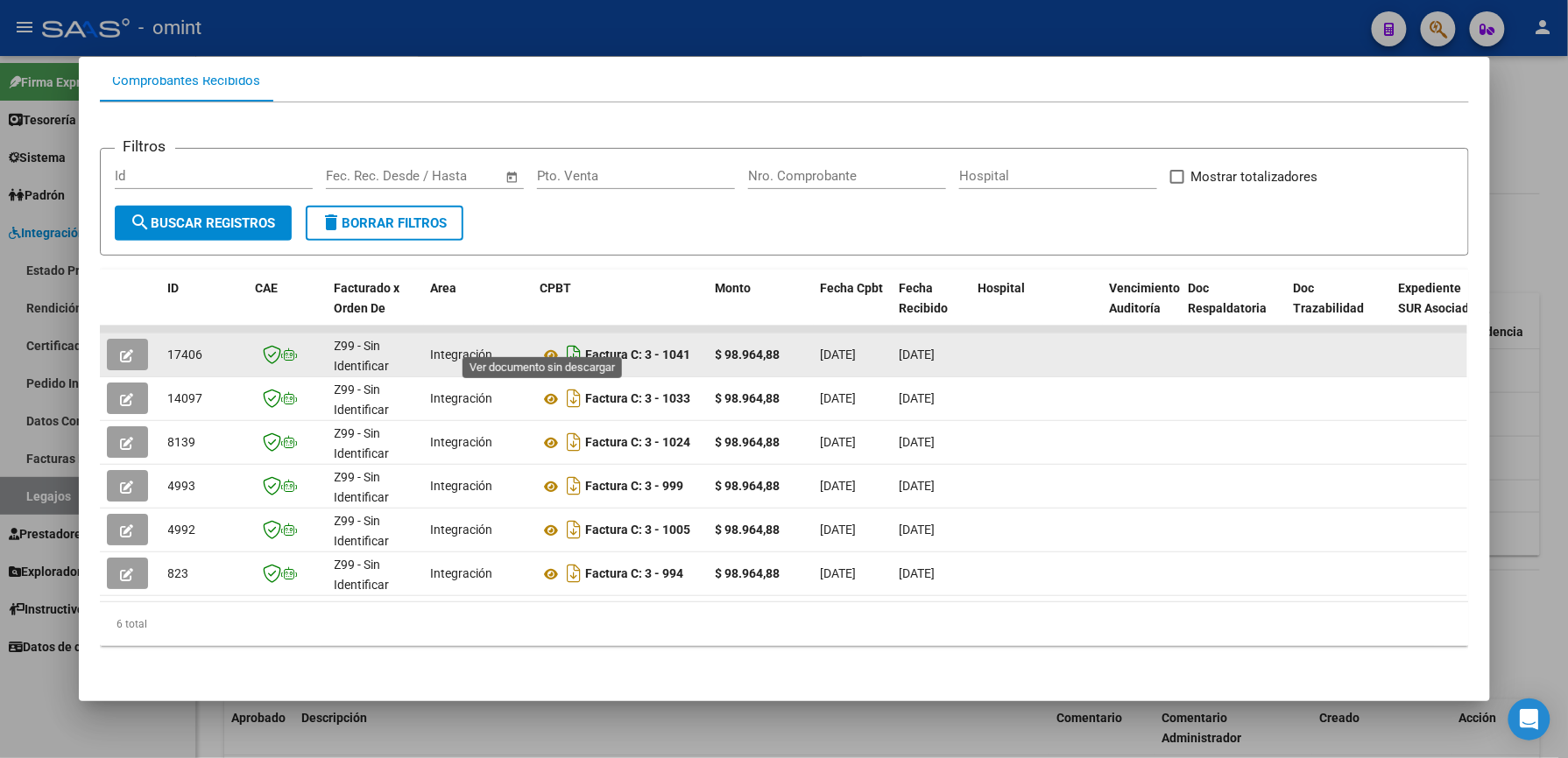
drag, startPoint x: 545, startPoint y: 337, endPoint x: 554, endPoint y: 340, distance: 9.5
click at [549, 345] on icon at bounding box center [552, 356] width 23 height 21
click at [121, 347] on span "button" at bounding box center [127, 355] width 13 height 16
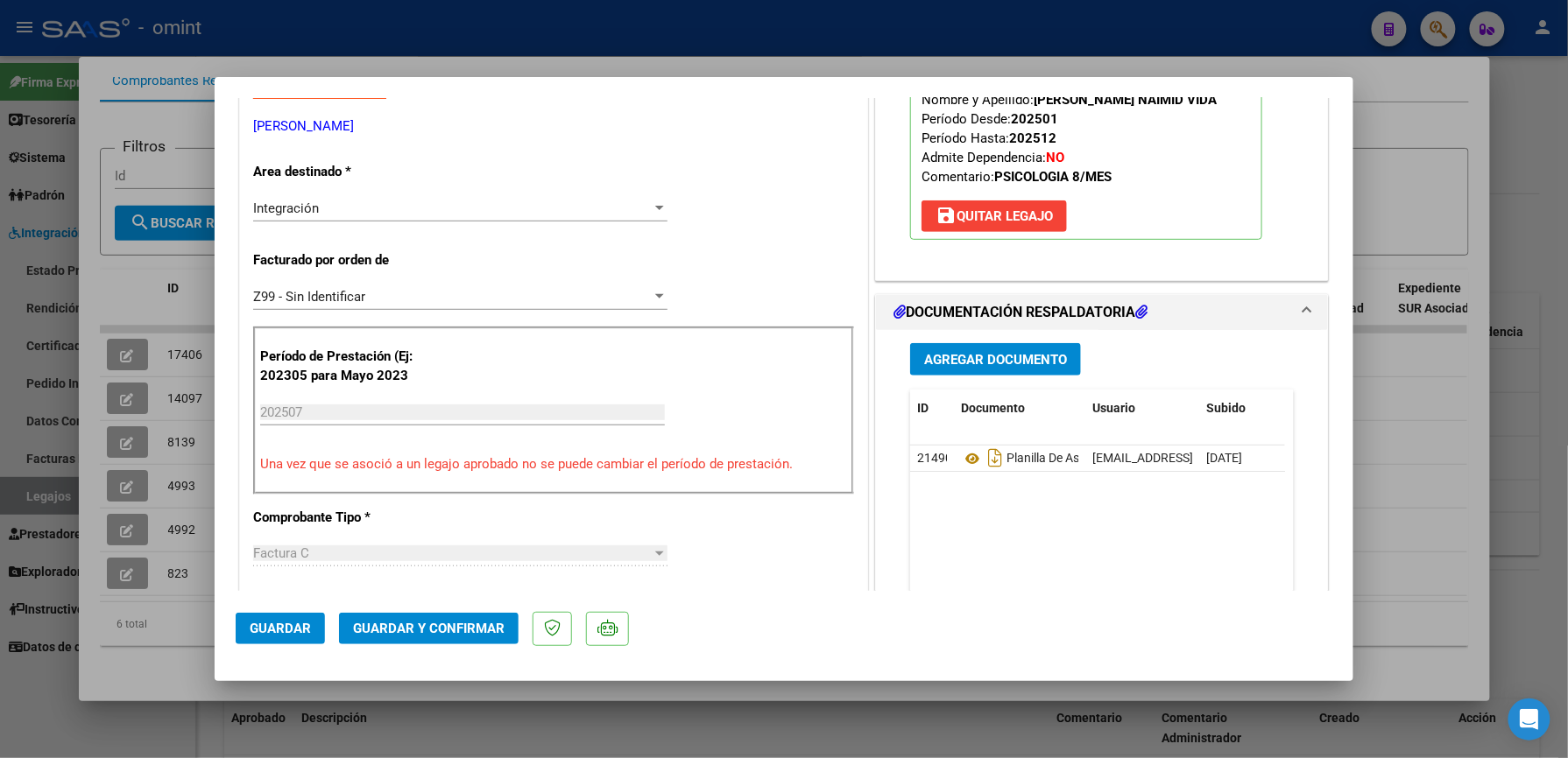
scroll to position [351, 0]
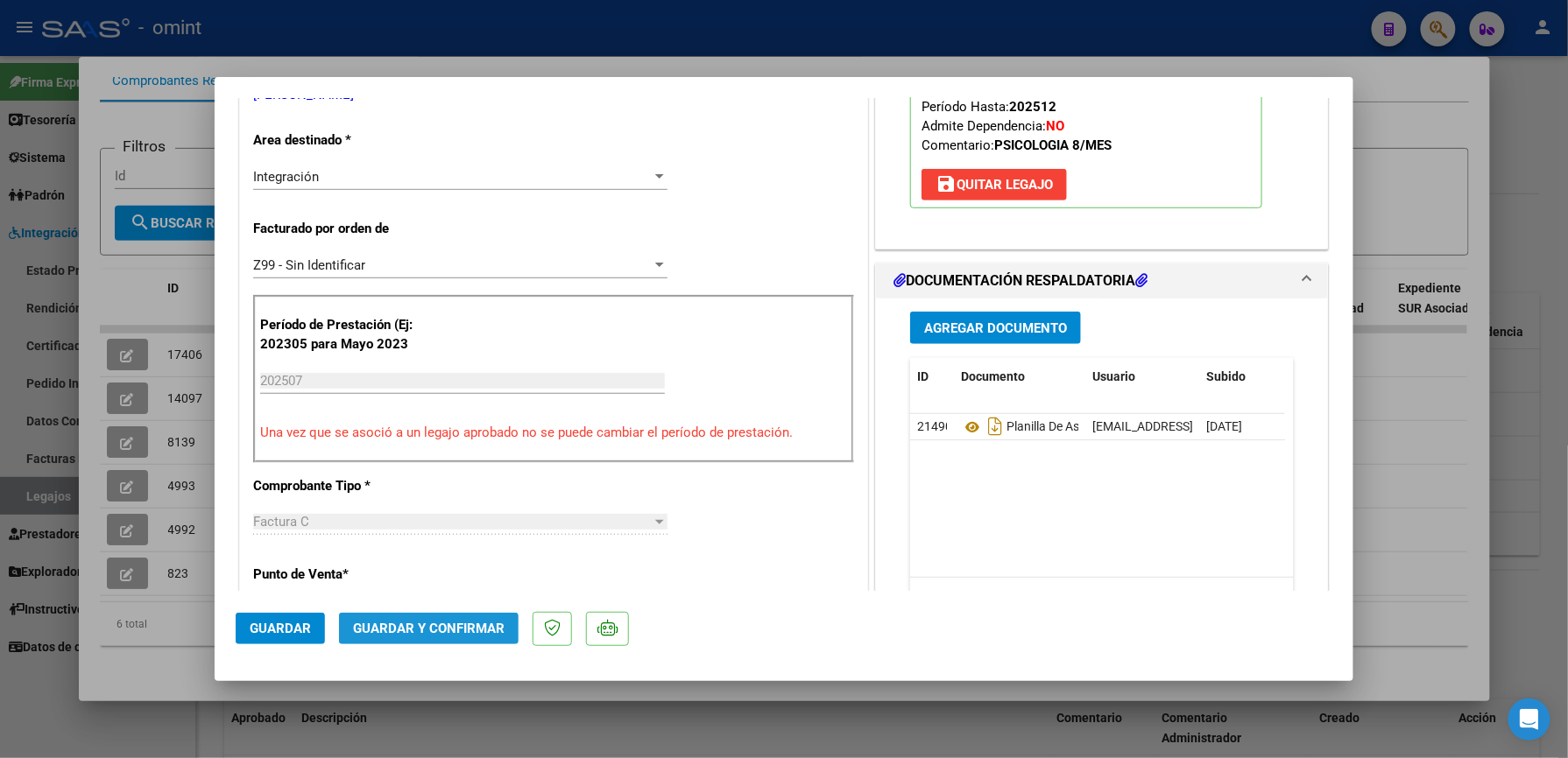
click at [433, 631] on span "Guardar y Confirmar" at bounding box center [429, 629] width 152 height 16
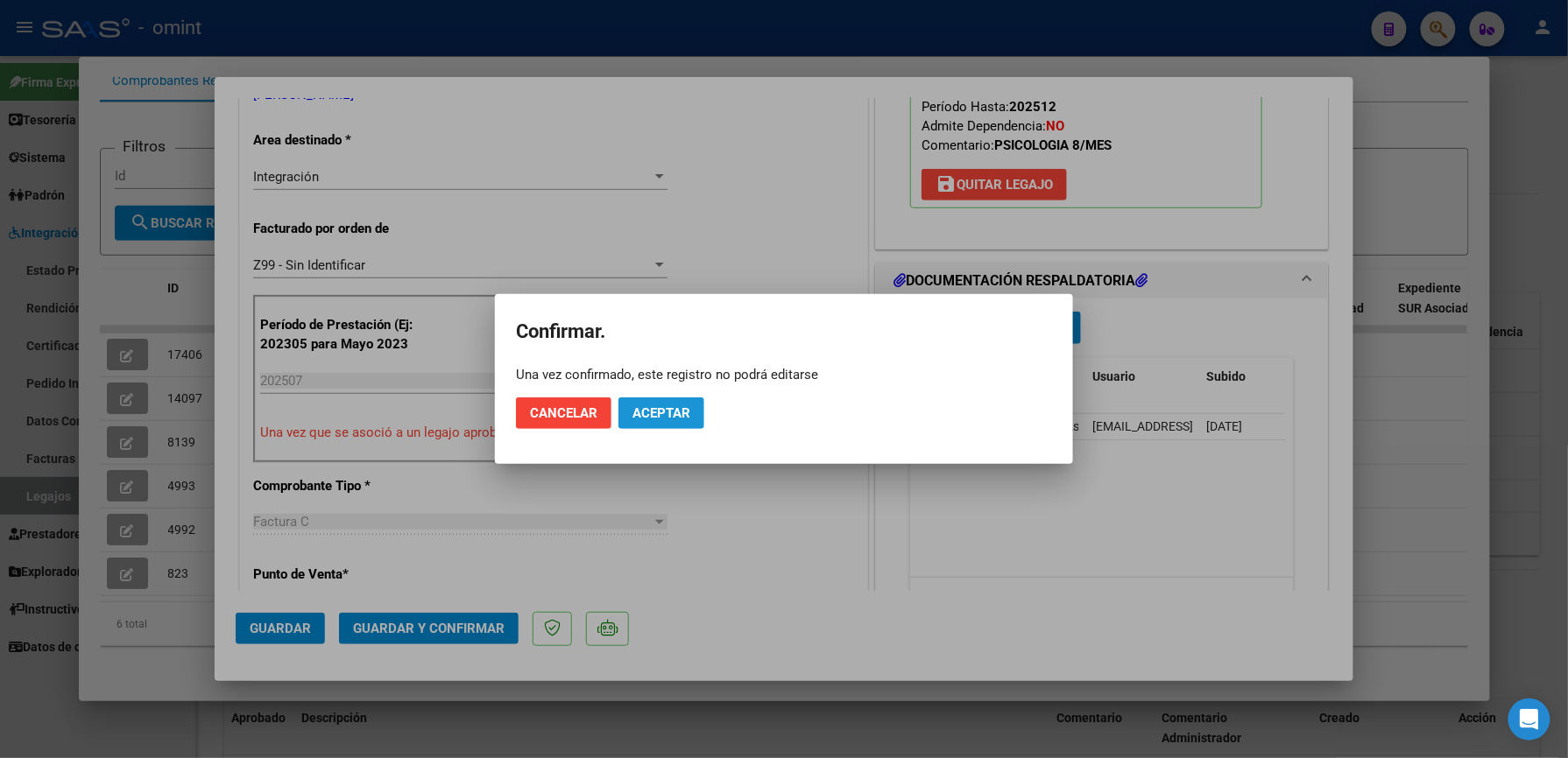
click at [678, 414] on span "Aceptar" at bounding box center [661, 414] width 58 height 16
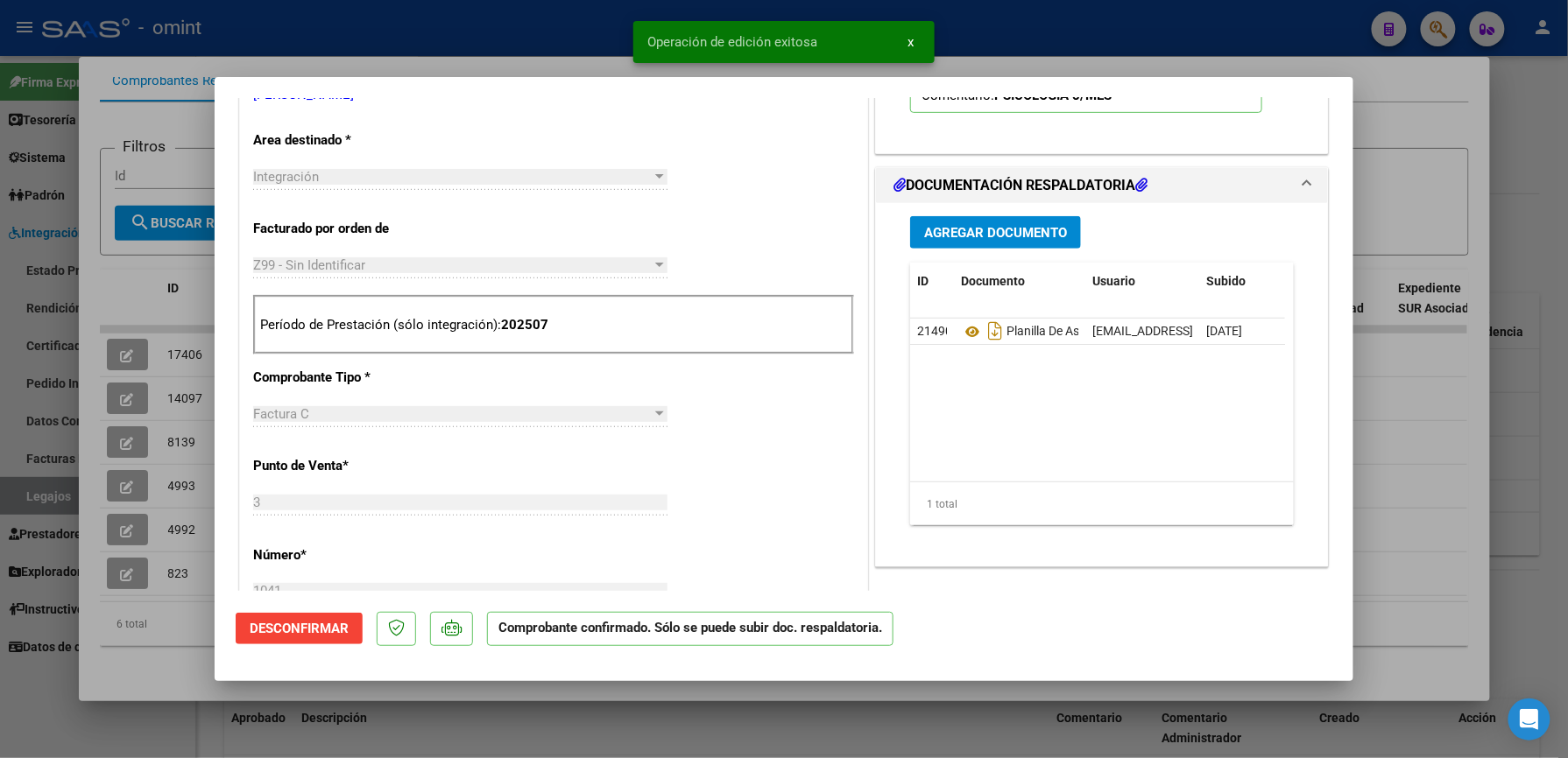
click at [535, 32] on div at bounding box center [784, 379] width 1568 height 758
type input "$ 0,00"
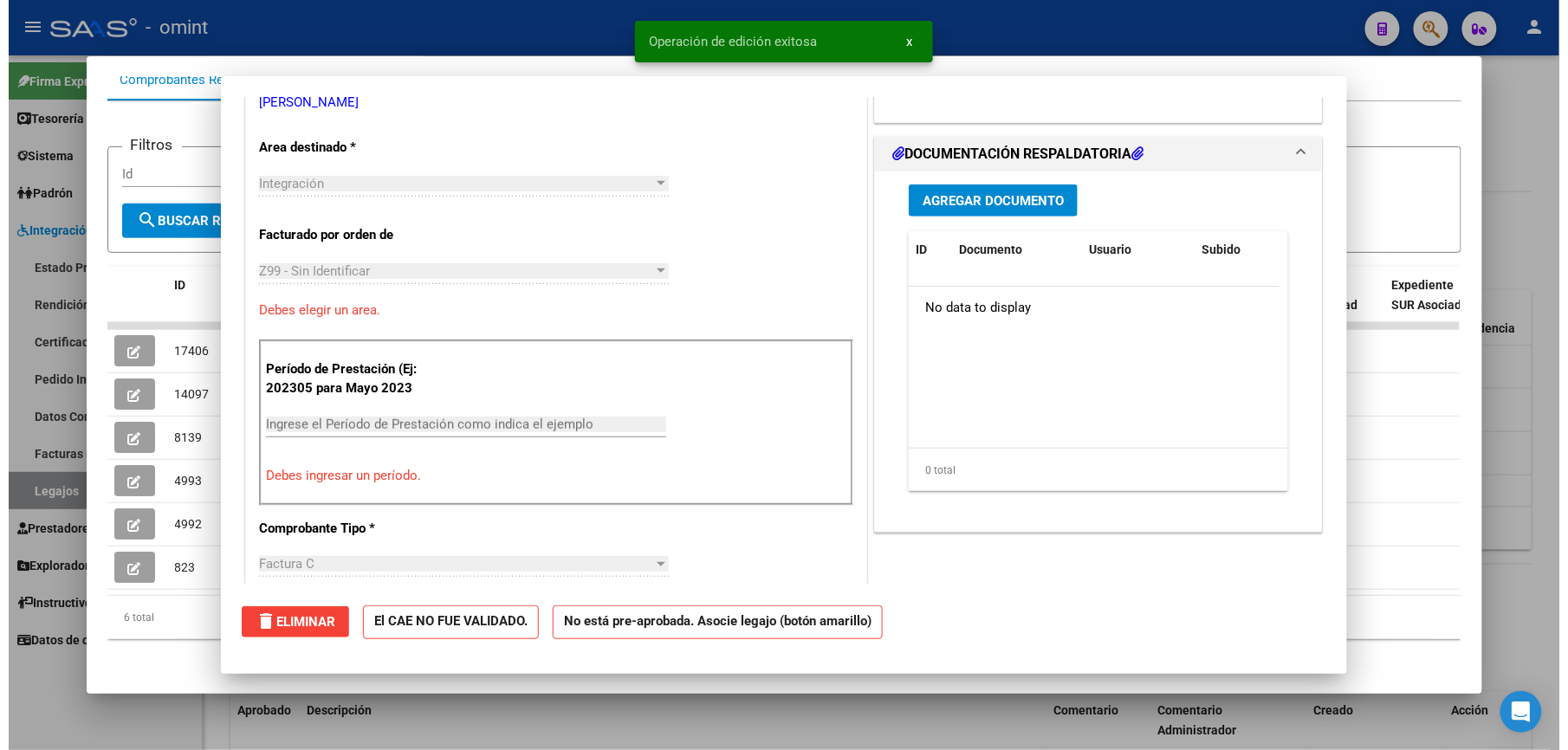
scroll to position [0, 0]
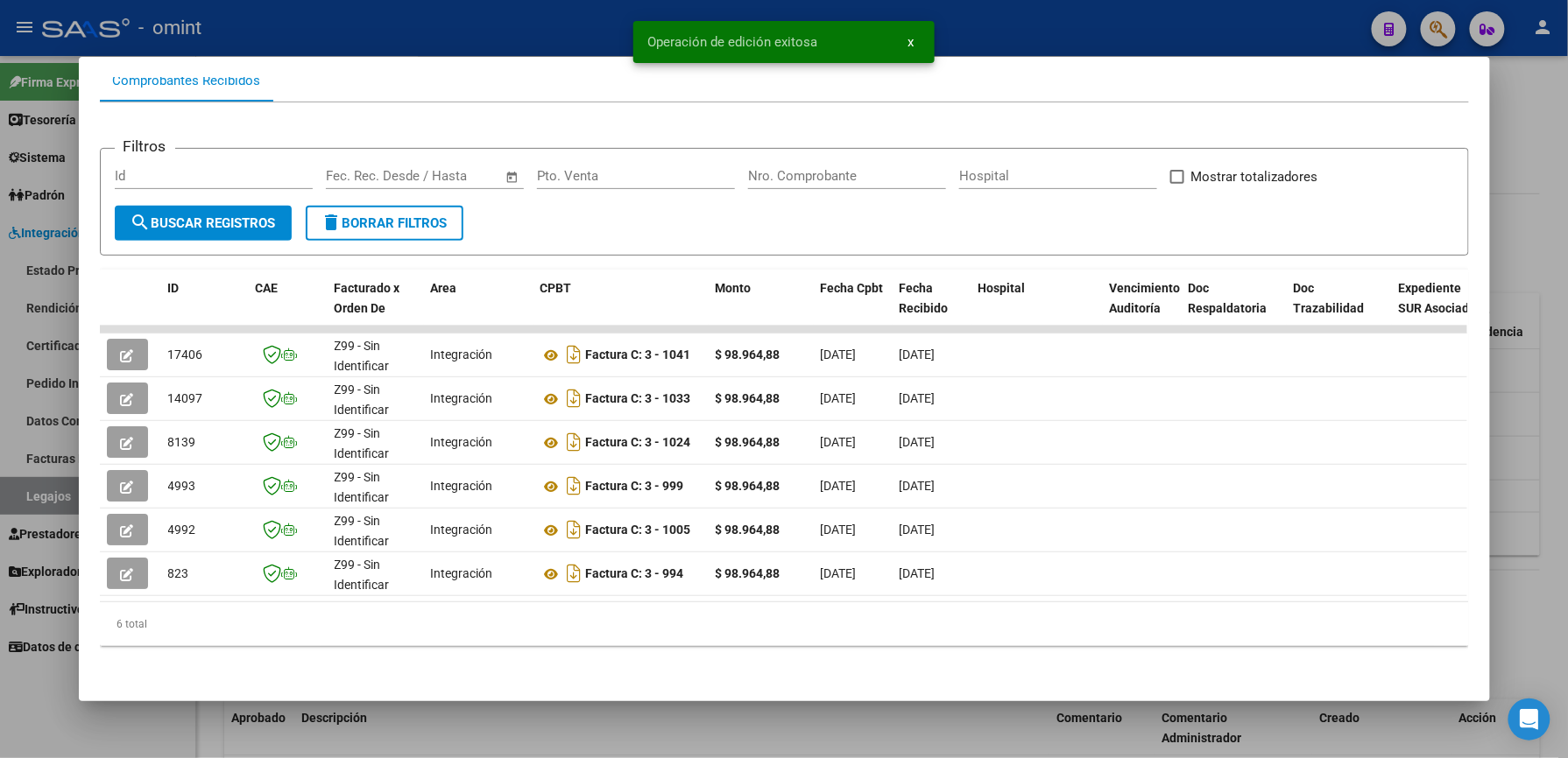
click at [566, 9] on div at bounding box center [784, 379] width 1568 height 758
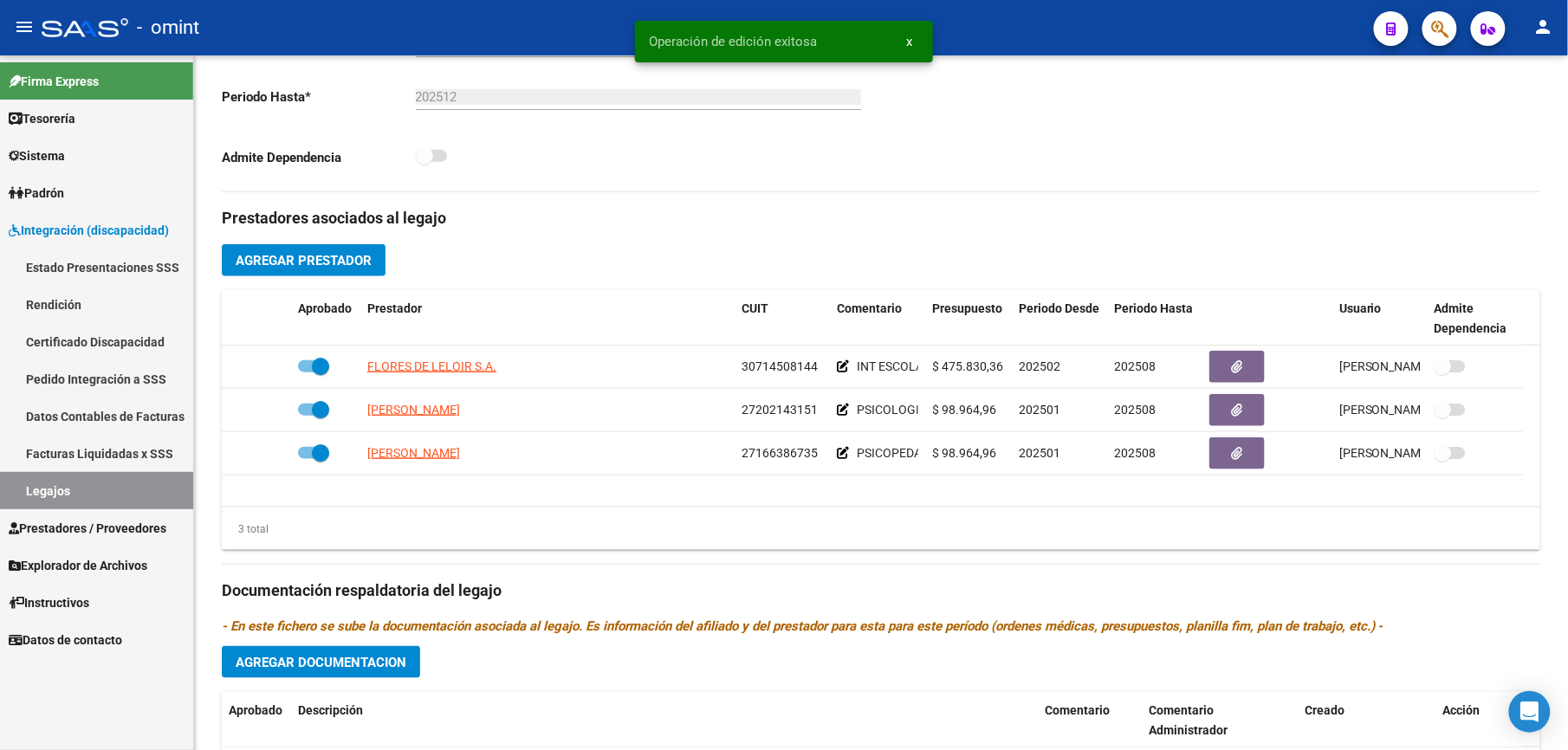
scroll to position [462, 0]
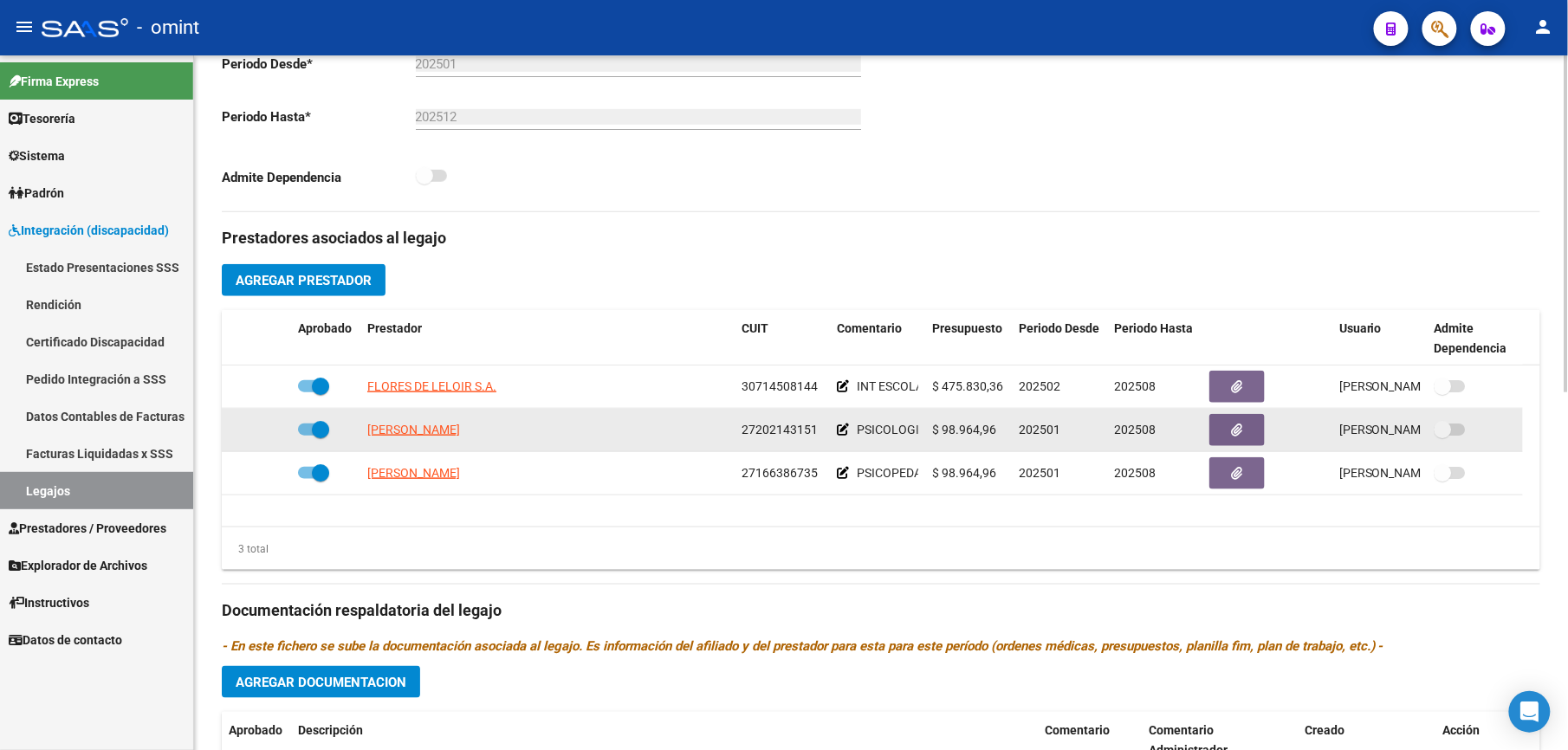
drag, startPoint x: 738, startPoint y: 430, endPoint x: 815, endPoint y: 438, distance: 77.4
click at [815, 438] on datatable-body-cell "27202143151" at bounding box center [782, 430] width 95 height 42
drag, startPoint x: 815, startPoint y: 438, endPoint x: 807, endPoint y: 434, distance: 8.9
copy span "27202143151"
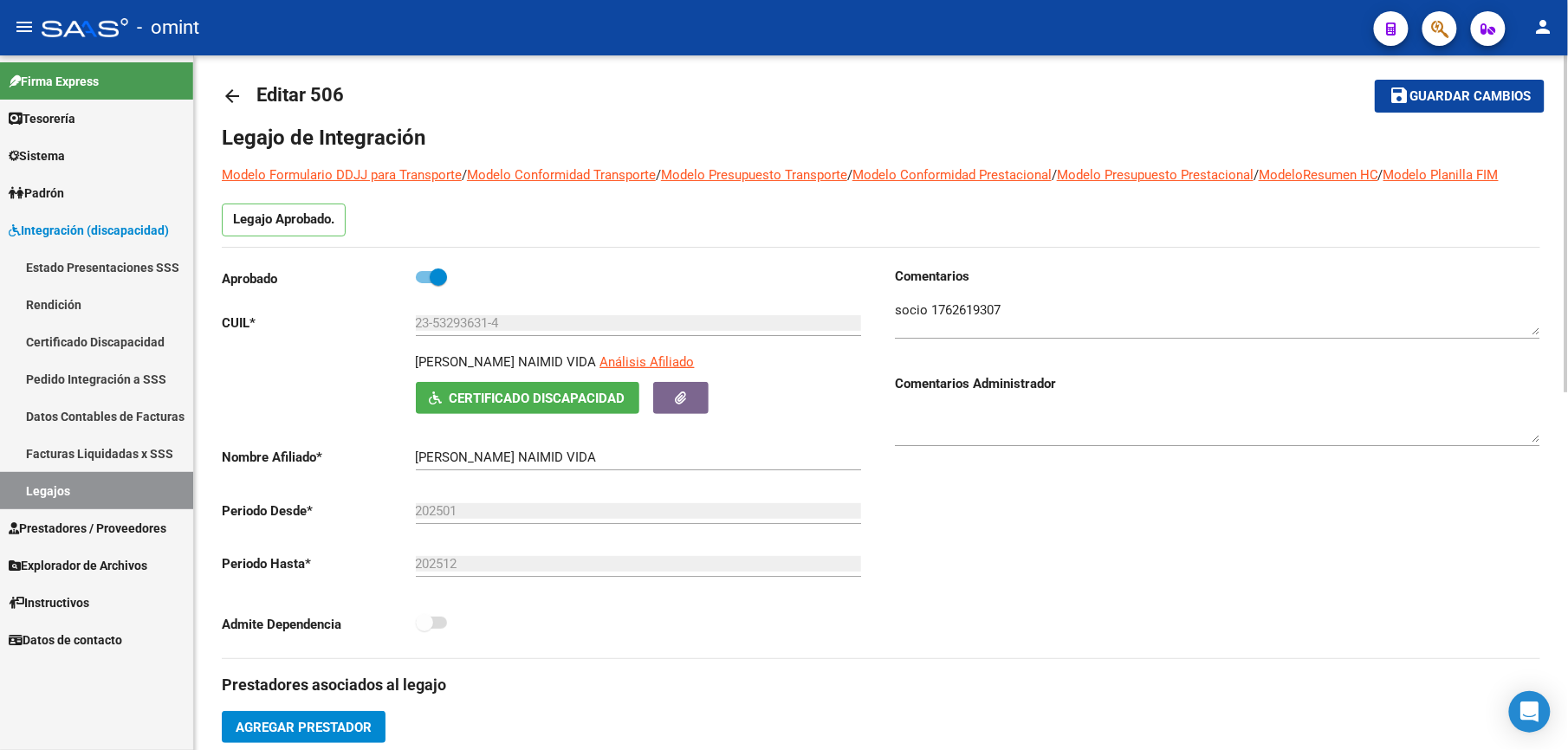
scroll to position [0, 0]
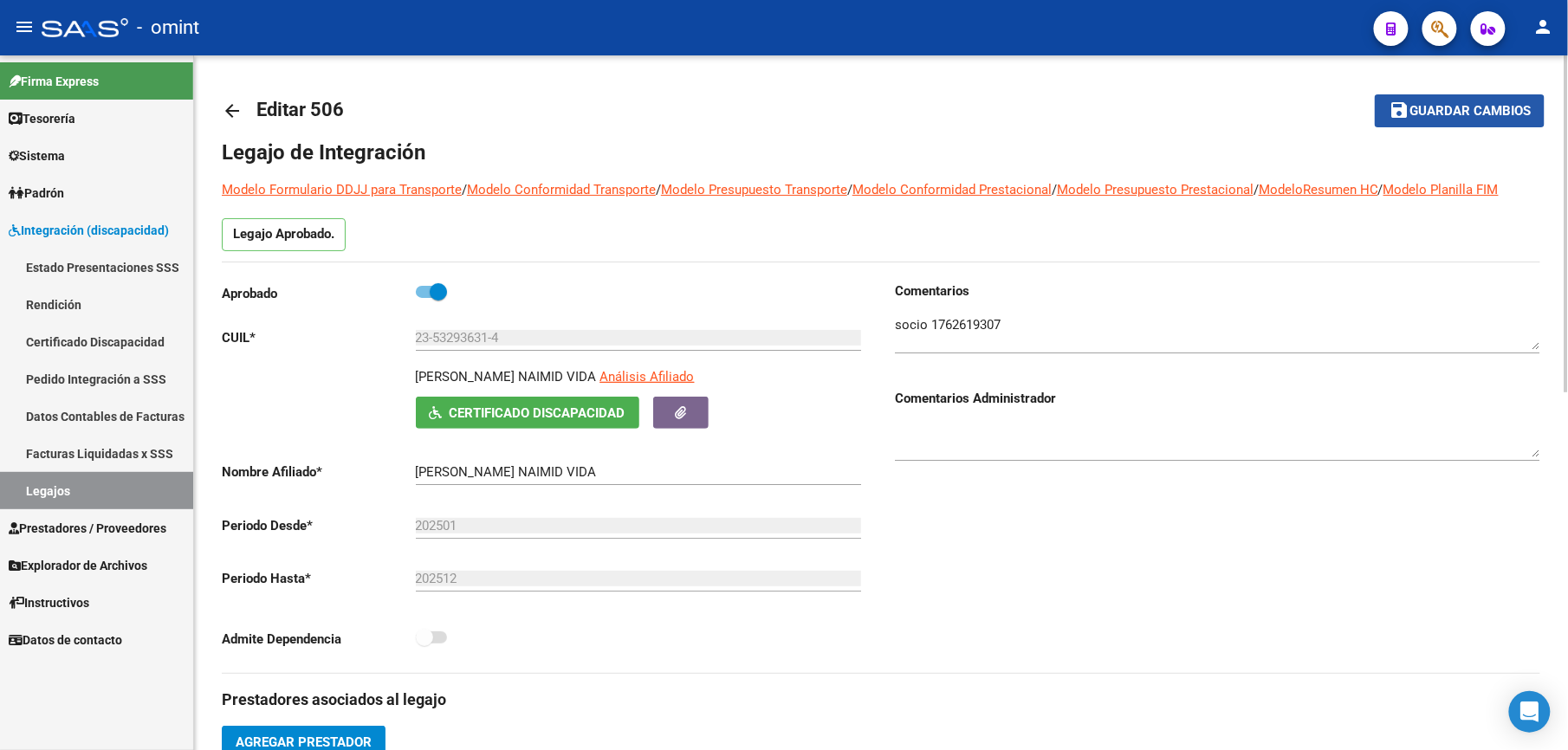
drag, startPoint x: 1419, startPoint y: 118, endPoint x: 1317, endPoint y: 129, distance: 102.6
click at [1415, 119] on span "Guardar cambios" at bounding box center [1470, 112] width 121 height 16
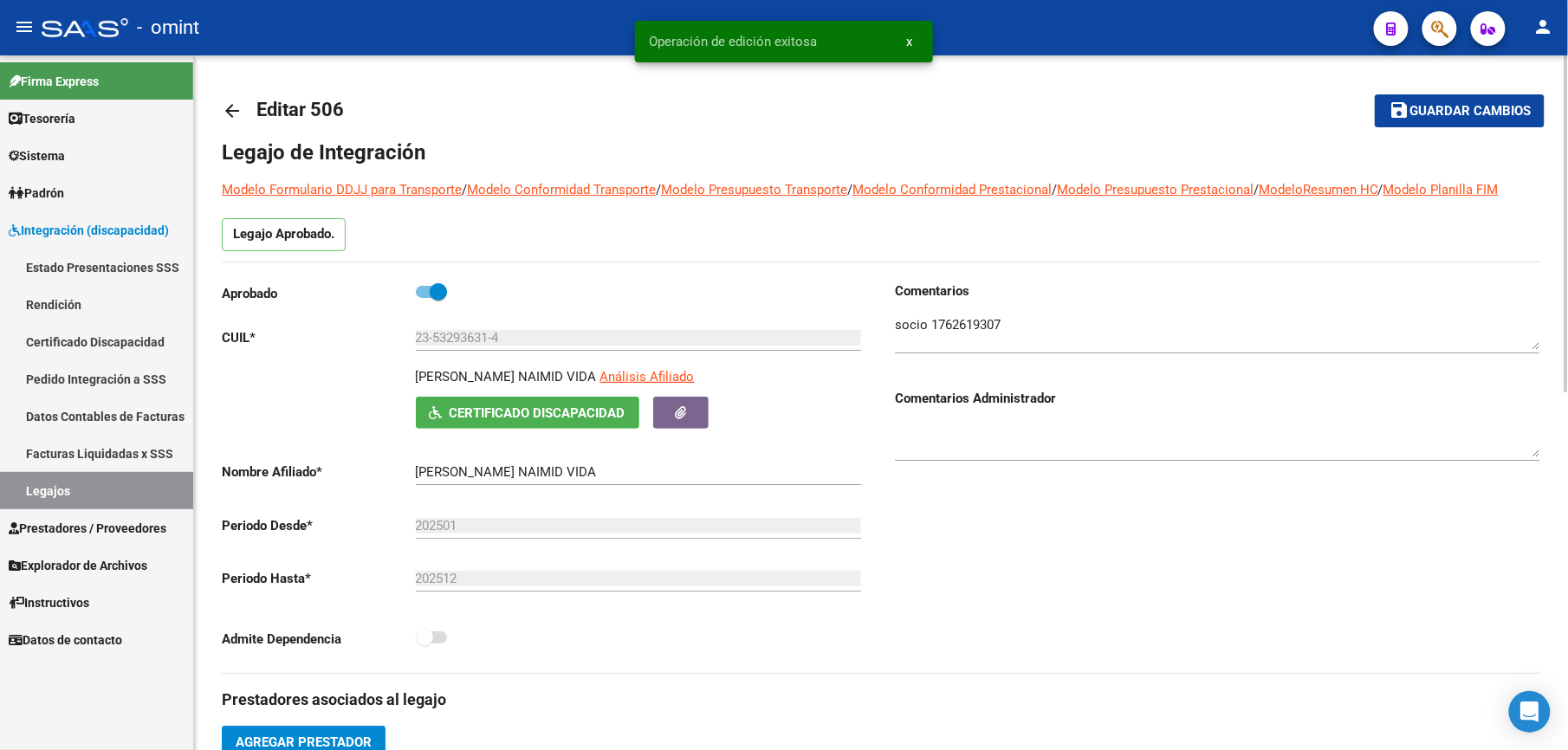
click at [233, 111] on mat-icon "arrow_back" at bounding box center [232, 111] width 21 height 21
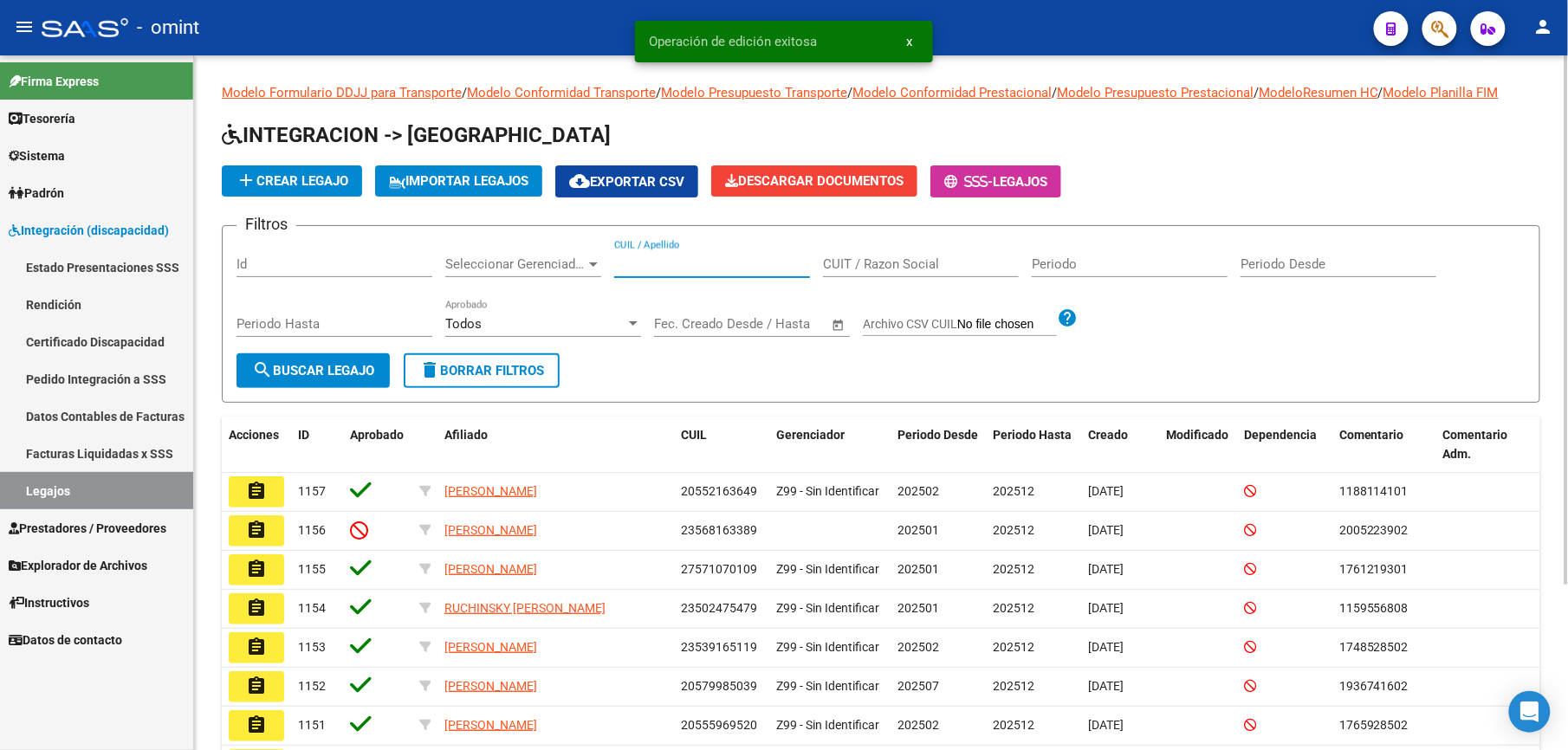
click at [654, 264] on input "CUIL / Apellido" at bounding box center [712, 264] width 196 height 16
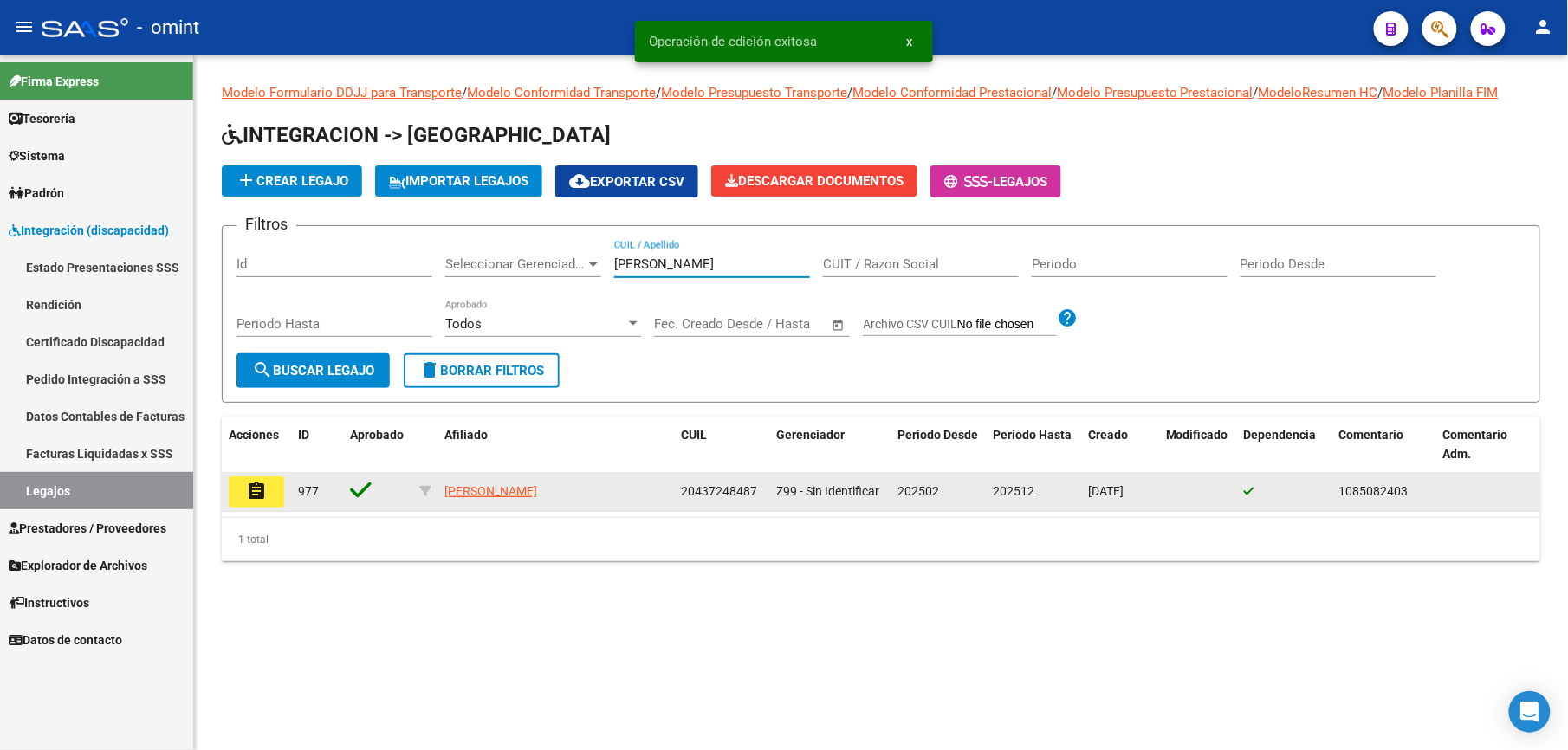
type input "FINKE"
click at [250, 491] on mat-icon "assignment" at bounding box center [257, 492] width 21 height 21
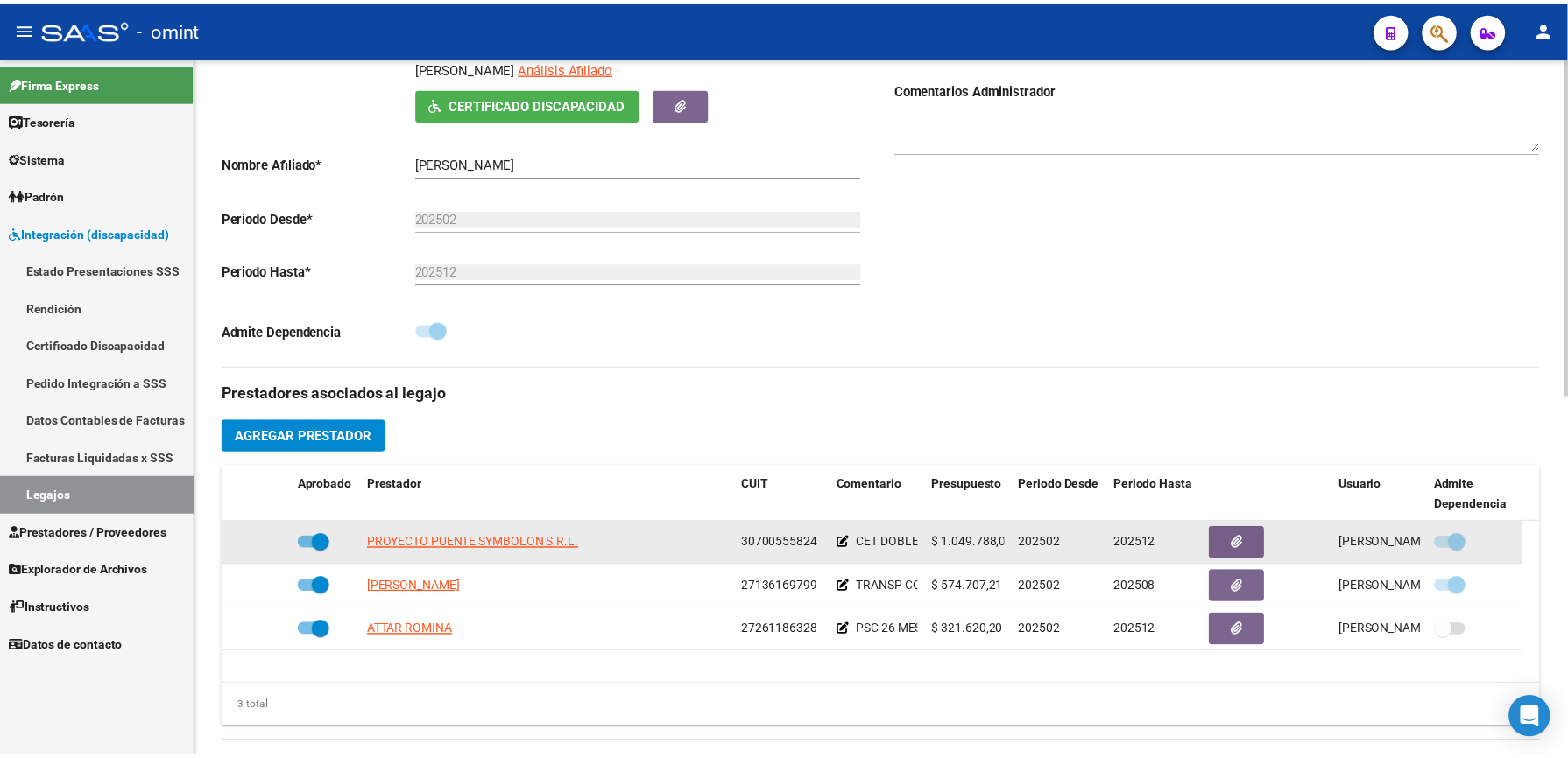
scroll to position [351, 0]
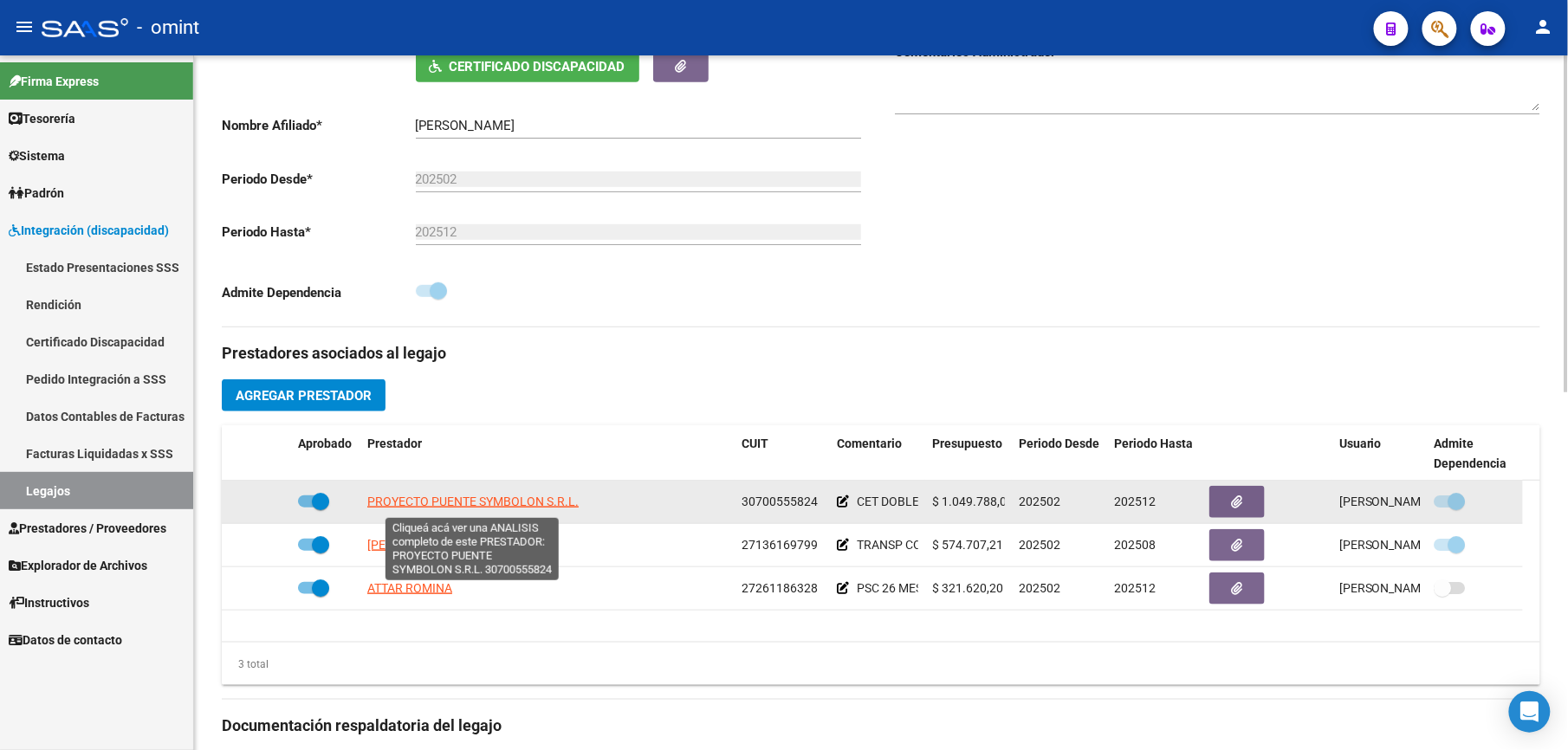
click at [417, 503] on span "PROYECTO PUENTE SYMBOLON S.R.L." at bounding box center [473, 502] width 211 height 14
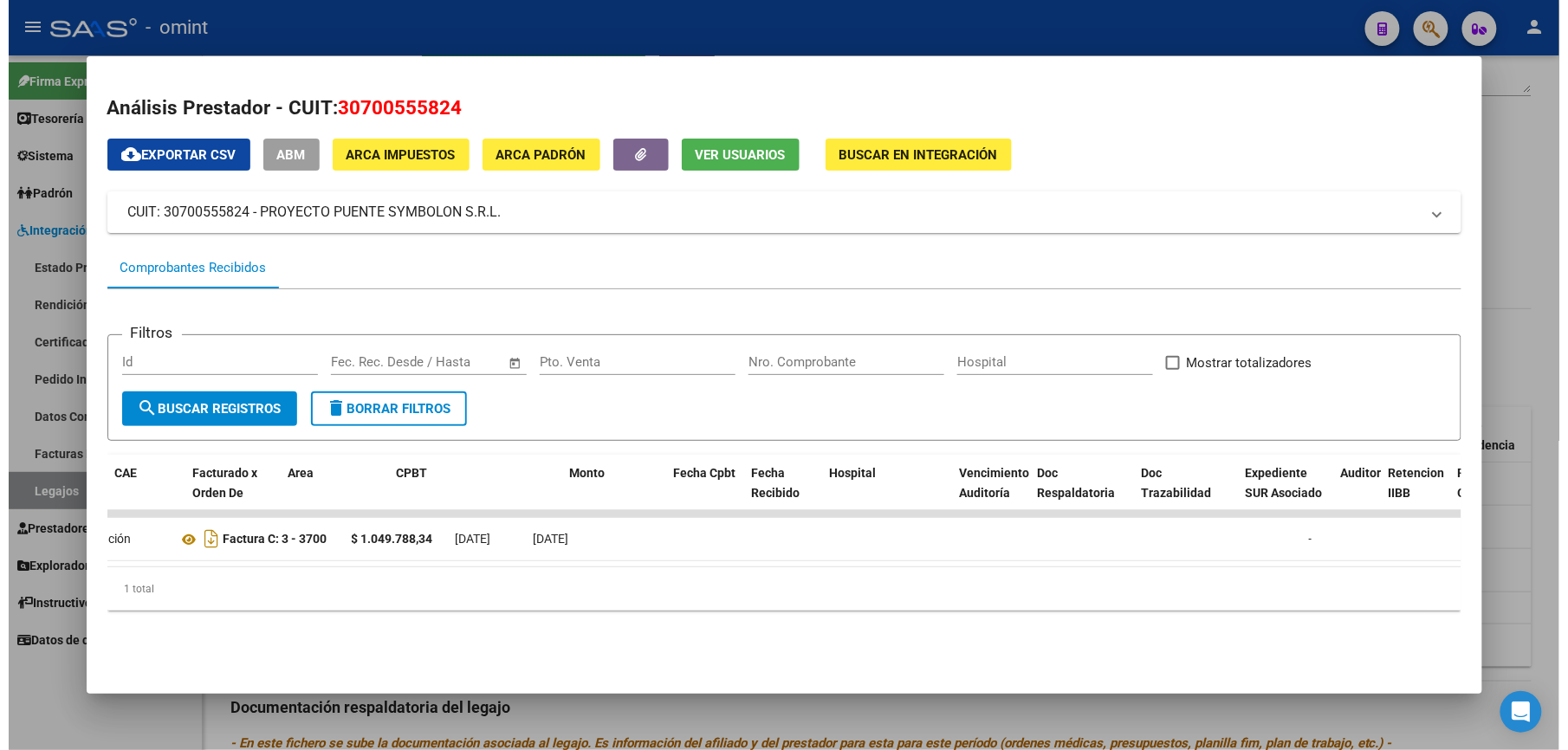
scroll to position [0, 0]
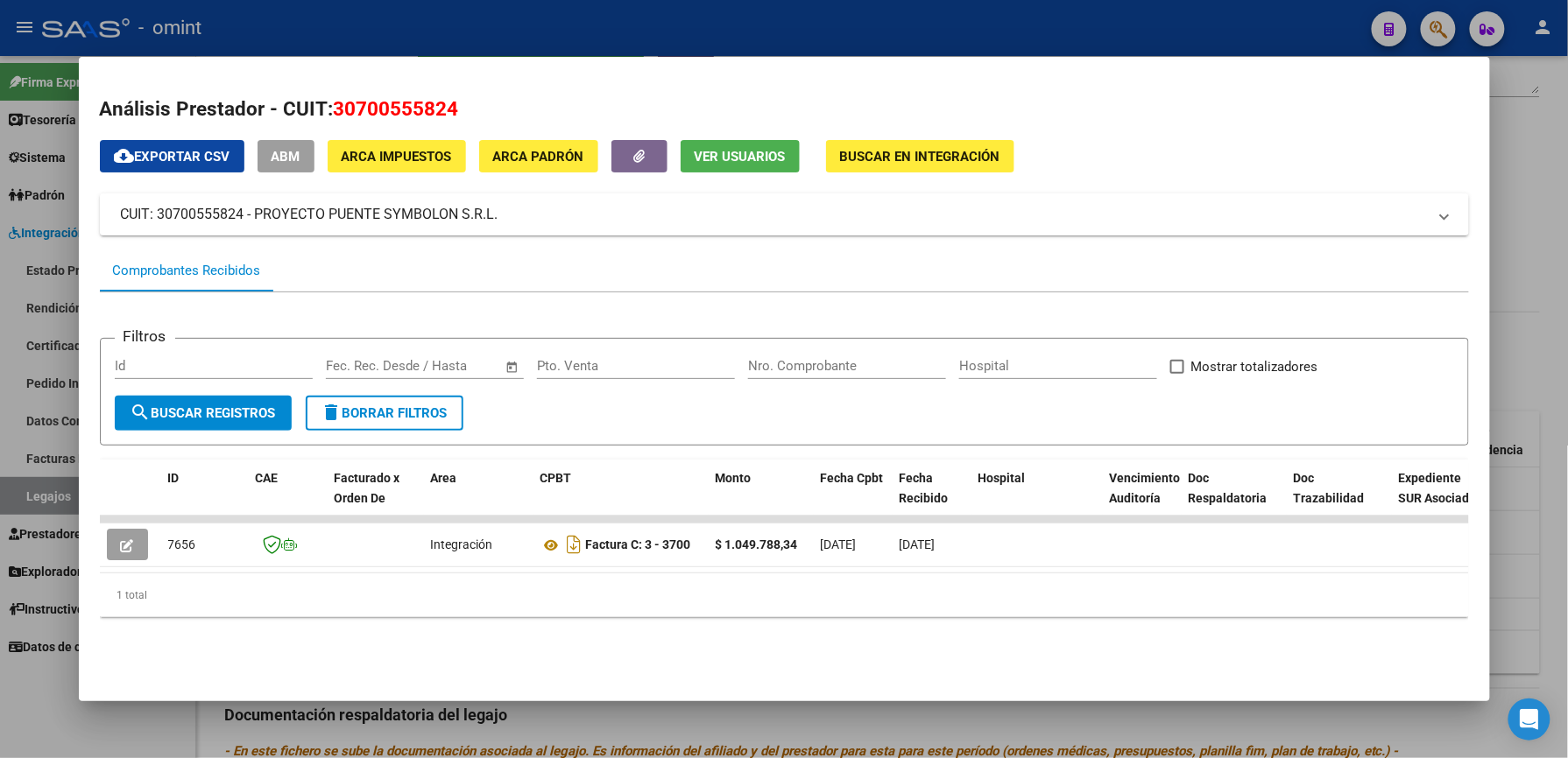
click at [965, 32] on div at bounding box center [784, 379] width 1568 height 758
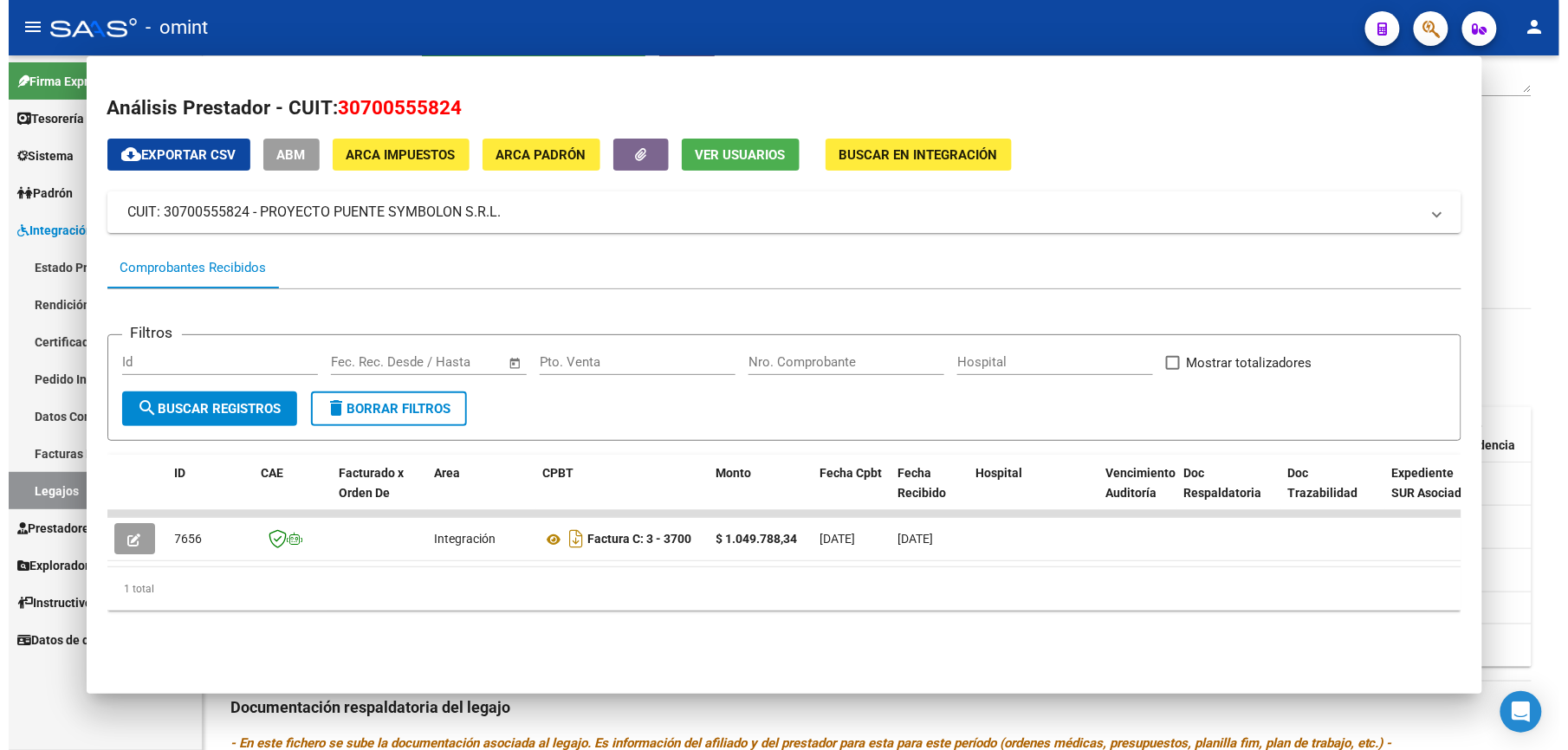
scroll to position [347, 0]
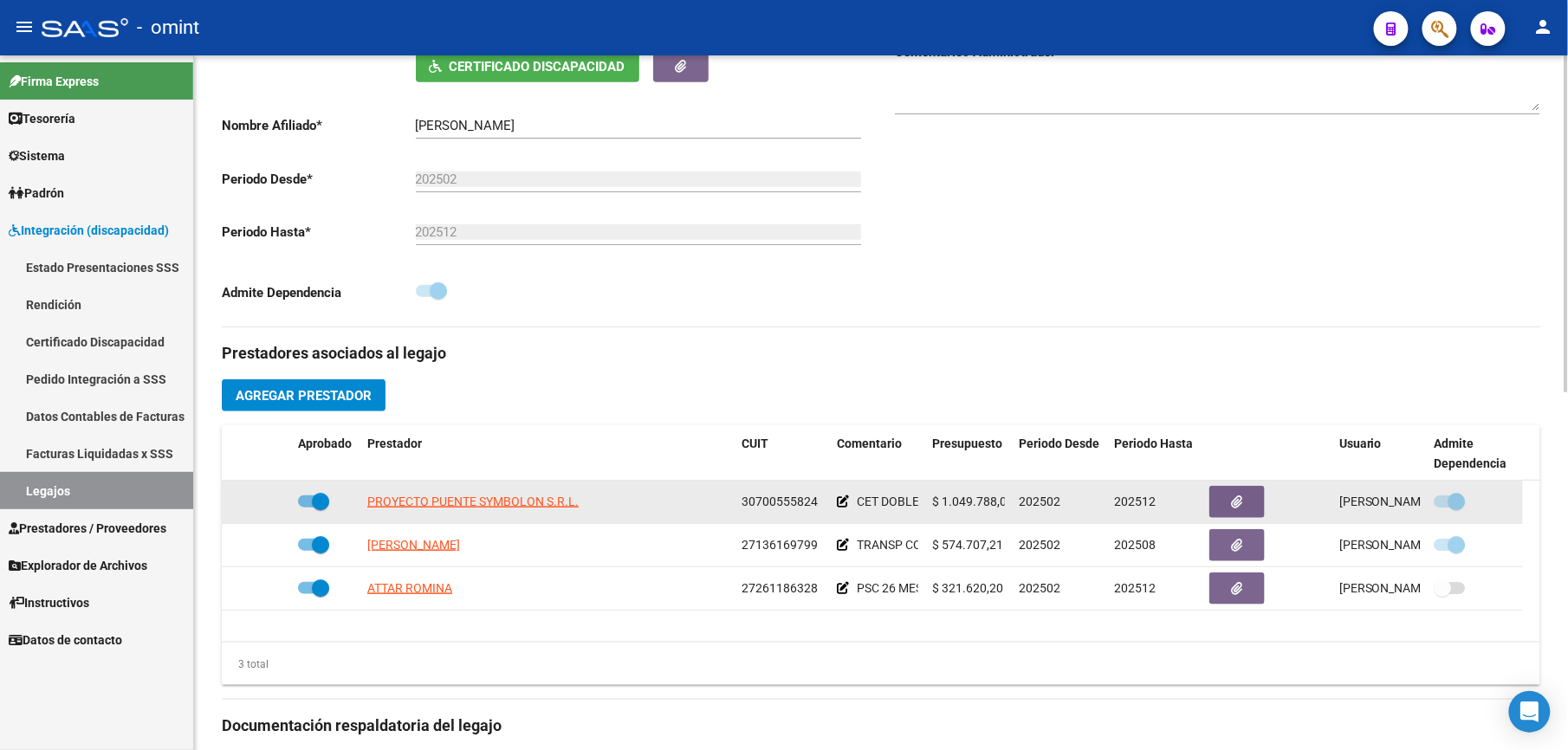
drag, startPoint x: 743, startPoint y: 504, endPoint x: 816, endPoint y: 504, distance: 73.0
click at [816, 504] on div "30700555824" at bounding box center [782, 502] width 81 height 20
drag, startPoint x: 816, startPoint y: 504, endPoint x: 801, endPoint y: 504, distance: 15.0
copy span "30700555824"
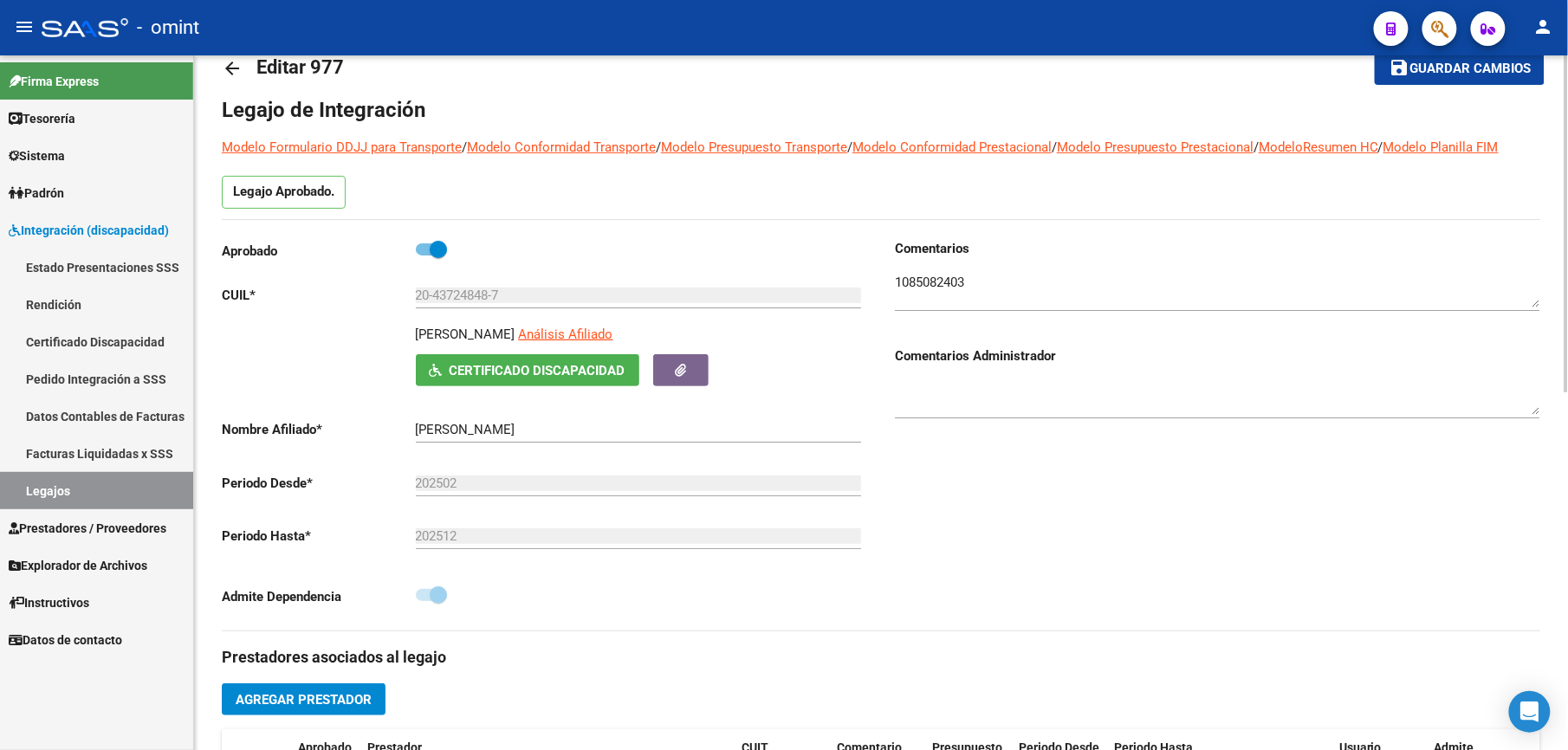
scroll to position [0, 0]
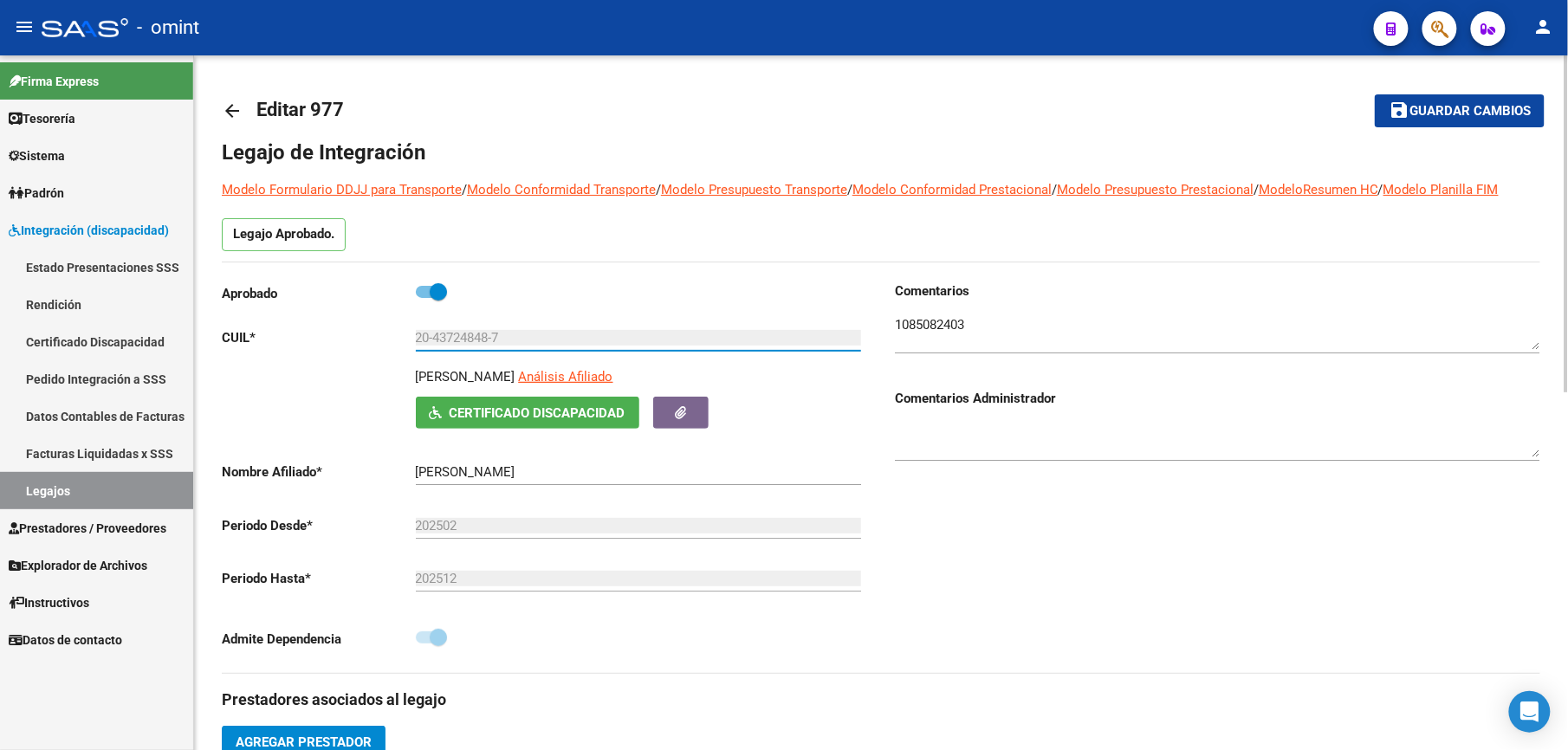
drag, startPoint x: 498, startPoint y: 338, endPoint x: 400, endPoint y: 344, distance: 98.2
click at [400, 344] on app-form-text-field "CUIL * 20-43724848-7 Ingresar CUIL" at bounding box center [541, 338] width 639 height 16
drag, startPoint x: 400, startPoint y: 344, endPoint x: 459, endPoint y: 337, distance: 59.4
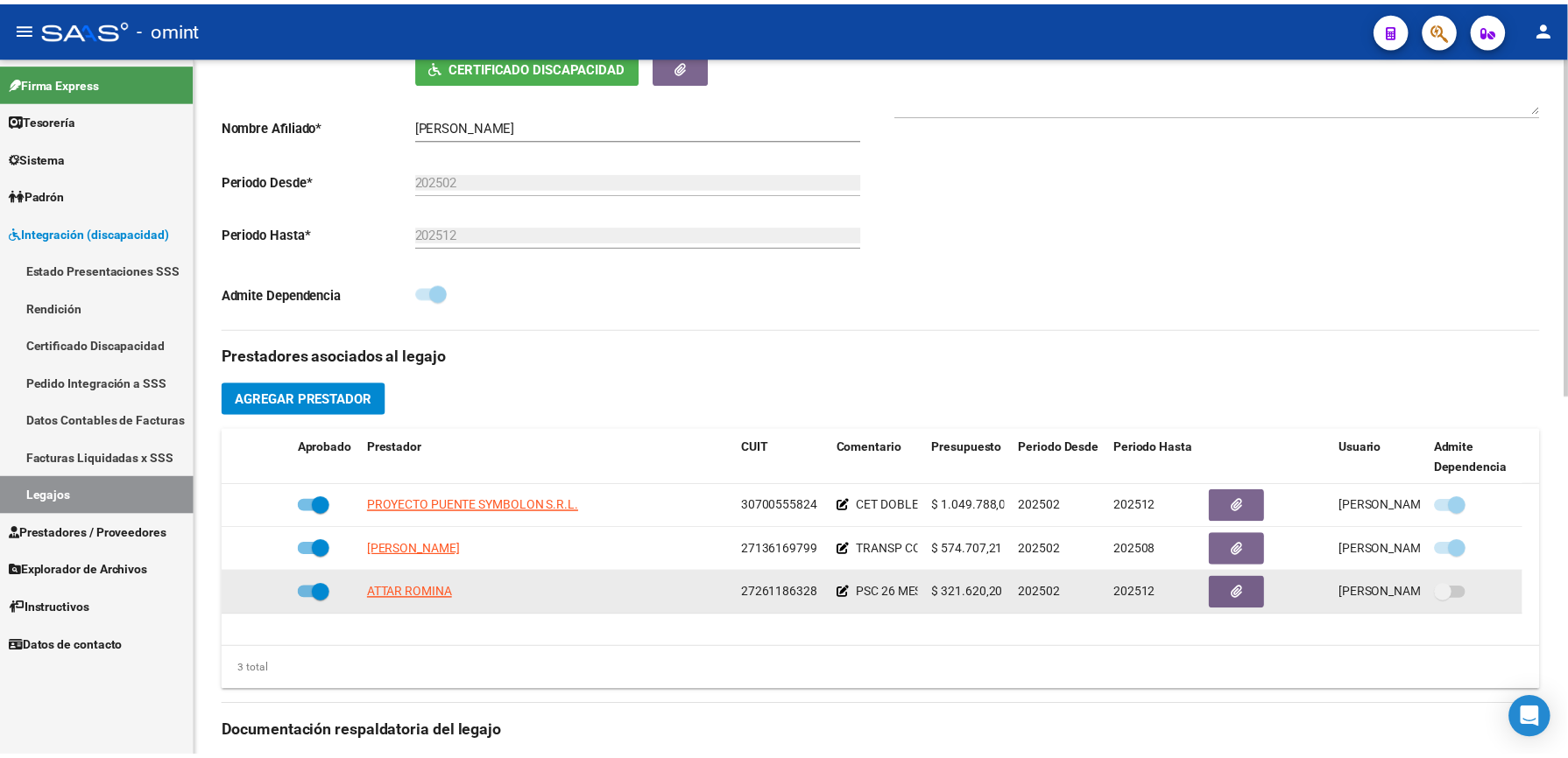
scroll to position [467, 0]
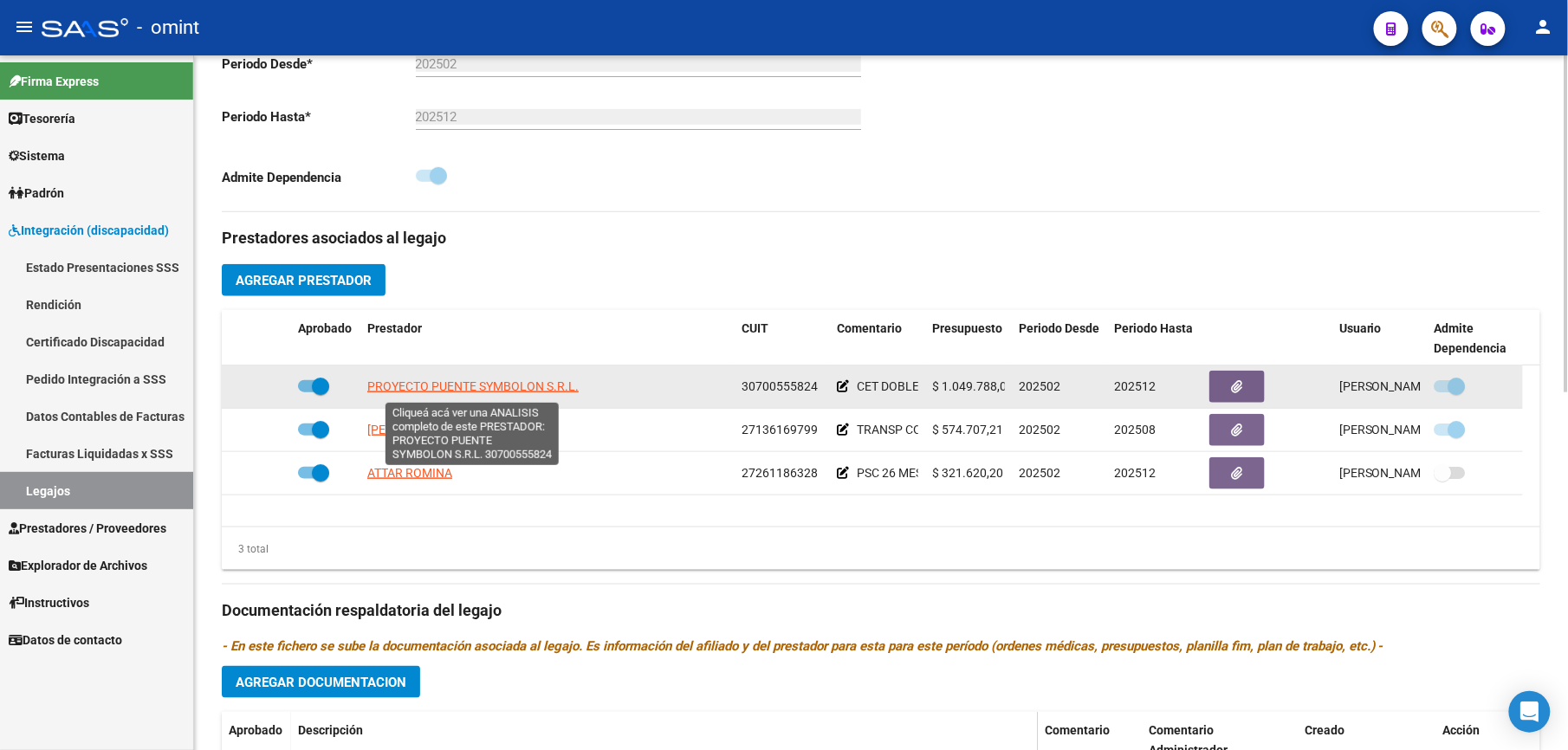
click at [448, 386] on span "PROYECTO PUENTE SYMBOLON S.R.L." at bounding box center [473, 387] width 211 height 14
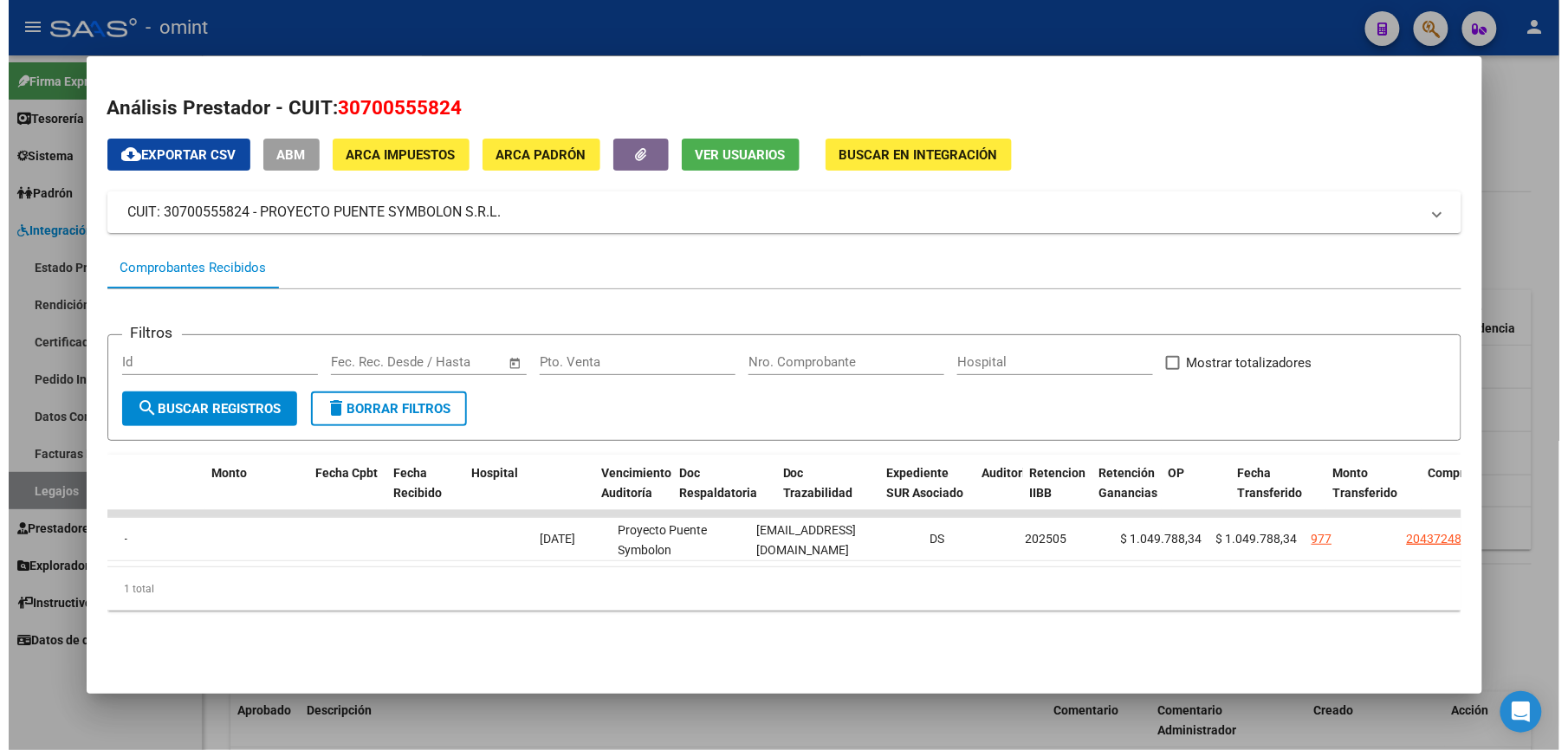
scroll to position [0, 1799]
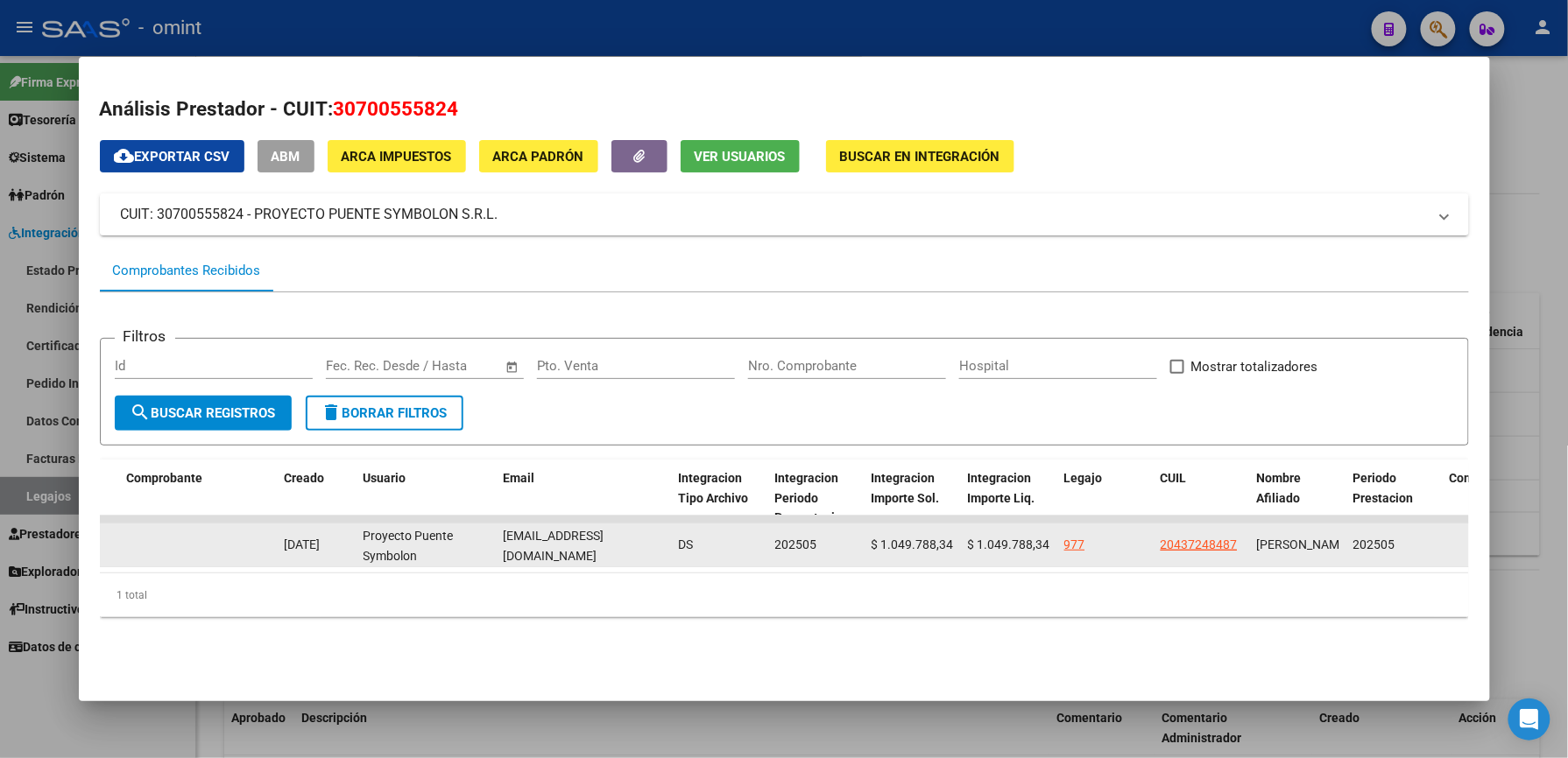
drag, startPoint x: 494, startPoint y: 543, endPoint x: 655, endPoint y: 547, distance: 161.0
click at [655, 547] on div "puentesymbolon@gmail.com" at bounding box center [585, 545] width 161 height 37
drag, startPoint x: 655, startPoint y: 547, endPoint x: 607, endPoint y: 547, distance: 48.0
copy span "puentesymbolon@gmail.com"
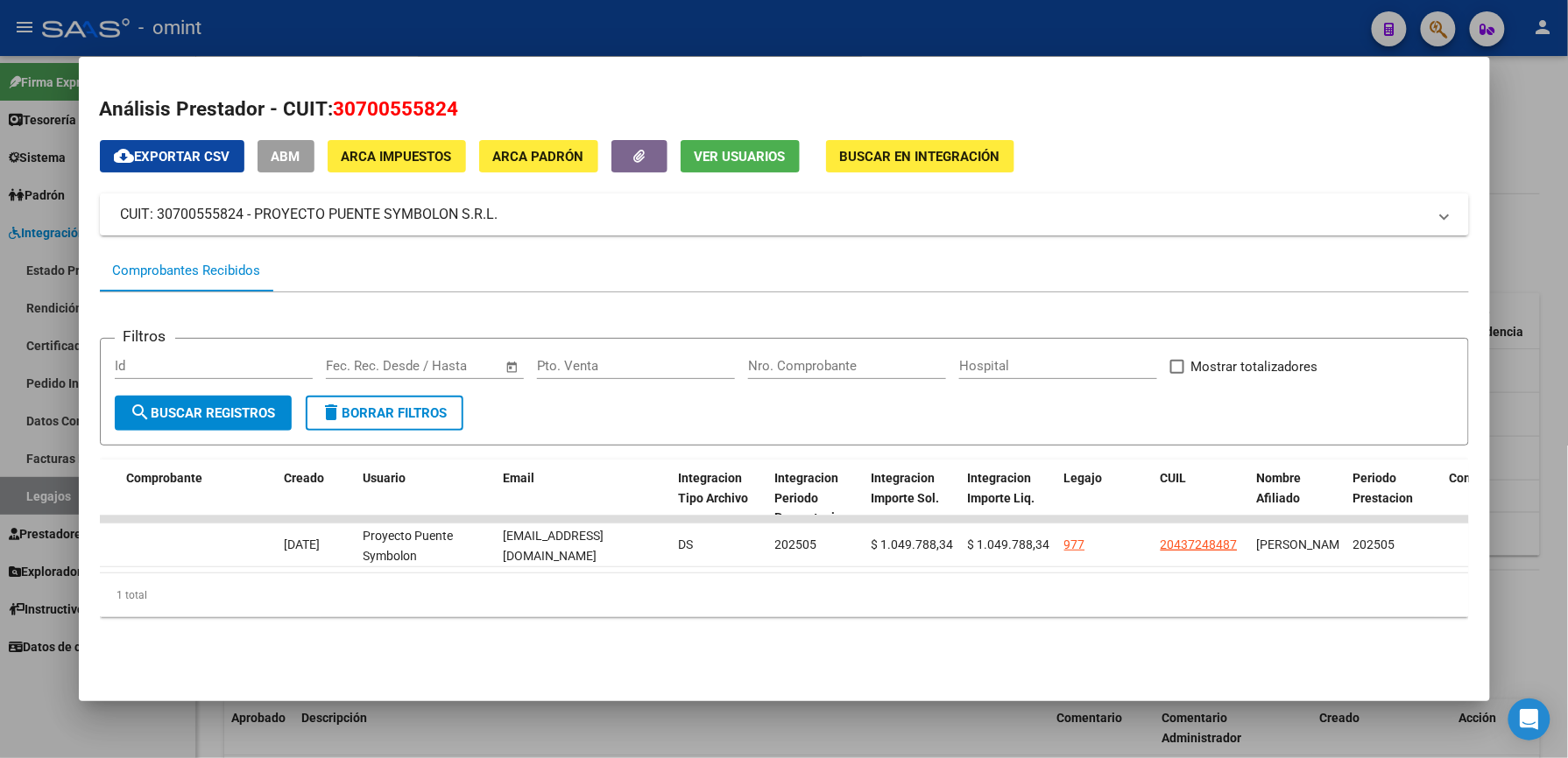
click at [658, 16] on div at bounding box center [784, 379] width 1568 height 758
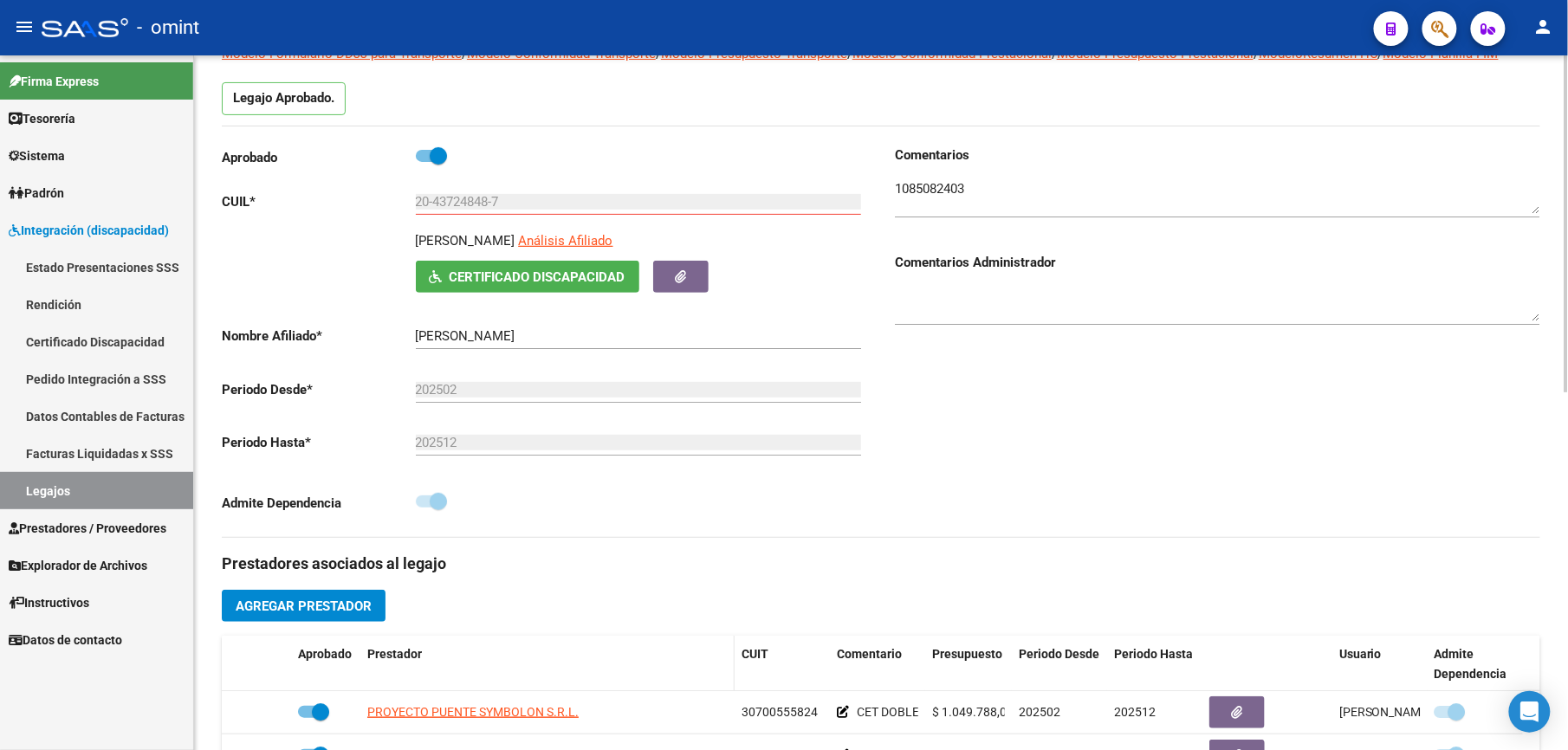
scroll to position [115, 0]
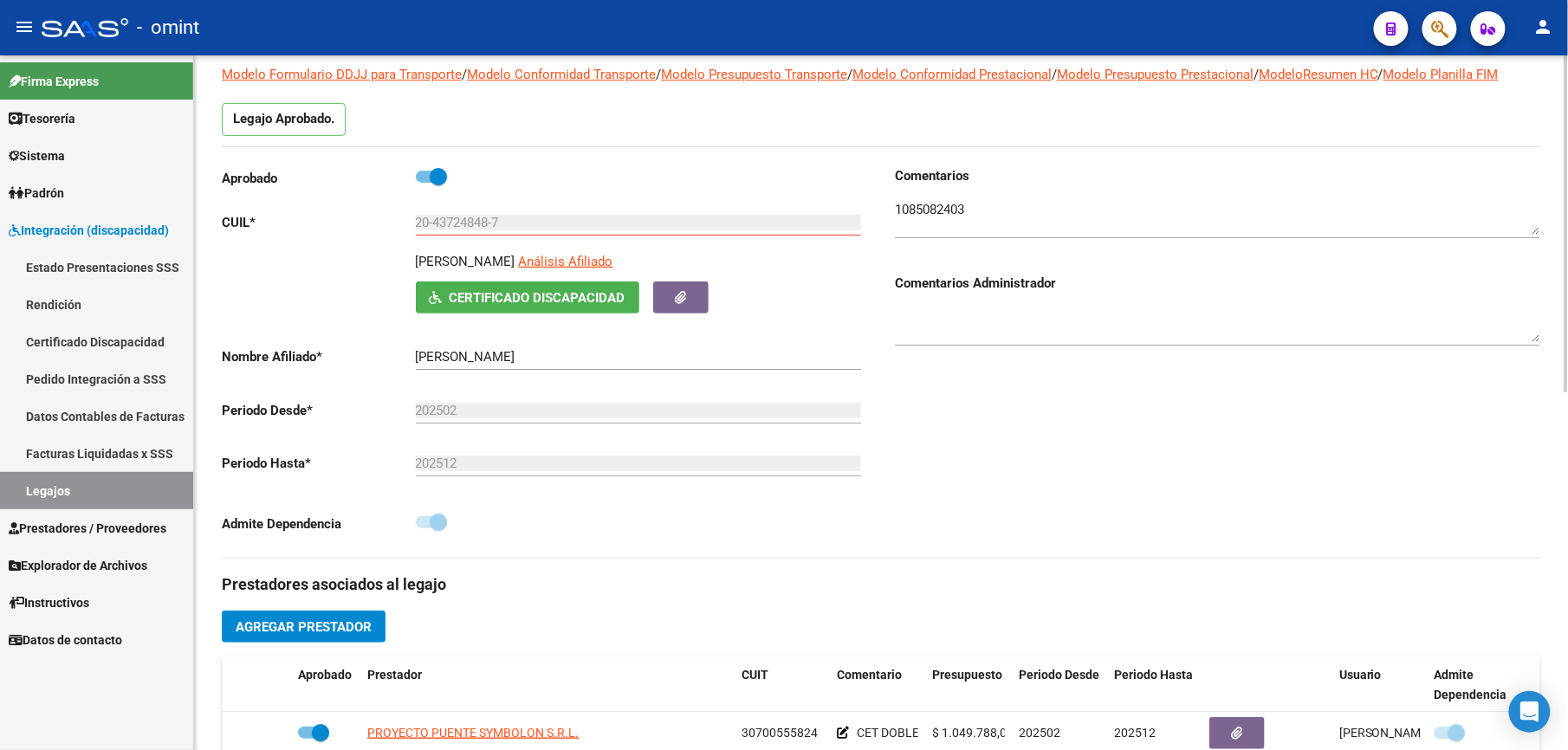
drag, startPoint x: 891, startPoint y: 203, endPoint x: 987, endPoint y: 212, distance: 96.4
click at [978, 209] on div "Comentarios Comentarios Administrador" at bounding box center [1210, 362] width 659 height 392
drag, startPoint x: 934, startPoint y: 210, endPoint x: 898, endPoint y: 210, distance: 36.0
click at [898, 210] on textarea at bounding box center [1217, 218] width 645 height 35
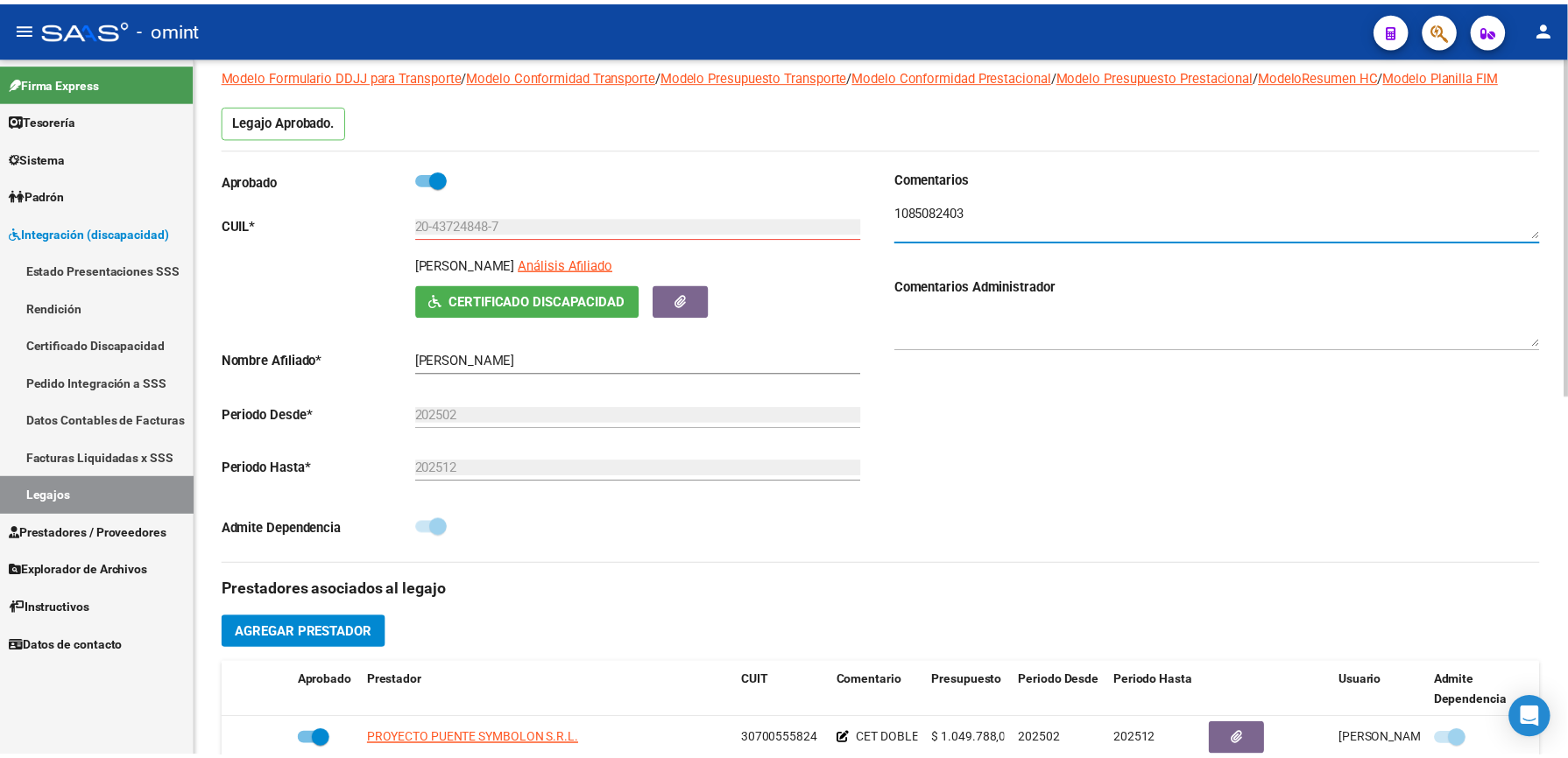
scroll to position [351, 0]
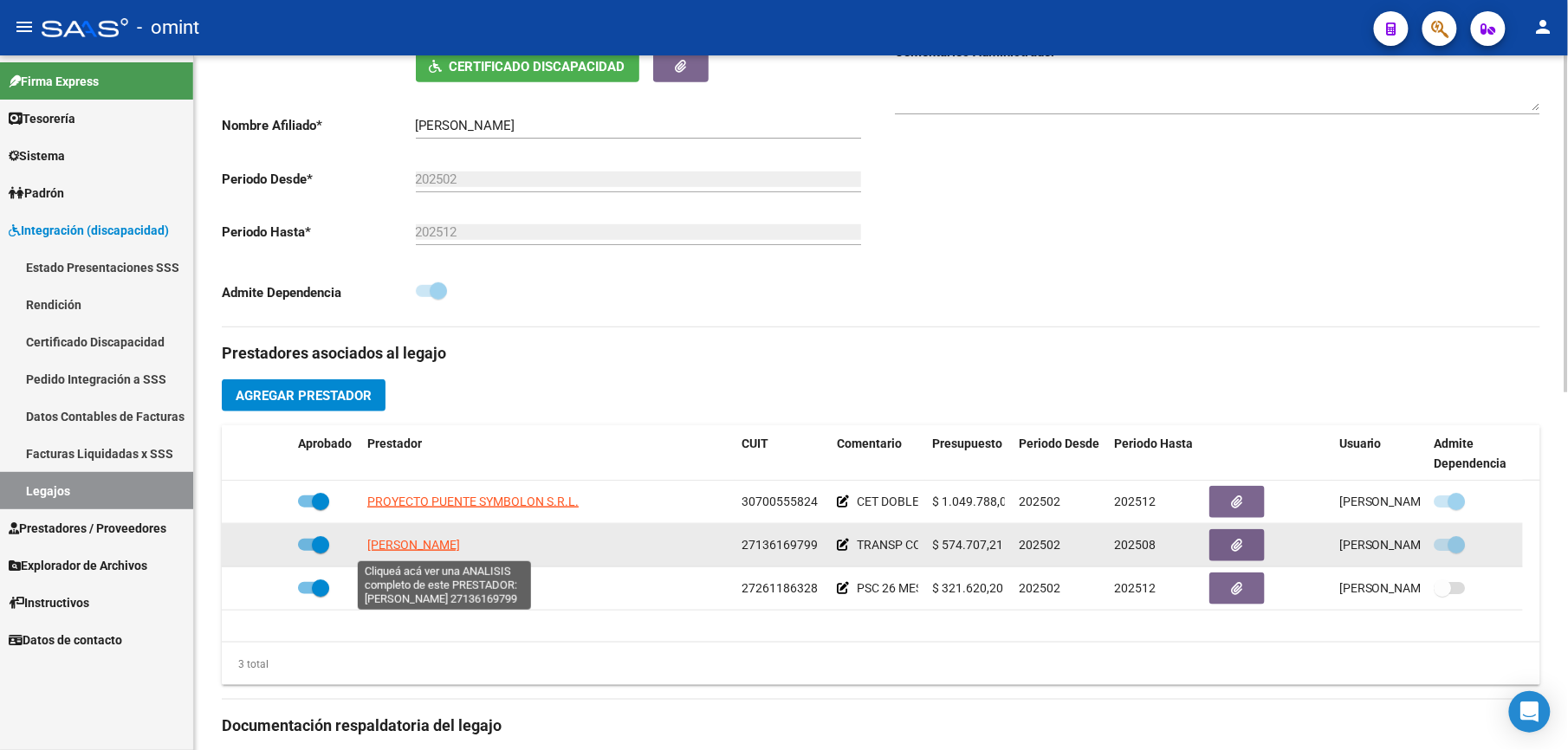
click at [460, 550] on span "HUERTAS MARTA GRACIELA" at bounding box center [413, 545] width 93 height 14
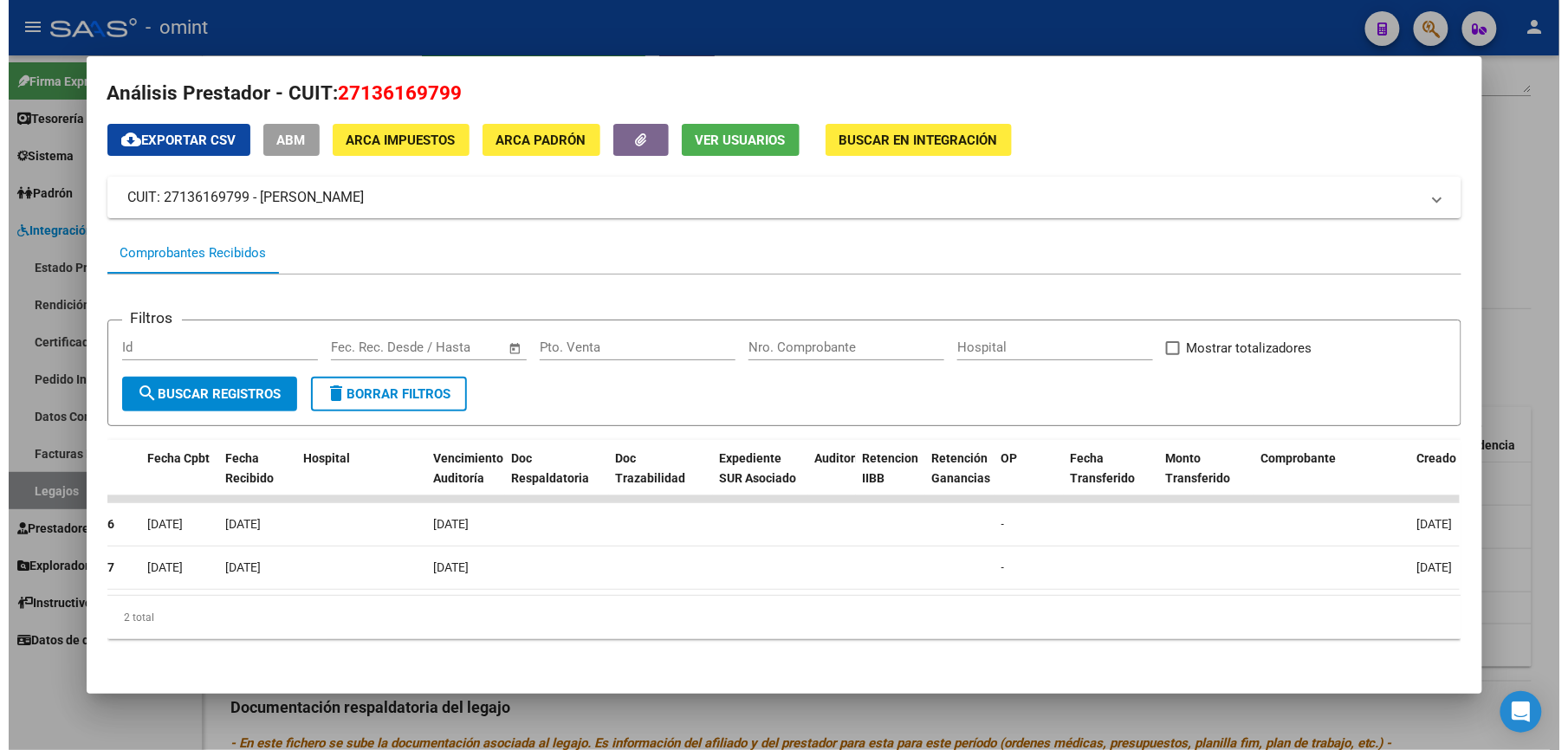
scroll to position [0, 0]
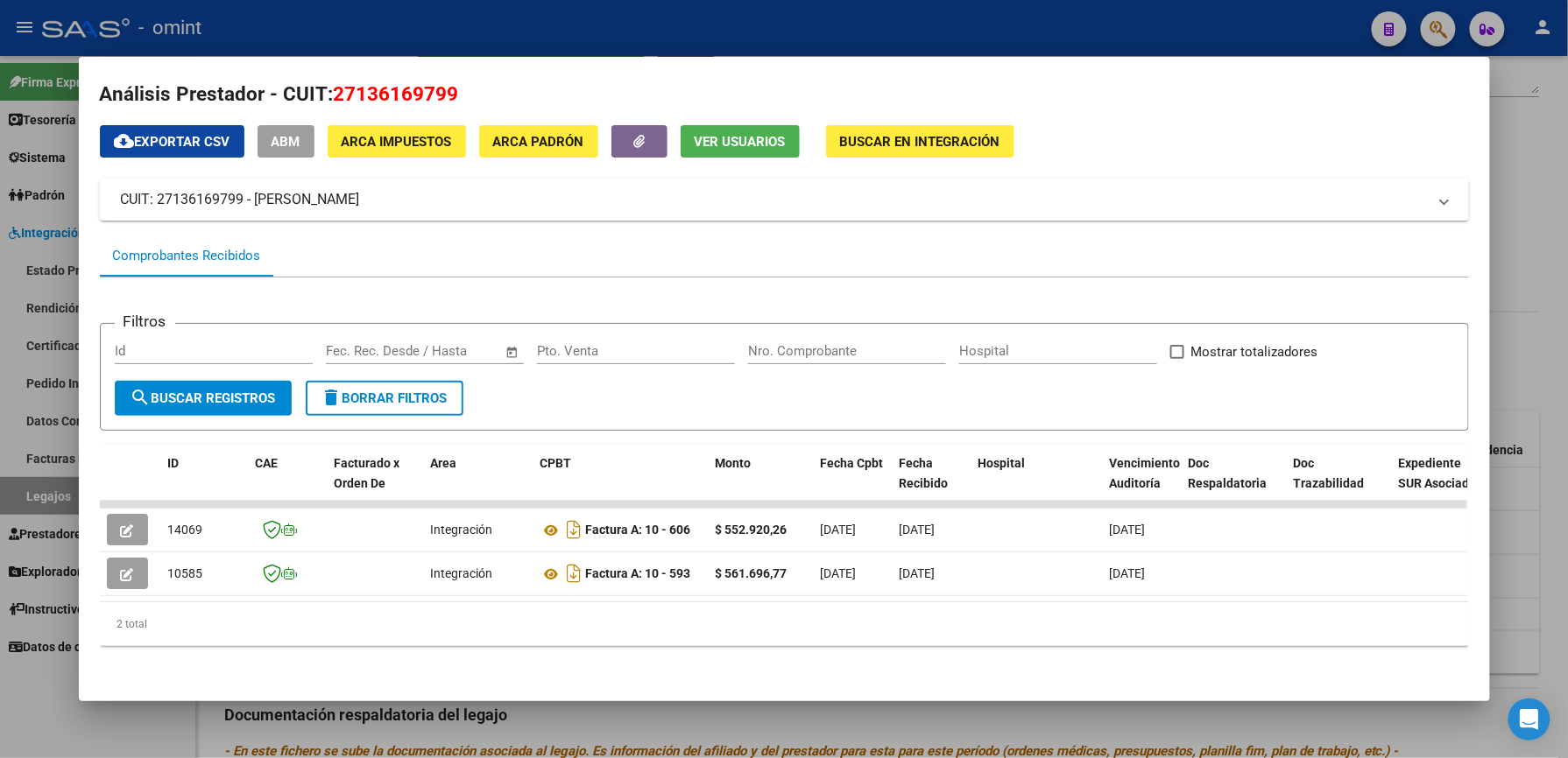
click at [754, 29] on div at bounding box center [784, 379] width 1568 height 758
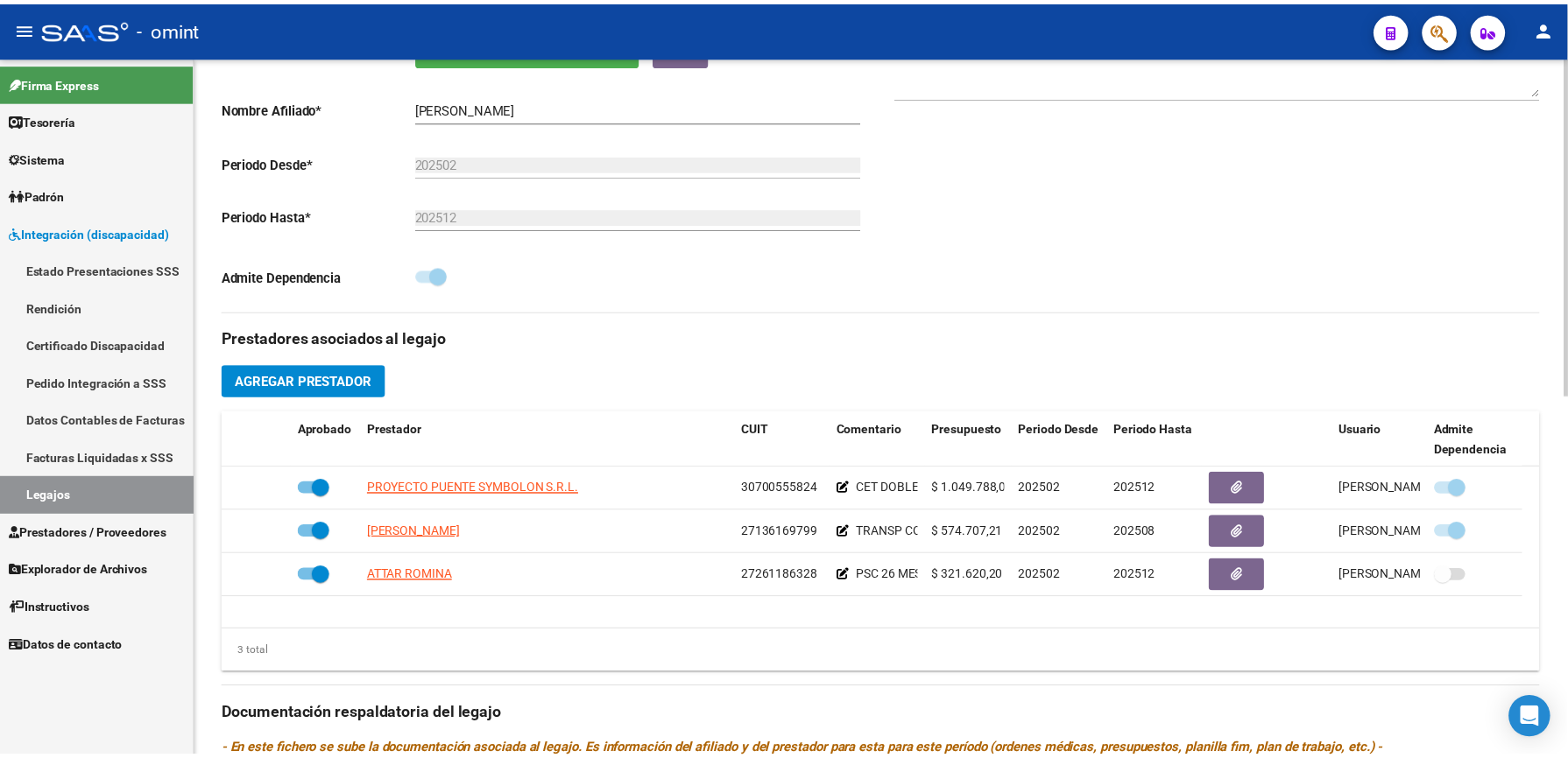
scroll to position [351, 0]
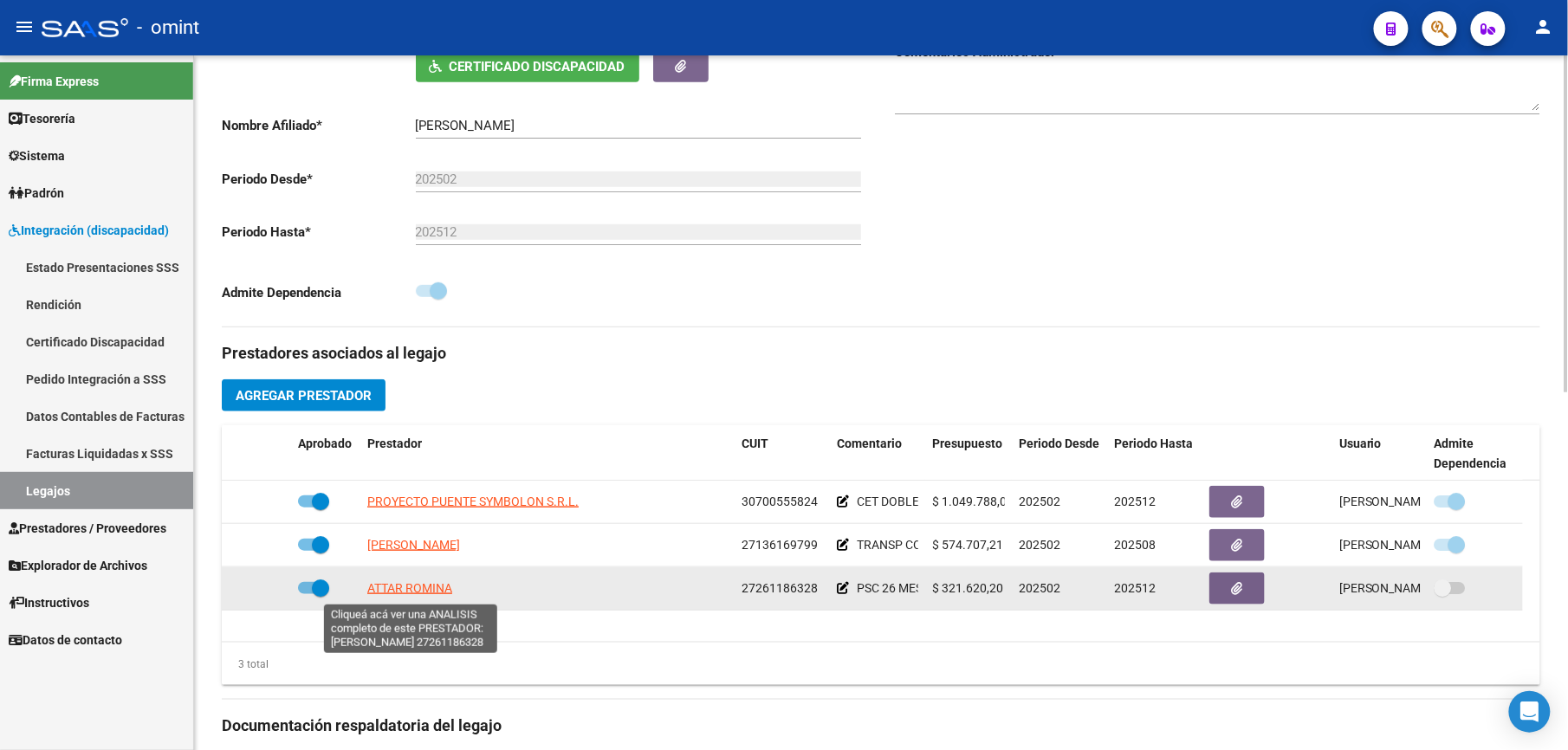
click at [403, 590] on span "ATTAR ROMINA" at bounding box center [410, 589] width 85 height 14
type textarea "27261186328"
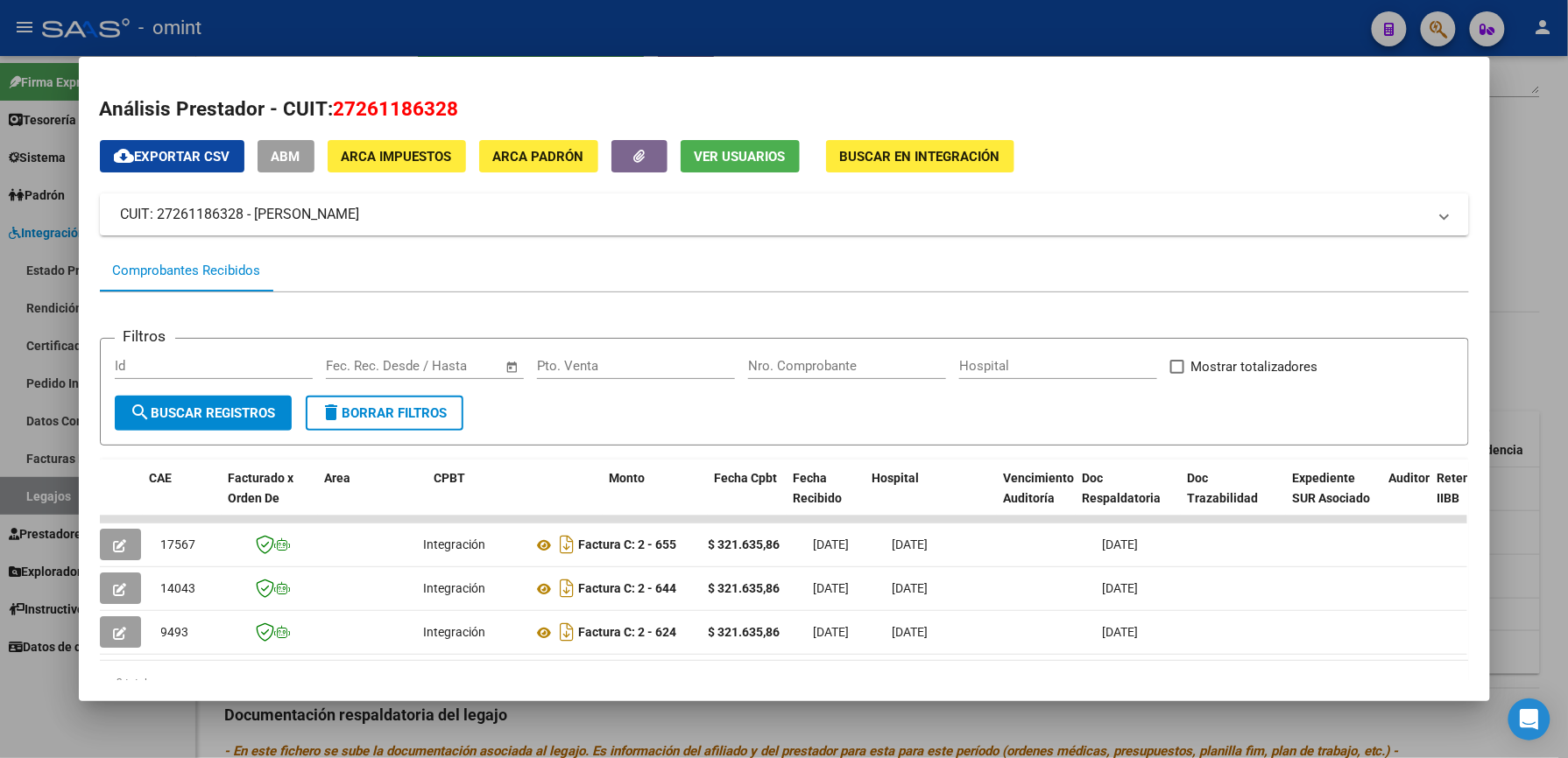
scroll to position [0, 0]
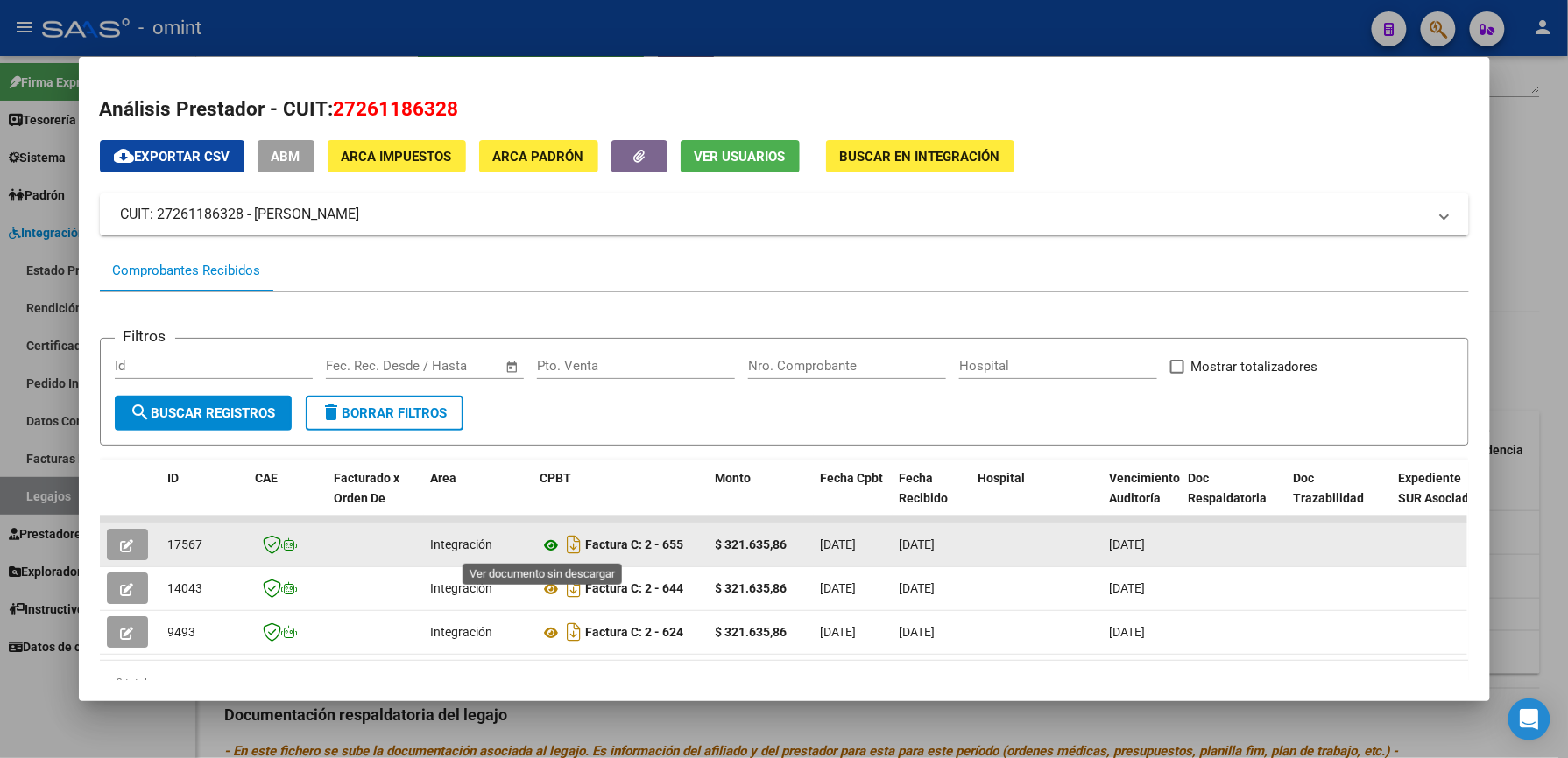
click at [542, 545] on icon at bounding box center [552, 546] width 23 height 21
click at [126, 542] on button "button" at bounding box center [127, 545] width 41 height 32
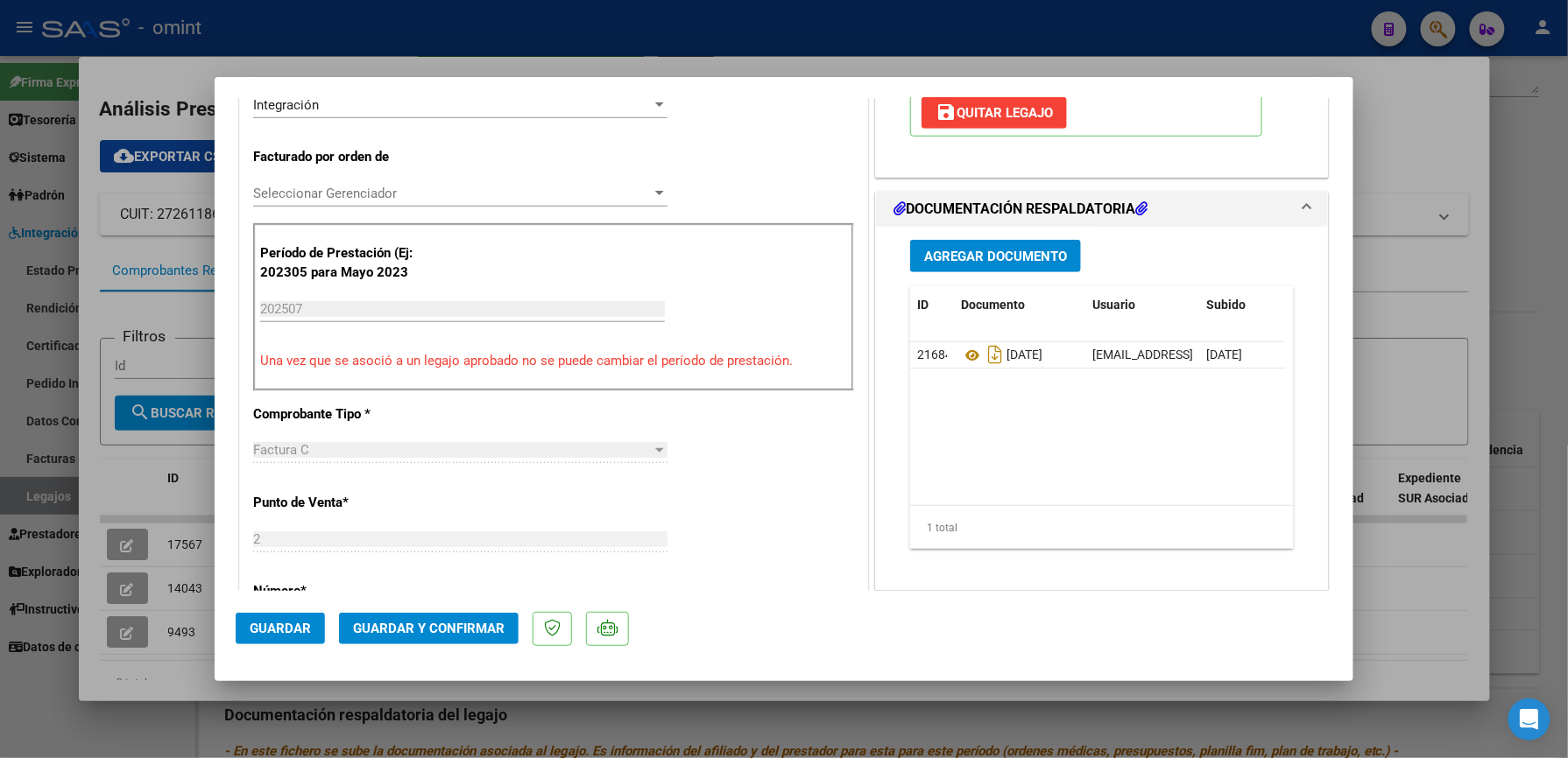
scroll to position [584, 0]
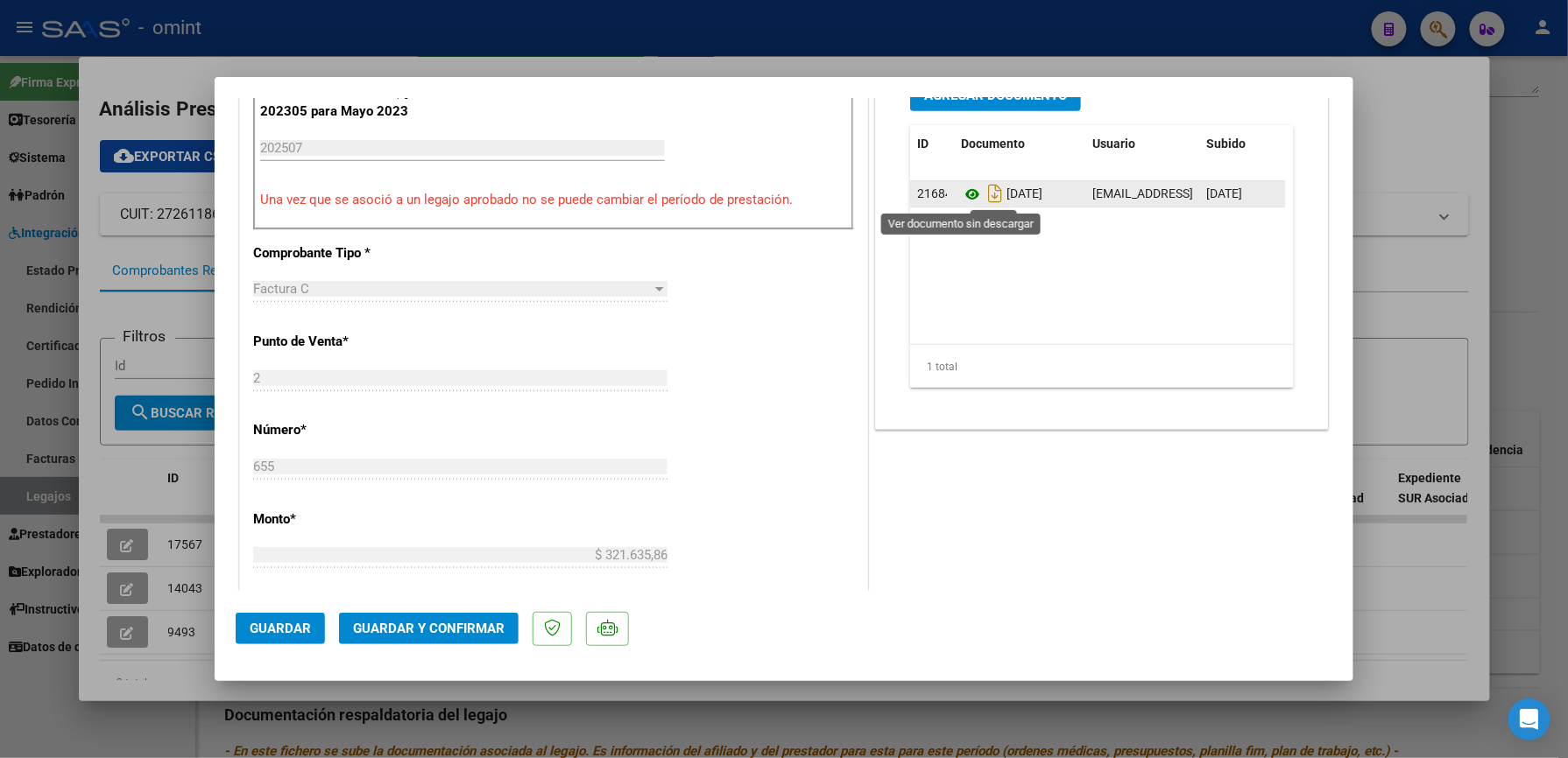
click at [961, 197] on icon at bounding box center [972, 195] width 23 height 21
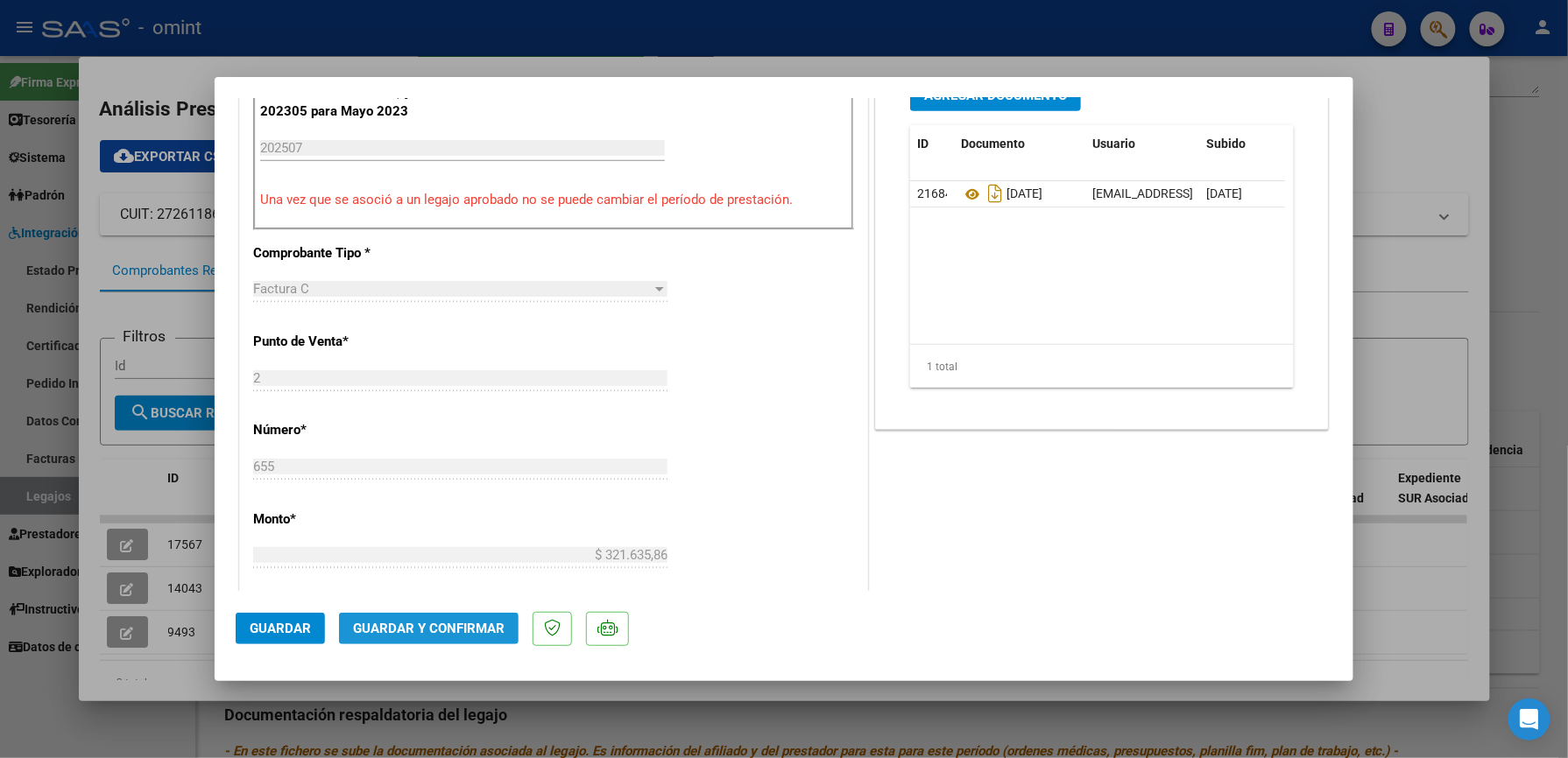
click at [431, 621] on span "Guardar y Confirmar" at bounding box center [429, 629] width 152 height 16
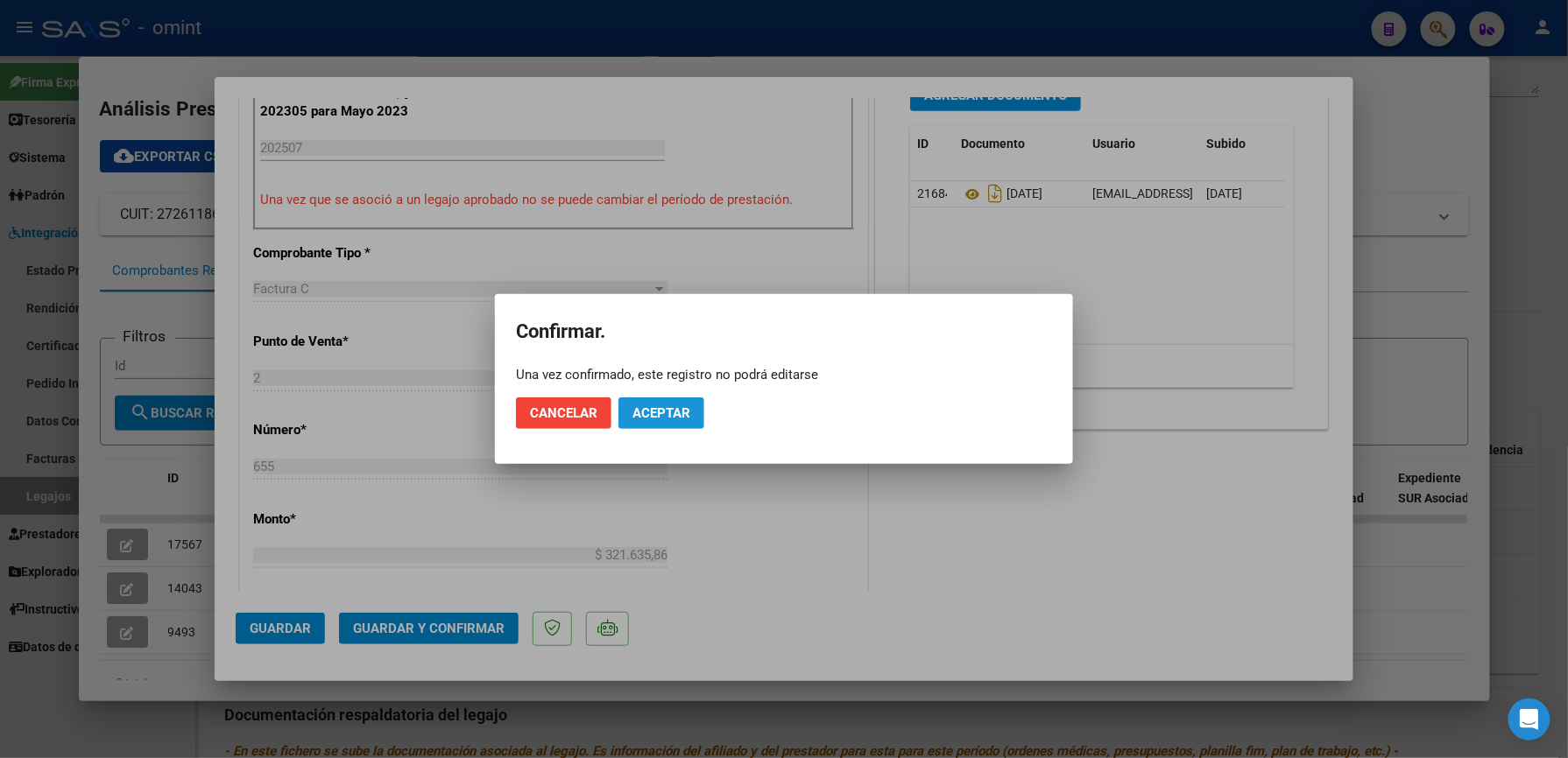
click at [653, 407] on span "Aceptar" at bounding box center [661, 414] width 58 height 16
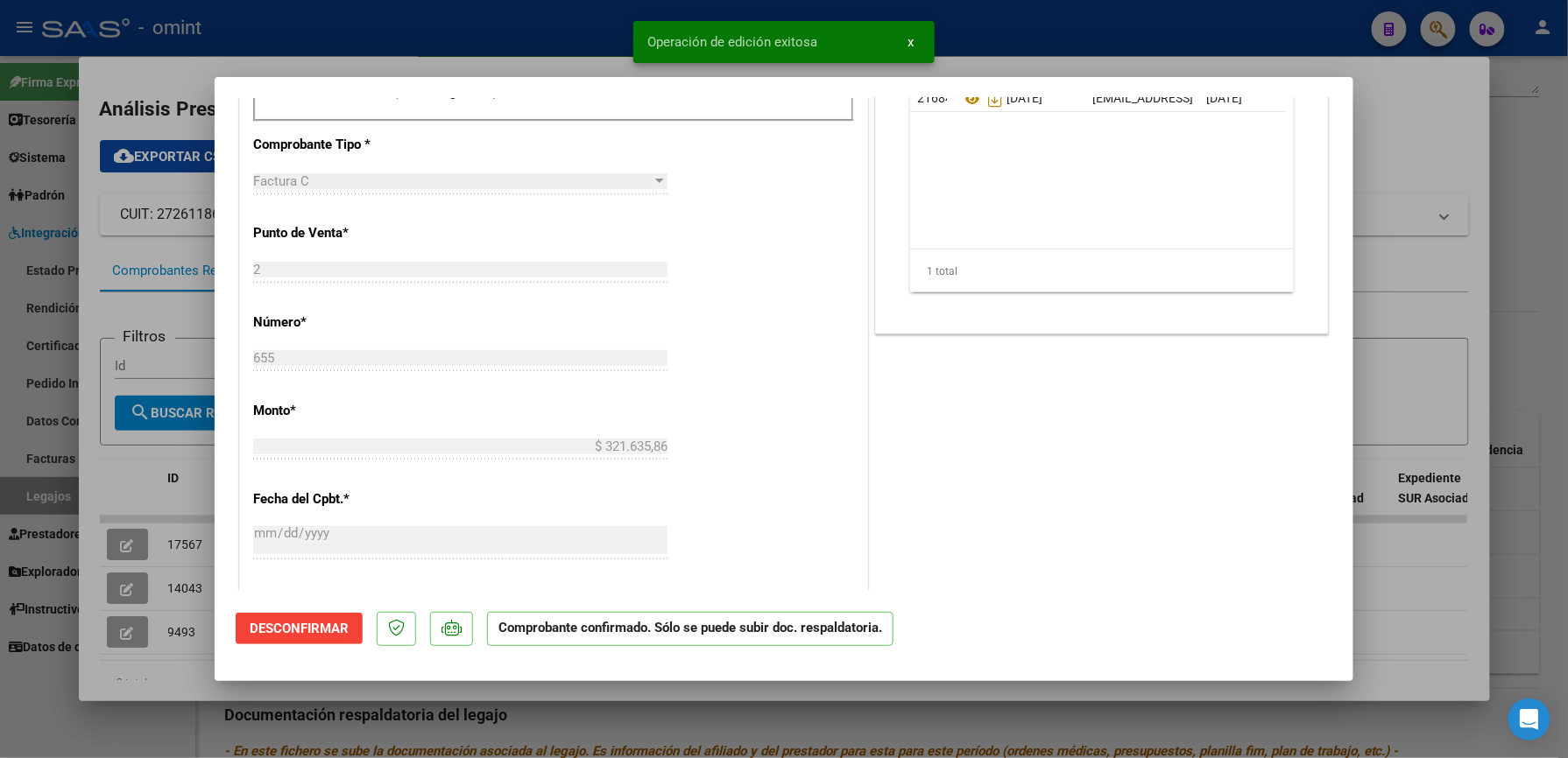
click at [1068, 40] on div at bounding box center [784, 379] width 1568 height 758
type input "$ 0,00"
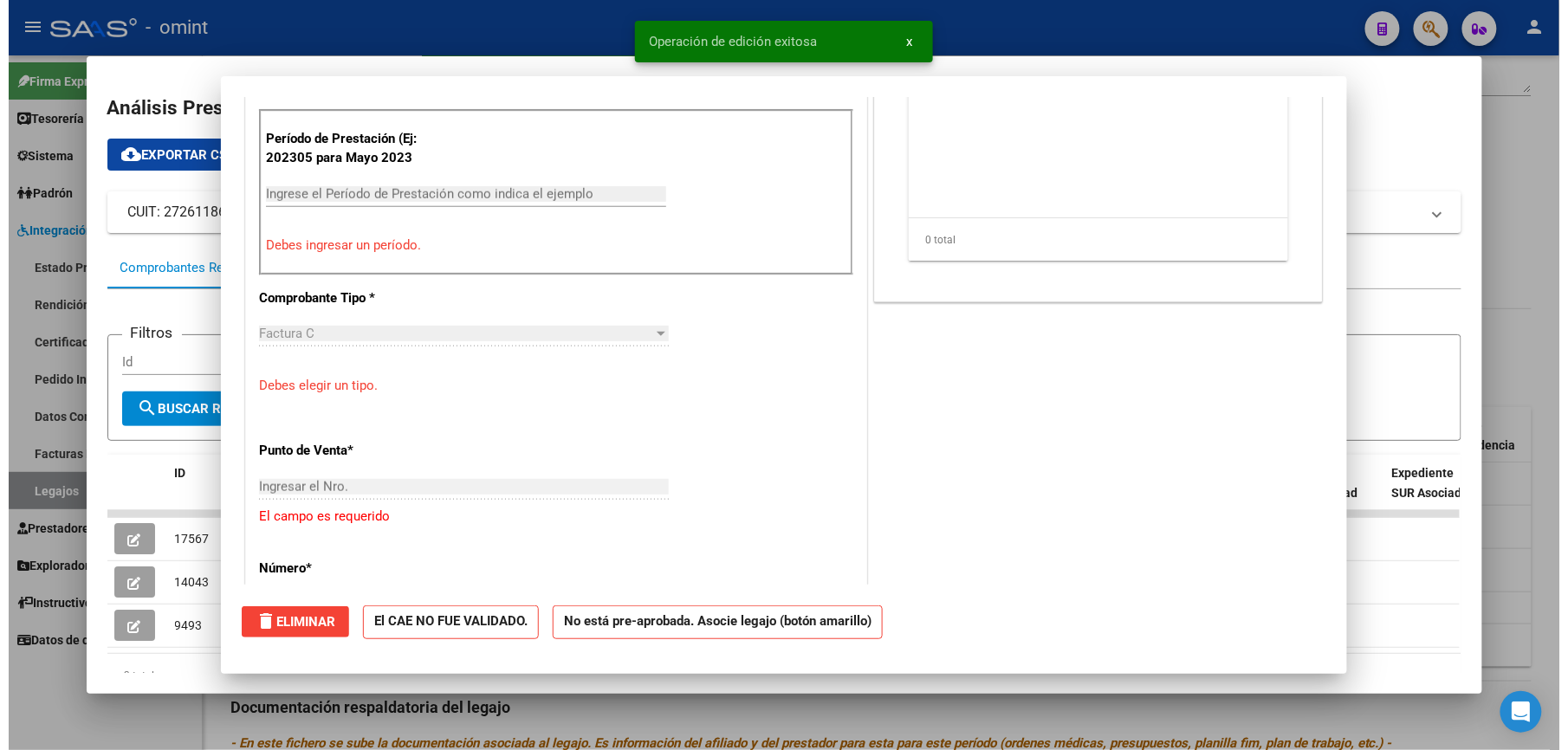
scroll to position [0, 0]
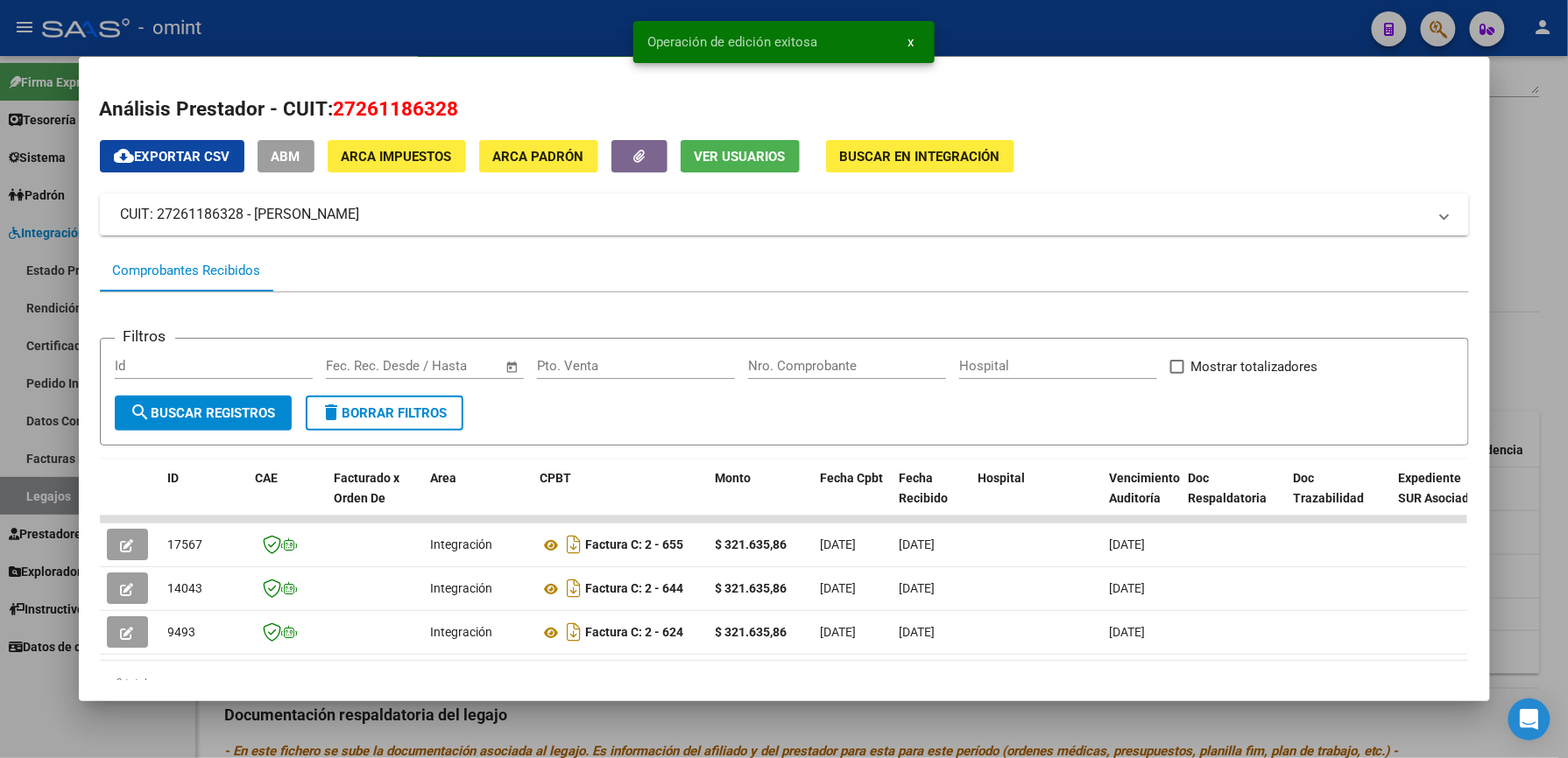
click at [1068, 40] on div at bounding box center [784, 379] width 1568 height 758
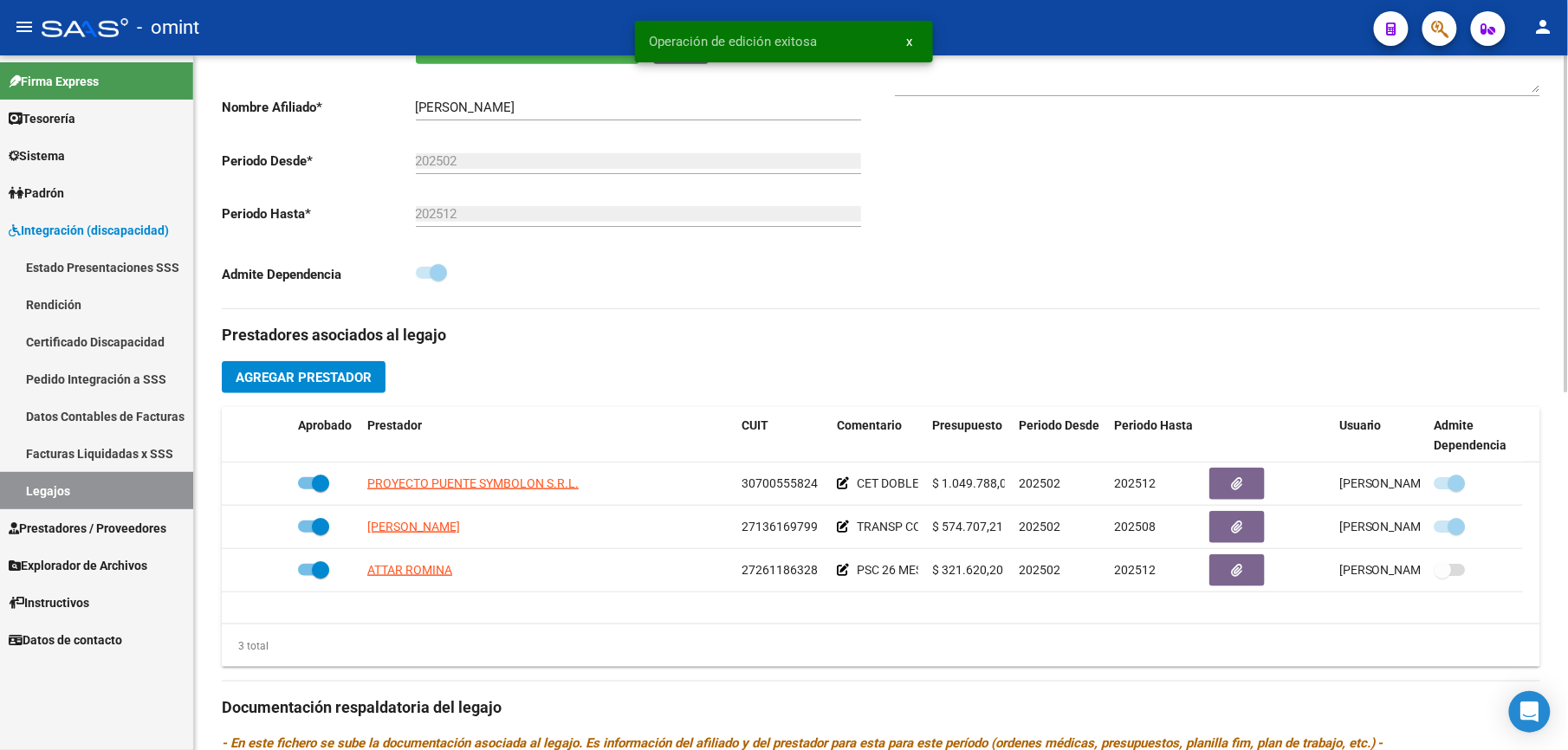
scroll to position [347, 0]
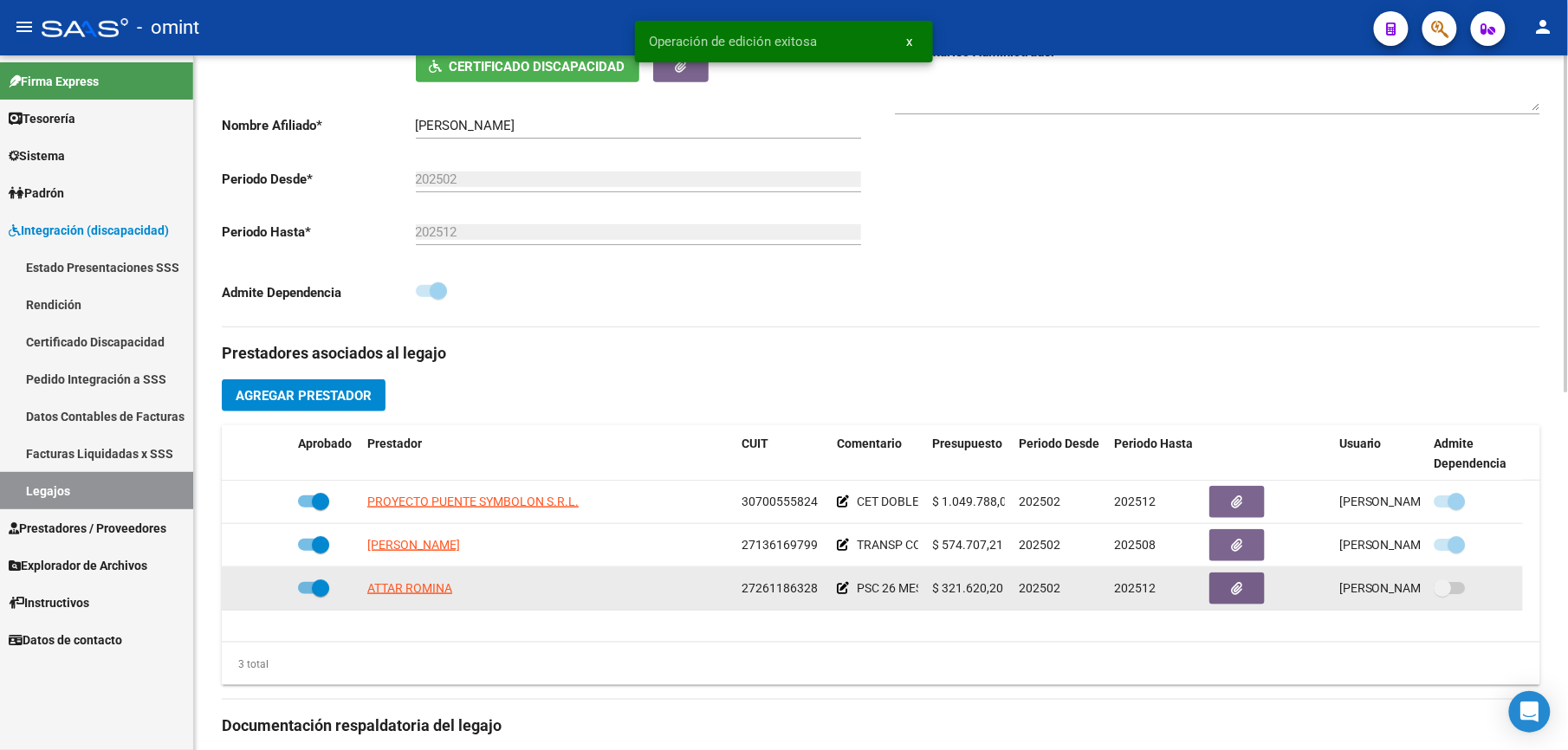
drag, startPoint x: 741, startPoint y: 591, endPoint x: 812, endPoint y: 590, distance: 71.0
click at [812, 590] on span "27261186328" at bounding box center [779, 589] width 76 height 14
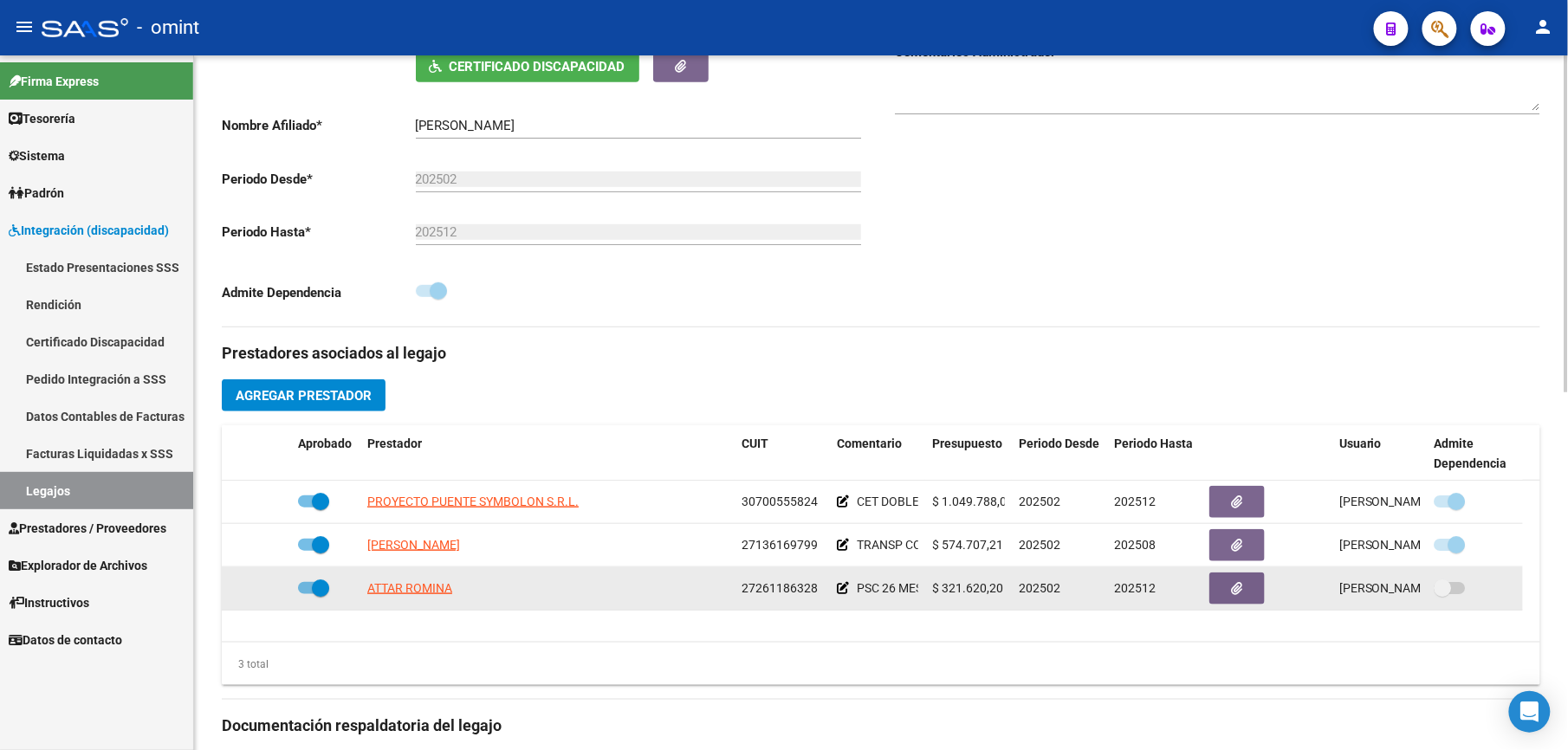
copy span "27261186328"
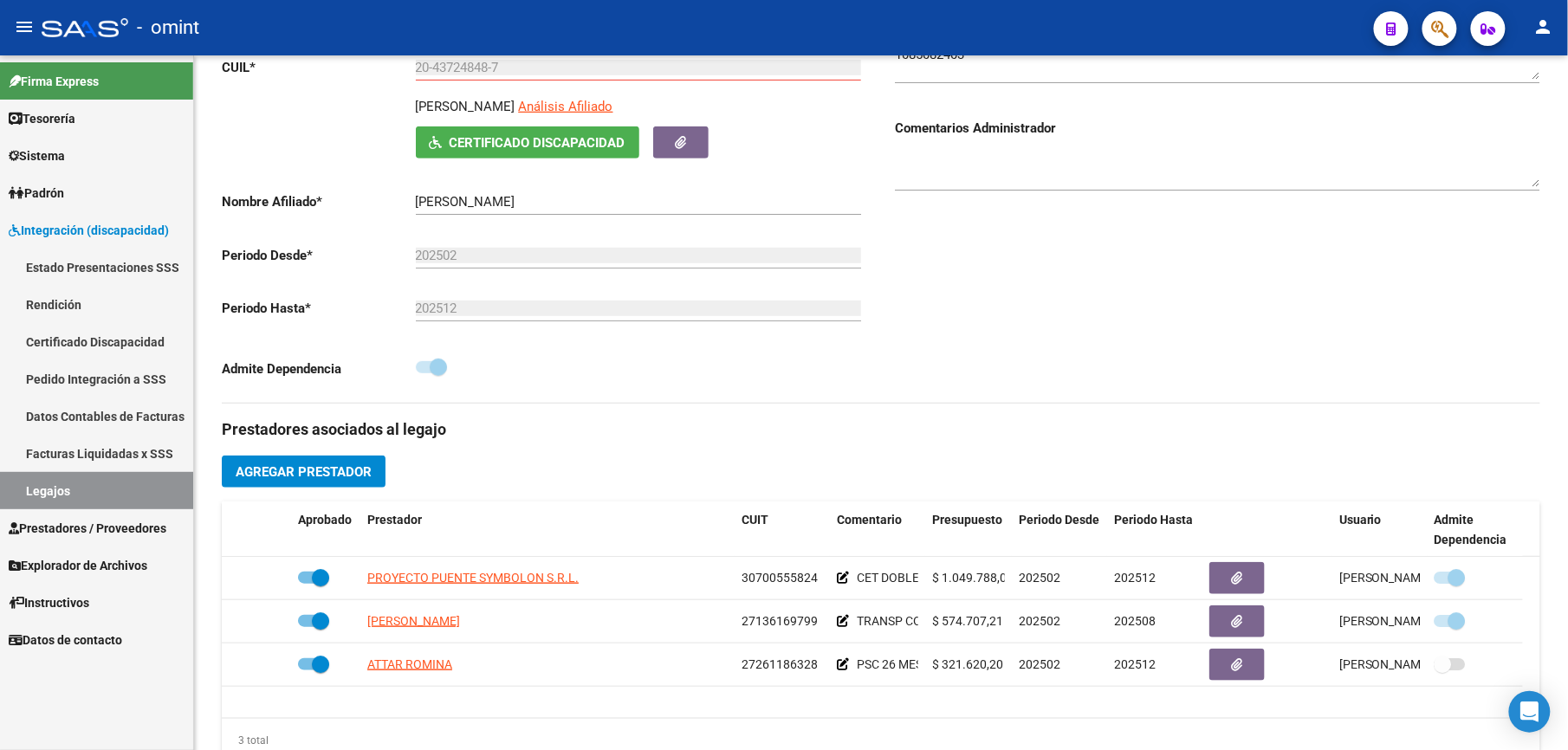
scroll to position [231, 0]
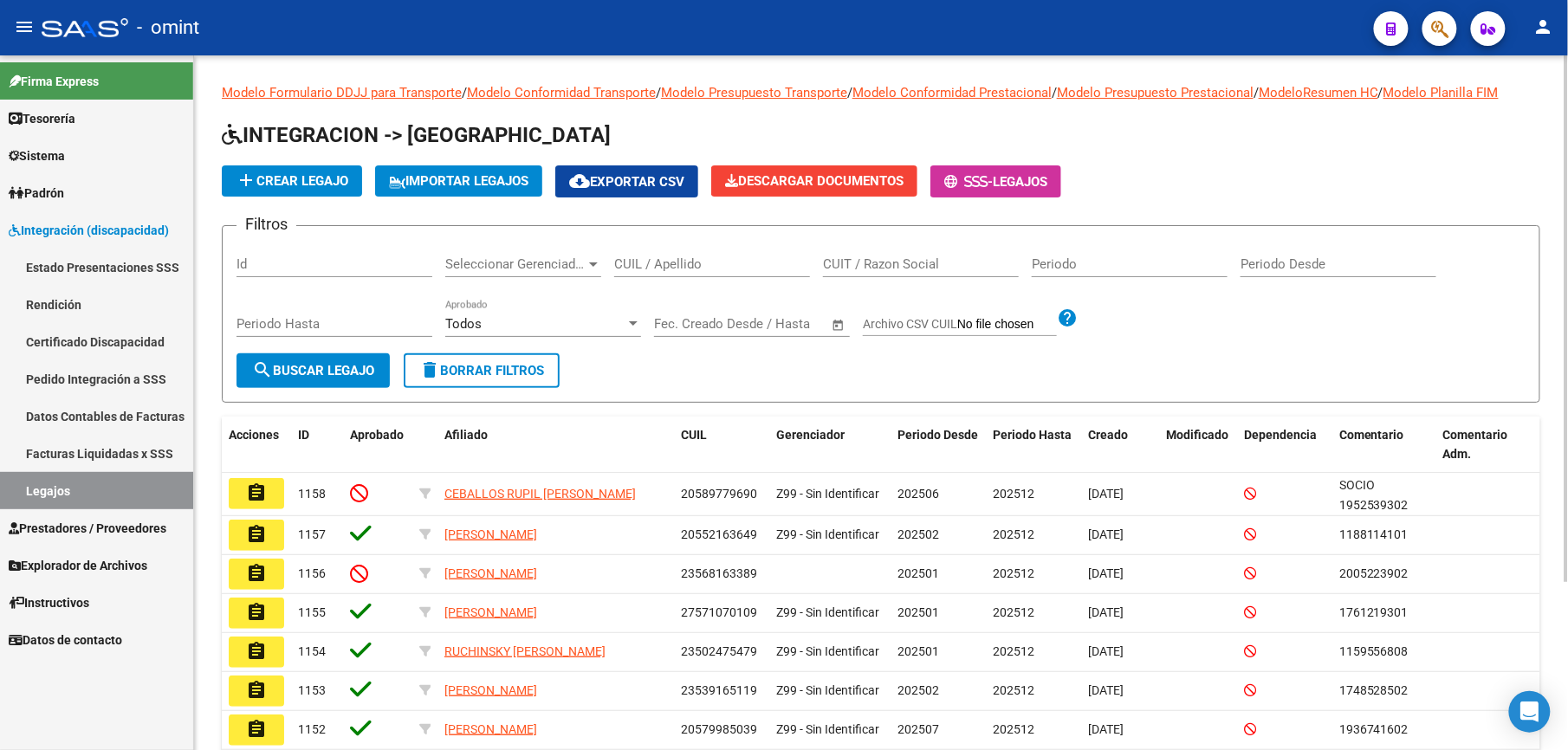
click at [637, 264] on input "CUIL / Apellido" at bounding box center [712, 264] width 196 height 16
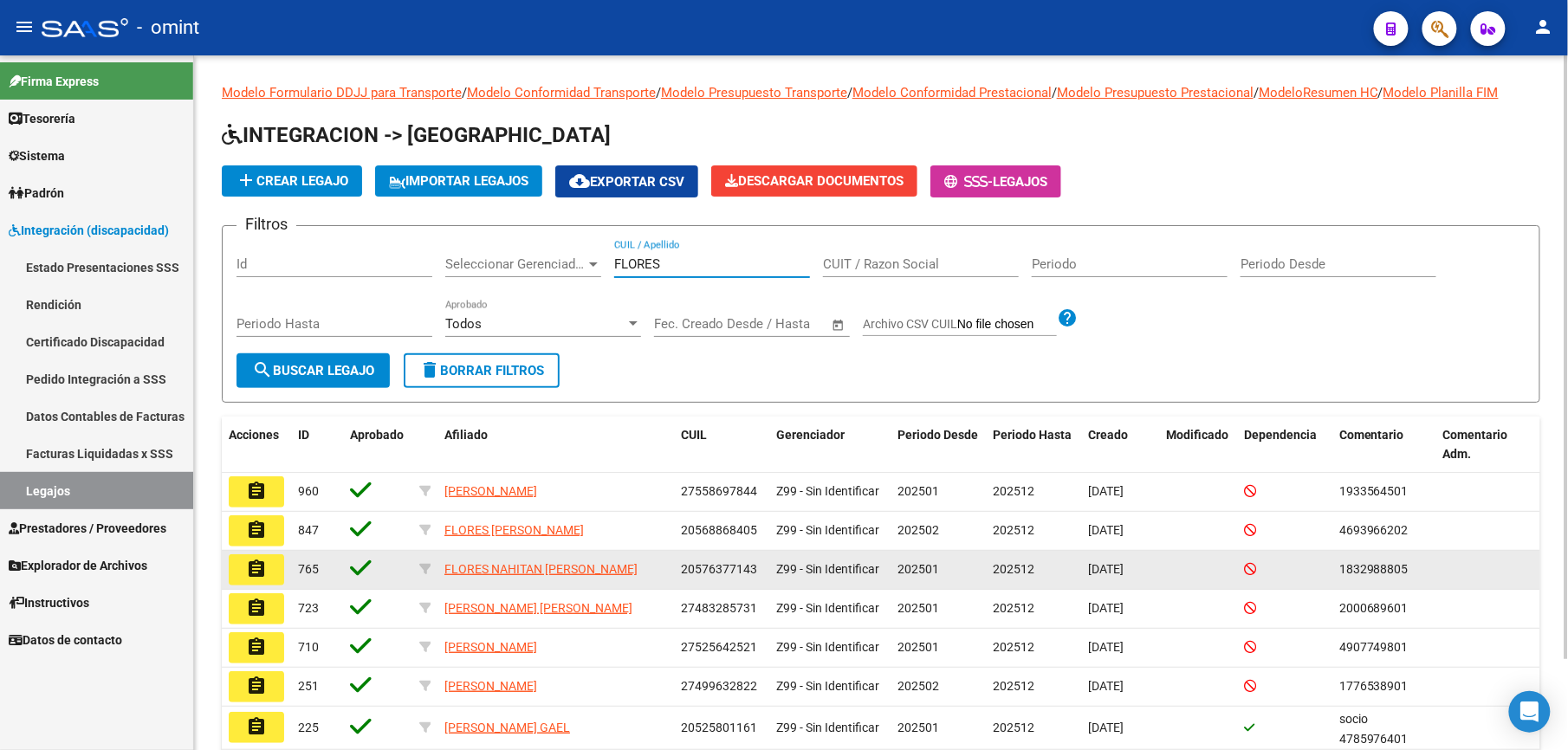
type input "FLORES"
click at [253, 569] on mat-icon "assignment" at bounding box center [257, 570] width 21 height 21
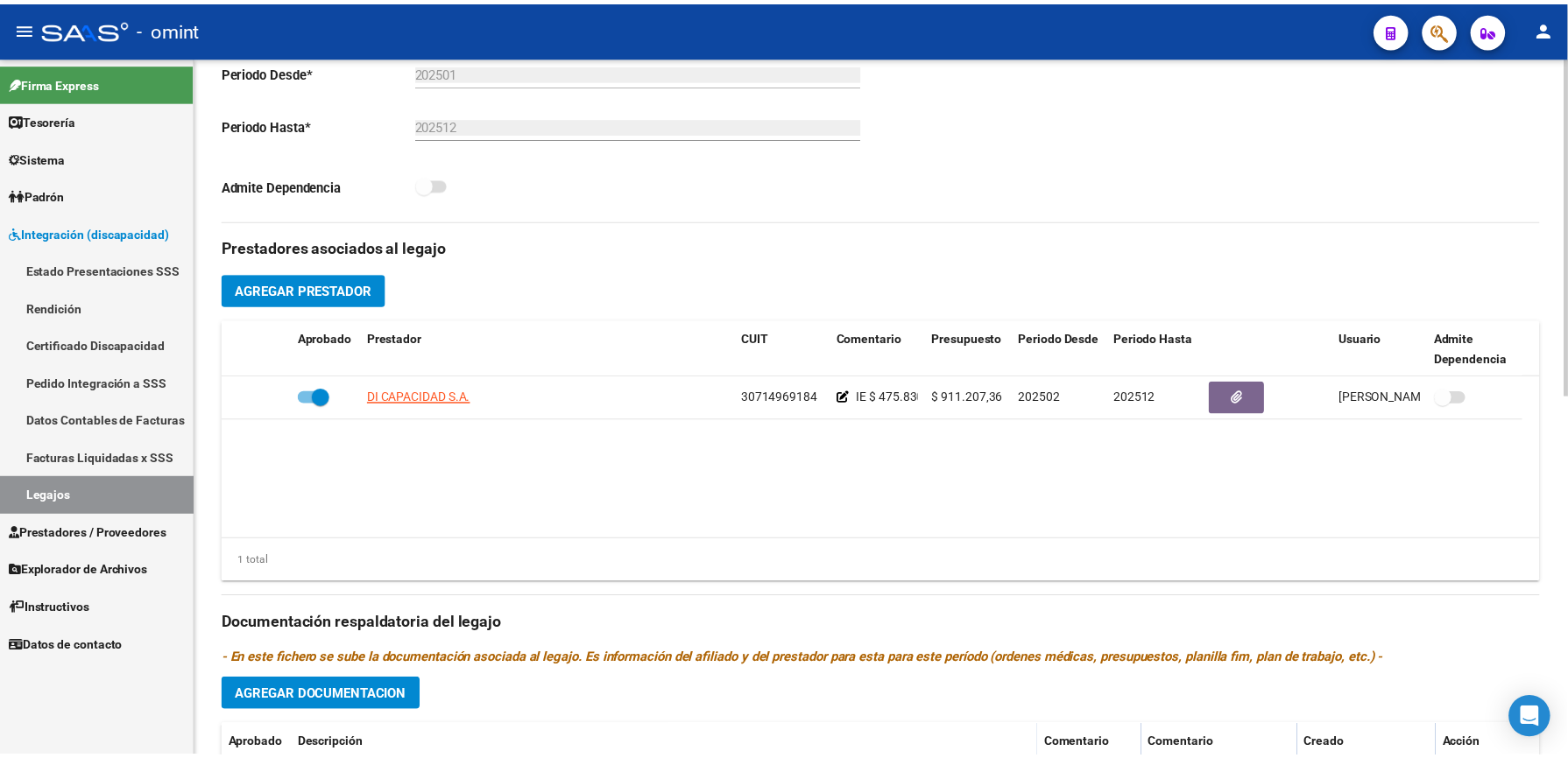
scroll to position [467, 0]
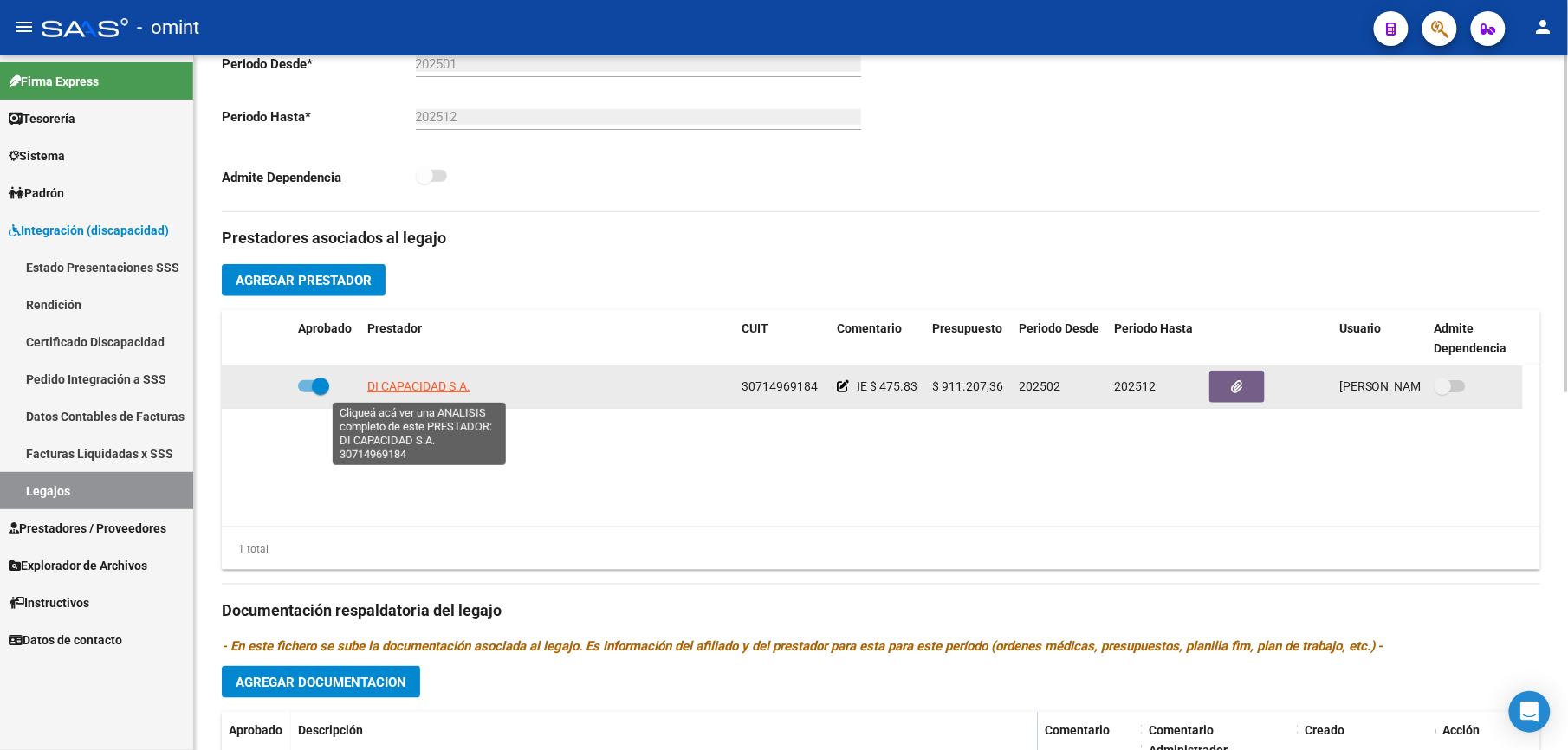
click at [396, 387] on span "DI CAPACIDAD S.A." at bounding box center [419, 387] width 103 height 14
type textarea "30714969184"
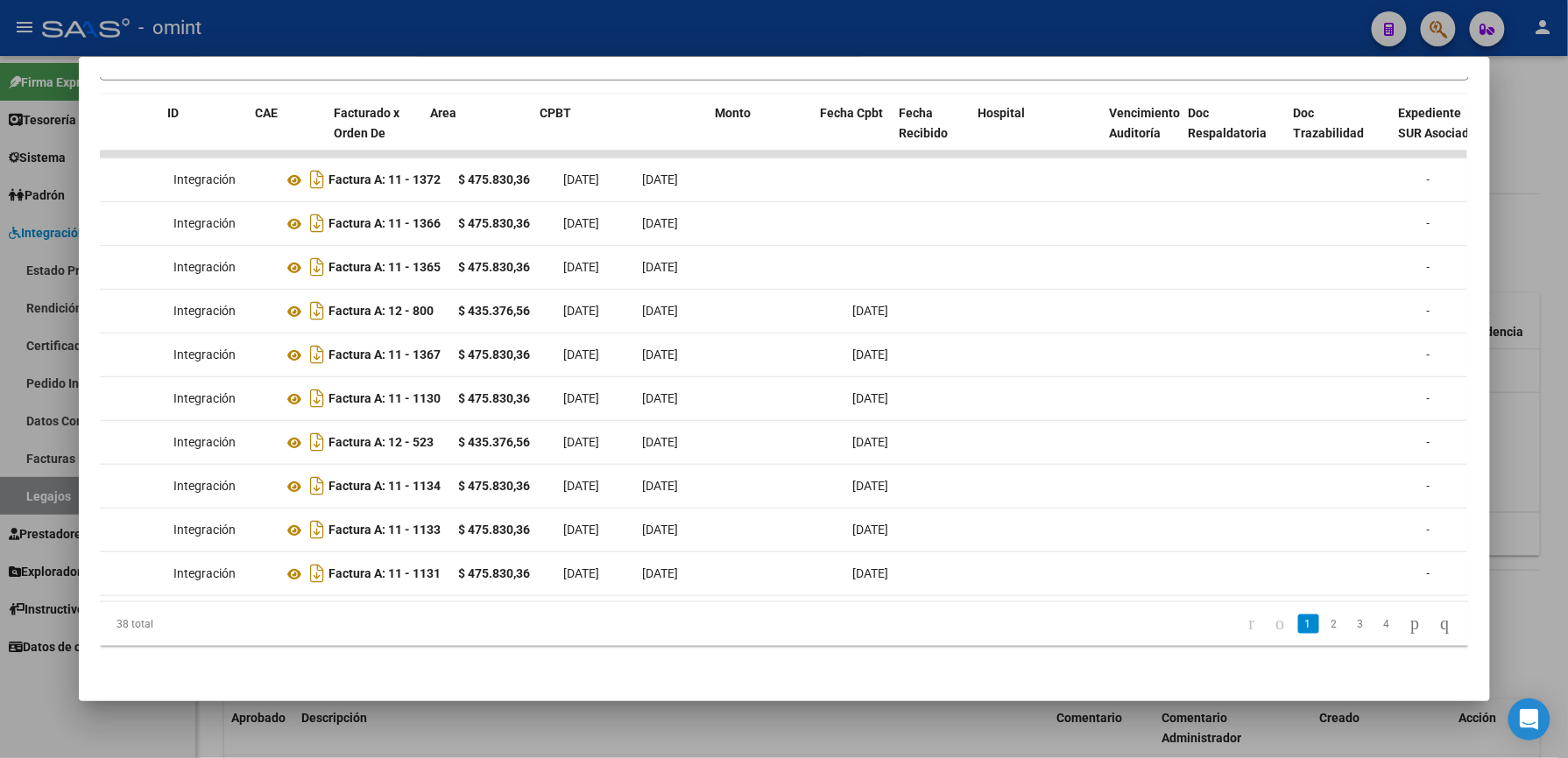
scroll to position [0, 0]
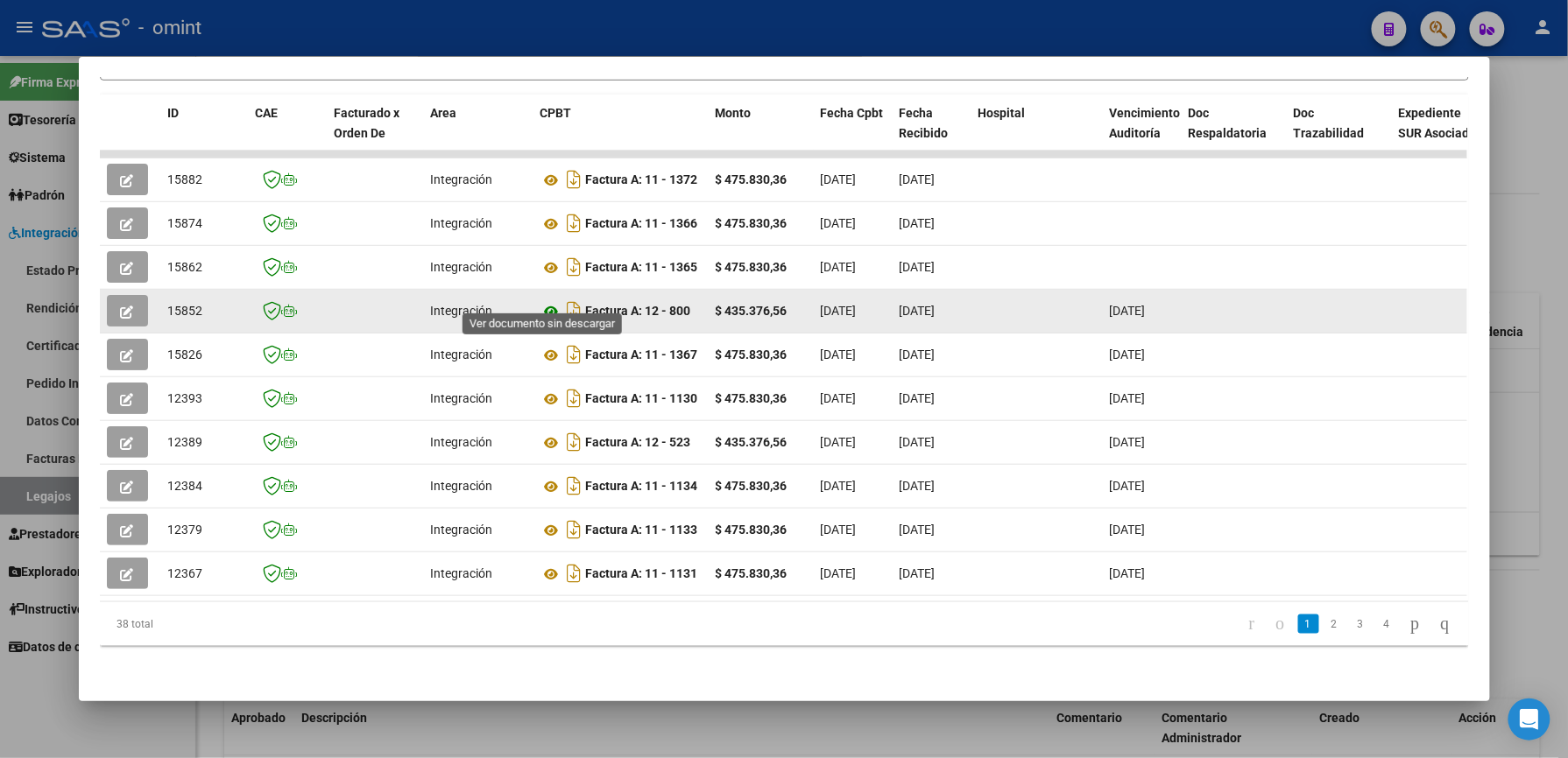
click at [543, 301] on icon at bounding box center [552, 312] width 23 height 21
click at [121, 306] on icon "button" at bounding box center [127, 312] width 13 height 13
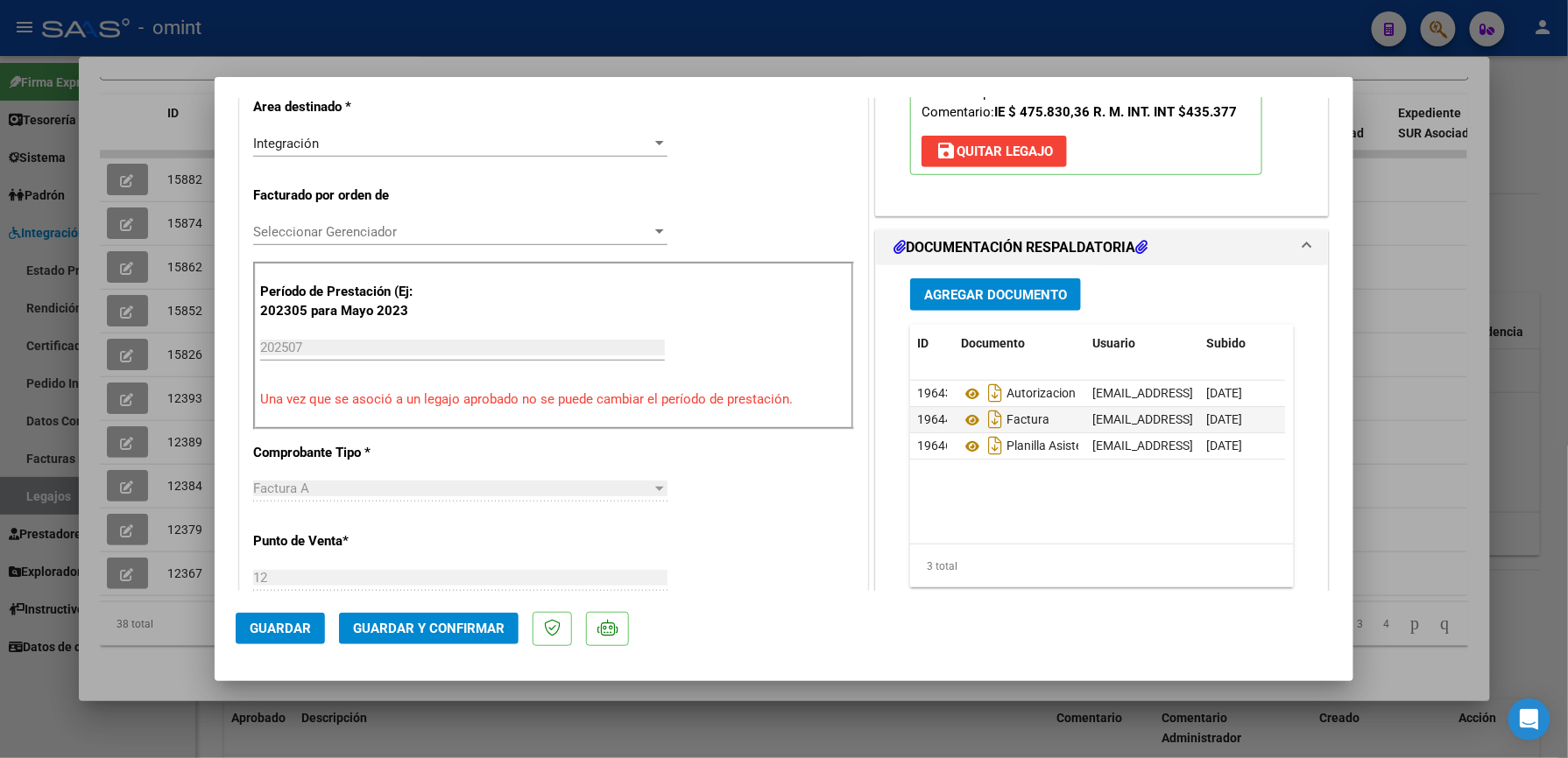
scroll to position [467, 0]
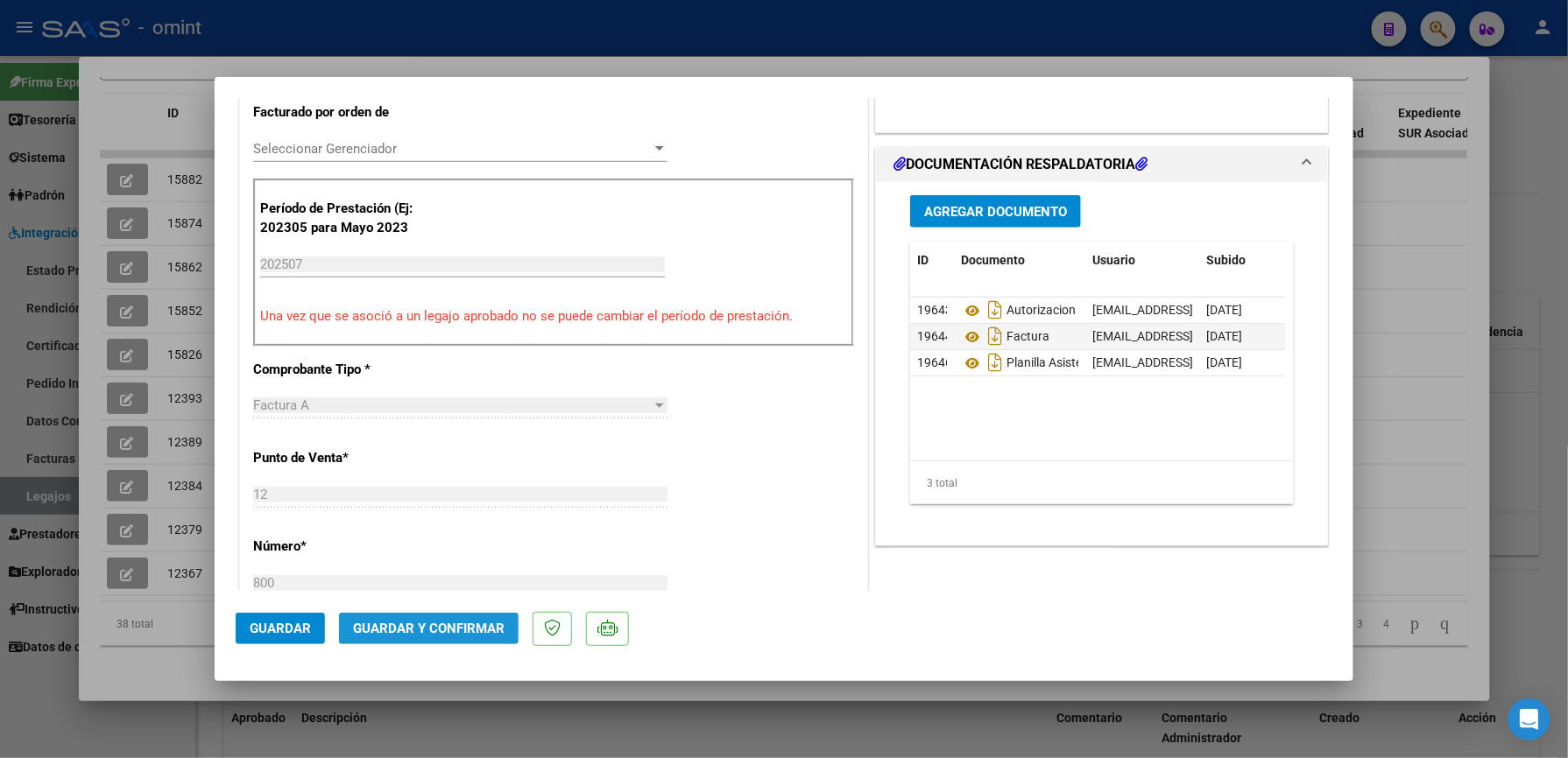
click at [484, 630] on span "Guardar y Confirmar" at bounding box center [429, 629] width 152 height 16
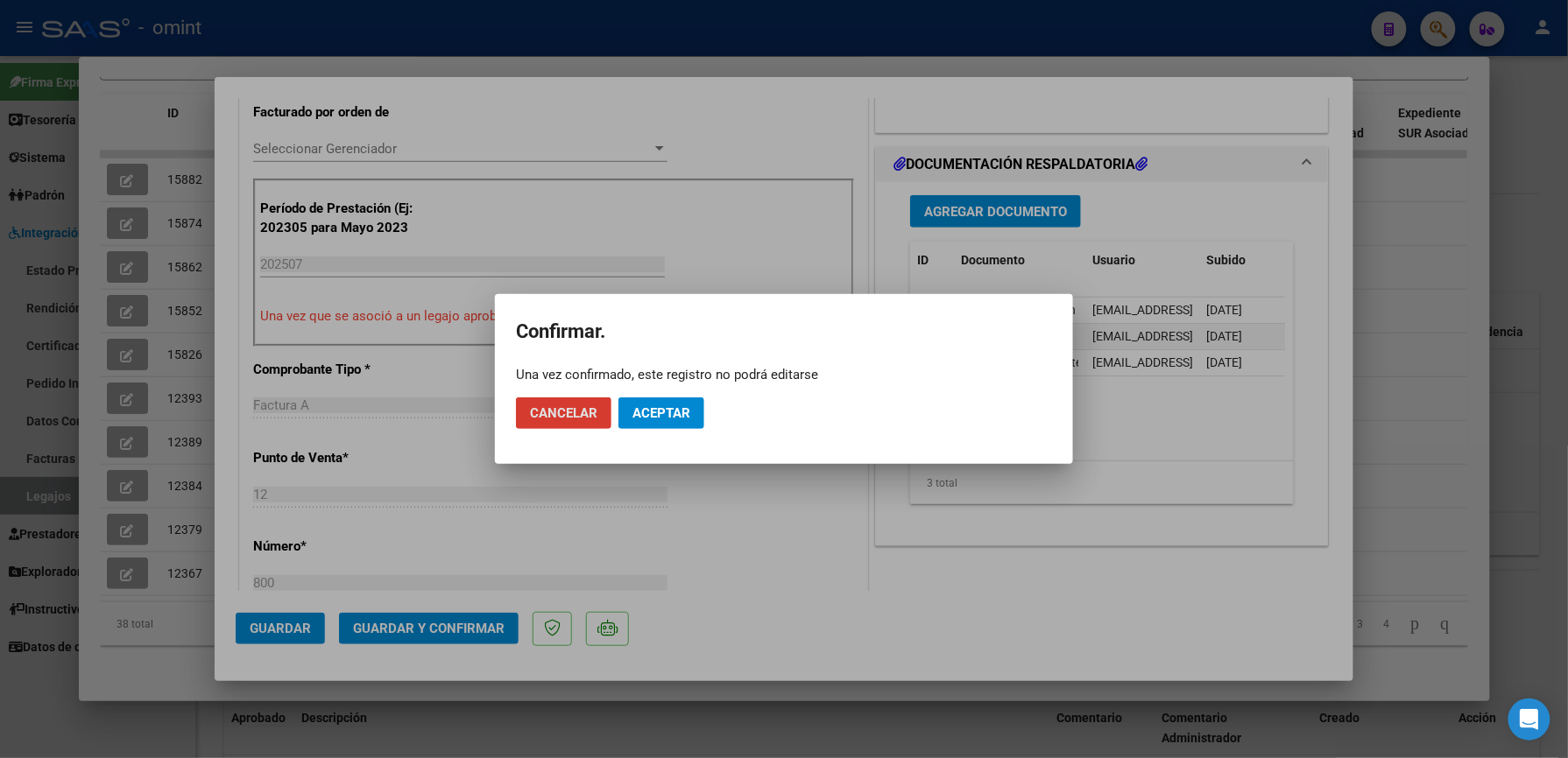
click at [651, 412] on span "Aceptar" at bounding box center [661, 414] width 58 height 16
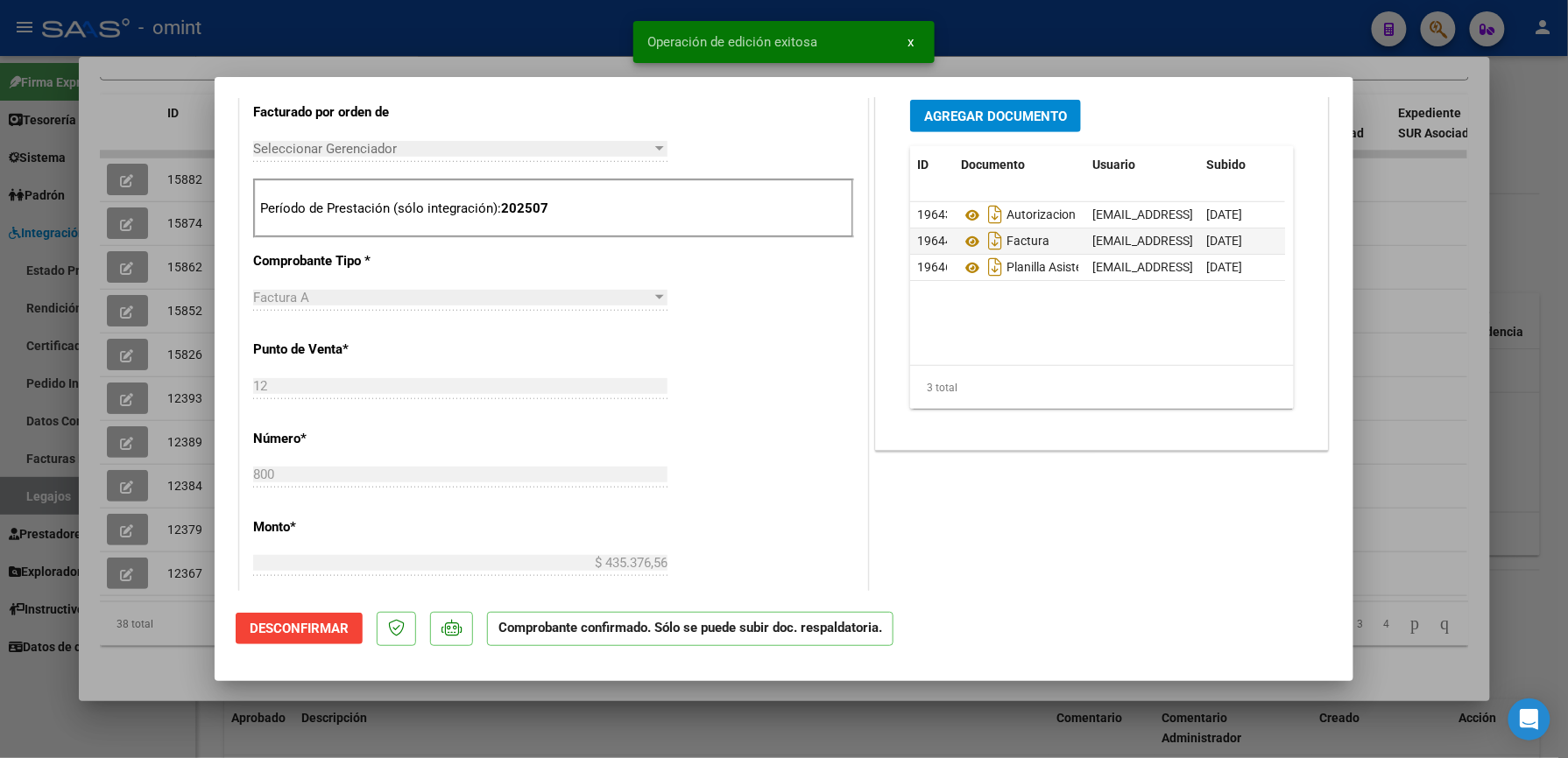
click at [1065, 44] on div at bounding box center [784, 379] width 1568 height 758
type input "$ 0,00"
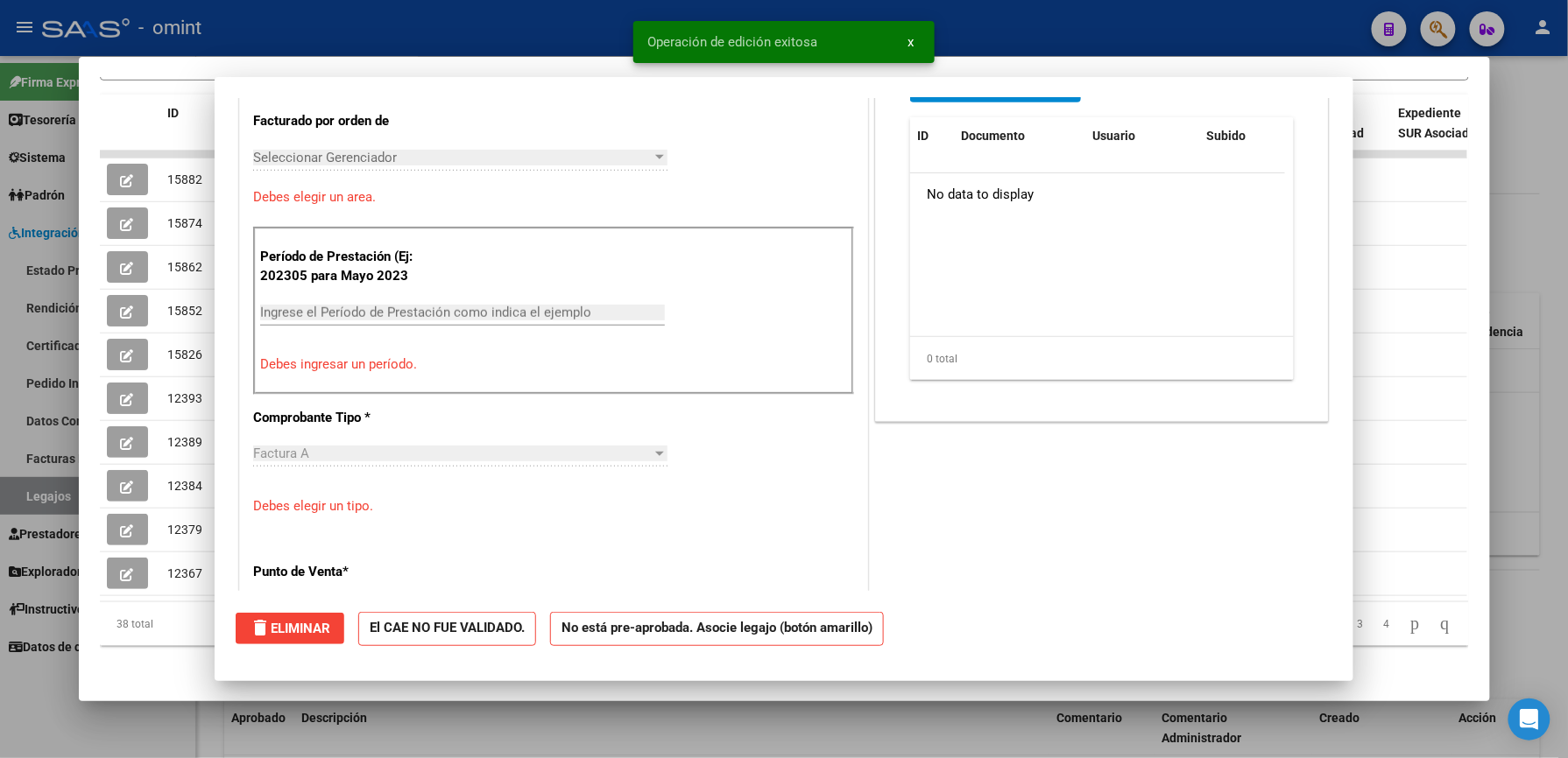
scroll to position [0, 0]
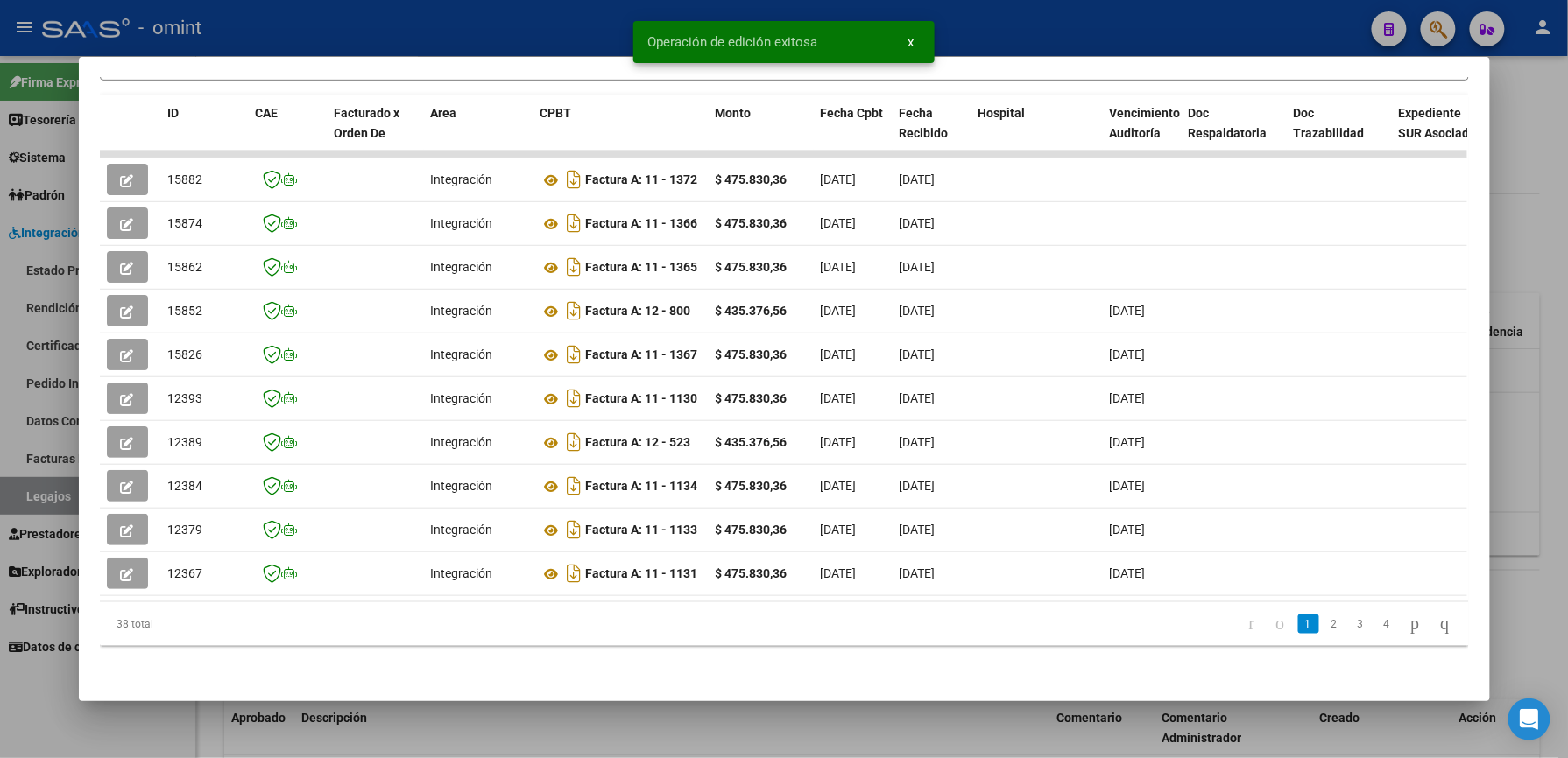
drag, startPoint x: 540, startPoint y: 580, endPoint x: 1347, endPoint y: 605, distance: 807.4
click at [1347, 605] on div "ID CAE Facturado x Orden De Area CPBT Monto Fecha Cpbt Fecha Recibido Hospital …" at bounding box center [784, 371] width 1369 height 553
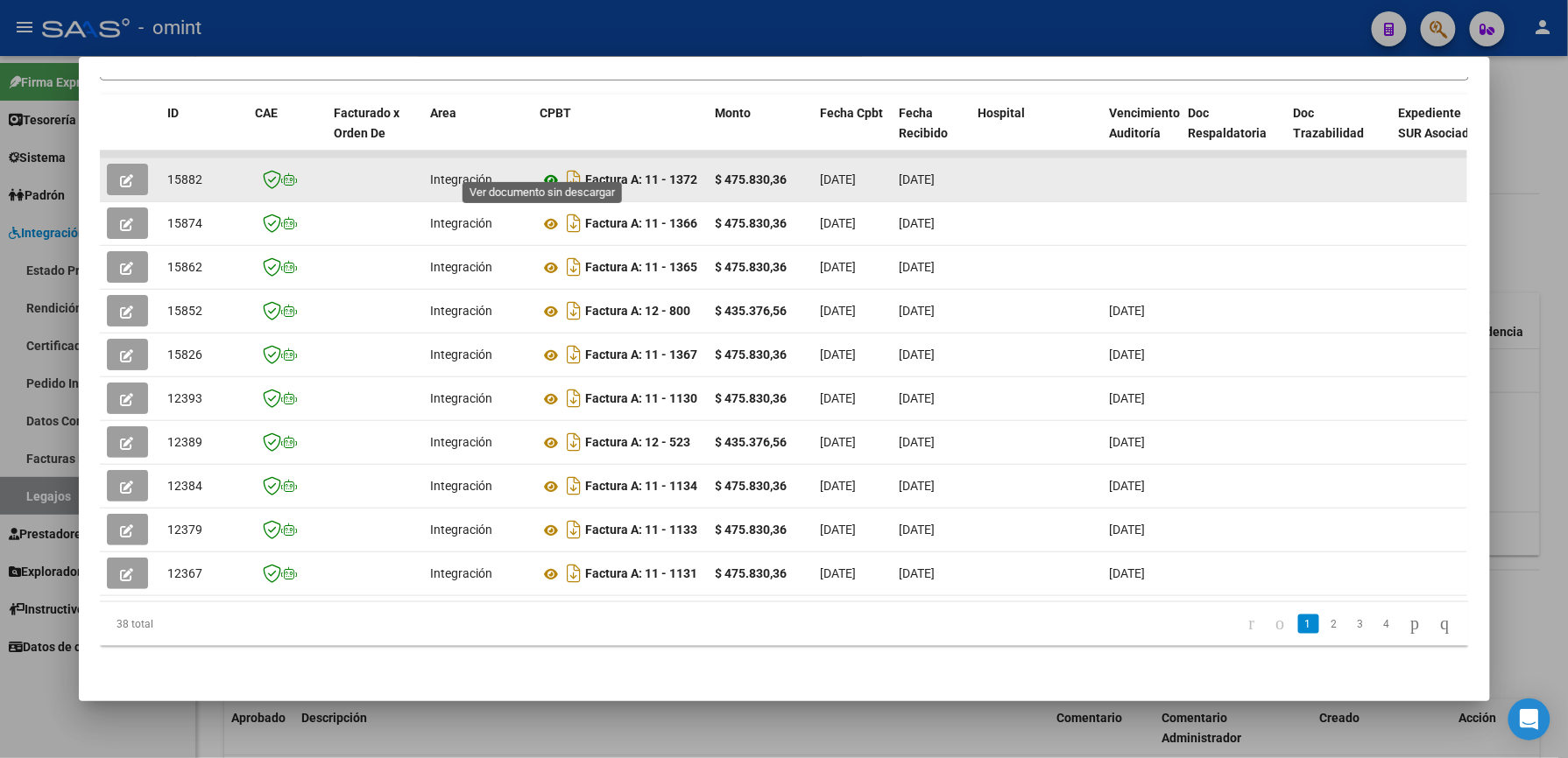
click at [542, 170] on icon at bounding box center [552, 181] width 23 height 21
click at [113, 164] on button "button" at bounding box center [127, 180] width 41 height 32
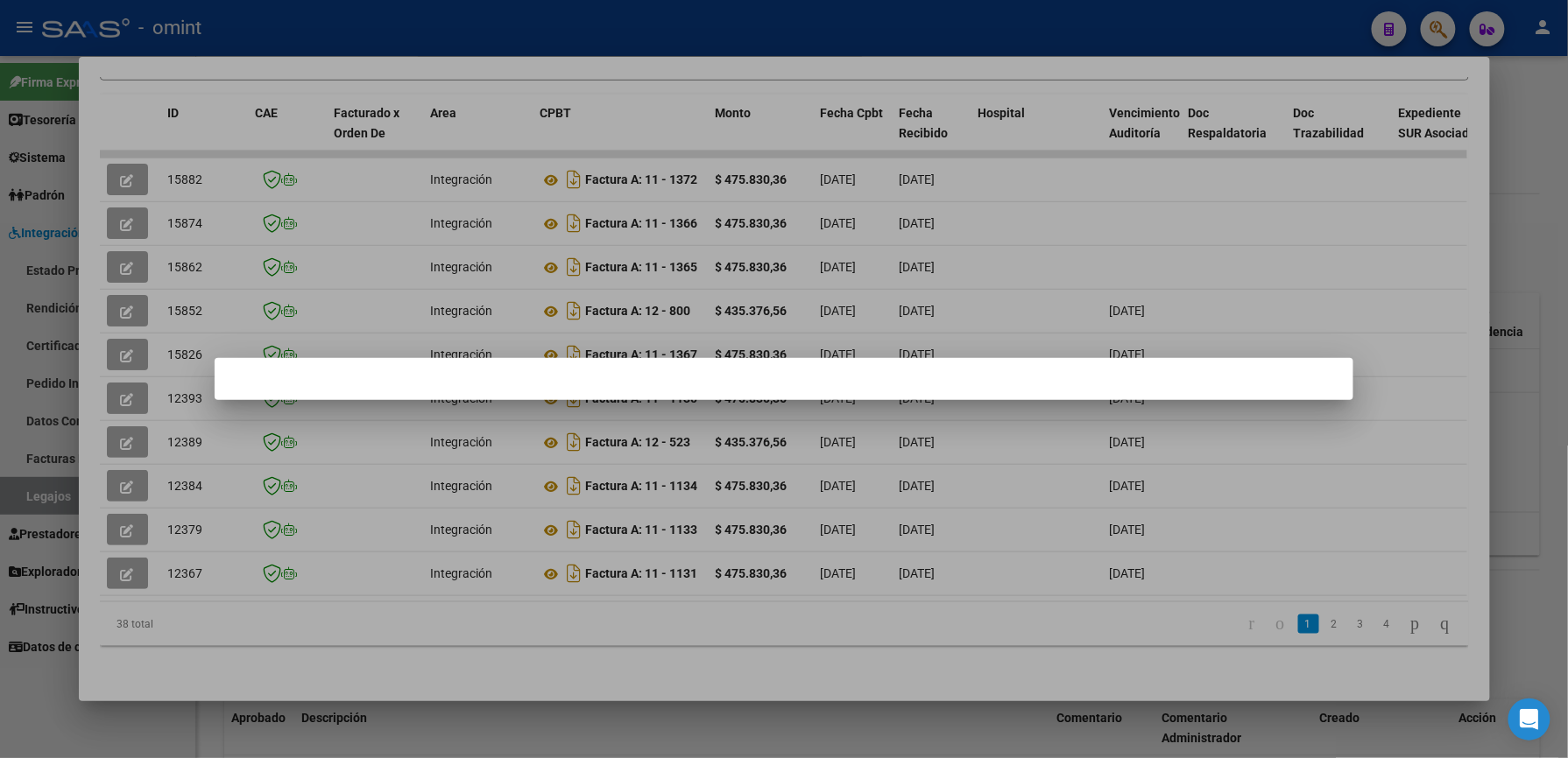
click at [517, 36] on div at bounding box center [784, 379] width 1568 height 758
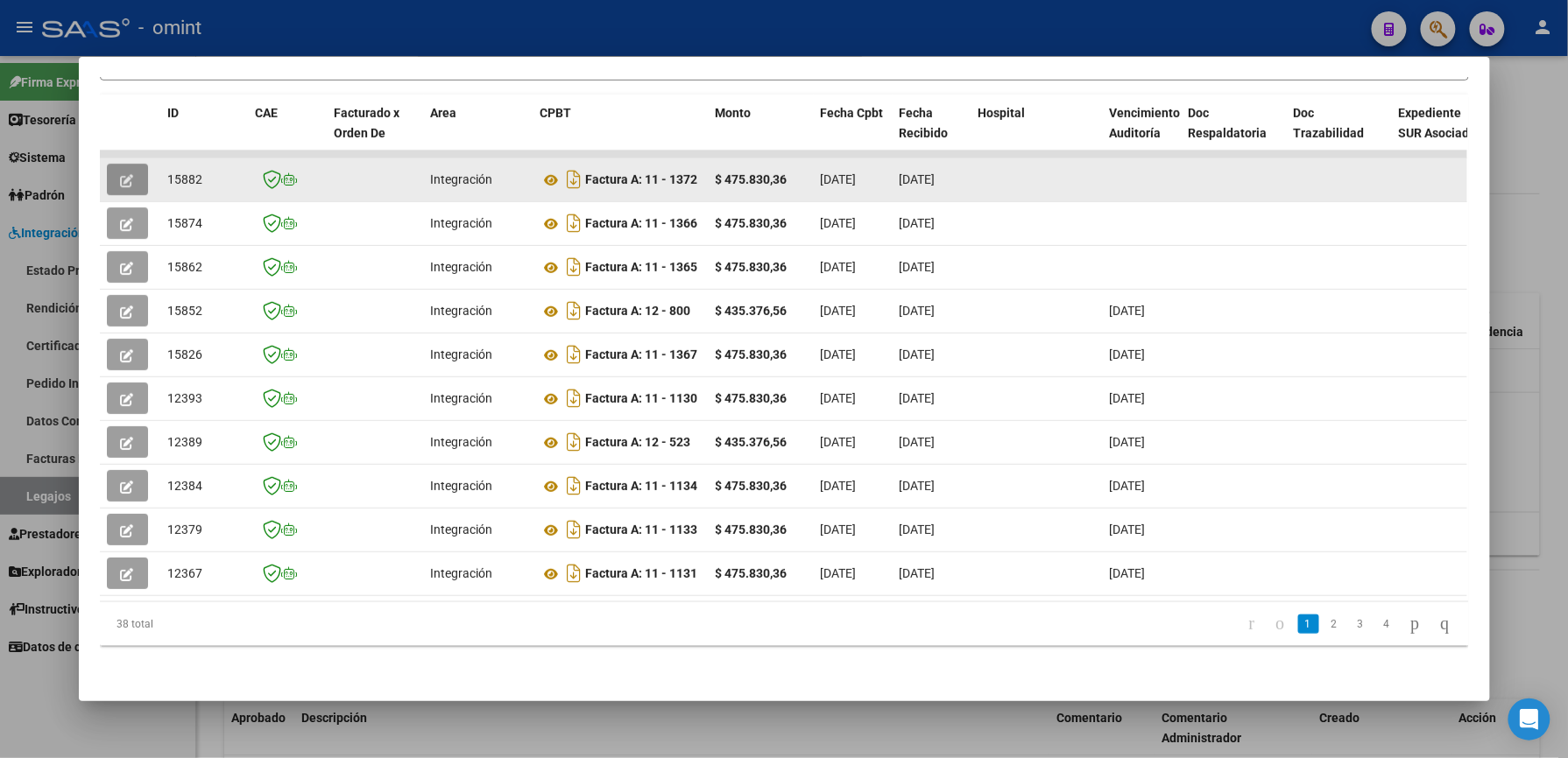
click at [133, 164] on button "button" at bounding box center [127, 180] width 41 height 32
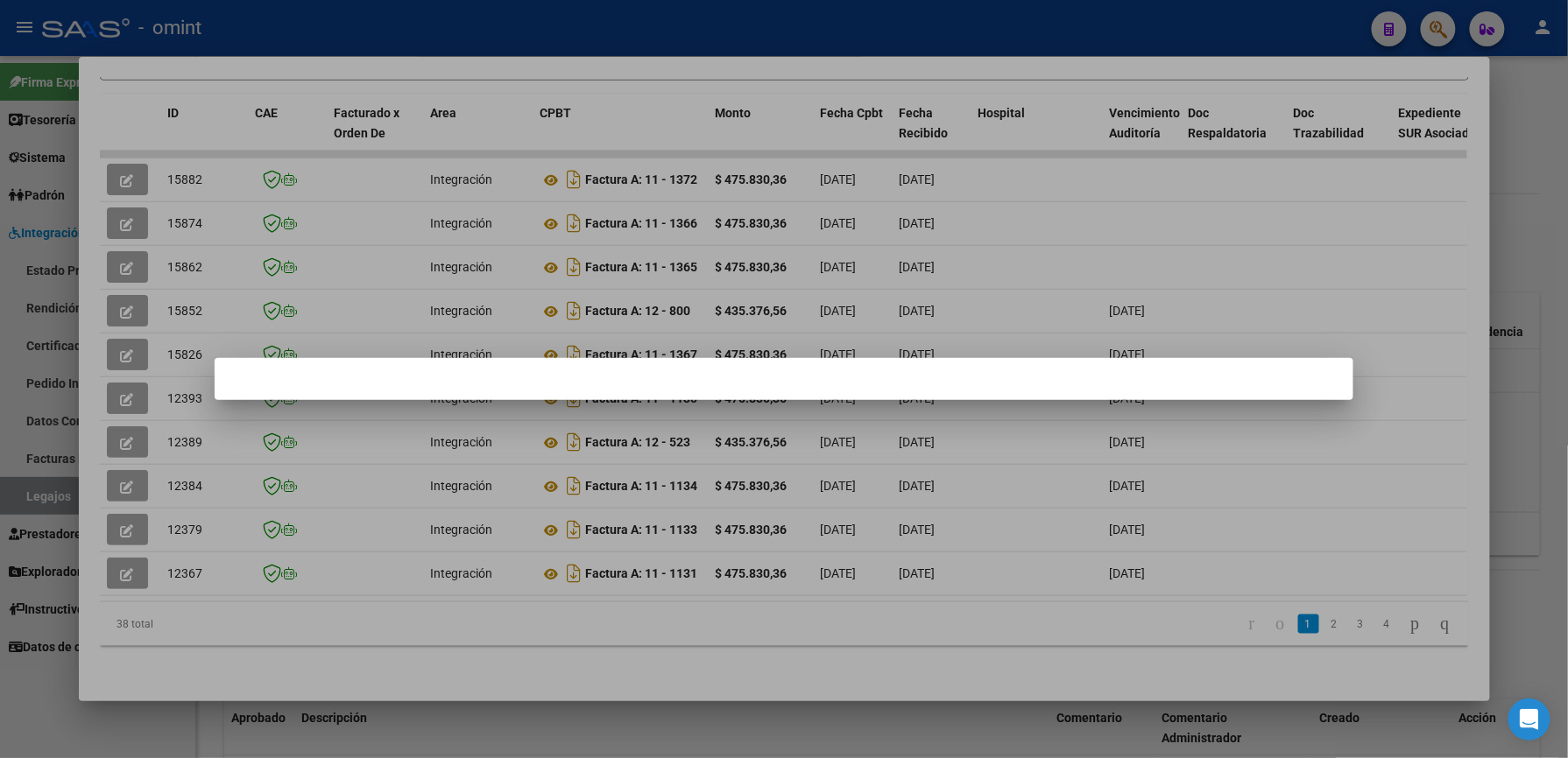
click at [777, 26] on div at bounding box center [784, 379] width 1568 height 758
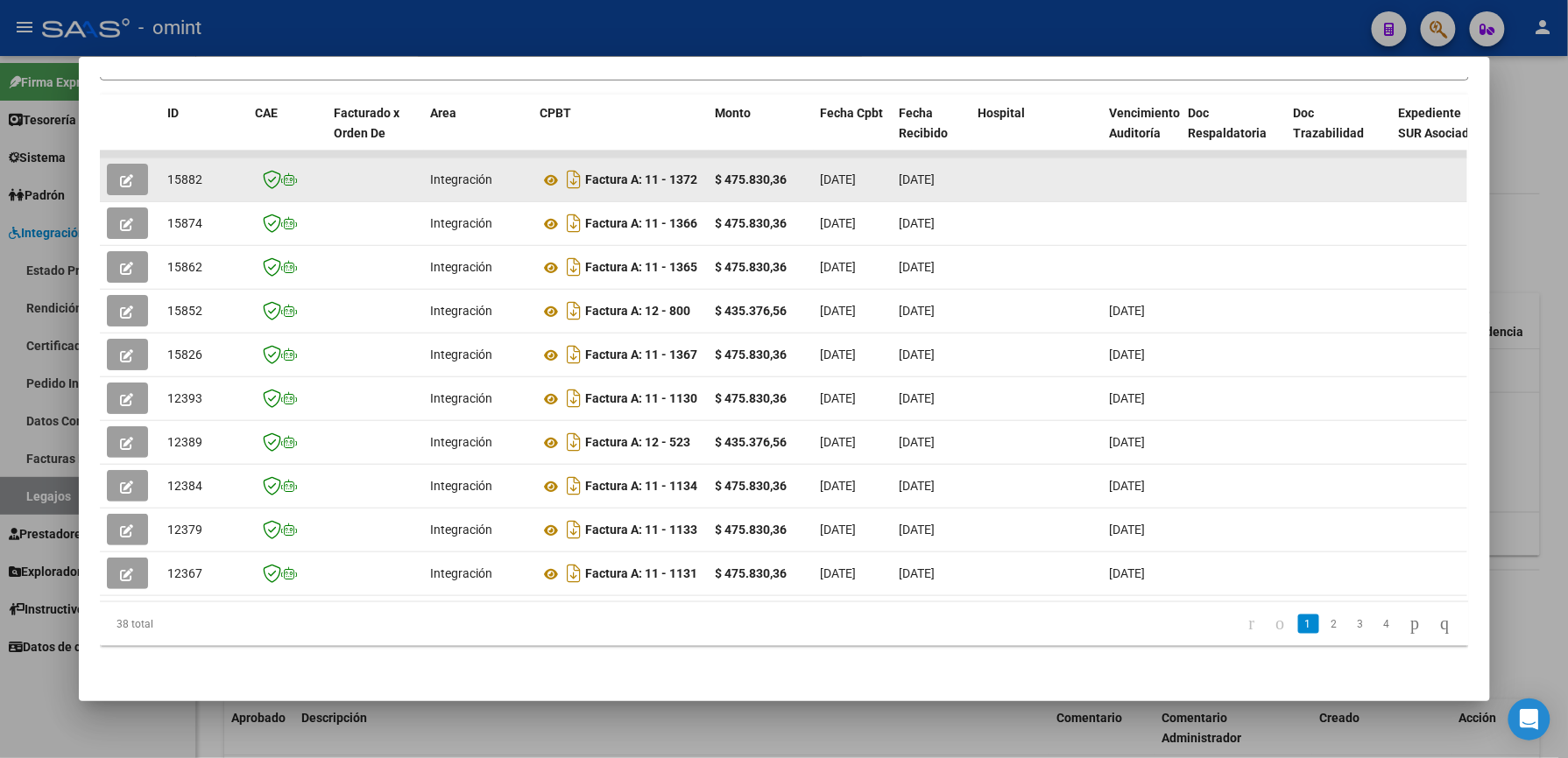
click at [121, 174] on icon "button" at bounding box center [127, 181] width 13 height 13
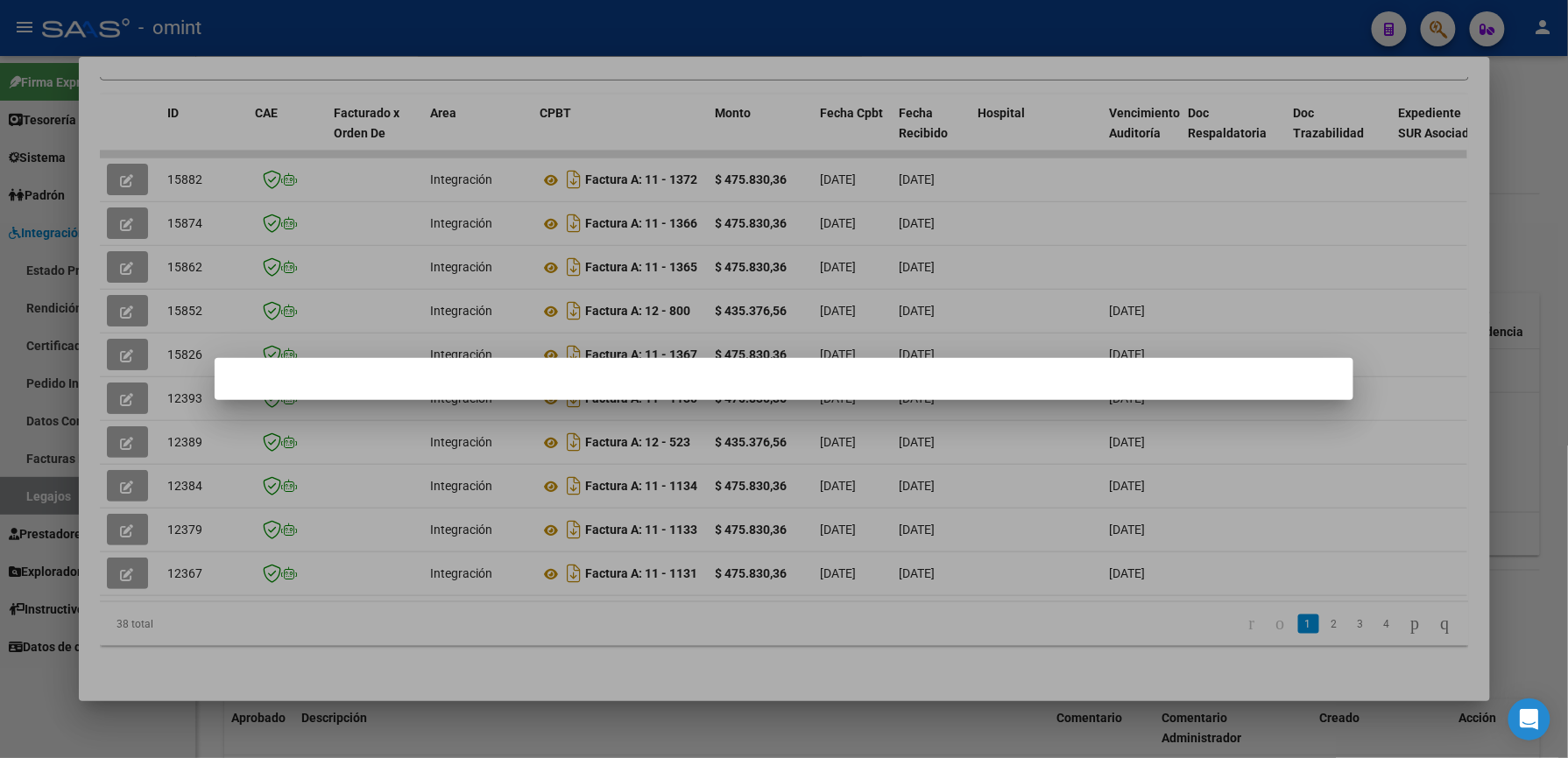
click at [967, 32] on div at bounding box center [784, 379] width 1568 height 758
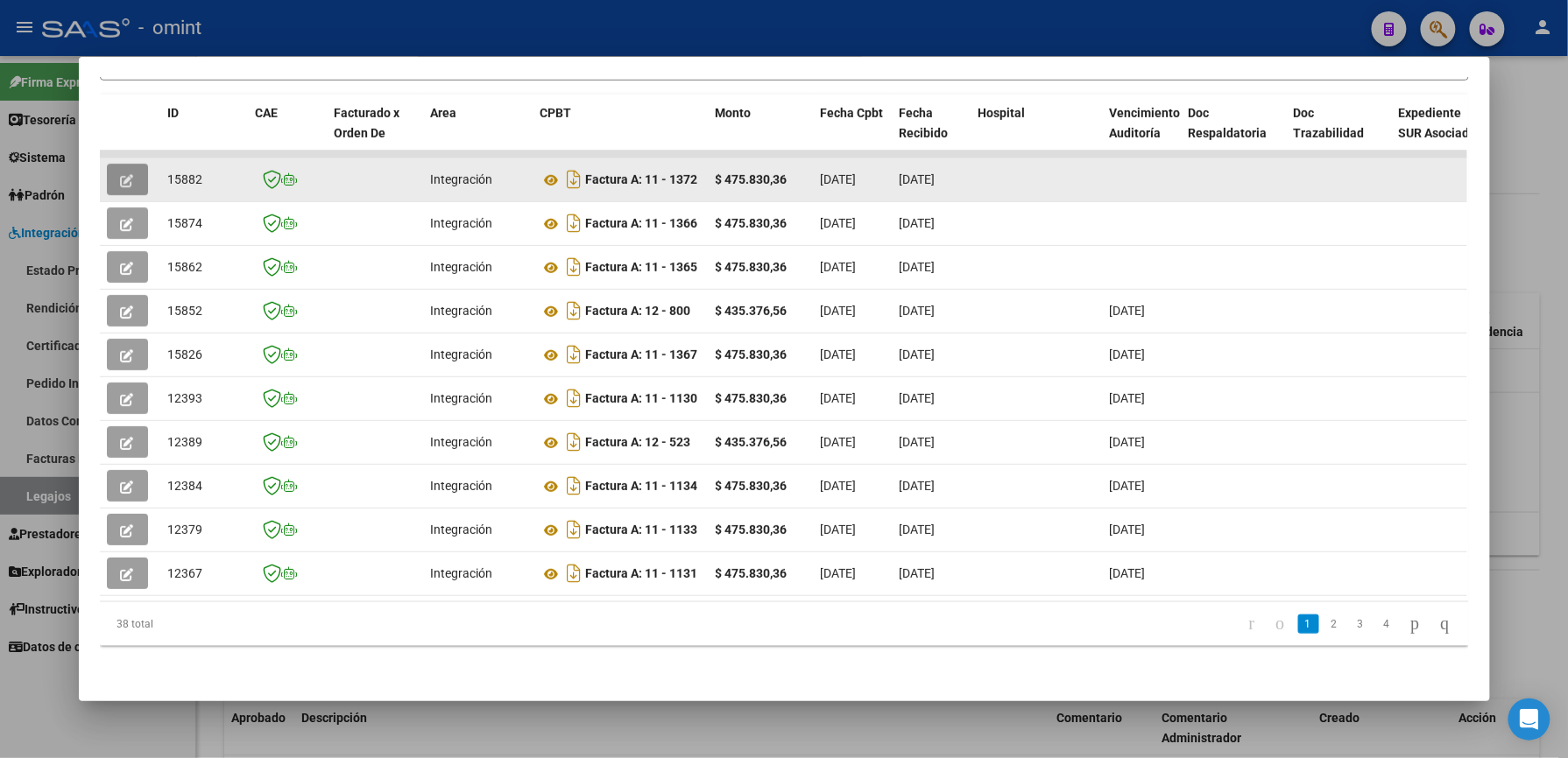
click at [124, 174] on icon "button" at bounding box center [127, 181] width 13 height 13
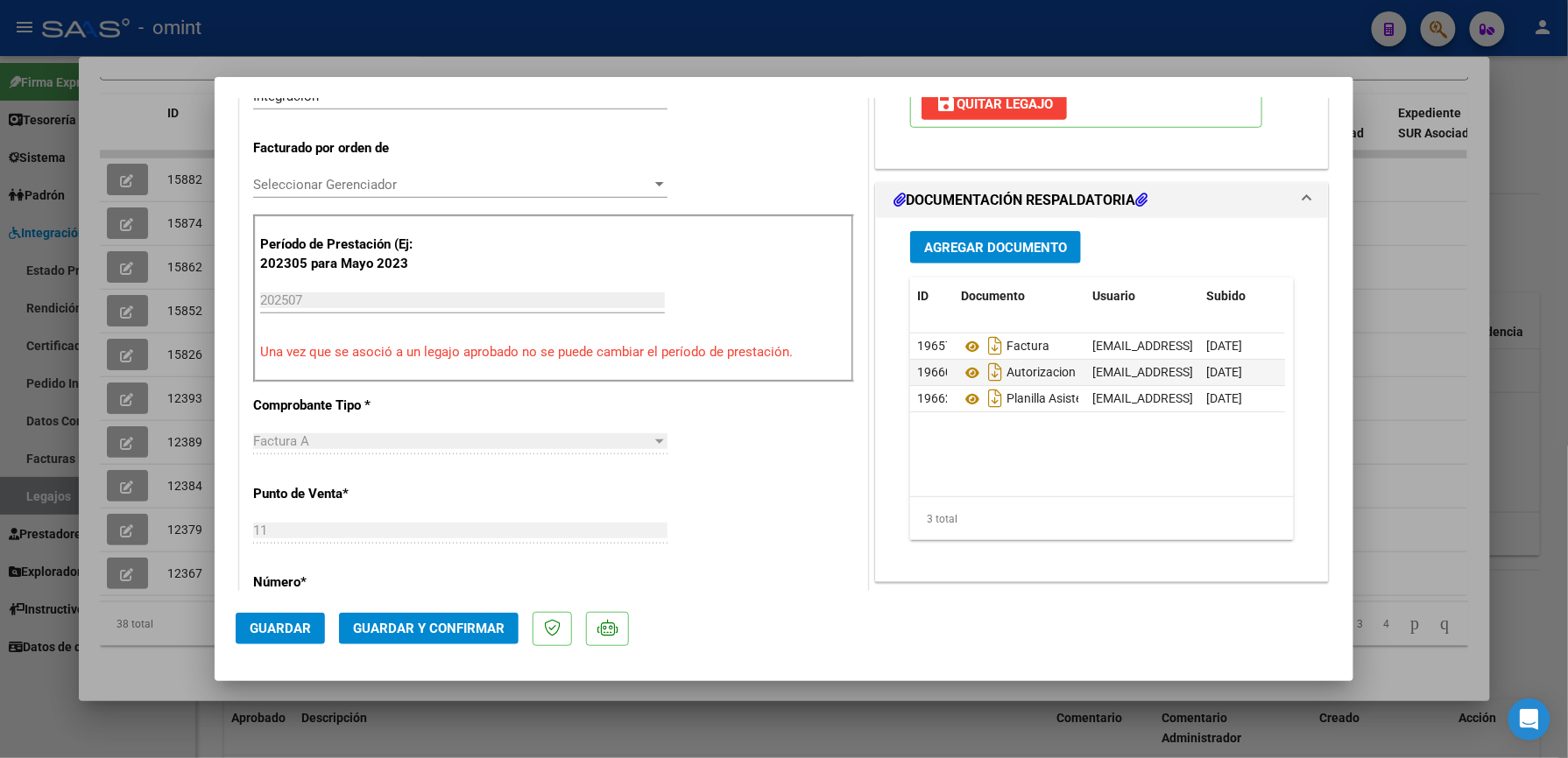
scroll to position [584, 0]
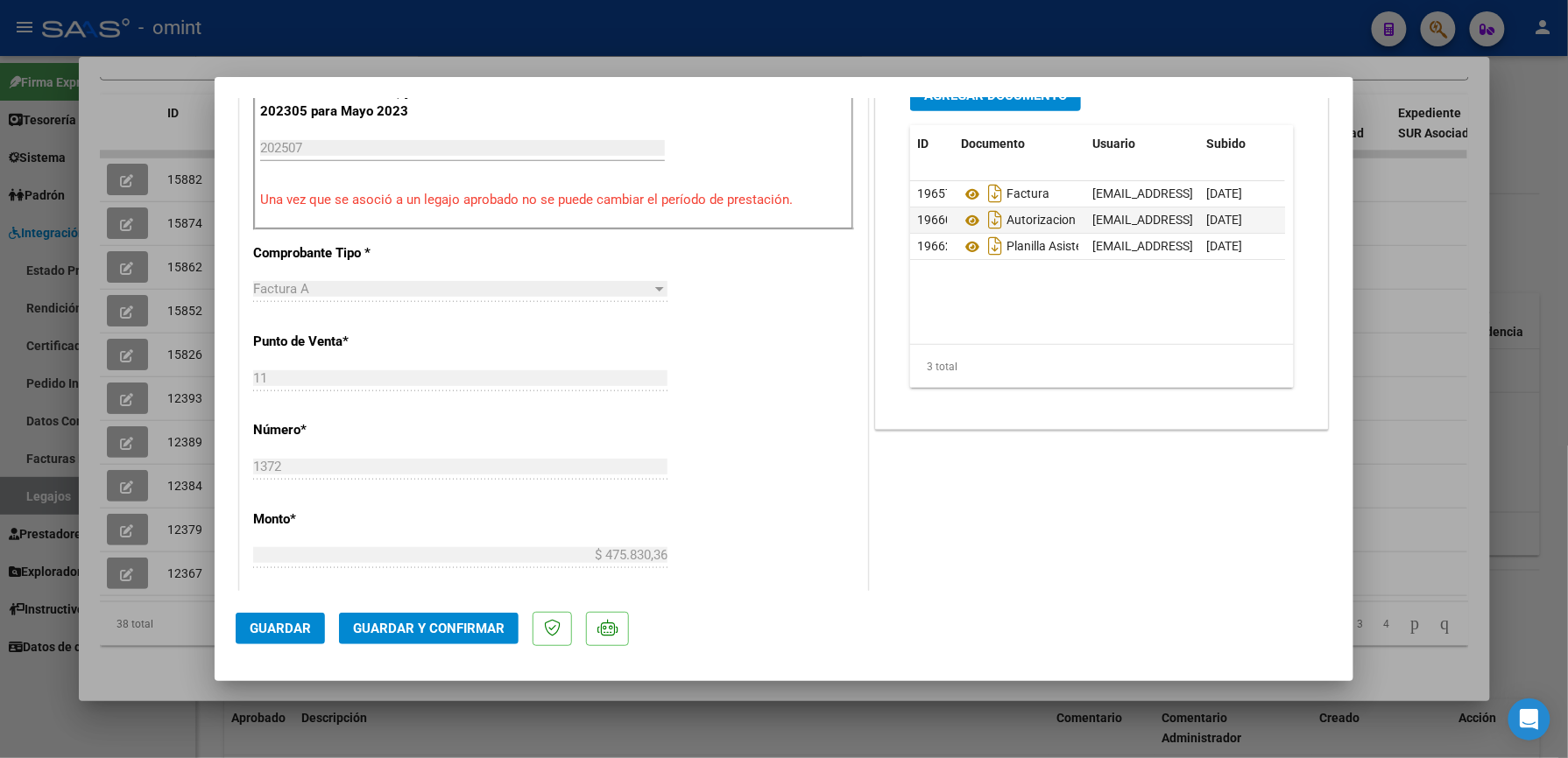
click at [475, 625] on span "Guardar y Confirmar" at bounding box center [429, 629] width 152 height 16
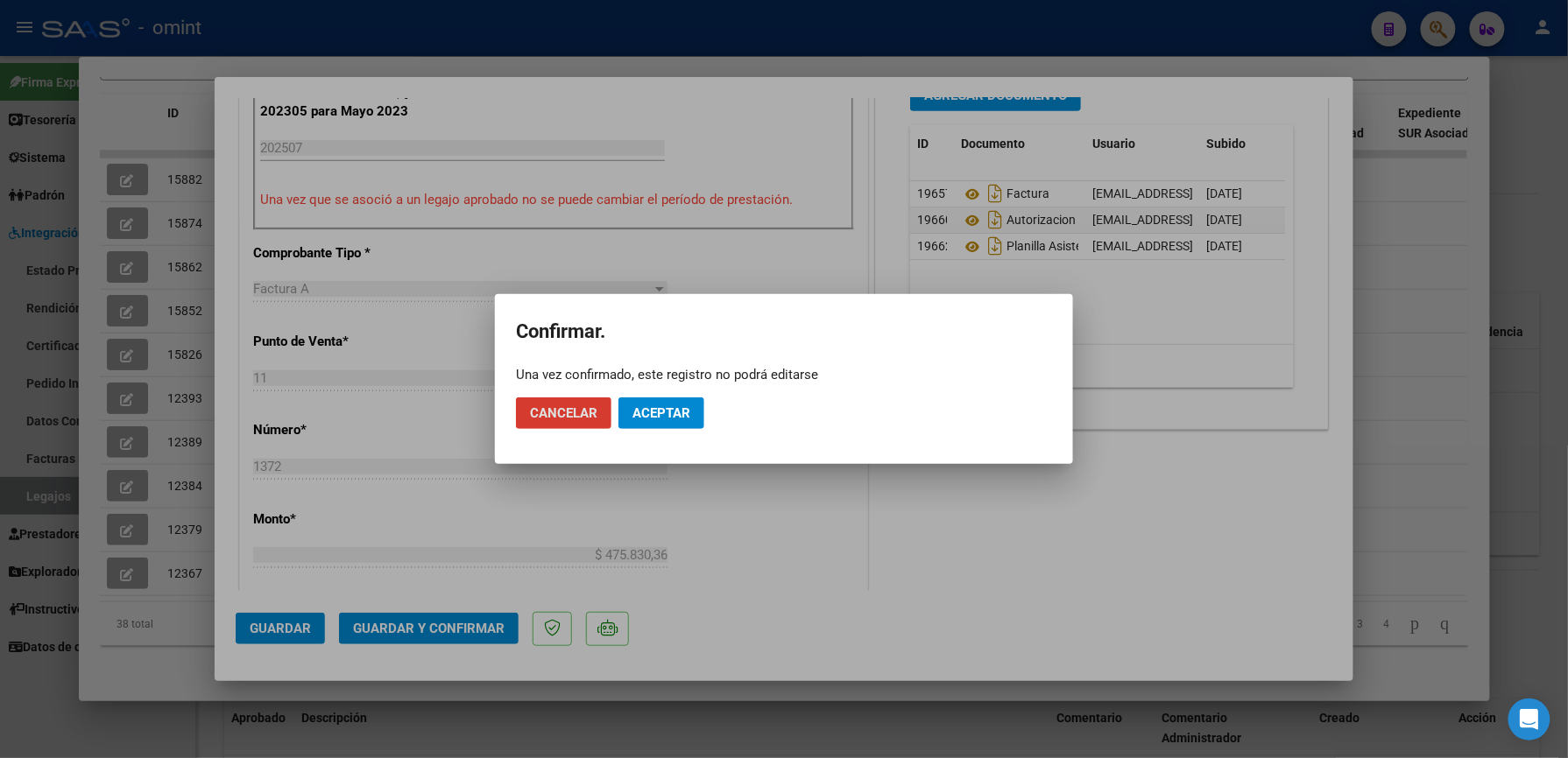
click at [659, 415] on span "Aceptar" at bounding box center [661, 414] width 58 height 16
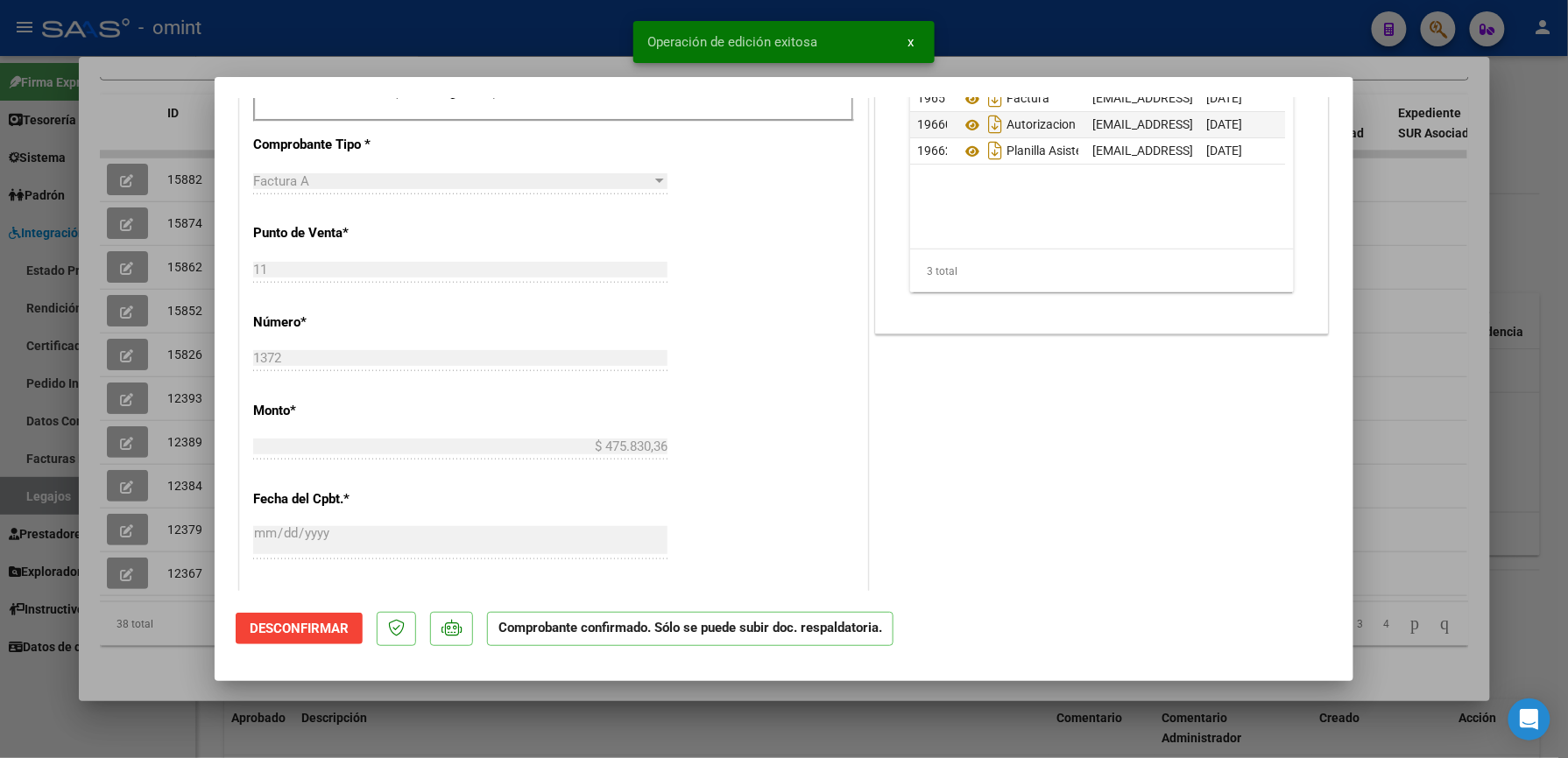
click at [1016, 32] on div at bounding box center [784, 379] width 1568 height 758
type input "$ 0,00"
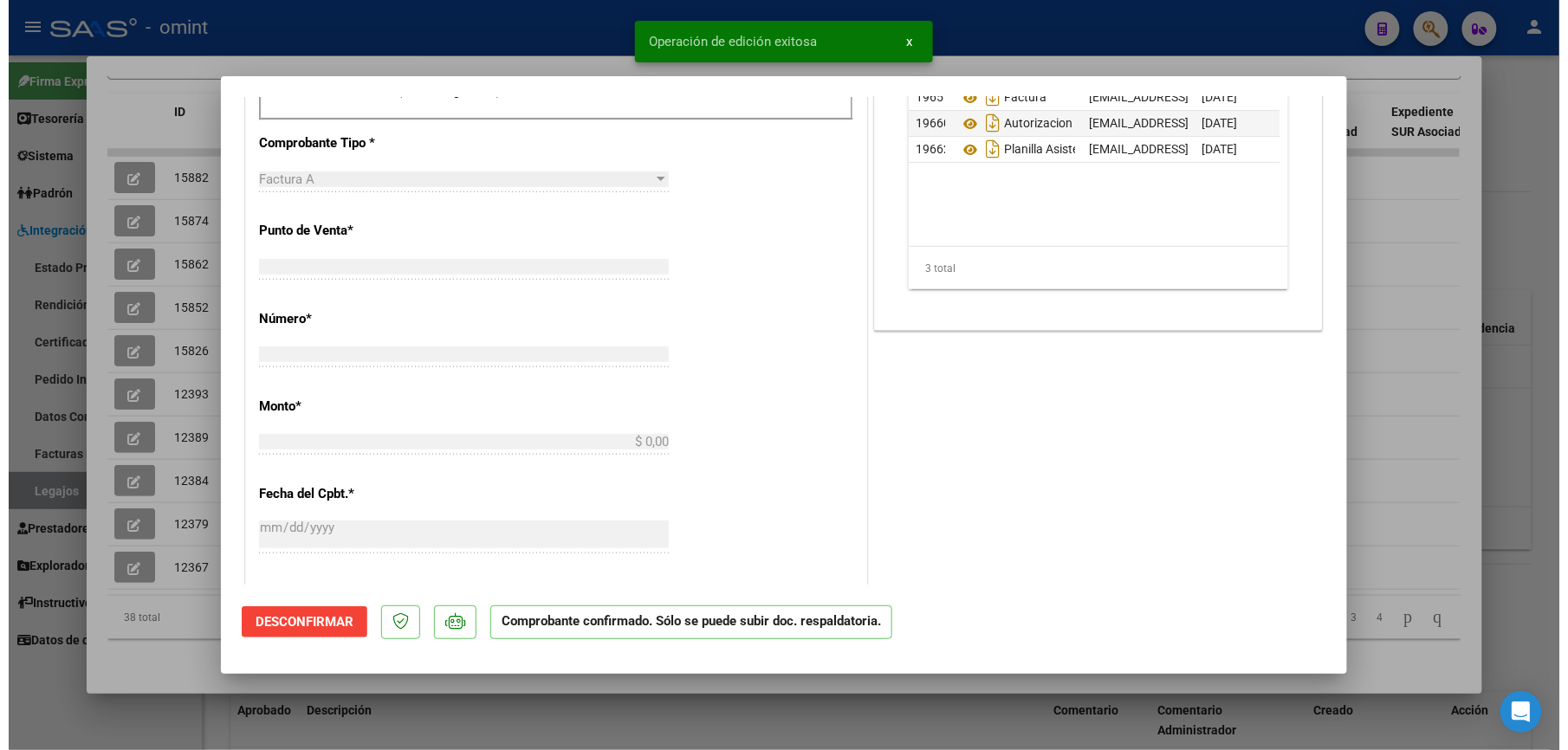
scroll to position [0, 0]
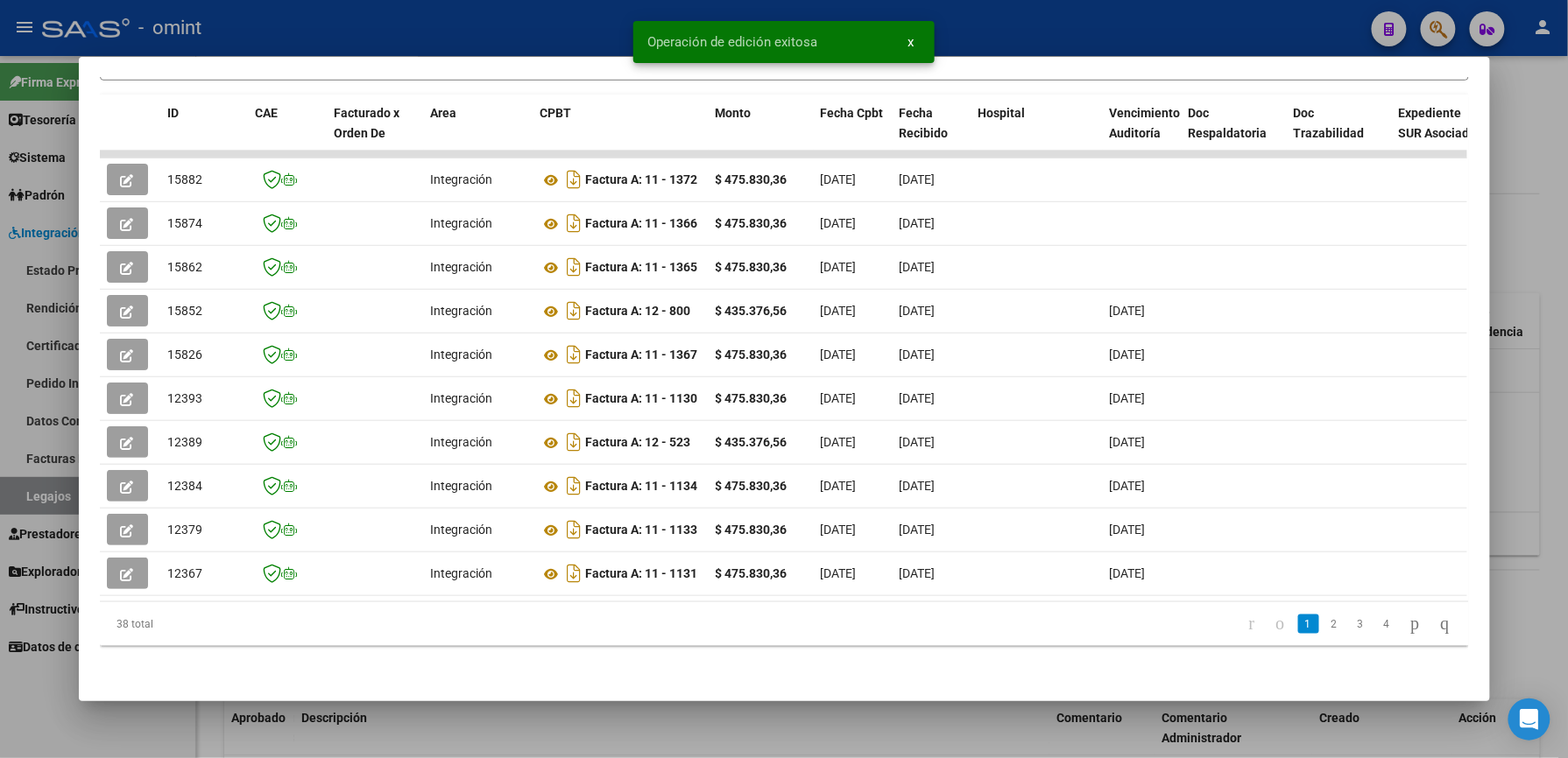
click at [985, 29] on div at bounding box center [784, 379] width 1568 height 758
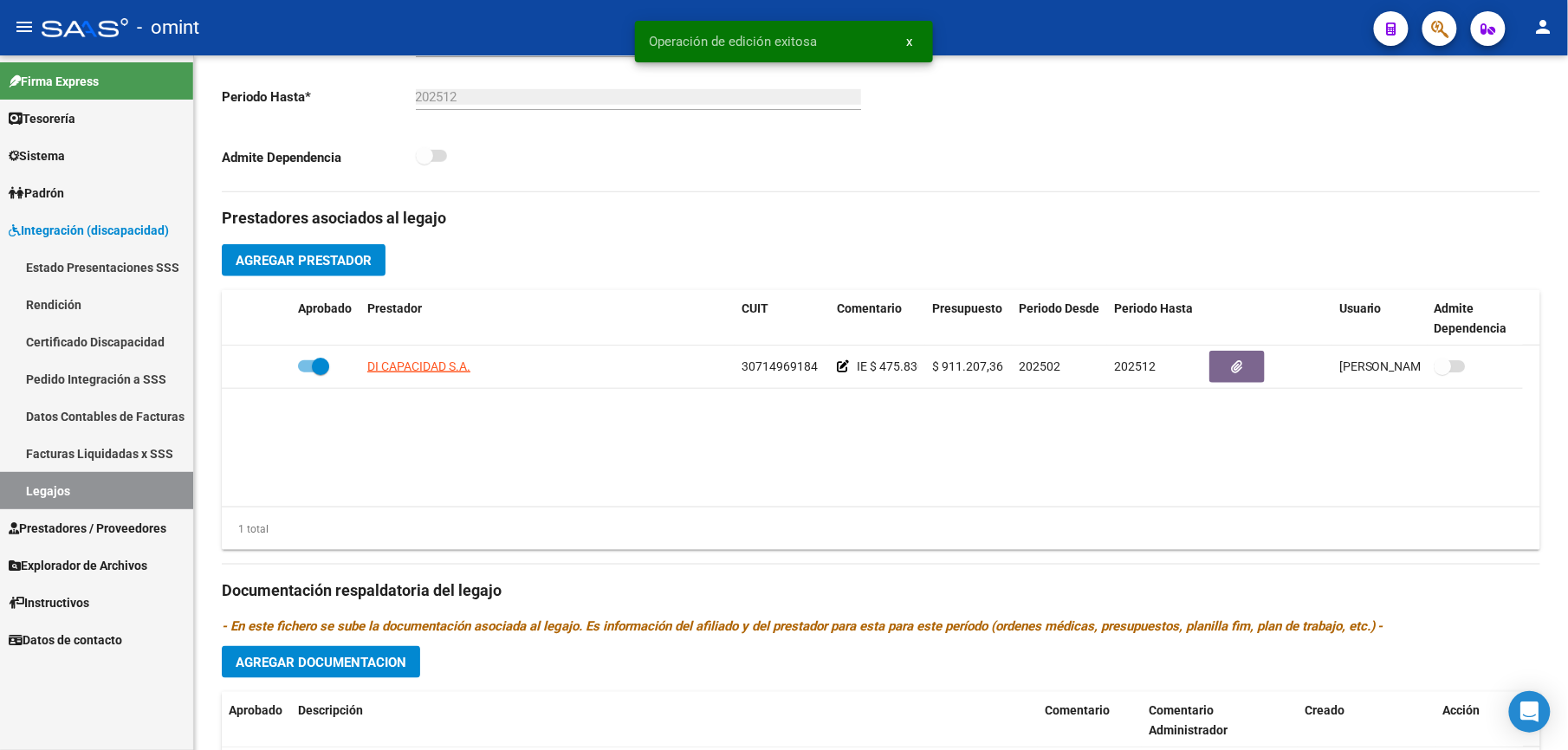
scroll to position [462, 0]
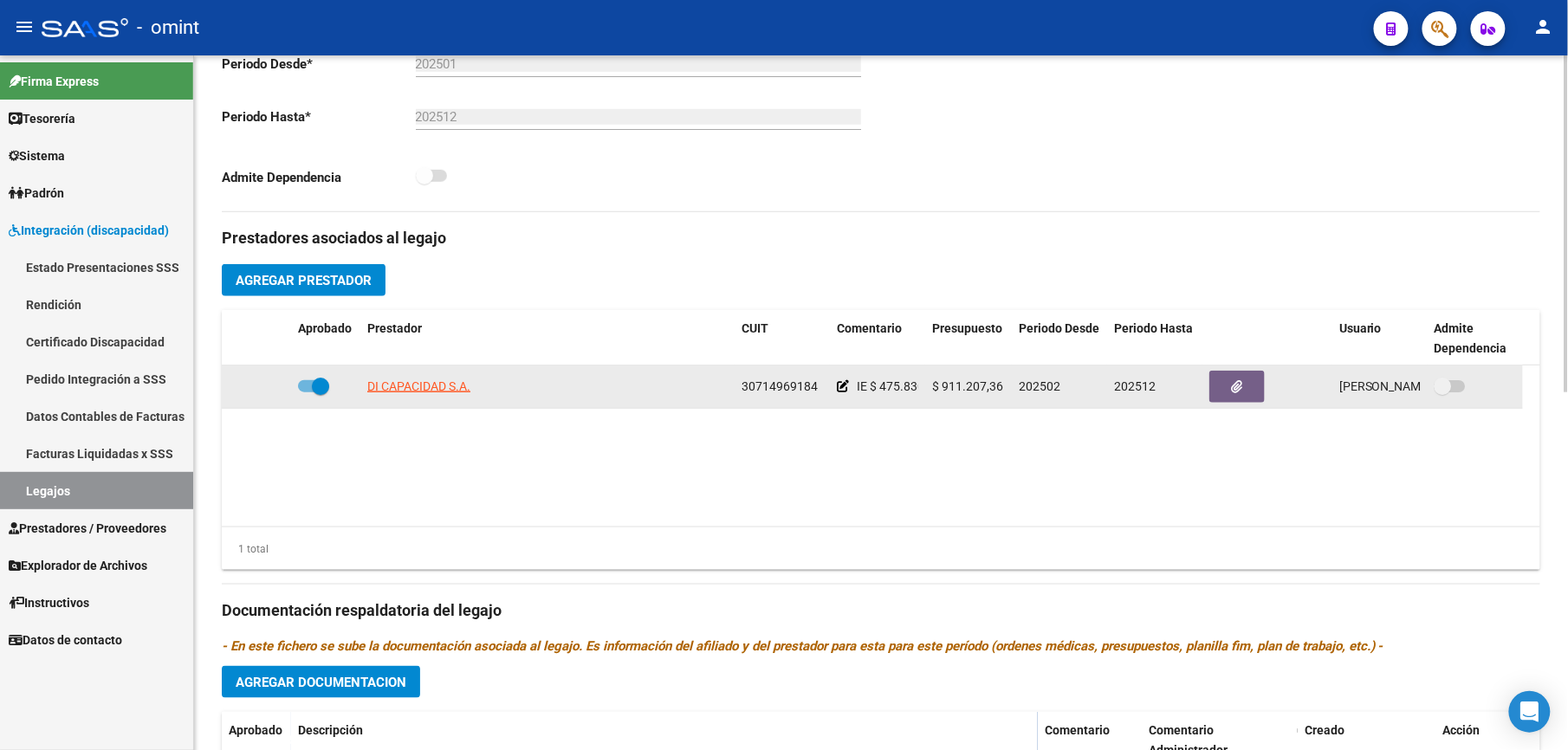
drag, startPoint x: 741, startPoint y: 385, endPoint x: 816, endPoint y: 385, distance: 75.0
click at [816, 385] on div "30714969184" at bounding box center [782, 387] width 81 height 20
copy span "30714969184"
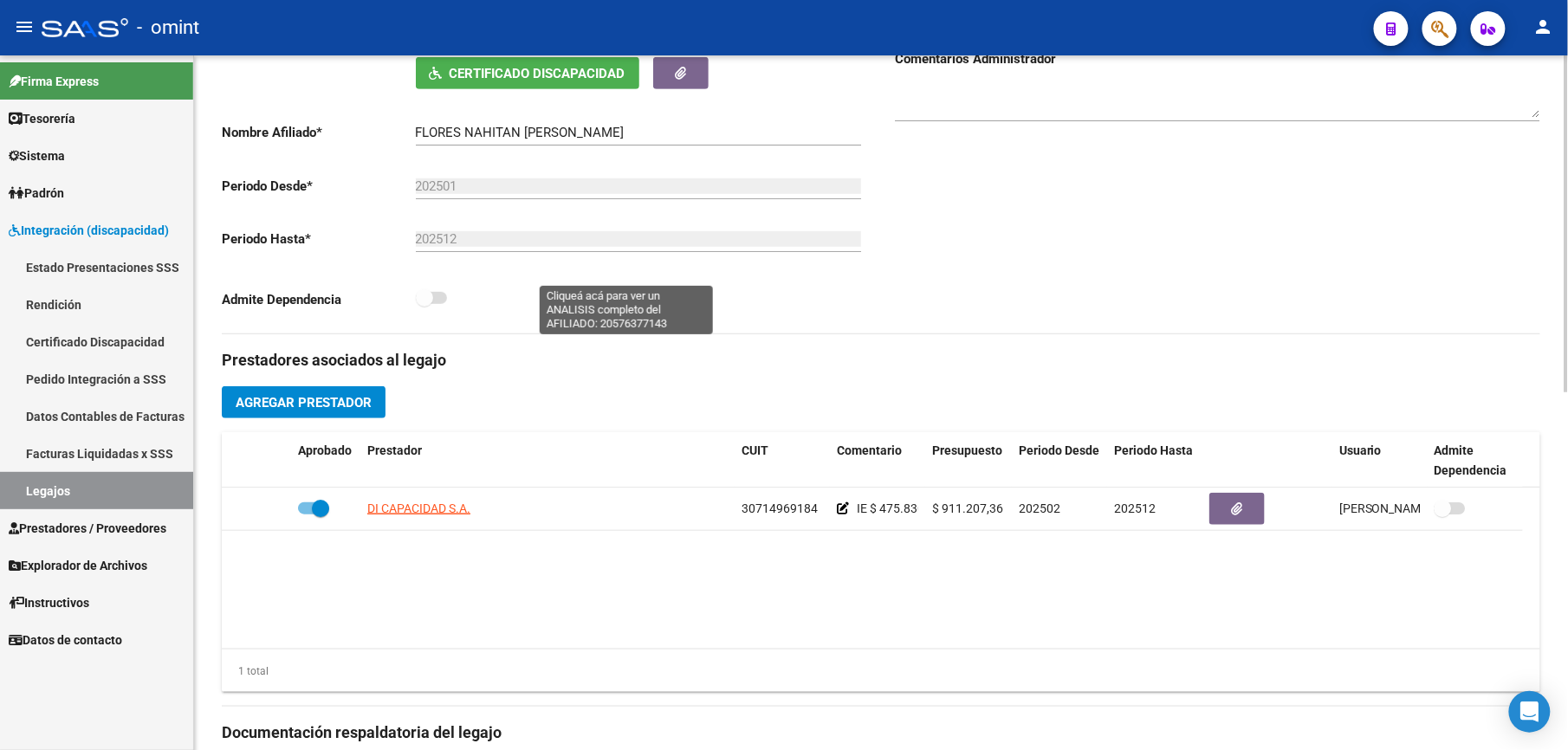
scroll to position [0, 0]
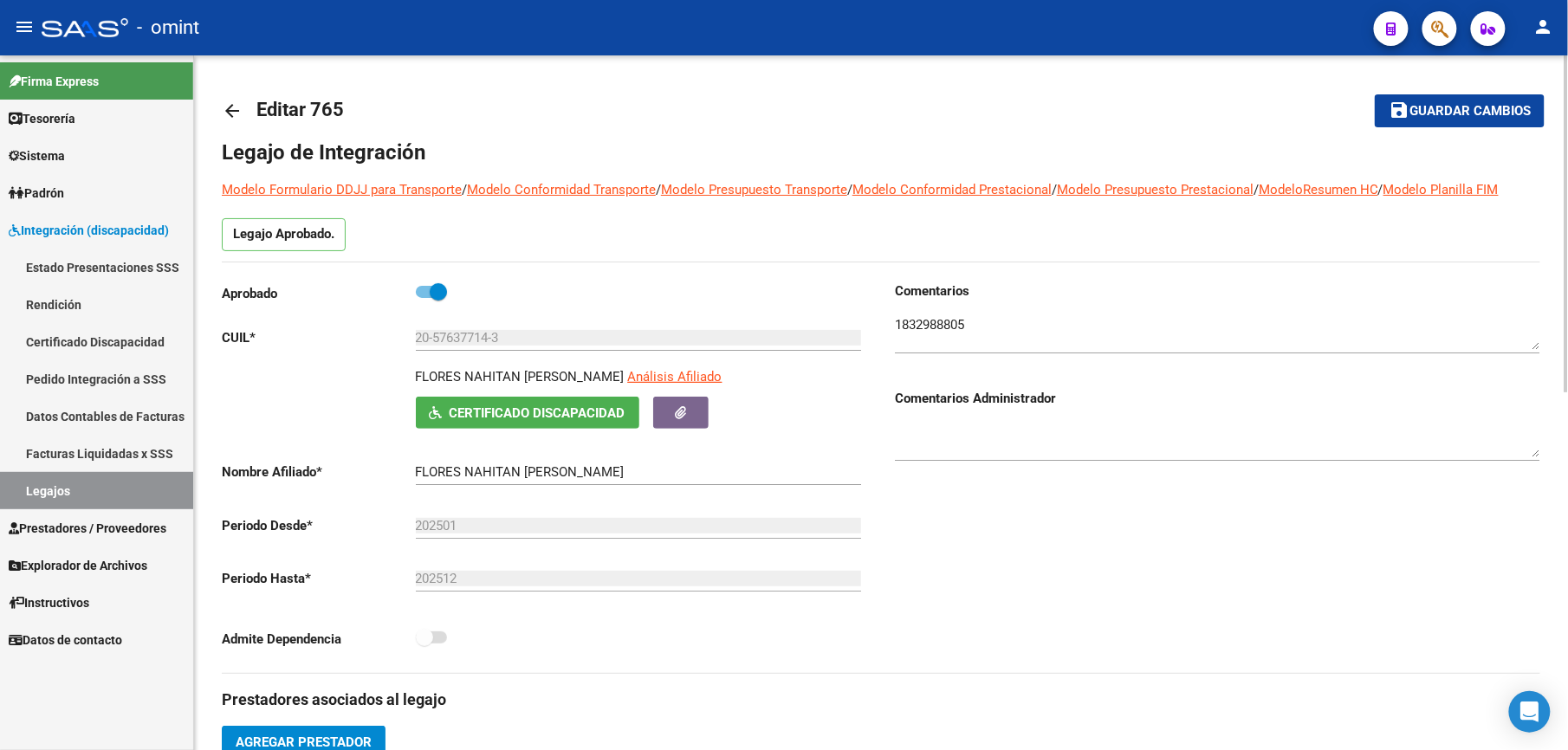
click at [236, 113] on mat-icon "arrow_back" at bounding box center [232, 111] width 21 height 21
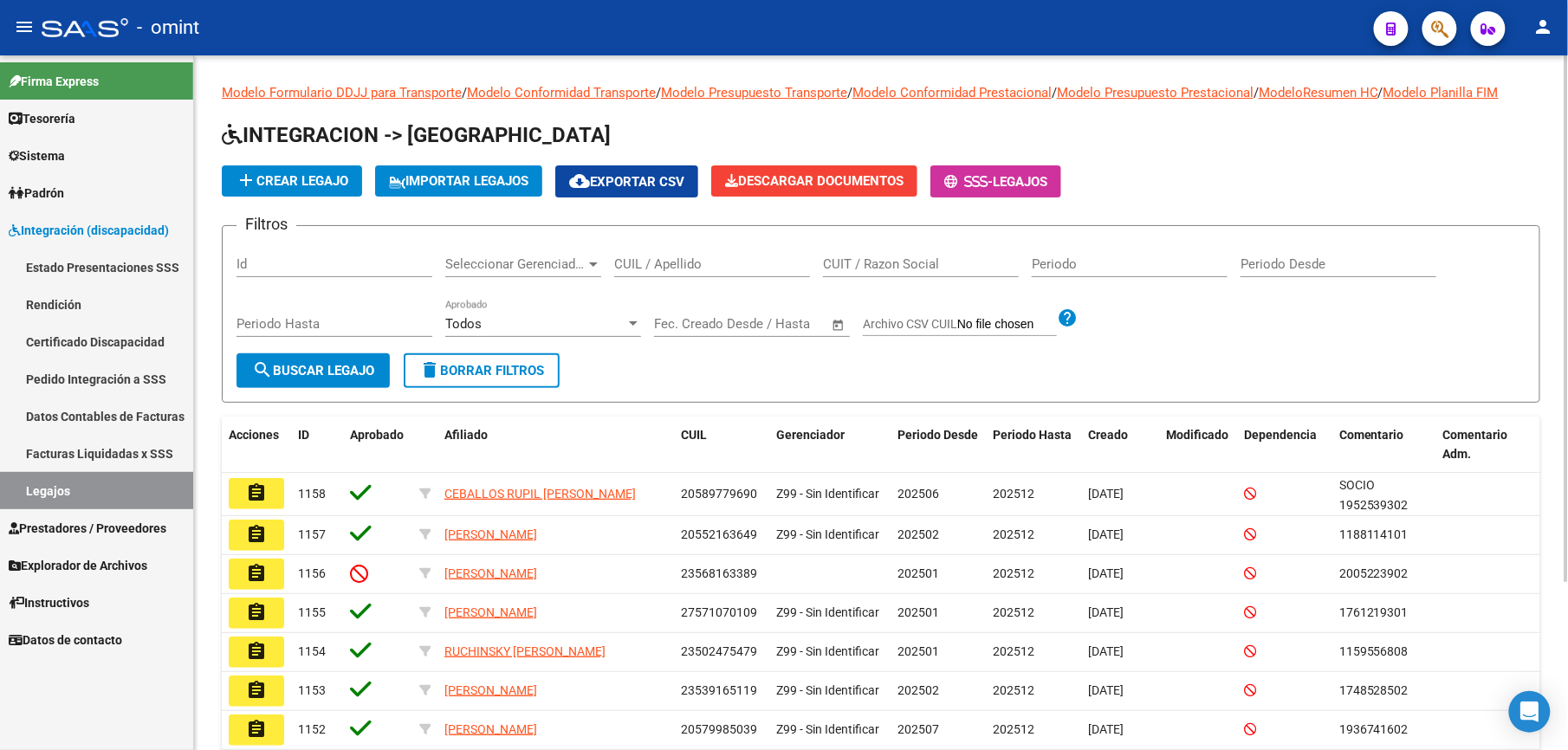
click at [655, 265] on input "CUIL / Apellido" at bounding box center [712, 264] width 196 height 16
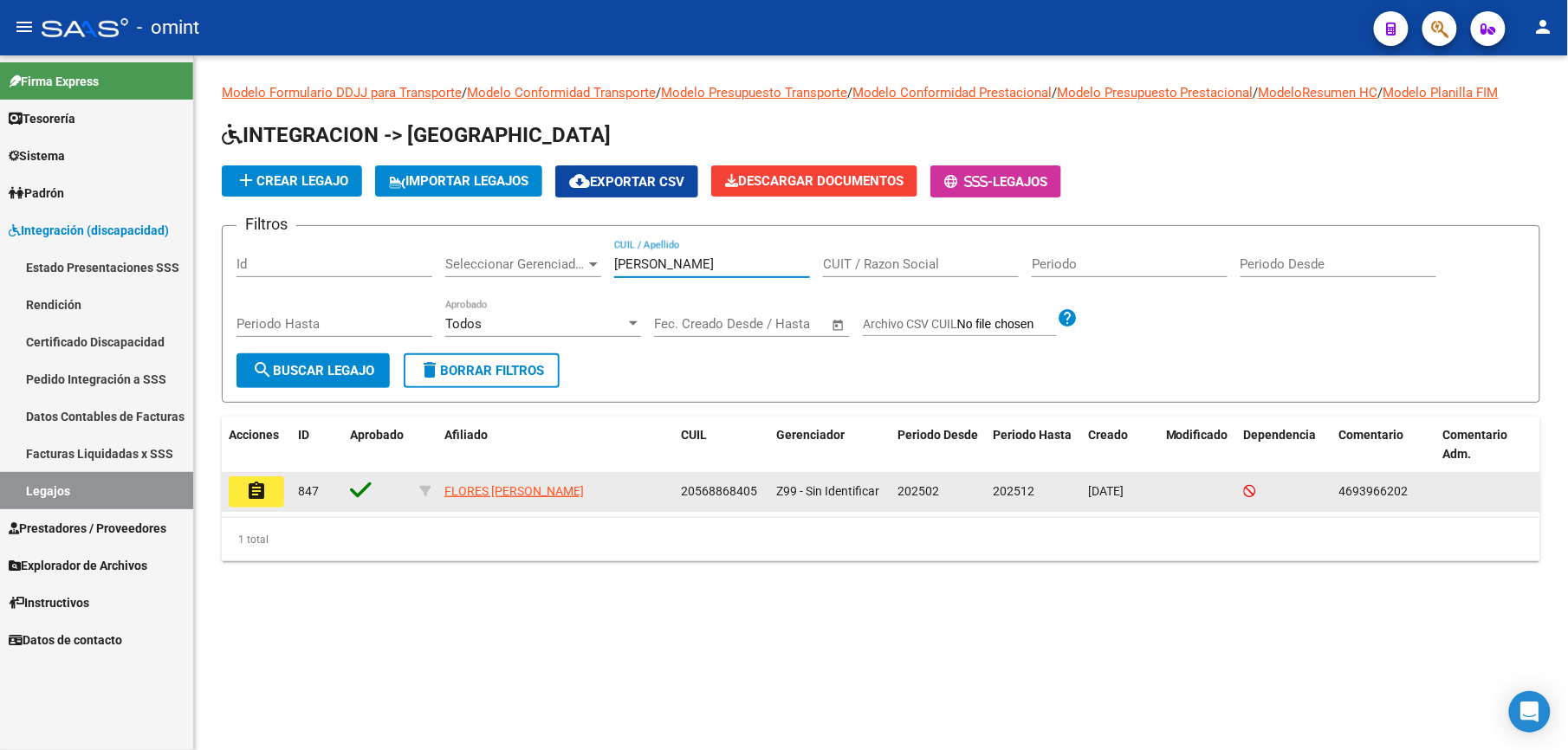
type input "FLORES OJEDA"
click at [264, 490] on mat-icon "assignment" at bounding box center [257, 492] width 21 height 21
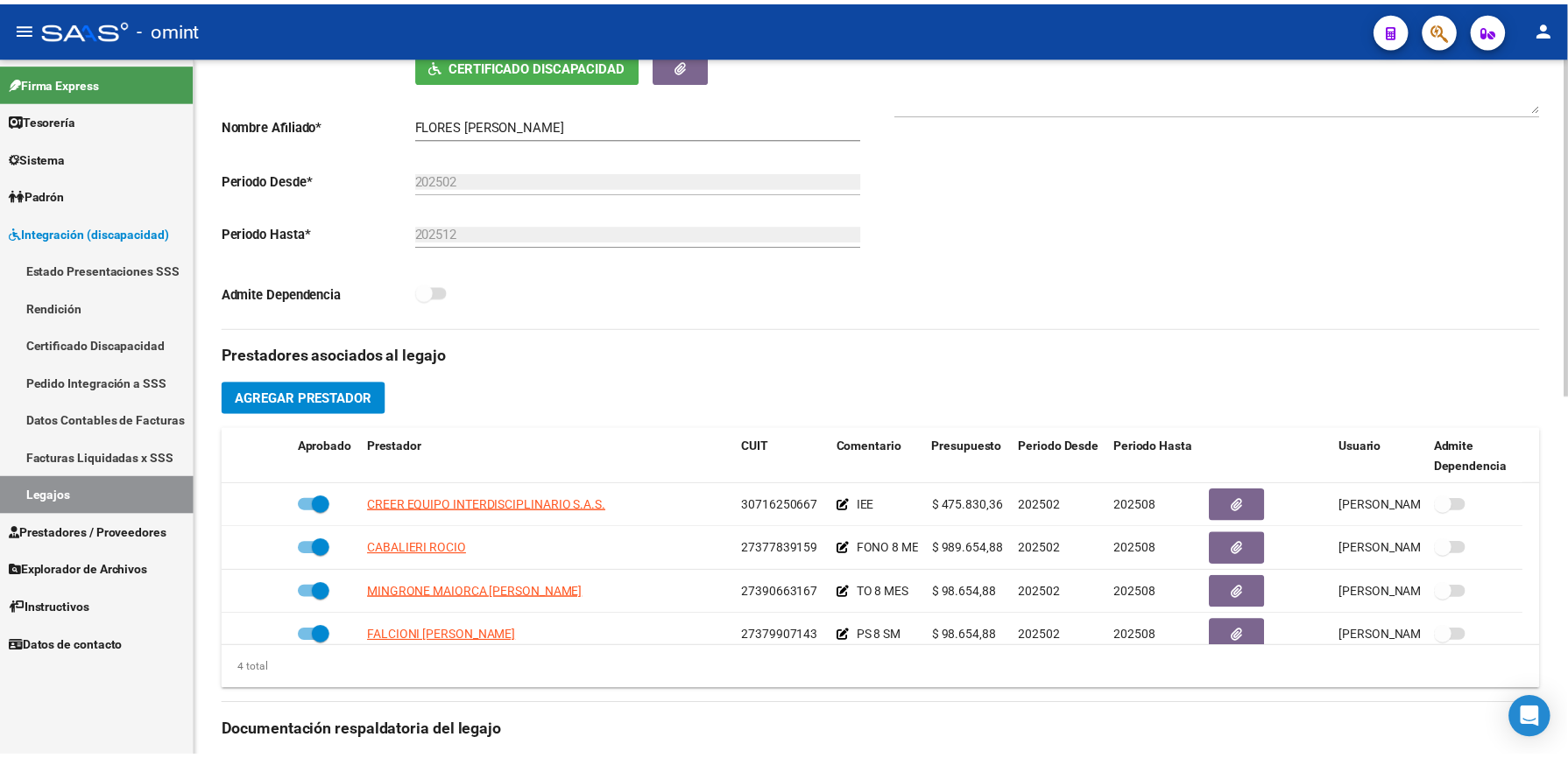
scroll to position [467, 0]
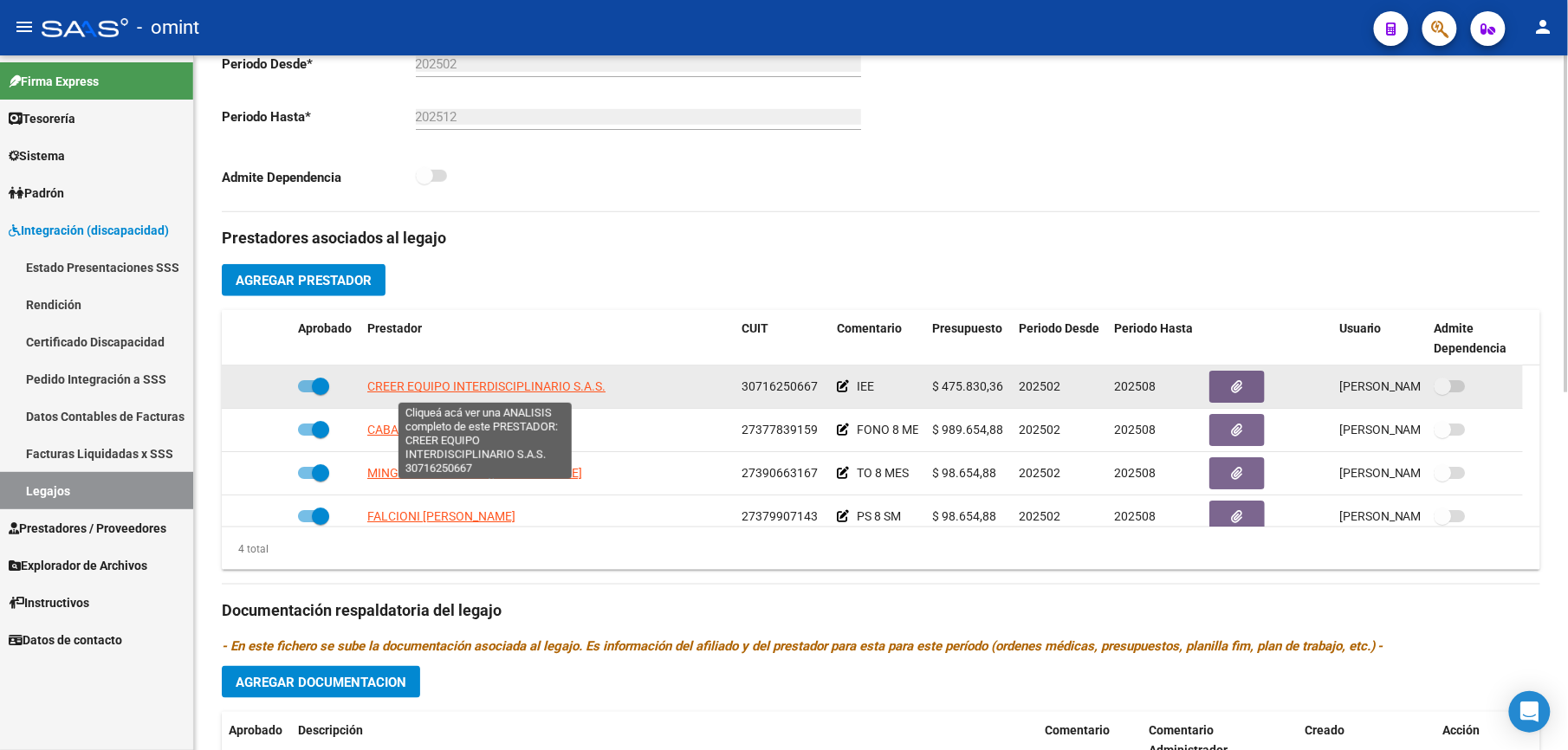
click at [508, 387] on span "CREER EQUIPO INTERDISCIPLINARIO S.A.S." at bounding box center [486, 387] width 238 height 14
type textarea "30716250667"
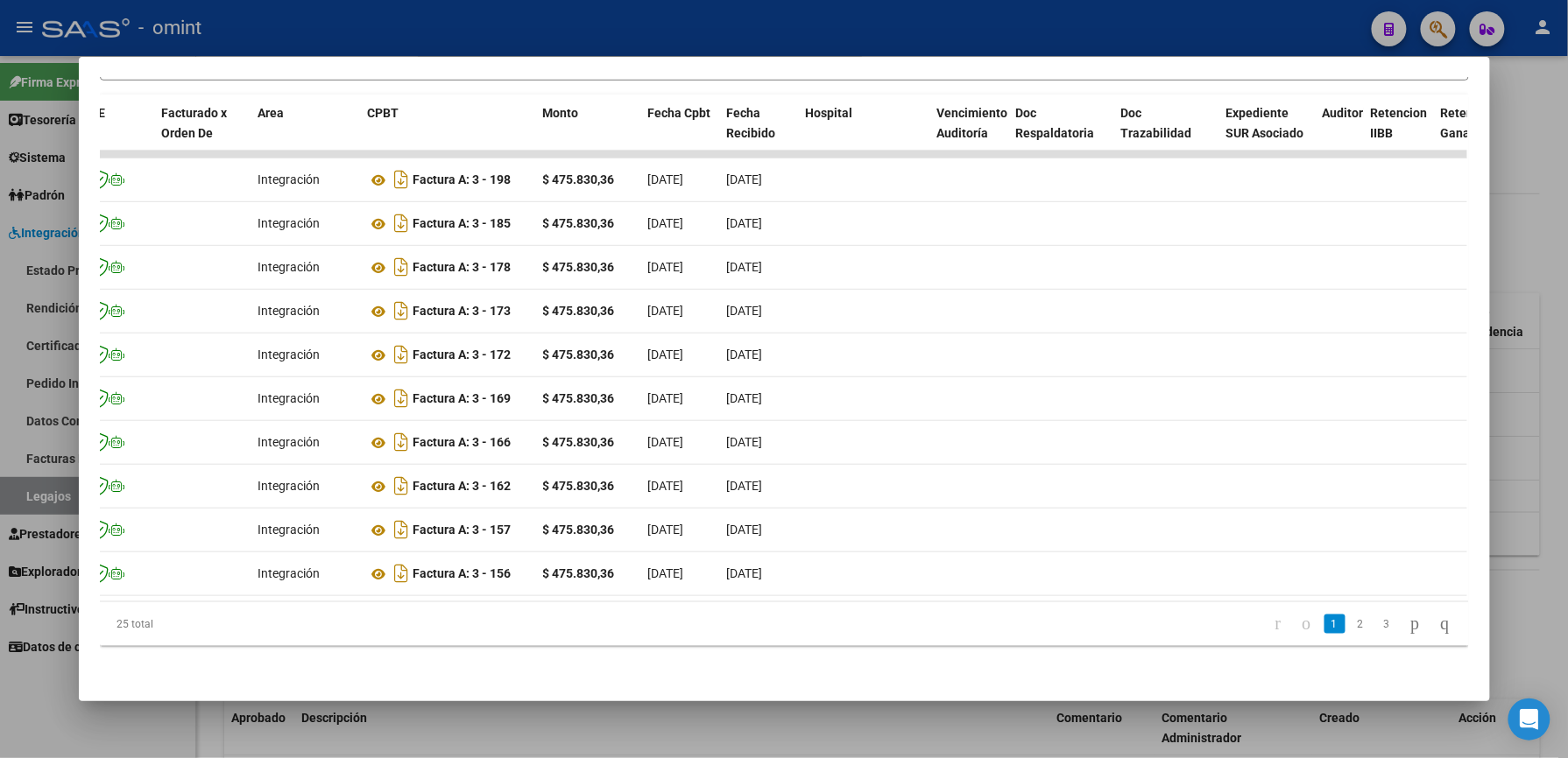
scroll to position [0, 0]
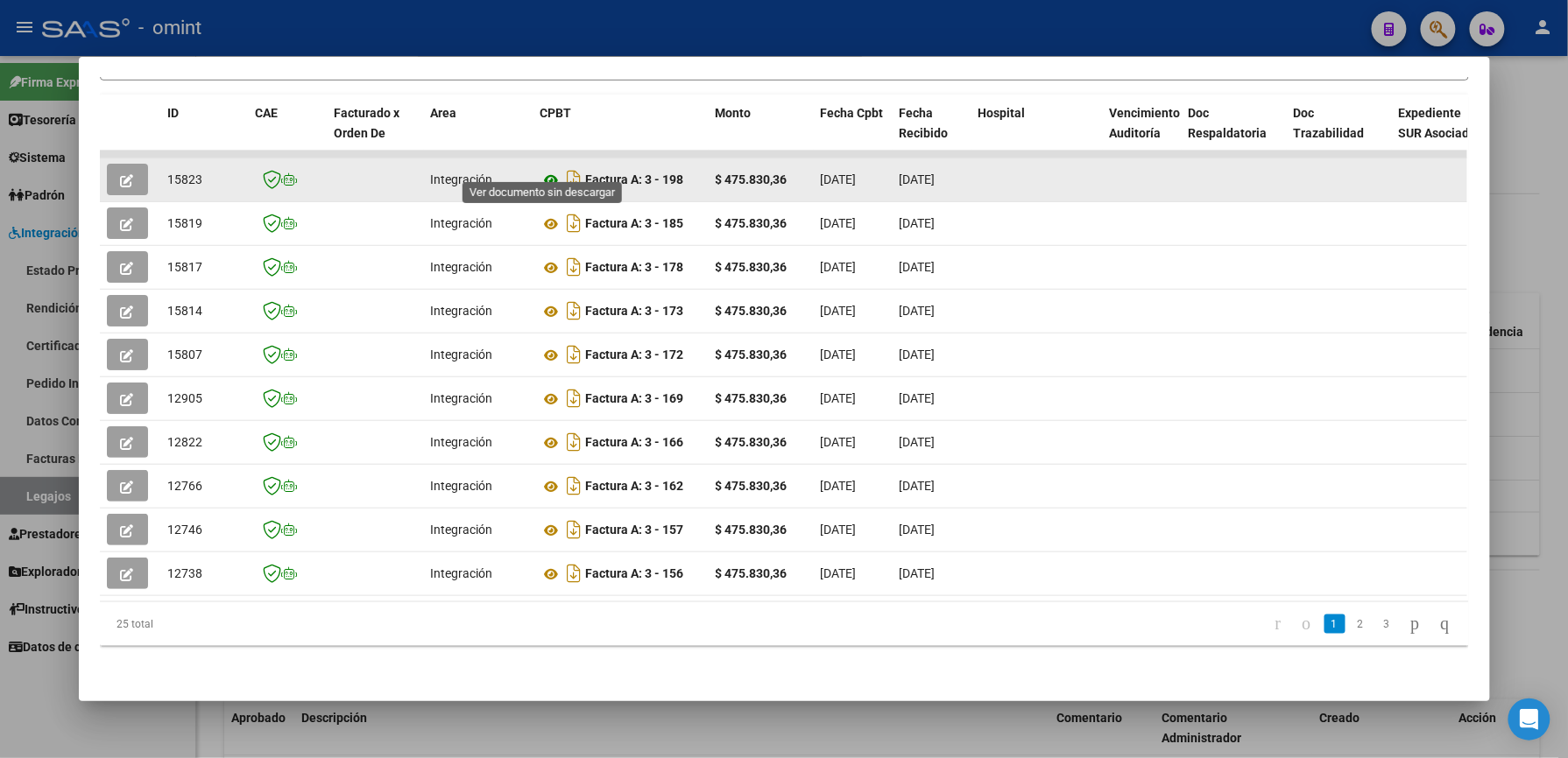
click at [541, 170] on icon at bounding box center [552, 181] width 23 height 21
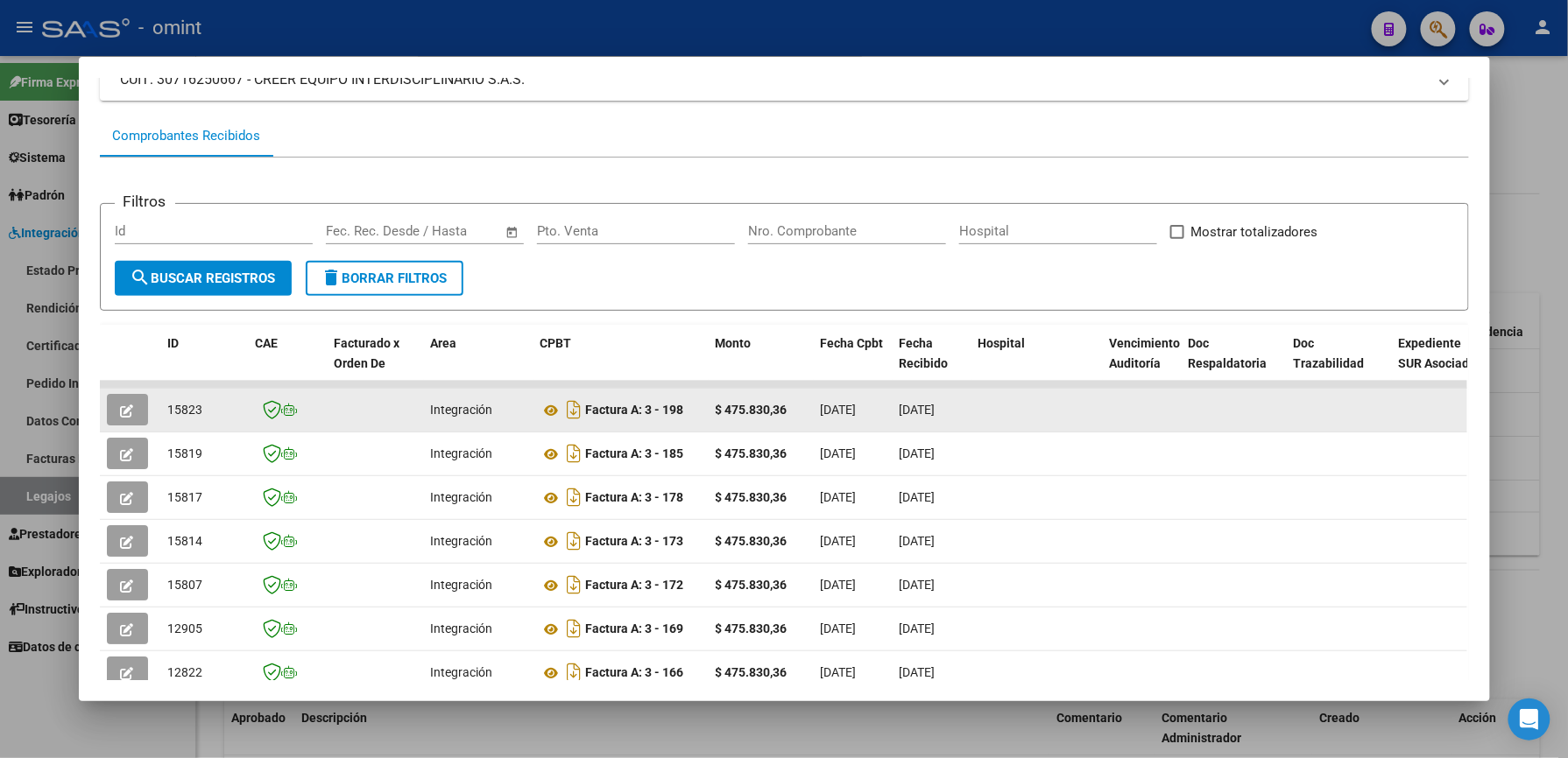
scroll to position [265, 0]
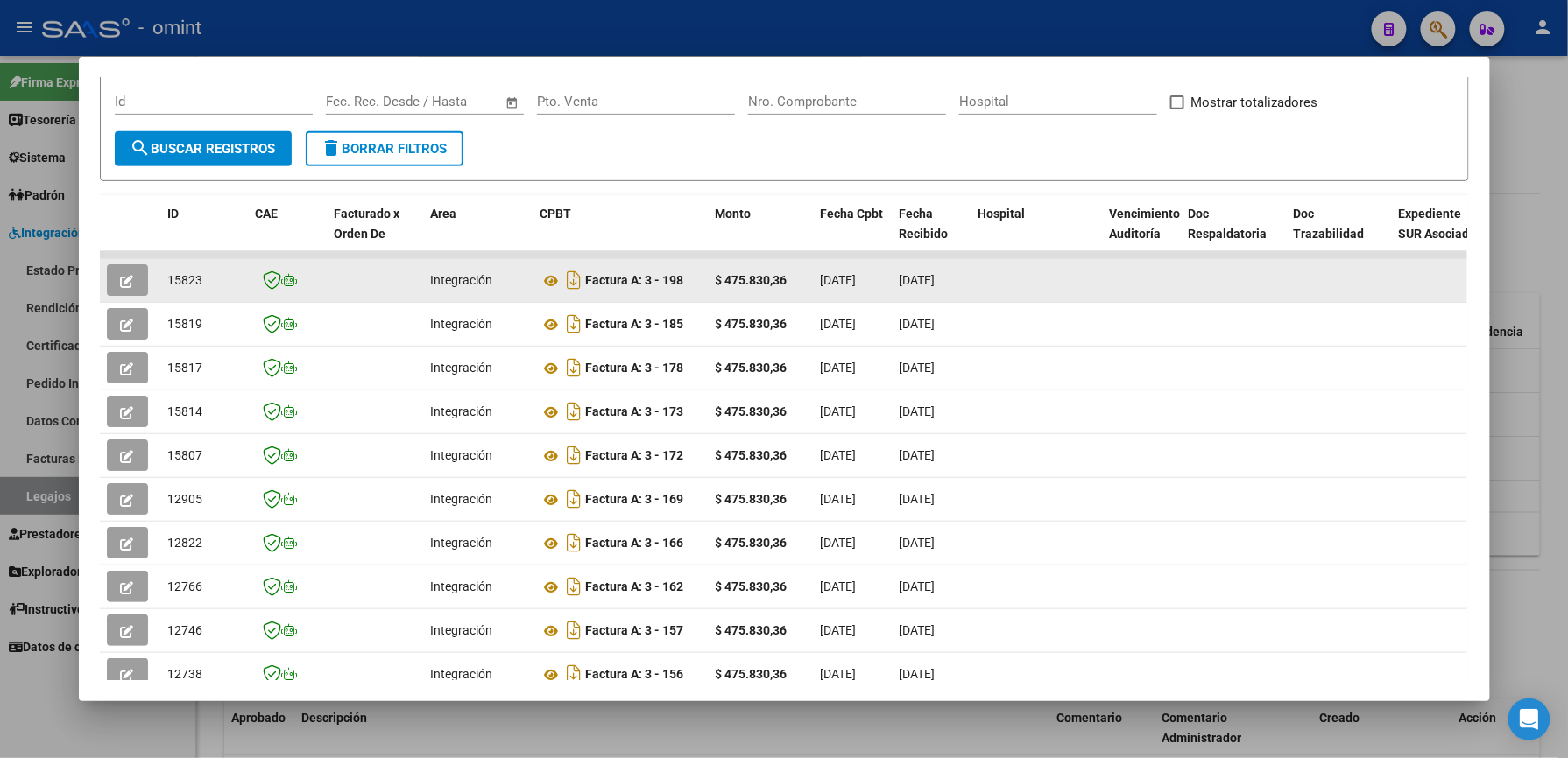
click at [124, 278] on icon "button" at bounding box center [127, 281] width 13 height 13
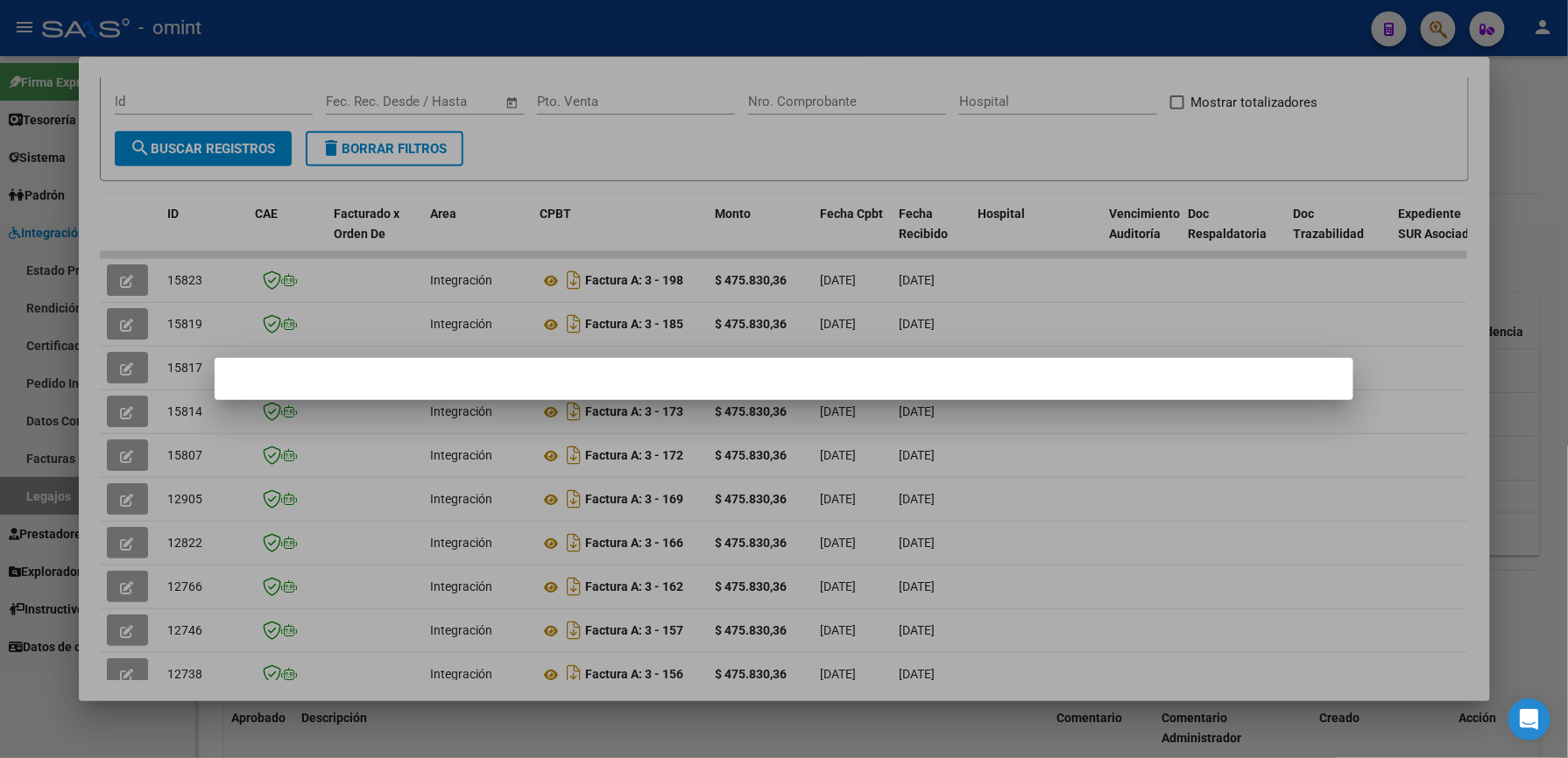
drag, startPoint x: 732, startPoint y: 21, endPoint x: 670, endPoint y: 68, distance: 77.8
click at [729, 21] on div at bounding box center [784, 379] width 1568 height 758
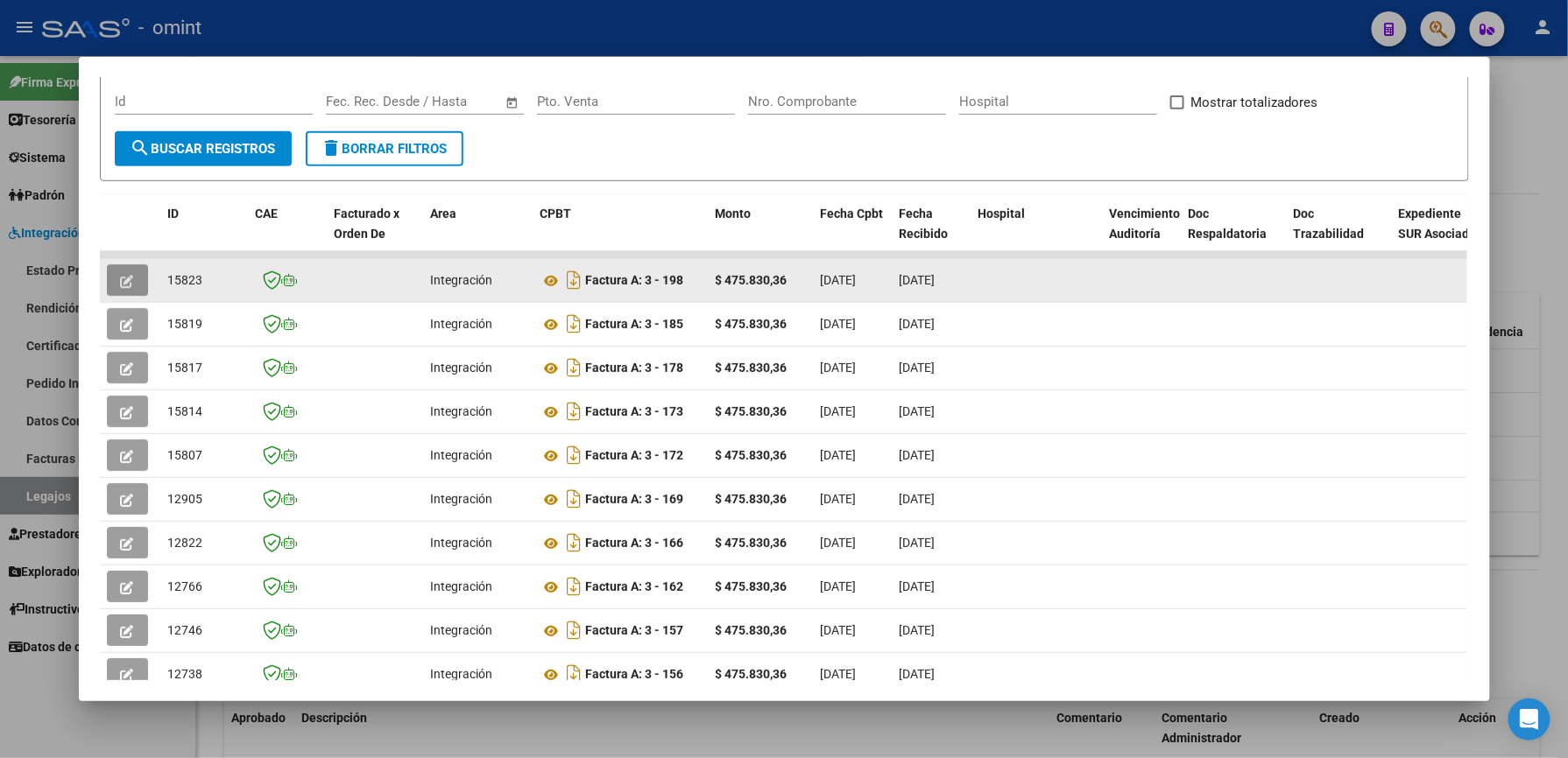
click at [126, 273] on button "button" at bounding box center [127, 280] width 41 height 32
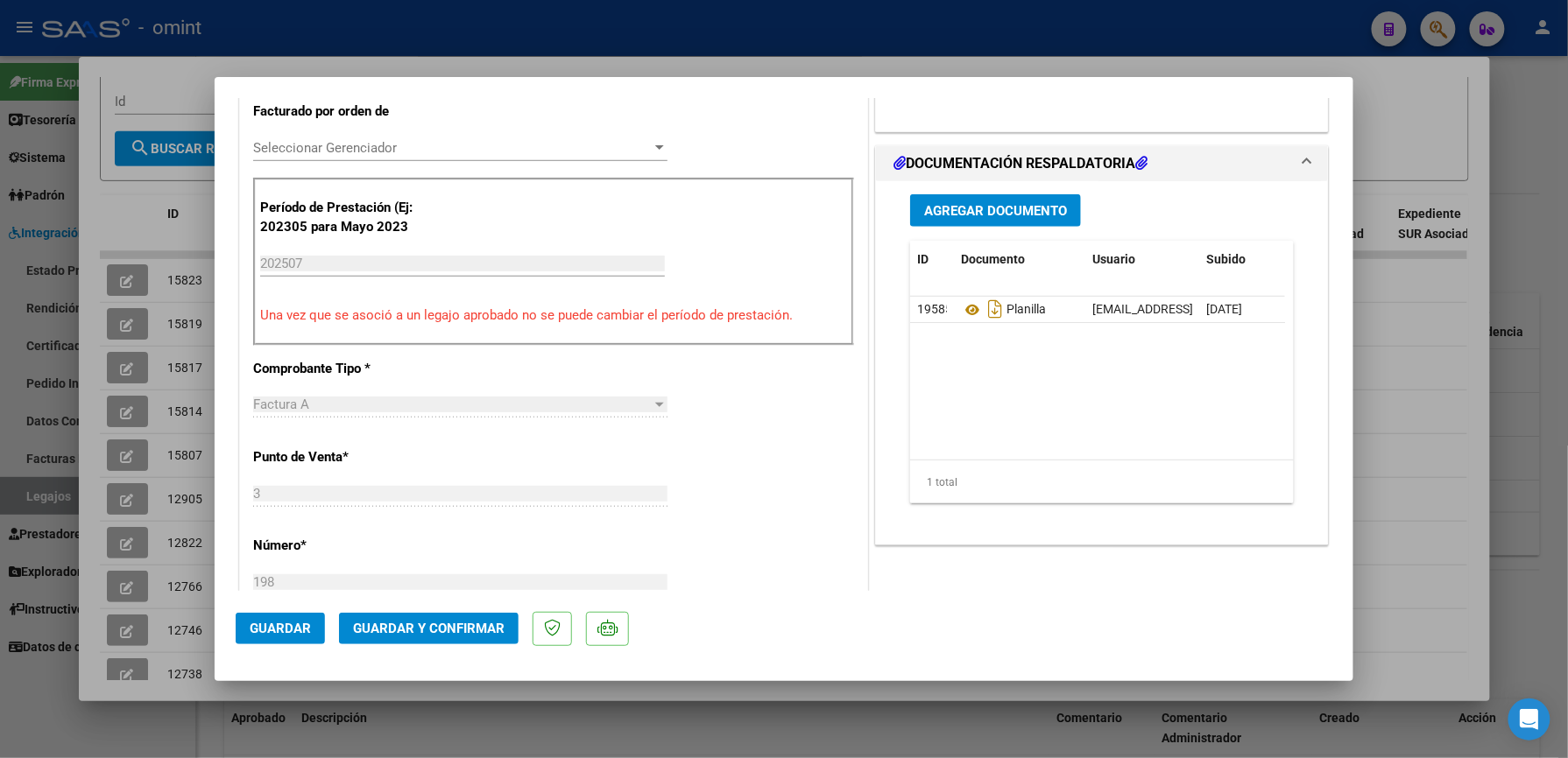
scroll to position [467, 0]
click at [458, 631] on span "Guardar y Confirmar" at bounding box center [429, 629] width 152 height 16
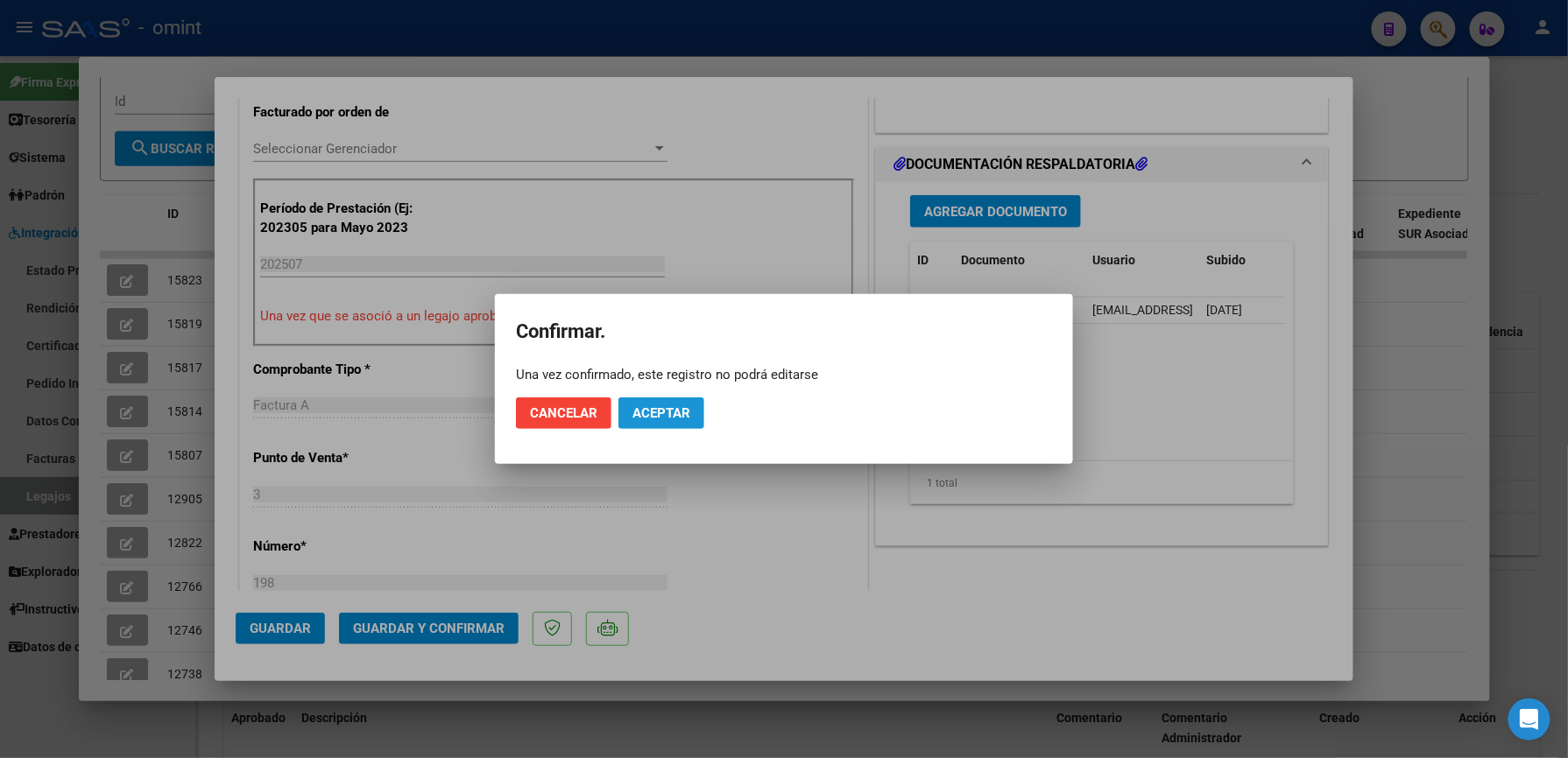
click at [665, 408] on span "Aceptar" at bounding box center [661, 414] width 58 height 16
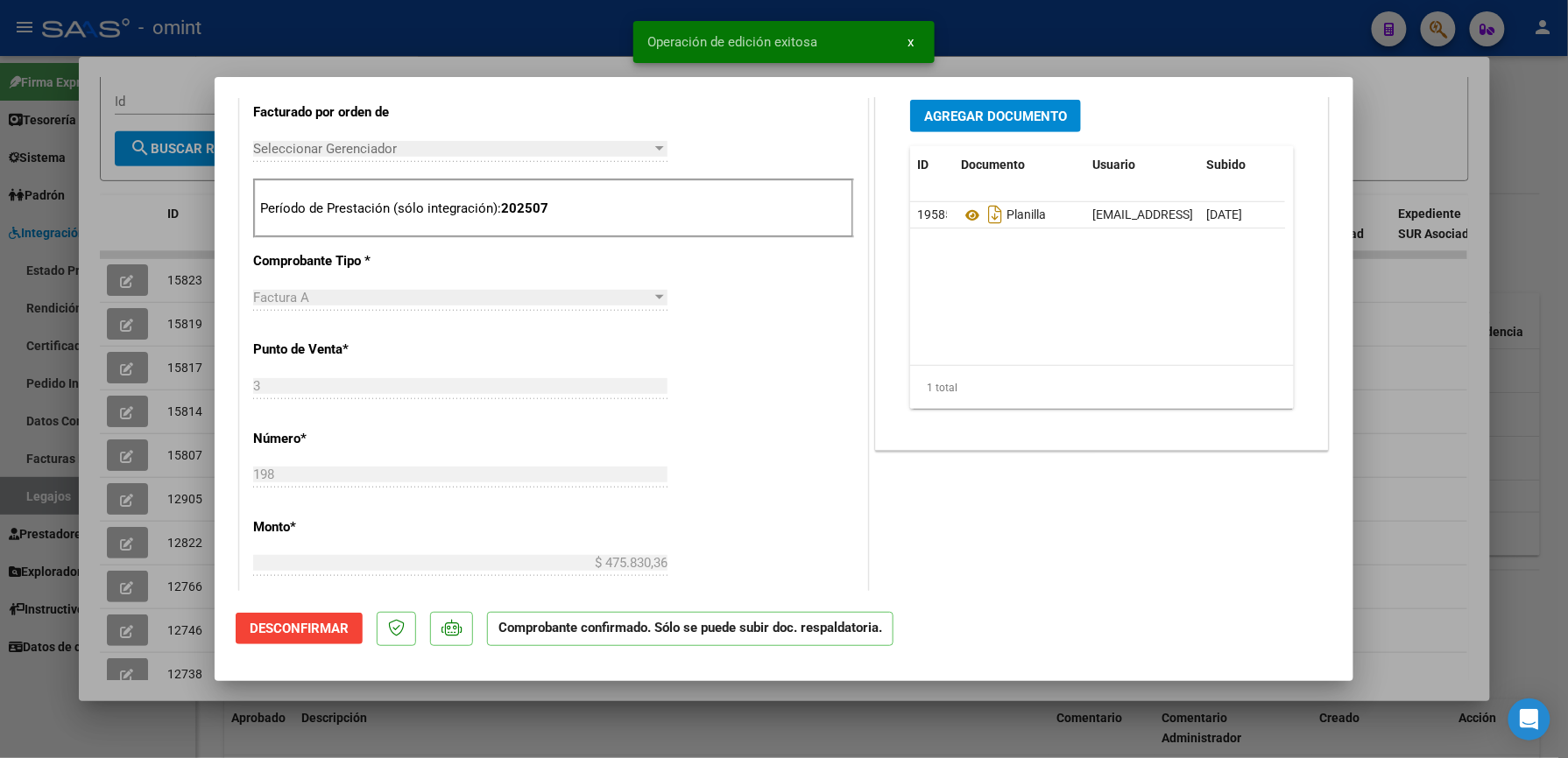
click at [362, 33] on div at bounding box center [784, 379] width 1568 height 758
type input "$ 0,00"
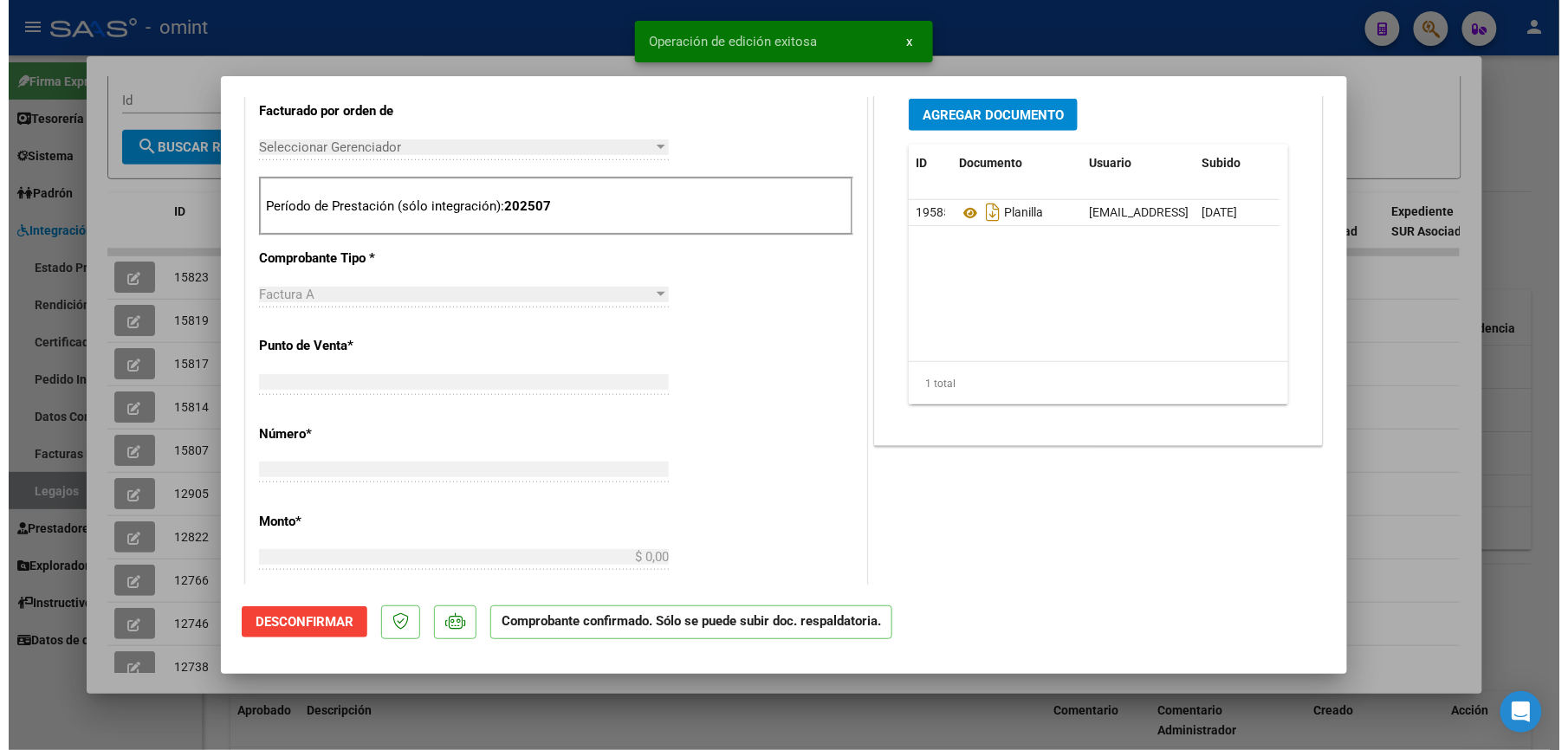
scroll to position [0, 0]
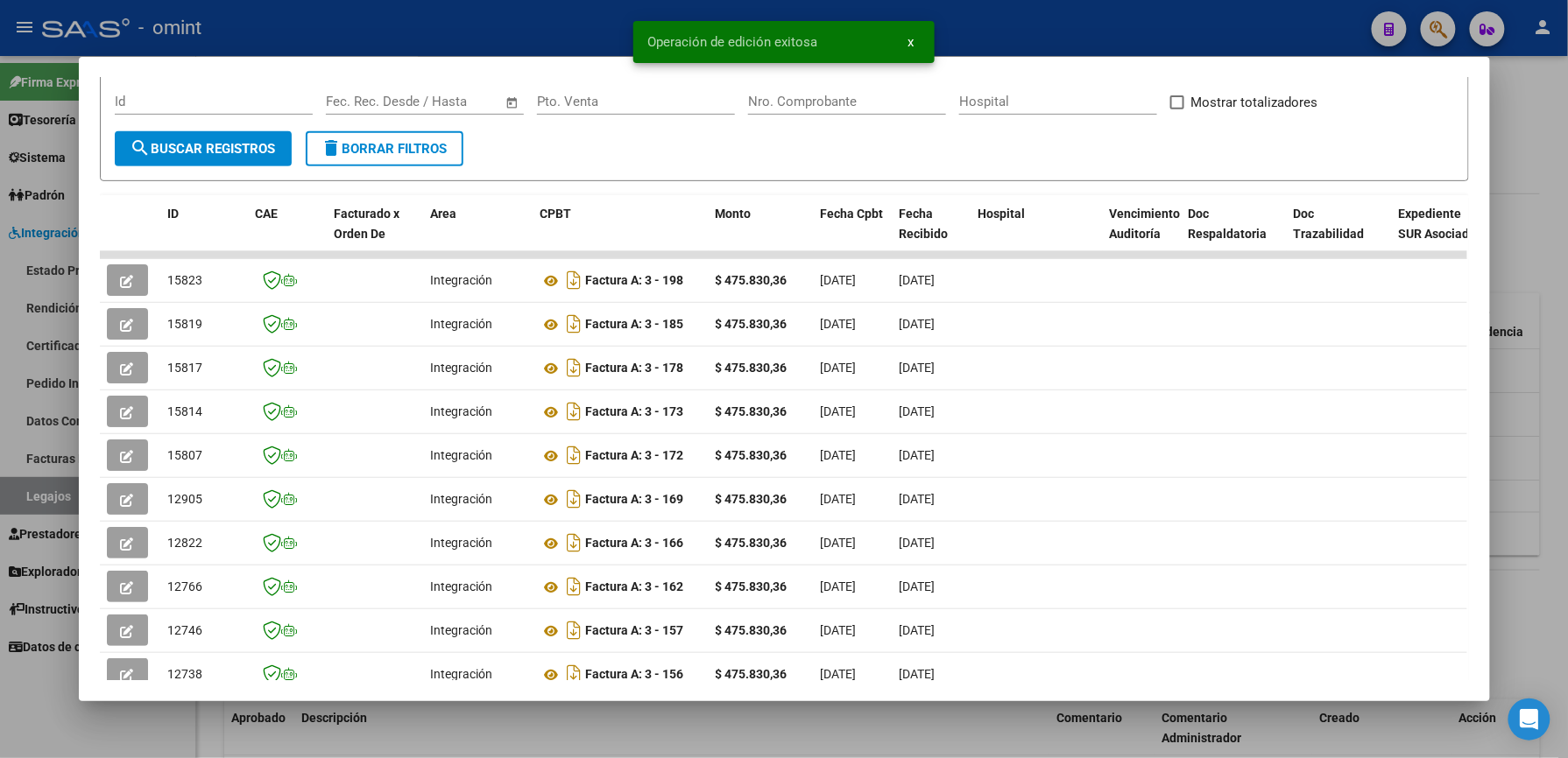
click at [264, 4] on div at bounding box center [784, 379] width 1568 height 758
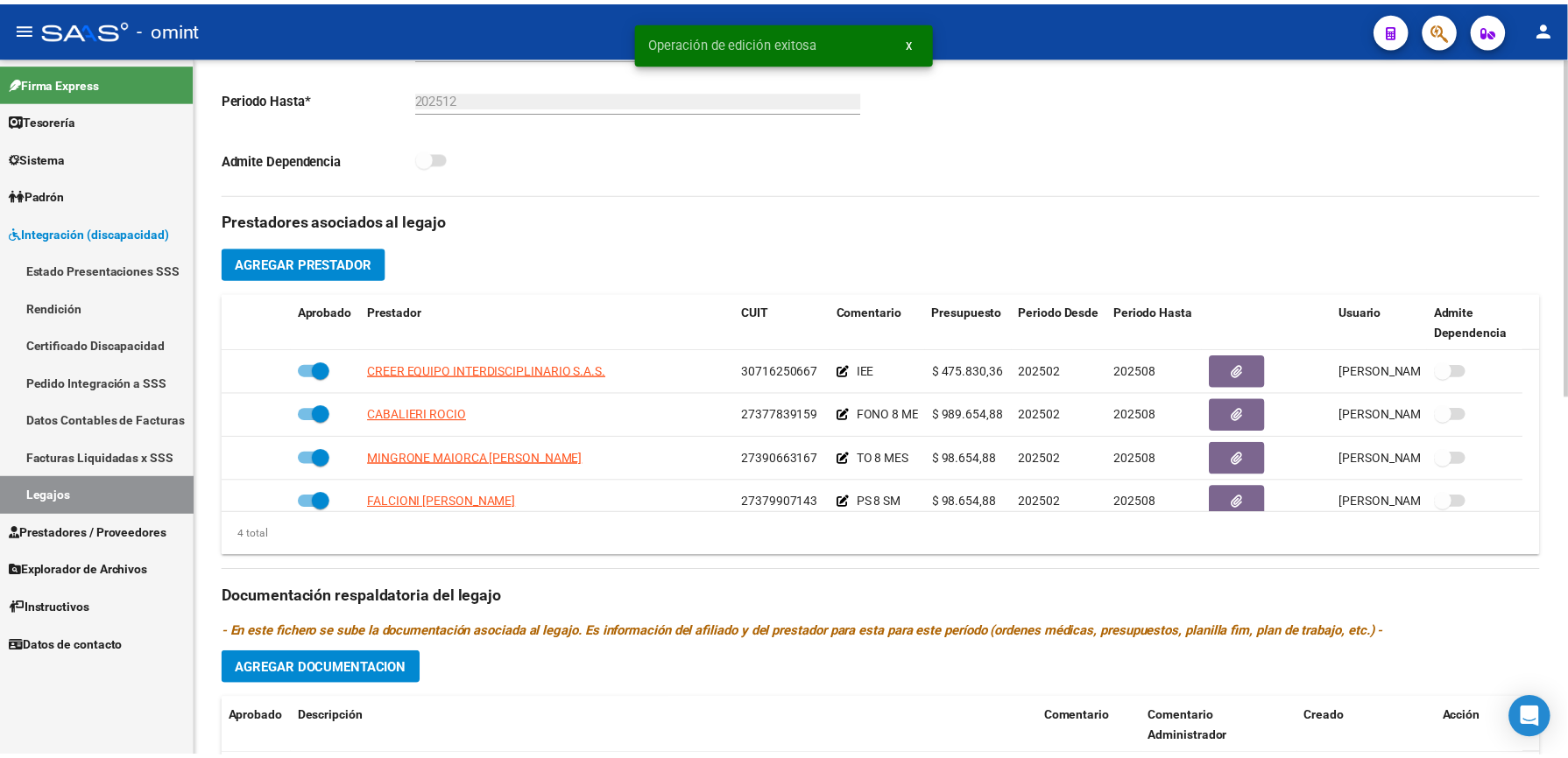
scroll to position [467, 0]
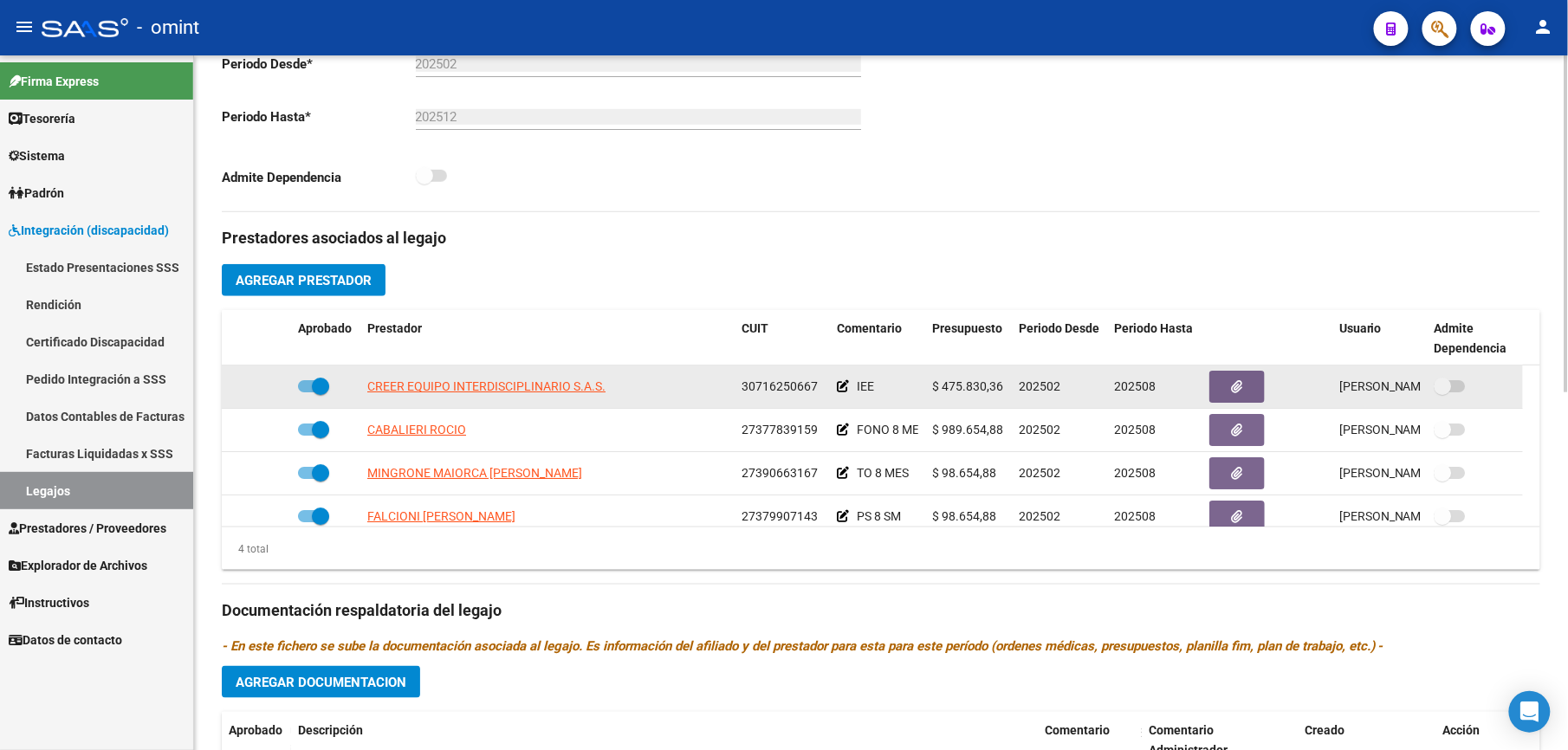
drag, startPoint x: 742, startPoint y: 387, endPoint x: 814, endPoint y: 389, distance: 72.0
click at [814, 389] on span "30716250667" at bounding box center [779, 387] width 76 height 14
drag, startPoint x: 814, startPoint y: 389, endPoint x: 802, endPoint y: 389, distance: 12.0
copy span "30716250667"
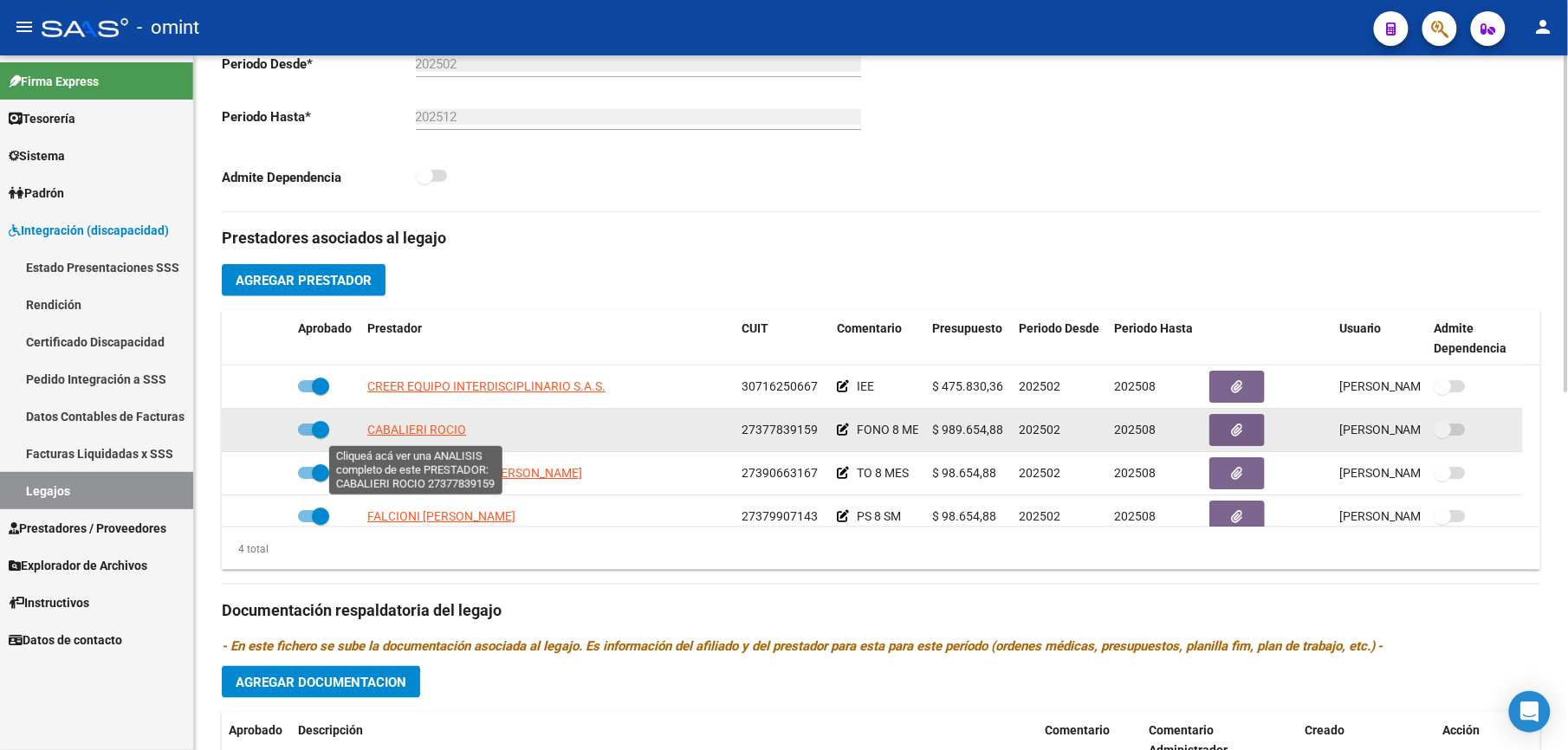
click at [440, 431] on span "CABALIERI ROCIO" at bounding box center [417, 430] width 99 height 14
type textarea "27377839159"
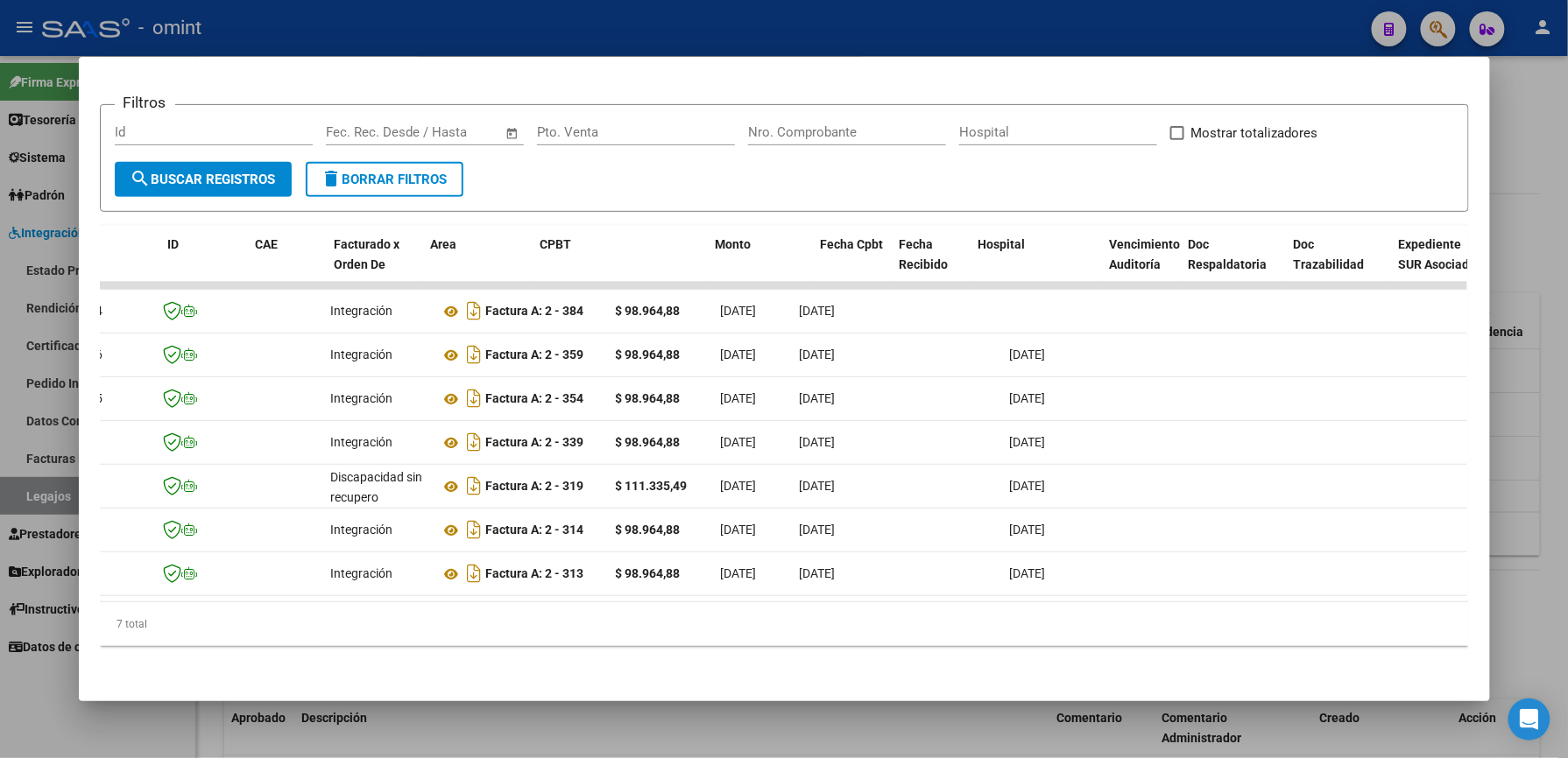
scroll to position [0, 0]
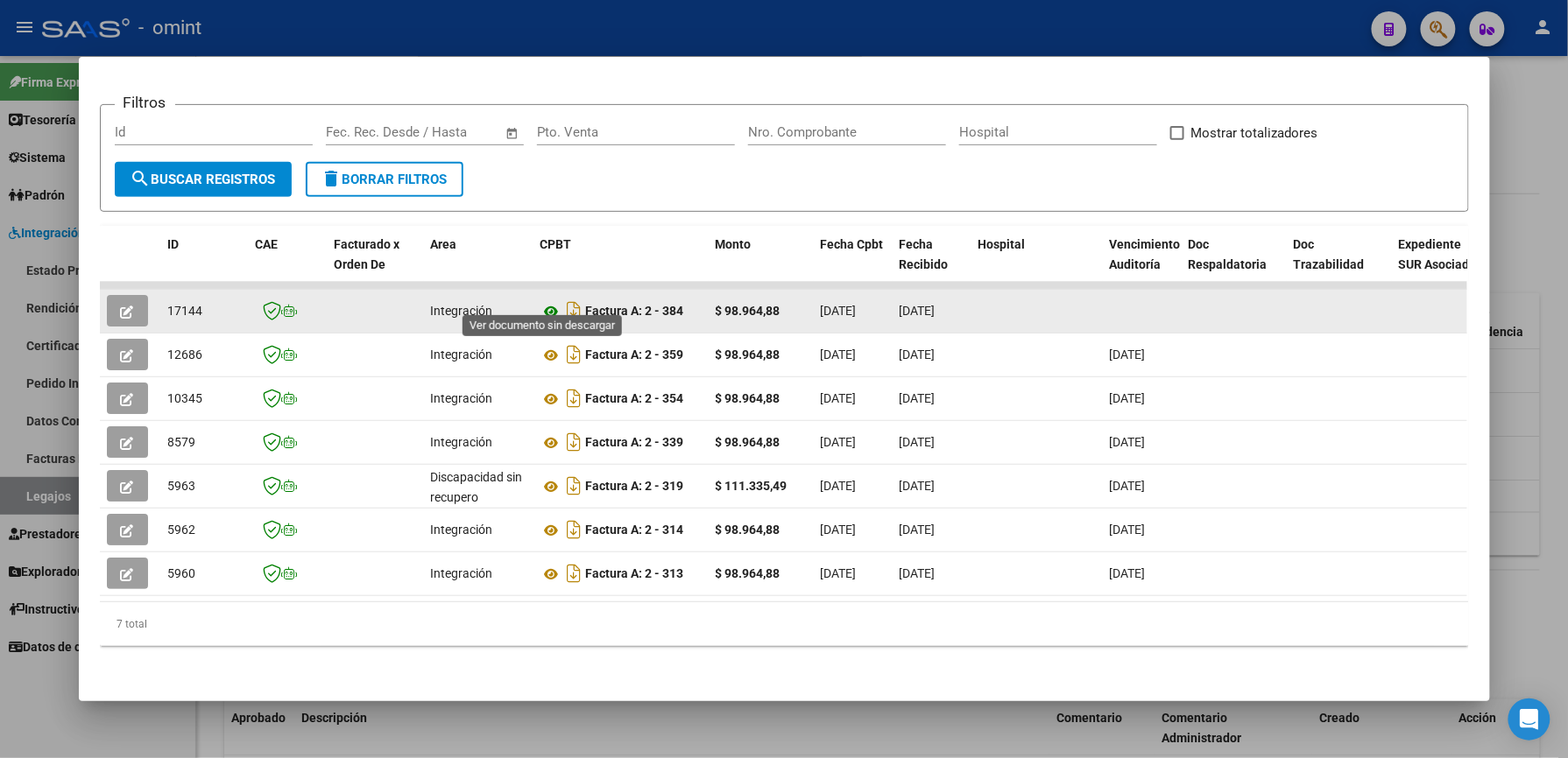
click at [550, 301] on icon at bounding box center [552, 312] width 23 height 21
click at [110, 295] on button "button" at bounding box center [127, 311] width 41 height 32
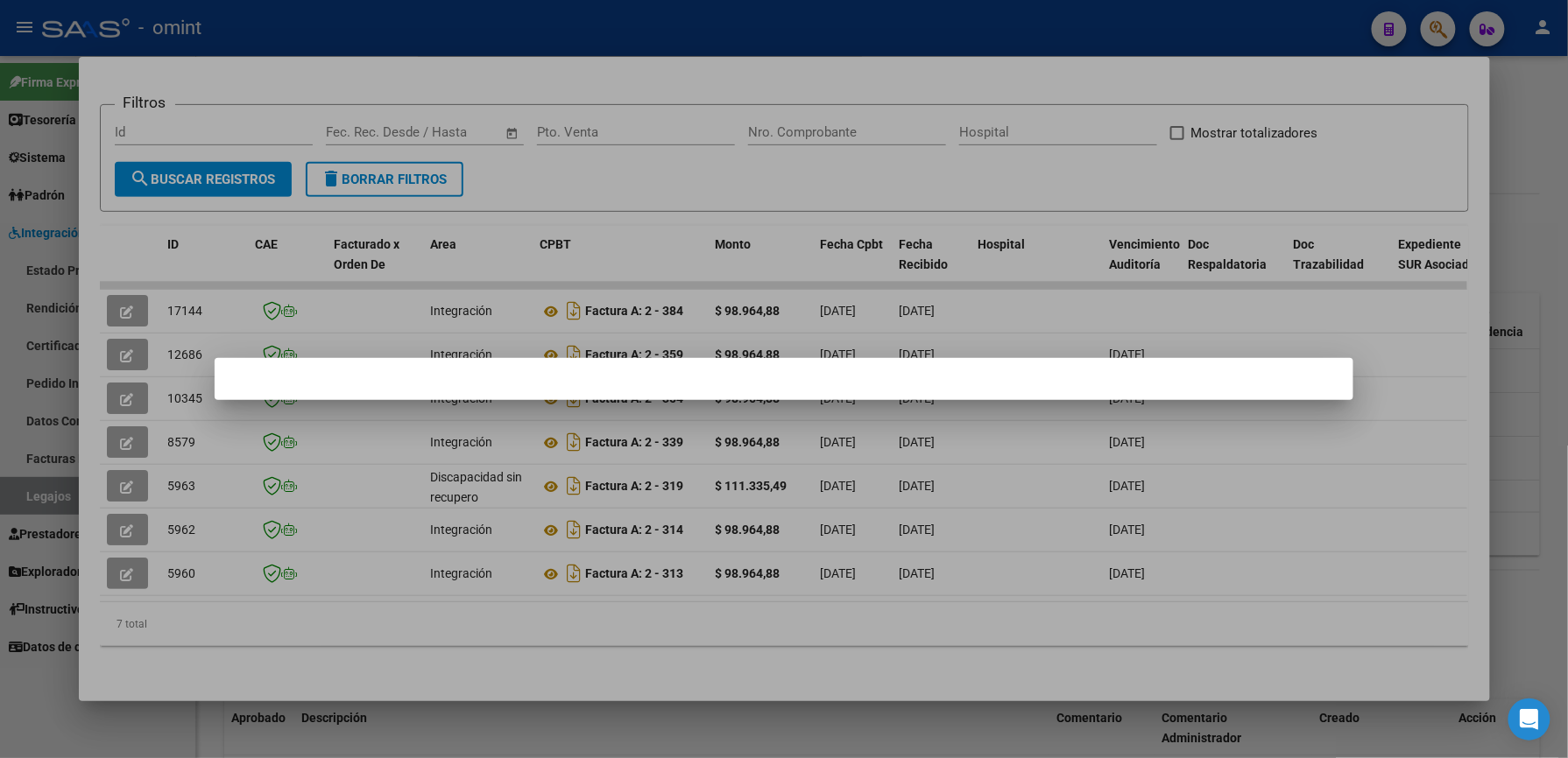
click at [349, 19] on div at bounding box center [784, 379] width 1568 height 758
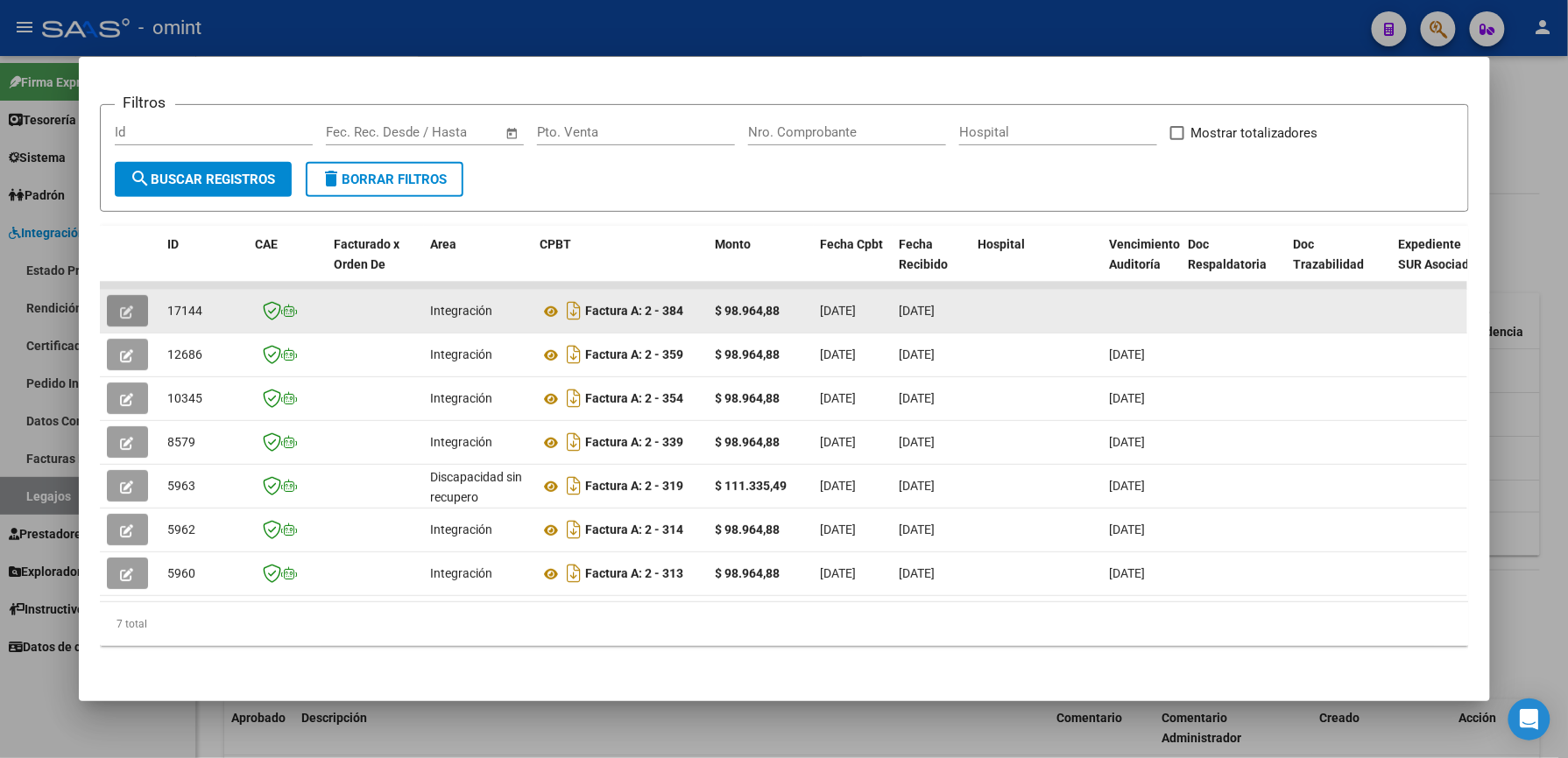
click at [126, 295] on button "button" at bounding box center [127, 311] width 41 height 32
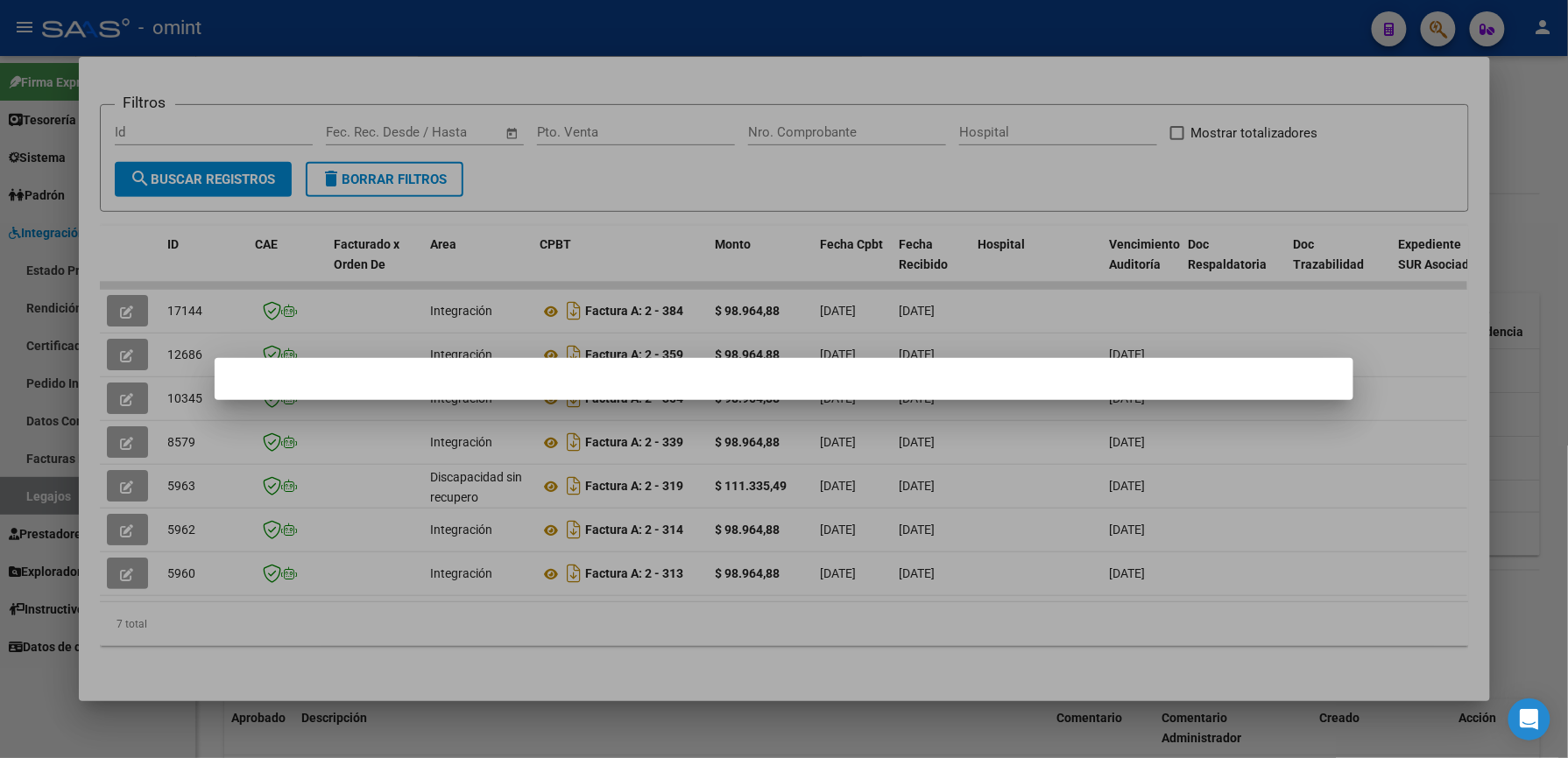
click at [756, 8] on div at bounding box center [784, 379] width 1568 height 758
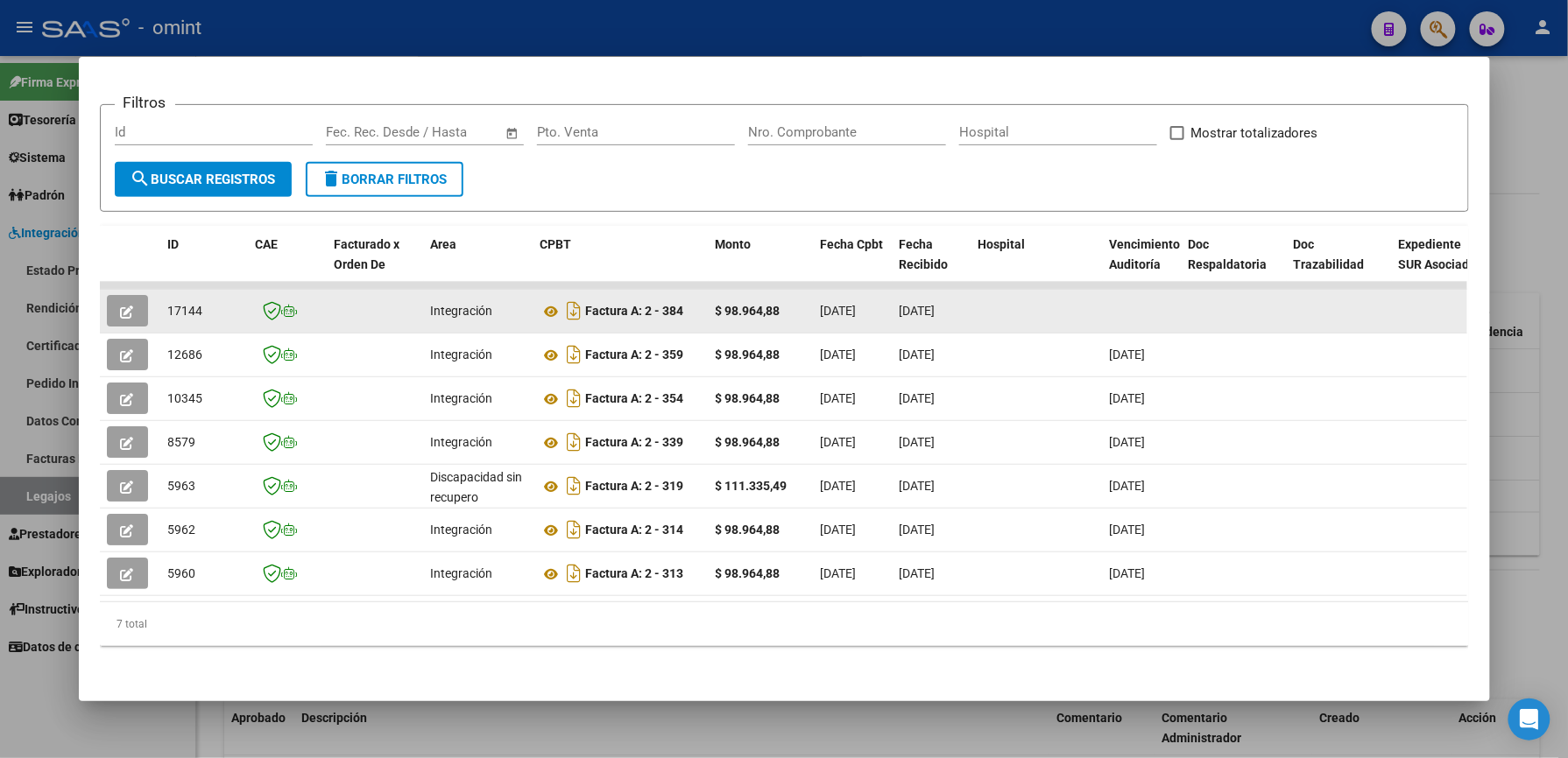
click at [127, 295] on button "button" at bounding box center [127, 311] width 41 height 32
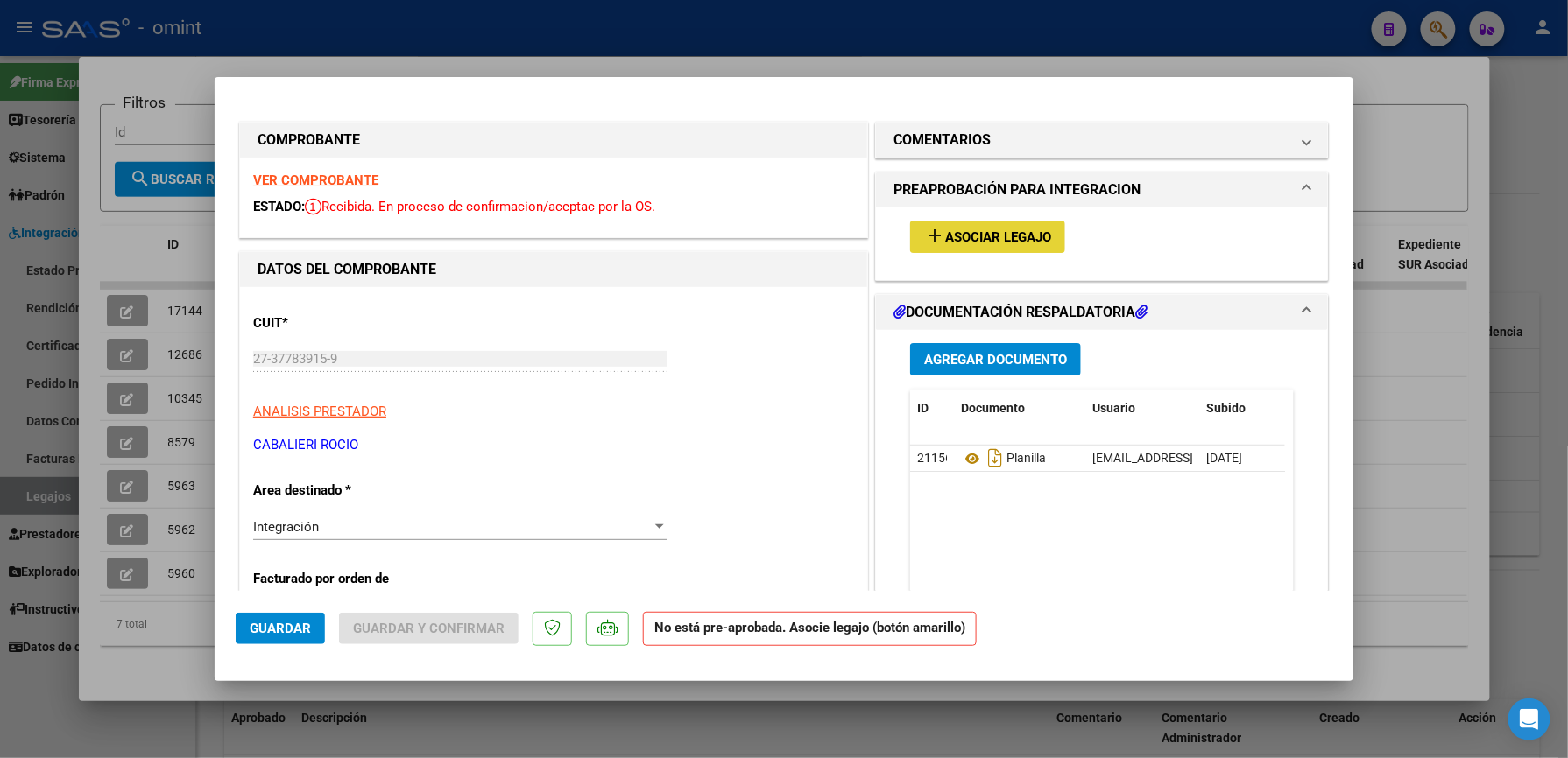
click at [975, 230] on span "Asociar Legajo" at bounding box center [997, 237] width 106 height 16
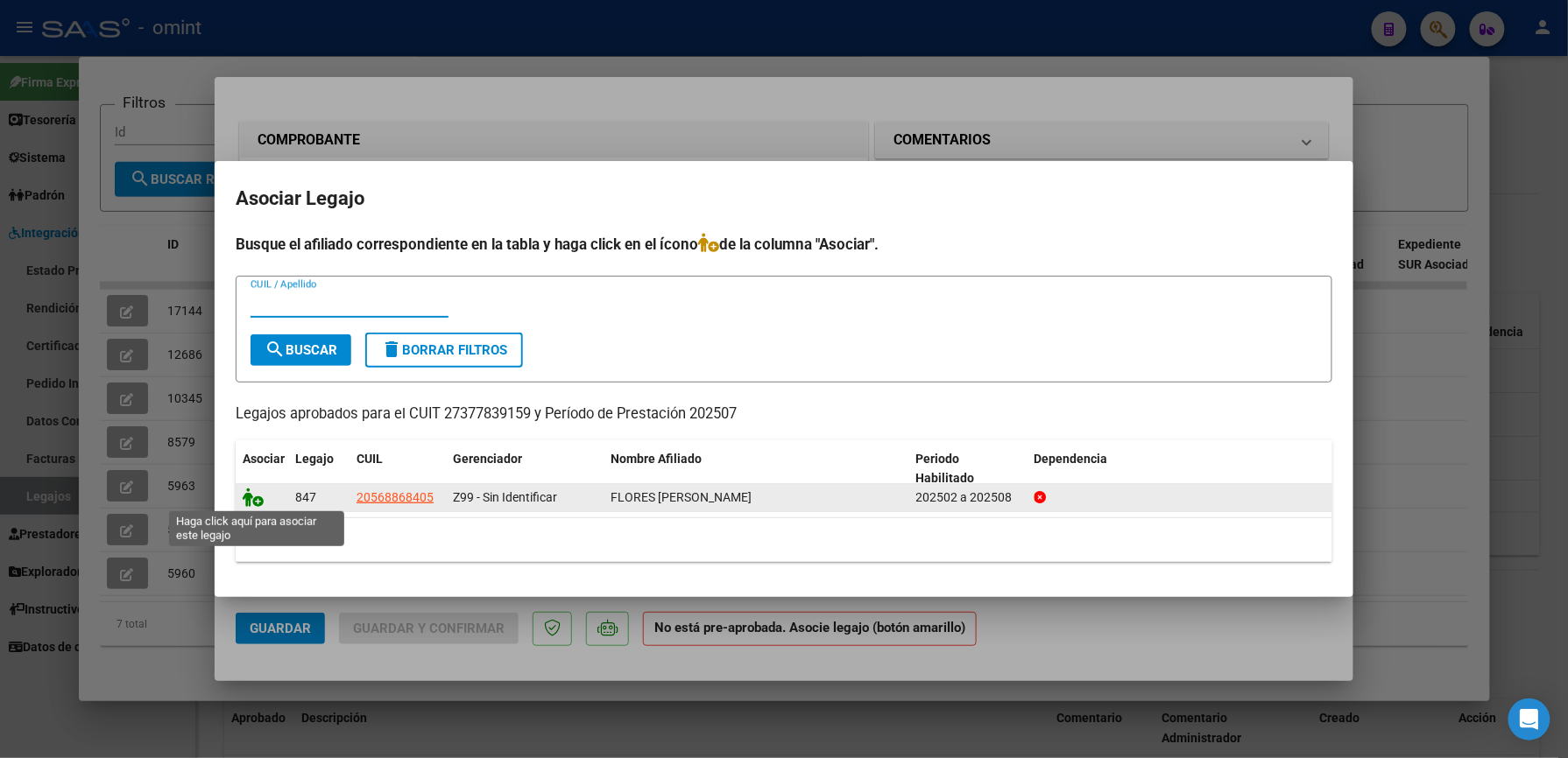
click at [257, 498] on icon at bounding box center [253, 498] width 21 height 19
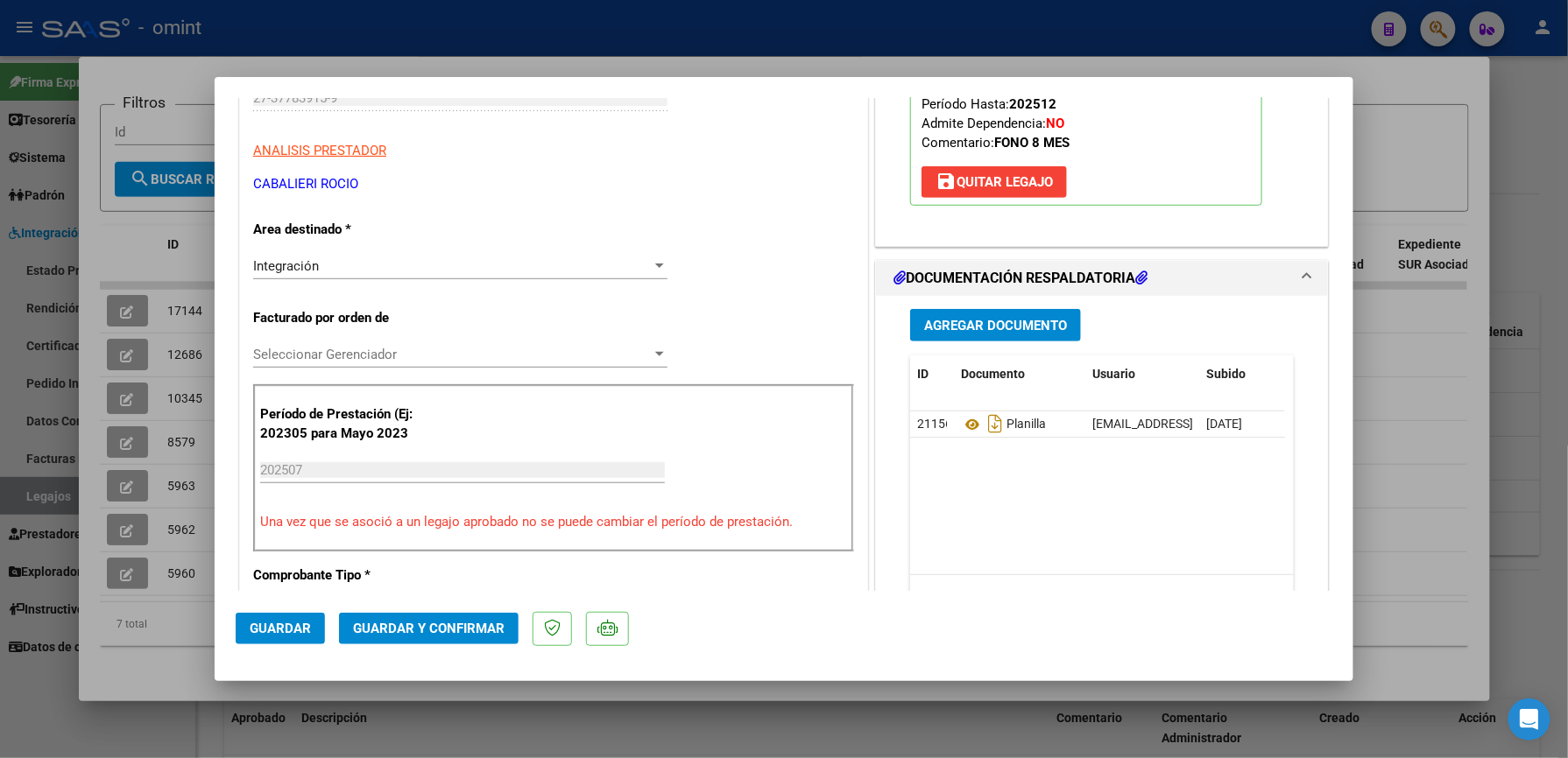
scroll to position [351, 0]
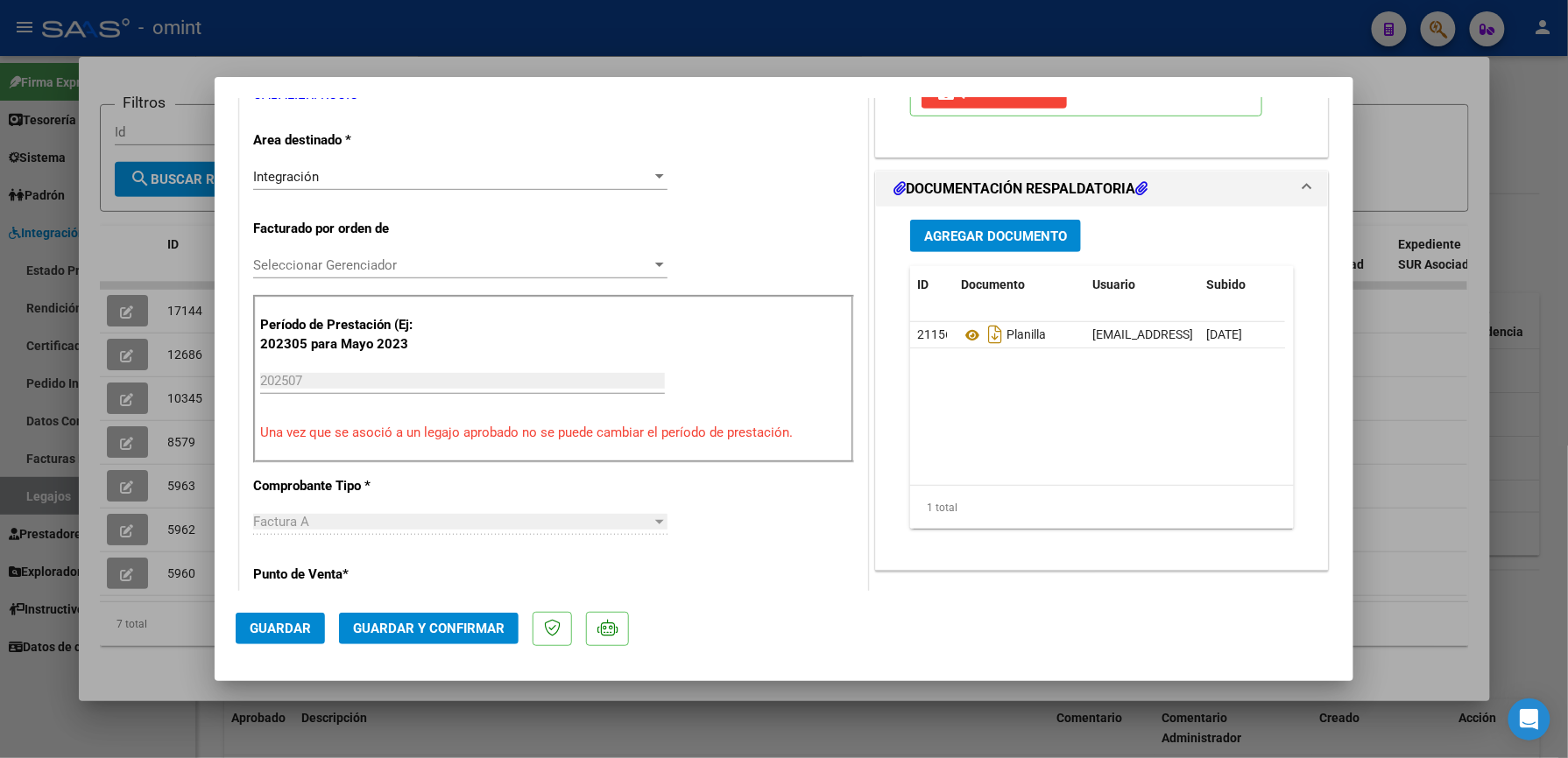
click at [460, 622] on span "Guardar y Confirmar" at bounding box center [429, 629] width 152 height 16
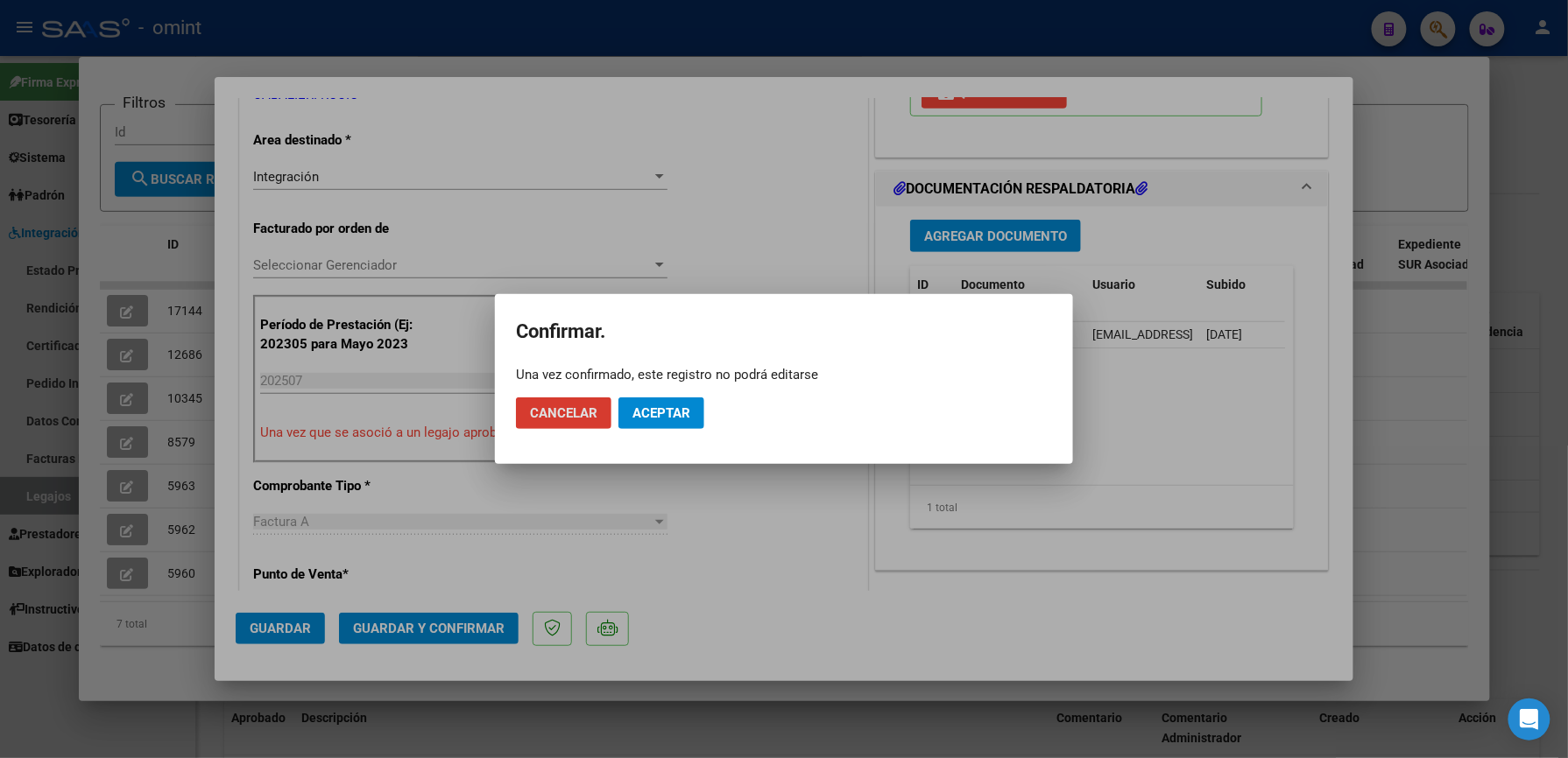
click at [678, 407] on span "Aceptar" at bounding box center [661, 414] width 58 height 16
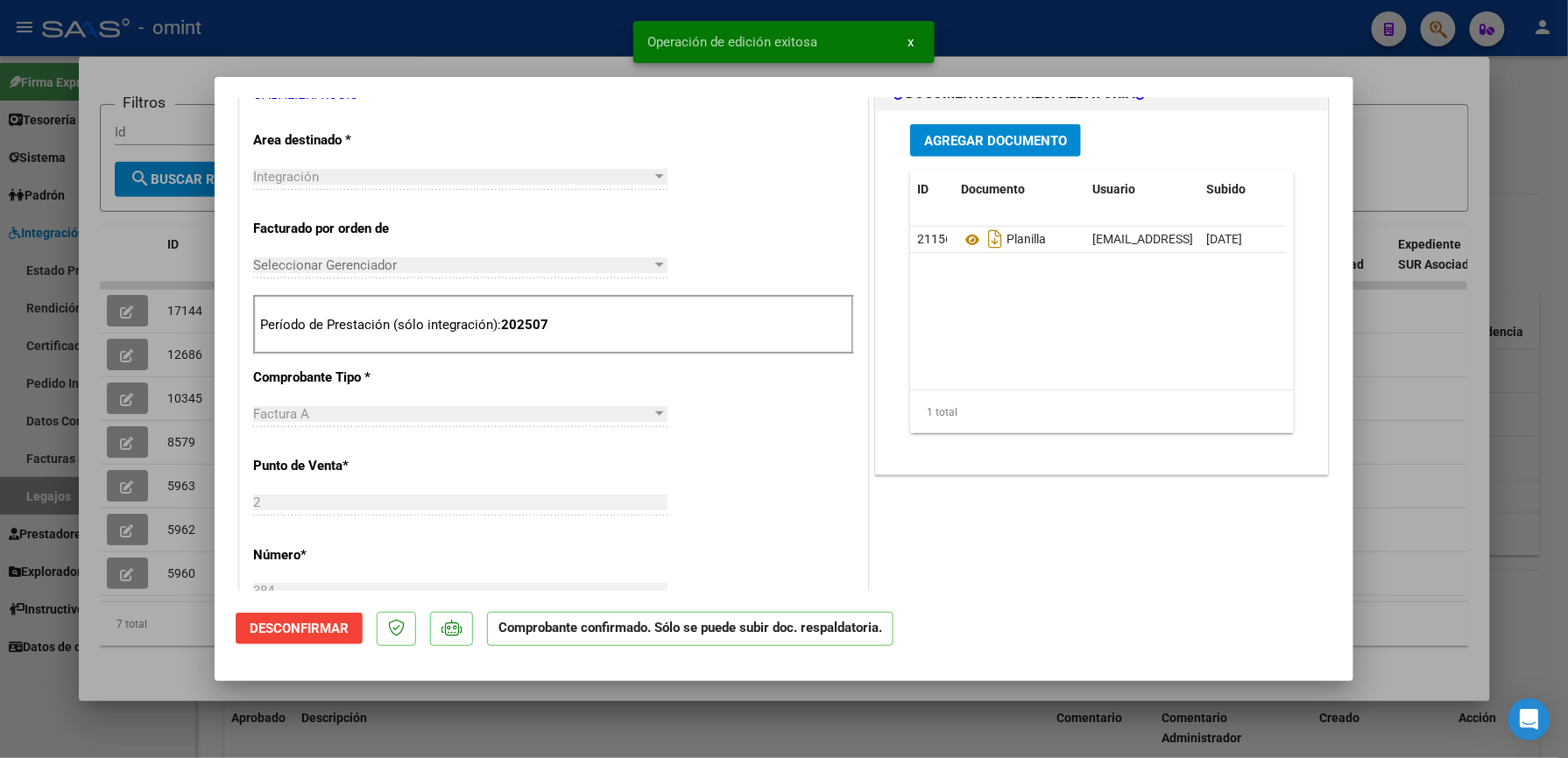
click at [517, 33] on div at bounding box center [784, 379] width 1568 height 758
type input "$ 0,00"
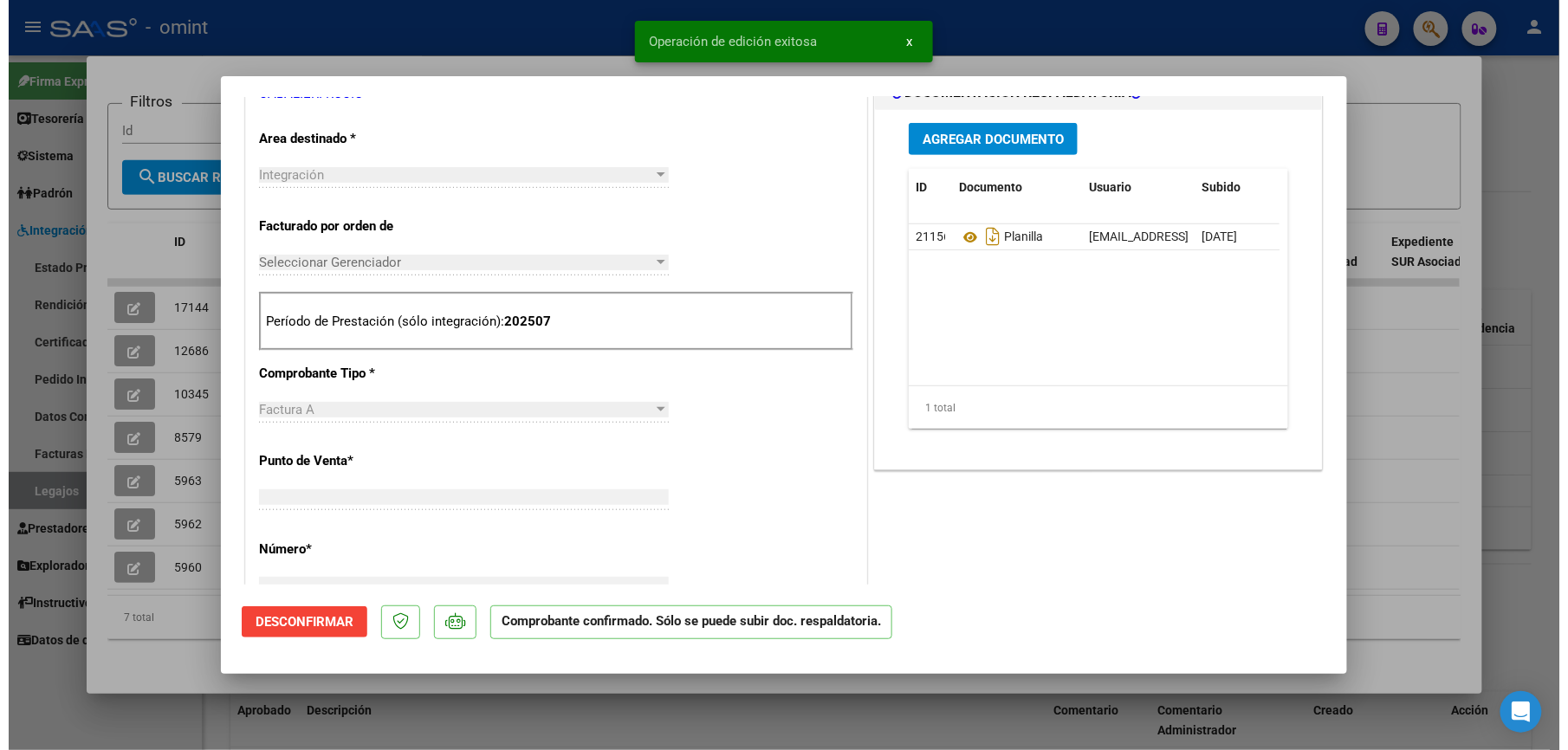
scroll to position [0, 0]
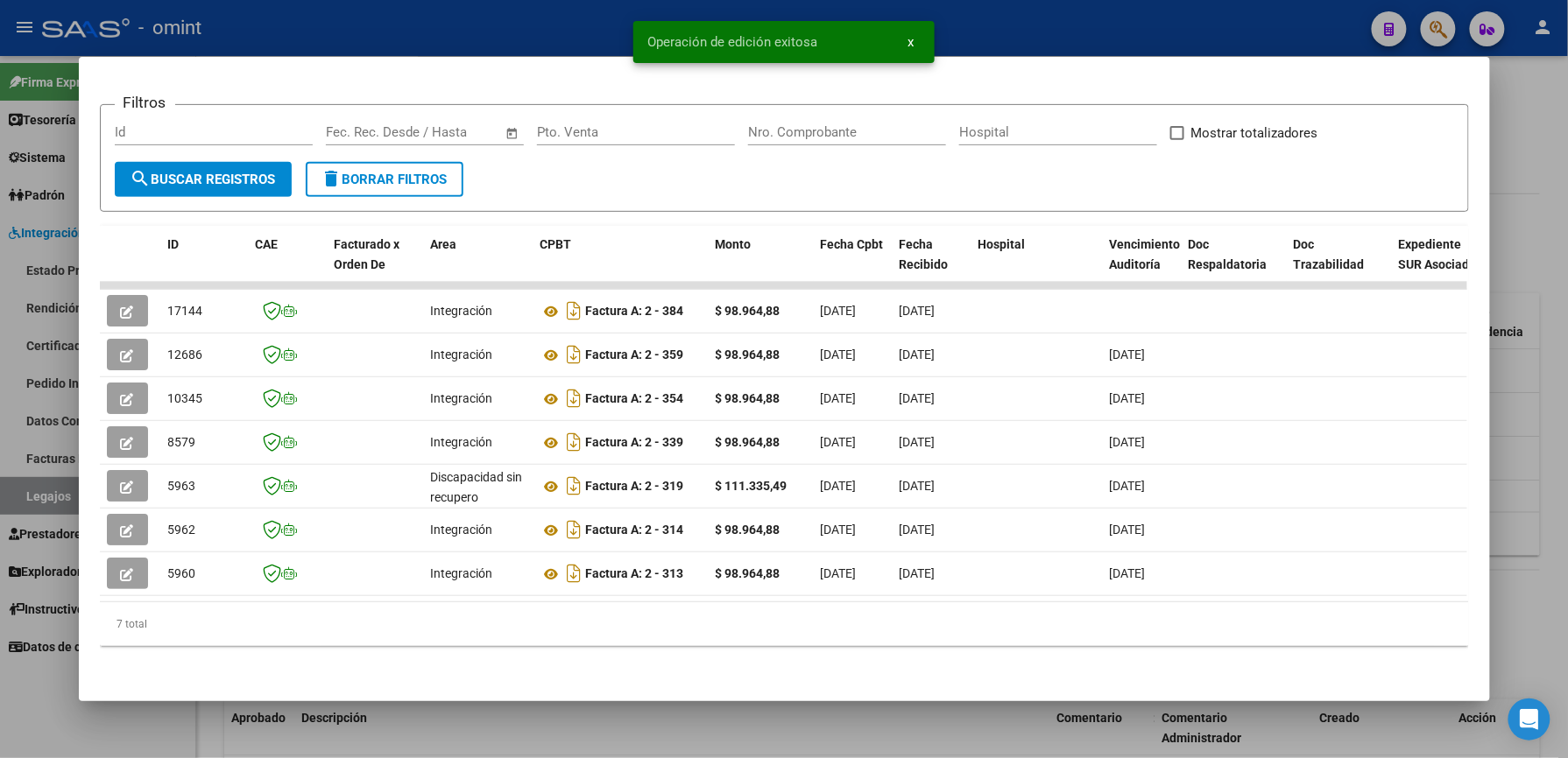
click at [492, 22] on div at bounding box center [784, 379] width 1568 height 758
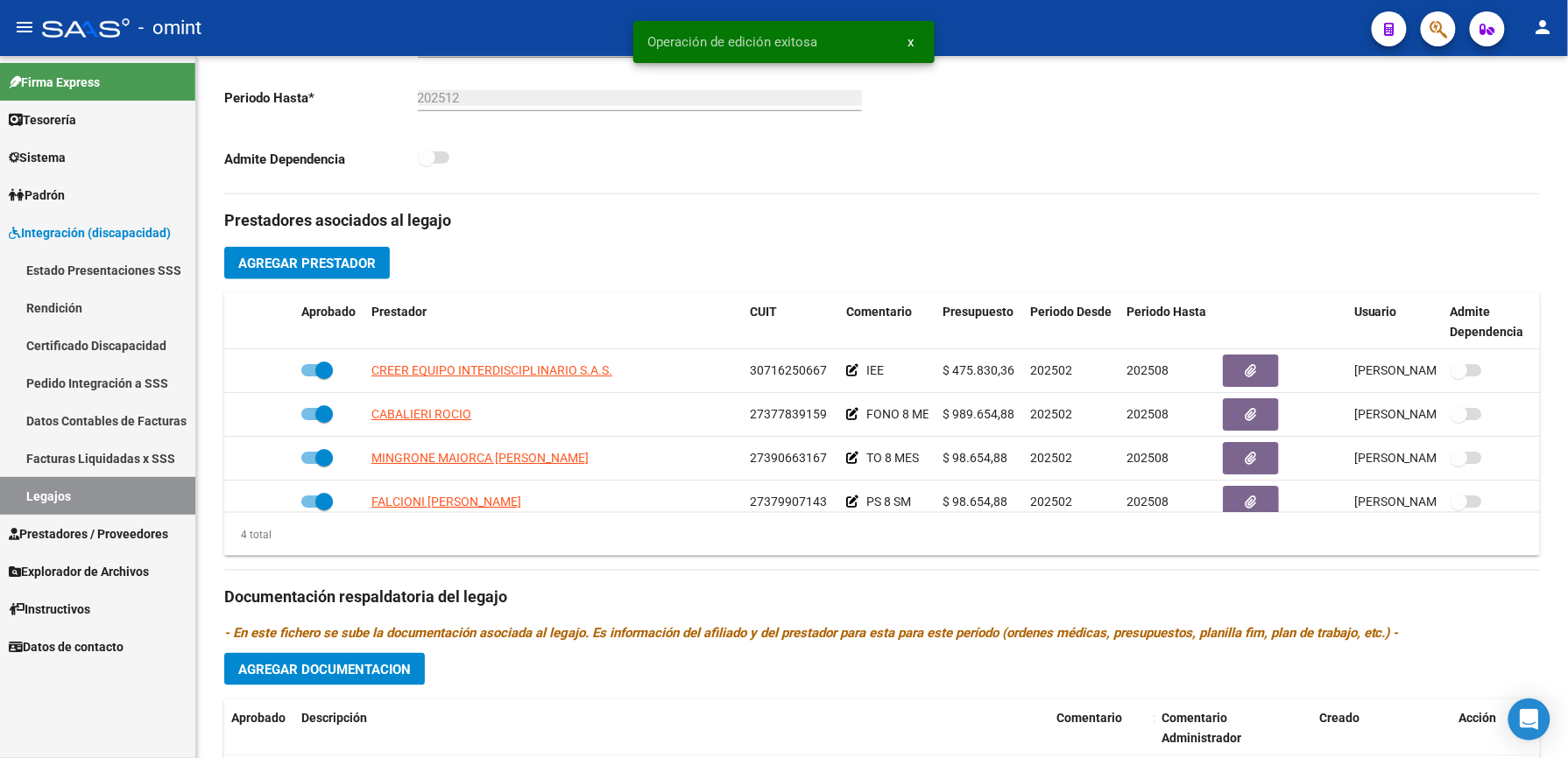
scroll to position [467, 0]
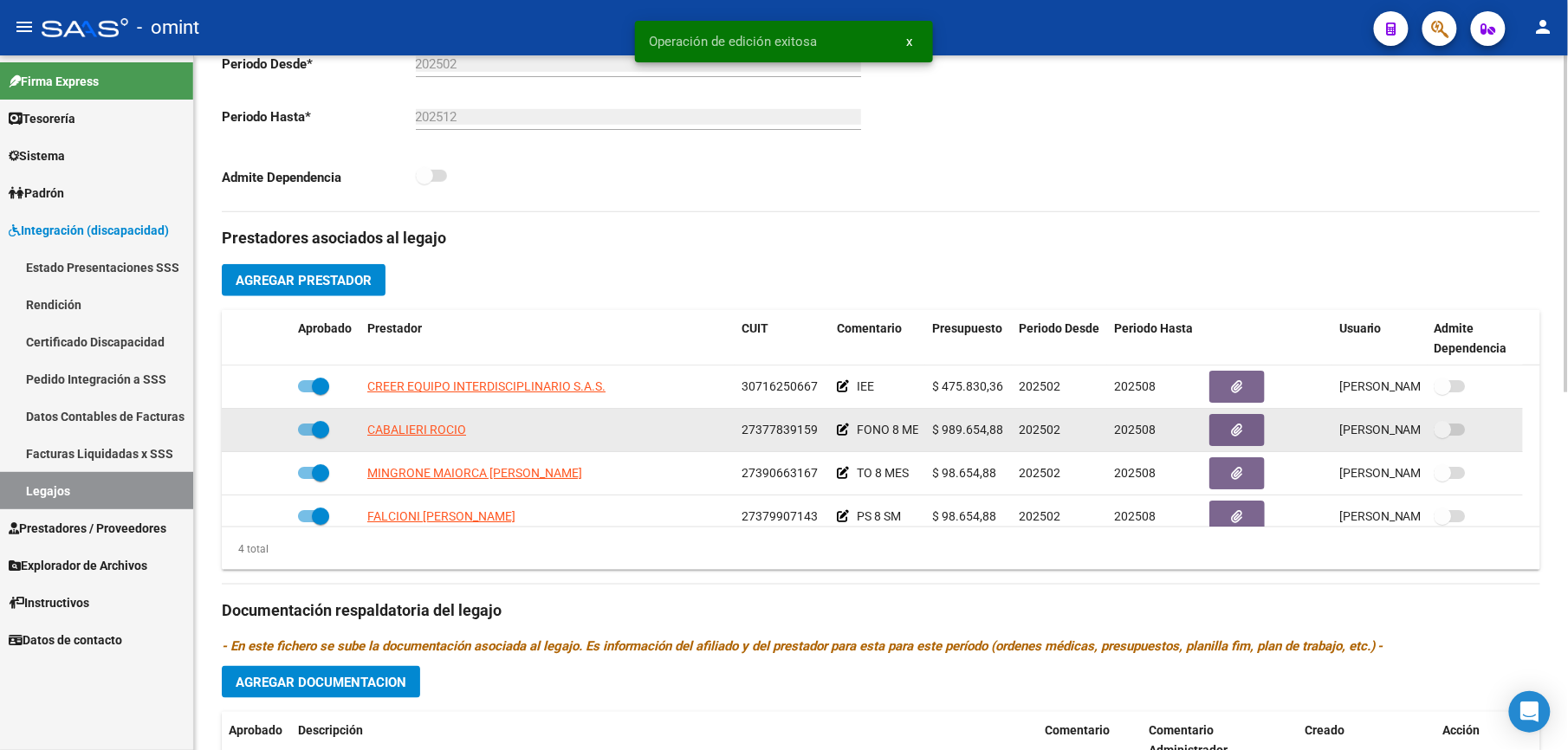
drag, startPoint x: 741, startPoint y: 427, endPoint x: 818, endPoint y: 427, distance: 77.0
click at [818, 427] on div "27377839159" at bounding box center [782, 430] width 81 height 20
drag, startPoint x: 818, startPoint y: 427, endPoint x: 793, endPoint y: 434, distance: 26.0
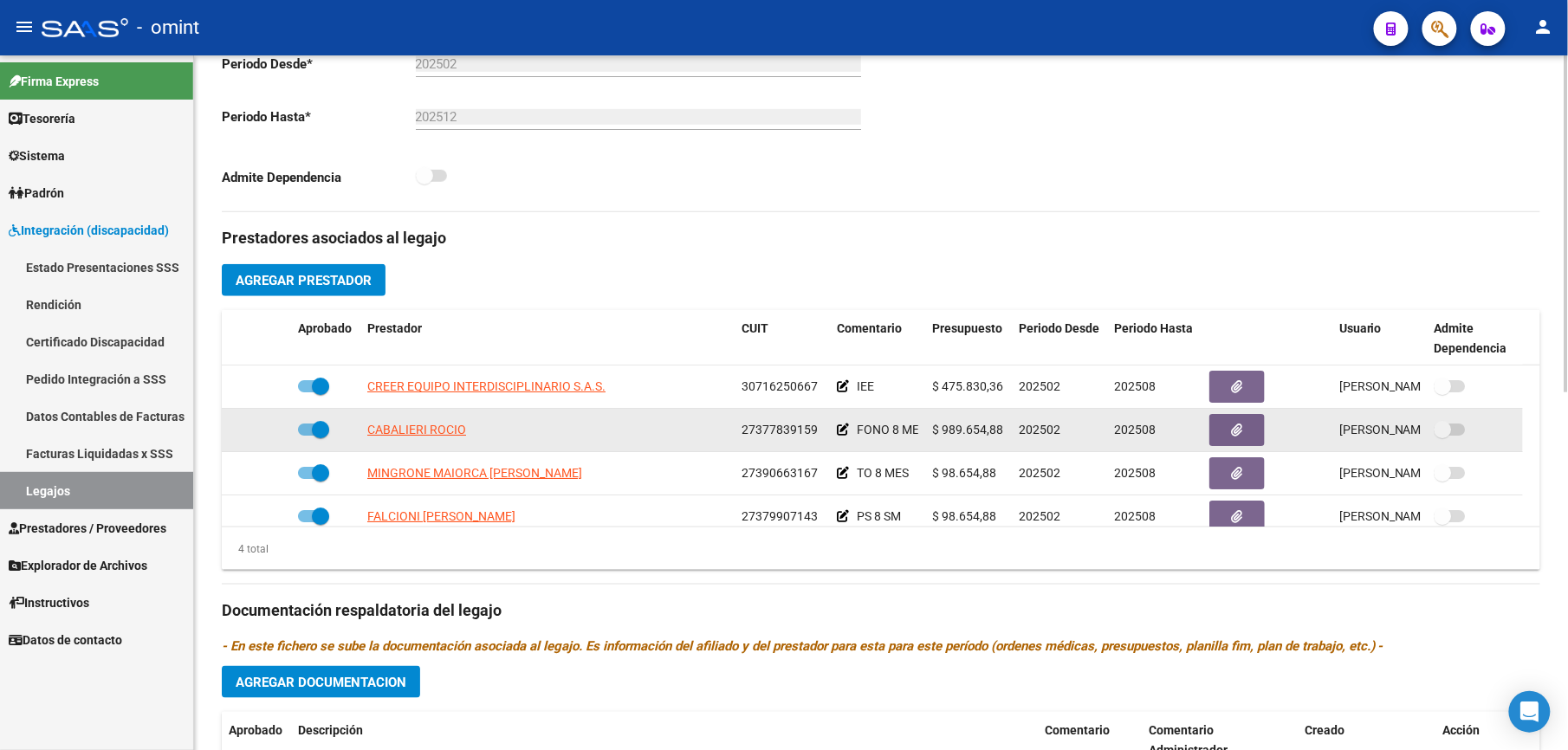
copy span "27377839159"
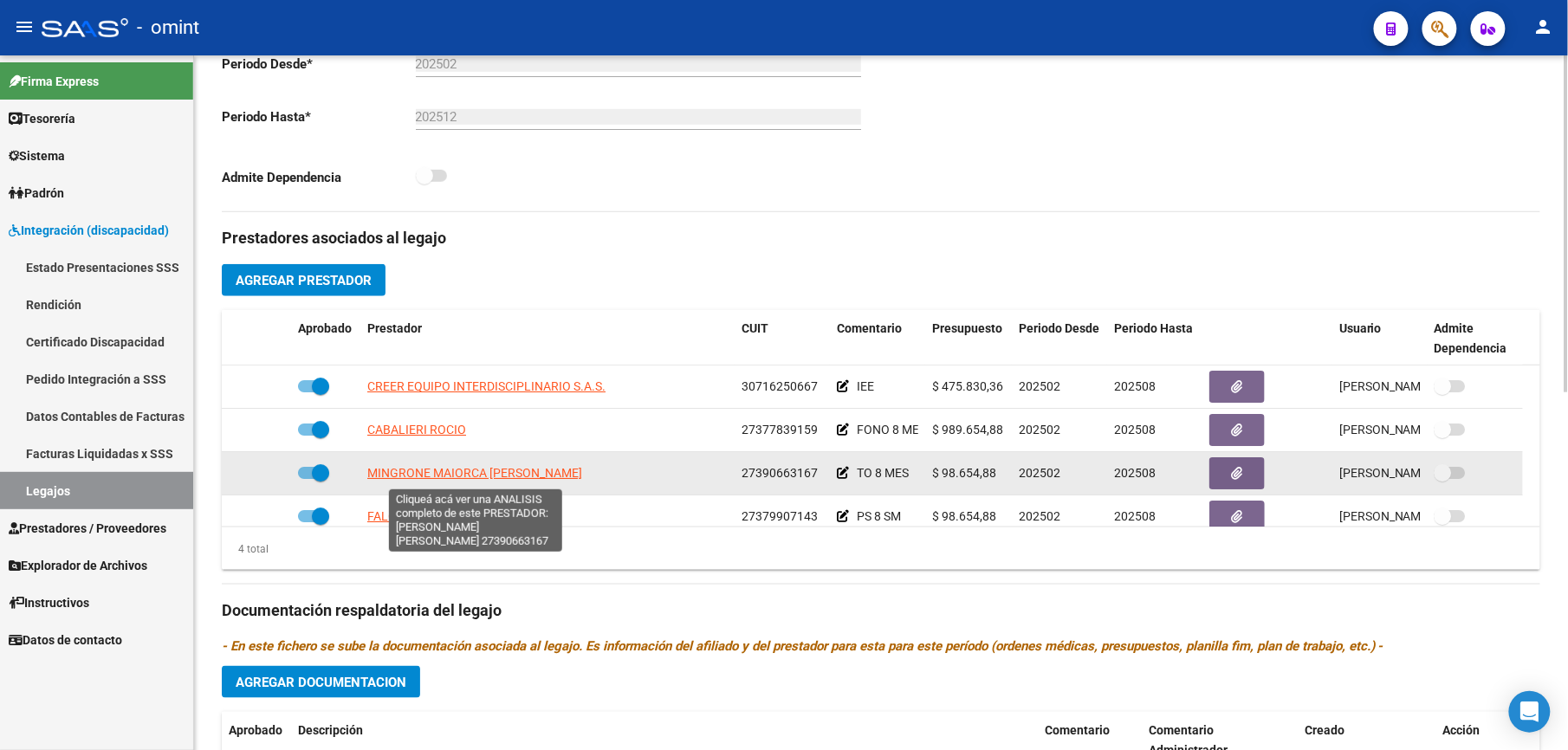
click at [490, 475] on span "[PERSON_NAME] [PERSON_NAME]" at bounding box center [475, 473] width 215 height 14
type textarea "27390663167"
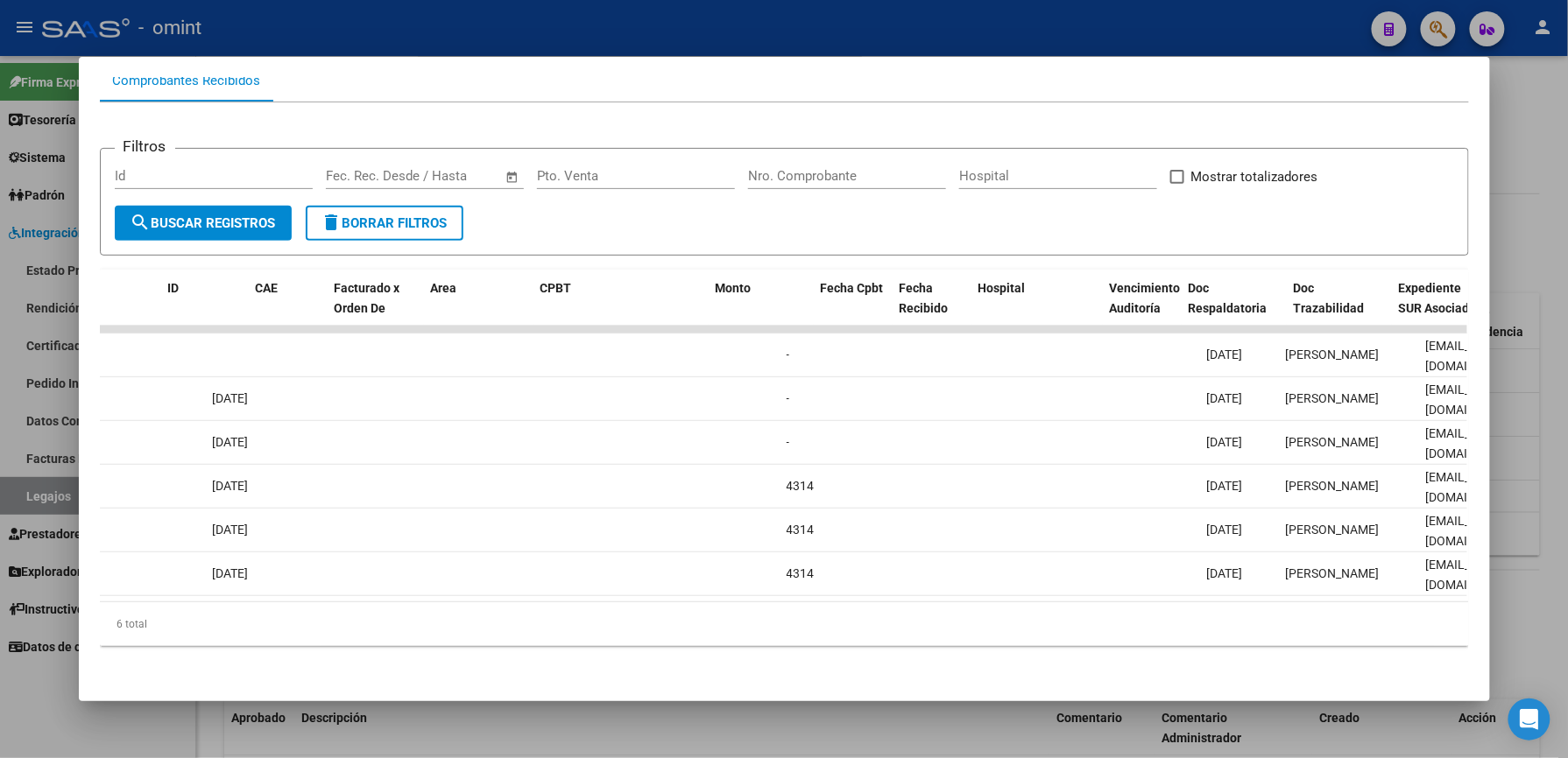
scroll to position [0, 0]
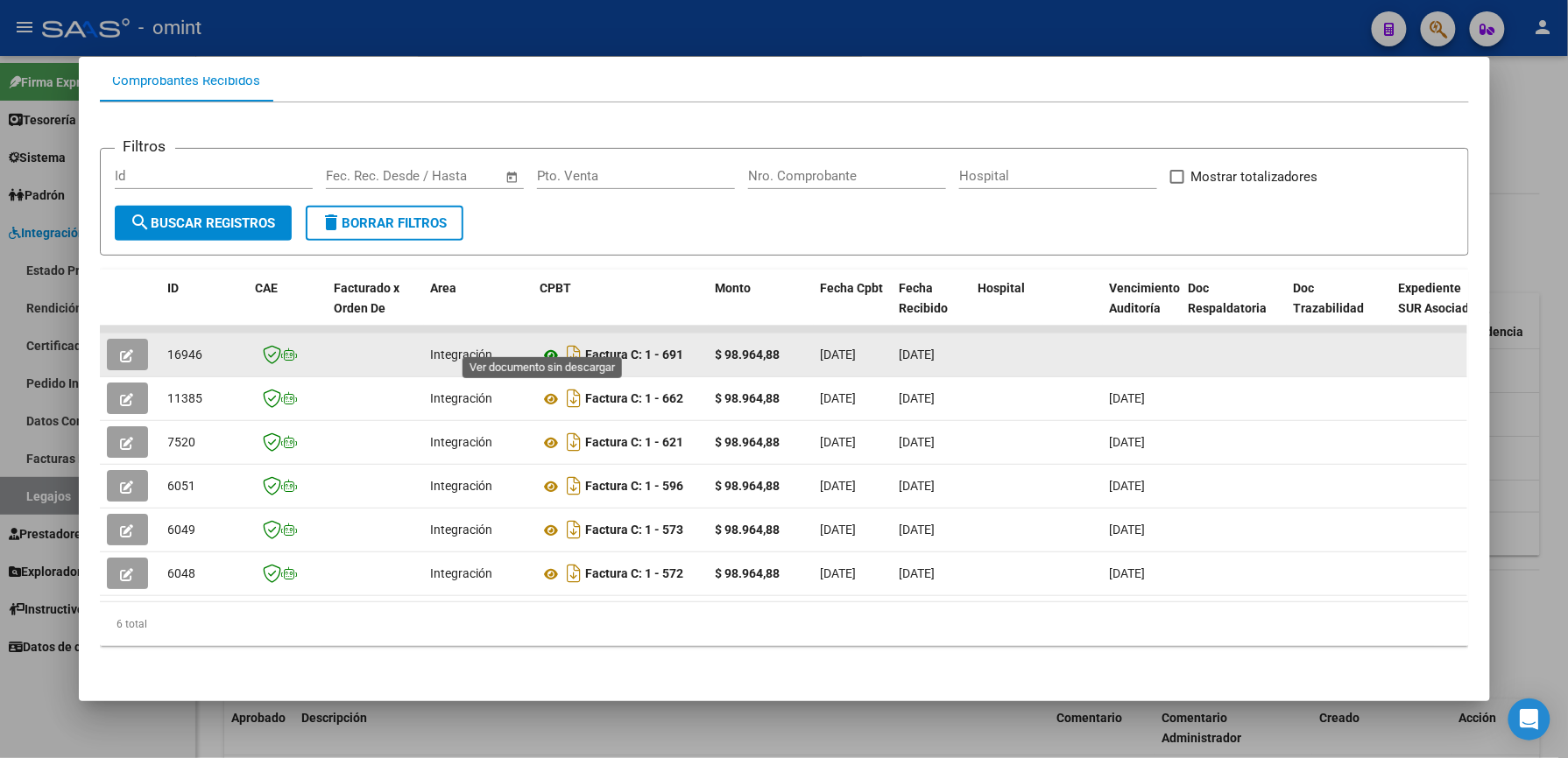
click at [547, 345] on icon at bounding box center [552, 356] width 23 height 21
click at [121, 350] on icon "button" at bounding box center [127, 356] width 13 height 13
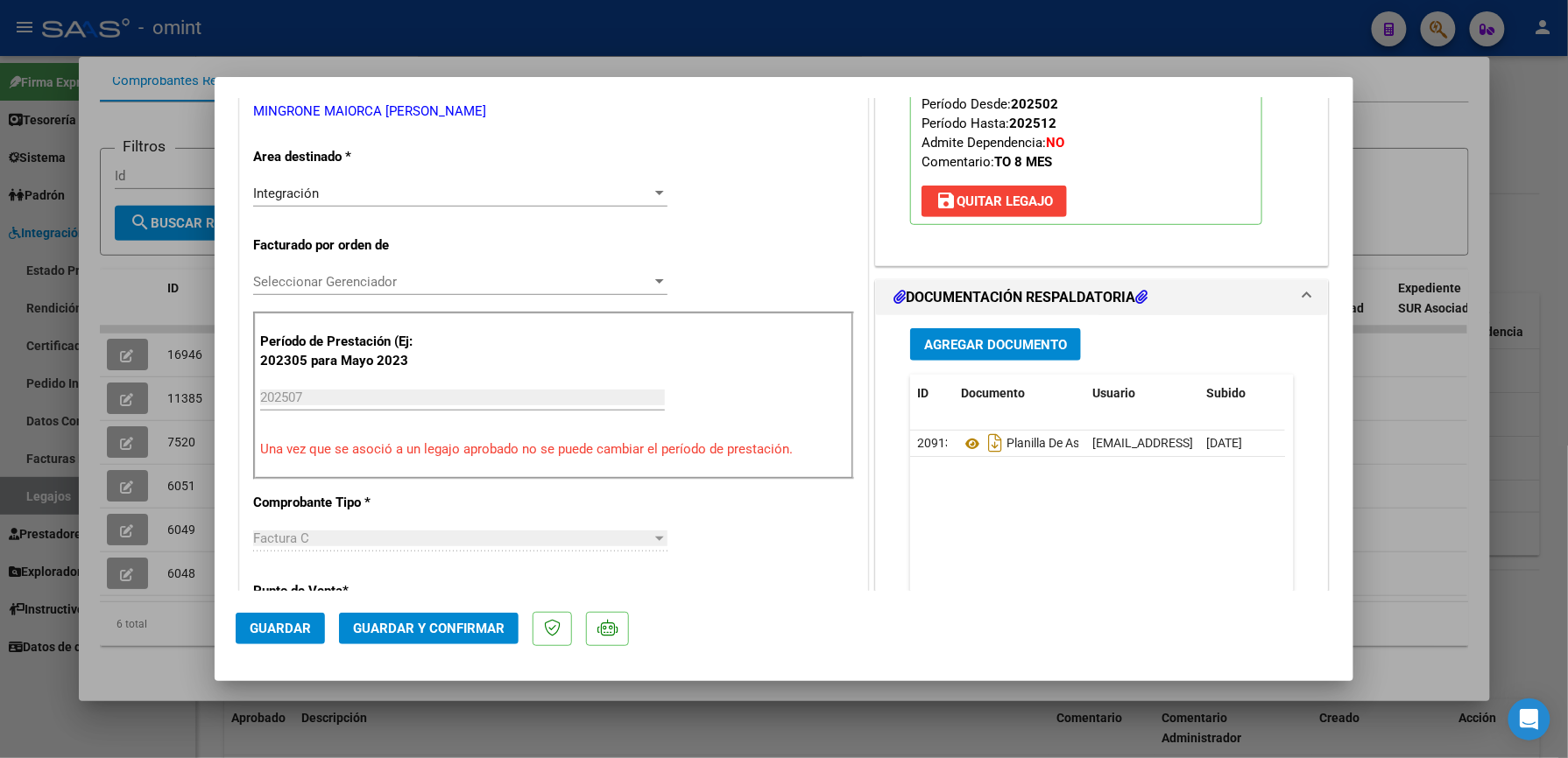
scroll to position [584, 0]
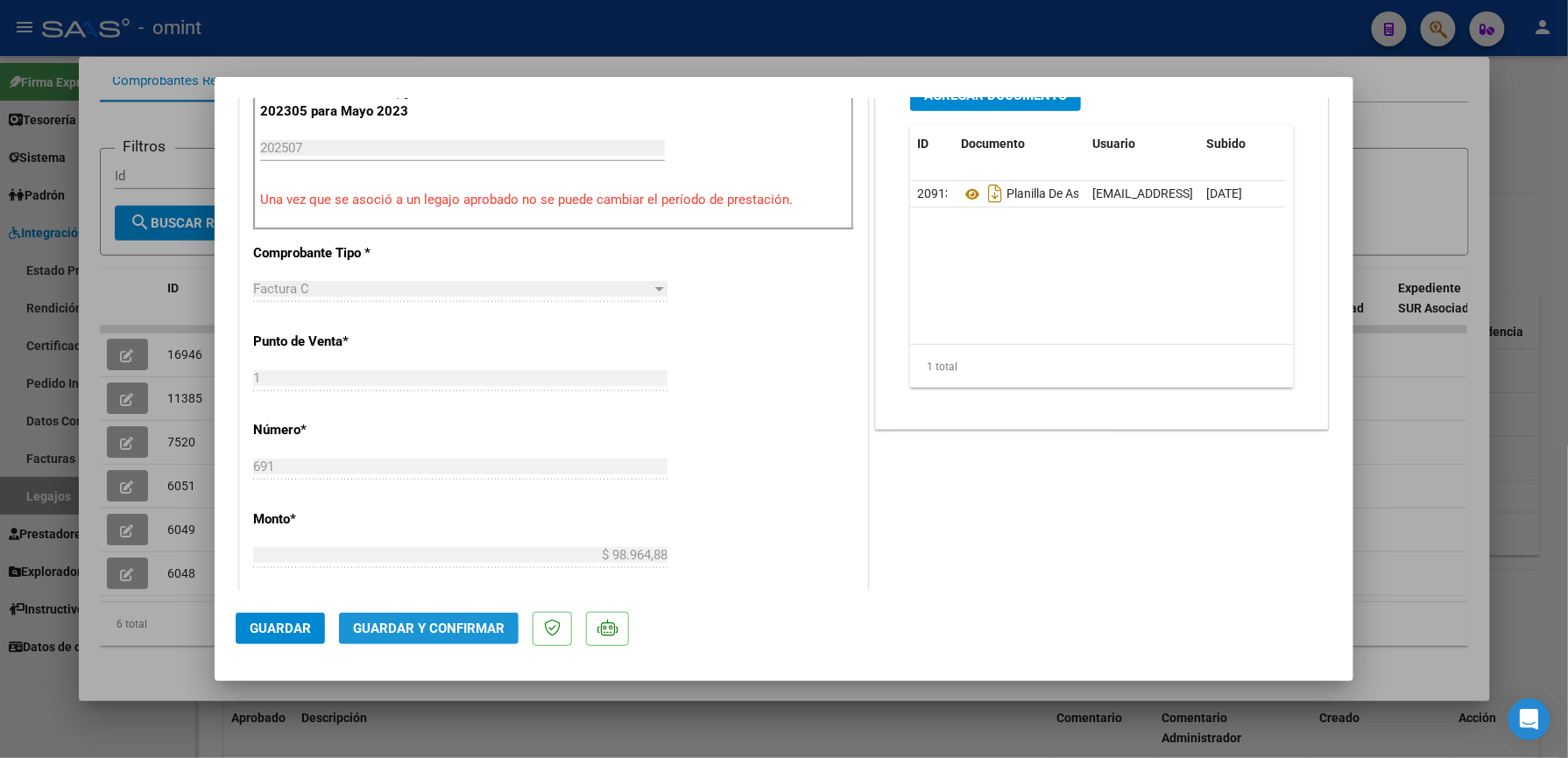
click at [481, 619] on button "Guardar y Confirmar" at bounding box center [429, 629] width 180 height 32
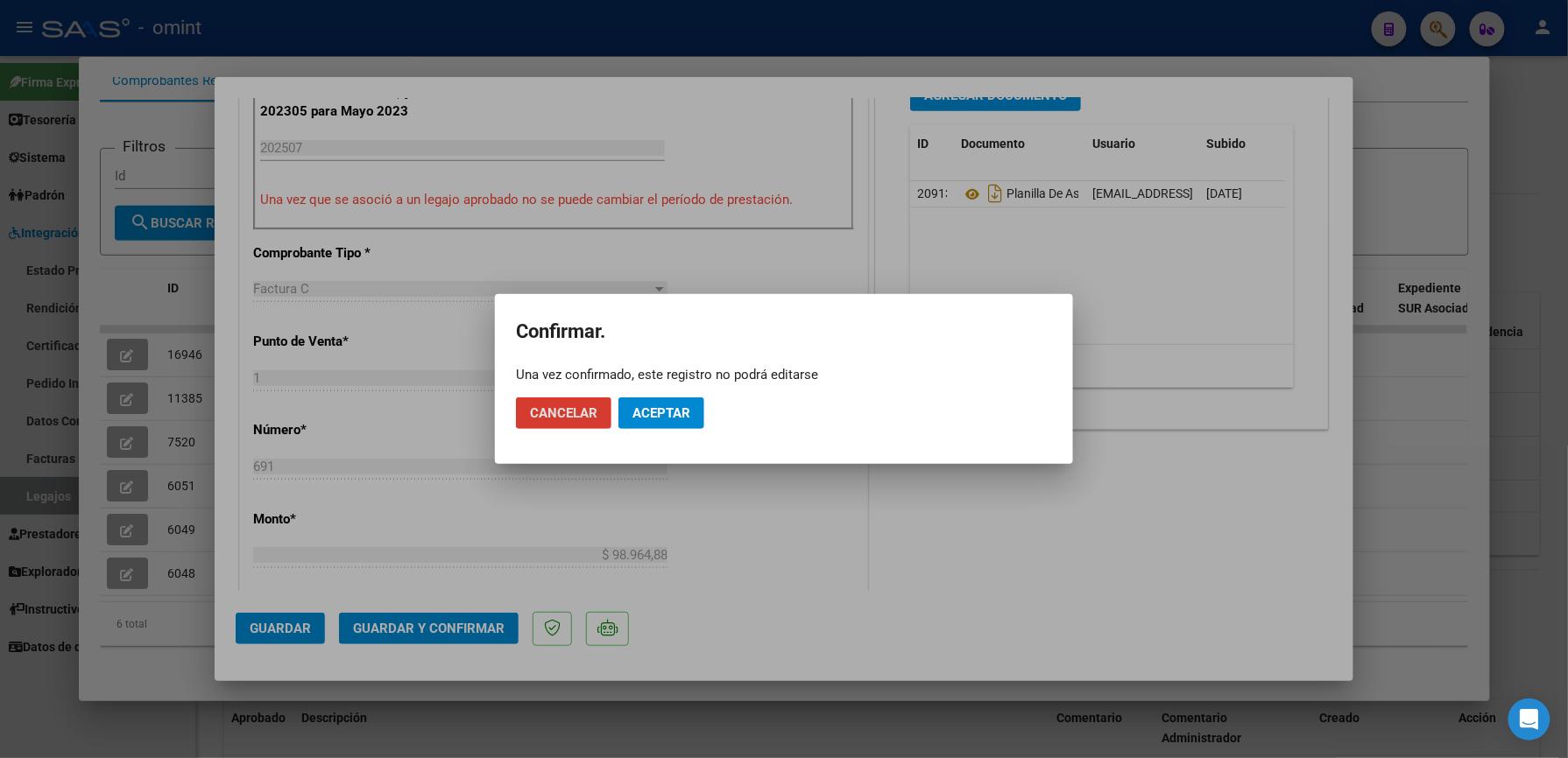
drag, startPoint x: 641, startPoint y: 411, endPoint x: 795, endPoint y: 587, distance: 233.9
click at [642, 411] on span "Aceptar" at bounding box center [661, 414] width 58 height 16
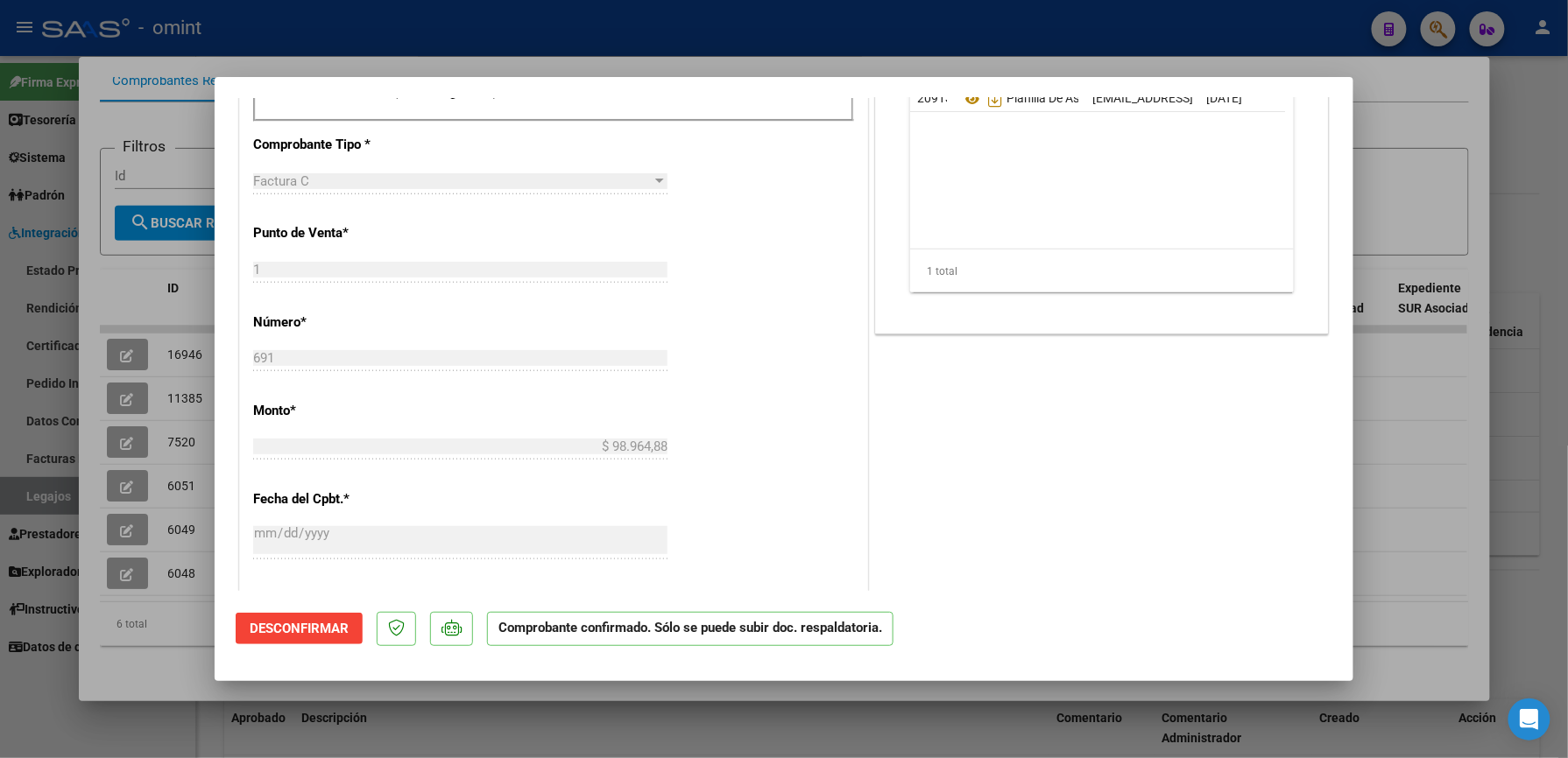
click at [722, 28] on div at bounding box center [784, 379] width 1568 height 758
type input "$ 0,00"
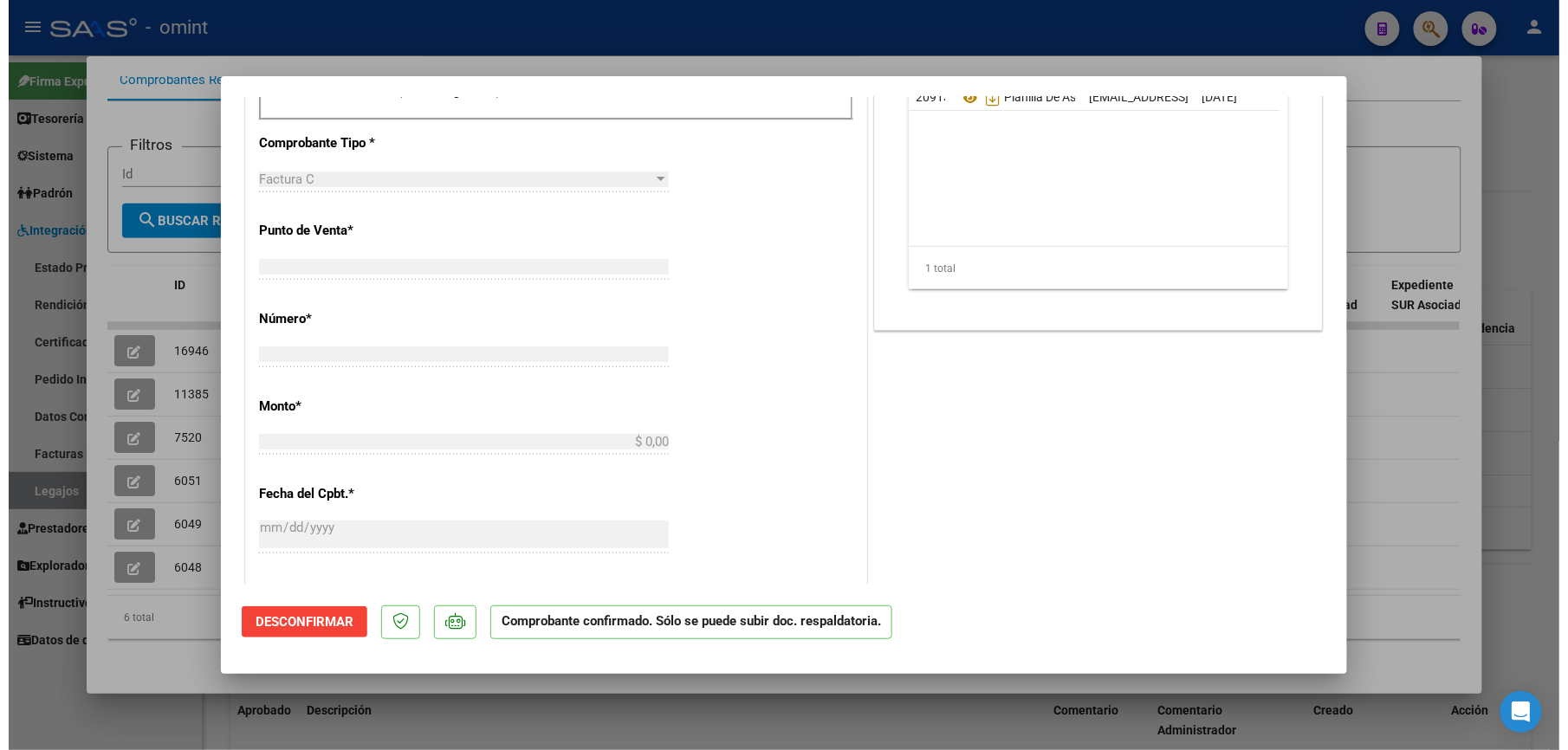
scroll to position [0, 0]
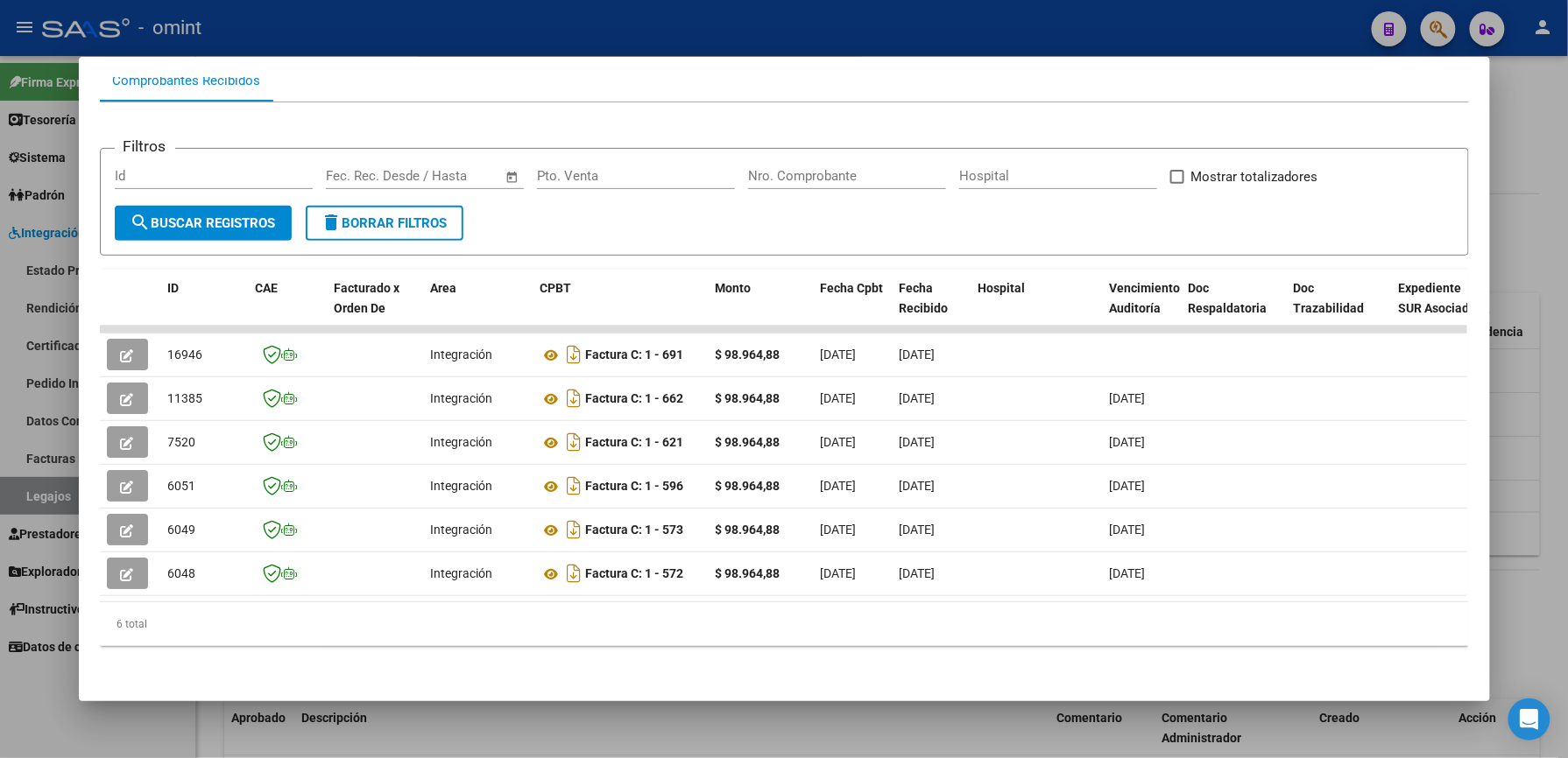
click at [617, 46] on div at bounding box center [784, 379] width 1568 height 758
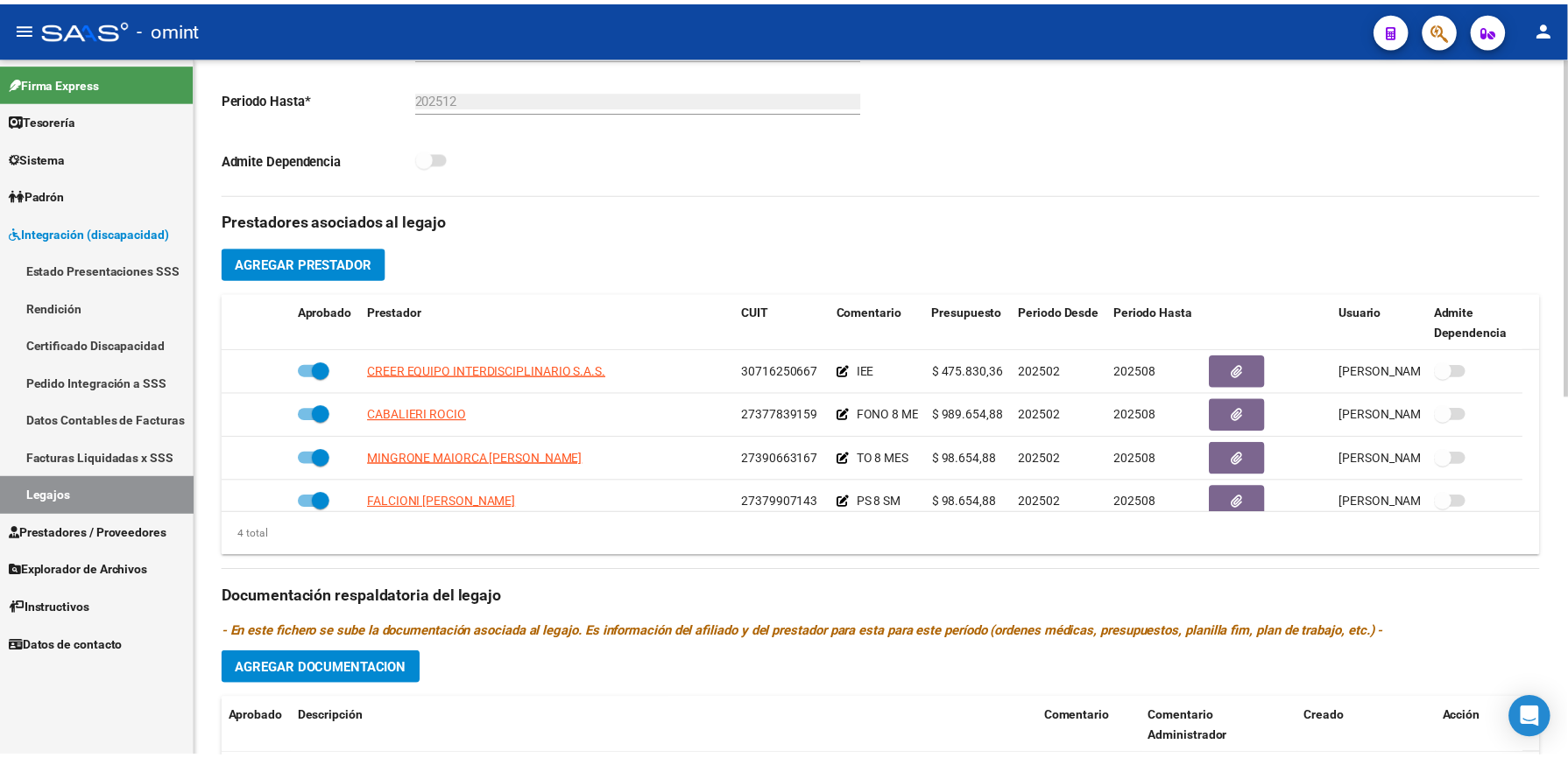
scroll to position [467, 0]
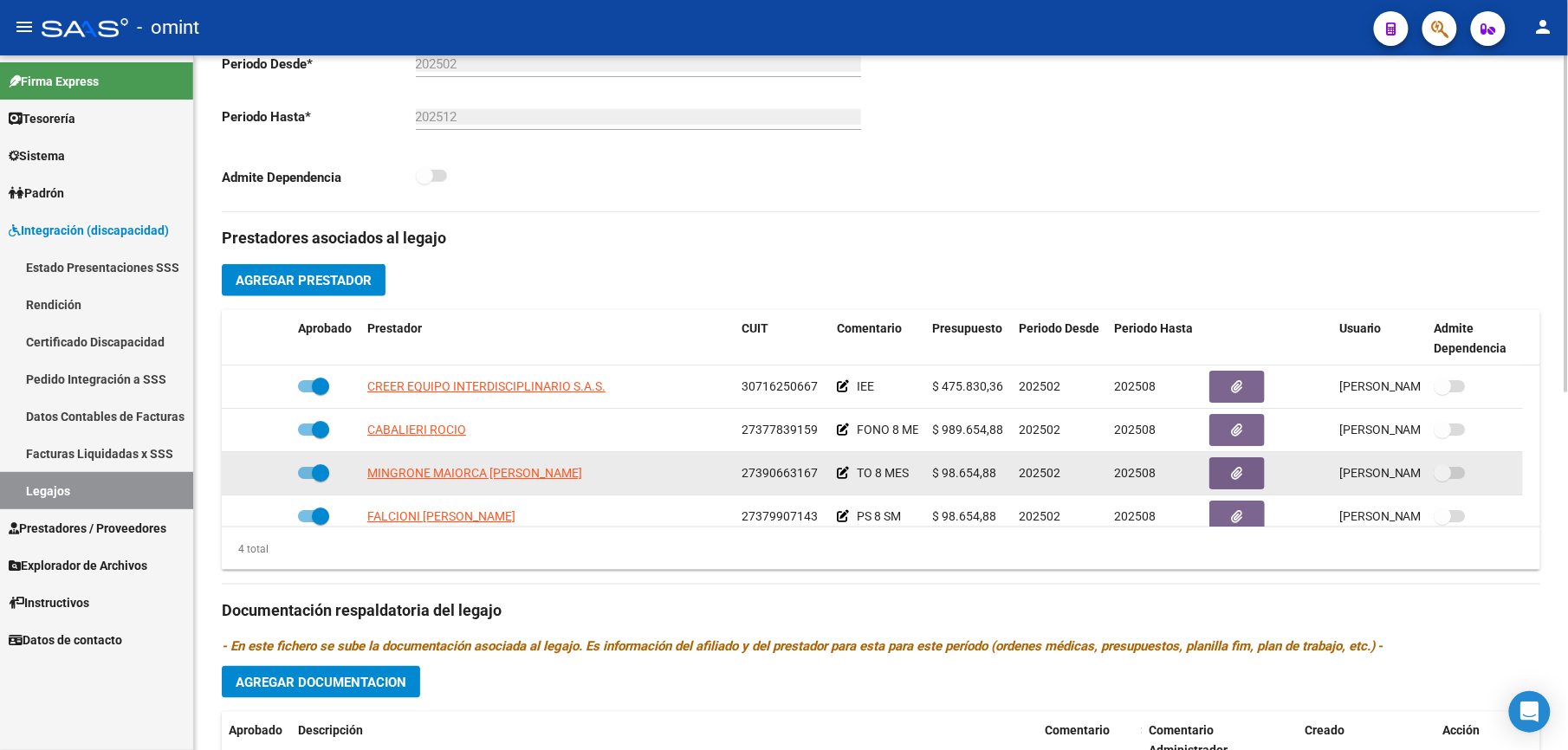
drag, startPoint x: 742, startPoint y: 473, endPoint x: 815, endPoint y: 473, distance: 73.0
click at [815, 473] on span "27390663167" at bounding box center [779, 473] width 76 height 14
copy span "27390663167"
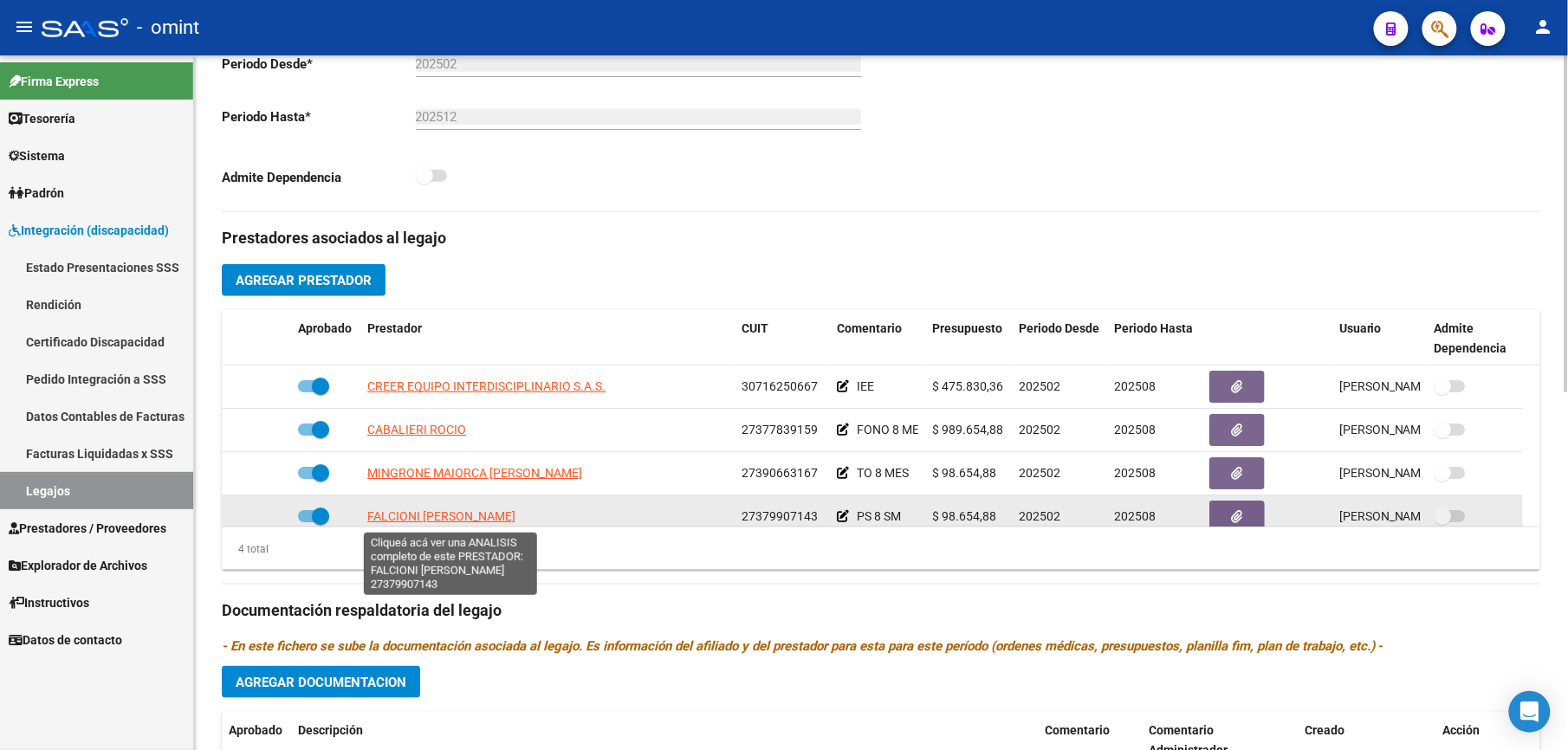
click at [483, 518] on span "[PERSON_NAME]" at bounding box center [441, 517] width 148 height 14
type textarea "27379907143"
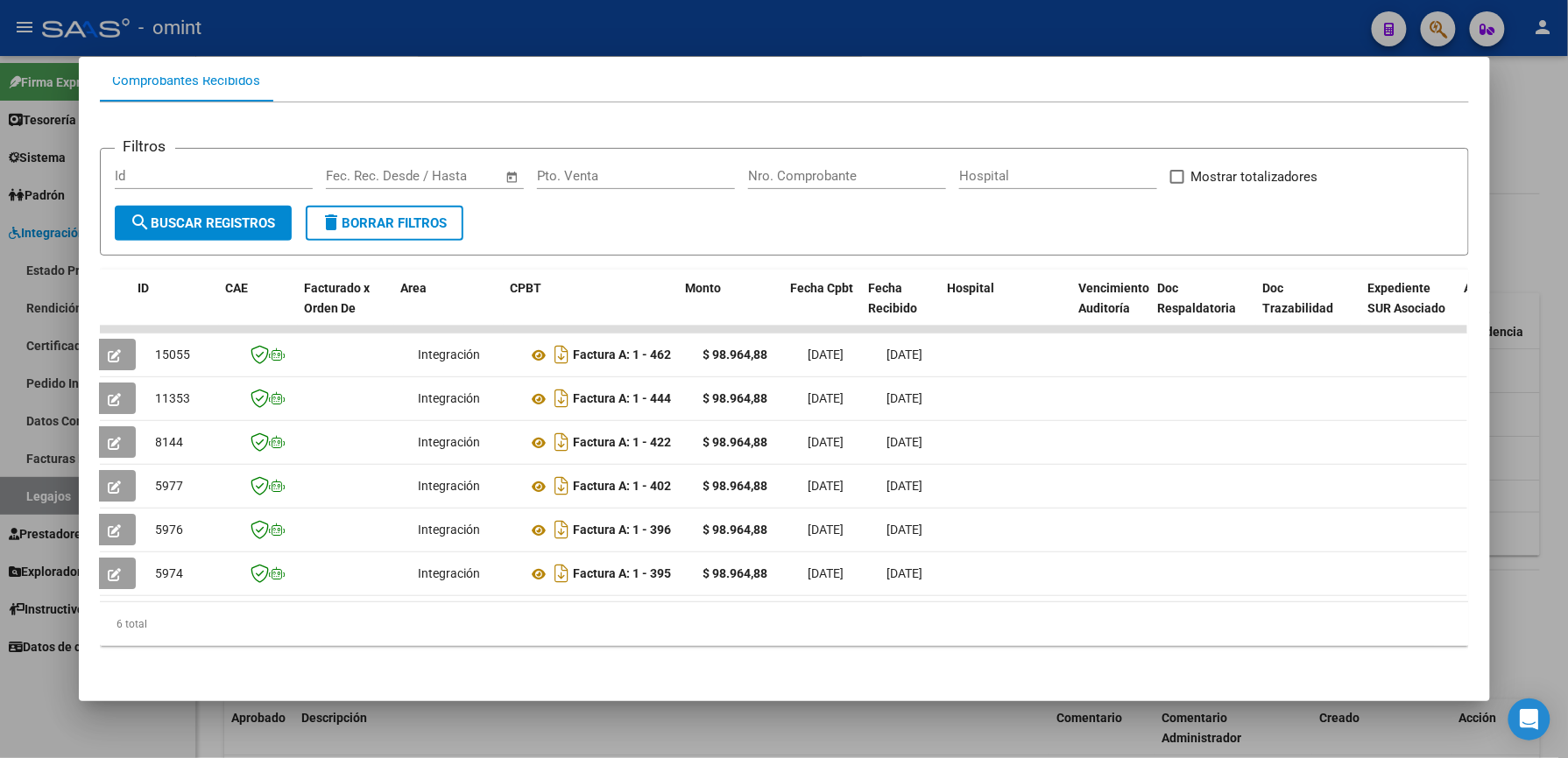
scroll to position [0, 0]
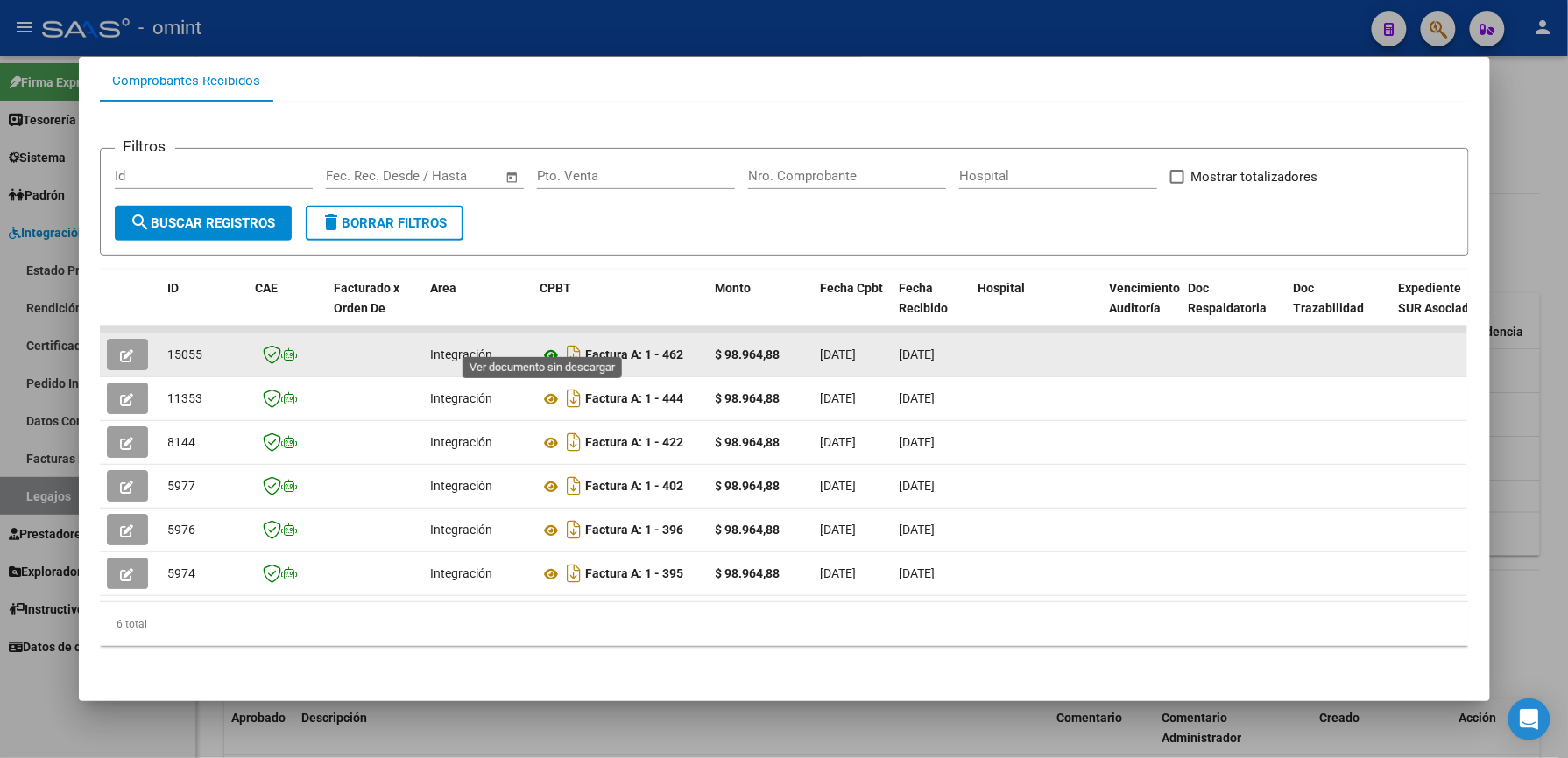
click at [545, 345] on icon at bounding box center [552, 356] width 23 height 21
click at [131, 341] on button "button" at bounding box center [127, 355] width 41 height 32
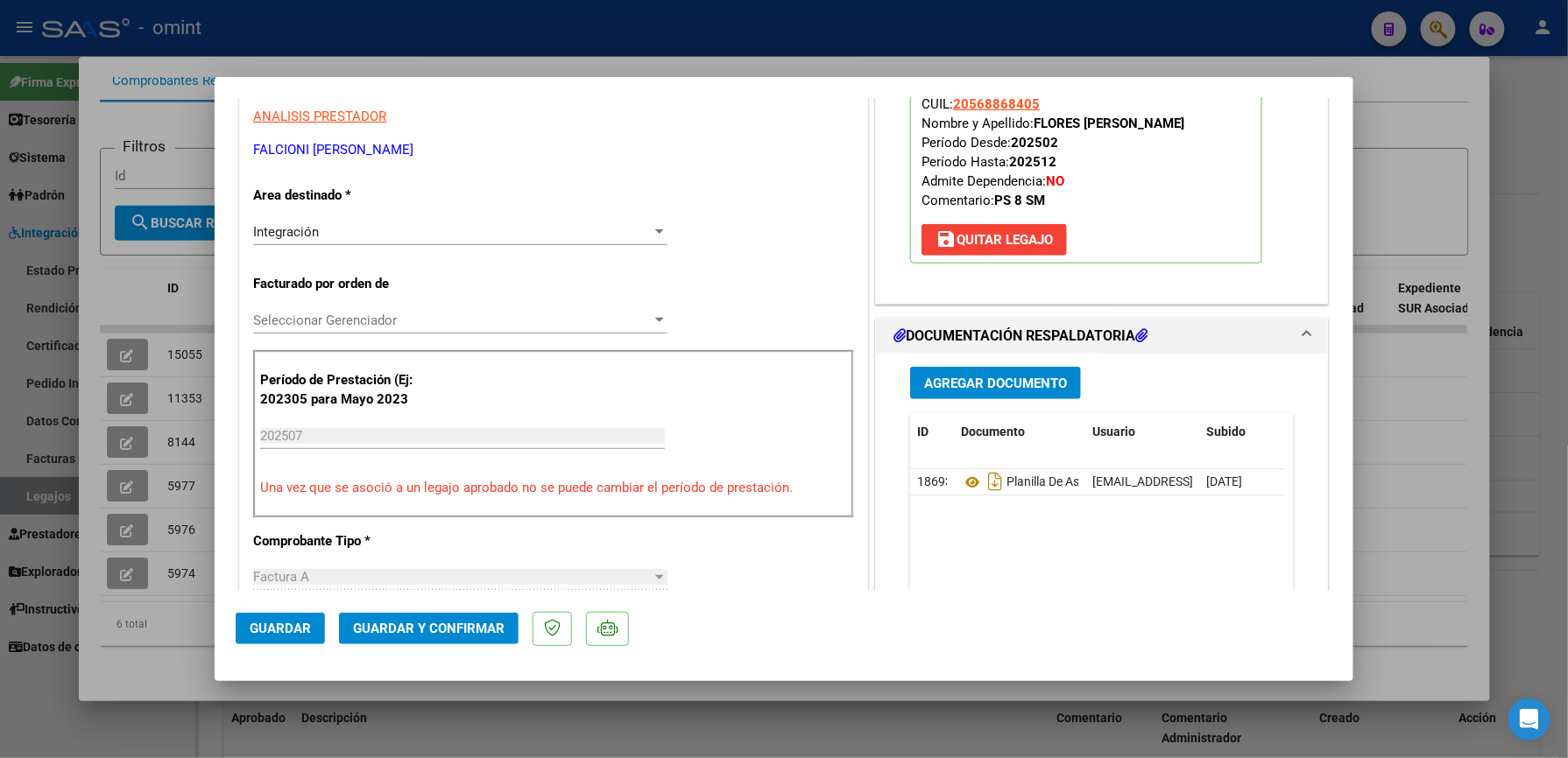
scroll to position [351, 0]
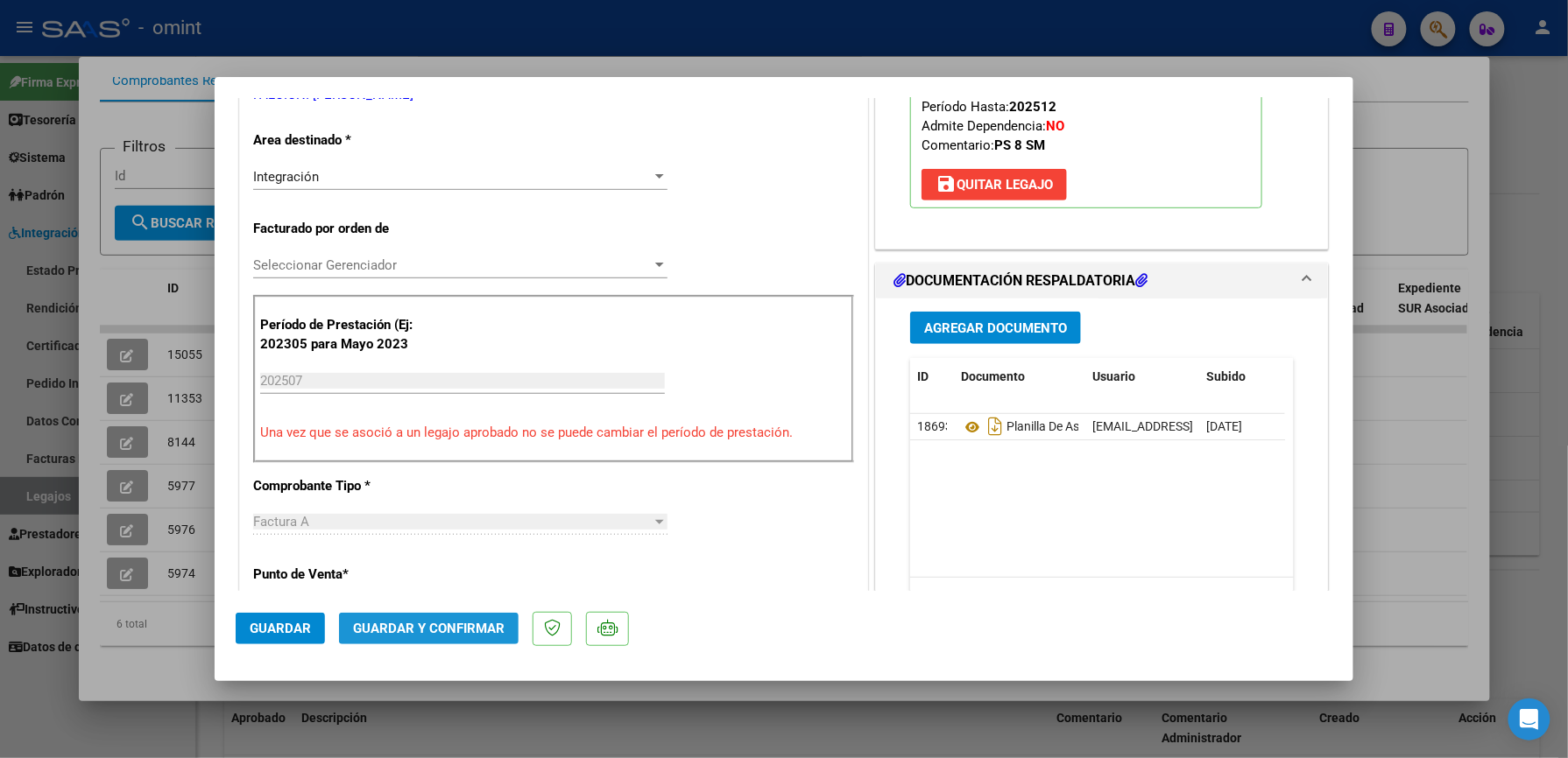
click at [479, 625] on span "Guardar y Confirmar" at bounding box center [429, 629] width 152 height 16
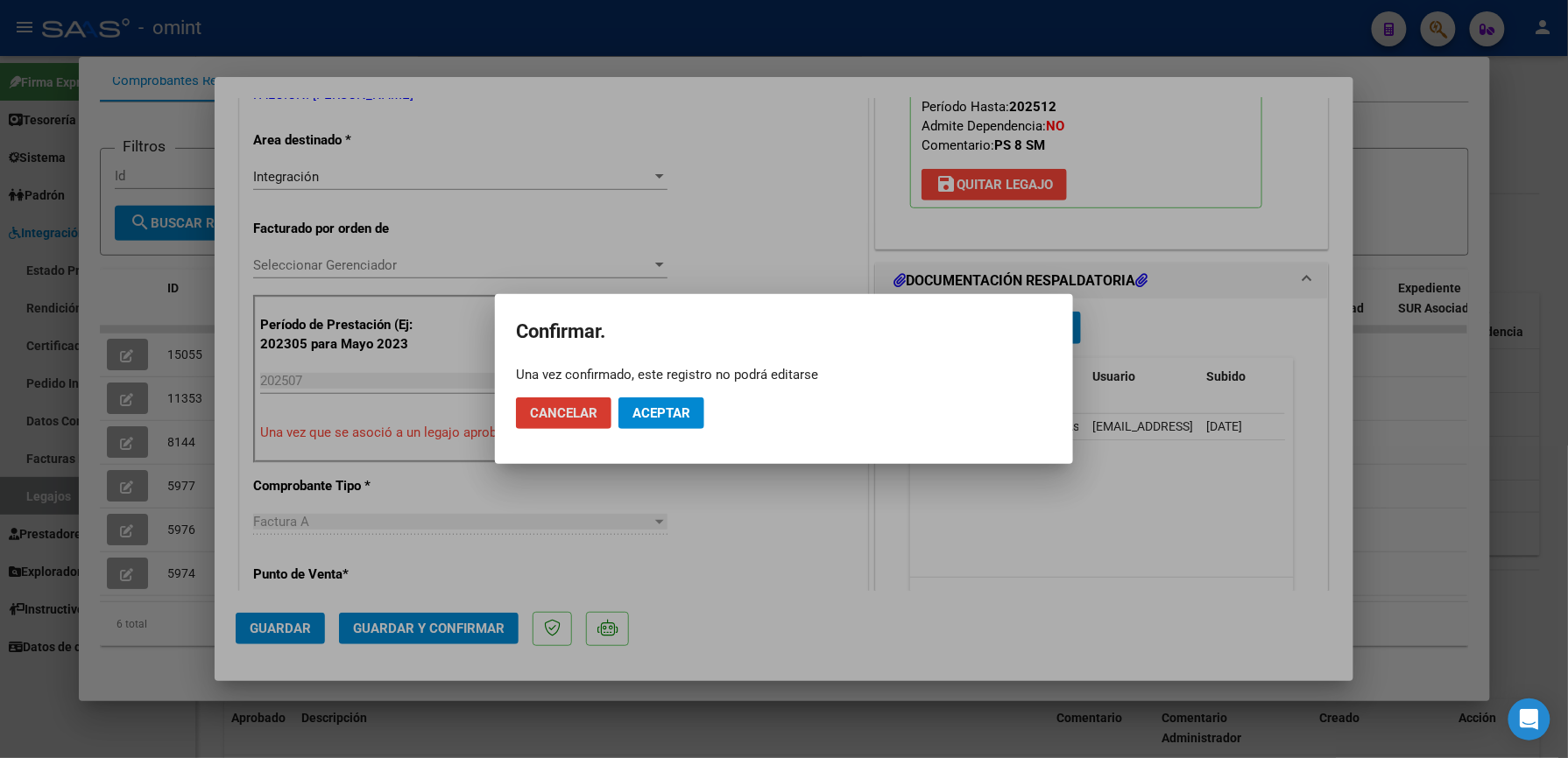
click at [649, 414] on span "Aceptar" at bounding box center [661, 414] width 58 height 16
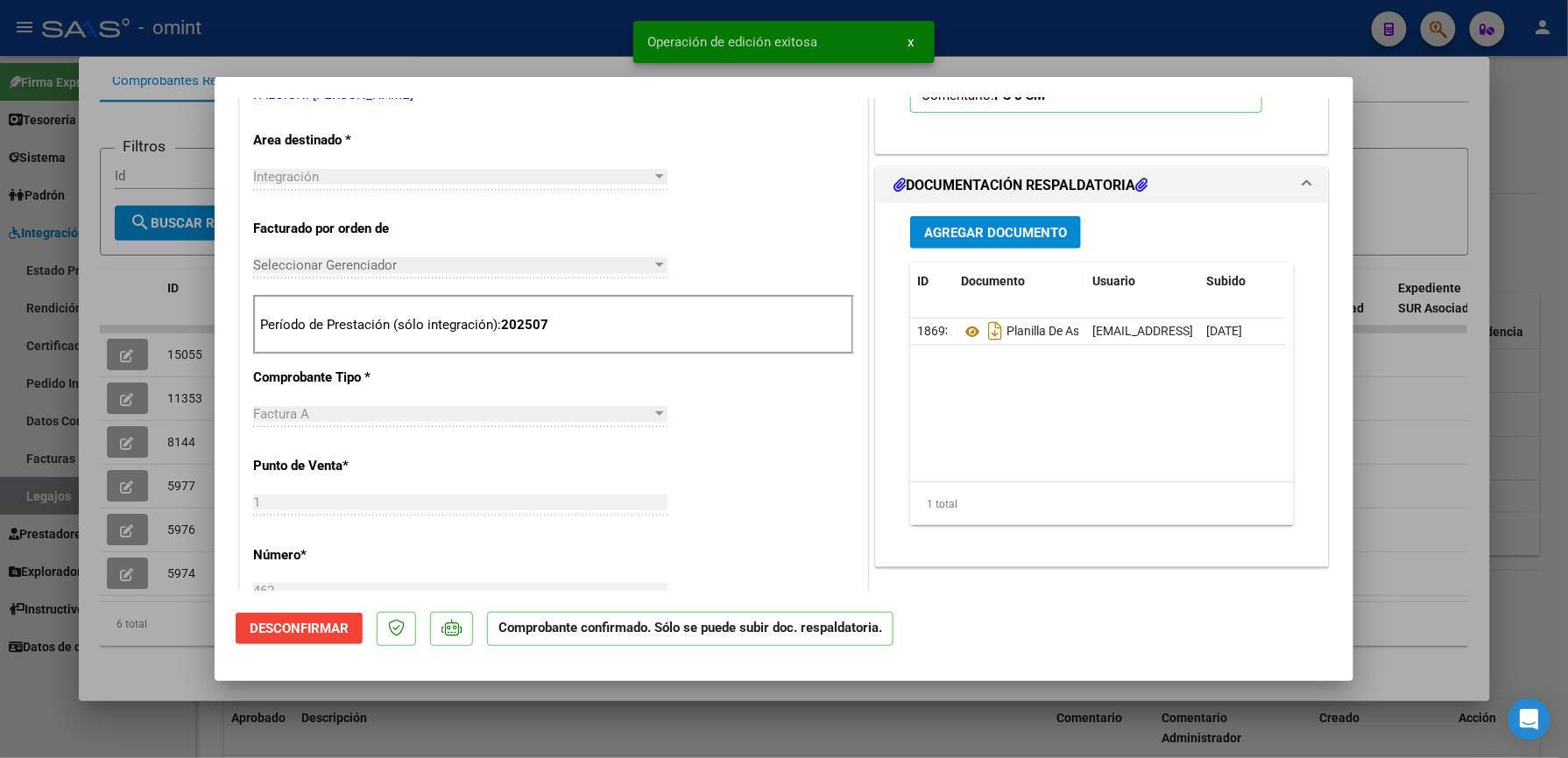
drag, startPoint x: 275, startPoint y: 14, endPoint x: 277, endPoint y: 0, distance: 14.1
click at [277, 14] on div at bounding box center [784, 379] width 1568 height 758
type input "$ 0,00"
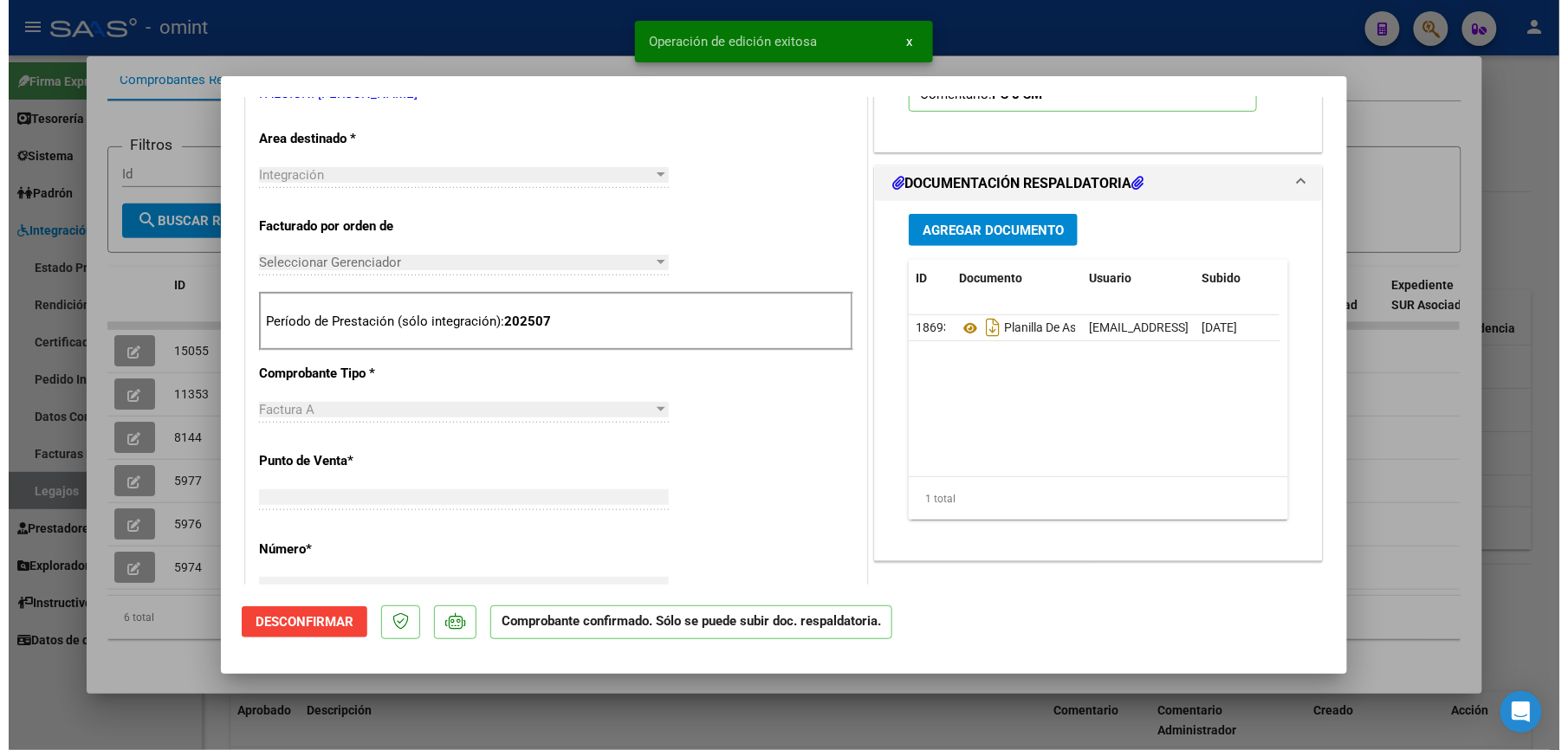
scroll to position [0, 0]
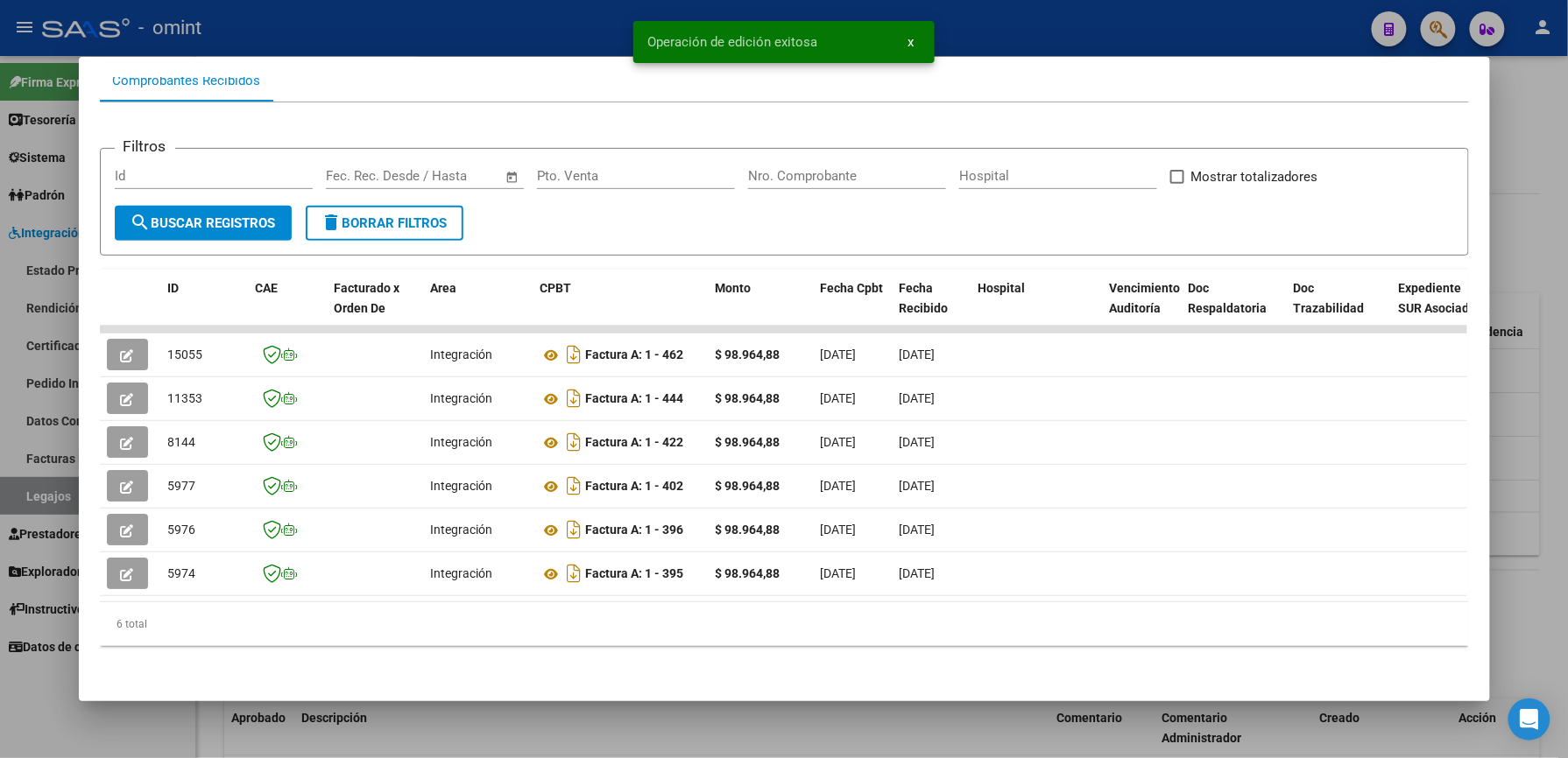
drag, startPoint x: 323, startPoint y: 32, endPoint x: 335, endPoint y: 0, distance: 34.2
click at [323, 32] on div at bounding box center [784, 379] width 1568 height 758
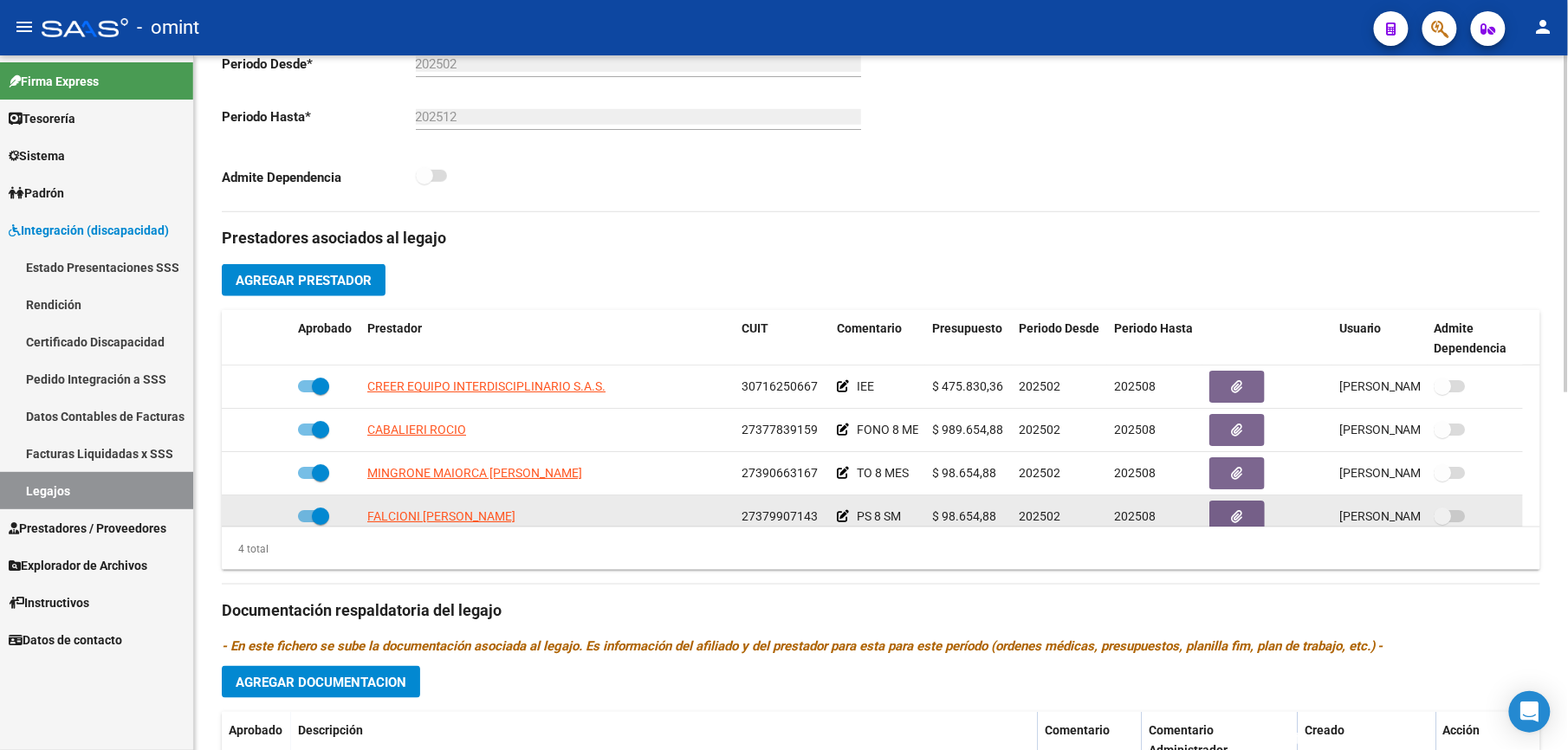
scroll to position [17, 0]
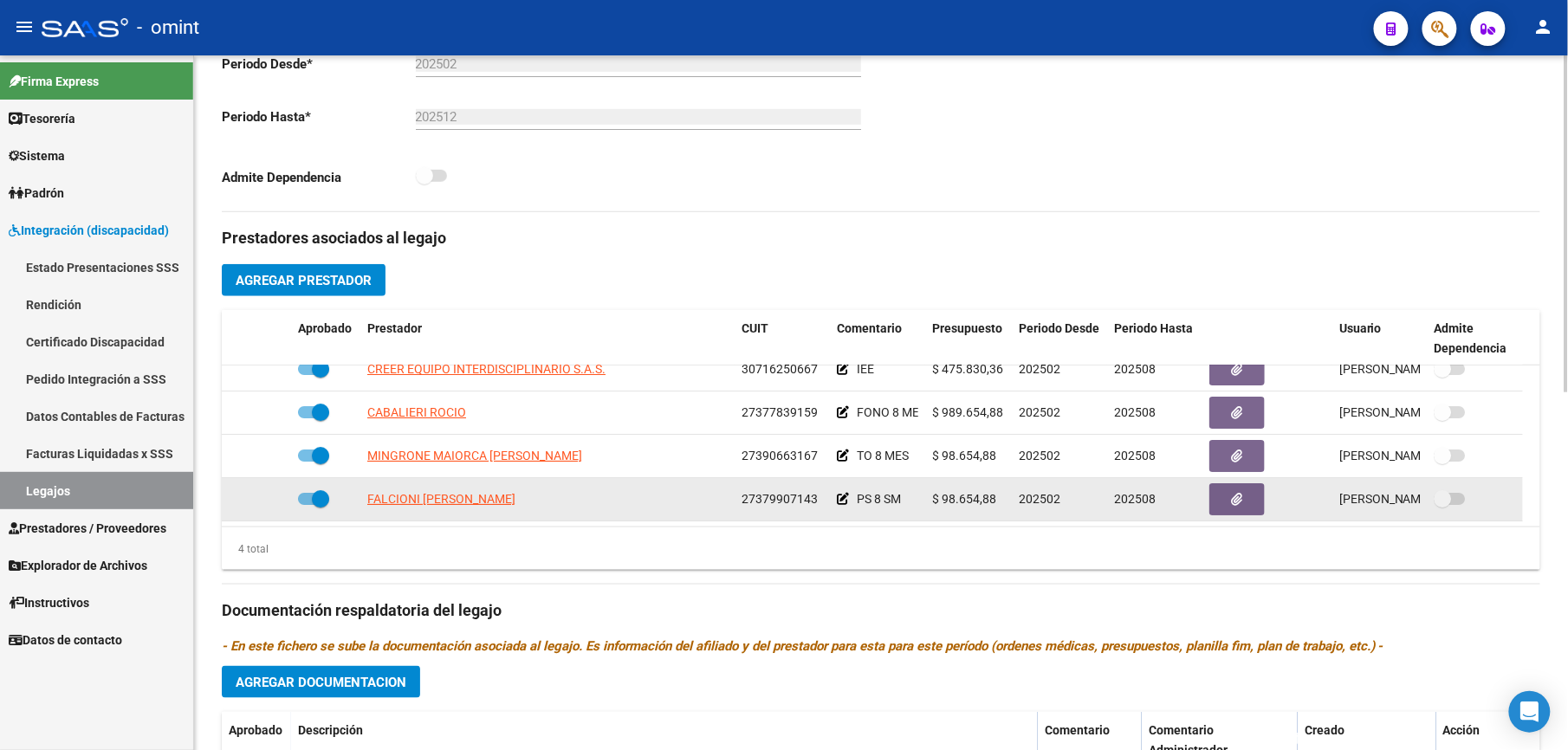
drag, startPoint x: 739, startPoint y: 515, endPoint x: 819, endPoint y: 513, distance: 80.0
click at [819, 513] on datatable-body-cell "27379907143" at bounding box center [782, 499] width 95 height 42
drag, startPoint x: 819, startPoint y: 513, endPoint x: 791, endPoint y: 501, distance: 30.5
